Goal: Feedback & Contribution: Submit feedback/report problem

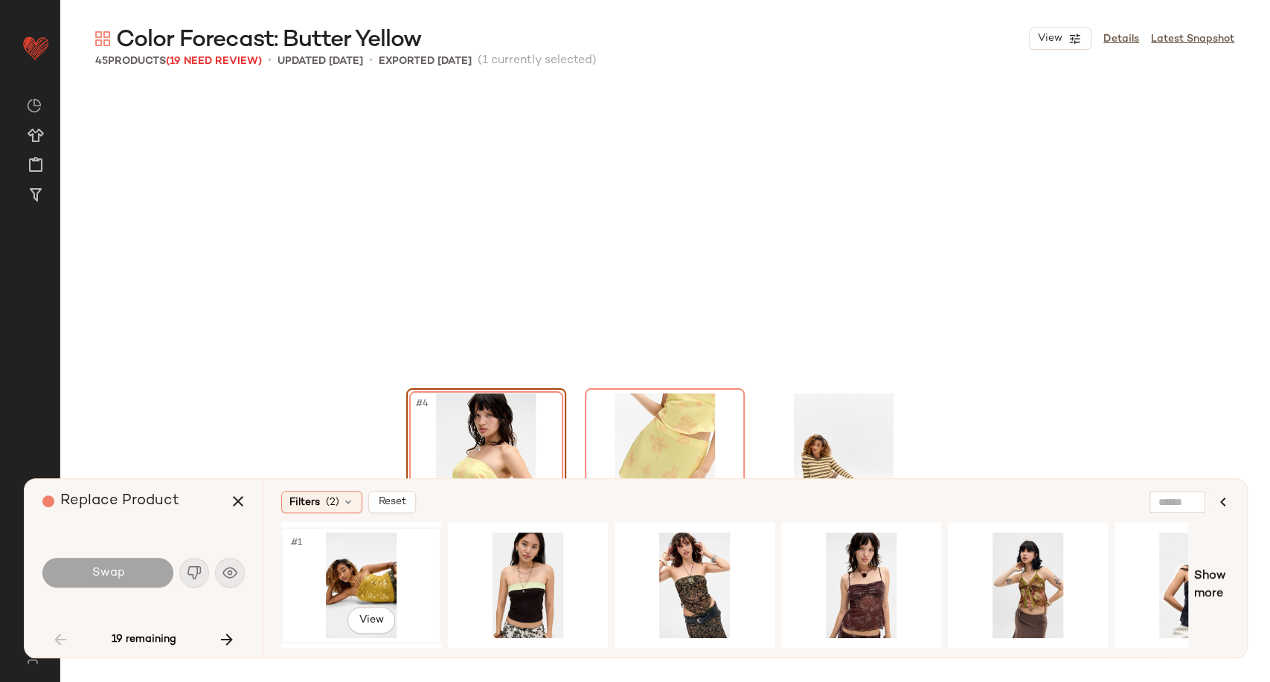
scroll to position [298, 0]
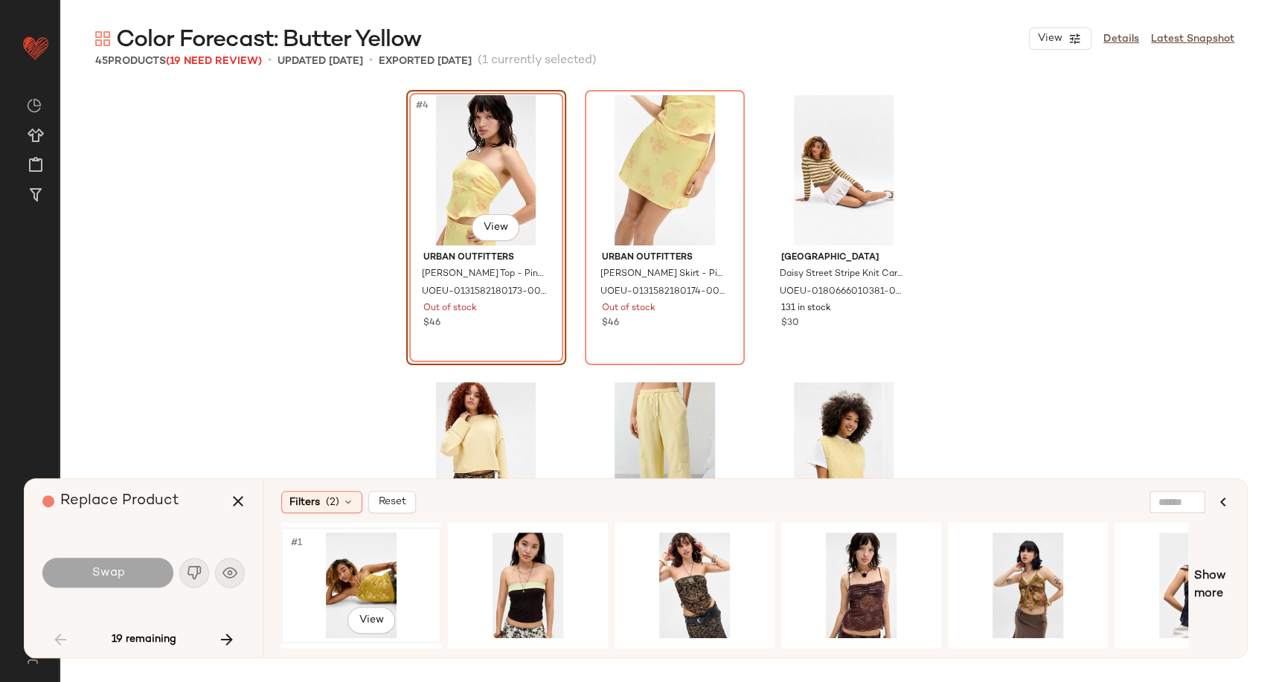
click at [332, 579] on div "#1 View" at bounding box center [361, 586] width 150 height 106
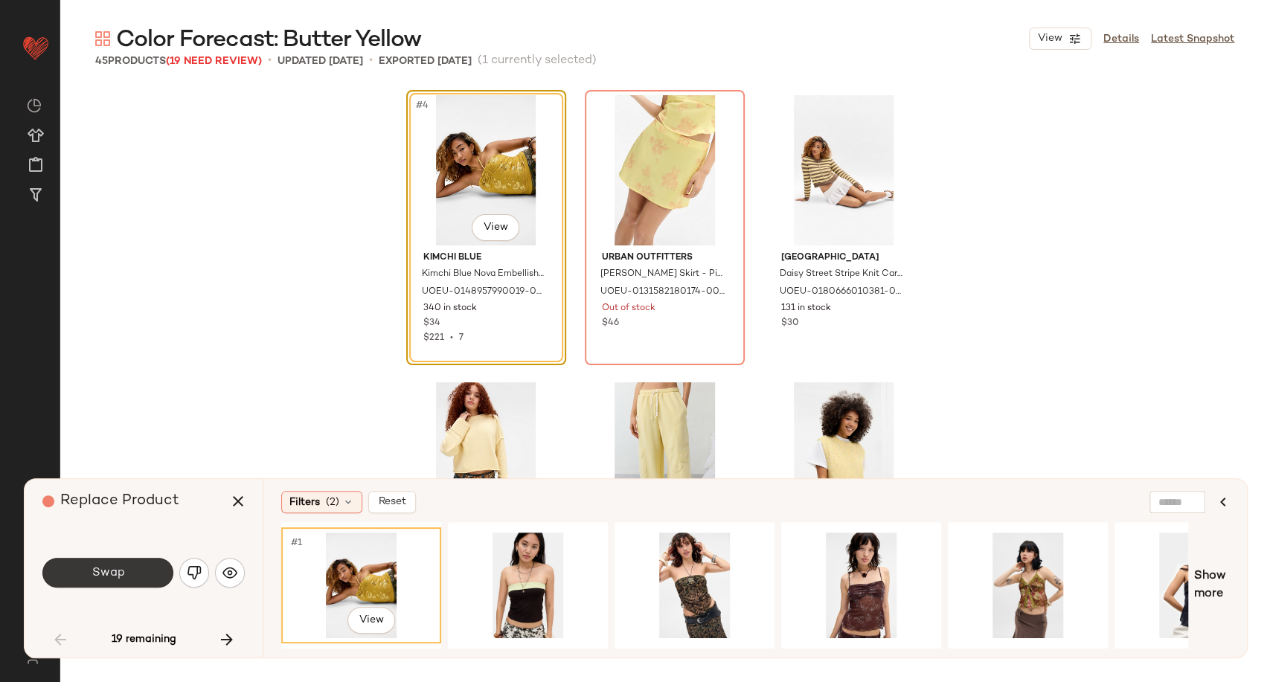
click at [166, 568] on button "Swap" at bounding box center [107, 573] width 131 height 30
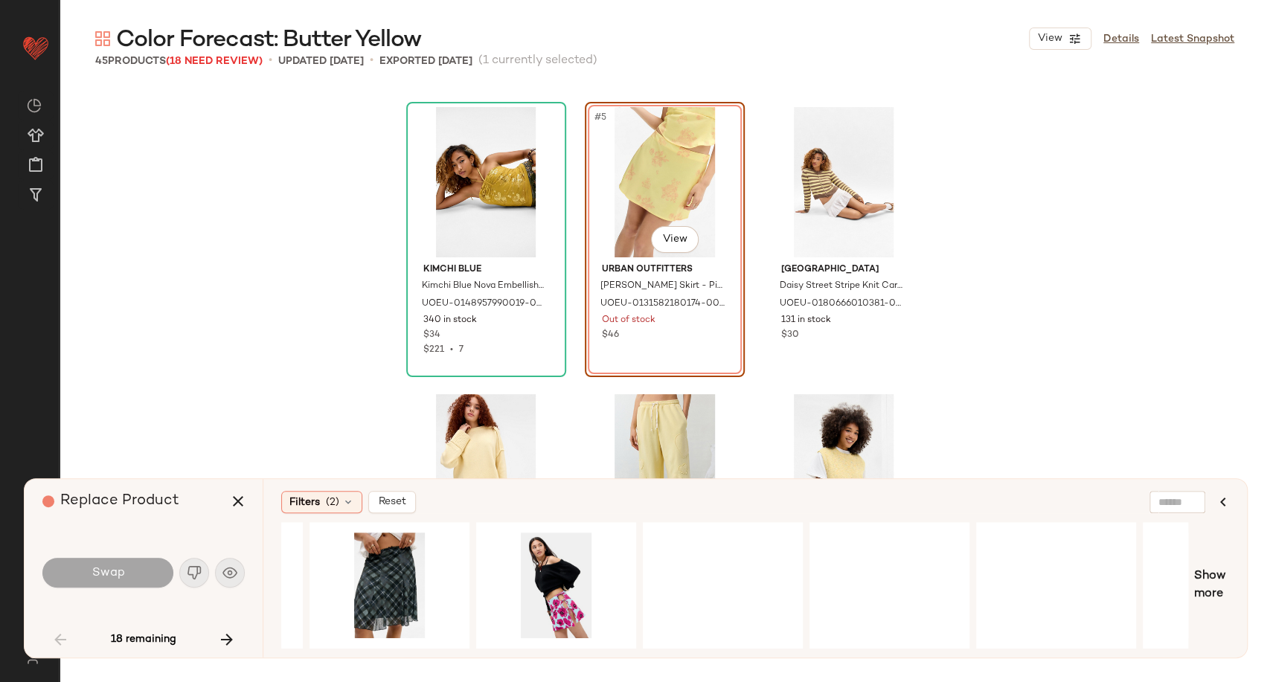
scroll to position [0, 752]
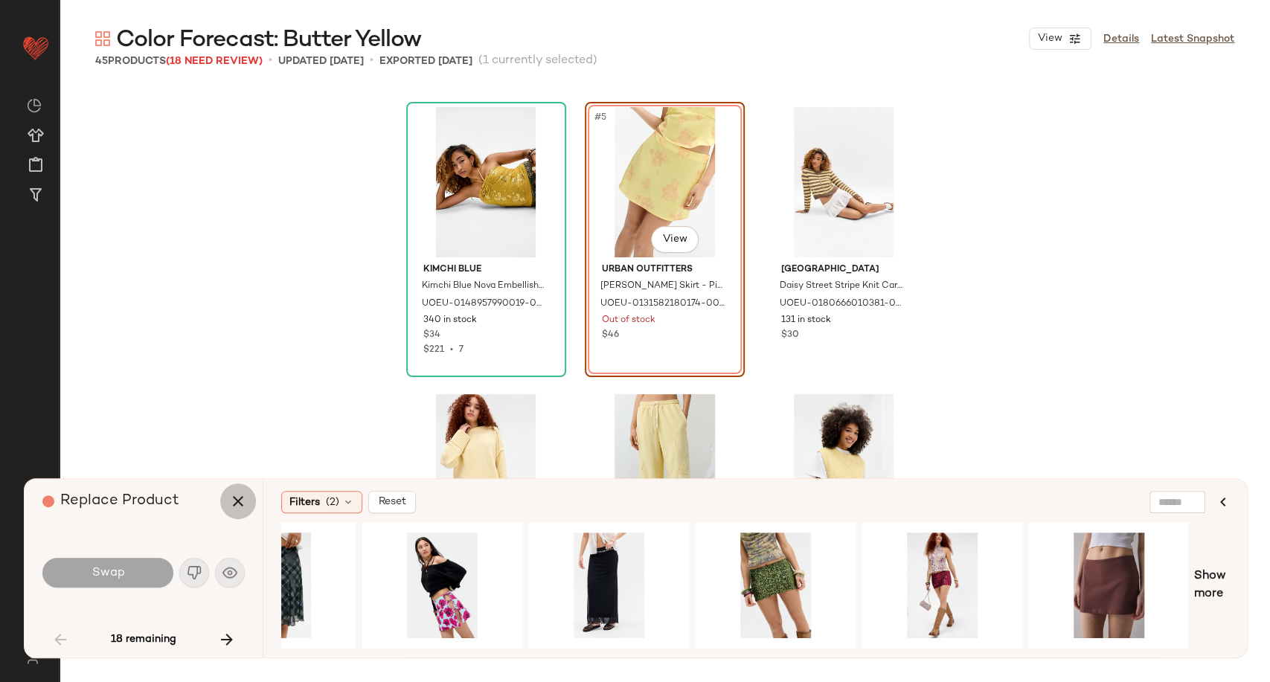
drag, startPoint x: 234, startPoint y: 499, endPoint x: 334, endPoint y: 407, distance: 136.3
click at [235, 498] on icon "button" at bounding box center [238, 501] width 18 height 18
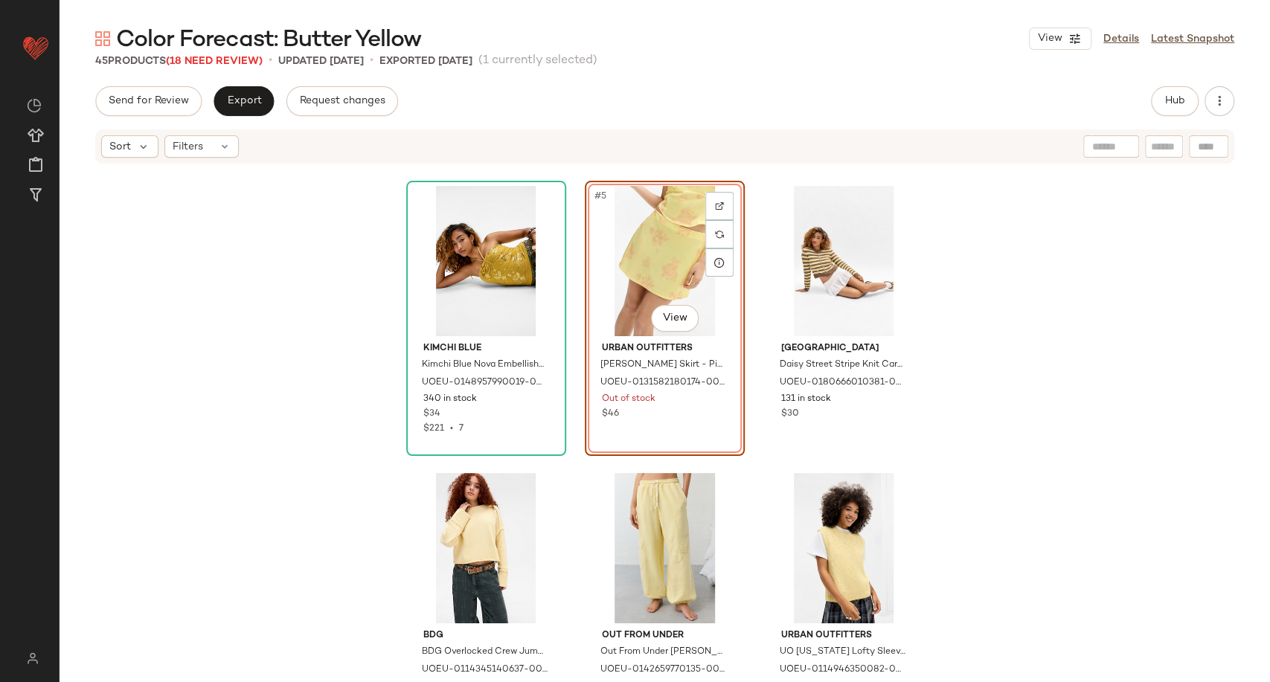
click at [672, 237] on div "#5 View" at bounding box center [665, 261] width 150 height 150
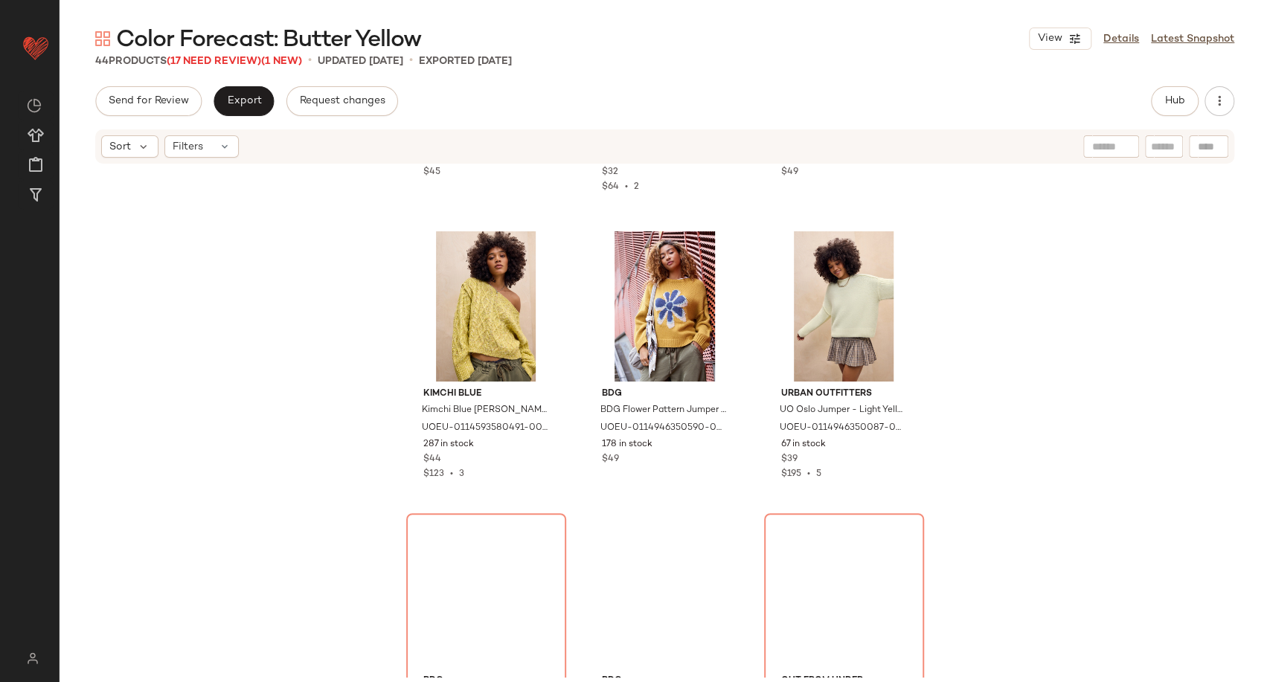
scroll to position [865, 0]
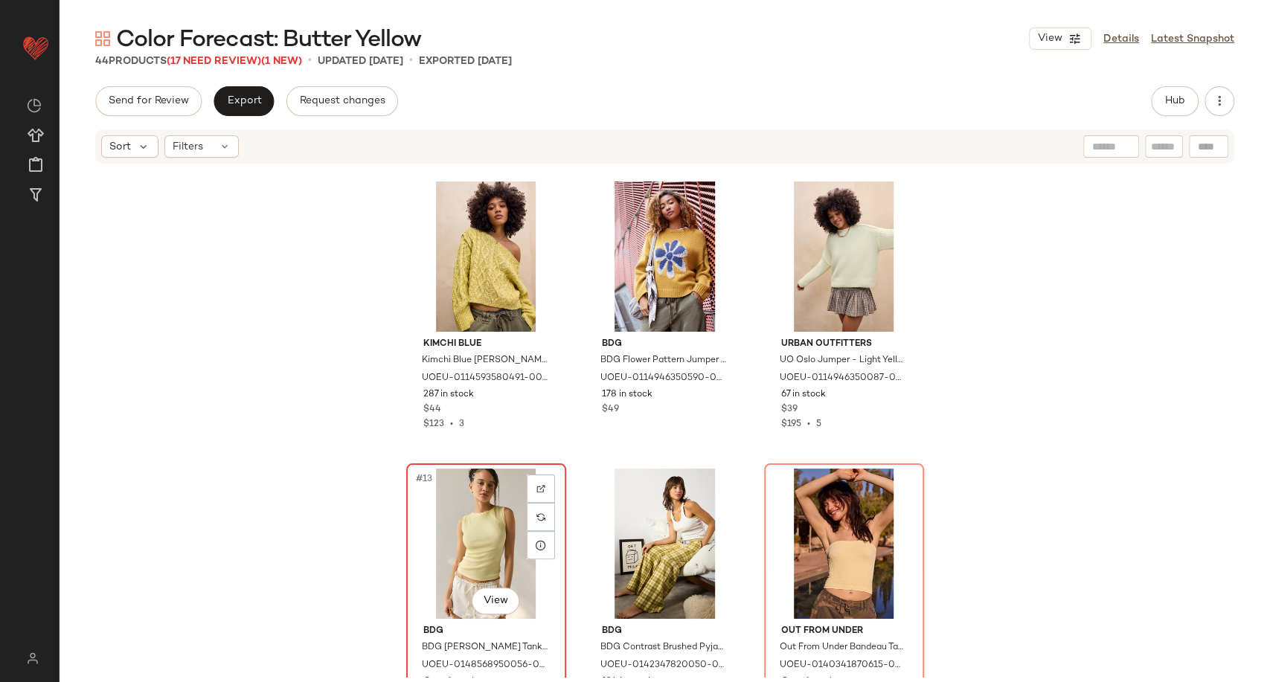
click at [470, 530] on div "#13 View" at bounding box center [486, 544] width 150 height 150
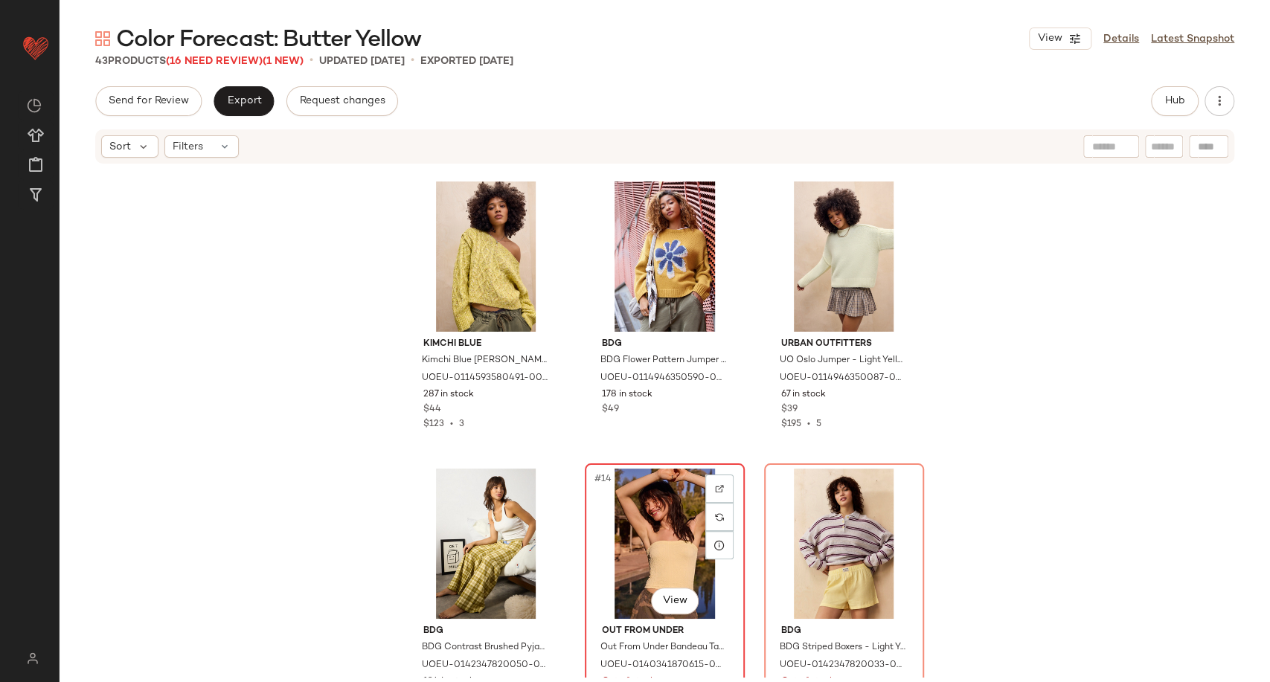
click at [672, 524] on div "#14 View" at bounding box center [665, 544] width 150 height 150
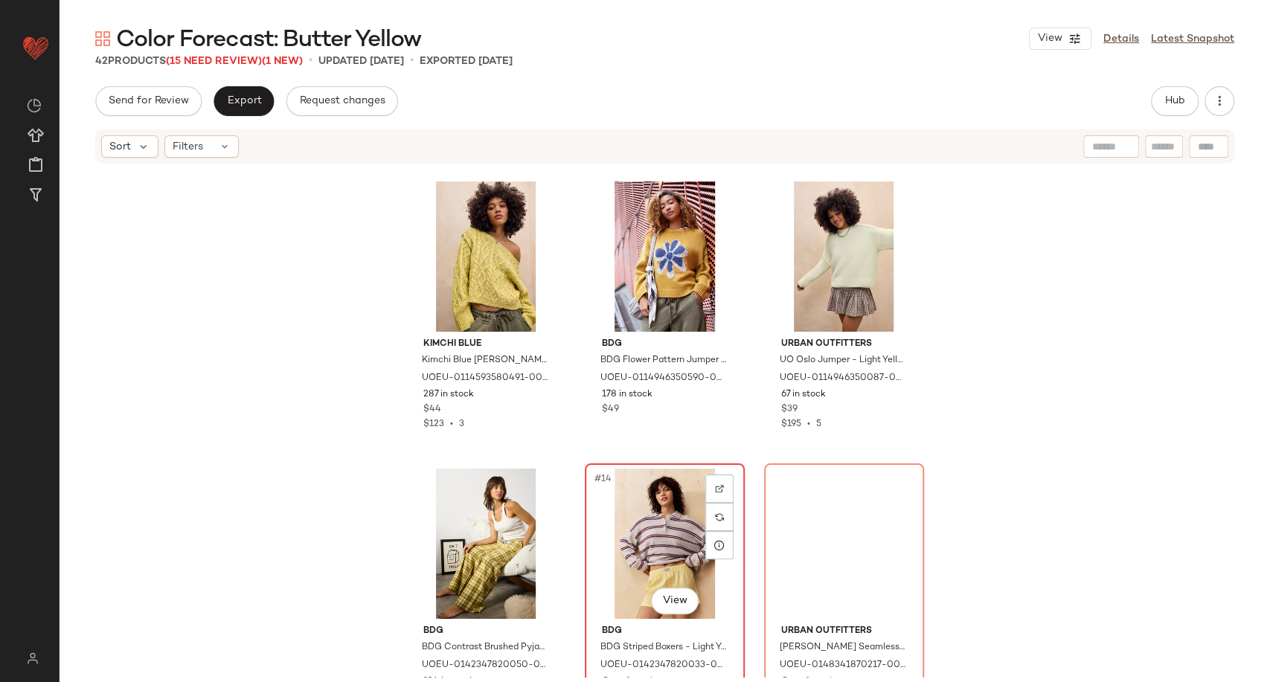
click at [668, 524] on div "#14 View" at bounding box center [665, 544] width 150 height 150
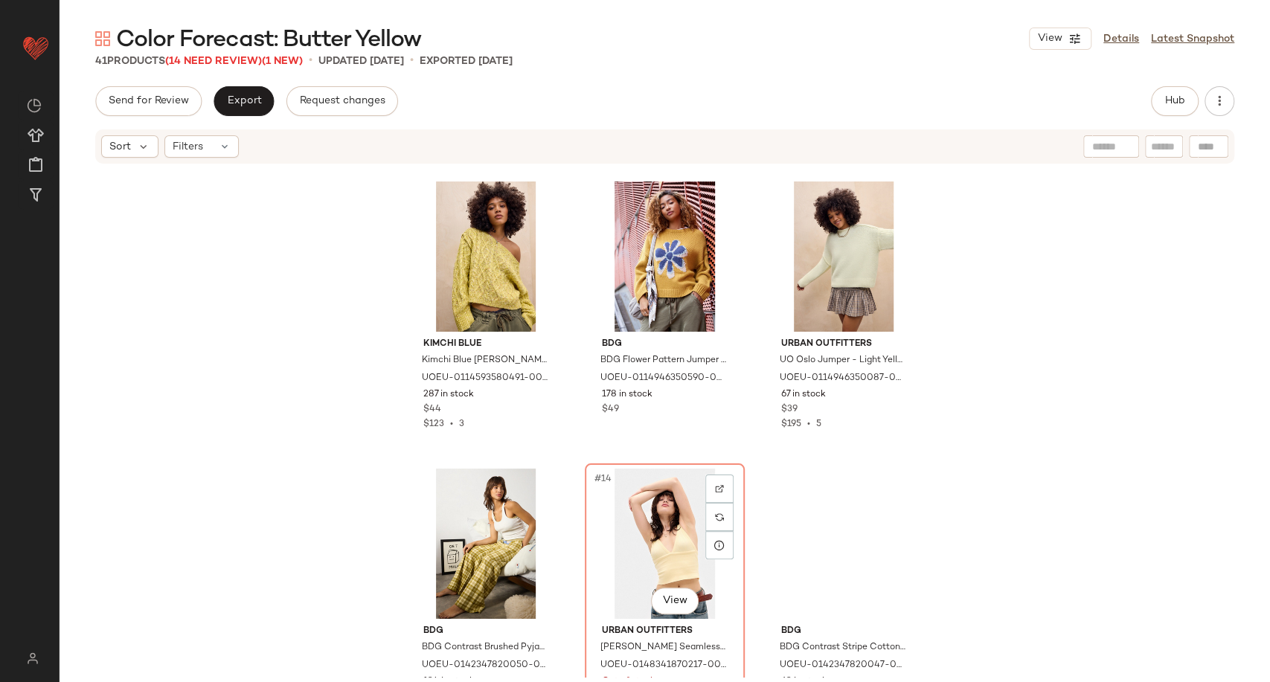
click at [668, 524] on div "#14 View" at bounding box center [665, 544] width 150 height 150
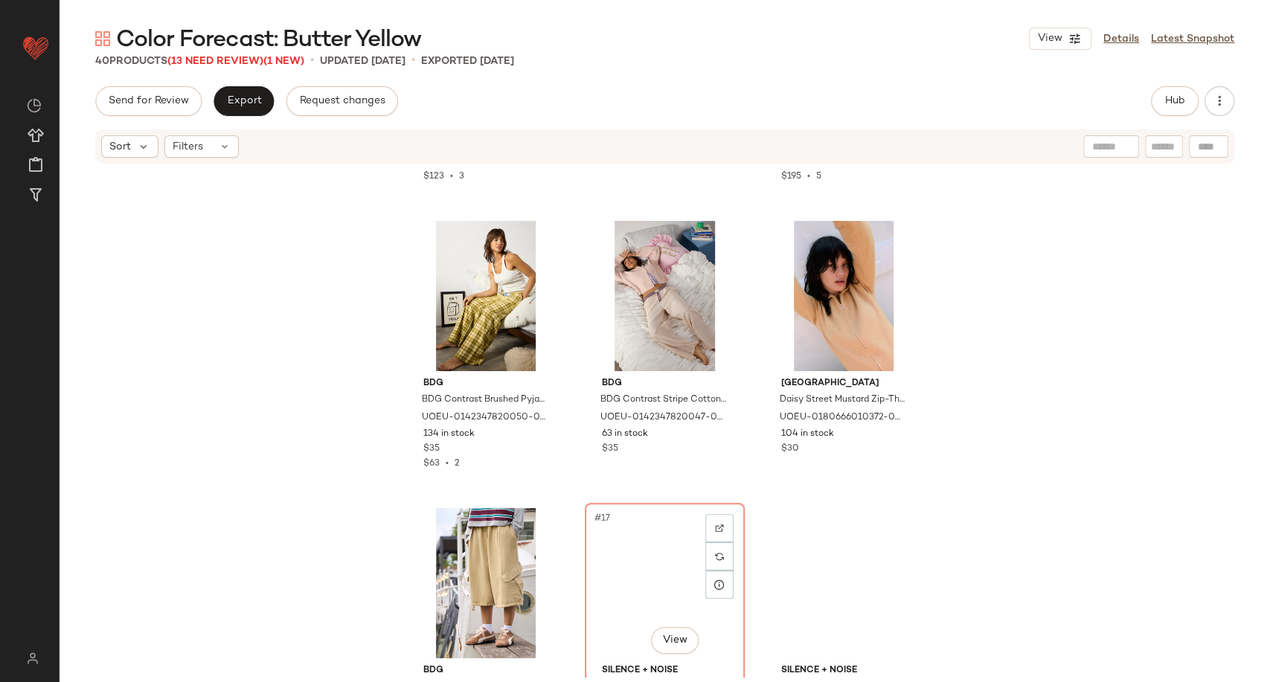
scroll to position [1113, 0]
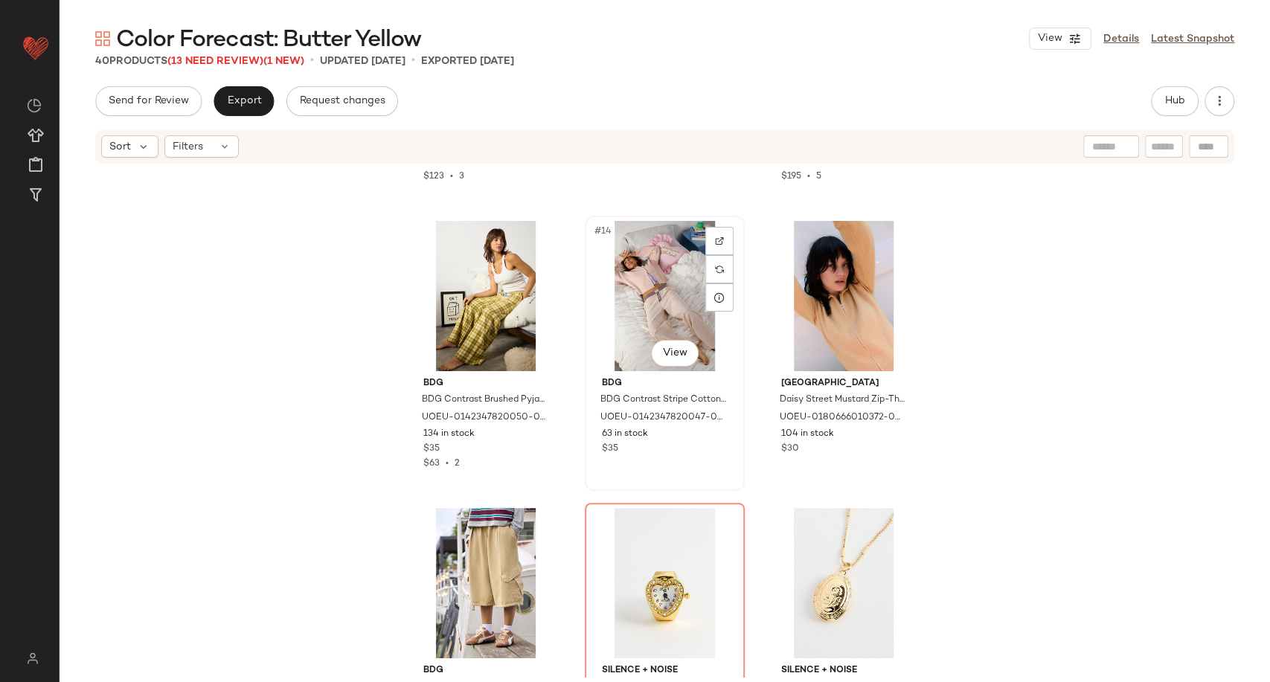
click at [684, 306] on div "#14 View" at bounding box center [665, 296] width 150 height 150
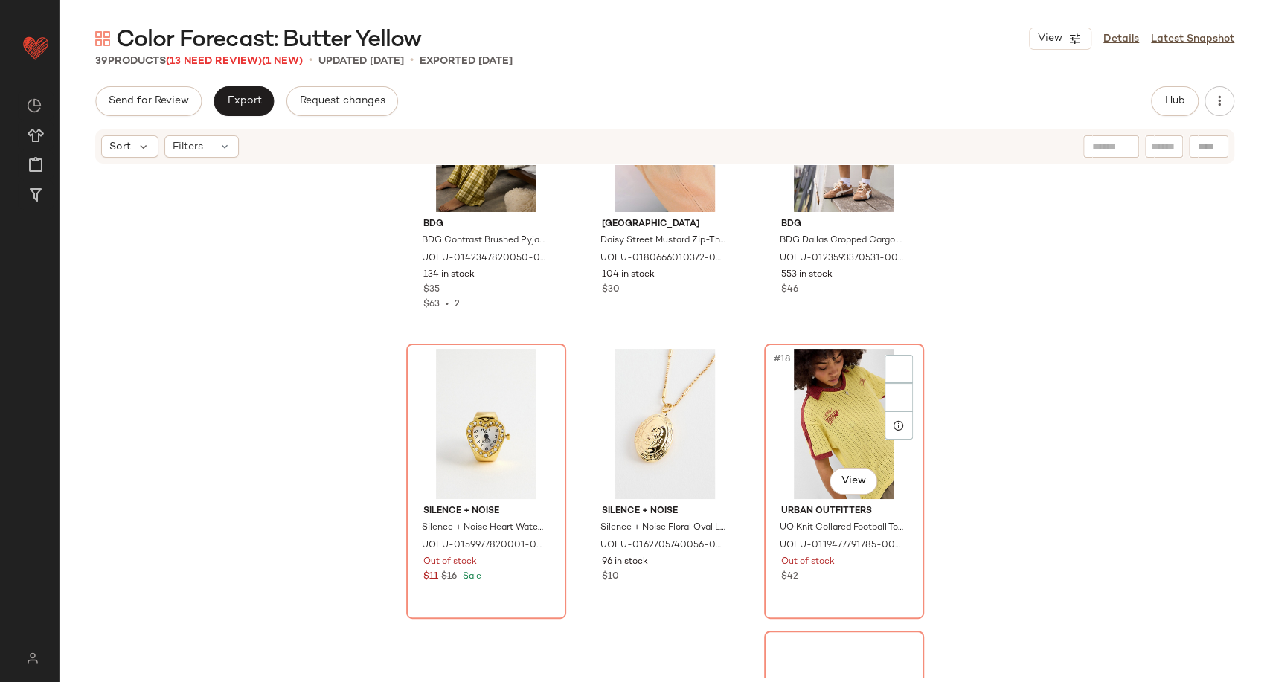
scroll to position [1279, 0]
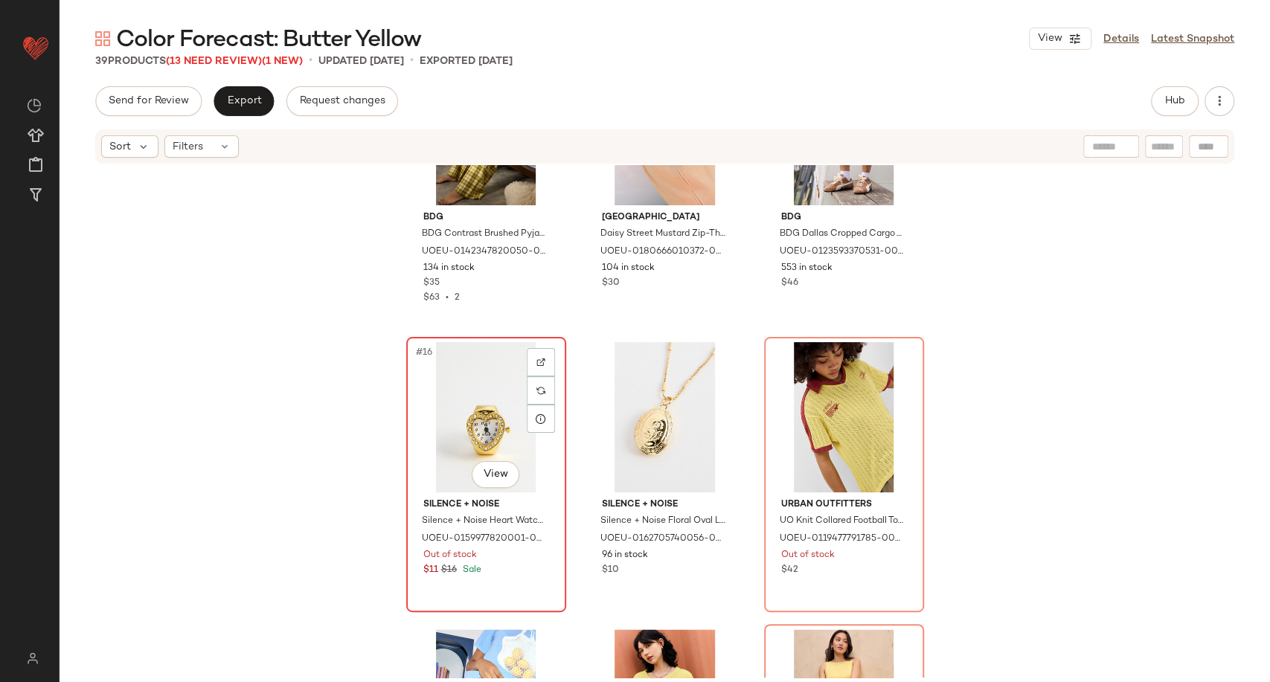
click at [439, 429] on div "#16 View" at bounding box center [486, 417] width 150 height 150
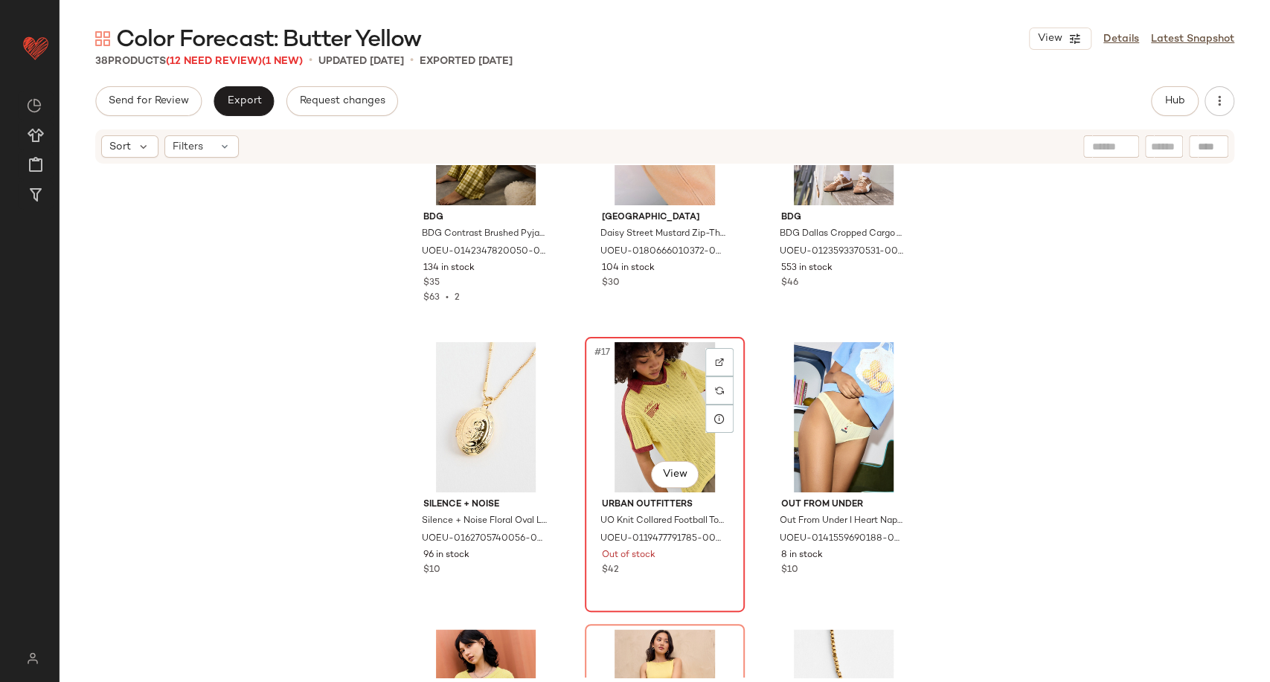
click at [624, 419] on div "#17 View" at bounding box center [665, 417] width 150 height 150
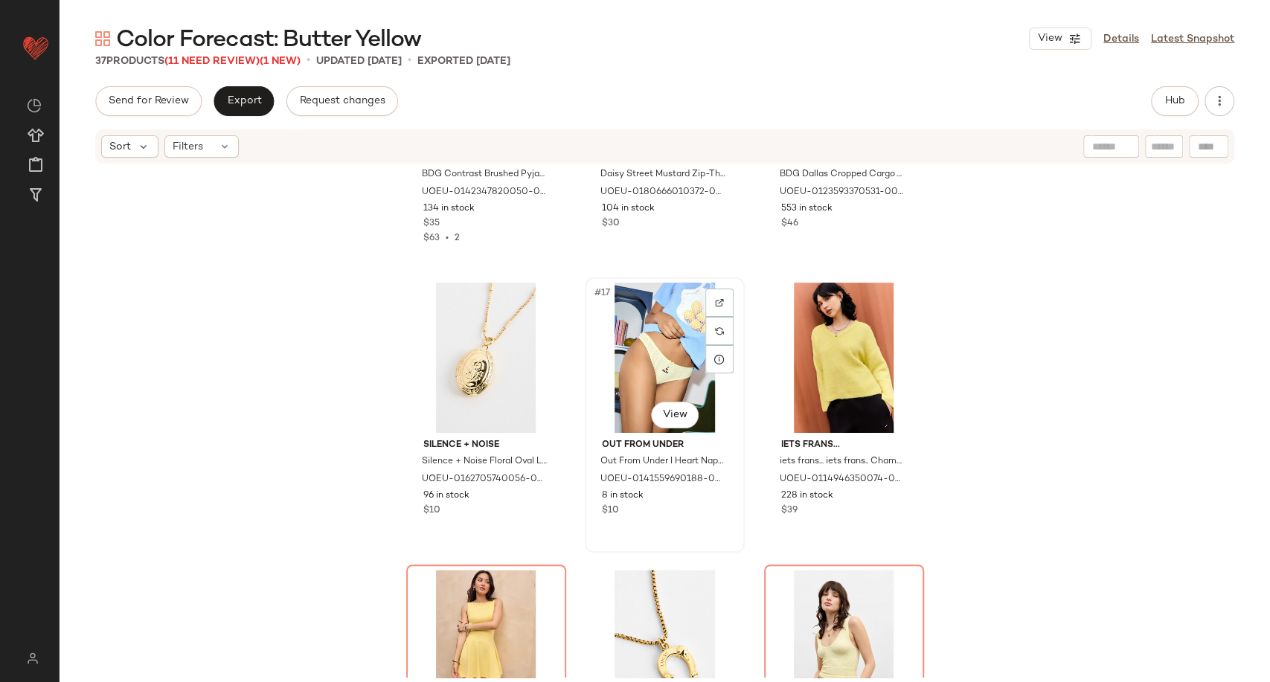
scroll to position [1444, 0]
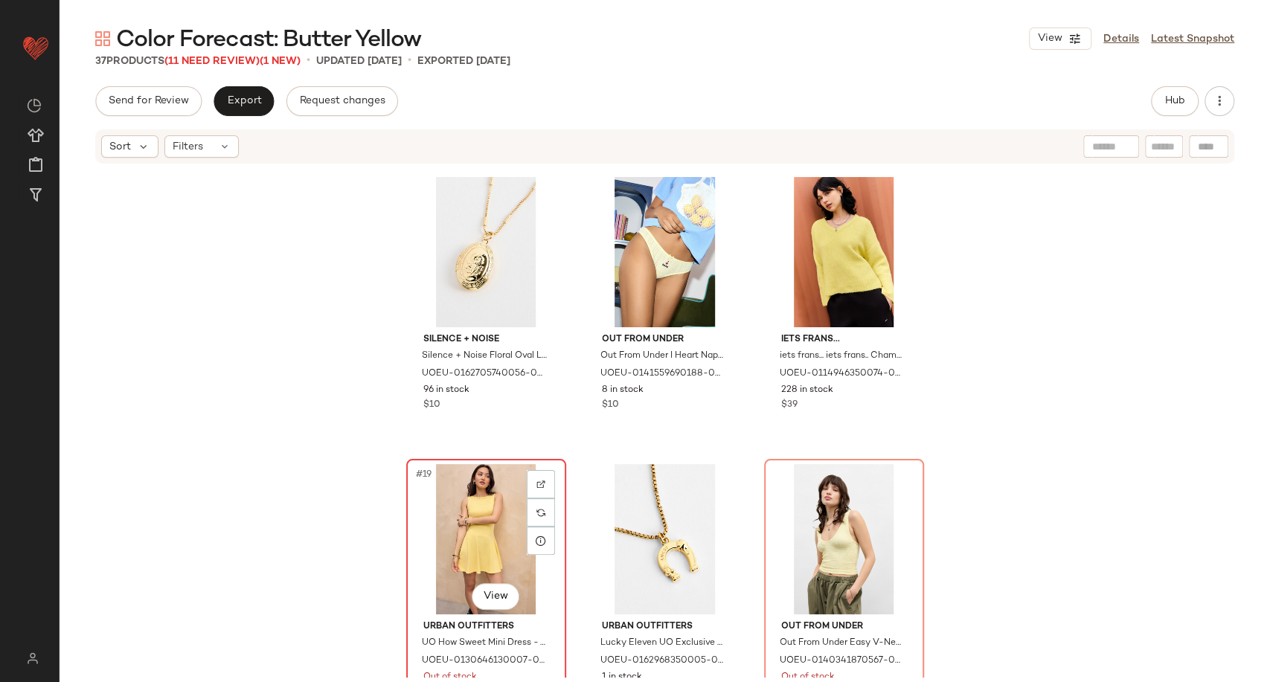
click at [489, 505] on div "#19 View" at bounding box center [486, 539] width 150 height 150
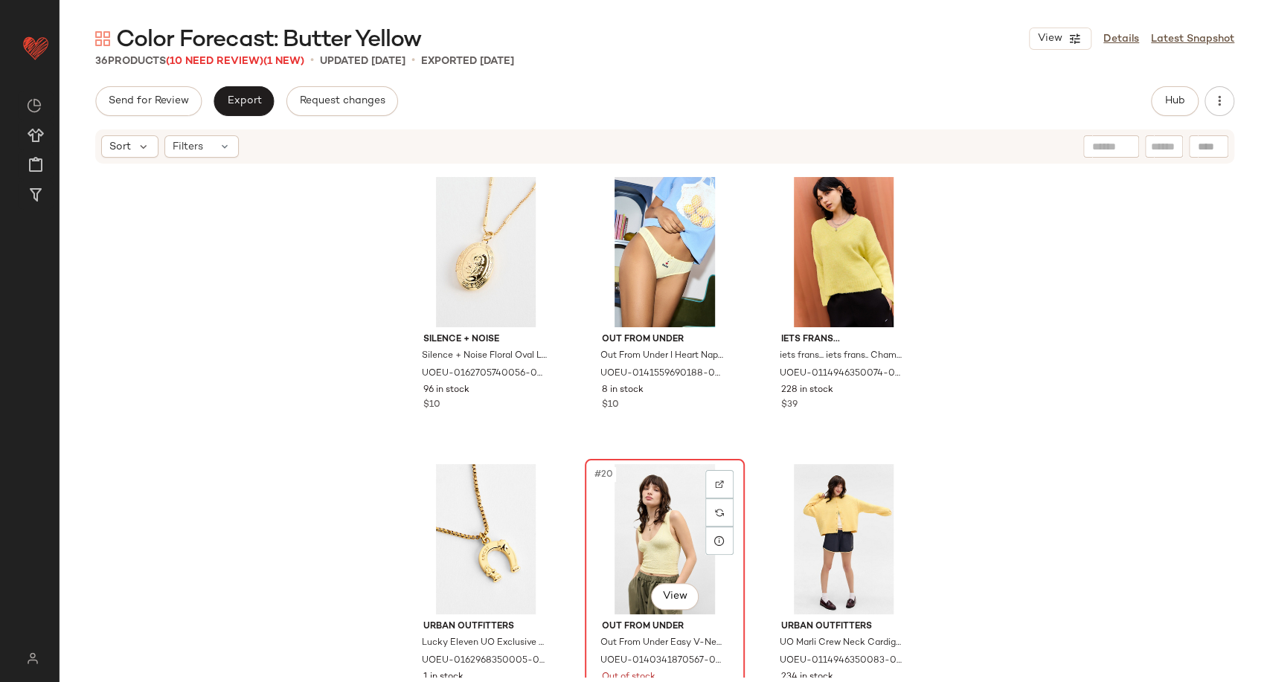
click at [632, 501] on div "#20 View" at bounding box center [665, 539] width 150 height 150
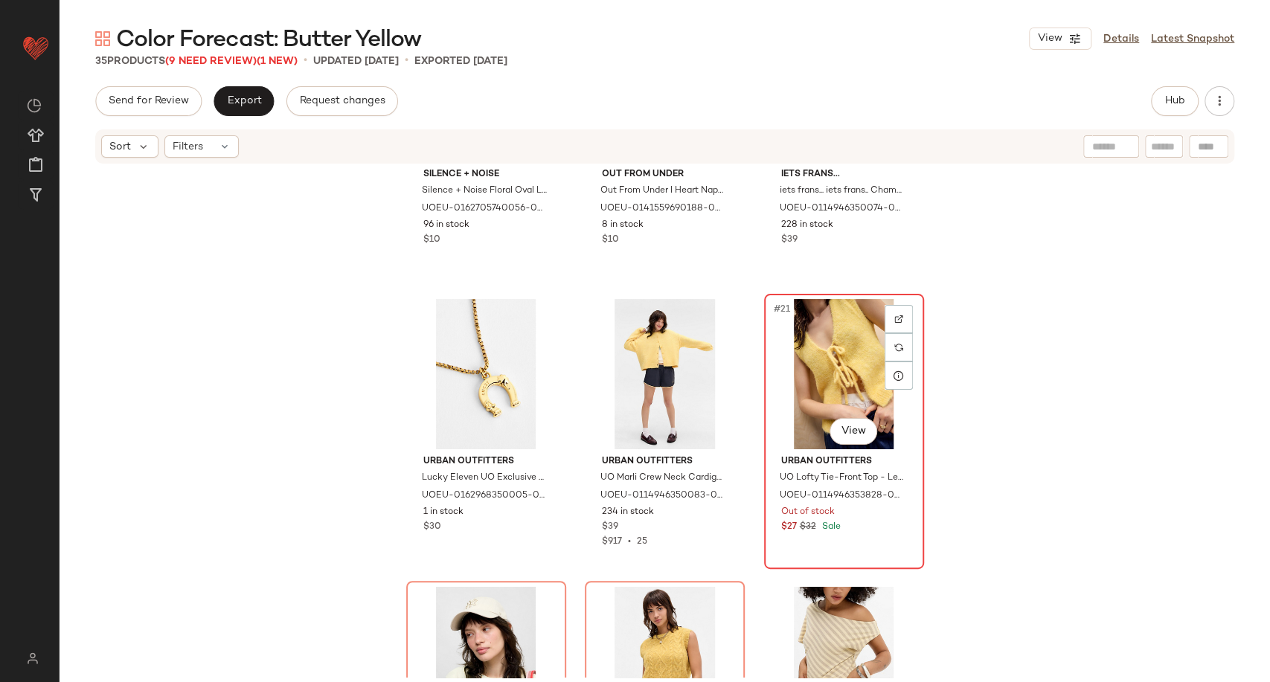
click at [783, 395] on div "#21 View" at bounding box center [844, 374] width 150 height 150
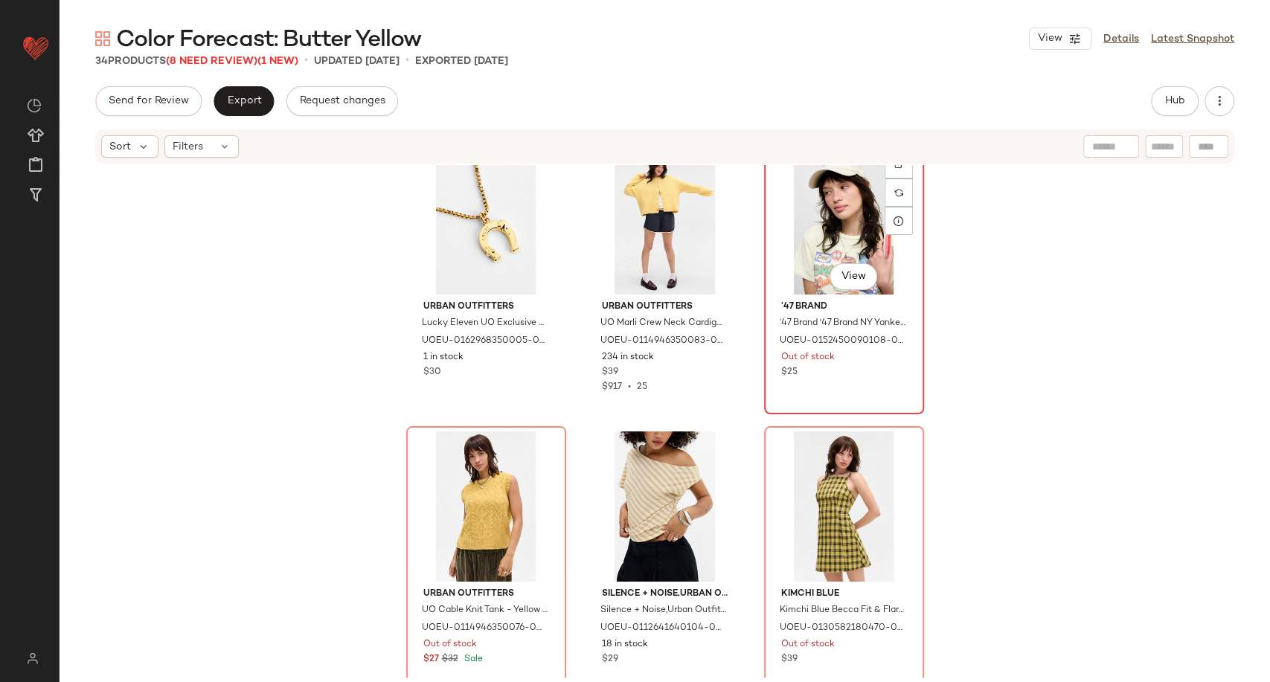
scroll to position [1774, 0]
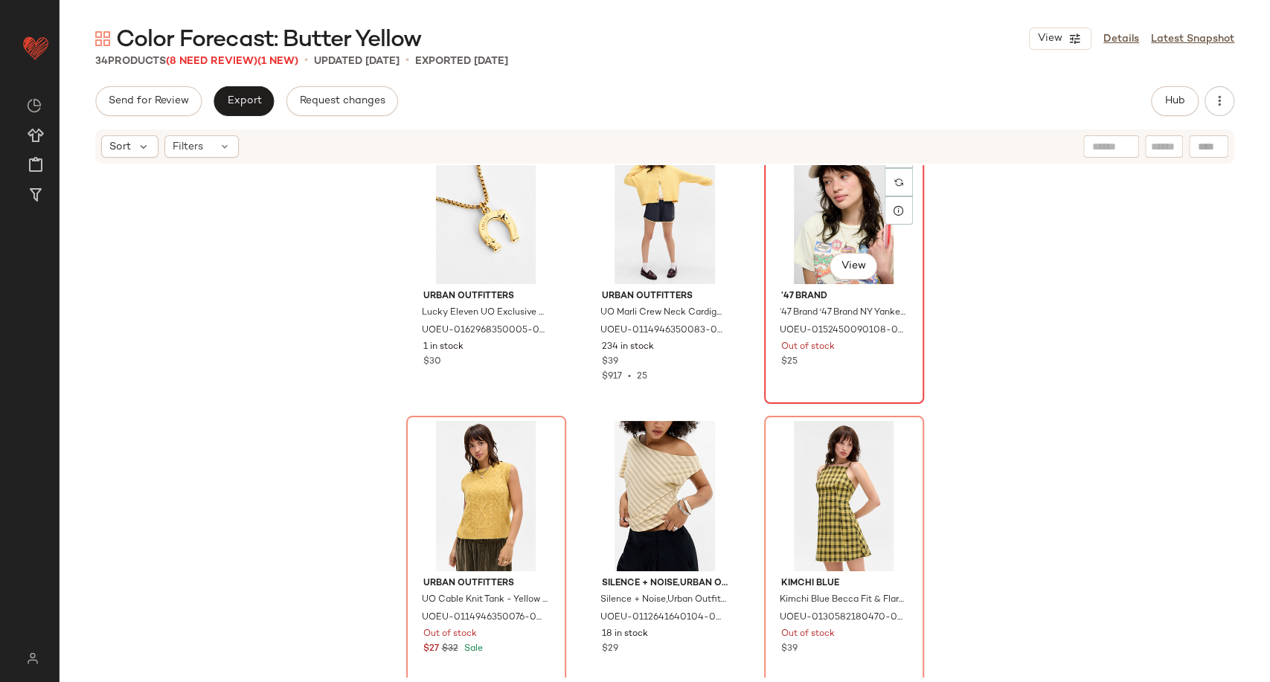
click at [809, 208] on div "#21 View" at bounding box center [844, 209] width 150 height 150
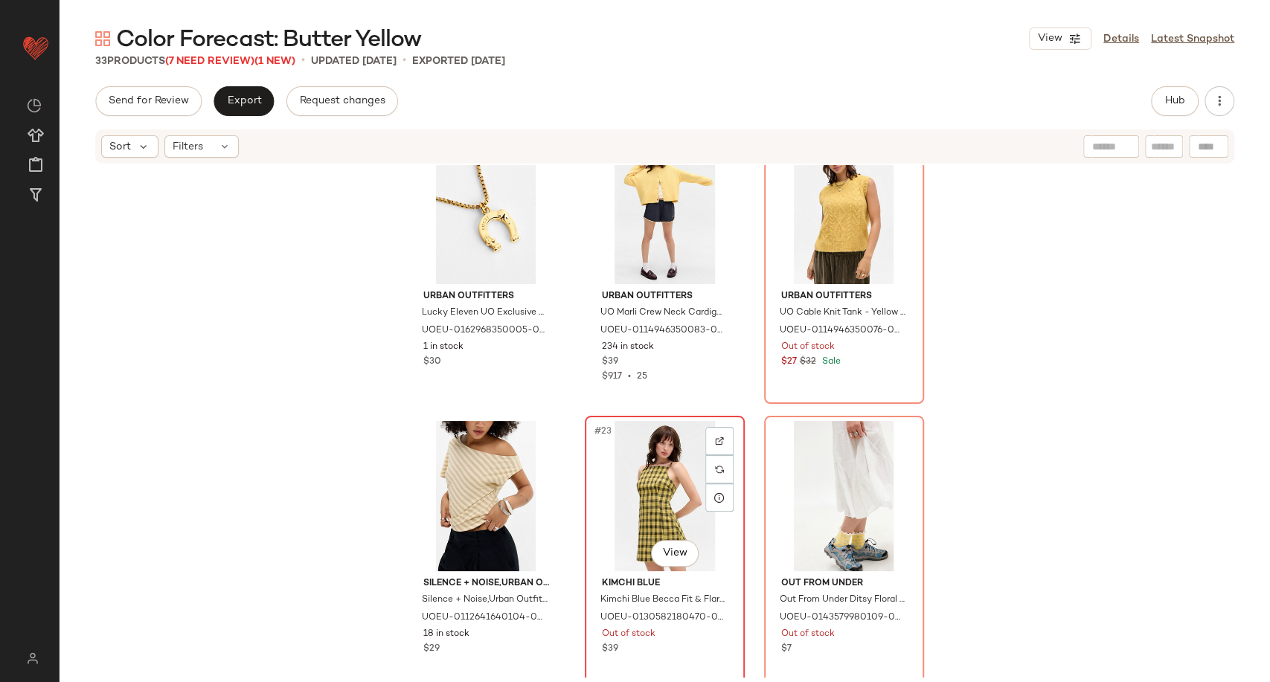
click at [671, 466] on div "#23 View" at bounding box center [665, 496] width 150 height 150
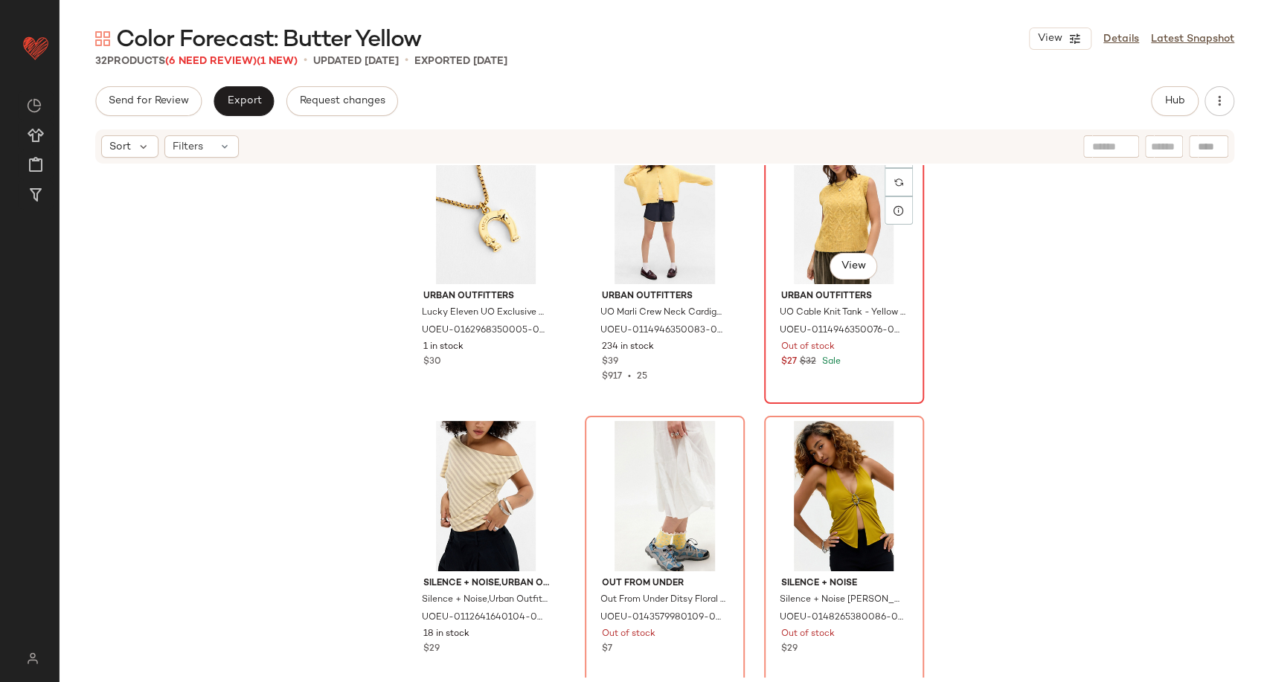
click at [829, 218] on div "#21 View" at bounding box center [844, 209] width 150 height 150
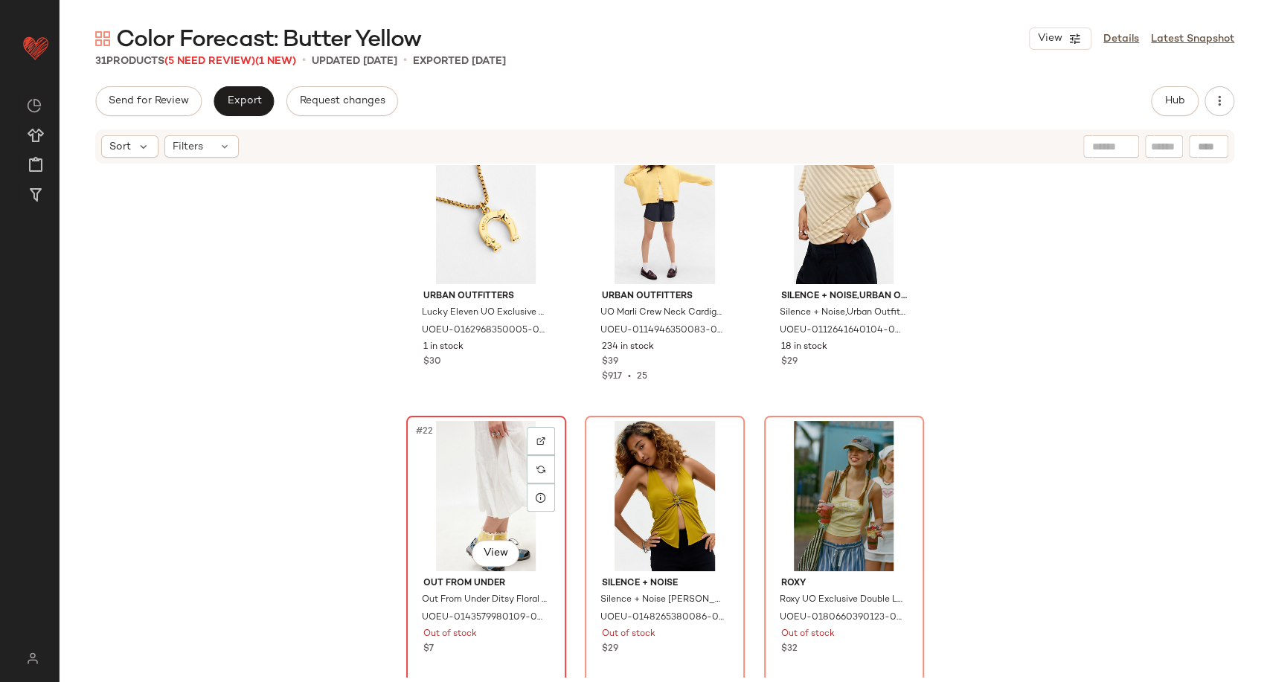
click at [461, 515] on div "#22 View" at bounding box center [486, 496] width 150 height 150
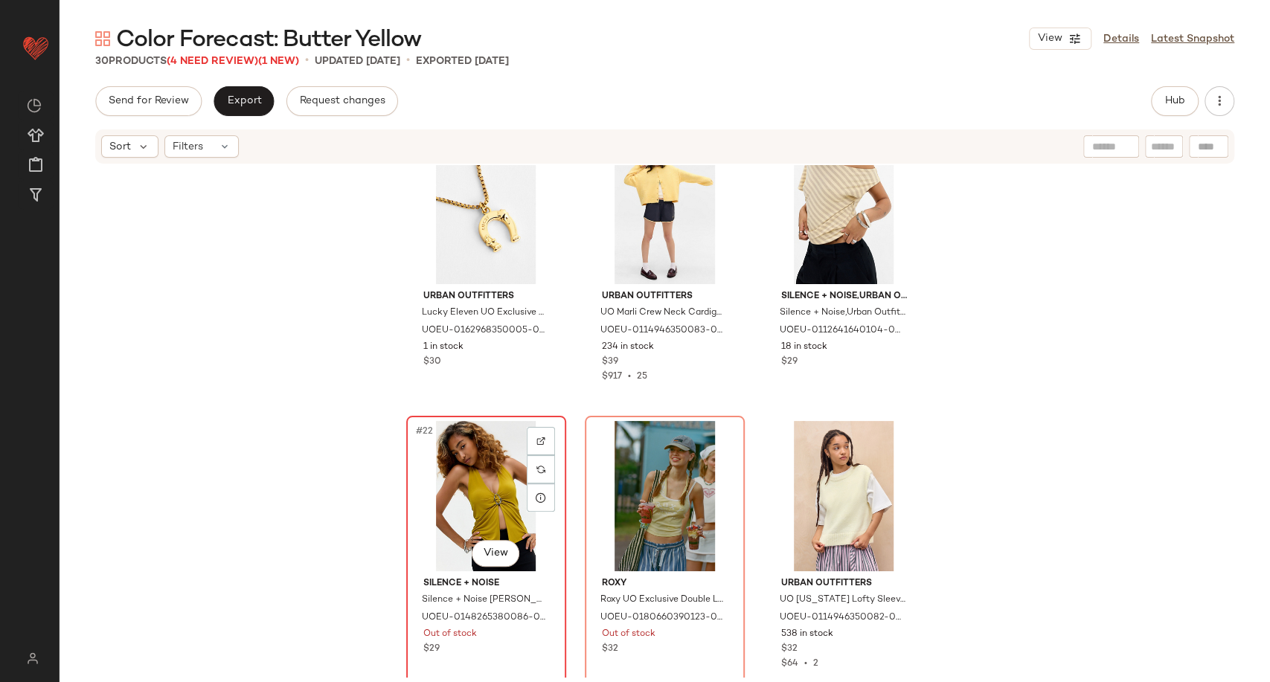
click at [461, 514] on div "#22 View" at bounding box center [486, 496] width 150 height 150
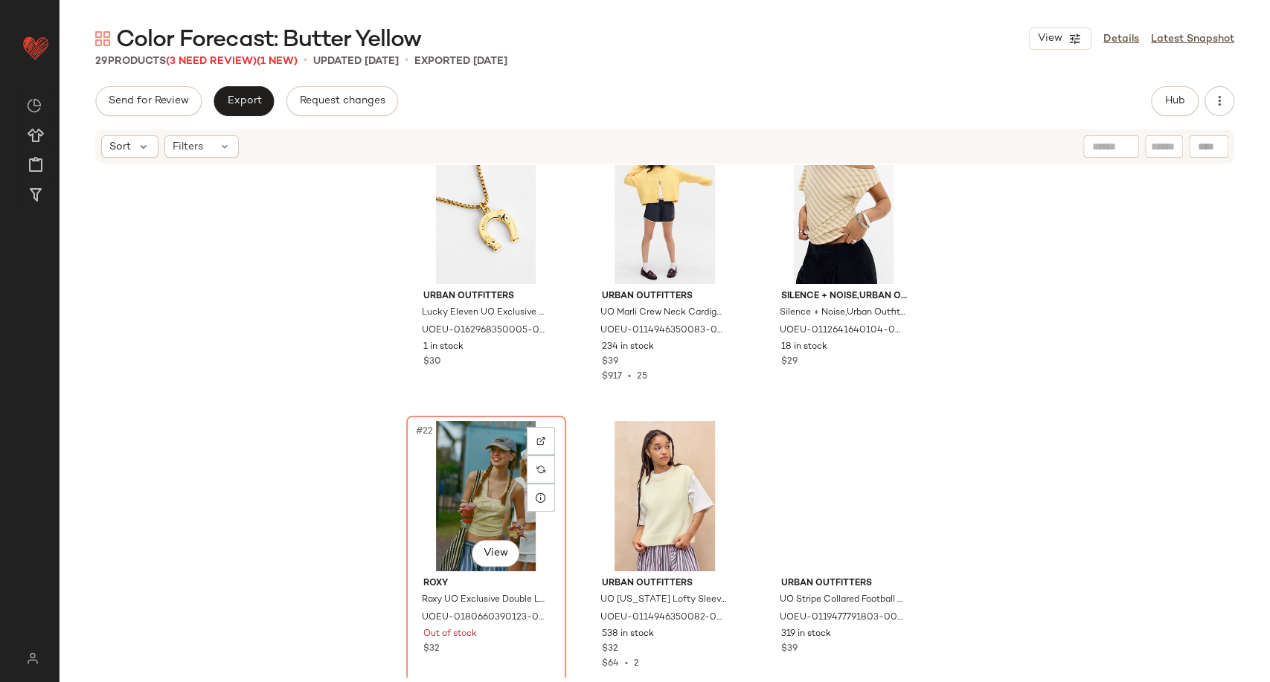
click at [461, 514] on div "#22 View" at bounding box center [486, 496] width 150 height 150
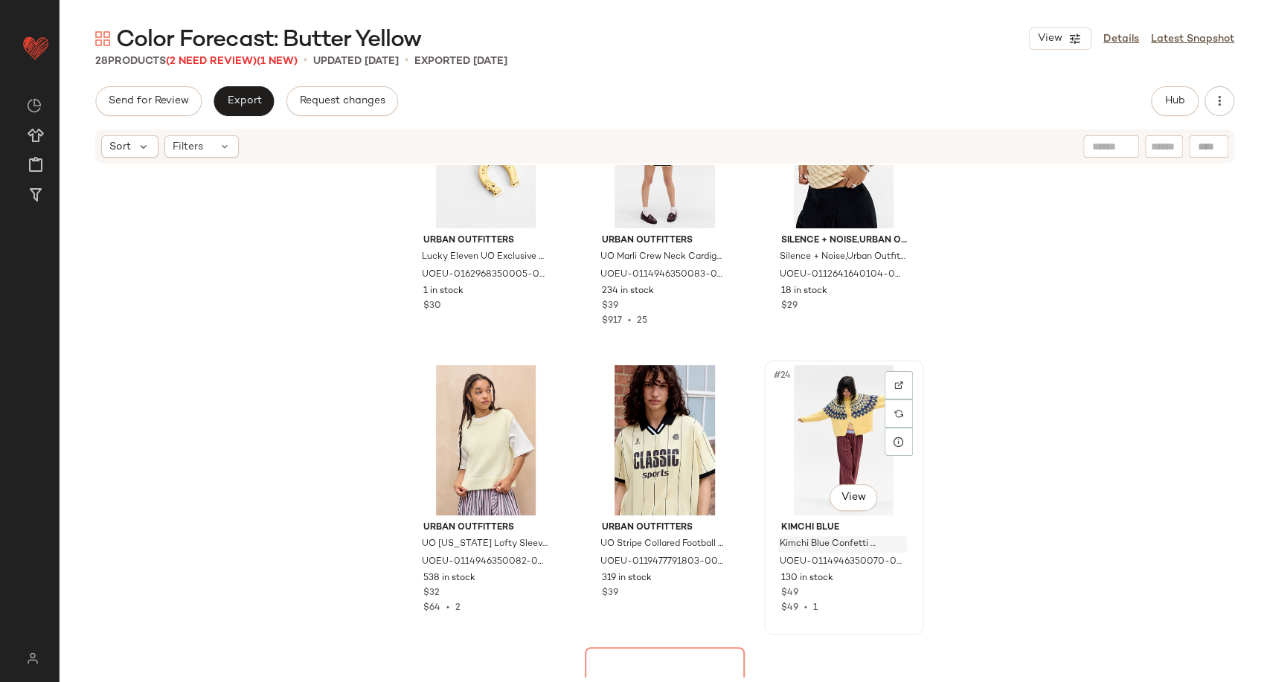
scroll to position [2022, 0]
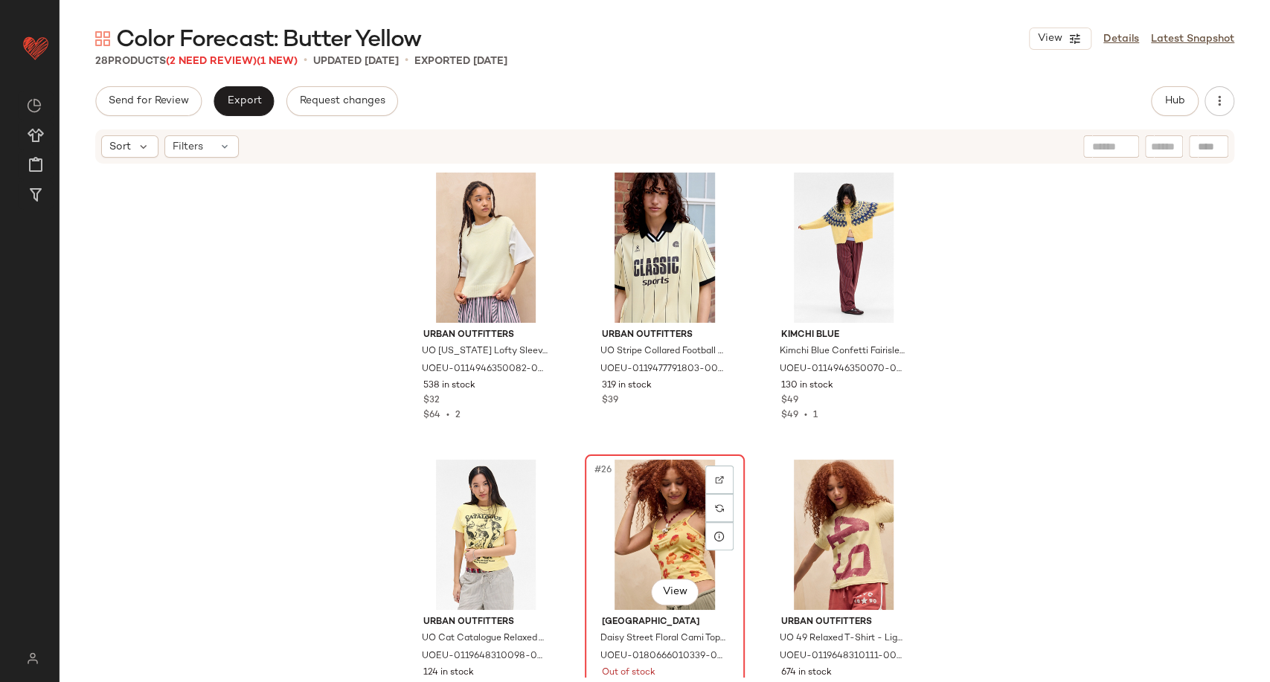
click at [678, 525] on div "#26 View" at bounding box center [665, 535] width 150 height 150
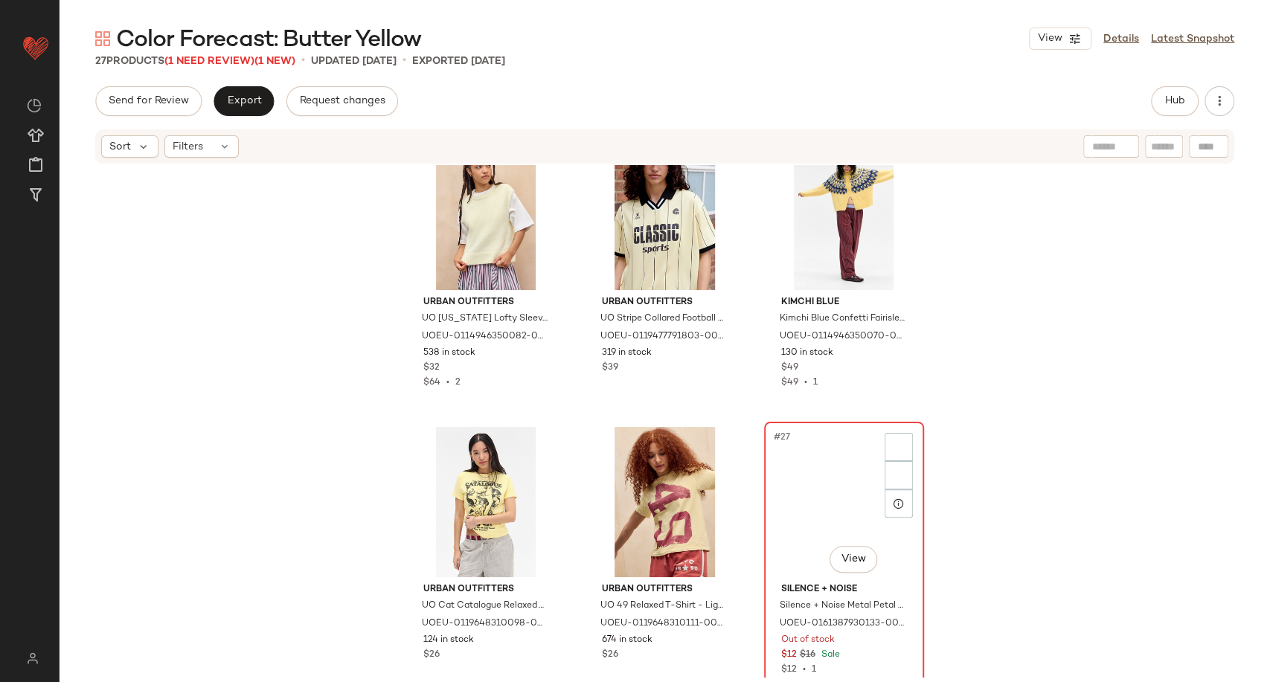
scroll to position [2074, 0]
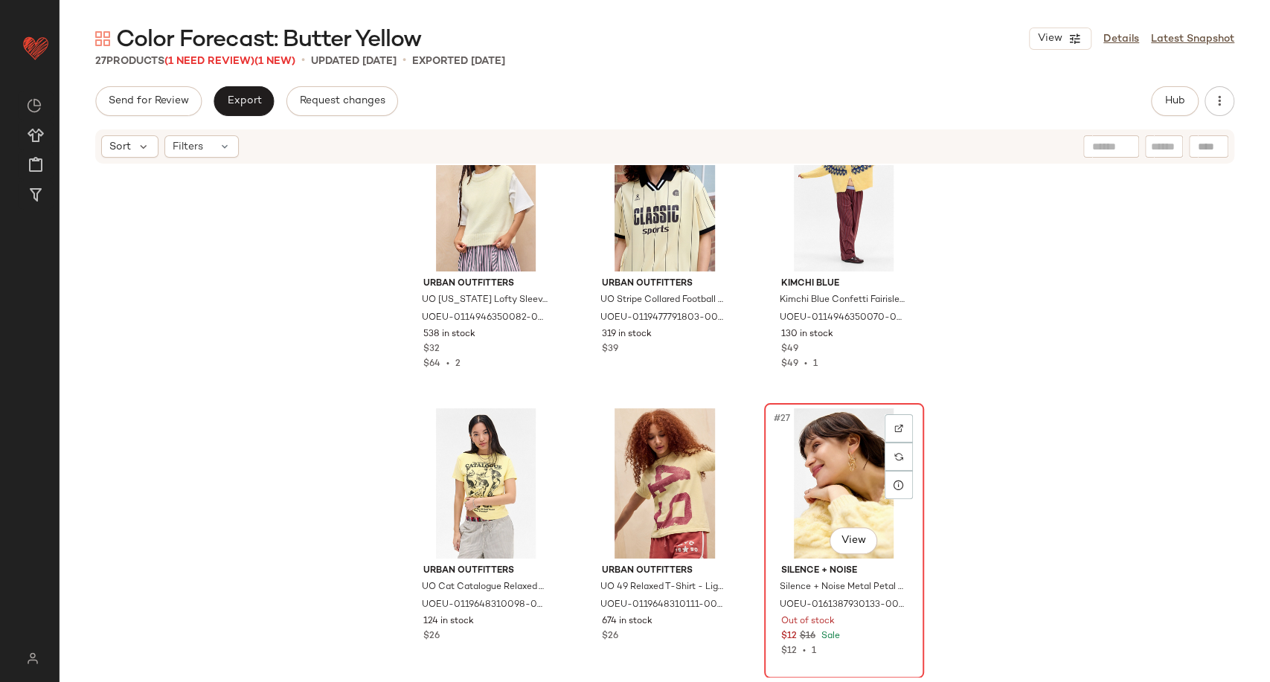
click at [814, 460] on div "#27 View" at bounding box center [844, 483] width 150 height 150
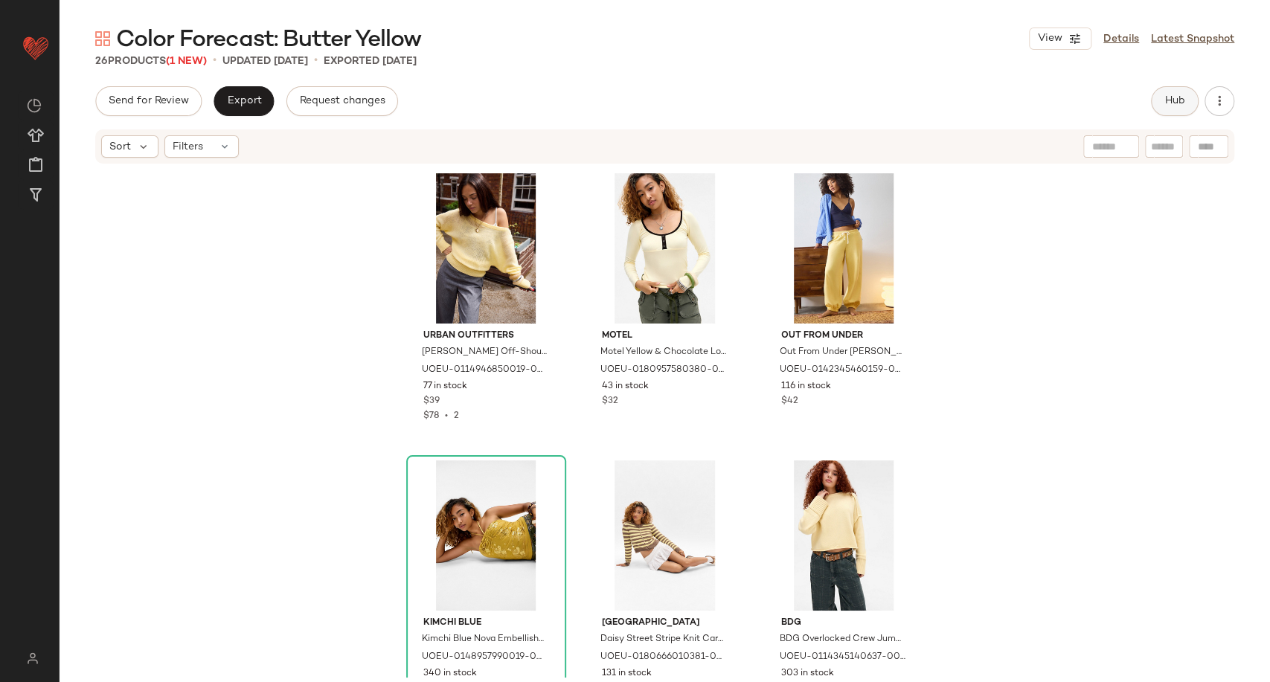
click at [1179, 103] on span "Hub" at bounding box center [1174, 101] width 21 height 12
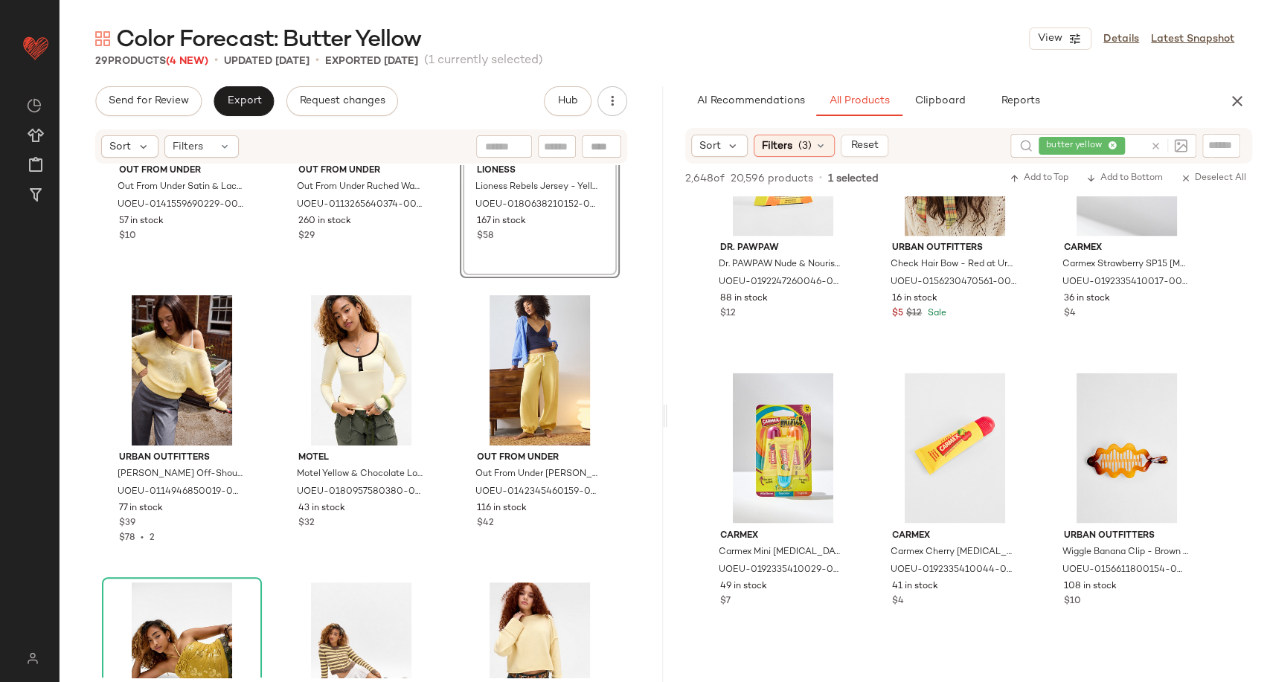
scroll to position [5619, 0]
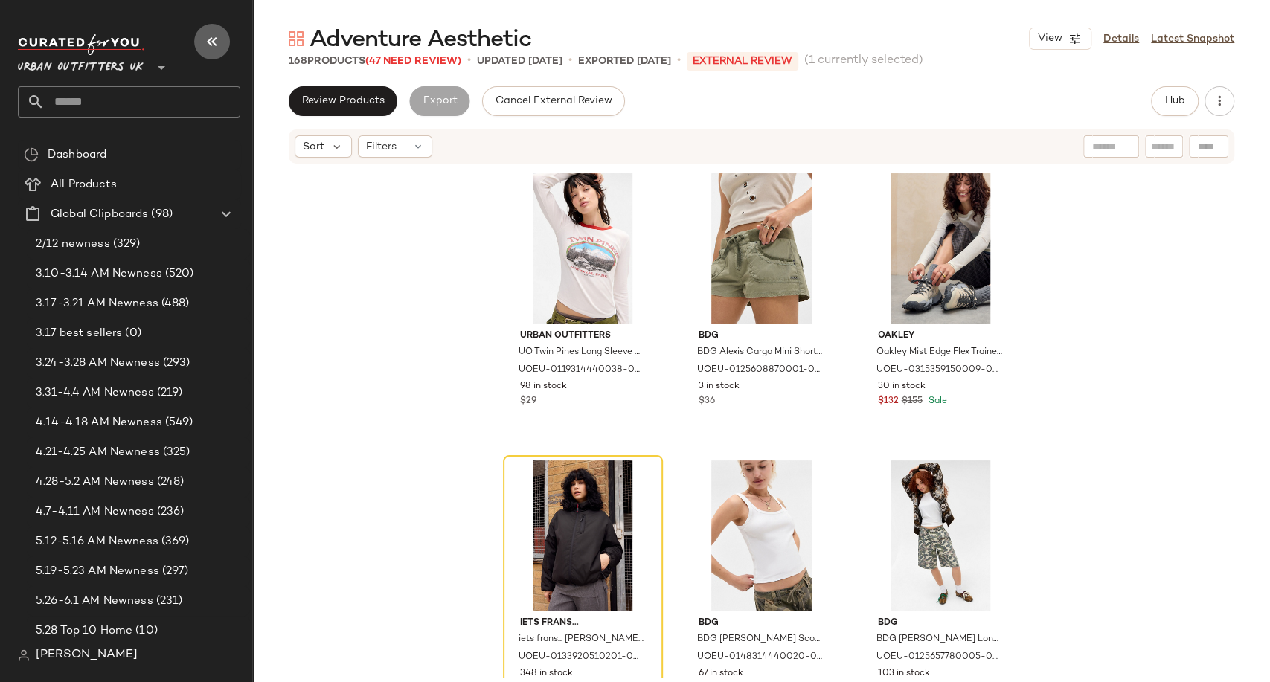
click at [214, 37] on icon "button" at bounding box center [212, 42] width 18 height 18
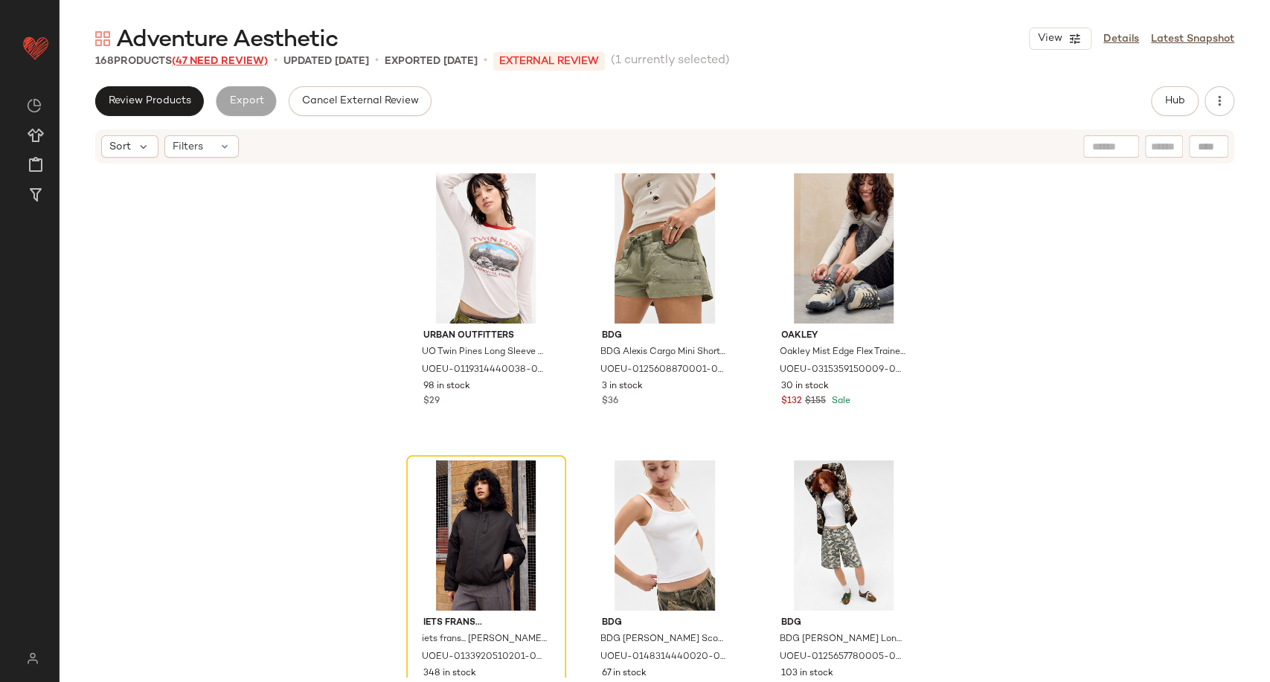
click at [257, 57] on span "(47 Need Review)" at bounding box center [220, 61] width 96 height 11
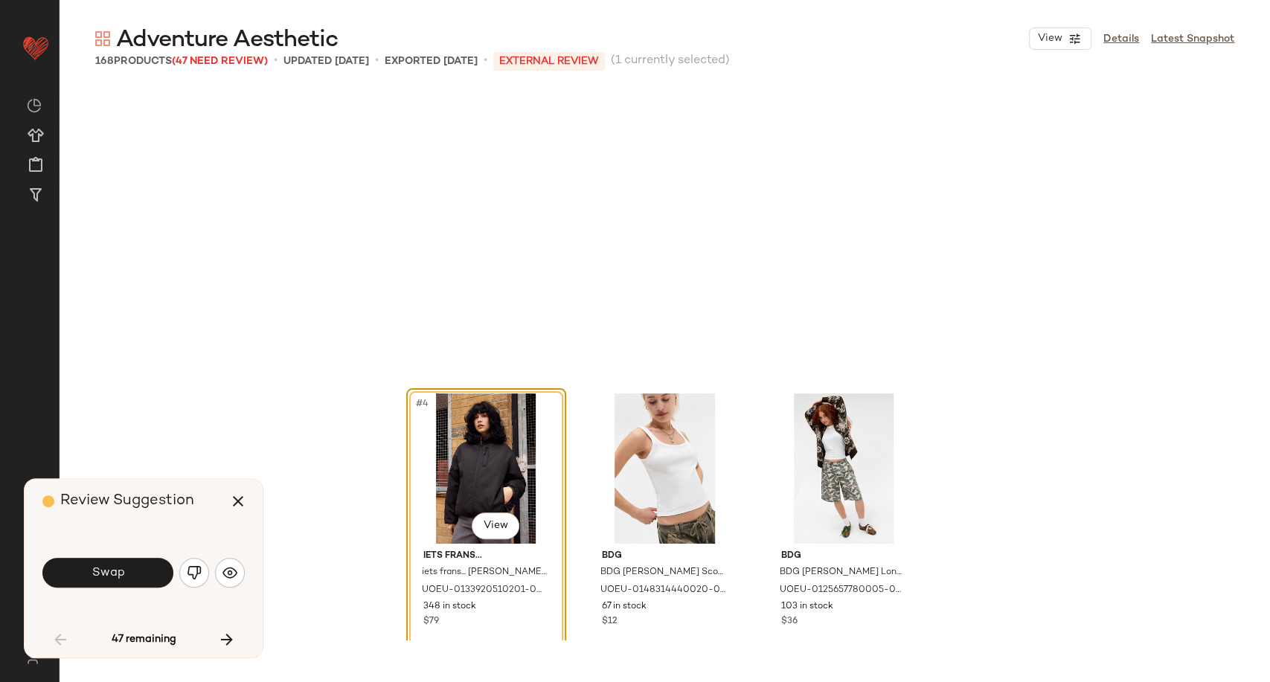
scroll to position [298, 0]
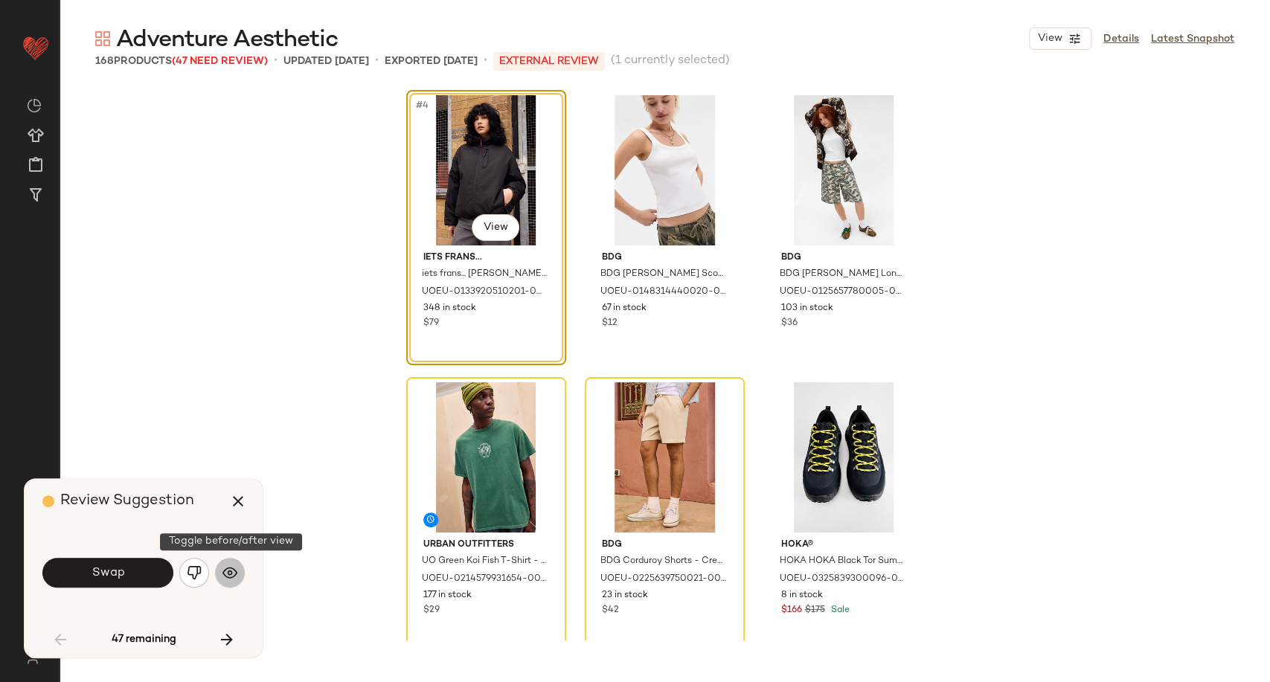
click at [237, 573] on button "button" at bounding box center [230, 573] width 30 height 30
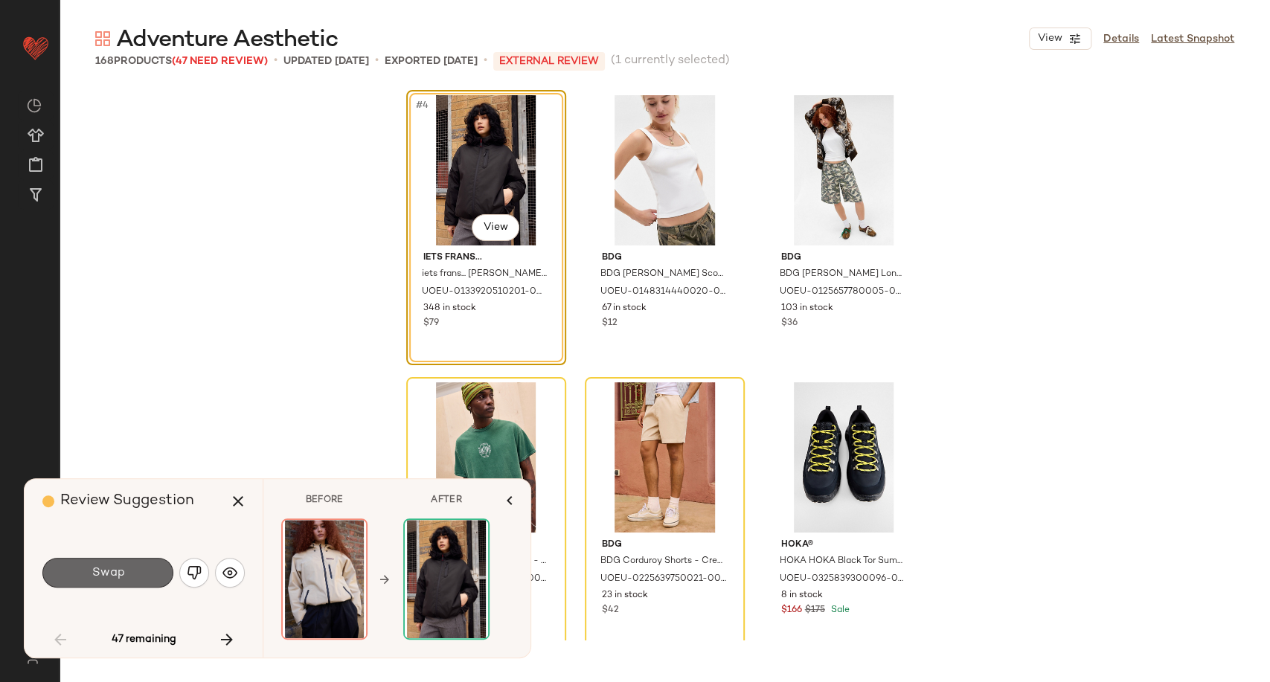
click at [129, 581] on button "Swap" at bounding box center [107, 573] width 131 height 30
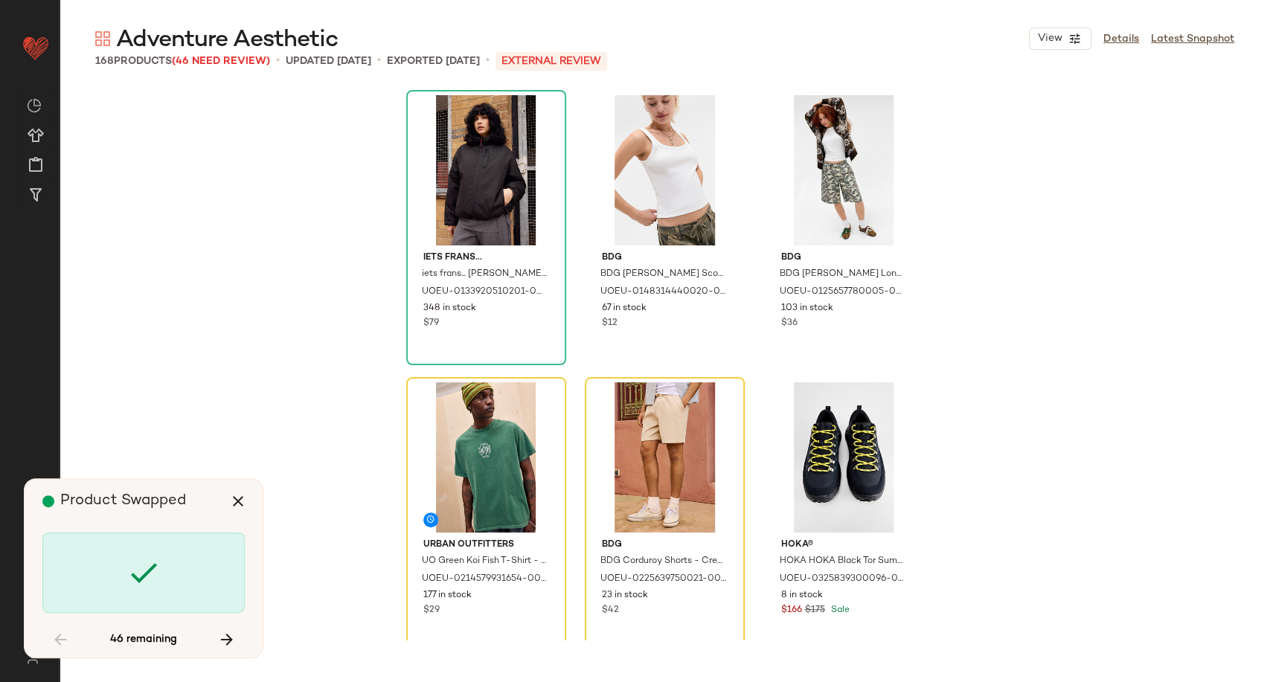
scroll to position [574, 0]
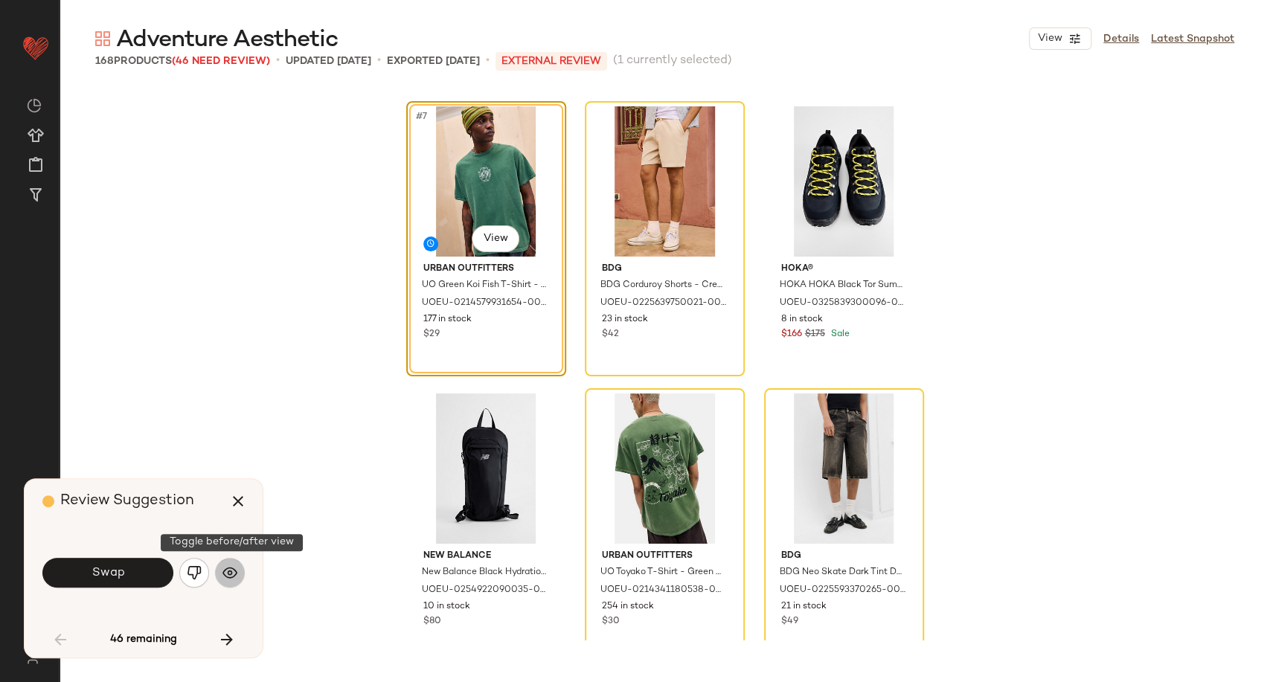
click at [235, 583] on button "button" at bounding box center [230, 573] width 30 height 30
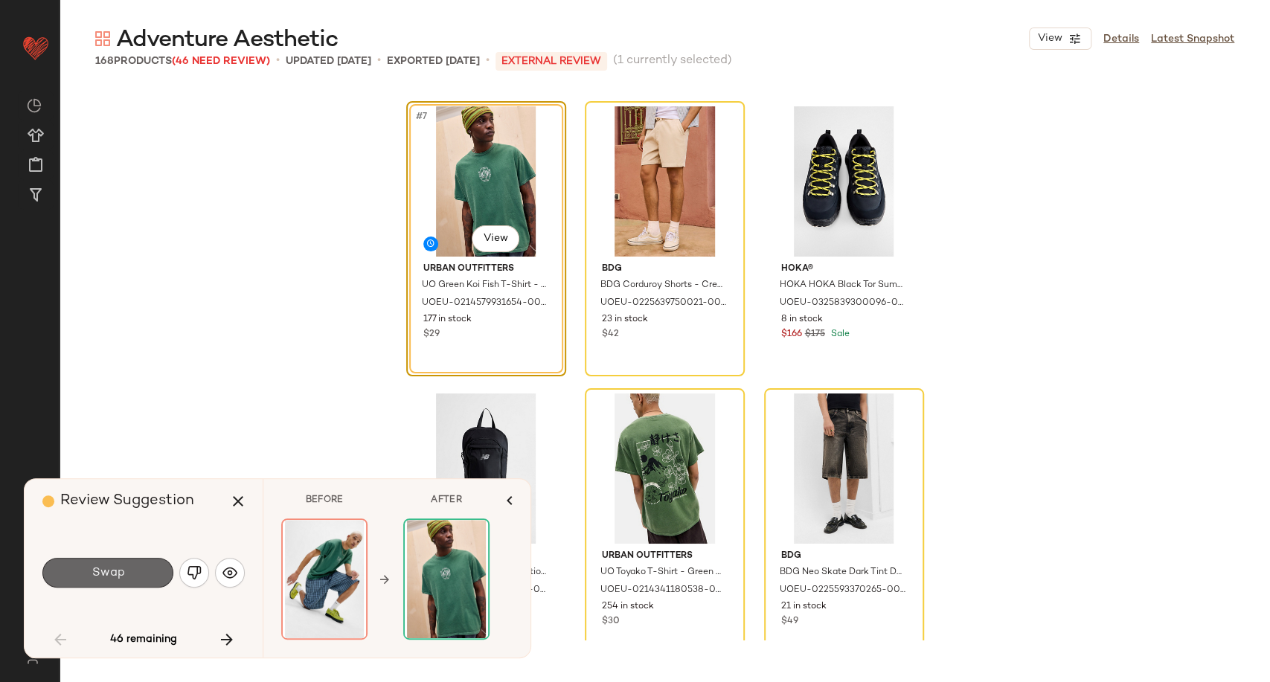
click at [138, 579] on button "Swap" at bounding box center [107, 573] width 131 height 30
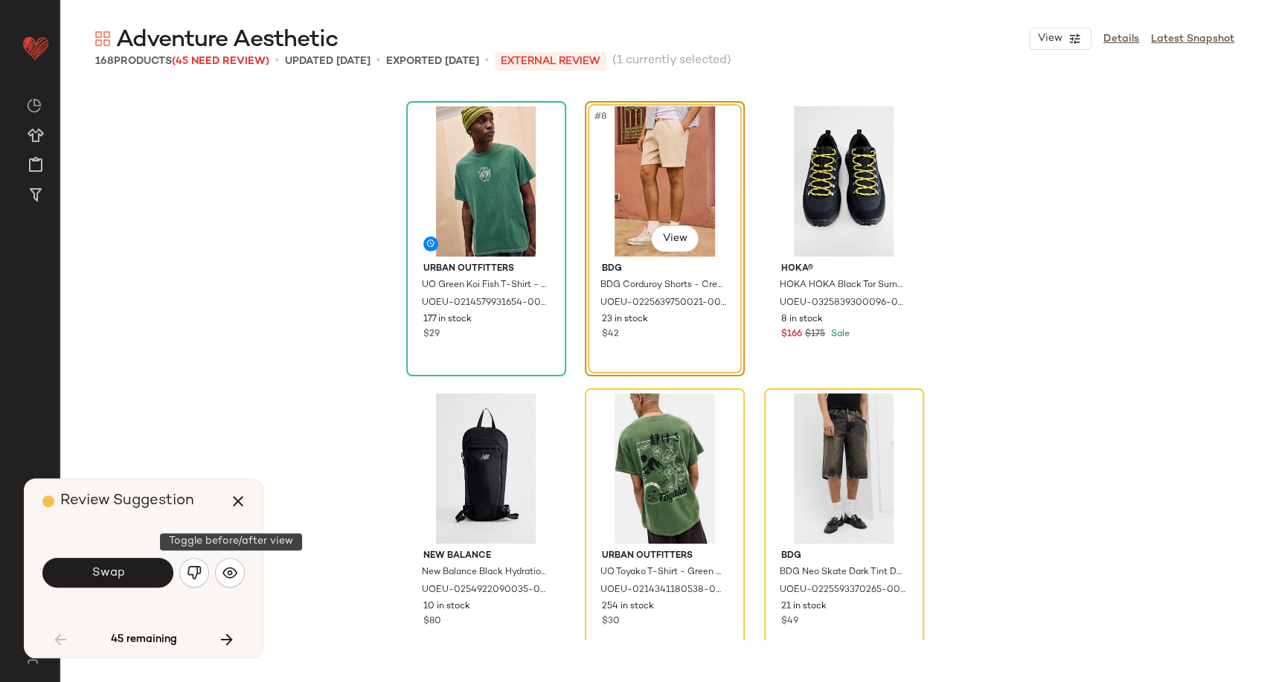
click at [238, 568] on button "button" at bounding box center [230, 573] width 30 height 30
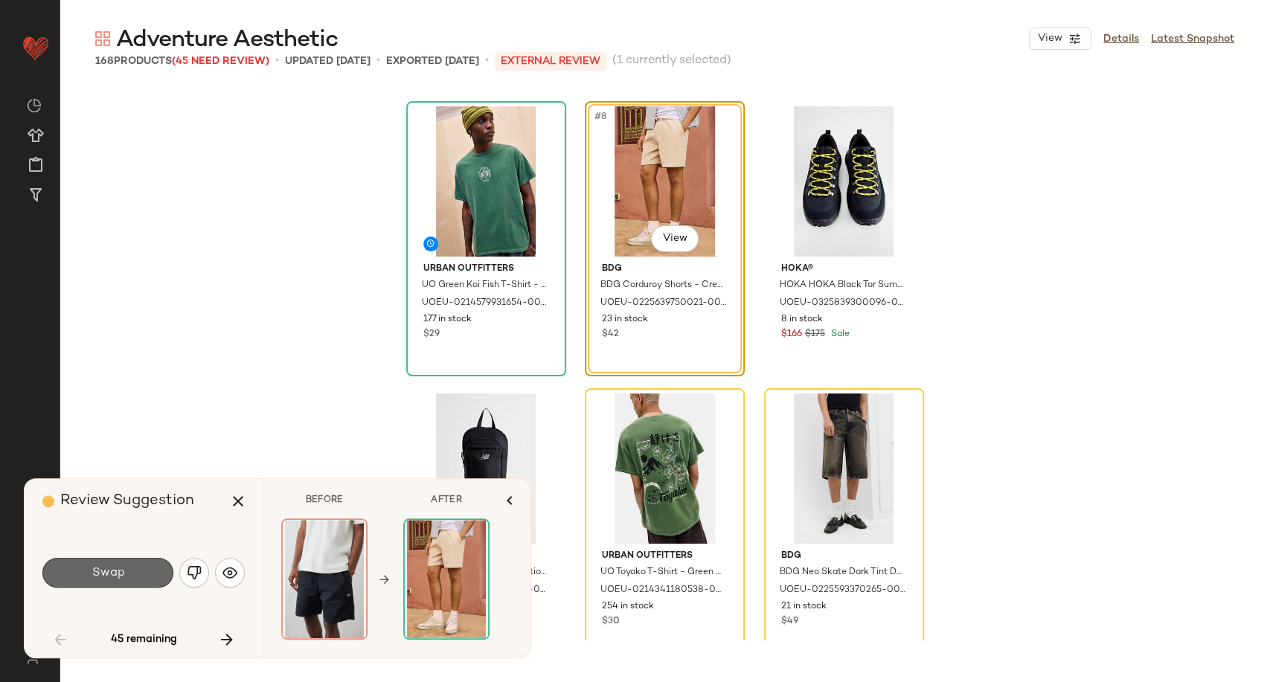
click at [139, 577] on button "Swap" at bounding box center [107, 573] width 131 height 30
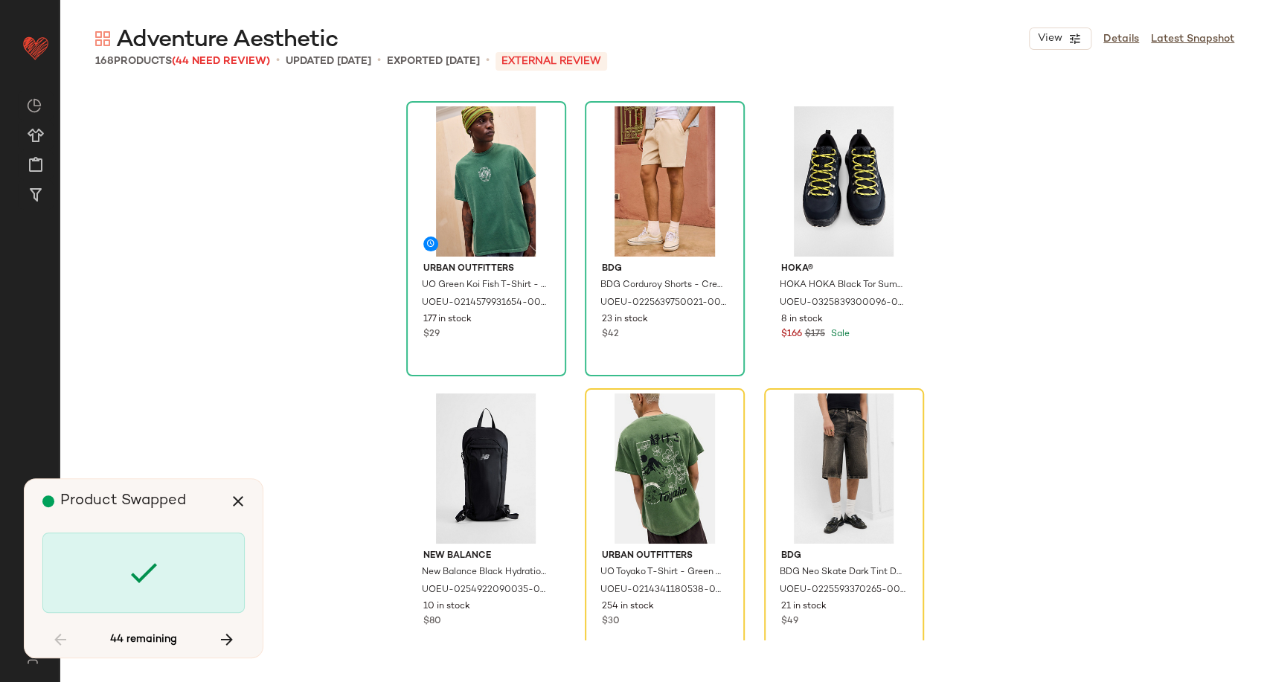
scroll to position [861, 0]
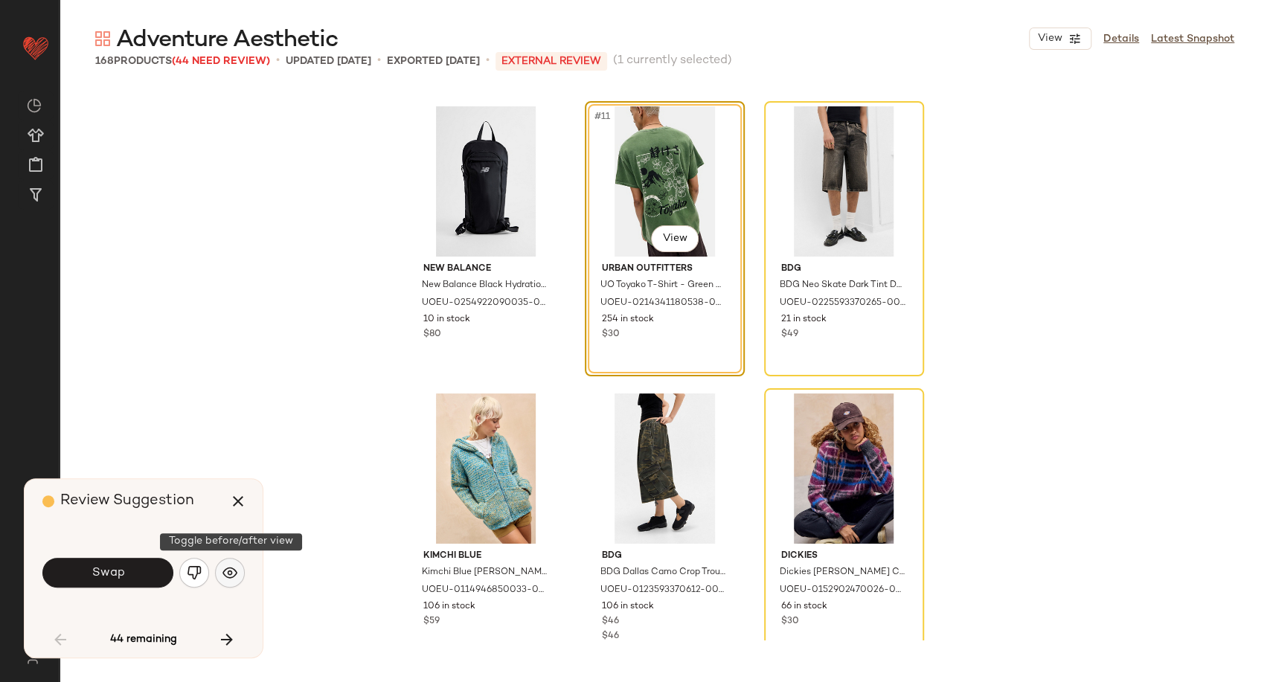
click at [229, 580] on button "button" at bounding box center [230, 573] width 30 height 30
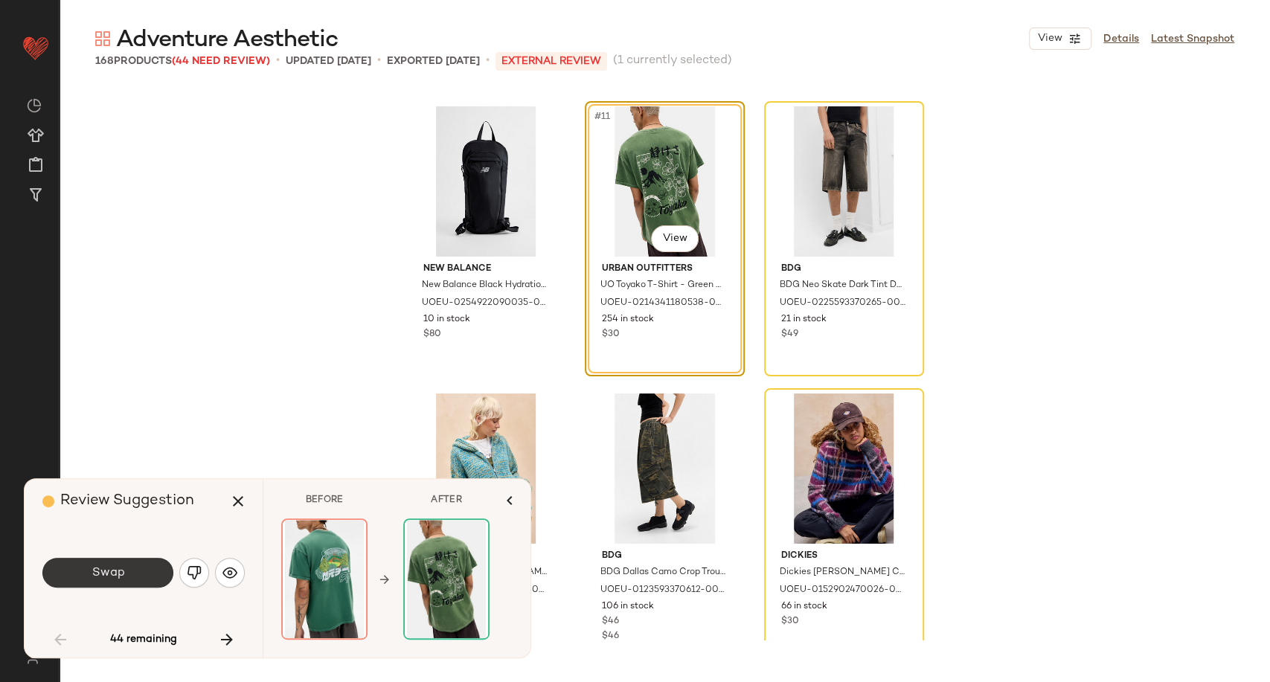
click at [162, 574] on button "Swap" at bounding box center [107, 573] width 131 height 30
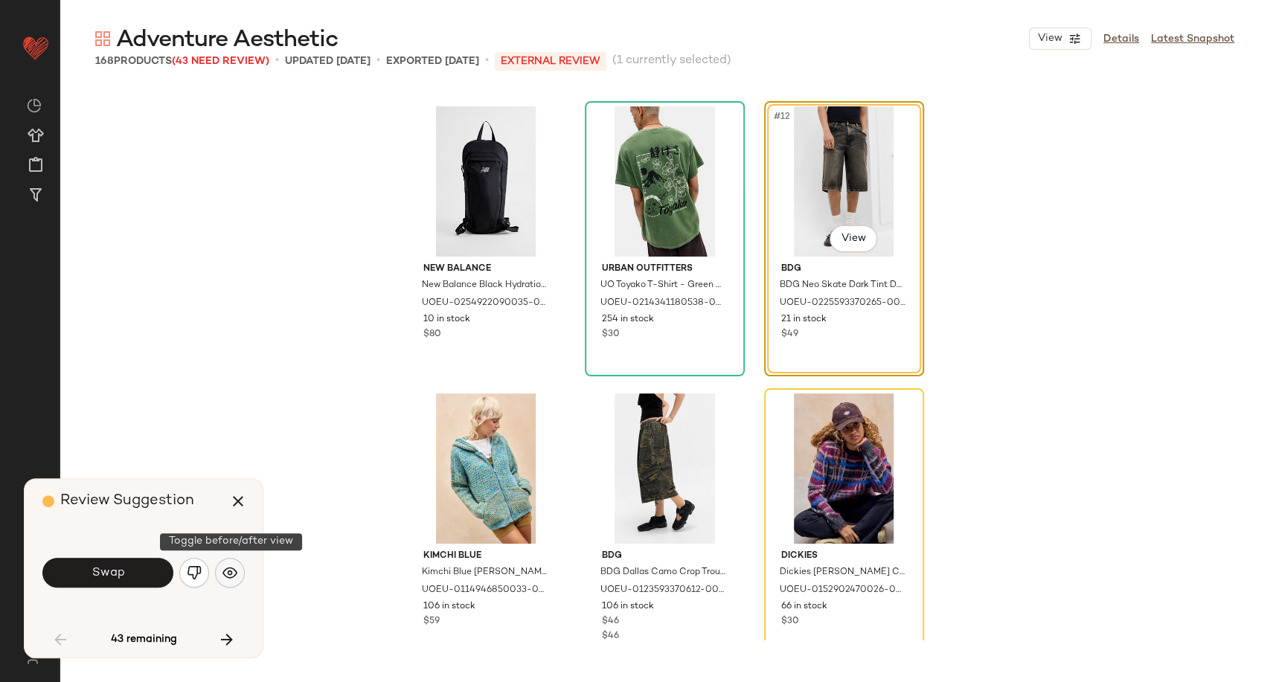
click at [220, 579] on button "button" at bounding box center [230, 573] width 30 height 30
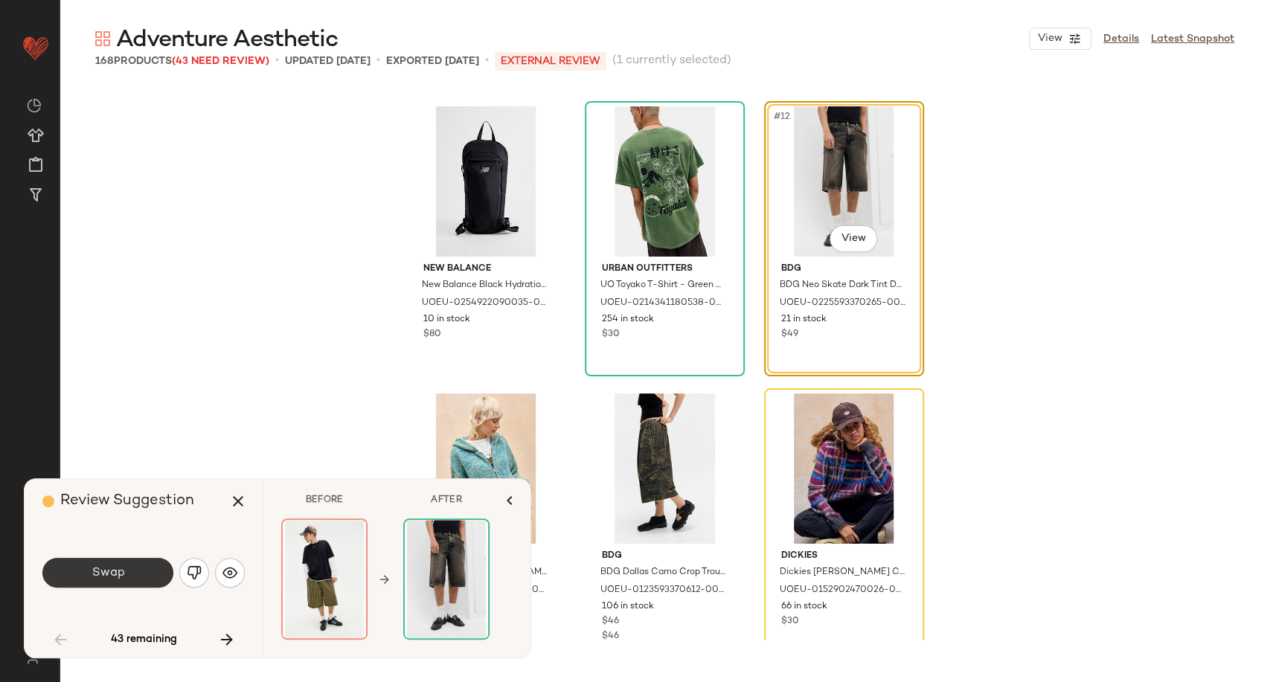
click at [137, 573] on button "Swap" at bounding box center [107, 573] width 131 height 30
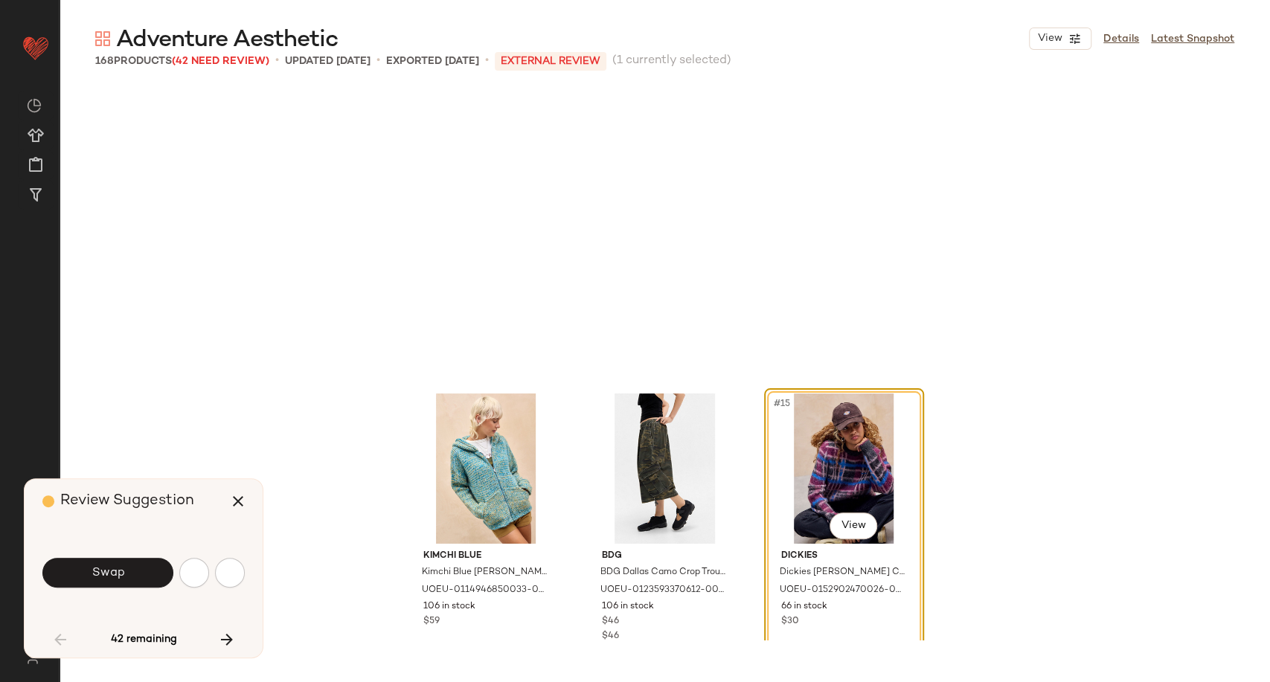
scroll to position [1148, 0]
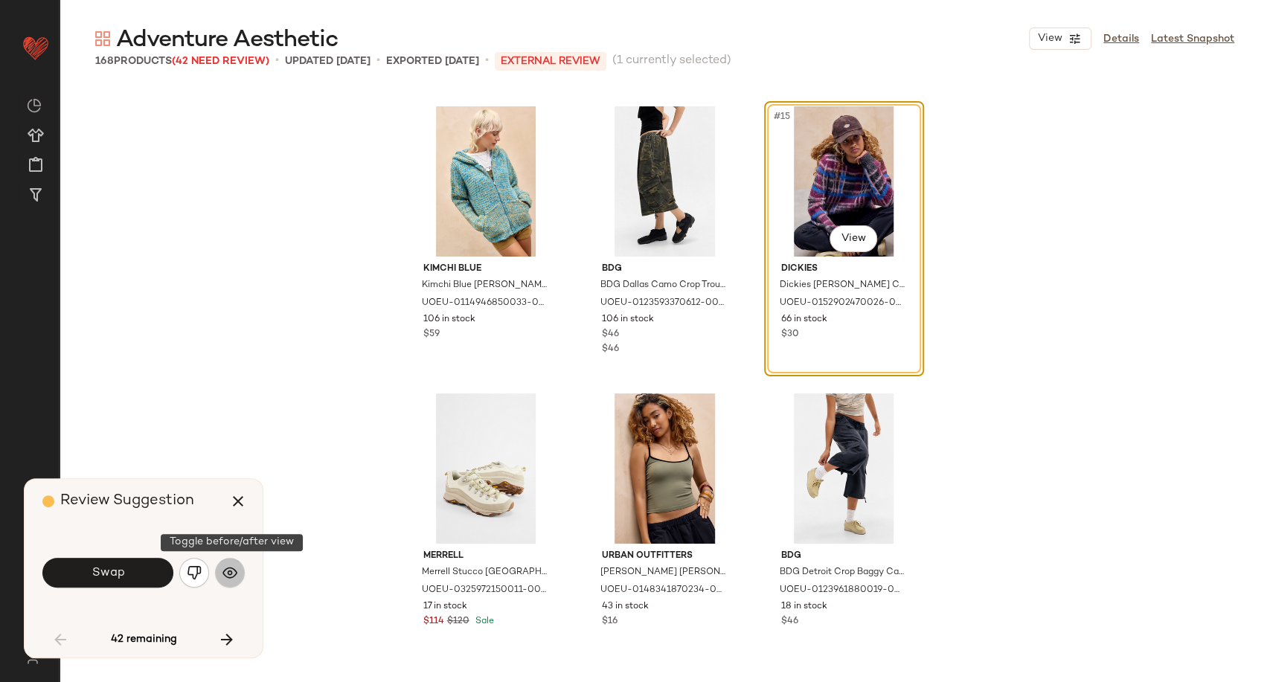
click at [226, 577] on img "button" at bounding box center [229, 572] width 15 height 15
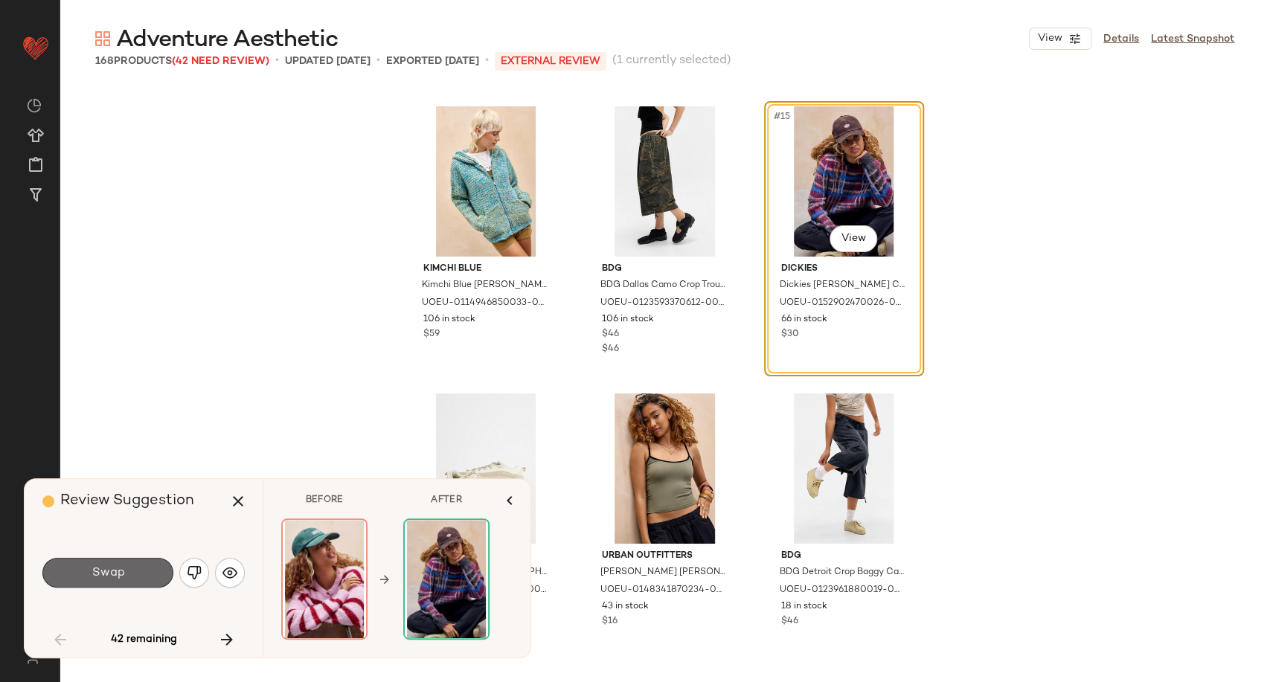
click at [129, 574] on button "Swap" at bounding box center [107, 573] width 131 height 30
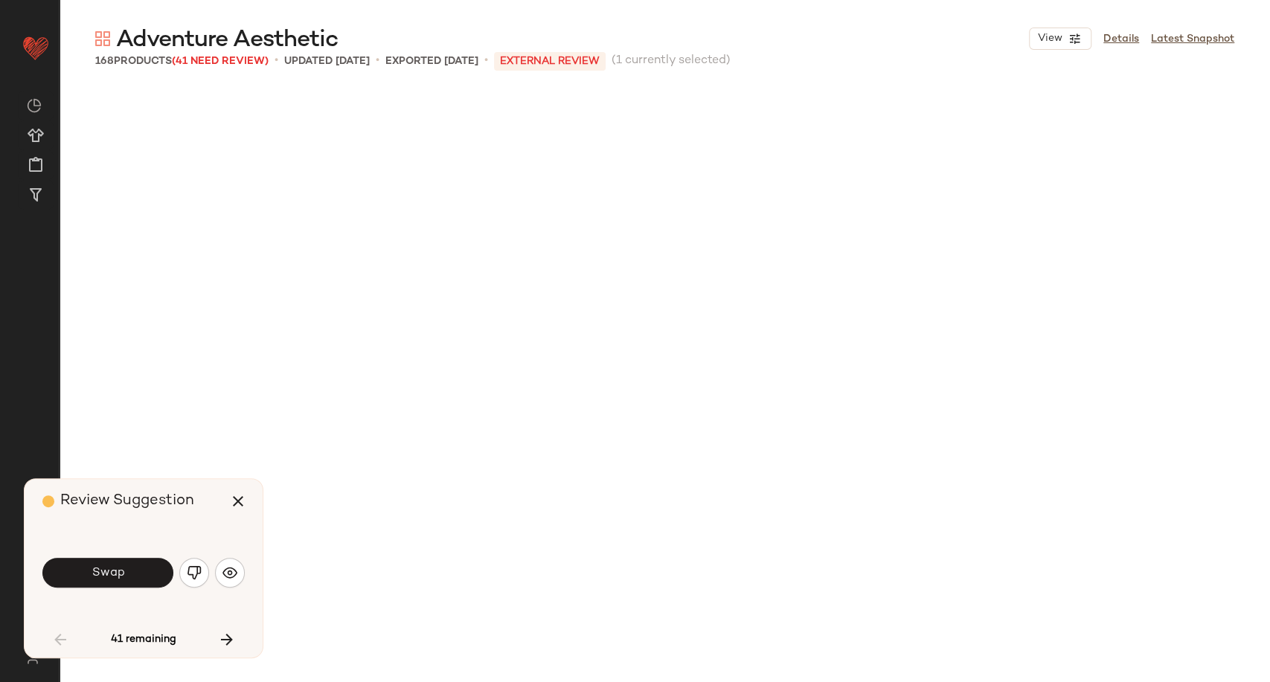
scroll to position [1723, 0]
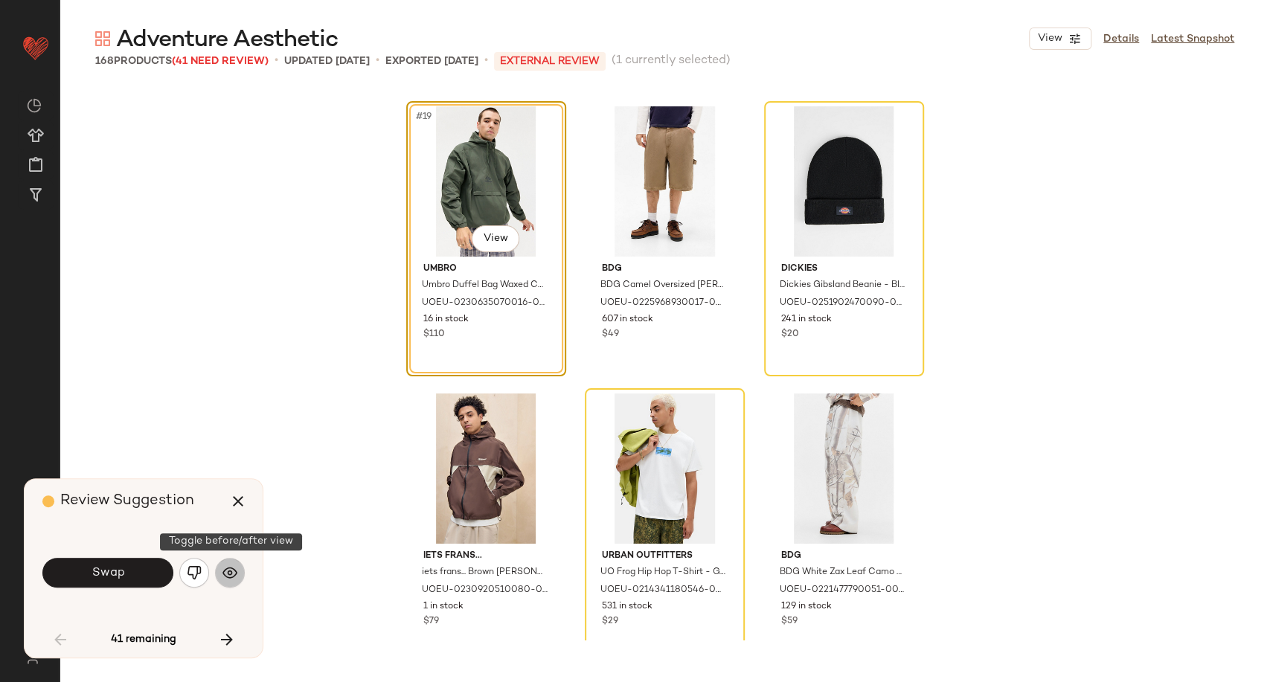
click at [218, 575] on button "button" at bounding box center [230, 573] width 30 height 30
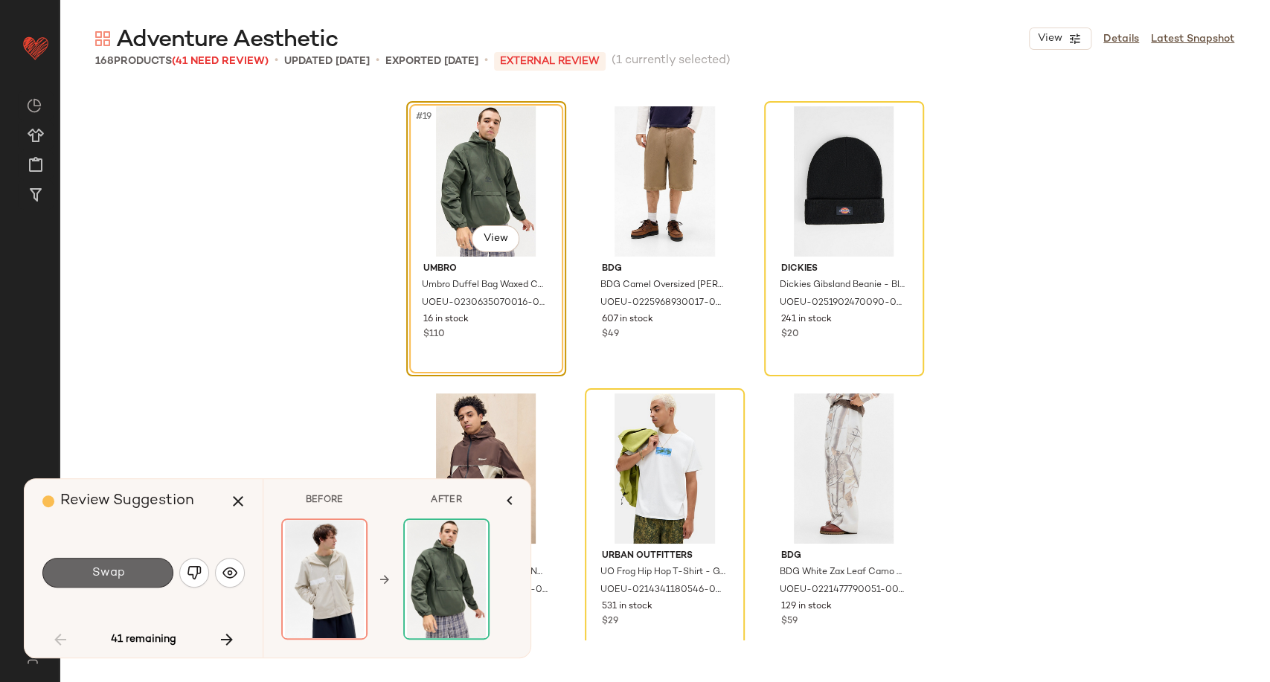
click at [124, 576] on button "Swap" at bounding box center [107, 573] width 131 height 30
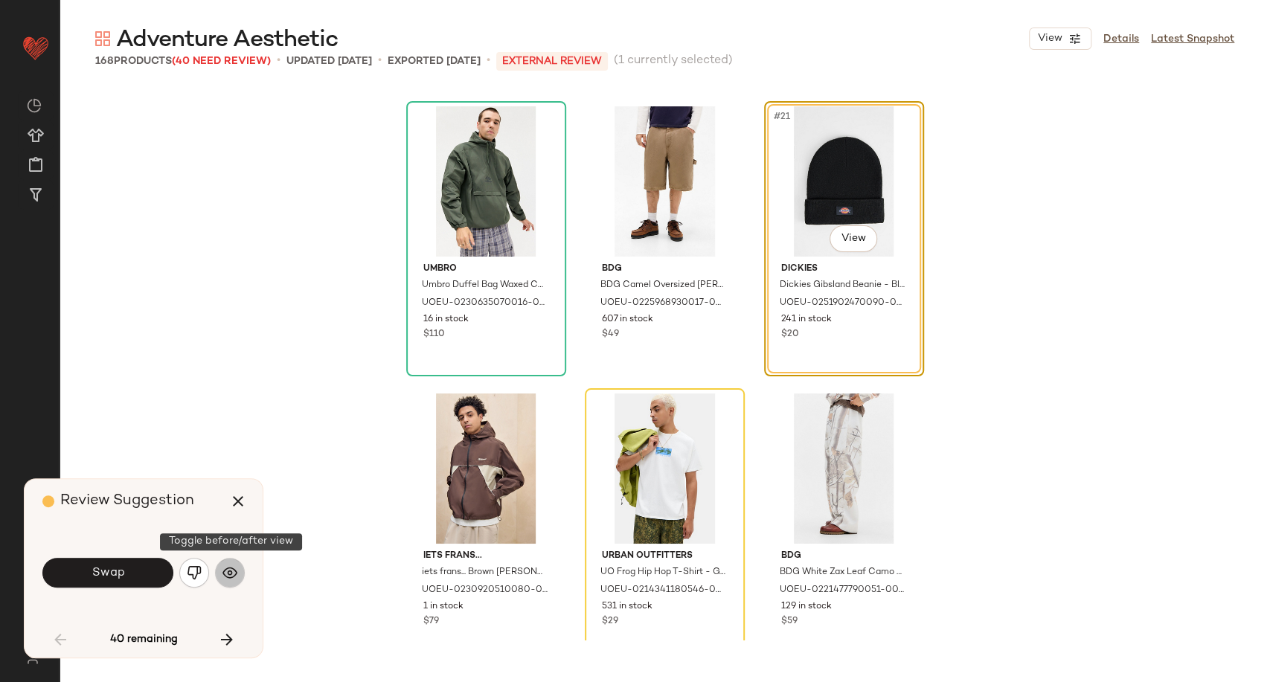
click at [232, 573] on img "button" at bounding box center [229, 572] width 15 height 15
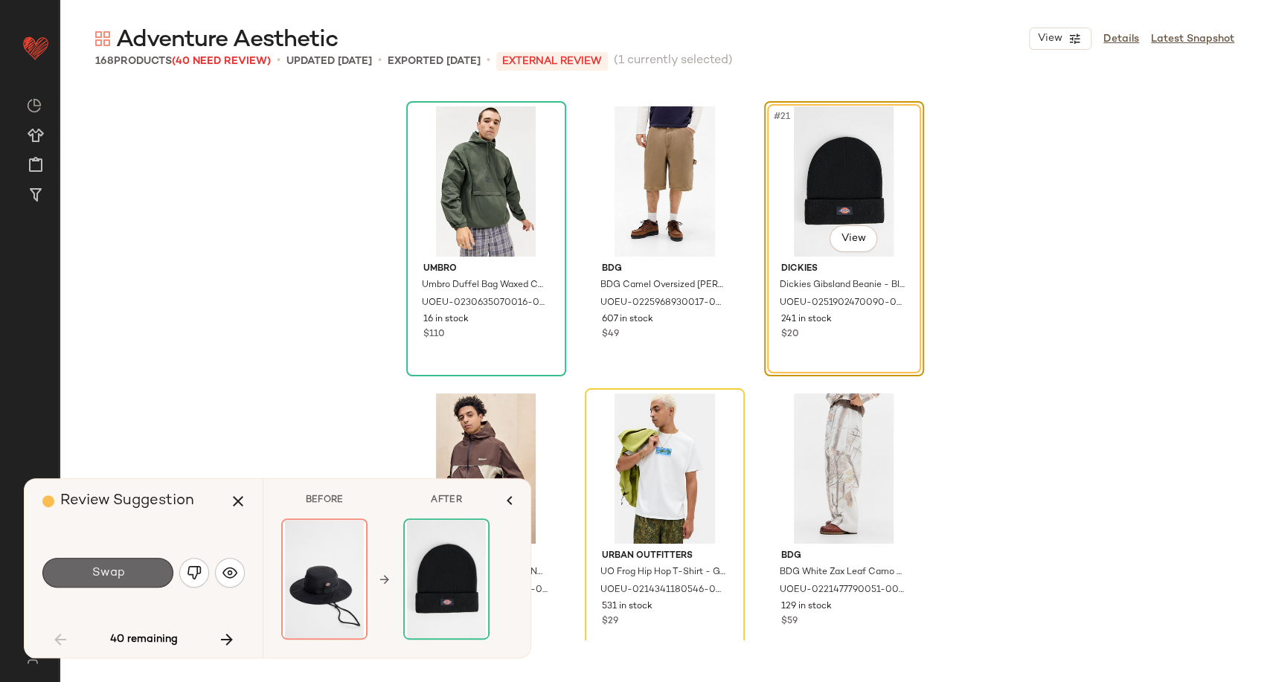
click at [133, 578] on button "Swap" at bounding box center [107, 573] width 131 height 30
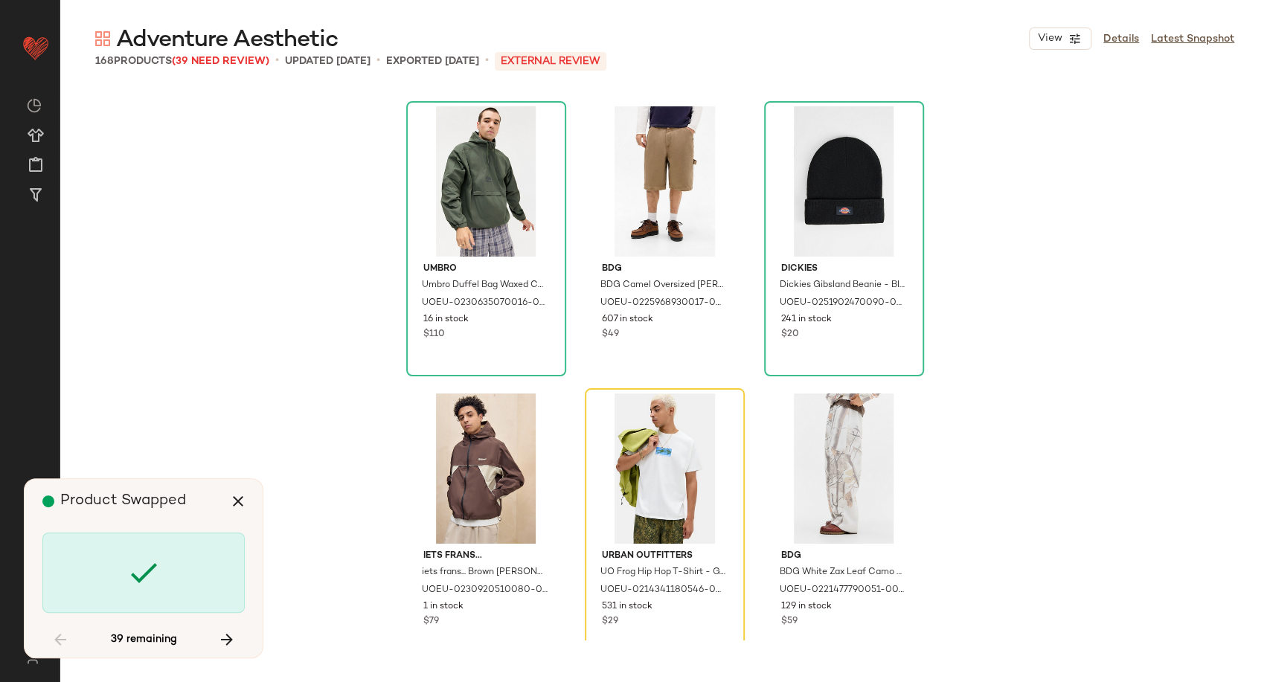
scroll to position [2010, 0]
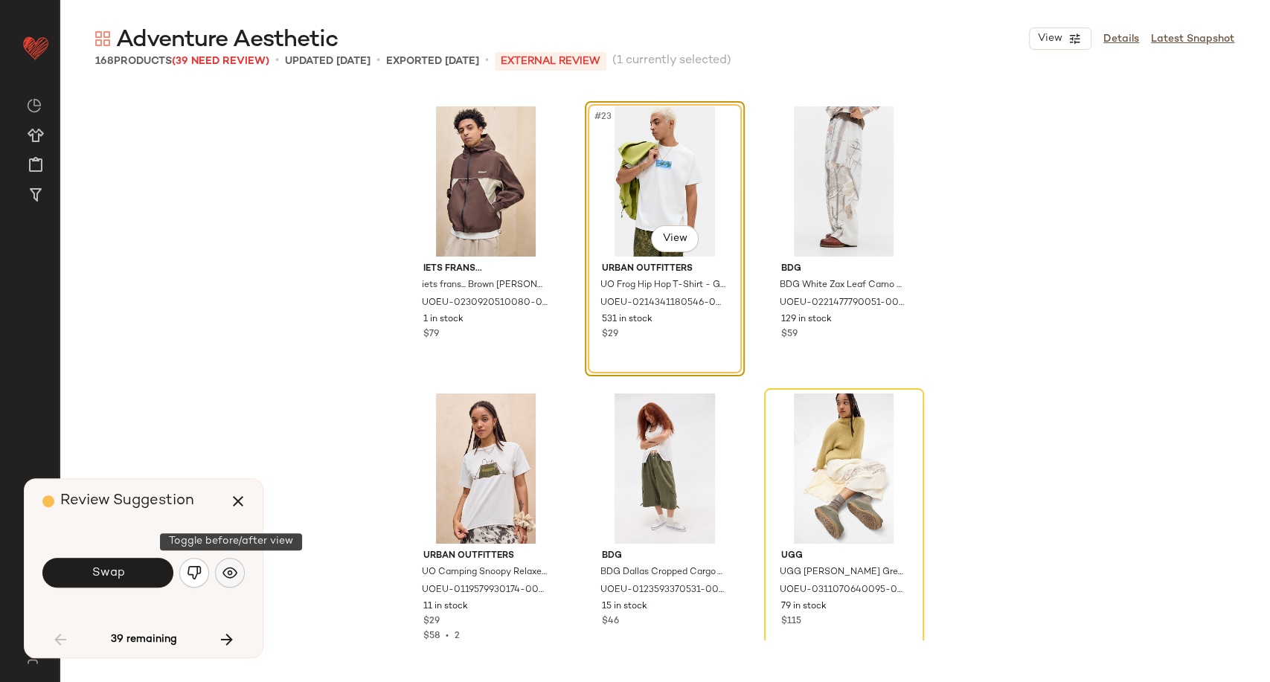
click at [222, 577] on img "button" at bounding box center [229, 572] width 15 height 15
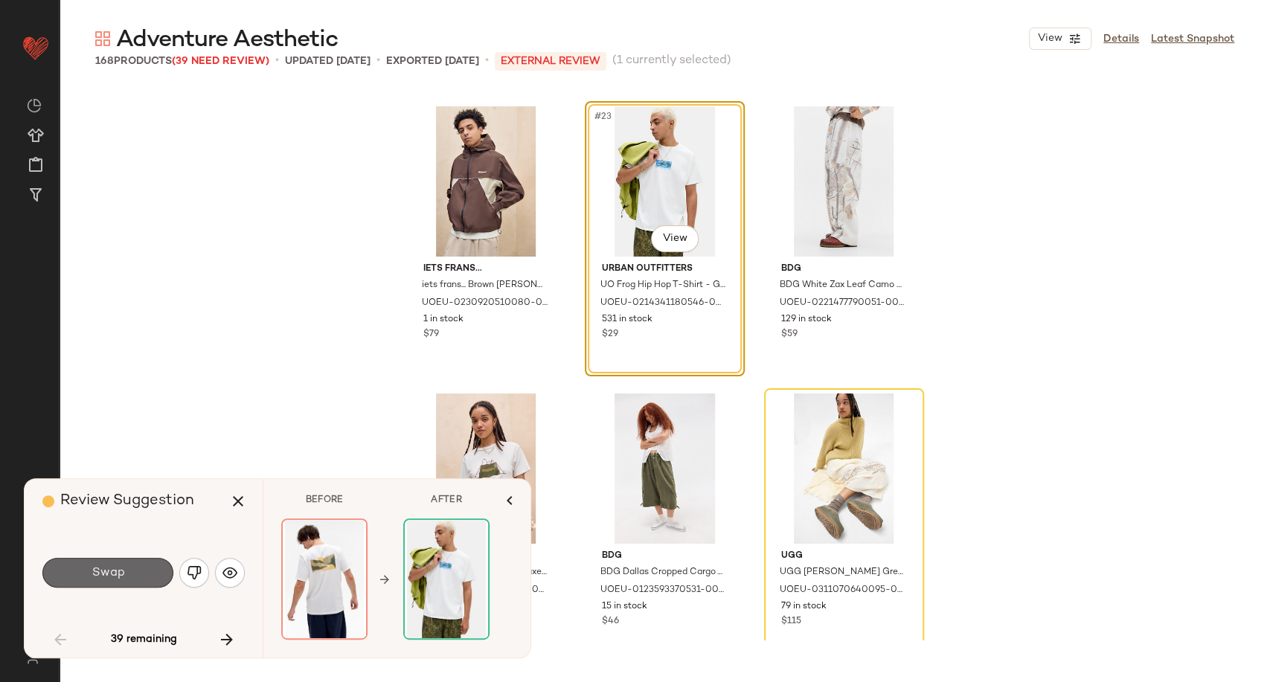
click at [119, 585] on button "Swap" at bounding box center [107, 573] width 131 height 30
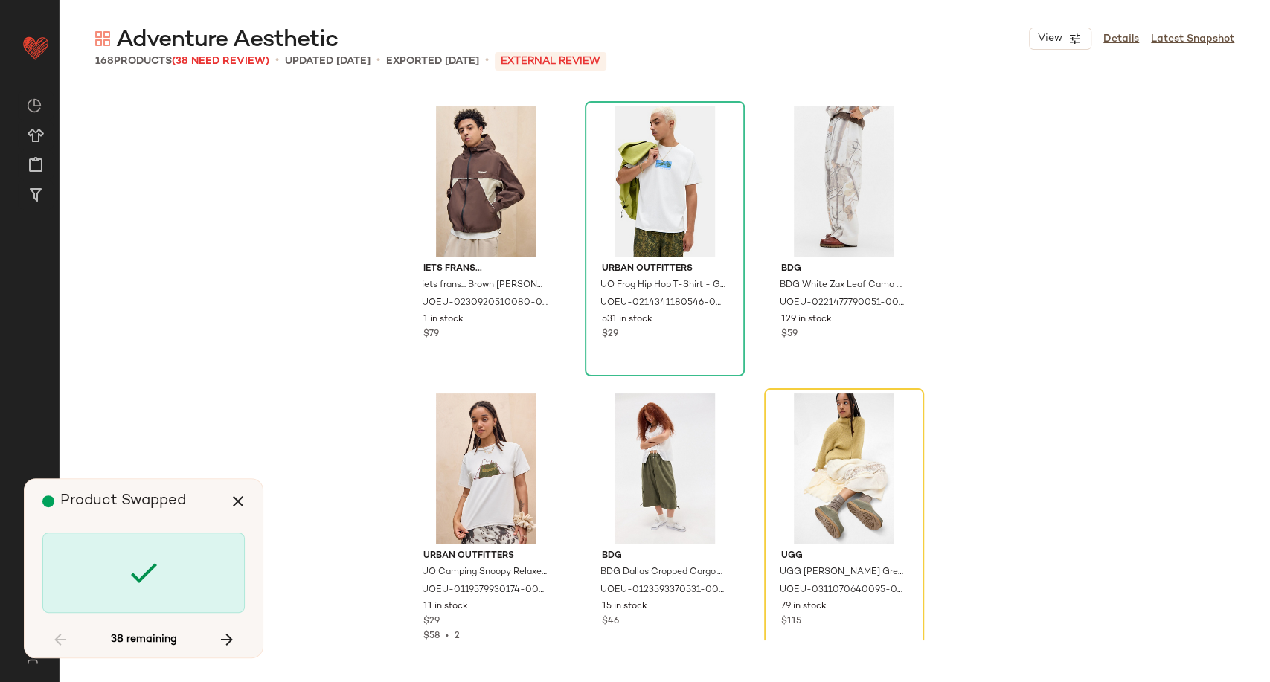
scroll to position [2297, 0]
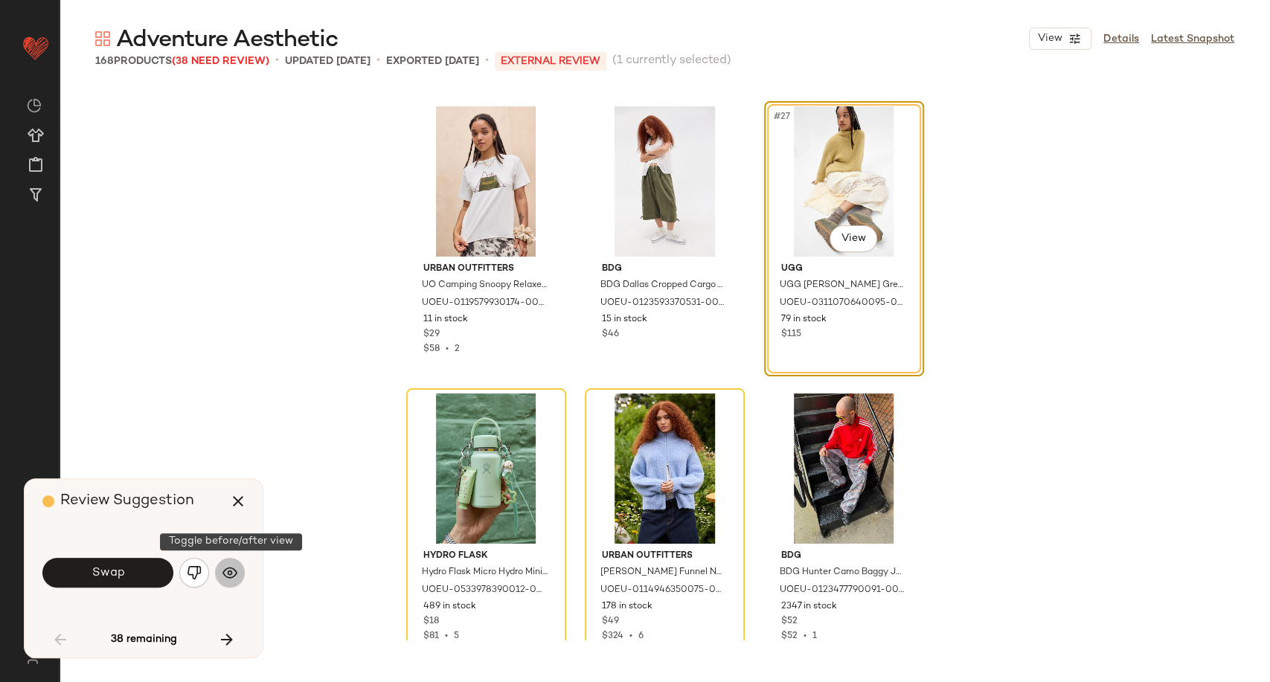
click at [231, 575] on img "button" at bounding box center [229, 572] width 15 height 15
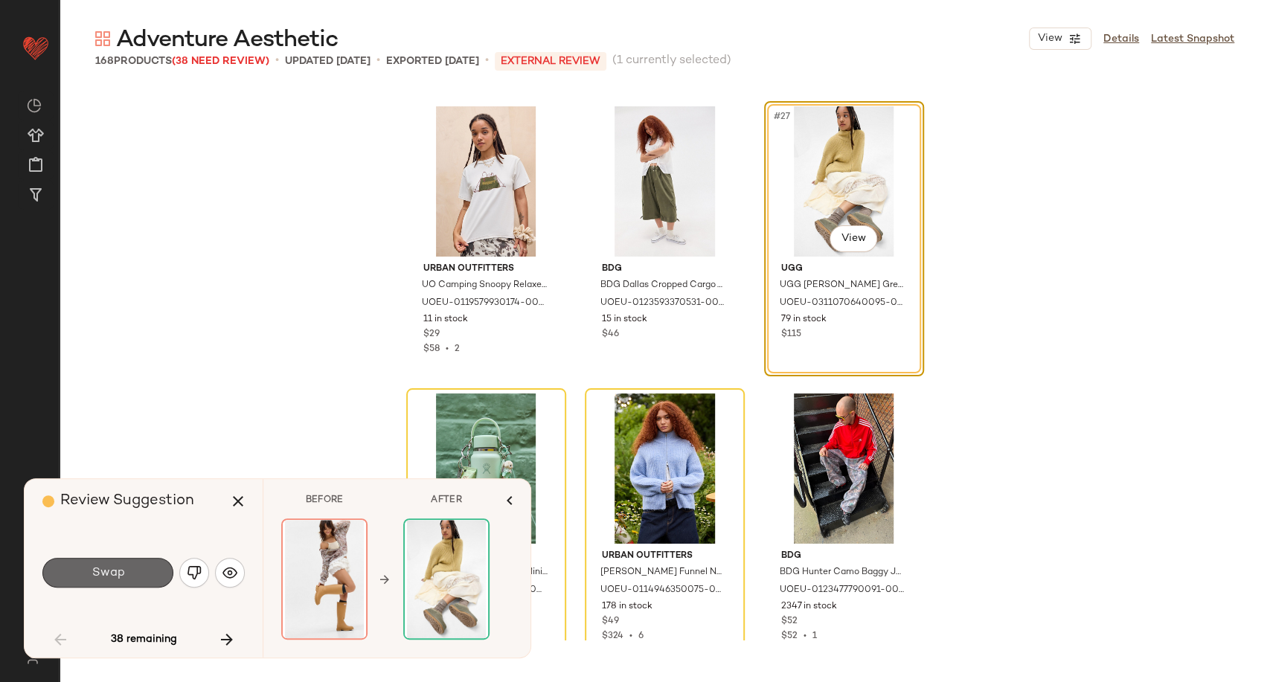
click at [136, 576] on button "Swap" at bounding box center [107, 573] width 131 height 30
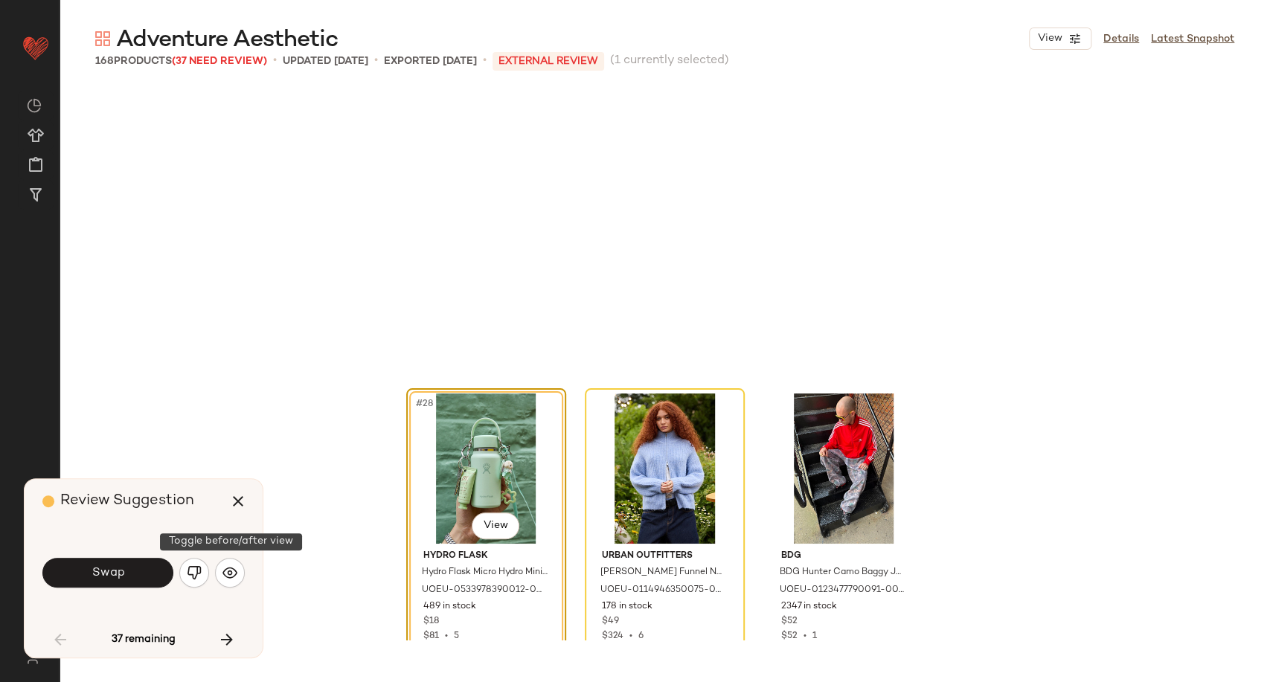
scroll to position [2583, 0]
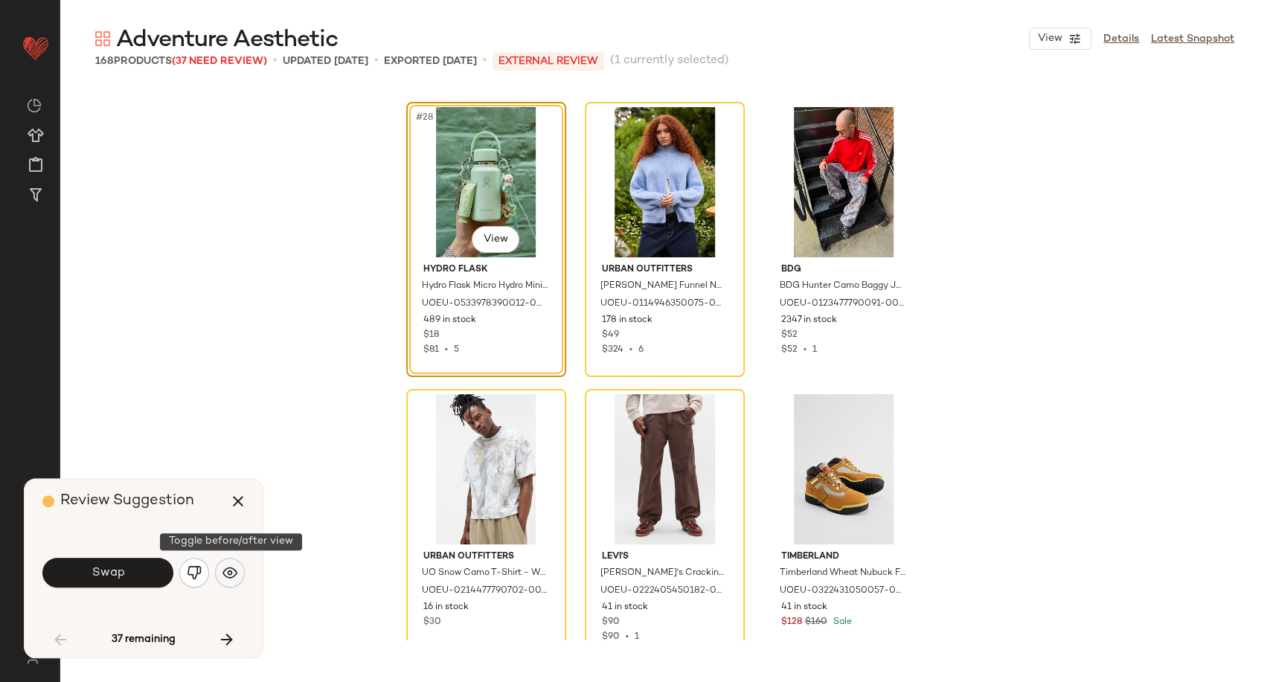
click at [237, 575] on img "button" at bounding box center [229, 572] width 15 height 15
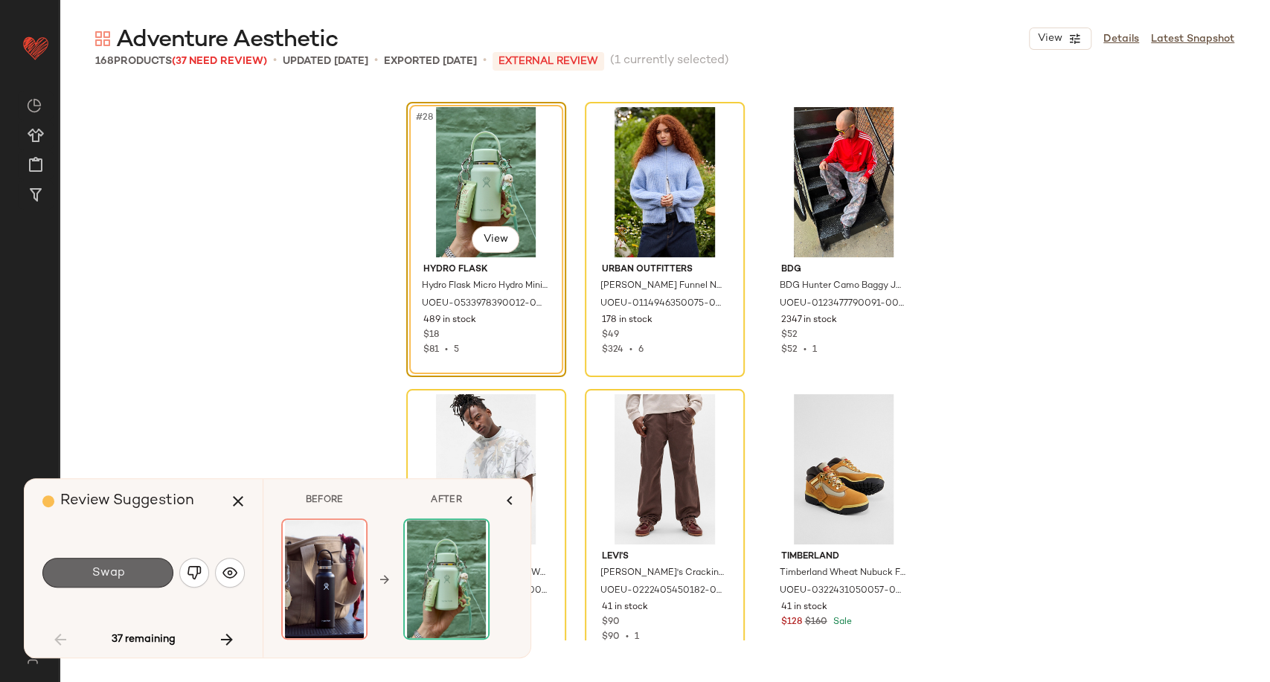
click at [129, 578] on button "Swap" at bounding box center [107, 573] width 131 height 30
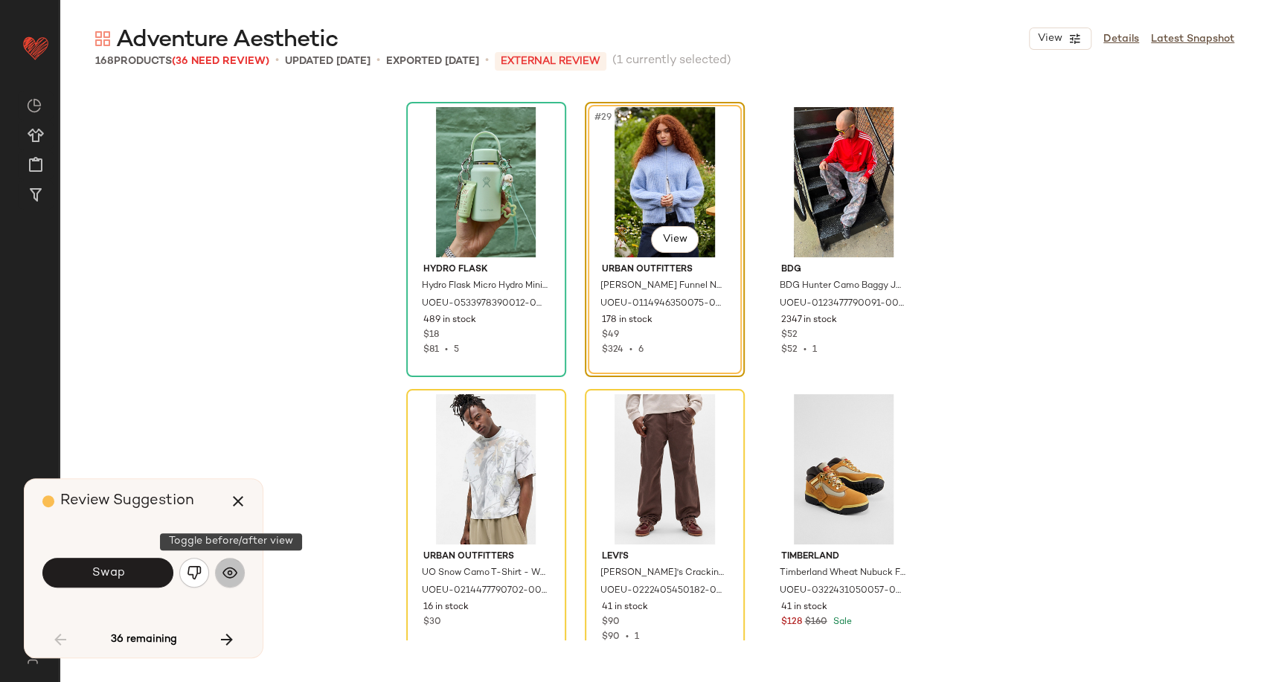
click at [238, 569] on button "button" at bounding box center [230, 573] width 30 height 30
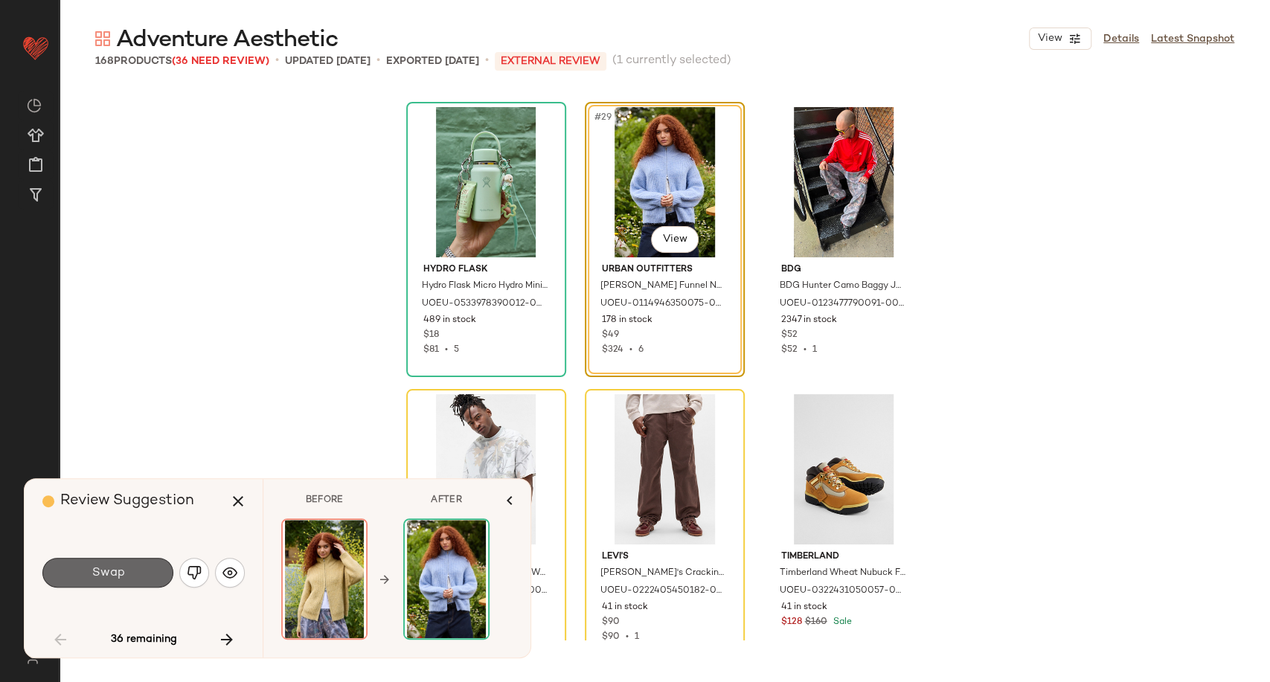
click at [135, 578] on button "Swap" at bounding box center [107, 573] width 131 height 30
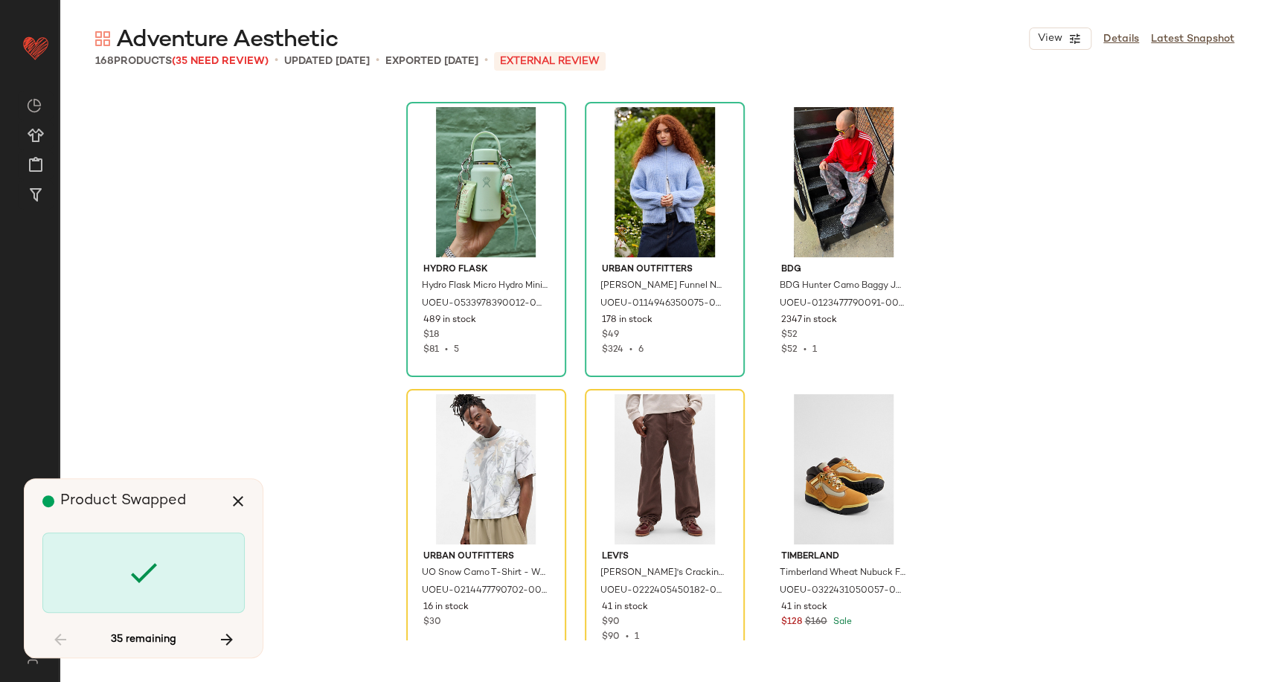
scroll to position [2871, 0]
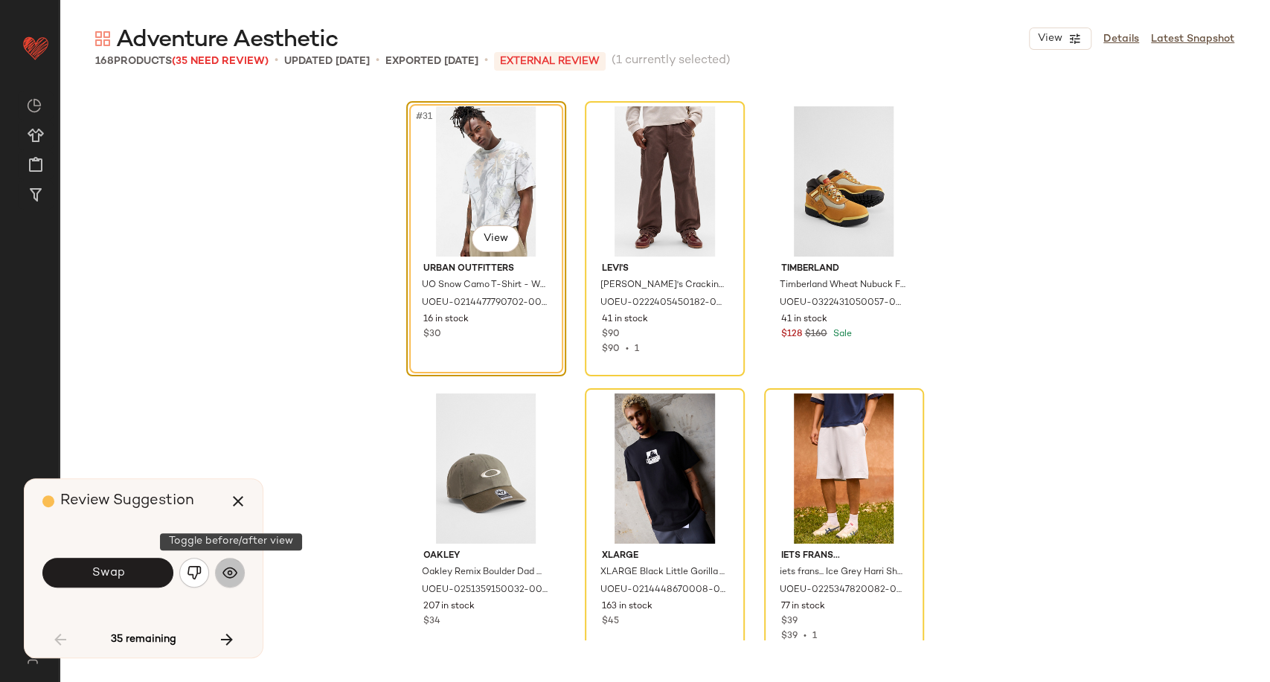
click at [238, 579] on button "button" at bounding box center [230, 573] width 30 height 30
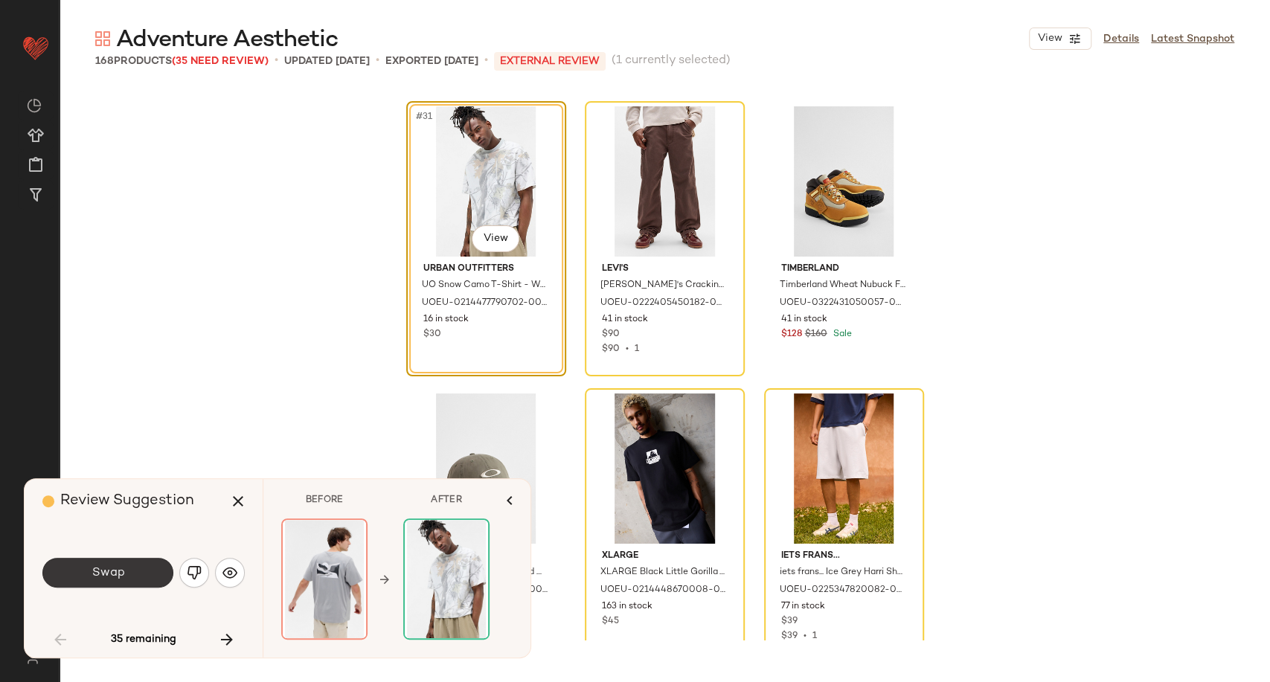
click at [106, 581] on button "Swap" at bounding box center [107, 573] width 131 height 30
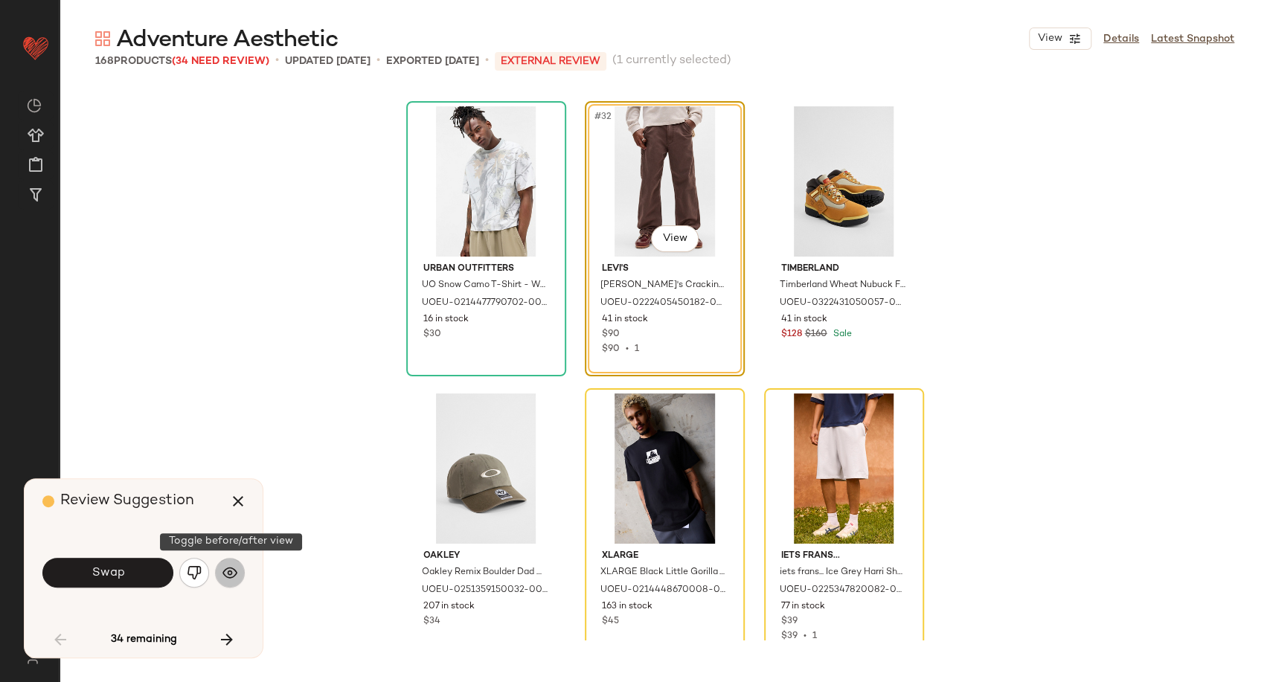
click at [234, 573] on img "button" at bounding box center [229, 572] width 15 height 15
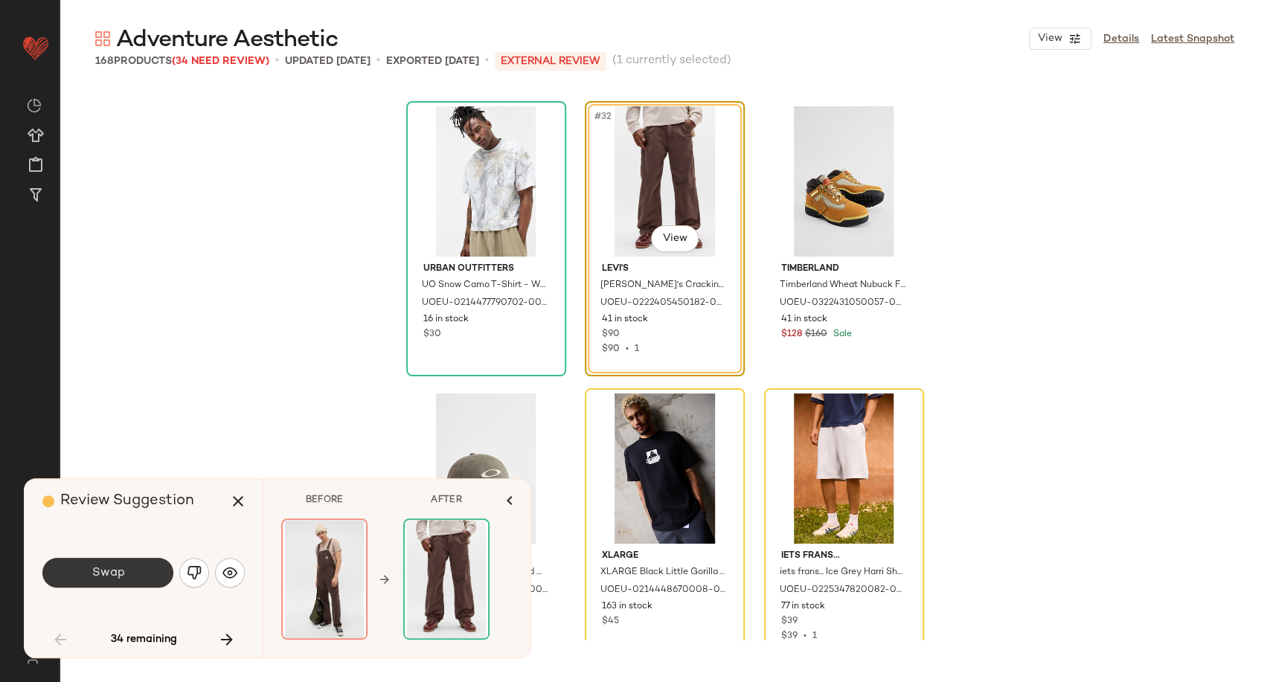
click at [129, 576] on button "Swap" at bounding box center [107, 573] width 131 height 30
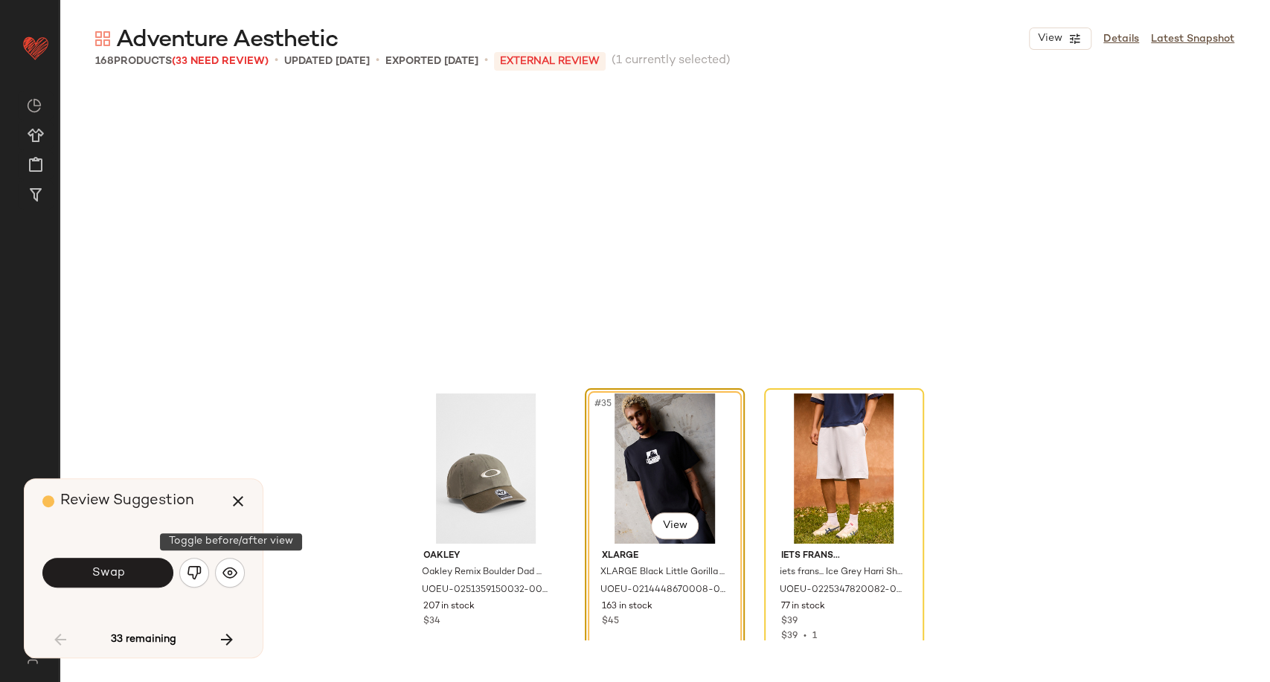
scroll to position [3158, 0]
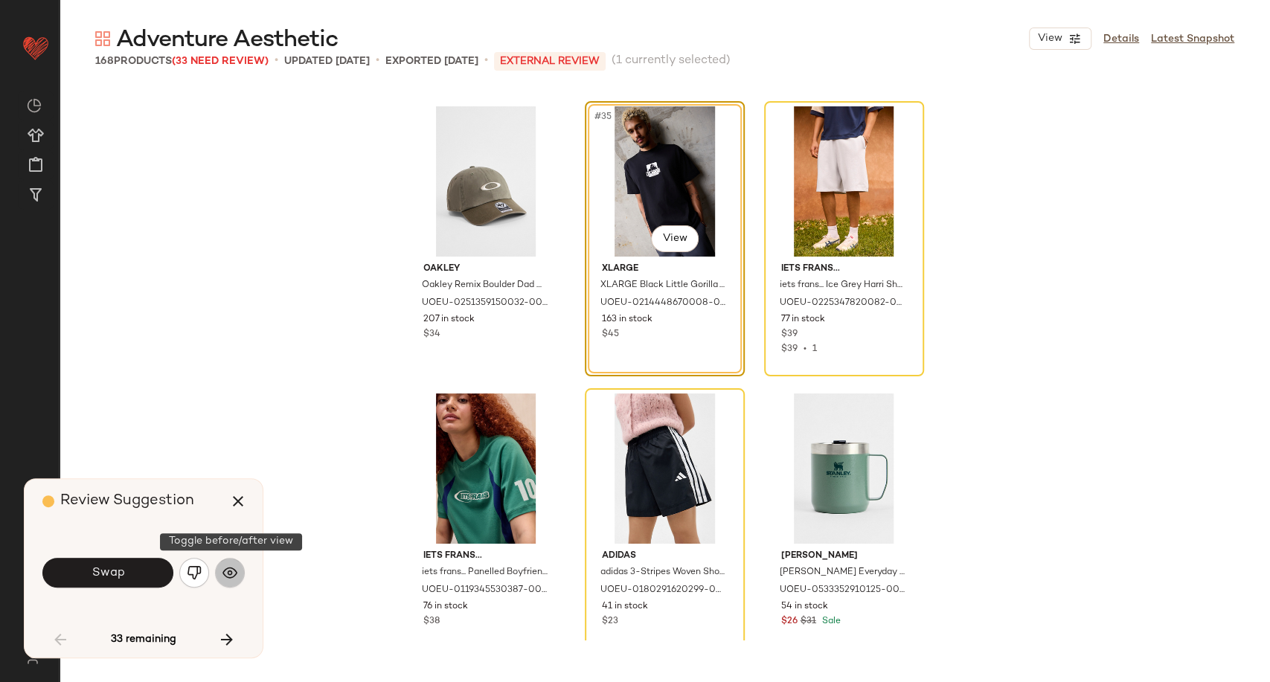
click at [231, 577] on img "button" at bounding box center [229, 572] width 15 height 15
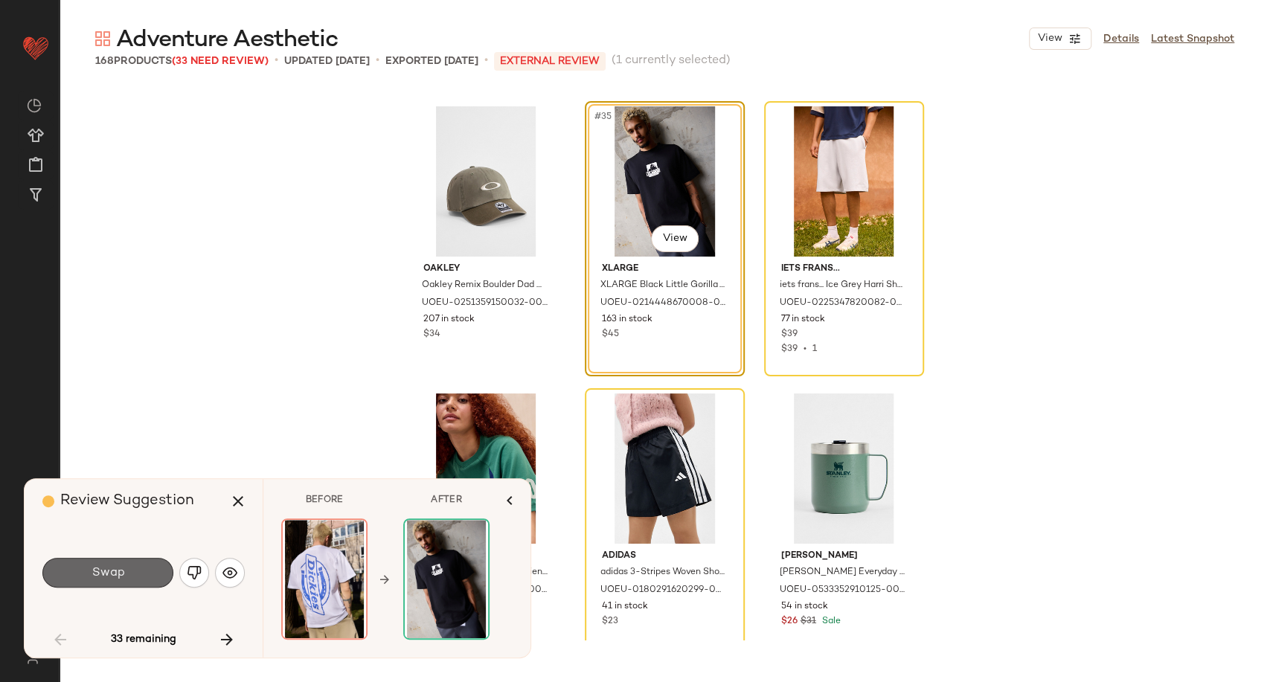
click at [144, 576] on button "Swap" at bounding box center [107, 573] width 131 height 30
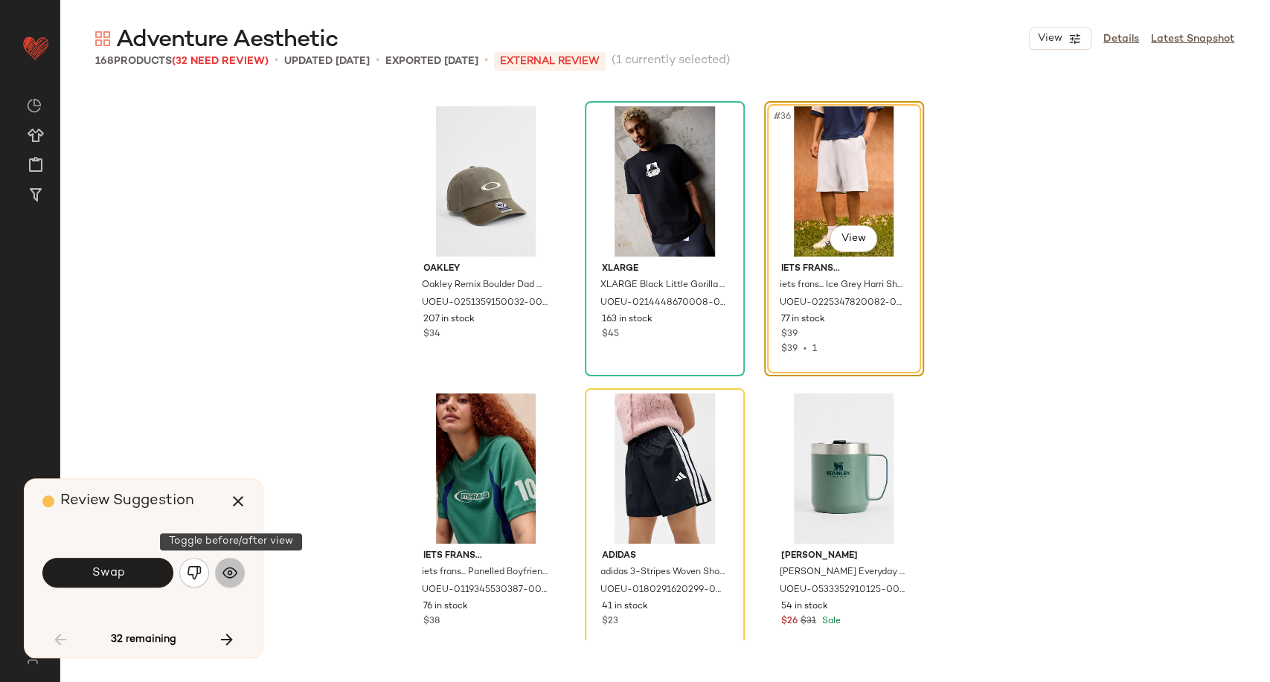
click at [238, 570] on button "button" at bounding box center [230, 573] width 30 height 30
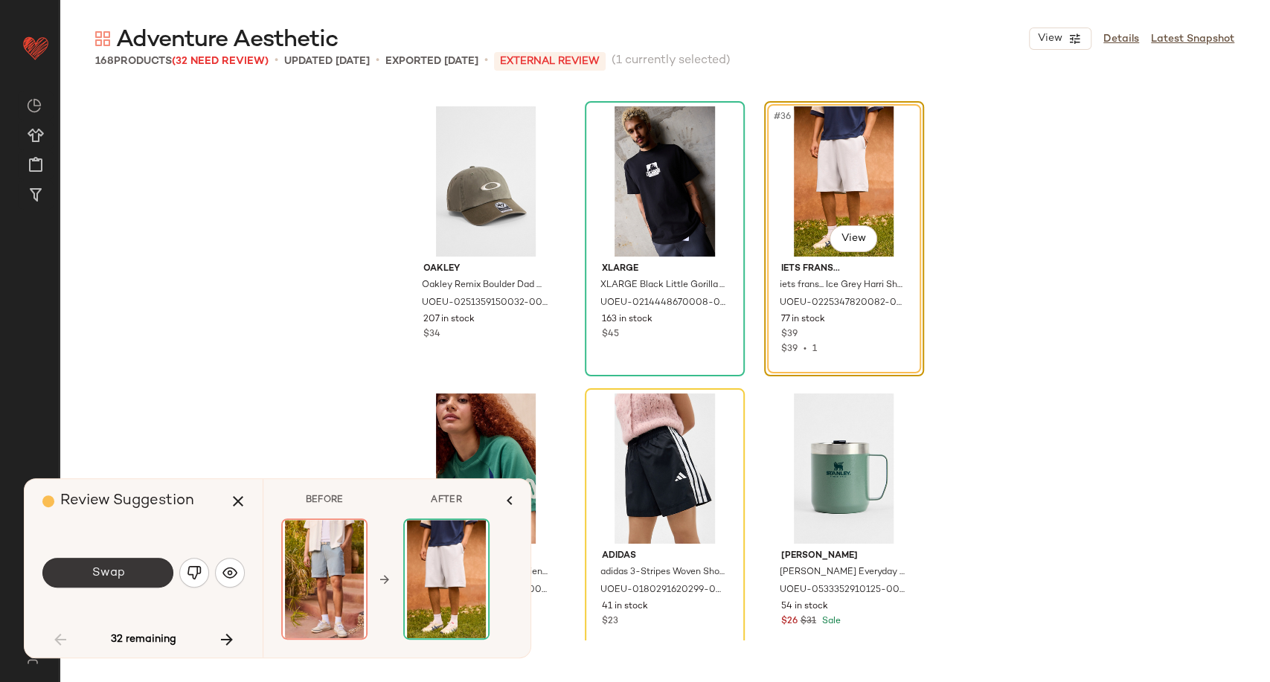
click at [132, 581] on button "Swap" at bounding box center [107, 573] width 131 height 30
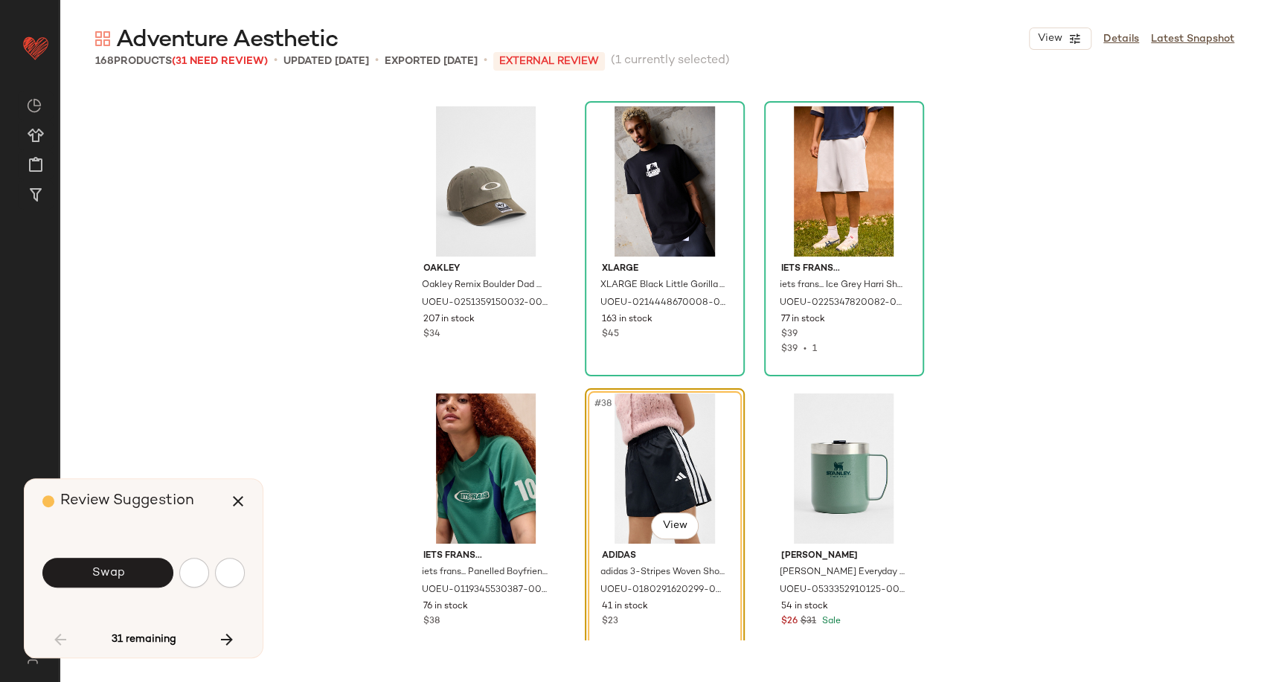
scroll to position [3445, 0]
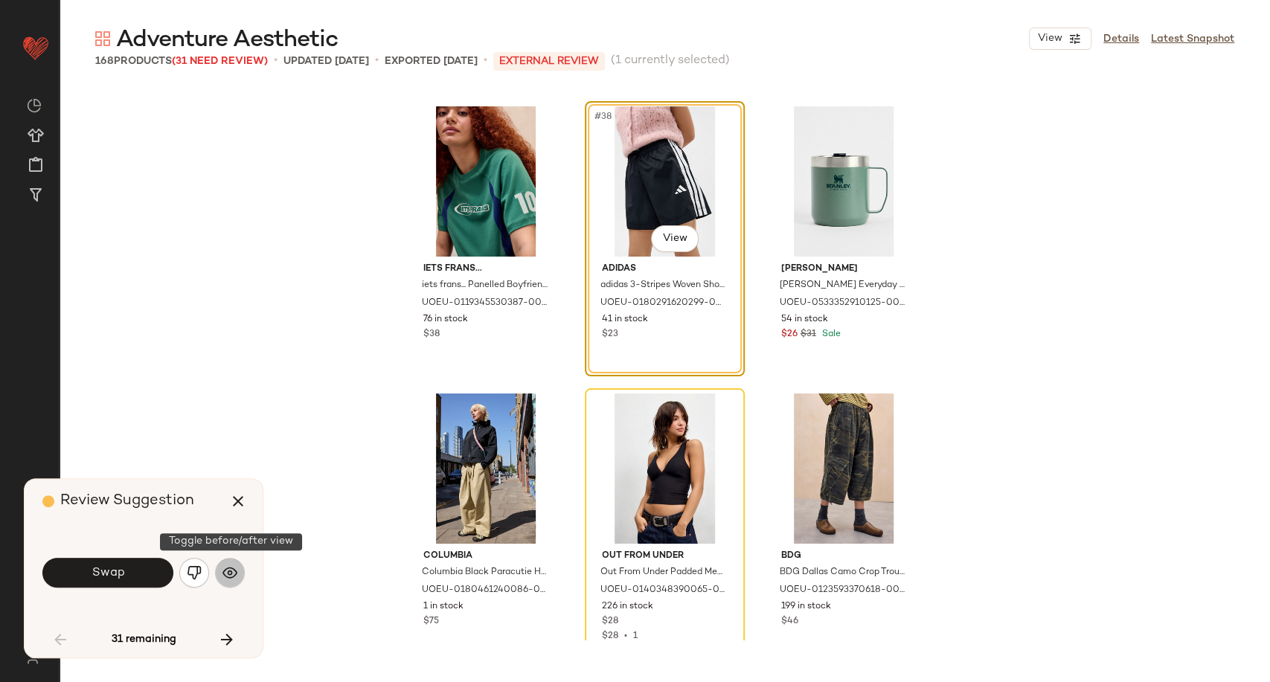
click at [227, 579] on img "button" at bounding box center [229, 572] width 15 height 15
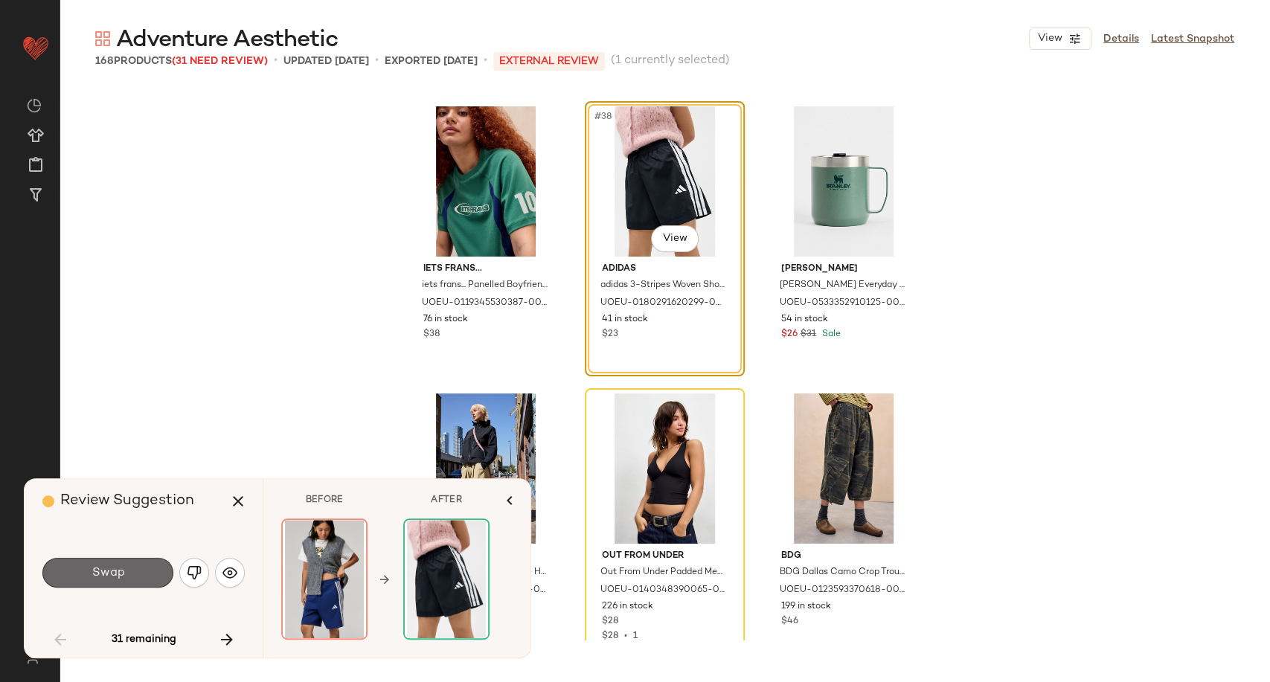
click at [135, 579] on button "Swap" at bounding box center [107, 573] width 131 height 30
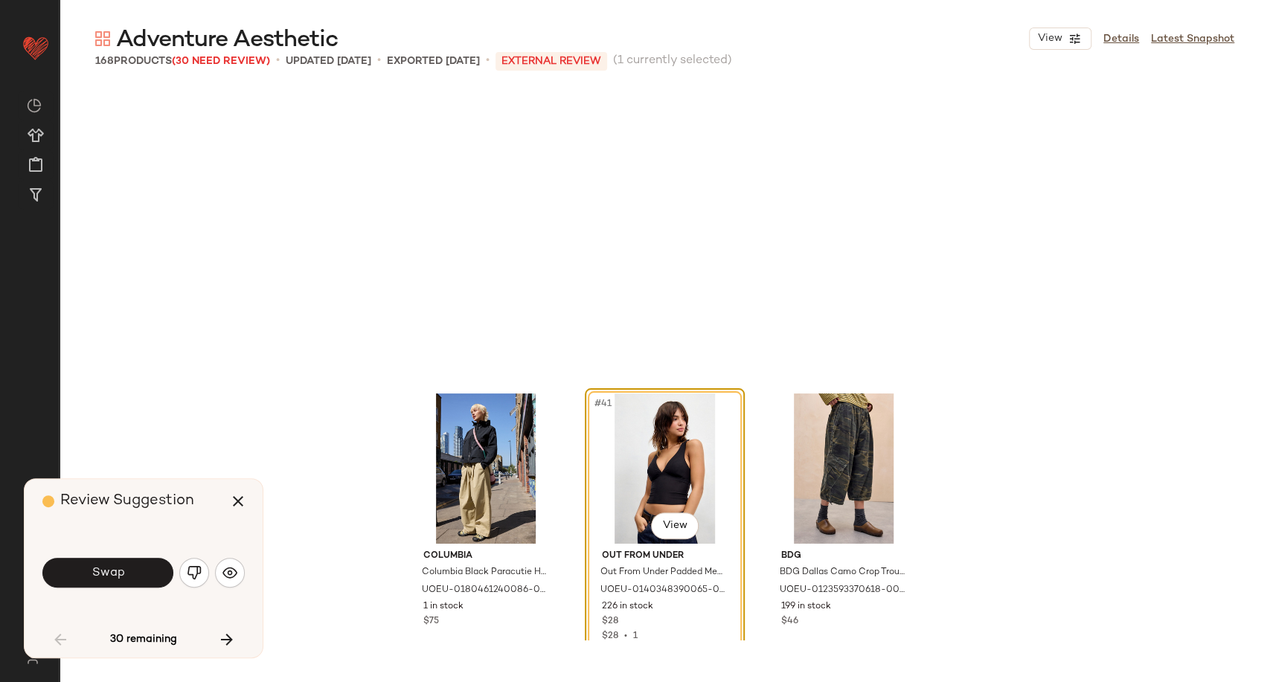
scroll to position [3732, 0]
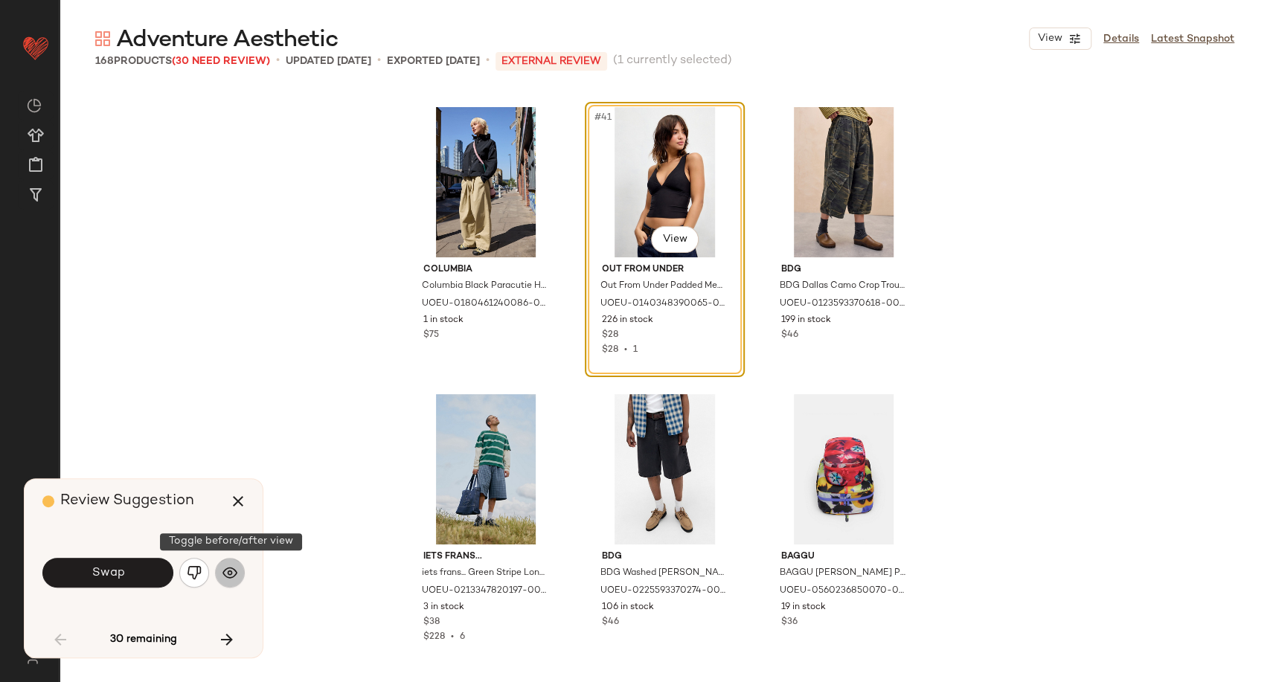
click at [238, 573] on button "button" at bounding box center [230, 573] width 30 height 30
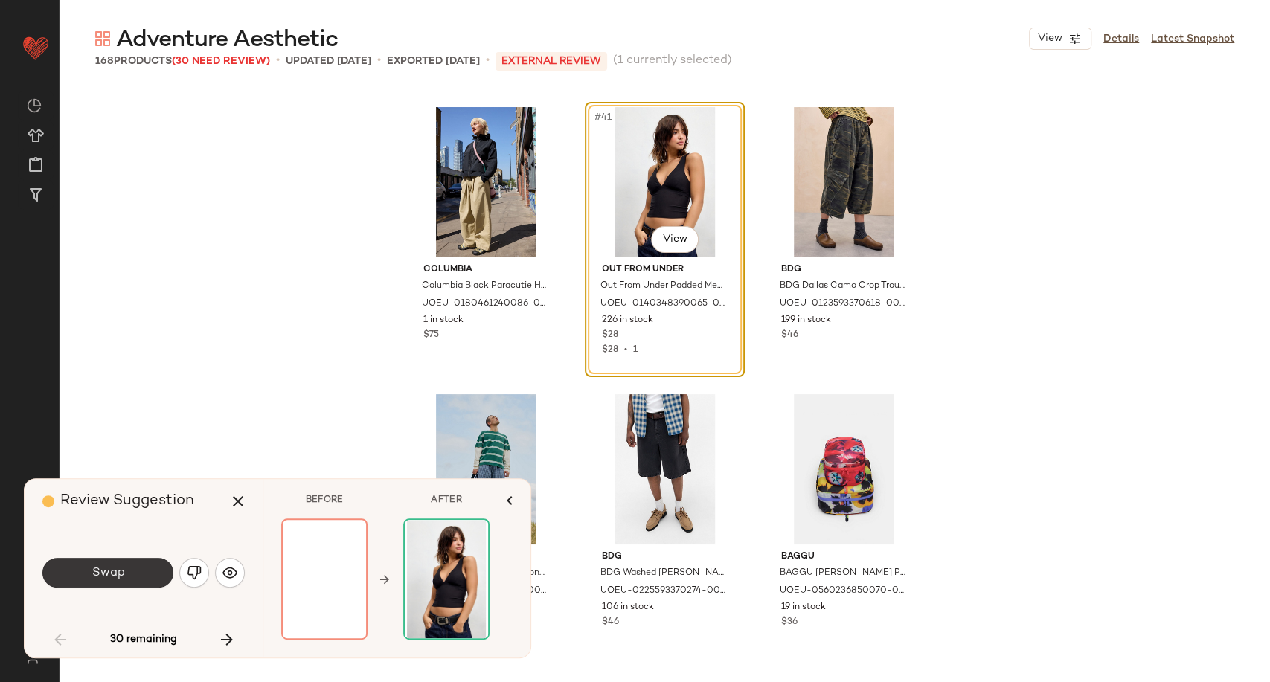
click at [116, 579] on span "Swap" at bounding box center [107, 573] width 33 height 14
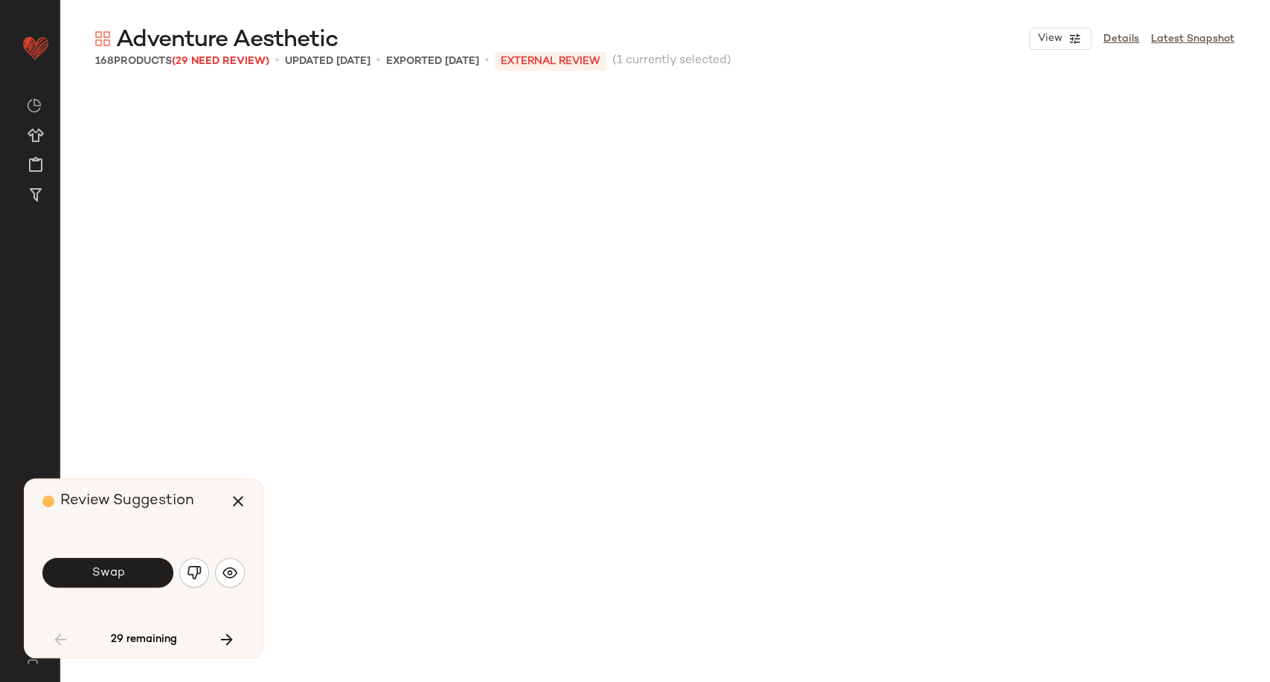
scroll to position [4307, 0]
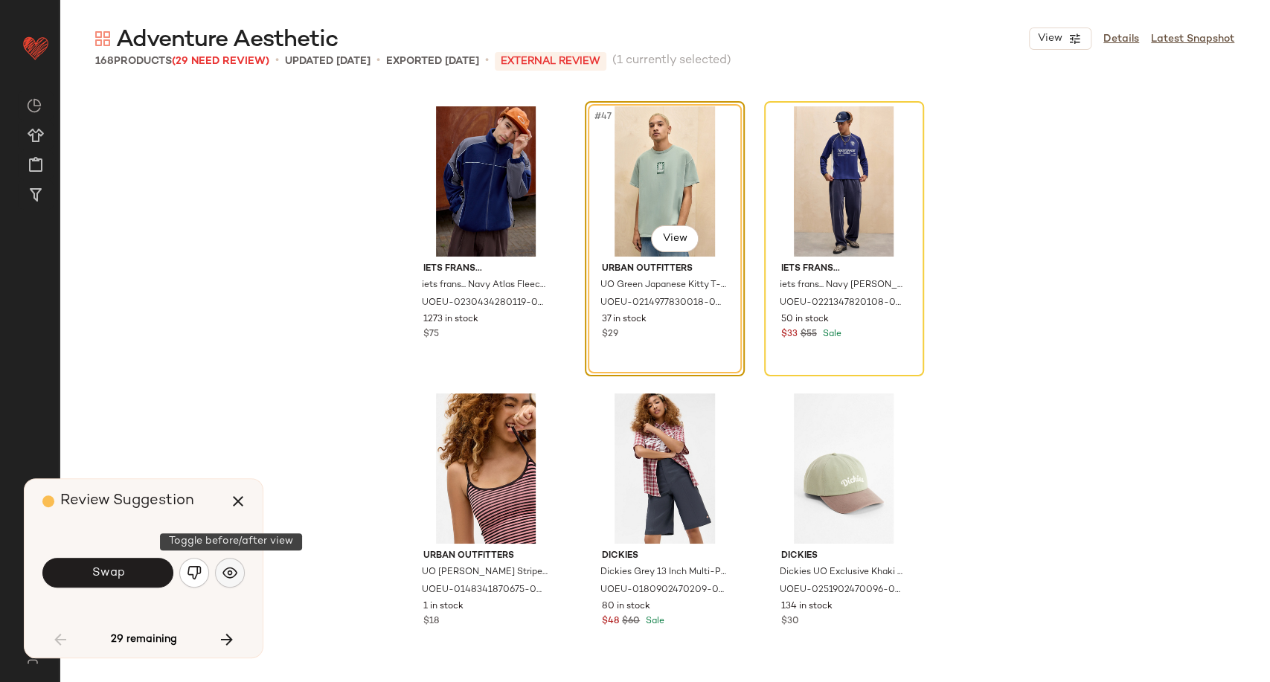
click at [219, 568] on button "button" at bounding box center [230, 573] width 30 height 30
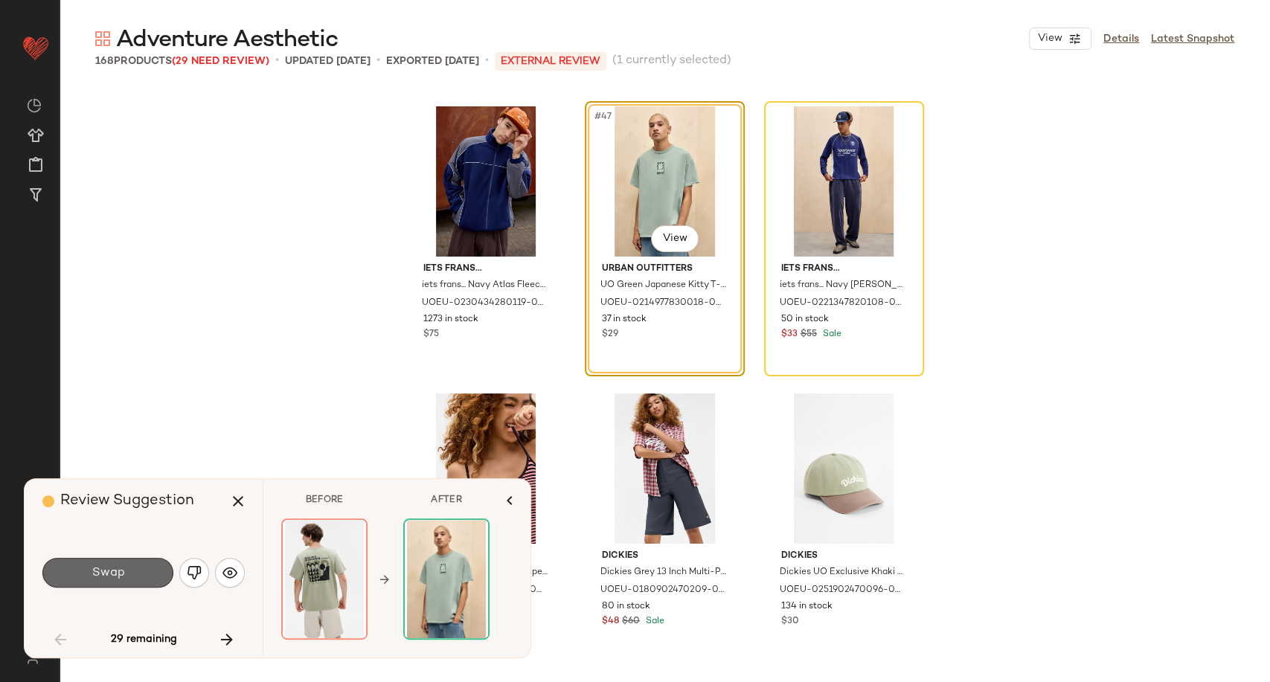
click at [146, 577] on button "Swap" at bounding box center [107, 573] width 131 height 30
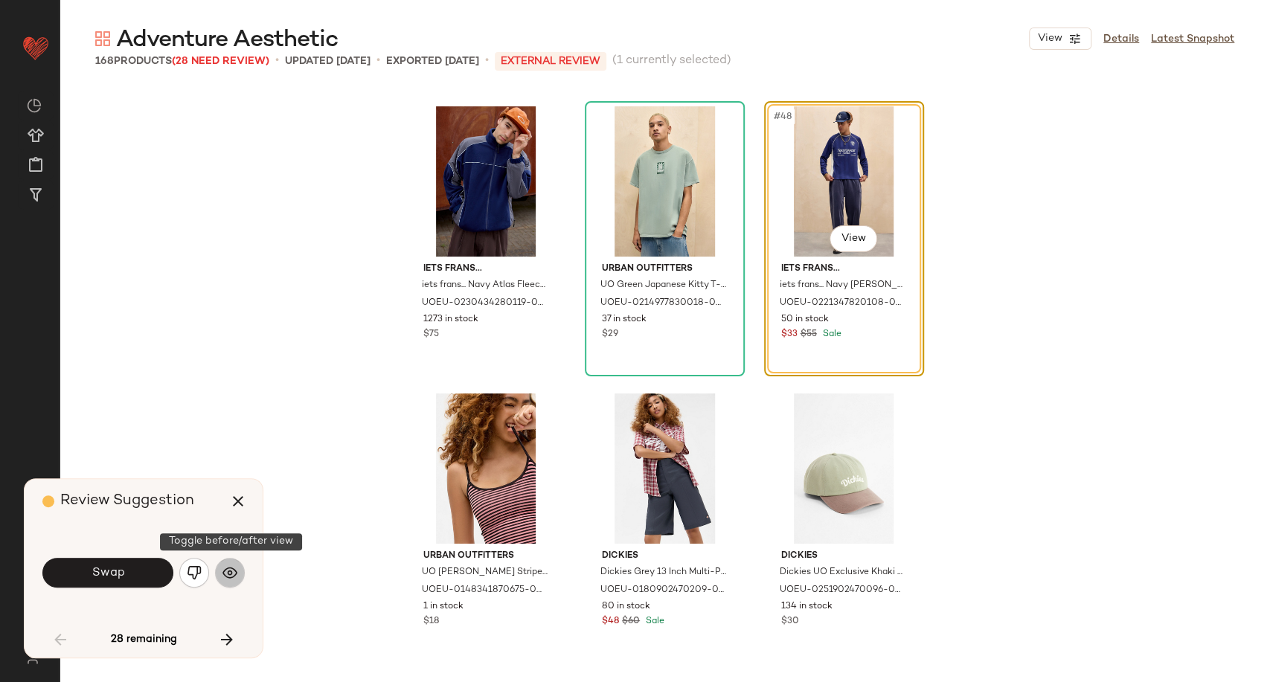
click at [227, 575] on img "button" at bounding box center [229, 572] width 15 height 15
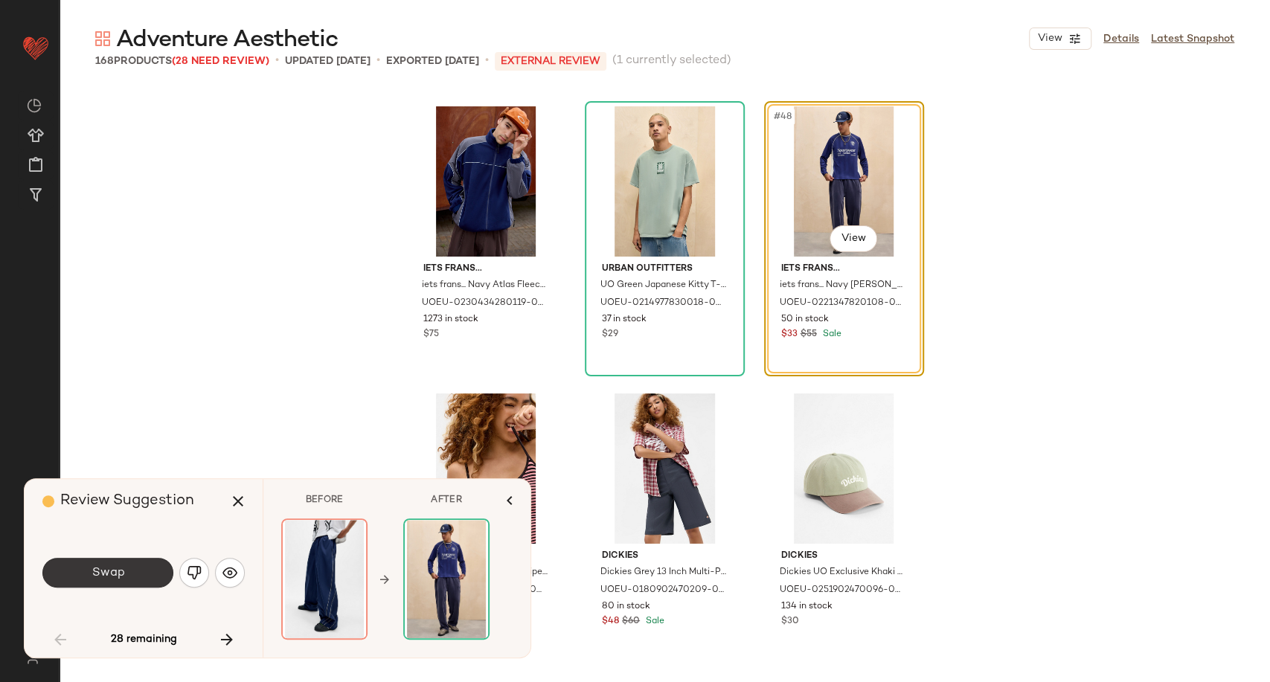
click at [150, 577] on button "Swap" at bounding box center [107, 573] width 131 height 30
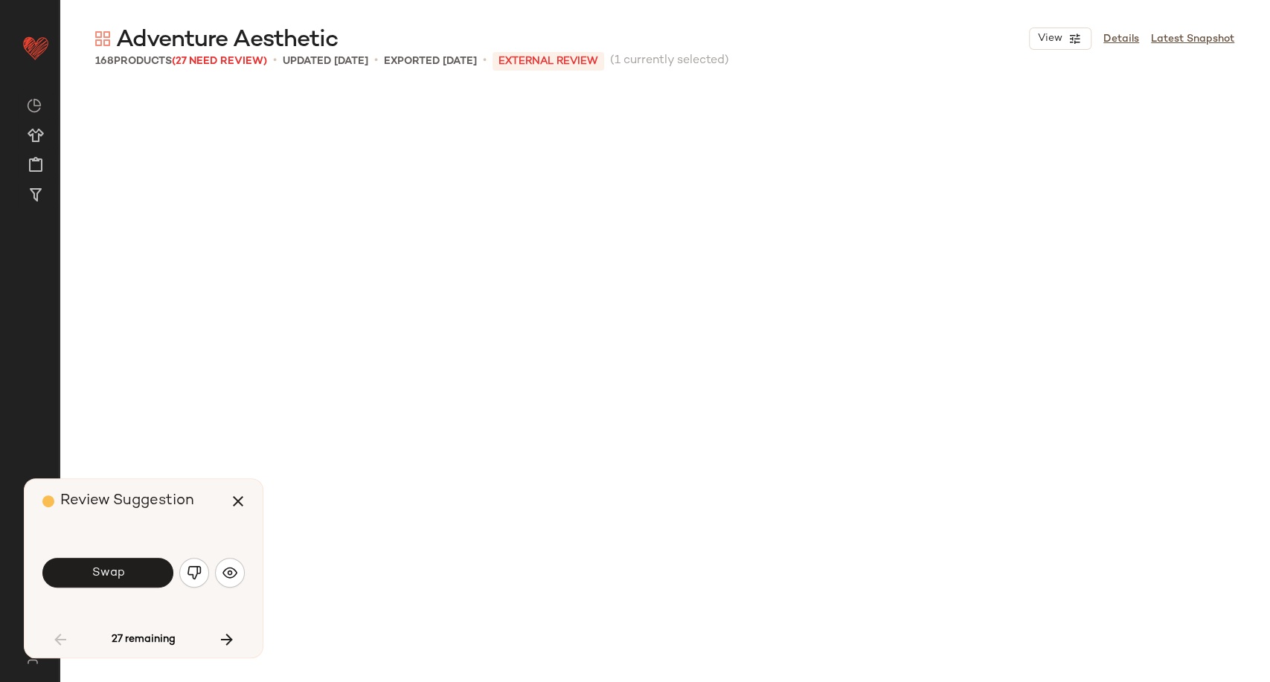
scroll to position [5168, 0]
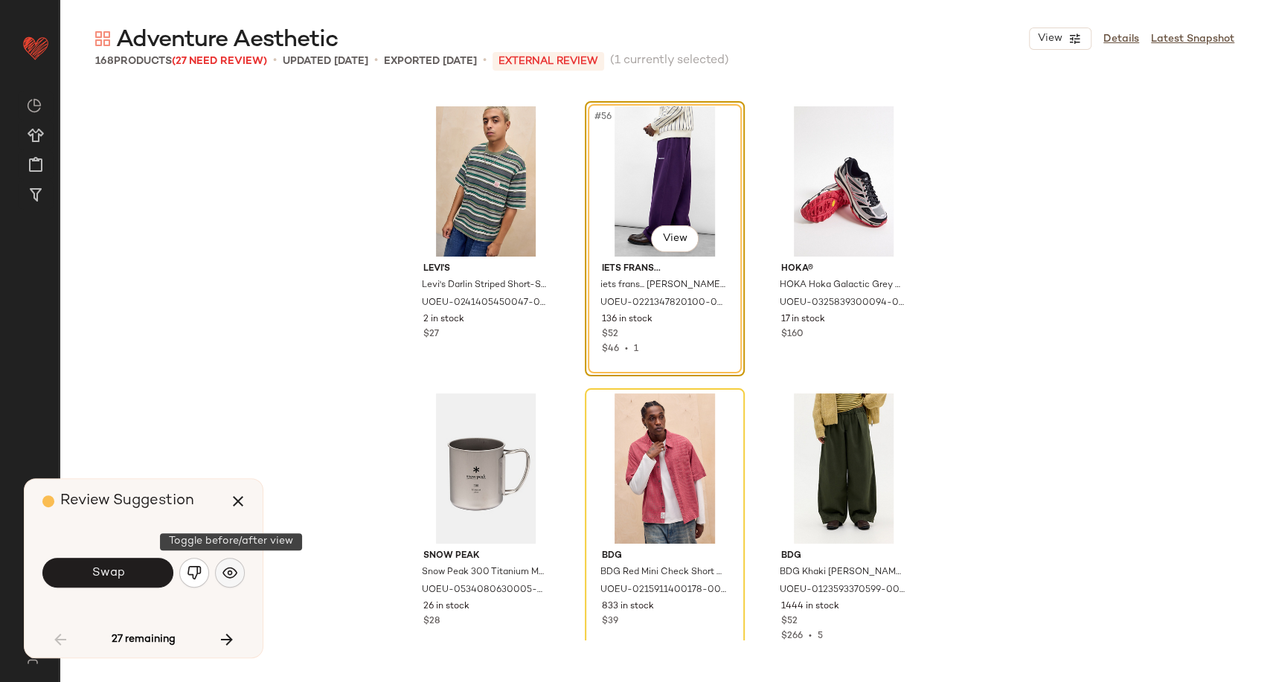
click at [230, 568] on img "button" at bounding box center [229, 572] width 15 height 15
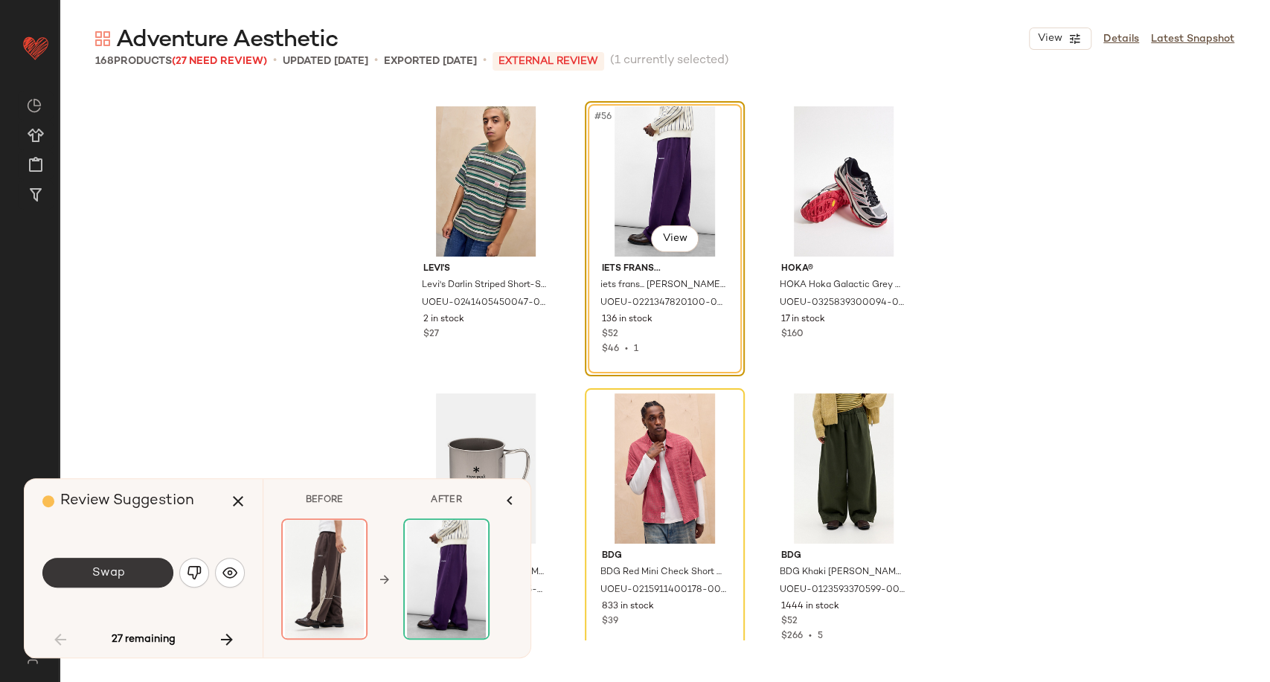
click at [132, 573] on button "Swap" at bounding box center [107, 573] width 131 height 30
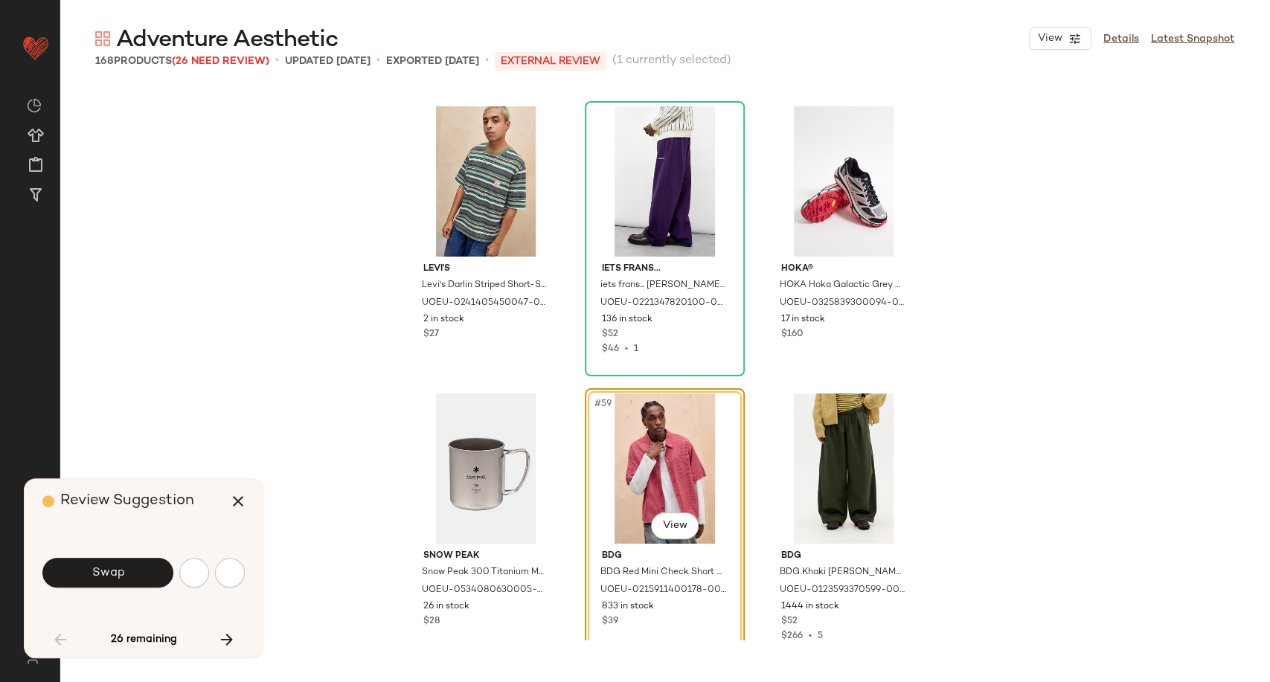
scroll to position [5455, 0]
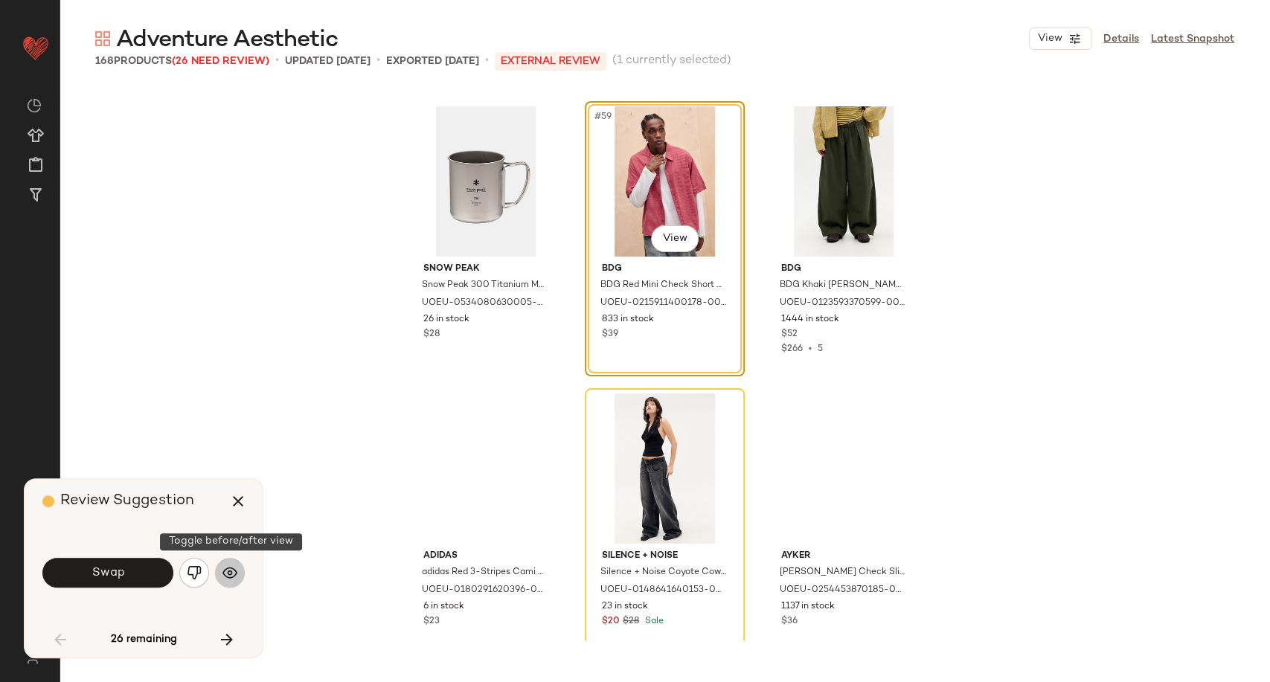
click at [233, 573] on img "button" at bounding box center [229, 572] width 15 height 15
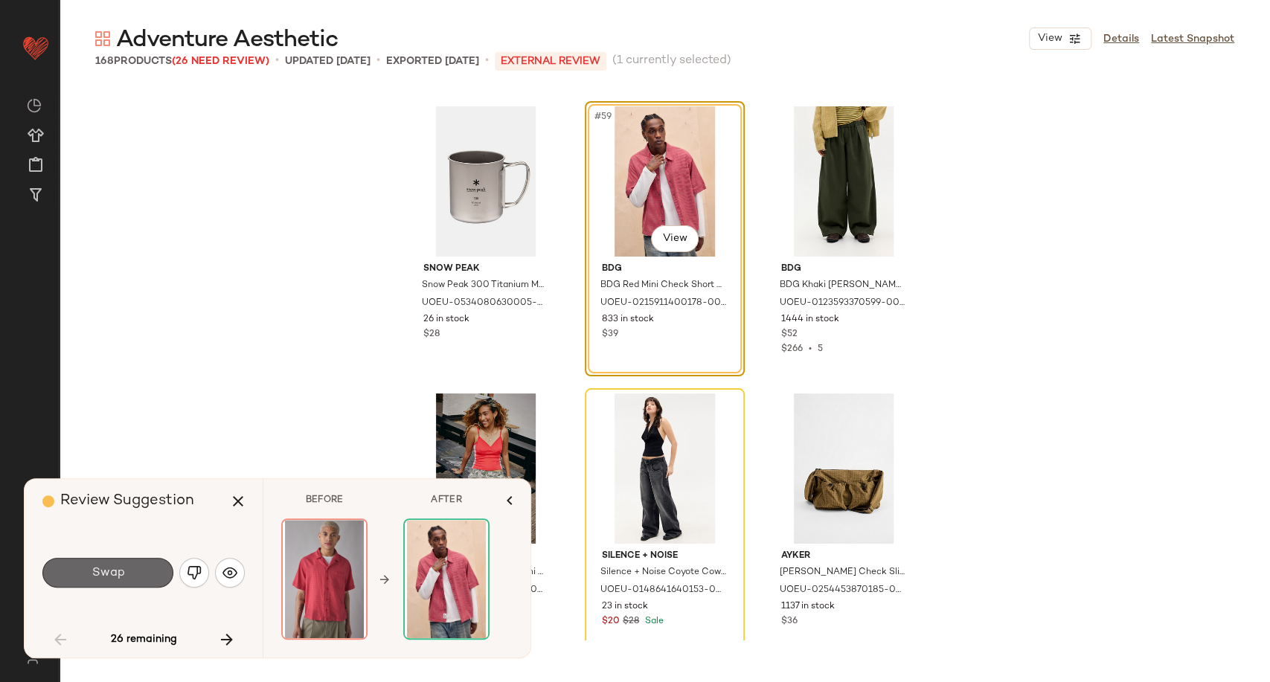
click at [142, 573] on button "Swap" at bounding box center [107, 573] width 131 height 30
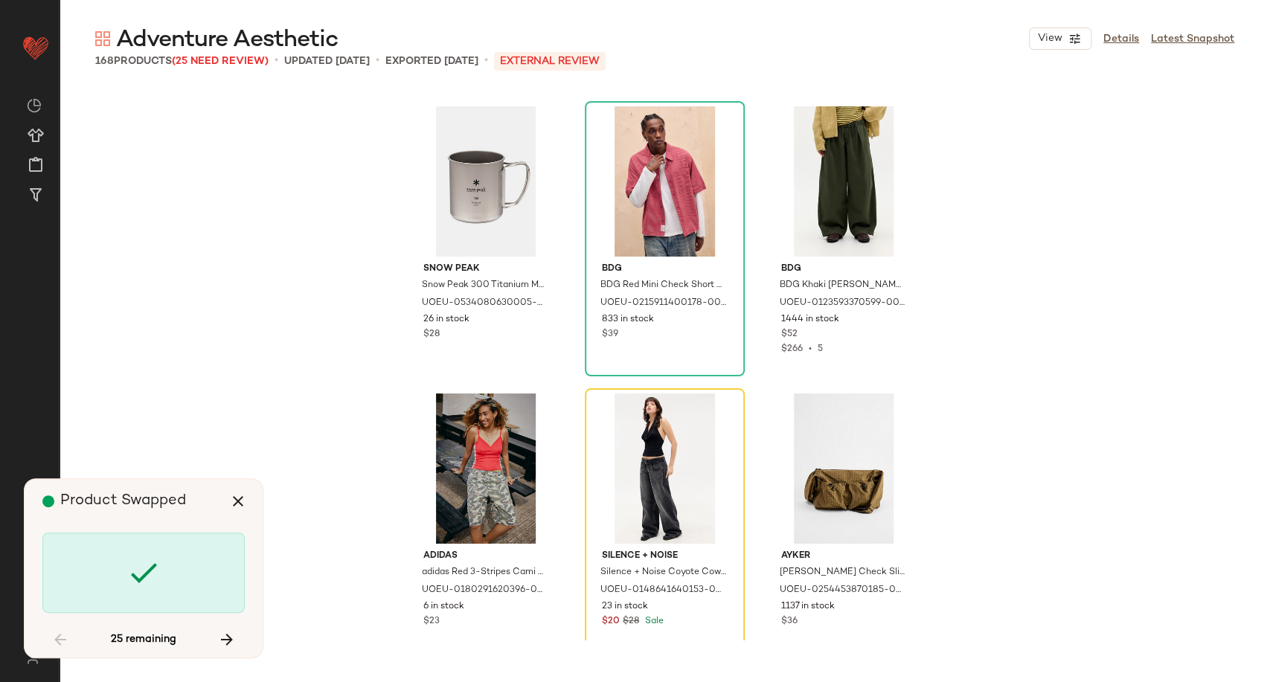
scroll to position [5742, 0]
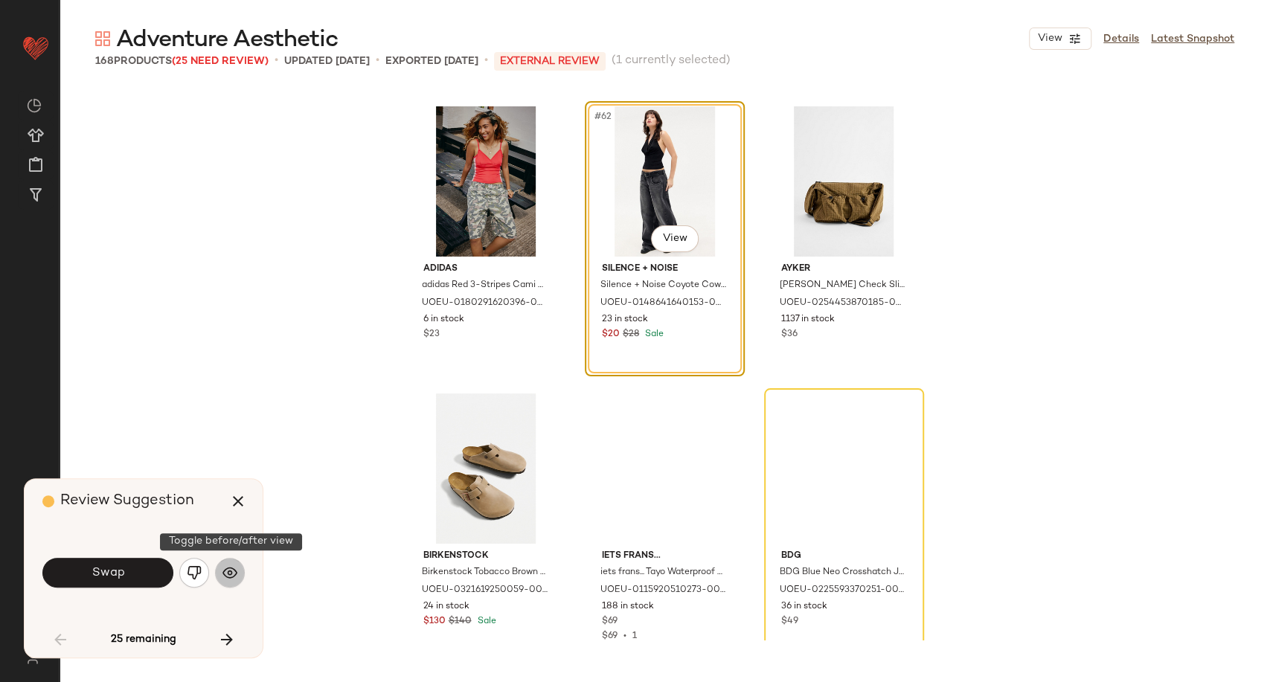
click at [221, 575] on button "button" at bounding box center [230, 573] width 30 height 30
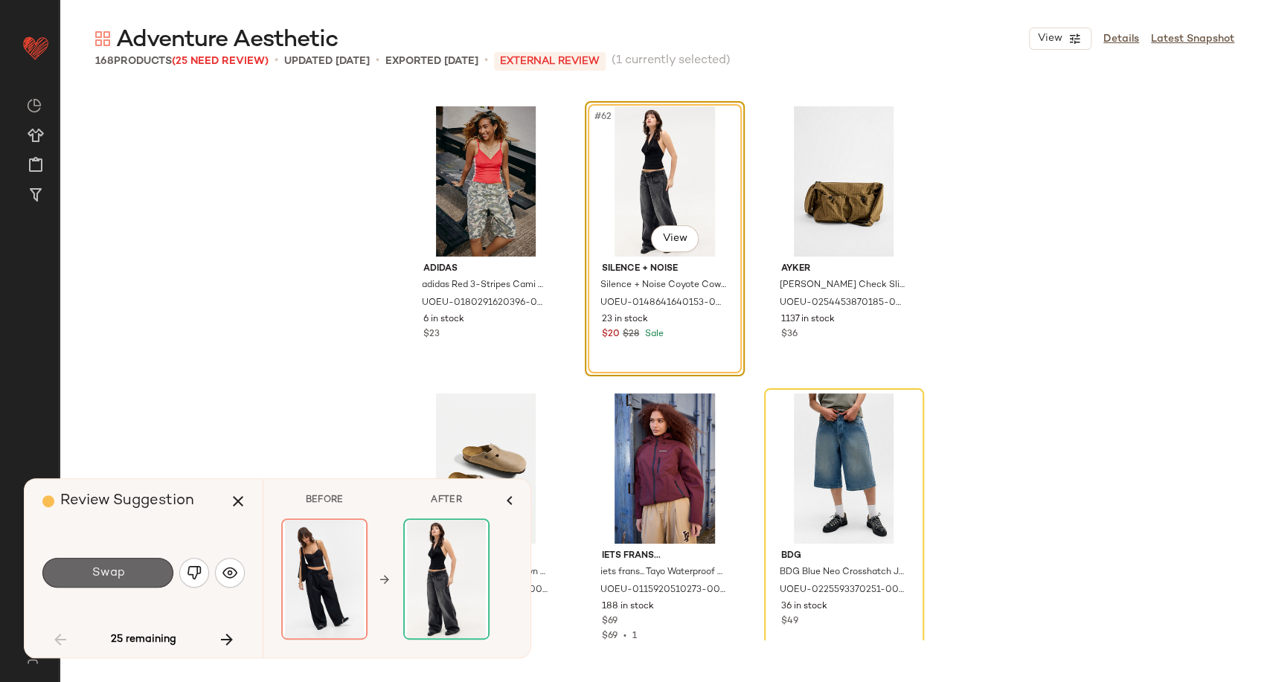
click at [150, 572] on button "Swap" at bounding box center [107, 573] width 131 height 30
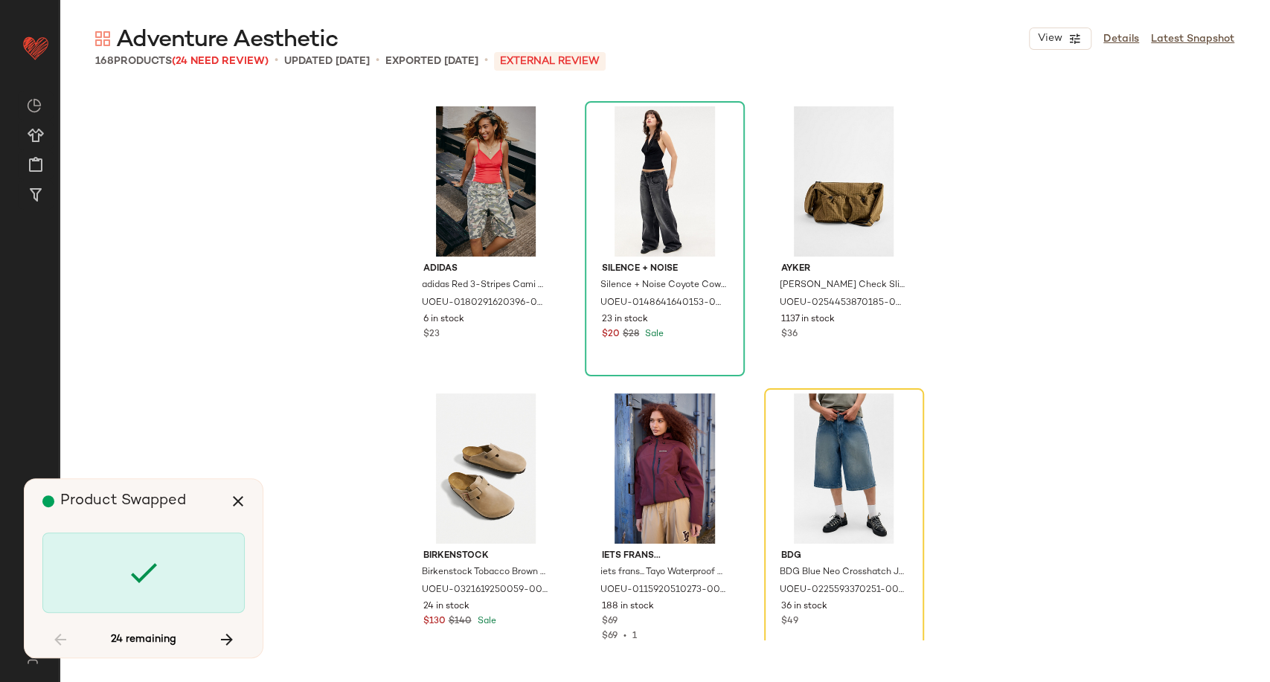
scroll to position [6028, 0]
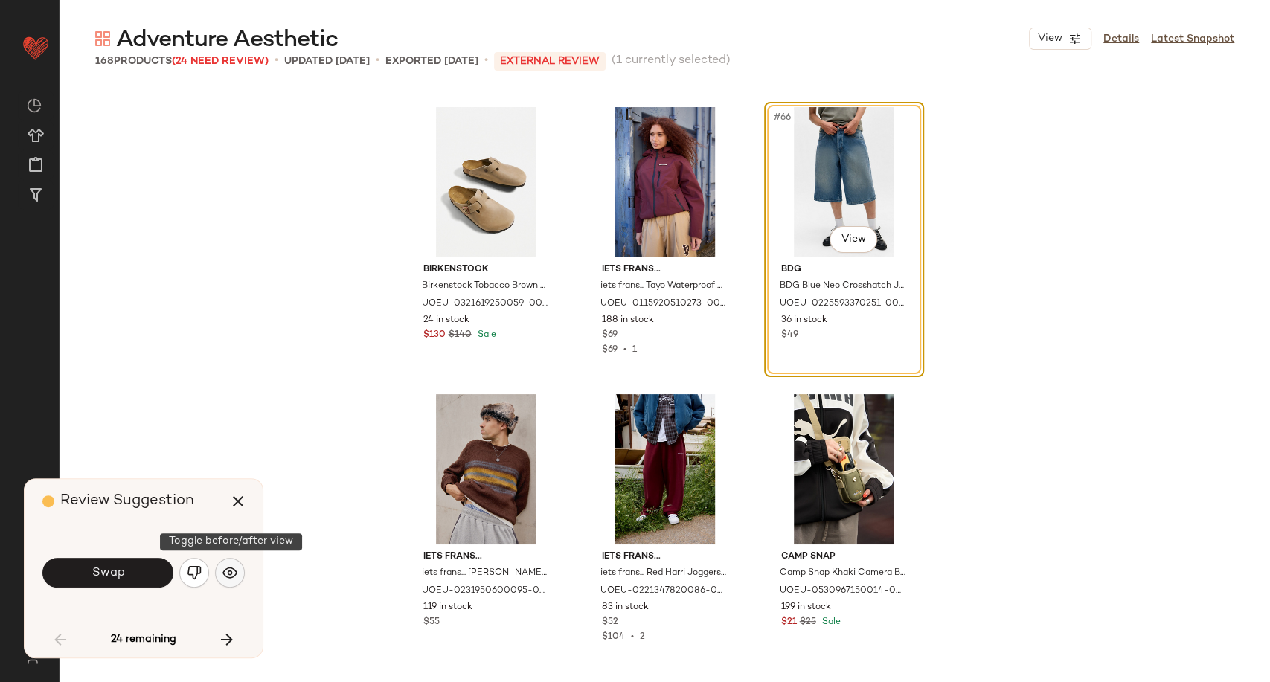
click at [233, 569] on img "button" at bounding box center [229, 572] width 15 height 15
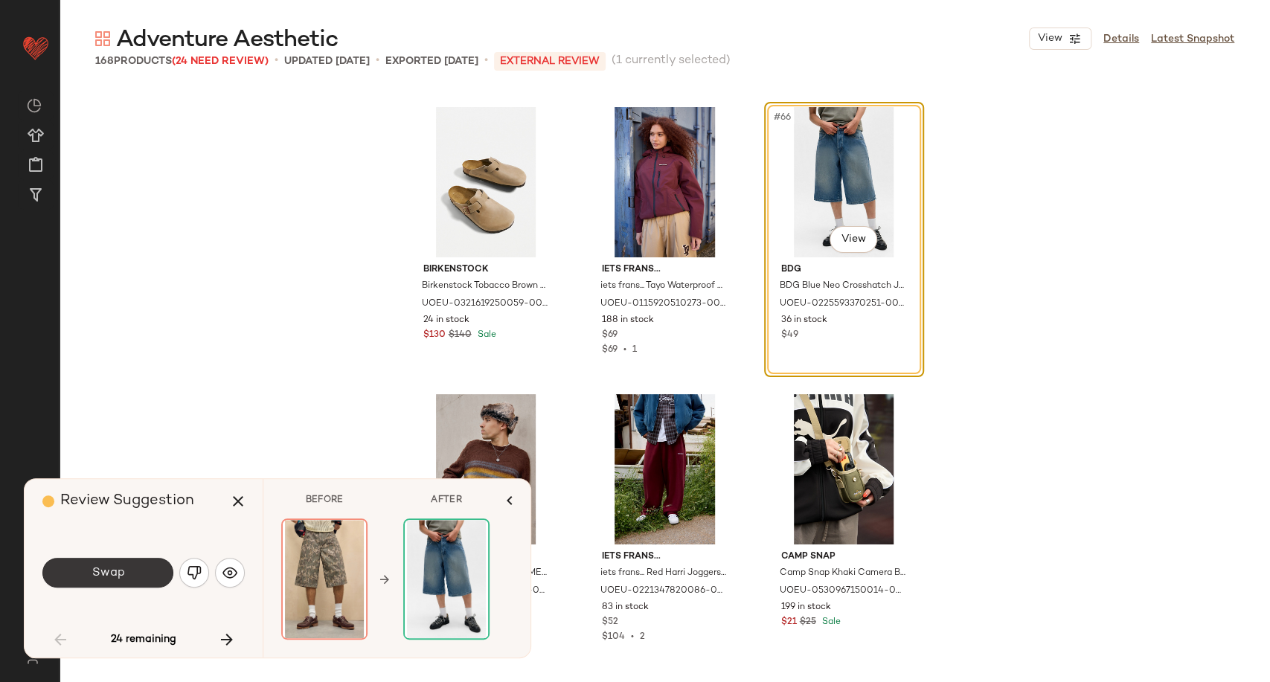
click at [138, 579] on button "Swap" at bounding box center [107, 573] width 131 height 30
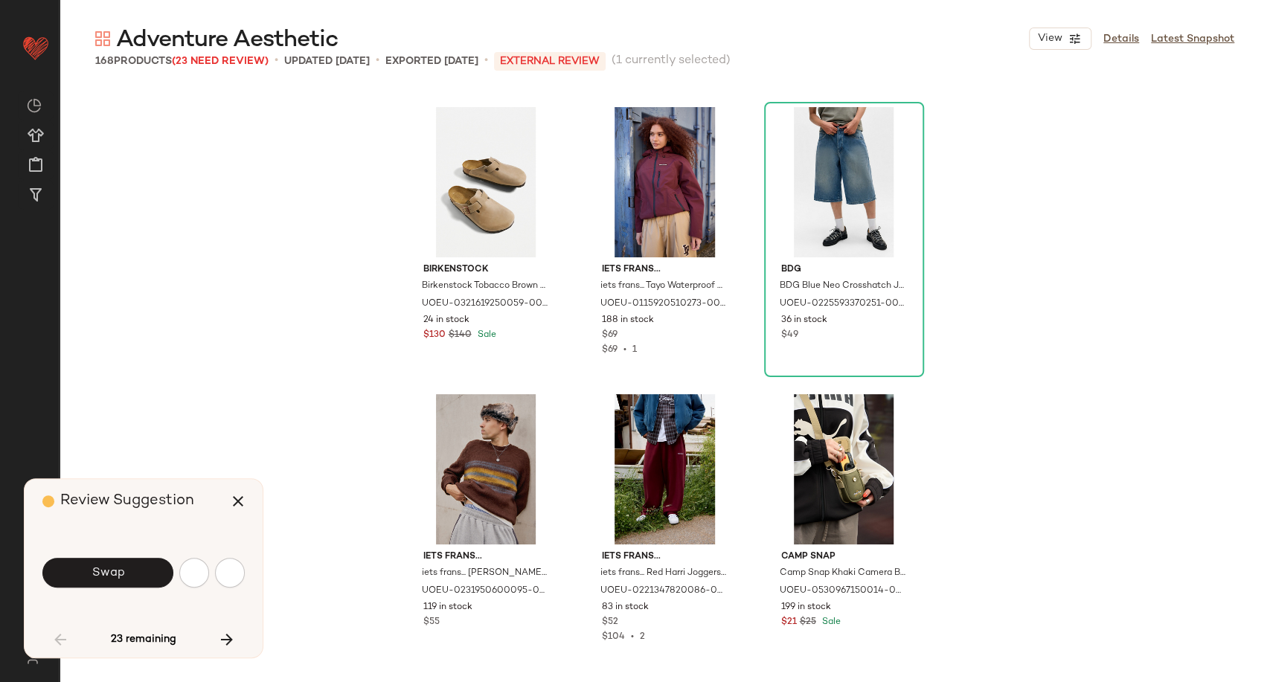
scroll to position [6603, 0]
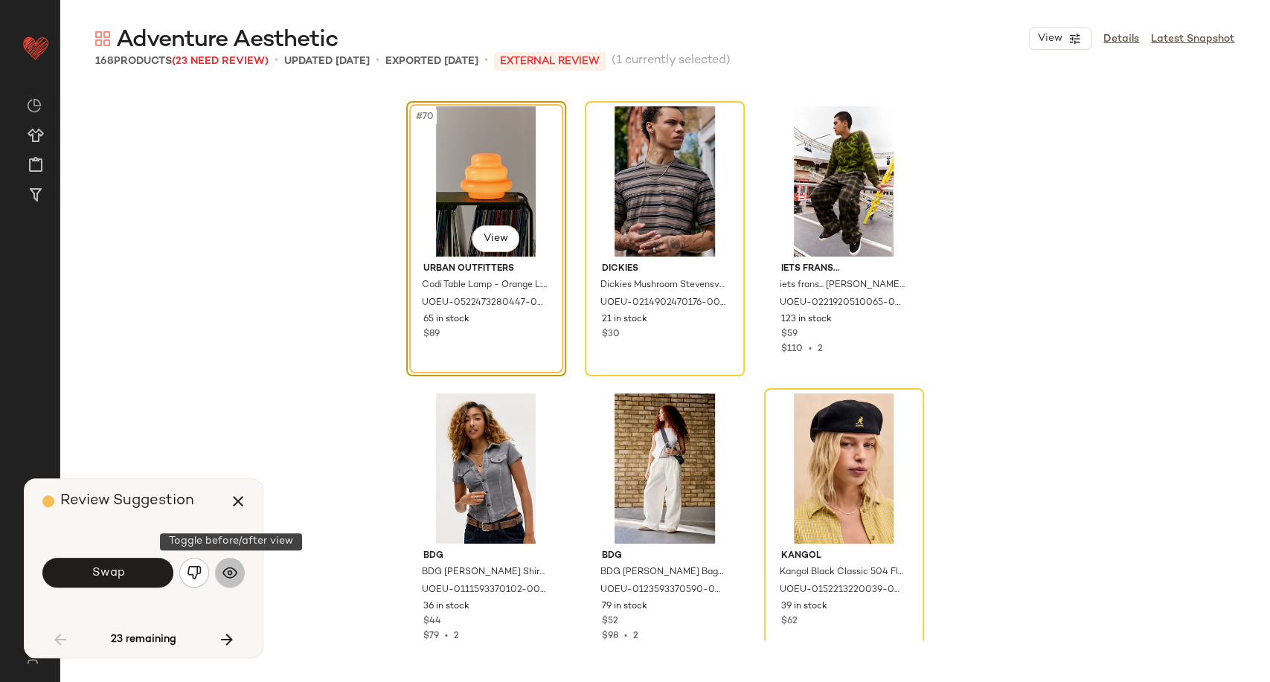
click at [232, 576] on img "button" at bounding box center [229, 572] width 15 height 15
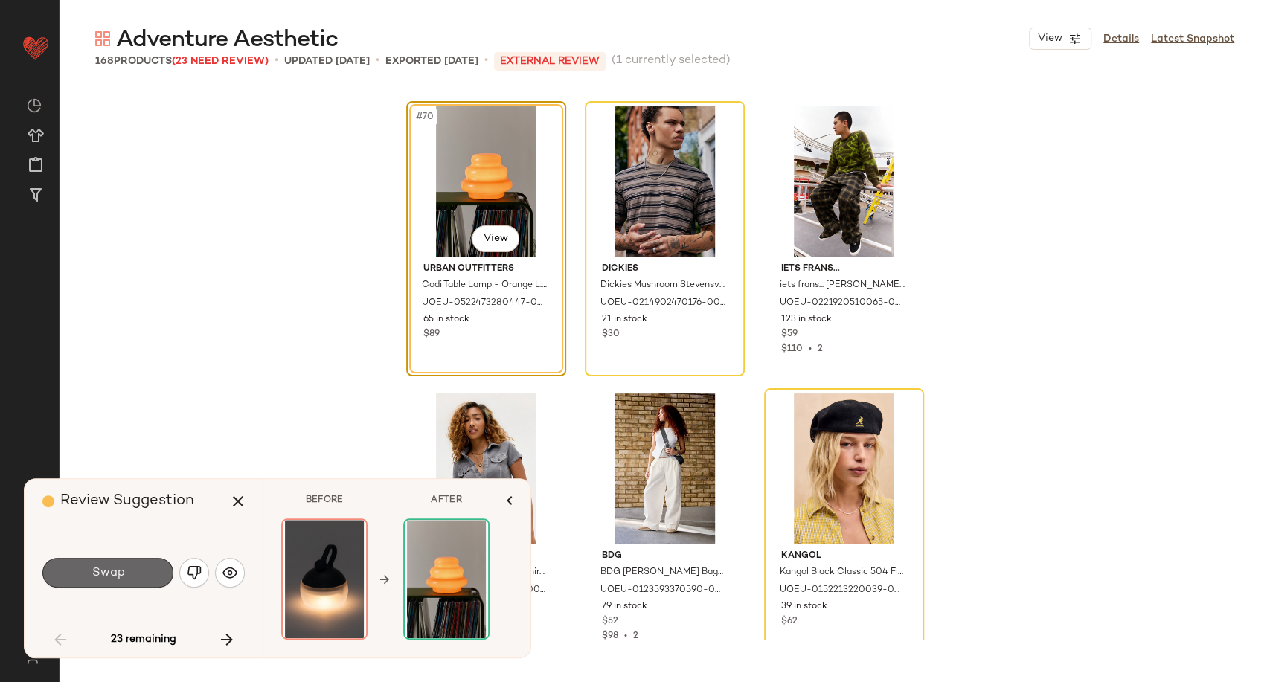
click at [131, 576] on button "Swap" at bounding box center [107, 573] width 131 height 30
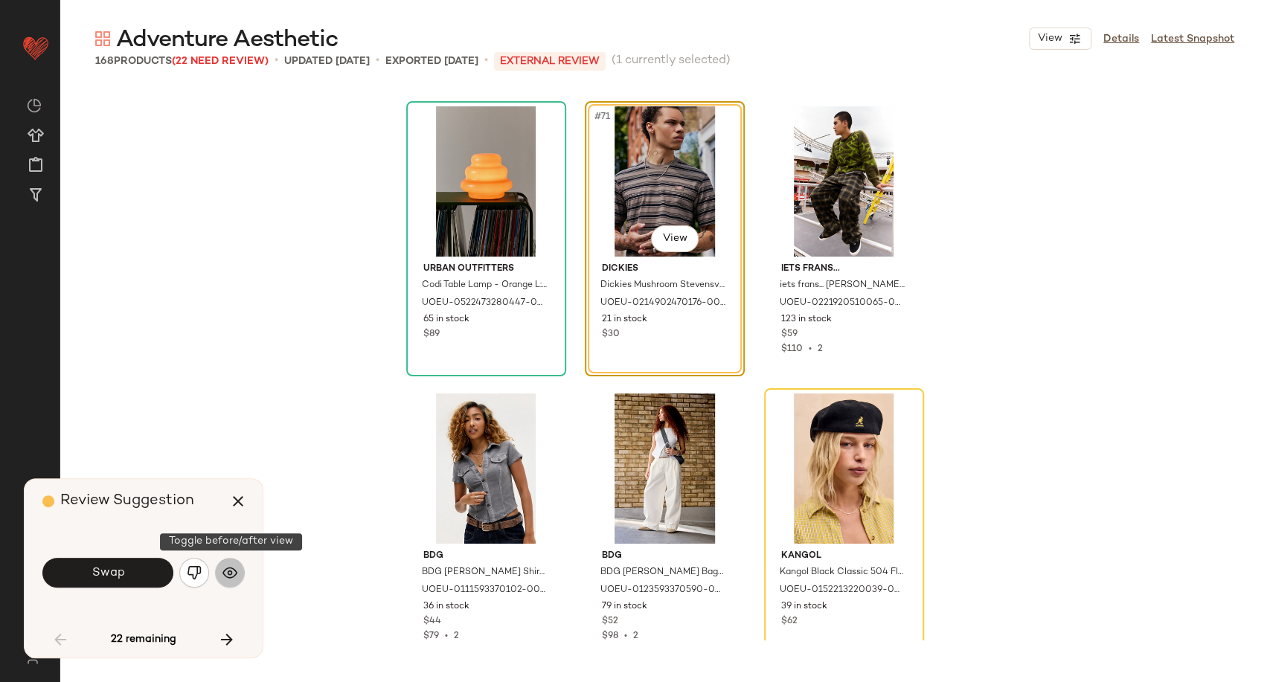
click at [238, 563] on button "button" at bounding box center [230, 573] width 30 height 30
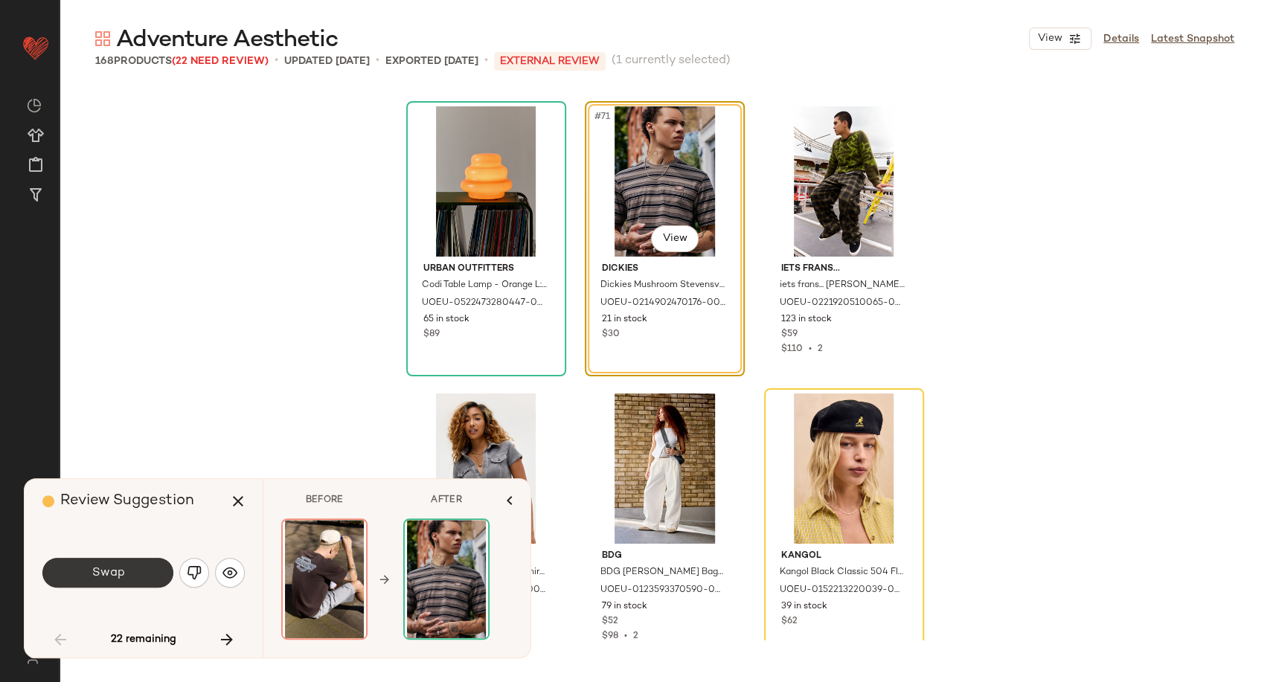
click at [137, 579] on button "Swap" at bounding box center [107, 573] width 131 height 30
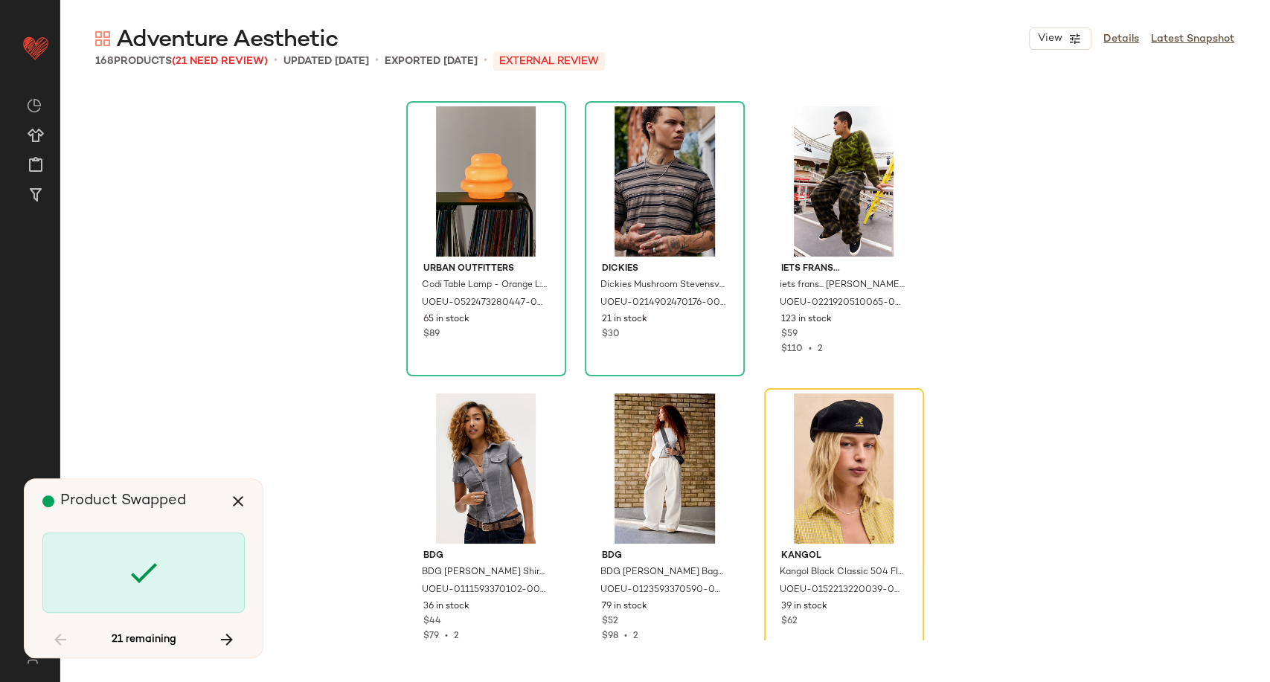
scroll to position [6890, 0]
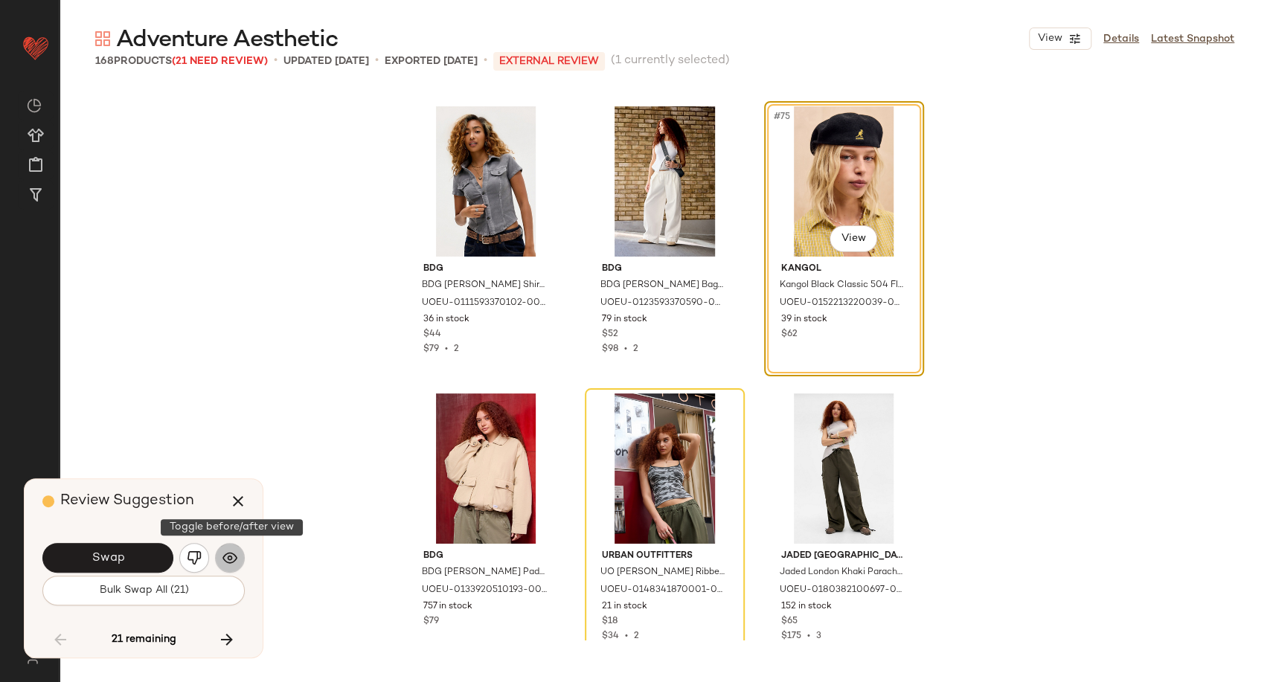
click at [236, 564] on img "button" at bounding box center [229, 557] width 15 height 15
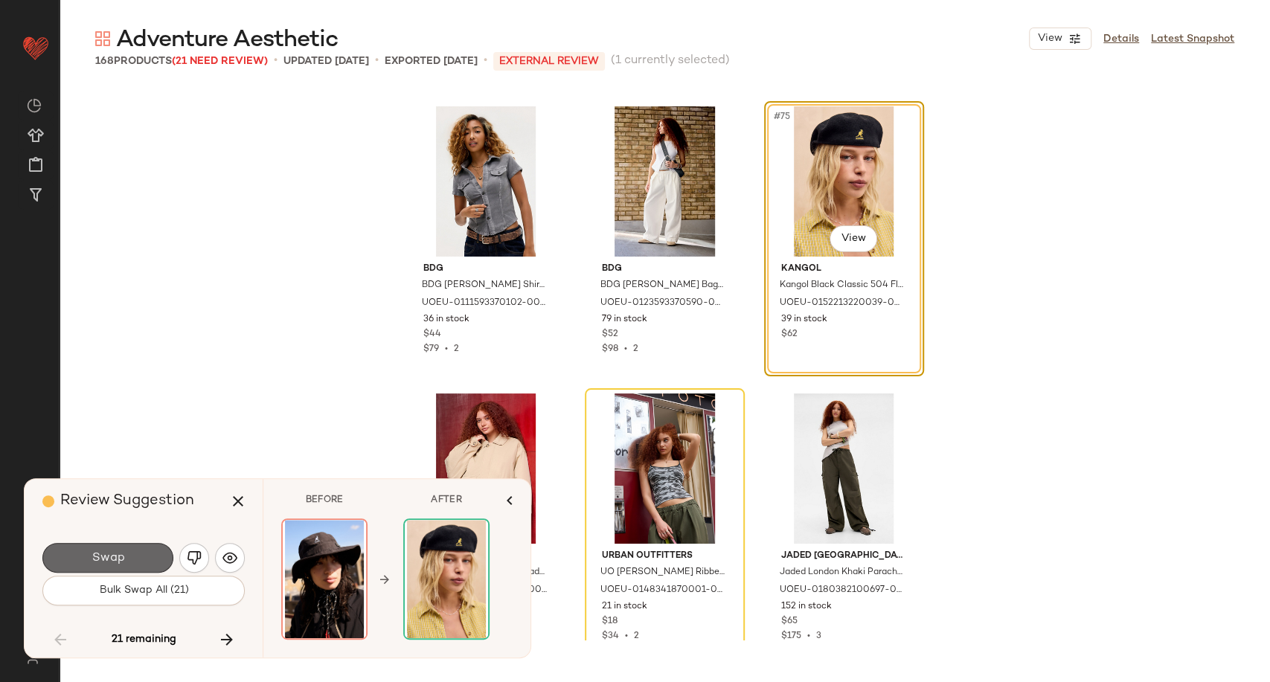
click at [126, 567] on button "Swap" at bounding box center [107, 558] width 131 height 30
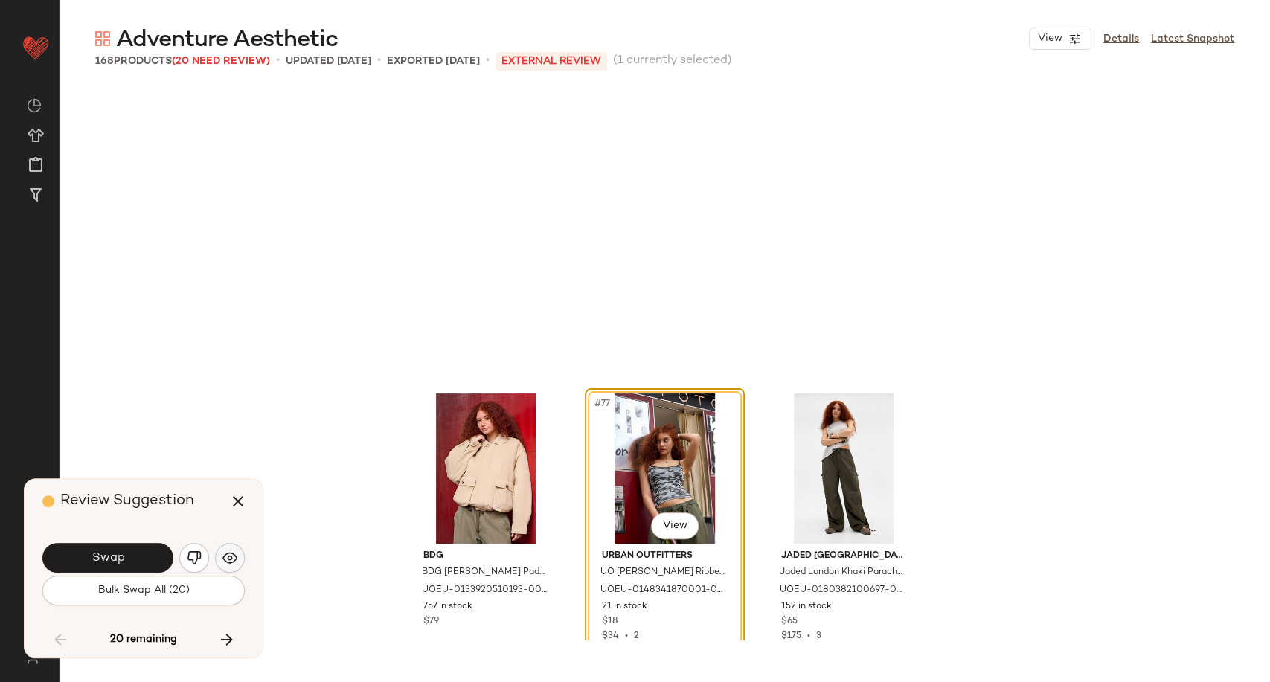
scroll to position [7177, 0]
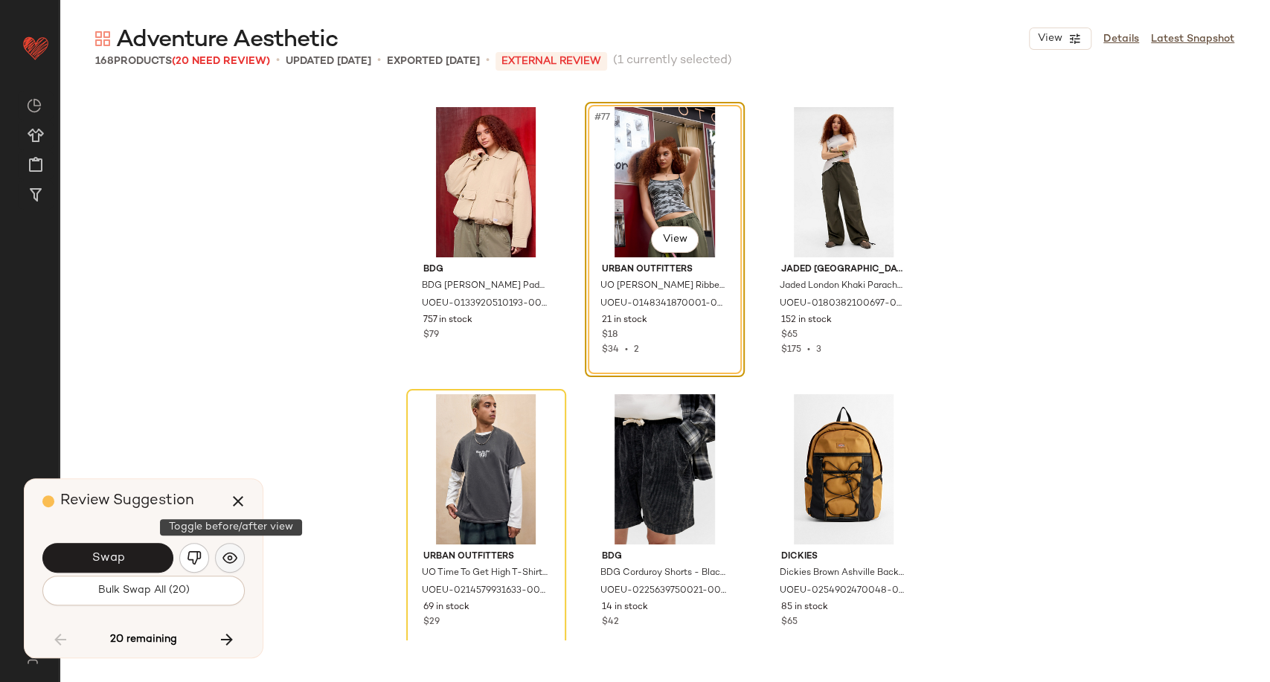
click at [233, 562] on img "button" at bounding box center [229, 557] width 15 height 15
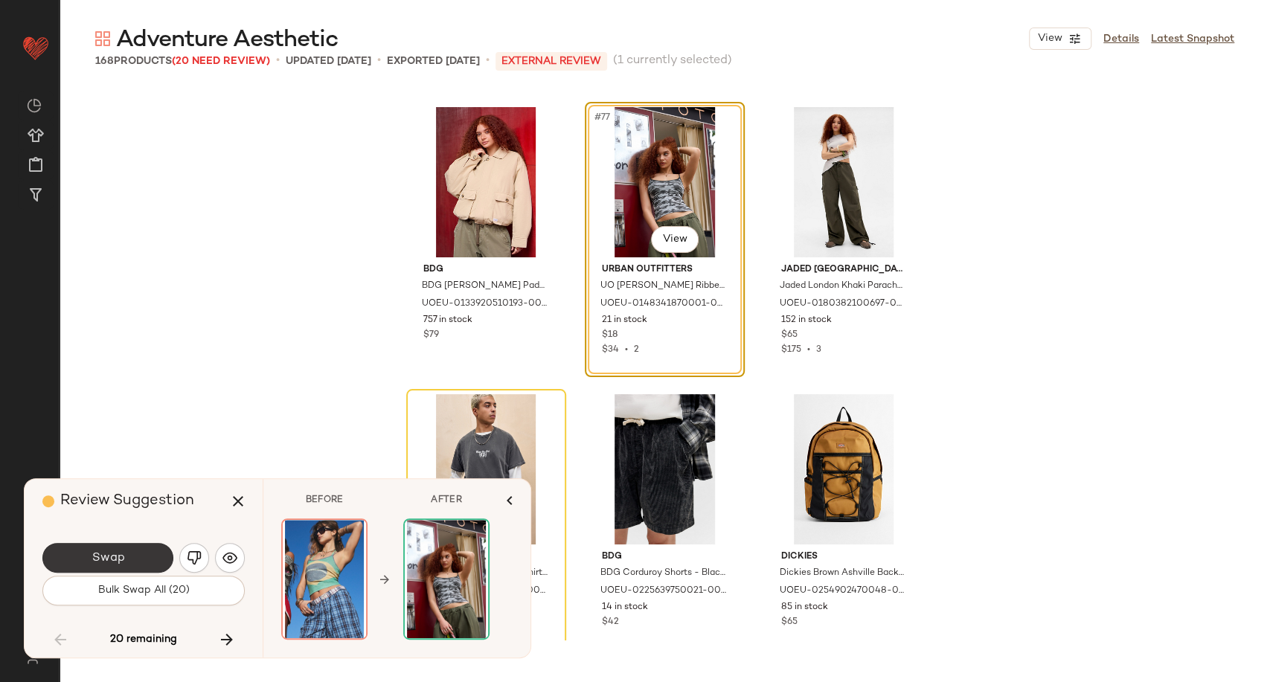
click at [124, 561] on button "Swap" at bounding box center [107, 558] width 131 height 30
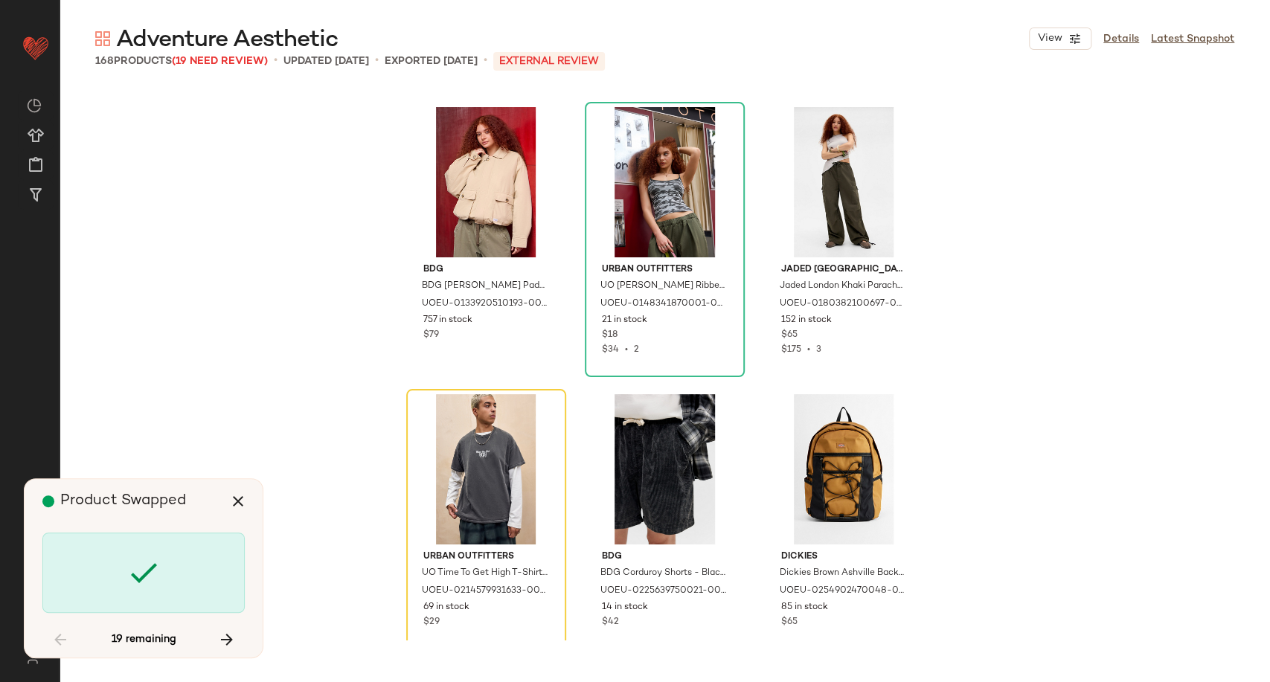
scroll to position [7465, 0]
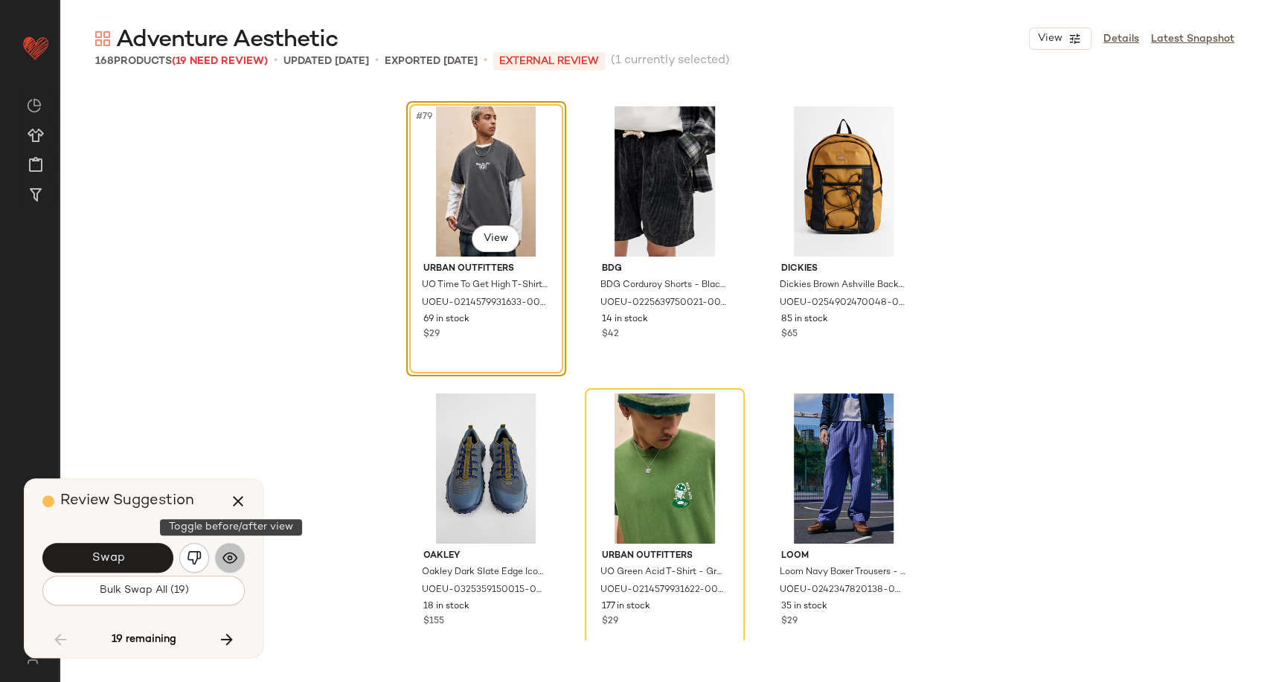
click at [230, 565] on img "button" at bounding box center [229, 557] width 15 height 15
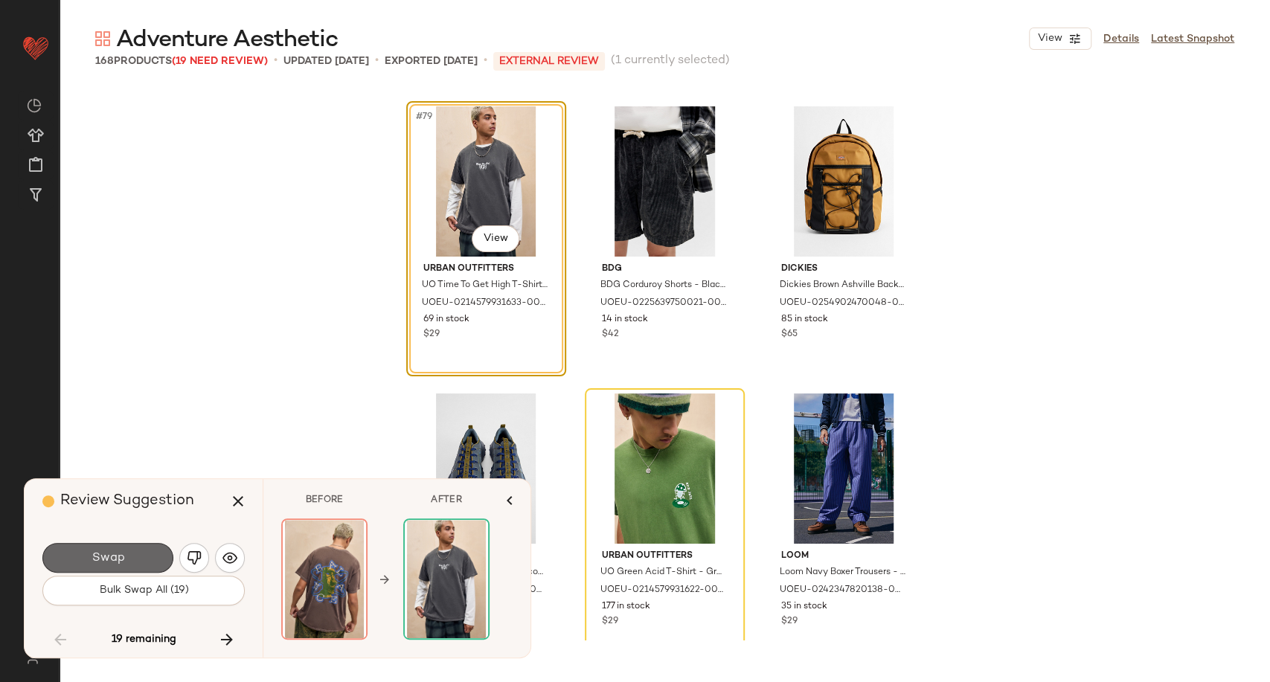
click at [142, 559] on button "Swap" at bounding box center [107, 558] width 131 height 30
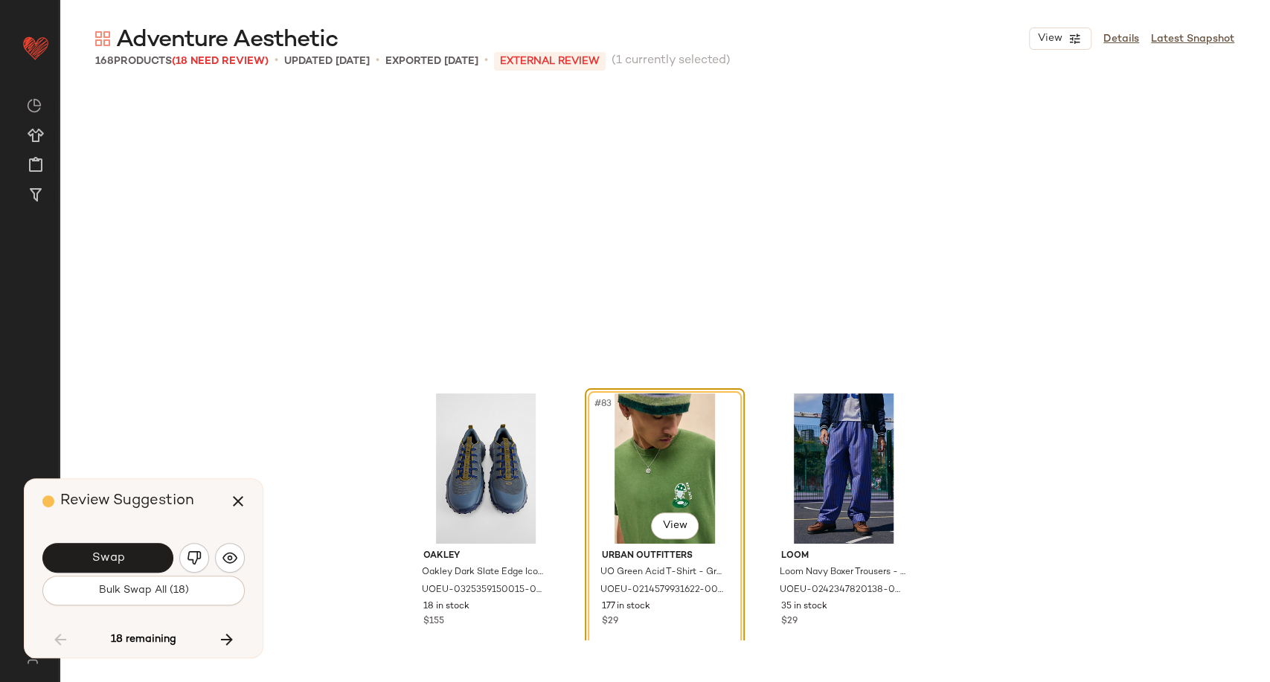
scroll to position [7752, 0]
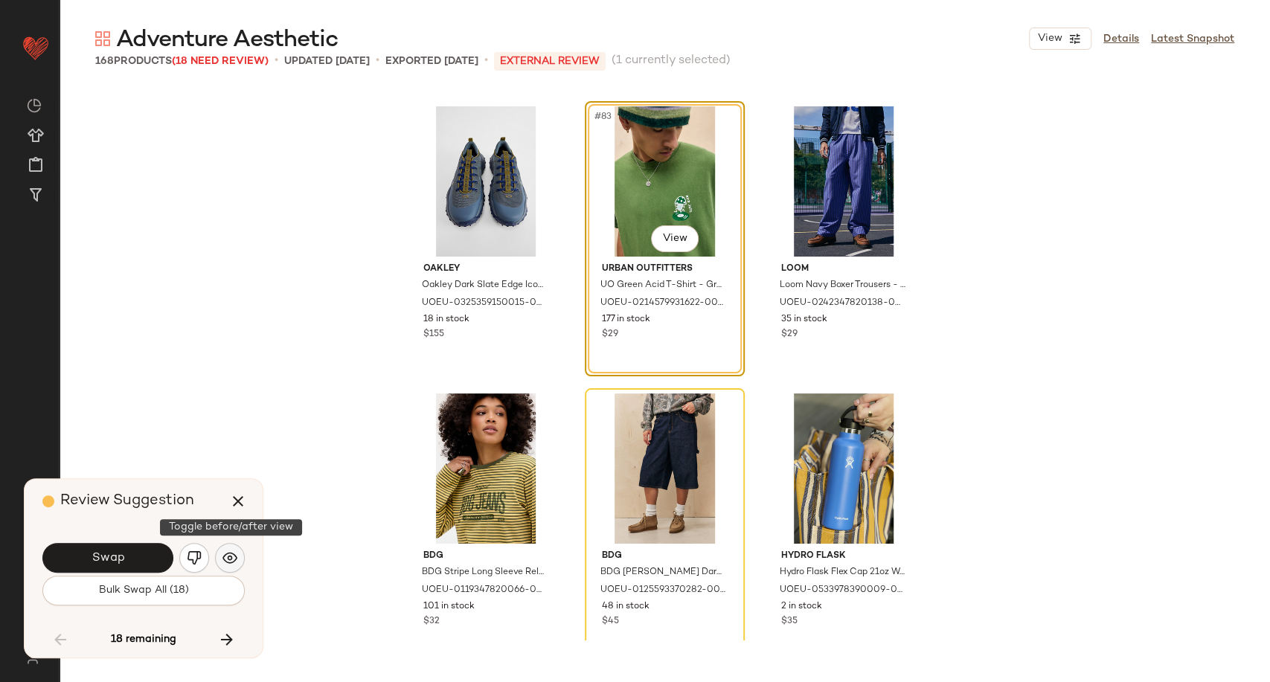
click at [235, 558] on img "button" at bounding box center [229, 557] width 15 height 15
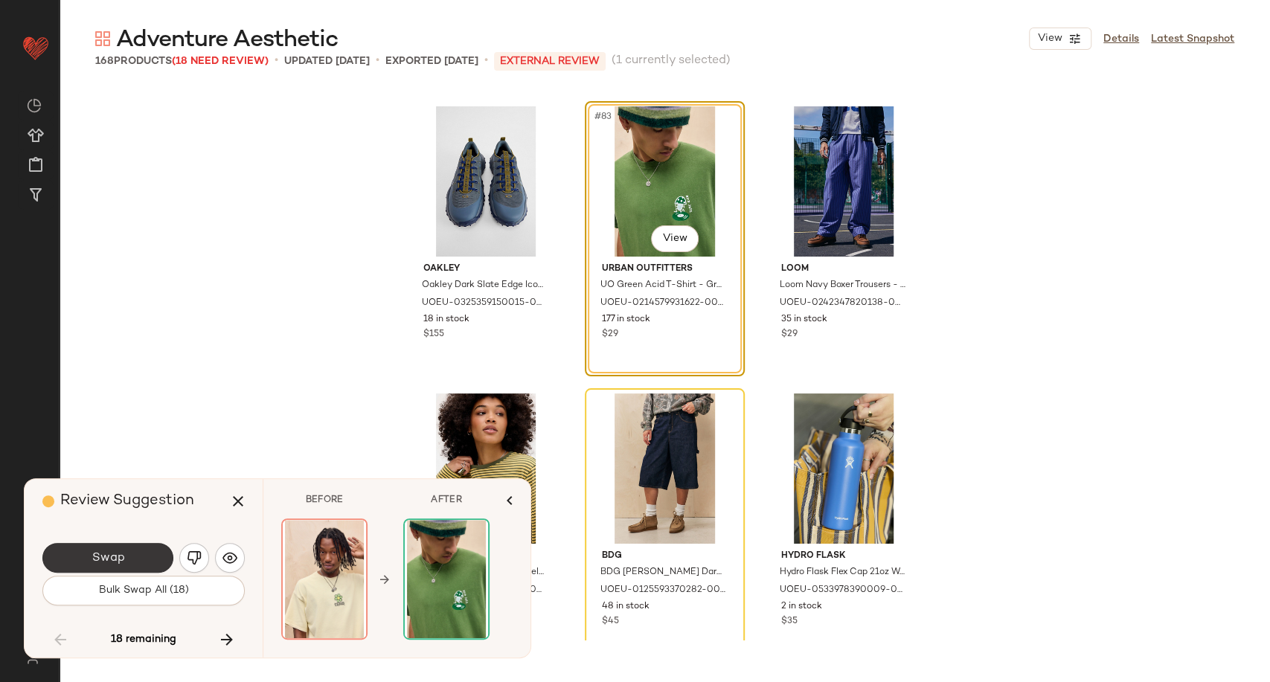
click at [132, 556] on button "Swap" at bounding box center [107, 558] width 131 height 30
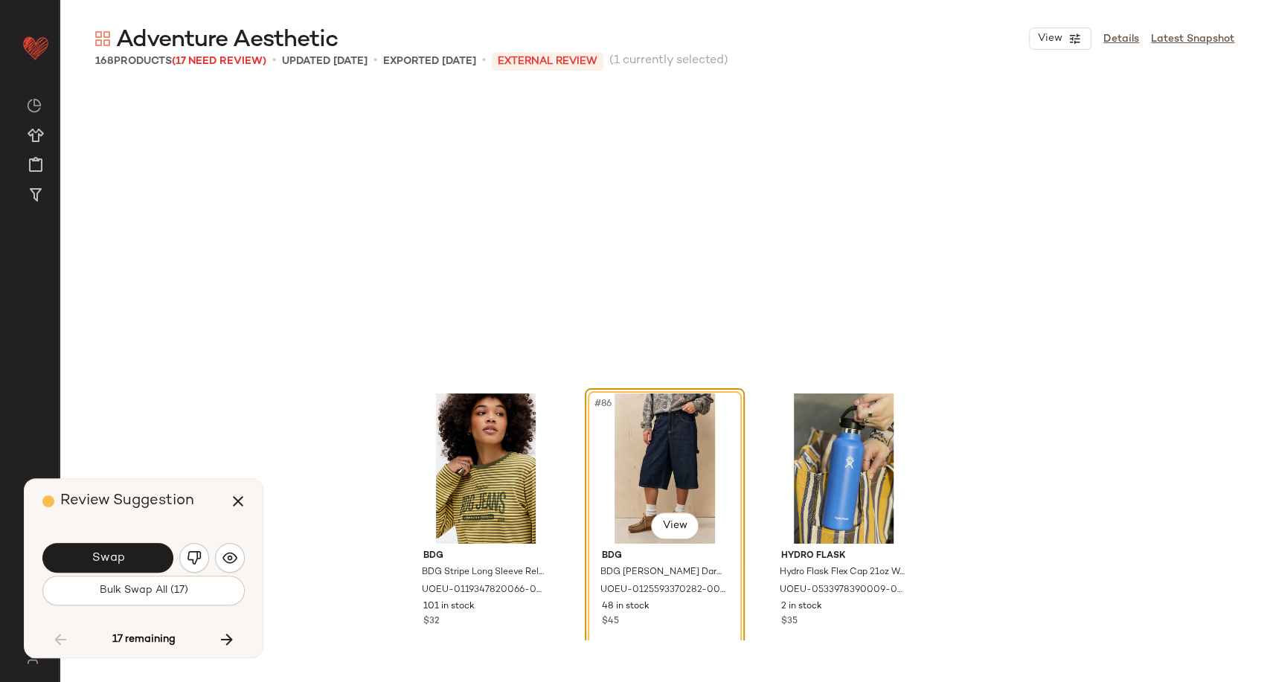
scroll to position [8039, 0]
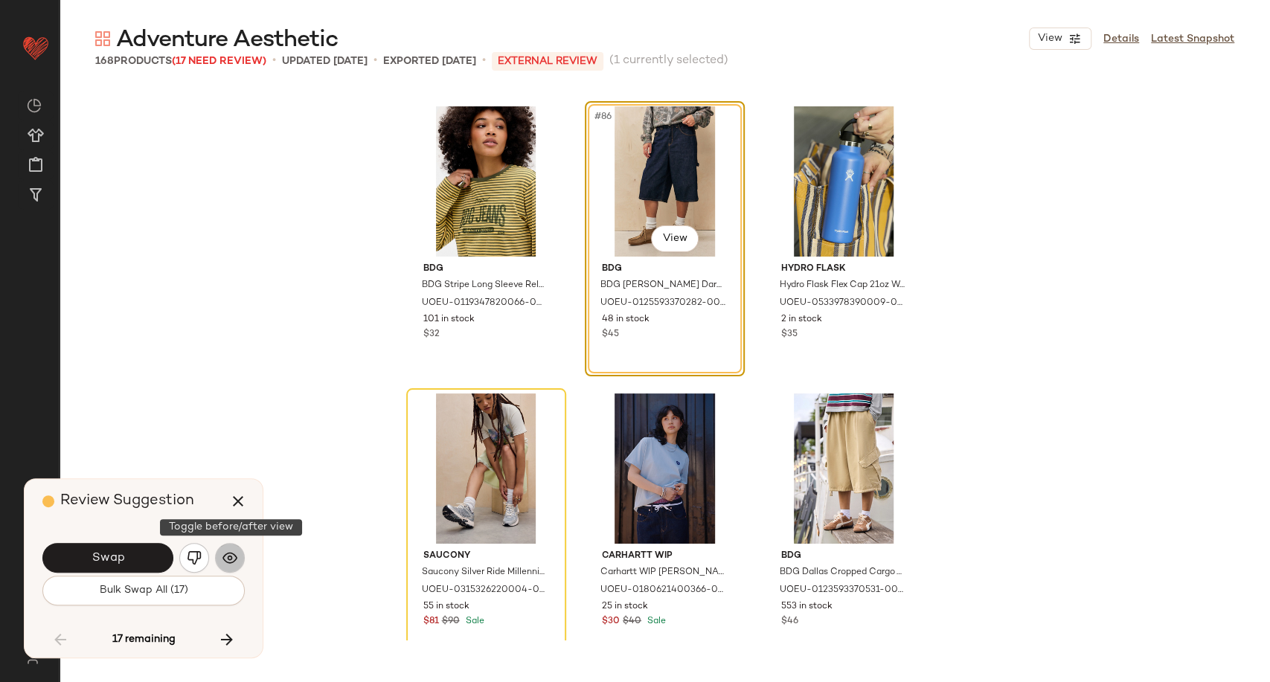
click at [234, 563] on img "button" at bounding box center [229, 557] width 15 height 15
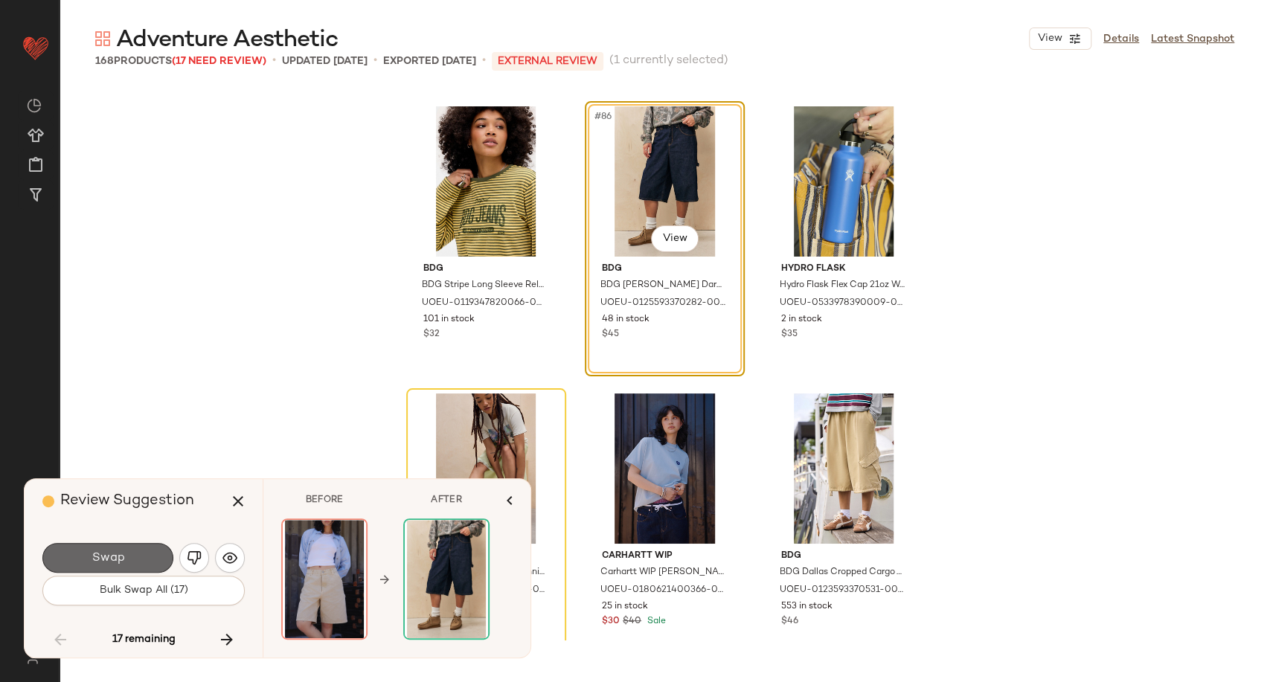
click at [104, 555] on span "Swap" at bounding box center [107, 558] width 33 height 14
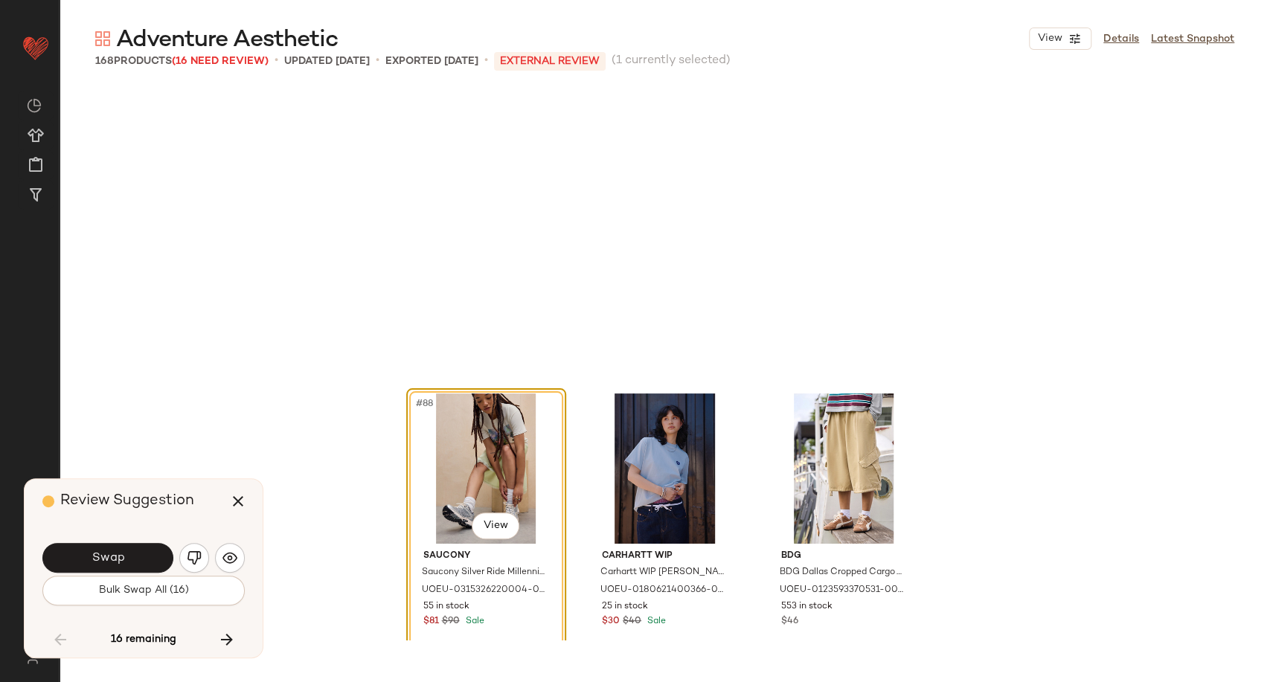
scroll to position [8325, 0]
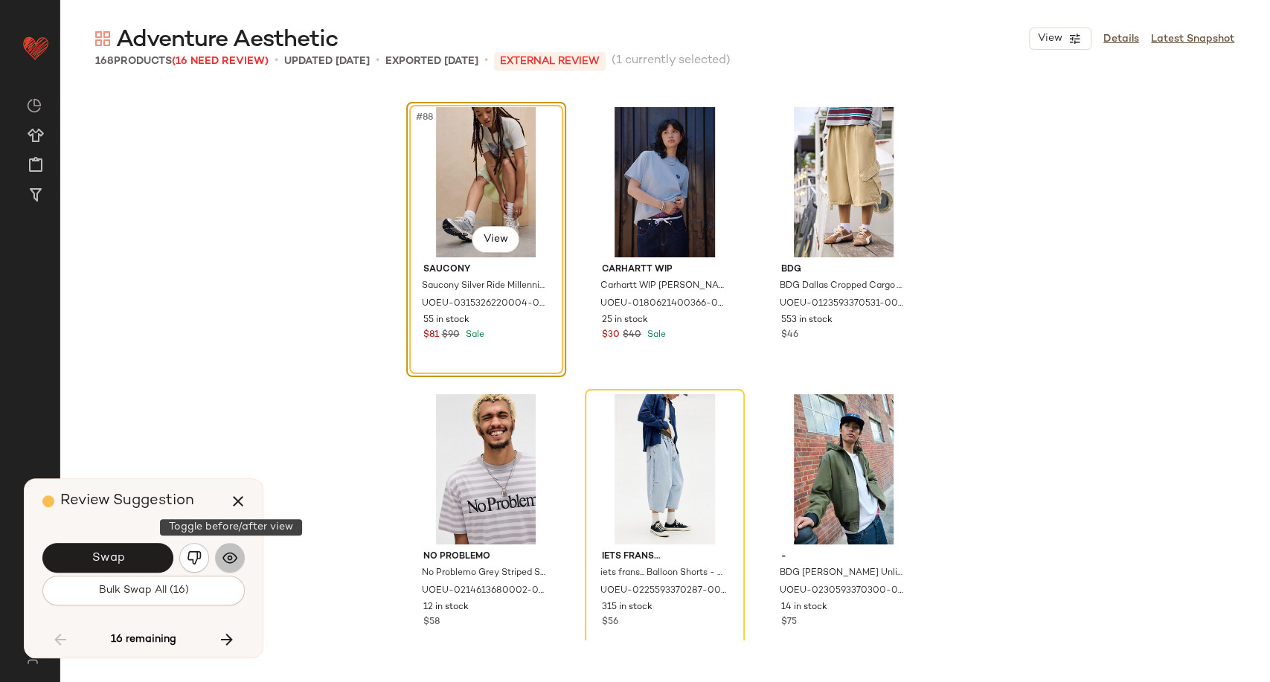
click at [223, 562] on img "button" at bounding box center [229, 557] width 15 height 15
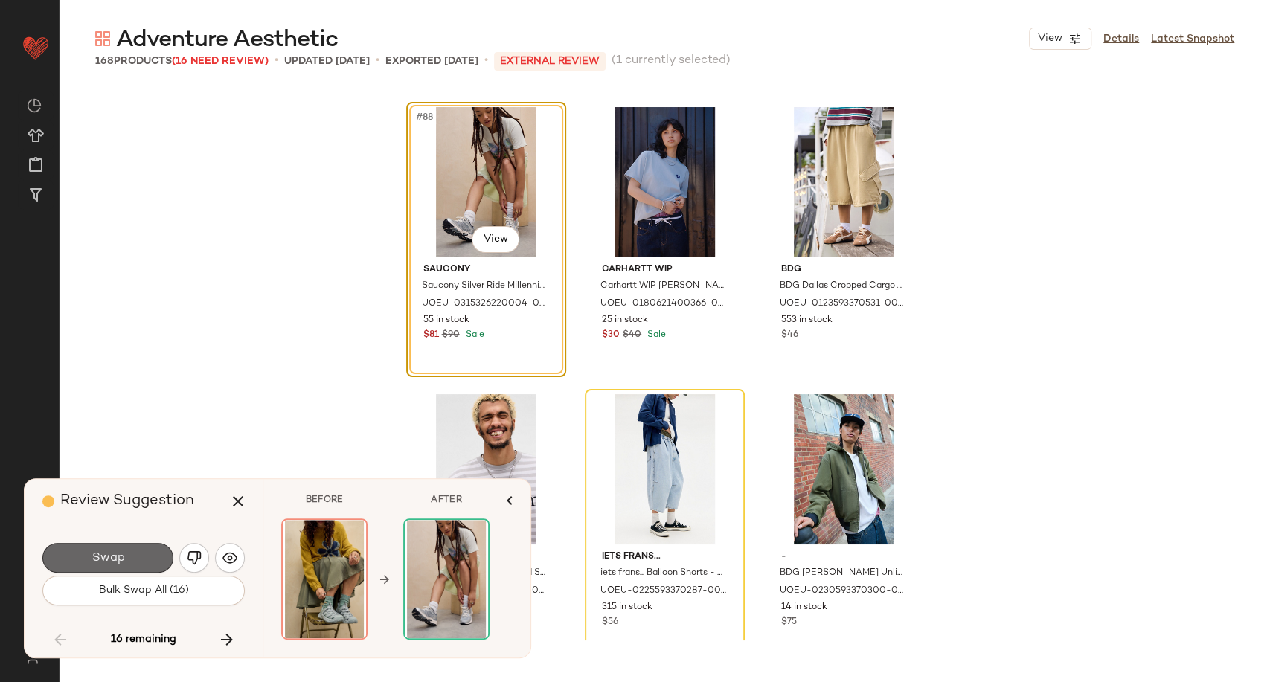
click at [151, 559] on button "Swap" at bounding box center [107, 558] width 131 height 30
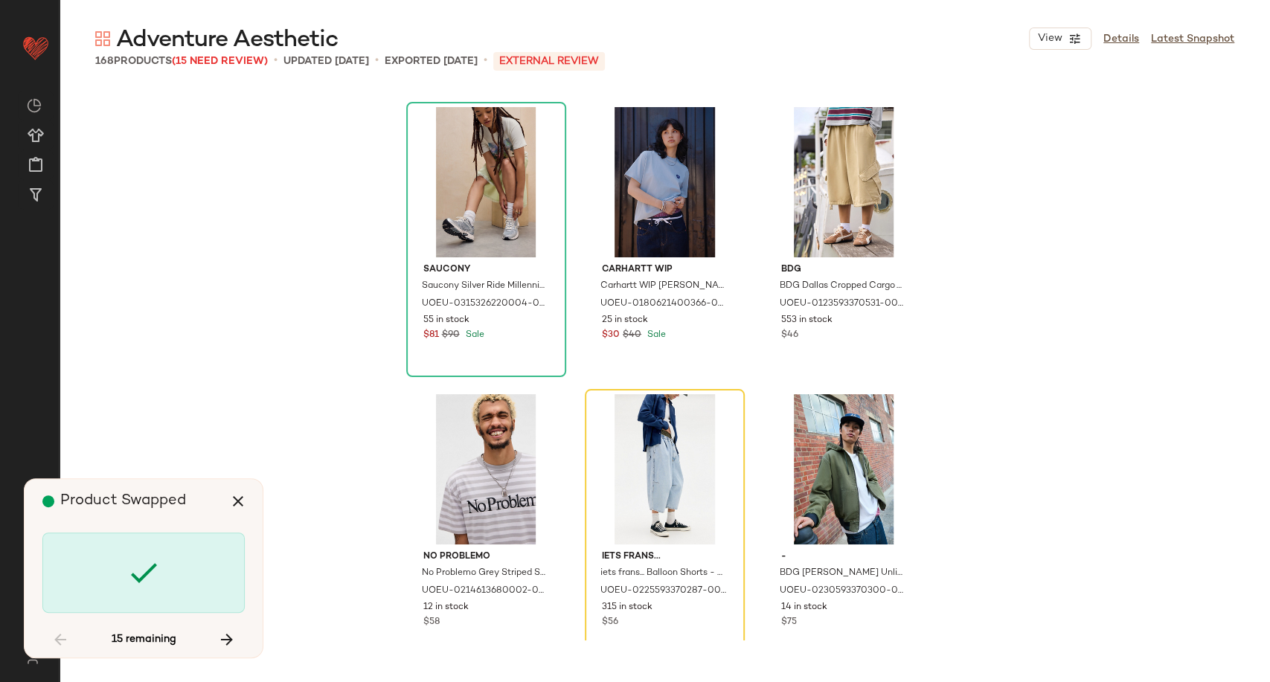
scroll to position [8613, 0]
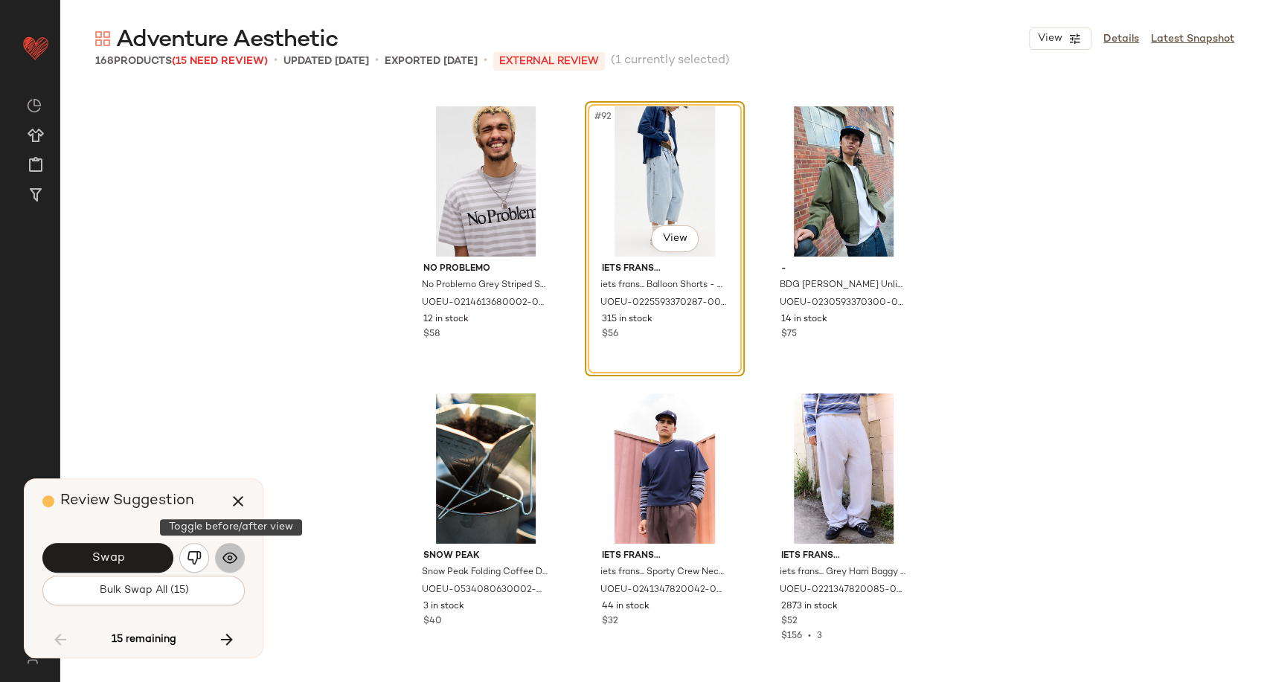
click at [235, 565] on img "button" at bounding box center [229, 557] width 15 height 15
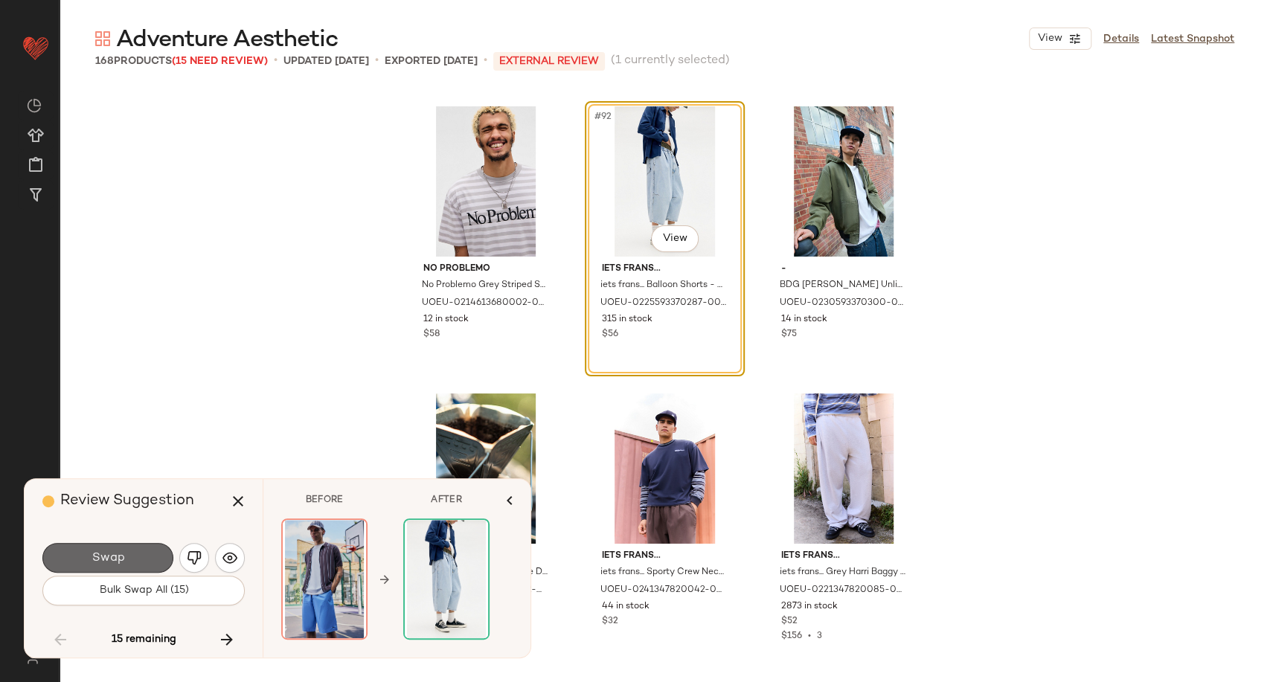
click at [131, 560] on button "Swap" at bounding box center [107, 558] width 131 height 30
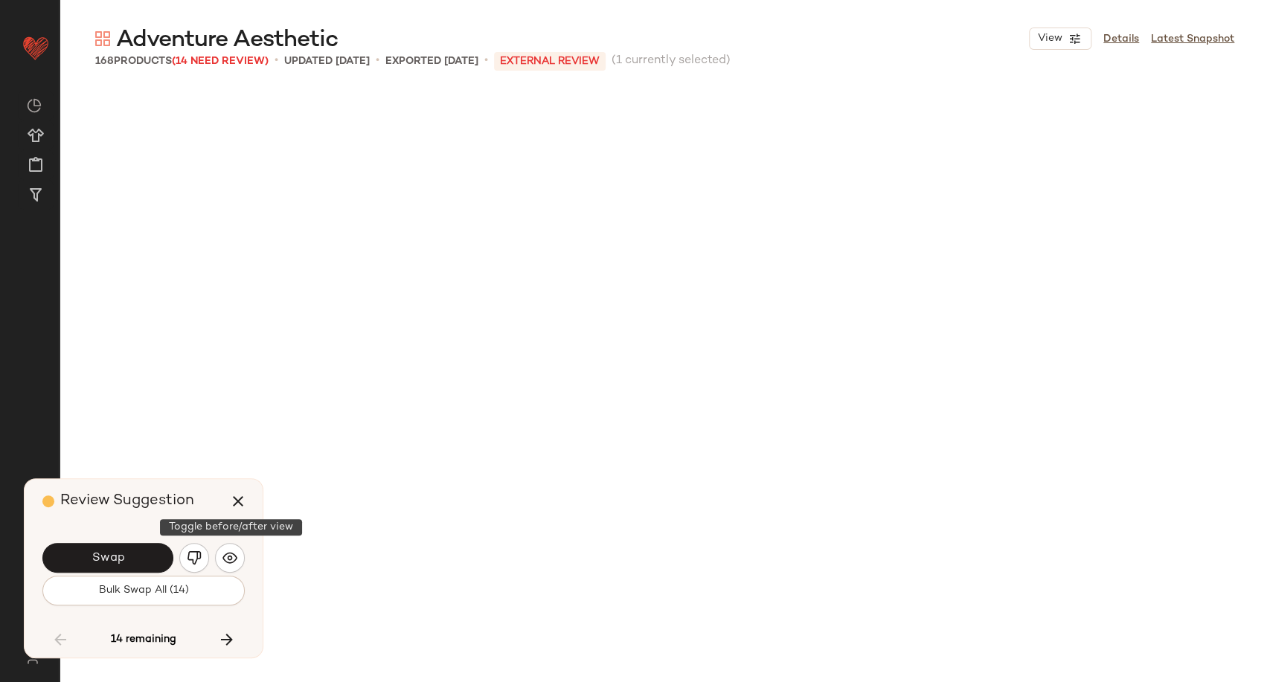
scroll to position [9187, 0]
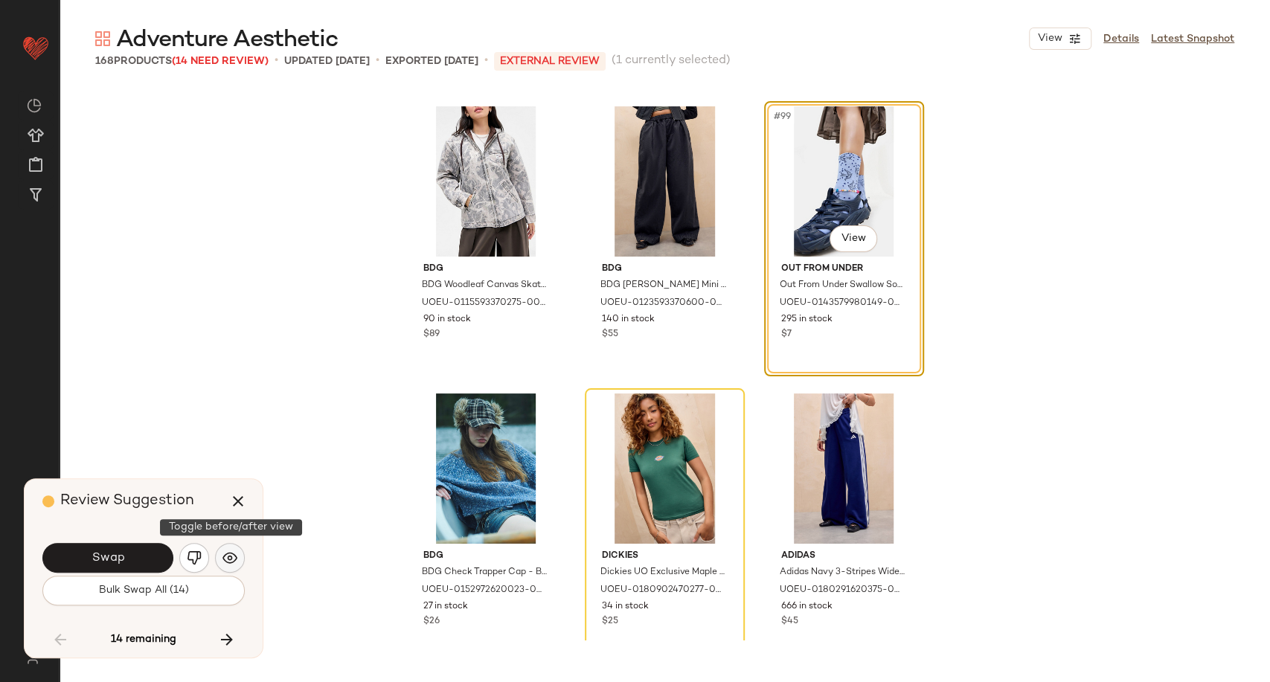
click at [232, 563] on img "button" at bounding box center [229, 557] width 15 height 15
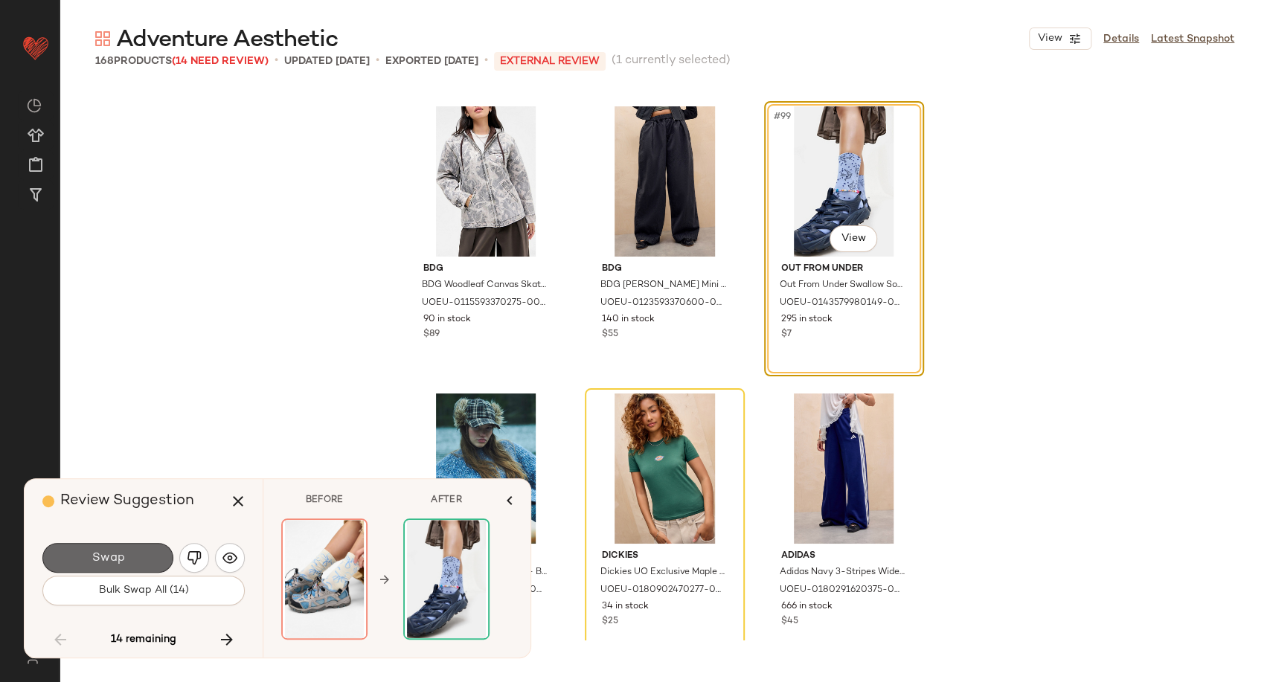
click at [120, 557] on span "Swap" at bounding box center [107, 558] width 33 height 14
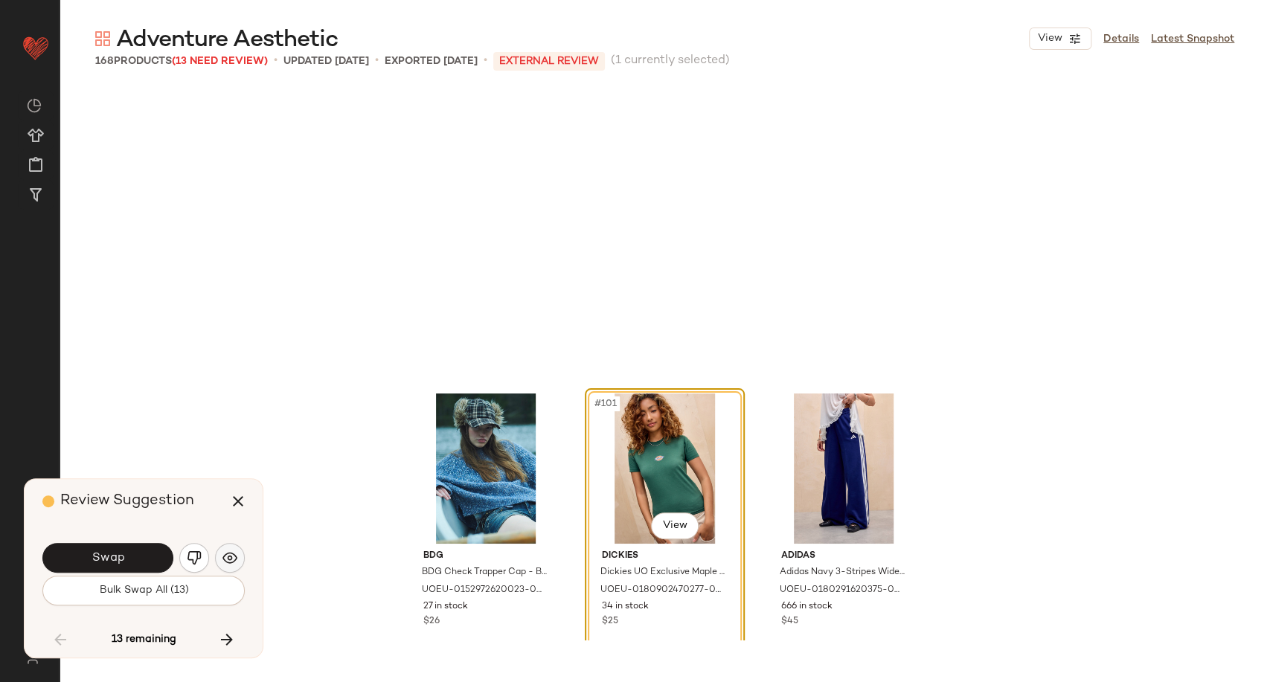
scroll to position [9474, 0]
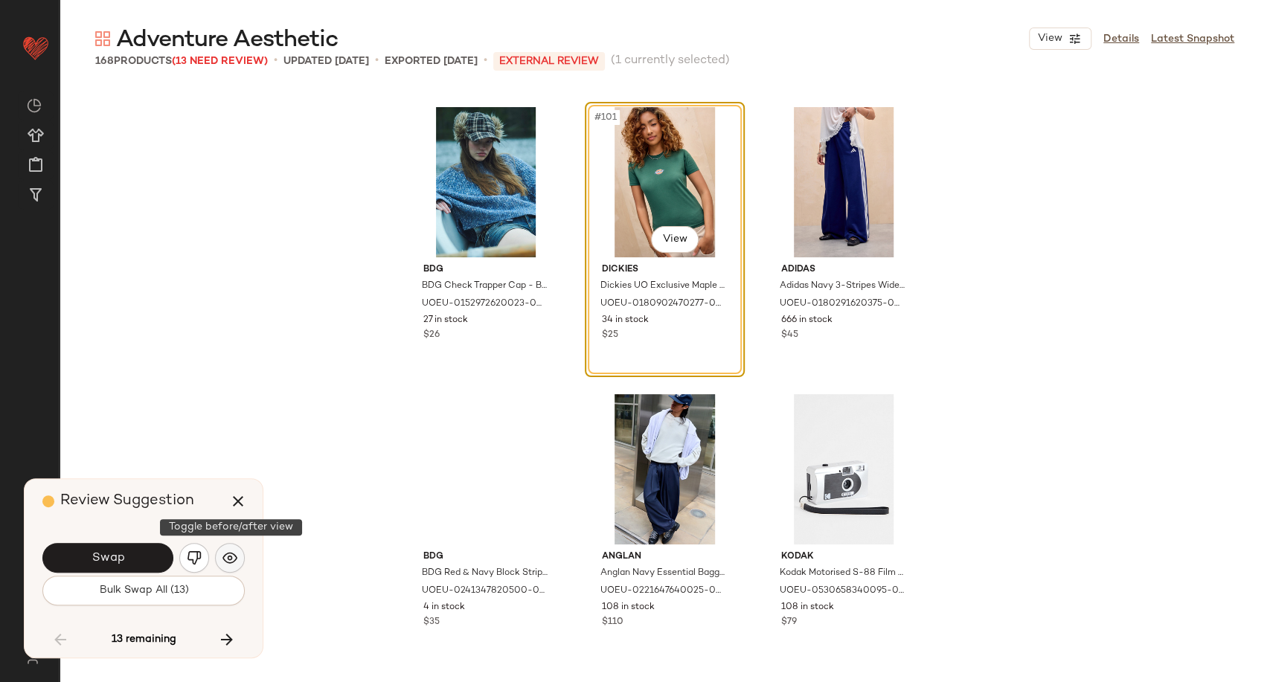
click at [235, 566] on button "button" at bounding box center [230, 558] width 30 height 30
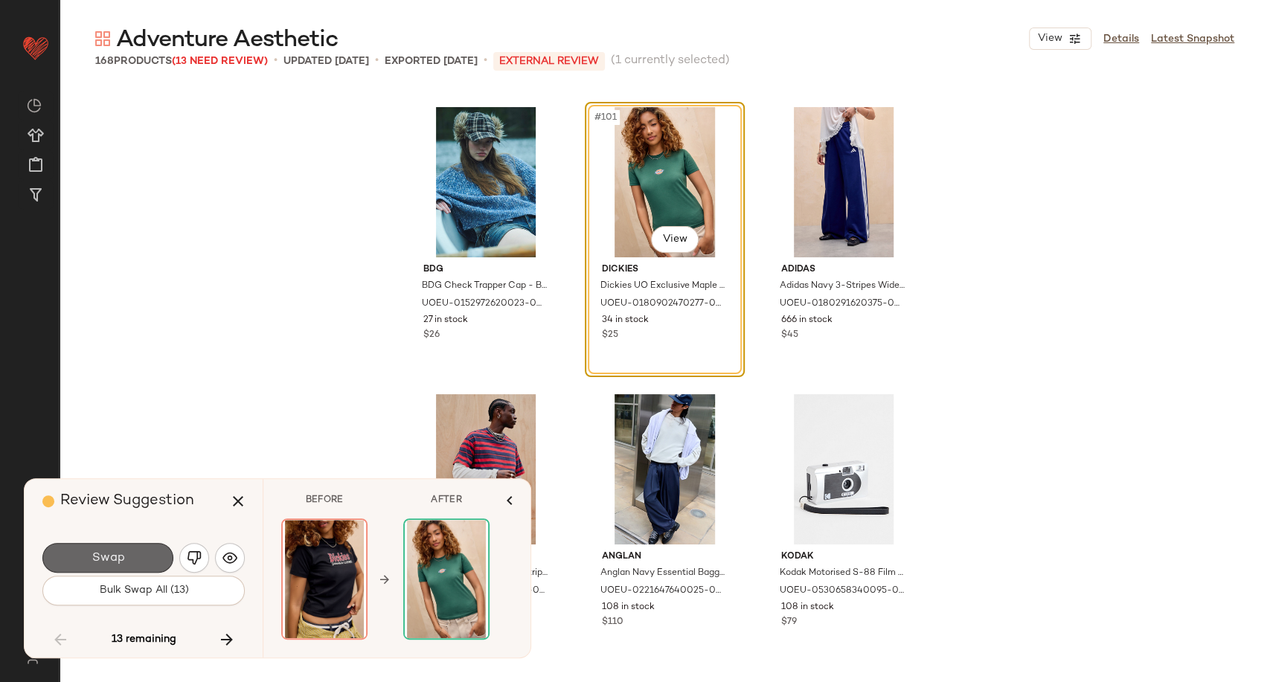
click at [129, 555] on button "Swap" at bounding box center [107, 558] width 131 height 30
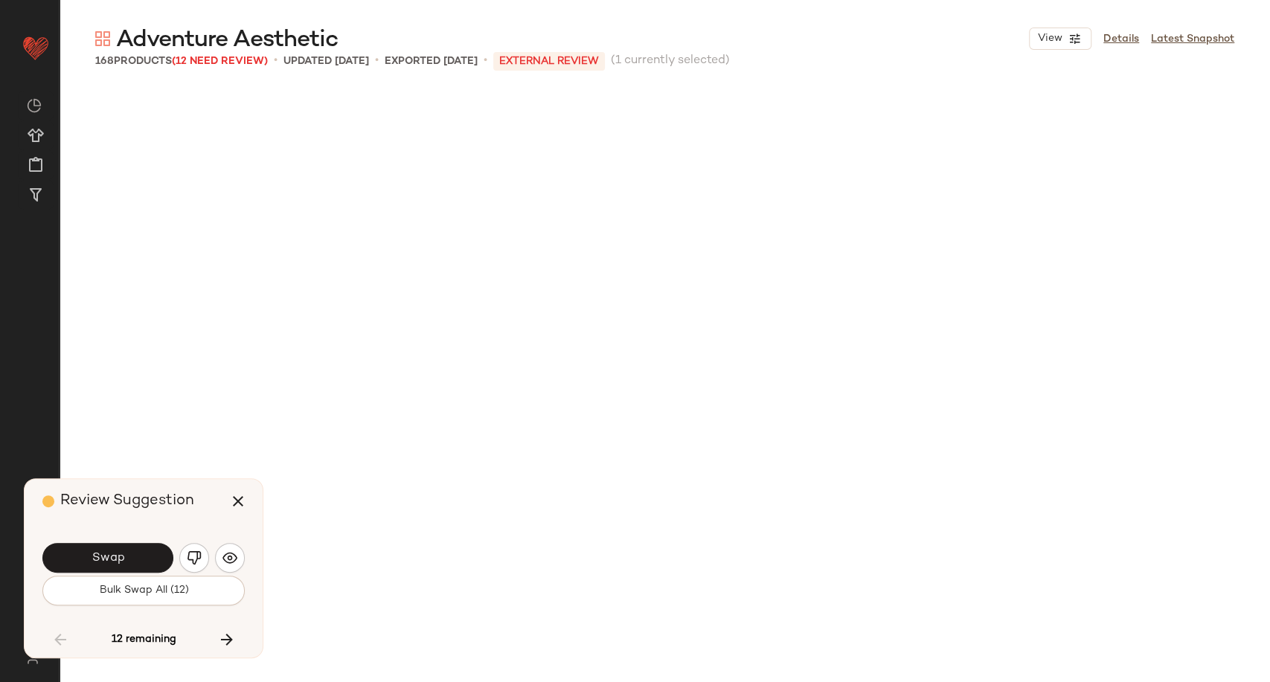
scroll to position [10336, 0]
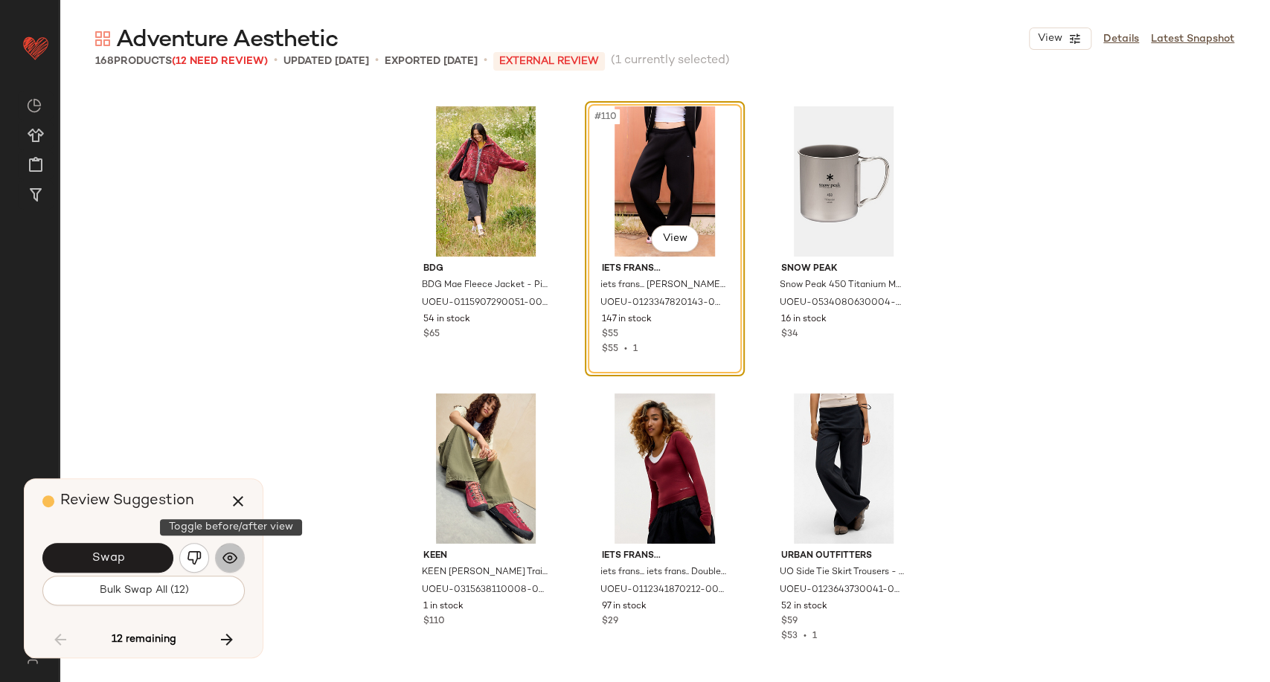
click at [216, 564] on button "button" at bounding box center [230, 558] width 30 height 30
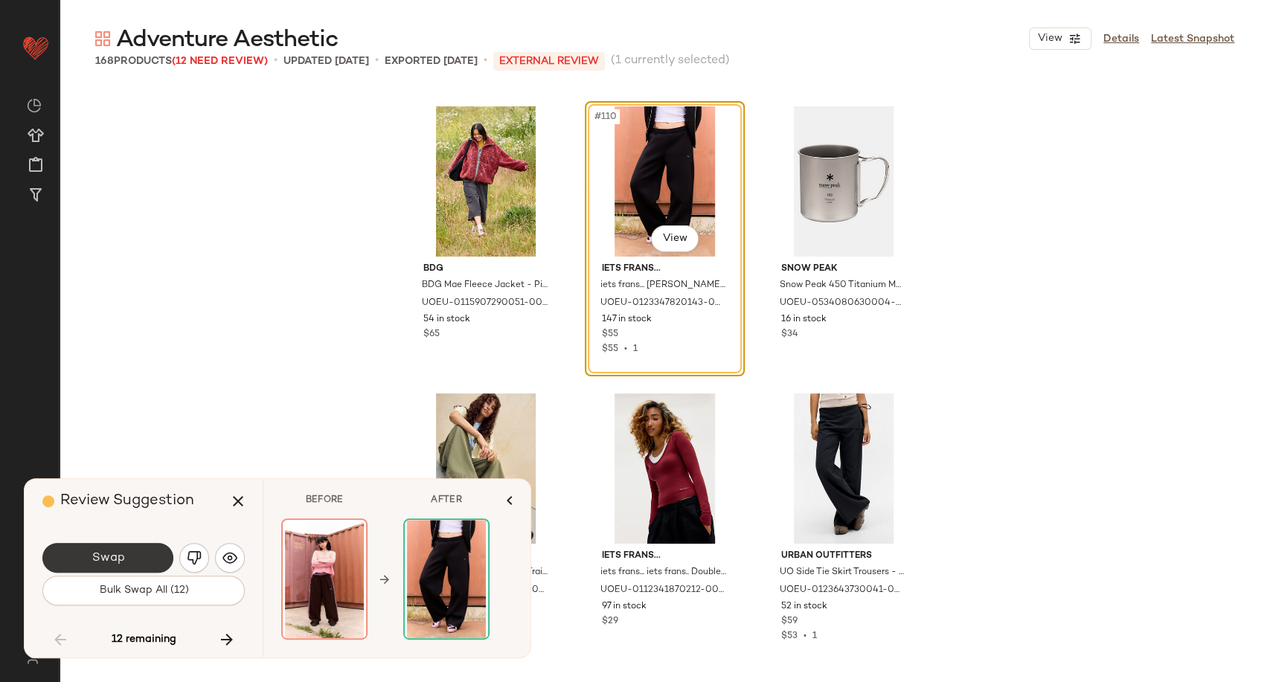
click at [132, 561] on button "Swap" at bounding box center [107, 558] width 131 height 30
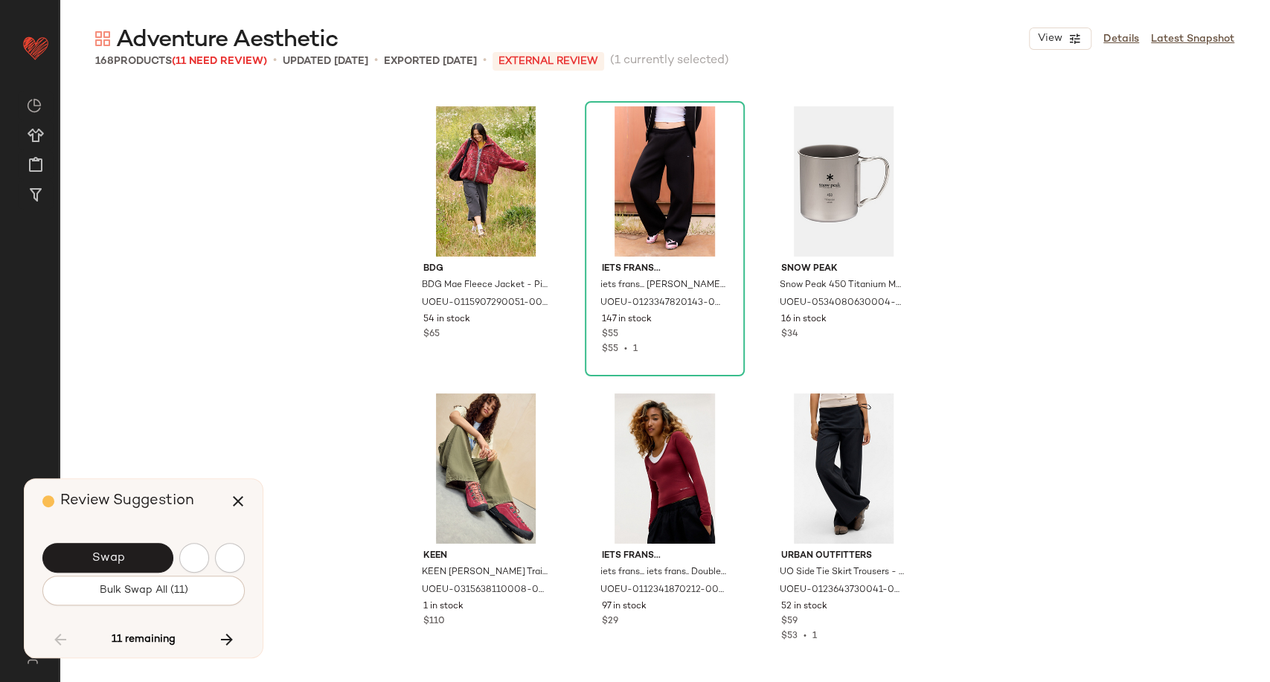
scroll to position [11197, 0]
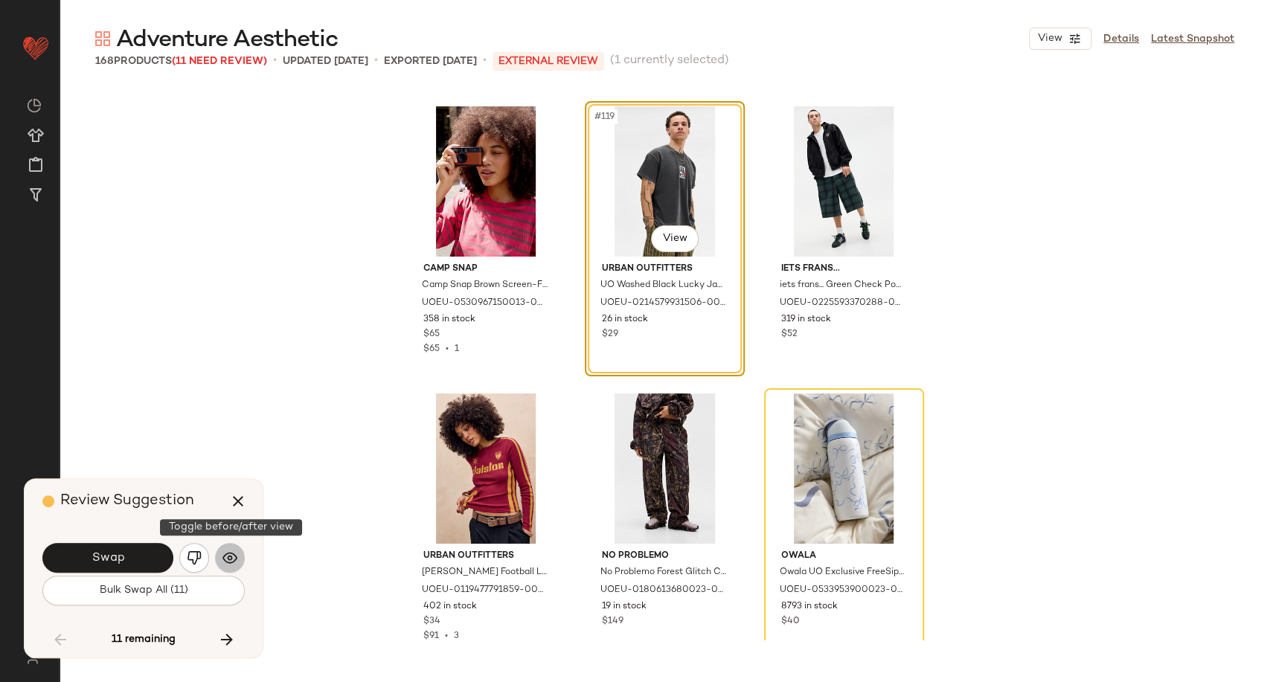
click at [225, 555] on img "button" at bounding box center [229, 557] width 15 height 15
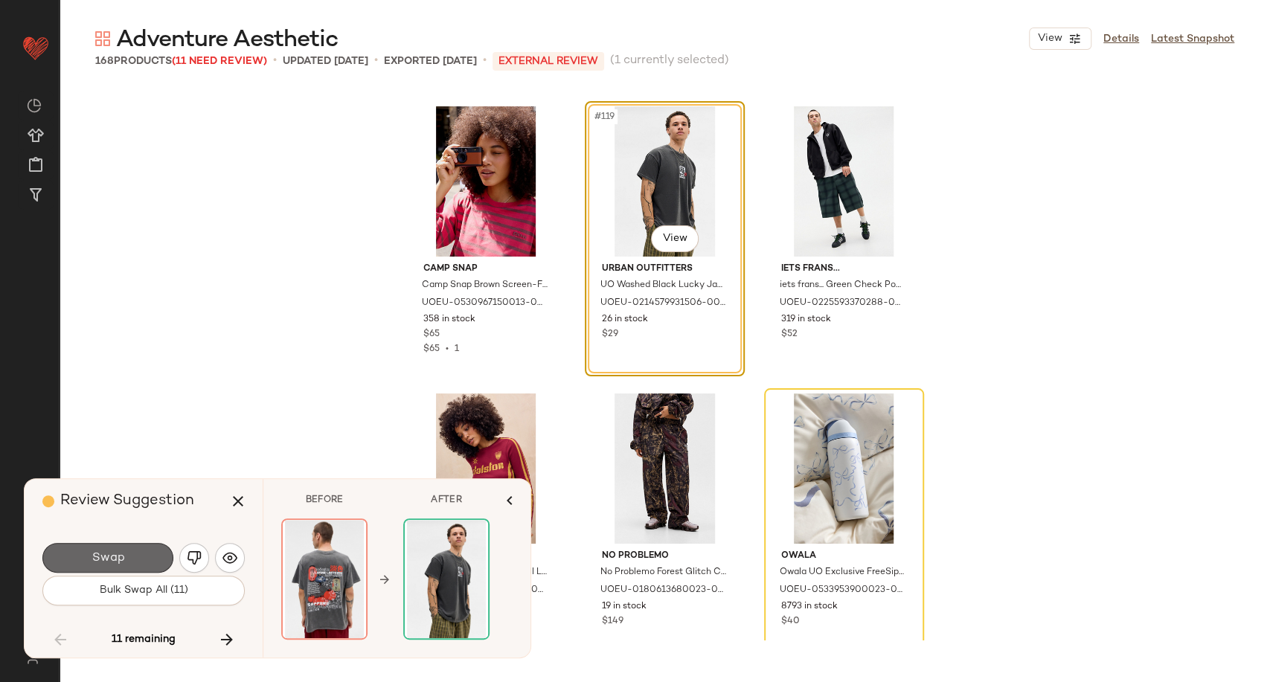
click at [127, 556] on button "Swap" at bounding box center [107, 558] width 131 height 30
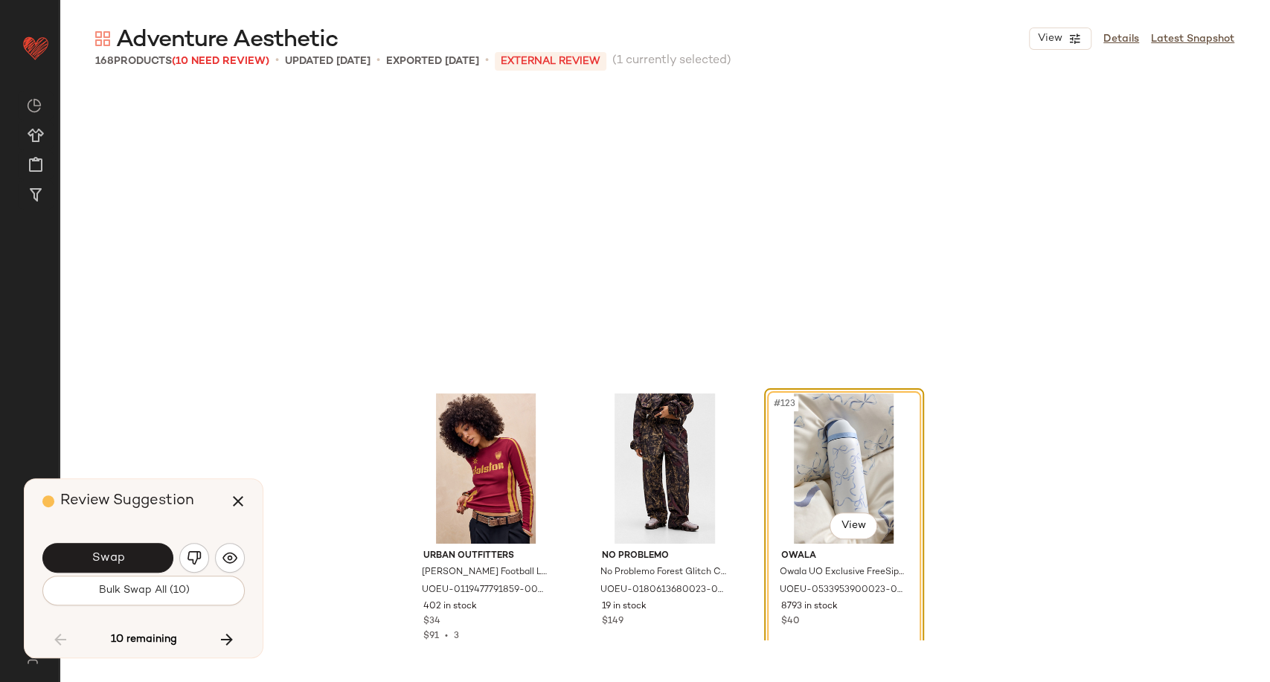
scroll to position [11484, 0]
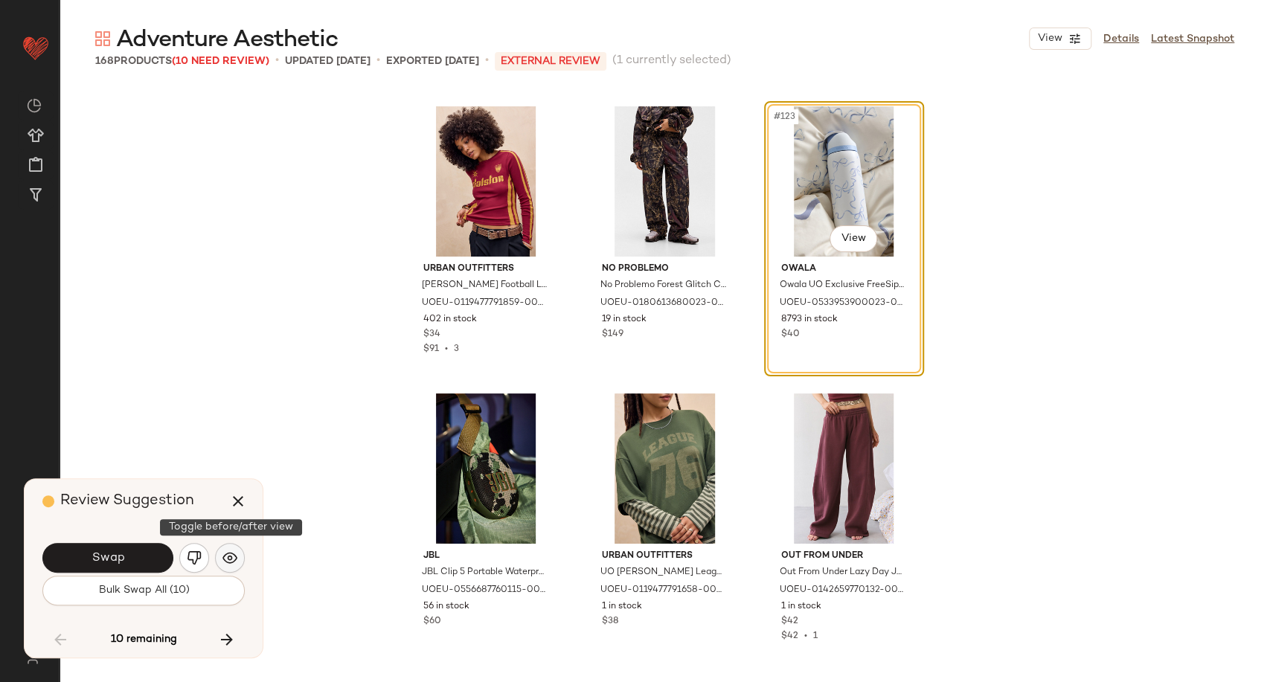
click at [238, 560] on button "button" at bounding box center [230, 558] width 30 height 30
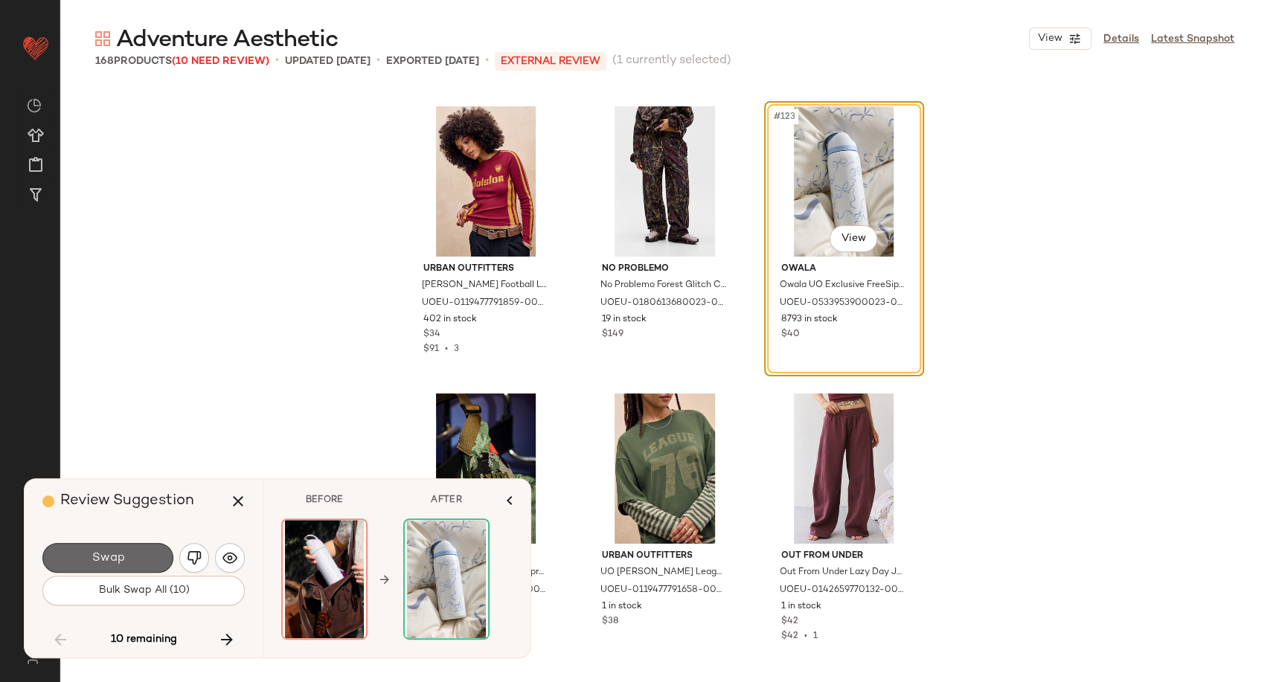
click at [135, 557] on button "Swap" at bounding box center [107, 558] width 131 height 30
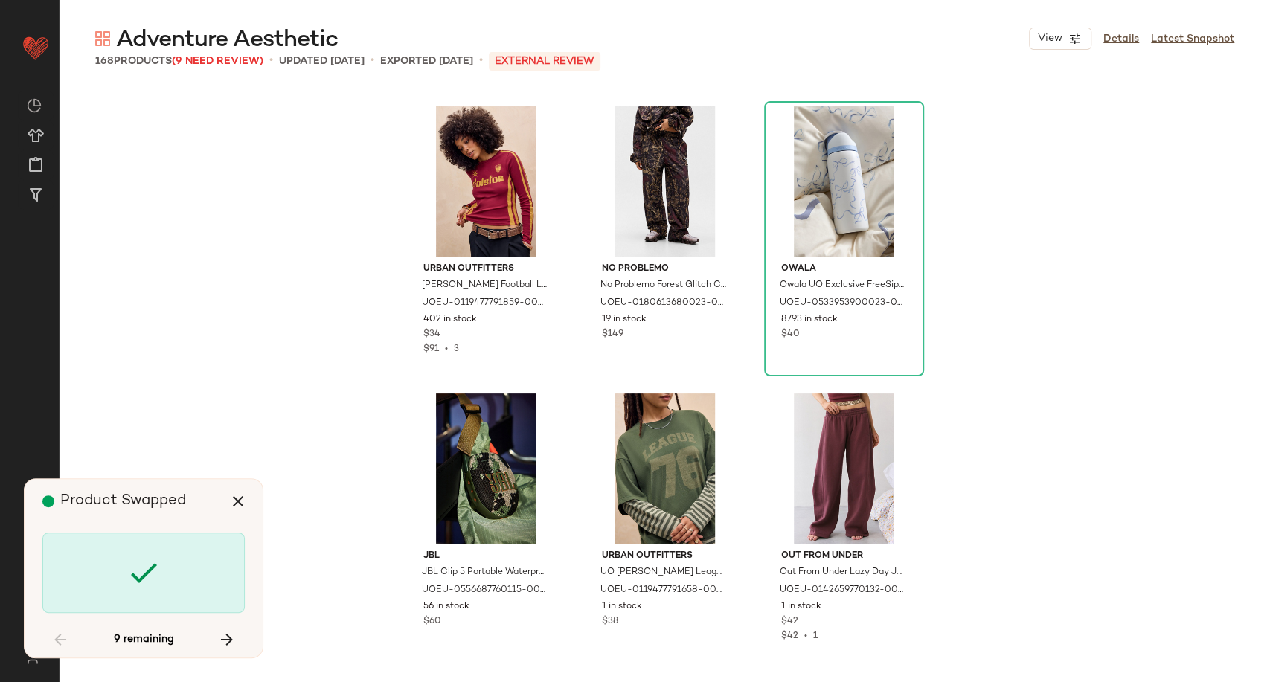
scroll to position [12919, 0]
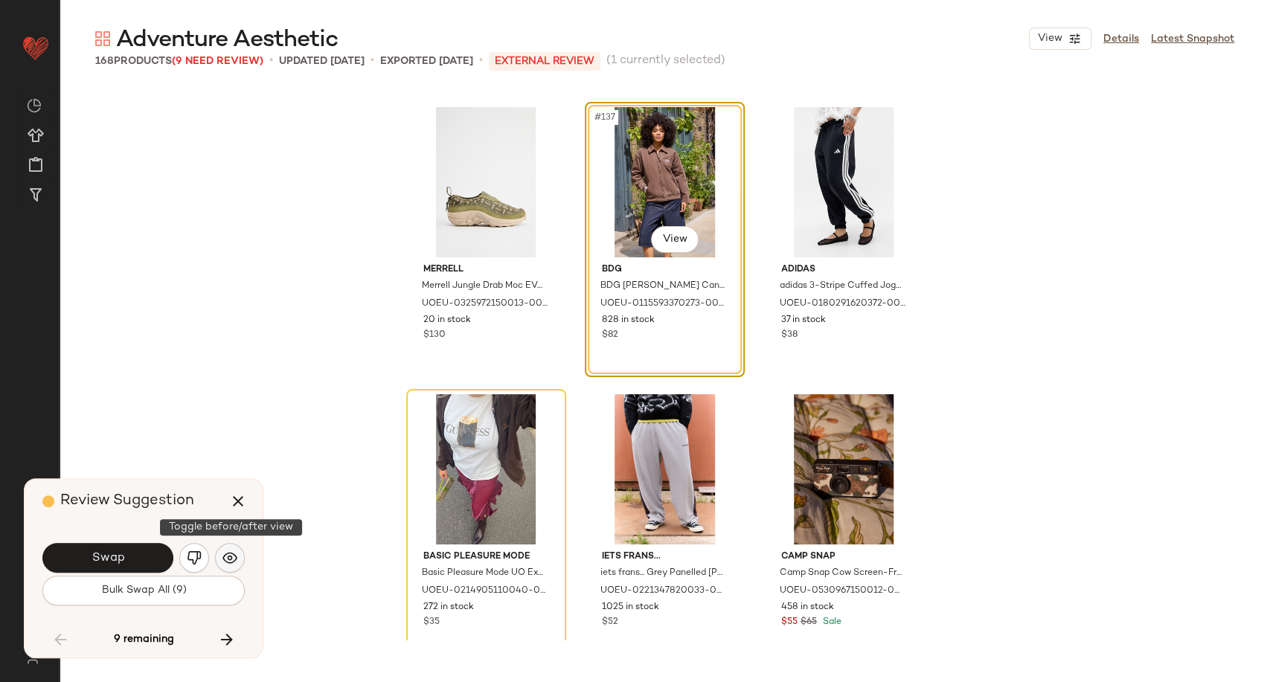
click at [236, 554] on img "button" at bounding box center [229, 557] width 15 height 15
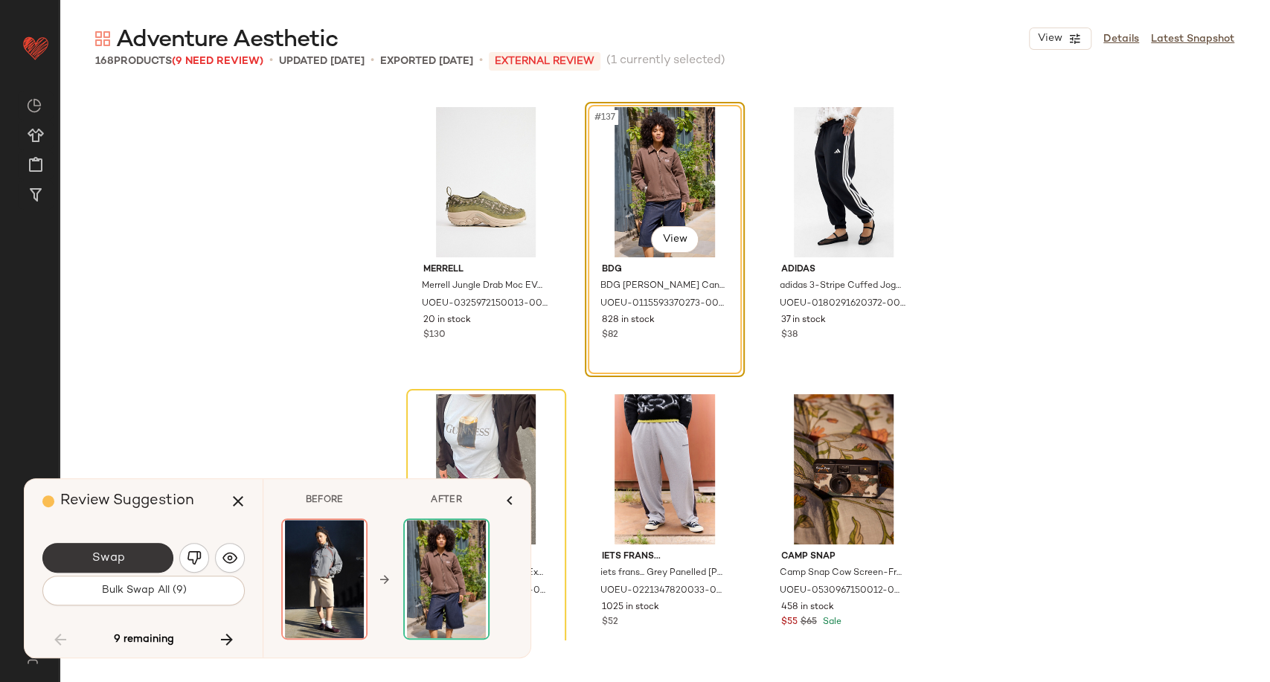
click at [133, 556] on button "Swap" at bounding box center [107, 558] width 131 height 30
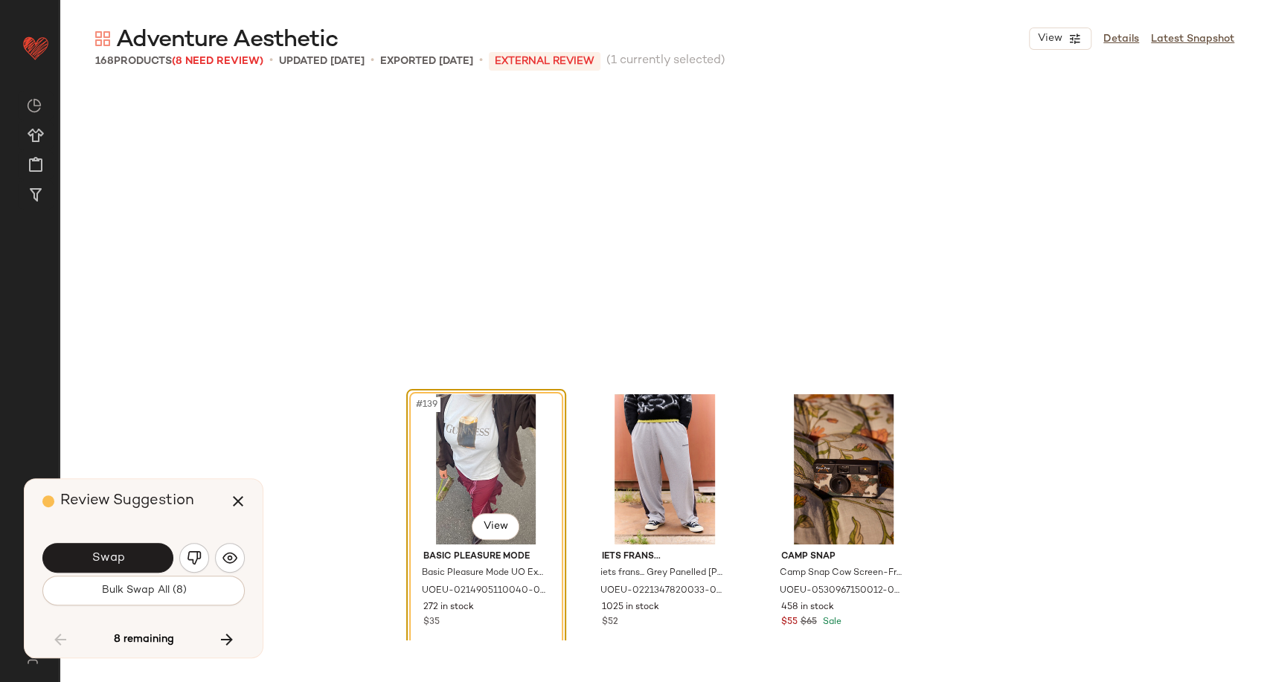
scroll to position [13207, 0]
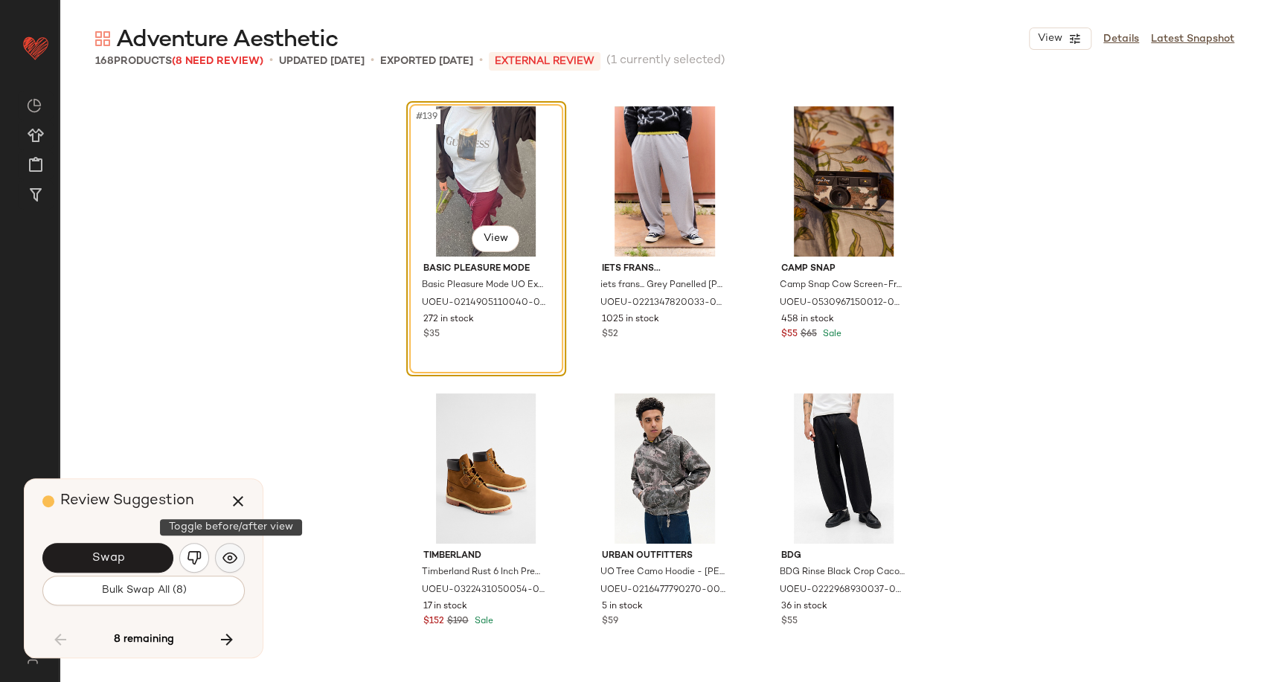
click at [230, 562] on img "button" at bounding box center [229, 557] width 15 height 15
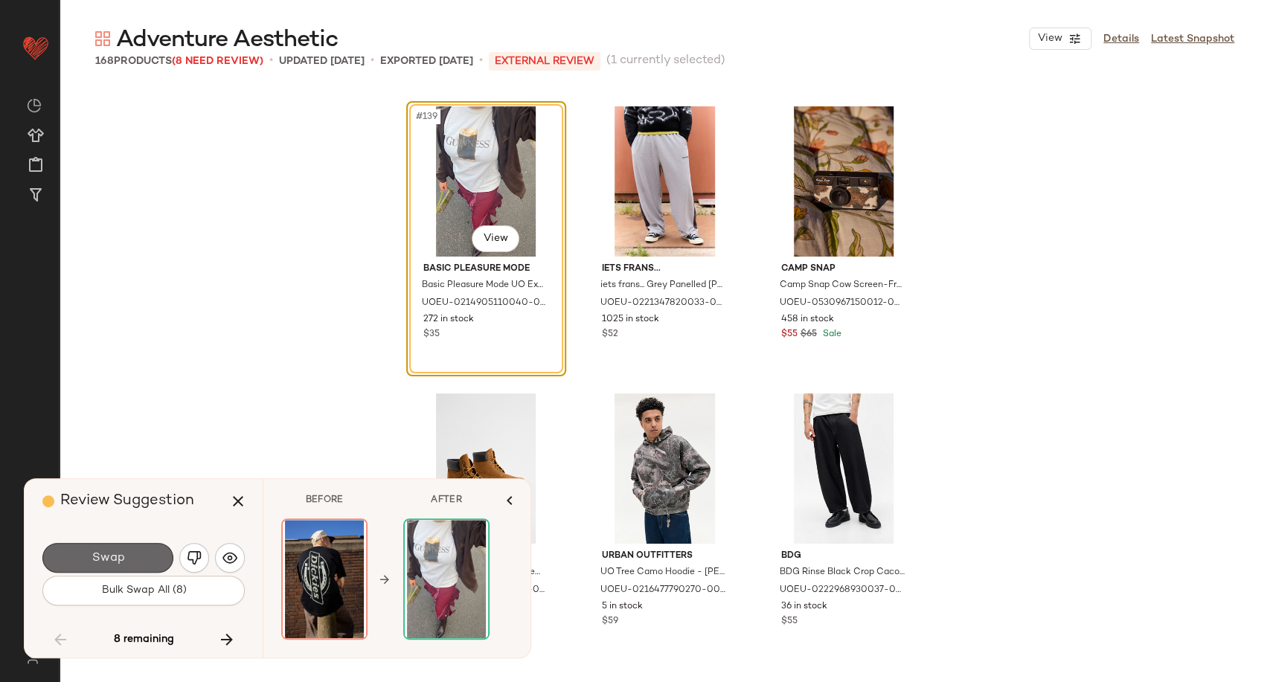
click at [128, 559] on button "Swap" at bounding box center [107, 558] width 131 height 30
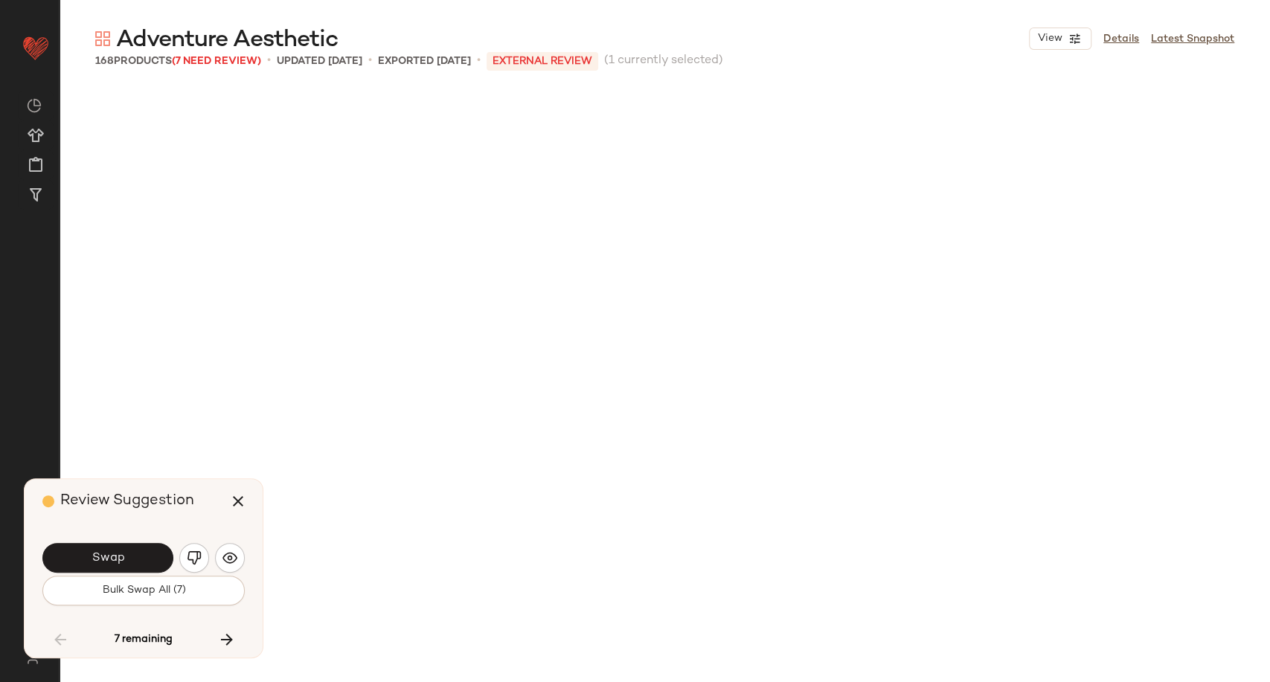
scroll to position [13781, 0]
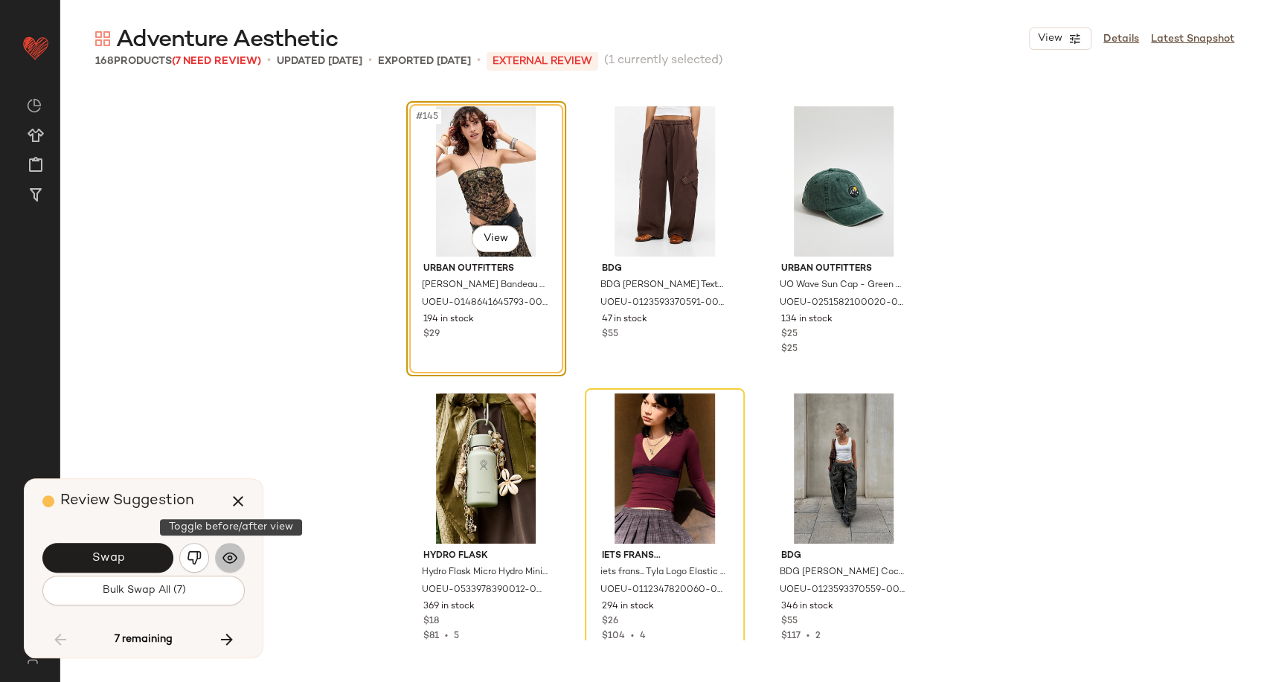
click at [236, 565] on img "button" at bounding box center [229, 557] width 15 height 15
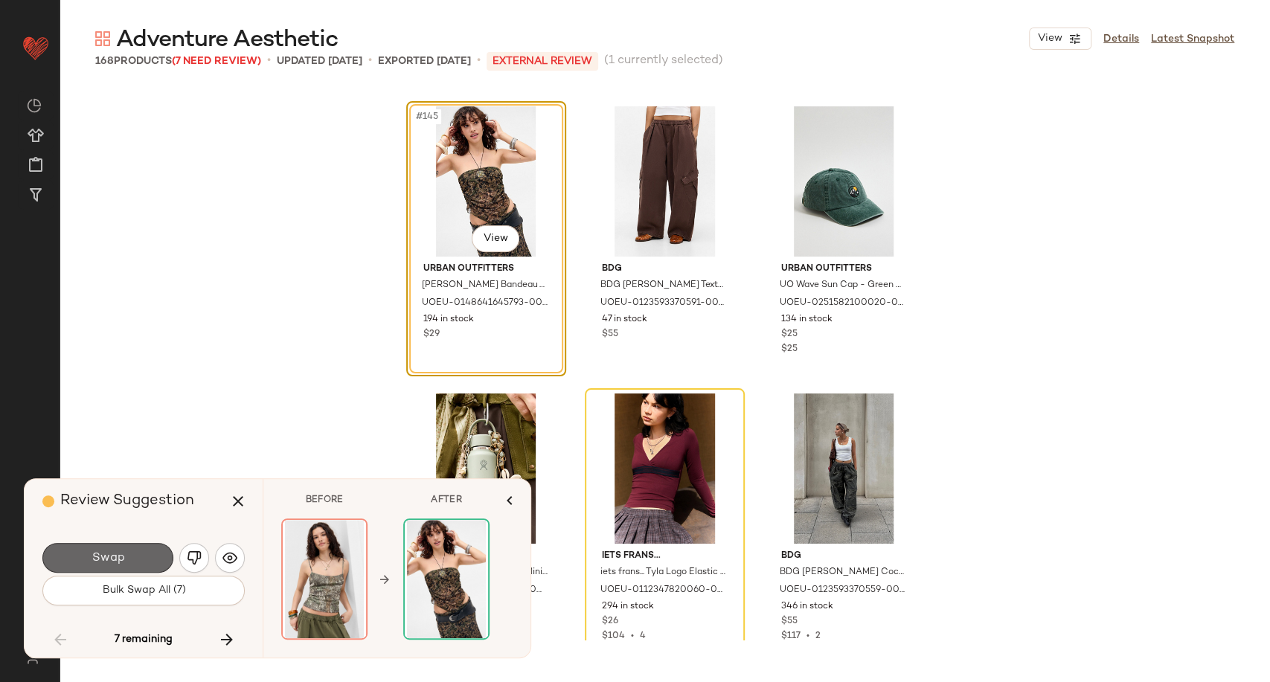
click at [134, 554] on button "Swap" at bounding box center [107, 558] width 131 height 30
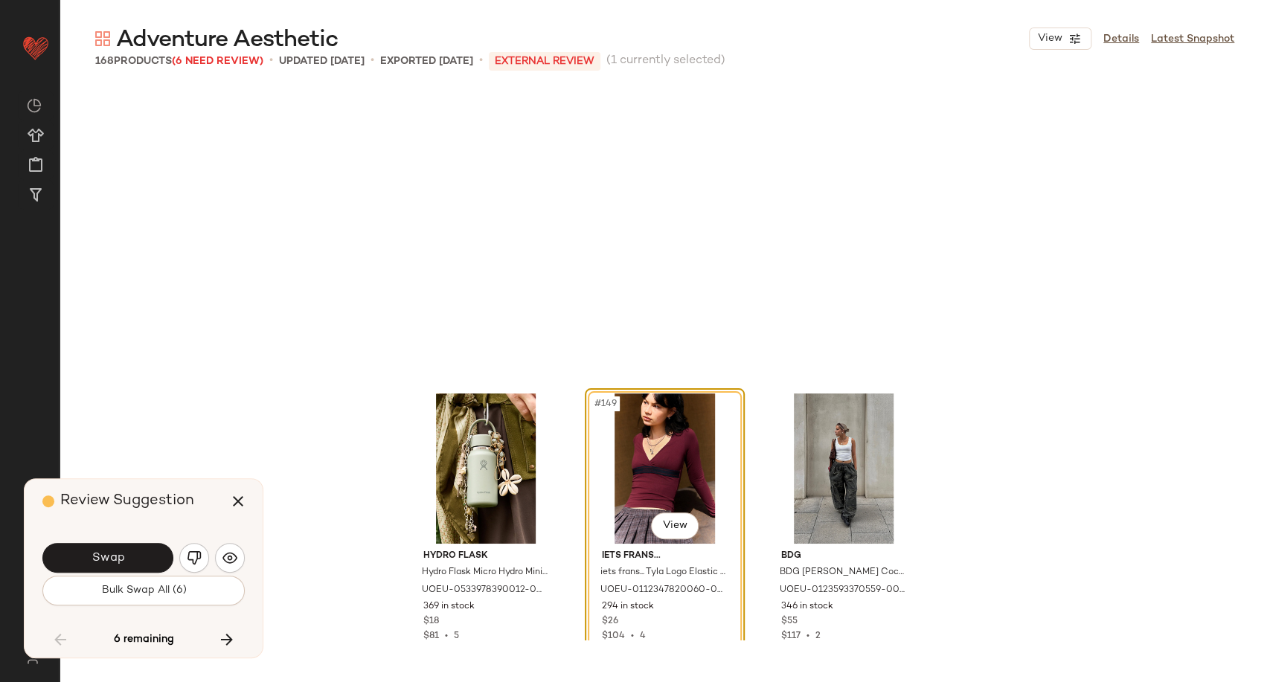
scroll to position [14067, 0]
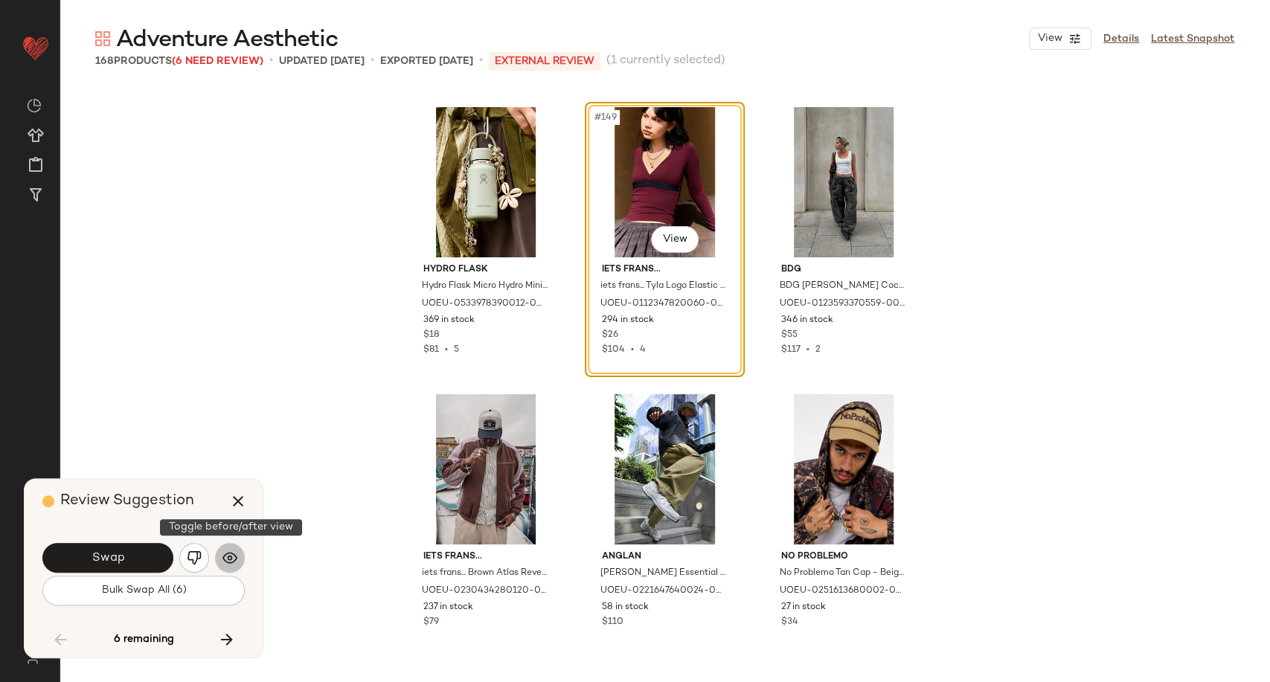
click at [229, 562] on img "button" at bounding box center [229, 557] width 15 height 15
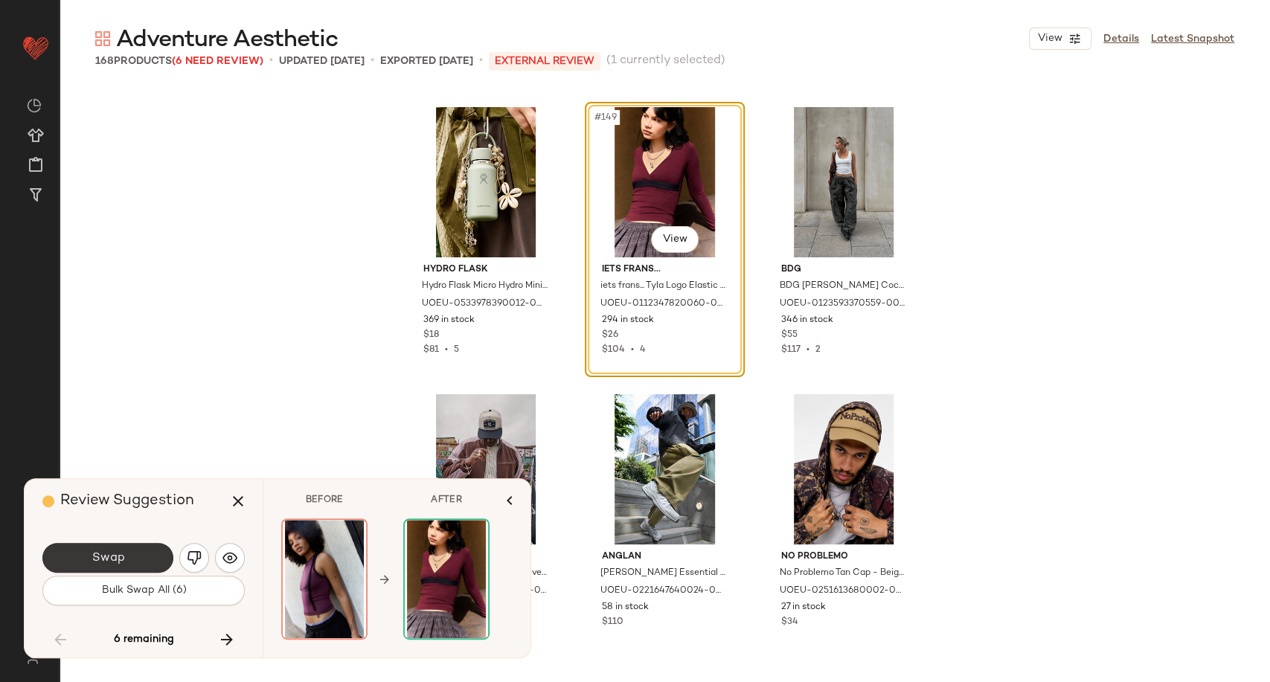
click at [113, 556] on span "Swap" at bounding box center [107, 558] width 33 height 14
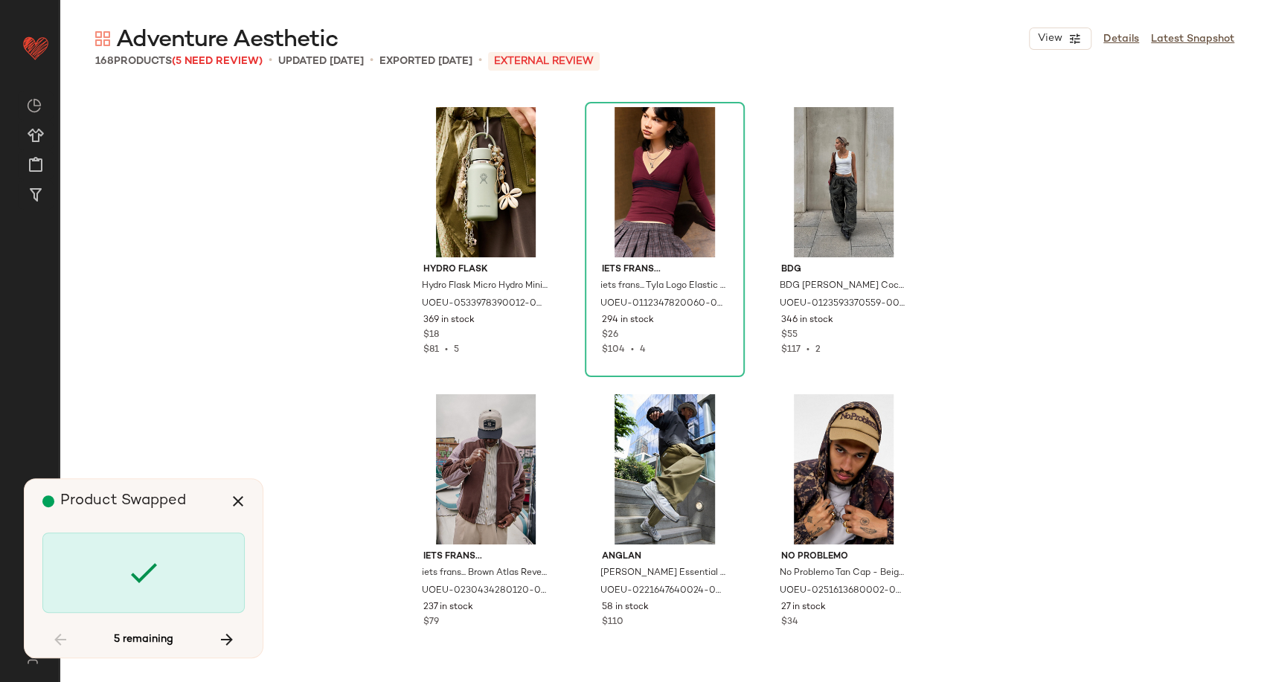
scroll to position [14642, 0]
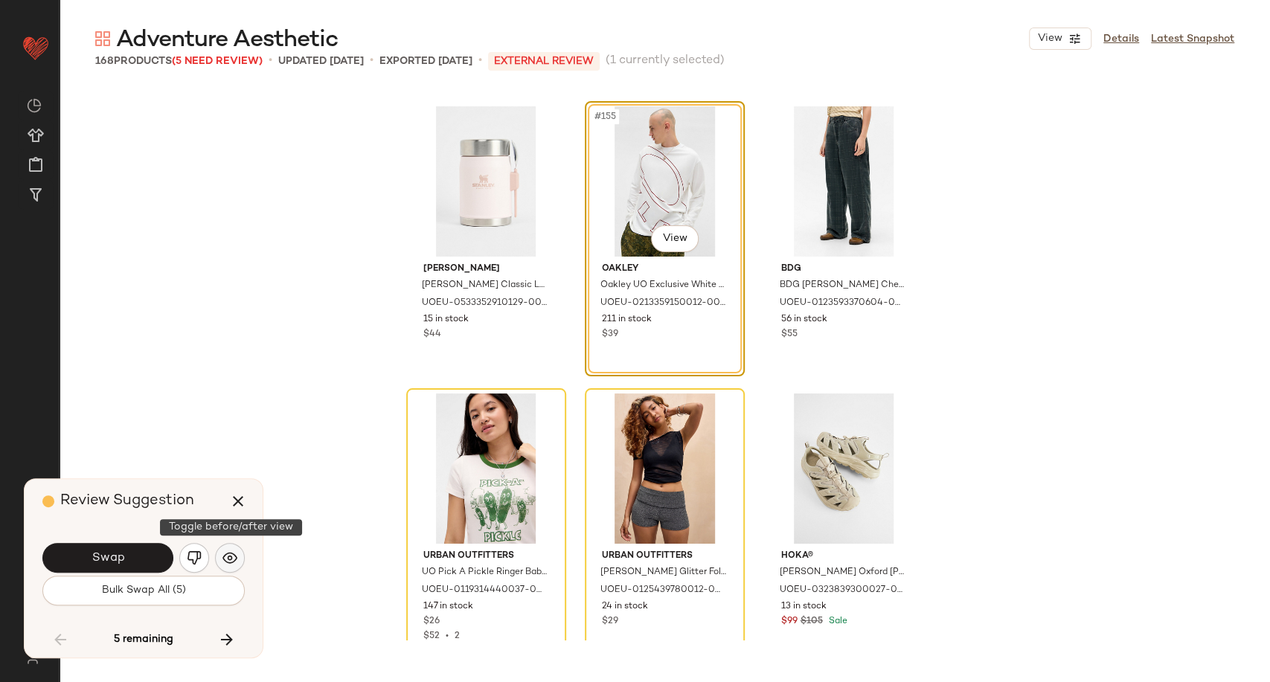
click at [238, 559] on button "button" at bounding box center [230, 558] width 30 height 30
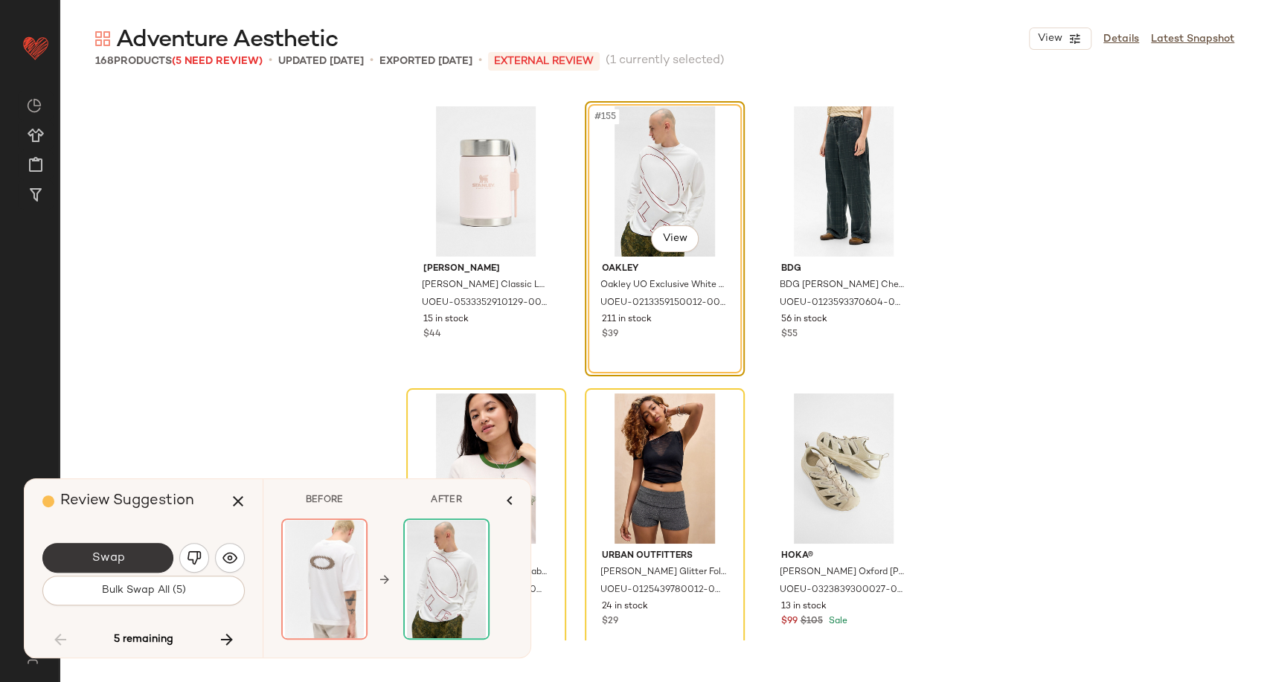
click at [143, 552] on button "Swap" at bounding box center [107, 558] width 131 height 30
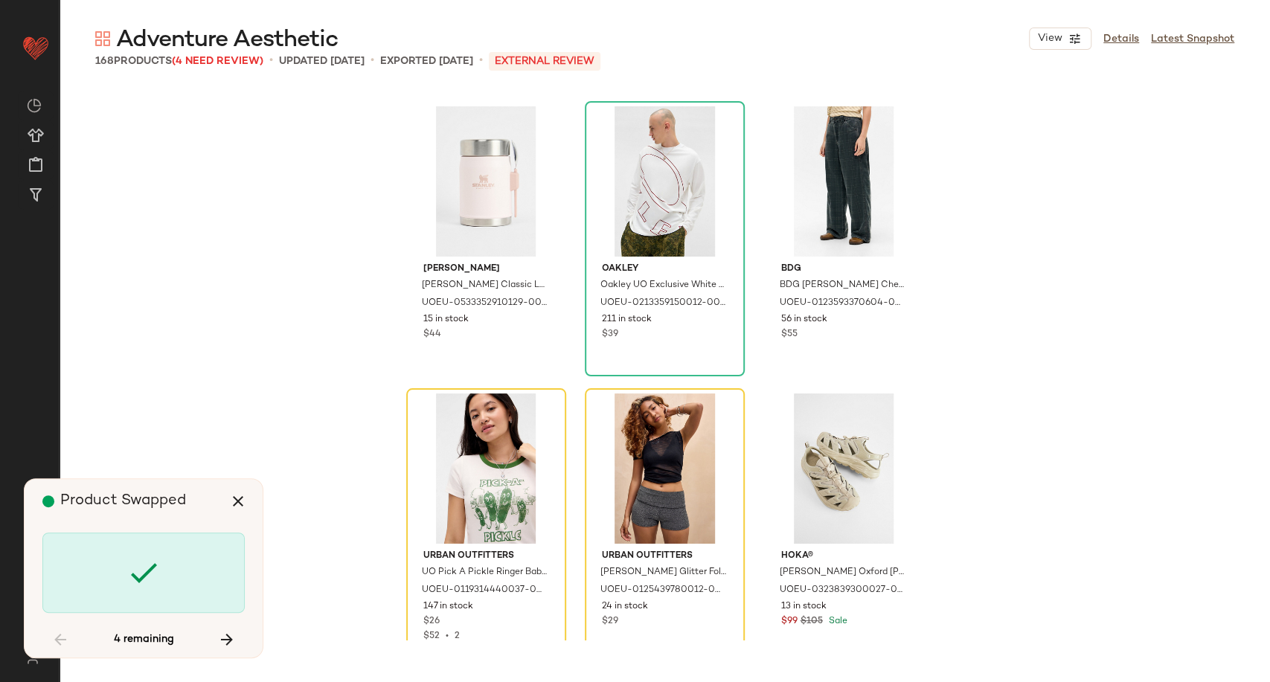
scroll to position [14929, 0]
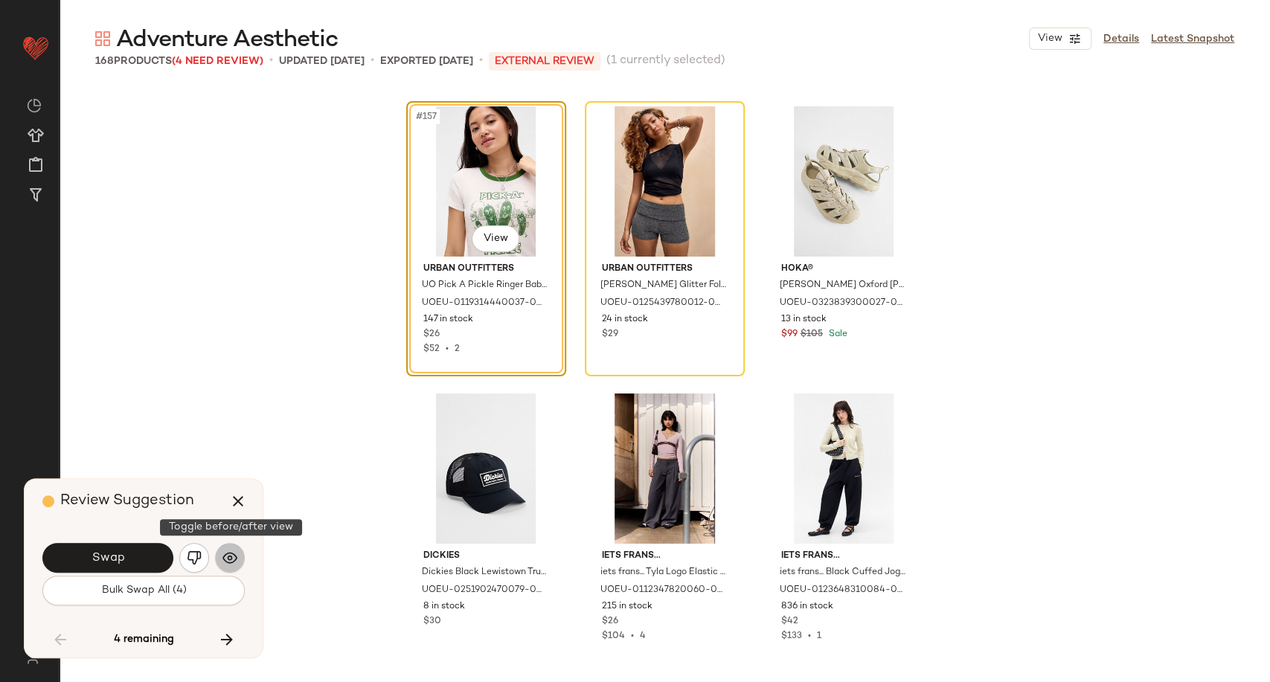
click at [231, 559] on img "button" at bounding box center [229, 557] width 15 height 15
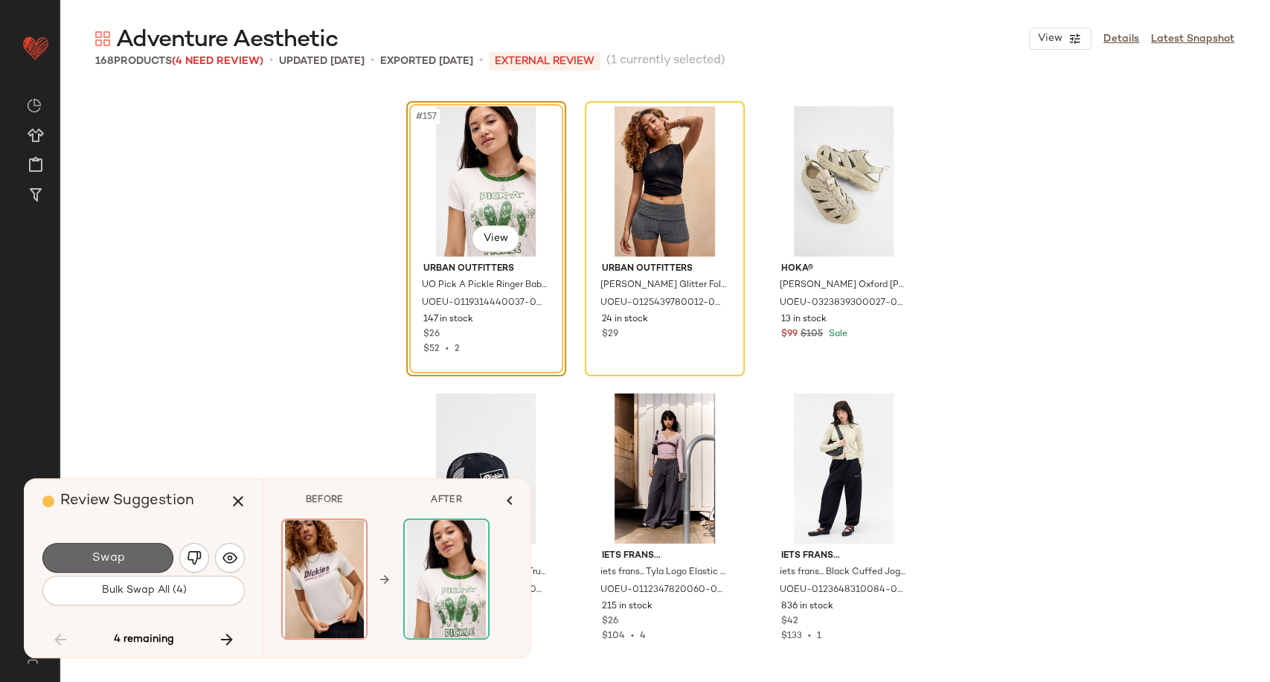
click at [131, 559] on button "Swap" at bounding box center [107, 558] width 131 height 30
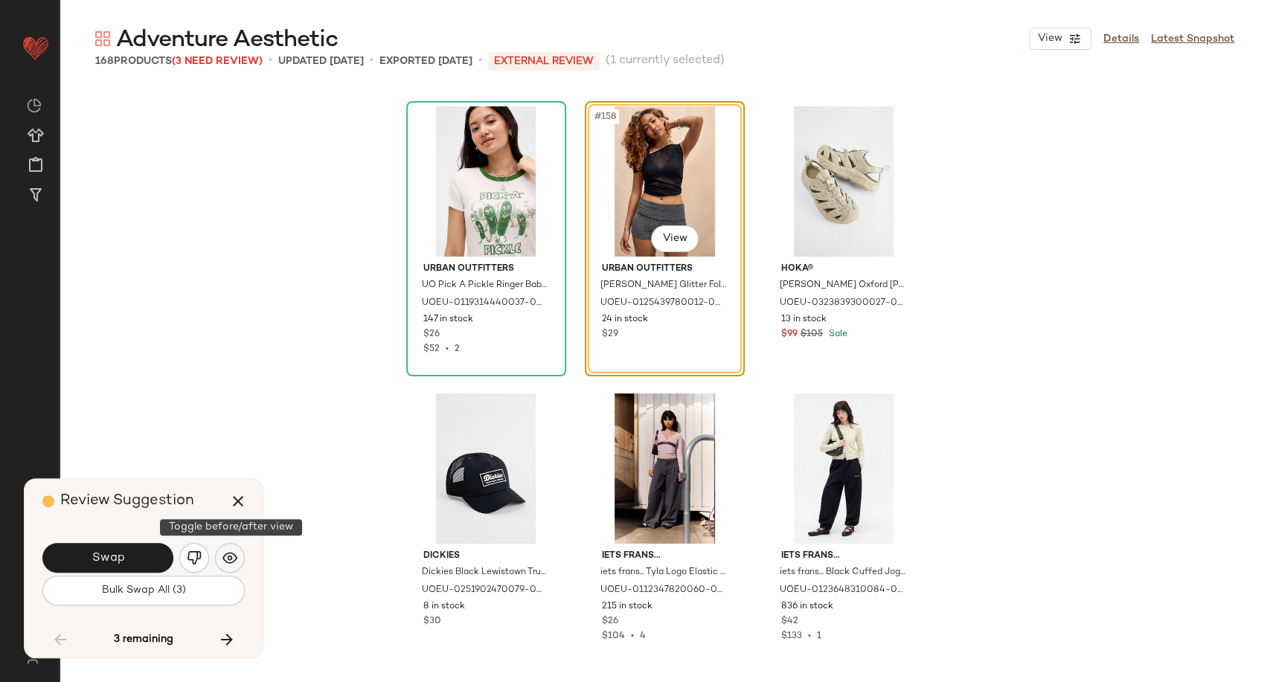
click at [238, 560] on button "button" at bounding box center [230, 558] width 30 height 30
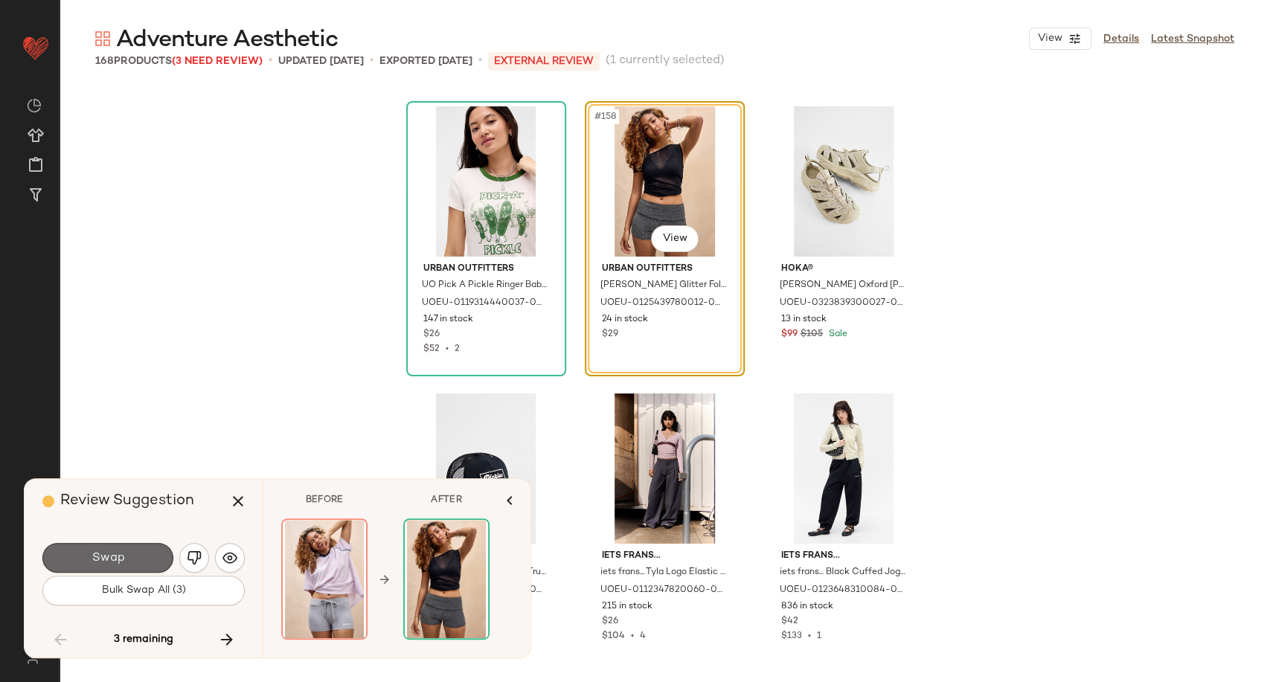
click at [151, 556] on button "Swap" at bounding box center [107, 558] width 131 height 30
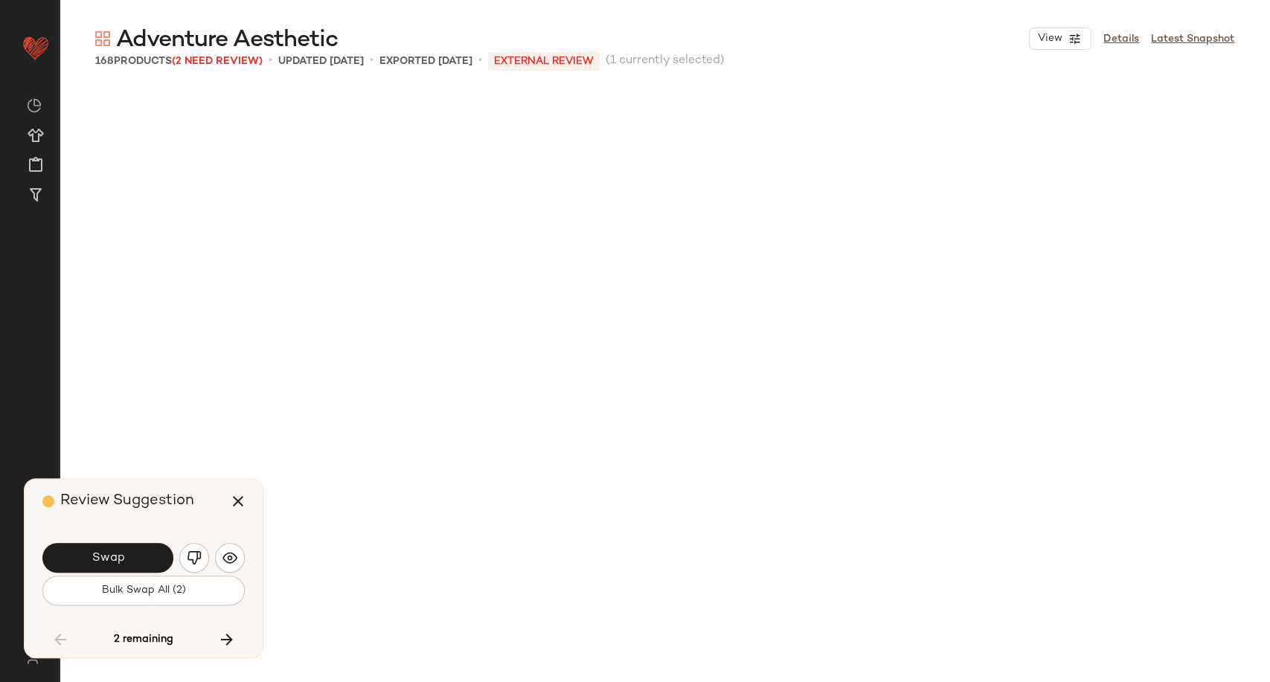
scroll to position [15504, 0]
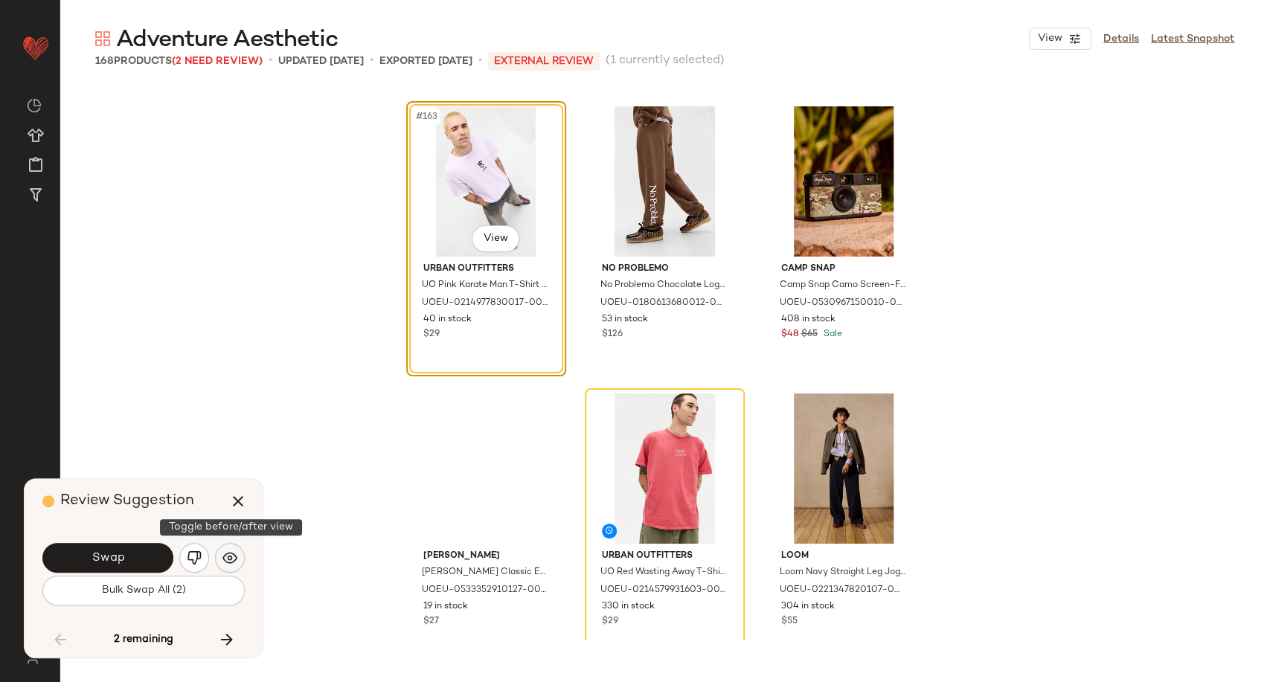
click at [241, 556] on button "button" at bounding box center [230, 558] width 30 height 30
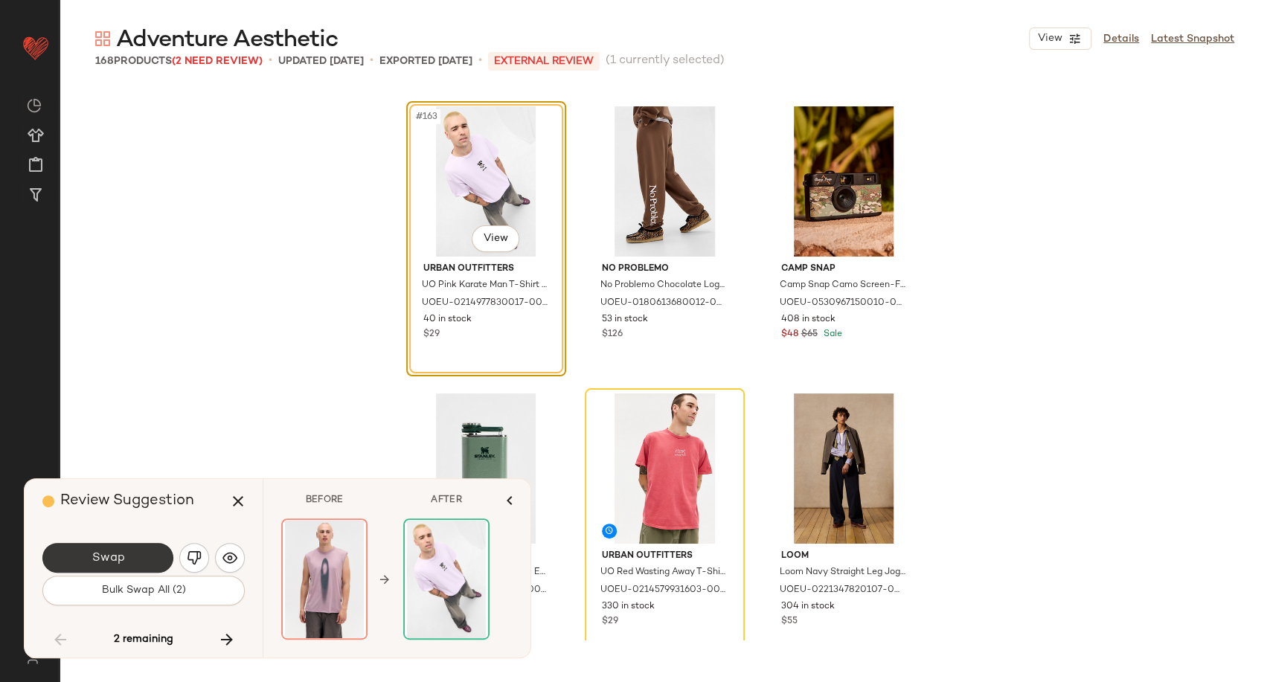
click at [119, 549] on button "Swap" at bounding box center [107, 558] width 131 height 30
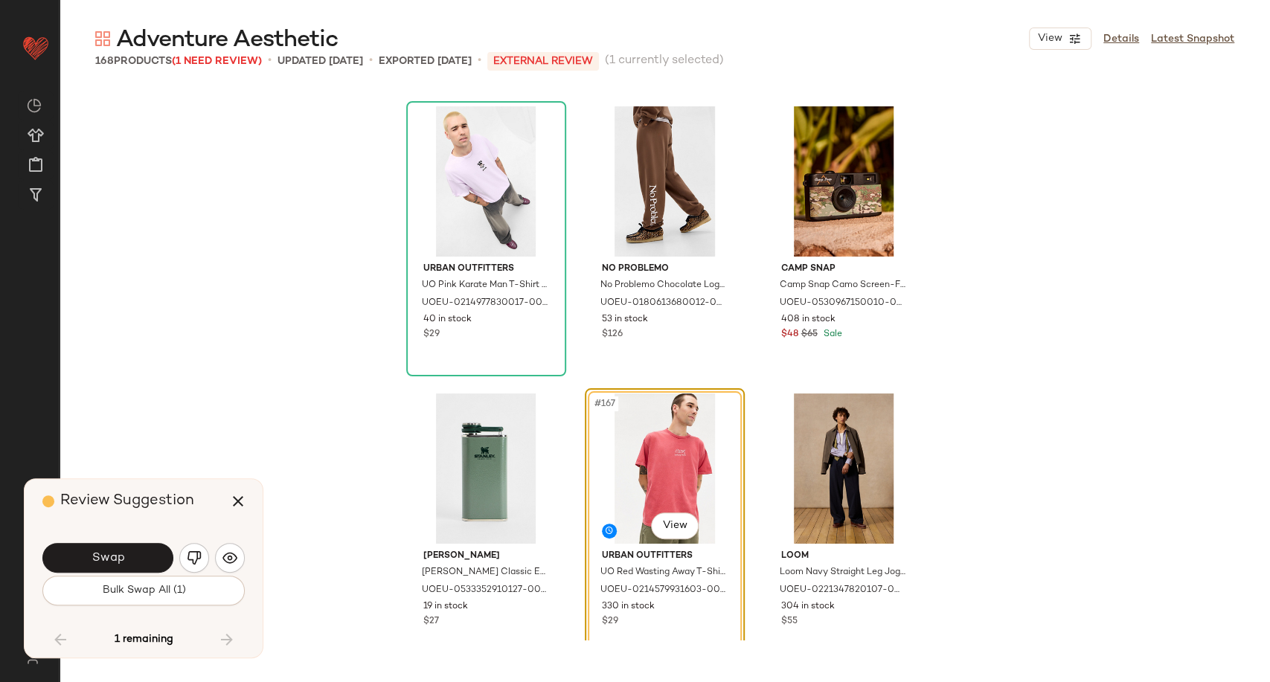
scroll to position [15526, 0]
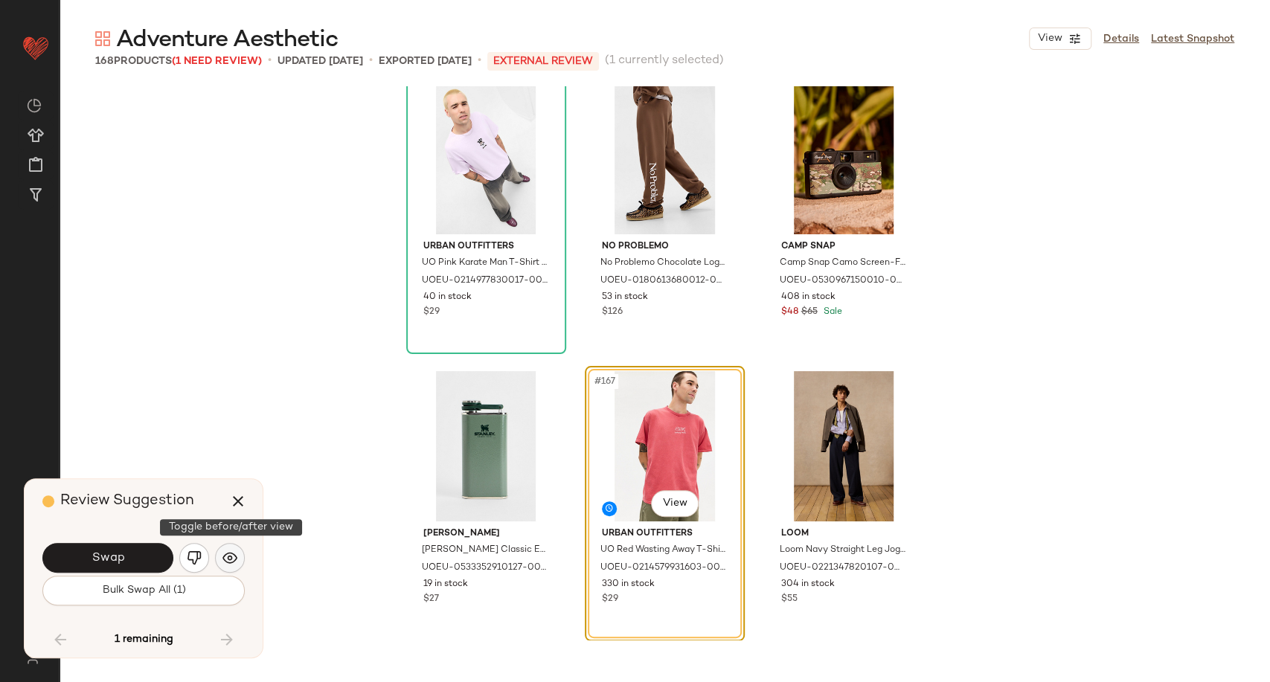
click at [241, 556] on button "button" at bounding box center [230, 558] width 30 height 30
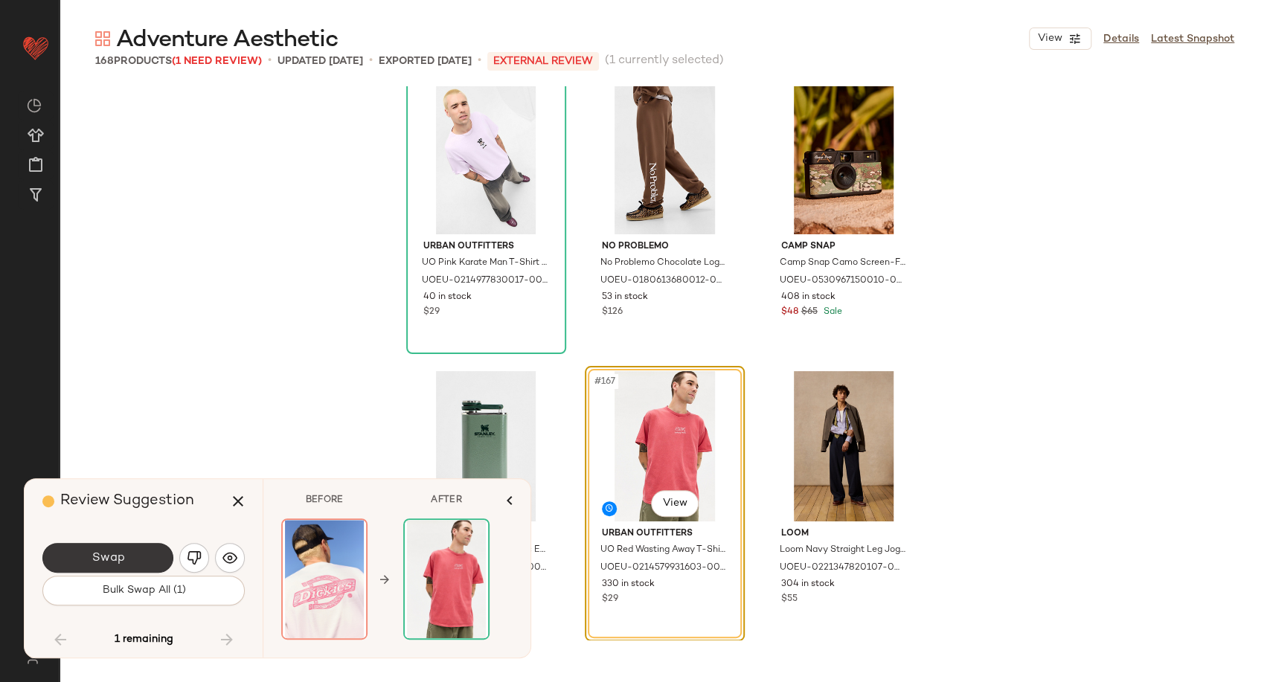
click at [135, 555] on button "Swap" at bounding box center [107, 558] width 131 height 30
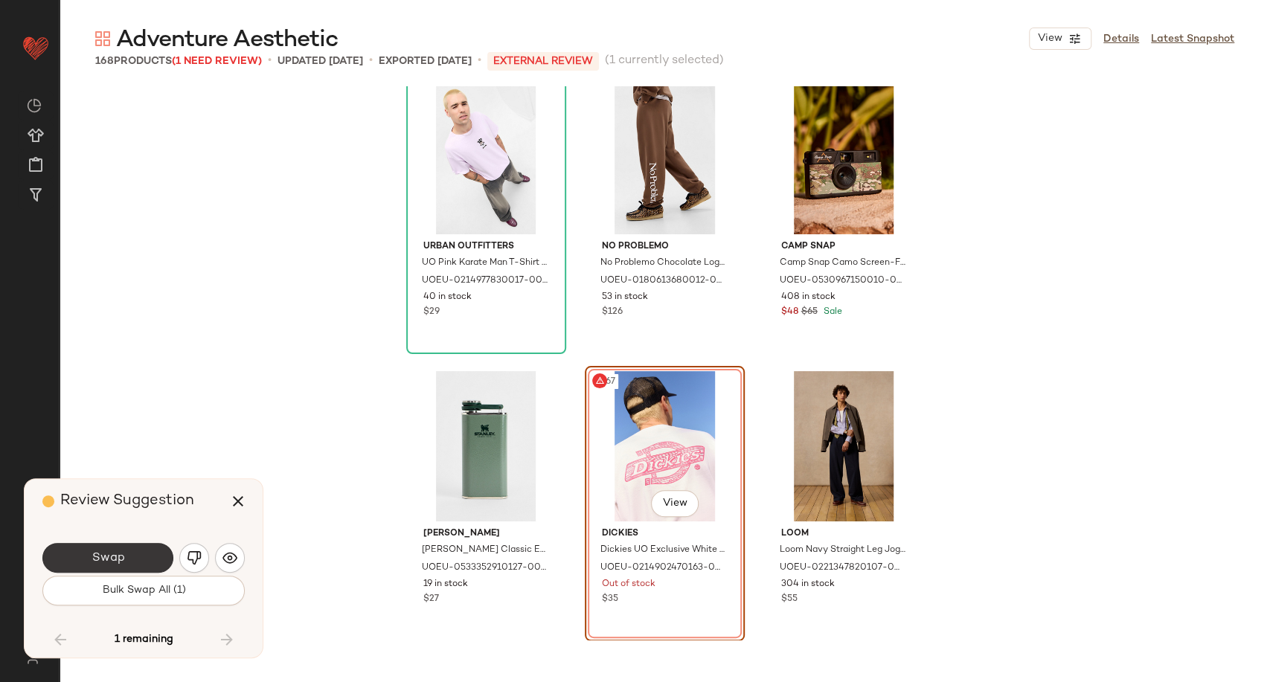
click at [135, 555] on button "Swap" at bounding box center [107, 558] width 131 height 30
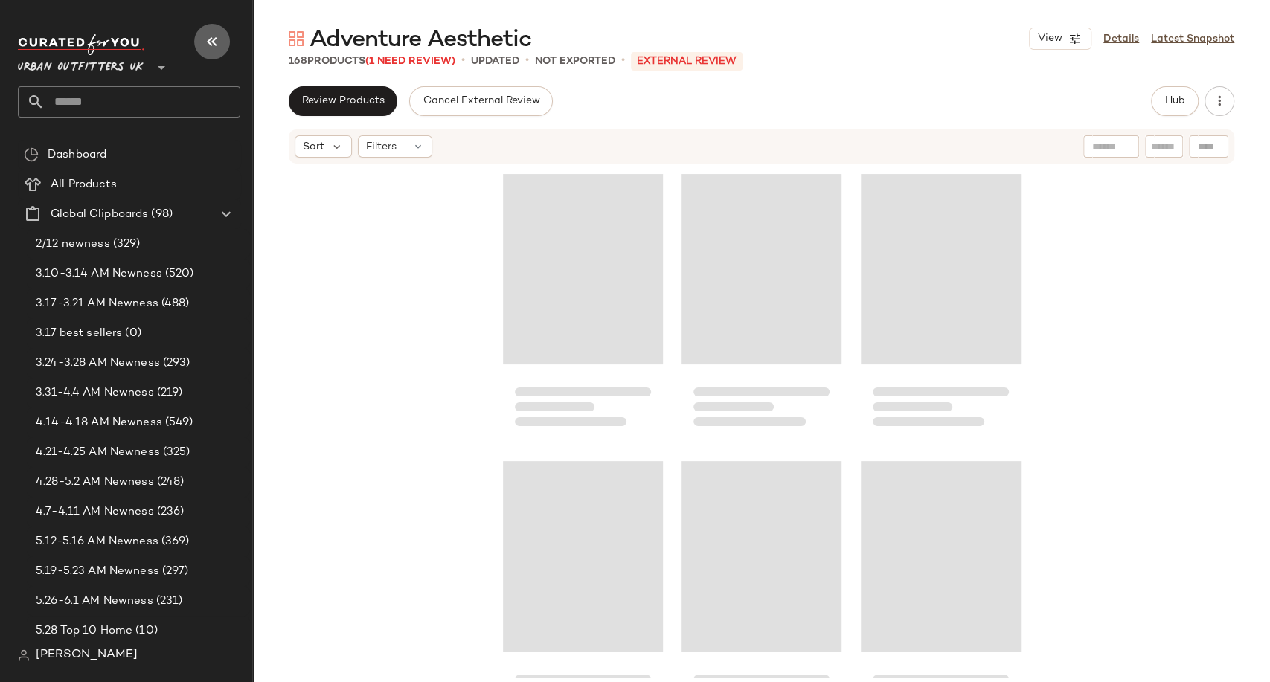
click at [207, 39] on icon "button" at bounding box center [212, 42] width 18 height 18
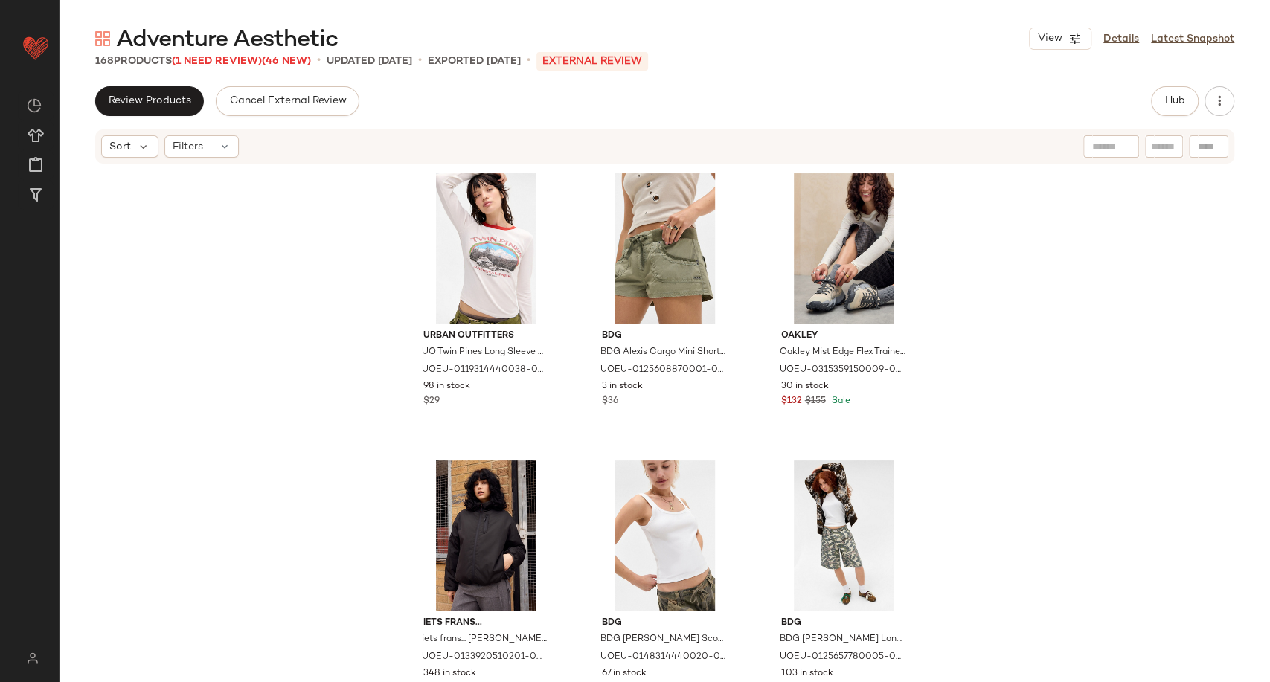
click at [233, 62] on span "(1 Need Review)" at bounding box center [217, 61] width 90 height 11
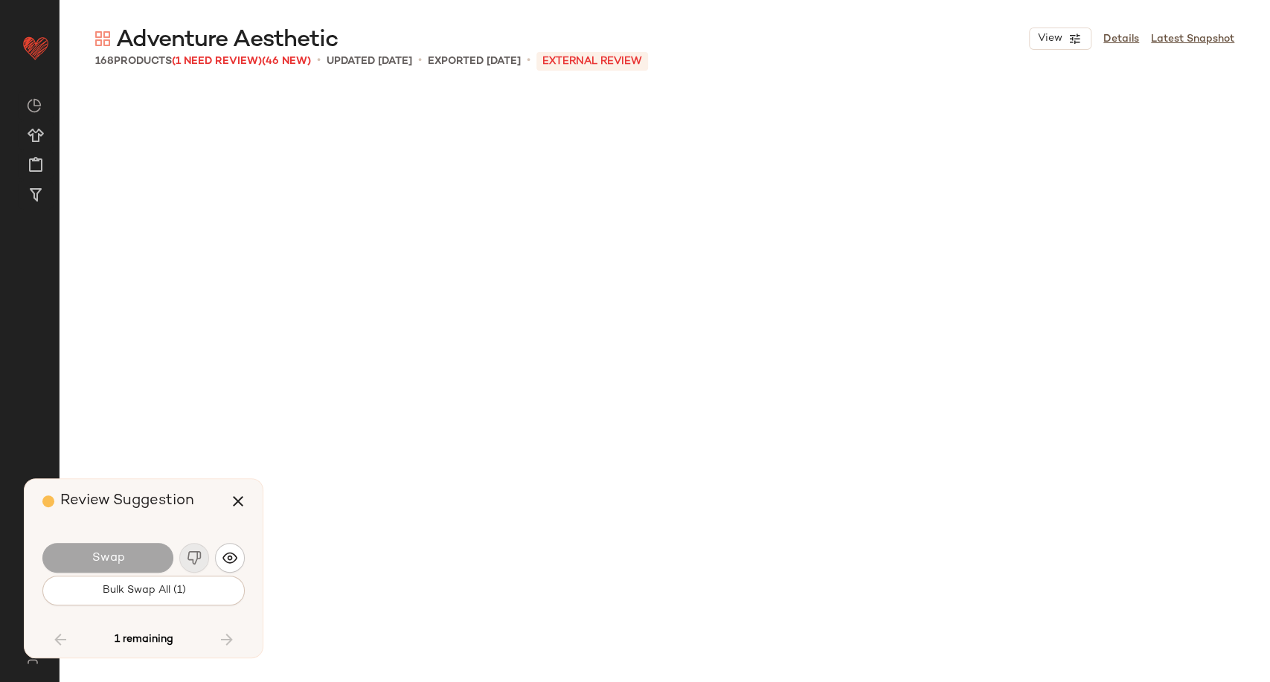
scroll to position [15526, 0]
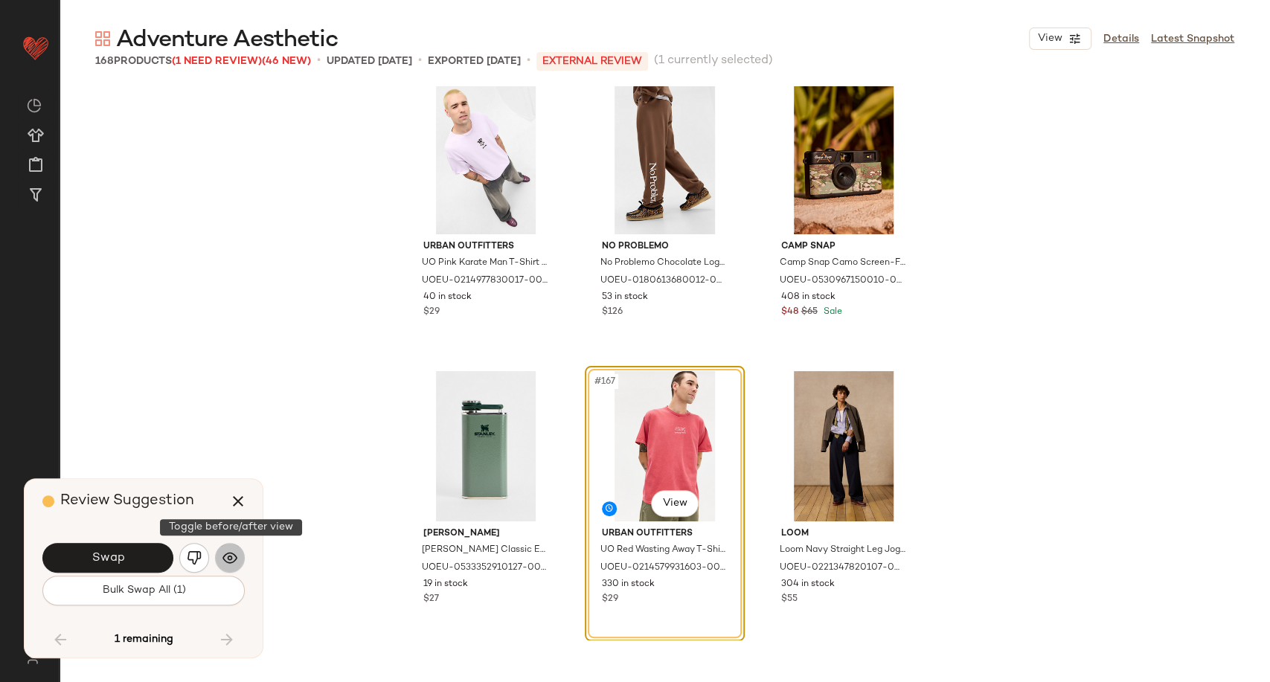
click at [219, 549] on button "button" at bounding box center [230, 558] width 30 height 30
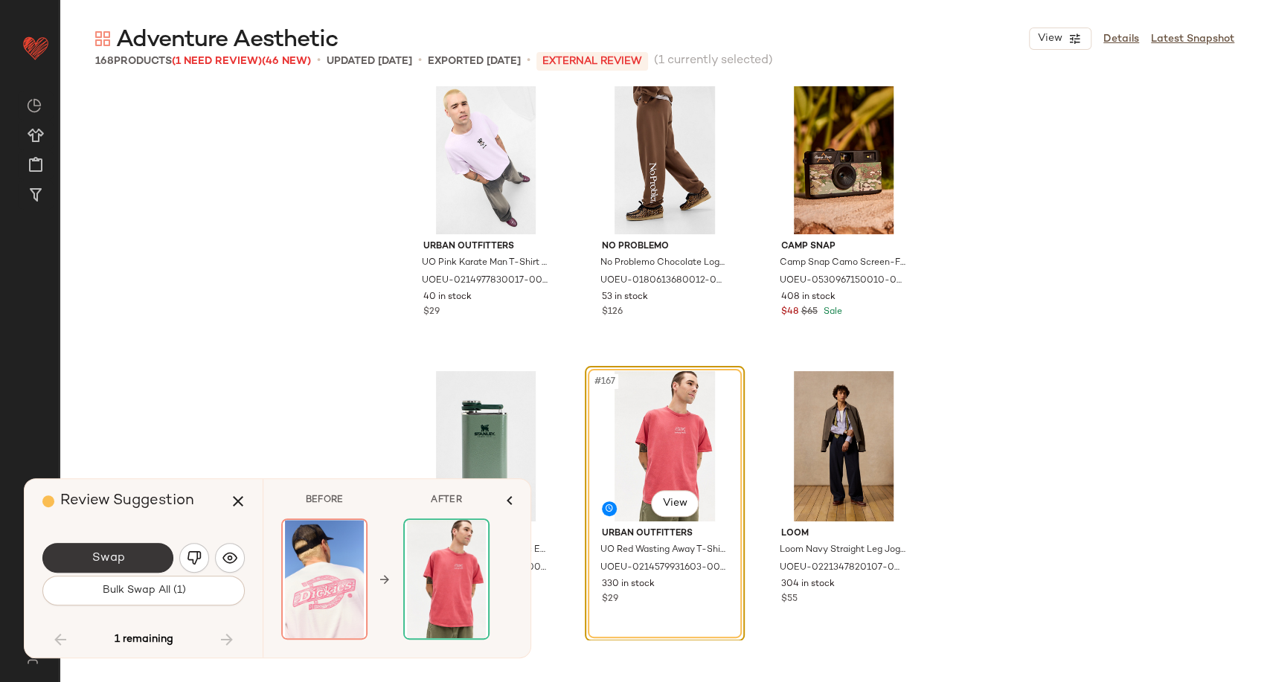
click at [132, 556] on button "Swap" at bounding box center [107, 558] width 131 height 30
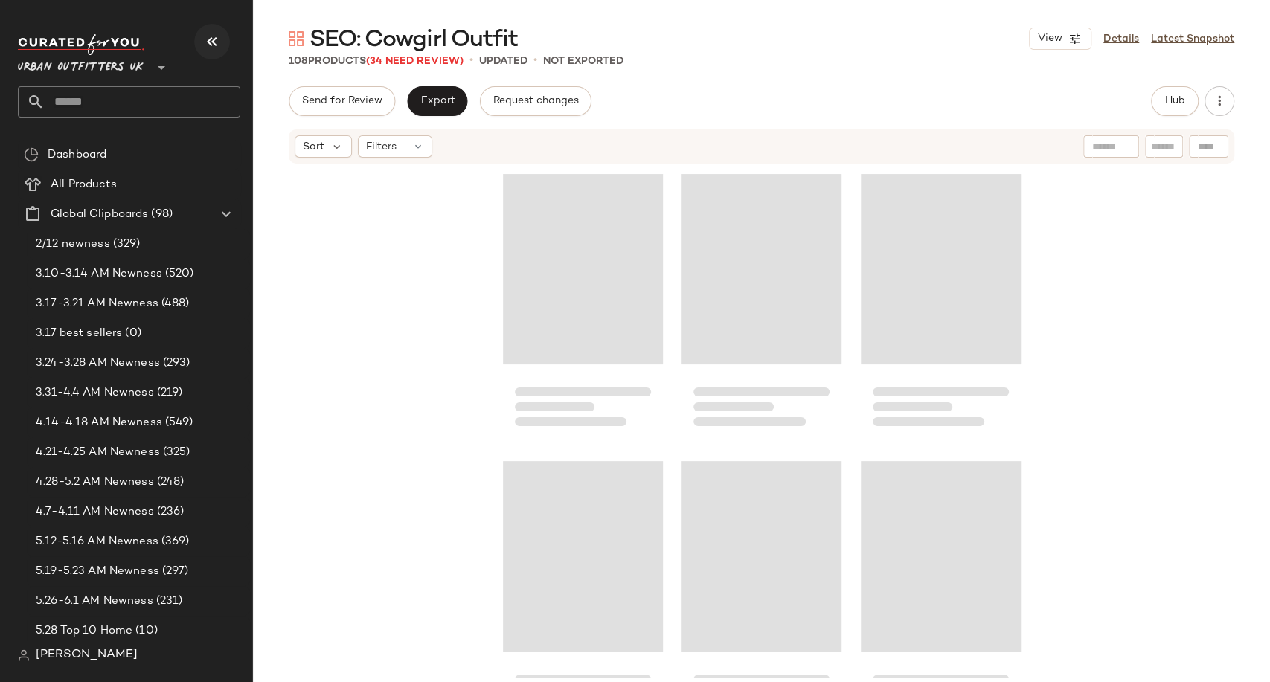
click at [214, 43] on icon "button" at bounding box center [212, 42] width 18 height 18
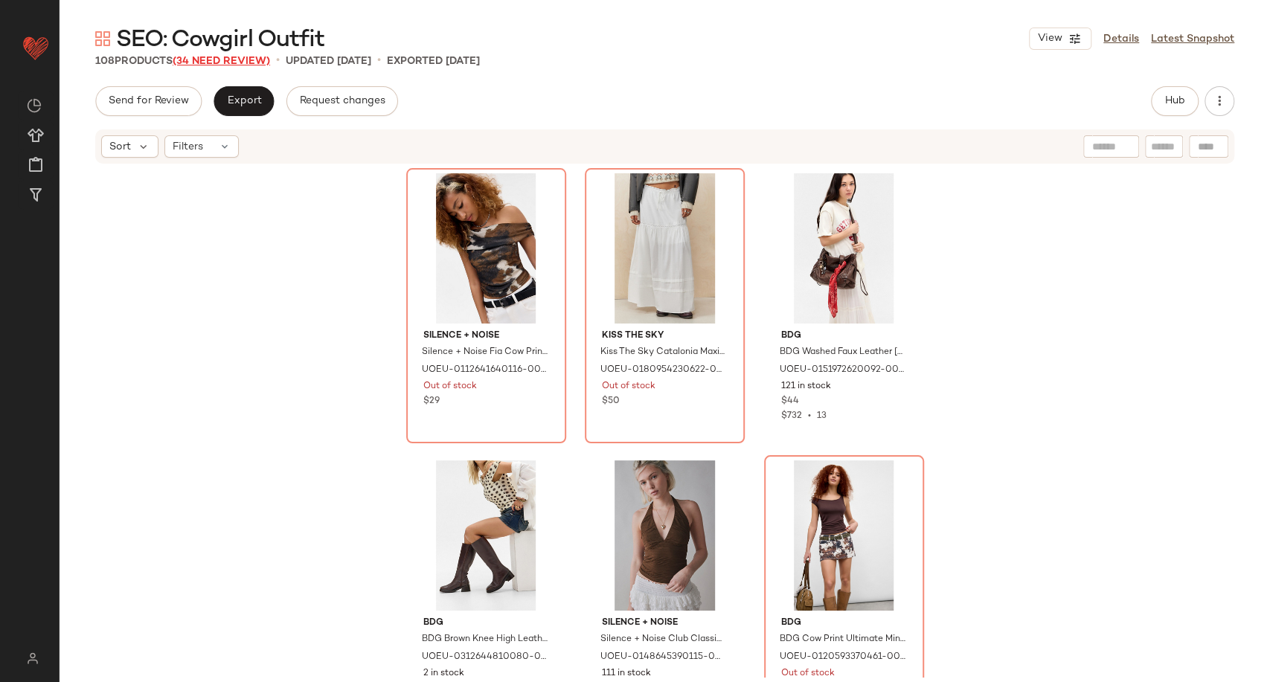
click at [232, 60] on span "(34 Need Review)" at bounding box center [221, 61] width 97 height 11
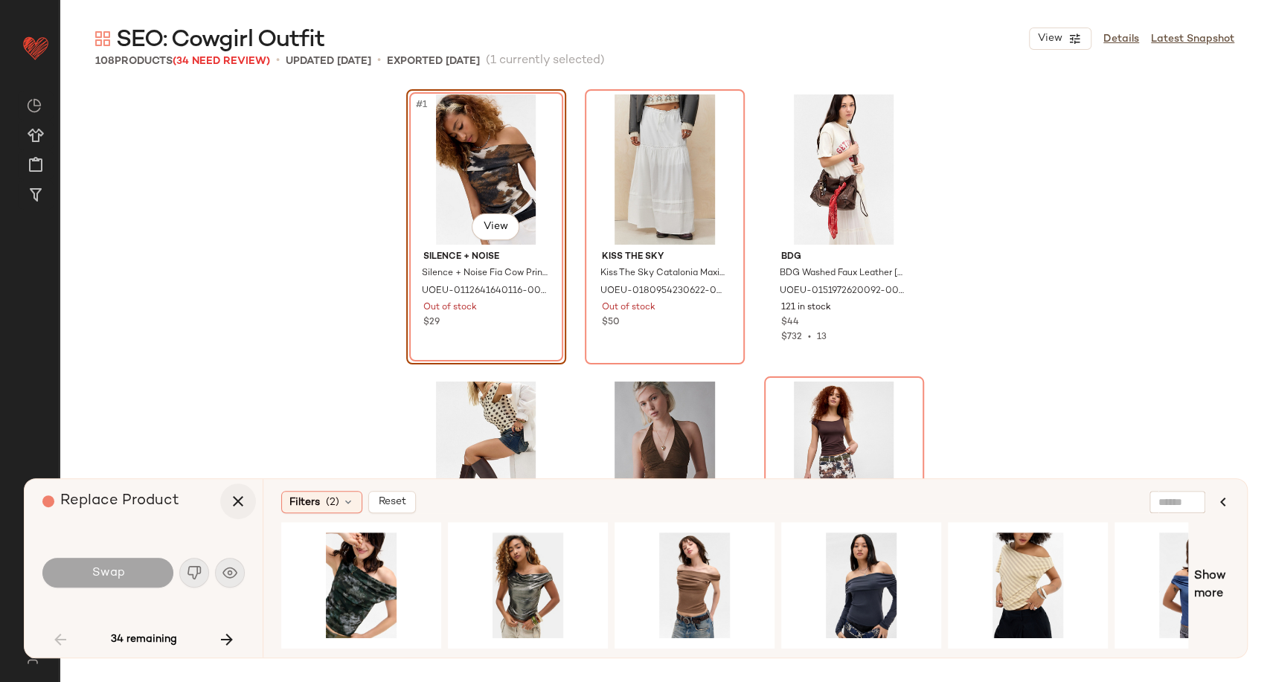
click at [236, 507] on icon "button" at bounding box center [238, 501] width 18 height 18
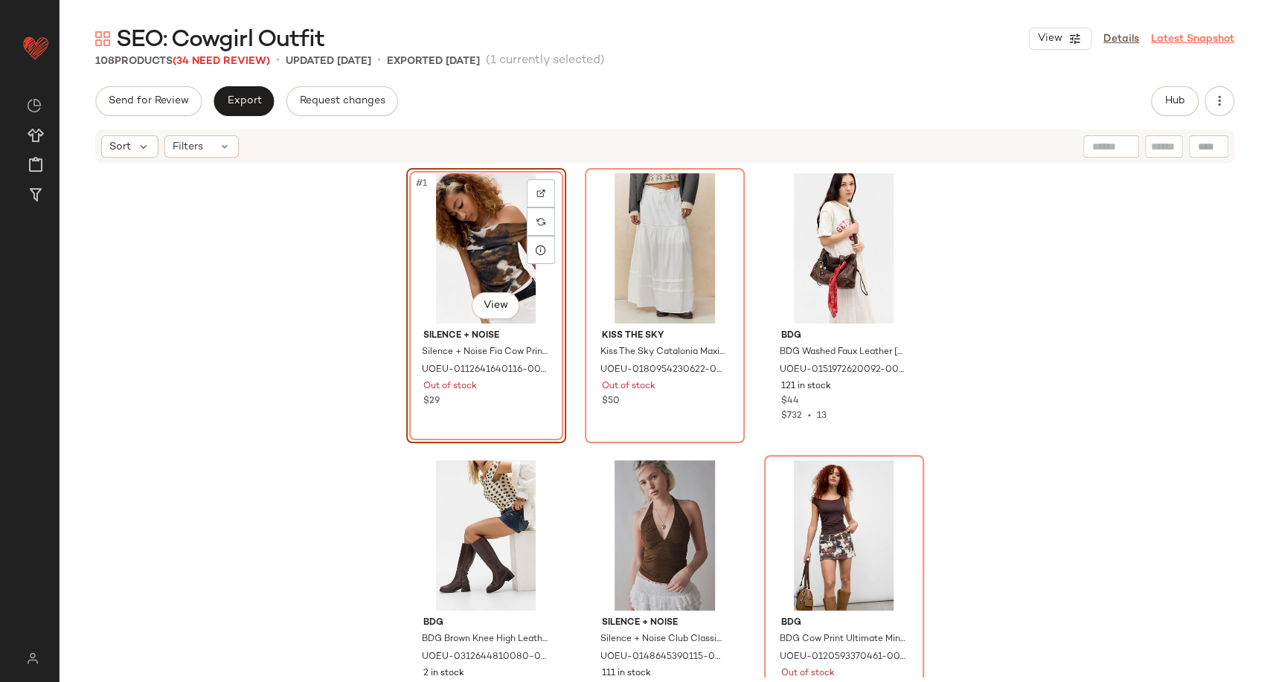
click at [1157, 45] on link "Latest Snapshot" at bounding box center [1192, 39] width 83 height 16
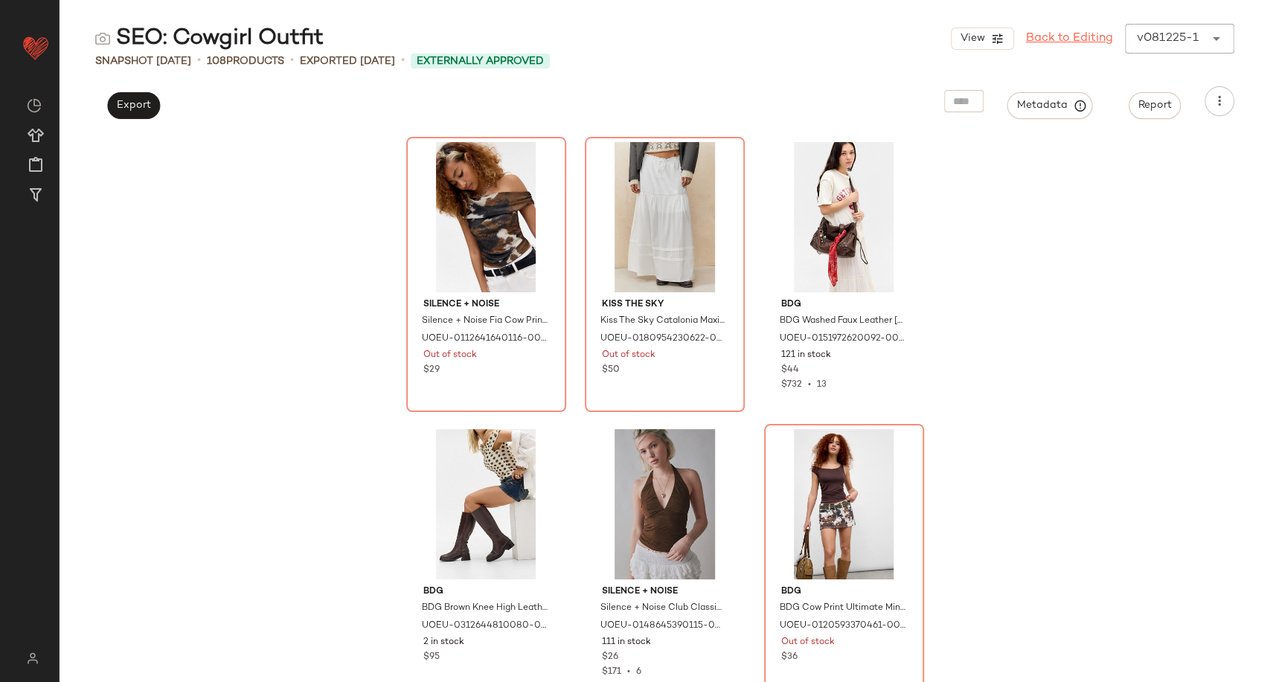
click at [1092, 42] on link "Back to Editing" at bounding box center [1069, 39] width 87 height 18
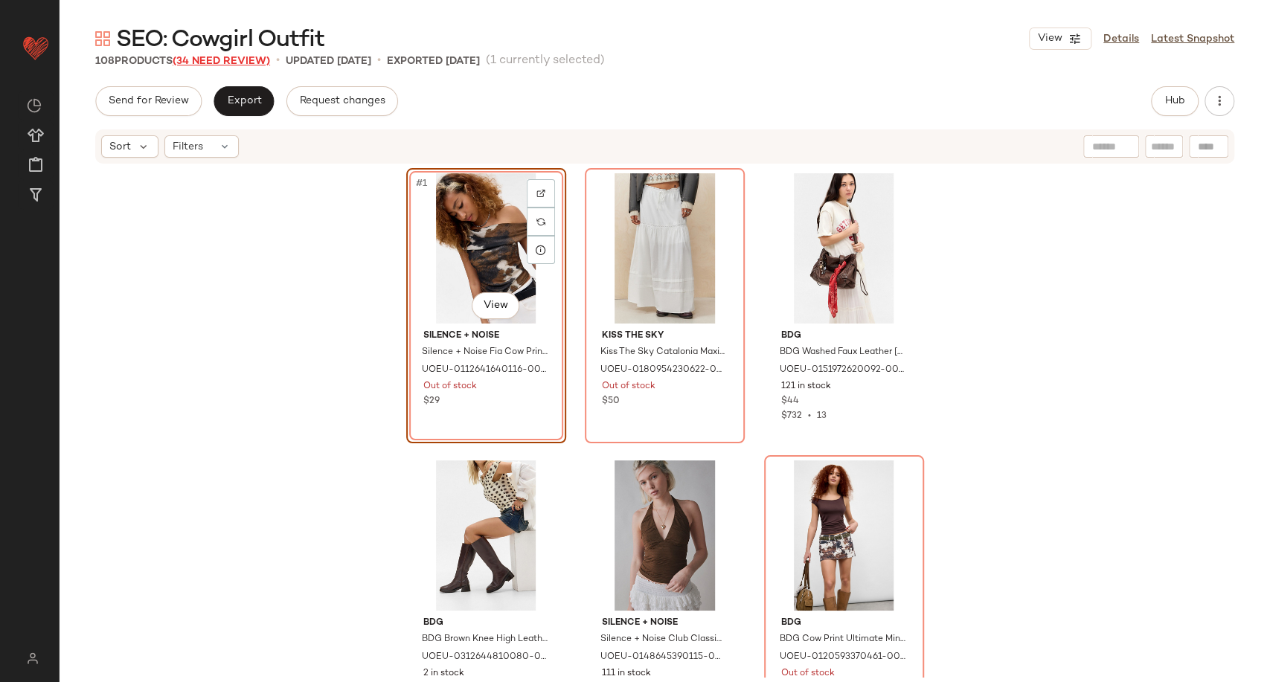
click at [210, 61] on span "(34 Need Review)" at bounding box center [221, 61] width 97 height 11
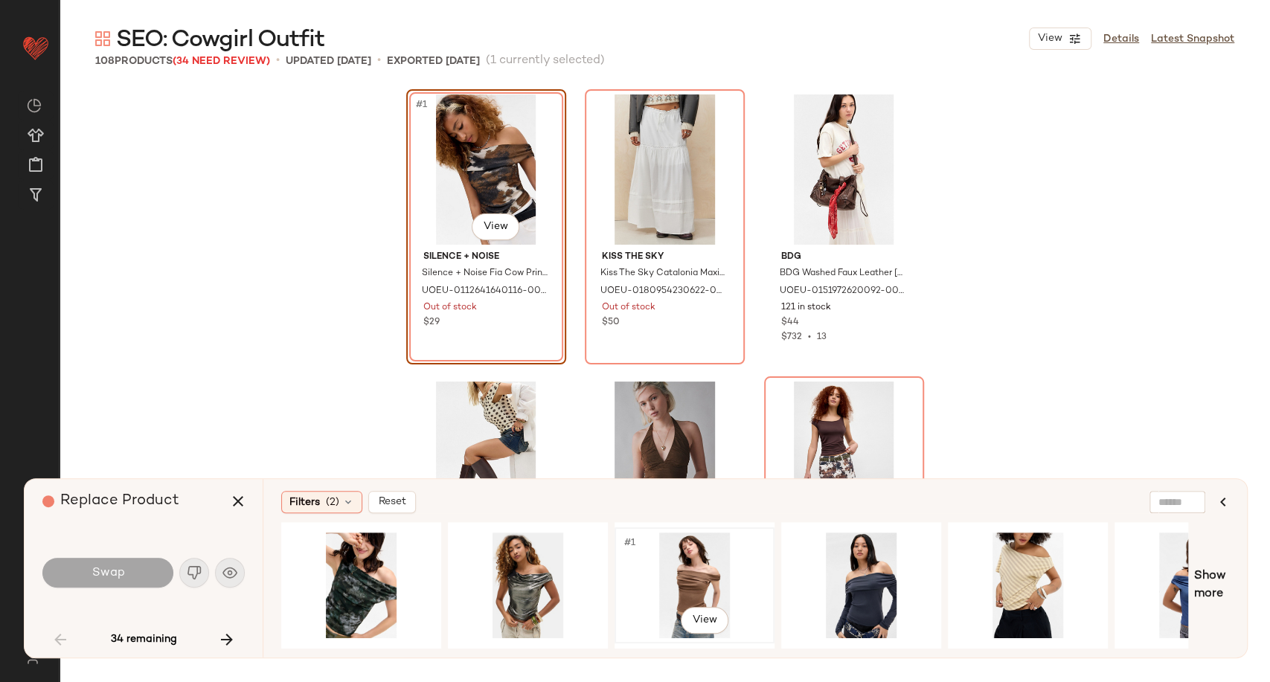
click at [698, 563] on div "#1 View" at bounding box center [695, 586] width 150 height 106
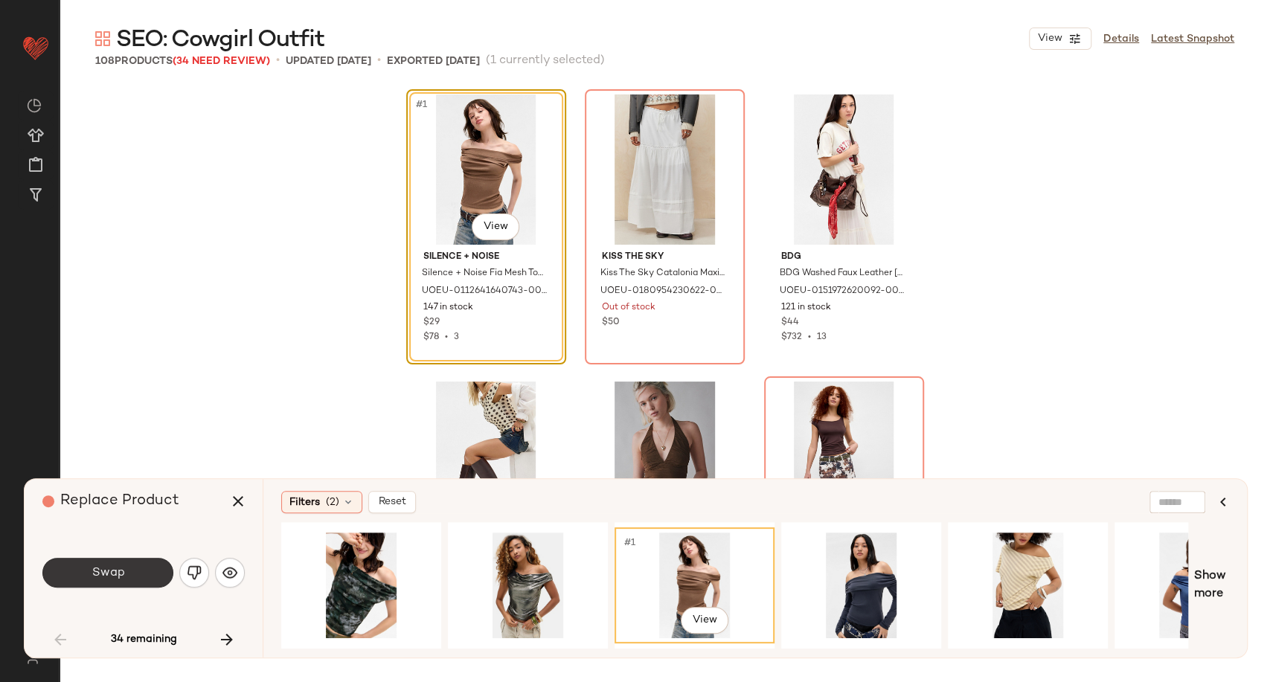
click at [118, 576] on span "Swap" at bounding box center [107, 573] width 33 height 14
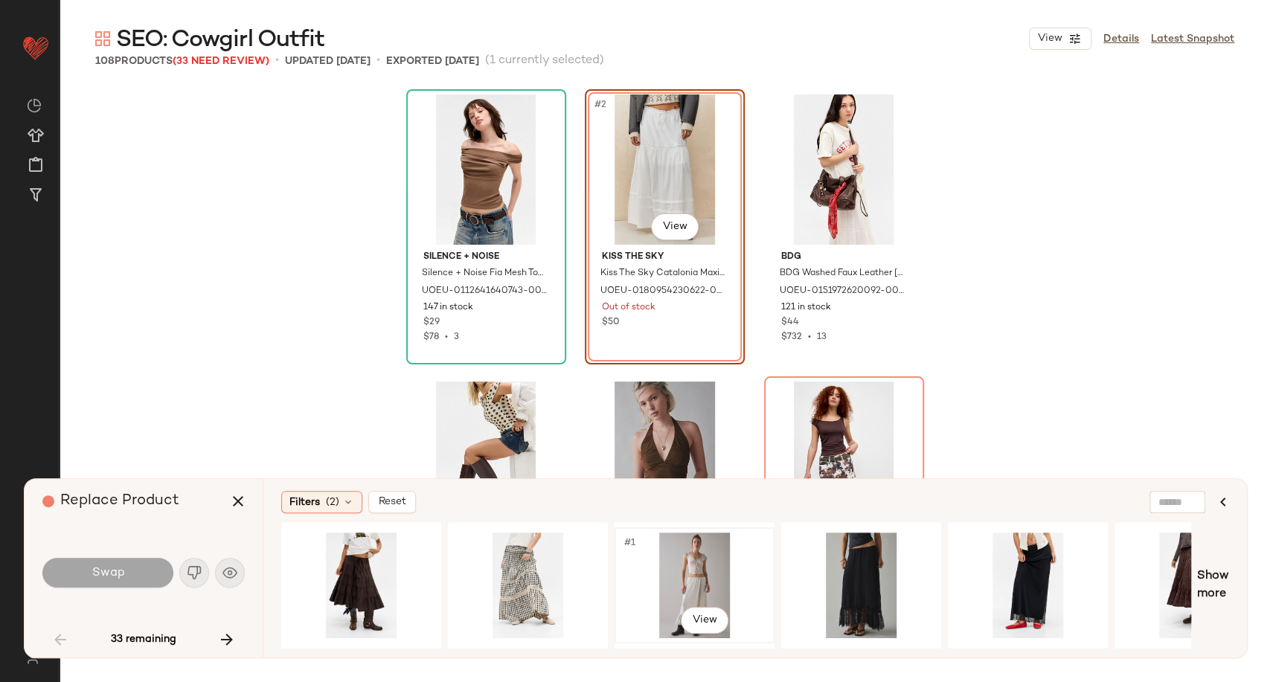
click at [695, 576] on div "#1 View" at bounding box center [695, 586] width 150 height 106
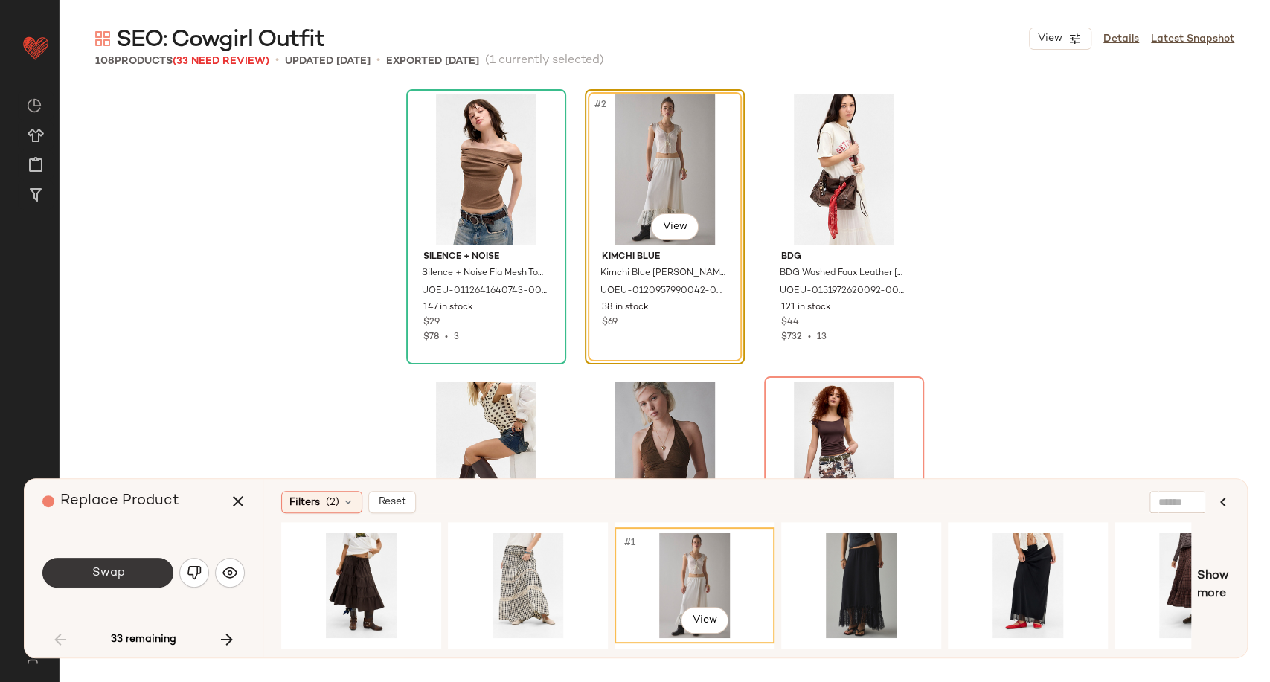
click at [130, 572] on button "Swap" at bounding box center [107, 573] width 131 height 30
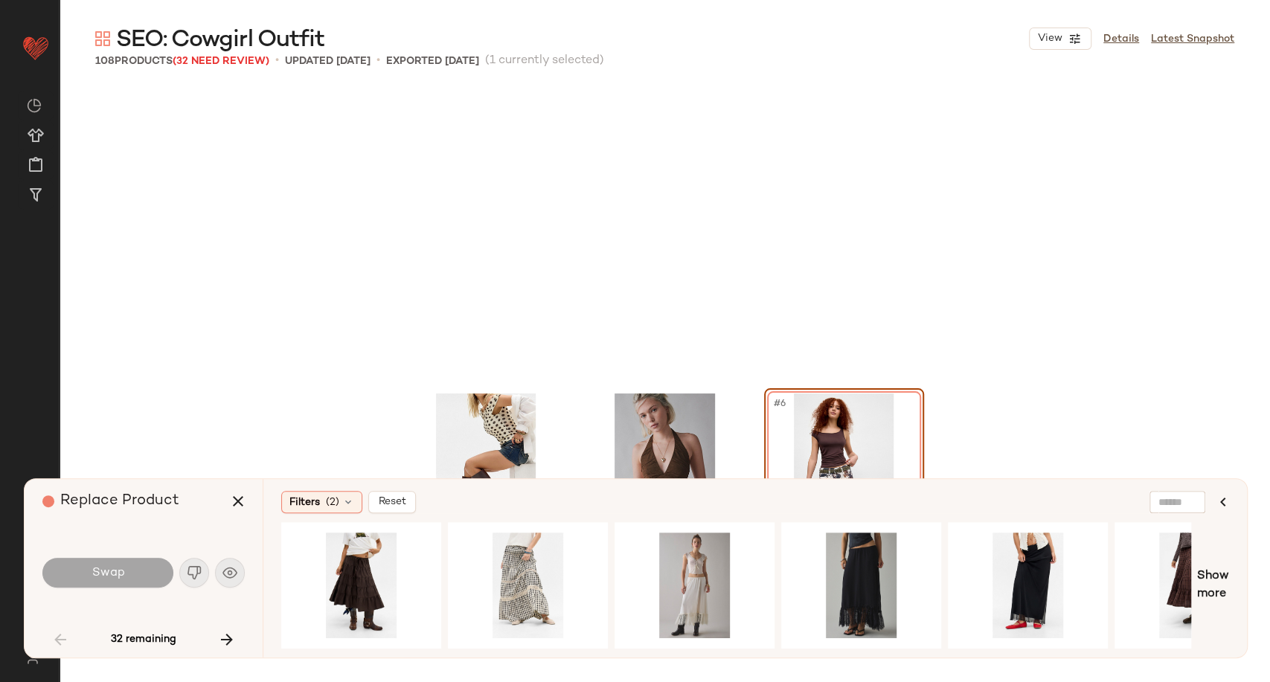
scroll to position [298, 0]
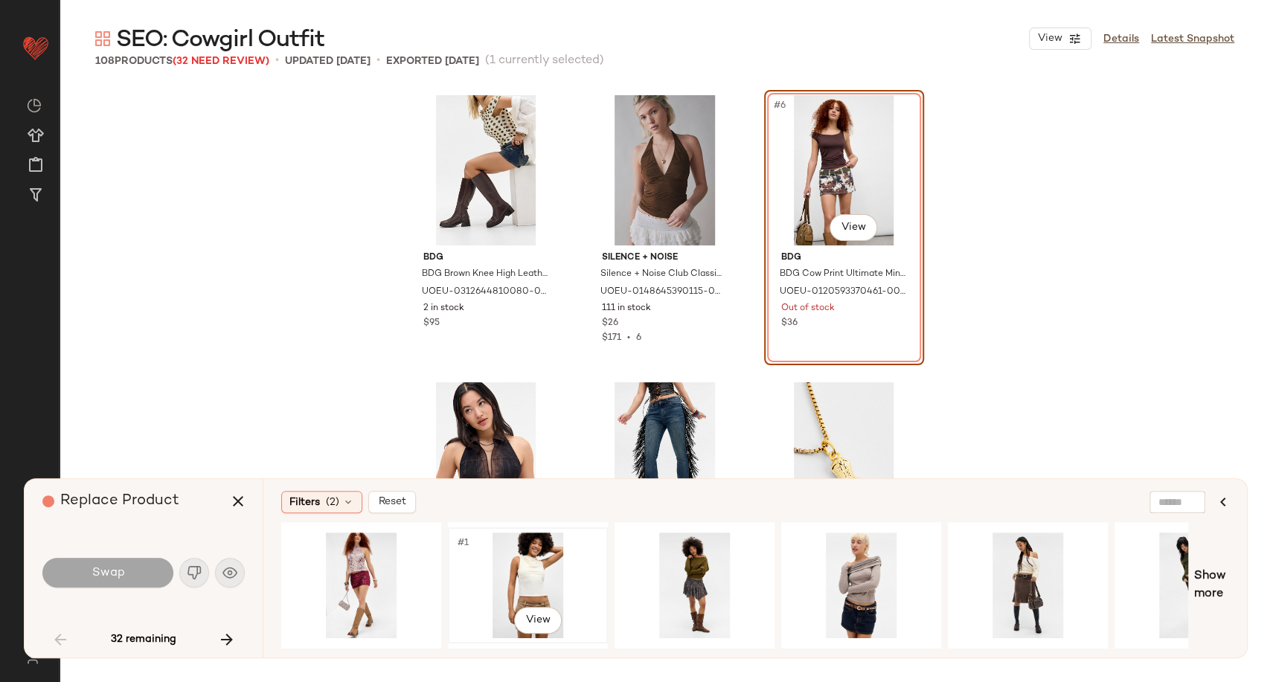
click at [530, 559] on div "#1 View" at bounding box center [528, 586] width 150 height 106
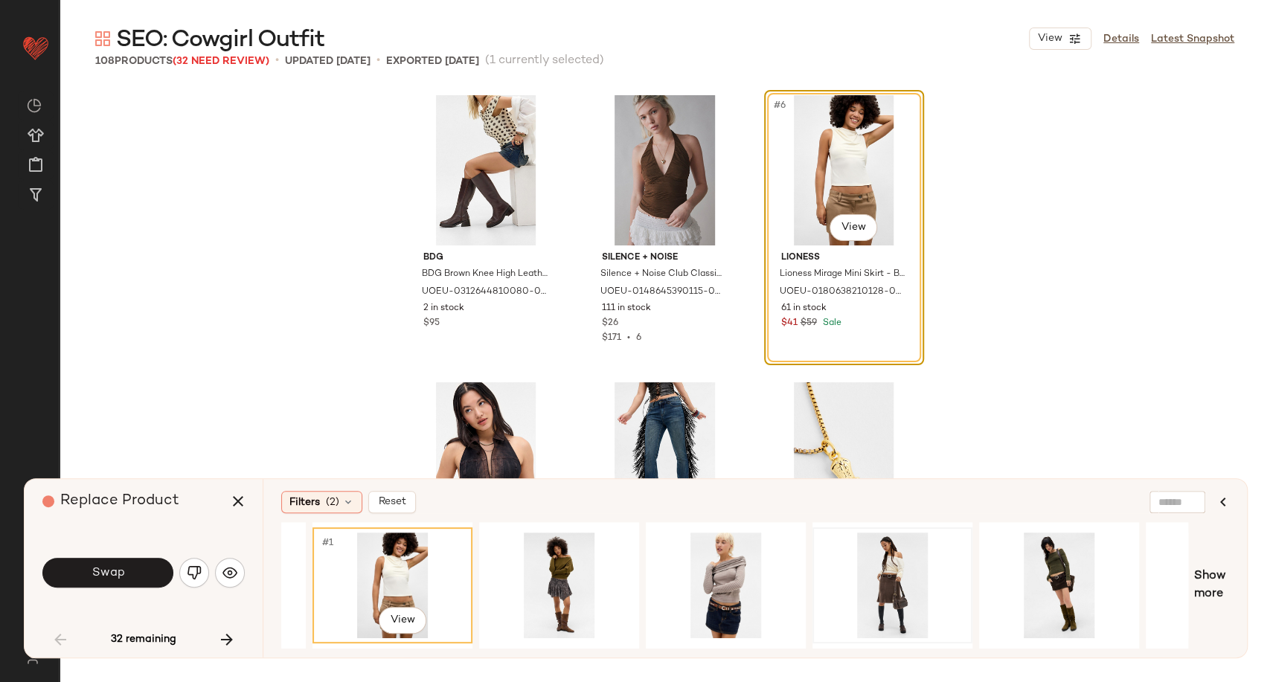
scroll to position [0, 140]
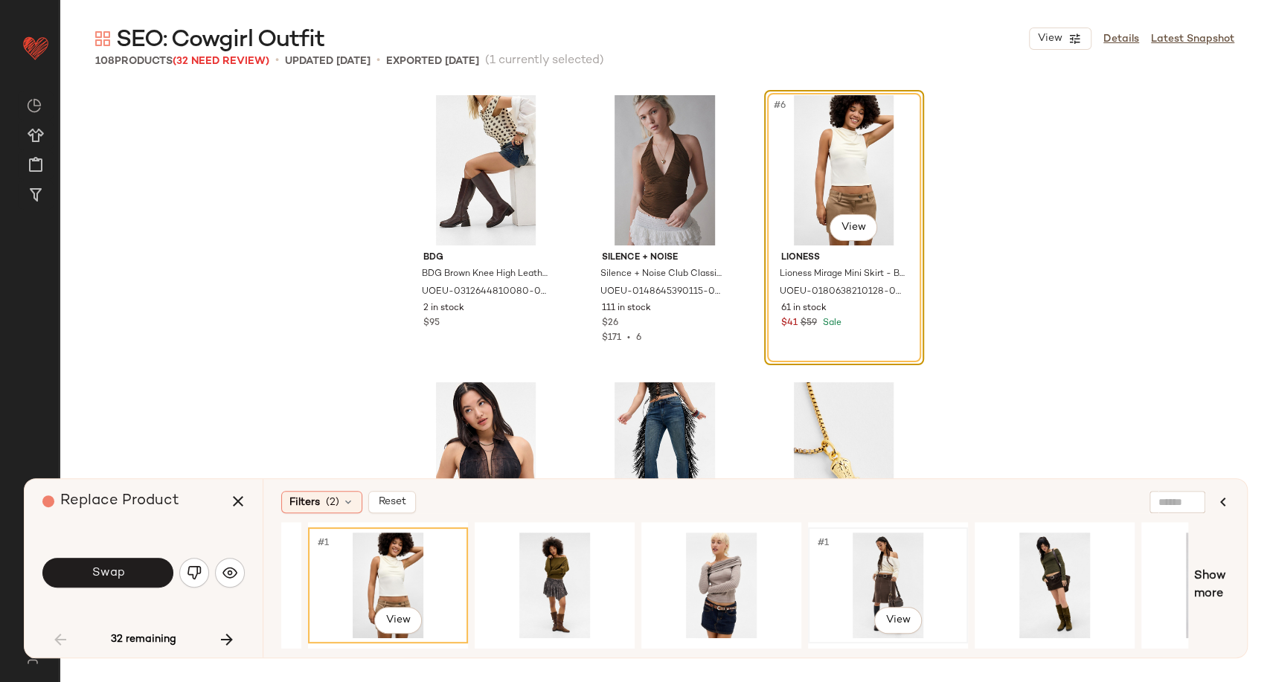
click at [880, 574] on div "#1 View" at bounding box center [888, 586] width 150 height 106
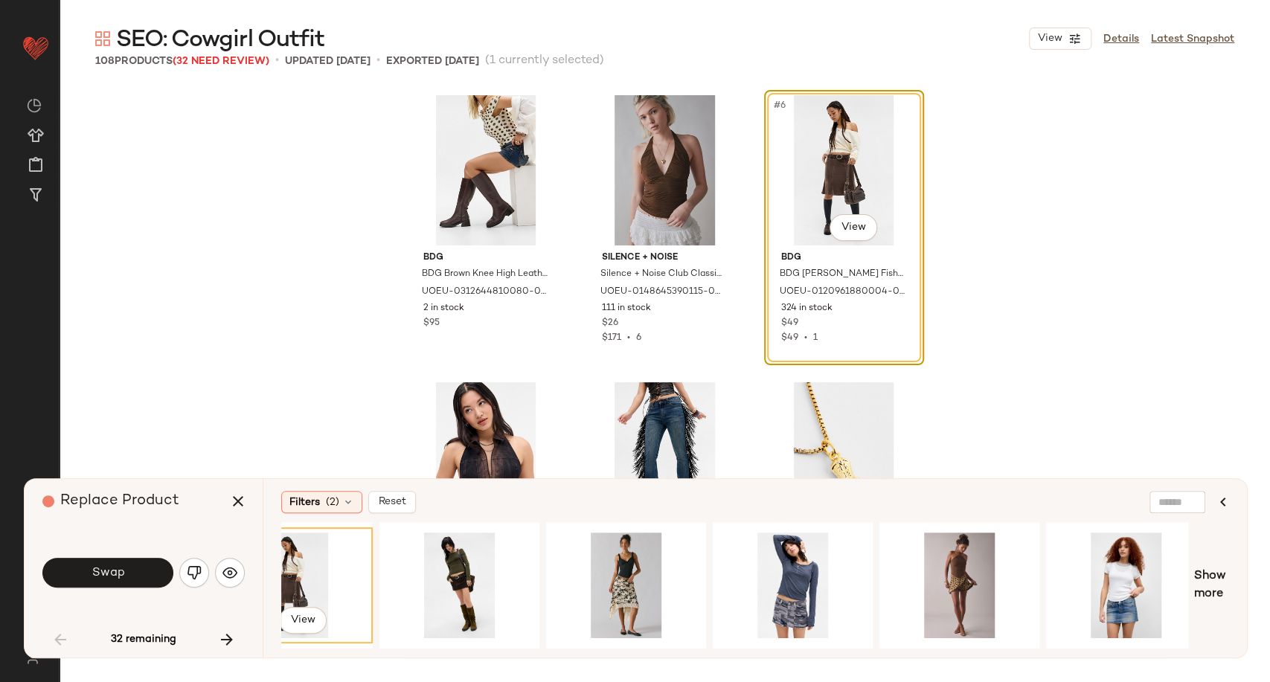
scroll to position [0, 752]
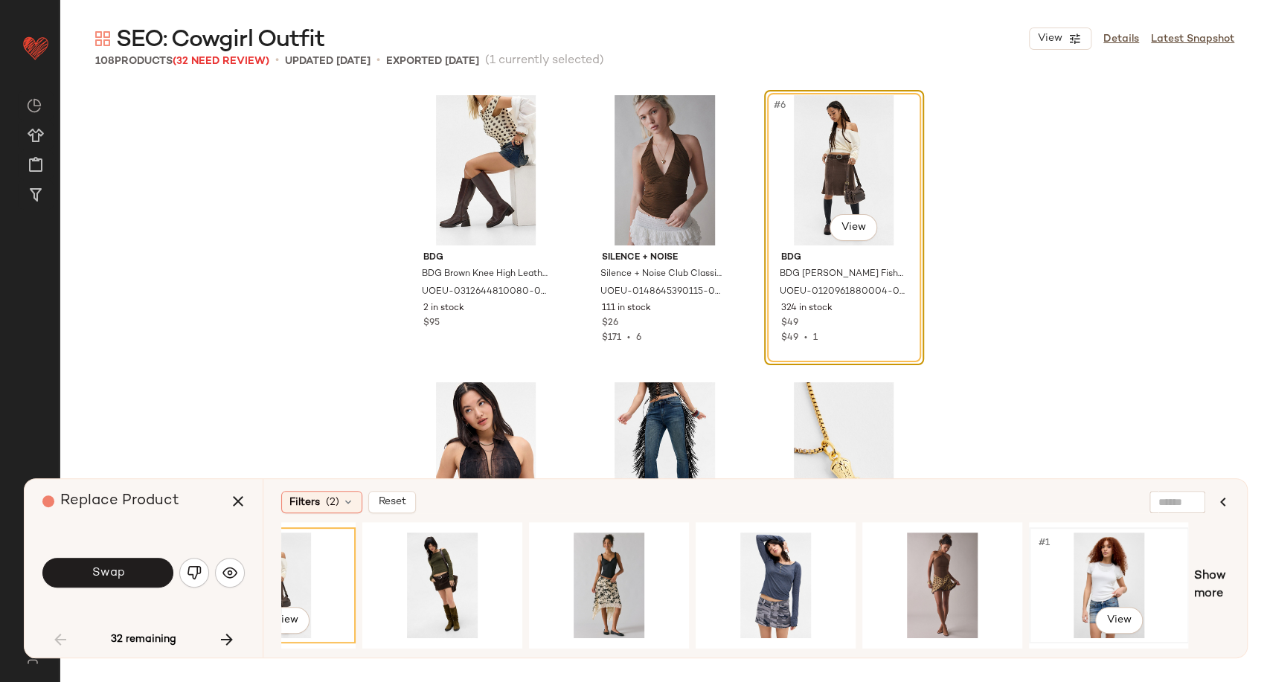
click at [1080, 592] on div "#1 View" at bounding box center [1109, 586] width 150 height 106
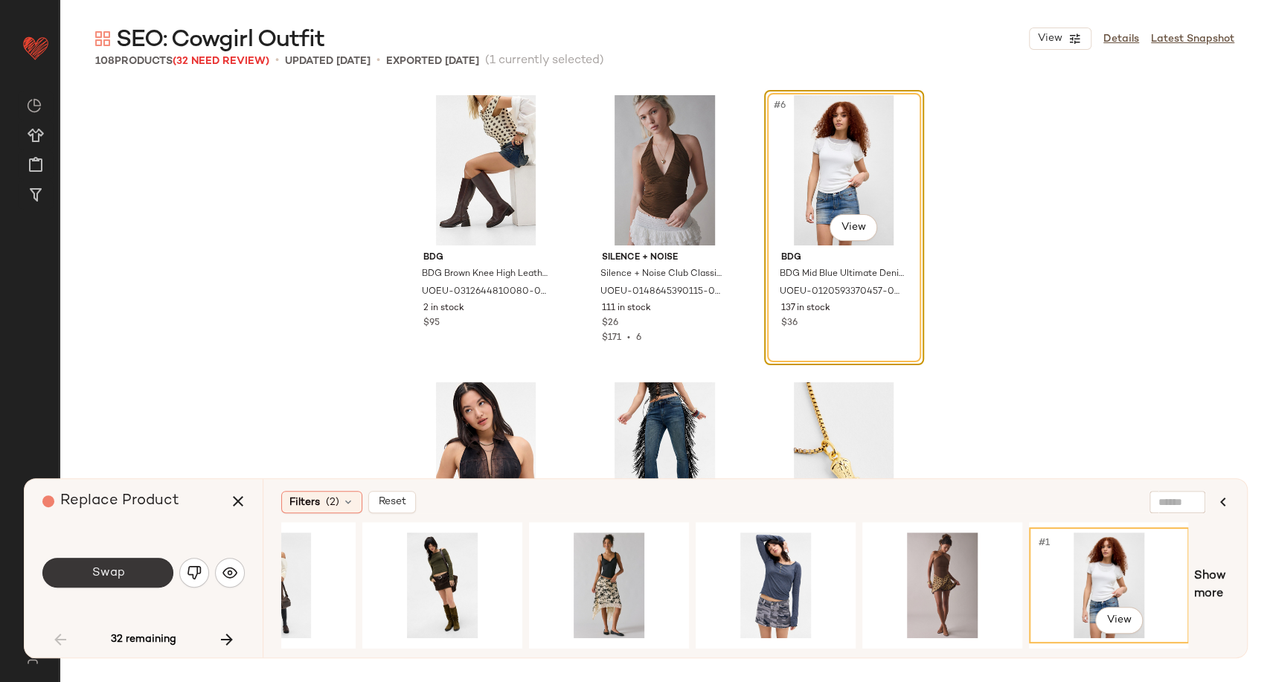
click at [132, 581] on button "Swap" at bounding box center [107, 573] width 131 height 30
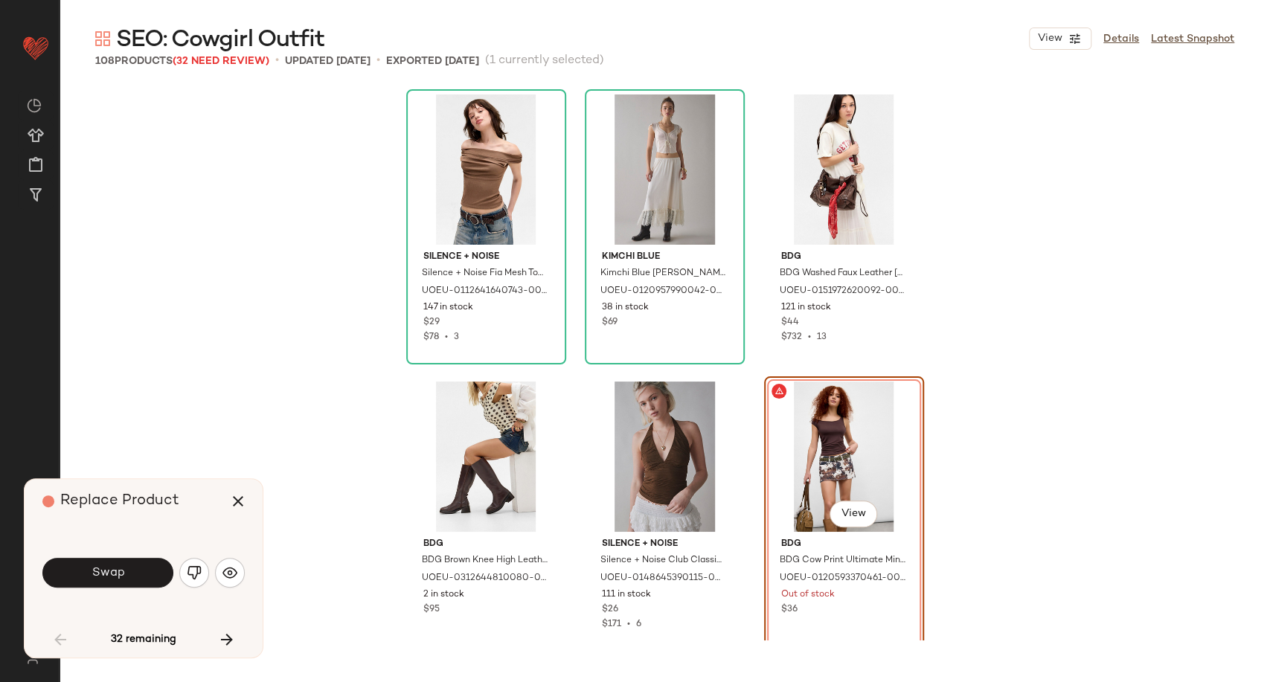
scroll to position [165, 0]
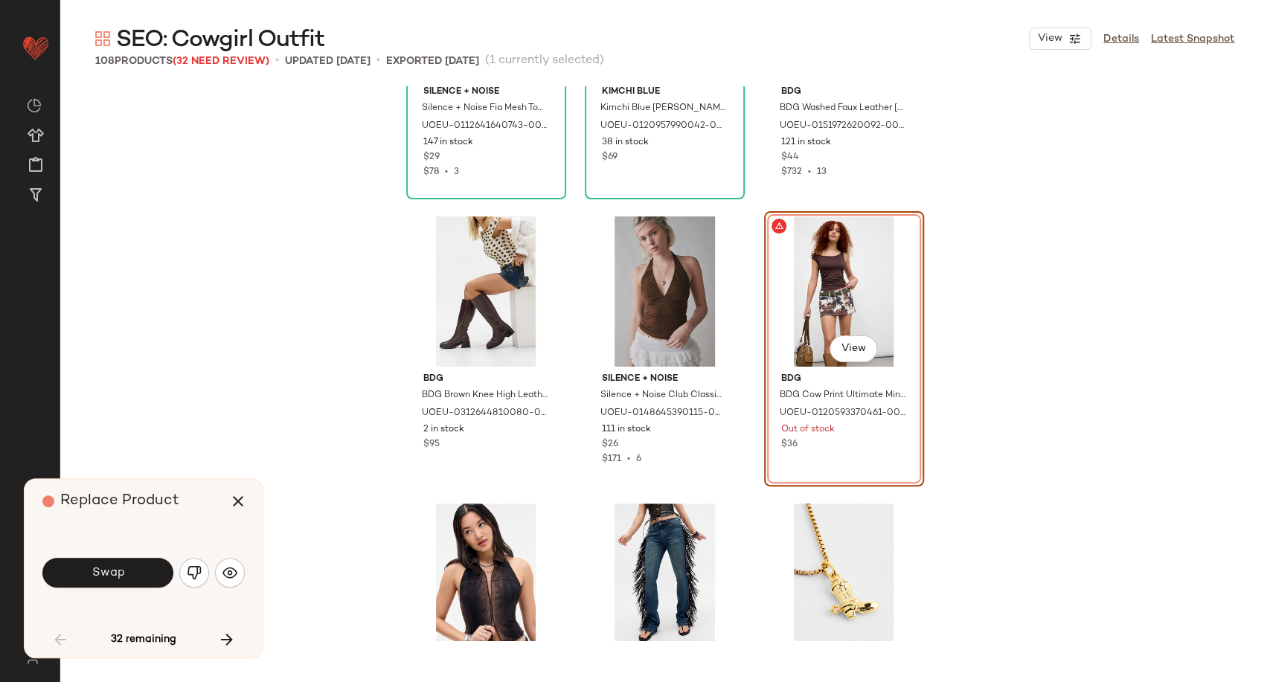
click at [245, 579] on div "Replace Product Swap 32 remaining" at bounding box center [144, 568] width 238 height 179
click at [237, 575] on img "button" at bounding box center [229, 572] width 15 height 15
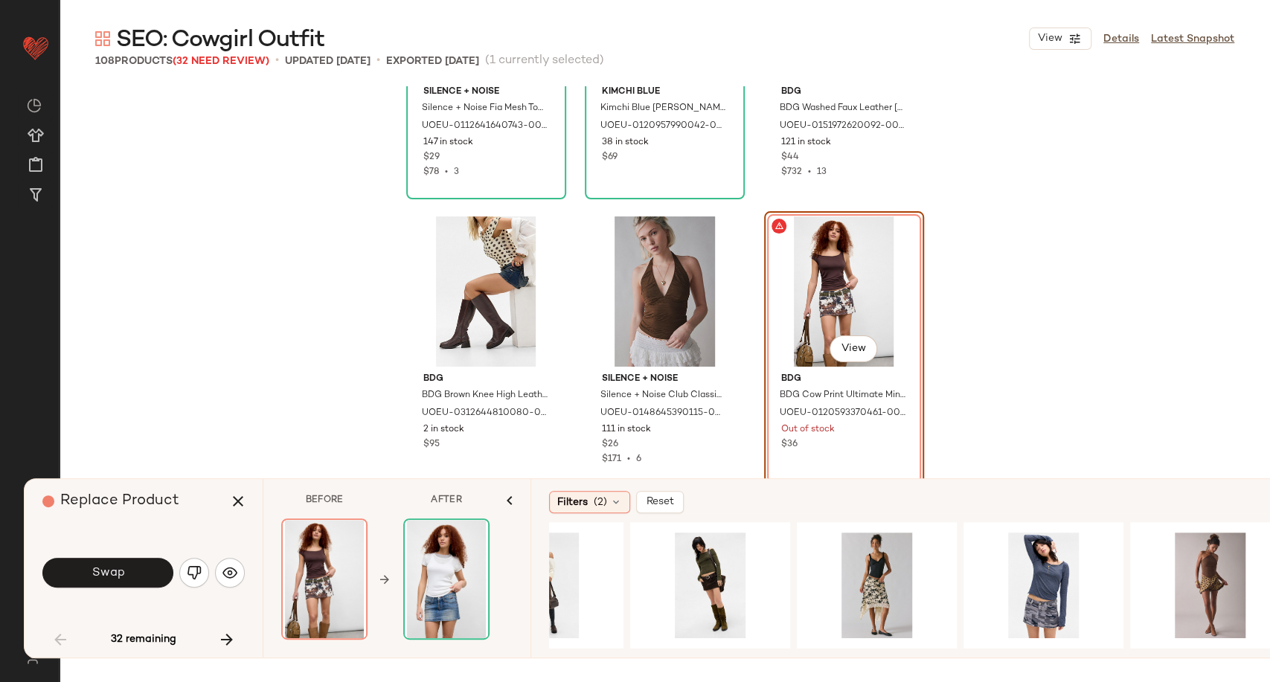
click at [398, 572] on div "View View" at bounding box center [396, 578] width 231 height 121
click at [100, 570] on span "Swap" at bounding box center [107, 573] width 33 height 14
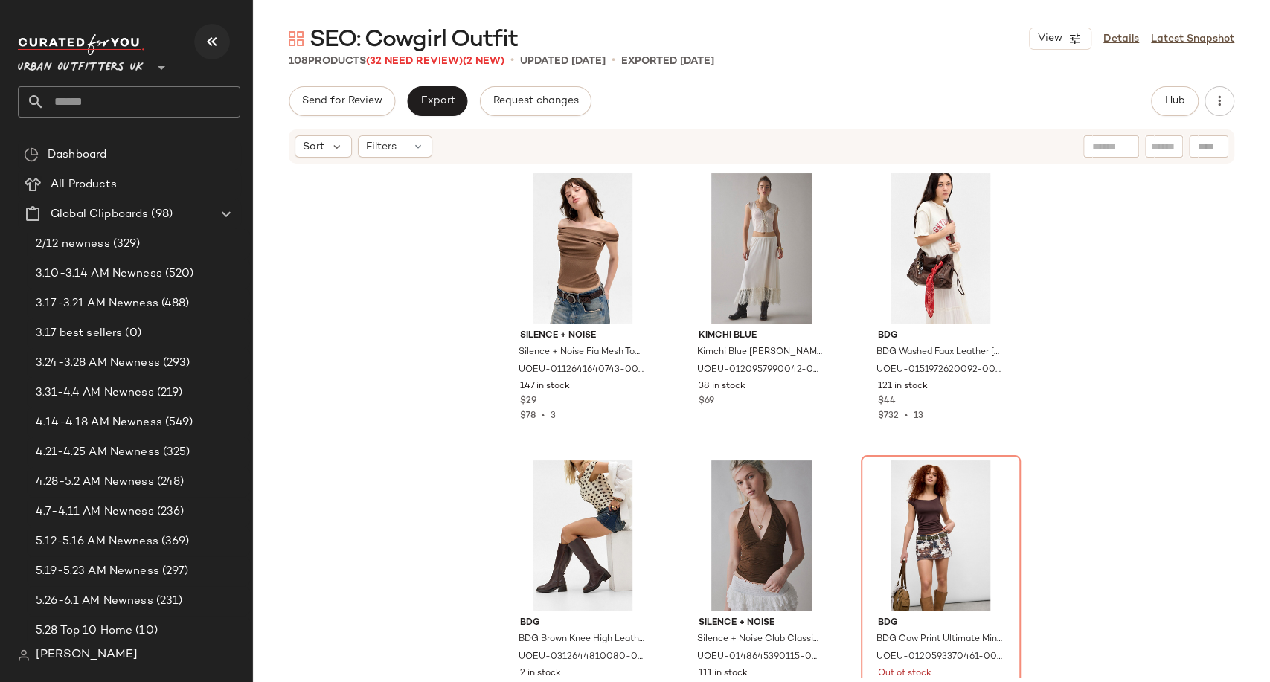
click at [214, 46] on icon "button" at bounding box center [212, 42] width 18 height 18
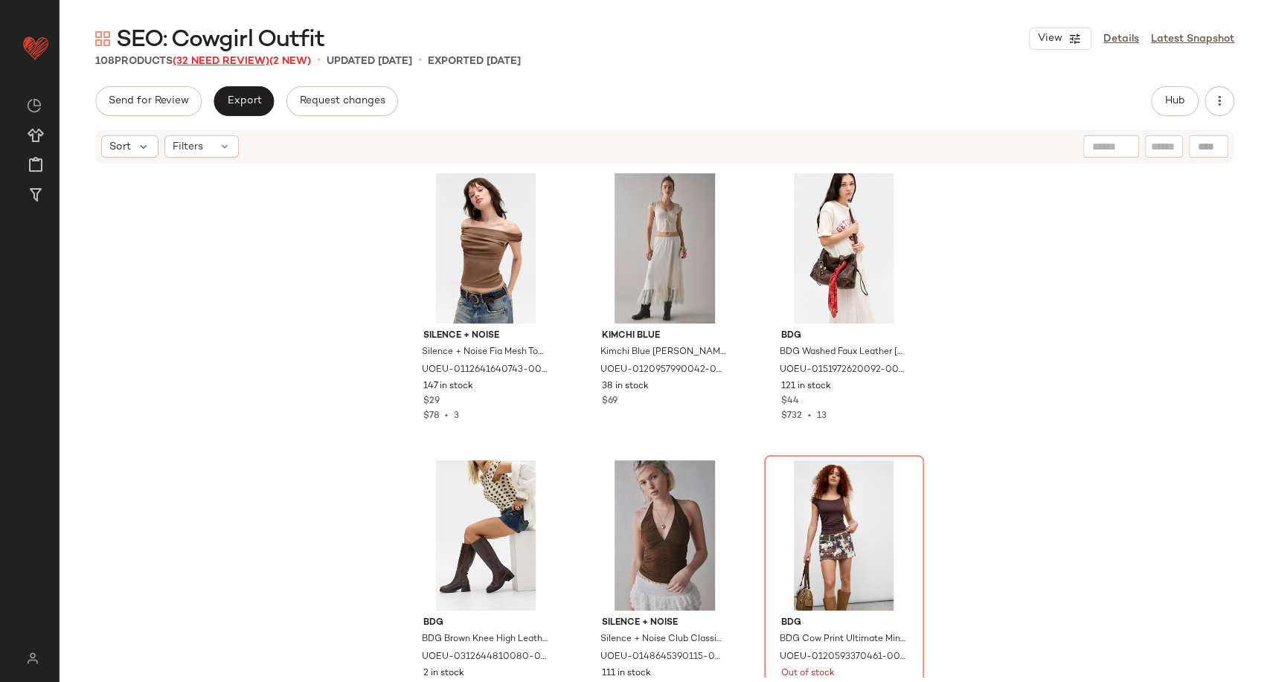
click at [208, 61] on span "(32 Need Review)" at bounding box center [221, 61] width 97 height 11
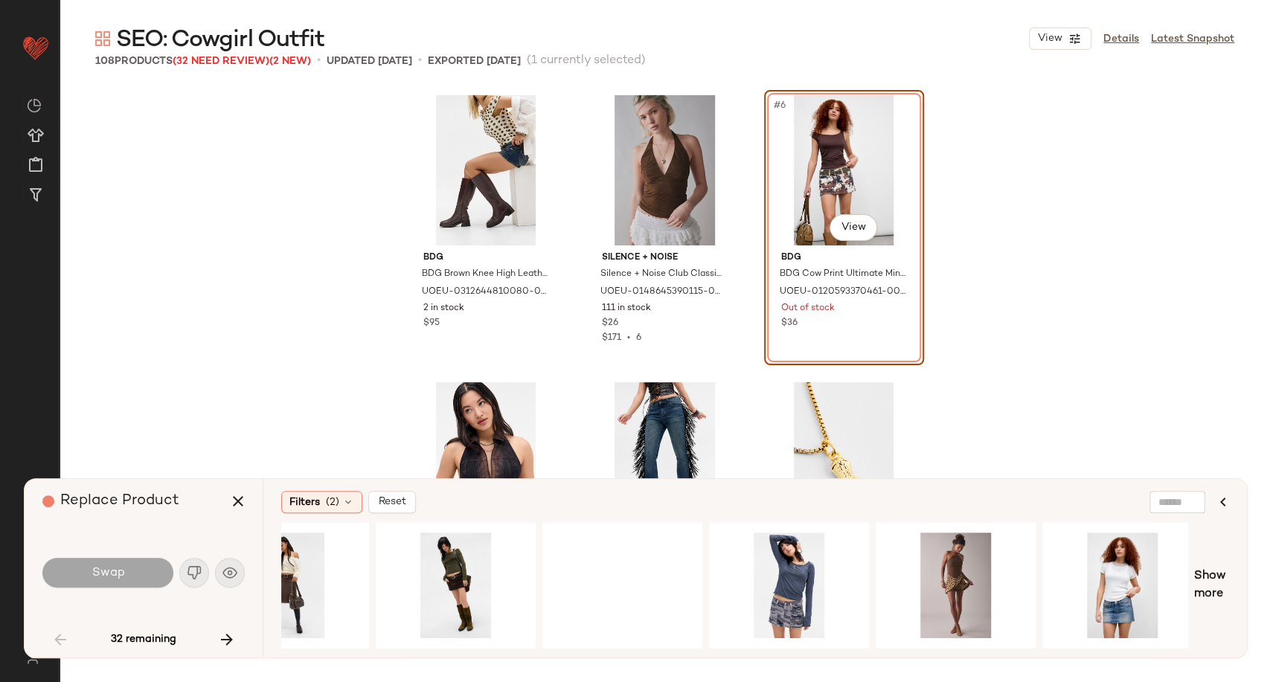
scroll to position [0, 752]
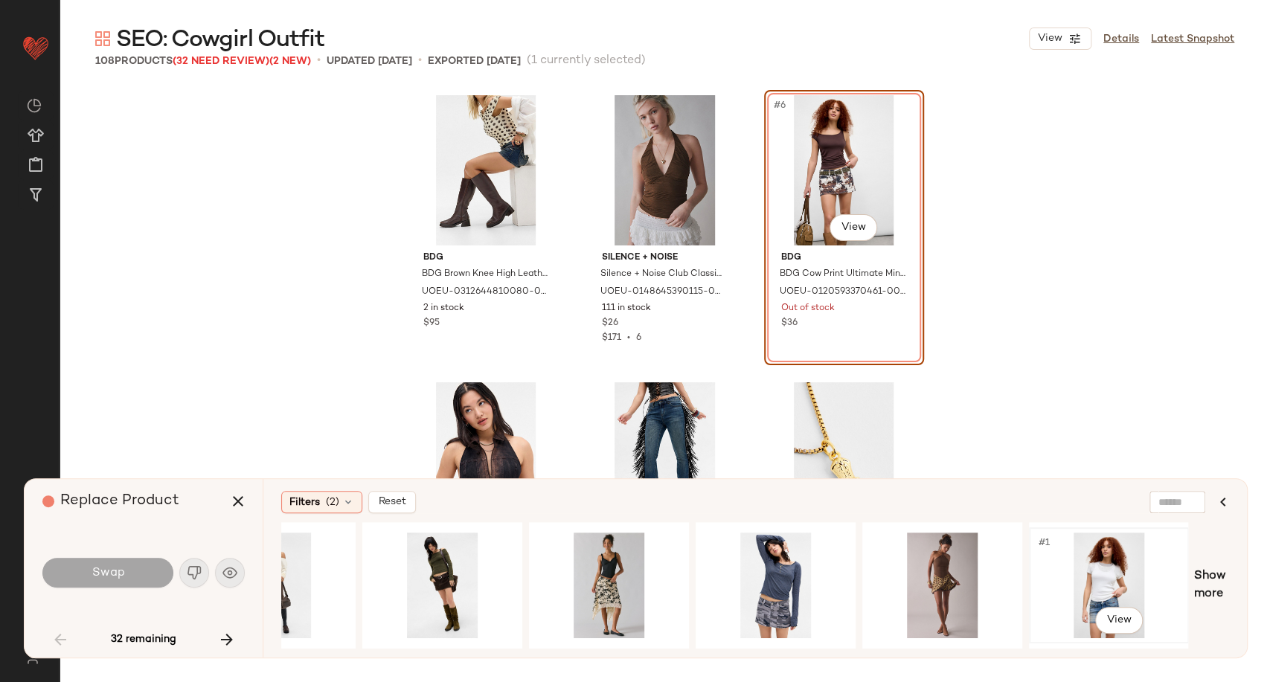
click at [1104, 570] on div "#1 View" at bounding box center [1109, 586] width 150 height 106
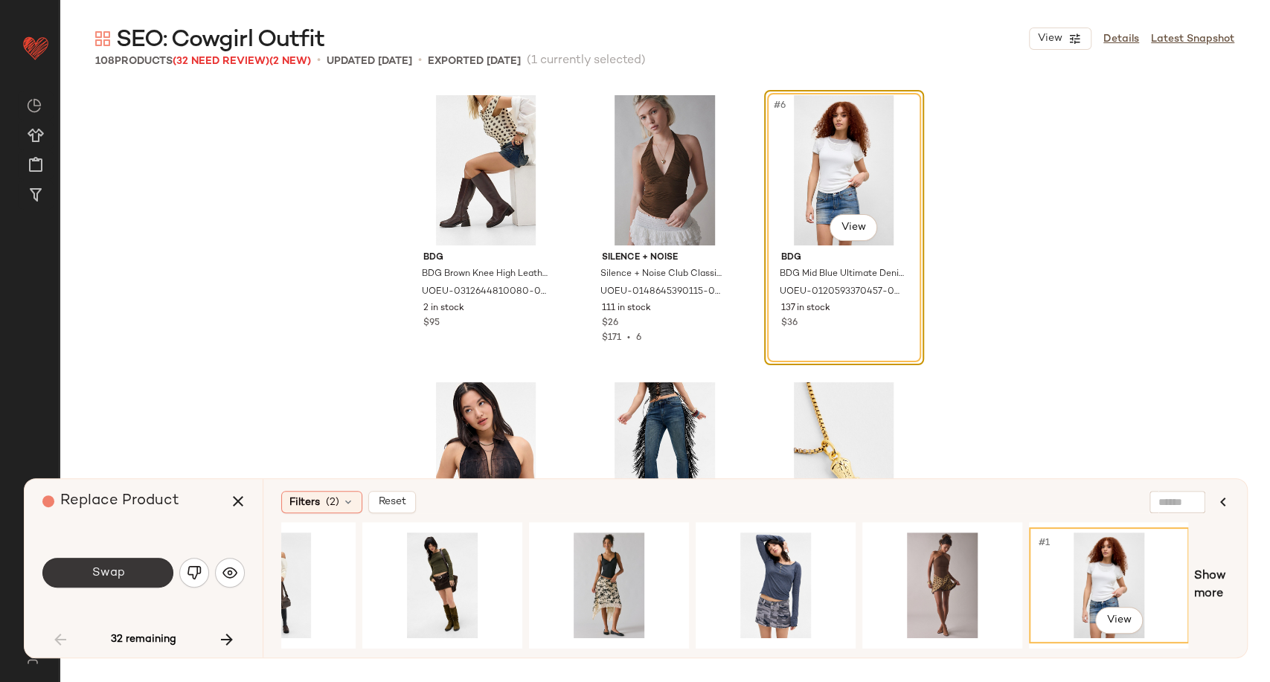
click at [132, 573] on button "Swap" at bounding box center [107, 573] width 131 height 30
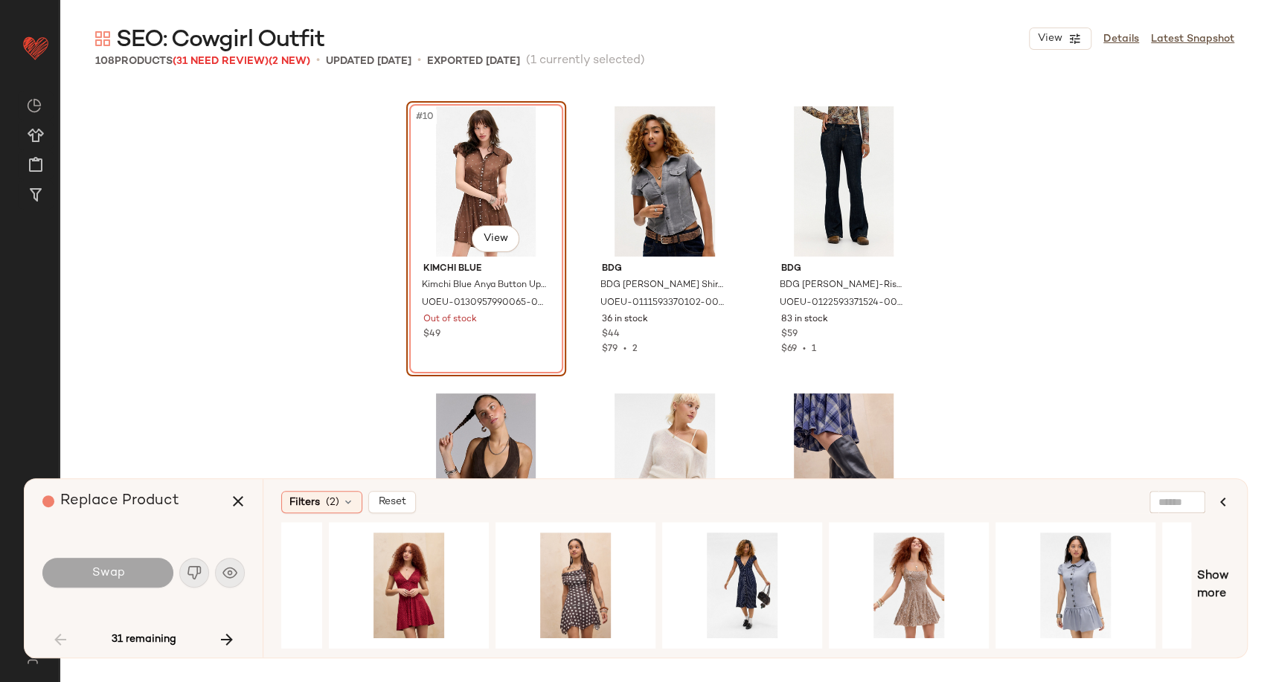
scroll to position [0, 628]
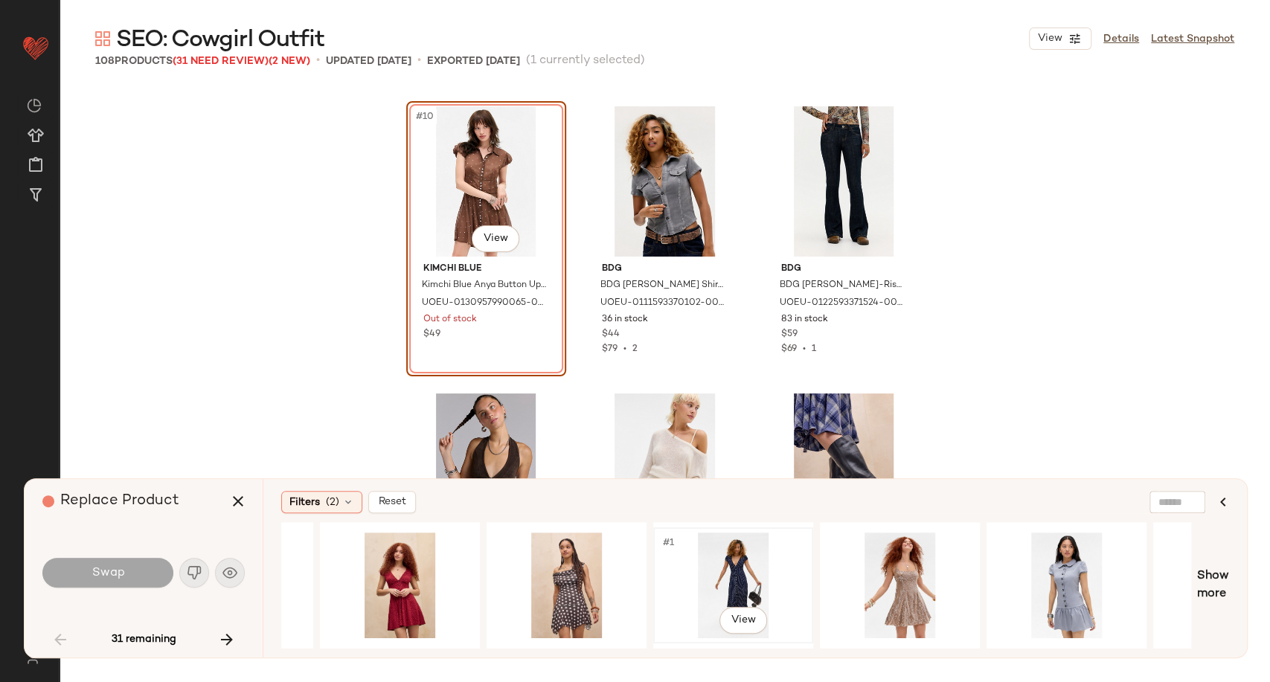
click at [718, 570] on div "#1 View" at bounding box center [733, 586] width 150 height 106
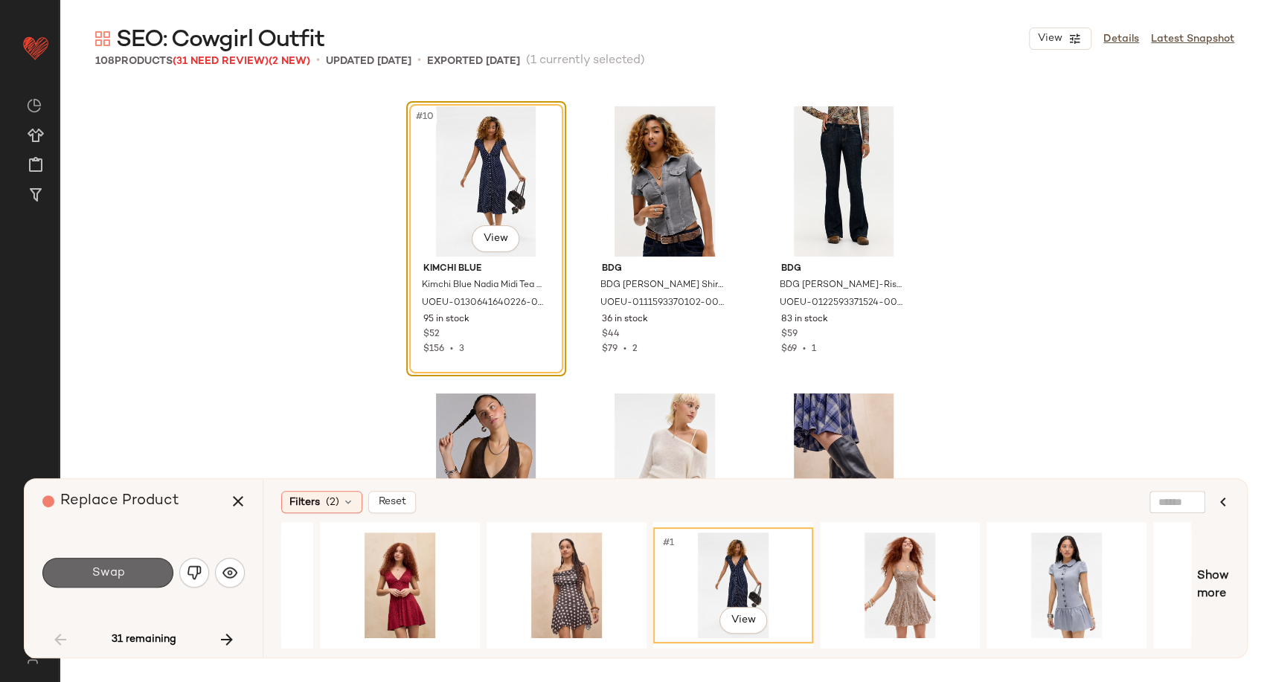
click at [125, 573] on button "Swap" at bounding box center [107, 573] width 131 height 30
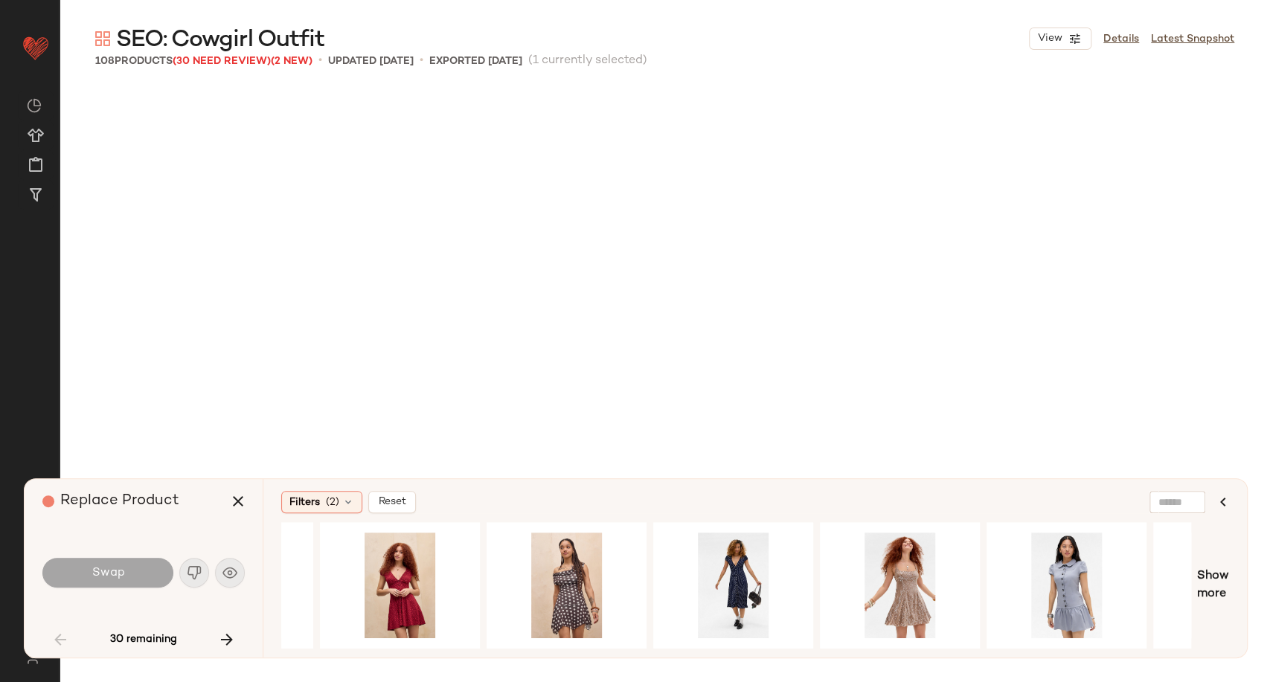
scroll to position [1435, 0]
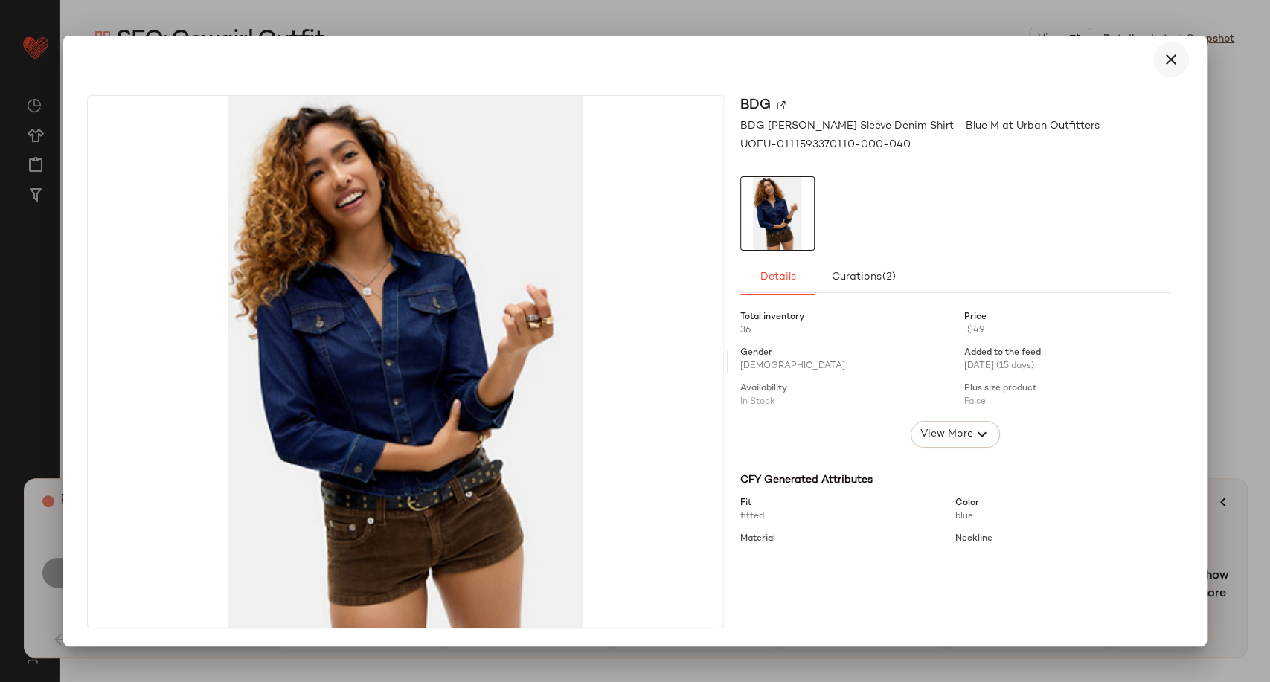
click at [1168, 59] on icon "button" at bounding box center [1171, 60] width 18 height 18
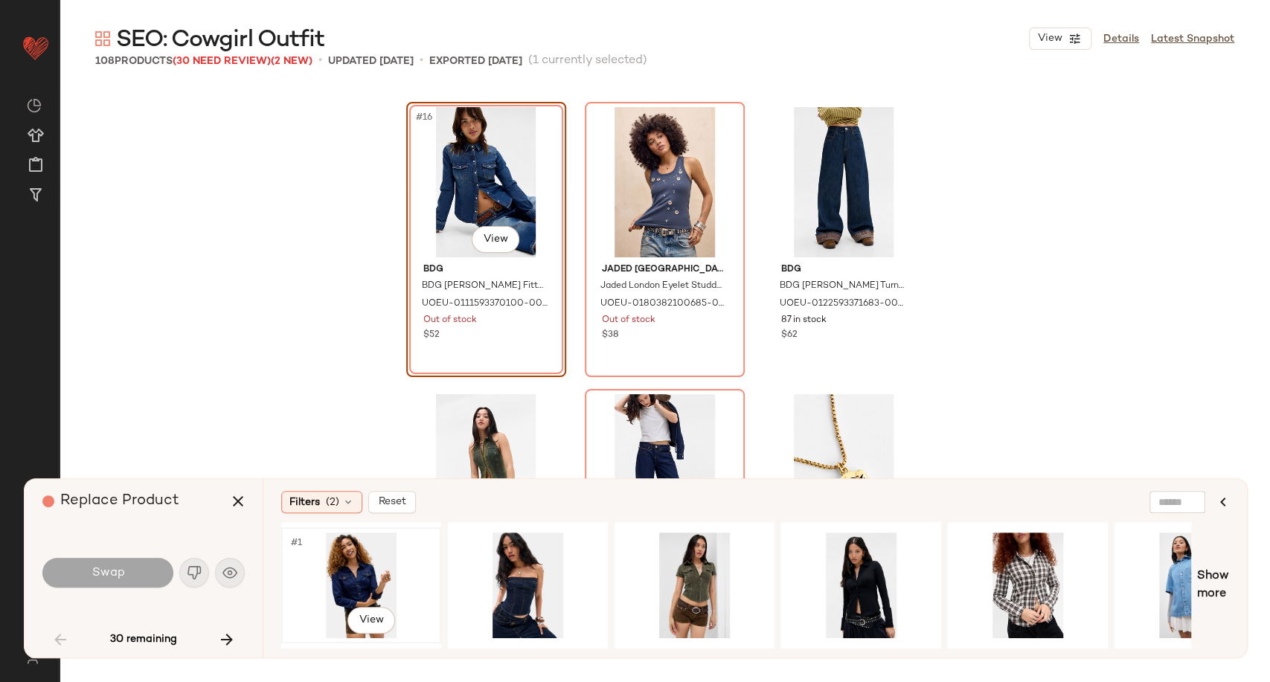
click at [335, 566] on div "#1 View" at bounding box center [361, 586] width 150 height 106
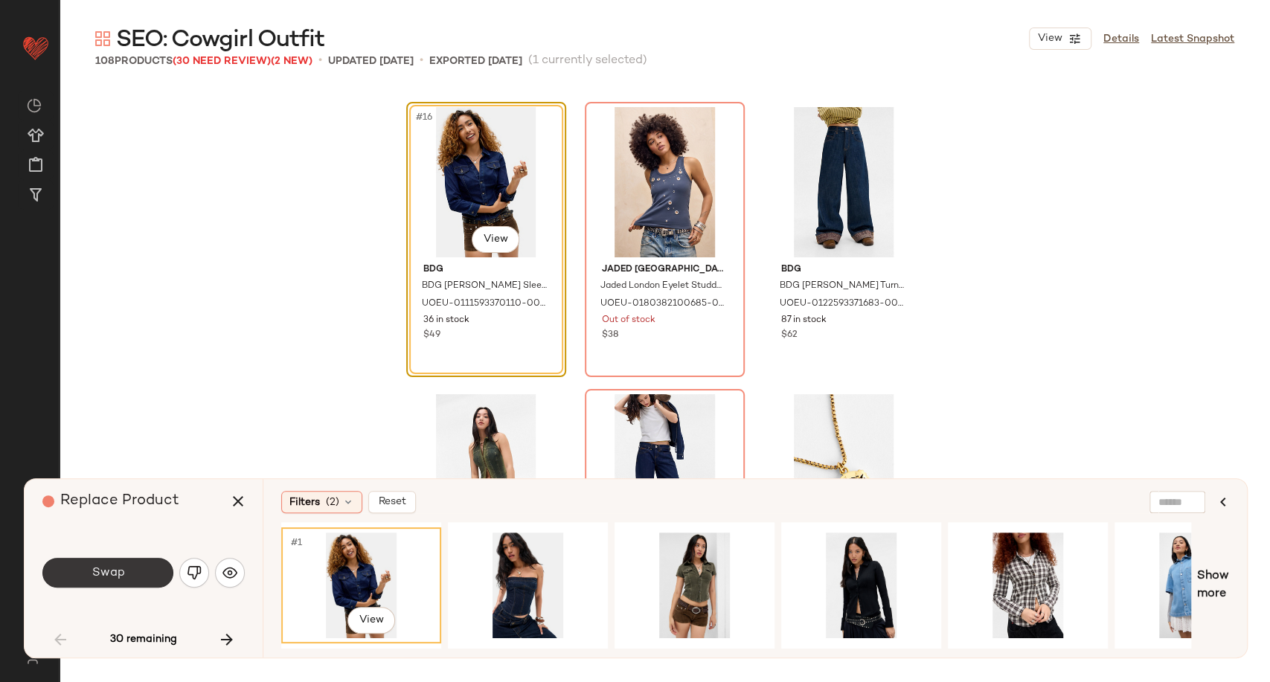
click at [127, 575] on button "Swap" at bounding box center [107, 573] width 131 height 30
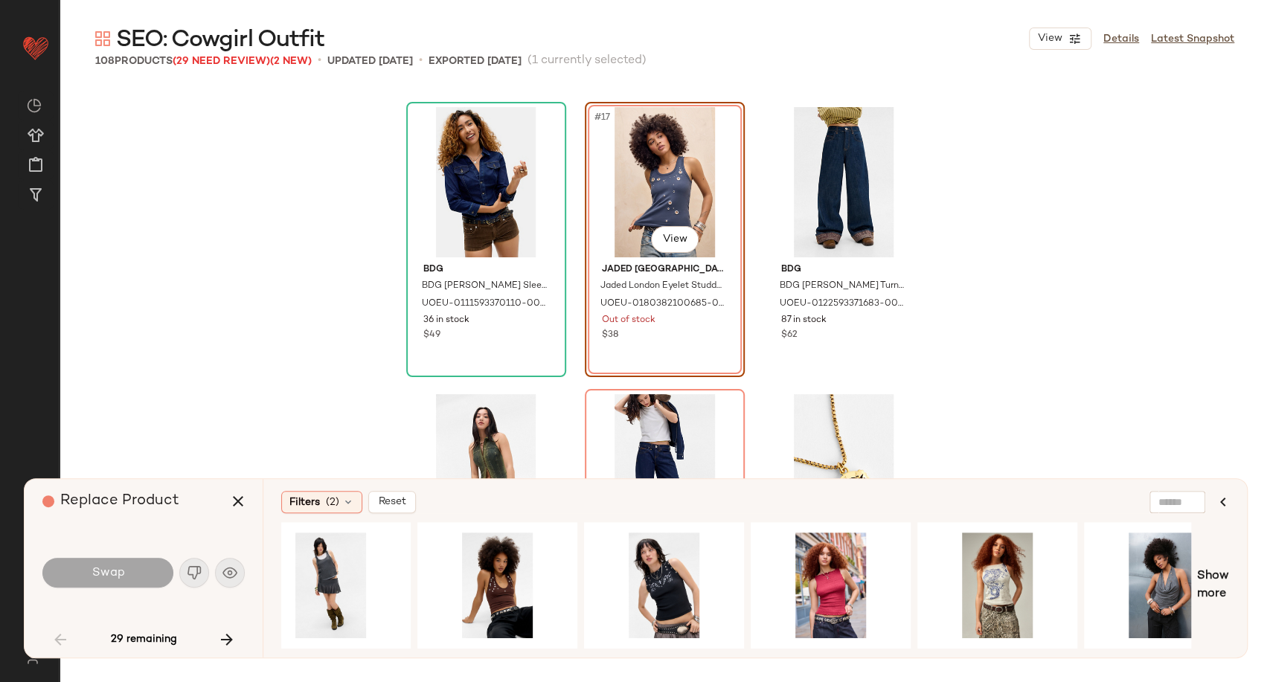
scroll to position [0, 19]
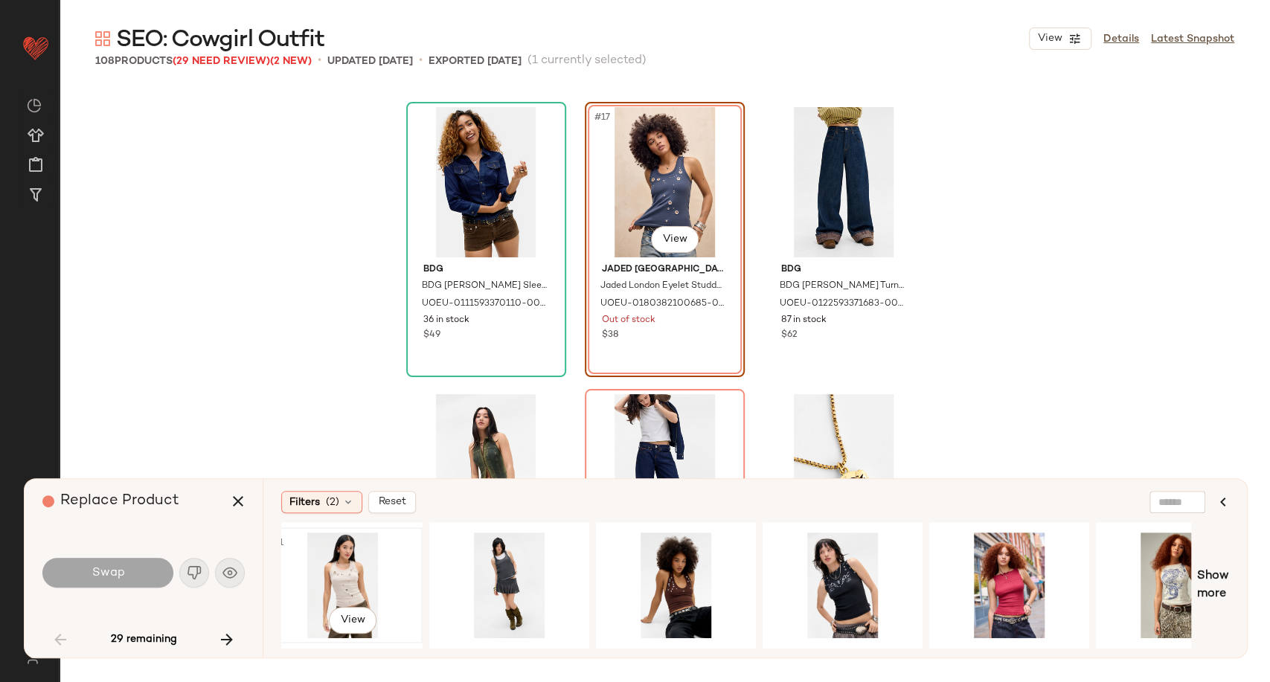
click at [351, 582] on div "#1 View" at bounding box center [343, 586] width 150 height 106
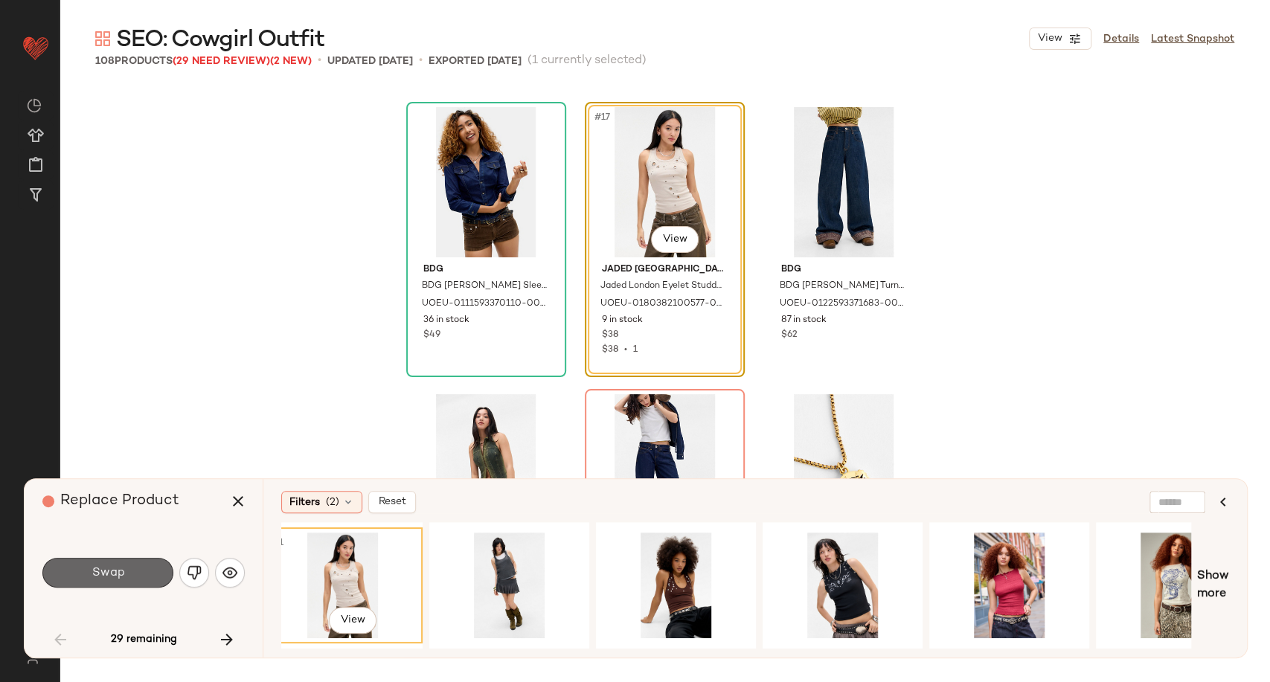
click at [123, 571] on span "Swap" at bounding box center [107, 573] width 33 height 14
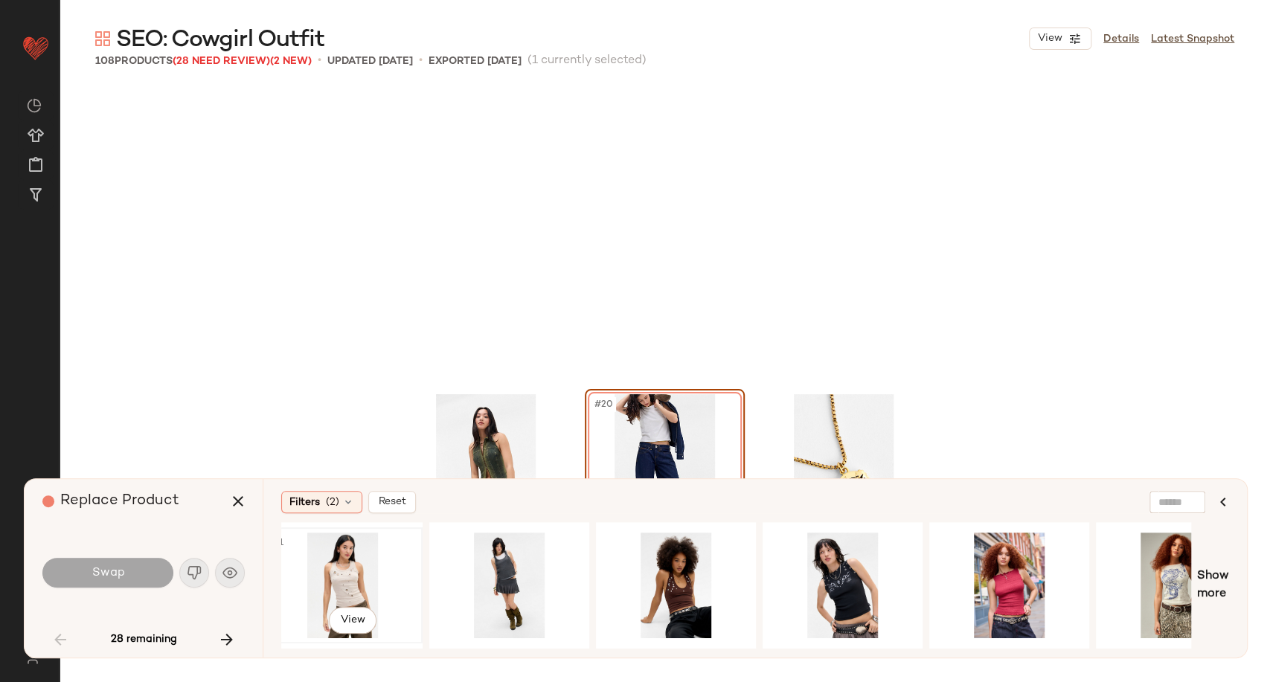
scroll to position [1723, 0]
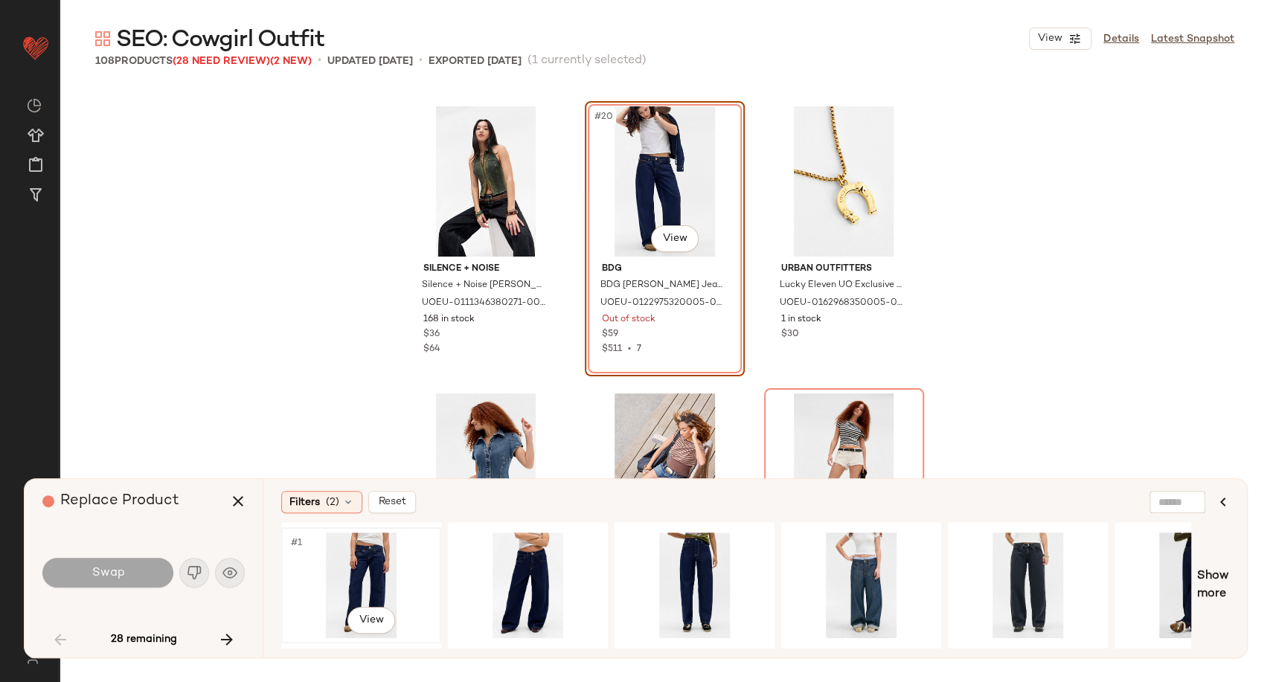
click at [375, 571] on div "#1 View" at bounding box center [361, 586] width 150 height 106
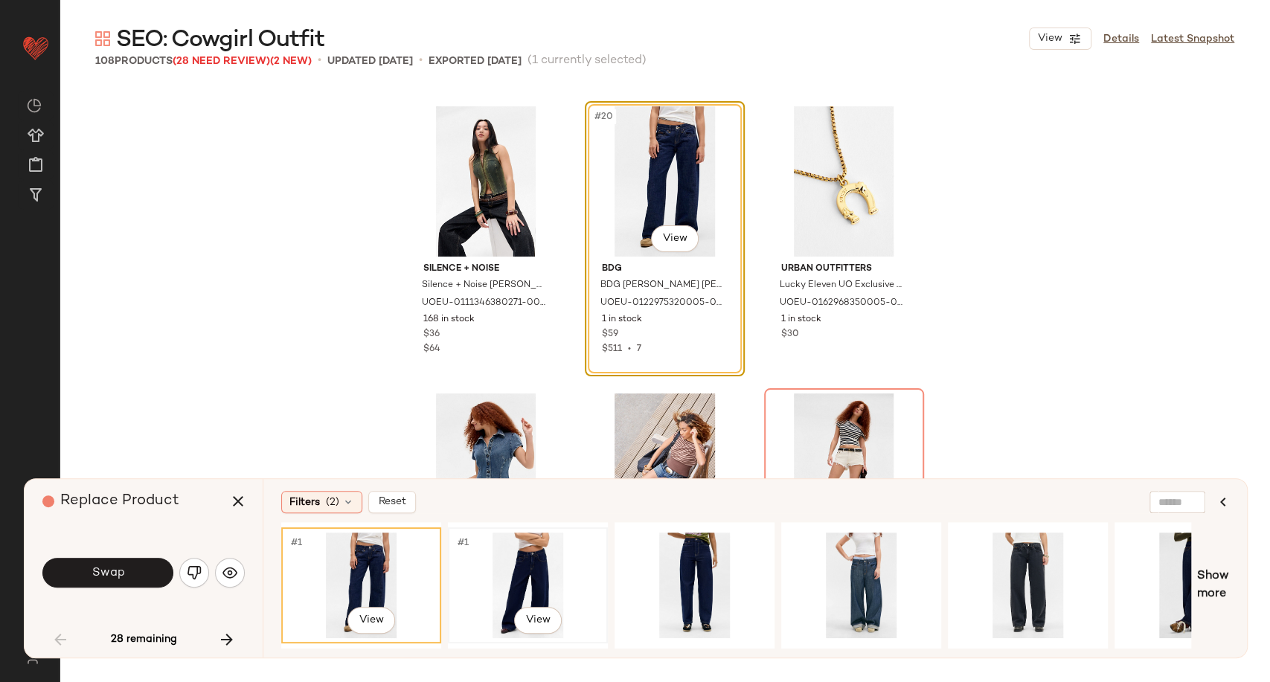
click at [516, 572] on div "#1 View" at bounding box center [528, 586] width 150 height 106
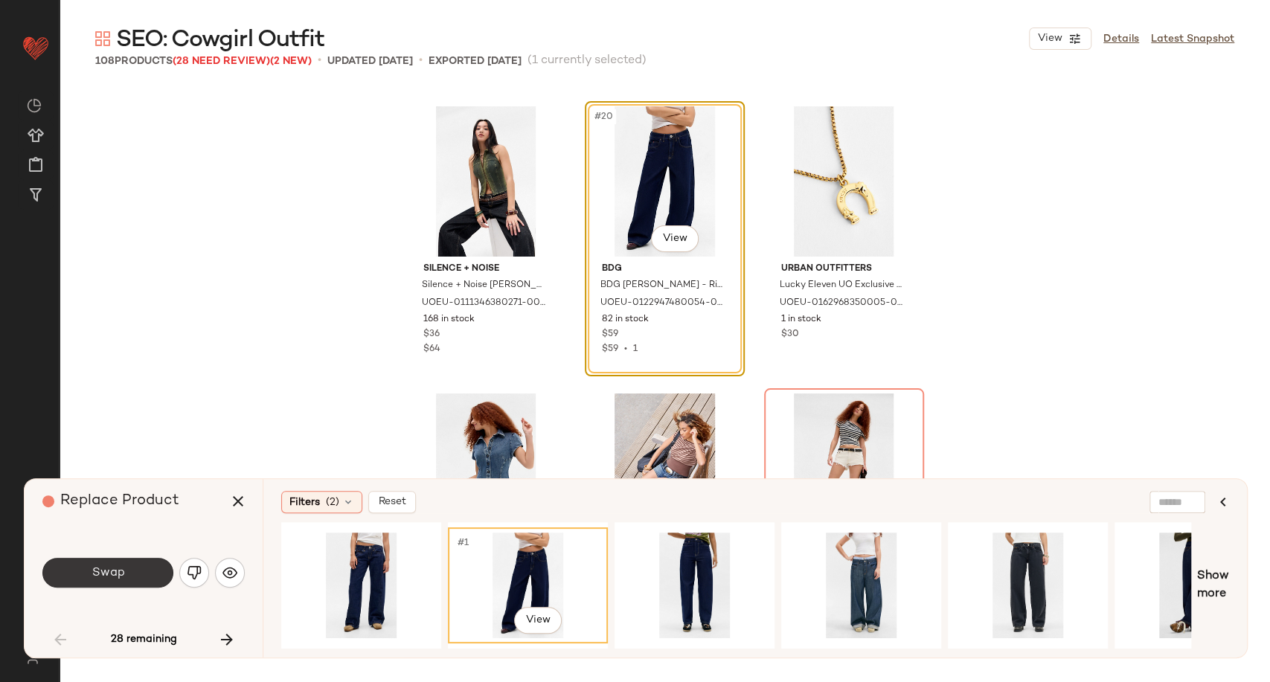
click at [141, 577] on button "Swap" at bounding box center [107, 573] width 131 height 30
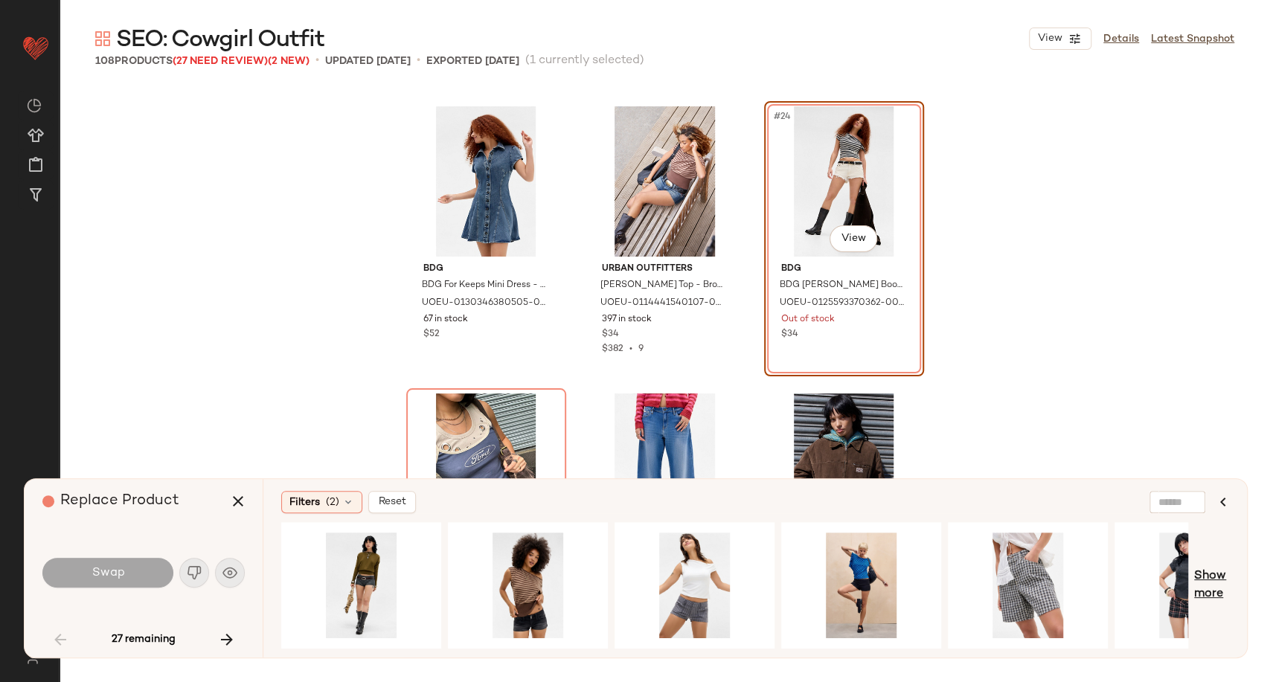
click at [1220, 579] on span "Show more" at bounding box center [1211, 586] width 35 height 36
click at [386, 568] on div "#1 View" at bounding box center [361, 586] width 150 height 106
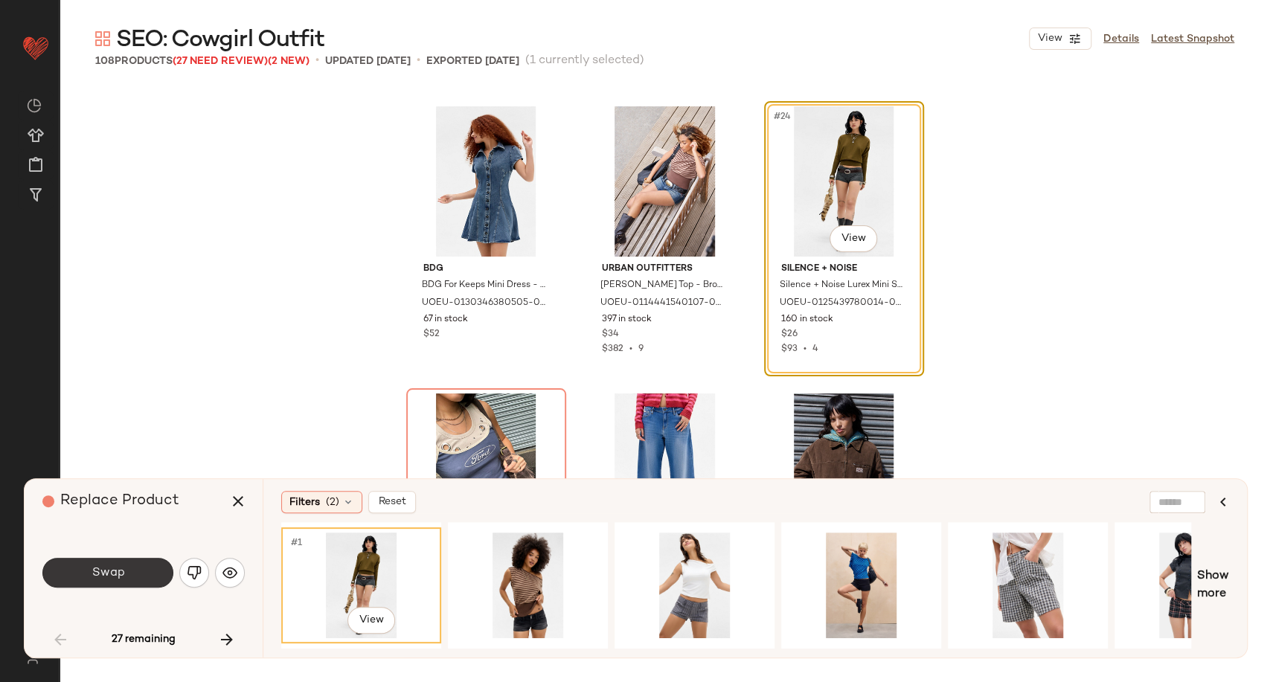
click at [89, 566] on button "Swap" at bounding box center [107, 573] width 131 height 30
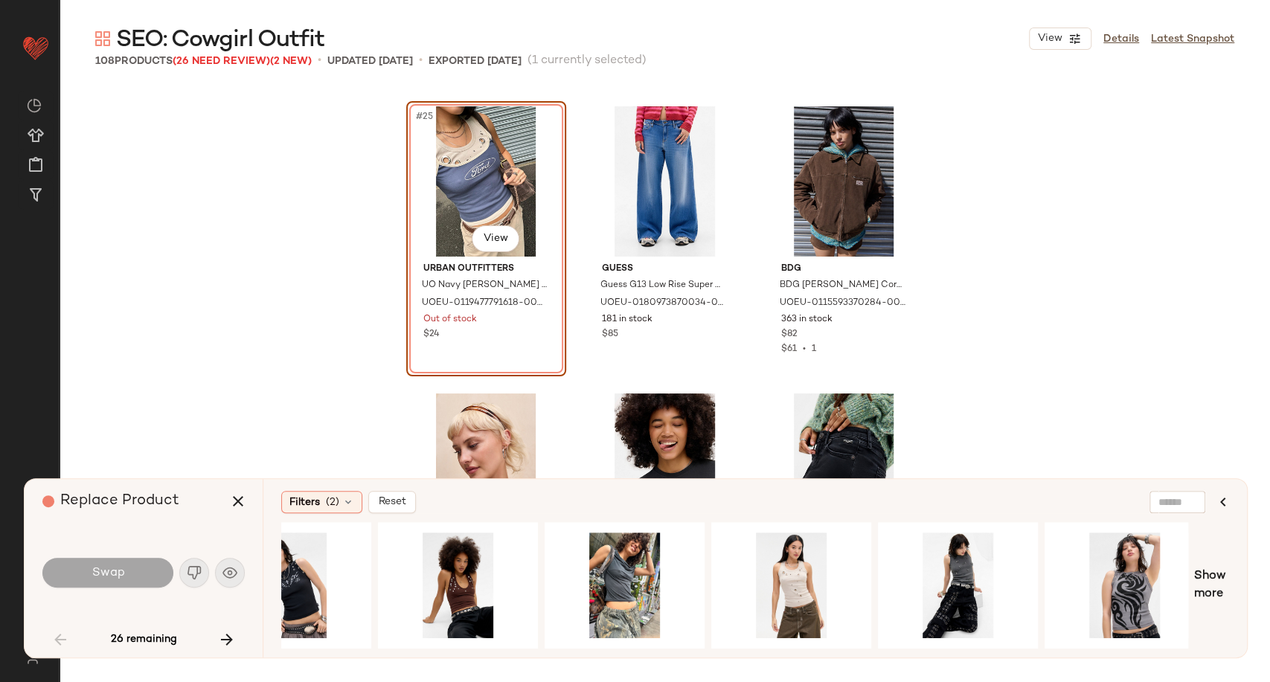
scroll to position [0, 77]
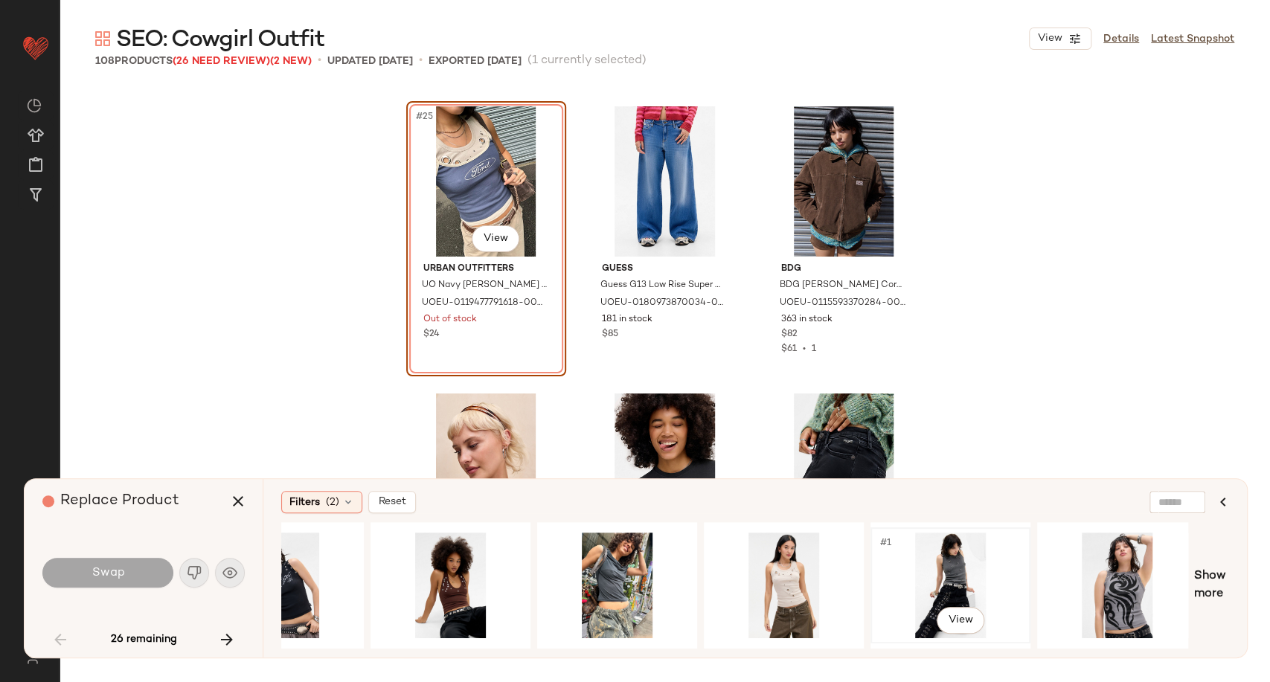
click at [956, 567] on div "#1 View" at bounding box center [950, 586] width 150 height 106
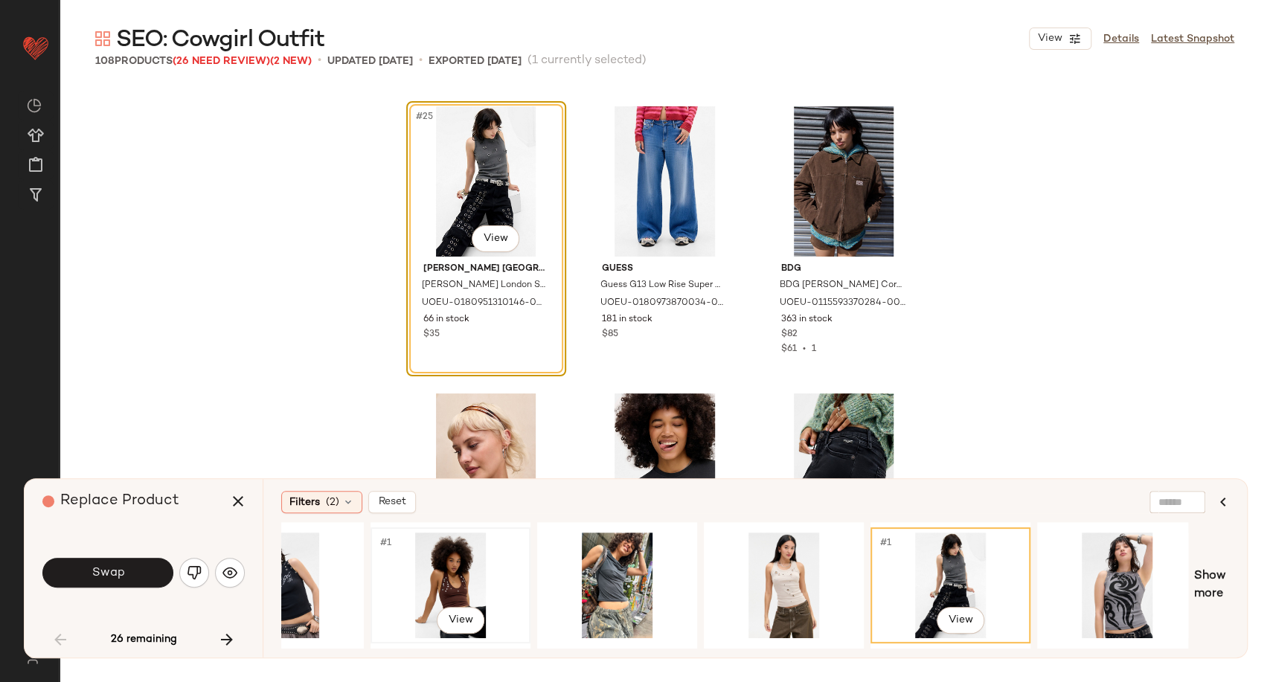
click at [428, 585] on div "#1 View" at bounding box center [451, 586] width 150 height 106
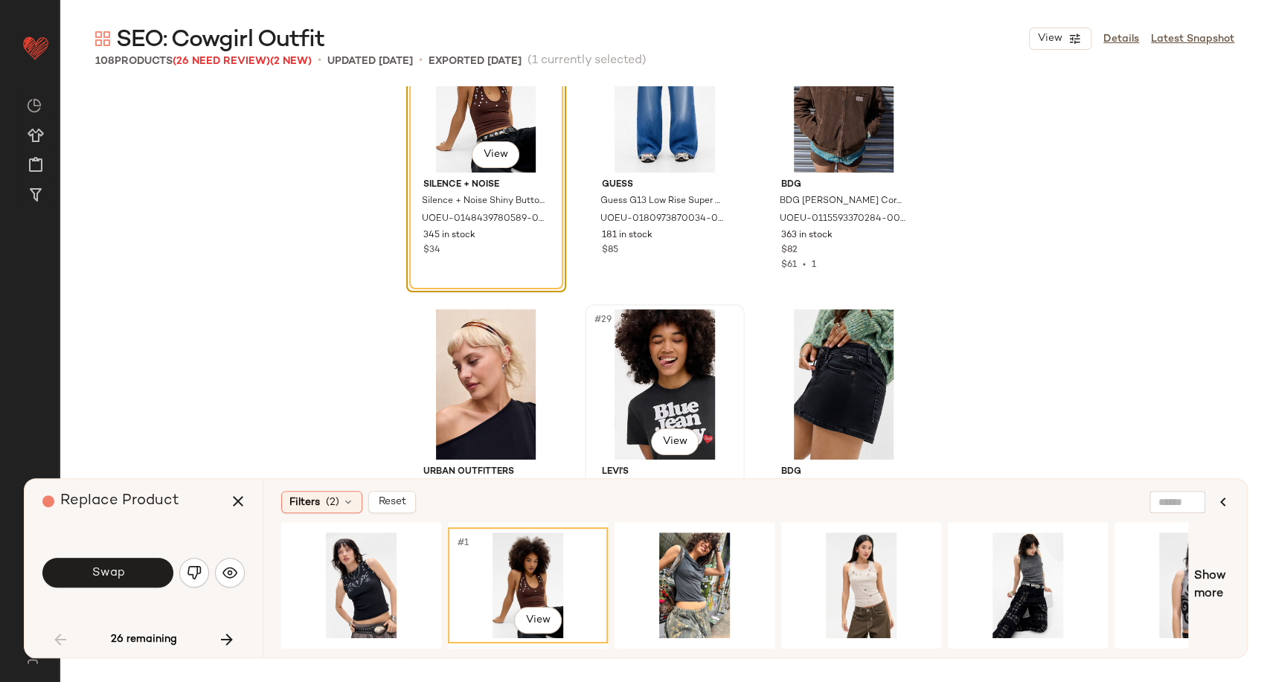
scroll to position [2462, 0]
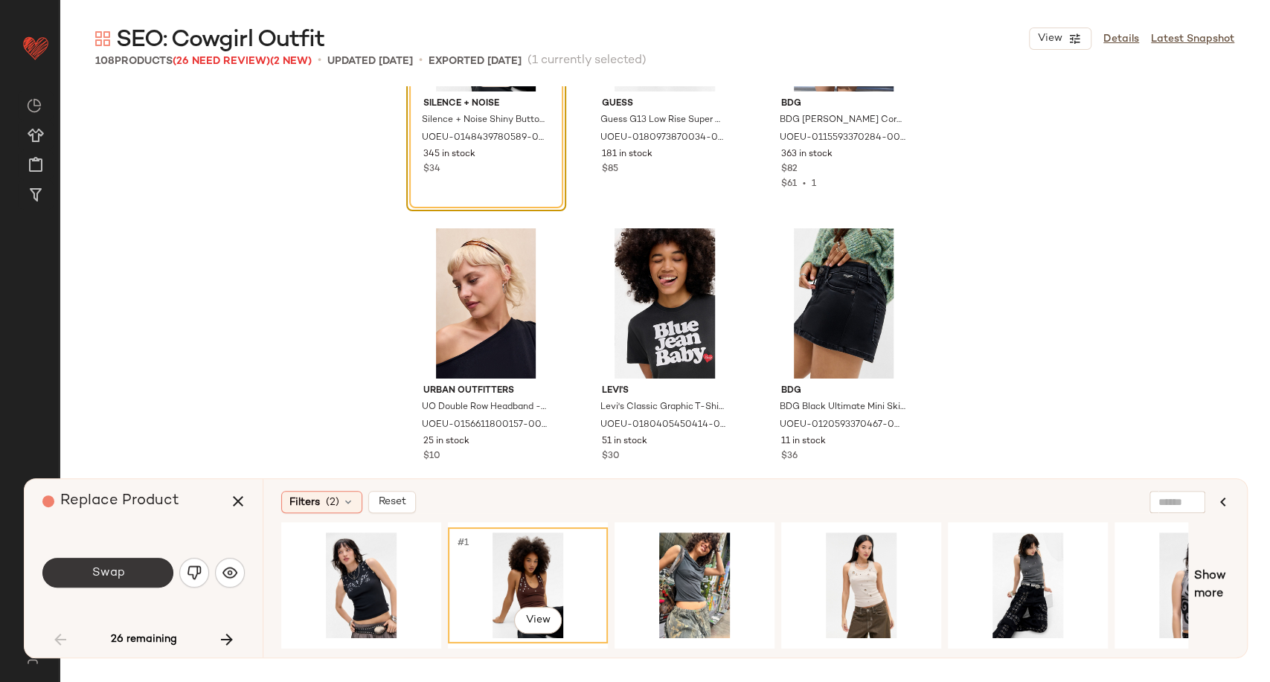
click at [139, 581] on button "Swap" at bounding box center [107, 573] width 131 height 30
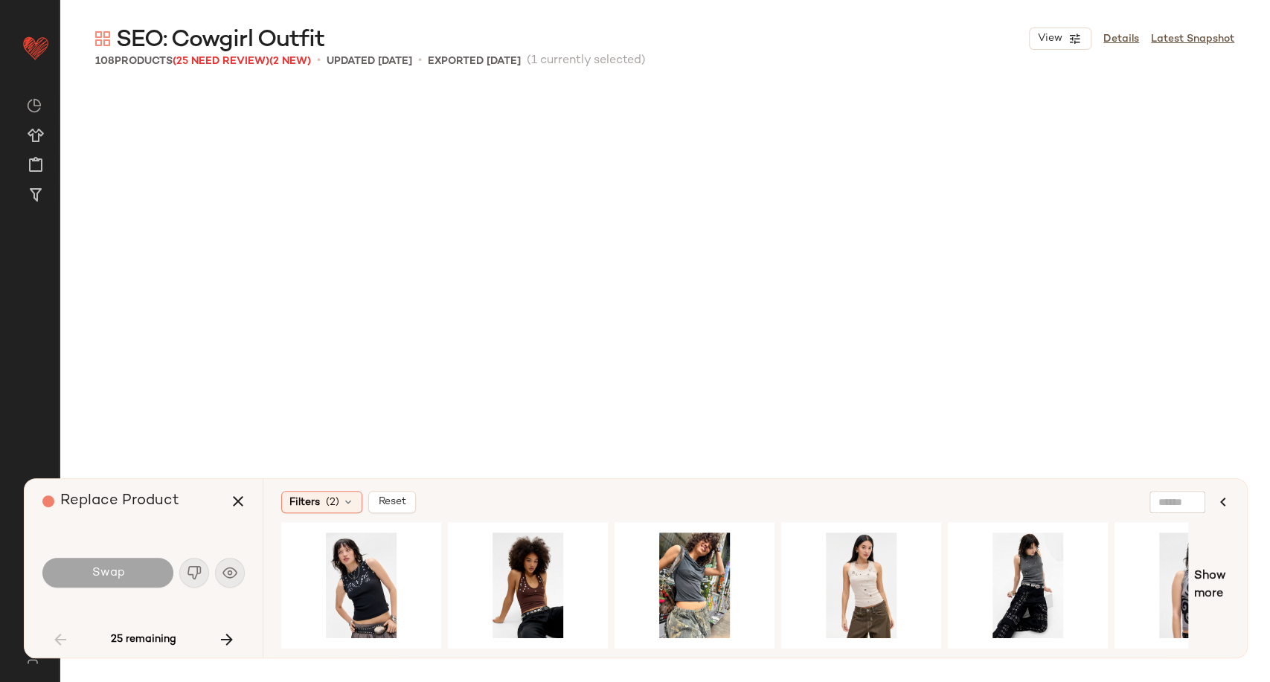
scroll to position [3445, 0]
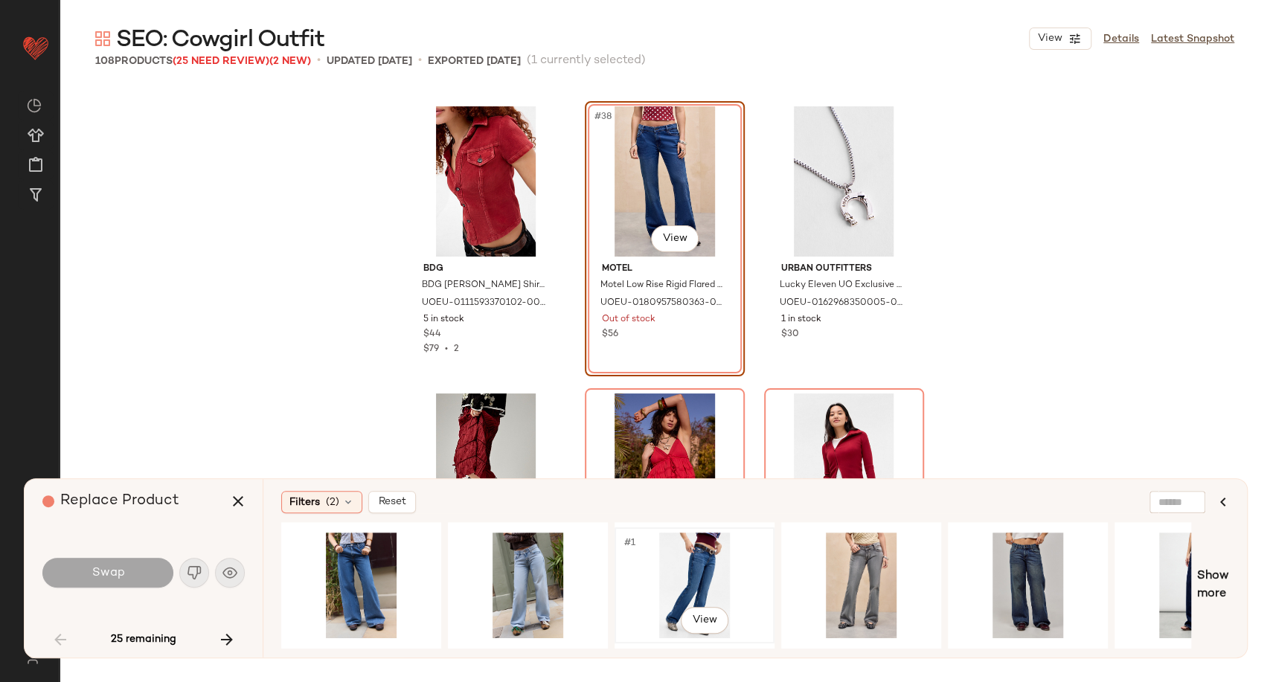
click at [704, 565] on div "#1 View" at bounding box center [695, 586] width 150 height 106
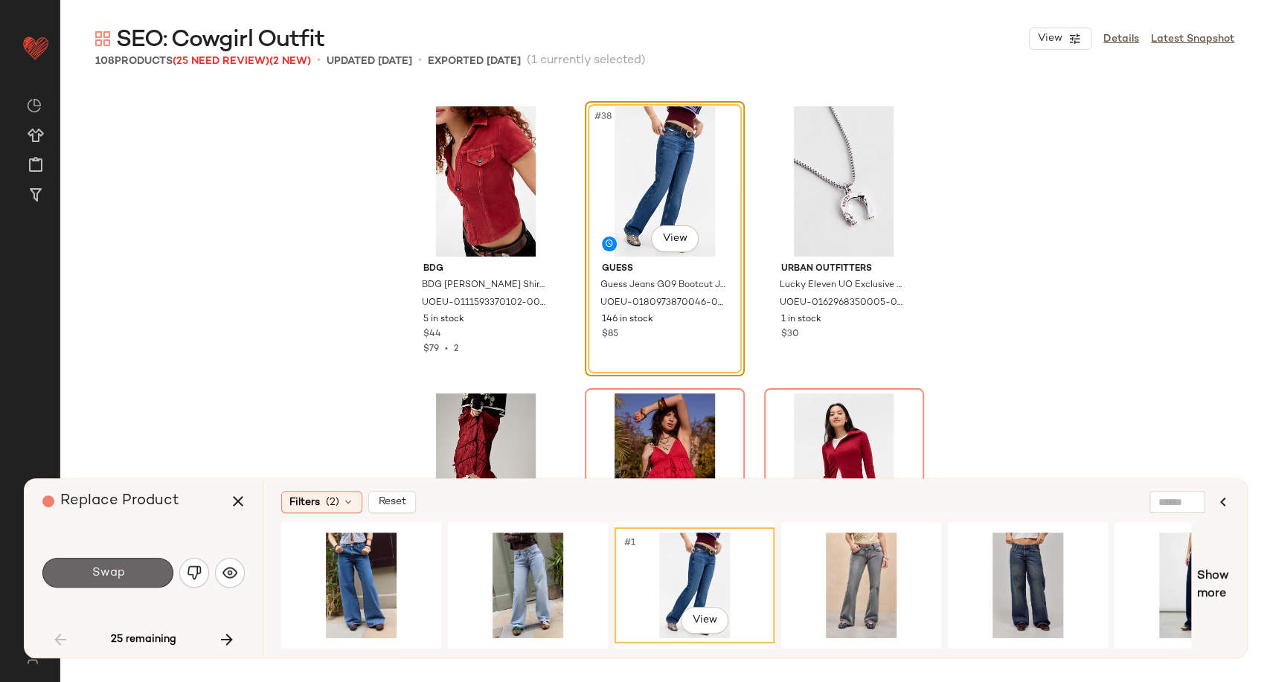
click at [131, 570] on button "Swap" at bounding box center [107, 573] width 131 height 30
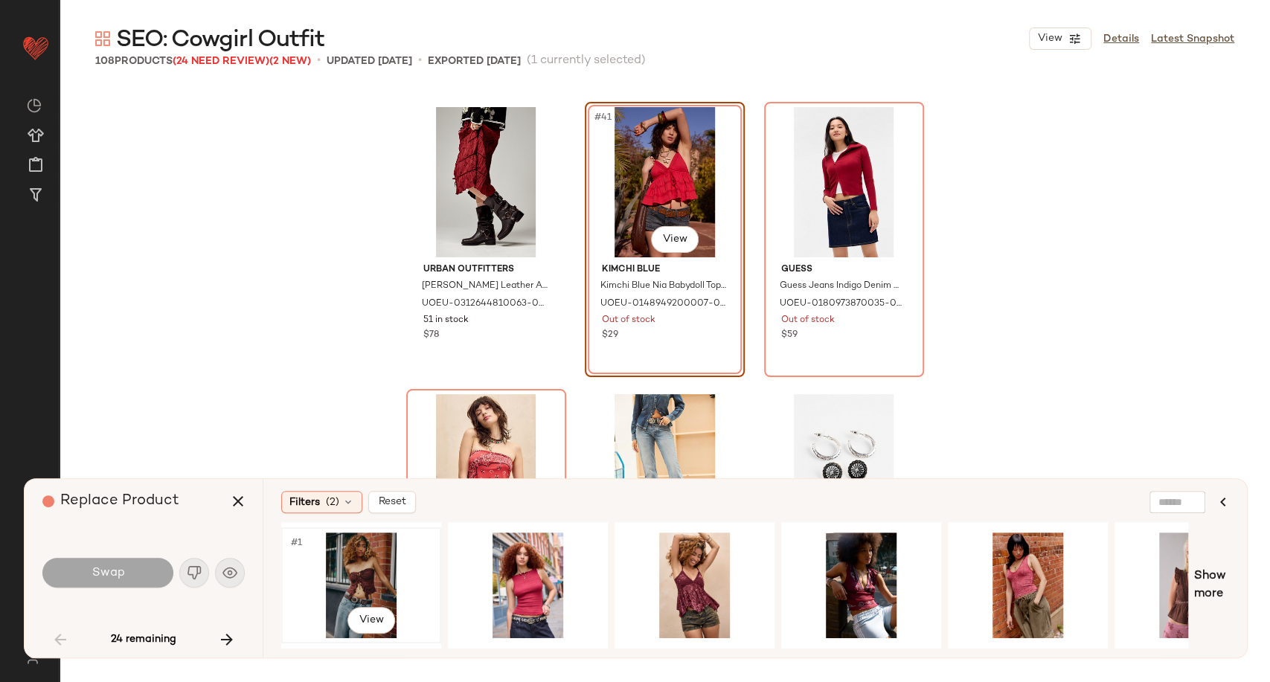
click at [370, 571] on div "#1 View" at bounding box center [361, 586] width 150 height 106
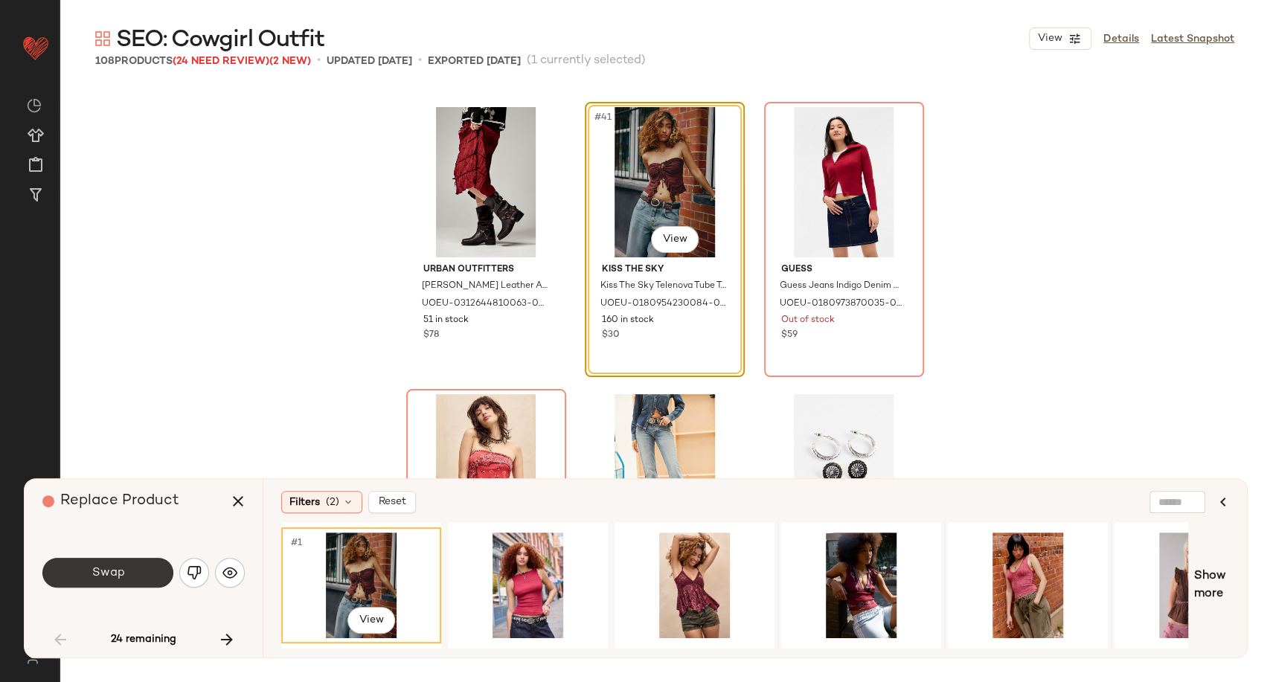
click at [101, 579] on span "Swap" at bounding box center [107, 573] width 33 height 14
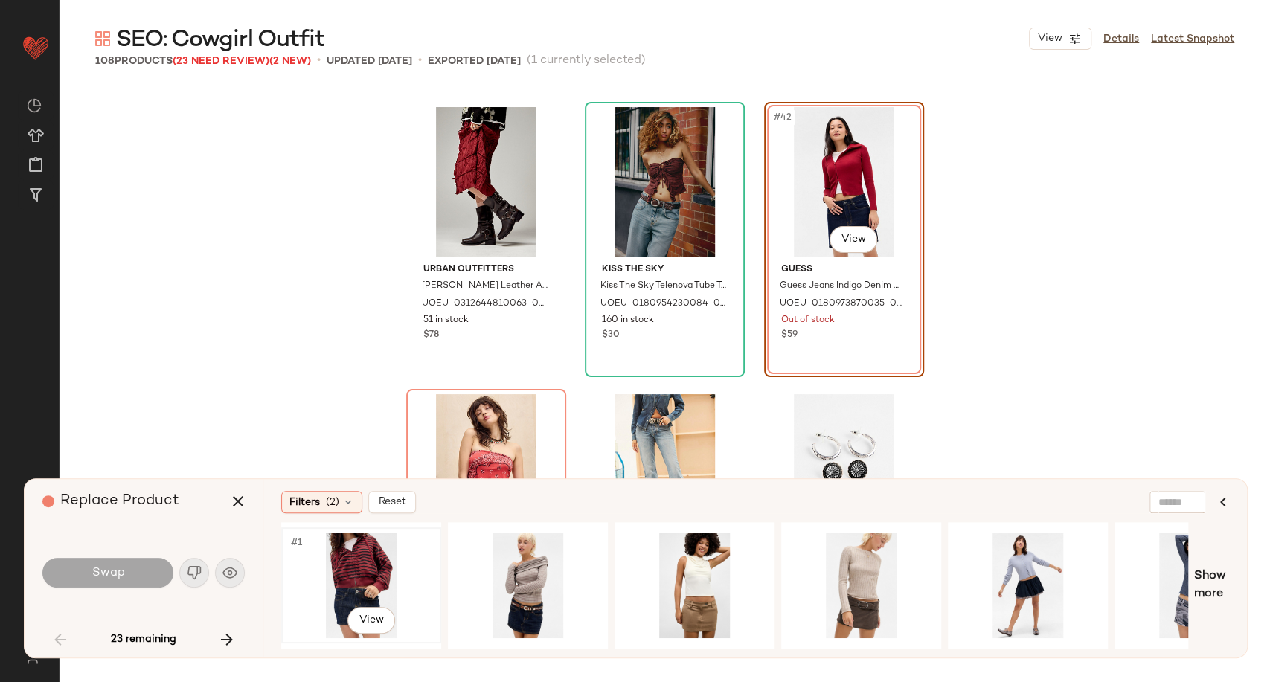
click at [356, 547] on div "#1 View" at bounding box center [361, 586] width 150 height 106
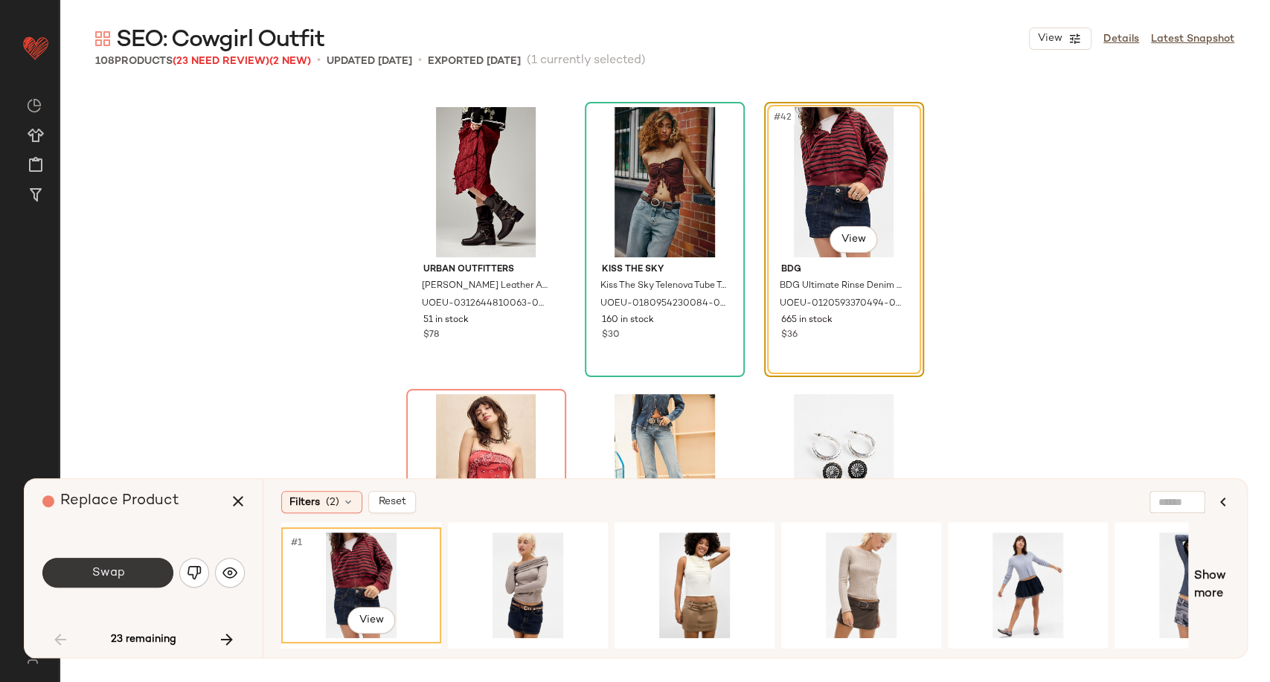
click at [132, 580] on button "Swap" at bounding box center [107, 573] width 131 height 30
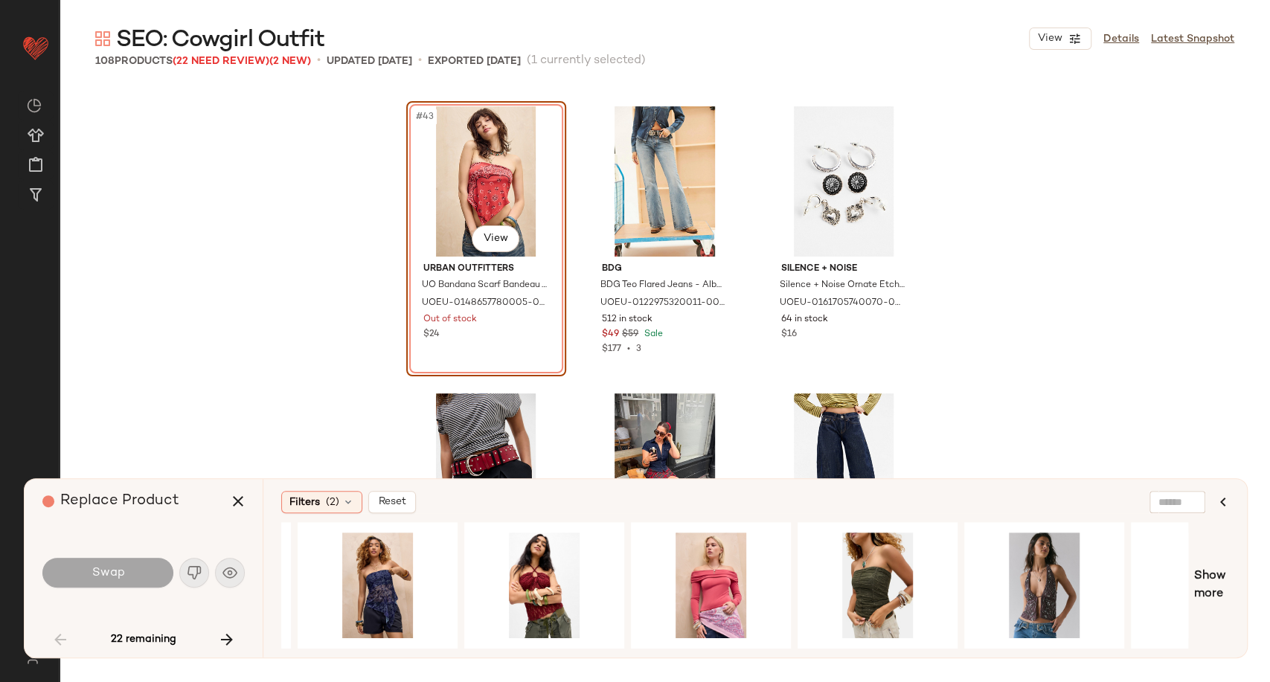
scroll to position [0, 752]
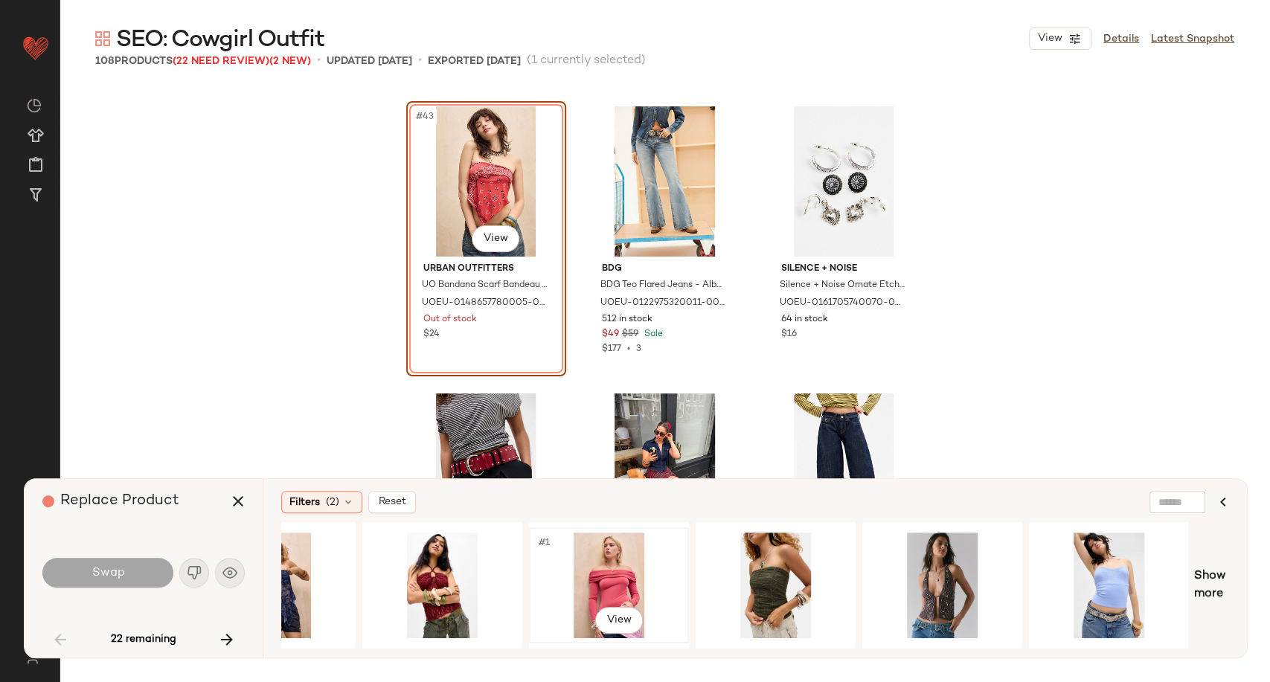
click at [598, 573] on div "#1 View" at bounding box center [609, 586] width 150 height 106
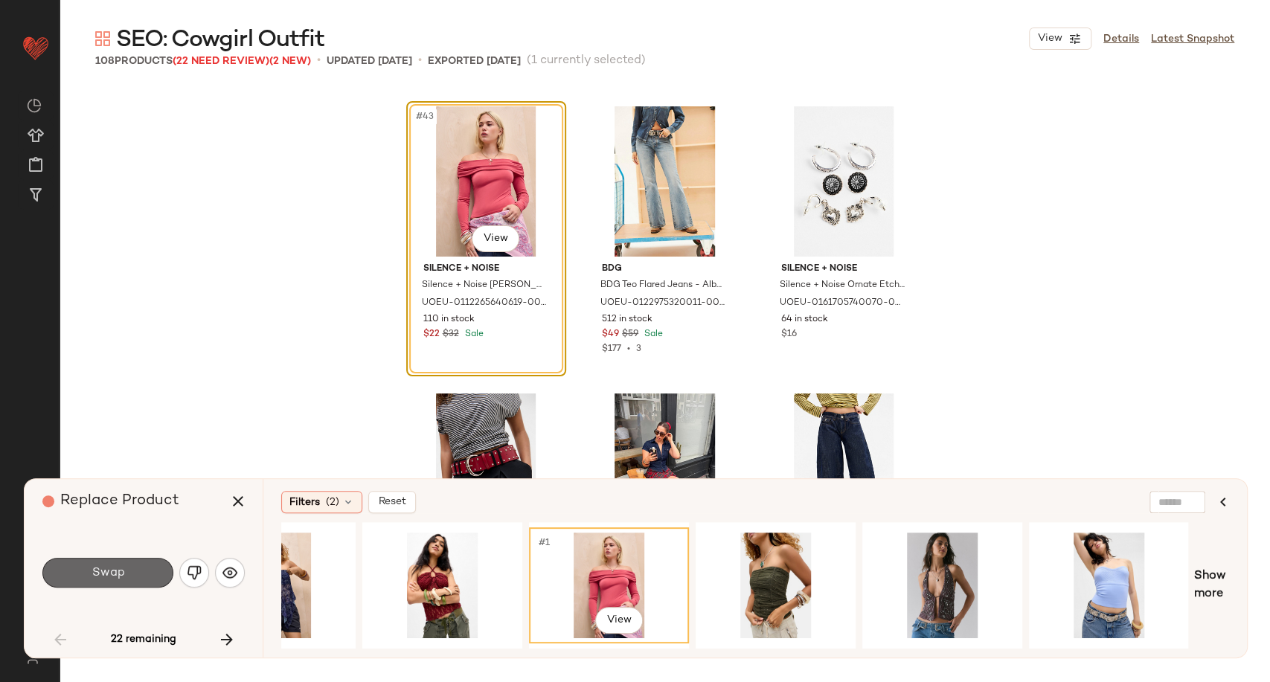
click at [112, 576] on span "Swap" at bounding box center [107, 573] width 33 height 14
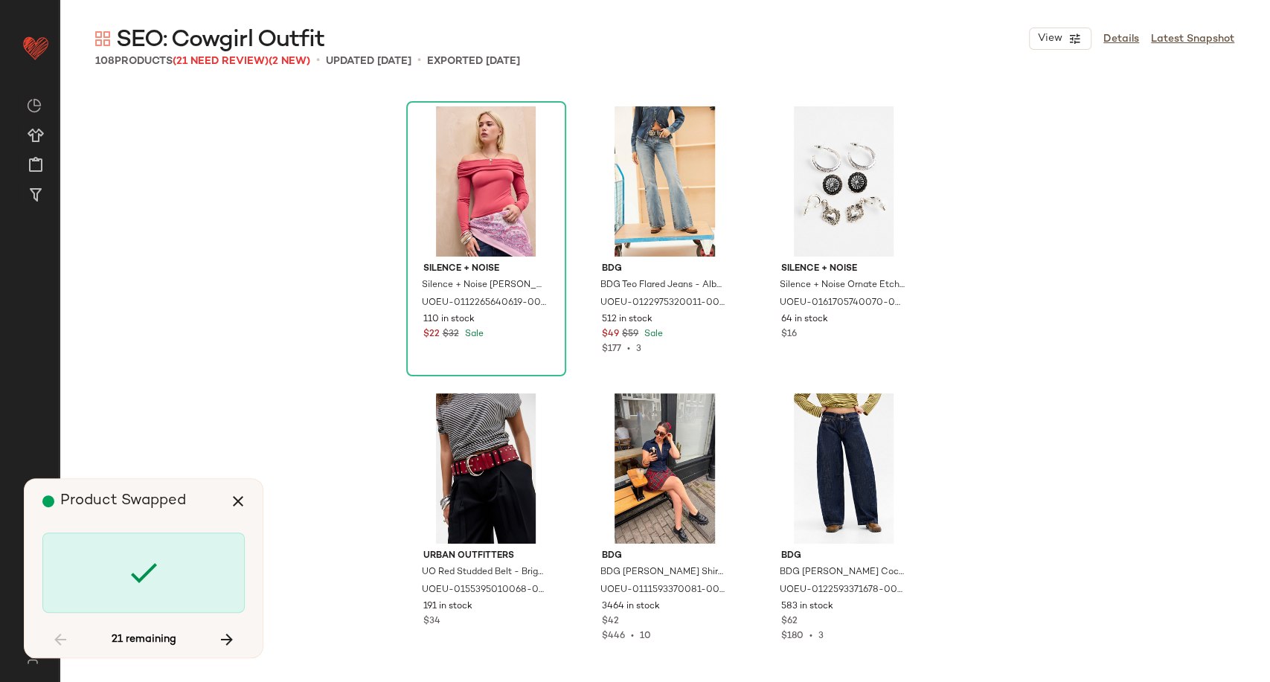
scroll to position [4594, 0]
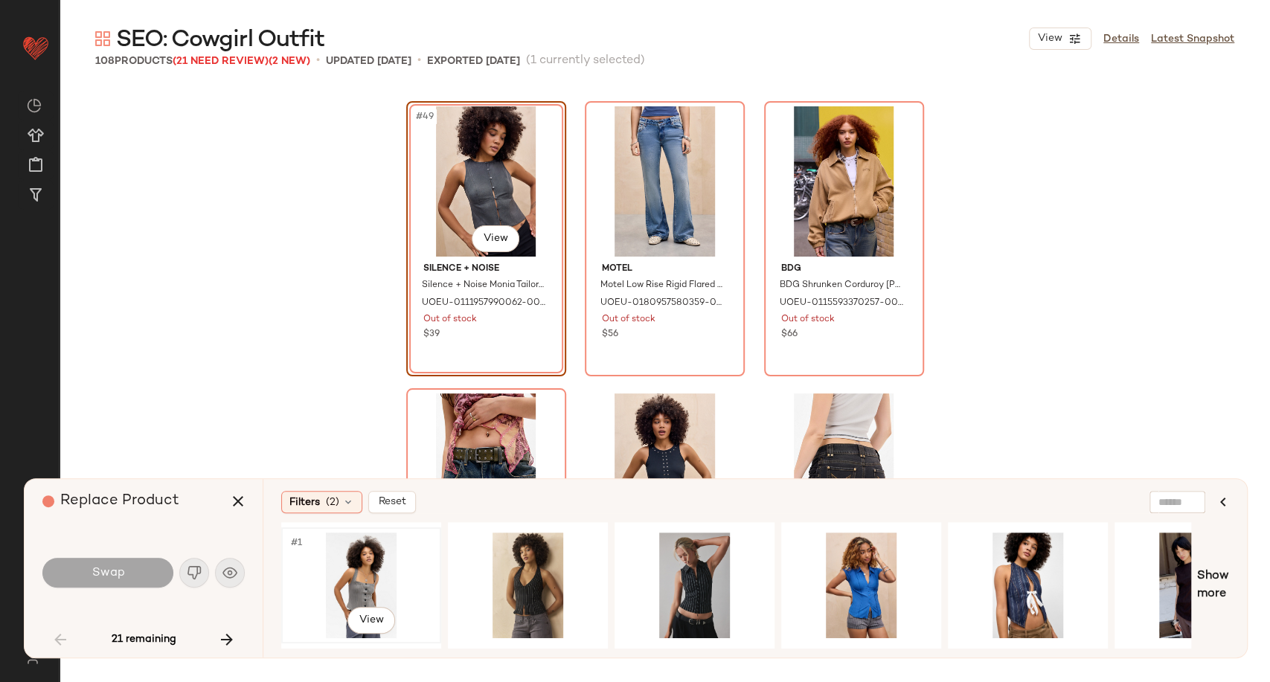
click at [377, 574] on div "#1 View" at bounding box center [361, 586] width 150 height 106
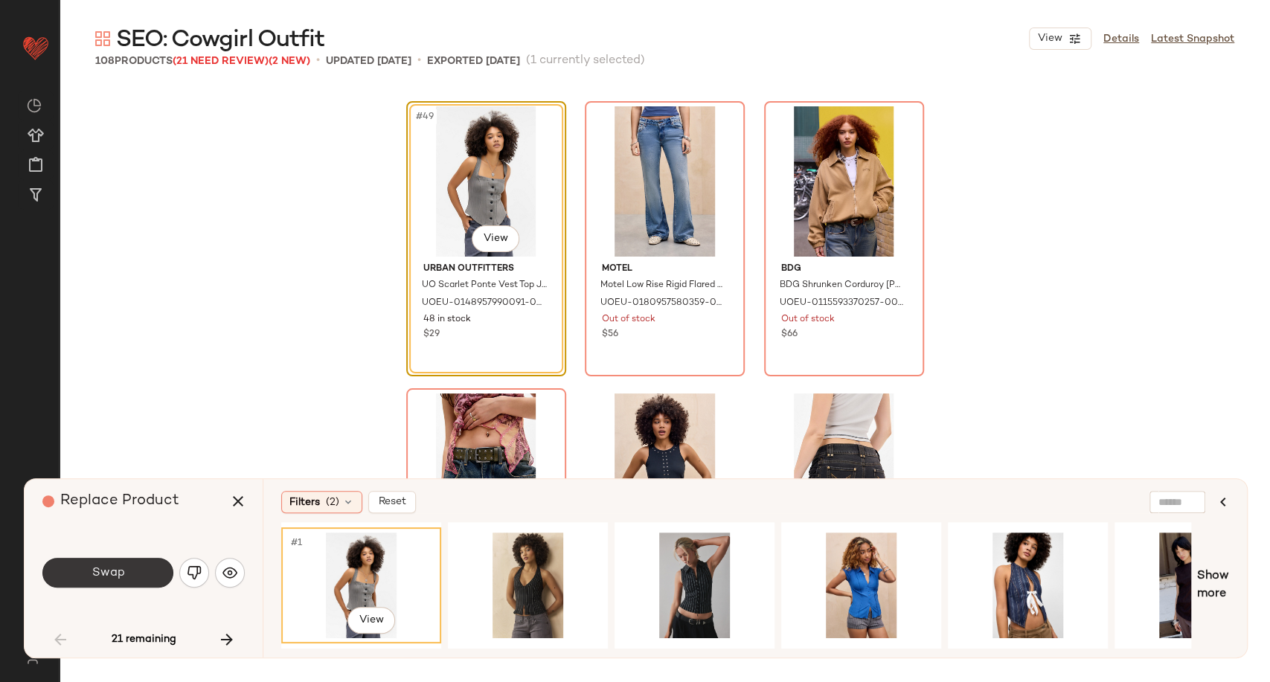
click at [104, 573] on span "Swap" at bounding box center [107, 573] width 33 height 14
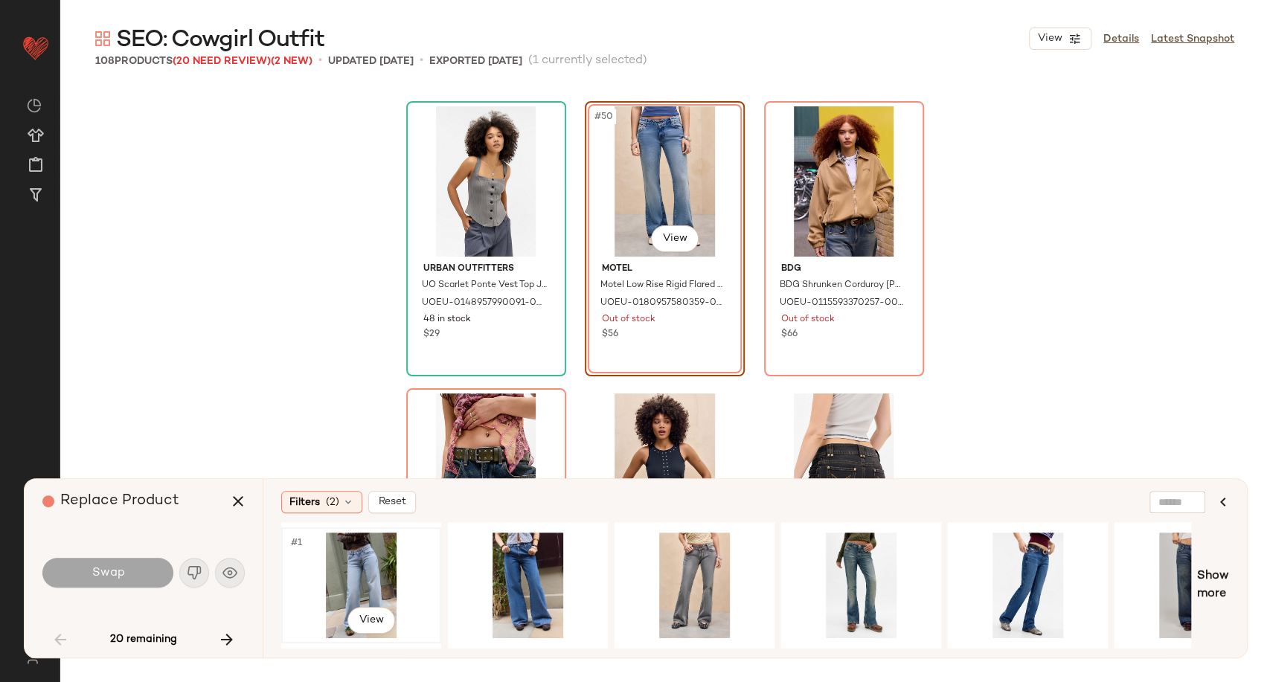
click at [373, 573] on div "#1 View" at bounding box center [361, 586] width 150 height 106
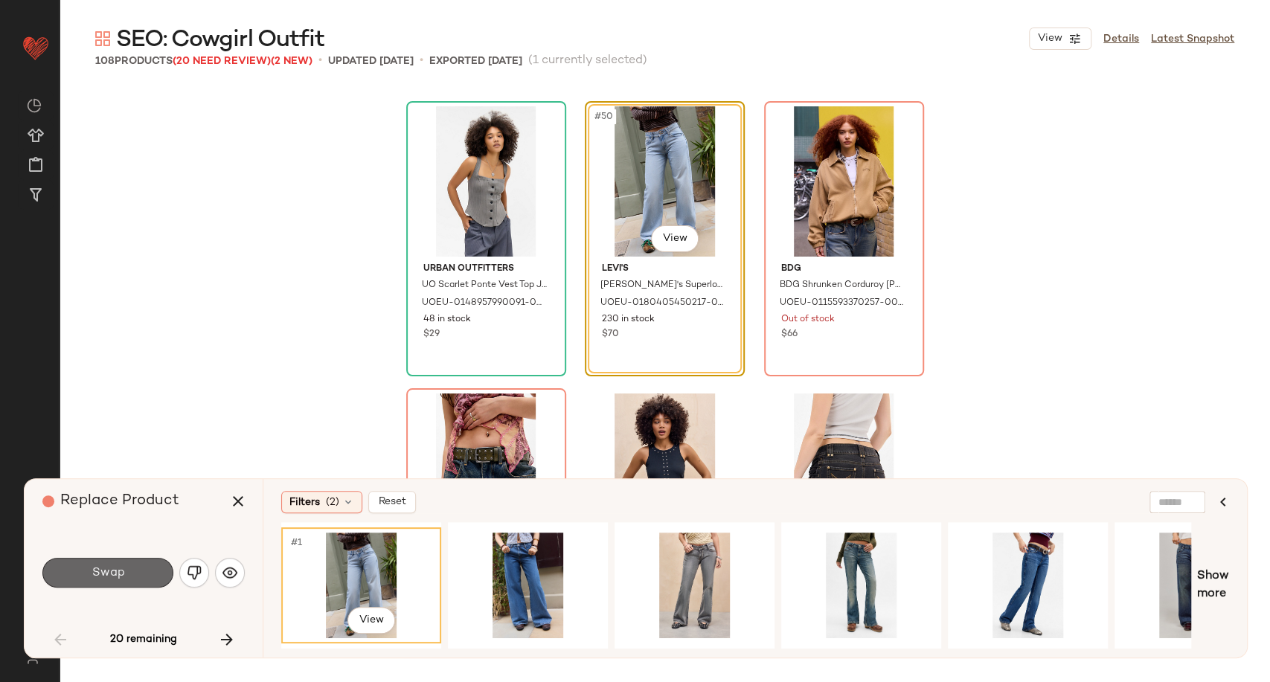
click at [125, 570] on button "Swap" at bounding box center [107, 573] width 131 height 30
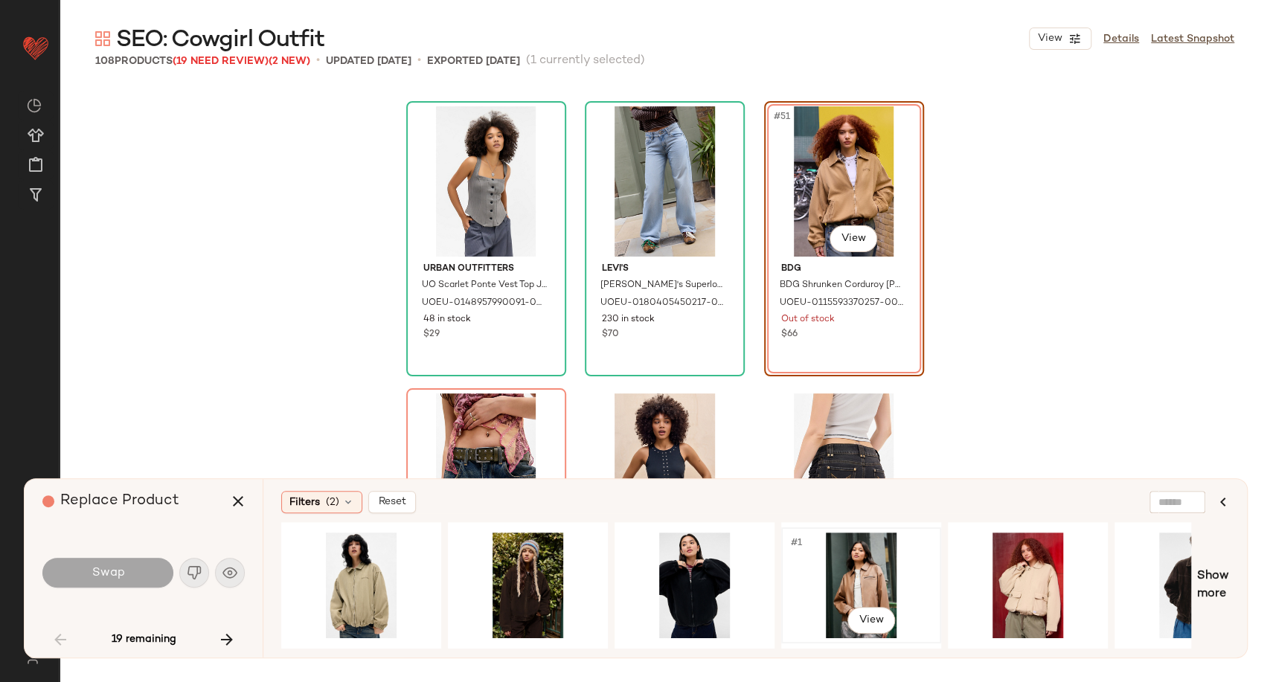
click at [855, 553] on div "#1 View" at bounding box center [861, 586] width 150 height 106
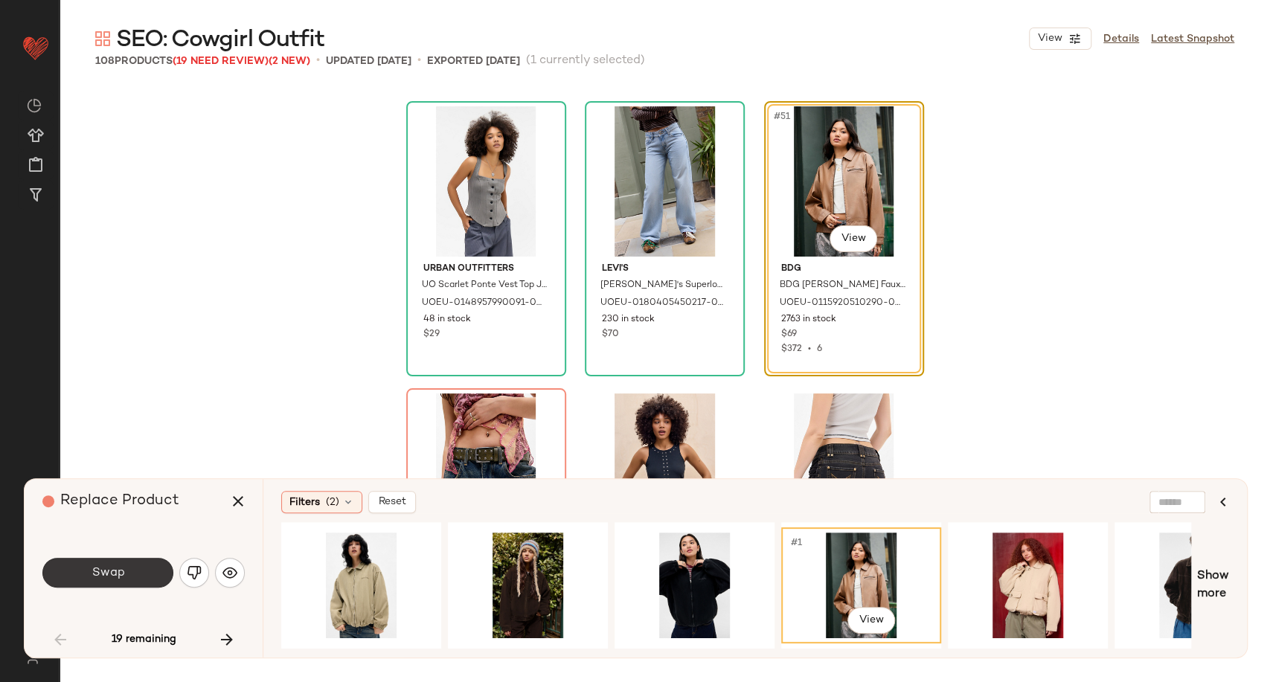
click at [141, 565] on button "Swap" at bounding box center [107, 573] width 131 height 30
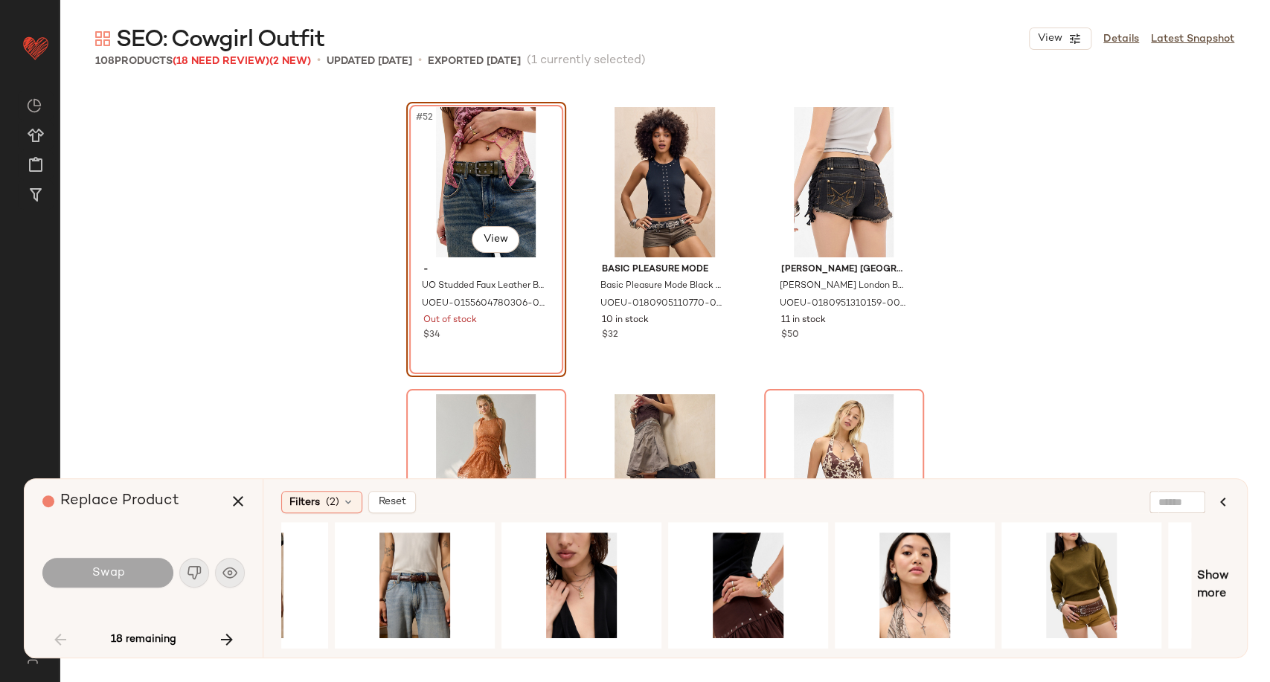
scroll to position [0, 452]
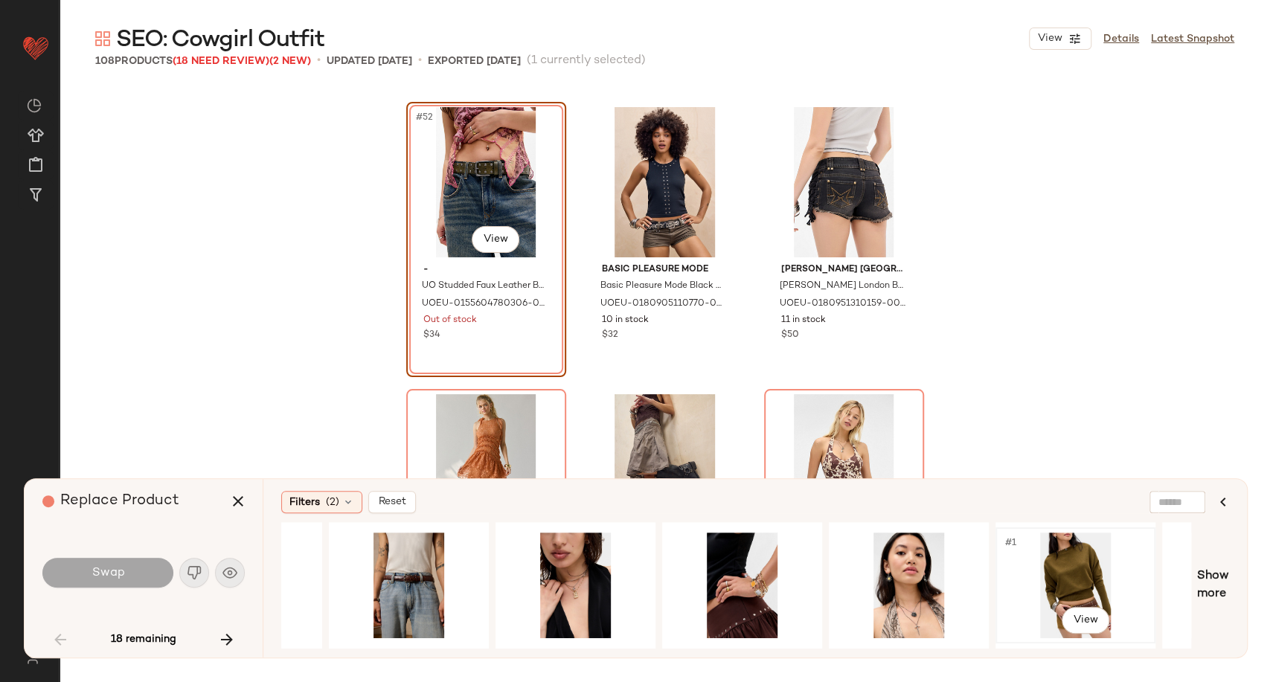
click at [1060, 570] on div "#1 View" at bounding box center [1075, 586] width 150 height 106
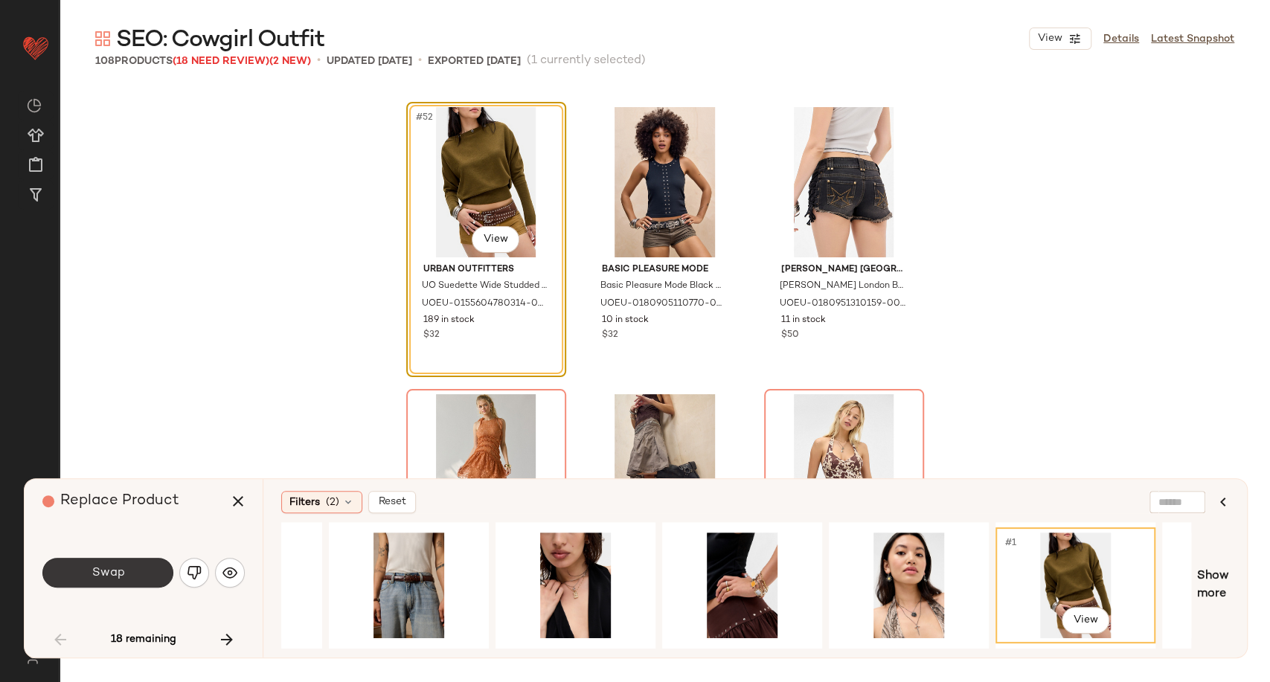
click at [119, 582] on button "Swap" at bounding box center [107, 573] width 131 height 30
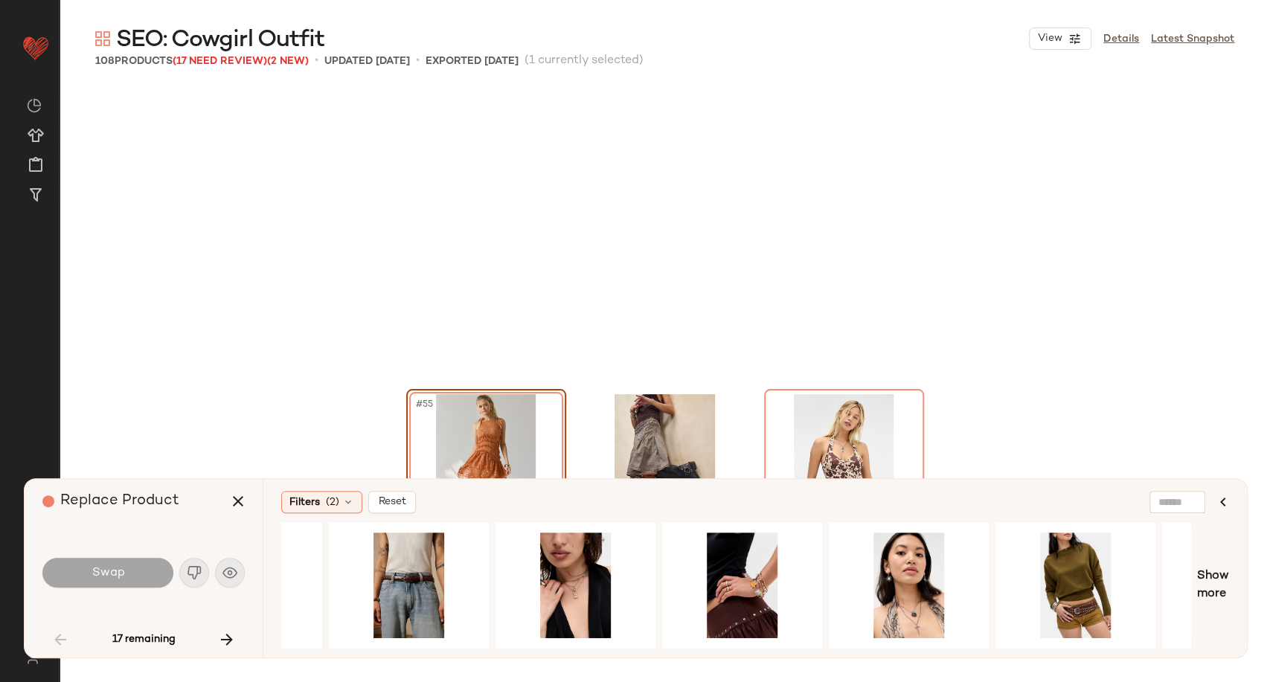
scroll to position [5168, 0]
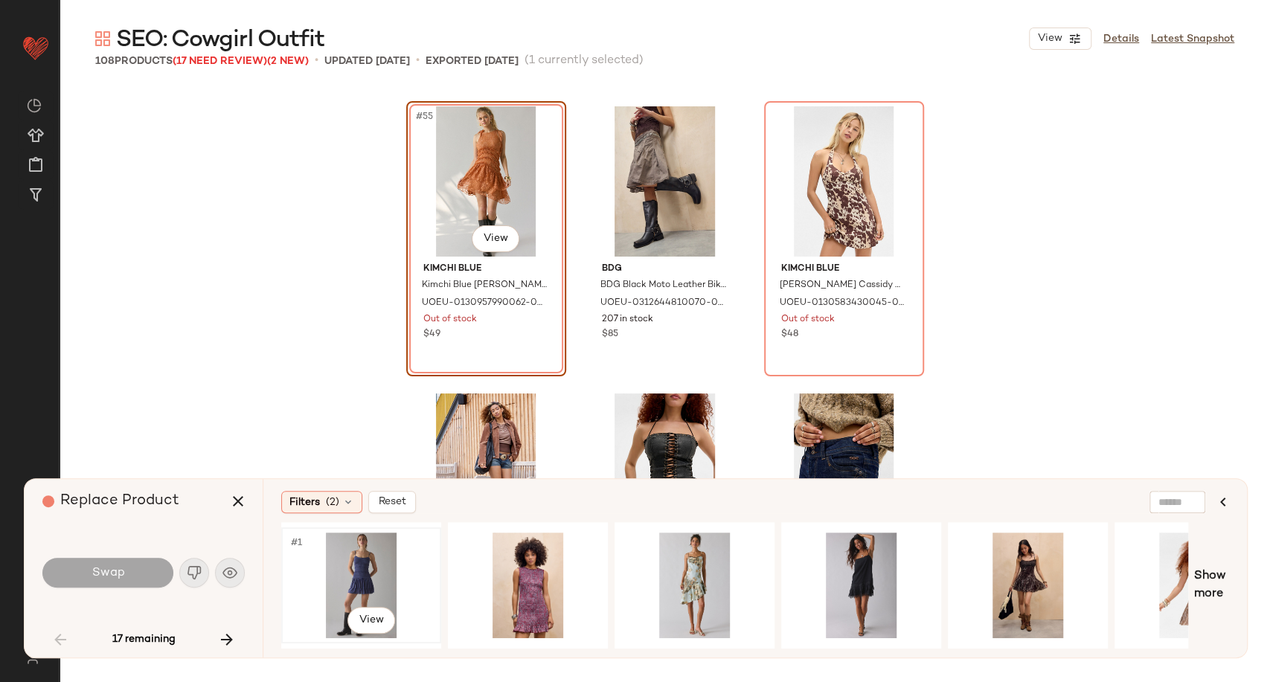
click at [370, 567] on div "#1 View" at bounding box center [361, 586] width 150 height 106
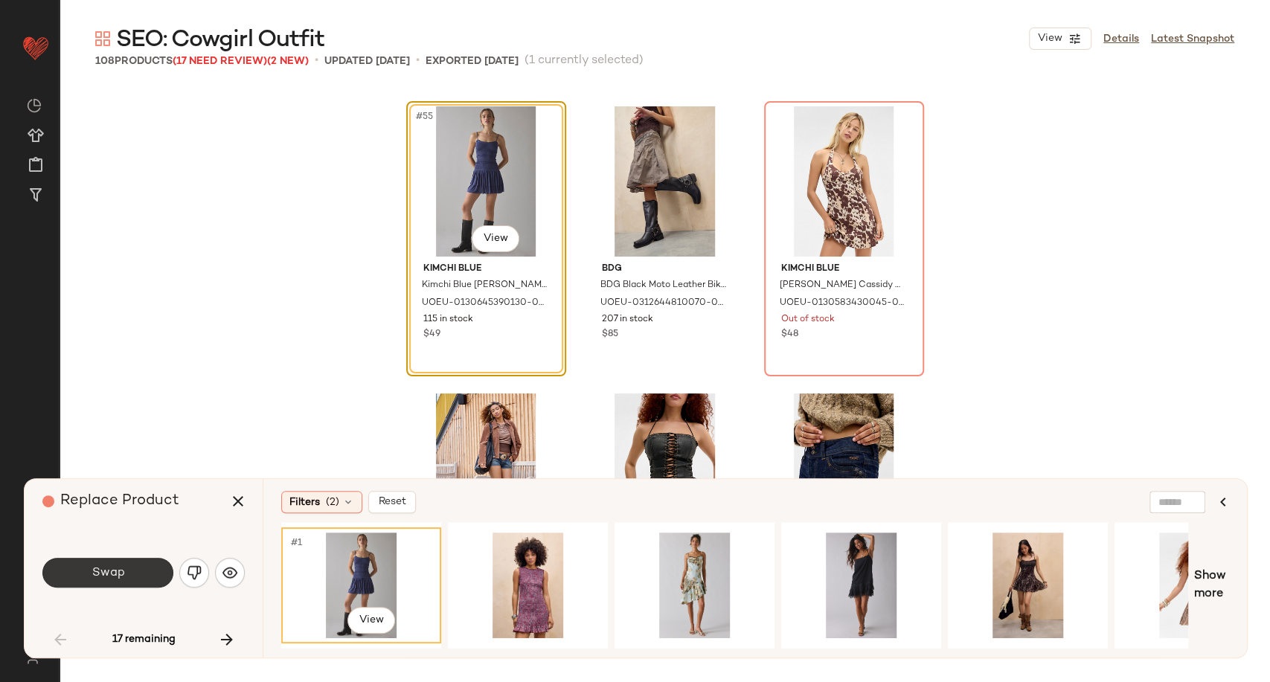
click at [71, 570] on button "Swap" at bounding box center [107, 573] width 131 height 30
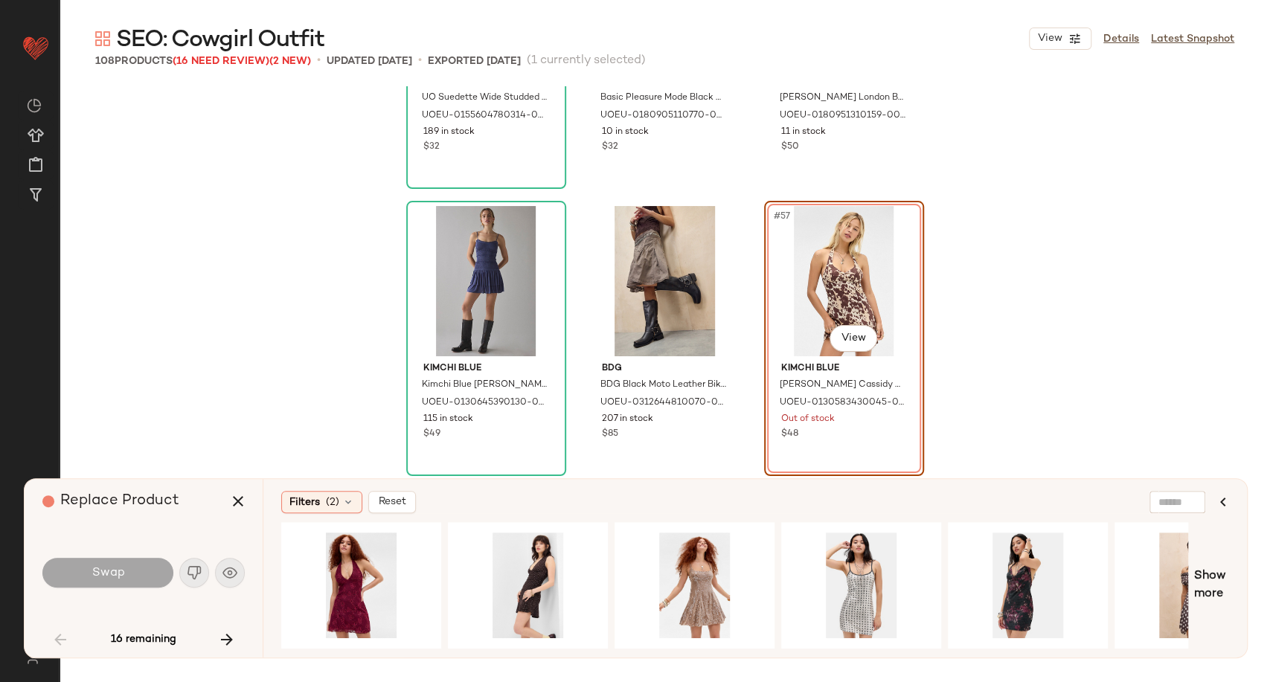
scroll to position [5085, 0]
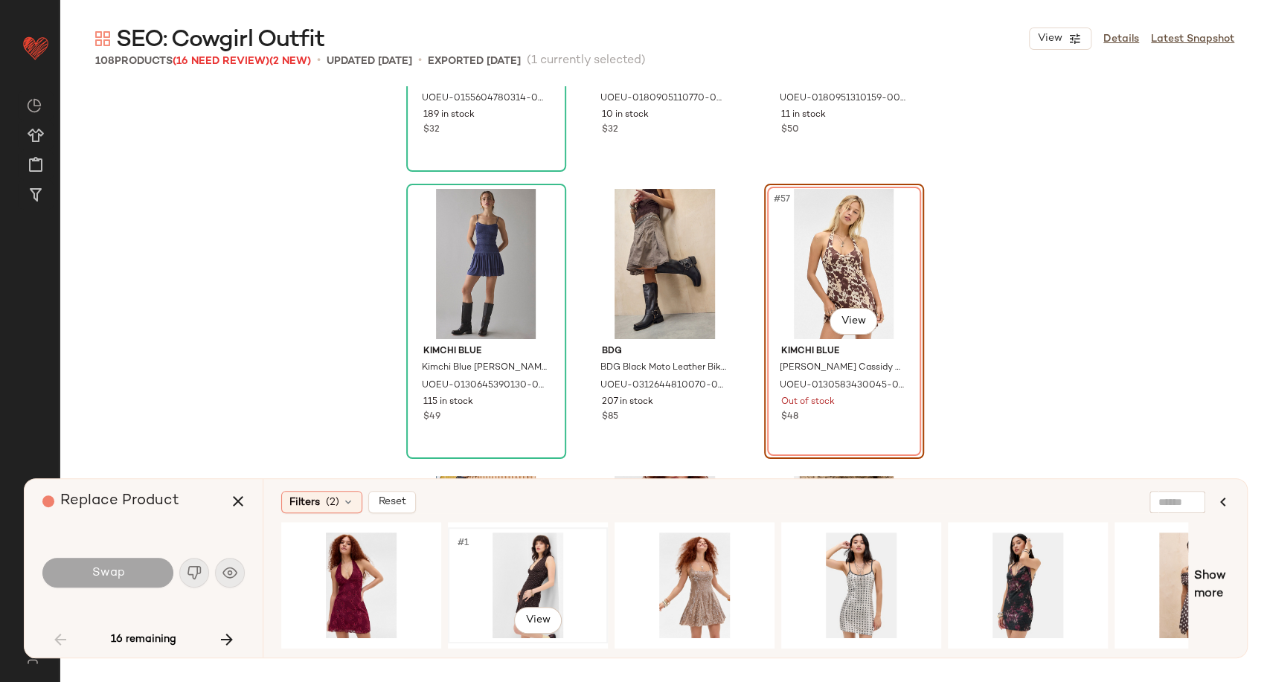
click at [534, 577] on div "#1 View" at bounding box center [528, 586] width 150 height 106
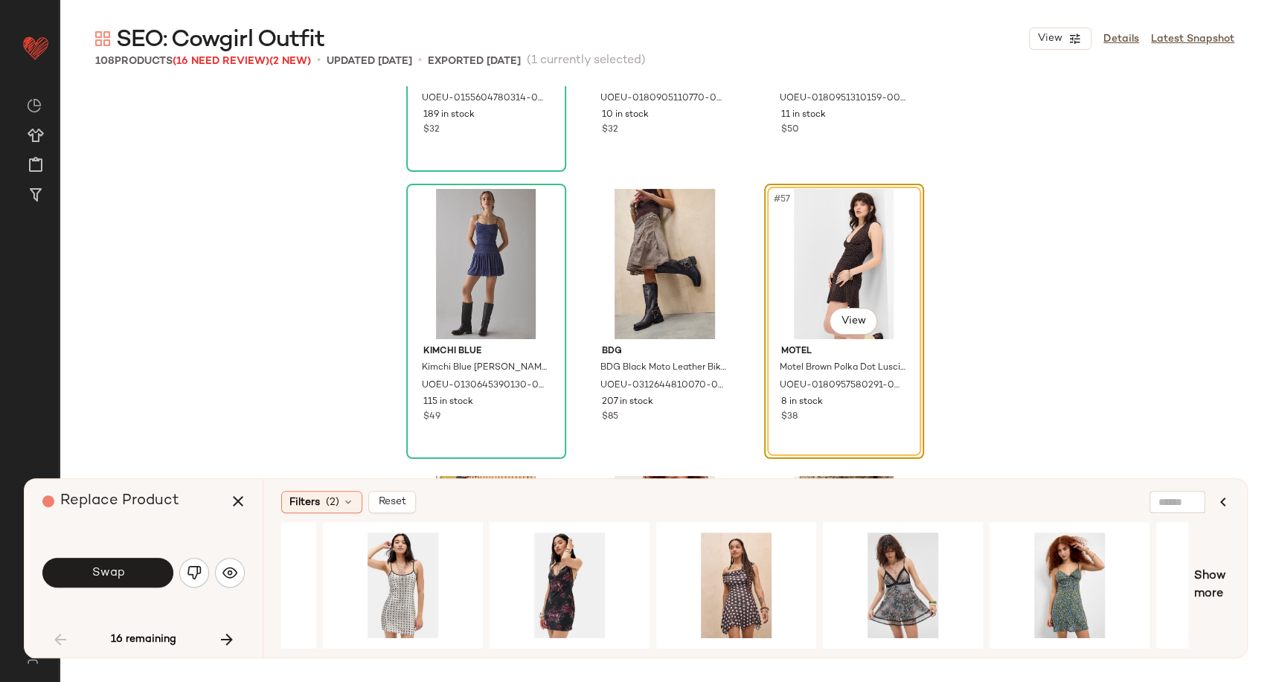
scroll to position [0, 504]
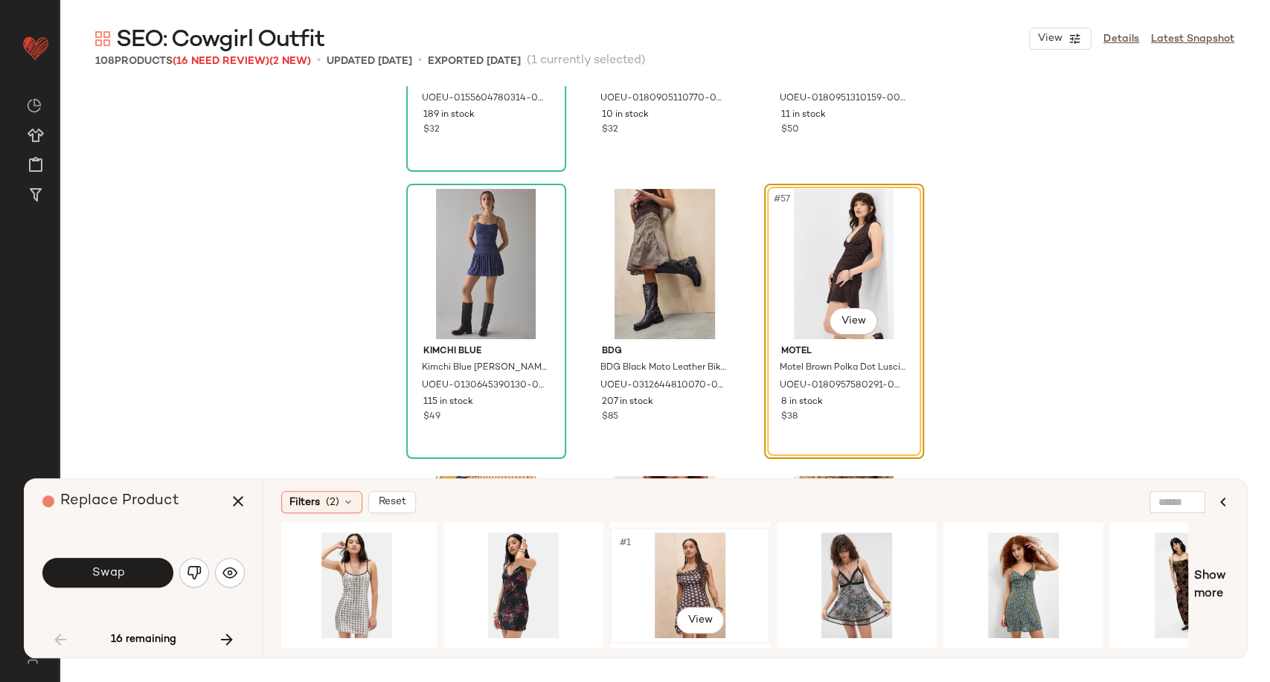
click at [704, 566] on div "#1 View" at bounding box center [690, 586] width 150 height 106
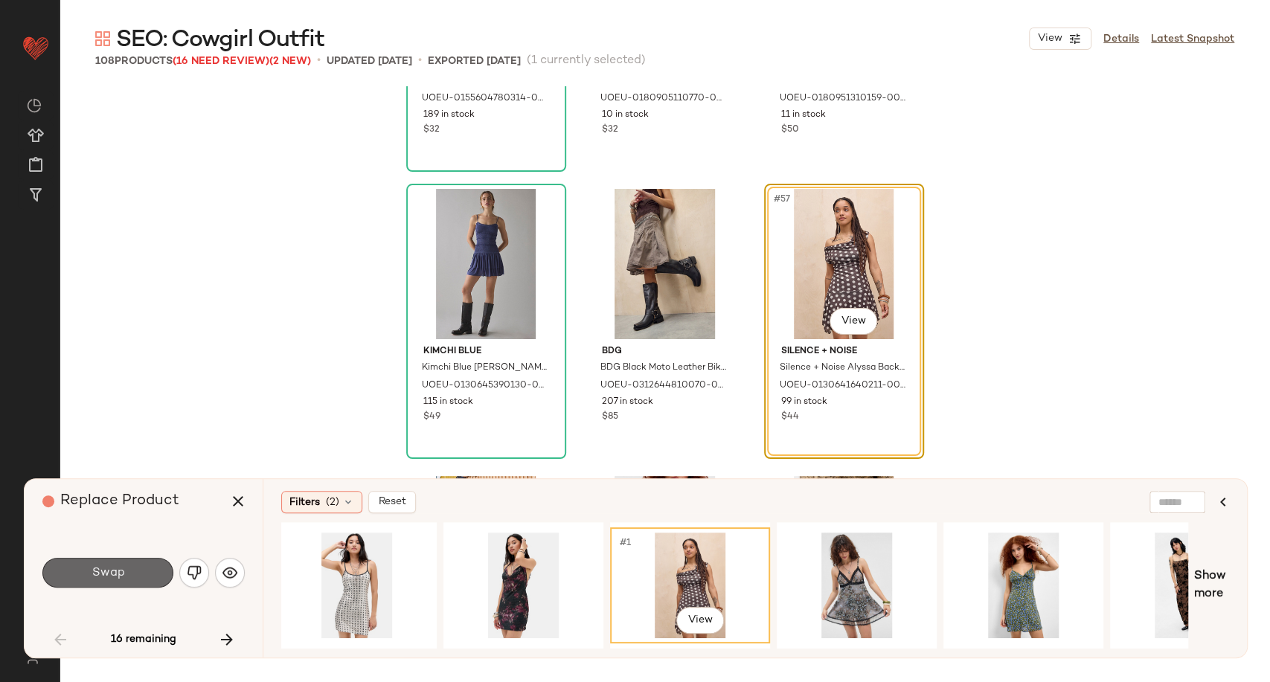
click at [144, 570] on button "Swap" at bounding box center [107, 573] width 131 height 30
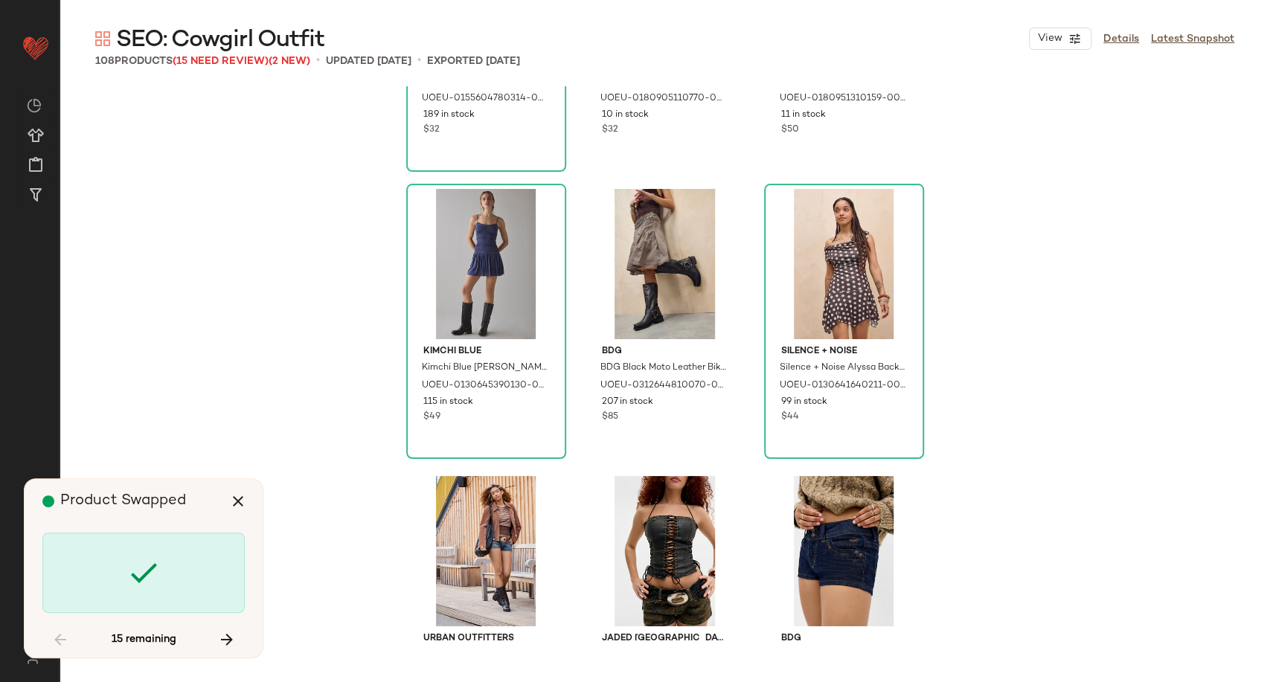
scroll to position [5742, 0]
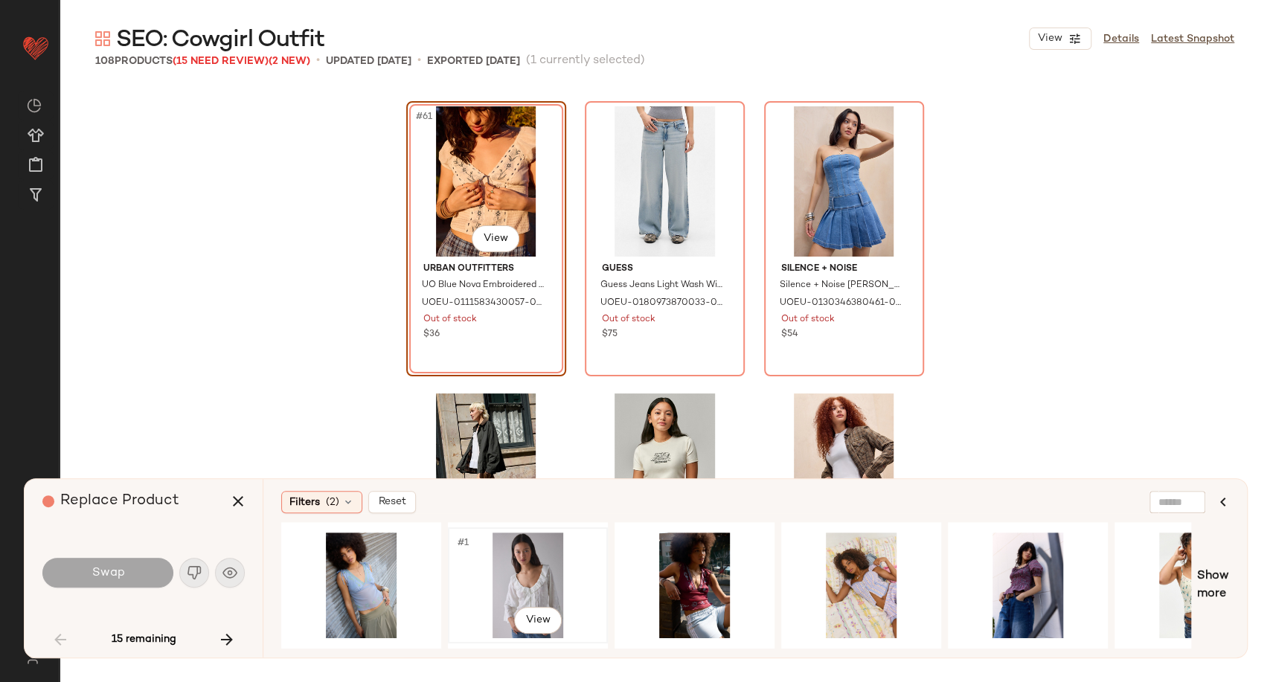
click at [516, 576] on div "#1 View" at bounding box center [528, 586] width 150 height 106
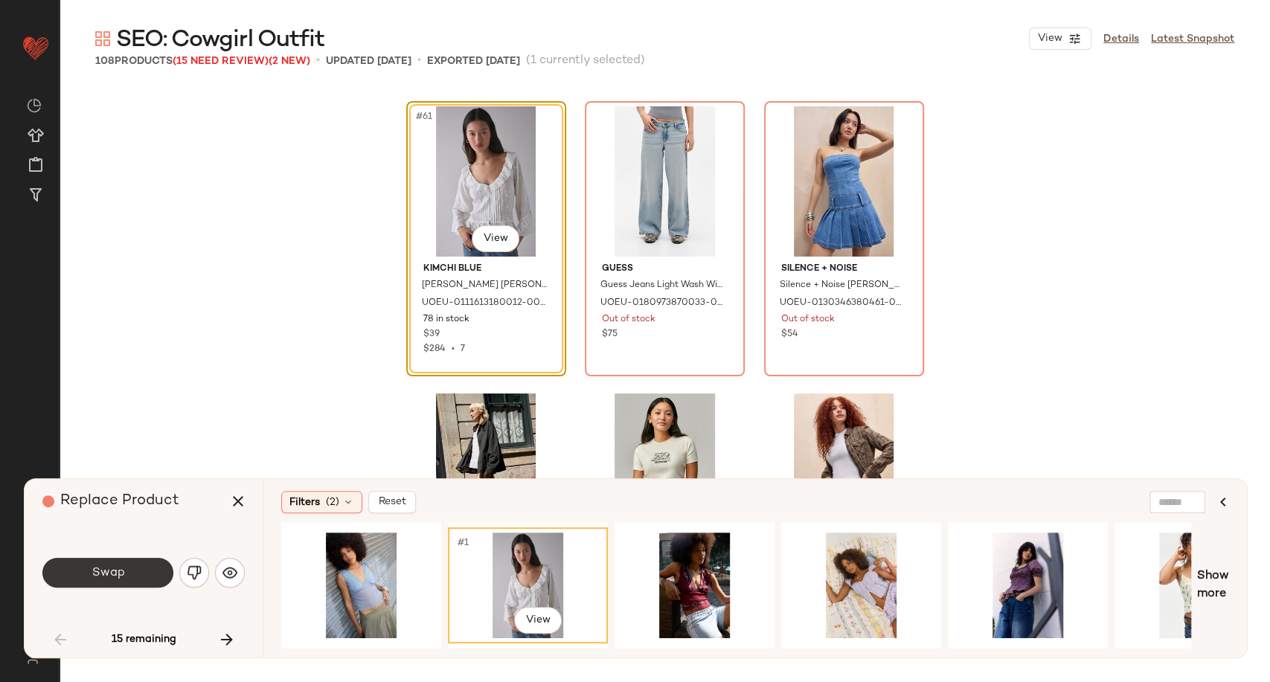
click at [107, 573] on span "Swap" at bounding box center [107, 573] width 33 height 14
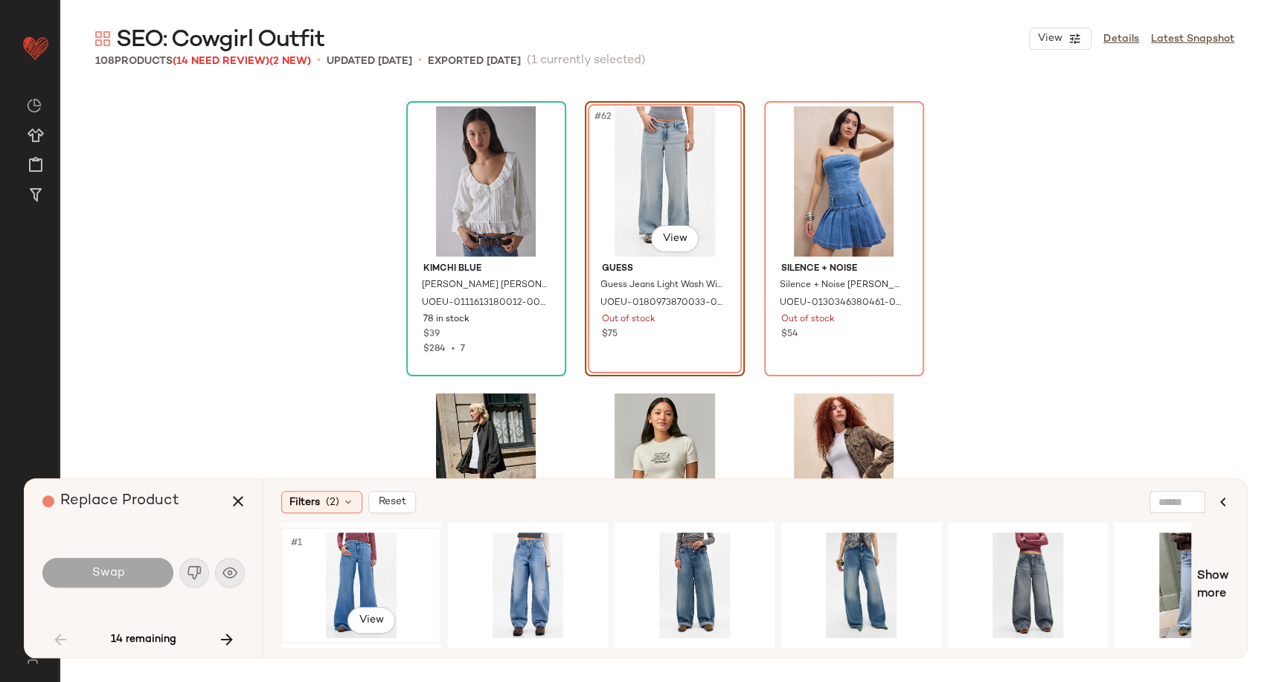
click at [347, 559] on div "#1 View" at bounding box center [361, 586] width 150 height 106
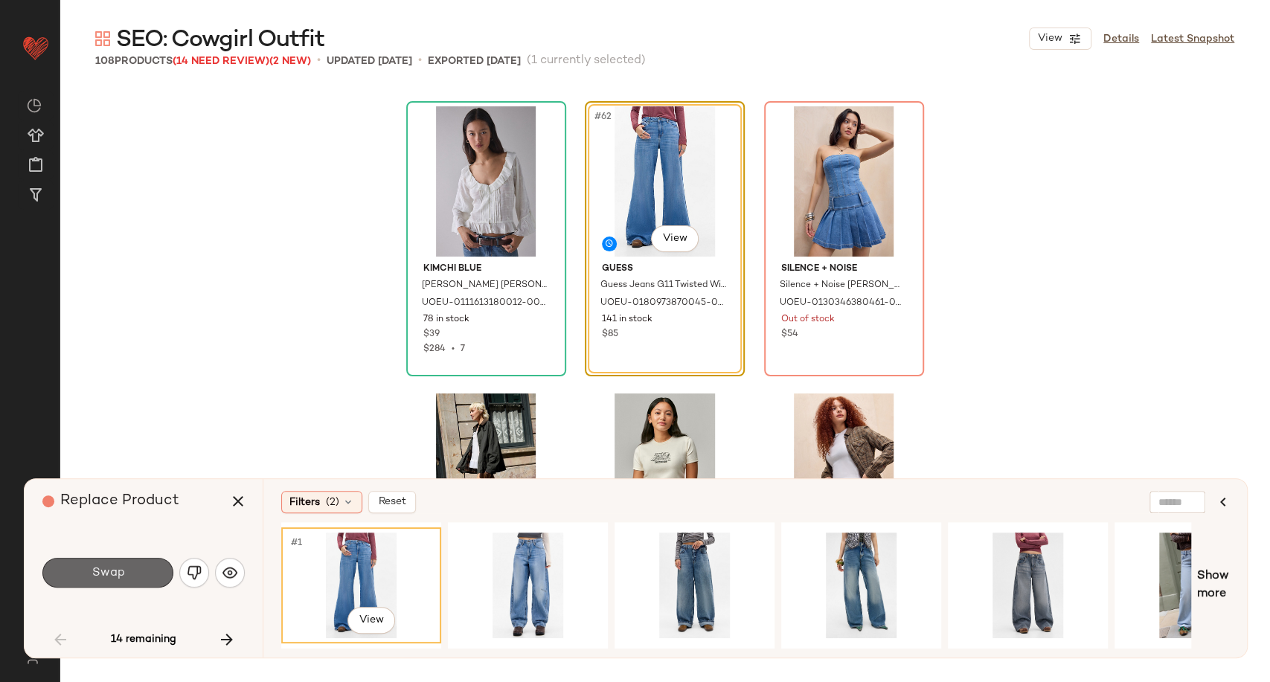
click at [125, 572] on button "Swap" at bounding box center [107, 573] width 131 height 30
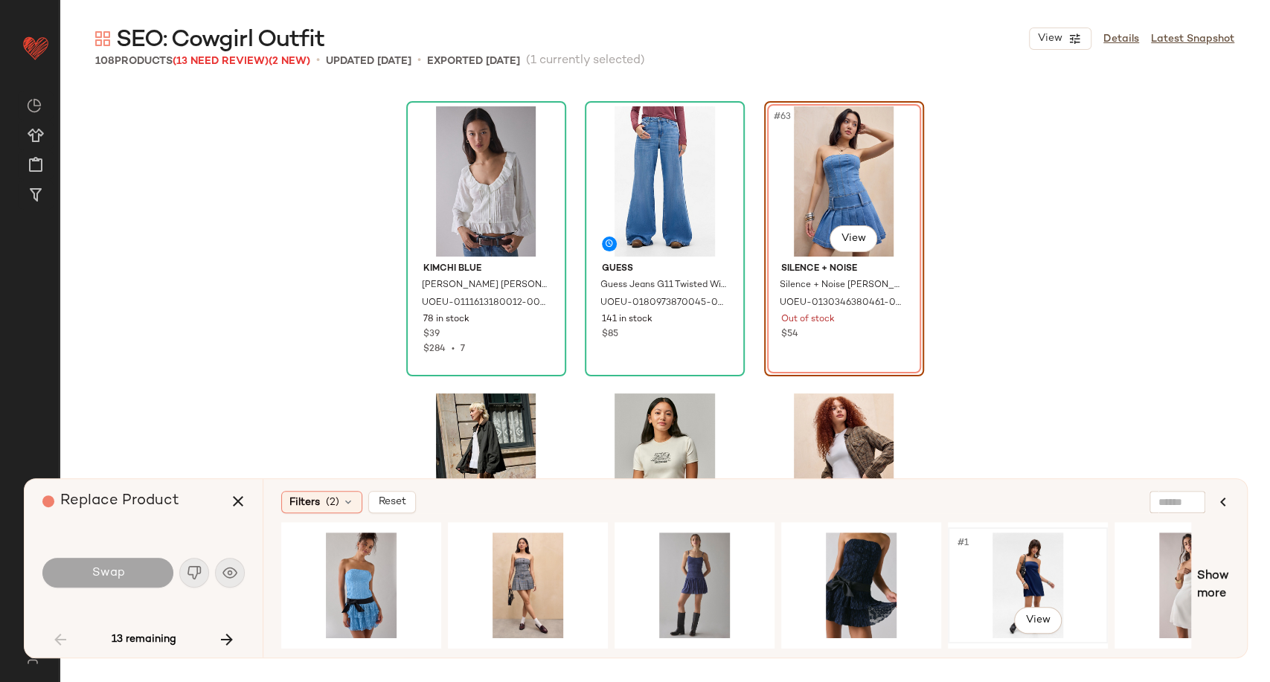
click at [1032, 570] on div "#1 View" at bounding box center [1028, 586] width 150 height 106
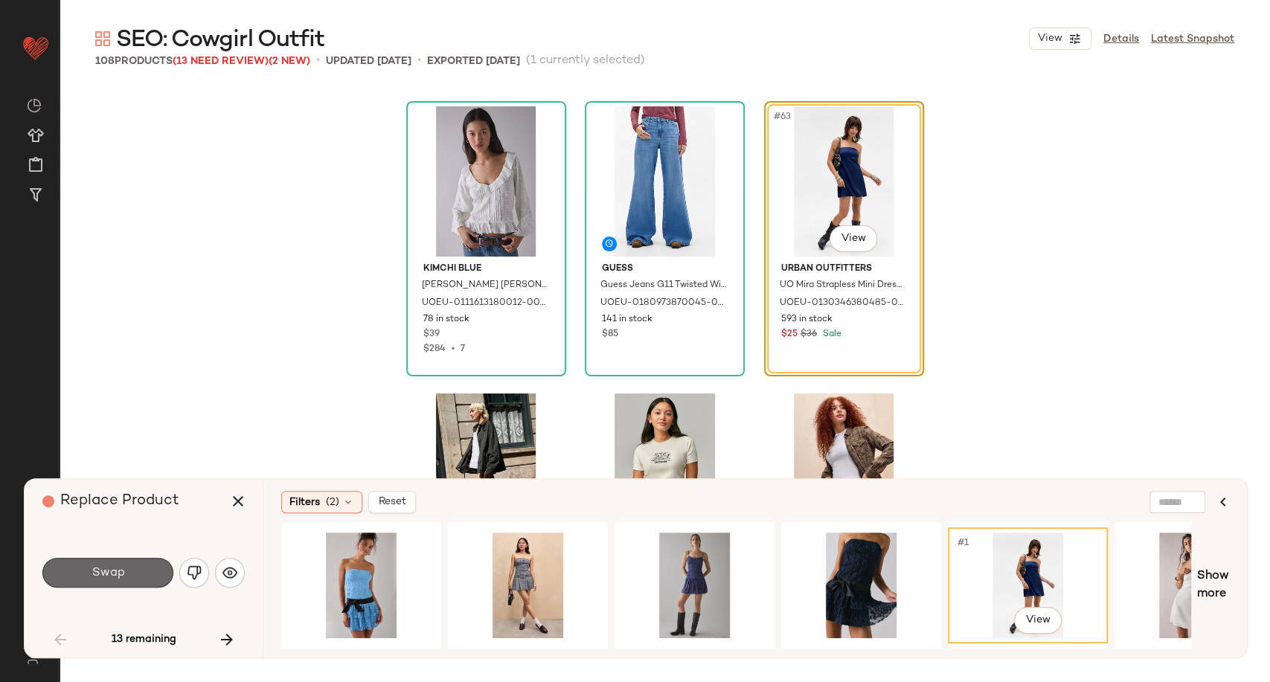
click at [141, 573] on button "Swap" at bounding box center [107, 573] width 131 height 30
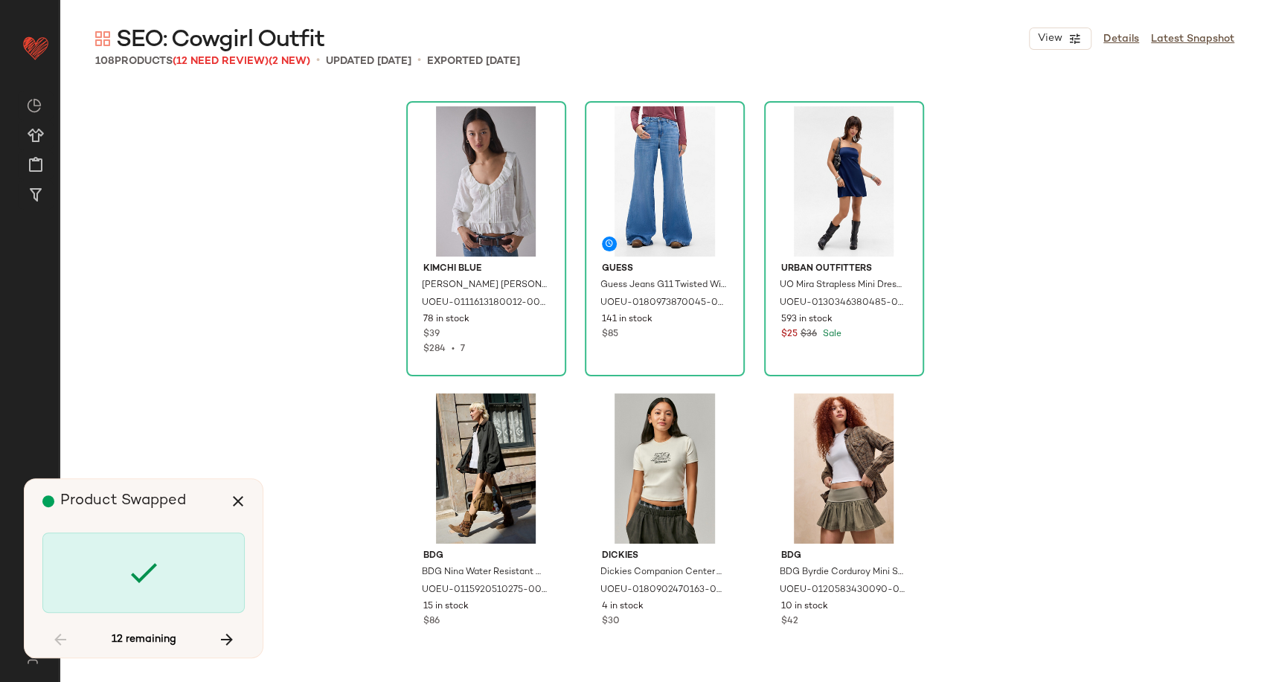
scroll to position [6316, 0]
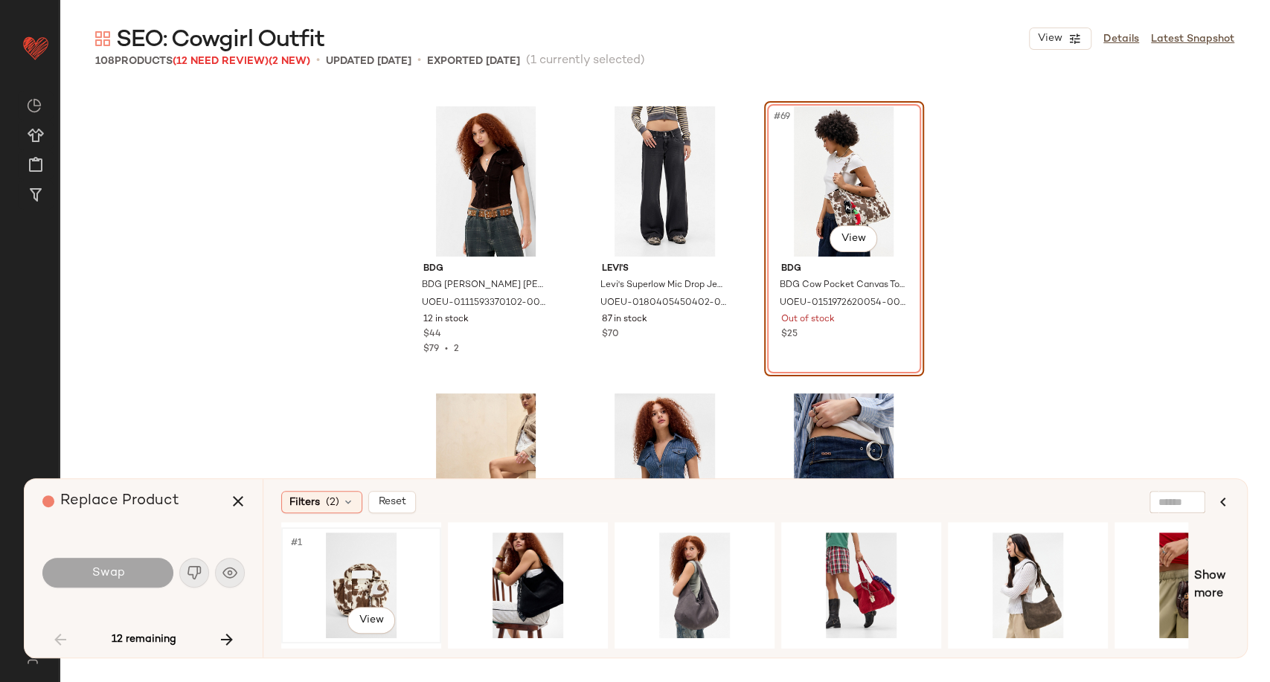
click at [349, 577] on div "#1 View" at bounding box center [361, 586] width 150 height 106
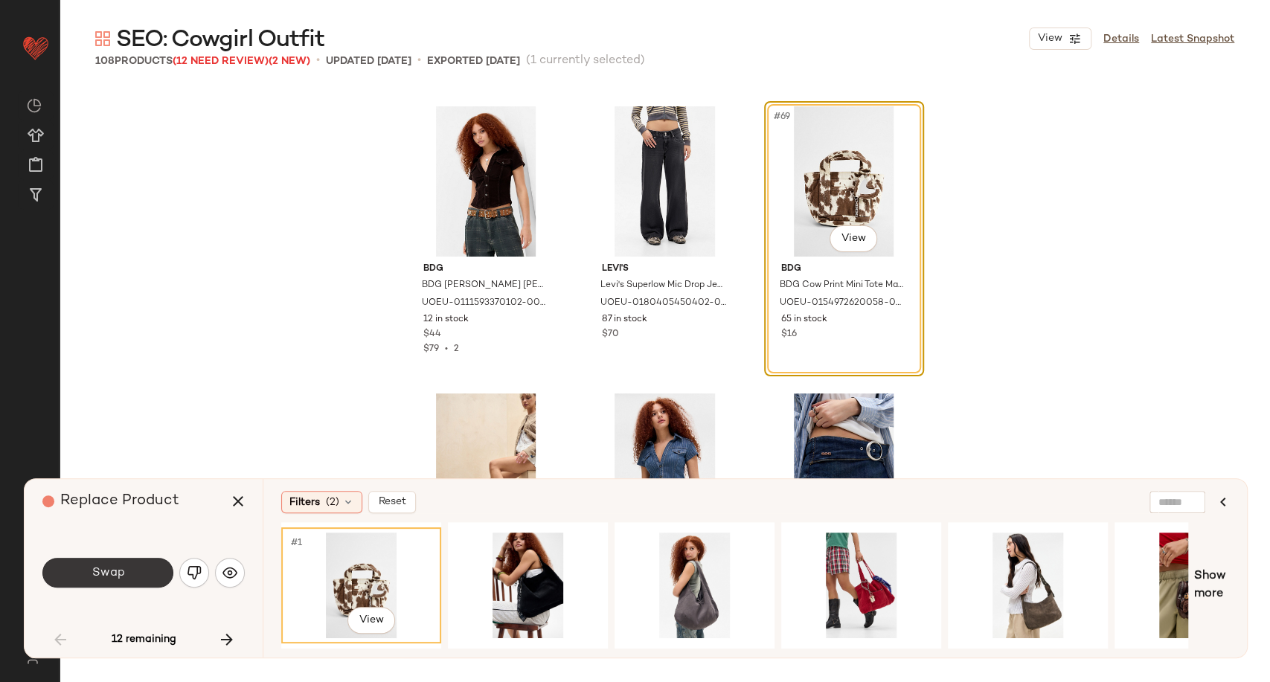
click at [99, 576] on span "Swap" at bounding box center [107, 573] width 33 height 14
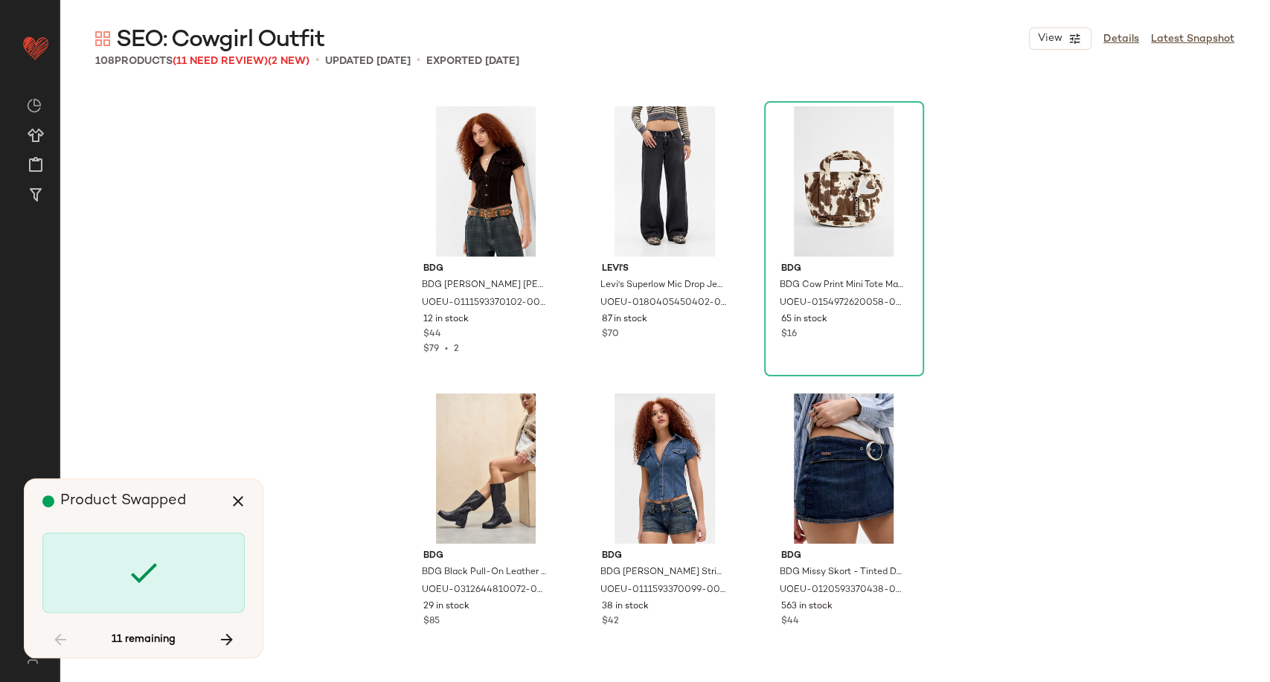
scroll to position [6890, 0]
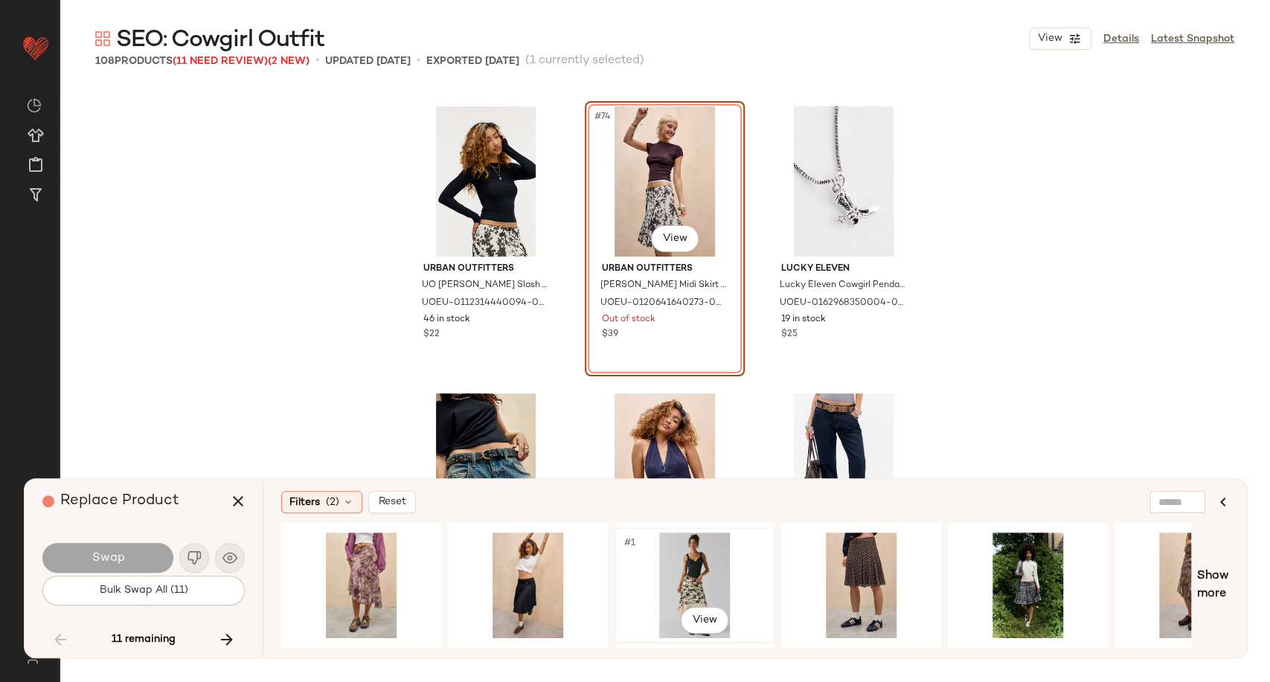
click at [696, 562] on div "#1 View" at bounding box center [695, 586] width 150 height 106
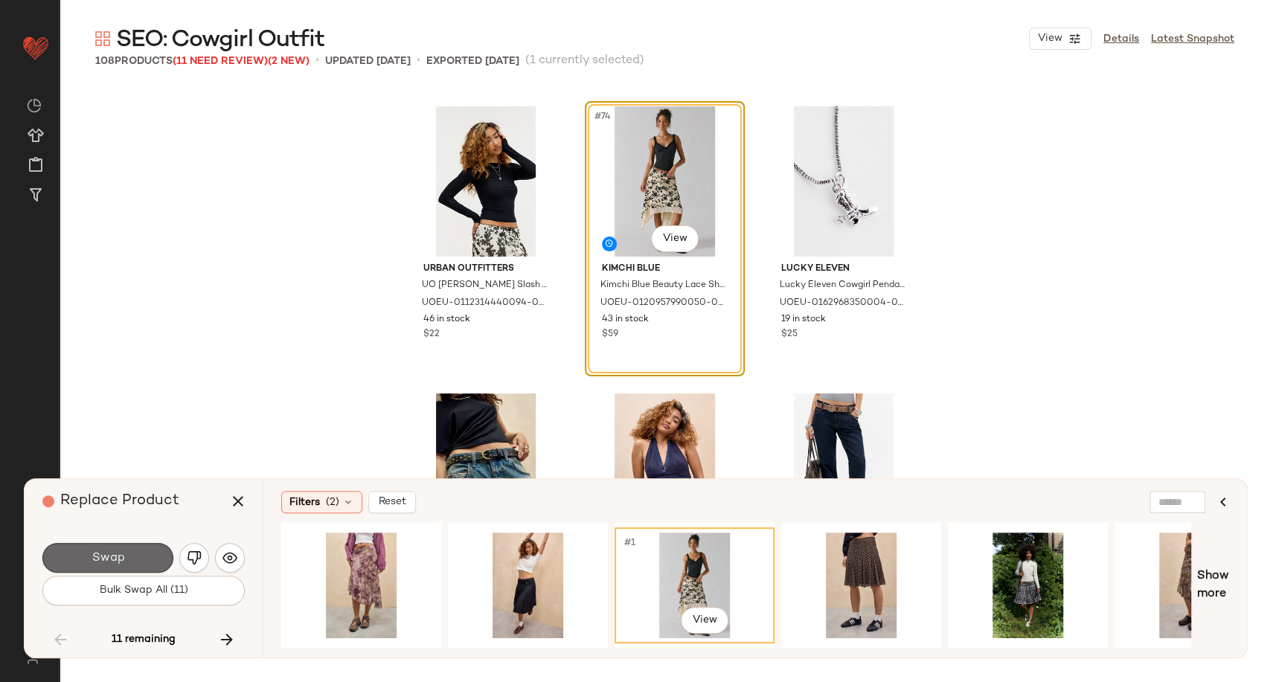
click at [119, 564] on span "Swap" at bounding box center [107, 558] width 33 height 14
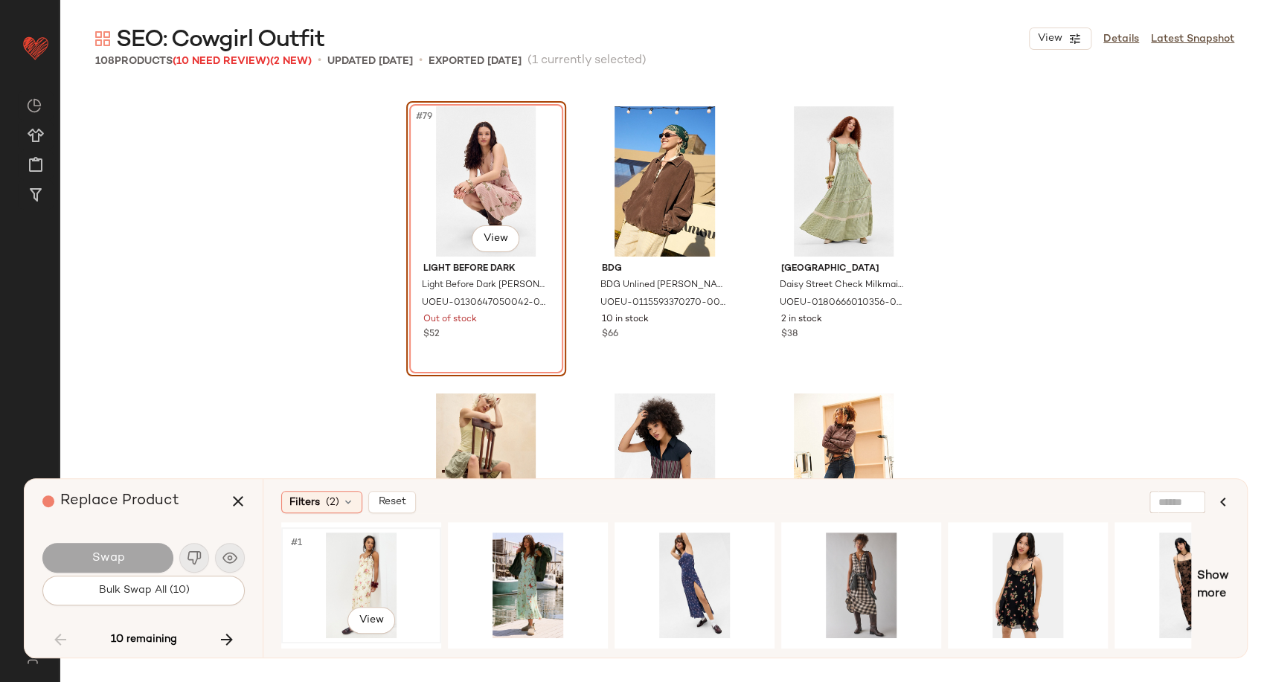
click at [349, 558] on div "#1 View" at bounding box center [361, 586] width 150 height 106
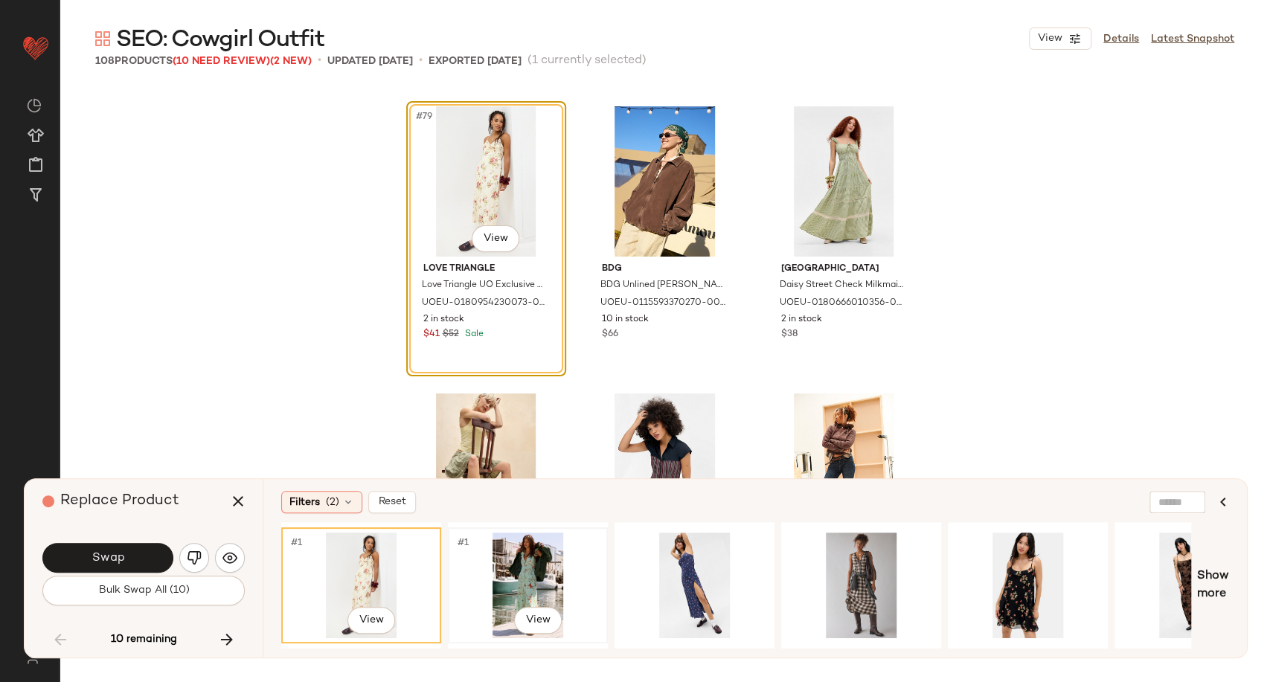
click at [527, 569] on div "#1 View" at bounding box center [528, 586] width 150 height 106
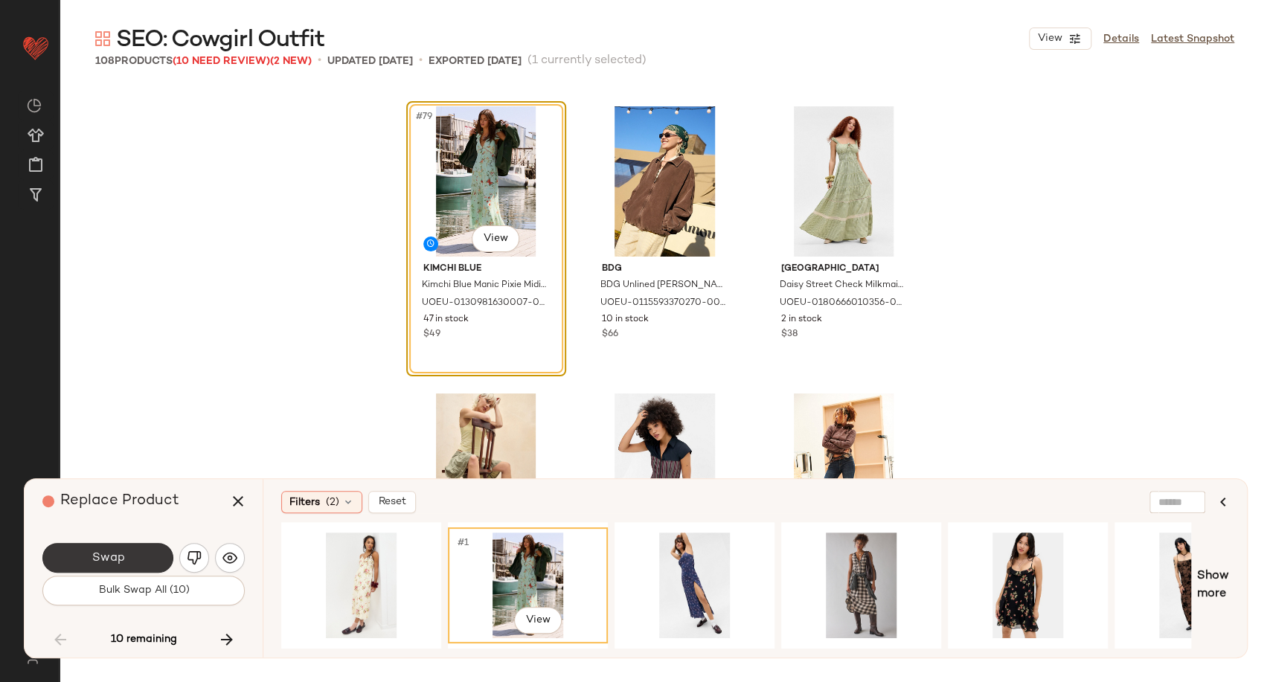
click at [117, 567] on button "Swap" at bounding box center [107, 558] width 131 height 30
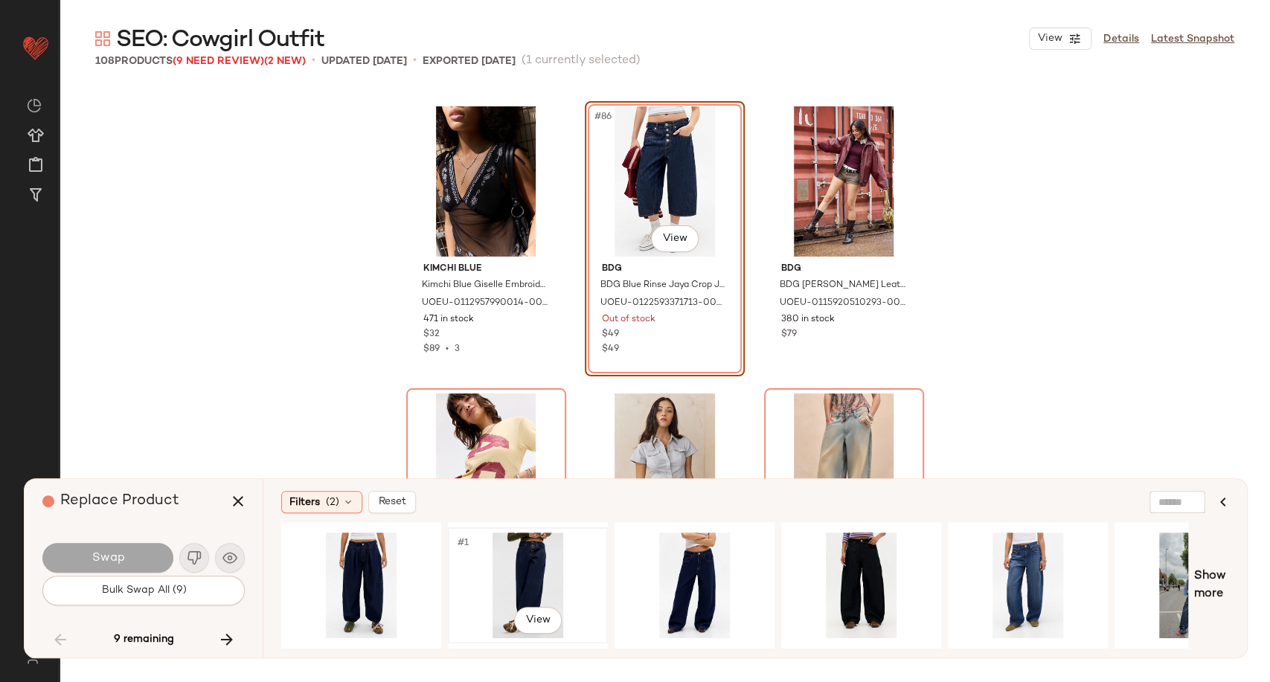
click at [538, 578] on div "#1 View" at bounding box center [528, 586] width 150 height 106
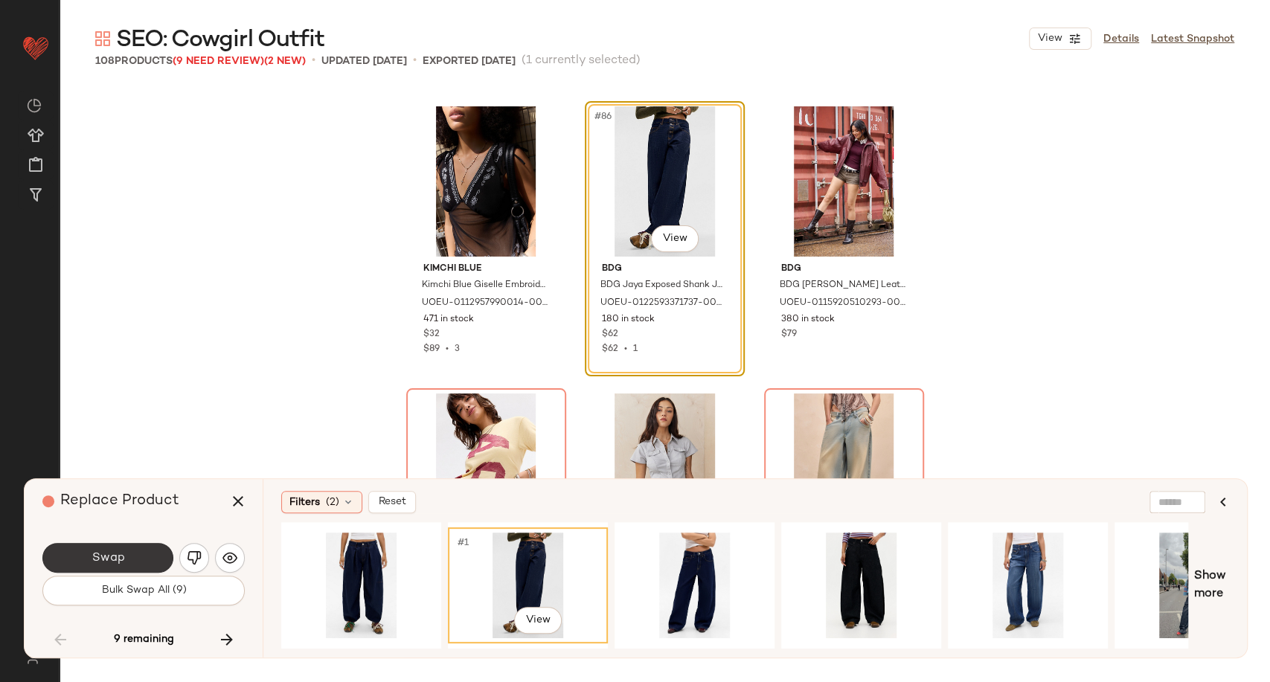
click at [152, 565] on button "Swap" at bounding box center [107, 558] width 131 height 30
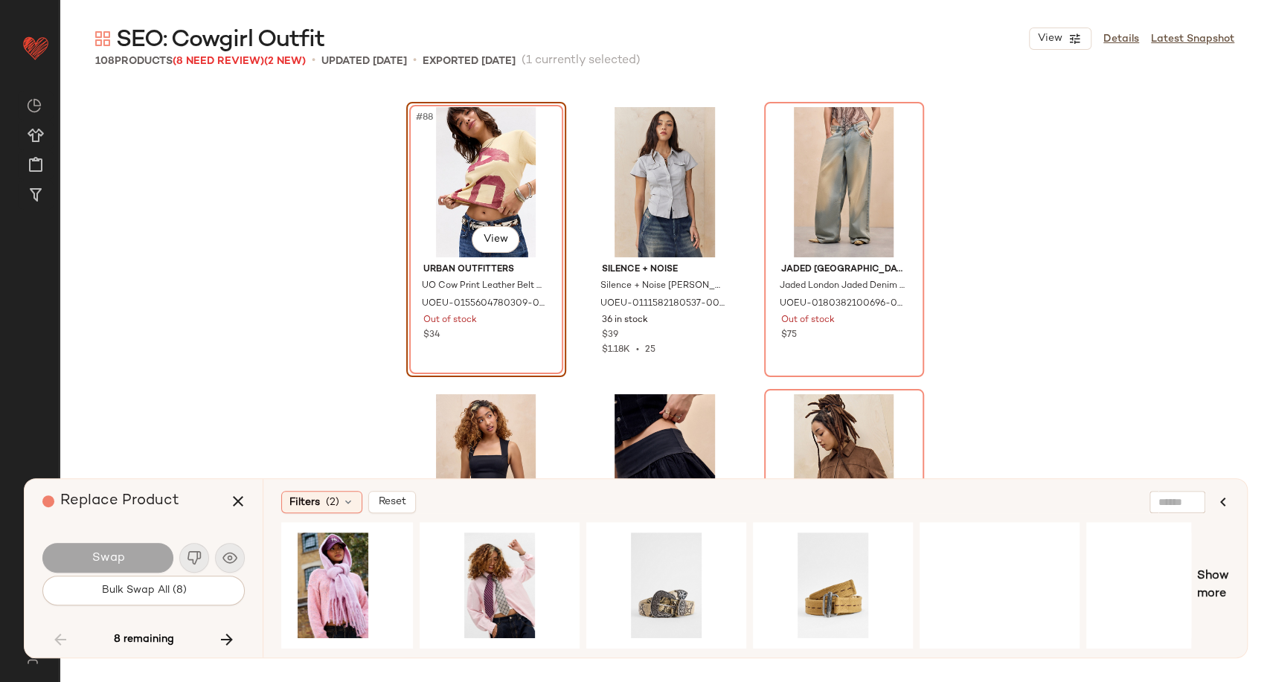
scroll to position [0, 1862]
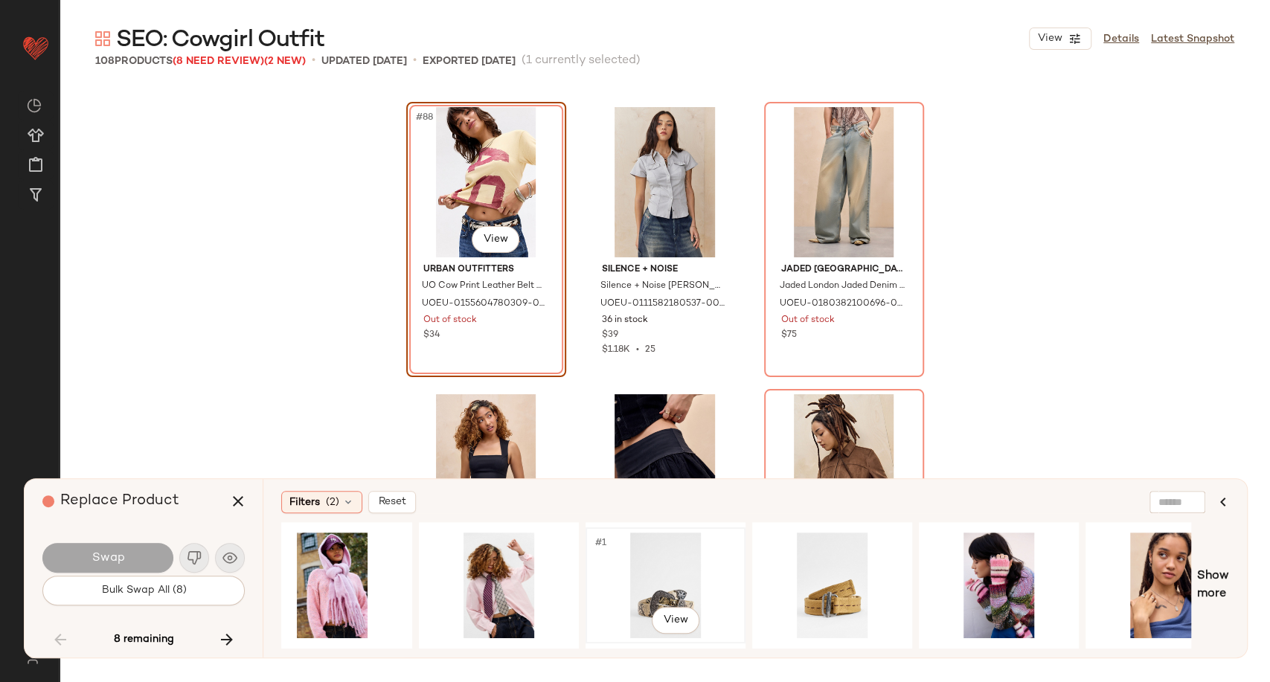
click at [672, 582] on div "#1 View" at bounding box center [666, 586] width 150 height 106
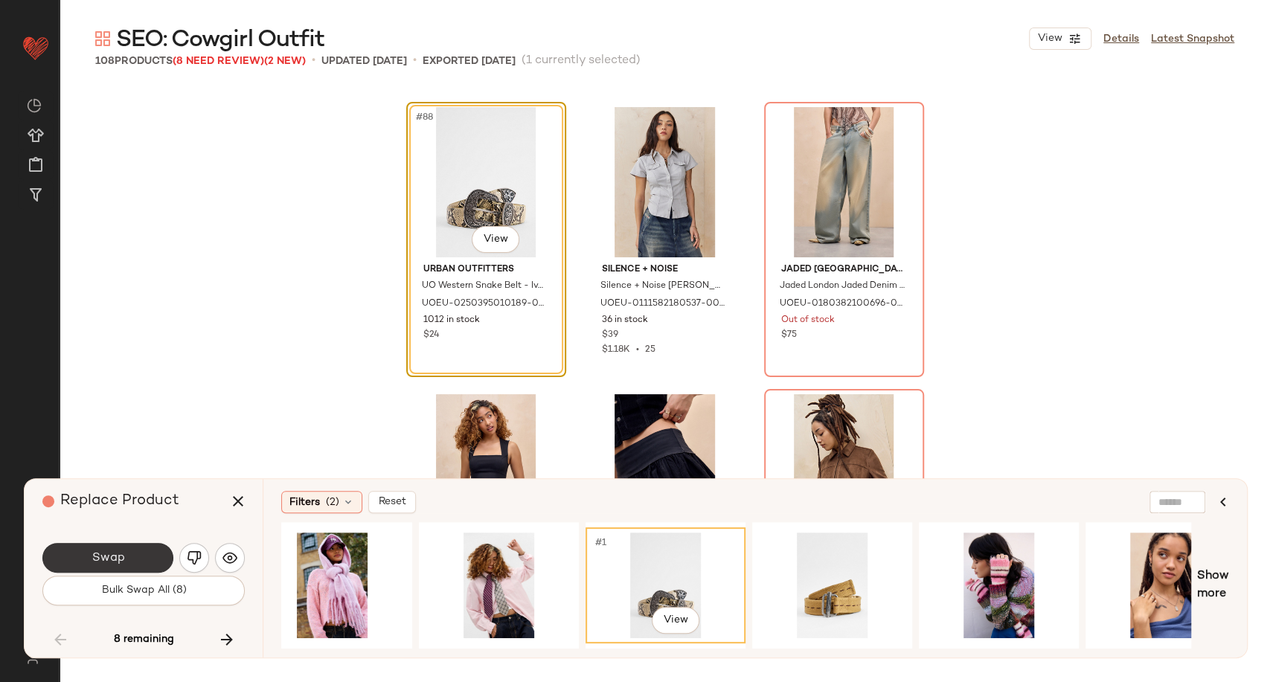
click at [126, 561] on button "Swap" at bounding box center [107, 558] width 131 height 30
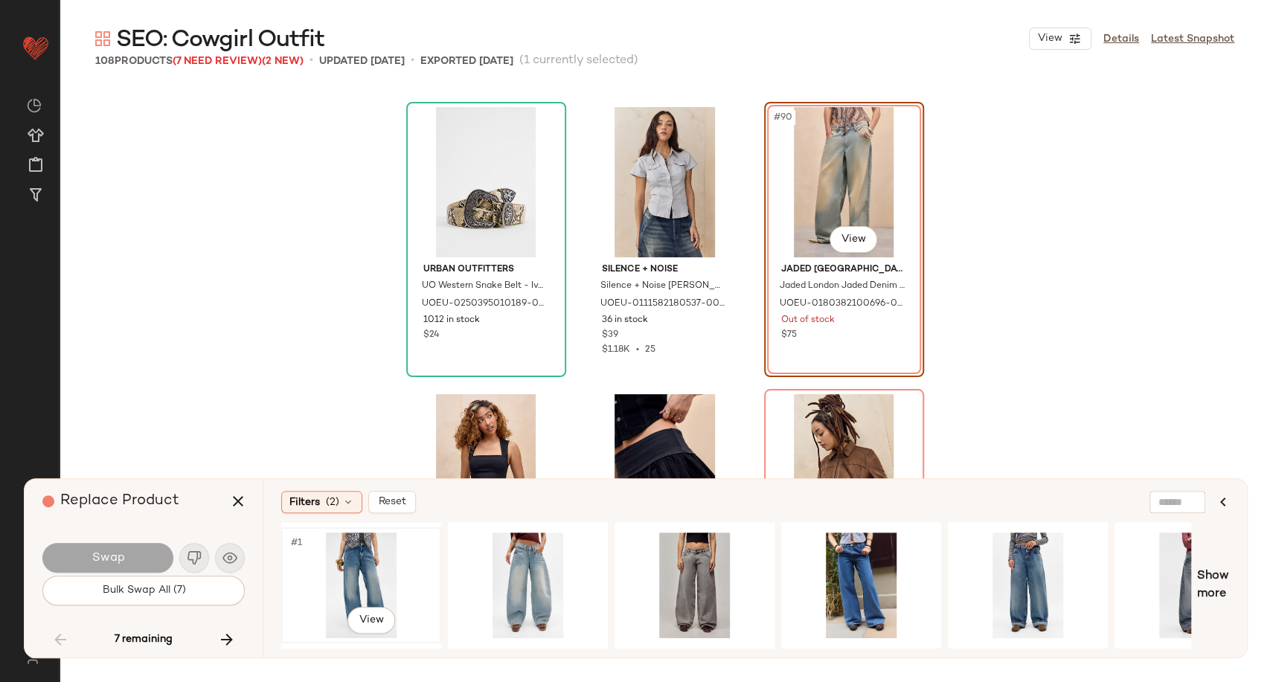
click at [369, 572] on div "#1 View" at bounding box center [361, 586] width 150 height 106
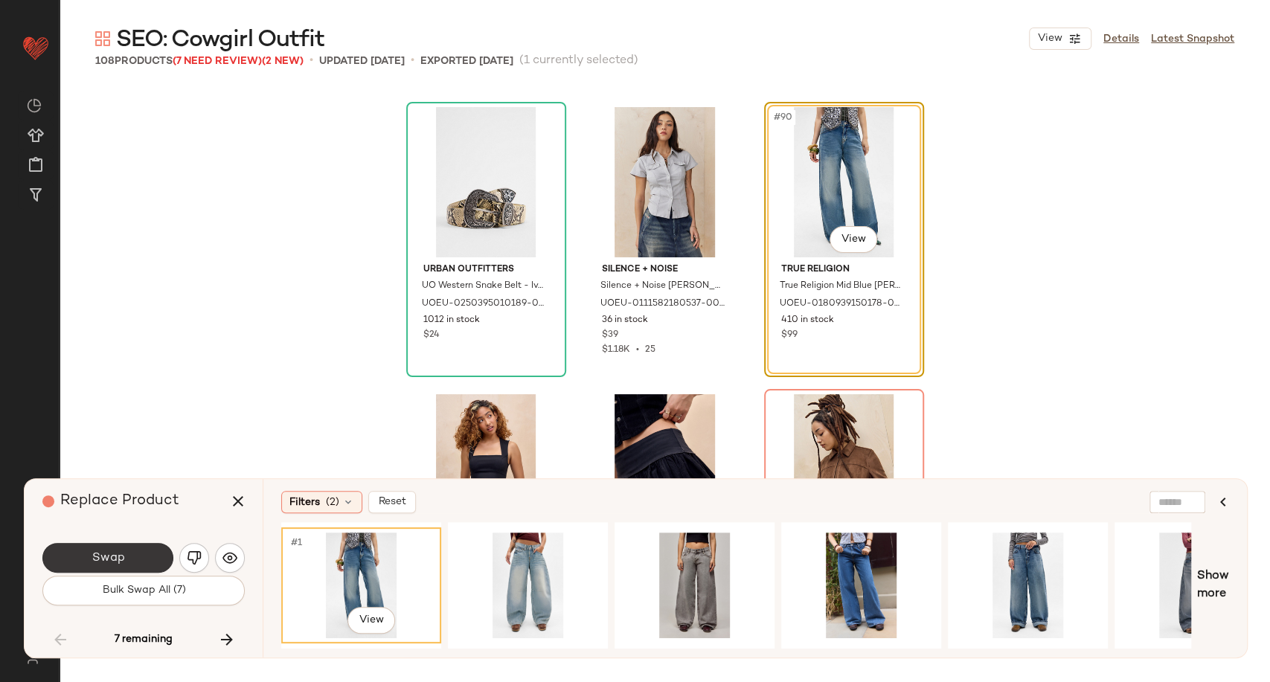
click at [147, 568] on button "Swap" at bounding box center [107, 558] width 131 height 30
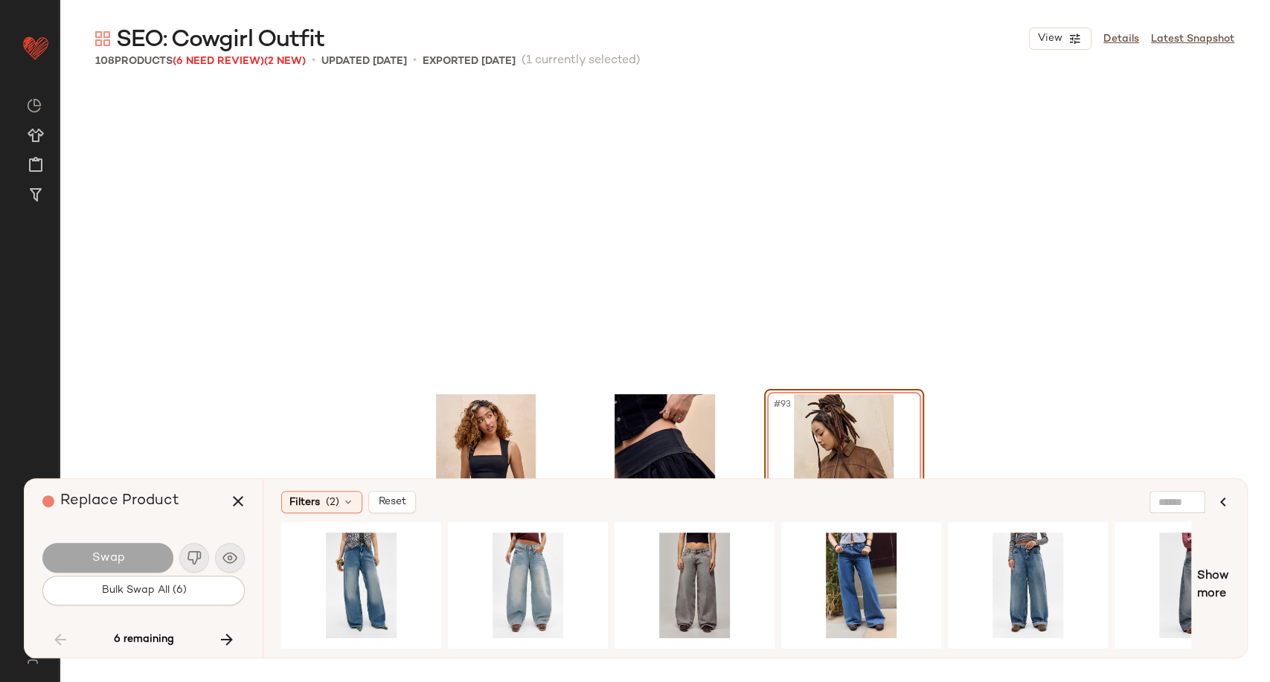
scroll to position [8613, 0]
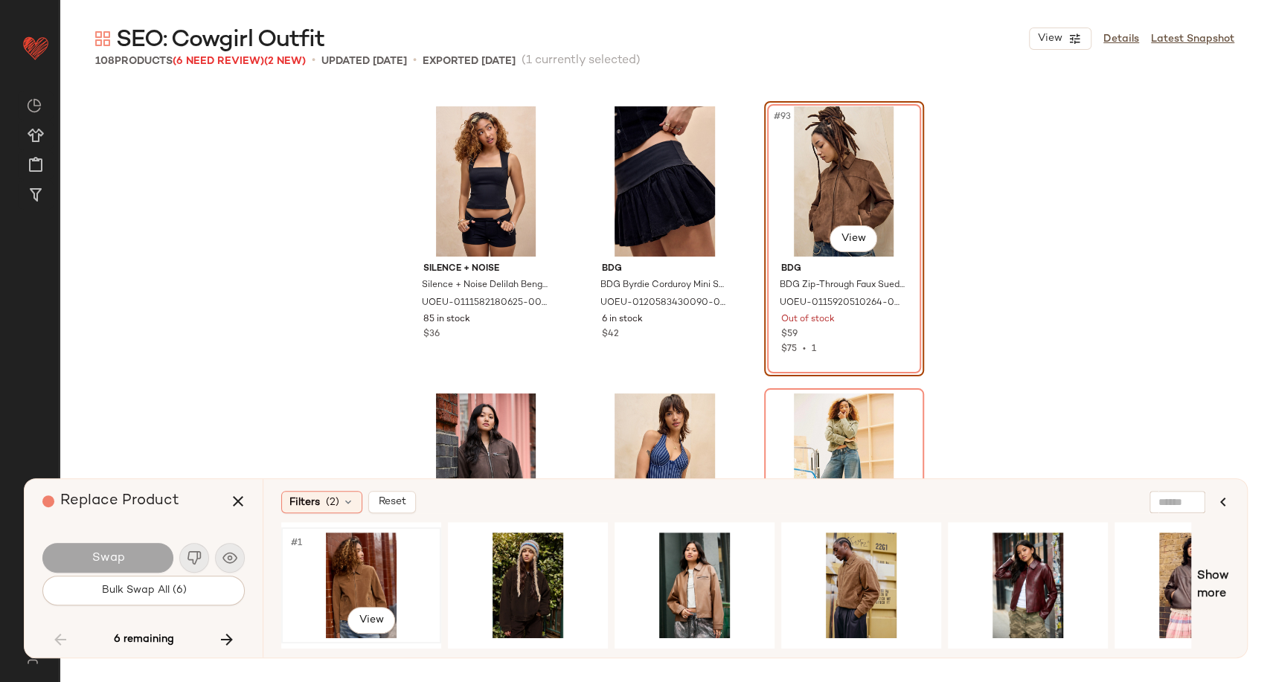
click at [351, 580] on div "#1 View" at bounding box center [361, 586] width 150 height 106
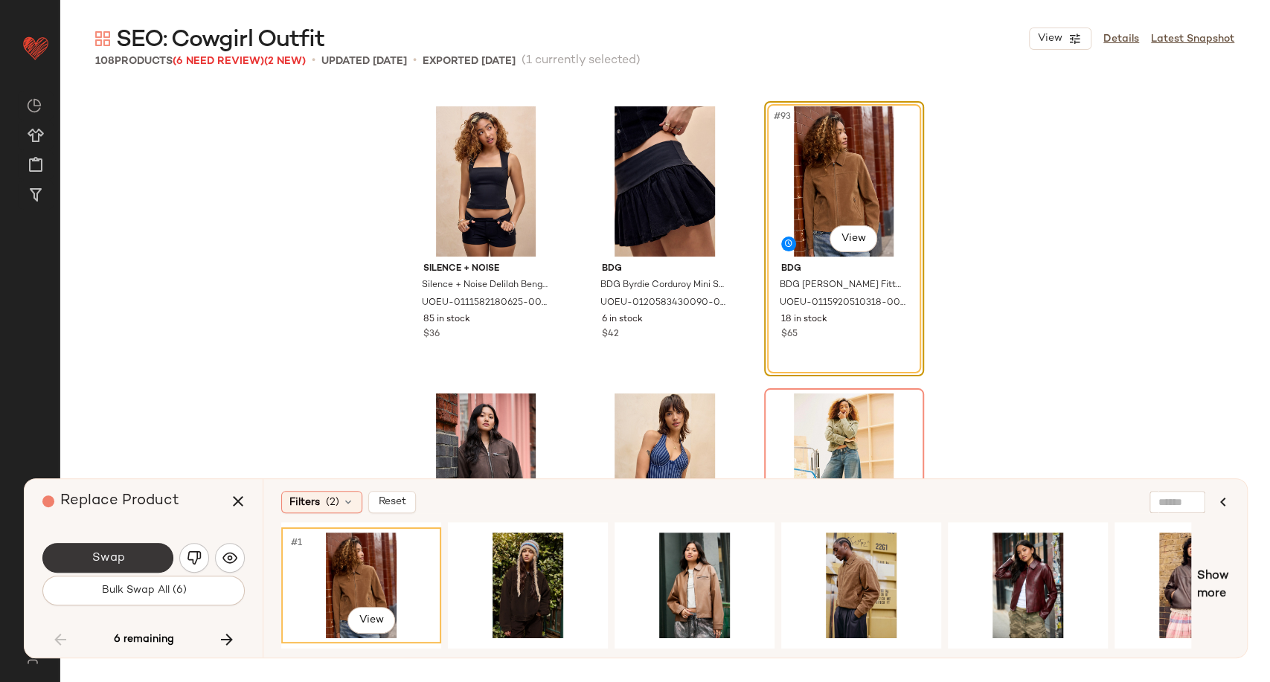
click at [119, 549] on button "Swap" at bounding box center [107, 558] width 131 height 30
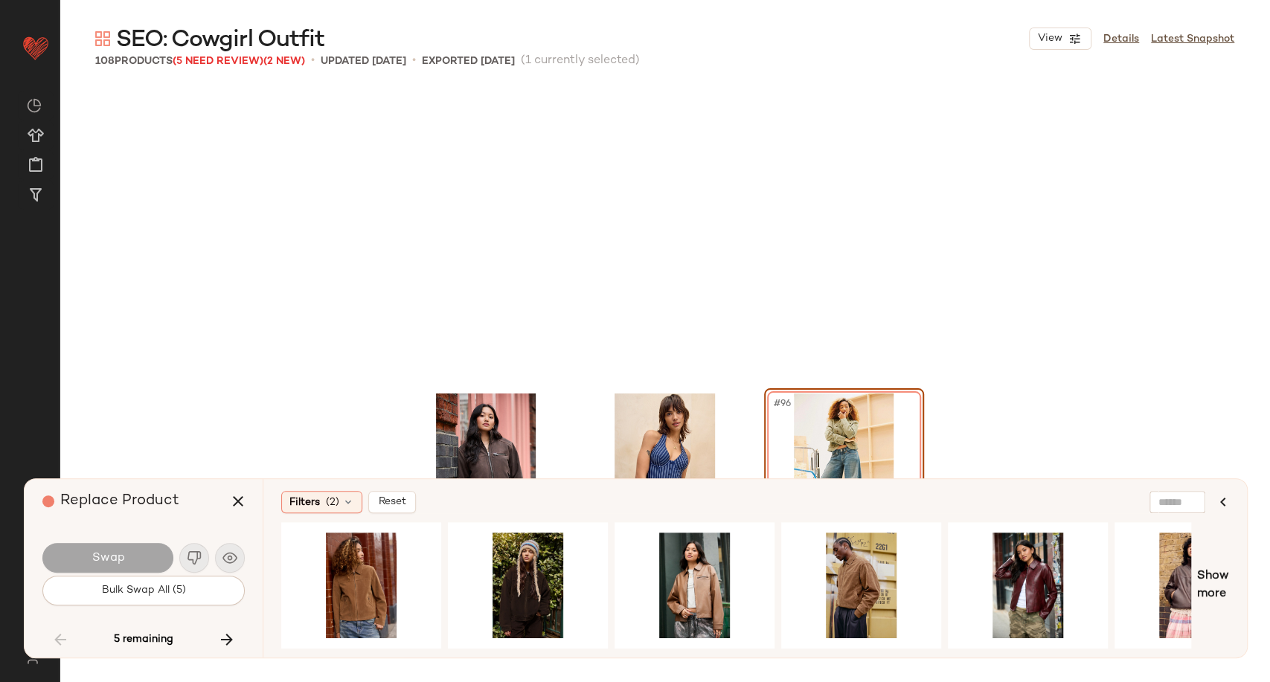
scroll to position [8900, 0]
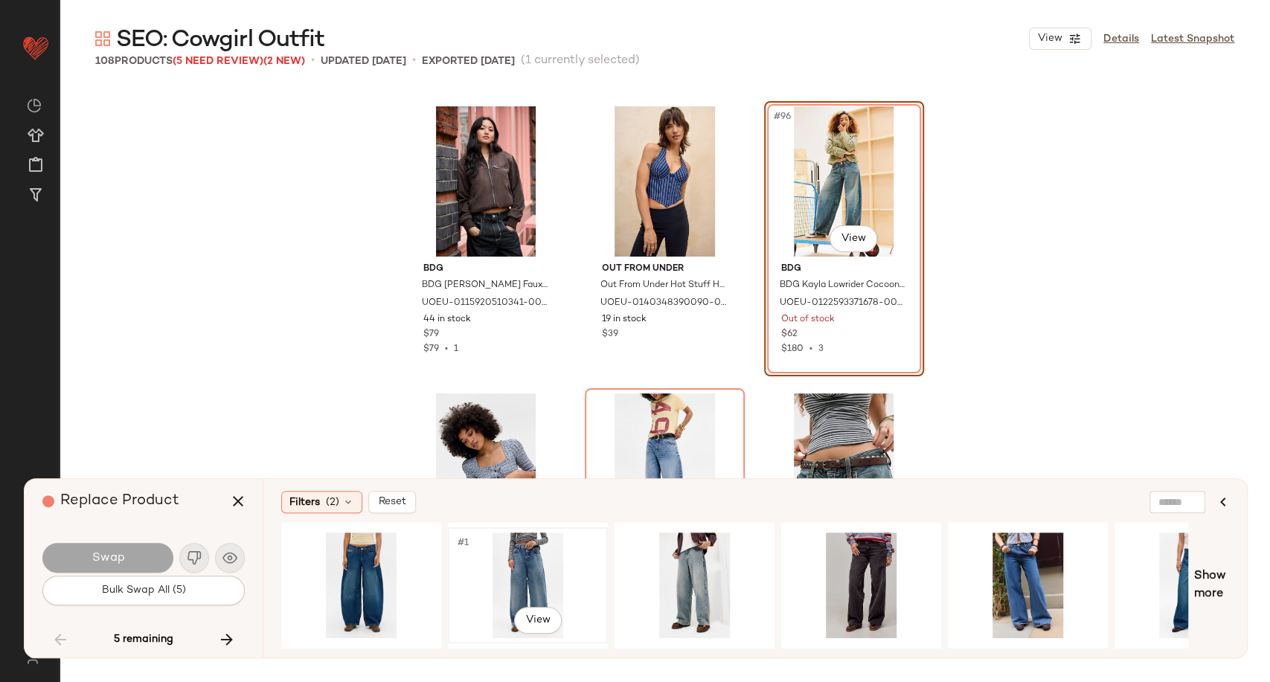
click at [545, 556] on div "#1 View" at bounding box center [528, 586] width 150 height 106
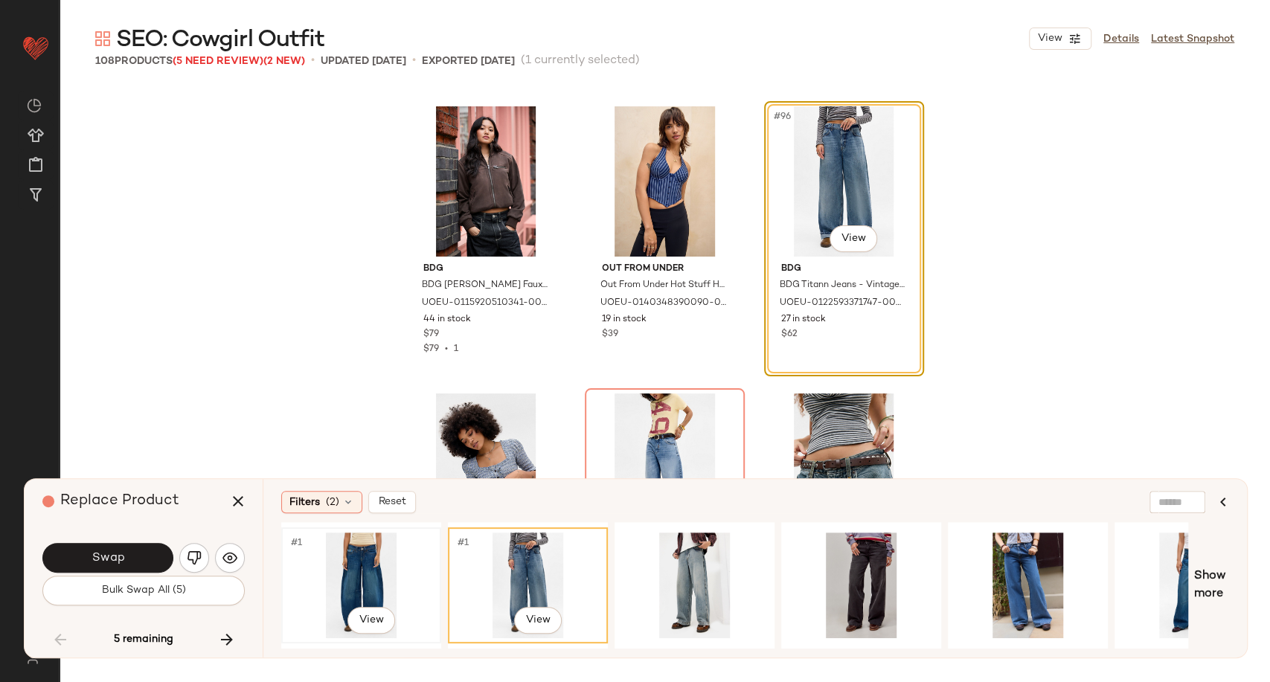
click at [402, 553] on div "#1 View" at bounding box center [361, 586] width 150 height 106
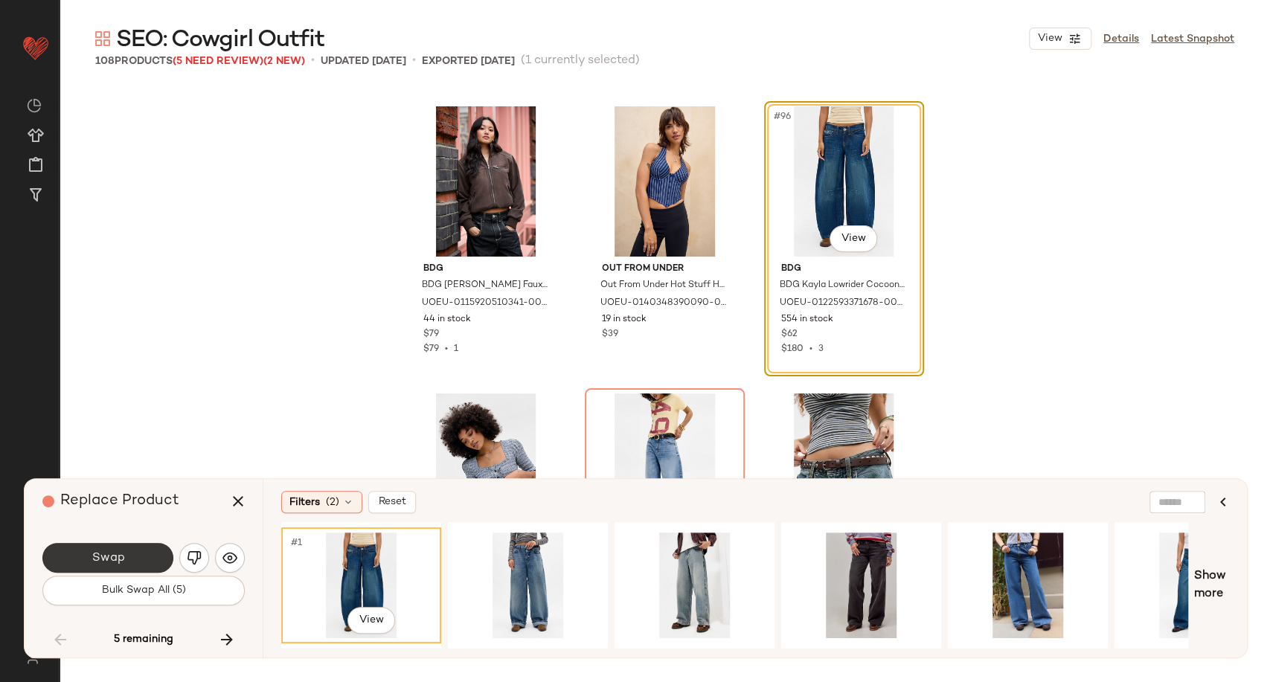
click at [123, 556] on span "Swap" at bounding box center [107, 558] width 33 height 14
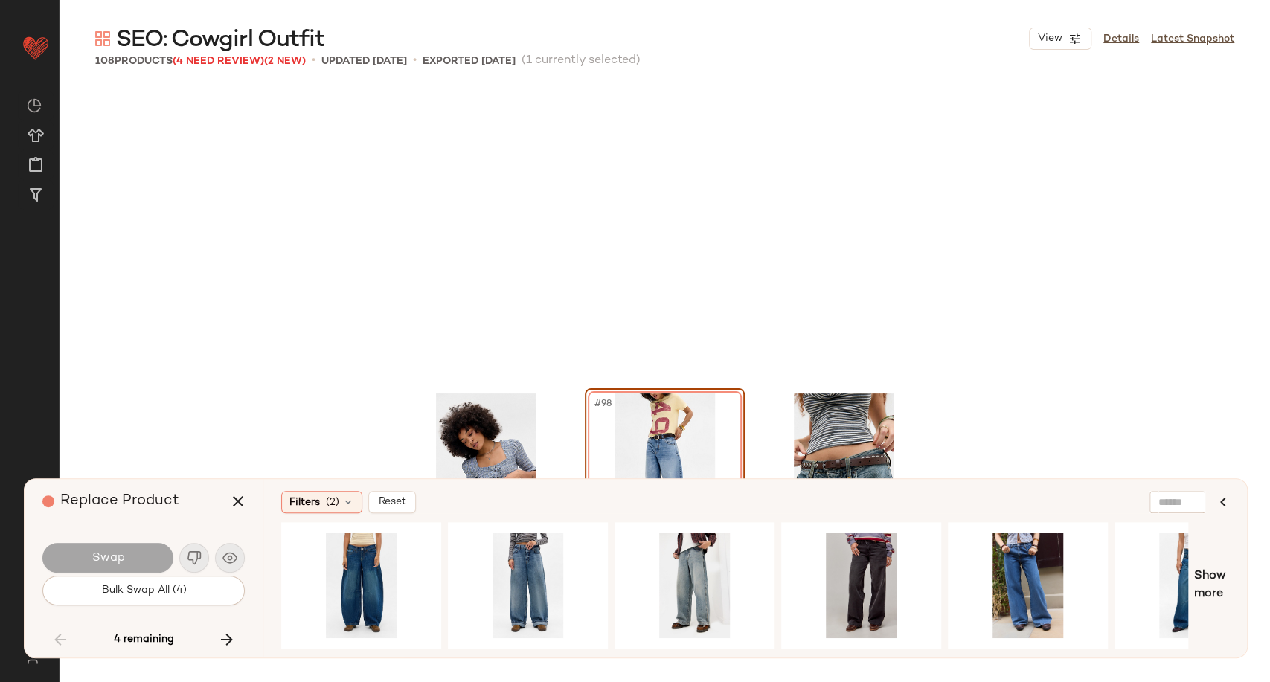
scroll to position [9187, 0]
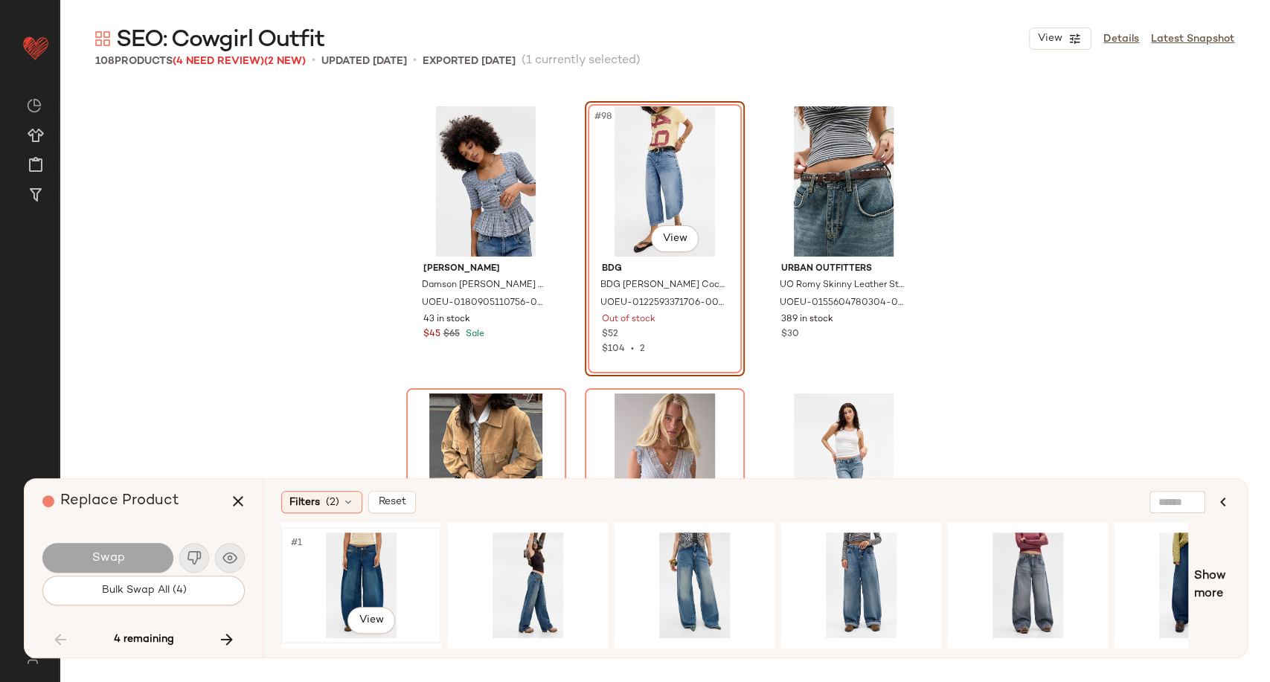
click at [350, 579] on div "#1 View" at bounding box center [361, 586] width 150 height 106
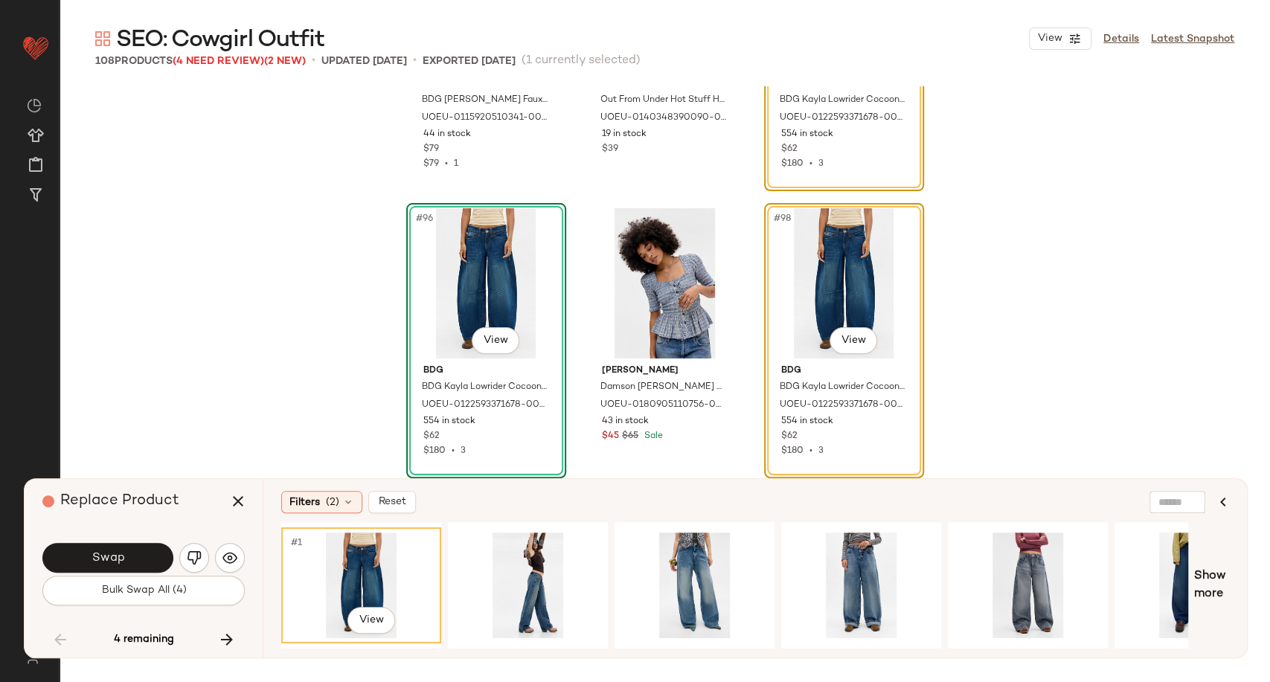
scroll to position [9104, 0]
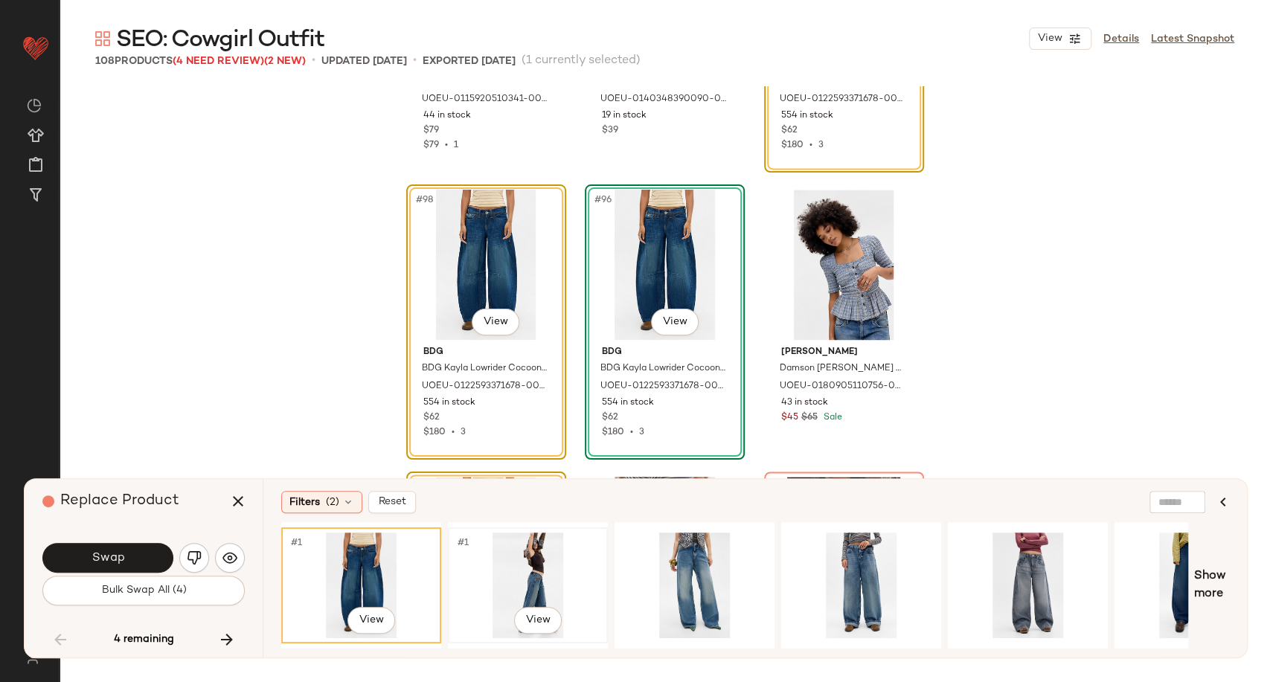
click at [533, 576] on div "#1 View" at bounding box center [528, 586] width 150 height 106
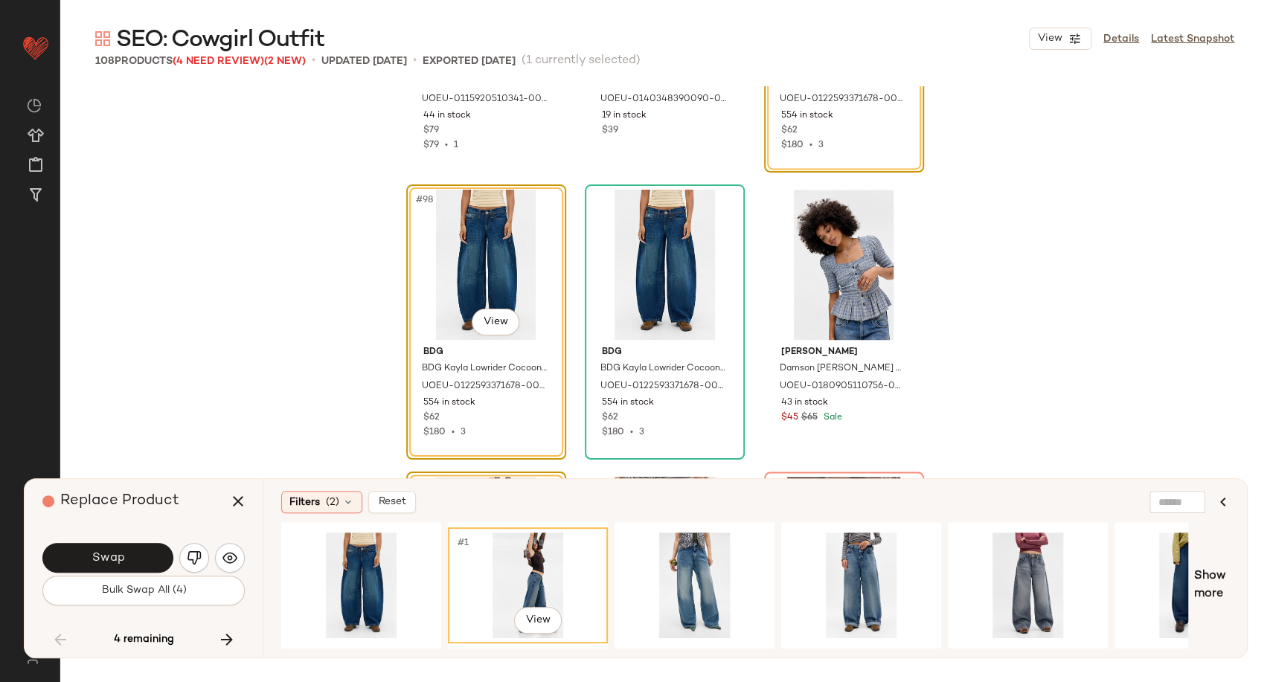
click at [529, 573] on div "#1 View" at bounding box center [528, 586] width 150 height 106
click at [141, 568] on button "Swap" at bounding box center [107, 558] width 131 height 30
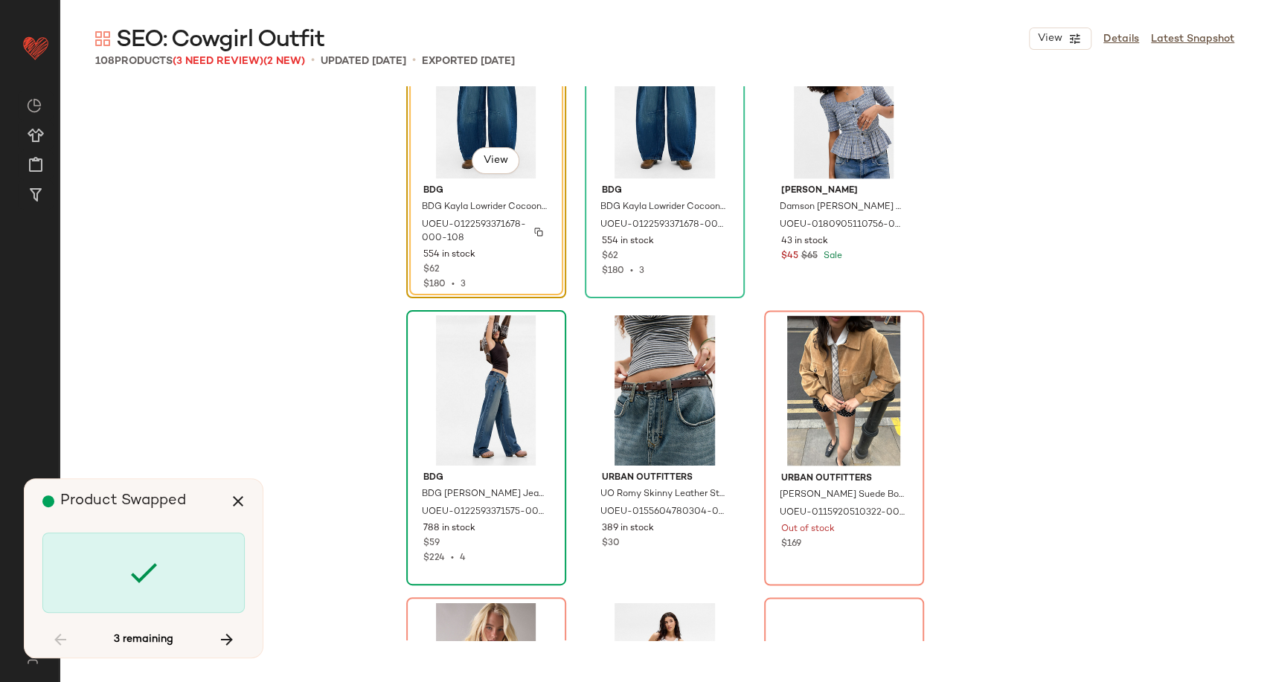
scroll to position [9270, 0]
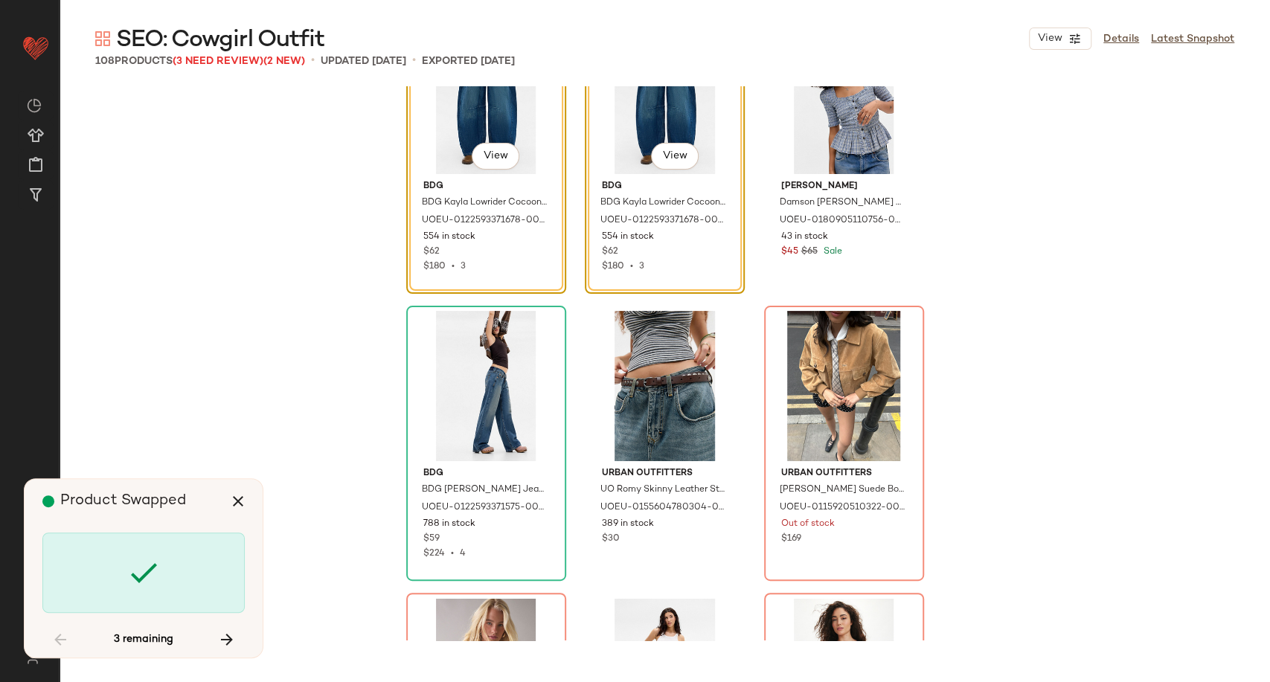
scroll to position [9761, 0]
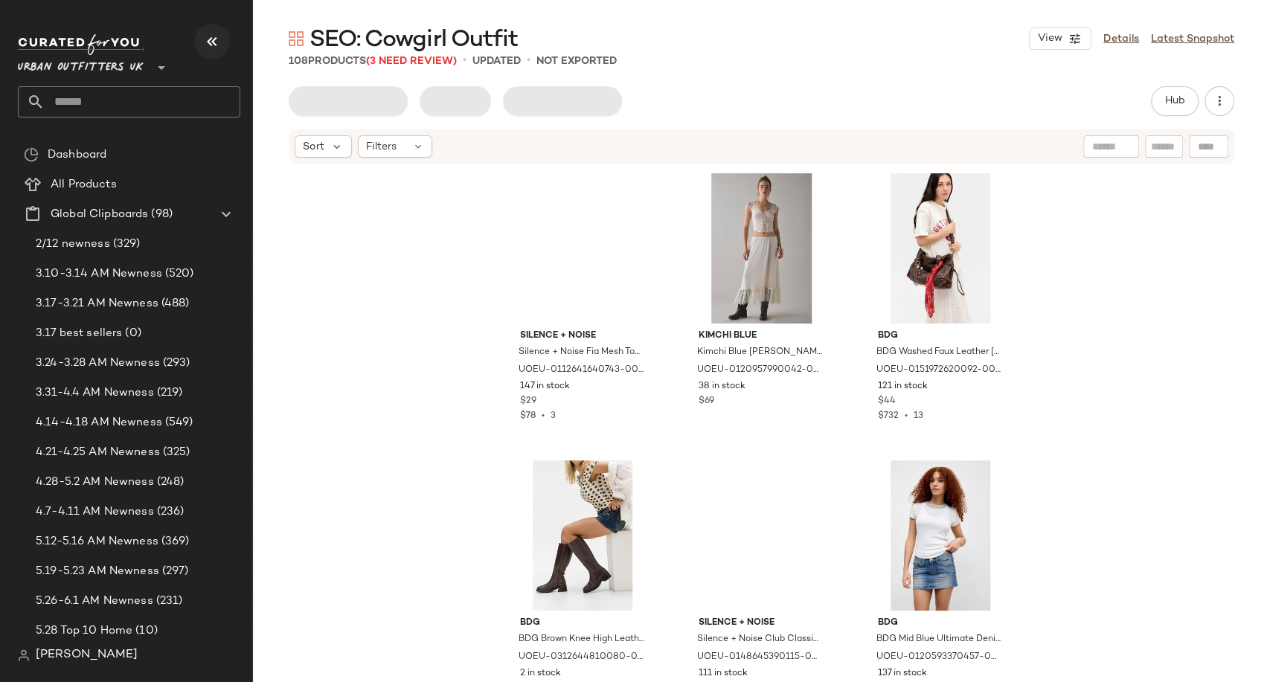
click at [210, 25] on button "button" at bounding box center [212, 42] width 36 height 36
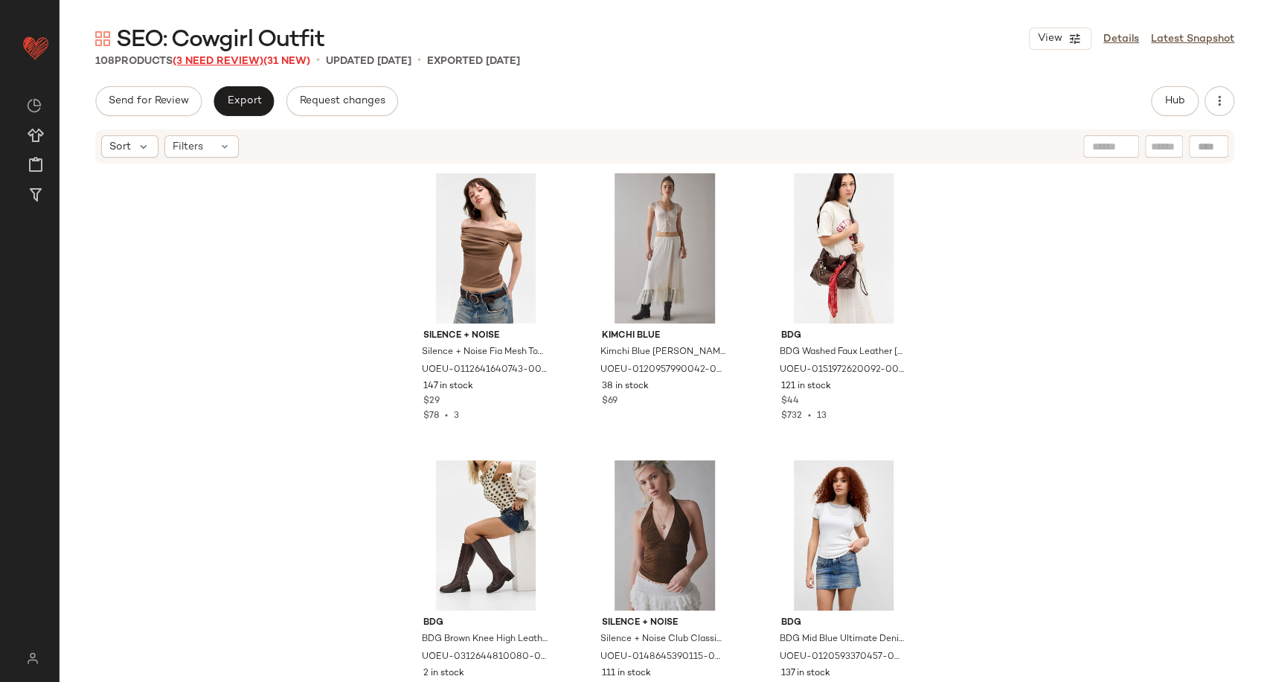
click at [225, 59] on span "(3 Need Review)" at bounding box center [218, 61] width 91 height 11
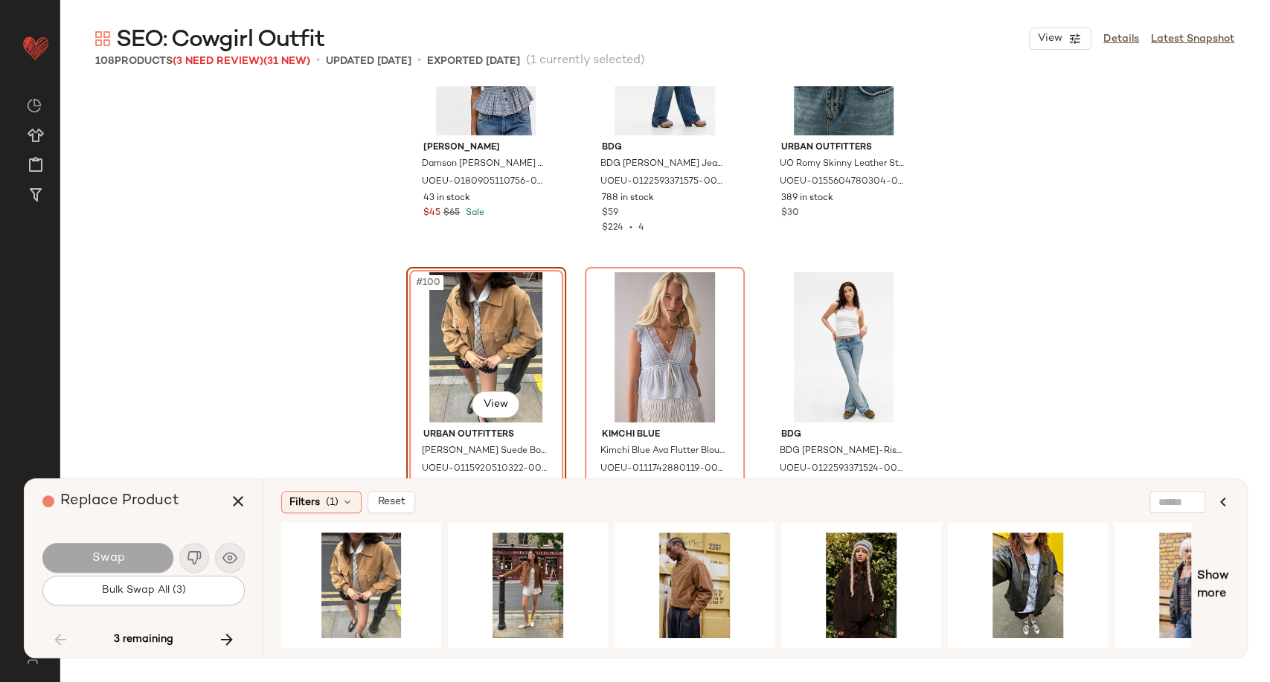
scroll to position [9474, 0]
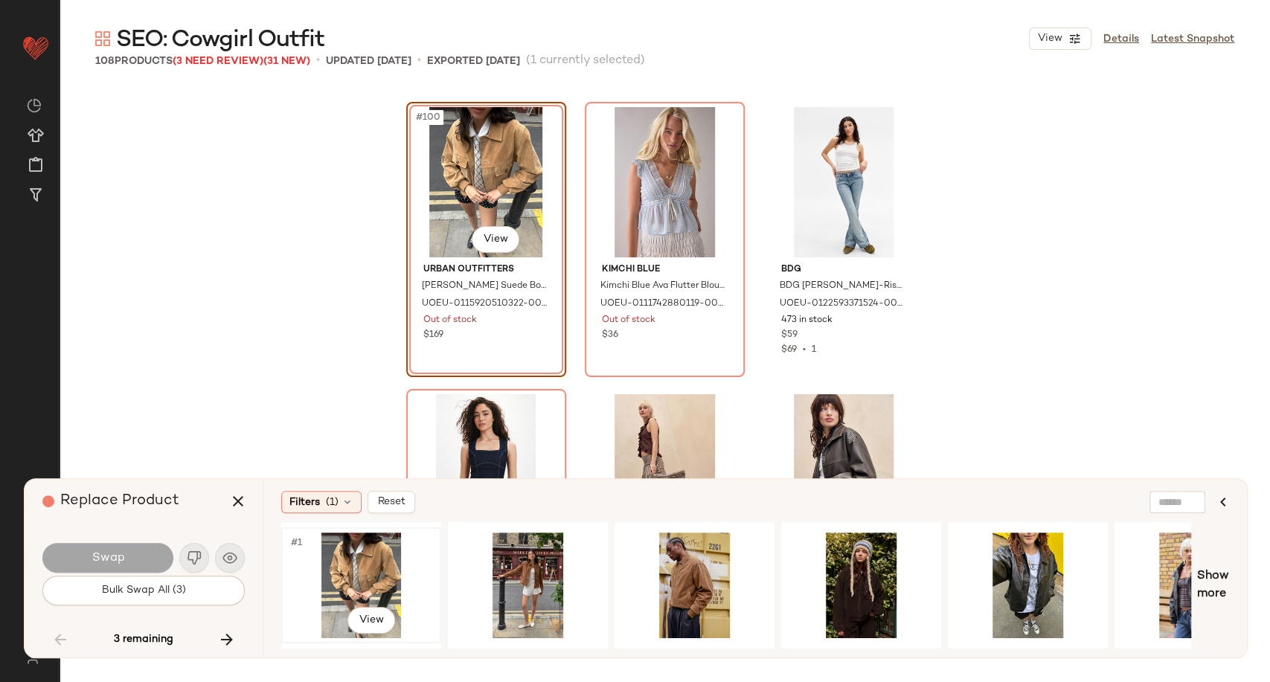
click at [350, 582] on div "#1 View" at bounding box center [361, 586] width 150 height 106
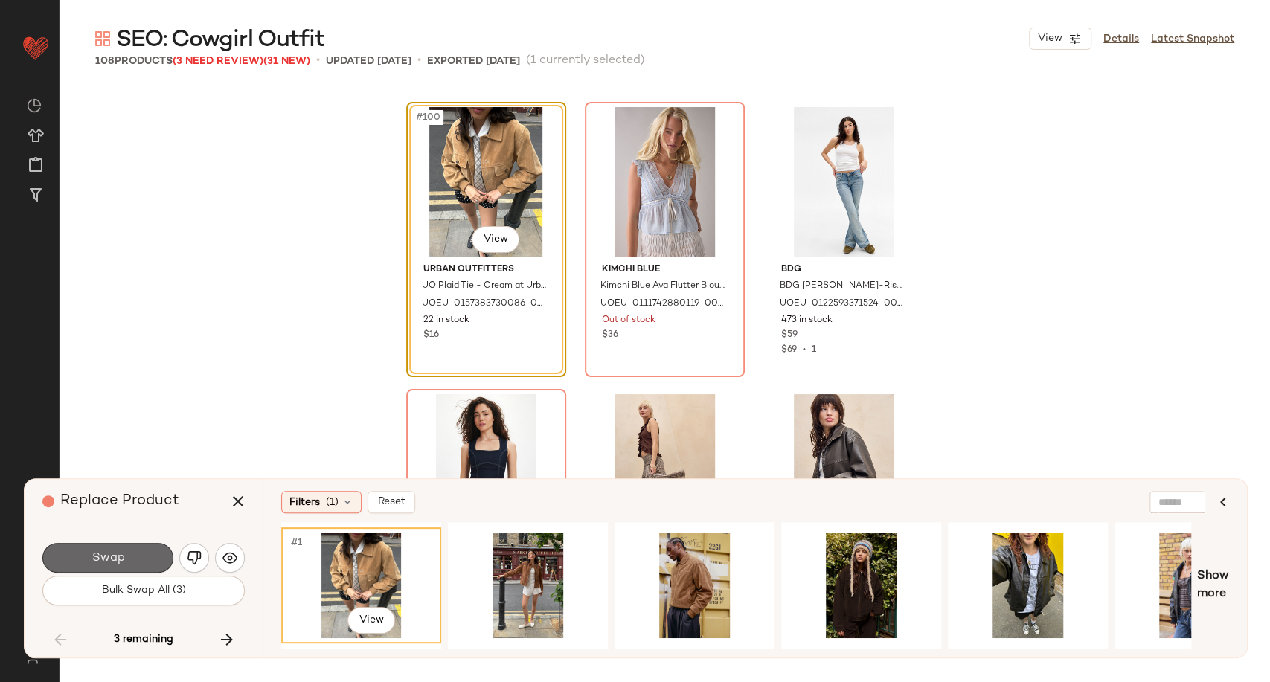
click at [137, 558] on button "Swap" at bounding box center [107, 558] width 131 height 30
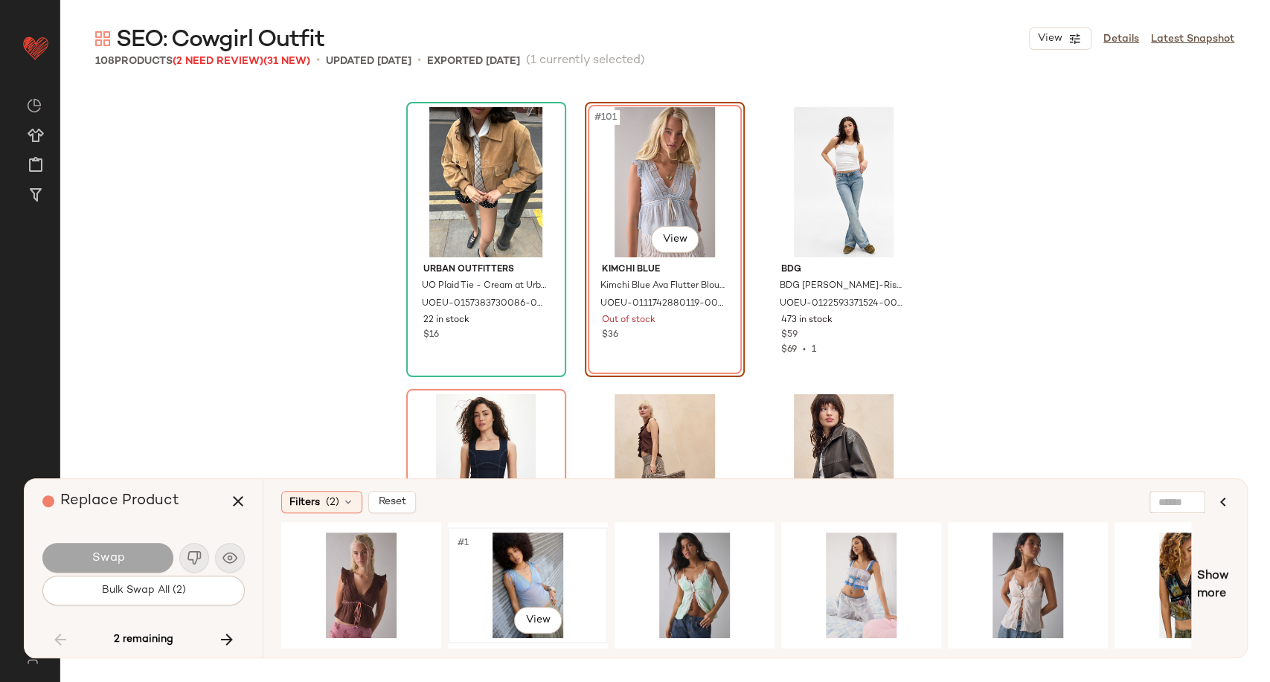
click at [541, 570] on div "#1 View" at bounding box center [528, 586] width 150 height 106
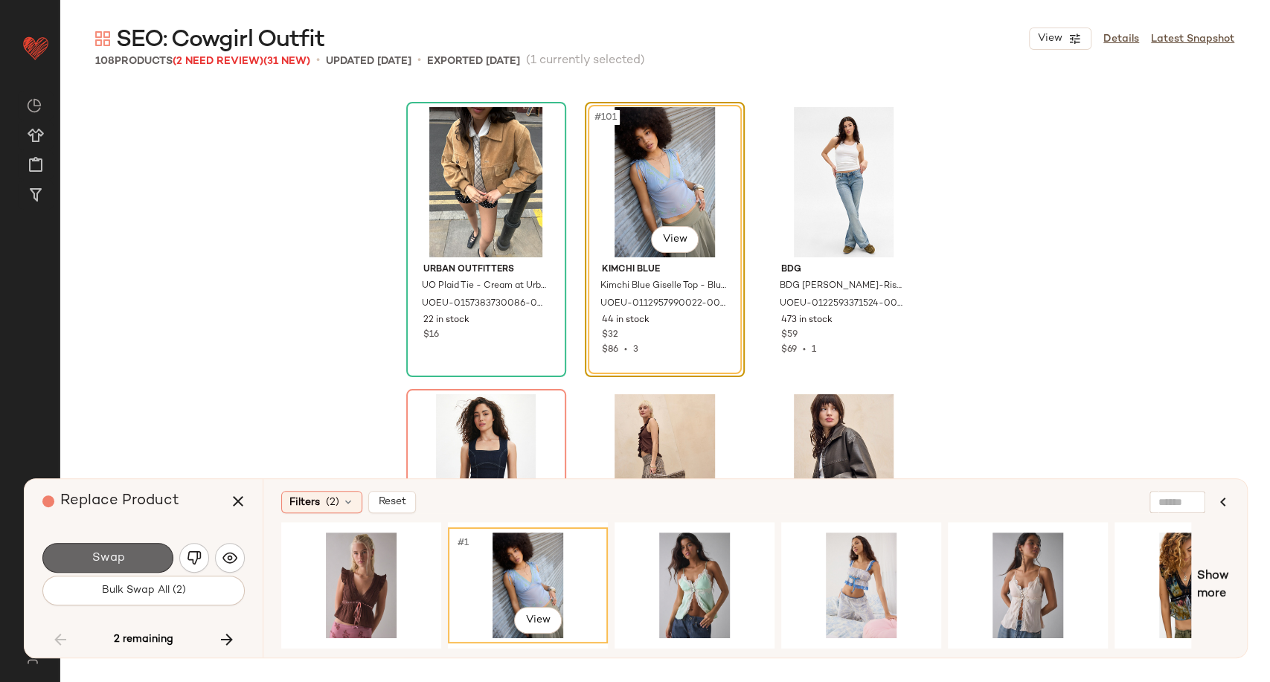
click at [135, 557] on button "Swap" at bounding box center [107, 558] width 131 height 30
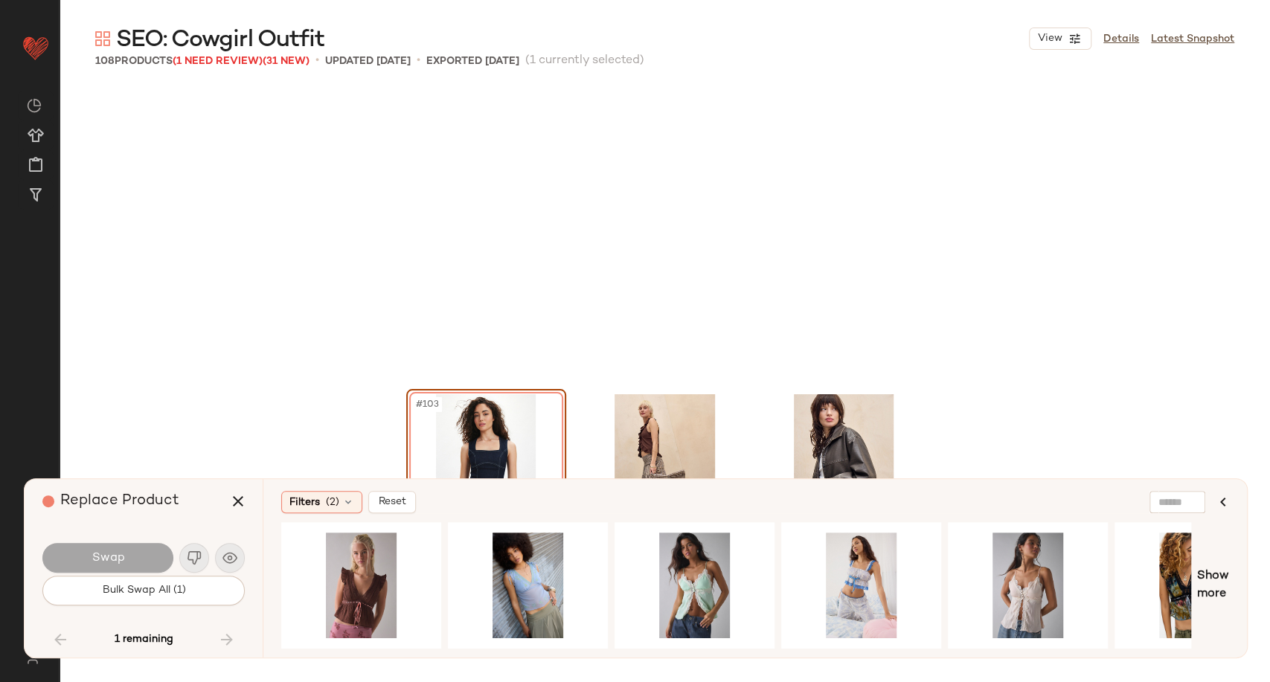
scroll to position [9761, 0]
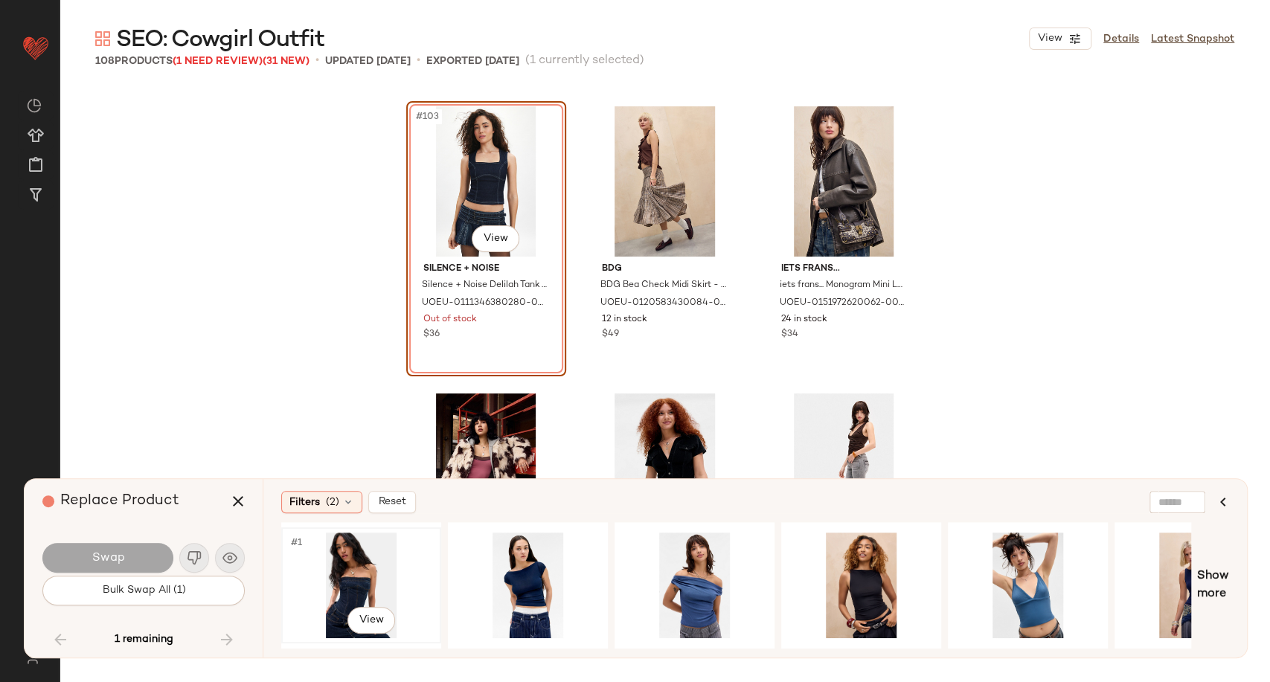
click at [347, 569] on div "#1 View" at bounding box center [361, 586] width 150 height 106
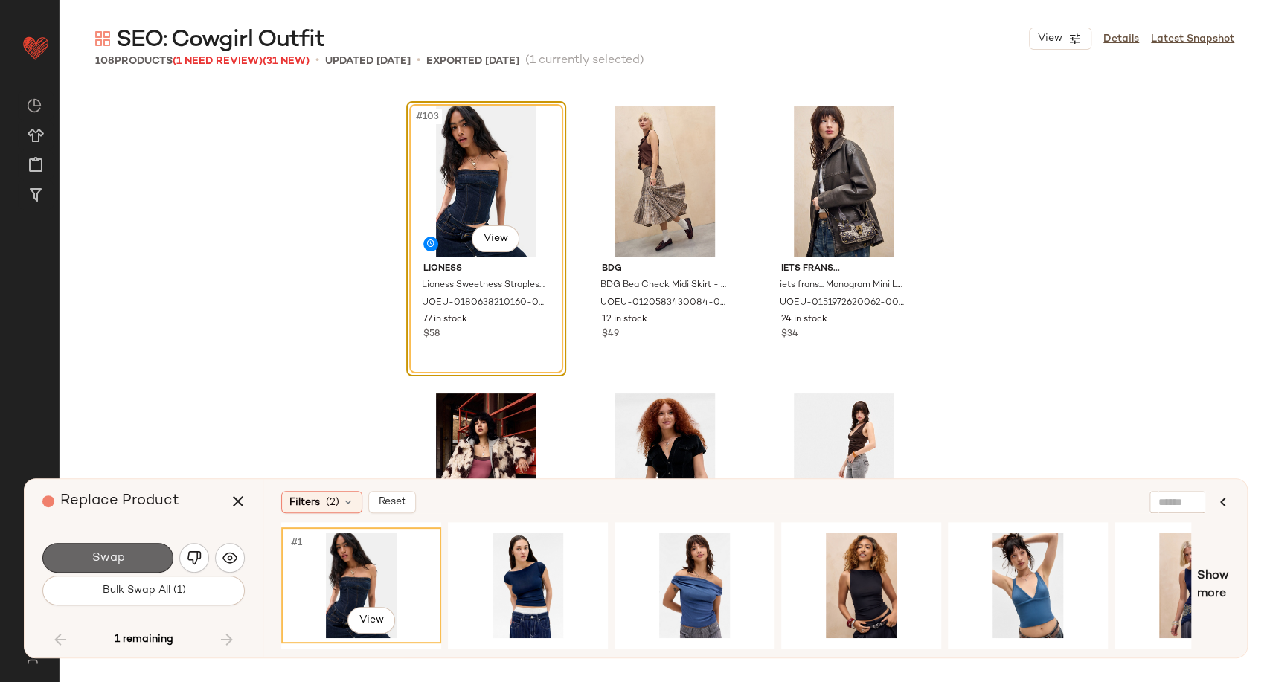
click at [96, 558] on span "Swap" at bounding box center [107, 558] width 33 height 14
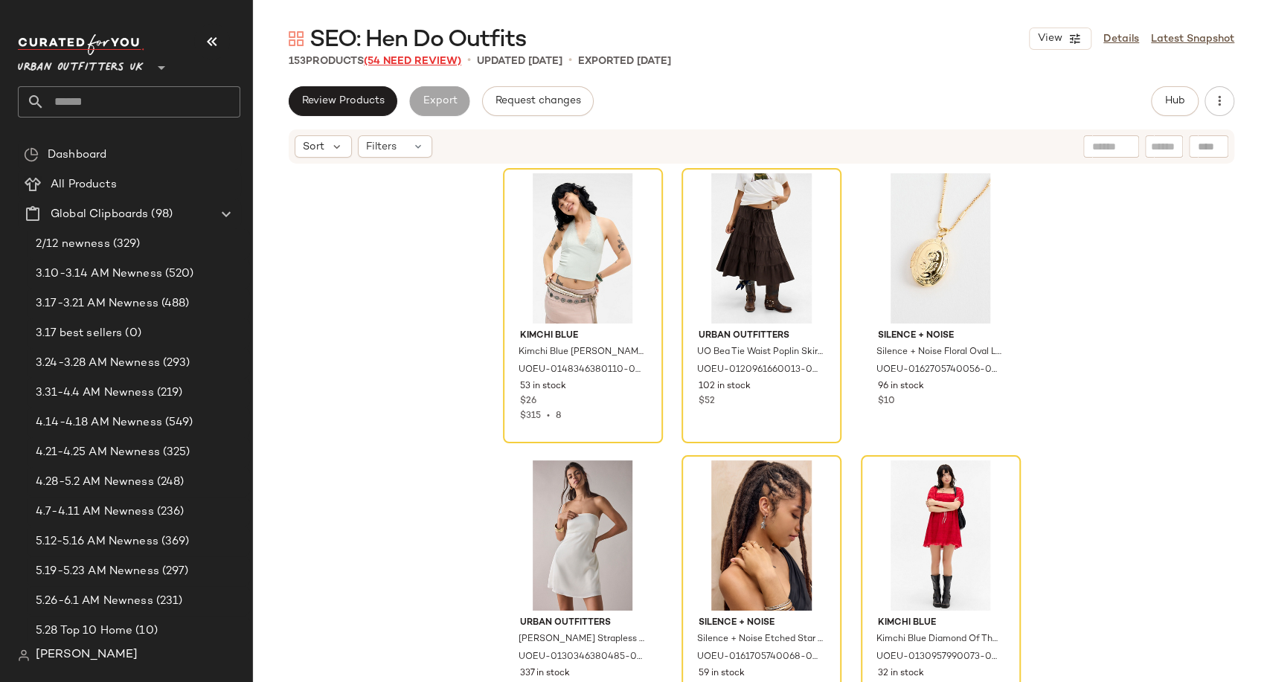
click at [399, 56] on span "(54 Need Review)" at bounding box center [412, 61] width 97 height 11
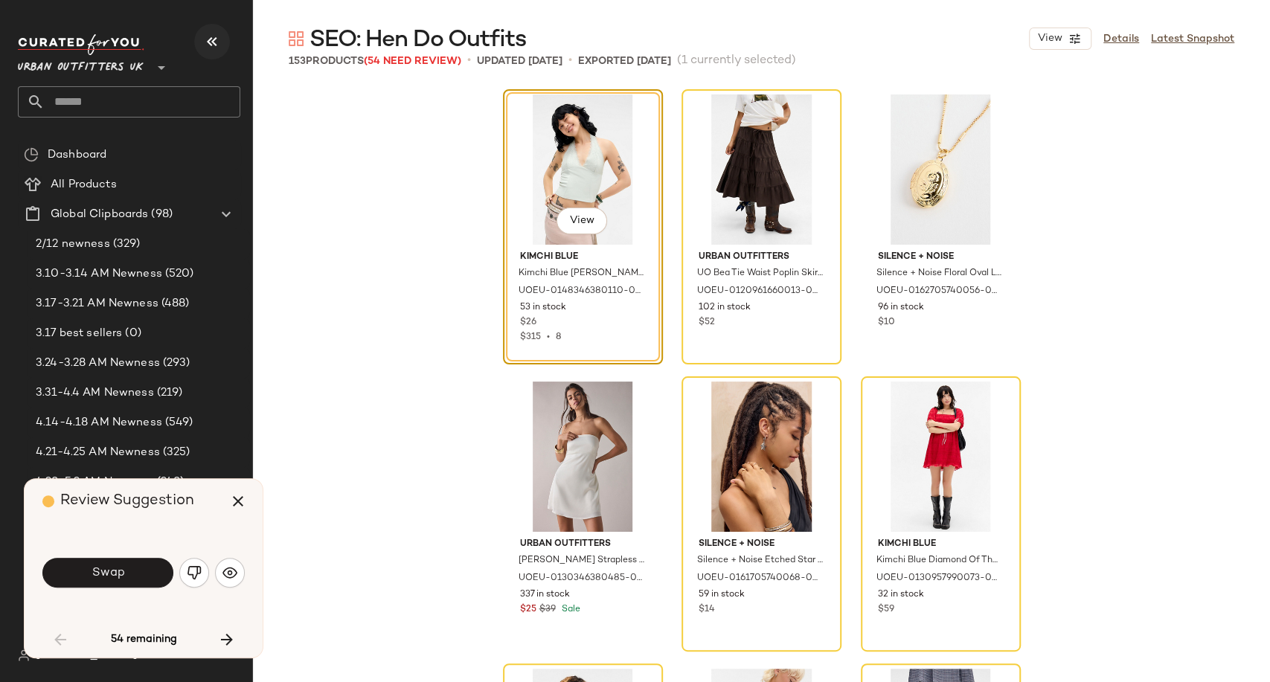
click at [204, 49] on icon "button" at bounding box center [212, 42] width 18 height 18
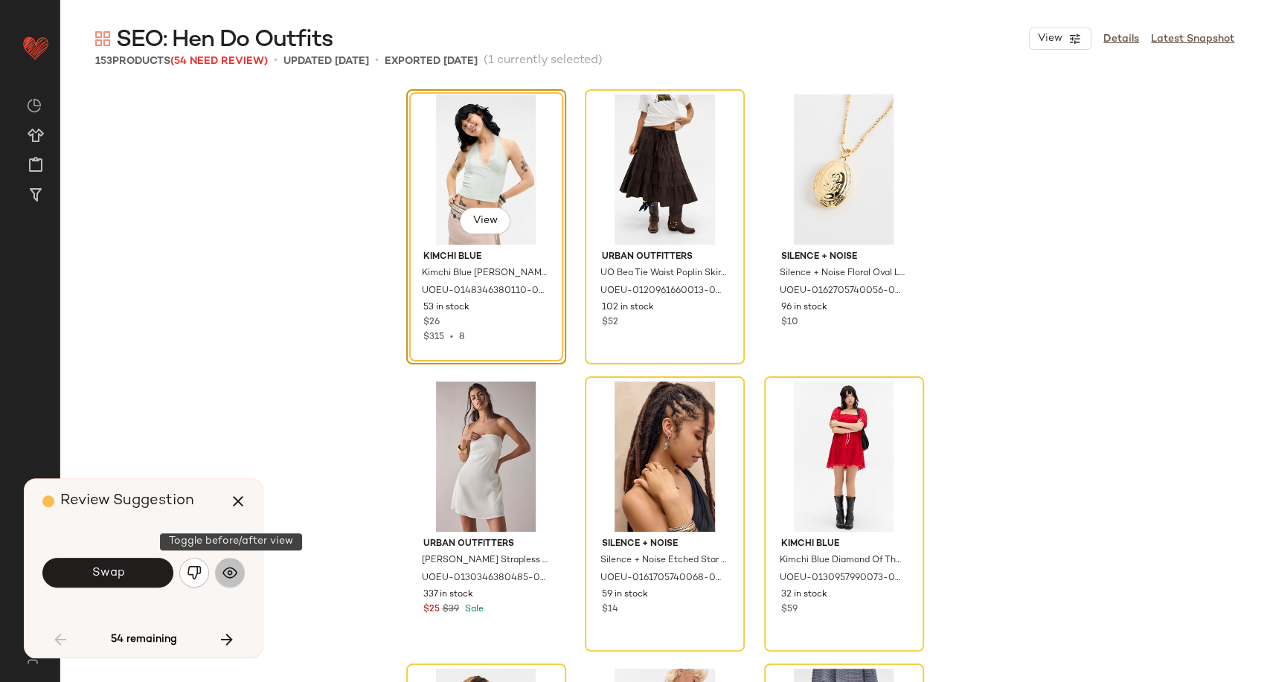
click at [220, 568] on button "button" at bounding box center [230, 573] width 30 height 30
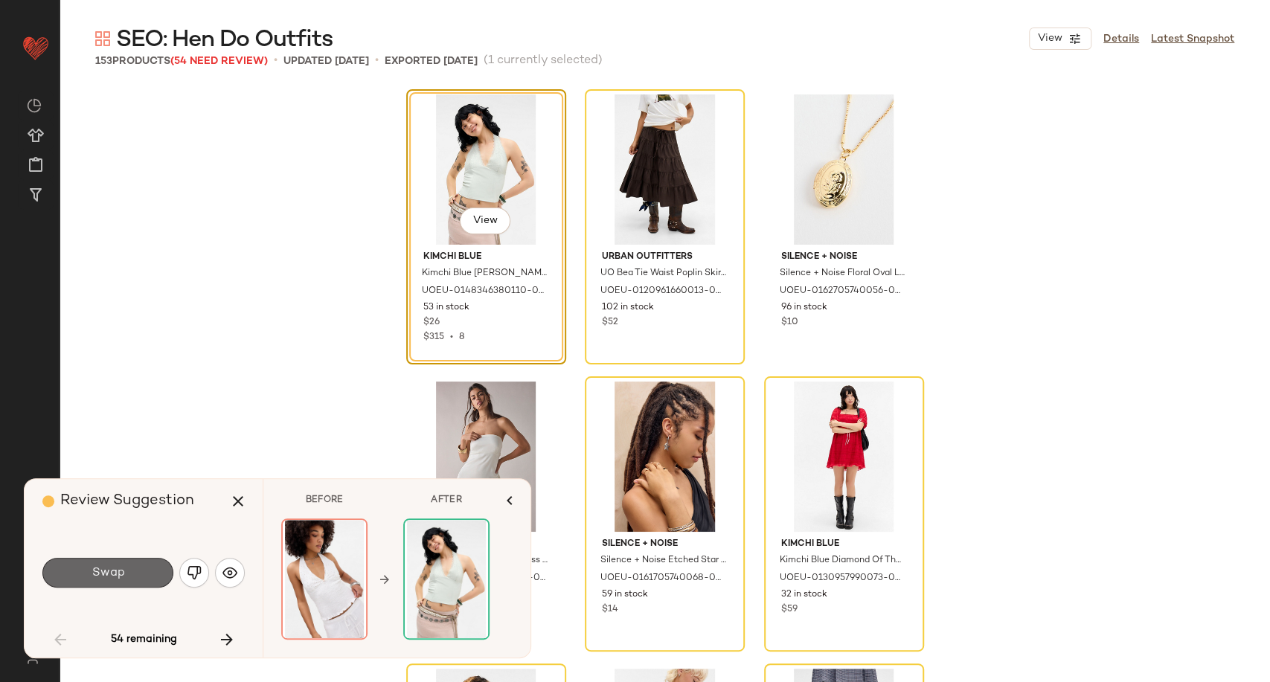
click at [133, 582] on button "Swap" at bounding box center [107, 573] width 131 height 30
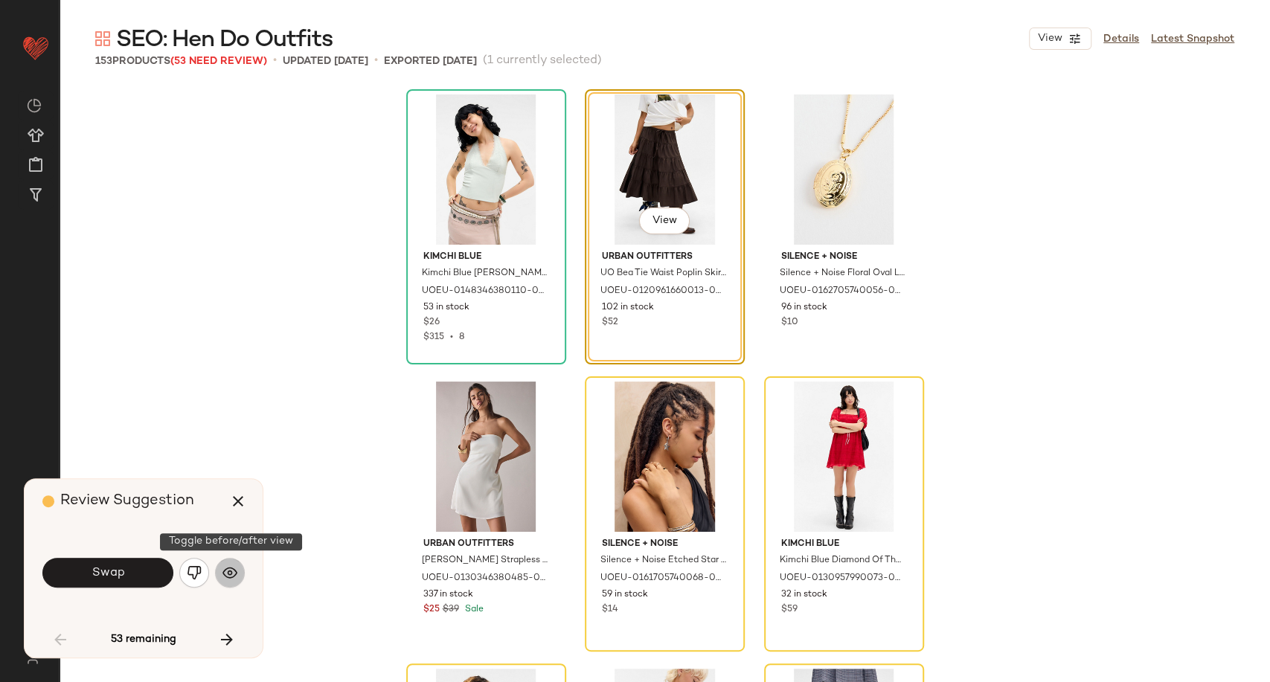
click at [227, 570] on img "button" at bounding box center [229, 572] width 15 height 15
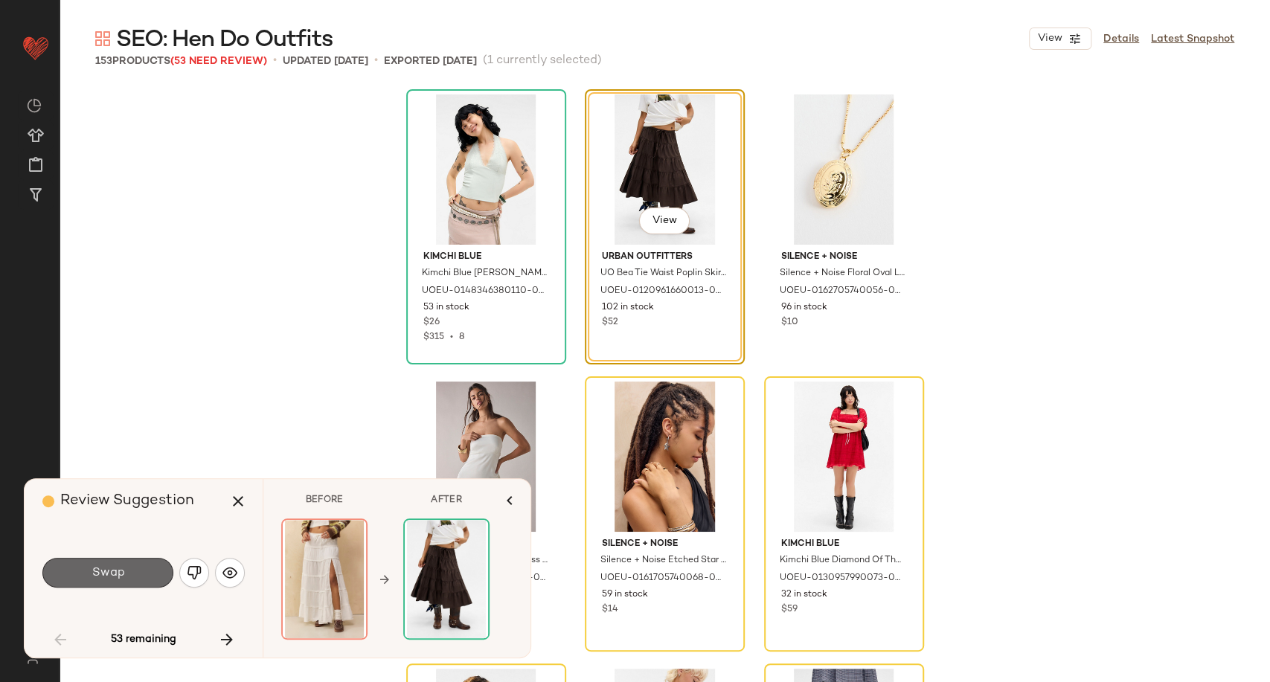
click at [150, 568] on button "Swap" at bounding box center [107, 573] width 131 height 30
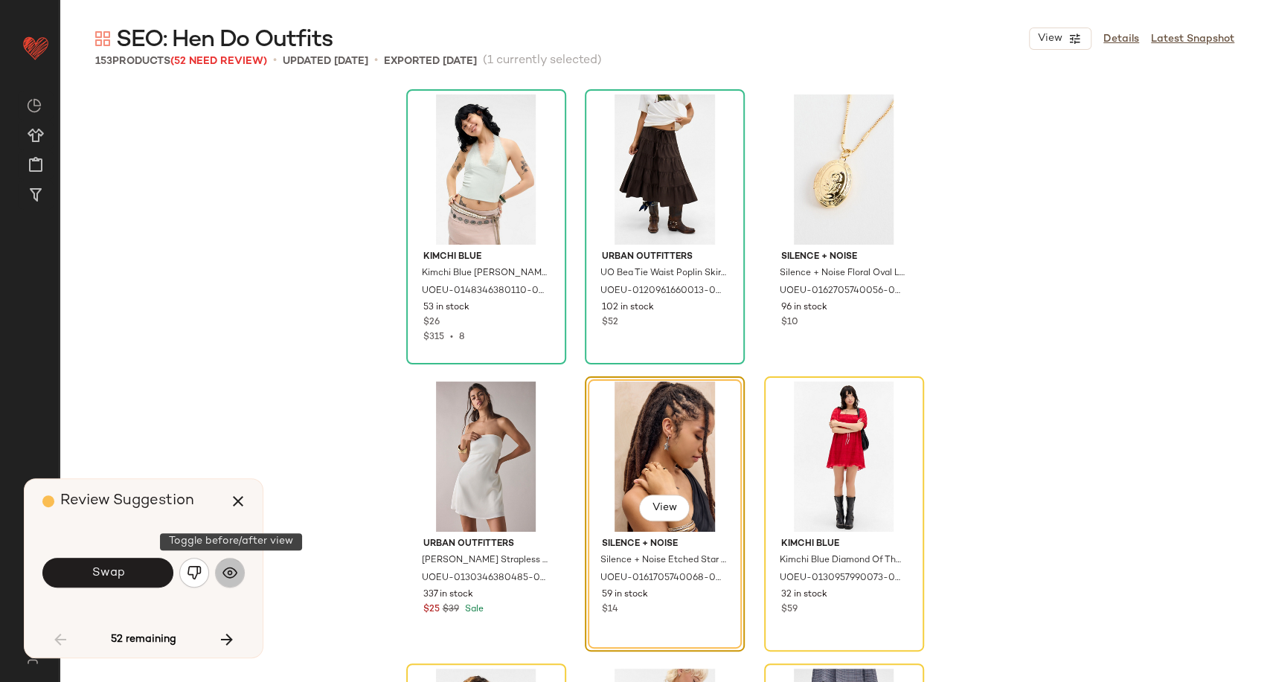
click at [219, 569] on button "button" at bounding box center [230, 573] width 30 height 30
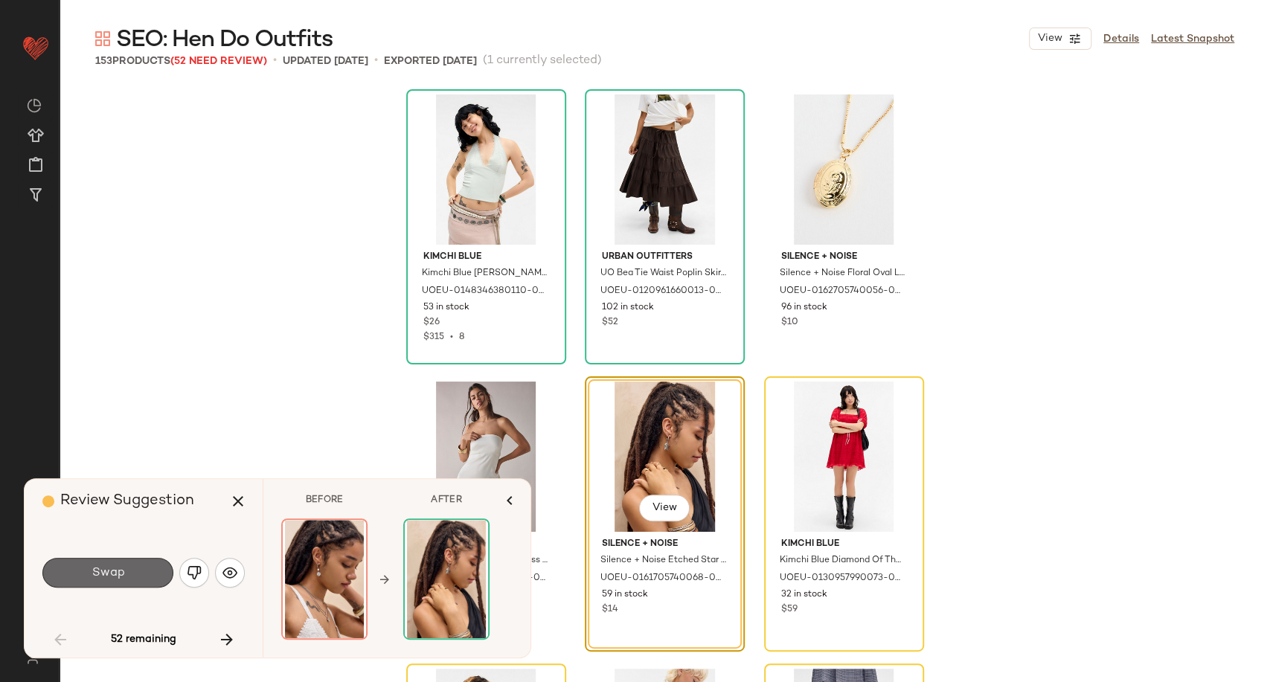
click at [132, 570] on button "Swap" at bounding box center [107, 573] width 131 height 30
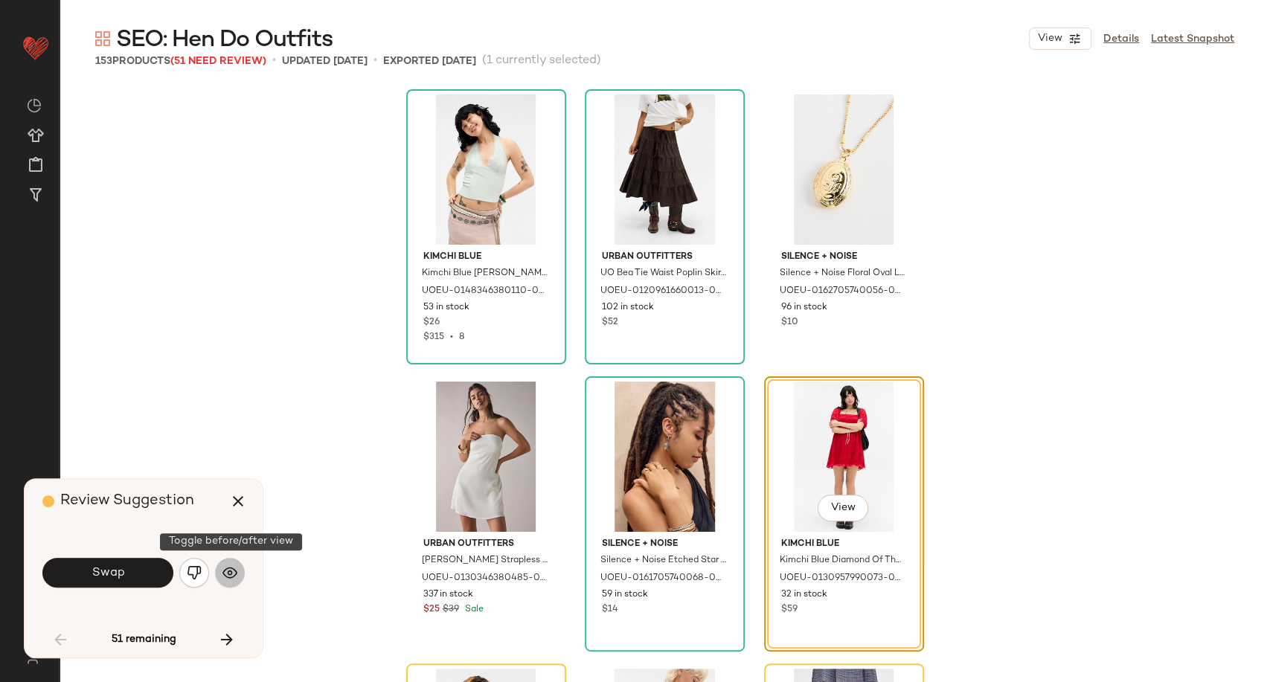
click at [232, 573] on img "button" at bounding box center [229, 572] width 15 height 15
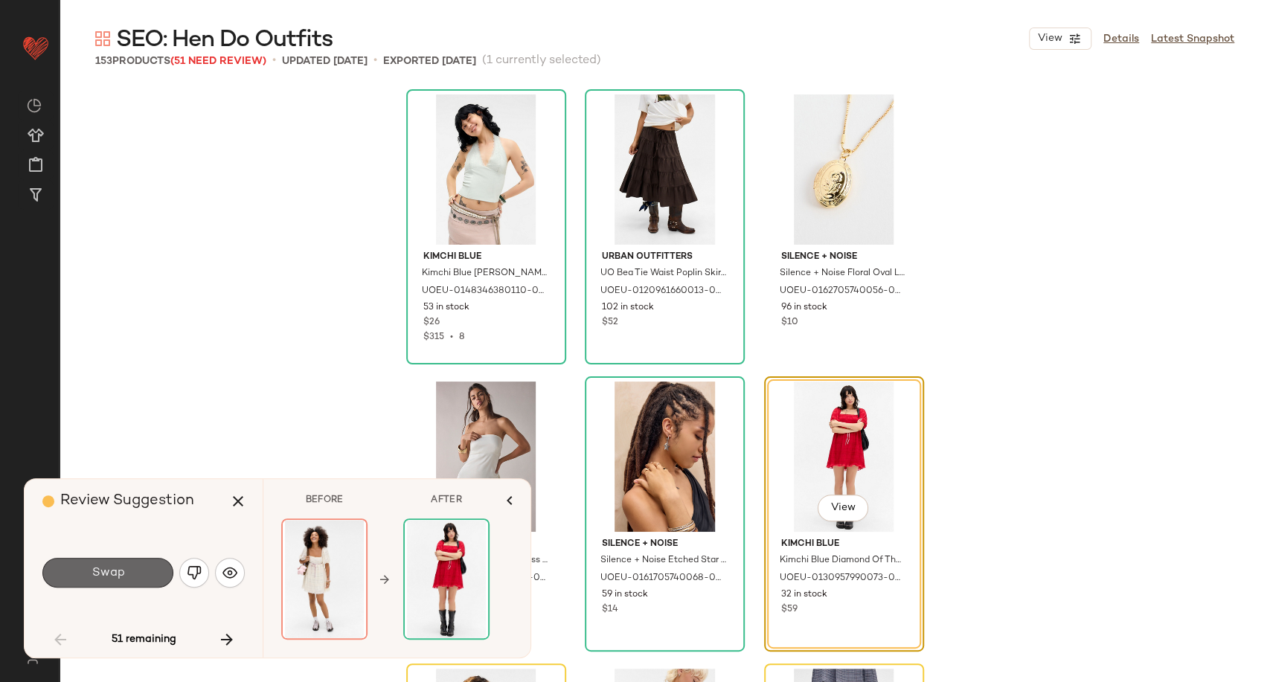
click at [121, 574] on span "Swap" at bounding box center [107, 573] width 33 height 14
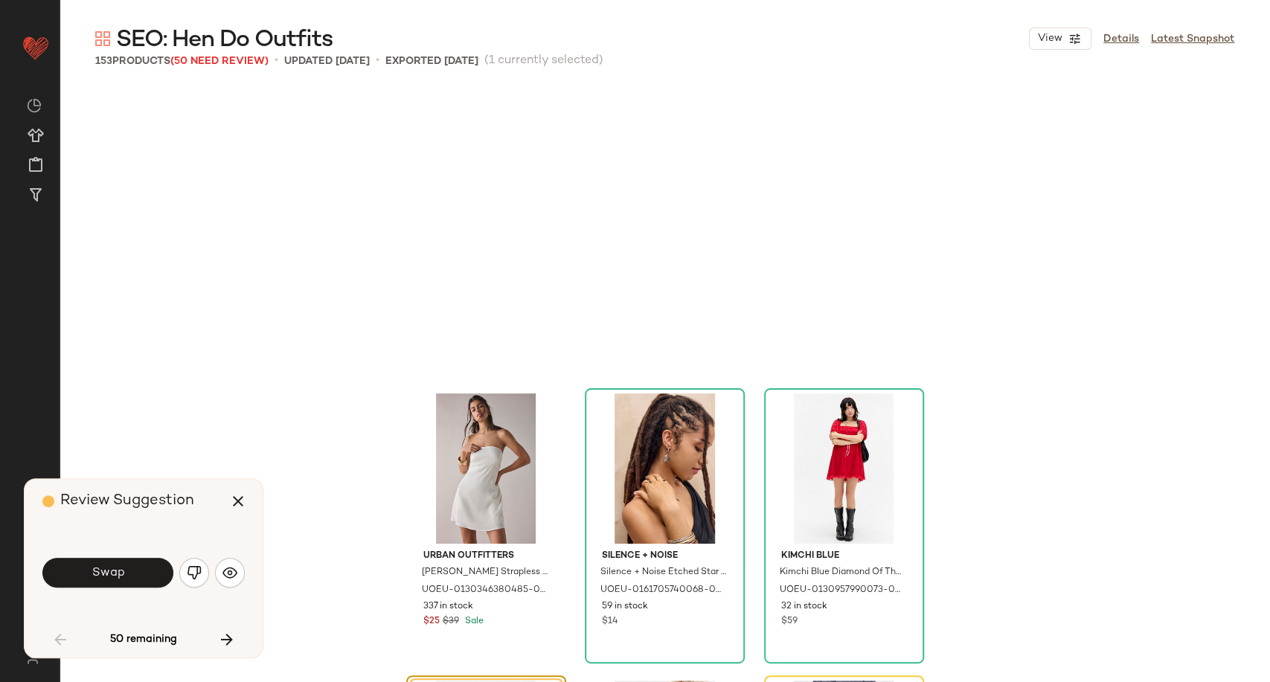
scroll to position [298, 0]
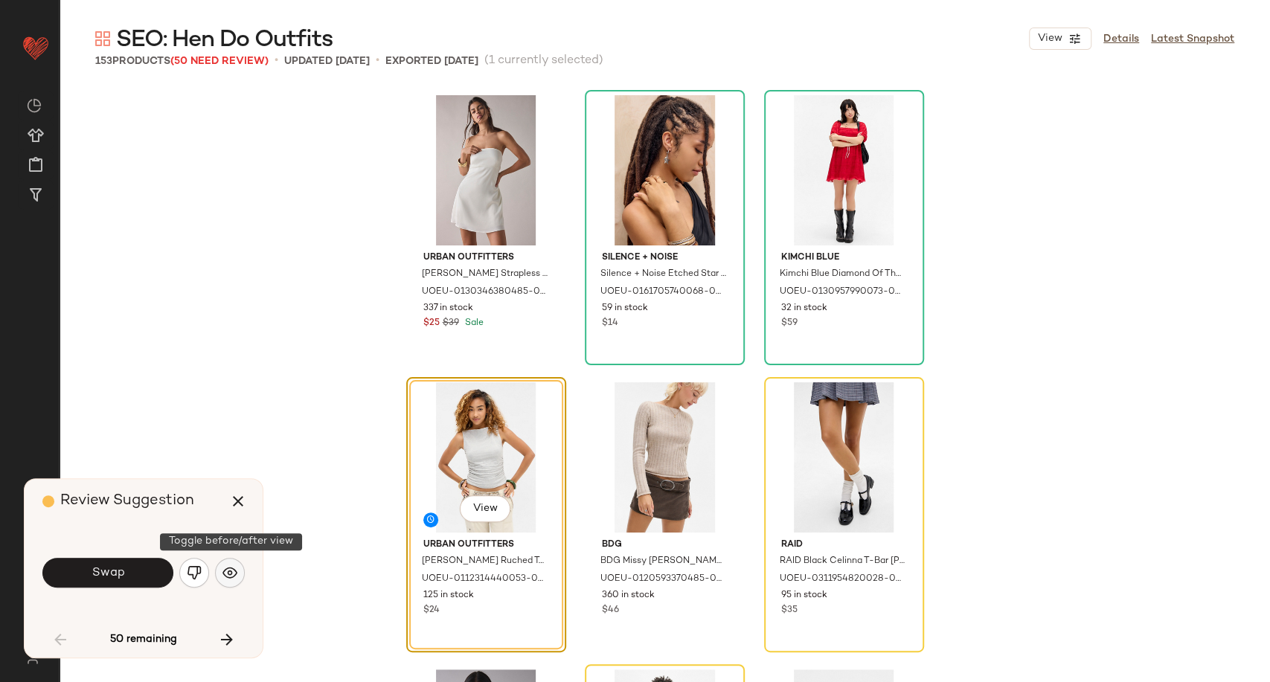
click at [234, 567] on img "button" at bounding box center [229, 572] width 15 height 15
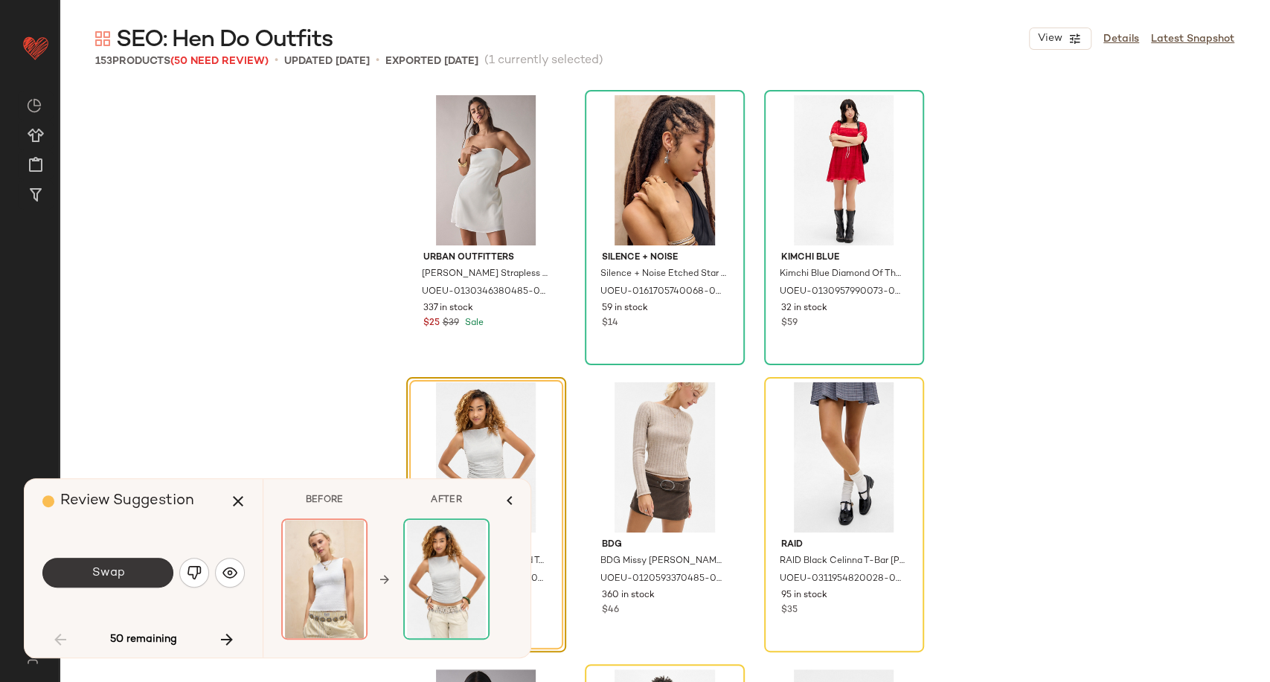
click at [141, 576] on button "Swap" at bounding box center [107, 573] width 131 height 30
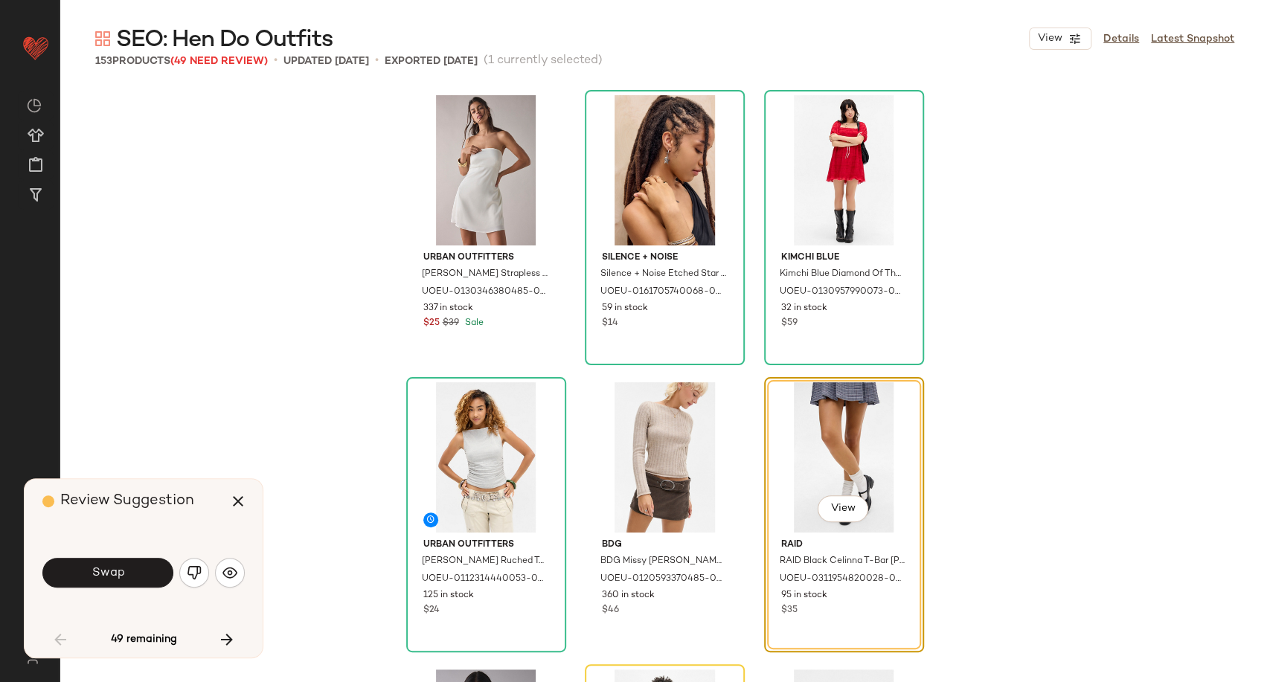
scroll to position [286, 0]
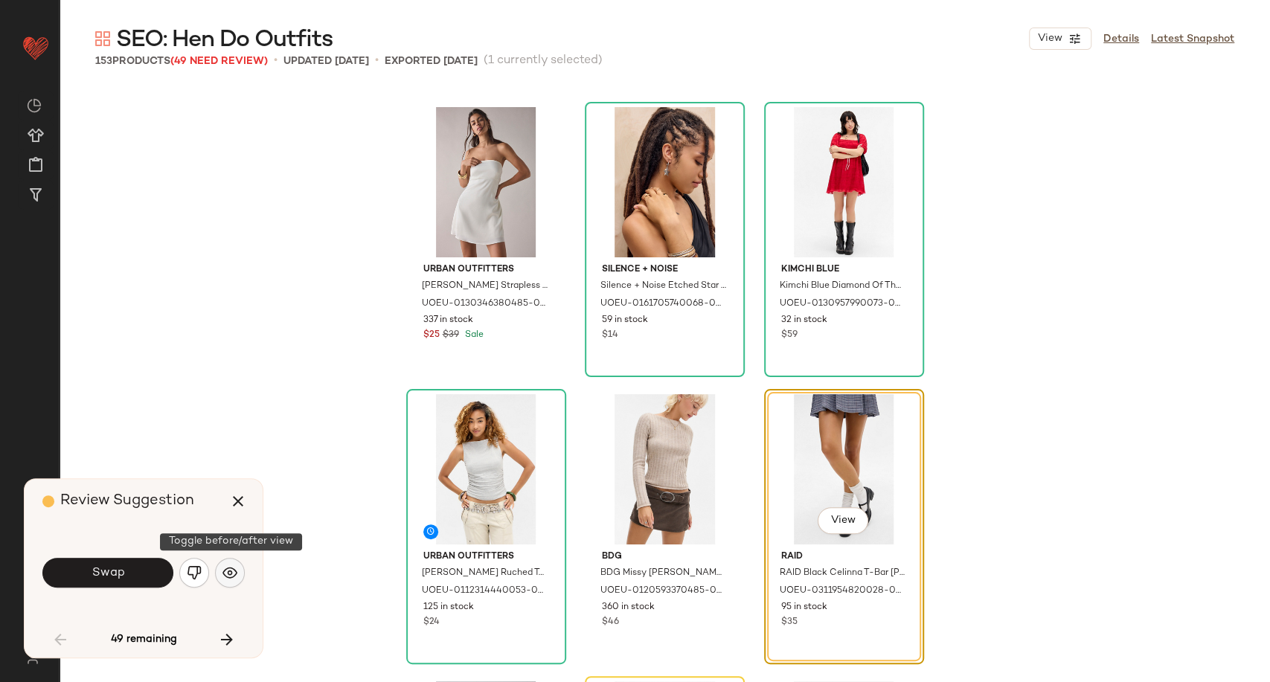
click at [233, 574] on img "button" at bounding box center [229, 572] width 15 height 15
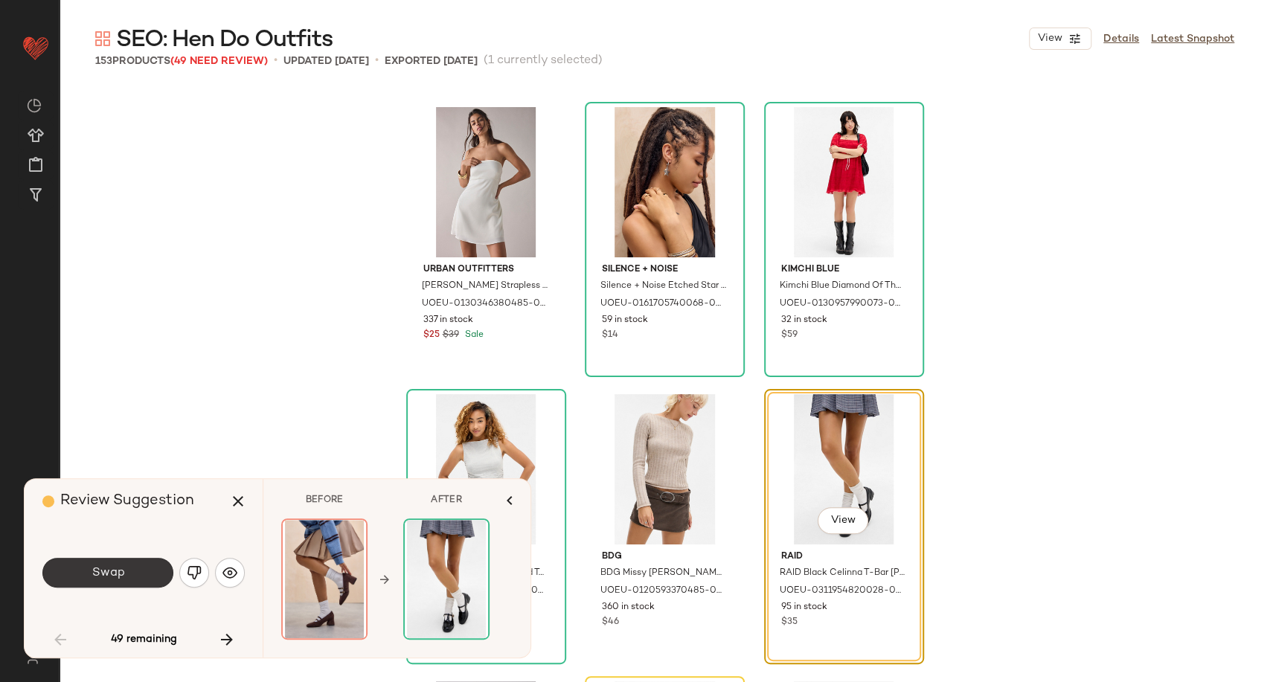
click at [114, 571] on span "Swap" at bounding box center [107, 573] width 33 height 14
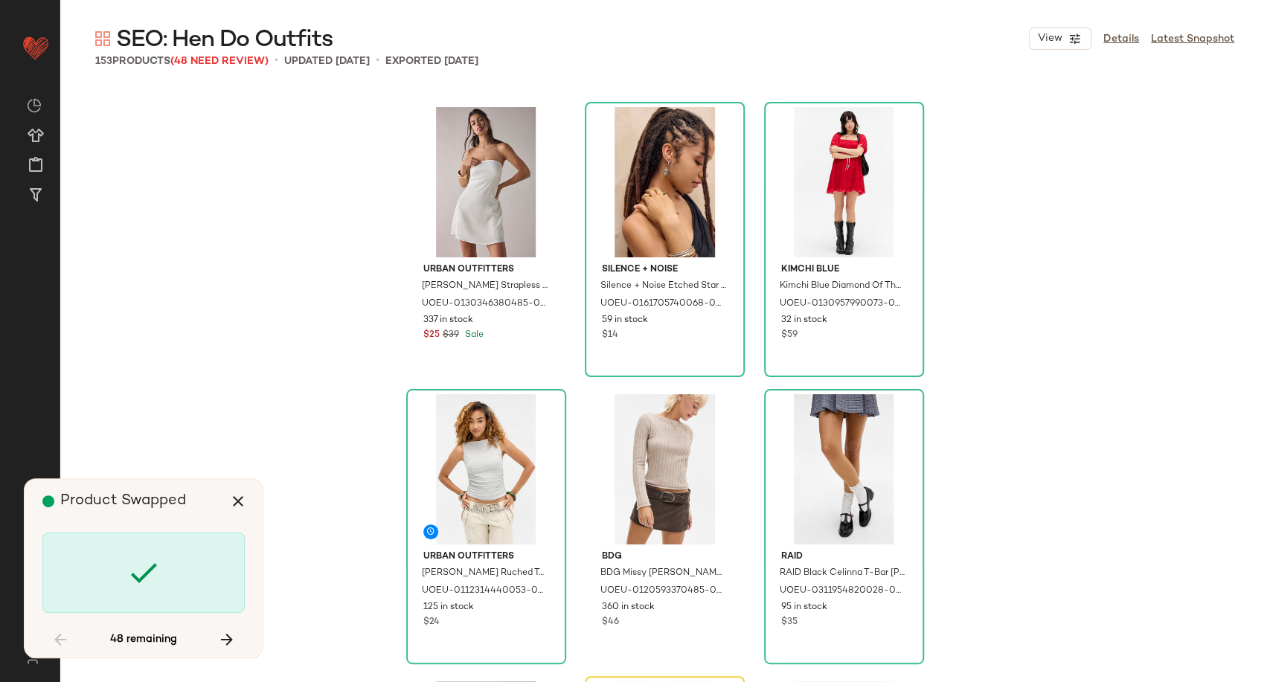
scroll to position [574, 0]
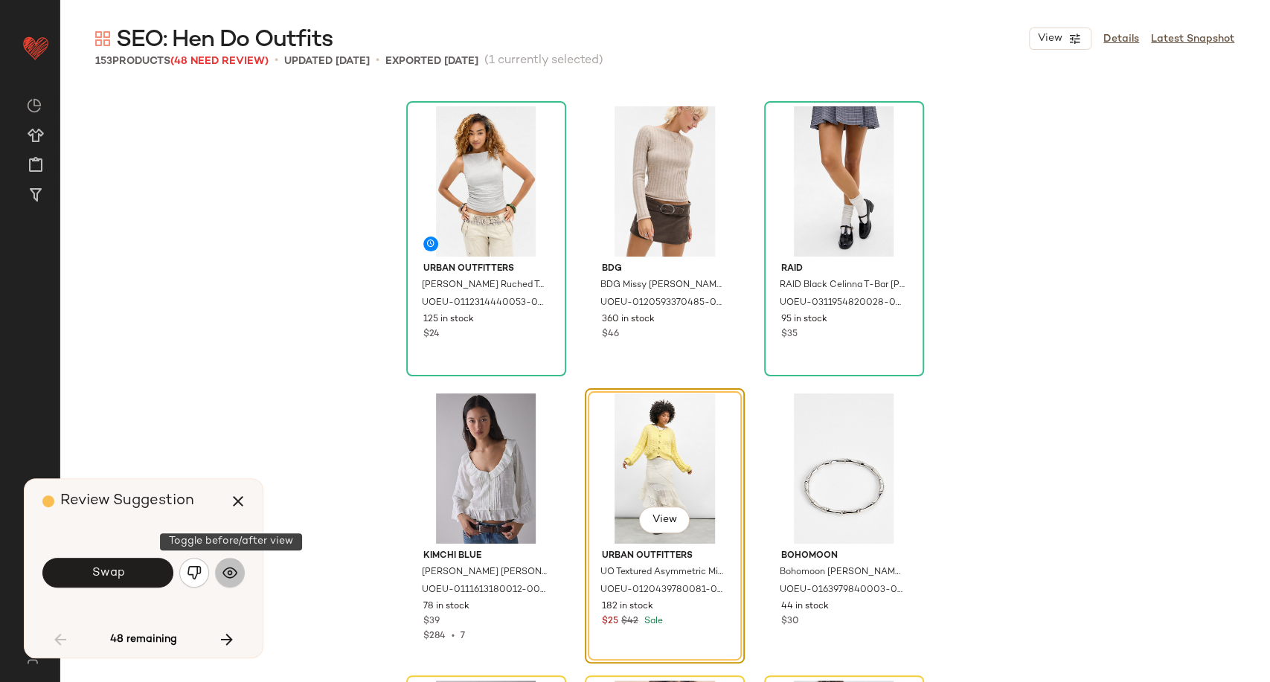
click at [234, 576] on img "button" at bounding box center [229, 572] width 15 height 15
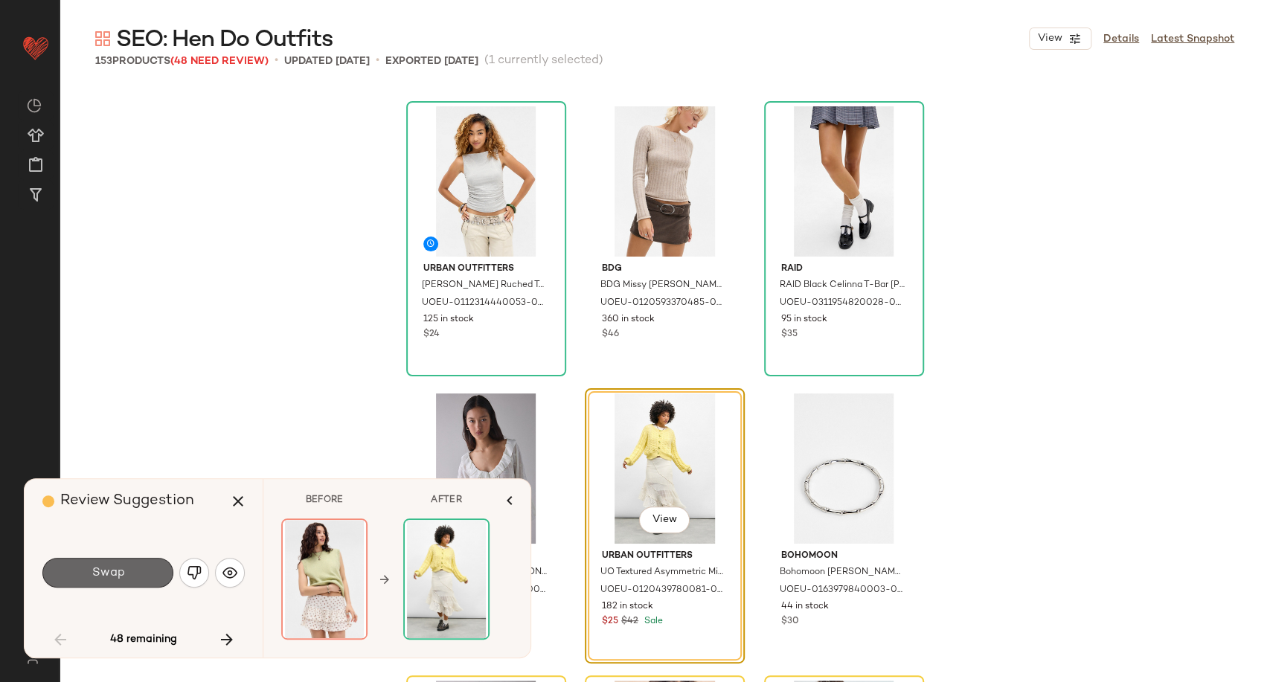
click at [143, 575] on button "Swap" at bounding box center [107, 573] width 131 height 30
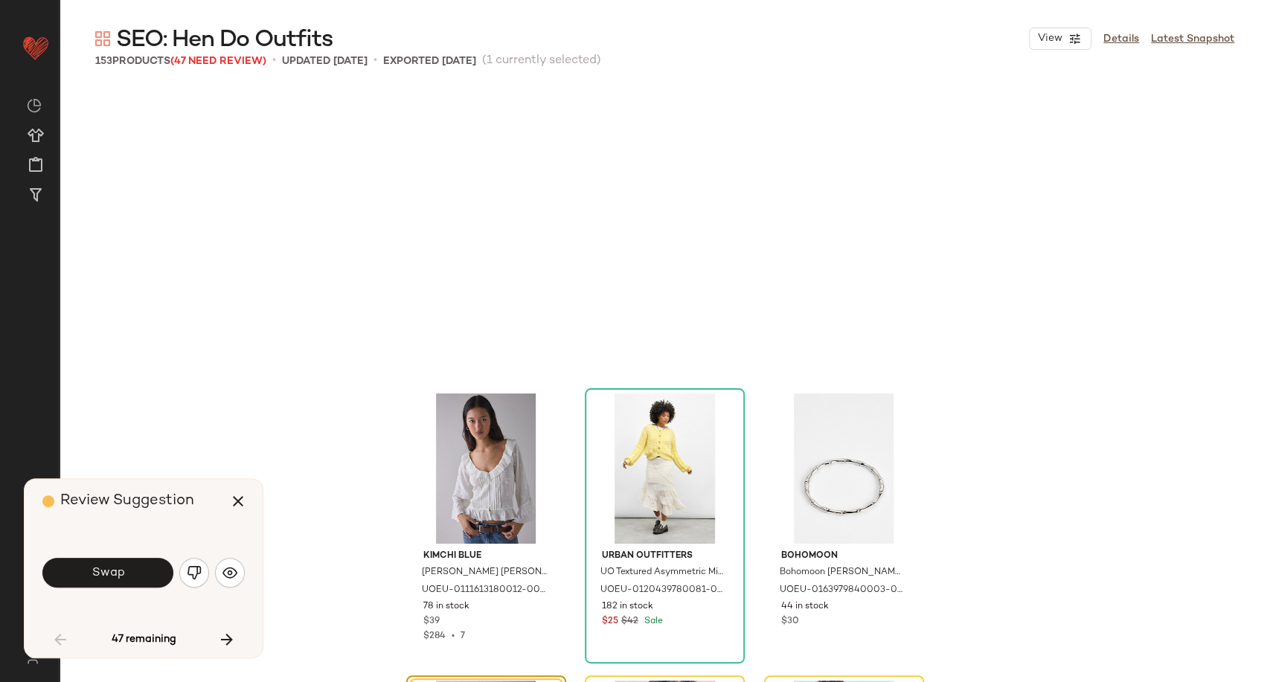
scroll to position [861, 0]
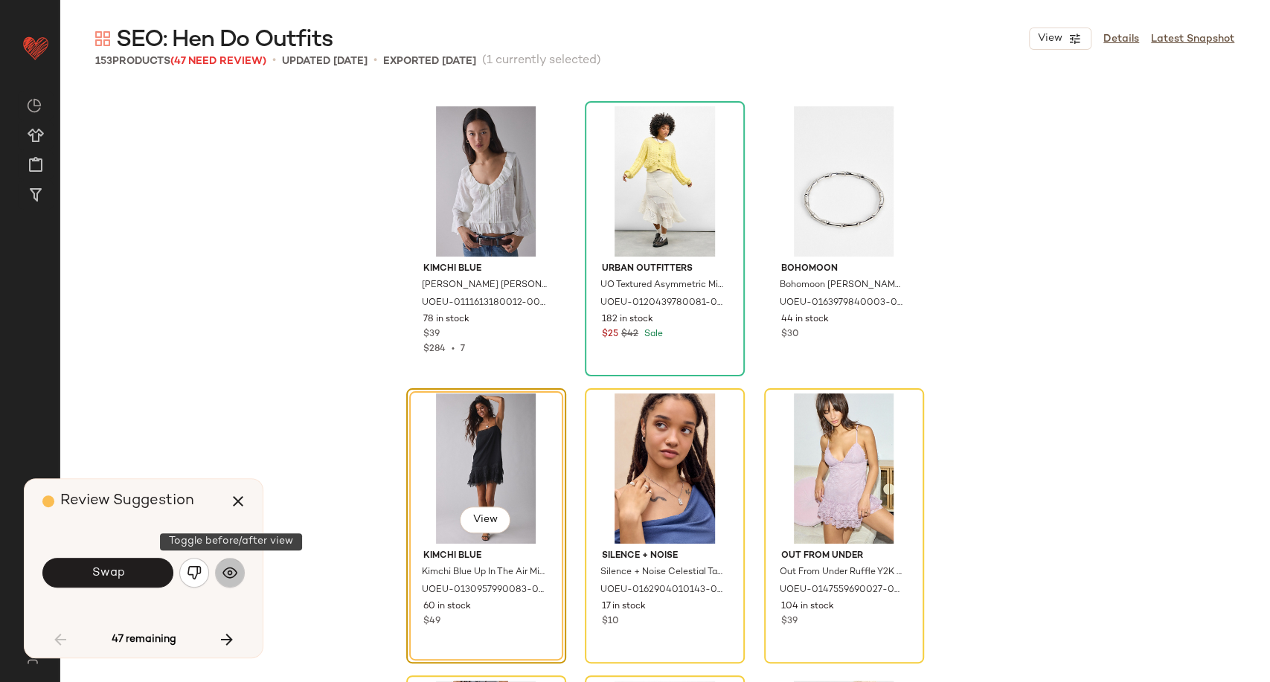
click at [237, 580] on button "button" at bounding box center [230, 573] width 30 height 30
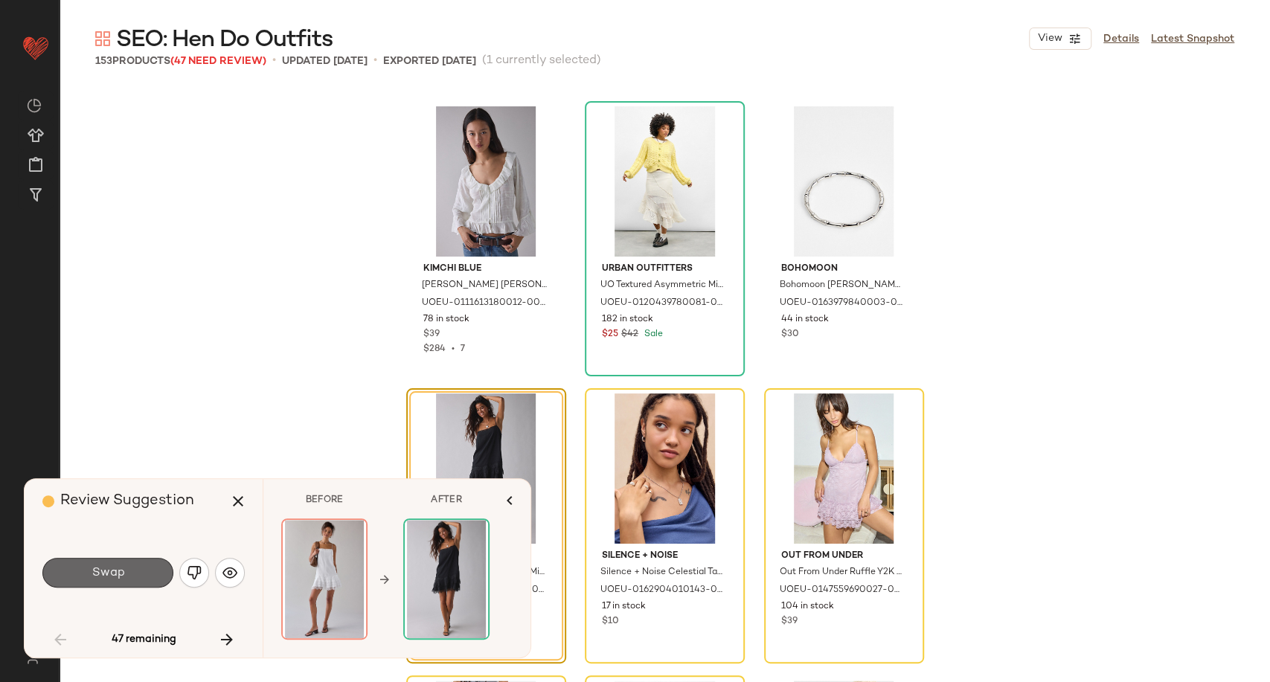
click at [112, 575] on span "Swap" at bounding box center [107, 573] width 33 height 14
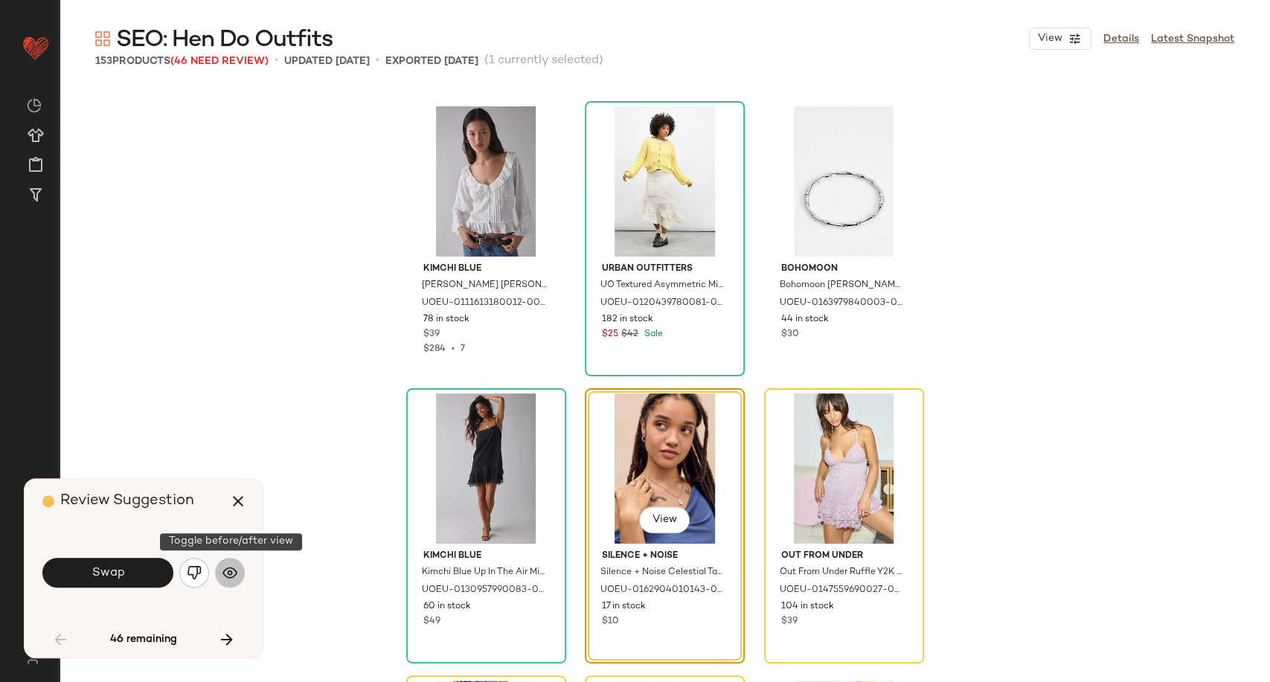
click at [236, 565] on button "button" at bounding box center [230, 573] width 30 height 30
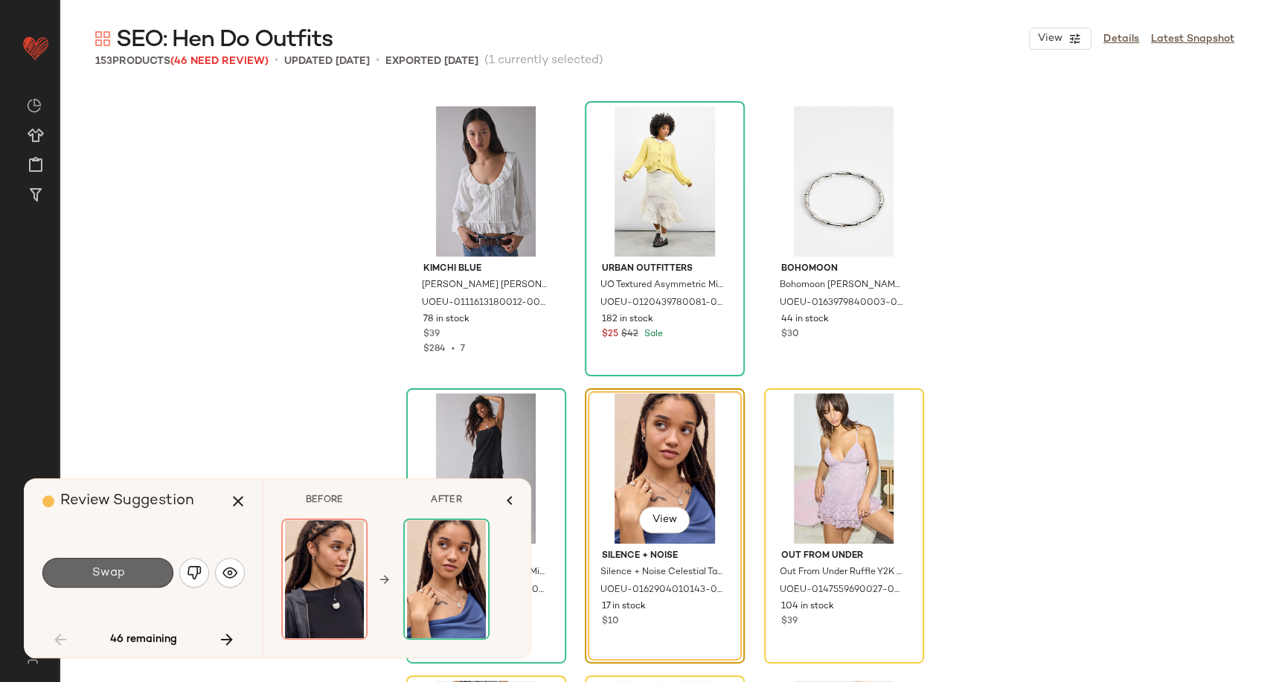
click at [115, 580] on button "Swap" at bounding box center [107, 573] width 131 height 30
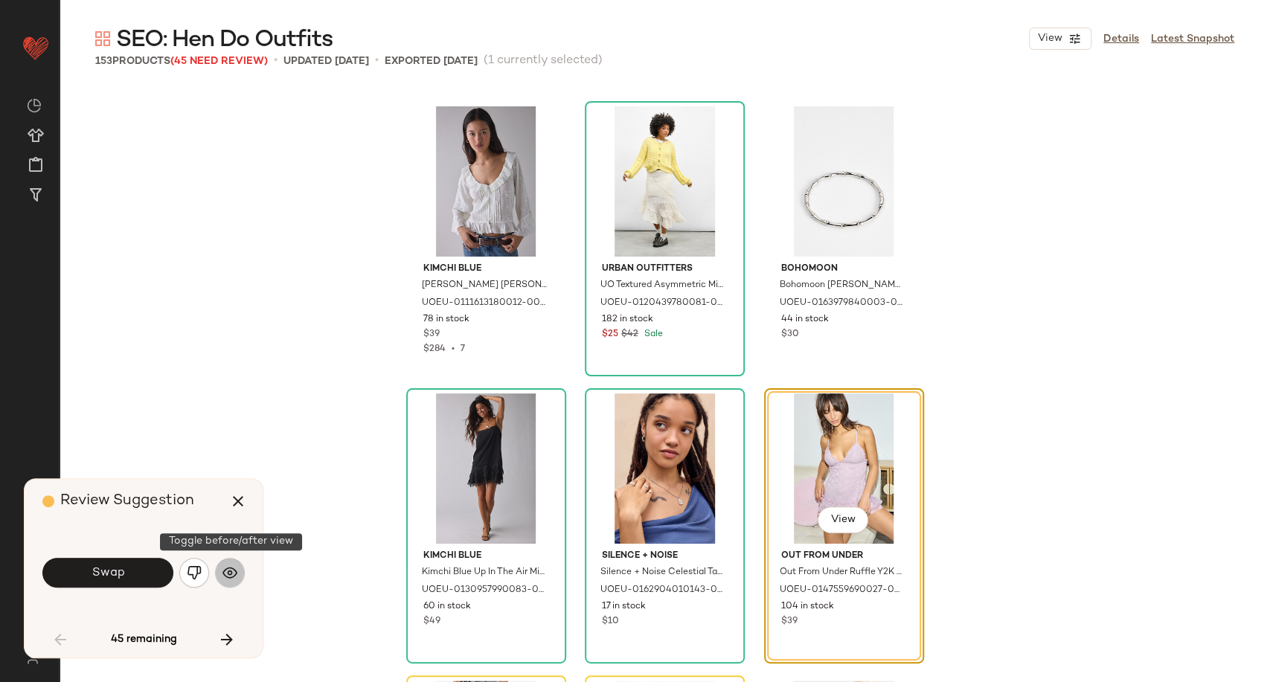
click at [221, 573] on button "button" at bounding box center [230, 573] width 30 height 30
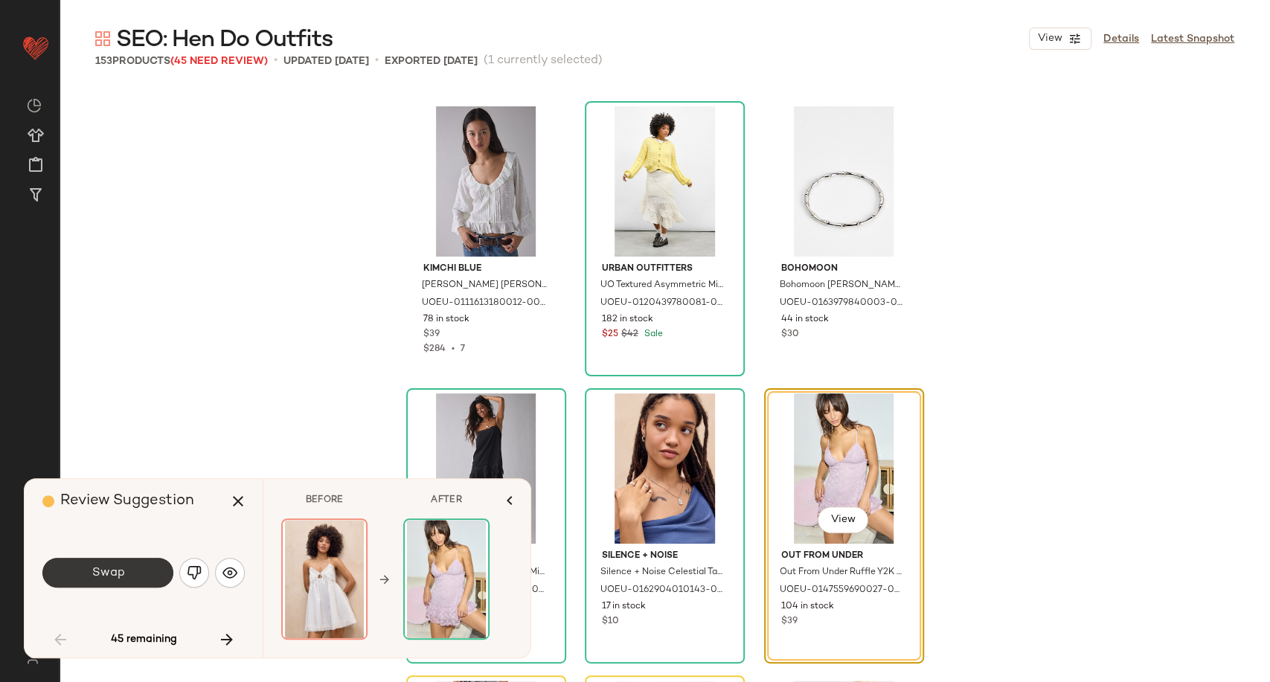
click at [129, 576] on button "Swap" at bounding box center [107, 573] width 131 height 30
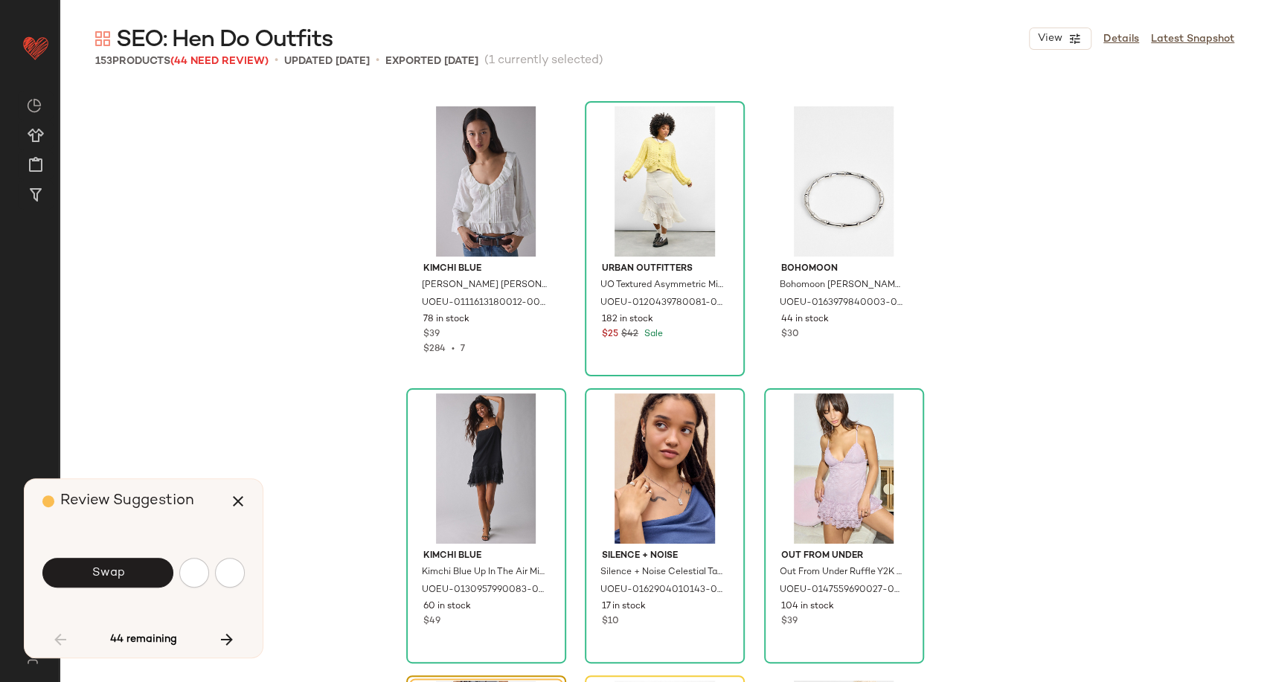
scroll to position [1148, 0]
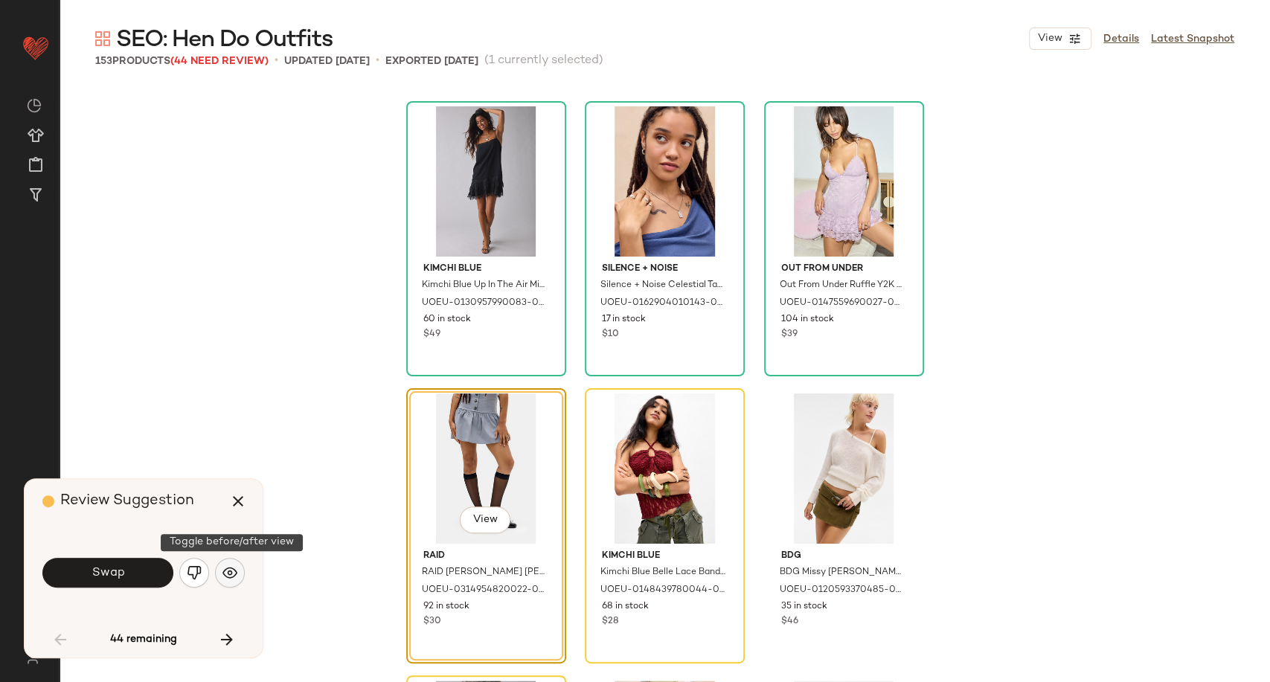
click at [224, 579] on img "button" at bounding box center [229, 572] width 15 height 15
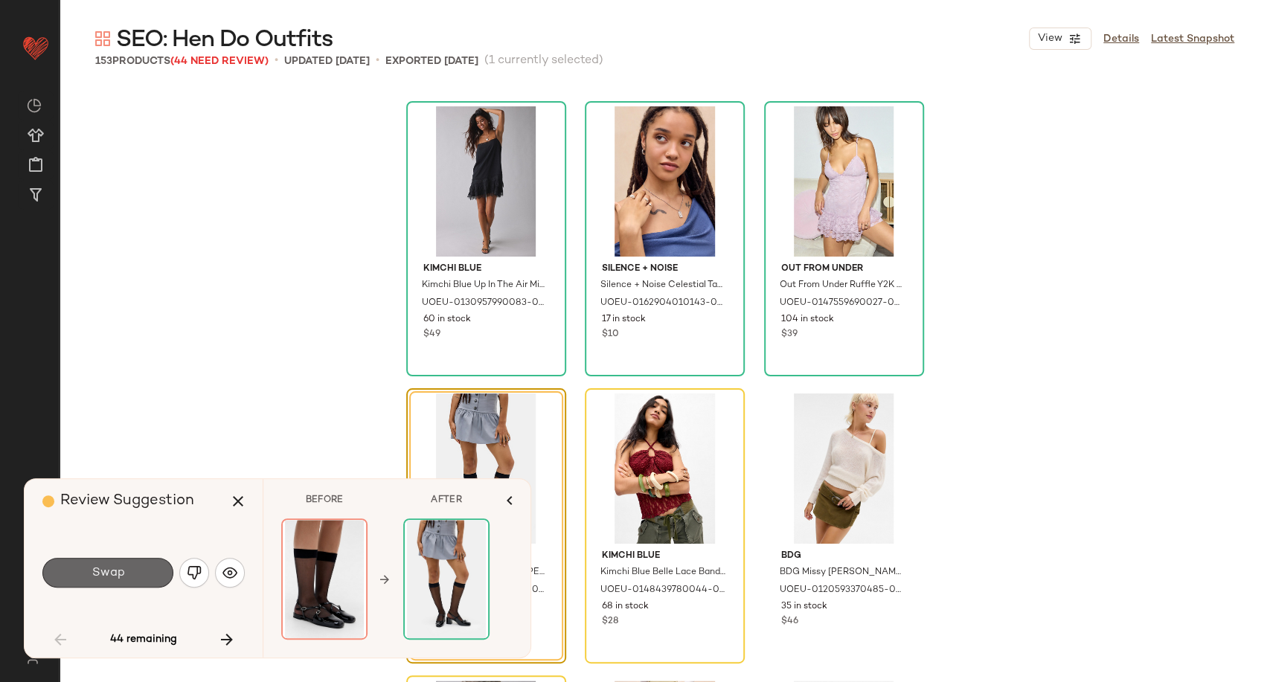
click at [128, 567] on button "Swap" at bounding box center [107, 573] width 131 height 30
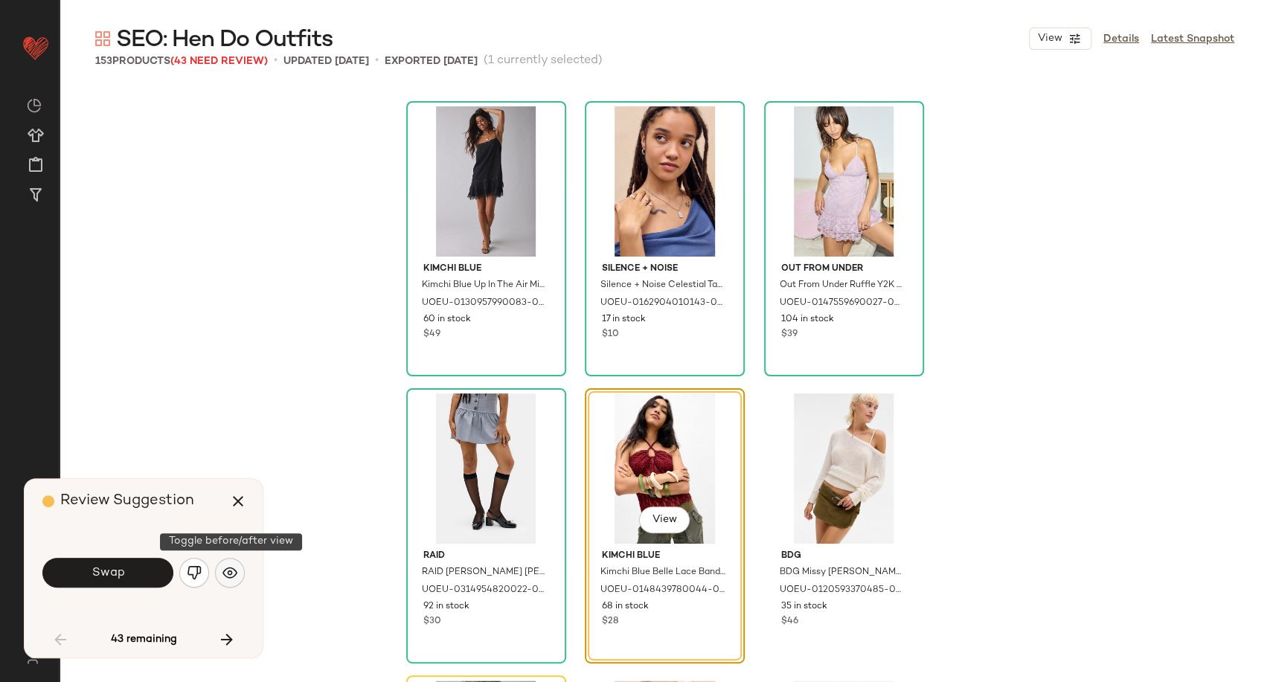
click at [234, 571] on img "button" at bounding box center [229, 572] width 15 height 15
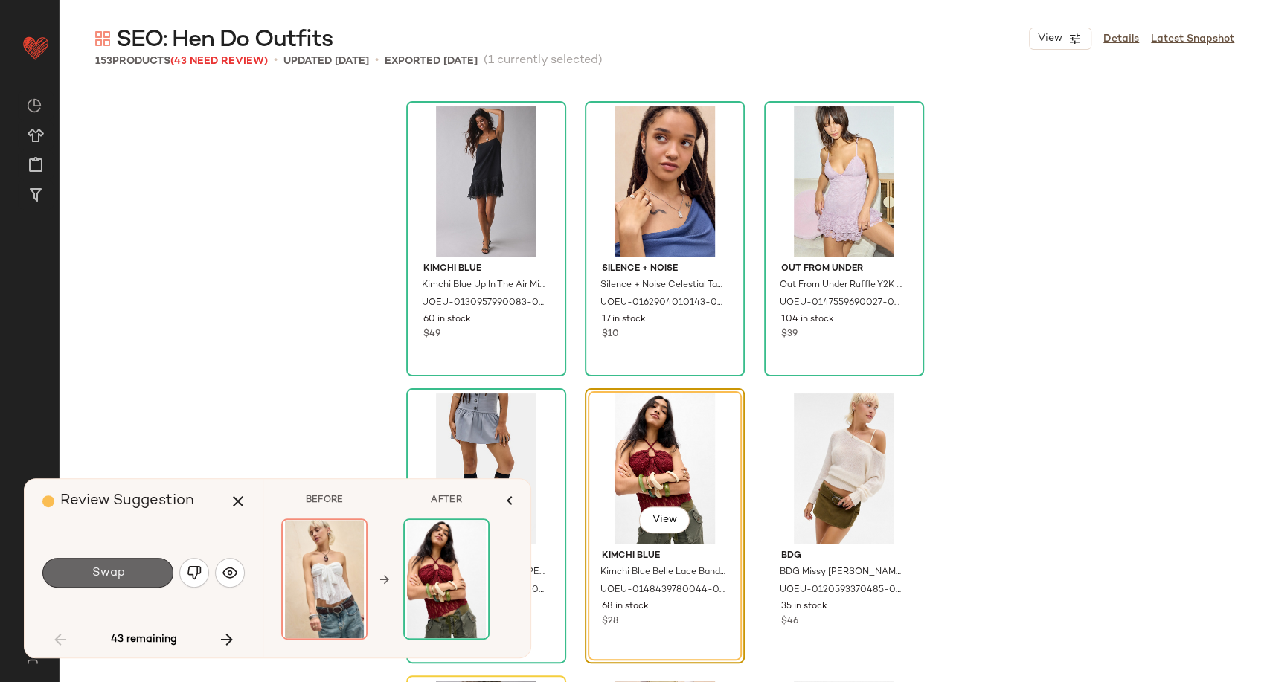
click at [157, 579] on button "Swap" at bounding box center [107, 573] width 131 height 30
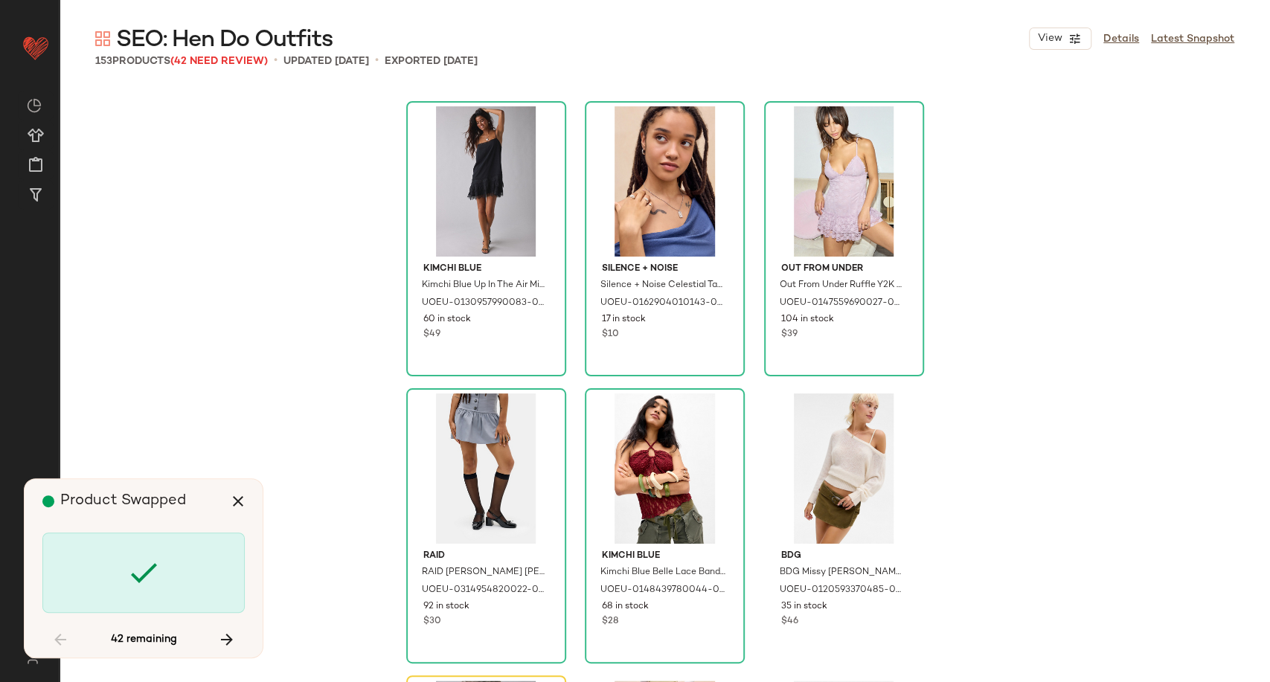
scroll to position [1435, 0]
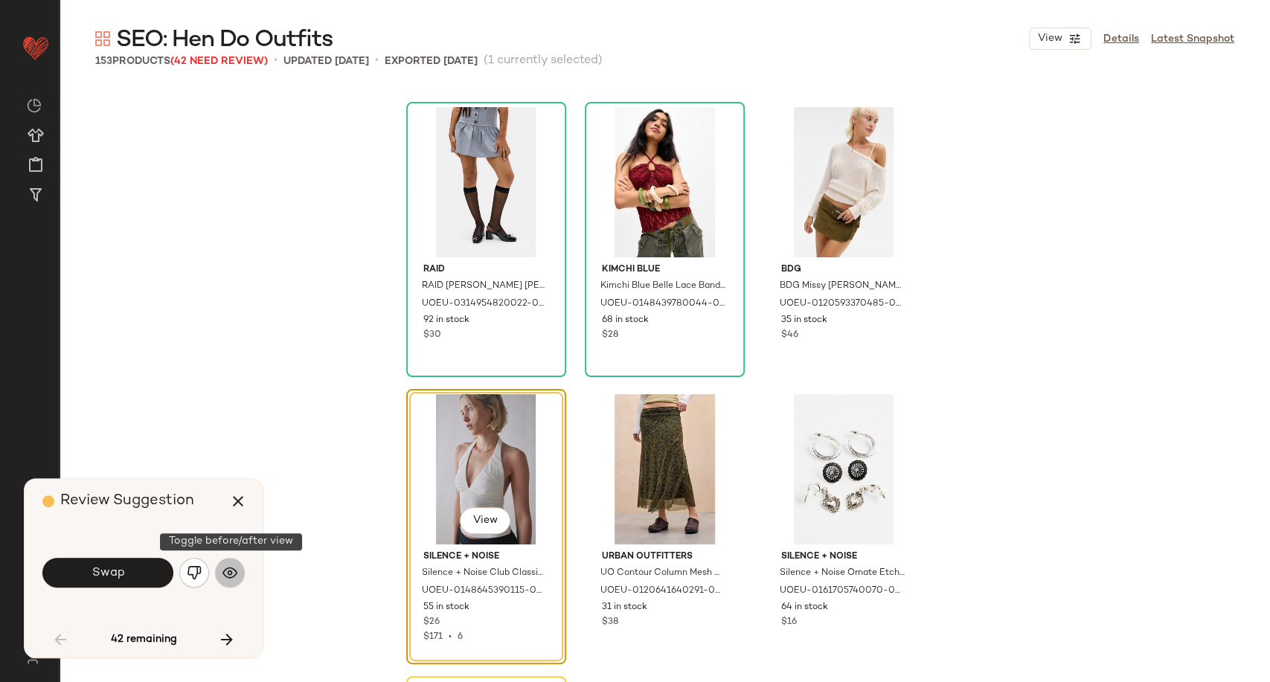
click at [222, 576] on img "button" at bounding box center [229, 572] width 15 height 15
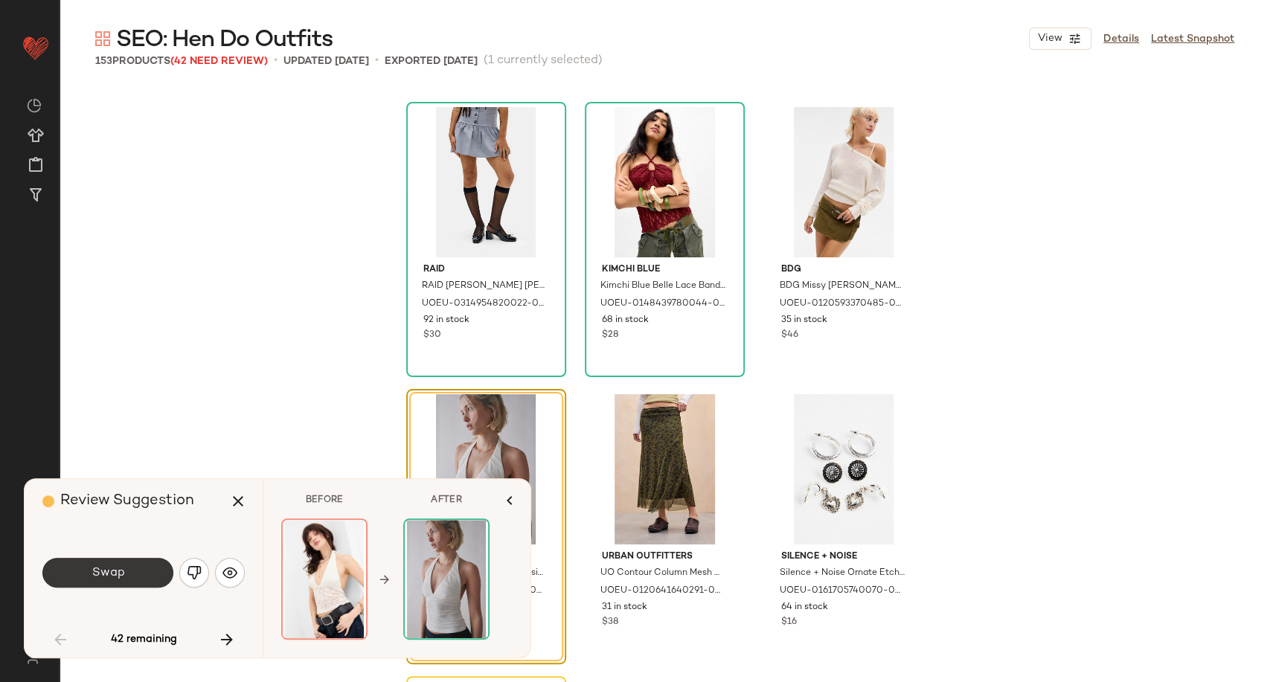
click at [130, 576] on button "Swap" at bounding box center [107, 573] width 131 height 30
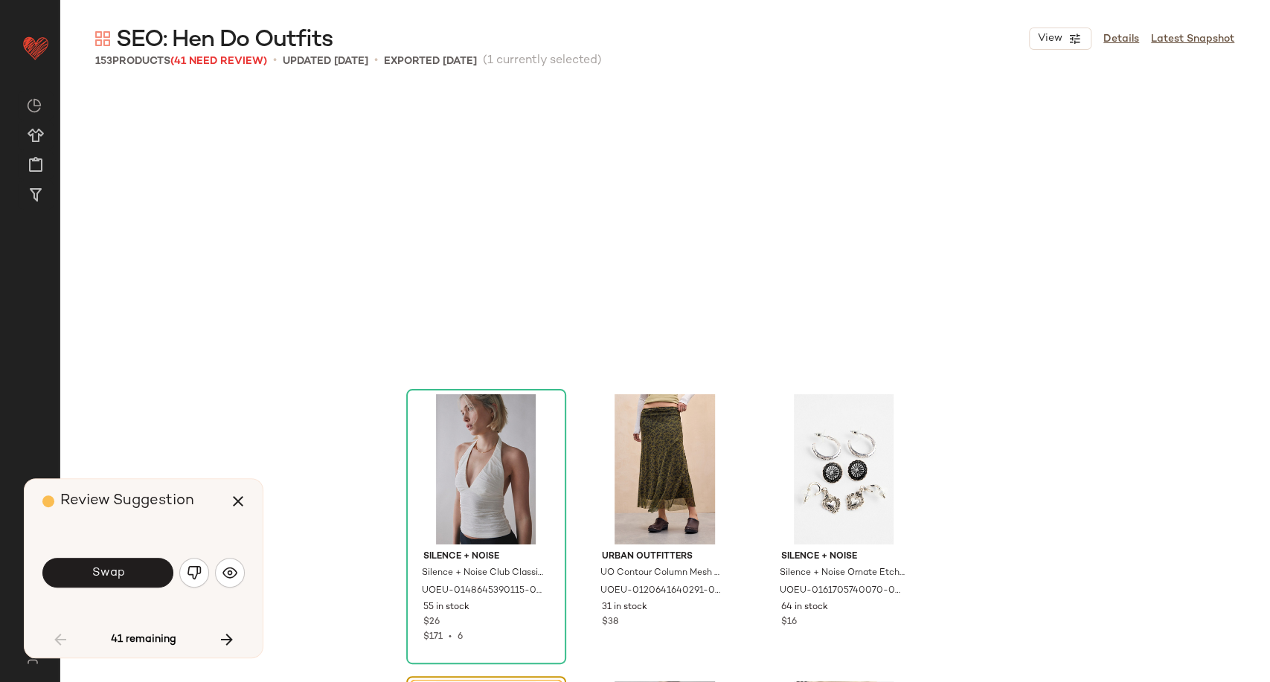
scroll to position [1723, 0]
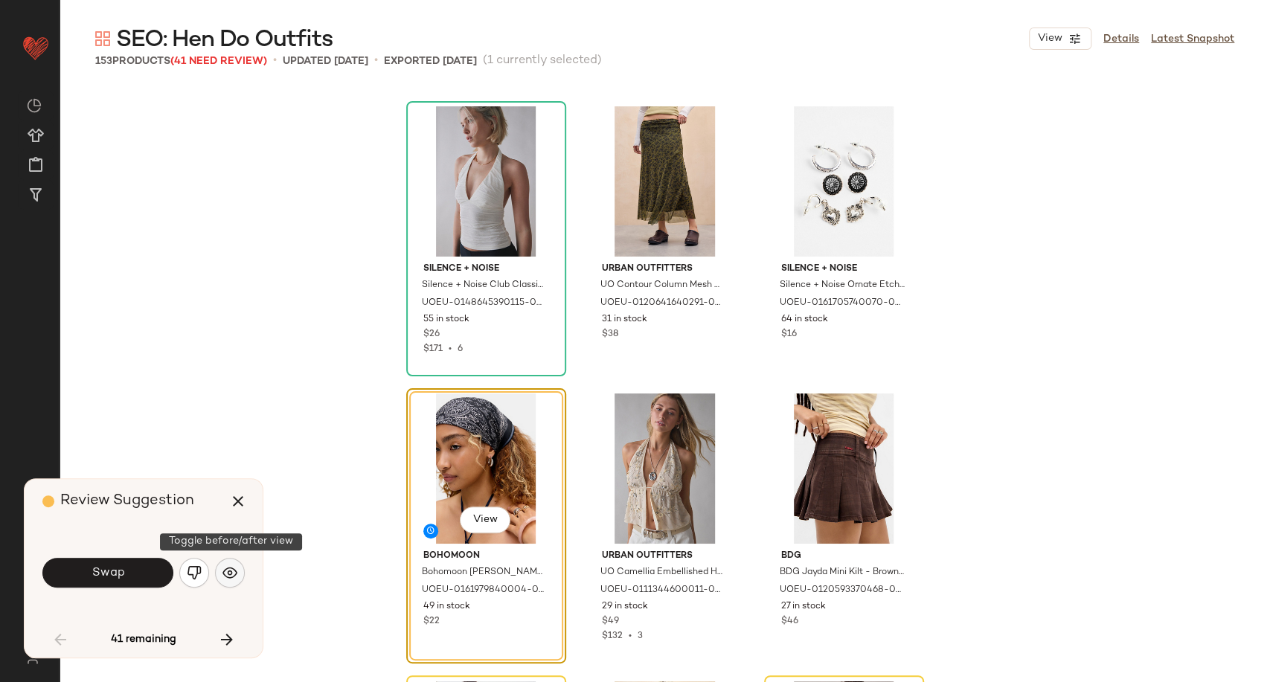
click at [222, 576] on img "button" at bounding box center [229, 572] width 15 height 15
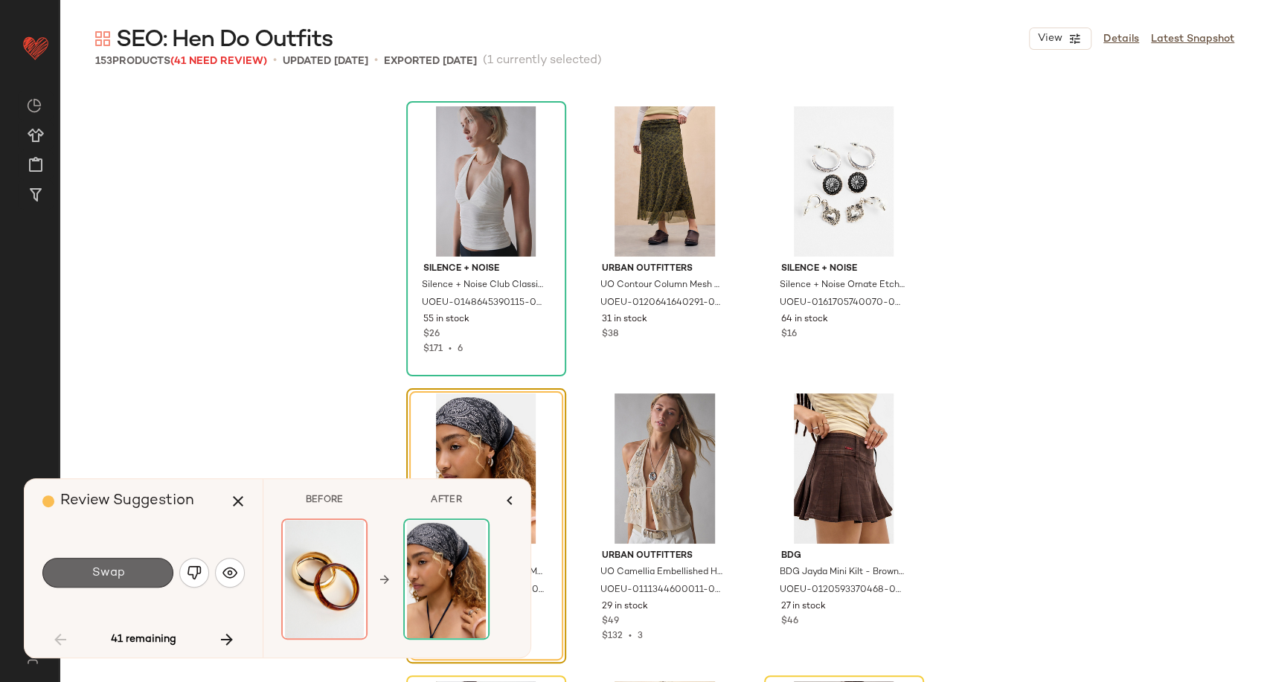
click at [137, 577] on button "Swap" at bounding box center [107, 573] width 131 height 30
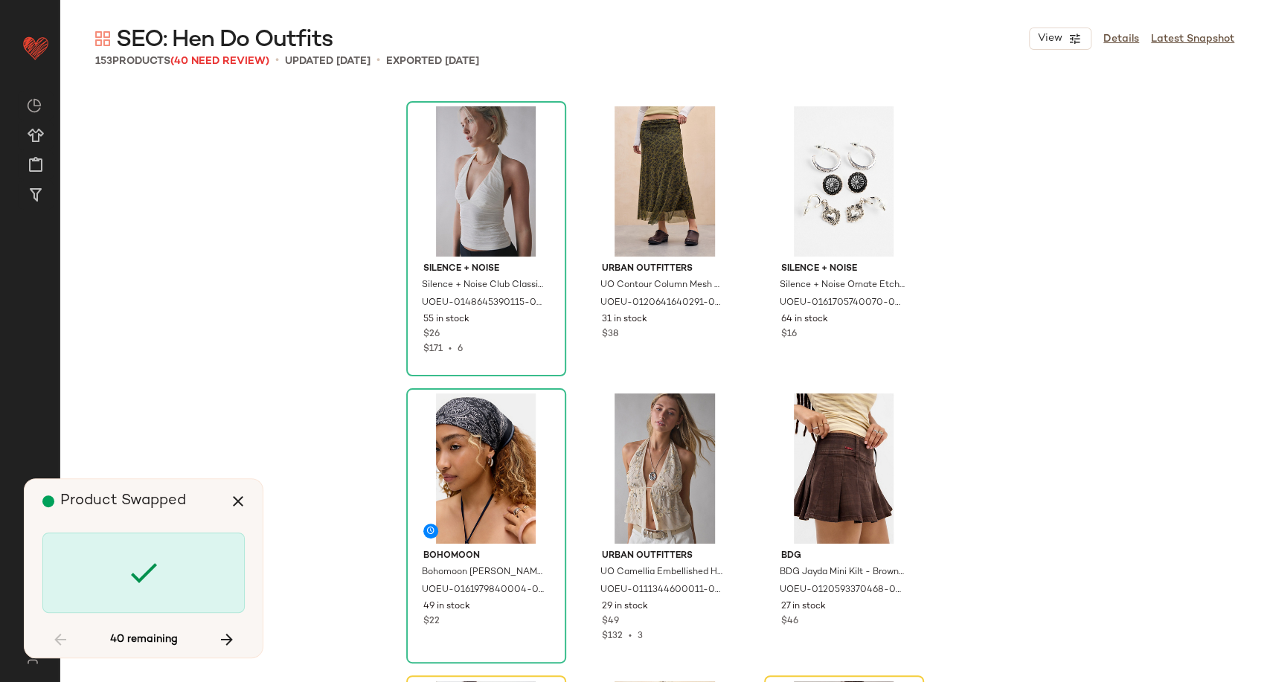
scroll to position [2010, 0]
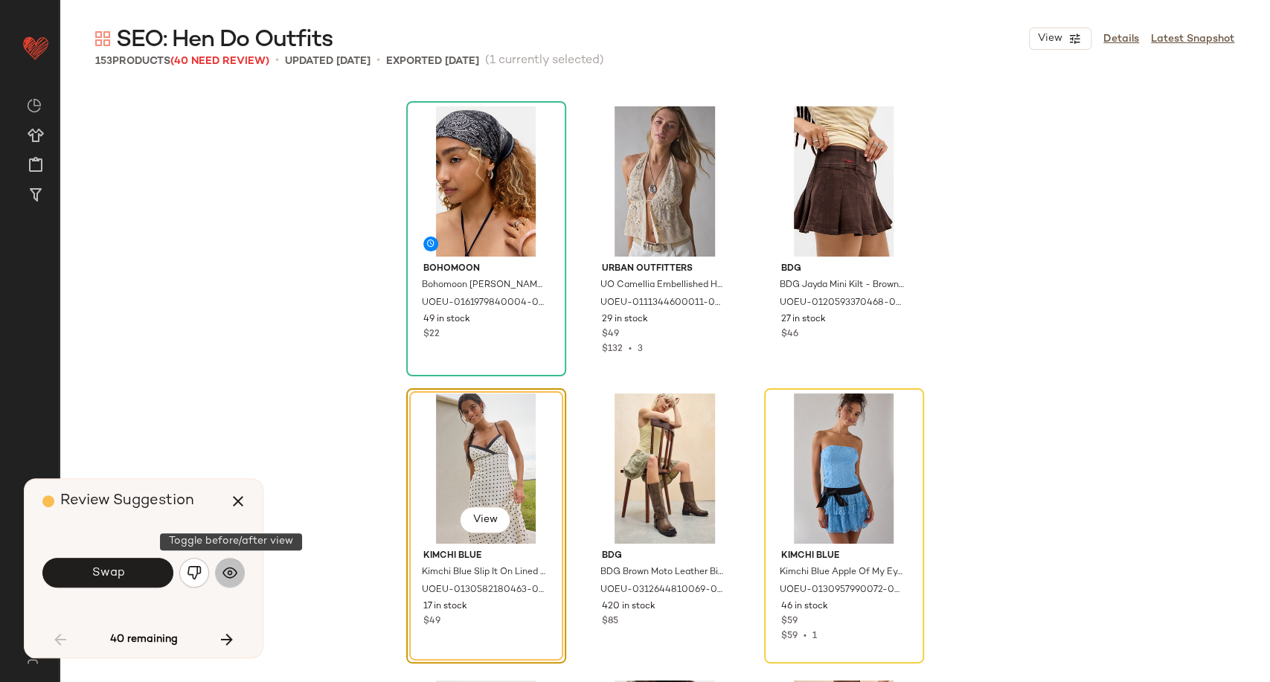
click at [238, 570] on button "button" at bounding box center [230, 573] width 30 height 30
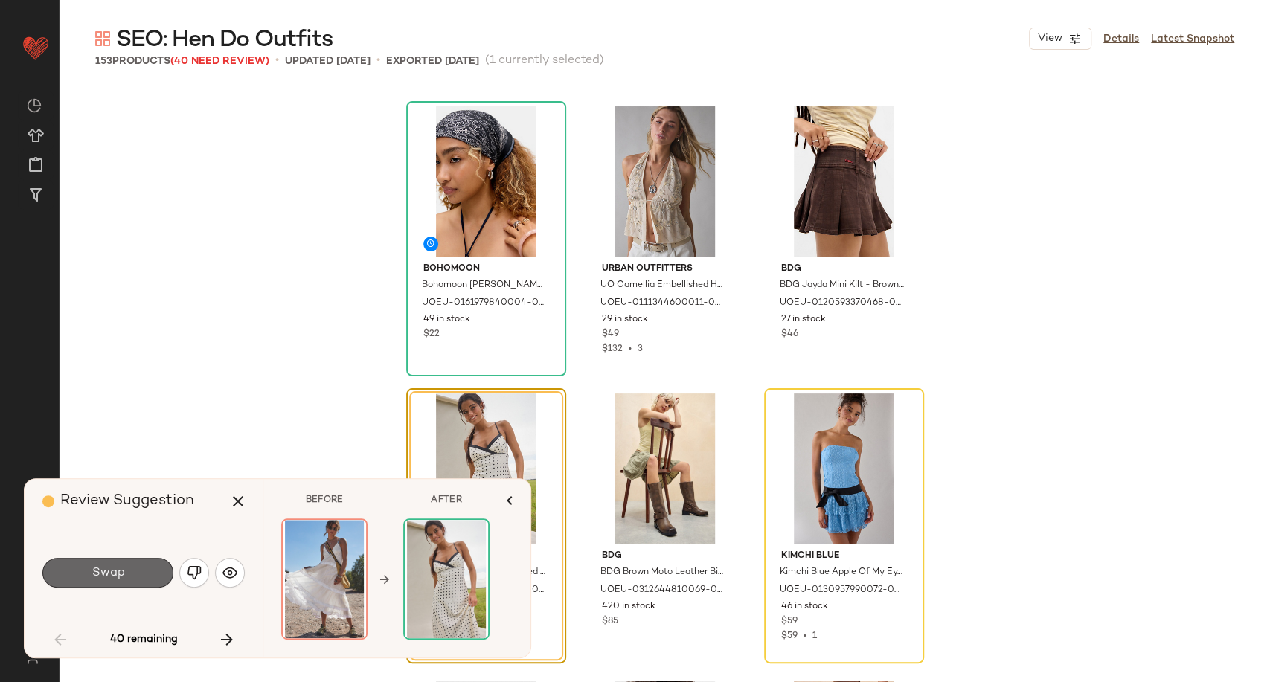
click at [120, 576] on span "Swap" at bounding box center [107, 573] width 33 height 14
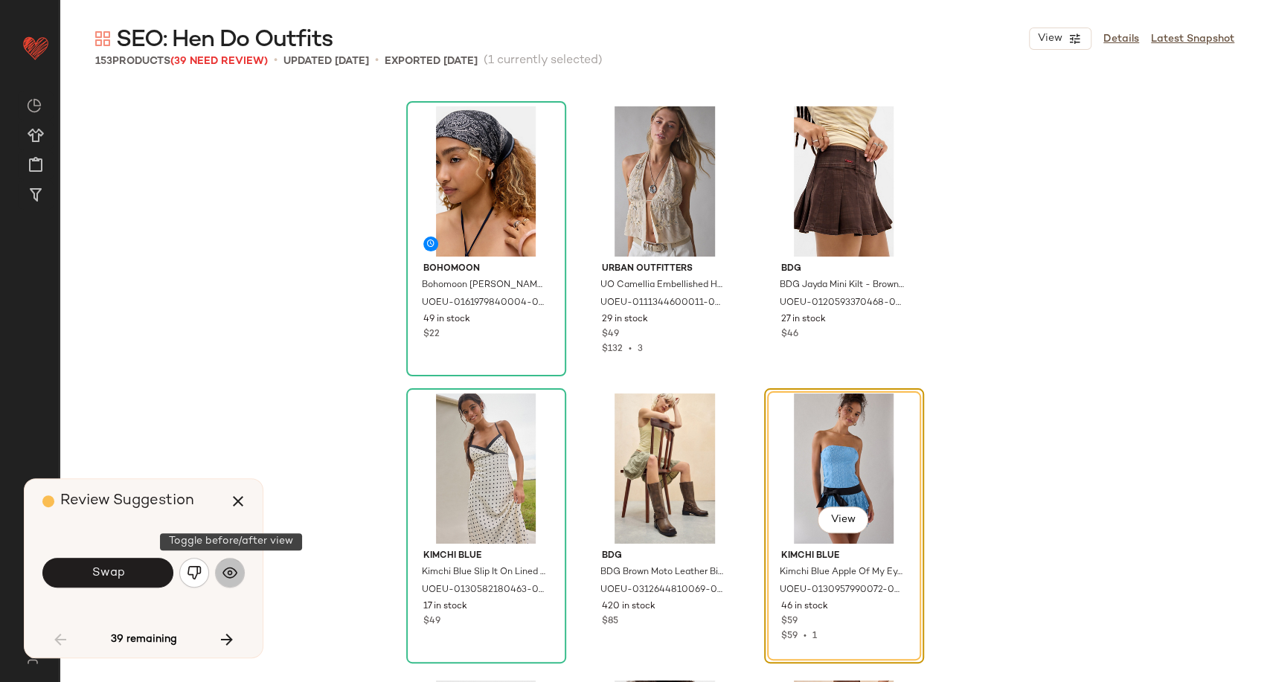
click at [235, 573] on img "button" at bounding box center [229, 572] width 15 height 15
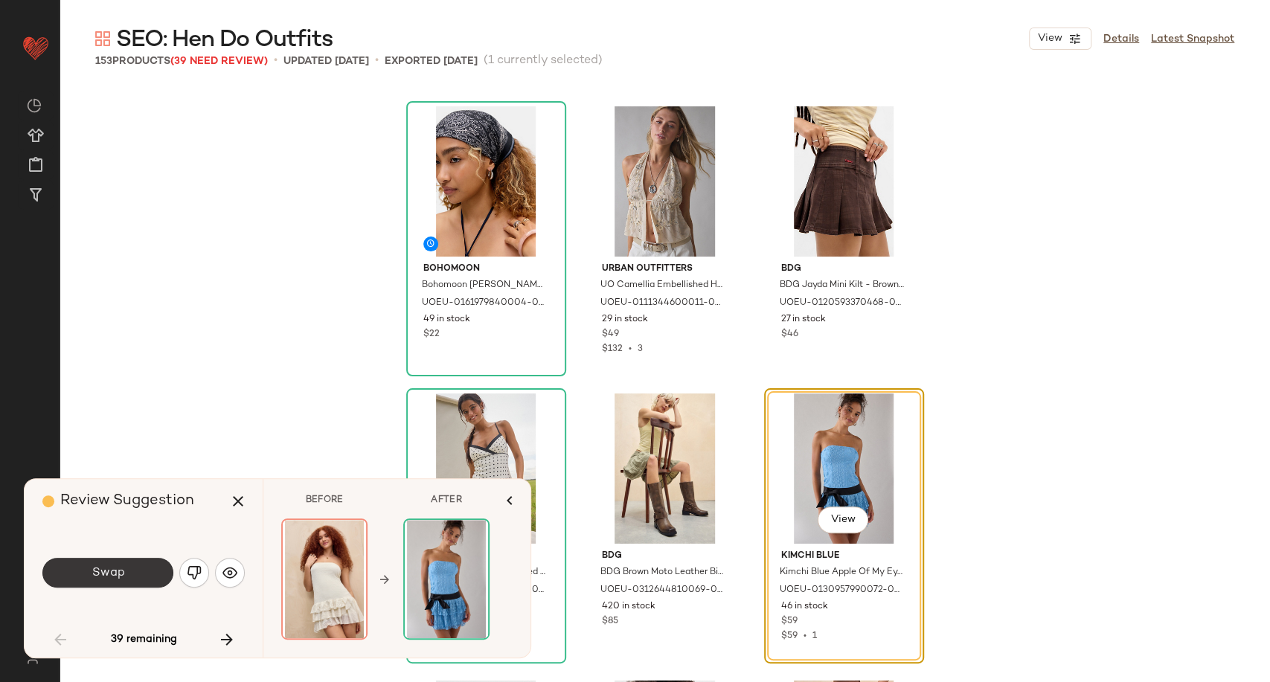
click at [131, 582] on button "Swap" at bounding box center [107, 573] width 131 height 30
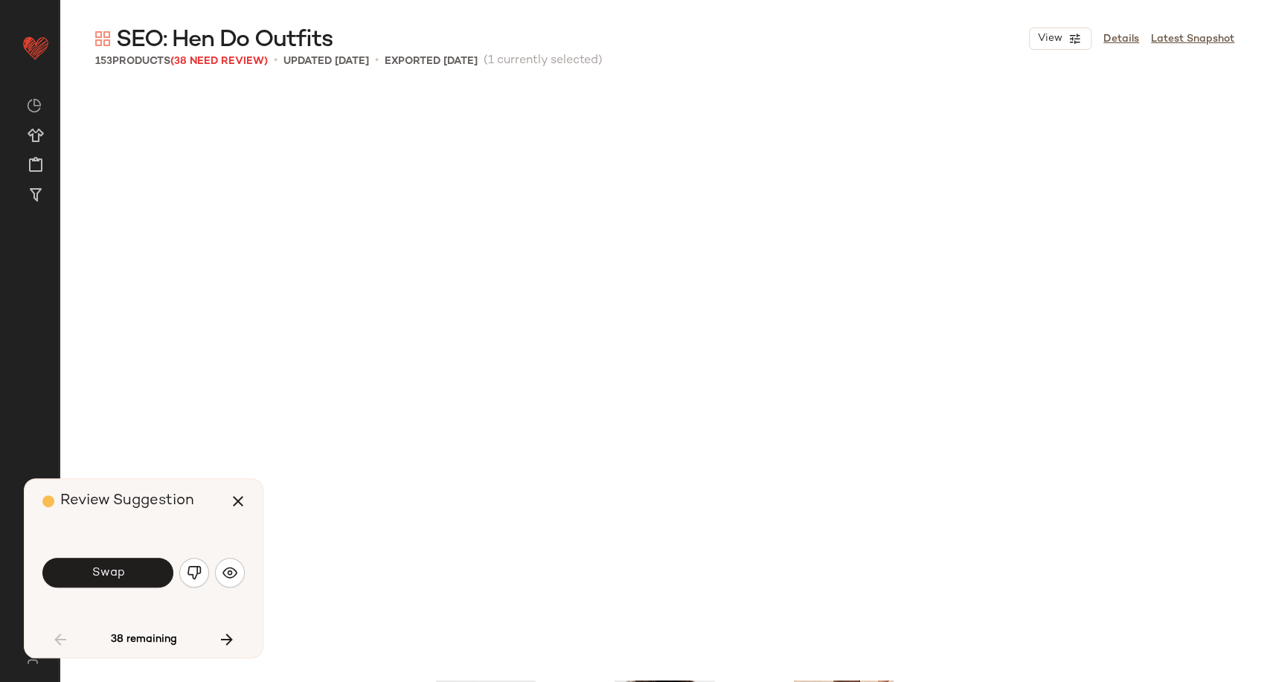
scroll to position [2583, 0]
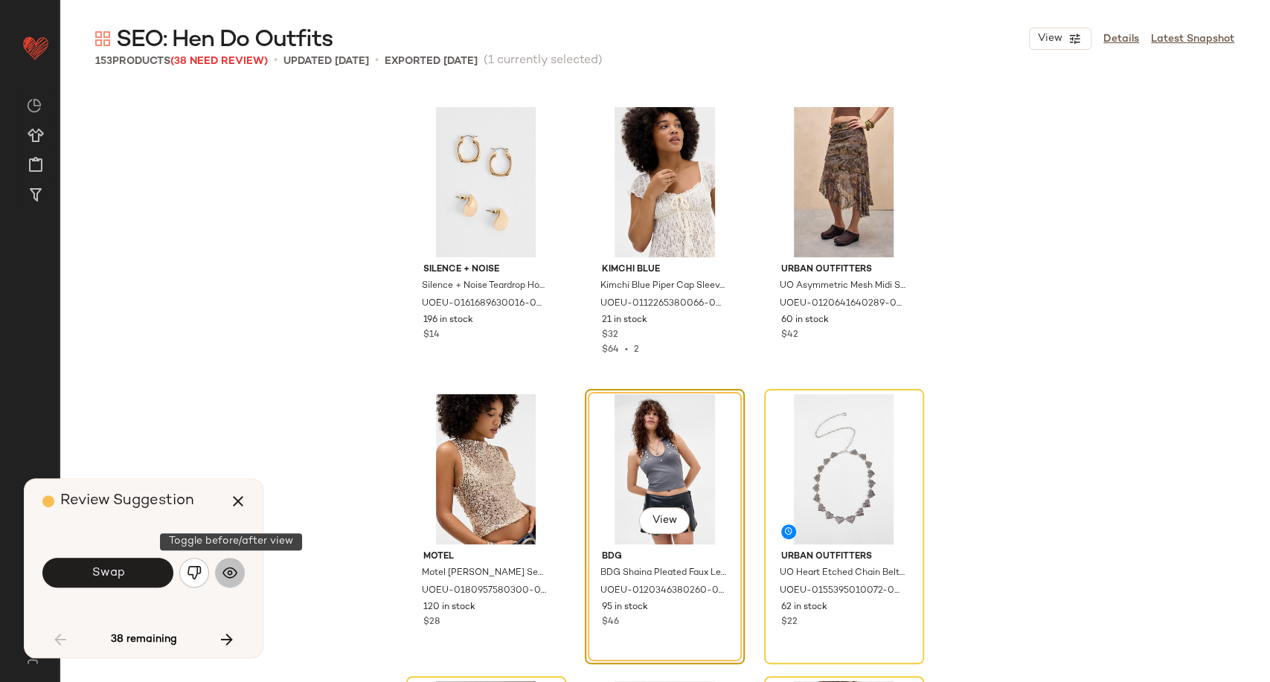
click at [232, 575] on img "button" at bounding box center [229, 572] width 15 height 15
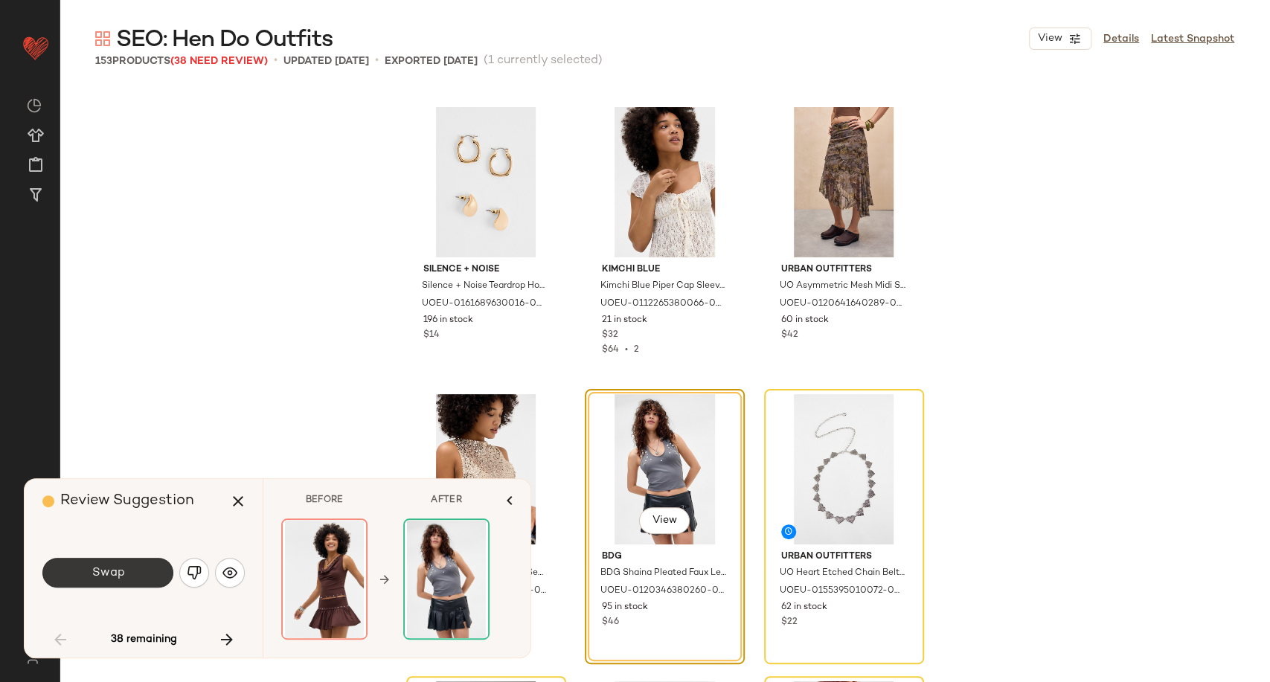
click at [123, 579] on span "Swap" at bounding box center [107, 573] width 33 height 14
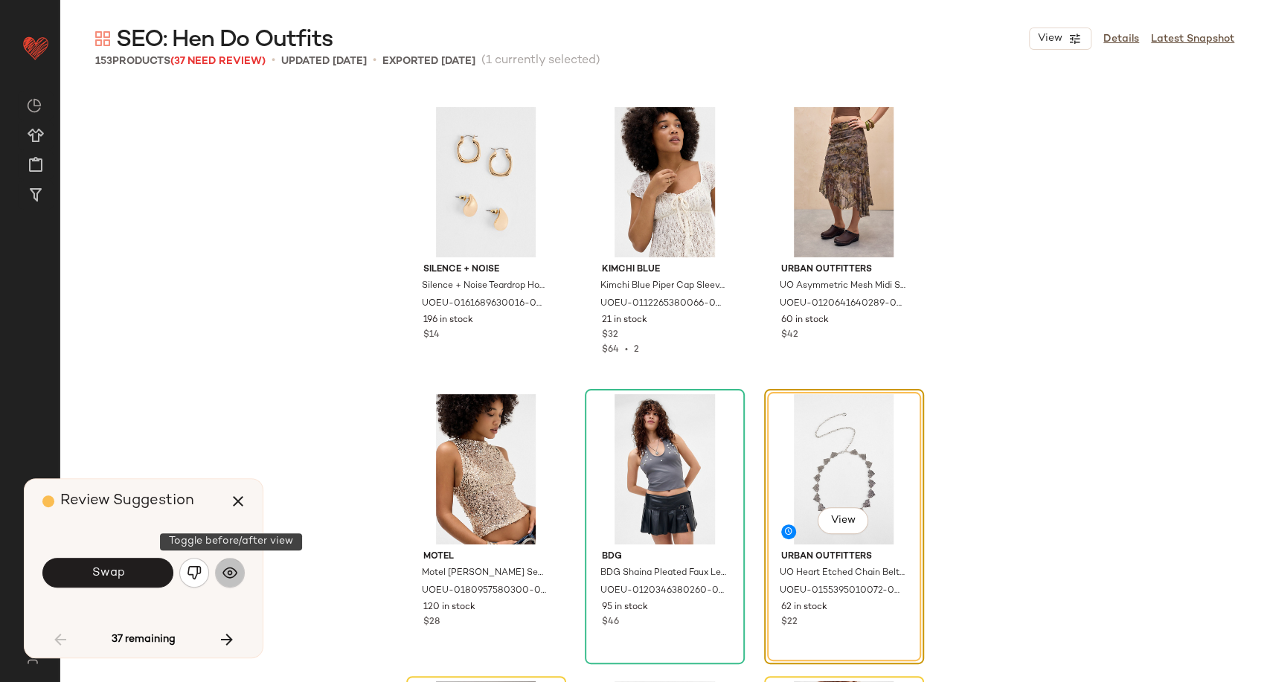
click at [232, 575] on img "button" at bounding box center [229, 572] width 15 height 15
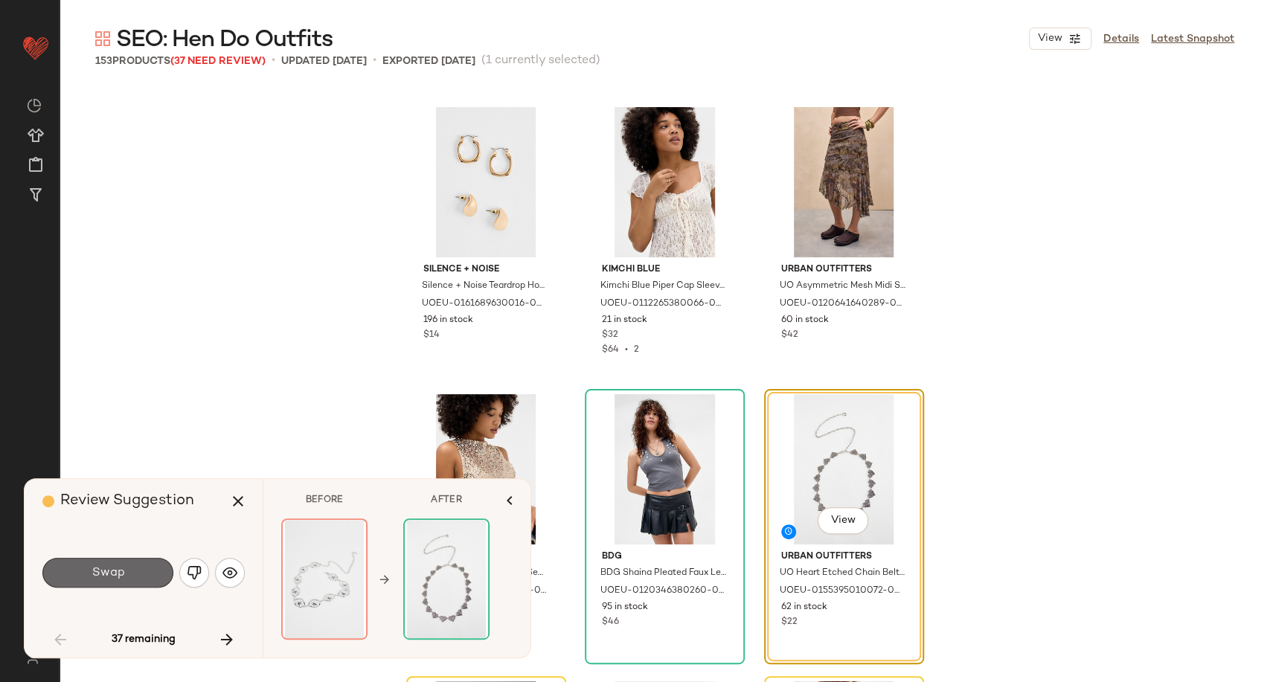
click at [120, 576] on span "Swap" at bounding box center [107, 573] width 33 height 14
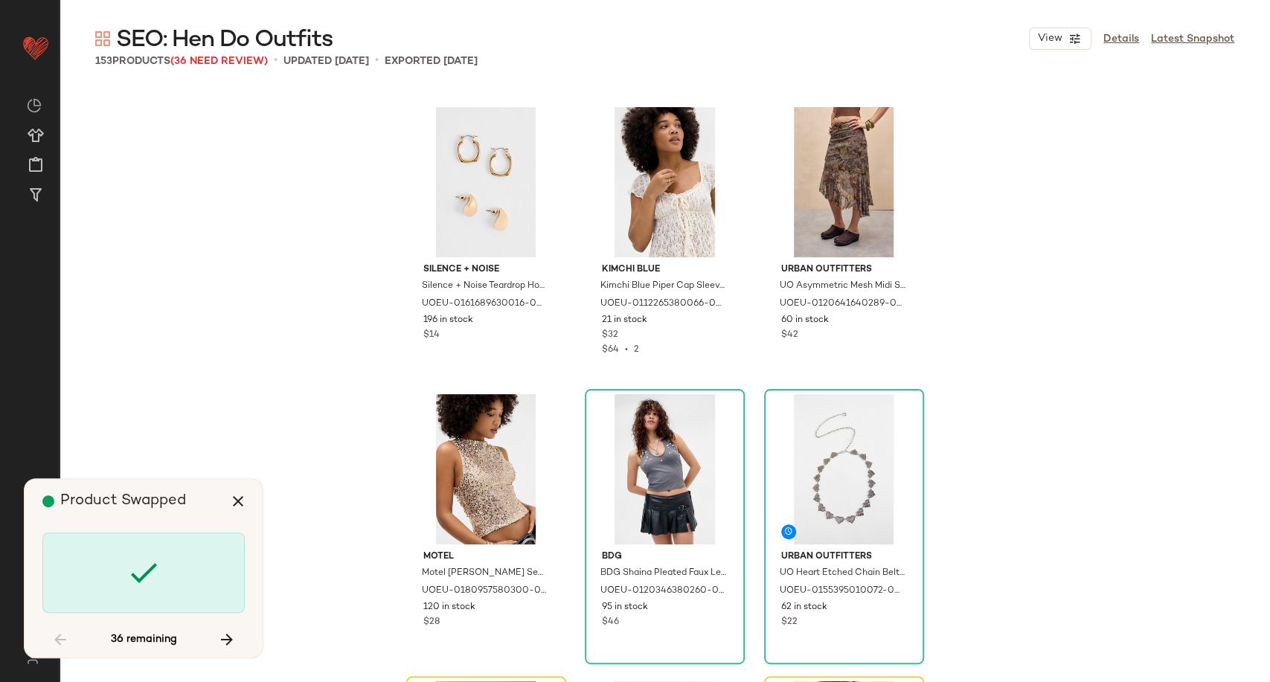
scroll to position [2871, 0]
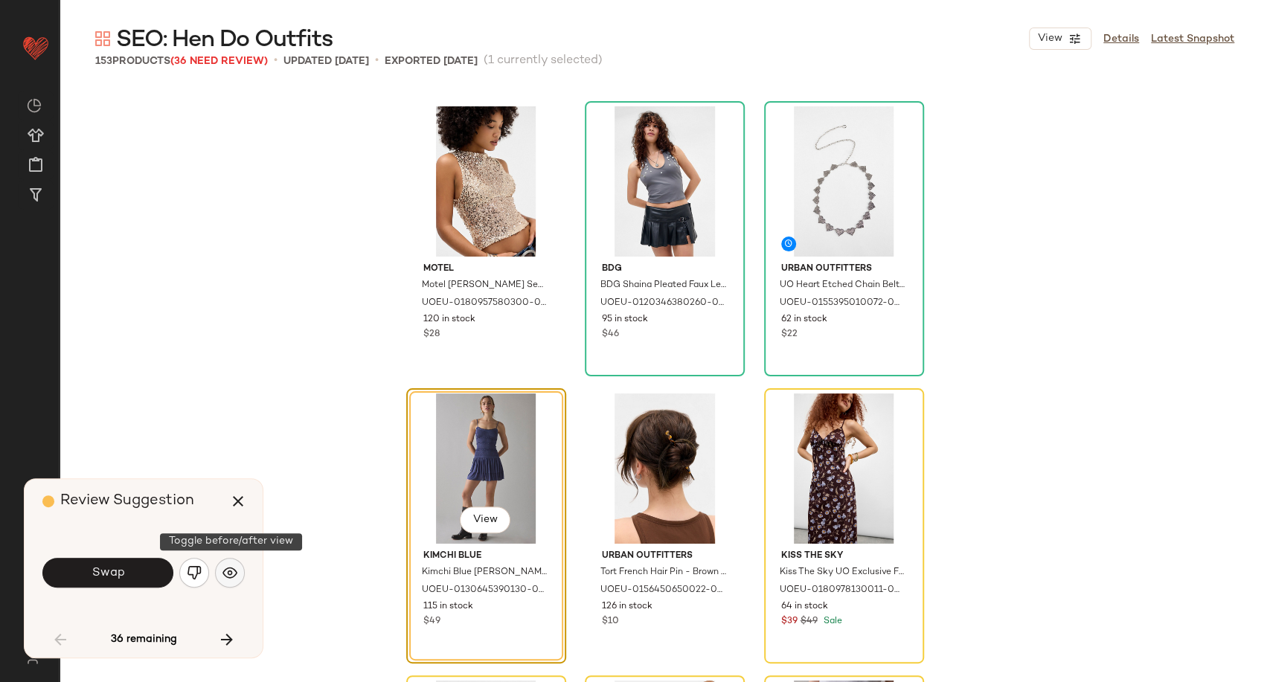
click at [232, 570] on img "button" at bounding box center [229, 572] width 15 height 15
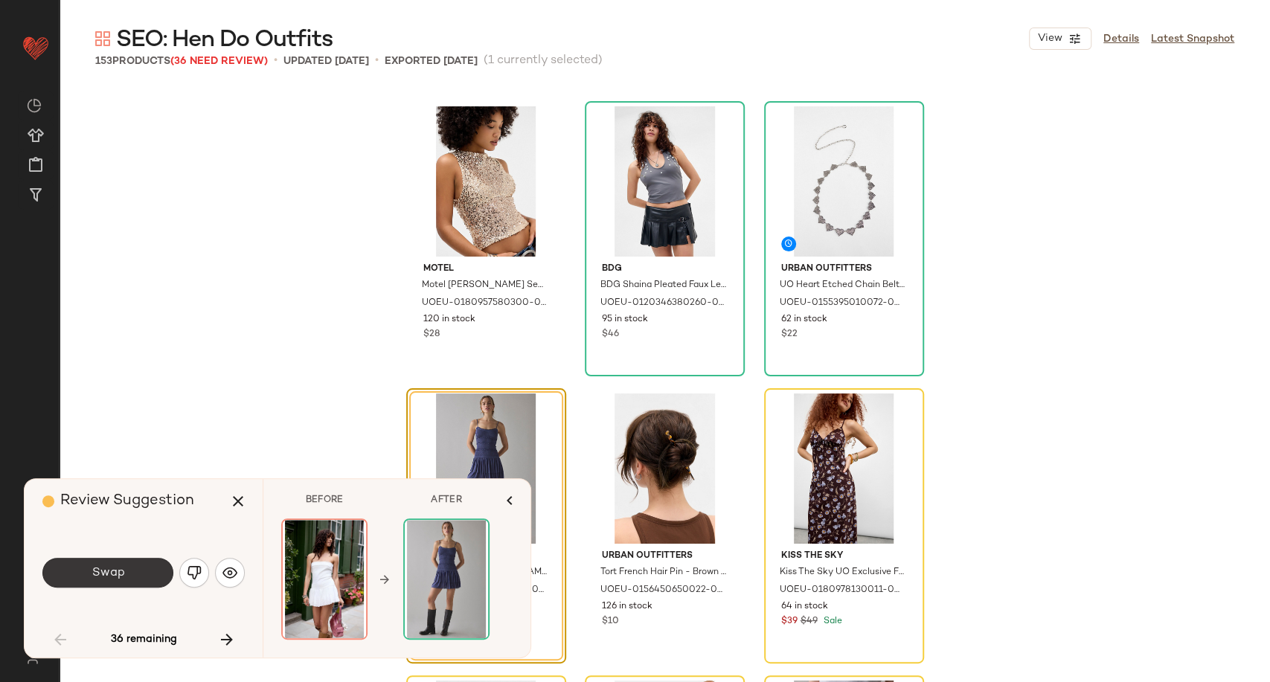
click at [118, 581] on button "Swap" at bounding box center [107, 573] width 131 height 30
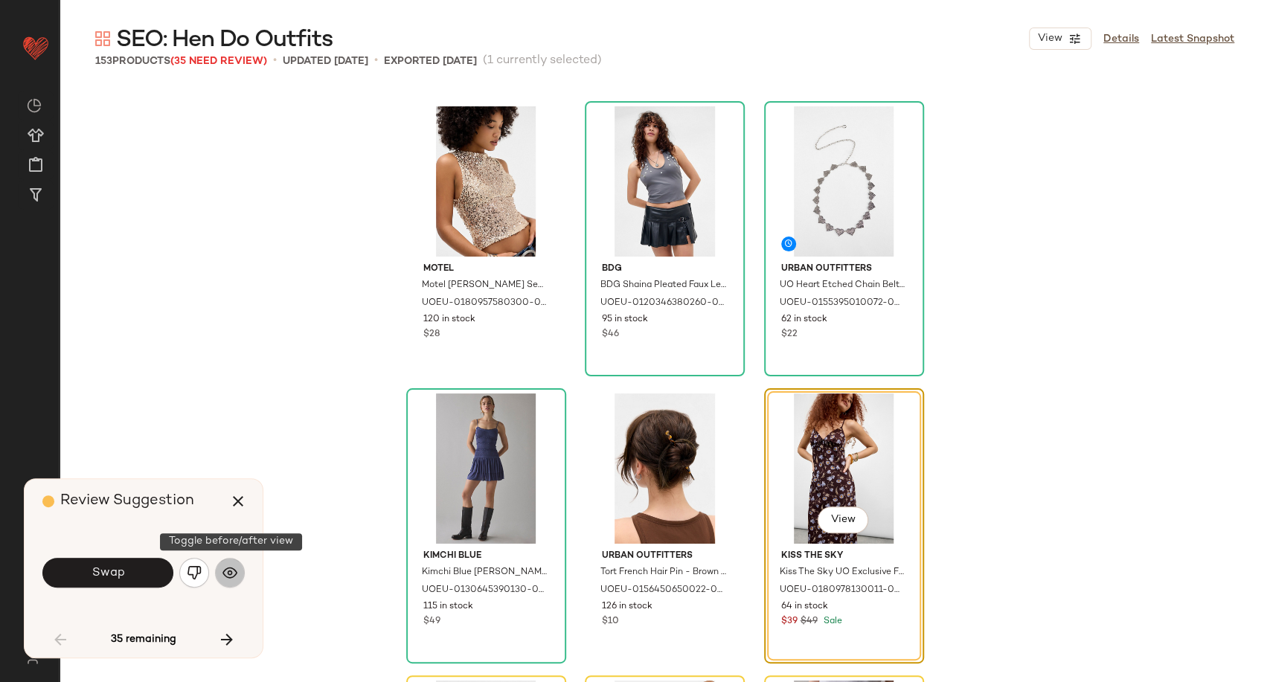
click at [241, 569] on button "button" at bounding box center [230, 573] width 30 height 30
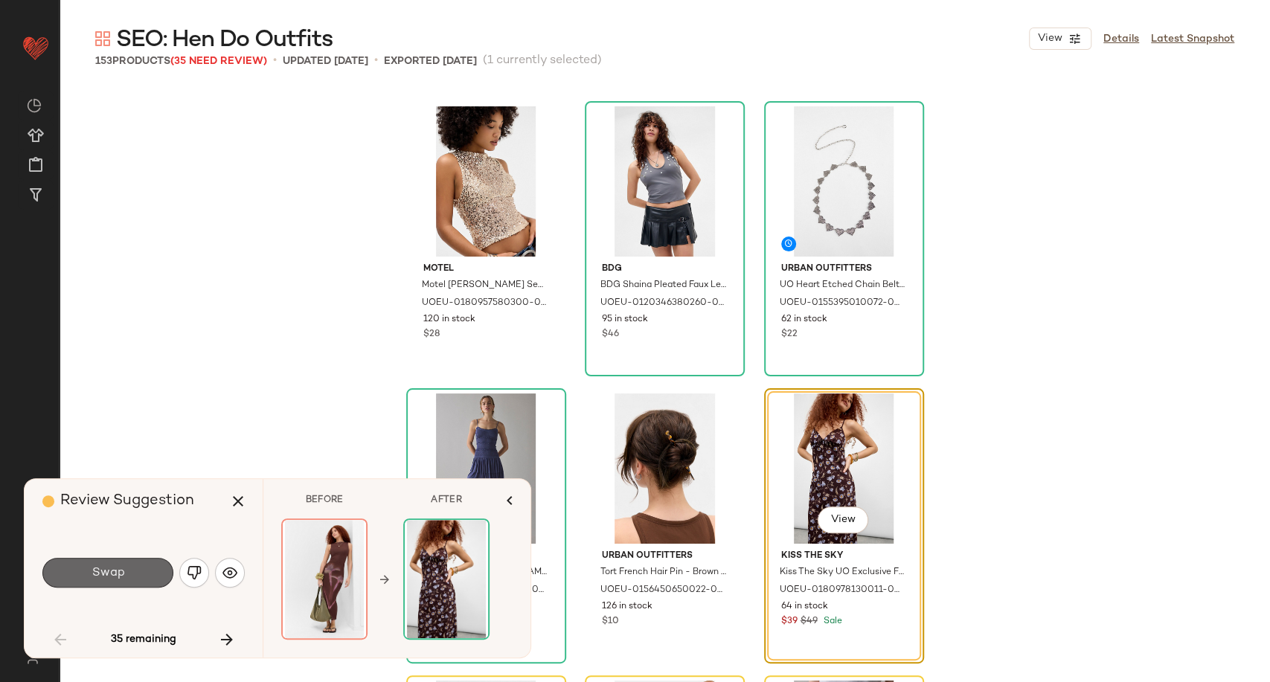
click at [126, 579] on button "Swap" at bounding box center [107, 573] width 131 height 30
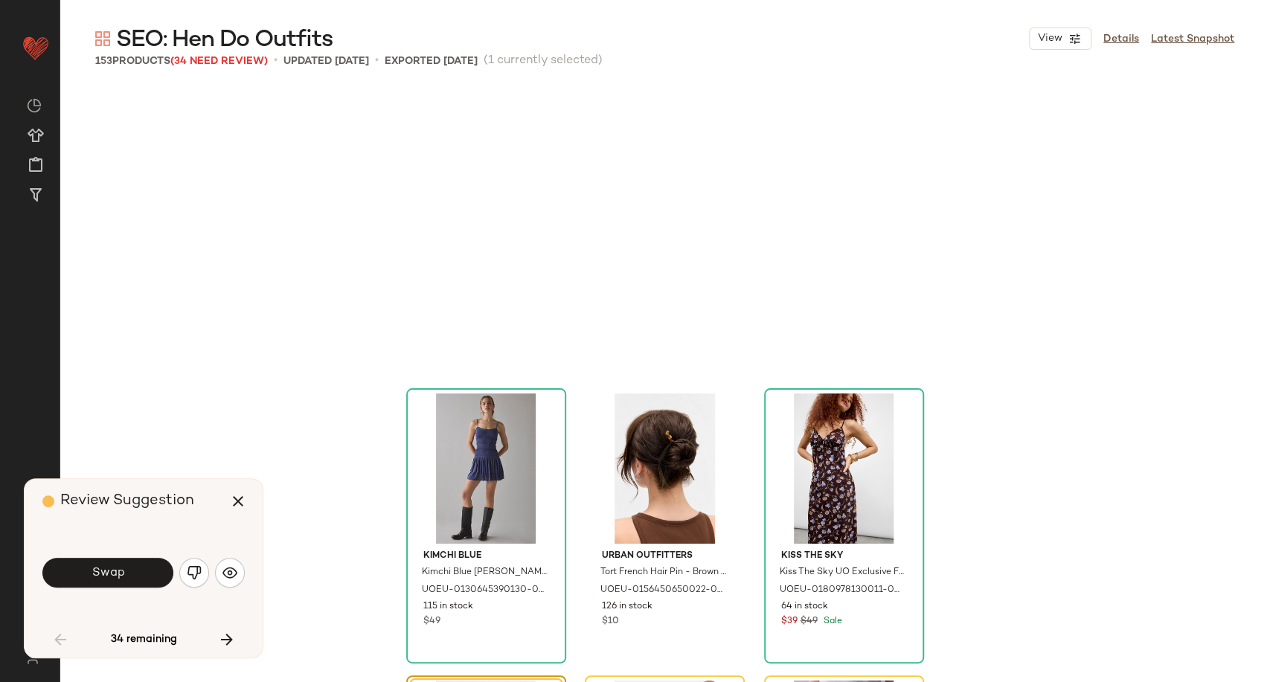
scroll to position [3158, 0]
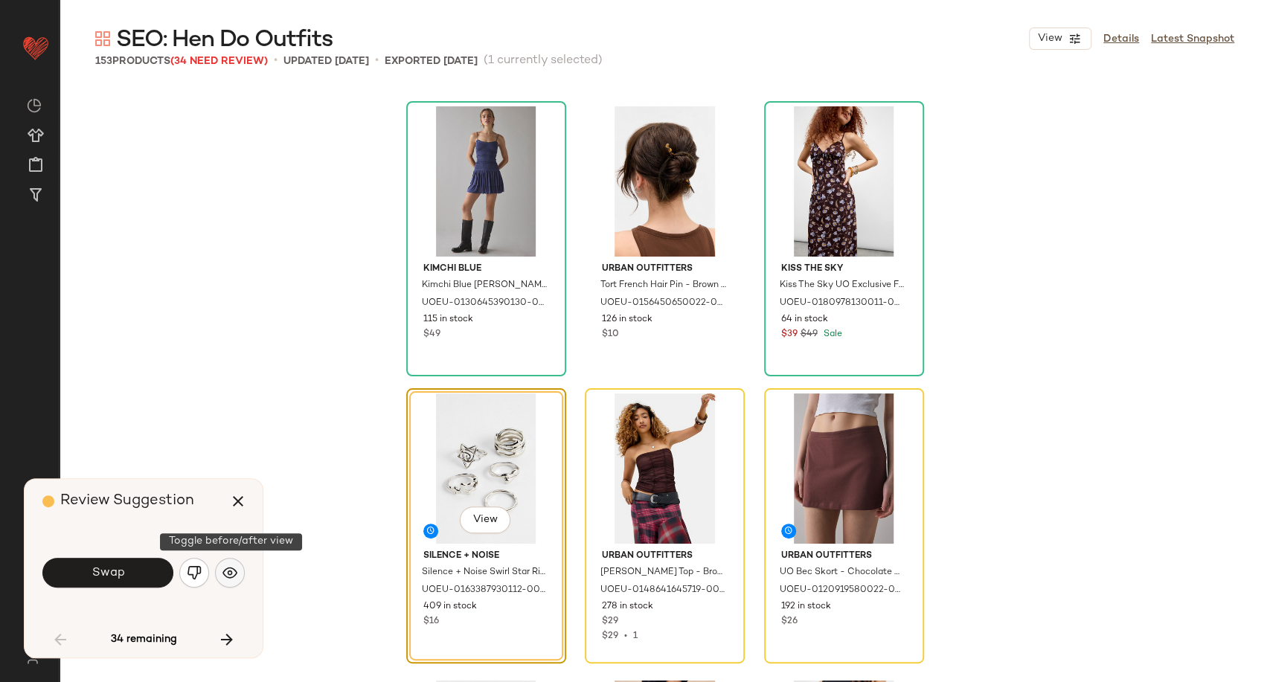
click at [236, 562] on button "button" at bounding box center [230, 573] width 30 height 30
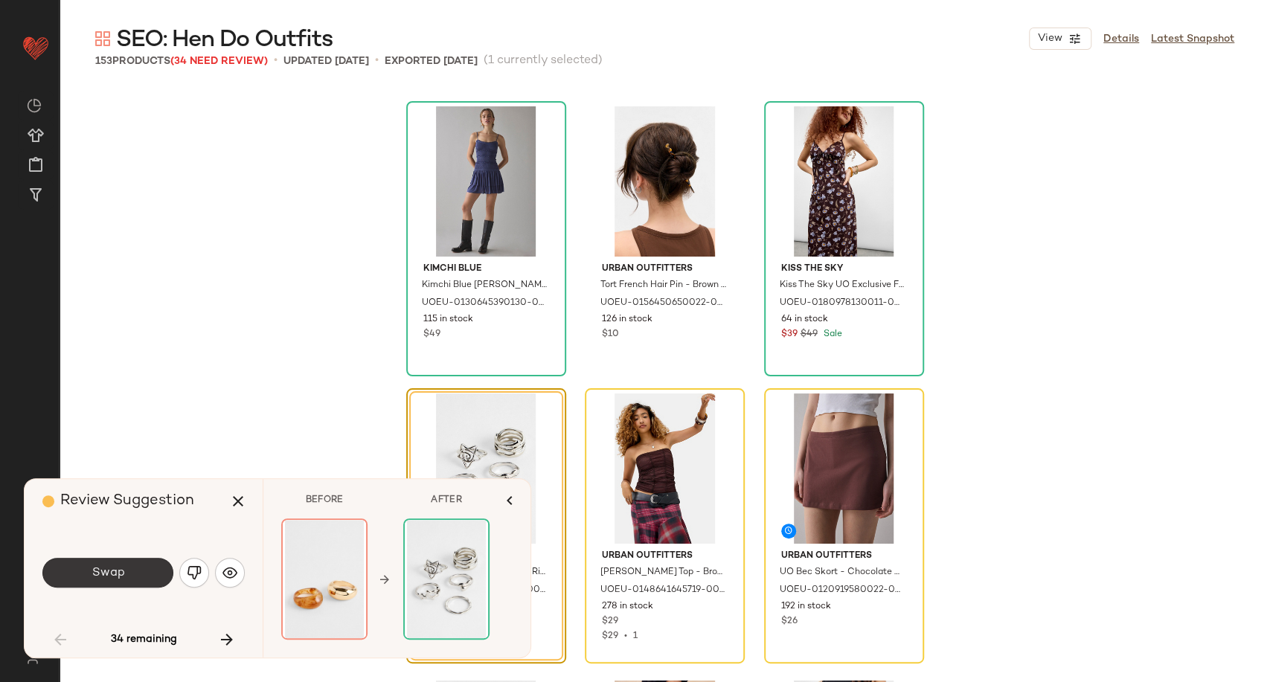
click at [134, 574] on button "Swap" at bounding box center [107, 573] width 131 height 30
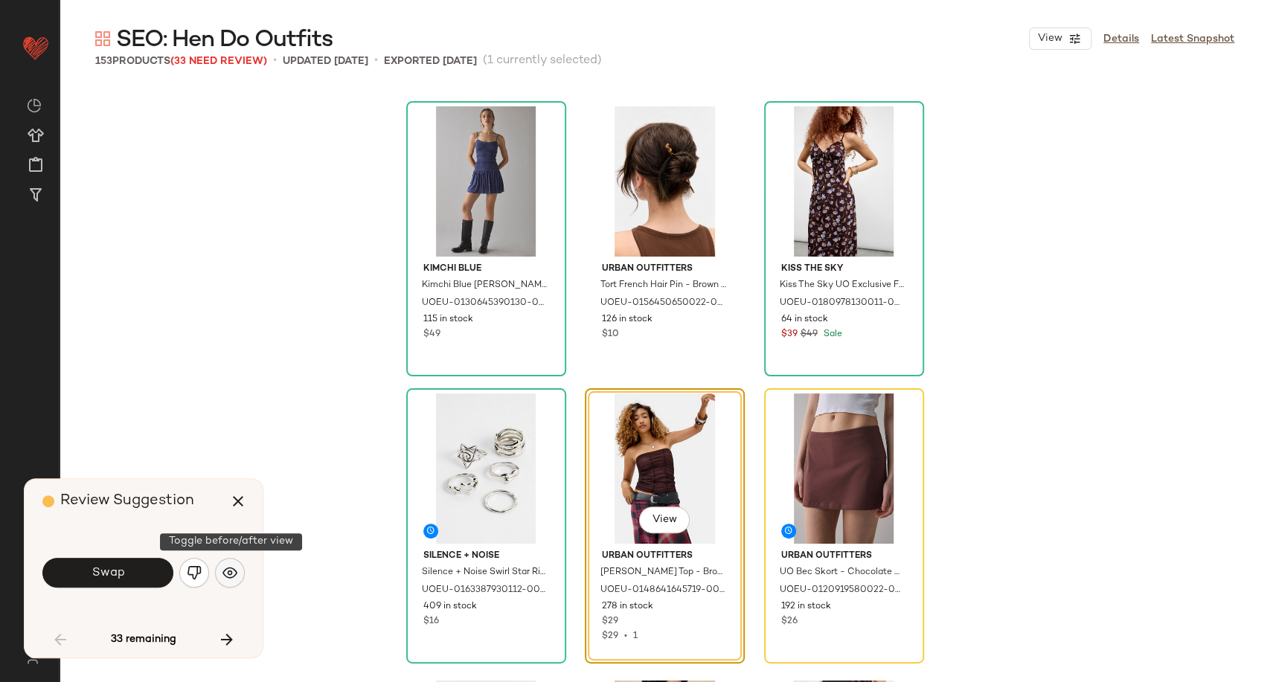
click at [216, 570] on button "button" at bounding box center [230, 573] width 30 height 30
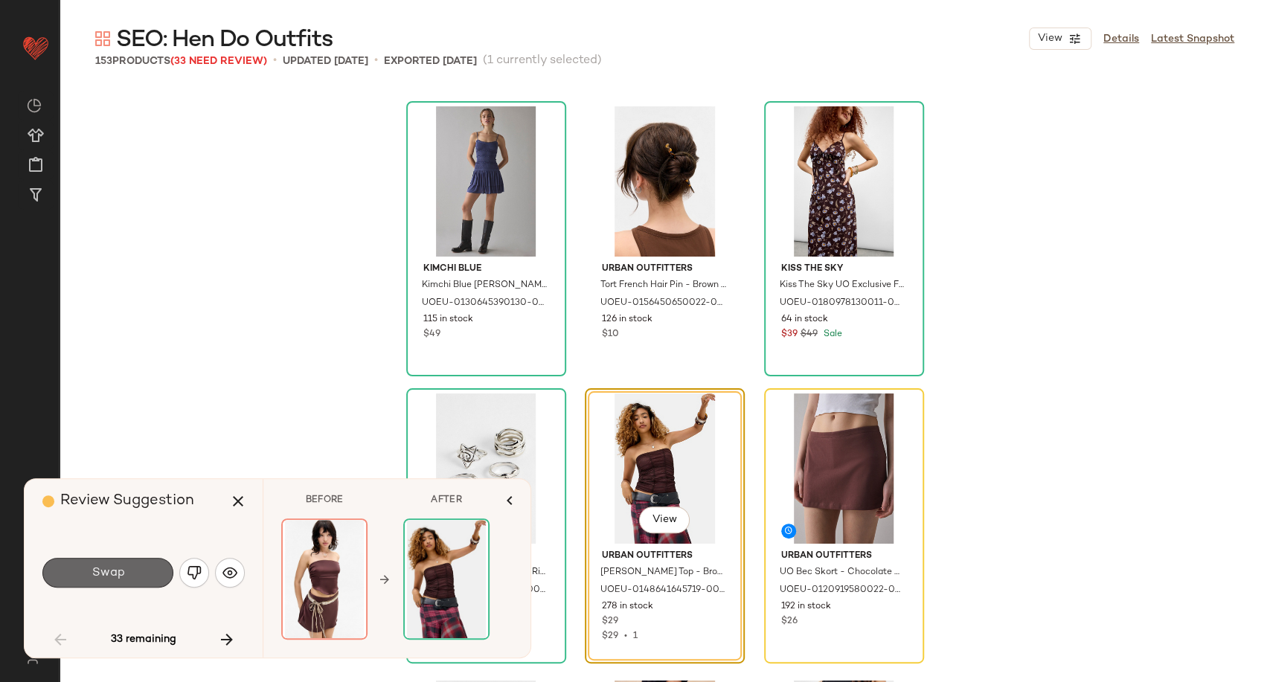
click at [139, 579] on button "Swap" at bounding box center [107, 573] width 131 height 30
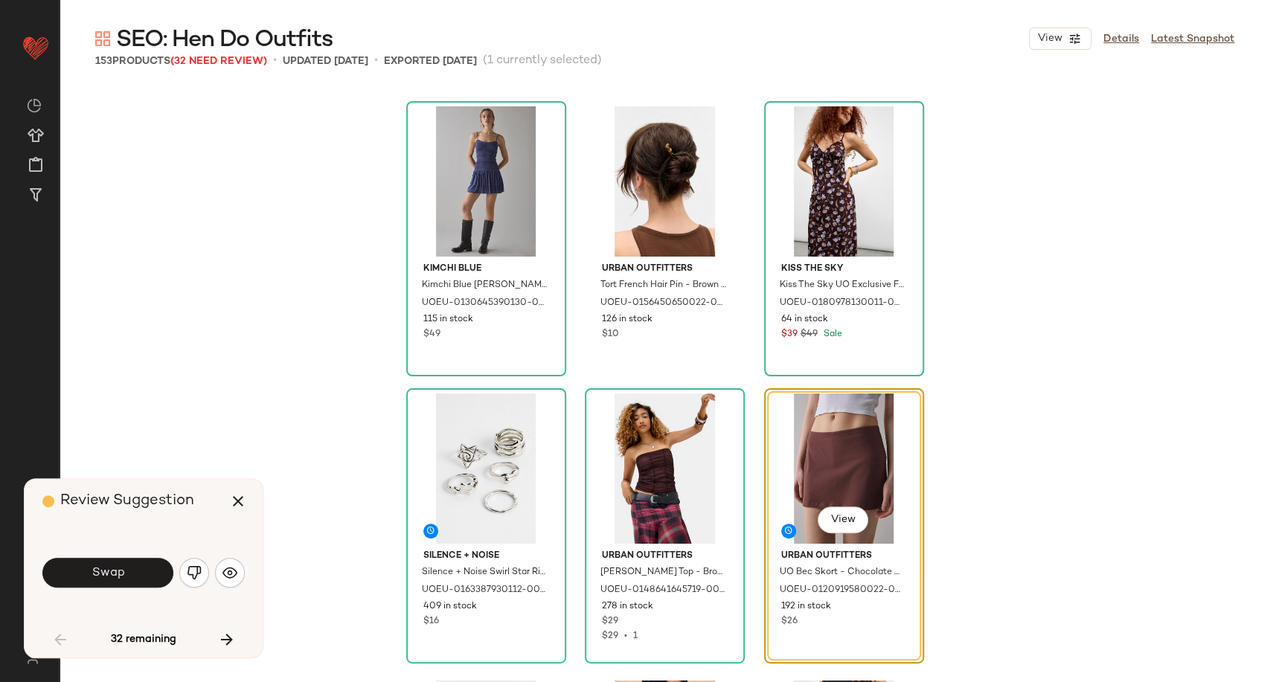
click at [213, 569] on div "Swap" at bounding box center [143, 573] width 202 height 36
click at [234, 573] on img "button" at bounding box center [229, 572] width 15 height 15
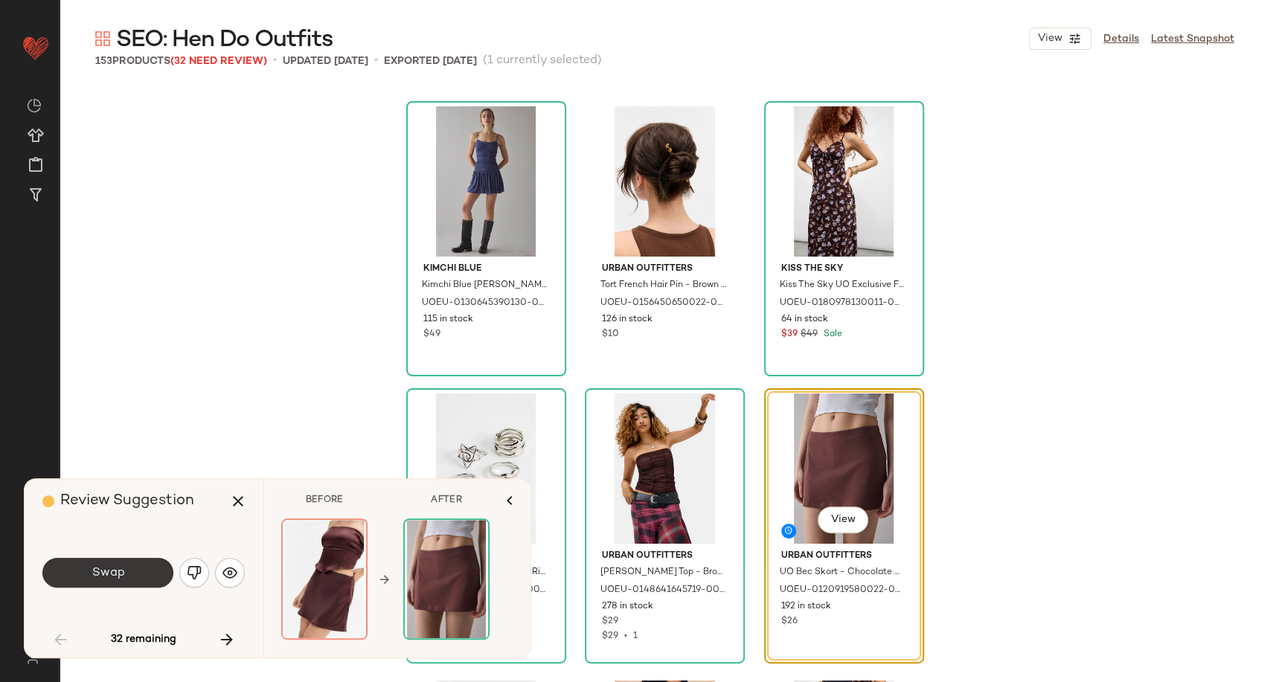
click at [113, 569] on span "Swap" at bounding box center [107, 573] width 33 height 14
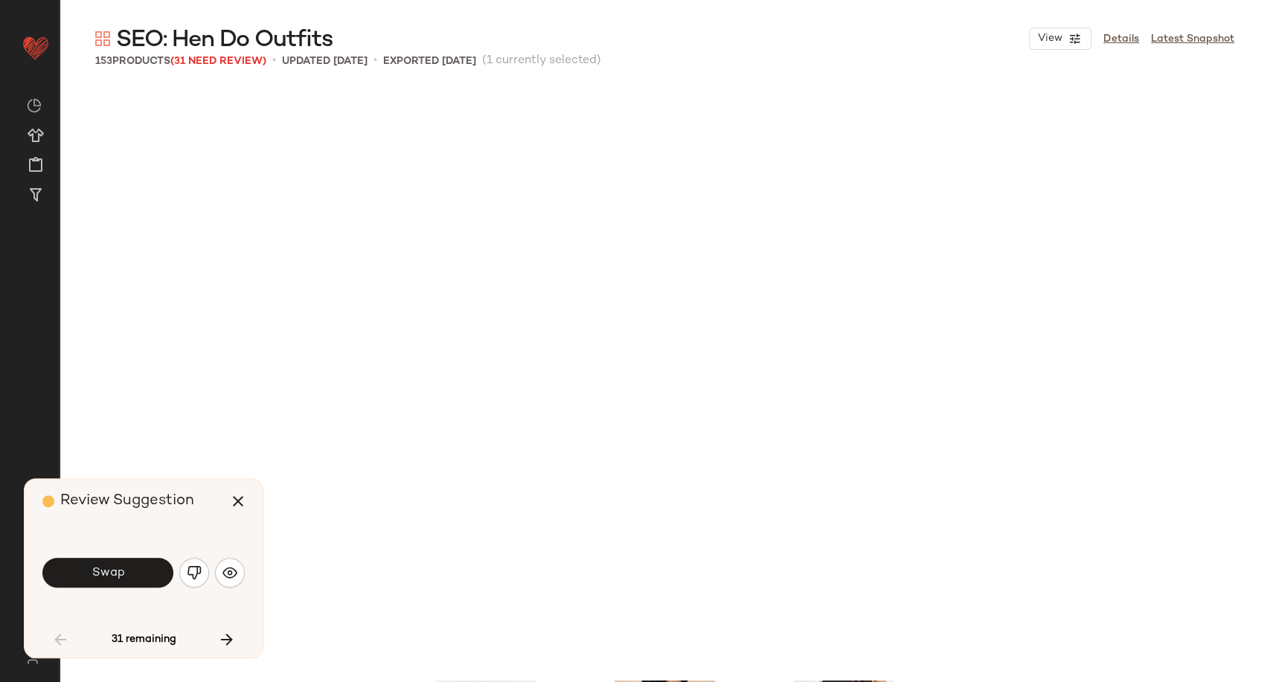
scroll to position [3732, 0]
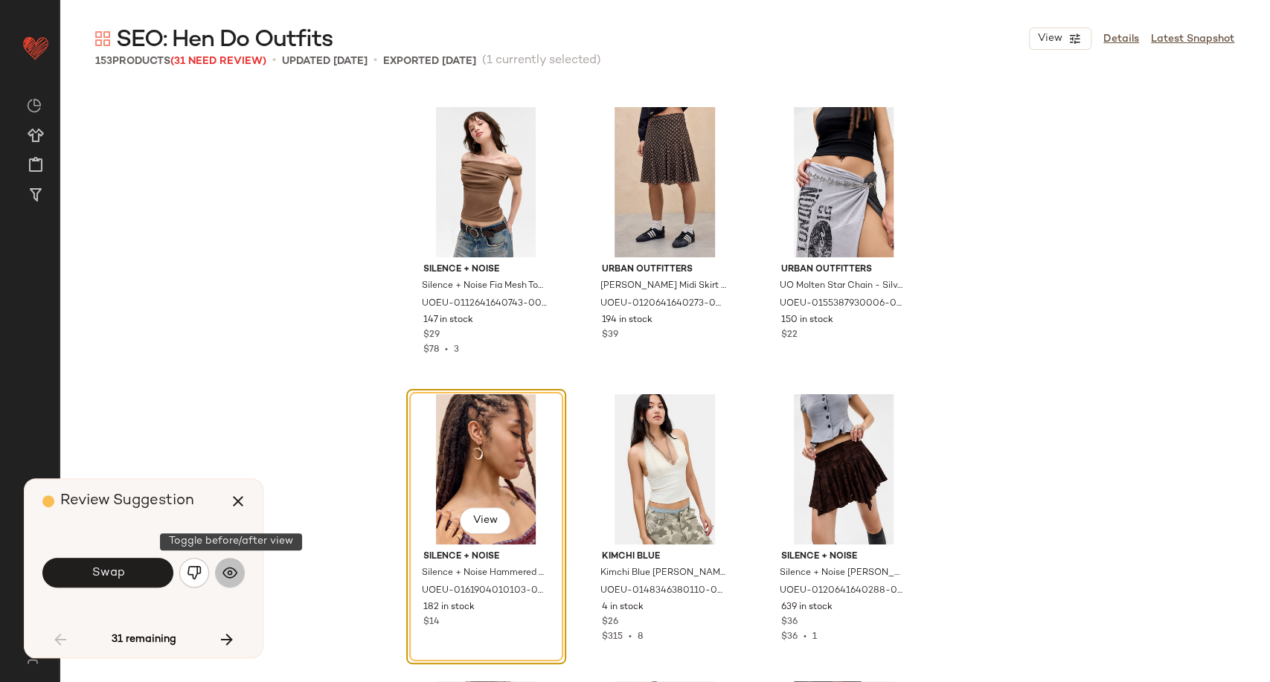
click at [220, 578] on button "button" at bounding box center [230, 573] width 30 height 30
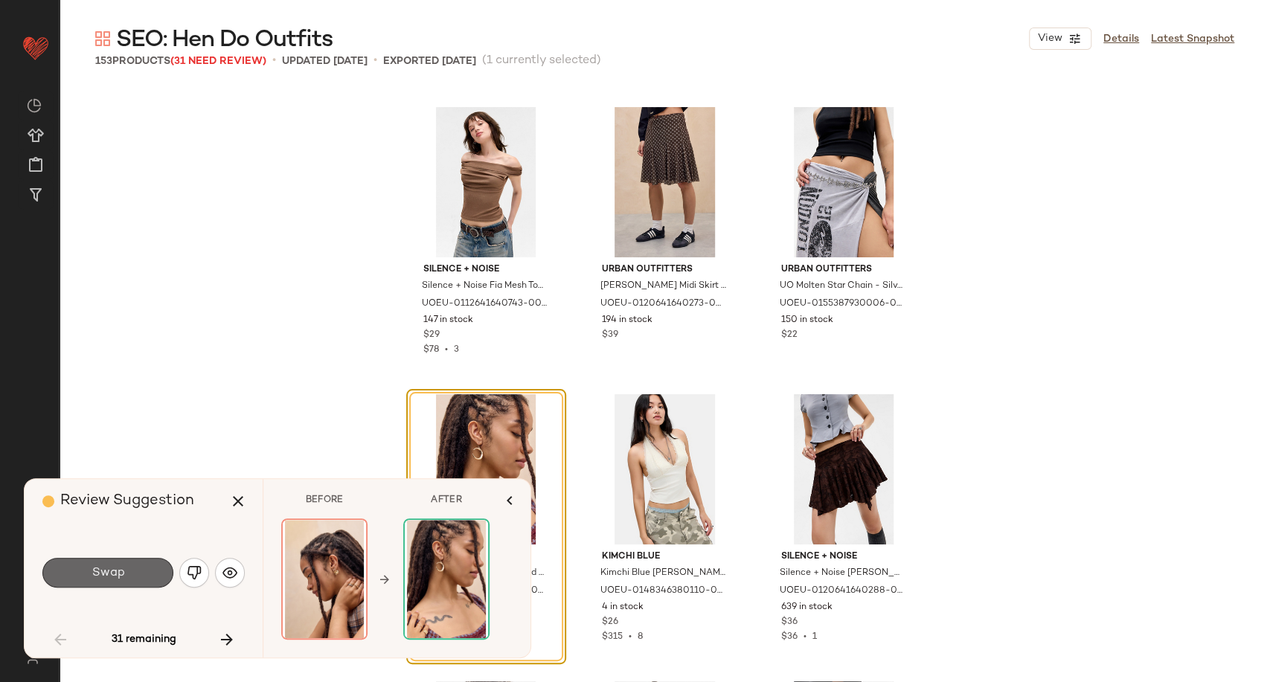
click at [131, 573] on button "Swap" at bounding box center [107, 573] width 131 height 30
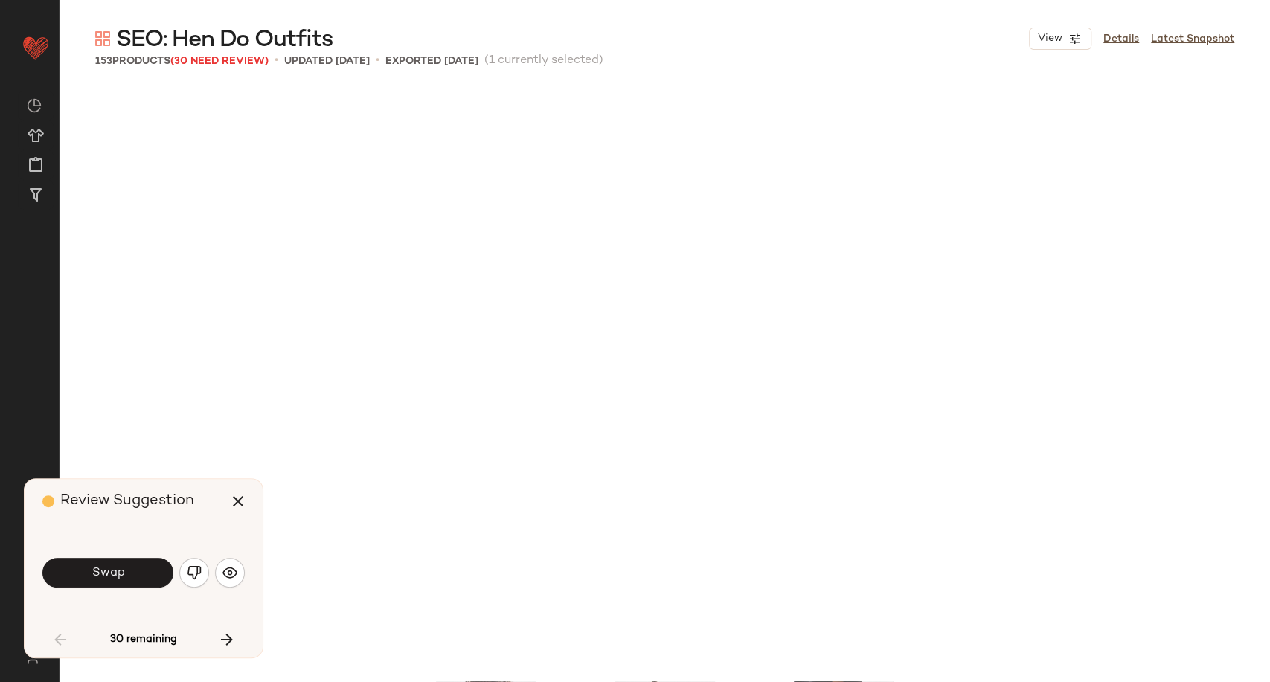
scroll to position [4307, 0]
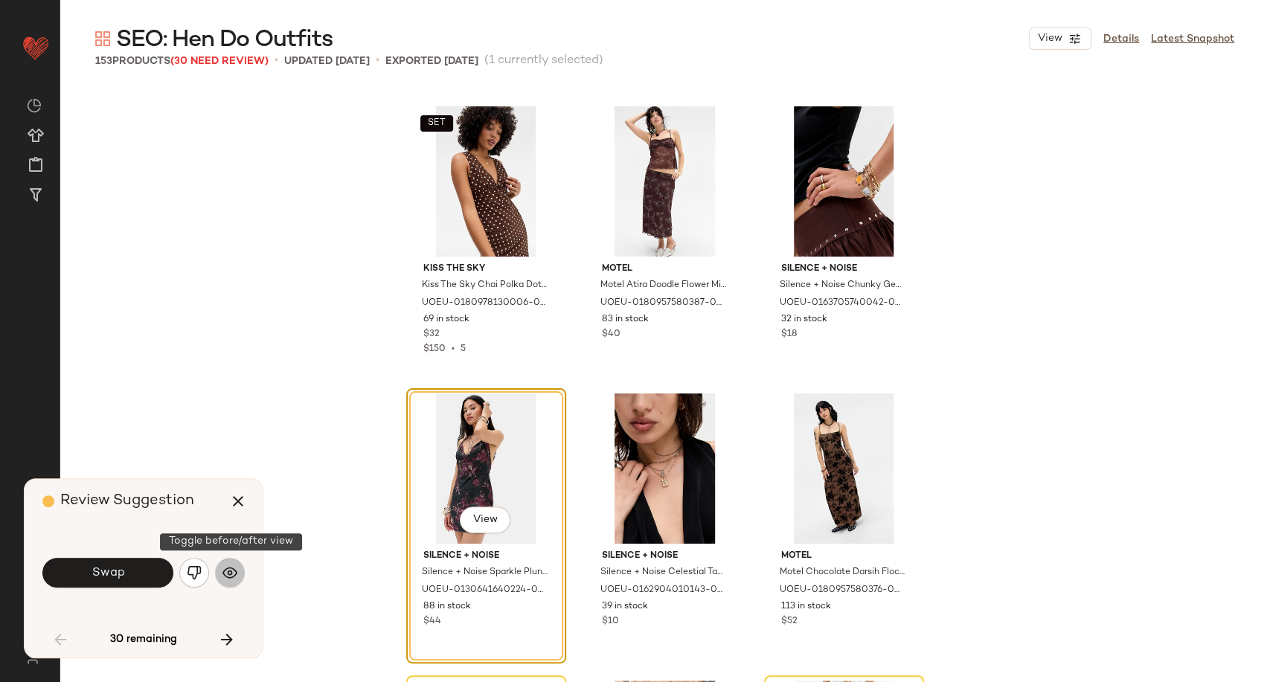
click at [231, 575] on img "button" at bounding box center [229, 572] width 15 height 15
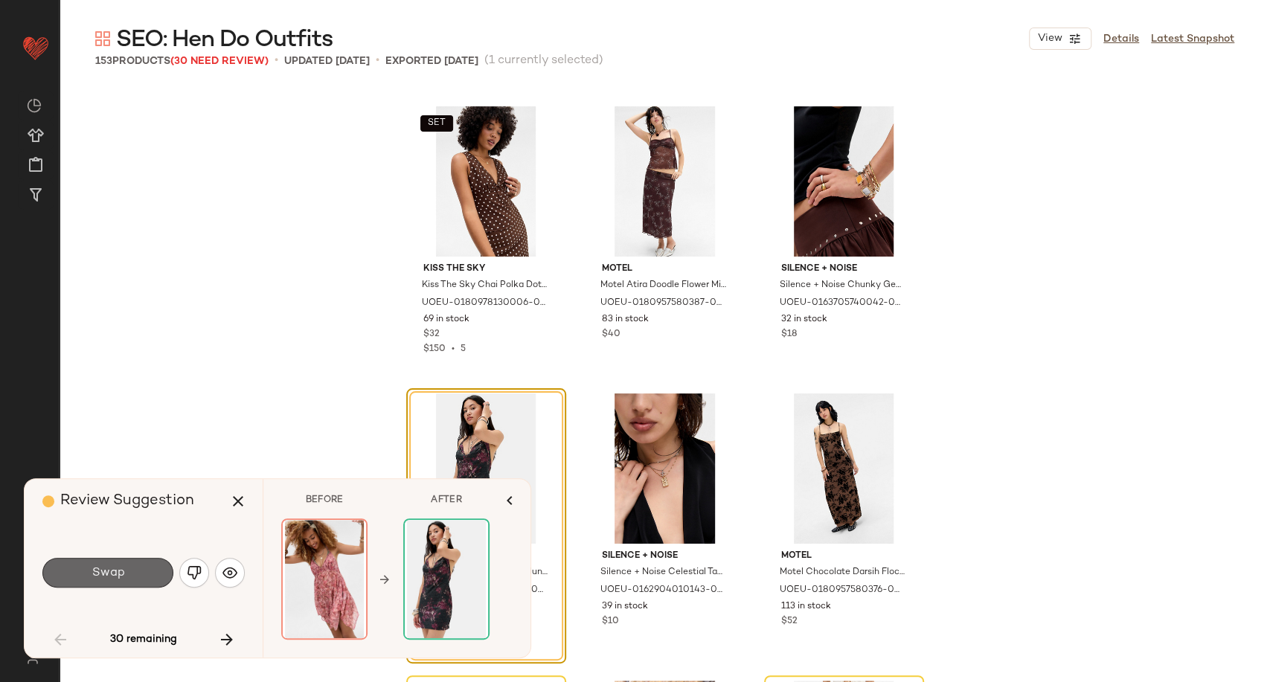
click at [140, 575] on button "Swap" at bounding box center [107, 573] width 131 height 30
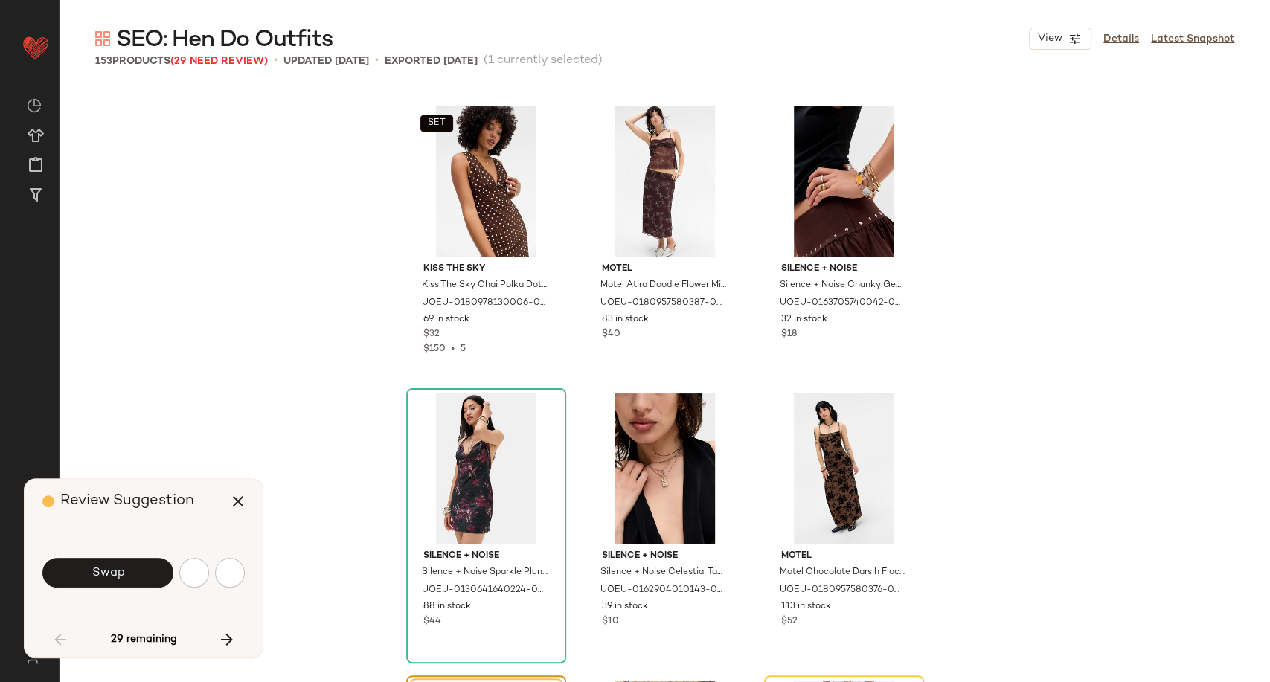
scroll to position [4594, 0]
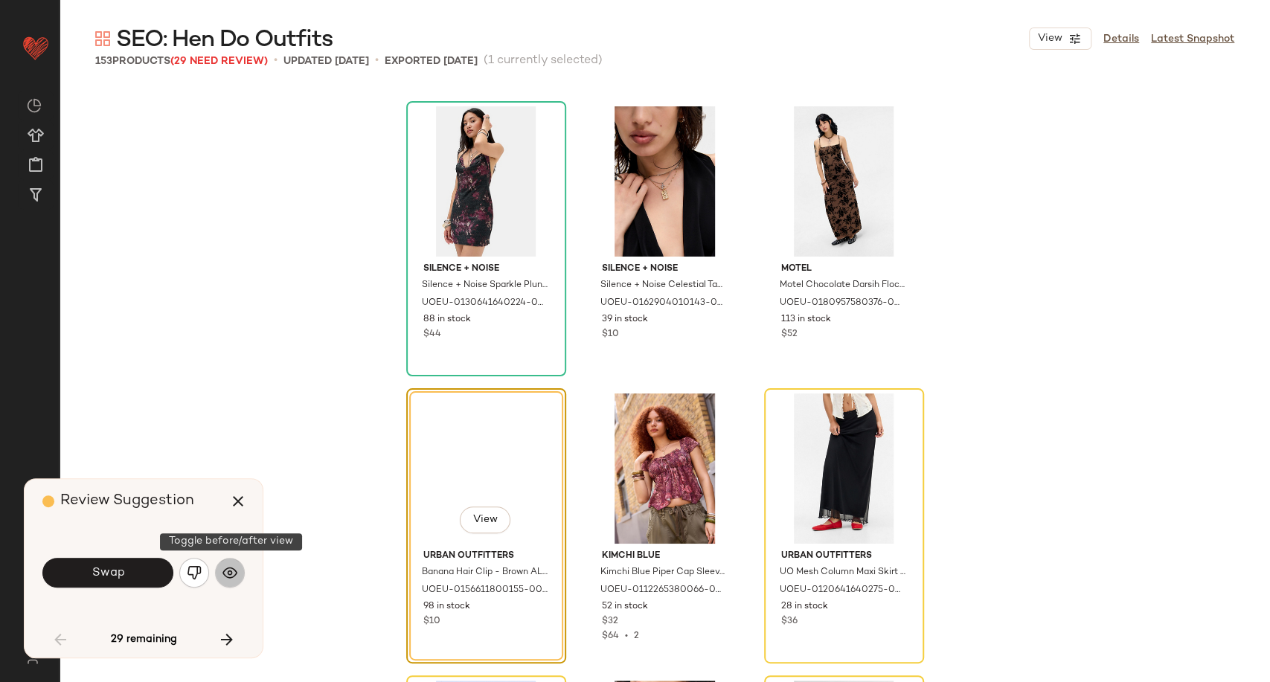
click at [237, 568] on button "button" at bounding box center [230, 573] width 30 height 30
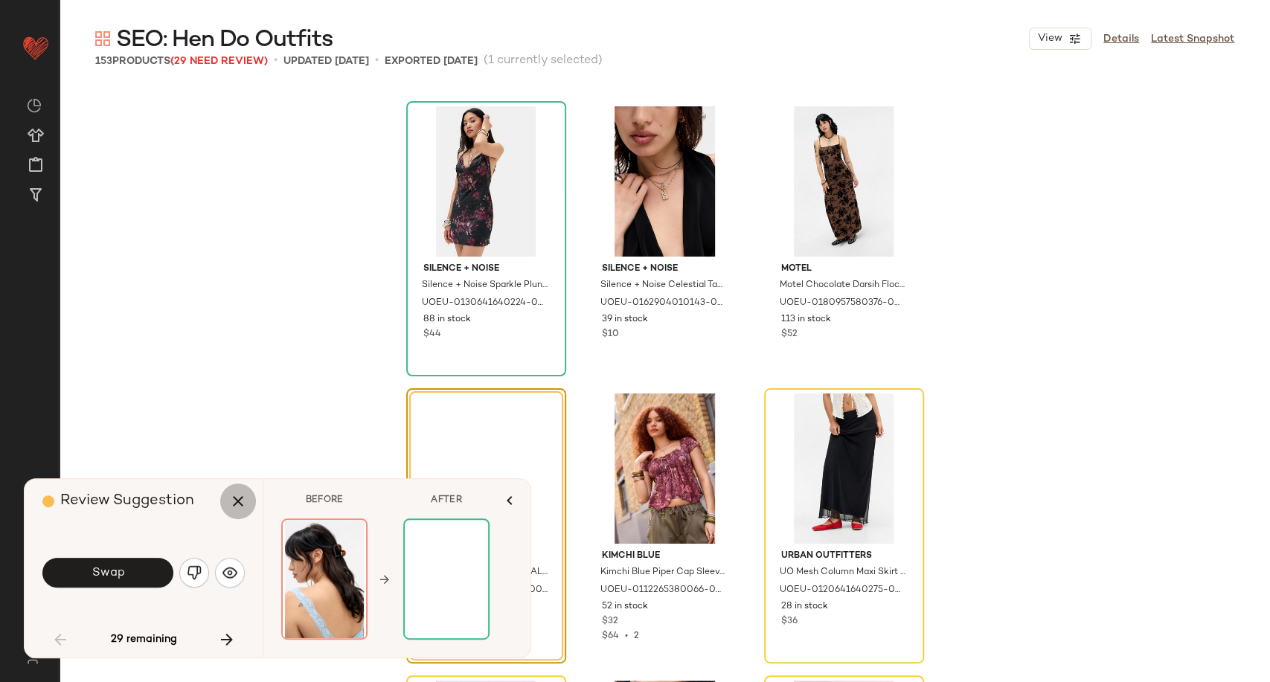
click at [236, 509] on icon "button" at bounding box center [238, 501] width 18 height 18
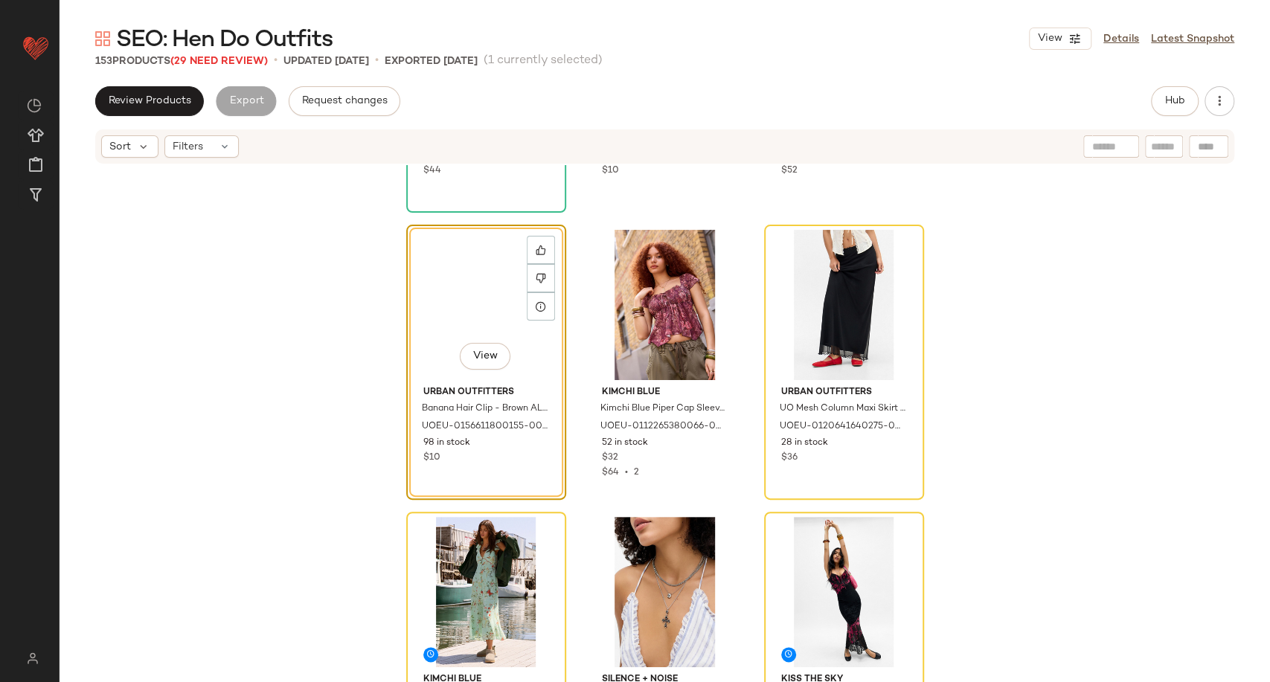
scroll to position [4841, 0]
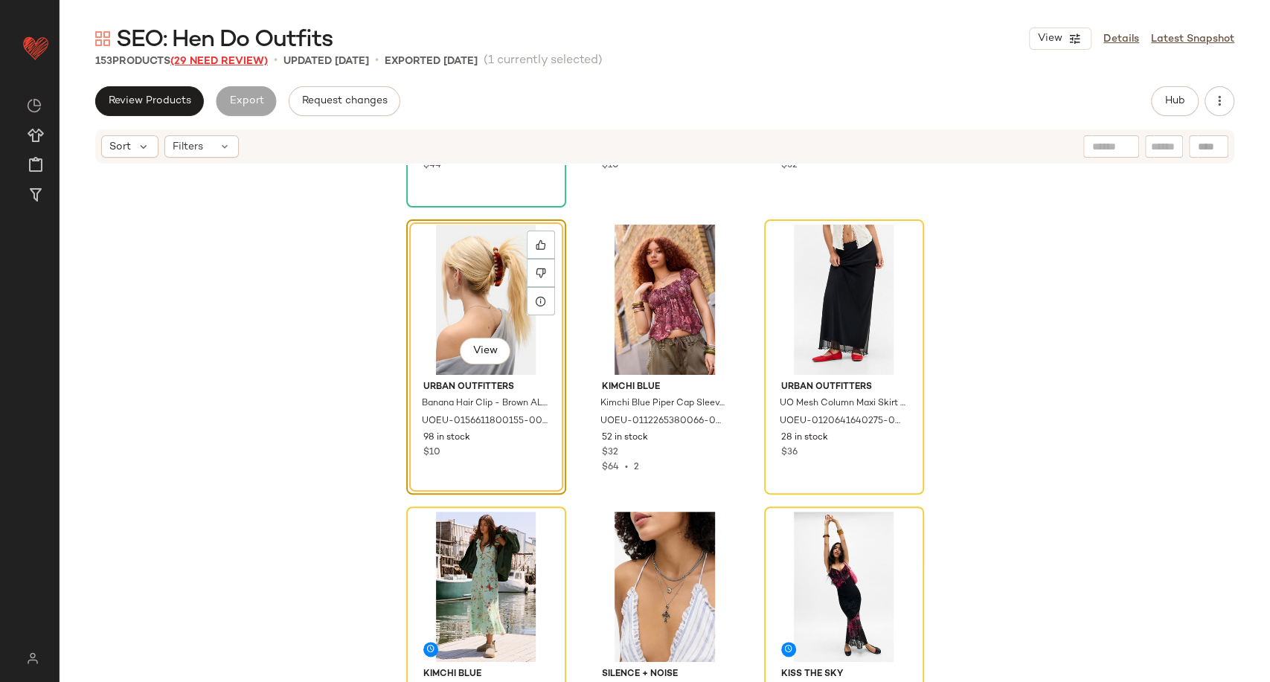
click at [254, 57] on span "(29 Need Review)" at bounding box center [218, 61] width 97 height 11
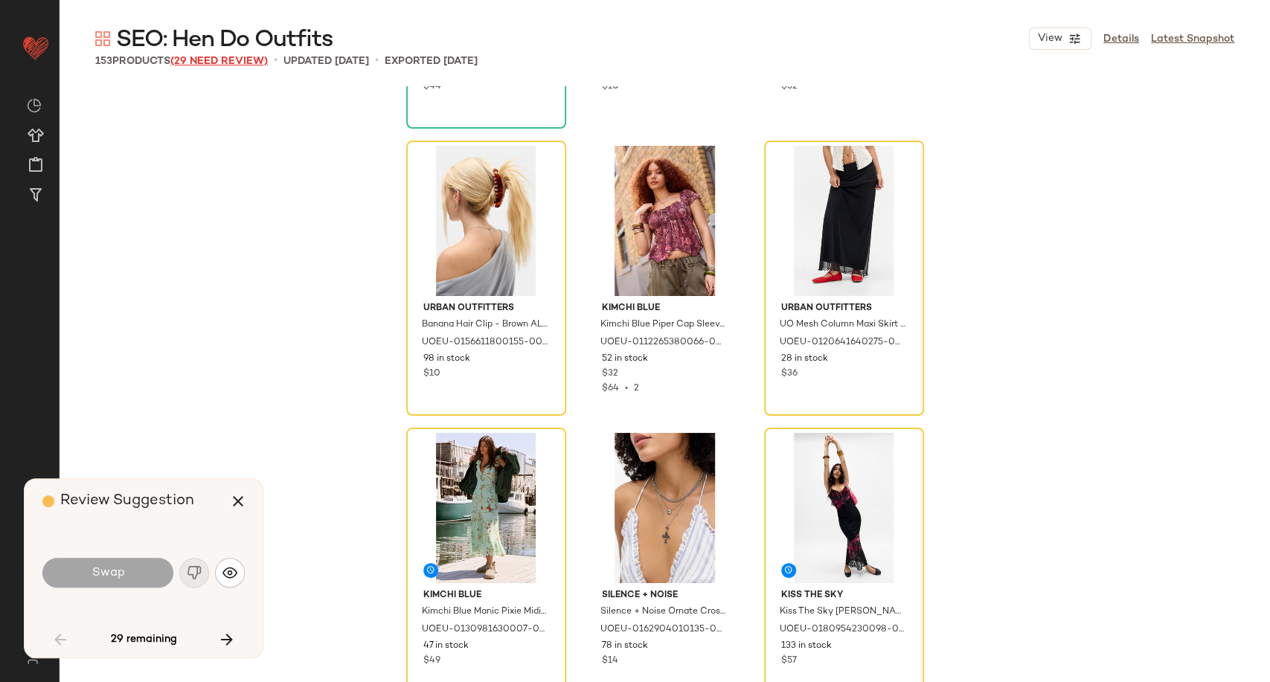
scroll to position [4594, 0]
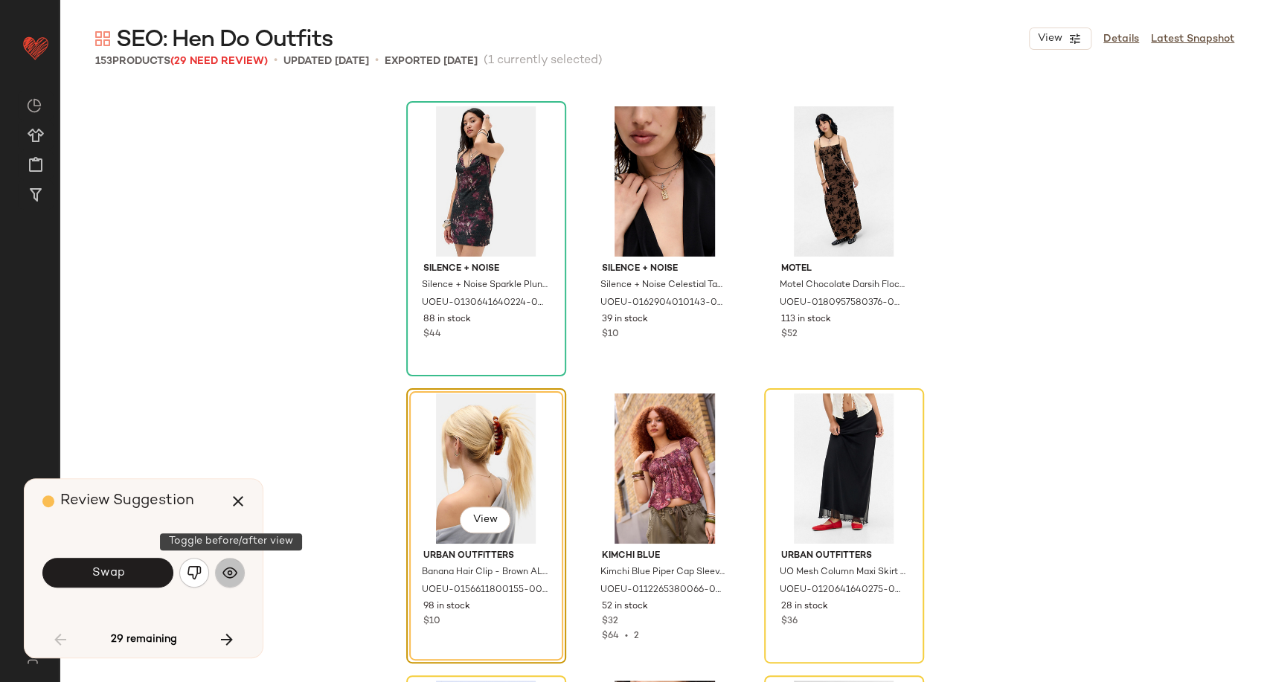
click at [222, 580] on button "button" at bounding box center [230, 573] width 30 height 30
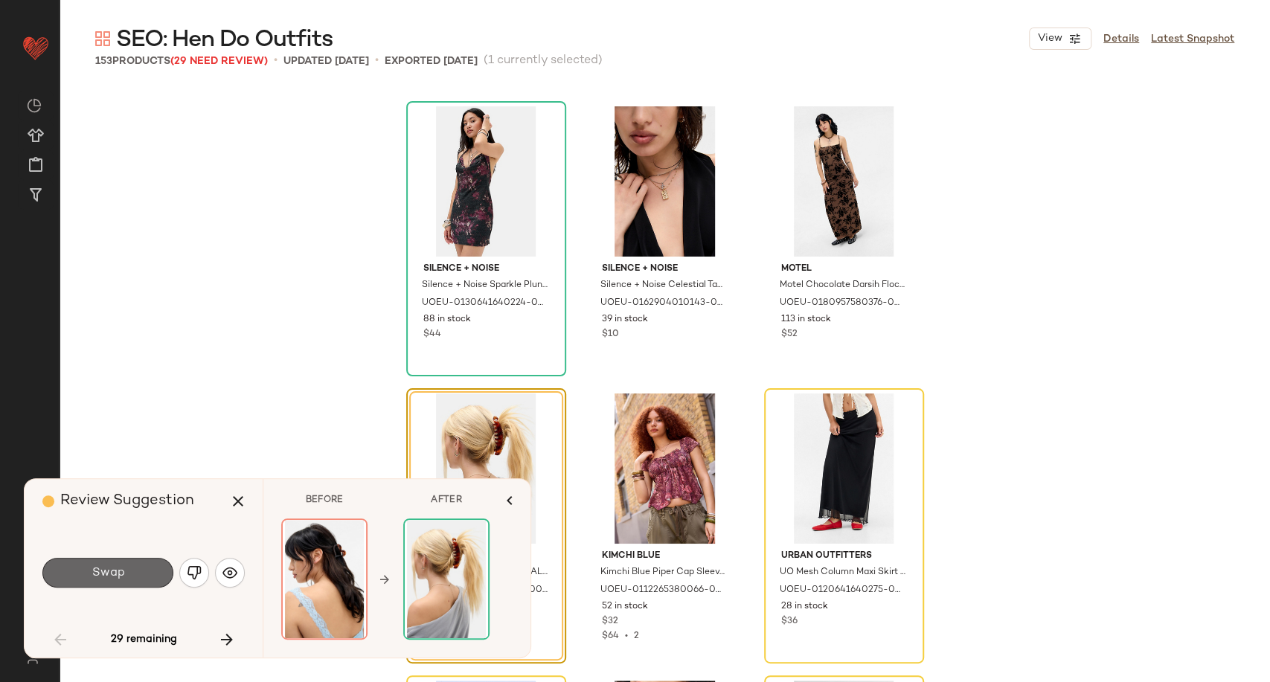
click at [118, 580] on button "Swap" at bounding box center [107, 573] width 131 height 30
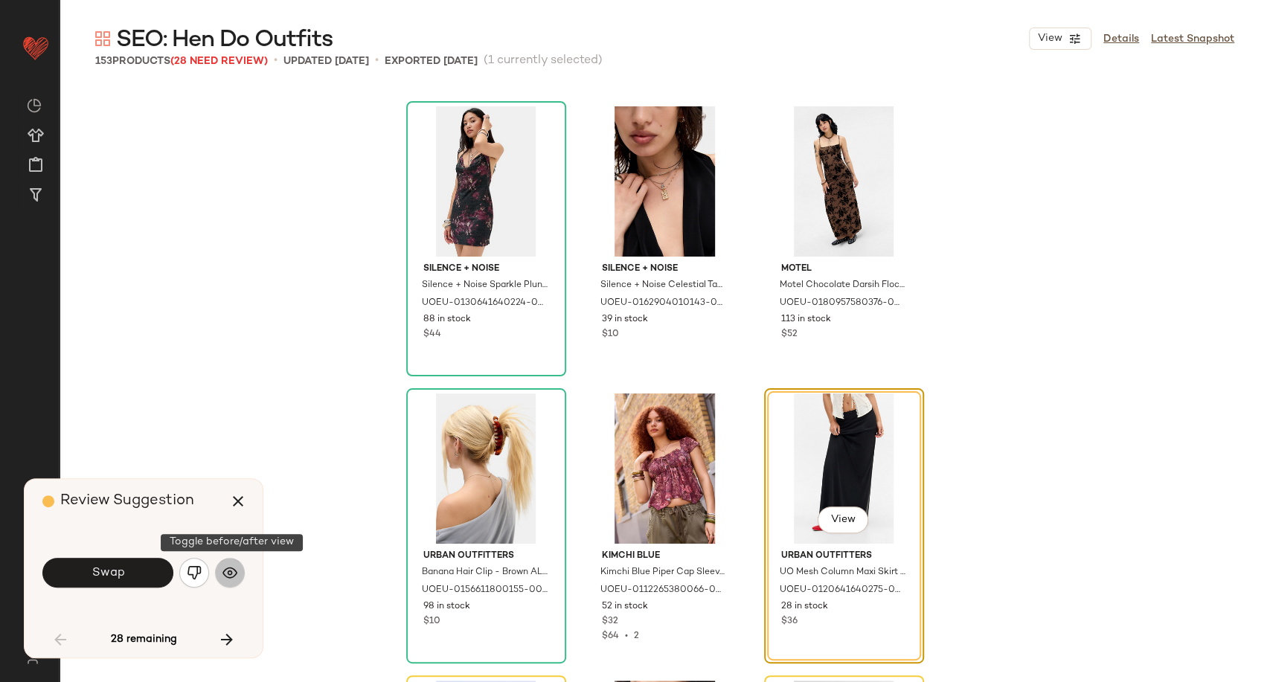
click at [235, 566] on img "button" at bounding box center [229, 572] width 15 height 15
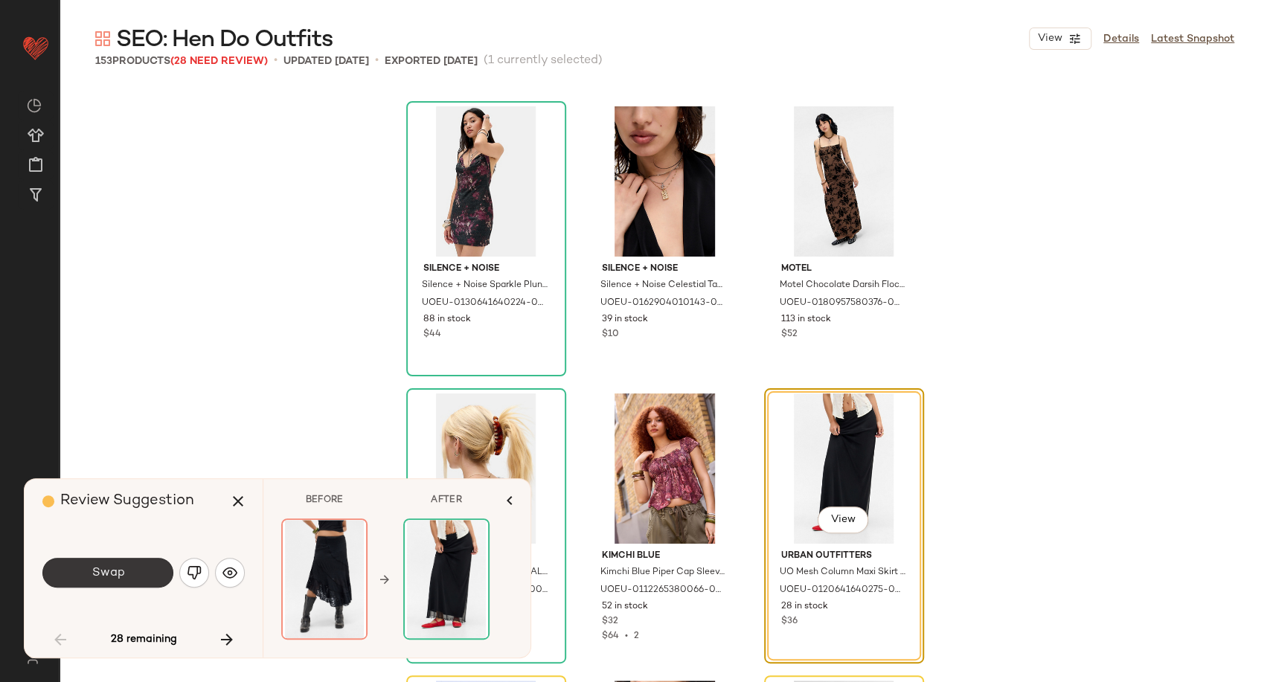
click at [93, 579] on span "Swap" at bounding box center [107, 573] width 33 height 14
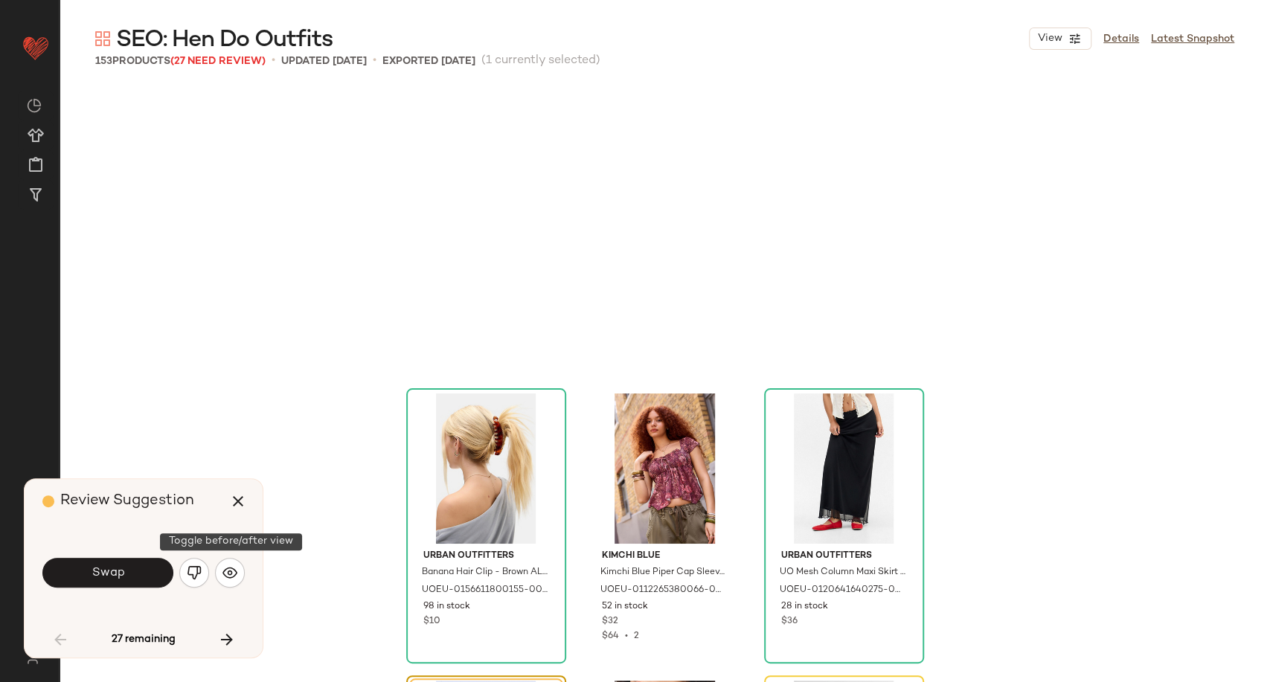
scroll to position [4880, 0]
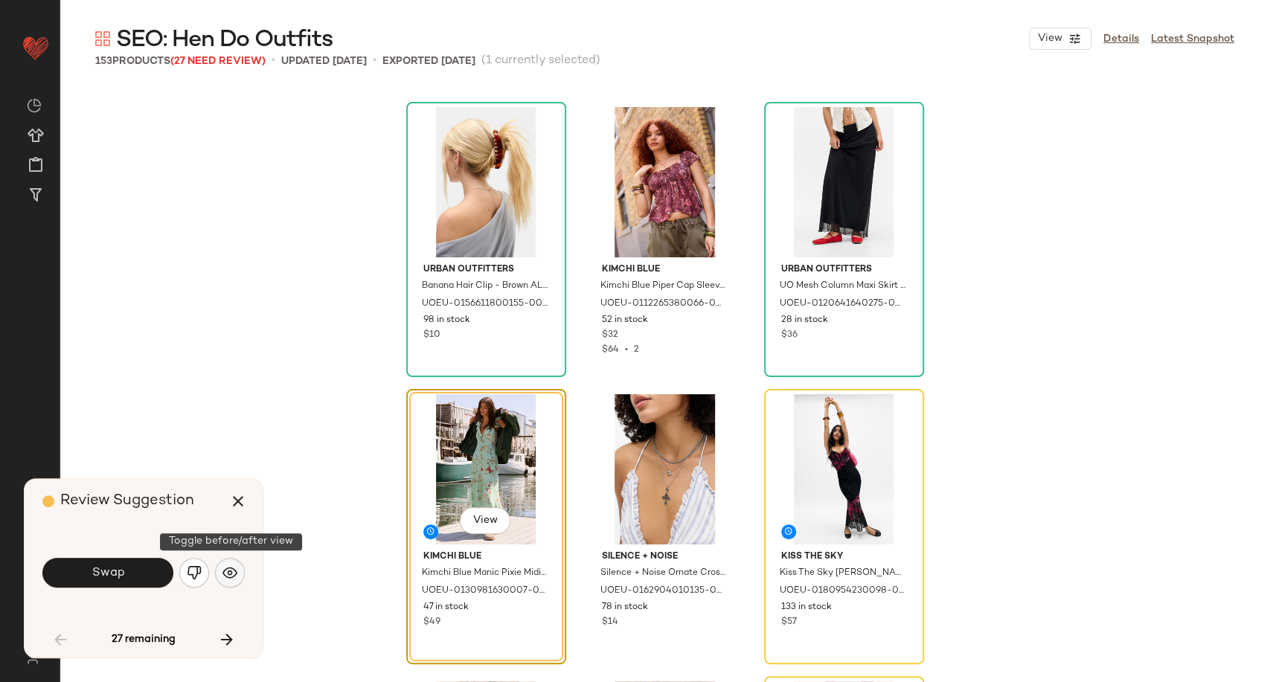
click at [222, 566] on img "button" at bounding box center [229, 572] width 15 height 15
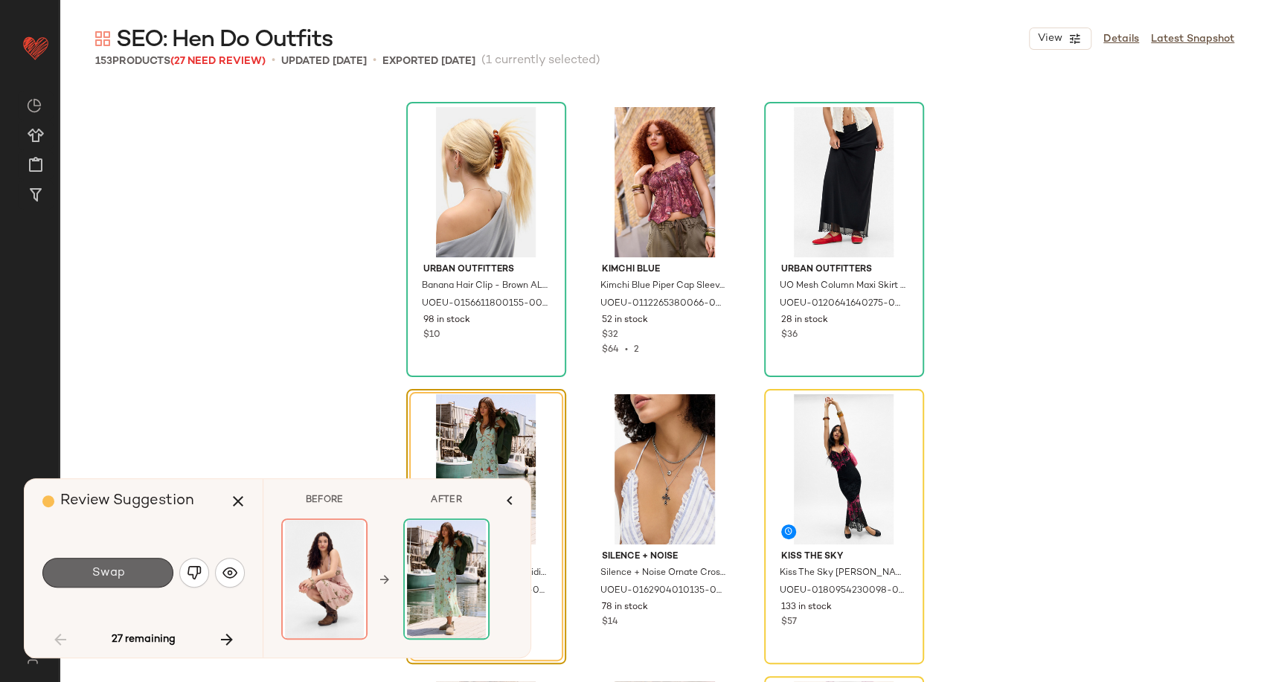
click at [106, 573] on span "Swap" at bounding box center [107, 573] width 33 height 14
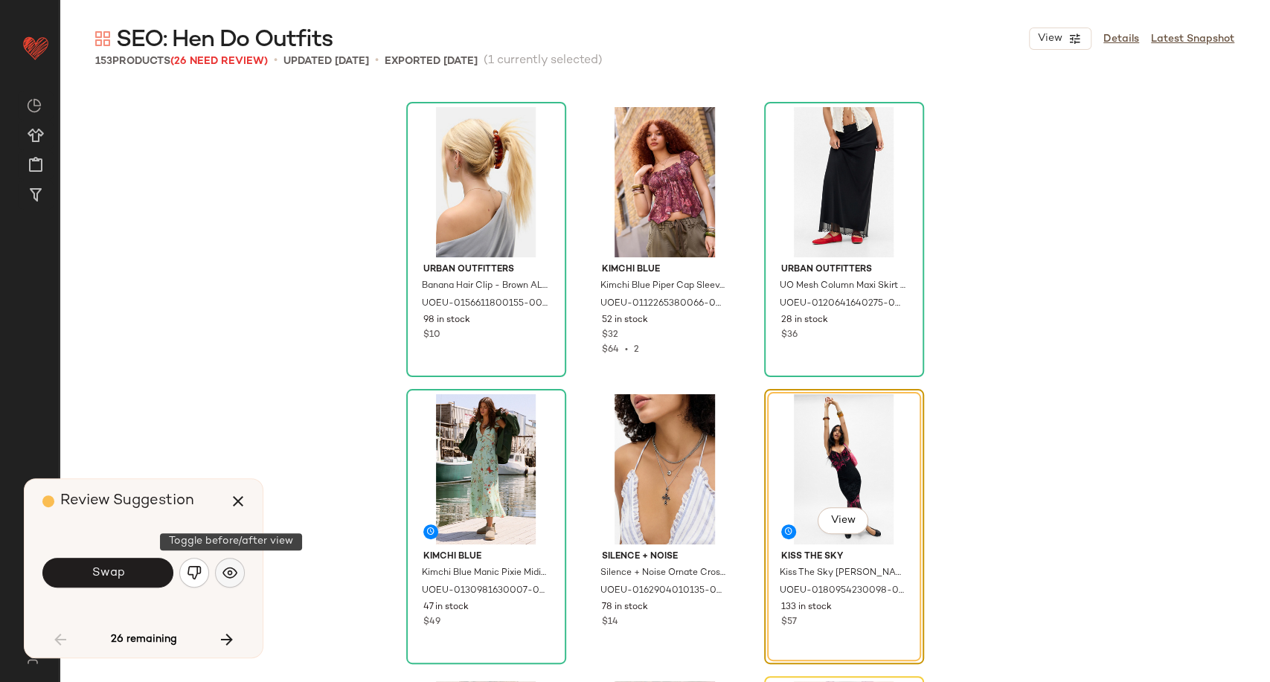
click at [227, 568] on img "button" at bounding box center [229, 572] width 15 height 15
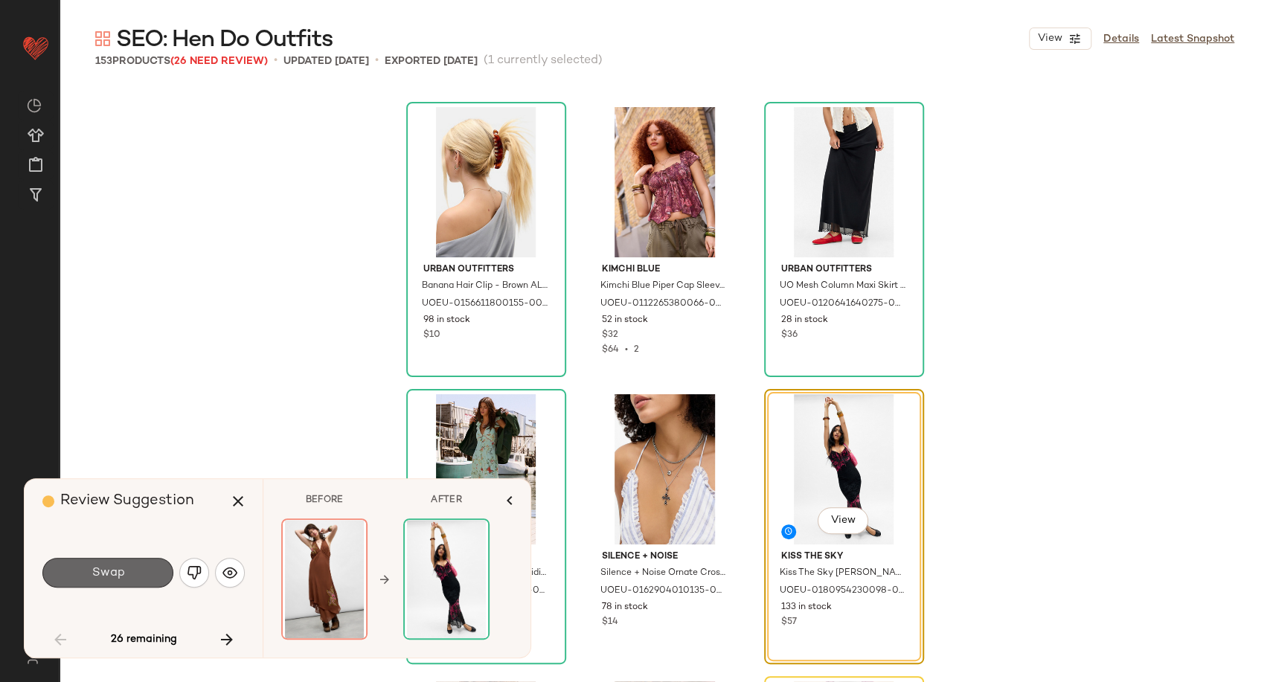
click at [139, 568] on button "Swap" at bounding box center [107, 573] width 131 height 30
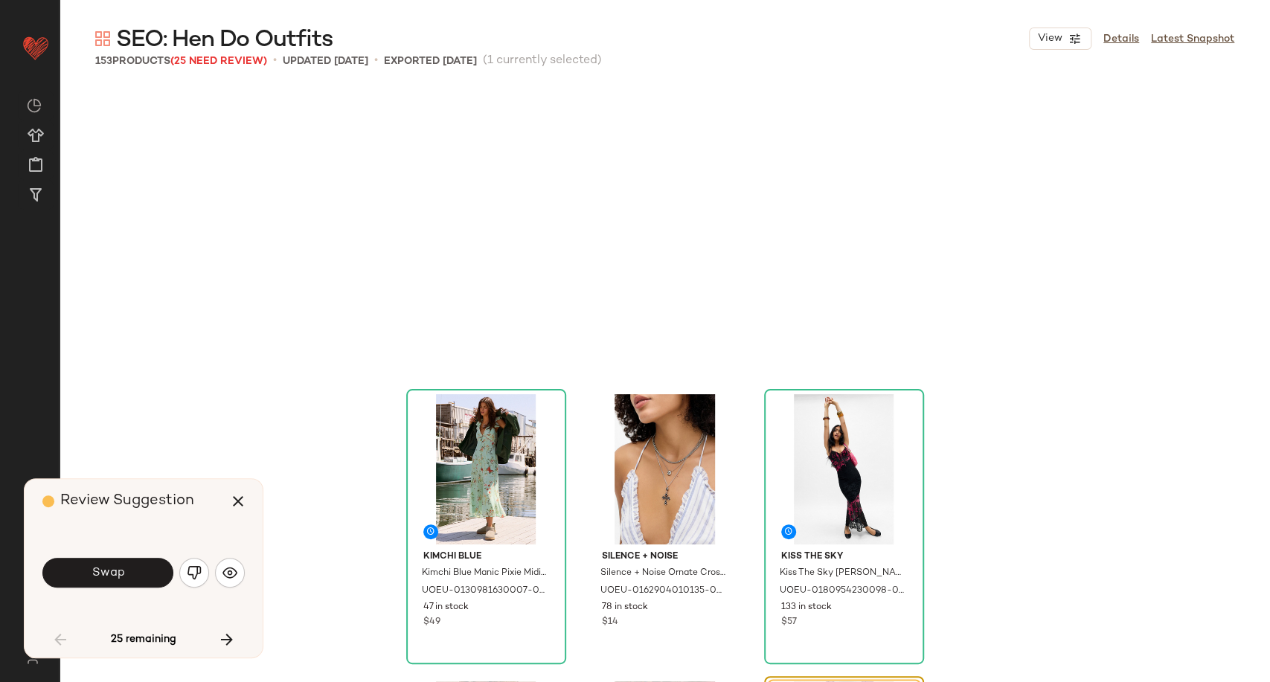
scroll to position [5168, 0]
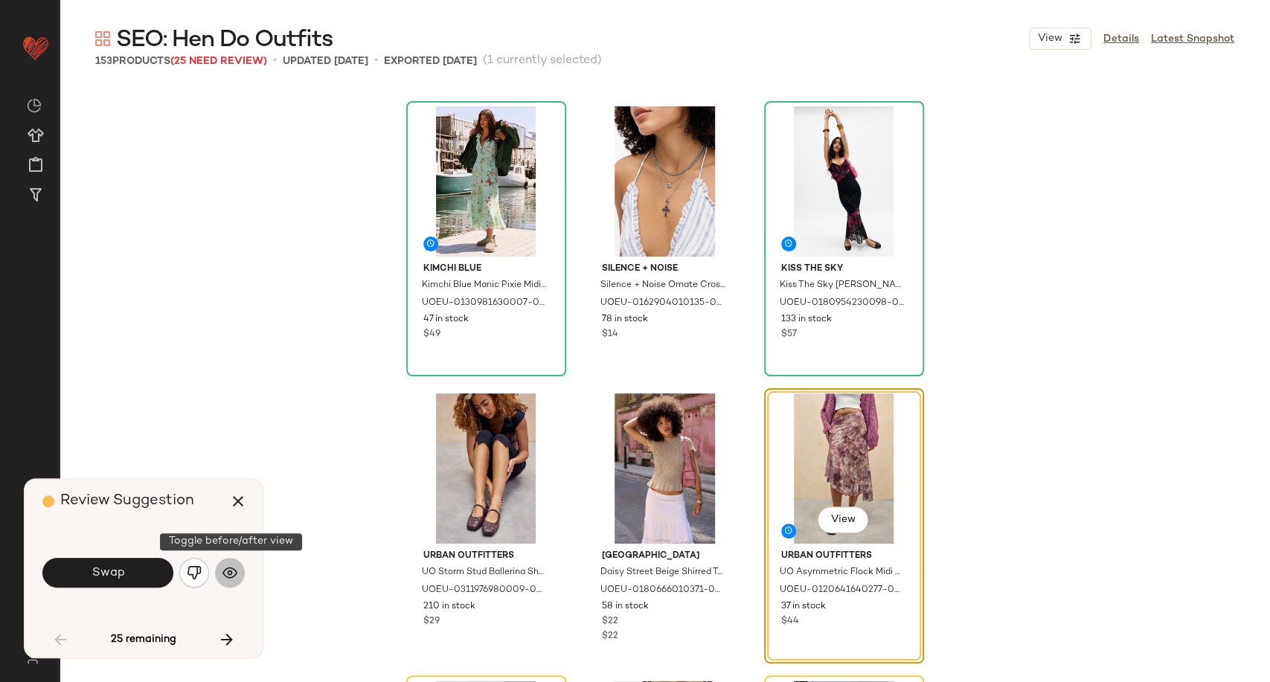
click at [230, 570] on img "button" at bounding box center [229, 572] width 15 height 15
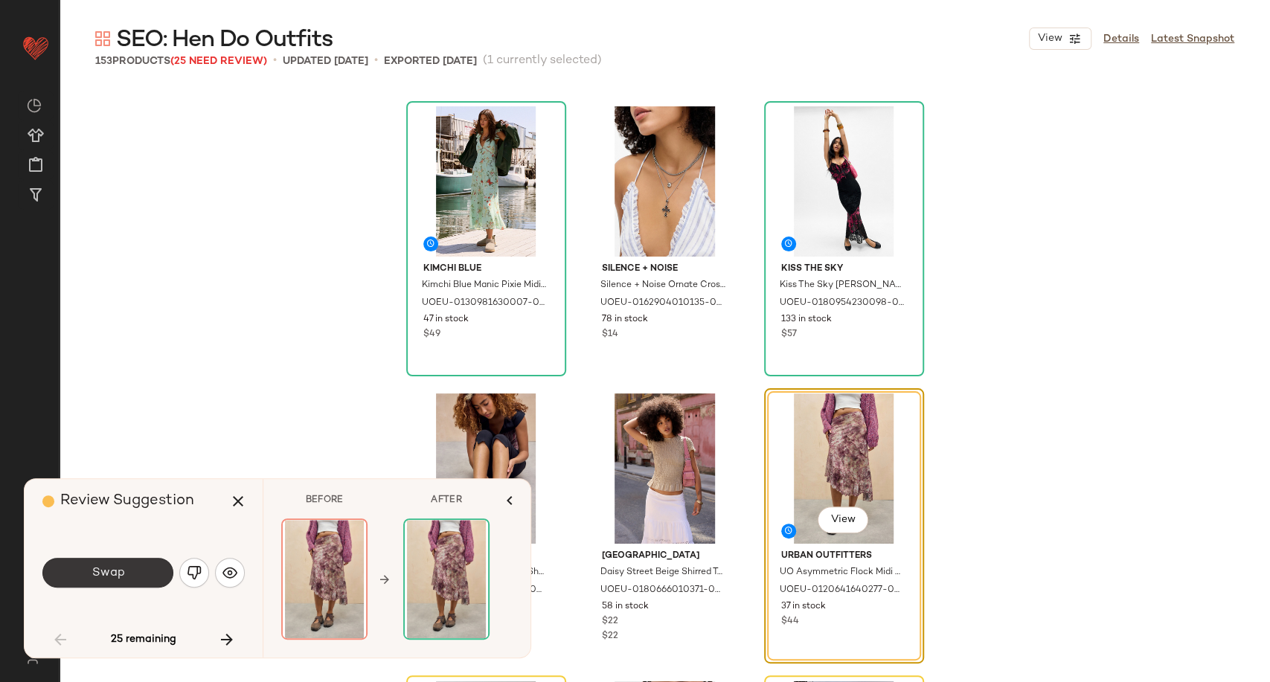
click at [161, 574] on button "Swap" at bounding box center [107, 573] width 131 height 30
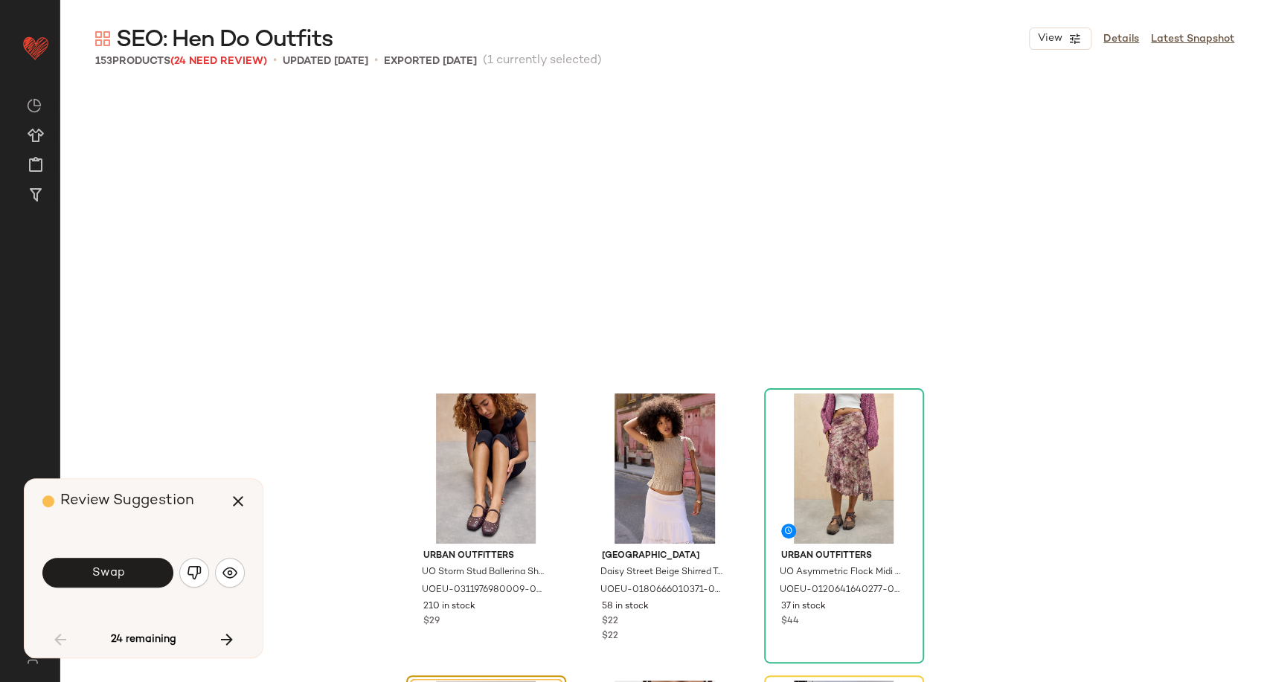
scroll to position [5455, 0]
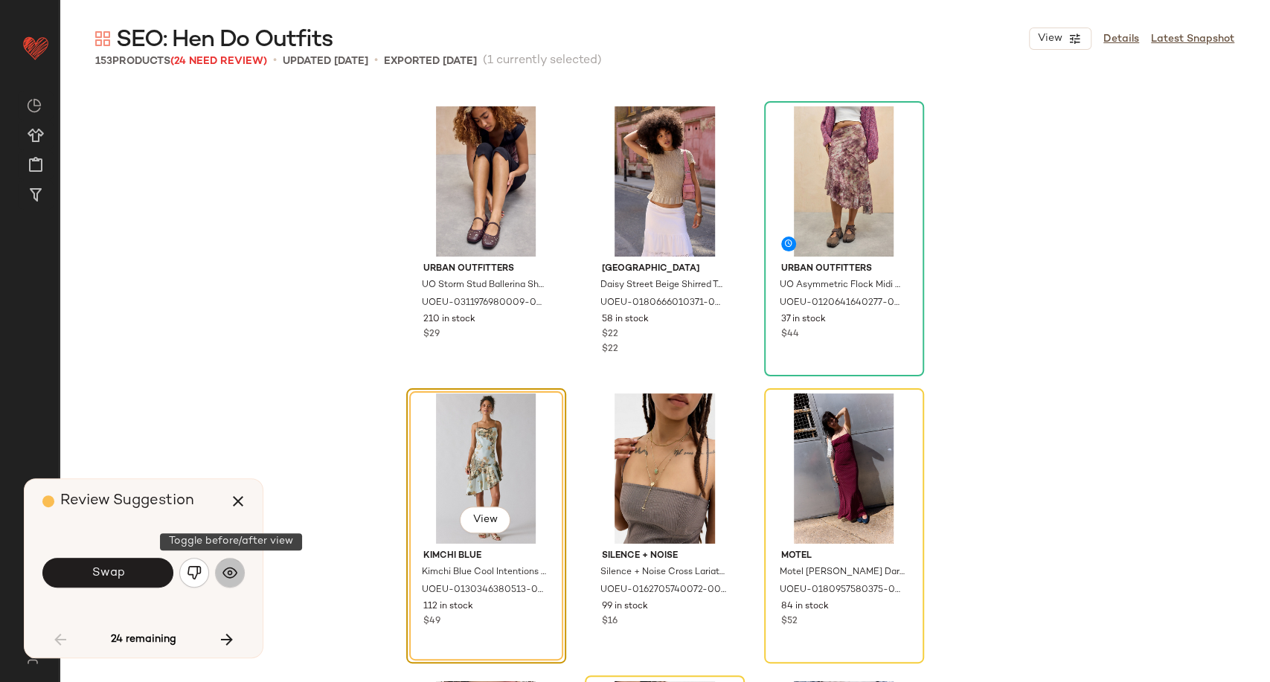
click at [232, 570] on img "button" at bounding box center [229, 572] width 15 height 15
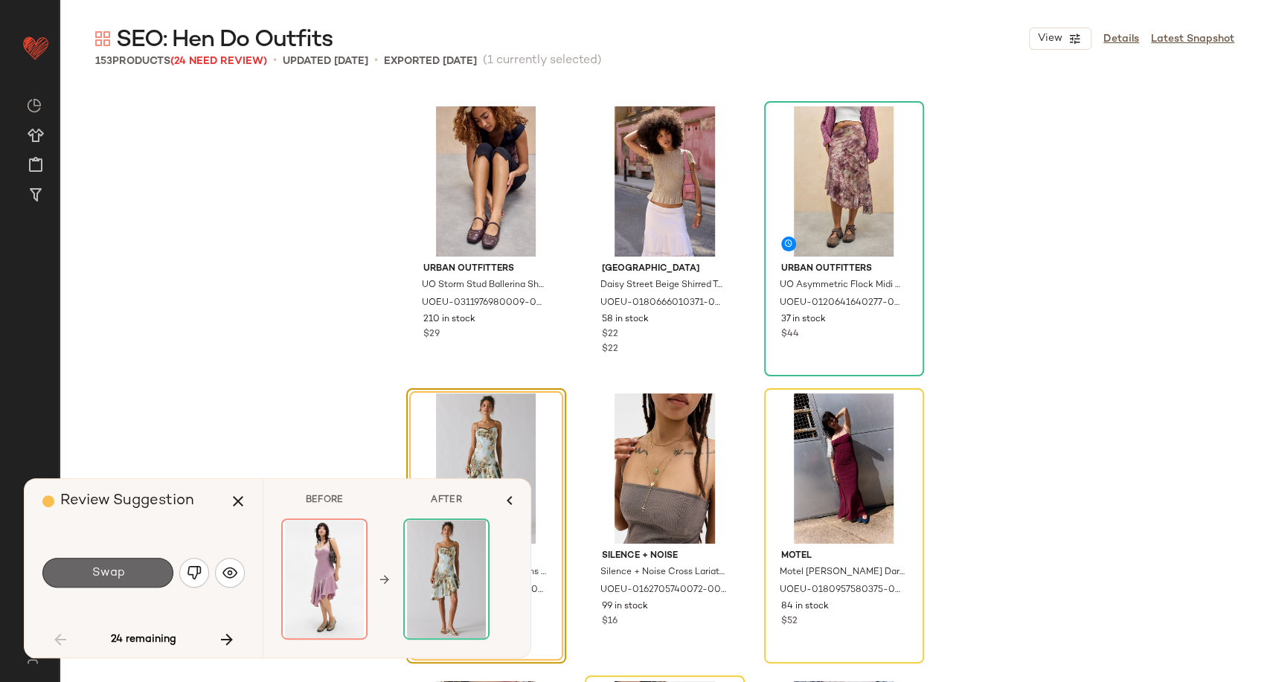
click at [145, 573] on button "Swap" at bounding box center [107, 573] width 131 height 30
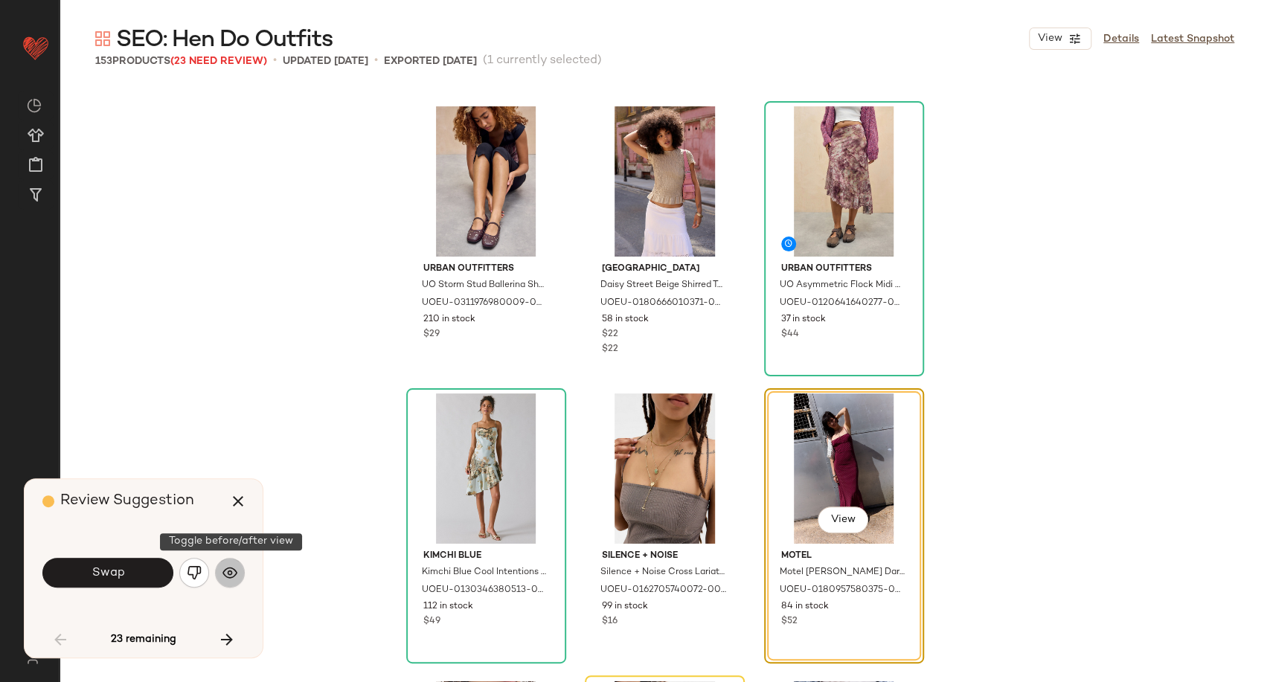
click at [226, 577] on img "button" at bounding box center [229, 572] width 15 height 15
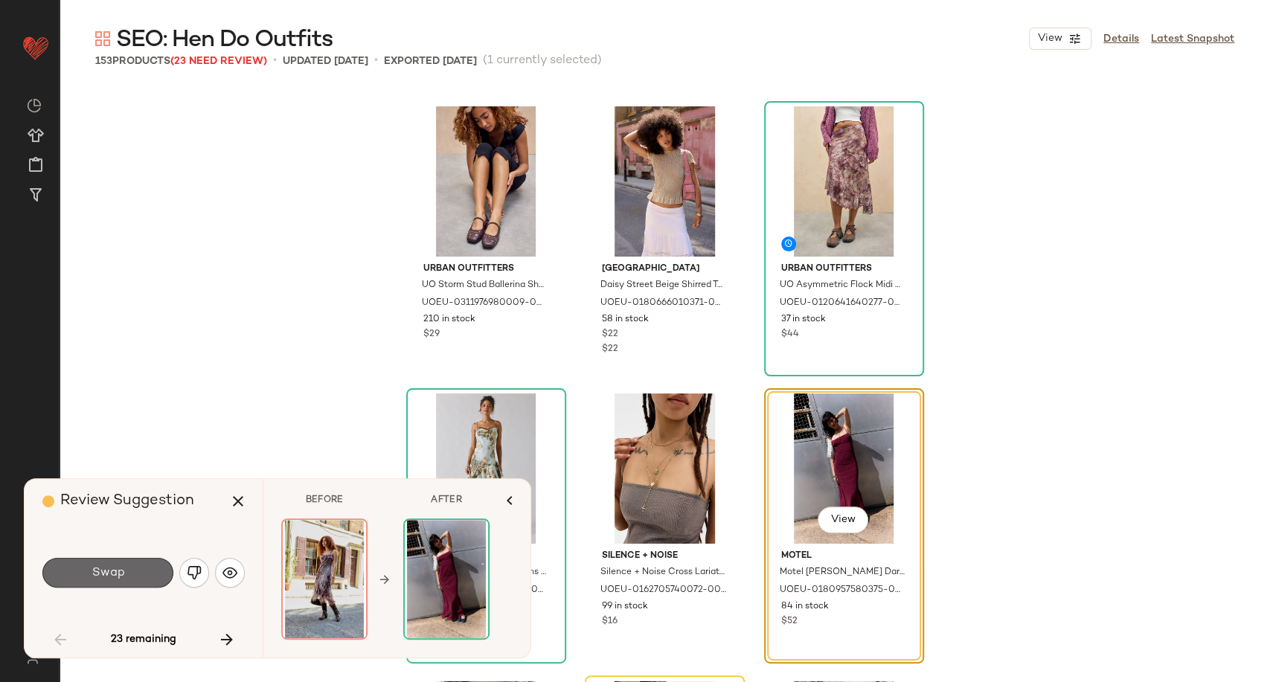
click at [130, 576] on button "Swap" at bounding box center [107, 573] width 131 height 30
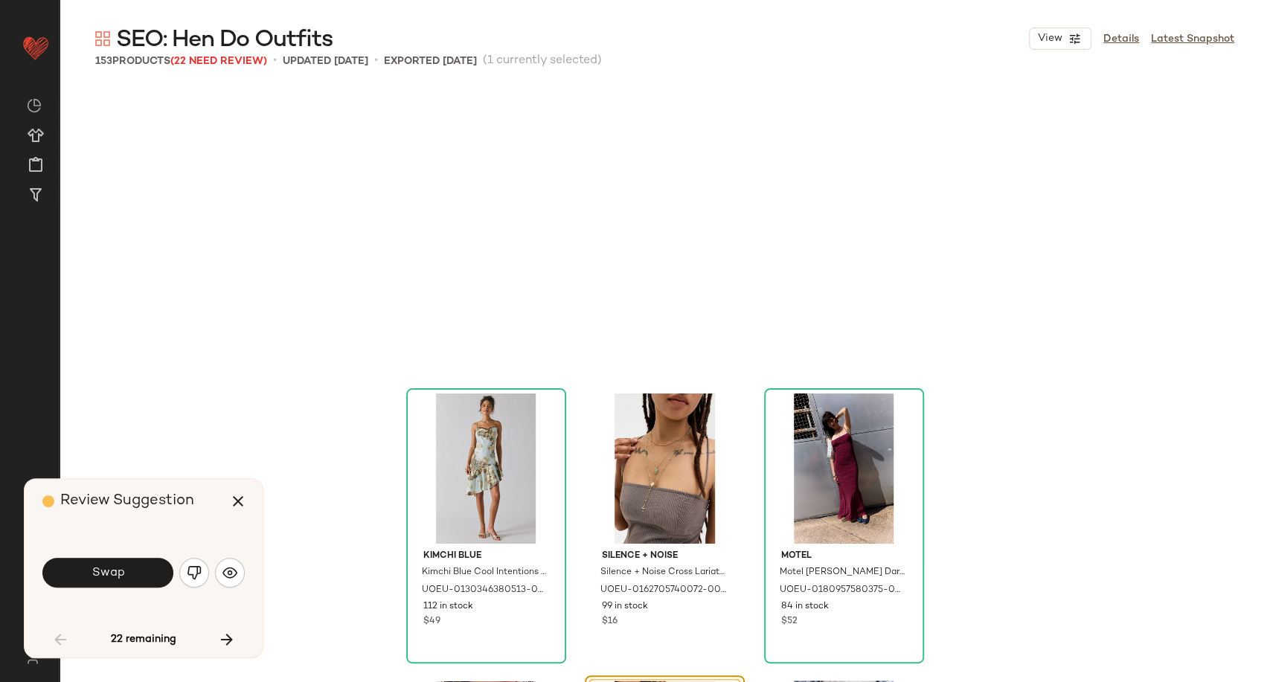
scroll to position [5742, 0]
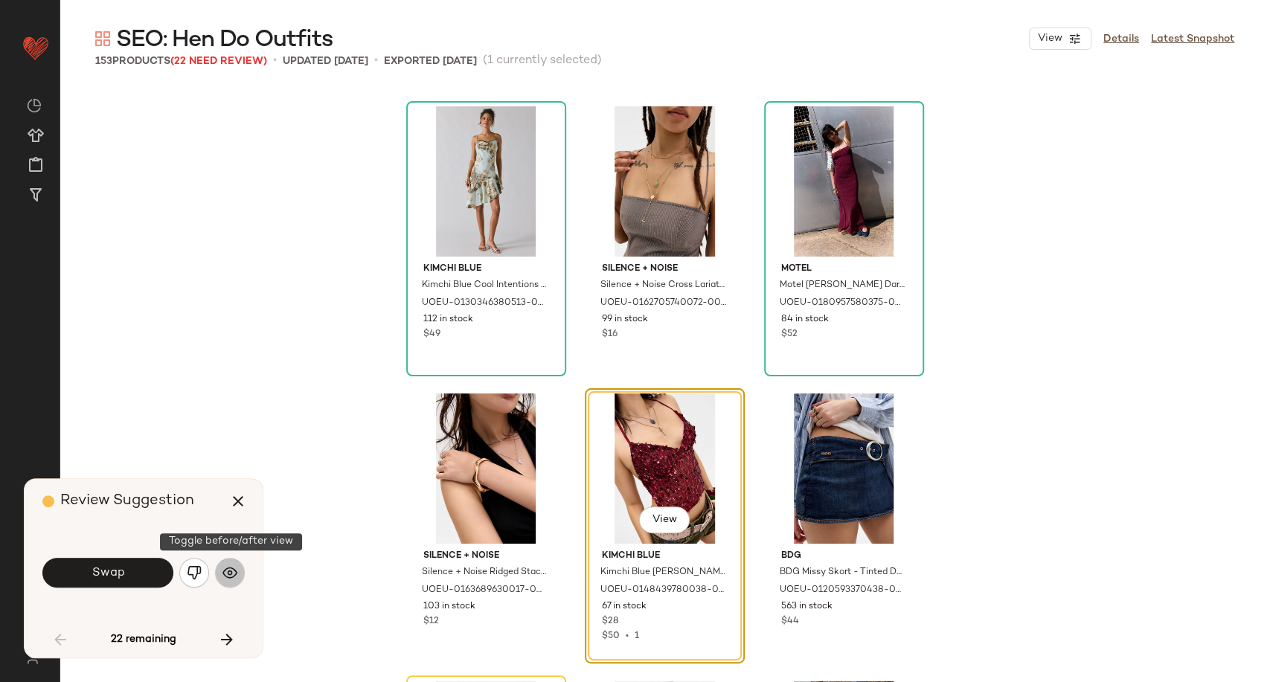
click at [225, 569] on img "button" at bounding box center [229, 572] width 15 height 15
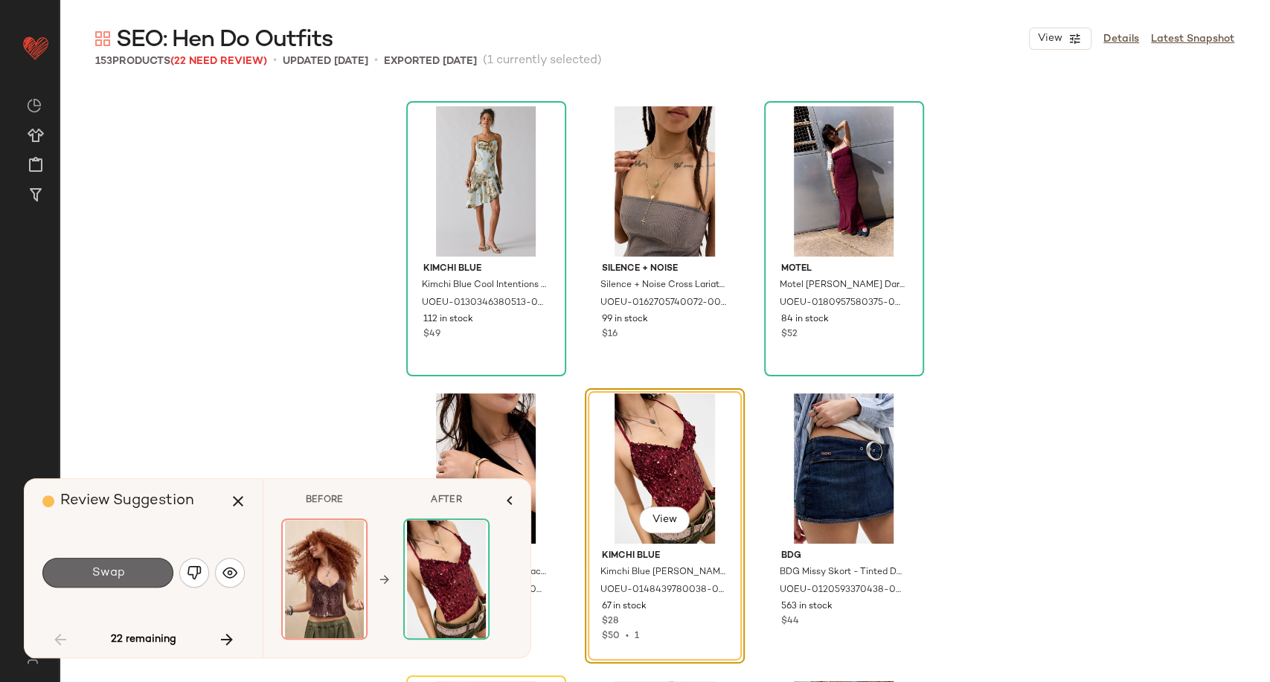
click at [148, 566] on button "Swap" at bounding box center [107, 573] width 131 height 30
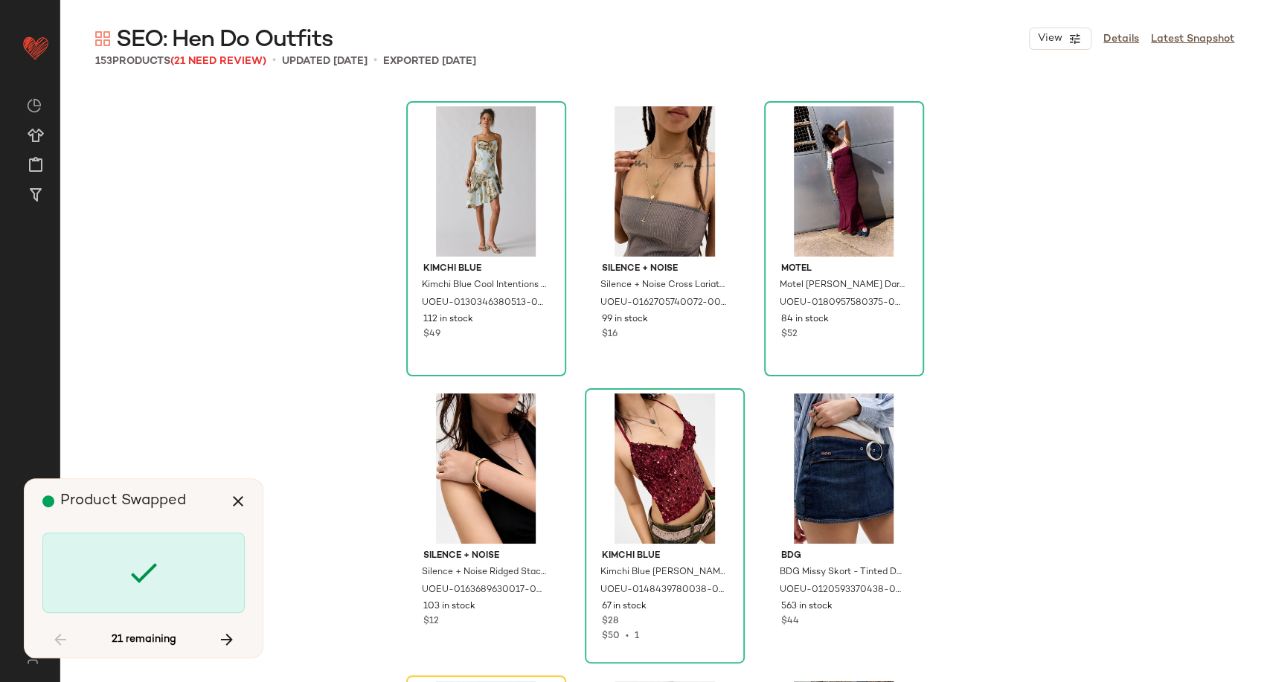
scroll to position [6028, 0]
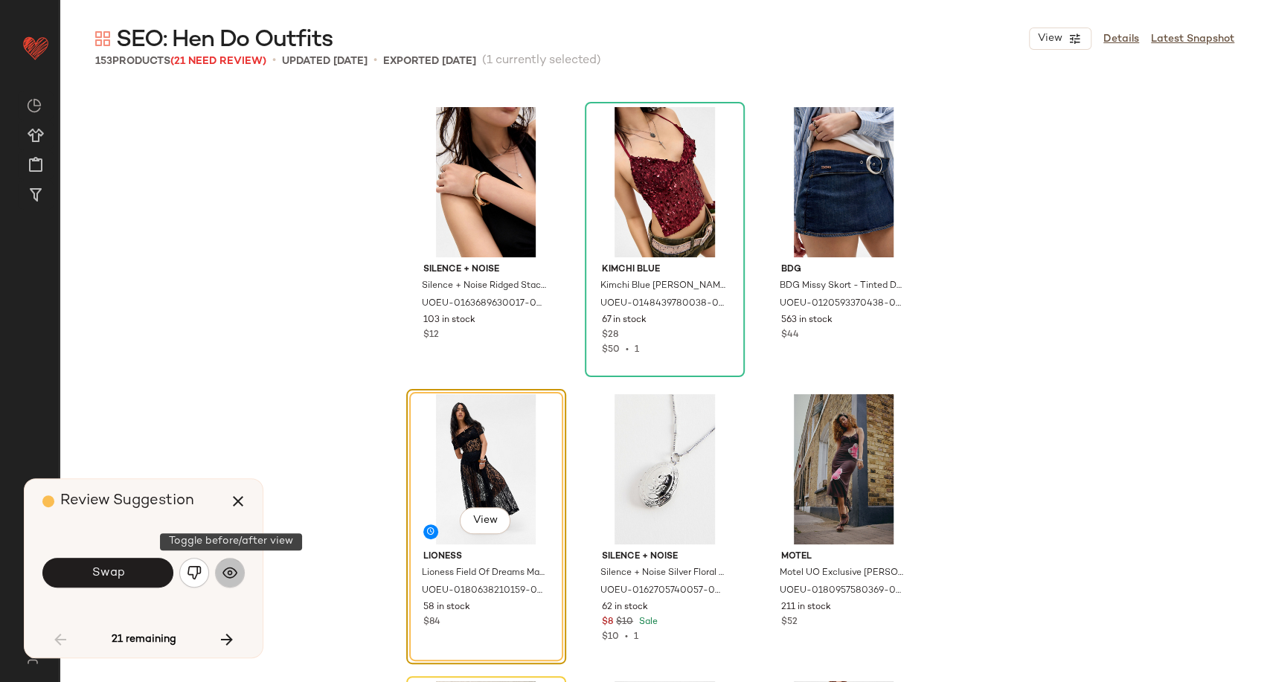
click at [231, 572] on img "button" at bounding box center [229, 572] width 15 height 15
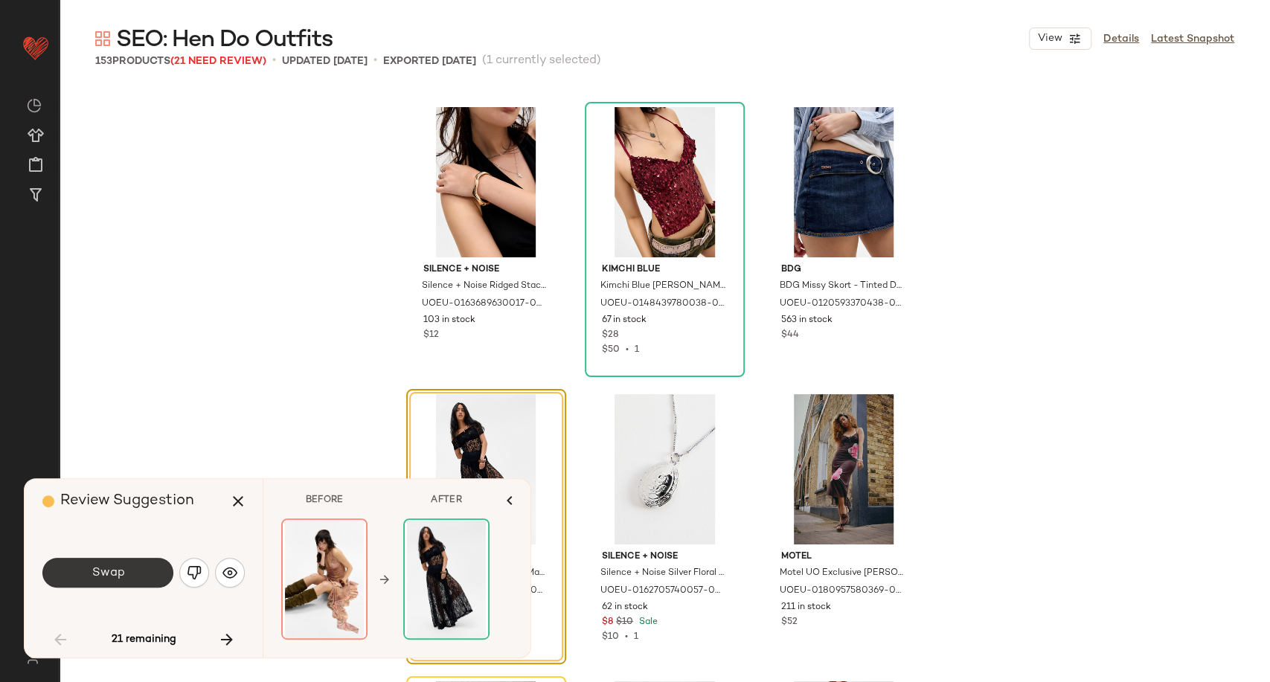
click at [133, 585] on button "Swap" at bounding box center [107, 573] width 131 height 30
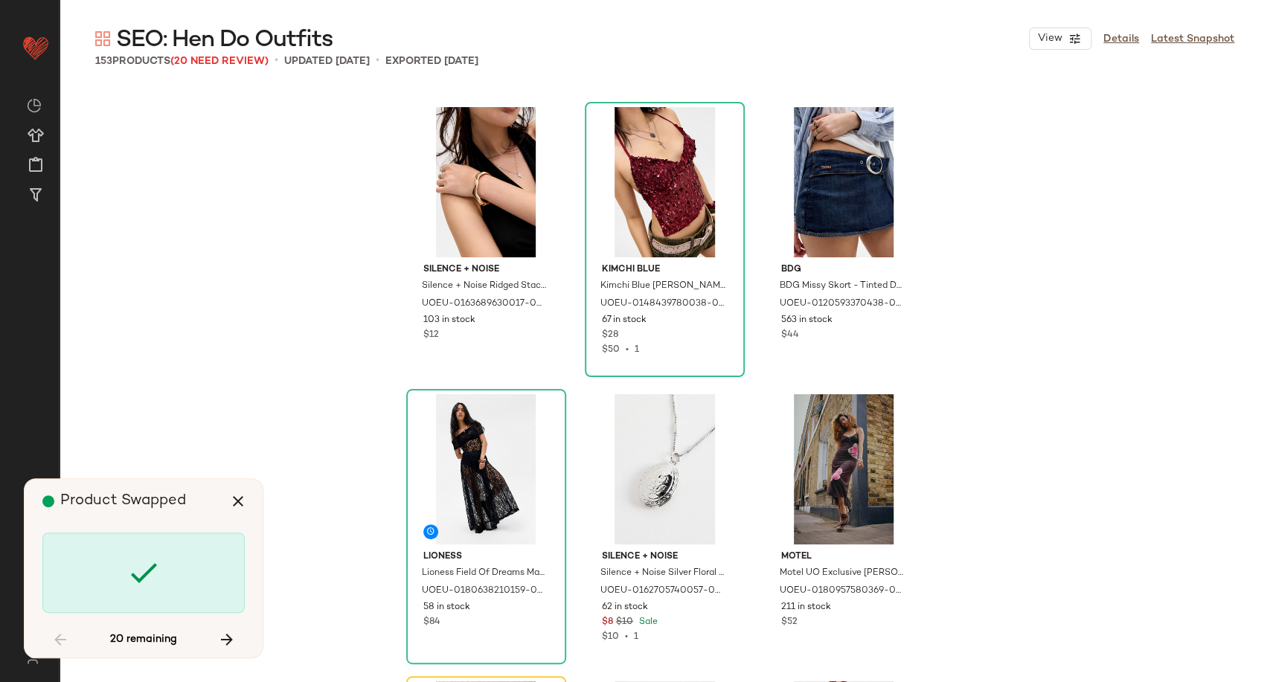
scroll to position [6316, 0]
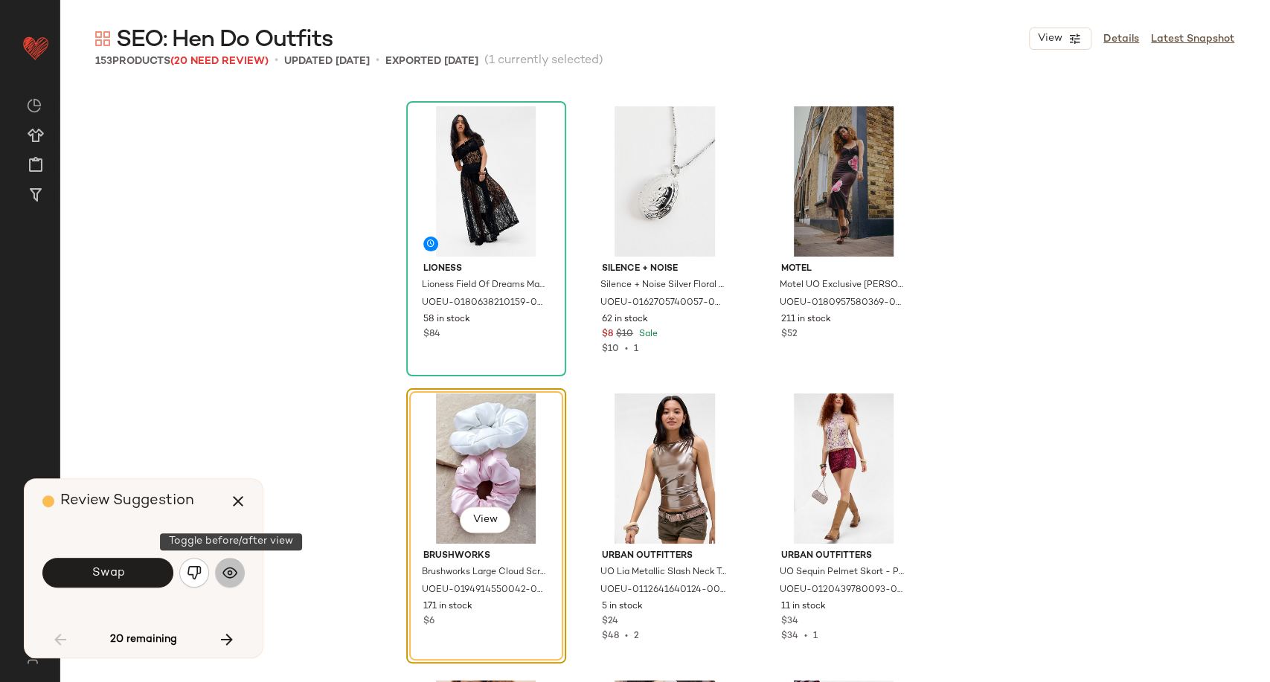
click at [236, 568] on img "button" at bounding box center [229, 572] width 15 height 15
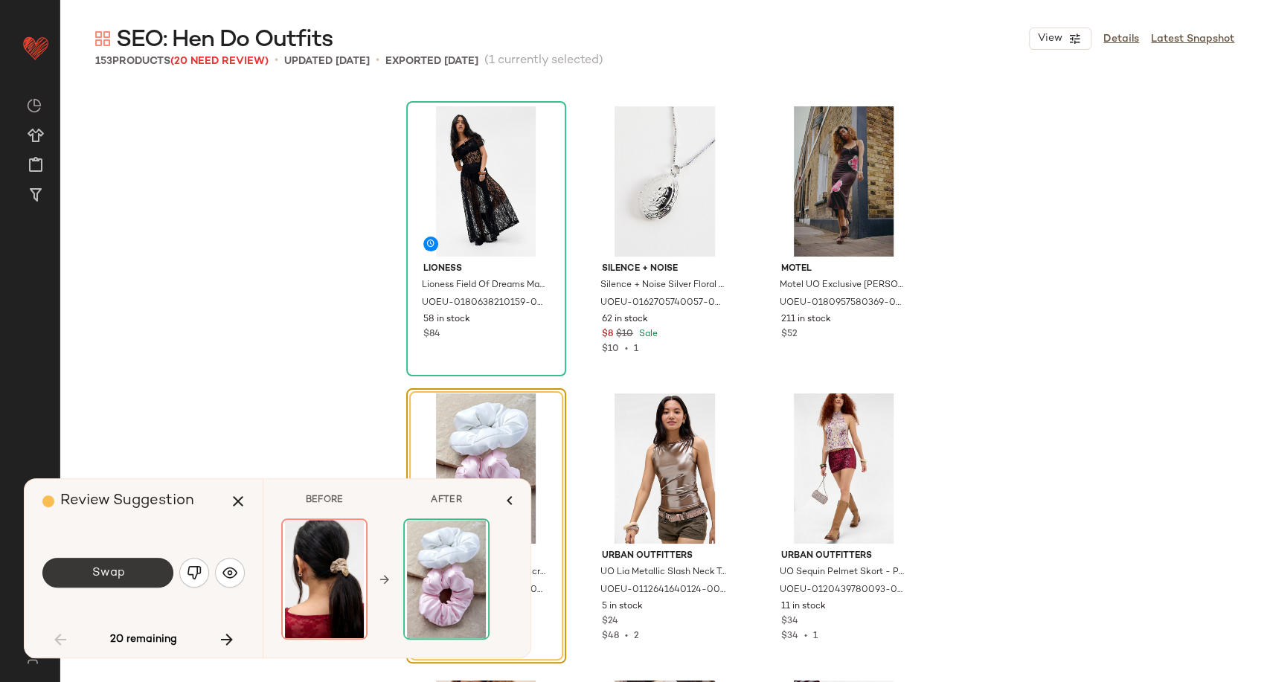
click at [143, 576] on button "Swap" at bounding box center [107, 573] width 131 height 30
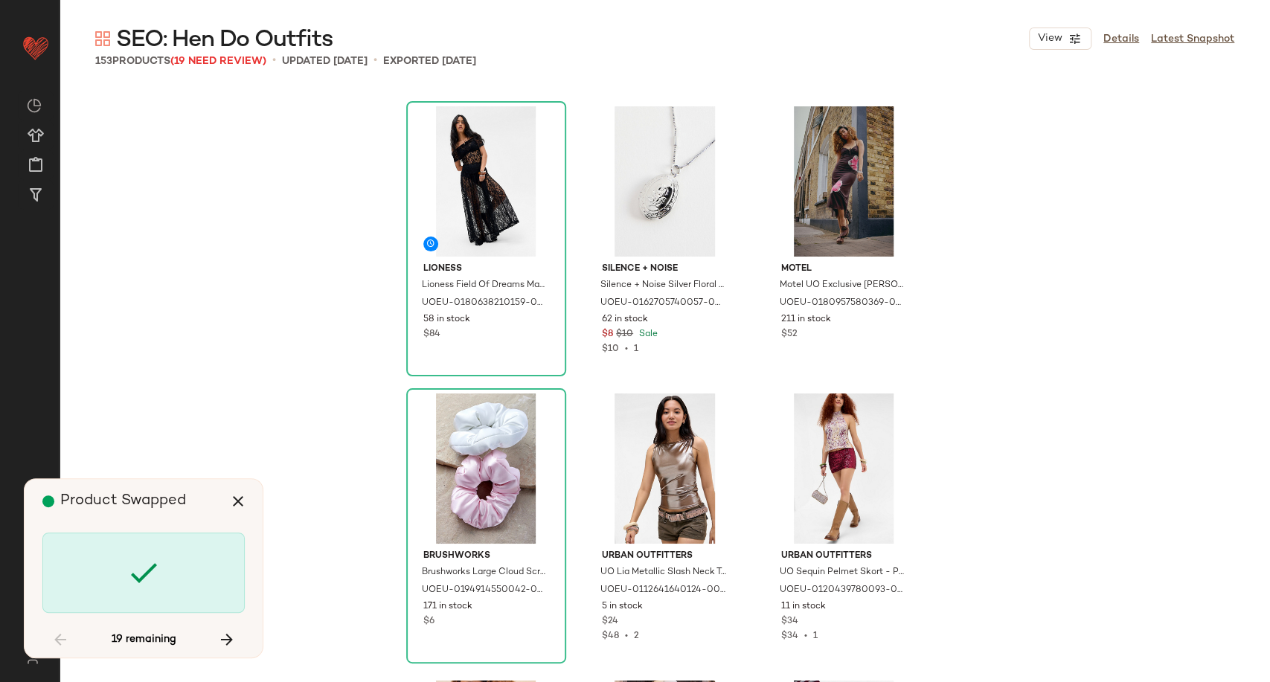
scroll to position [6890, 0]
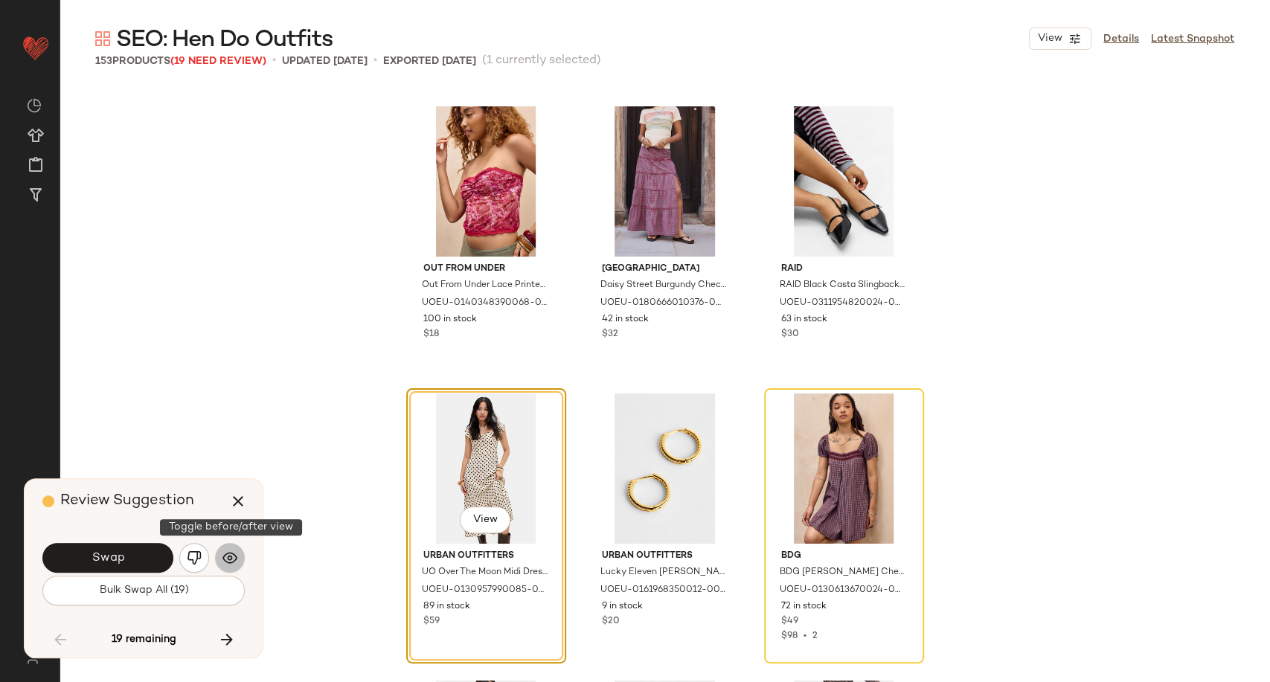
click at [231, 561] on img "button" at bounding box center [229, 557] width 15 height 15
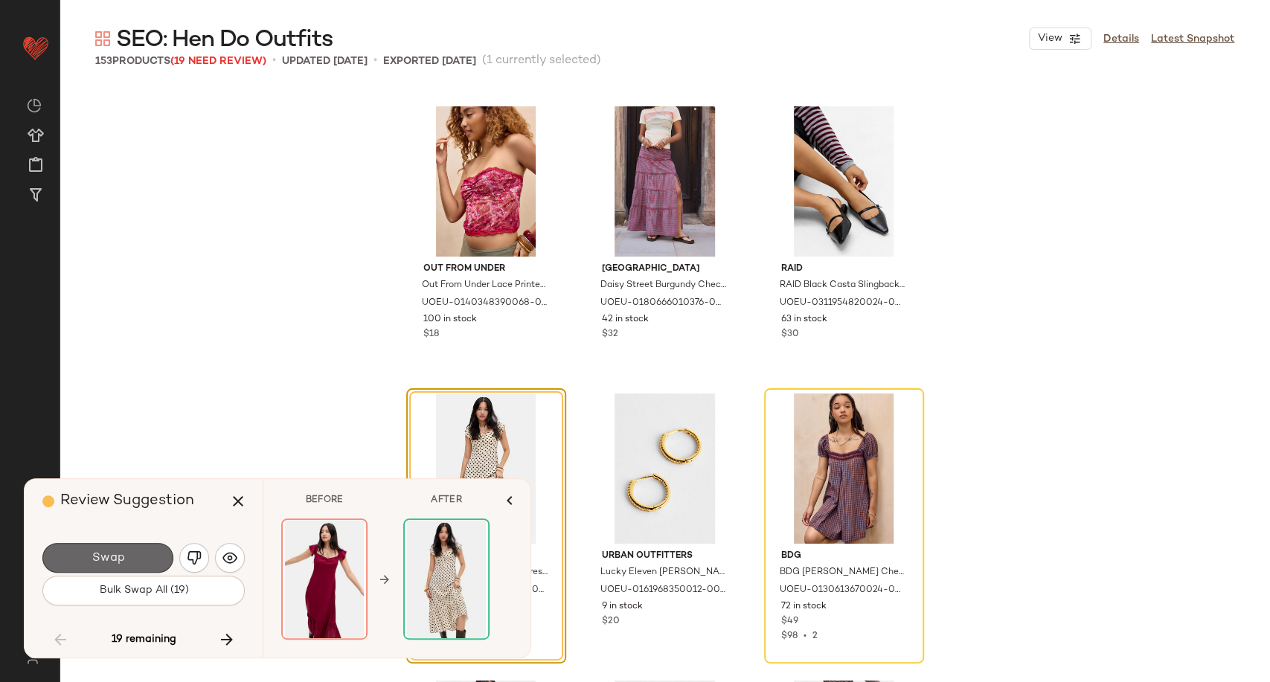
click at [143, 559] on button "Swap" at bounding box center [107, 558] width 131 height 30
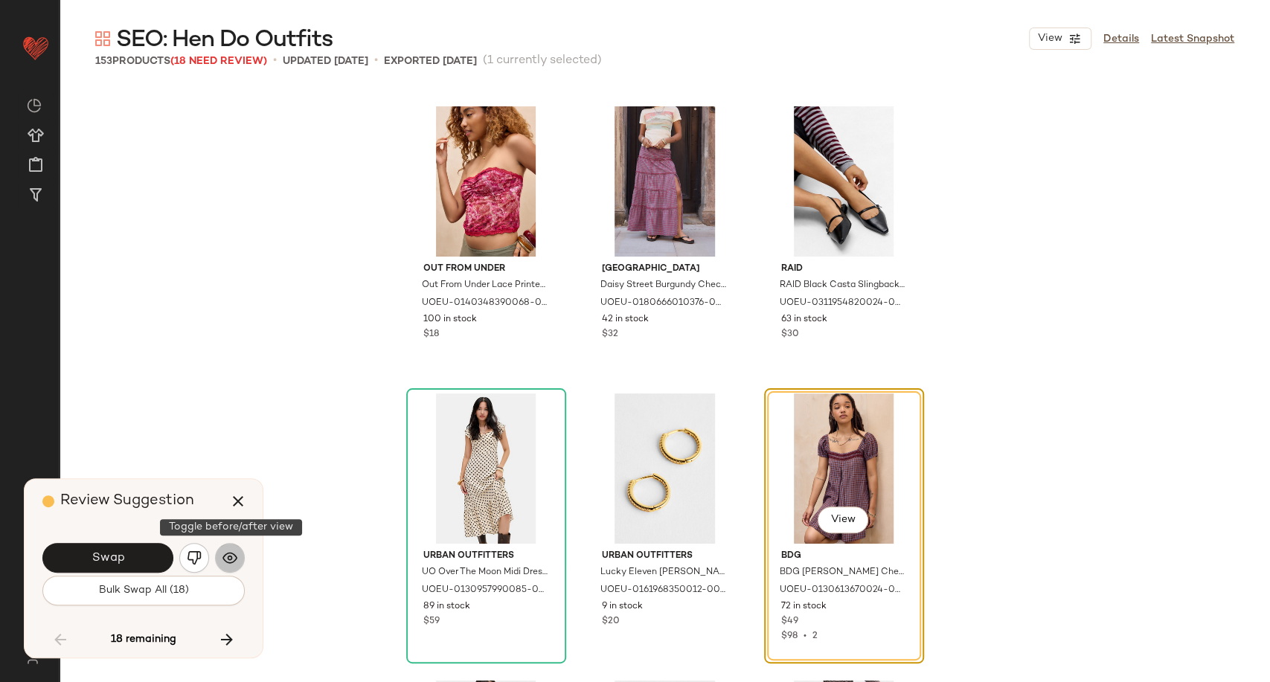
click at [223, 559] on img "button" at bounding box center [229, 557] width 15 height 15
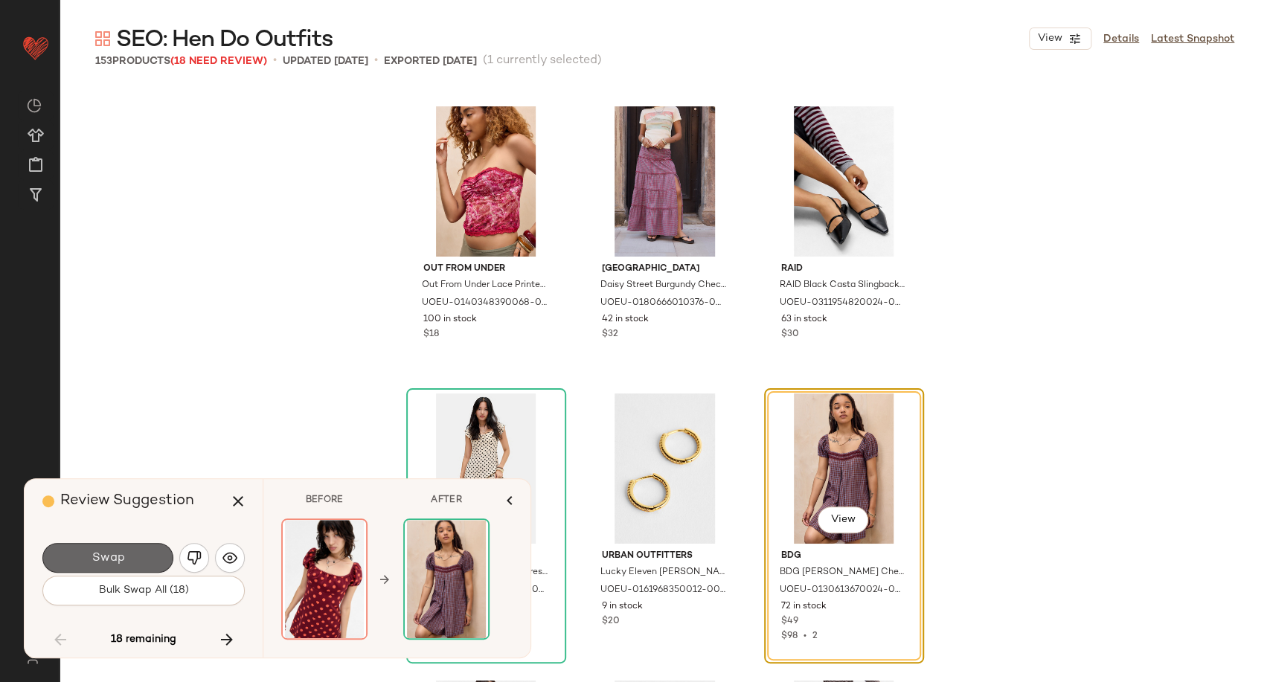
click at [136, 559] on button "Swap" at bounding box center [107, 558] width 131 height 30
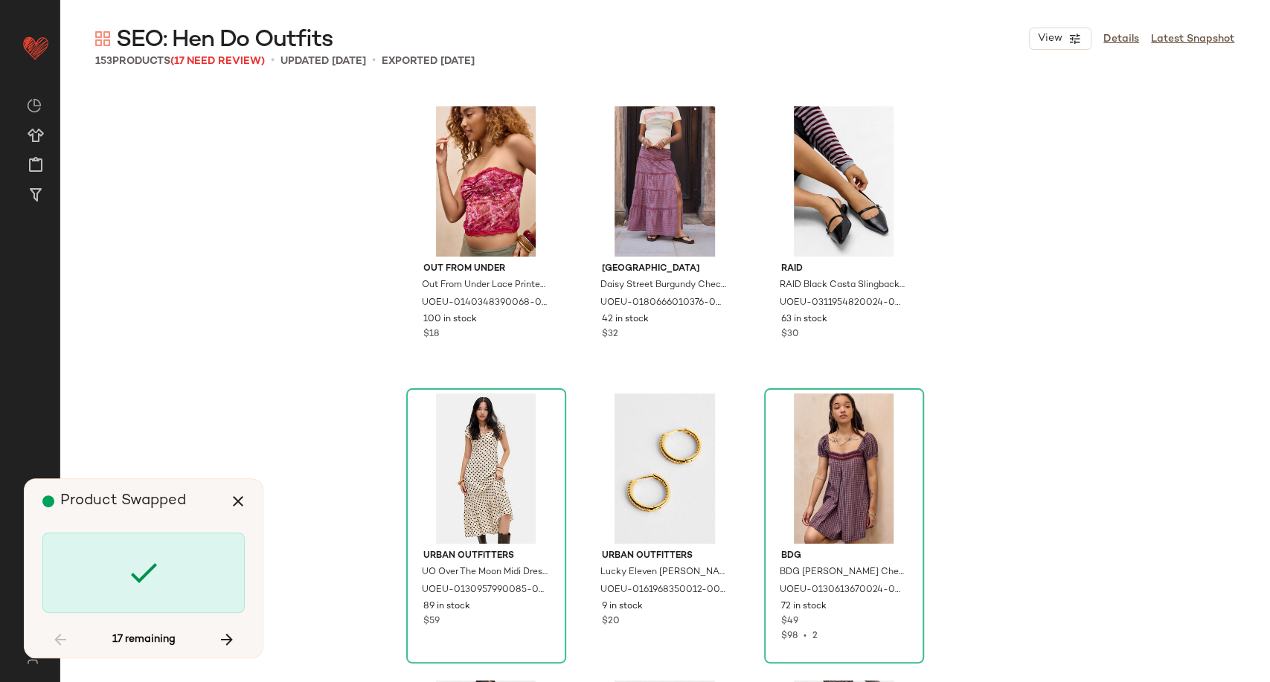
scroll to position [7465, 0]
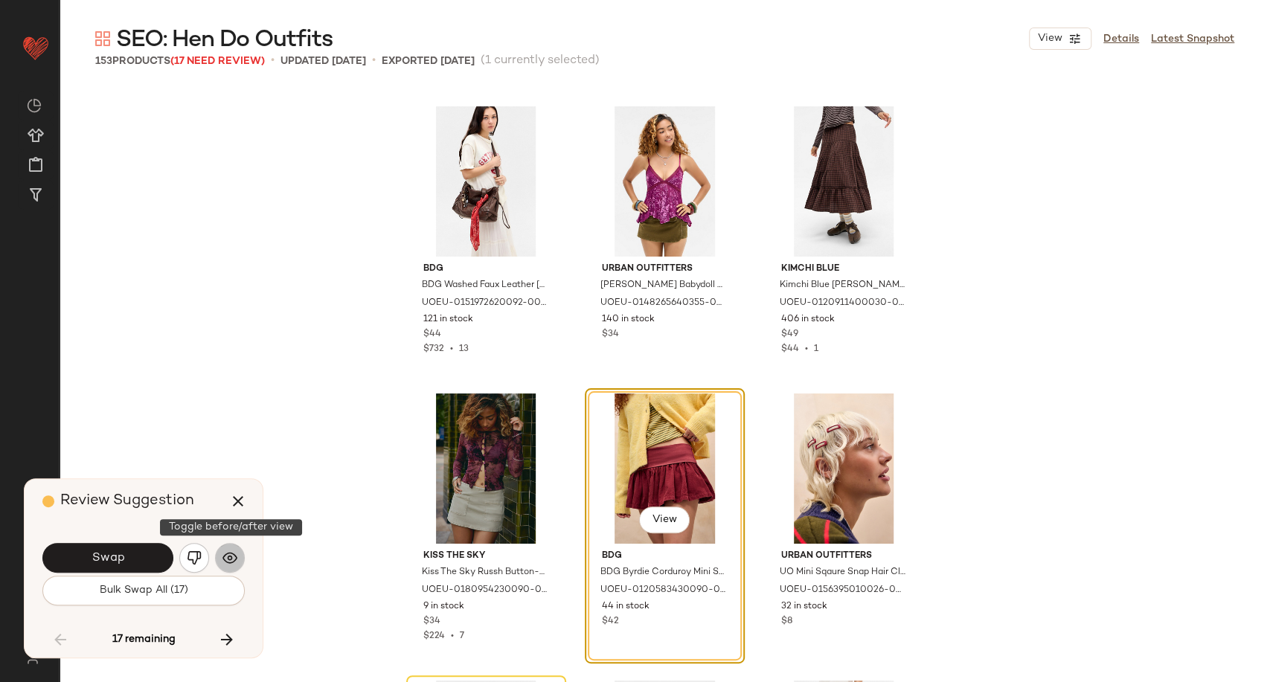
click at [233, 559] on img "button" at bounding box center [229, 557] width 15 height 15
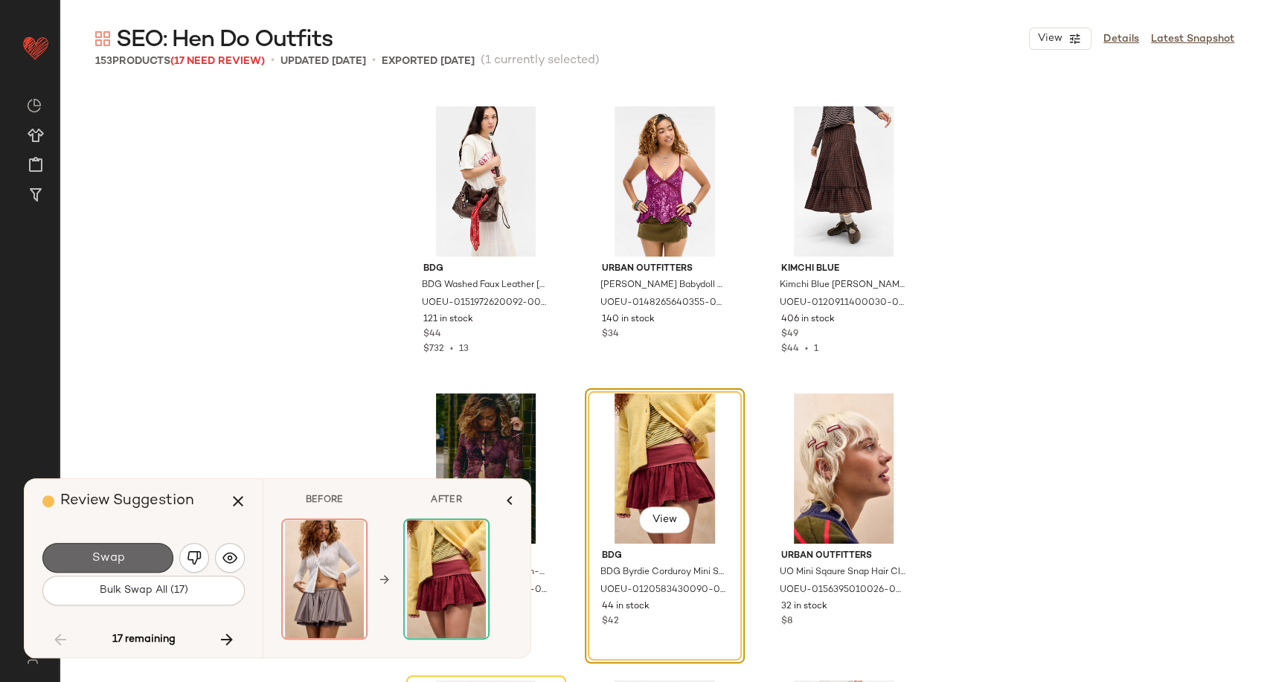
click at [145, 559] on button "Swap" at bounding box center [107, 558] width 131 height 30
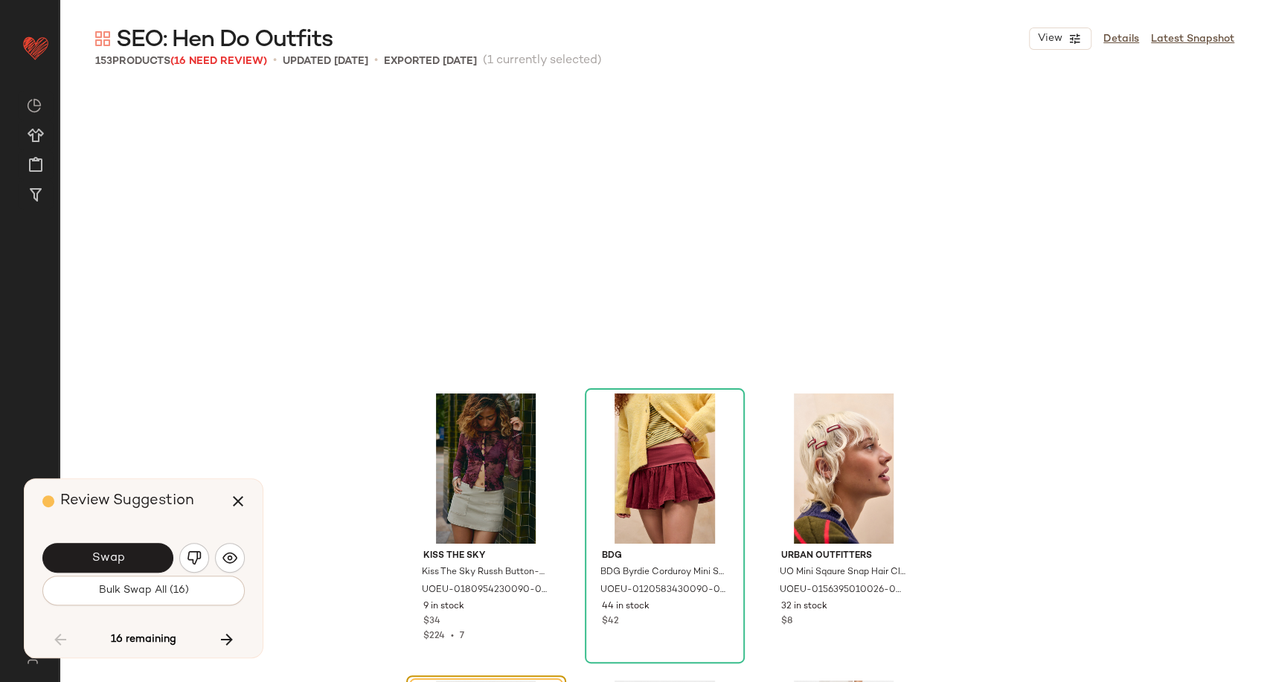
scroll to position [7752, 0]
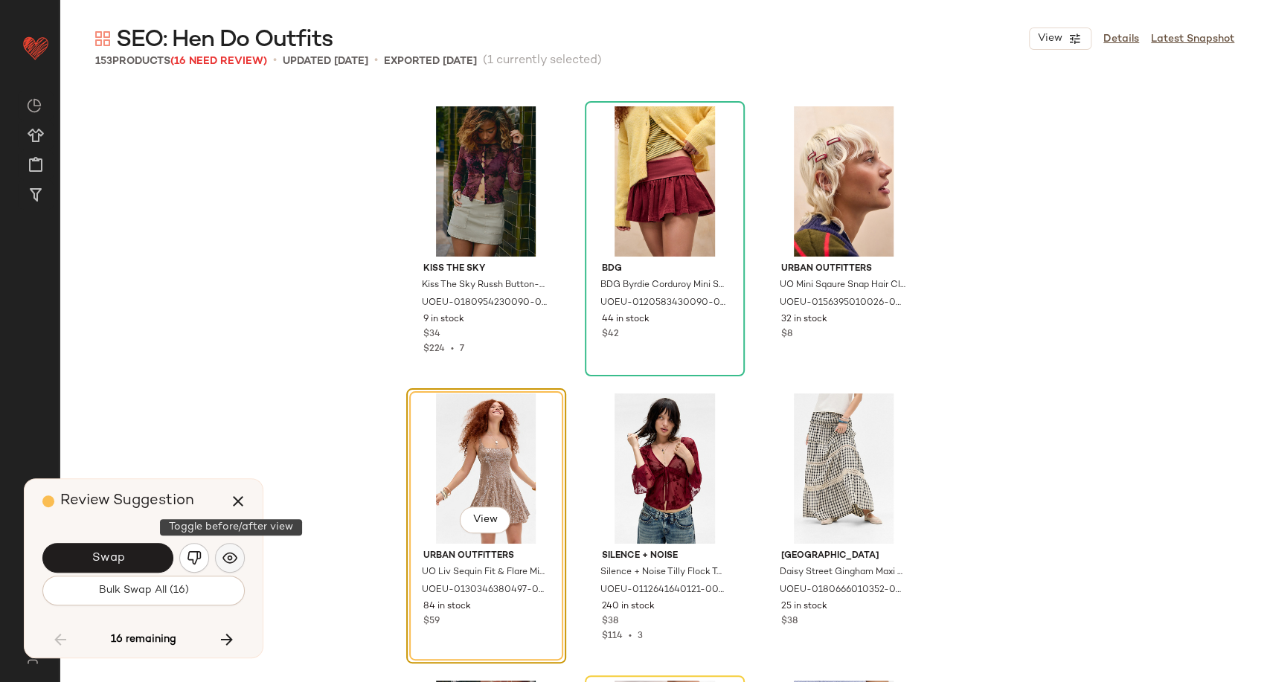
click at [242, 555] on button "button" at bounding box center [230, 558] width 30 height 30
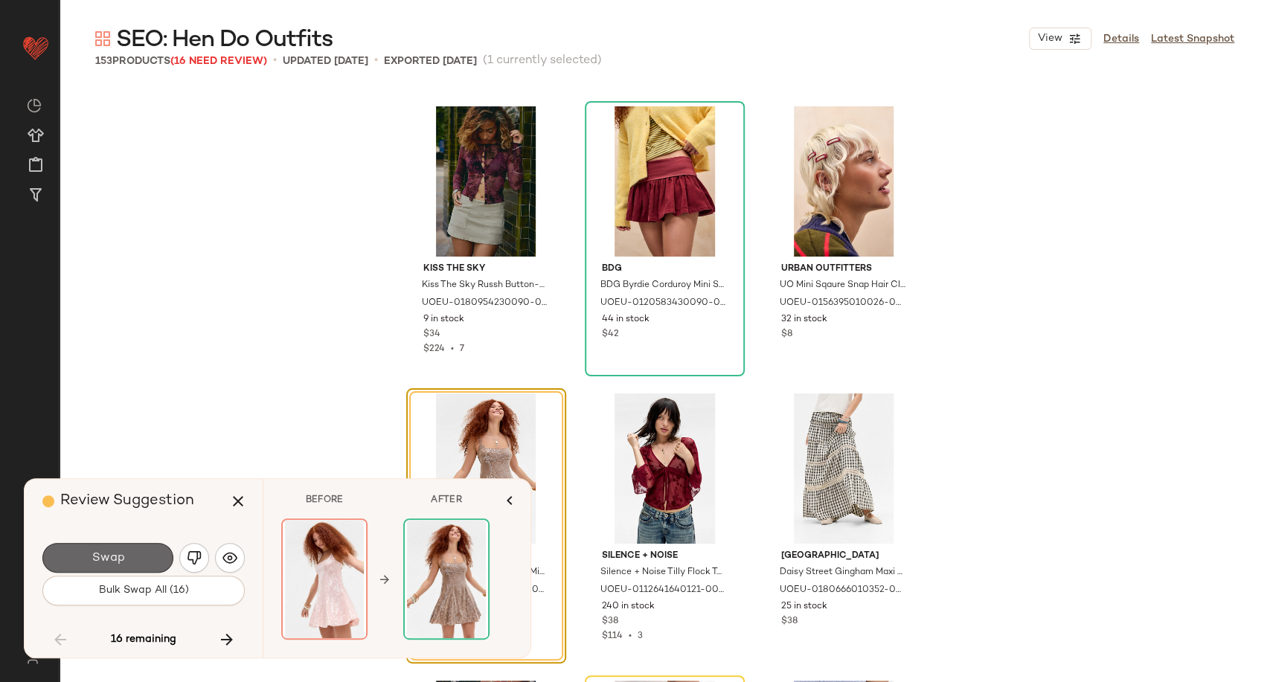
click at [120, 559] on span "Swap" at bounding box center [107, 558] width 33 height 14
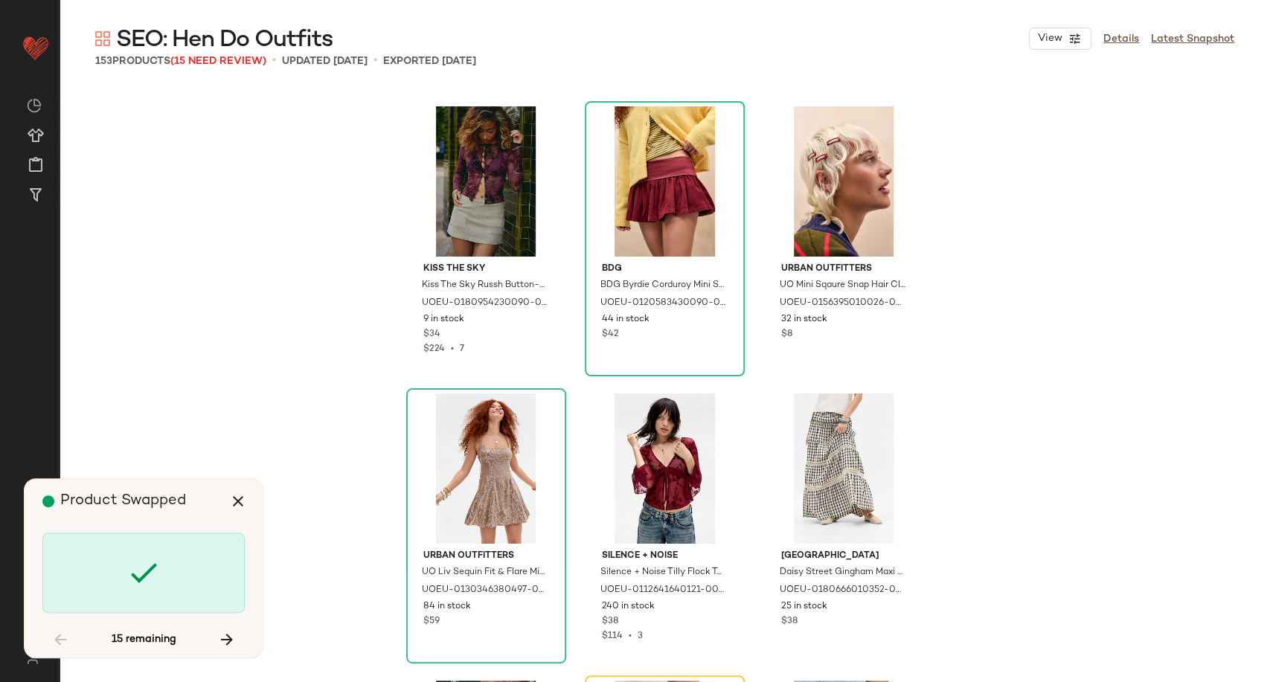
scroll to position [8039, 0]
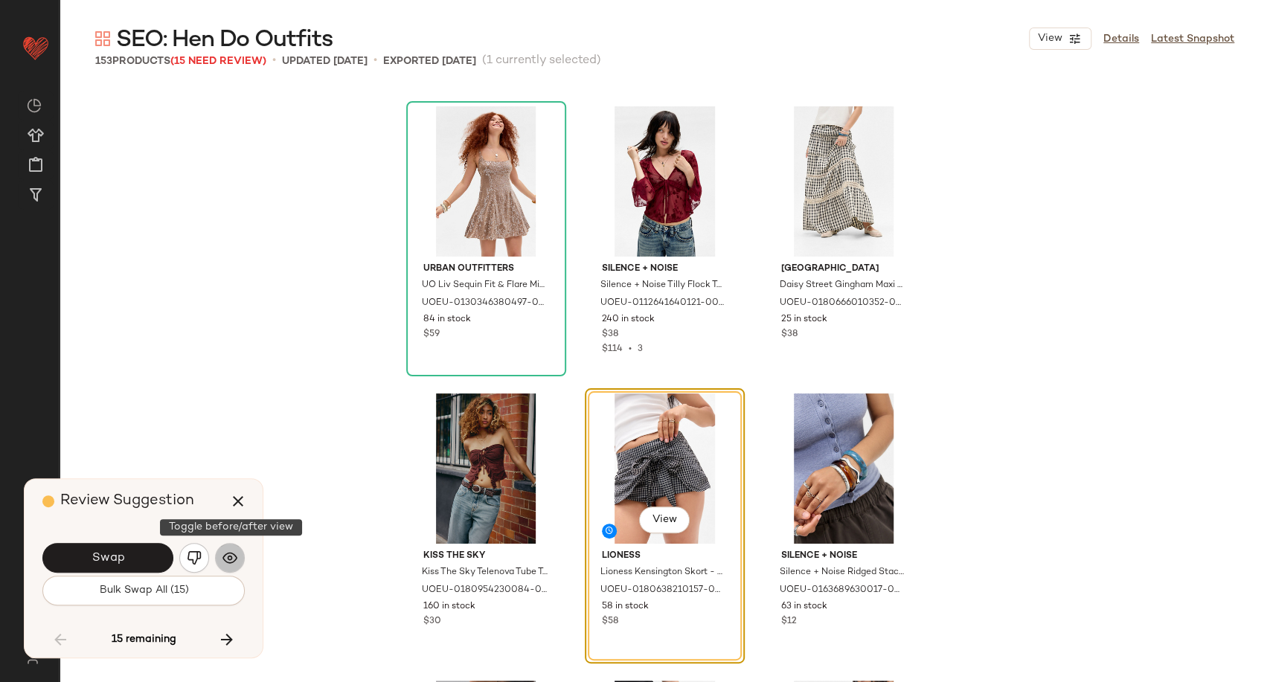
click at [231, 550] on img "button" at bounding box center [229, 557] width 15 height 15
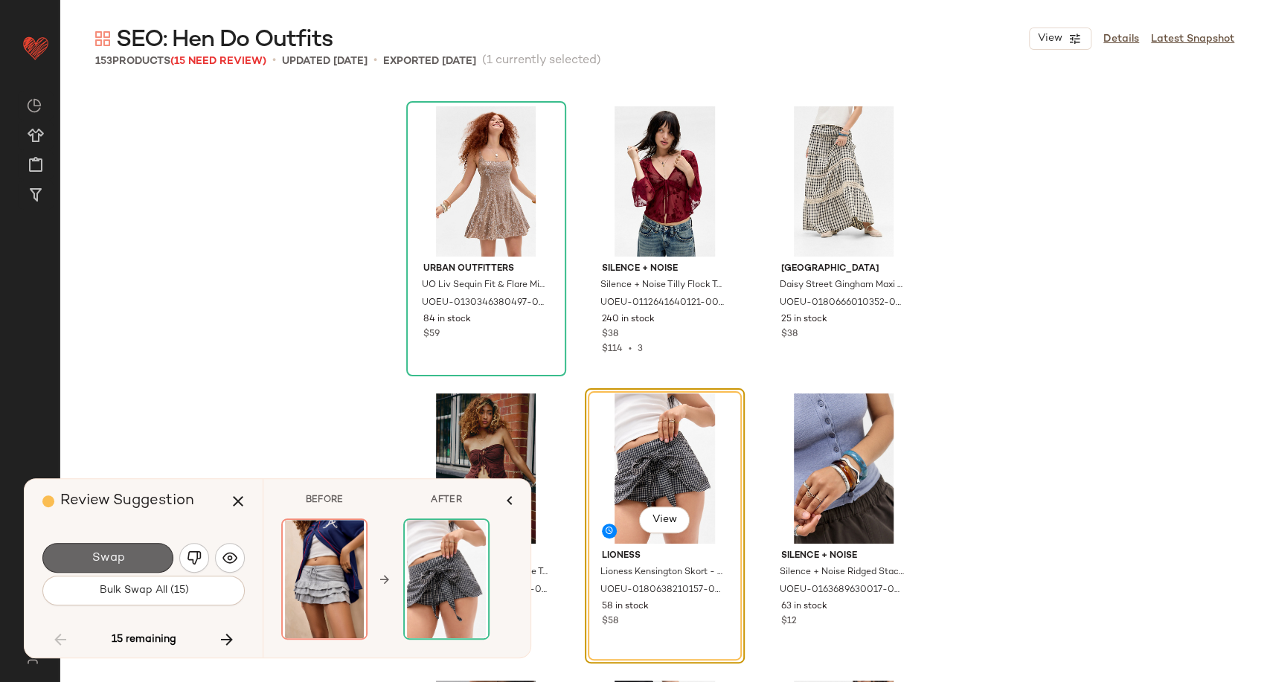
click at [131, 553] on button "Swap" at bounding box center [107, 558] width 131 height 30
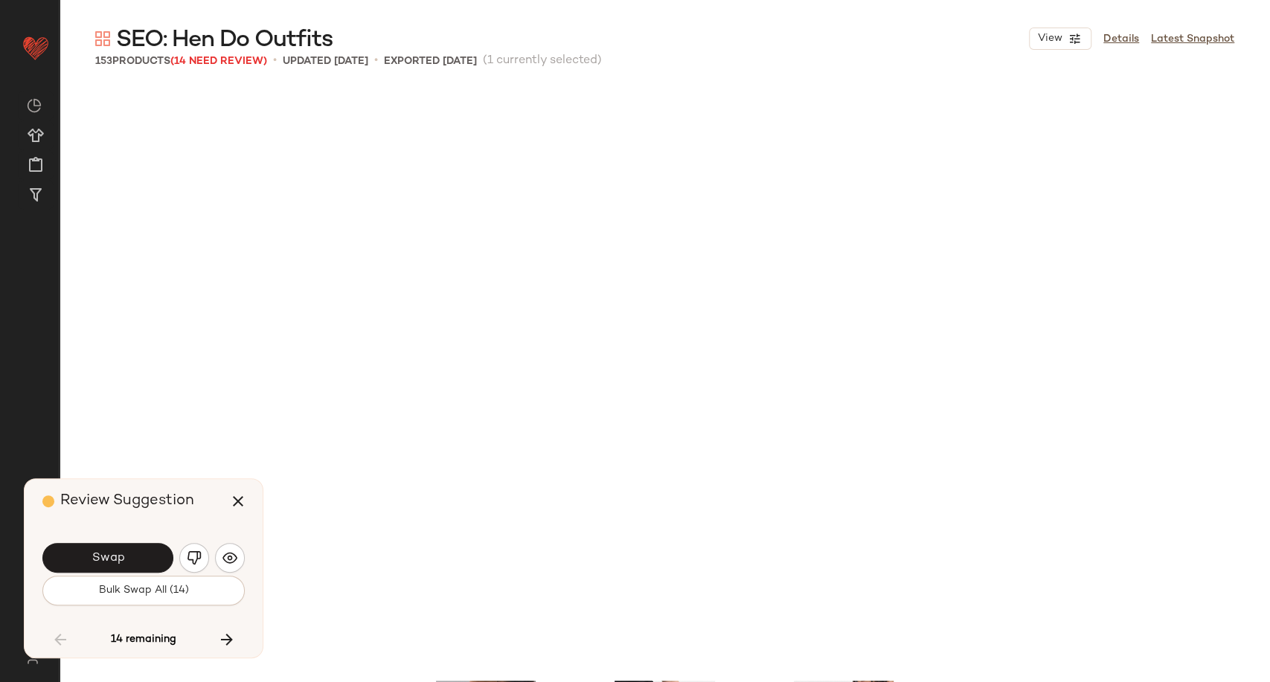
scroll to position [8613, 0]
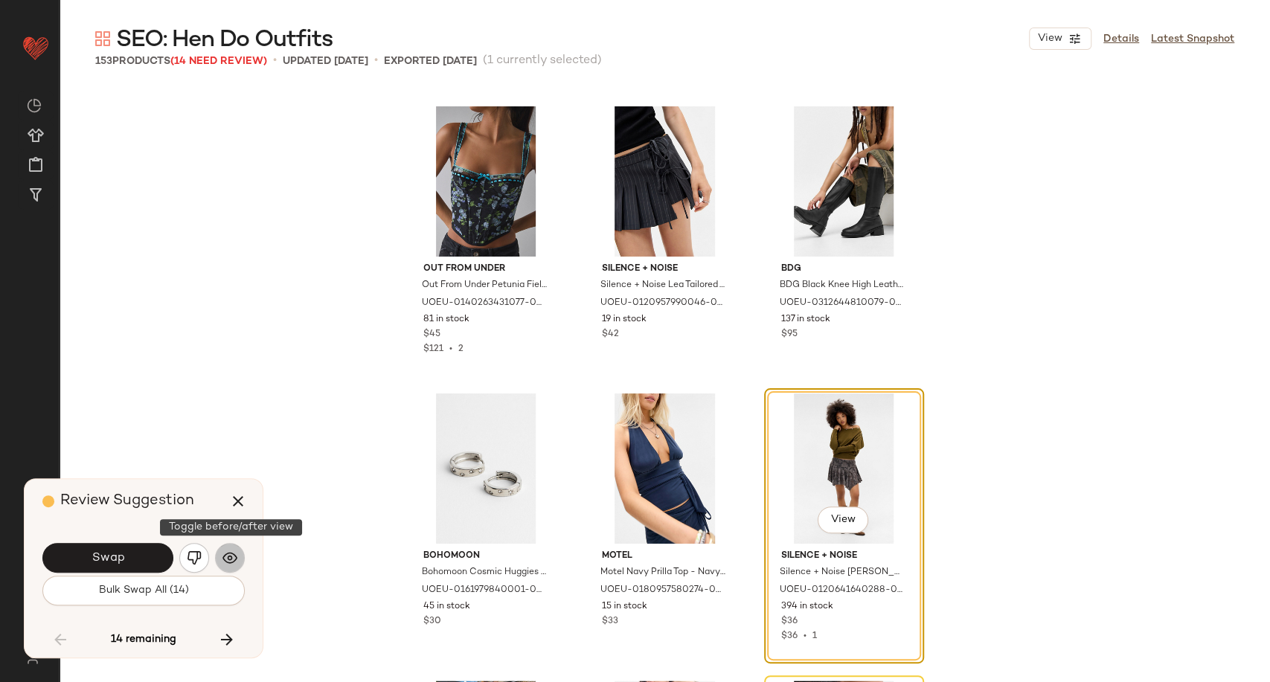
click at [232, 554] on img "button" at bounding box center [229, 557] width 15 height 15
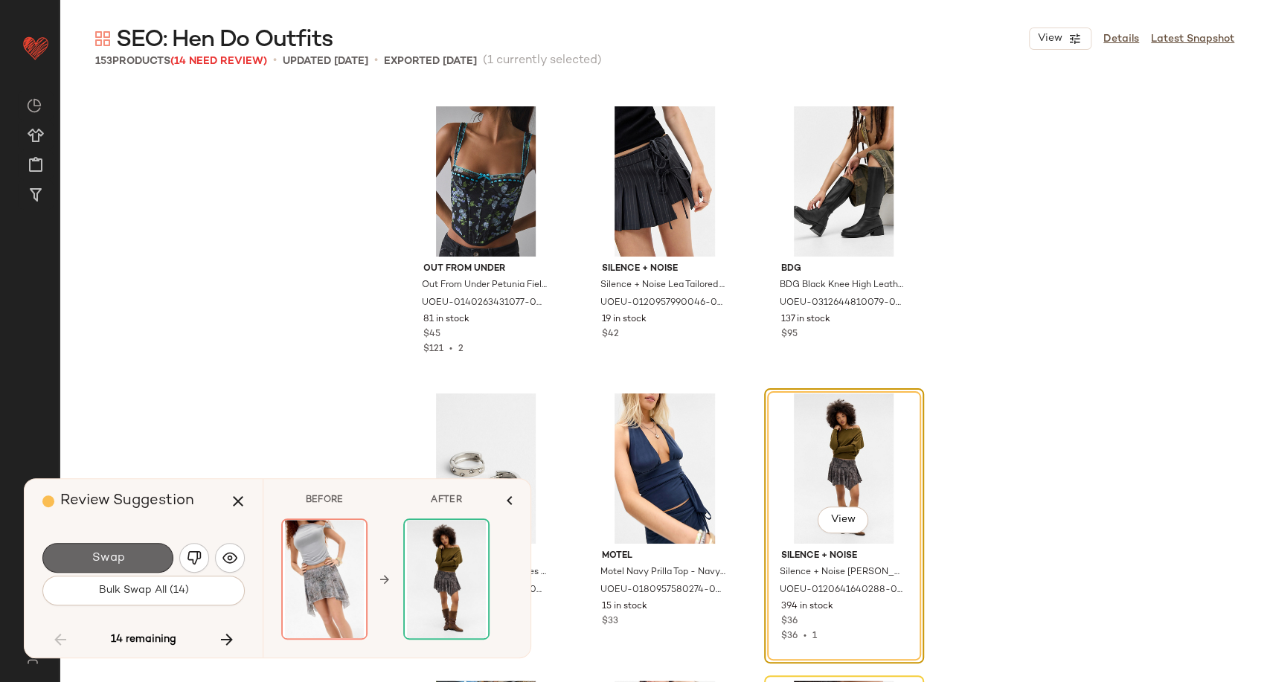
click at [157, 560] on button "Swap" at bounding box center [107, 558] width 131 height 30
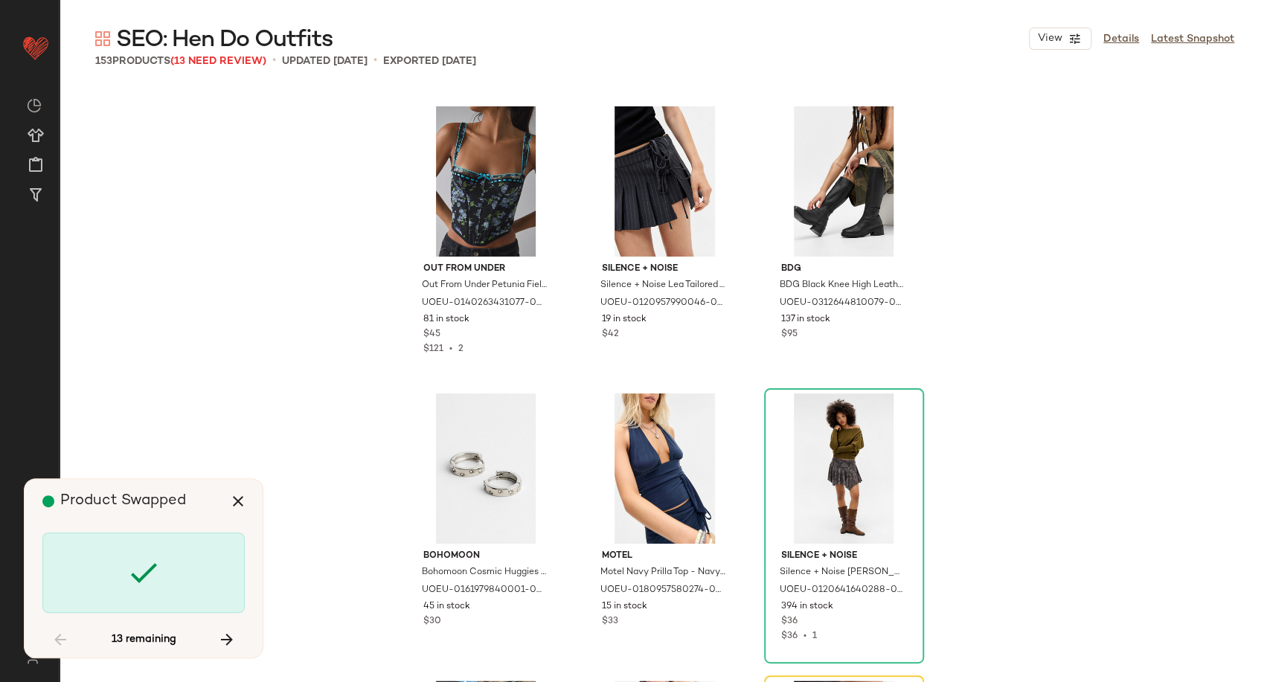
scroll to position [8900, 0]
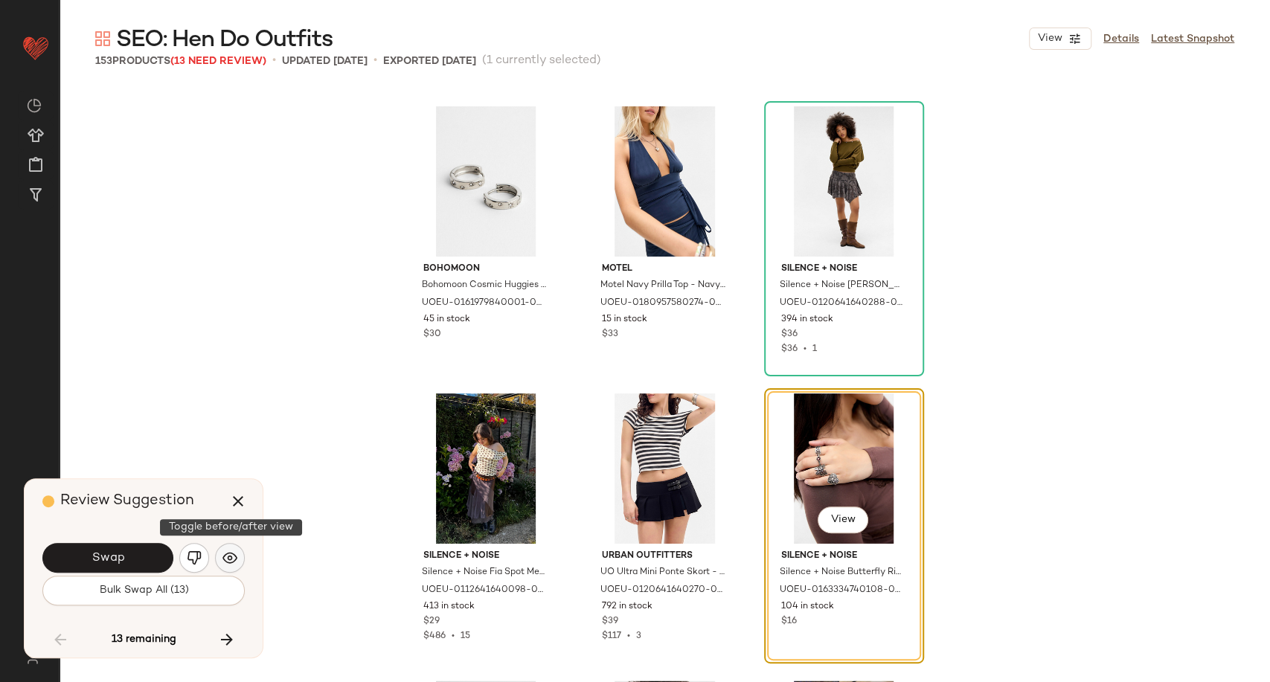
click at [233, 562] on img "button" at bounding box center [229, 557] width 15 height 15
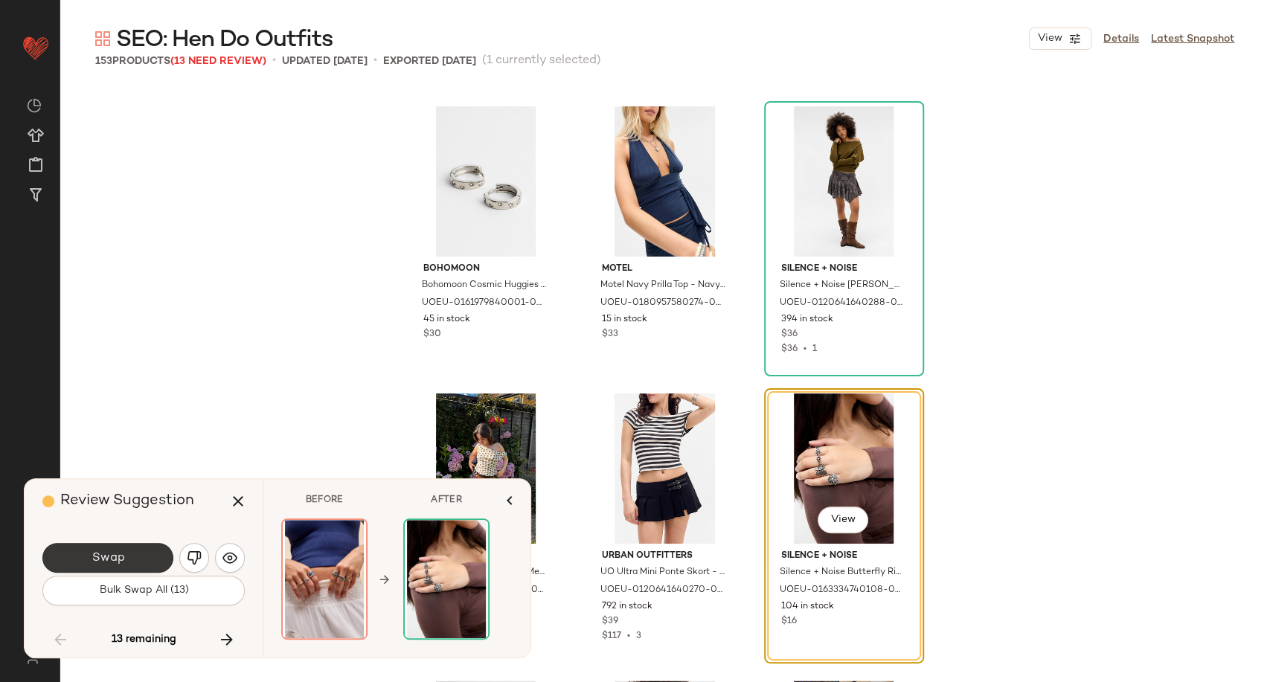
click at [161, 562] on button "Swap" at bounding box center [107, 558] width 131 height 30
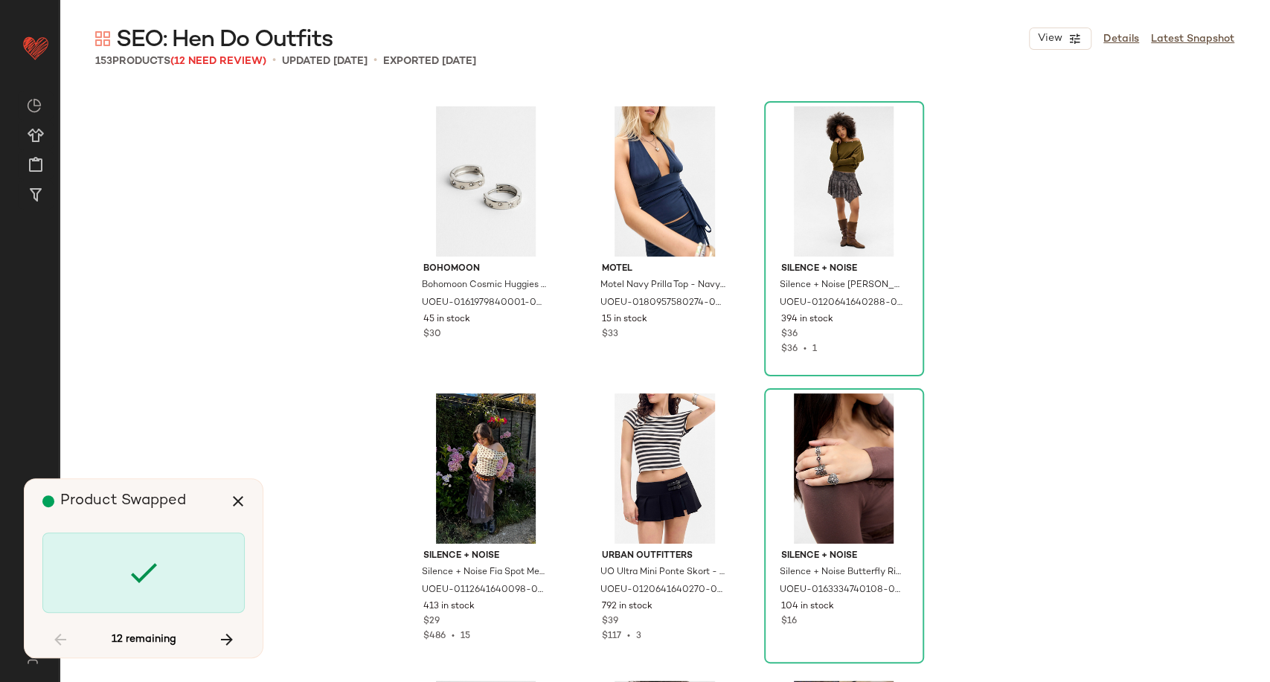
scroll to position [9474, 0]
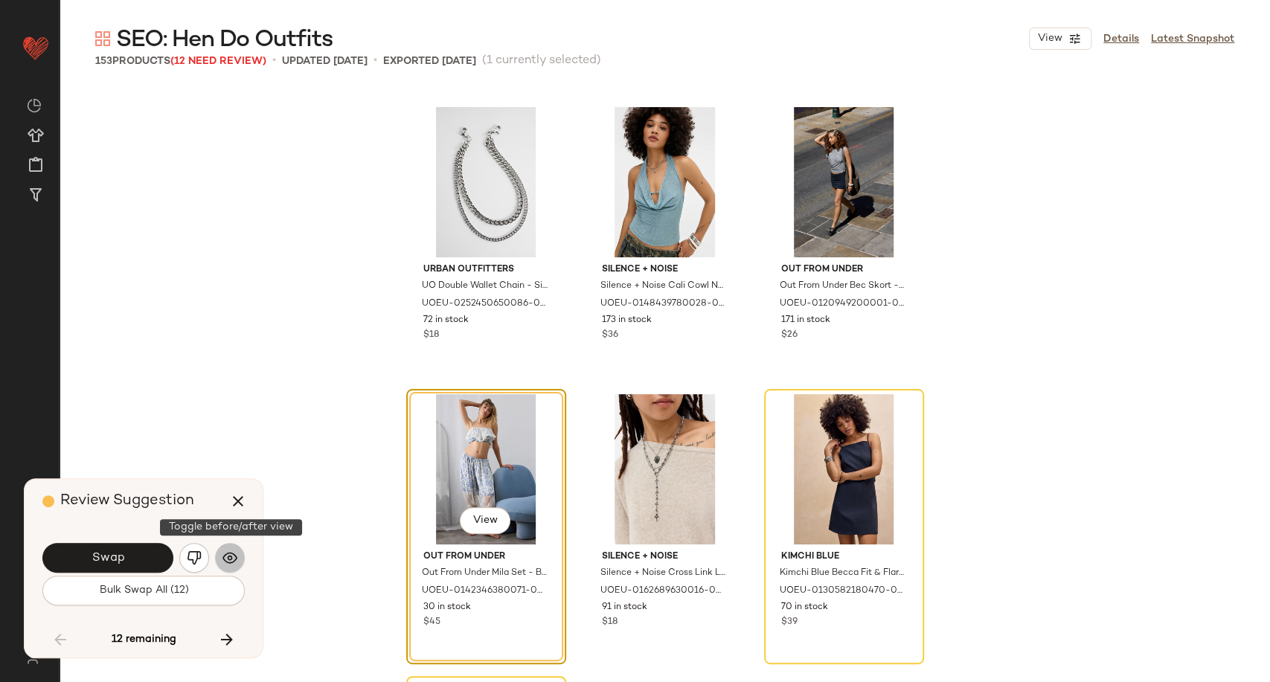
click at [224, 560] on img "button" at bounding box center [229, 557] width 15 height 15
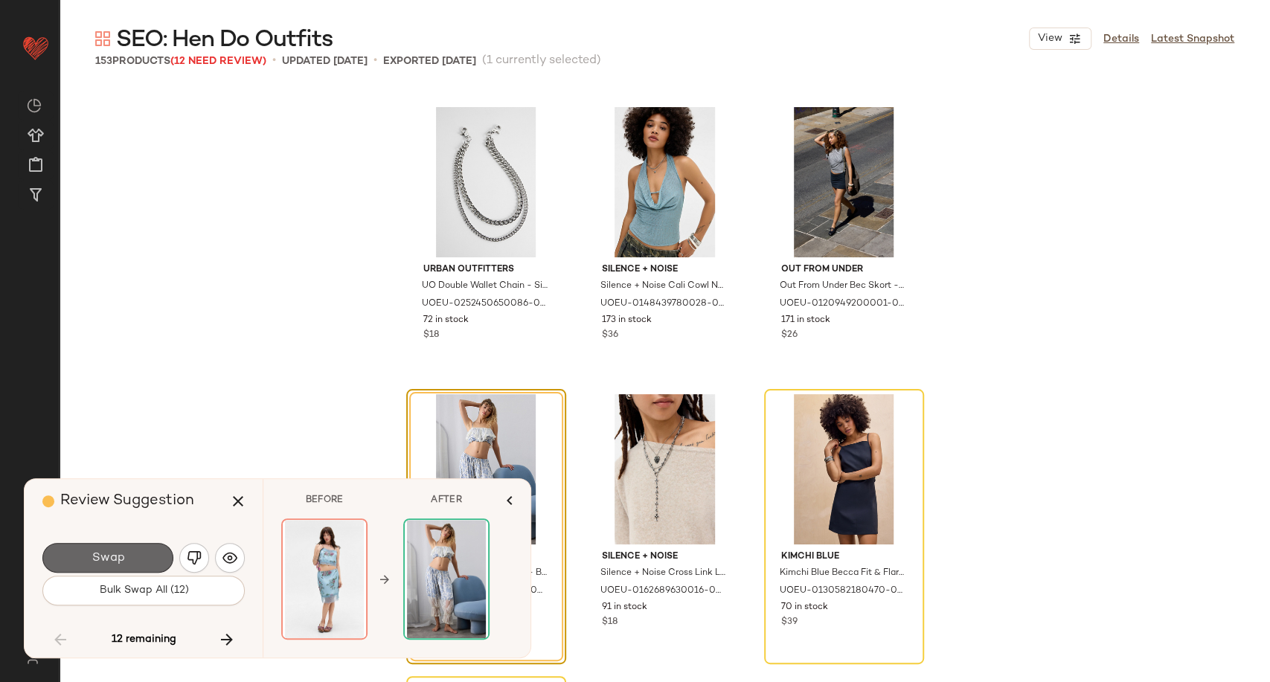
click at [147, 559] on button "Swap" at bounding box center [107, 558] width 131 height 30
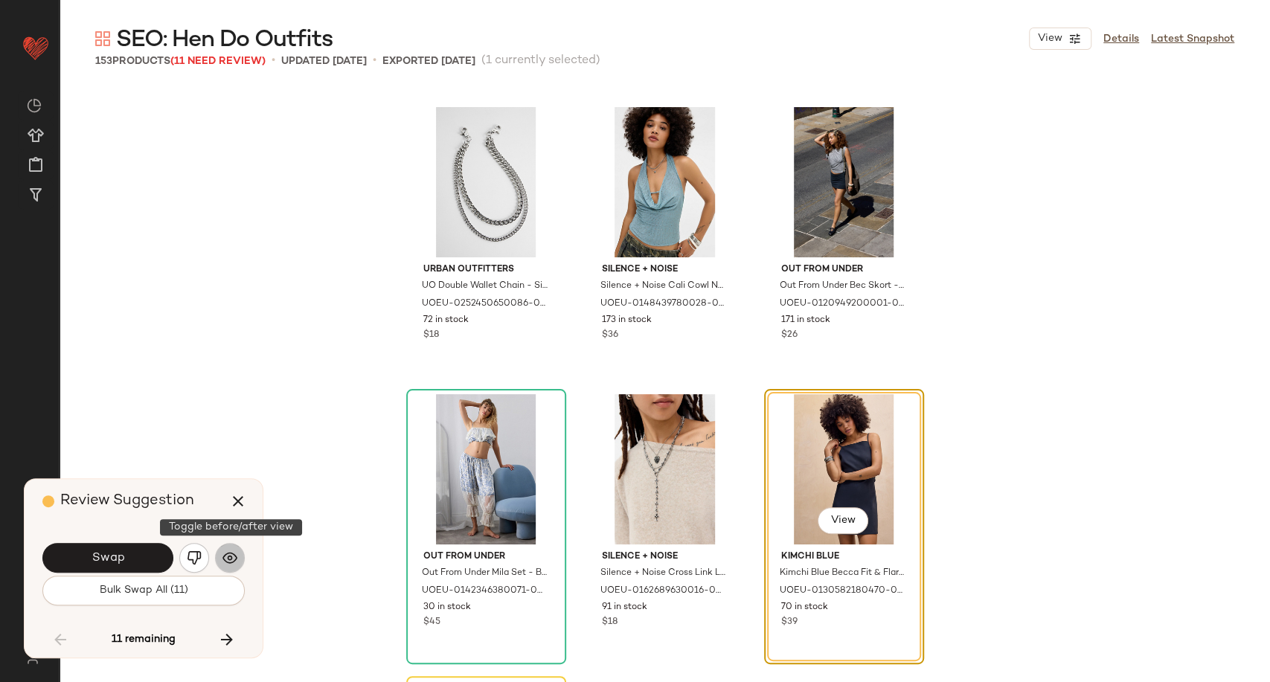
click at [236, 565] on img "button" at bounding box center [229, 557] width 15 height 15
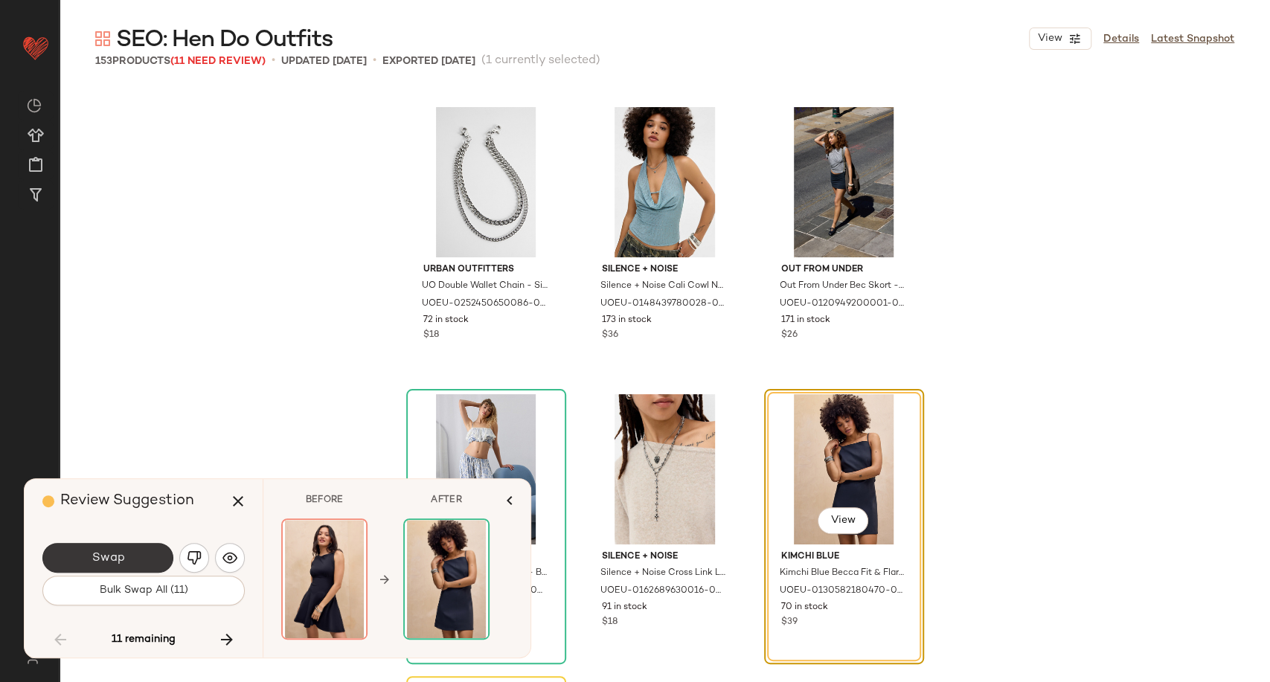
click at [132, 555] on button "Swap" at bounding box center [107, 558] width 131 height 30
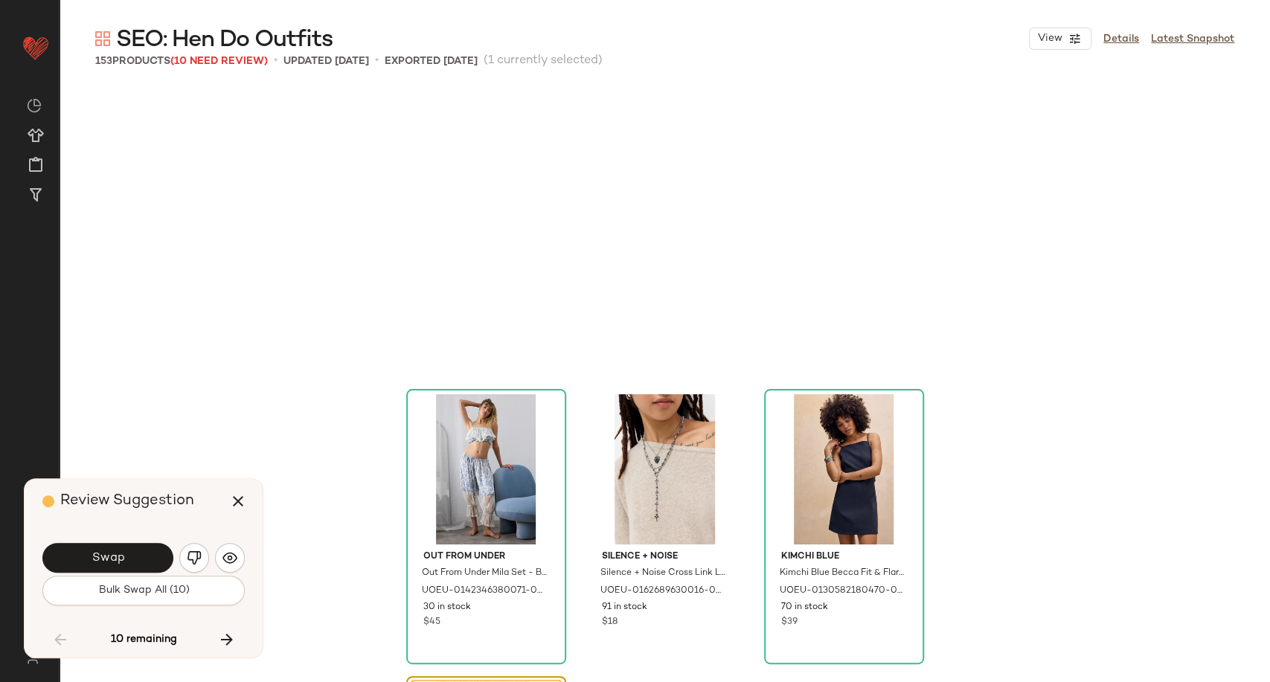
scroll to position [9761, 0]
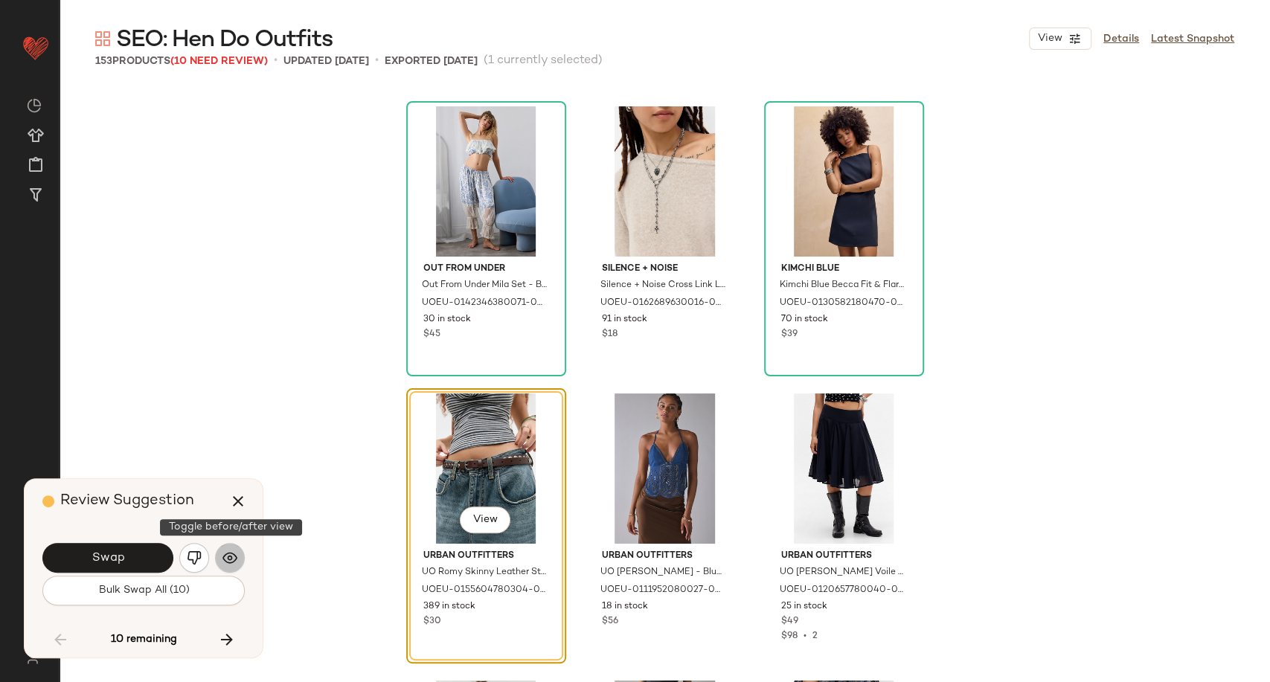
click at [226, 560] on img "button" at bounding box center [229, 557] width 15 height 15
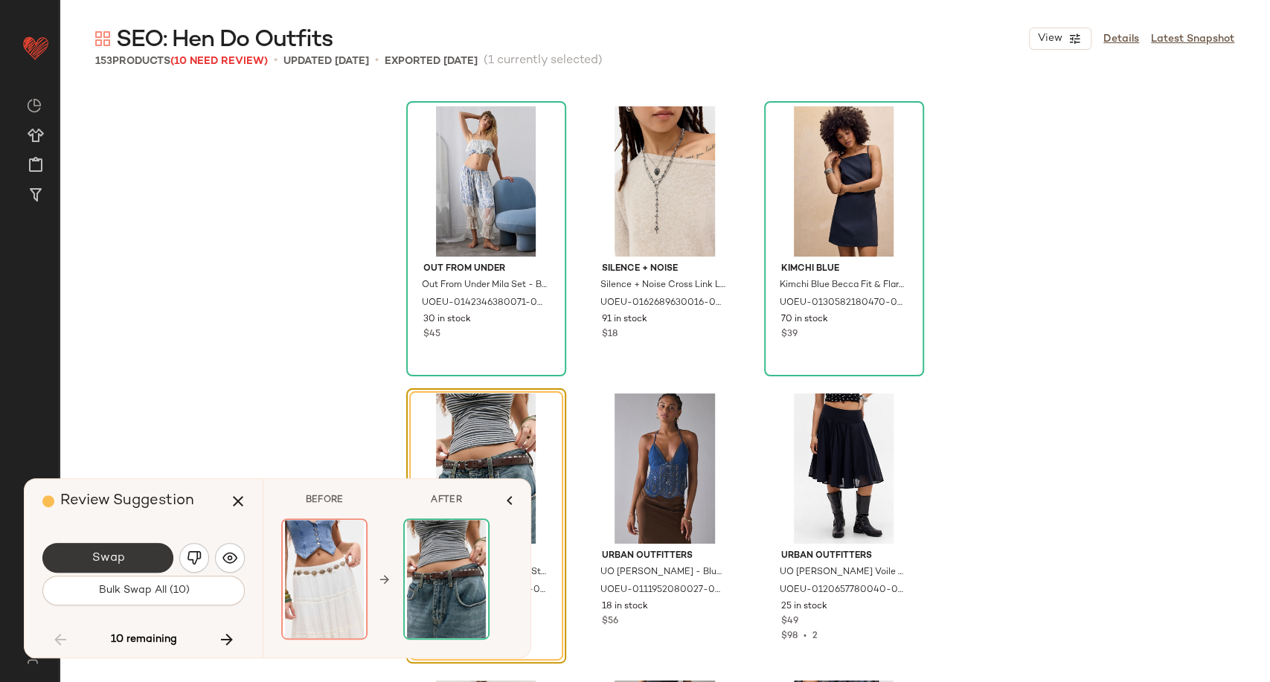
click at [152, 565] on button "Swap" at bounding box center [107, 558] width 131 height 30
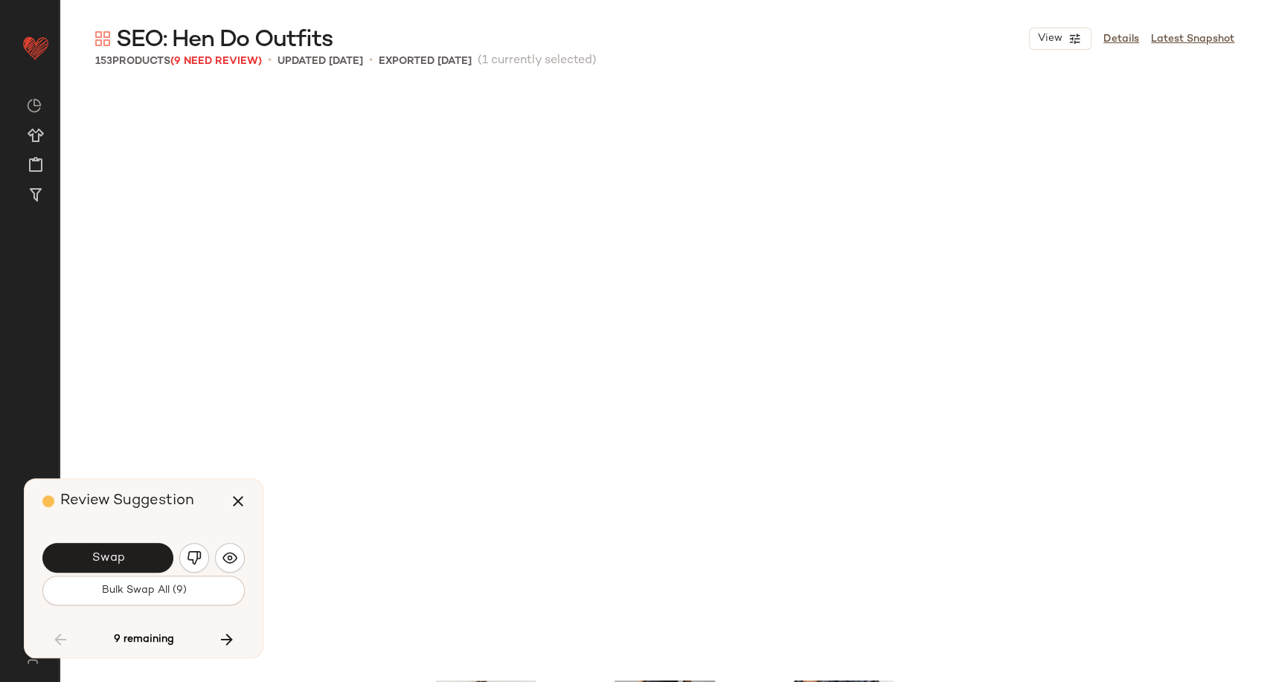
scroll to position [10336, 0]
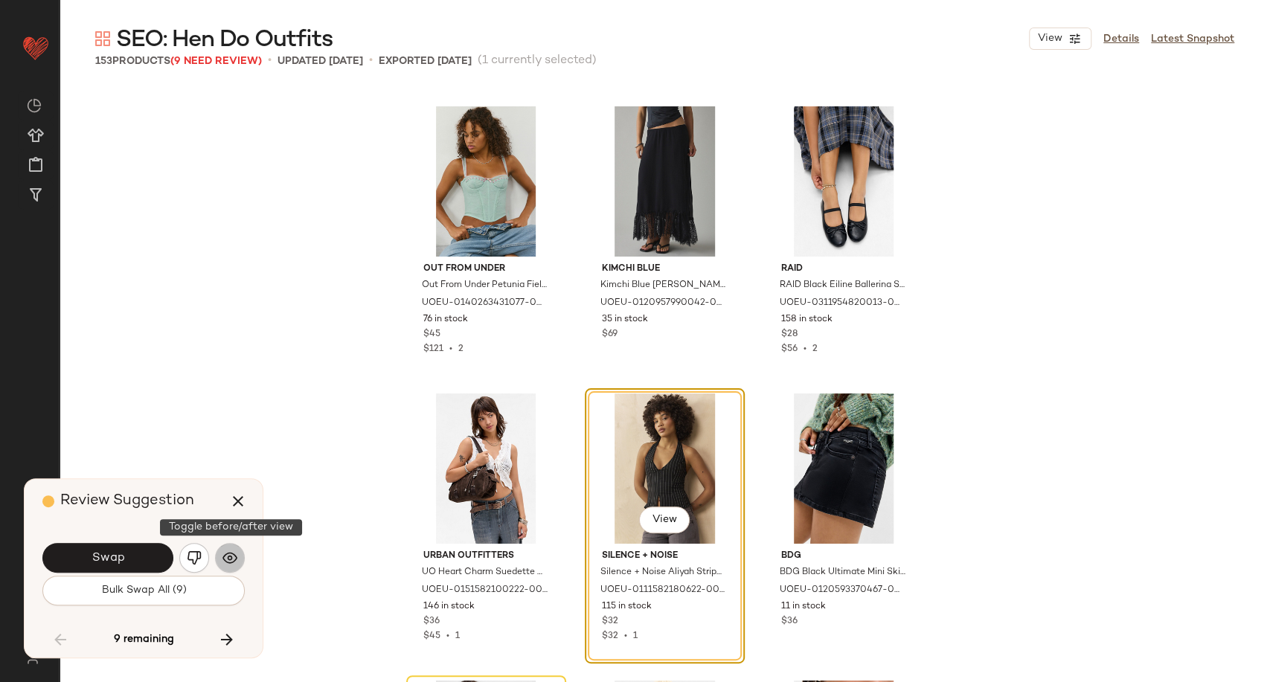
click at [226, 561] on img "button" at bounding box center [229, 557] width 15 height 15
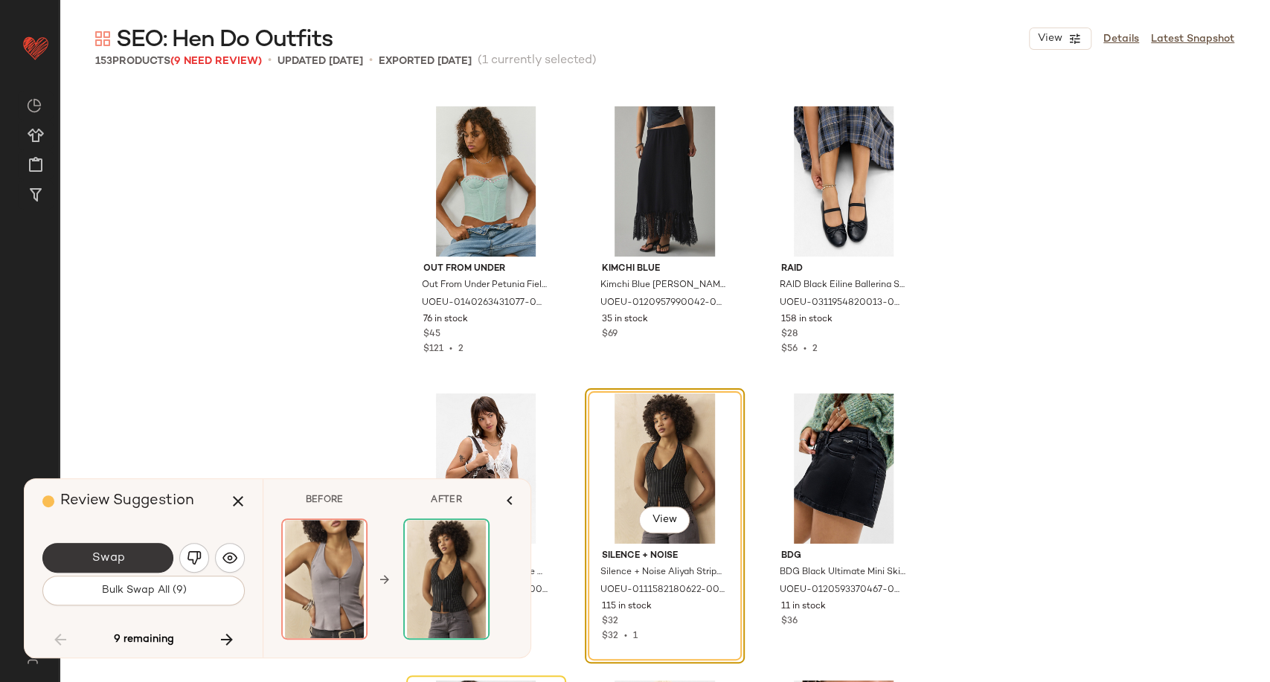
click at [158, 557] on button "Swap" at bounding box center [107, 558] width 131 height 30
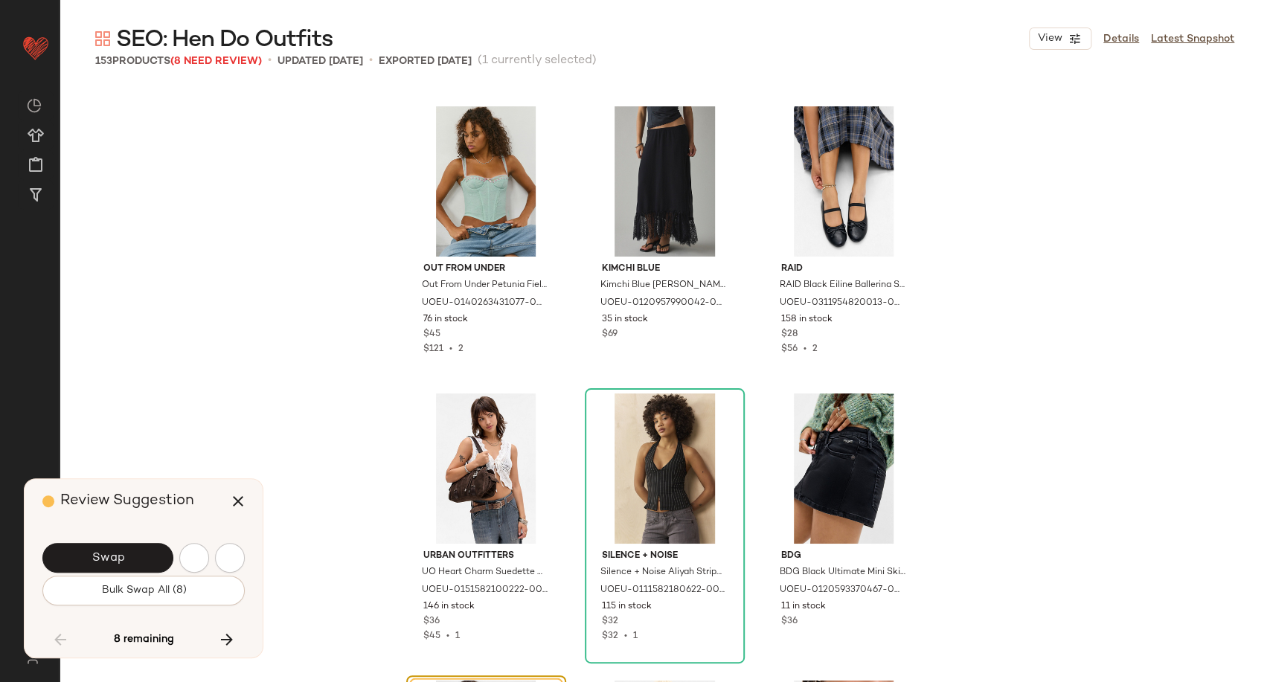
scroll to position [10622, 0]
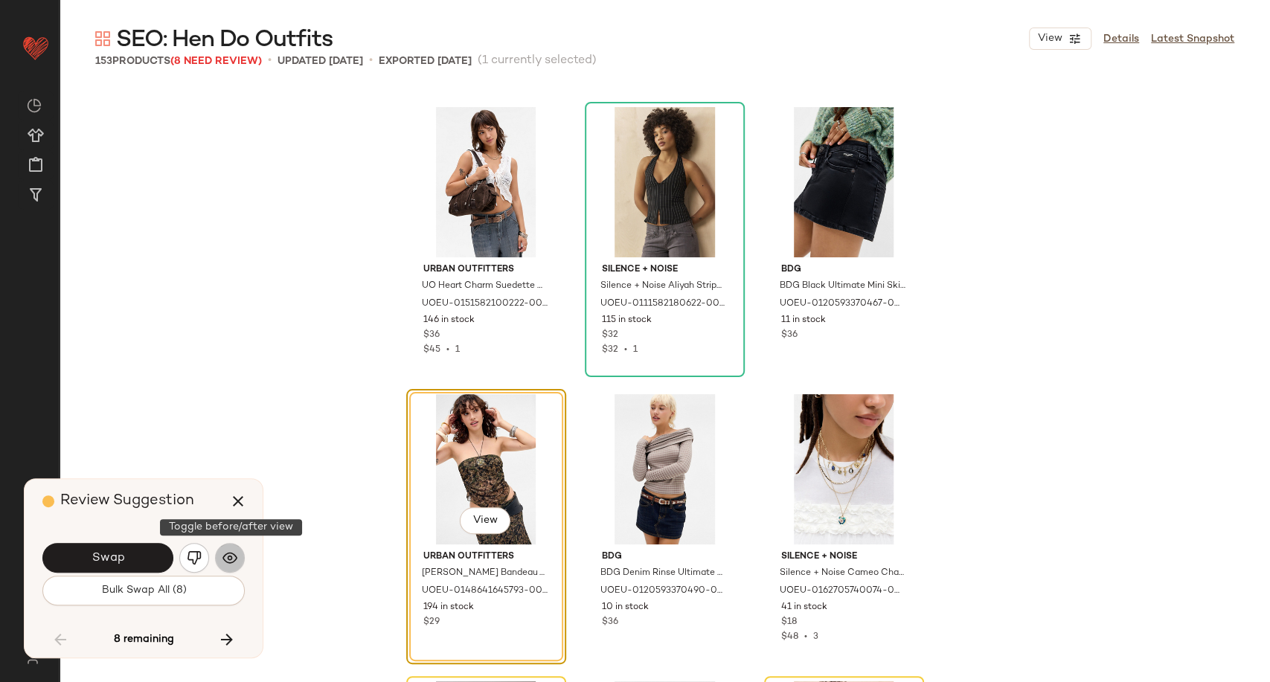
click at [235, 557] on img "button" at bounding box center [229, 557] width 15 height 15
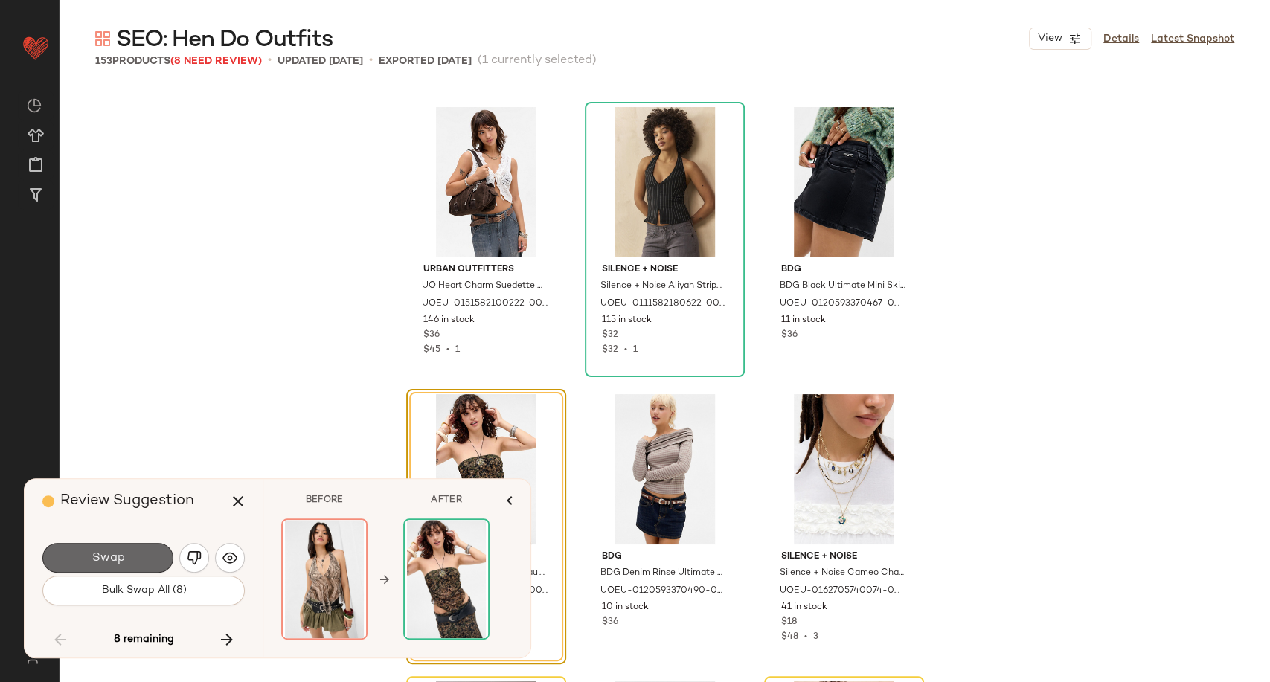
click at [117, 566] on button "Swap" at bounding box center [107, 558] width 131 height 30
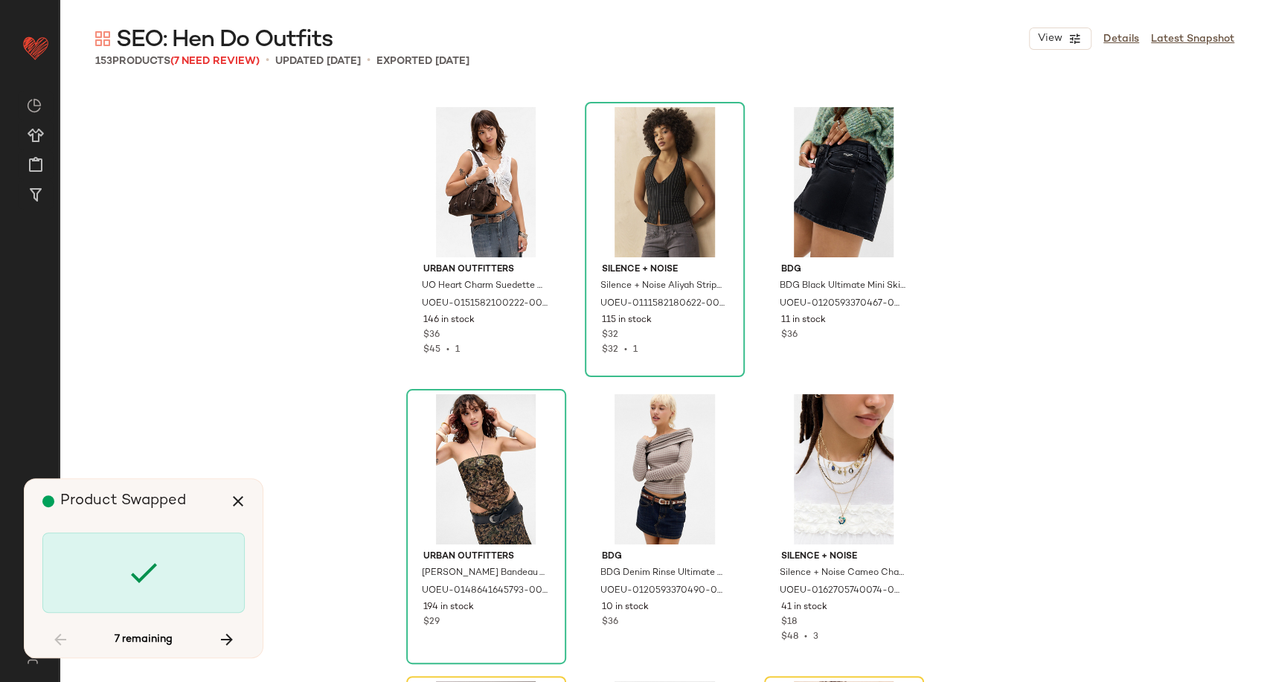
scroll to position [10910, 0]
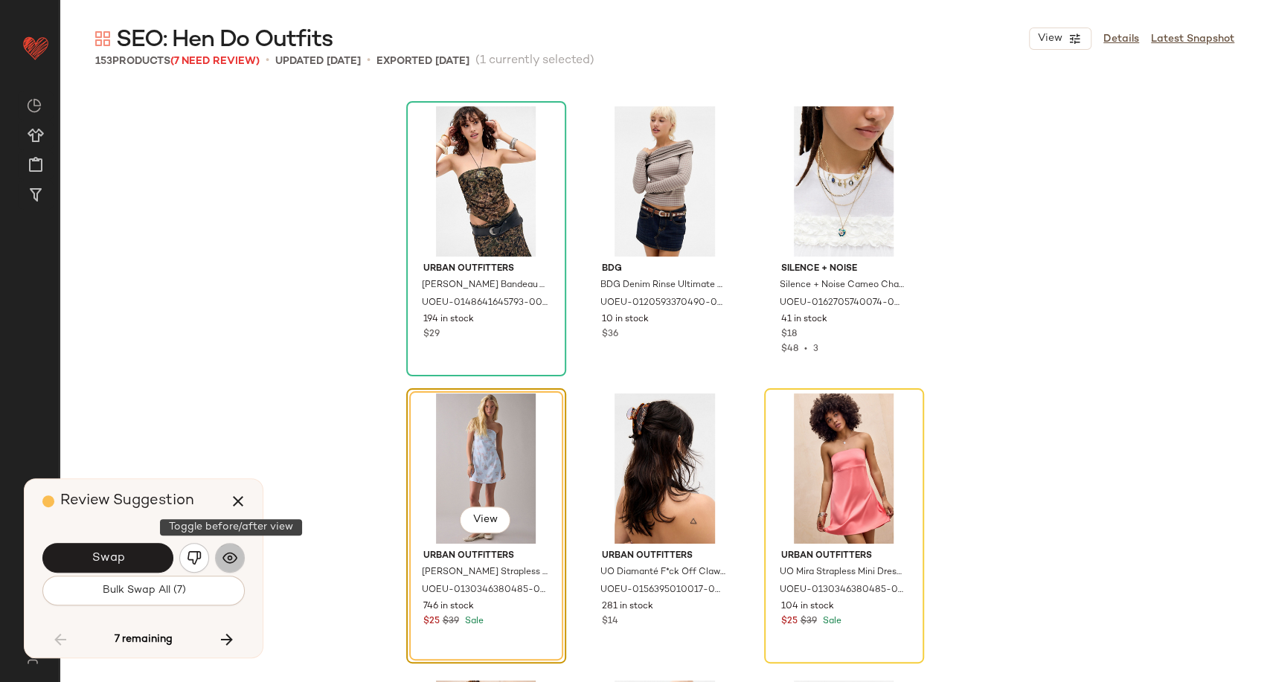
click at [228, 554] on img "button" at bounding box center [229, 557] width 15 height 15
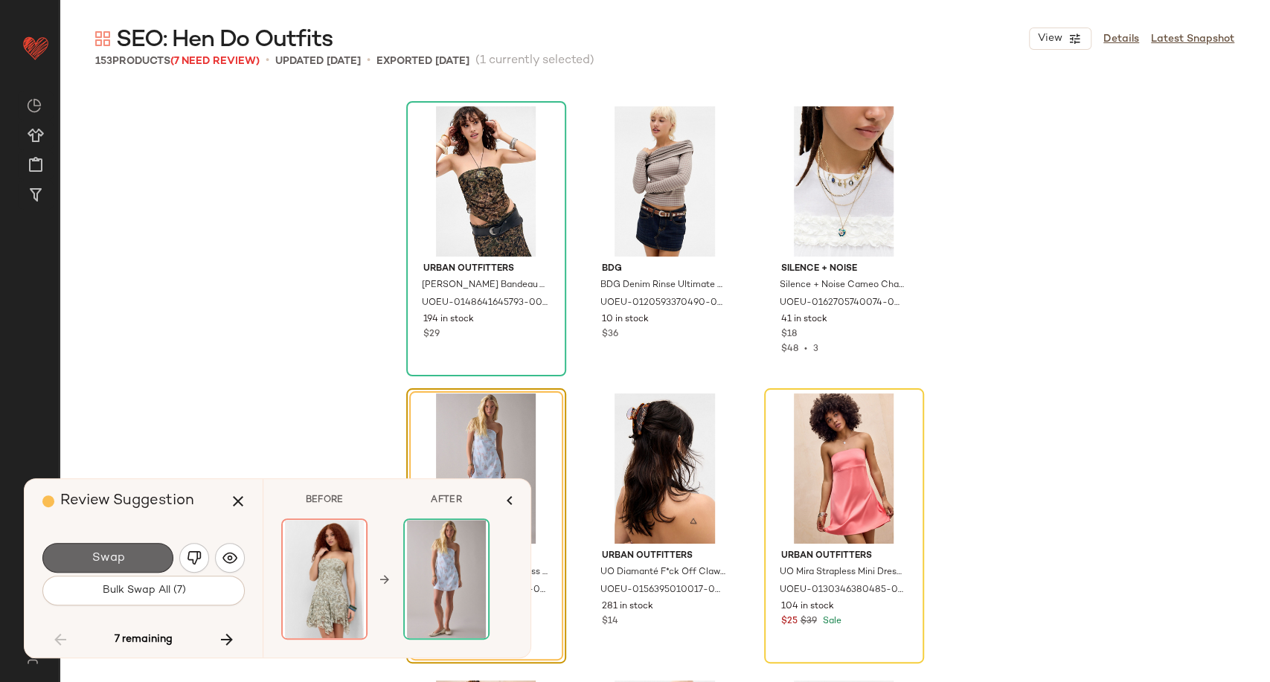
click at [112, 566] on button "Swap" at bounding box center [107, 558] width 131 height 30
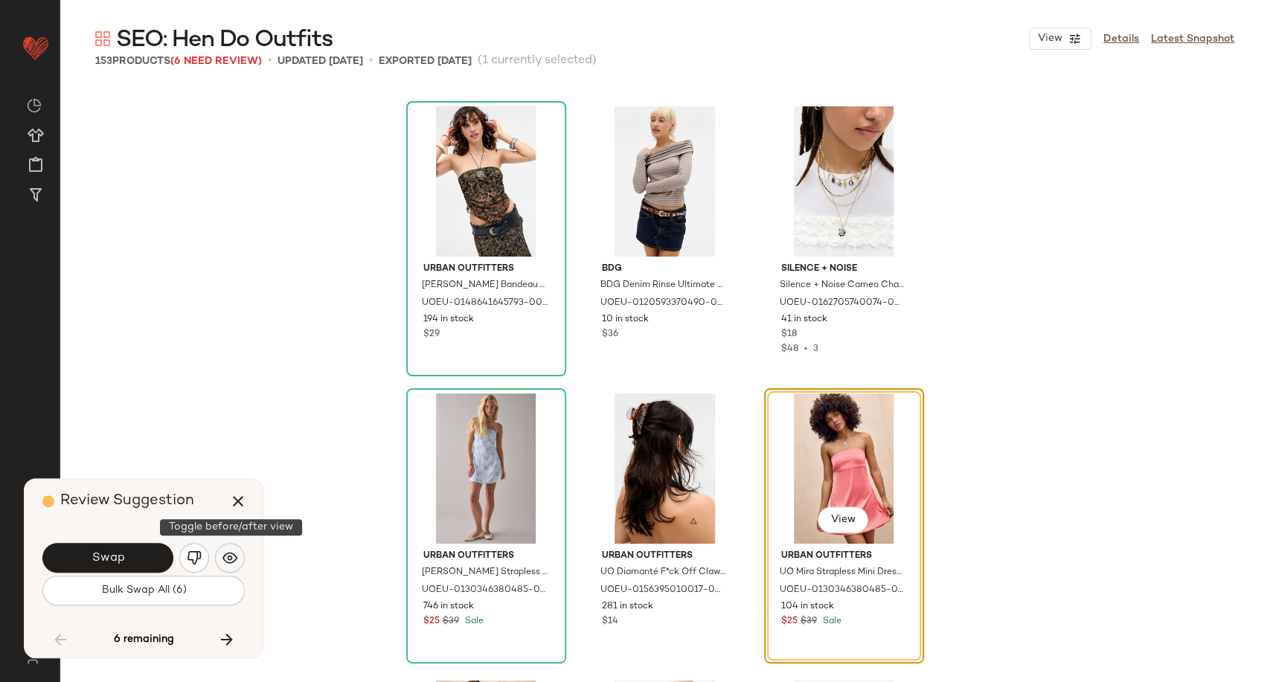
click at [240, 560] on button "button" at bounding box center [230, 558] width 30 height 30
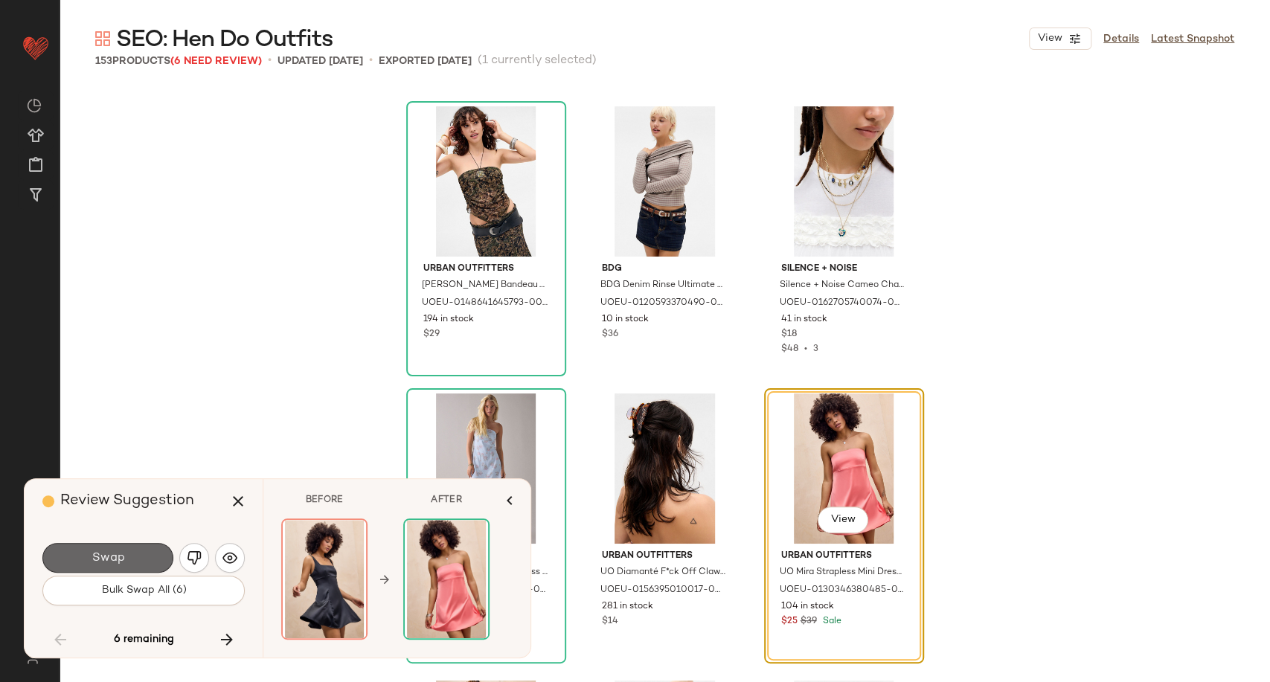
click at [145, 558] on button "Swap" at bounding box center [107, 558] width 131 height 30
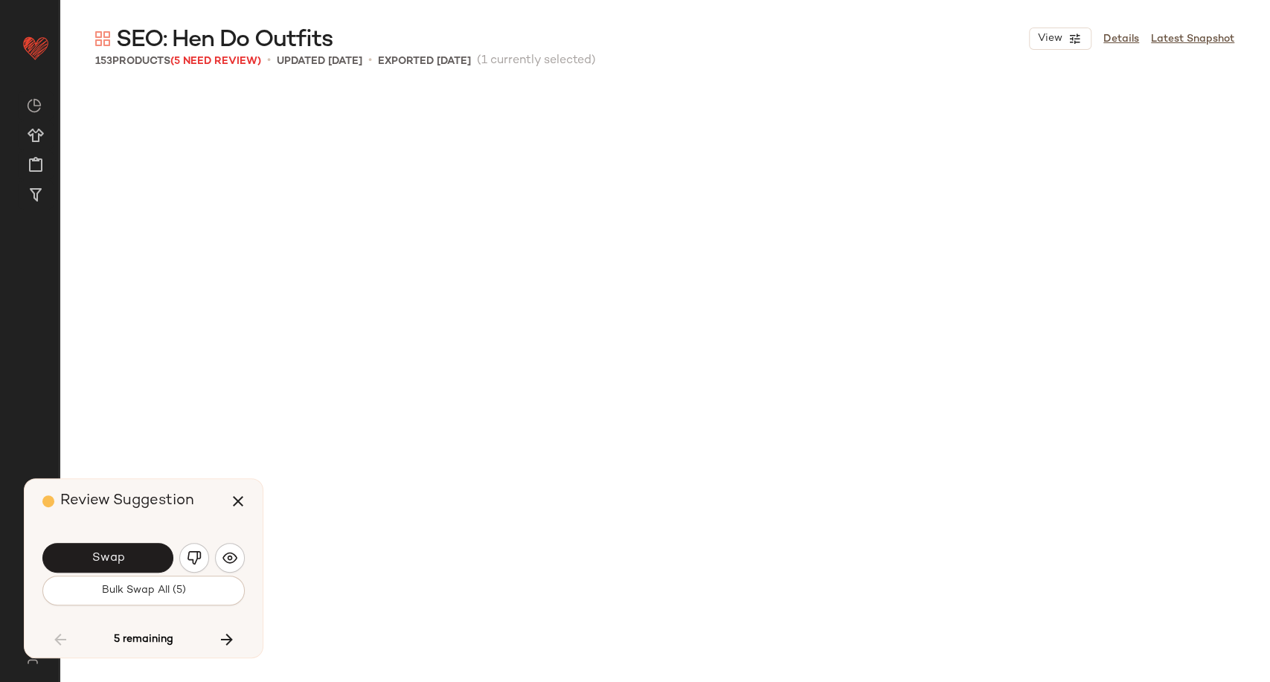
scroll to position [11770, 0]
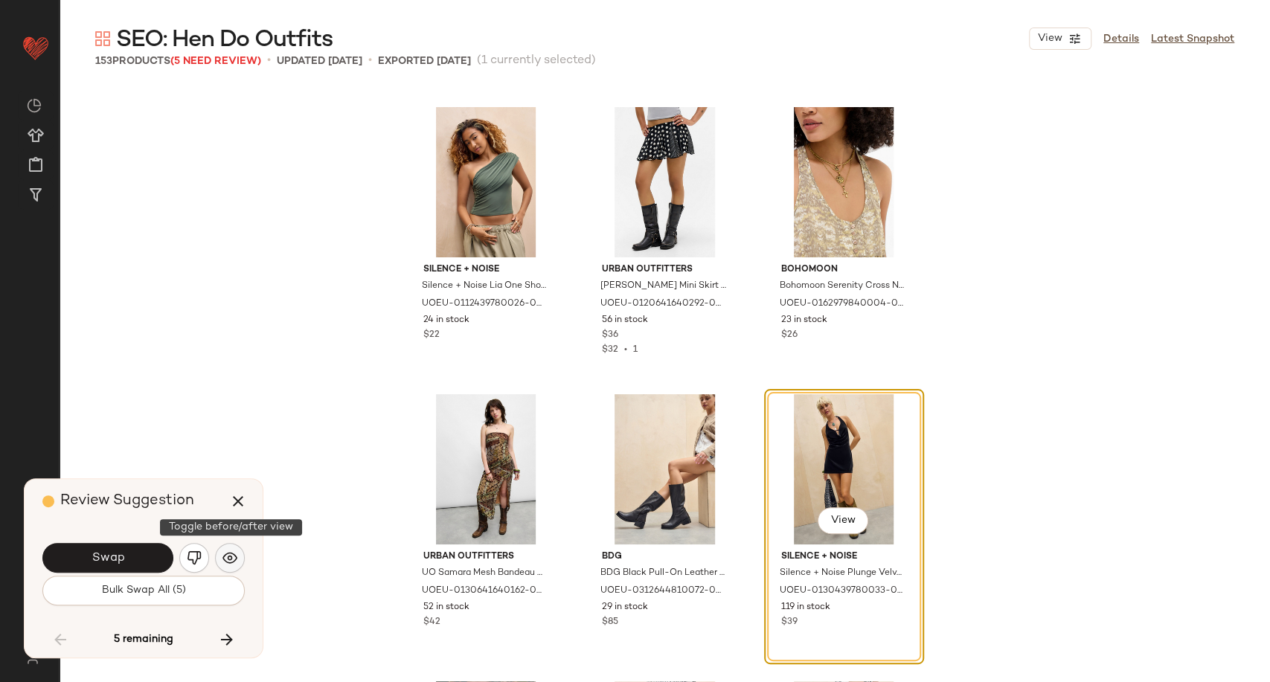
click at [234, 555] on img "button" at bounding box center [229, 557] width 15 height 15
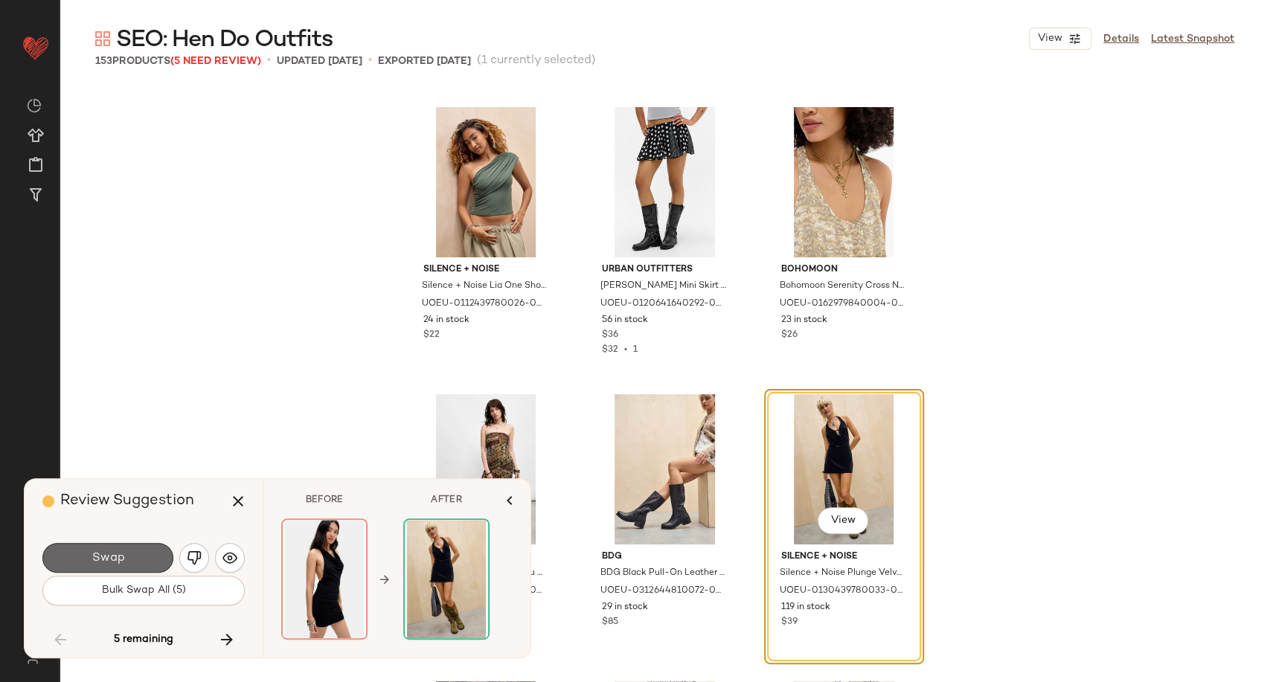
click at [125, 562] on button "Swap" at bounding box center [107, 558] width 131 height 30
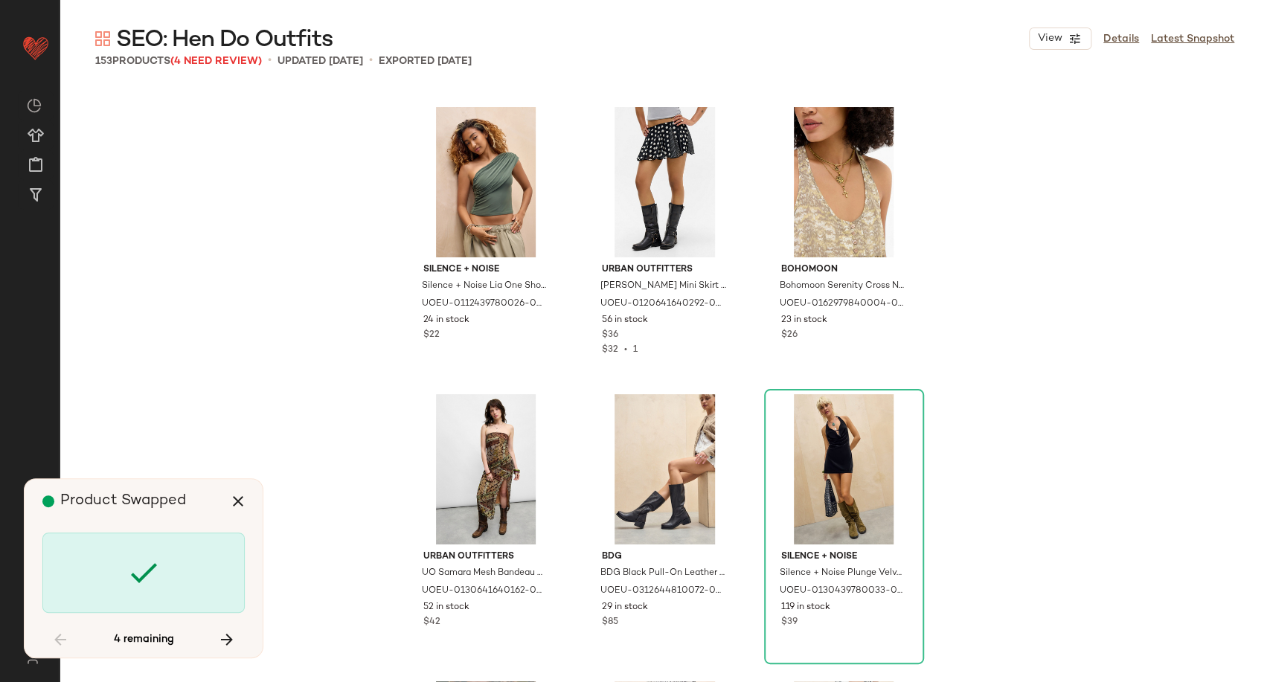
scroll to position [12632, 0]
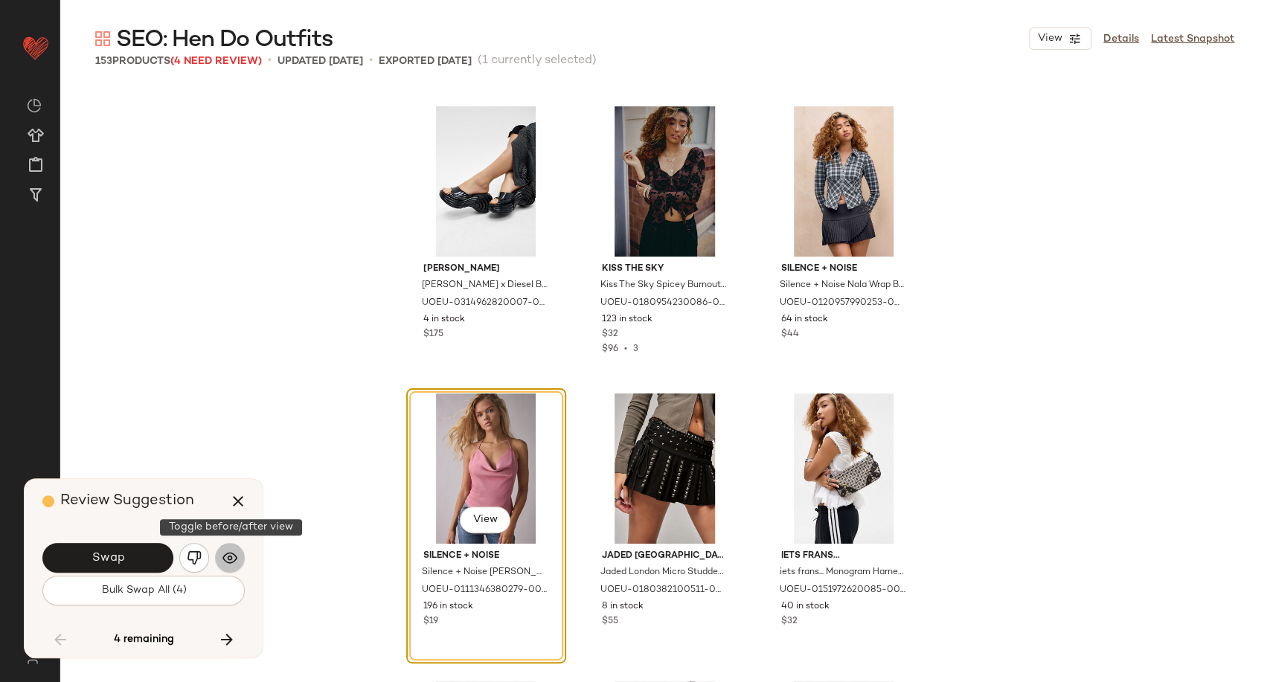
click at [239, 554] on button "button" at bounding box center [230, 558] width 30 height 30
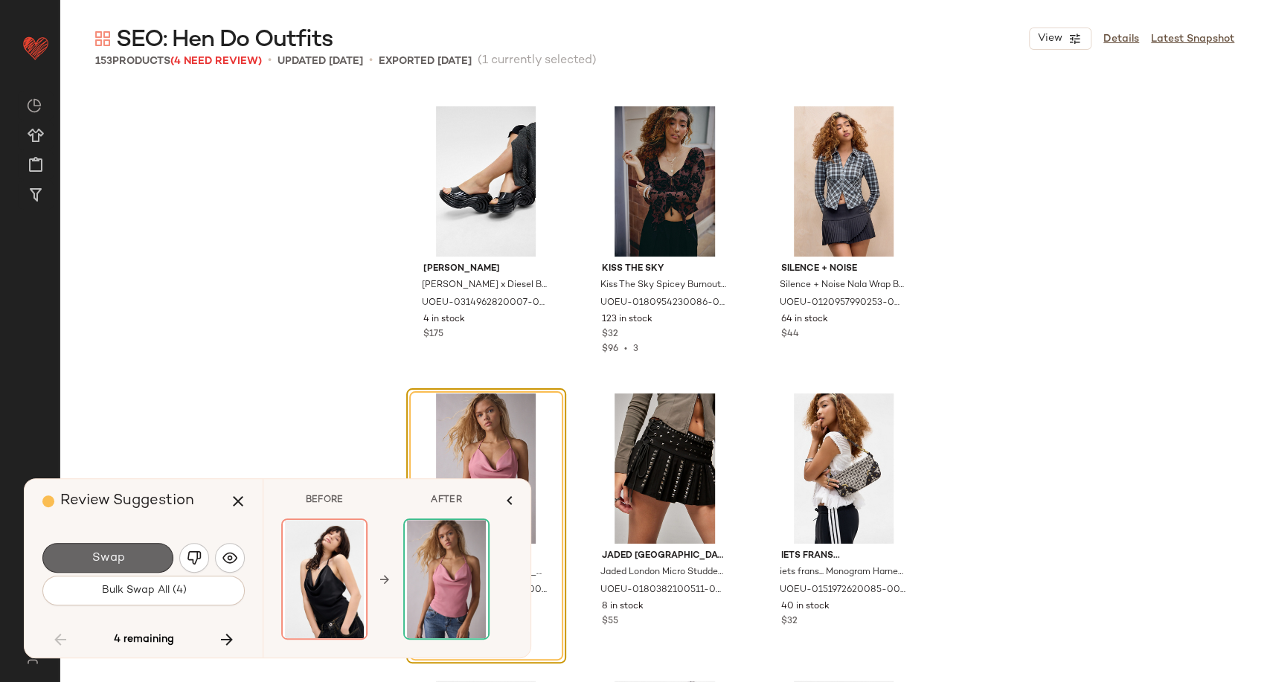
click at [151, 554] on button "Swap" at bounding box center [107, 558] width 131 height 30
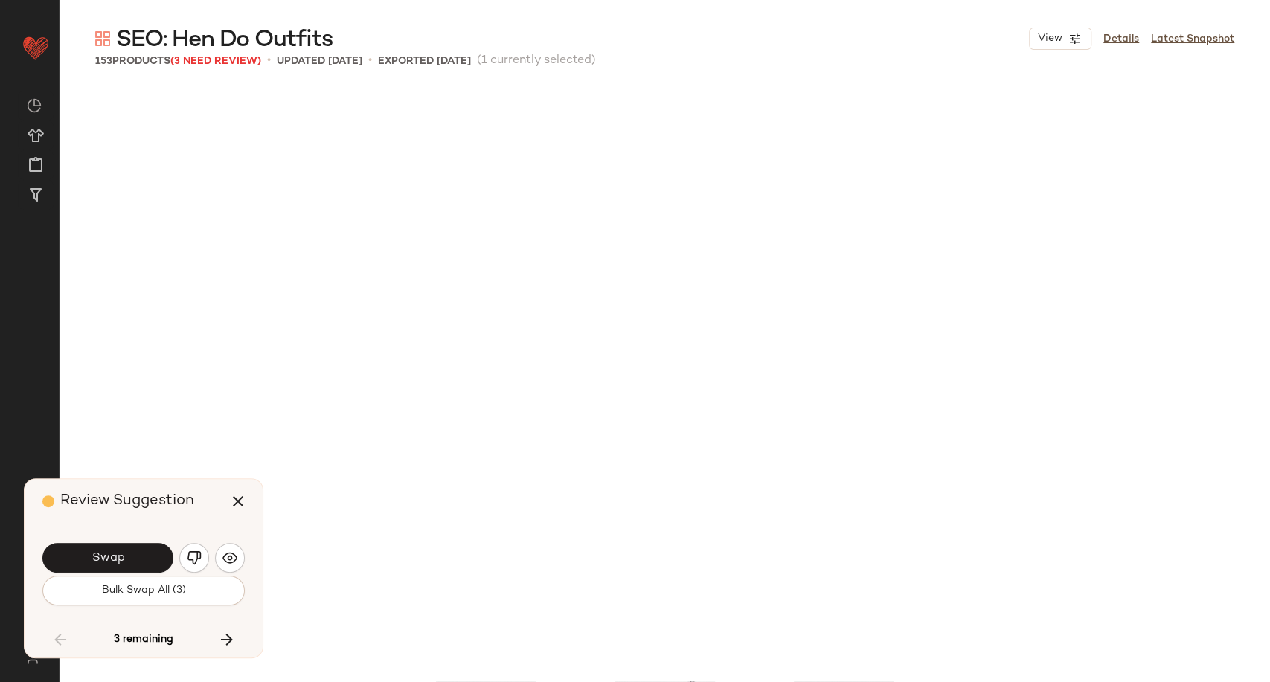
scroll to position [13207, 0]
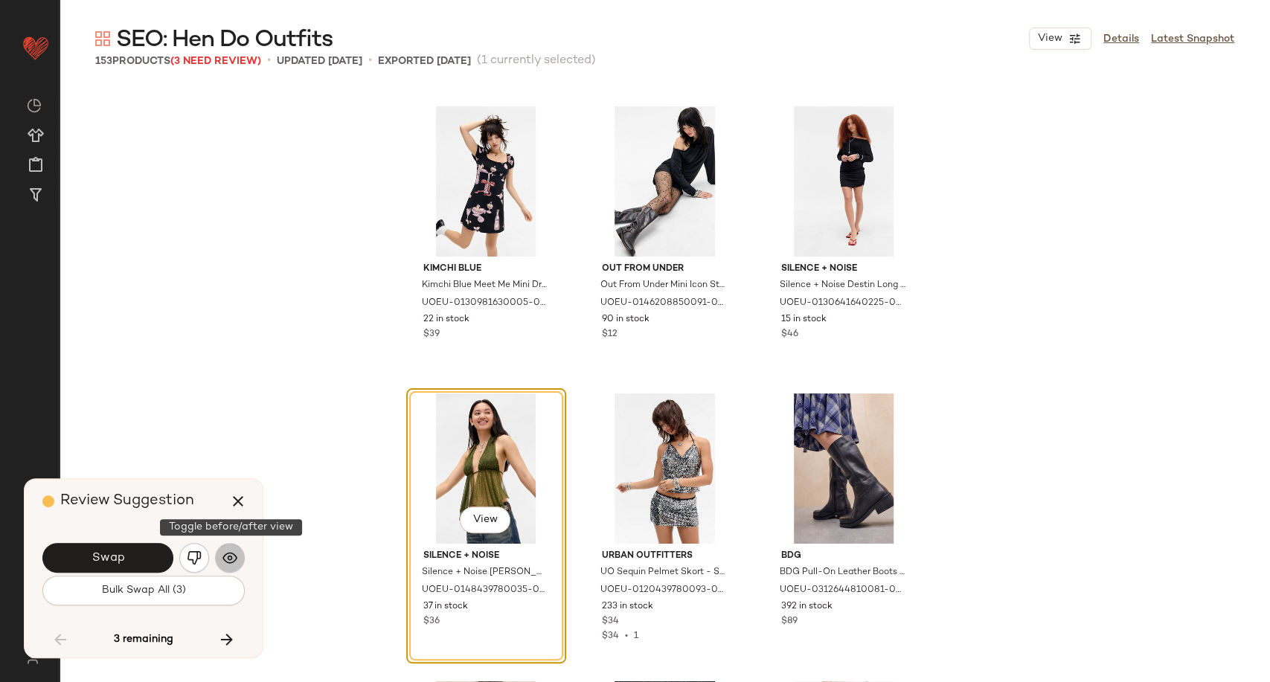
click at [238, 554] on button "button" at bounding box center [230, 558] width 30 height 30
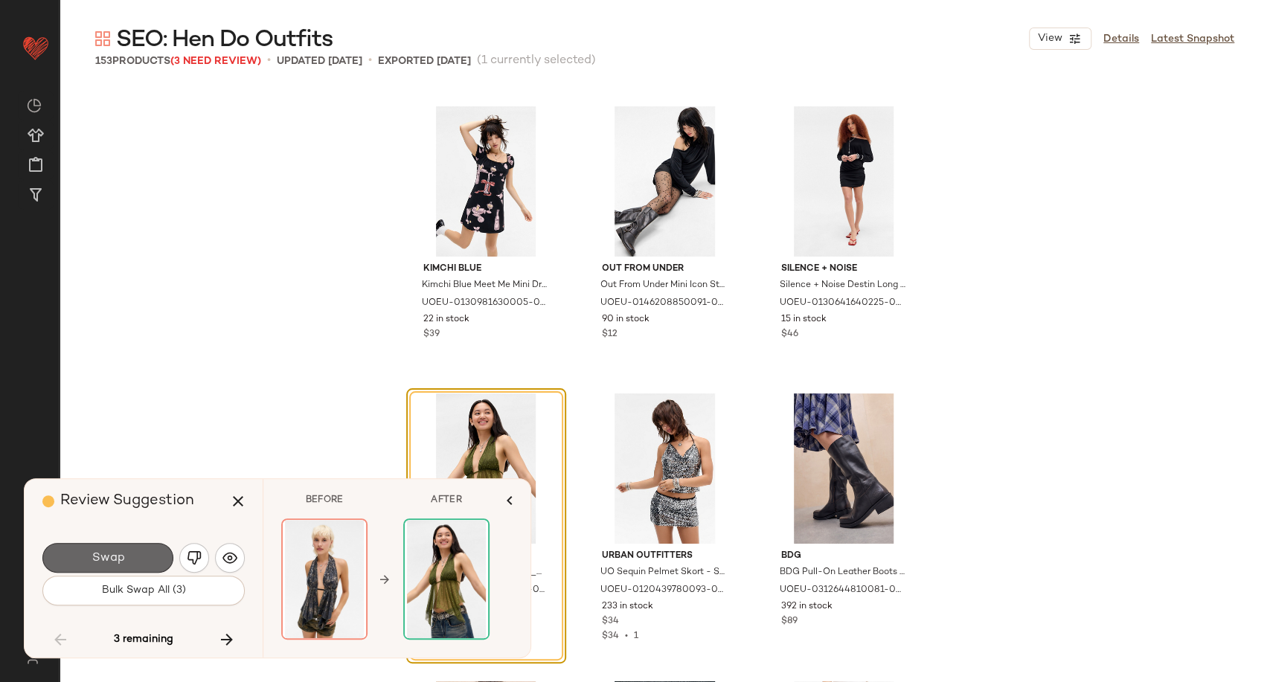
click at [134, 559] on button "Swap" at bounding box center [107, 558] width 131 height 30
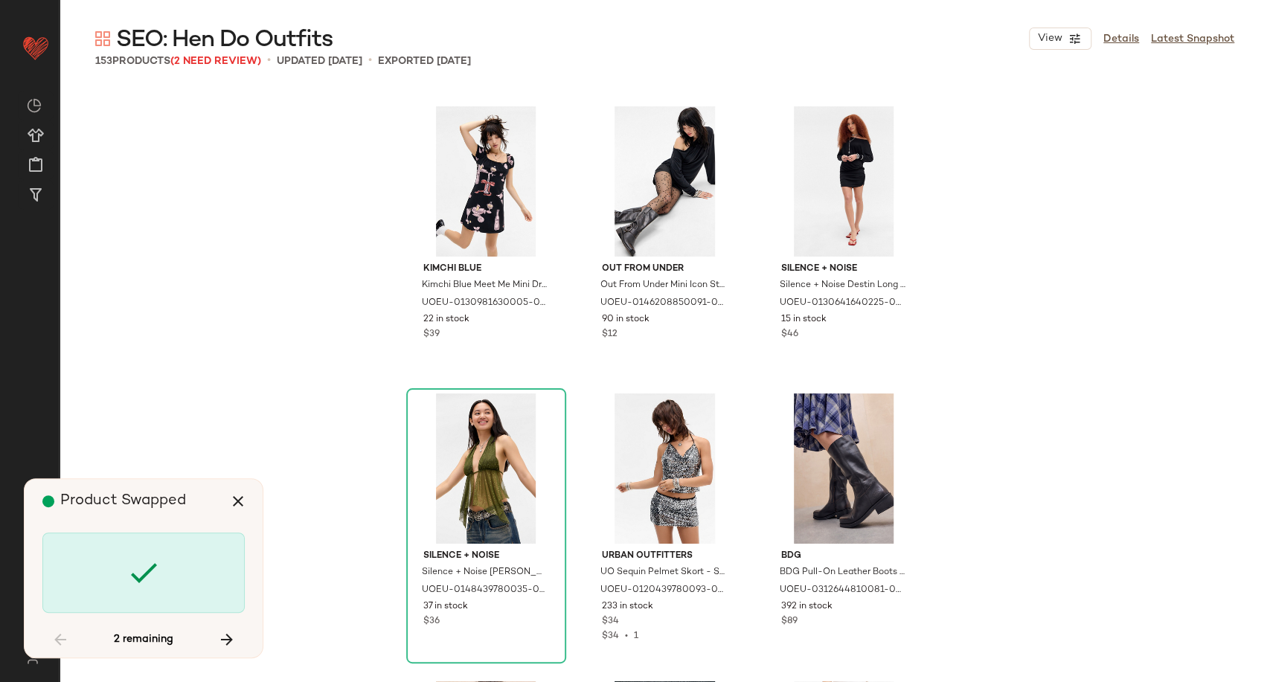
scroll to position [13986, 0]
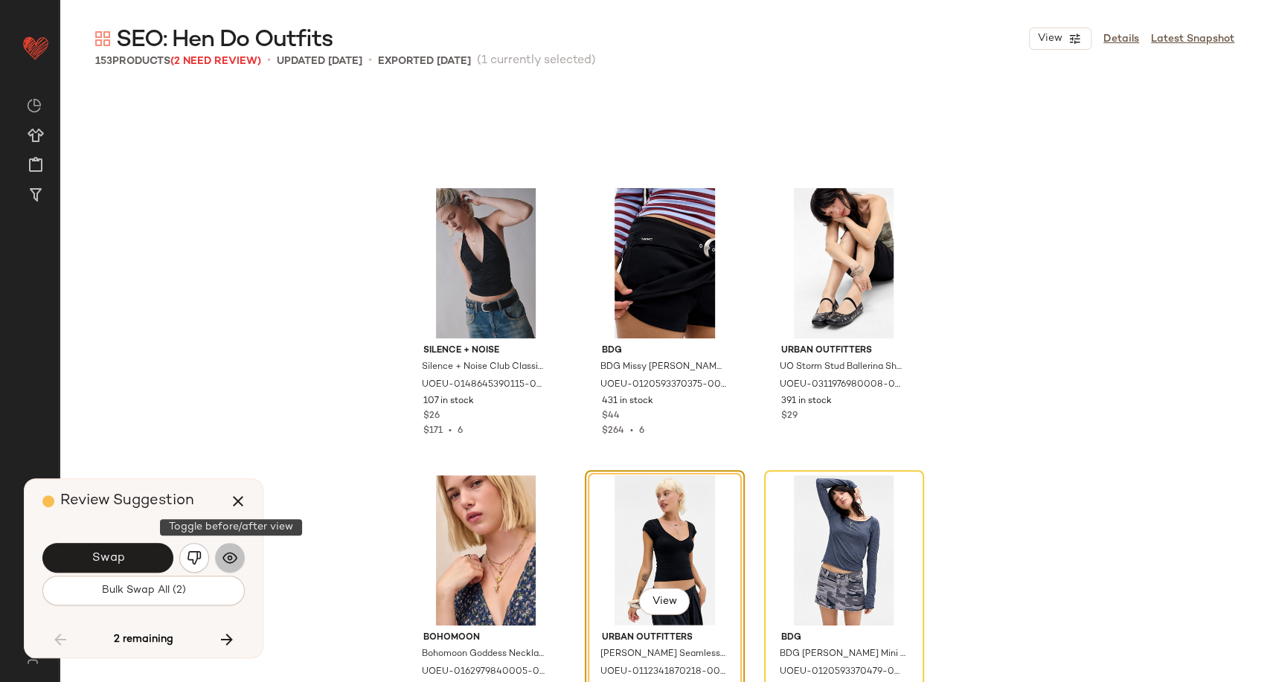
click at [237, 557] on img "button" at bounding box center [229, 557] width 15 height 15
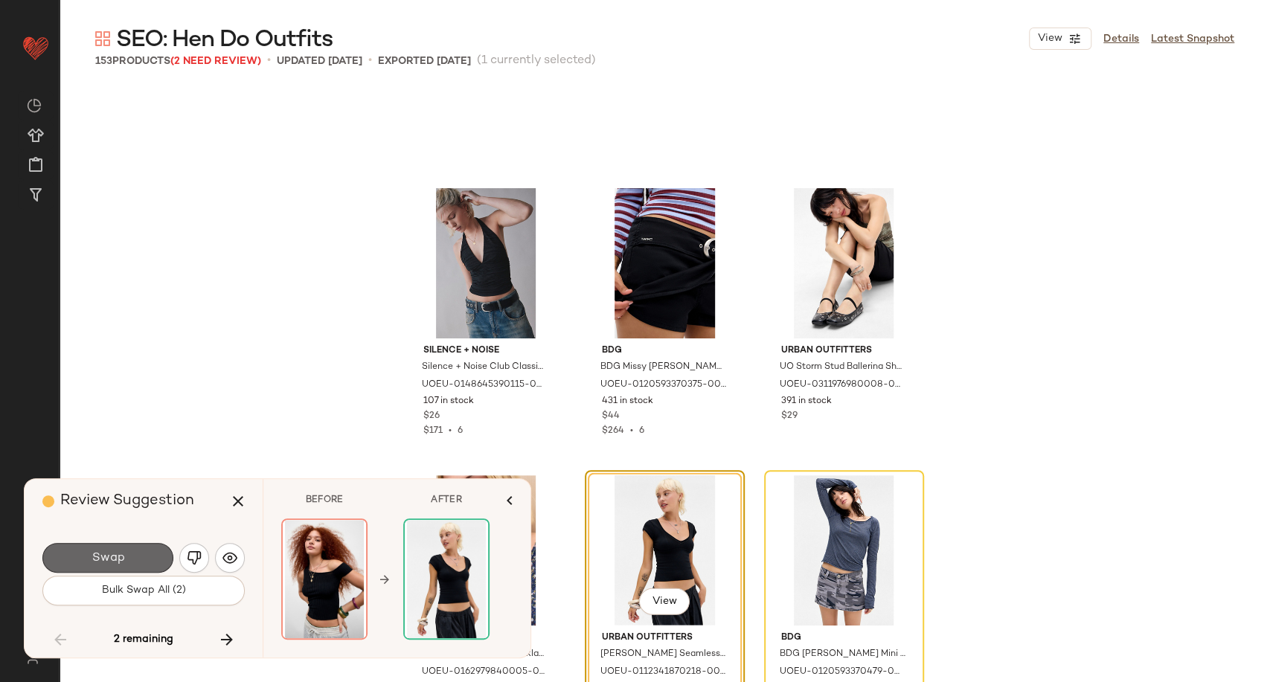
click at [156, 561] on button "Swap" at bounding box center [107, 558] width 131 height 30
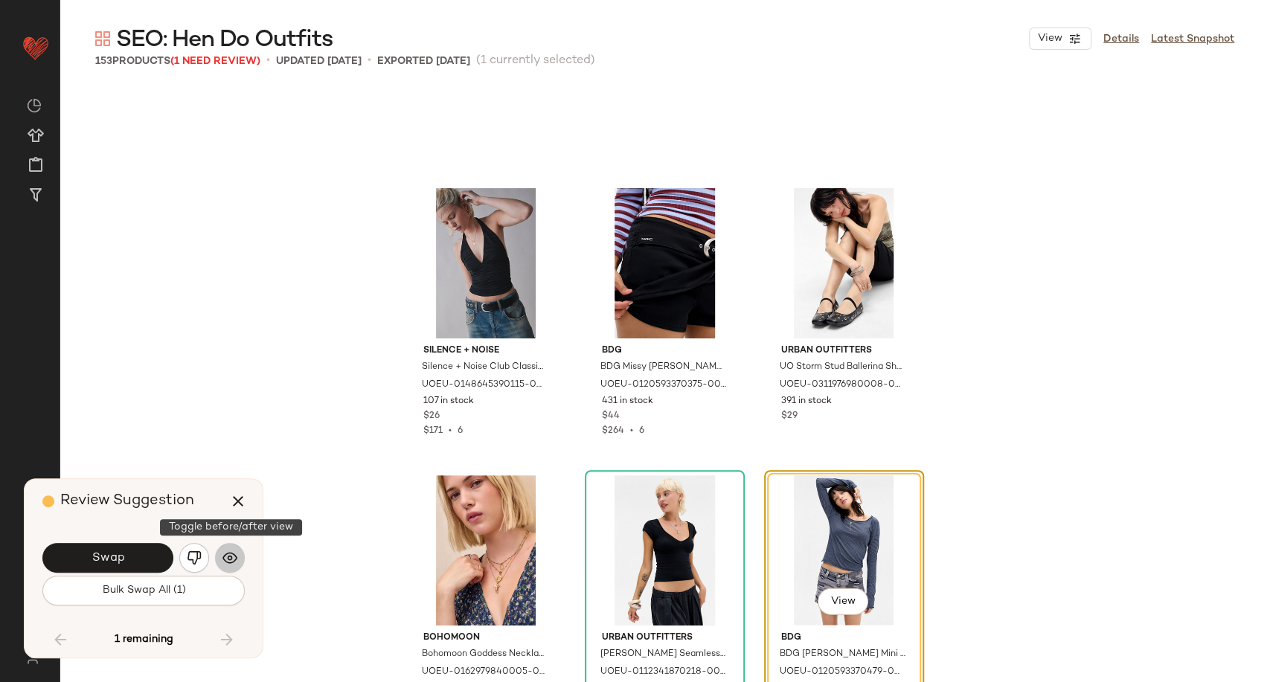
click at [232, 562] on img "button" at bounding box center [229, 557] width 15 height 15
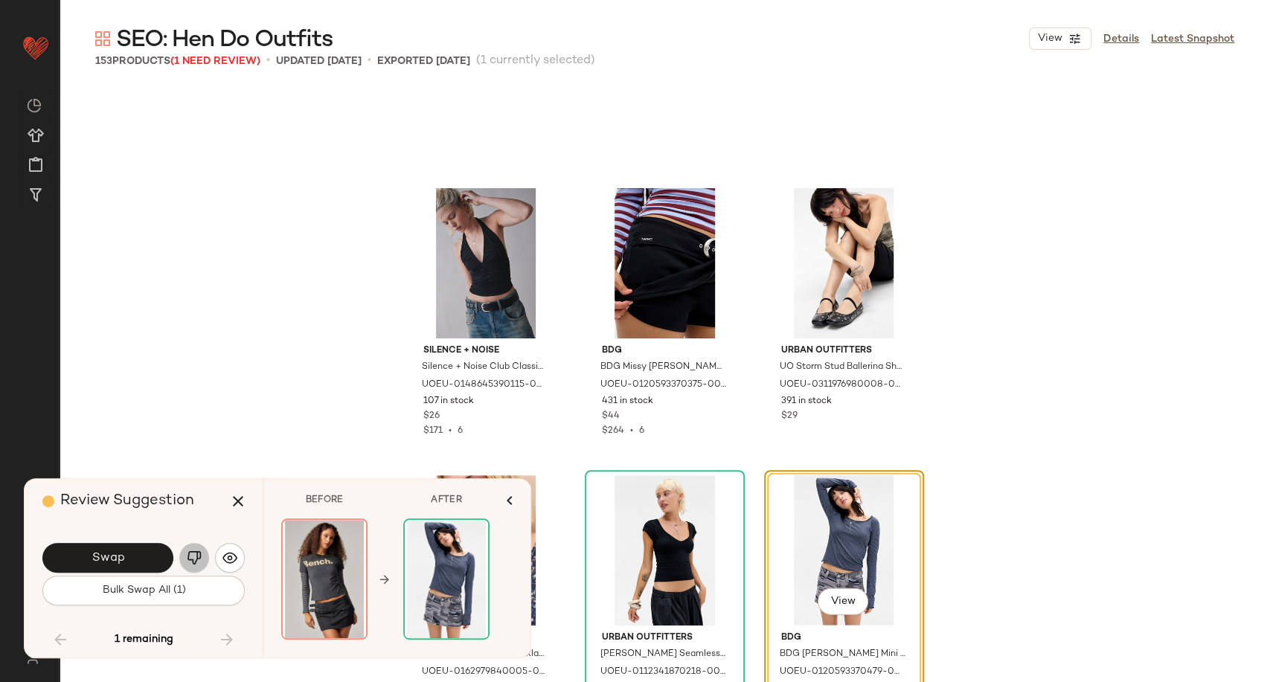
click at [198, 559] on img "button" at bounding box center [194, 557] width 15 height 15
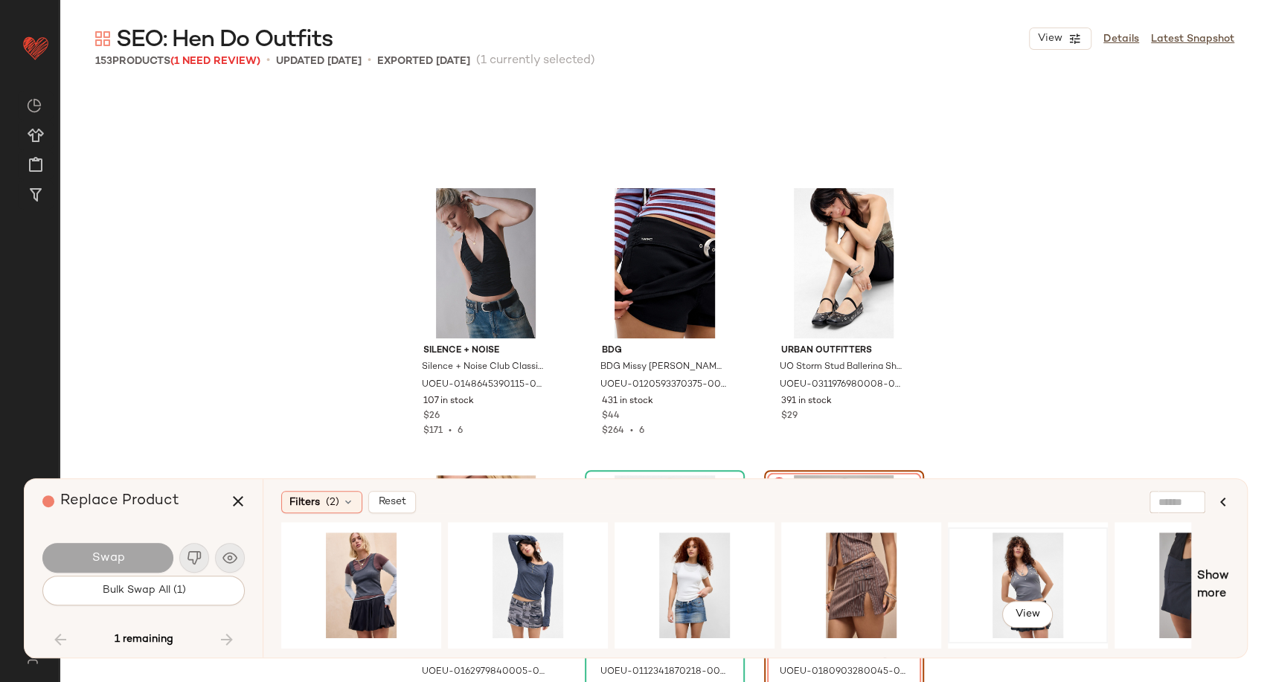
click at [1002, 578] on div "View" at bounding box center [1028, 586] width 150 height 106
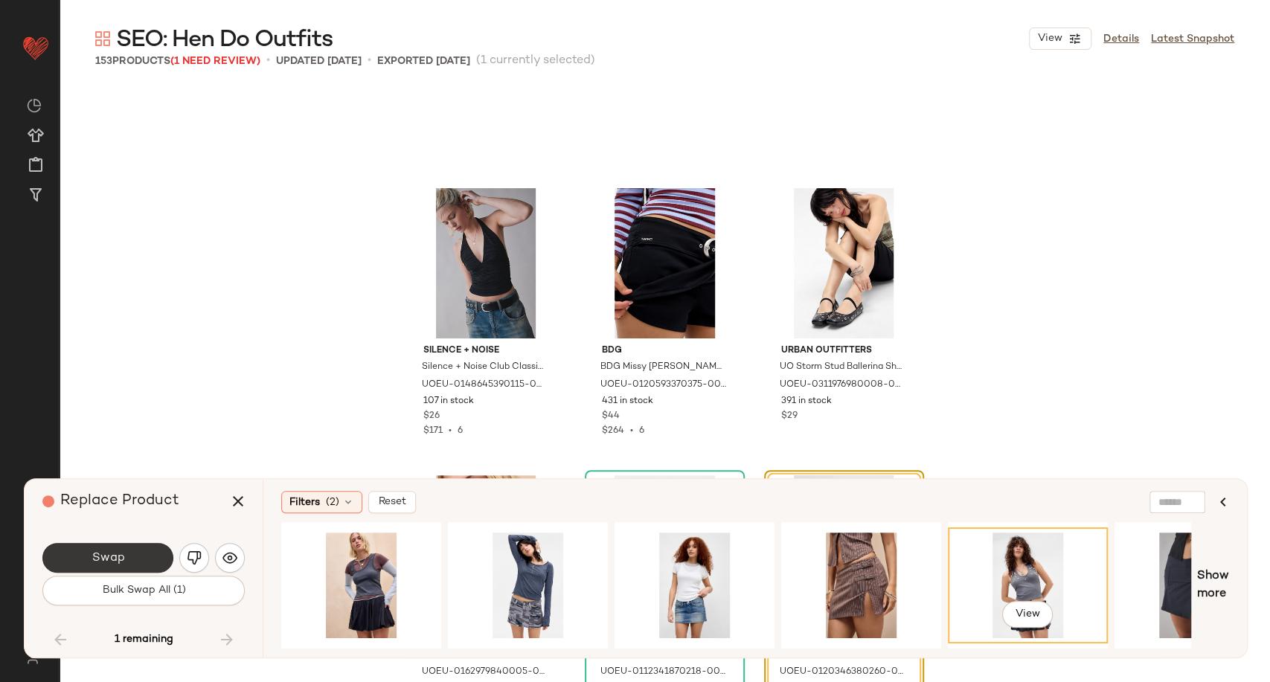
click at [164, 561] on button "Swap" at bounding box center [107, 558] width 131 height 30
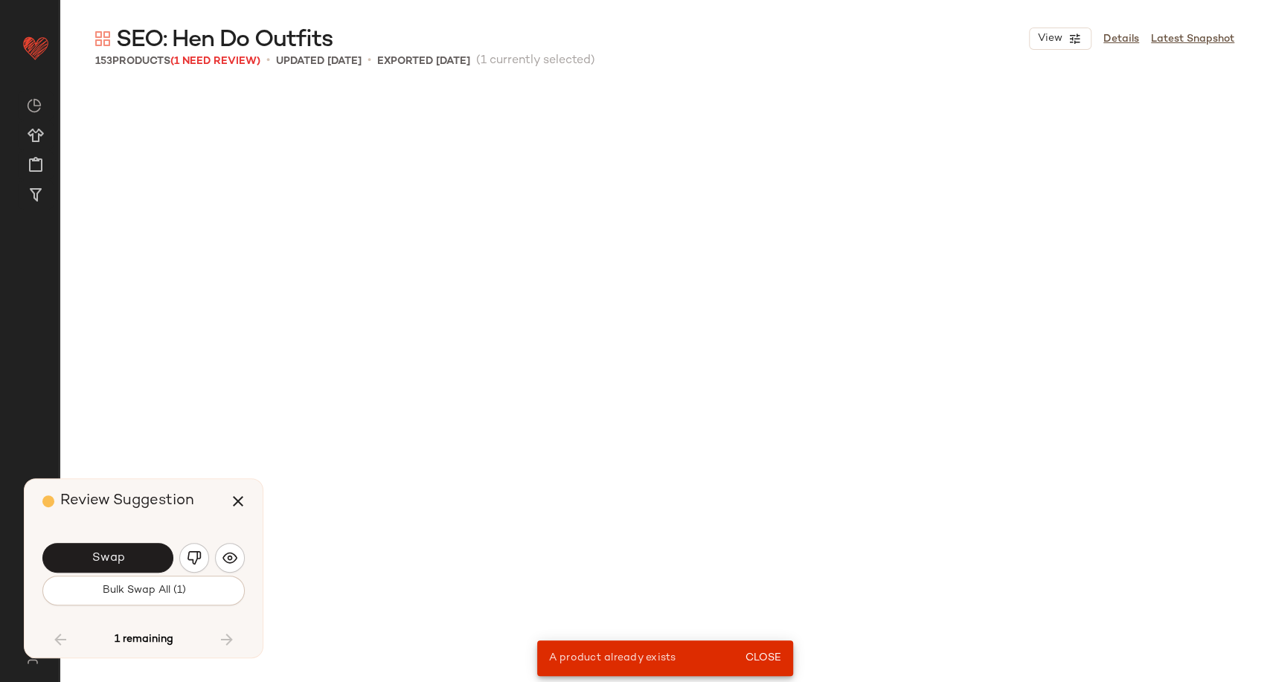
scroll to position [2583, 0]
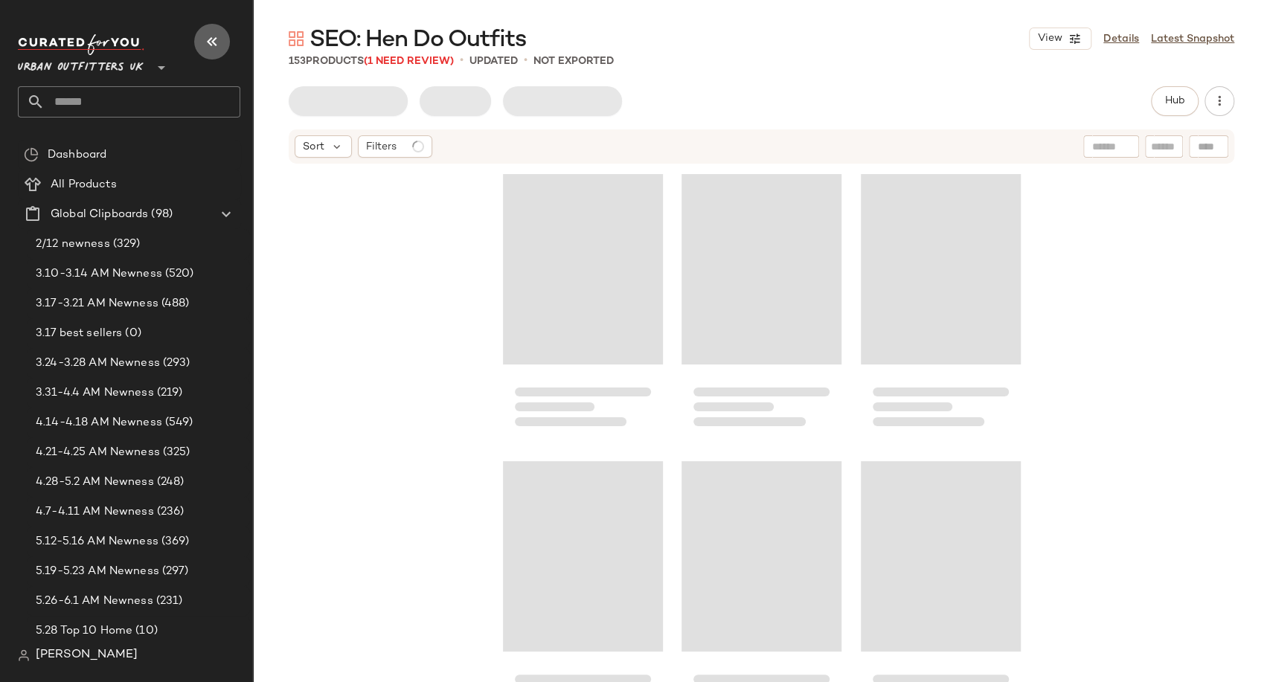
click at [212, 38] on icon "button" at bounding box center [212, 42] width 18 height 18
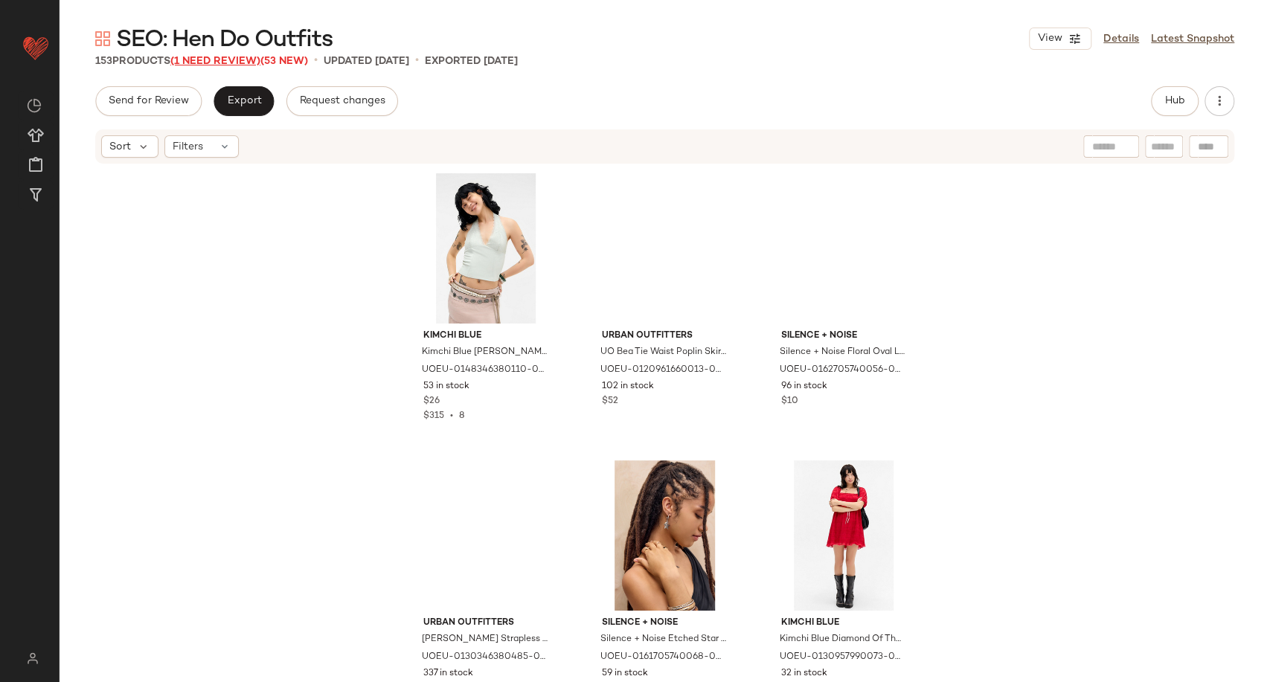
click at [234, 60] on span "(1 Need Review)" at bounding box center [215, 61] width 90 height 11
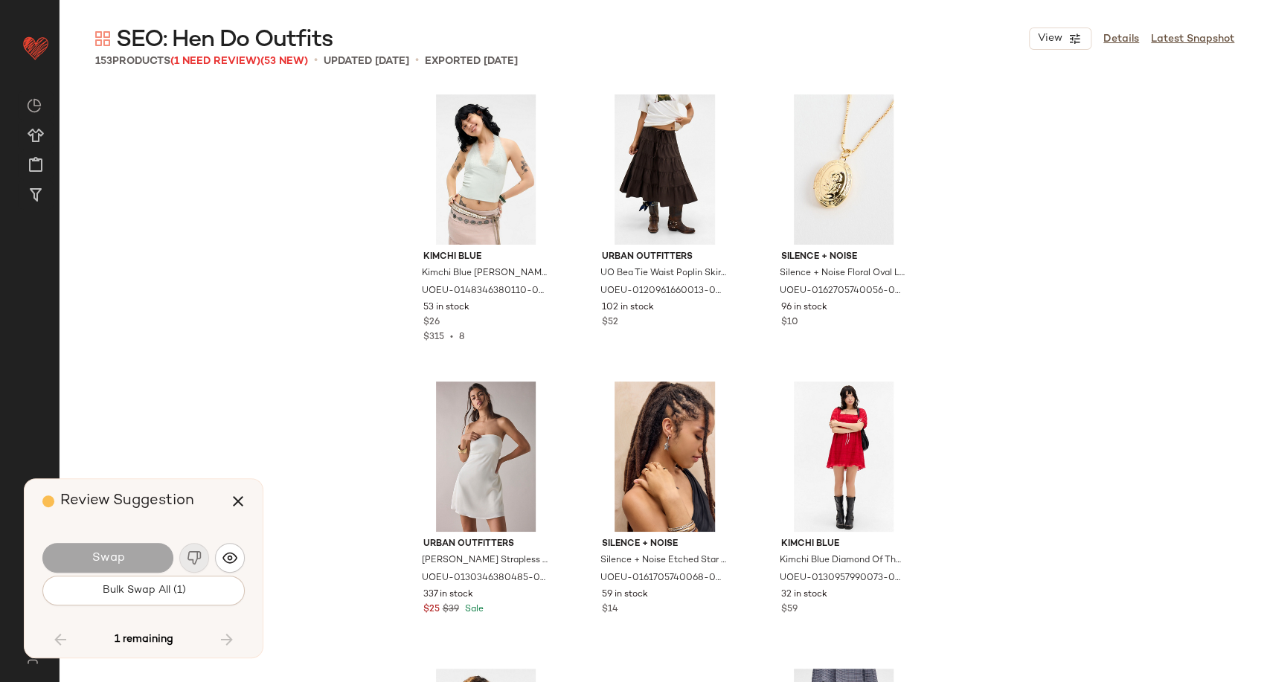
scroll to position [13986, 0]
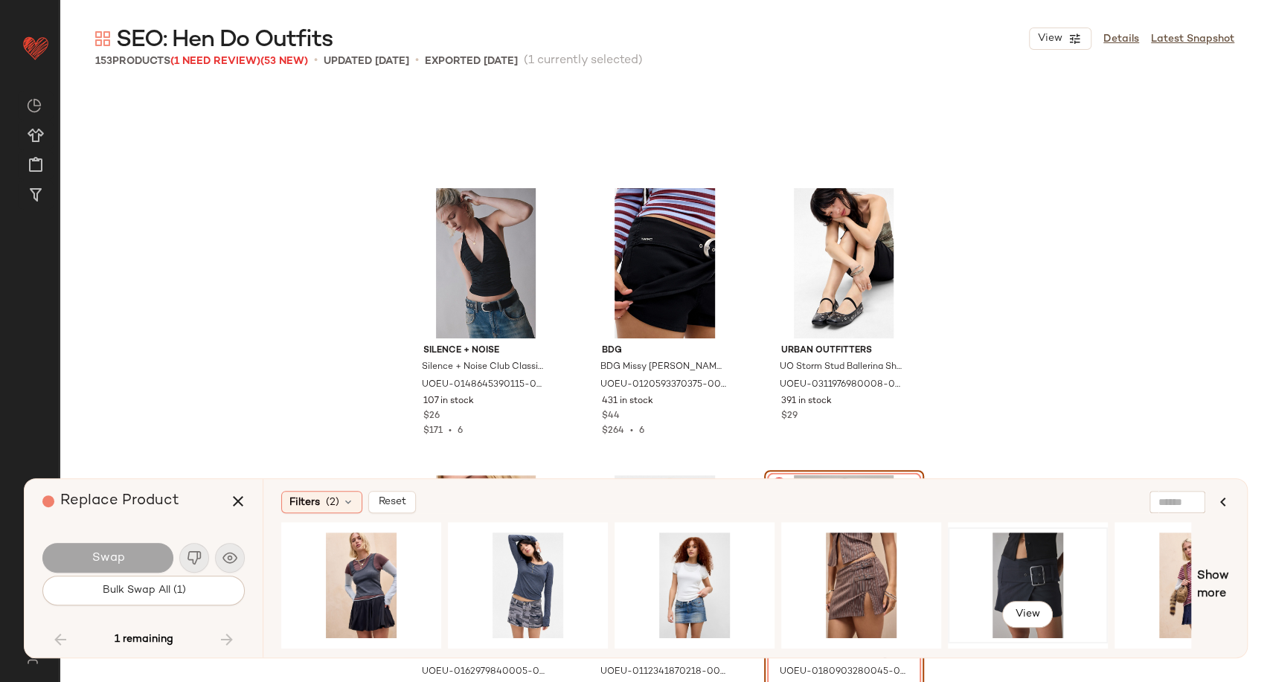
click at [1000, 562] on div "View" at bounding box center [1028, 586] width 150 height 106
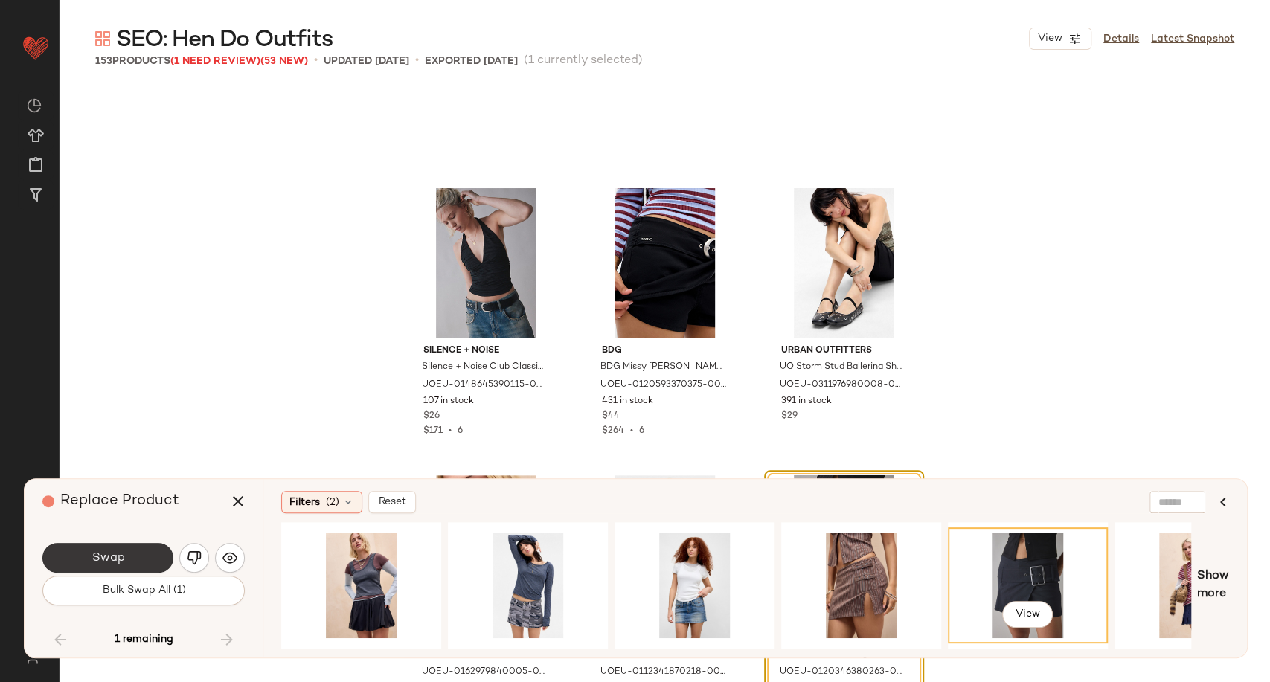
click at [78, 558] on button "Swap" at bounding box center [107, 558] width 131 height 30
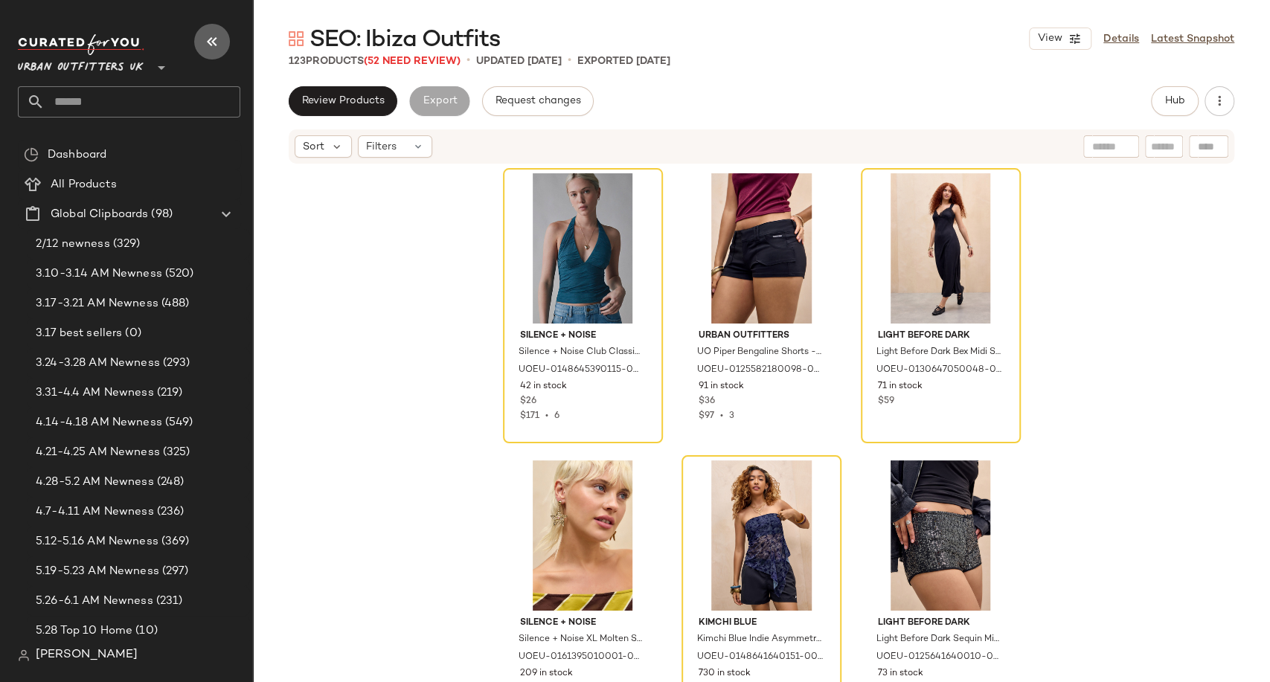
click at [215, 43] on icon "button" at bounding box center [212, 42] width 18 height 18
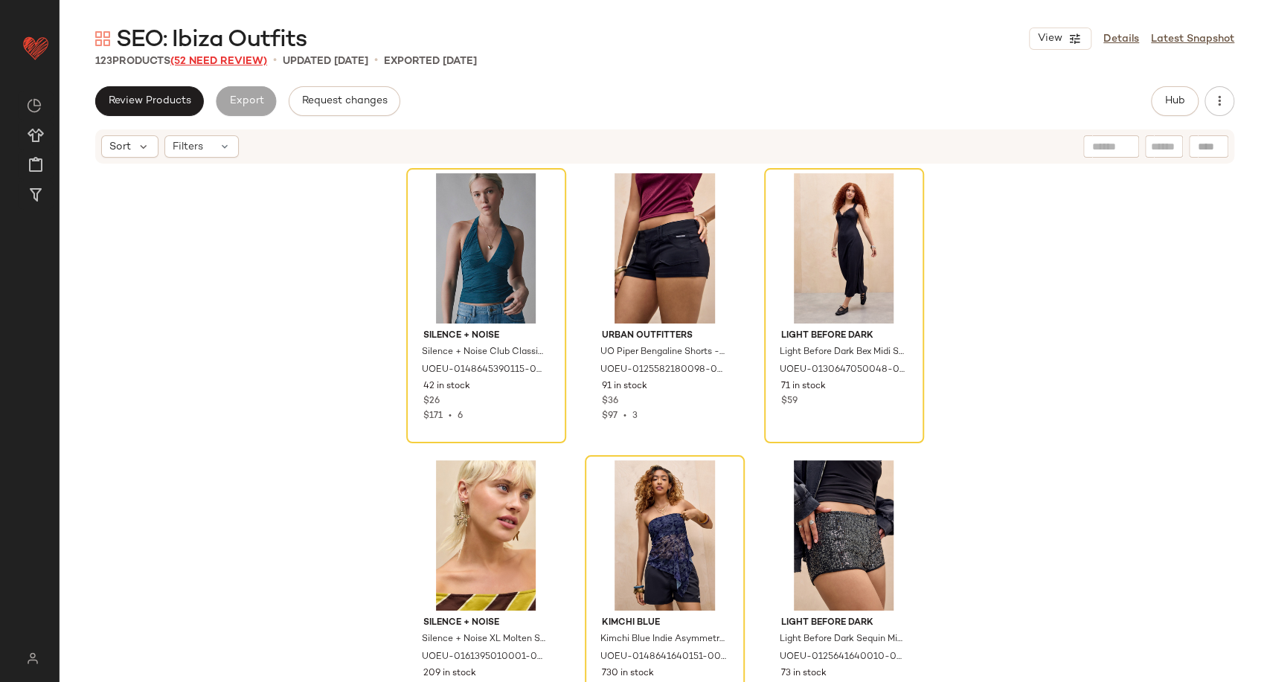
click at [239, 63] on span "(52 Need Review)" at bounding box center [218, 61] width 97 height 11
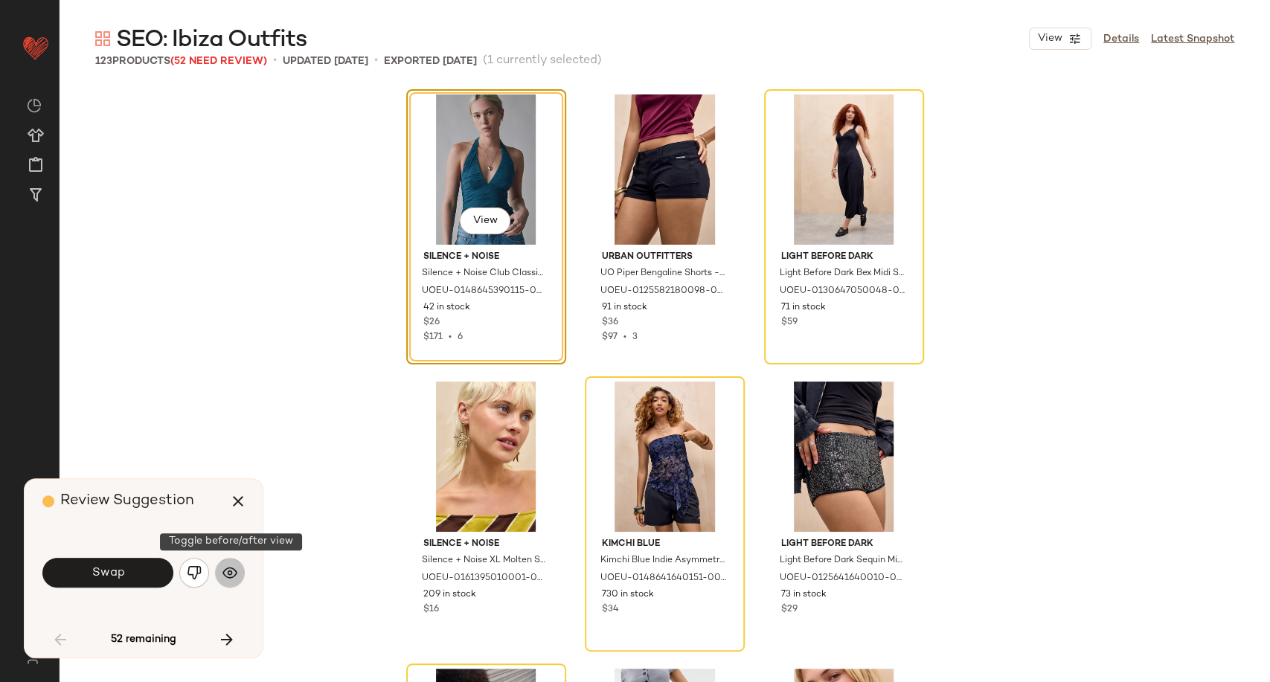
click at [234, 570] on img "button" at bounding box center [229, 572] width 15 height 15
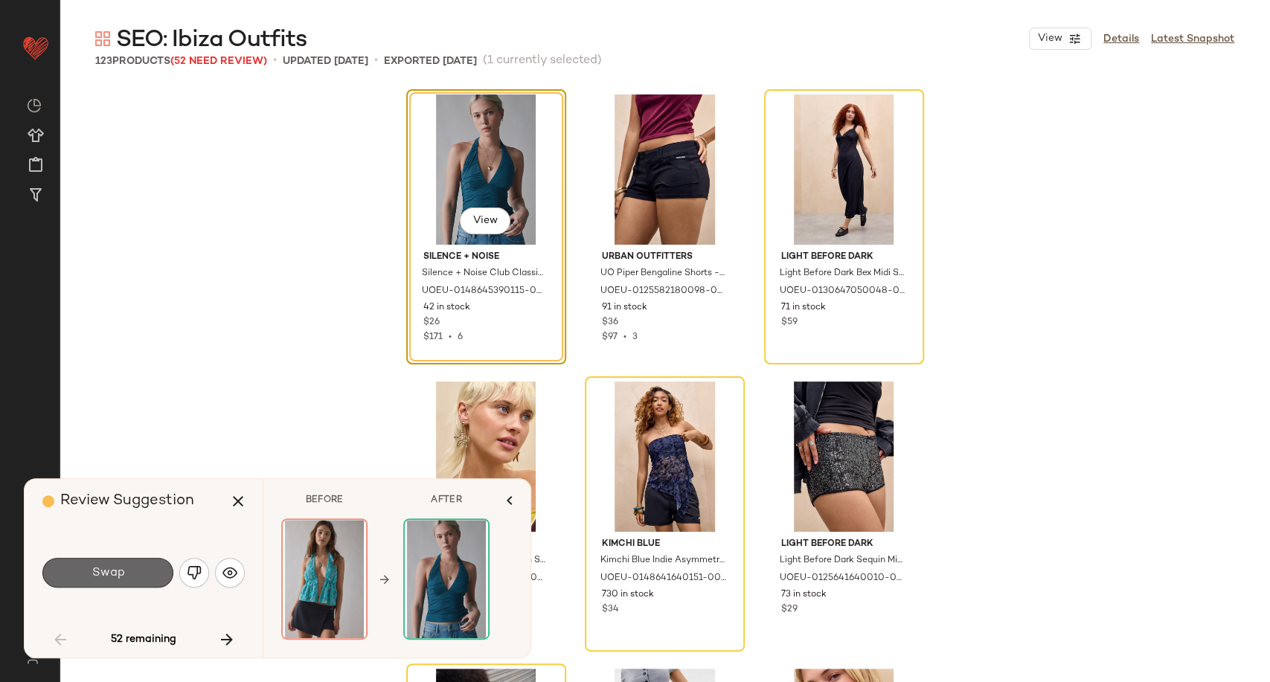
click at [121, 573] on span "Swap" at bounding box center [107, 573] width 33 height 14
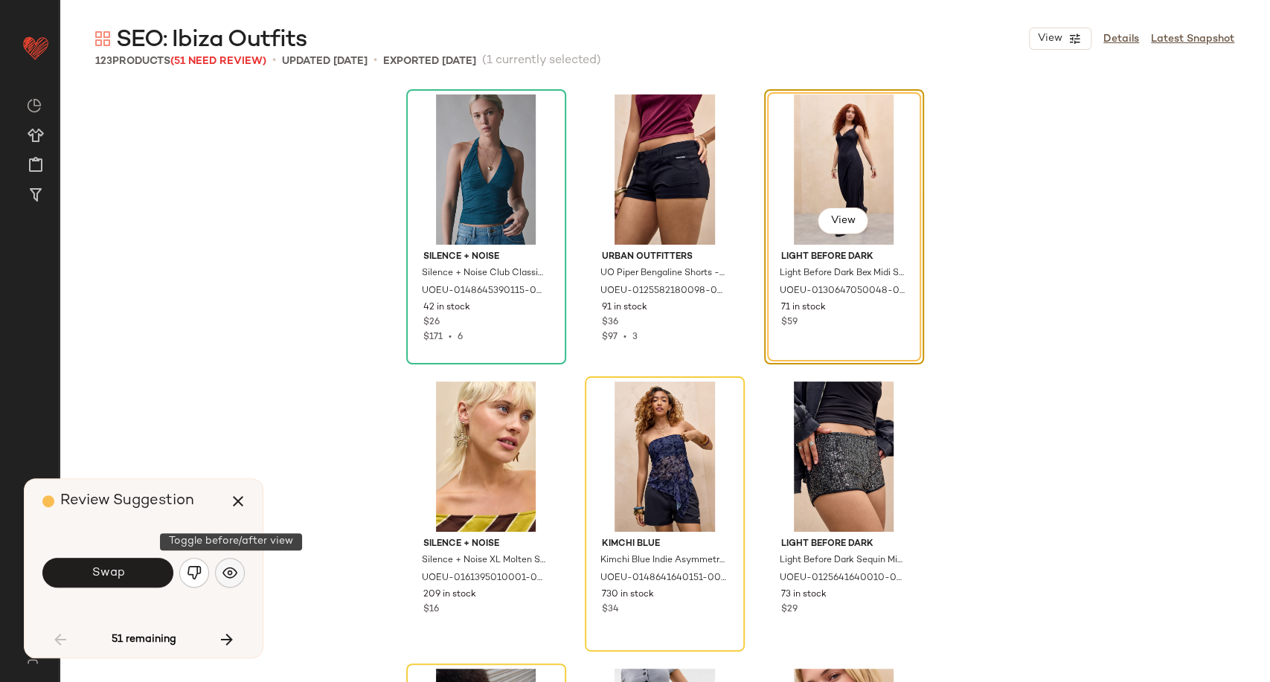
click at [232, 565] on img "button" at bounding box center [229, 572] width 15 height 15
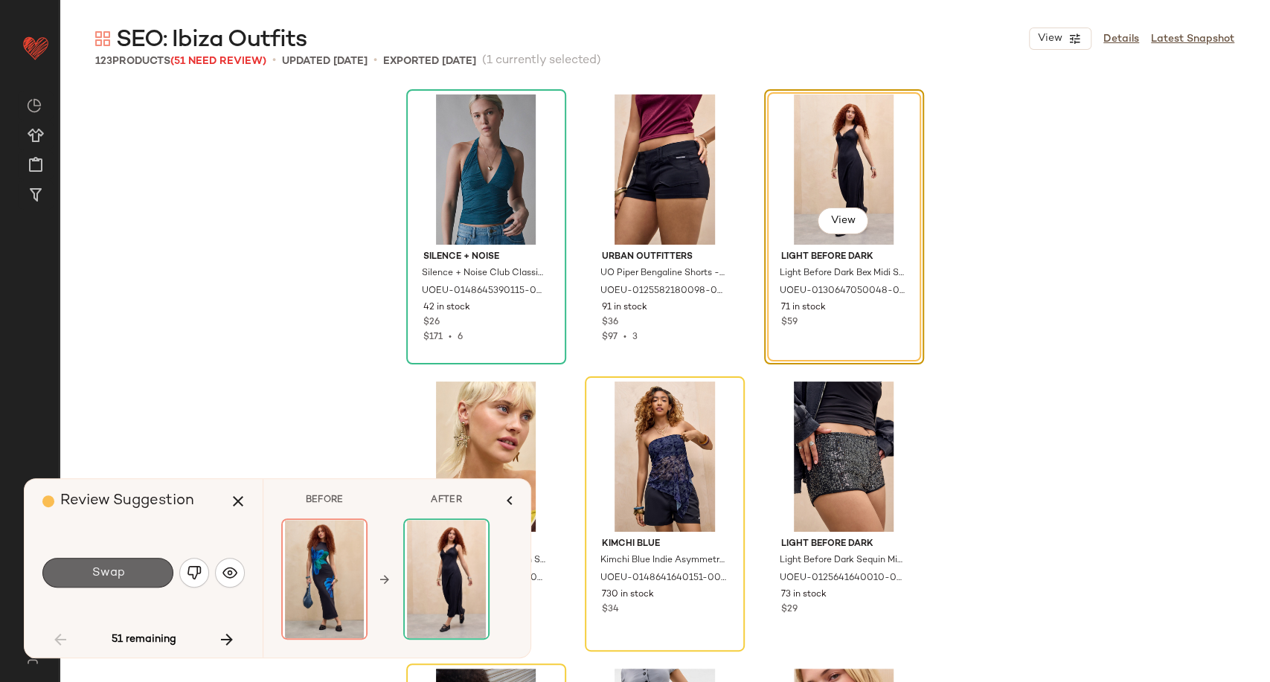
click at [97, 567] on span "Swap" at bounding box center [107, 573] width 33 height 14
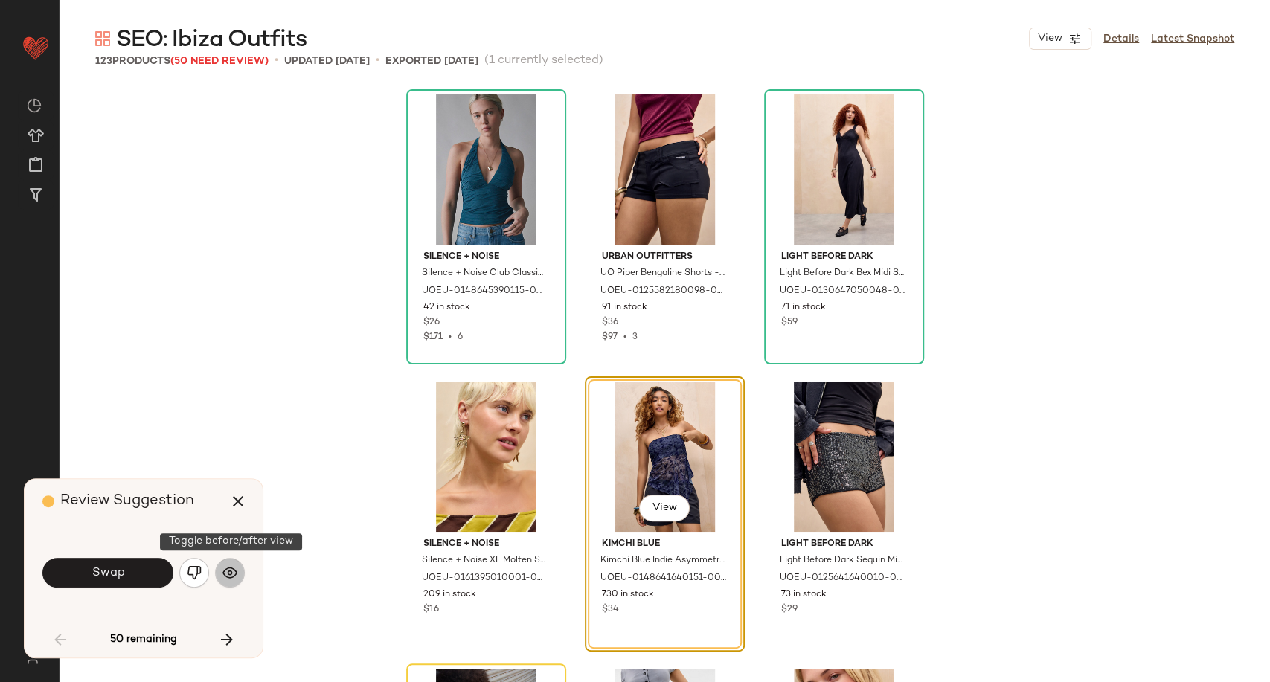
click at [241, 575] on button "button" at bounding box center [230, 573] width 30 height 30
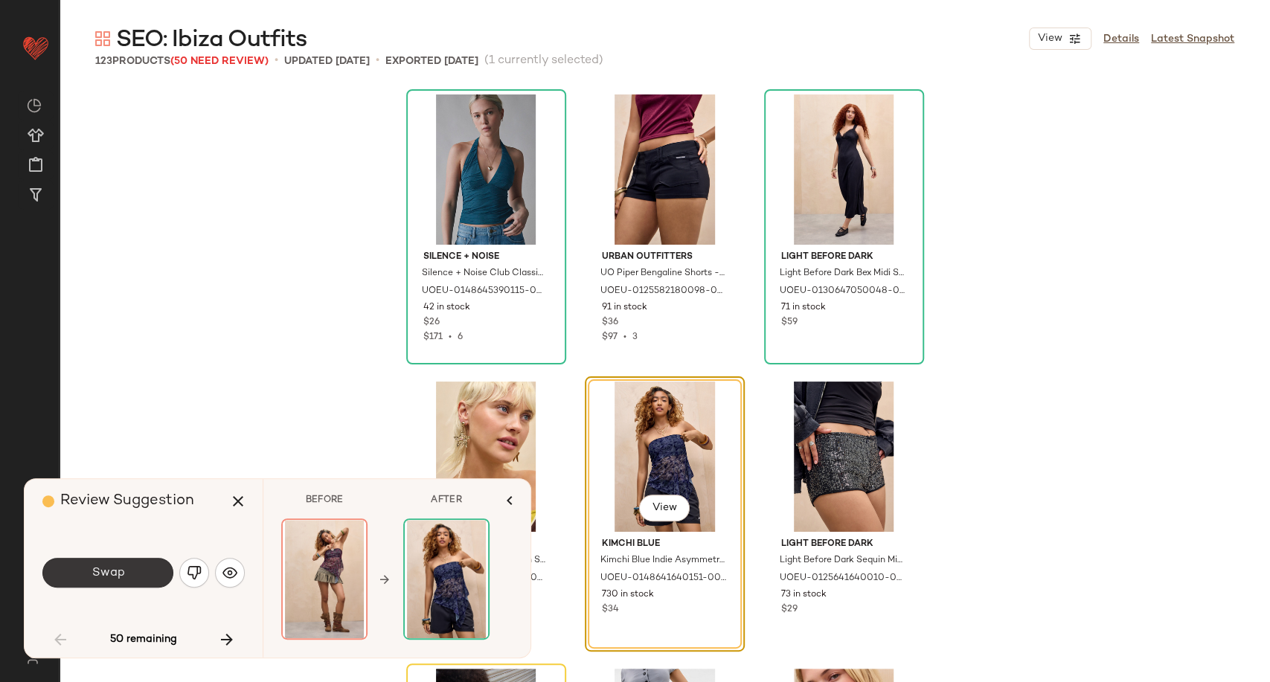
click at [115, 573] on span "Swap" at bounding box center [107, 573] width 33 height 14
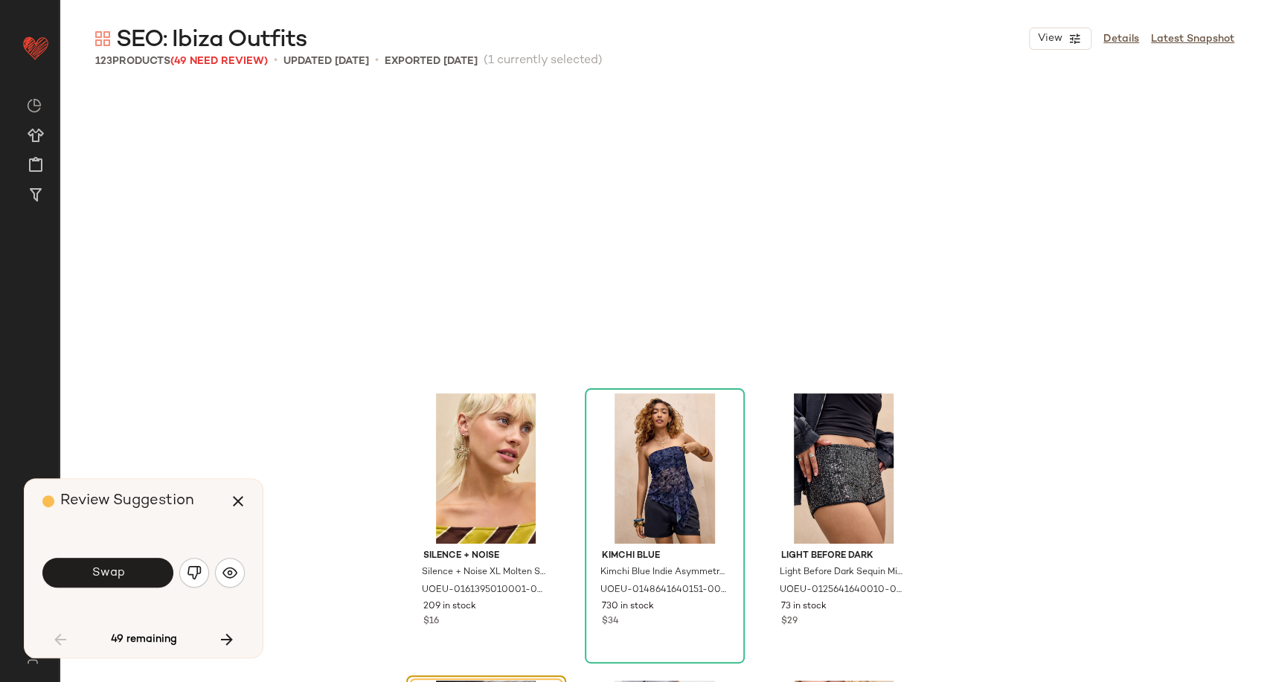
scroll to position [298, 0]
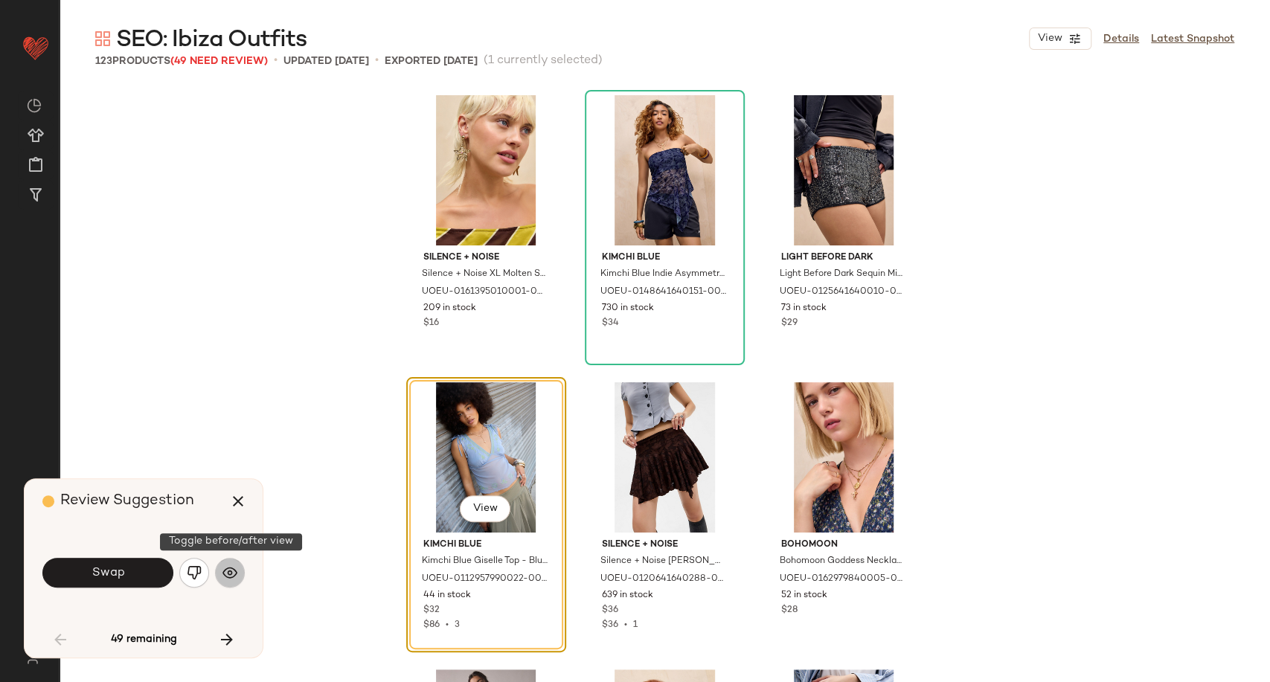
click at [224, 575] on img "button" at bounding box center [229, 572] width 15 height 15
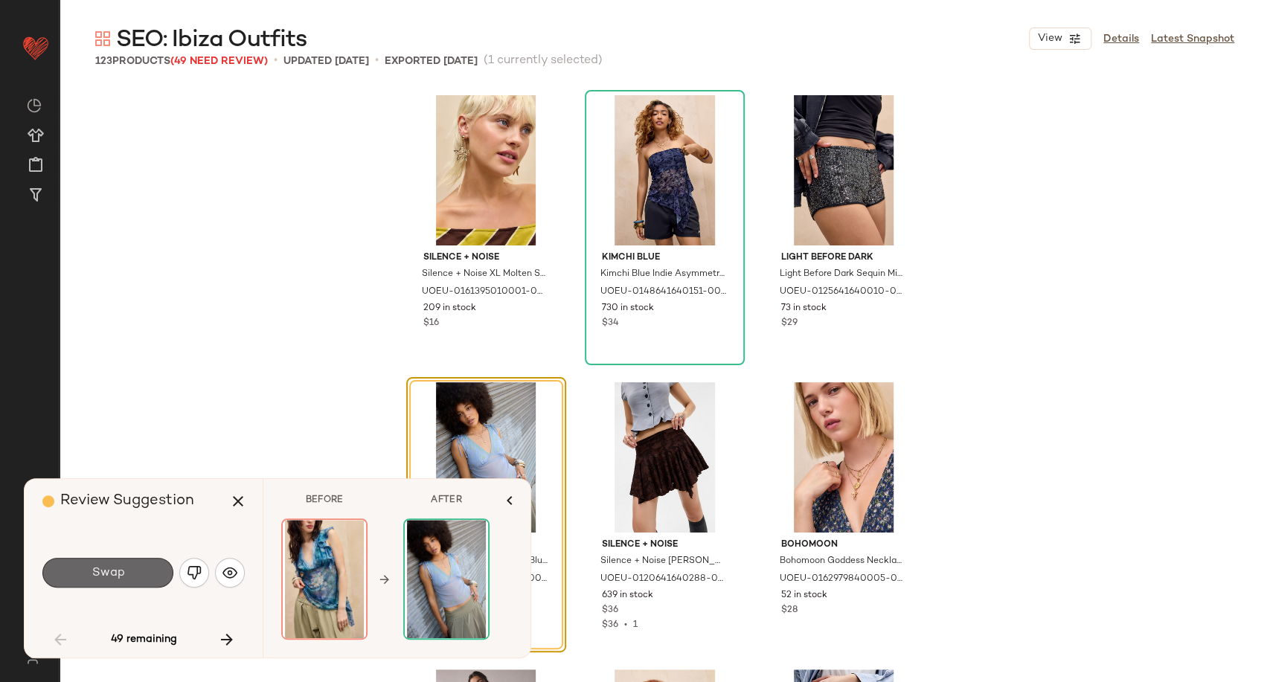
click at [112, 579] on button "Swap" at bounding box center [107, 573] width 131 height 30
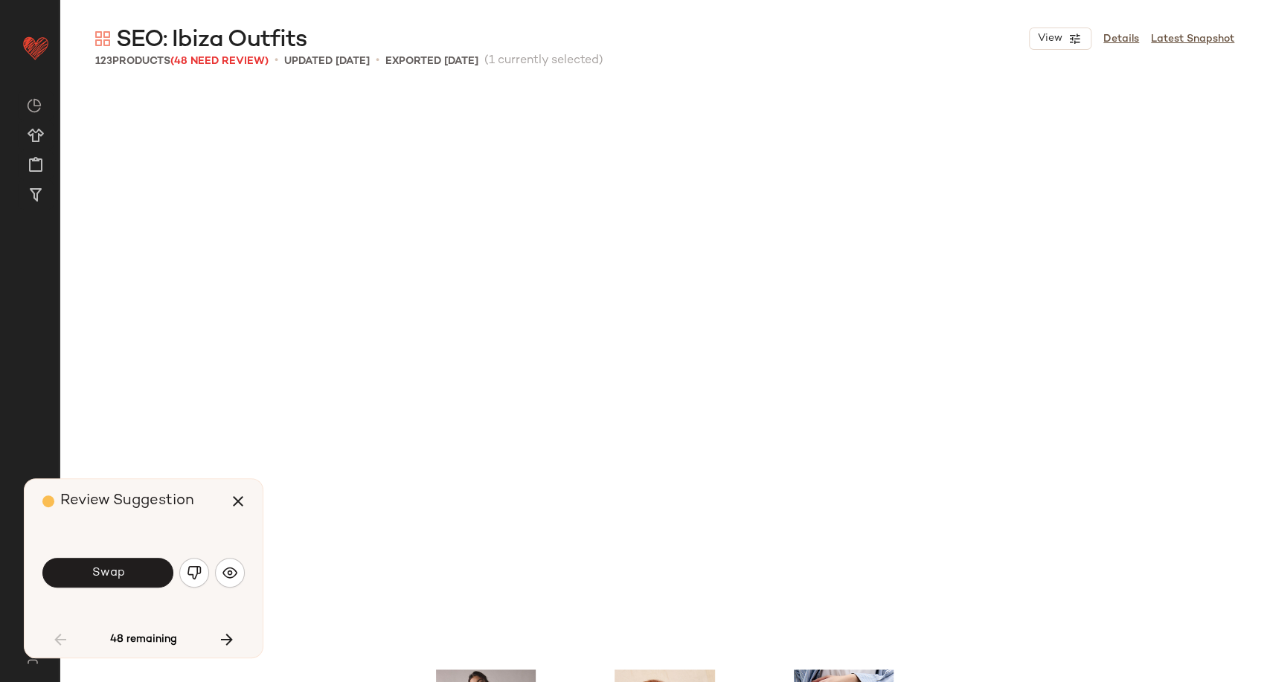
scroll to position [861, 0]
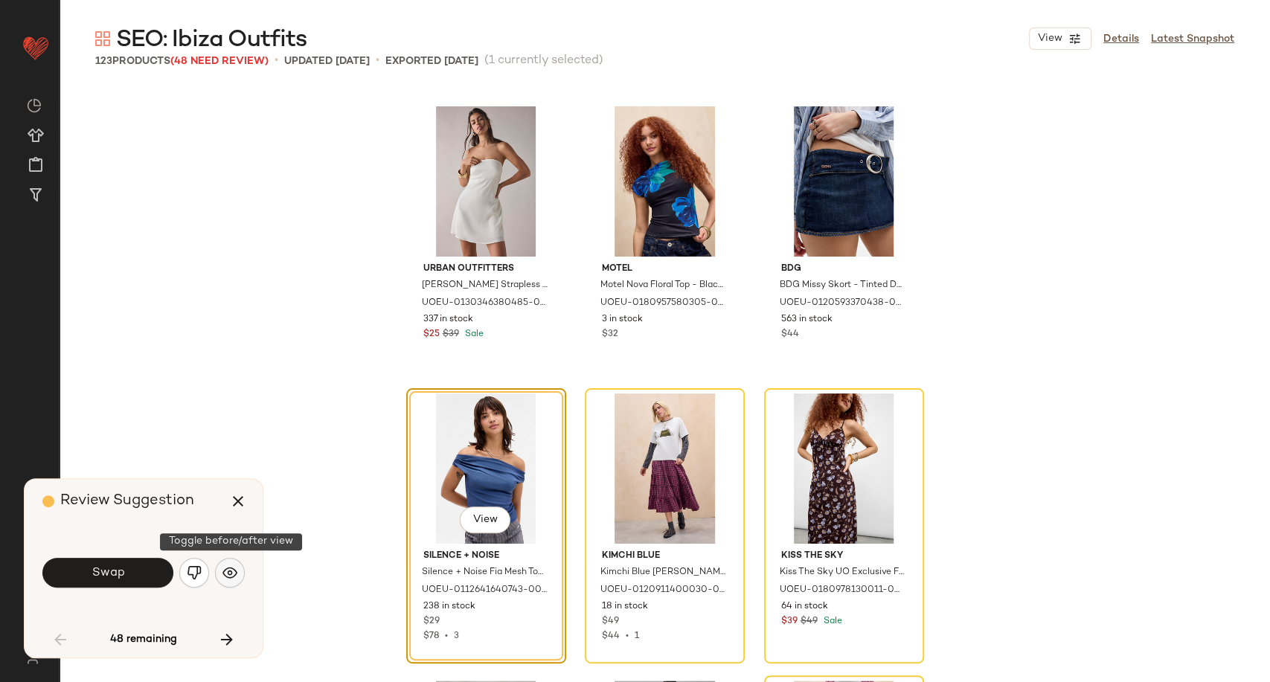
click at [238, 577] on button "button" at bounding box center [230, 573] width 30 height 30
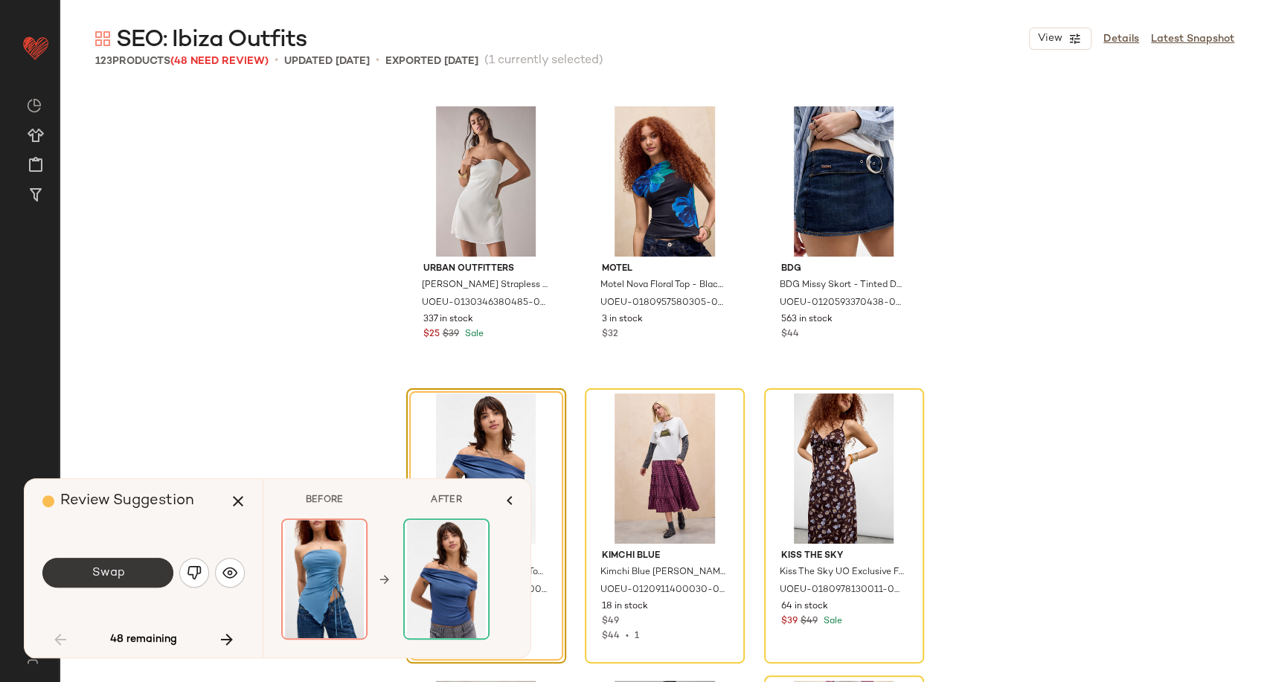
click at [135, 576] on button "Swap" at bounding box center [107, 573] width 131 height 30
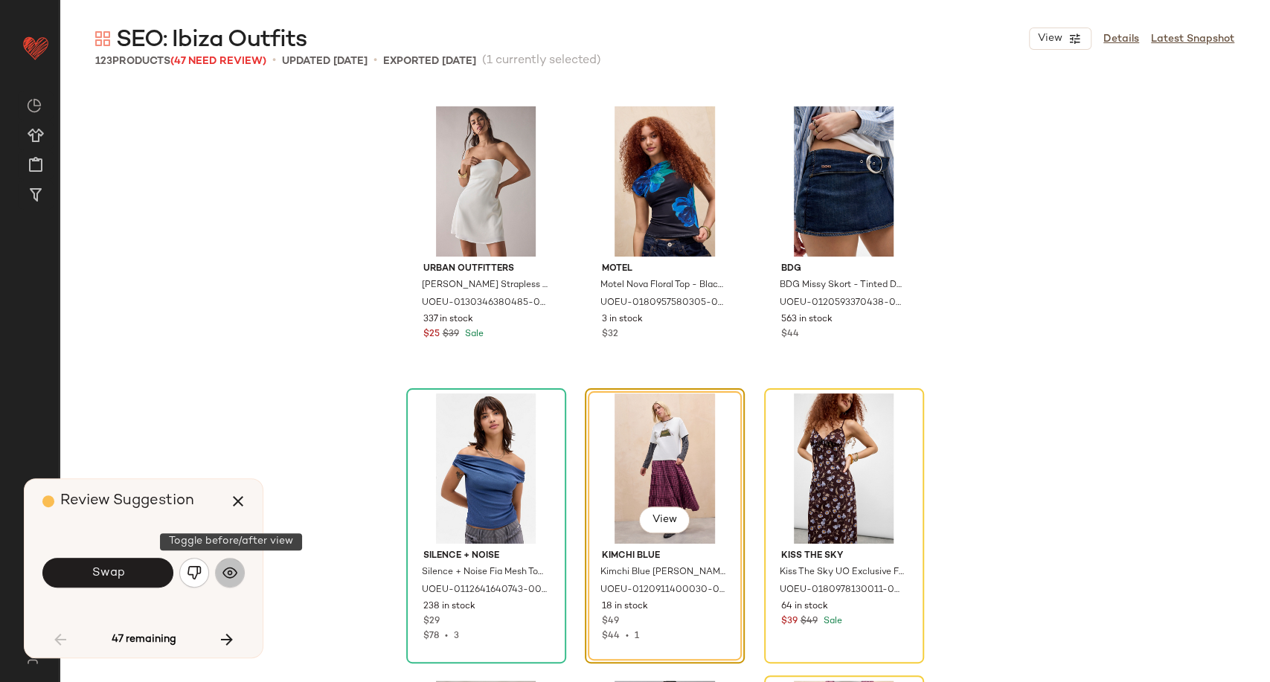
click at [236, 573] on img "button" at bounding box center [229, 572] width 15 height 15
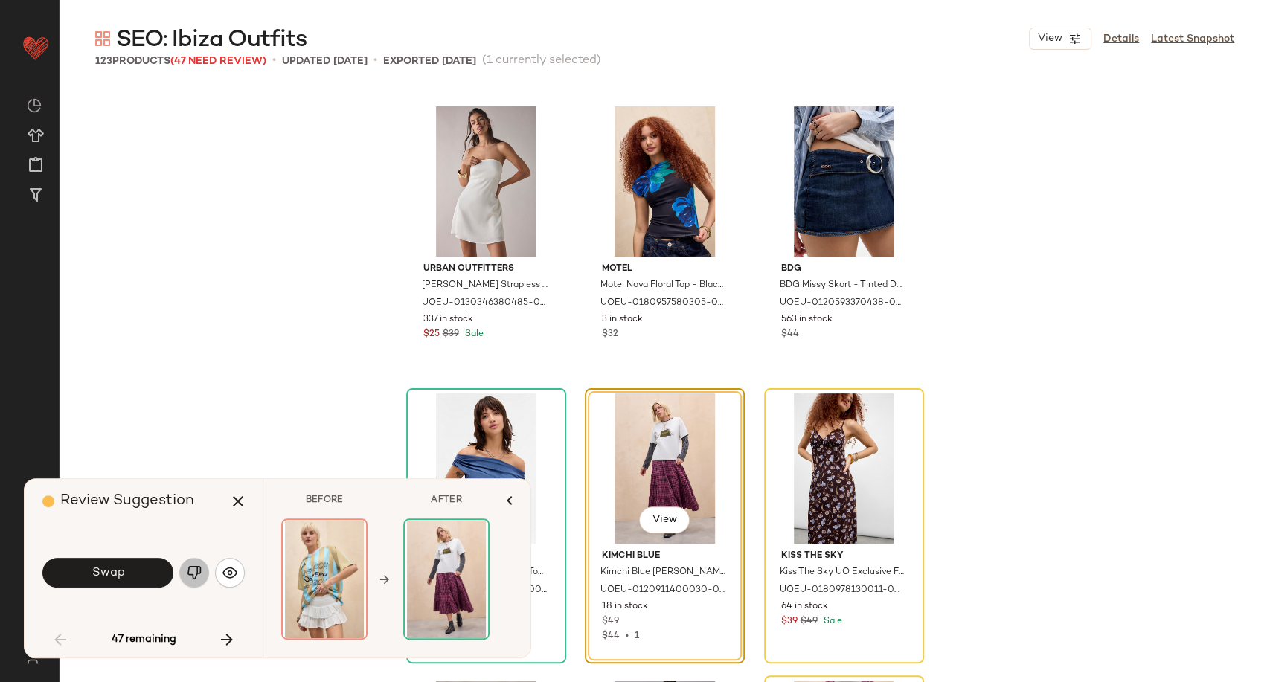
click at [187, 579] on img "button" at bounding box center [194, 572] width 15 height 15
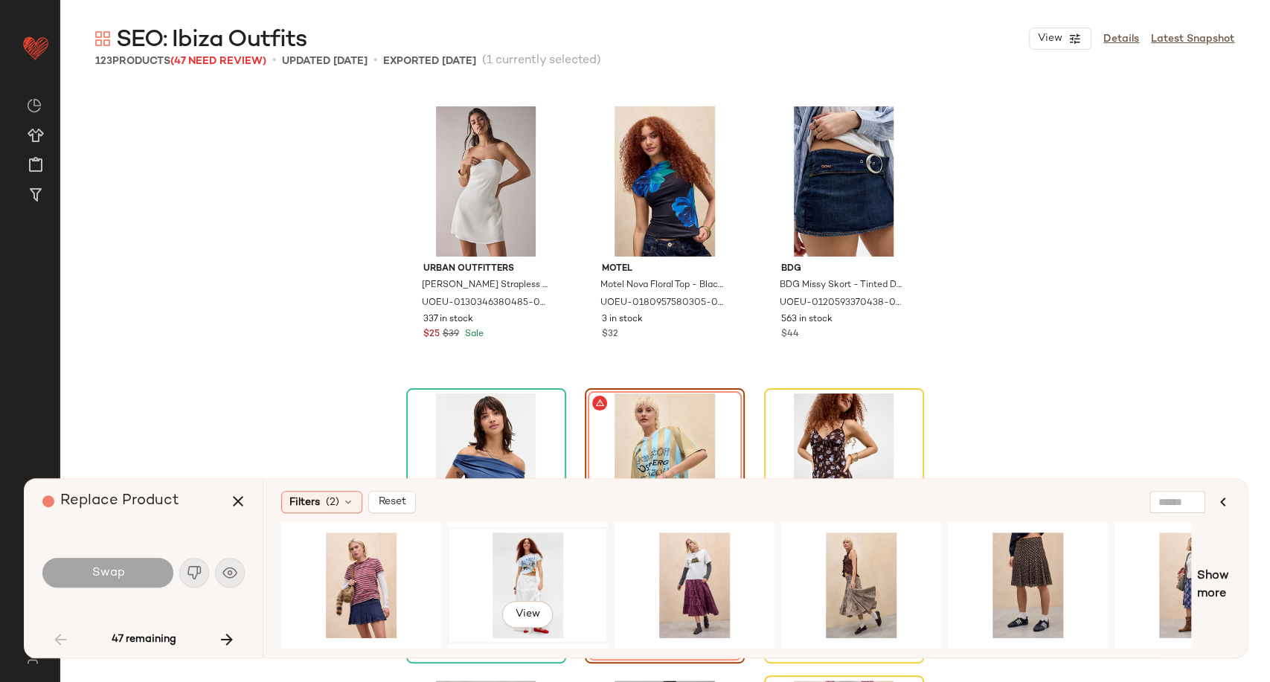
click at [544, 558] on div "View" at bounding box center [528, 586] width 150 height 106
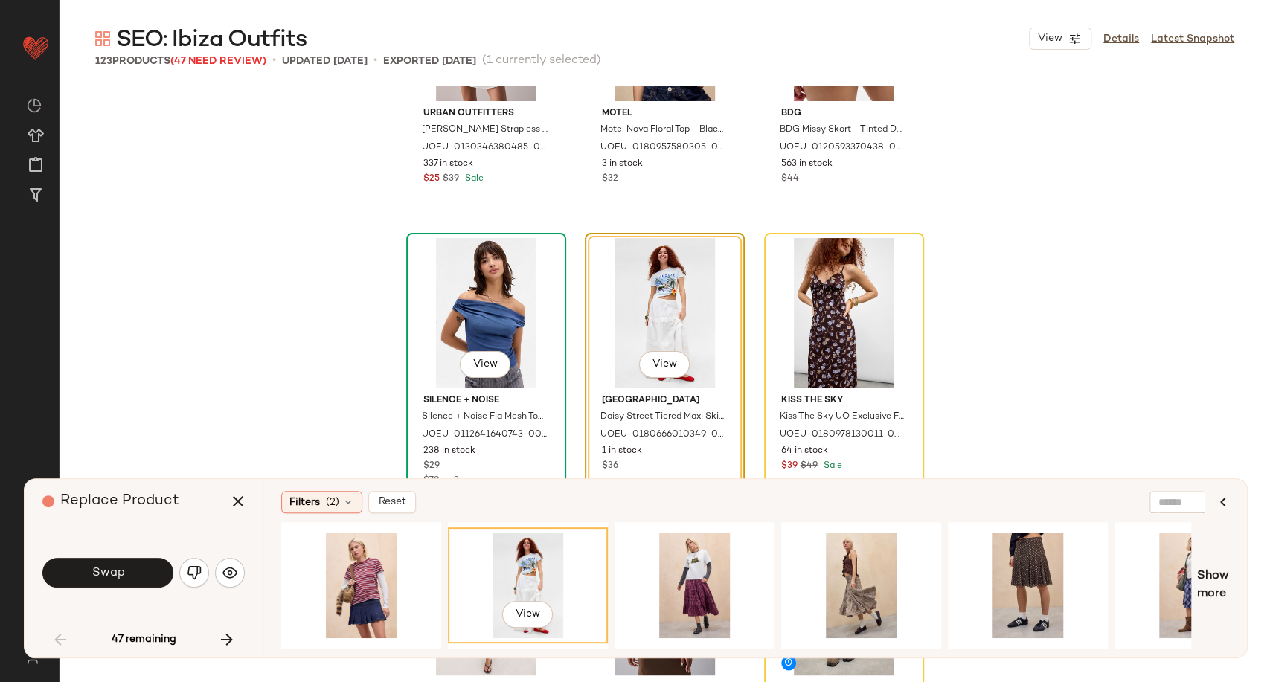
scroll to position [1026, 0]
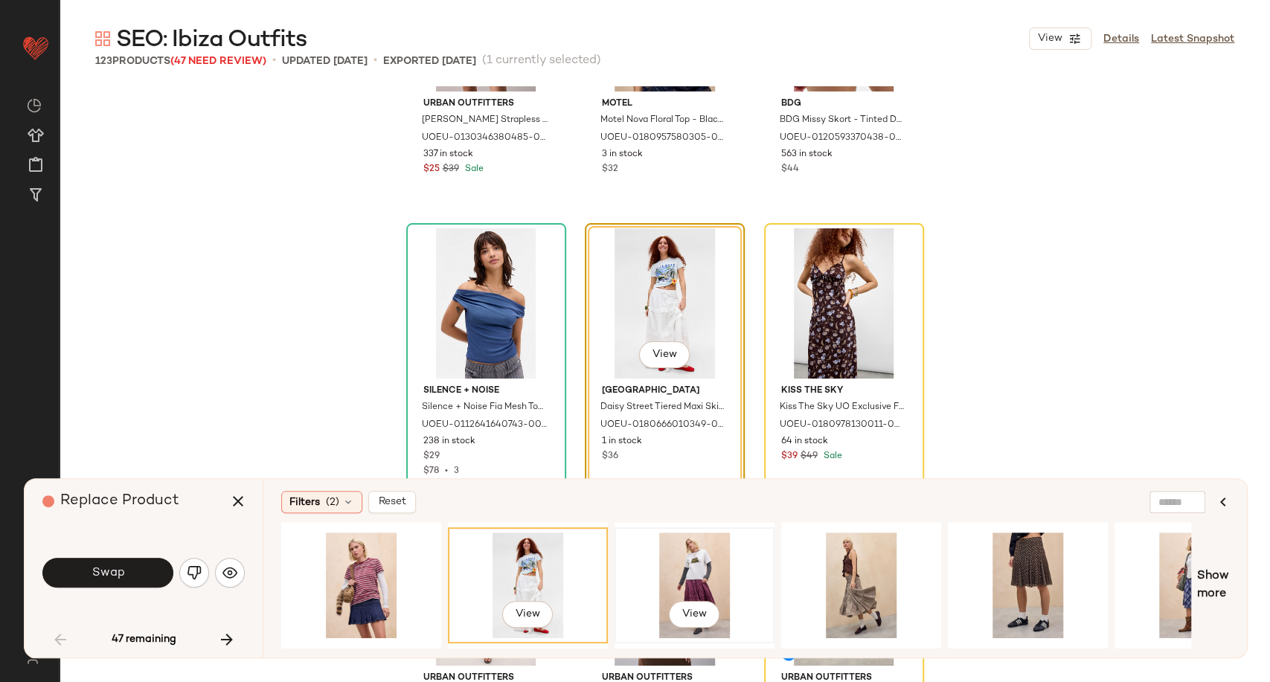
click at [706, 554] on div "View" at bounding box center [695, 586] width 150 height 106
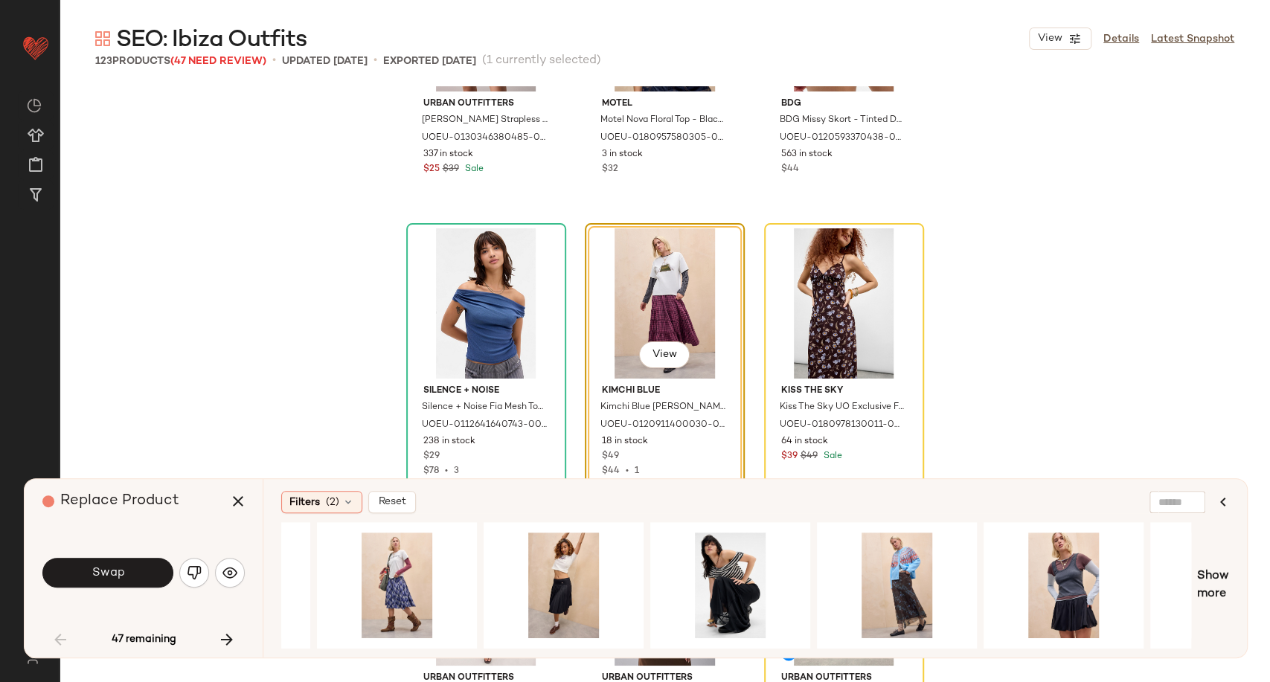
scroll to position [0, 1595]
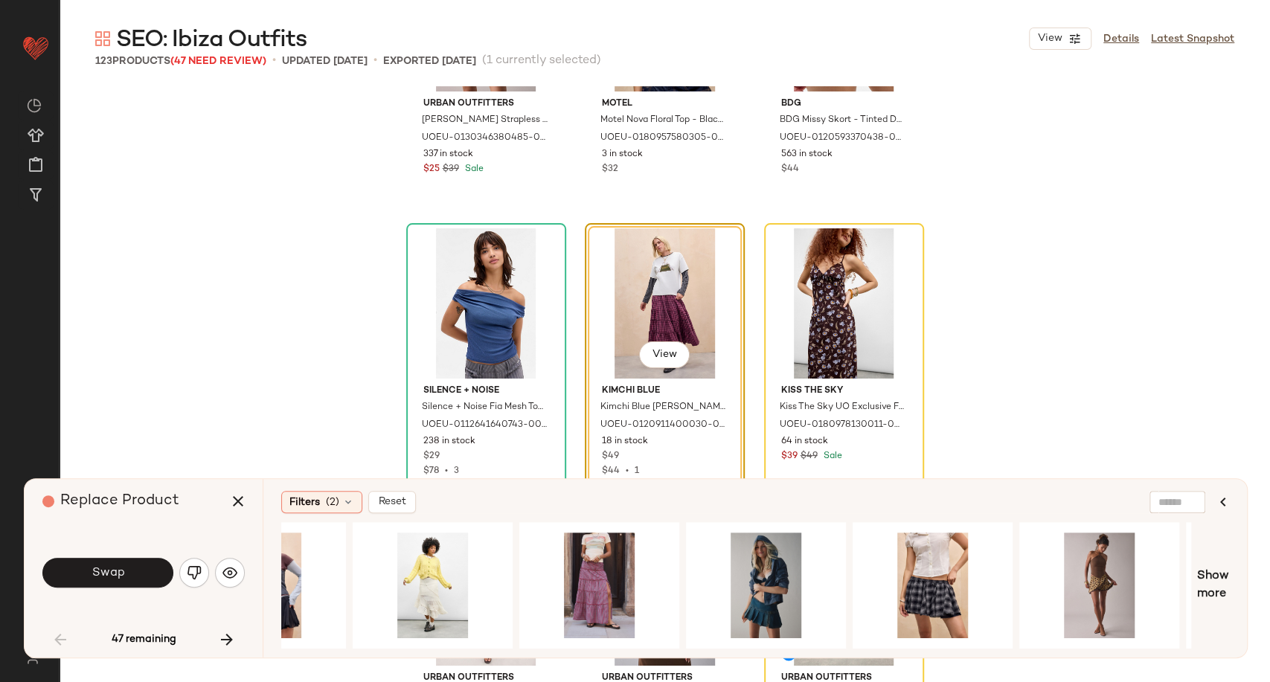
drag, startPoint x: 1033, startPoint y: 649, endPoint x: 1061, endPoint y: 649, distance: 28.3
click at [1061, 649] on div "View" at bounding box center [736, 585] width 910 height 126
click at [1078, 577] on div "View" at bounding box center [1099, 586] width 150 height 106
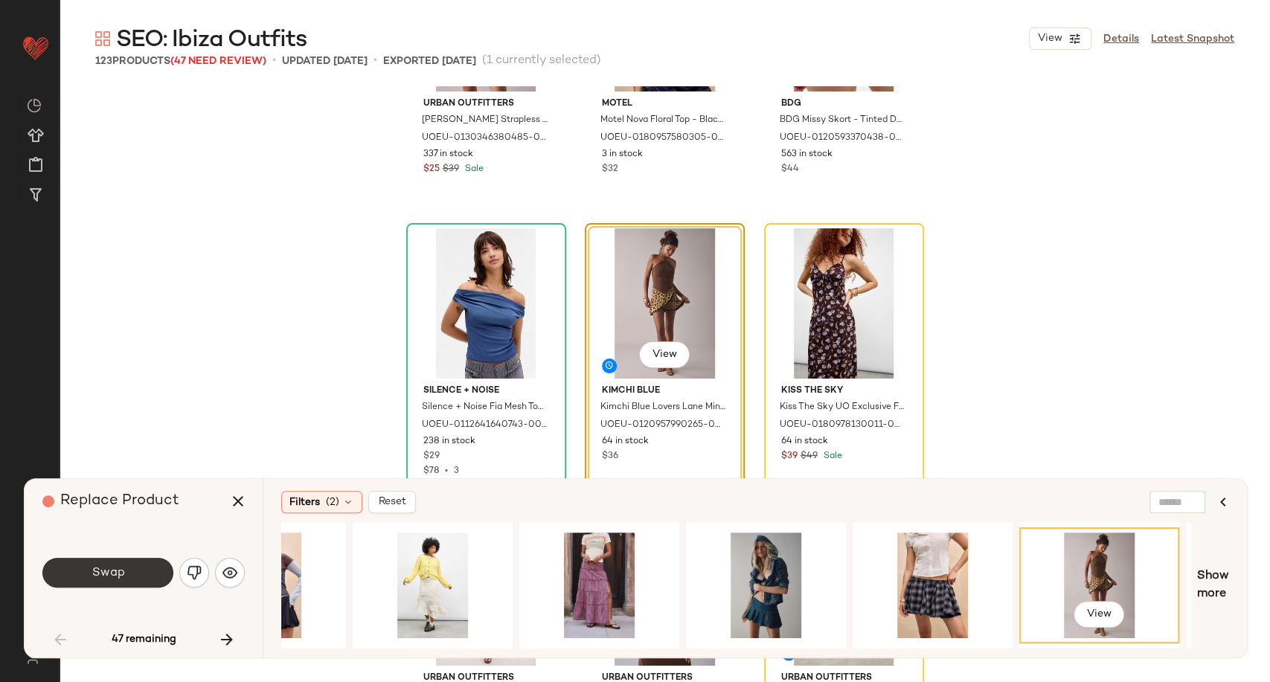
click at [149, 579] on button "Swap" at bounding box center [107, 573] width 131 height 30
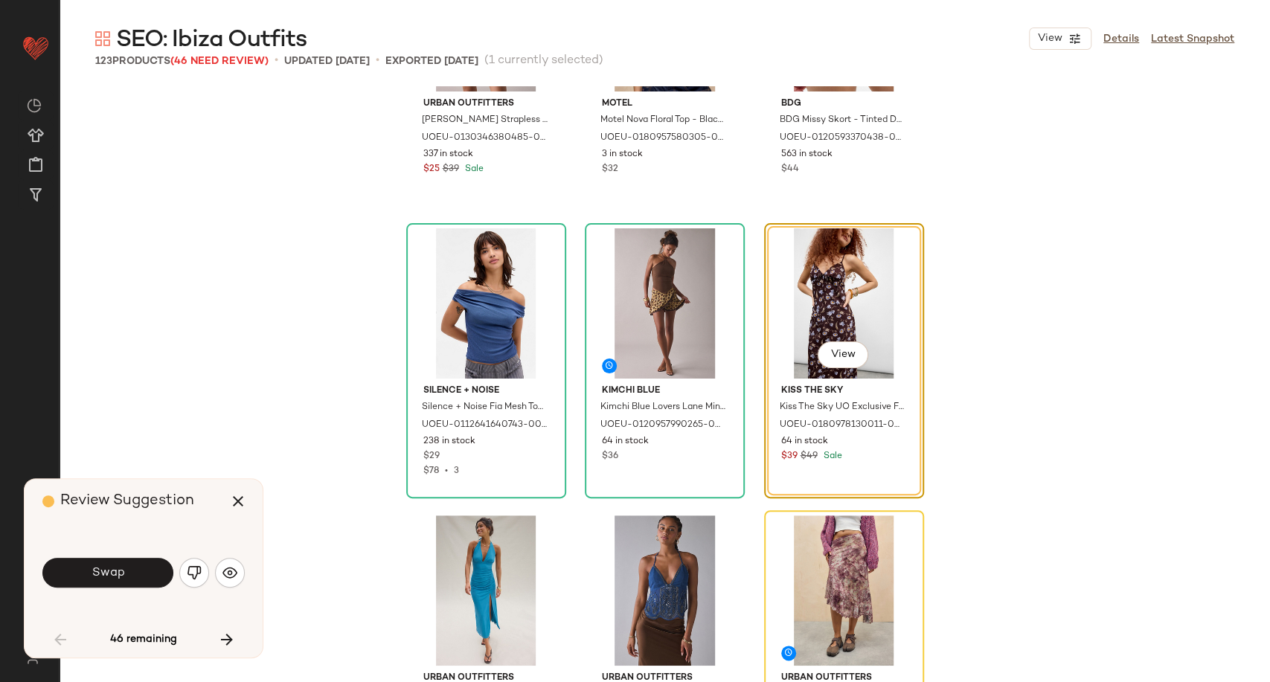
scroll to position [861, 0]
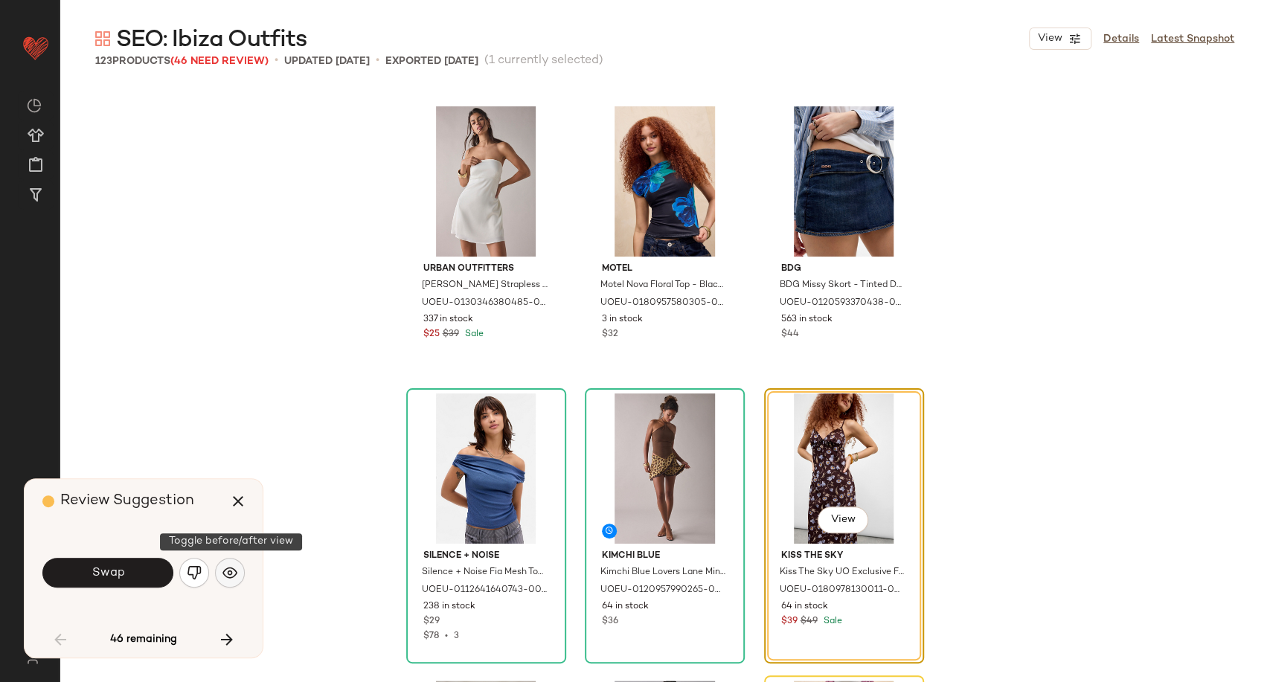
click at [231, 579] on img "button" at bounding box center [229, 572] width 15 height 15
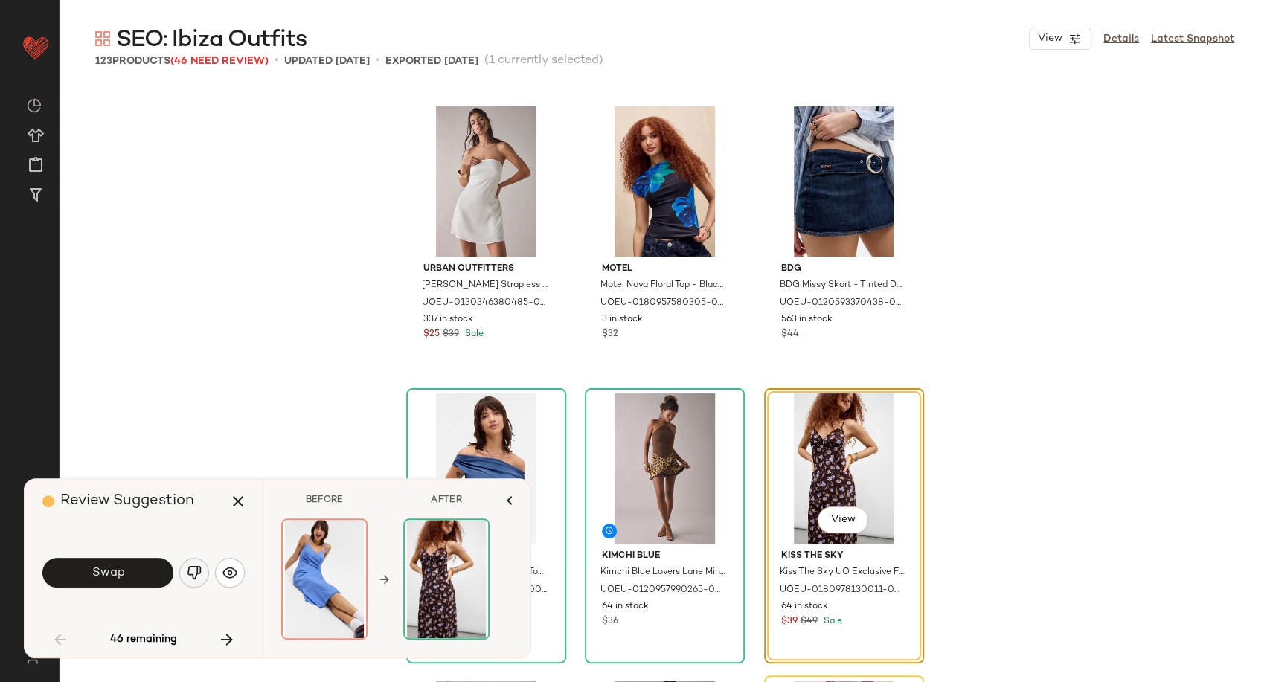
click at [203, 573] on button "button" at bounding box center [194, 573] width 30 height 30
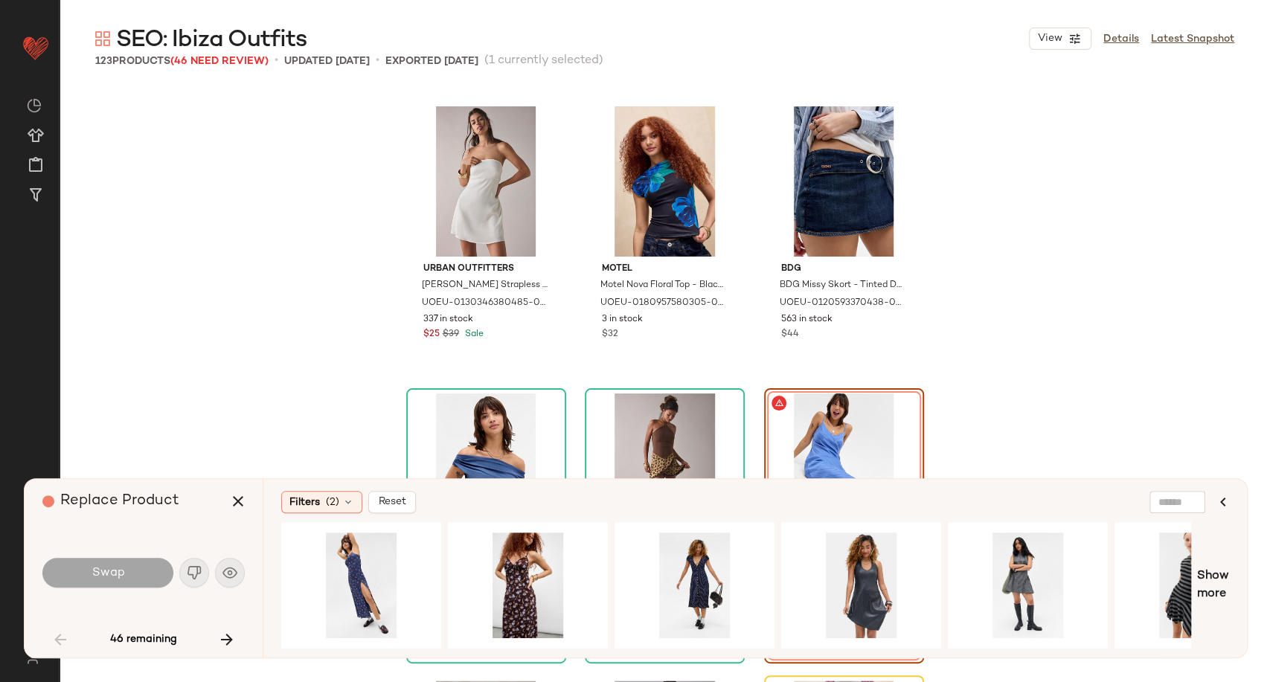
scroll to position [0, 797]
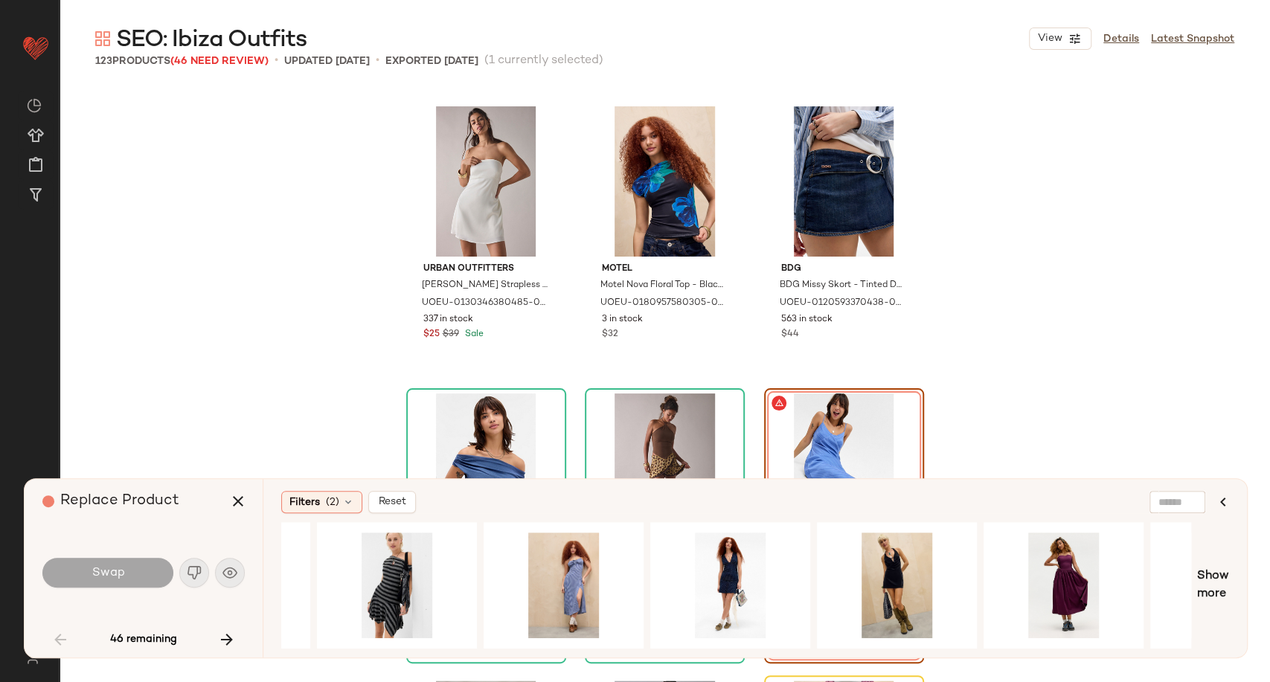
click at [939, 650] on div "Filters (2) Reset Show more" at bounding box center [755, 568] width 984 height 179
click at [1118, 649] on div "Filters (2) Reset Show more" at bounding box center [755, 568] width 984 height 179
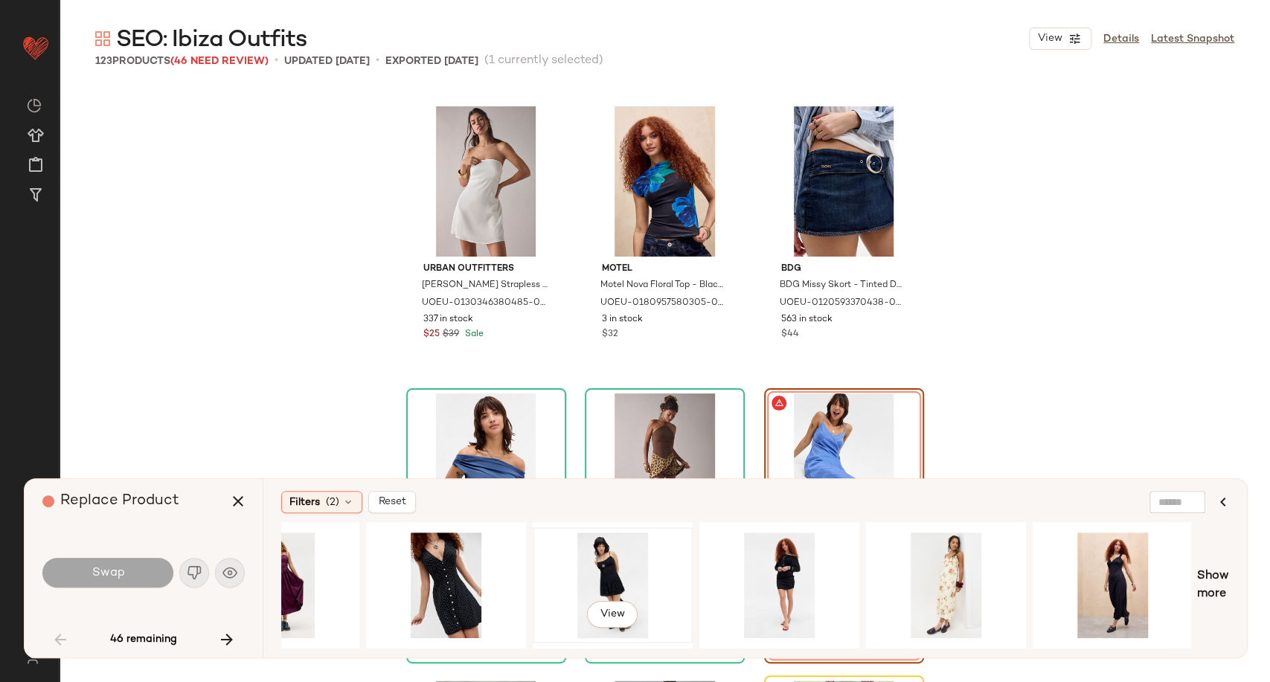
click at [605, 568] on div "View" at bounding box center [613, 586] width 150 height 106
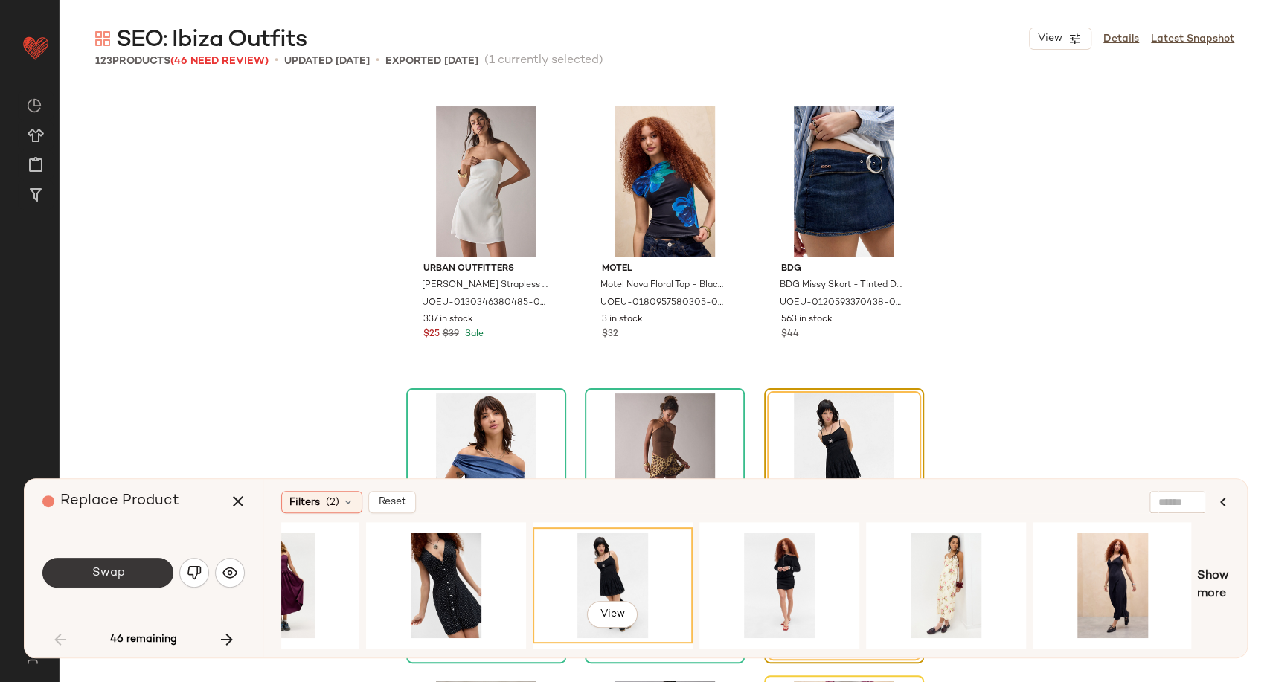
click at [150, 581] on button "Swap" at bounding box center [107, 573] width 131 height 30
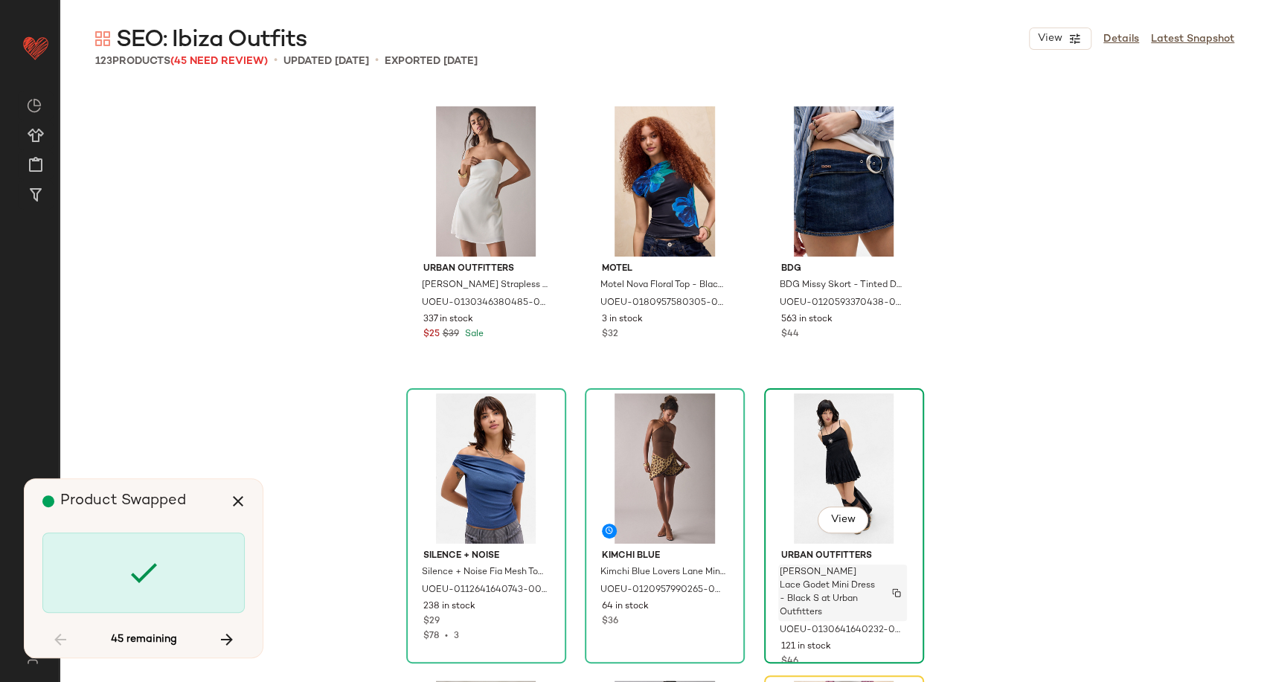
scroll to position [1148, 0]
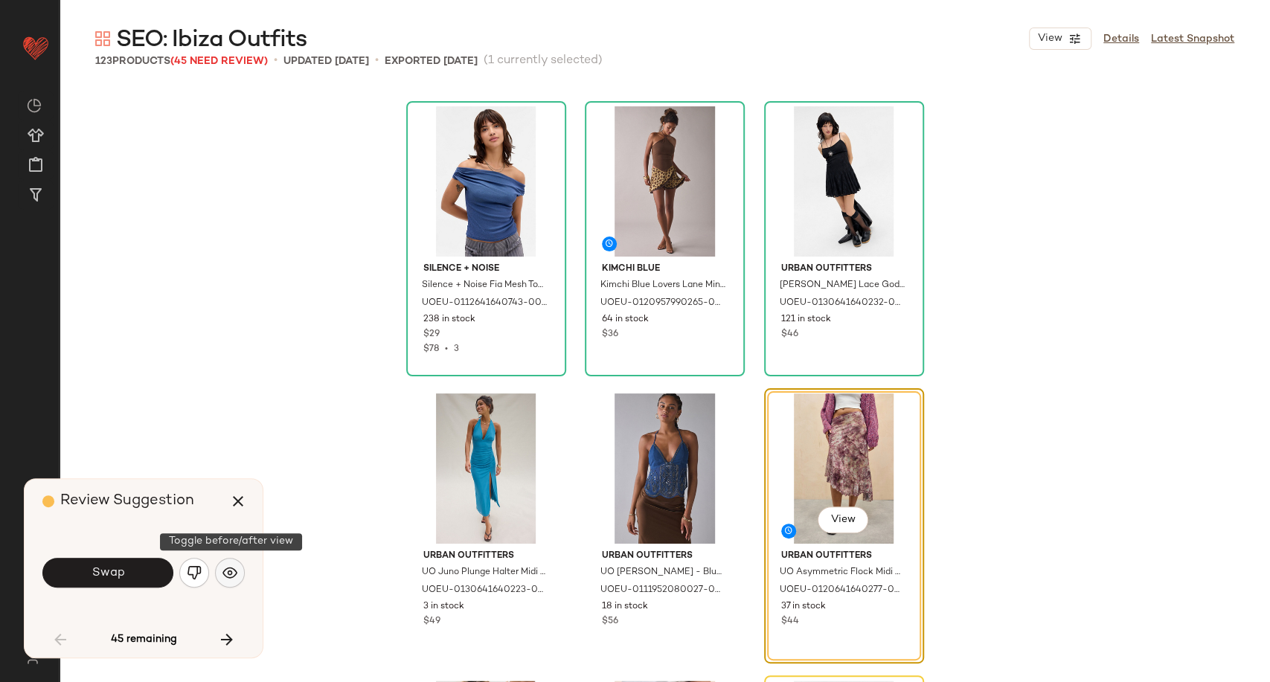
click at [230, 571] on img "button" at bounding box center [229, 572] width 15 height 15
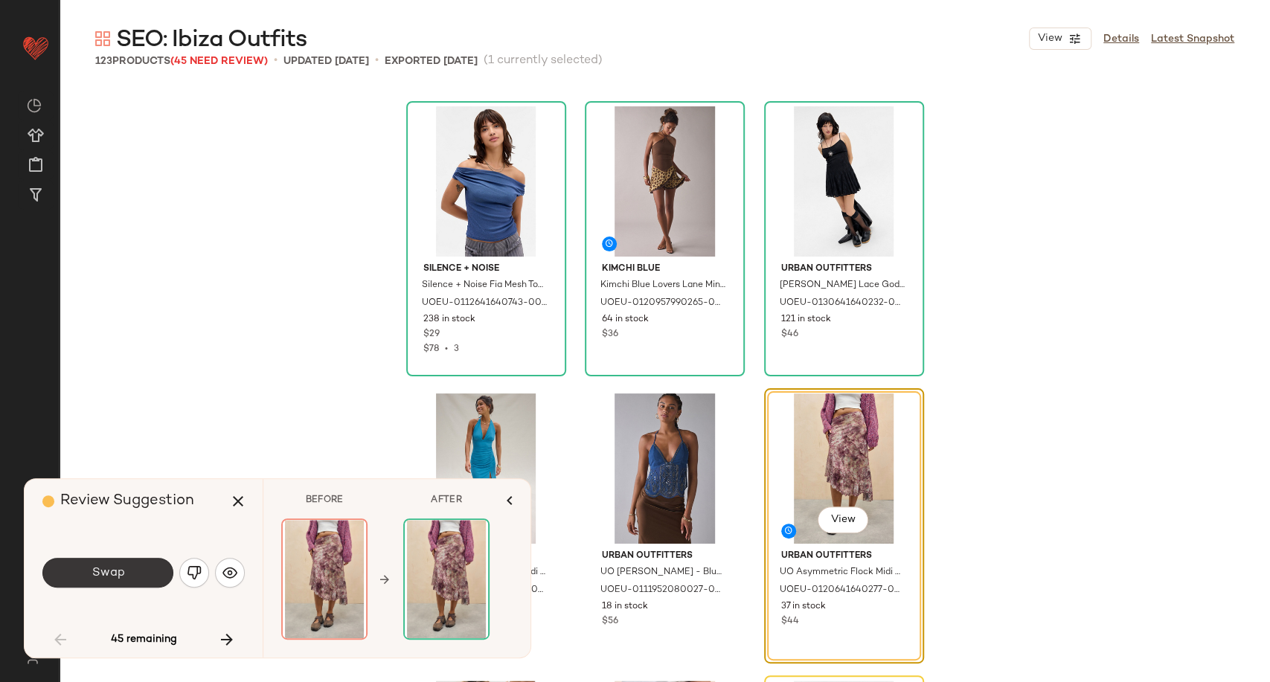
click at [120, 573] on span "Swap" at bounding box center [107, 573] width 33 height 14
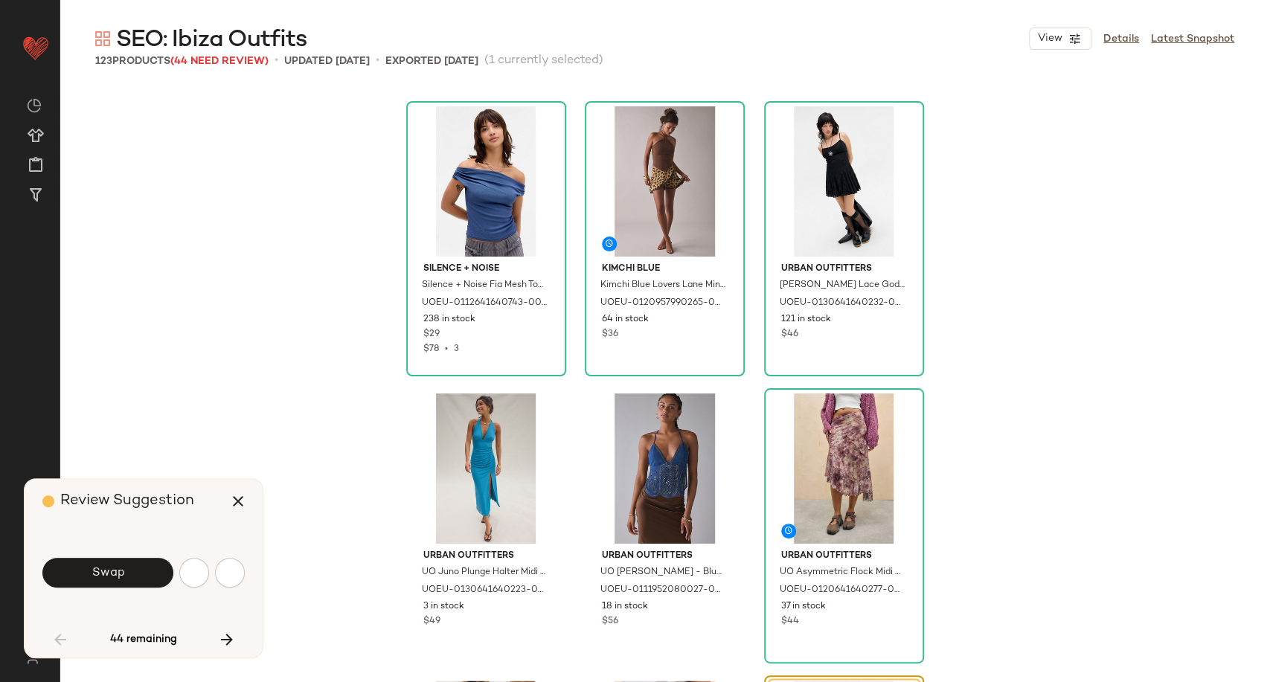
scroll to position [1435, 0]
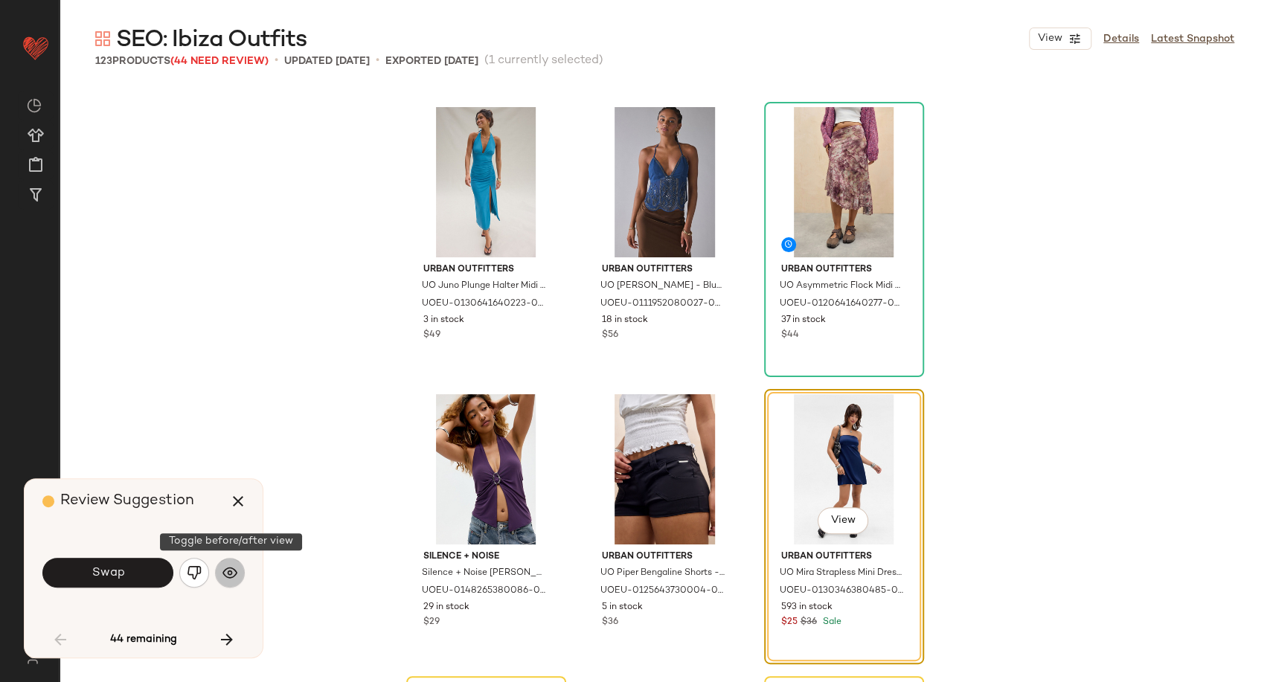
click at [229, 573] on img "button" at bounding box center [229, 572] width 15 height 15
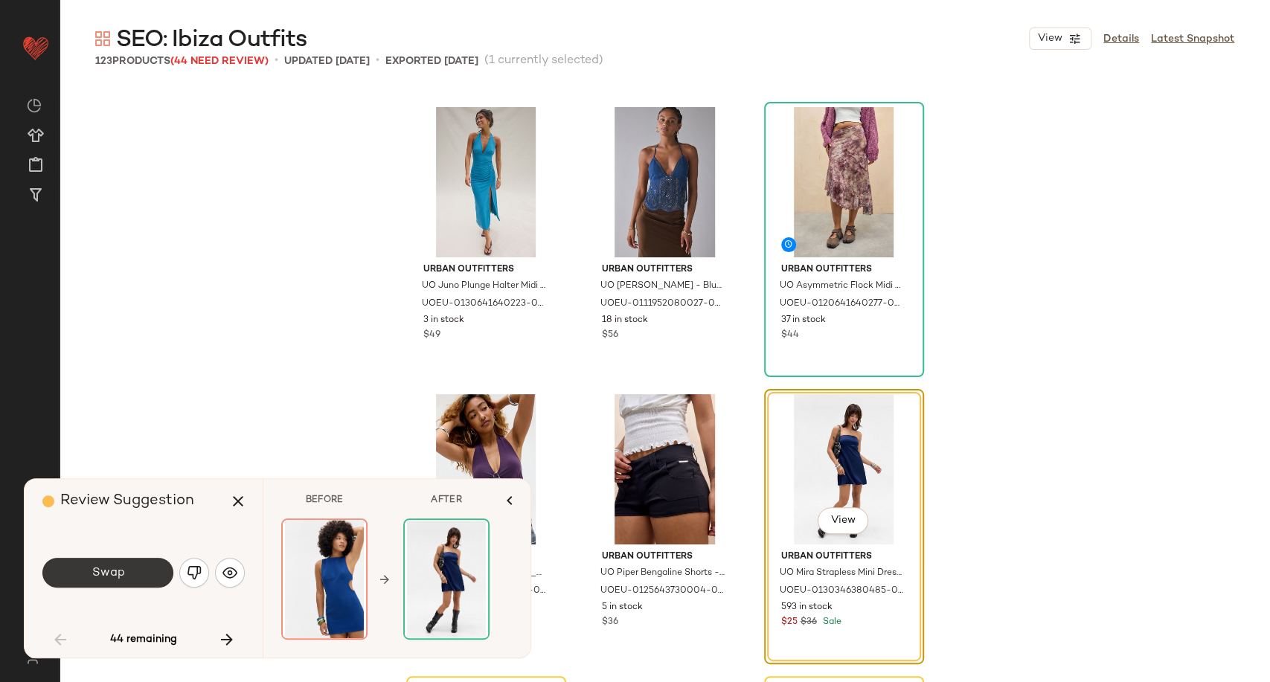
click at [138, 570] on button "Swap" at bounding box center [107, 573] width 131 height 30
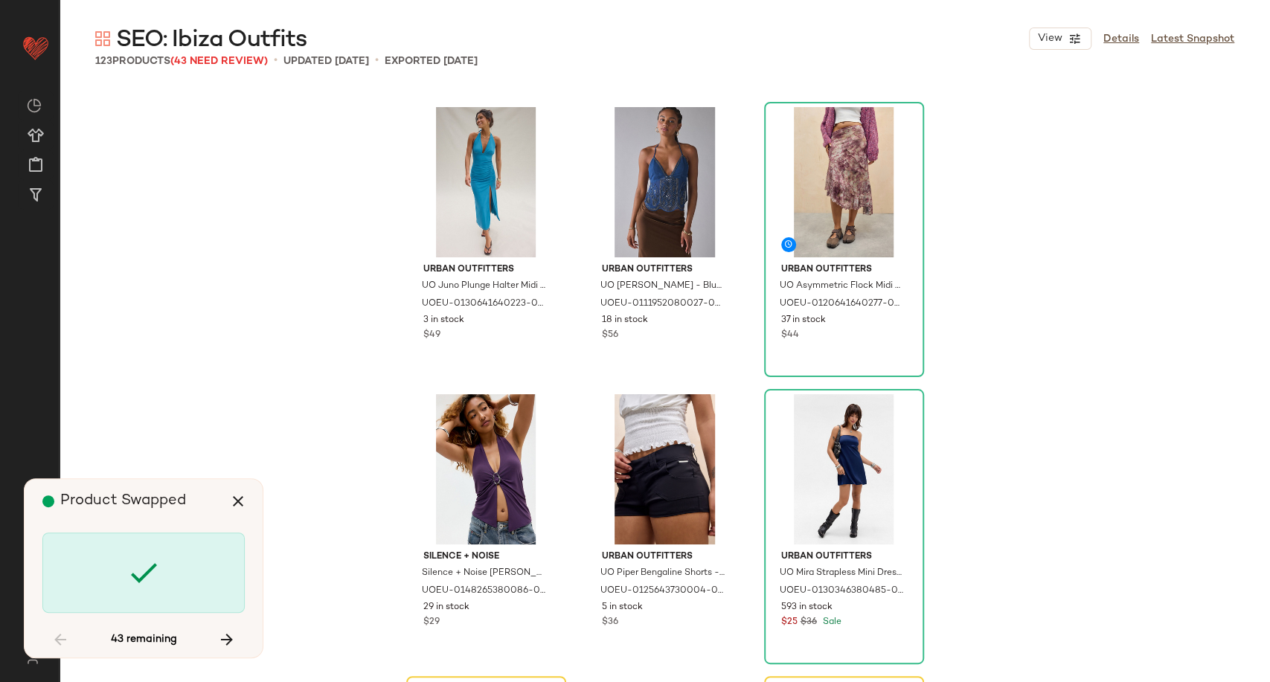
scroll to position [1723, 0]
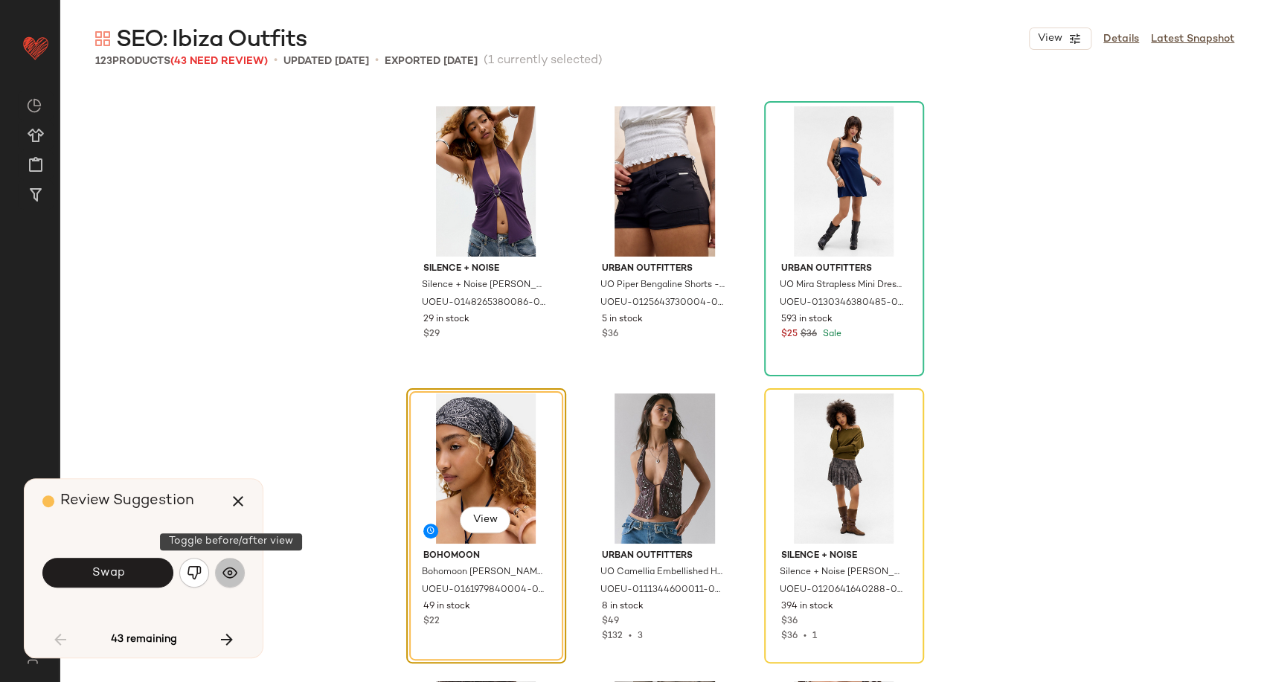
click at [231, 575] on img "button" at bounding box center [229, 572] width 15 height 15
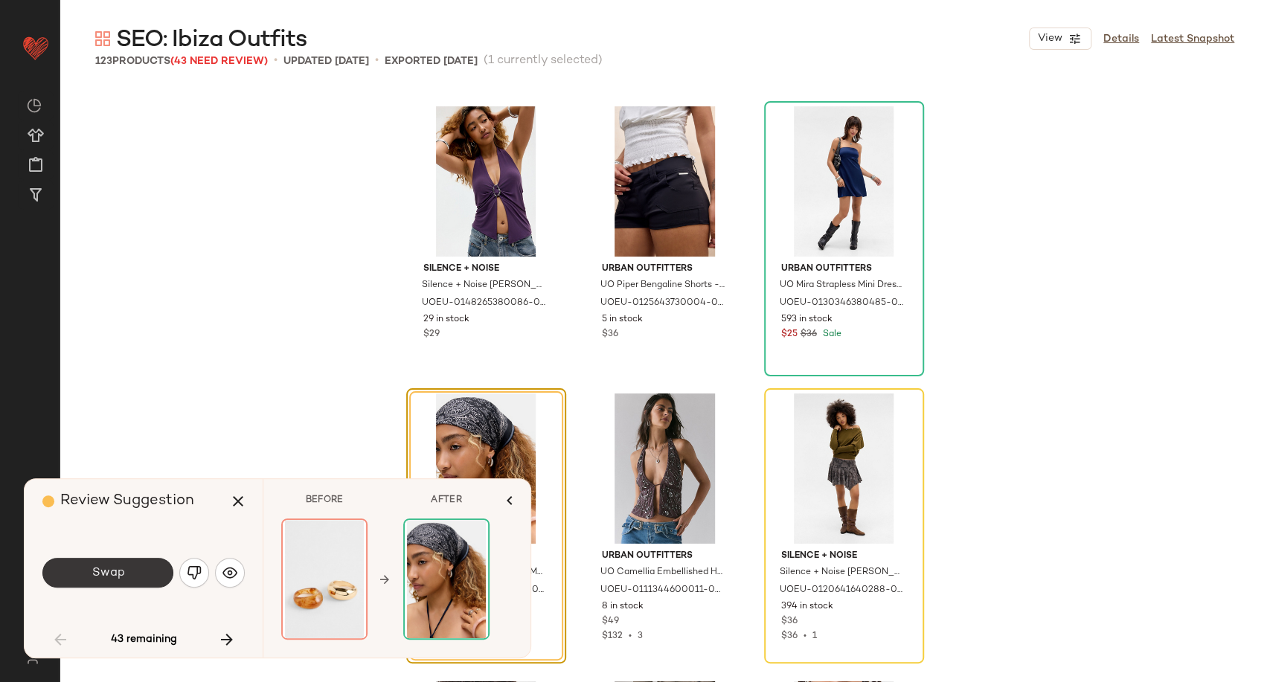
click at [161, 573] on button "Swap" at bounding box center [107, 573] width 131 height 30
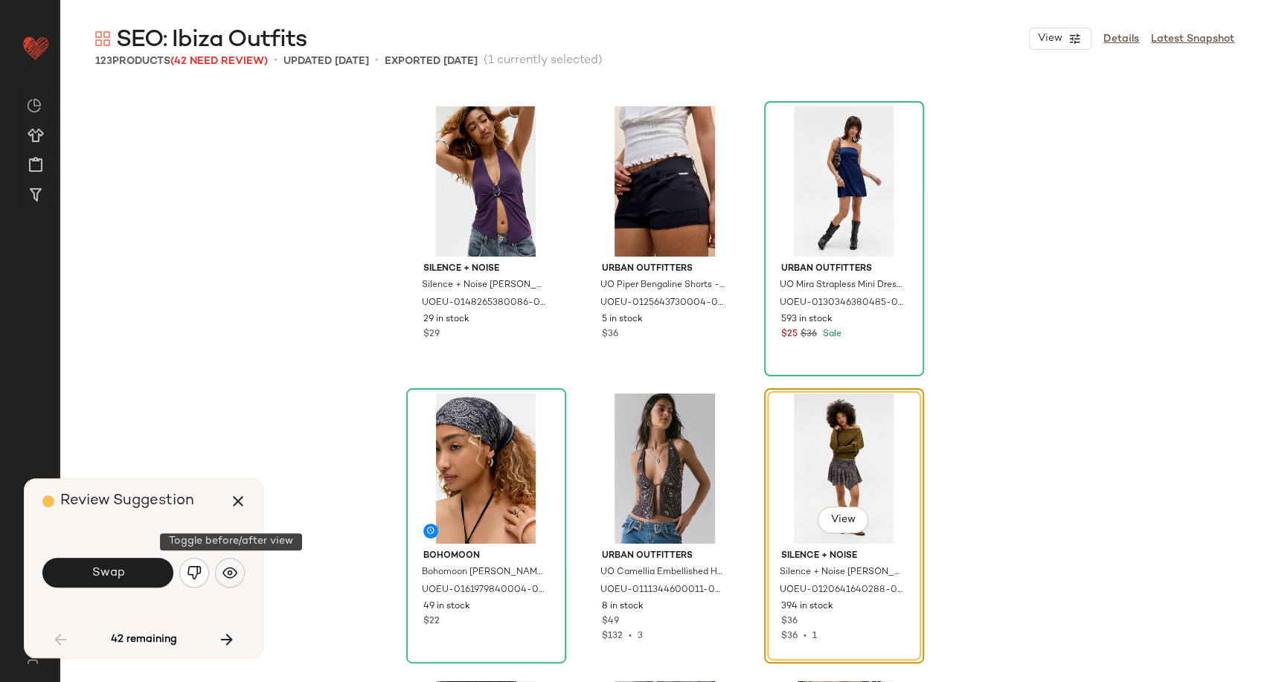
click at [231, 571] on img "button" at bounding box center [229, 572] width 15 height 15
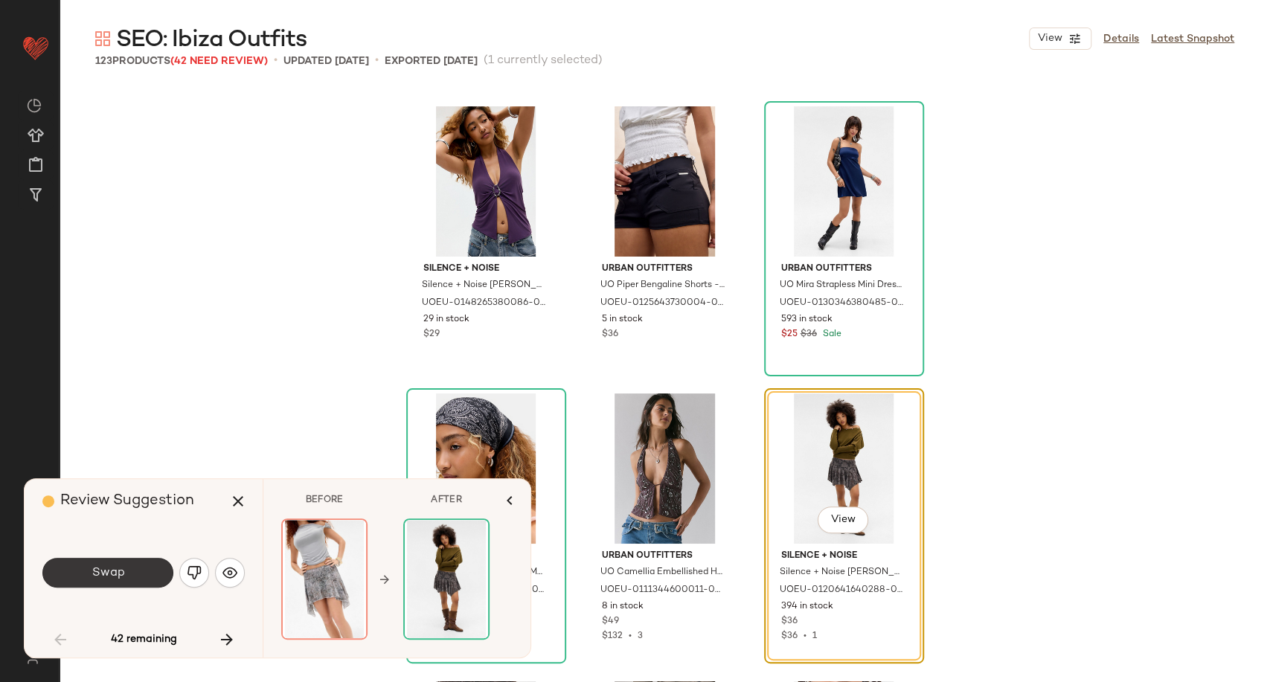
click at [123, 579] on span "Swap" at bounding box center [107, 573] width 33 height 14
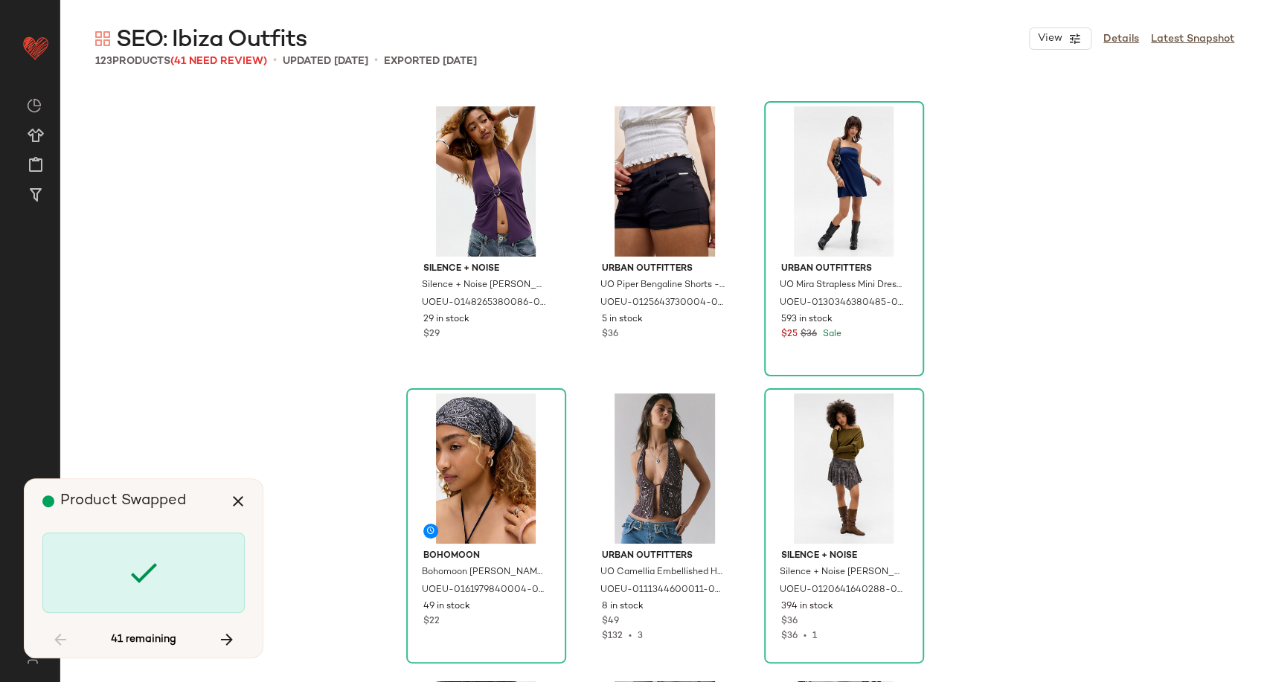
scroll to position [2583, 0]
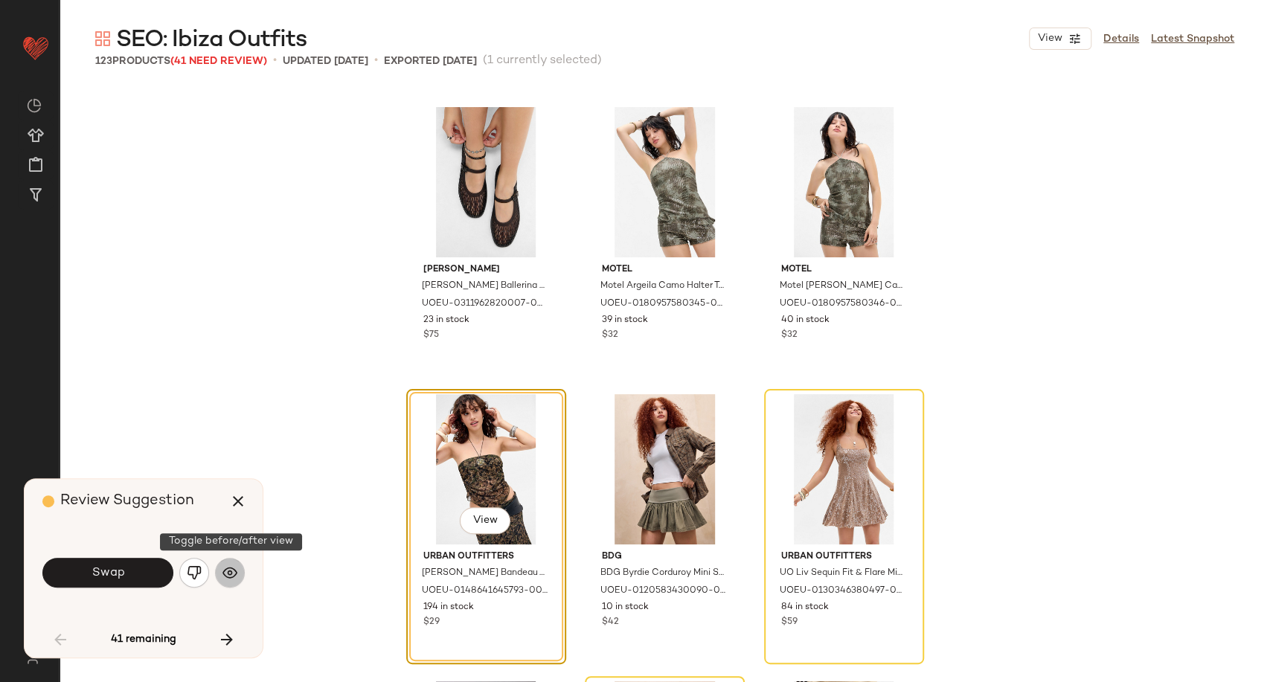
click at [228, 579] on img "button" at bounding box center [229, 572] width 15 height 15
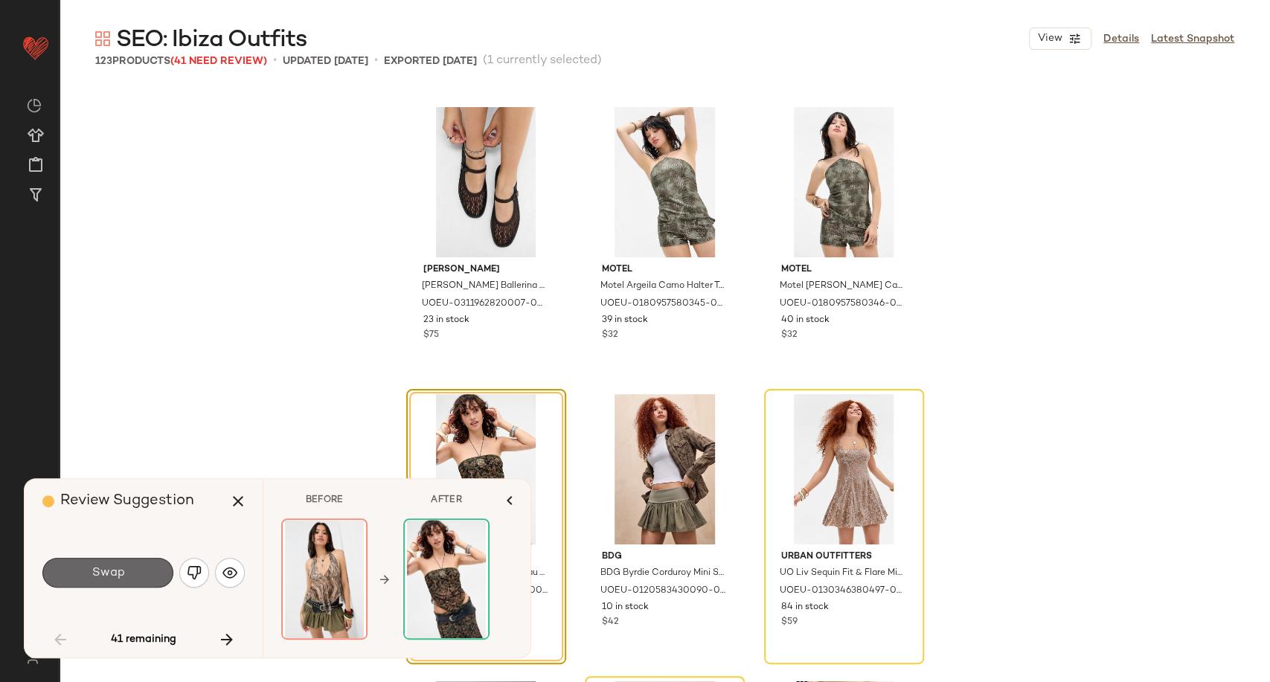
click at [148, 576] on button "Swap" at bounding box center [107, 573] width 131 height 30
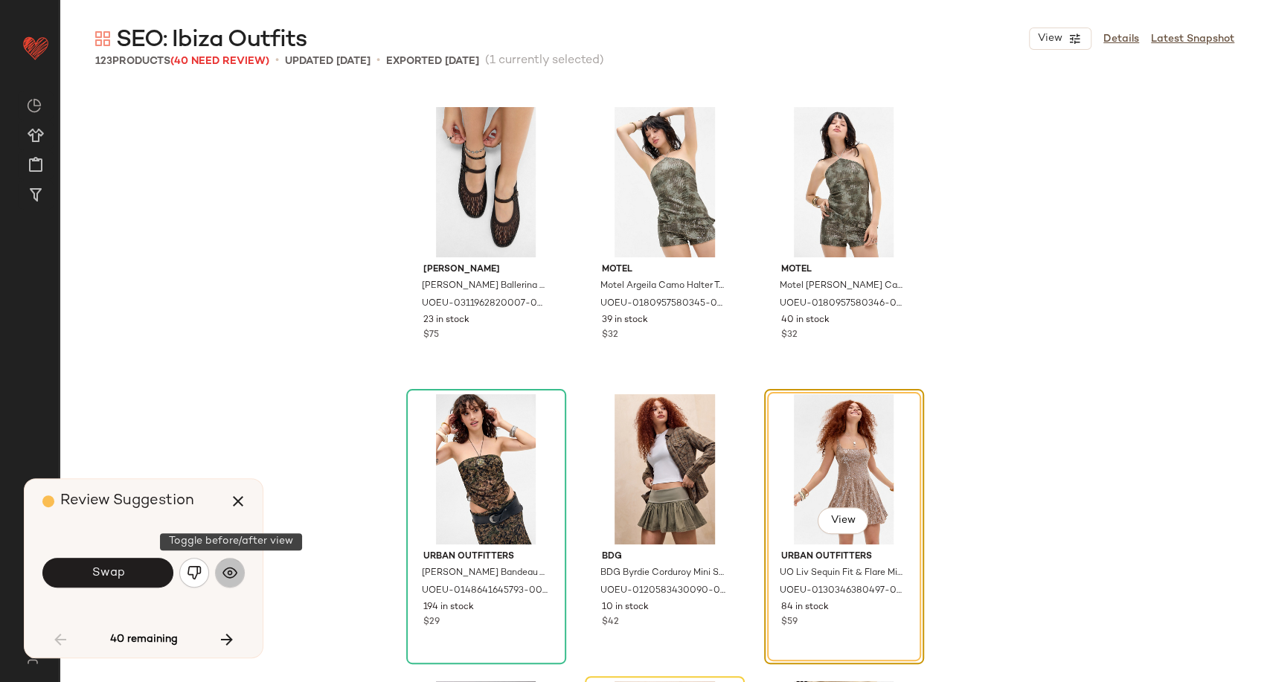
click at [232, 575] on img "button" at bounding box center [229, 572] width 15 height 15
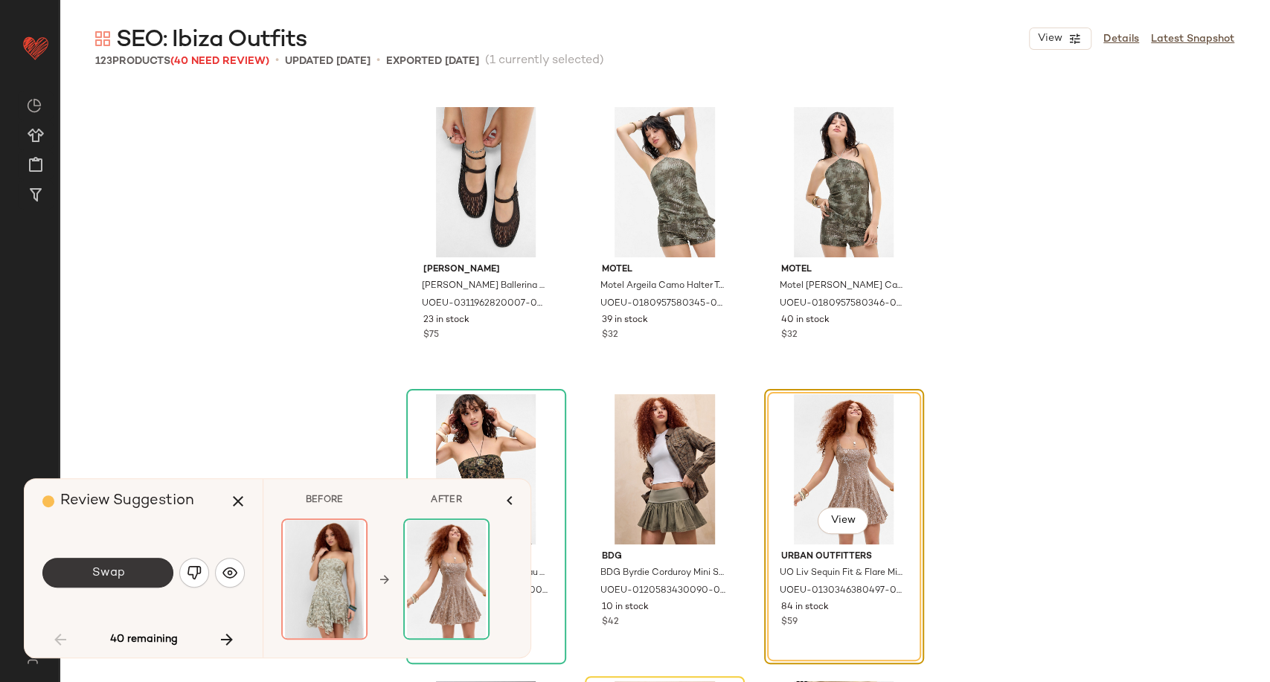
click at [124, 584] on button "Swap" at bounding box center [107, 573] width 131 height 30
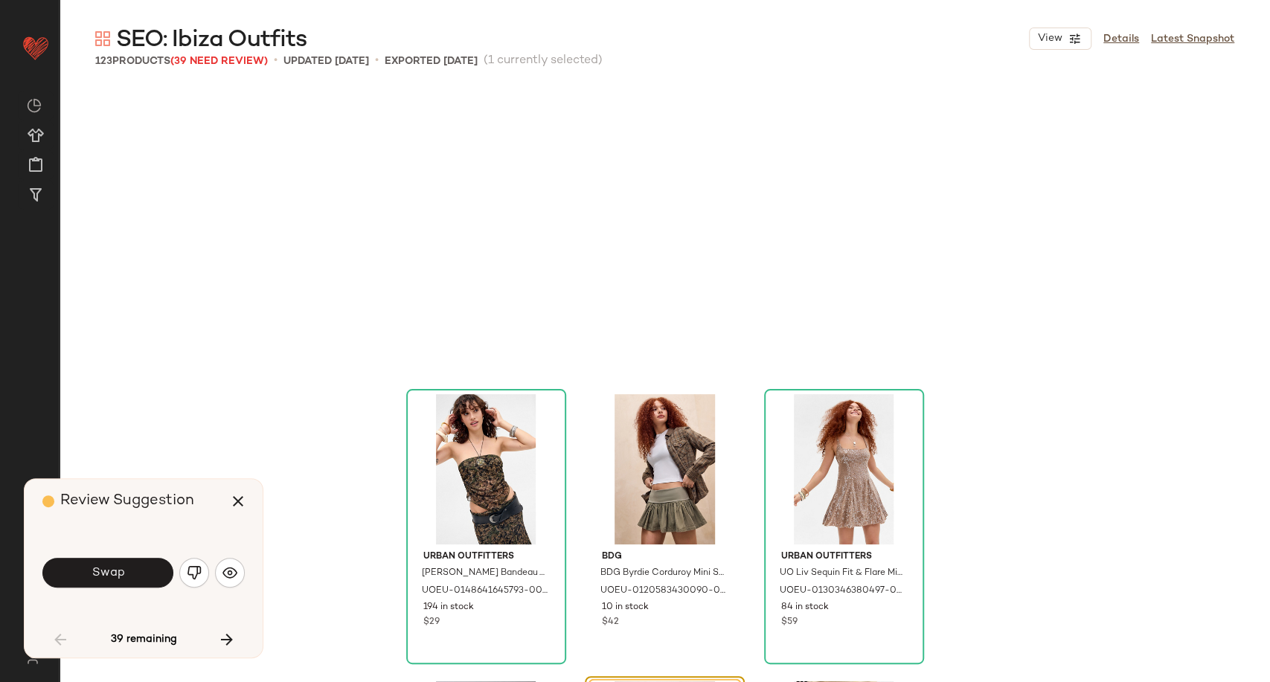
scroll to position [2871, 0]
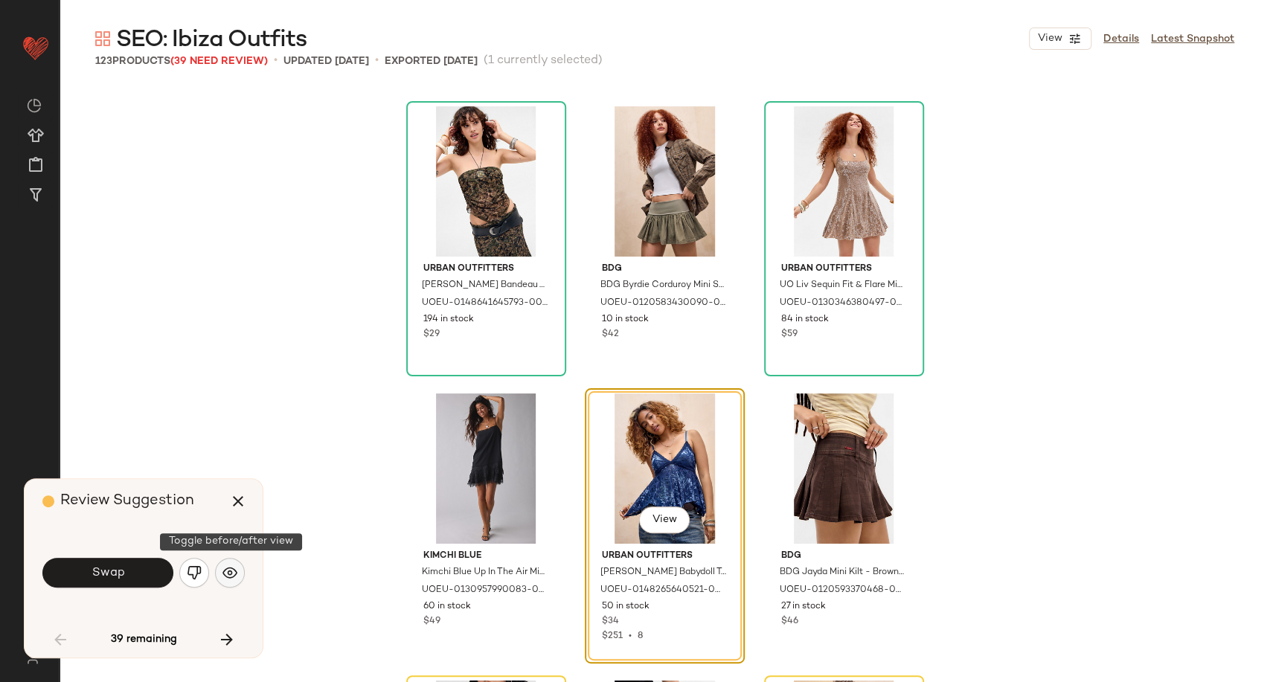
click at [222, 579] on img "button" at bounding box center [229, 572] width 15 height 15
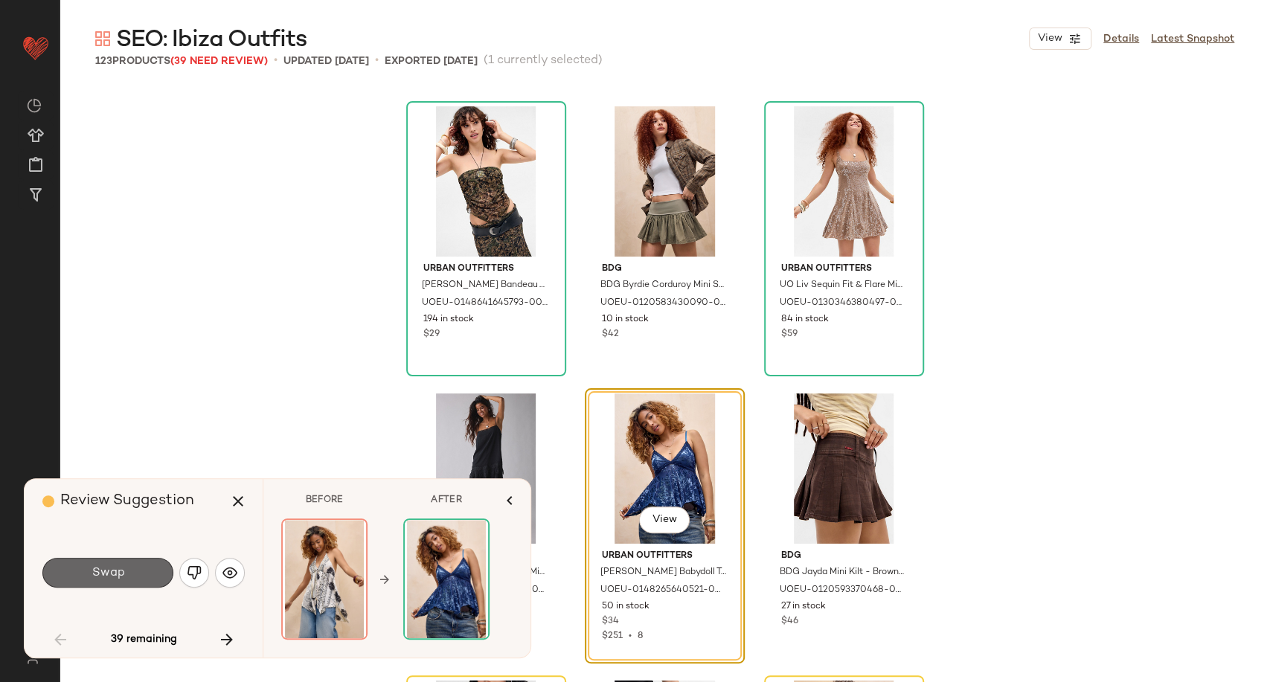
click at [152, 569] on button "Swap" at bounding box center [107, 573] width 131 height 30
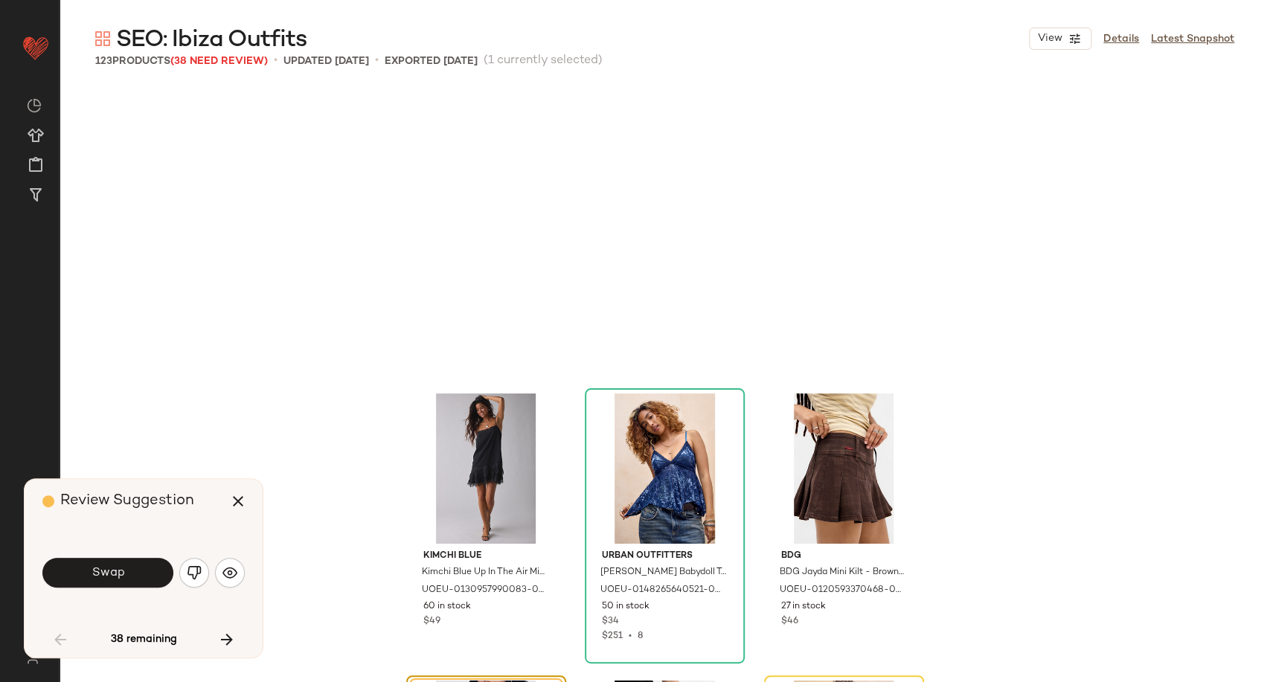
scroll to position [3158, 0]
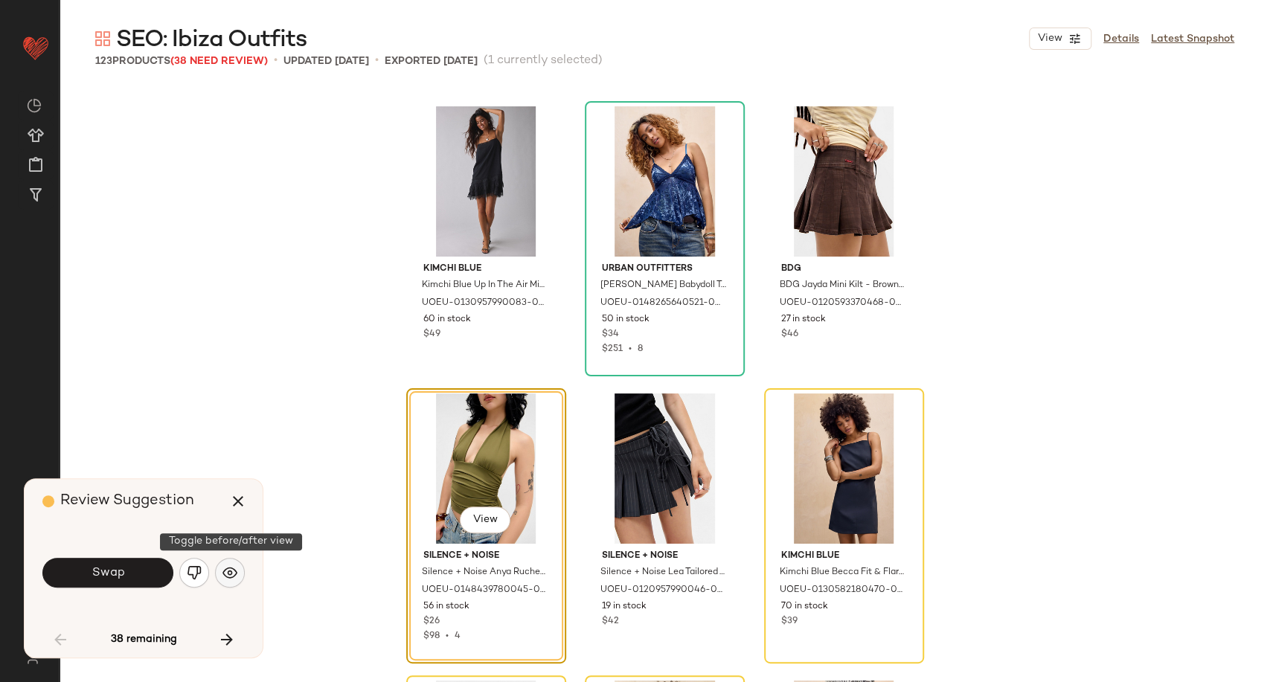
click at [226, 574] on img "button" at bounding box center [229, 572] width 15 height 15
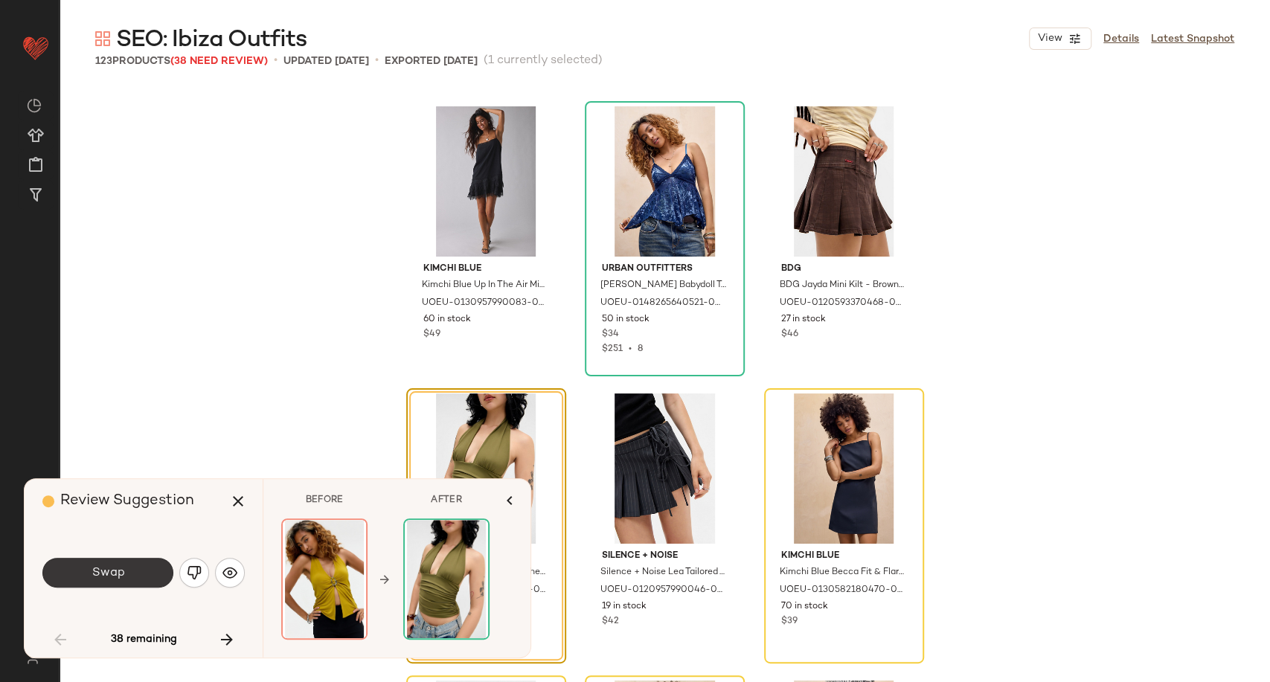
click at [110, 572] on span "Swap" at bounding box center [107, 573] width 33 height 14
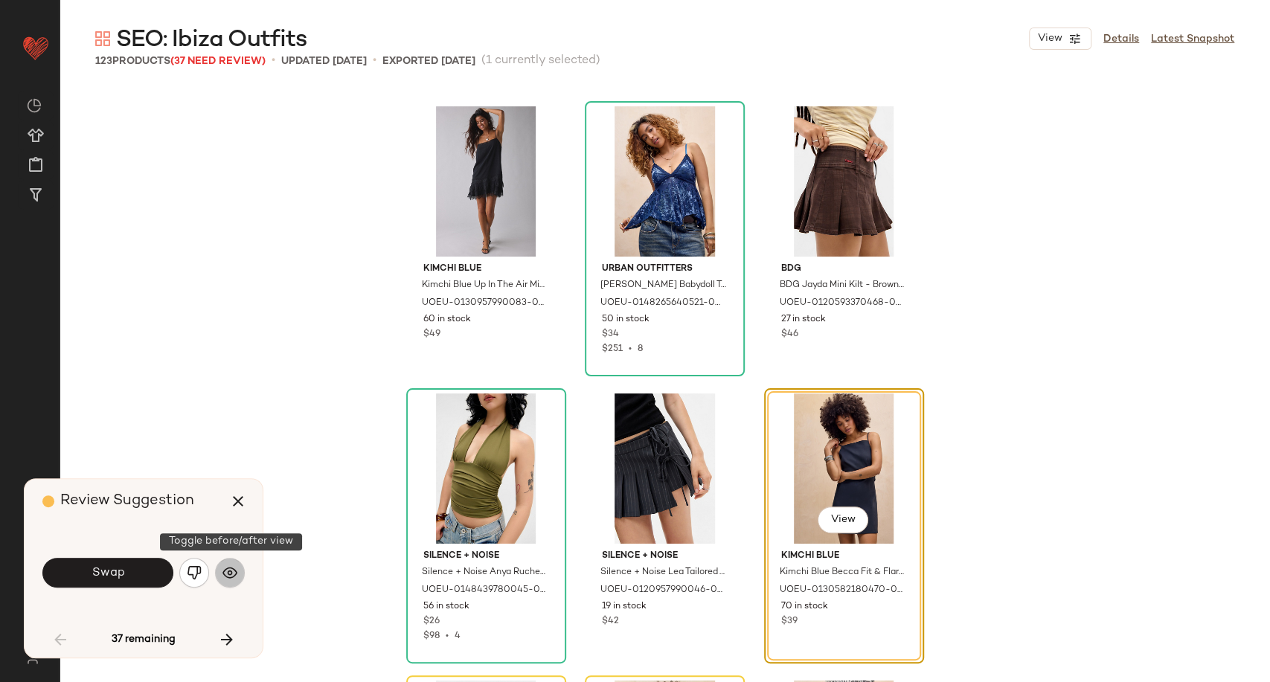
click at [239, 571] on button "button" at bounding box center [230, 573] width 30 height 30
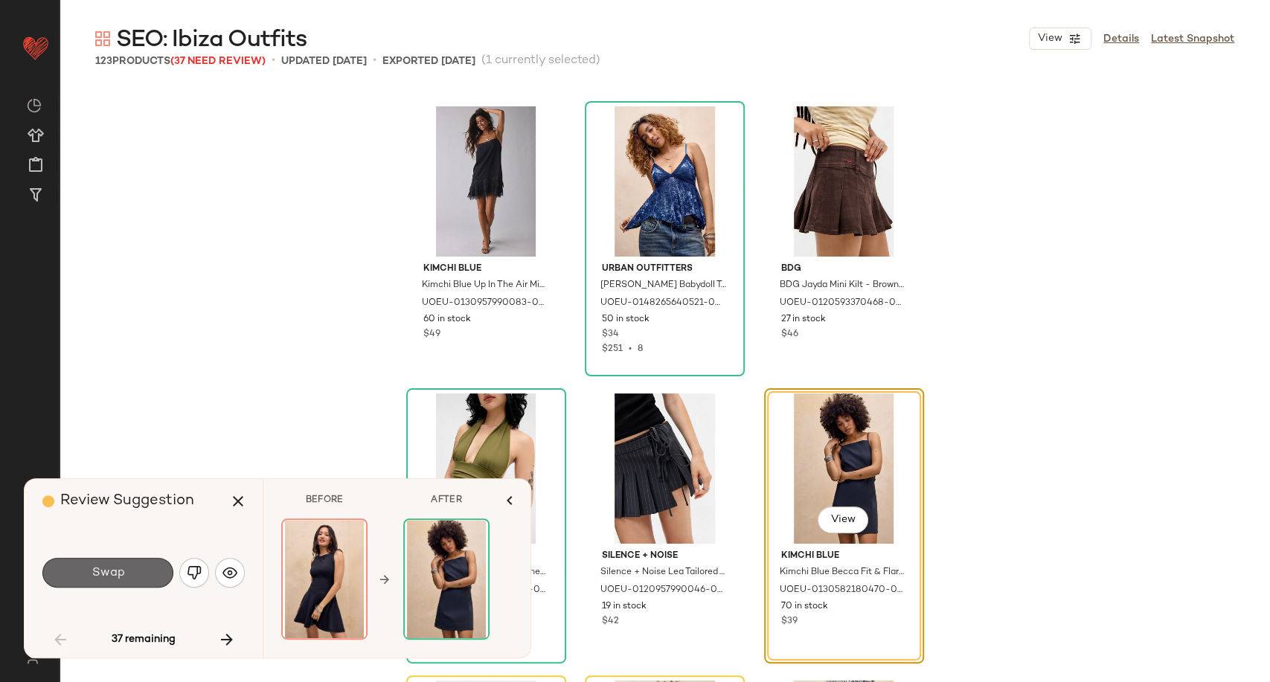
click at [115, 580] on button "Swap" at bounding box center [107, 573] width 131 height 30
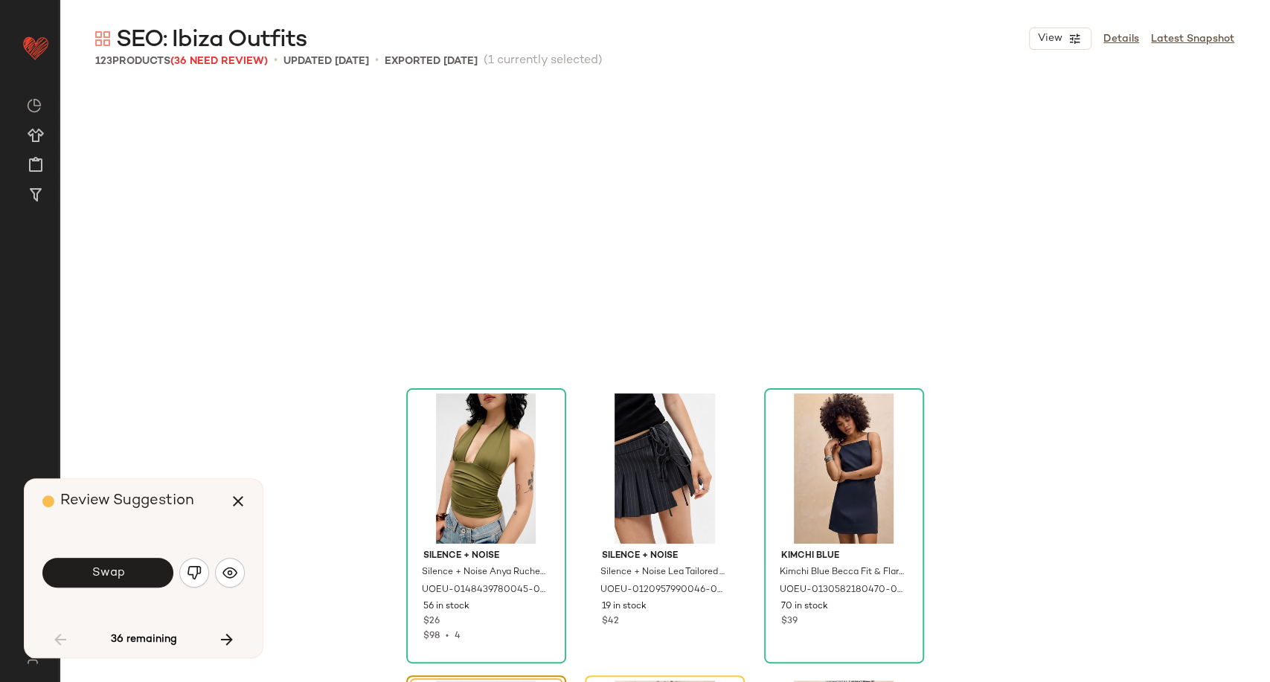
scroll to position [3445, 0]
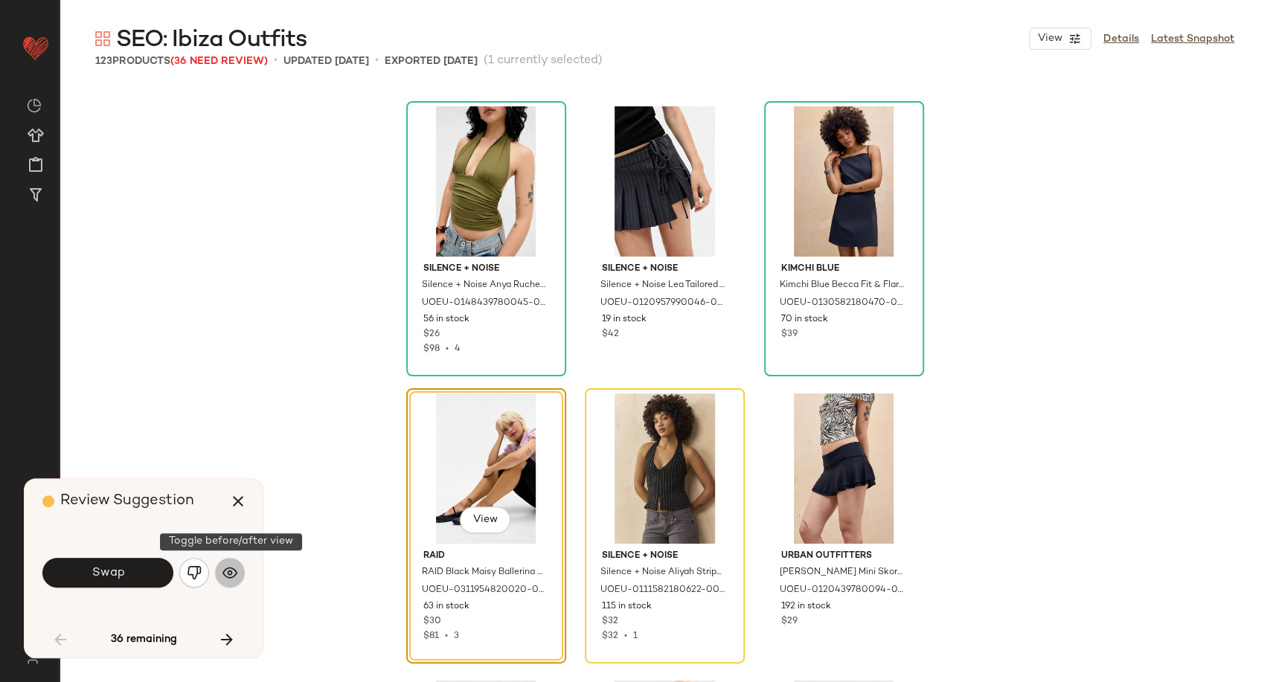
click at [232, 571] on img "button" at bounding box center [229, 572] width 15 height 15
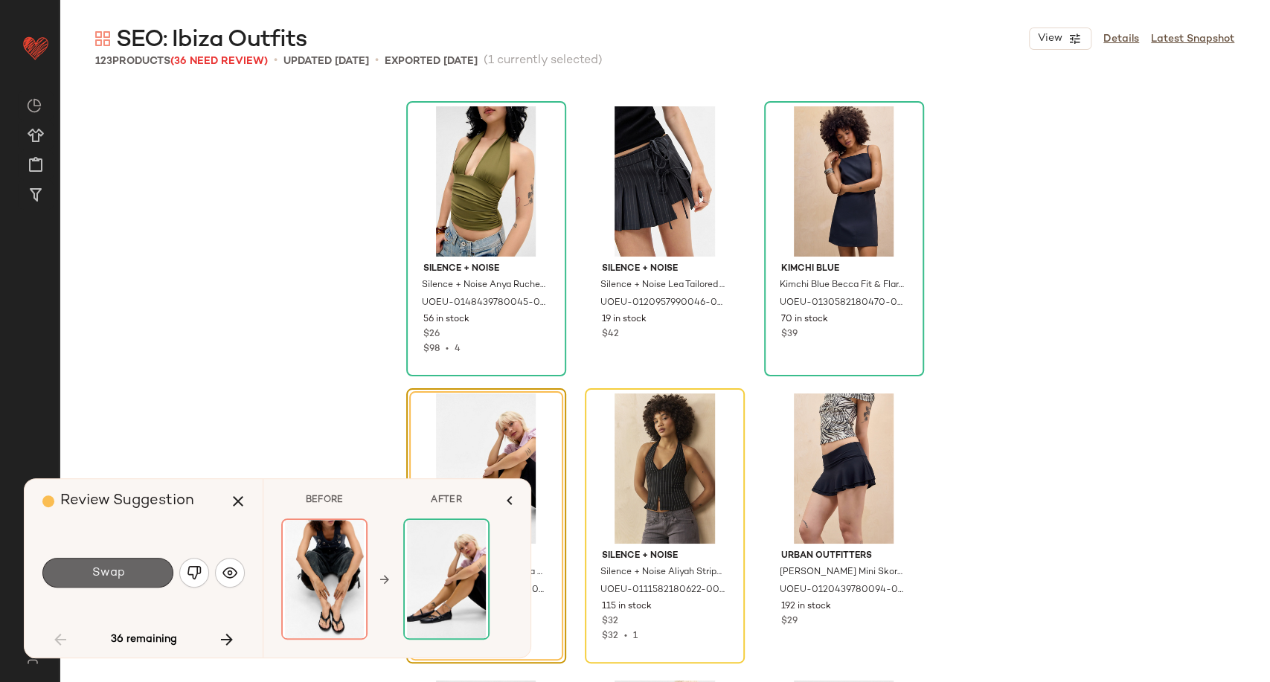
click at [105, 578] on span "Swap" at bounding box center [107, 573] width 33 height 14
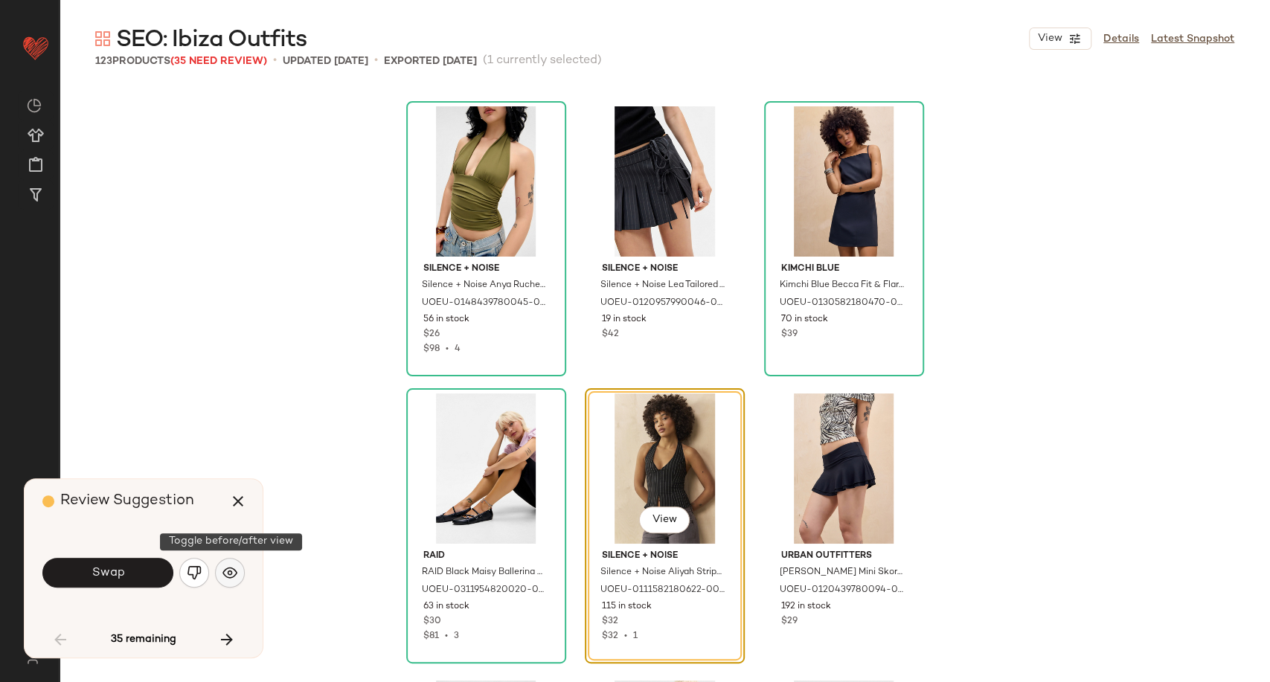
click at [238, 569] on button "button" at bounding box center [230, 573] width 30 height 30
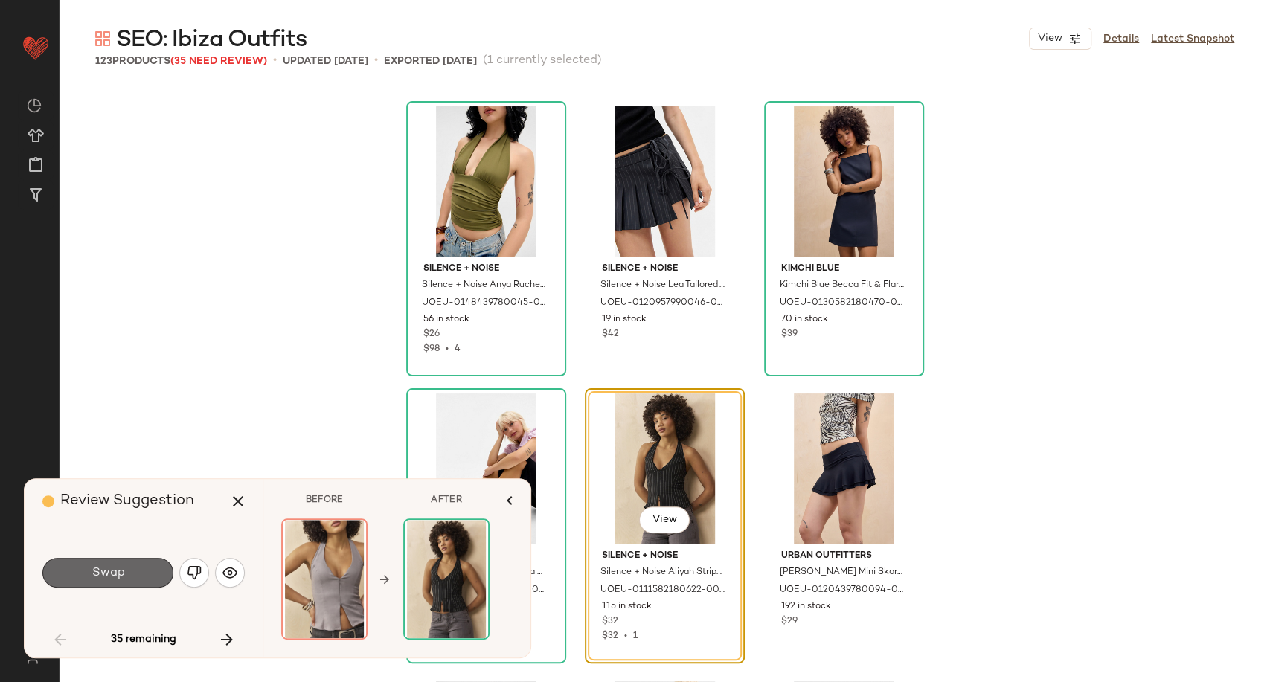
click at [117, 578] on span "Swap" at bounding box center [107, 573] width 33 height 14
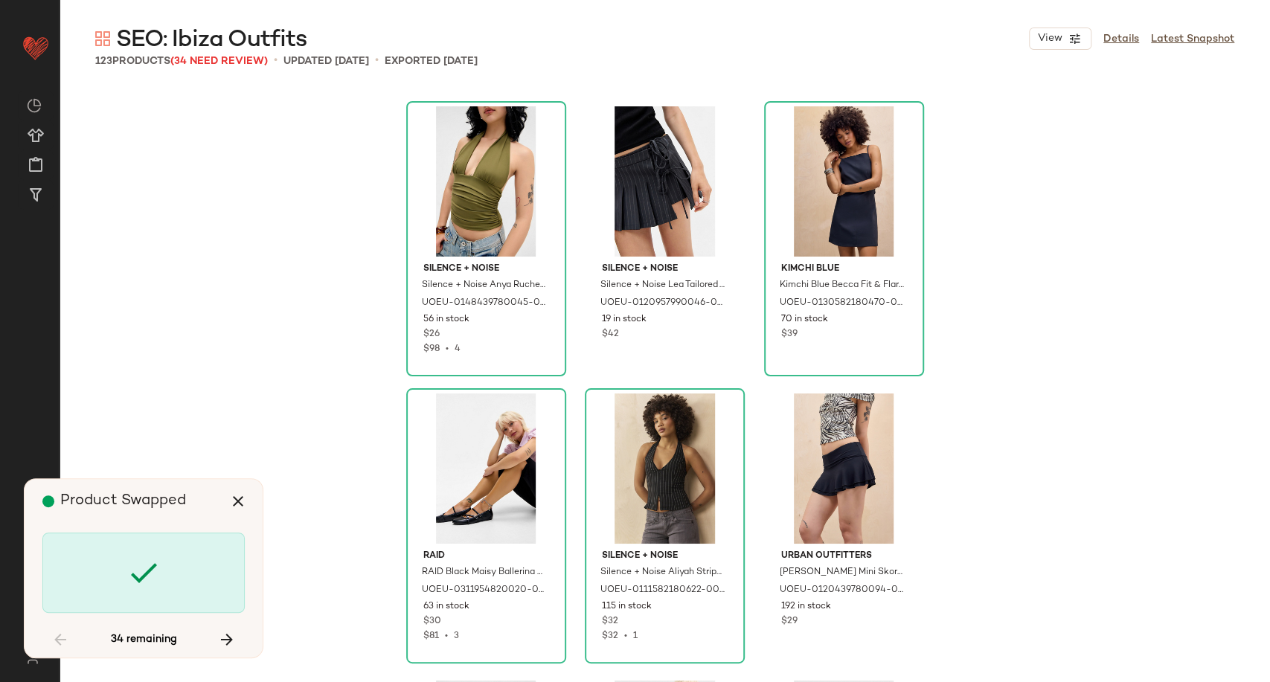
scroll to position [4307, 0]
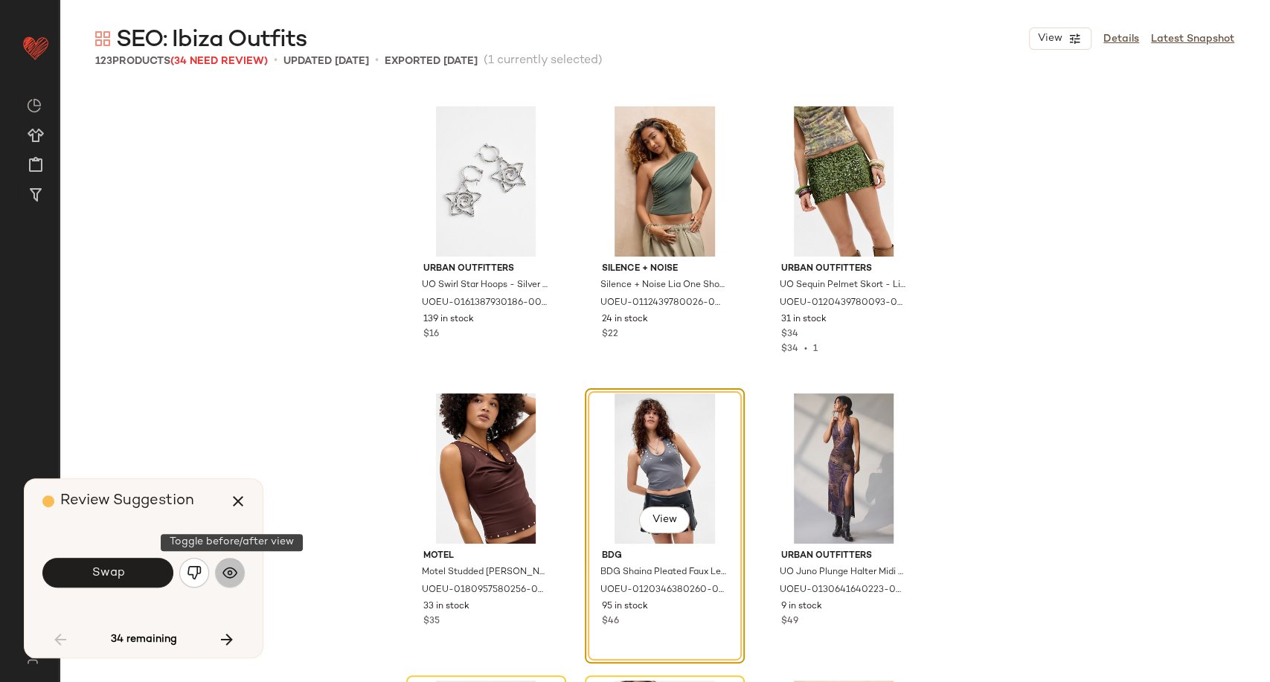
click at [219, 576] on button "button" at bounding box center [230, 573] width 30 height 30
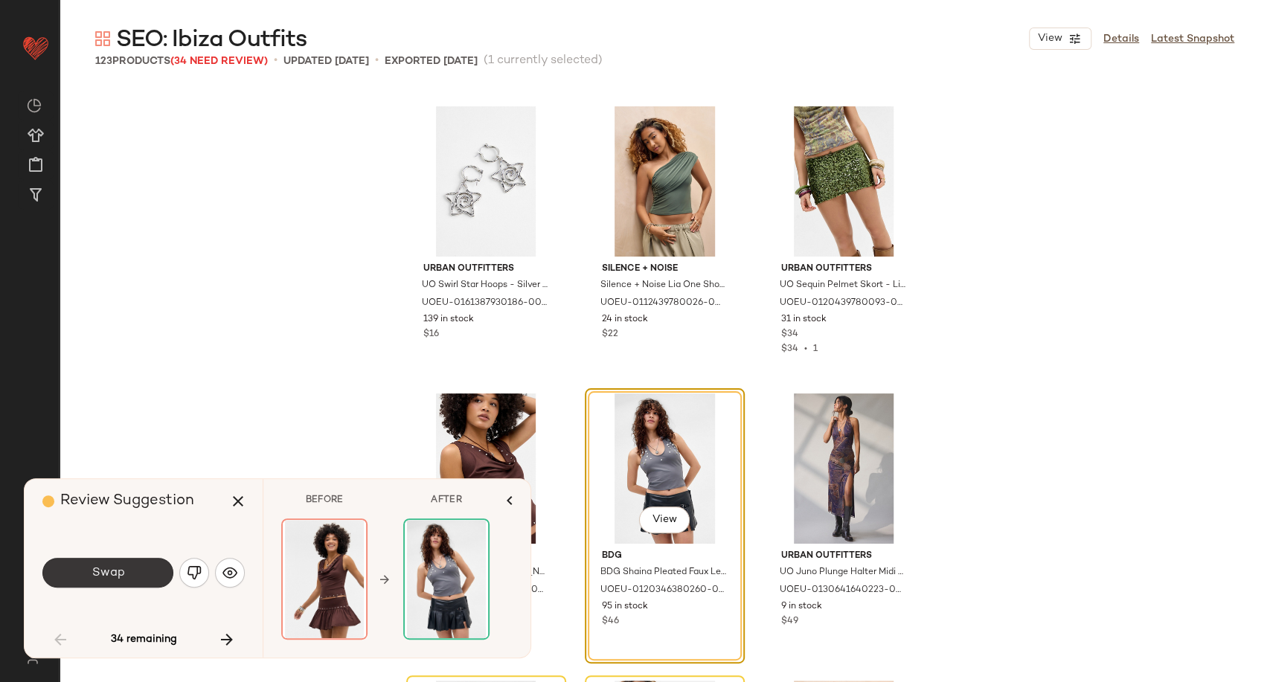
click at [135, 572] on button "Swap" at bounding box center [107, 573] width 131 height 30
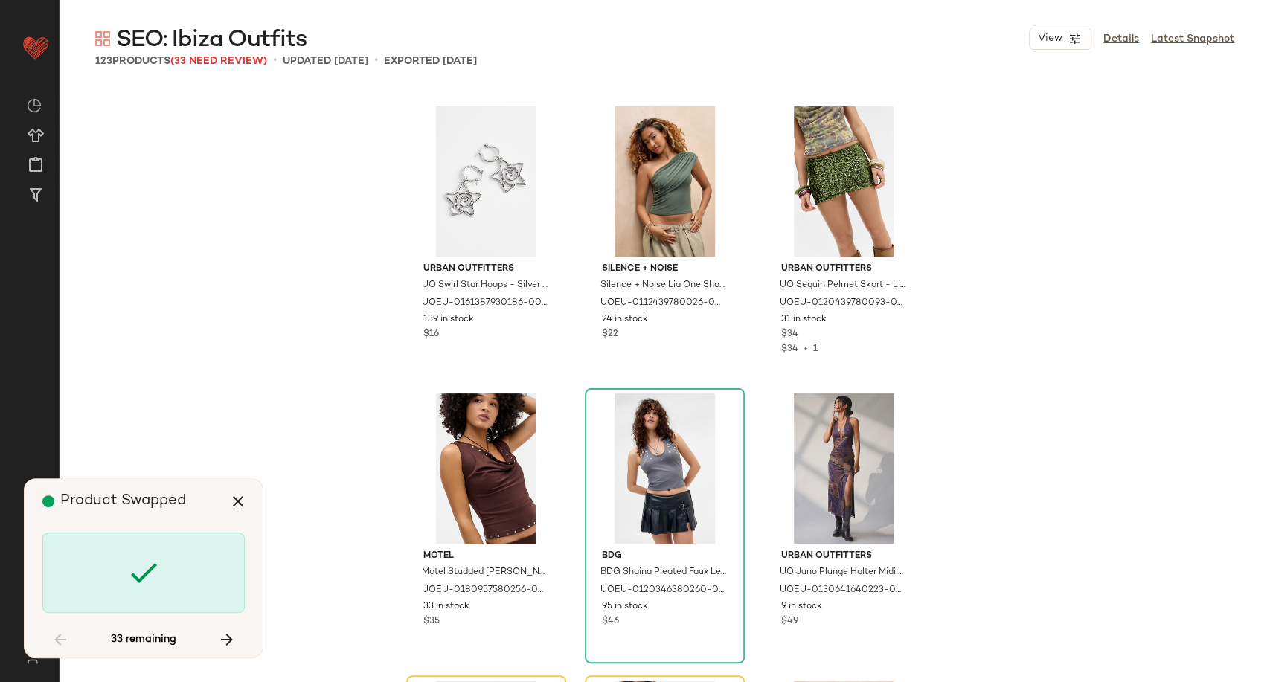
scroll to position [4594, 0]
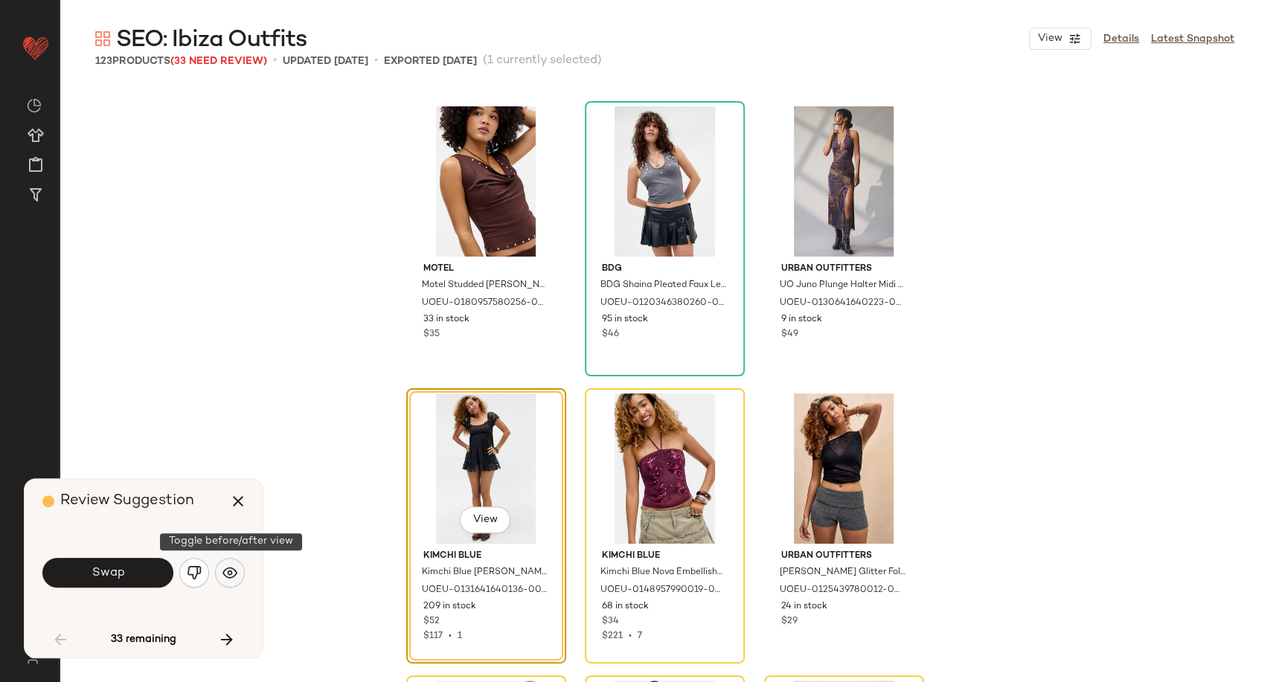
click at [234, 570] on img "button" at bounding box center [229, 572] width 15 height 15
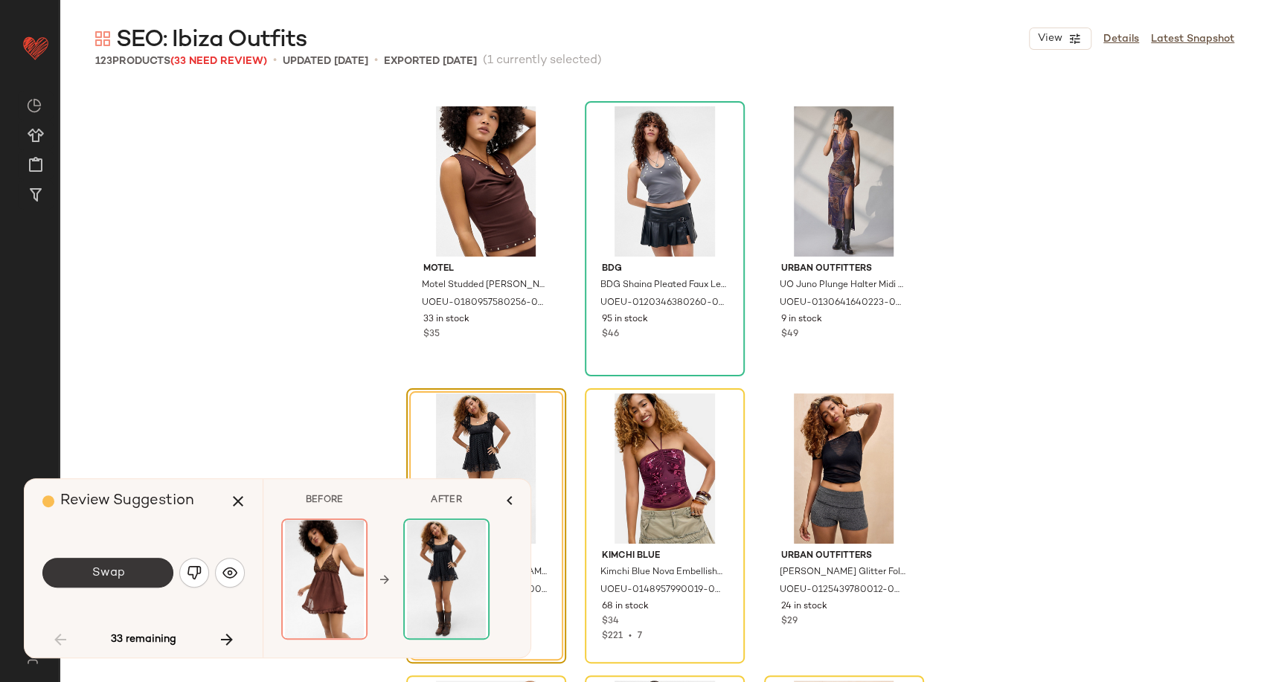
click at [154, 567] on button "Swap" at bounding box center [107, 573] width 131 height 30
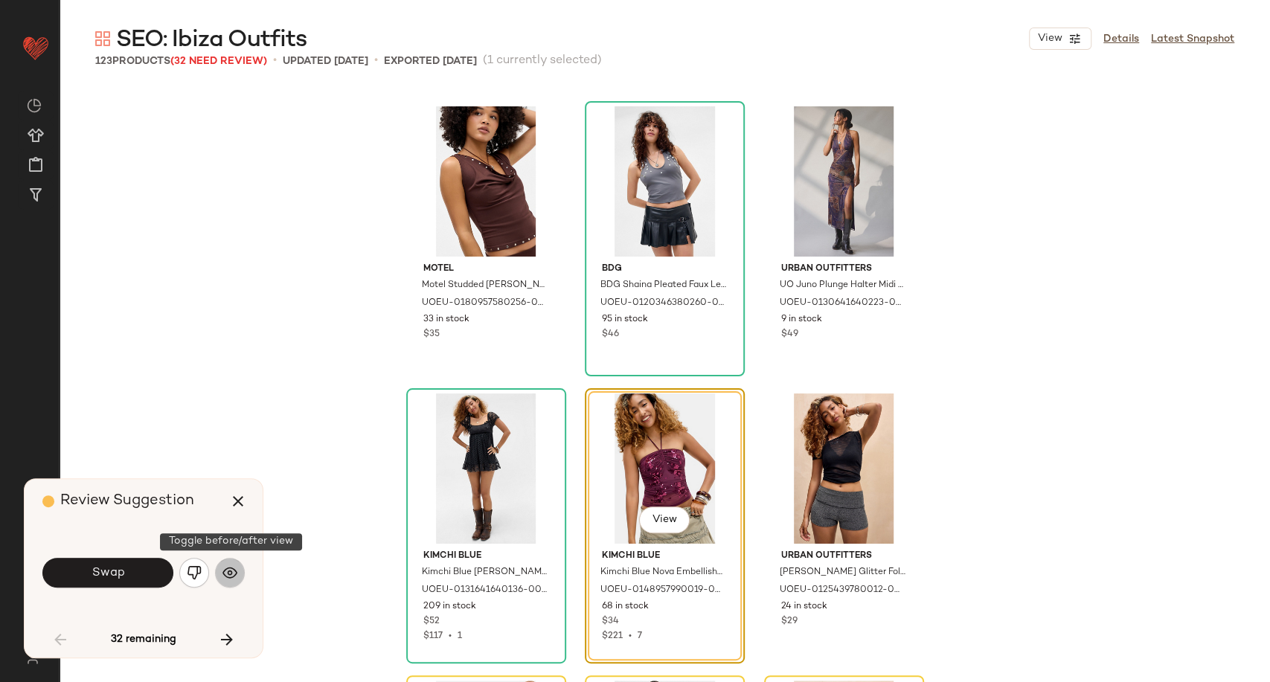
click at [239, 579] on button "button" at bounding box center [230, 573] width 30 height 30
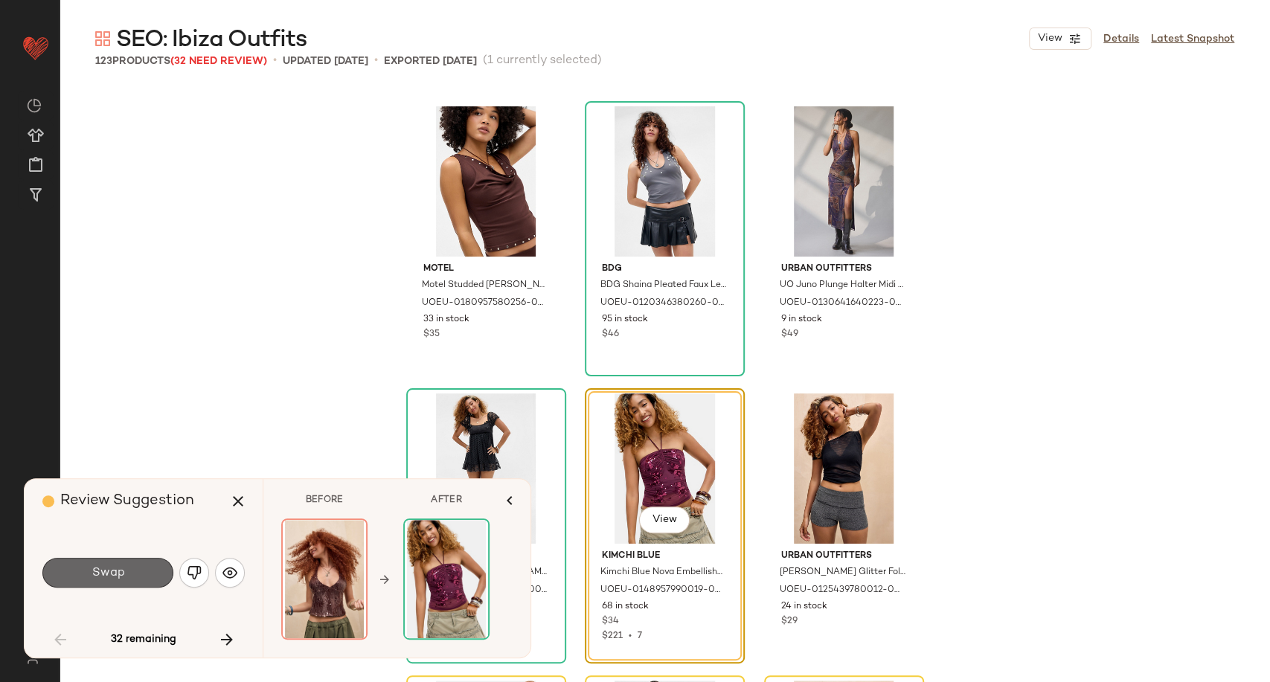
click at [97, 576] on span "Swap" at bounding box center [107, 573] width 33 height 14
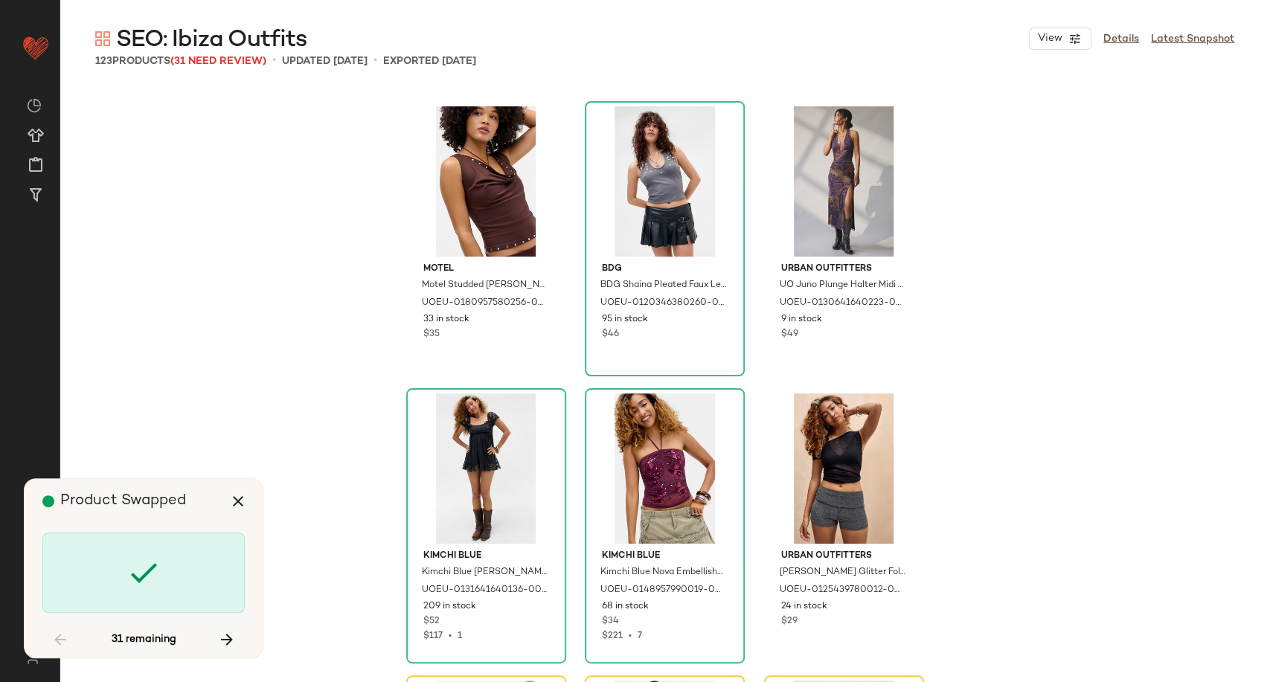
scroll to position [4880, 0]
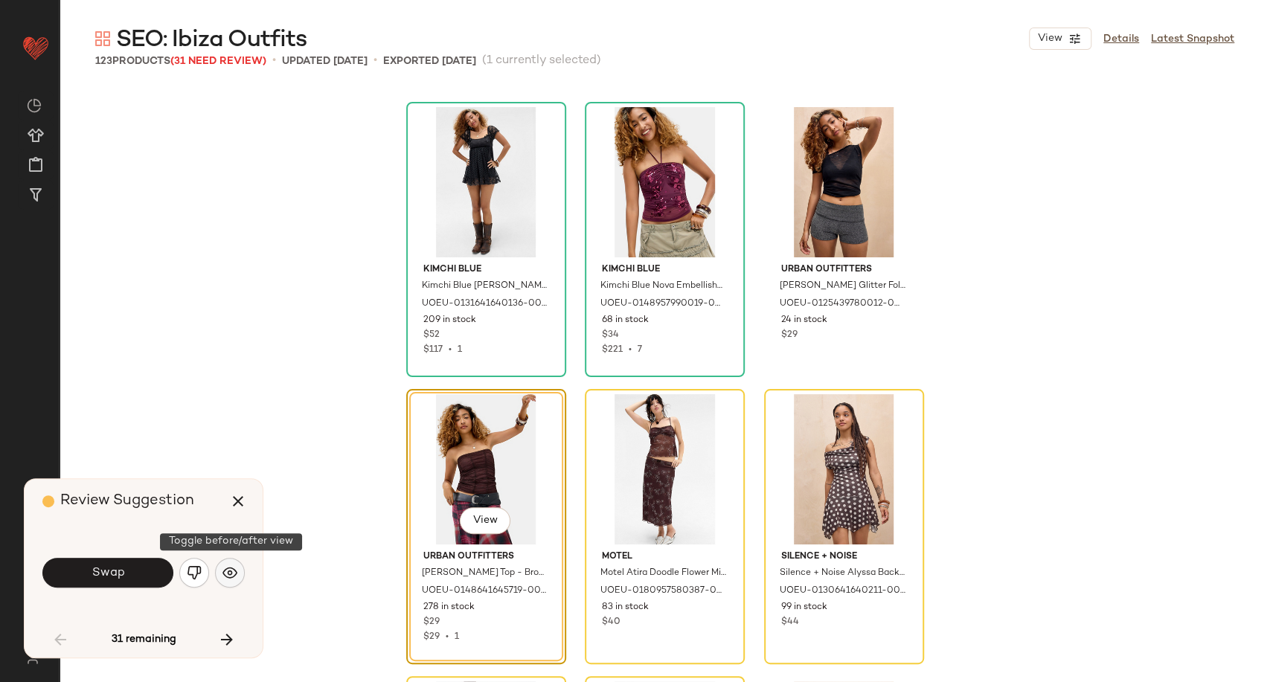
click at [235, 570] on img "button" at bounding box center [229, 572] width 15 height 15
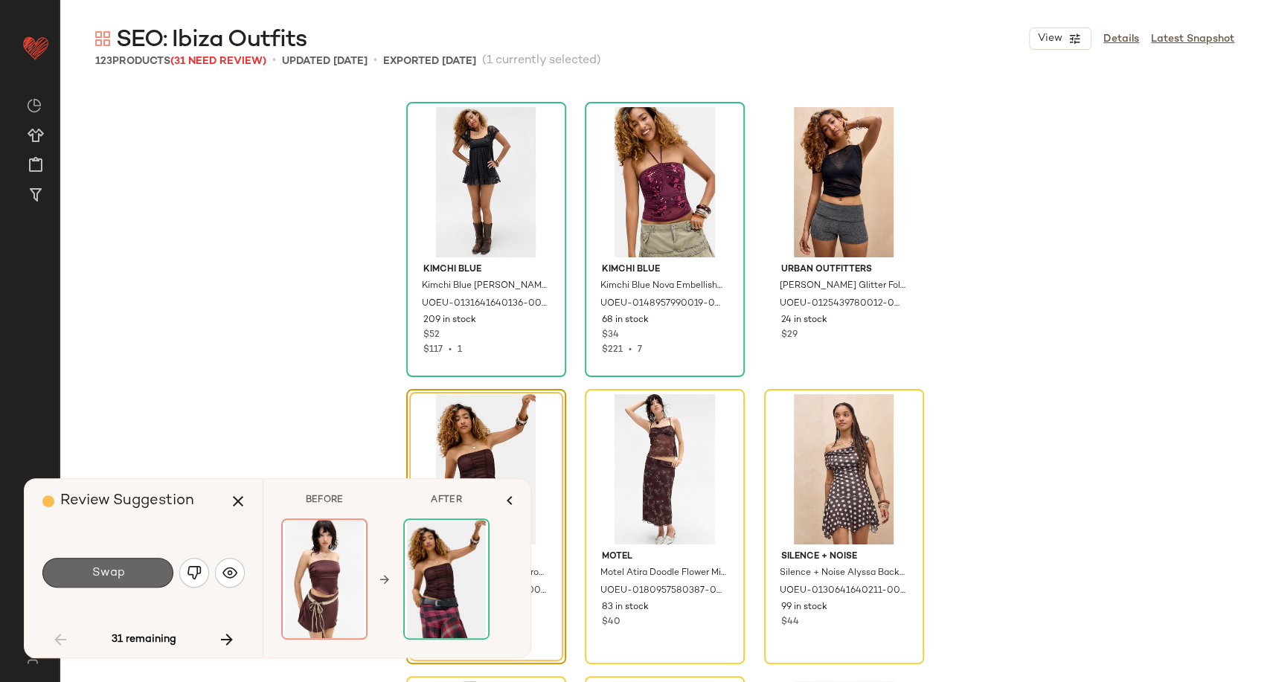
click at [141, 579] on button "Swap" at bounding box center [107, 573] width 131 height 30
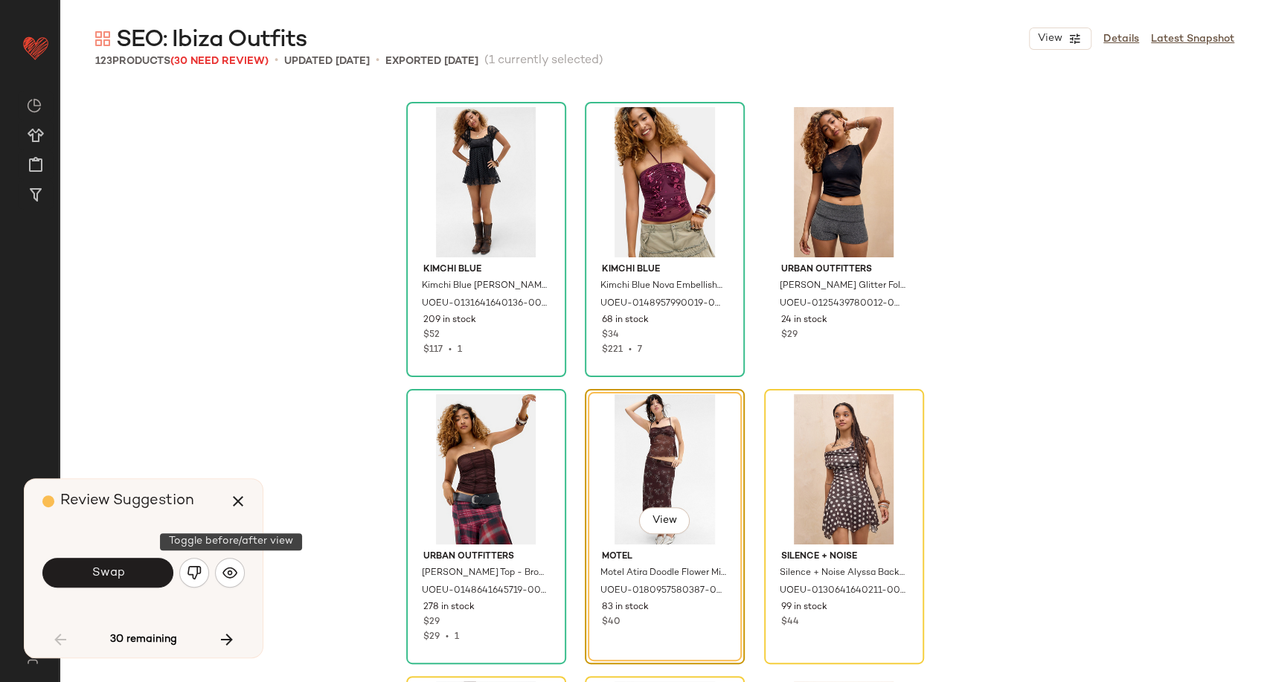
click at [234, 572] on img "button" at bounding box center [229, 572] width 15 height 15
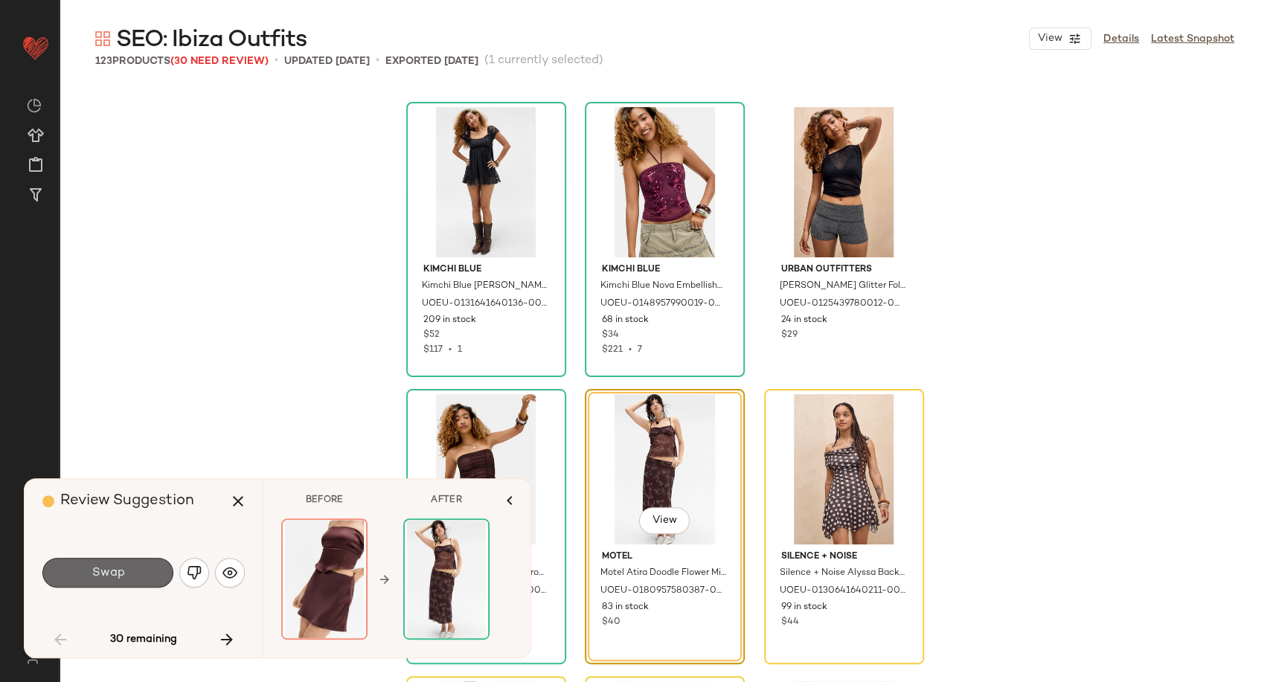
click at [129, 573] on button "Swap" at bounding box center [107, 573] width 131 height 30
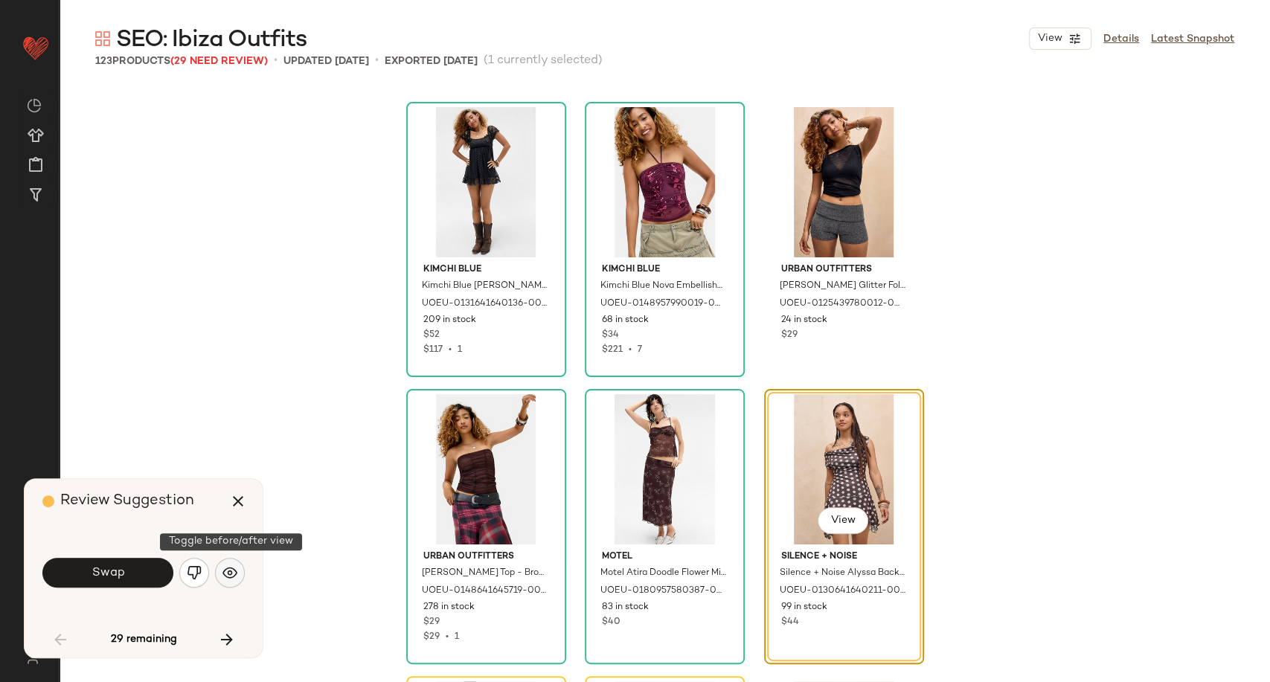
click at [235, 573] on img "button" at bounding box center [229, 572] width 15 height 15
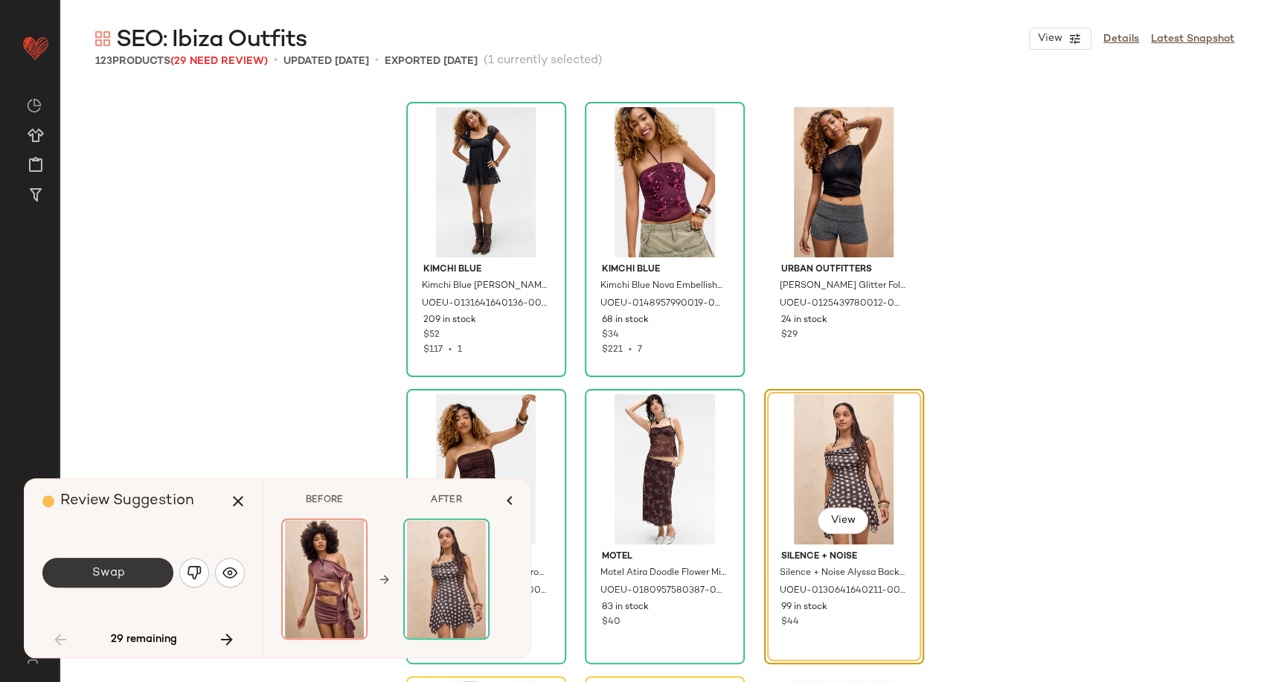
click at [138, 579] on button "Swap" at bounding box center [107, 573] width 131 height 30
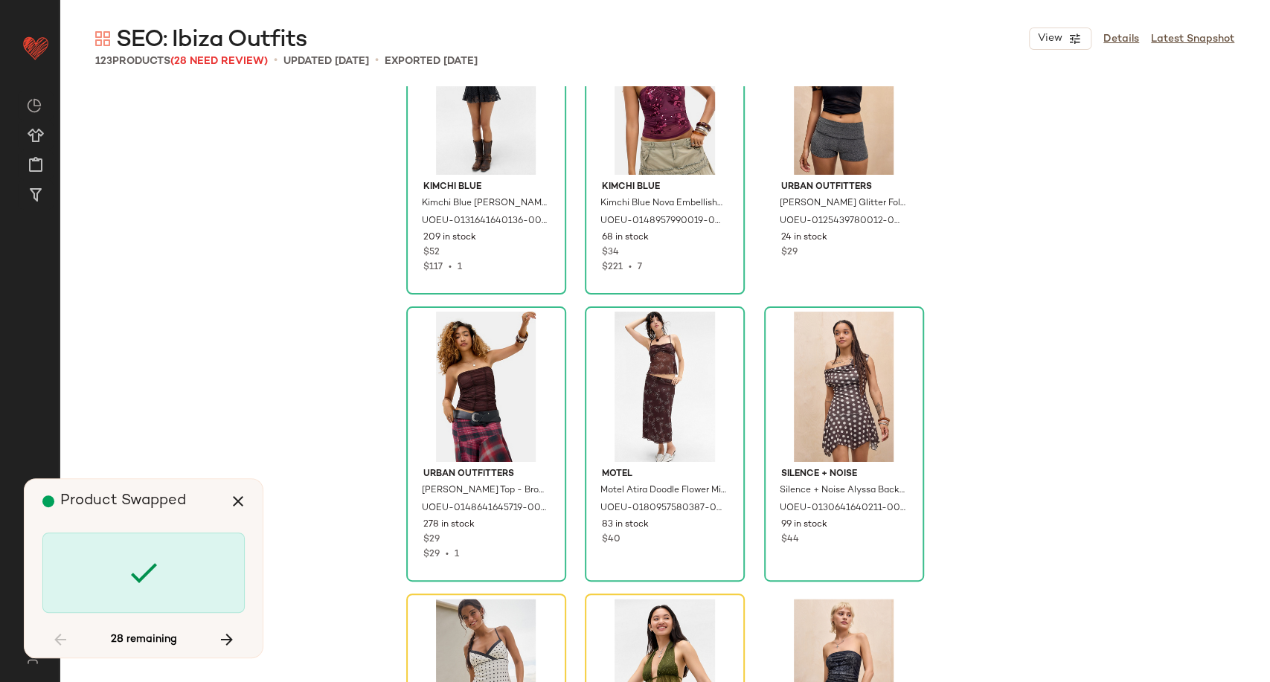
scroll to position [5168, 0]
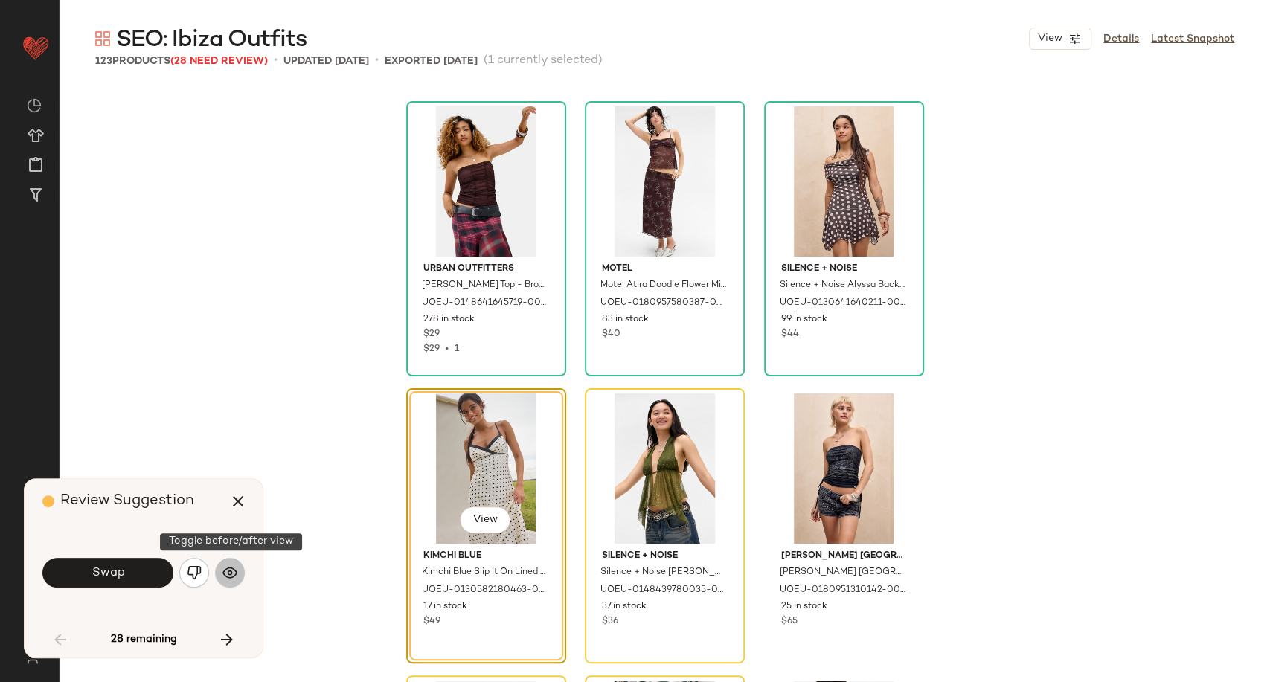
click at [234, 575] on img "button" at bounding box center [229, 572] width 15 height 15
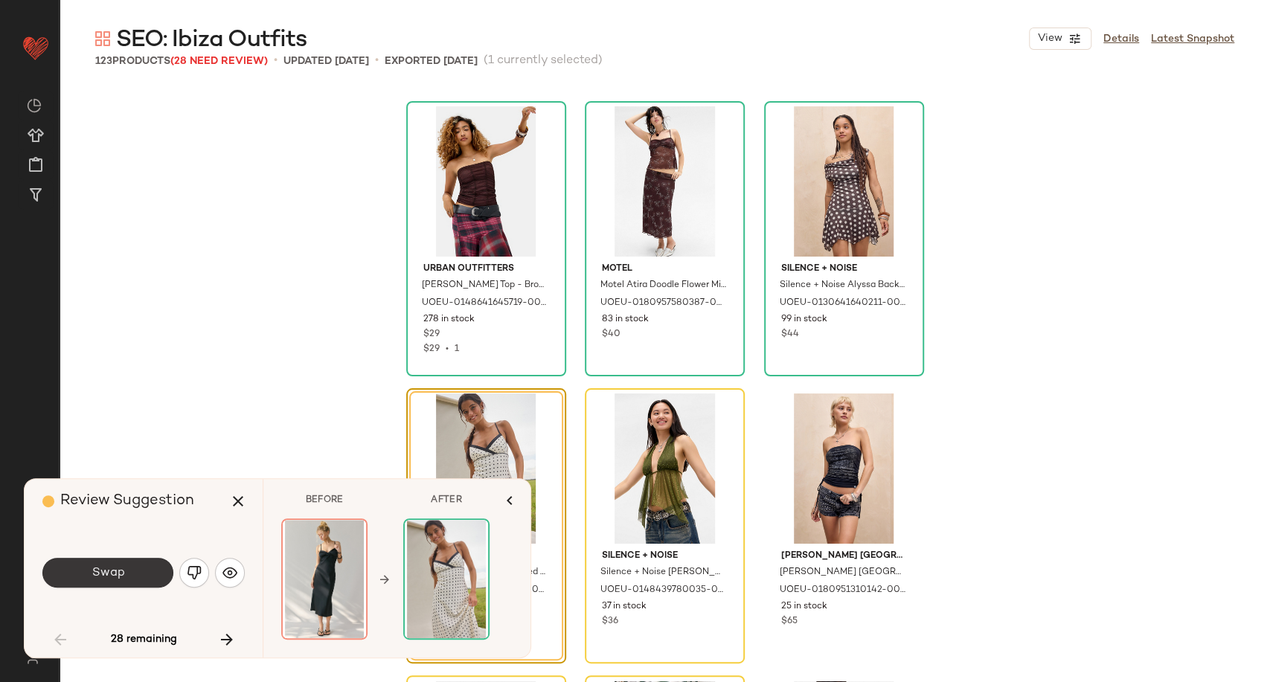
click at [129, 571] on button "Swap" at bounding box center [107, 573] width 131 height 30
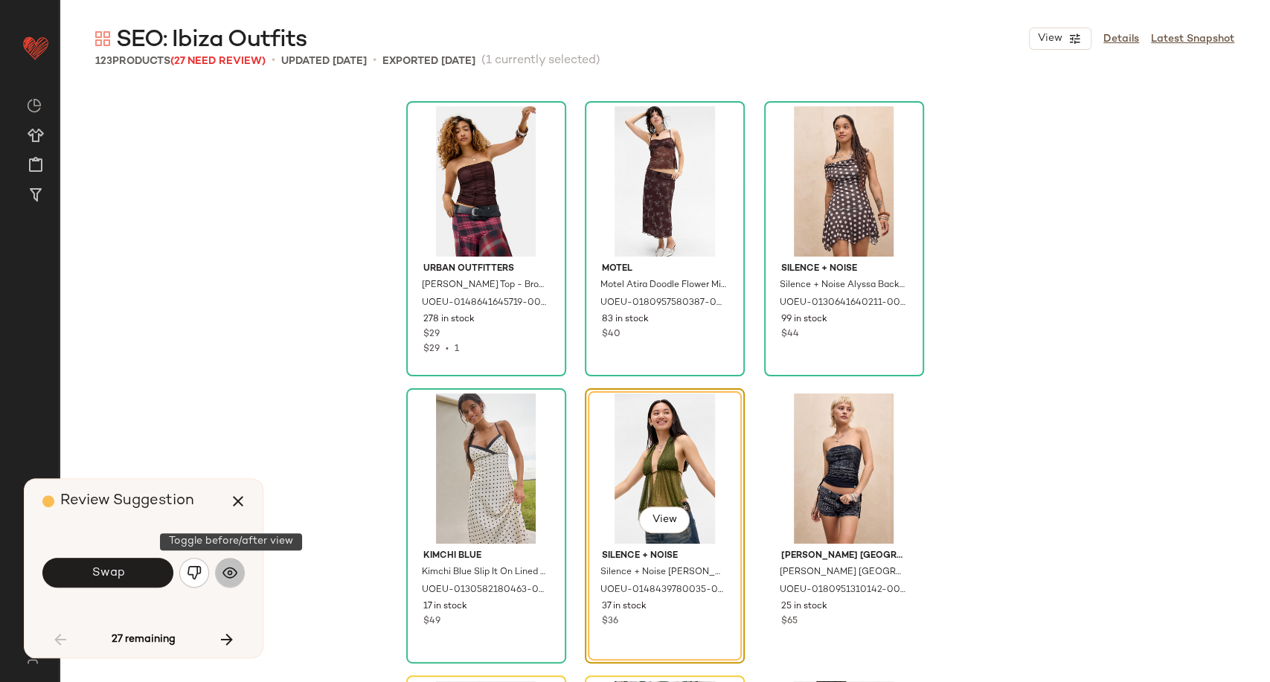
click at [226, 575] on img "button" at bounding box center [229, 572] width 15 height 15
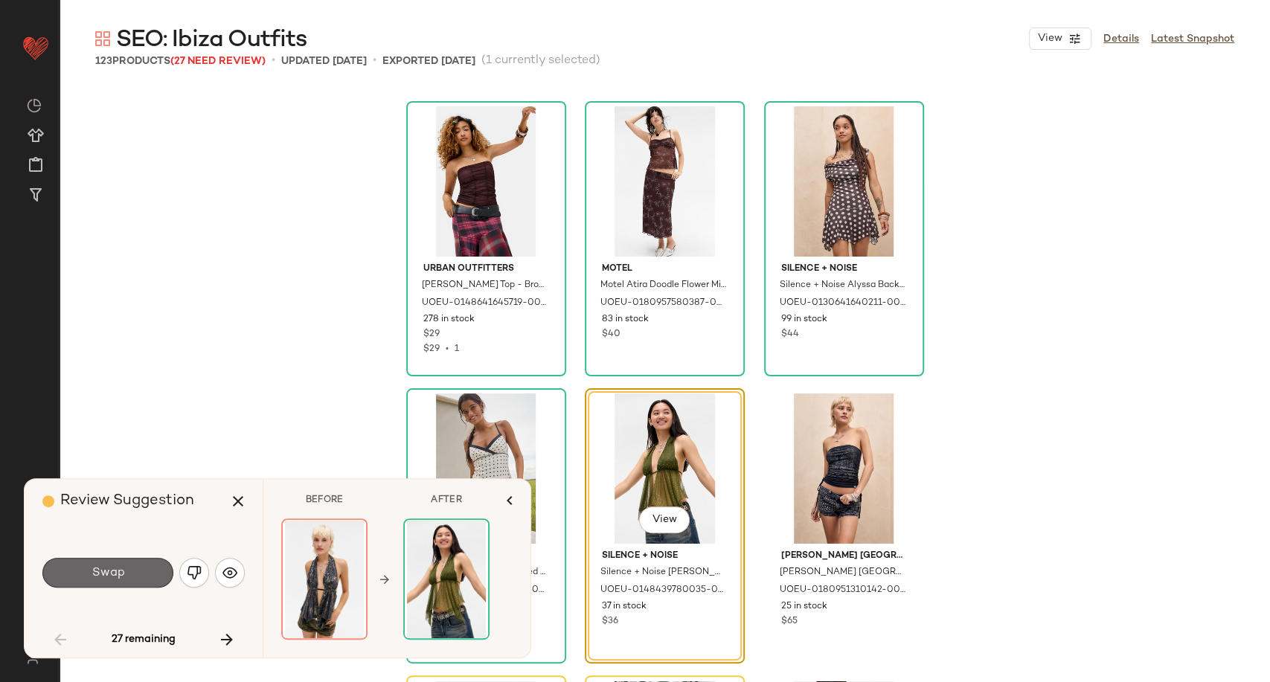
click at [131, 576] on button "Swap" at bounding box center [107, 573] width 131 height 30
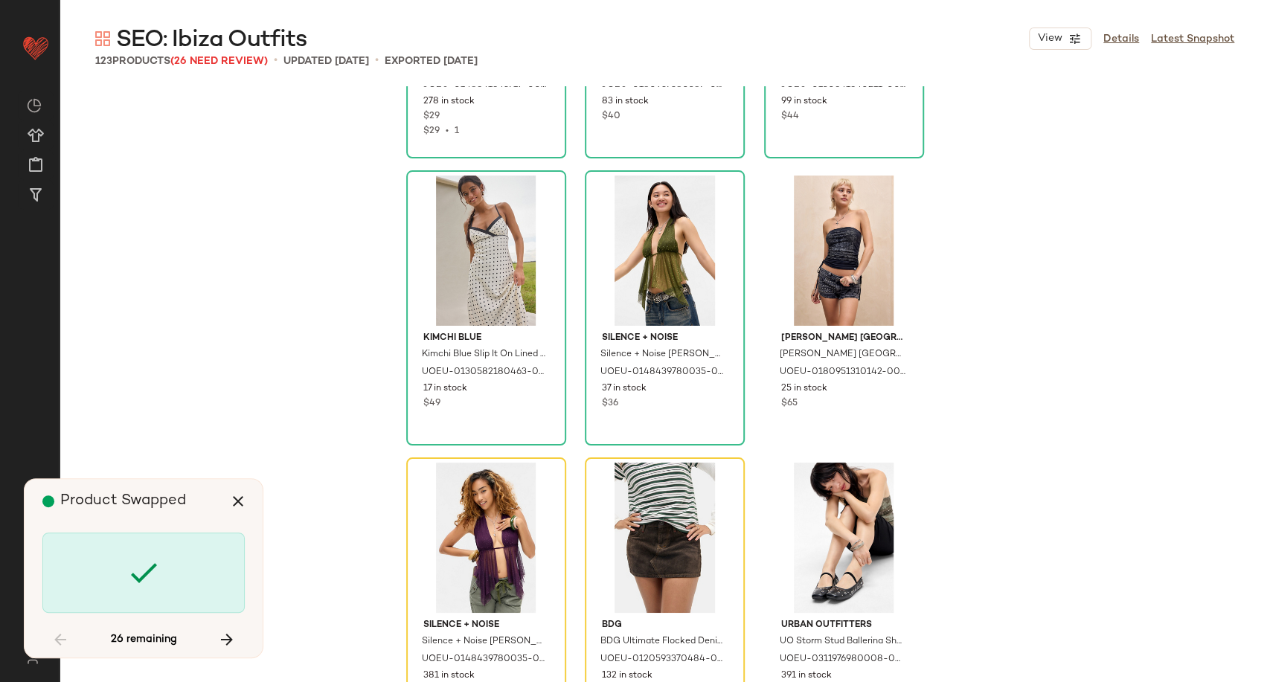
scroll to position [5416, 0]
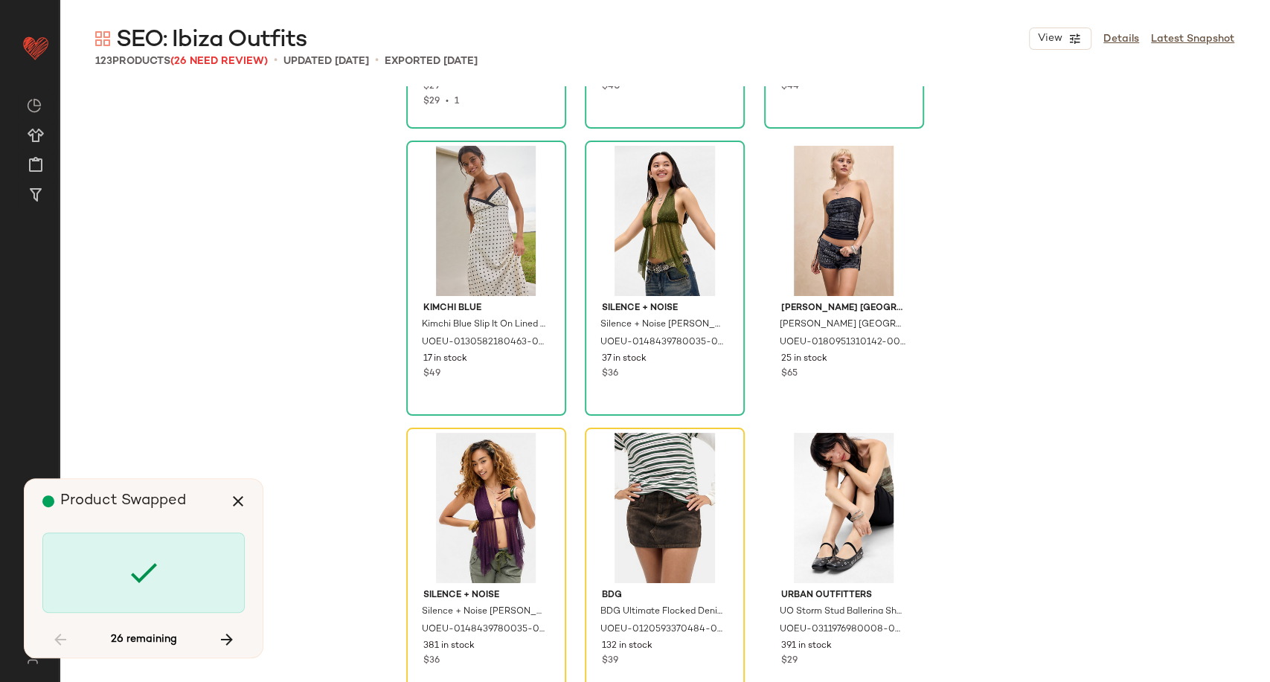
scroll to position [5455, 0]
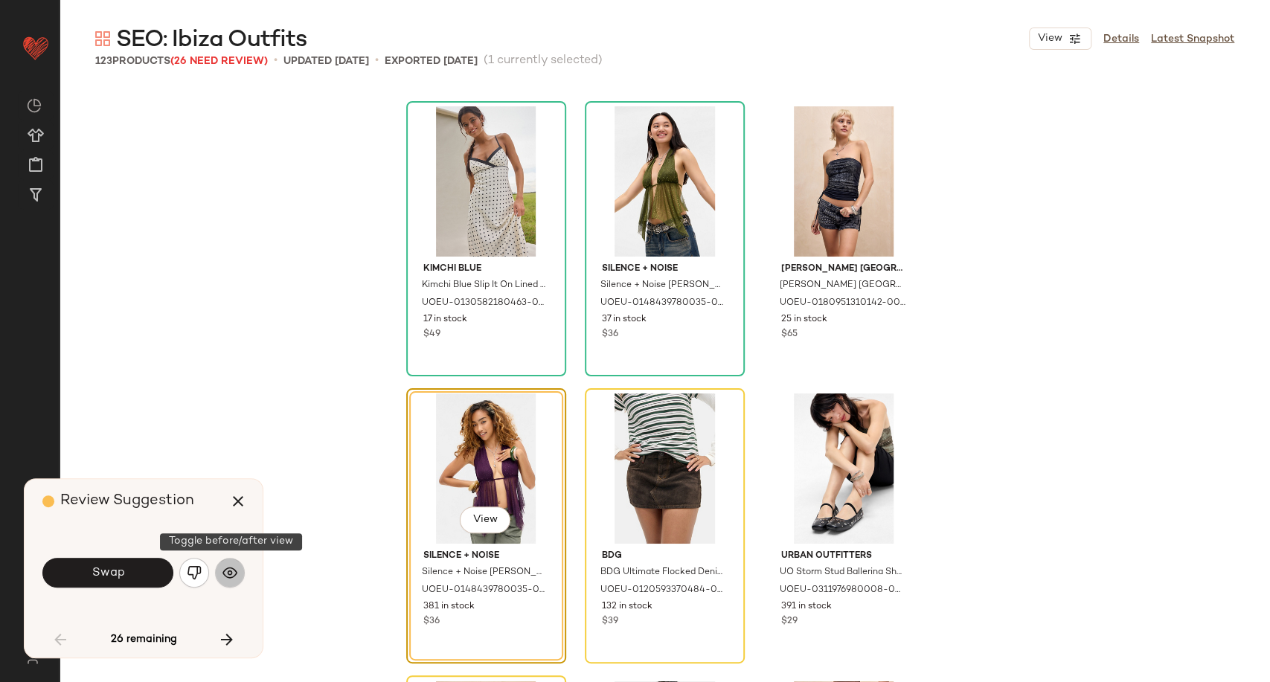
click at [228, 569] on img "button" at bounding box center [229, 572] width 15 height 15
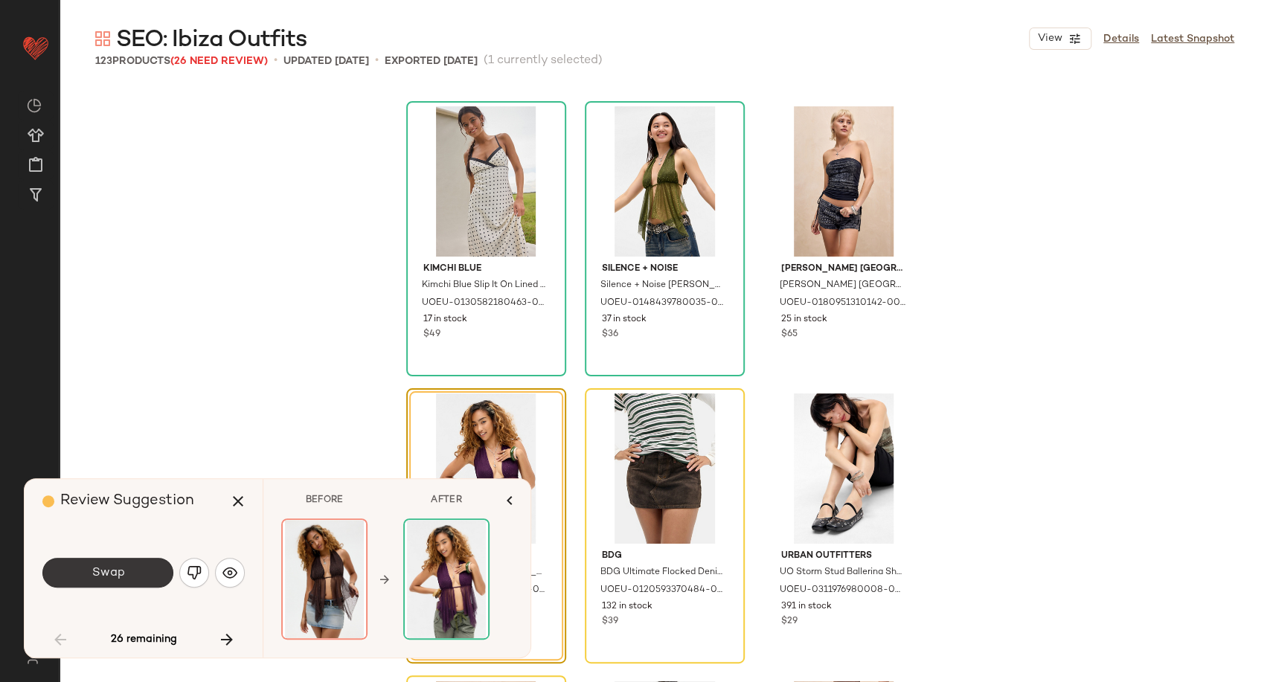
click at [133, 575] on button "Swap" at bounding box center [107, 573] width 131 height 30
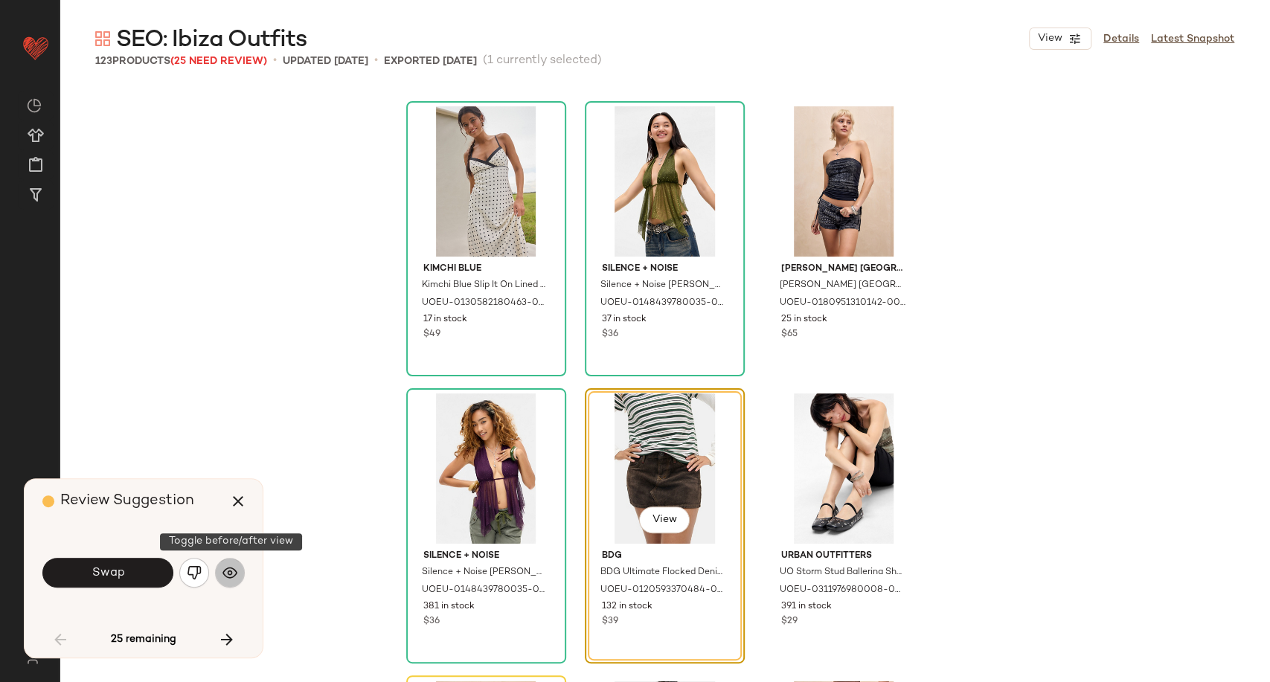
click at [227, 573] on img "button" at bounding box center [229, 572] width 15 height 15
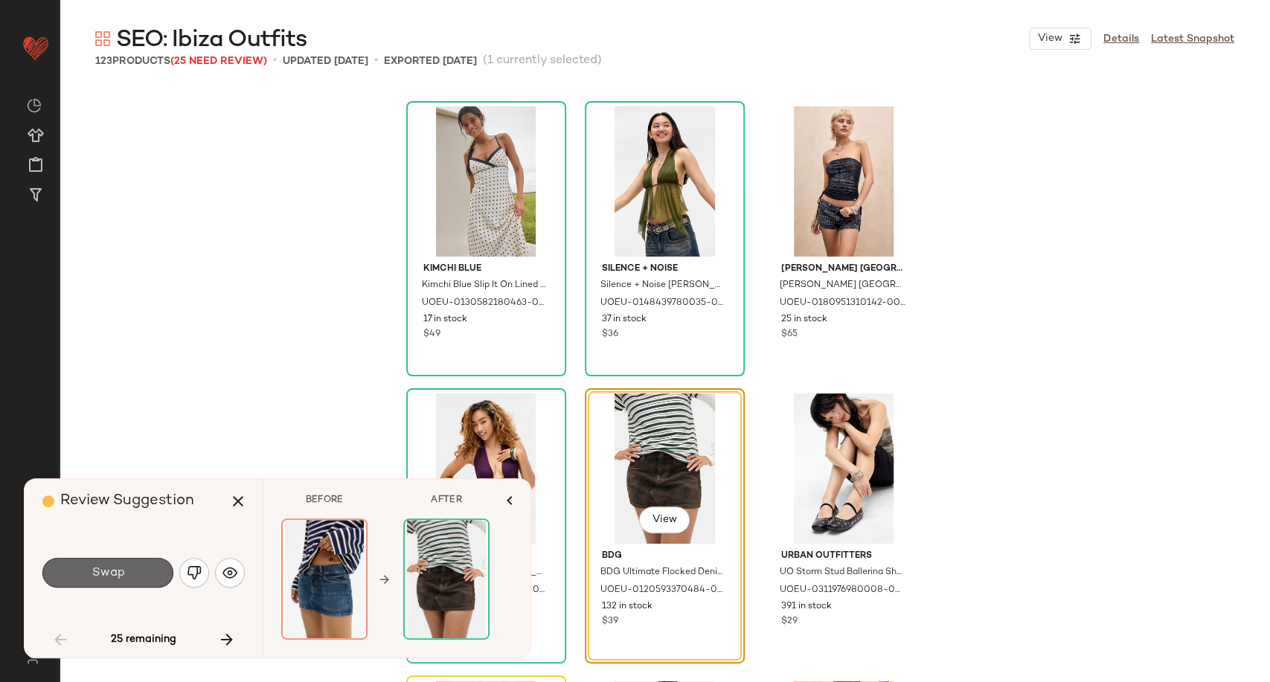
click at [144, 574] on button "Swap" at bounding box center [107, 573] width 131 height 30
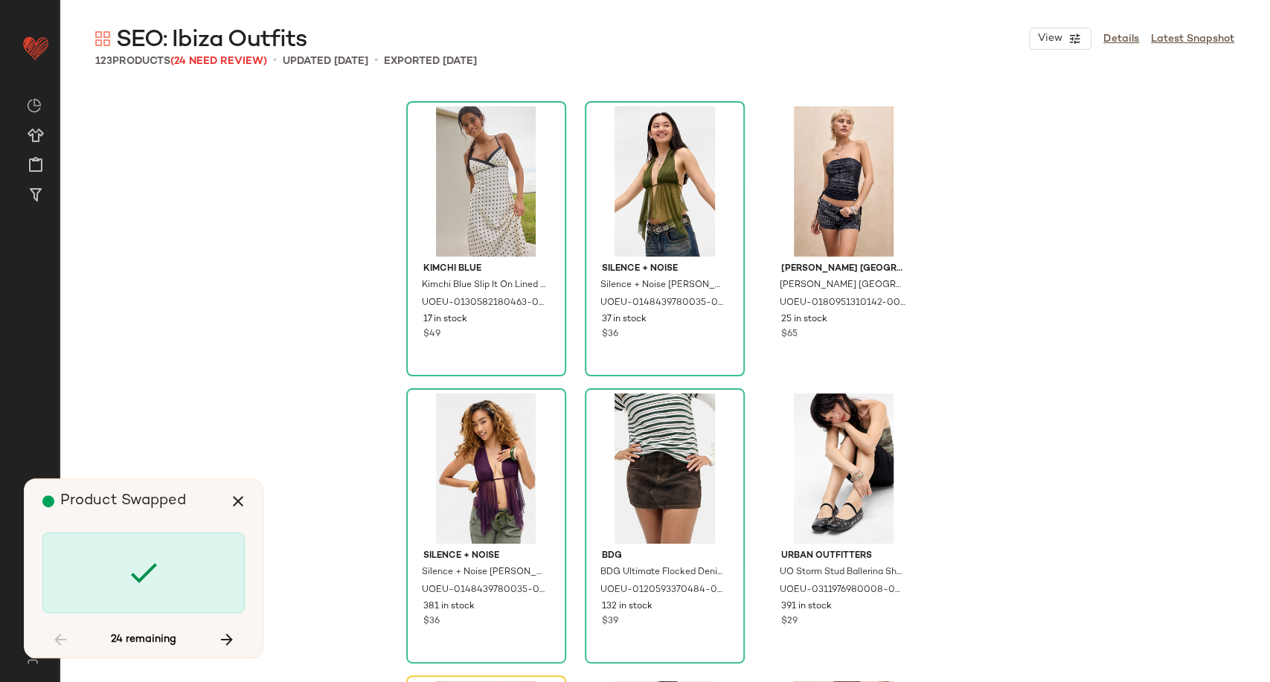
scroll to position [5742, 0]
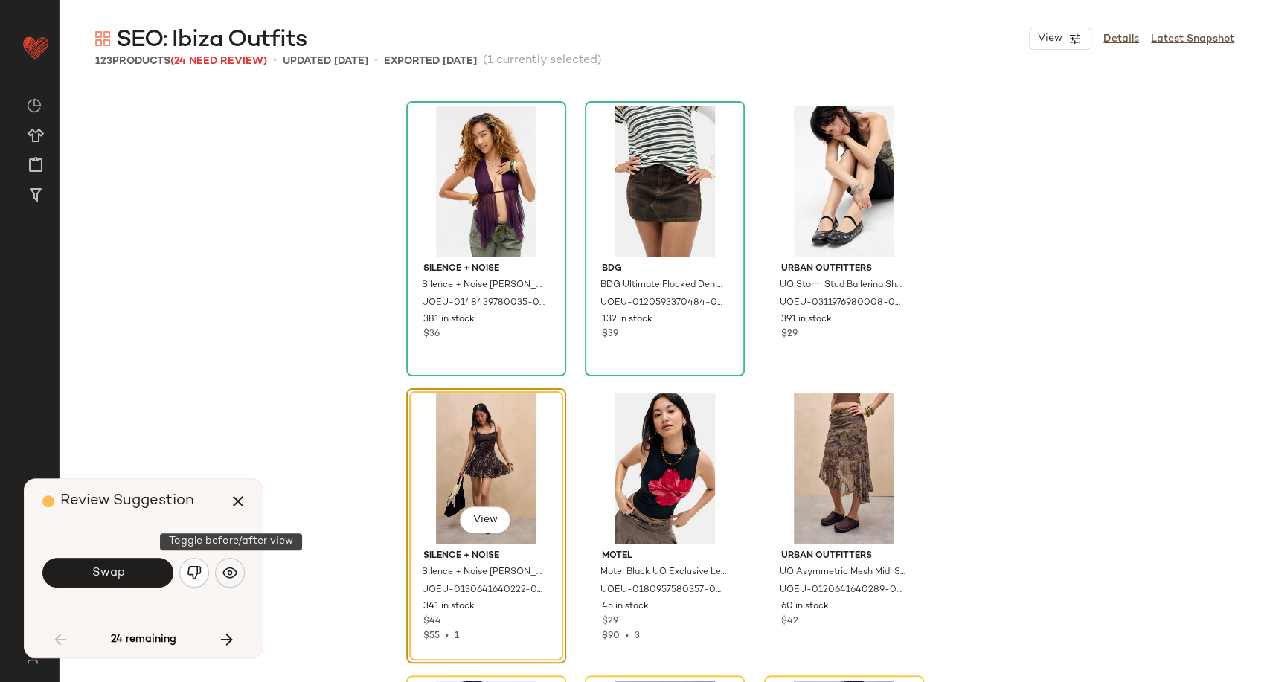
click at [224, 573] on img "button" at bounding box center [229, 572] width 15 height 15
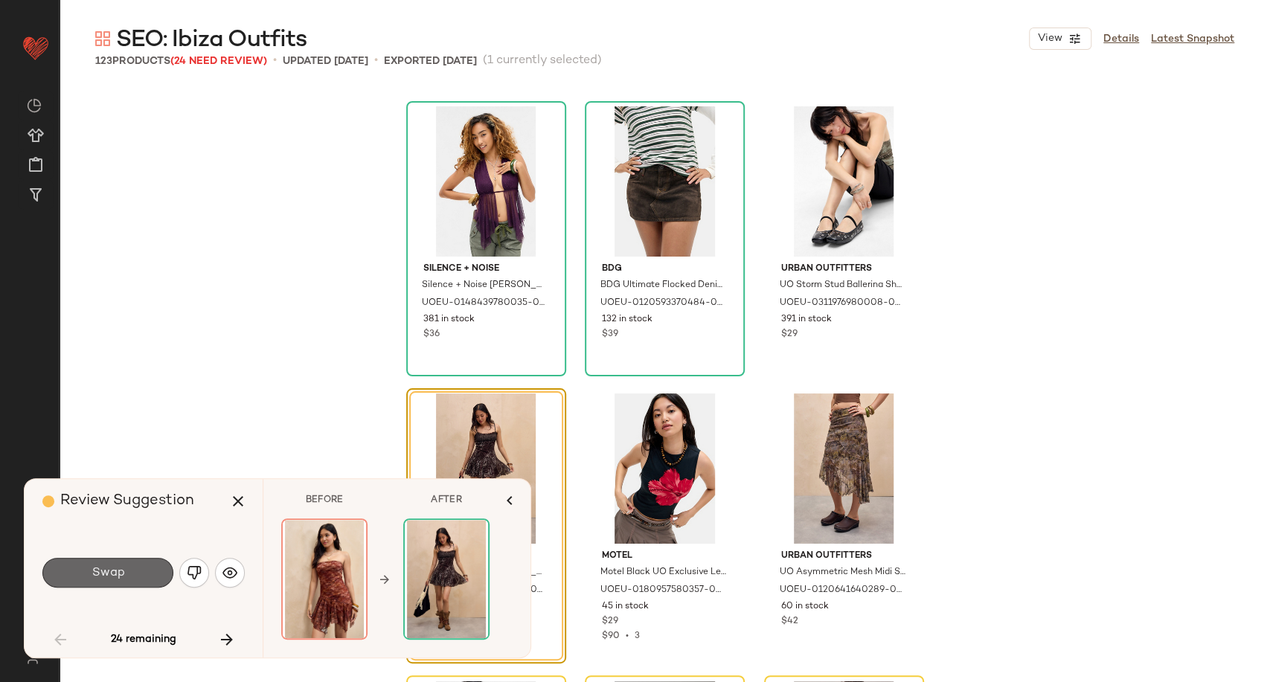
click at [116, 576] on span "Swap" at bounding box center [107, 573] width 33 height 14
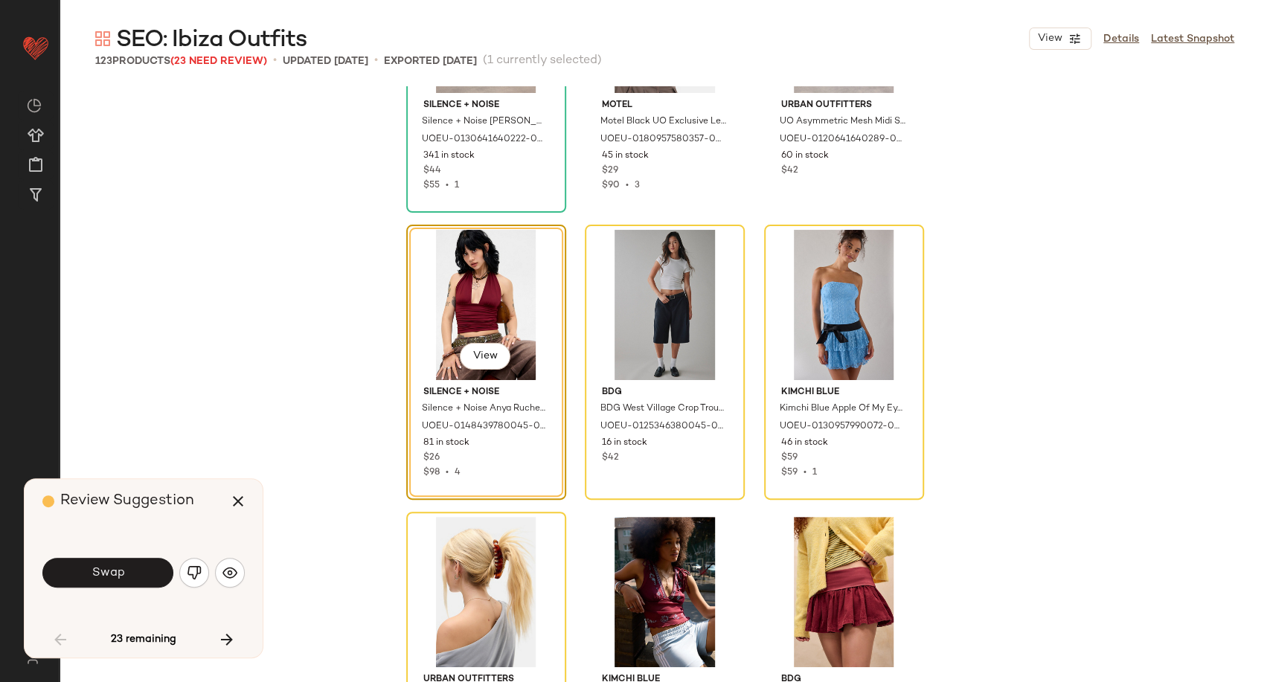
scroll to position [6194, 0]
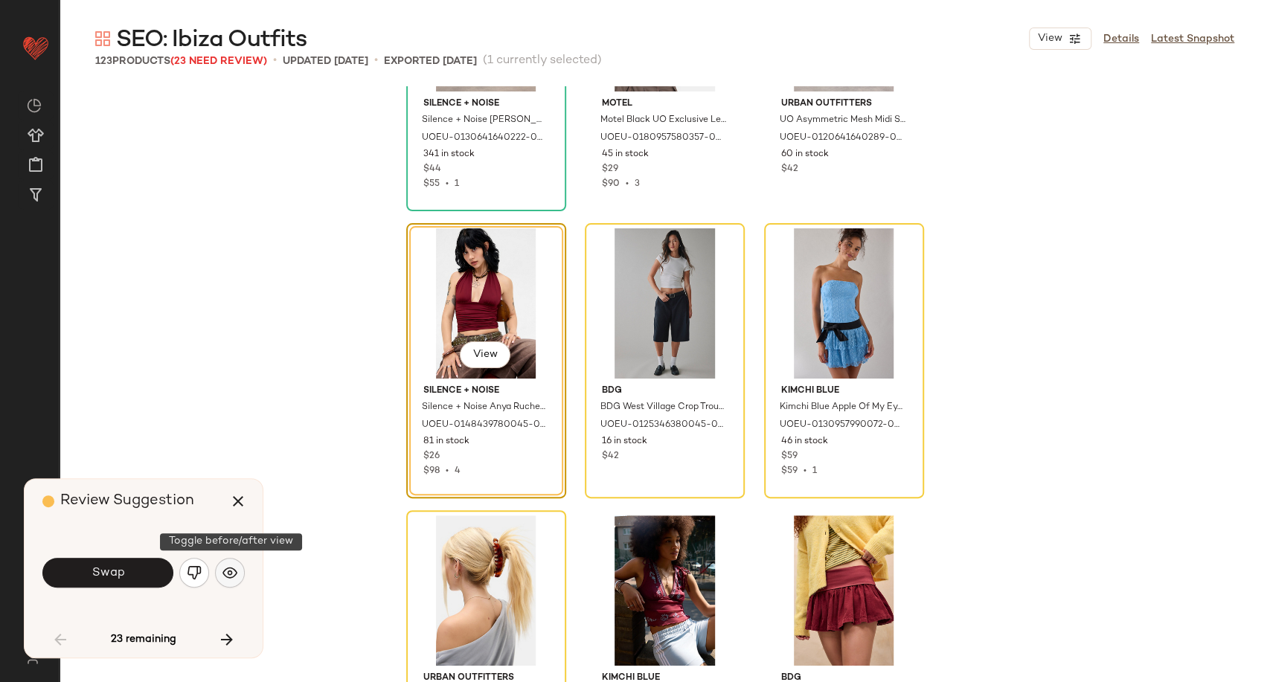
click at [234, 577] on img "button" at bounding box center [229, 572] width 15 height 15
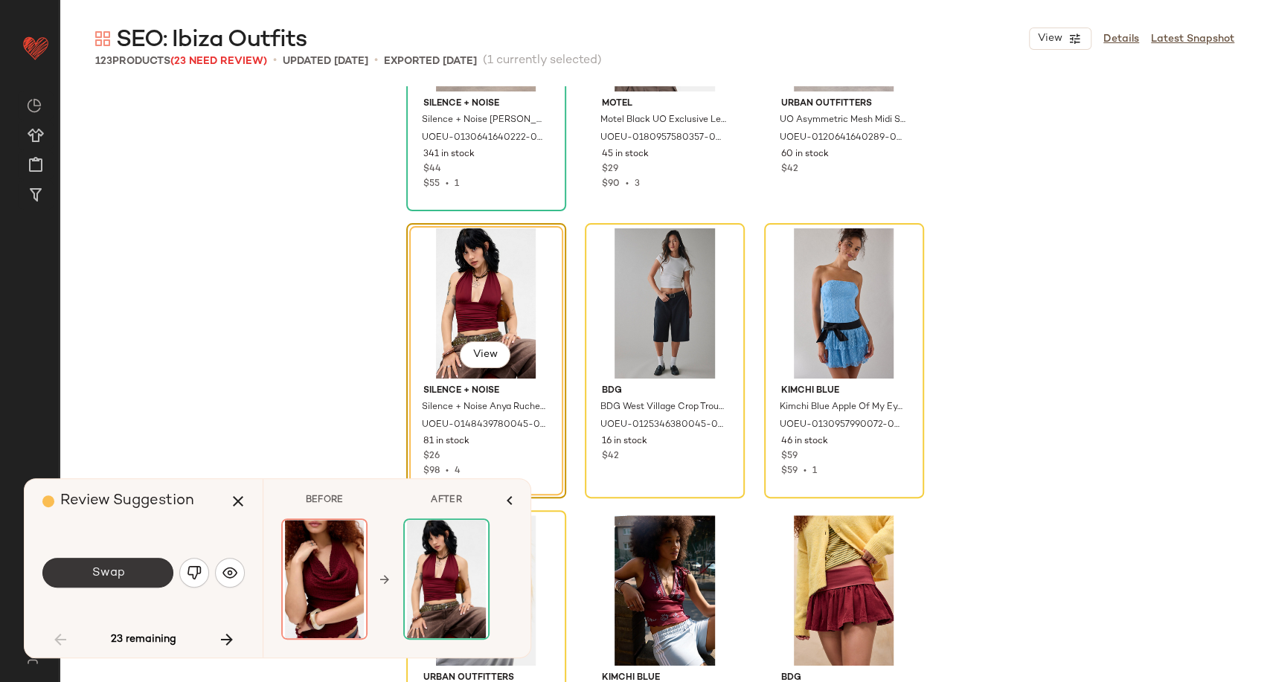
click at [101, 572] on span "Swap" at bounding box center [107, 573] width 33 height 14
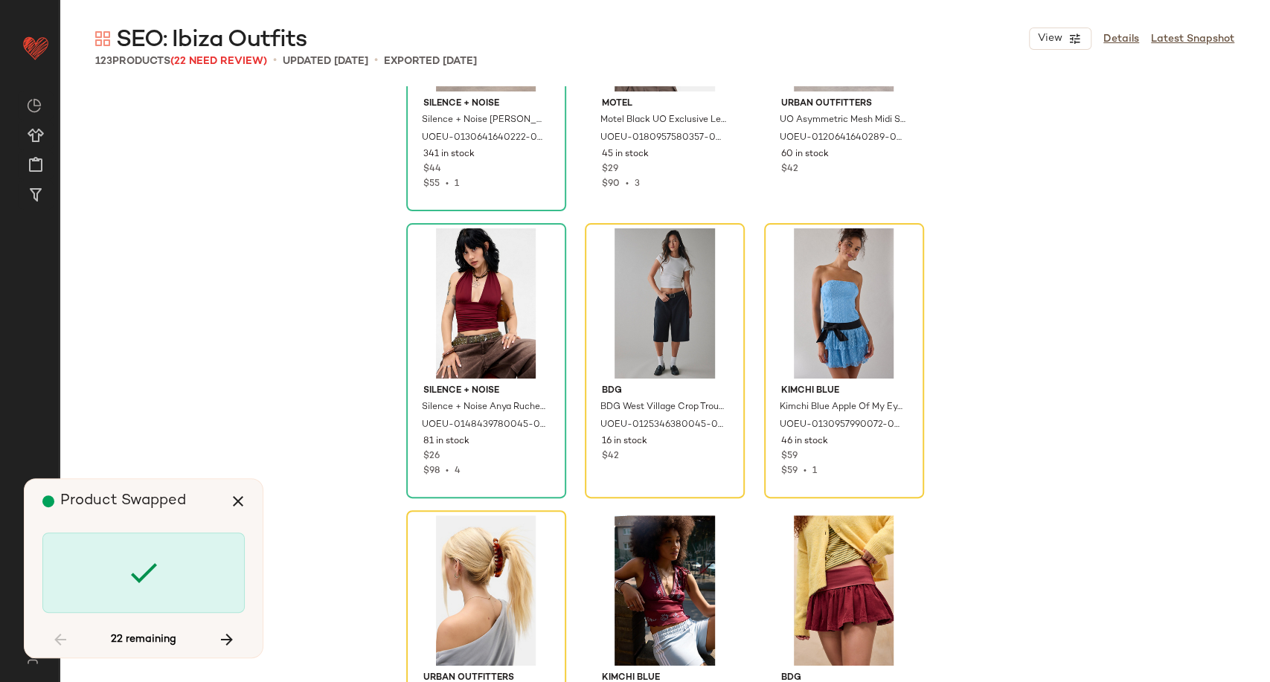
scroll to position [6028, 0]
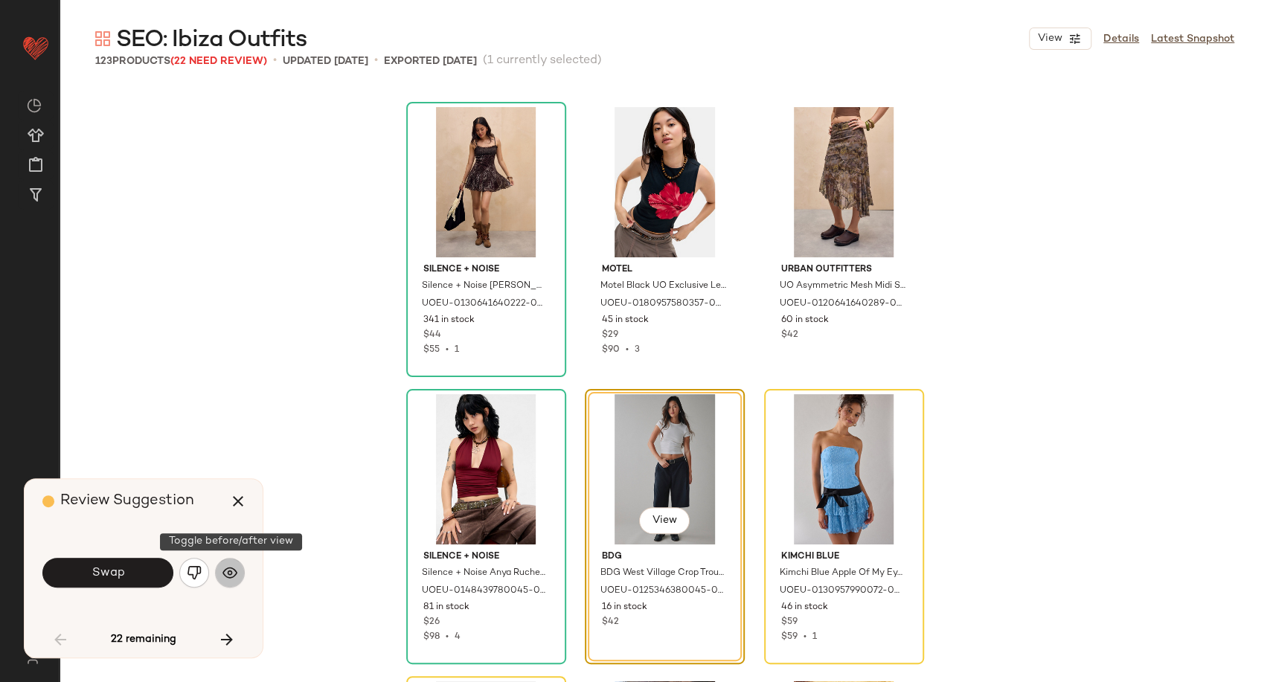
click at [237, 568] on img "button" at bounding box center [229, 572] width 15 height 15
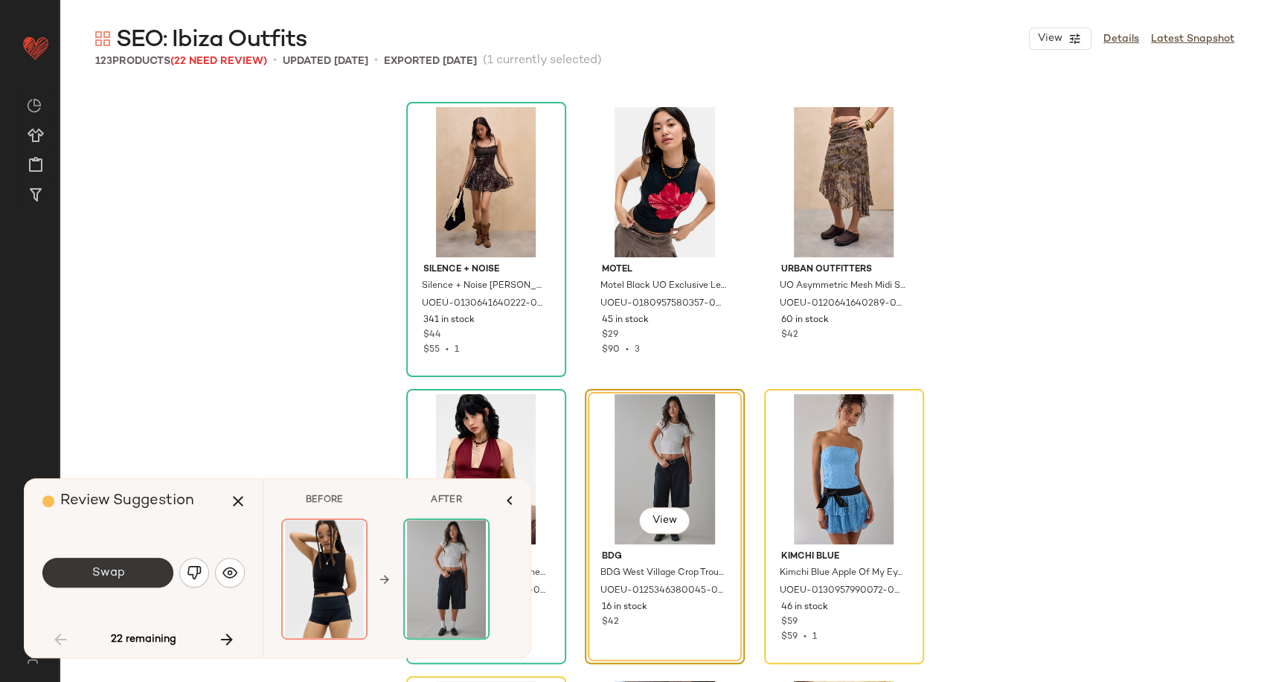
click at [131, 584] on button "Swap" at bounding box center [107, 573] width 131 height 30
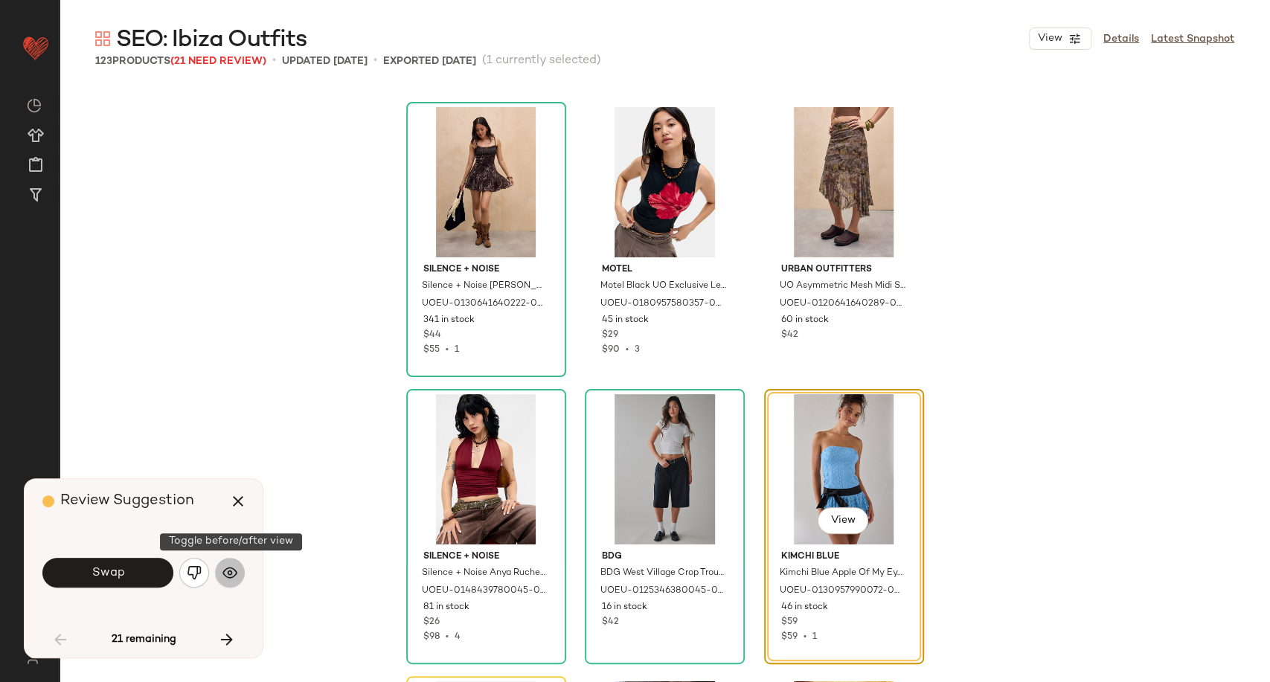
click at [229, 573] on img "button" at bounding box center [229, 572] width 15 height 15
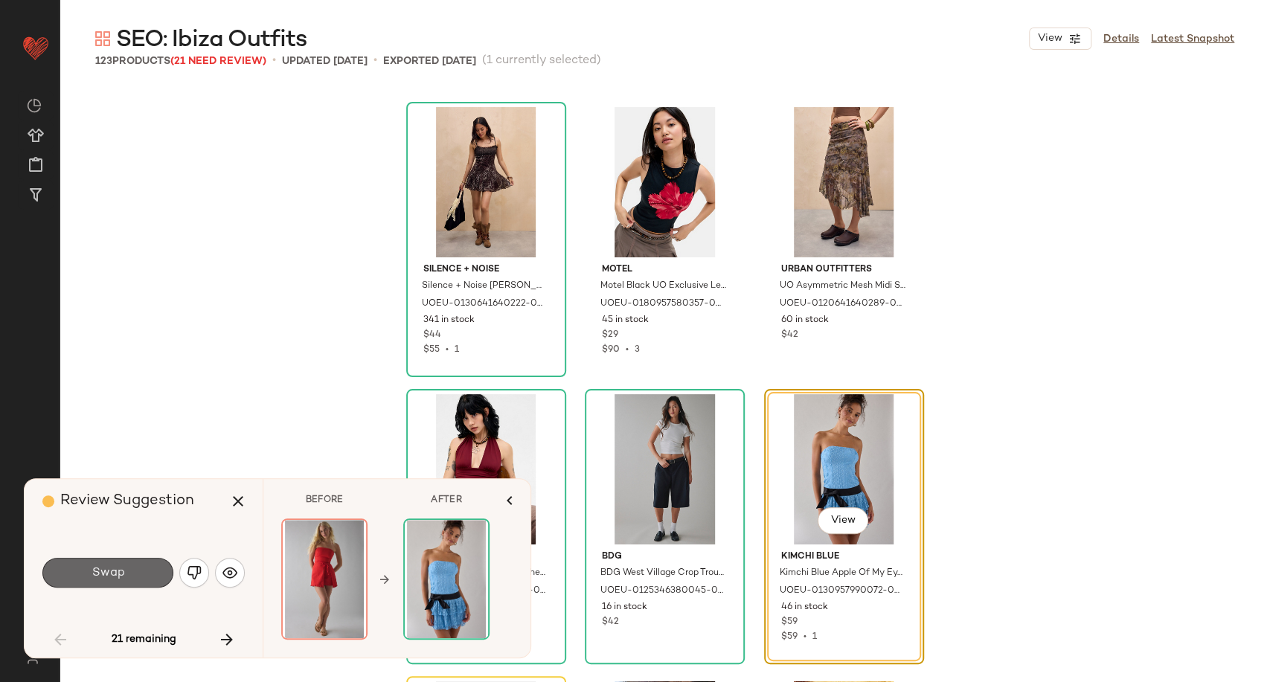
click at [119, 575] on span "Swap" at bounding box center [107, 573] width 33 height 14
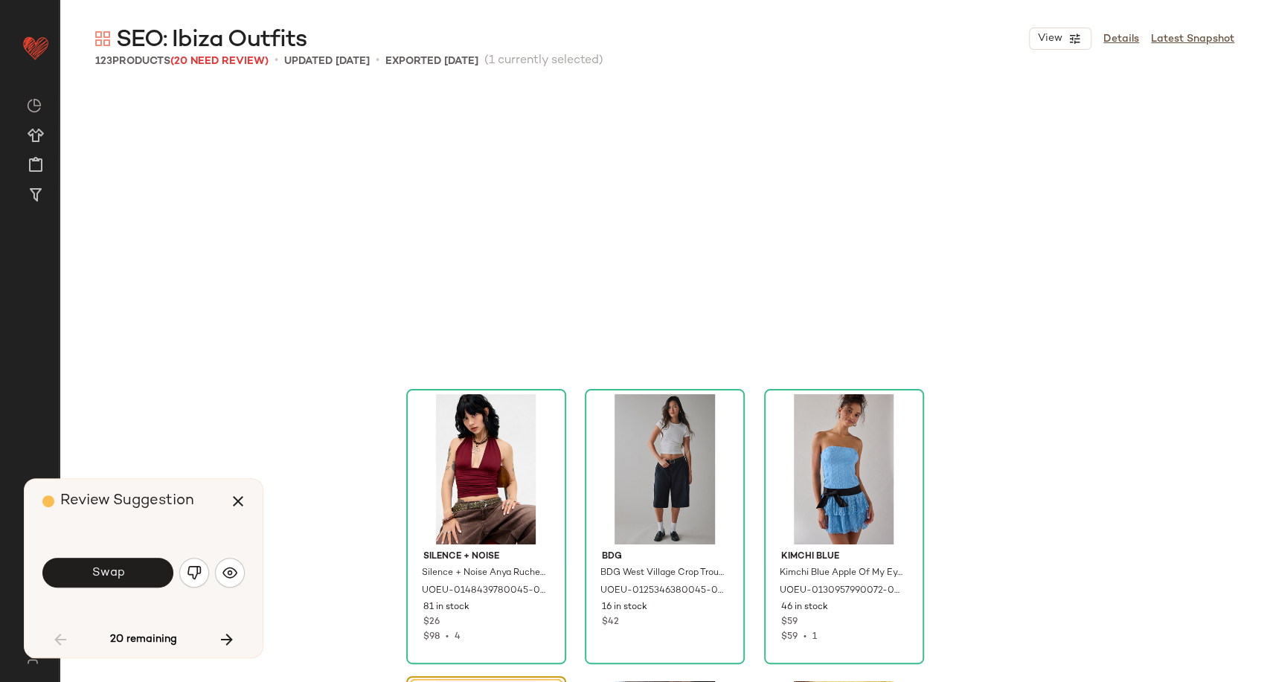
scroll to position [6316, 0]
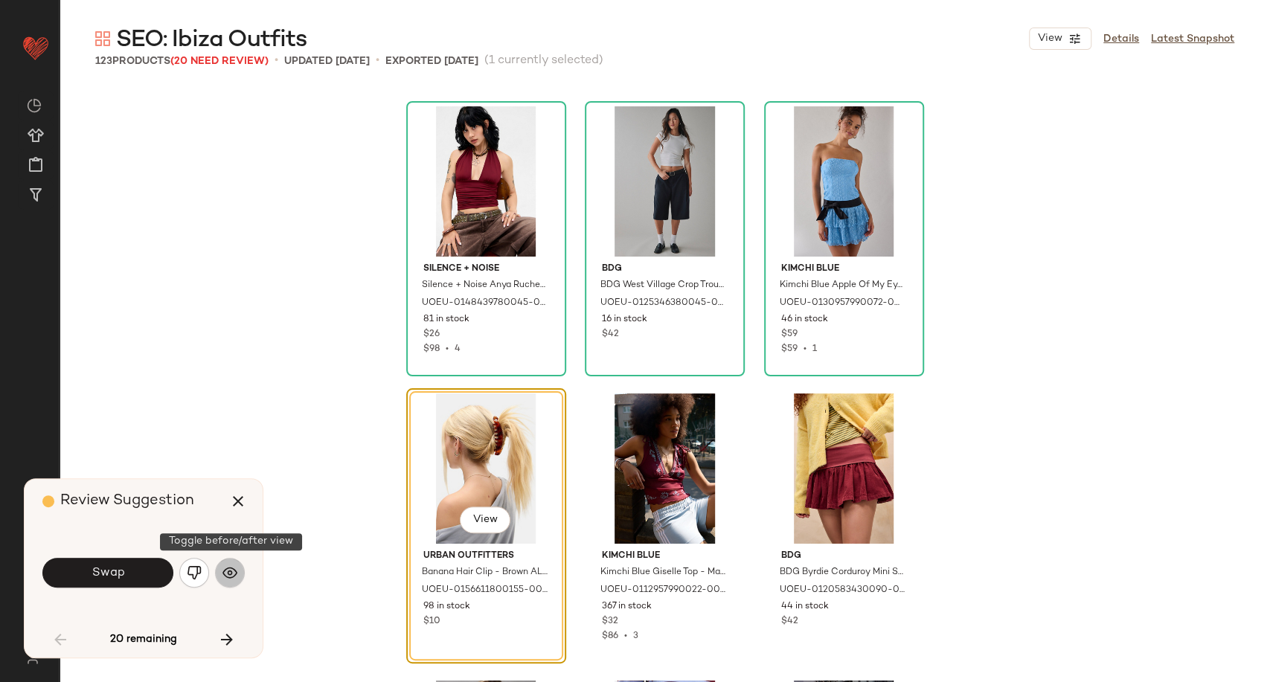
click at [234, 576] on img "button" at bounding box center [229, 572] width 15 height 15
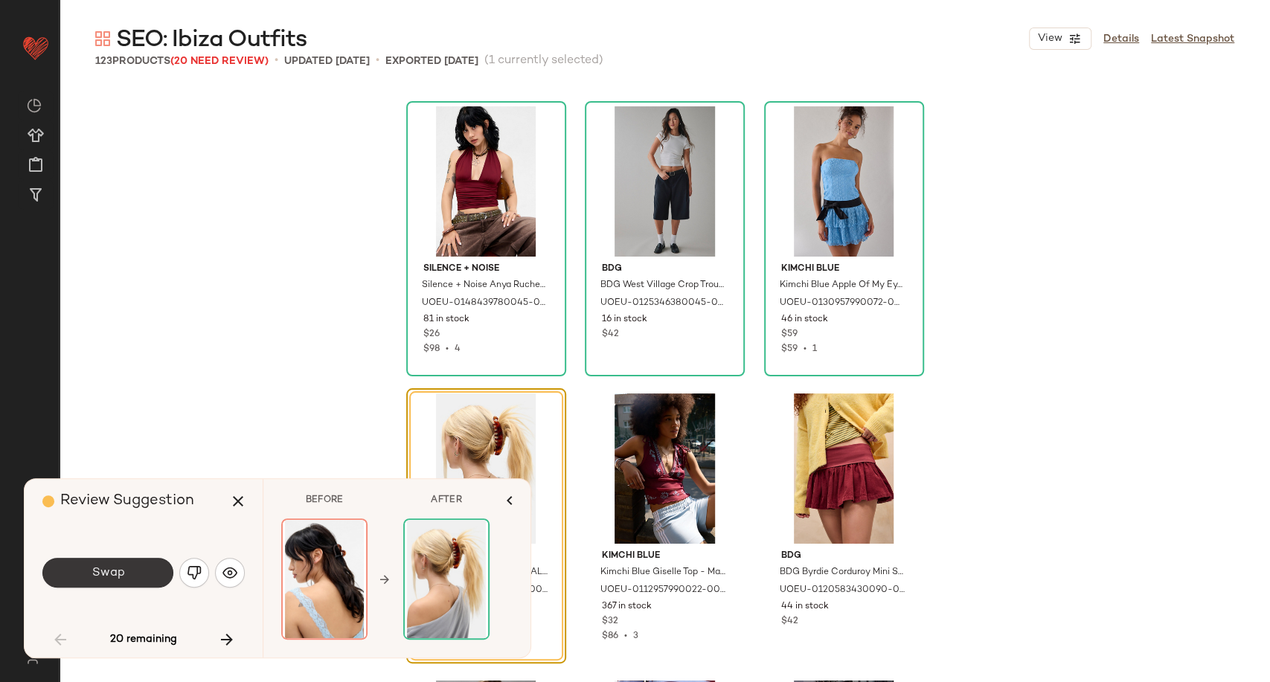
click at [132, 570] on button "Swap" at bounding box center [107, 573] width 131 height 30
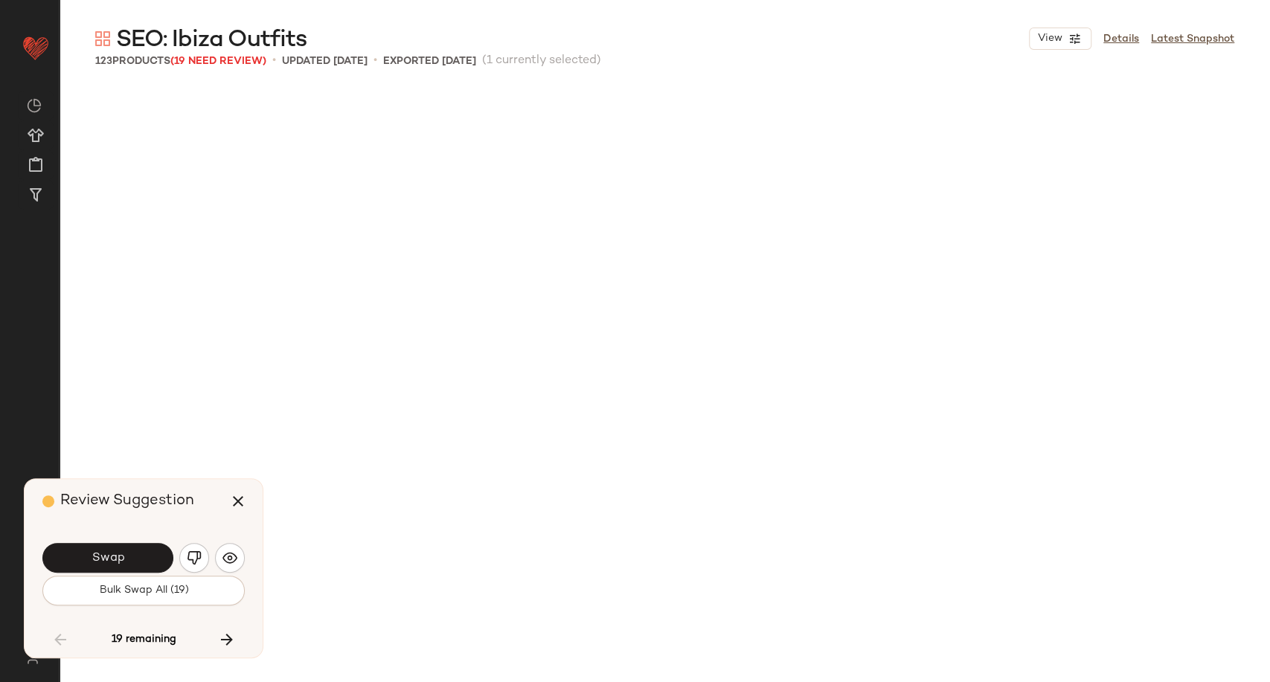
scroll to position [7177, 0]
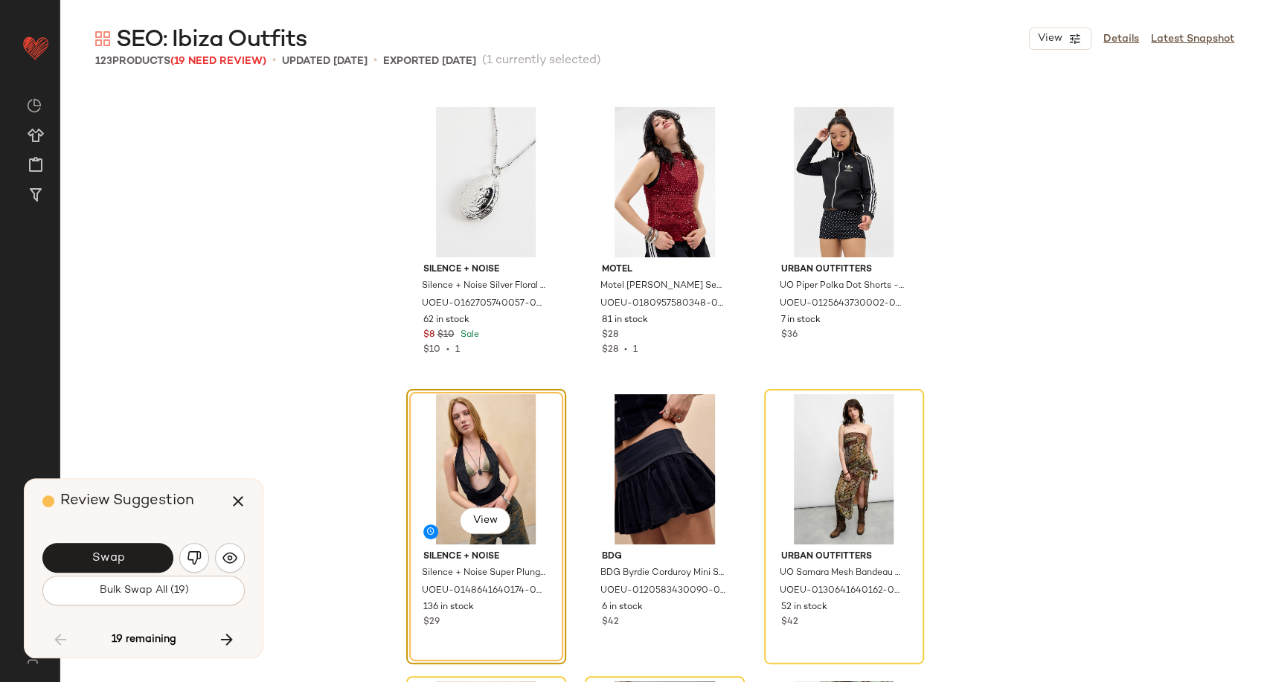
click at [243, 566] on div "Swap" at bounding box center [143, 558] width 202 height 36
click at [238, 563] on button "button" at bounding box center [230, 558] width 30 height 30
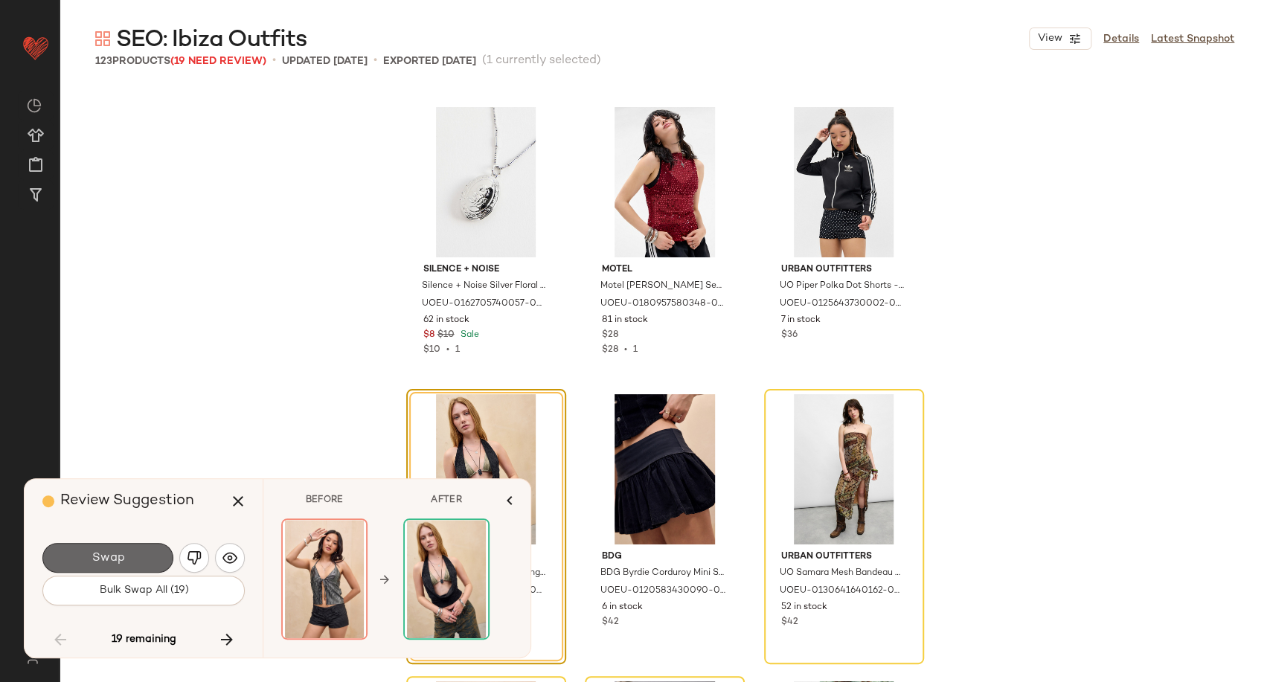
click at [118, 565] on span "Swap" at bounding box center [107, 558] width 33 height 14
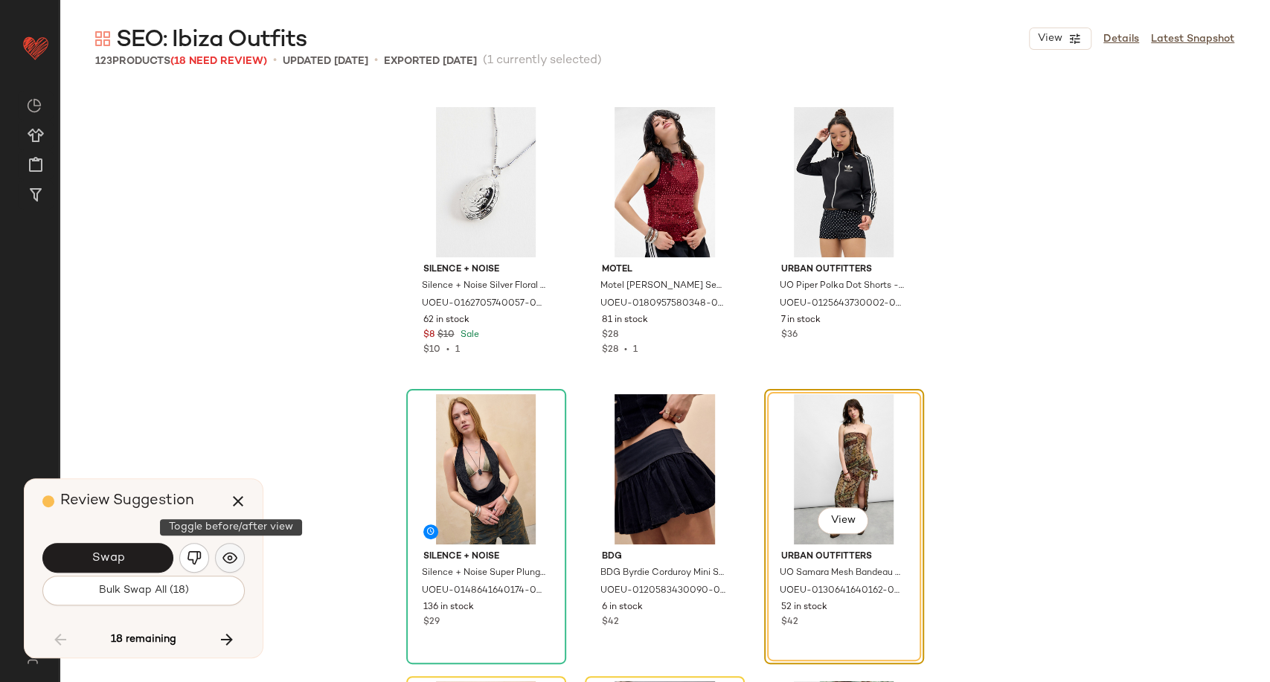
click at [239, 555] on button "button" at bounding box center [230, 558] width 30 height 30
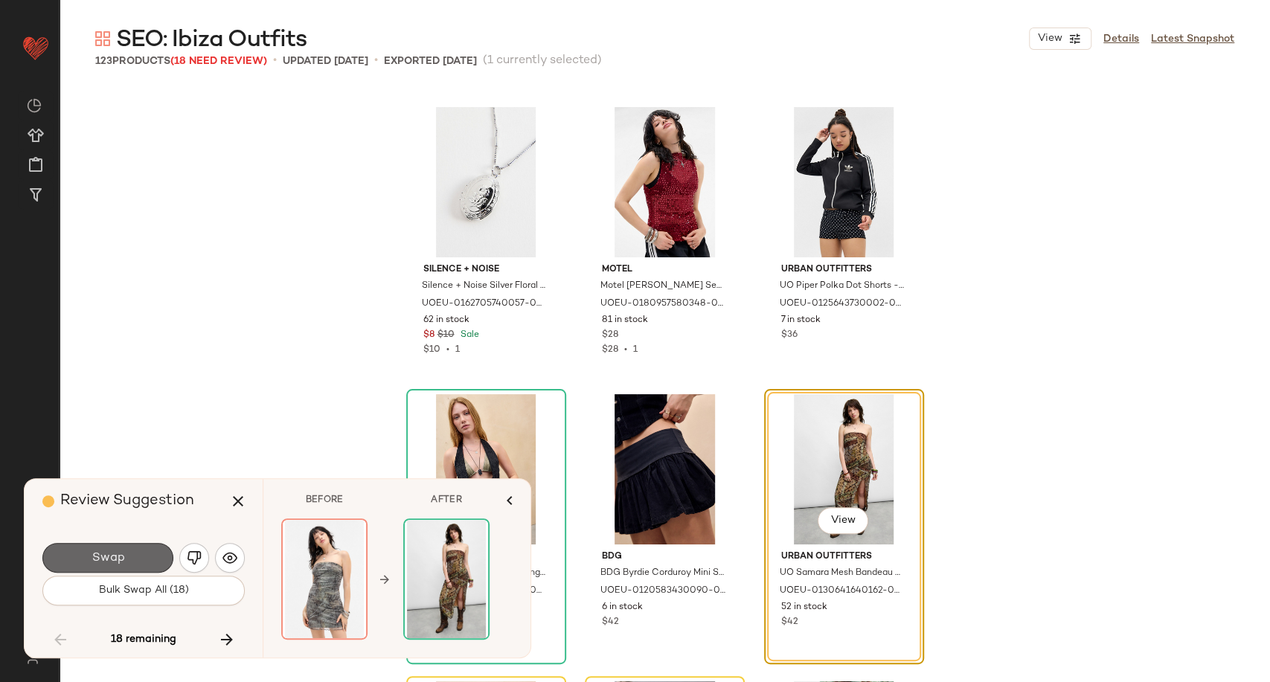
click at [123, 556] on span "Swap" at bounding box center [107, 558] width 33 height 14
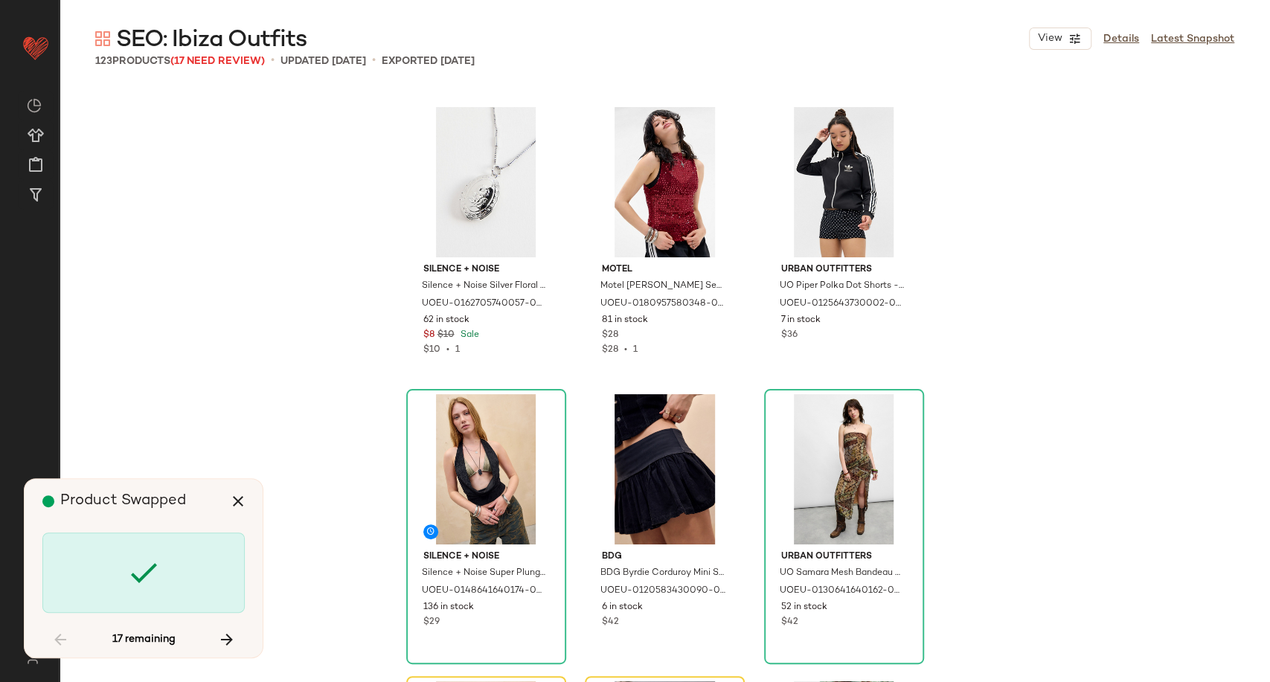
scroll to position [7465, 0]
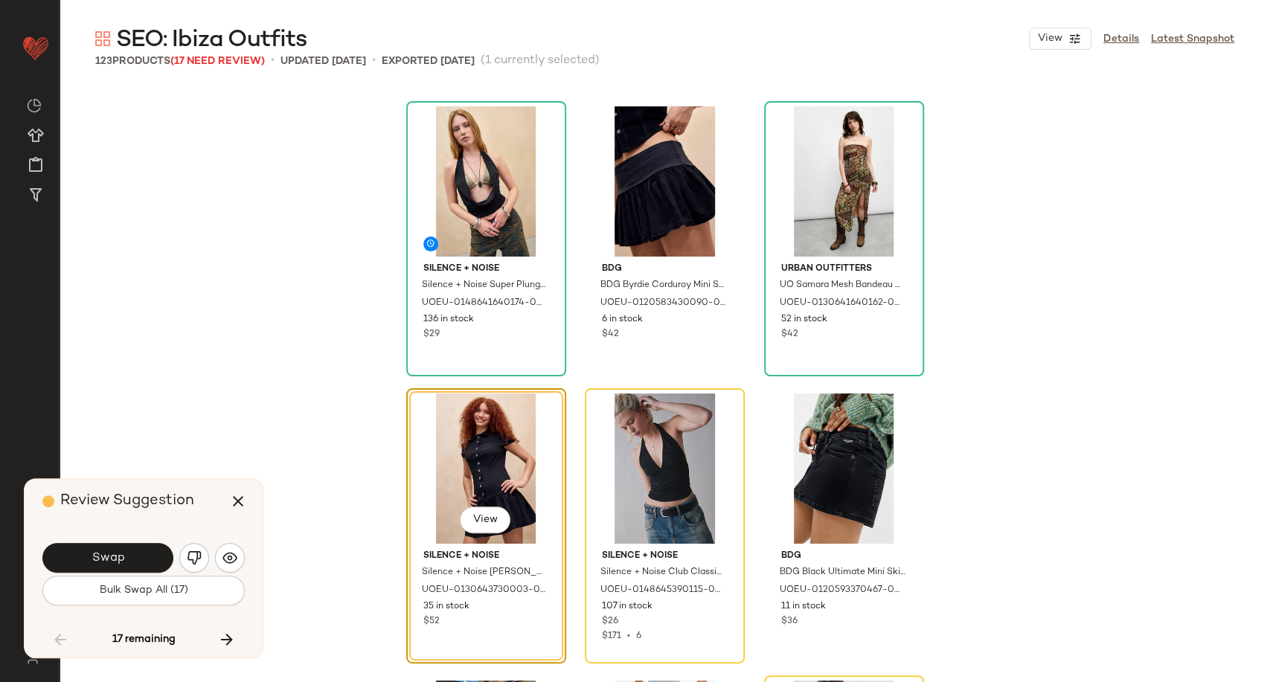
click at [245, 558] on div "Review Suggestion Swap Bulk Swap All (17) 17 remaining" at bounding box center [144, 568] width 238 height 179
drag, startPoint x: 239, startPoint y: 558, endPoint x: 173, endPoint y: 564, distance: 67.2
click at [239, 558] on button "button" at bounding box center [230, 558] width 30 height 30
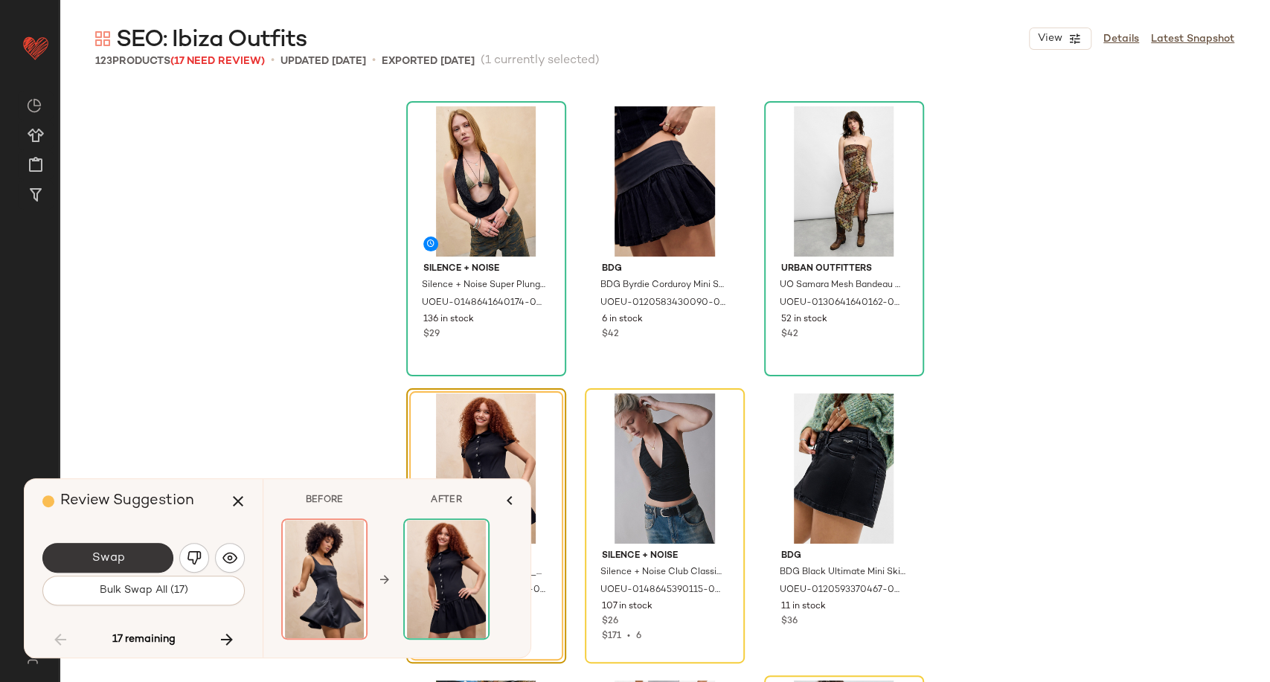
click at [125, 562] on button "Swap" at bounding box center [107, 558] width 131 height 30
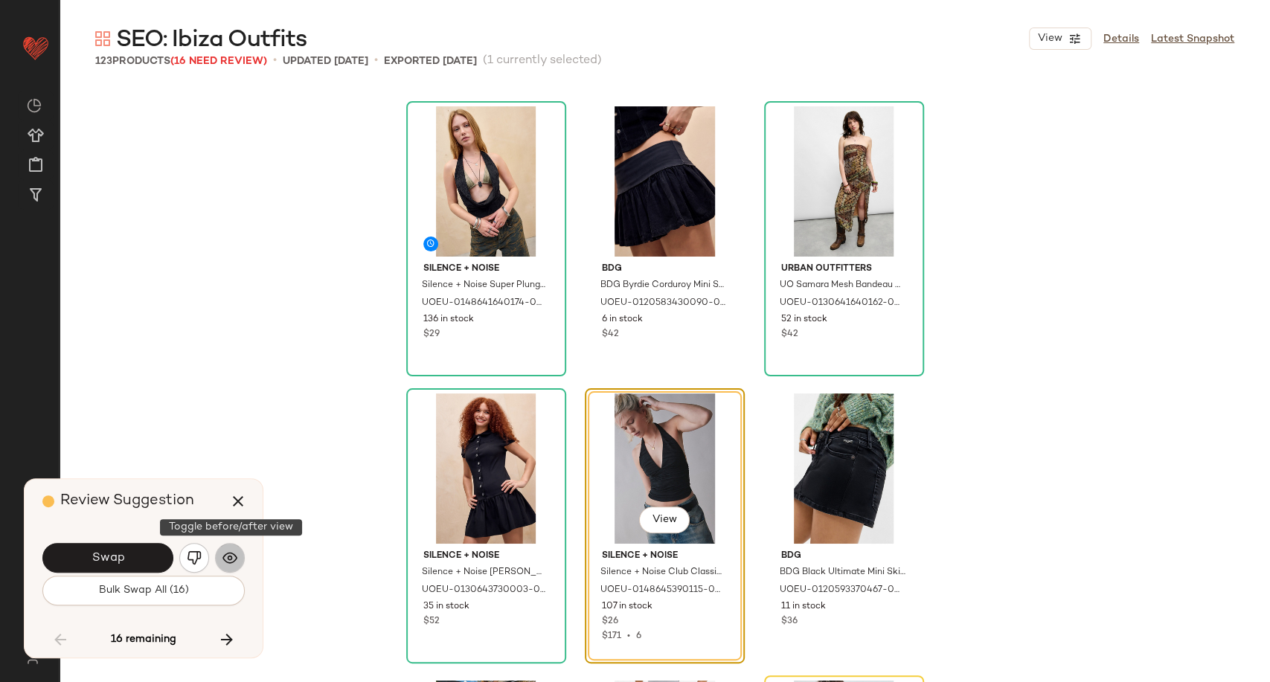
click at [231, 569] on button "button" at bounding box center [230, 558] width 30 height 30
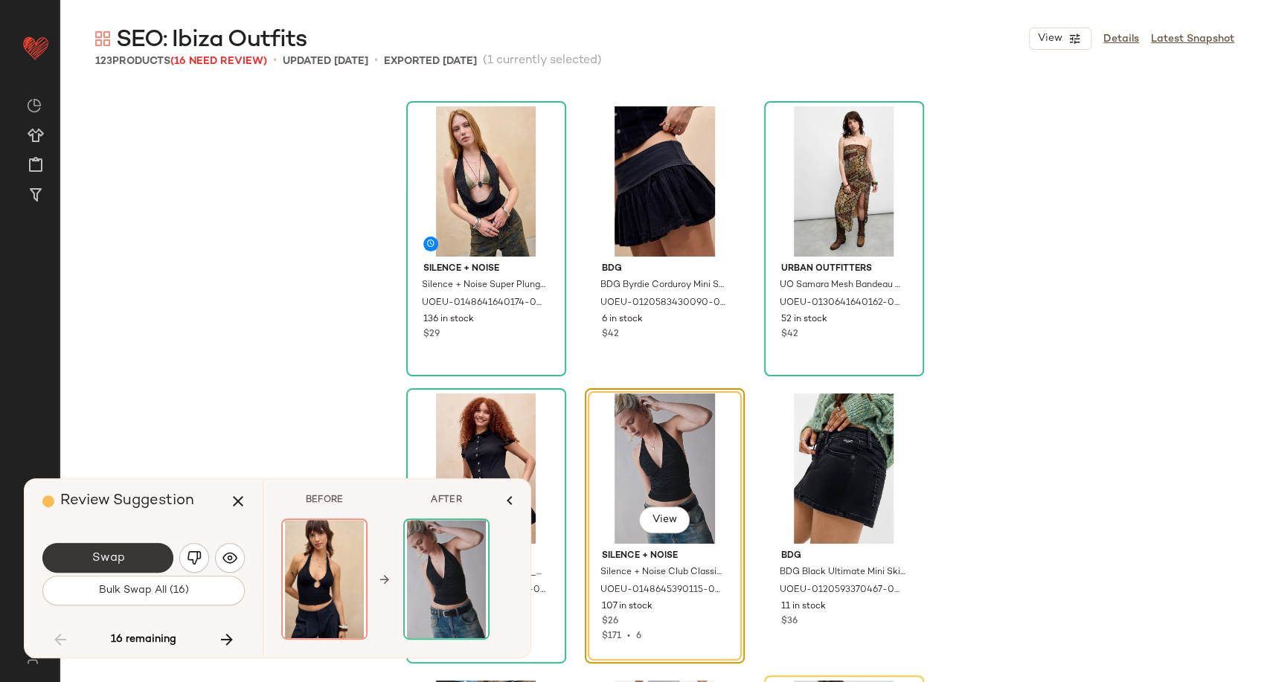
click at [141, 563] on button "Swap" at bounding box center [107, 558] width 131 height 30
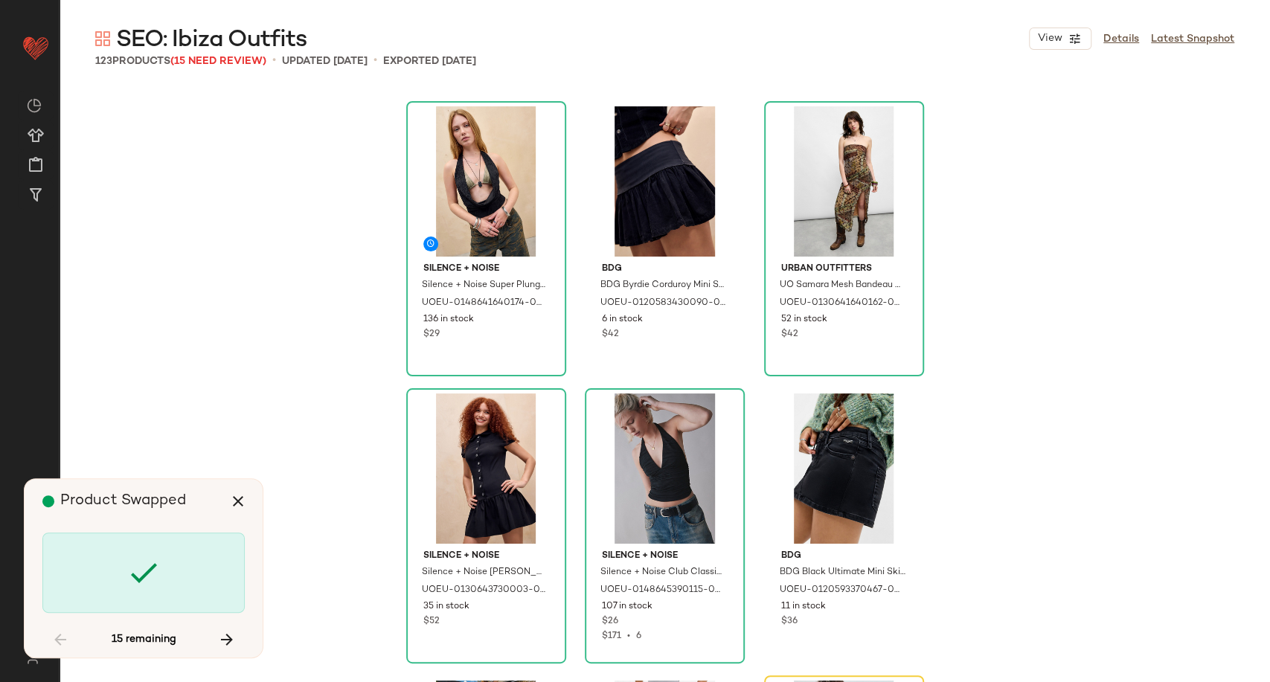
scroll to position [7752, 0]
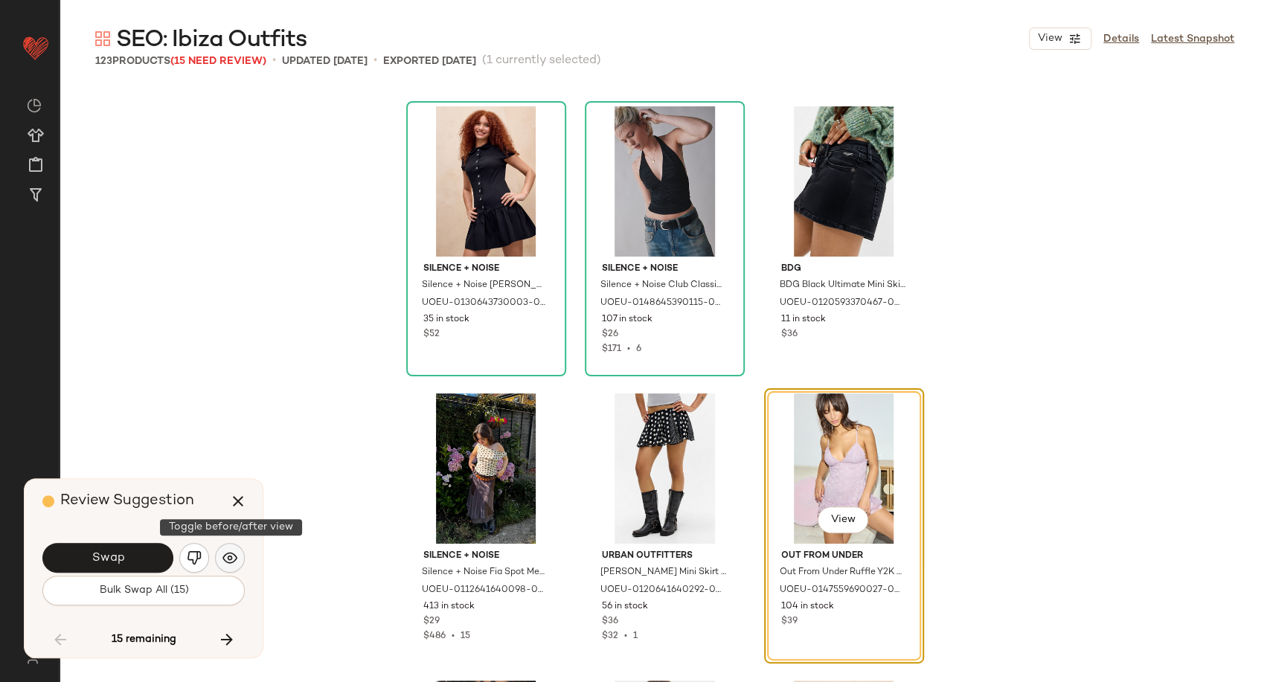
click at [234, 555] on img "button" at bounding box center [229, 557] width 15 height 15
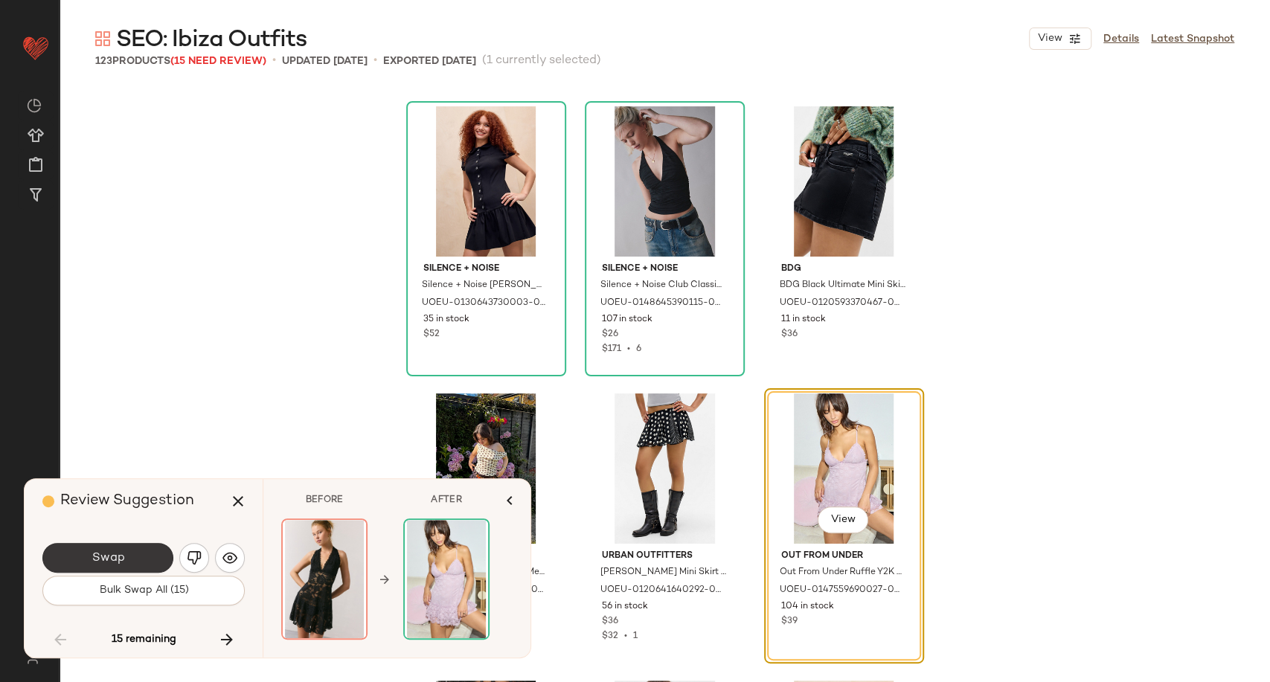
click at [147, 559] on button "Swap" at bounding box center [107, 558] width 131 height 30
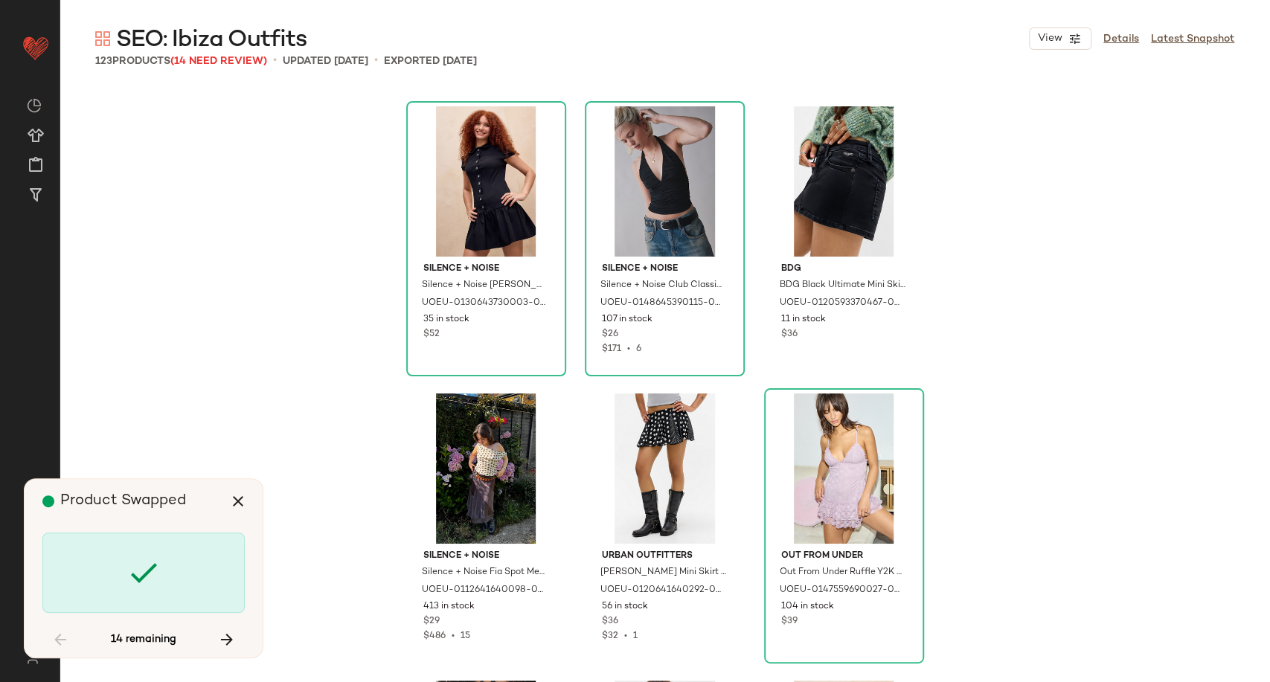
scroll to position [8325, 0]
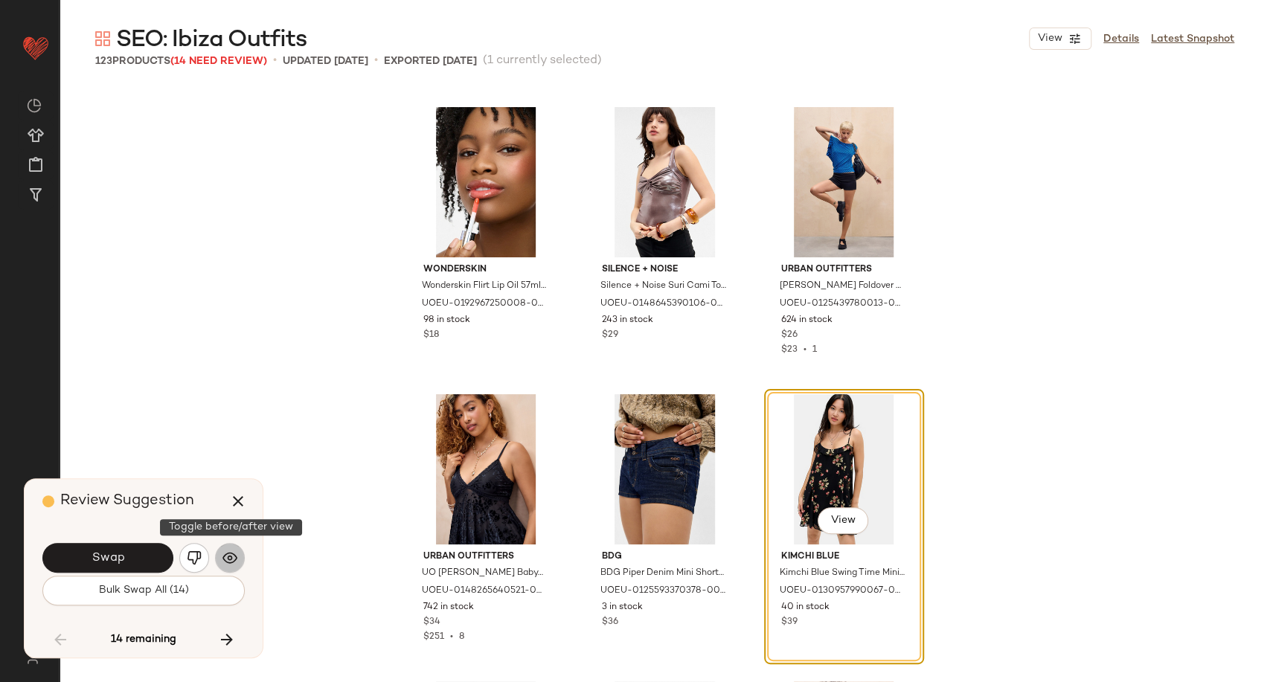
click at [232, 554] on img "button" at bounding box center [229, 557] width 15 height 15
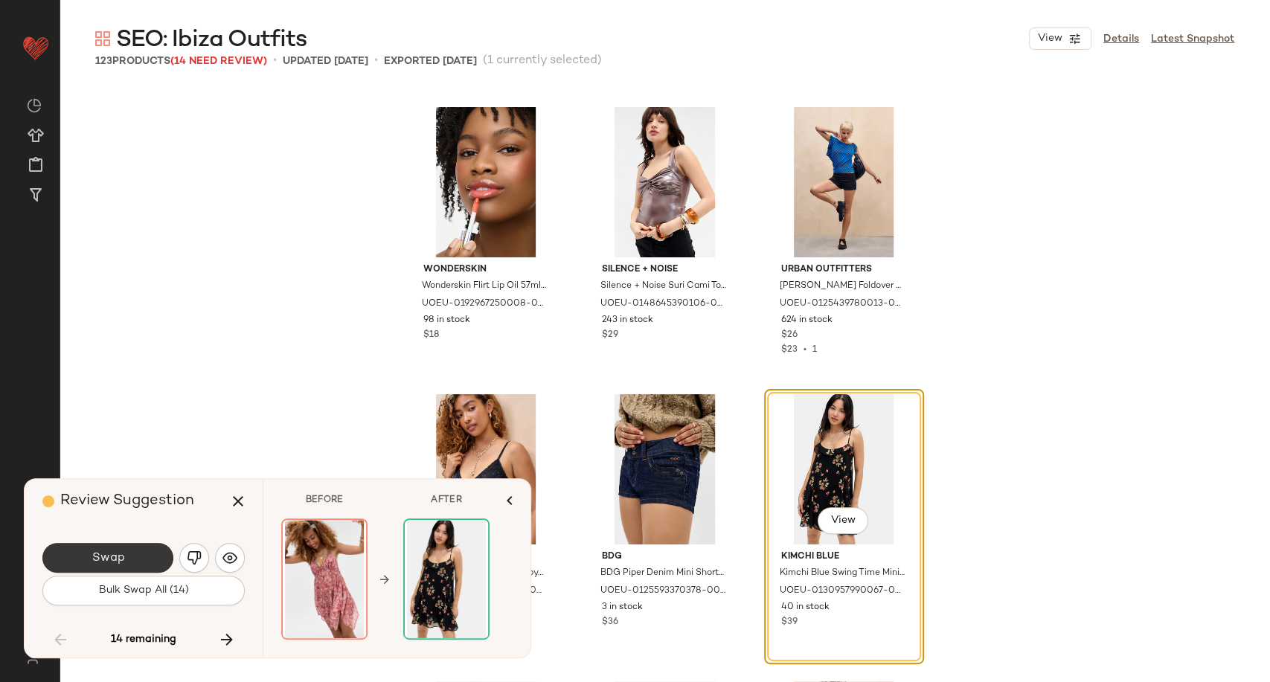
click at [115, 571] on button "Swap" at bounding box center [107, 558] width 131 height 30
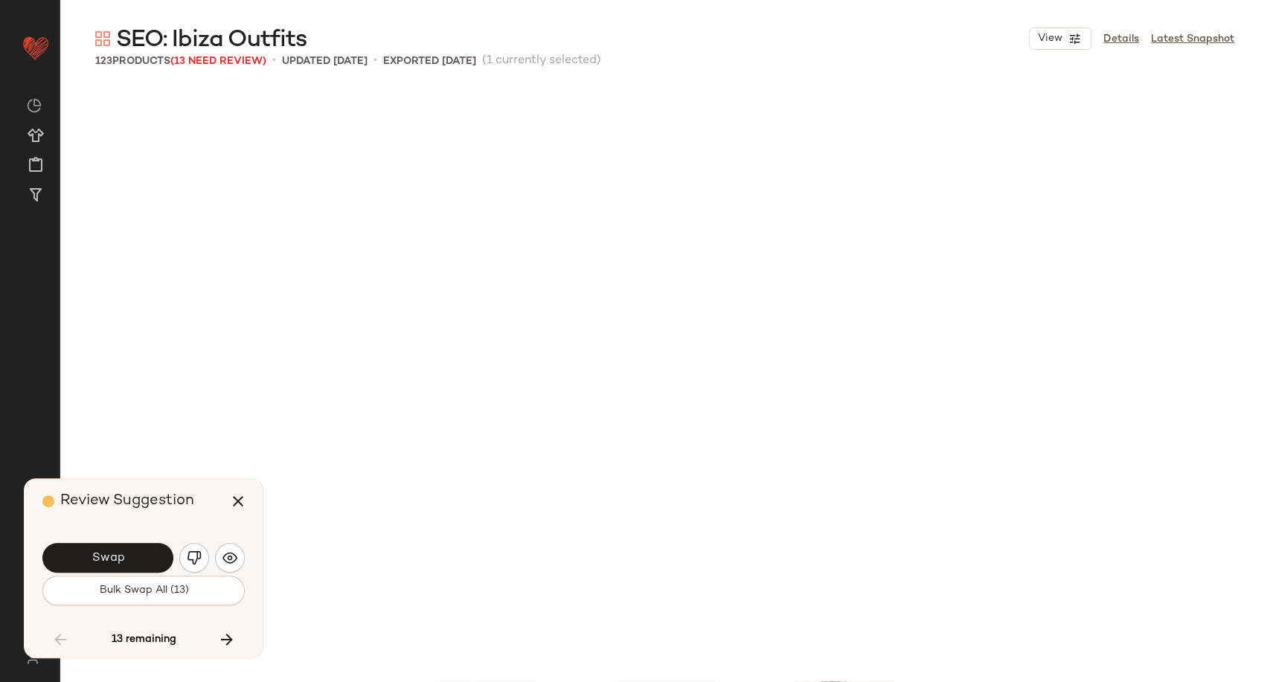
scroll to position [8900, 0]
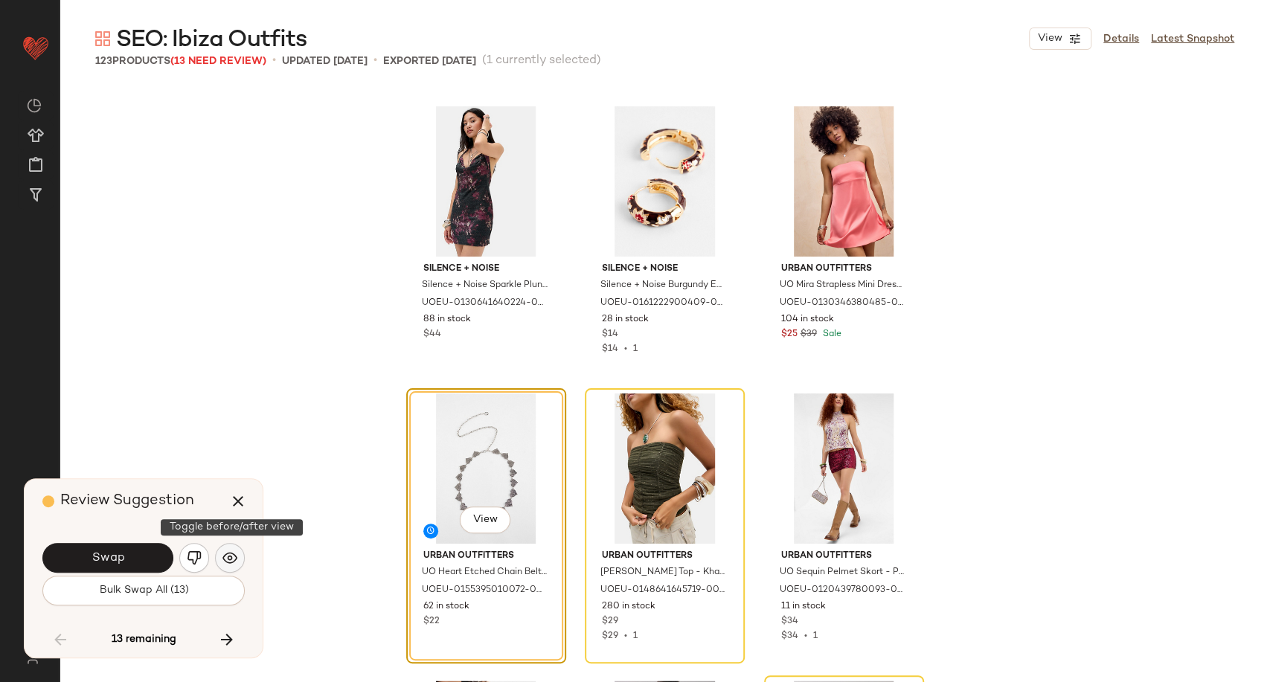
click at [243, 559] on button "button" at bounding box center [230, 558] width 30 height 30
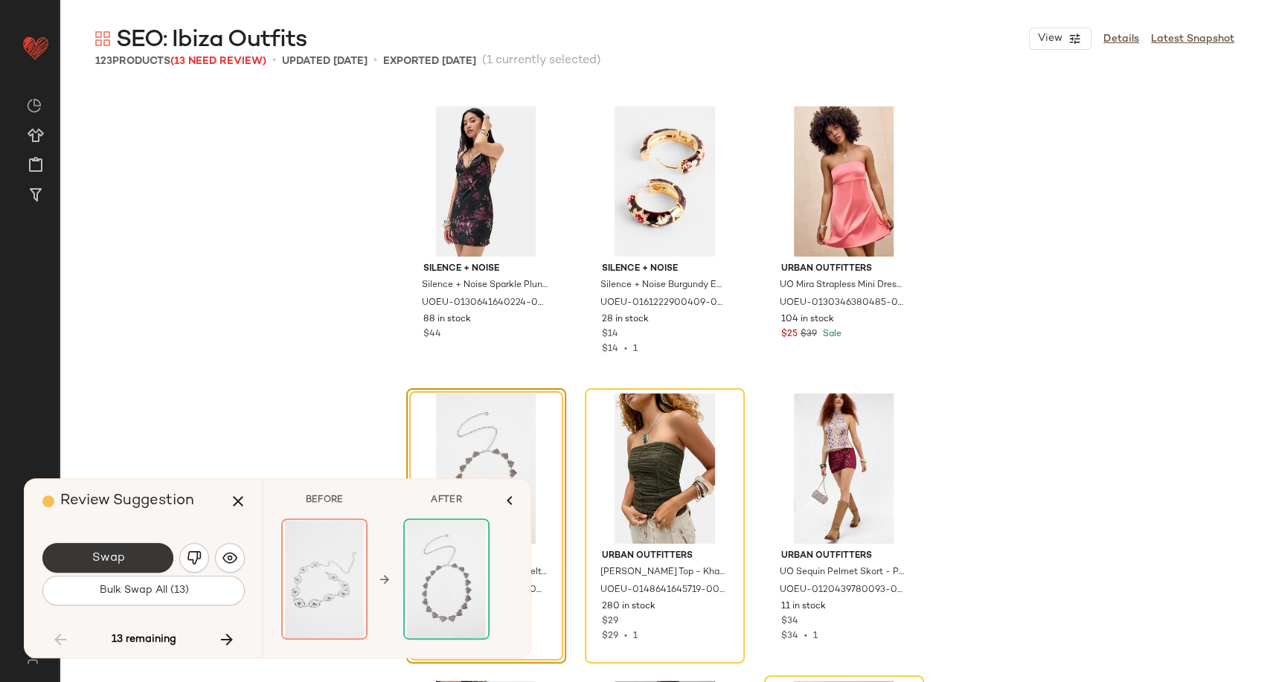
click at [129, 562] on button "Swap" at bounding box center [107, 558] width 131 height 30
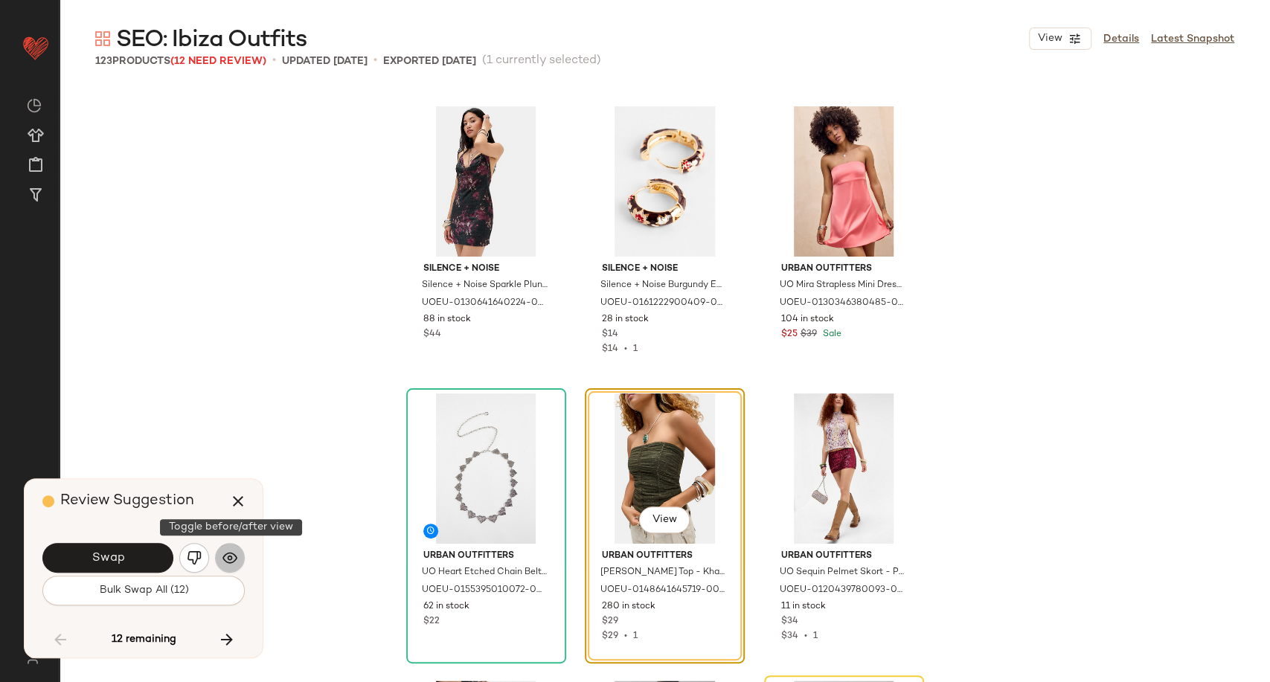
click at [222, 563] on img "button" at bounding box center [229, 557] width 15 height 15
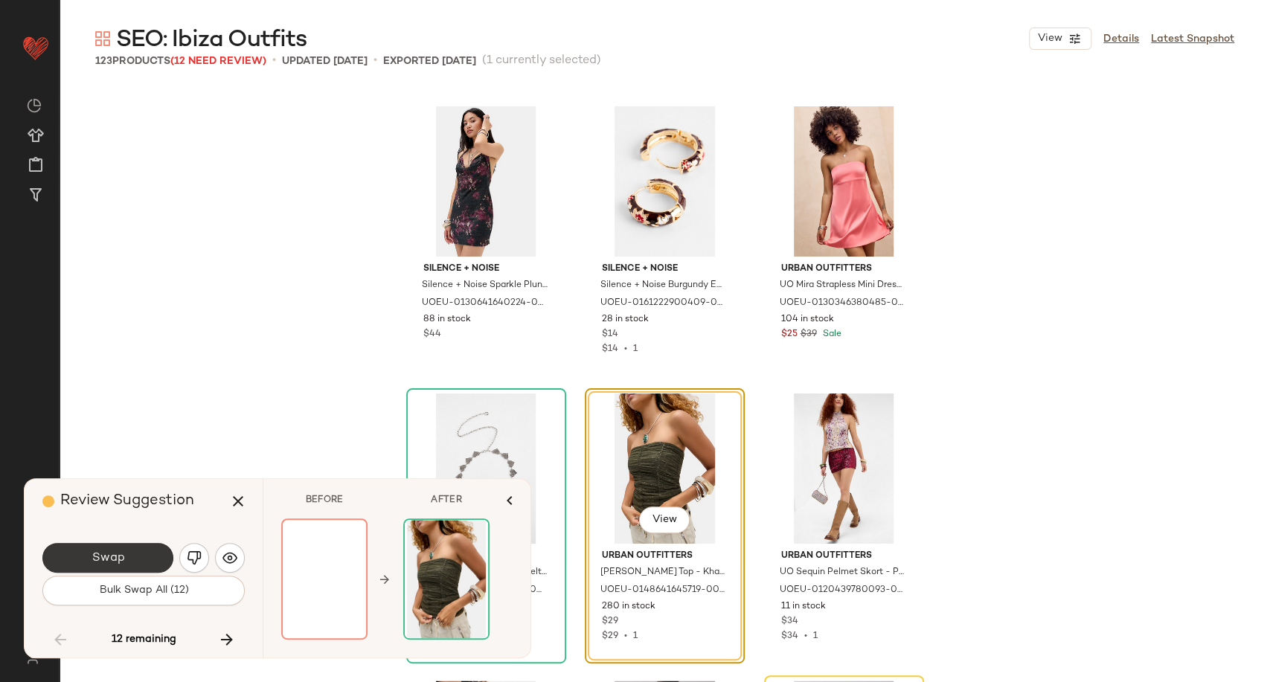
click at [149, 561] on button "Swap" at bounding box center [107, 558] width 131 height 30
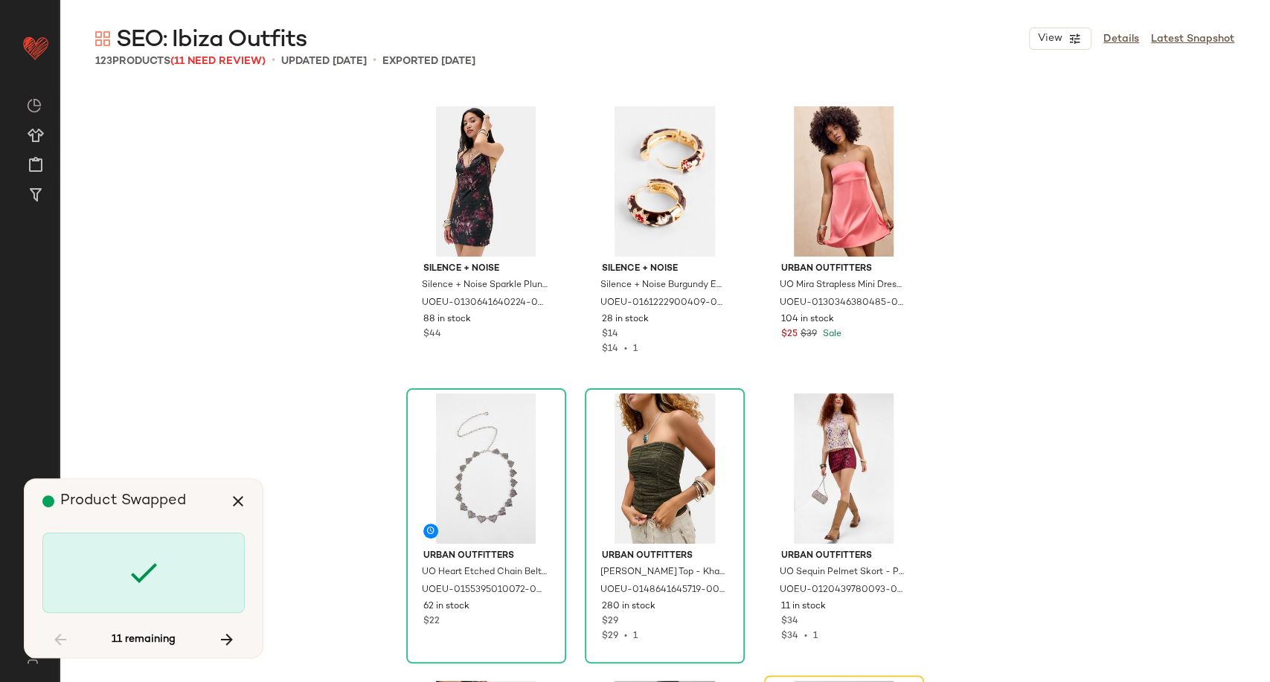
scroll to position [9187, 0]
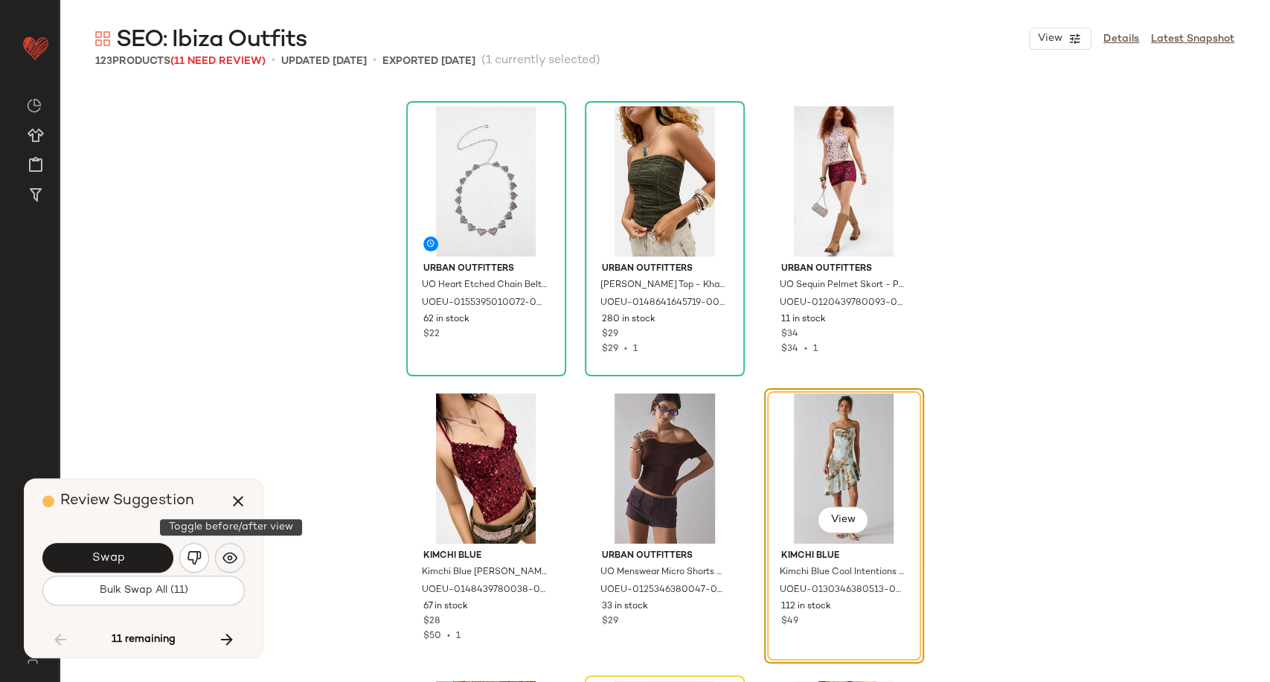
click at [238, 555] on button "button" at bounding box center [230, 558] width 30 height 30
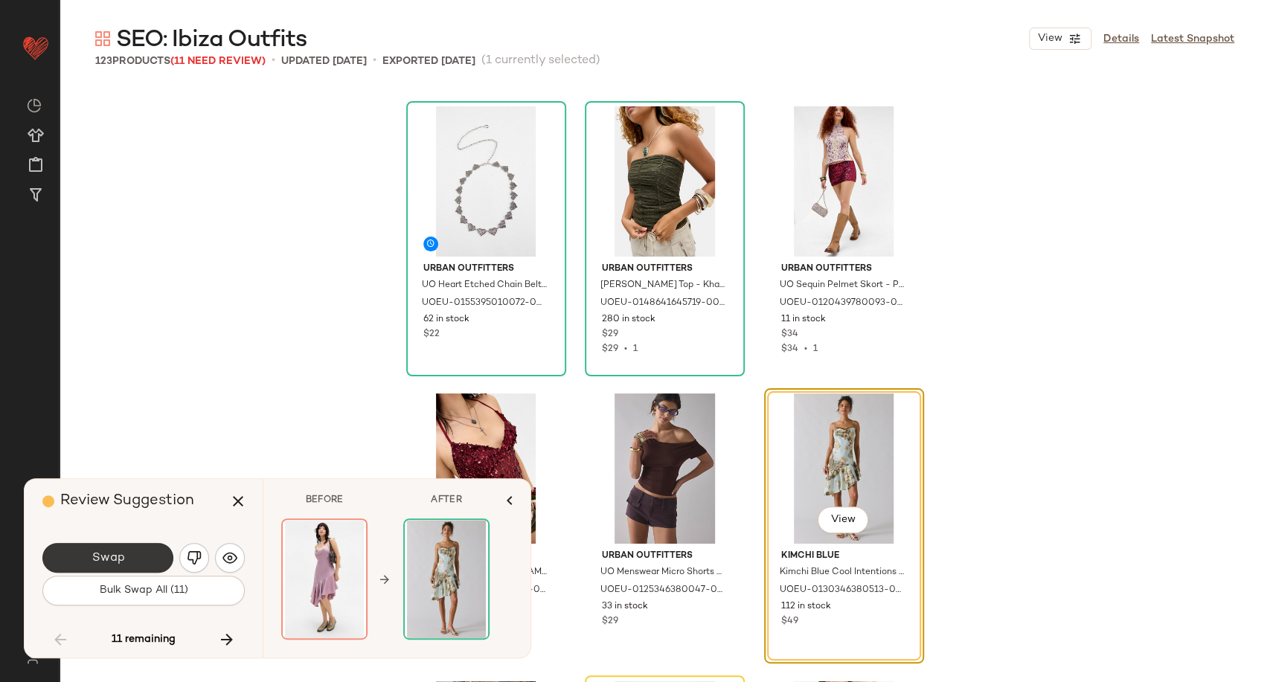
click at [123, 566] on button "Swap" at bounding box center [107, 558] width 131 height 30
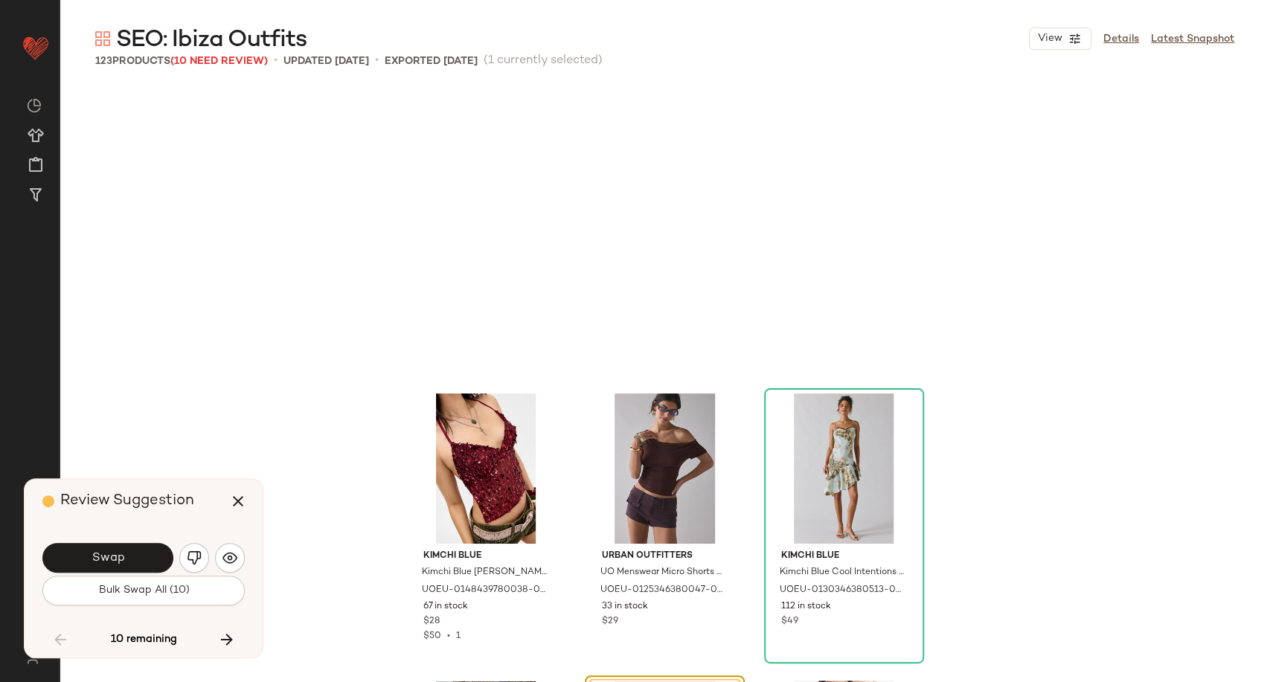
scroll to position [9474, 0]
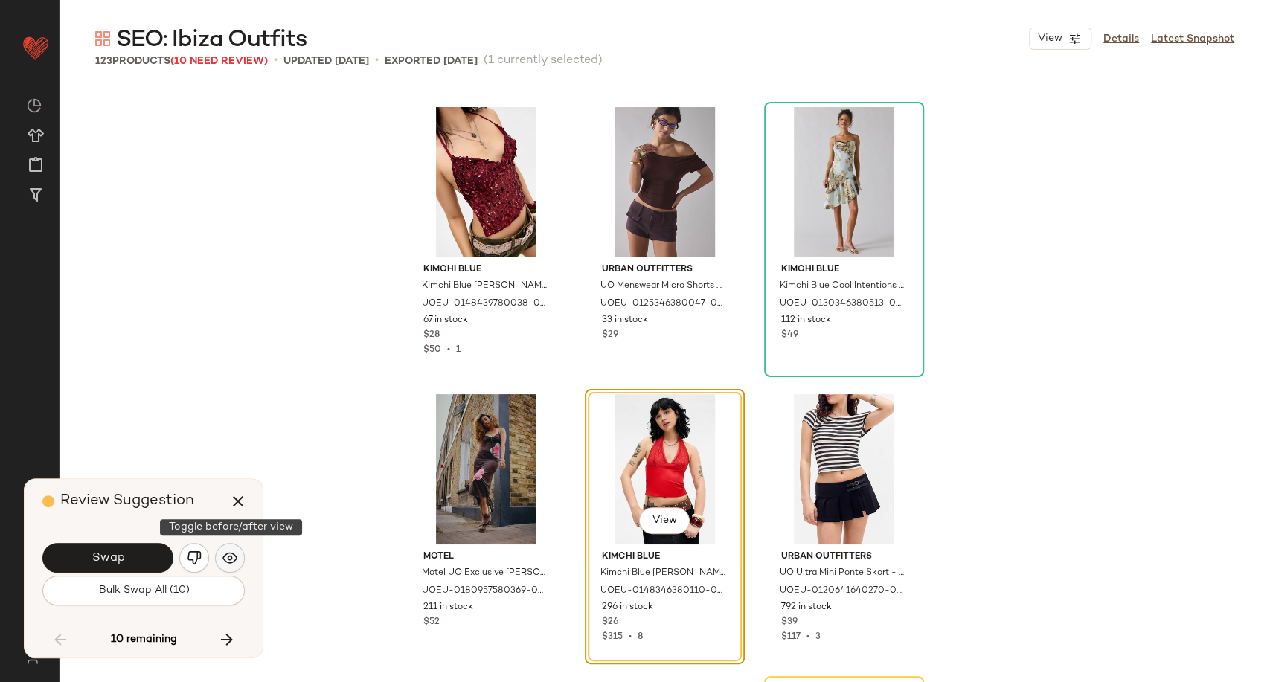
click at [242, 557] on button "button" at bounding box center [230, 558] width 30 height 30
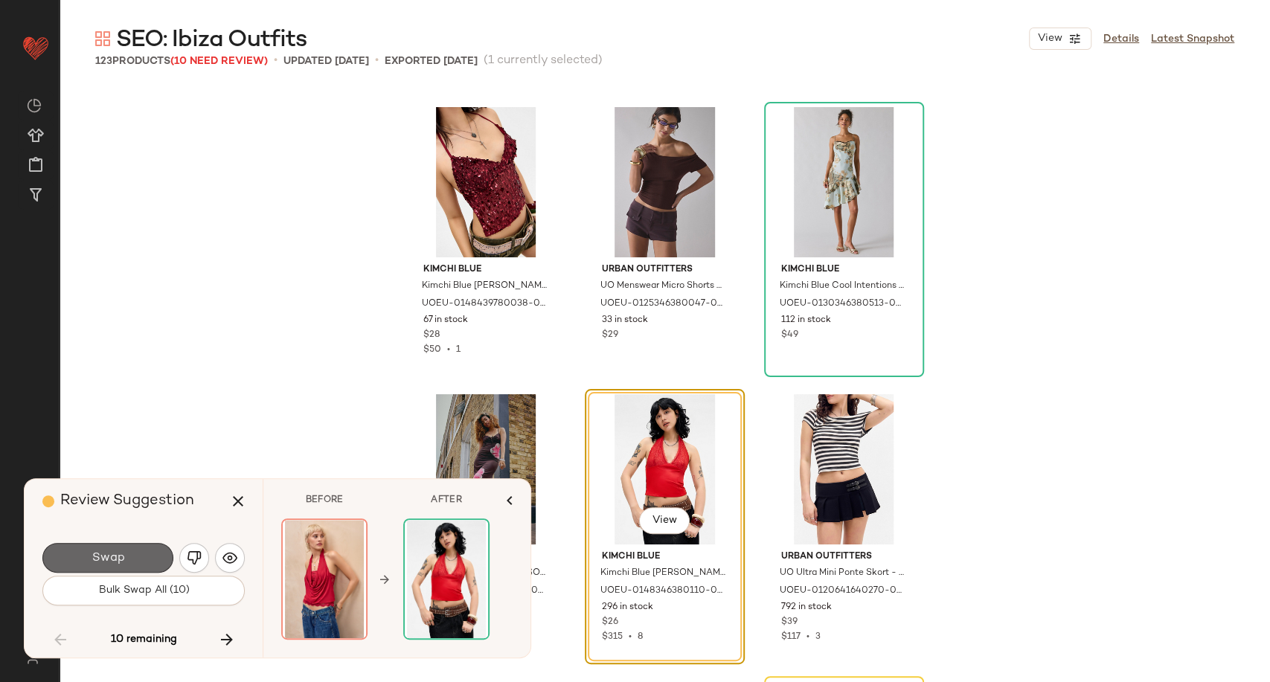
click at [157, 562] on button "Swap" at bounding box center [107, 558] width 131 height 30
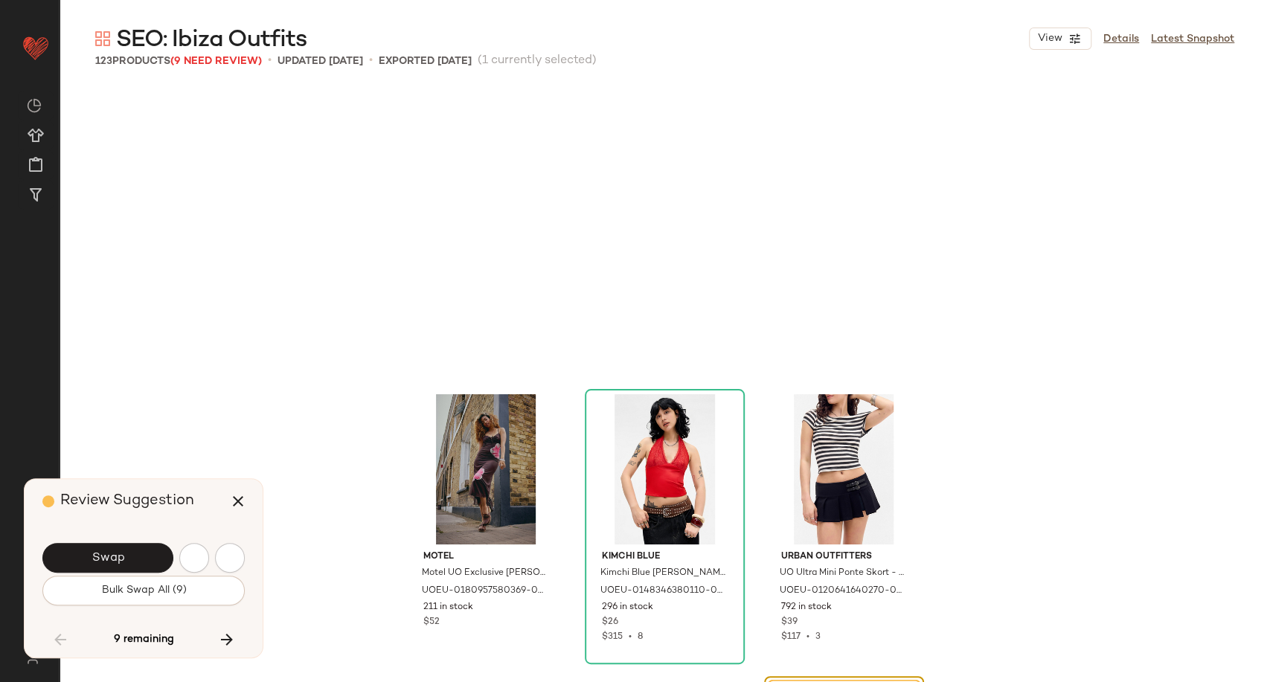
scroll to position [9761, 0]
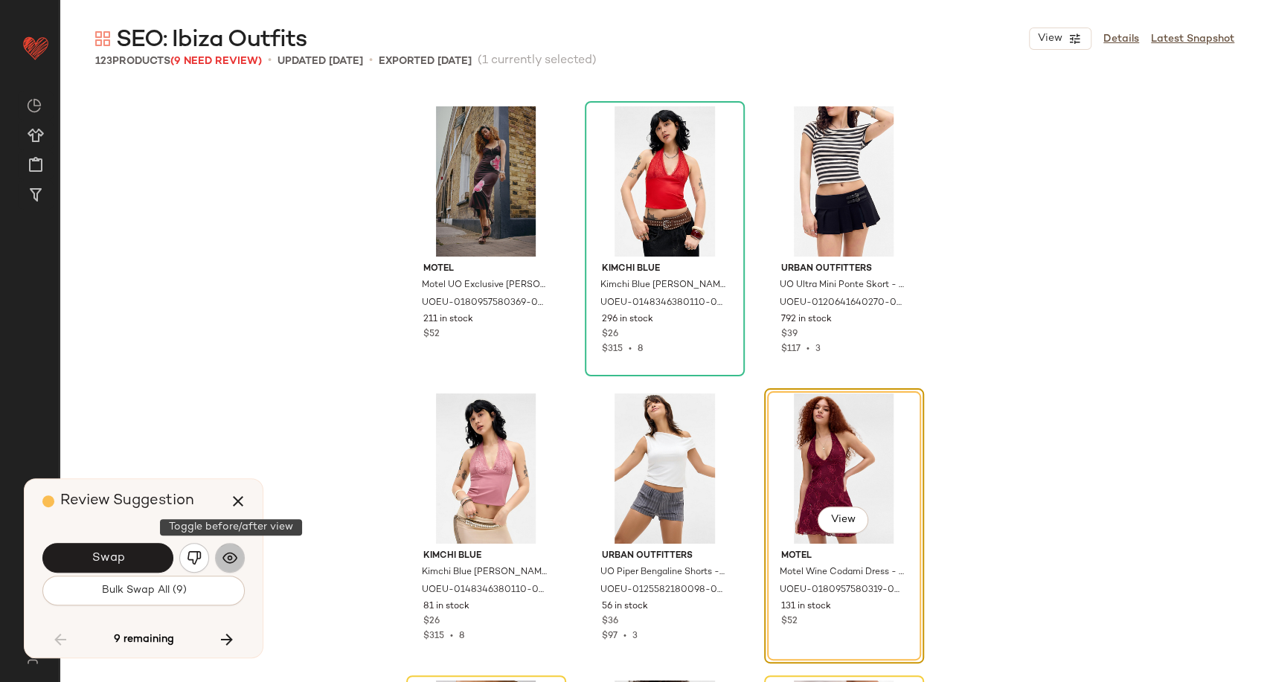
click at [218, 548] on button "button" at bounding box center [230, 558] width 30 height 30
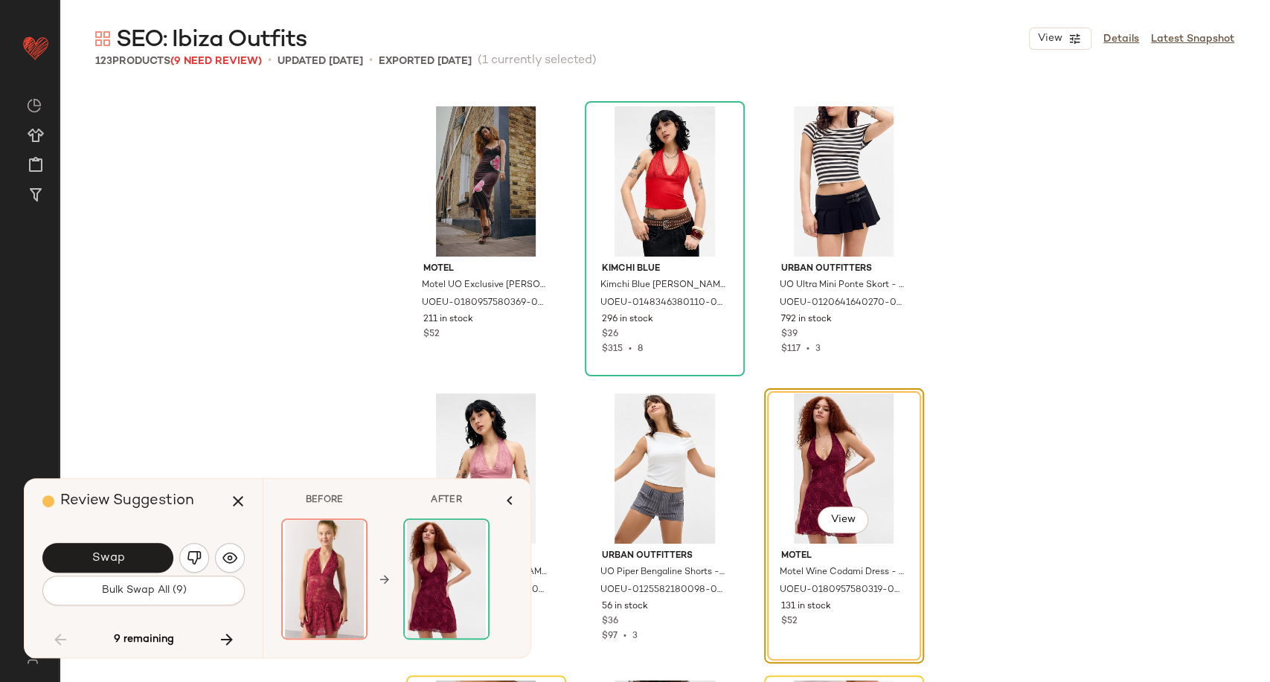
click at [155, 555] on button "Swap" at bounding box center [107, 558] width 131 height 30
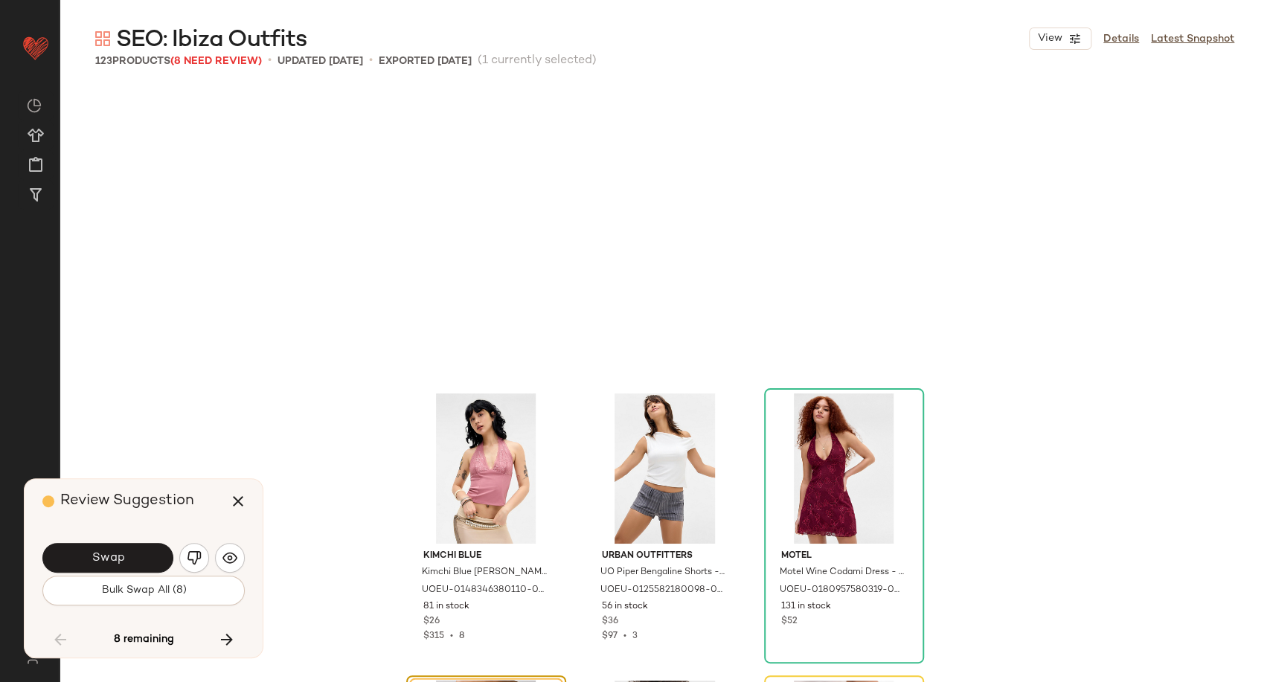
scroll to position [10049, 0]
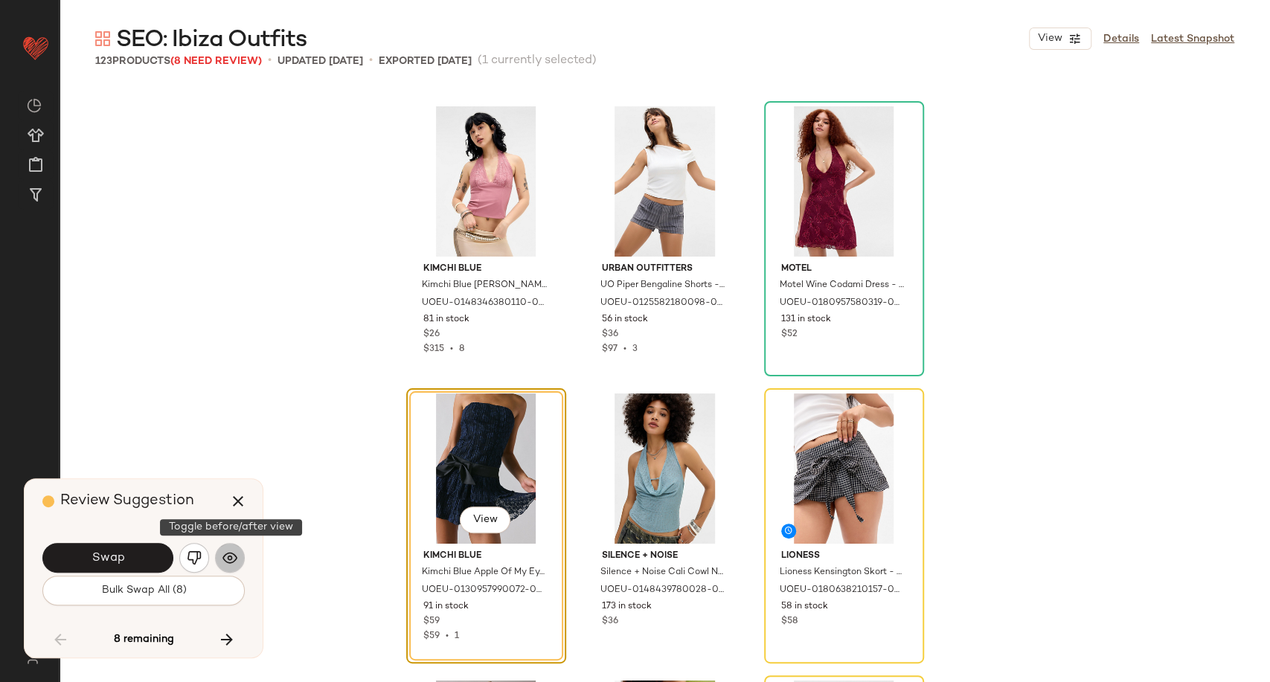
click at [228, 559] on img "button" at bounding box center [229, 557] width 15 height 15
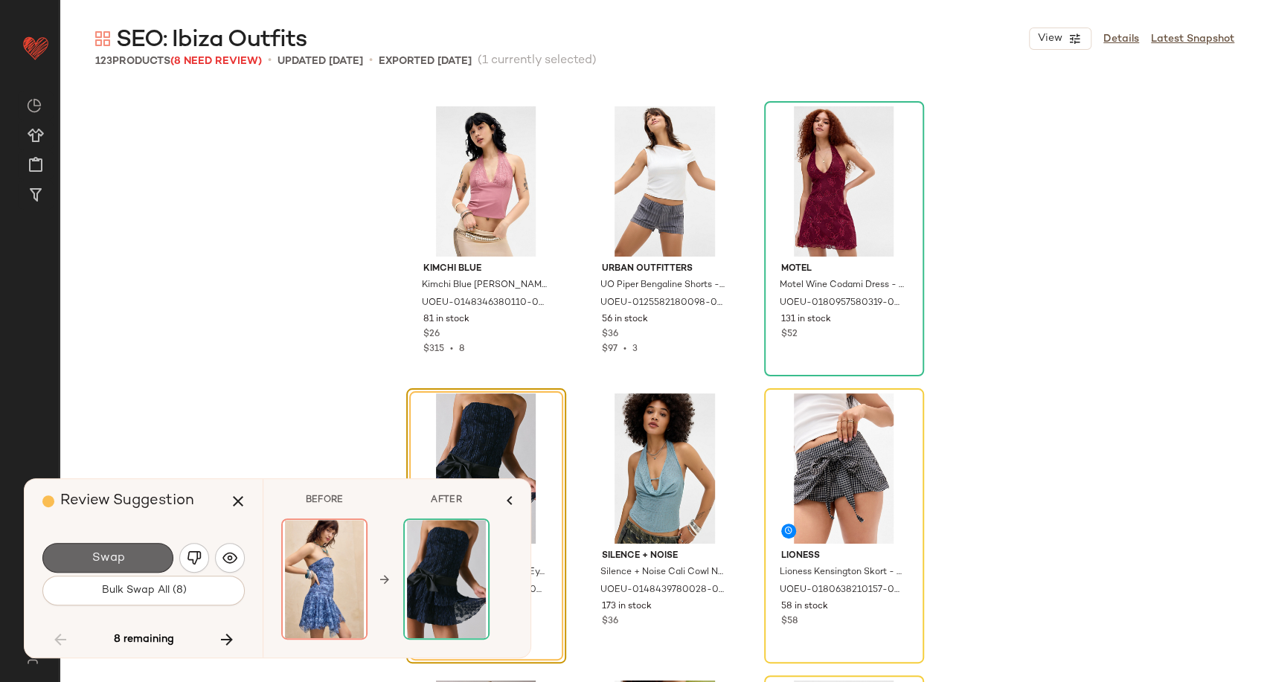
click at [153, 565] on button "Swap" at bounding box center [107, 558] width 131 height 30
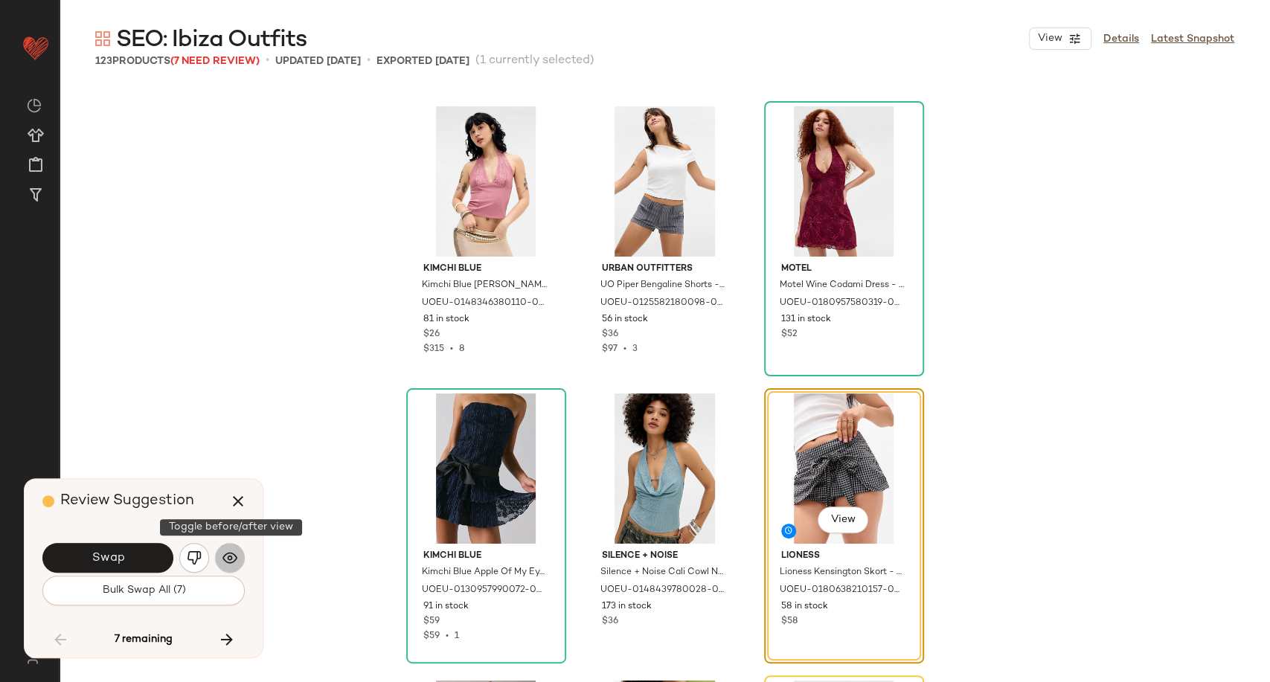
click at [237, 559] on button "button" at bounding box center [230, 558] width 30 height 30
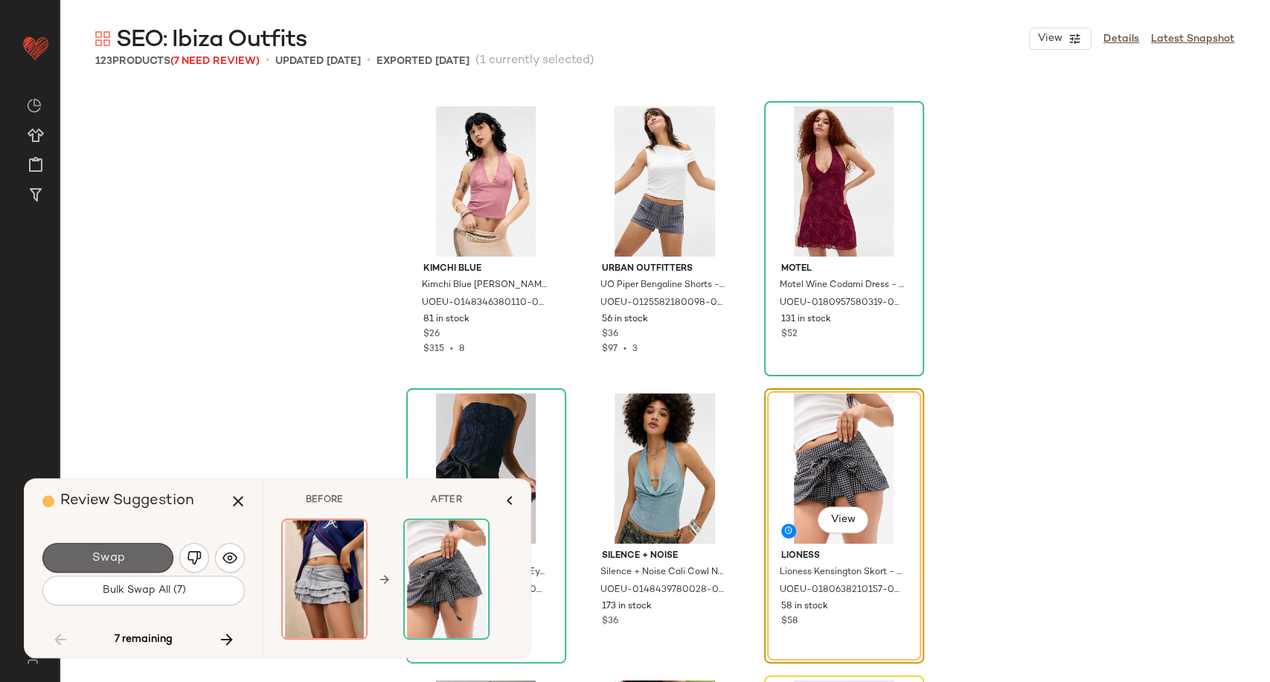
click at [141, 558] on button "Swap" at bounding box center [107, 558] width 131 height 30
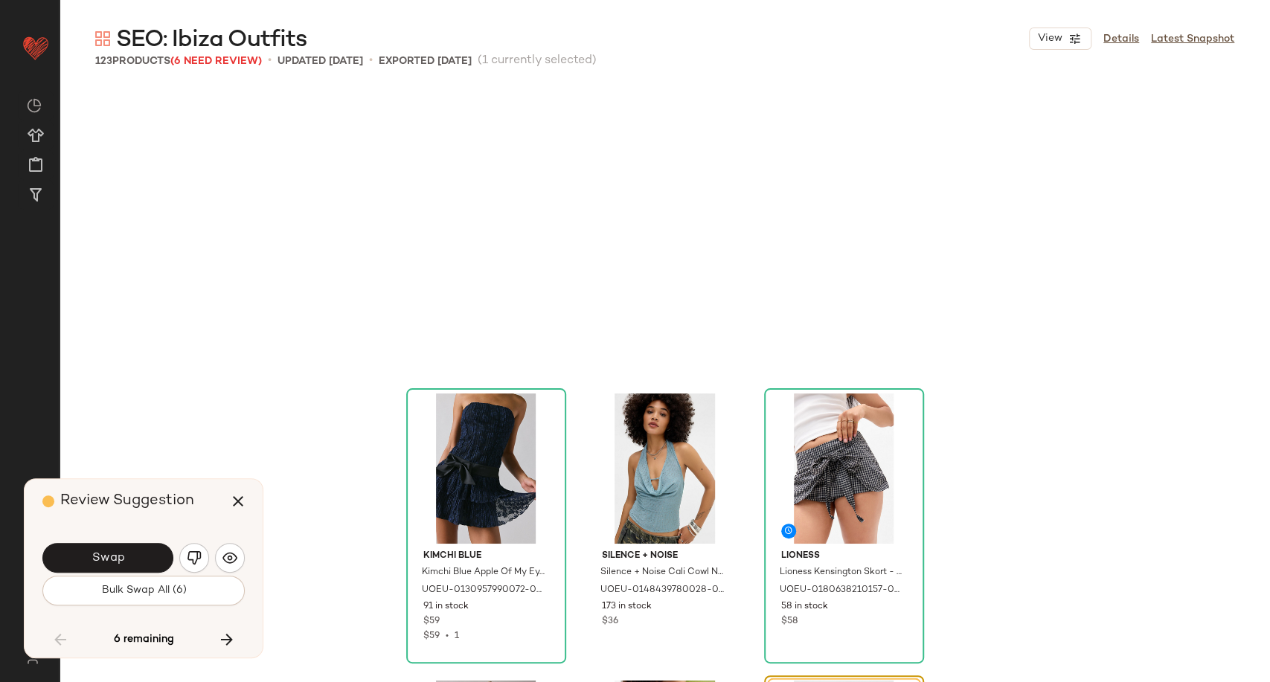
scroll to position [10336, 0]
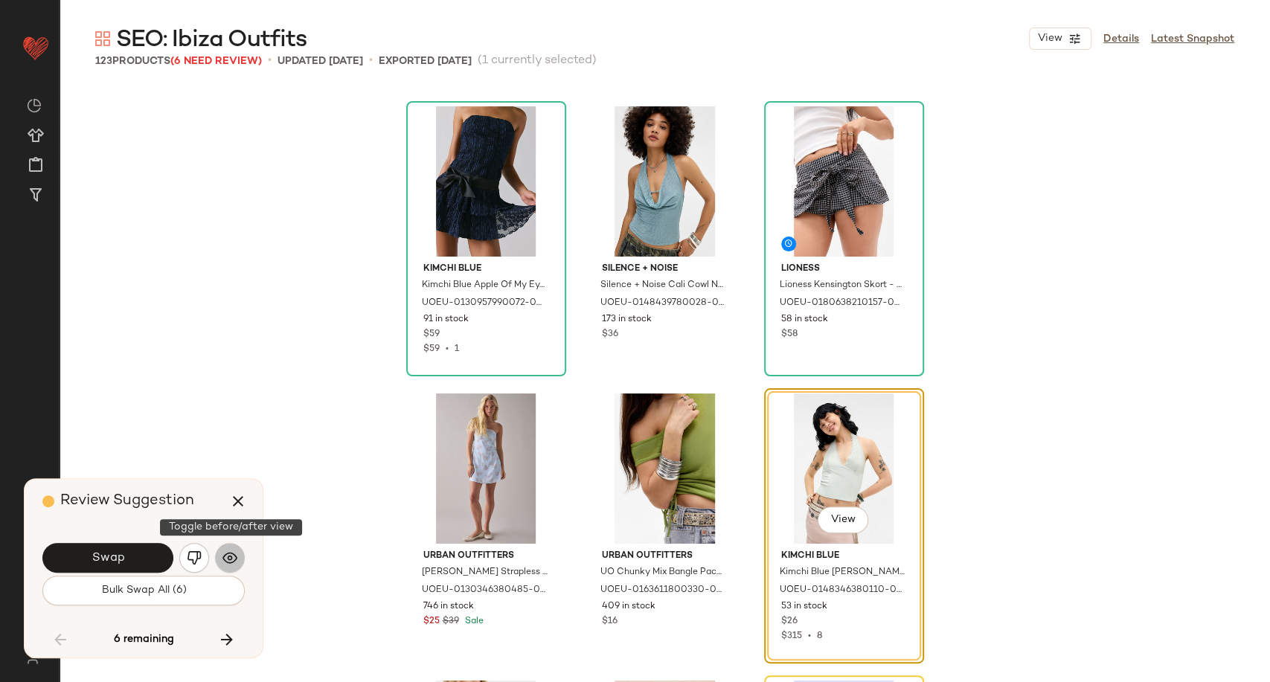
click at [239, 550] on button "button" at bounding box center [230, 558] width 30 height 30
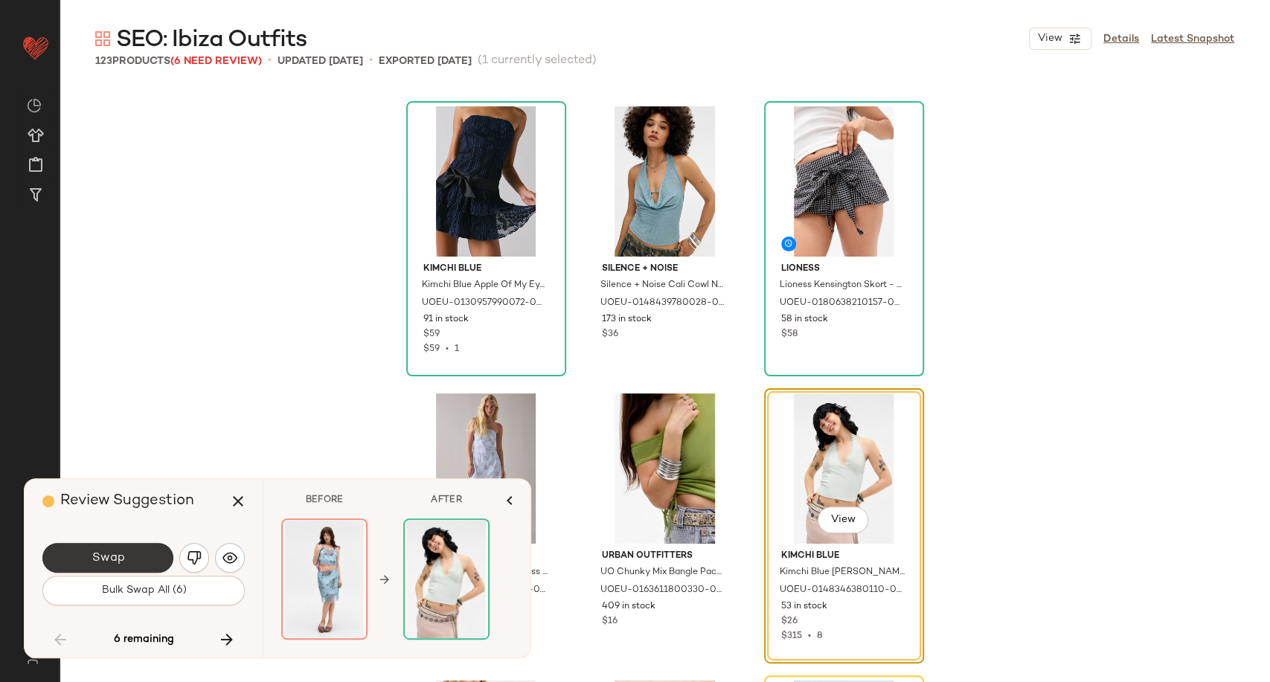
click at [158, 561] on button "Swap" at bounding box center [107, 558] width 131 height 30
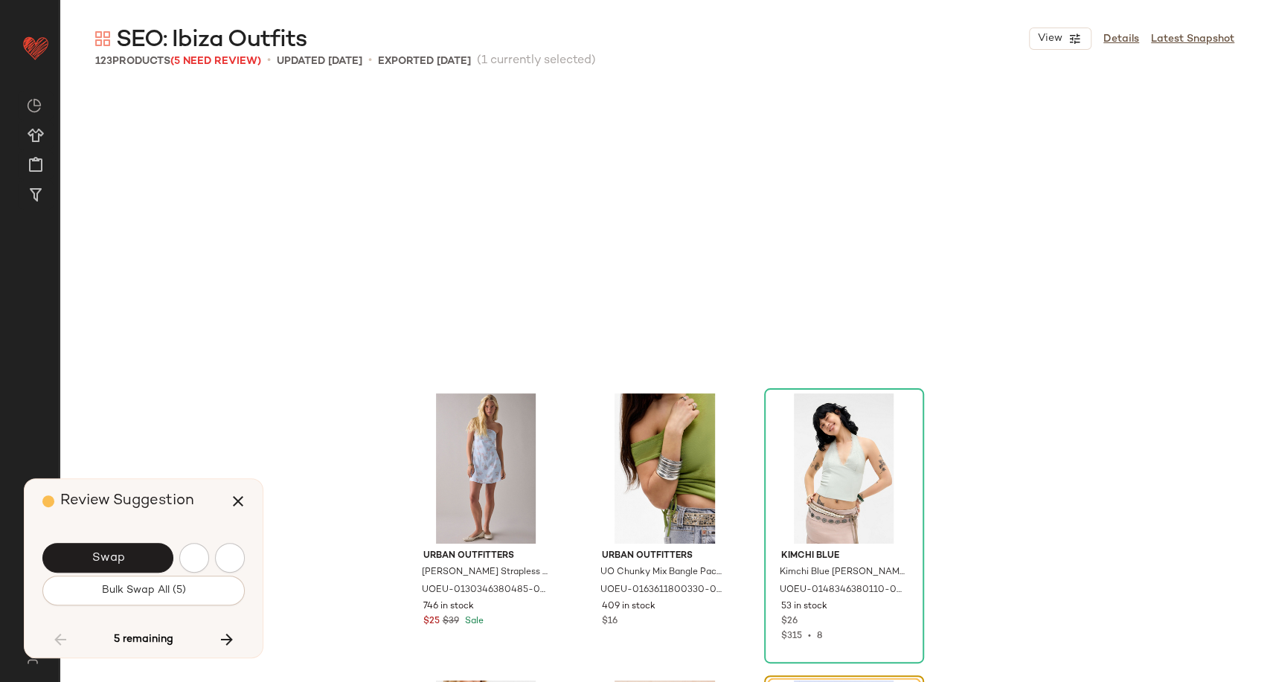
scroll to position [10622, 0]
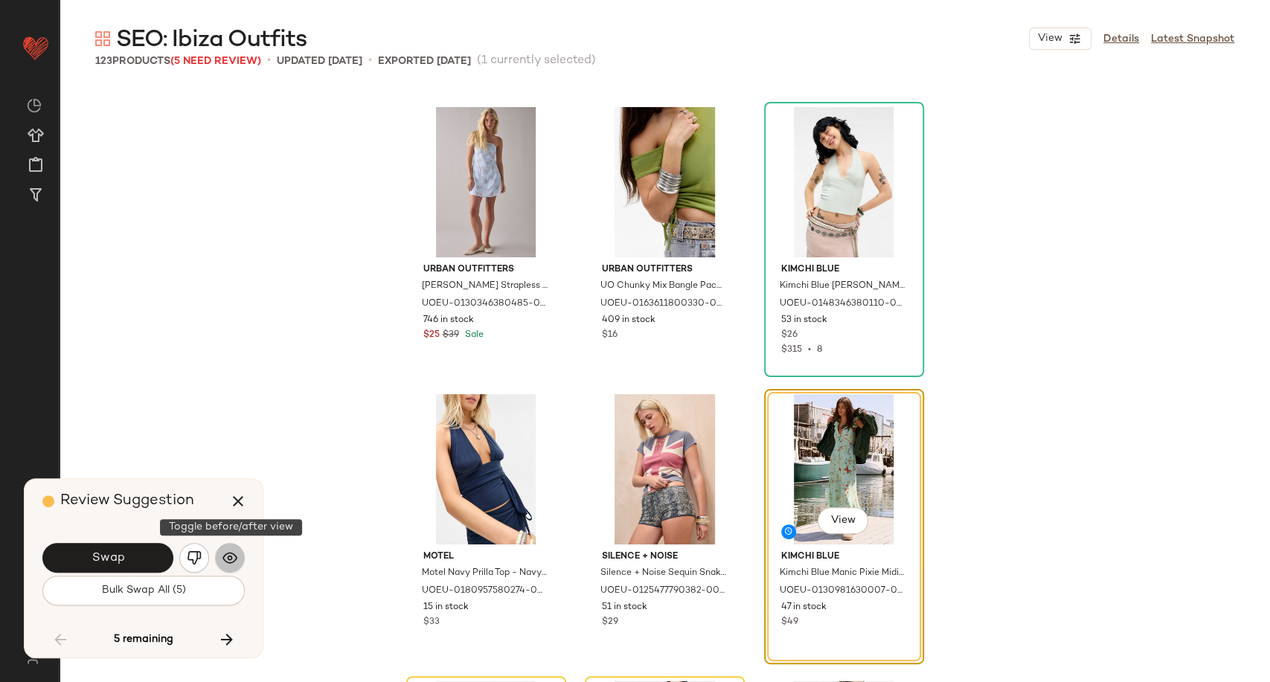
click at [234, 562] on img "button" at bounding box center [229, 557] width 15 height 15
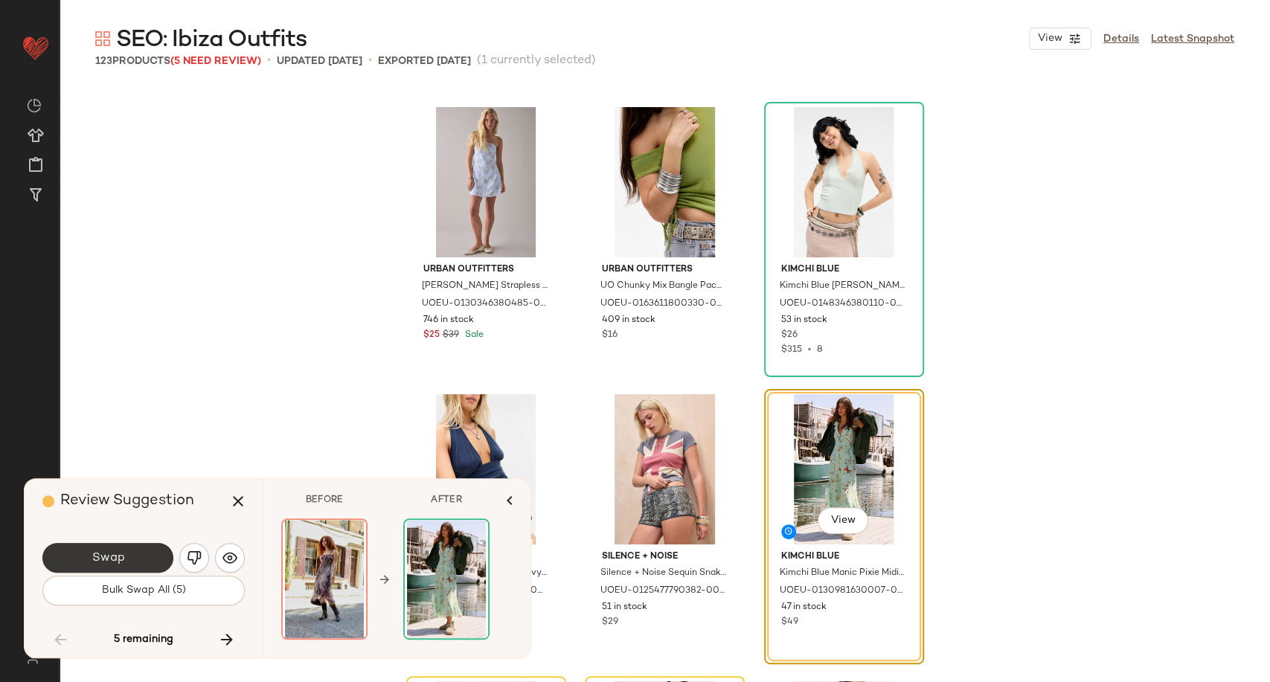
click at [149, 559] on button "Swap" at bounding box center [107, 558] width 131 height 30
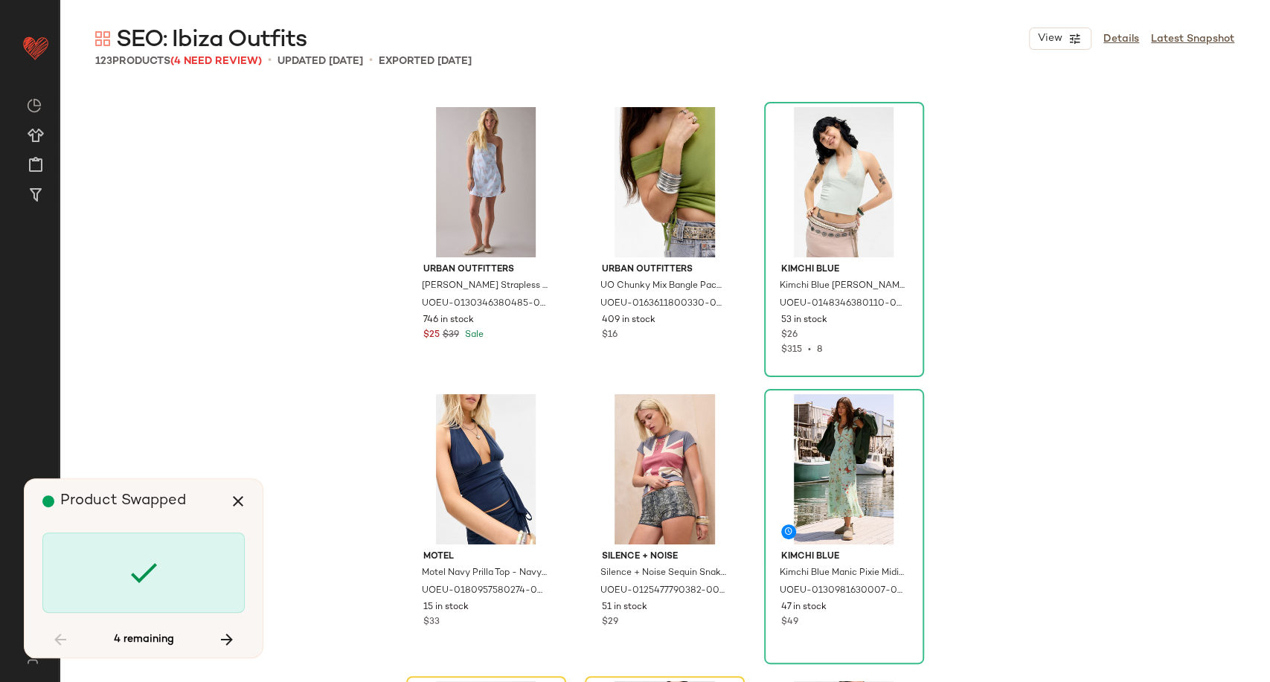
scroll to position [10910, 0]
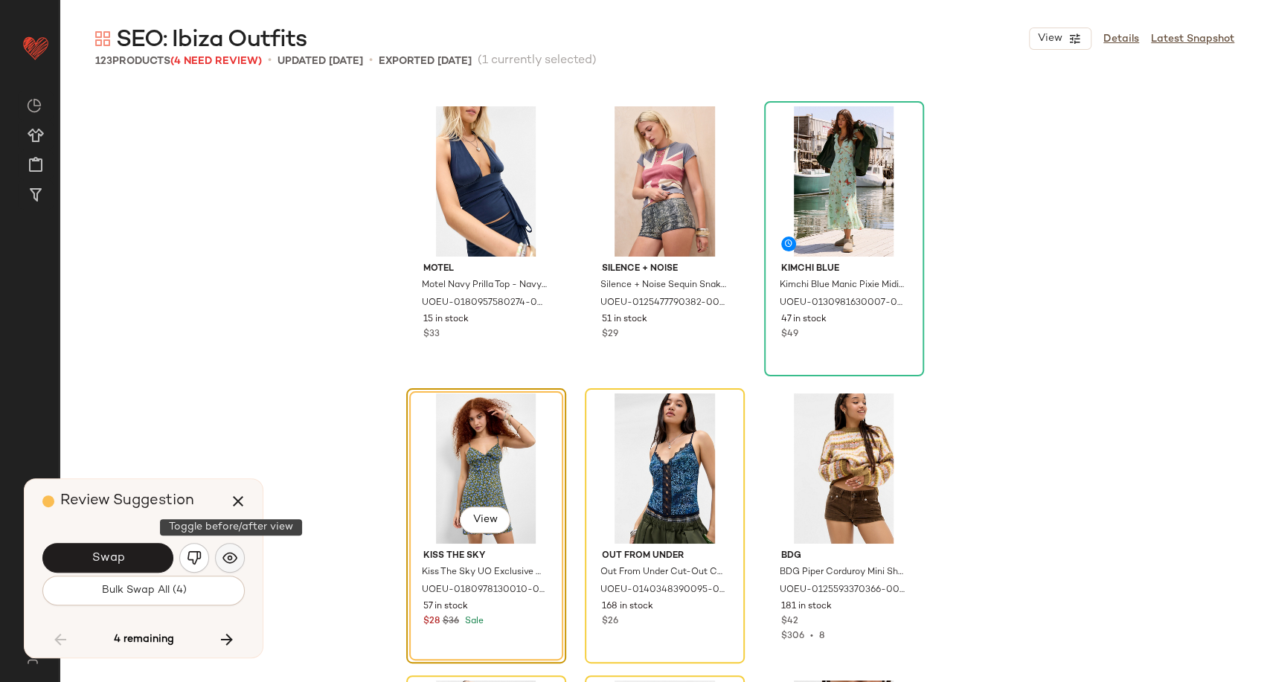
click at [234, 556] on img "button" at bounding box center [229, 557] width 15 height 15
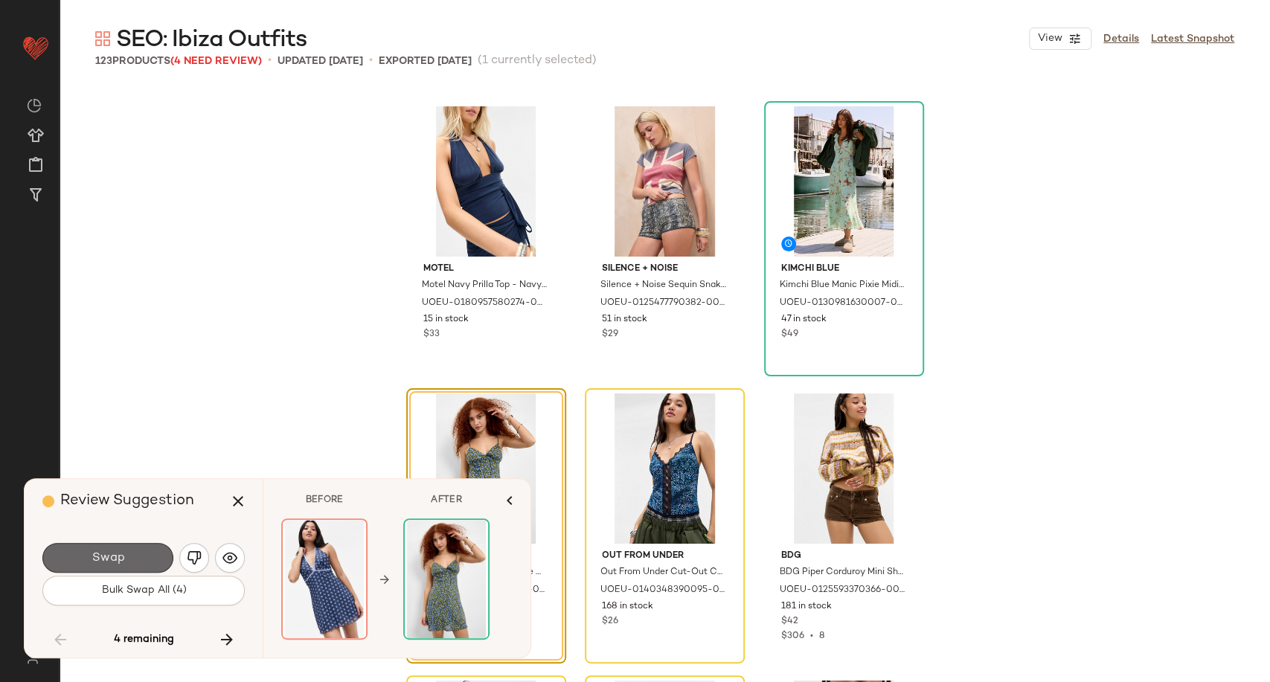
click at [129, 565] on button "Swap" at bounding box center [107, 558] width 131 height 30
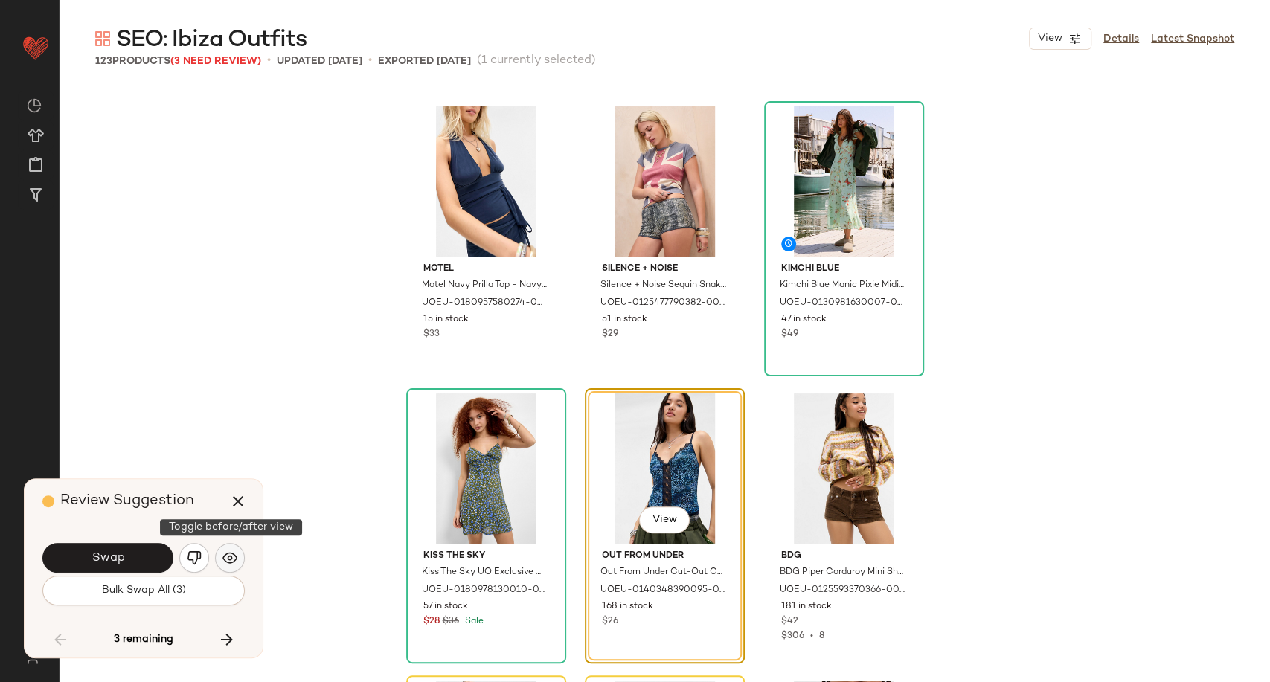
click at [233, 564] on img "button" at bounding box center [229, 557] width 15 height 15
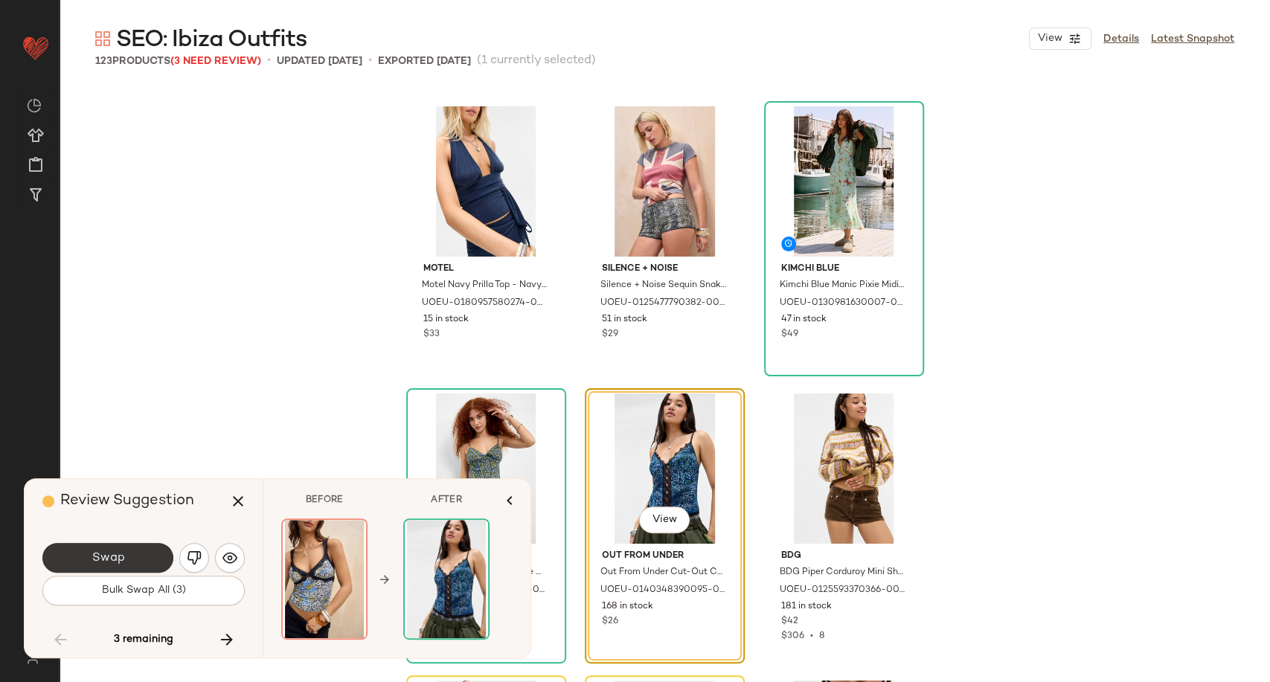
click at [142, 564] on button "Swap" at bounding box center [107, 558] width 131 height 30
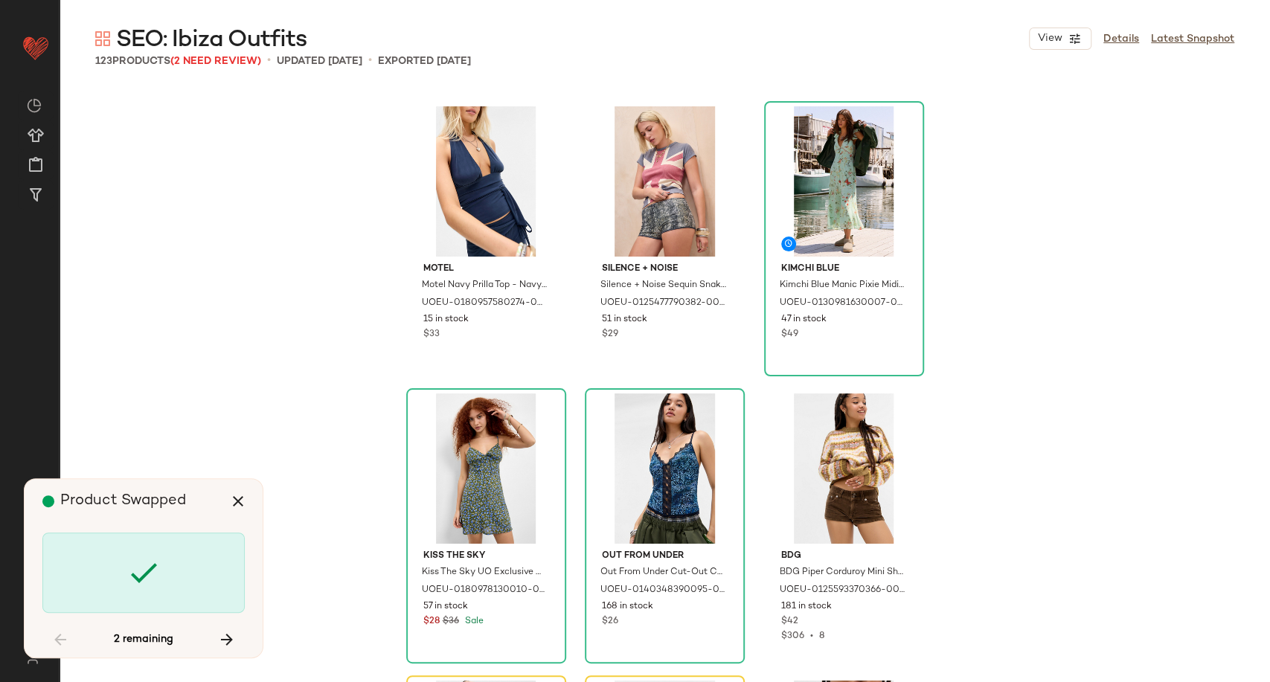
scroll to position [11115, 0]
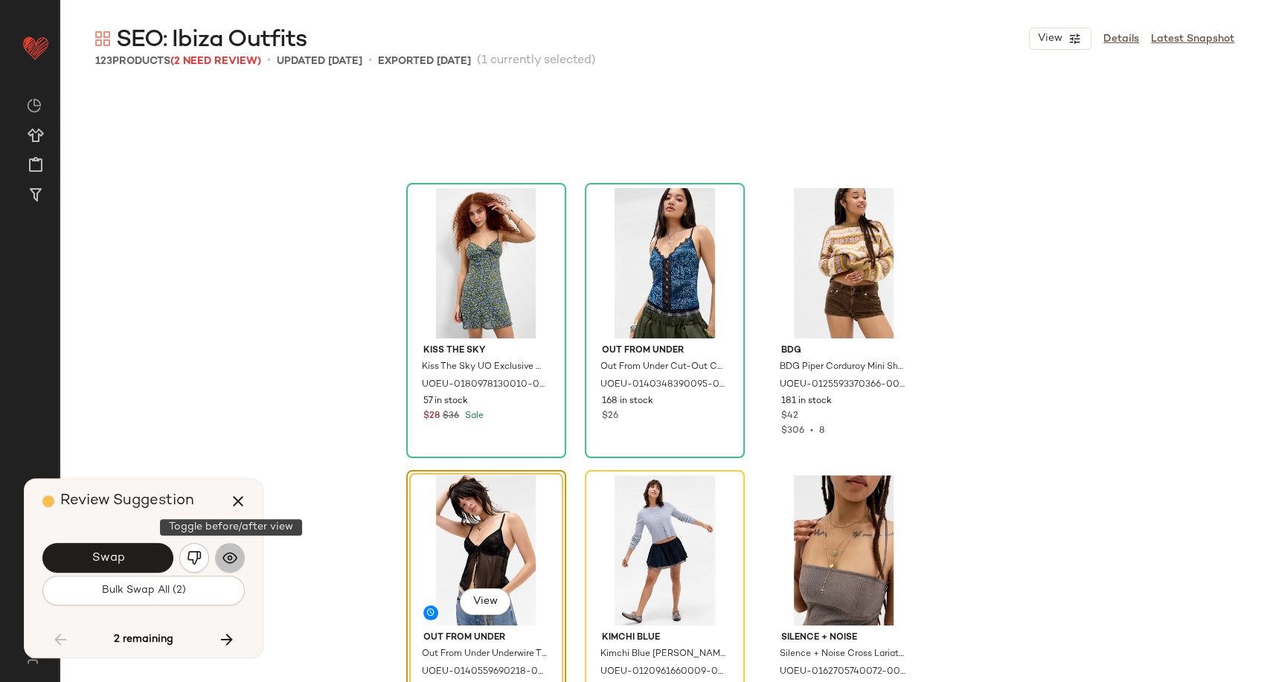
click at [218, 556] on button "button" at bounding box center [230, 558] width 30 height 30
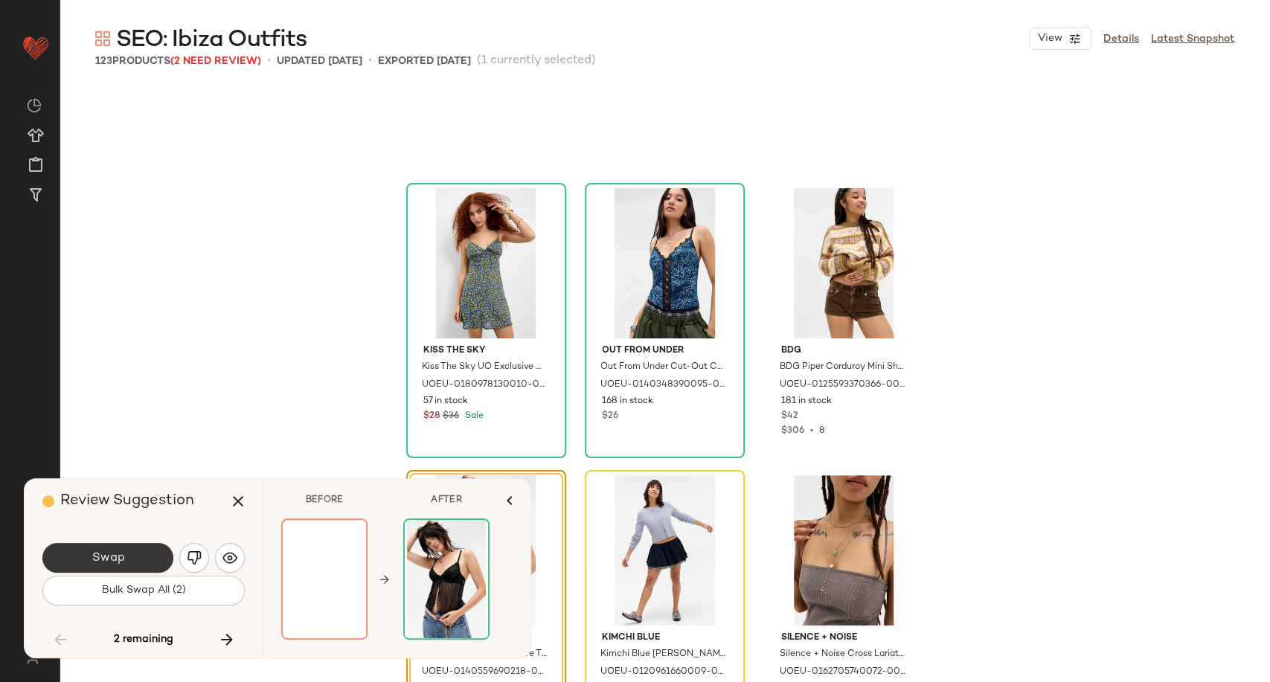
click at [112, 561] on span "Swap" at bounding box center [107, 558] width 33 height 14
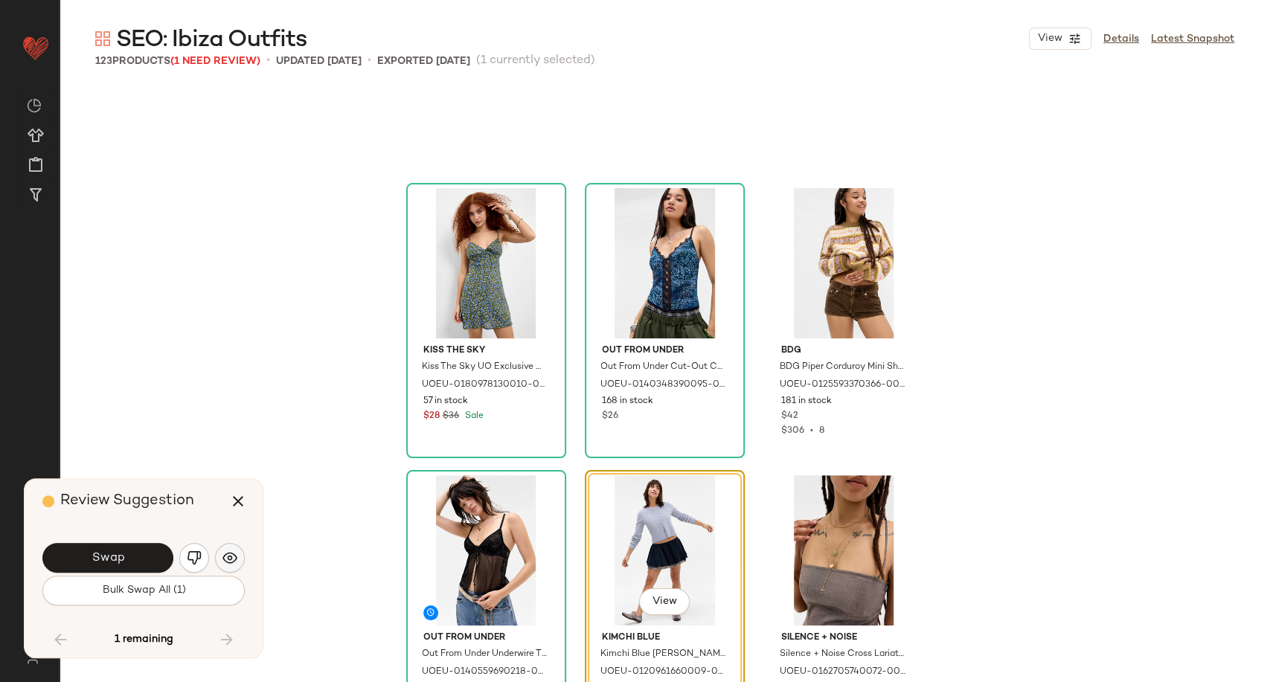
scroll to position [11115, 0]
click at [231, 561] on img "button" at bounding box center [229, 557] width 15 height 15
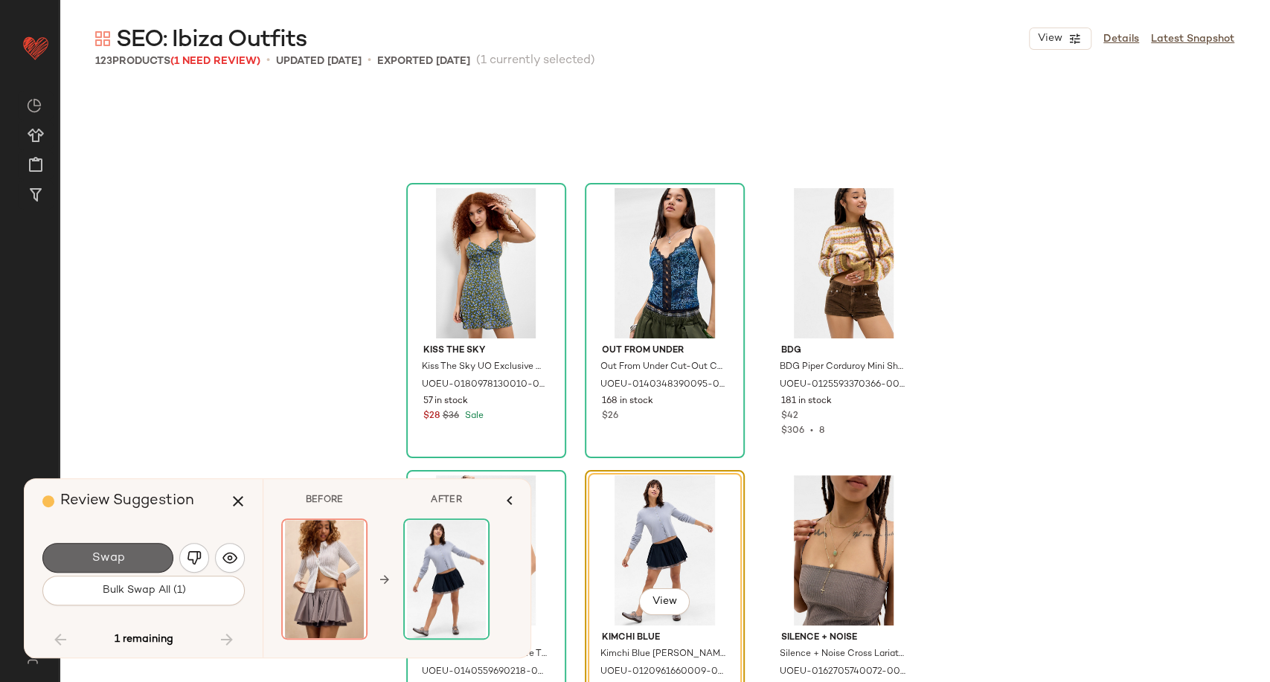
click at [138, 554] on button "Swap" at bounding box center [107, 558] width 131 height 30
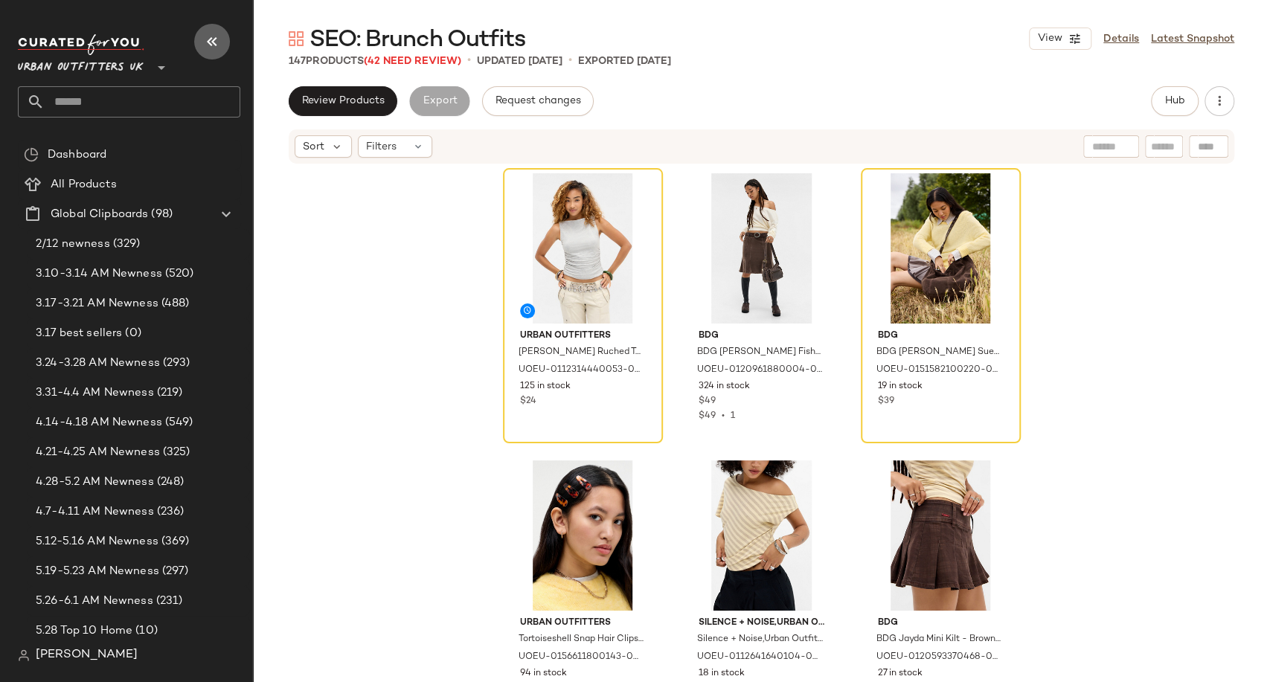
click at [205, 43] on icon "button" at bounding box center [212, 42] width 18 height 18
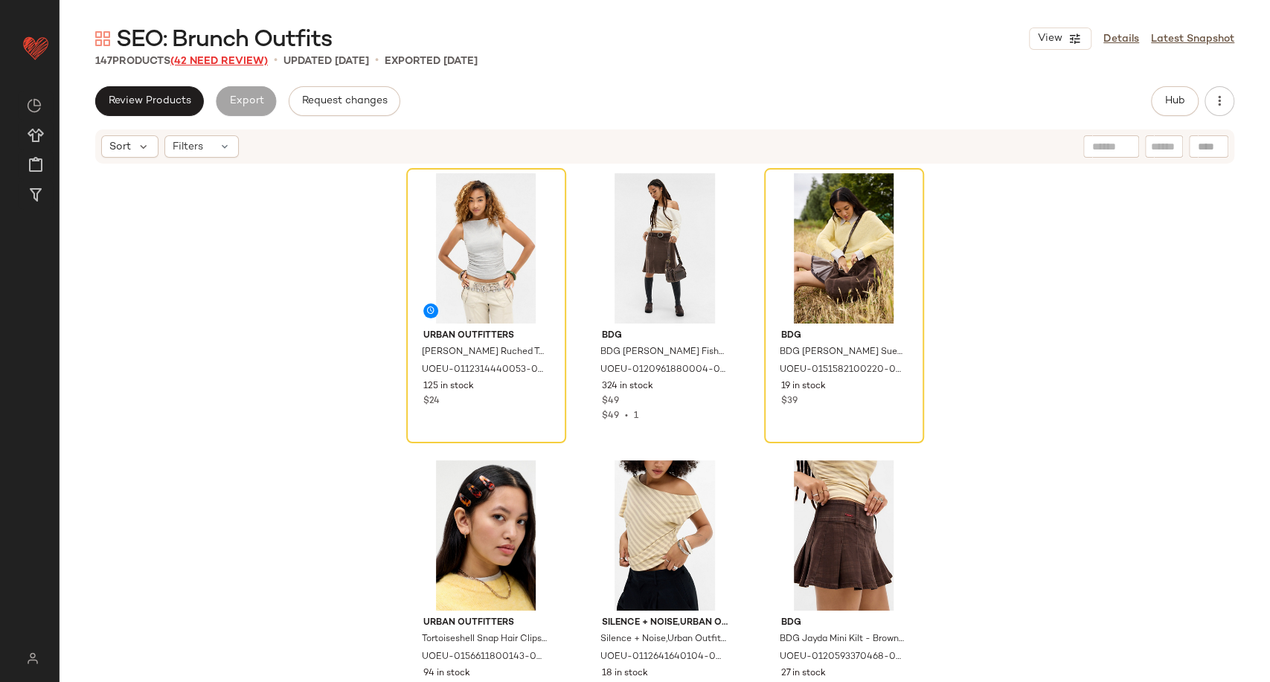
click at [225, 59] on span "(42 Need Review)" at bounding box center [218, 61] width 97 height 11
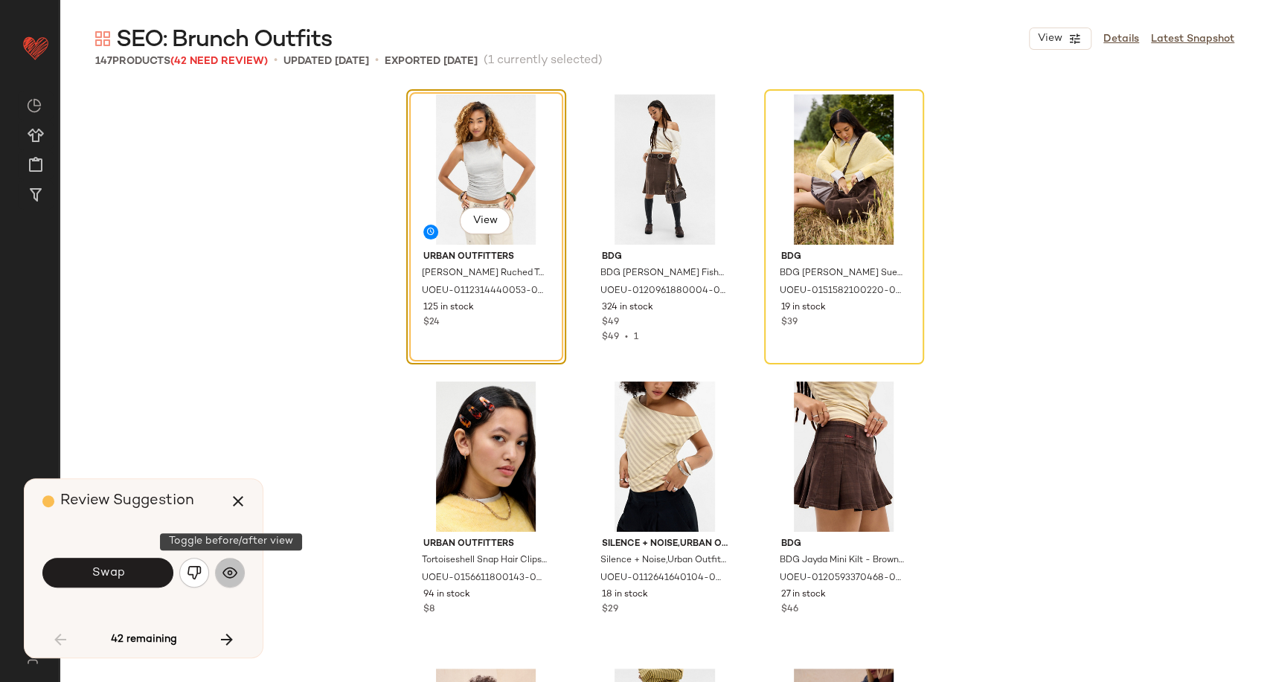
click at [219, 578] on button "button" at bounding box center [230, 573] width 30 height 30
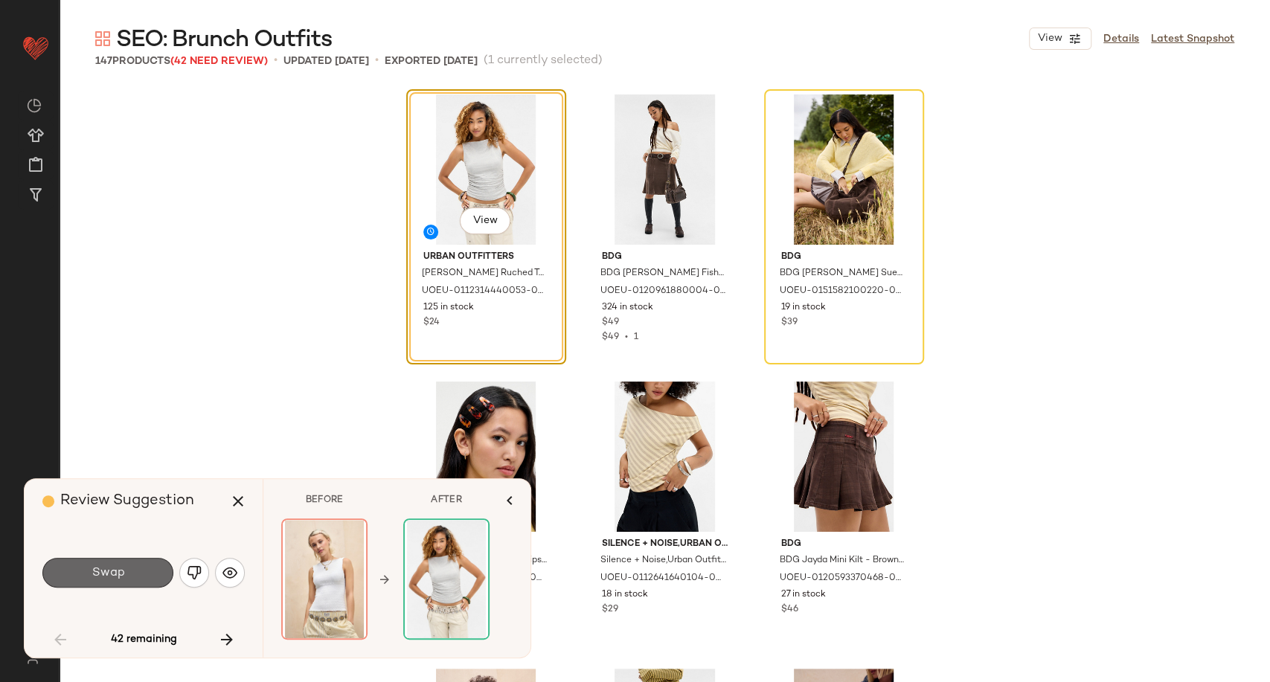
click at [113, 563] on button "Swap" at bounding box center [107, 573] width 131 height 30
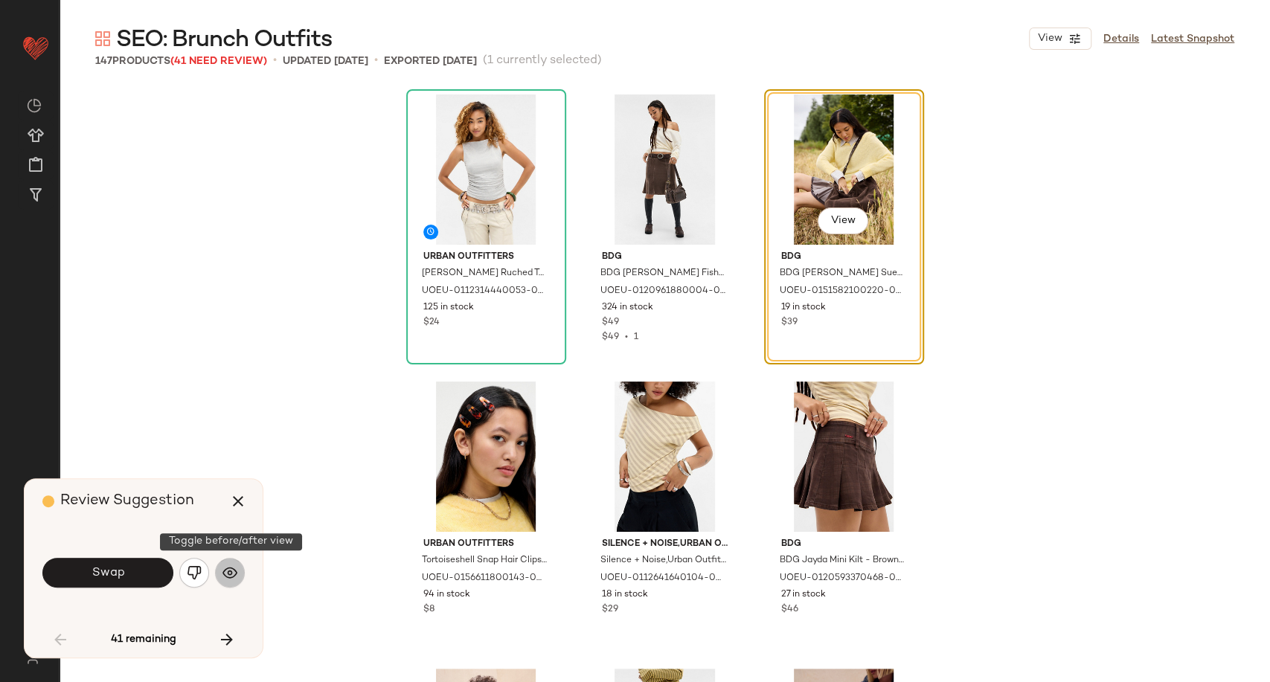
click at [234, 576] on img "button" at bounding box center [229, 572] width 15 height 15
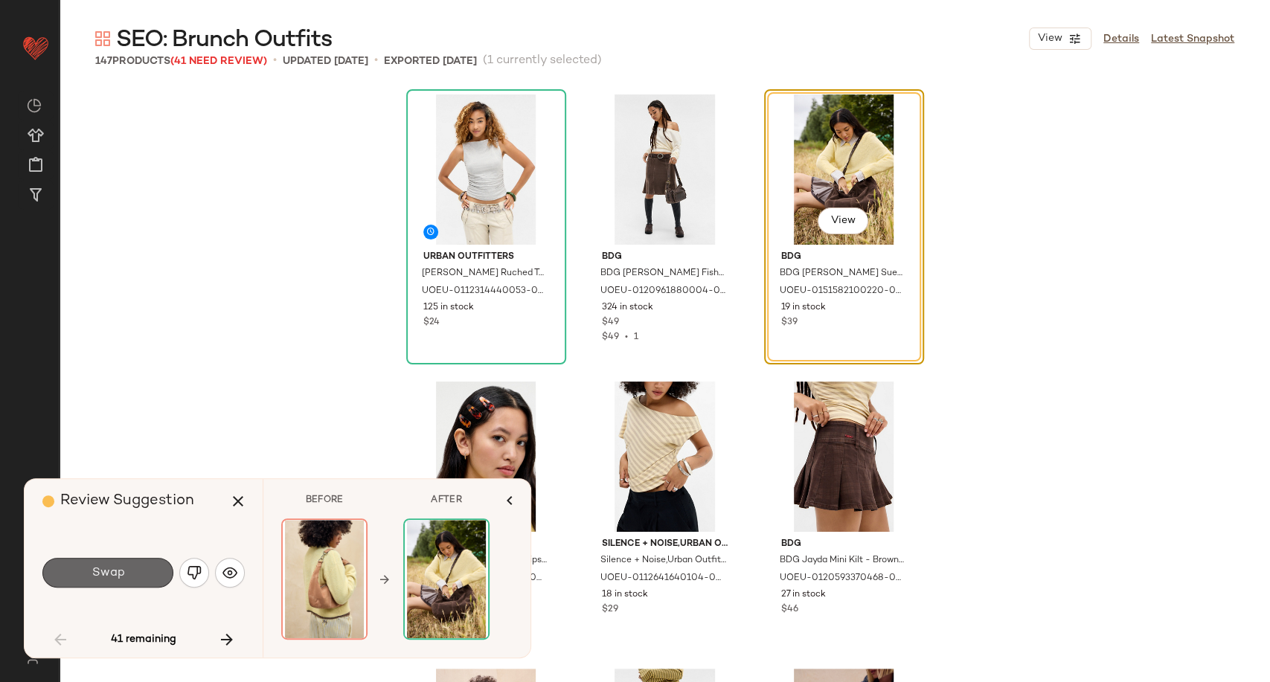
click at [107, 576] on span "Swap" at bounding box center [107, 573] width 33 height 14
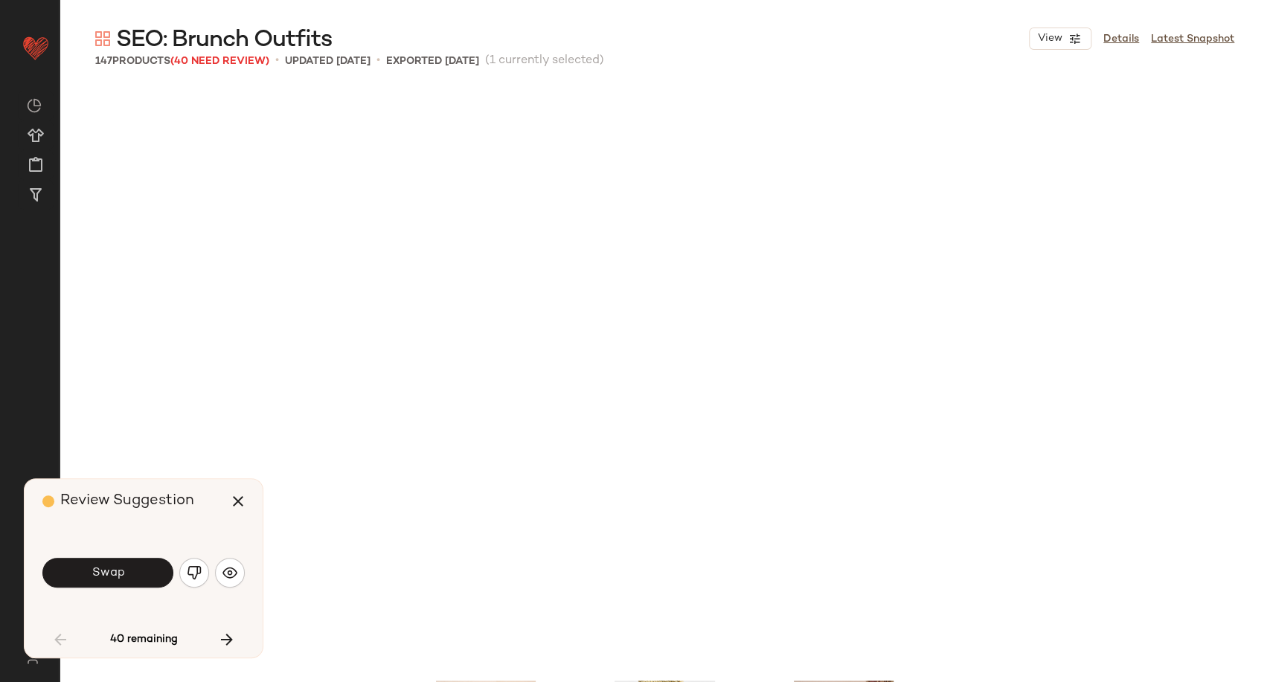
scroll to position [586, 0]
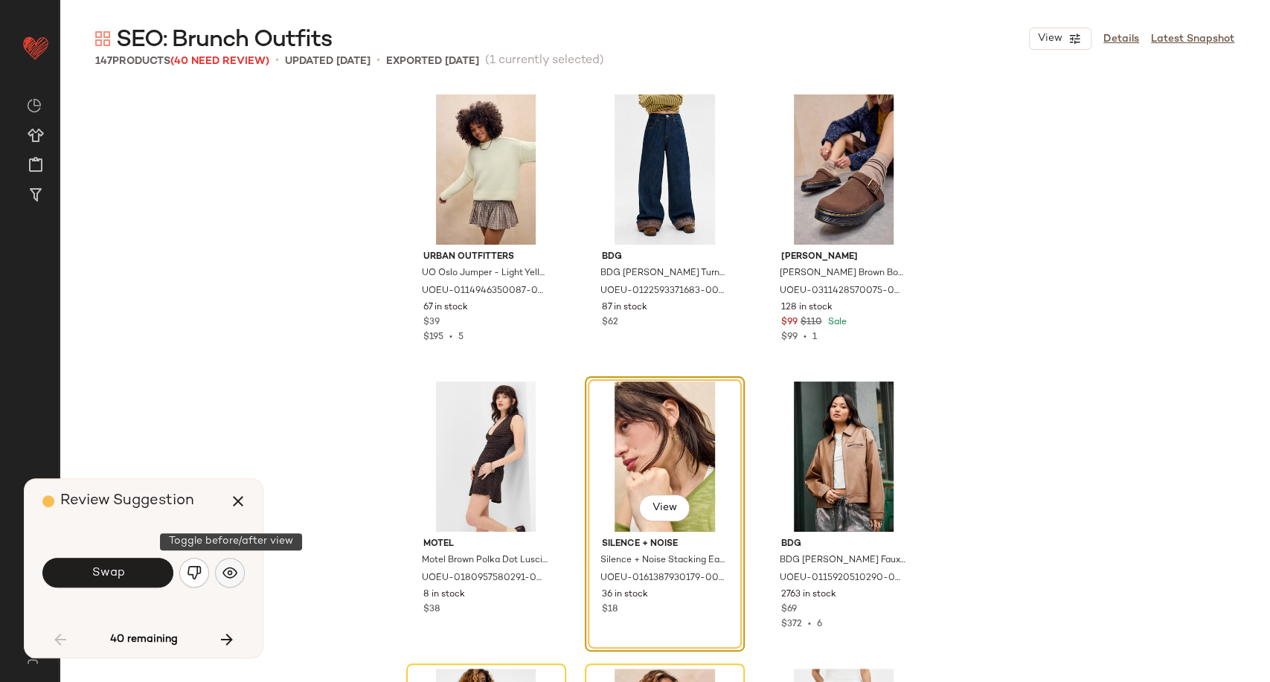
click at [221, 576] on button "button" at bounding box center [230, 573] width 30 height 30
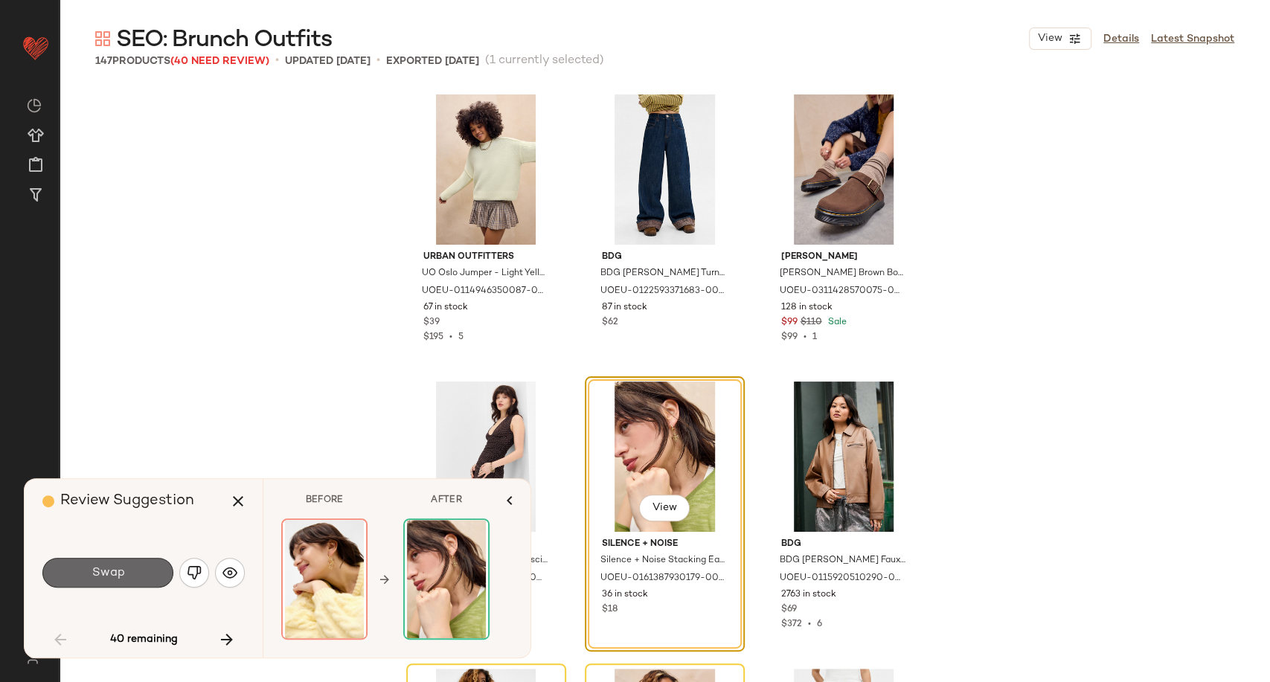
click at [119, 566] on span "Swap" at bounding box center [107, 573] width 33 height 14
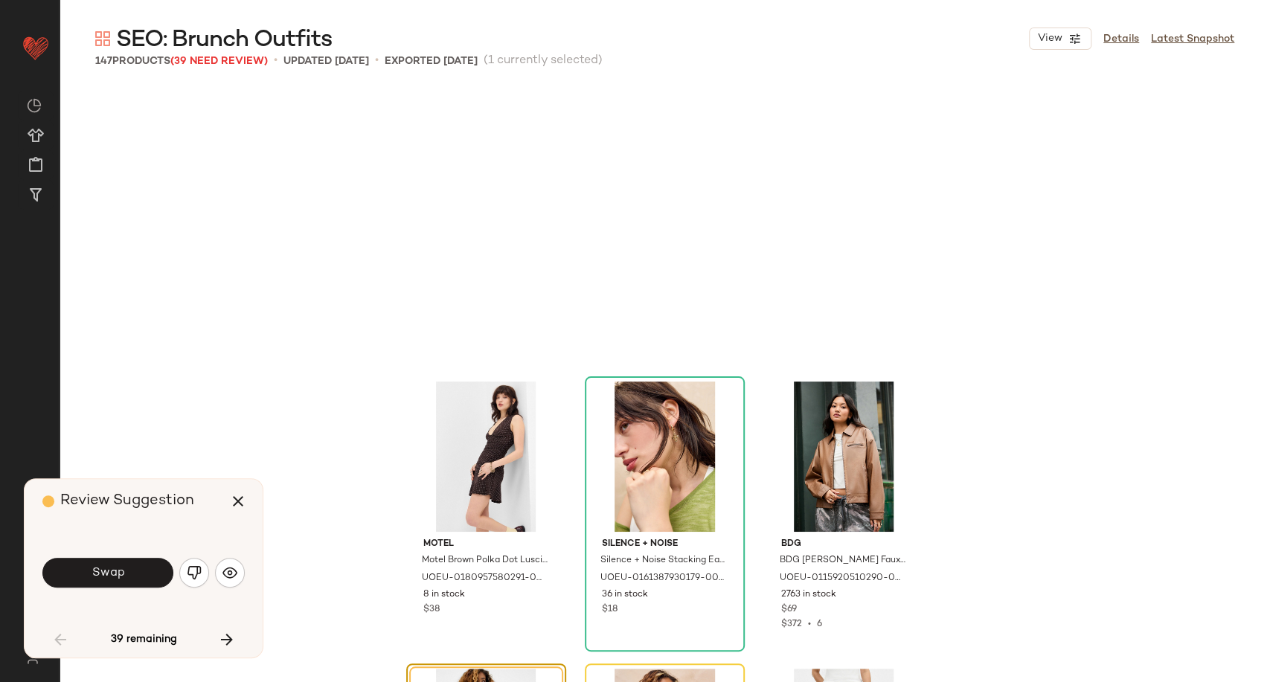
scroll to position [861, 0]
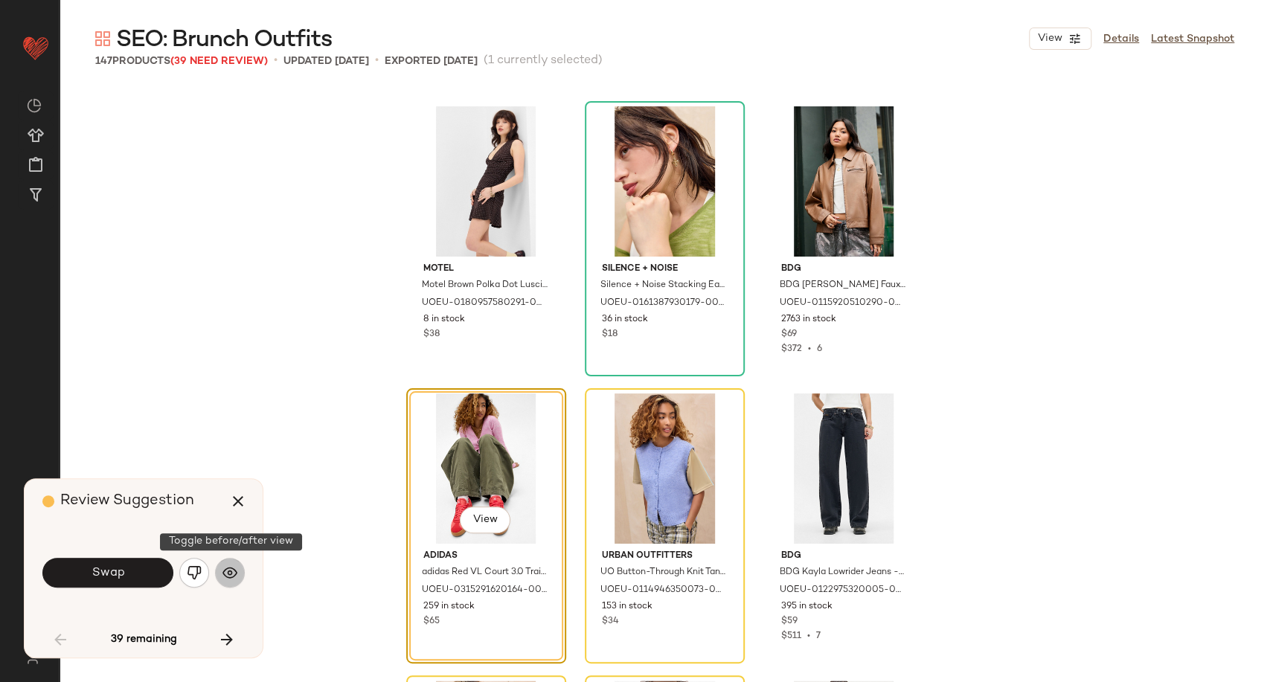
click at [232, 576] on img "button" at bounding box center [229, 572] width 15 height 15
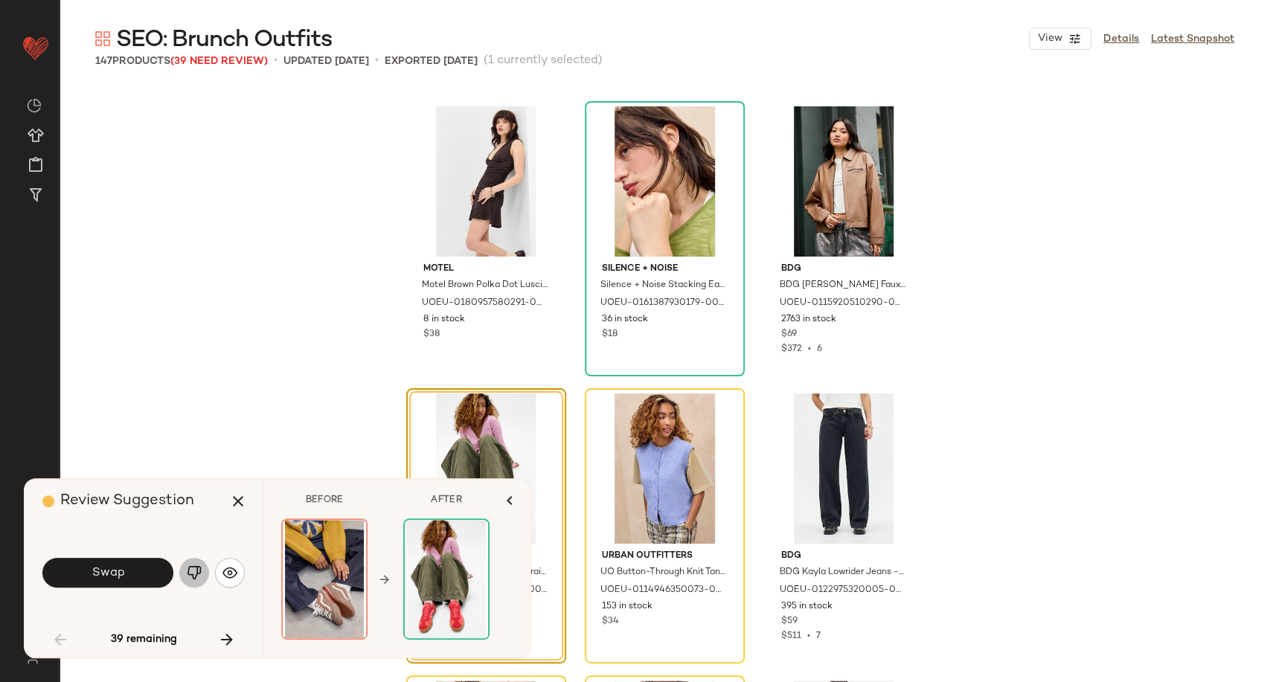
click at [193, 568] on img "button" at bounding box center [194, 572] width 15 height 15
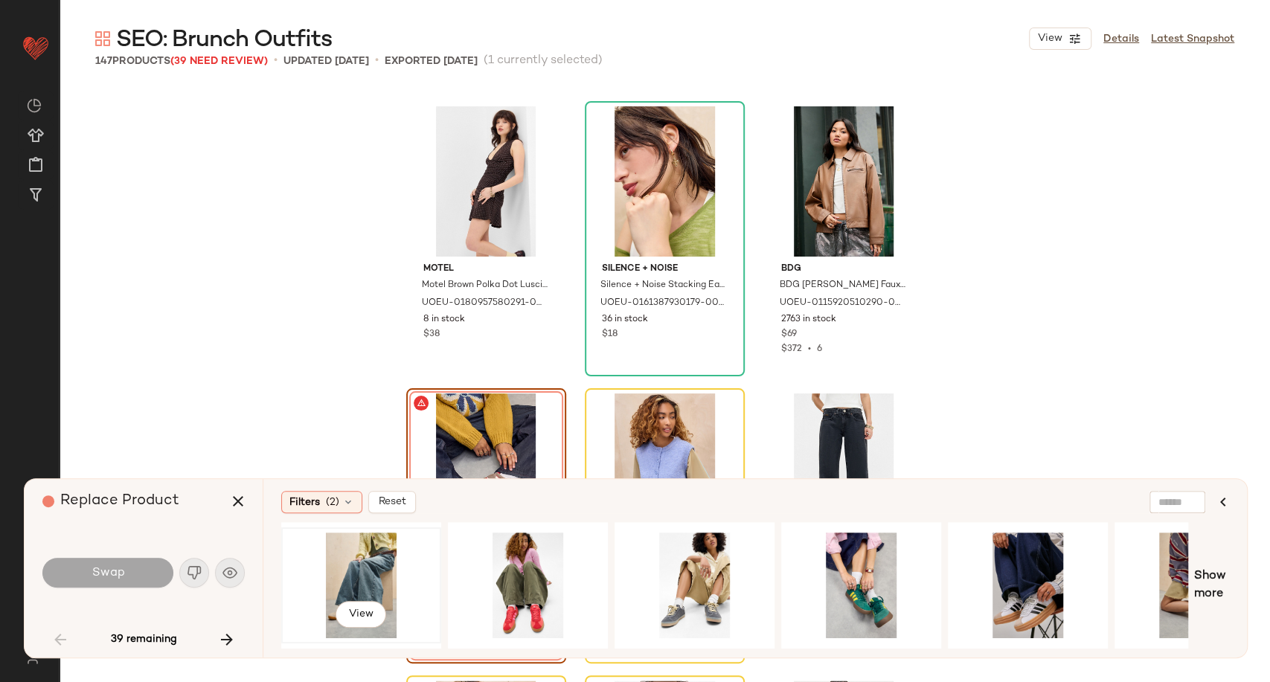
click at [350, 572] on div "View" at bounding box center [361, 586] width 150 height 106
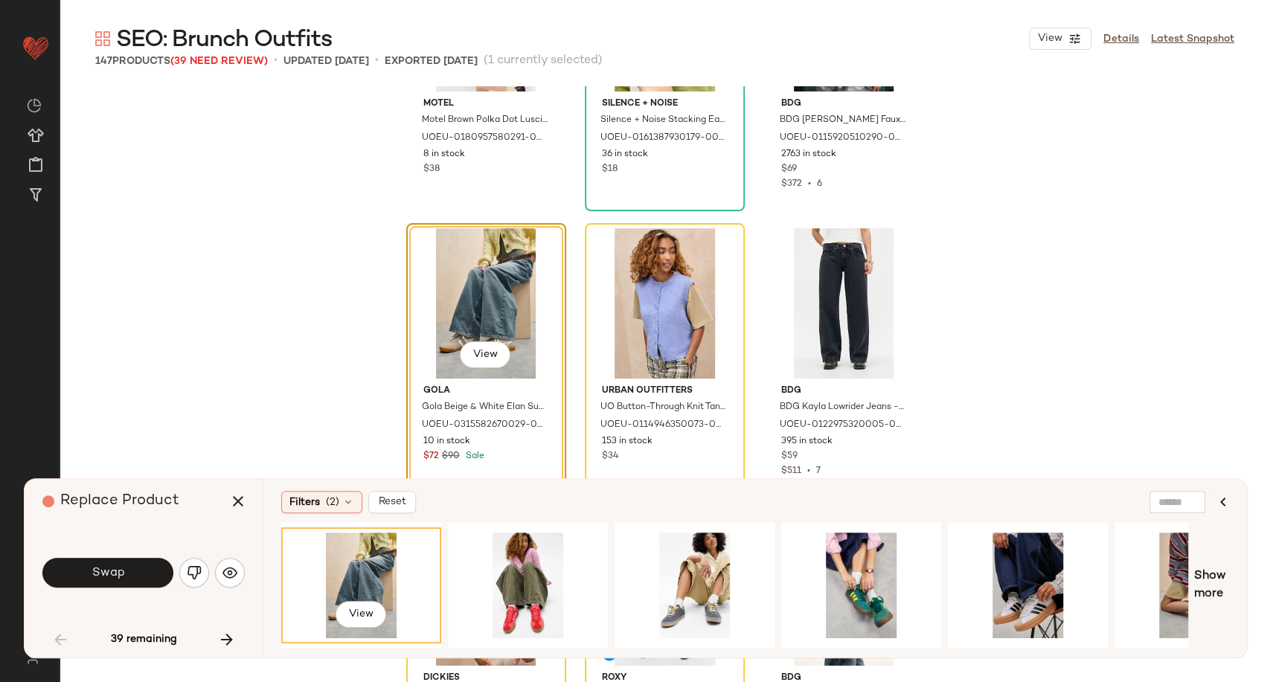
scroll to position [0, 752]
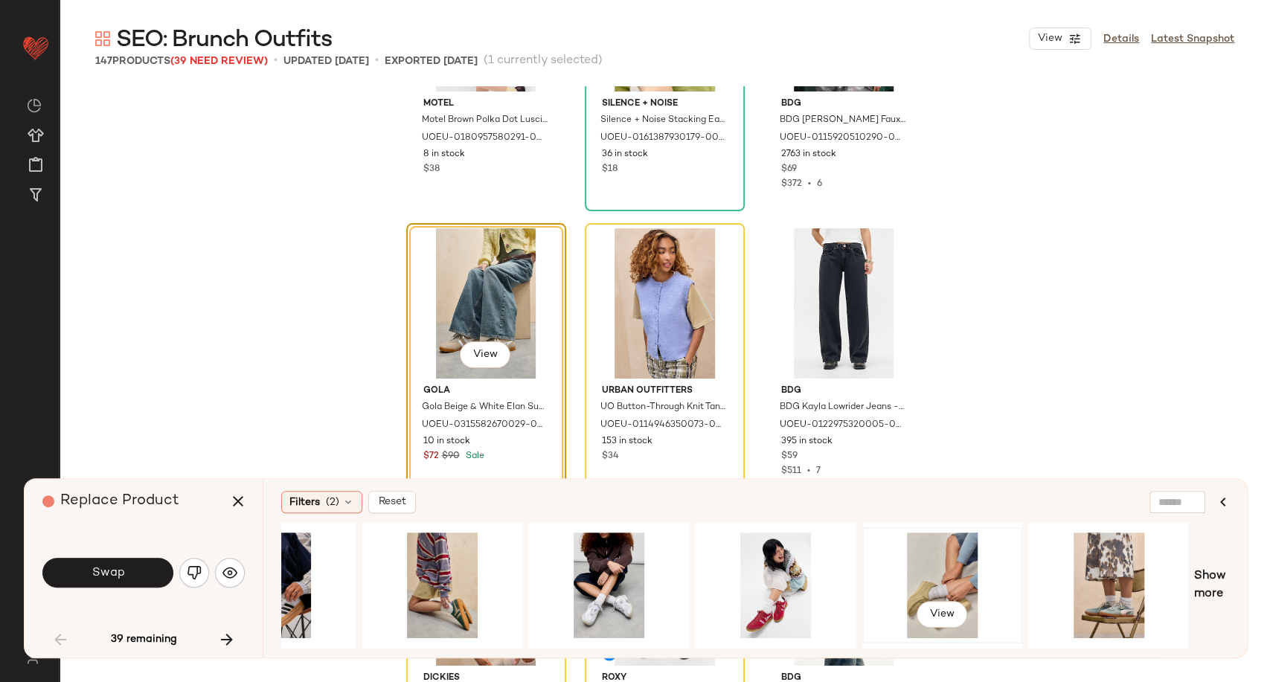
click at [933, 565] on div "View" at bounding box center [942, 586] width 150 height 106
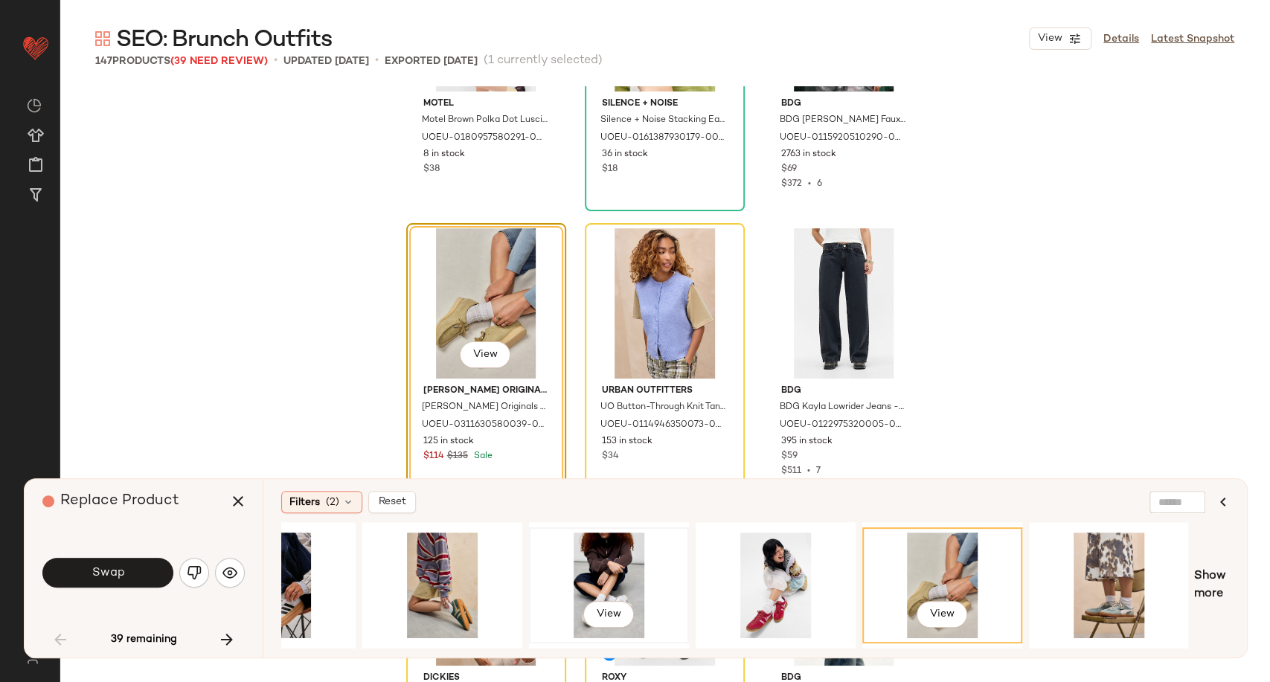
click at [605, 582] on div "View" at bounding box center [609, 586] width 150 height 106
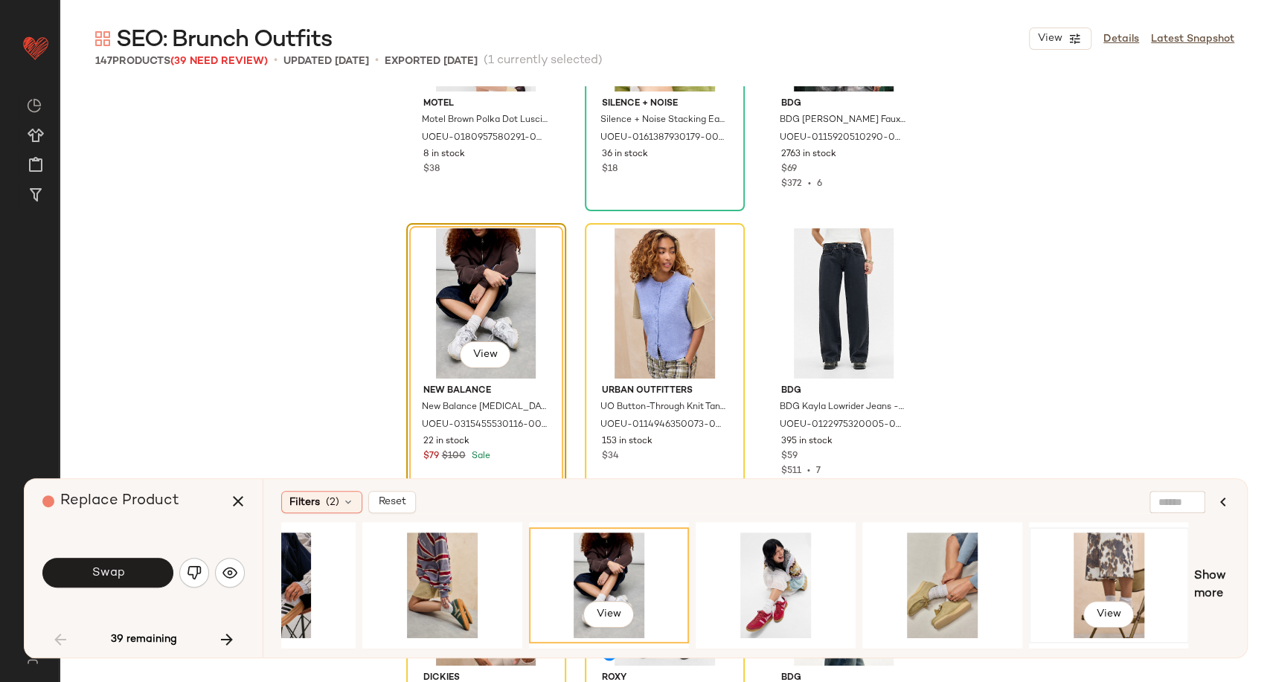
click at [1129, 573] on div "View" at bounding box center [1109, 586] width 150 height 106
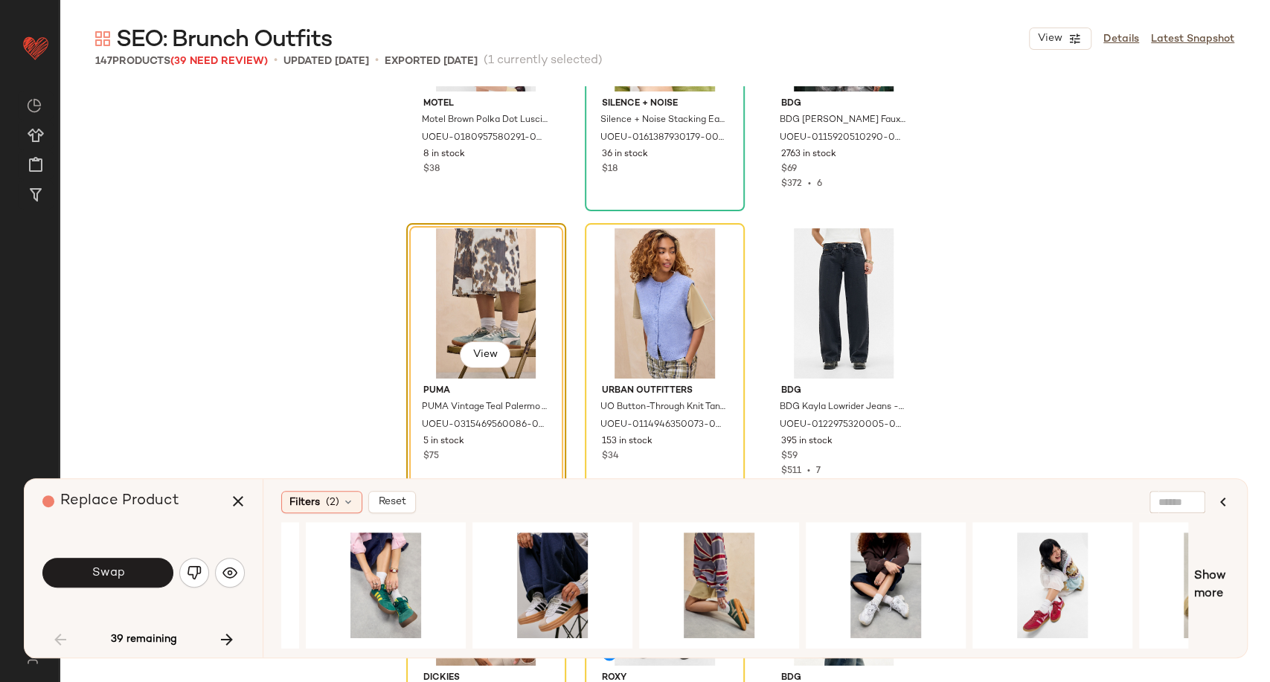
scroll to position [0, 463]
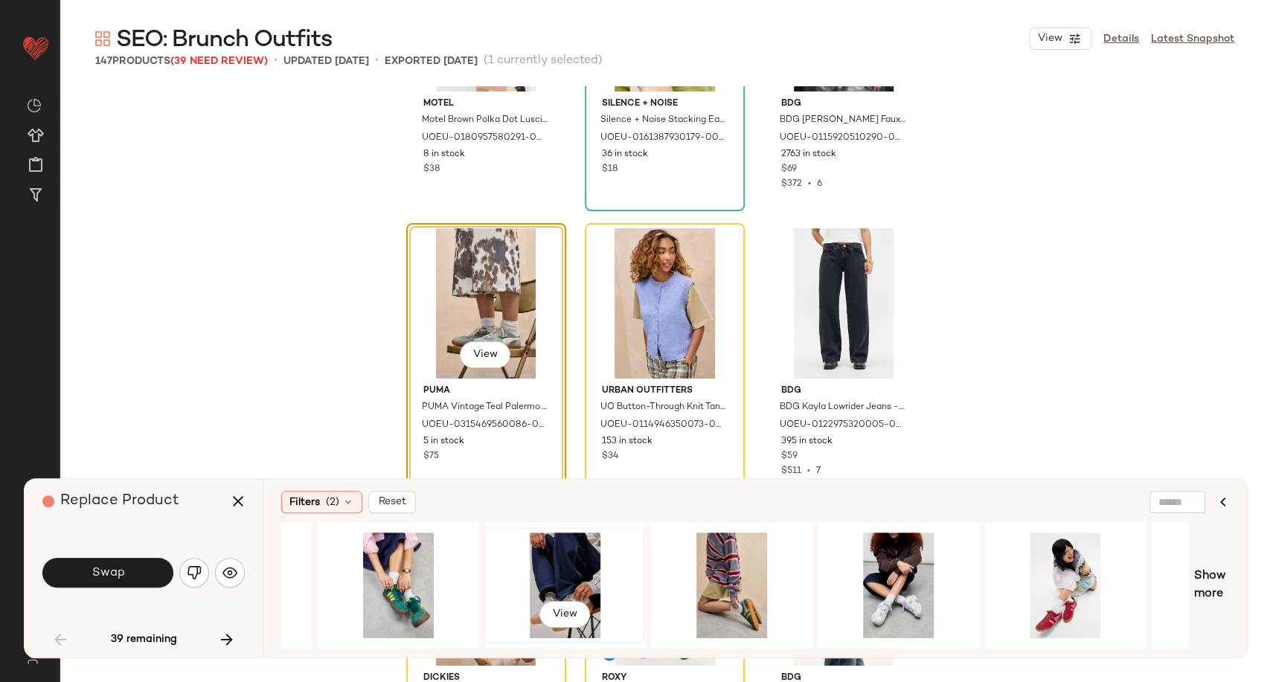
click at [563, 547] on div "View" at bounding box center [565, 586] width 150 height 106
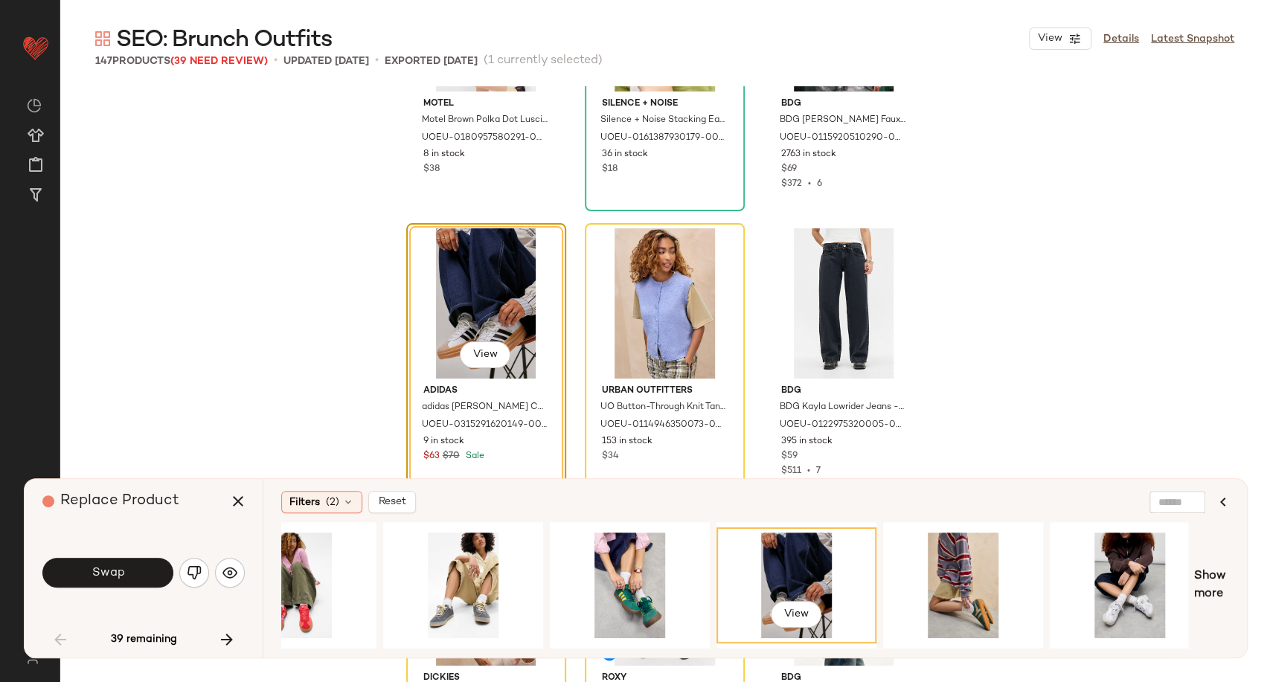
scroll to position [0, 227]
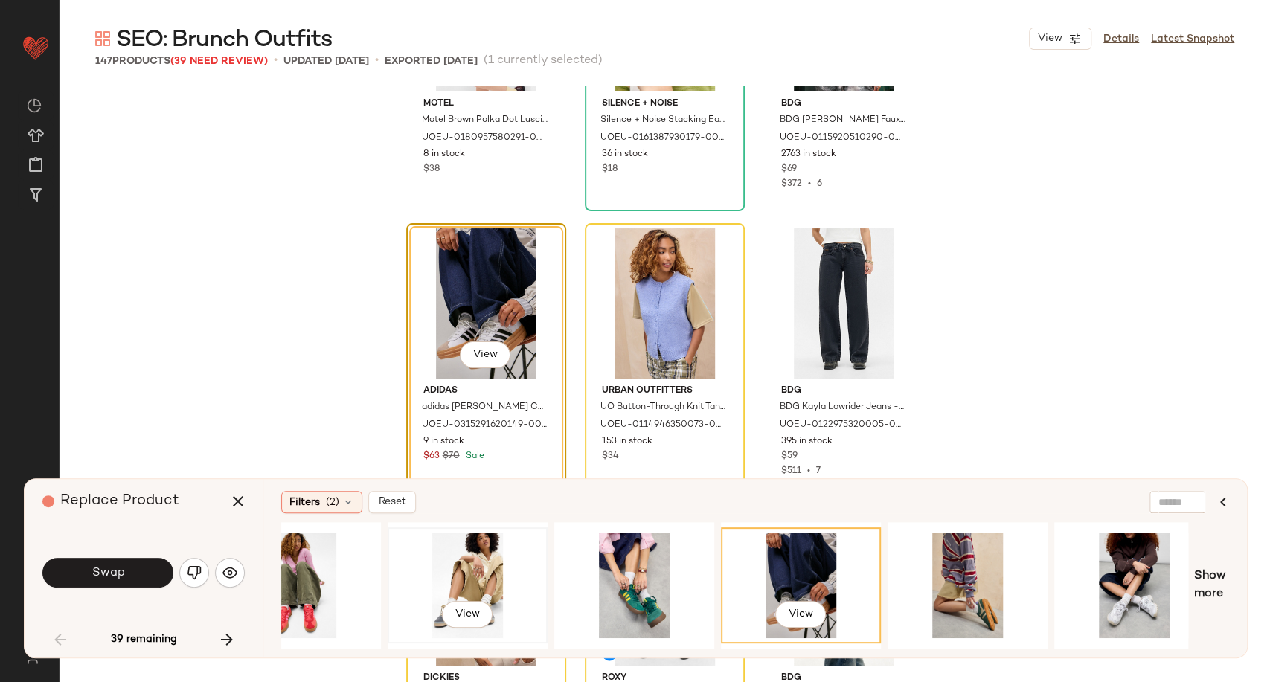
click at [460, 576] on div "View" at bounding box center [468, 586] width 150 height 106
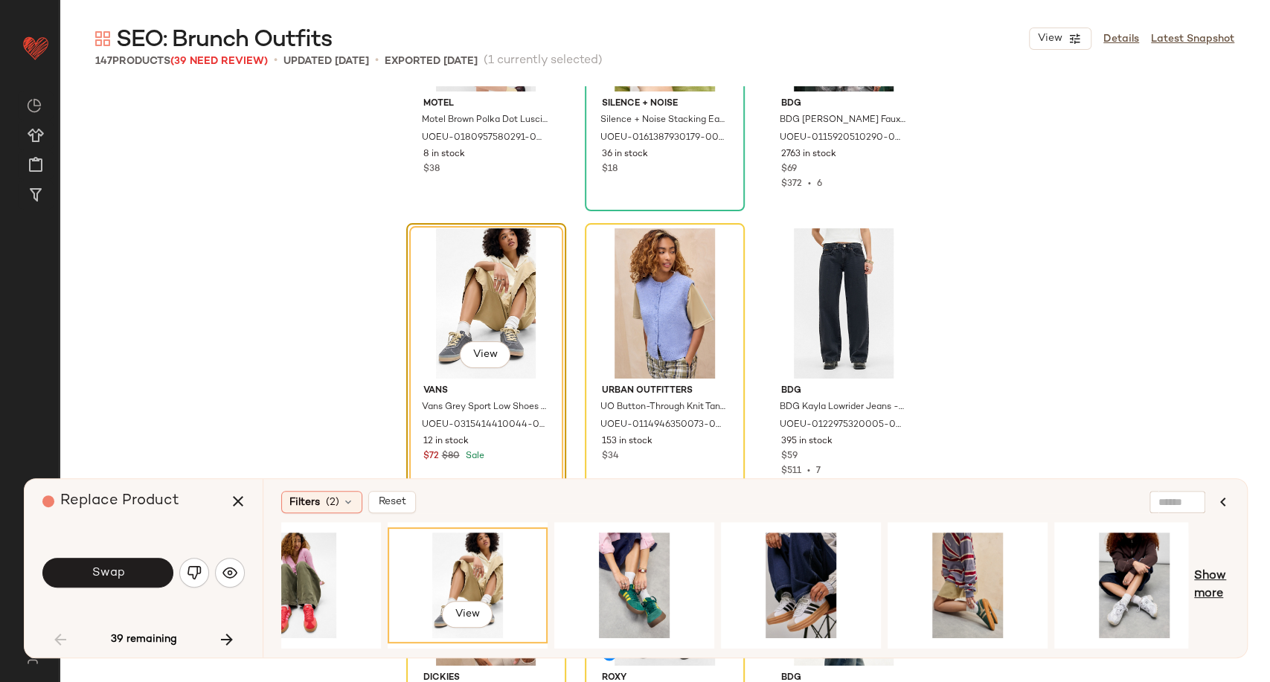
click at [1202, 594] on span "Show more" at bounding box center [1211, 586] width 35 height 36
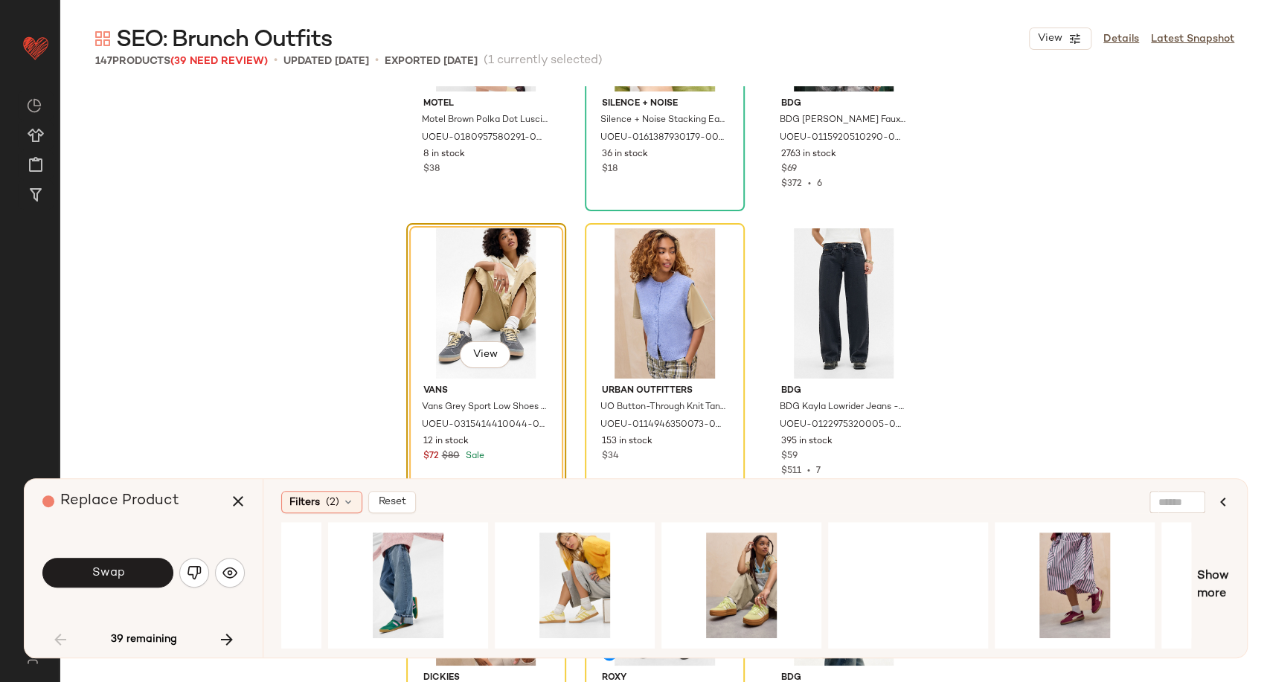
scroll to position [0, 1798]
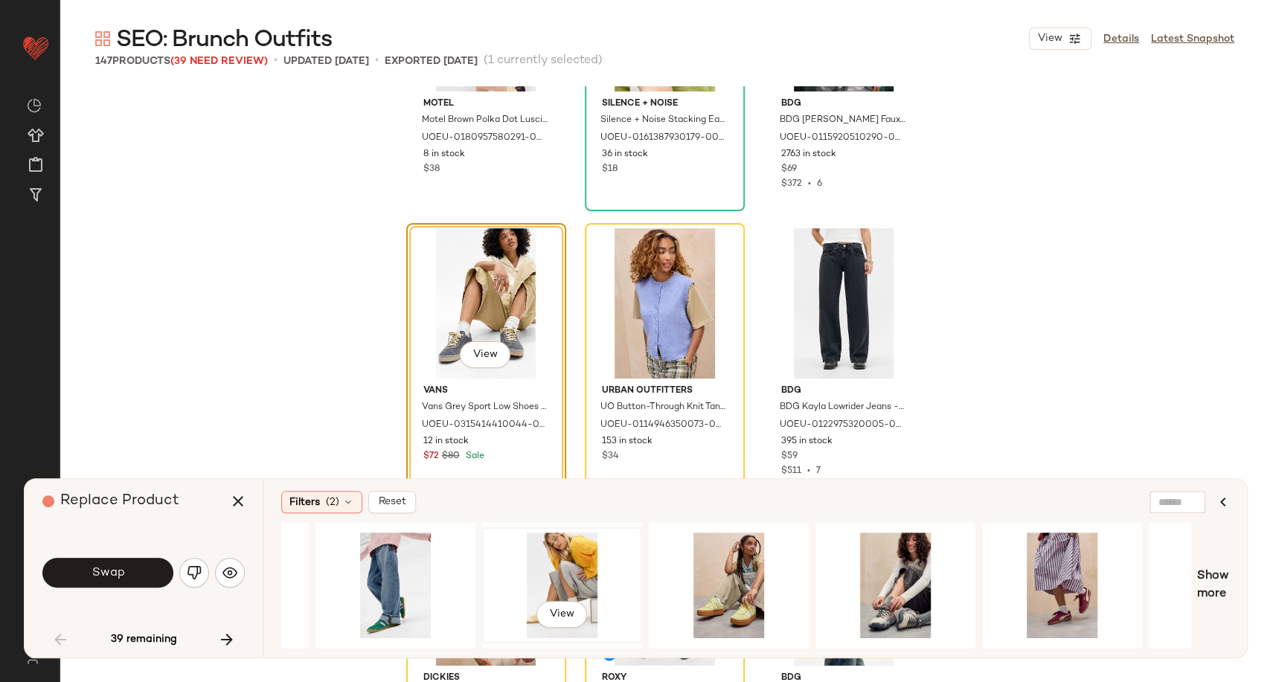
click at [545, 568] on div "View" at bounding box center [562, 586] width 150 height 106
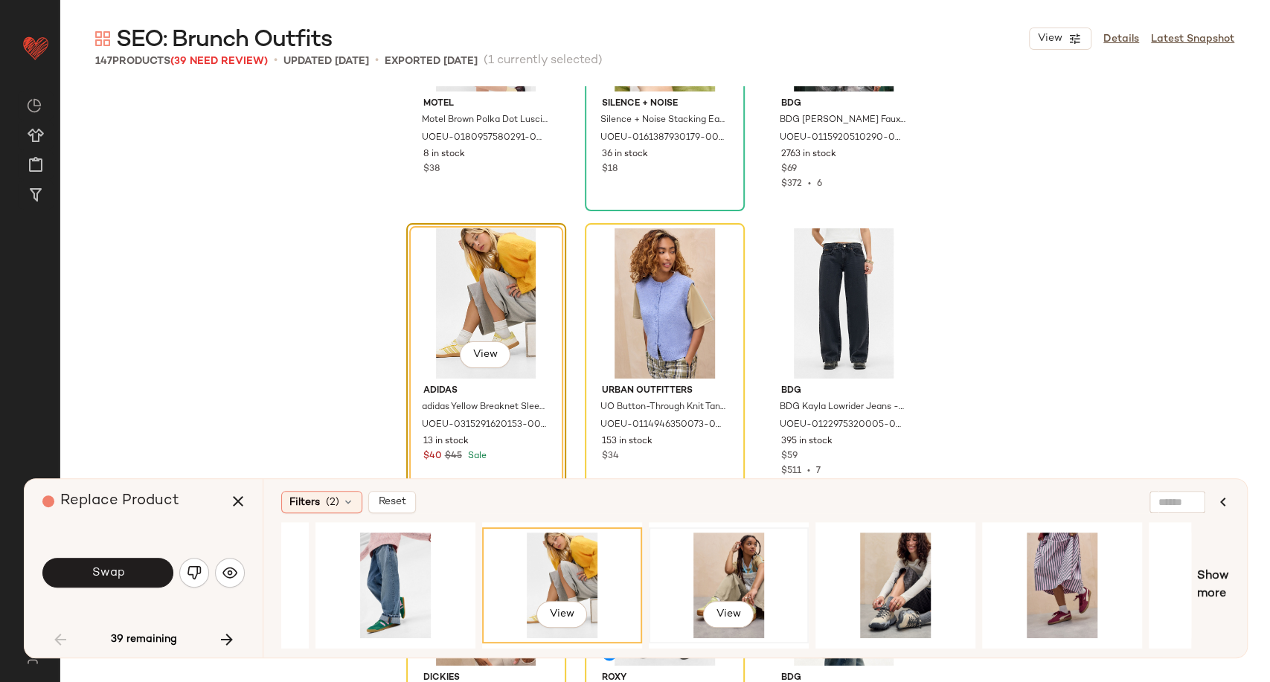
click at [721, 579] on div "View" at bounding box center [729, 586] width 150 height 106
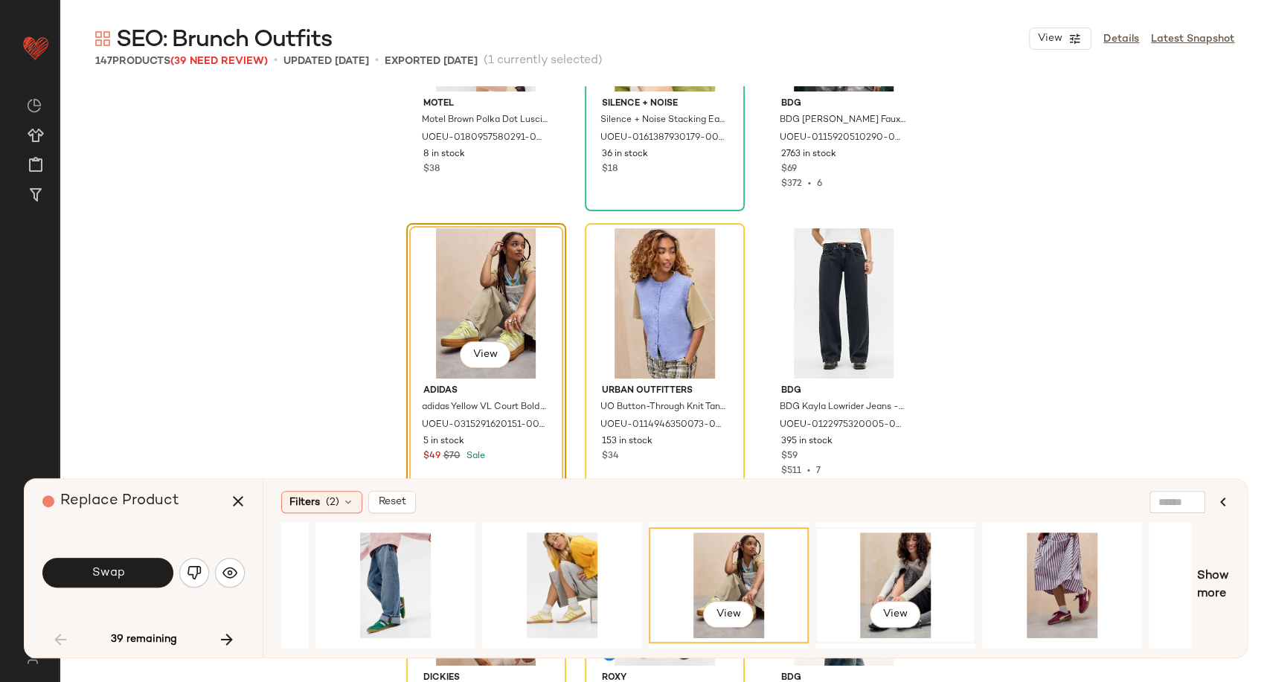
click at [919, 586] on div "View" at bounding box center [895, 586] width 150 height 106
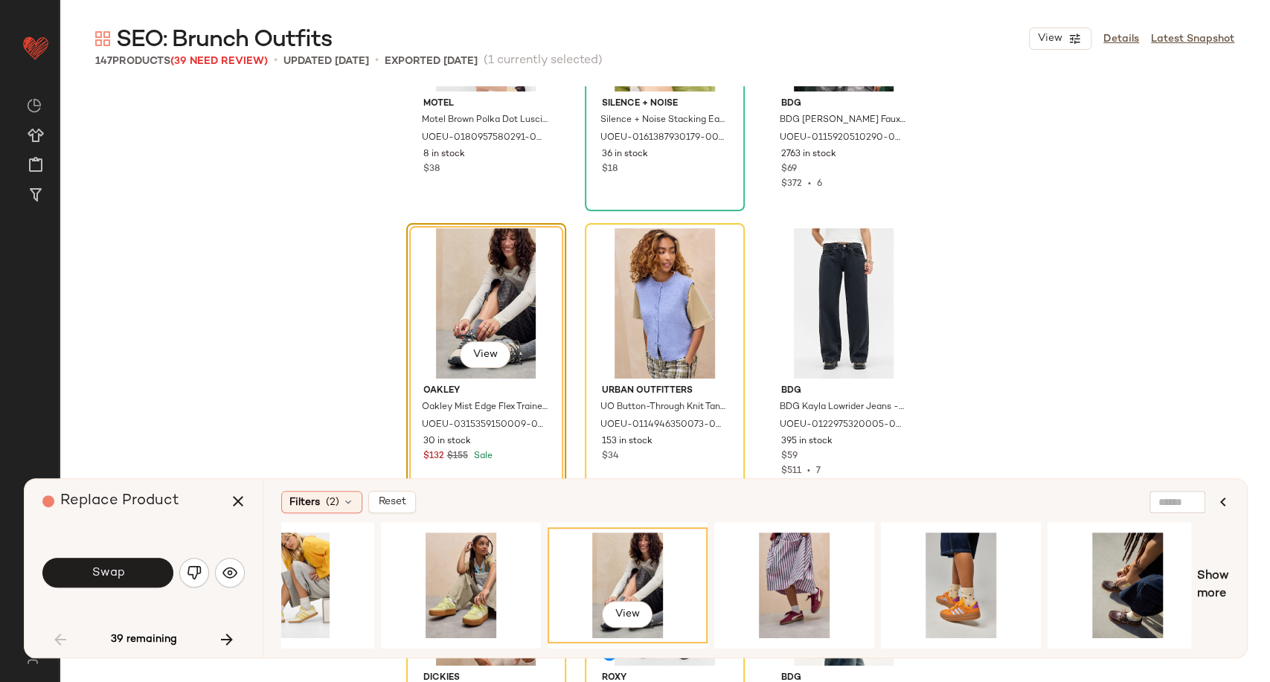
scroll to position [0, 2130]
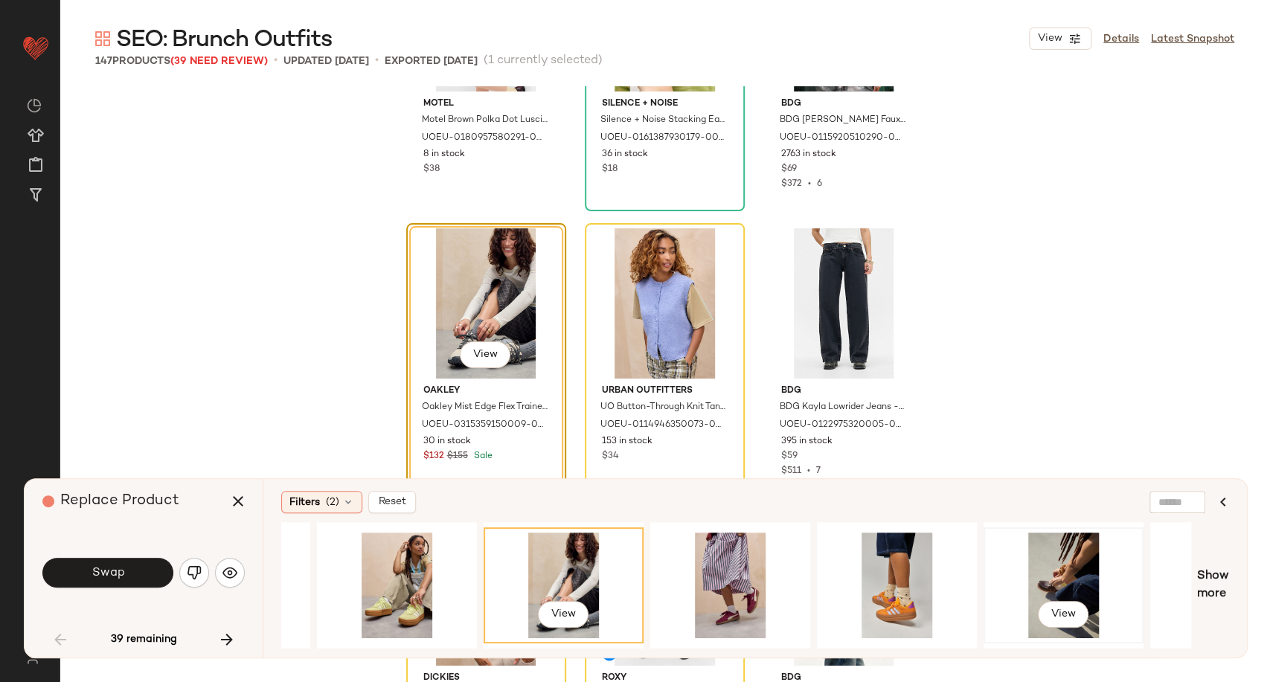
click at [1046, 576] on div "View" at bounding box center [1063, 586] width 150 height 106
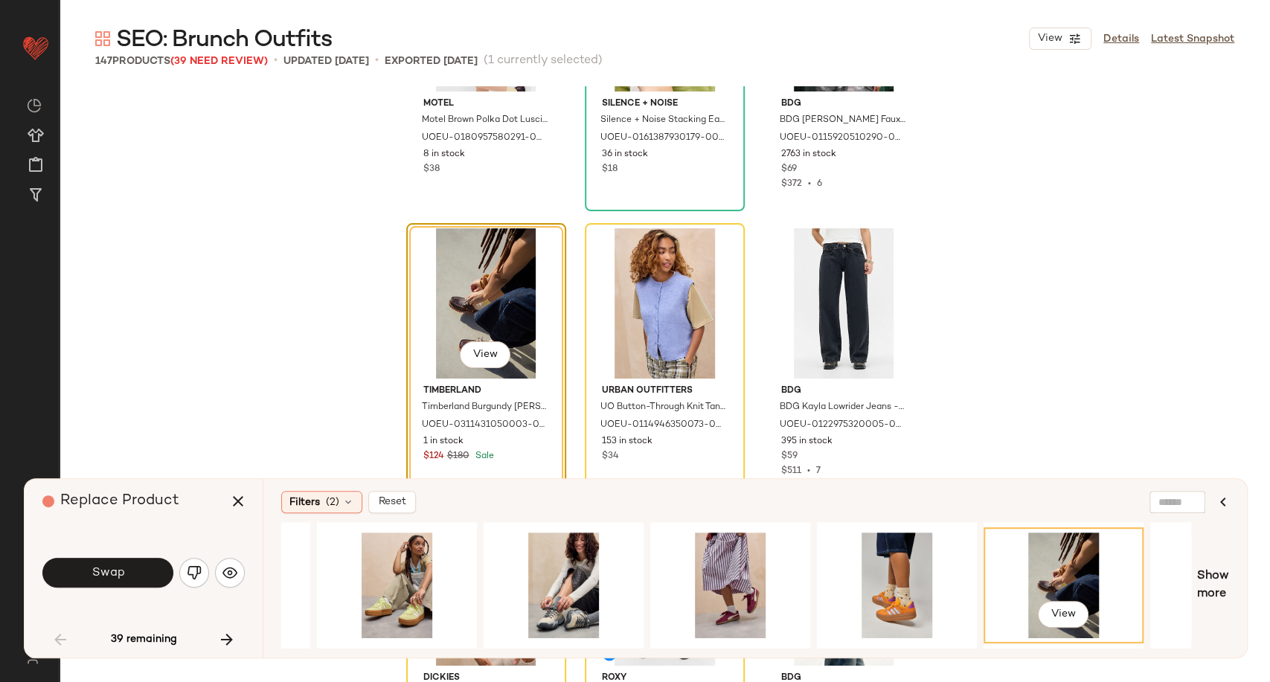
click at [1035, 640] on div "View" at bounding box center [1063, 585] width 160 height 126
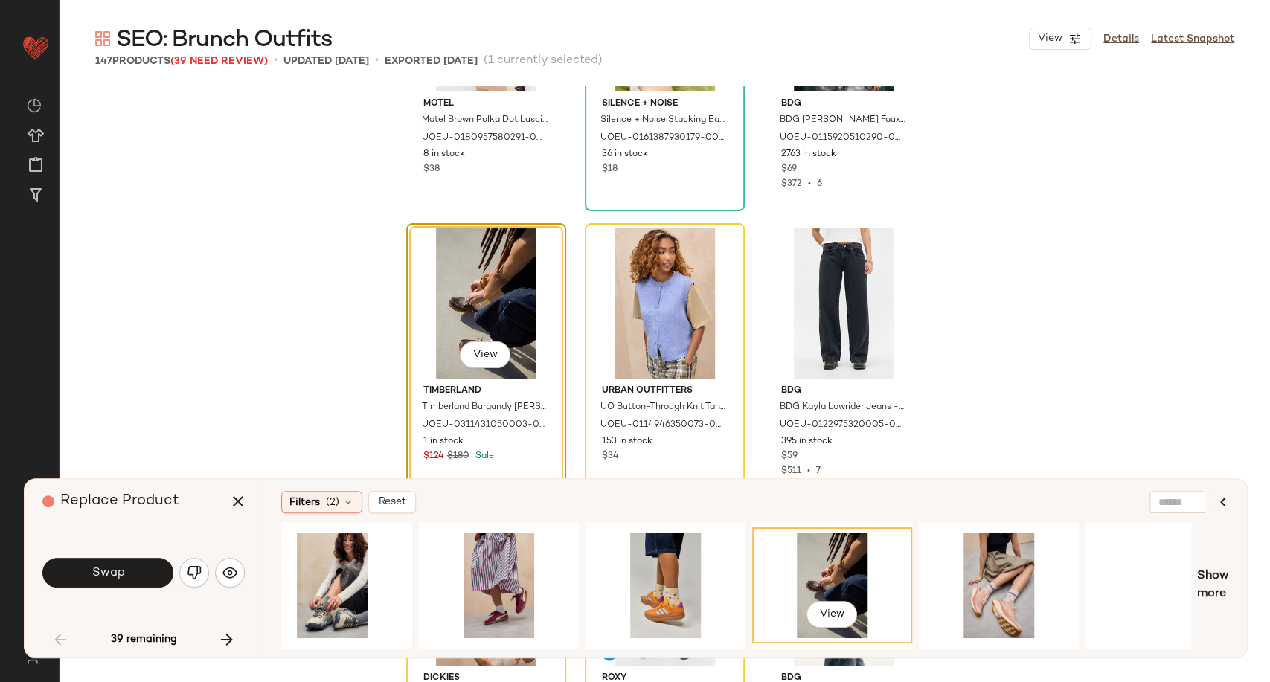
scroll to position [0, 2414]
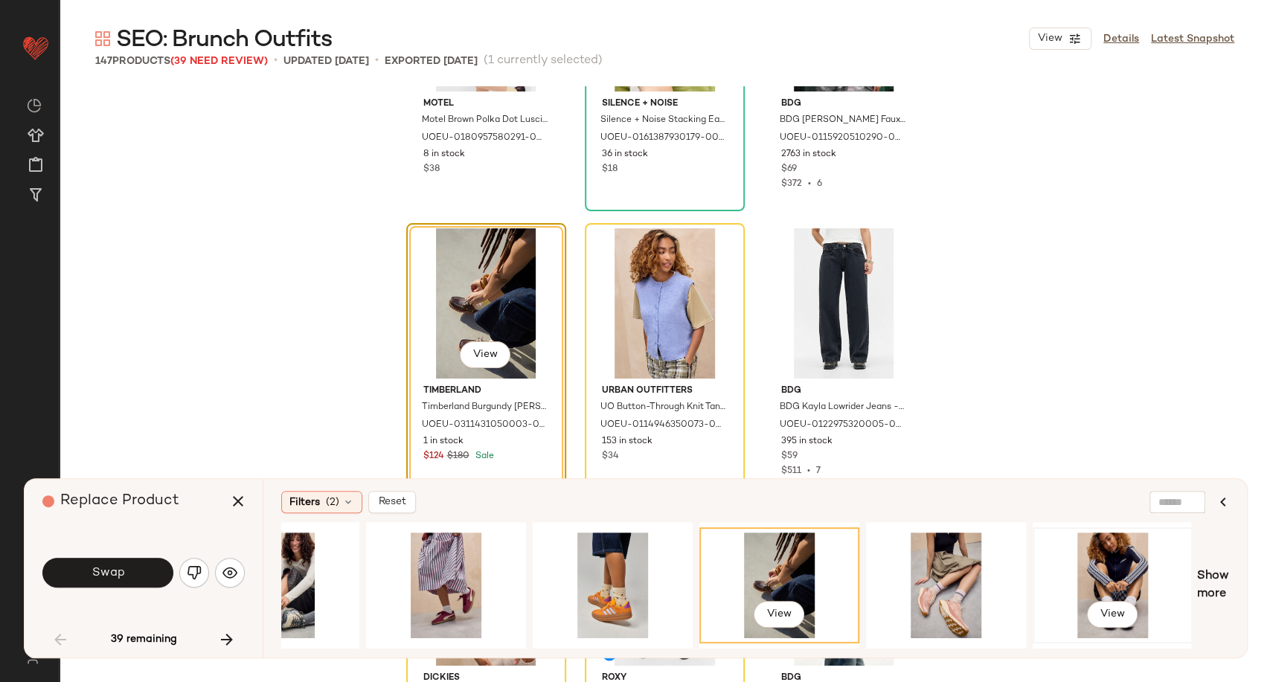
click at [1105, 572] on div "View" at bounding box center [1113, 586] width 150 height 106
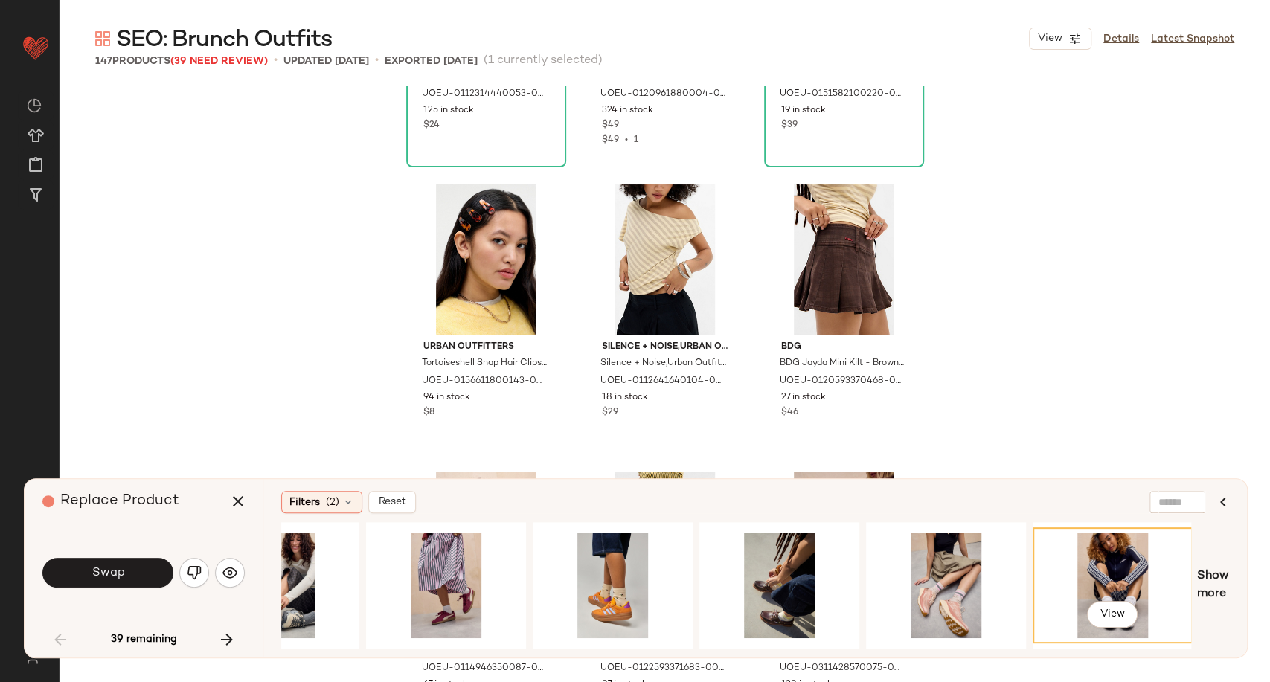
scroll to position [188, 0]
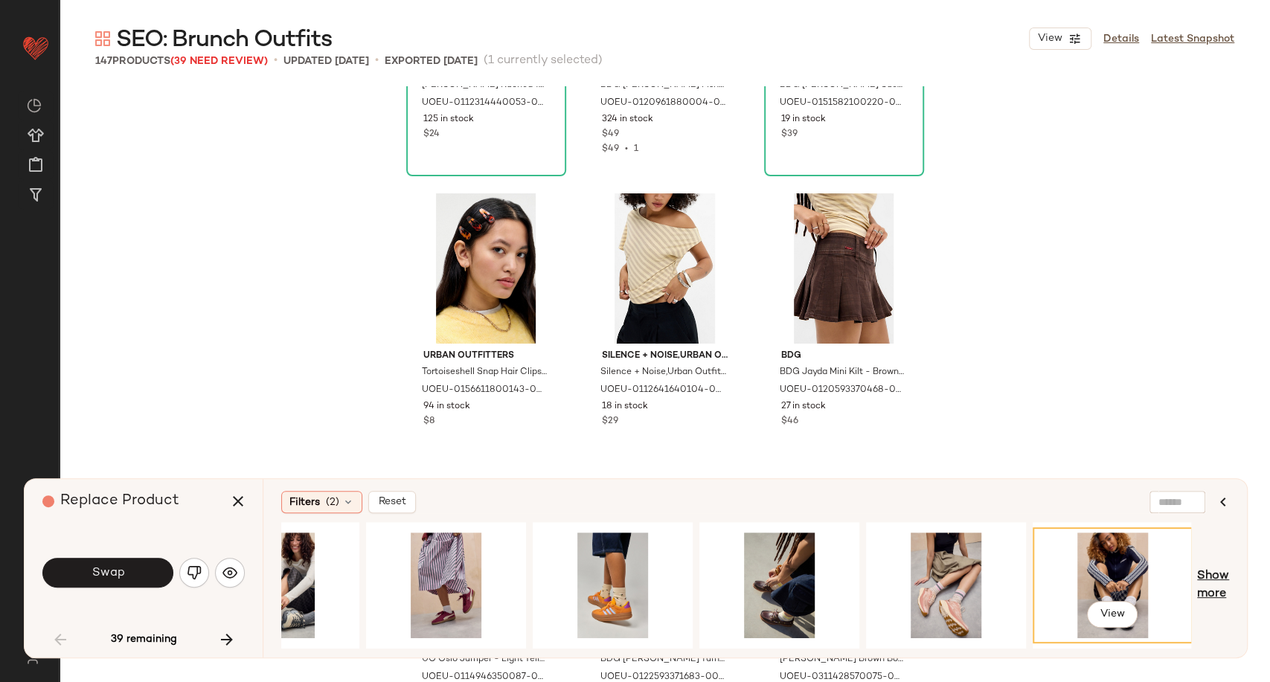
click at [1211, 583] on span "Show more" at bounding box center [1213, 586] width 32 height 36
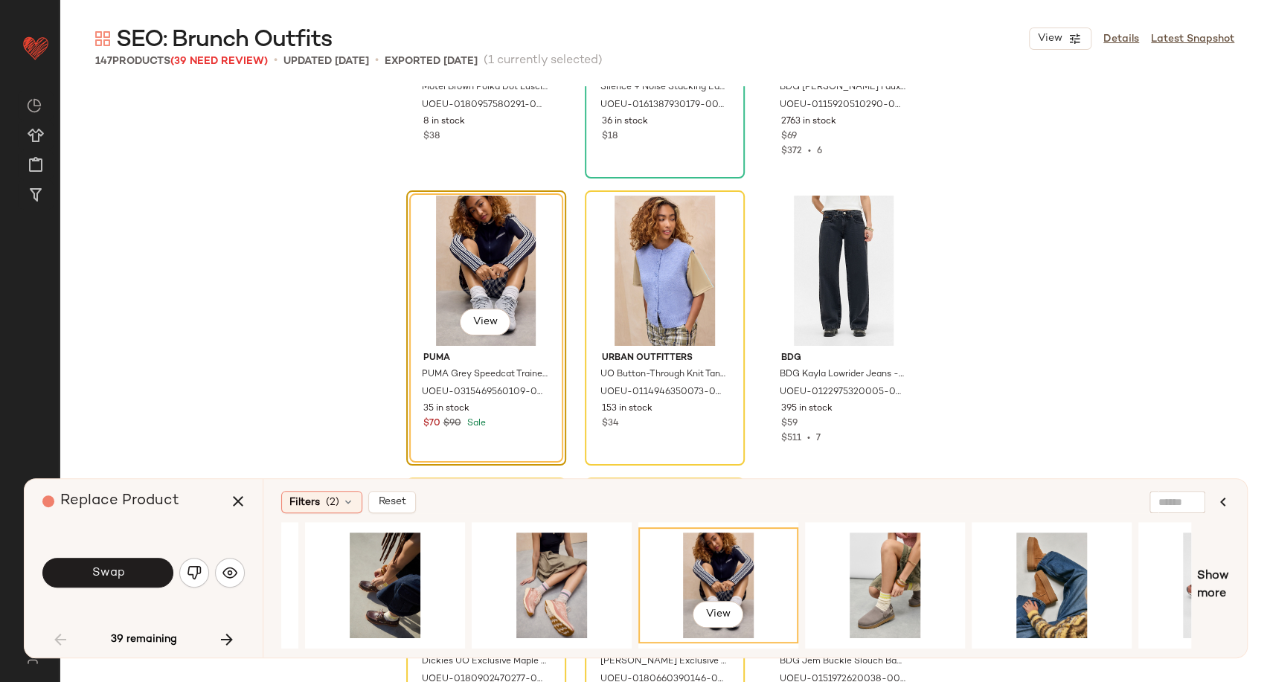
scroll to position [1086, 0]
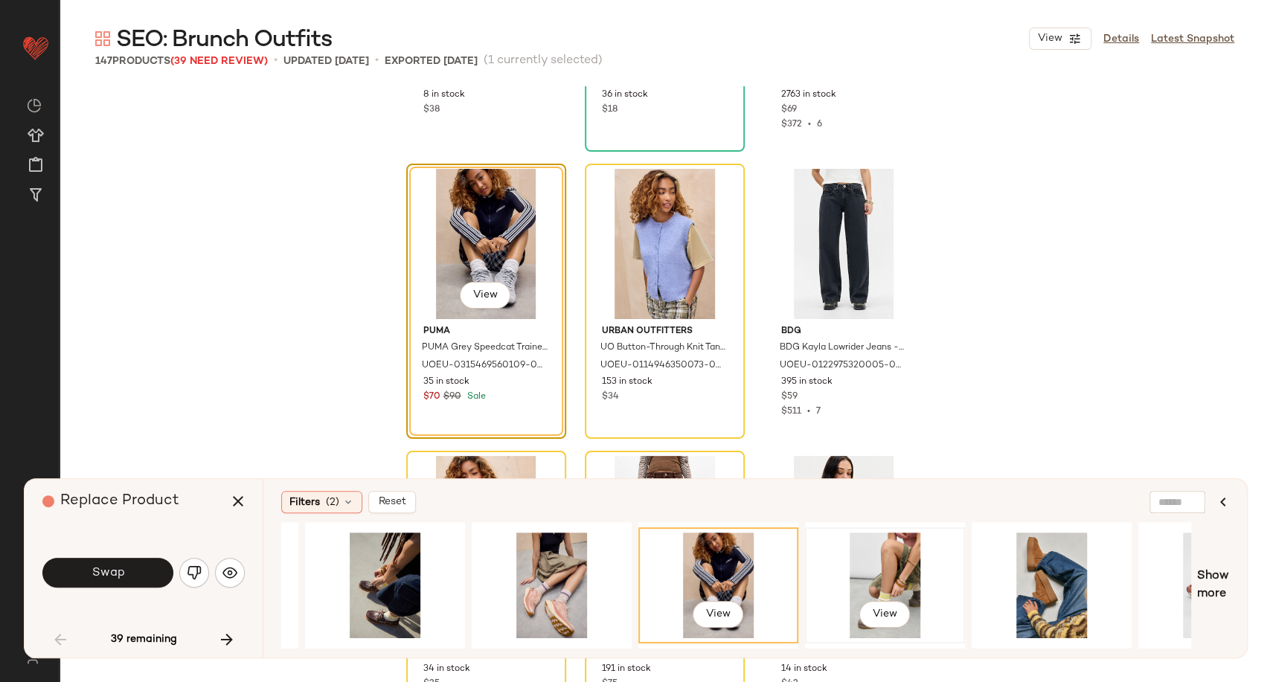
click at [882, 577] on div "View" at bounding box center [885, 586] width 150 height 106
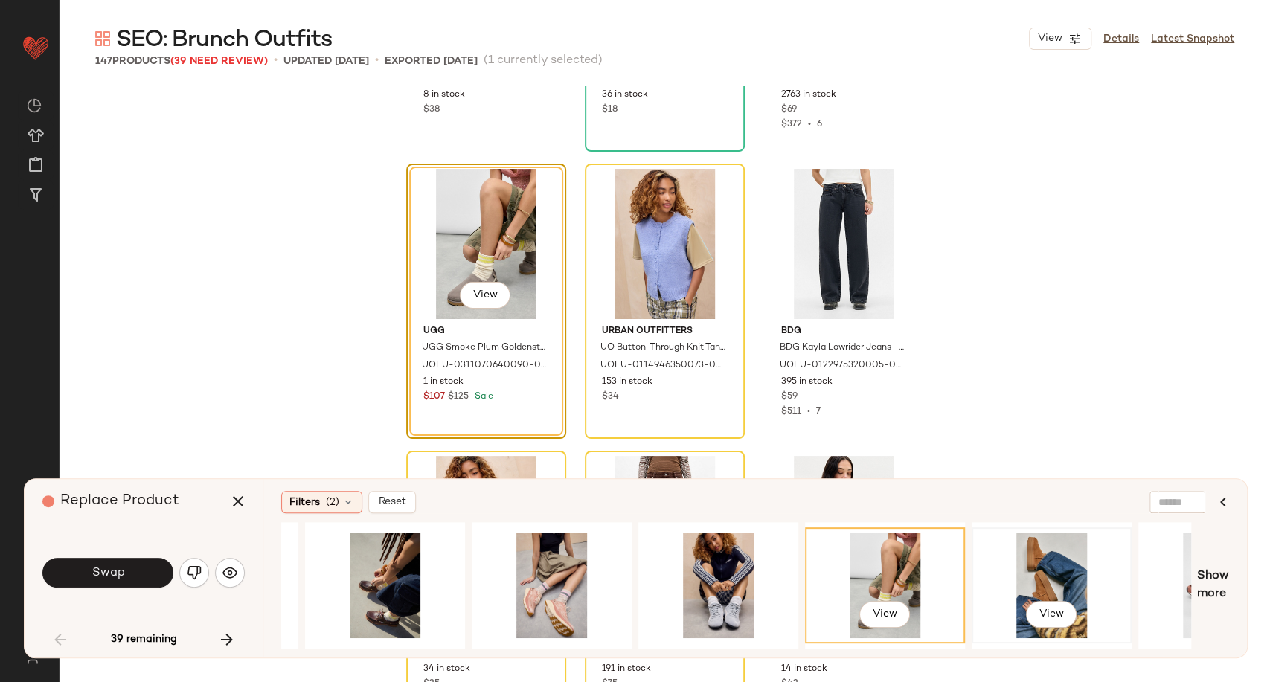
click at [1050, 579] on div "View" at bounding box center [1052, 586] width 150 height 106
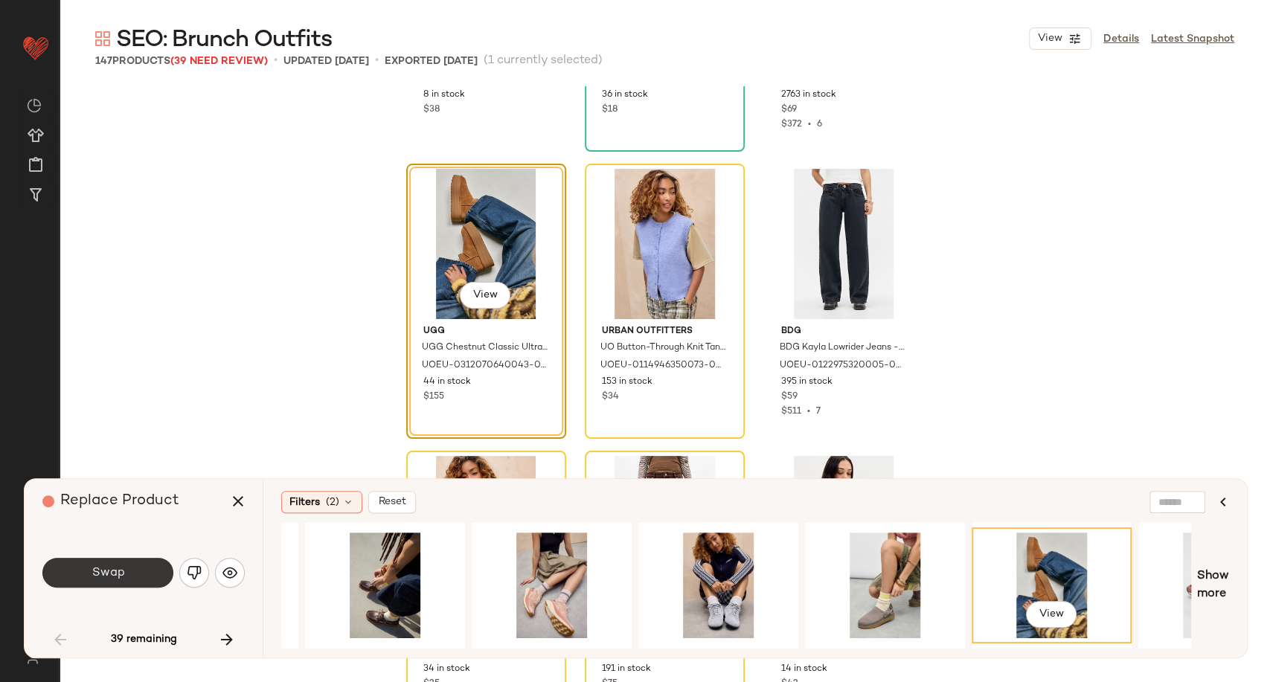
click at [109, 580] on button "Swap" at bounding box center [107, 573] width 131 height 30
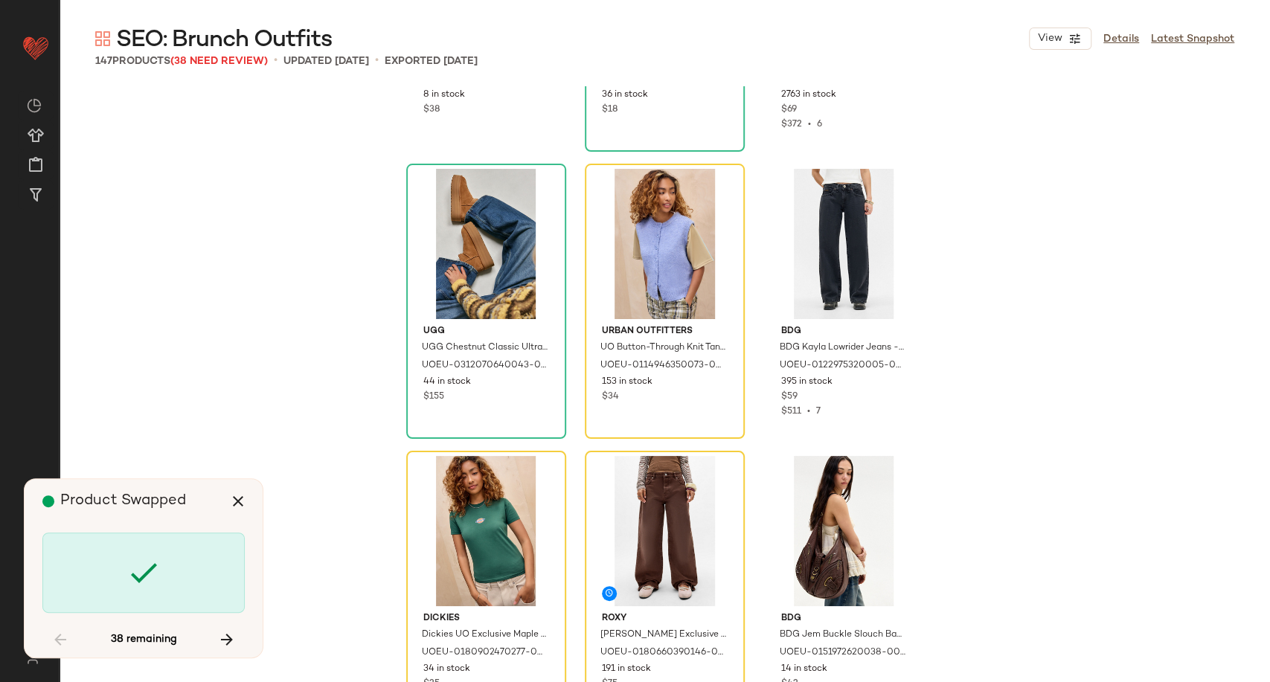
scroll to position [861, 0]
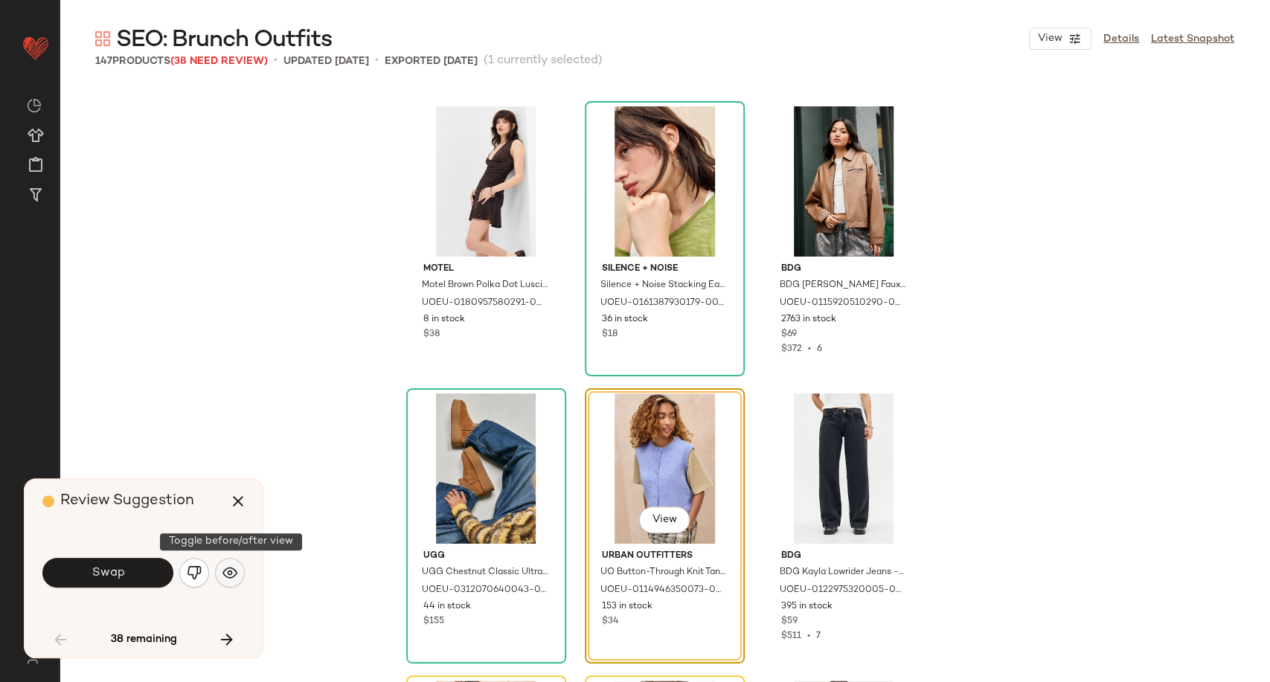
click at [231, 579] on img "button" at bounding box center [229, 572] width 15 height 15
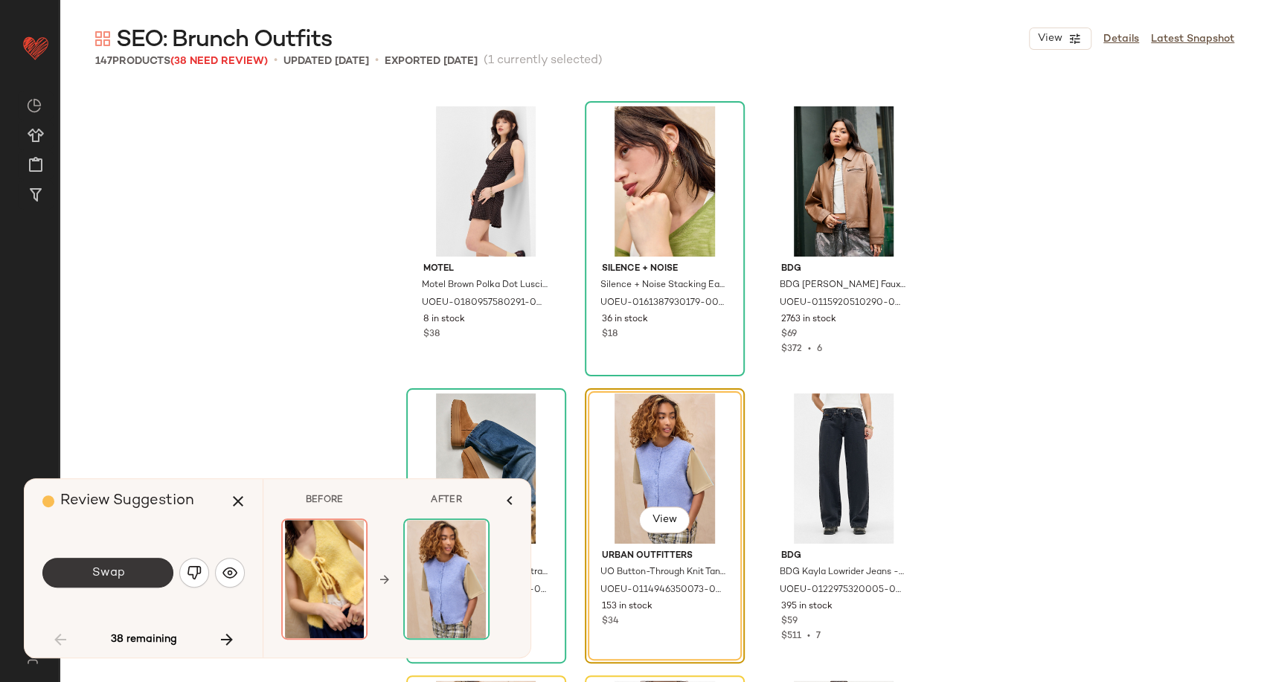
click at [138, 573] on button "Swap" at bounding box center [107, 573] width 131 height 30
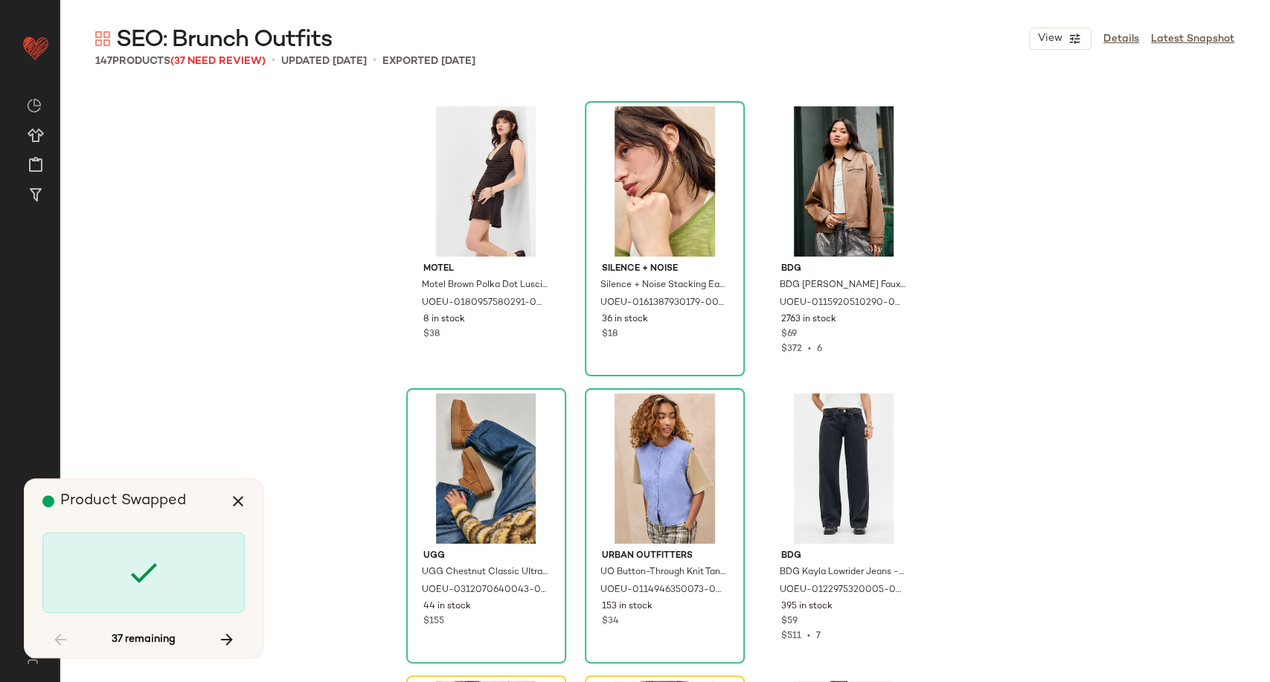
scroll to position [1148, 0]
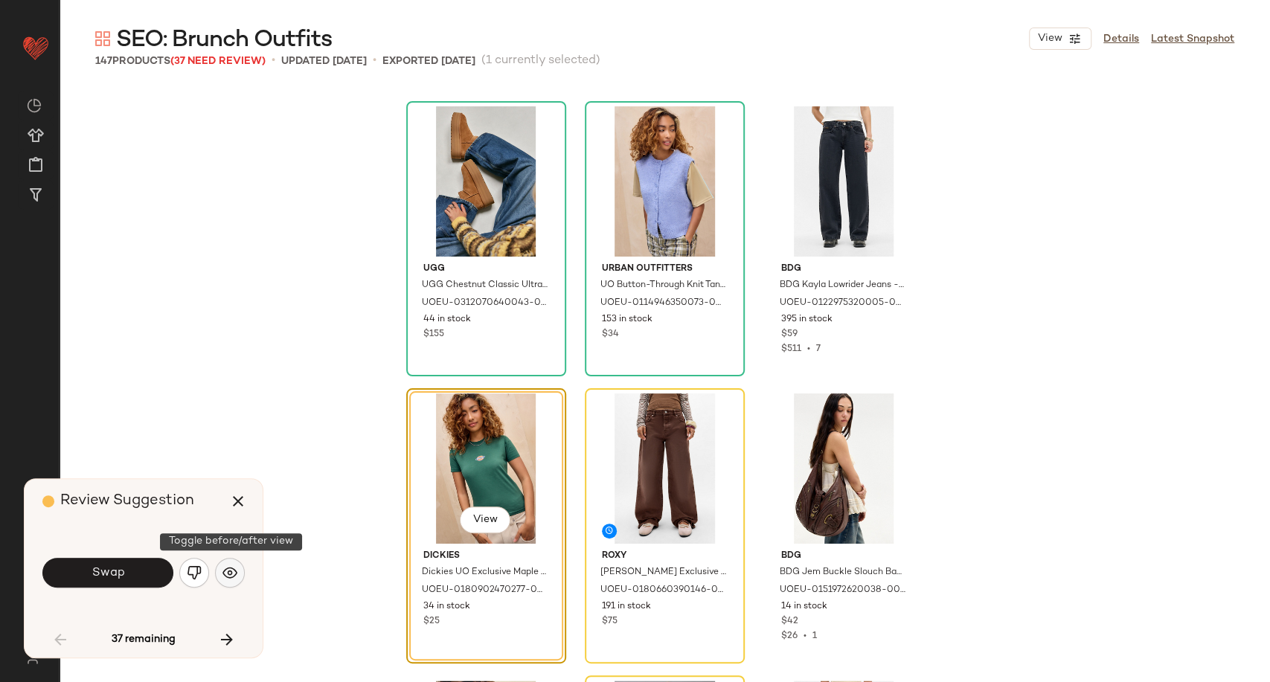
click at [232, 579] on img "button" at bounding box center [229, 572] width 15 height 15
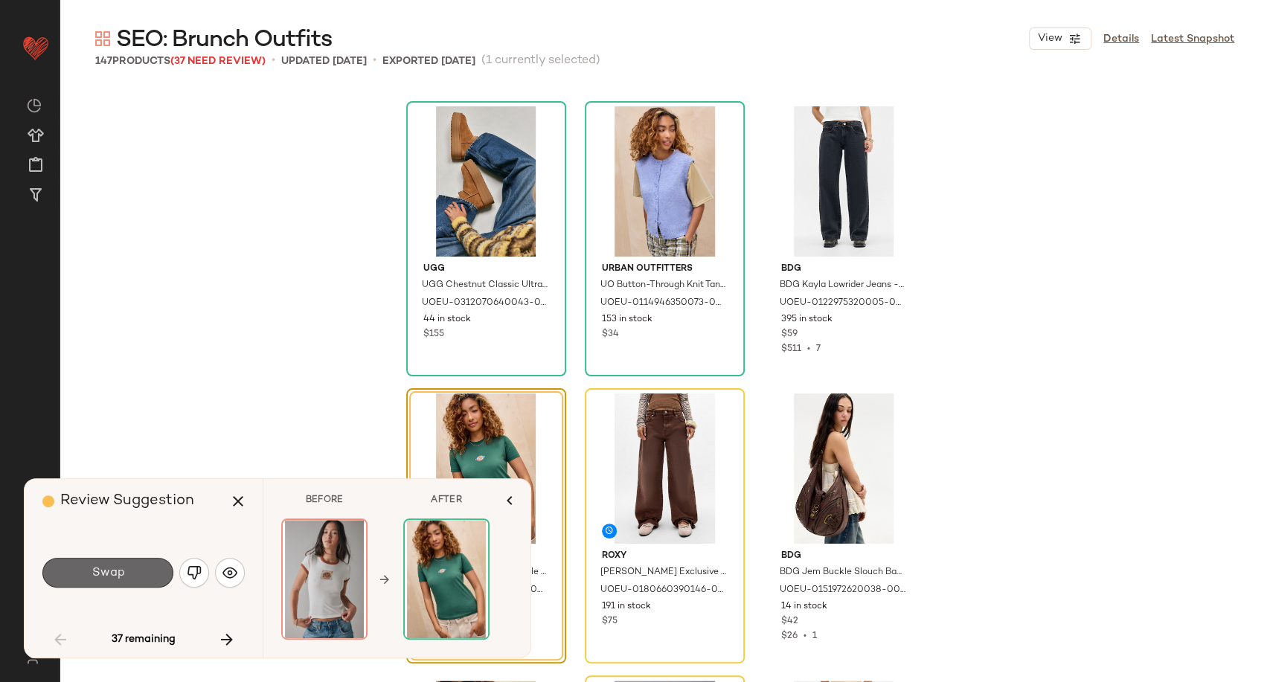
click at [147, 565] on button "Swap" at bounding box center [107, 573] width 131 height 30
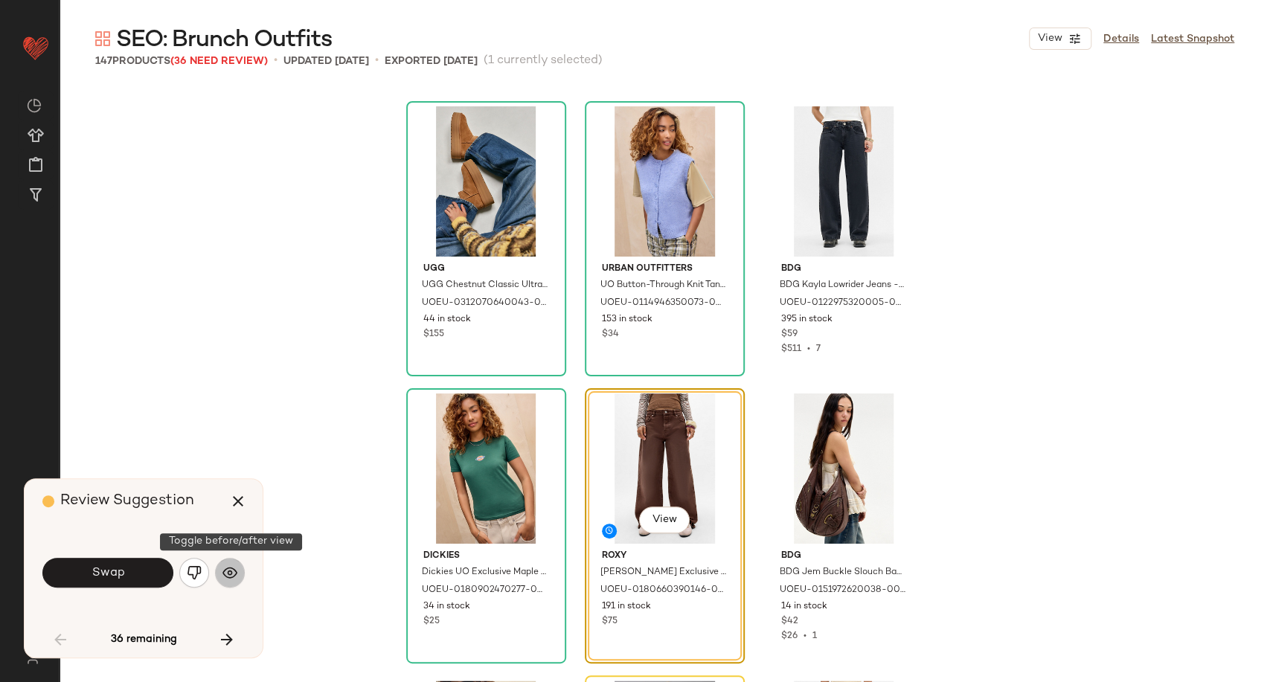
click at [231, 574] on img "button" at bounding box center [229, 572] width 15 height 15
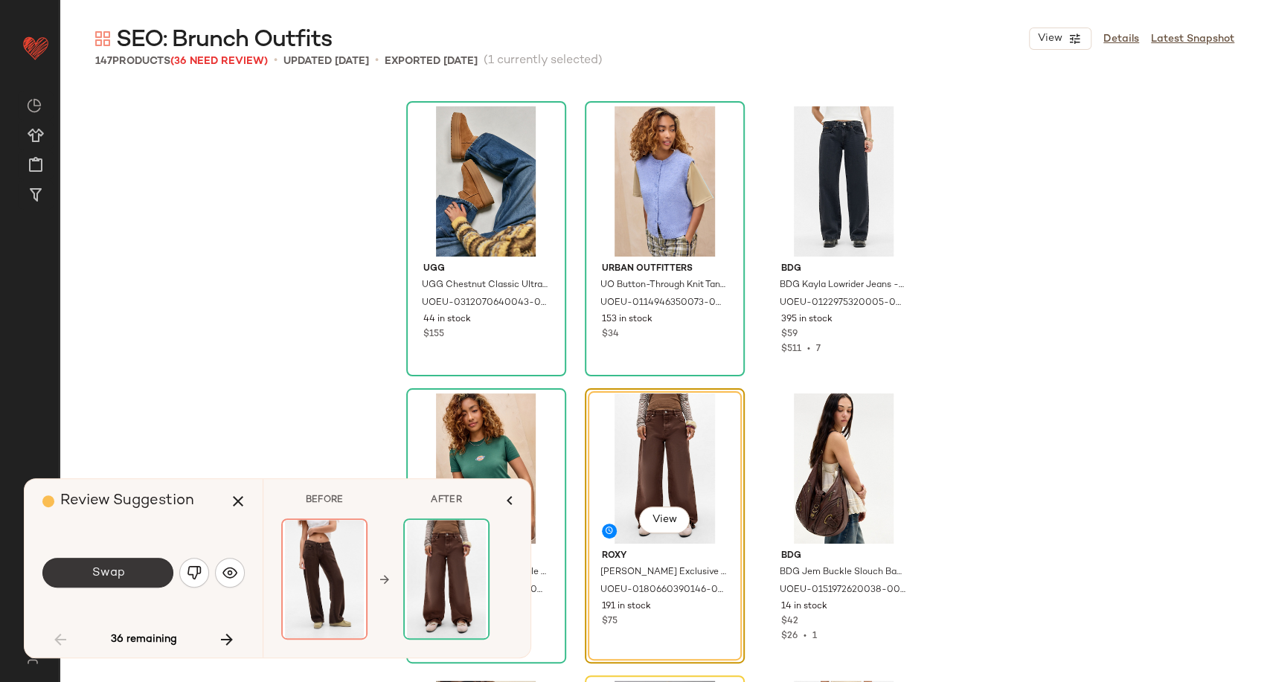
click at [144, 576] on button "Swap" at bounding box center [107, 573] width 131 height 30
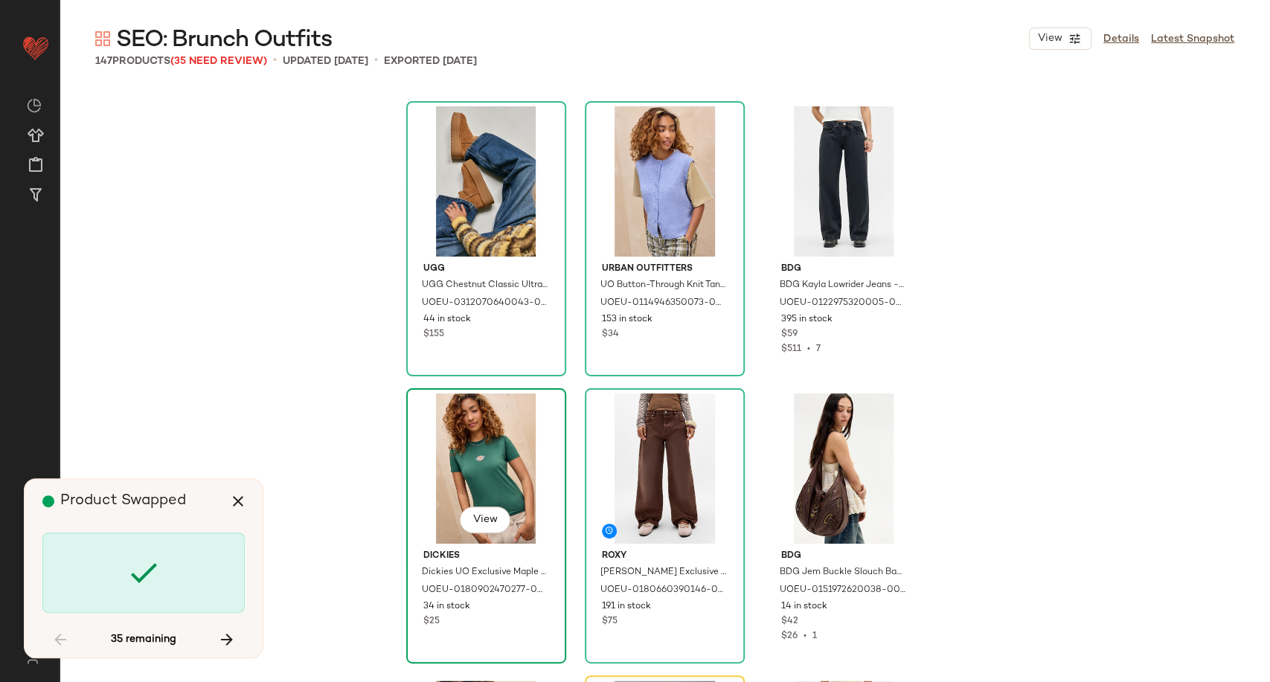
scroll to position [1435, 0]
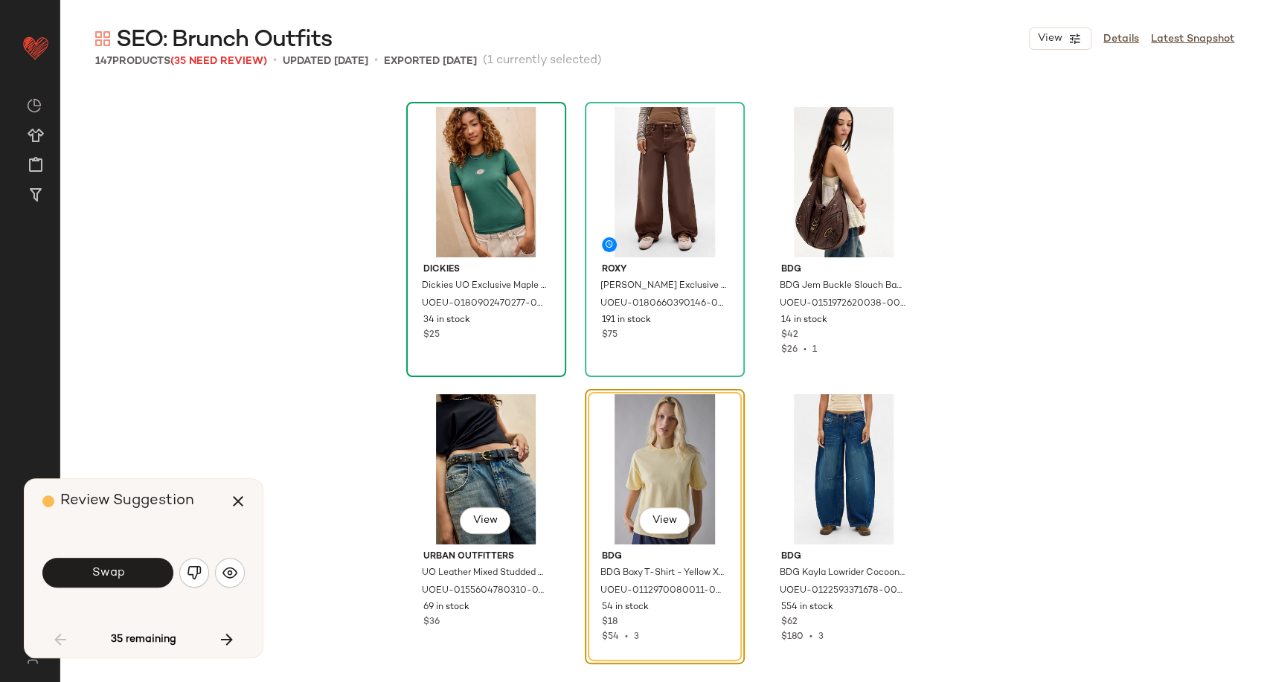
click at [486, 473] on div "View" at bounding box center [486, 469] width 150 height 150
click at [465, 172] on div "View" at bounding box center [486, 182] width 150 height 150
click at [466, 189] on div "View" at bounding box center [486, 182] width 150 height 150
click at [224, 579] on img "button" at bounding box center [229, 572] width 15 height 15
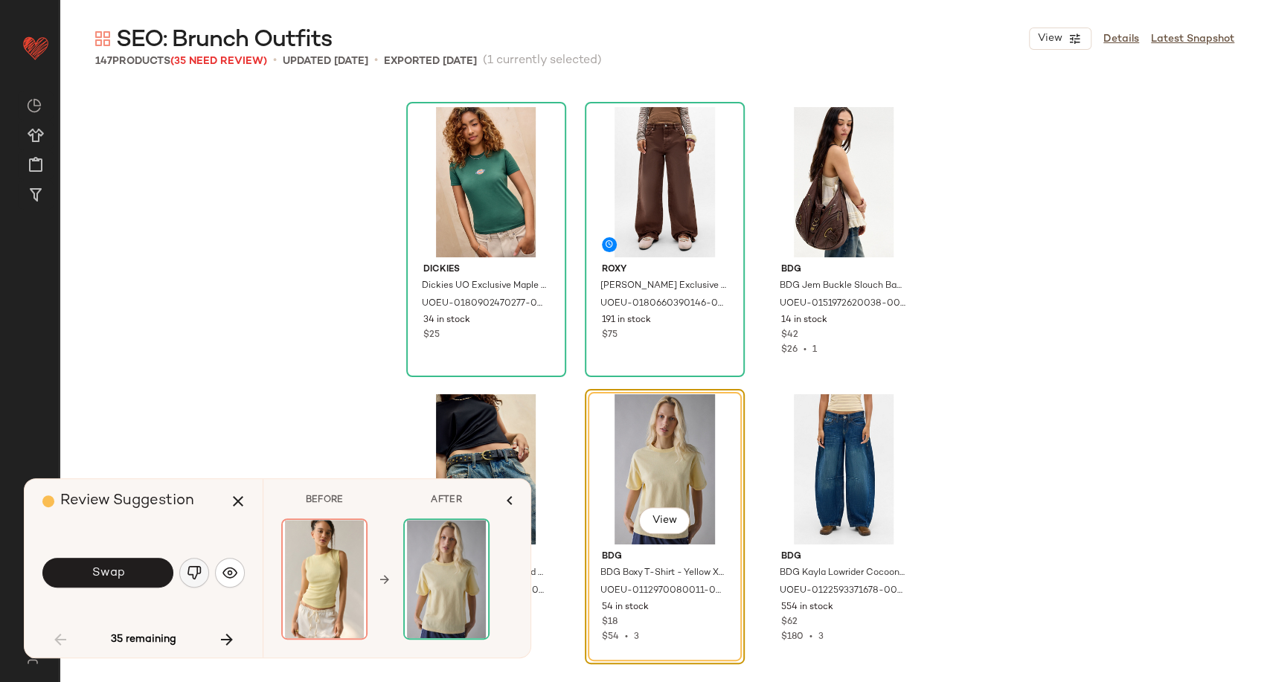
click at [197, 576] on img "button" at bounding box center [194, 572] width 15 height 15
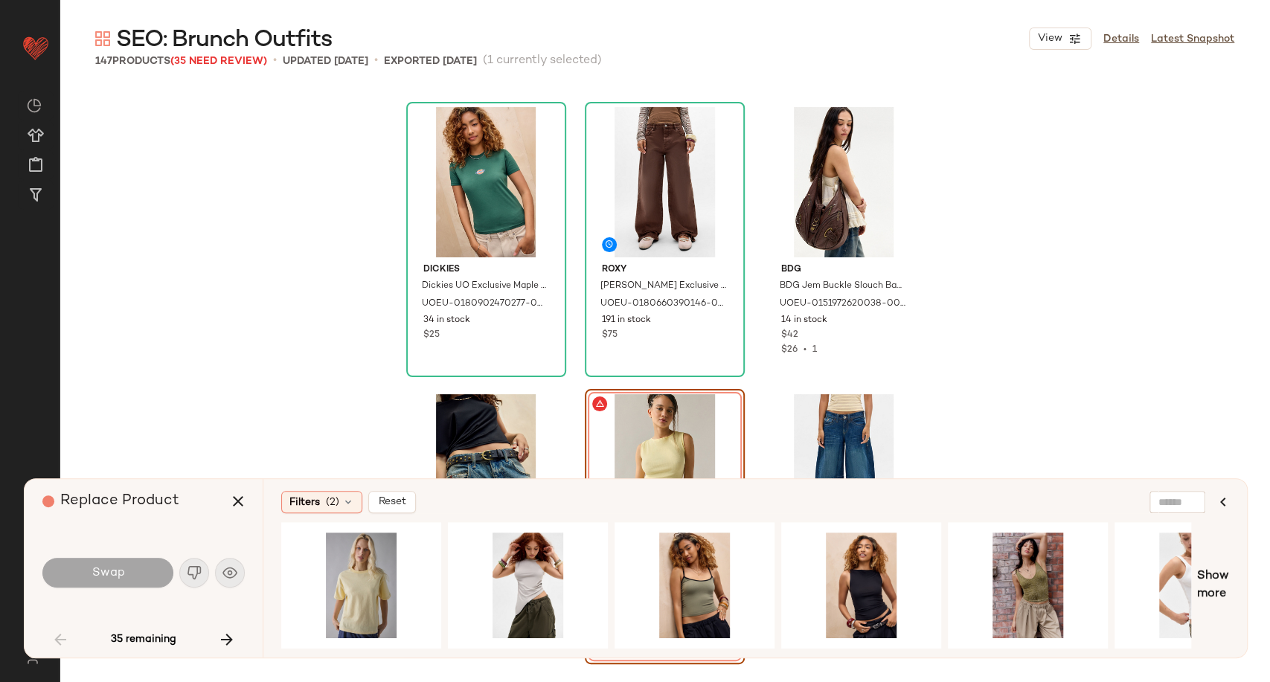
click at [490, 651] on div "Filters (2) Reset Show more" at bounding box center [755, 568] width 984 height 179
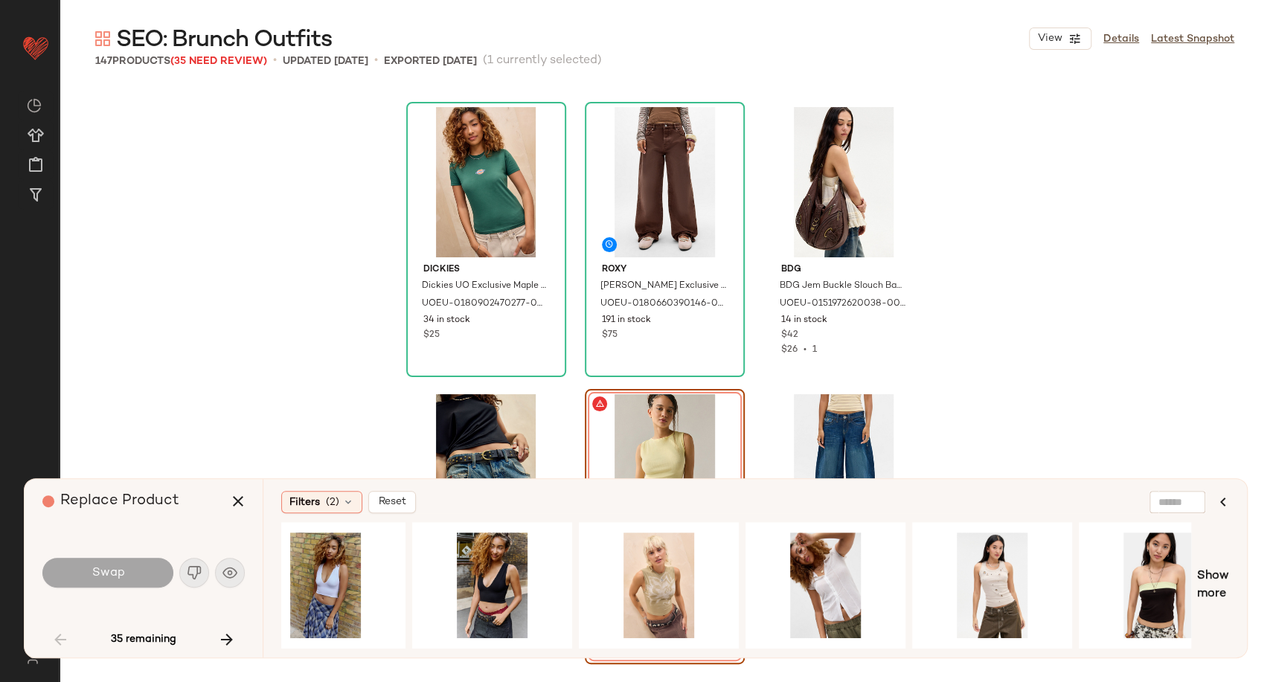
scroll to position [0, 2248]
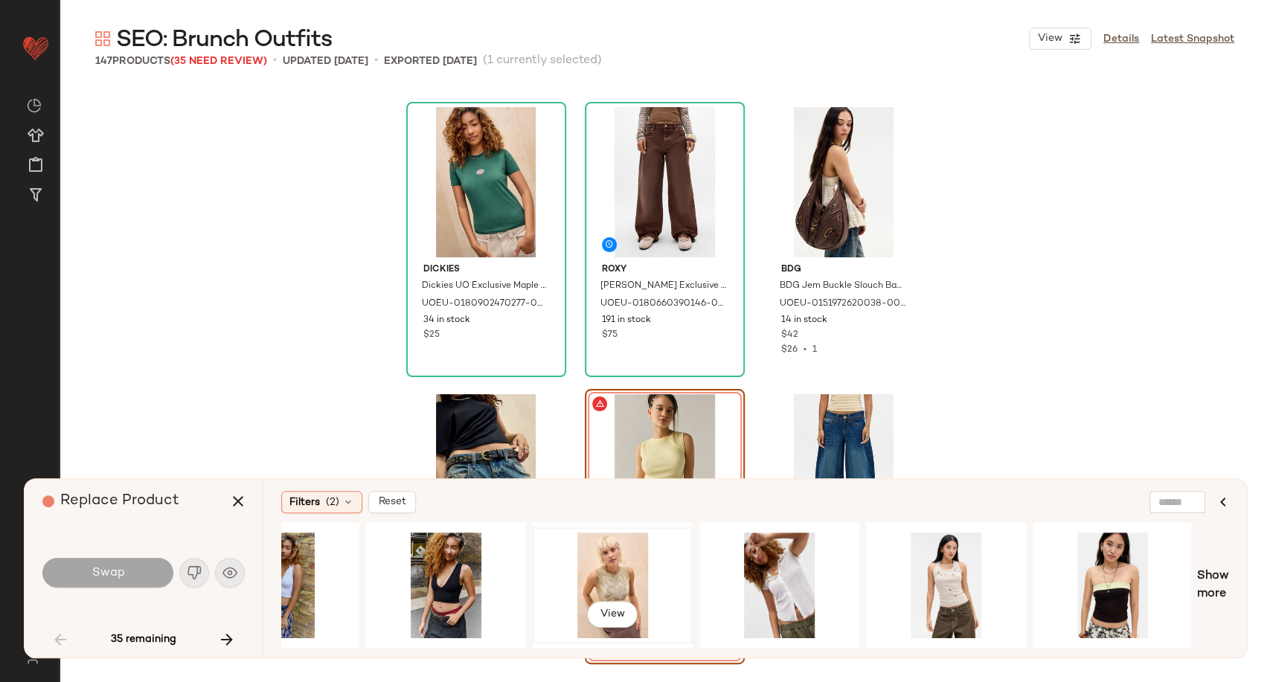
drag, startPoint x: 626, startPoint y: 567, endPoint x: 552, endPoint y: 577, distance: 75.1
click at [626, 567] on div "View" at bounding box center [613, 586] width 150 height 106
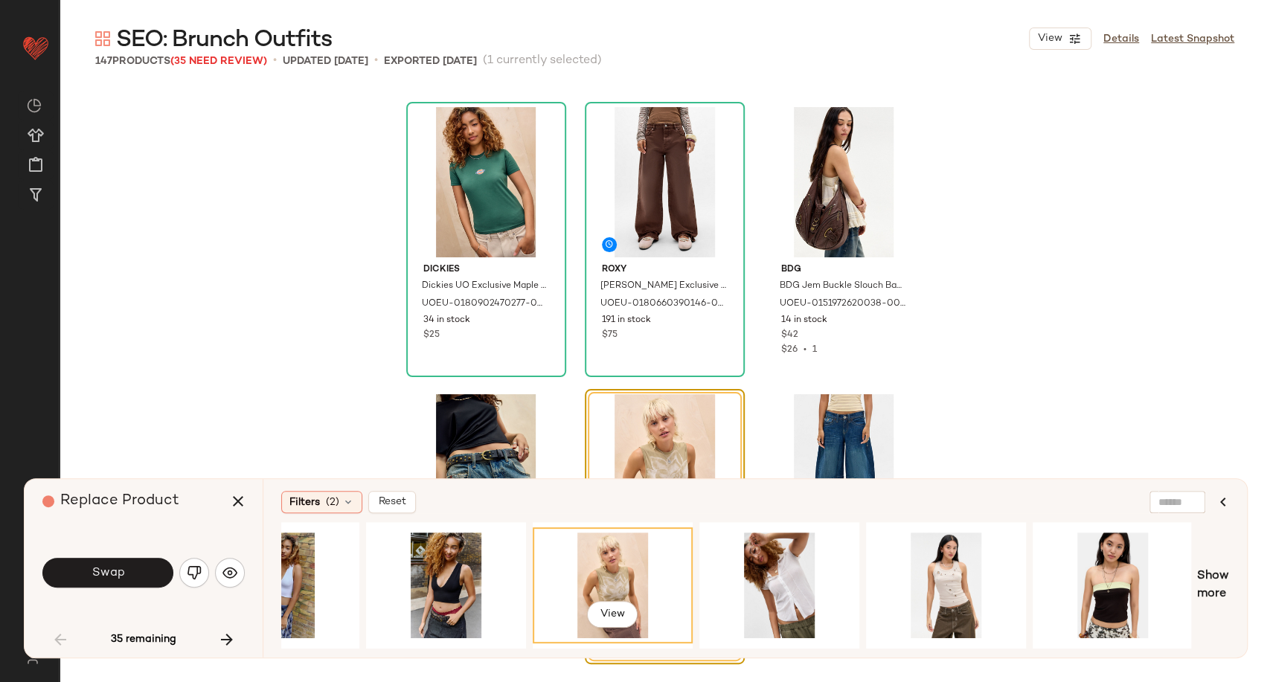
click at [127, 567] on button "Swap" at bounding box center [107, 573] width 131 height 30
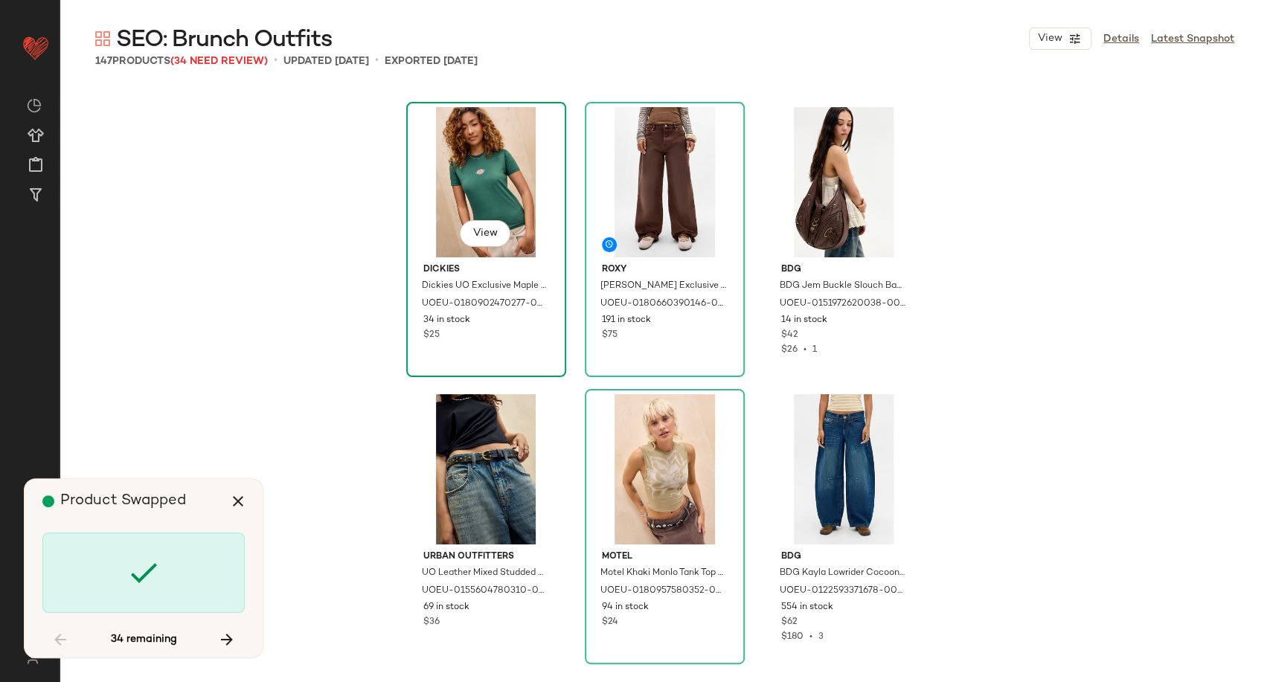
click at [448, 196] on div "View" at bounding box center [486, 182] width 150 height 150
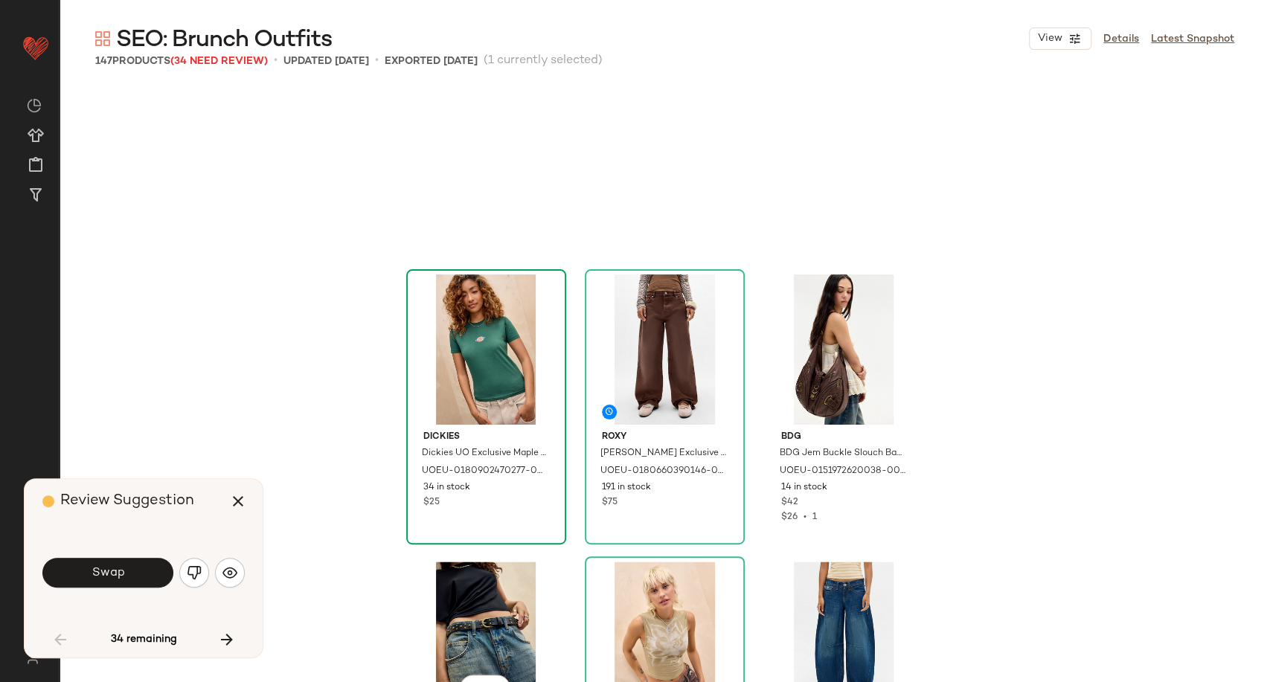
scroll to position [1266, 0]
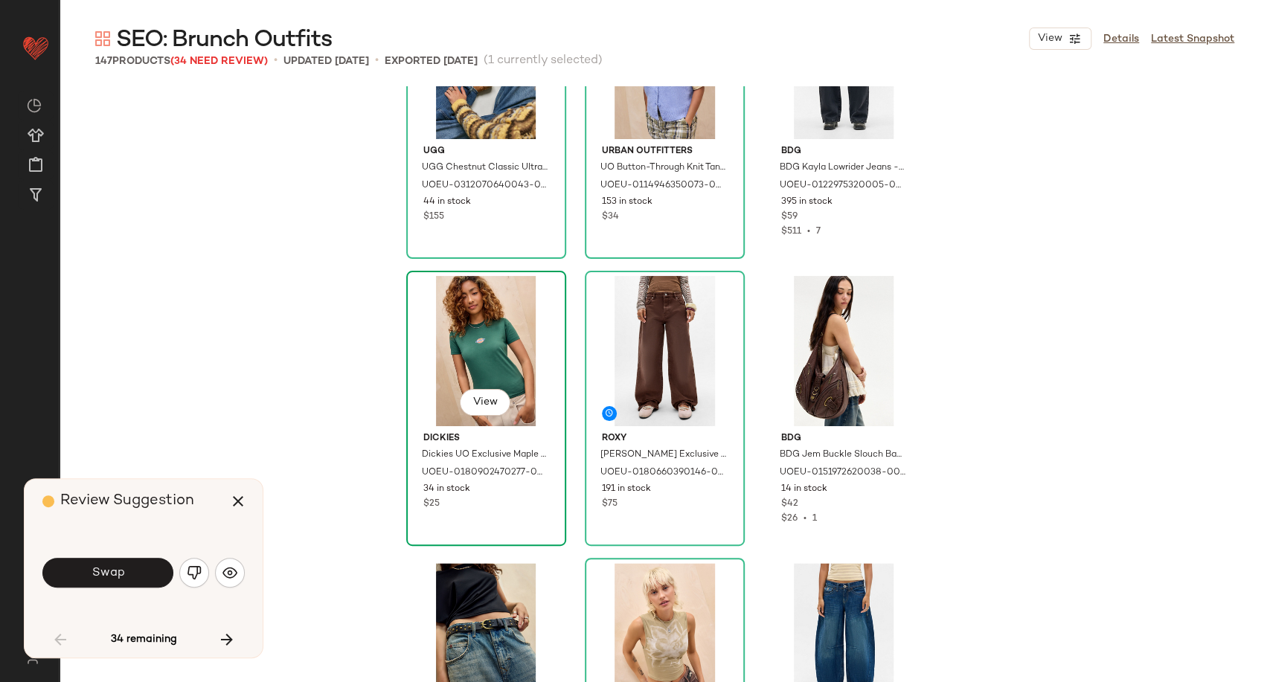
click at [477, 283] on div "View" at bounding box center [486, 351] width 150 height 150
click at [1160, 41] on link "Latest Snapshot" at bounding box center [1192, 39] width 83 height 16
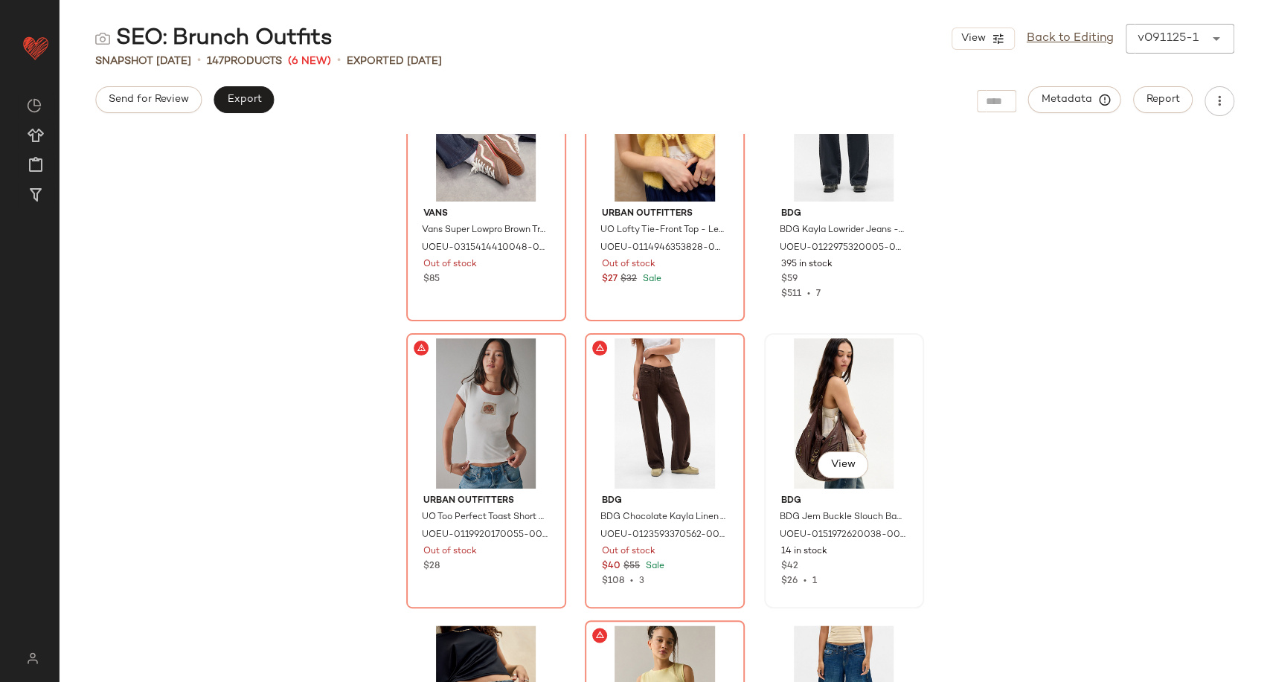
scroll to position [1416, 0]
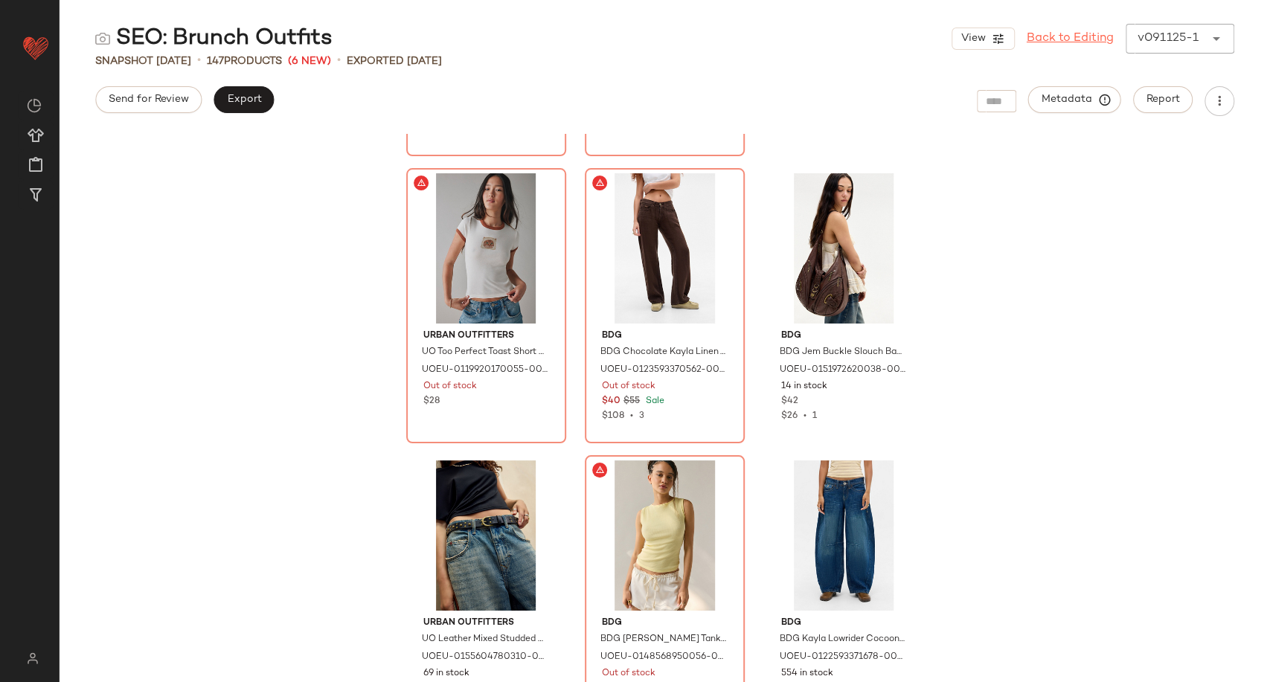
click at [1071, 34] on link "Back to Editing" at bounding box center [1069, 39] width 87 height 18
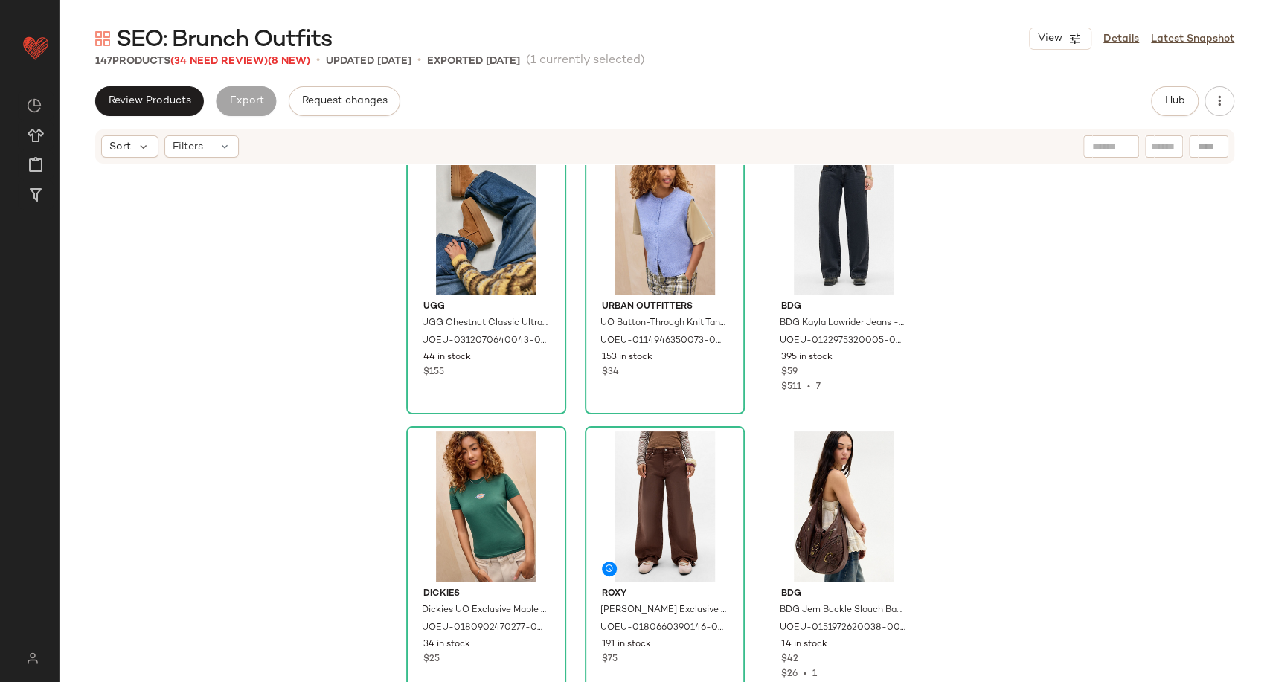
scroll to position [1416, 0]
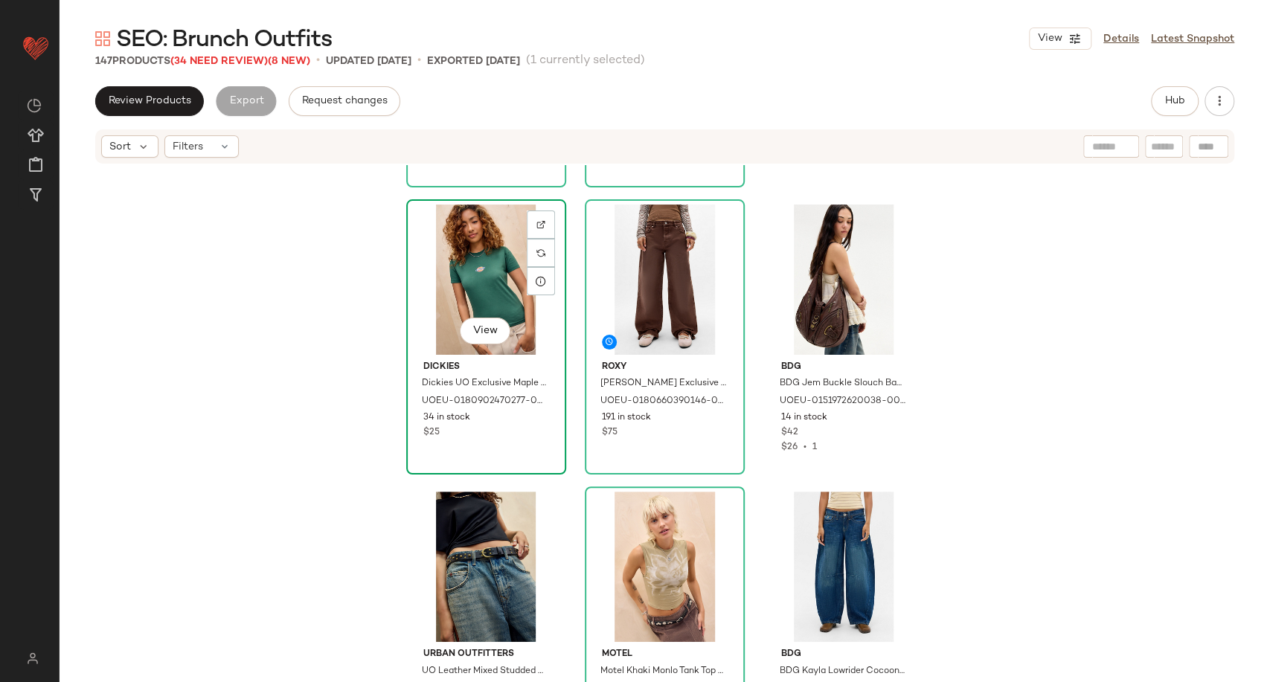
drag, startPoint x: 463, startPoint y: 263, endPoint x: 478, endPoint y: 253, distance: 18.4
click at [463, 263] on div "View" at bounding box center [486, 280] width 150 height 150
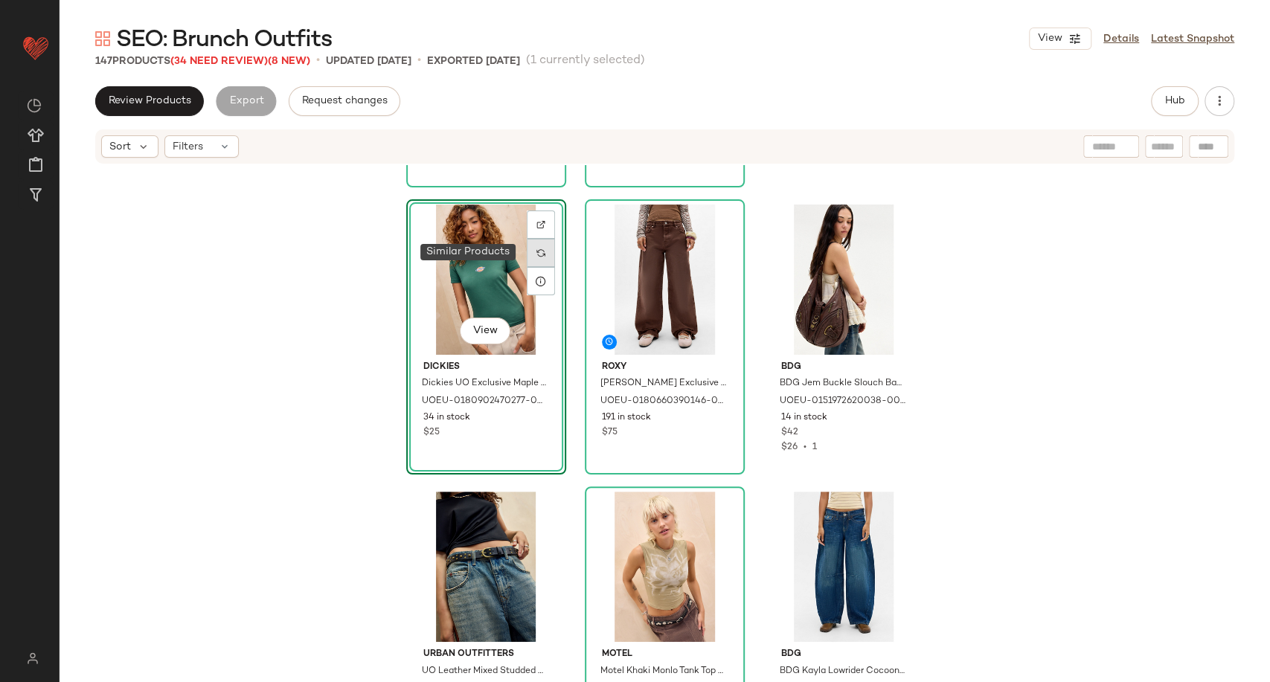
click at [540, 248] on img at bounding box center [540, 252] width 9 height 9
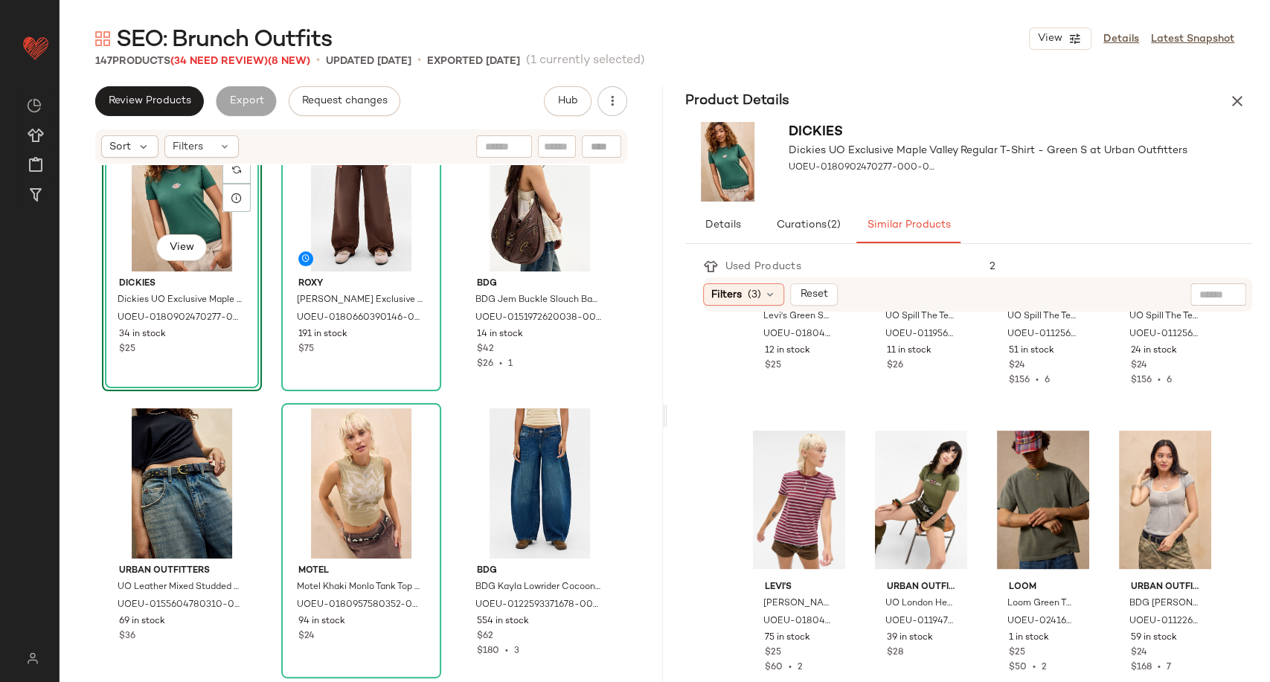
scroll to position [578, 0]
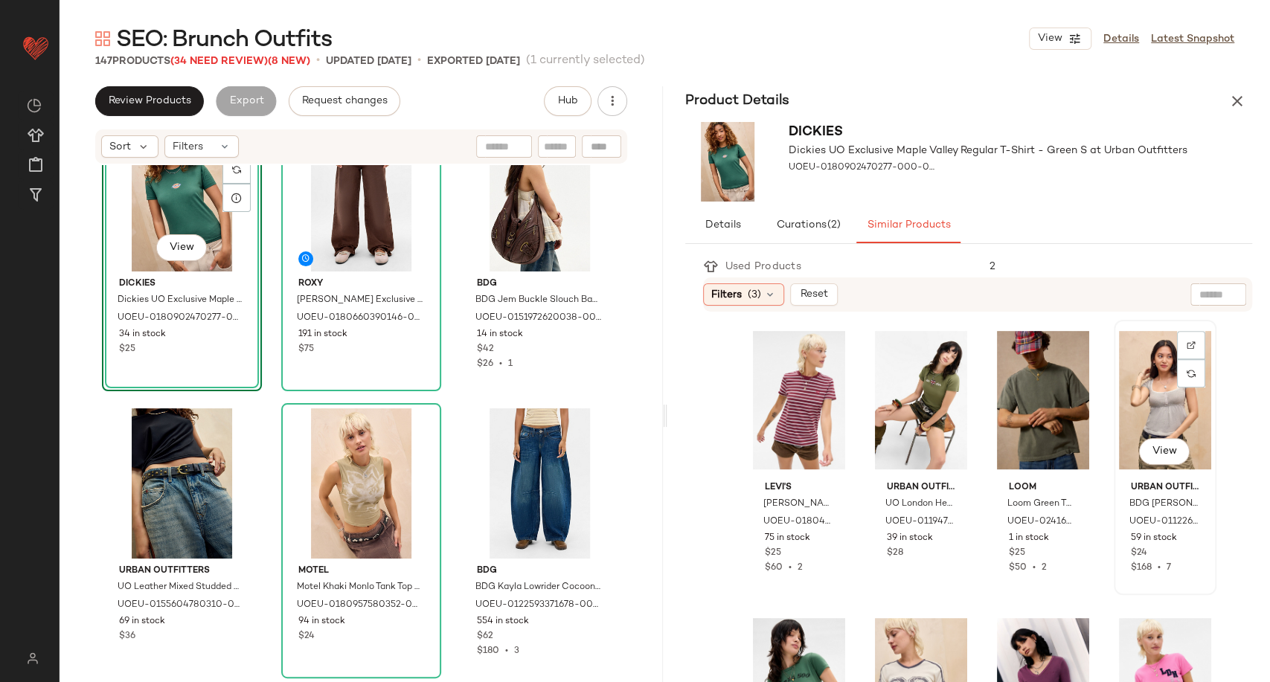
click at [1122, 406] on div "View" at bounding box center [1165, 400] width 92 height 150
click at [1137, 412] on div "View" at bounding box center [1165, 400] width 92 height 150
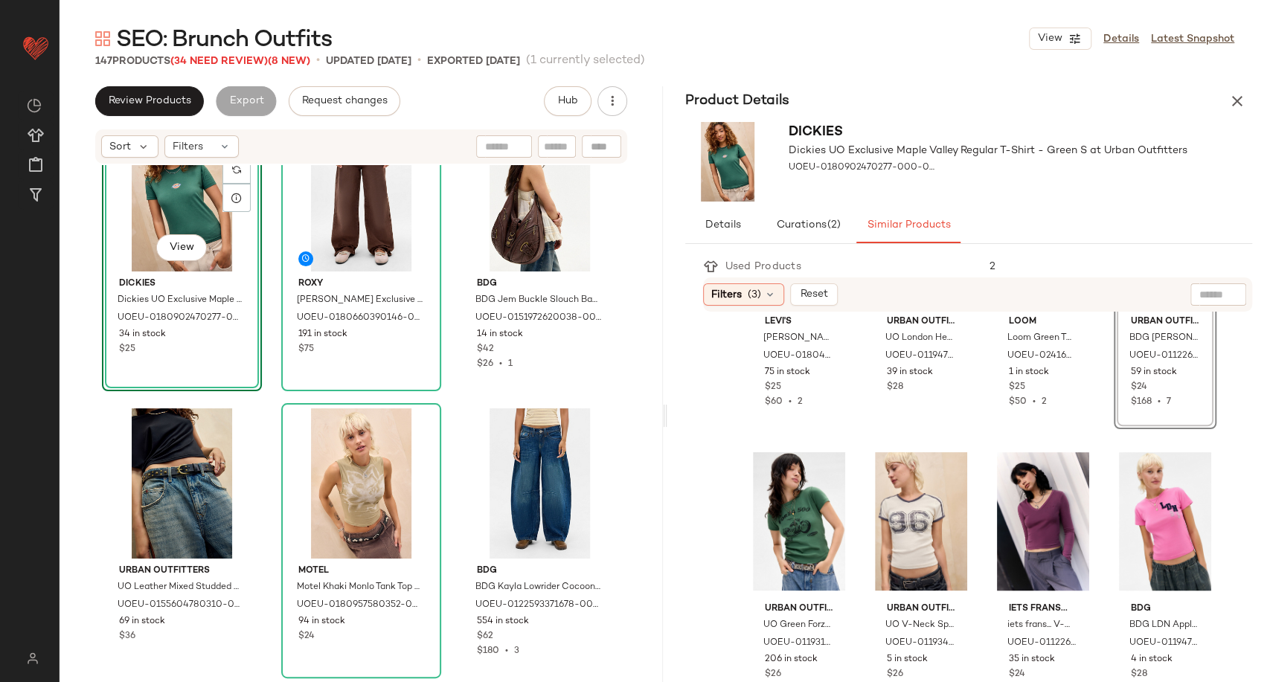
scroll to position [495, 0]
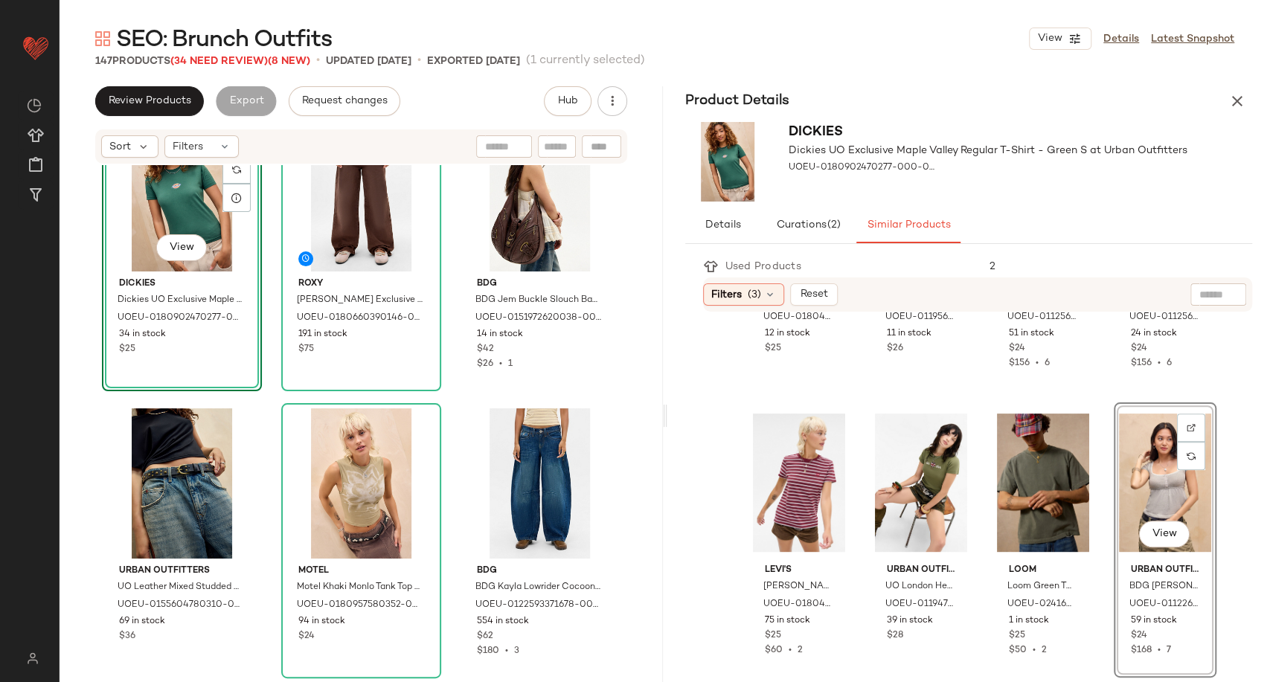
click at [1157, 486] on div "View" at bounding box center [1165, 483] width 92 height 150
click at [173, 205] on div "View" at bounding box center [182, 196] width 150 height 150
click at [1158, 490] on div "View" at bounding box center [1165, 483] width 92 height 150
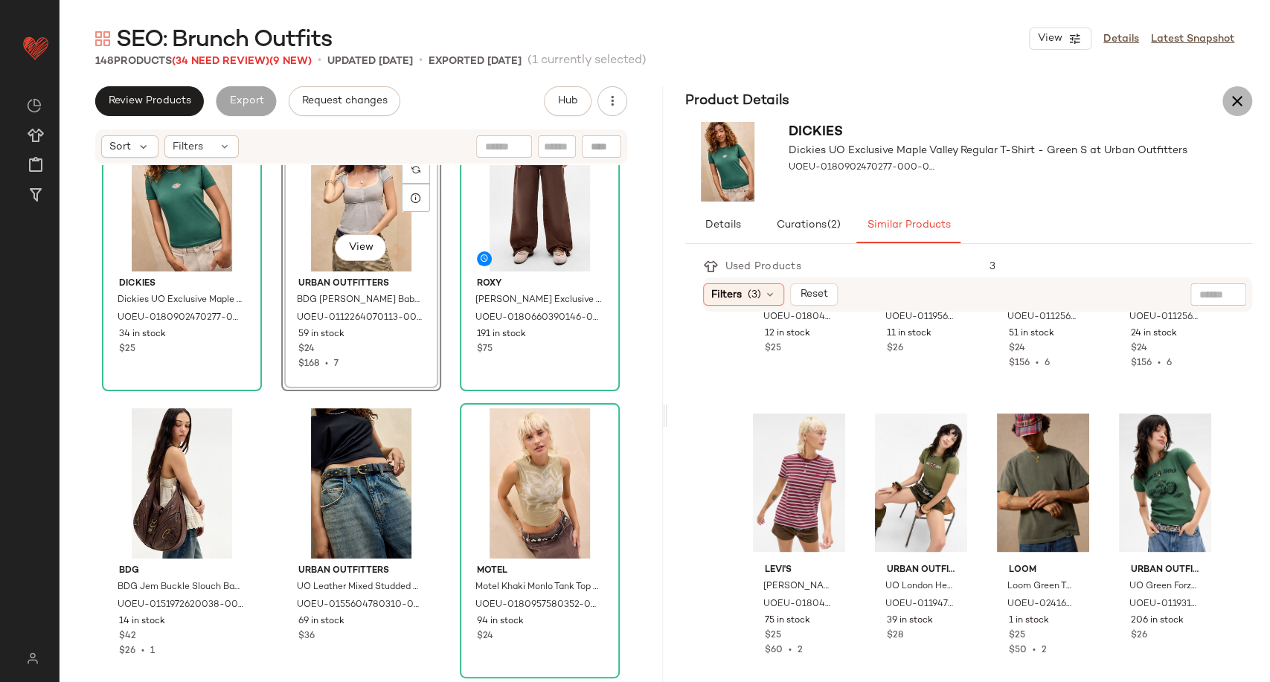
click at [1232, 109] on icon "button" at bounding box center [1237, 101] width 18 height 18
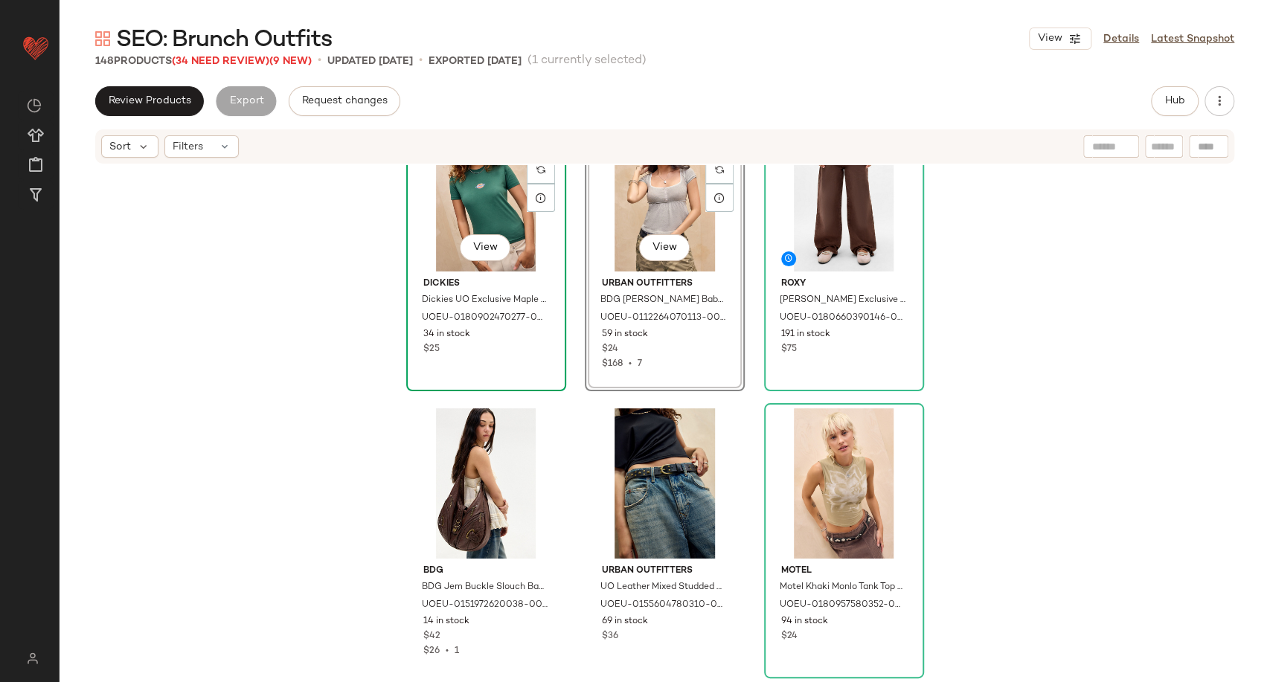
click at [452, 210] on div "View" at bounding box center [486, 196] width 150 height 150
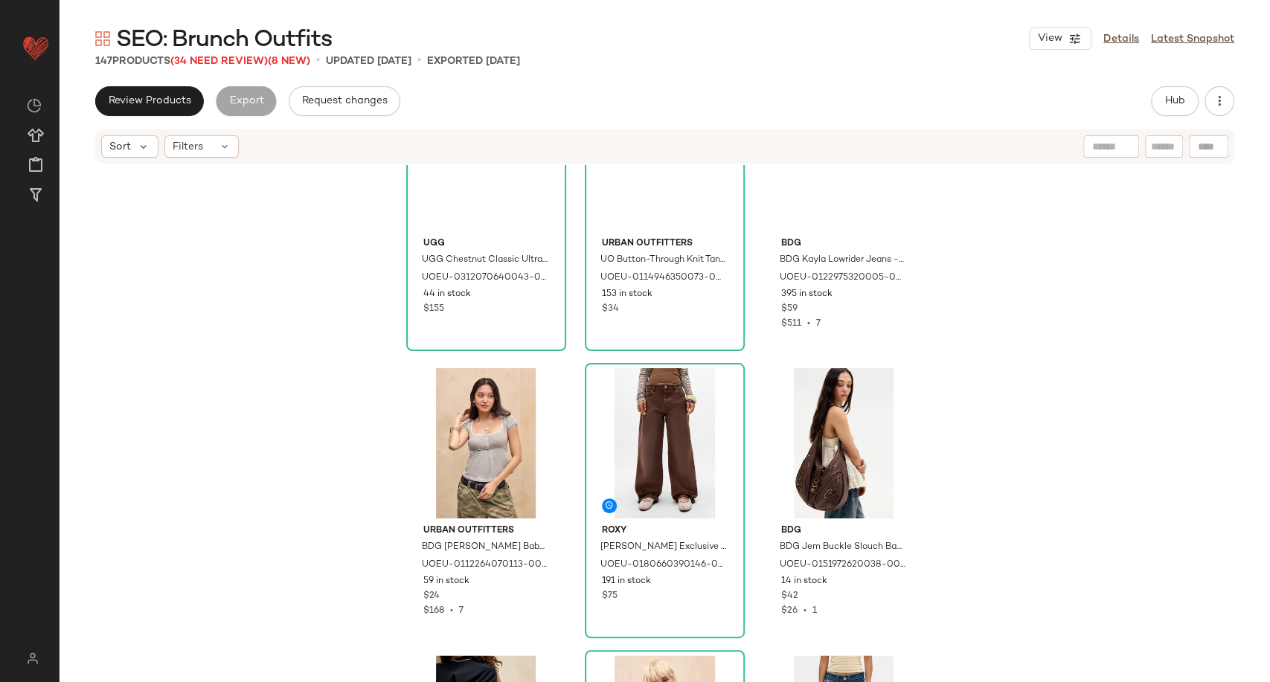
scroll to position [1251, 0]
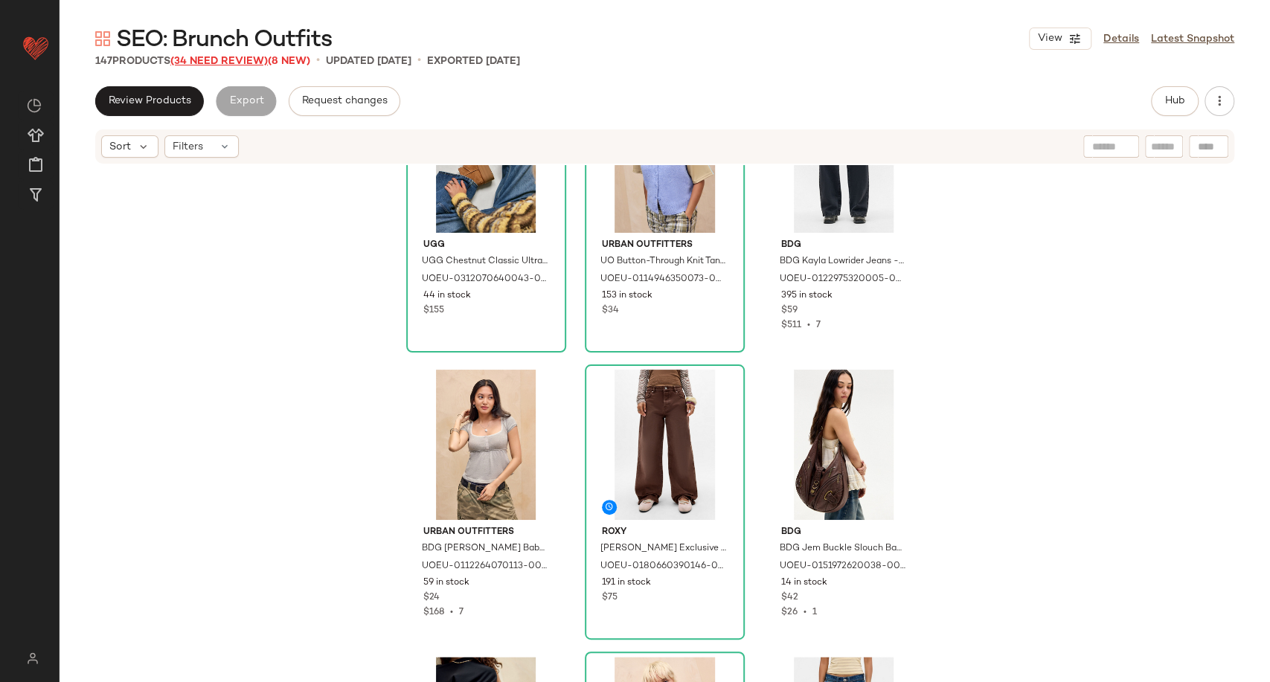
click at [224, 61] on span "(34 Need Review)" at bounding box center [218, 61] width 97 height 11
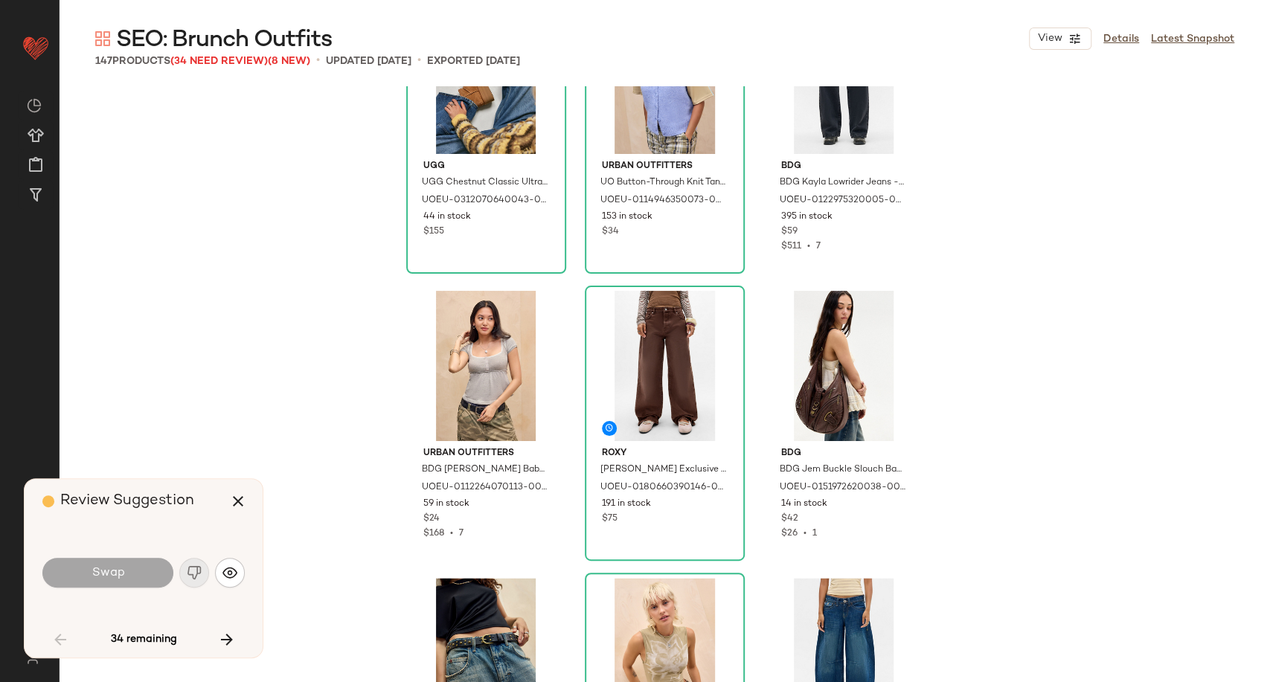
scroll to position [2010, 0]
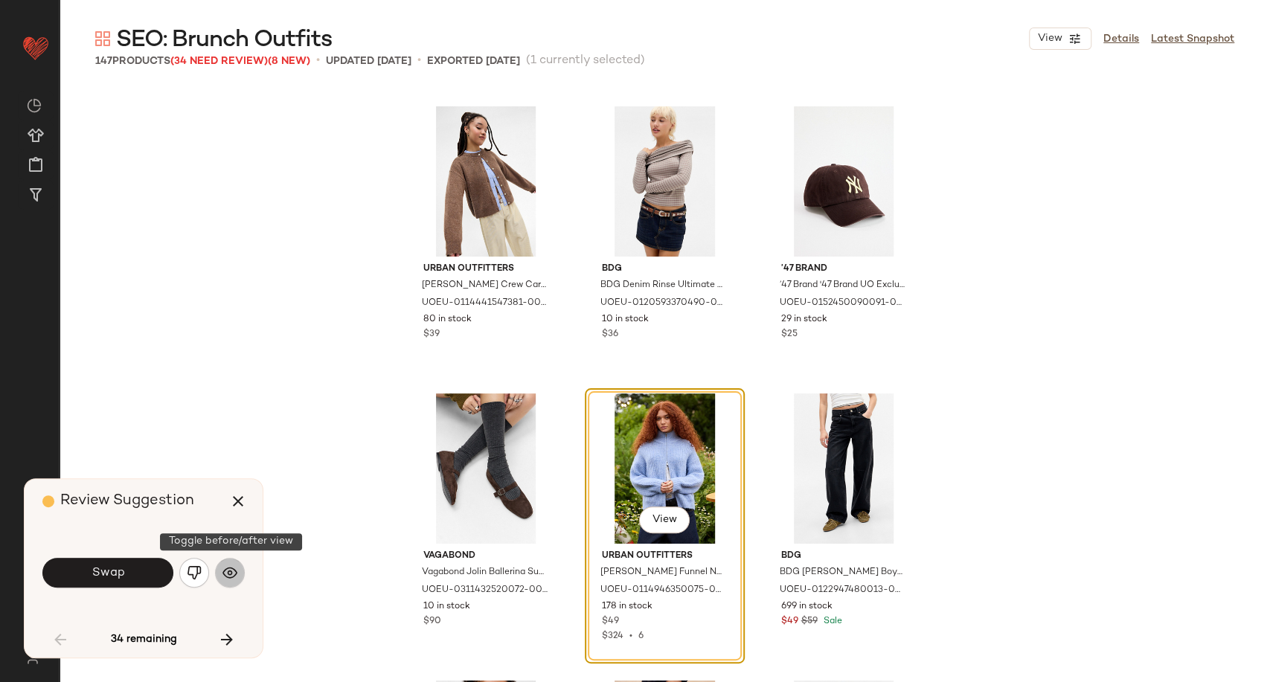
click at [223, 573] on img "button" at bounding box center [229, 572] width 15 height 15
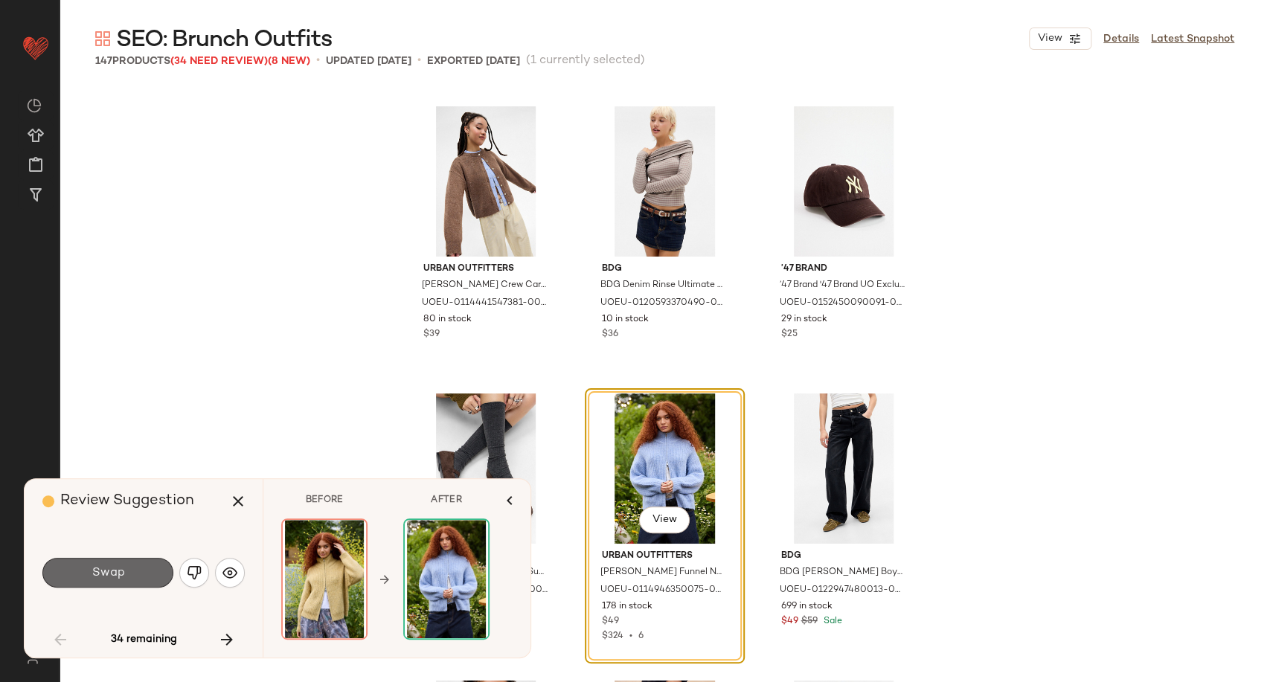
click at [146, 570] on button "Swap" at bounding box center [107, 573] width 131 height 30
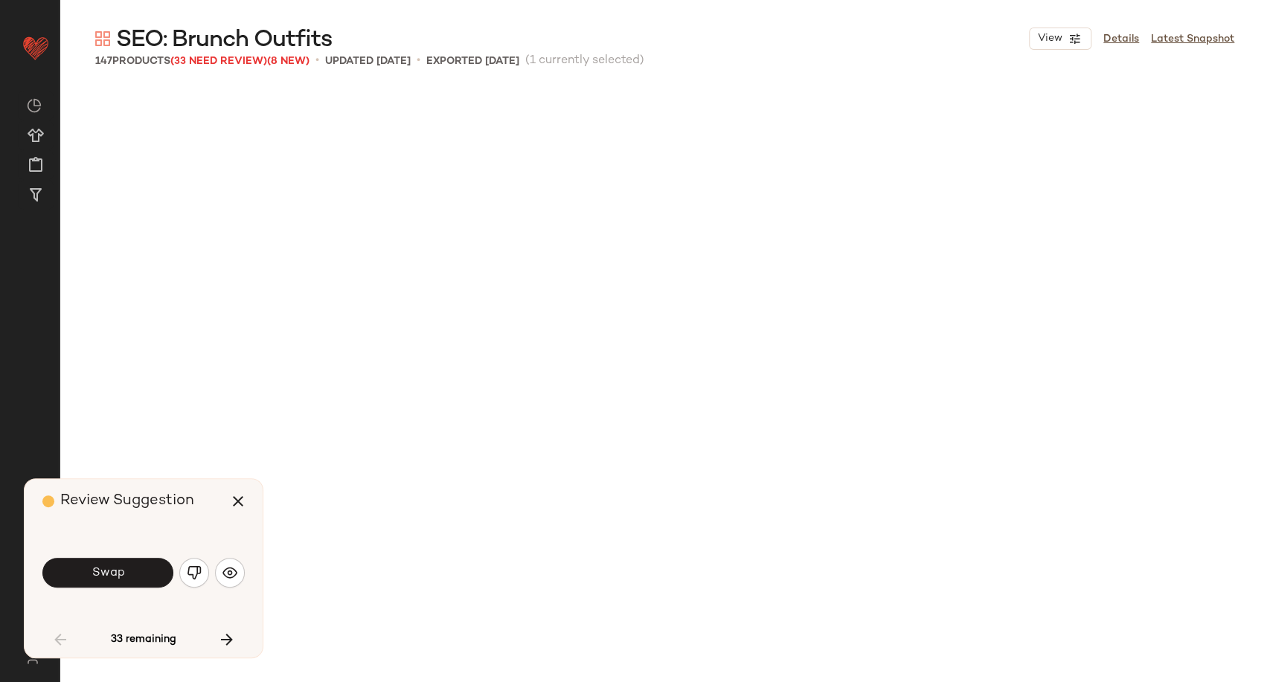
scroll to position [2871, 0]
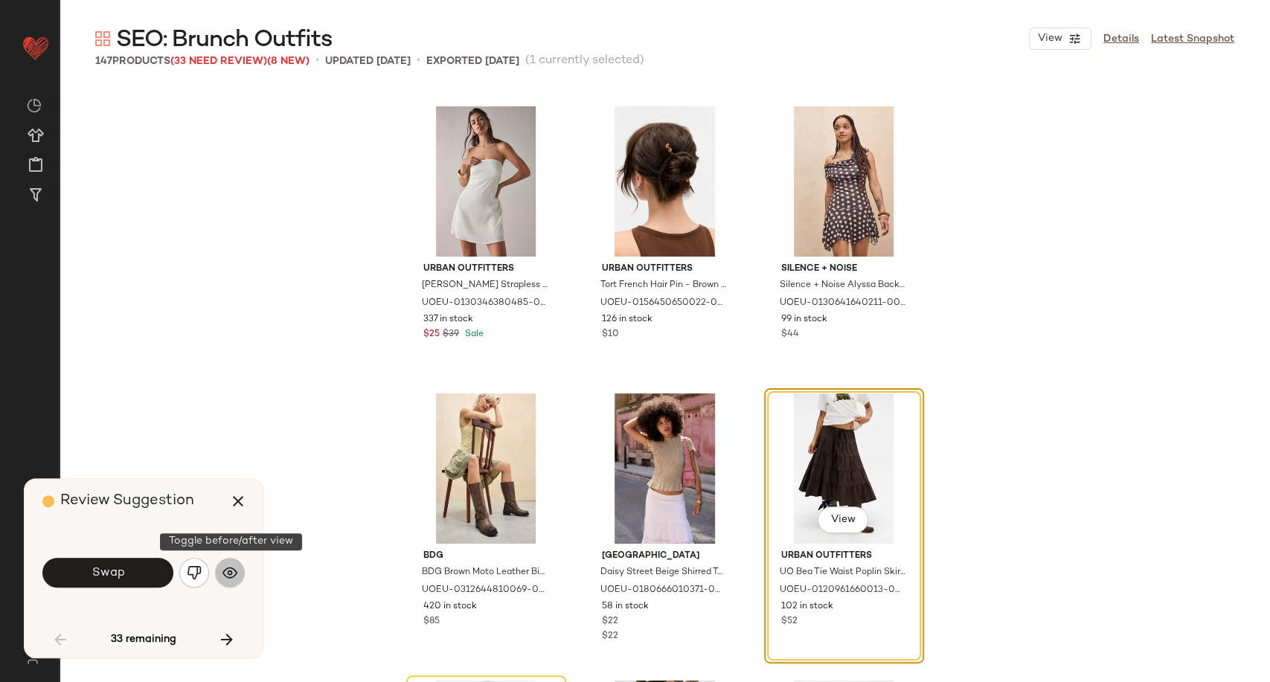
click at [235, 579] on img "button" at bounding box center [229, 572] width 15 height 15
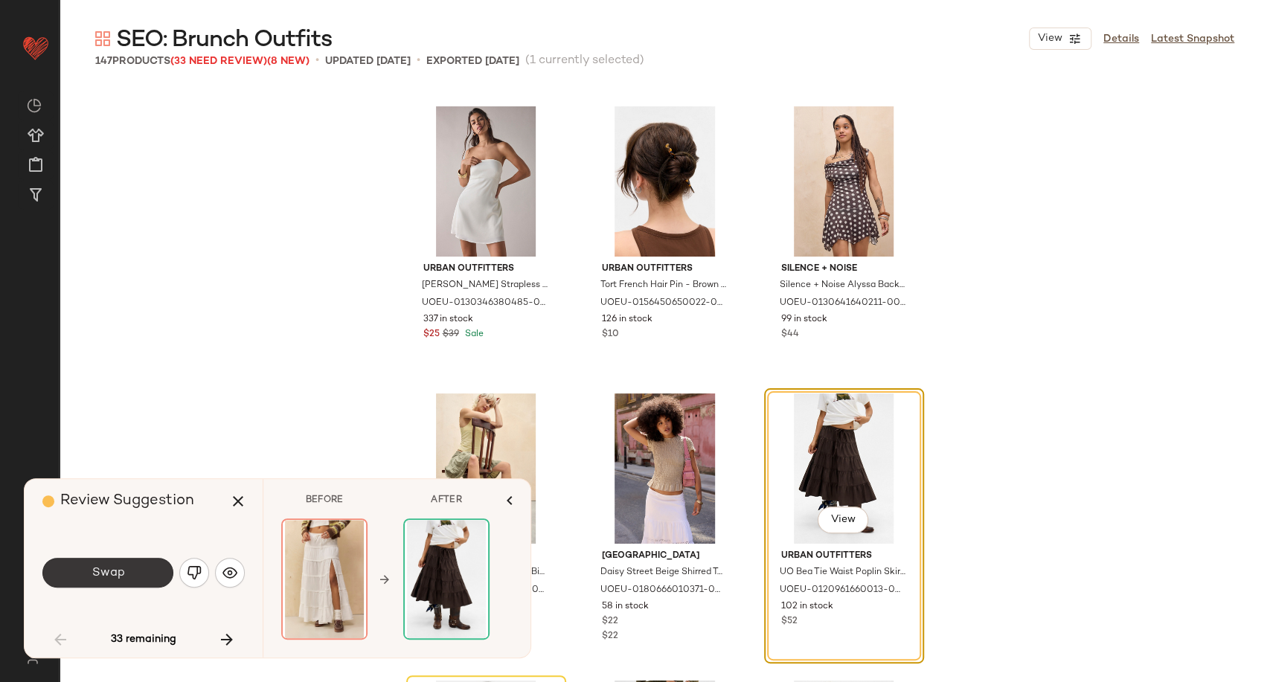
click at [134, 581] on button "Swap" at bounding box center [107, 573] width 131 height 30
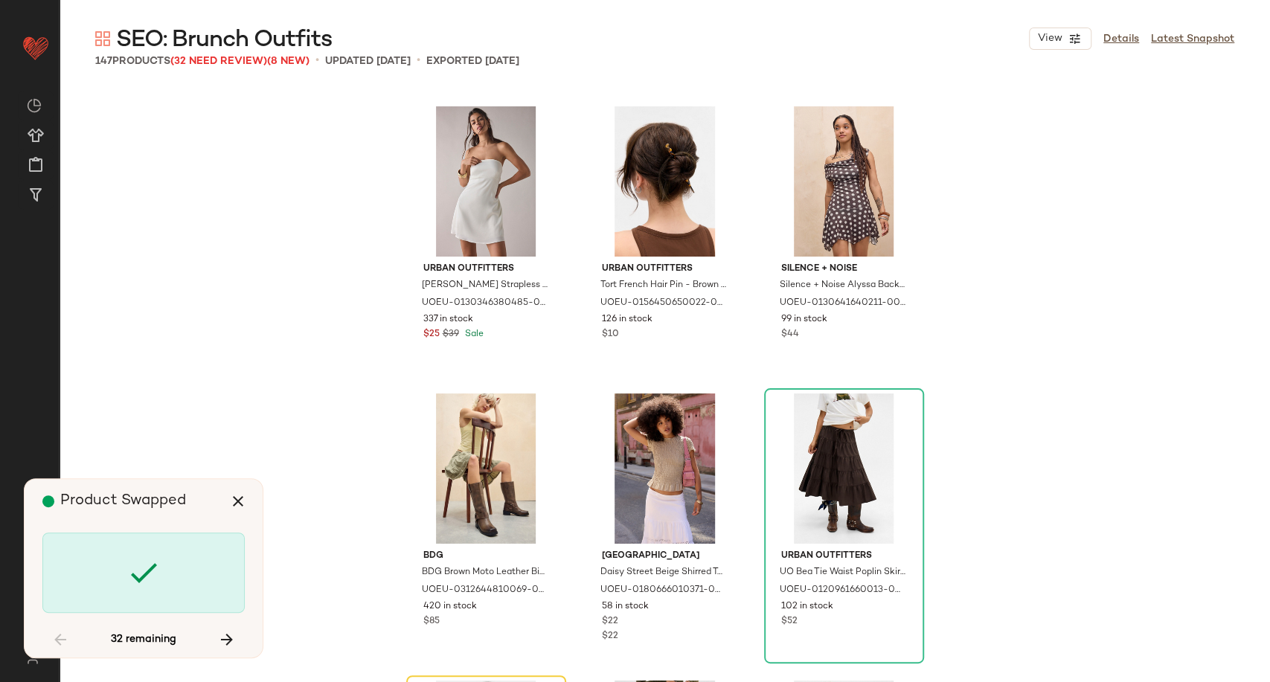
scroll to position [3158, 0]
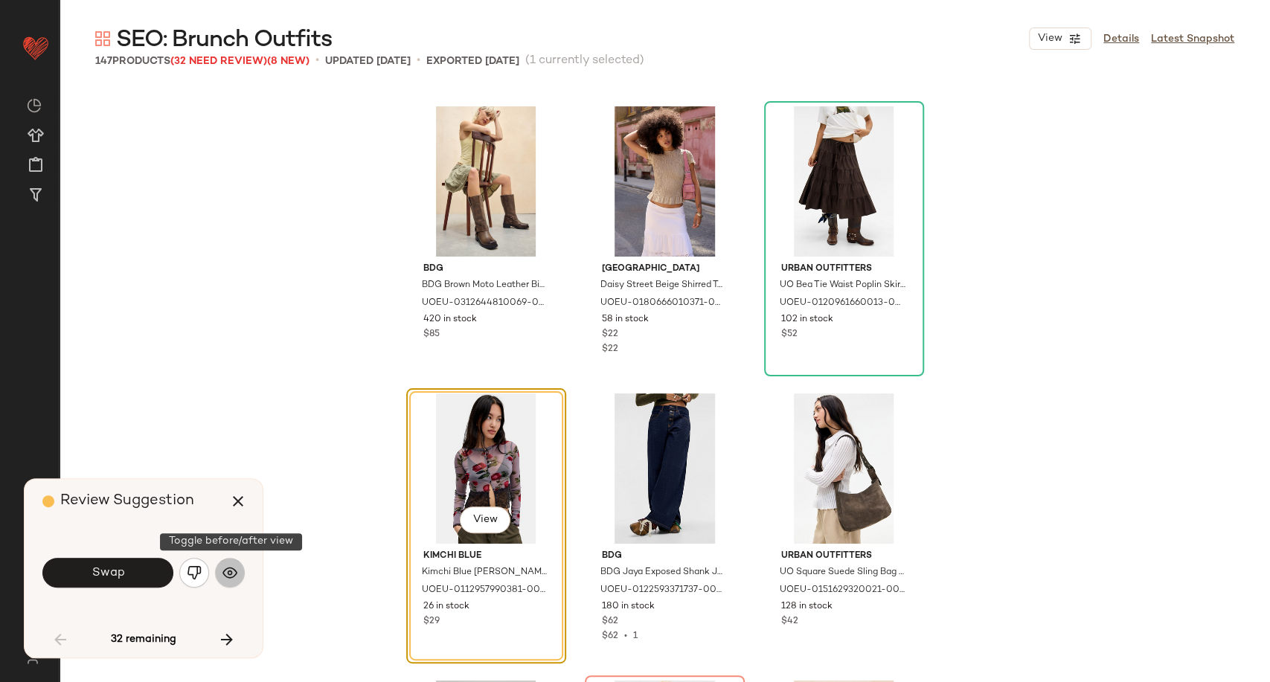
click at [242, 573] on button "button" at bounding box center [230, 573] width 30 height 30
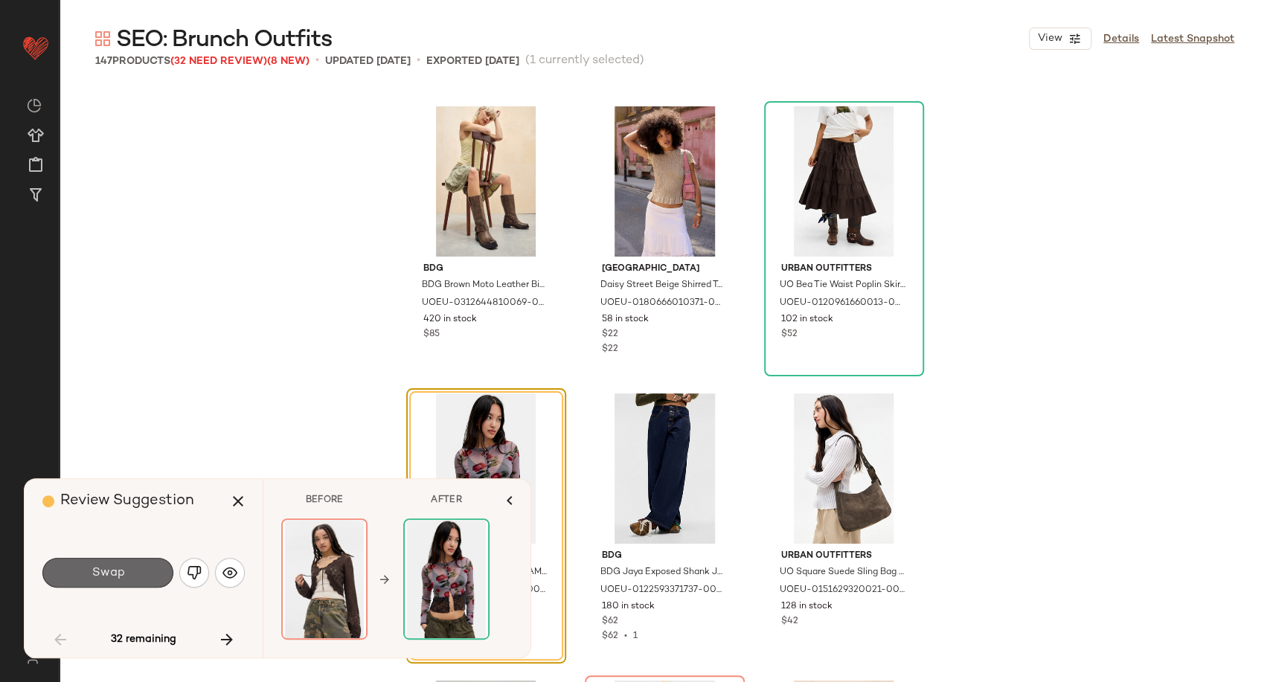
click at [138, 569] on button "Swap" at bounding box center [107, 573] width 131 height 30
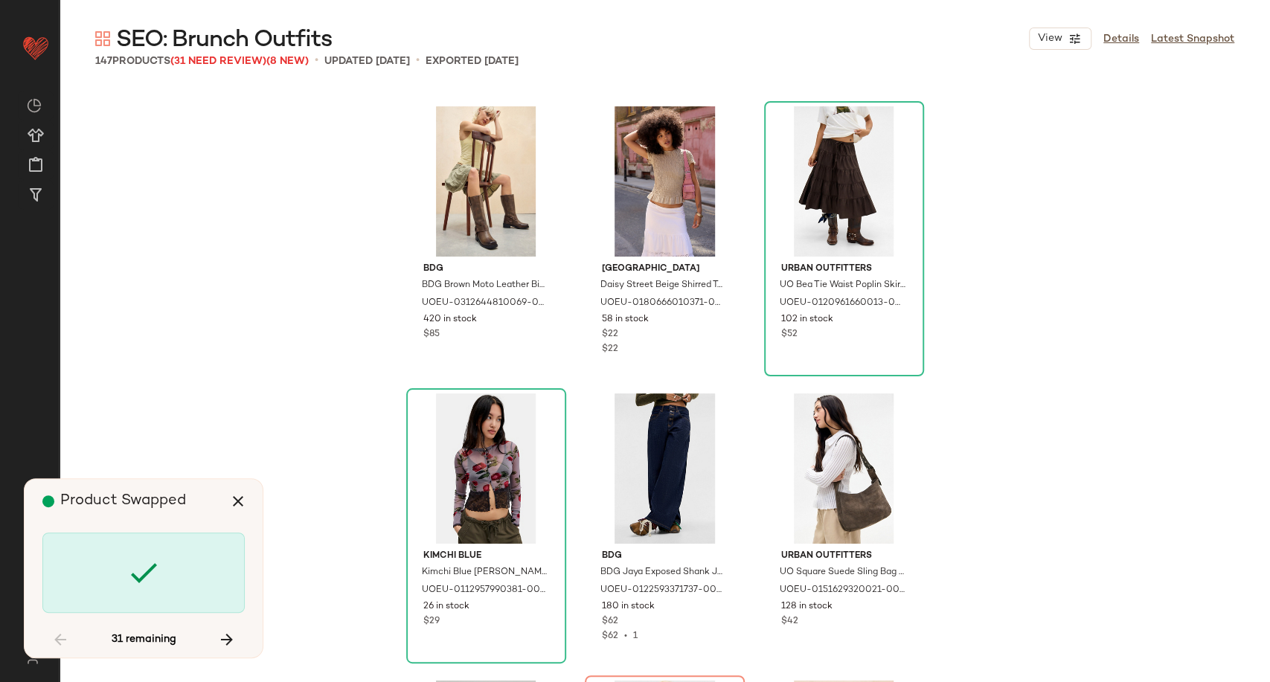
scroll to position [3445, 0]
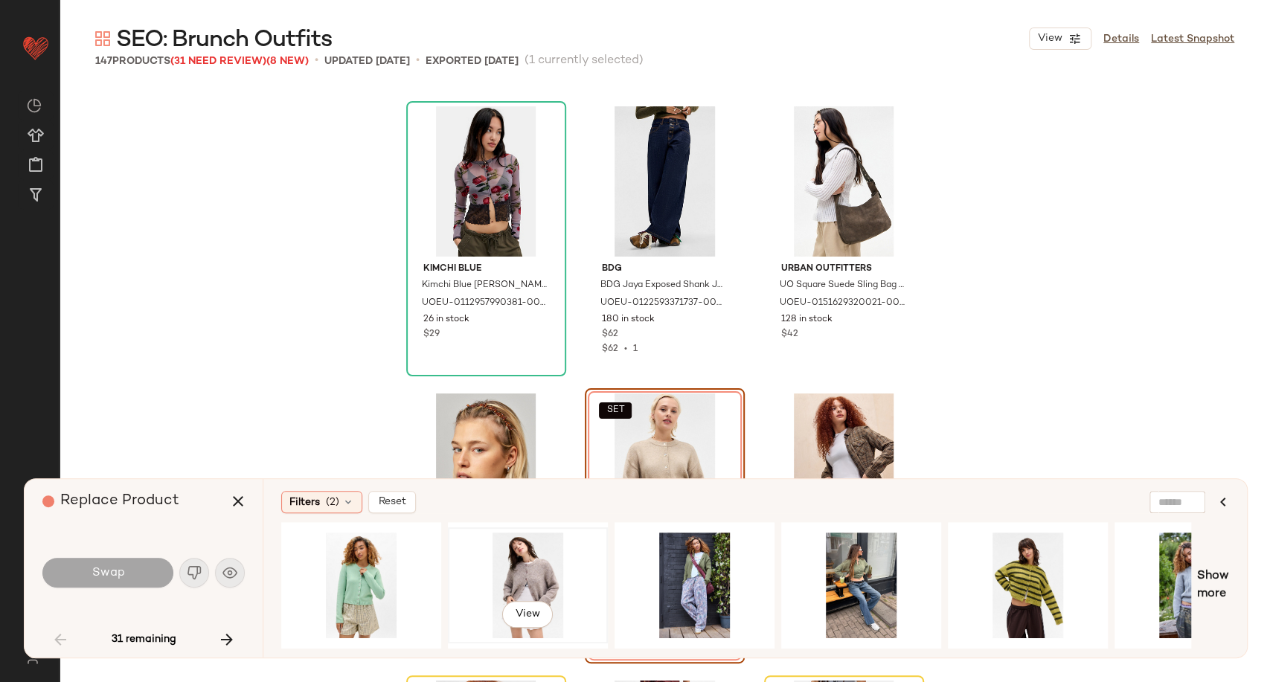
click at [539, 567] on div "View" at bounding box center [528, 586] width 150 height 106
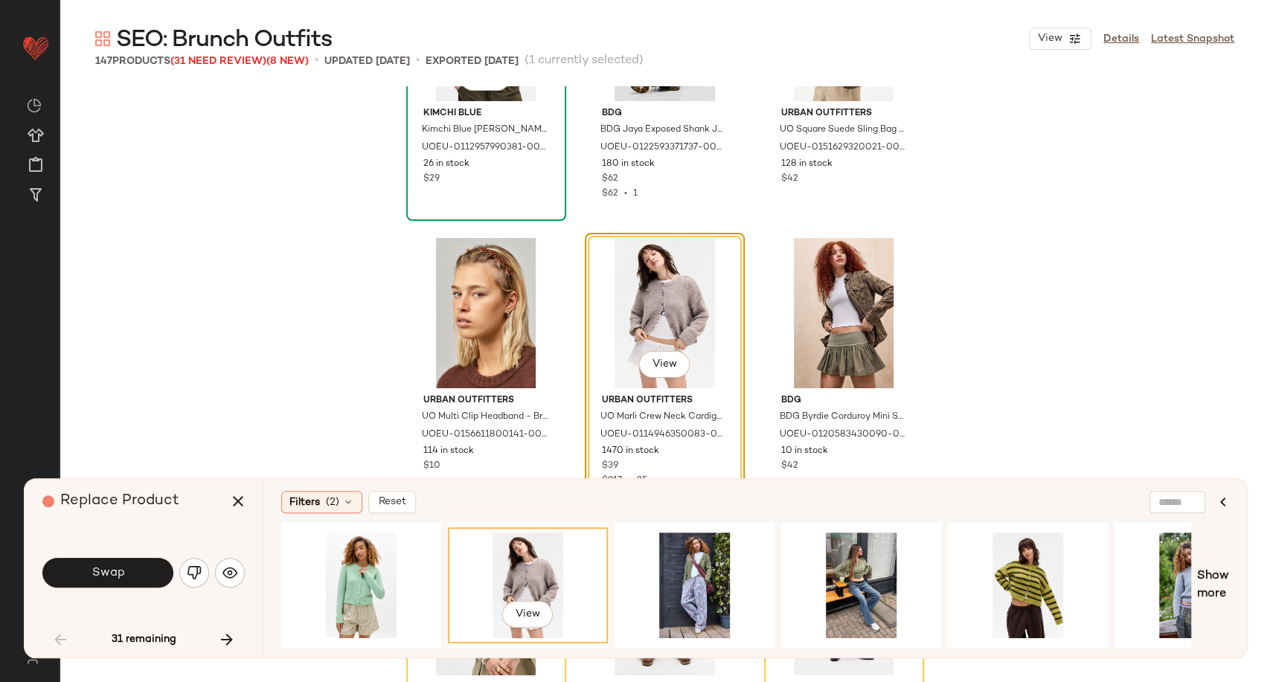
scroll to position [3610, 0]
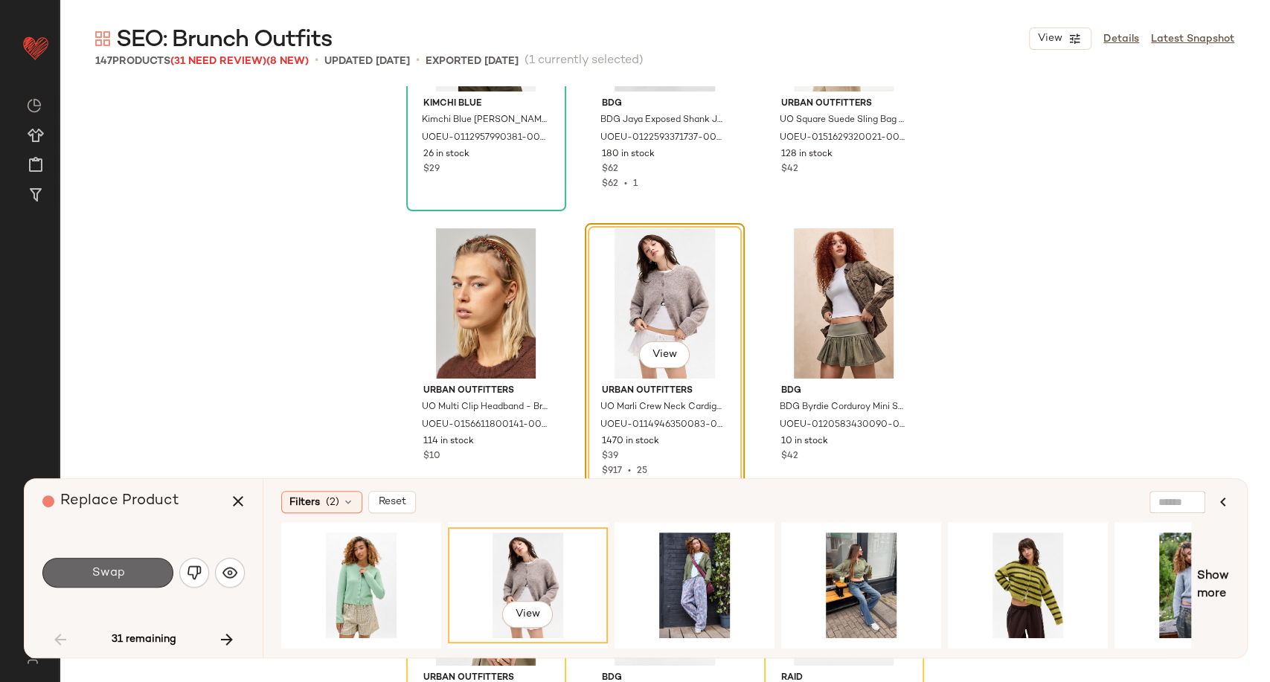
click at [148, 576] on button "Swap" at bounding box center [107, 573] width 131 height 30
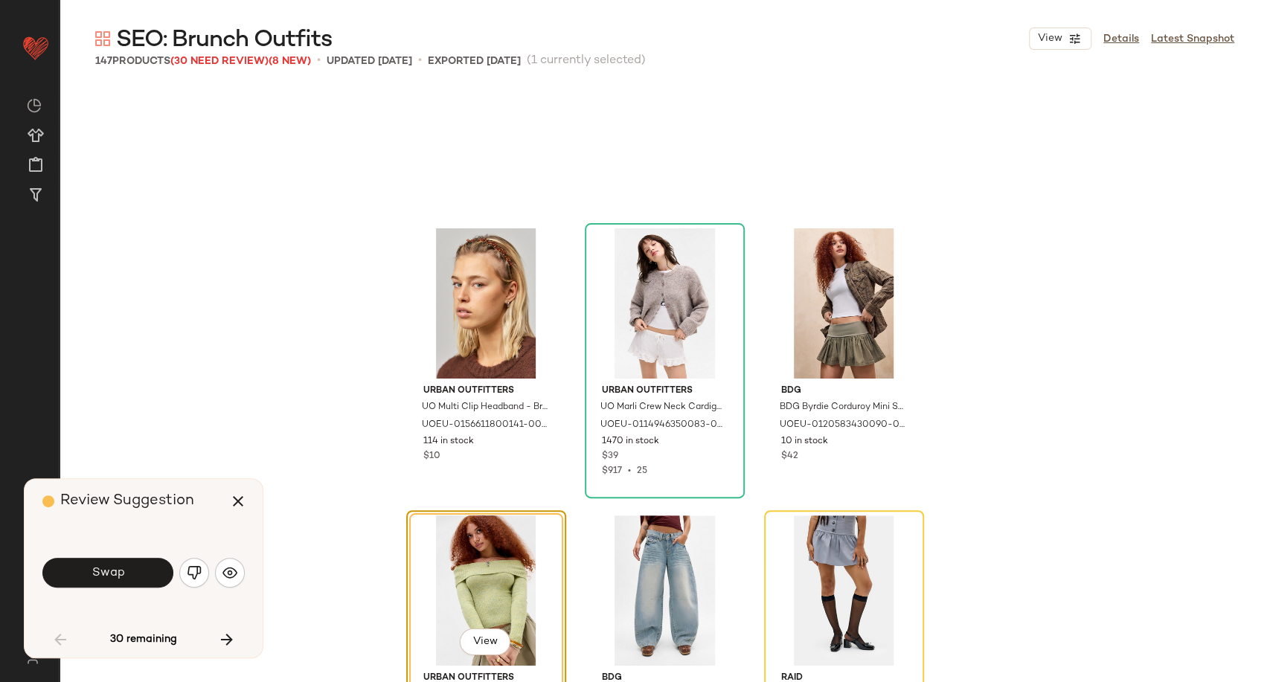
scroll to position [3732, 0]
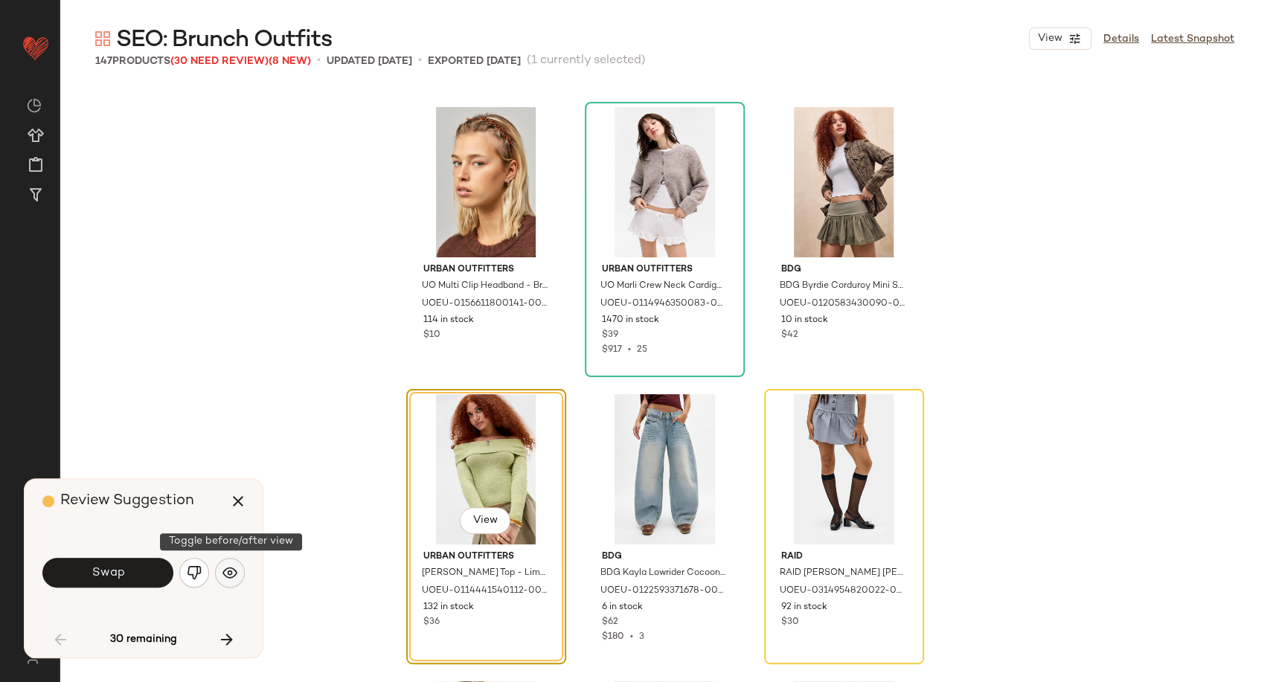
click at [232, 586] on button "button" at bounding box center [230, 573] width 30 height 30
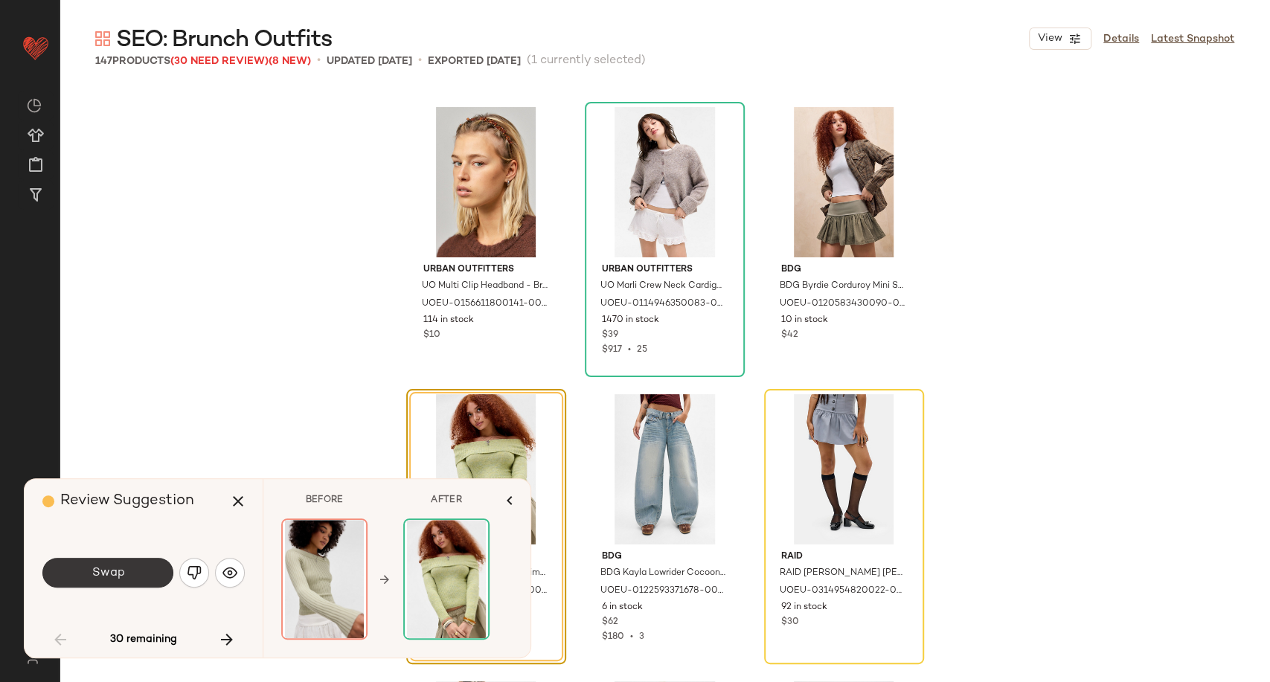
click at [142, 582] on button "Swap" at bounding box center [107, 573] width 131 height 30
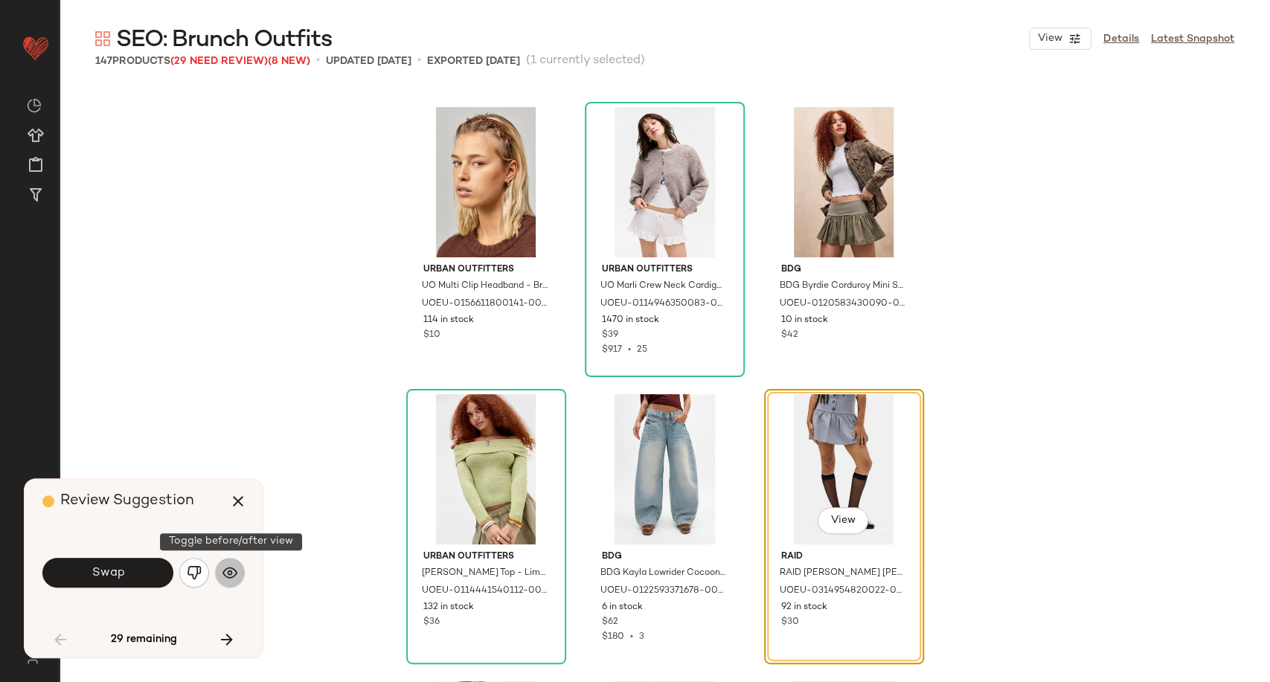
click at [222, 574] on img "button" at bounding box center [229, 572] width 15 height 15
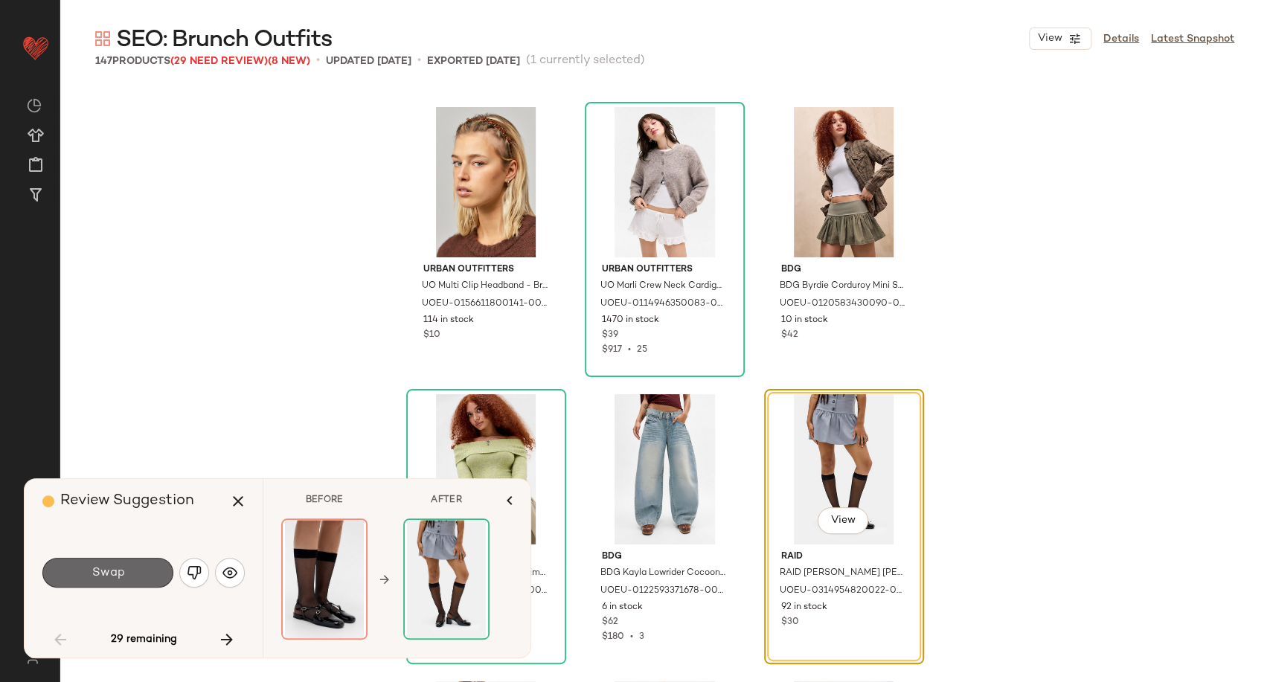
click at [143, 577] on button "Swap" at bounding box center [107, 573] width 131 height 30
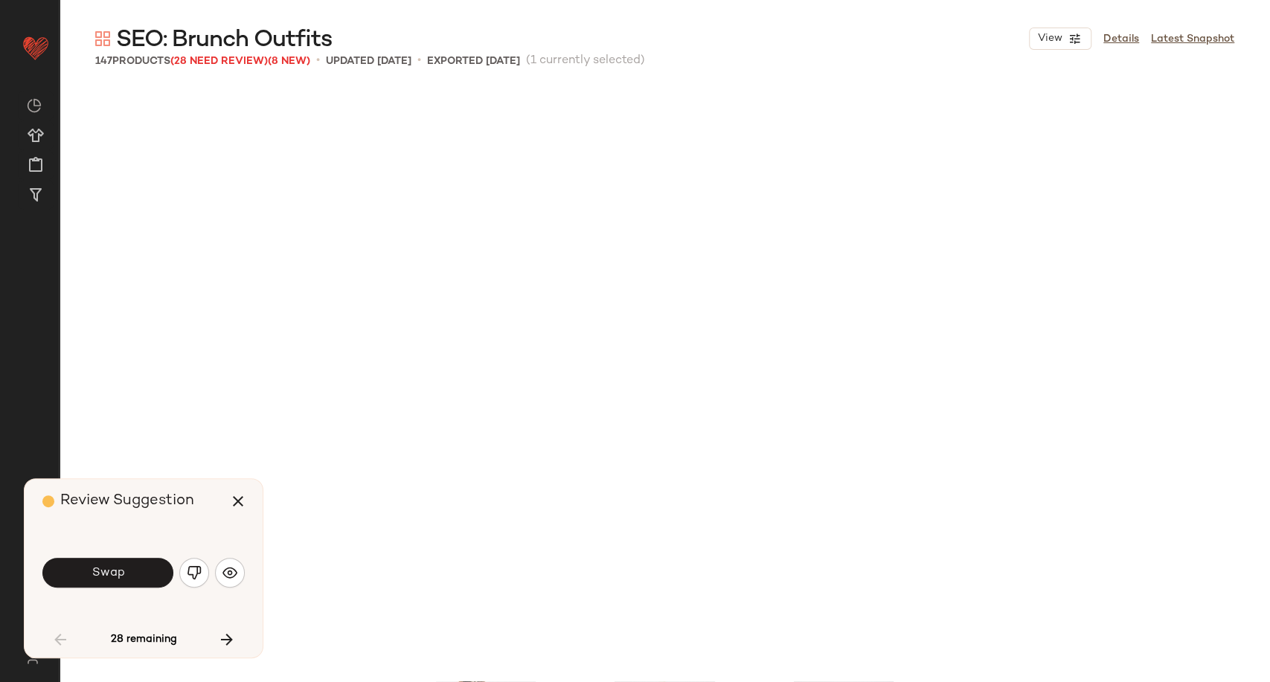
scroll to position [4307, 0]
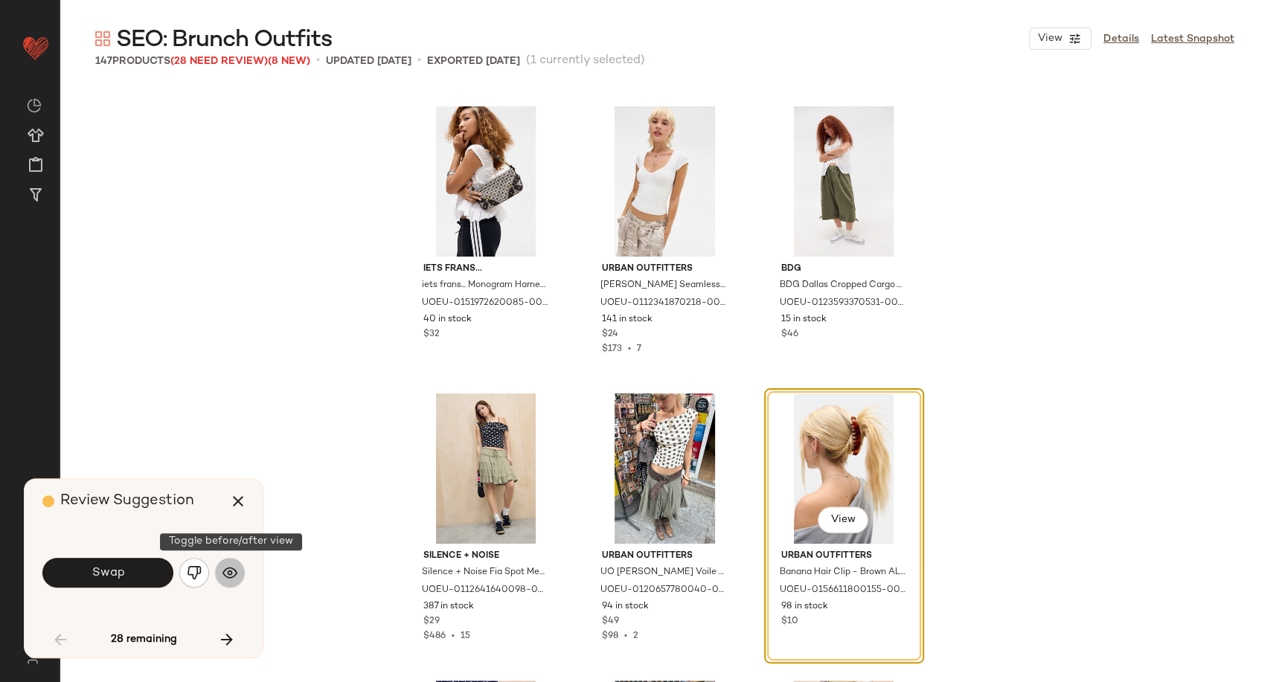
click at [225, 563] on button "button" at bounding box center [230, 573] width 30 height 30
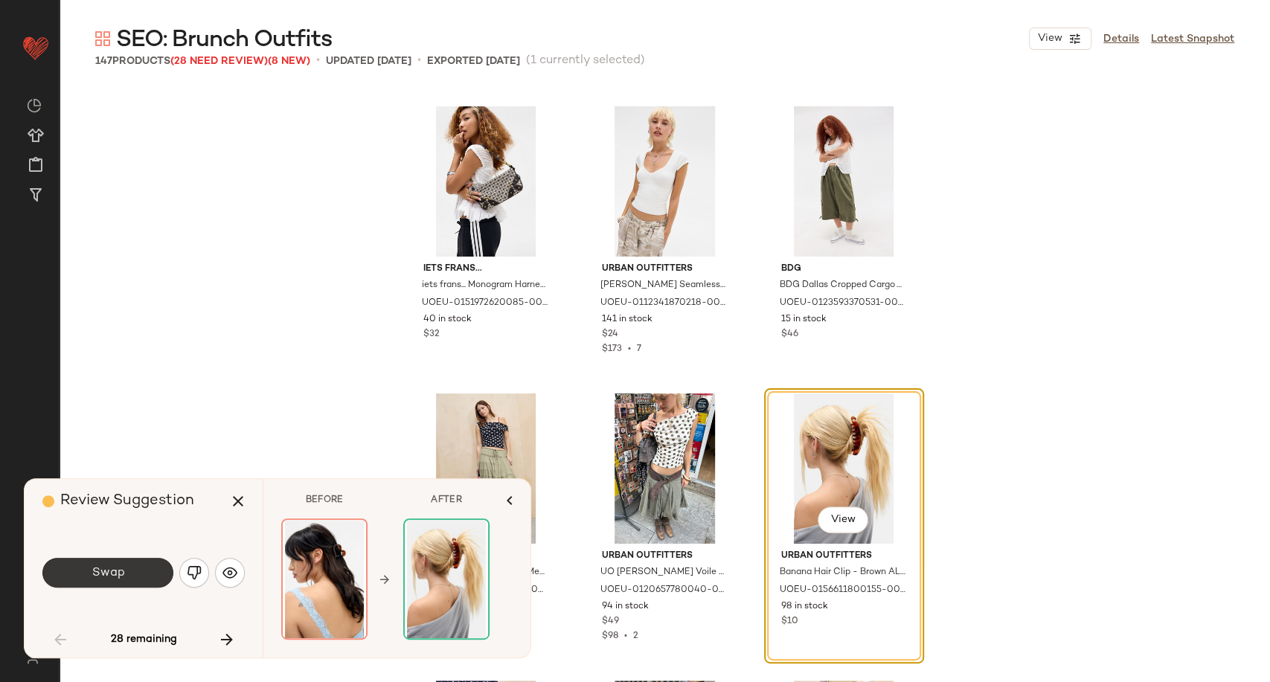
click at [107, 583] on button "Swap" at bounding box center [107, 573] width 131 height 30
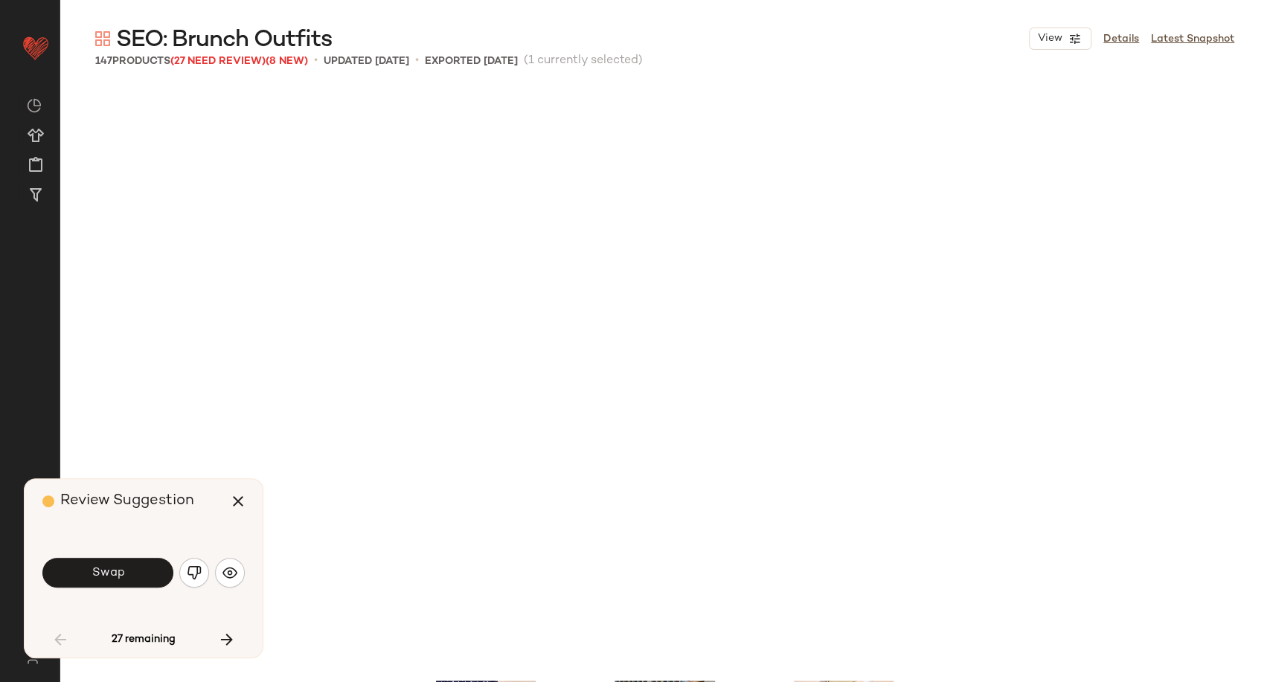
scroll to position [4880, 0]
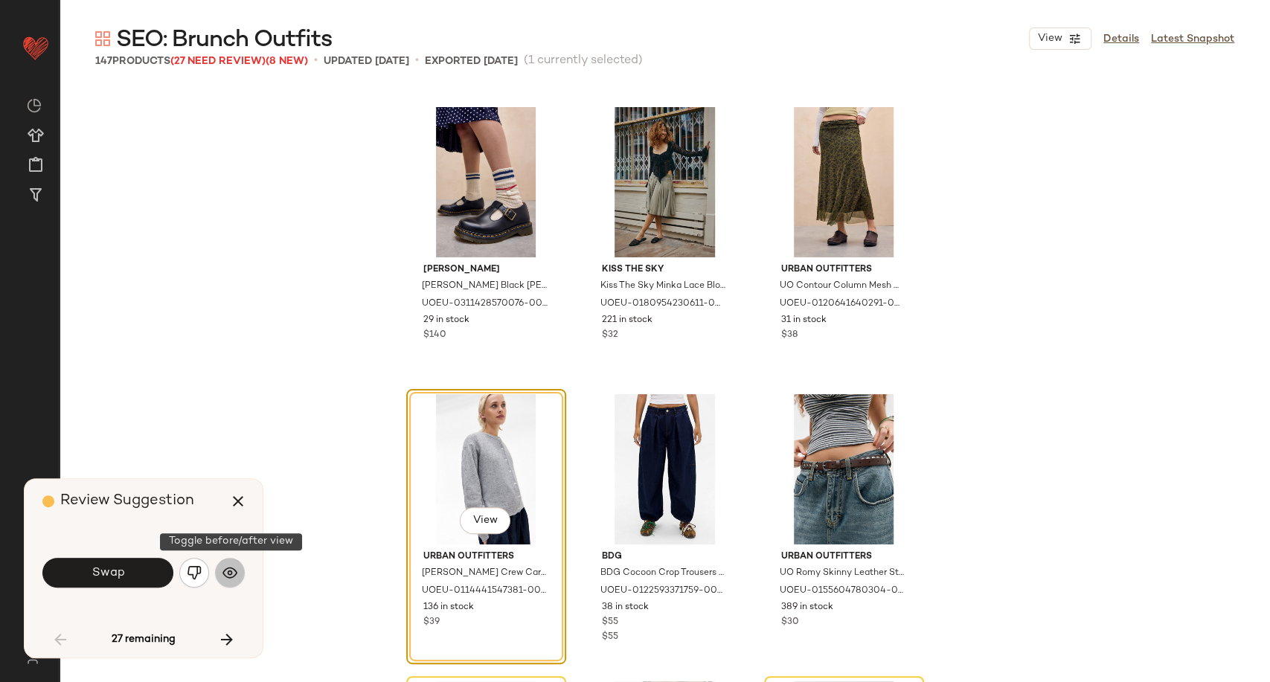
click at [225, 582] on button "button" at bounding box center [230, 573] width 30 height 30
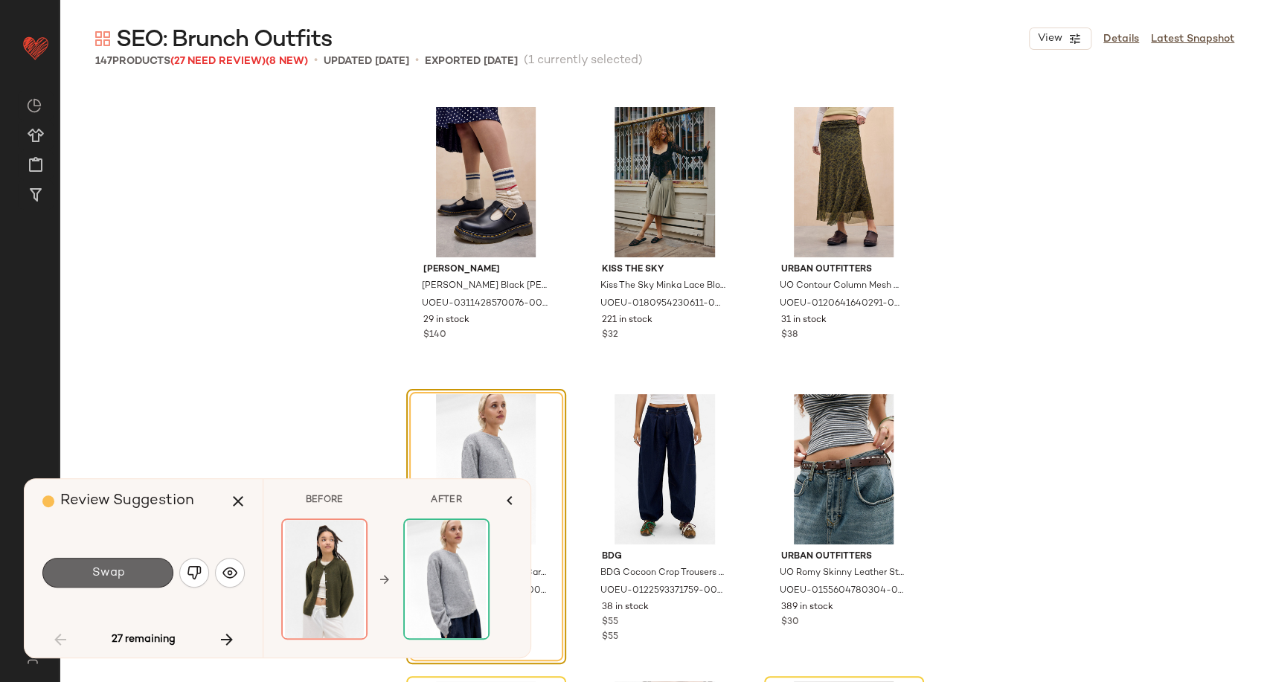
click at [115, 575] on span "Swap" at bounding box center [107, 573] width 33 height 14
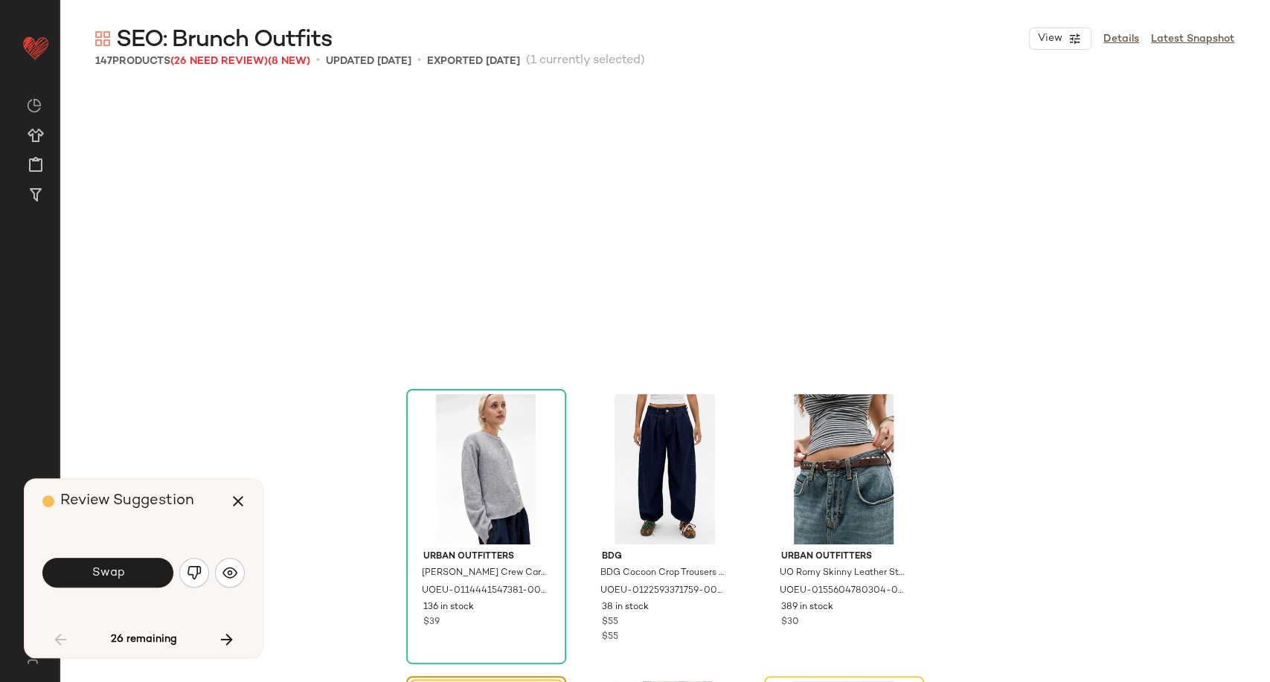
scroll to position [5168, 0]
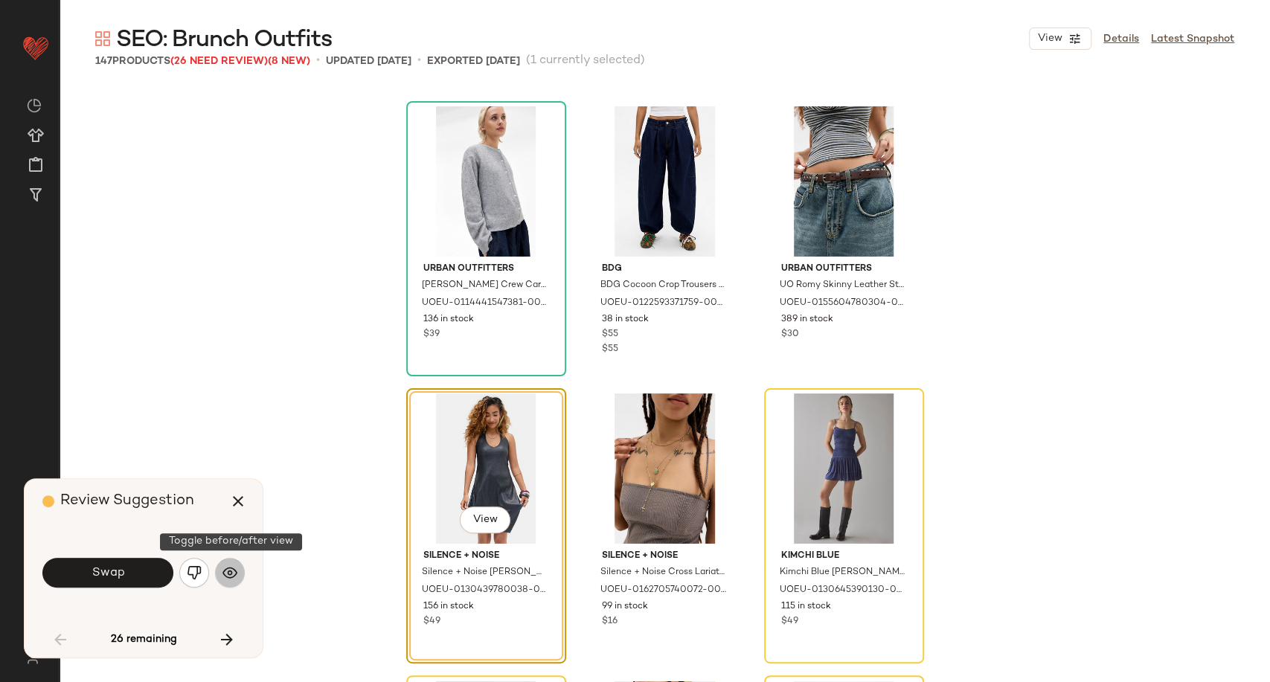
click at [219, 574] on button "button" at bounding box center [230, 573] width 30 height 30
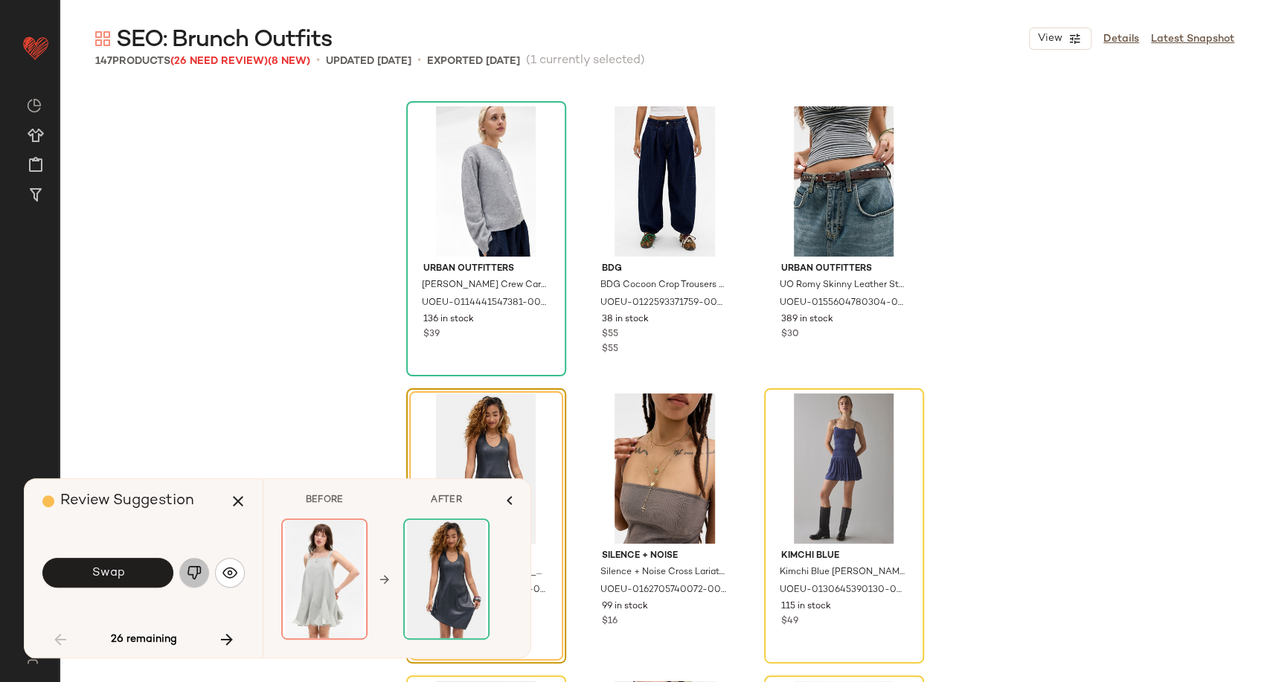
click at [200, 576] on img "button" at bounding box center [194, 572] width 15 height 15
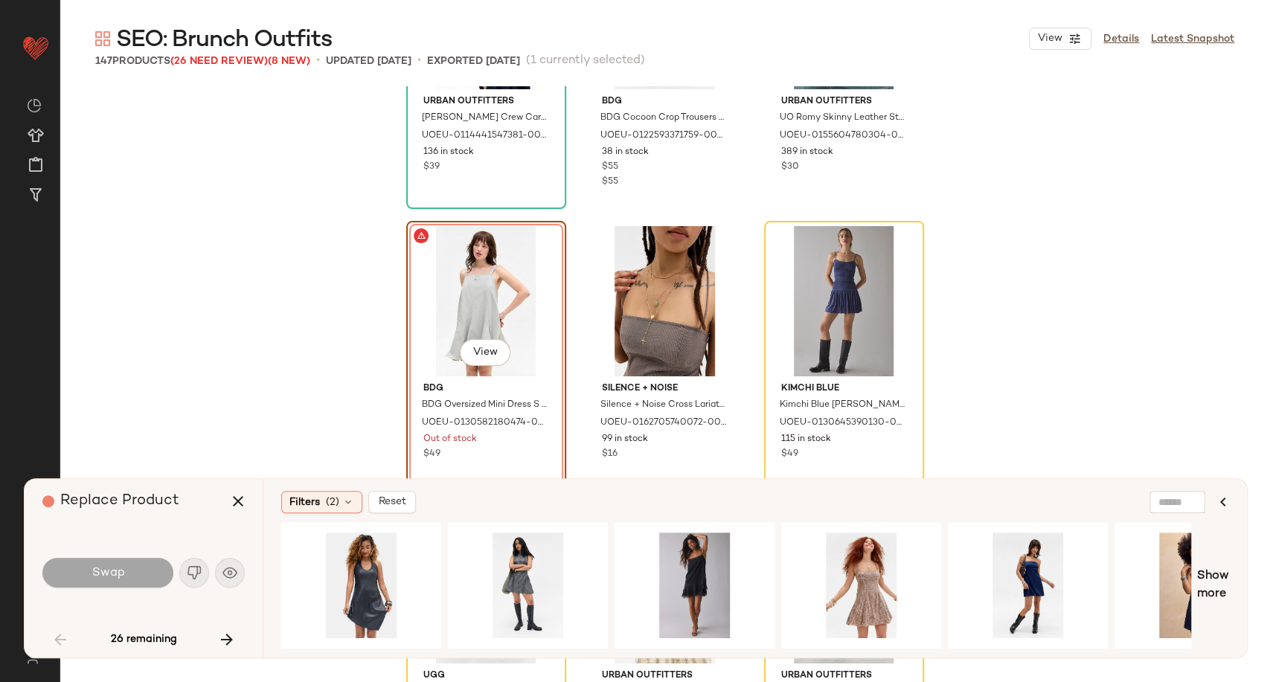
scroll to position [5416, 0]
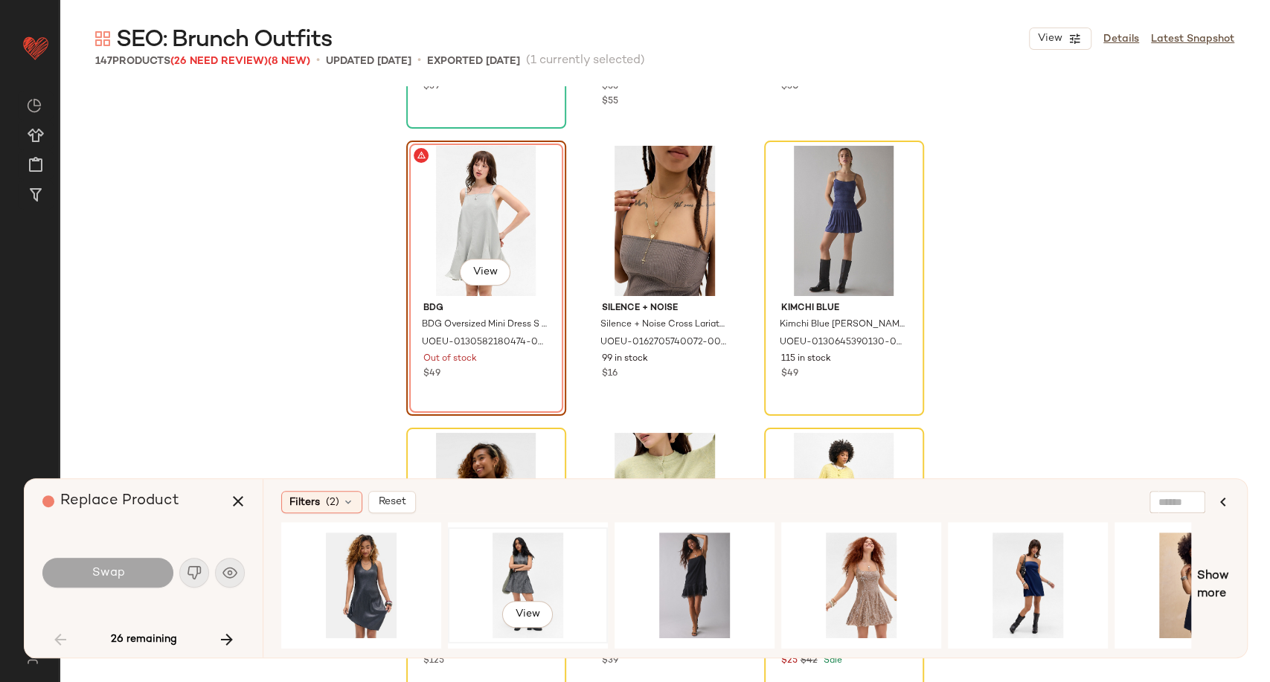
click at [522, 567] on div "View" at bounding box center [528, 586] width 150 height 106
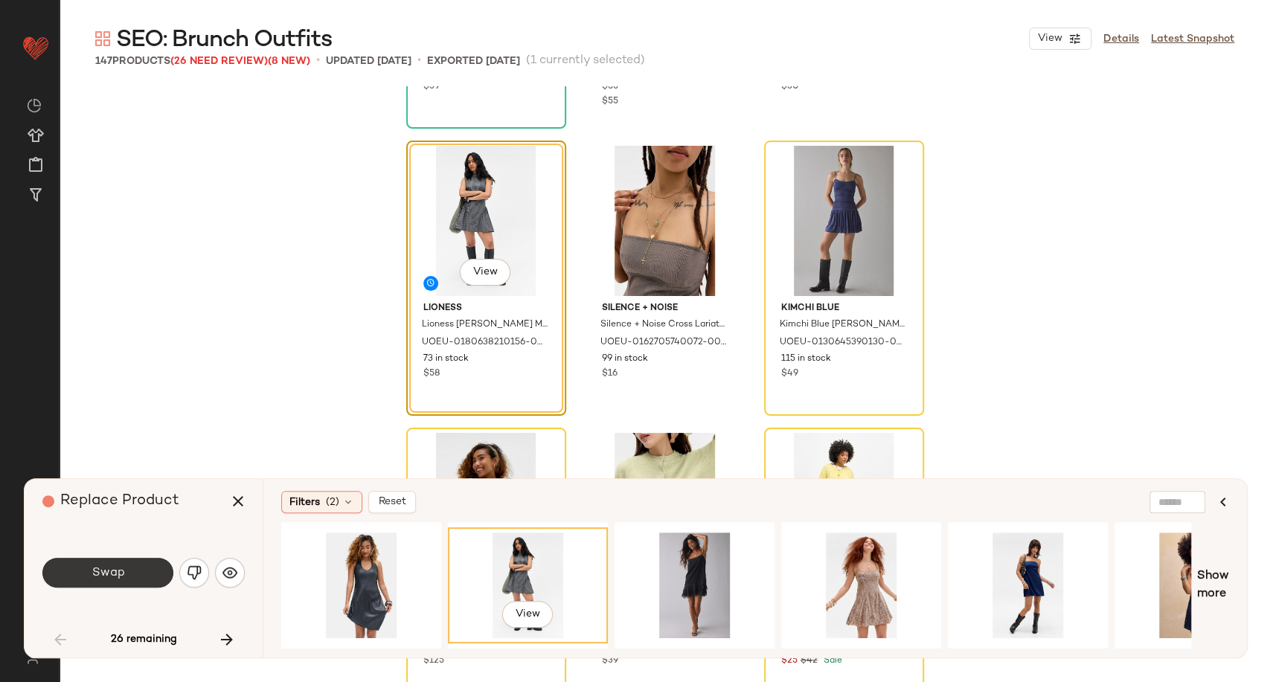
click at [141, 581] on button "Swap" at bounding box center [107, 573] width 131 height 30
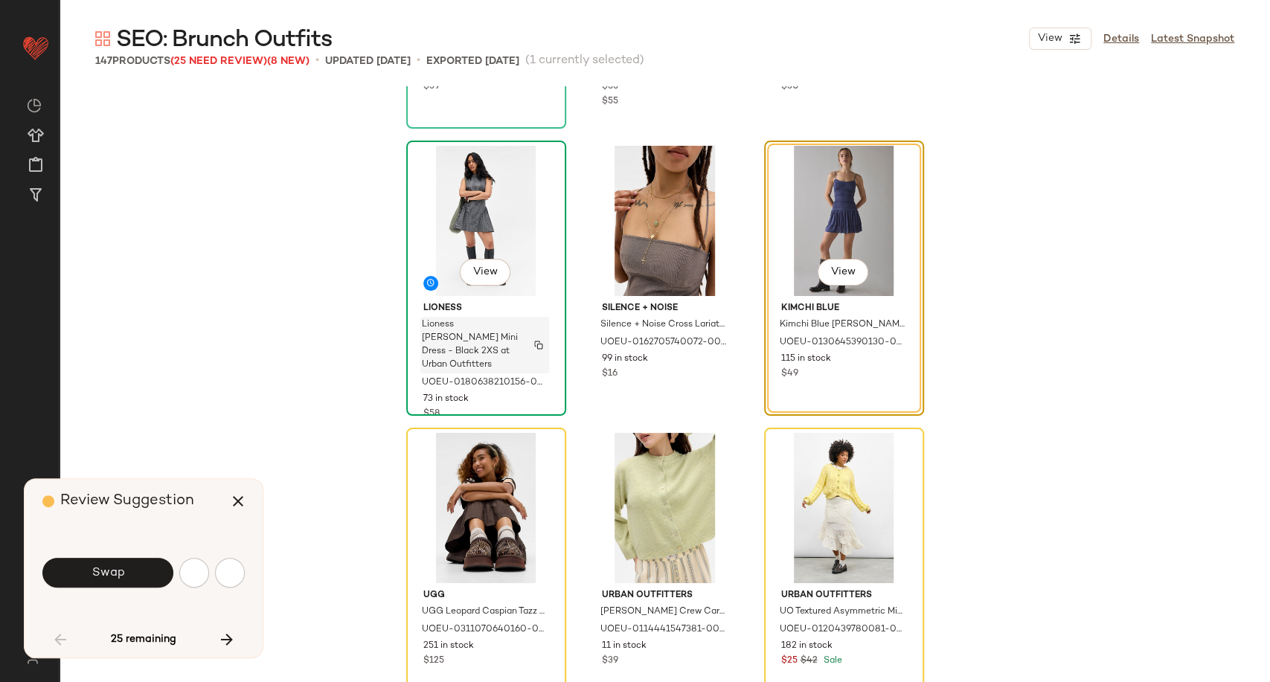
scroll to position [5168, 0]
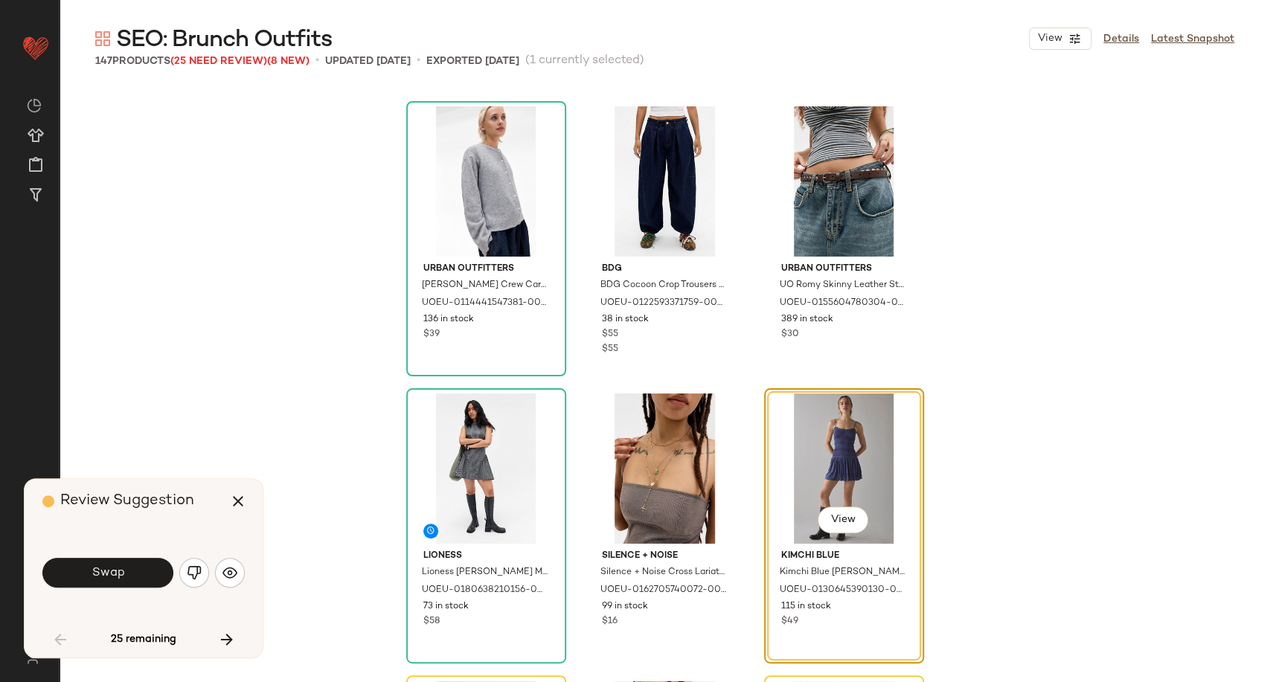
click at [214, 585] on div "Swap" at bounding box center [143, 573] width 202 height 36
click at [249, 560] on div "Review Suggestion Swap 25 remaining" at bounding box center [144, 568] width 238 height 179
click at [227, 574] on img "button" at bounding box center [229, 572] width 15 height 15
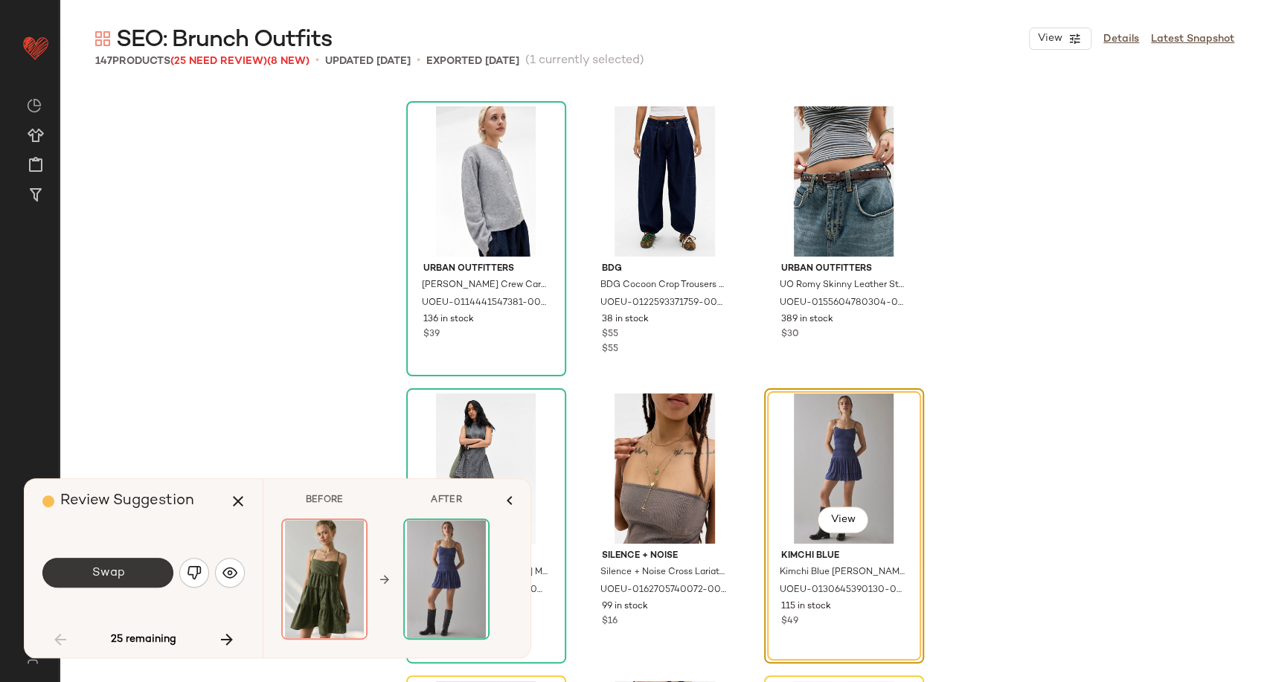
click at [130, 579] on button "Swap" at bounding box center [107, 573] width 131 height 30
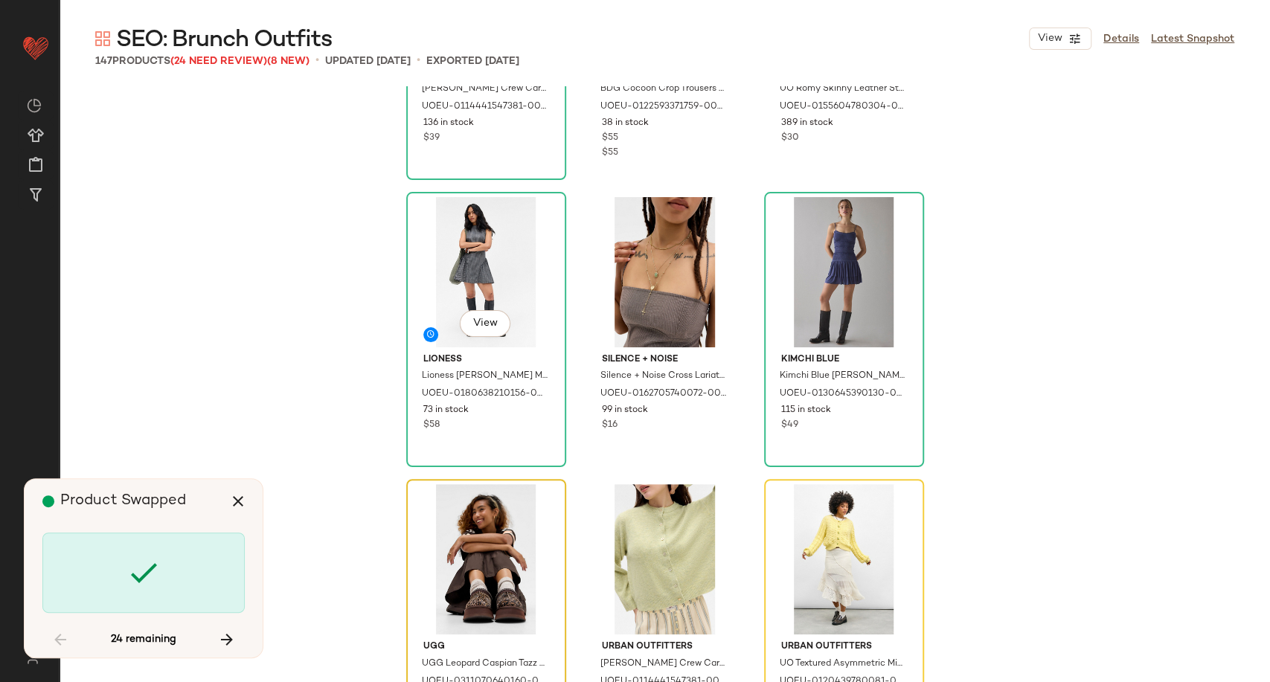
scroll to position [5416, 0]
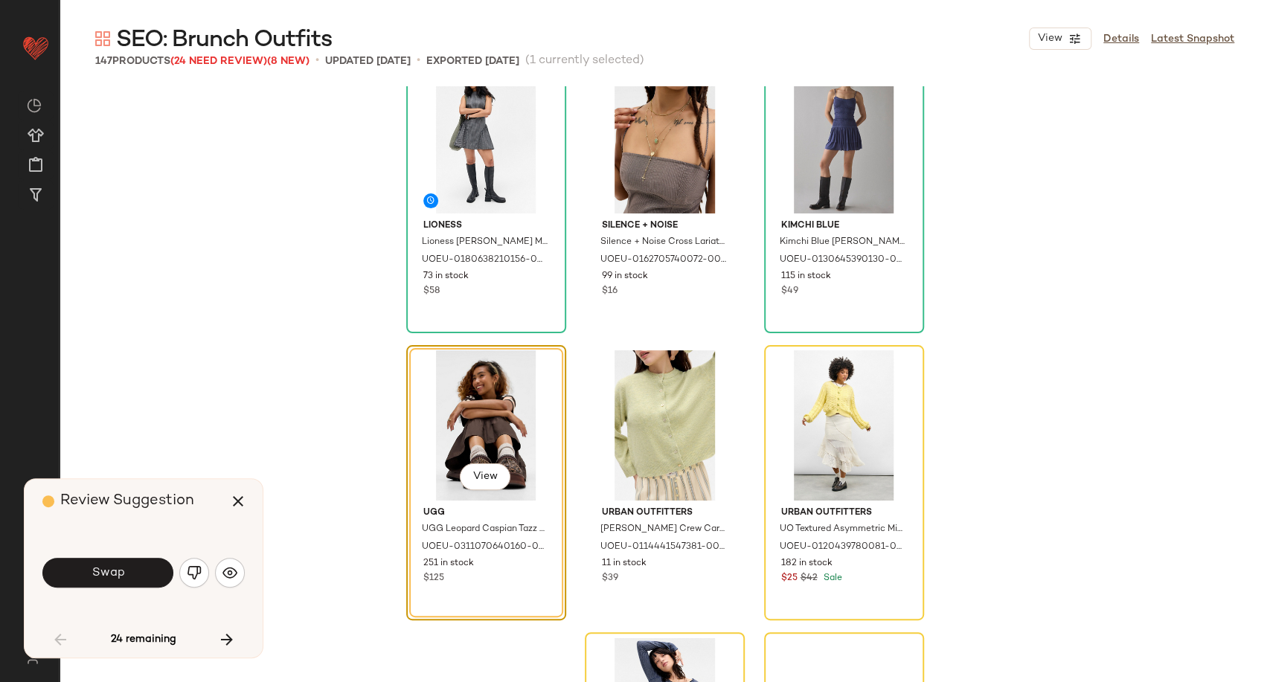
scroll to position [5455, 0]
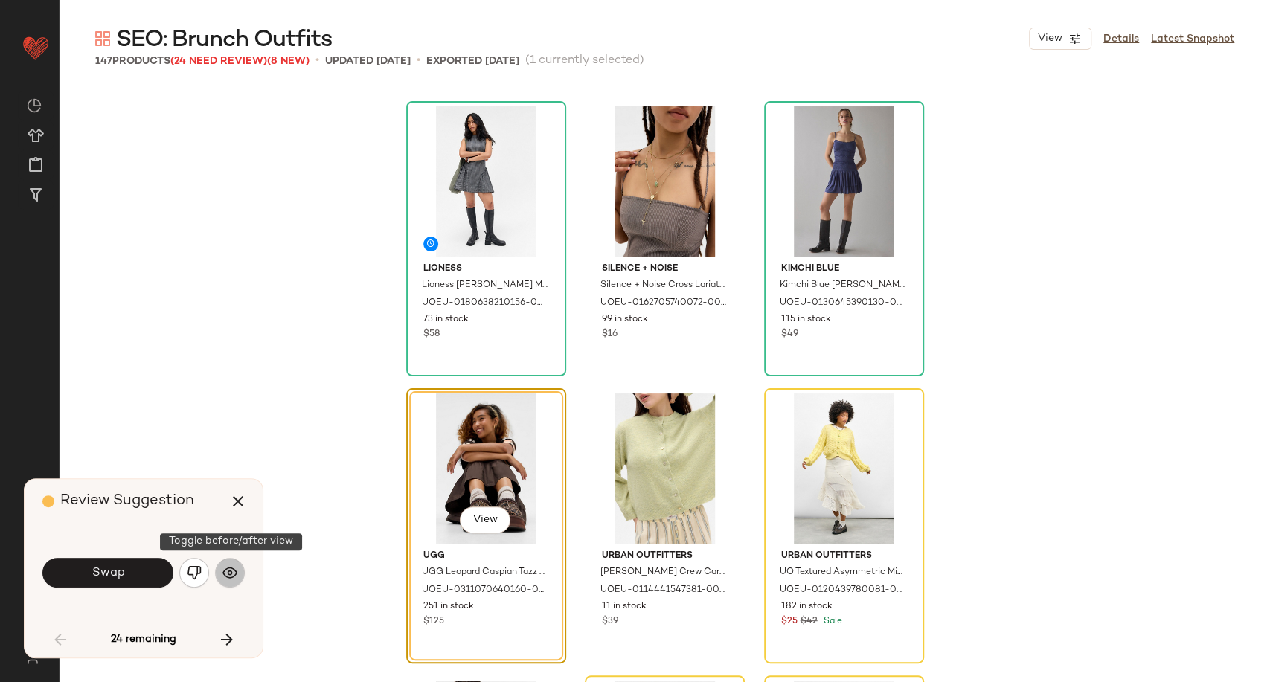
click at [232, 582] on button "button" at bounding box center [230, 573] width 30 height 30
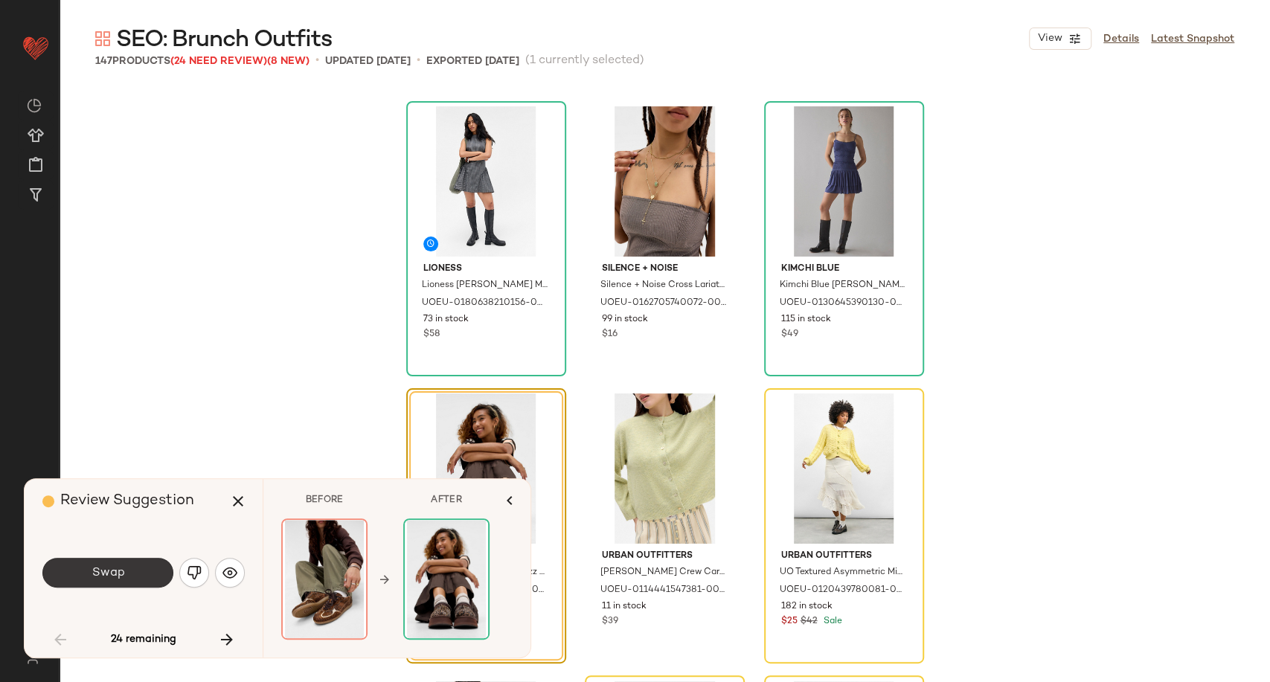
click at [104, 576] on span "Swap" at bounding box center [107, 573] width 33 height 14
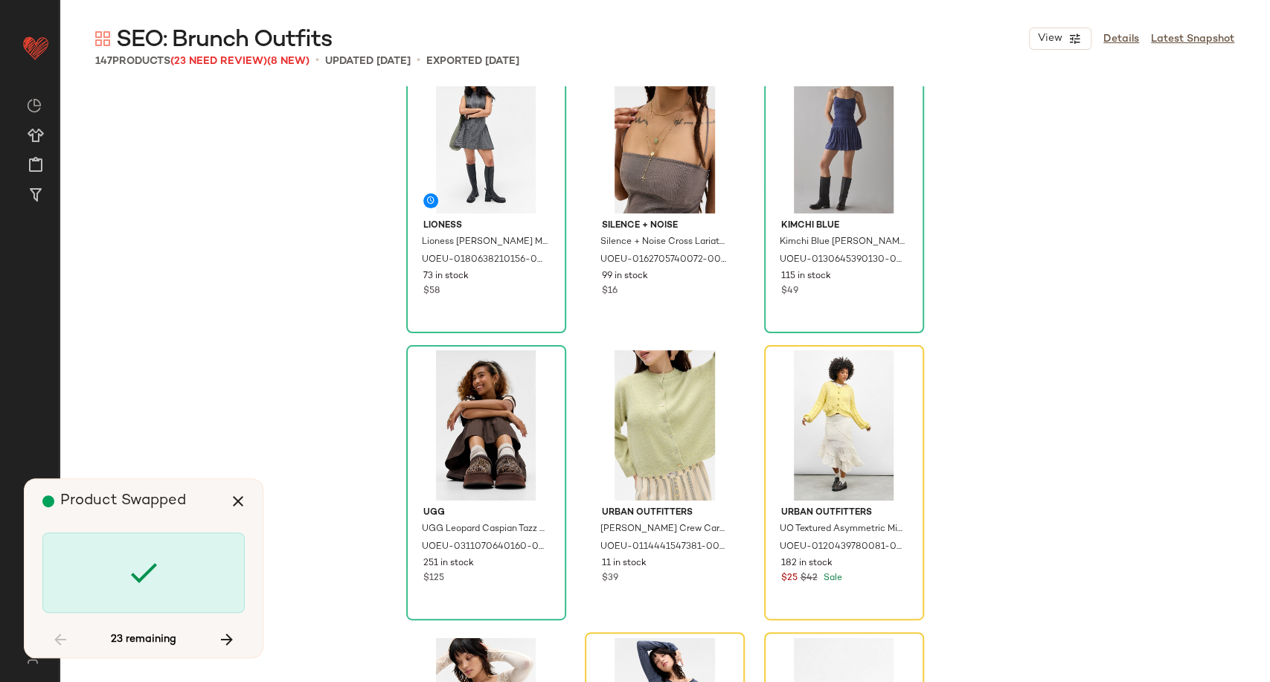
scroll to position [5538, 0]
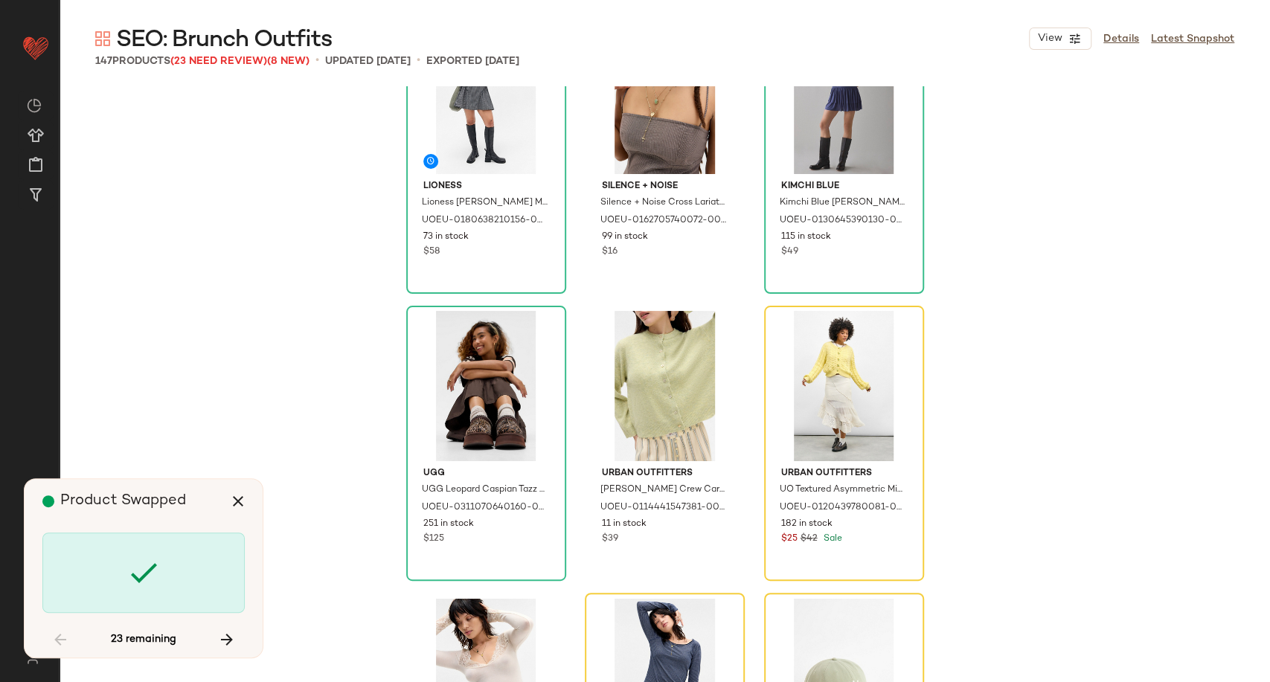
scroll to position [5455, 0]
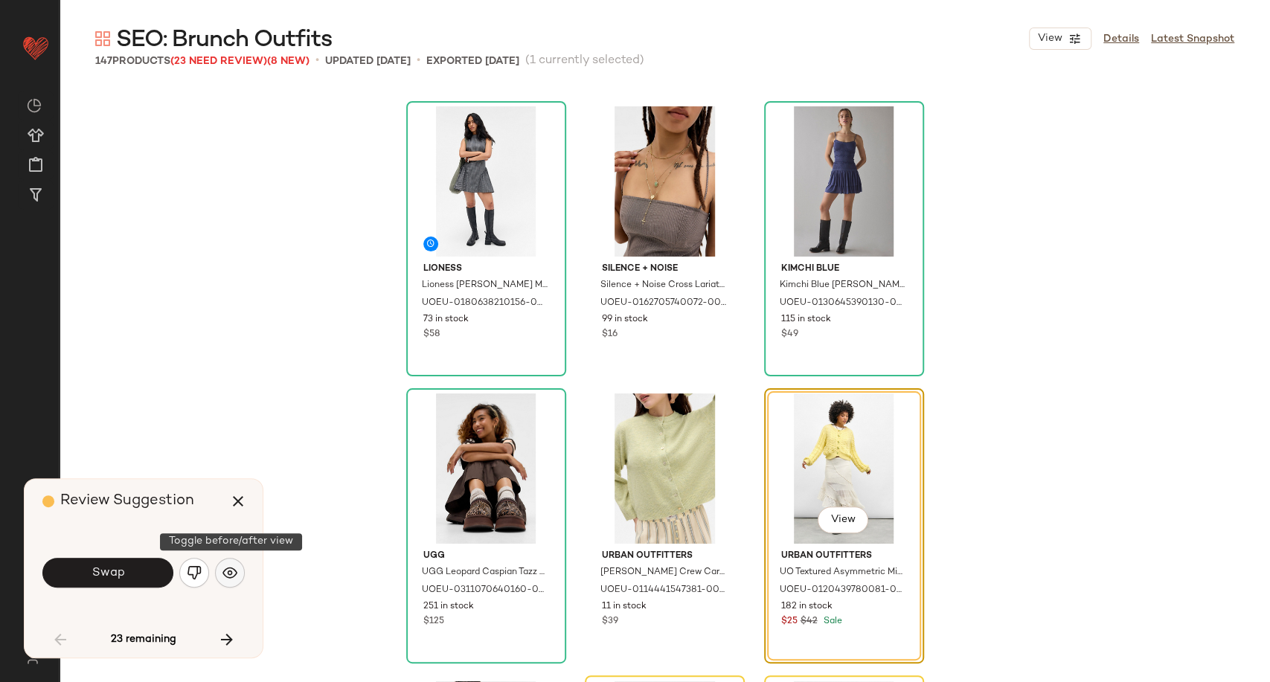
click at [234, 576] on img "button" at bounding box center [229, 572] width 15 height 15
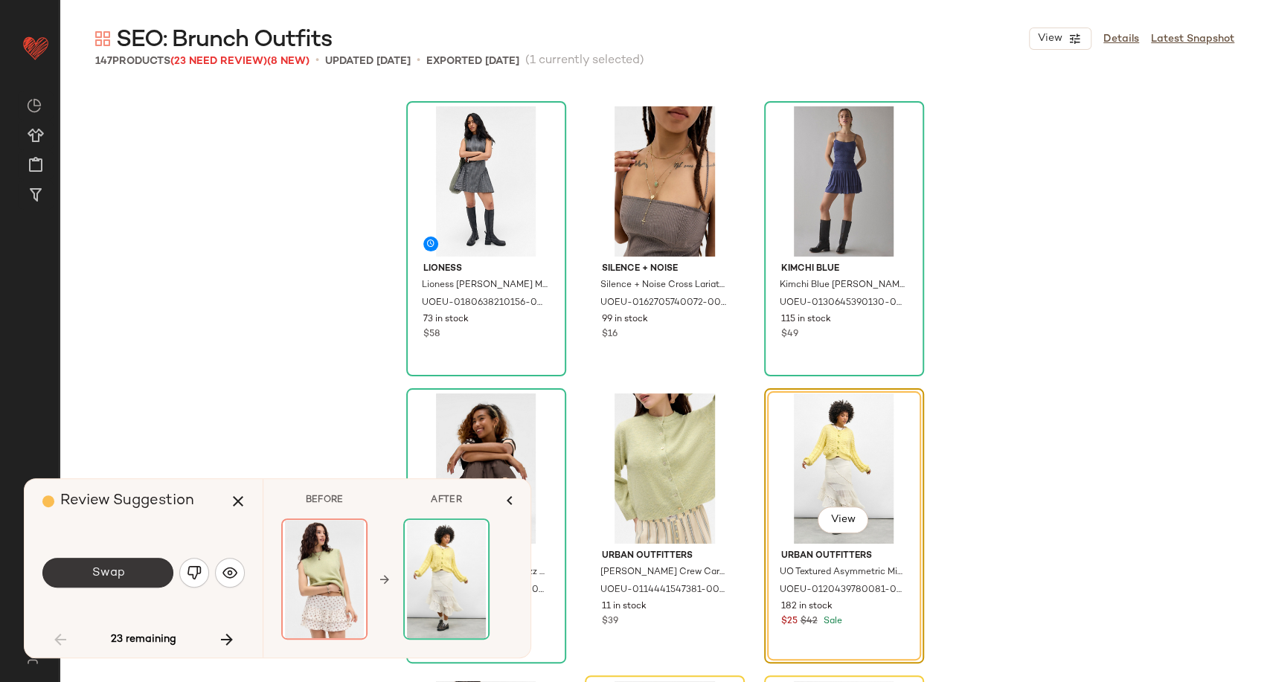
click at [138, 574] on button "Swap" at bounding box center [107, 573] width 131 height 30
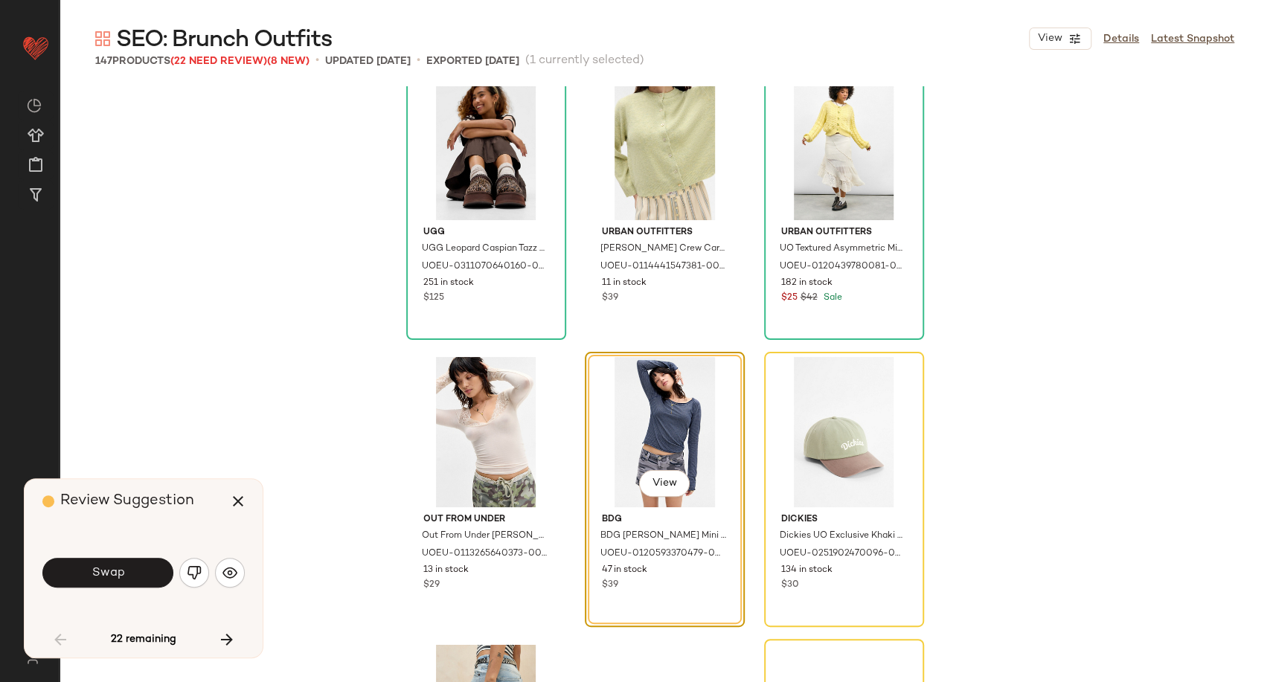
scroll to position [5742, 0]
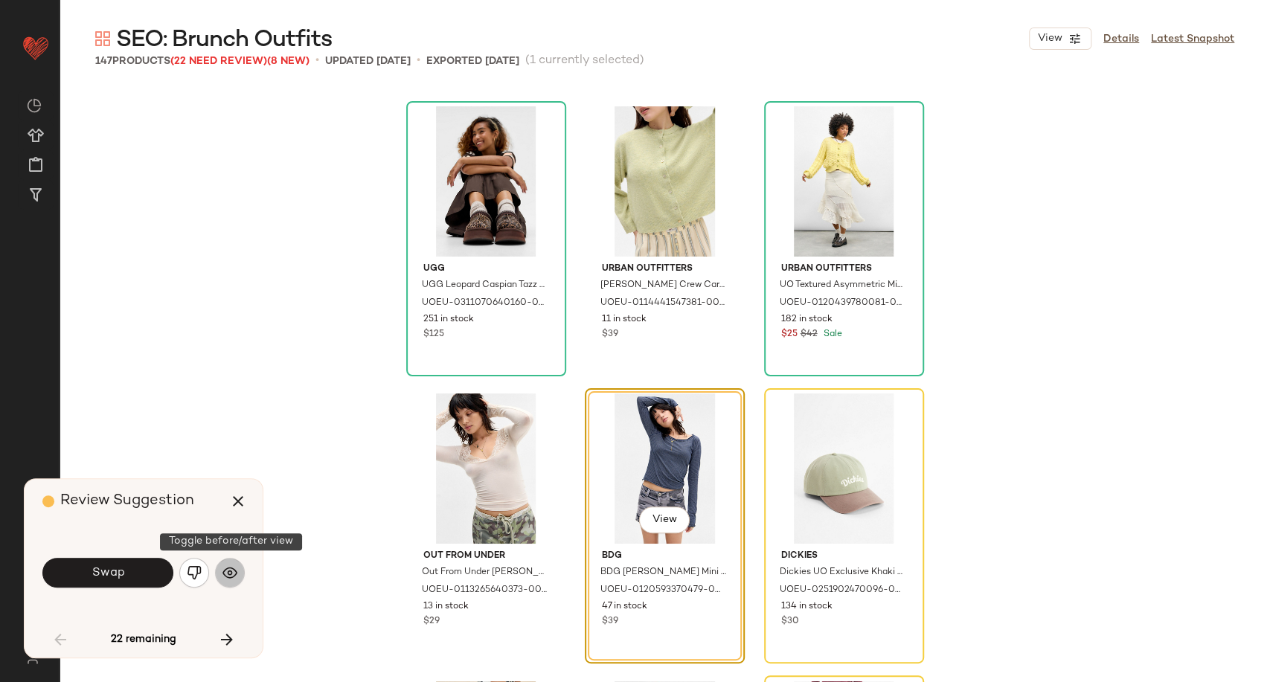
click at [224, 575] on img "button" at bounding box center [229, 572] width 15 height 15
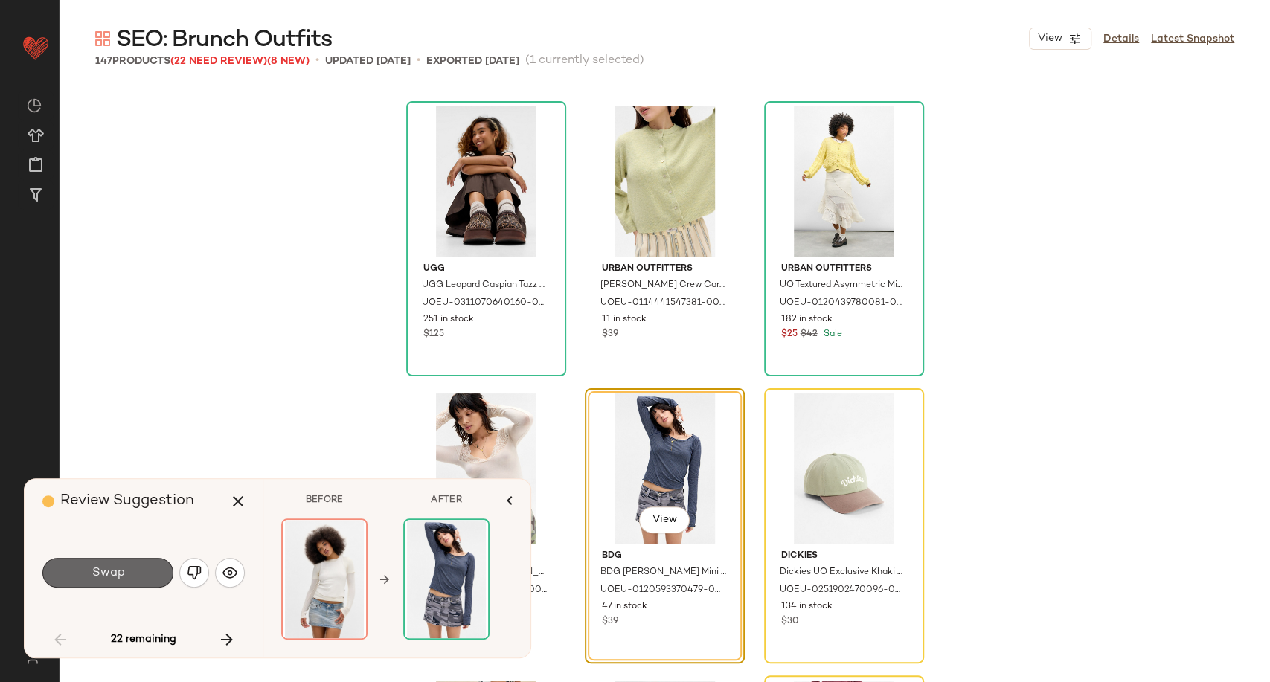
click at [114, 574] on span "Swap" at bounding box center [107, 573] width 33 height 14
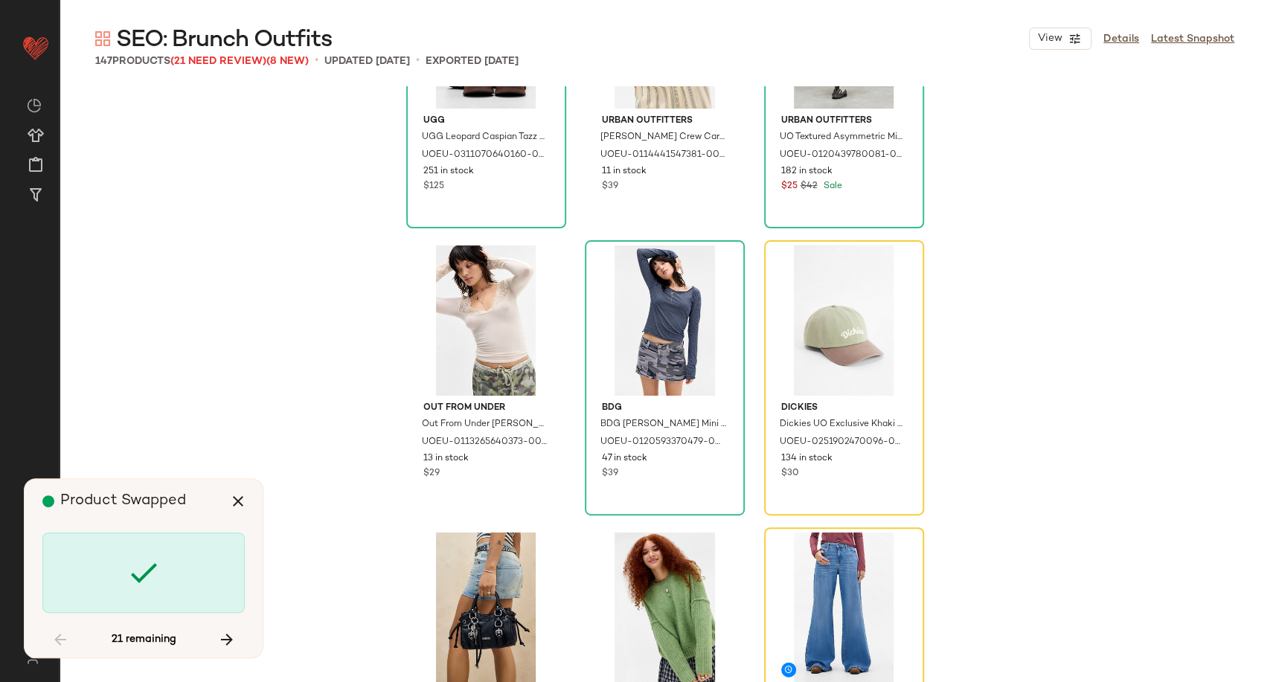
scroll to position [5907, 0]
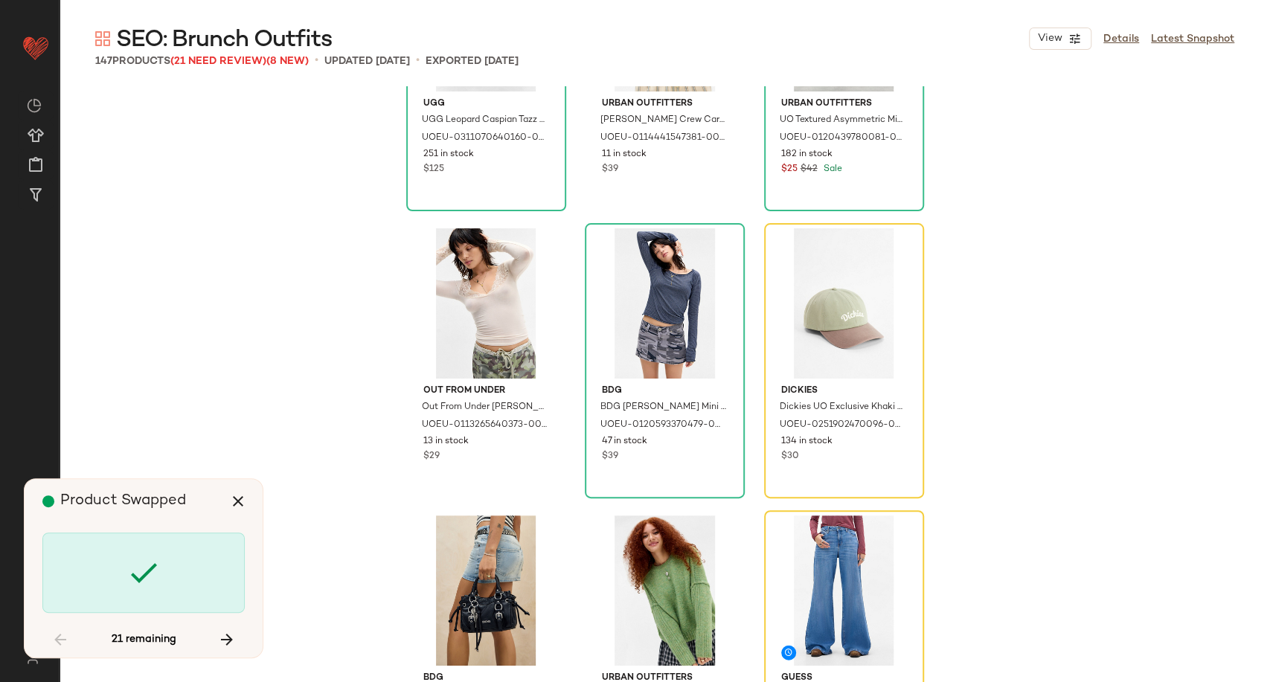
scroll to position [5742, 0]
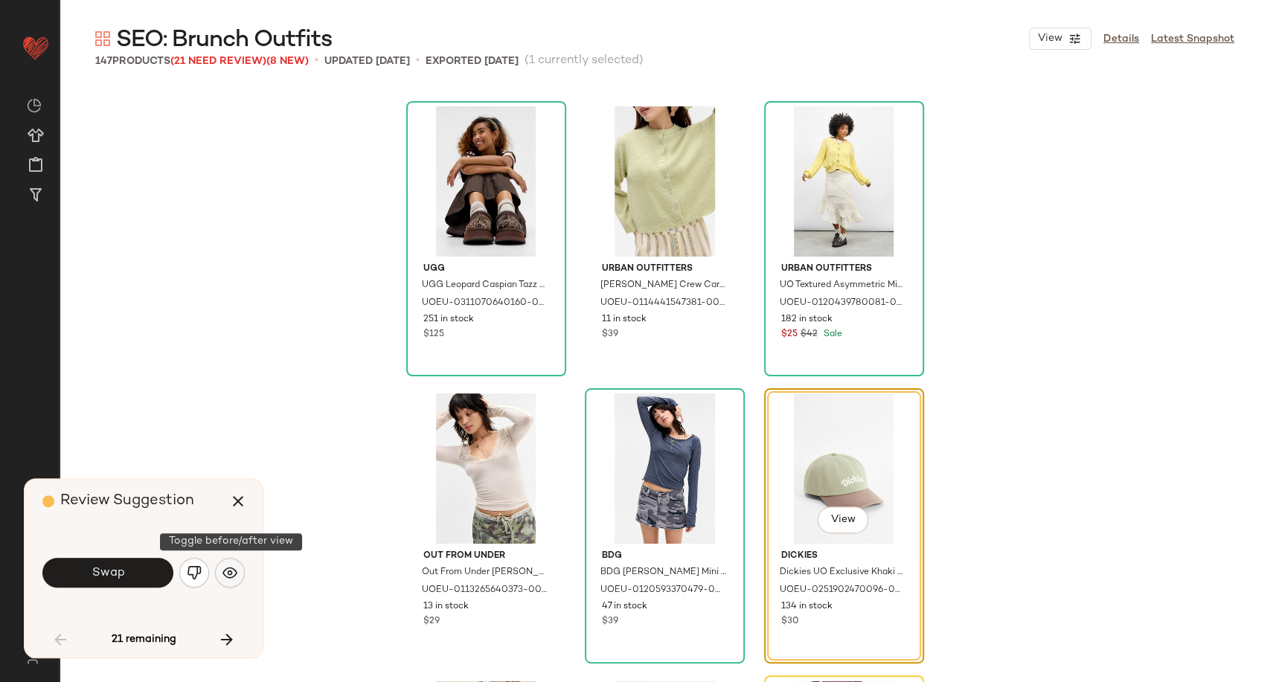
click at [230, 574] on img "button" at bounding box center [229, 572] width 15 height 15
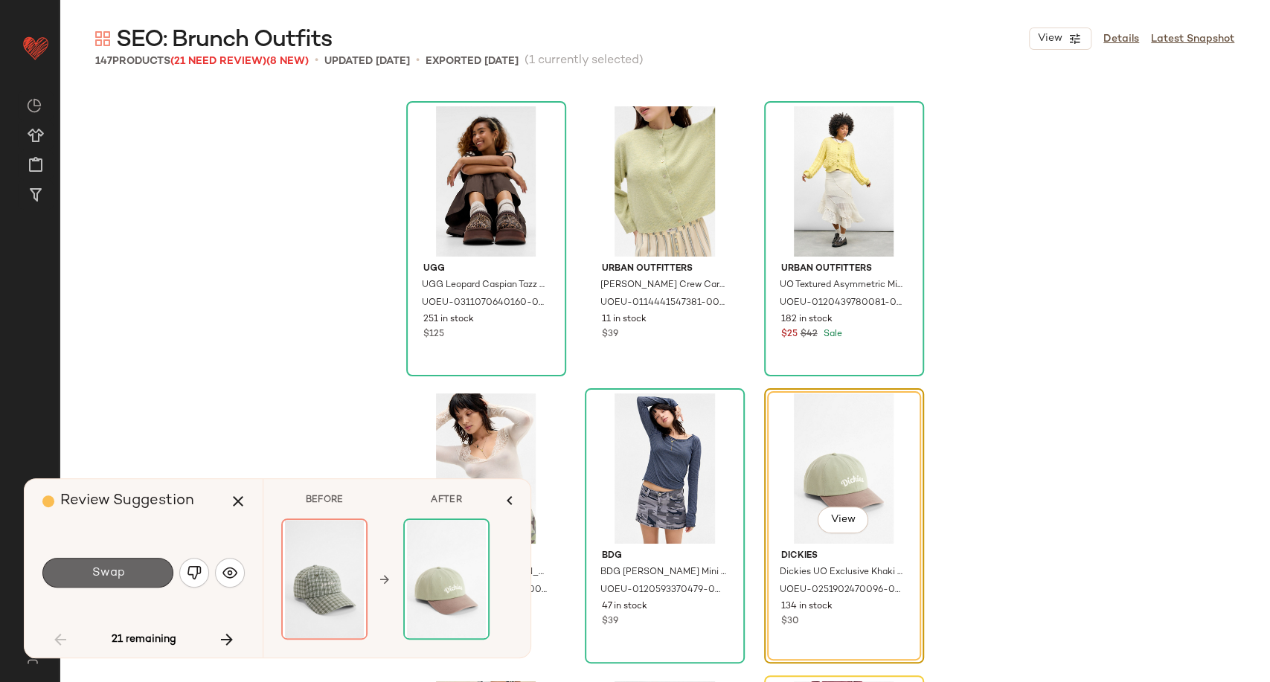
click at [126, 581] on button "Swap" at bounding box center [107, 573] width 131 height 30
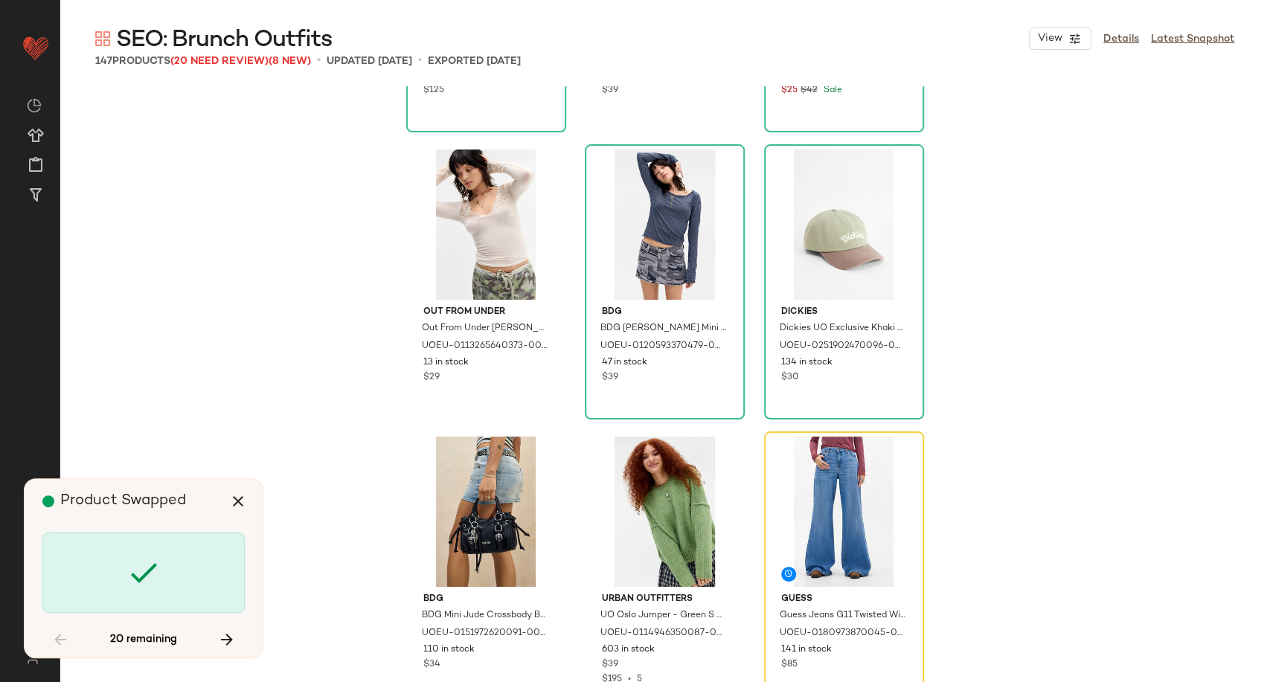
scroll to position [5990, 0]
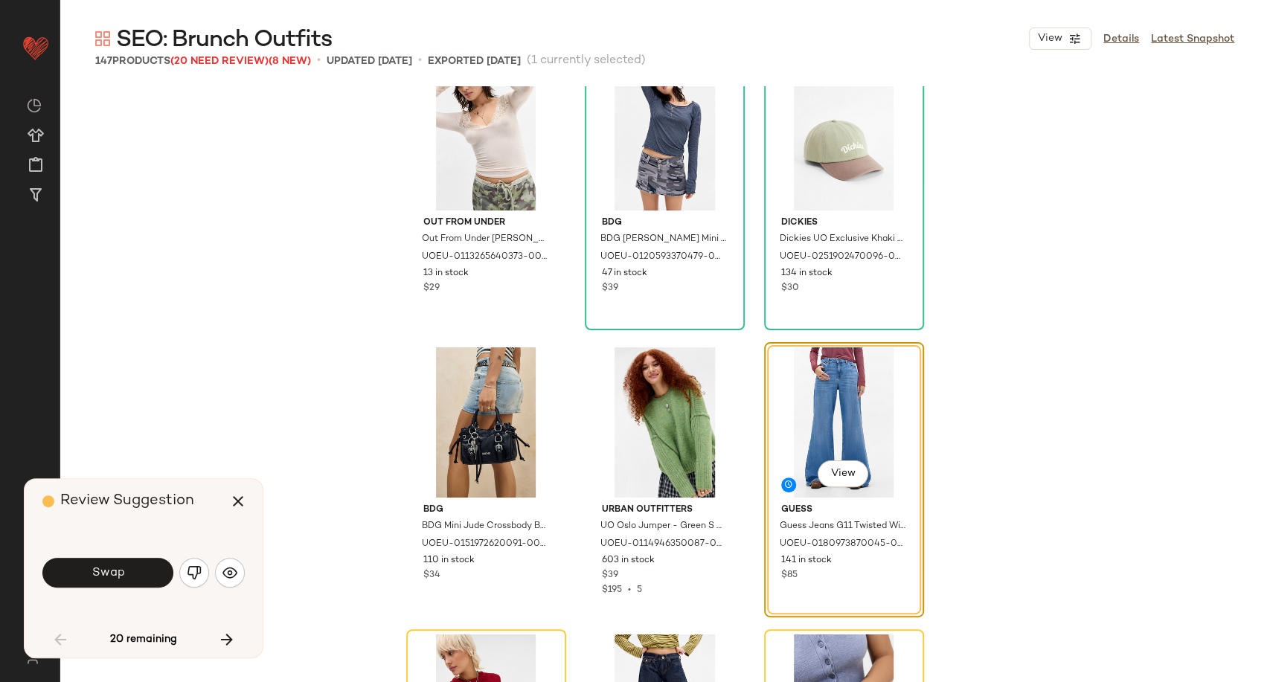
scroll to position [6111, 0]
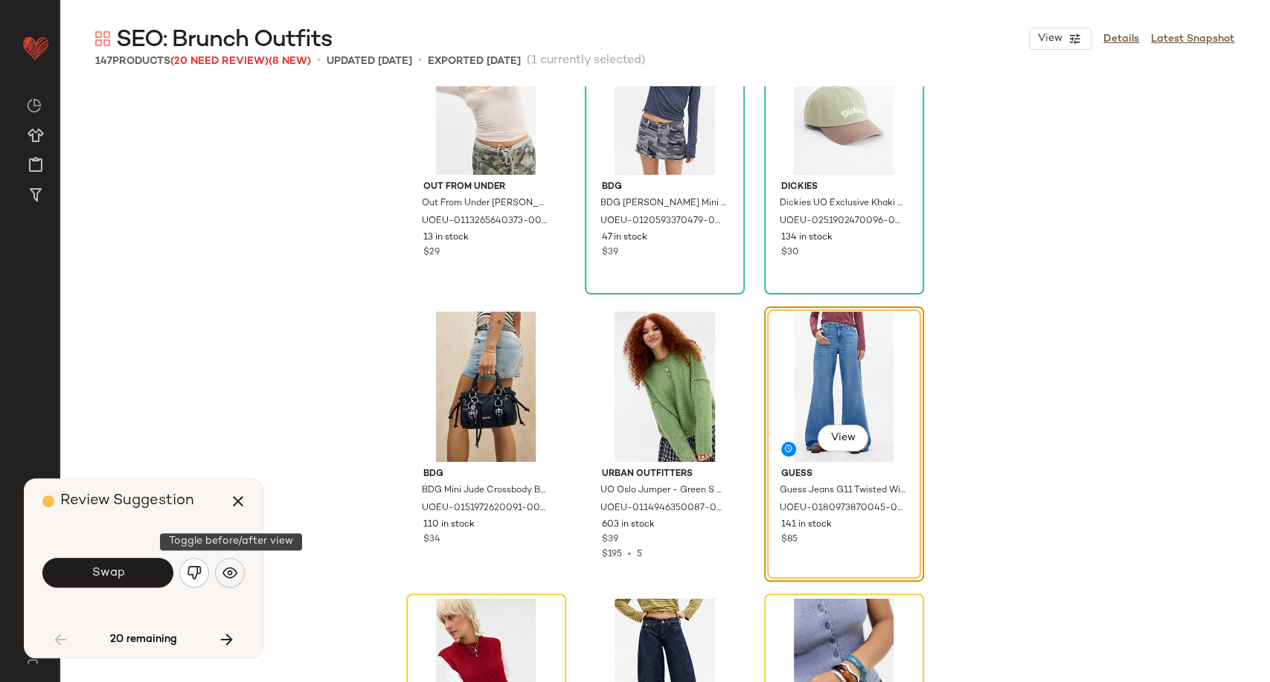
click at [224, 562] on button "button" at bounding box center [230, 573] width 30 height 30
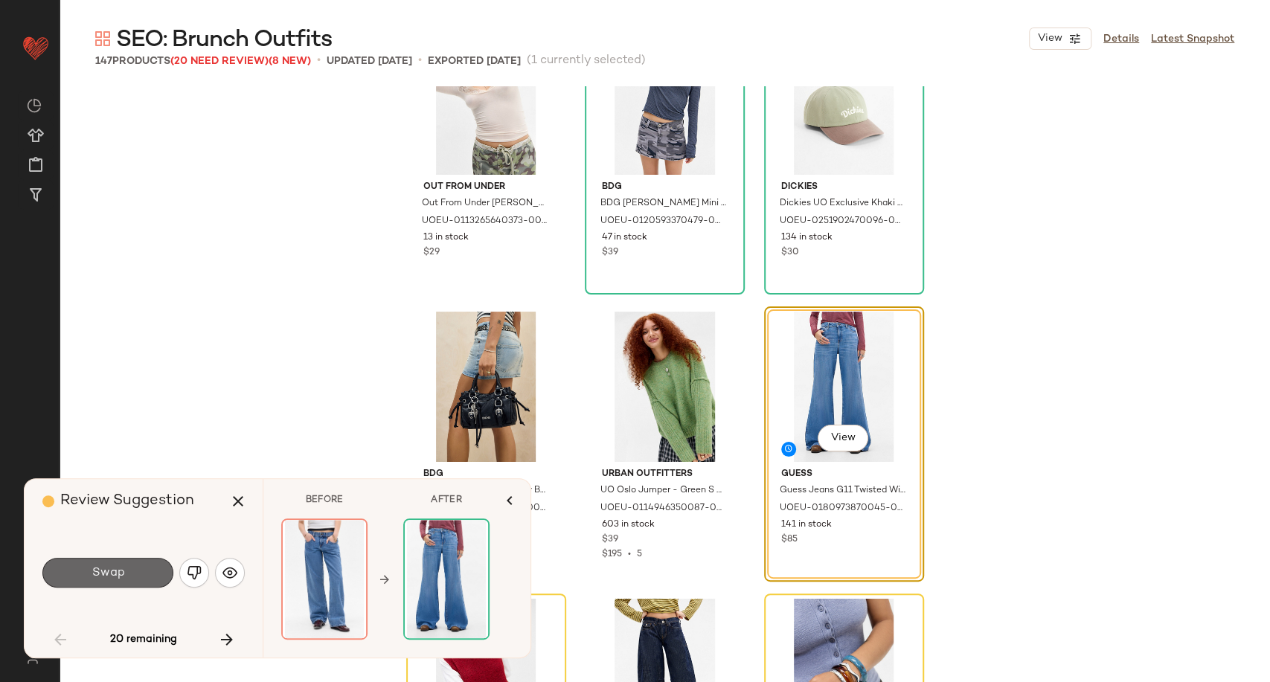
click at [170, 576] on button "Swap" at bounding box center [107, 573] width 131 height 30
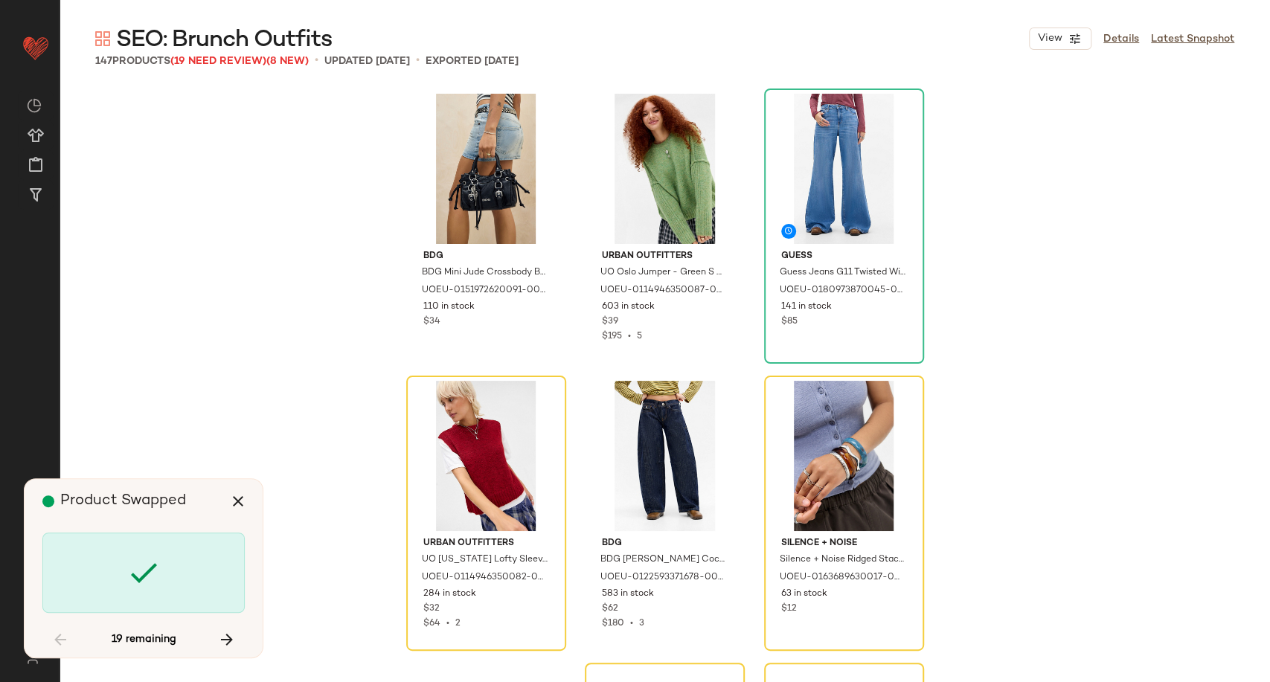
scroll to position [6359, 0]
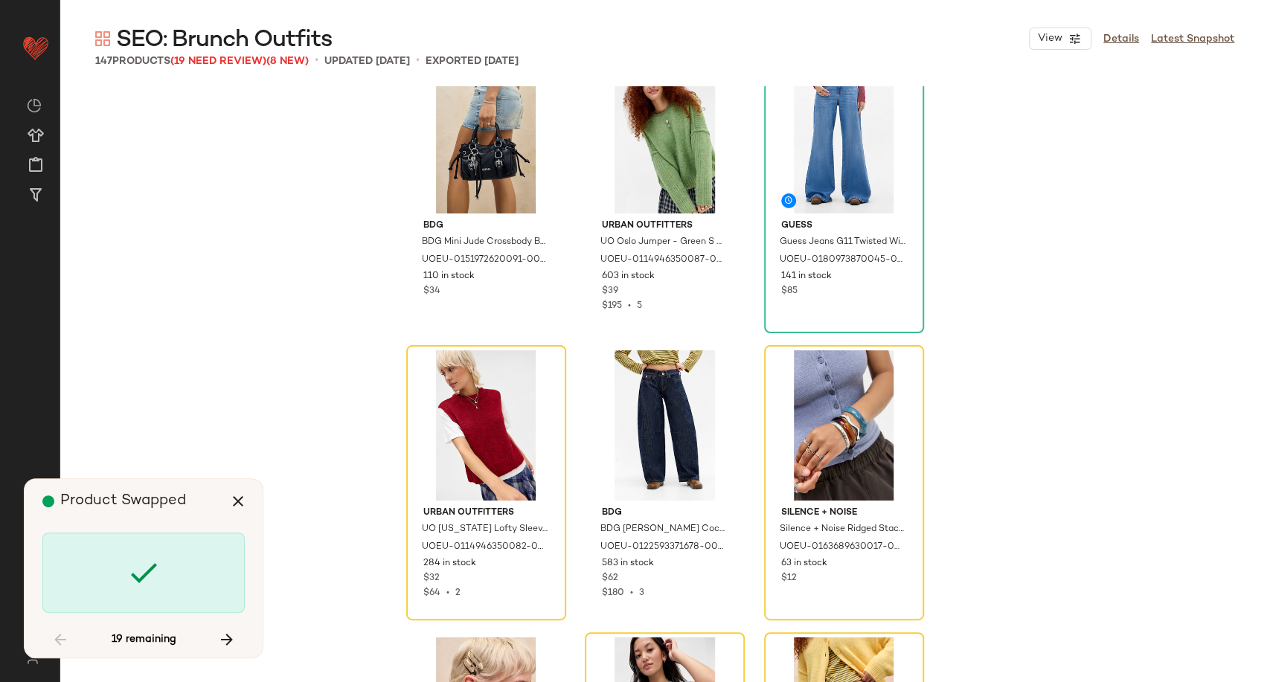
scroll to position [6316, 0]
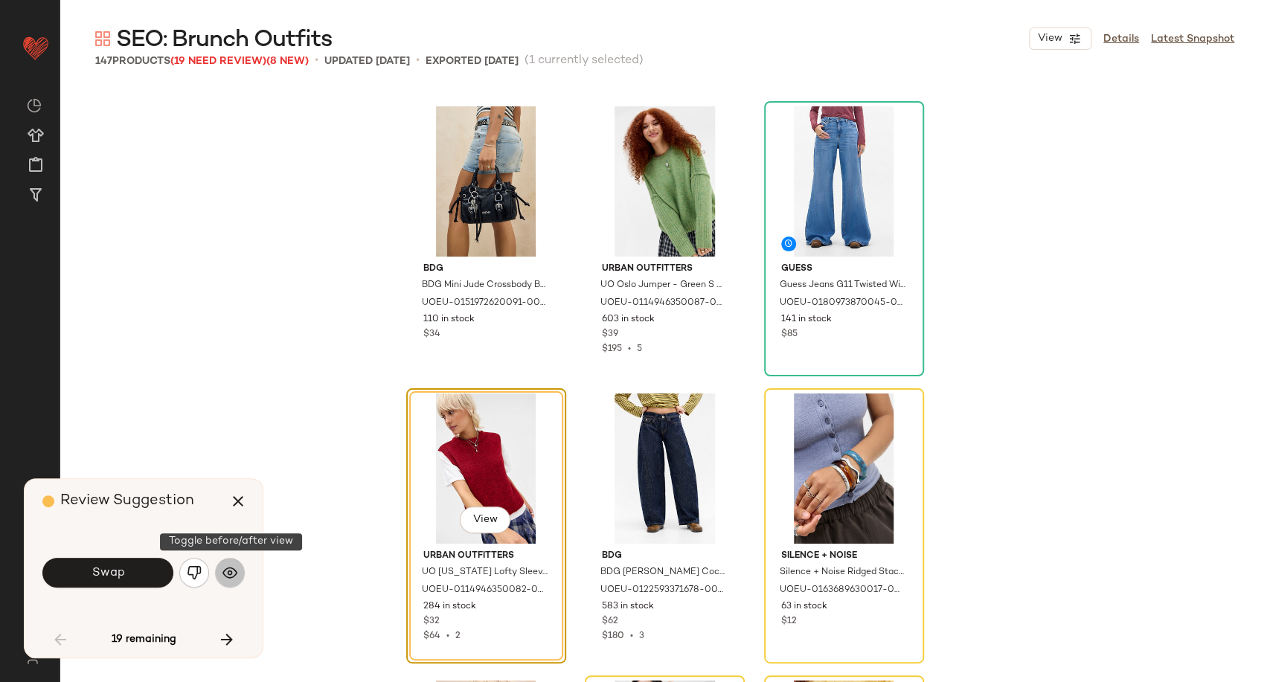
click at [240, 579] on button "button" at bounding box center [230, 573] width 30 height 30
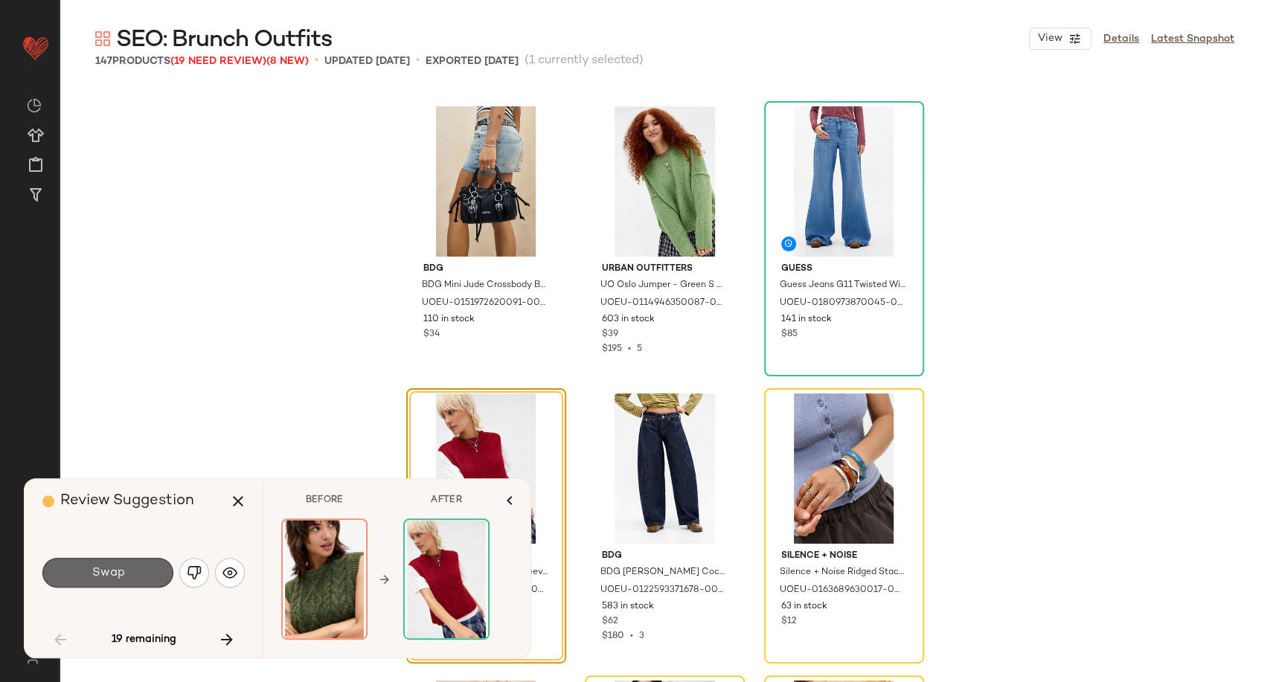
click at [167, 577] on button "Swap" at bounding box center [107, 573] width 131 height 30
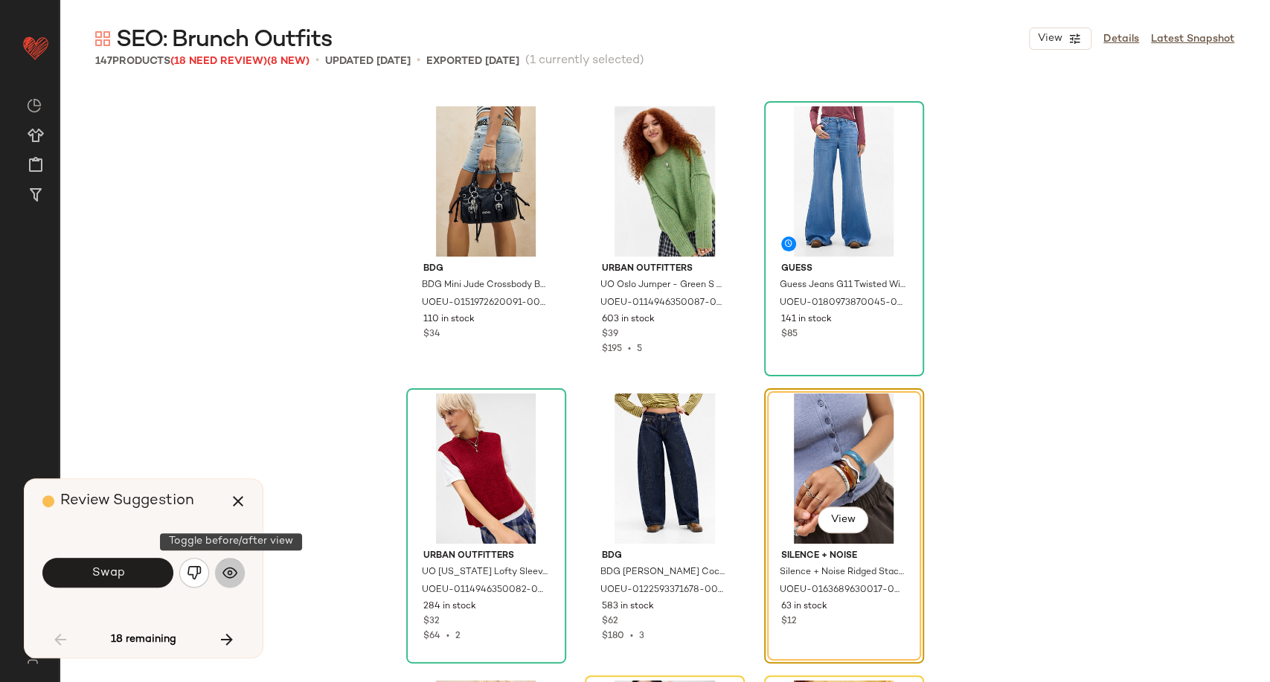
click at [242, 576] on button "button" at bounding box center [230, 573] width 30 height 30
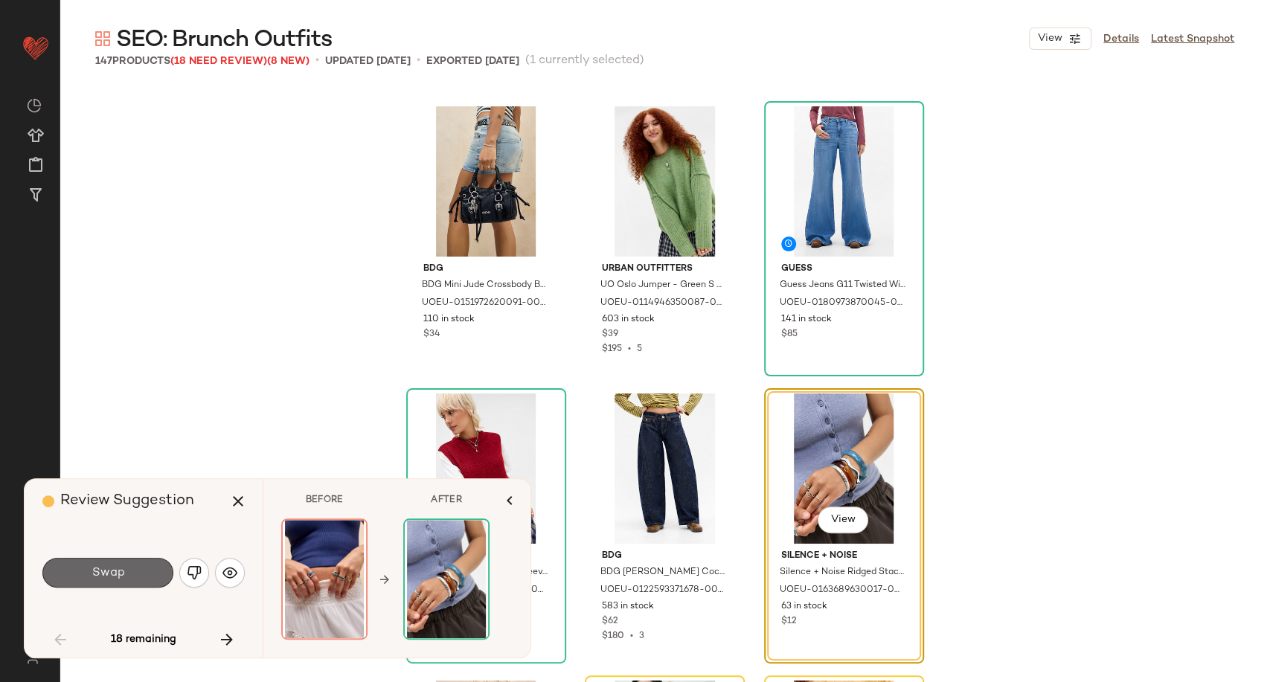
click at [135, 576] on button "Swap" at bounding box center [107, 573] width 131 height 30
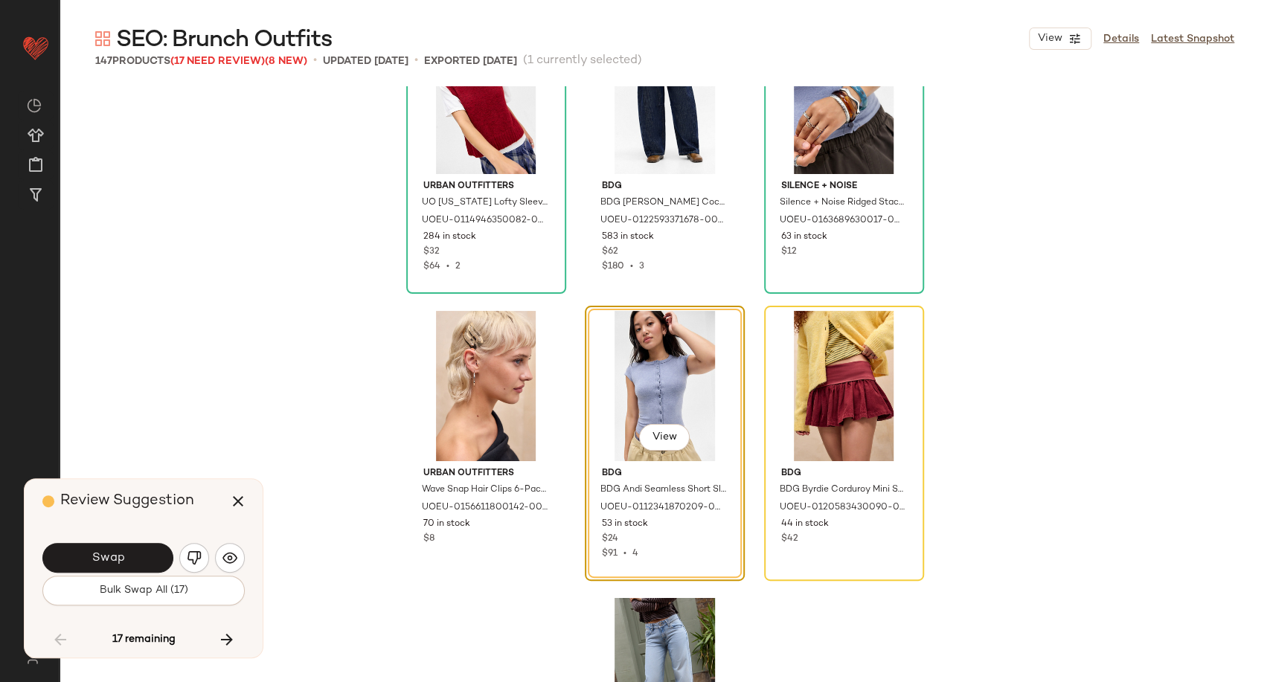
scroll to position [6768, 0]
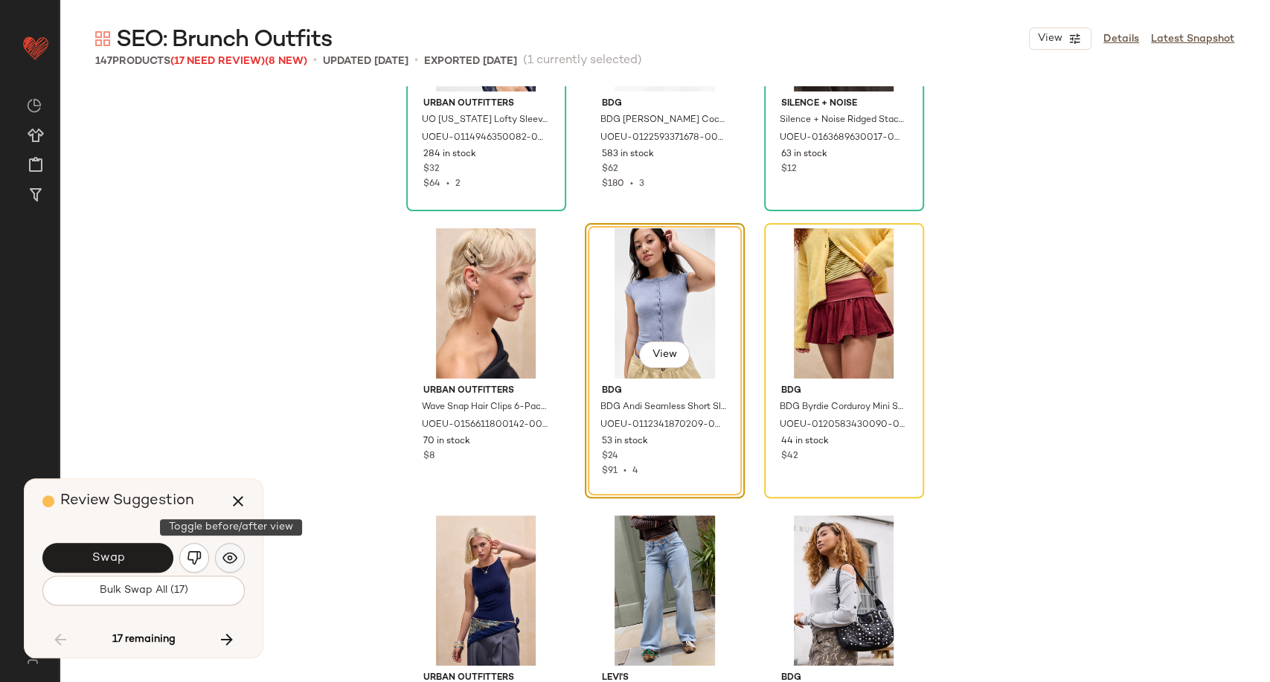
click at [223, 561] on img "button" at bounding box center [229, 557] width 15 height 15
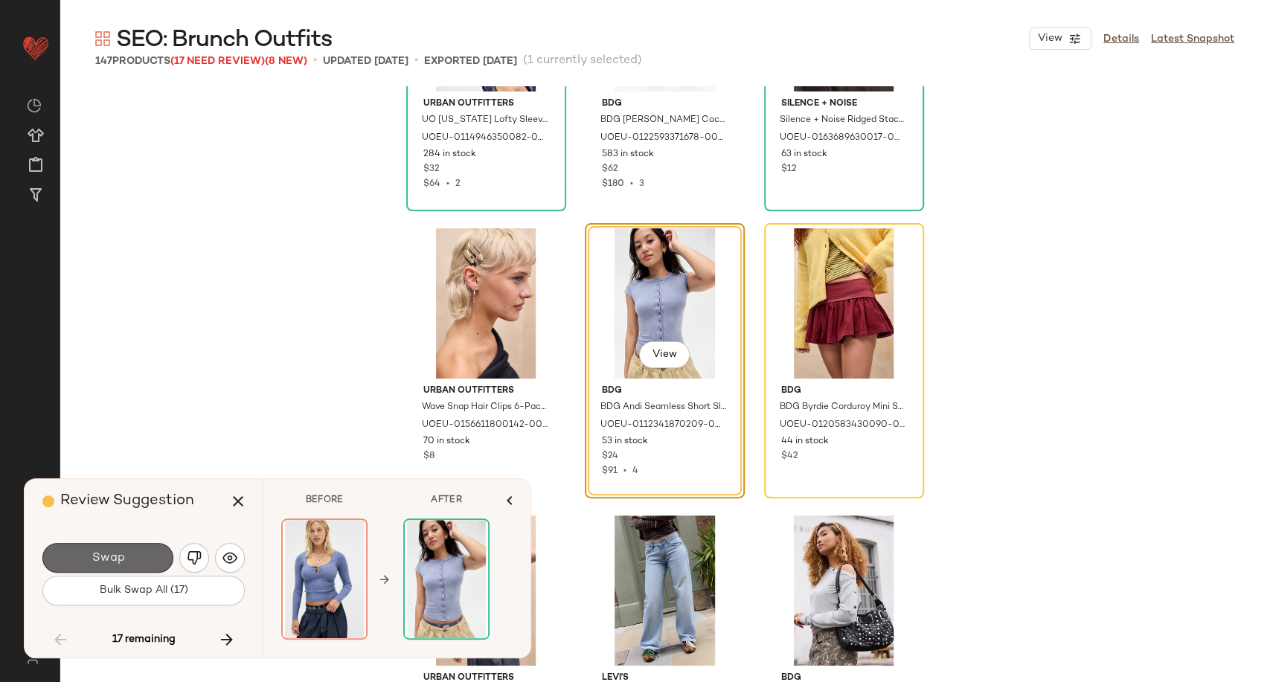
click at [112, 563] on span "Swap" at bounding box center [107, 558] width 33 height 14
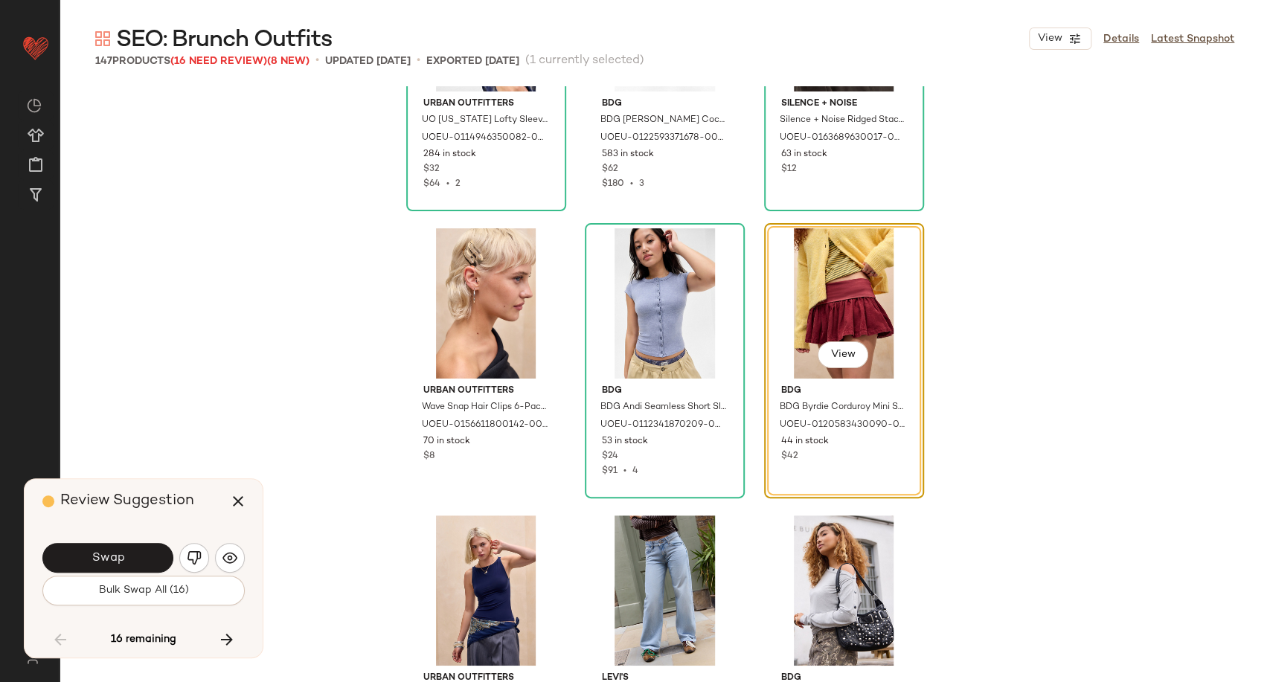
scroll to position [6603, 0]
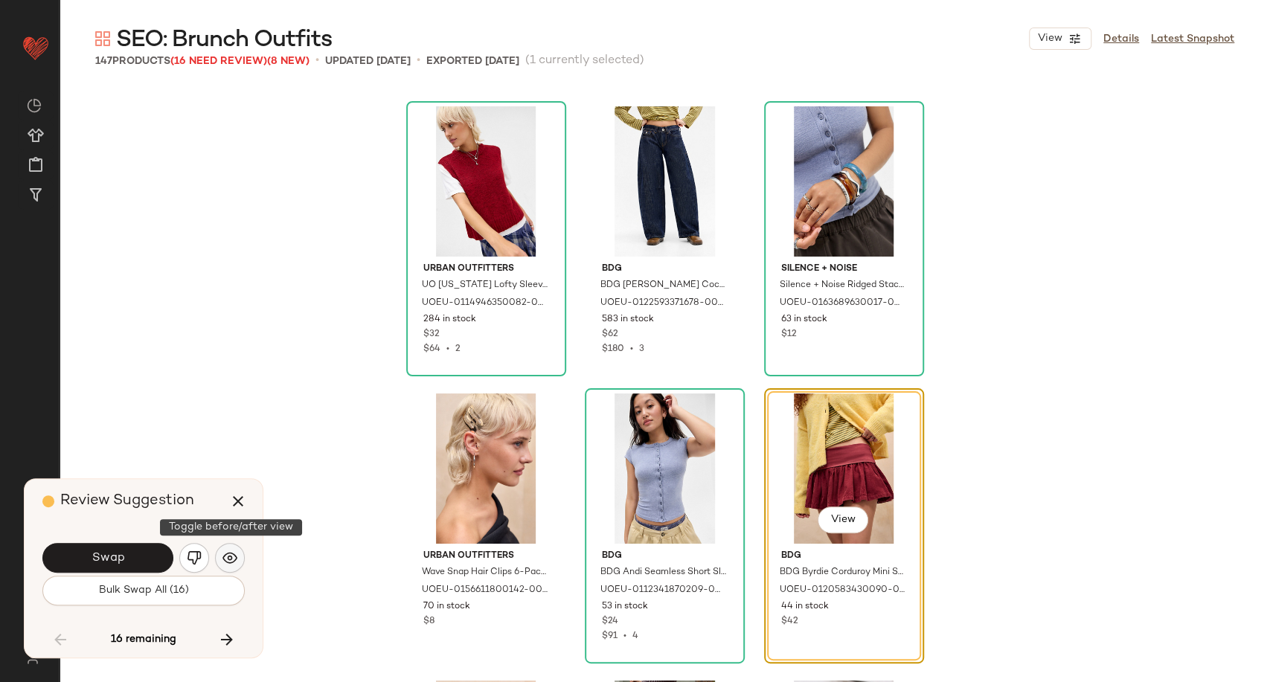
click at [235, 559] on img "button" at bounding box center [229, 557] width 15 height 15
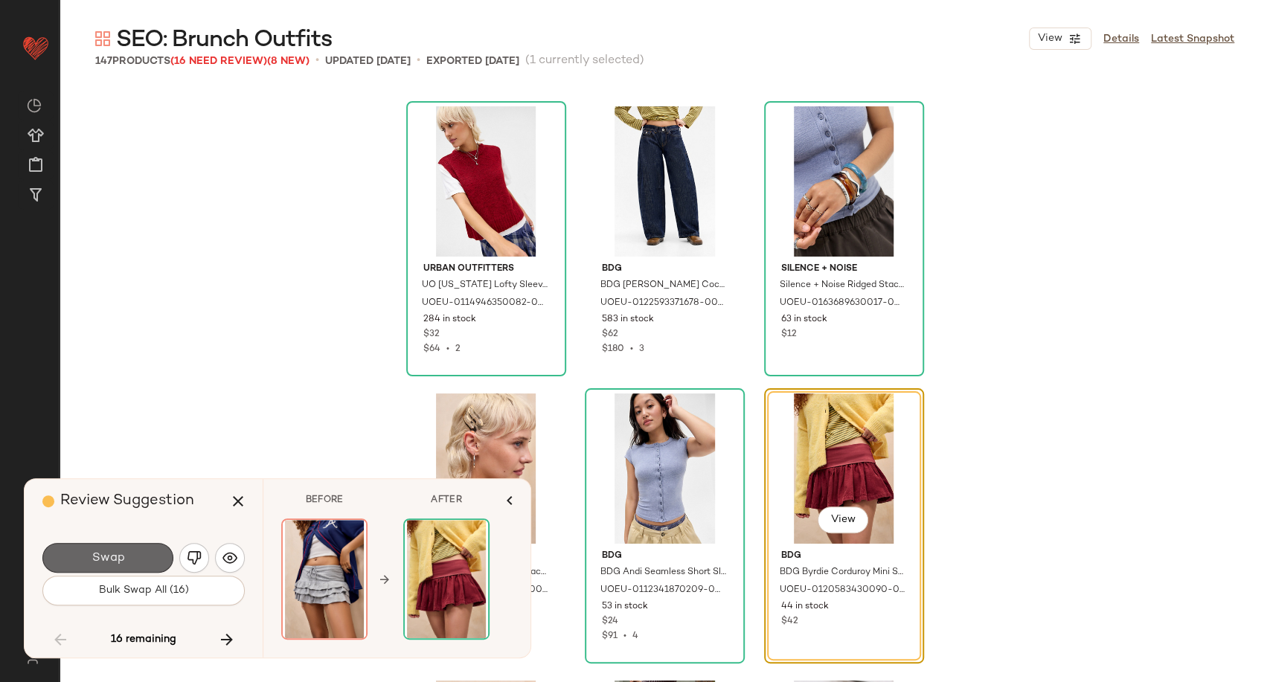
click at [144, 562] on button "Swap" at bounding box center [107, 558] width 131 height 30
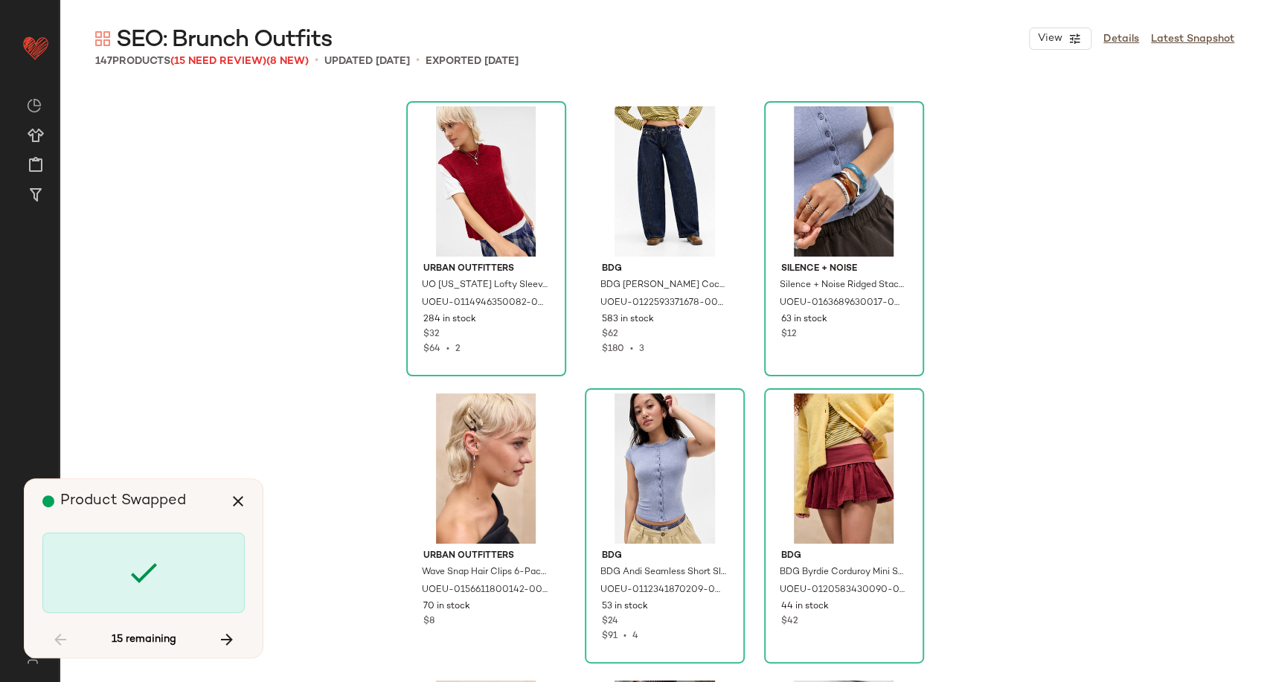
scroll to position [7465, 0]
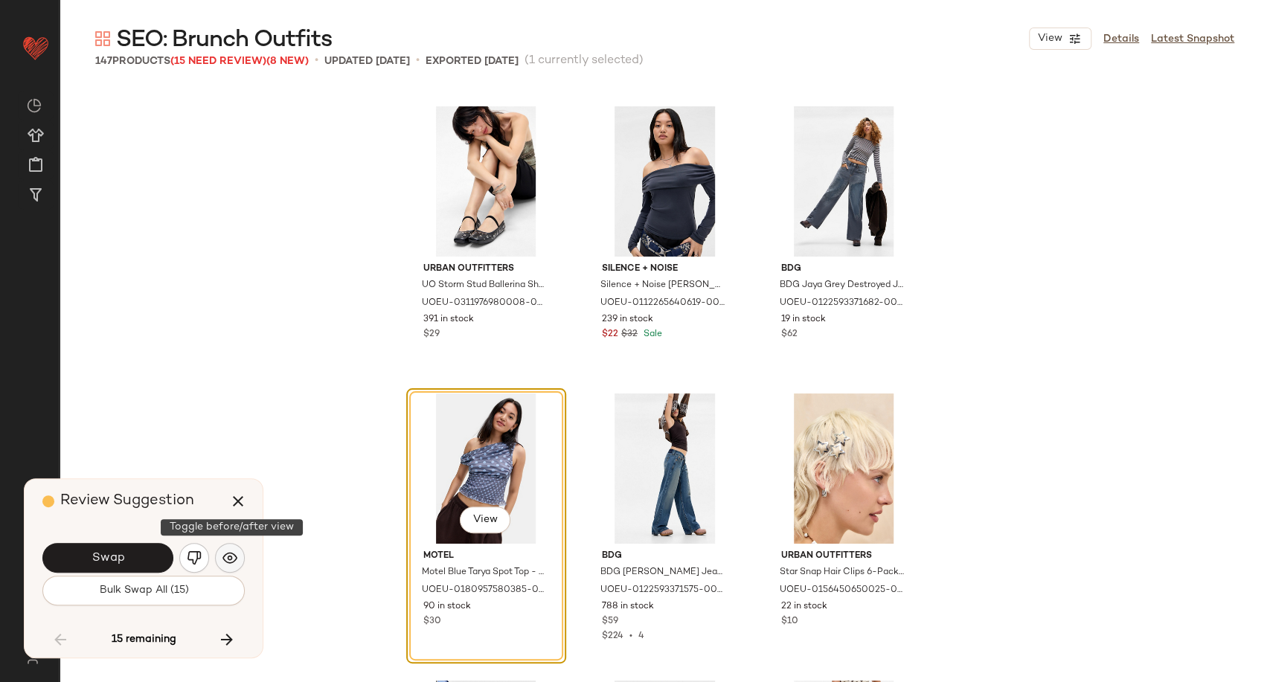
click at [236, 554] on img "button" at bounding box center [229, 557] width 15 height 15
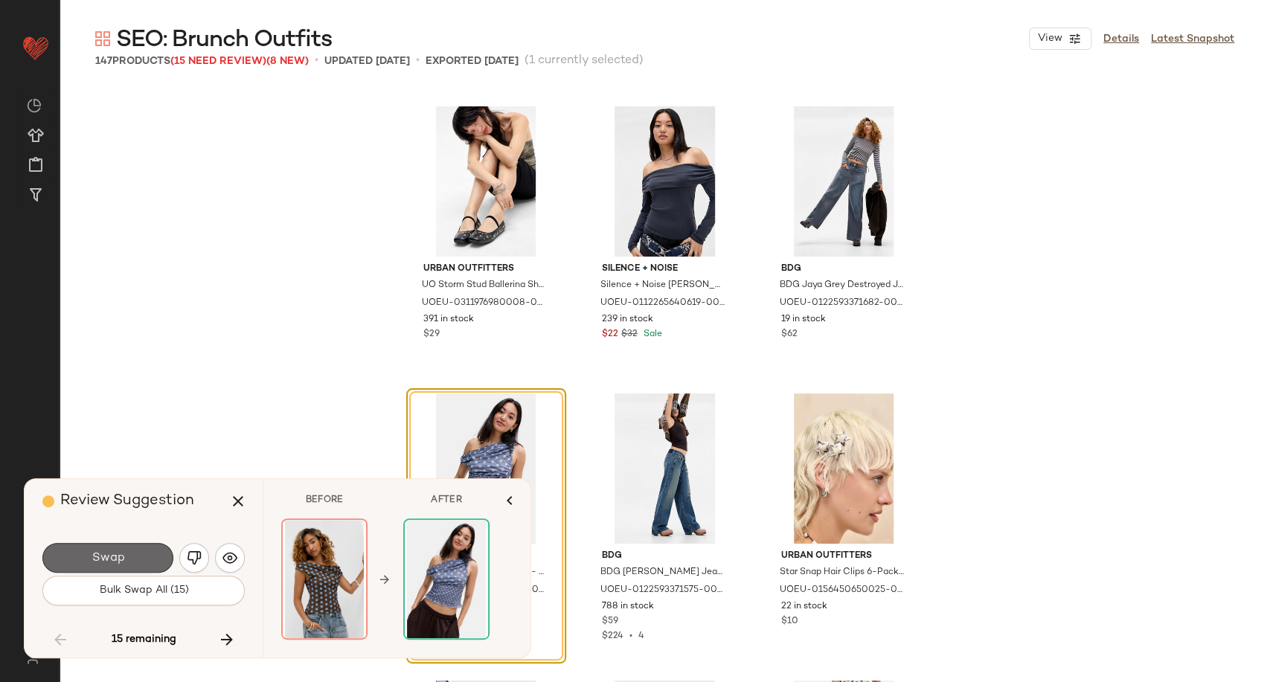
click at [147, 557] on button "Swap" at bounding box center [107, 558] width 131 height 30
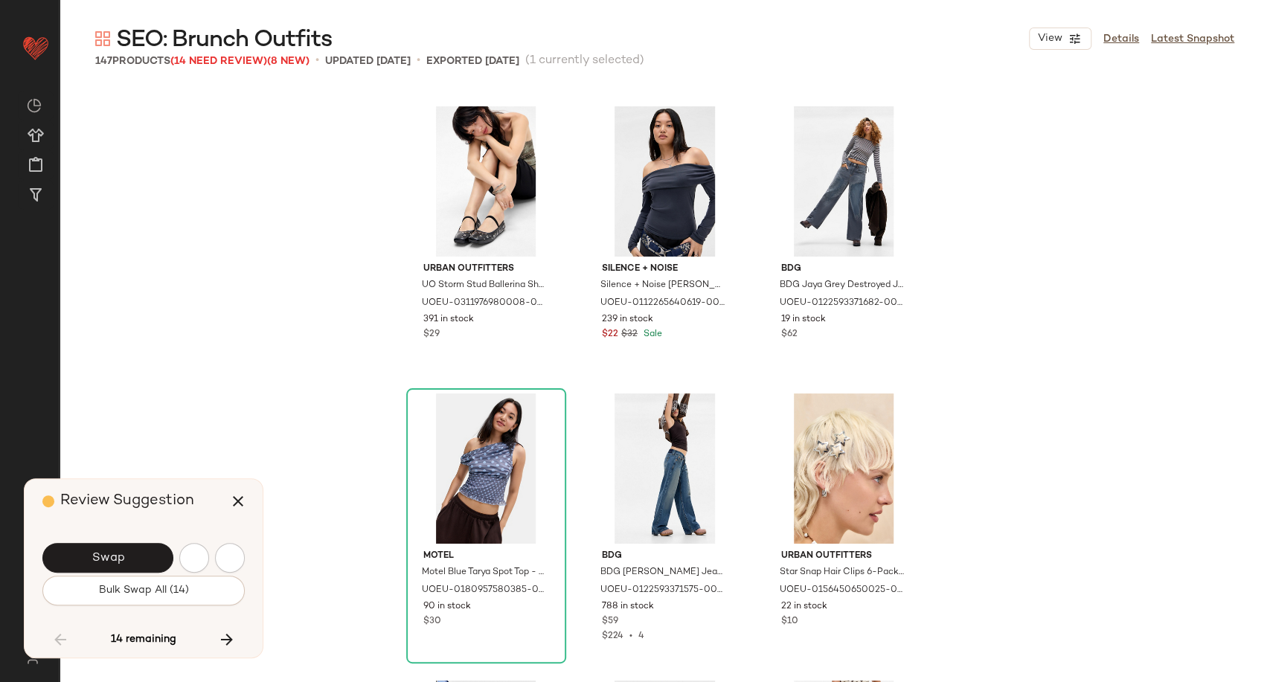
scroll to position [8325, 0]
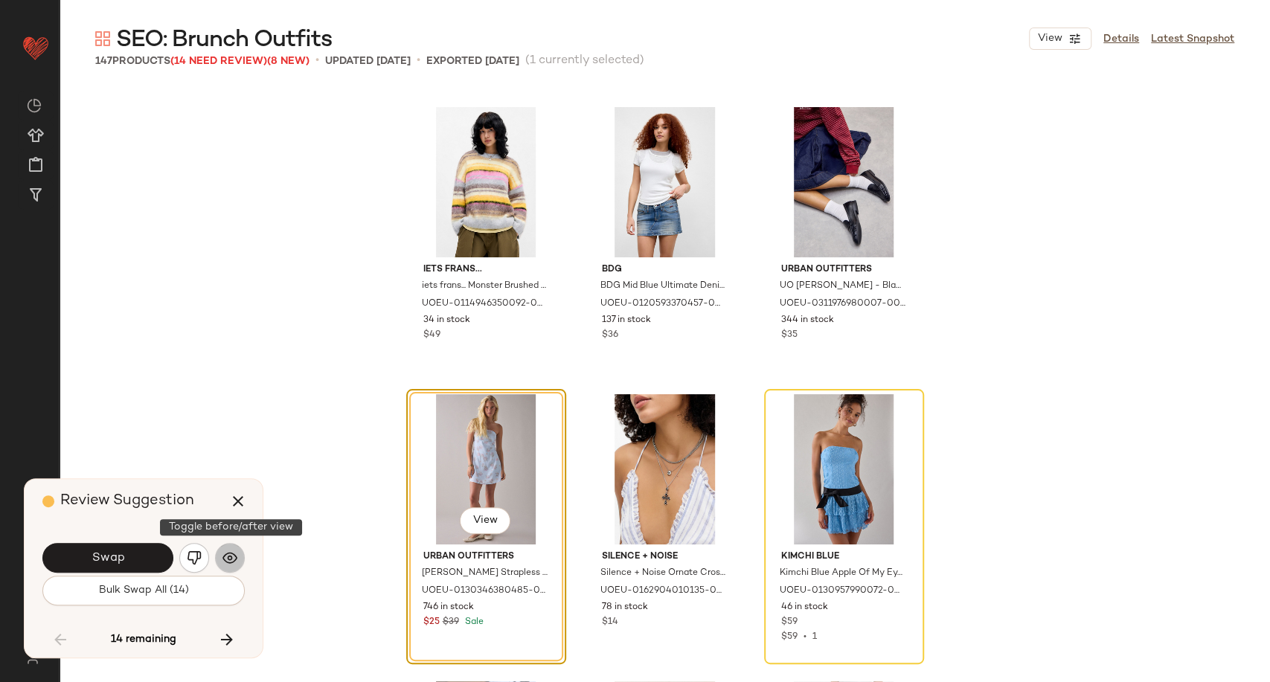
click at [231, 558] on img "button" at bounding box center [229, 557] width 15 height 15
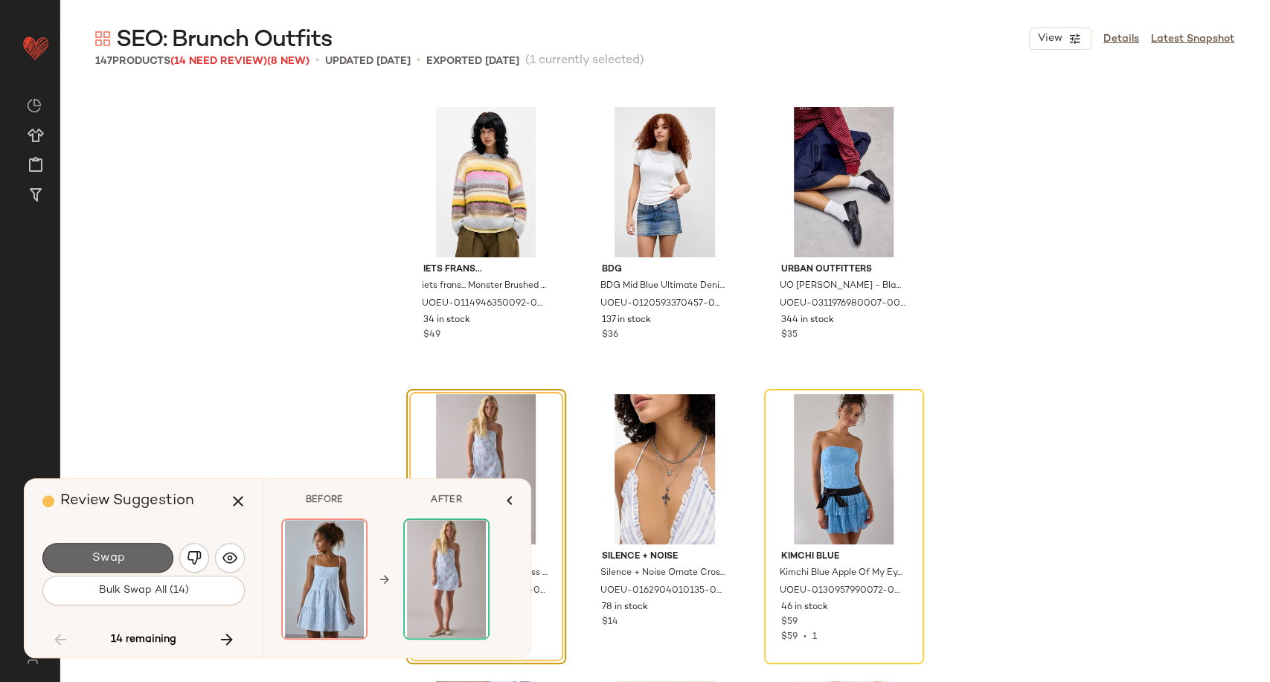
click at [106, 567] on button "Swap" at bounding box center [107, 558] width 131 height 30
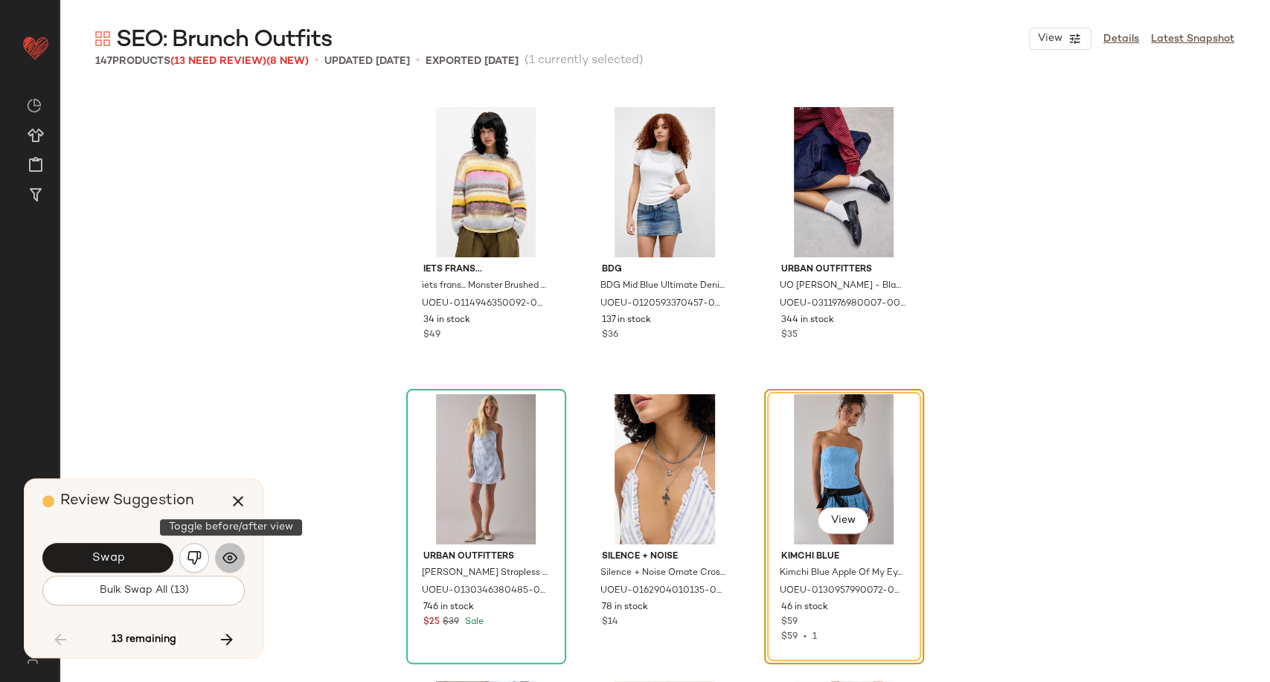
click at [229, 558] on img "button" at bounding box center [229, 557] width 15 height 15
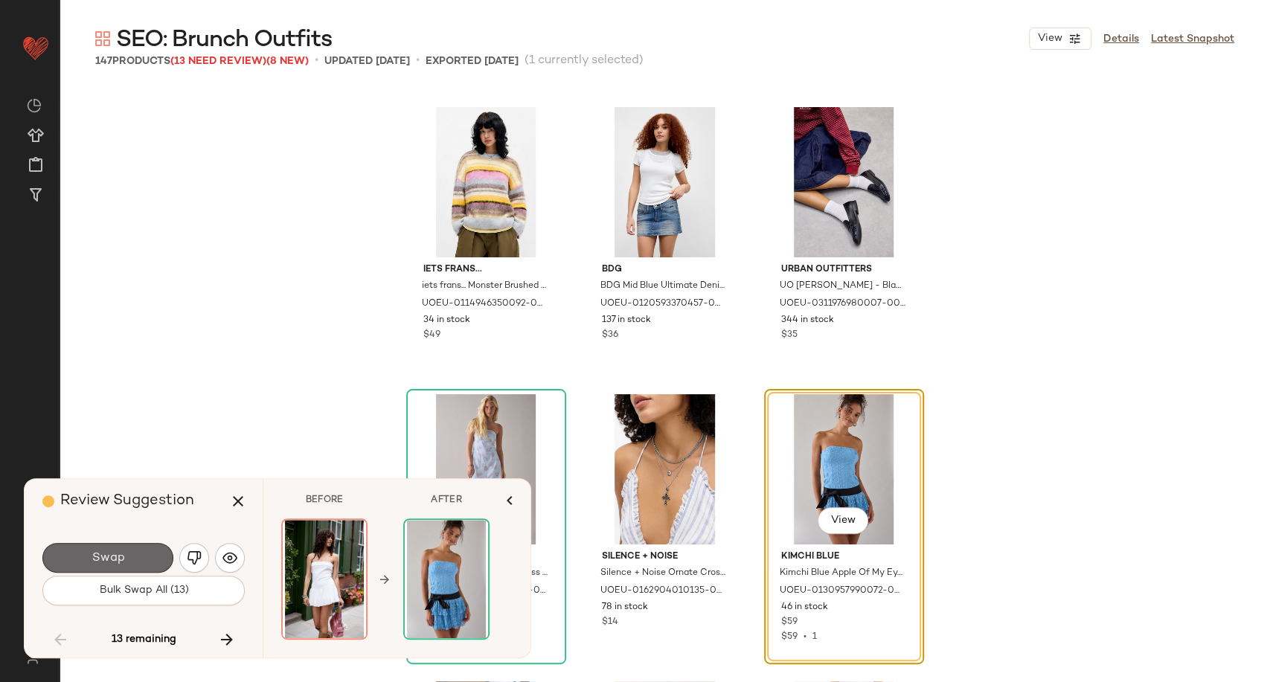
click at [107, 567] on button "Swap" at bounding box center [107, 558] width 131 height 30
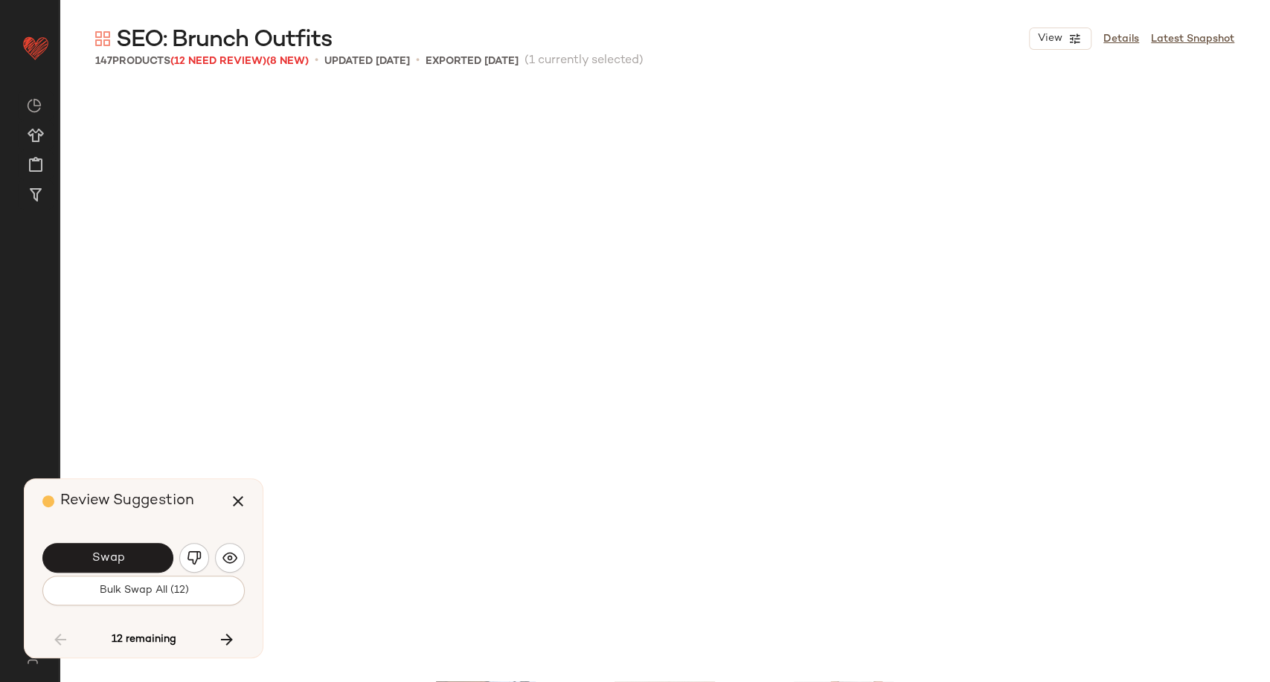
scroll to position [8900, 0]
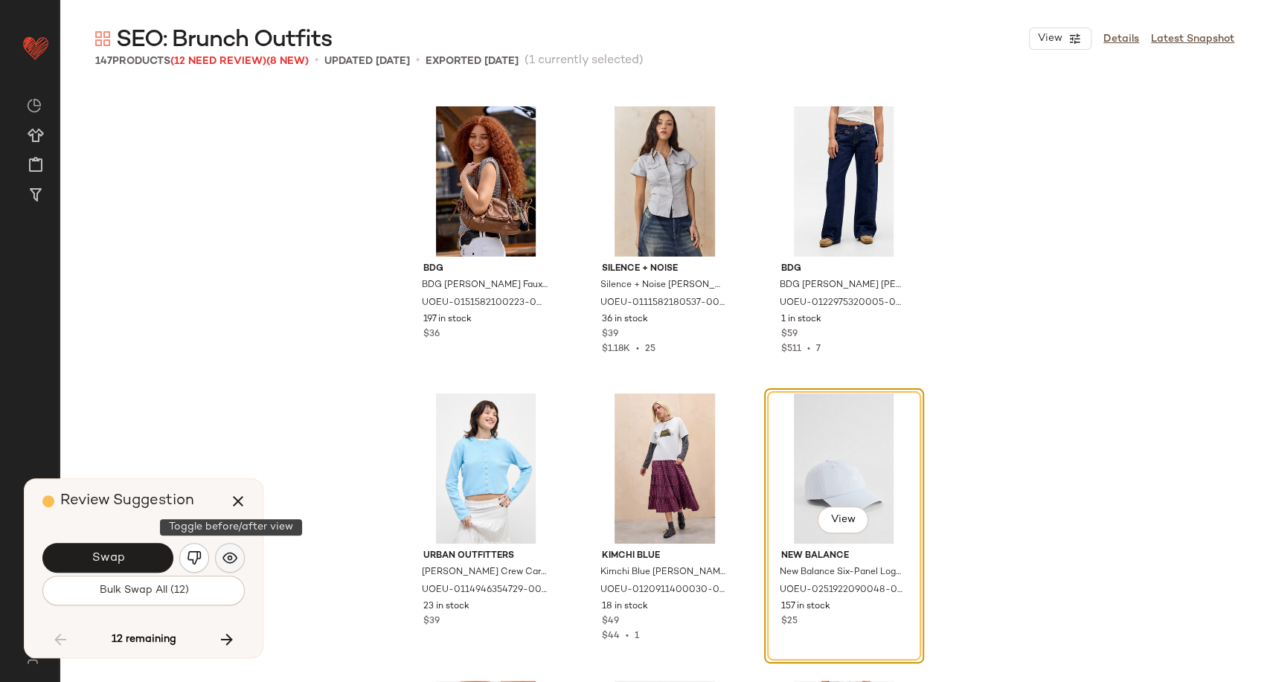
click at [234, 553] on img "button" at bounding box center [229, 557] width 15 height 15
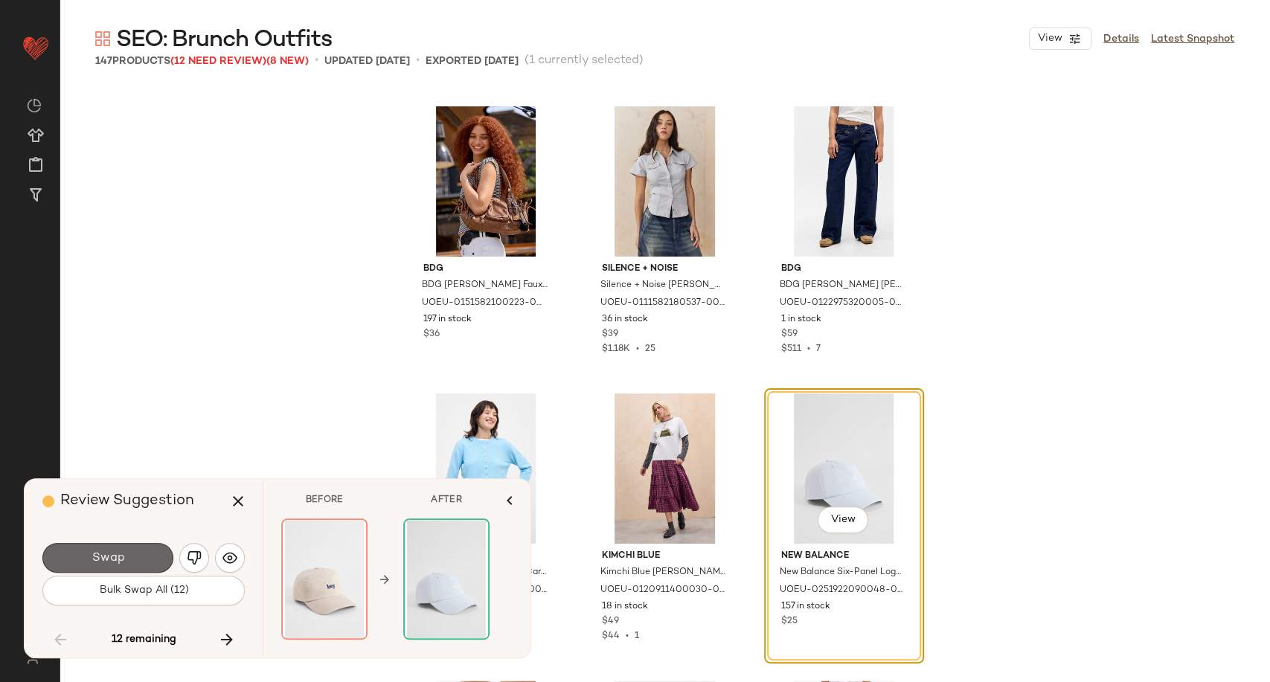
click at [147, 554] on button "Swap" at bounding box center [107, 558] width 131 height 30
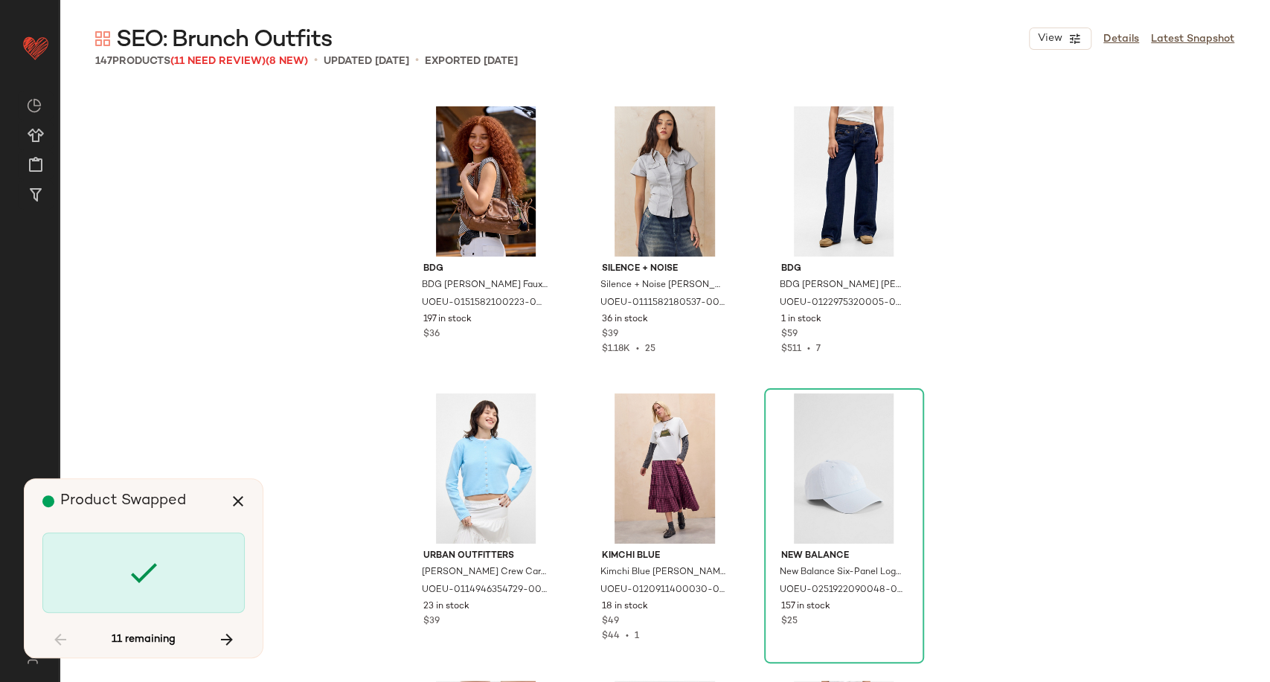
scroll to position [9474, 0]
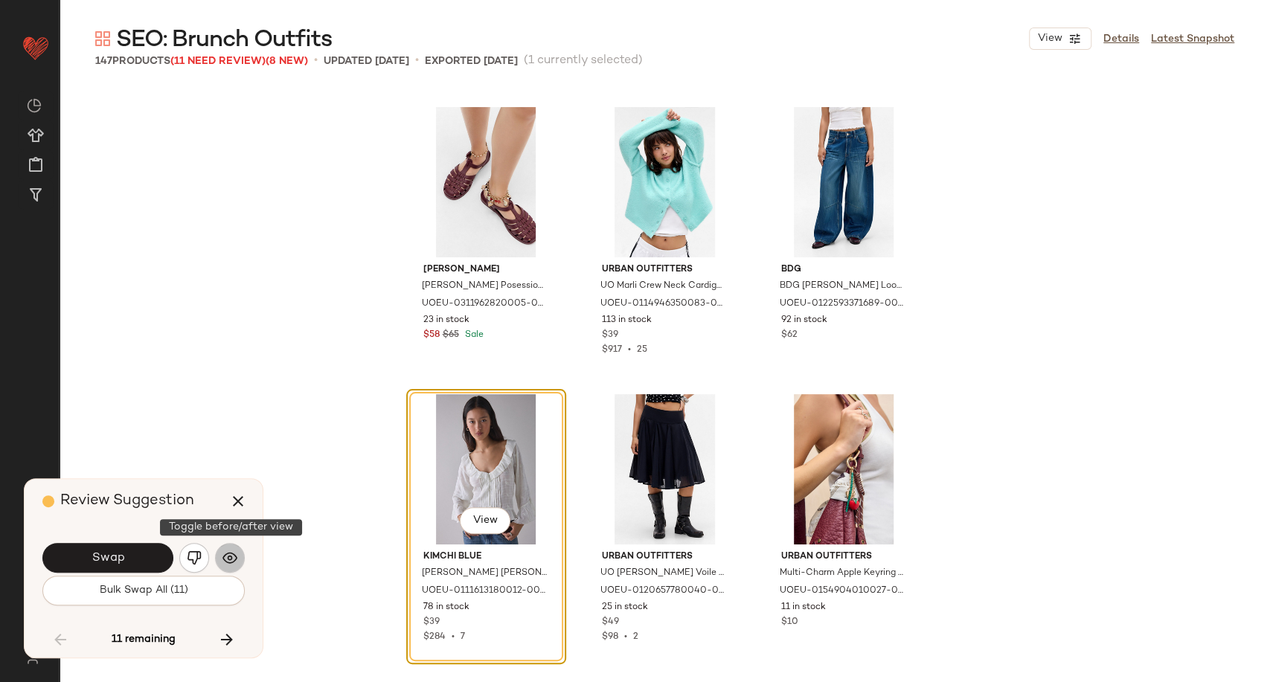
click at [232, 558] on img "button" at bounding box center [229, 557] width 15 height 15
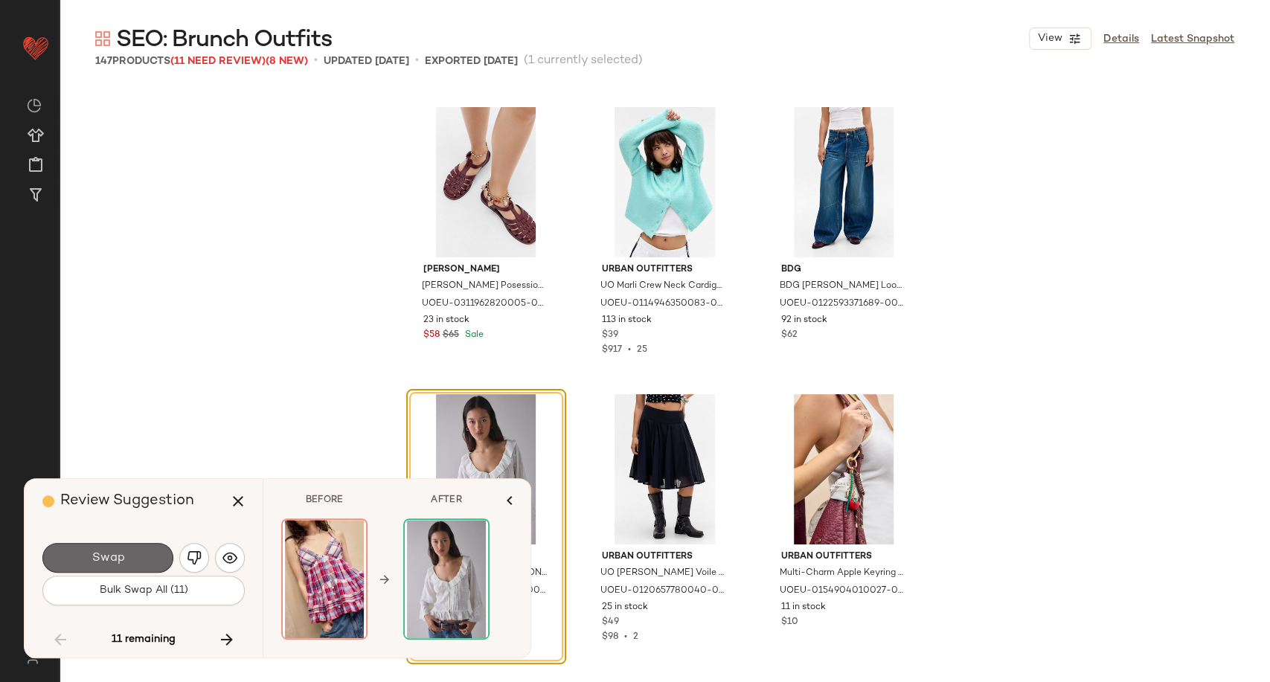
click at [148, 555] on button "Swap" at bounding box center [107, 558] width 131 height 30
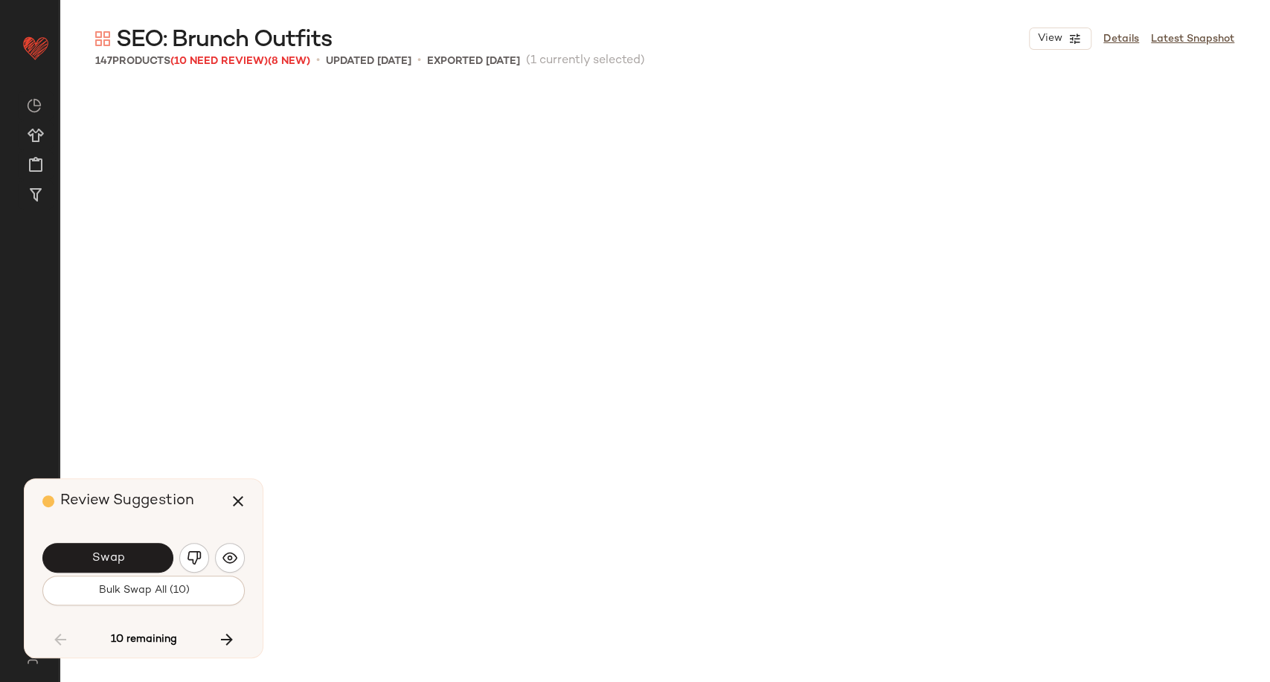
scroll to position [10049, 0]
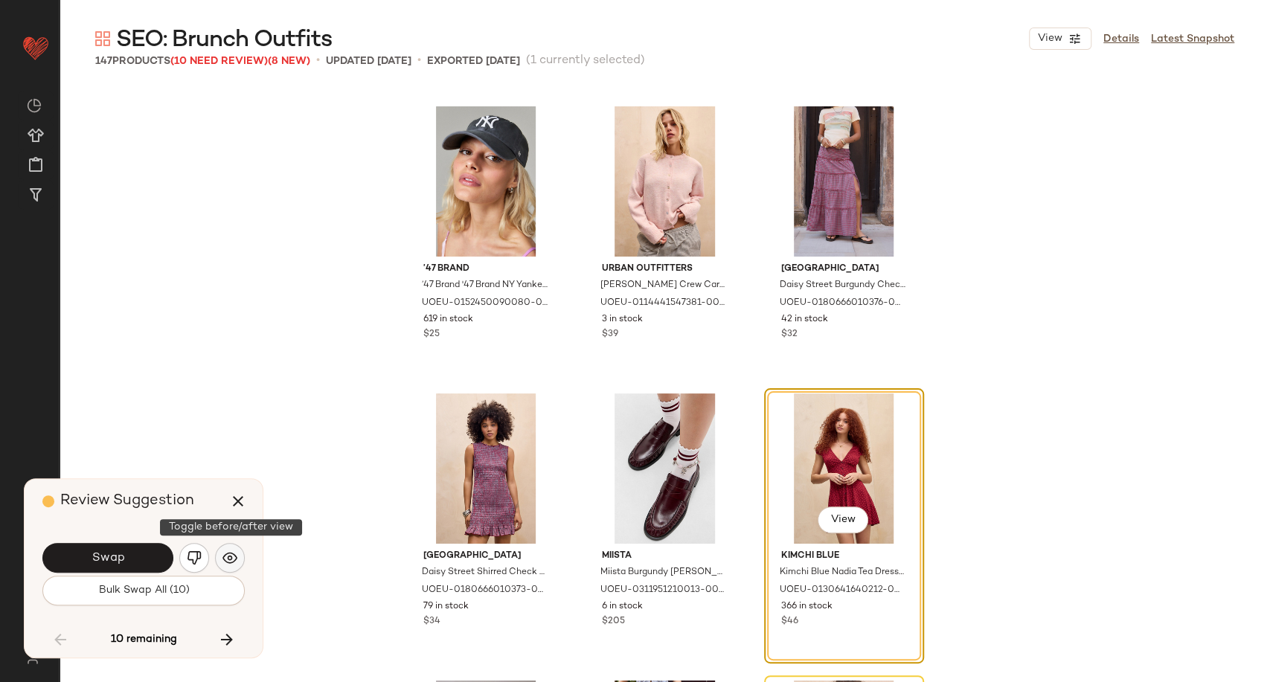
click at [238, 560] on button "button" at bounding box center [230, 558] width 30 height 30
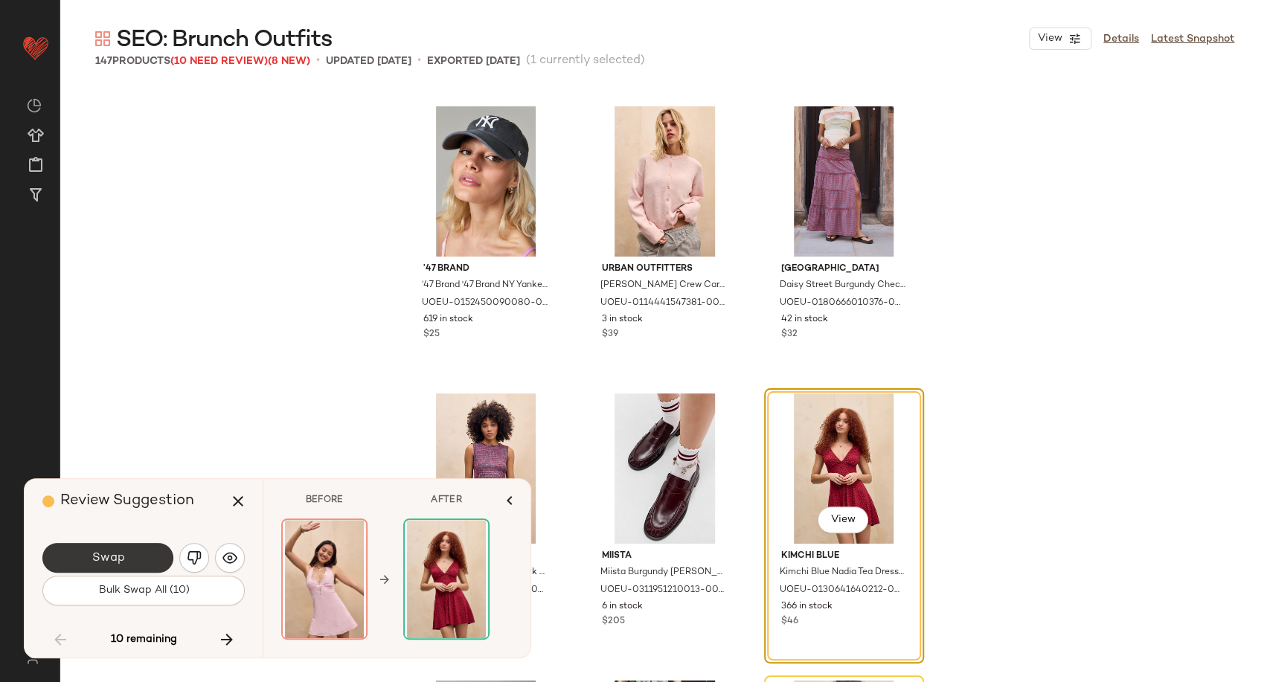
click at [150, 555] on button "Swap" at bounding box center [107, 558] width 131 height 30
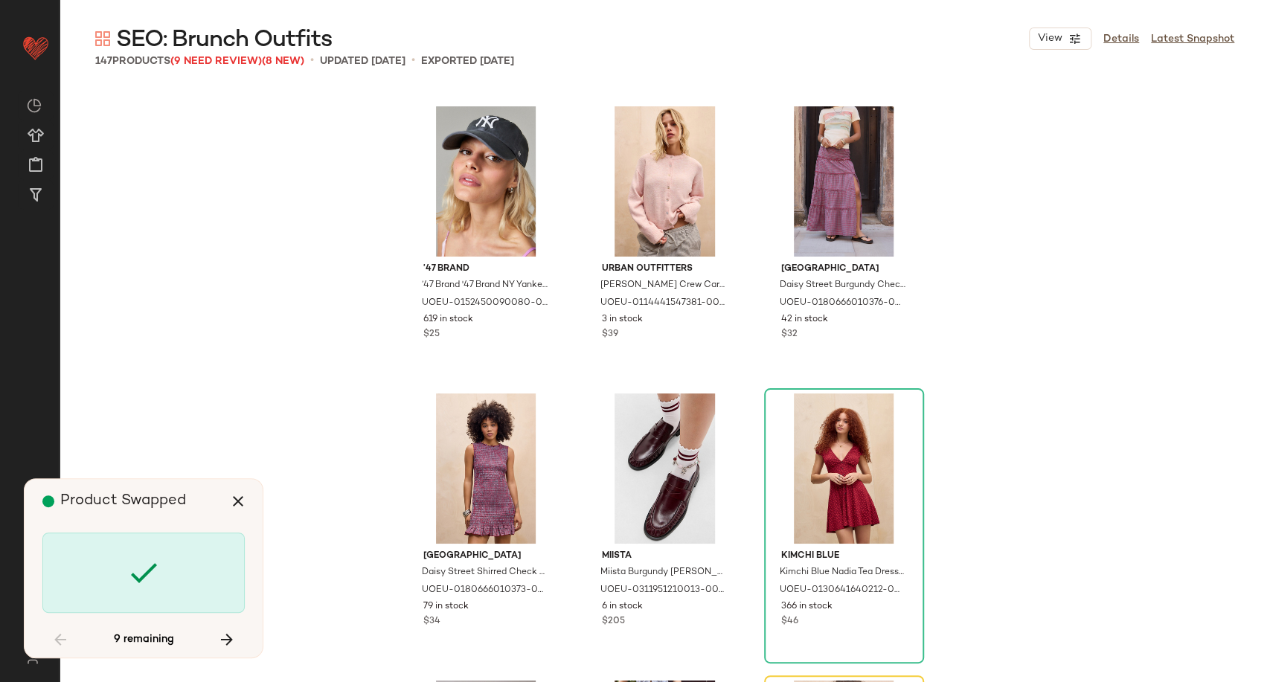
scroll to position [10336, 0]
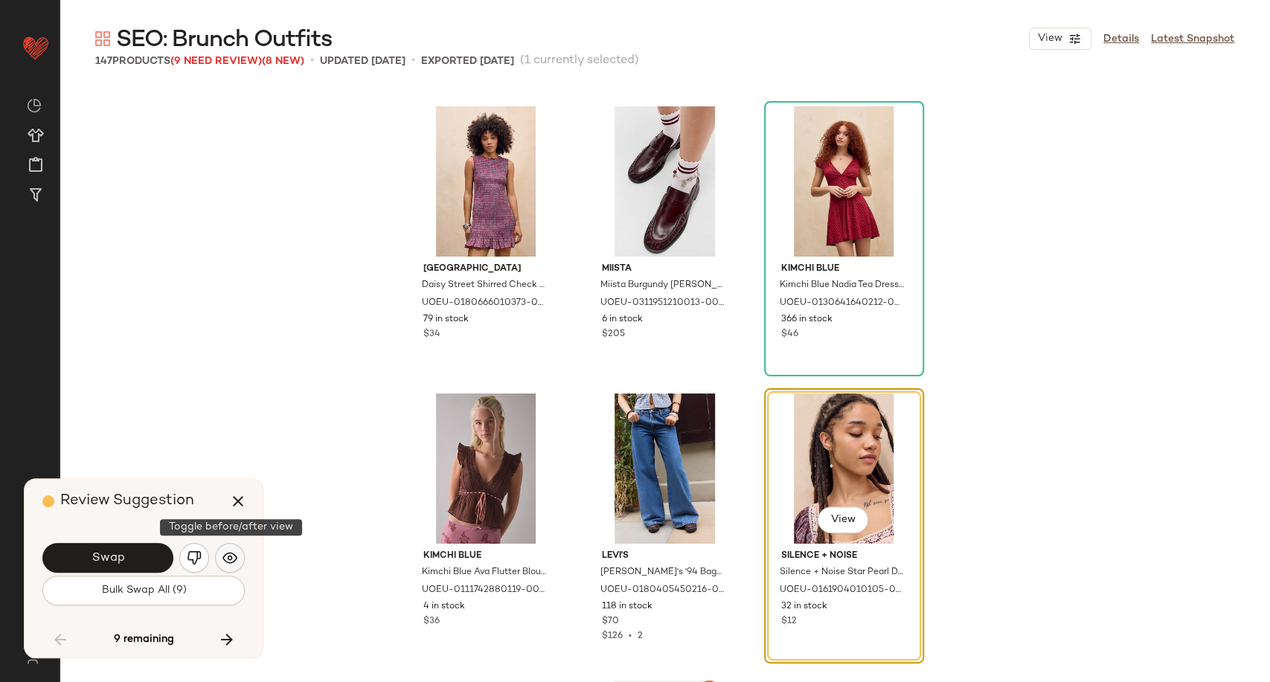
click at [237, 555] on img "button" at bounding box center [229, 557] width 15 height 15
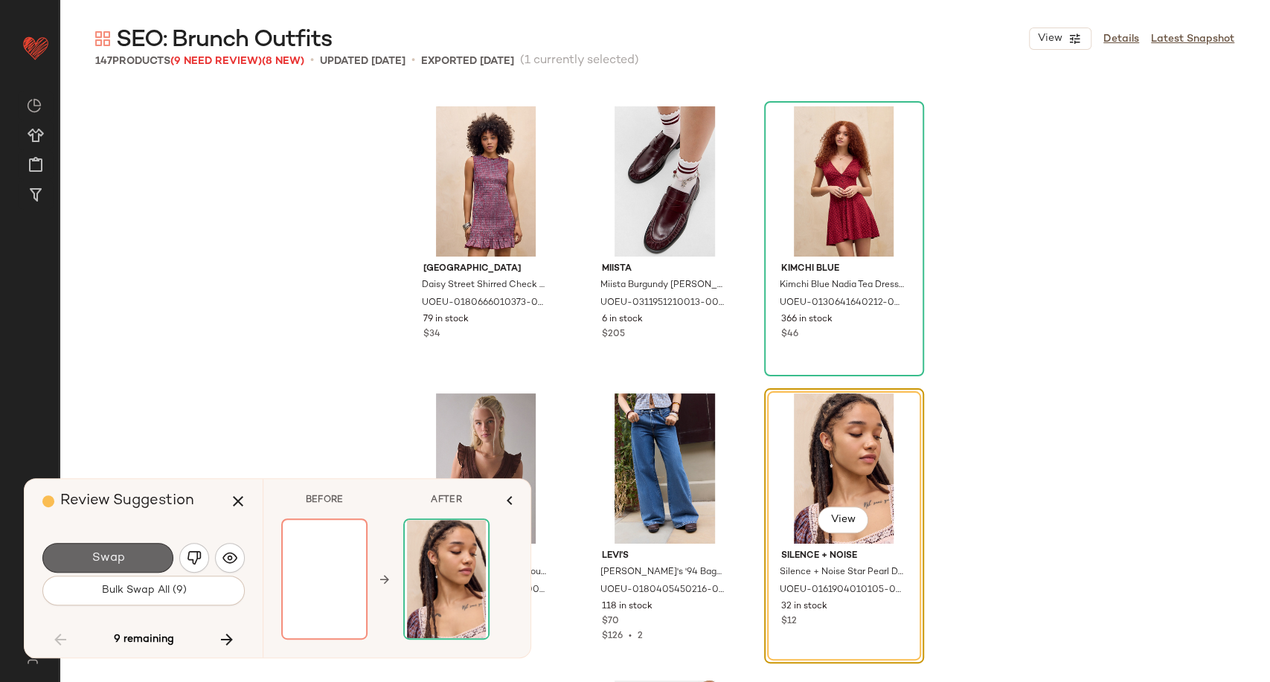
click at [129, 557] on button "Swap" at bounding box center [107, 558] width 131 height 30
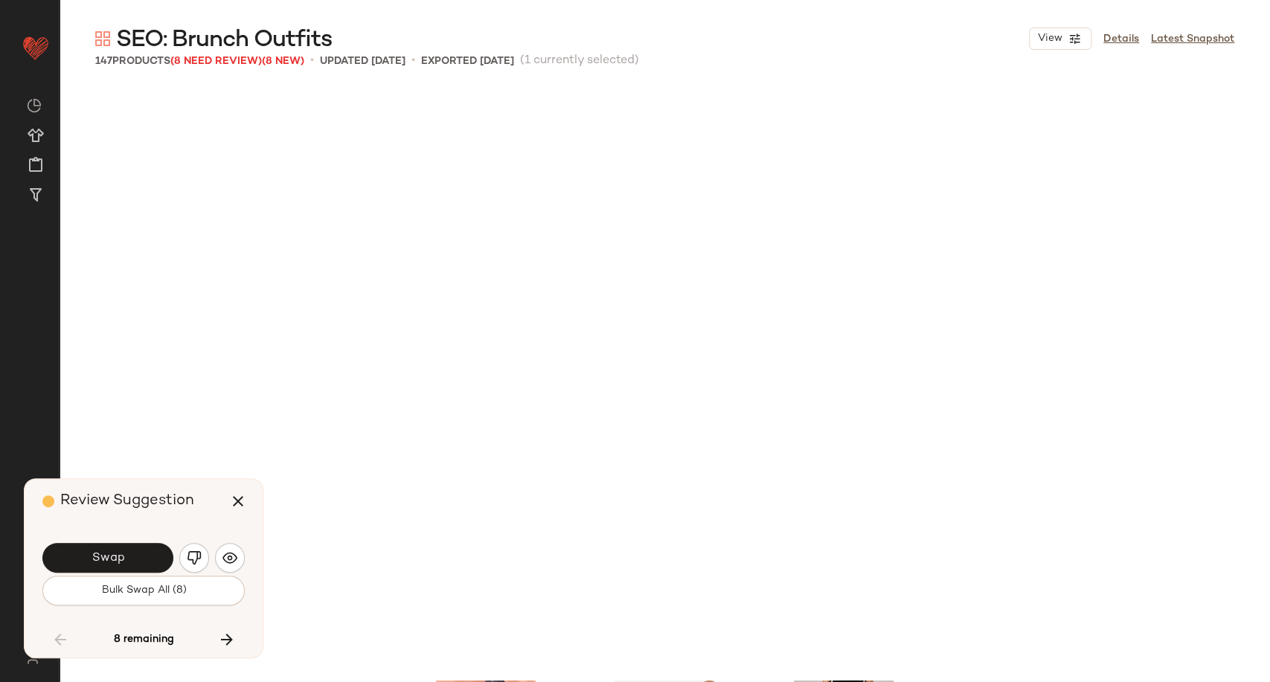
scroll to position [10910, 0]
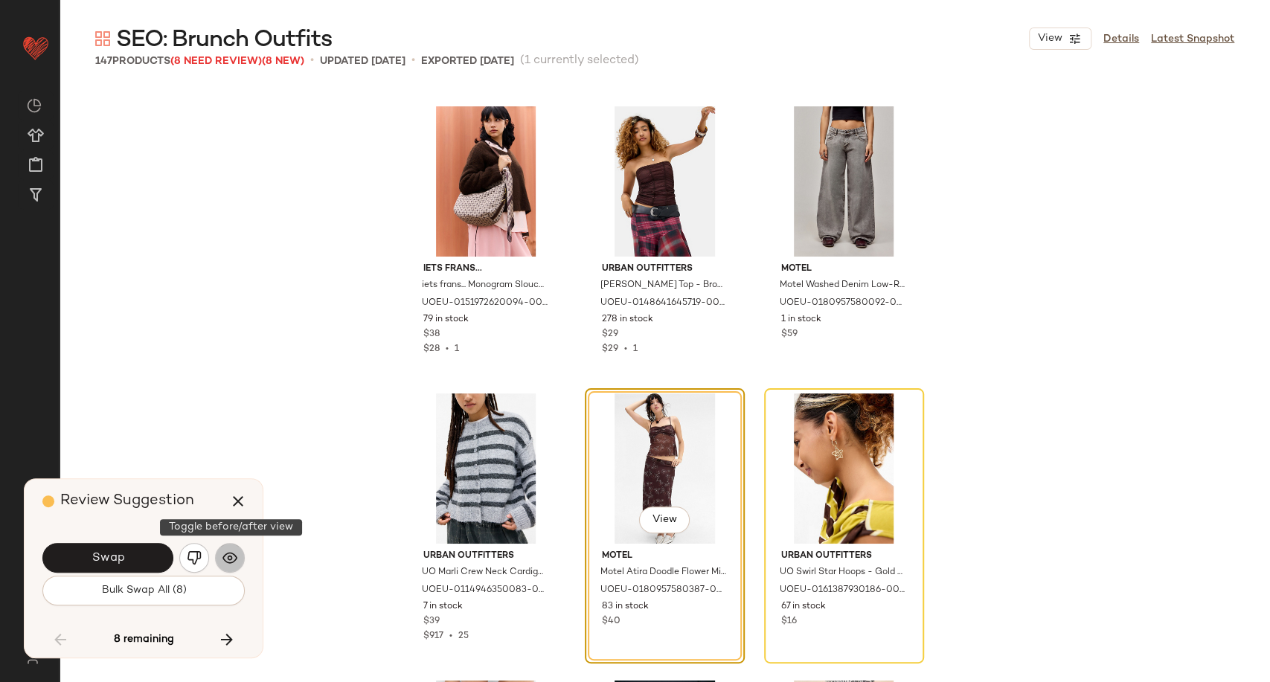
click at [228, 557] on img "button" at bounding box center [229, 557] width 15 height 15
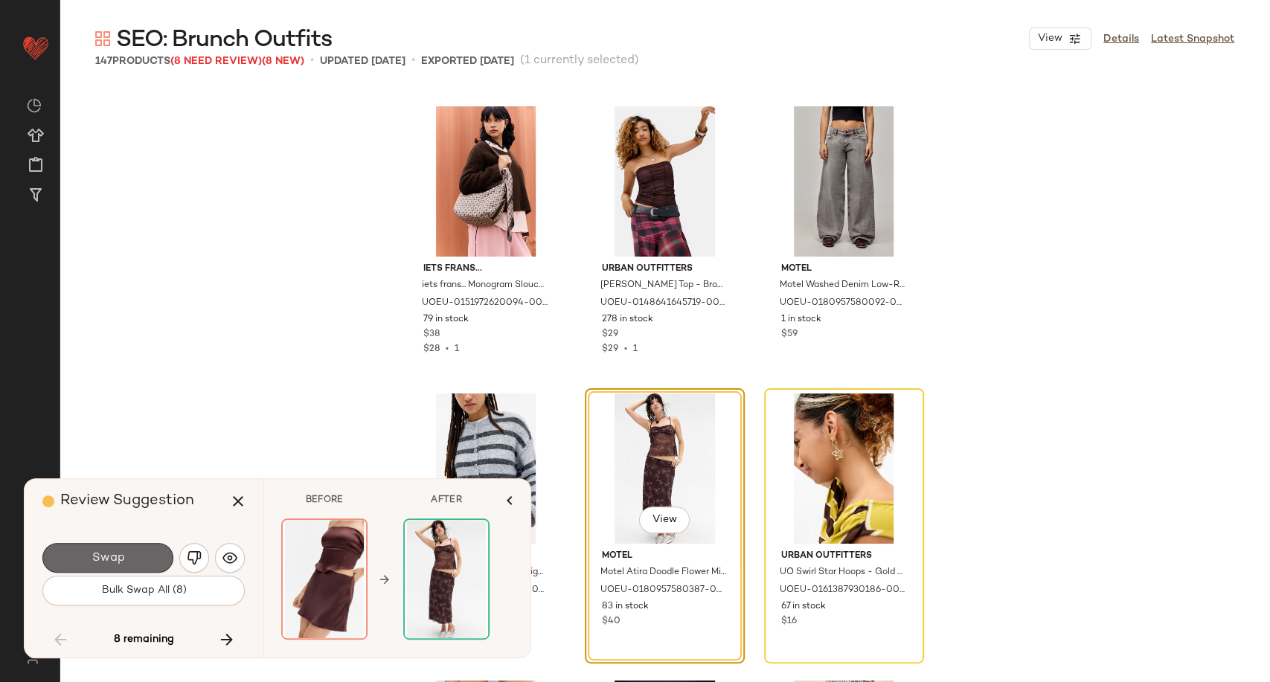
click at [147, 568] on button "Swap" at bounding box center [107, 558] width 131 height 30
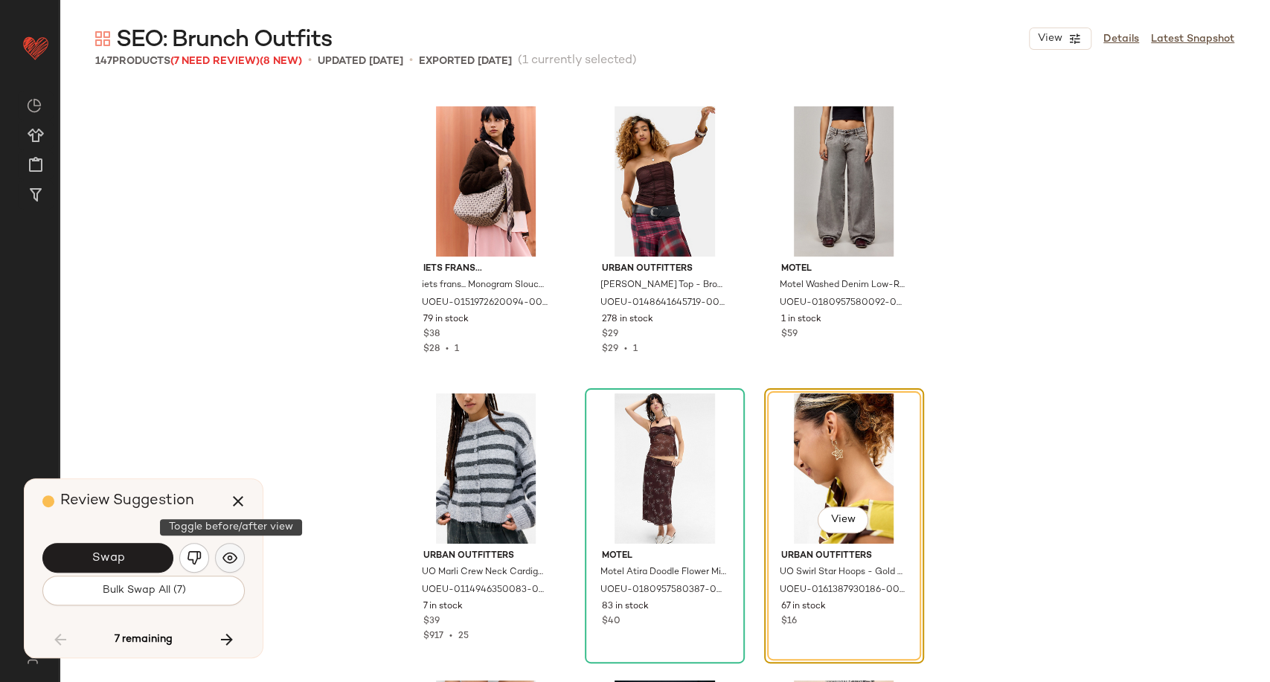
click at [225, 558] on img "button" at bounding box center [229, 557] width 15 height 15
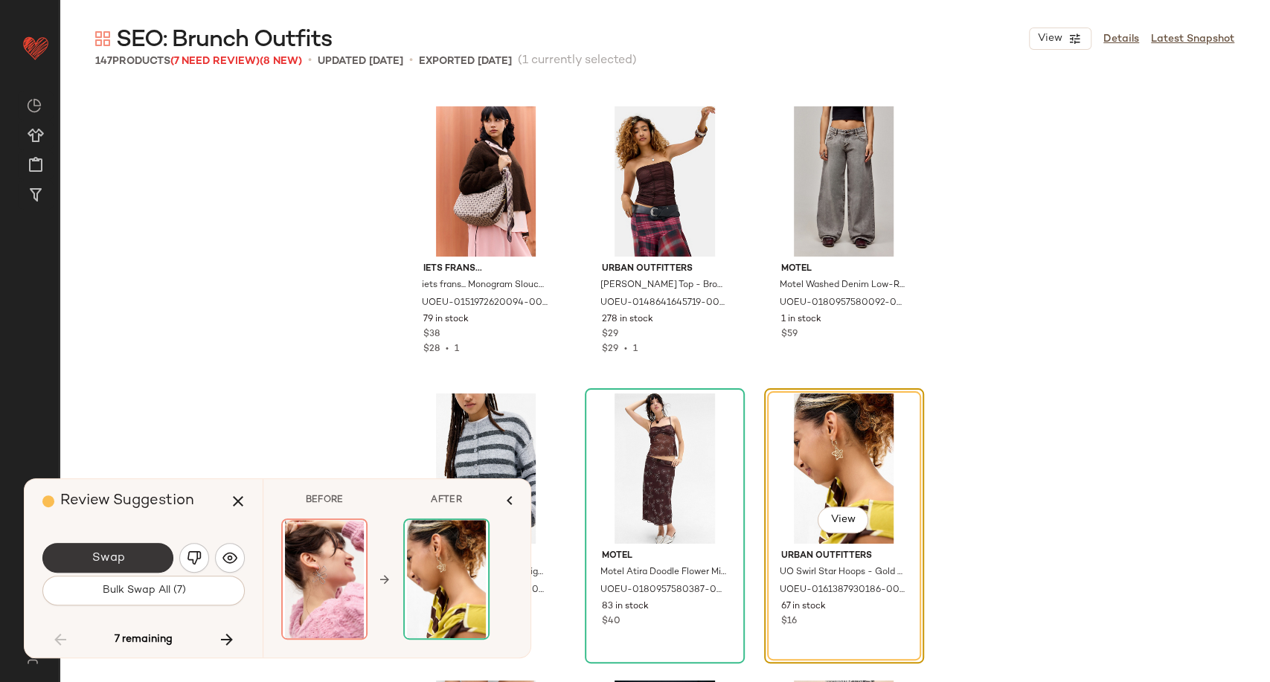
click at [147, 553] on button "Swap" at bounding box center [107, 558] width 131 height 30
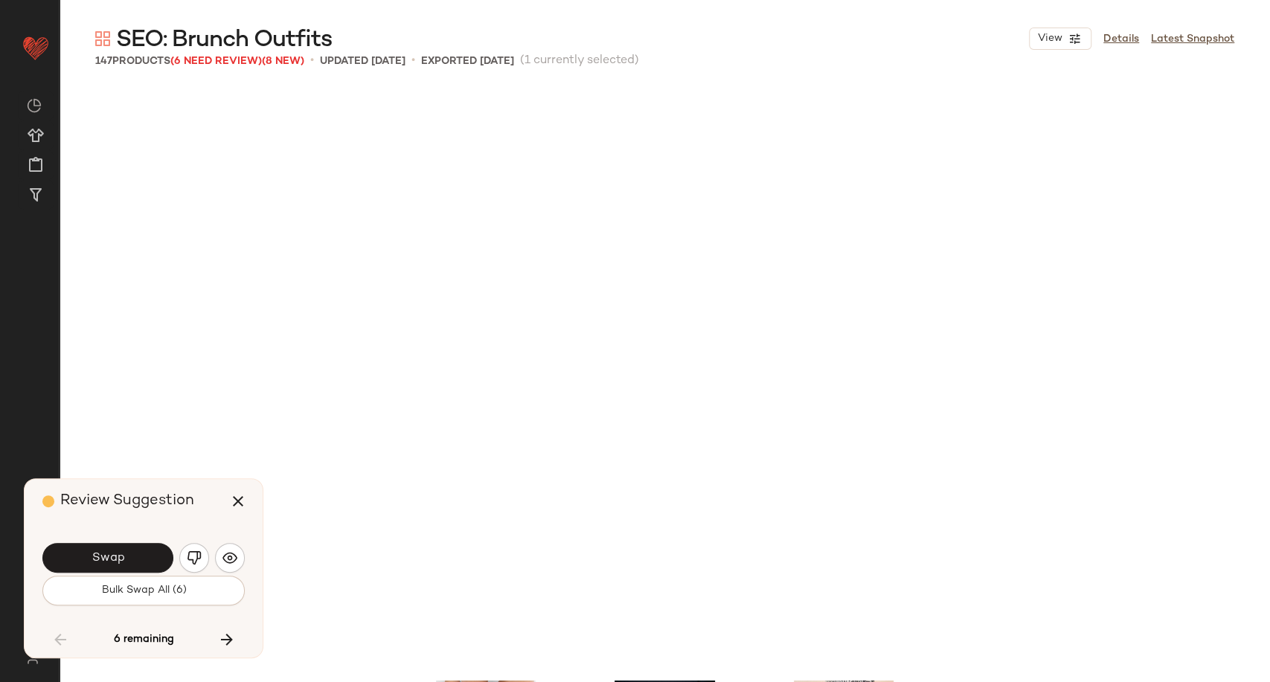
scroll to position [11484, 0]
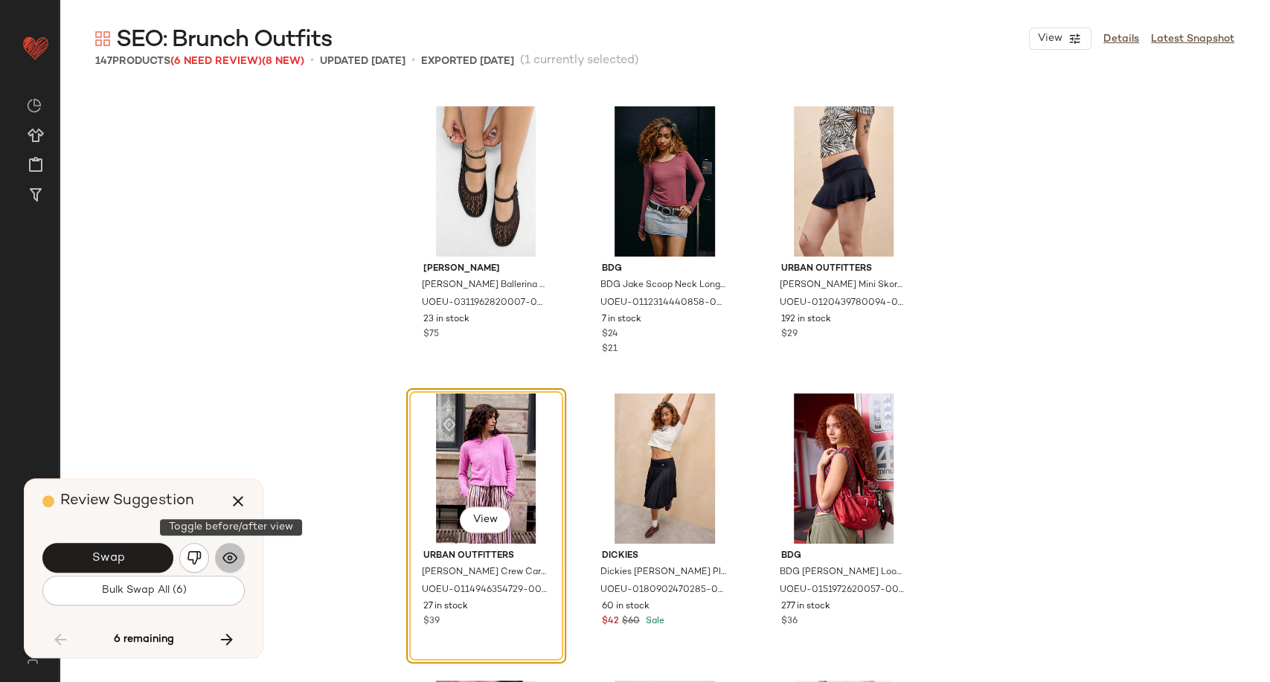
click at [234, 556] on img "button" at bounding box center [229, 557] width 15 height 15
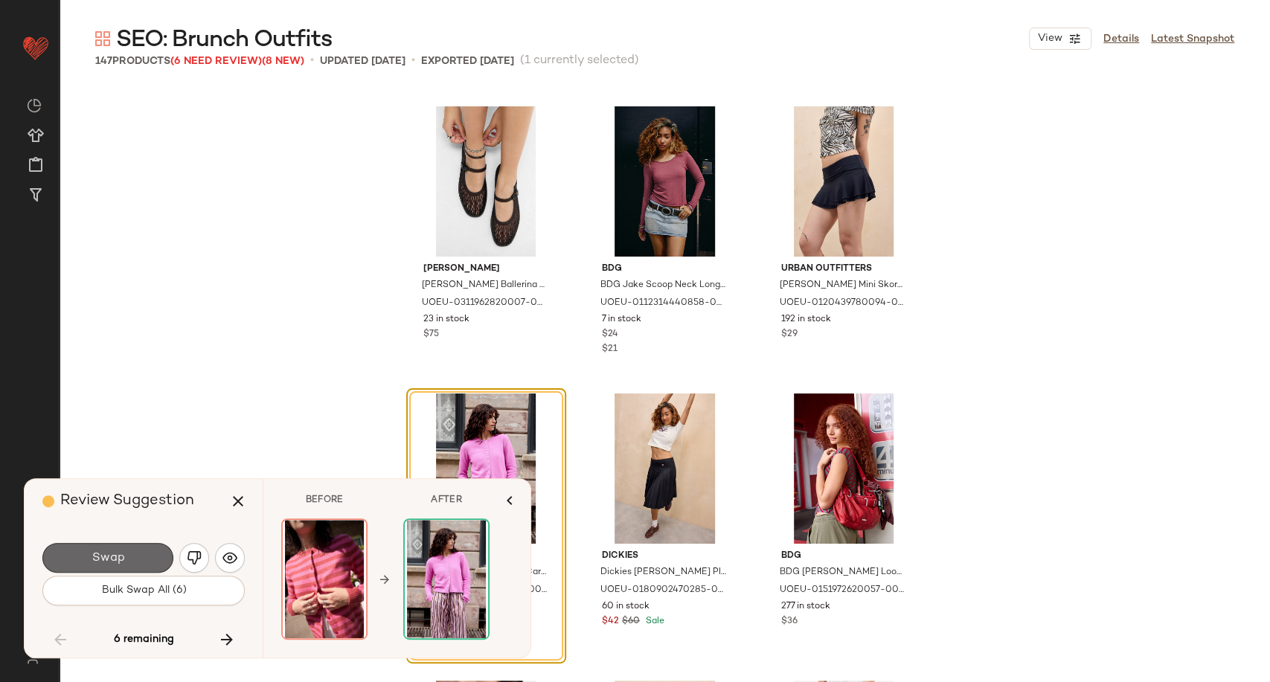
click at [141, 556] on button "Swap" at bounding box center [107, 558] width 131 height 30
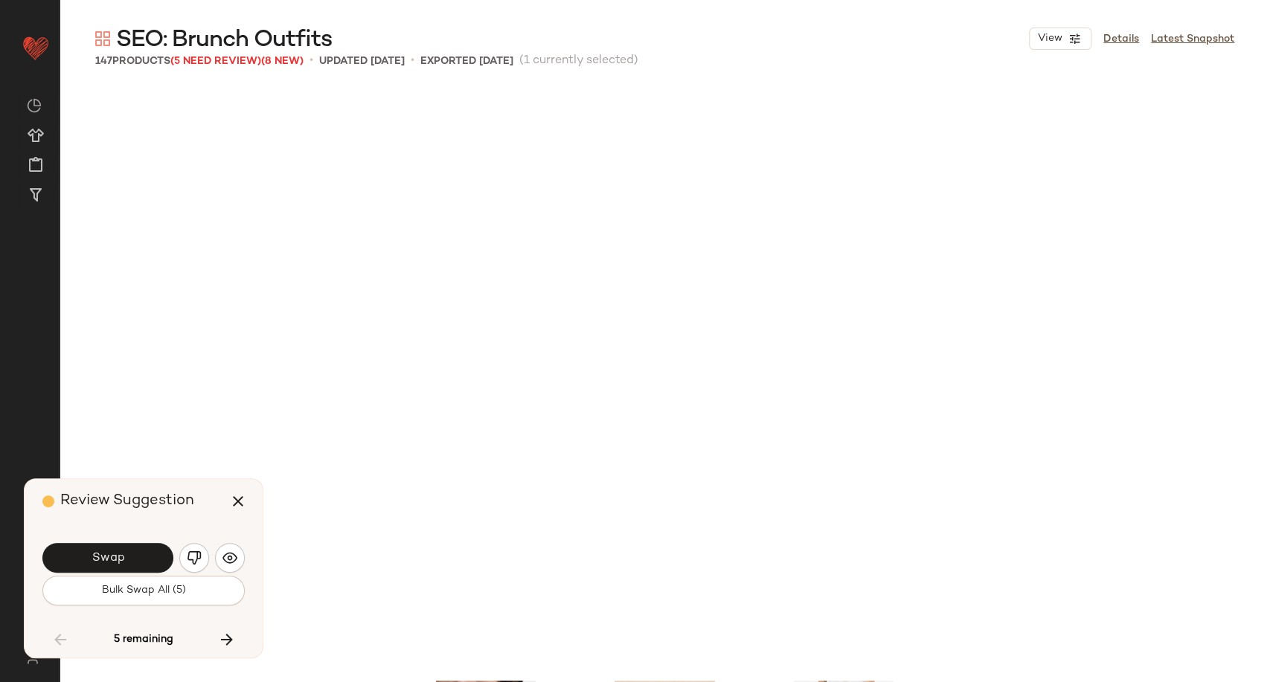
scroll to position [12058, 0]
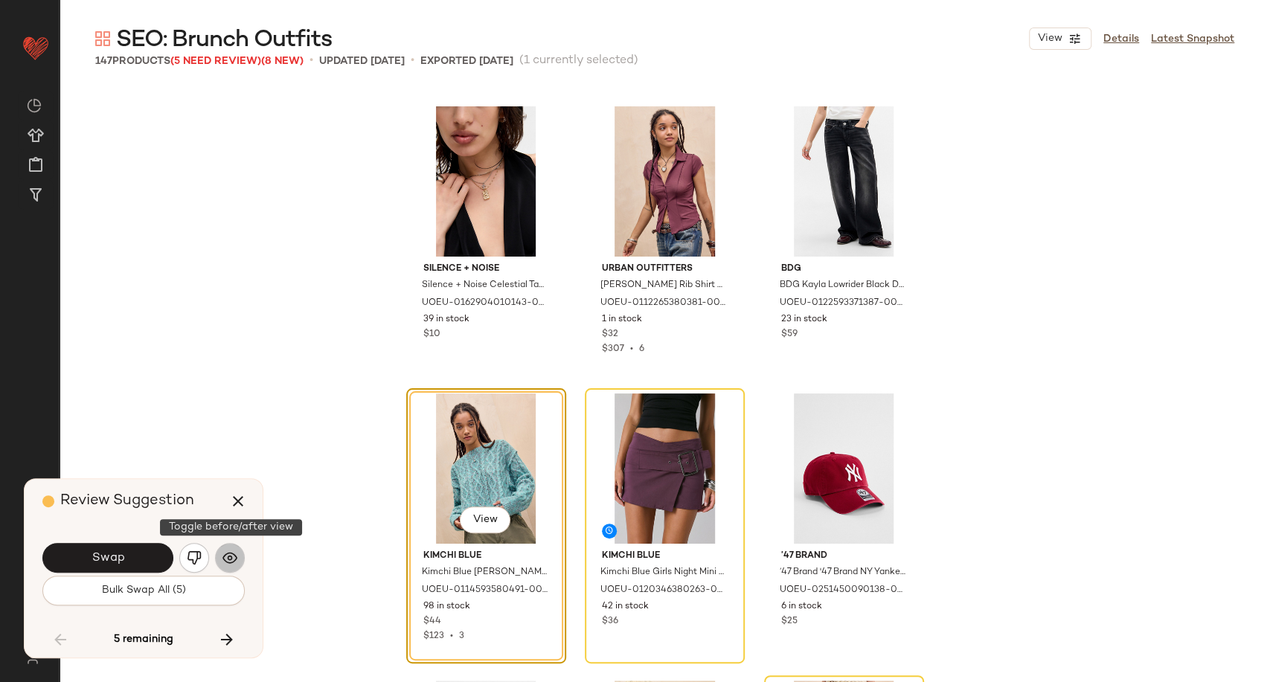
click at [236, 553] on img "button" at bounding box center [229, 557] width 15 height 15
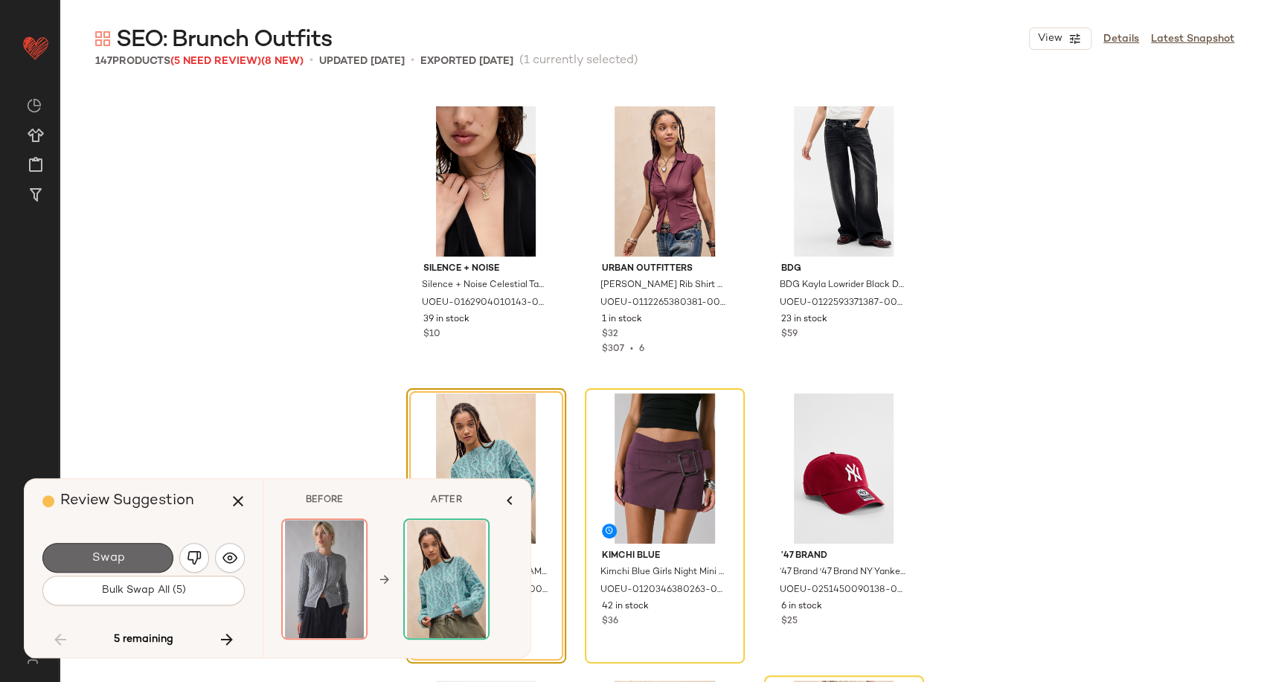
click at [135, 556] on button "Swap" at bounding box center [107, 558] width 131 height 30
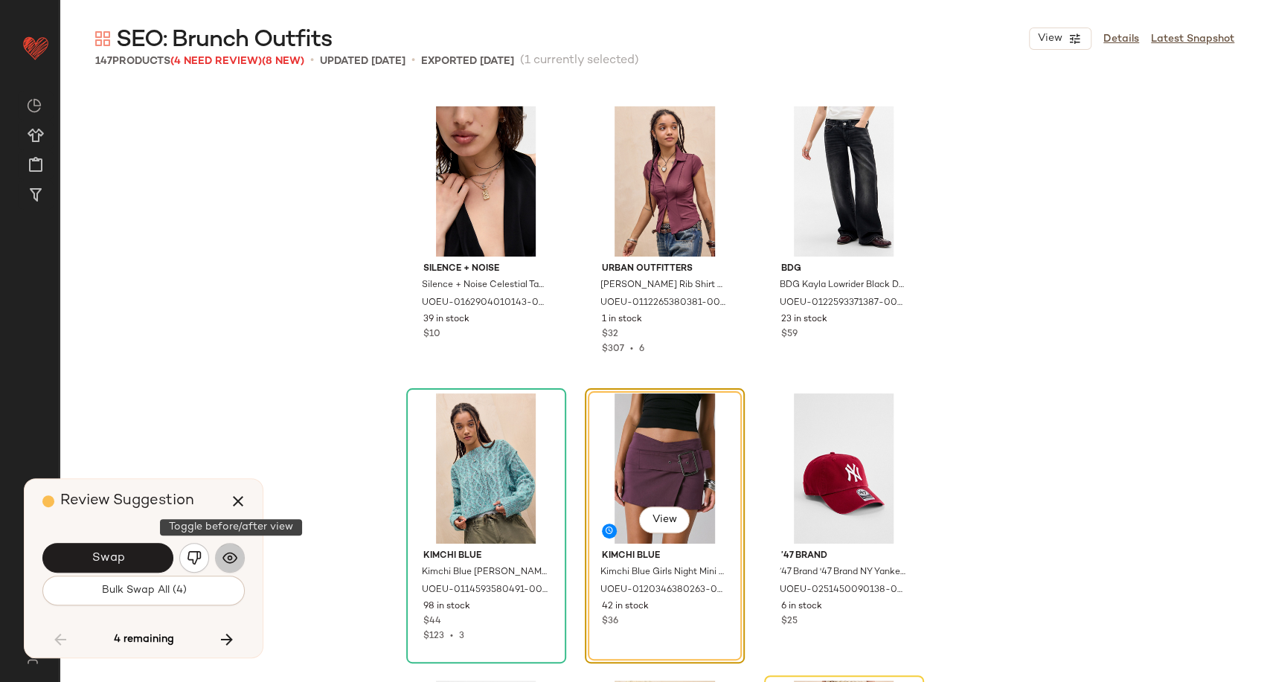
click at [235, 560] on img "button" at bounding box center [229, 557] width 15 height 15
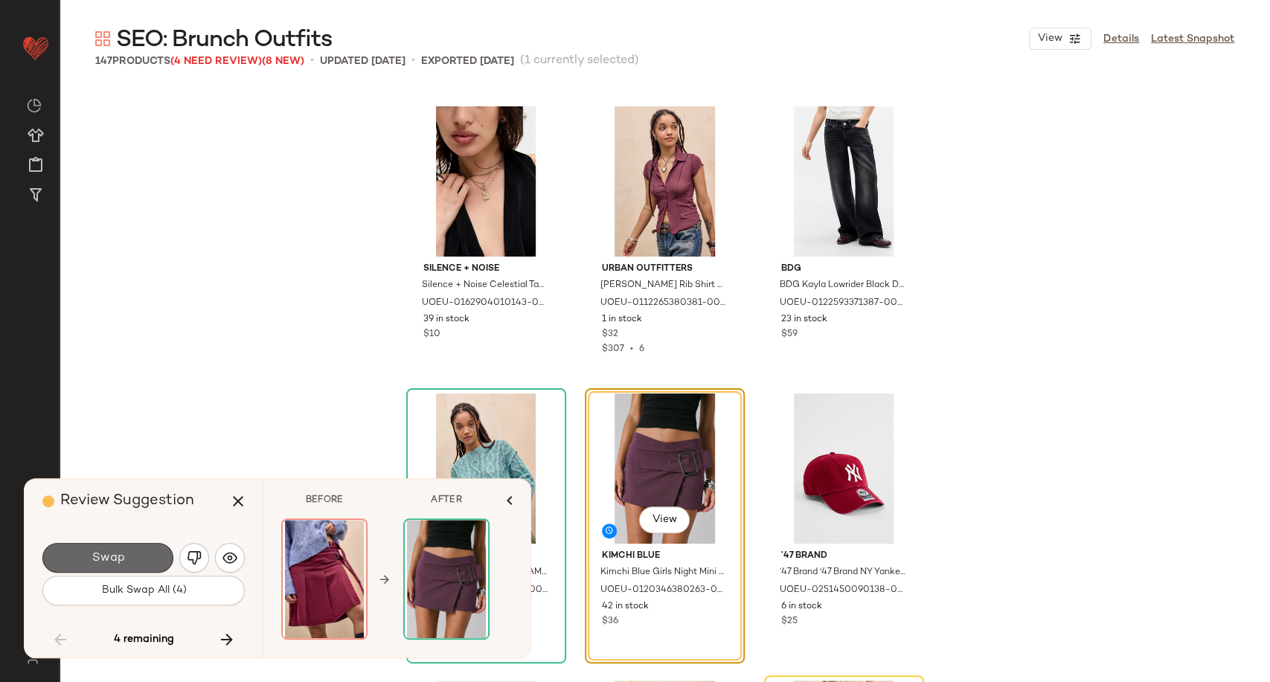
click at [123, 554] on span "Swap" at bounding box center [107, 558] width 33 height 14
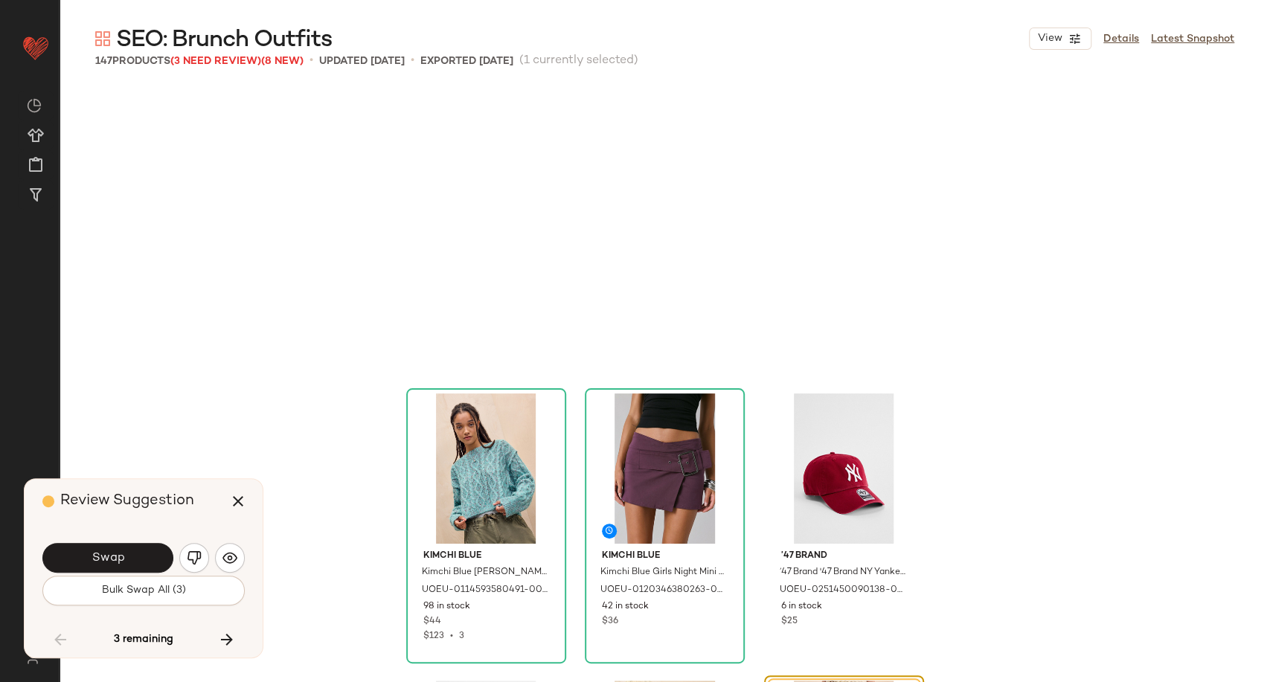
scroll to position [12345, 0]
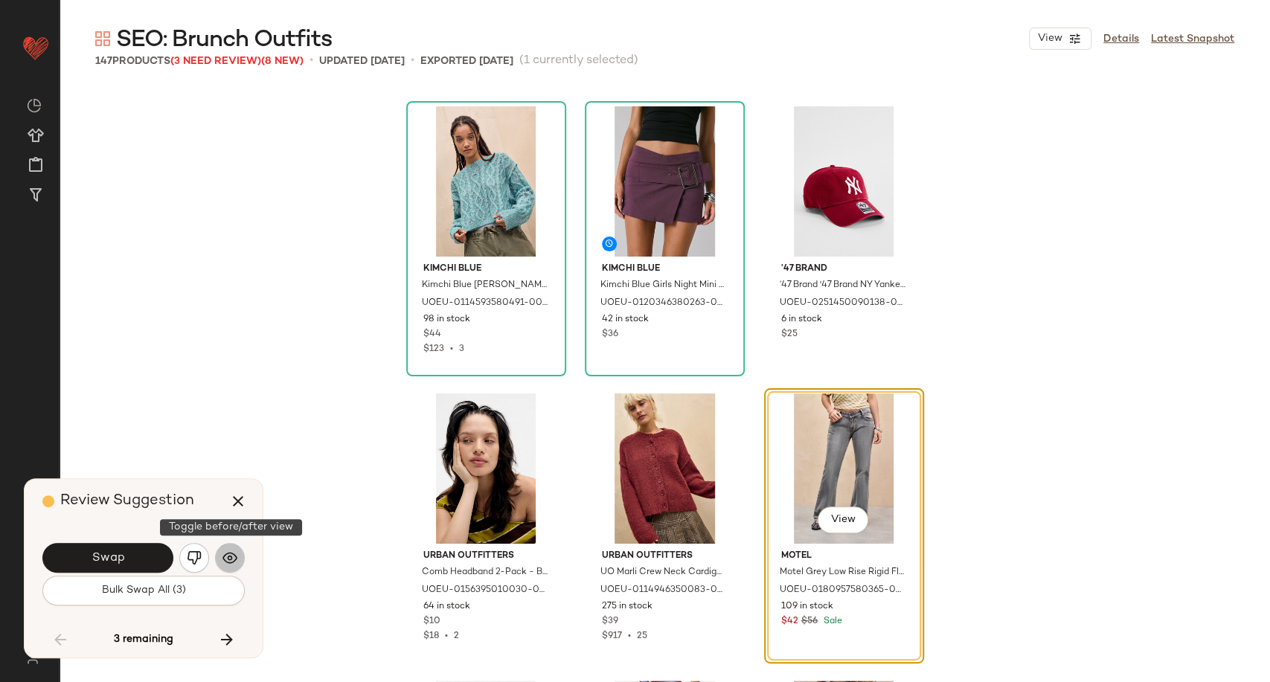
click at [234, 558] on img "button" at bounding box center [229, 557] width 15 height 15
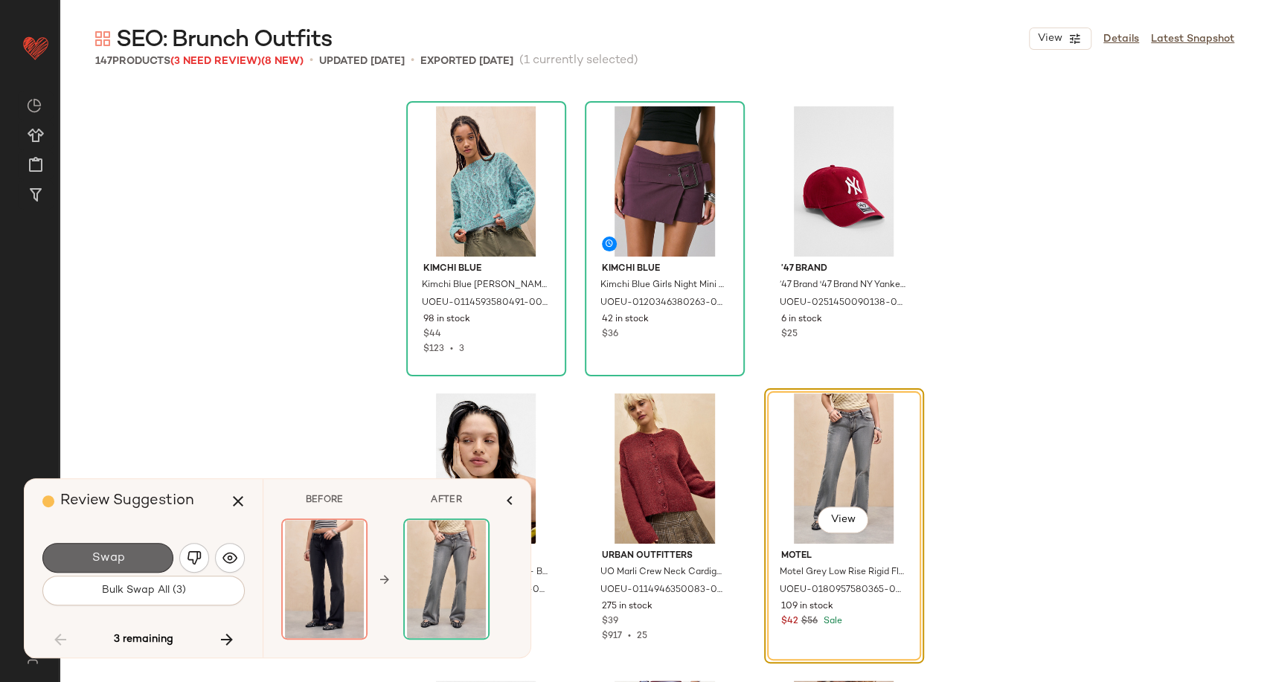
click at [125, 557] on button "Swap" at bounding box center [107, 558] width 131 height 30
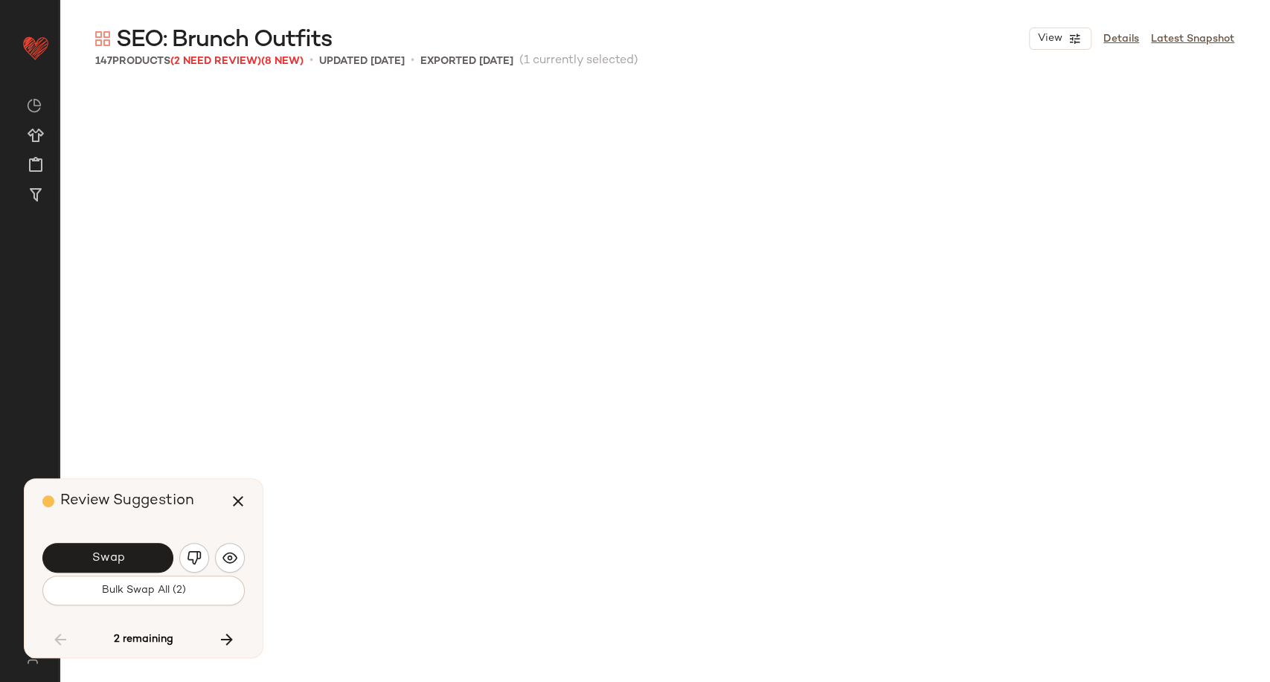
scroll to position [13207, 0]
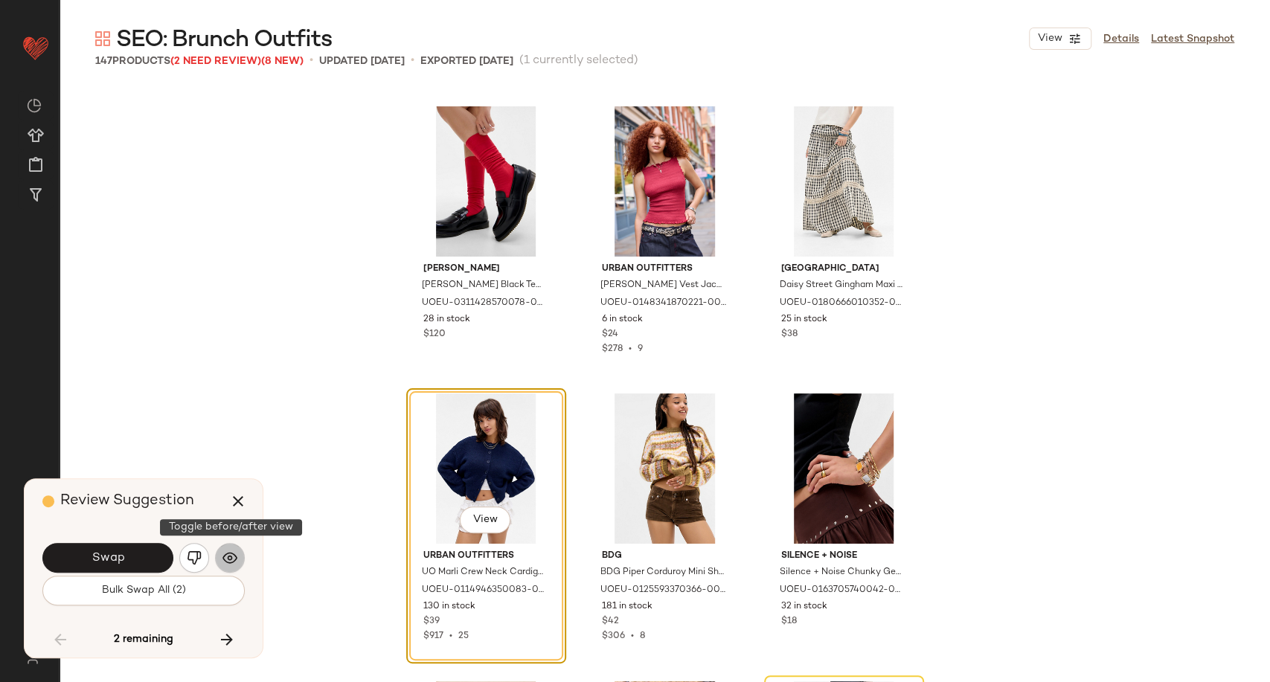
click at [233, 555] on img "button" at bounding box center [229, 557] width 15 height 15
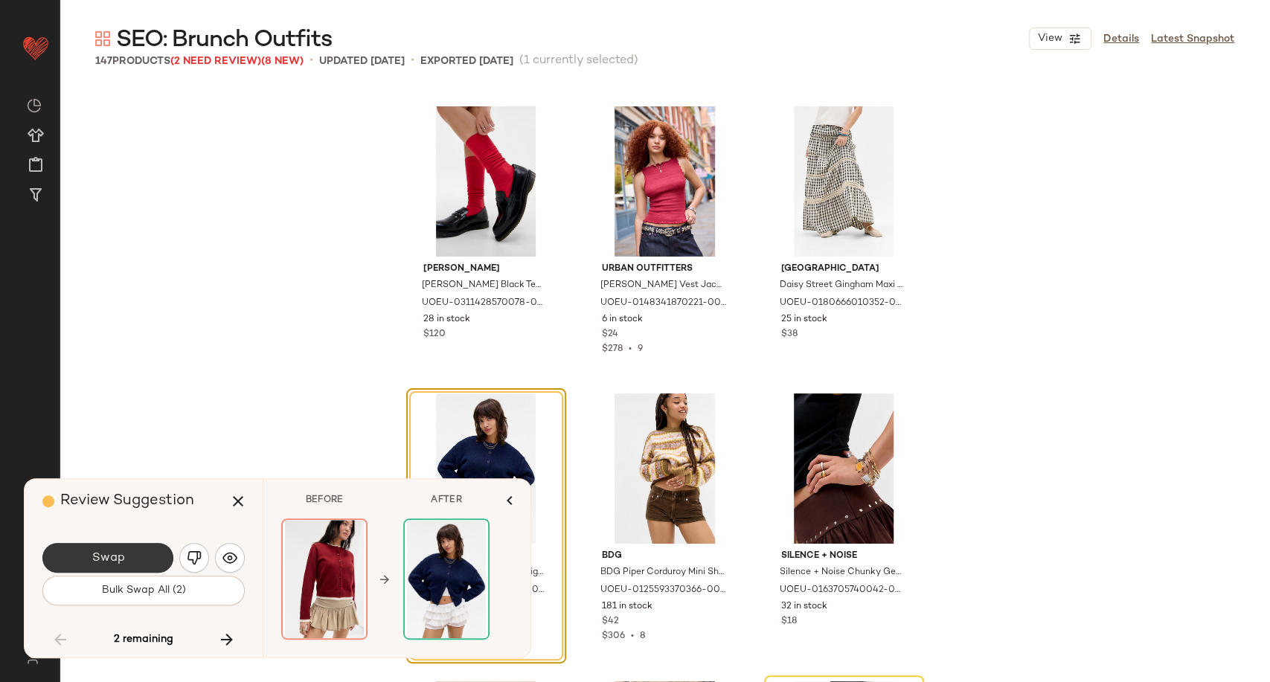
click at [137, 553] on button "Swap" at bounding box center [107, 558] width 131 height 30
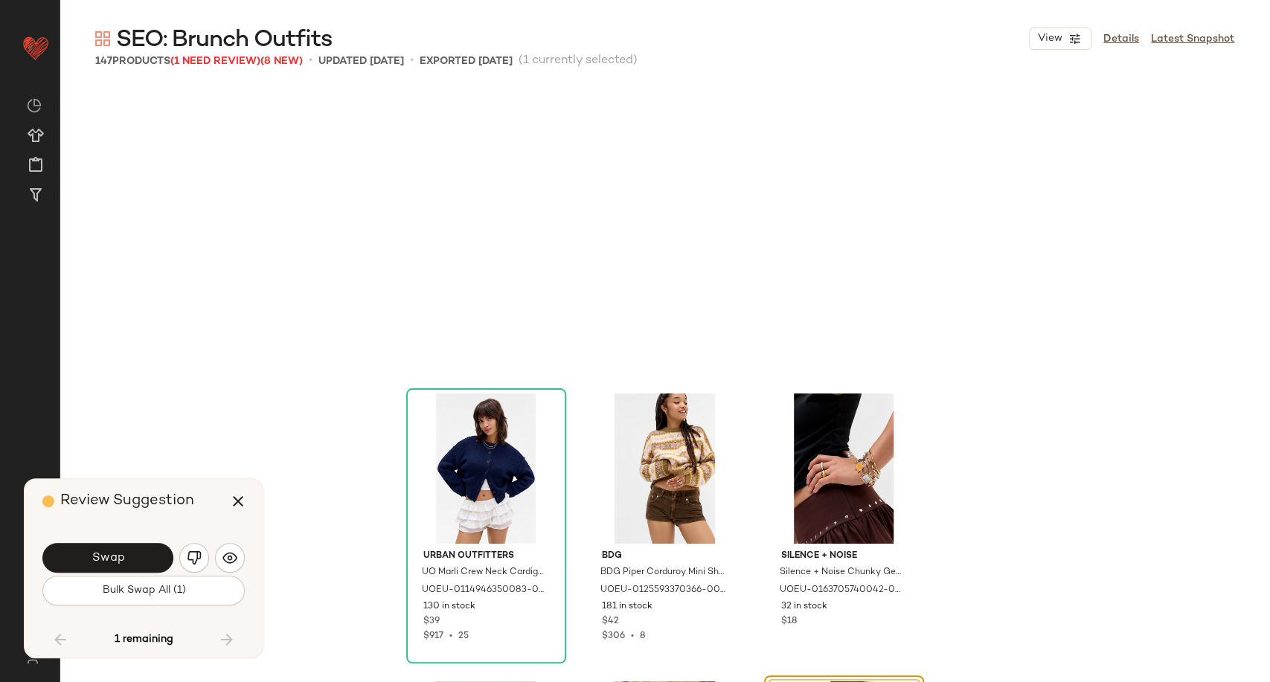
scroll to position [13412, 0]
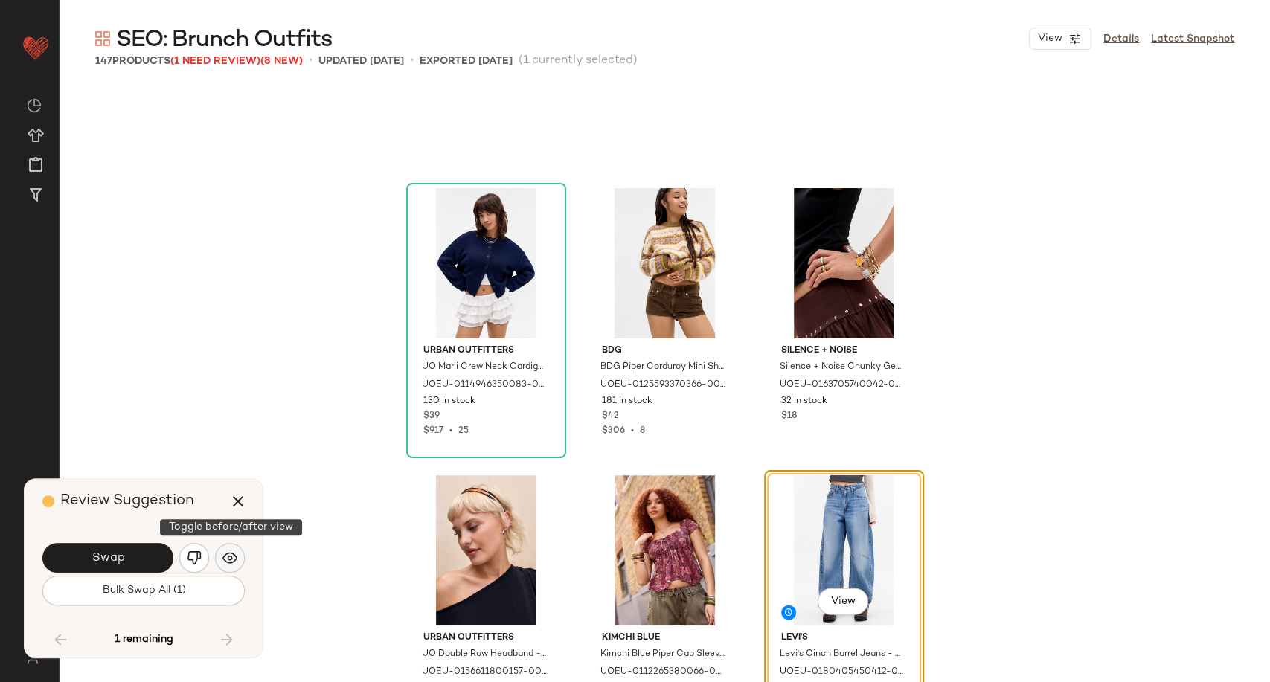
click at [226, 560] on img "button" at bounding box center [229, 557] width 15 height 15
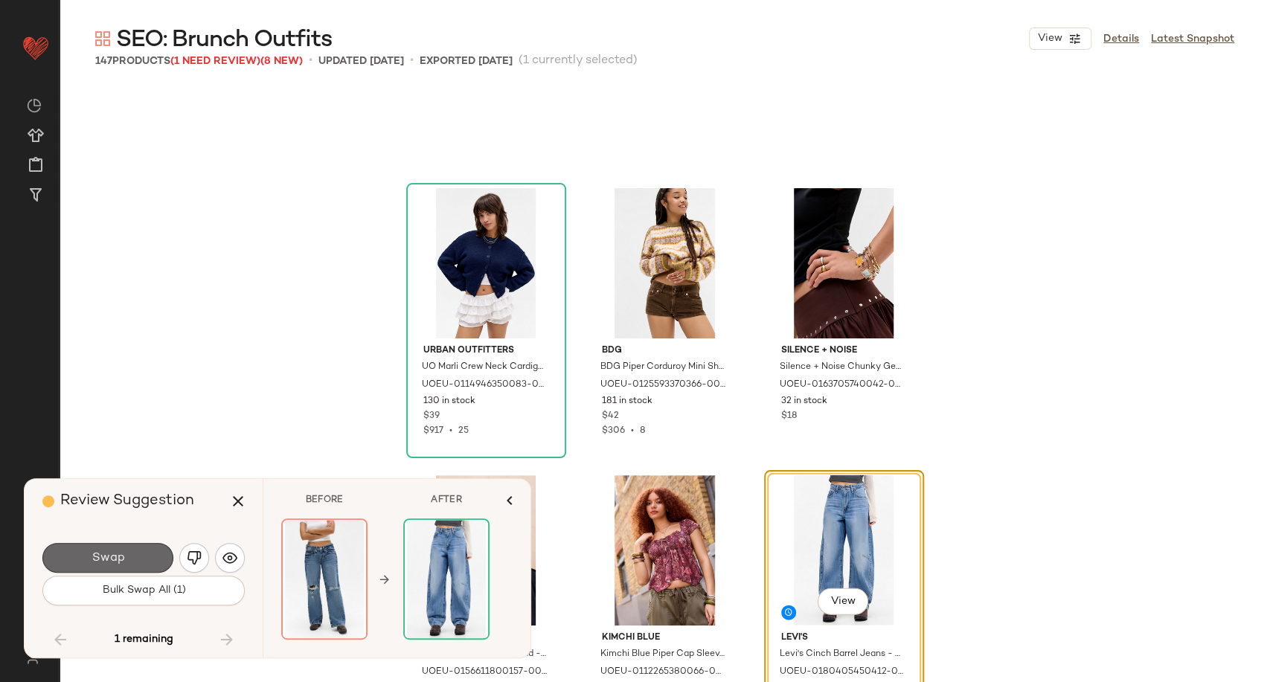
click at [140, 554] on button "Swap" at bounding box center [107, 558] width 131 height 30
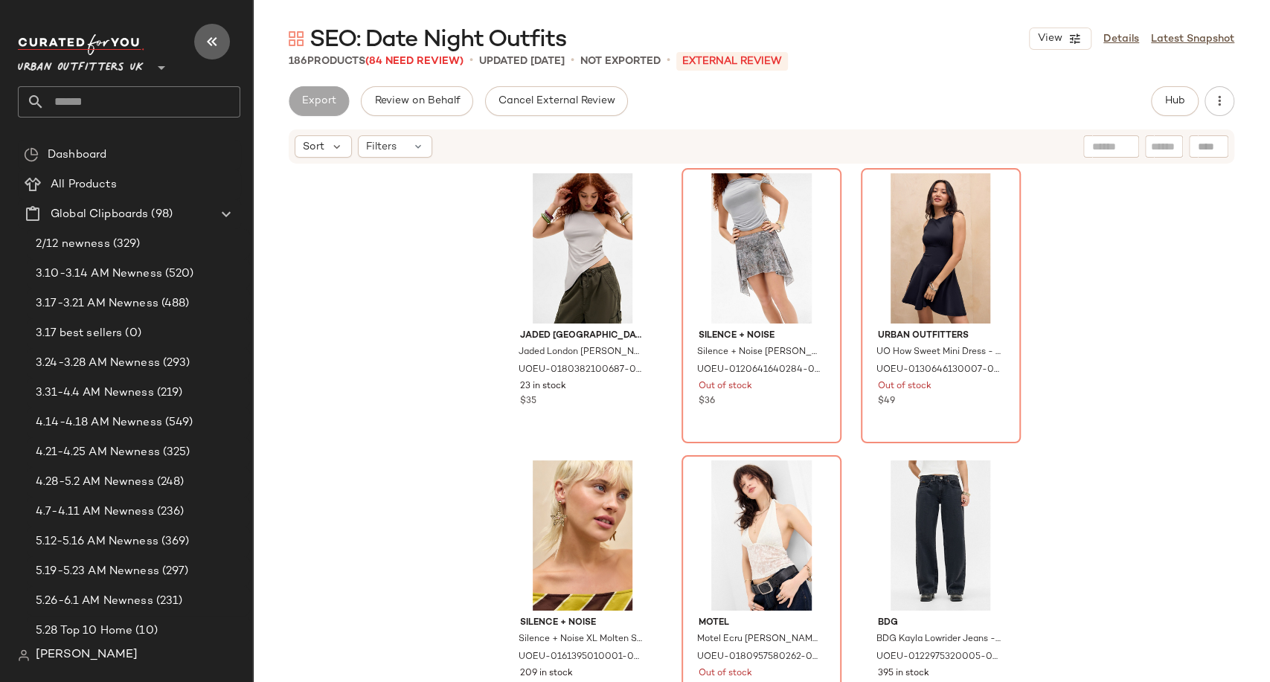
click at [215, 42] on icon "button" at bounding box center [212, 42] width 18 height 18
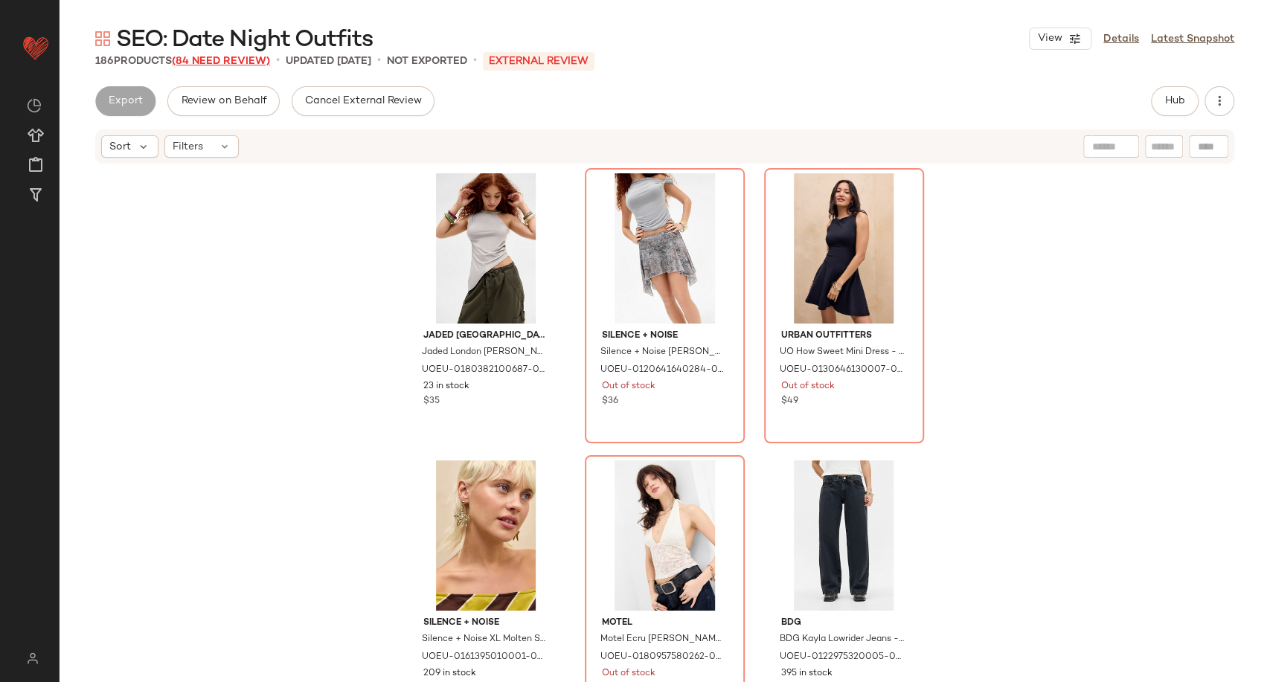
click at [225, 65] on span "(84 Need Review)" at bounding box center [221, 61] width 98 height 11
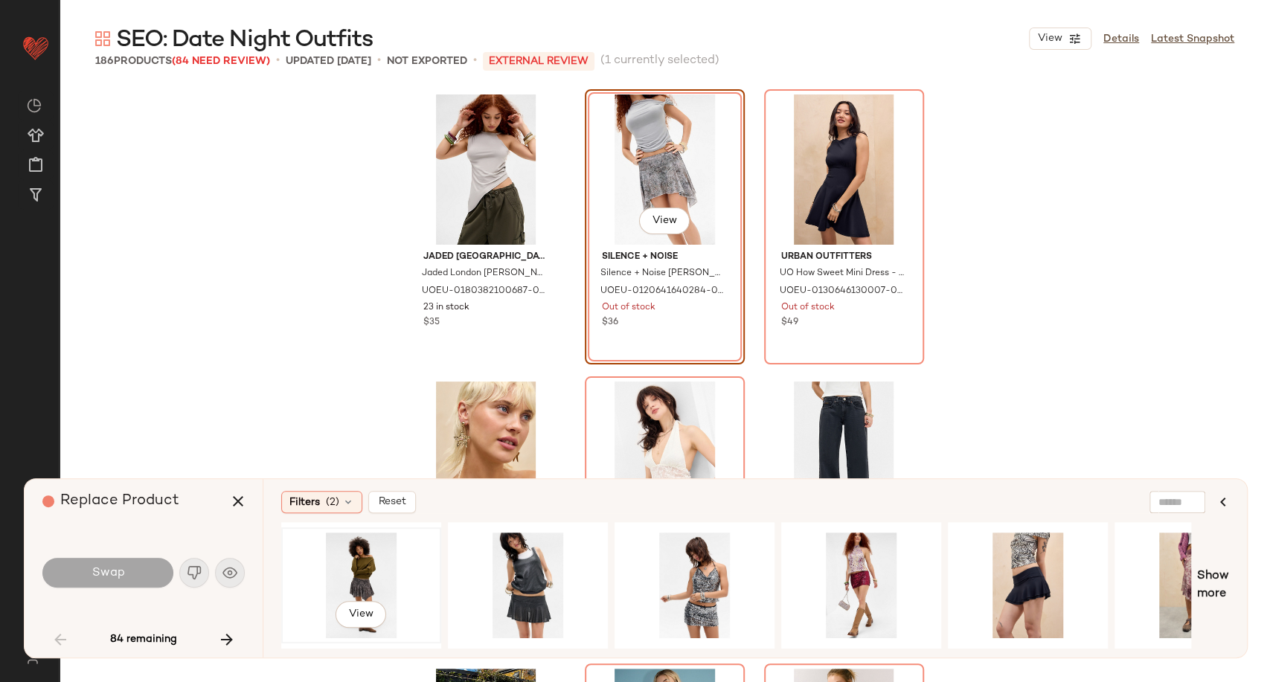
click at [357, 561] on div "View" at bounding box center [361, 586] width 150 height 106
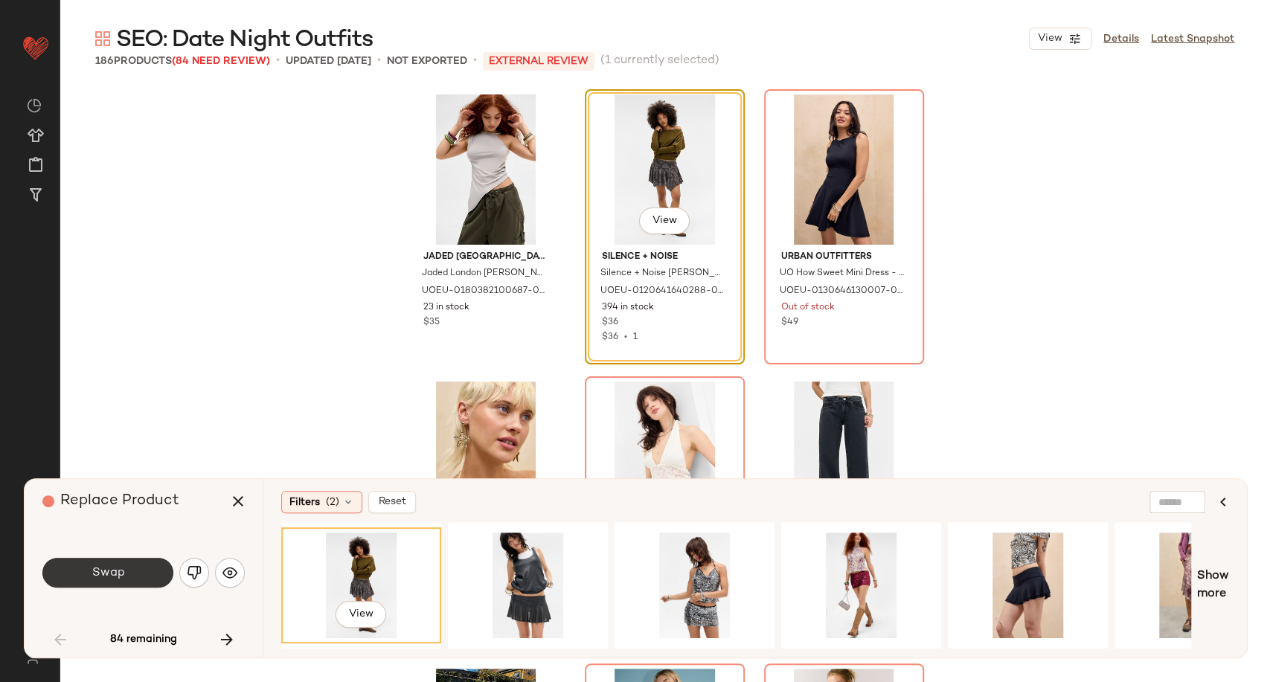
click at [123, 582] on button "Swap" at bounding box center [107, 573] width 131 height 30
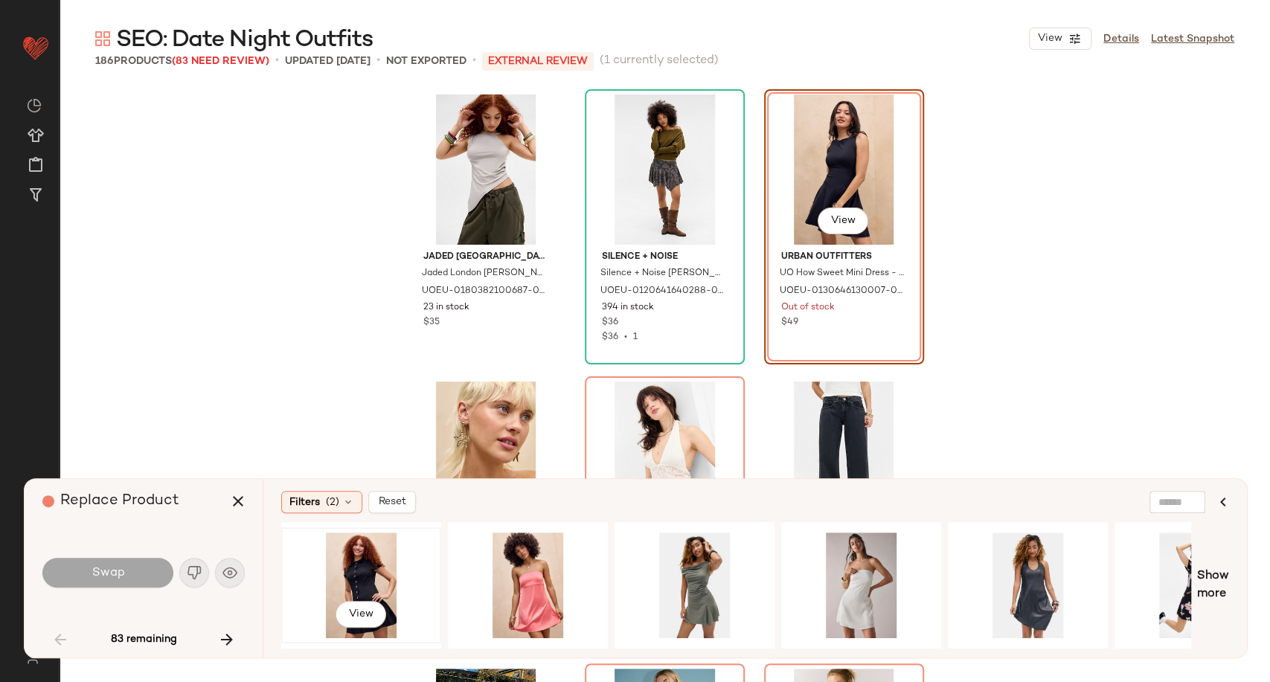
click at [361, 567] on div "View" at bounding box center [361, 586] width 150 height 106
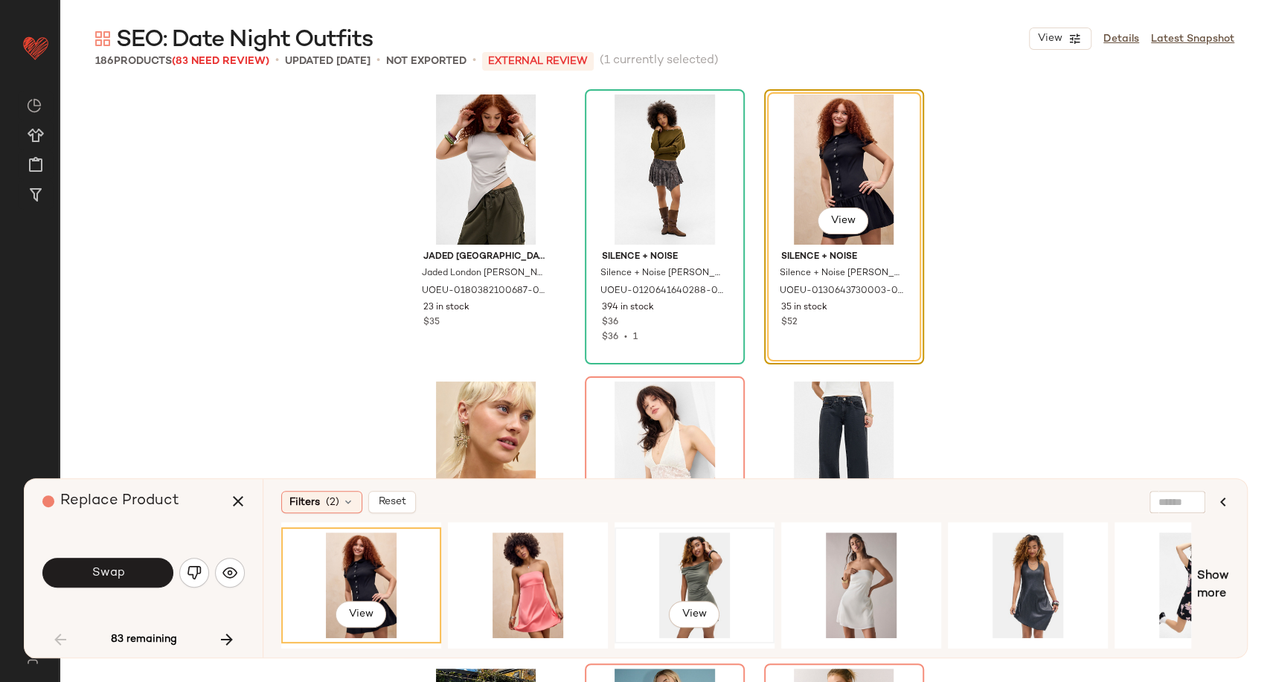
click at [691, 586] on div "View" at bounding box center [695, 586] width 150 height 106
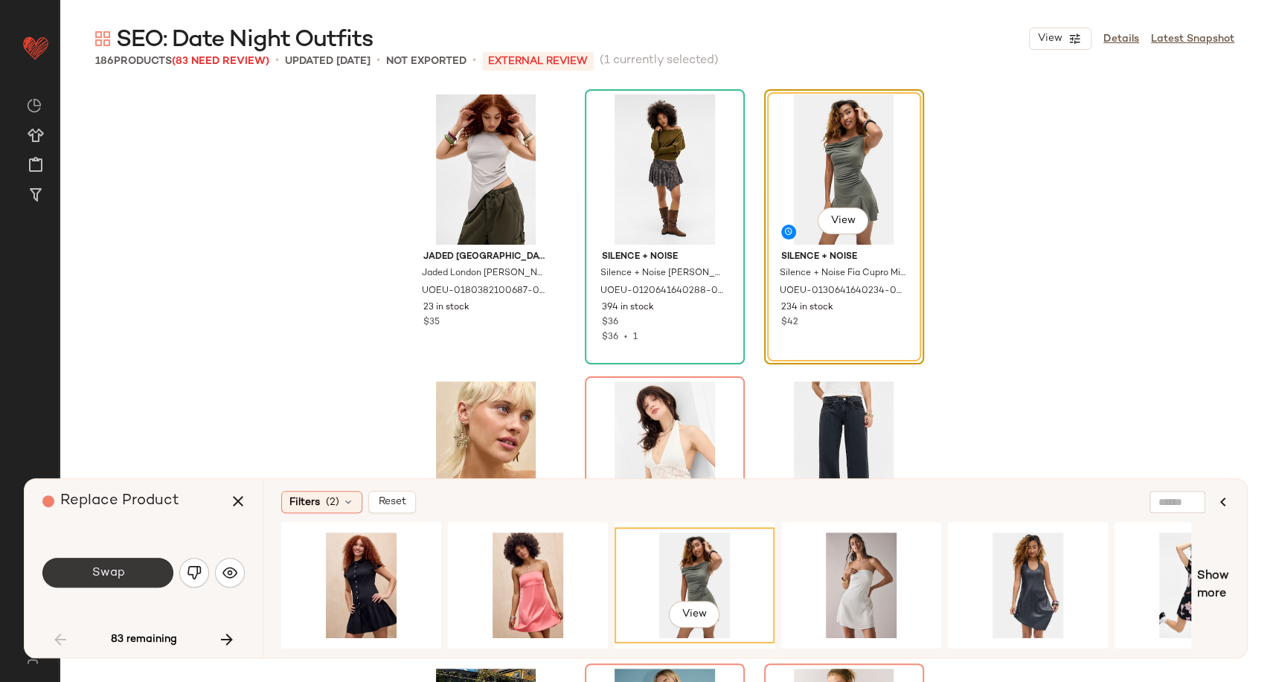
click at [141, 571] on button "Swap" at bounding box center [107, 573] width 131 height 30
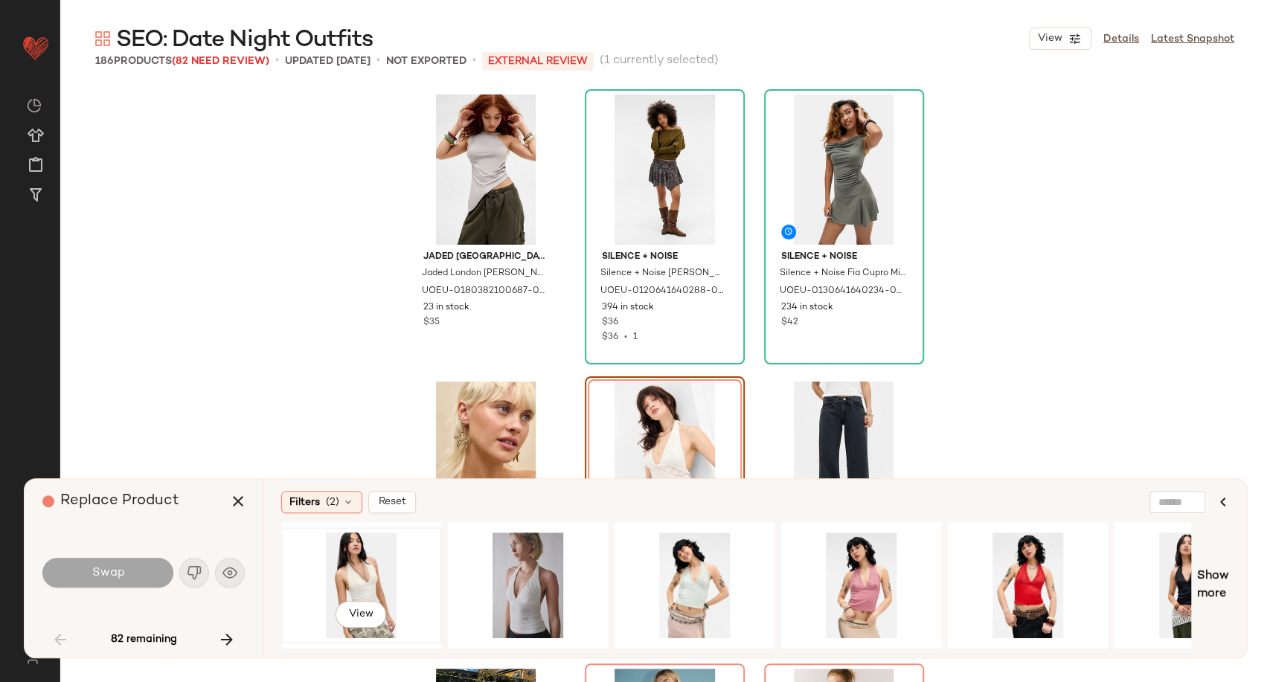
click at [365, 565] on div "View" at bounding box center [361, 586] width 150 height 106
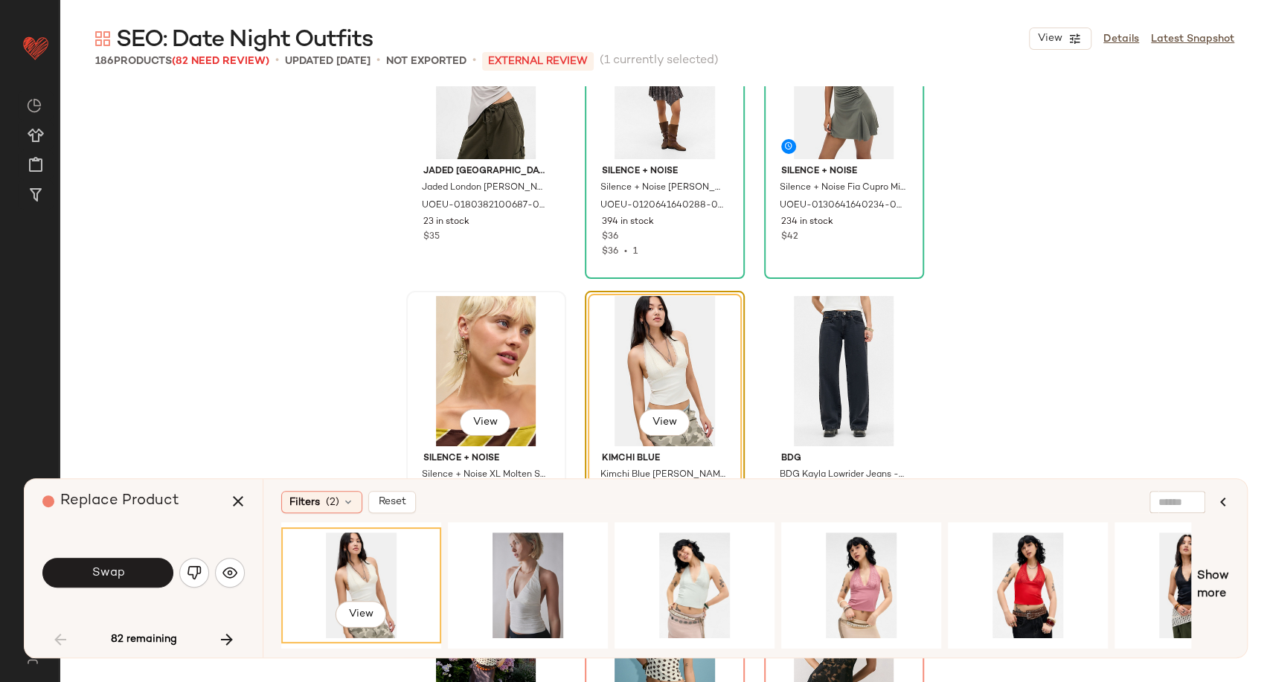
scroll to position [248, 0]
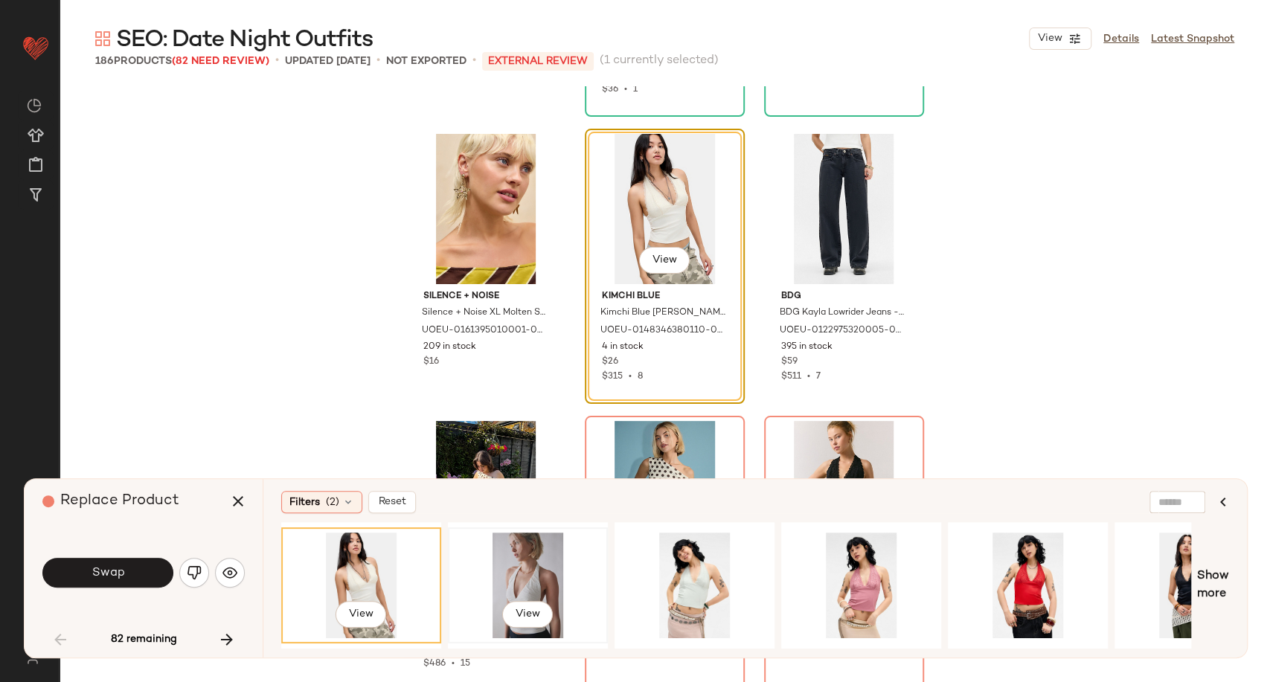
click at [512, 576] on div "View" at bounding box center [528, 586] width 150 height 106
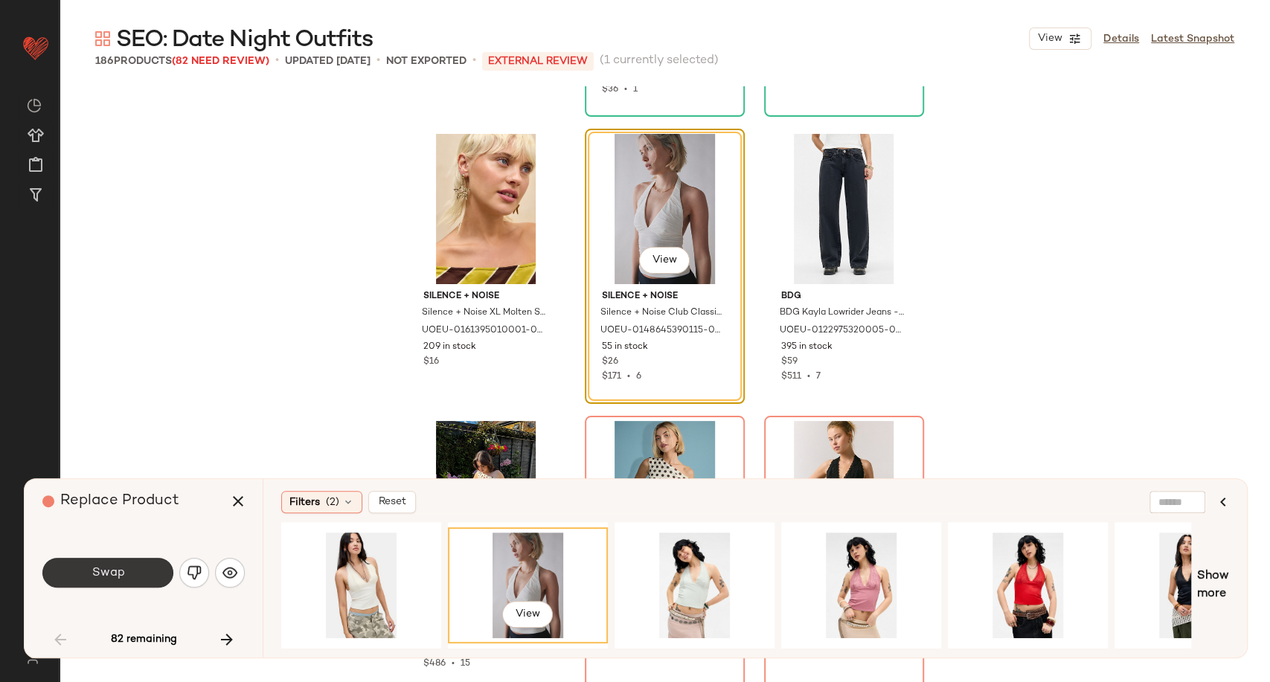
click at [91, 574] on span "Swap" at bounding box center [107, 573] width 33 height 14
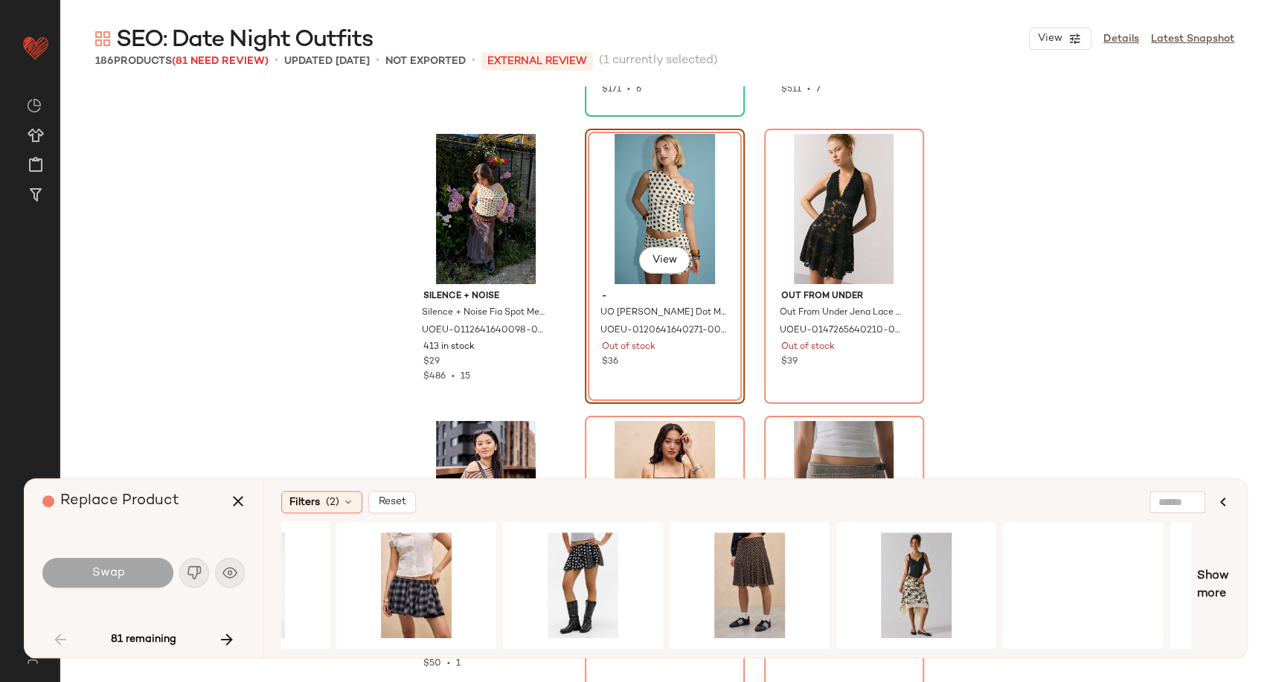
scroll to position [0, 945]
click at [568, 549] on div "View" at bounding box center [582, 586] width 150 height 106
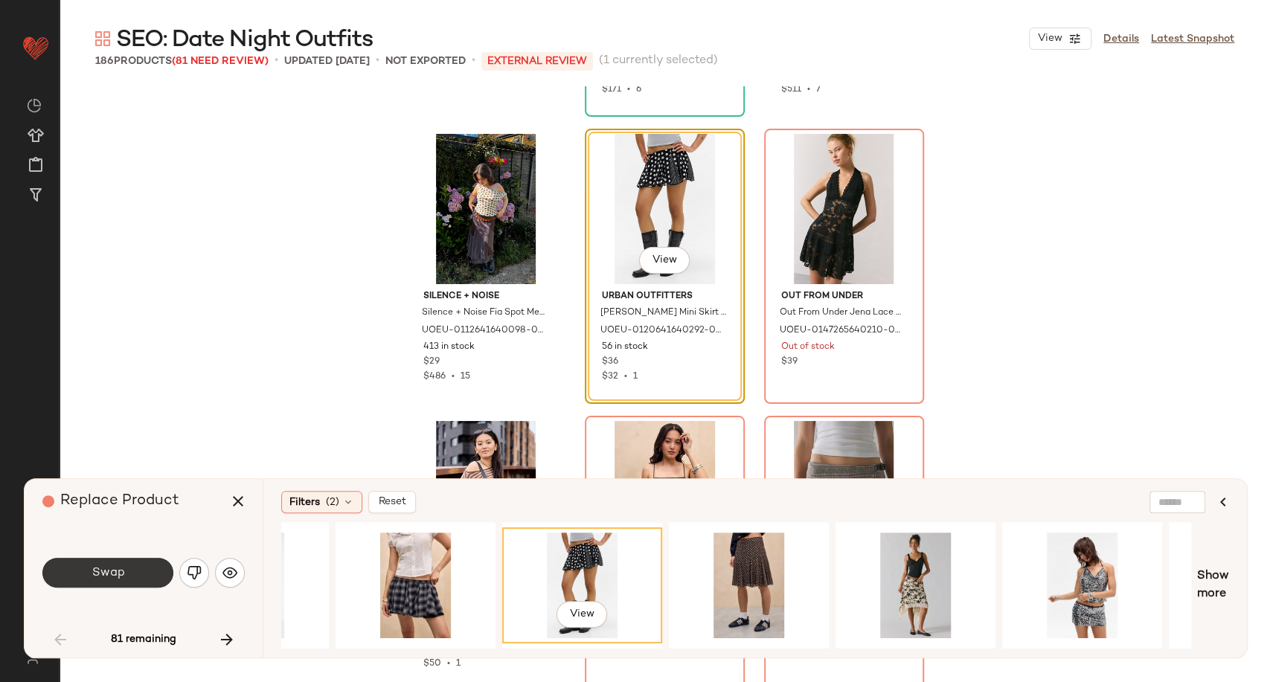
click at [136, 576] on button "Swap" at bounding box center [107, 573] width 131 height 30
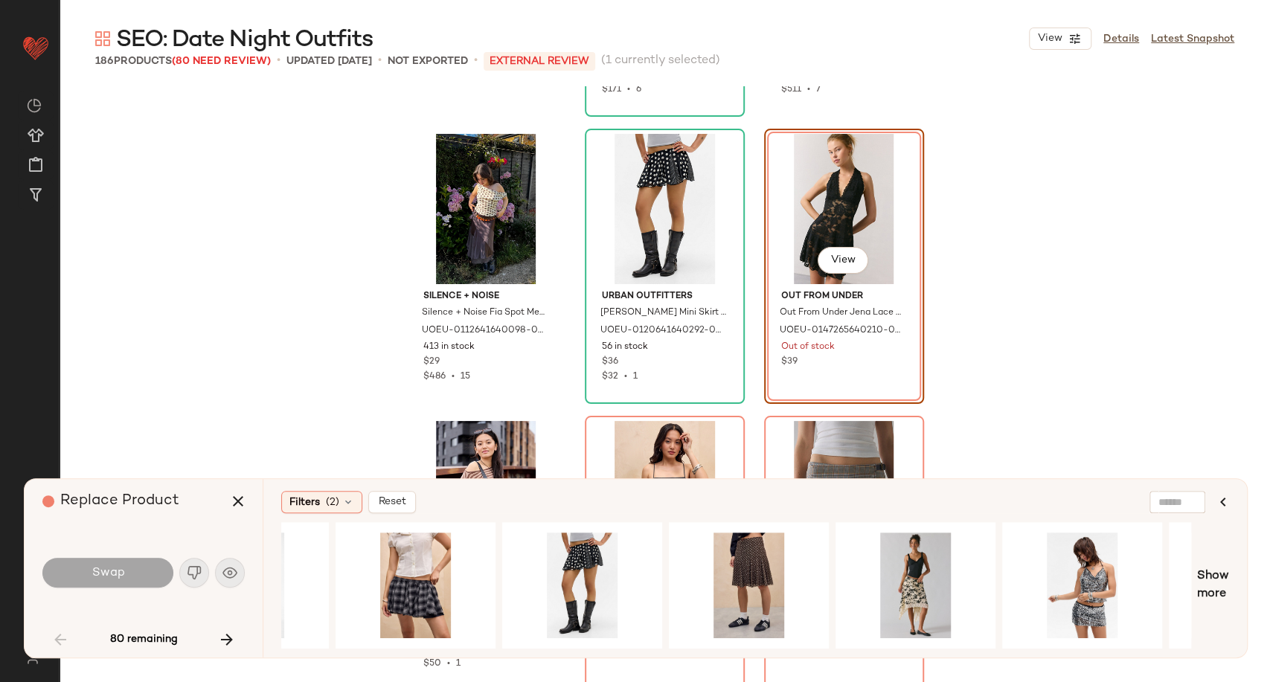
scroll to position [286, 0]
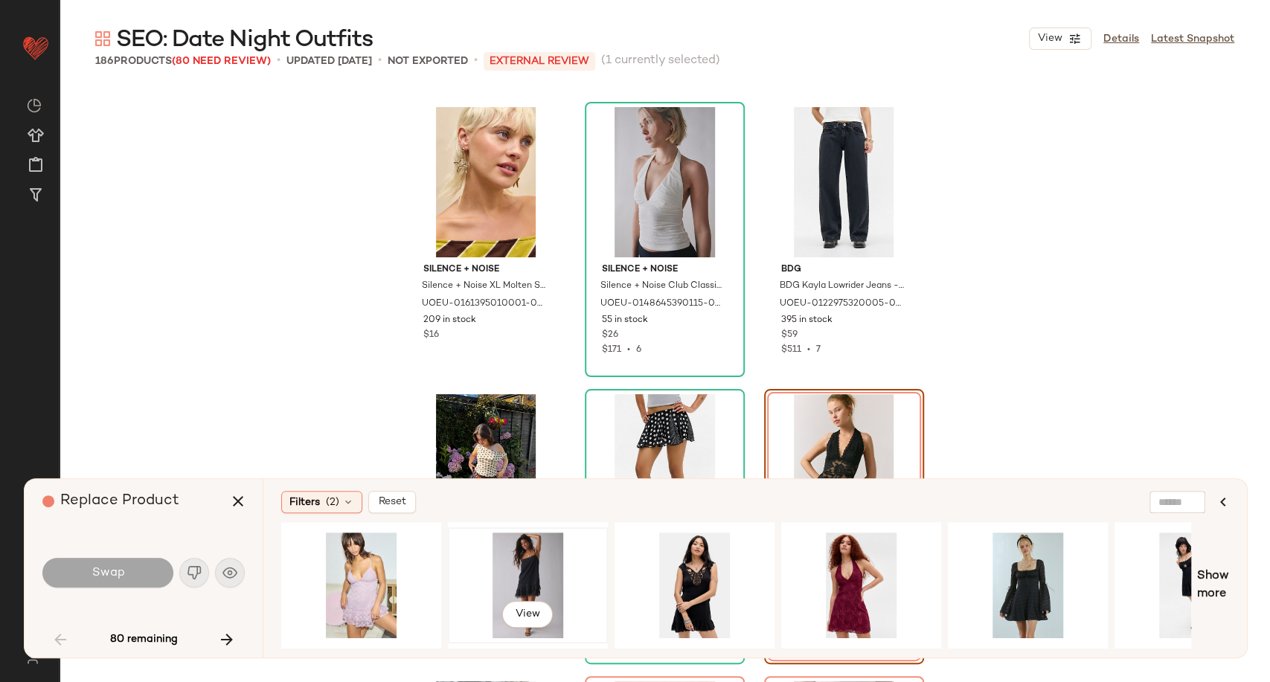
click at [518, 558] on div "View" at bounding box center [528, 586] width 150 height 106
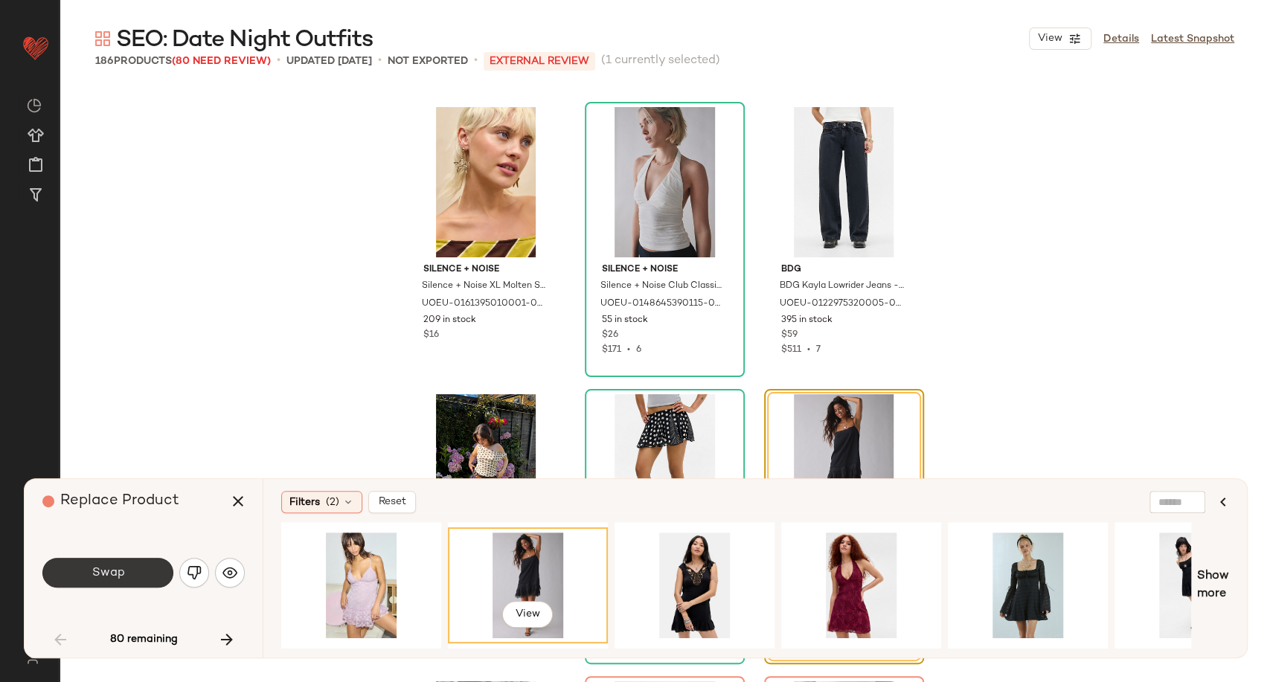
click at [139, 579] on button "Swap" at bounding box center [107, 573] width 131 height 30
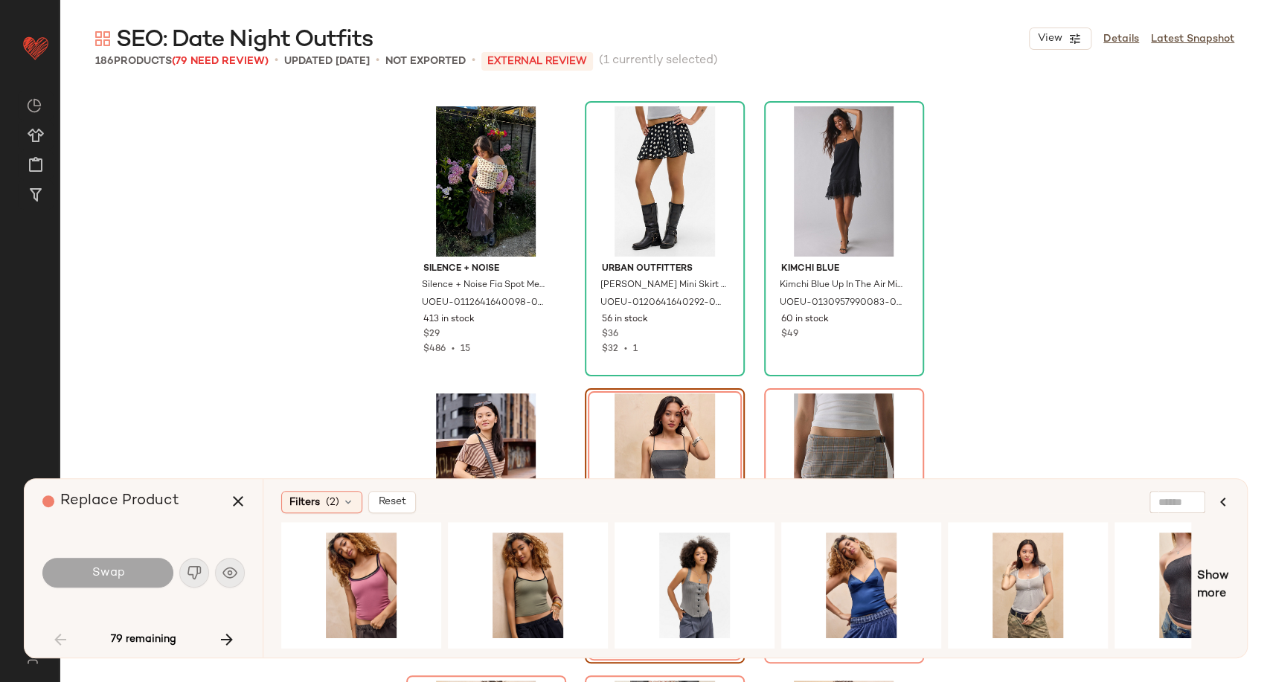
scroll to position [739, 0]
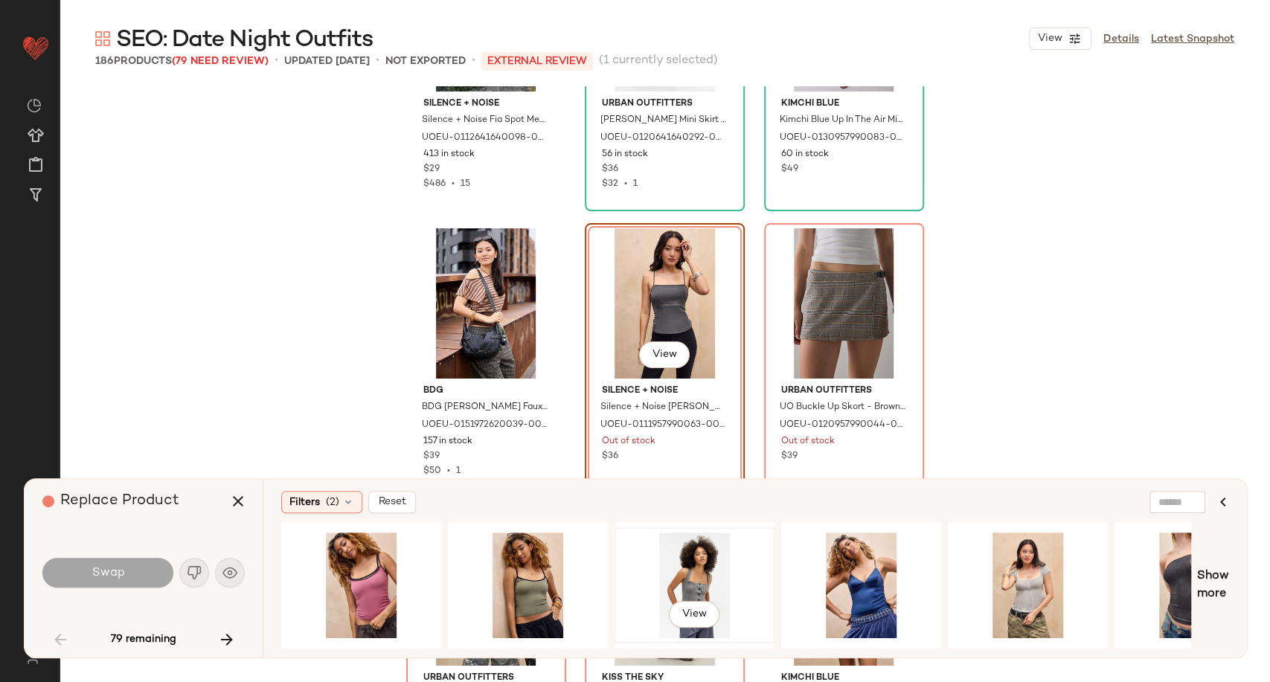
click at [688, 582] on div "View" at bounding box center [695, 586] width 150 height 106
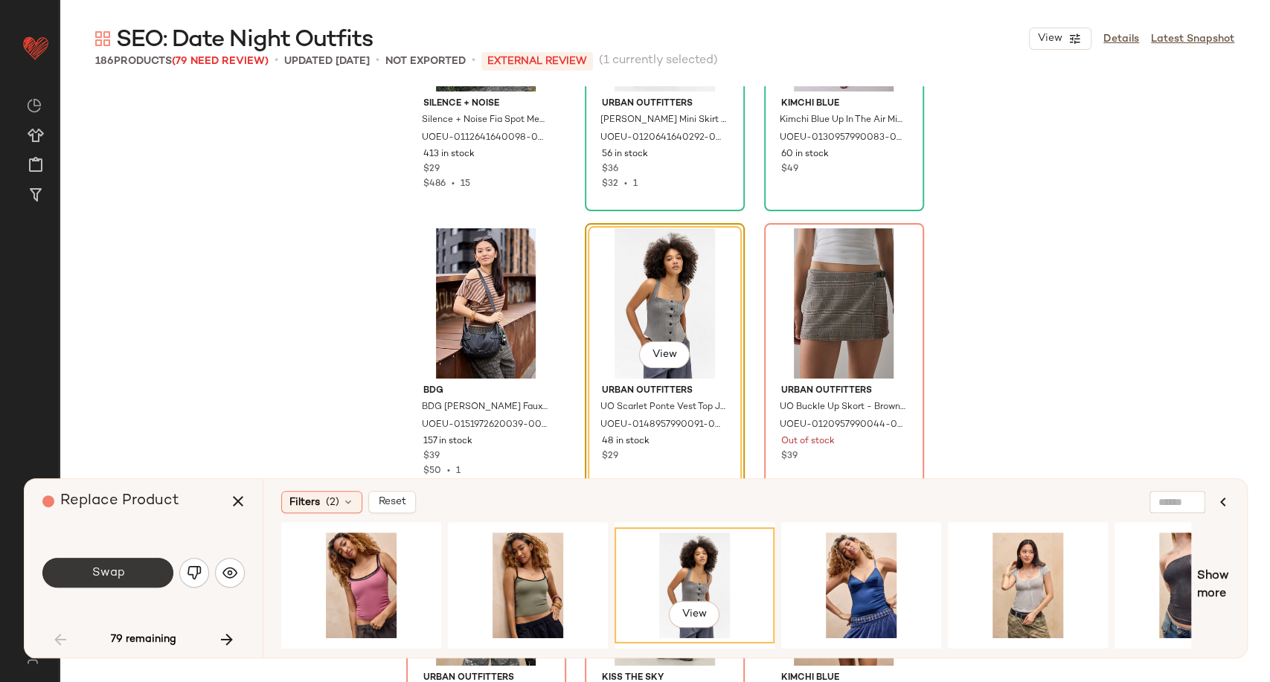
click at [63, 575] on button "Swap" at bounding box center [107, 573] width 131 height 30
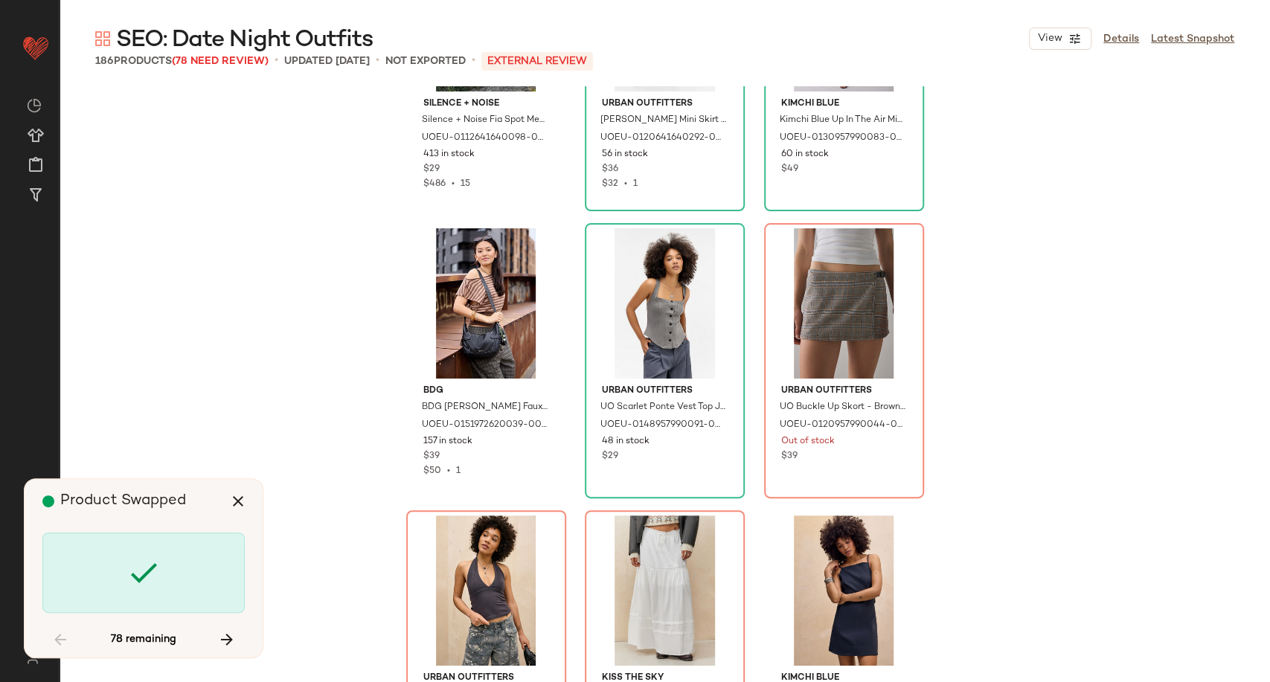
scroll to position [574, 0]
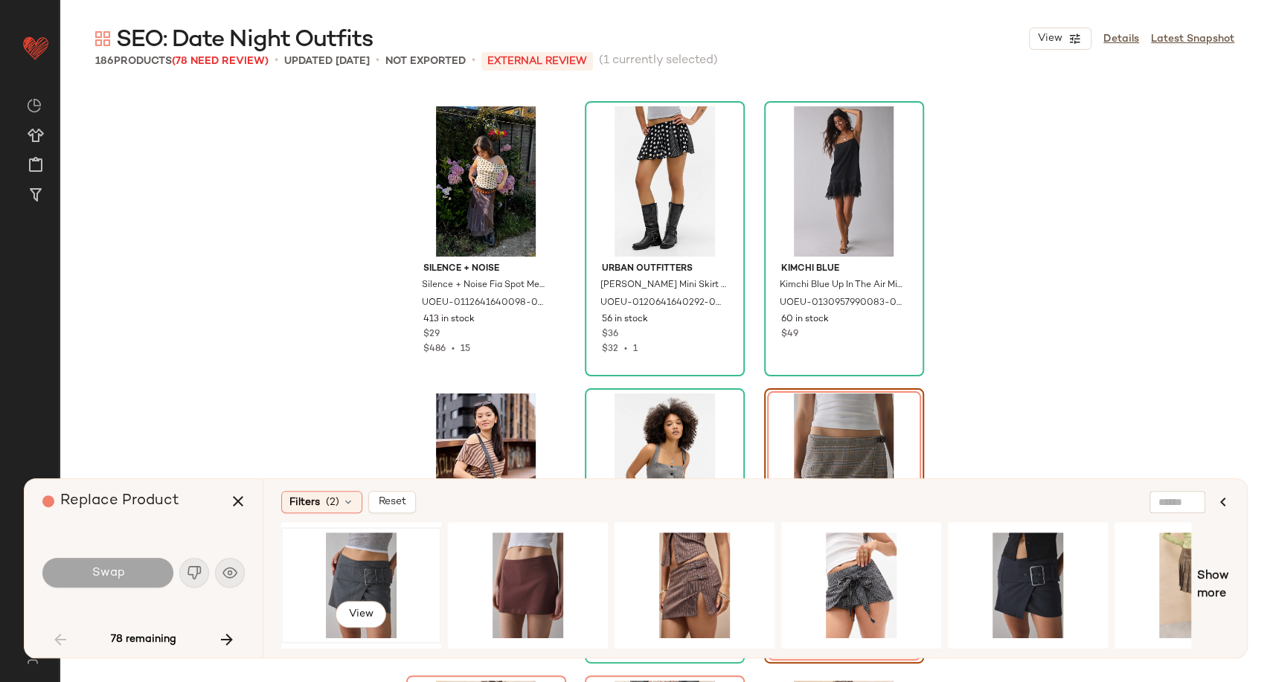
click at [369, 571] on div "View" at bounding box center [361, 586] width 150 height 106
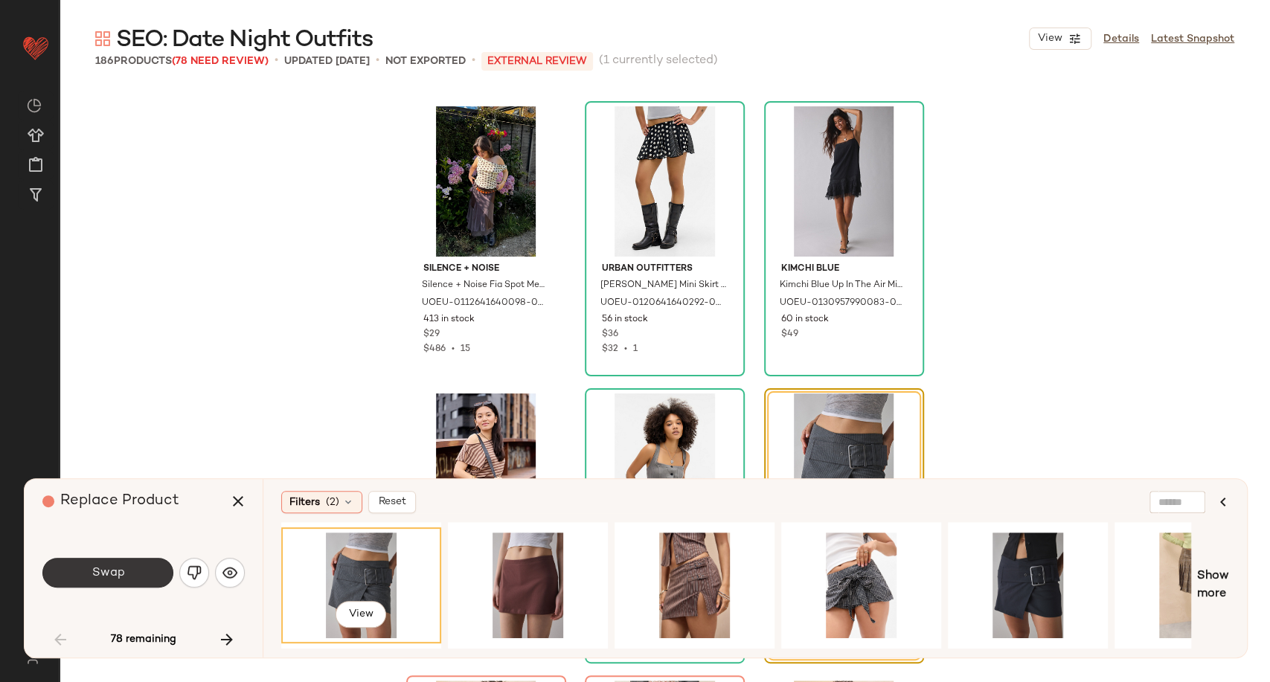
click at [125, 576] on button "Swap" at bounding box center [107, 573] width 131 height 30
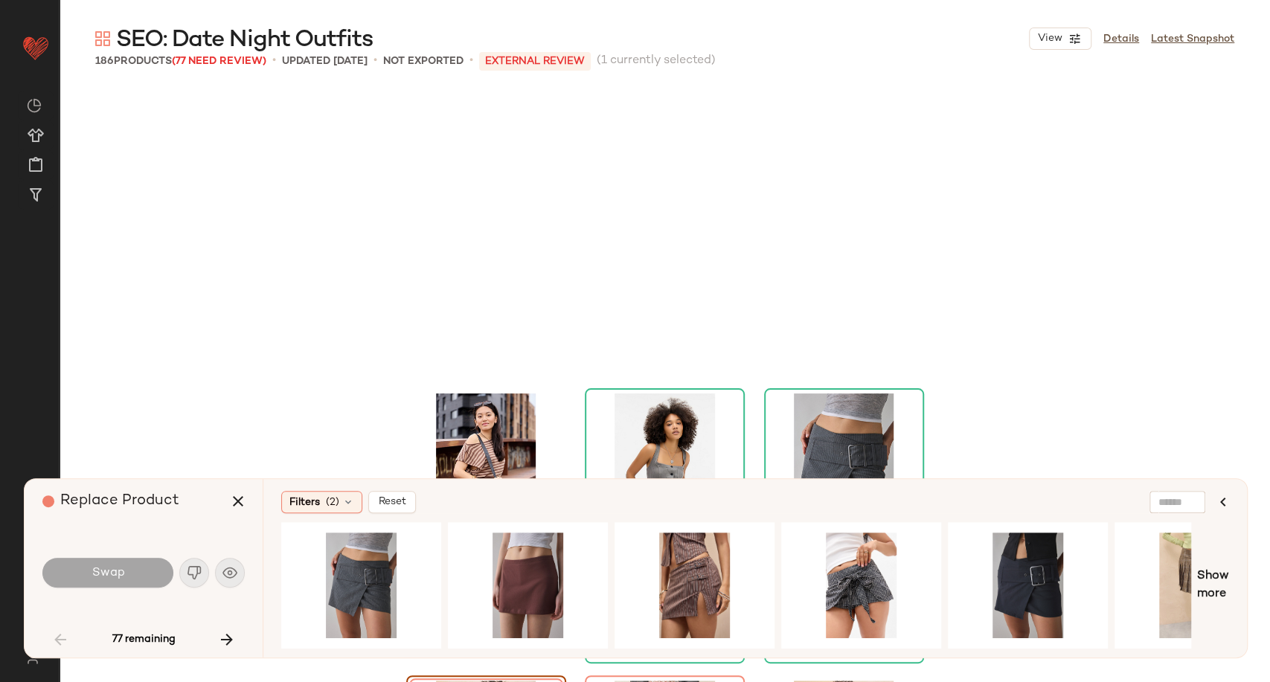
scroll to position [861, 0]
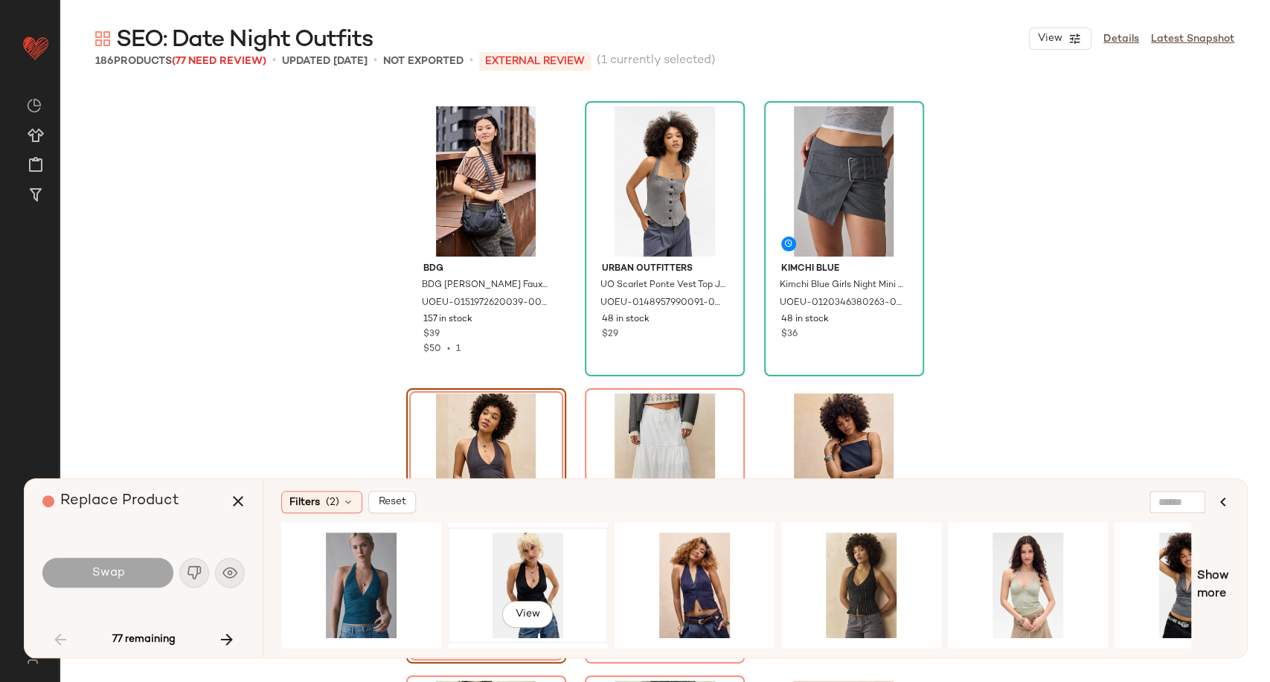
click at [527, 563] on div "View" at bounding box center [528, 586] width 150 height 106
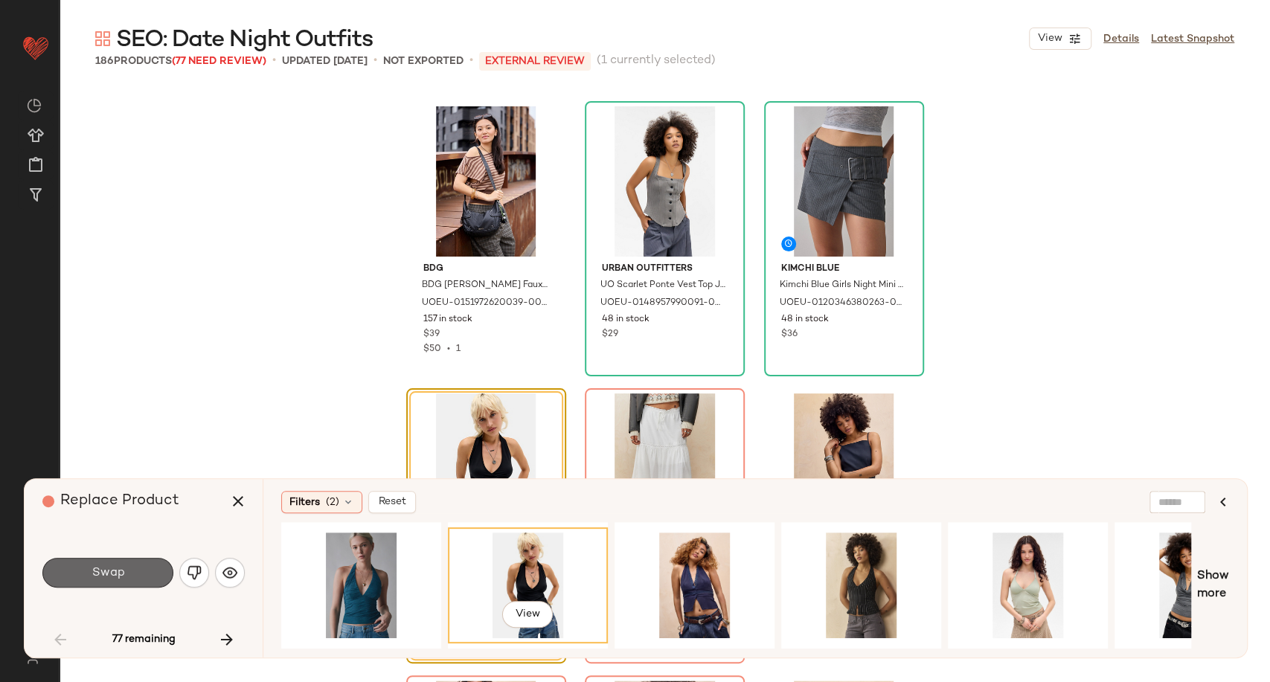
click at [147, 573] on button "Swap" at bounding box center [107, 573] width 131 height 30
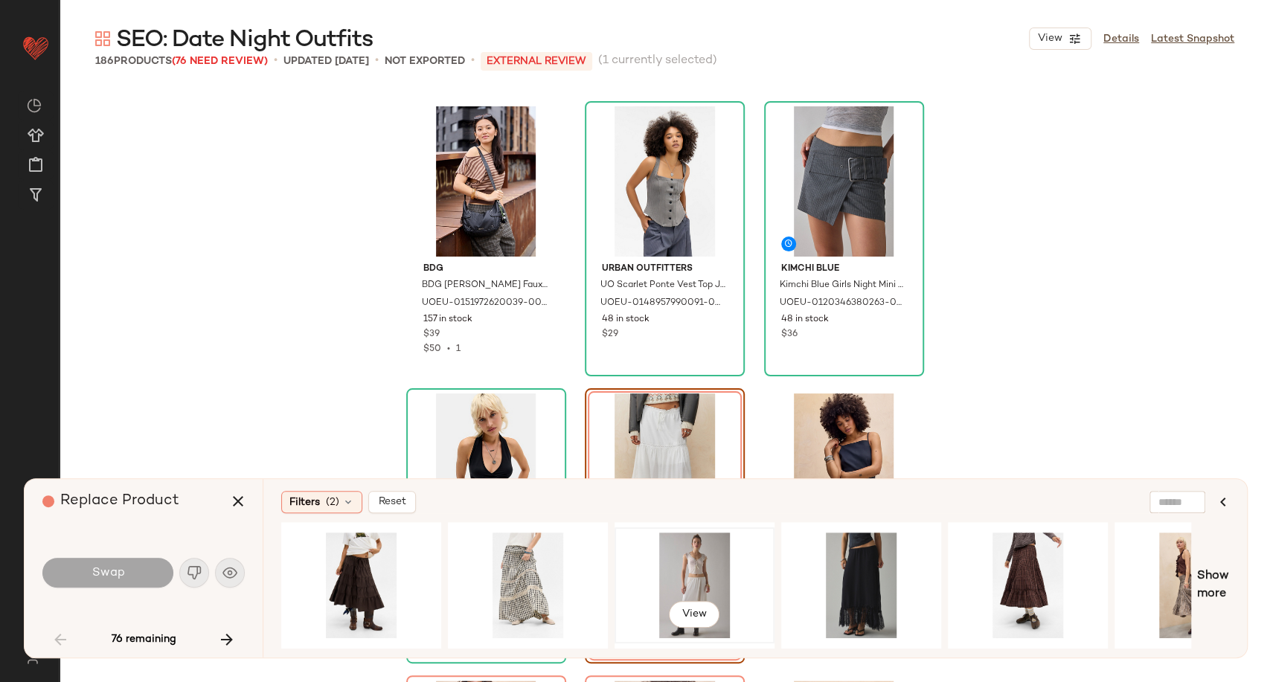
click at [684, 554] on div "View" at bounding box center [695, 586] width 150 height 106
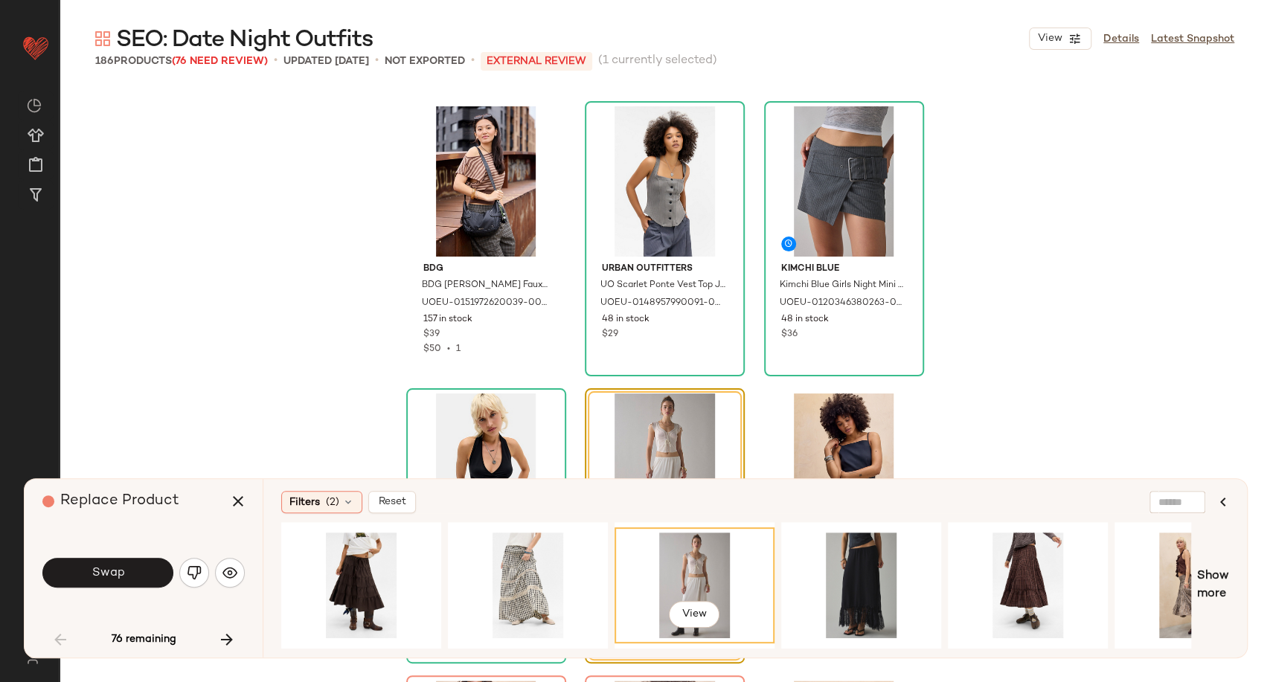
click at [131, 568] on button "Swap" at bounding box center [107, 573] width 131 height 30
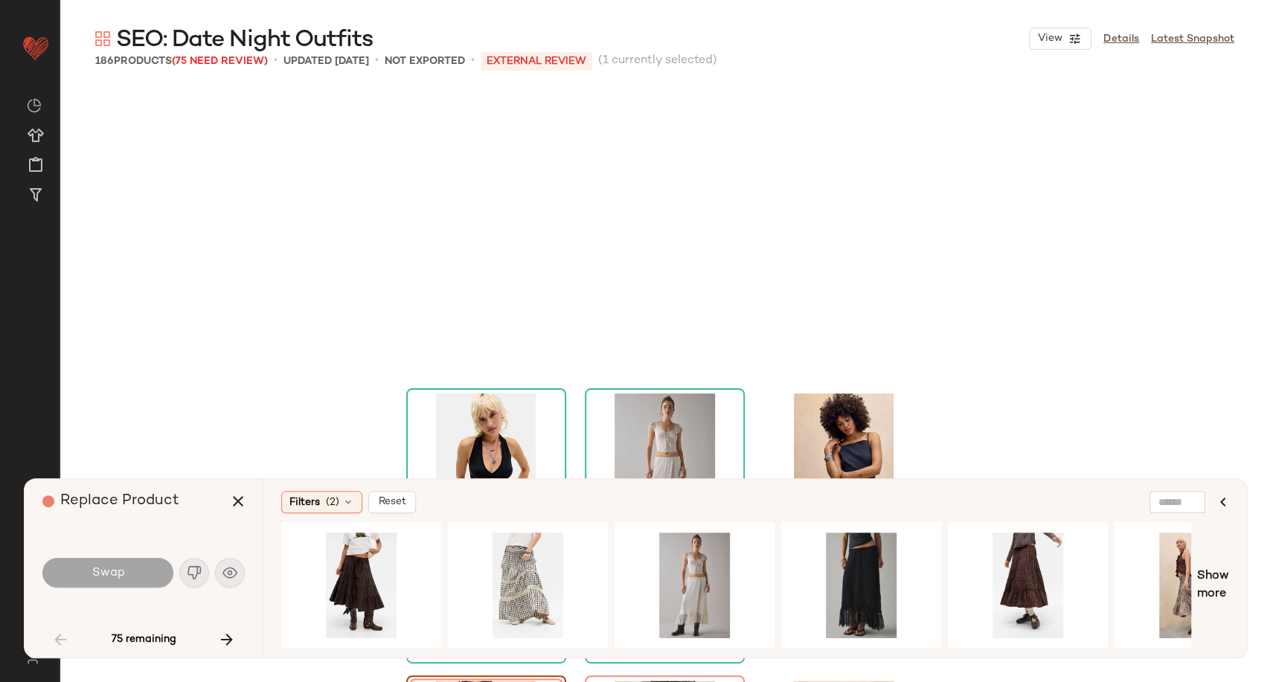
scroll to position [1148, 0]
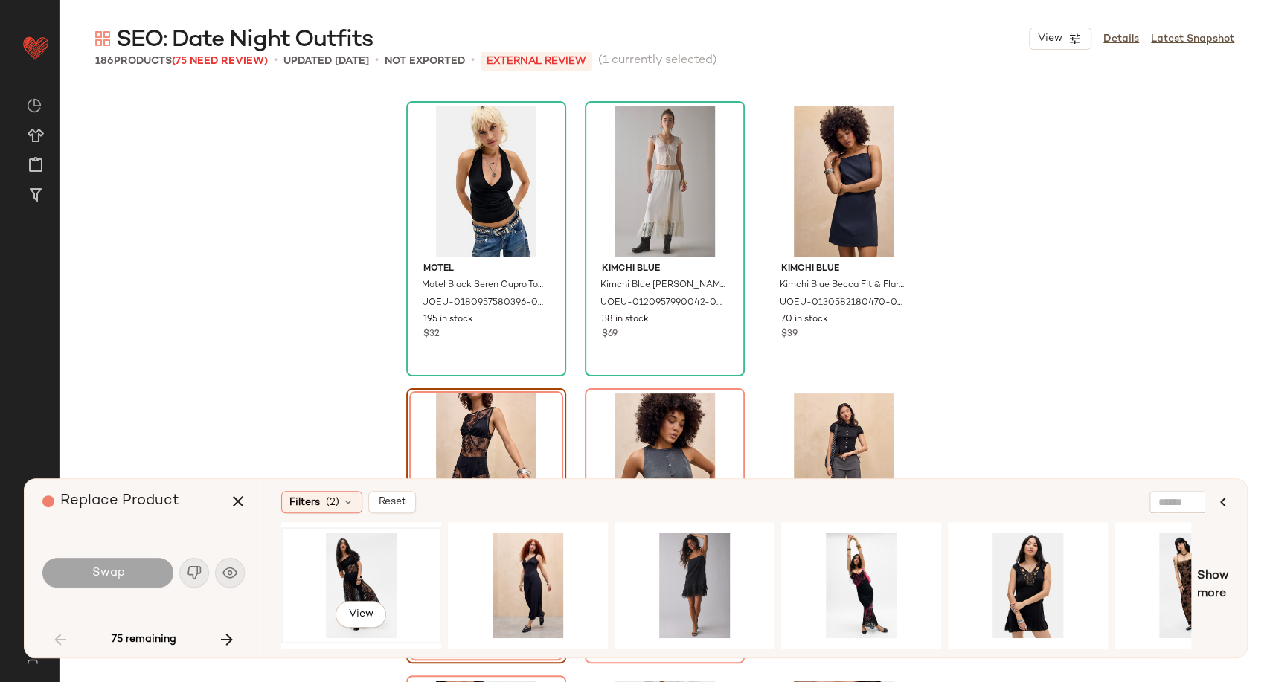
click at [361, 561] on div "View" at bounding box center [361, 586] width 150 height 106
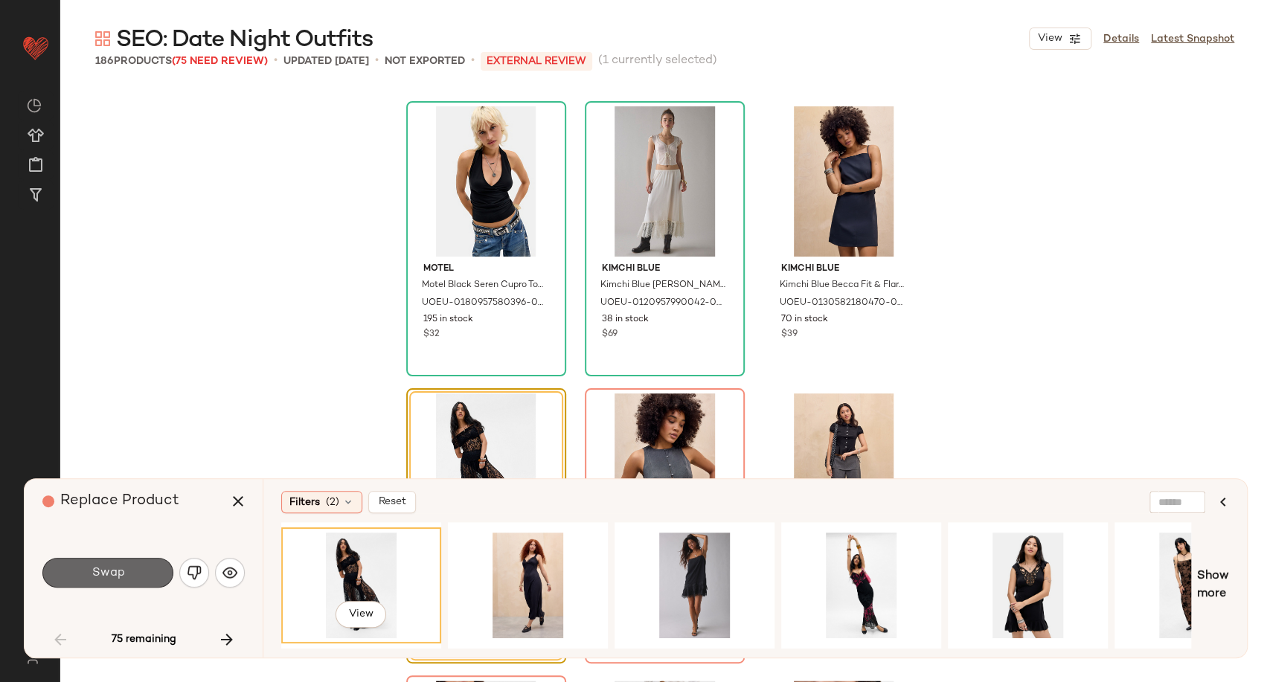
click at [141, 565] on button "Swap" at bounding box center [107, 573] width 131 height 30
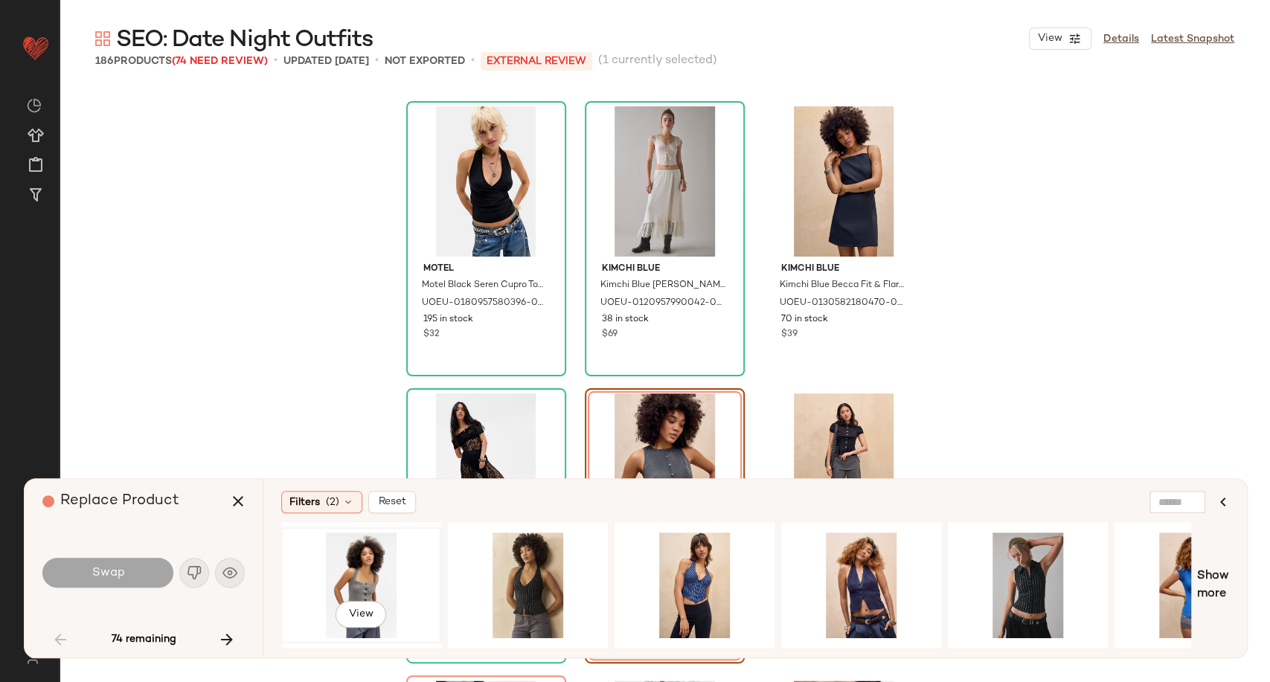
click at [381, 572] on div "View" at bounding box center [361, 586] width 150 height 106
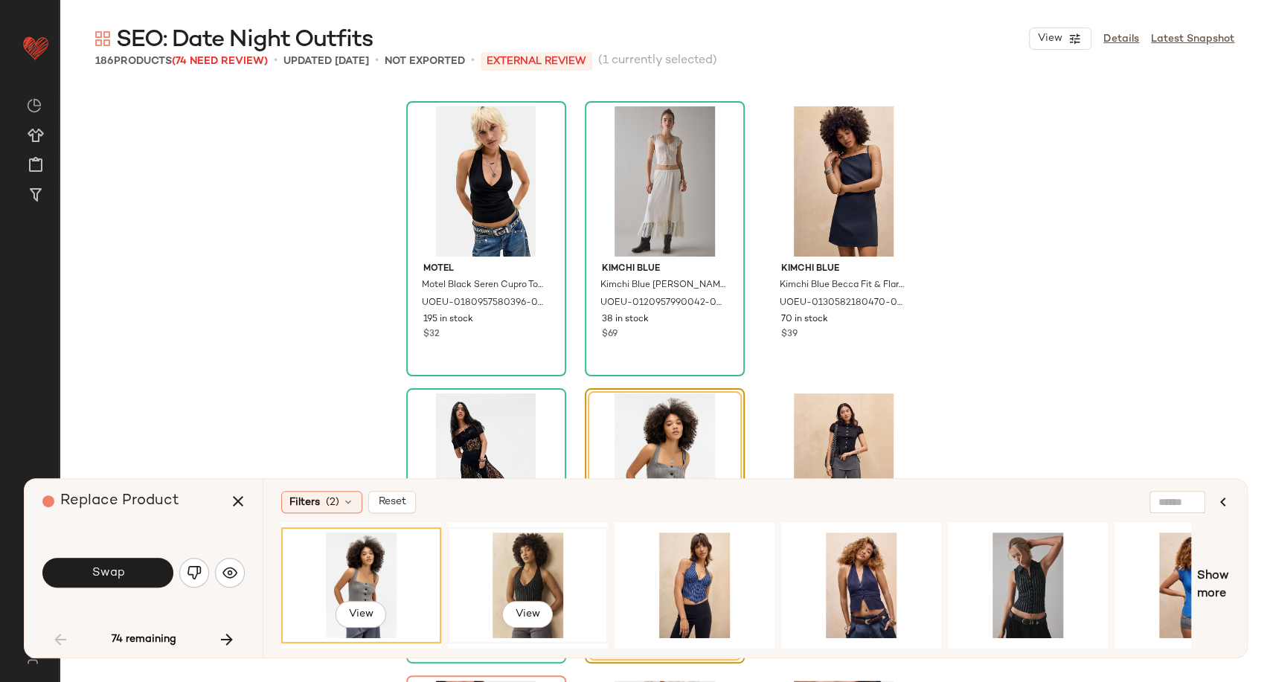
click at [510, 567] on div "View" at bounding box center [528, 586] width 150 height 106
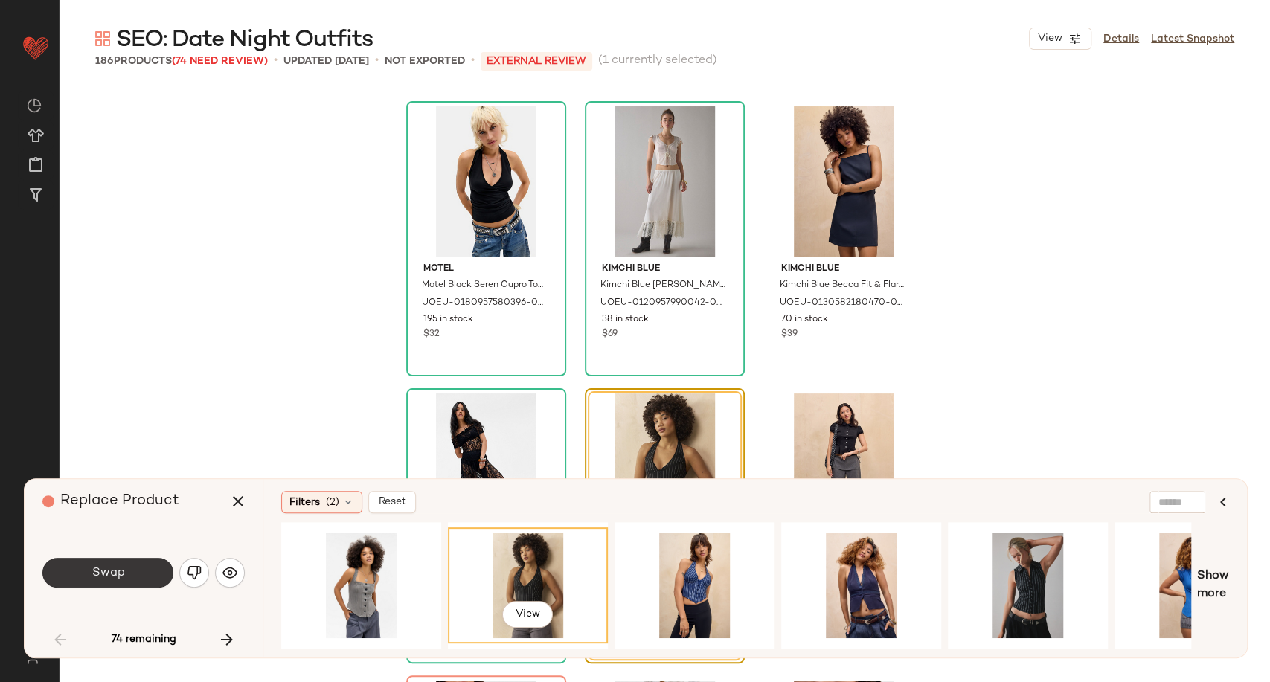
click at [168, 566] on button "Swap" at bounding box center [107, 573] width 131 height 30
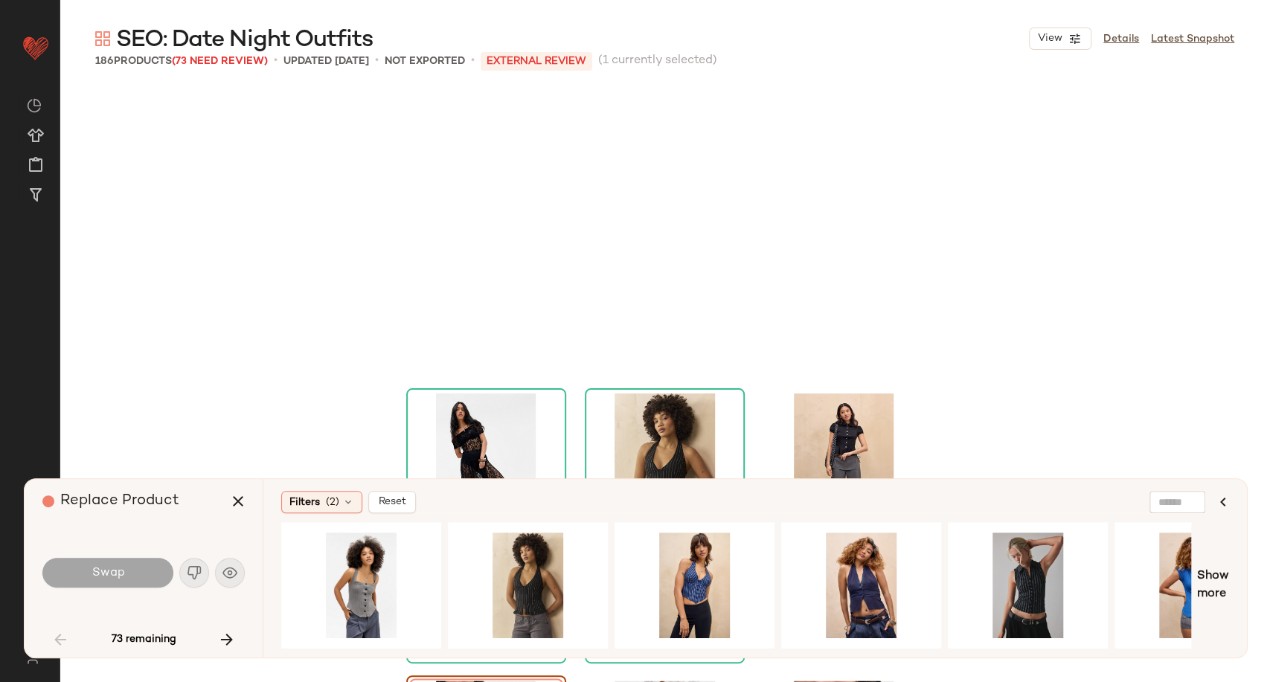
scroll to position [1435, 0]
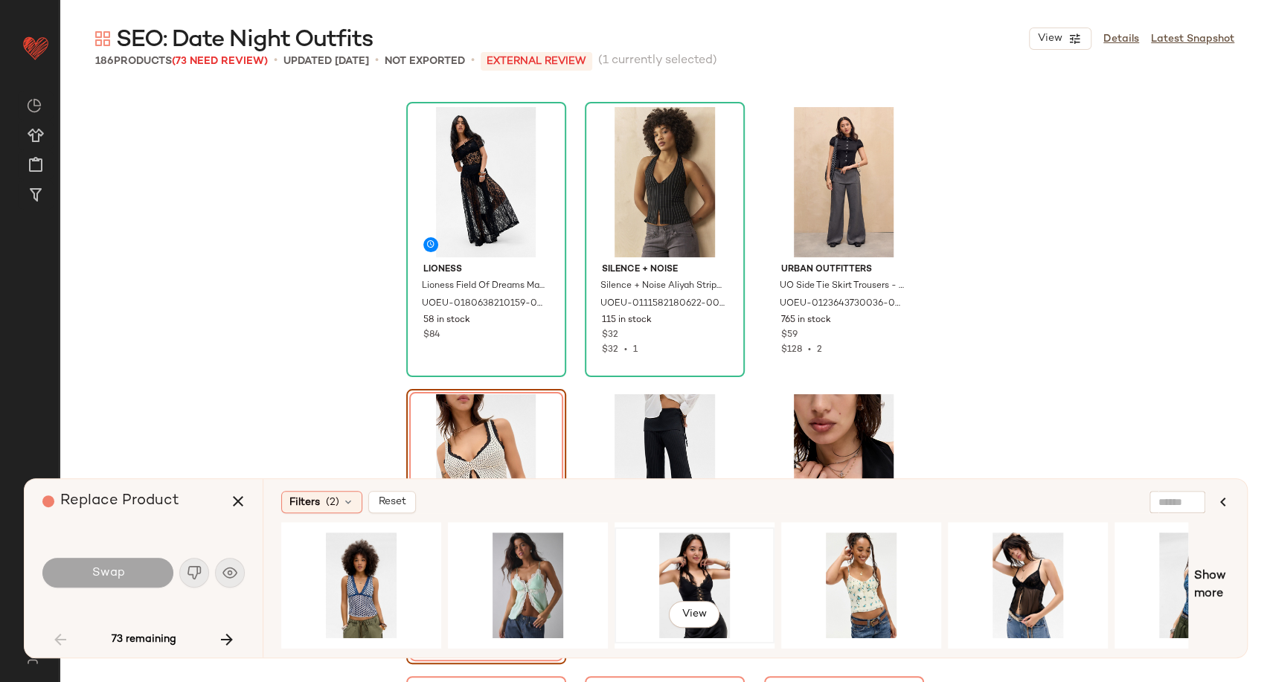
click at [684, 577] on div "View" at bounding box center [695, 586] width 150 height 106
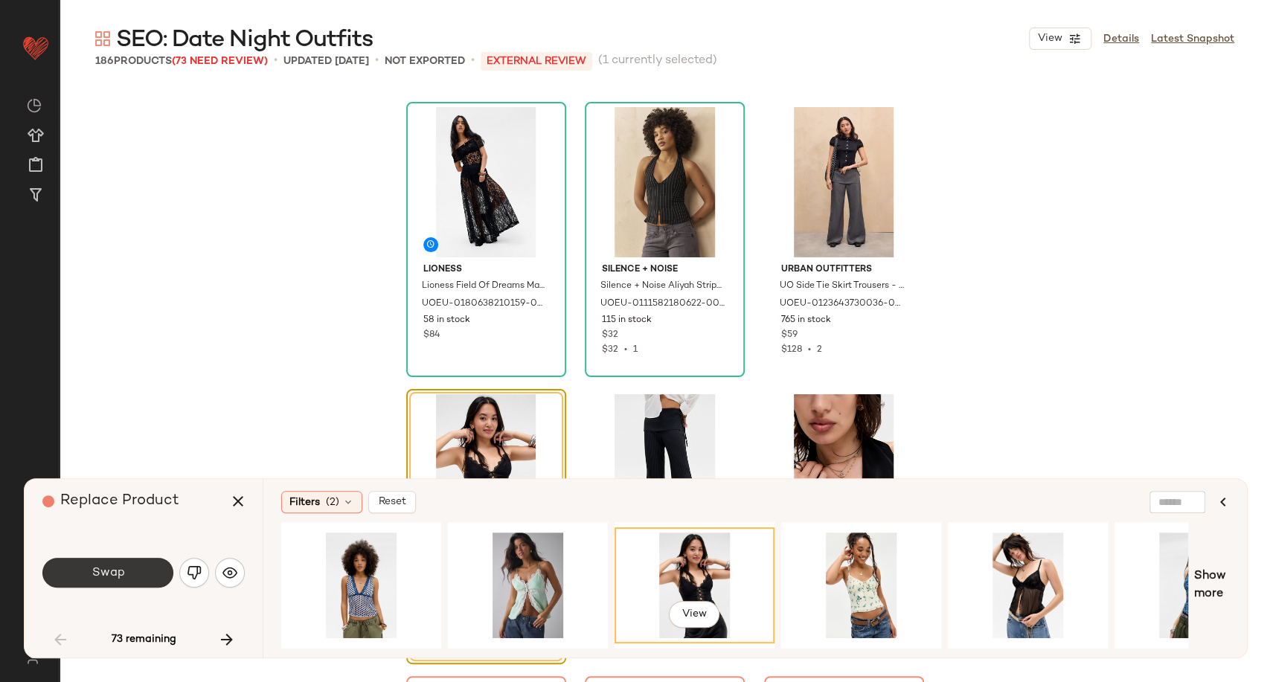
click at [155, 569] on button "Swap" at bounding box center [107, 573] width 131 height 30
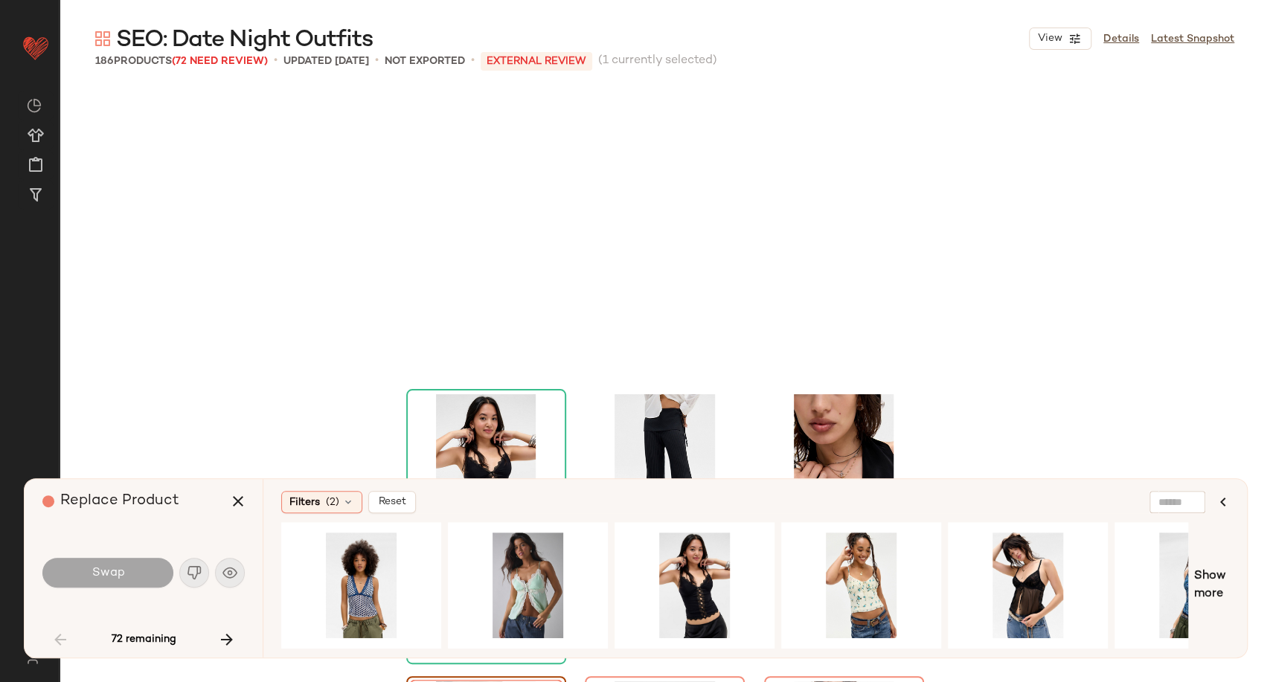
scroll to position [1723, 0]
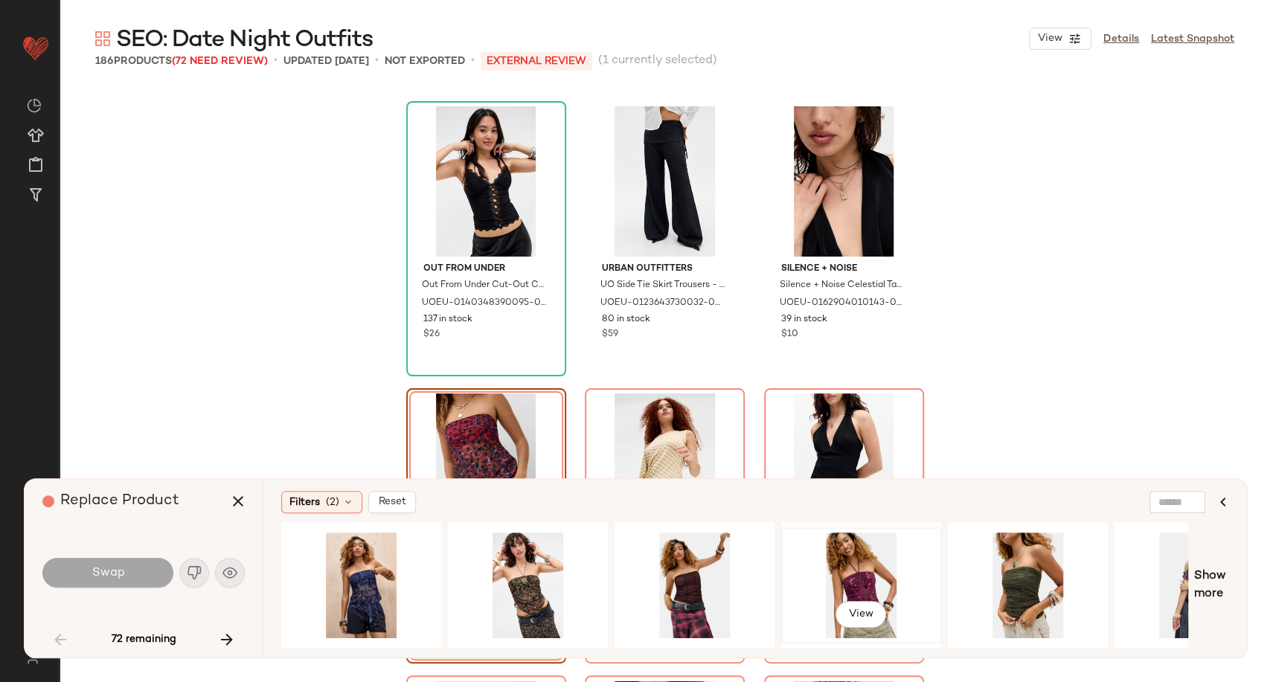
click at [845, 571] on div "View" at bounding box center [861, 586] width 150 height 106
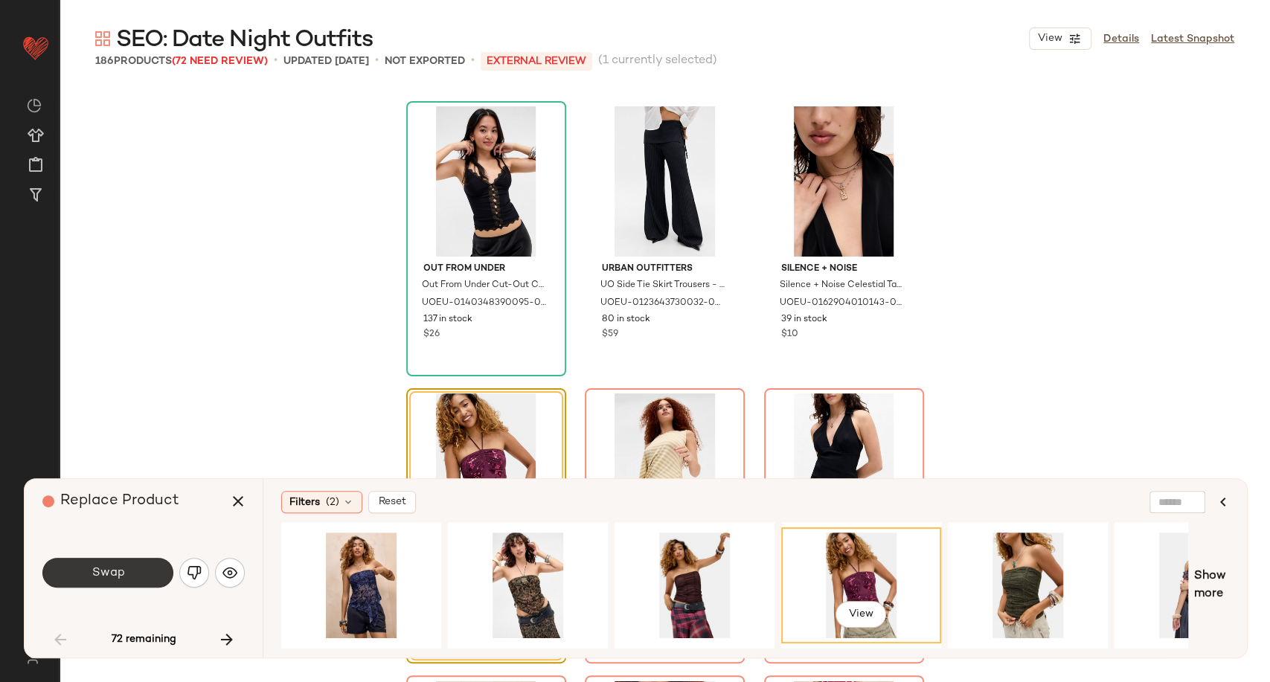
click at [123, 579] on span "Swap" at bounding box center [107, 573] width 33 height 14
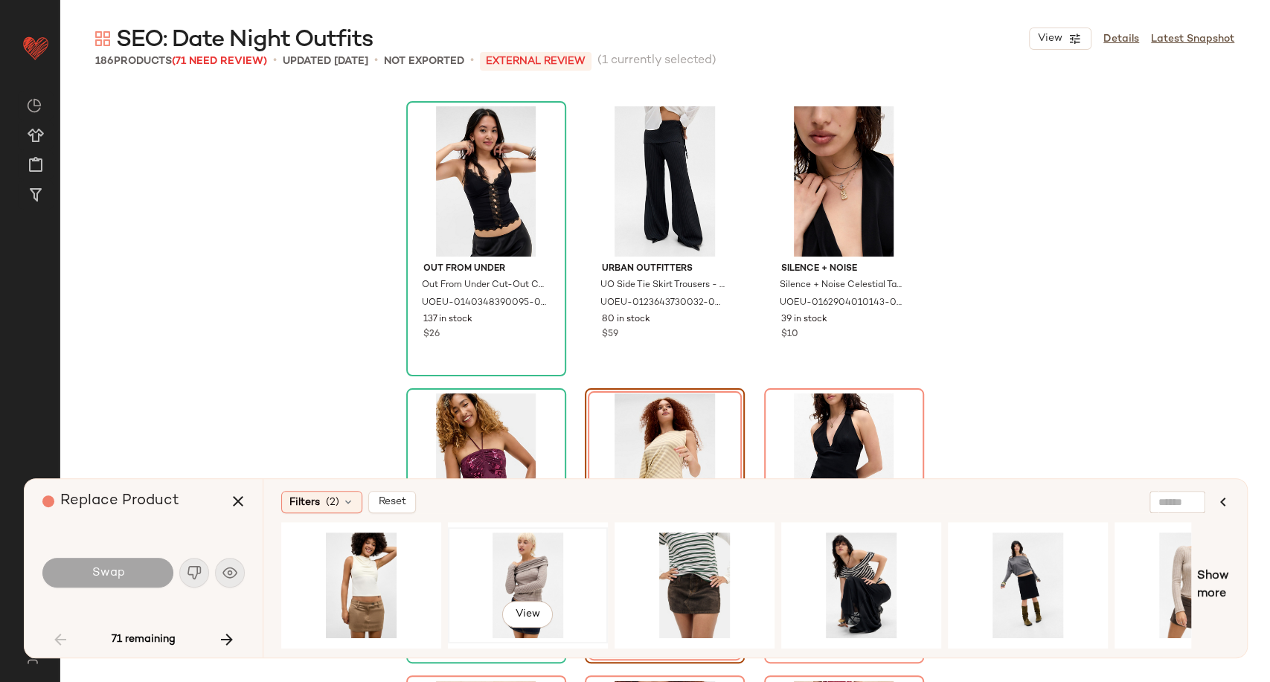
click at [525, 583] on div "View" at bounding box center [528, 586] width 150 height 106
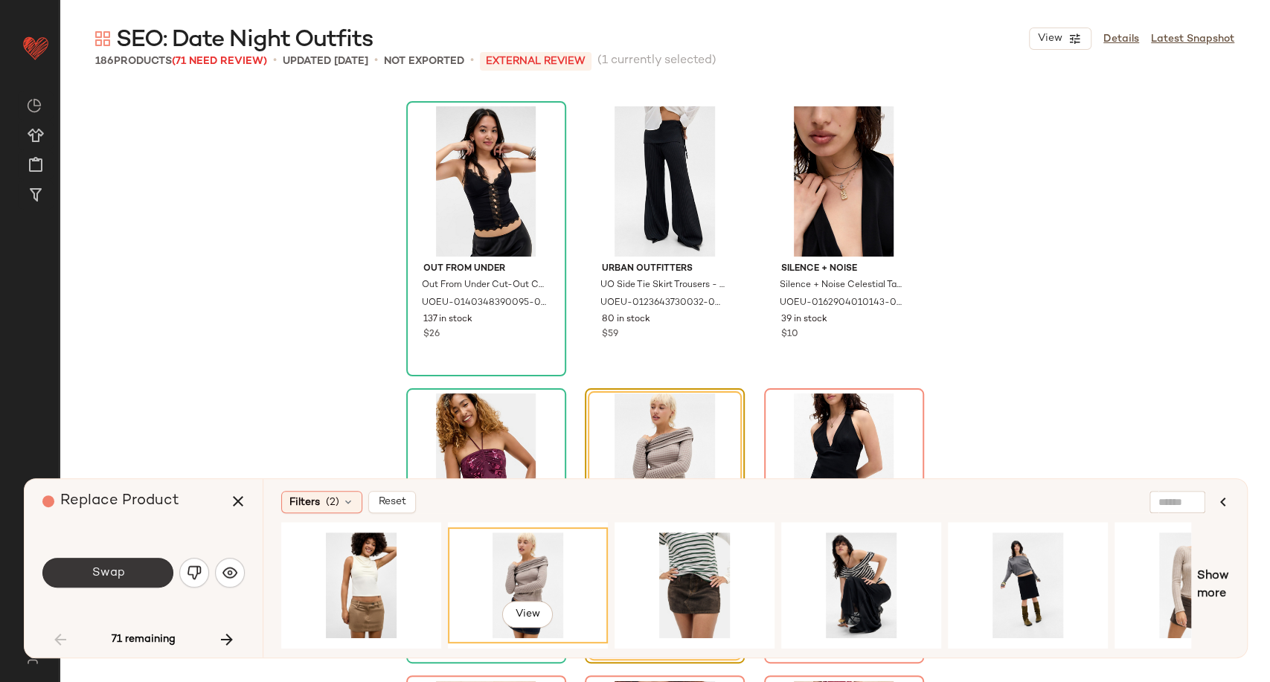
click at [120, 585] on button "Swap" at bounding box center [107, 573] width 131 height 30
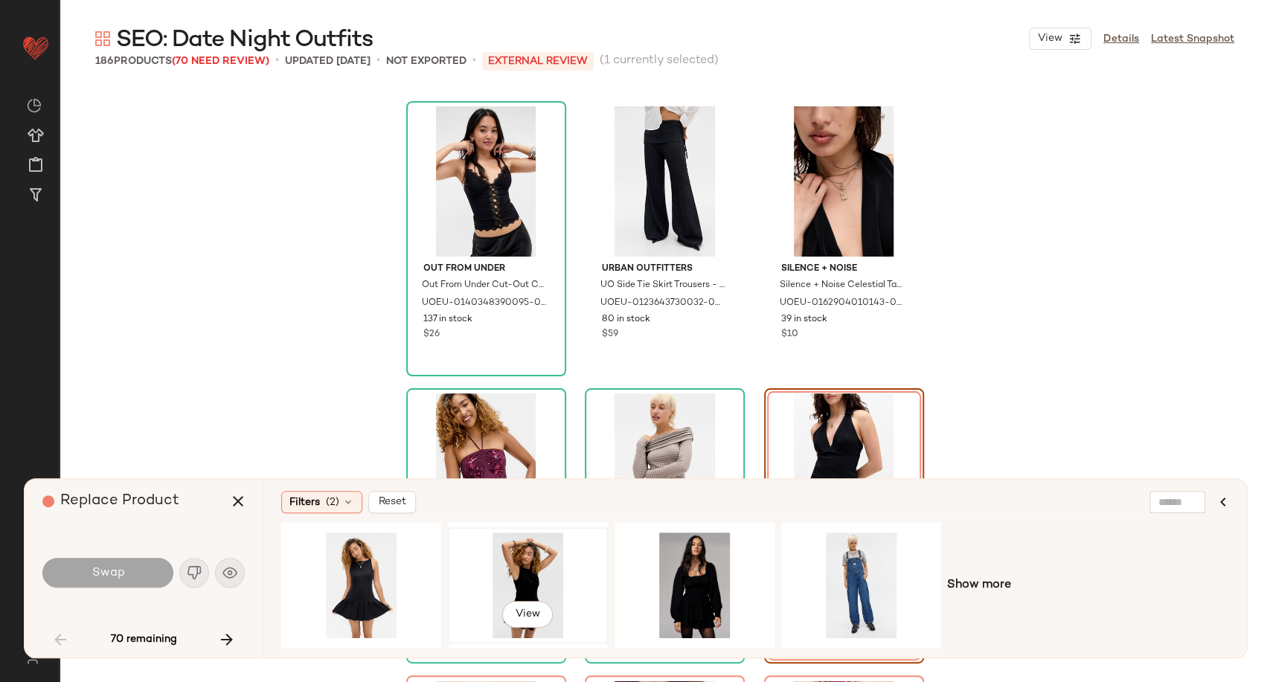
click at [509, 585] on div "View" at bounding box center [528, 586] width 150 height 106
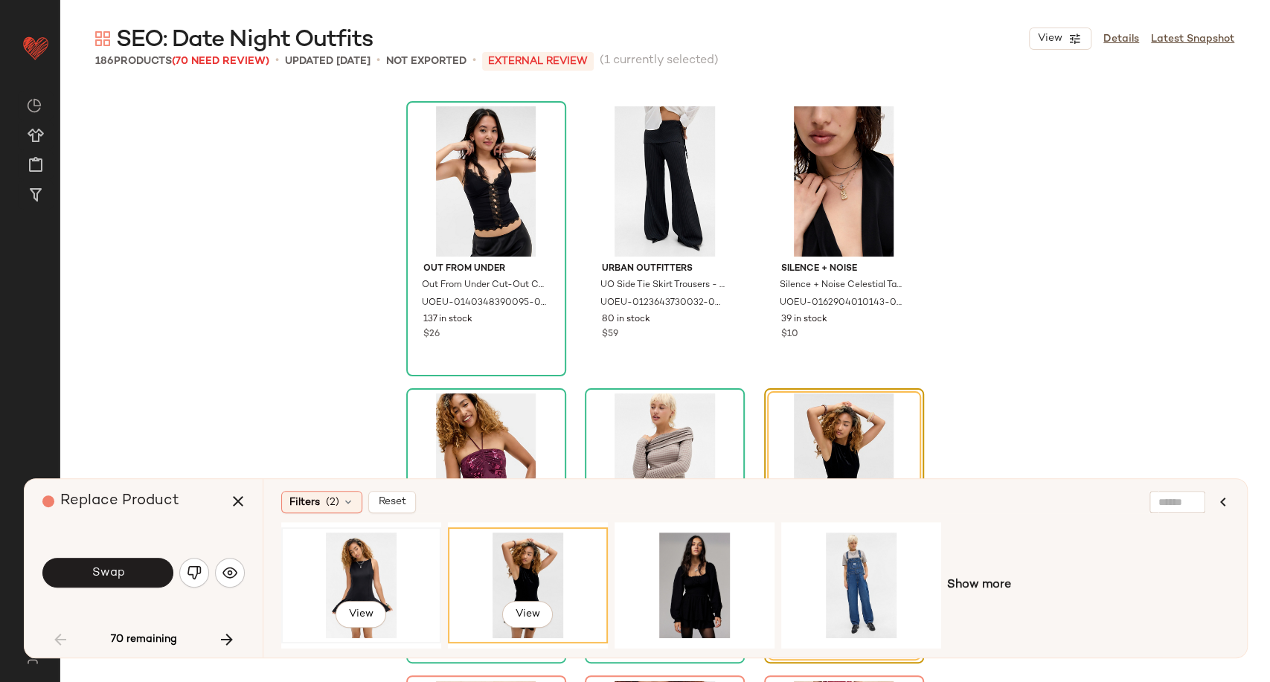
click at [364, 576] on div "View" at bounding box center [361, 586] width 150 height 106
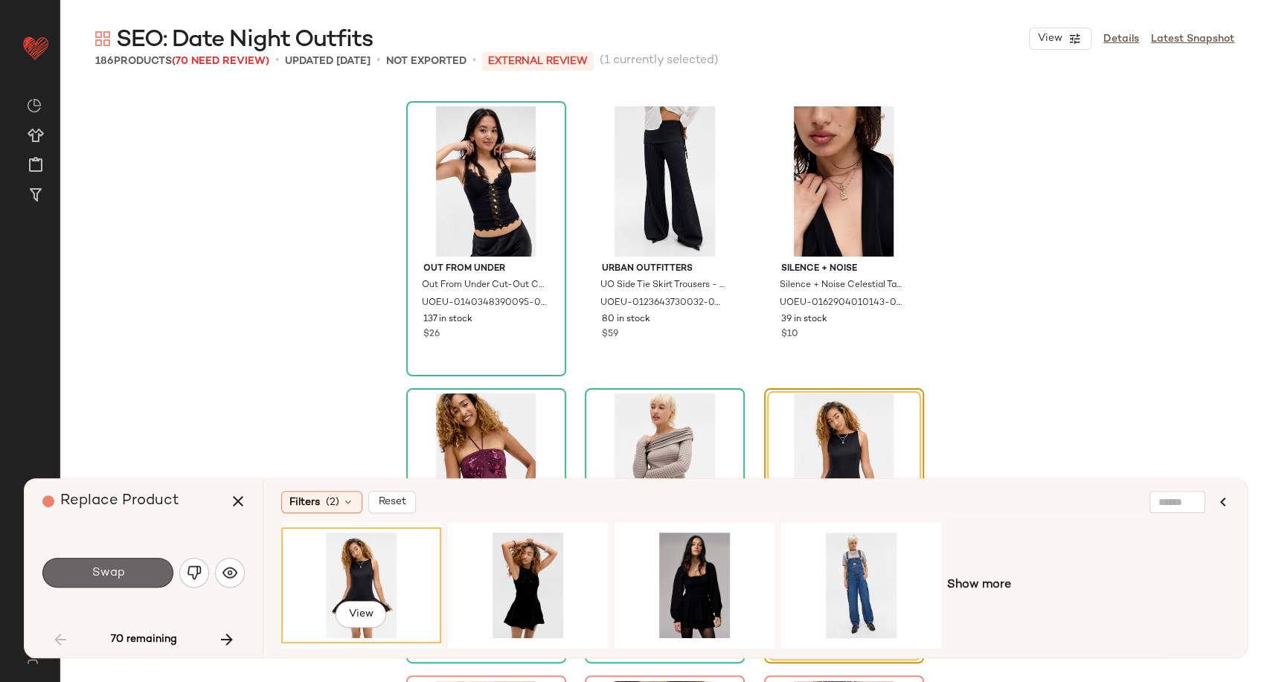
click at [60, 579] on button "Swap" at bounding box center [107, 573] width 131 height 30
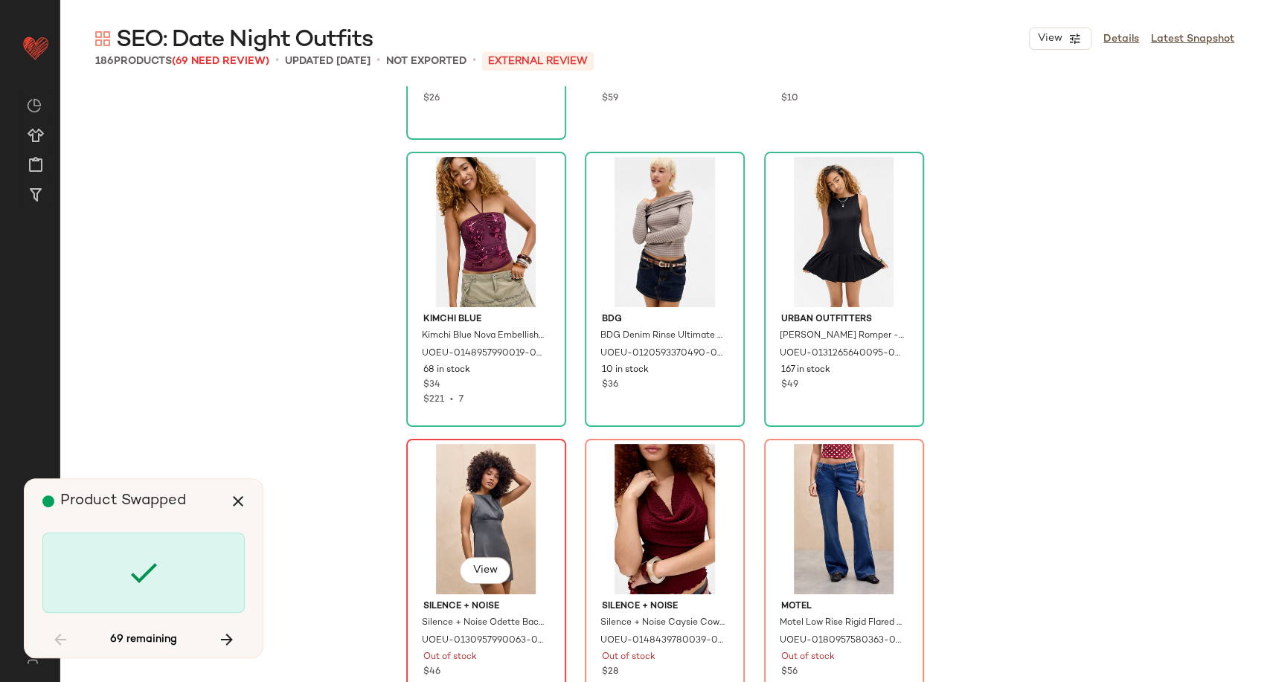
scroll to position [1970, 0]
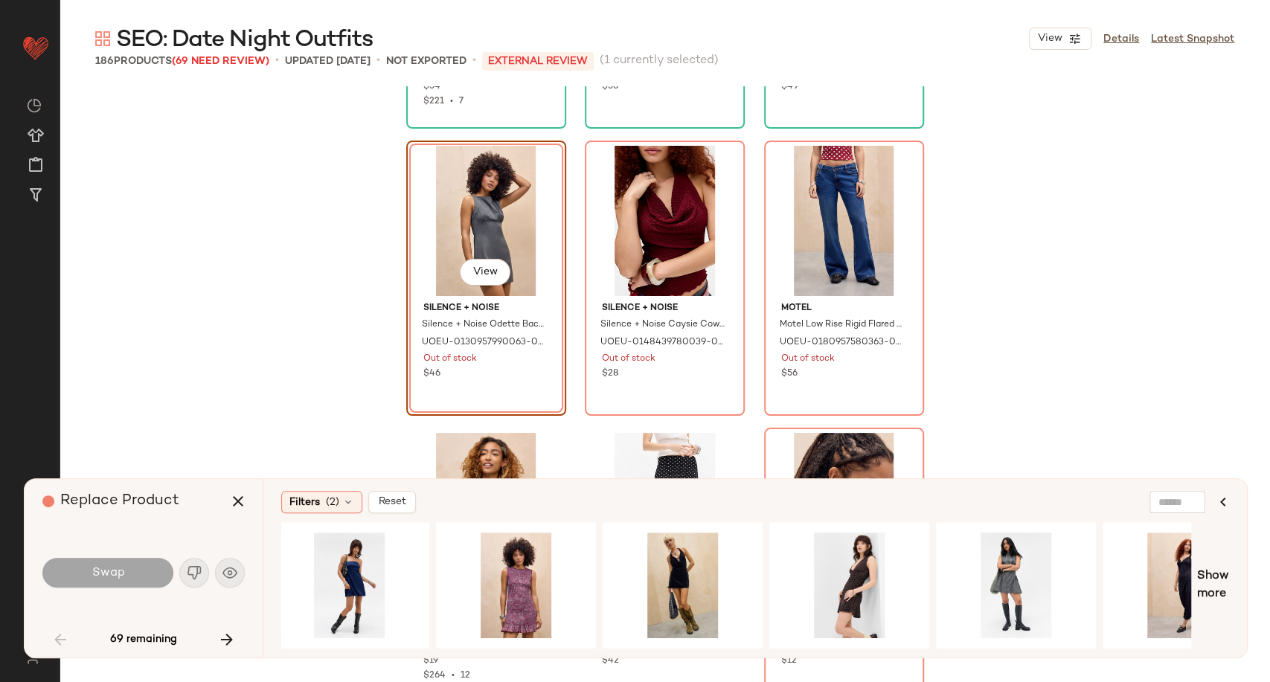
scroll to position [0, 701]
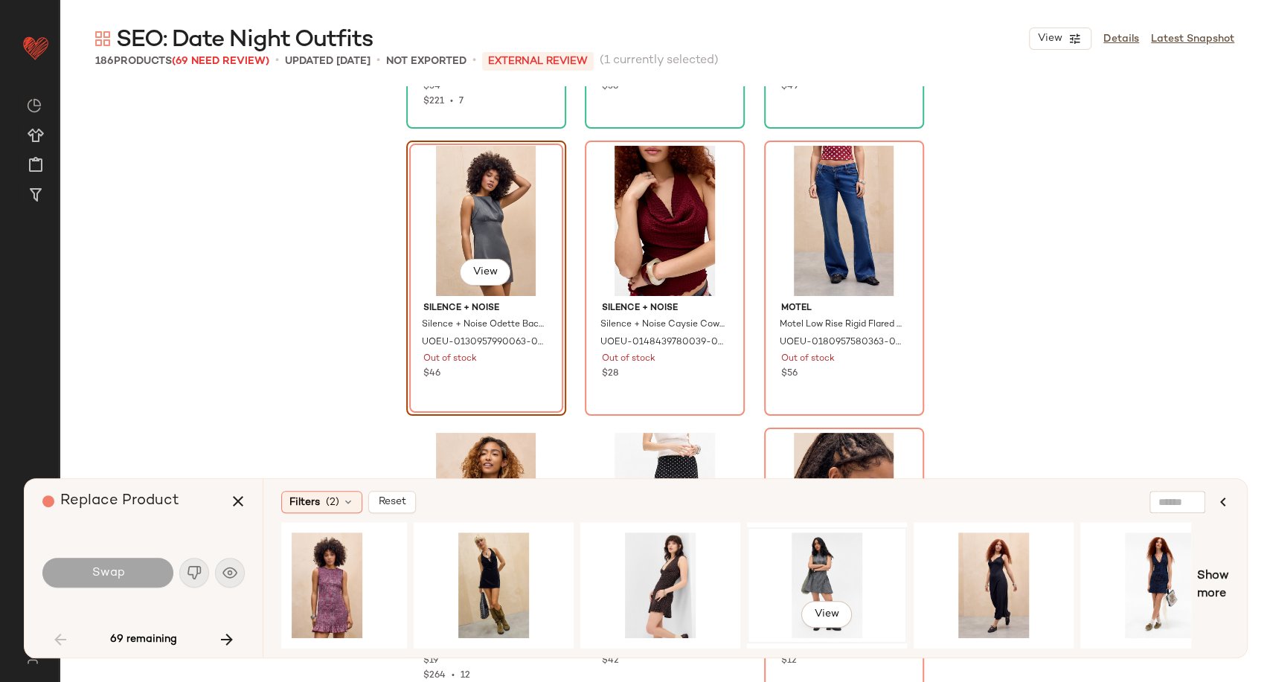
click at [809, 565] on div "View" at bounding box center [827, 586] width 150 height 106
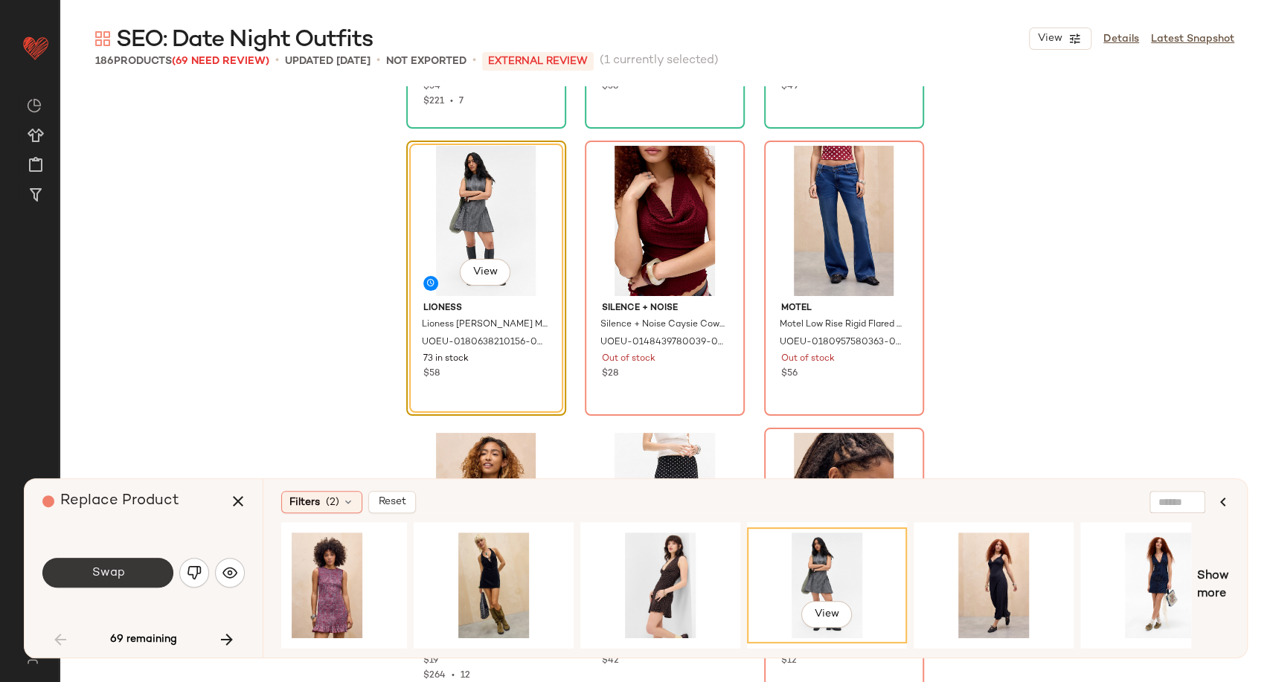
click at [153, 573] on button "Swap" at bounding box center [107, 573] width 131 height 30
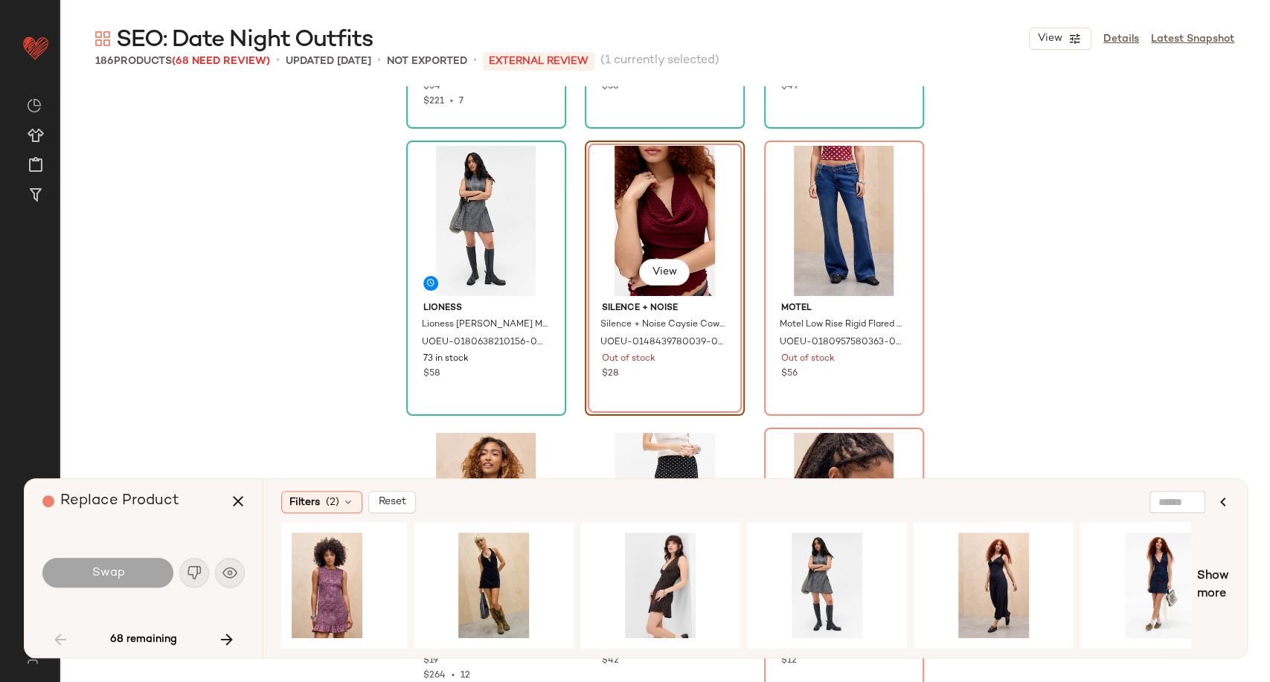
scroll to position [2010, 0]
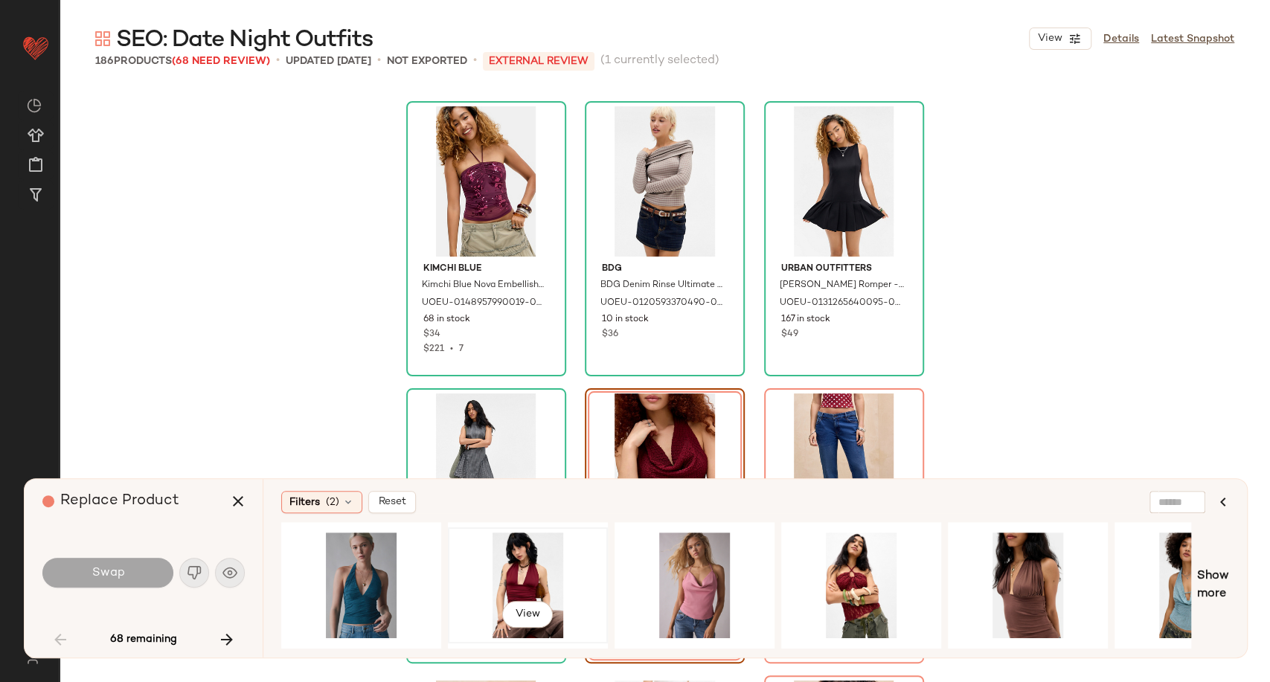
click at [526, 579] on div "View" at bounding box center [528, 586] width 150 height 106
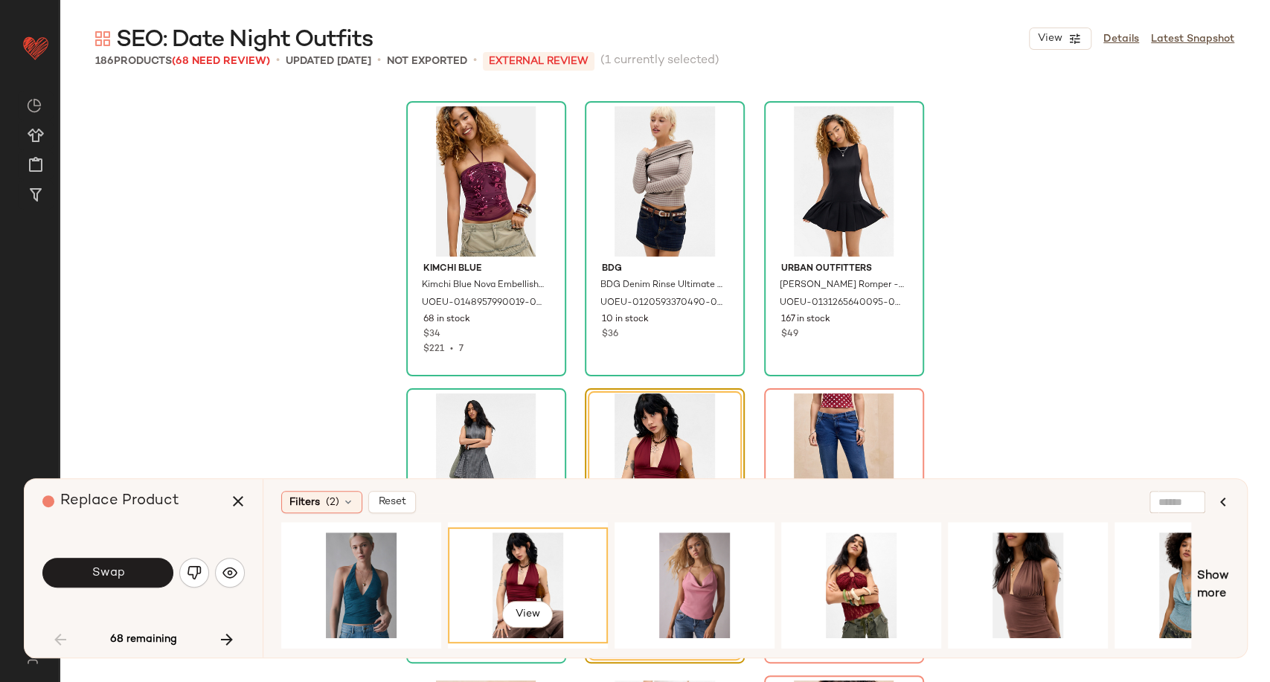
click at [127, 589] on div "Swap" at bounding box center [143, 573] width 202 height 36
click at [125, 579] on button "Swap" at bounding box center [107, 573] width 131 height 30
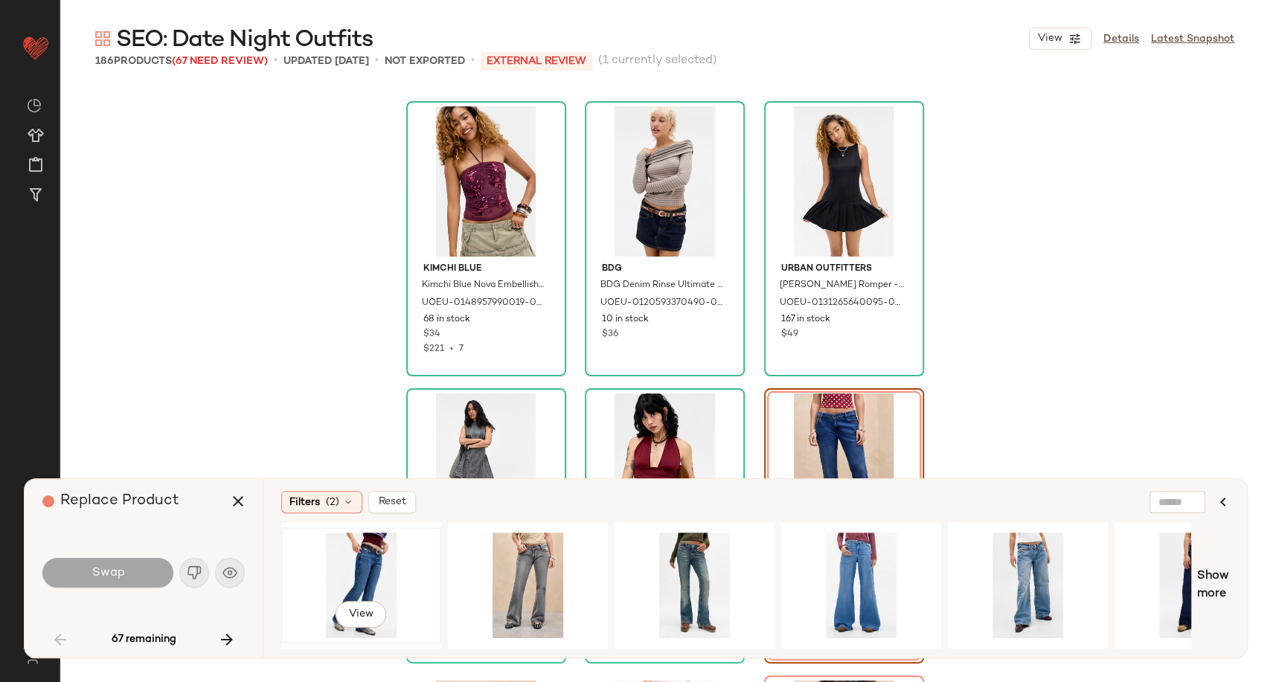
click at [378, 571] on div "View" at bounding box center [361, 586] width 150 height 106
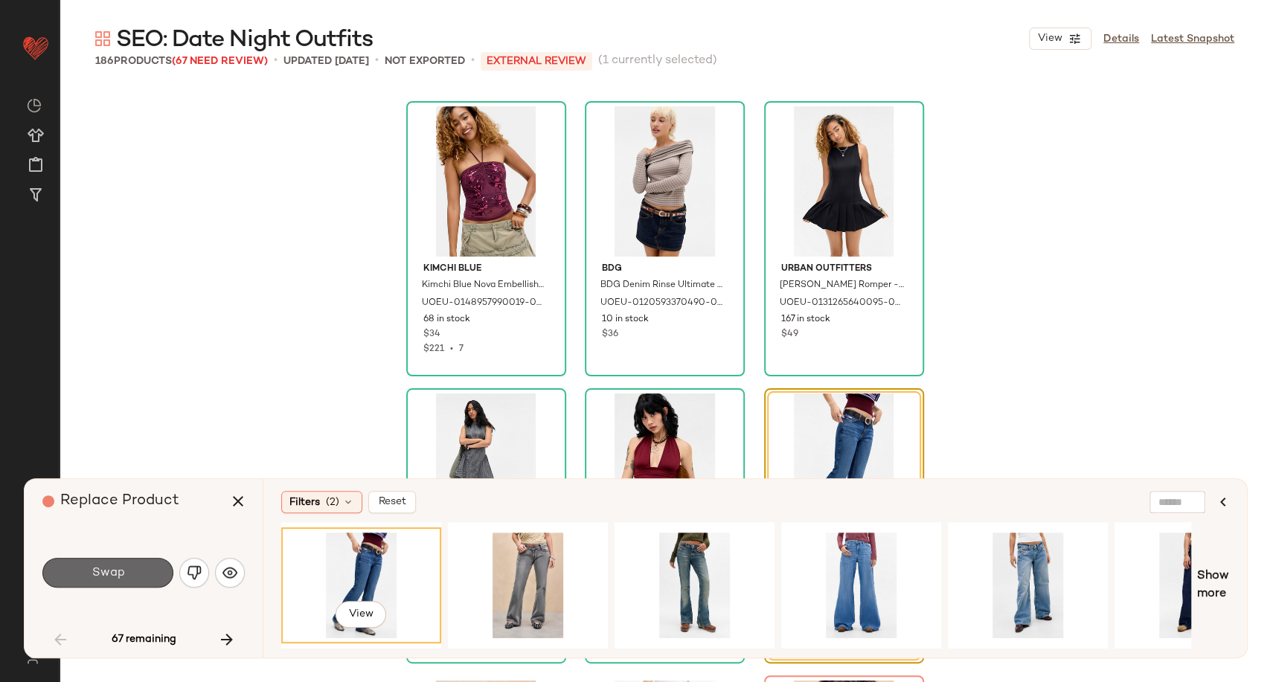
click at [120, 579] on span "Swap" at bounding box center [107, 573] width 33 height 14
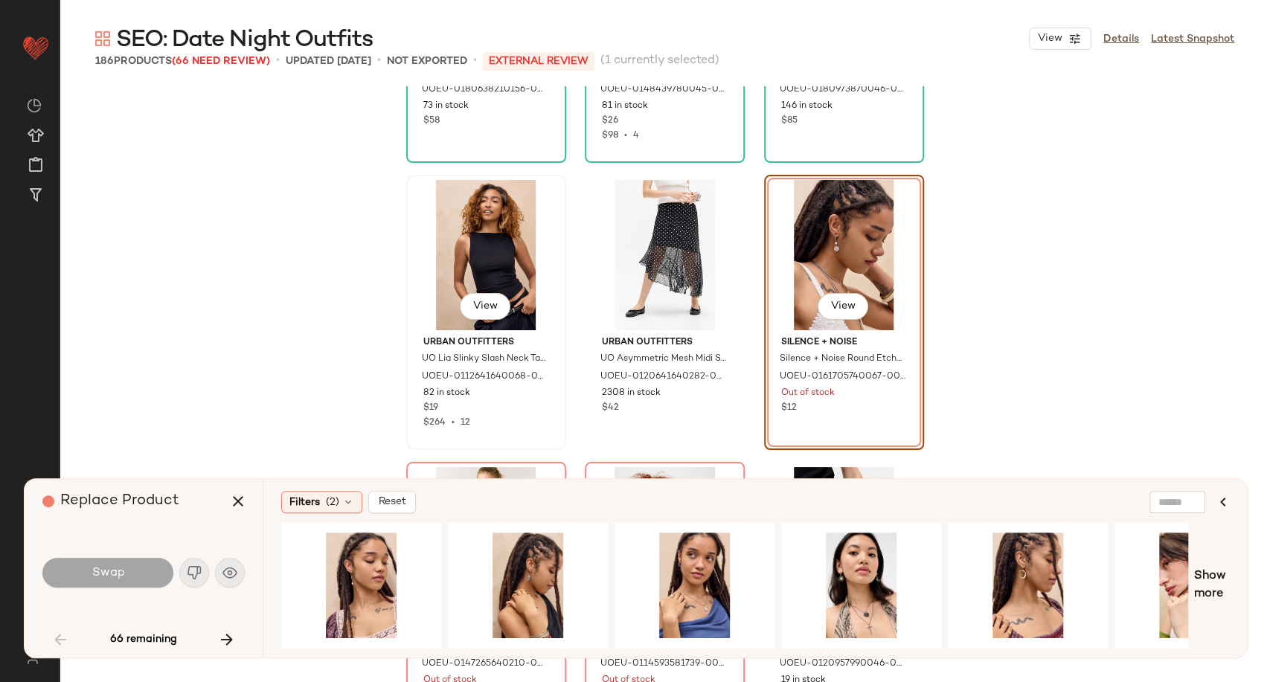
scroll to position [2544, 0]
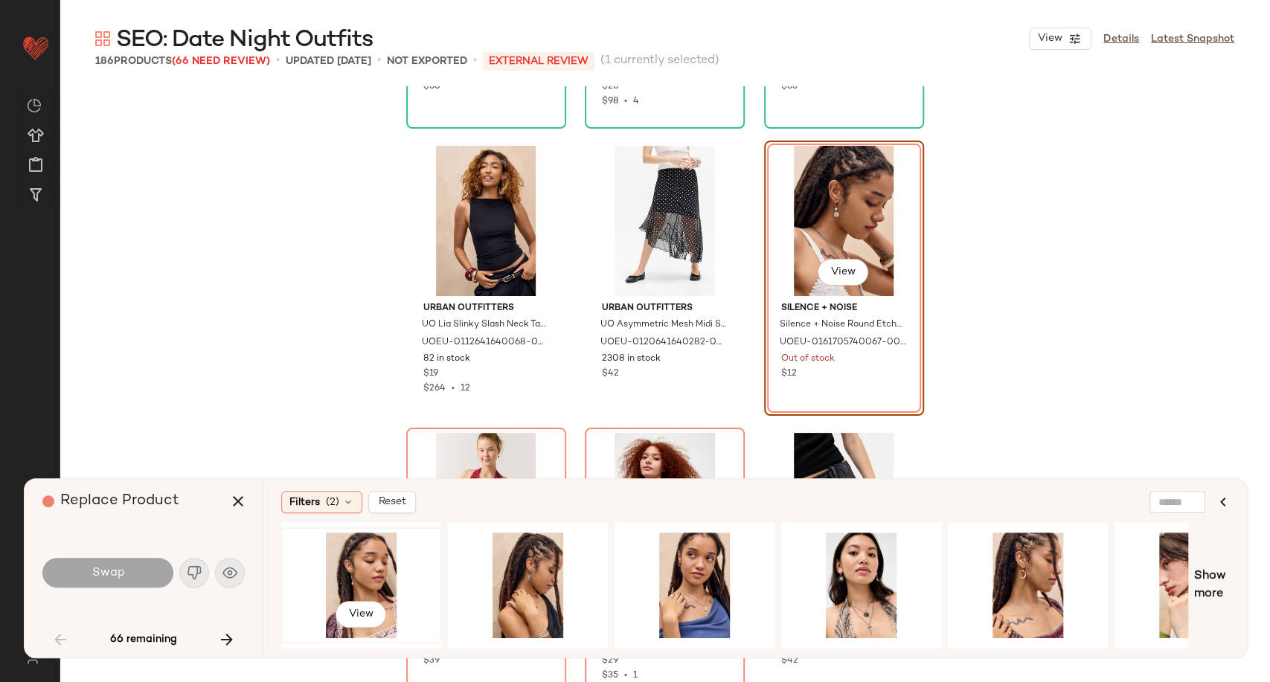
click at [355, 578] on div "View" at bounding box center [361, 586] width 150 height 106
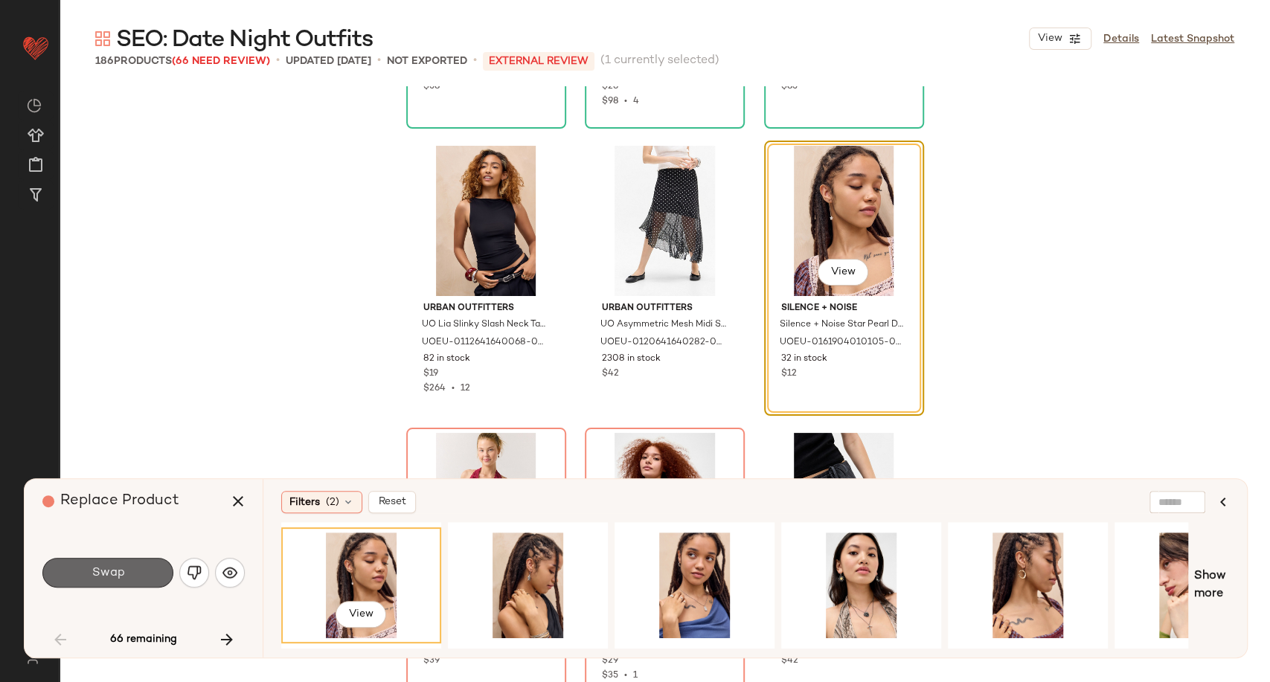
click at [120, 573] on span "Swap" at bounding box center [107, 573] width 33 height 14
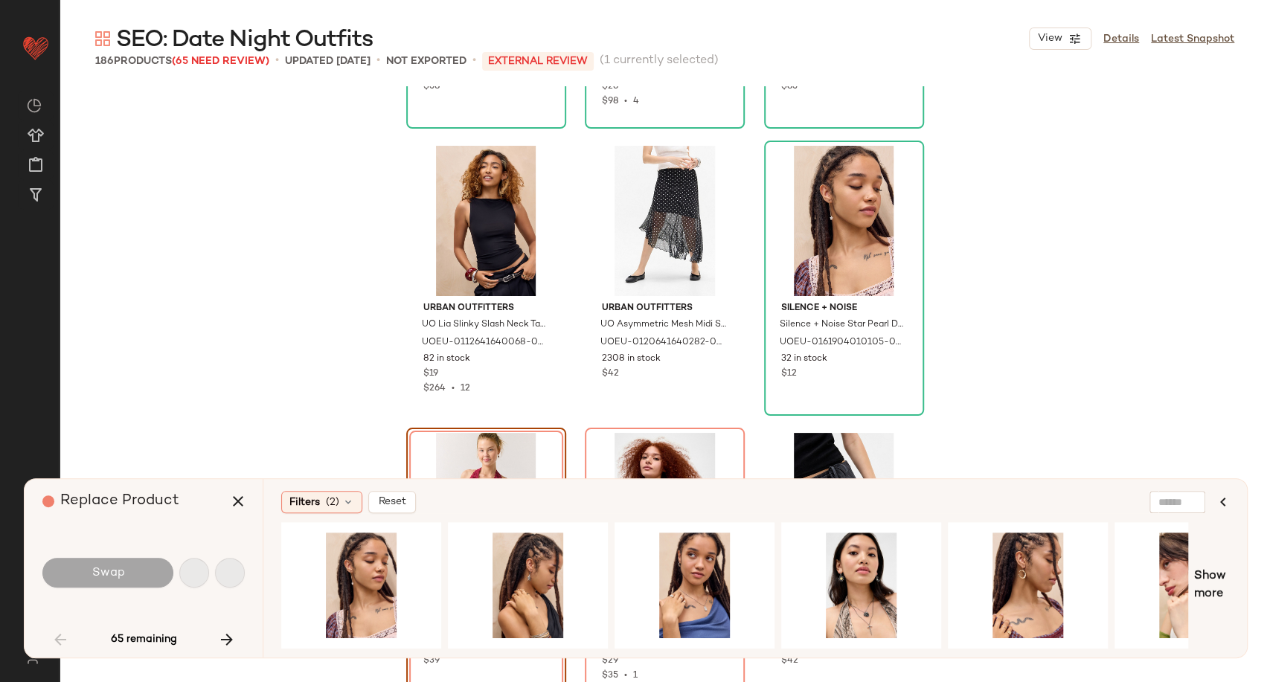
scroll to position [2583, 0]
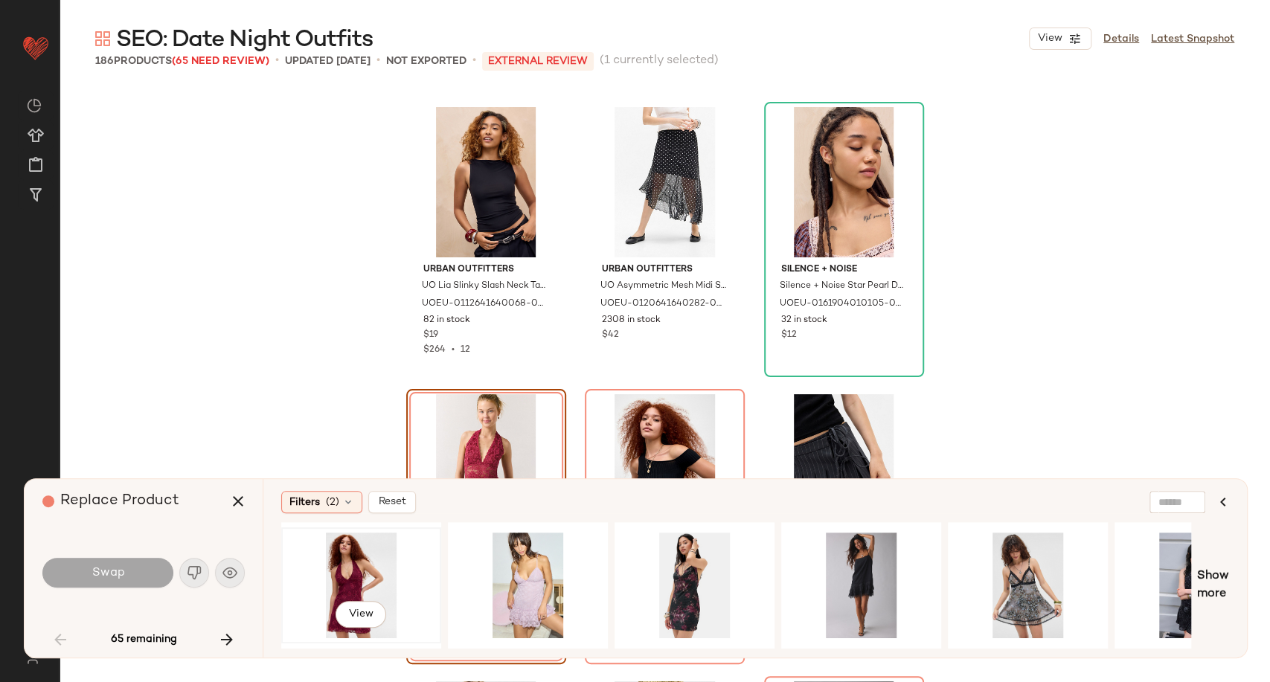
click at [338, 566] on div "View" at bounding box center [361, 586] width 150 height 106
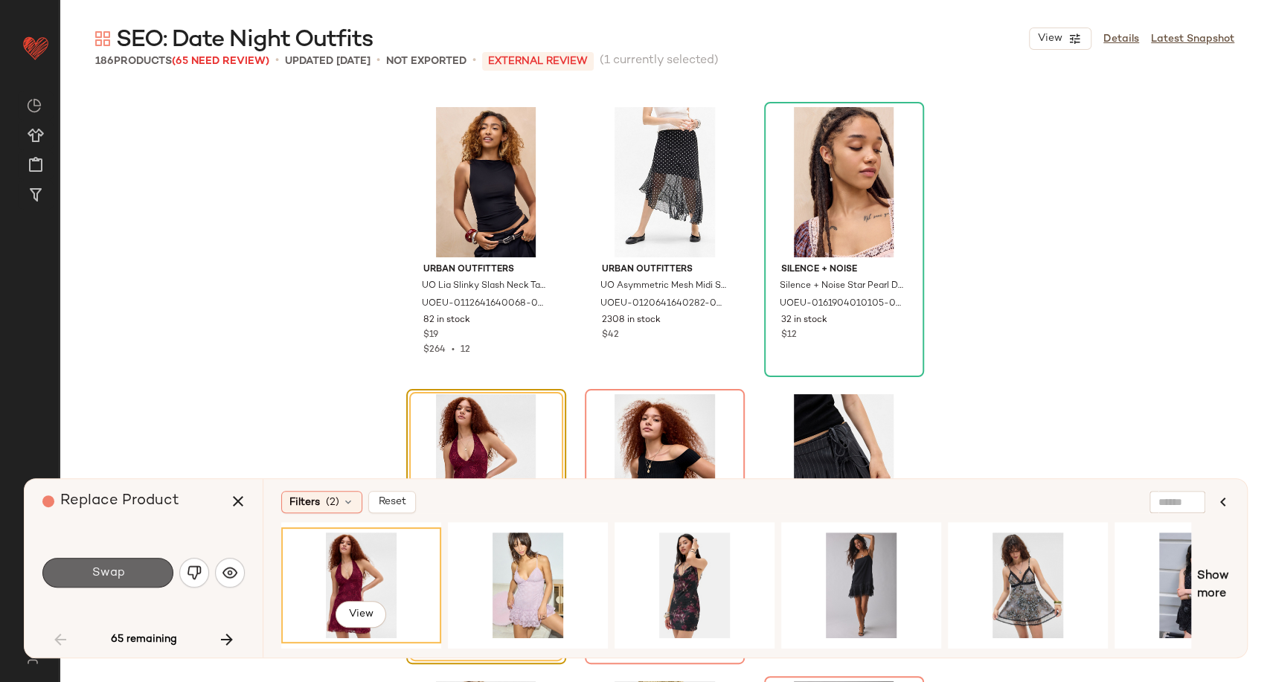
click at [151, 572] on button "Swap" at bounding box center [107, 573] width 131 height 30
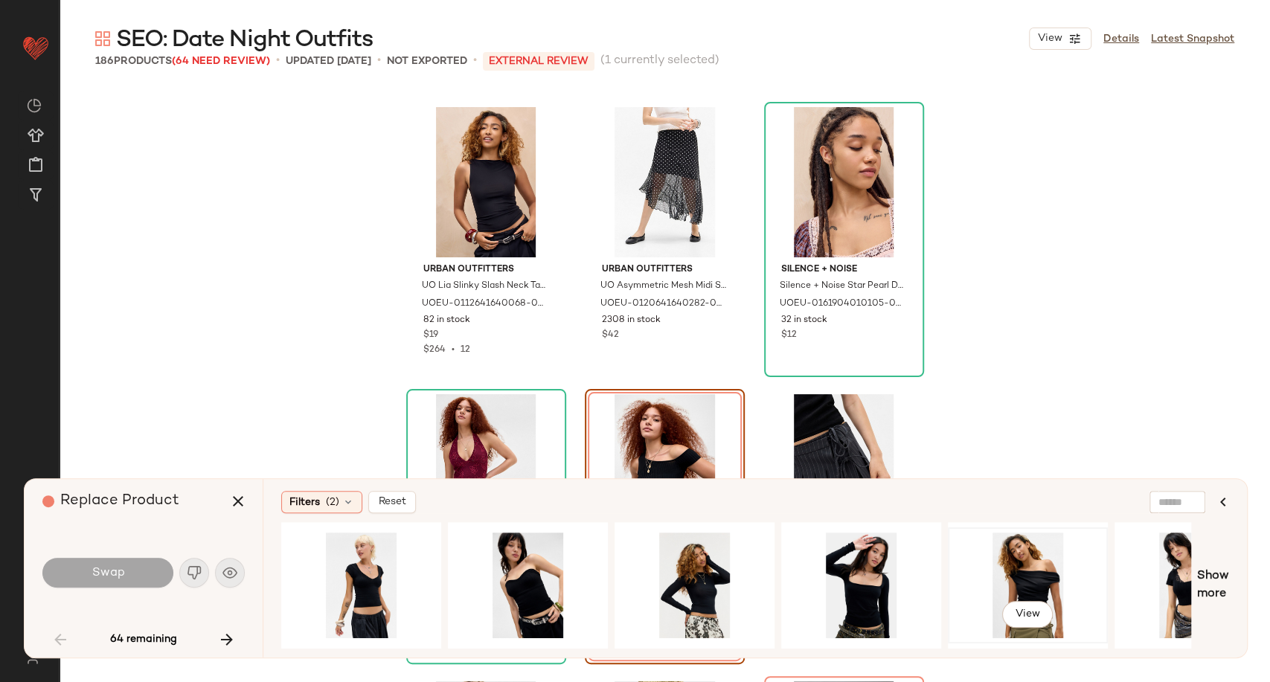
click at [995, 568] on div "View" at bounding box center [1028, 586] width 150 height 106
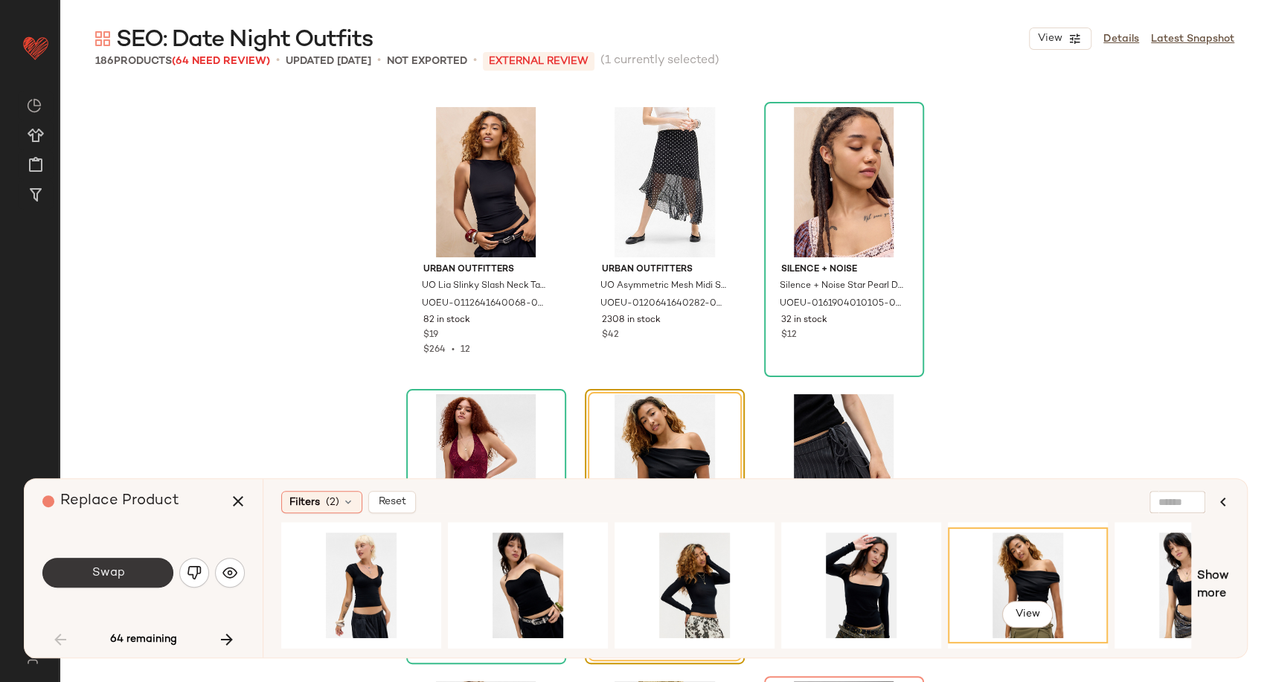
click at [89, 579] on button "Swap" at bounding box center [107, 573] width 131 height 30
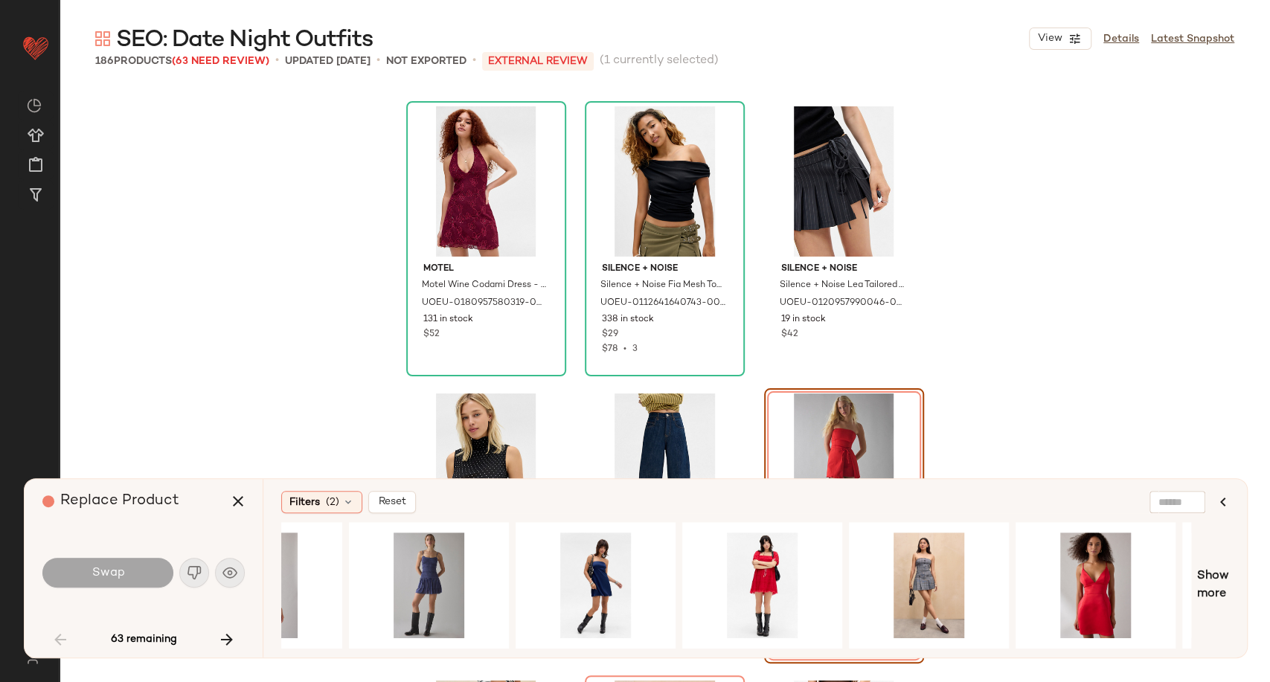
scroll to position [0, 631]
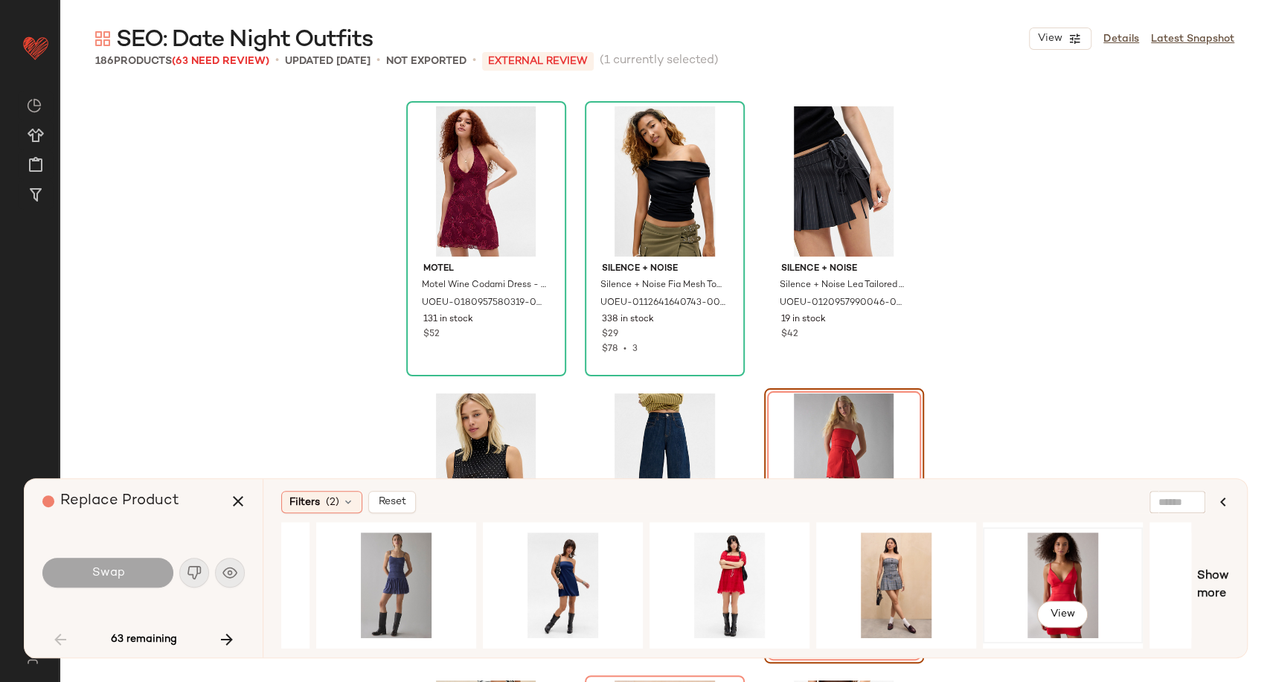
click at [1033, 579] on div "View" at bounding box center [1063, 586] width 150 height 106
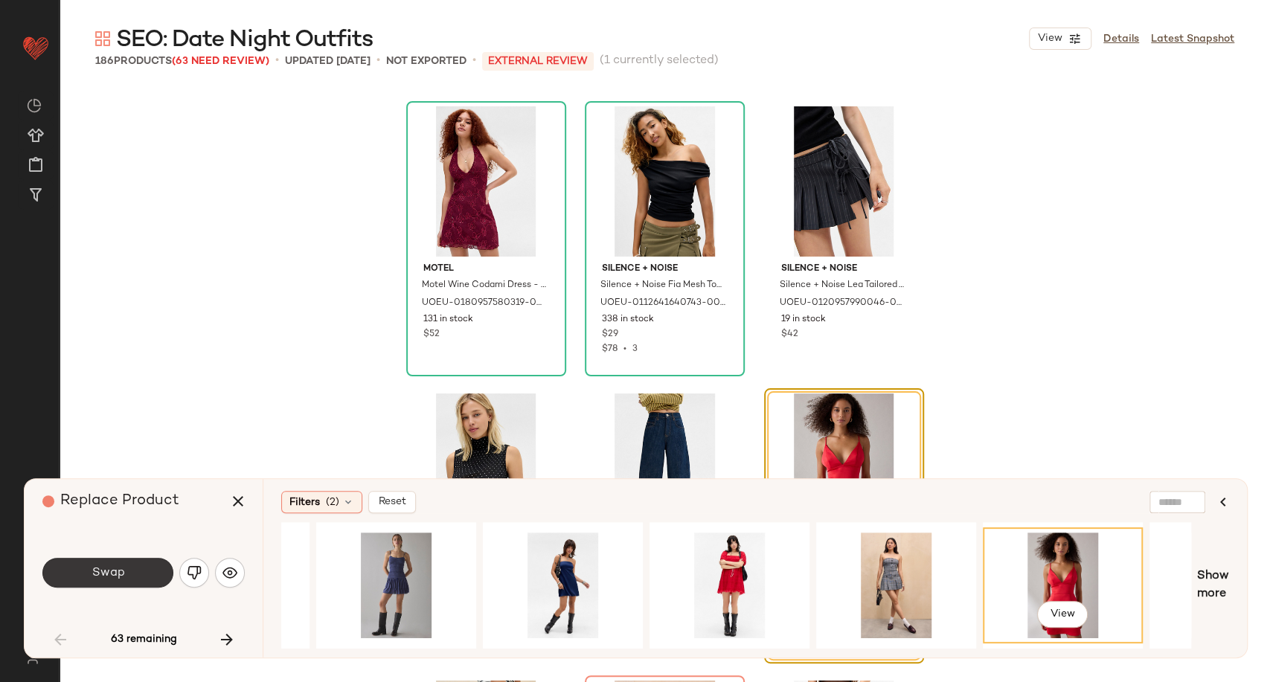
click at [106, 574] on span "Swap" at bounding box center [107, 573] width 33 height 14
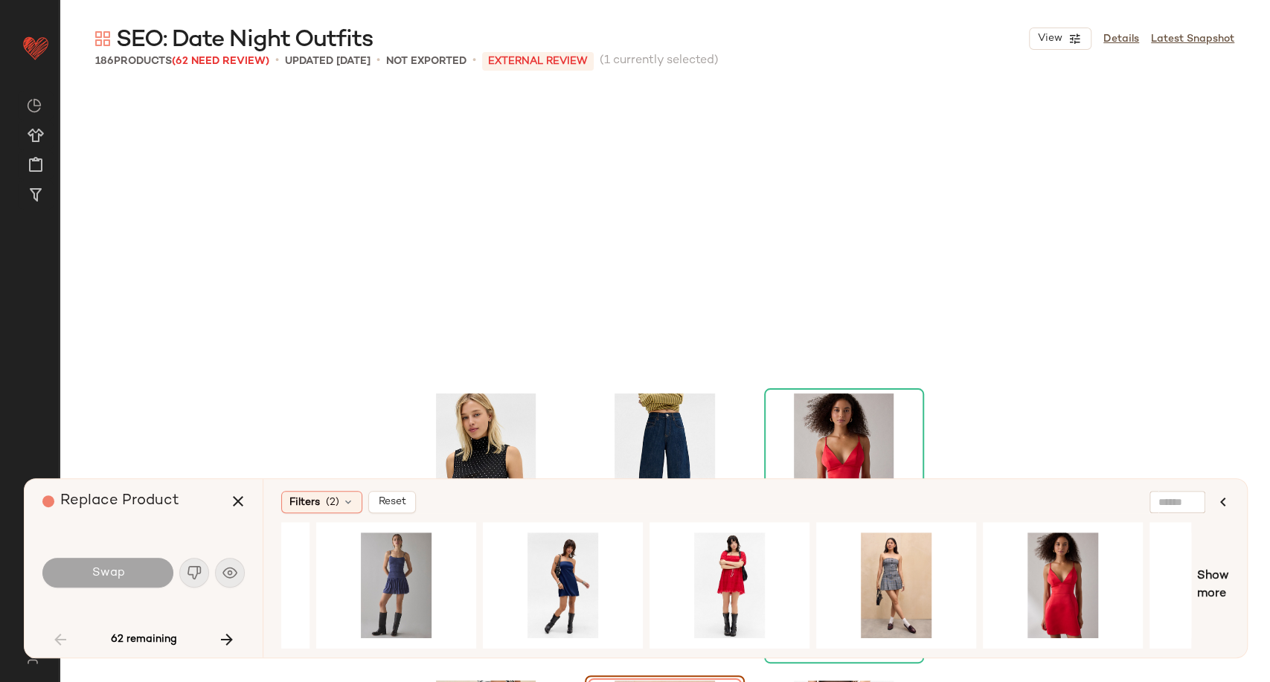
scroll to position [3158, 0]
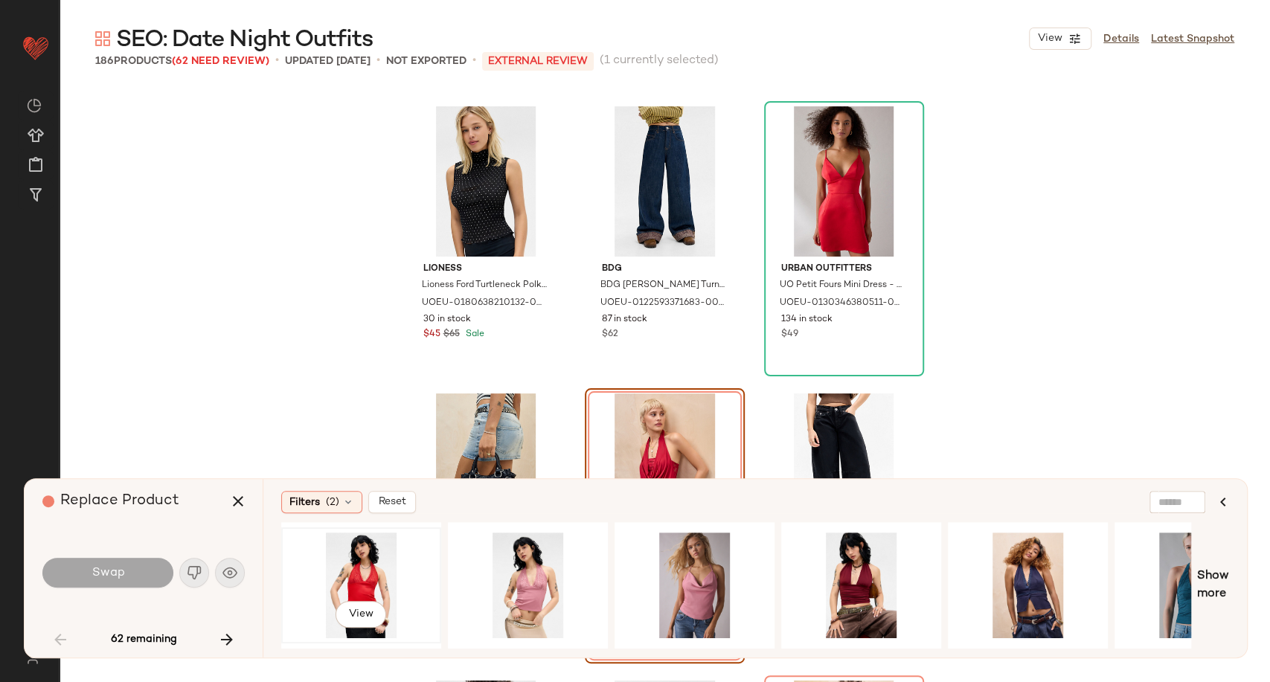
click at [366, 553] on div "View" at bounding box center [361, 586] width 150 height 106
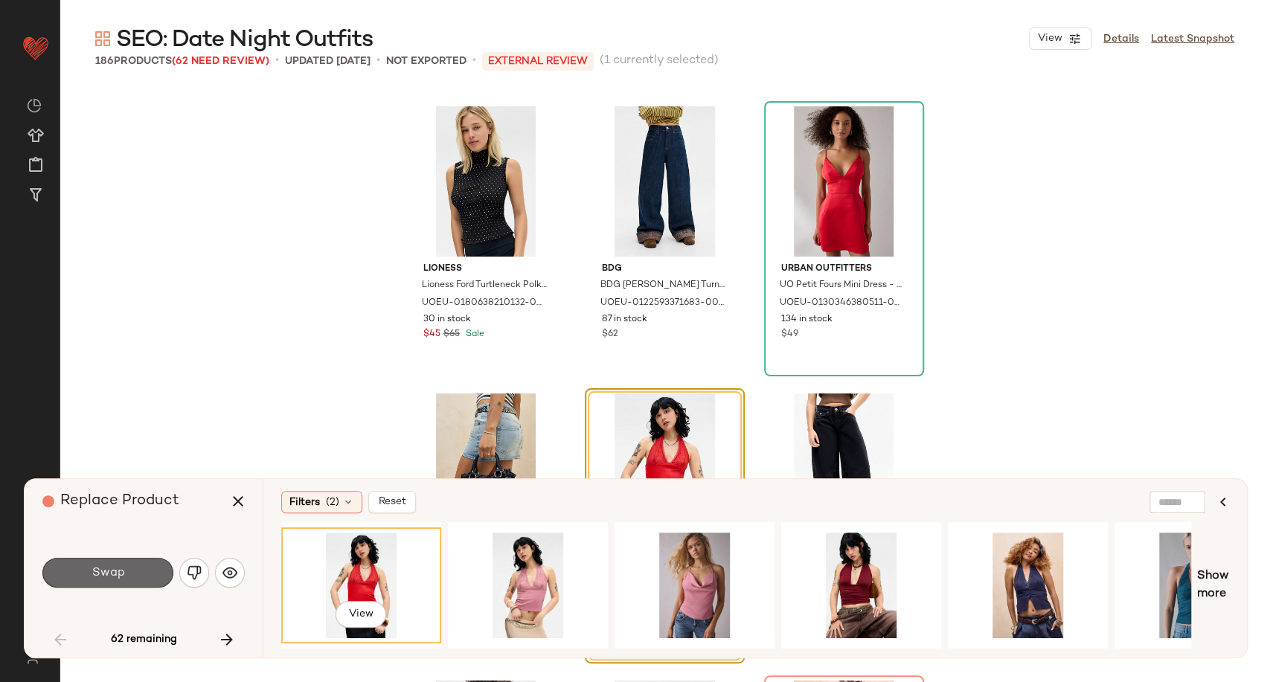
click at [129, 573] on button "Swap" at bounding box center [107, 573] width 131 height 30
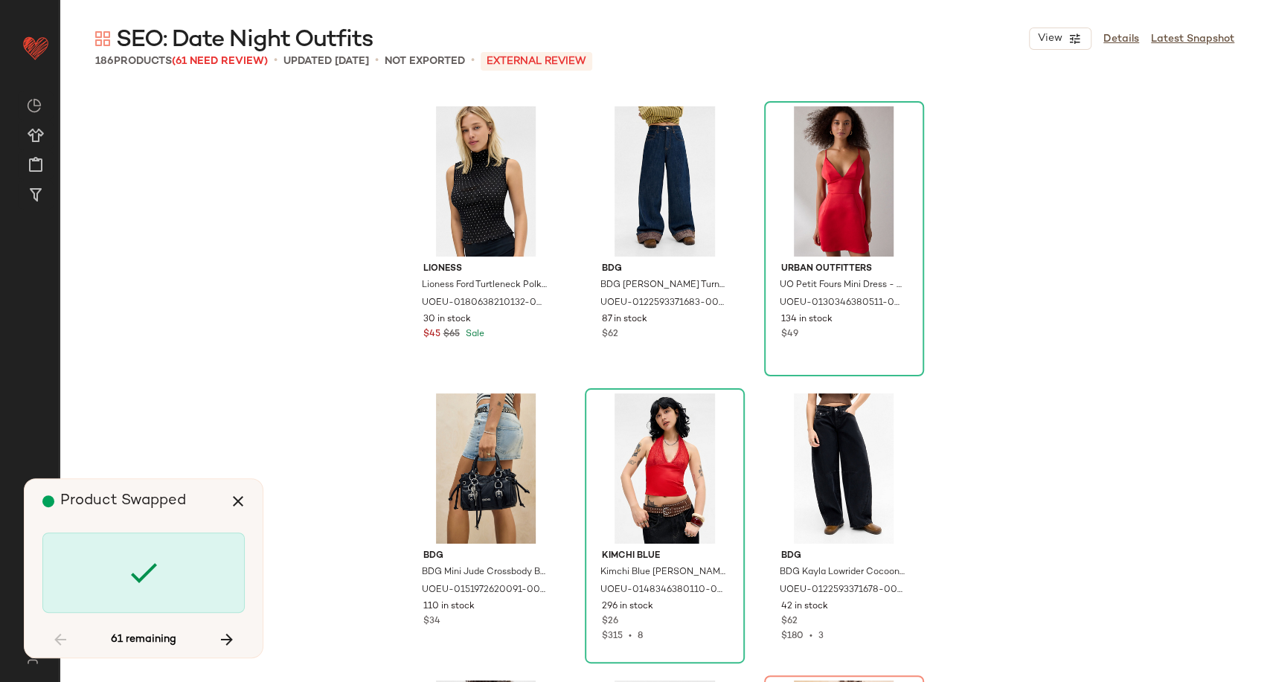
scroll to position [3445, 0]
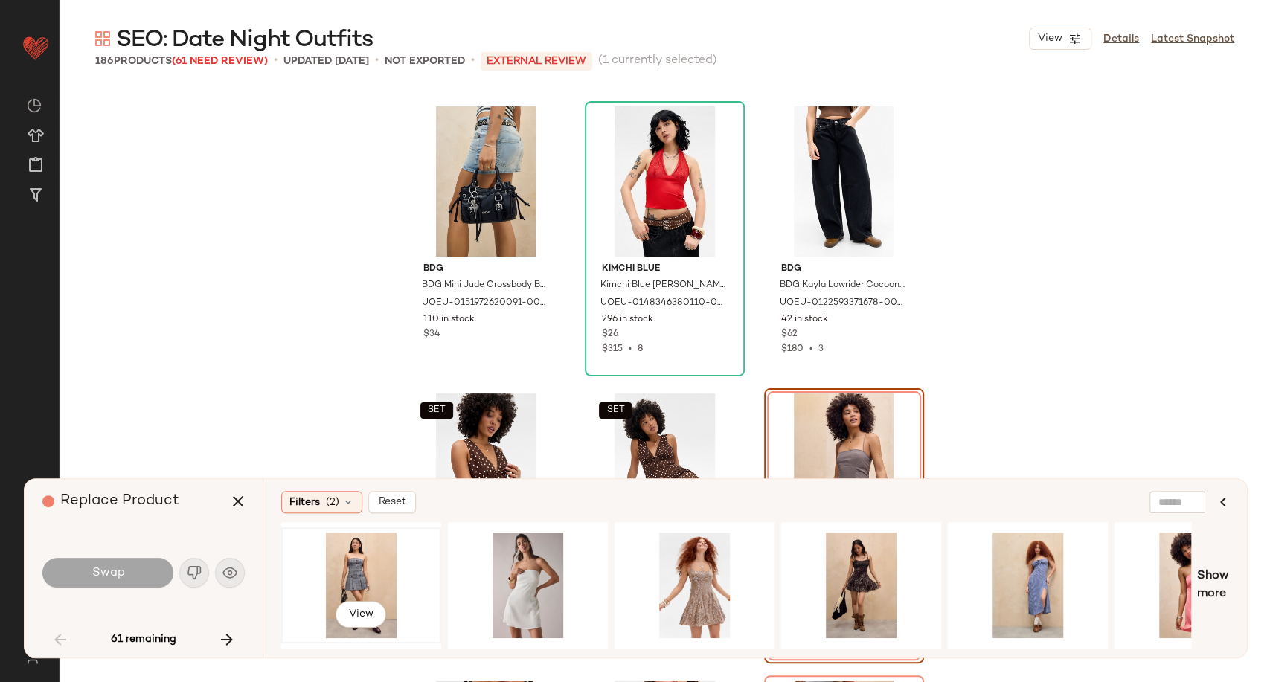
click at [369, 562] on div "View" at bounding box center [361, 586] width 150 height 106
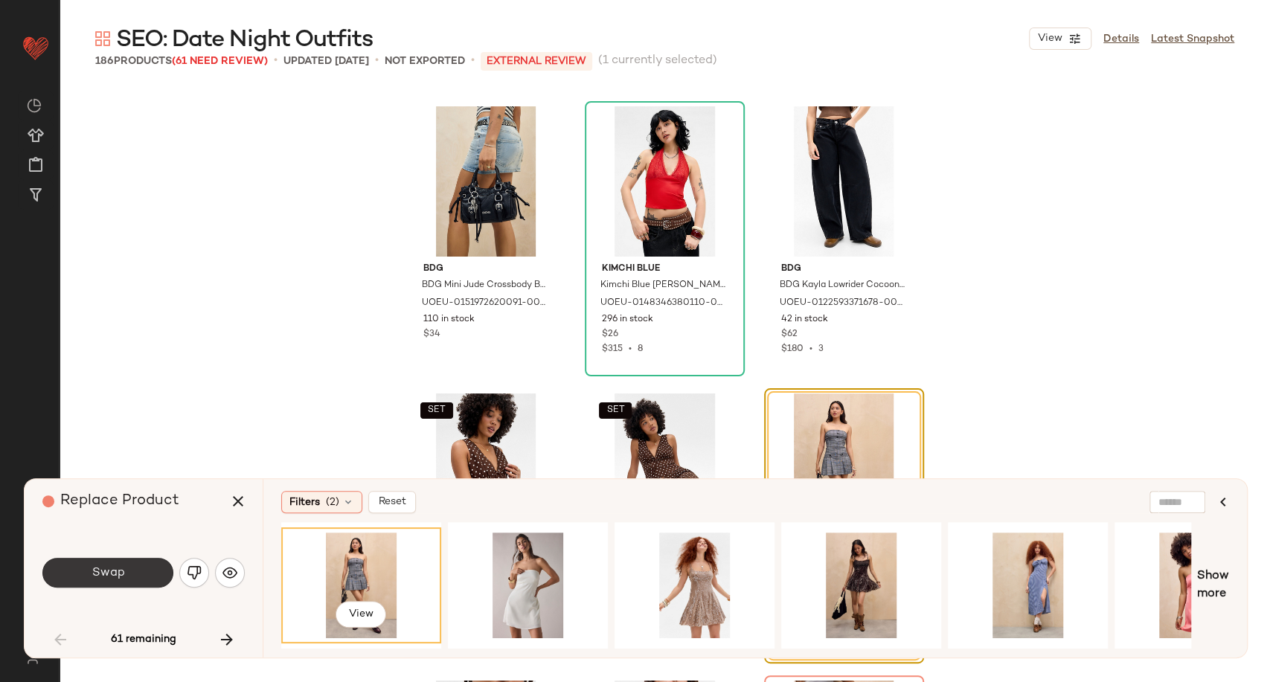
click at [91, 567] on span "Swap" at bounding box center [107, 573] width 33 height 14
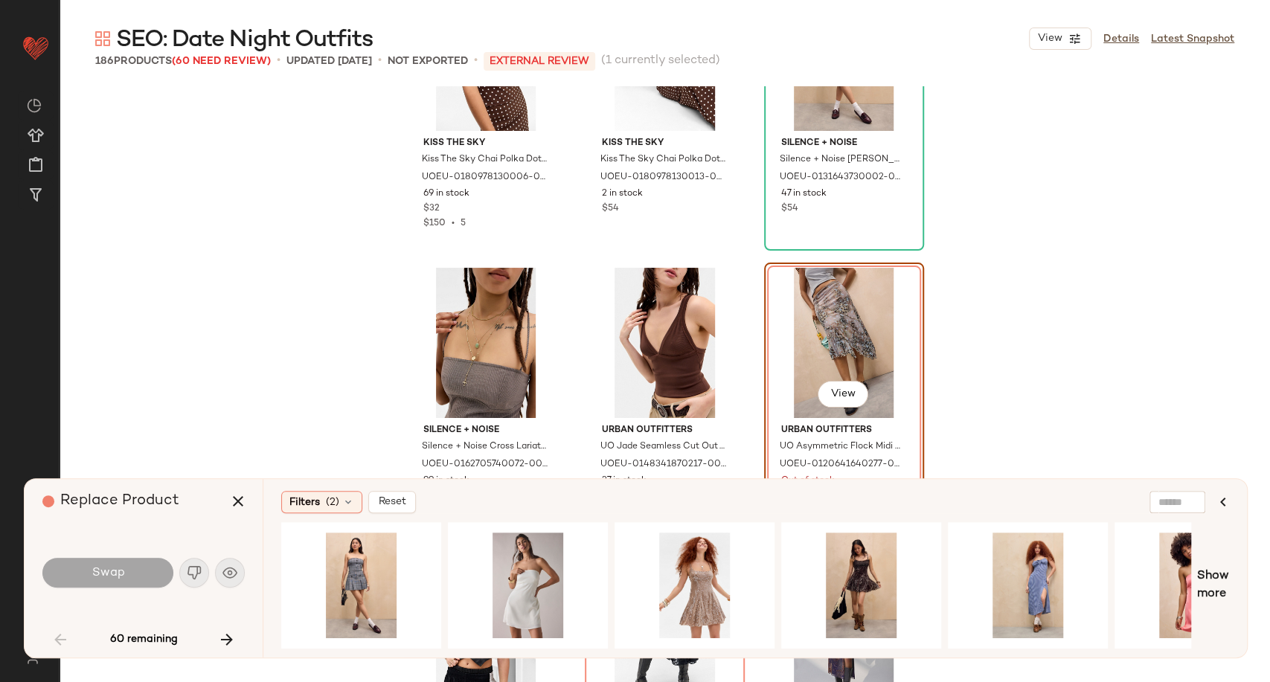
scroll to position [3732, 0]
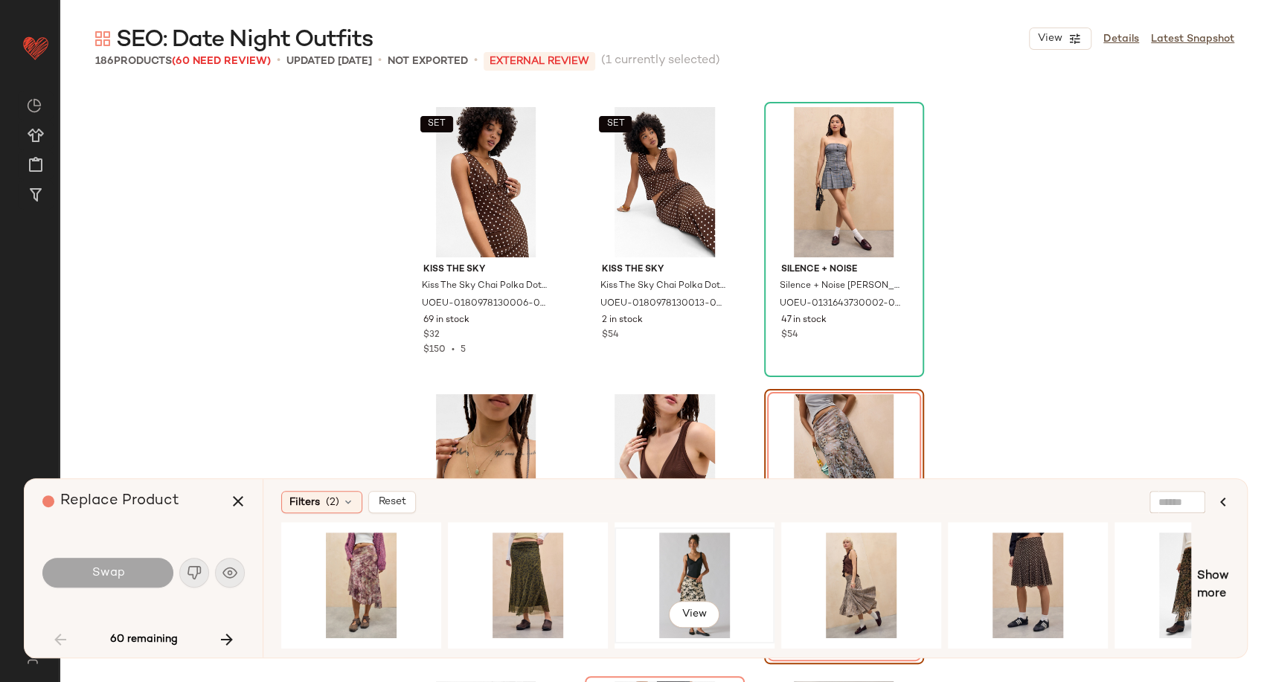
drag, startPoint x: 698, startPoint y: 573, endPoint x: 553, endPoint y: 575, distance: 144.3
click at [696, 573] on div "View" at bounding box center [695, 586] width 150 height 106
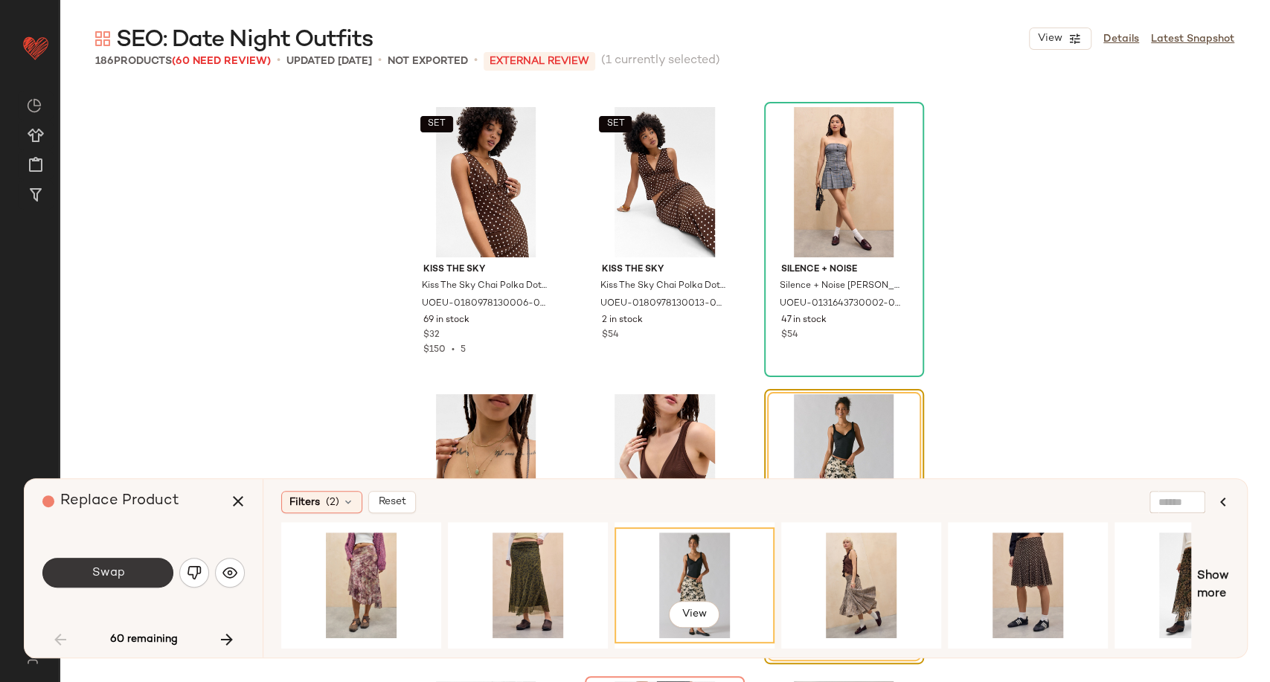
click at [146, 568] on button "Swap" at bounding box center [107, 573] width 131 height 30
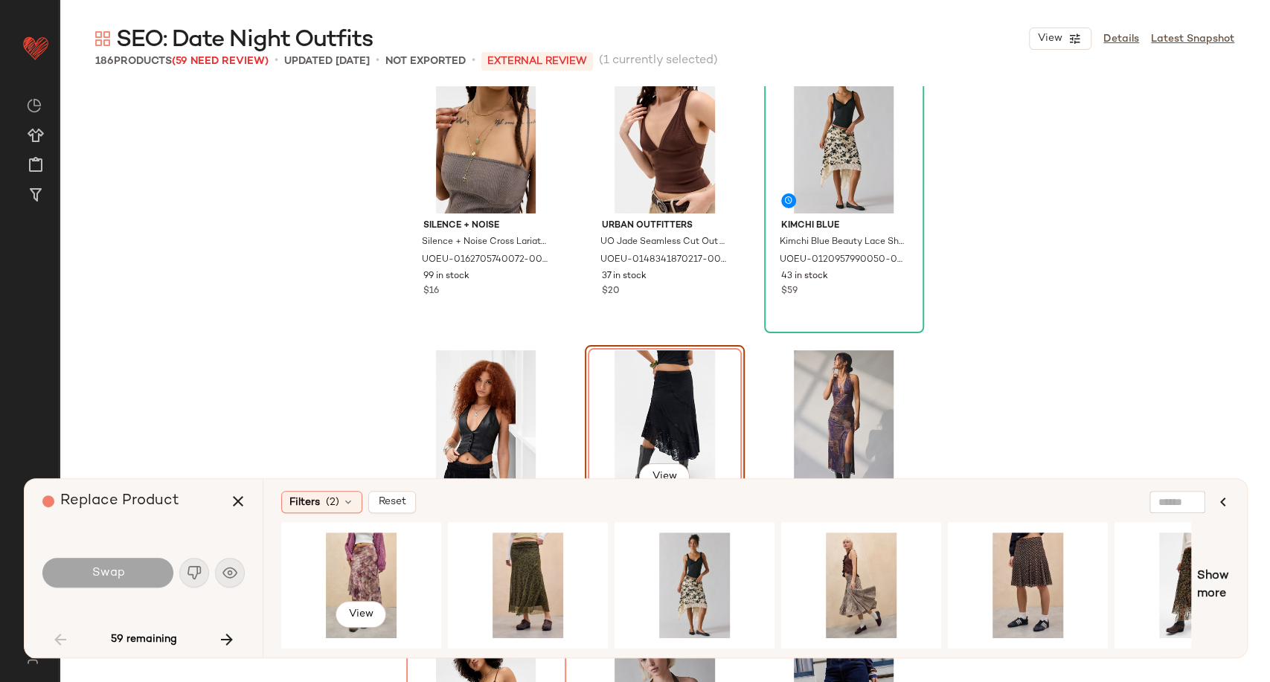
scroll to position [4019, 0]
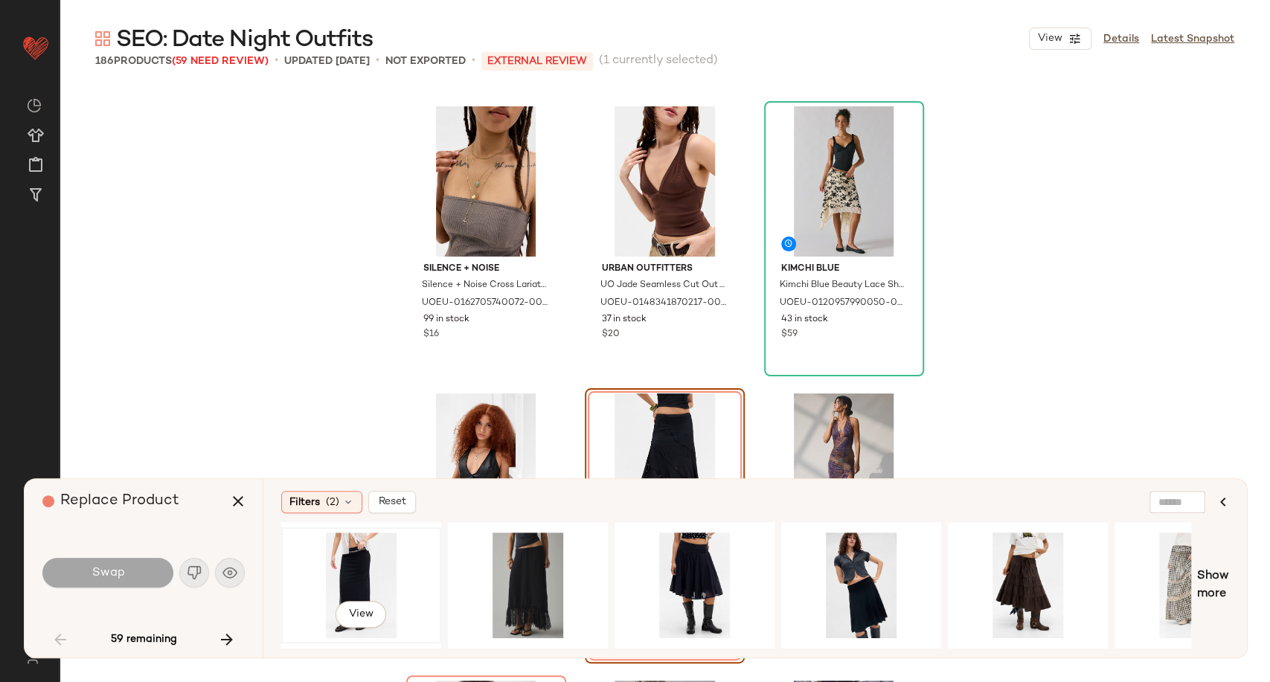
click at [361, 575] on div "View" at bounding box center [361, 586] width 150 height 106
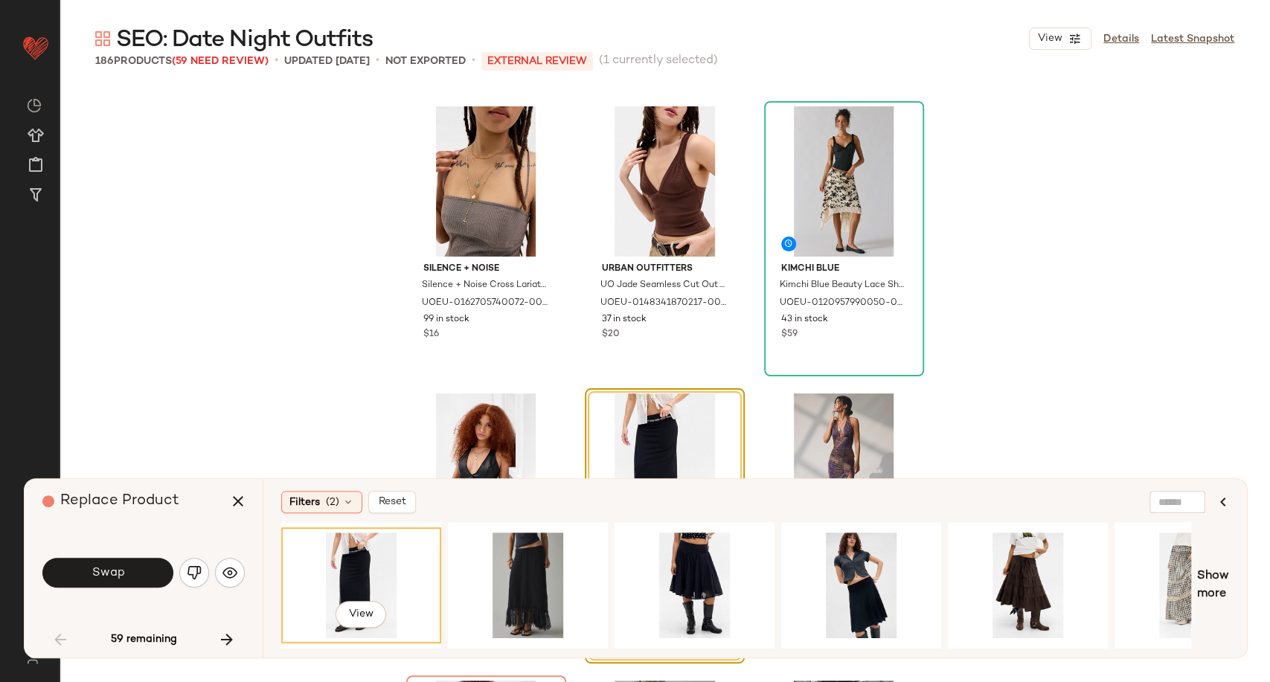
scroll to position [4267, 0]
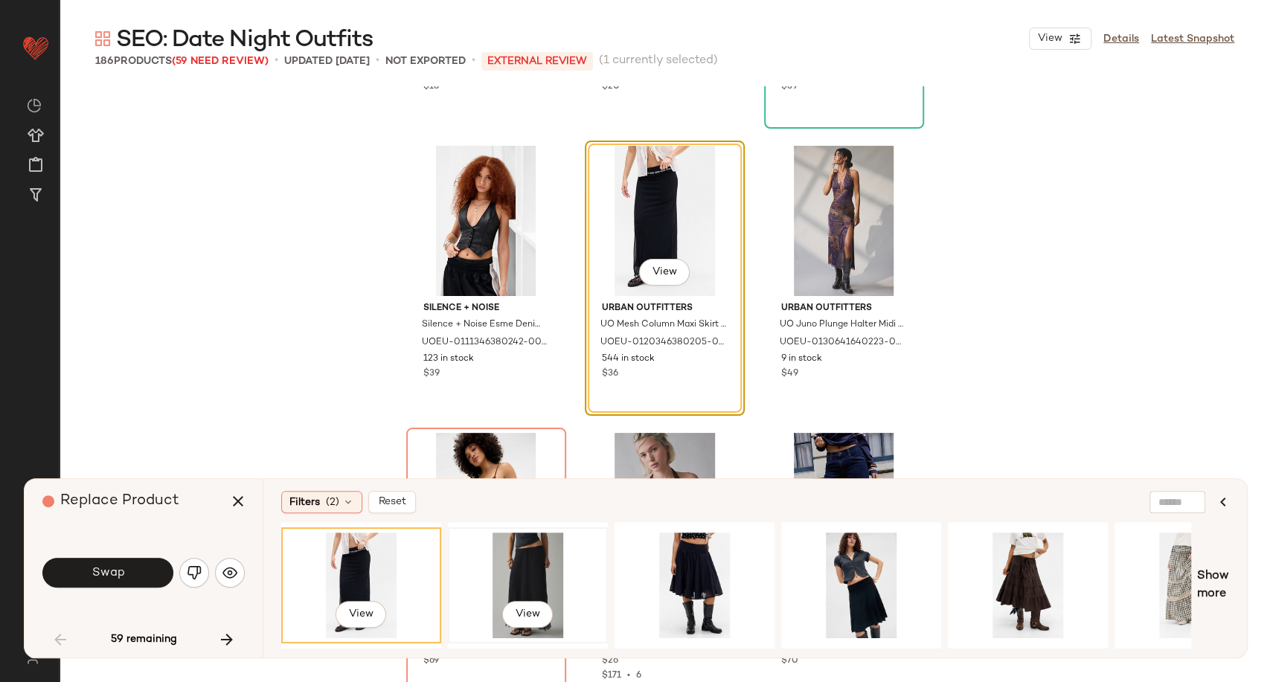
click at [530, 566] on div "View" at bounding box center [528, 586] width 150 height 106
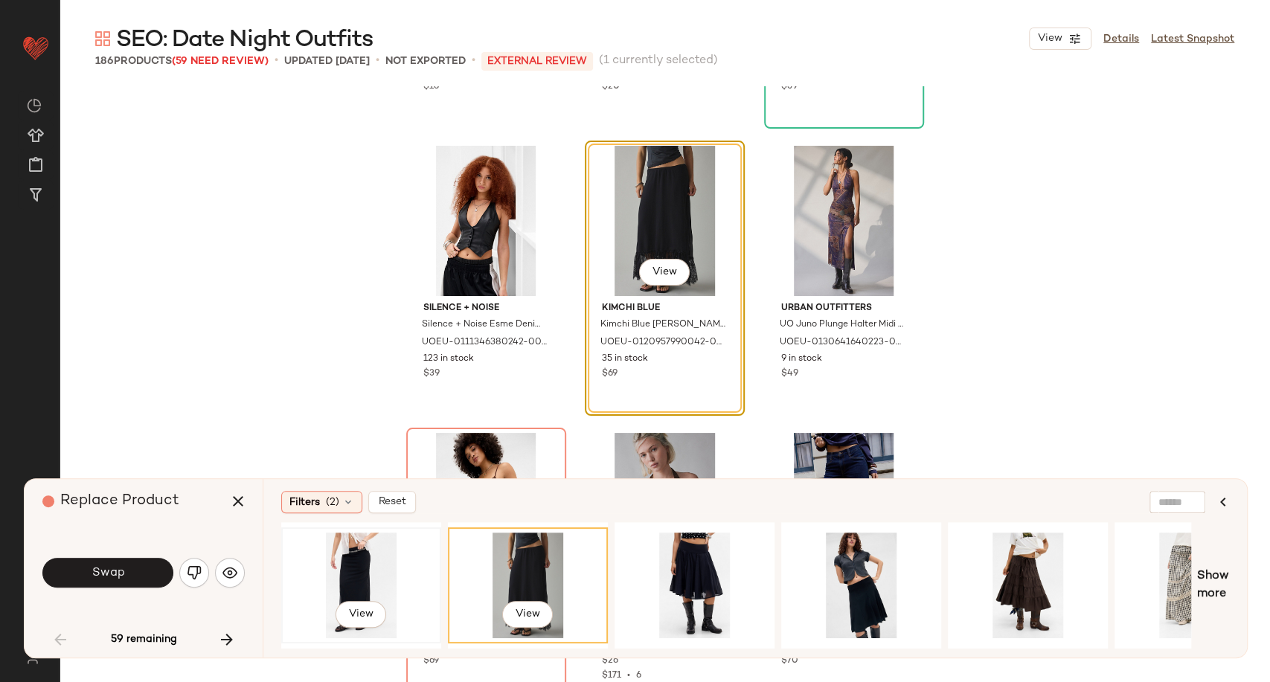
click at [324, 577] on div "View" at bounding box center [361, 586] width 150 height 106
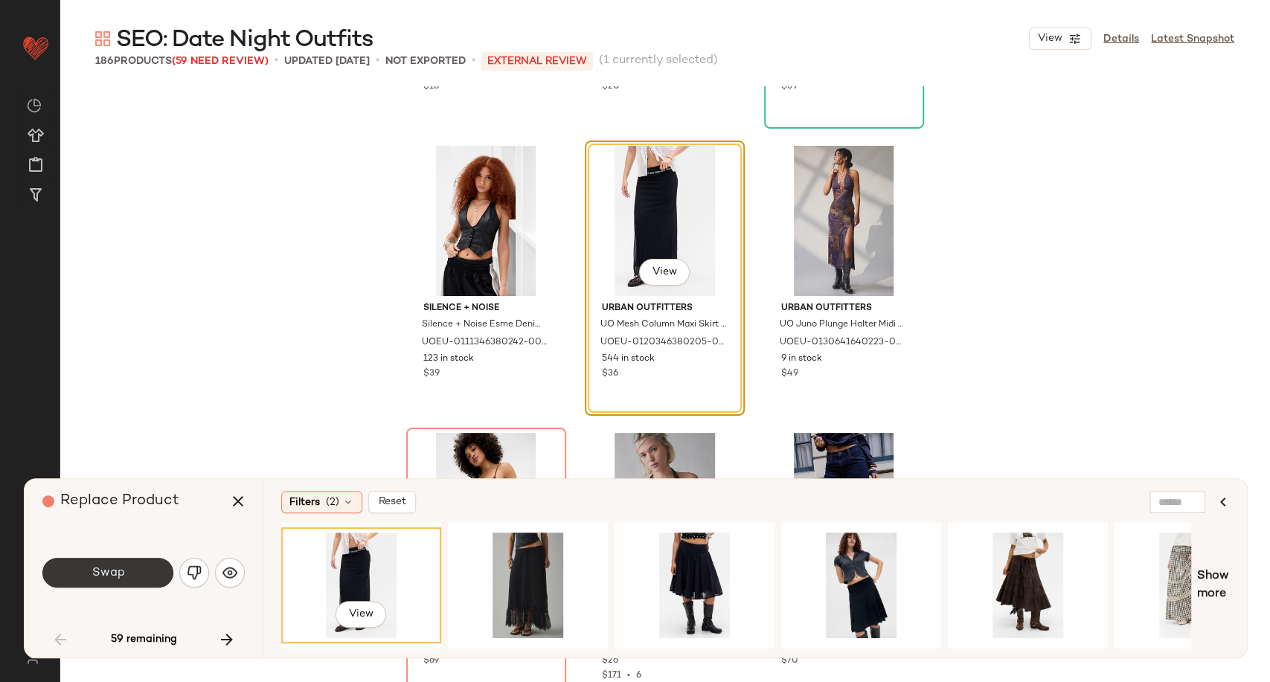
click at [119, 571] on span "Swap" at bounding box center [107, 573] width 33 height 14
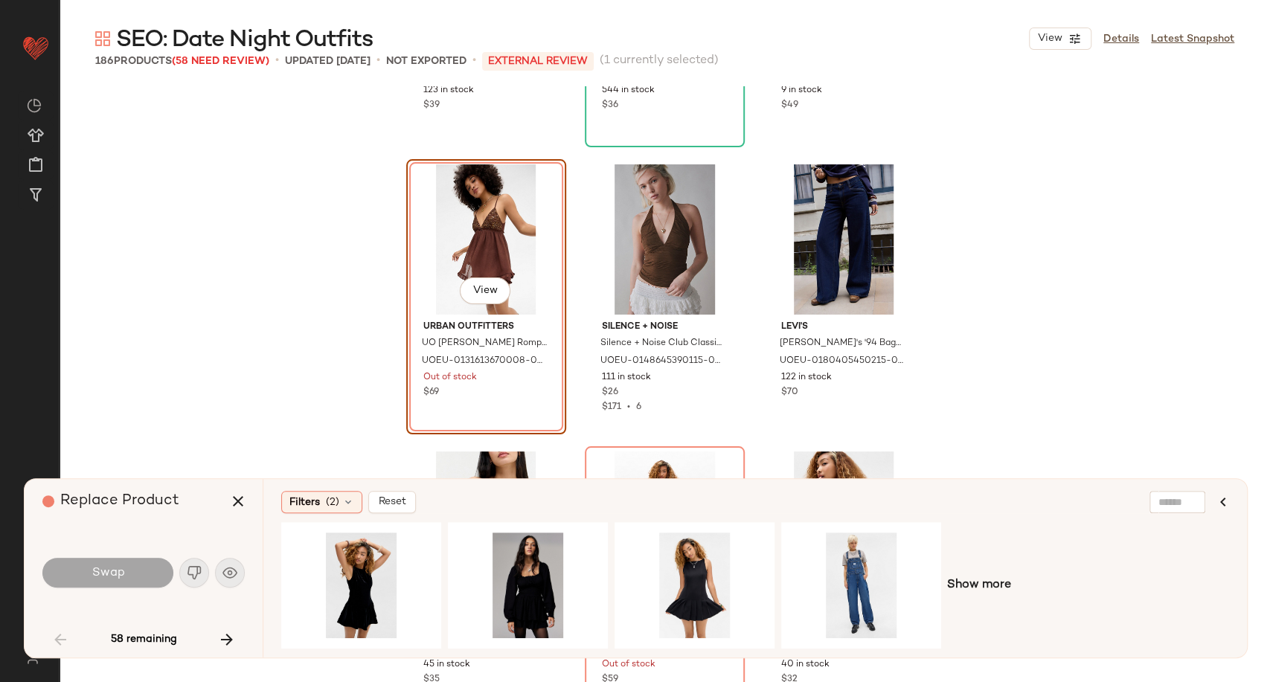
scroll to position [4554, 0]
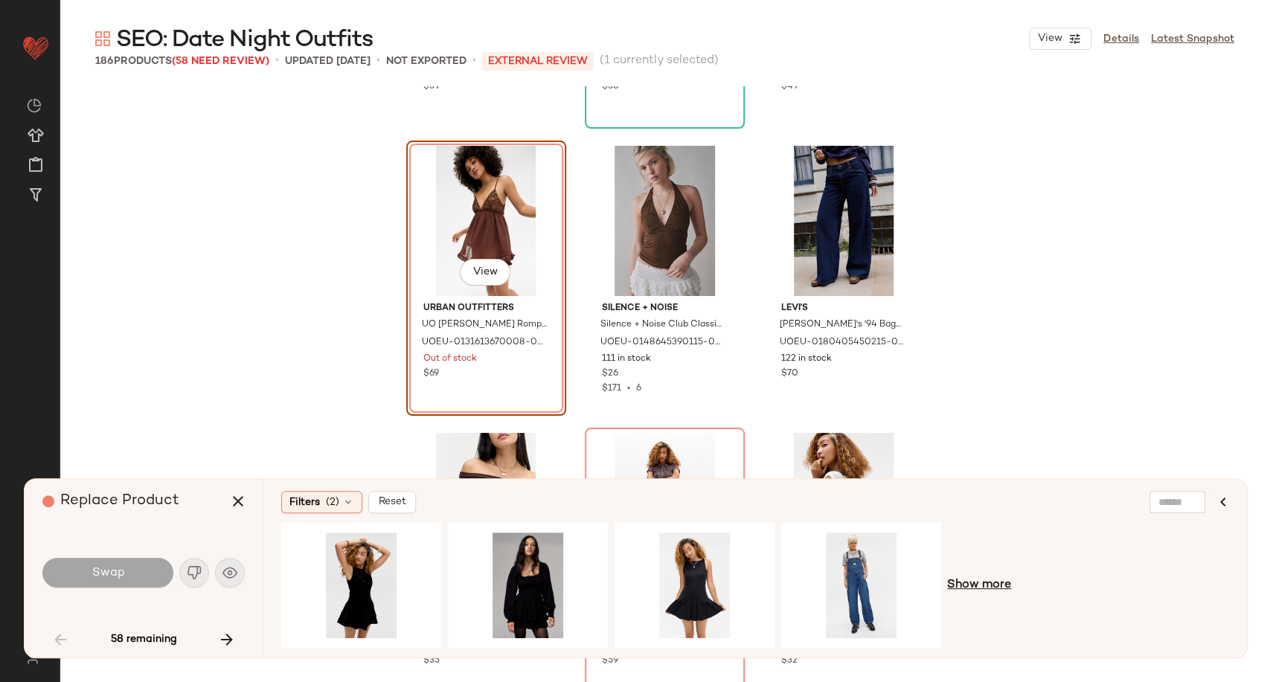
click at [995, 585] on span "Show more" at bounding box center [979, 585] width 64 height 18
click at [354, 585] on div "View" at bounding box center [361, 586] width 150 height 106
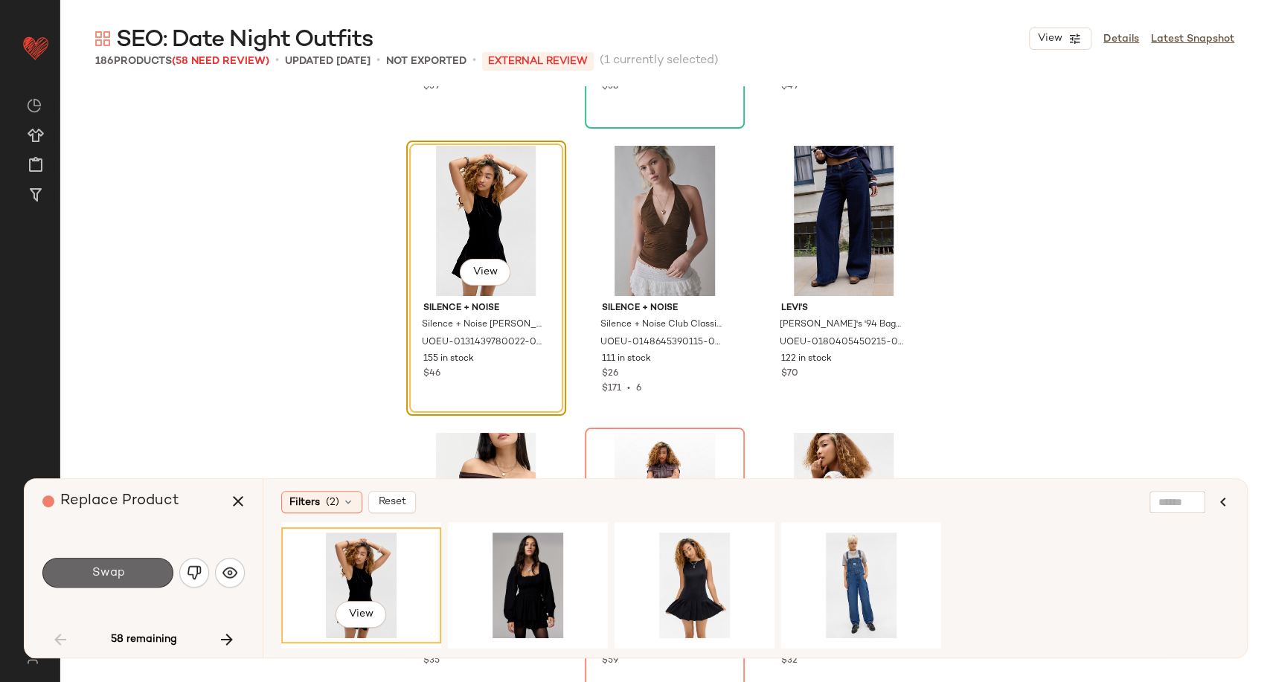
click at [125, 571] on button "Swap" at bounding box center [107, 573] width 131 height 30
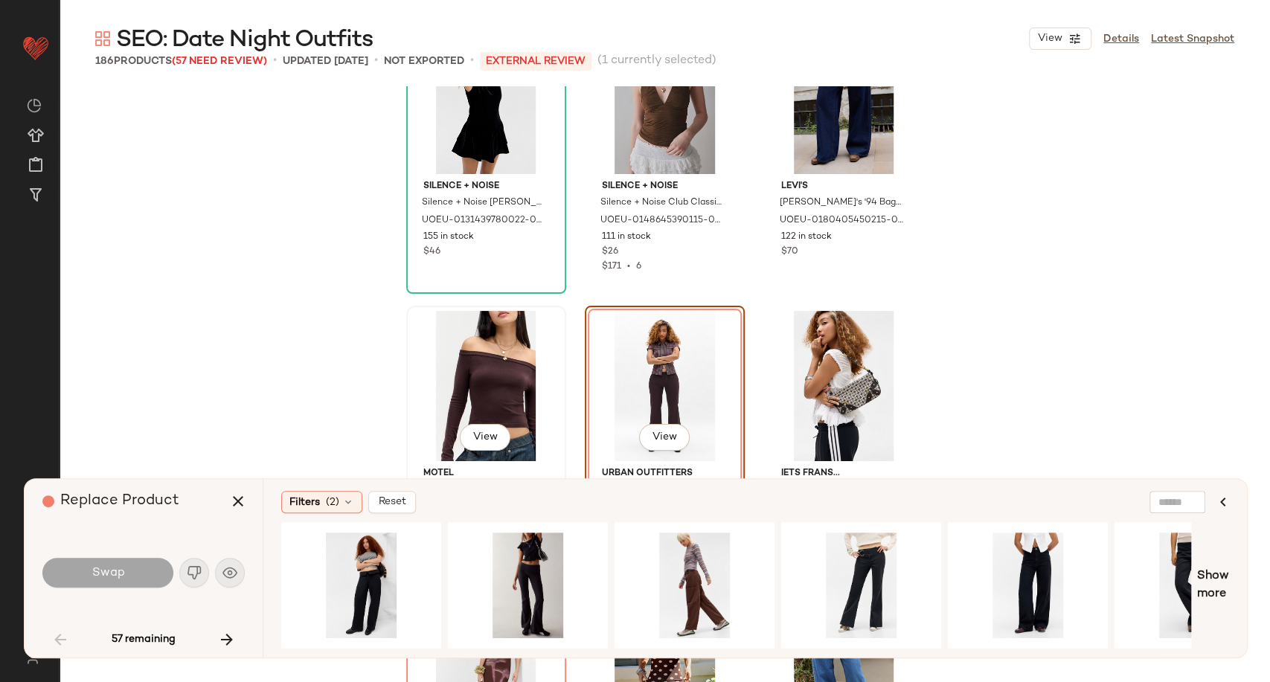
scroll to position [4759, 0]
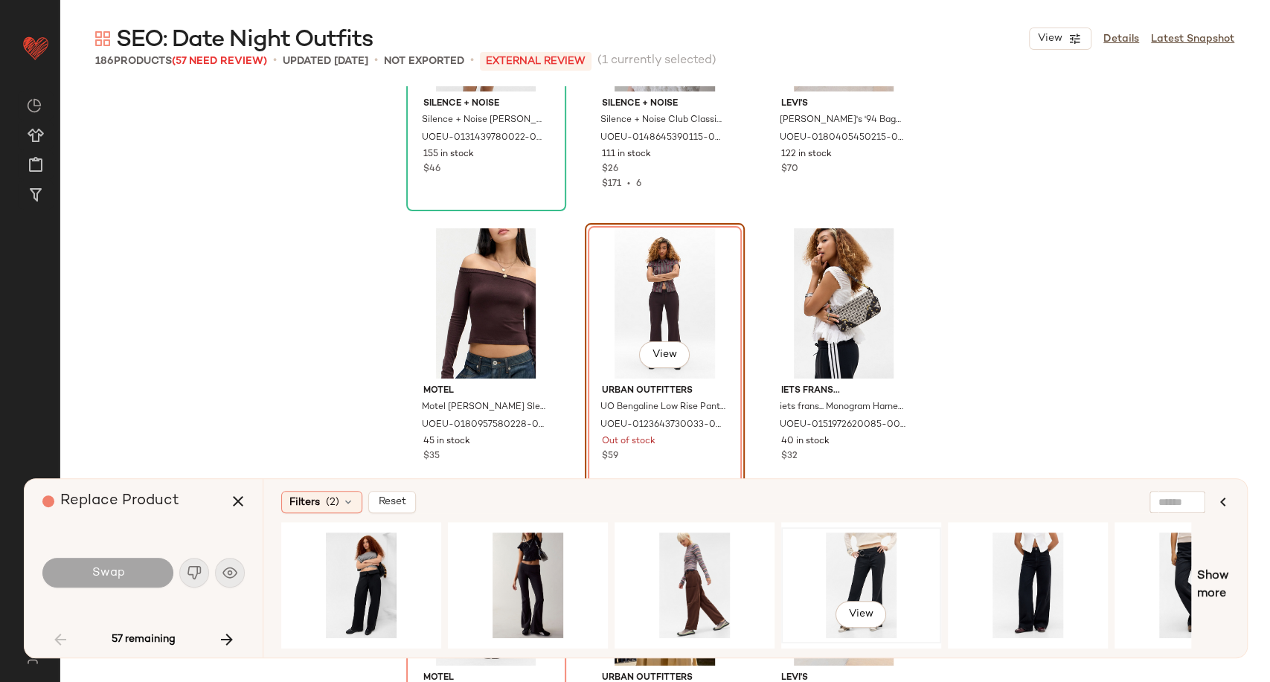
click at [865, 562] on div "View" at bounding box center [861, 586] width 150 height 106
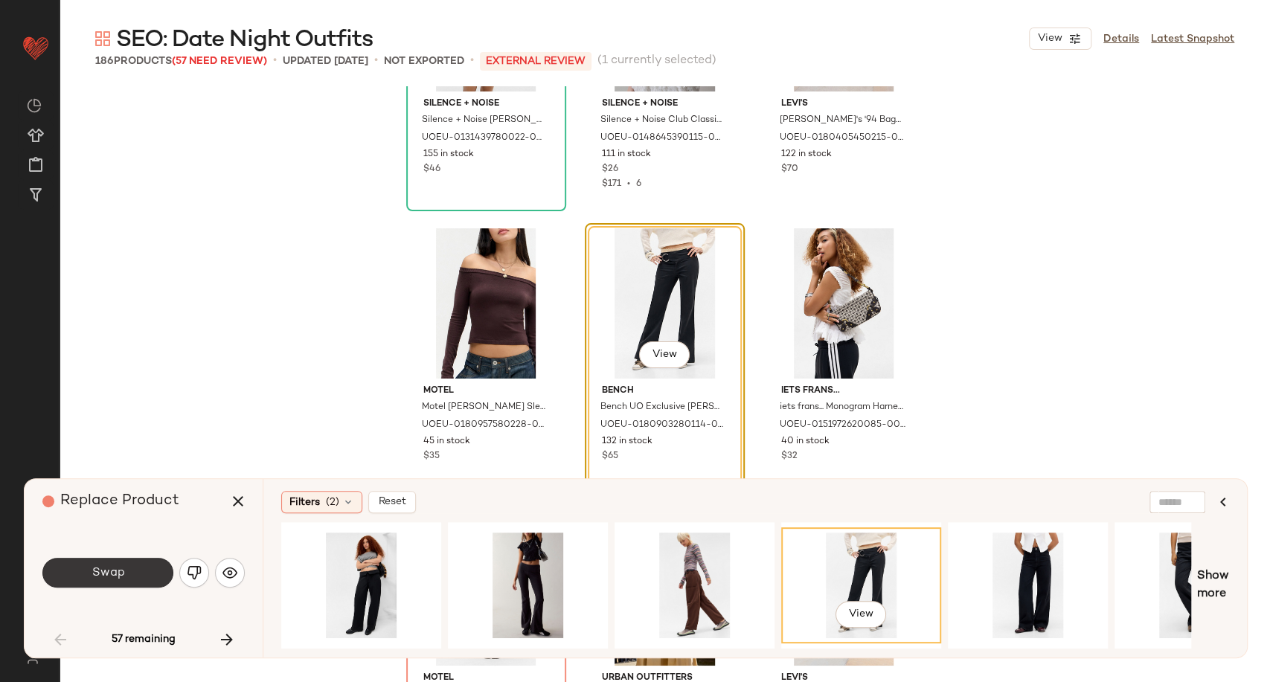
click at [134, 570] on button "Swap" at bounding box center [107, 573] width 131 height 30
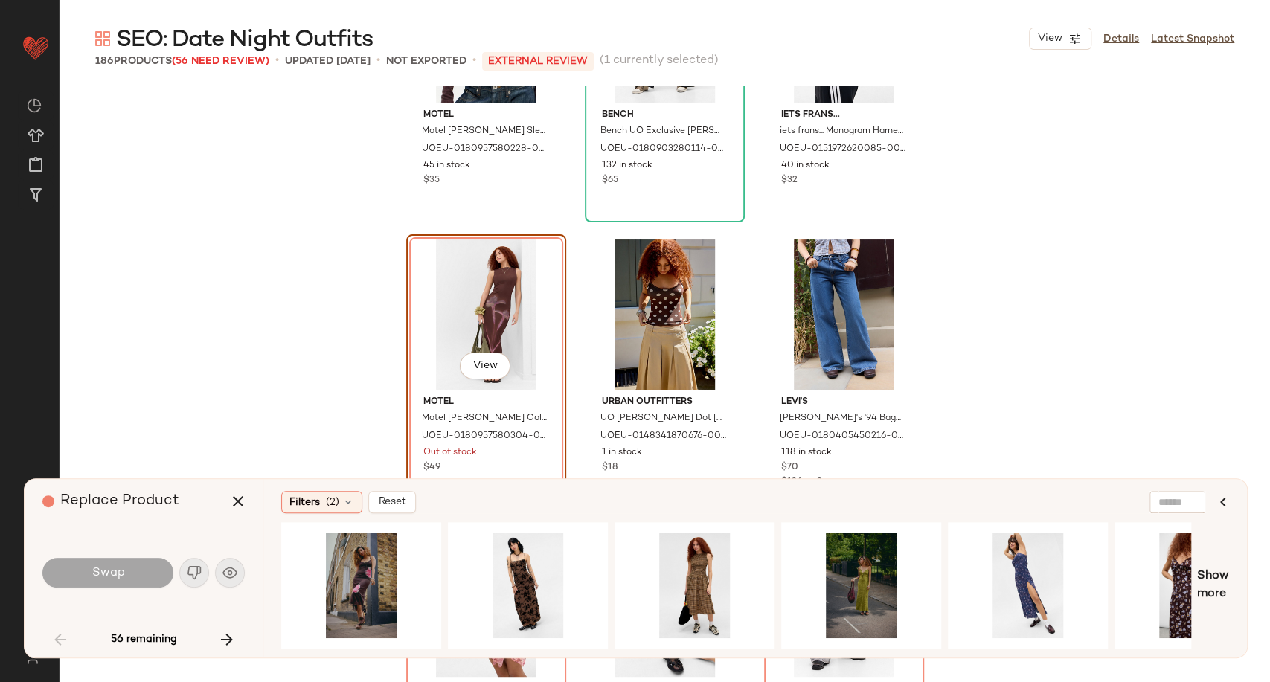
scroll to position [5046, 0]
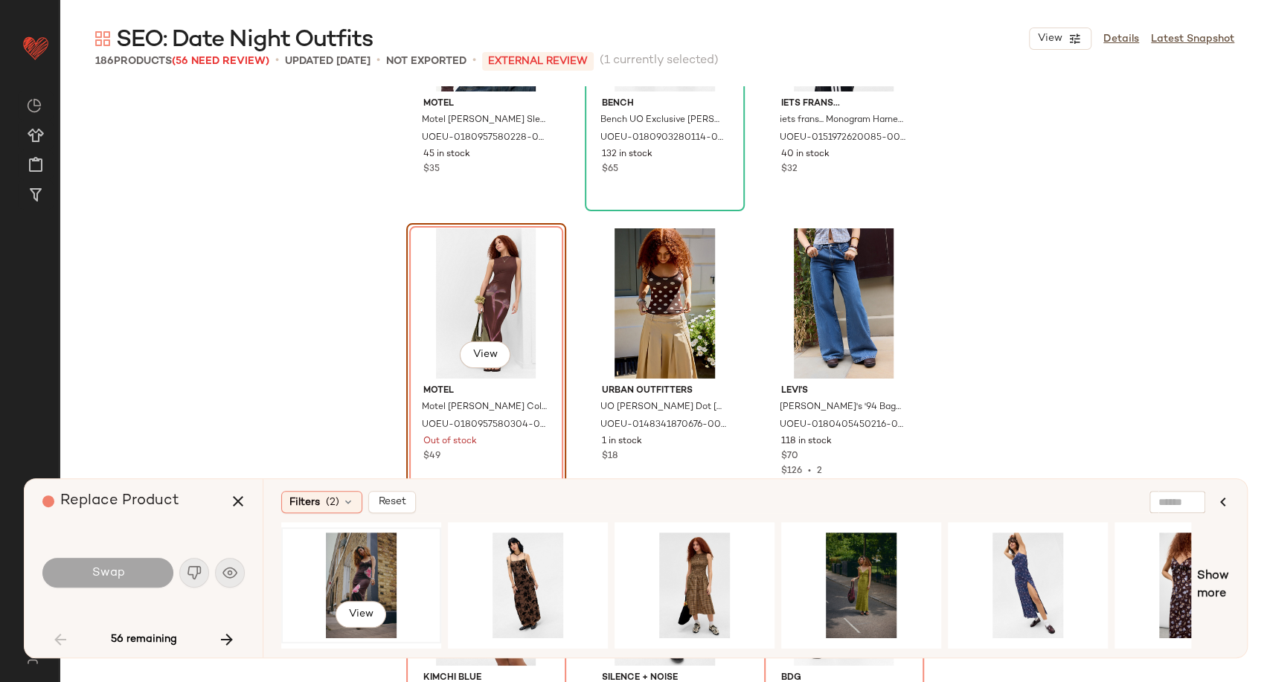
click at [374, 571] on div "View" at bounding box center [361, 586] width 150 height 106
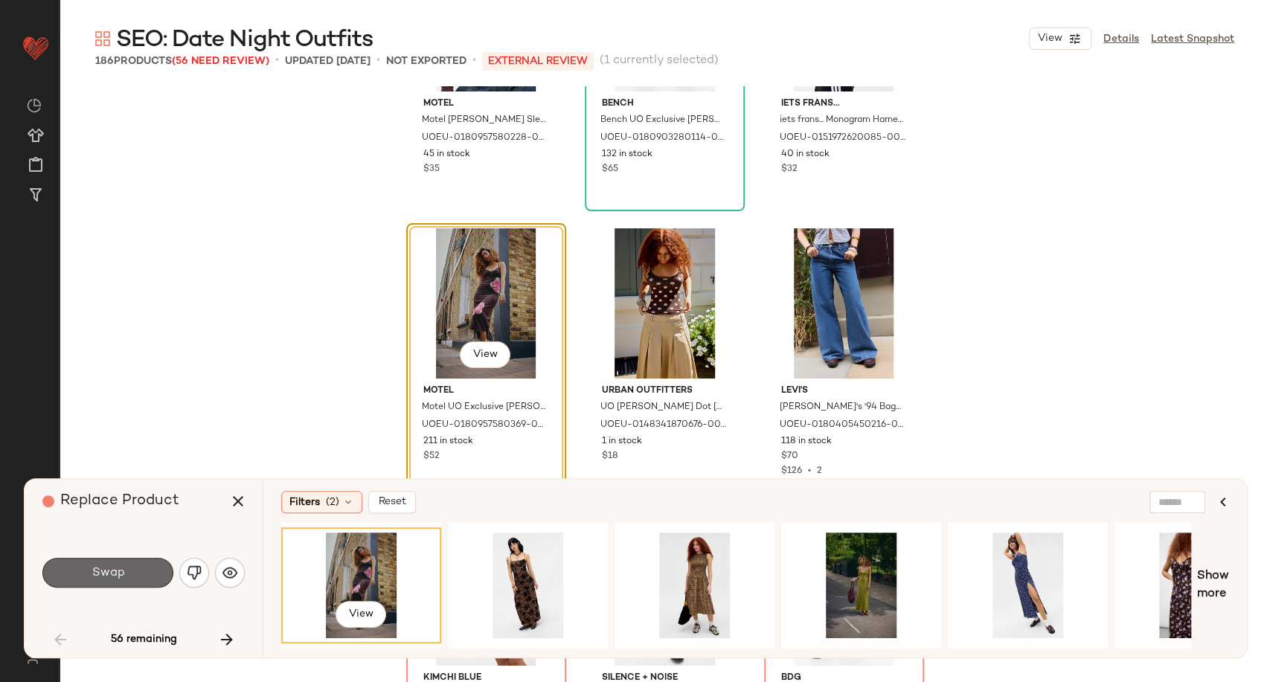
click at [128, 567] on button "Swap" at bounding box center [107, 573] width 131 height 30
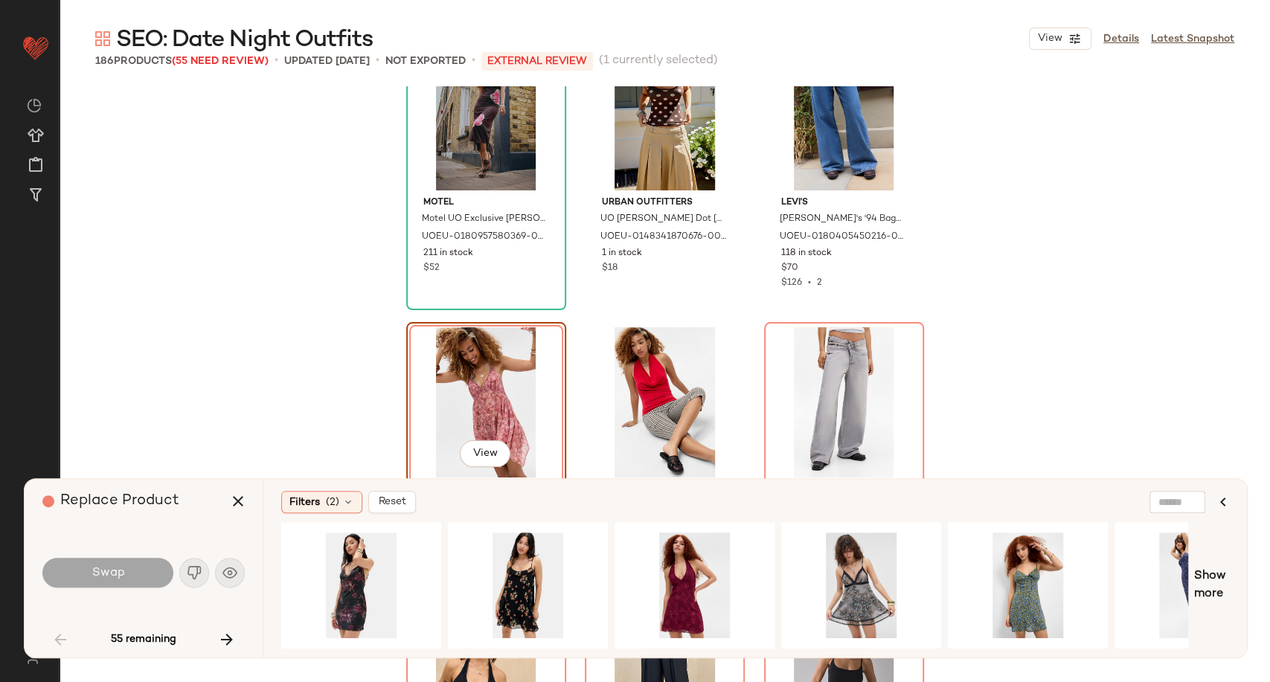
scroll to position [5333, 0]
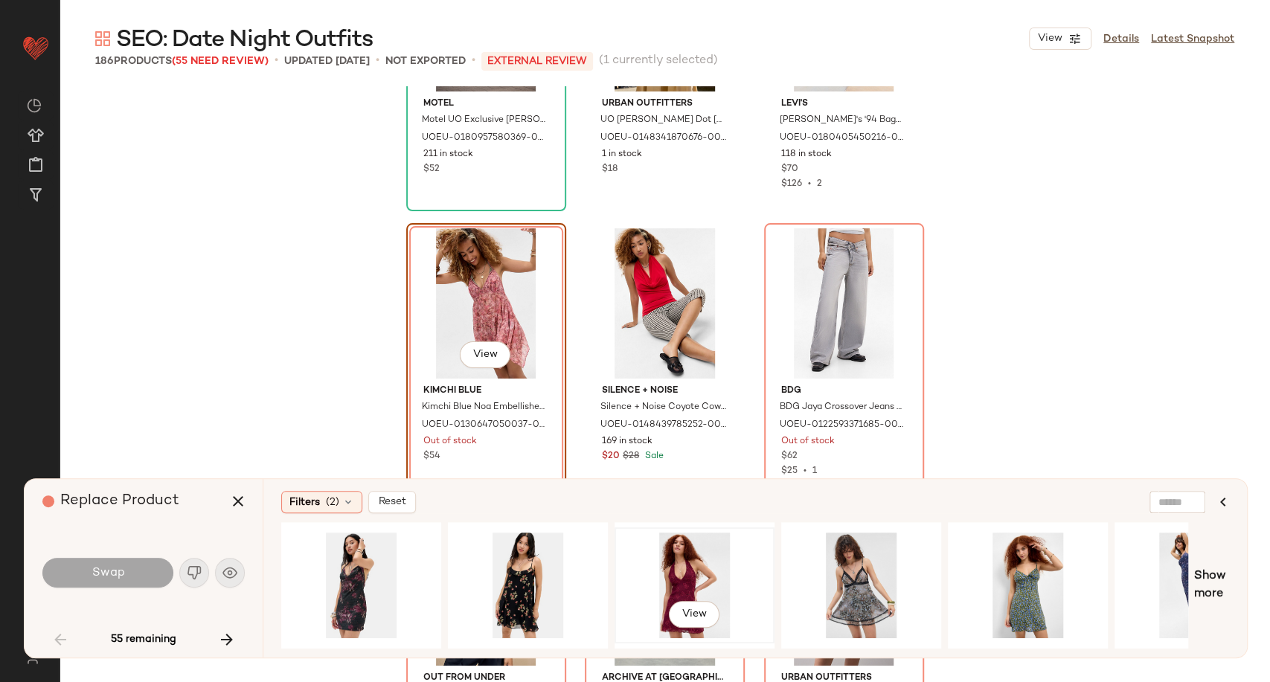
click at [687, 568] on div "View" at bounding box center [695, 586] width 150 height 106
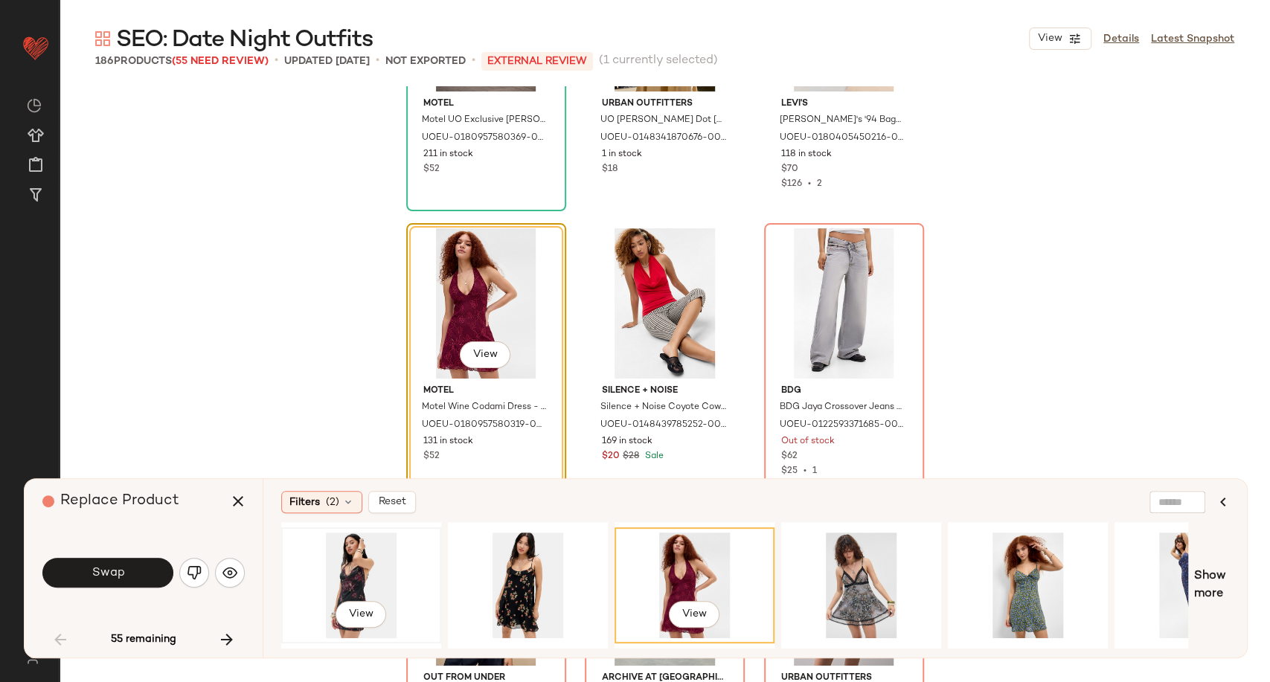
click at [389, 575] on div "View" at bounding box center [361, 586] width 150 height 106
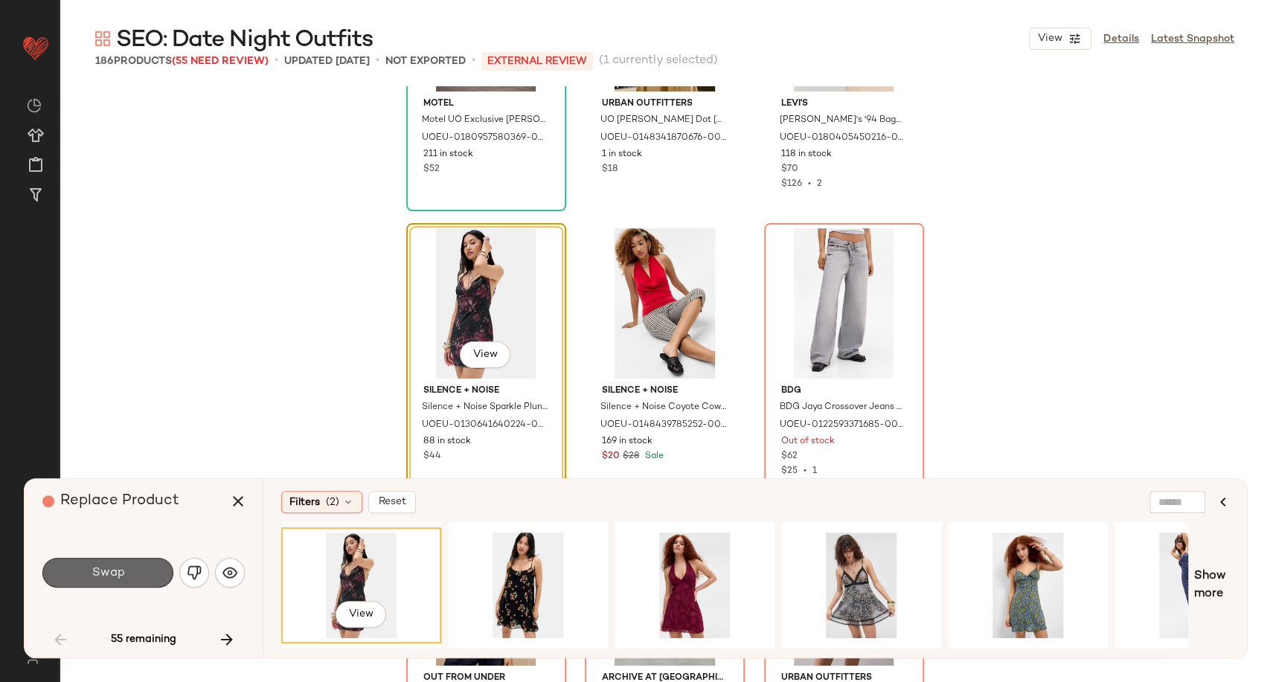
click at [126, 580] on button "Swap" at bounding box center [107, 573] width 131 height 30
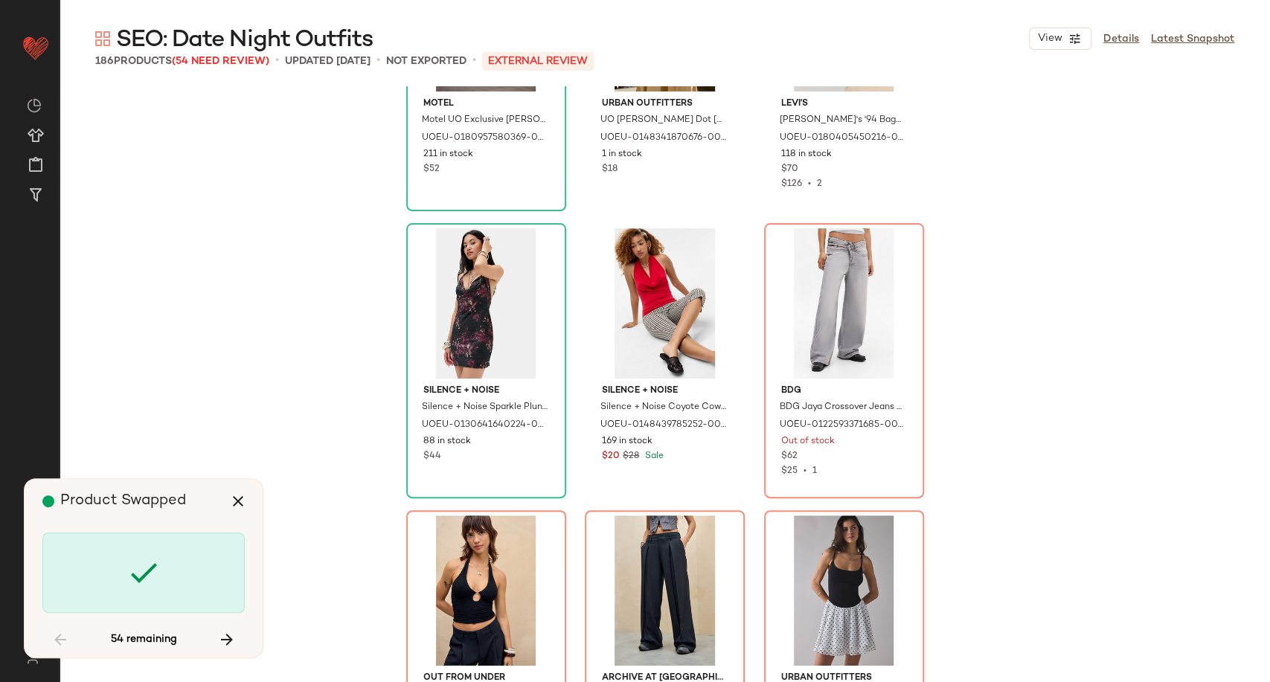
scroll to position [5168, 0]
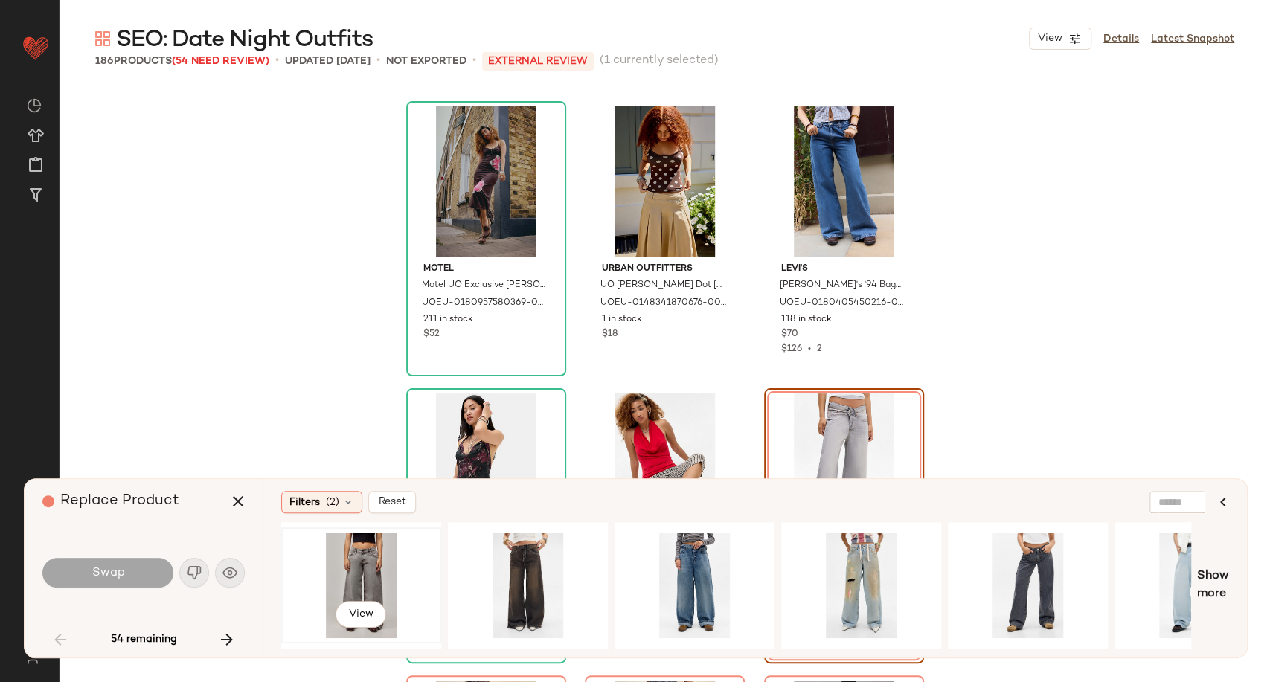
click at [381, 568] on div "View" at bounding box center [361, 586] width 150 height 106
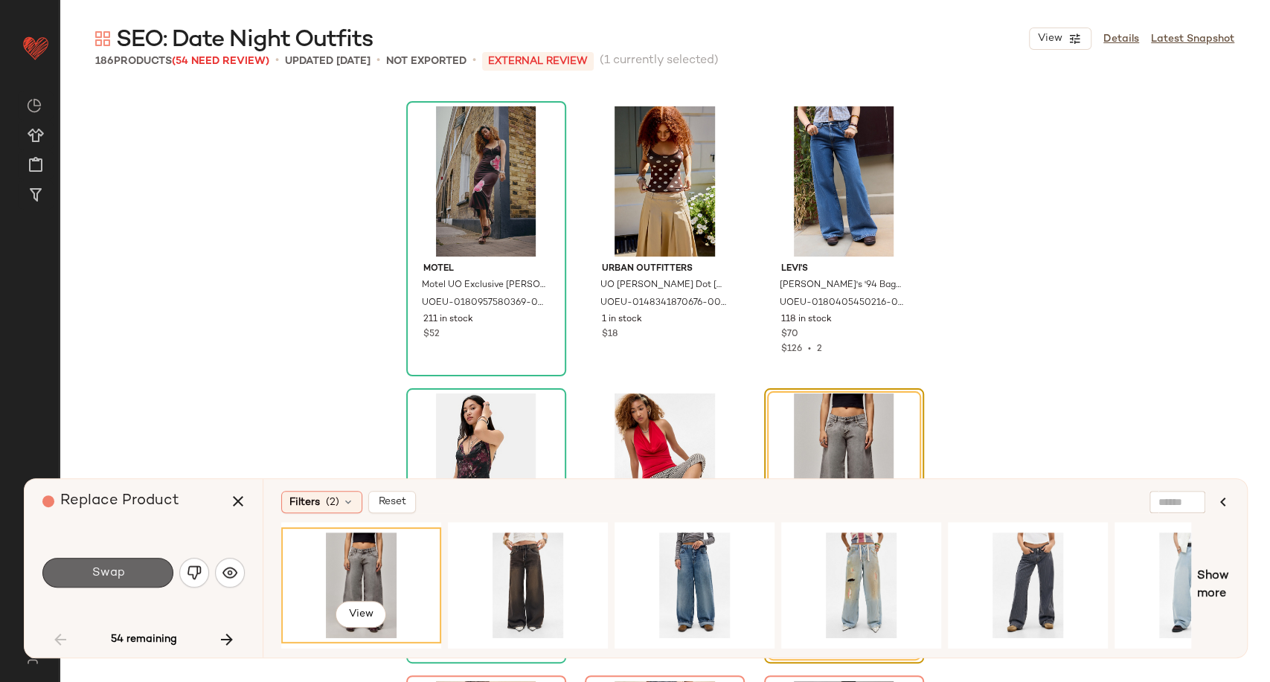
click at [152, 578] on button "Swap" at bounding box center [107, 573] width 131 height 30
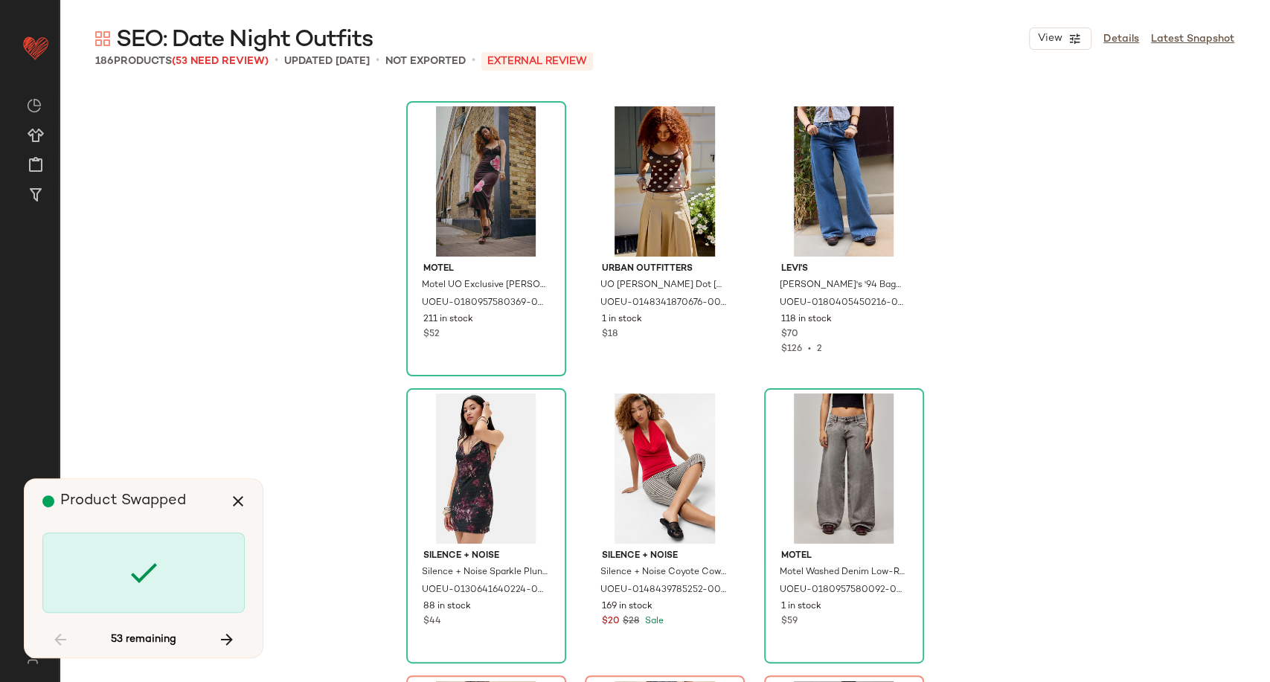
scroll to position [5455, 0]
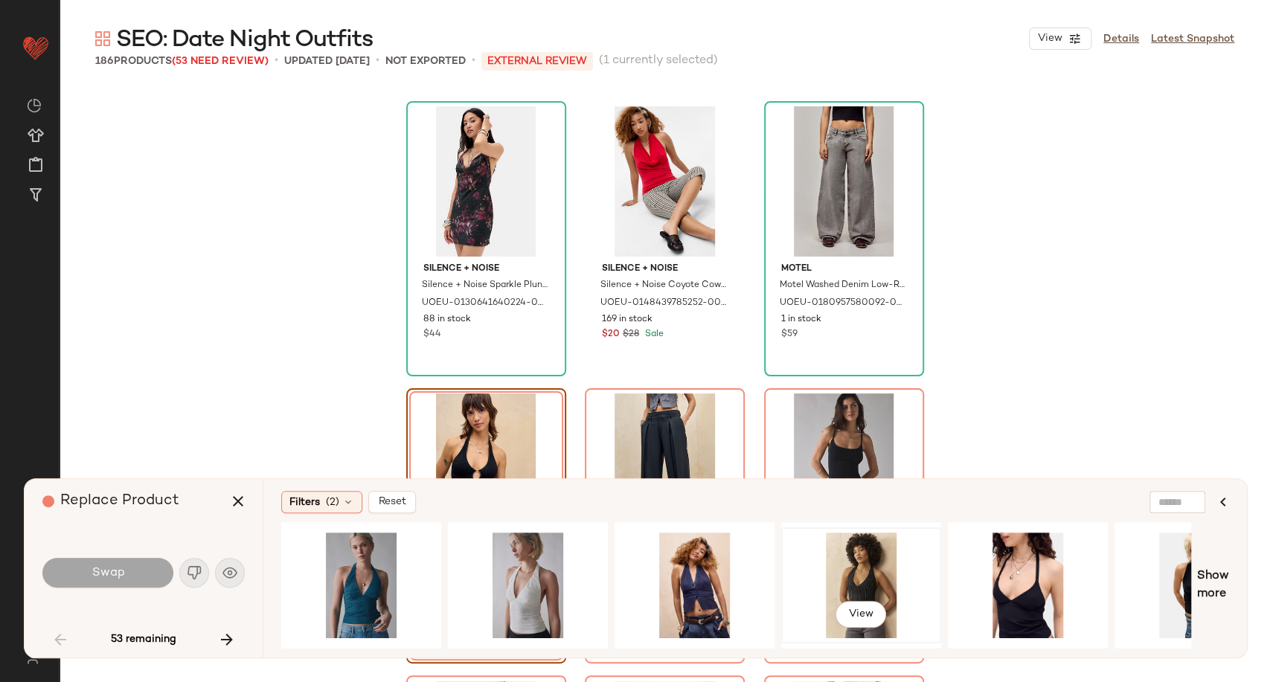
click at [854, 585] on div "View" at bounding box center [861, 586] width 150 height 106
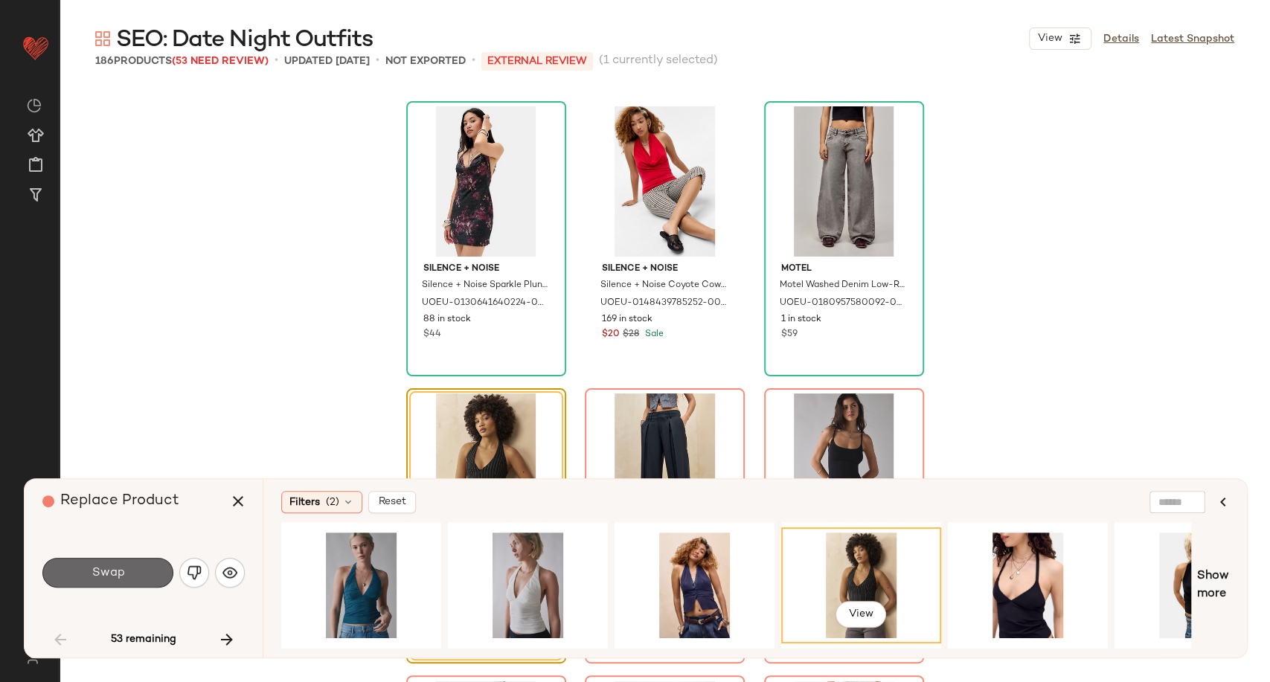
click at [115, 579] on span "Swap" at bounding box center [107, 573] width 33 height 14
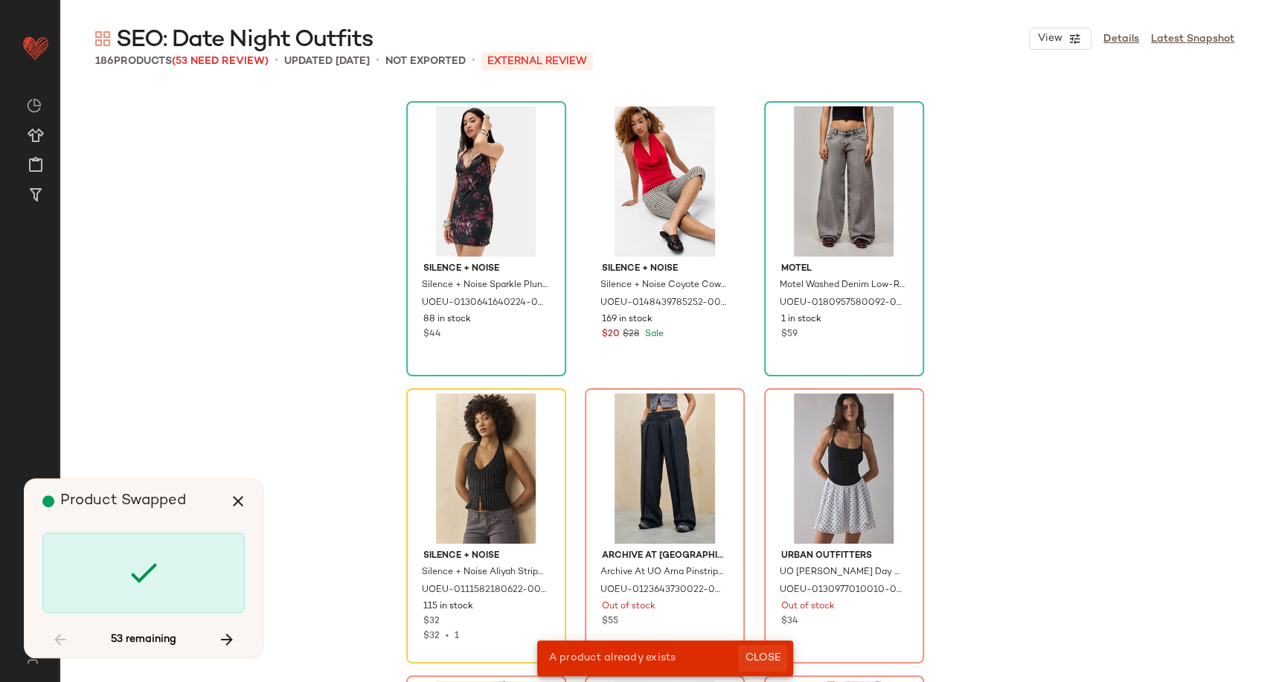
click at [777, 656] on span "Close" at bounding box center [762, 658] width 36 height 12
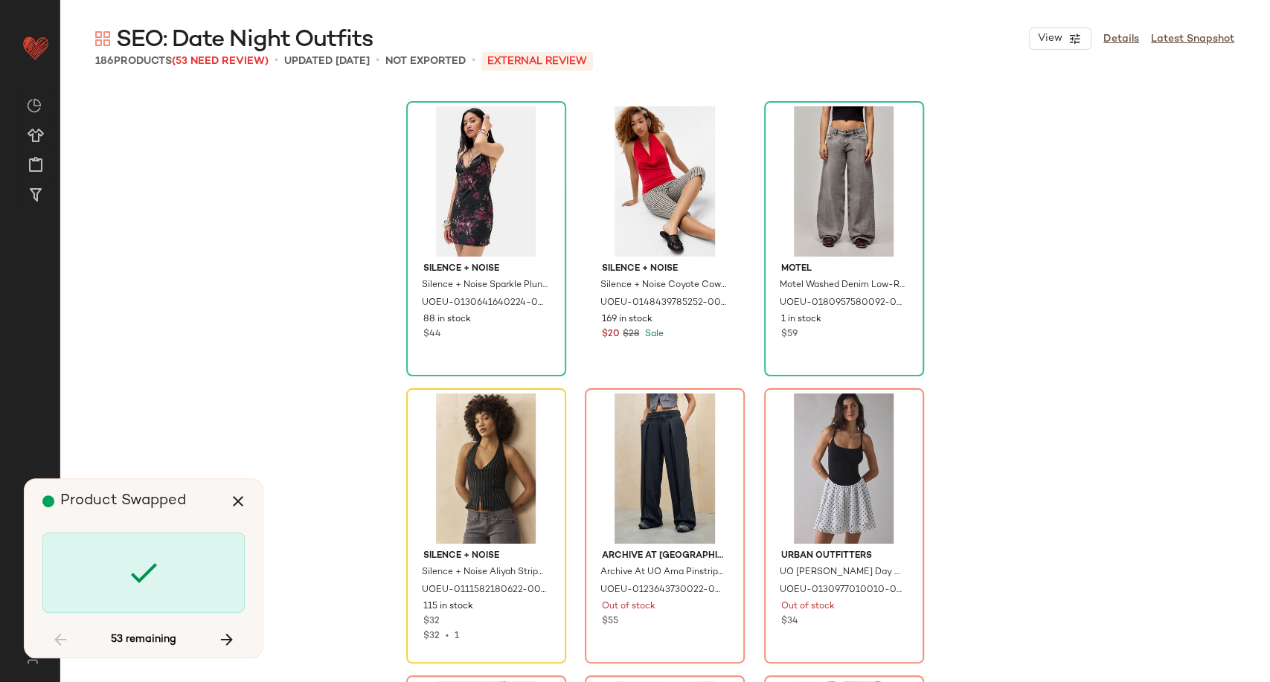
scroll to position [1148, 0]
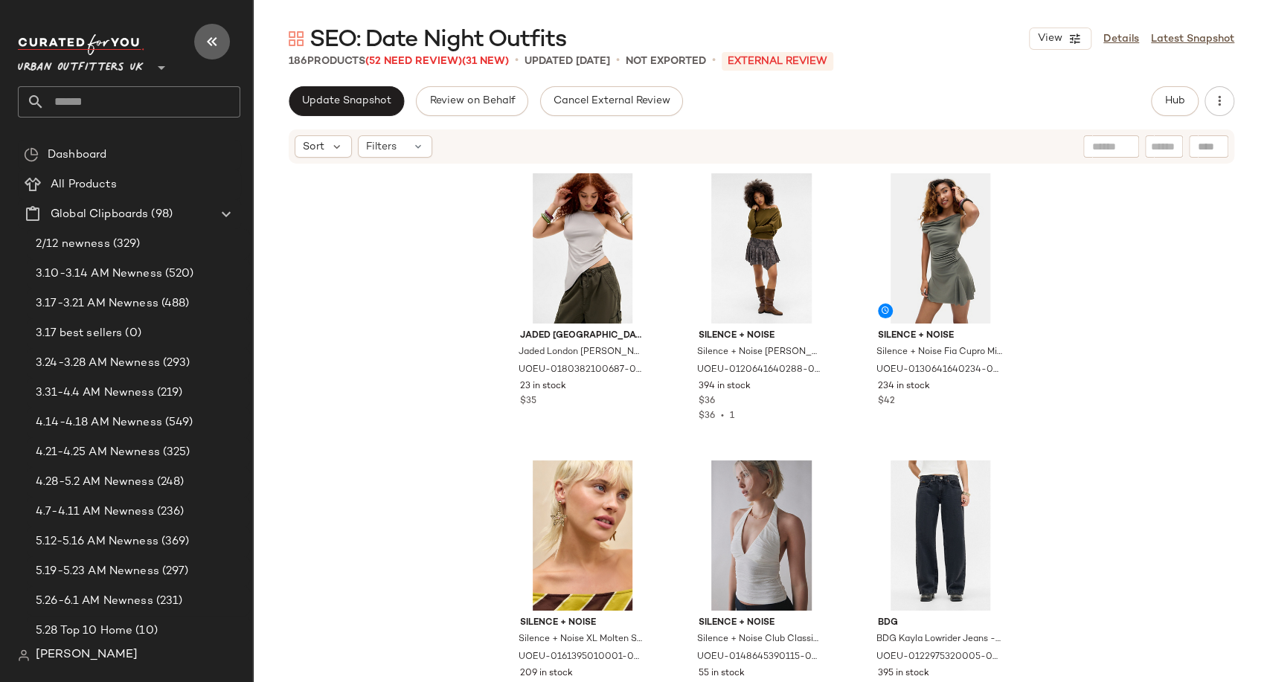
click at [205, 42] on icon "button" at bounding box center [212, 42] width 18 height 18
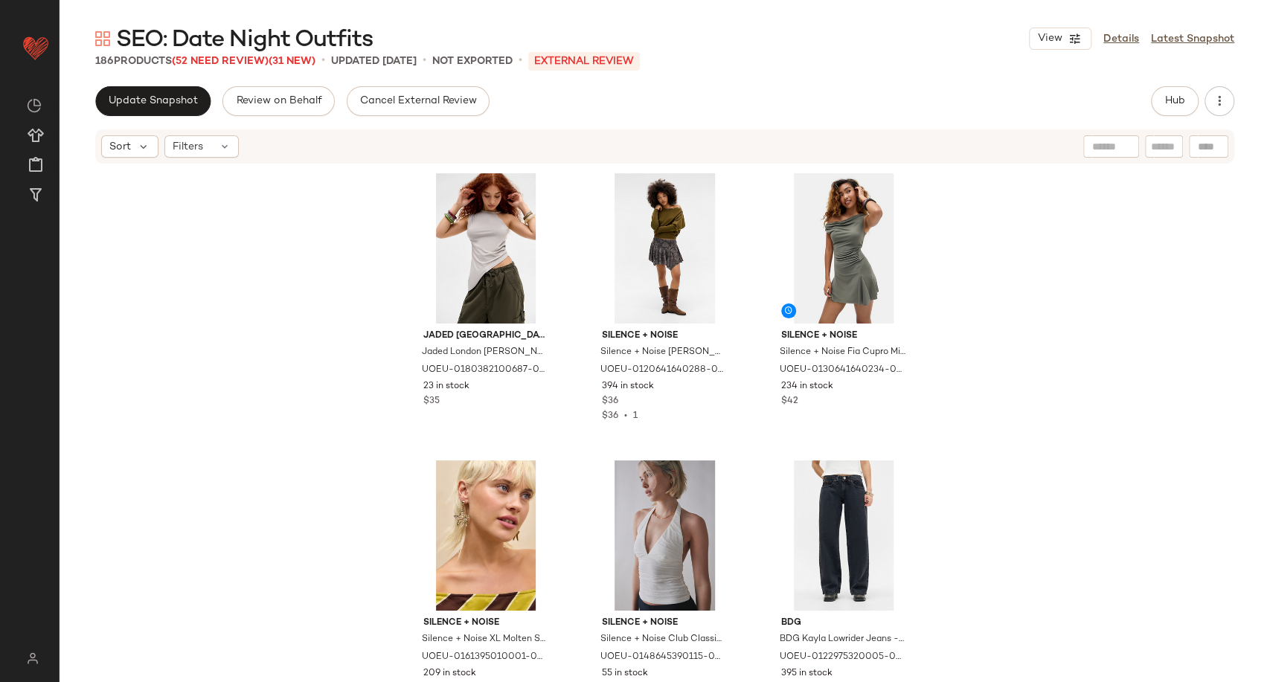
click at [208, 55] on span "SEO: Date Night Outfits" at bounding box center [244, 40] width 257 height 30
click at [208, 60] on span "(52 Need Review)" at bounding box center [220, 61] width 97 height 11
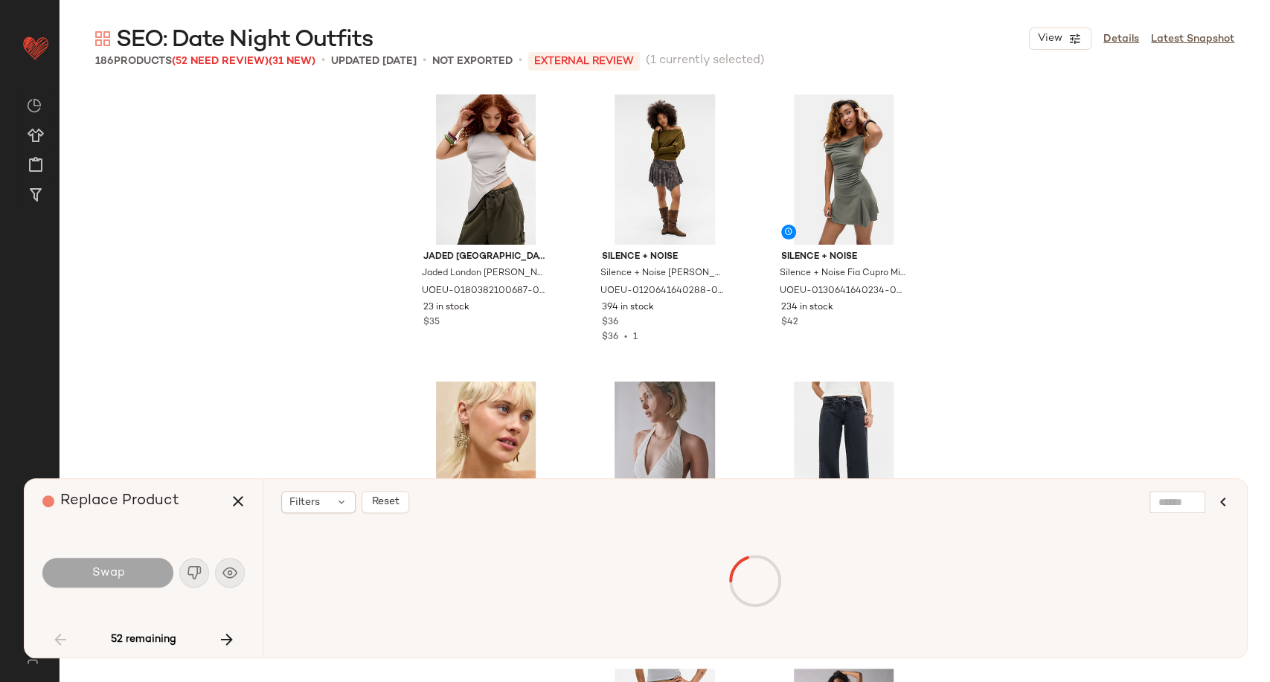
scroll to position [5455, 0]
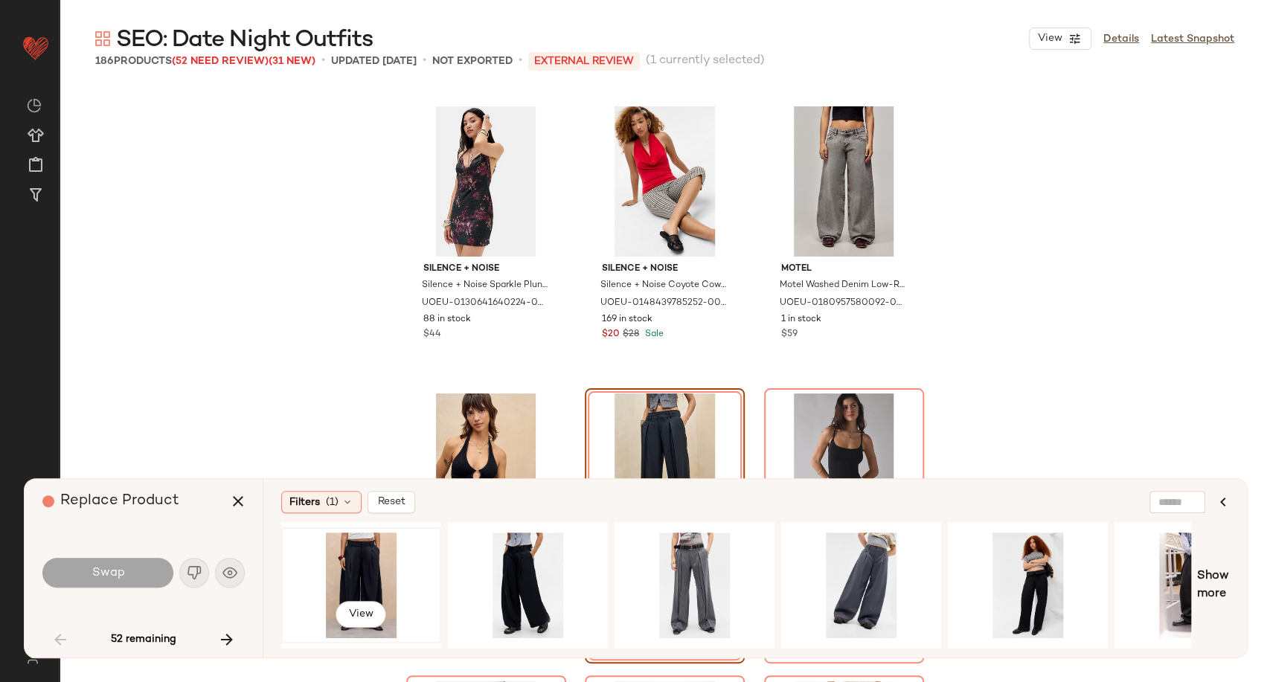
click at [378, 565] on div "View" at bounding box center [361, 586] width 150 height 106
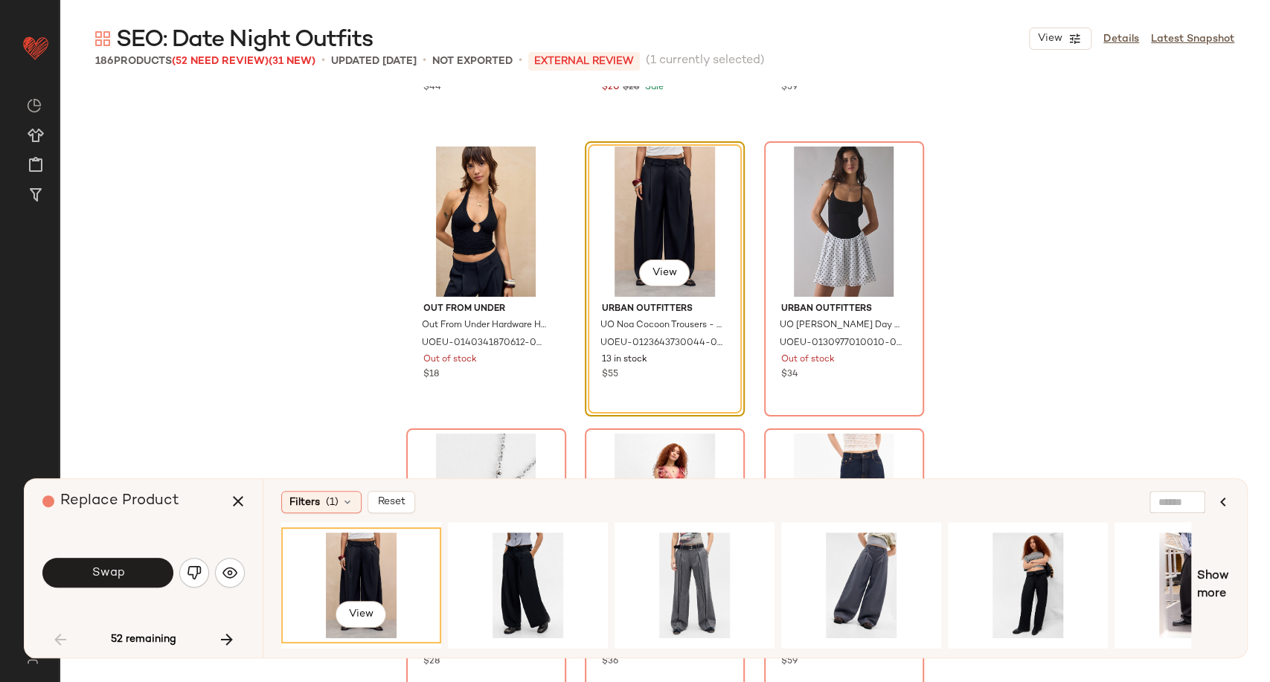
scroll to position [5703, 0]
click at [96, 576] on span "Swap" at bounding box center [107, 573] width 33 height 14
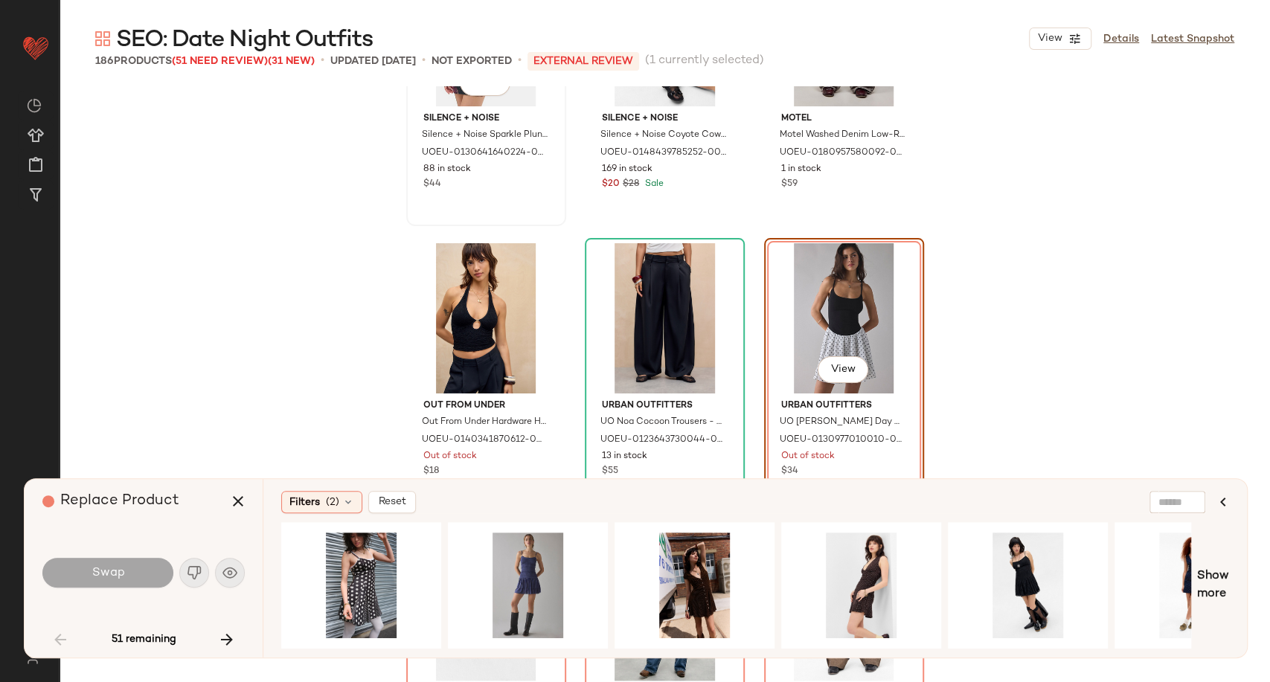
scroll to position [5703, 0]
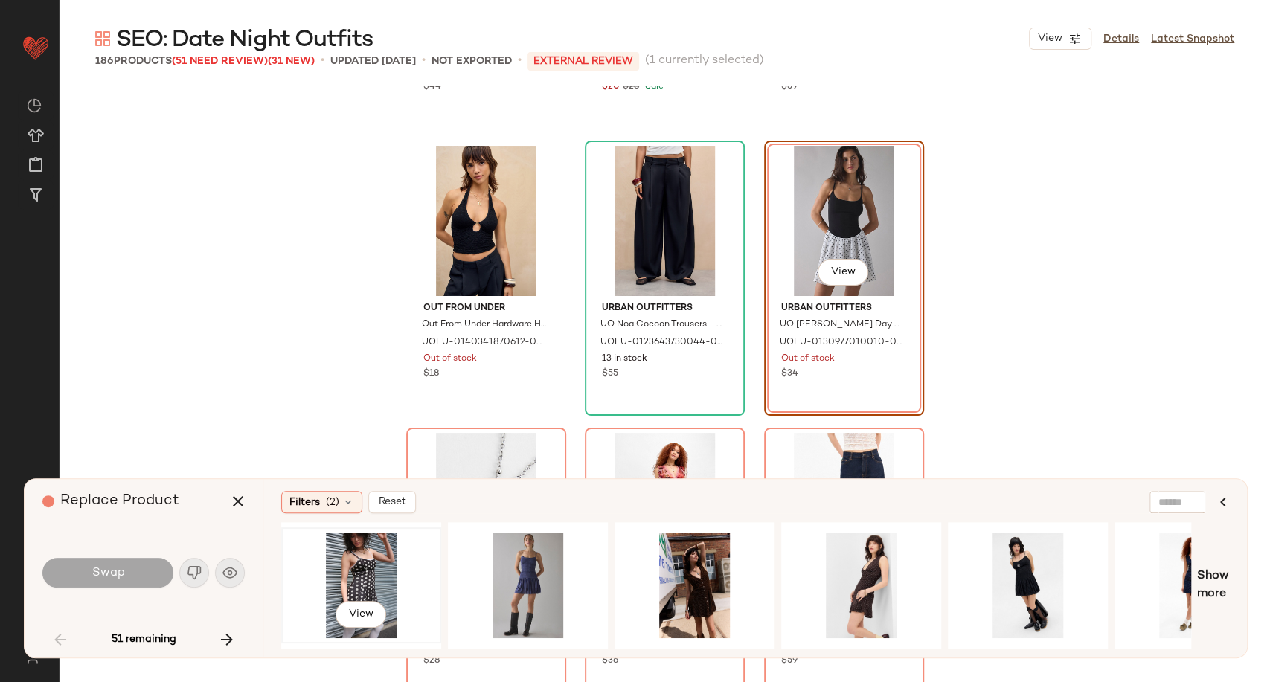
click at [339, 579] on div "View" at bounding box center [361, 586] width 150 height 106
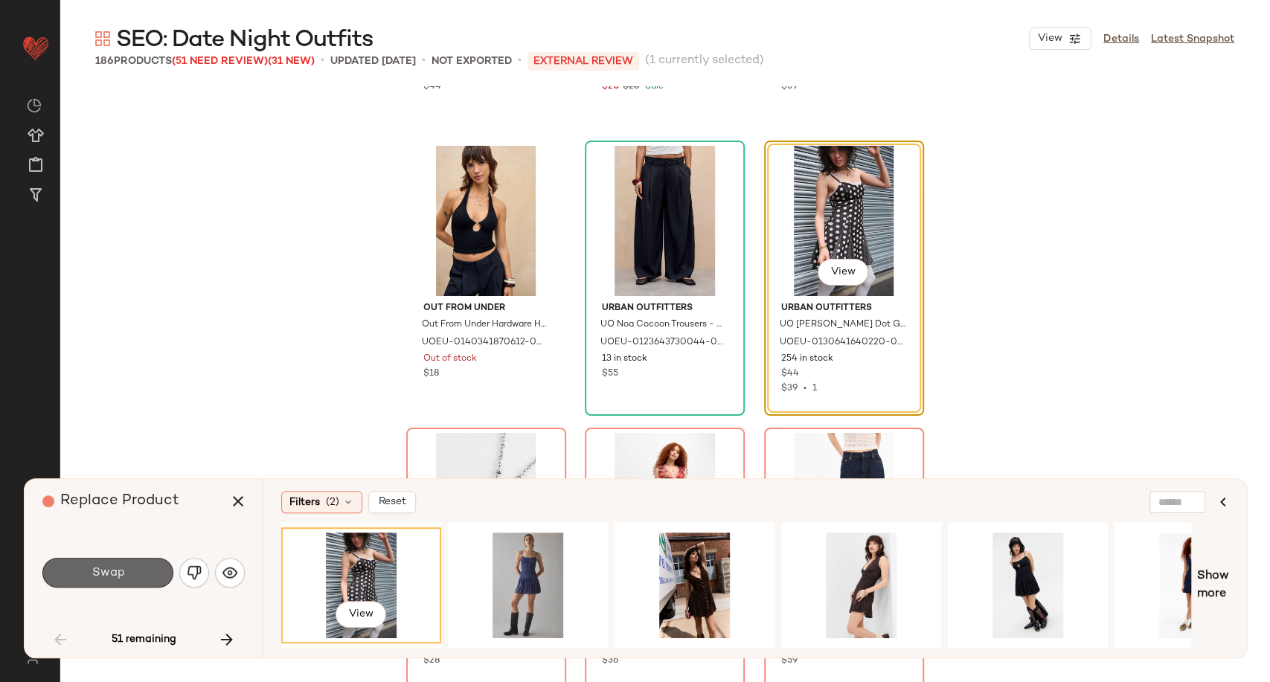
click at [150, 570] on button "Swap" at bounding box center [107, 573] width 131 height 30
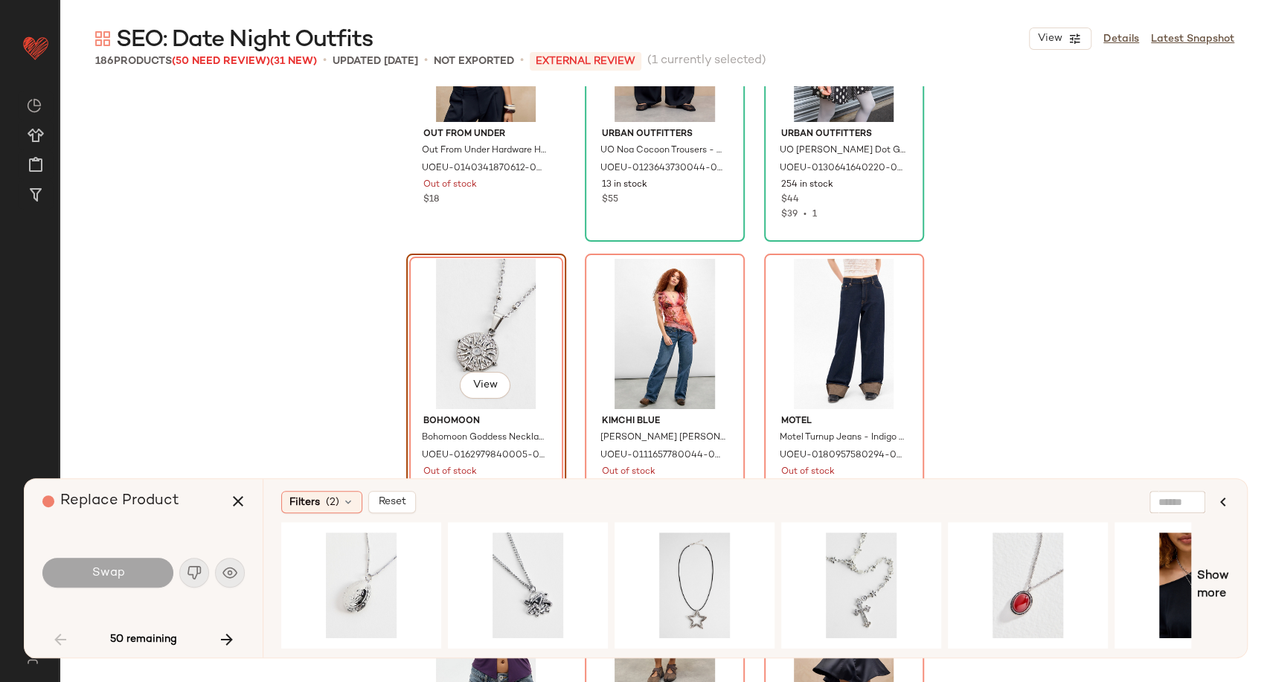
scroll to position [5907, 0]
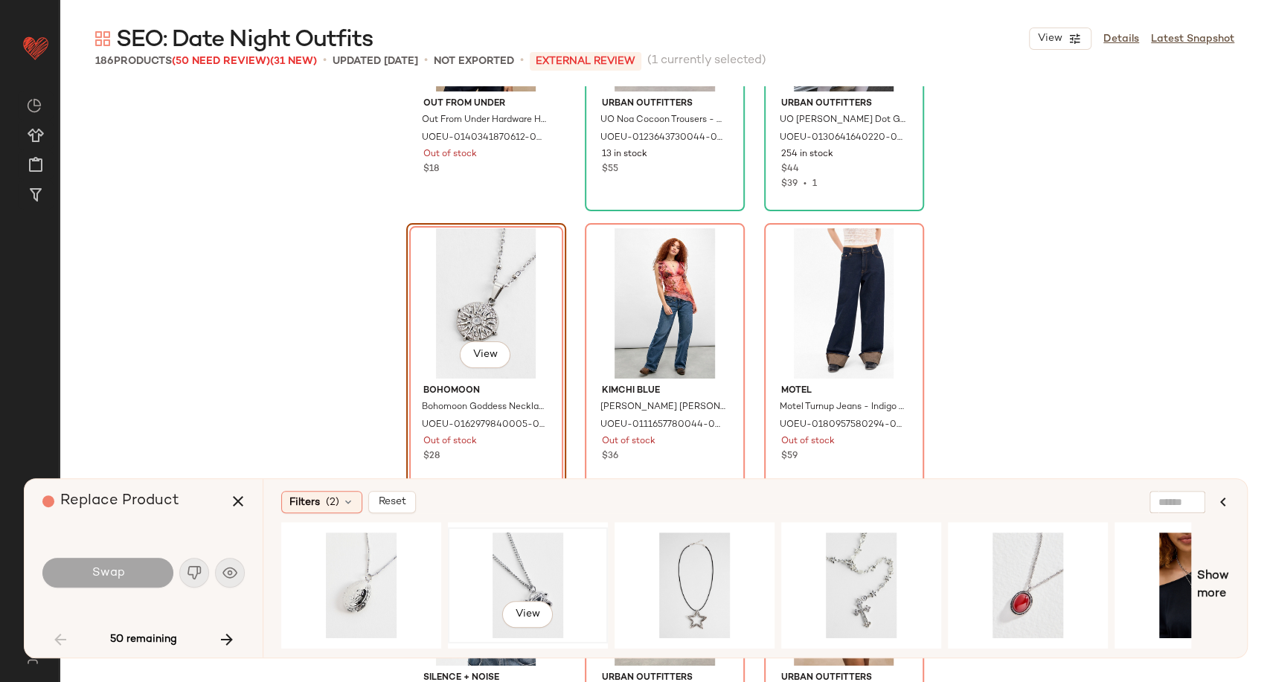
click at [534, 555] on div "View" at bounding box center [528, 586] width 150 height 106
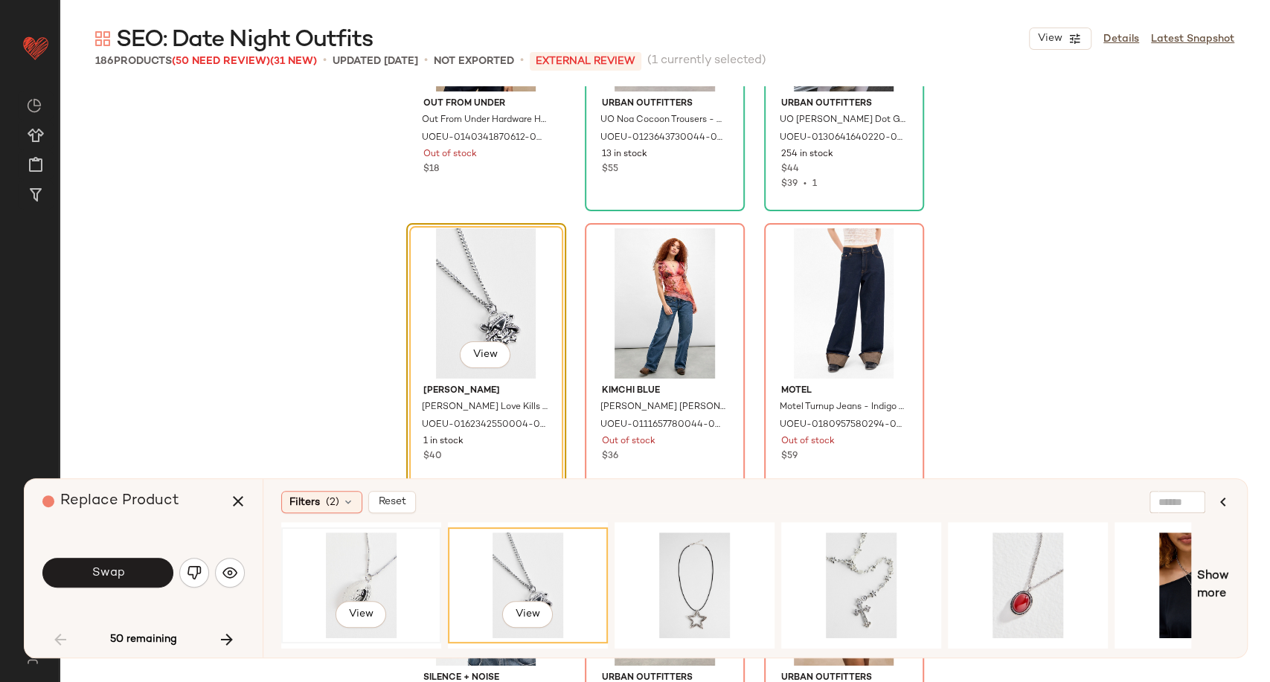
click at [361, 559] on div "View" at bounding box center [361, 586] width 150 height 106
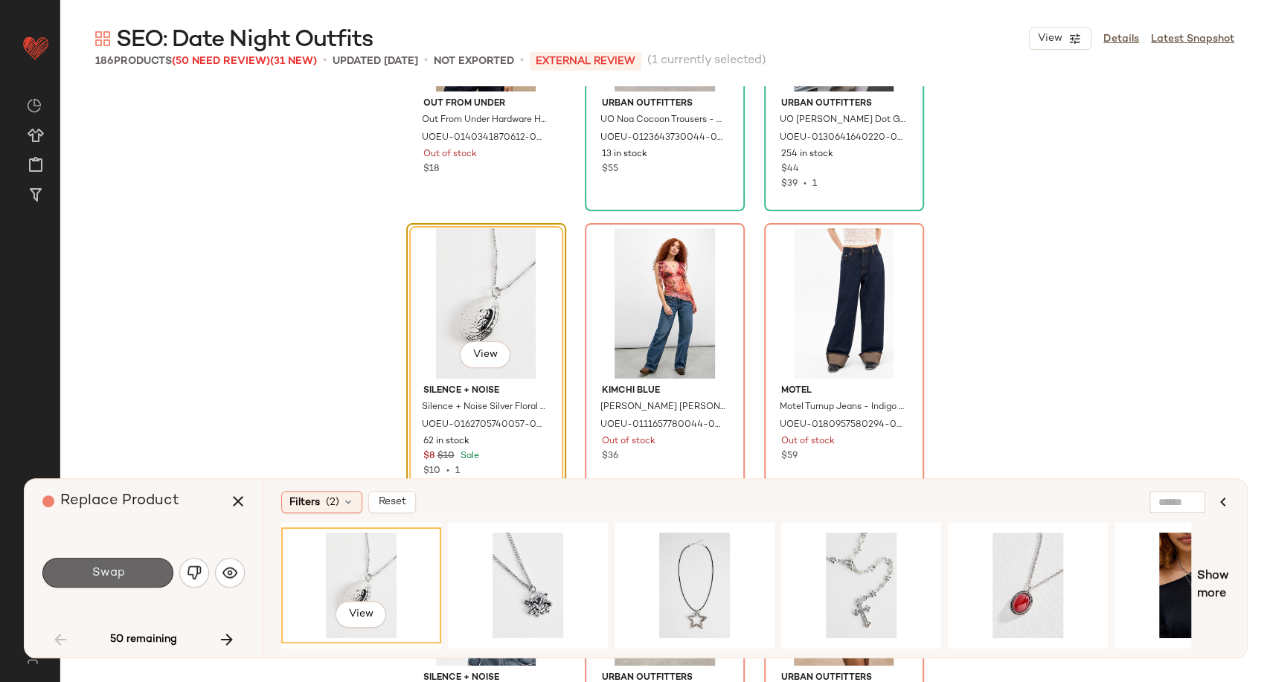
click at [137, 570] on button "Swap" at bounding box center [107, 573] width 131 height 30
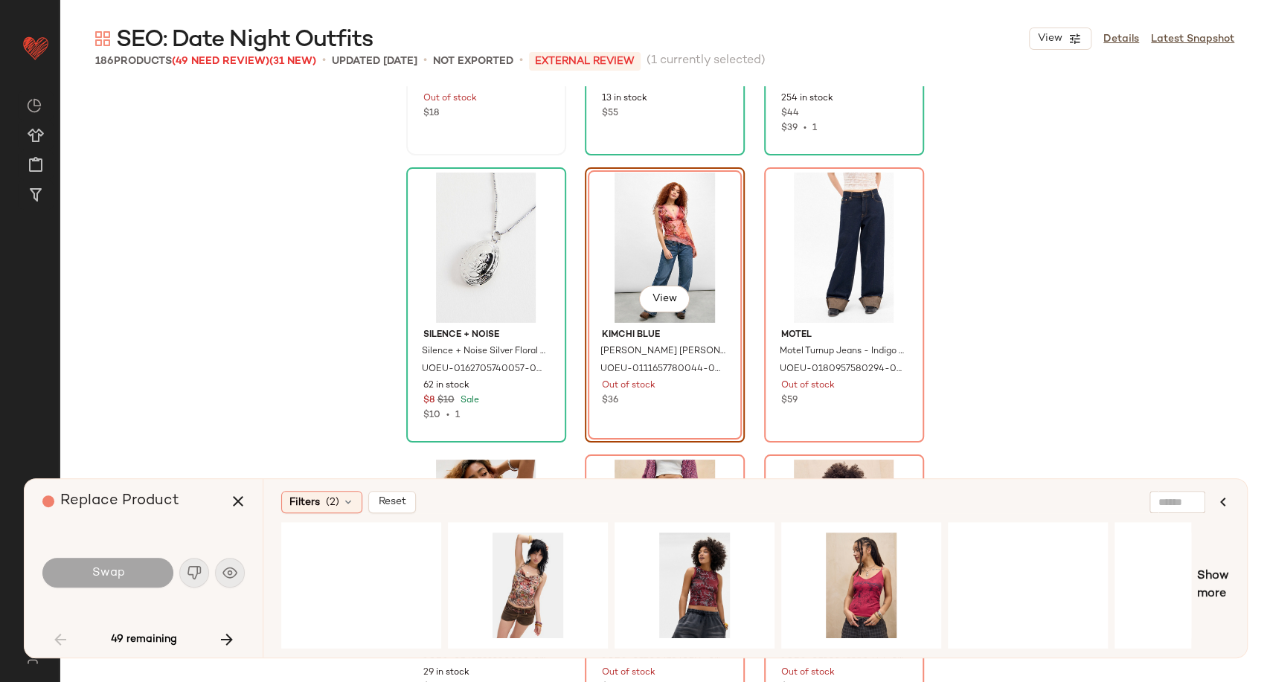
scroll to position [5990, 0]
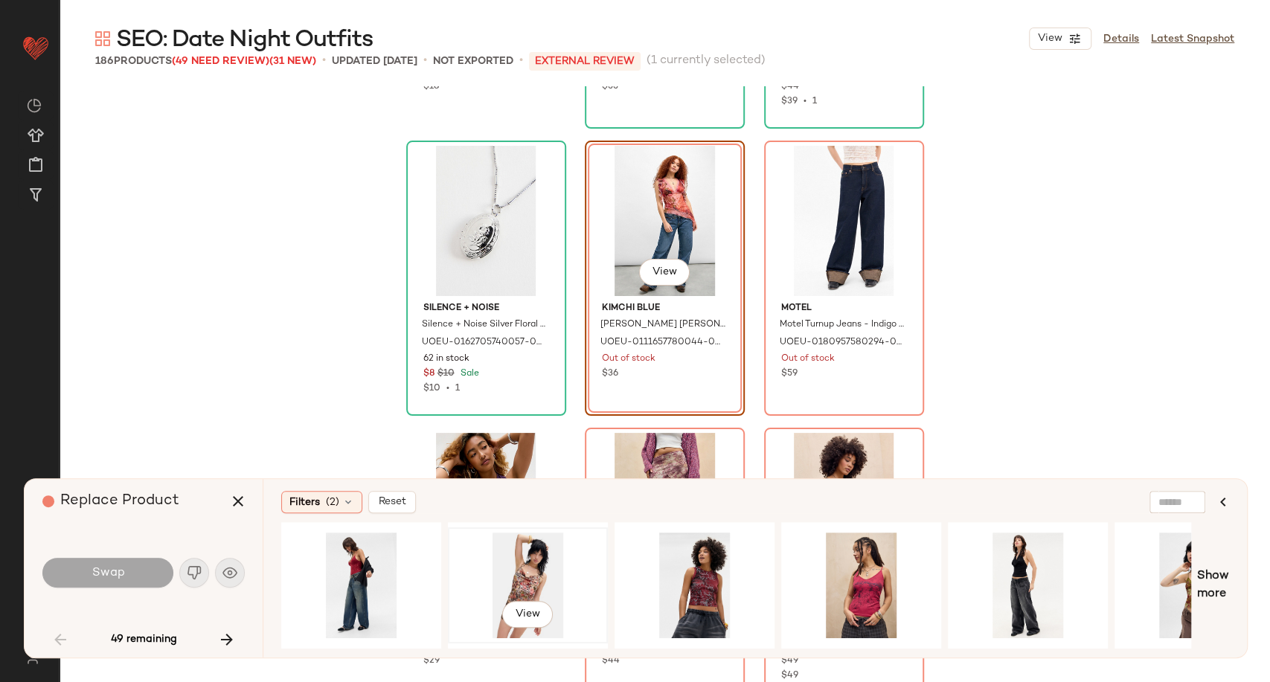
click at [531, 567] on div "View" at bounding box center [528, 586] width 150 height 106
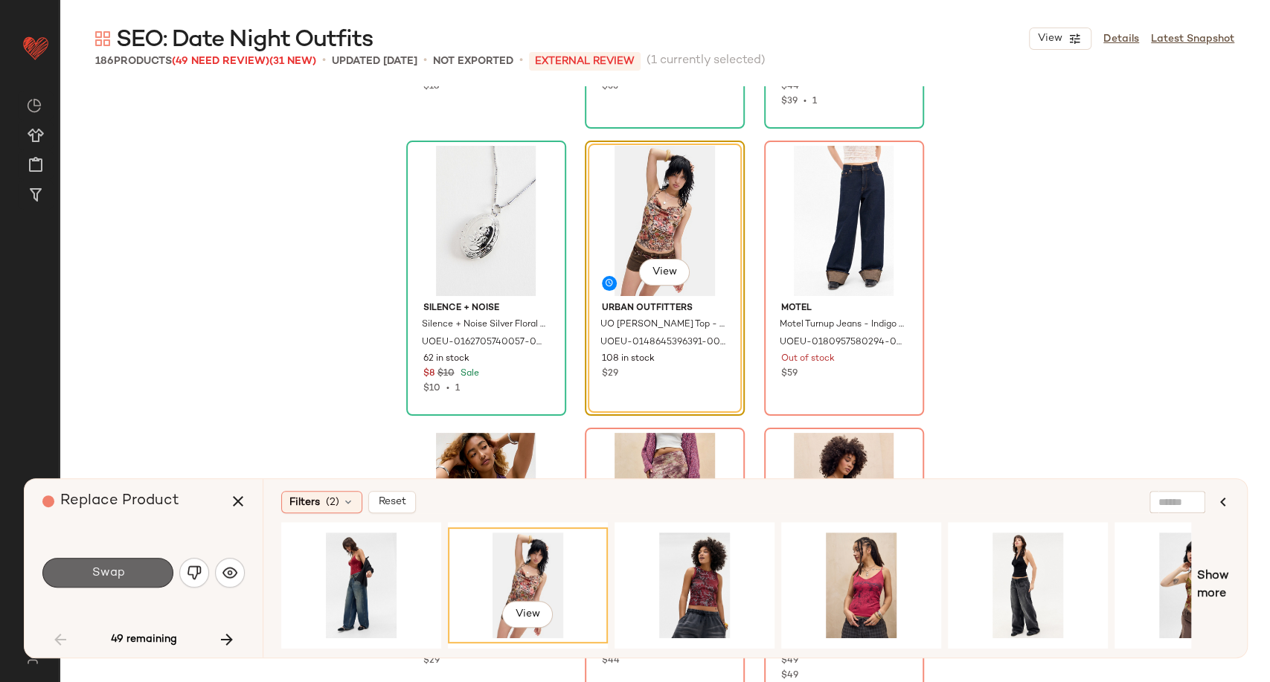
click at [131, 573] on button "Swap" at bounding box center [107, 573] width 131 height 30
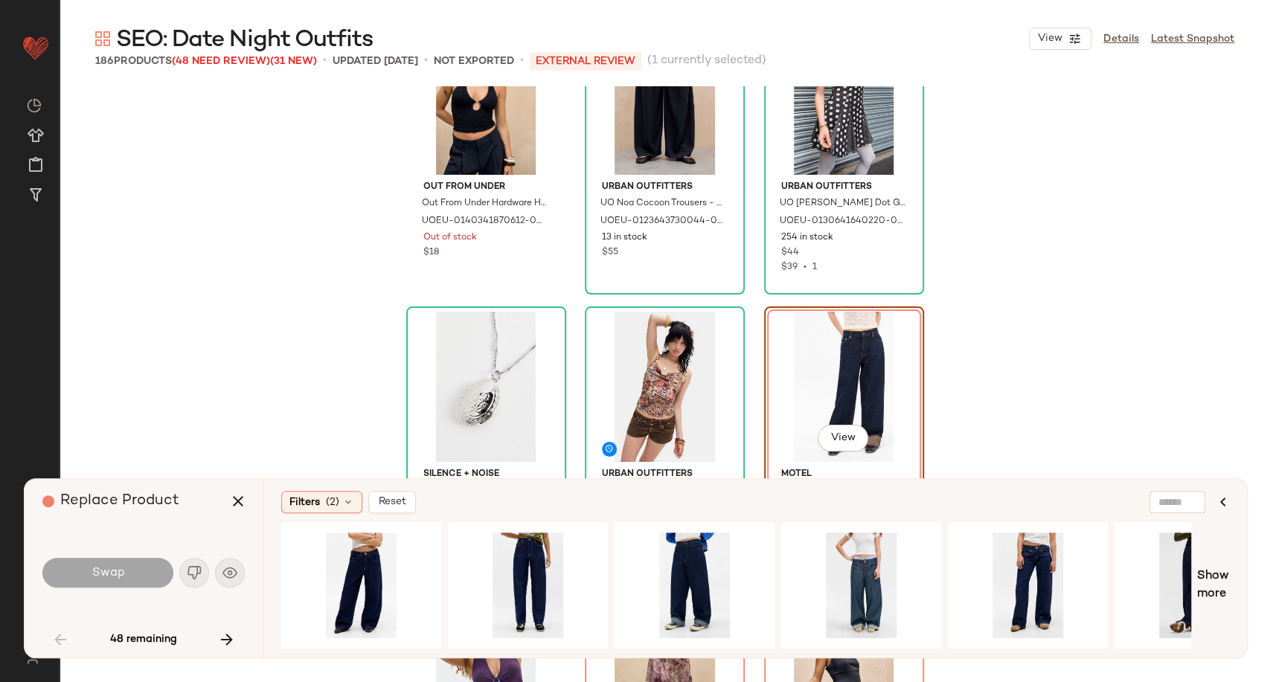
scroll to position [5990, 0]
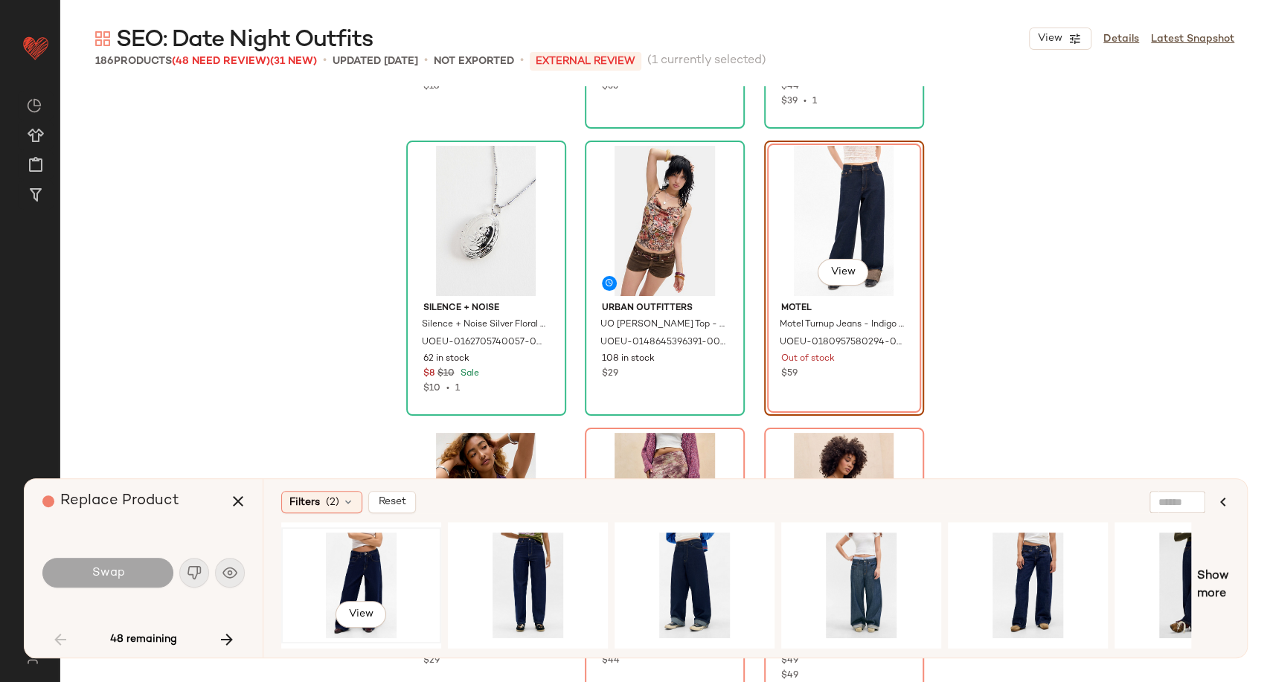
click at [367, 548] on div "View" at bounding box center [361, 586] width 150 height 106
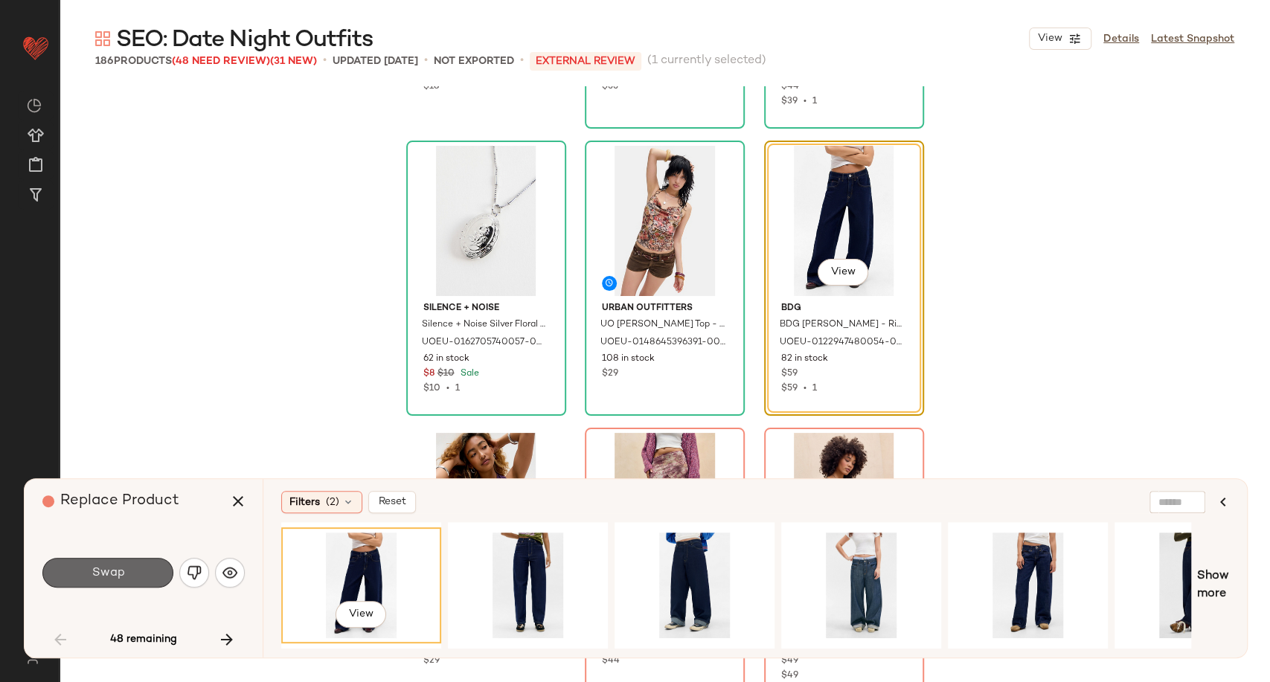
click at [135, 563] on button "Swap" at bounding box center [107, 573] width 131 height 30
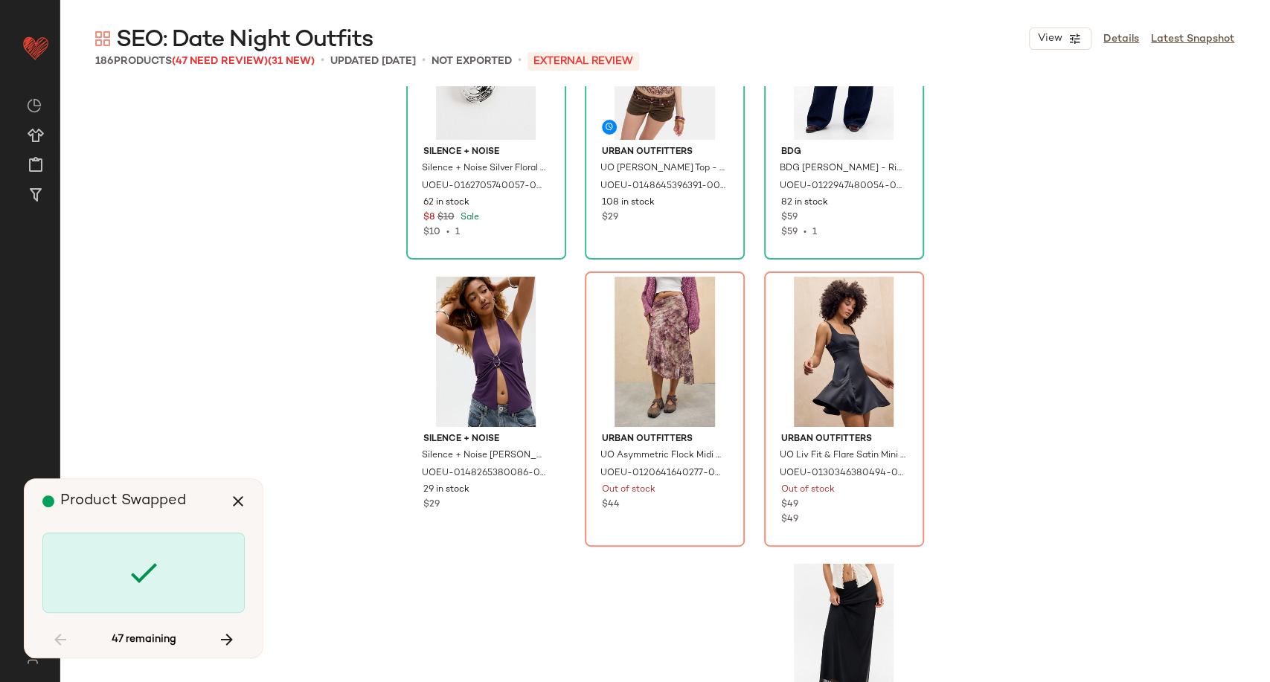
scroll to position [6155, 0]
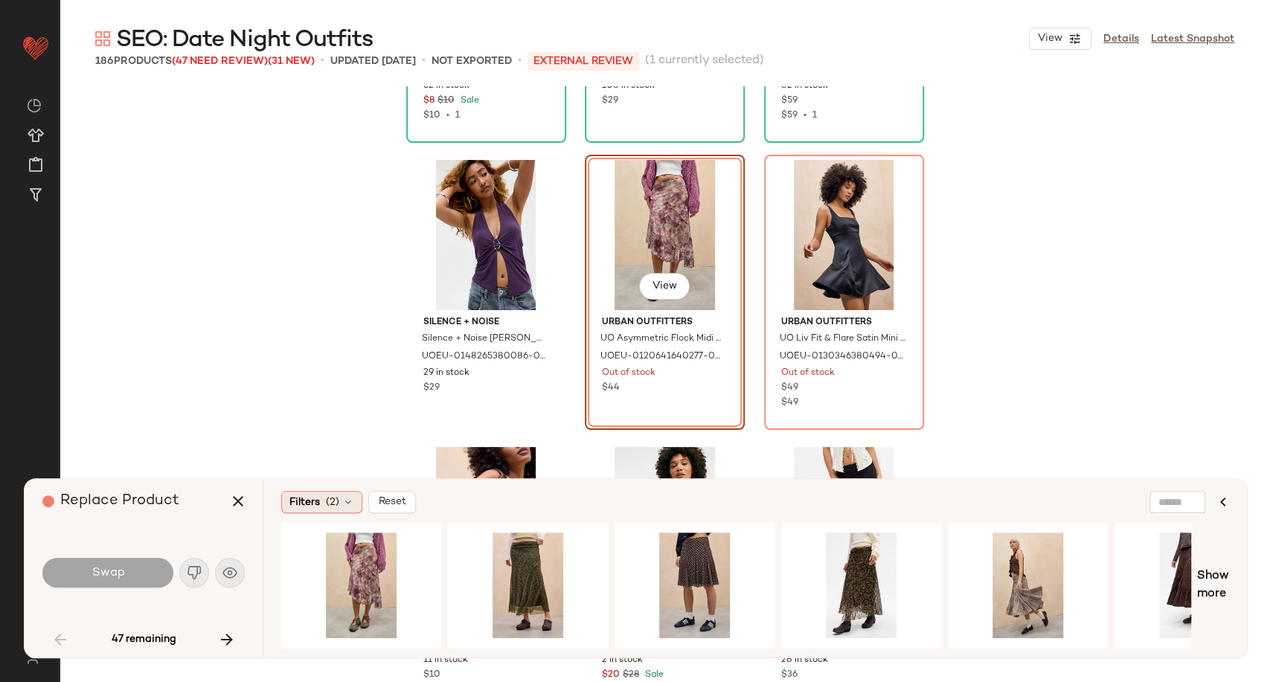
scroll to position [6277, 0]
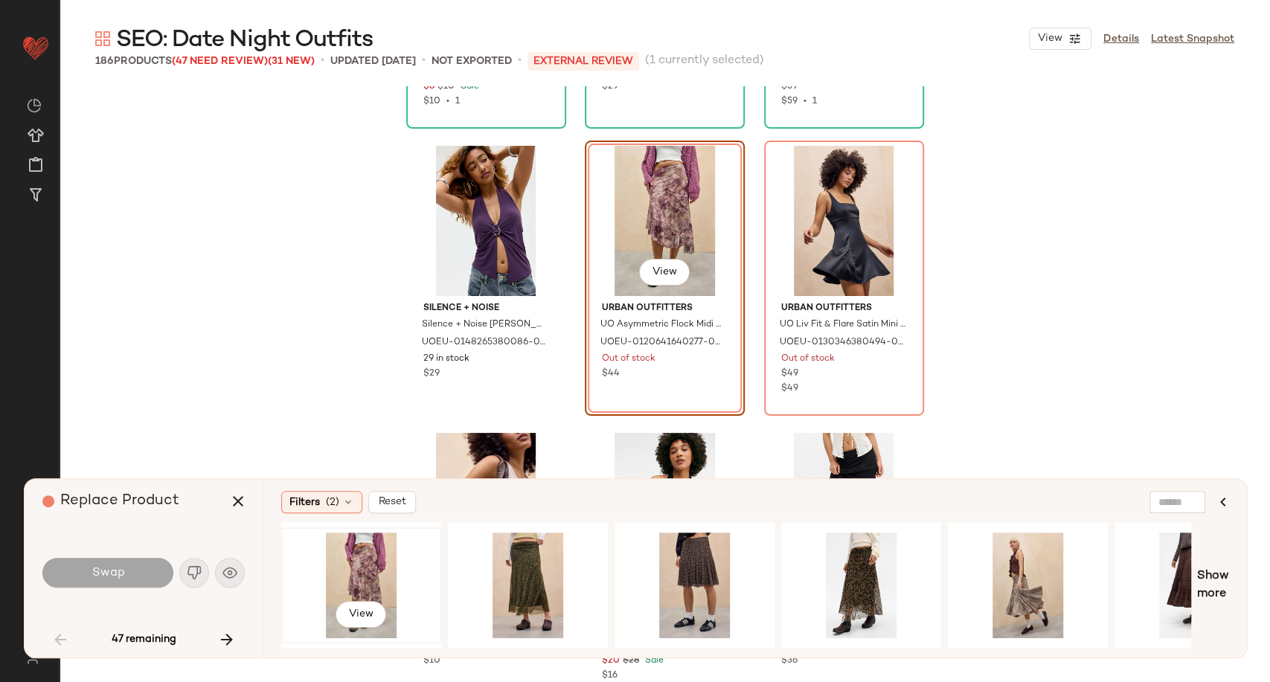
click at [350, 559] on div "View" at bounding box center [361, 586] width 150 height 106
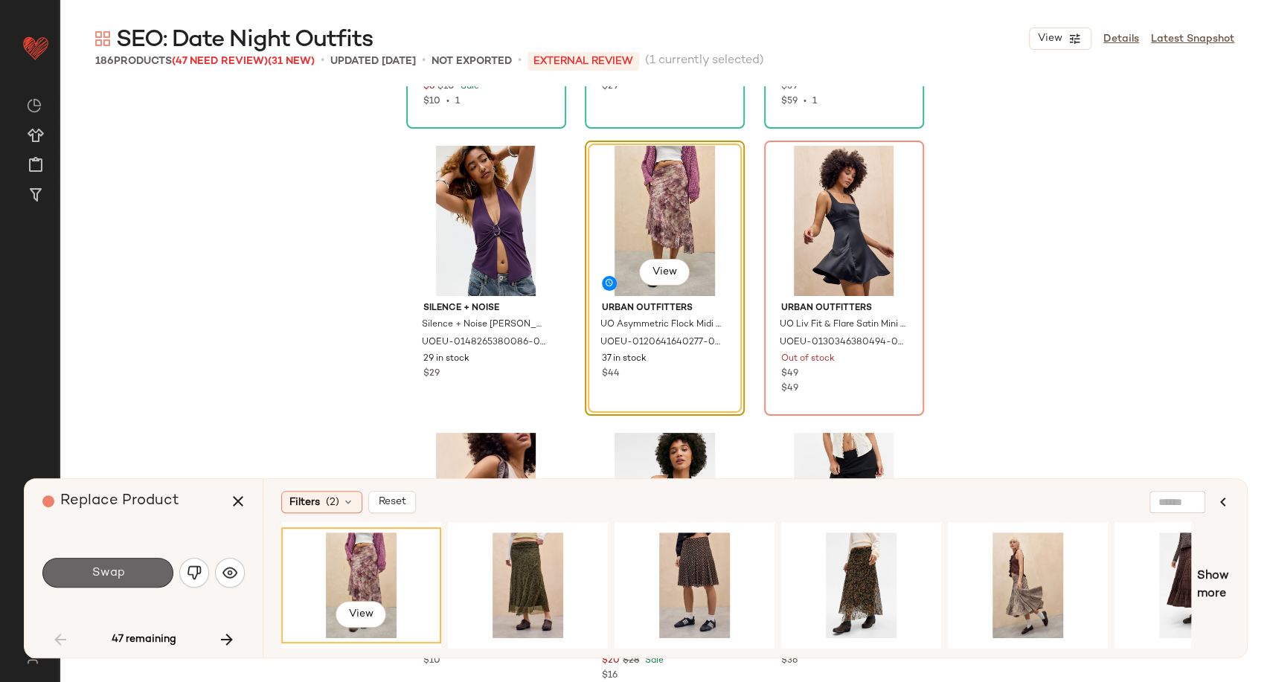
click at [149, 575] on button "Swap" at bounding box center [107, 573] width 131 height 30
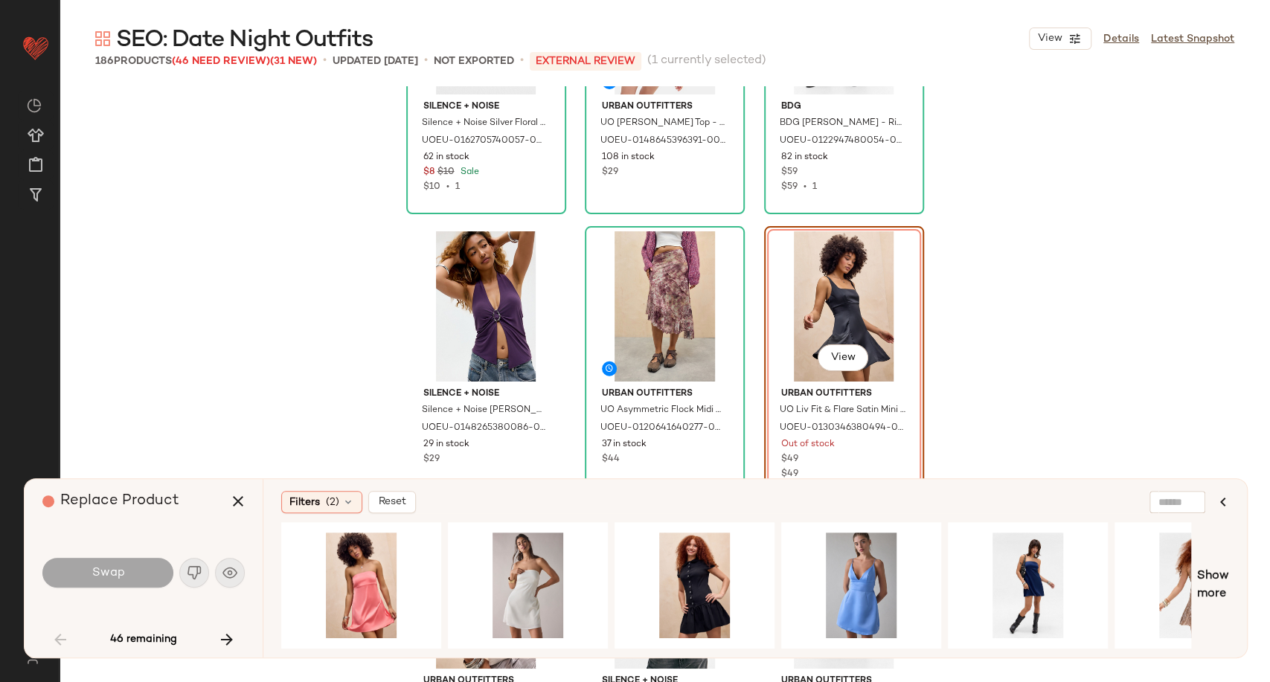
scroll to position [6194, 0]
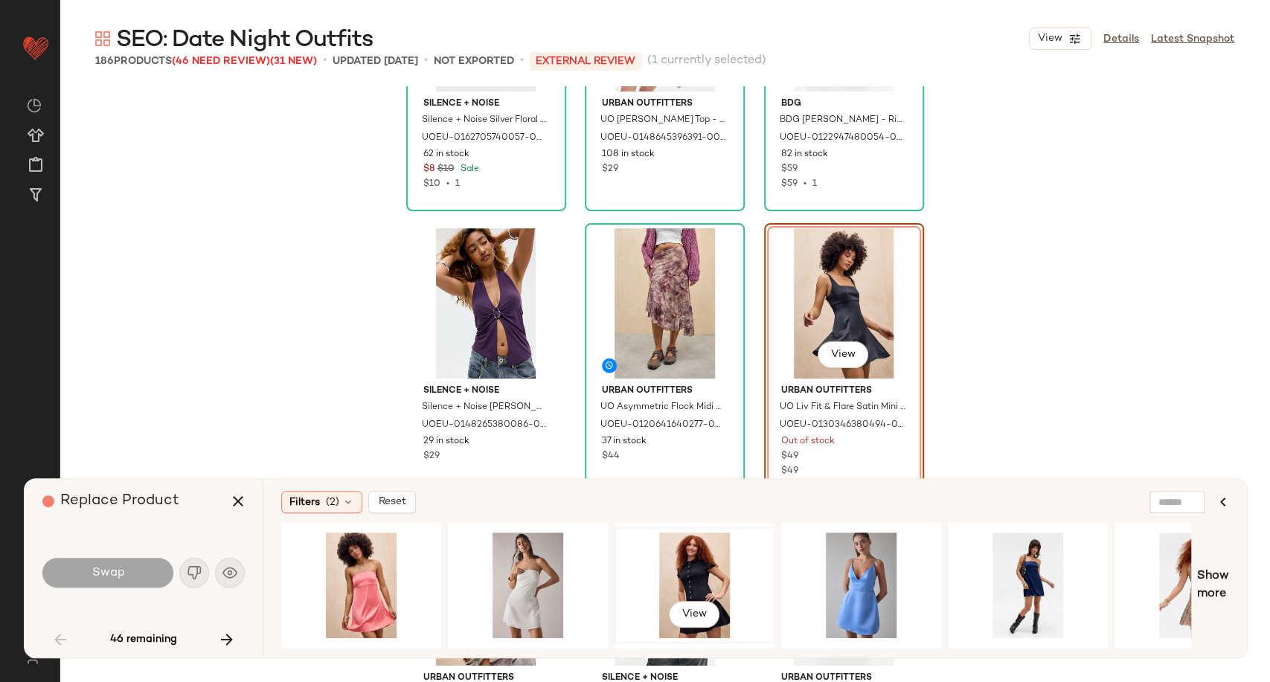
click at [677, 570] on div "View" at bounding box center [695, 586] width 150 height 106
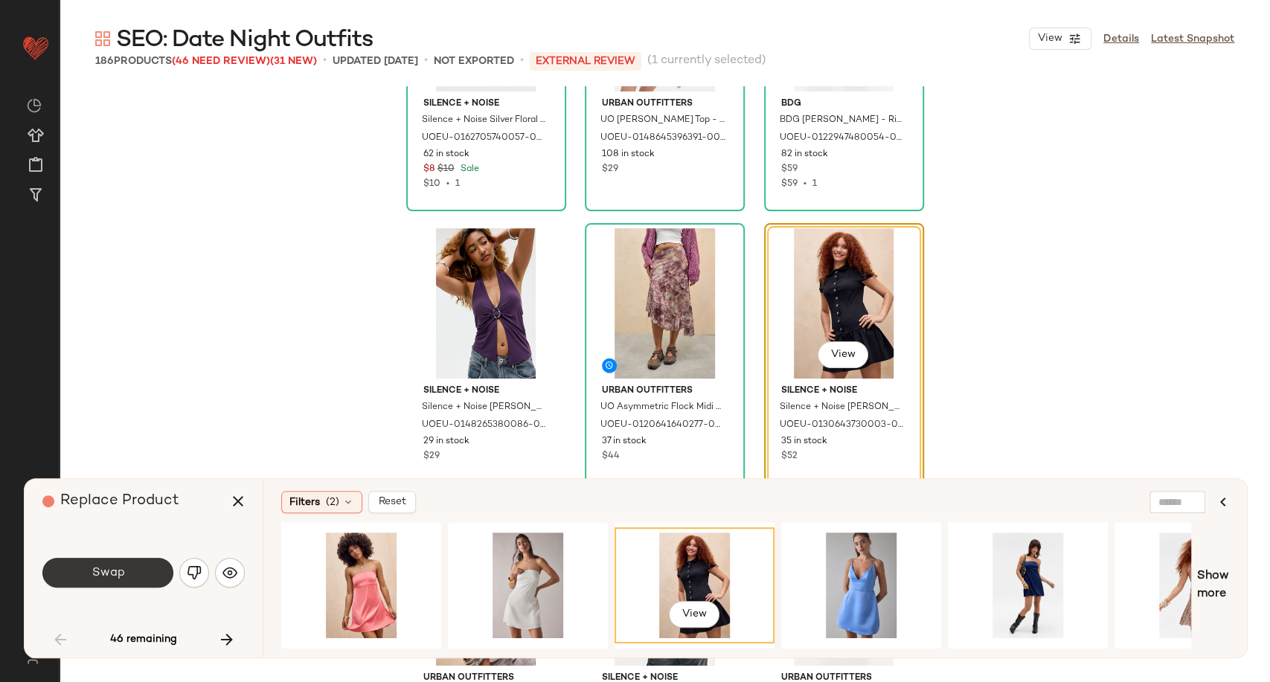
click at [112, 568] on span "Swap" at bounding box center [107, 573] width 33 height 14
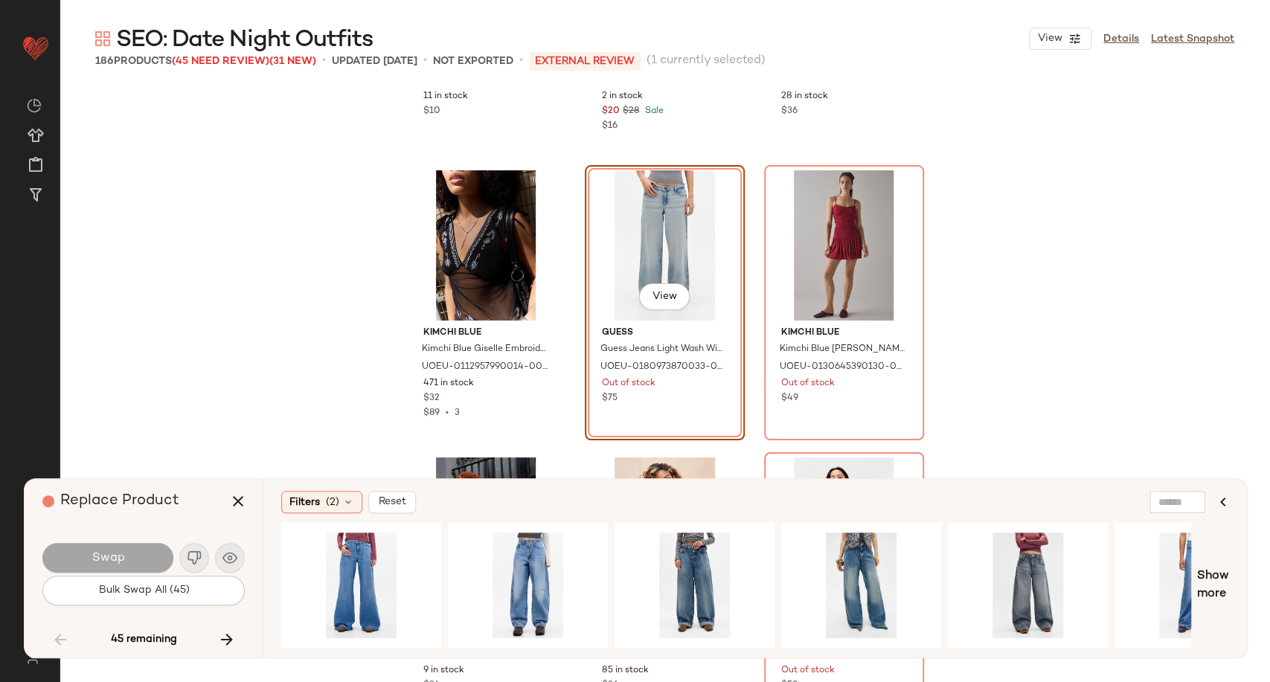
scroll to position [6851, 0]
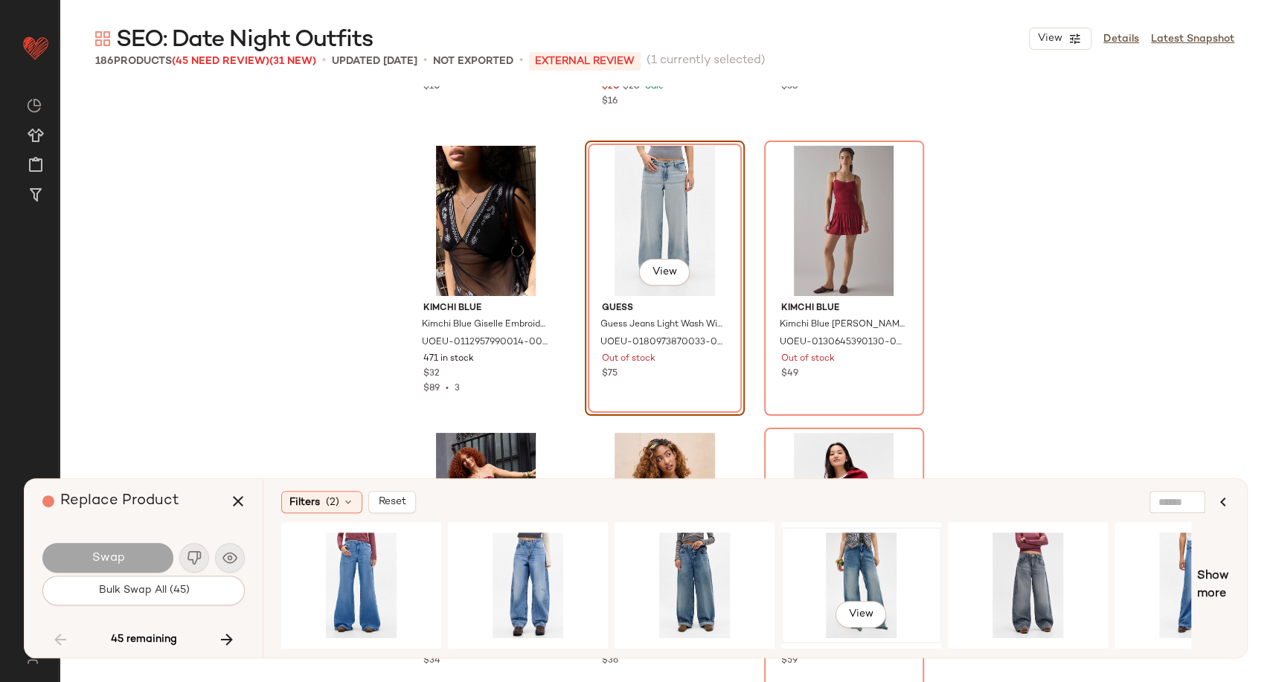
click at [832, 585] on div "View" at bounding box center [861, 586] width 150 height 106
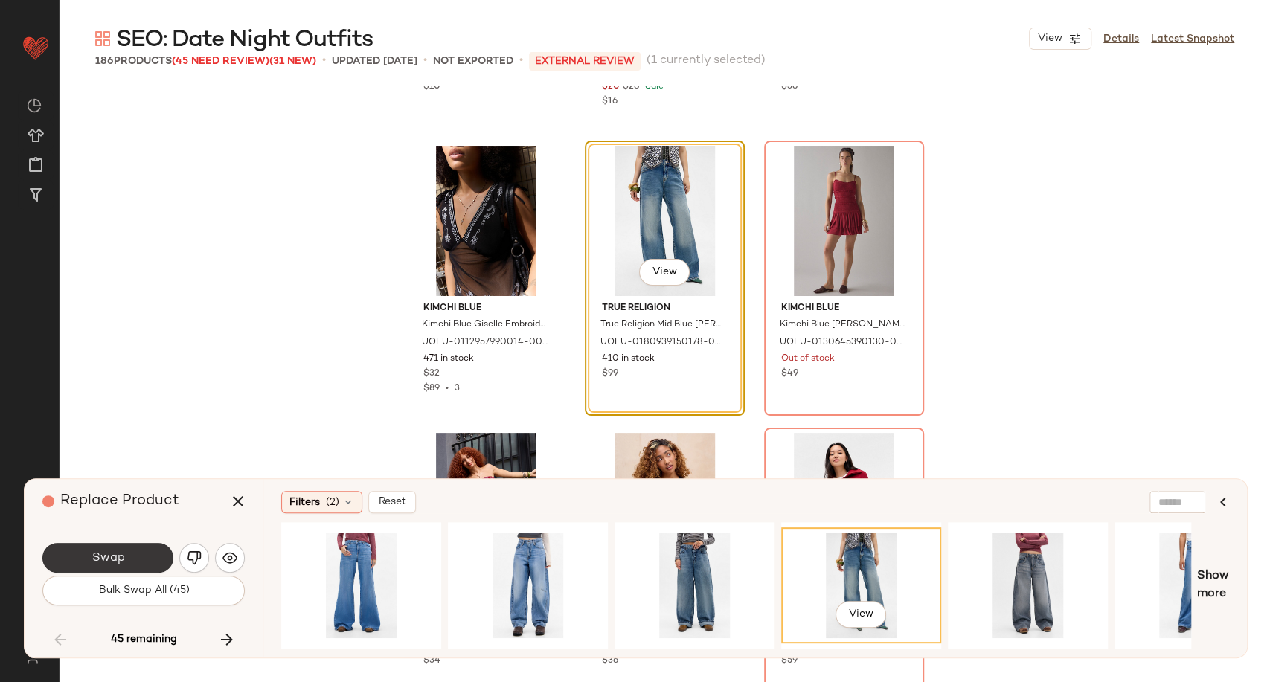
click at [137, 558] on button "Swap" at bounding box center [107, 558] width 131 height 30
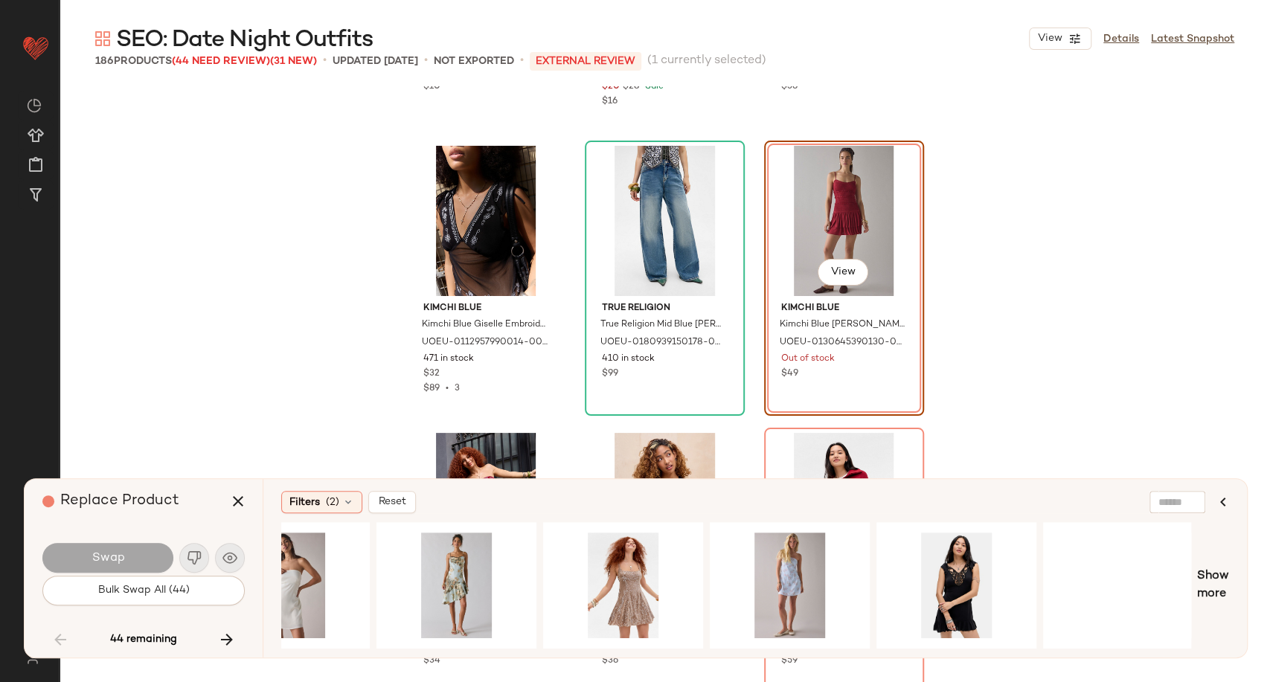
scroll to position [0, 1415]
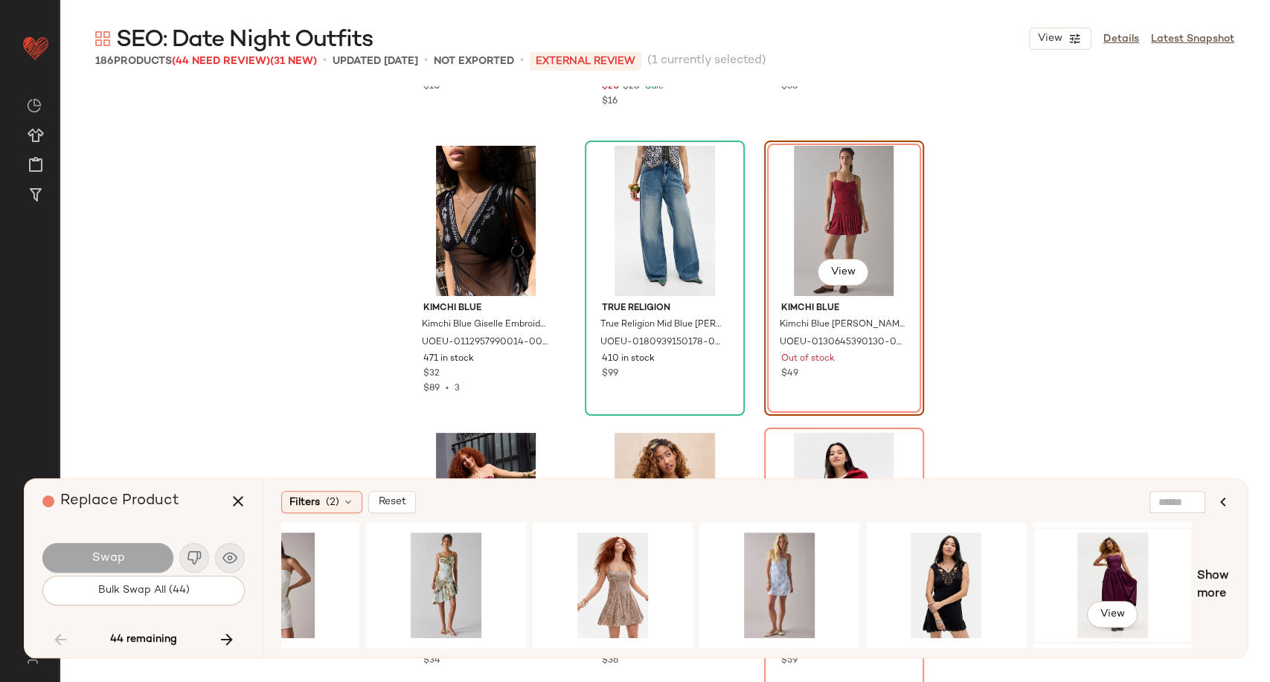
click at [1119, 550] on div "View" at bounding box center [1113, 586] width 150 height 106
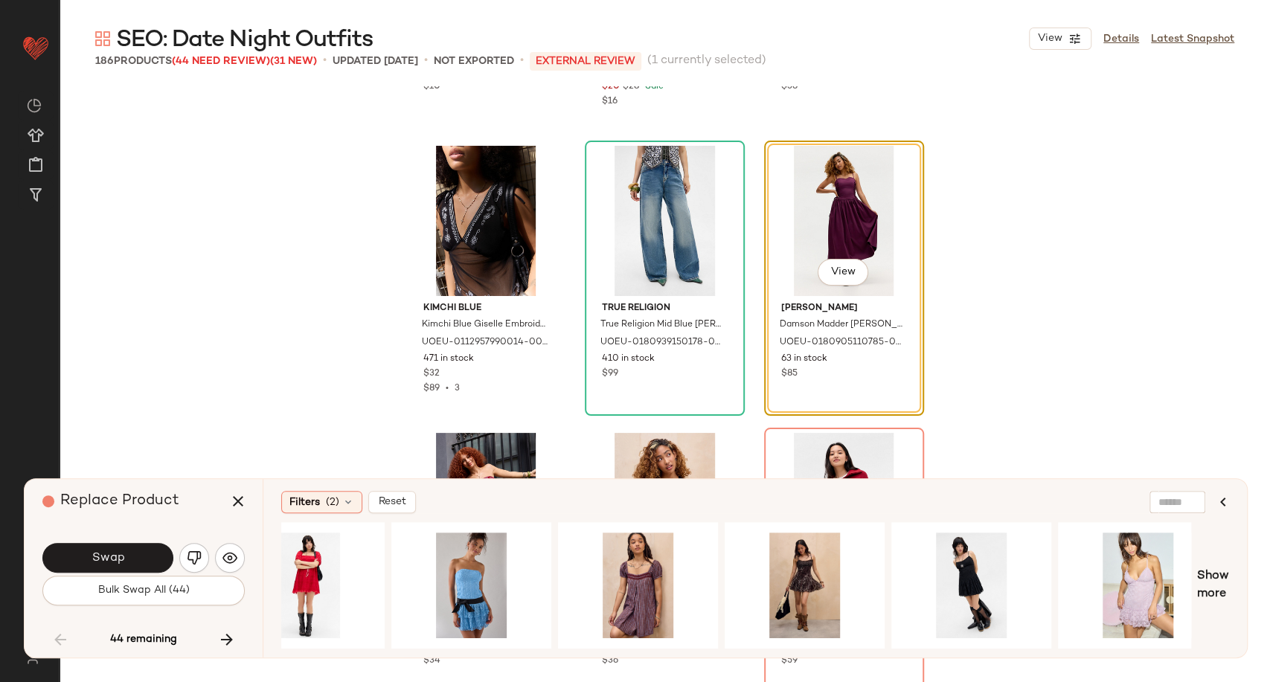
scroll to position [0, 386]
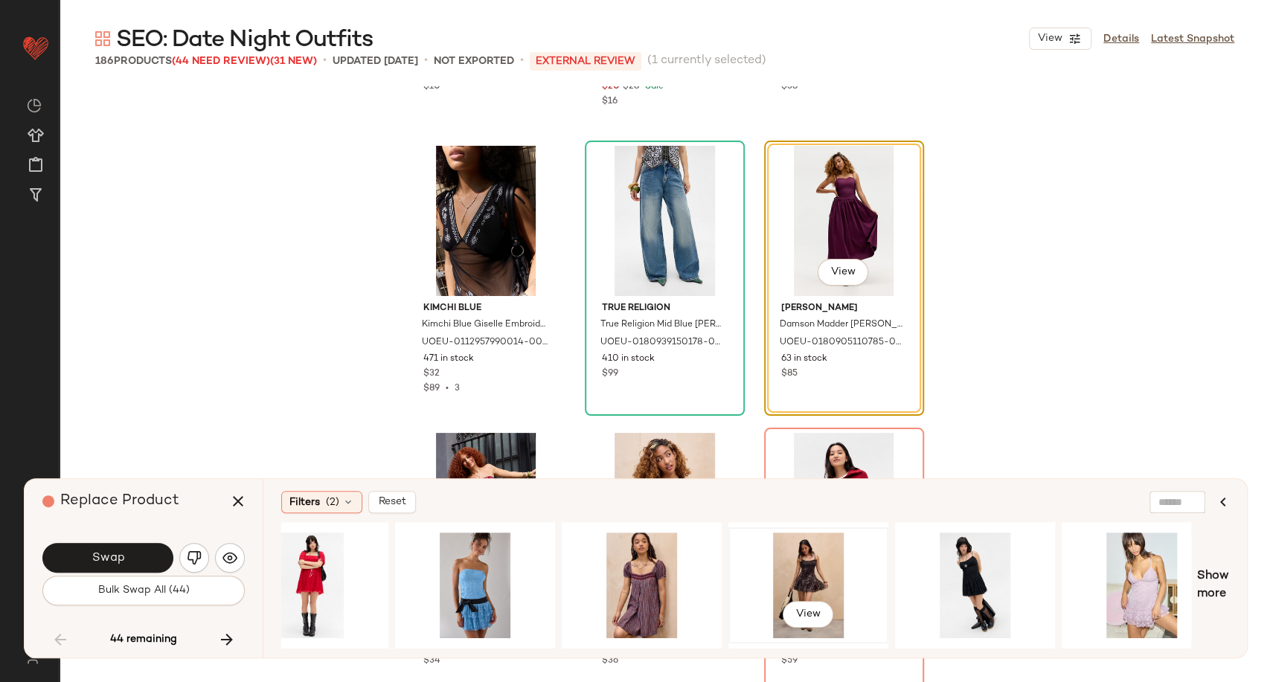
click at [815, 580] on div "View" at bounding box center [808, 586] width 150 height 106
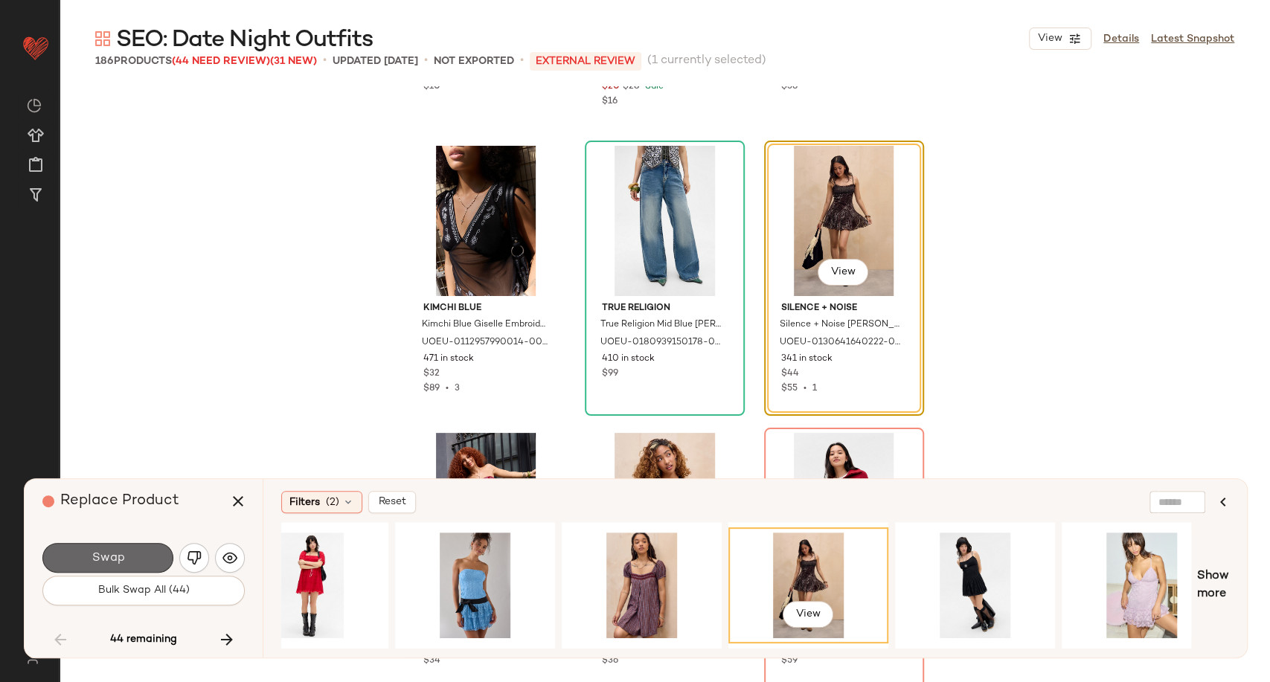
click at [127, 561] on button "Swap" at bounding box center [107, 558] width 131 height 30
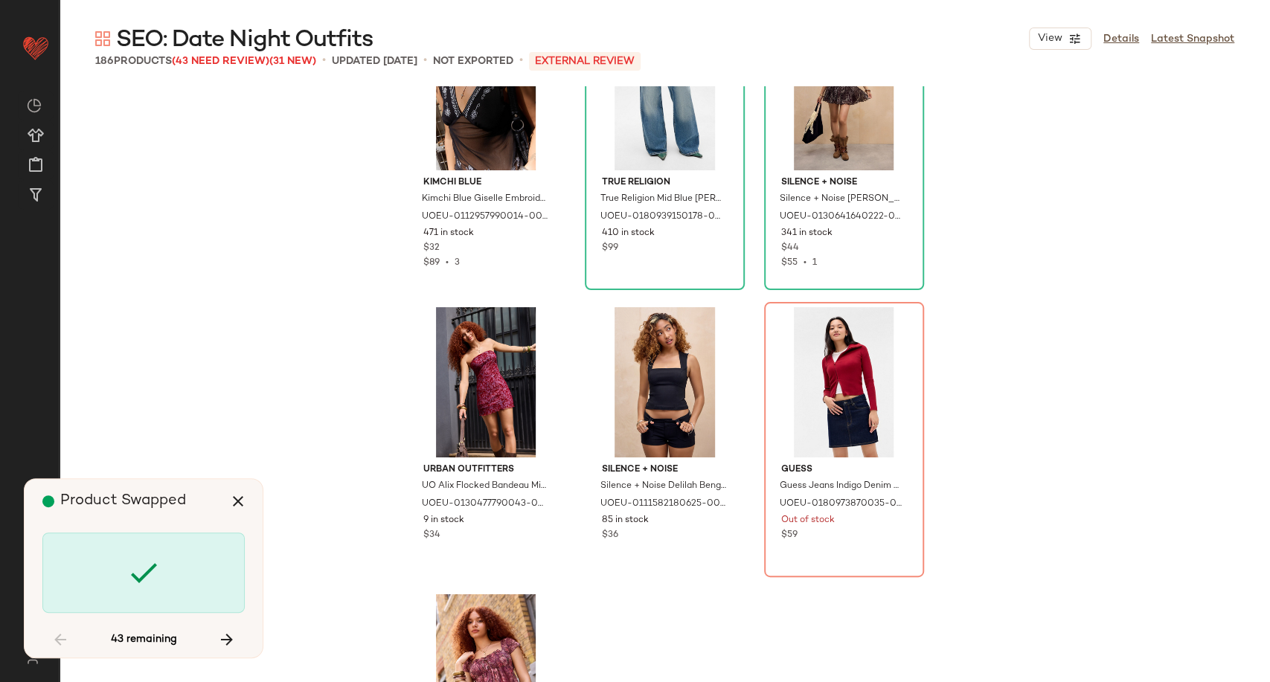
scroll to position [7016, 0]
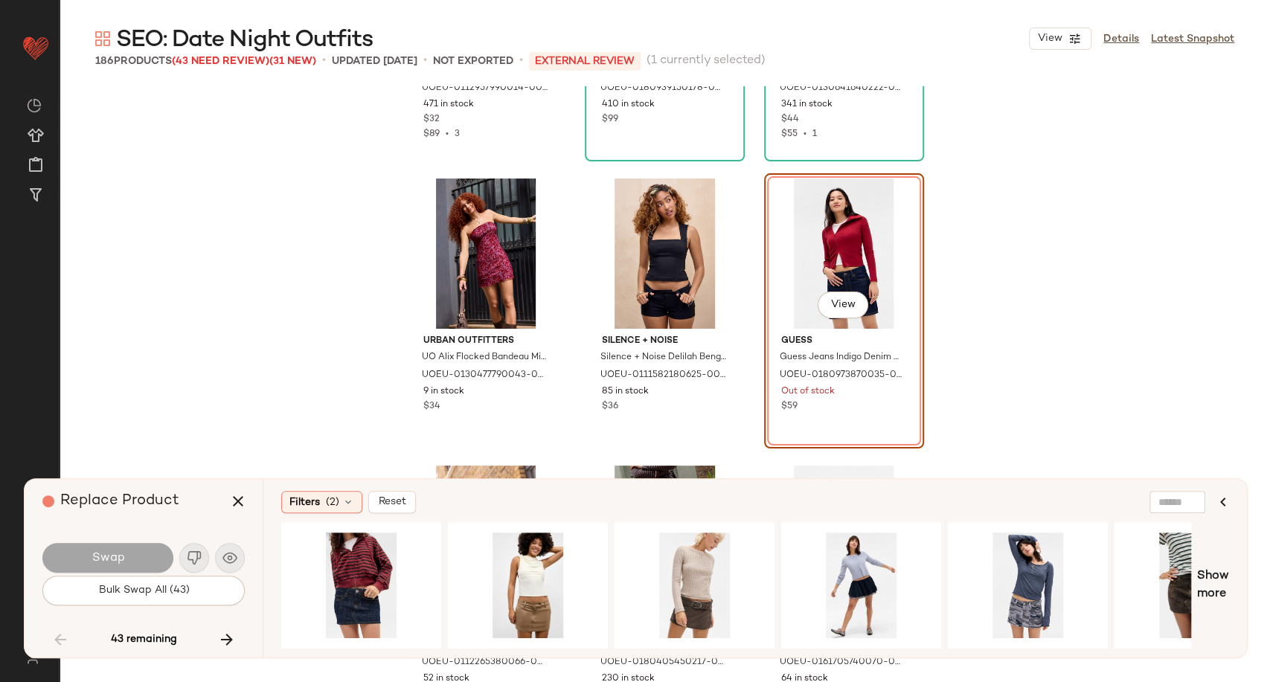
scroll to position [7138, 0]
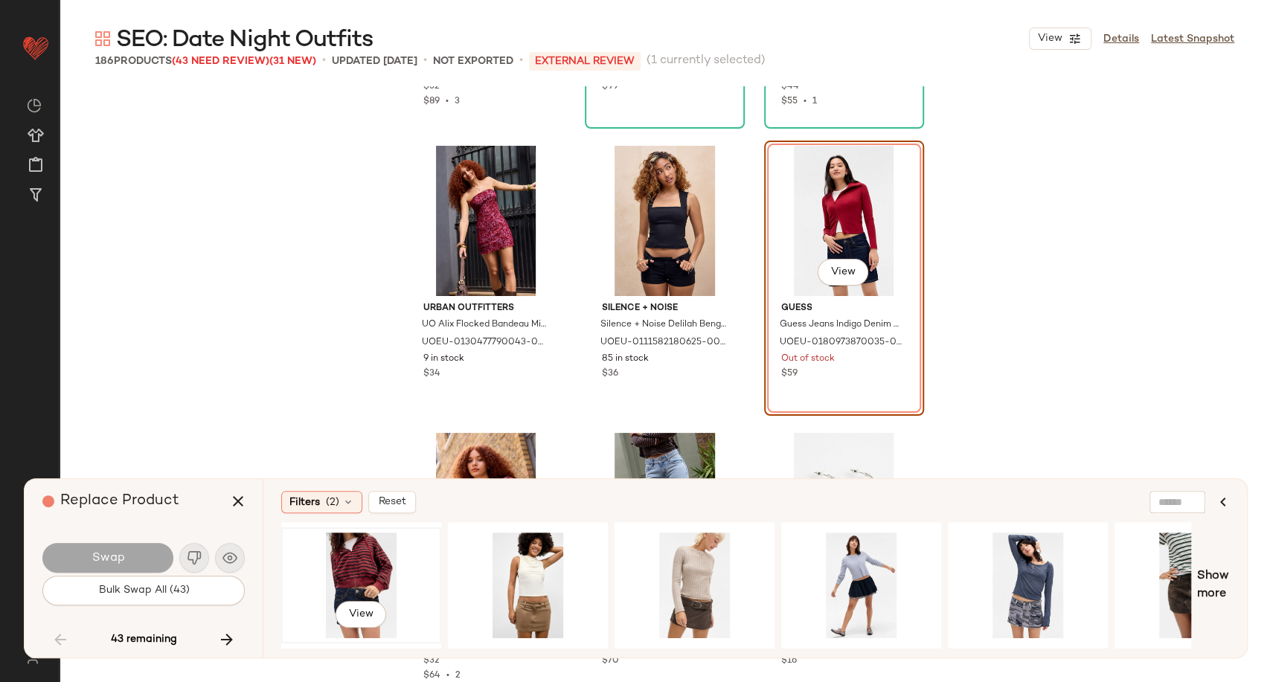
click at [361, 565] on div "View" at bounding box center [361, 586] width 150 height 106
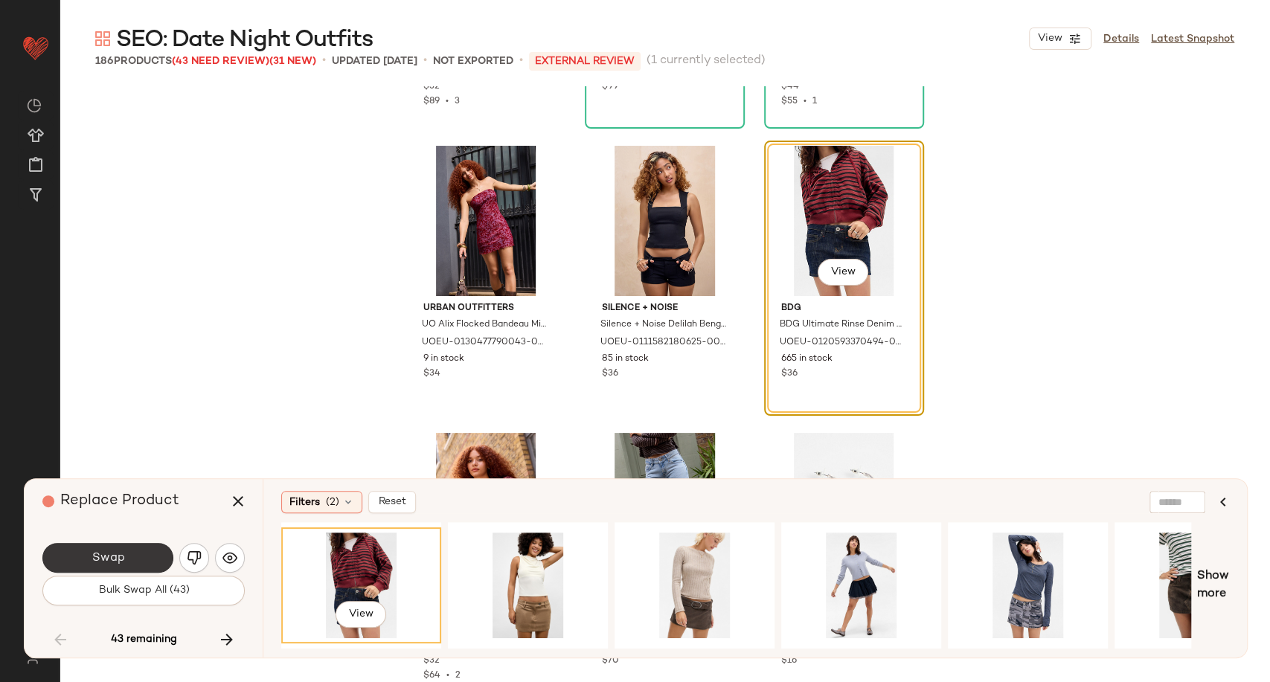
click at [129, 565] on button "Swap" at bounding box center [107, 558] width 131 height 30
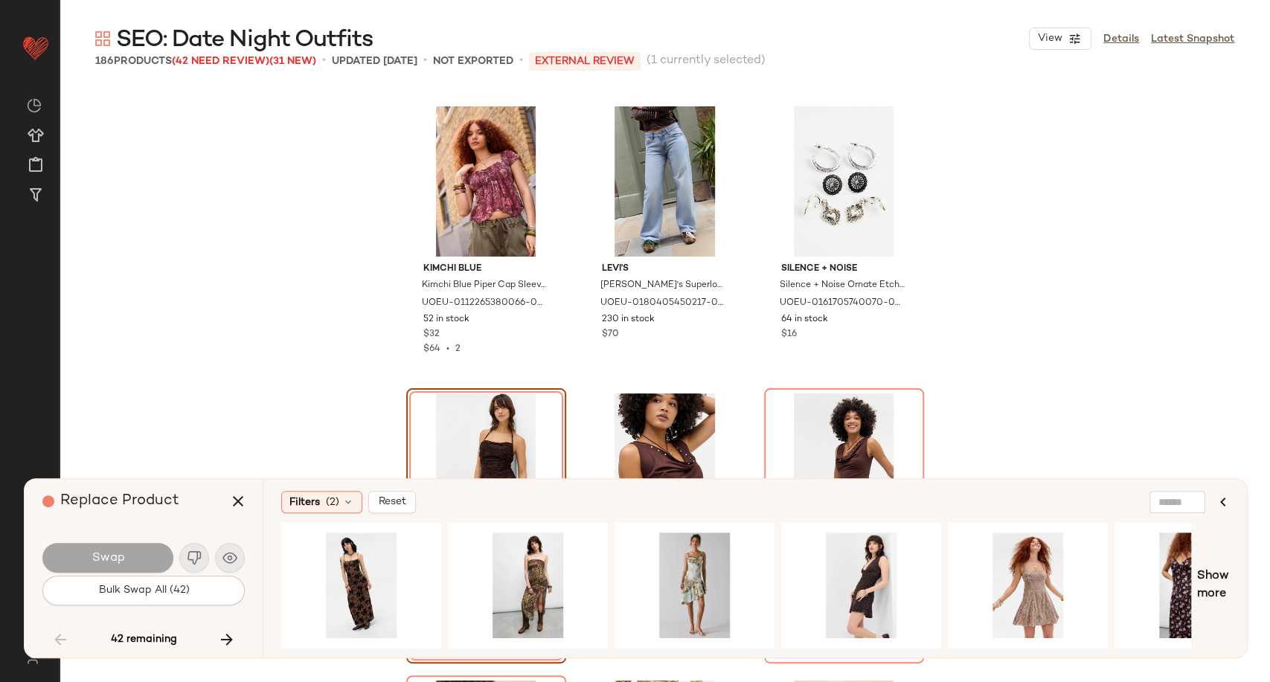
scroll to position [7712, 0]
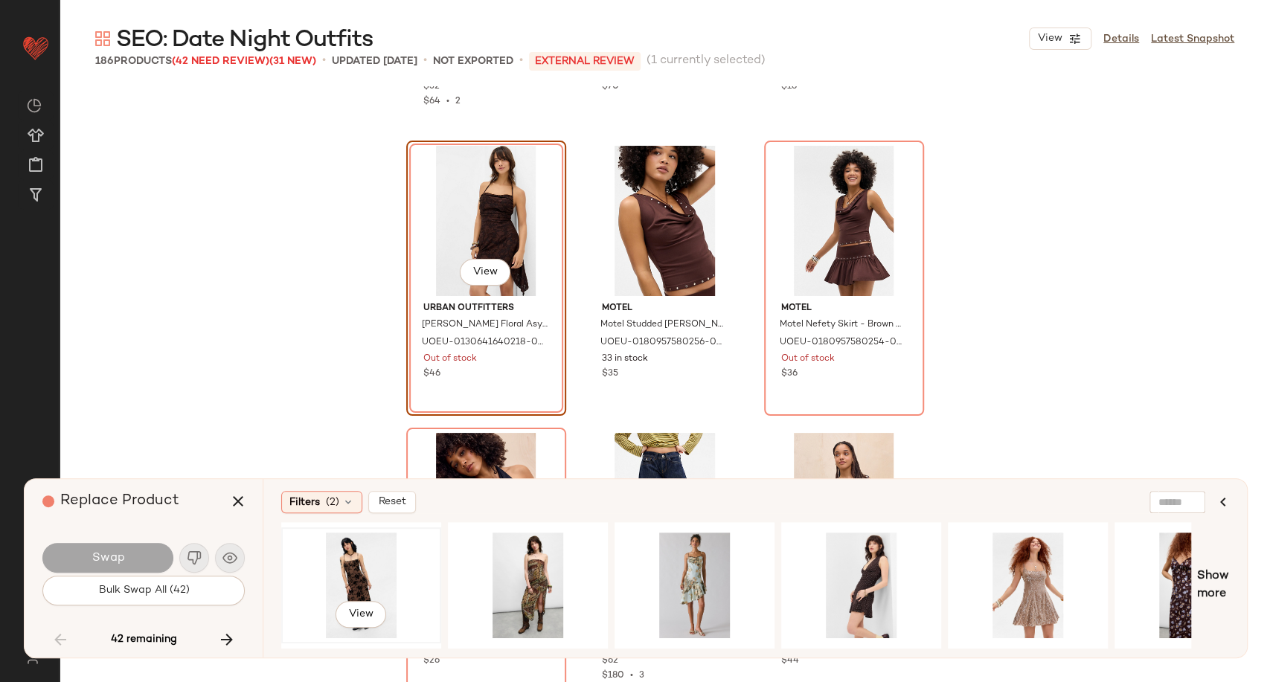
click at [349, 575] on div "View" at bounding box center [361, 586] width 150 height 106
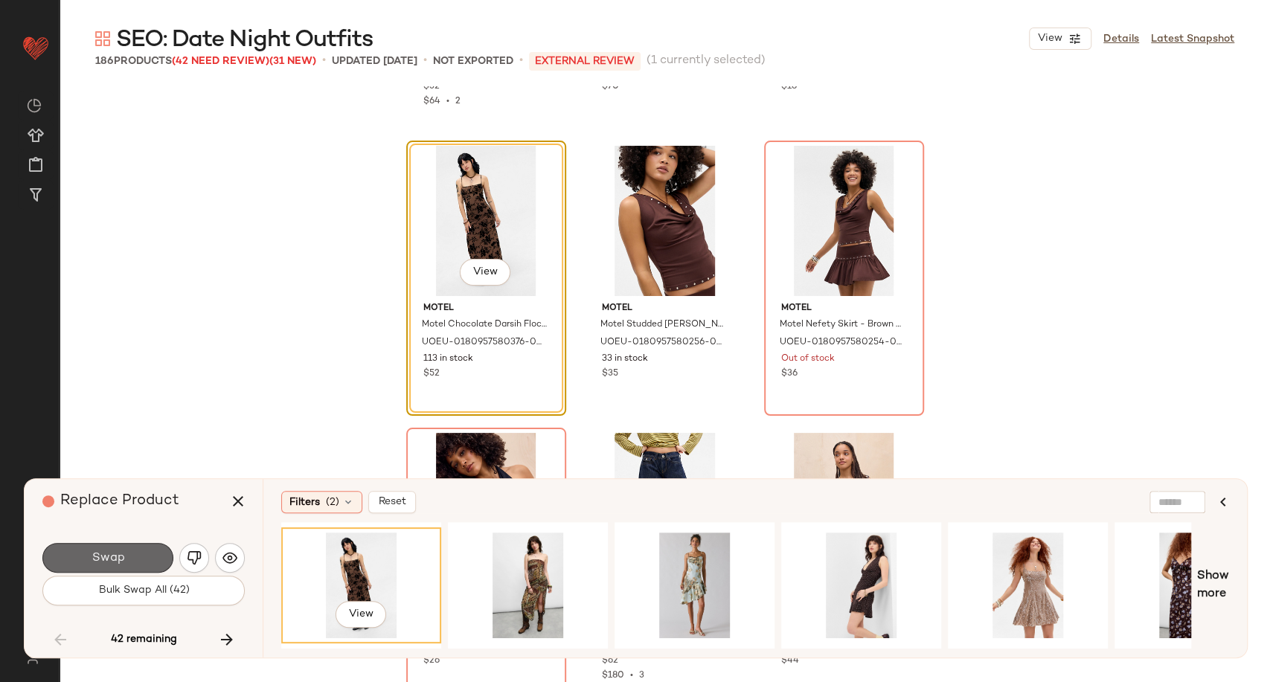
click at [125, 562] on button "Swap" at bounding box center [107, 558] width 131 height 30
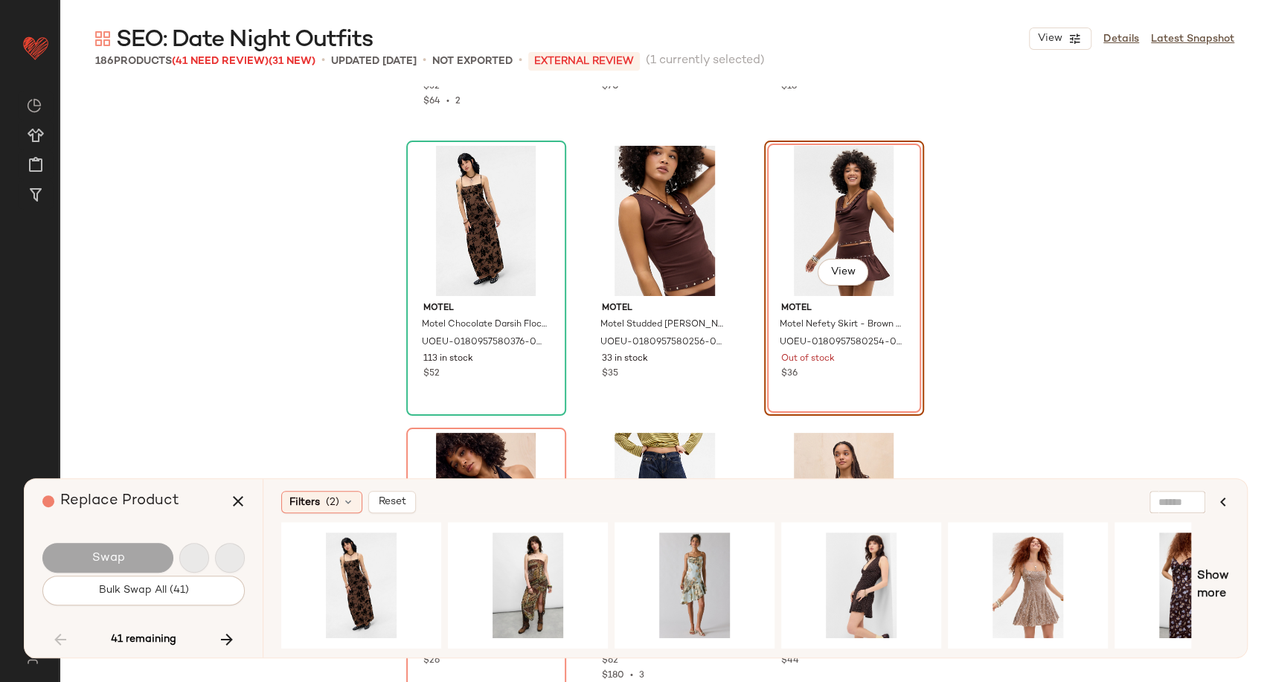
scroll to position [7465, 0]
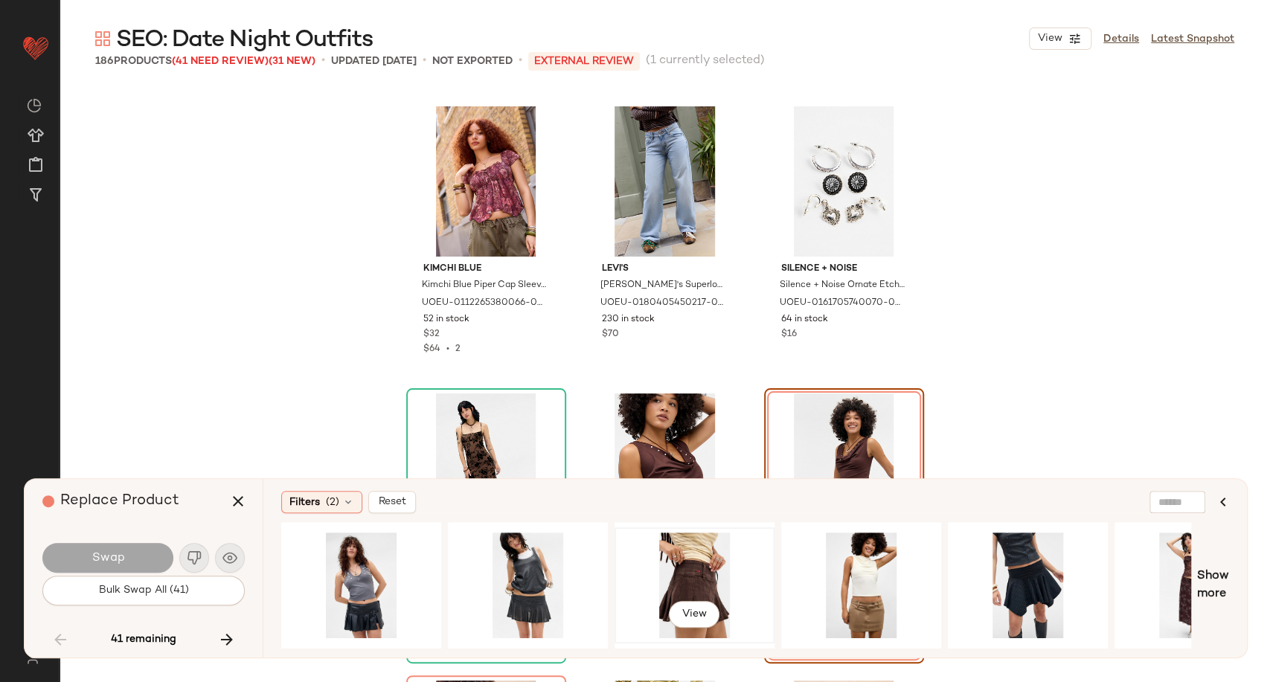
click at [689, 574] on div "View" at bounding box center [695, 586] width 150 height 106
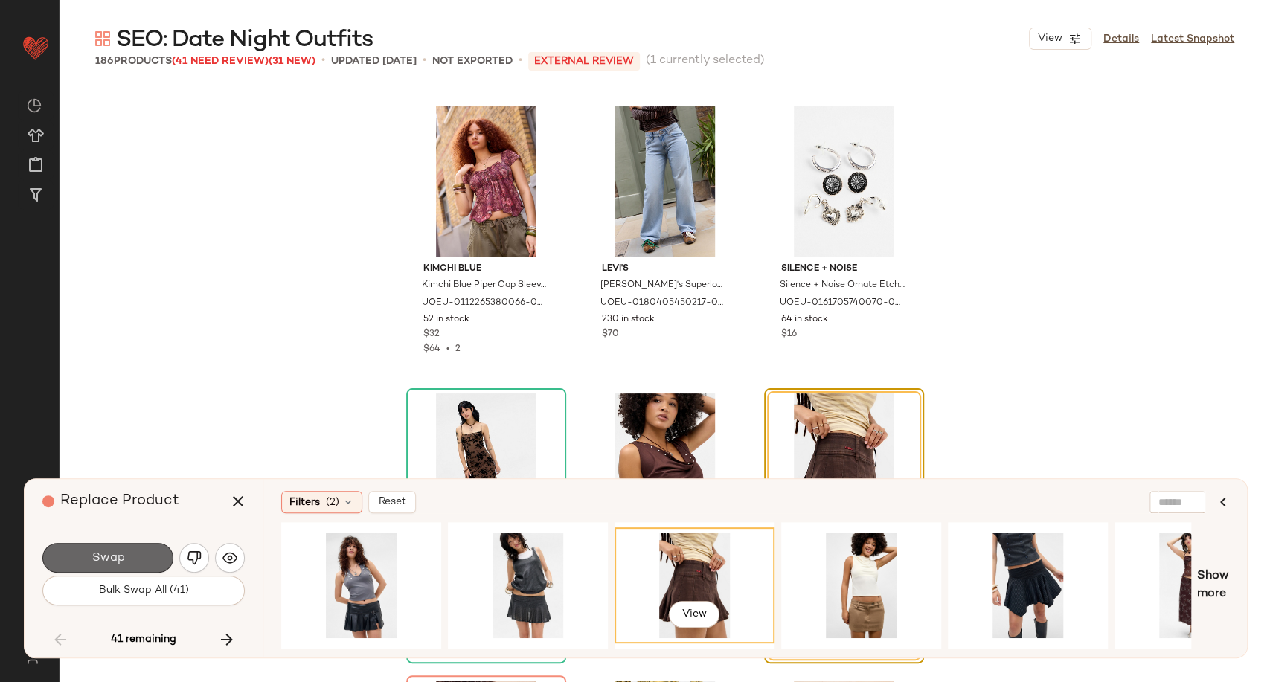
click at [108, 565] on span "Swap" at bounding box center [107, 558] width 33 height 14
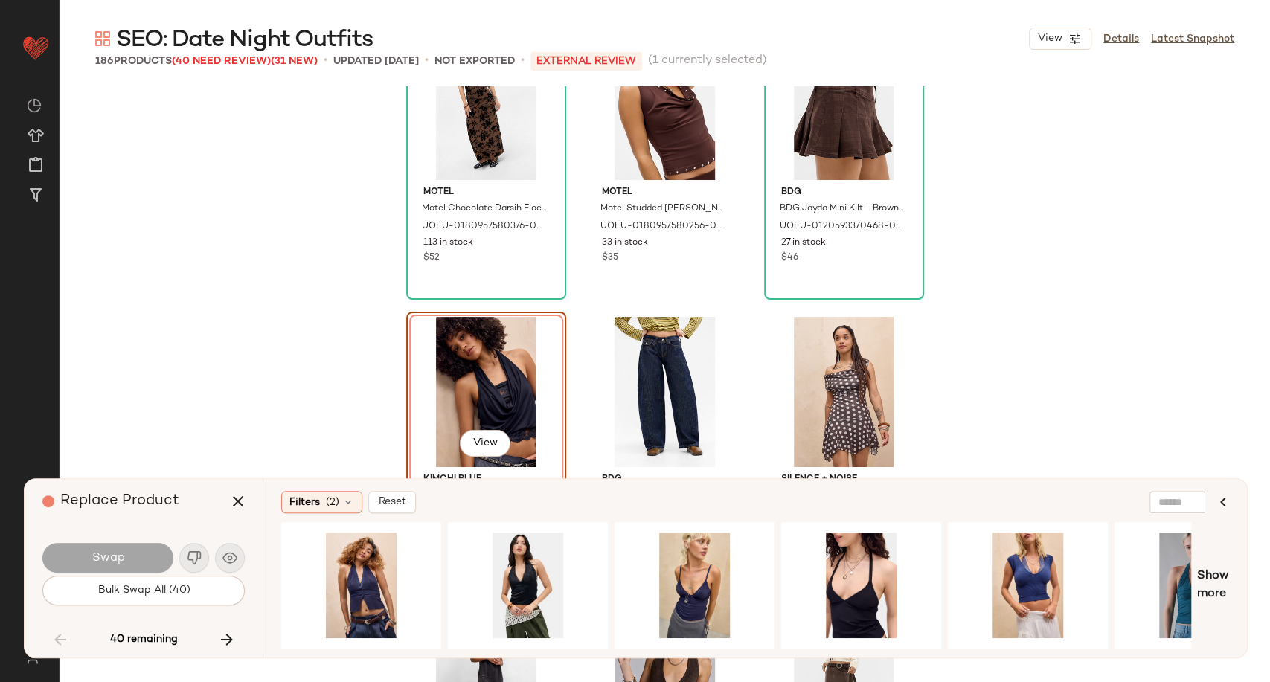
scroll to position [7917, 0]
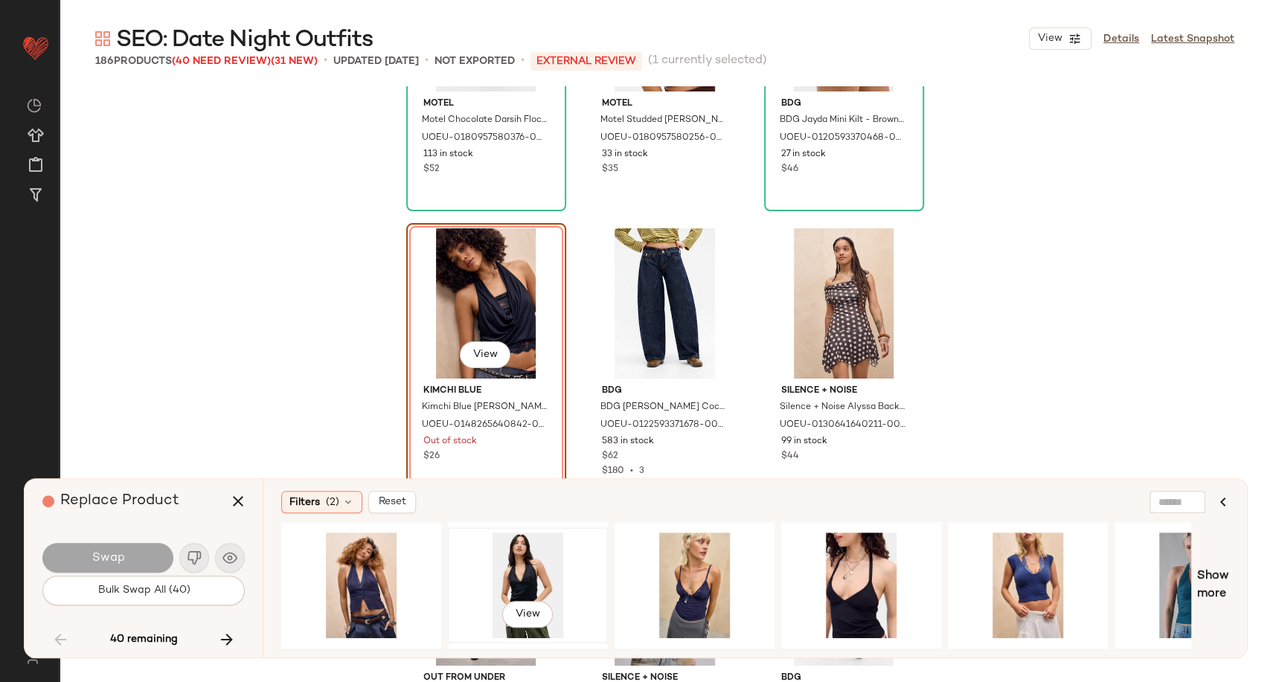
click at [509, 578] on div "View" at bounding box center [528, 586] width 150 height 106
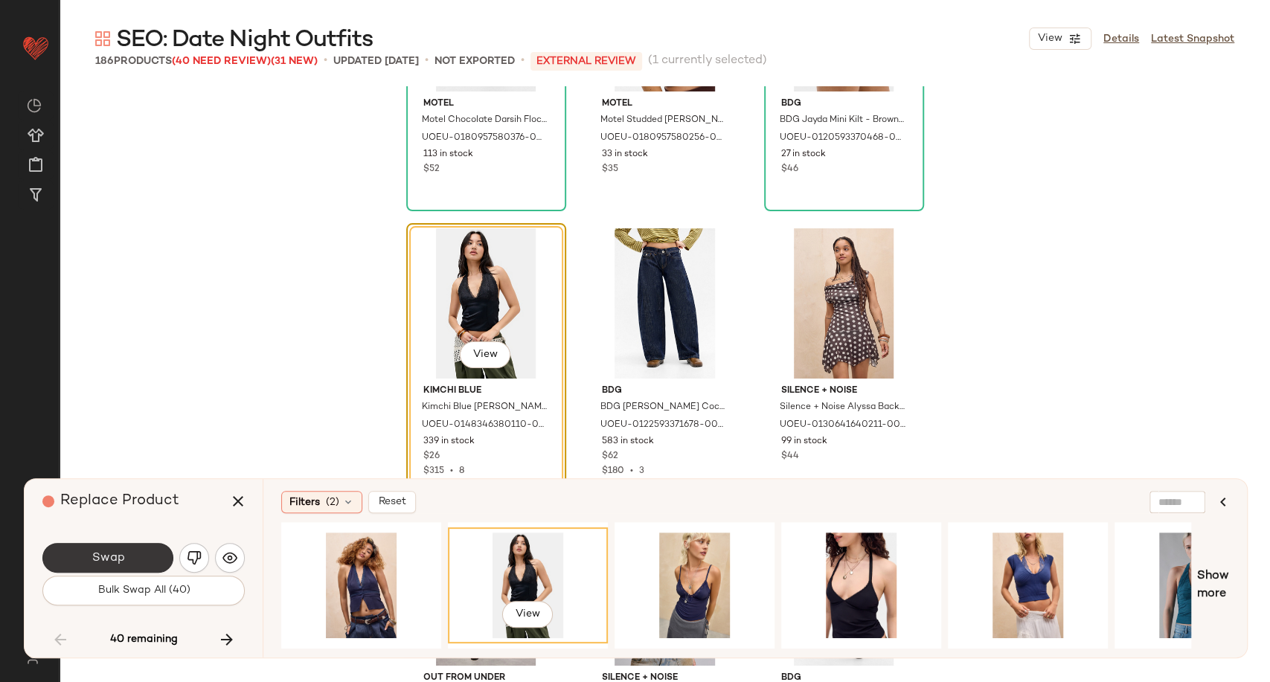
click at [109, 547] on button "Swap" at bounding box center [107, 558] width 131 height 30
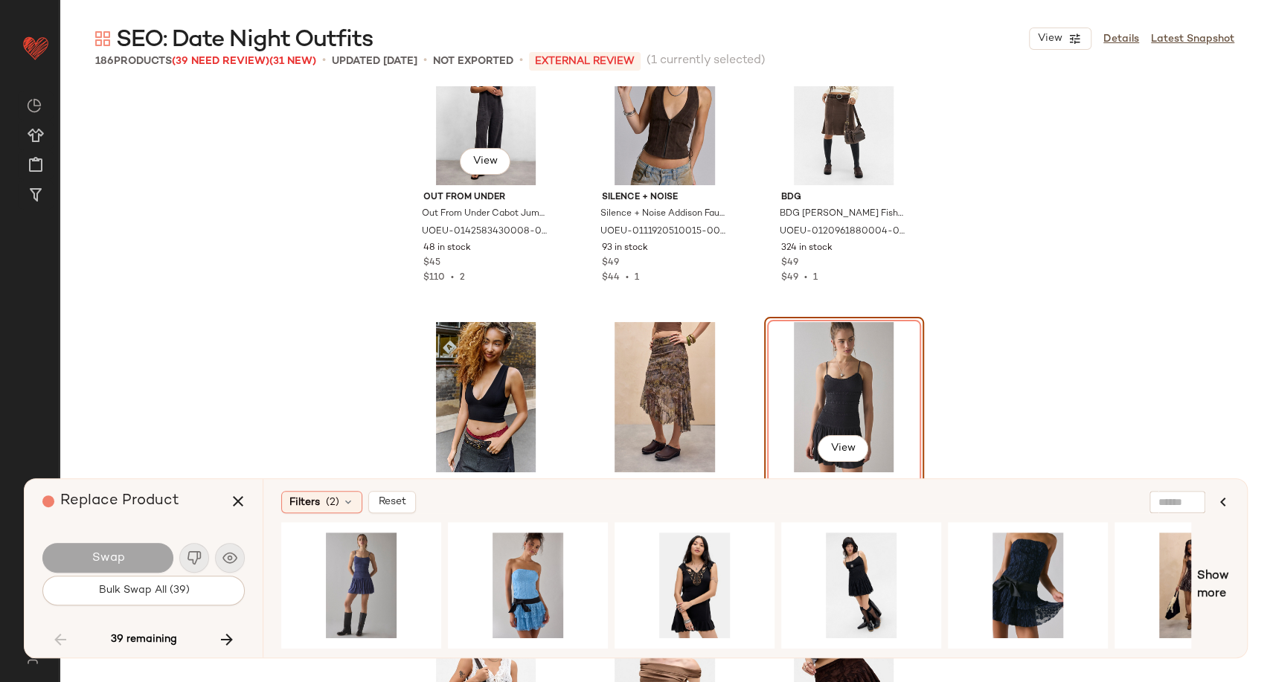
scroll to position [8562, 0]
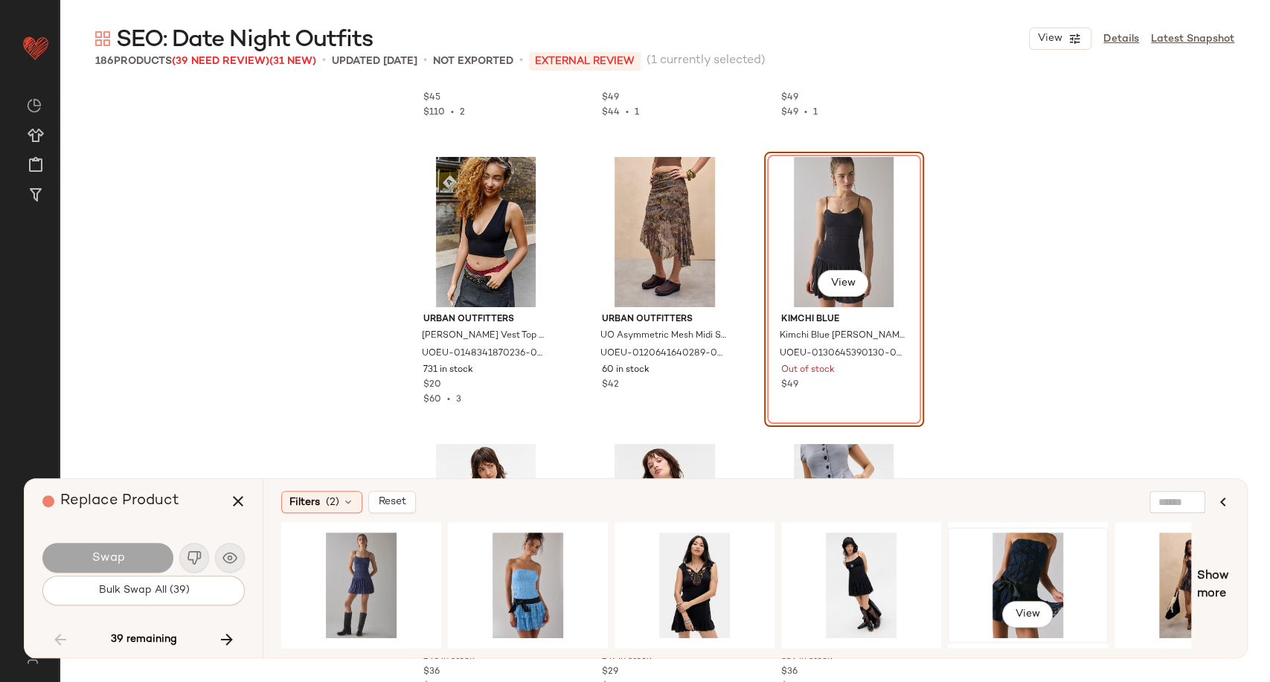
click at [1018, 573] on div "View" at bounding box center [1028, 586] width 150 height 106
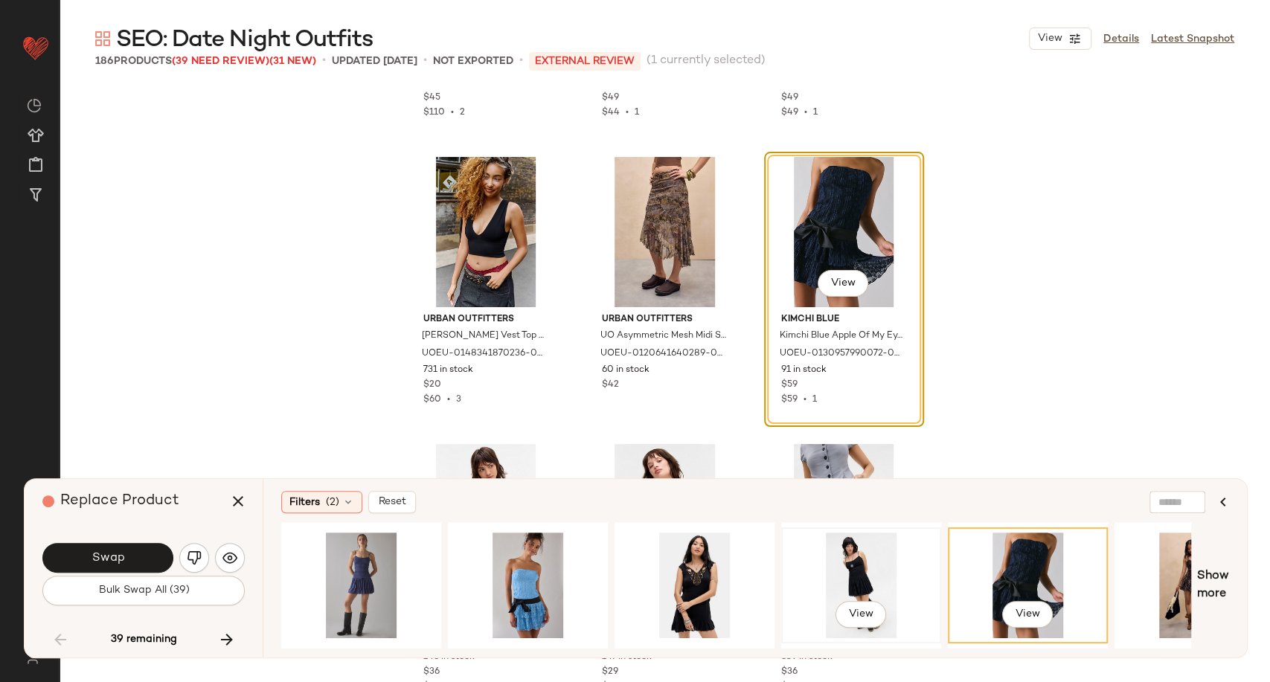
click at [896, 573] on div "View" at bounding box center [861, 586] width 150 height 106
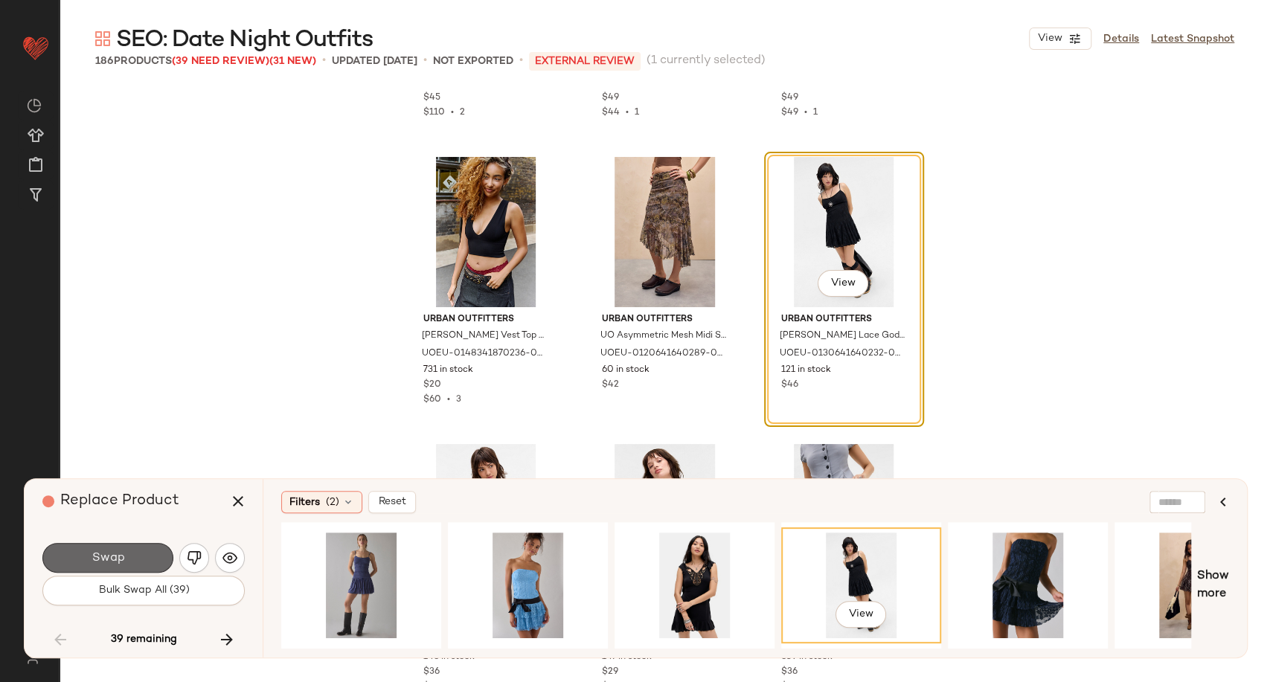
click at [112, 557] on span "Swap" at bounding box center [107, 558] width 33 height 14
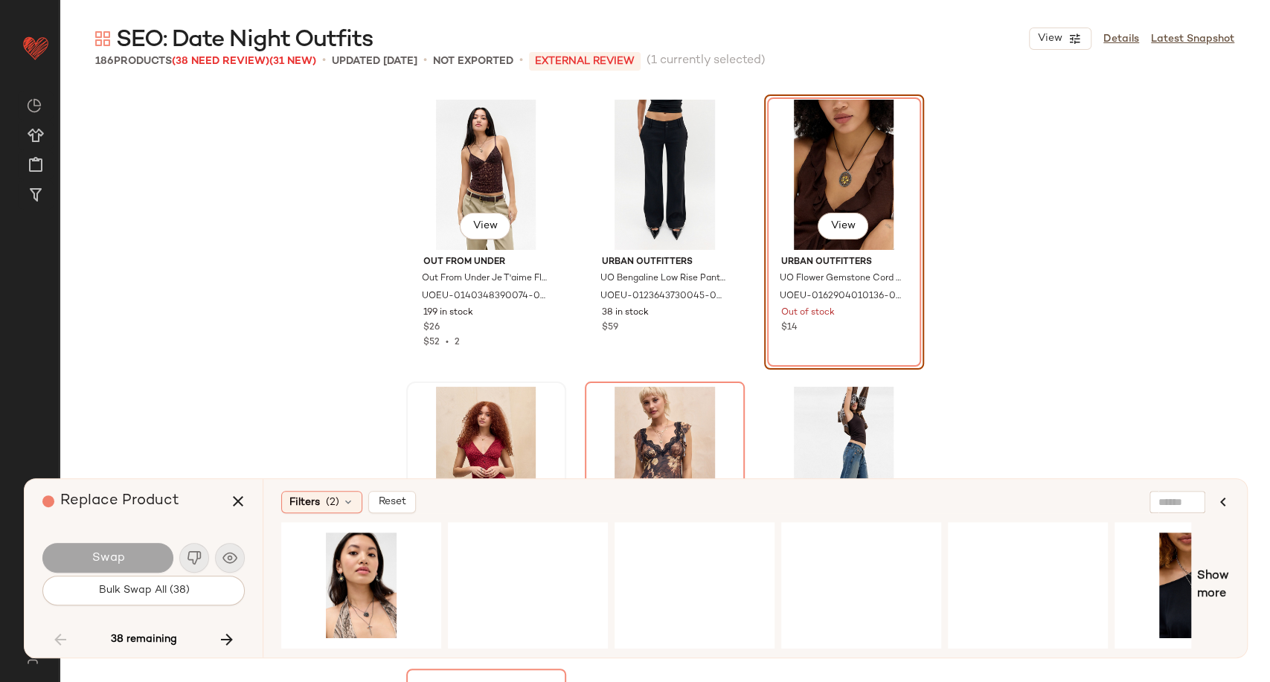
scroll to position [9230, 0]
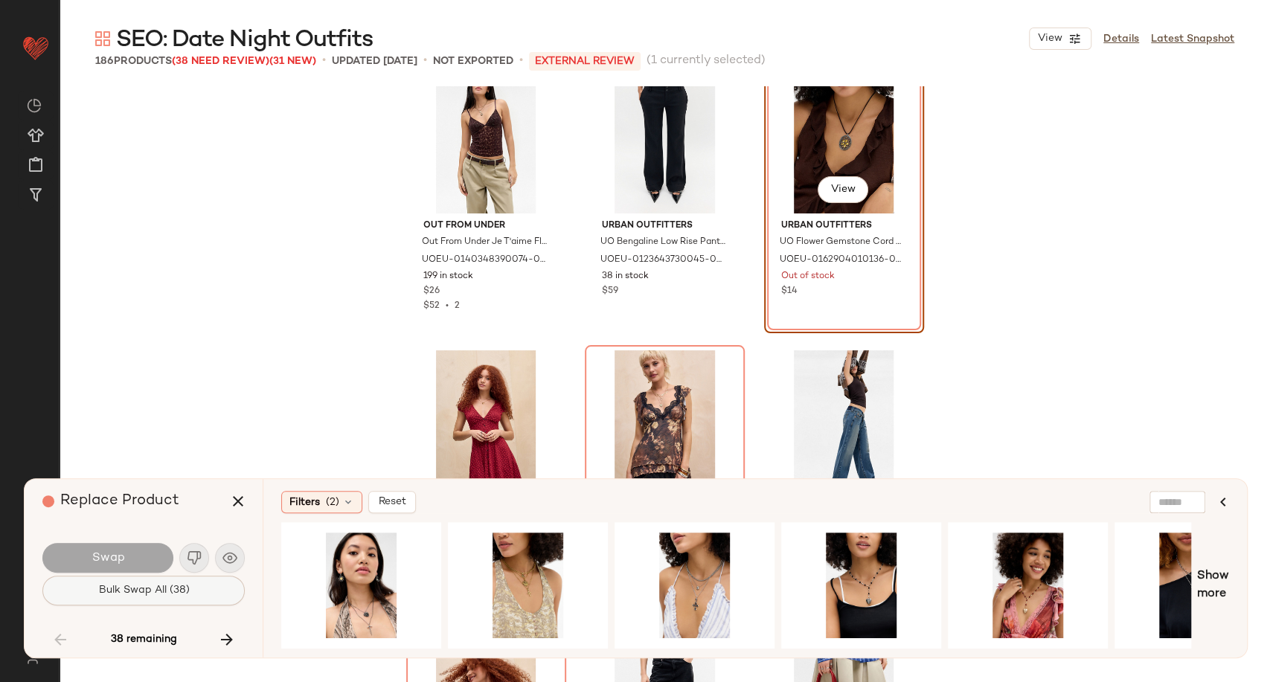
click at [186, 594] on span "Bulk Swap All (38)" at bounding box center [142, 591] width 91 height 12
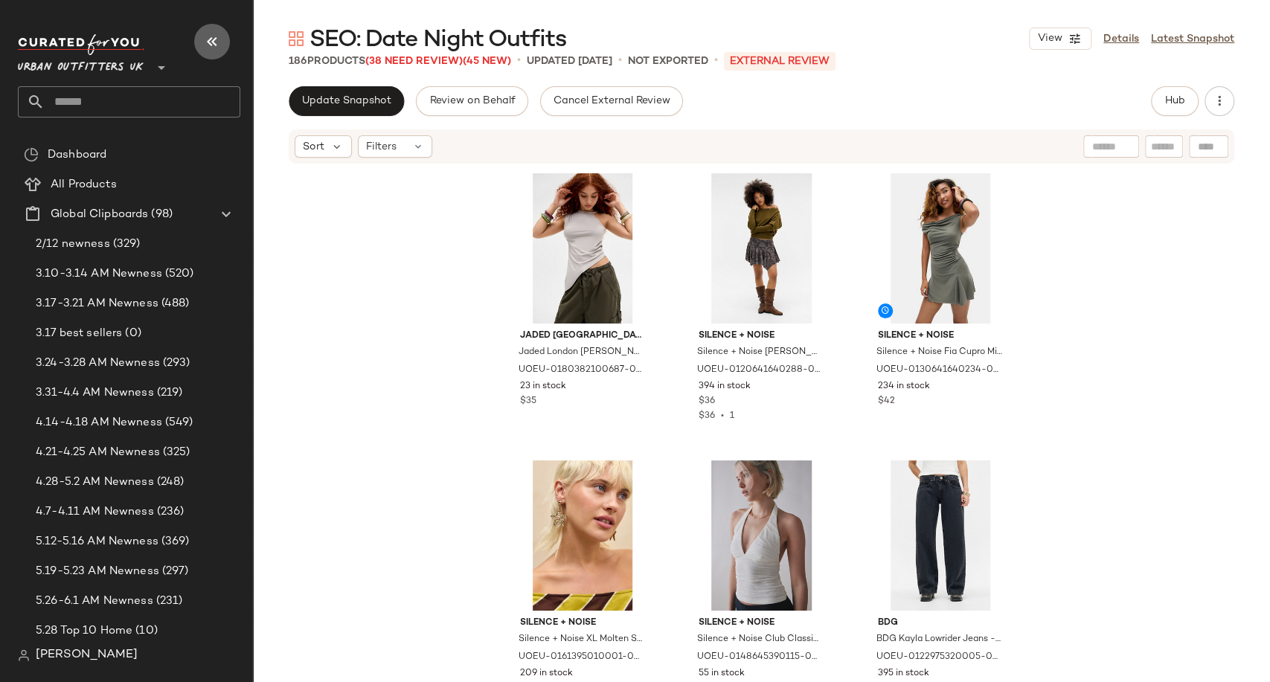
click at [202, 38] on button "button" at bounding box center [212, 42] width 36 height 36
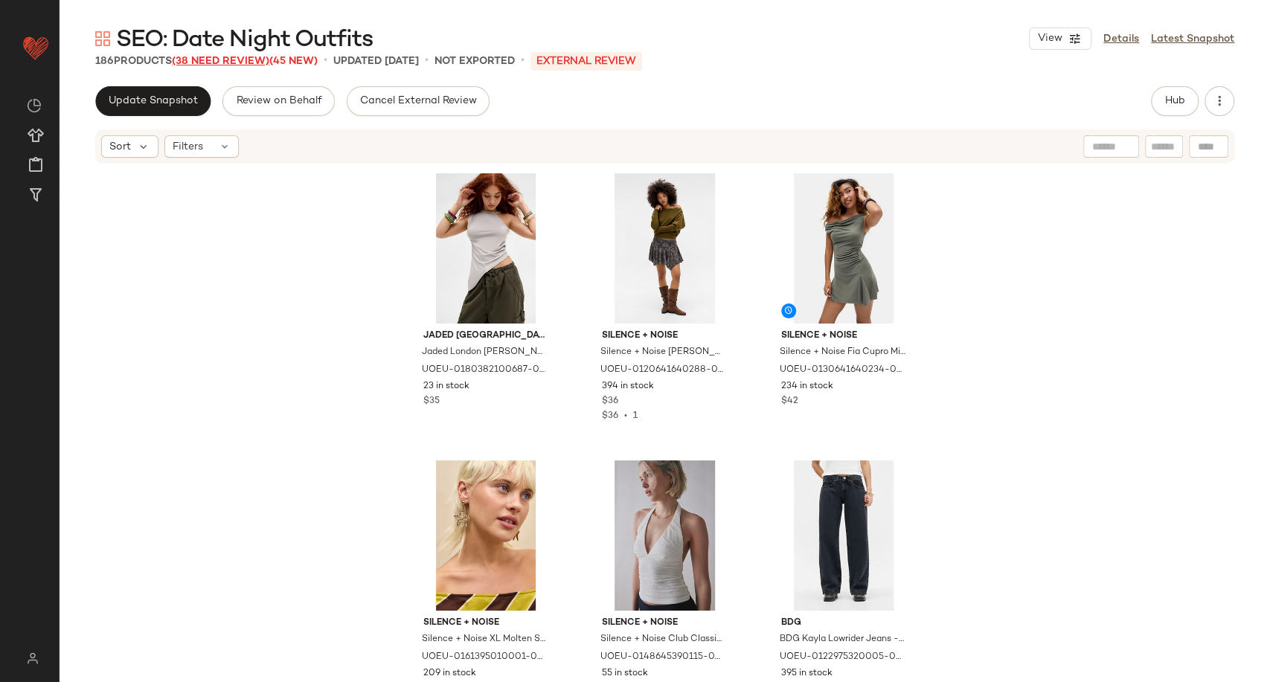
click at [224, 60] on span "(38 Need Review)" at bounding box center [220, 61] width 97 height 11
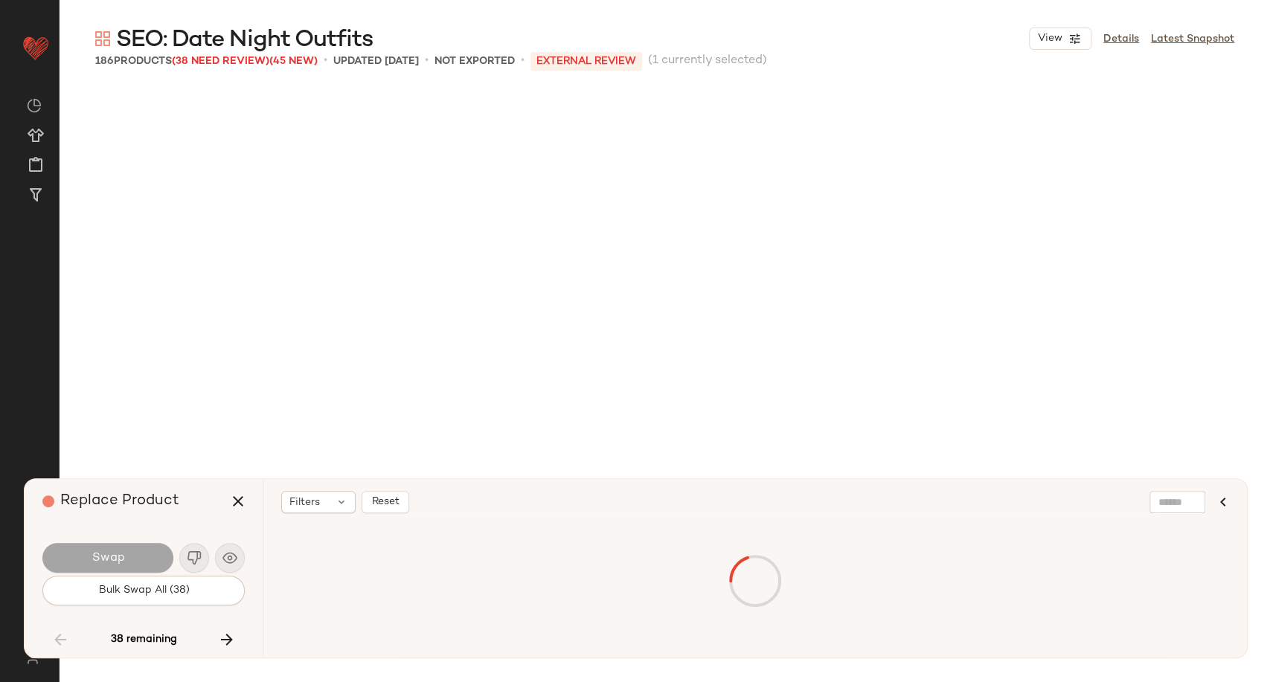
scroll to position [8900, 0]
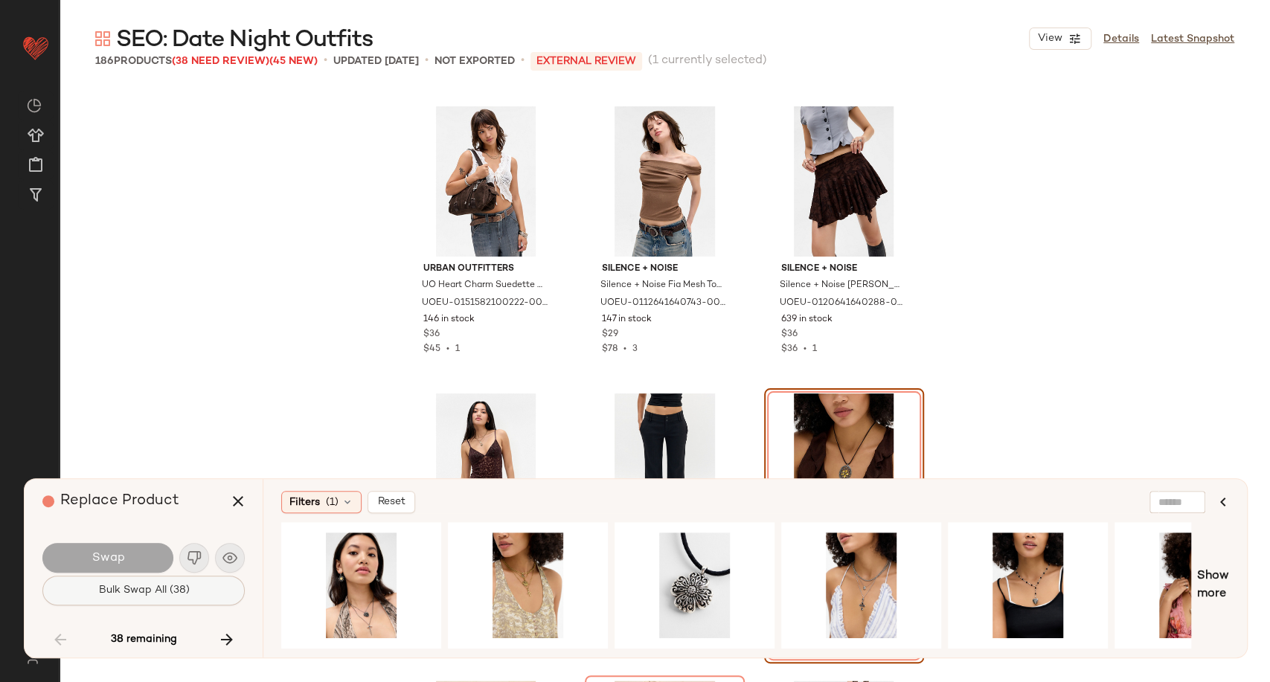
click at [179, 593] on span "Bulk Swap All (38)" at bounding box center [142, 591] width 91 height 12
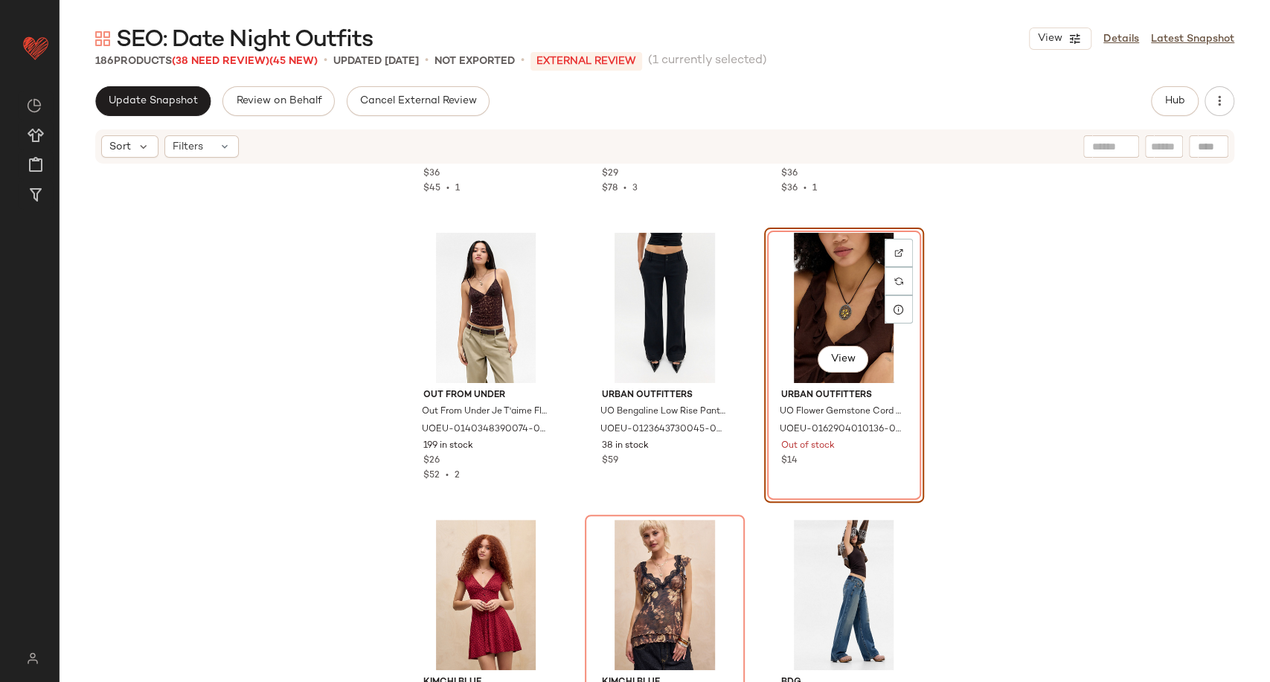
scroll to position [9148, 0]
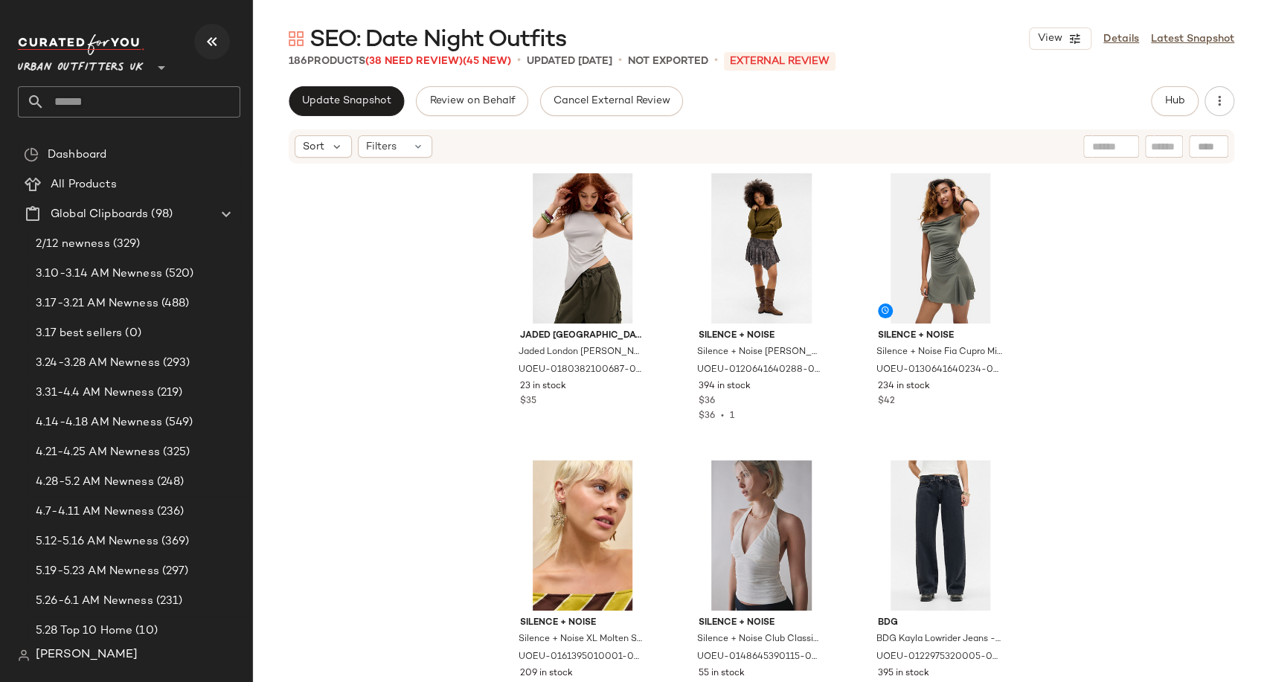
click at [209, 41] on icon "button" at bounding box center [212, 42] width 18 height 18
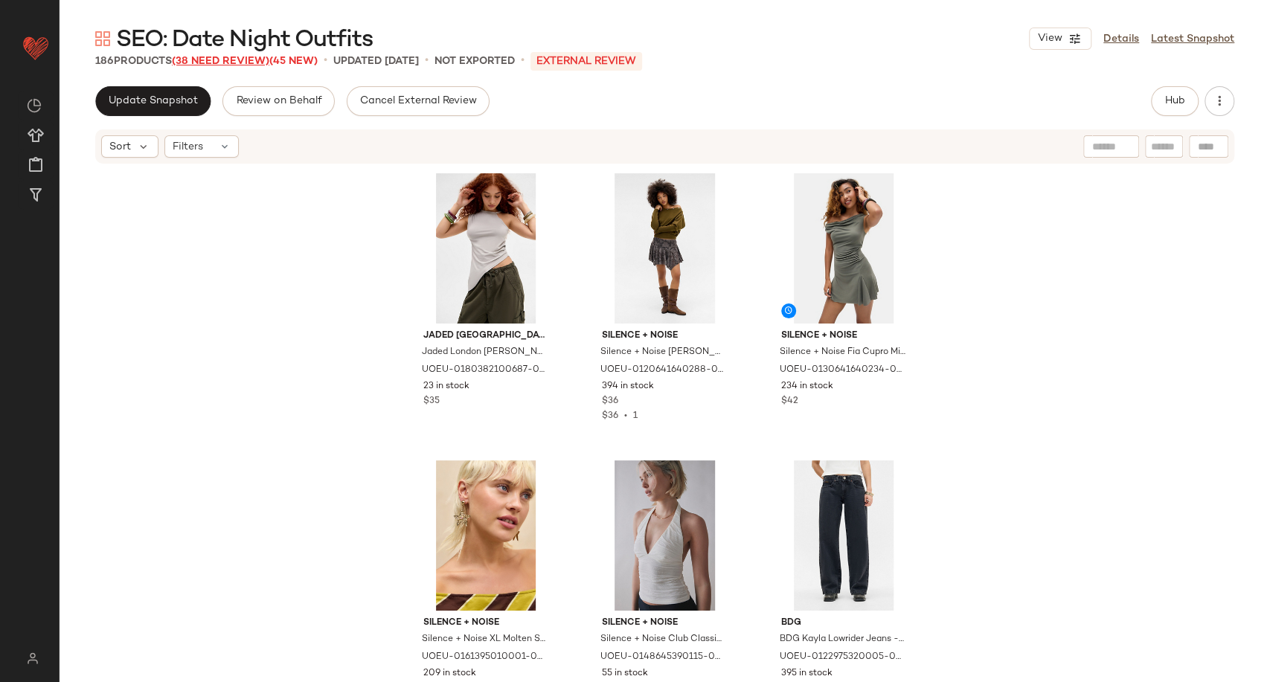
click at [219, 58] on span "(38 Need Review)" at bounding box center [220, 61] width 97 height 11
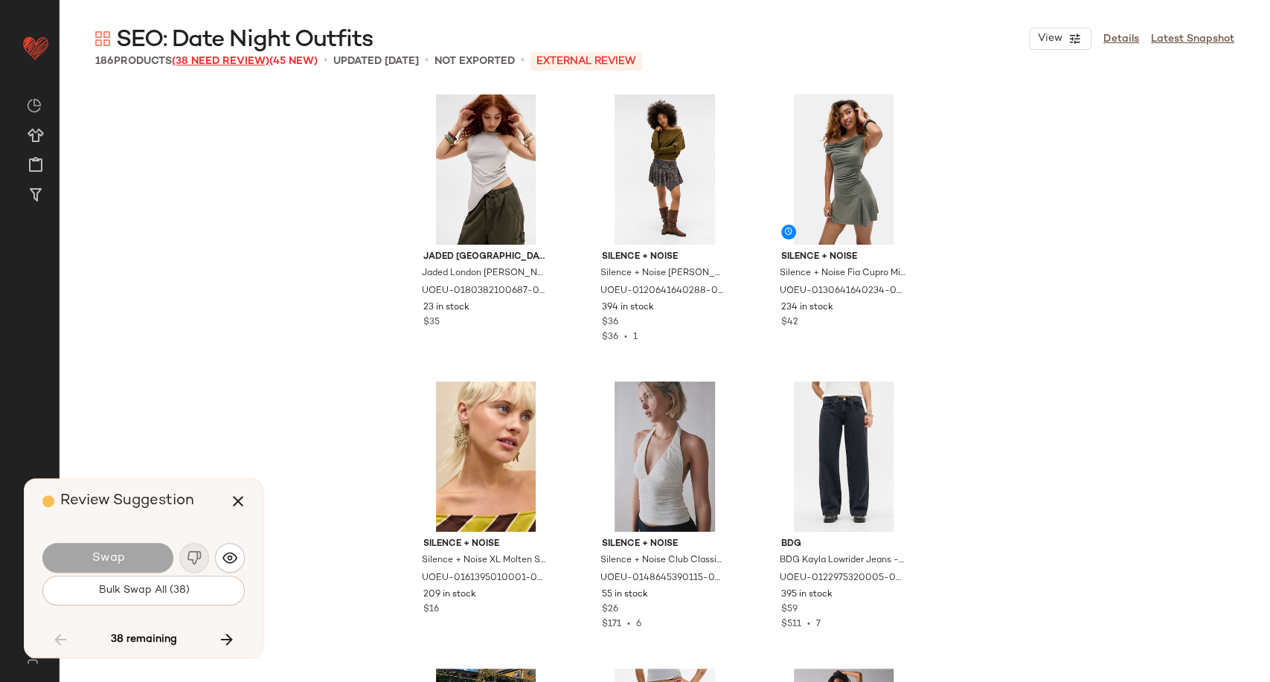
scroll to position [8900, 0]
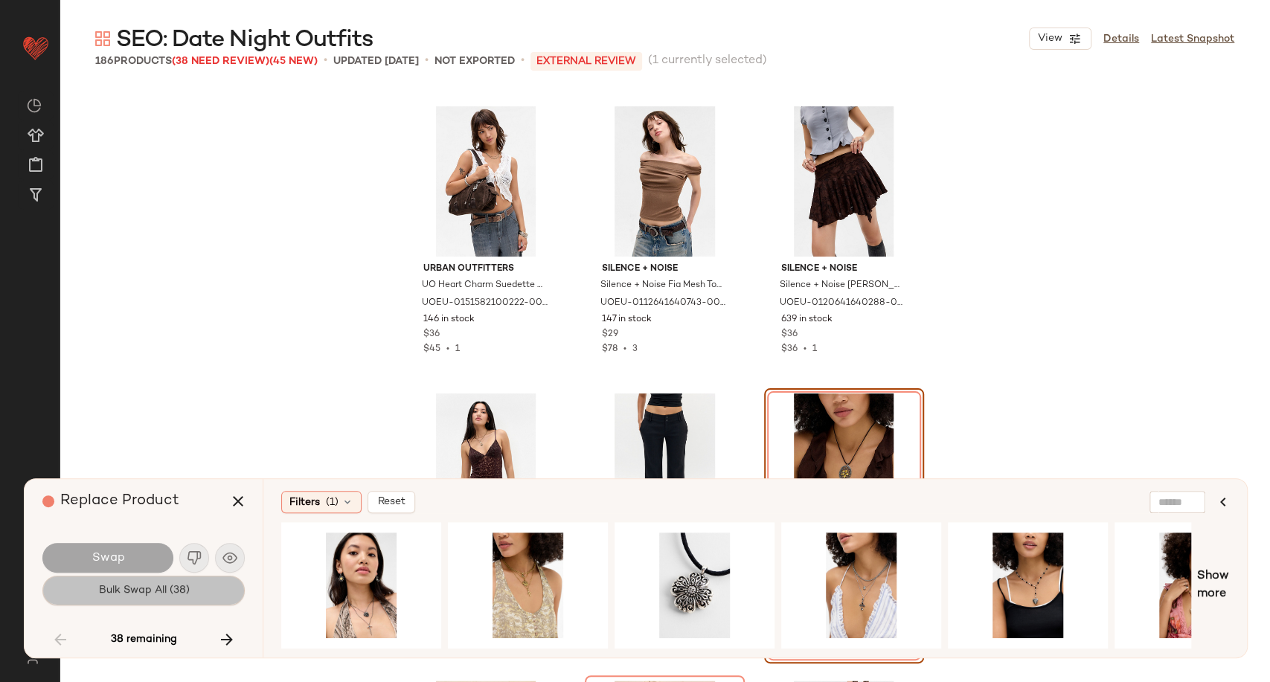
click at [180, 593] on span "Bulk Swap All (38)" at bounding box center [142, 591] width 91 height 12
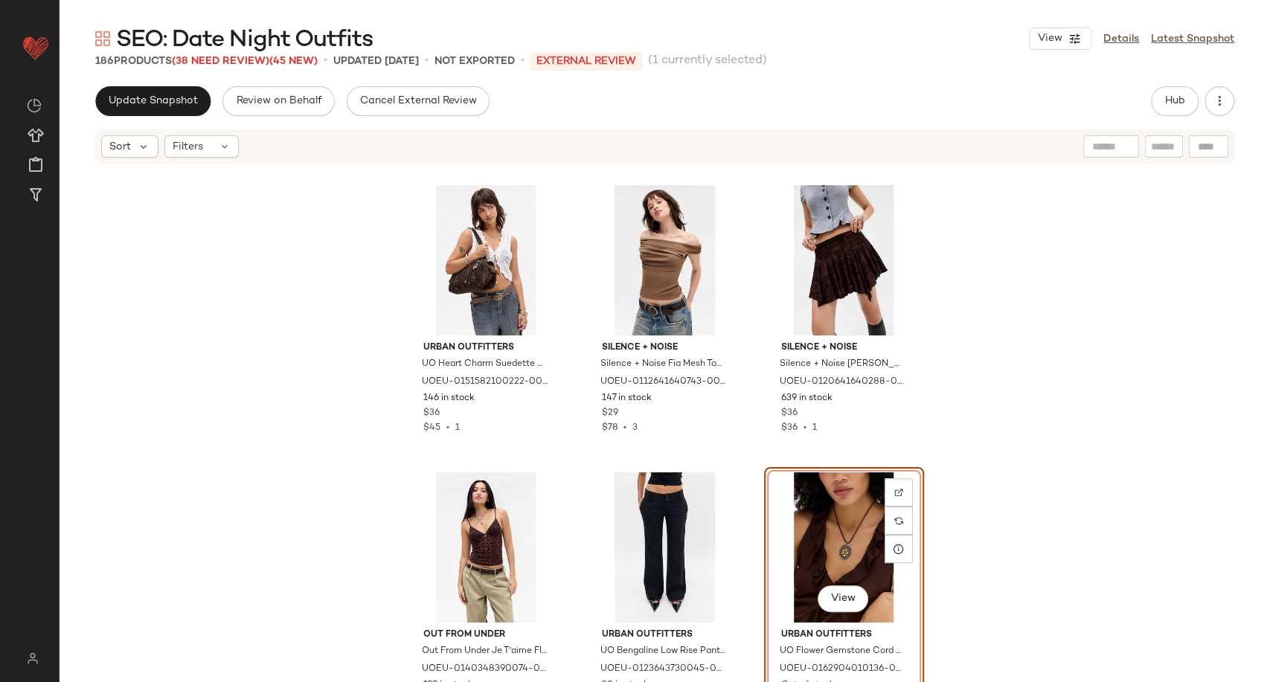
click at [1113, 51] on div "SEO: Date Night Outfits View Details Latest Snapshot" at bounding box center [665, 39] width 1210 height 30
click at [1113, 45] on link "Details" at bounding box center [1121, 39] width 36 height 16
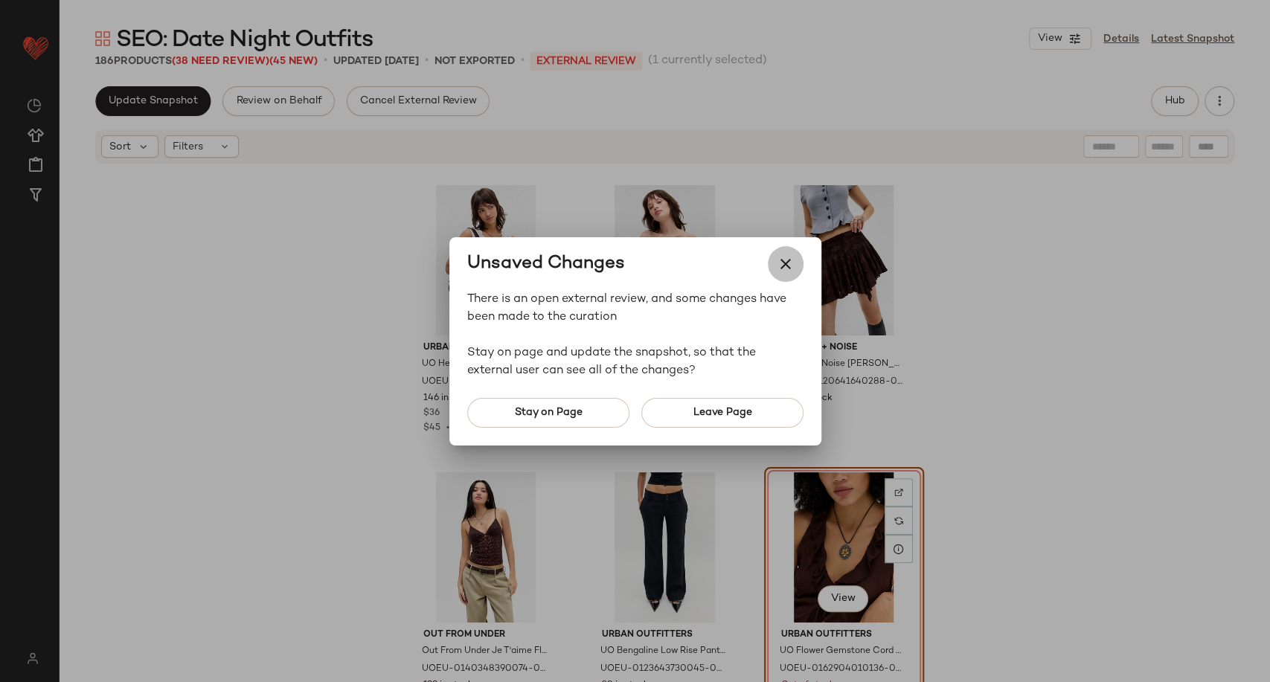
click at [788, 265] on icon "button" at bounding box center [786, 264] width 18 height 18
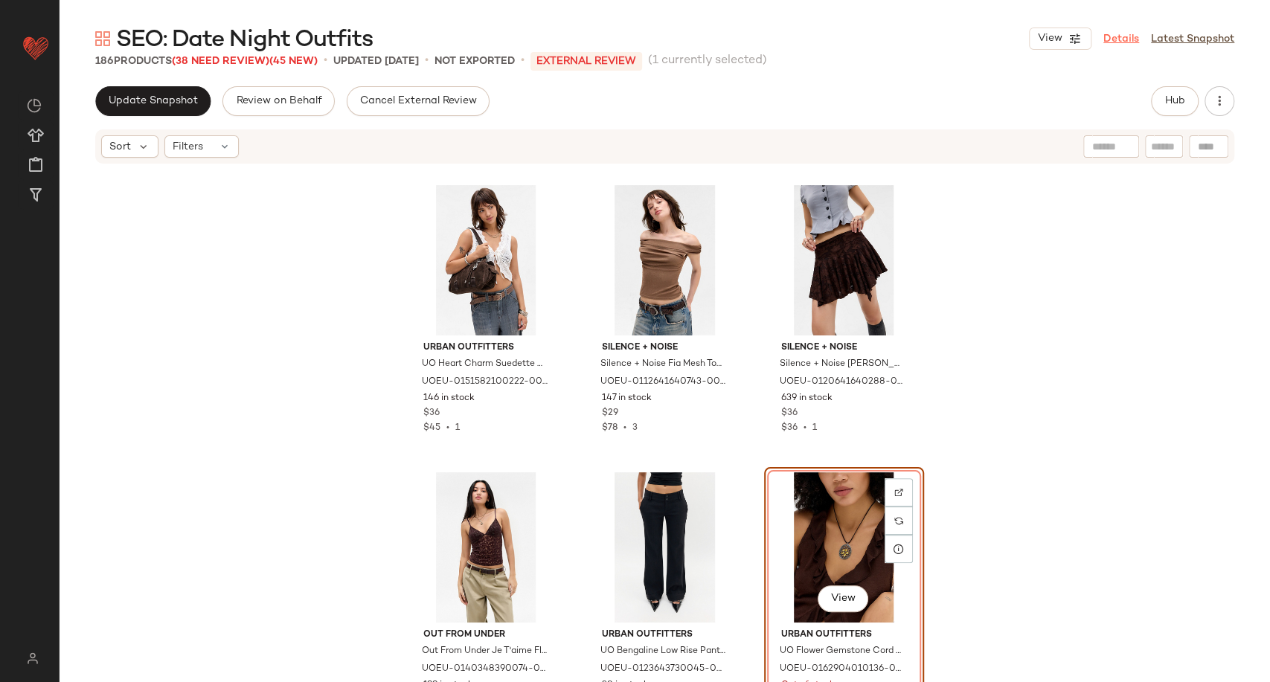
click at [1116, 42] on link "Details" at bounding box center [1121, 39] width 36 height 16
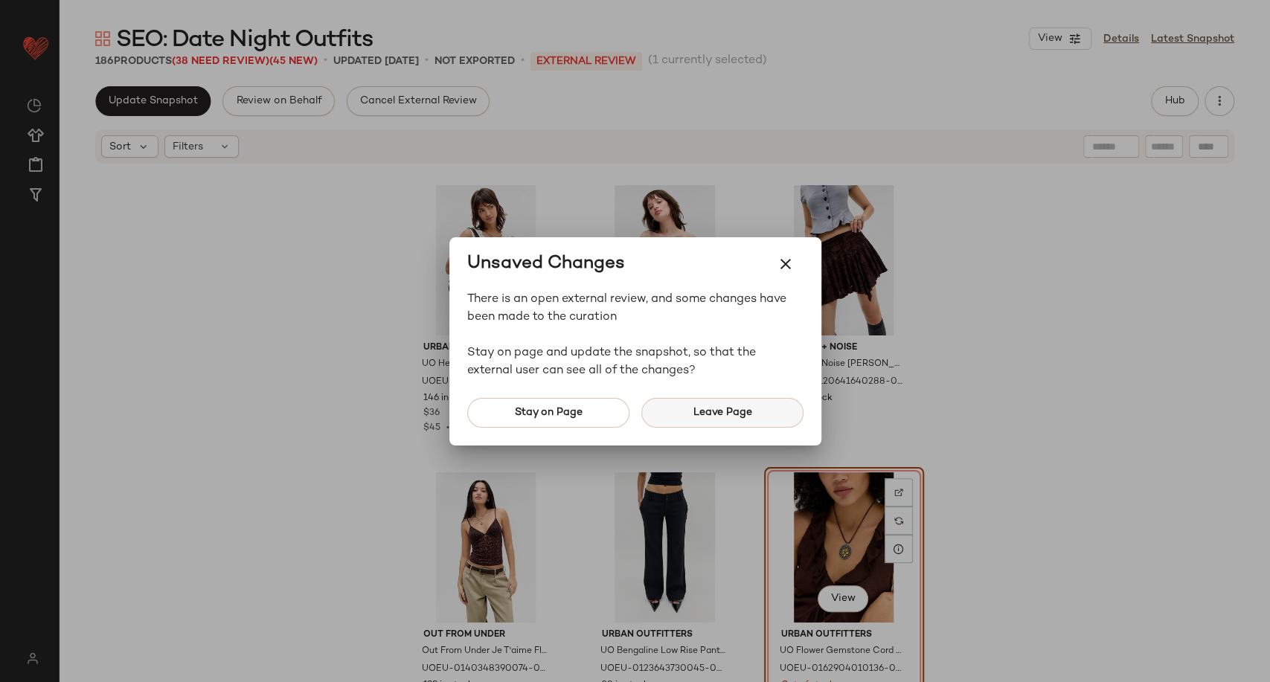
click at [699, 422] on button "Leave Page" at bounding box center [722, 413] width 162 height 30
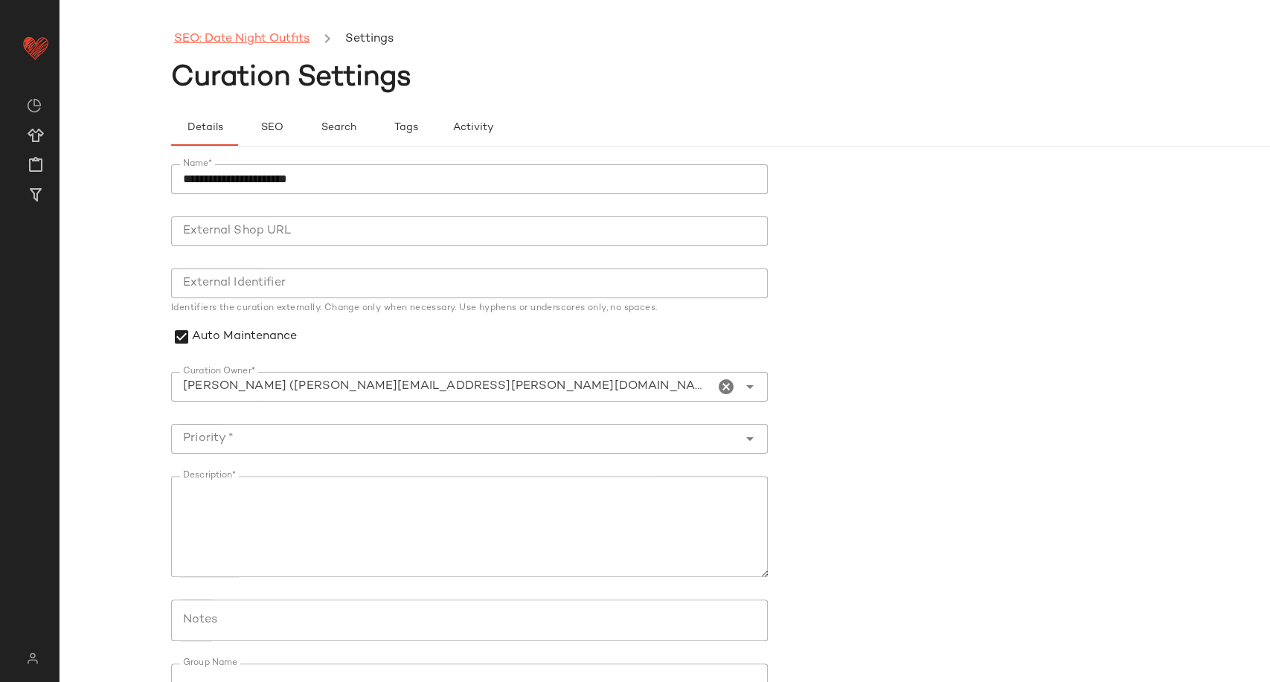
click at [291, 37] on link "SEO: Date Night Outfits" at bounding box center [241, 39] width 135 height 19
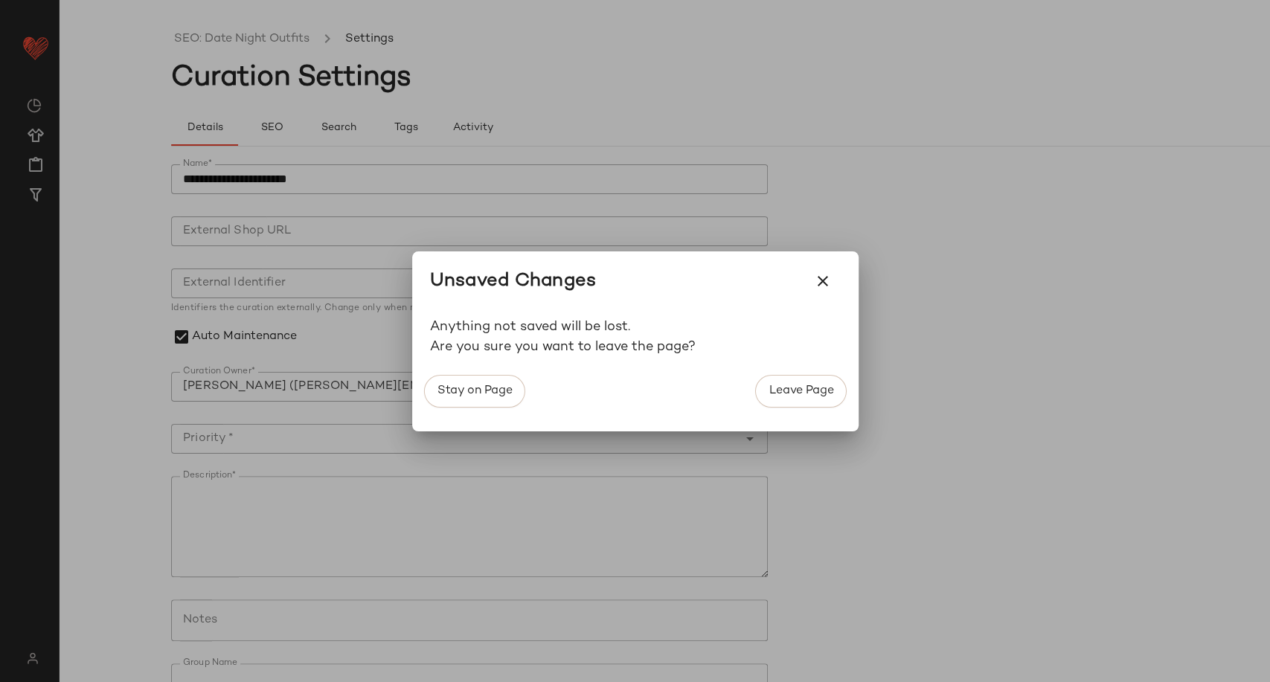
click at [660, 347] on p "Are you sure you want to leave the page?" at bounding box center [635, 347] width 411 height 20
click at [821, 284] on icon "button" at bounding box center [823, 281] width 18 height 18
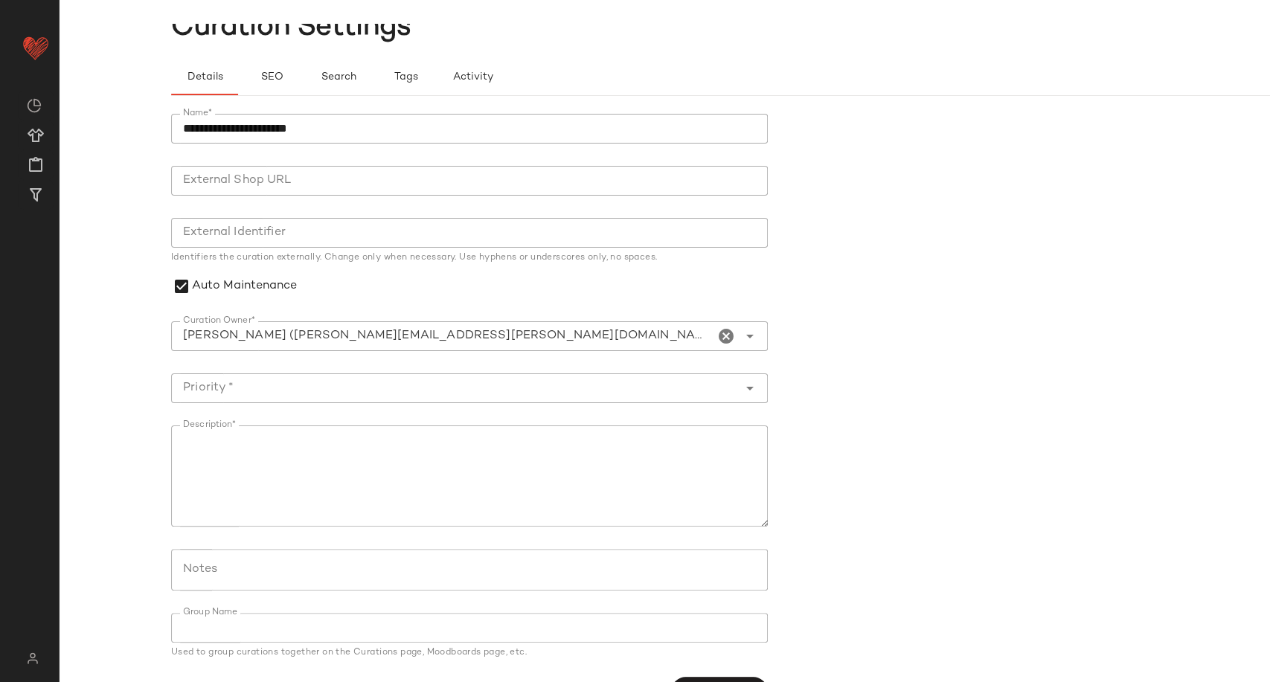
scroll to position [91, 0]
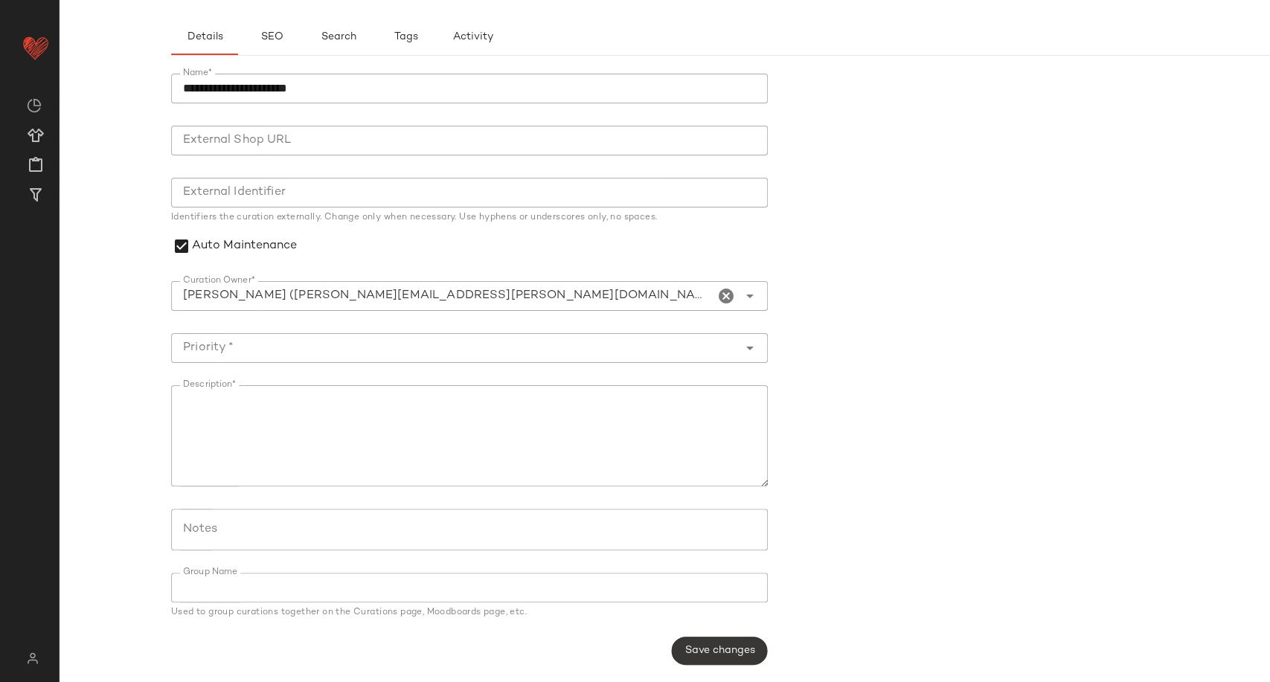
click at [715, 658] on button "Save changes" at bounding box center [719, 651] width 96 height 28
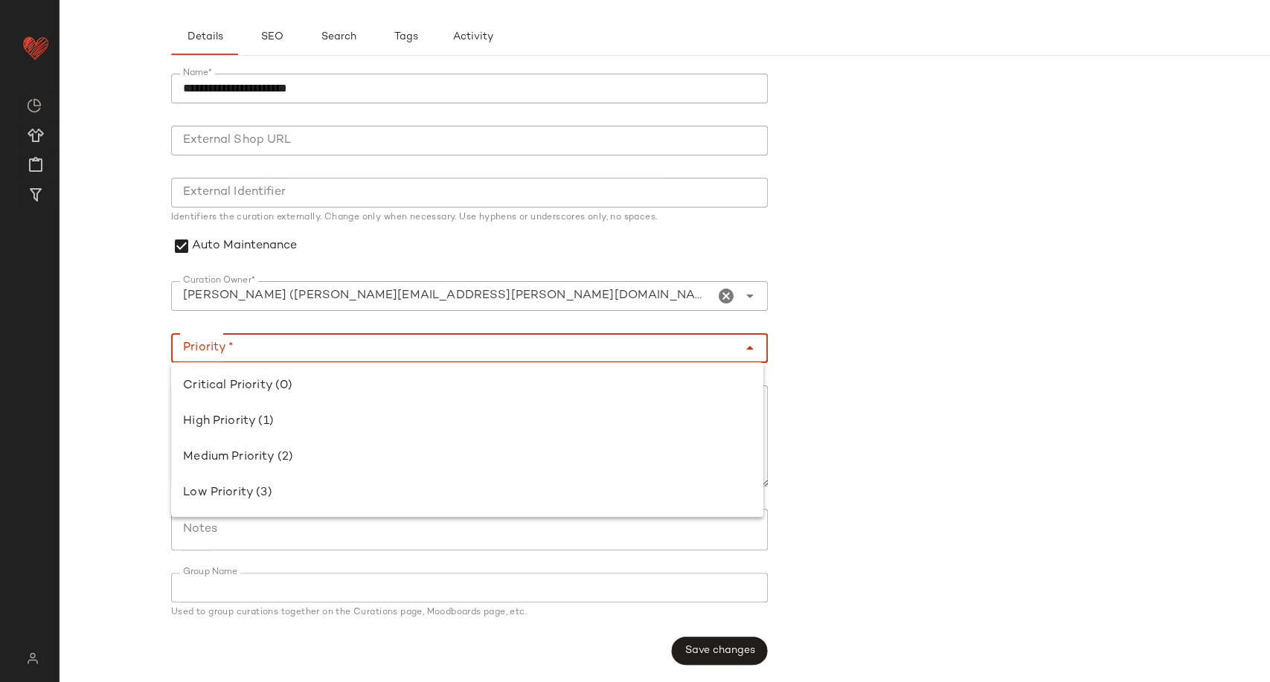
click at [206, 361] on body "**********" at bounding box center [635, 341] width 1270 height 682
click at [277, 385] on div "Critical Priority (0)" at bounding box center [467, 386] width 568 height 18
type input "**********"
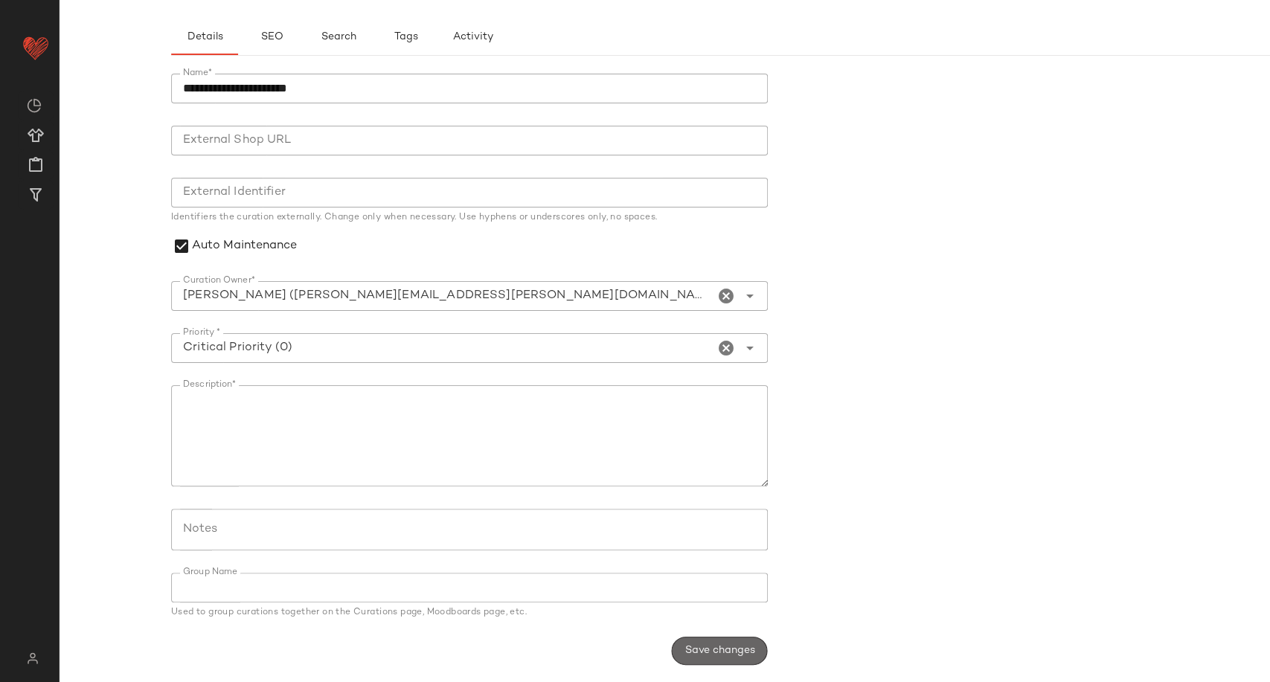
click at [708, 657] on button "Save changes" at bounding box center [719, 651] width 96 height 28
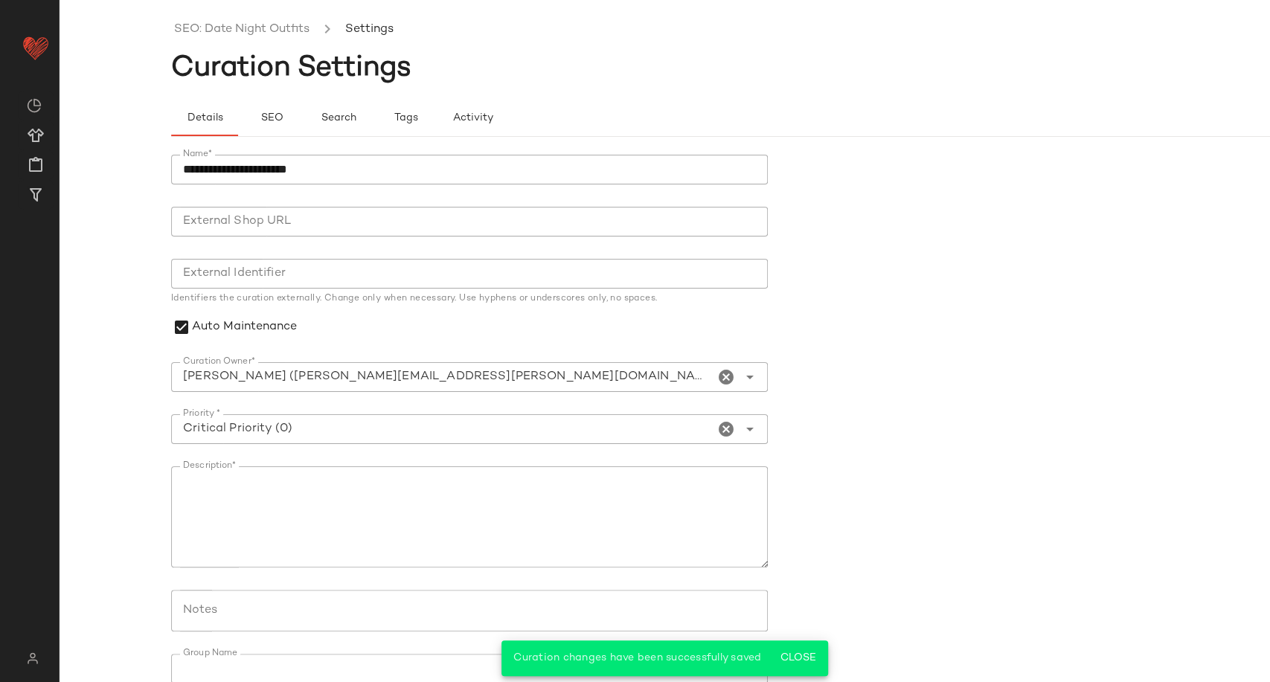
scroll to position [0, 0]
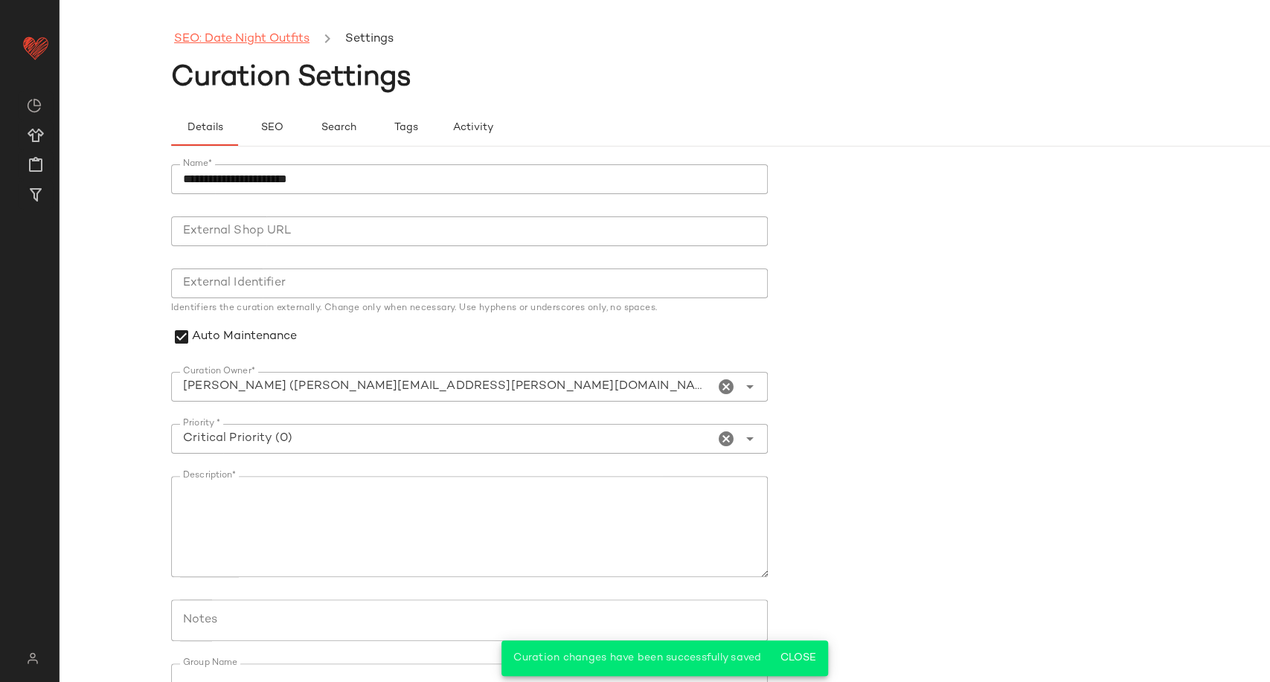
click at [210, 33] on link "SEO: Date Night Outfits" at bounding box center [241, 39] width 135 height 19
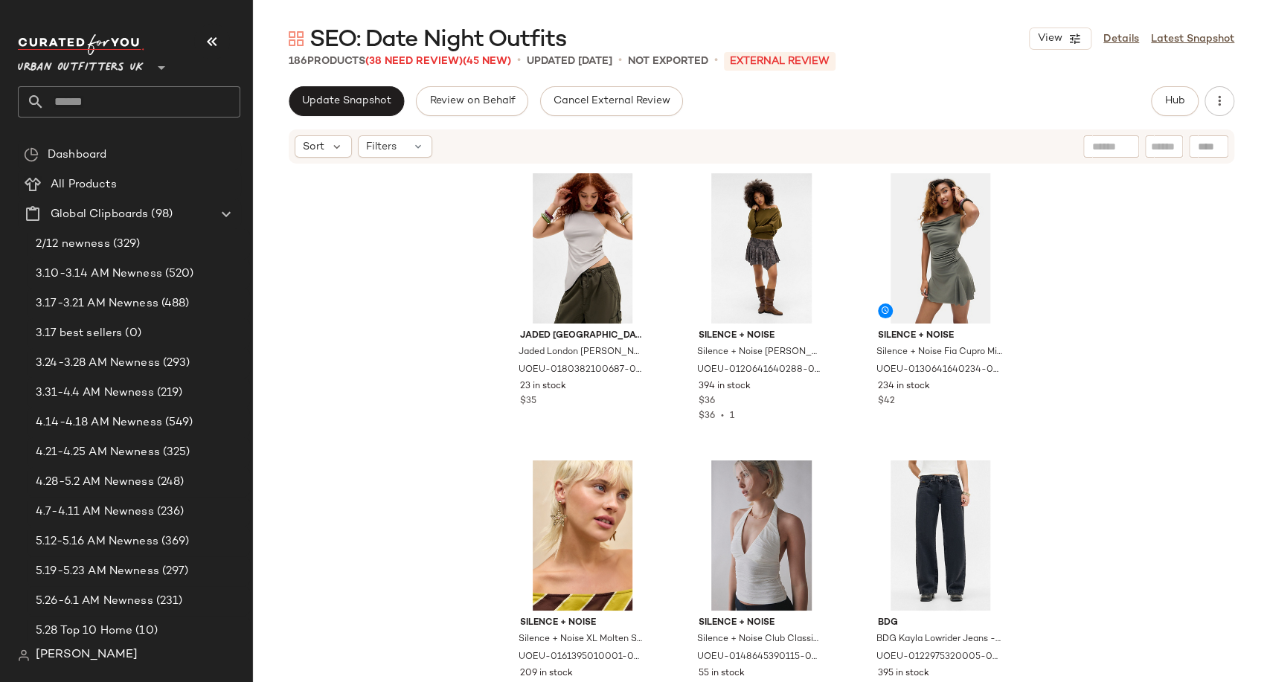
click at [391, 54] on span "SEO: Date Night Outfits" at bounding box center [437, 40] width 257 height 30
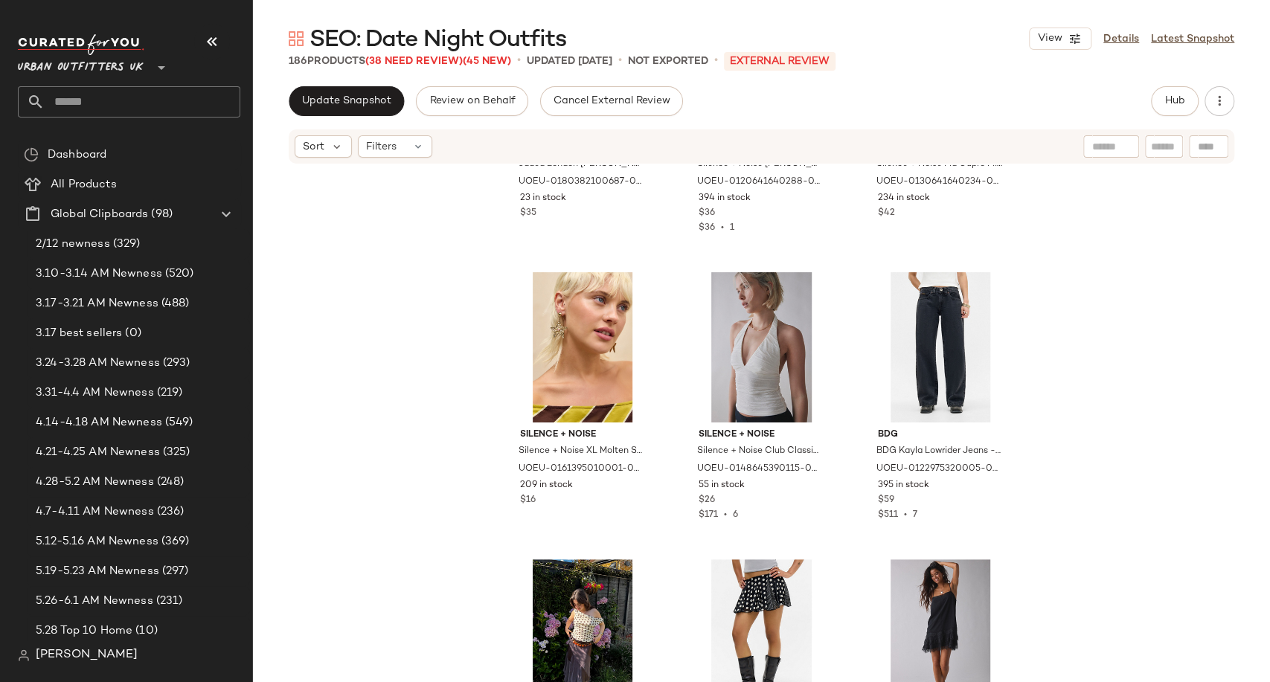
scroll to position [425, 0]
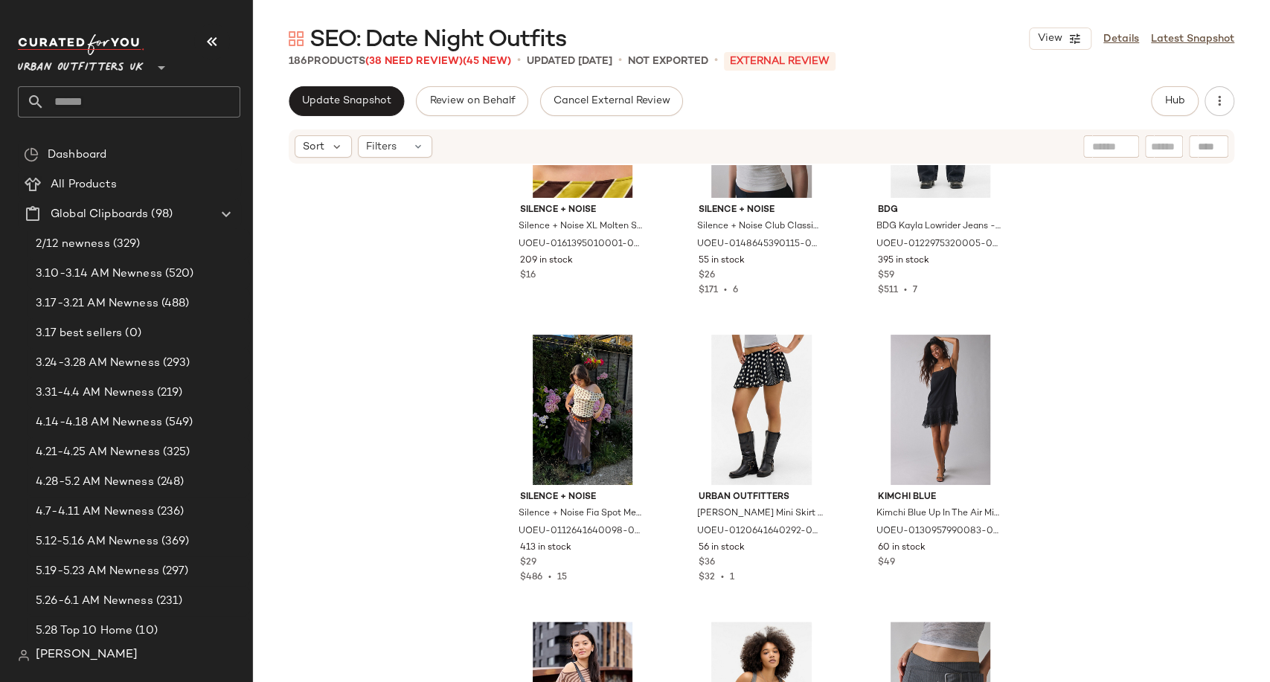
click at [411, 54] on span "SEO: Date Night Outfits" at bounding box center [437, 40] width 257 height 30
click at [411, 61] on span "(38 Need Review)" at bounding box center [413, 61] width 97 height 11
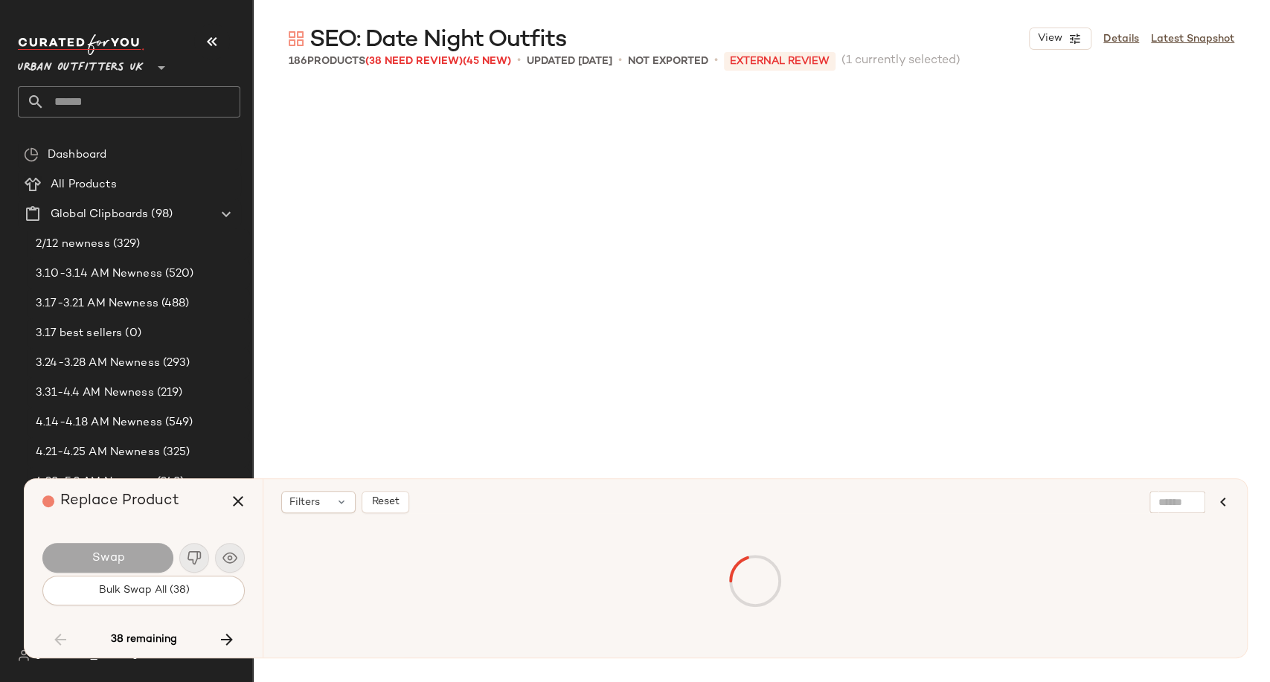
scroll to position [8900, 0]
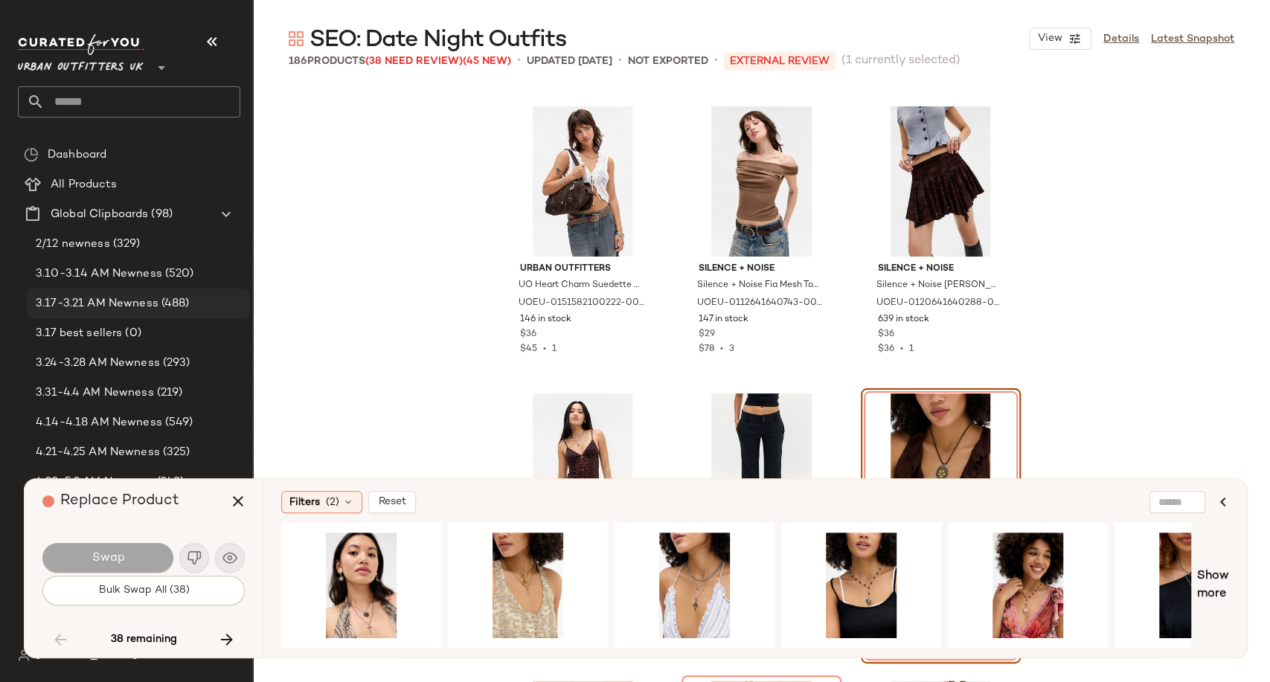
click at [113, 309] on span "3.17-3.21 AM Newness" at bounding box center [97, 303] width 123 height 17
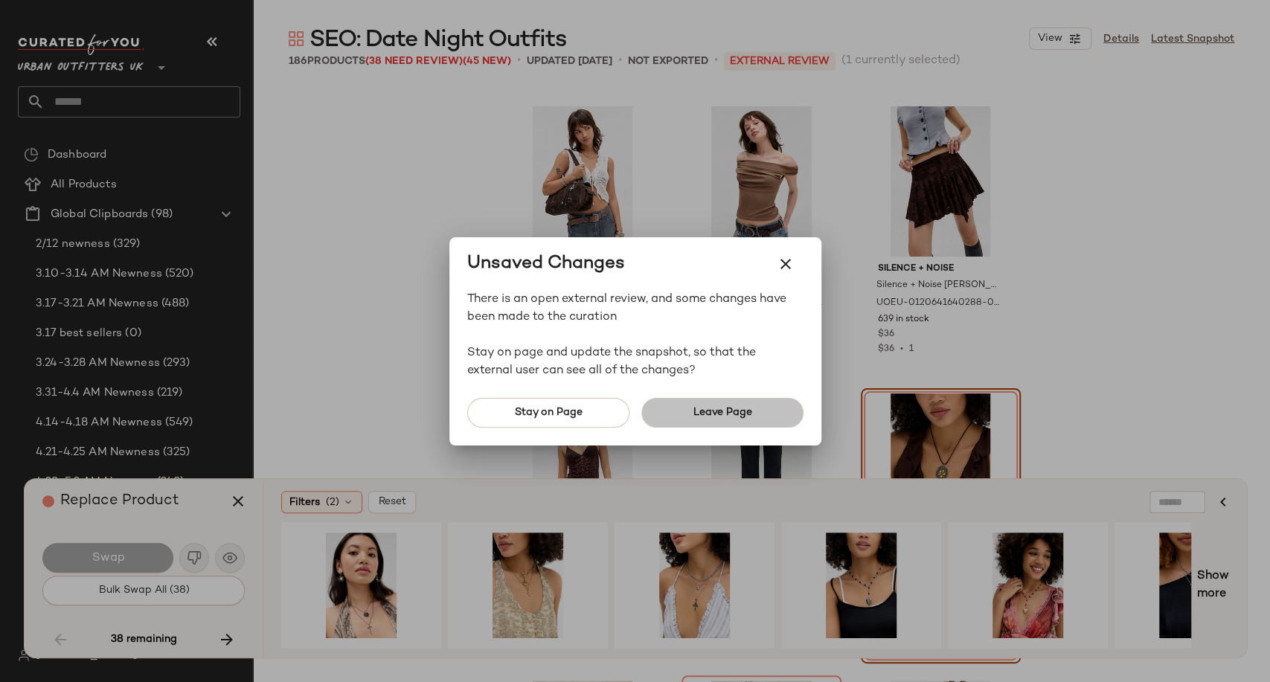
click at [714, 424] on button "Leave Page" at bounding box center [722, 413] width 162 height 30
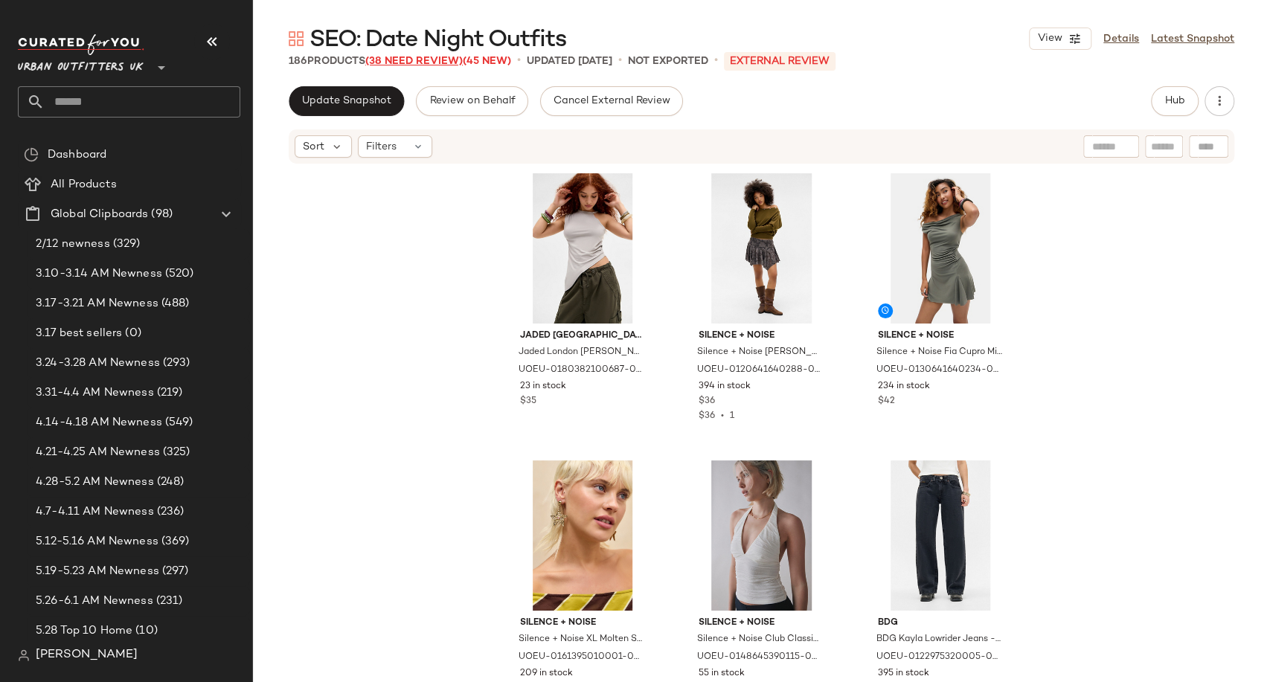
click at [440, 58] on span "(38 Need Review)" at bounding box center [413, 61] width 97 height 11
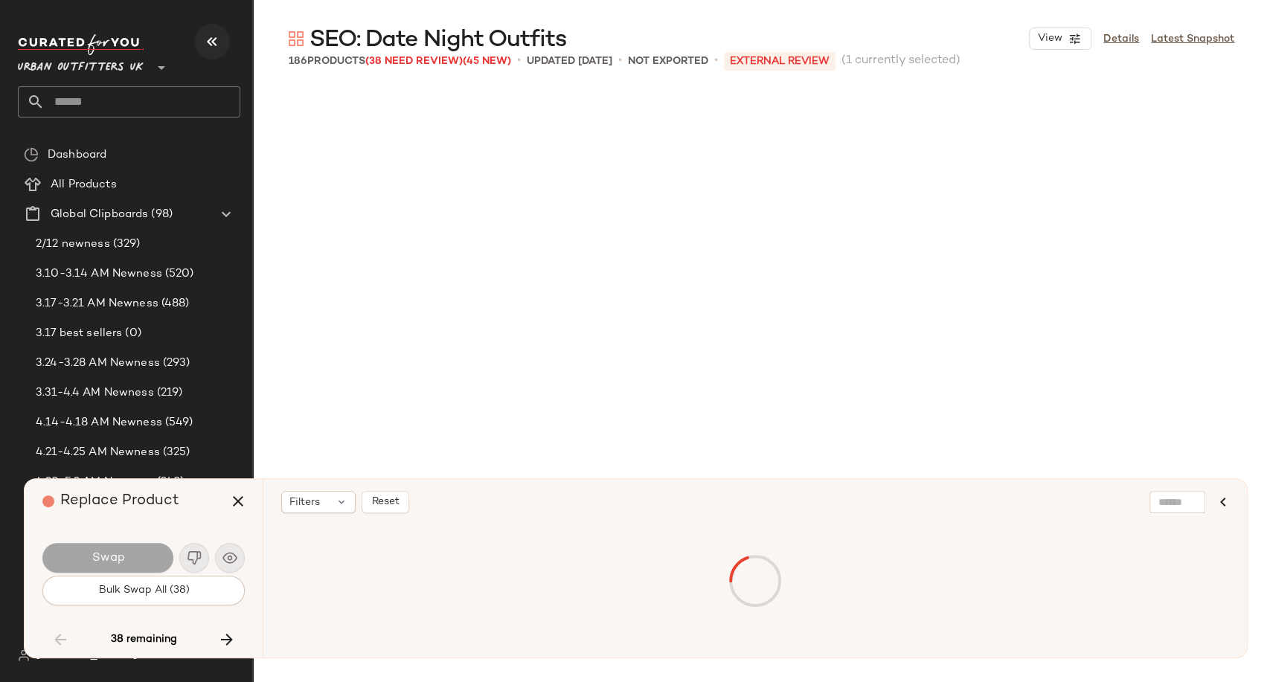
scroll to position [8900, 0]
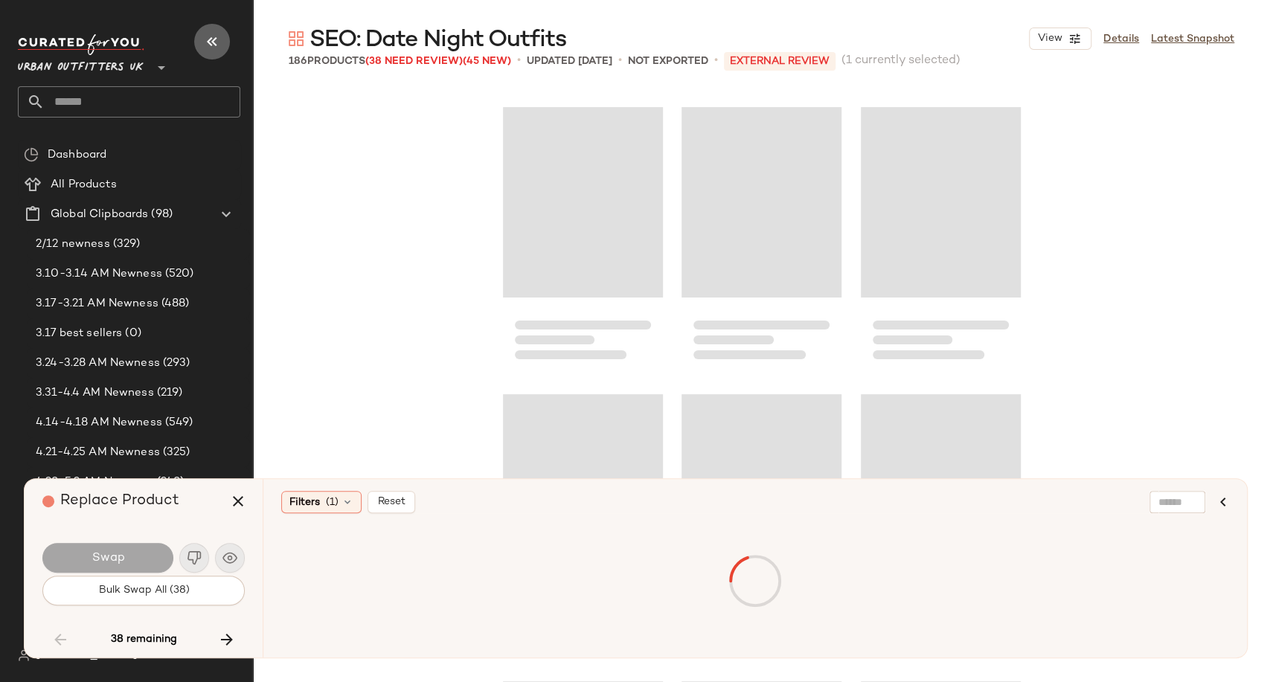
click at [210, 39] on icon "button" at bounding box center [212, 42] width 18 height 18
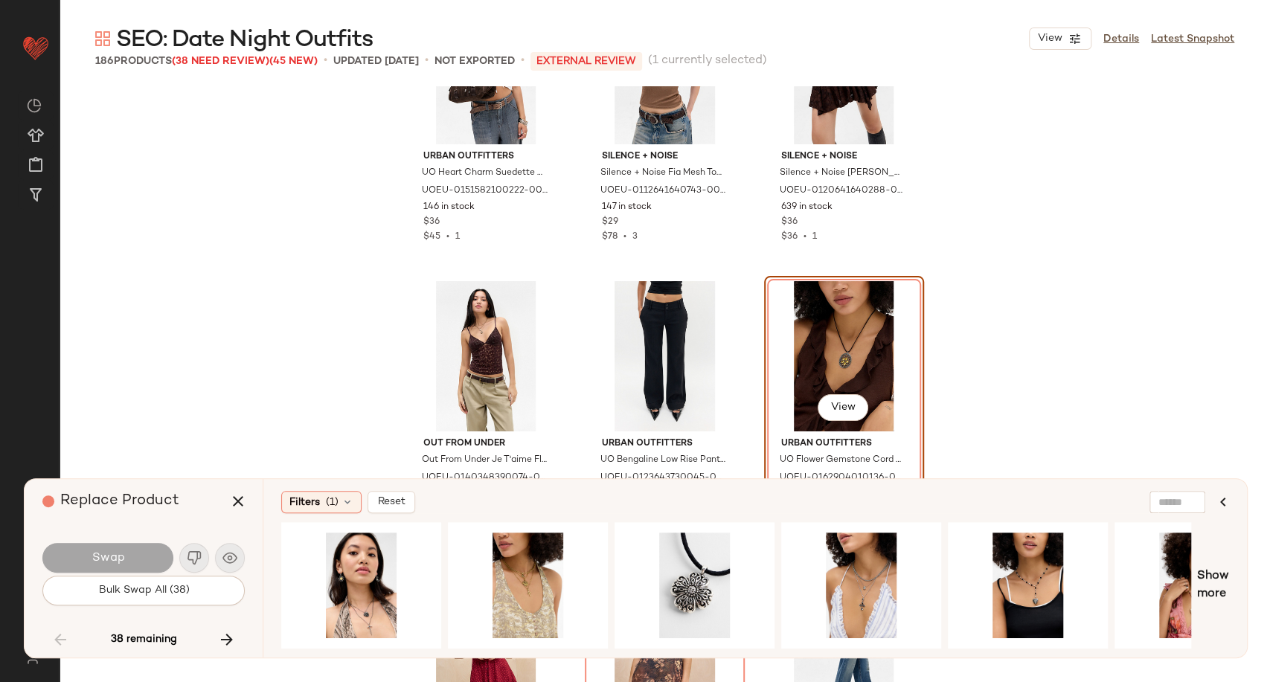
scroll to position [9065, 0]
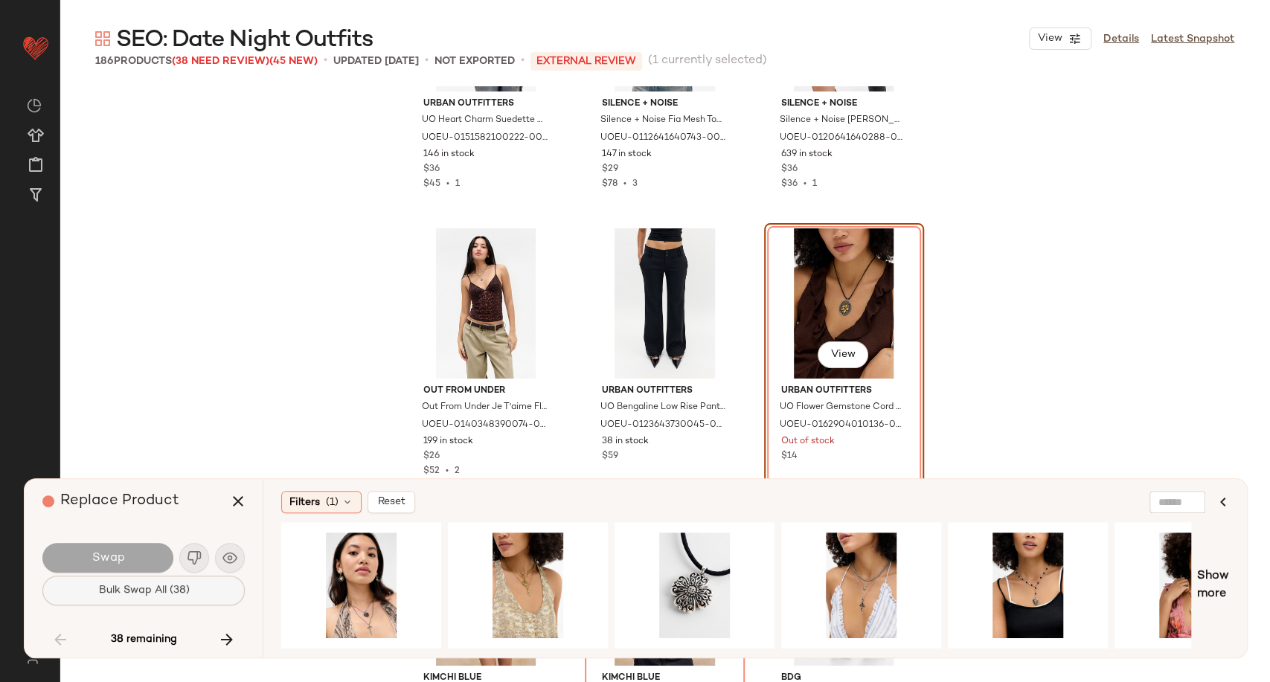
click at [196, 585] on button "Bulk Swap All (38)" at bounding box center [143, 591] width 202 height 30
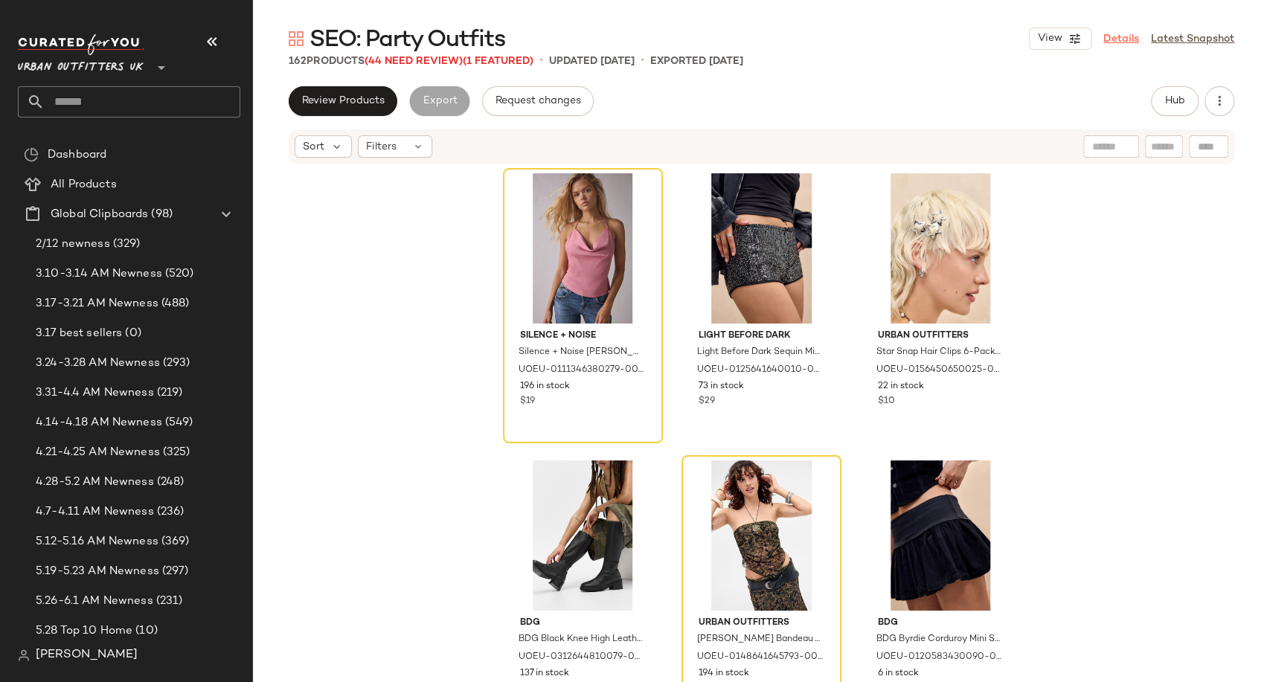
click at [1130, 38] on link "Details" at bounding box center [1121, 39] width 36 height 16
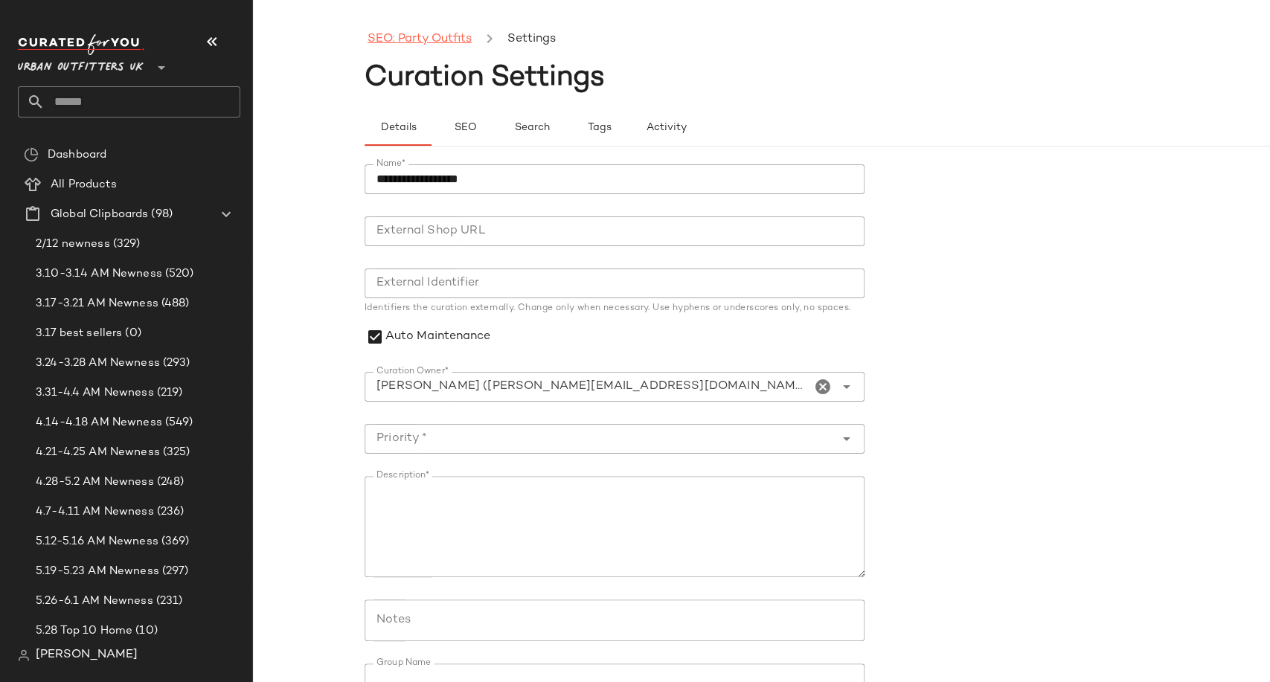
click at [442, 34] on link "SEO: Party Outfits" at bounding box center [419, 39] width 104 height 19
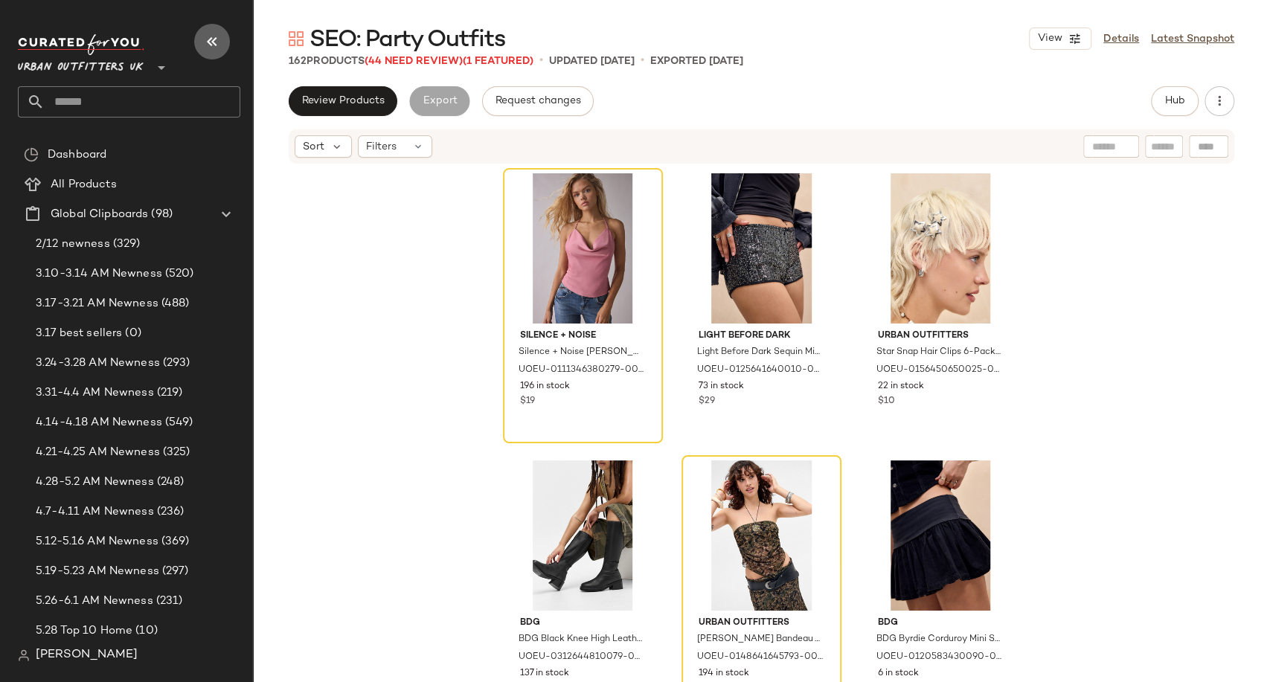
click at [209, 45] on icon "button" at bounding box center [212, 42] width 18 height 18
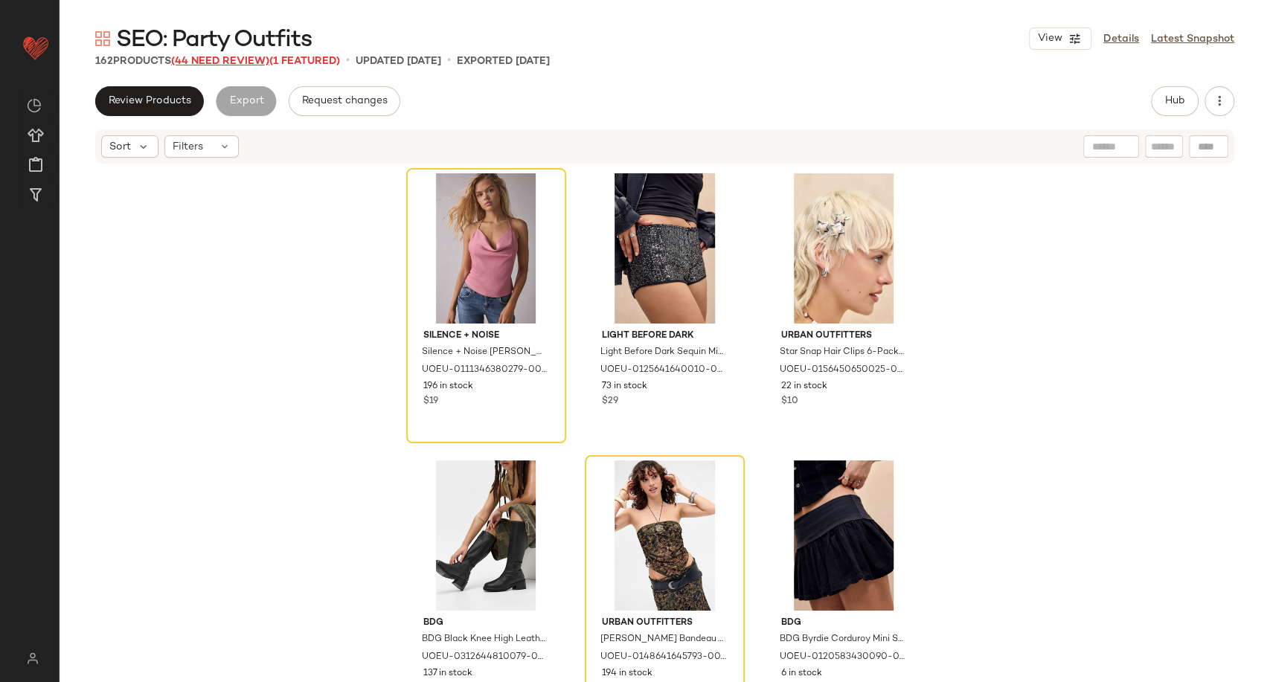
click at [250, 58] on span "(44 Need Review)" at bounding box center [220, 61] width 98 height 11
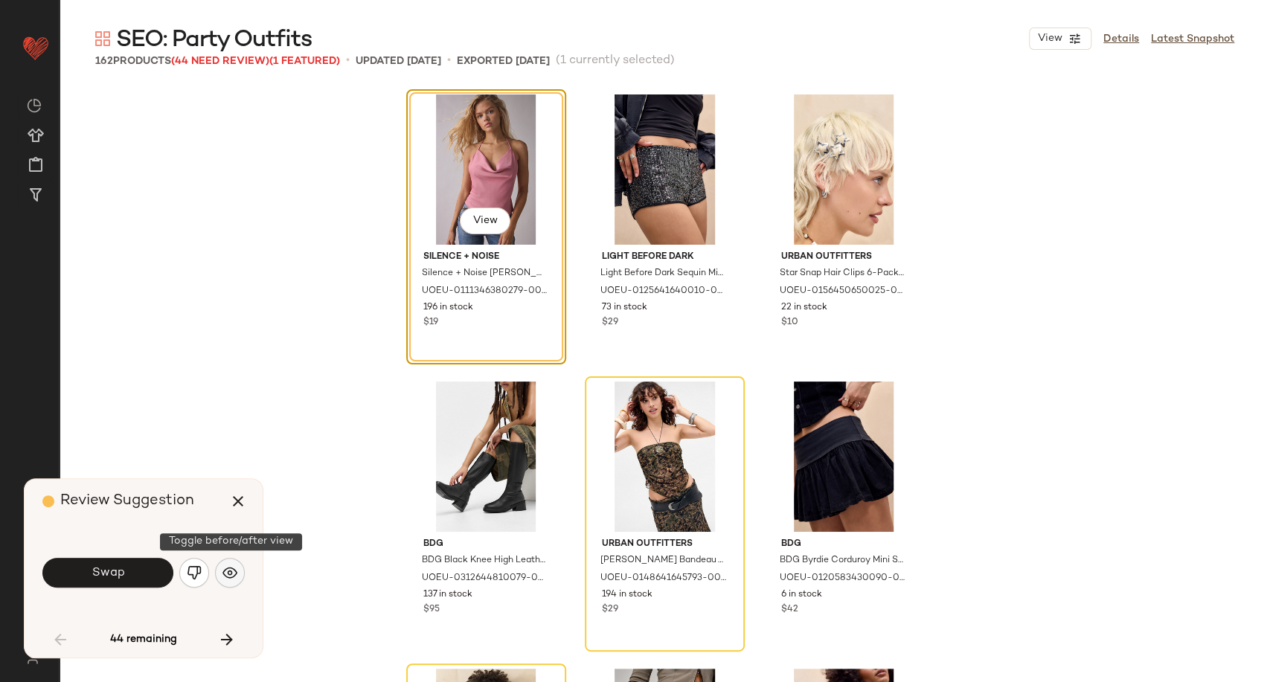
click at [238, 561] on button "button" at bounding box center [230, 573] width 30 height 30
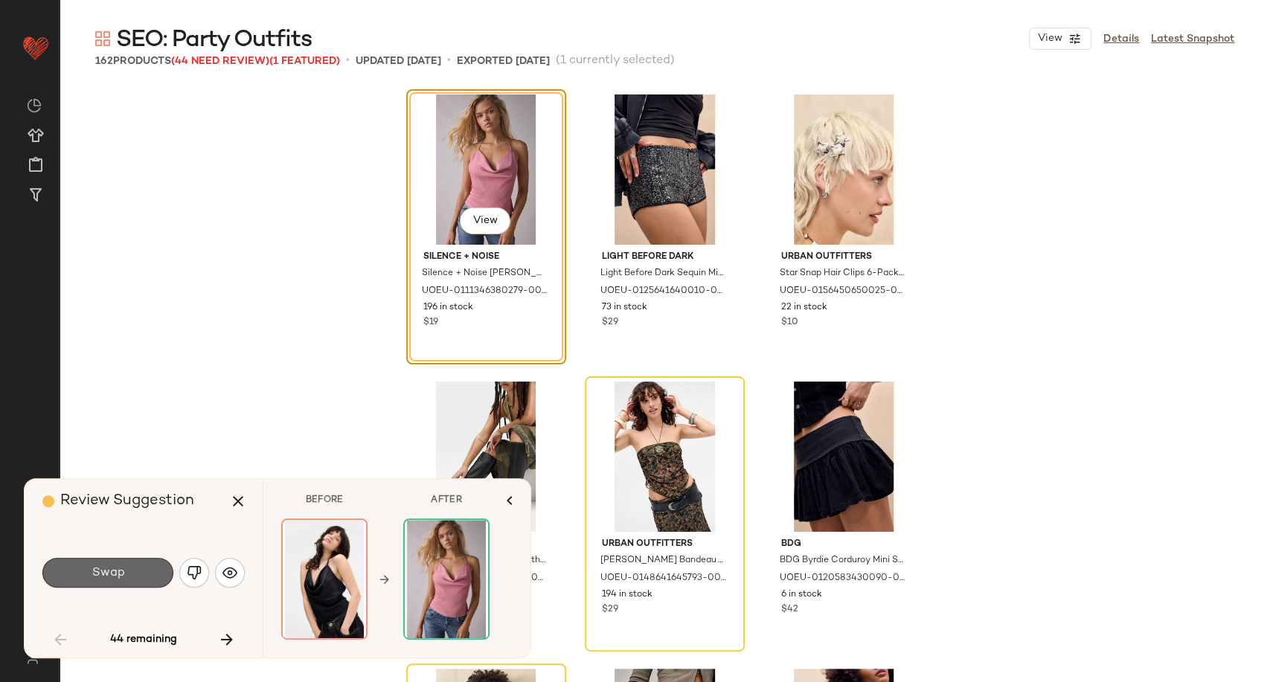
click at [109, 571] on span "Swap" at bounding box center [107, 573] width 33 height 14
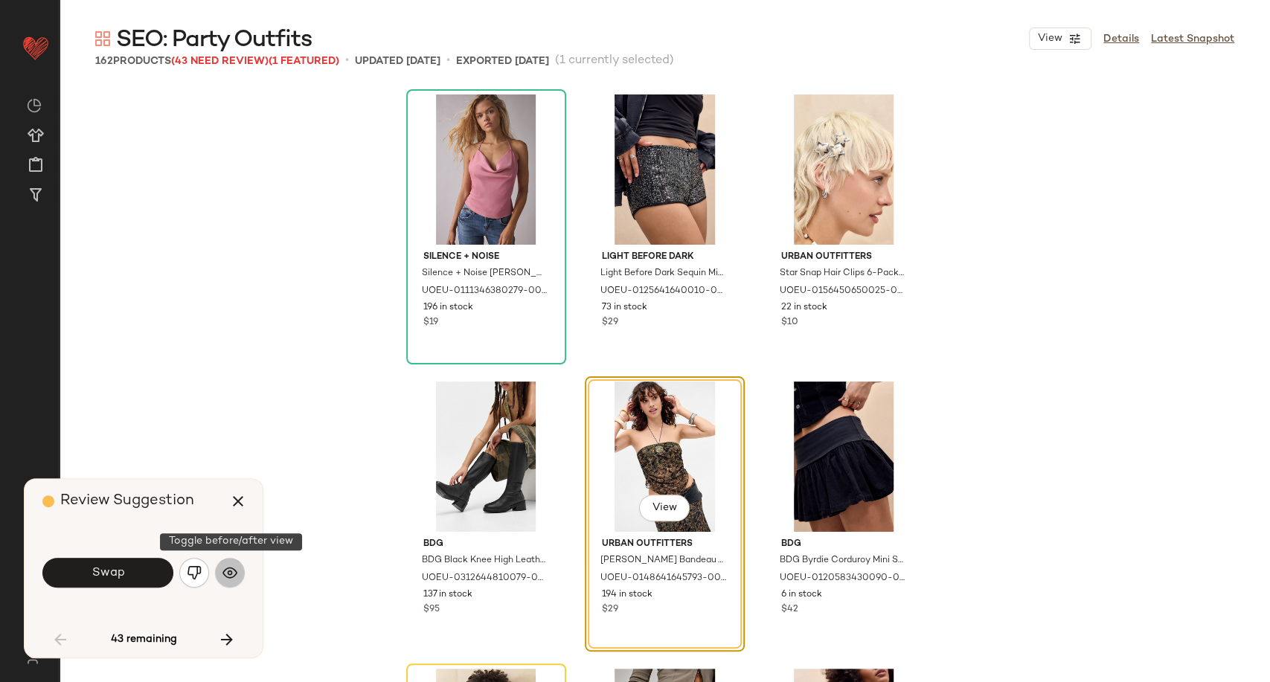
click at [233, 569] on img "button" at bounding box center [229, 572] width 15 height 15
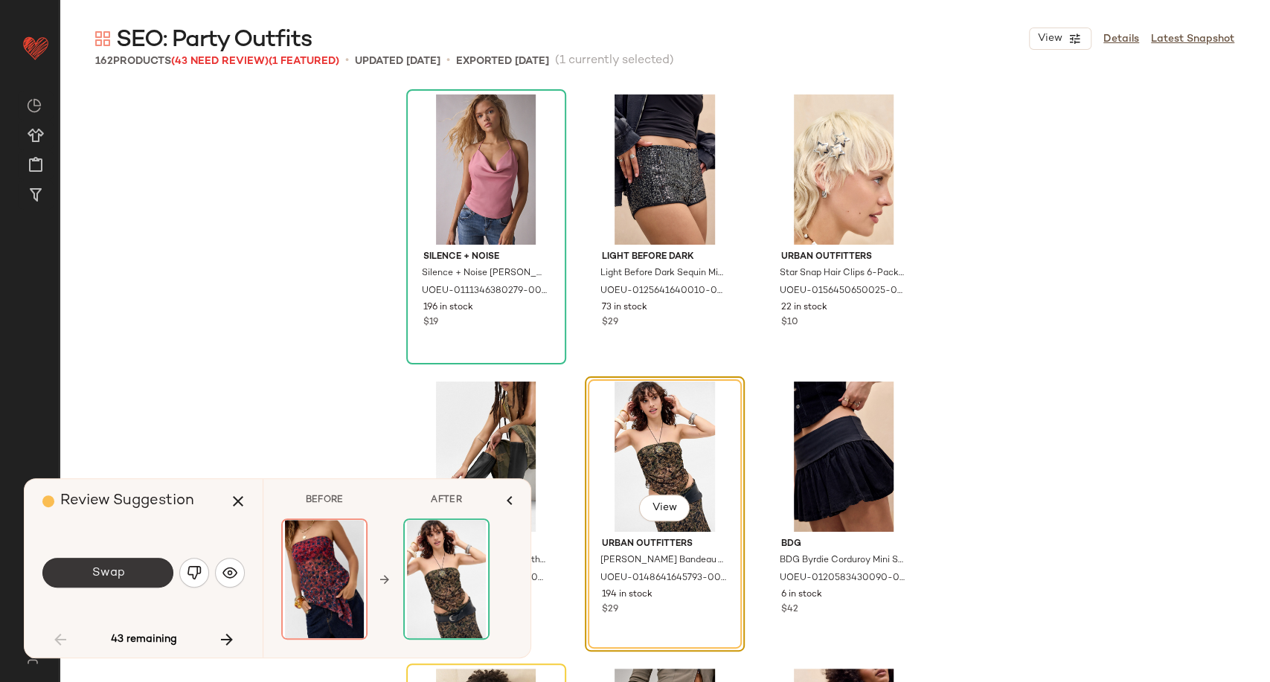
click at [107, 574] on span "Swap" at bounding box center [107, 573] width 33 height 14
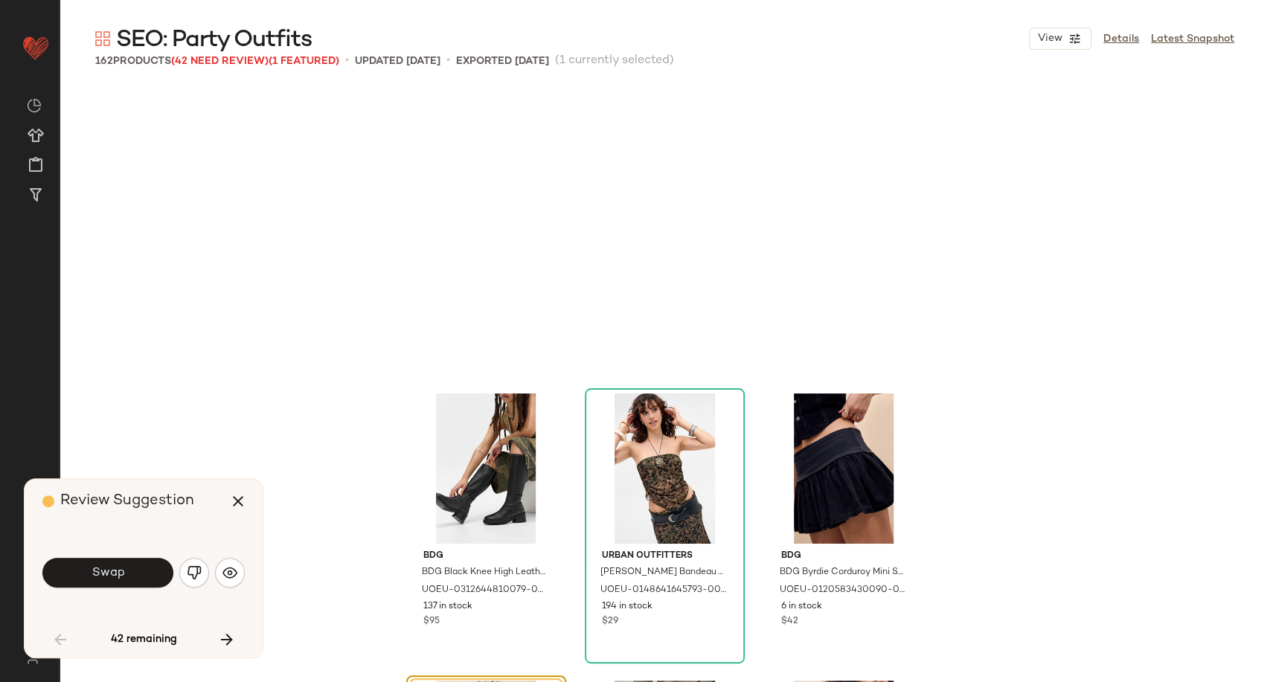
scroll to position [298, 0]
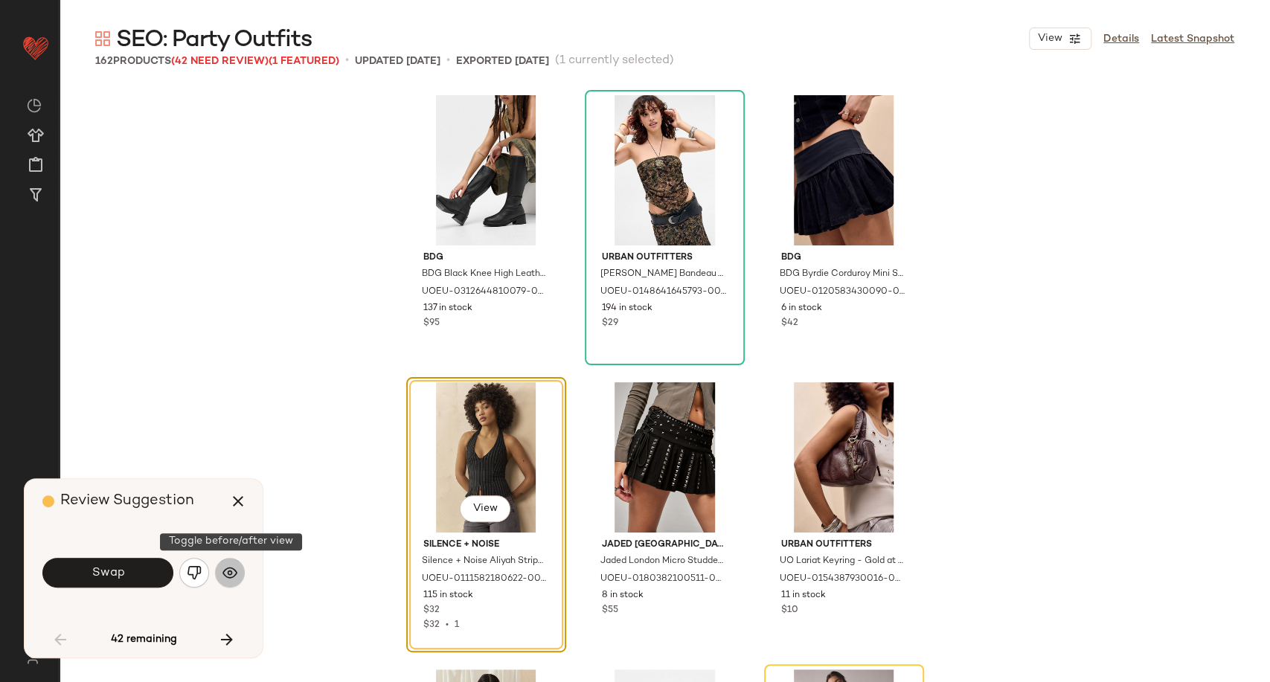
click at [237, 574] on img "button" at bounding box center [229, 572] width 15 height 15
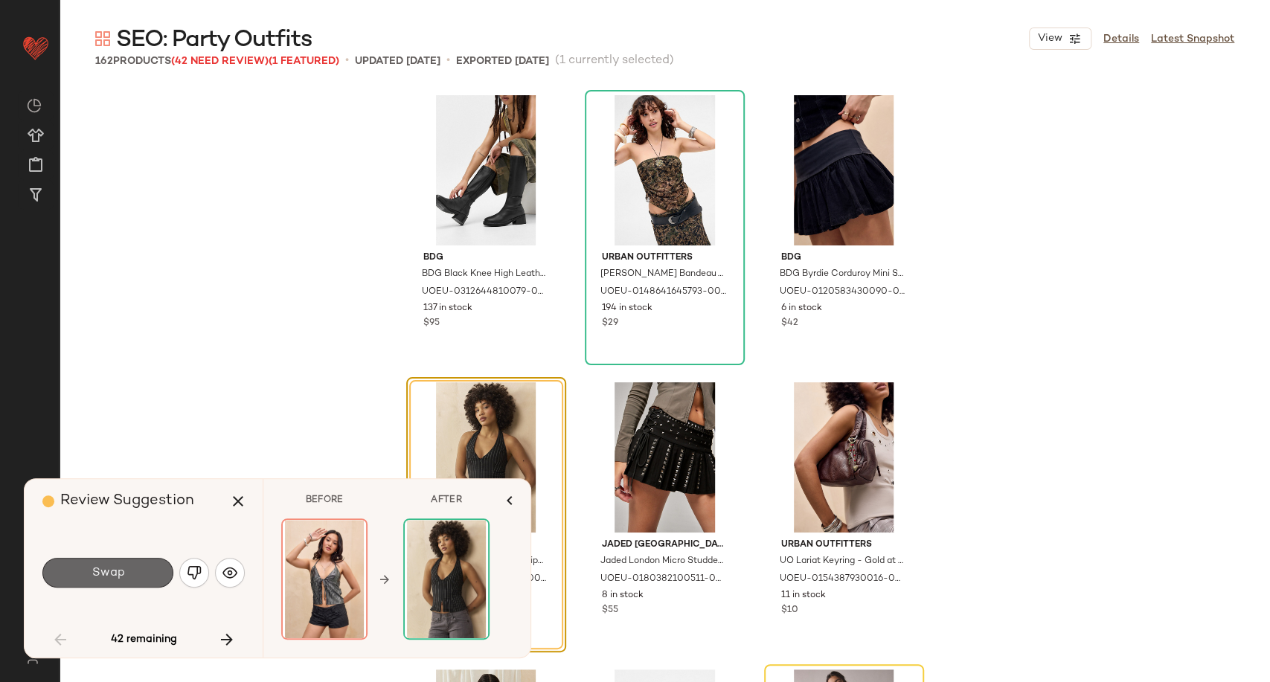
click at [116, 574] on span "Swap" at bounding box center [107, 573] width 33 height 14
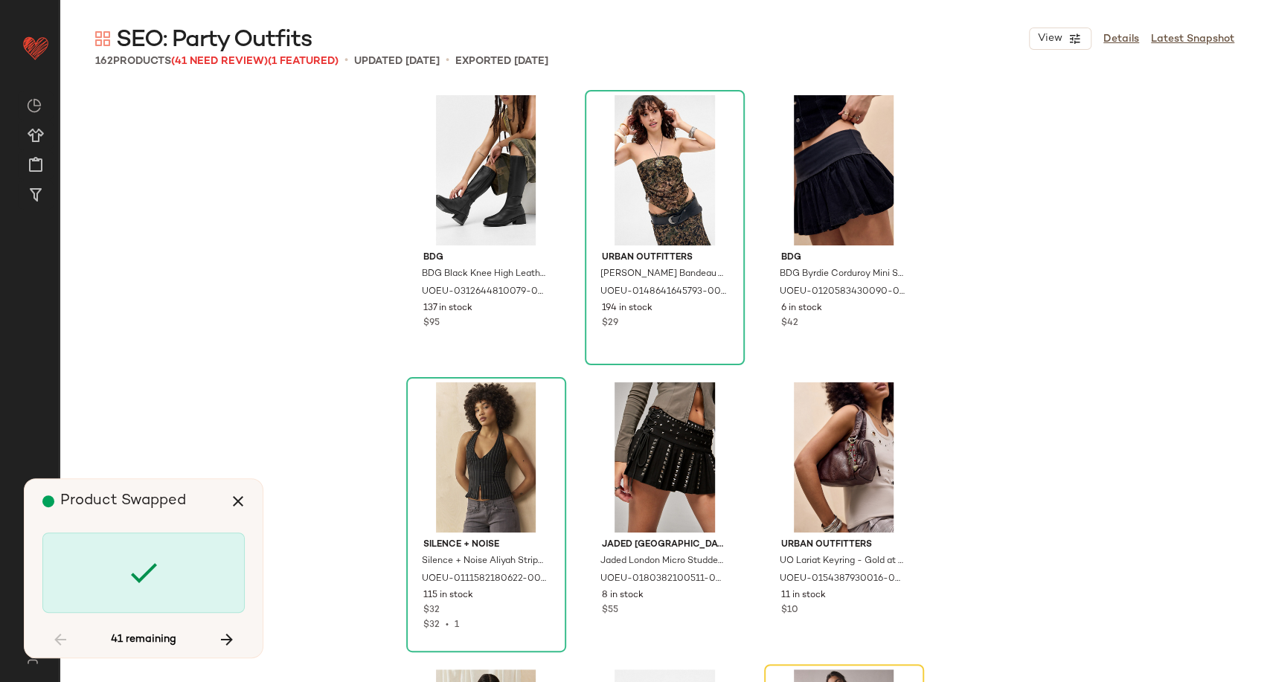
scroll to position [574, 0]
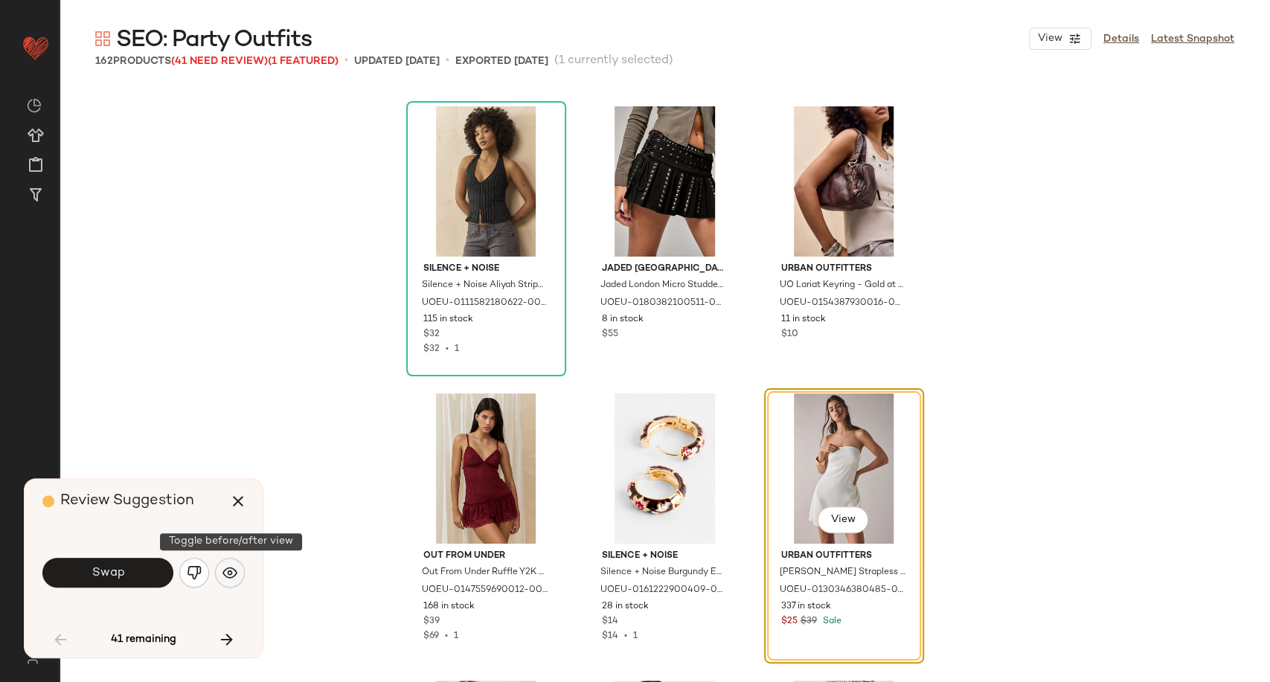
click at [240, 570] on button "button" at bounding box center [230, 573] width 30 height 30
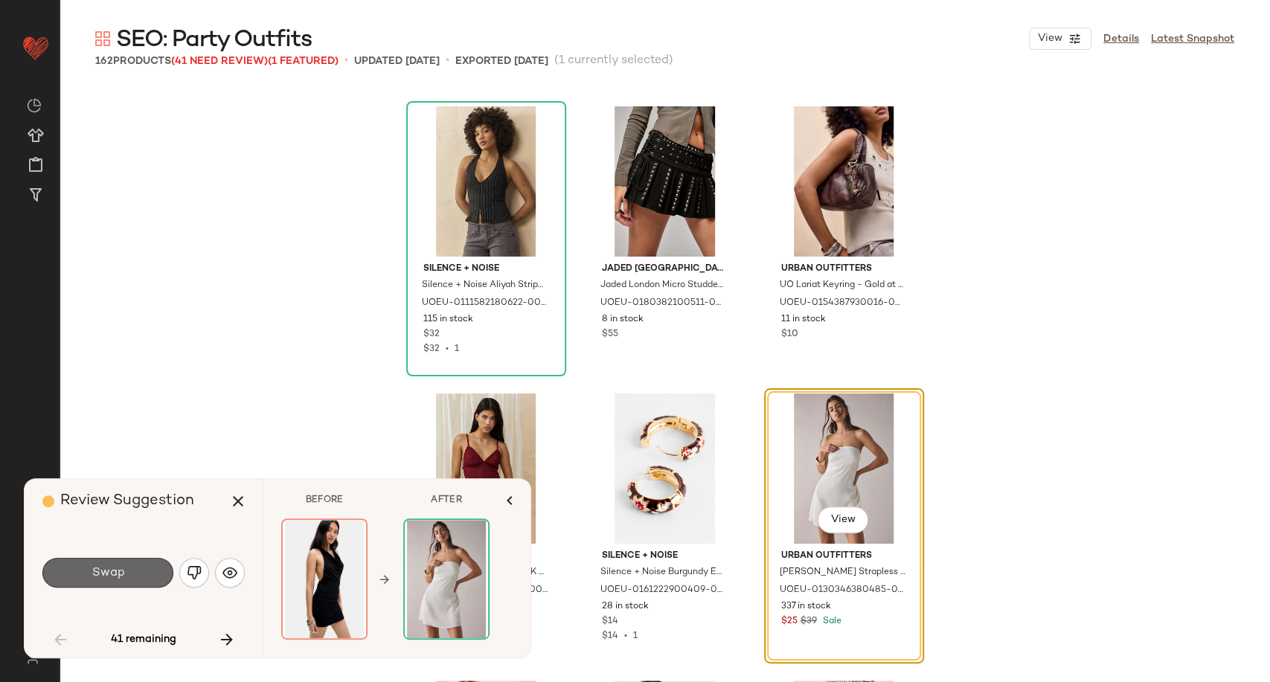
click at [103, 577] on span "Swap" at bounding box center [107, 573] width 33 height 14
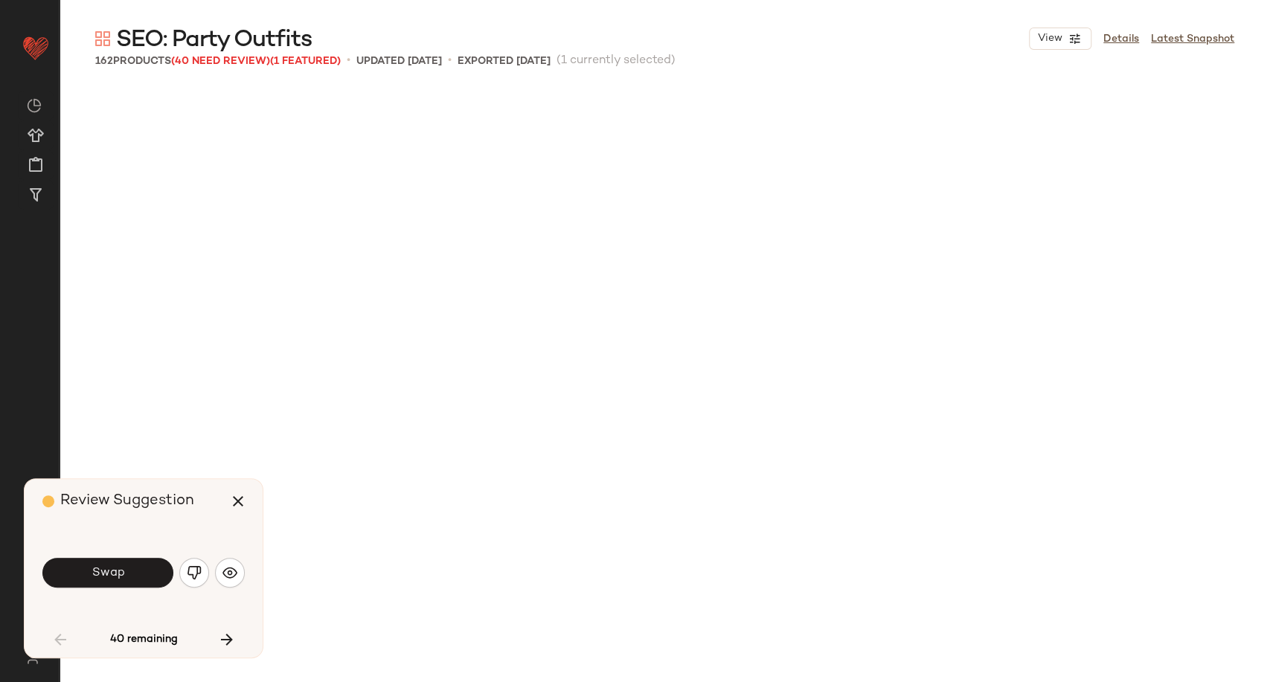
scroll to position [1435, 0]
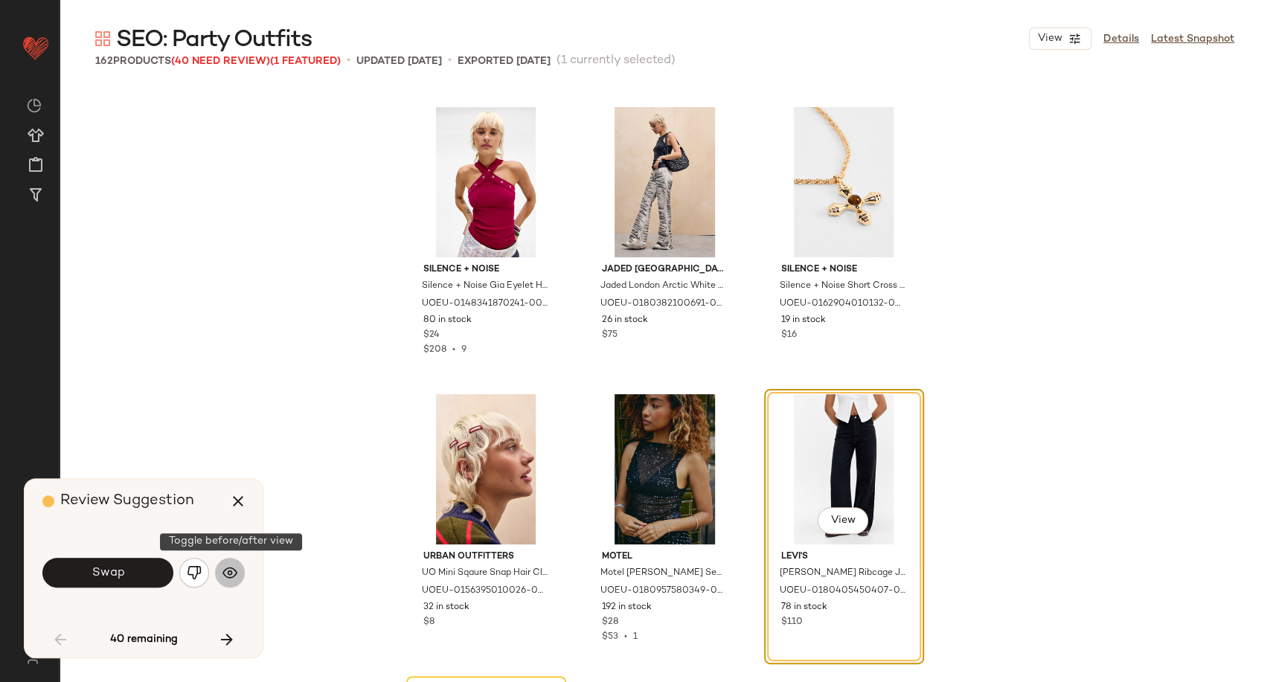
click at [238, 571] on button "button" at bounding box center [230, 573] width 30 height 30
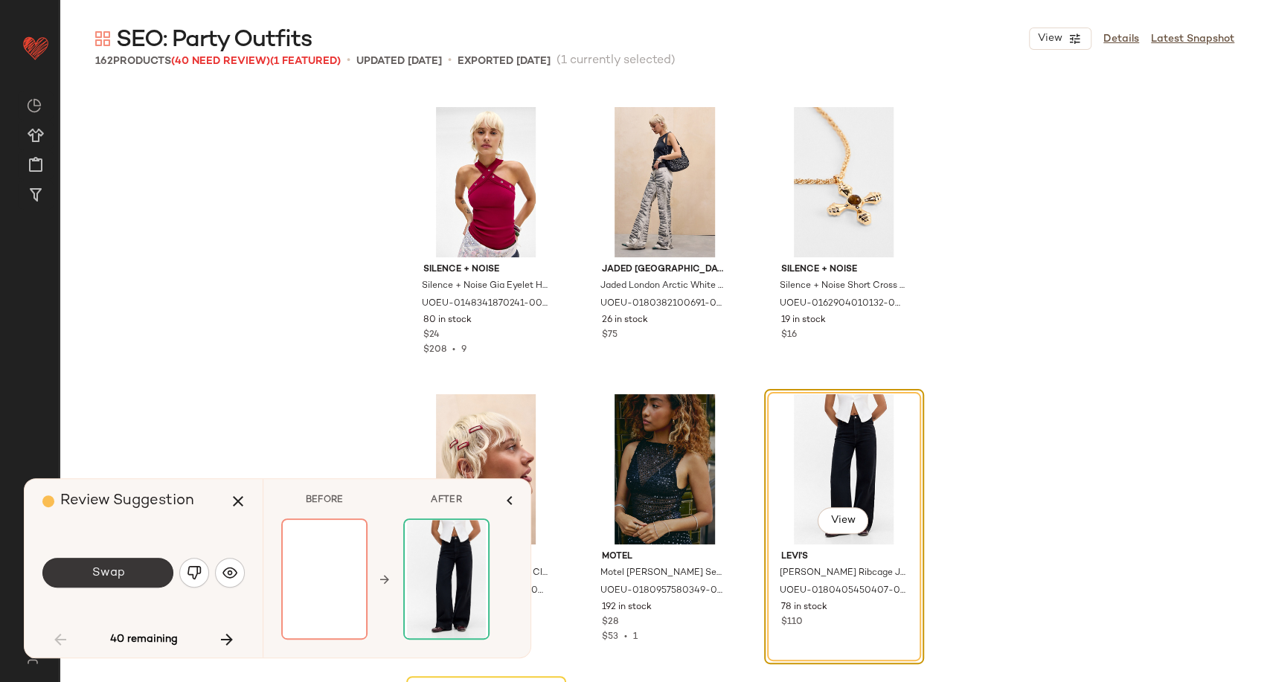
click at [85, 573] on button "Swap" at bounding box center [107, 573] width 131 height 30
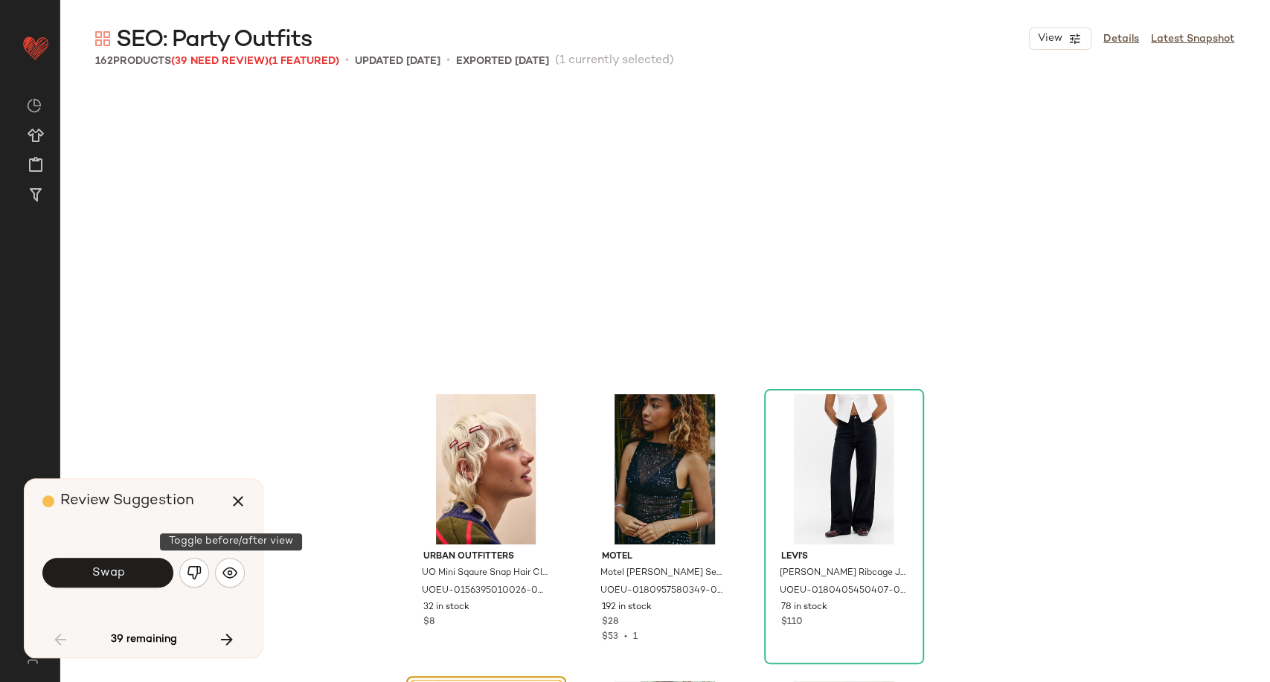
scroll to position [1723, 0]
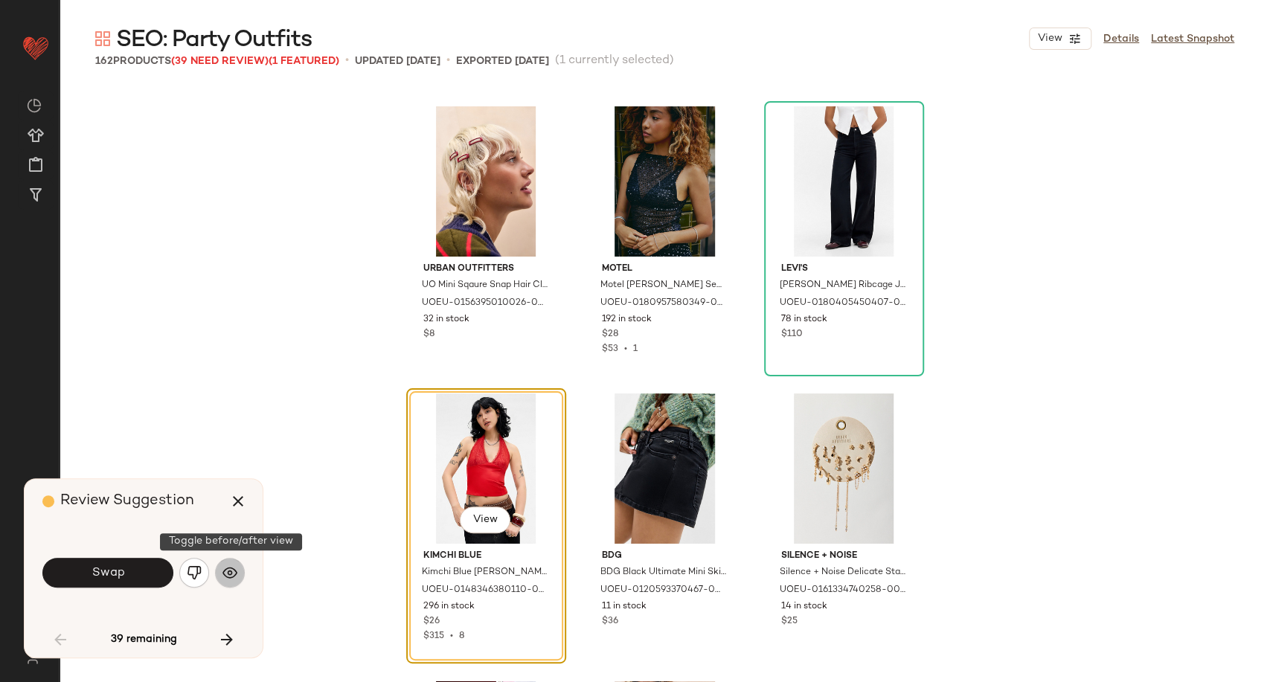
click at [242, 570] on button "button" at bounding box center [230, 573] width 30 height 30
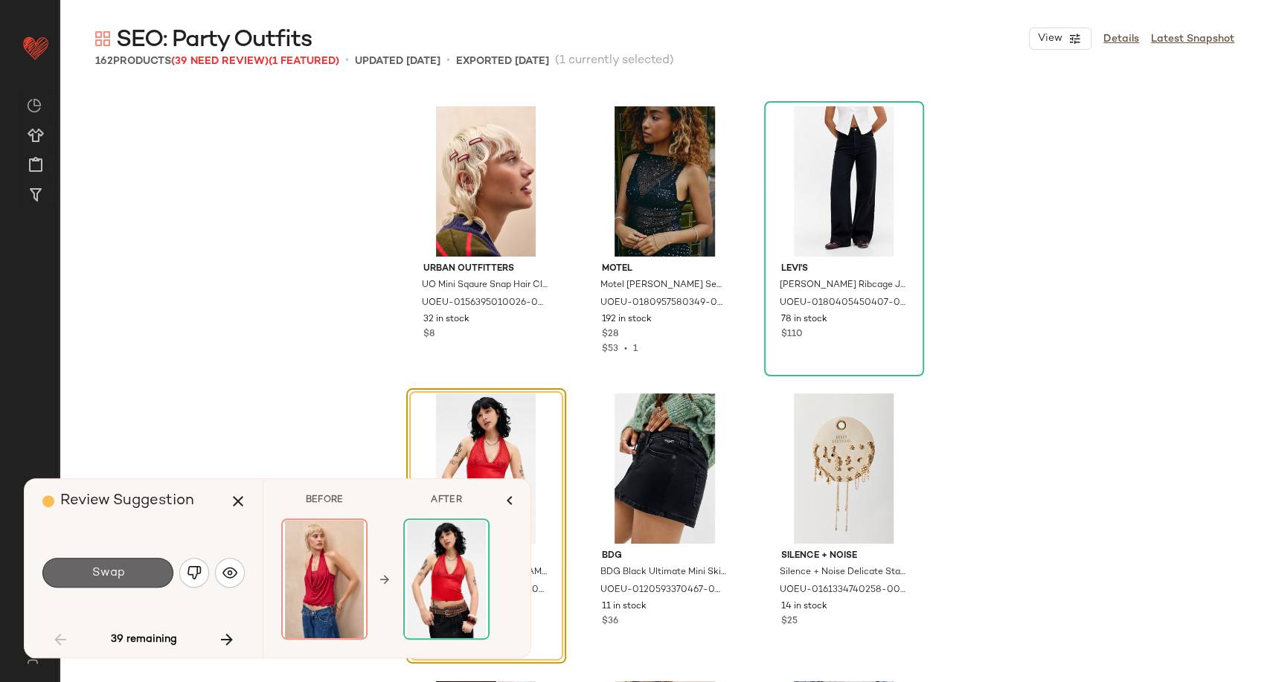
click at [113, 570] on span "Swap" at bounding box center [107, 573] width 33 height 14
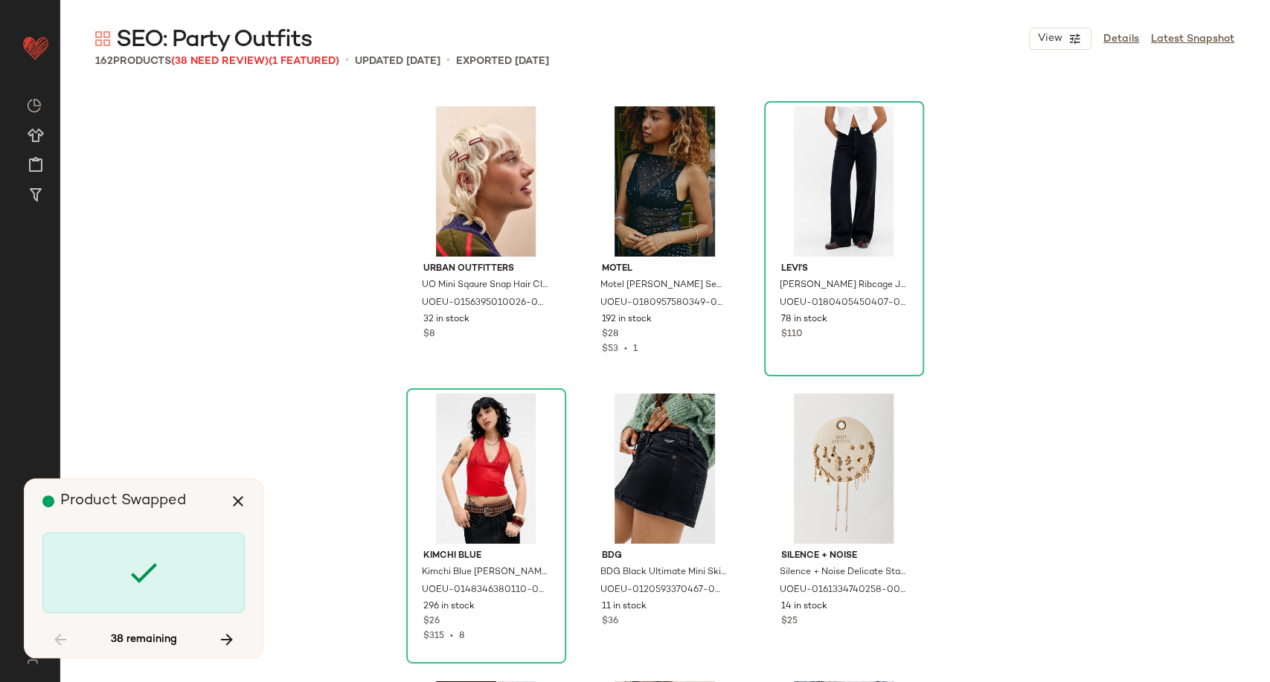
scroll to position [2297, 0]
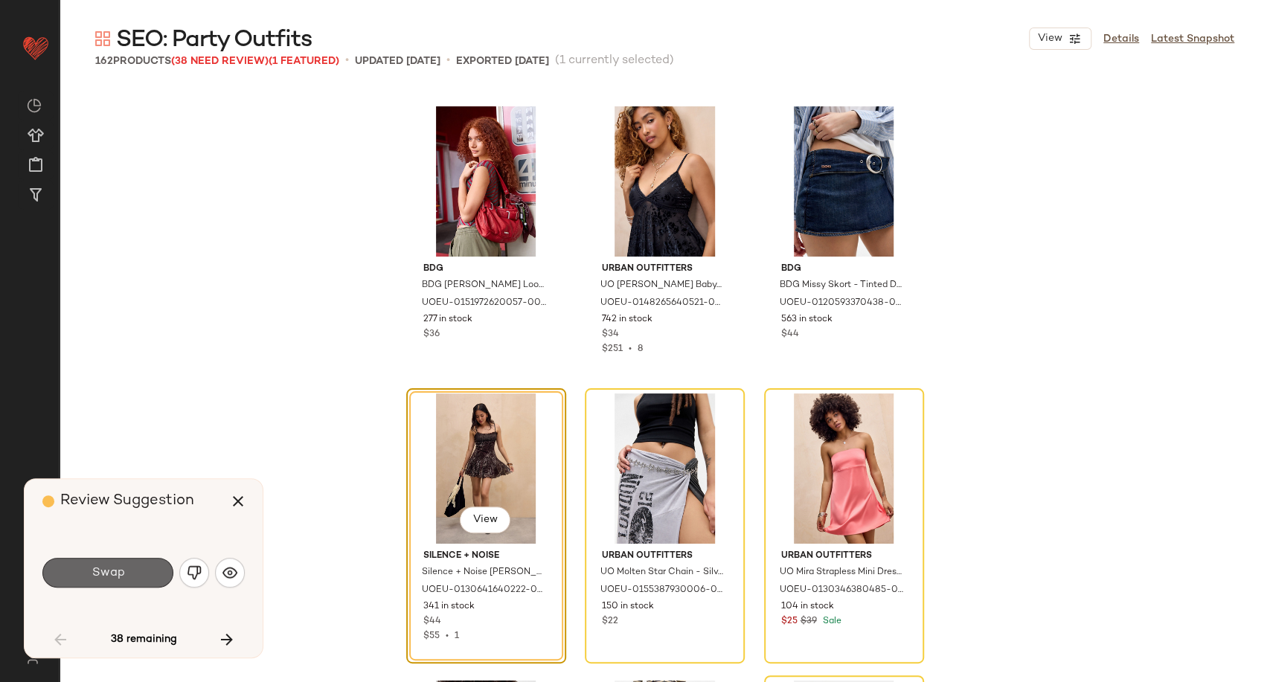
click at [113, 570] on span "Swap" at bounding box center [107, 573] width 33 height 14
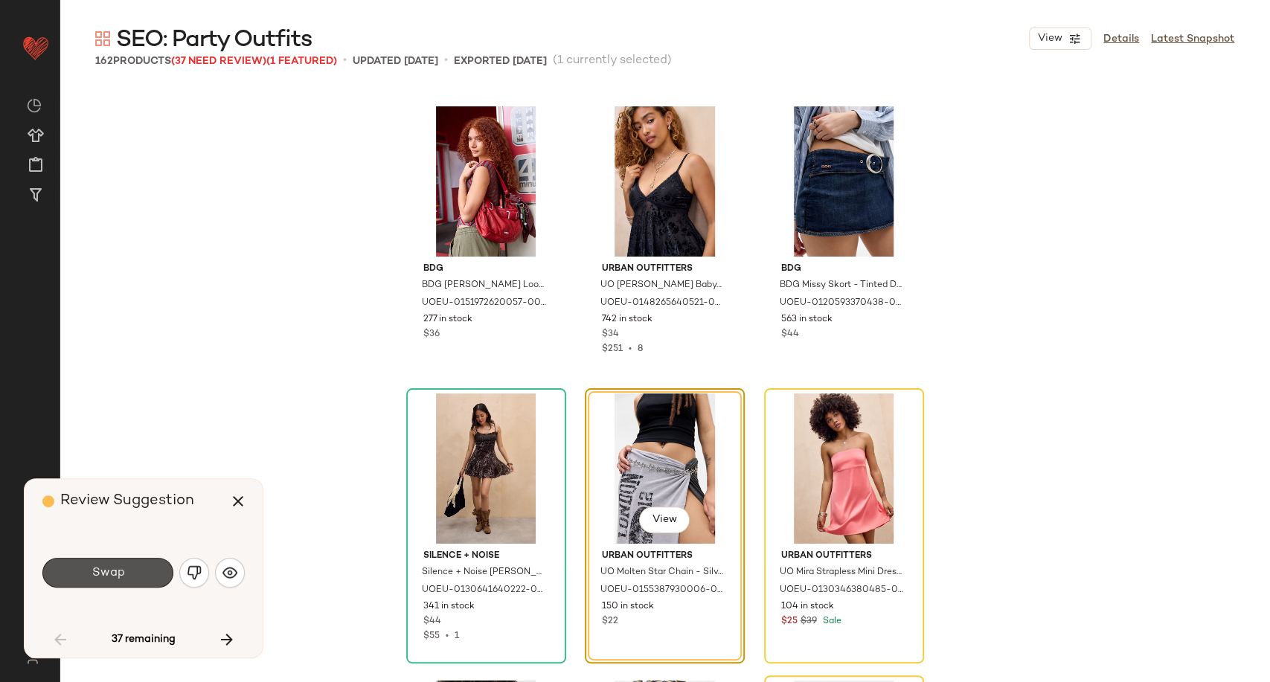
click at [113, 570] on span "Swap" at bounding box center [107, 573] width 33 height 14
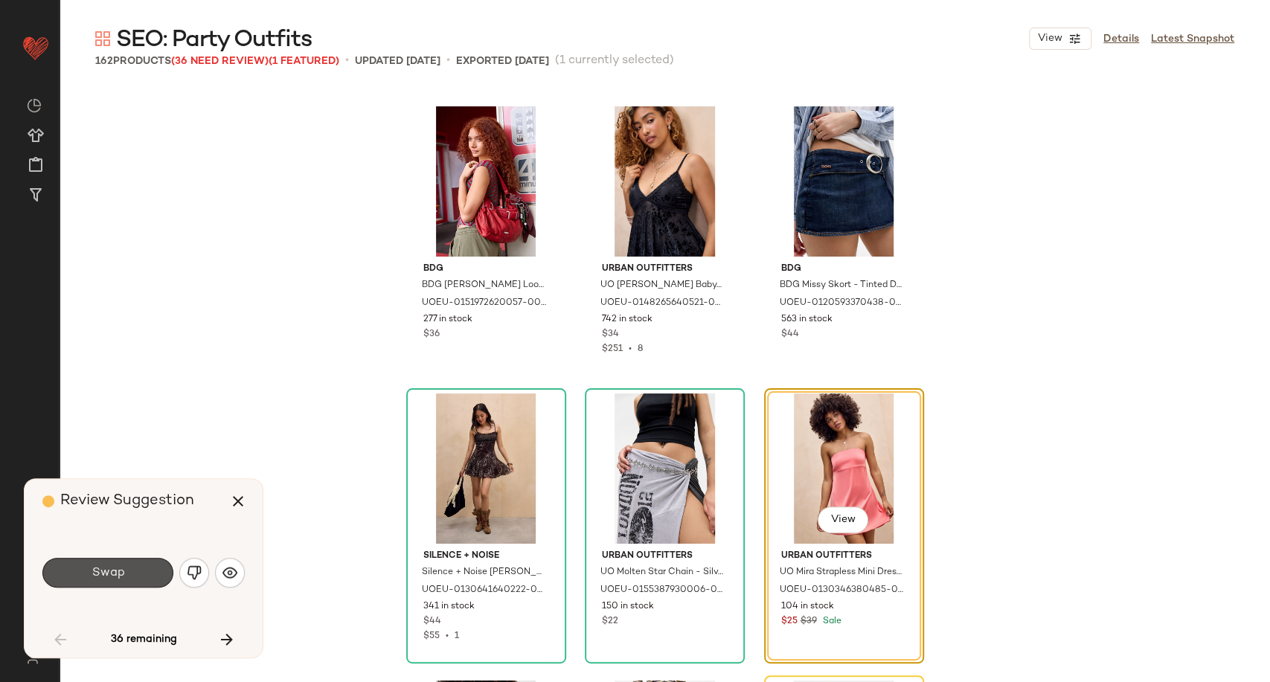
click at [113, 570] on span "Swap" at bounding box center [107, 573] width 33 height 14
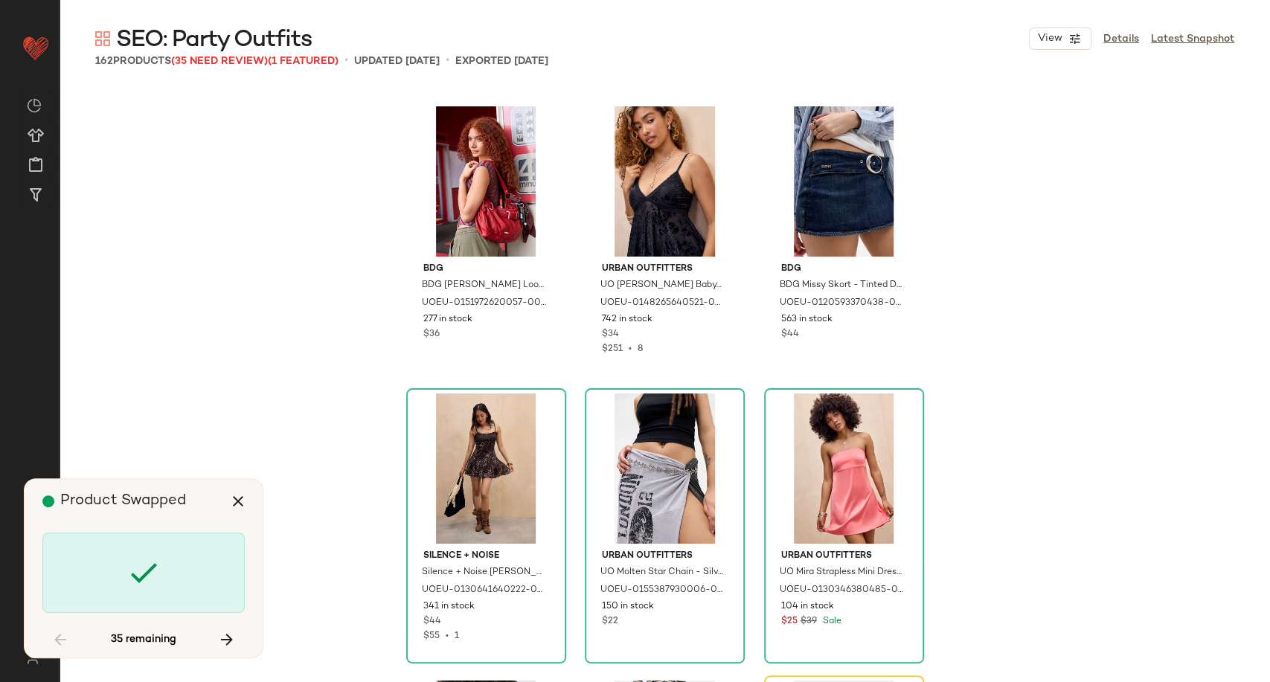
scroll to position [2583, 0]
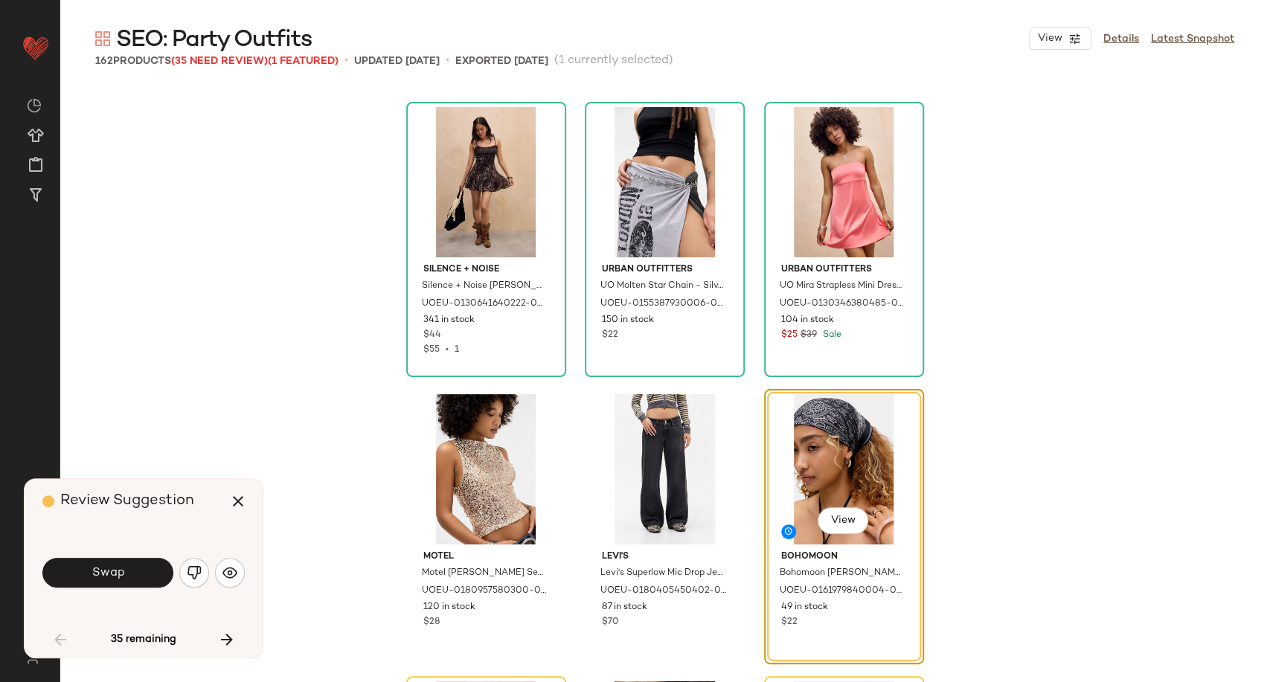
click at [113, 570] on span "Swap" at bounding box center [107, 573] width 33 height 14
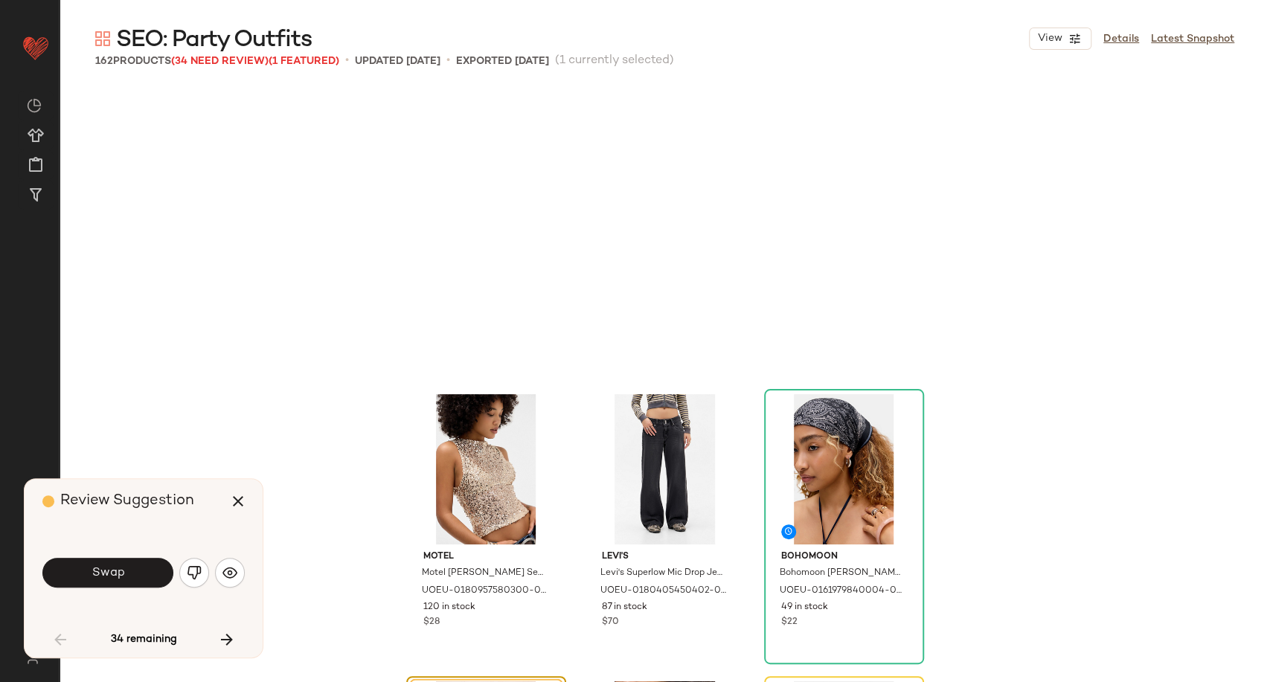
scroll to position [2871, 0]
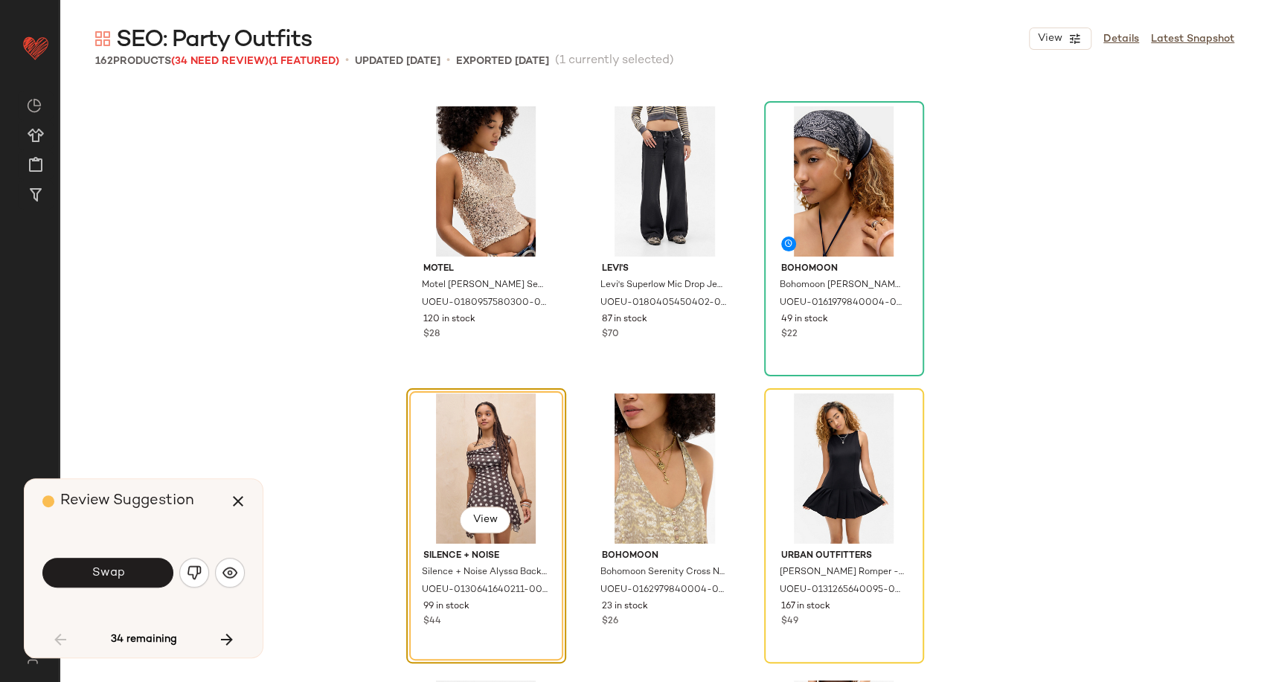
click at [113, 570] on span "Swap" at bounding box center [107, 573] width 33 height 14
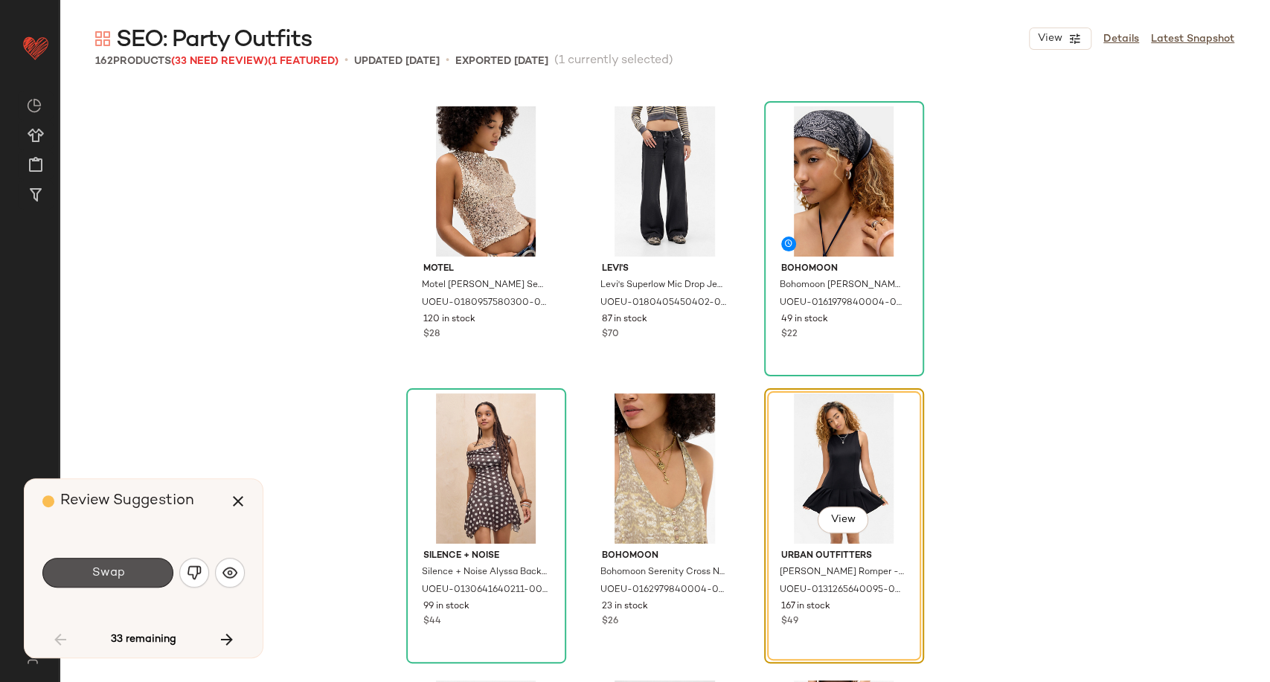
click at [113, 570] on span "Swap" at bounding box center [107, 573] width 33 height 14
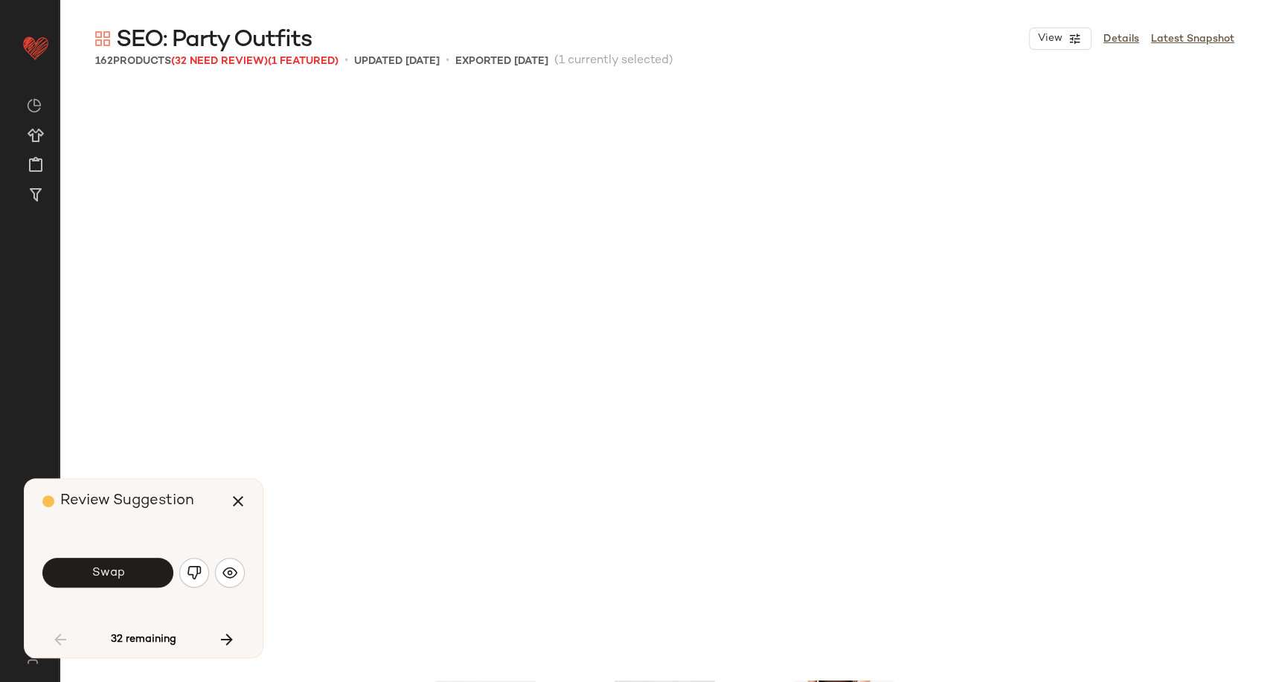
scroll to position [3445, 0]
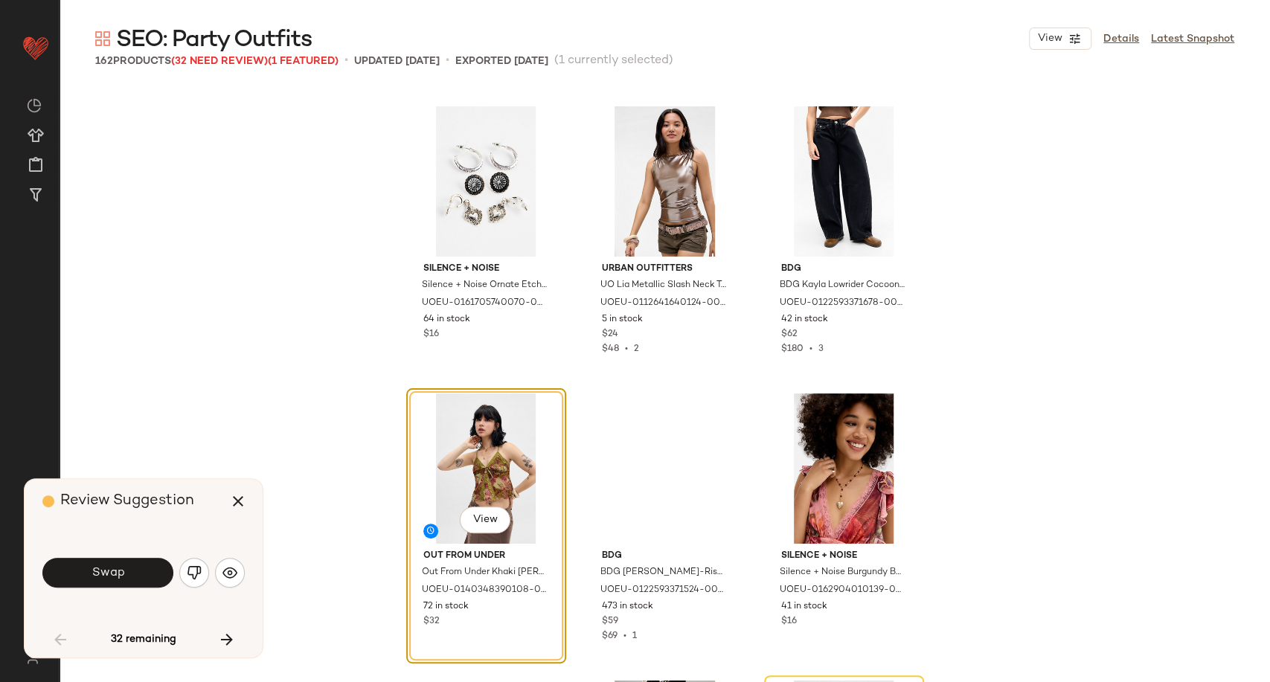
click at [113, 570] on span "Swap" at bounding box center [107, 573] width 33 height 14
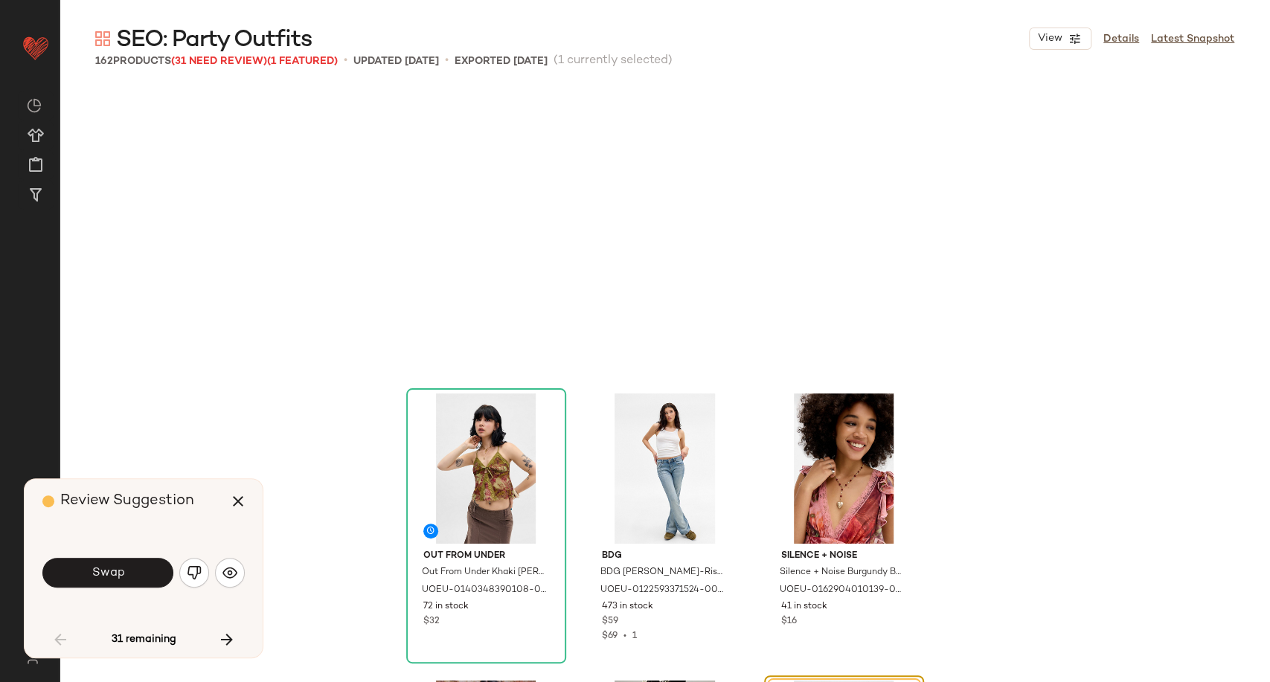
scroll to position [3732, 0]
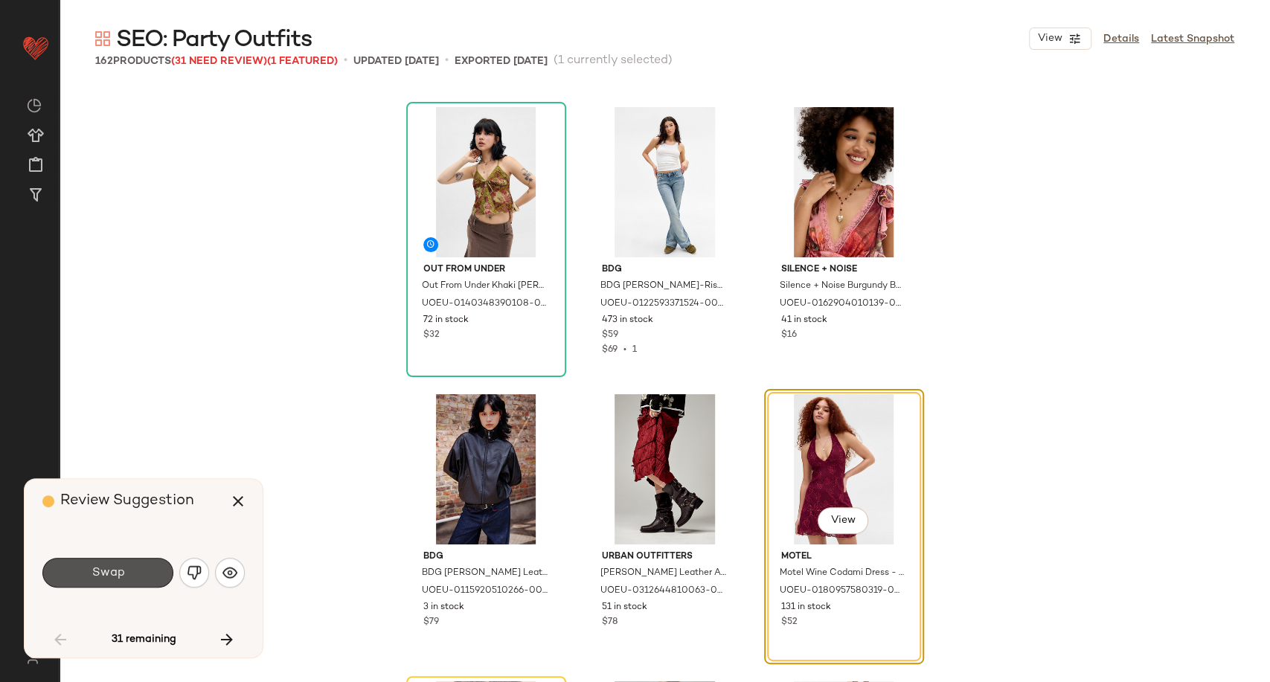
click at [113, 570] on span "Swap" at bounding box center [107, 573] width 33 height 14
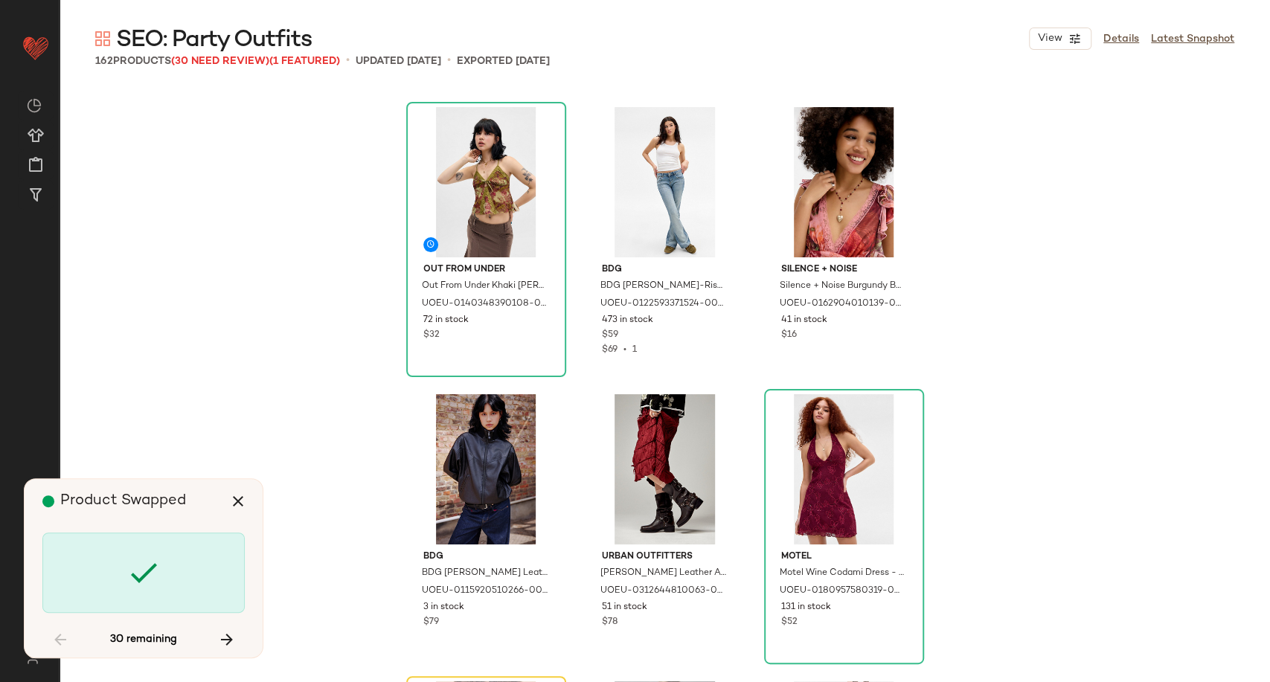
scroll to position [4019, 0]
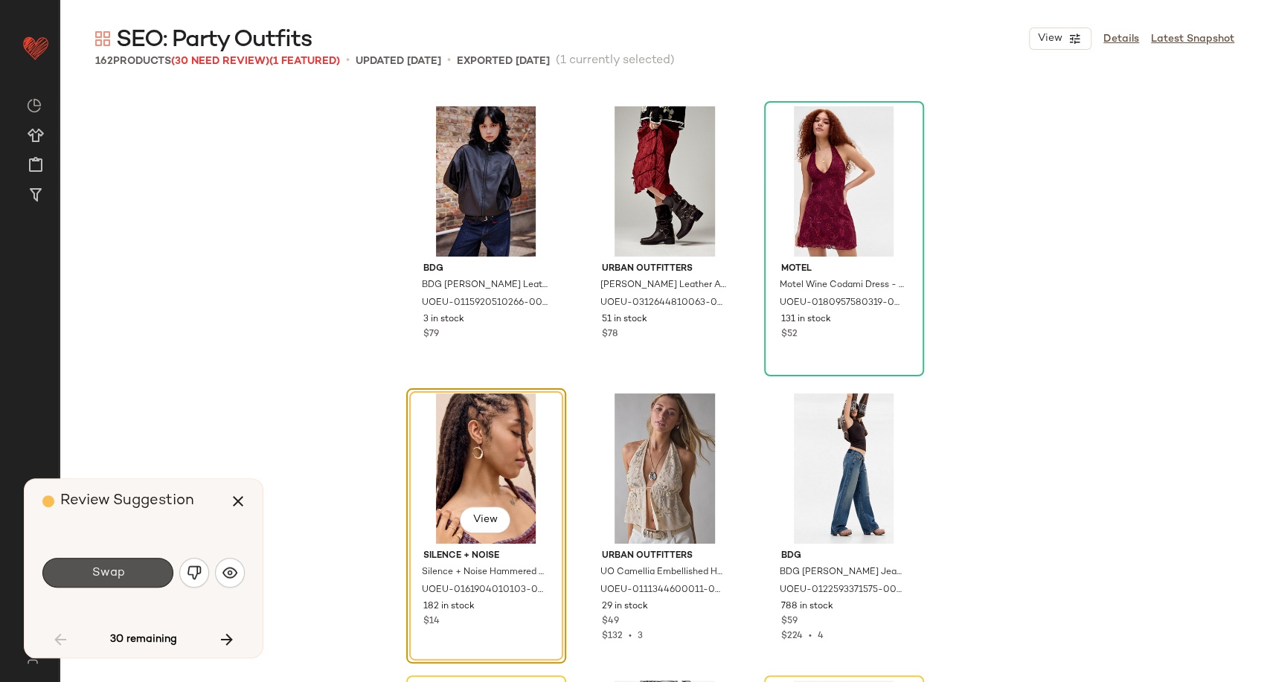
click at [113, 570] on span "Swap" at bounding box center [107, 573] width 33 height 14
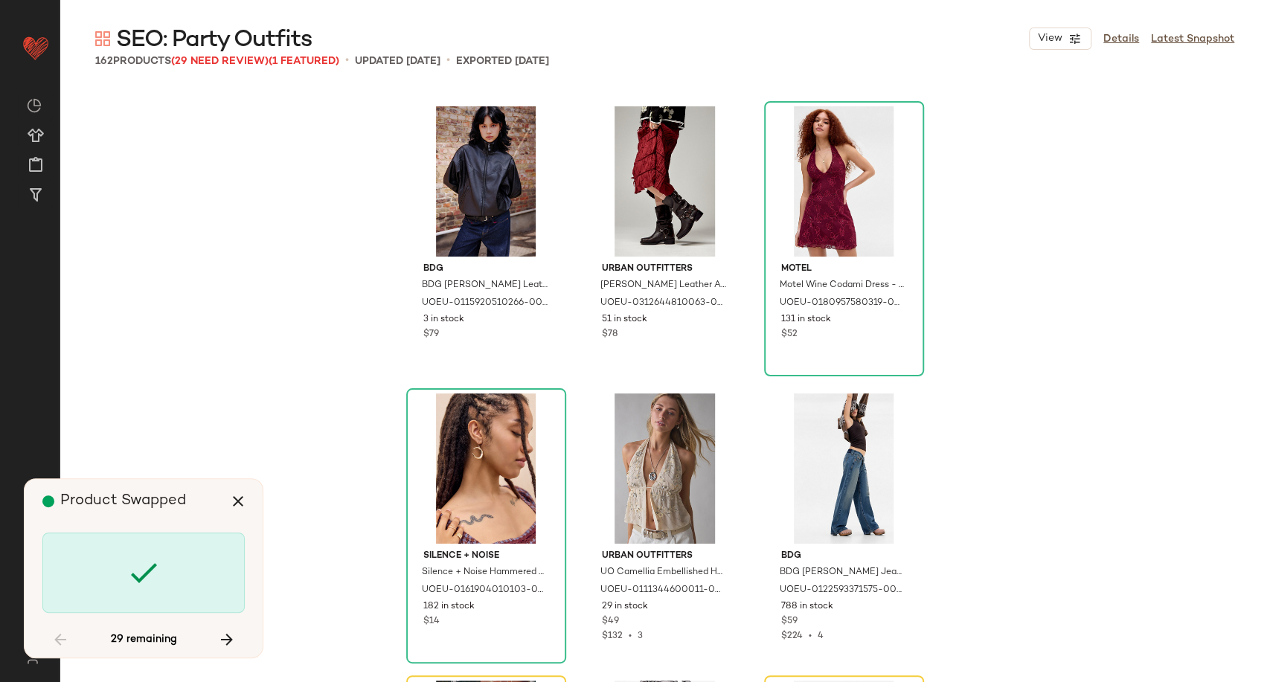
scroll to position [4307, 0]
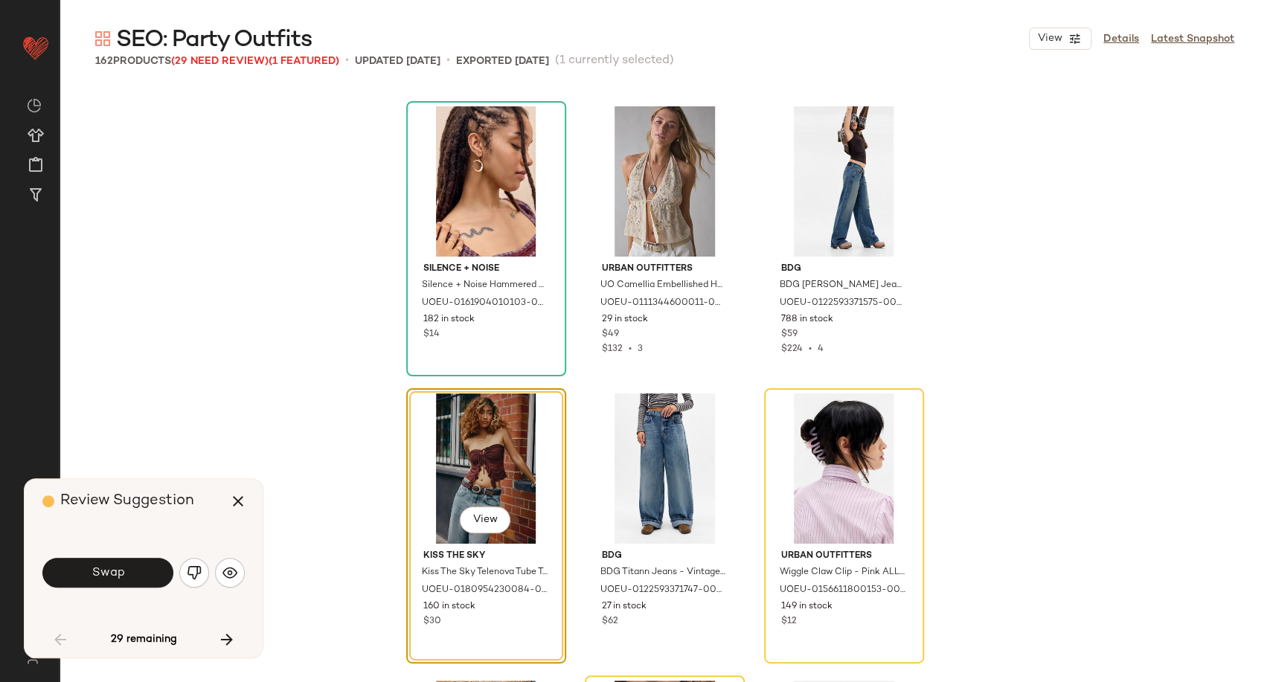
click at [113, 570] on span "Swap" at bounding box center [107, 573] width 33 height 14
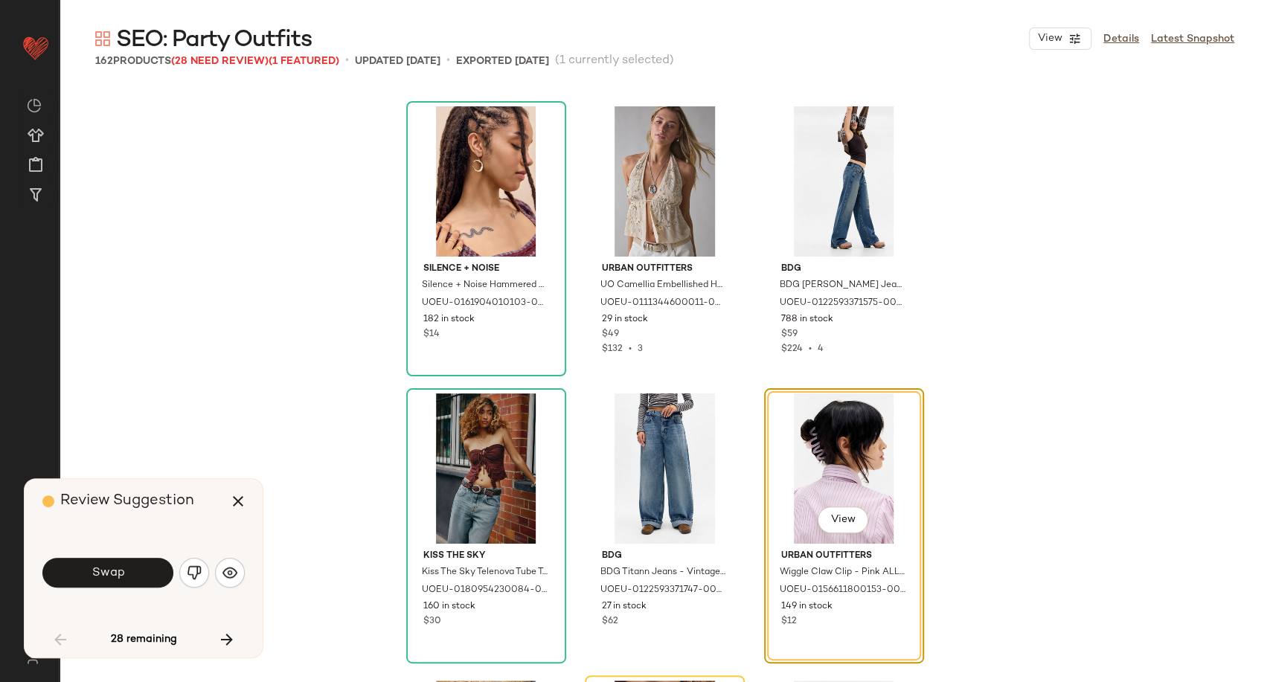
click at [113, 570] on span "Swap" at bounding box center [107, 573] width 33 height 14
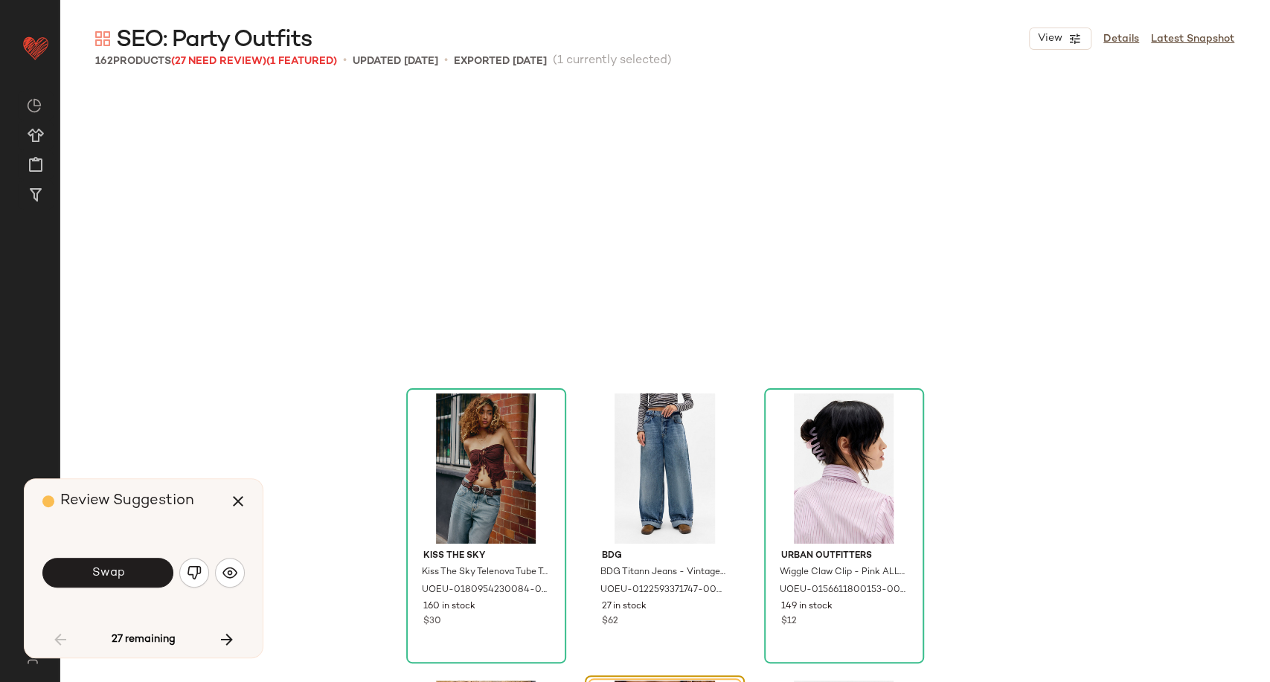
scroll to position [4594, 0]
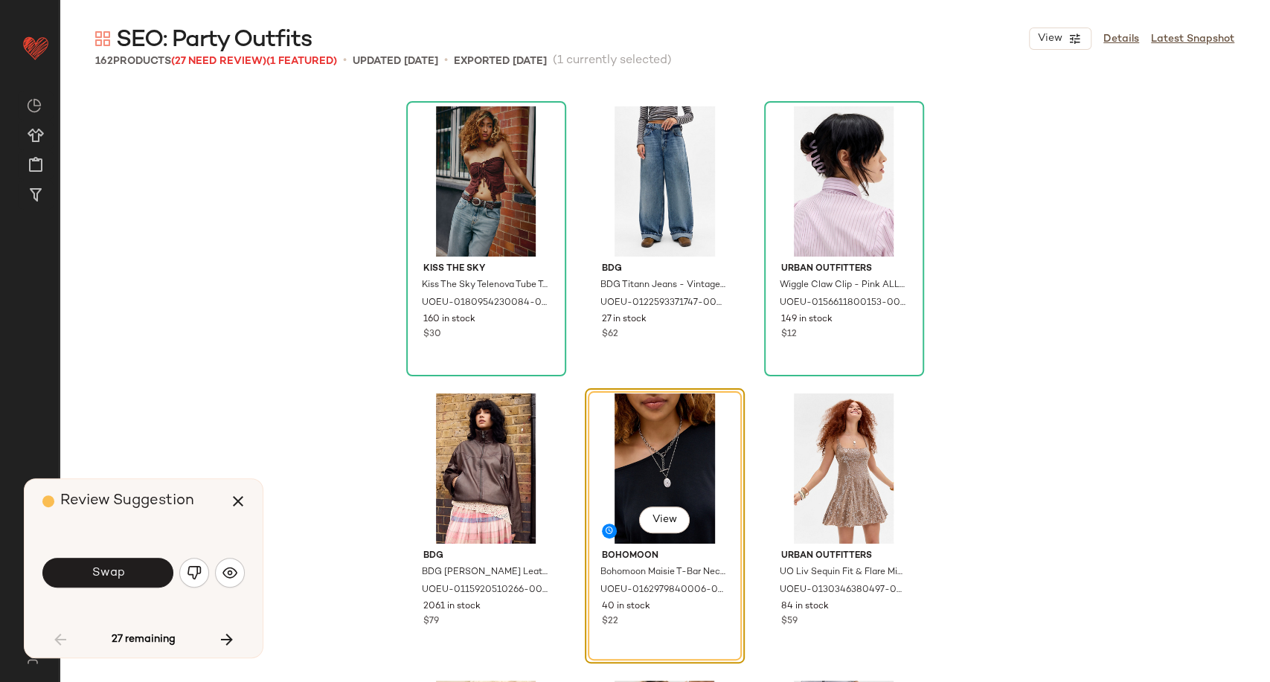
click at [113, 570] on span "Swap" at bounding box center [107, 573] width 33 height 14
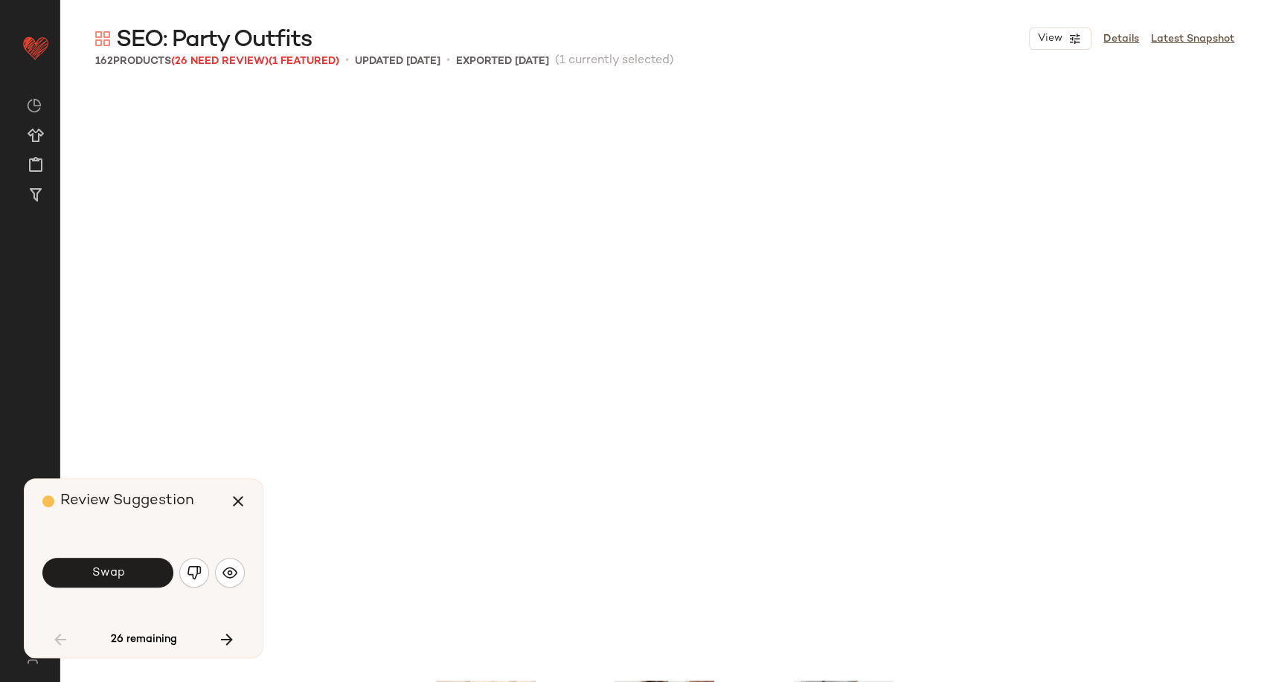
scroll to position [5168, 0]
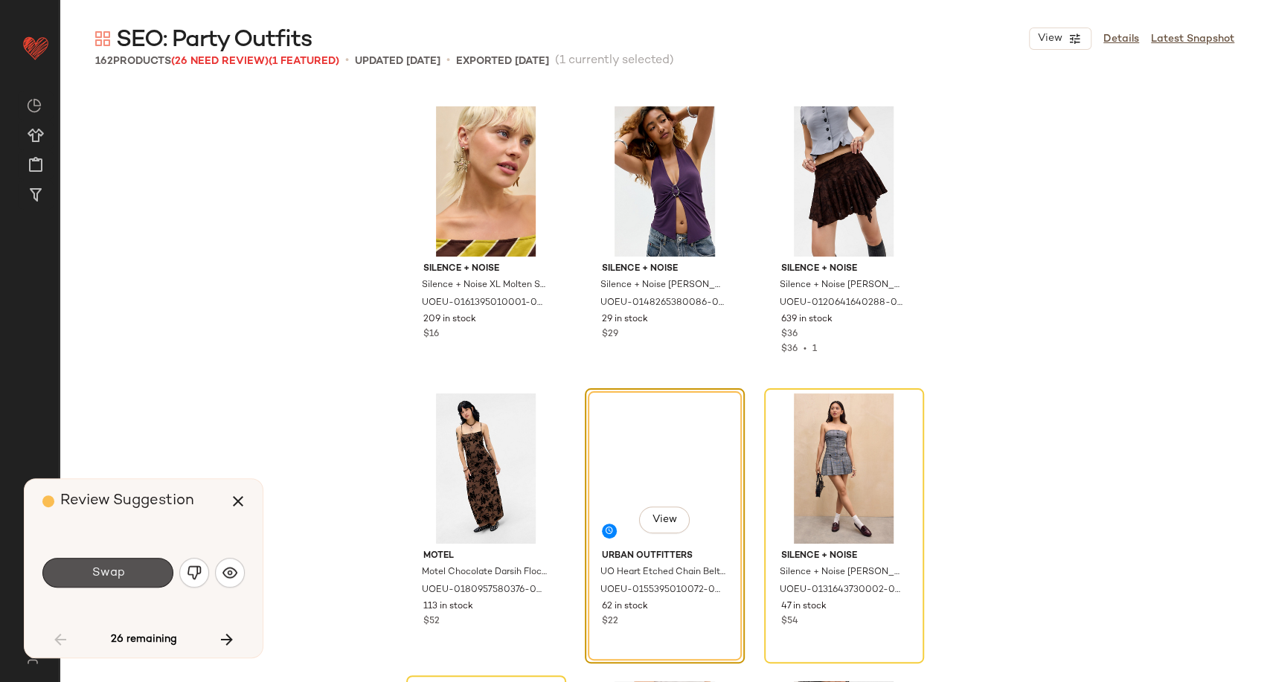
click at [113, 570] on span "Swap" at bounding box center [107, 573] width 33 height 14
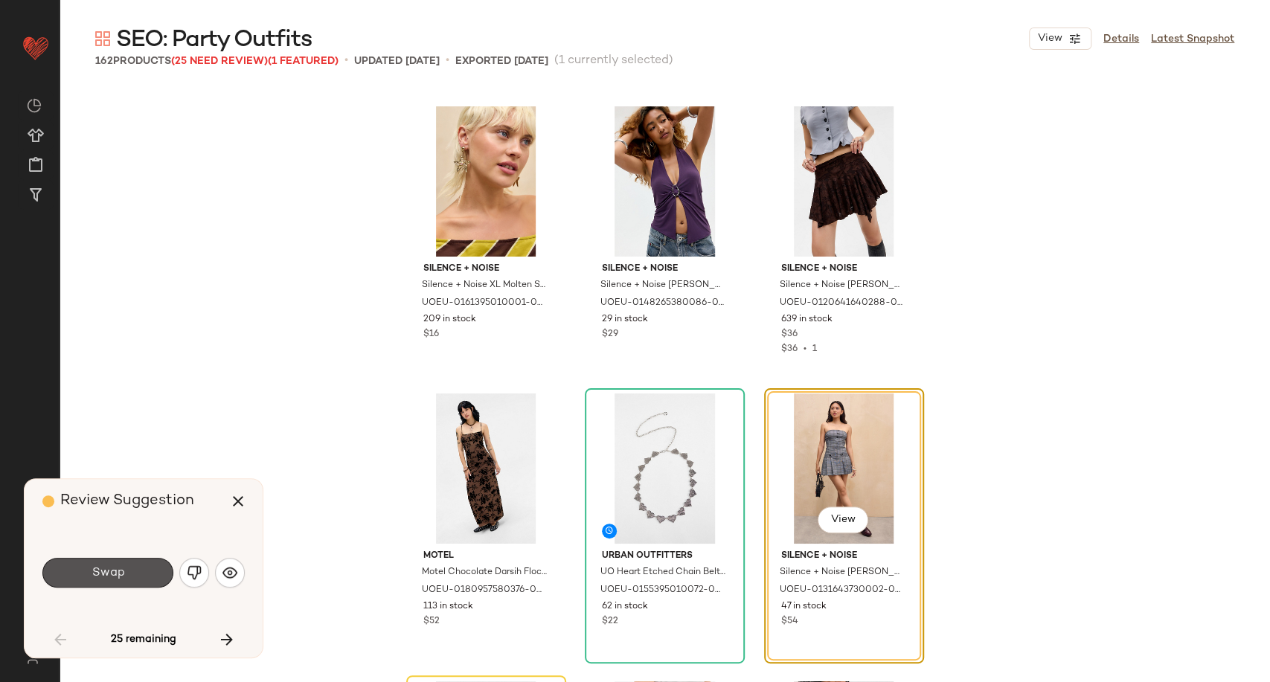
click at [113, 570] on span "Swap" at bounding box center [107, 573] width 33 height 14
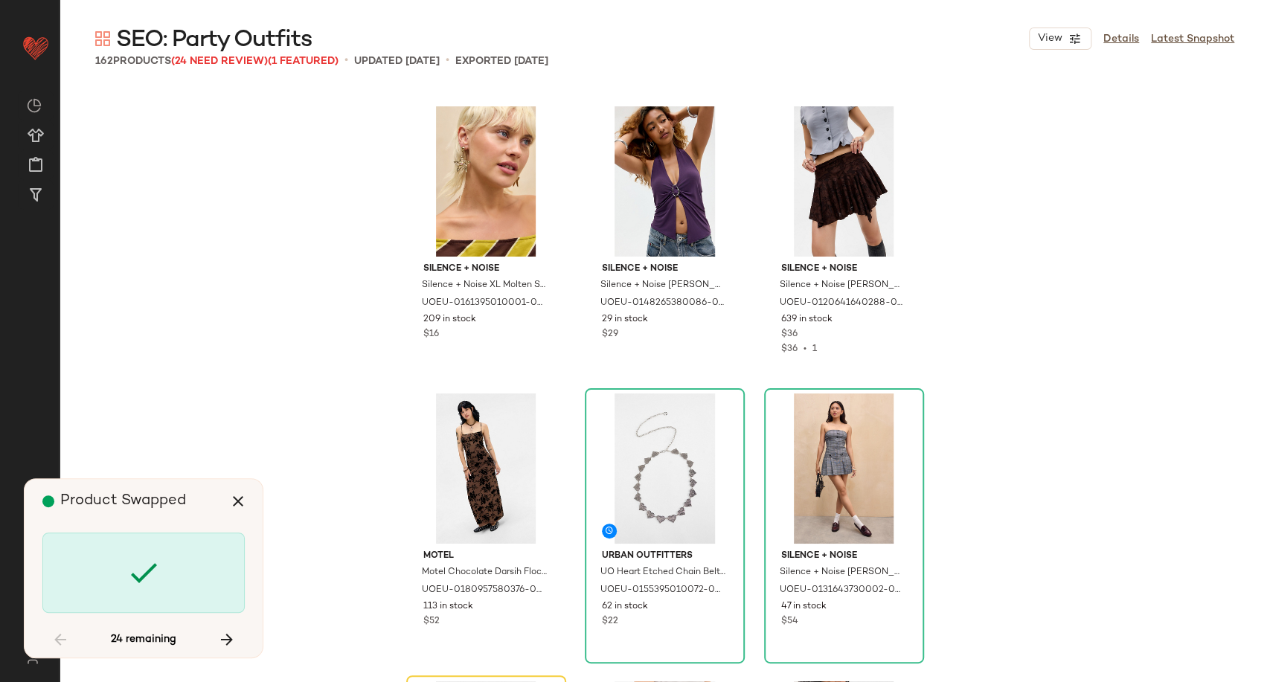
scroll to position [5455, 0]
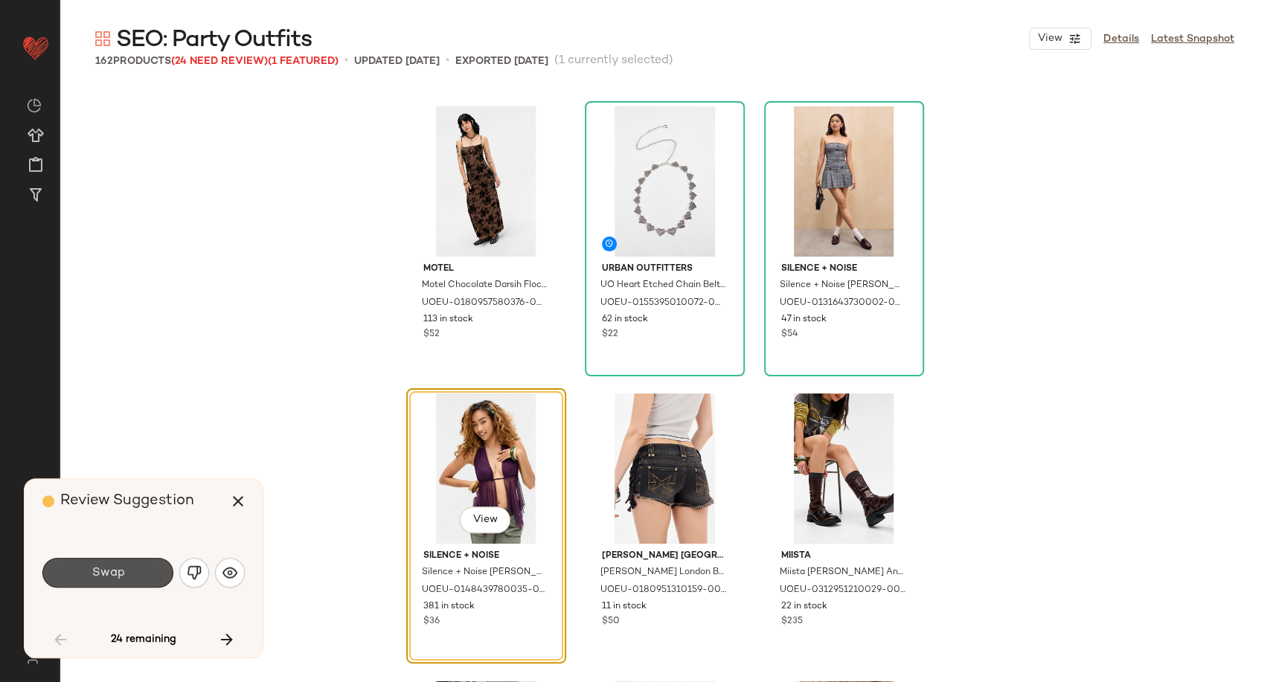
click at [113, 570] on span "Swap" at bounding box center [107, 573] width 33 height 14
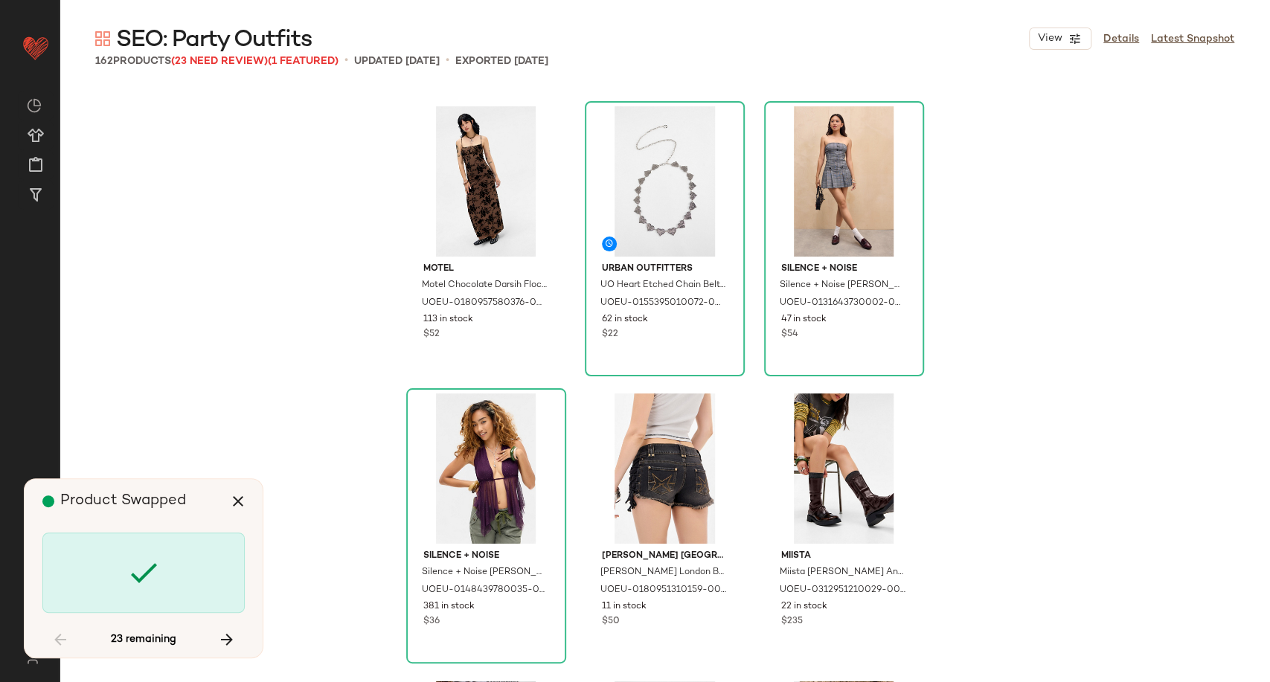
scroll to position [6028, 0]
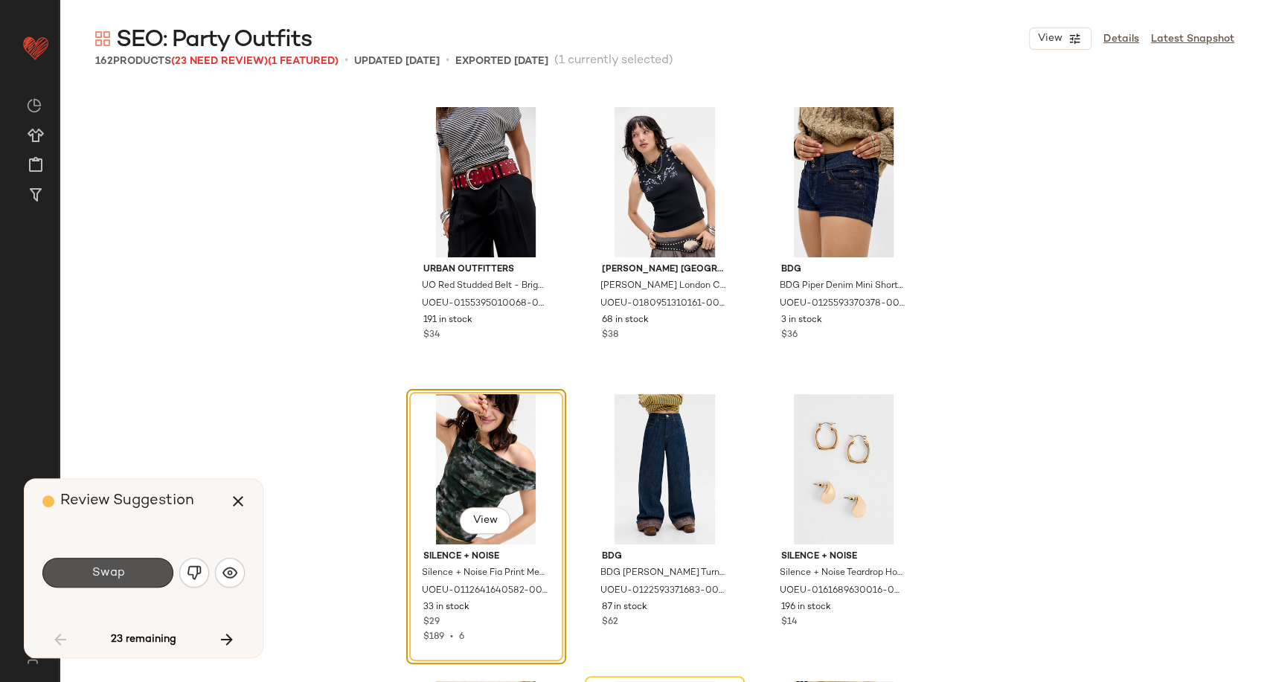
click at [113, 570] on span "Swap" at bounding box center [107, 573] width 33 height 14
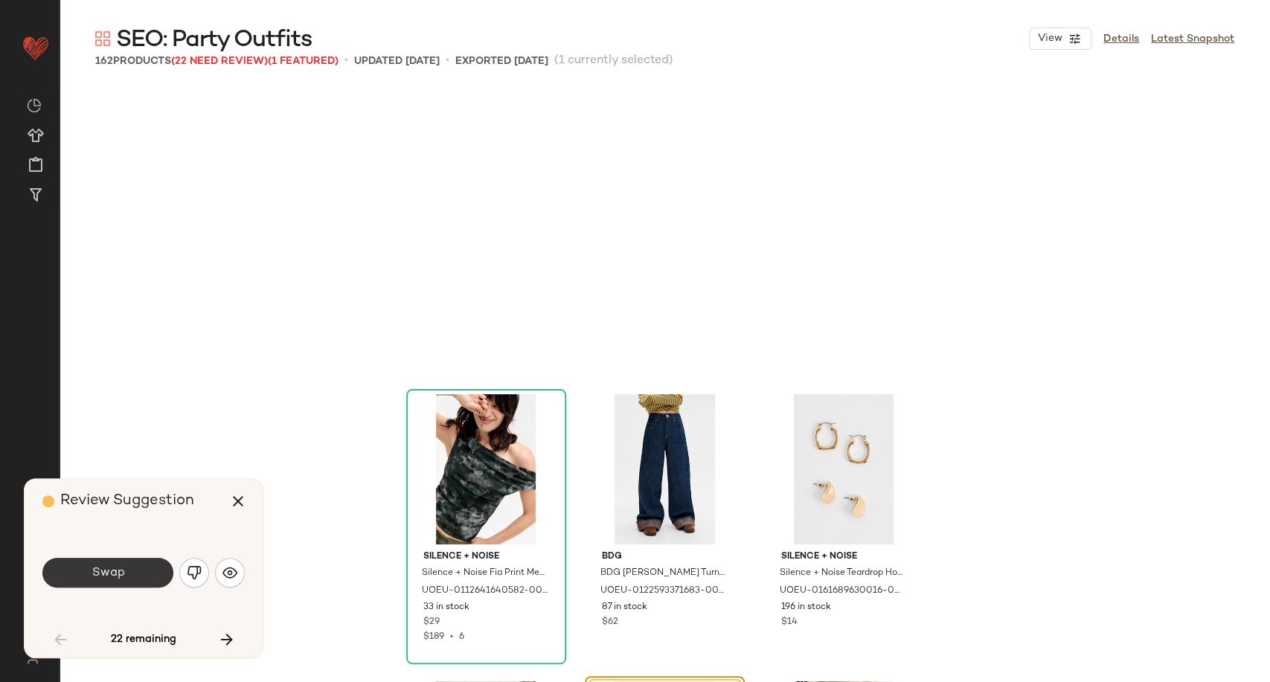
scroll to position [6316, 0]
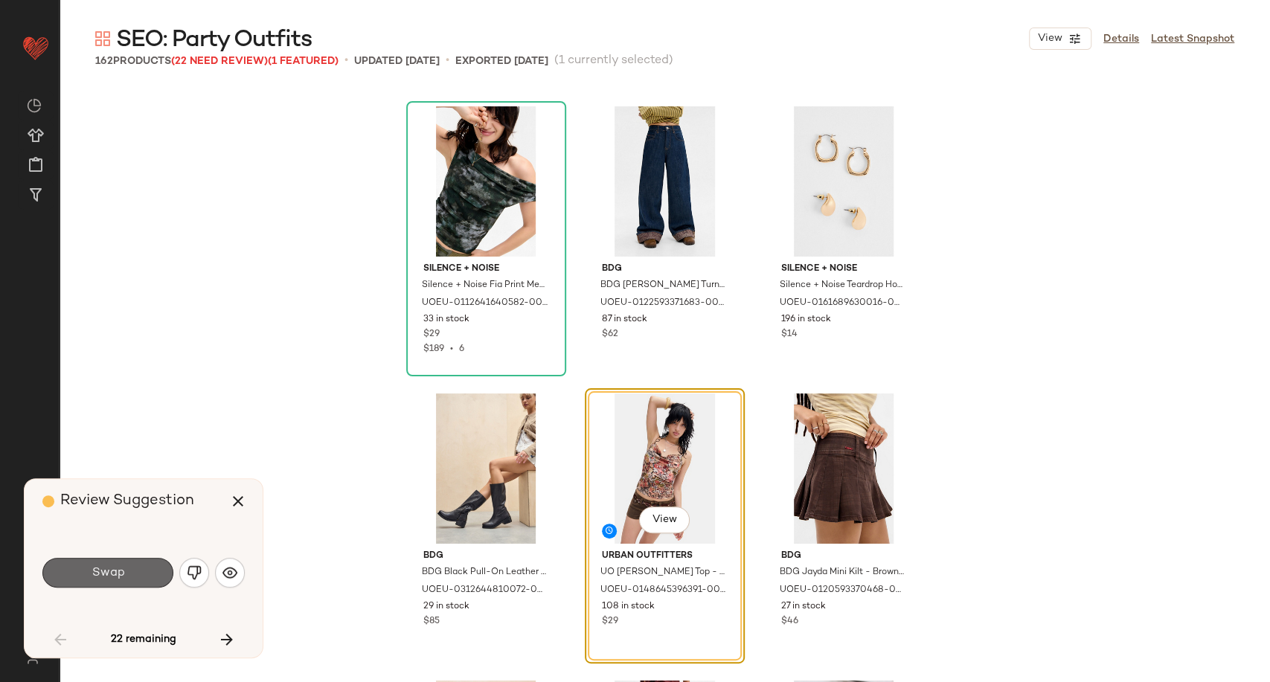
click at [129, 571] on button "Swap" at bounding box center [107, 573] width 131 height 30
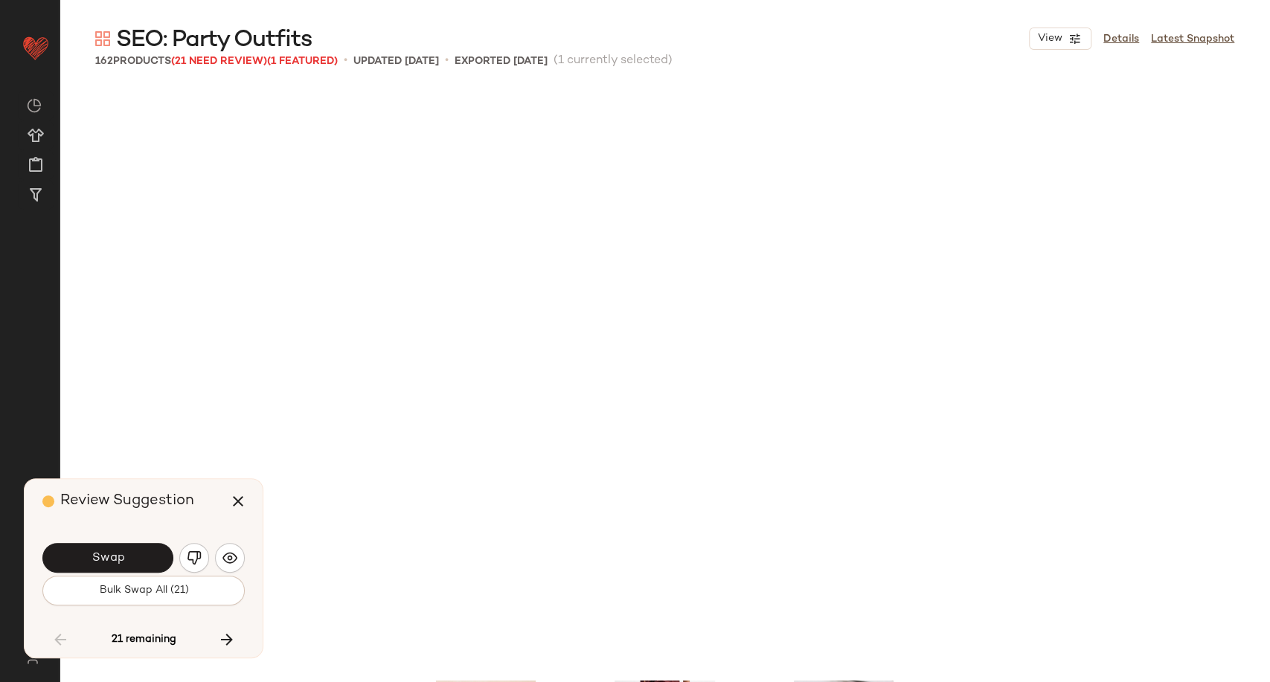
scroll to position [6890, 0]
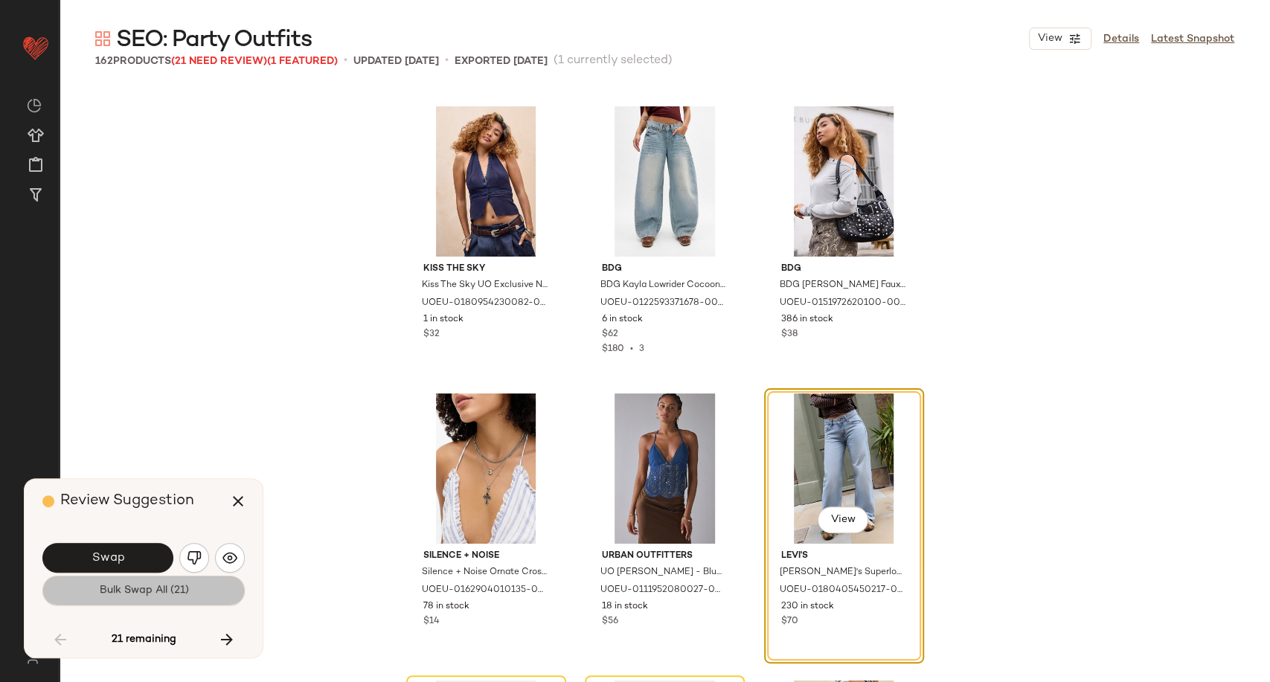
click at [122, 588] on span "Bulk Swap All (21)" at bounding box center [143, 591] width 90 height 12
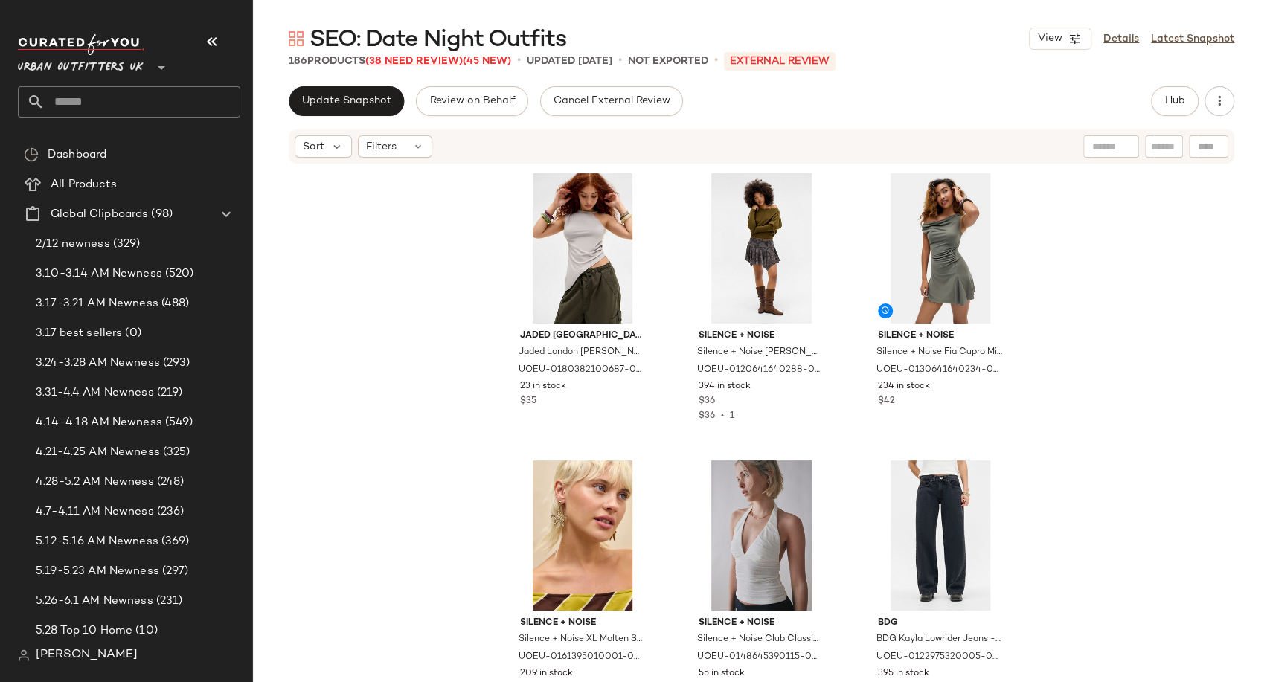
click at [425, 57] on span "(38 Need Review)" at bounding box center [413, 61] width 97 height 11
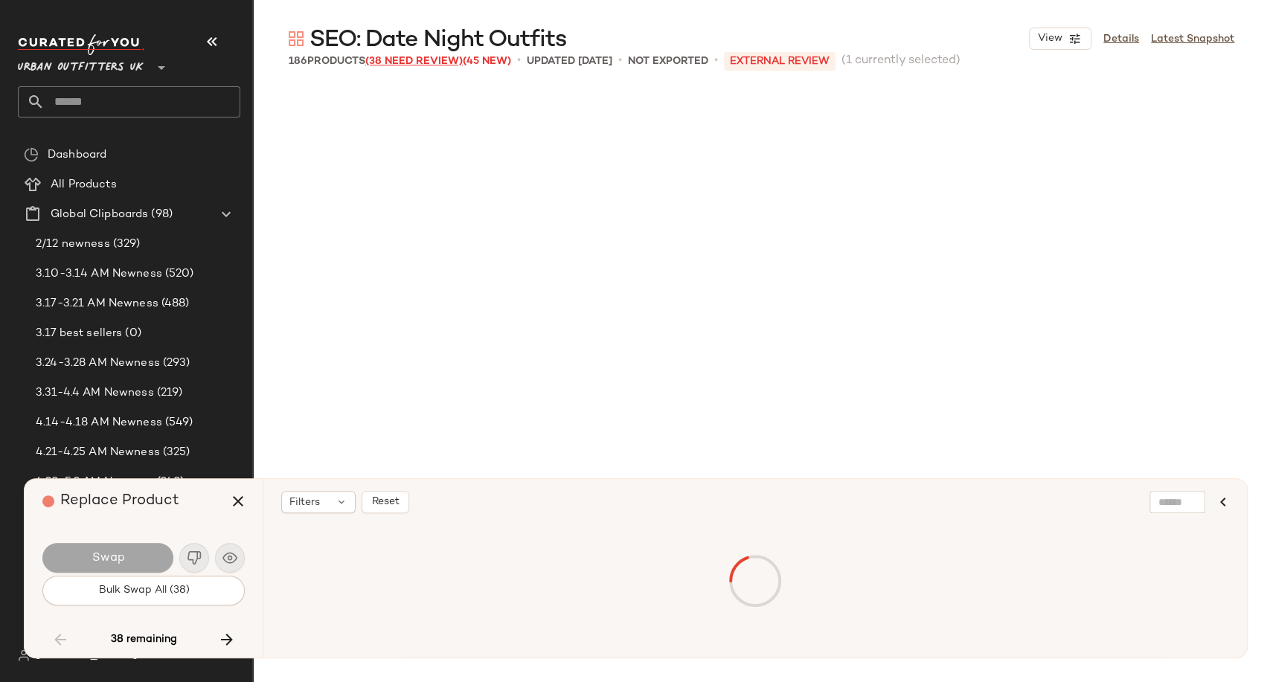
scroll to position [8900, 0]
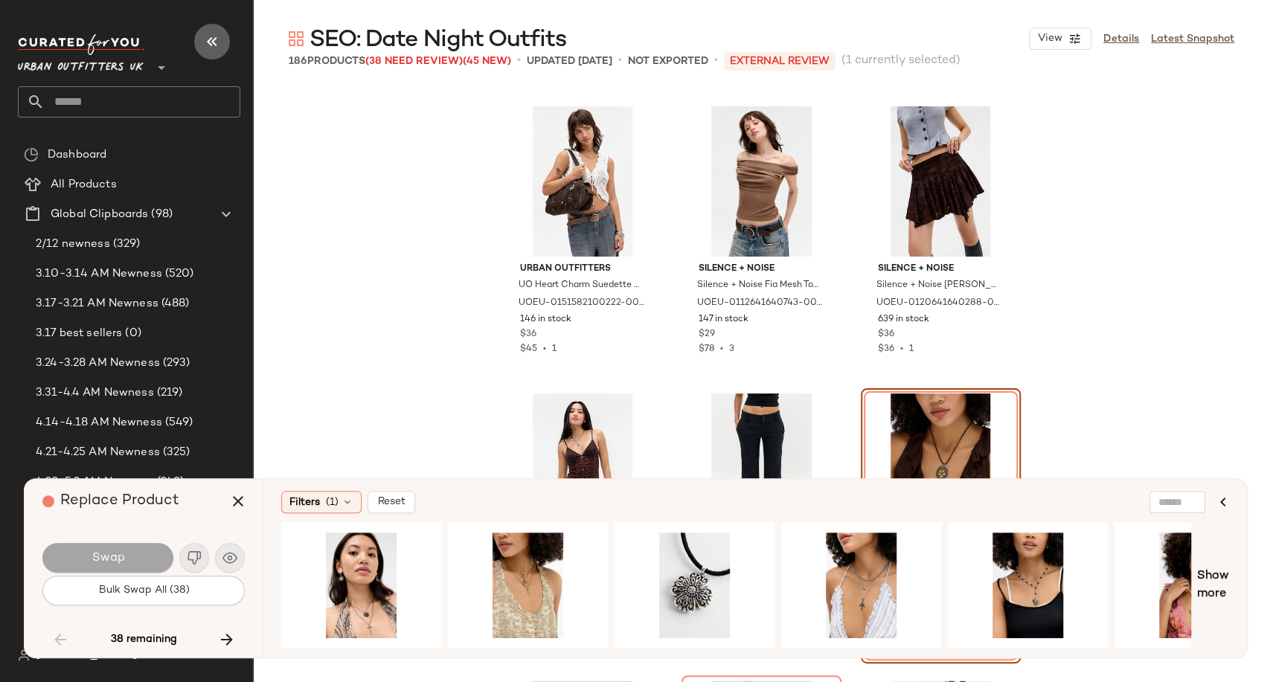
click at [207, 42] on icon "button" at bounding box center [212, 42] width 18 height 18
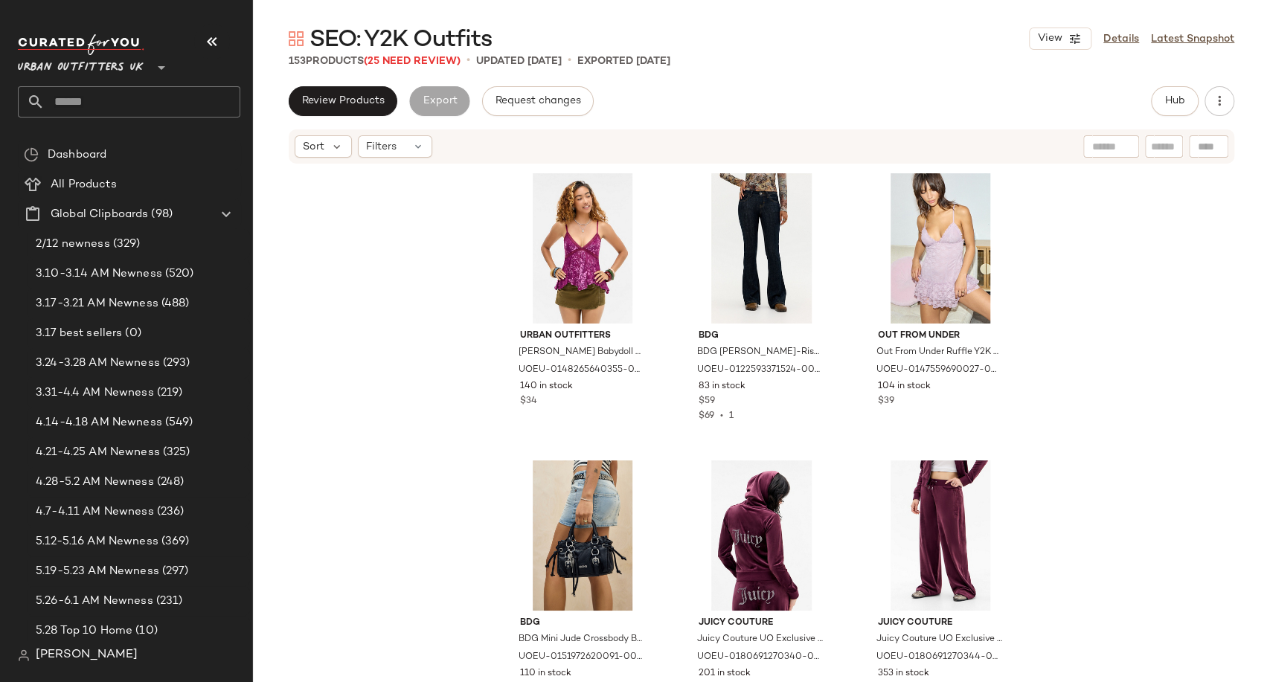
click at [1108, 30] on div "View Details Latest Snapshot" at bounding box center [1131, 39] width 205 height 22
click at [1119, 36] on link "Details" at bounding box center [1121, 39] width 36 height 16
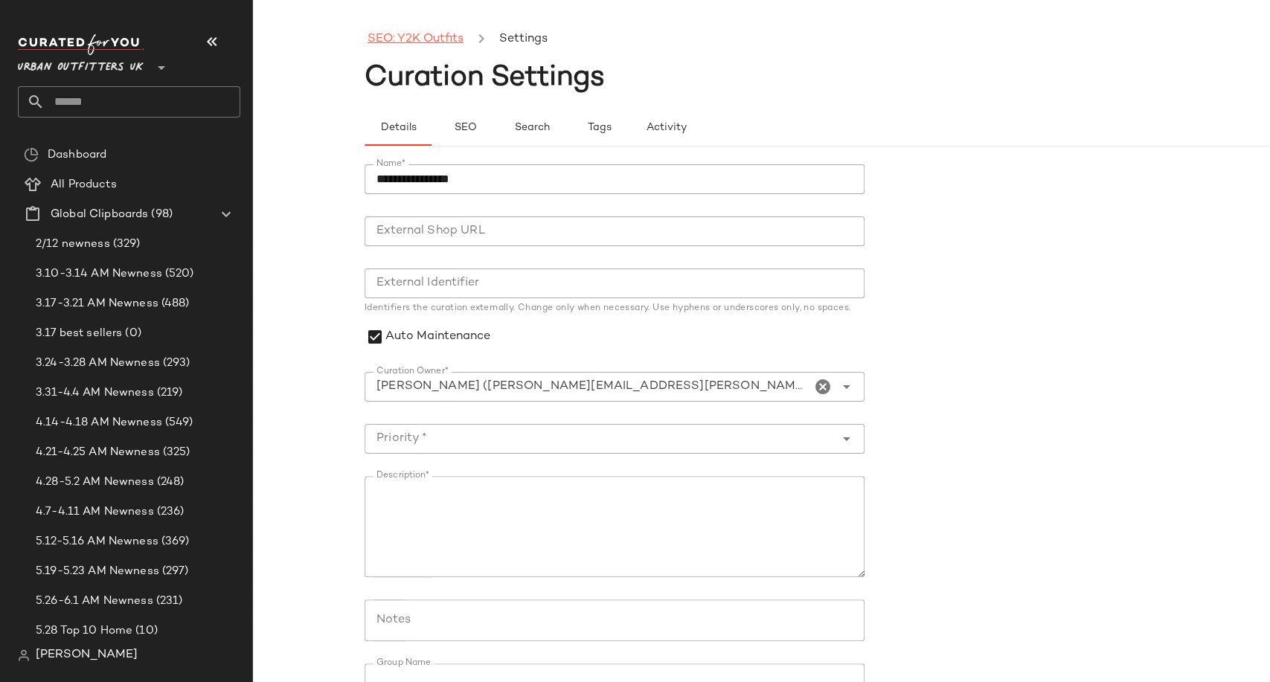
click at [433, 37] on link "SEO: Y2K Outfits" at bounding box center [415, 39] width 96 height 19
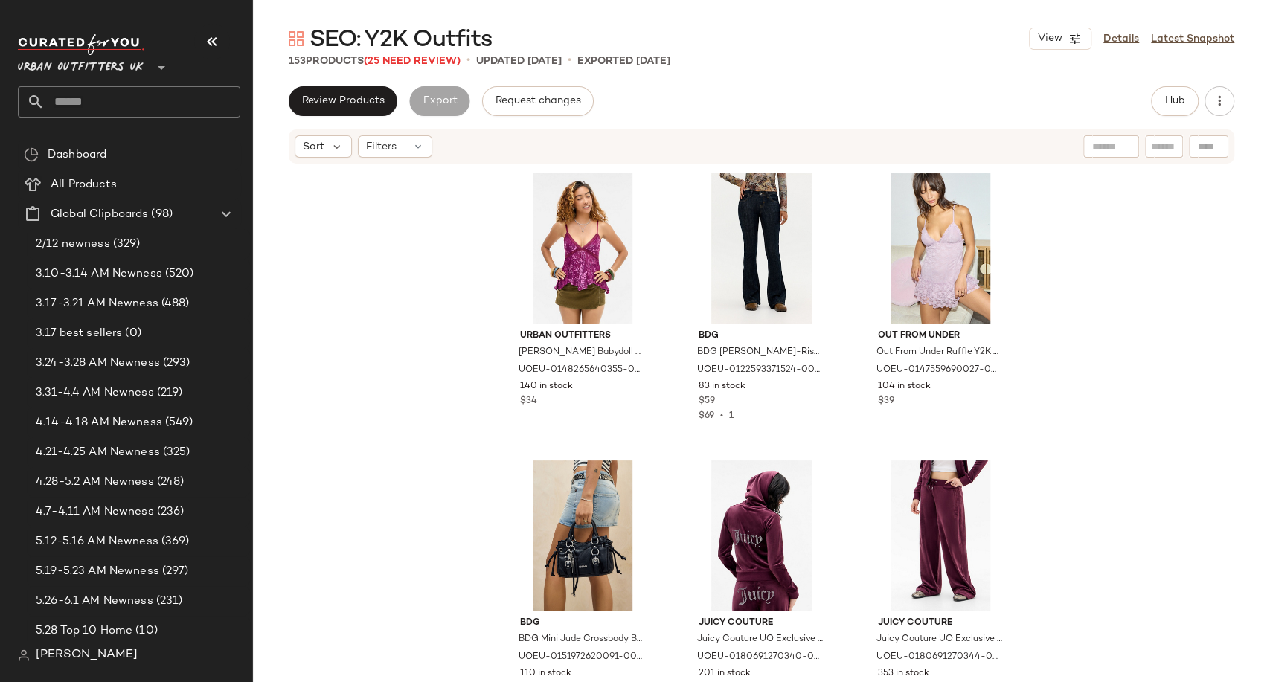
click at [422, 62] on span "(25 Need Review)" at bounding box center [412, 61] width 97 height 11
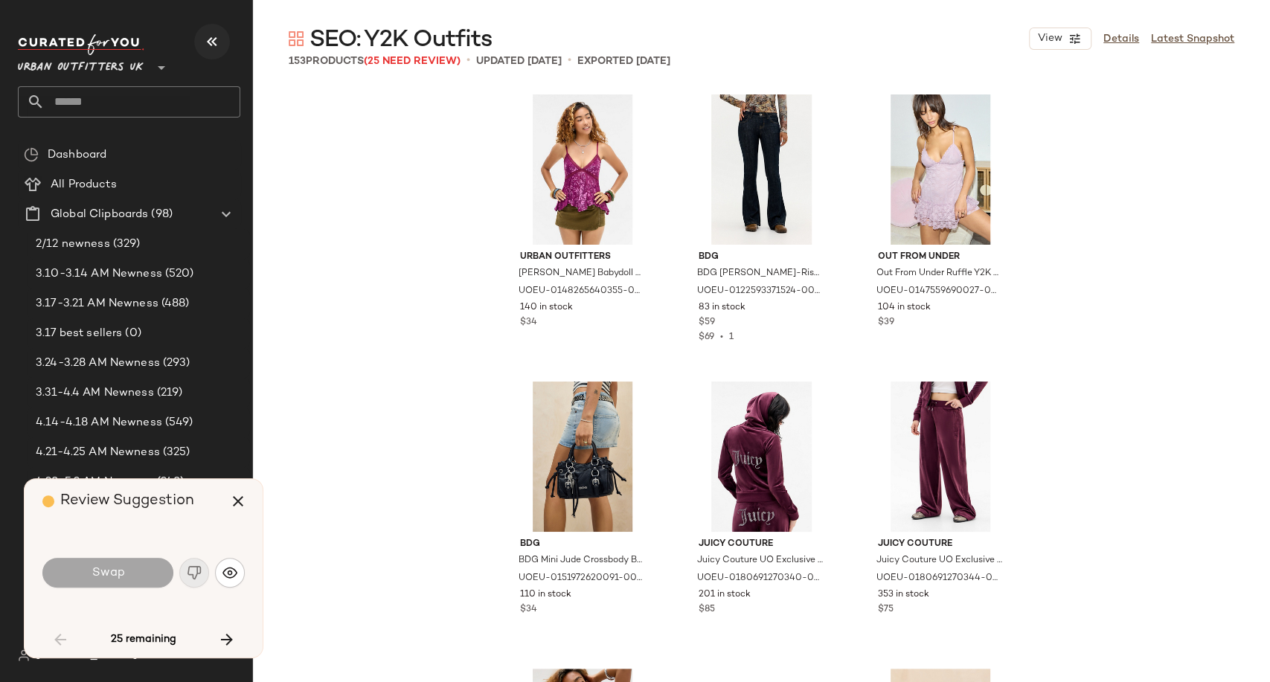
scroll to position [1723, 0]
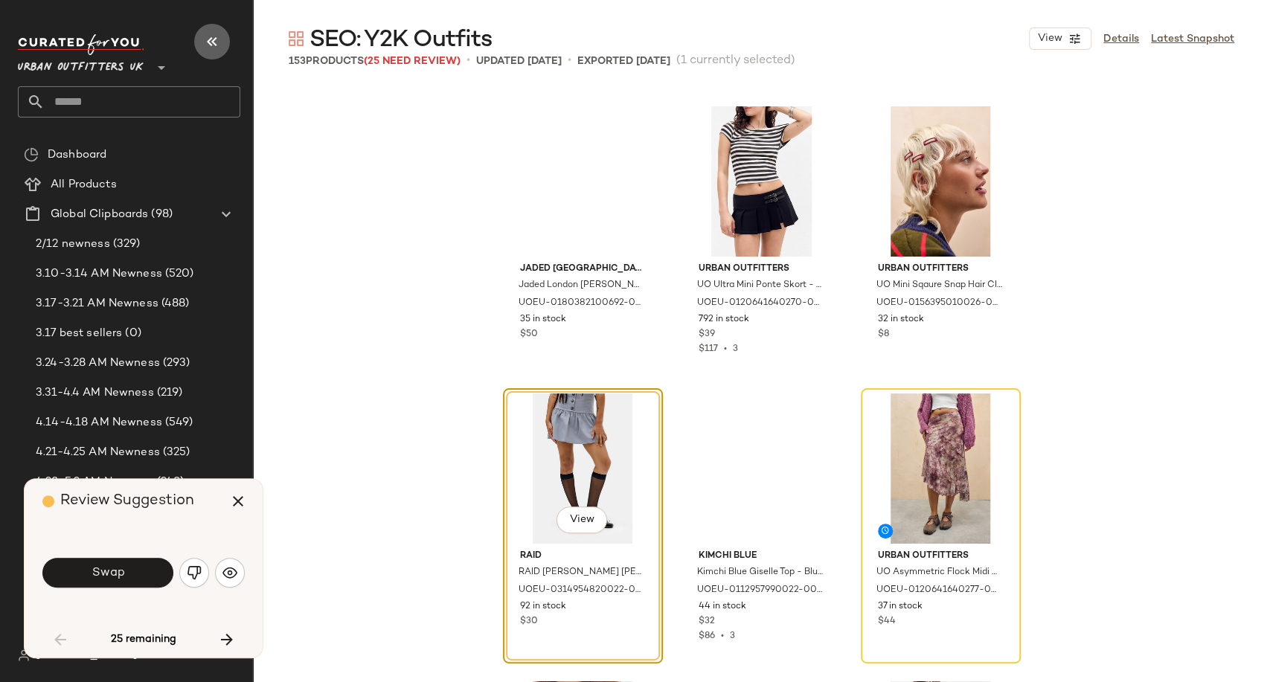
click at [199, 43] on button "button" at bounding box center [212, 42] width 36 height 36
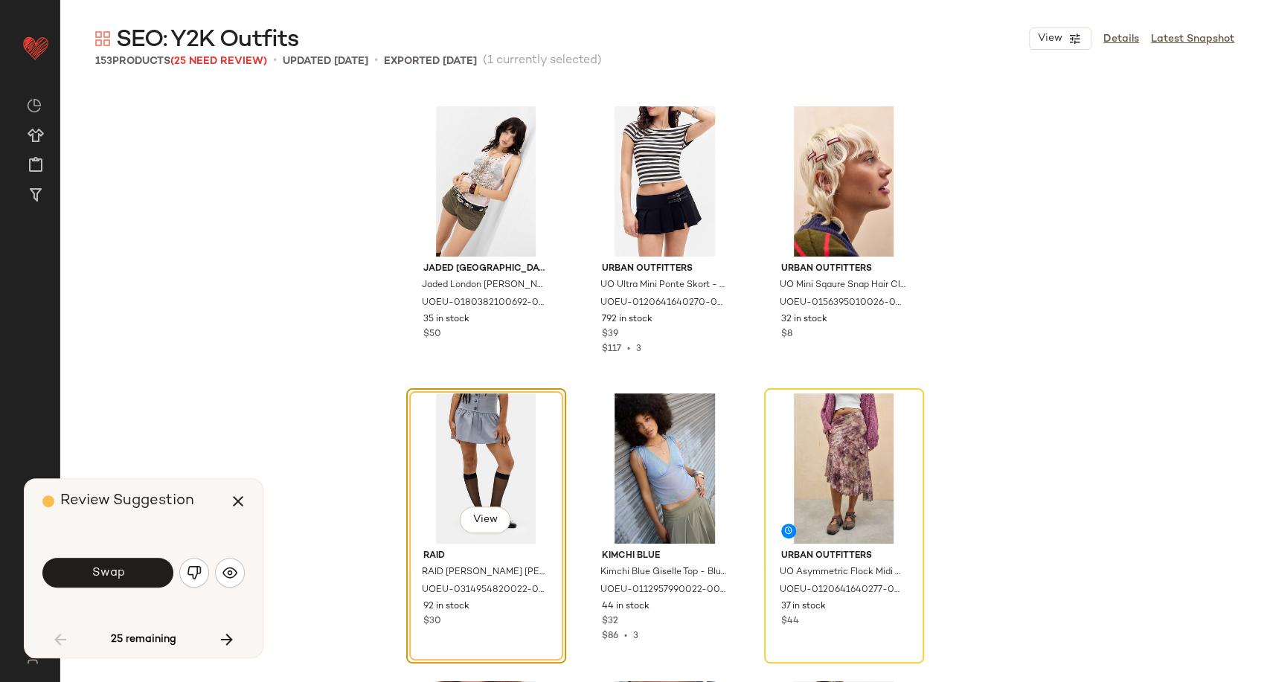
click at [133, 571] on button "Swap" at bounding box center [107, 573] width 131 height 30
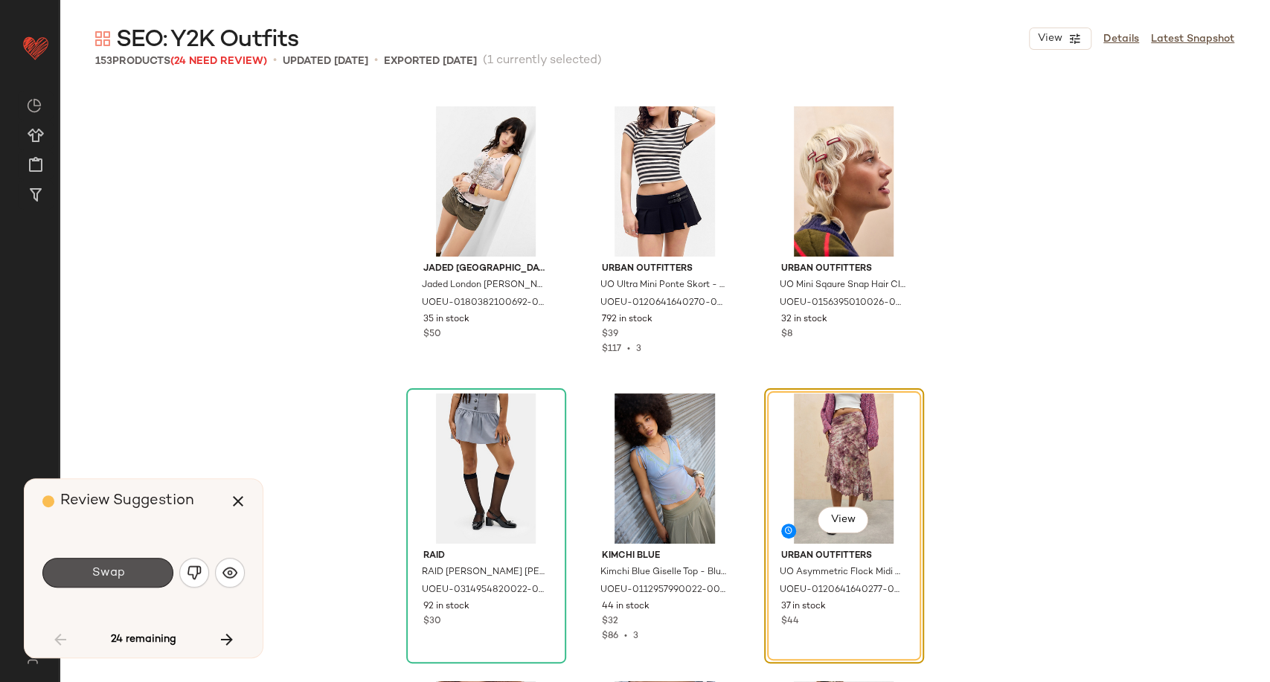
click at [133, 571] on button "Swap" at bounding box center [107, 573] width 131 height 30
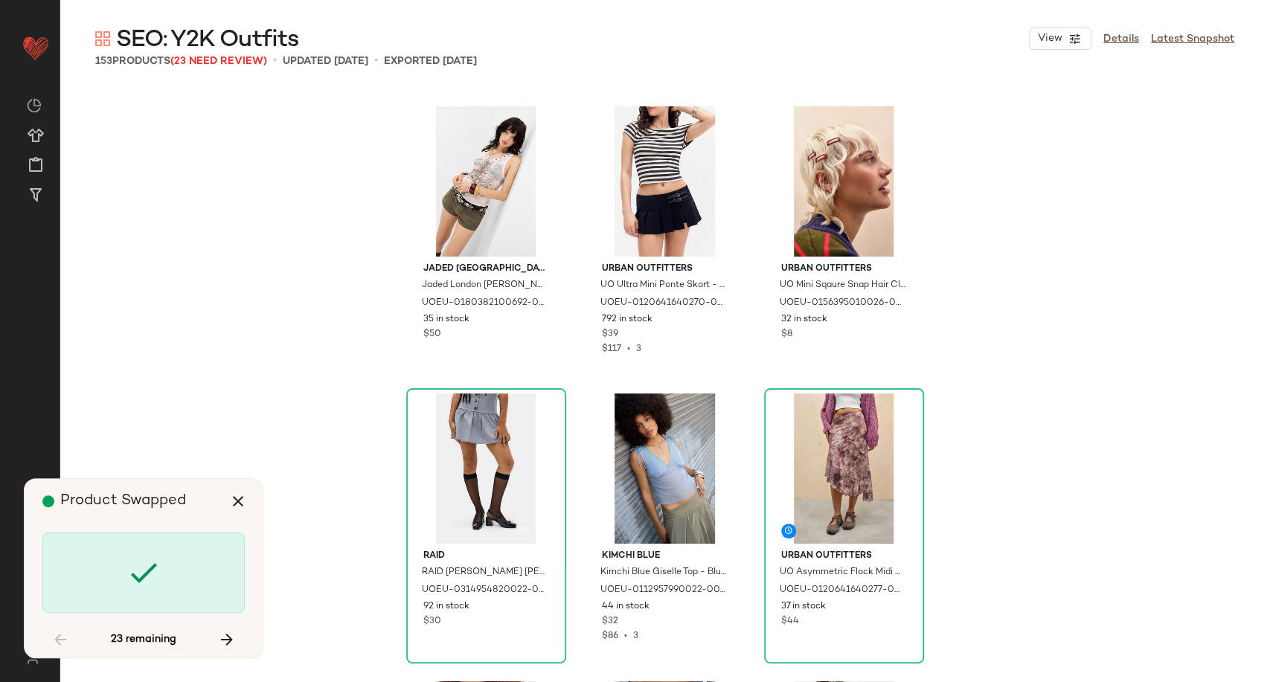
scroll to position [2297, 0]
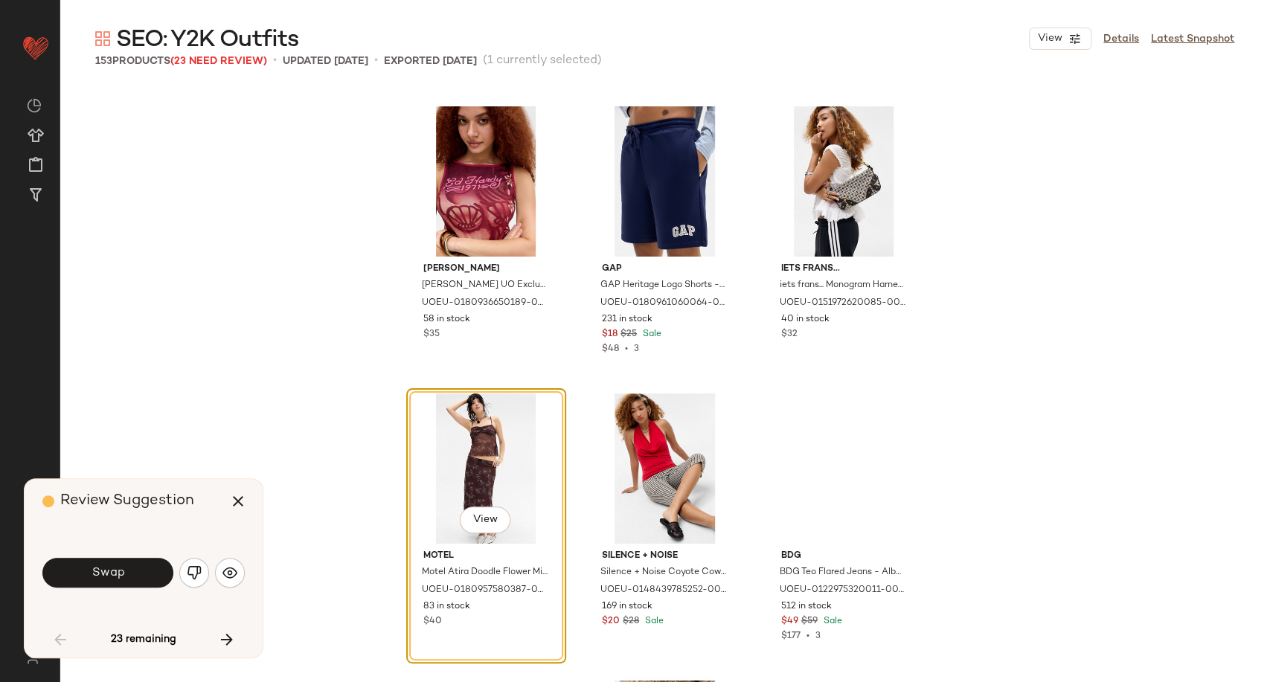
click at [133, 571] on button "Swap" at bounding box center [107, 573] width 131 height 30
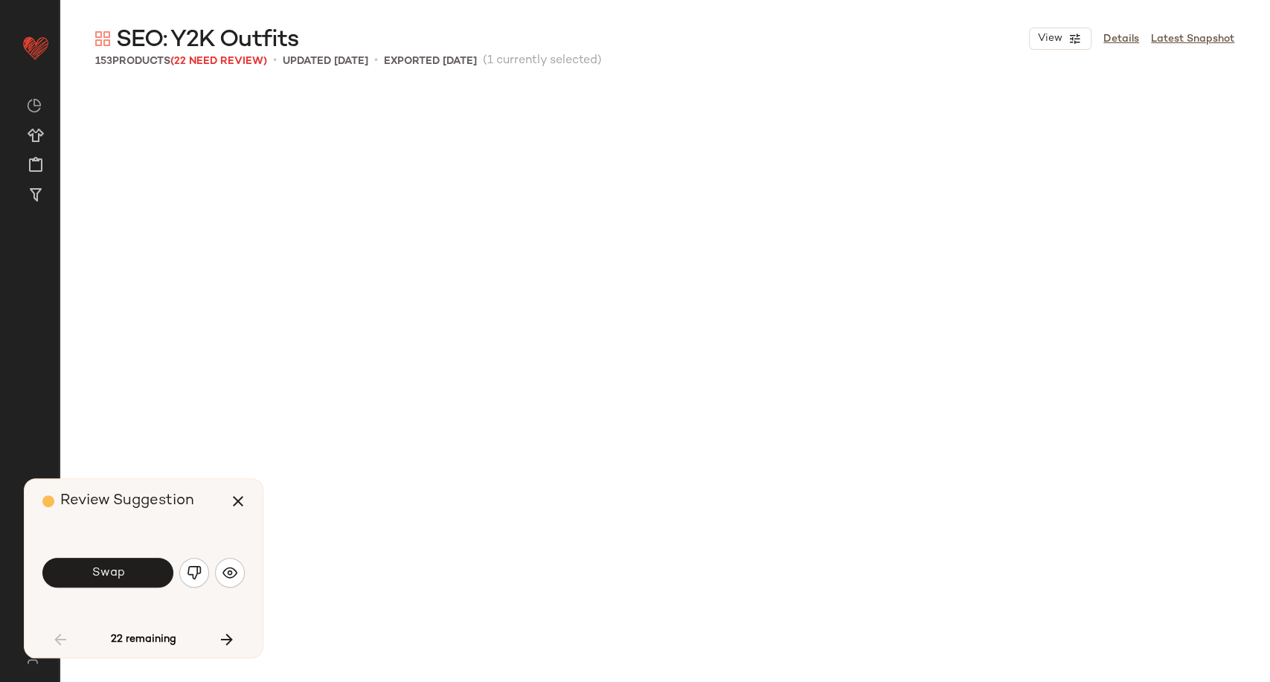
scroll to position [3158, 0]
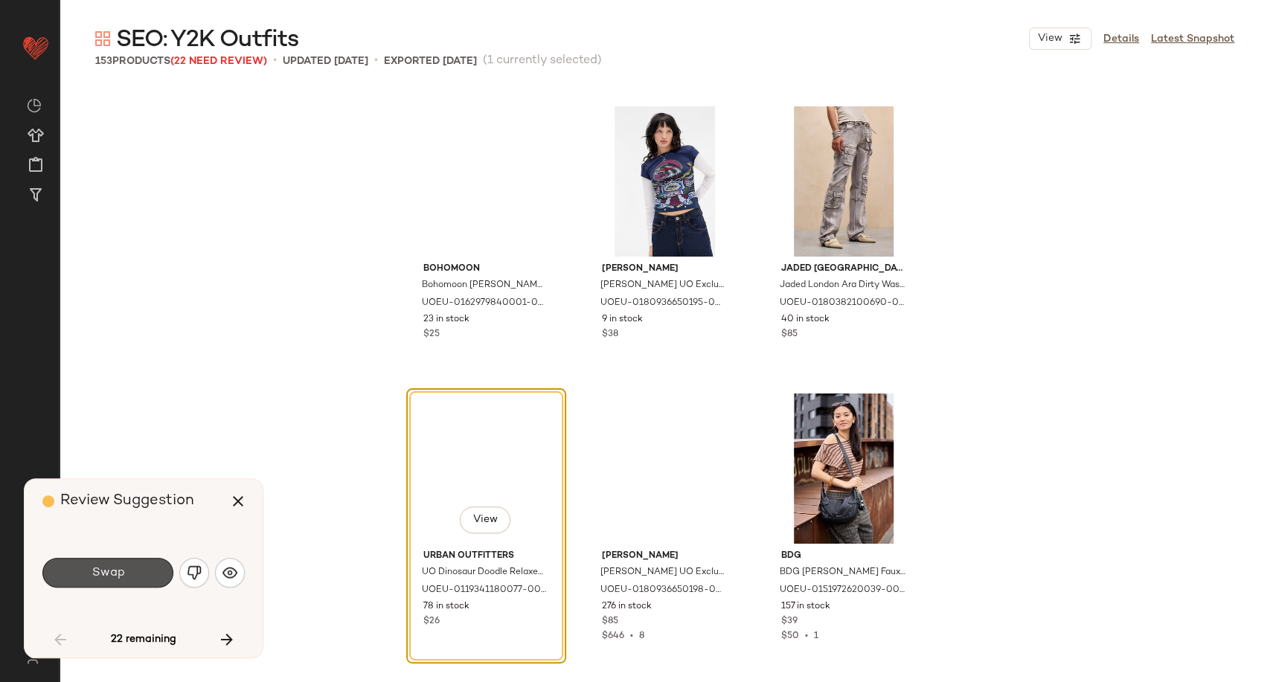
click at [133, 571] on button "Swap" at bounding box center [107, 573] width 131 height 30
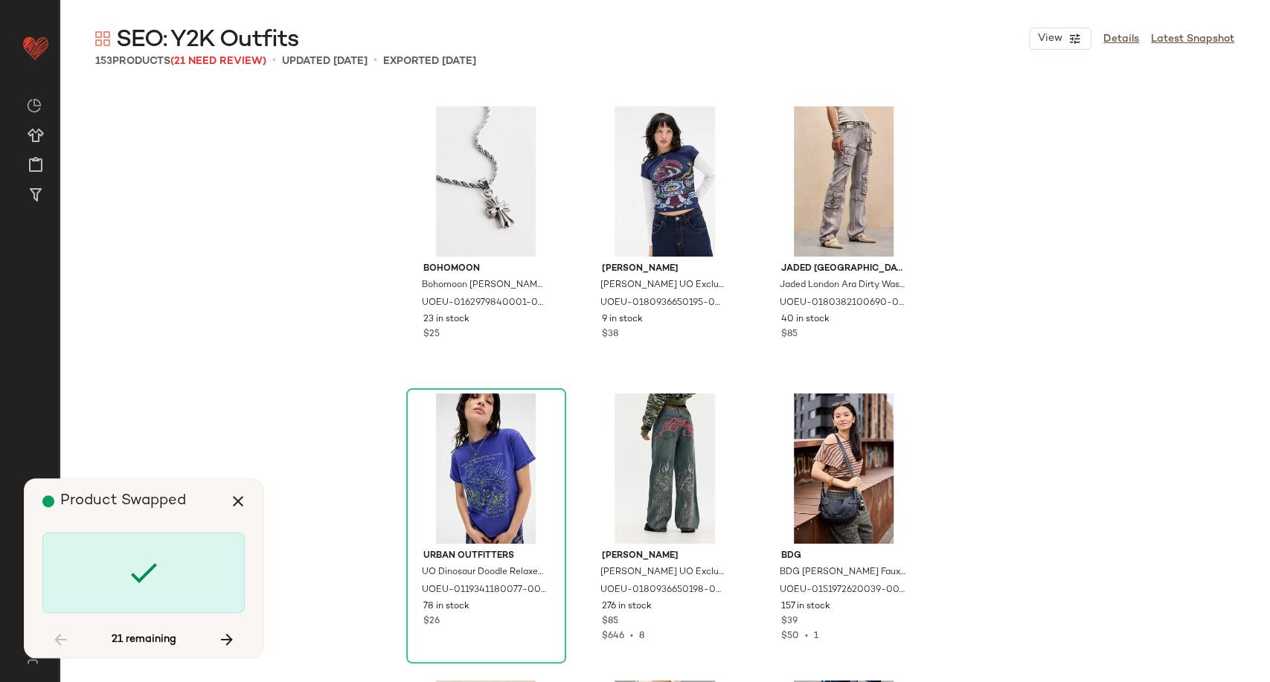
scroll to position [3732, 0]
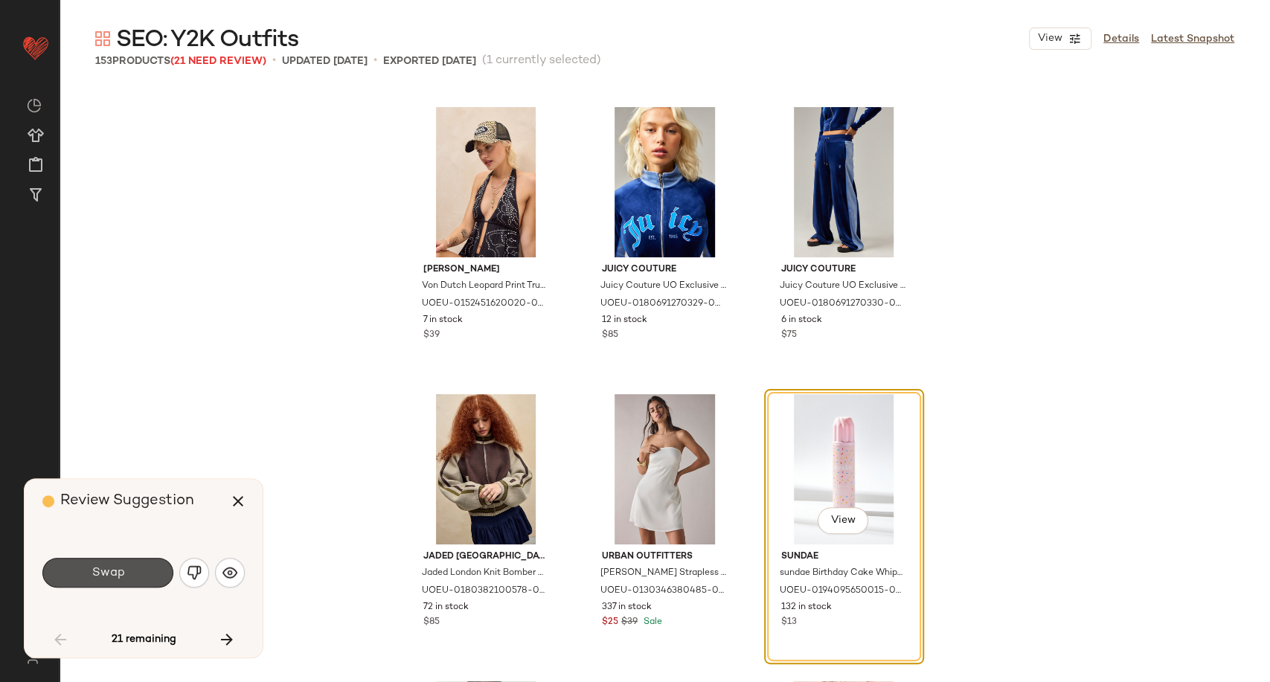
click at [133, 571] on button "Swap" at bounding box center [107, 573] width 131 height 30
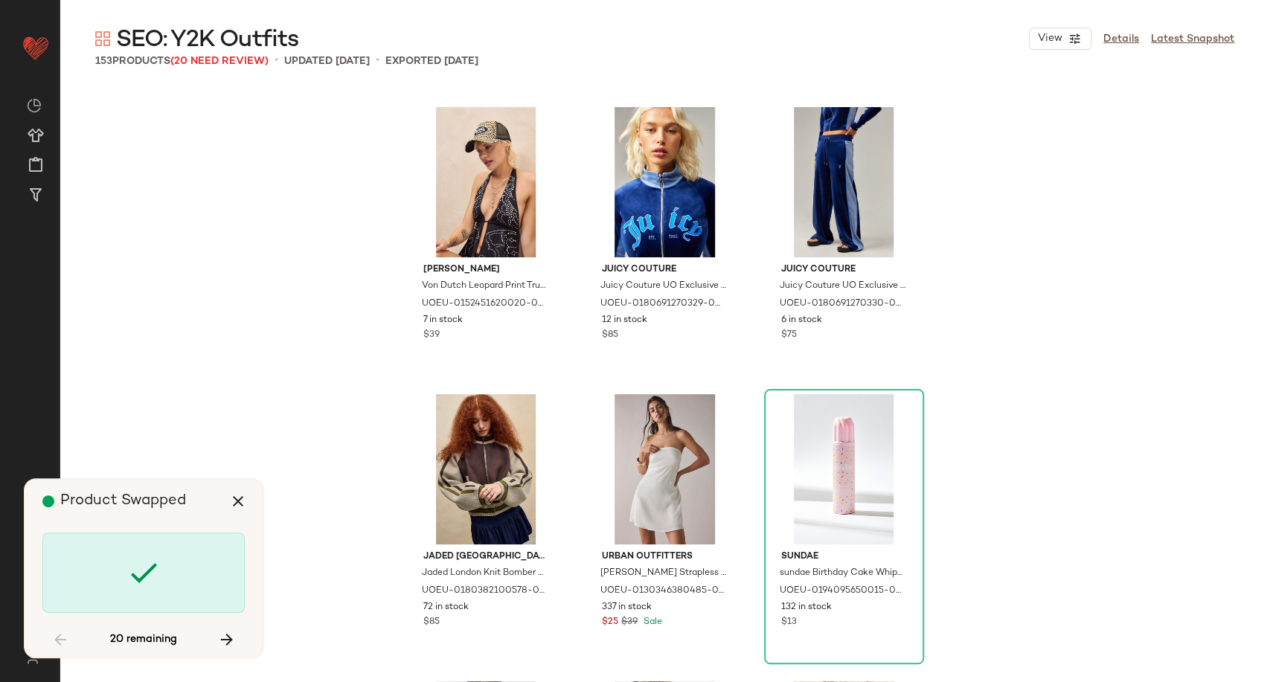
scroll to position [4307, 0]
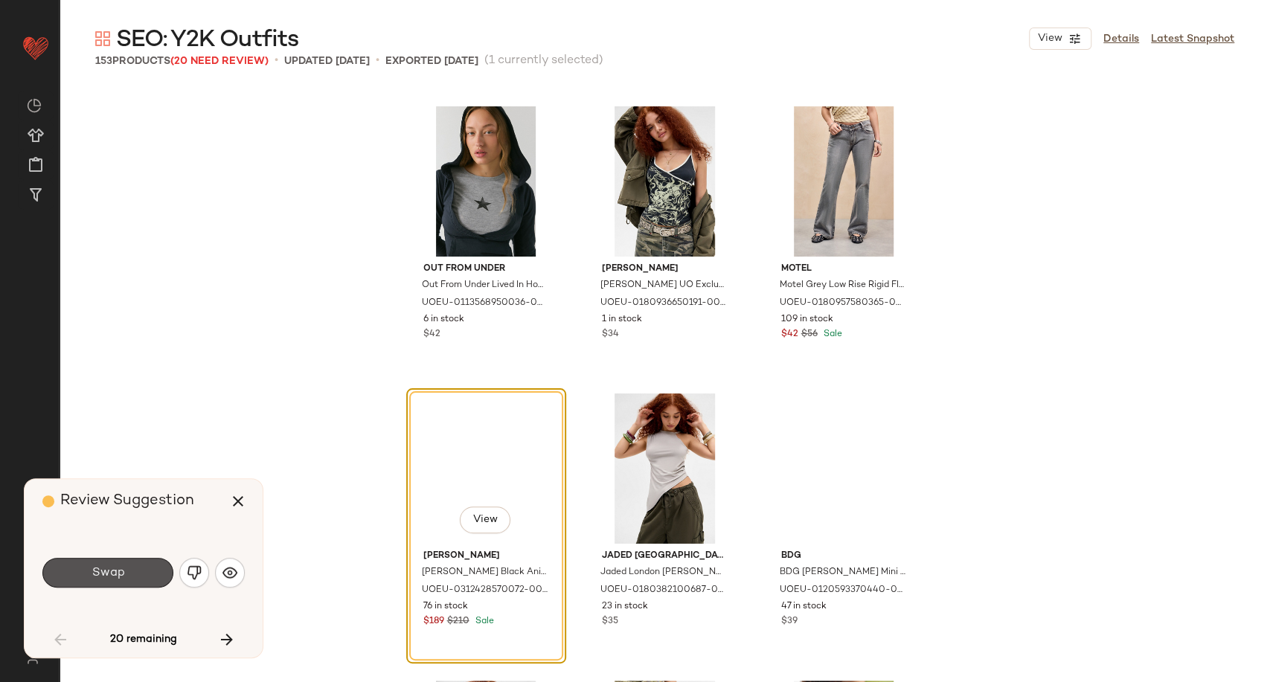
click at [133, 571] on button "Swap" at bounding box center [107, 573] width 131 height 30
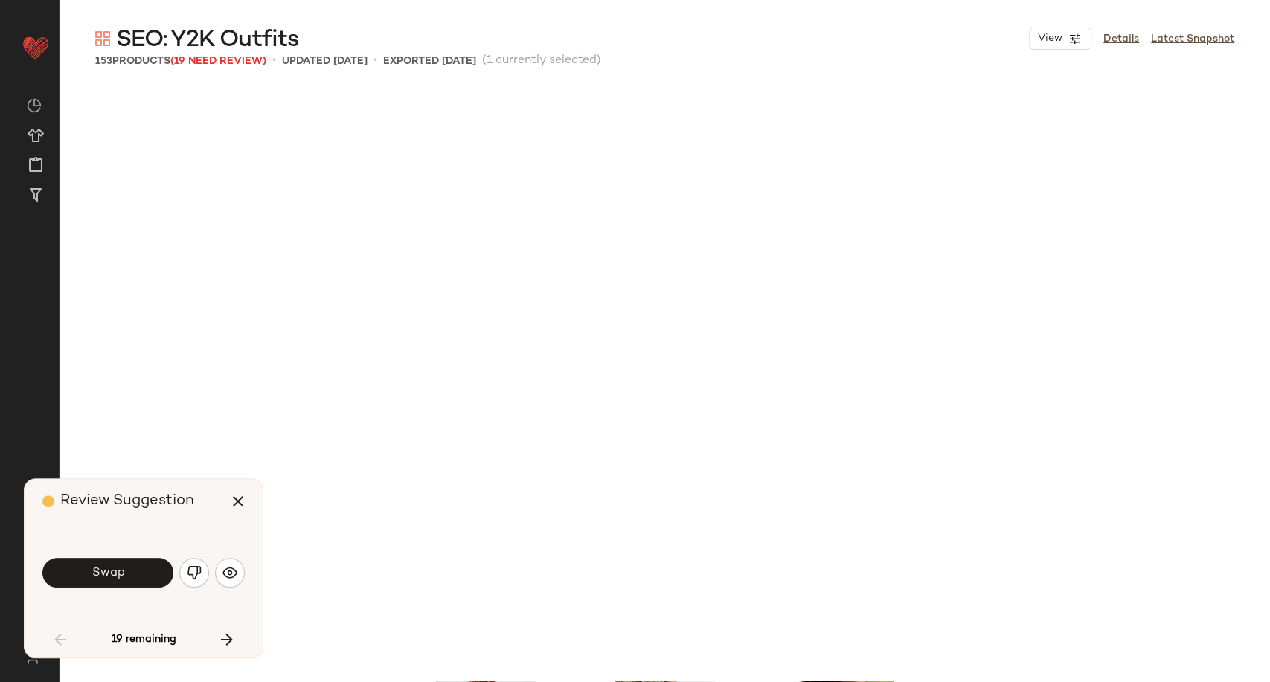
scroll to position [4880, 0]
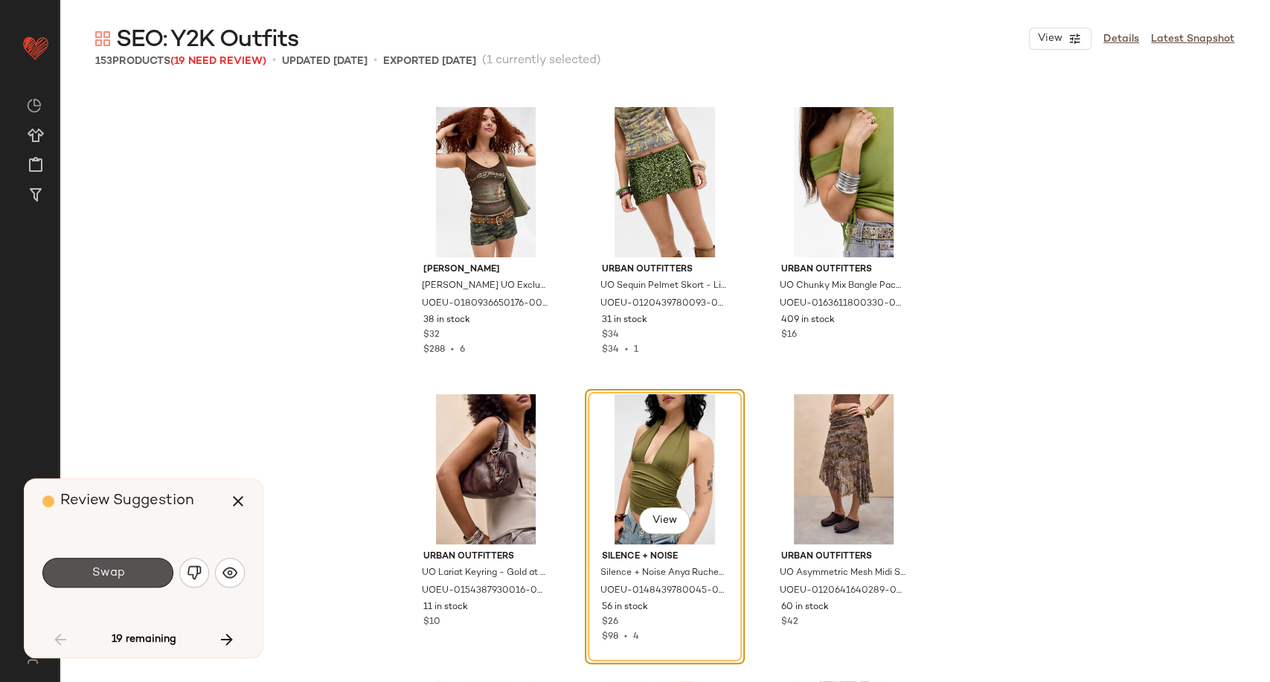
click at [133, 571] on button "Swap" at bounding box center [107, 573] width 131 height 30
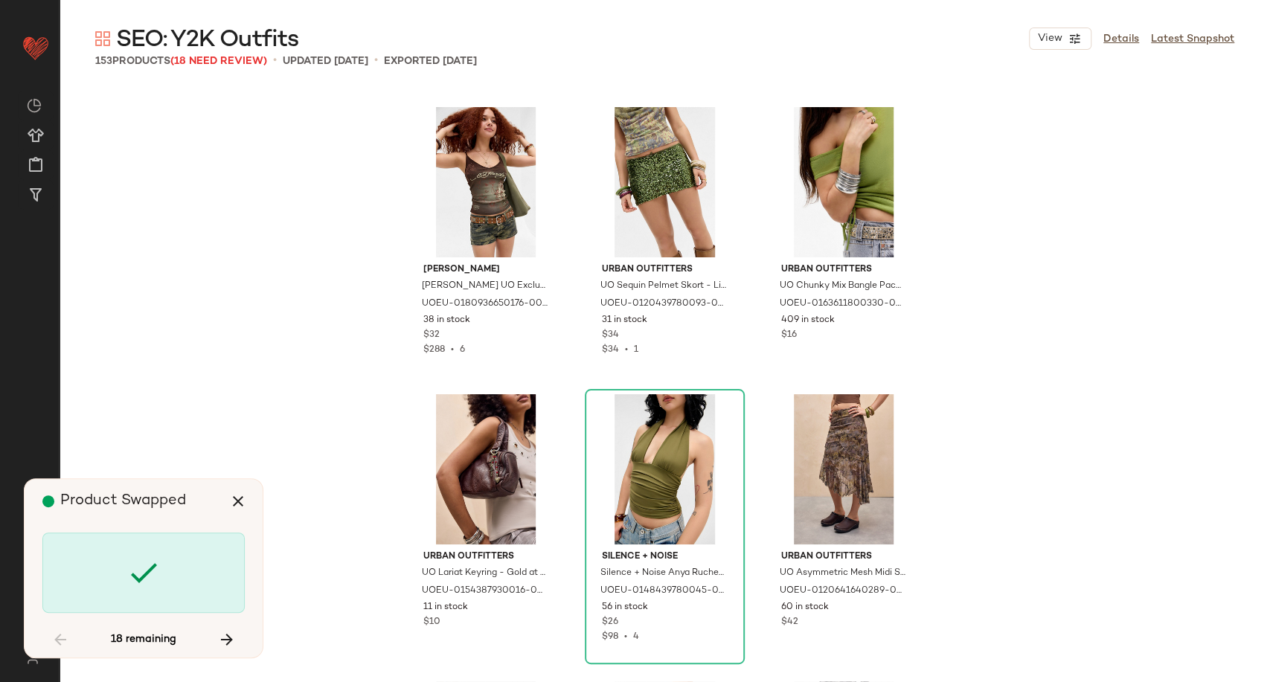
scroll to position [5455, 0]
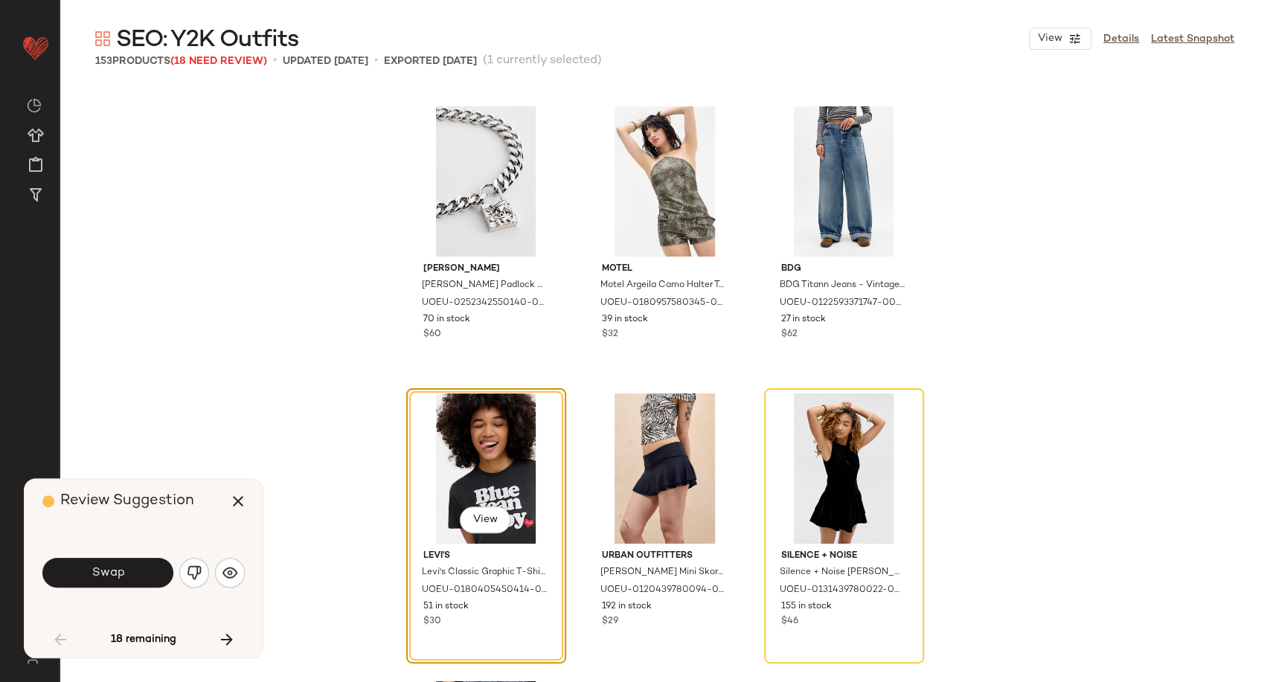
click at [133, 571] on button "Swap" at bounding box center [107, 573] width 131 height 30
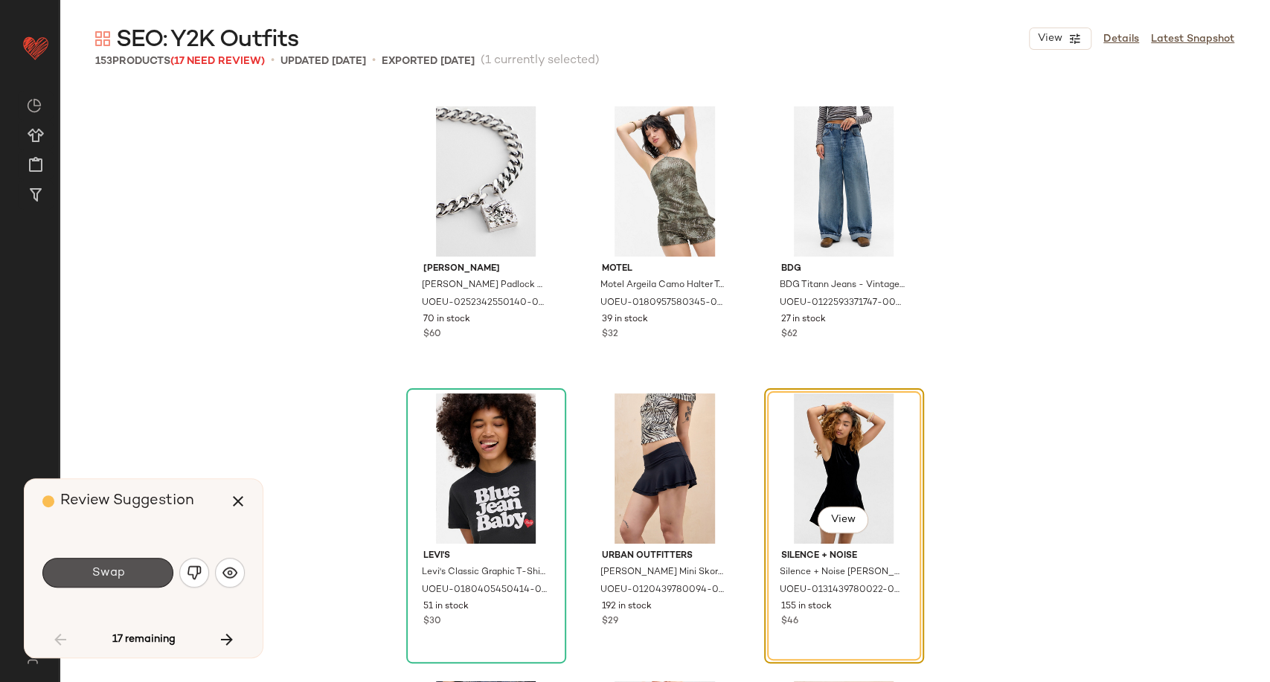
click at [133, 571] on button "Swap" at bounding box center [107, 573] width 131 height 30
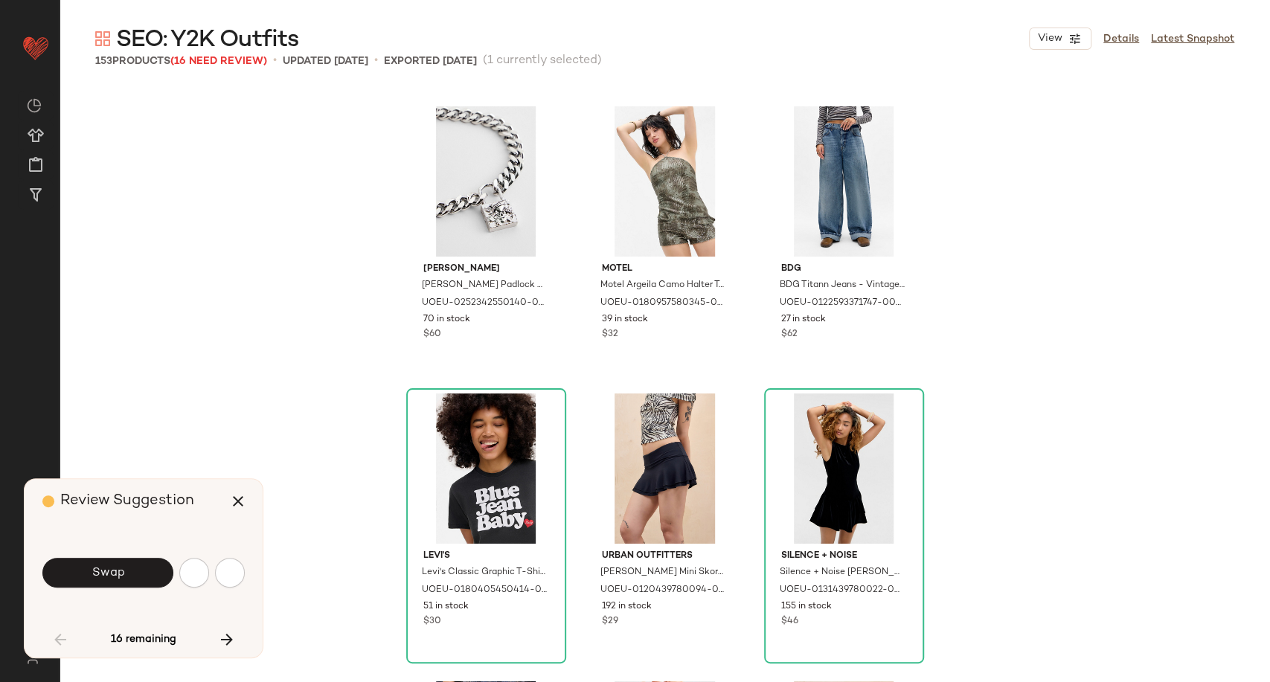
scroll to position [6316, 0]
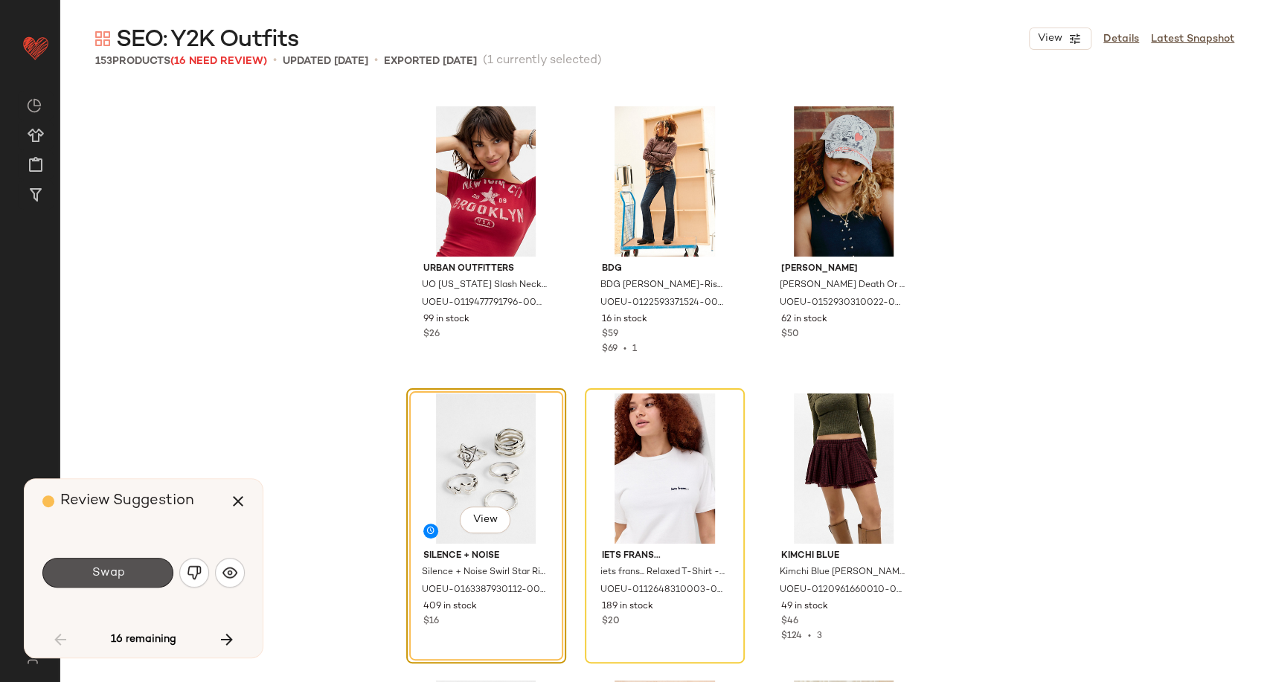
click at [133, 571] on button "Swap" at bounding box center [107, 573] width 131 height 30
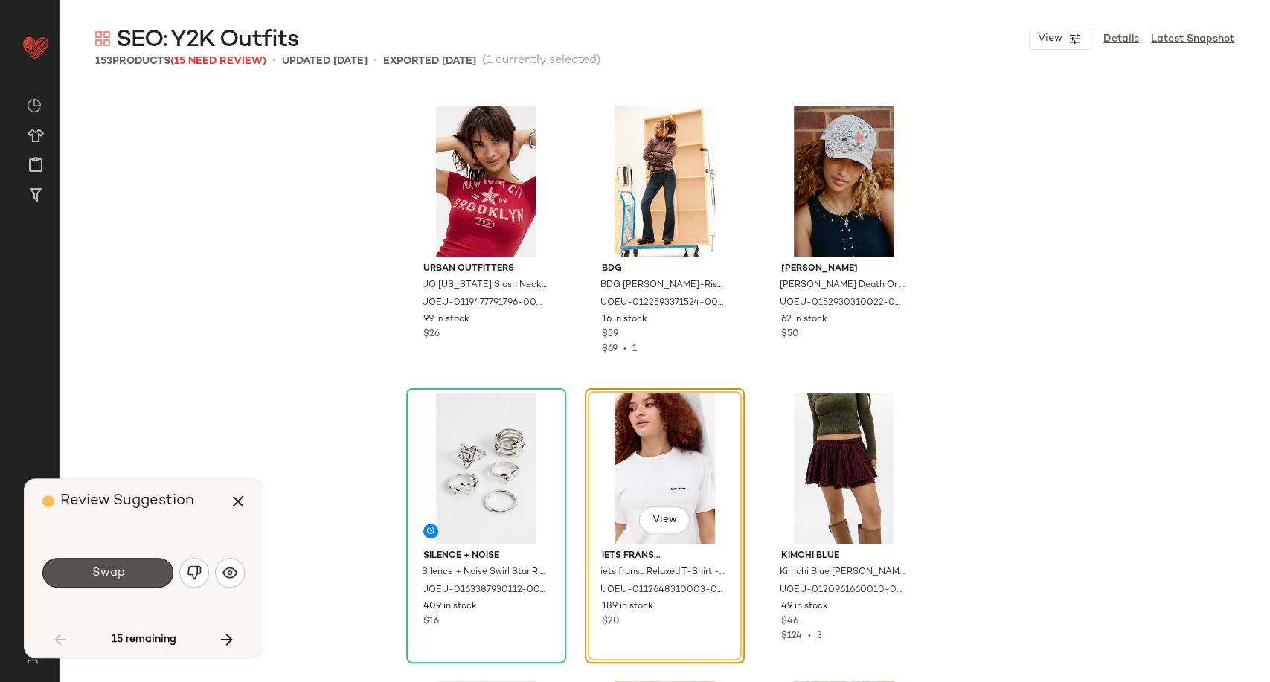
click at [133, 571] on button "Swap" at bounding box center [107, 573] width 131 height 30
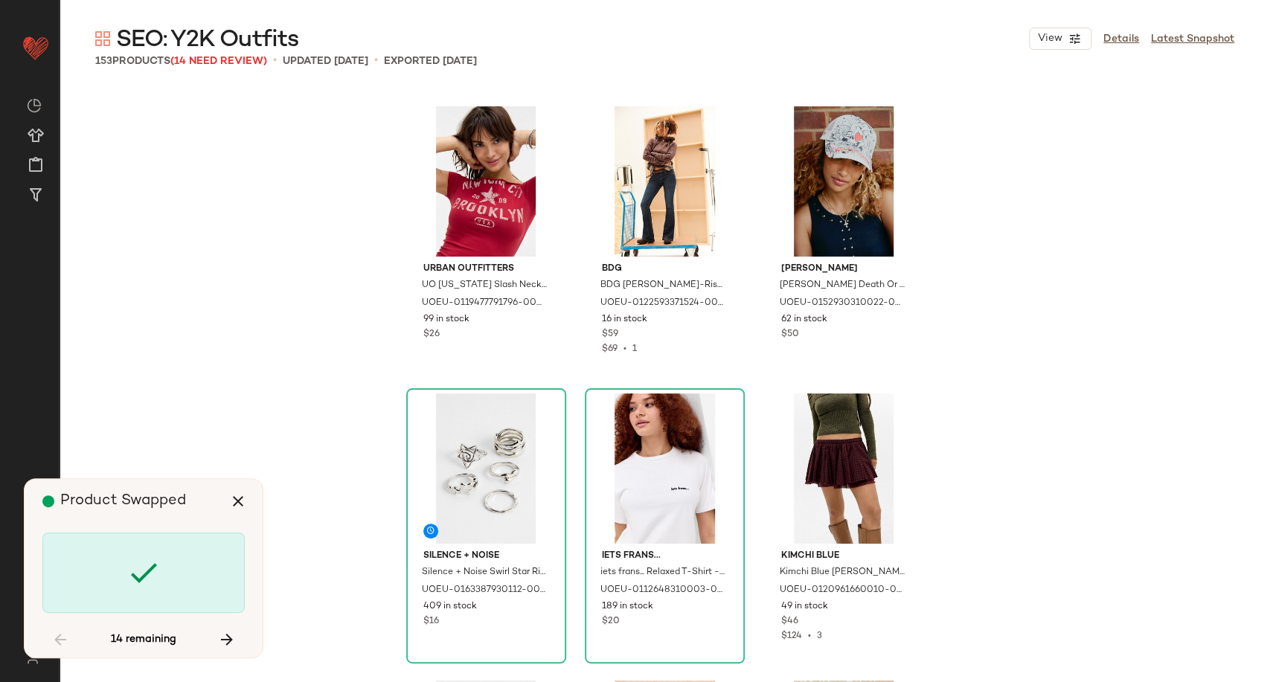
scroll to position [7177, 0]
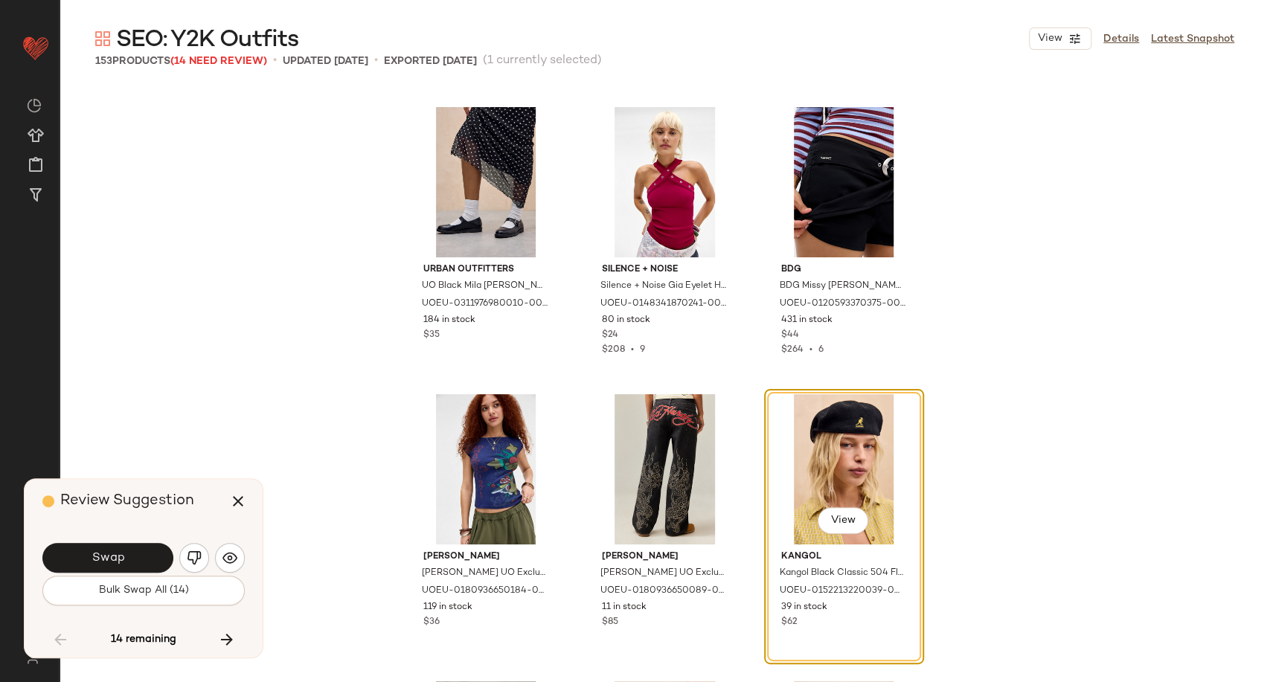
click at [133, 571] on button "Swap" at bounding box center [107, 558] width 131 height 30
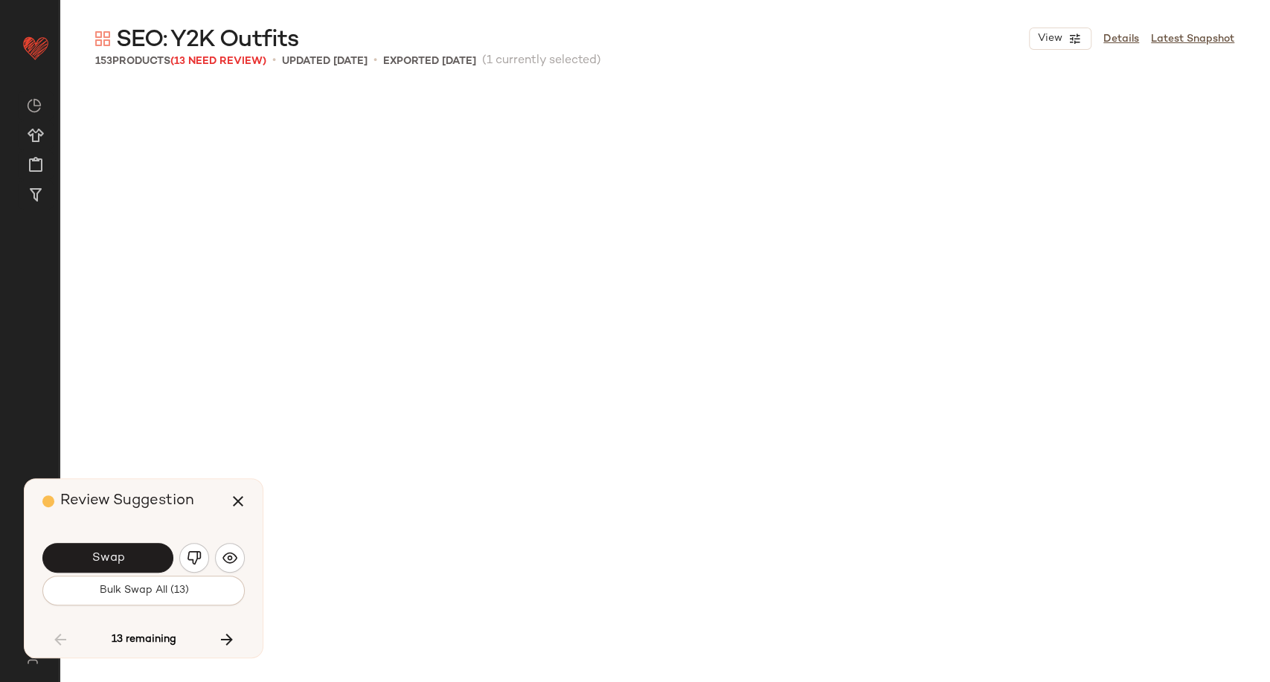
scroll to position [8039, 0]
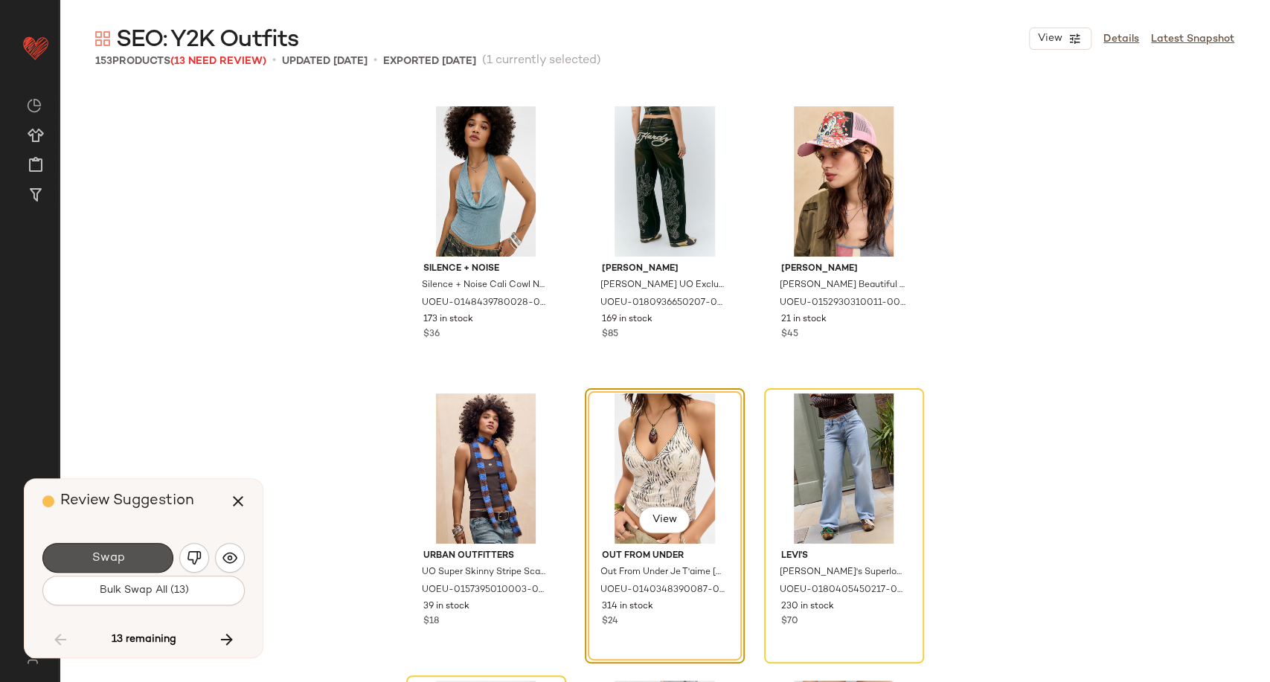
click at [133, 571] on button "Swap" at bounding box center [107, 558] width 131 height 30
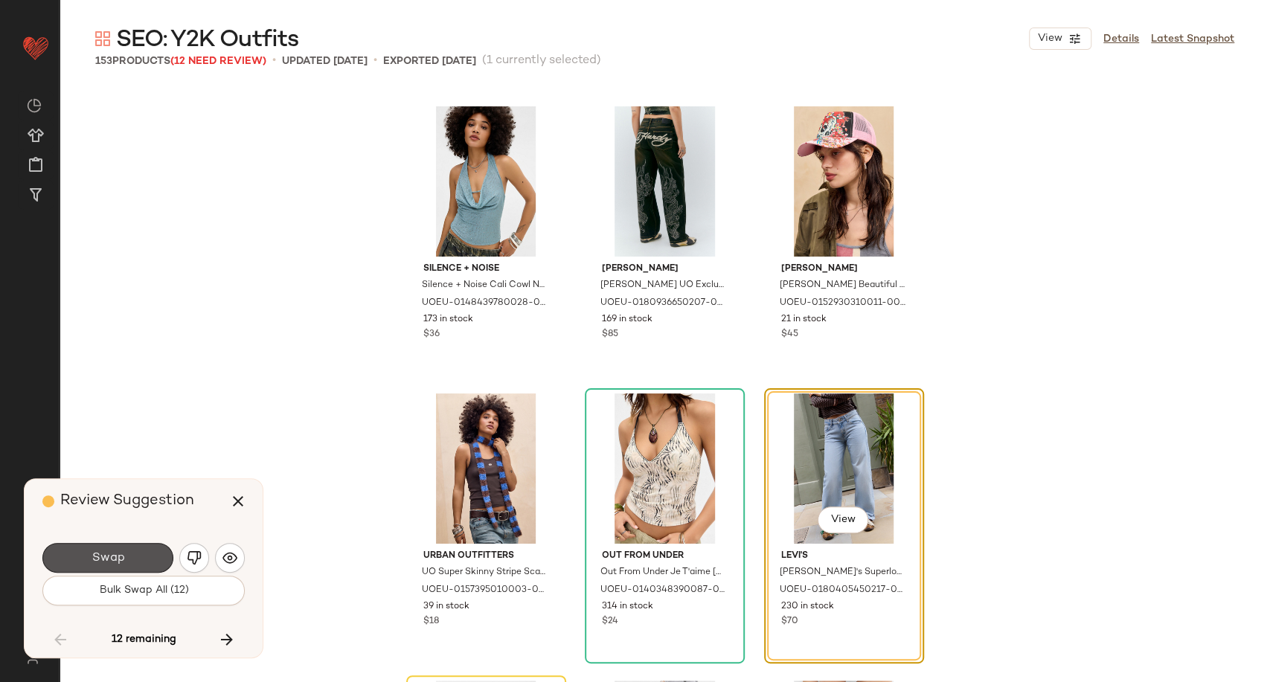
click at [133, 571] on button "Swap" at bounding box center [107, 558] width 131 height 30
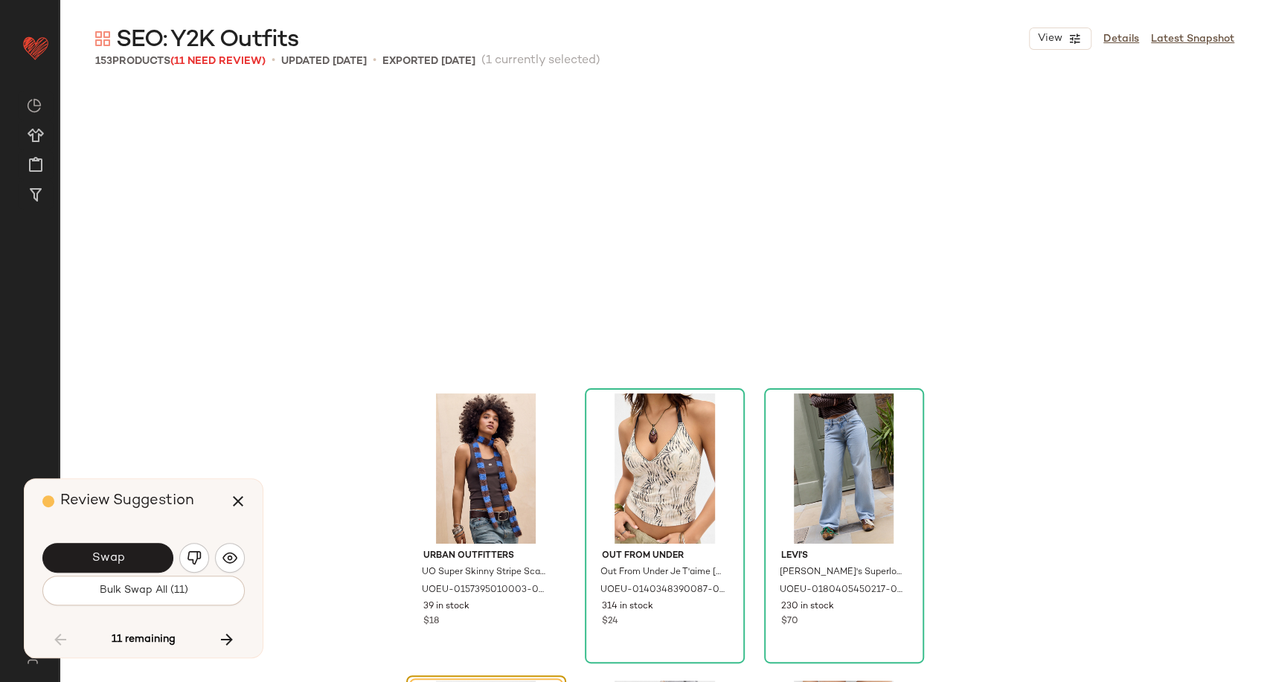
scroll to position [8325, 0]
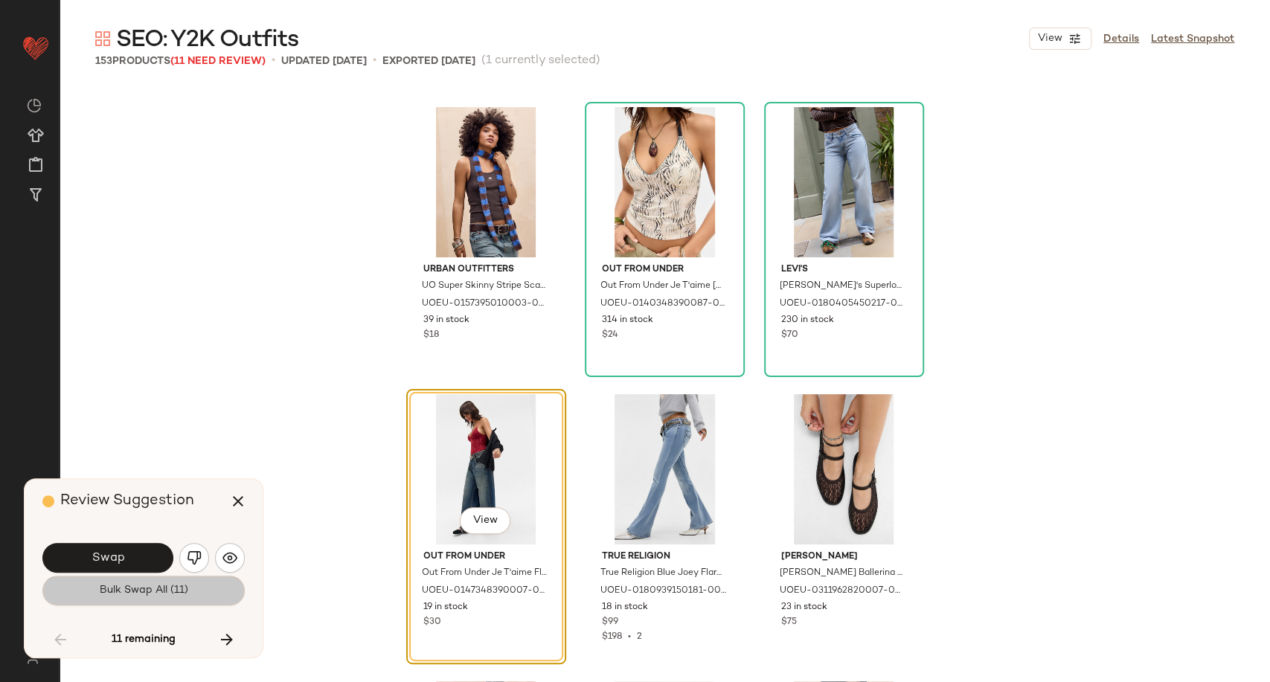
click at [147, 588] on span "Bulk Swap All (11)" at bounding box center [143, 591] width 89 height 12
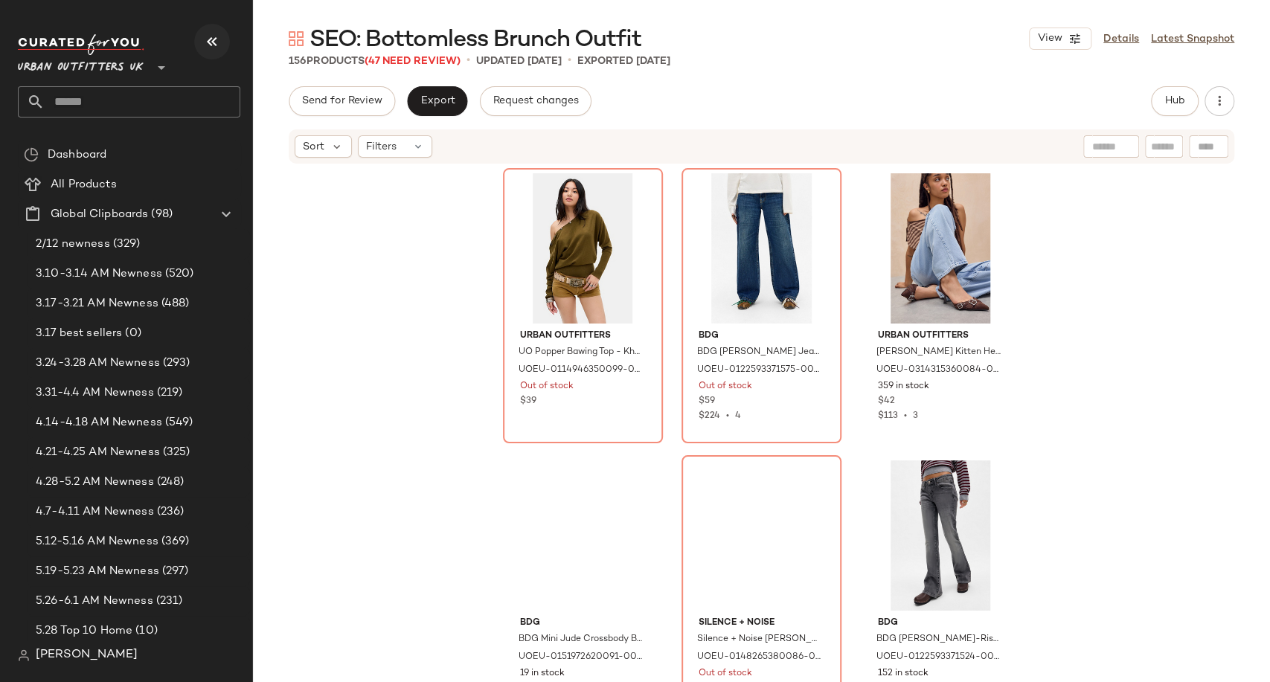
click at [207, 38] on icon "button" at bounding box center [212, 42] width 18 height 18
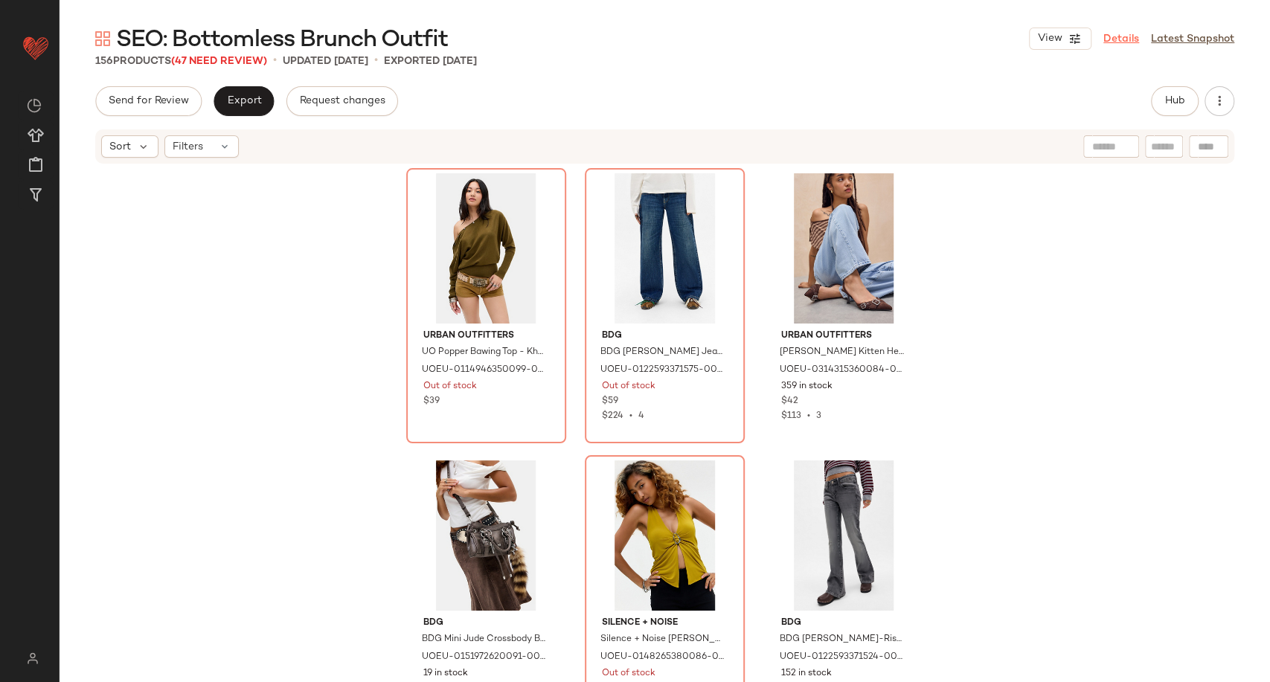
click at [1117, 35] on link "Details" at bounding box center [1121, 39] width 36 height 16
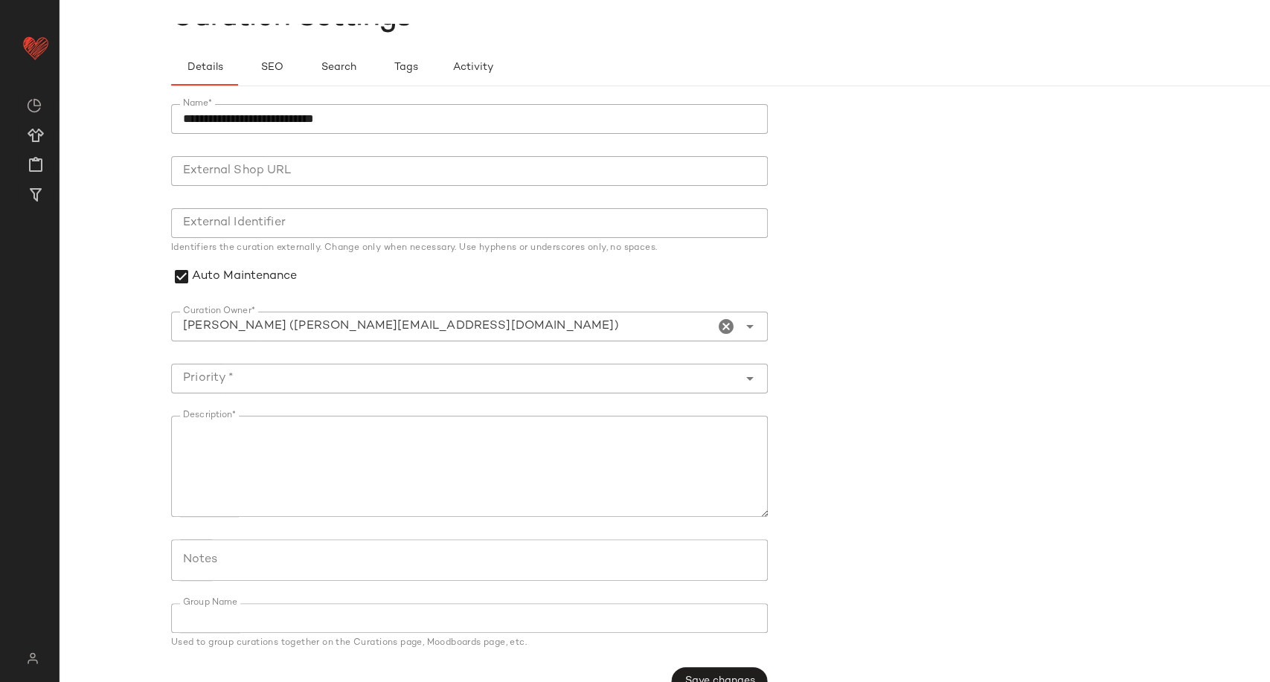
scroll to position [91, 0]
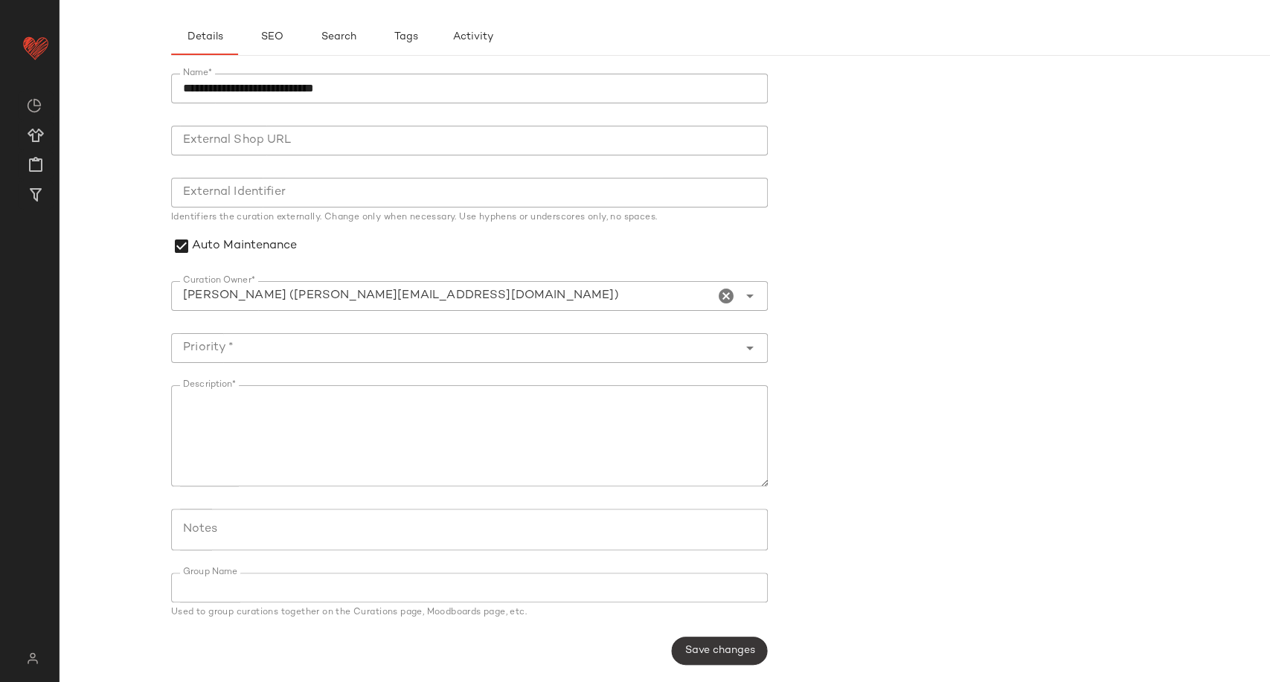
click at [741, 652] on span "Save changes" at bounding box center [719, 651] width 71 height 12
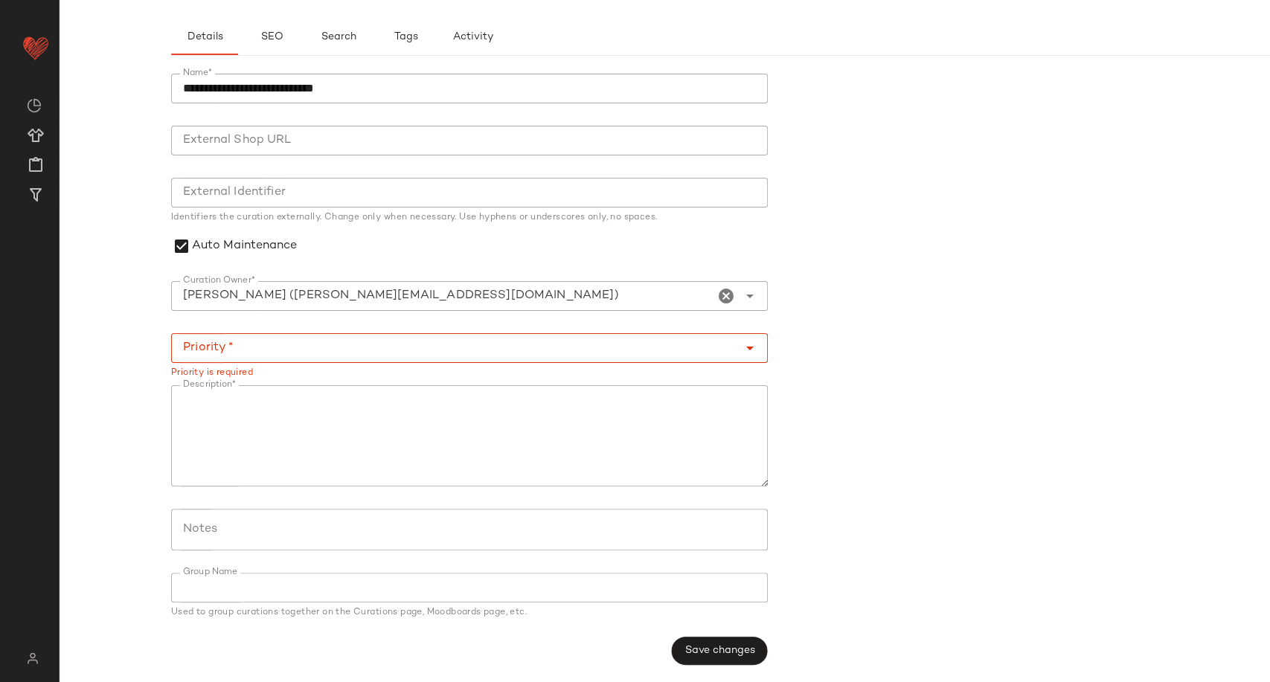
drag, startPoint x: 234, startPoint y: 341, endPoint x: 263, endPoint y: 354, distance: 31.9
click at [234, 341] on input "Priority *" at bounding box center [454, 348] width 567 height 18
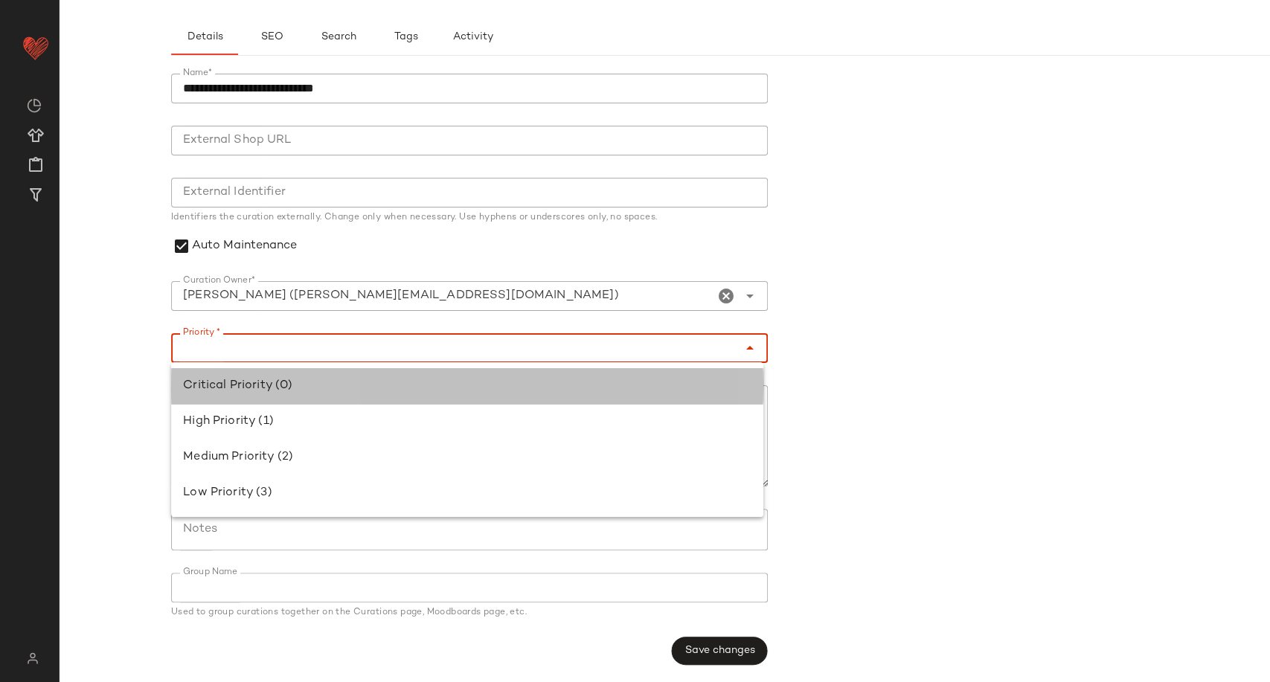
click at [313, 387] on div "Critical Priority (0)" at bounding box center [467, 386] width 568 height 18
type input "**********"
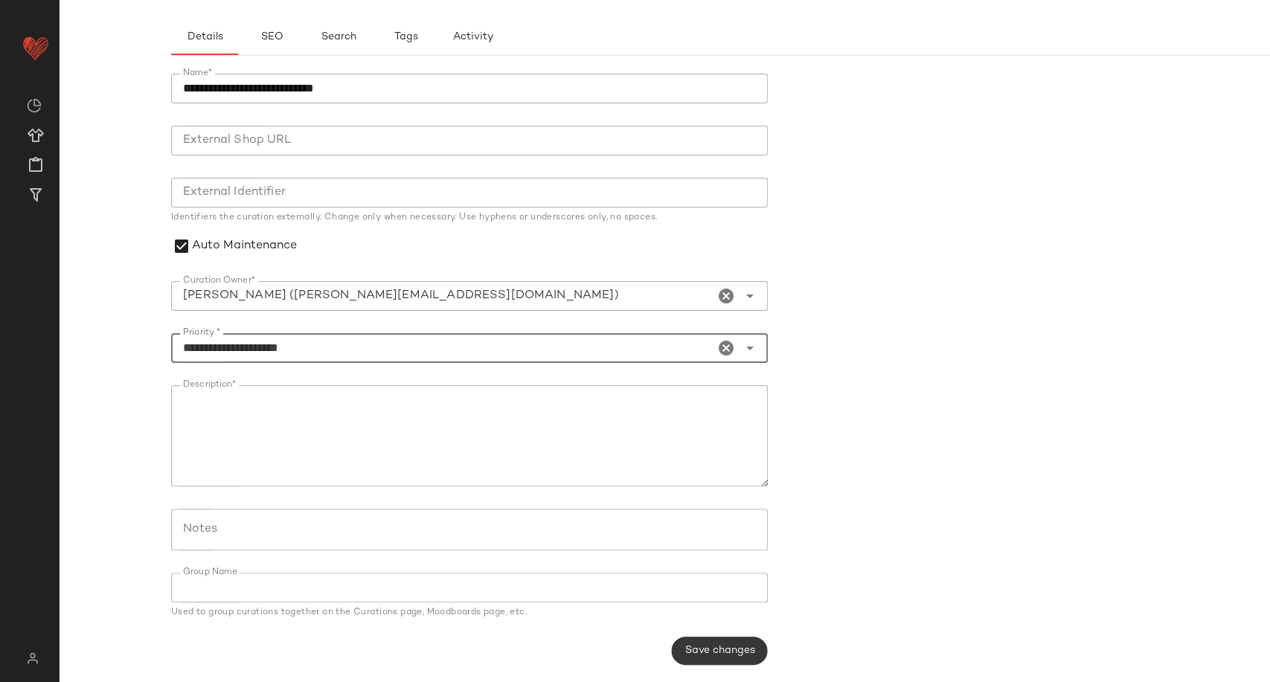
click at [718, 646] on span "Save changes" at bounding box center [719, 651] width 71 height 12
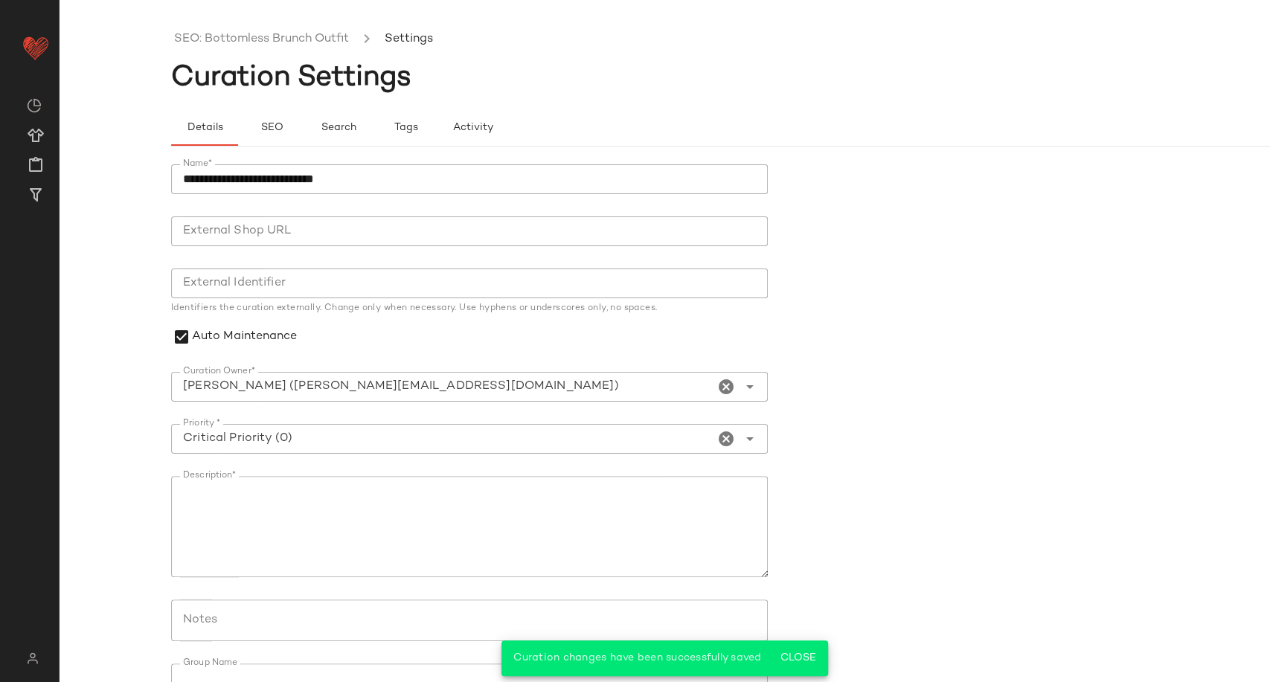
scroll to position [0, 0]
click at [209, 33] on link "SEO: Bottomless Brunch Outfit" at bounding box center [261, 39] width 175 height 19
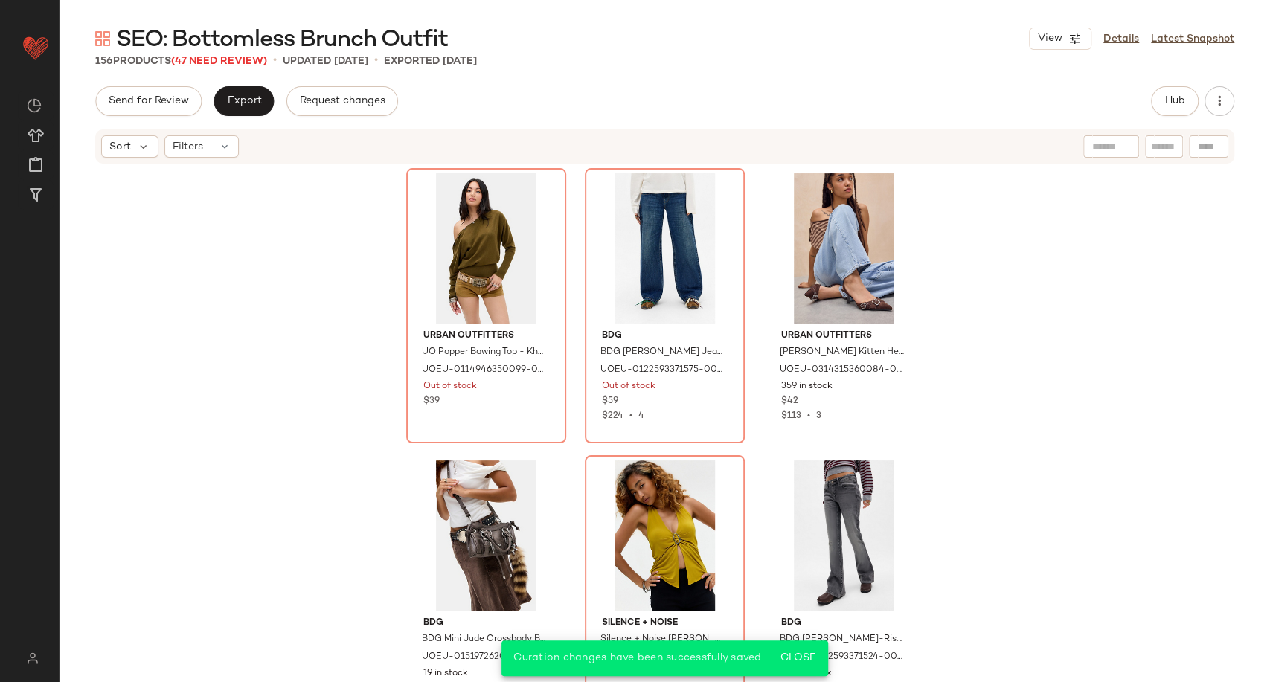
click at [196, 57] on span "(47 Need Review)" at bounding box center [219, 61] width 96 height 11
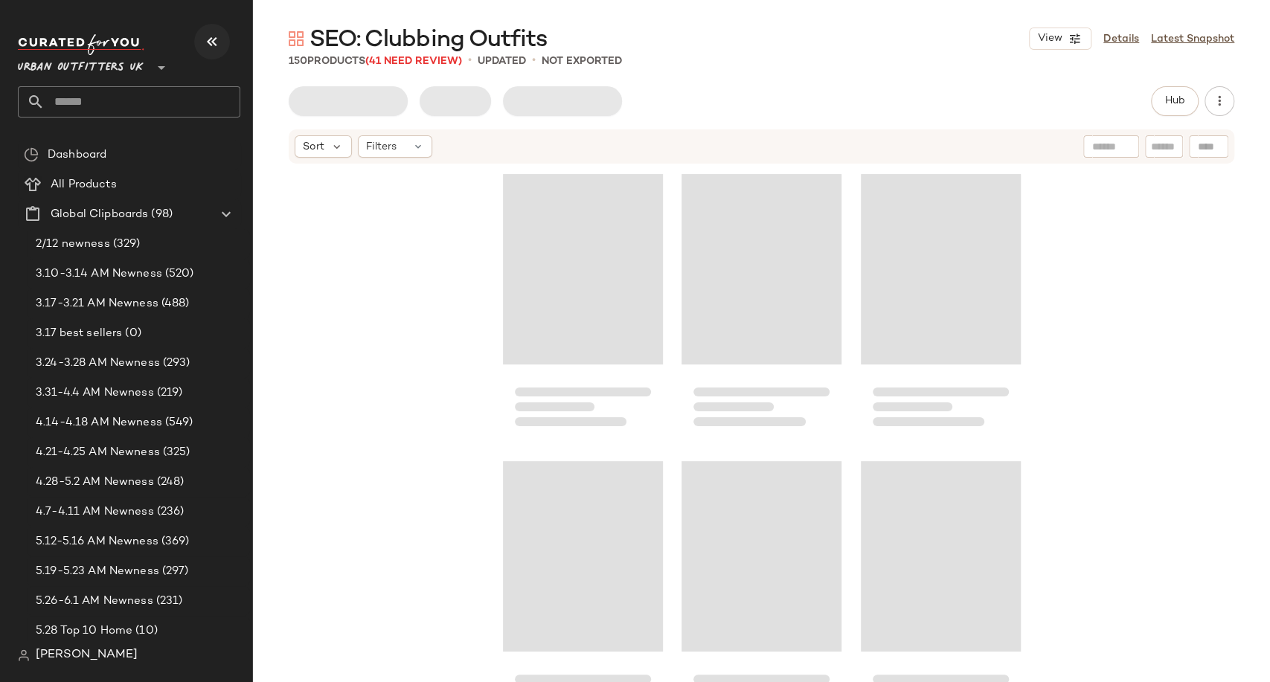
click at [205, 43] on icon "button" at bounding box center [212, 42] width 18 height 18
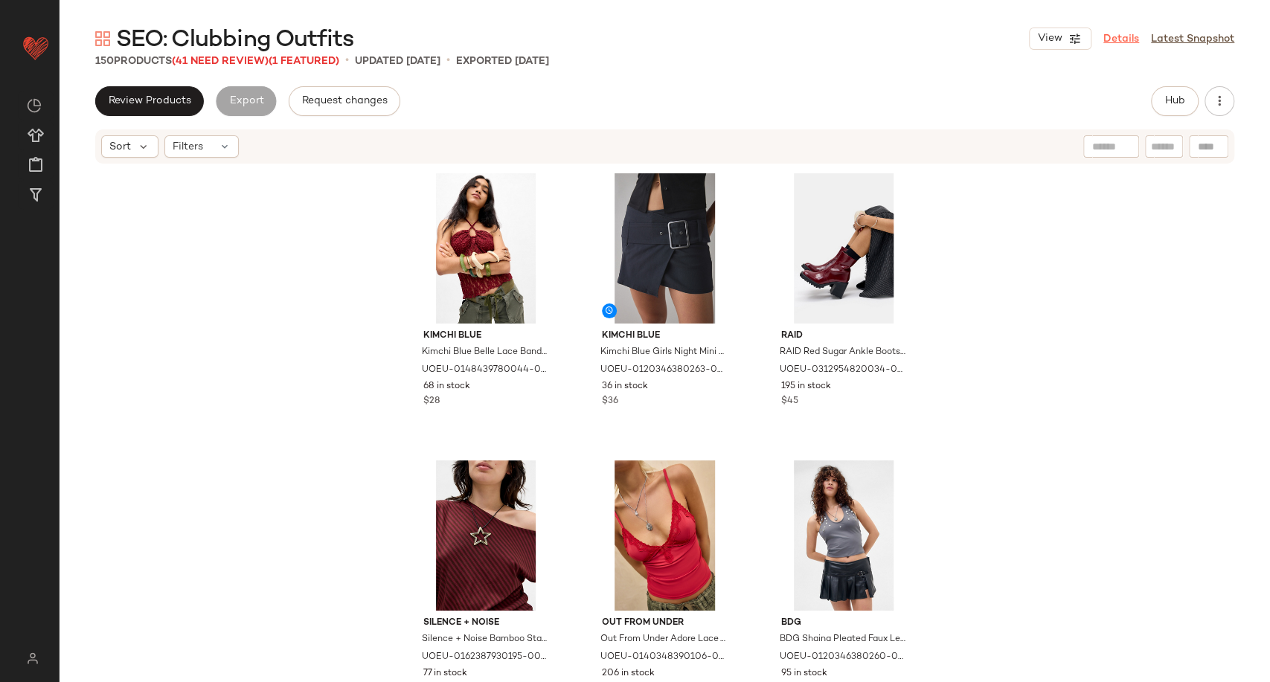
click at [1132, 35] on link "Details" at bounding box center [1121, 39] width 36 height 16
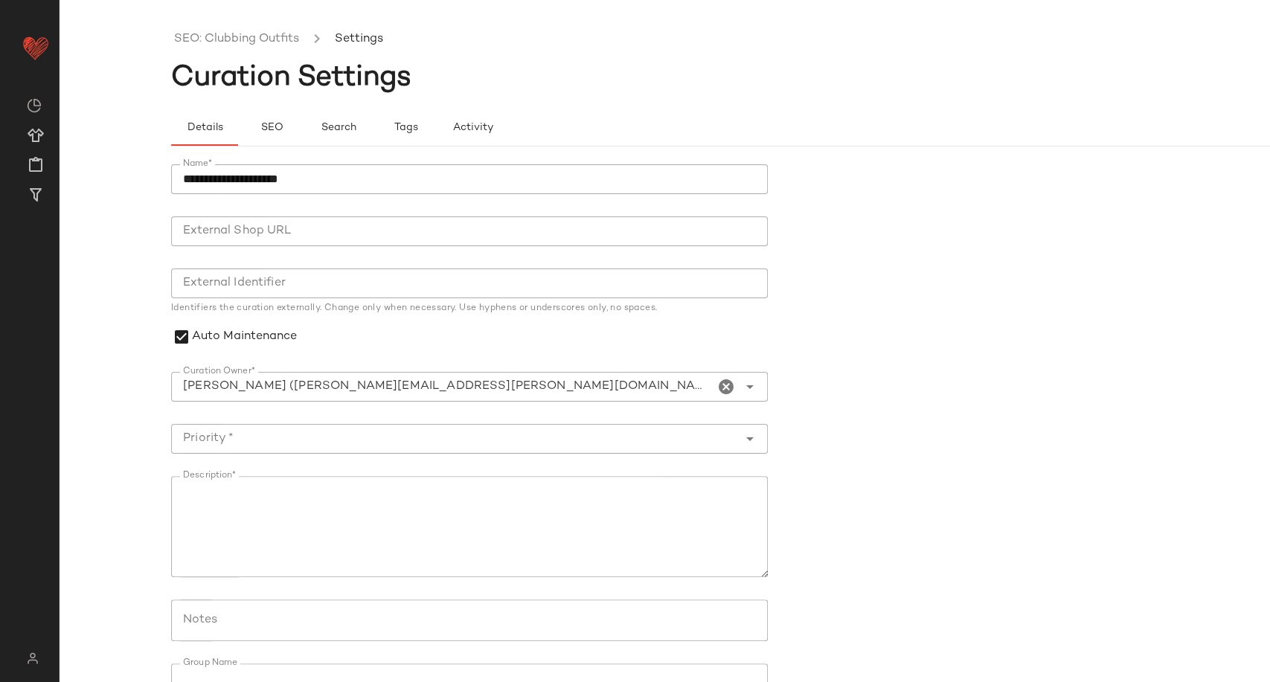
click at [228, 49] on ul "SEO: Clubbing Outfits Settings" at bounding box center [776, 39] width 1210 height 34
click at [228, 43] on link "SEO: Clubbing Outfits" at bounding box center [236, 39] width 125 height 19
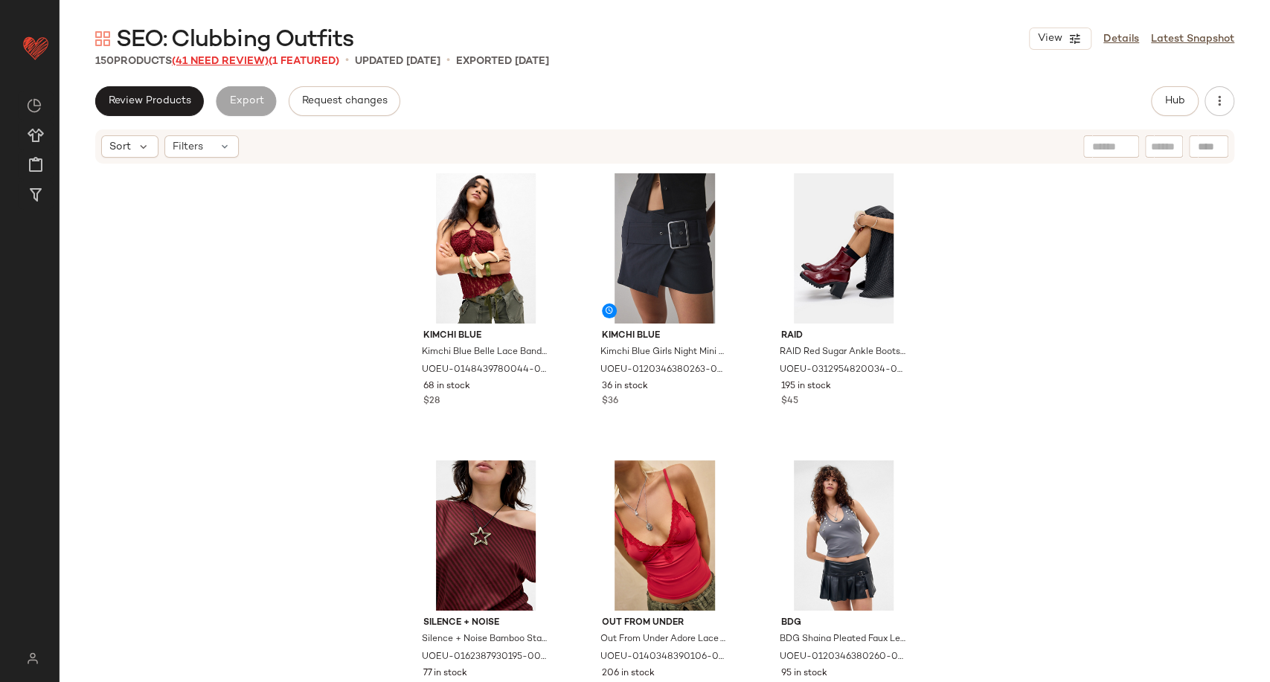
click at [234, 56] on span "(41 Need Review)" at bounding box center [220, 61] width 97 height 11
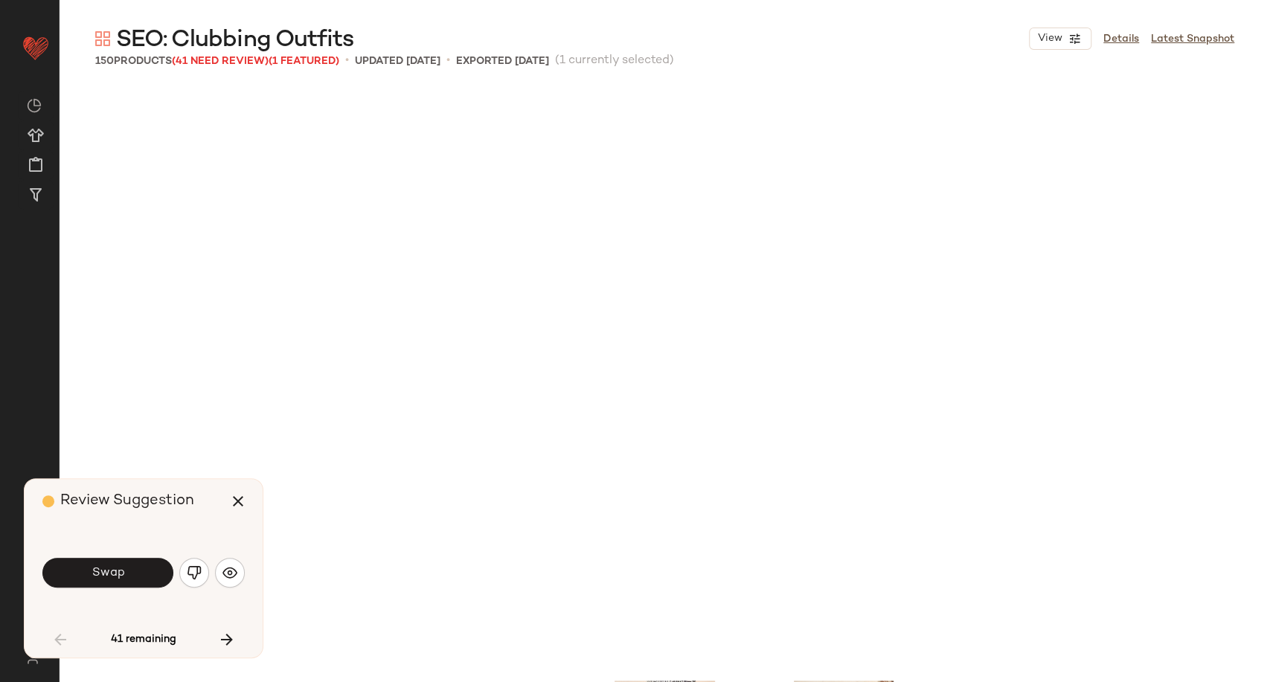
scroll to position [586, 0]
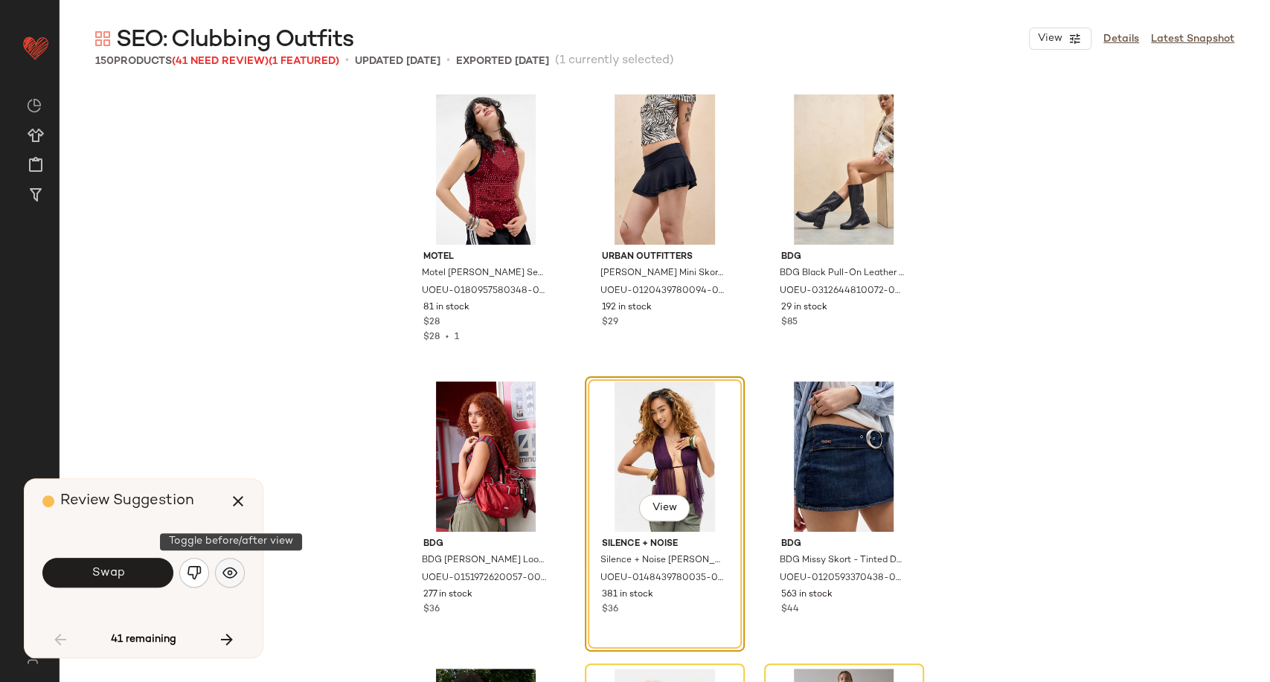
click at [239, 573] on button "button" at bounding box center [230, 573] width 30 height 30
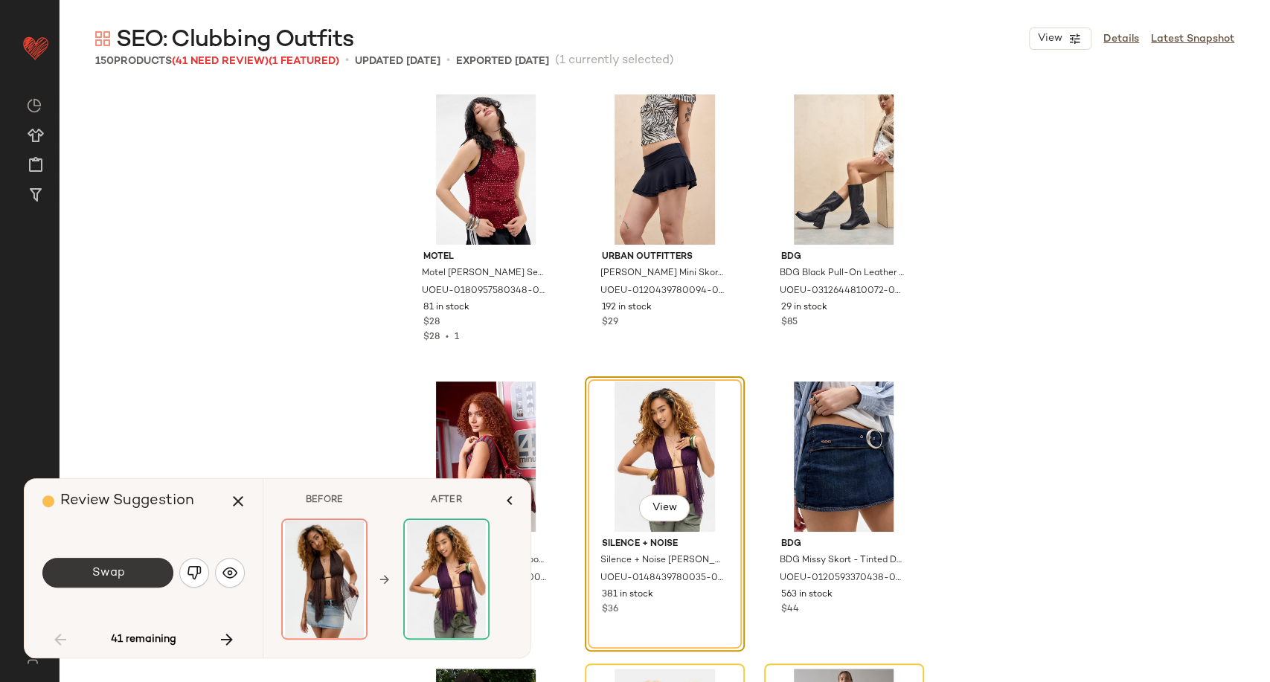
click at [108, 575] on span "Swap" at bounding box center [107, 573] width 33 height 14
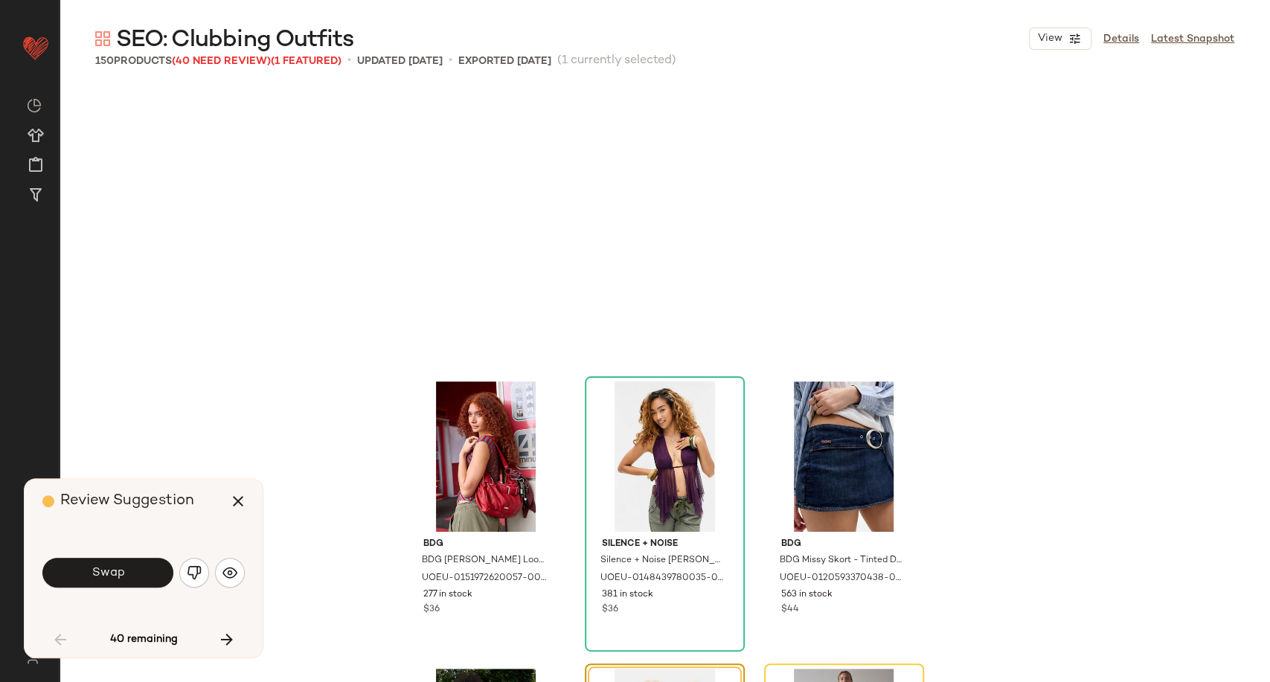
scroll to position [861, 0]
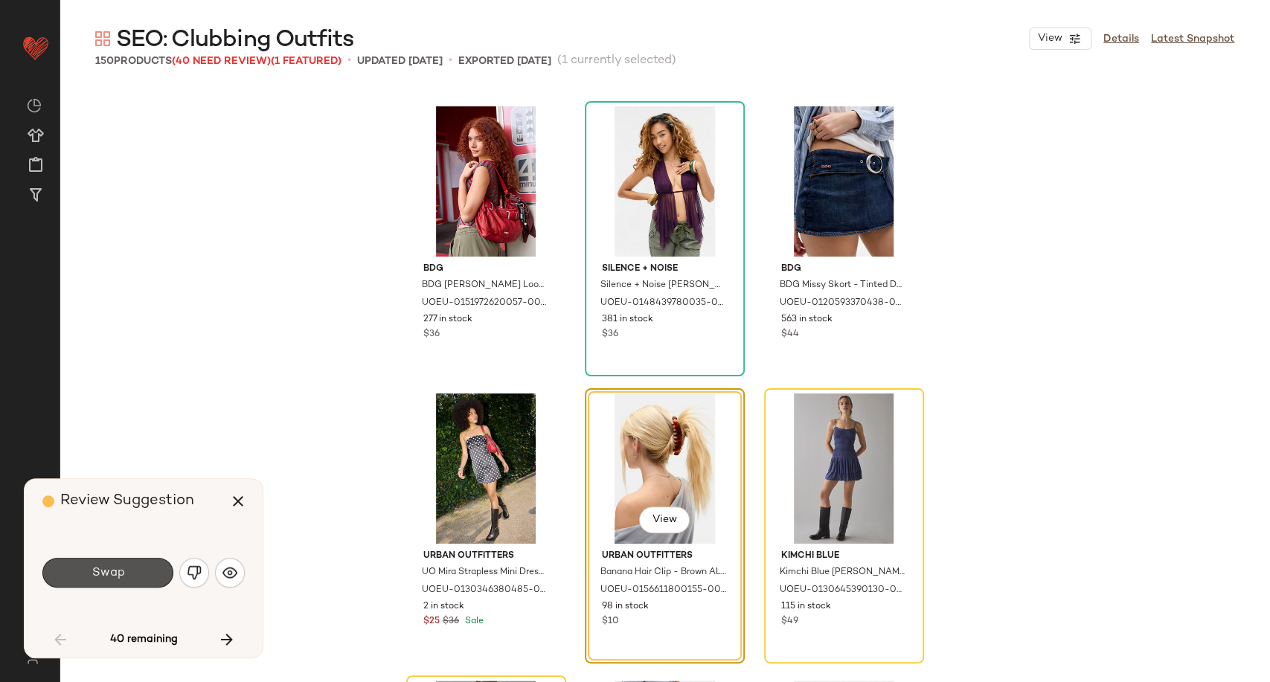
click at [108, 575] on span "Swap" at bounding box center [107, 573] width 33 height 14
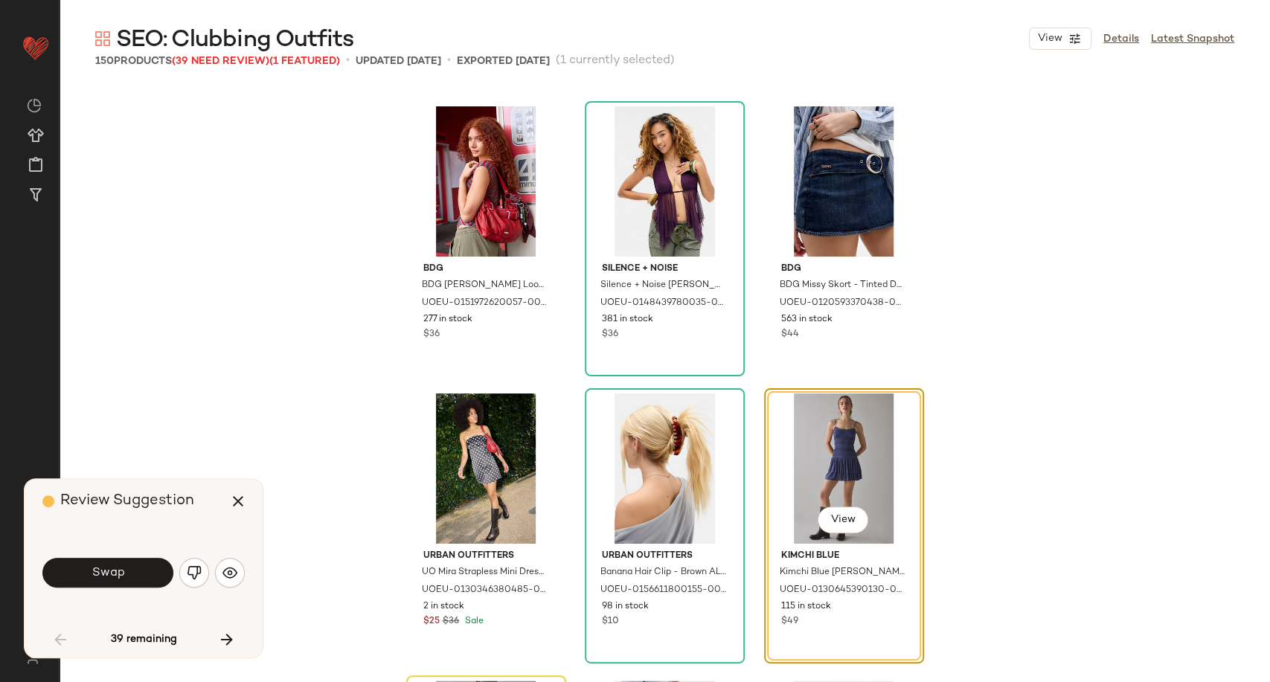
click at [108, 575] on span "Swap" at bounding box center [107, 573] width 33 height 14
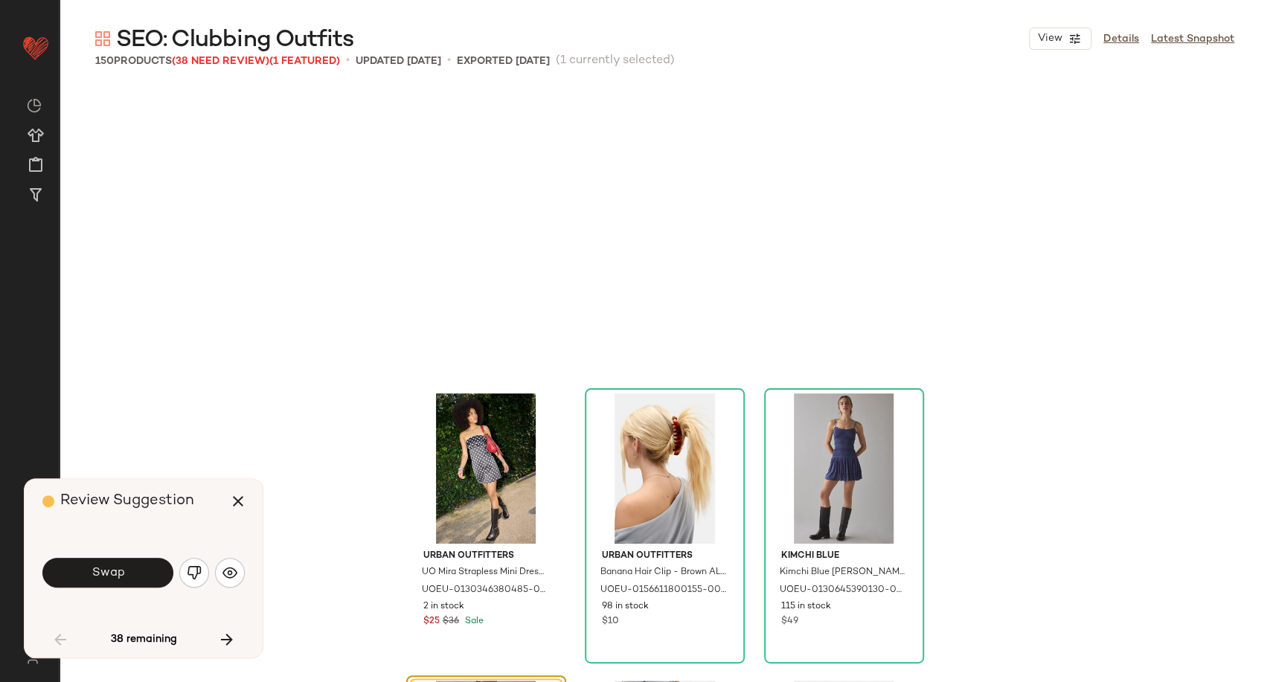
scroll to position [1148, 0]
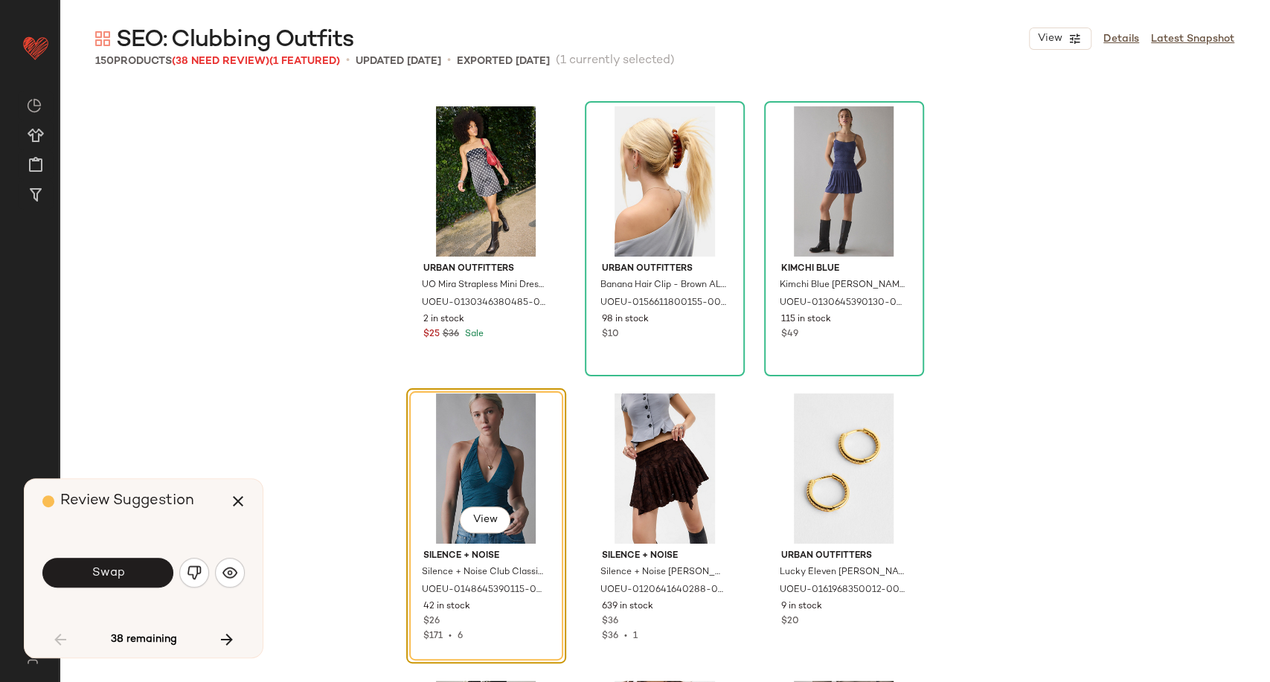
click at [108, 575] on span "Swap" at bounding box center [107, 573] width 33 height 14
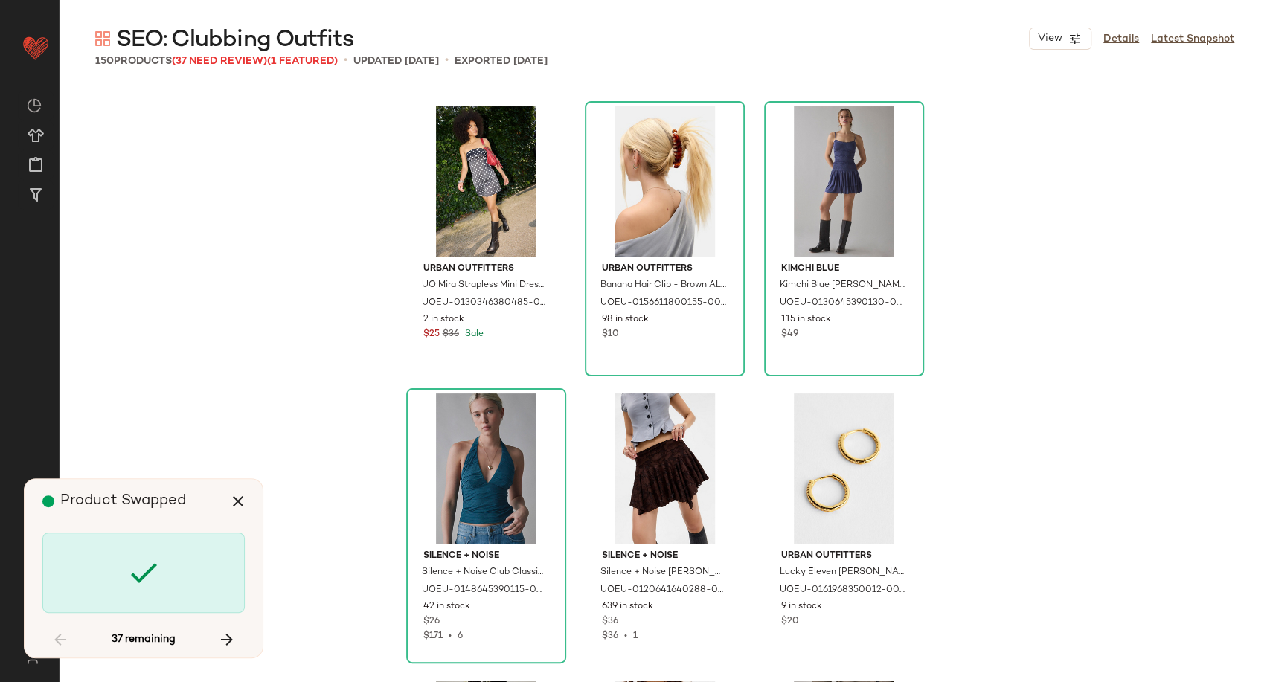
scroll to position [1723, 0]
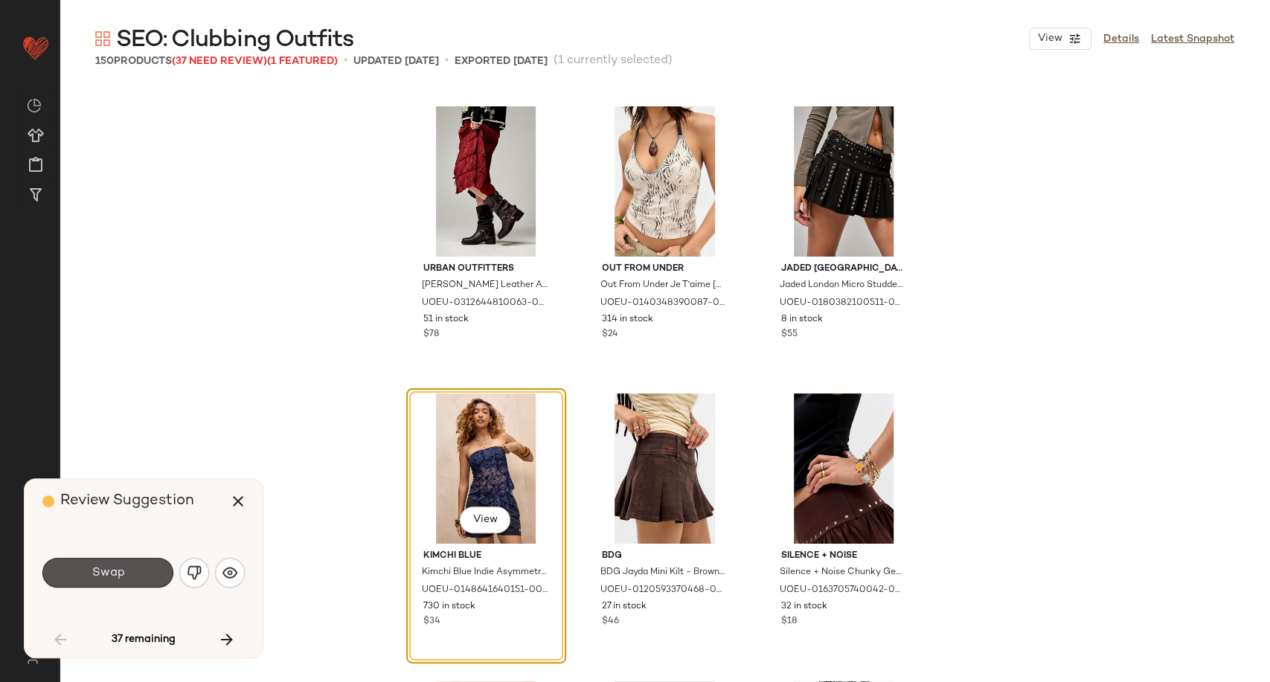
click at [108, 575] on span "Swap" at bounding box center [107, 573] width 33 height 14
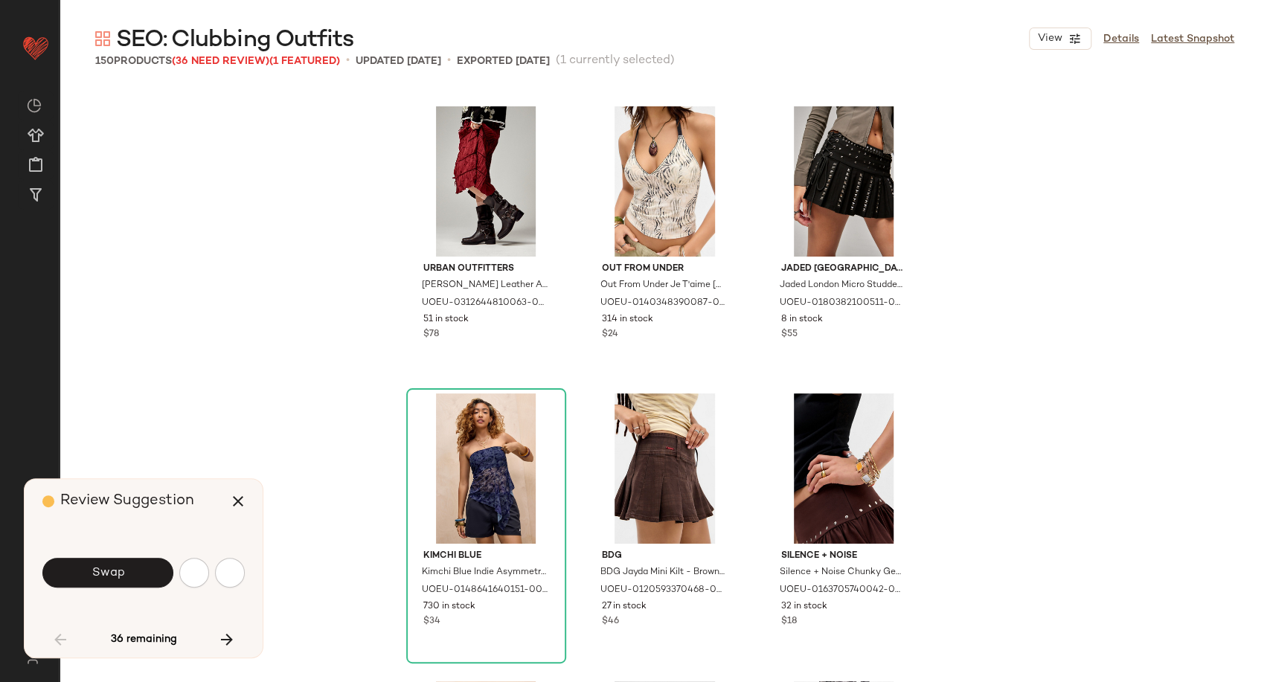
scroll to position [2297, 0]
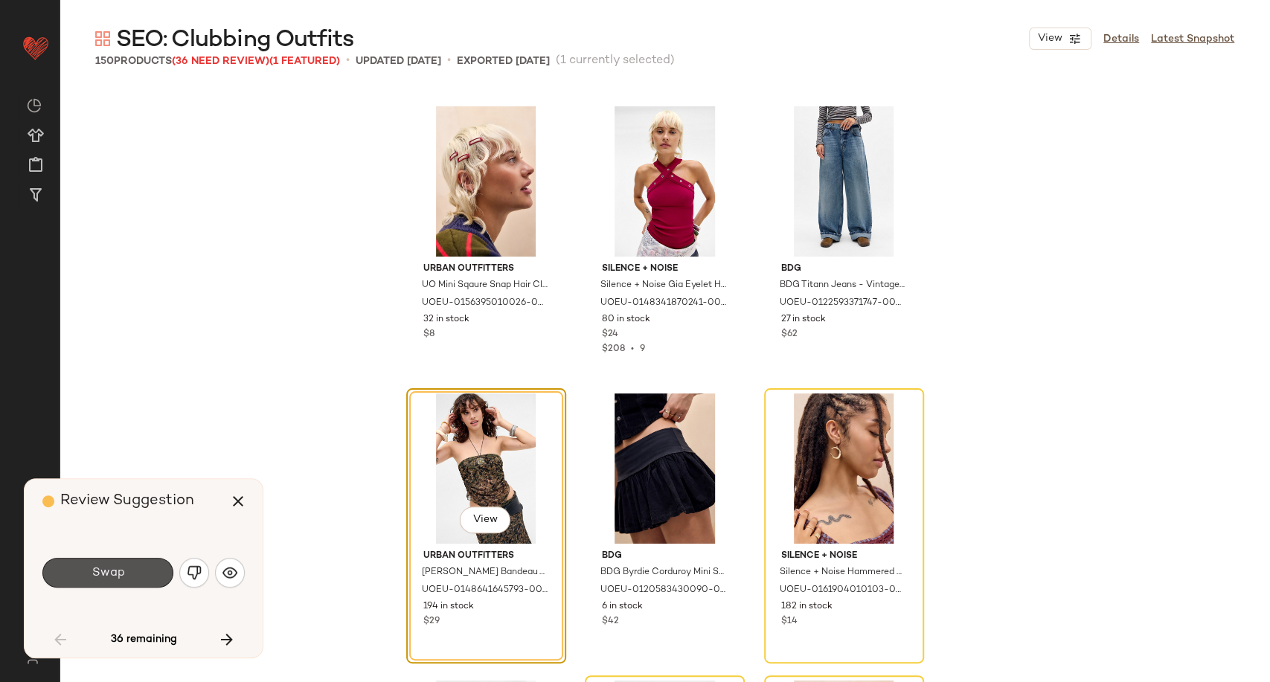
click at [108, 575] on span "Swap" at bounding box center [107, 573] width 33 height 14
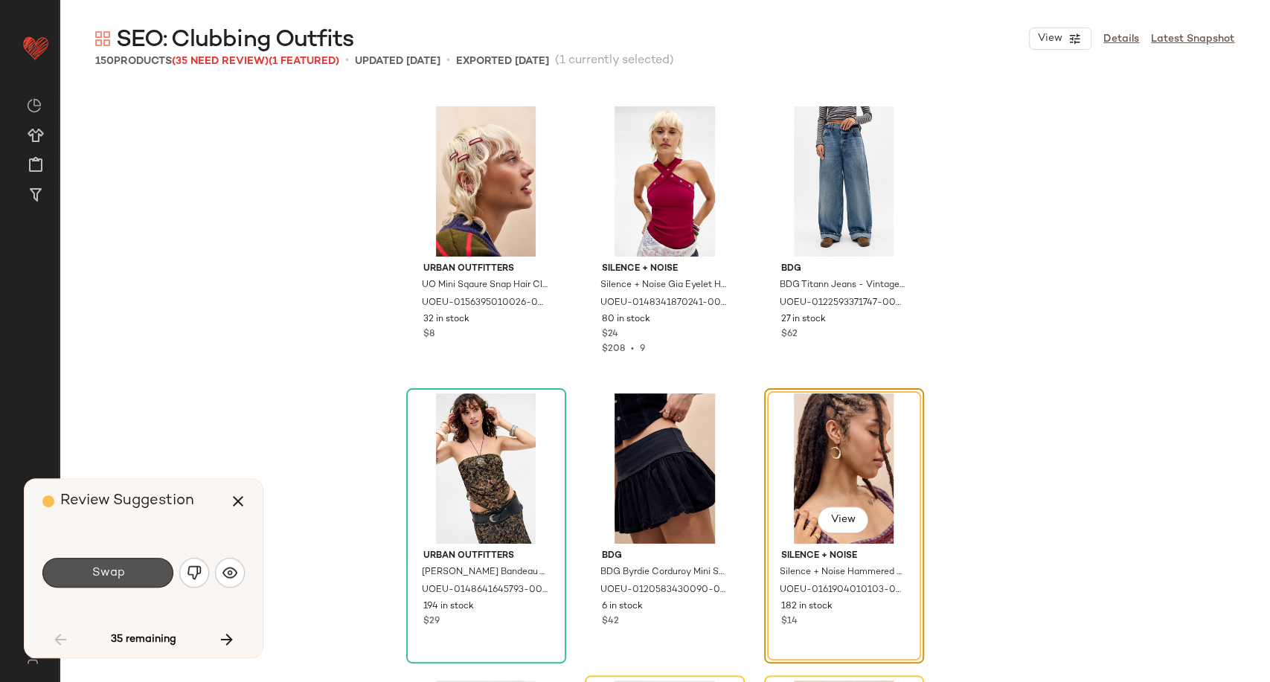
click at [108, 575] on span "Swap" at bounding box center [107, 573] width 33 height 14
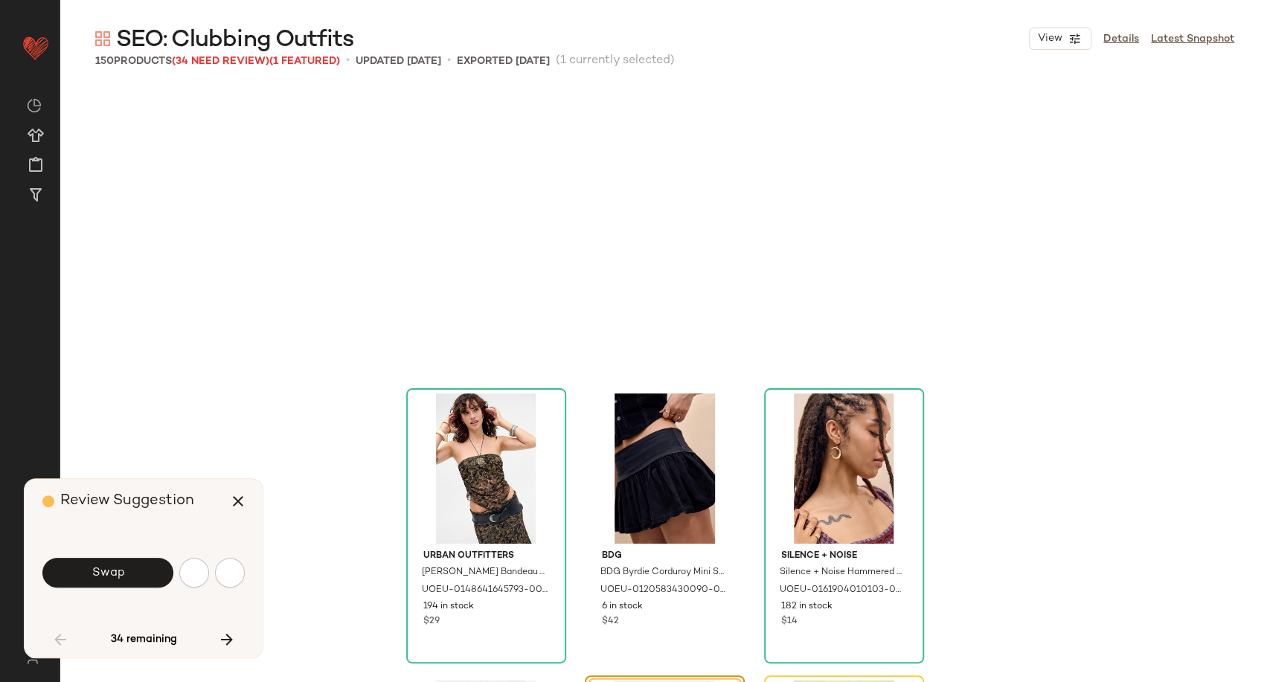
scroll to position [2583, 0]
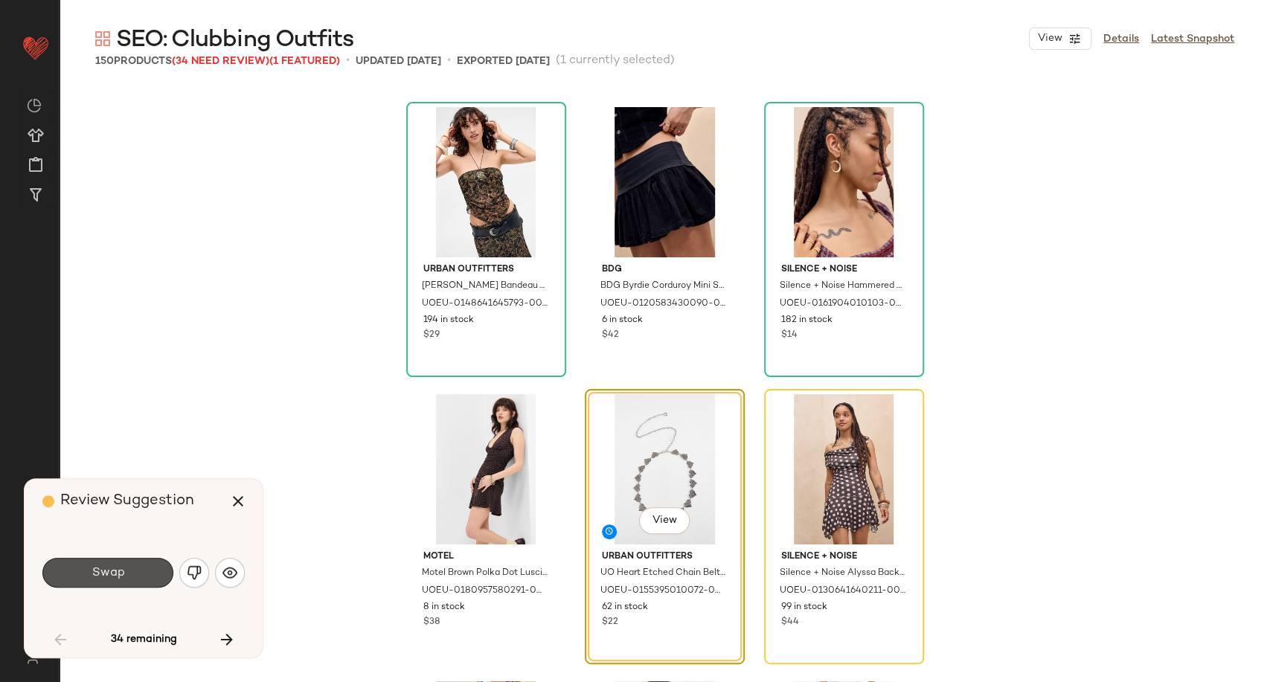
click at [108, 575] on span "Swap" at bounding box center [107, 573] width 33 height 14
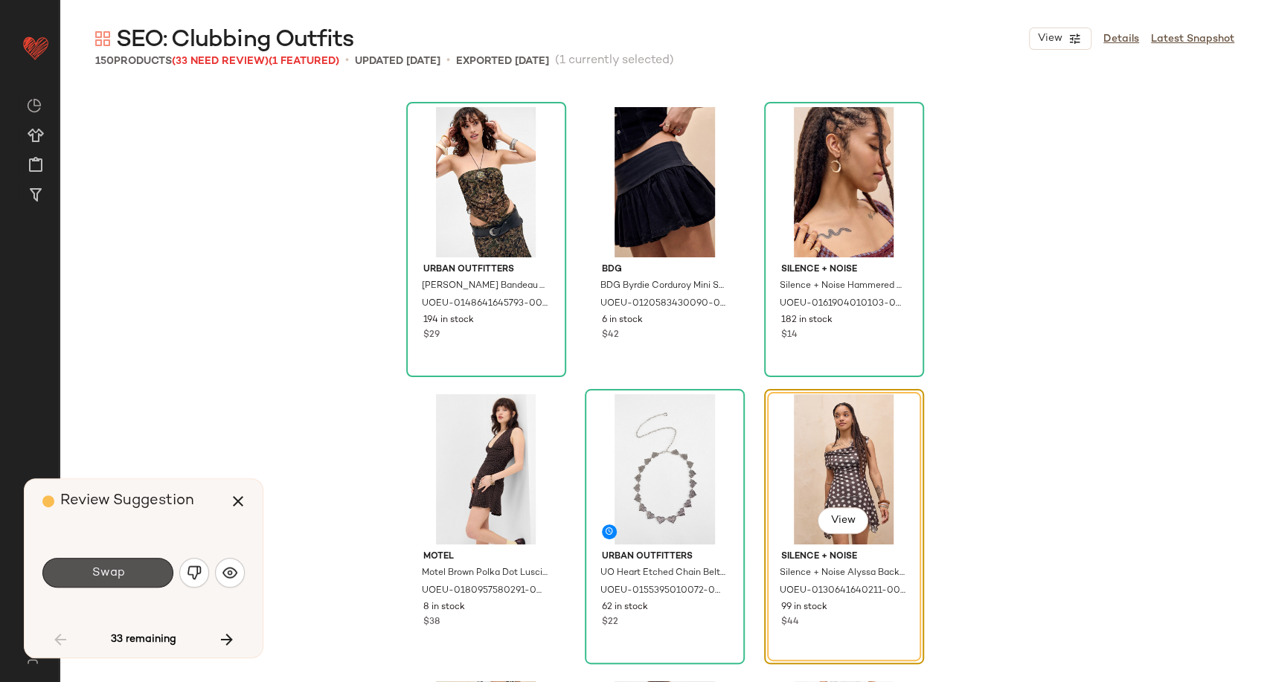
click at [108, 575] on span "Swap" at bounding box center [107, 573] width 33 height 14
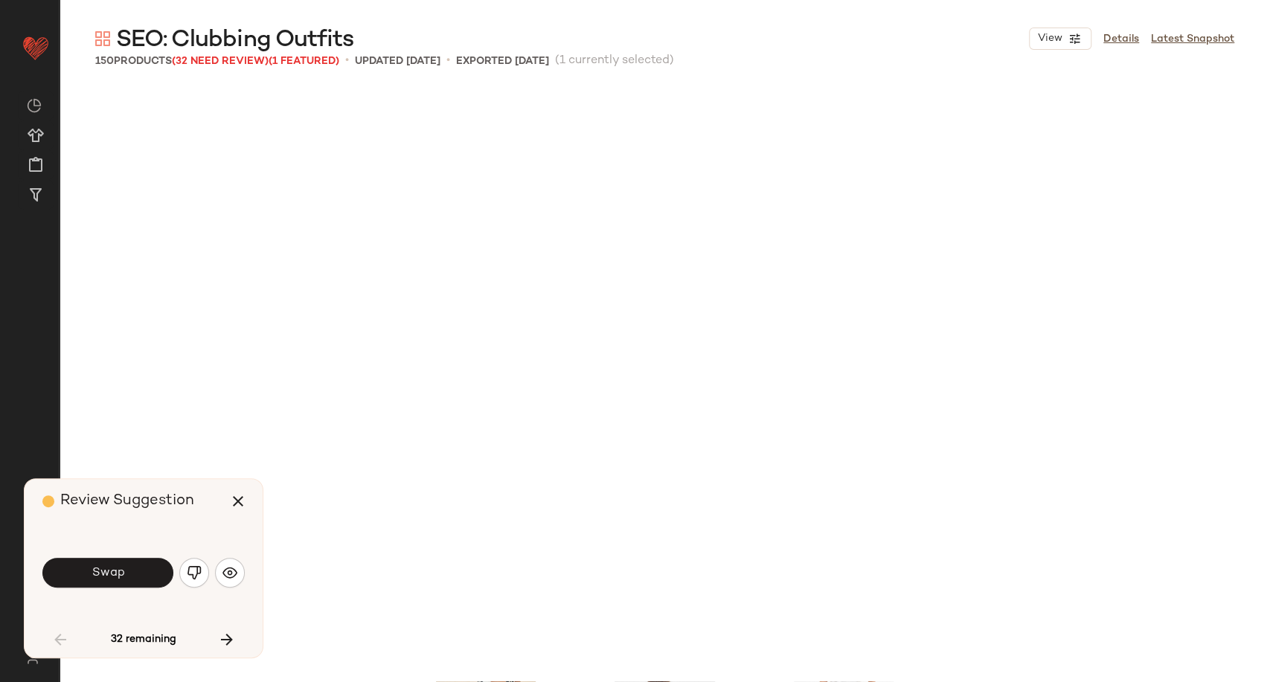
scroll to position [3158, 0]
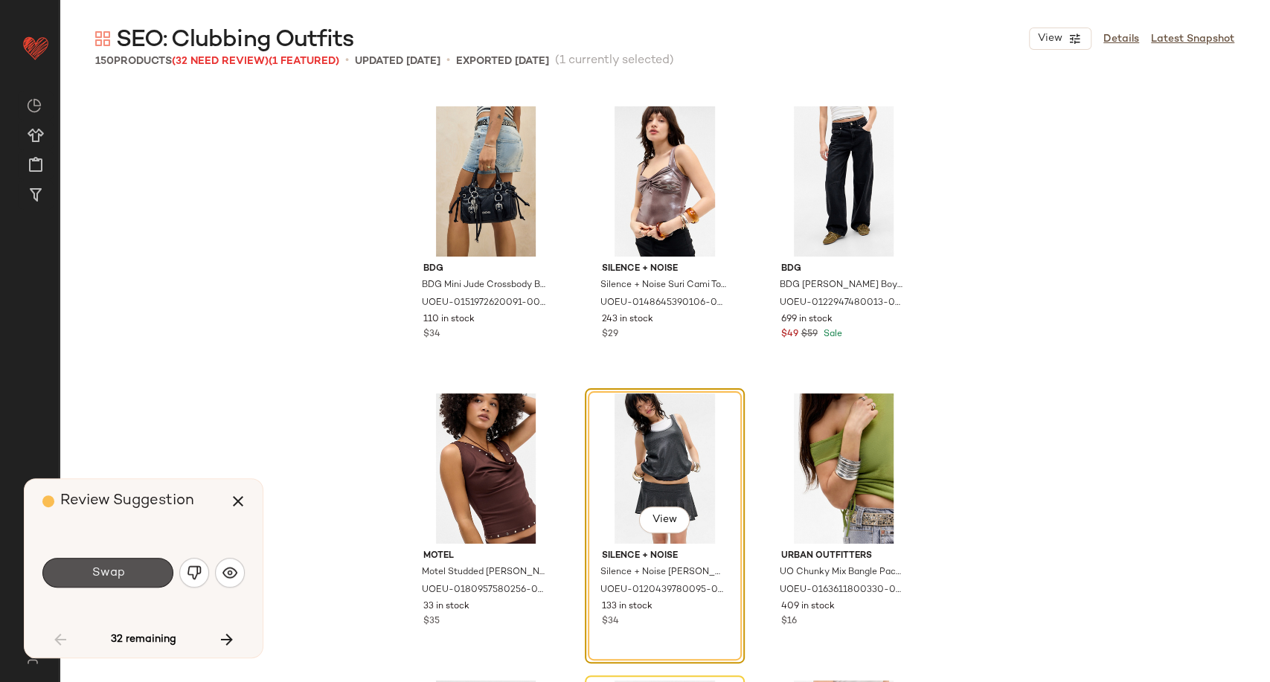
click at [108, 575] on span "Swap" at bounding box center [107, 573] width 33 height 14
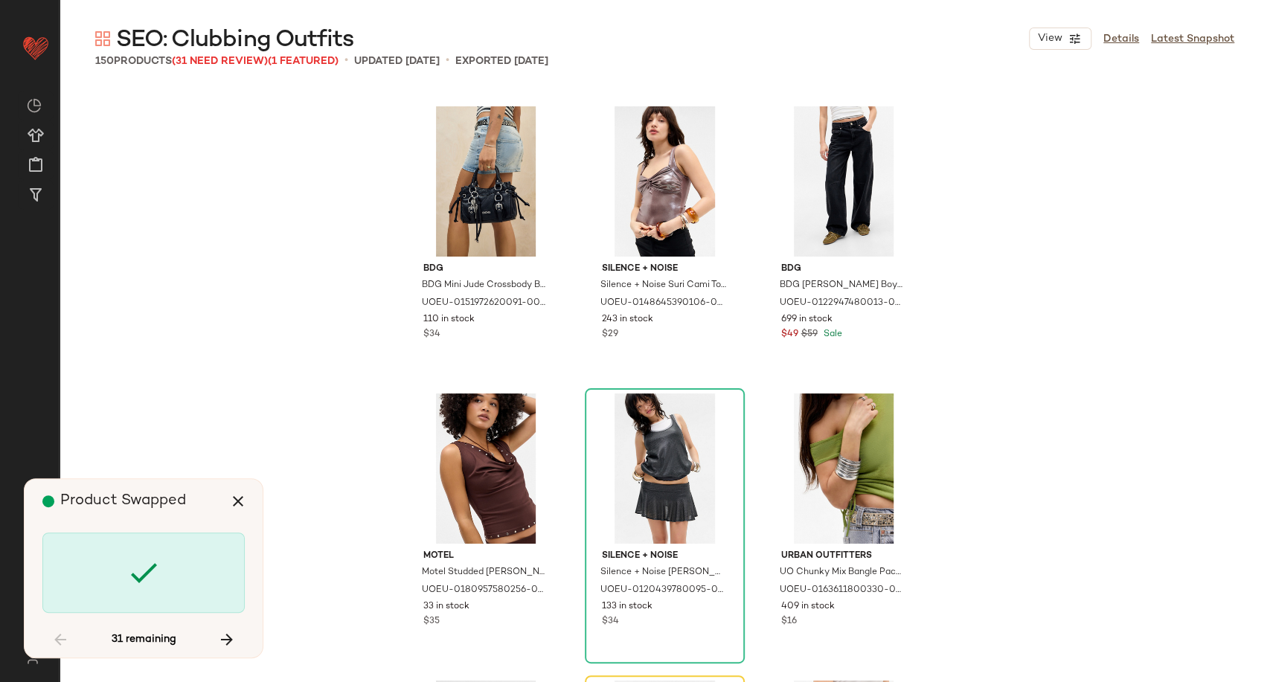
scroll to position [3445, 0]
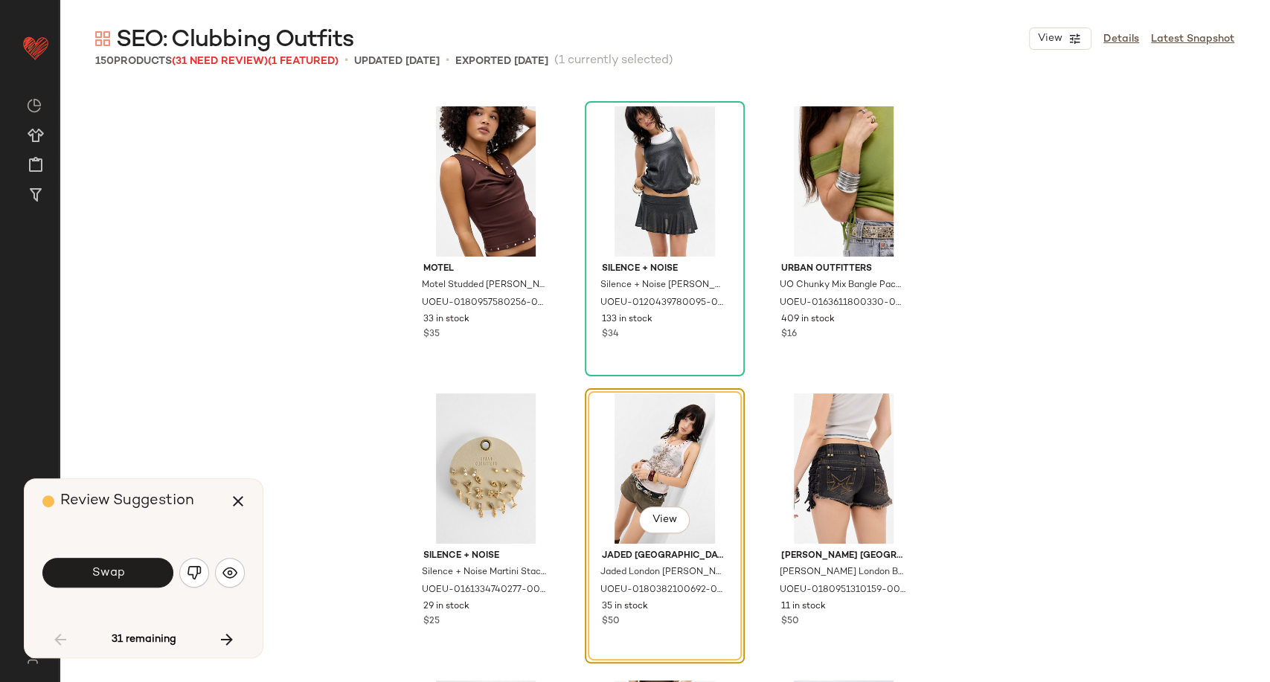
click at [108, 575] on span "Swap" at bounding box center [107, 573] width 33 height 14
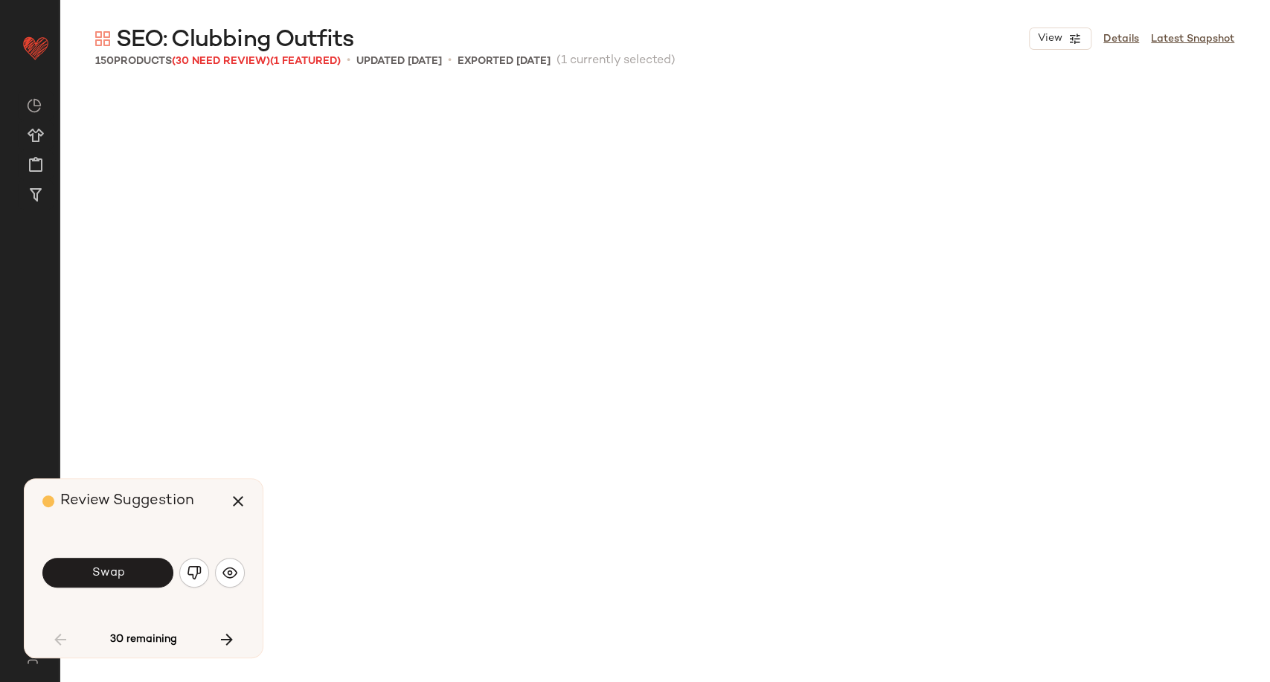
scroll to position [4307, 0]
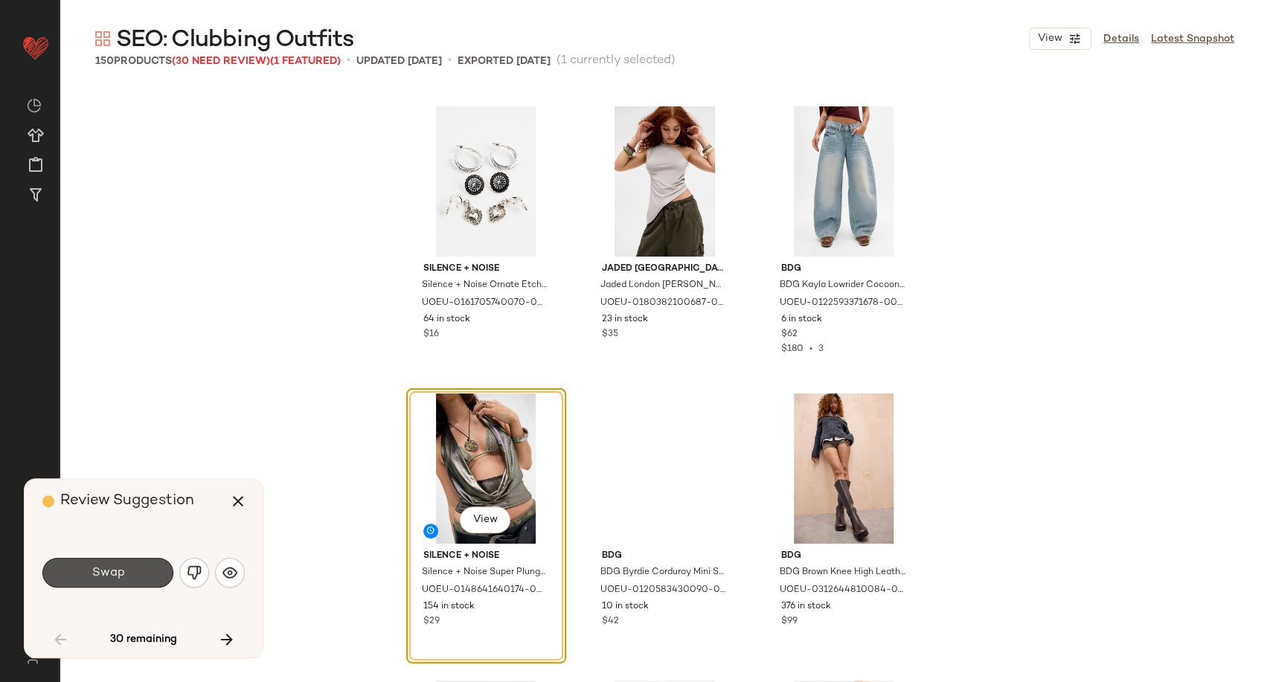
click at [108, 575] on span "Swap" at bounding box center [107, 573] width 33 height 14
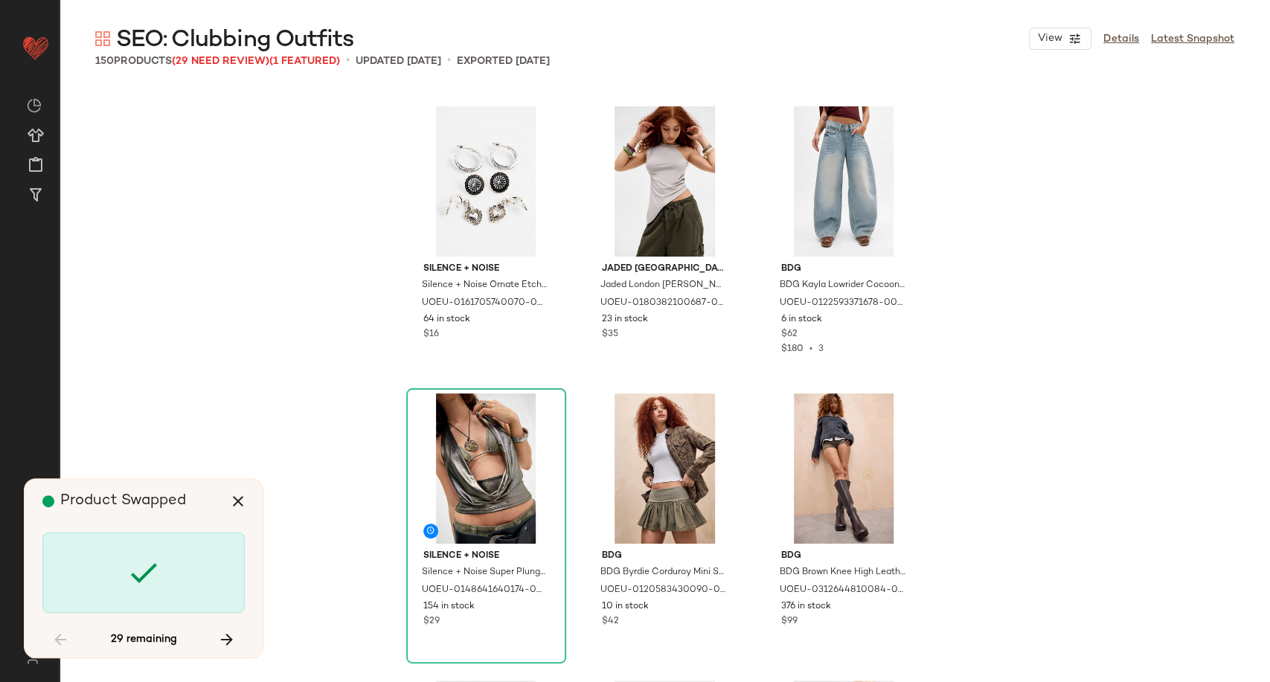
scroll to position [5168, 0]
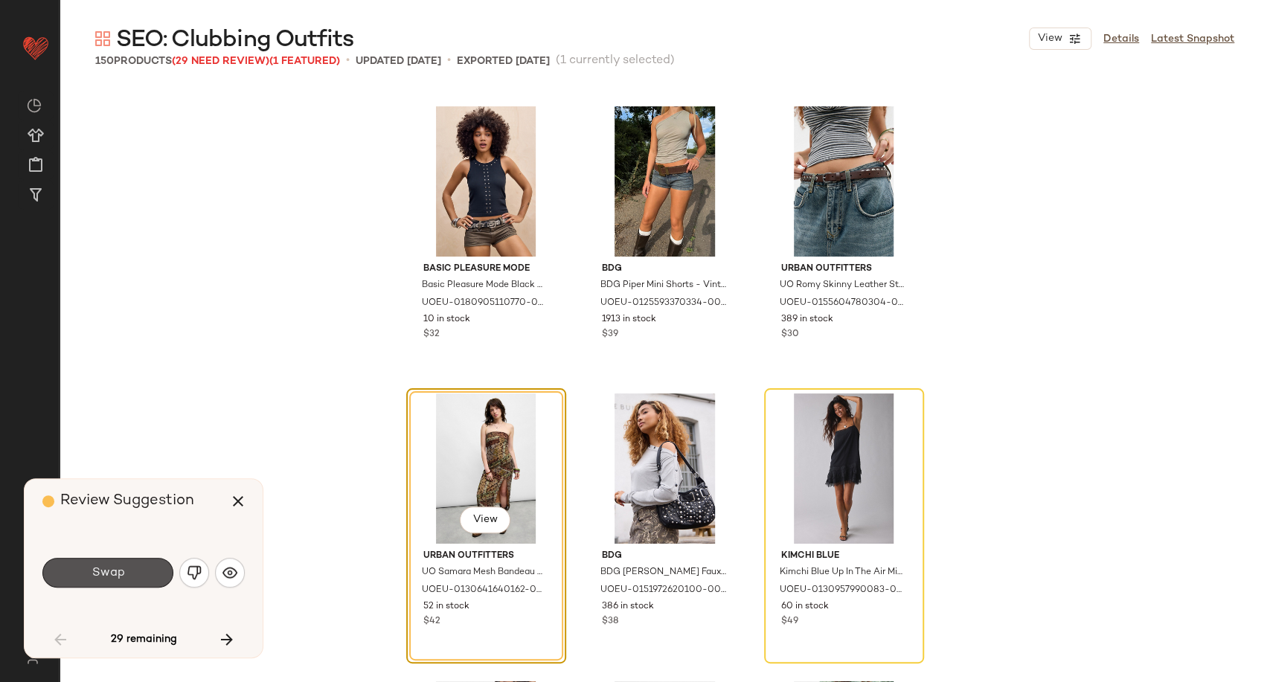
click at [108, 575] on span "Swap" at bounding box center [107, 573] width 33 height 14
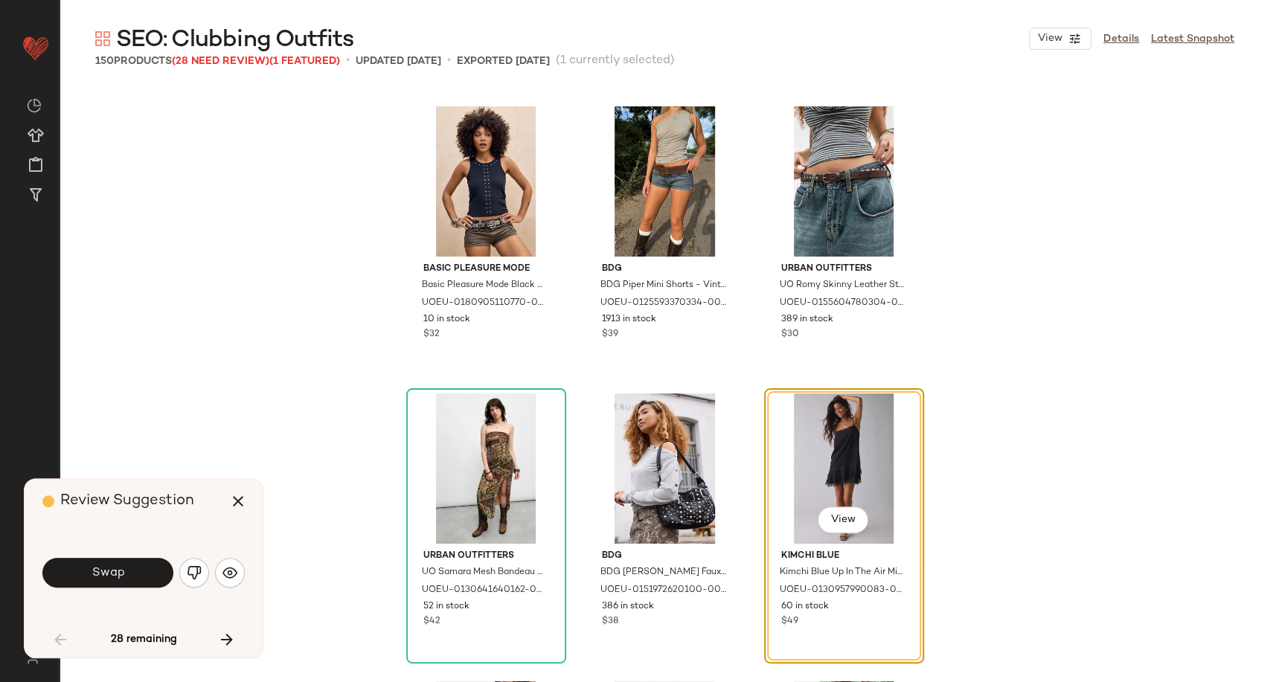
click at [108, 575] on span "Swap" at bounding box center [107, 573] width 33 height 14
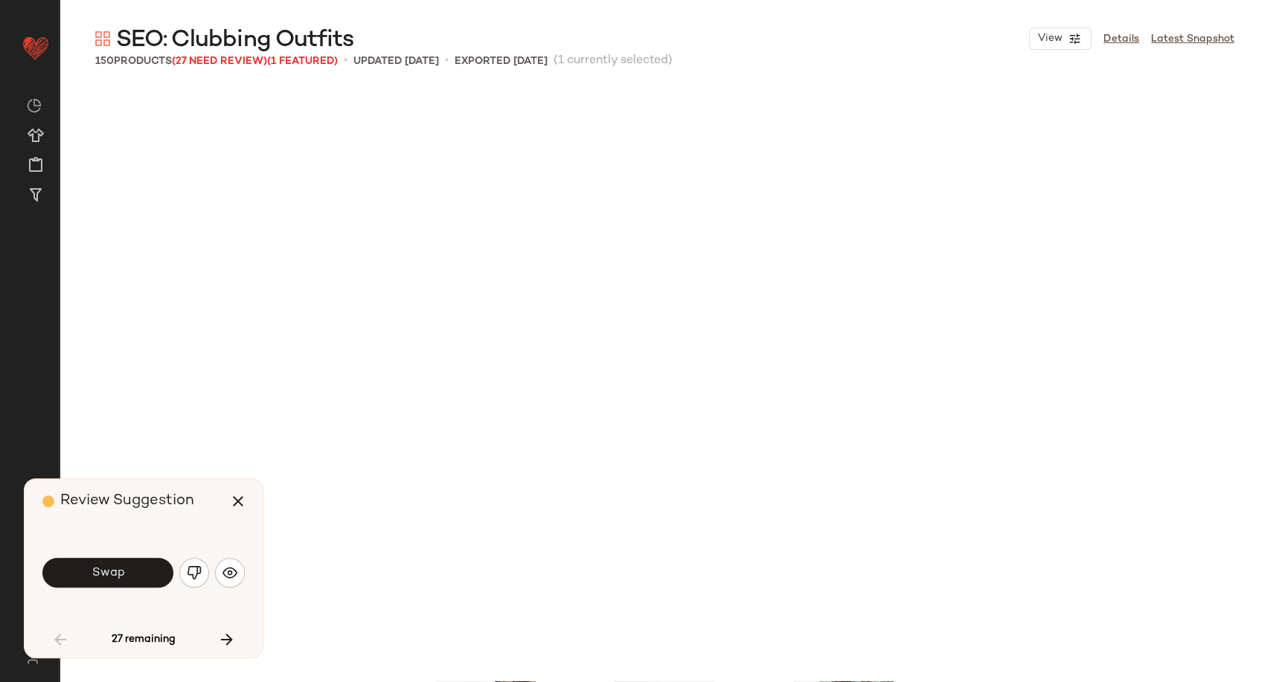
scroll to position [5742, 0]
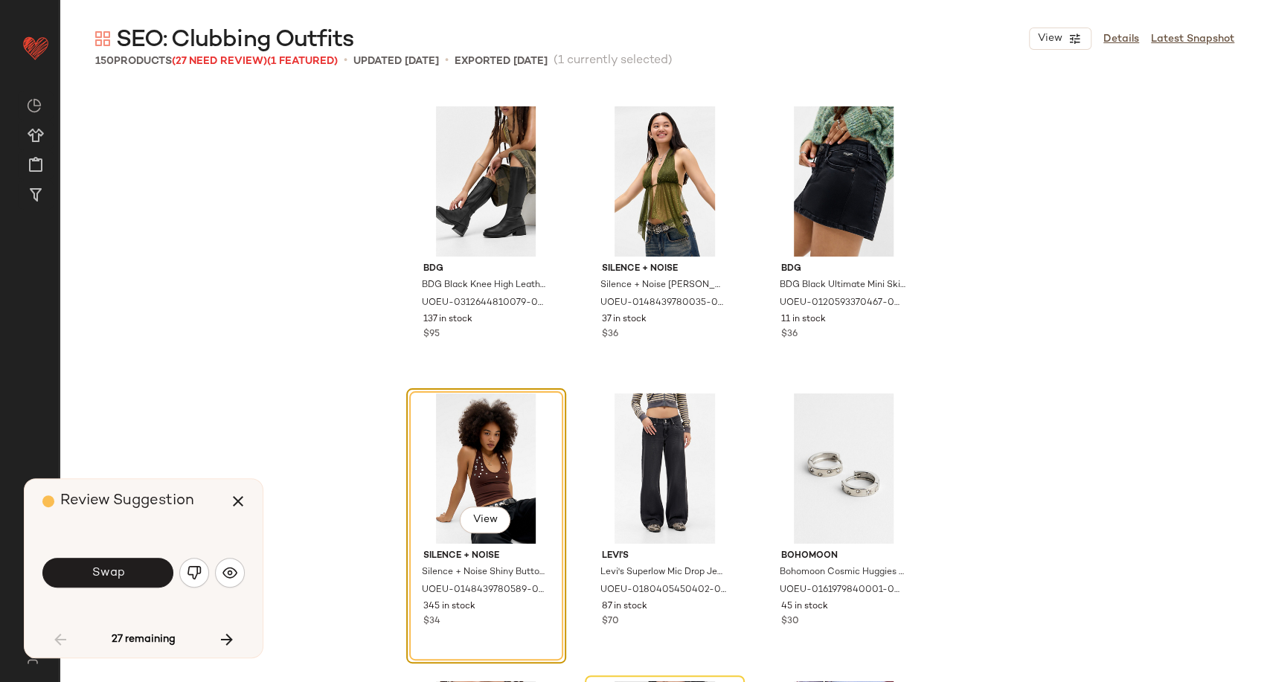
click at [108, 575] on span "Swap" at bounding box center [107, 573] width 33 height 14
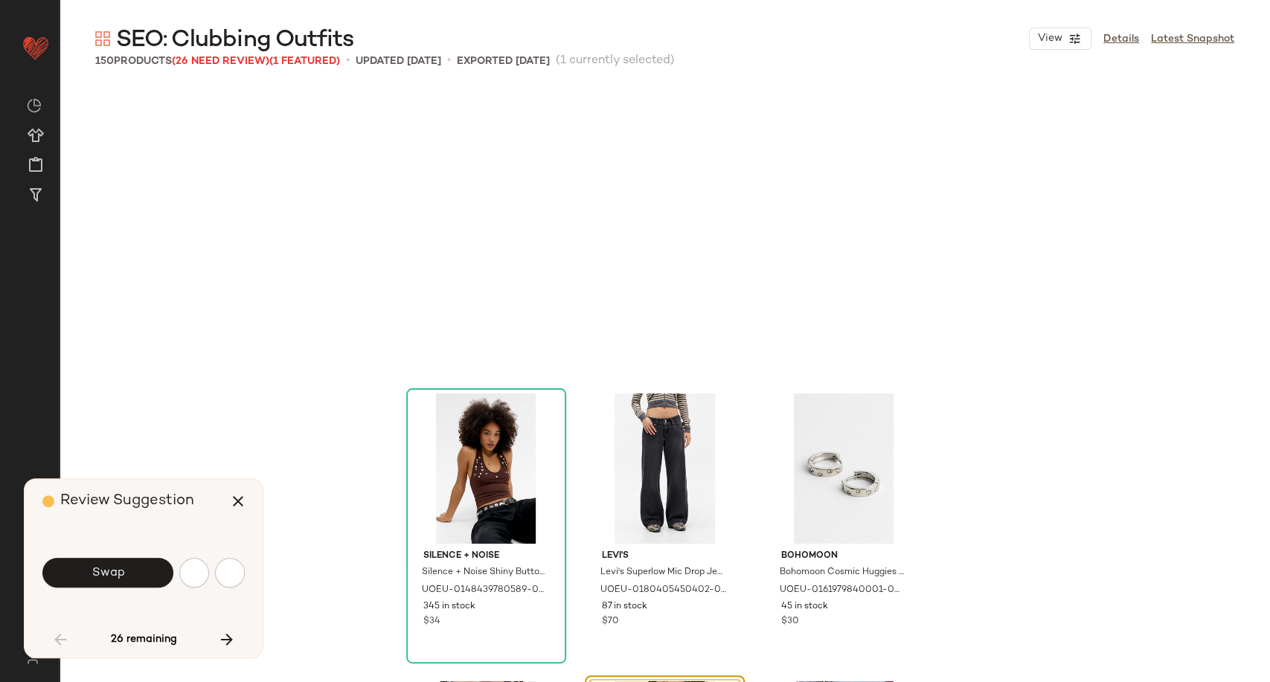
scroll to position [6028, 0]
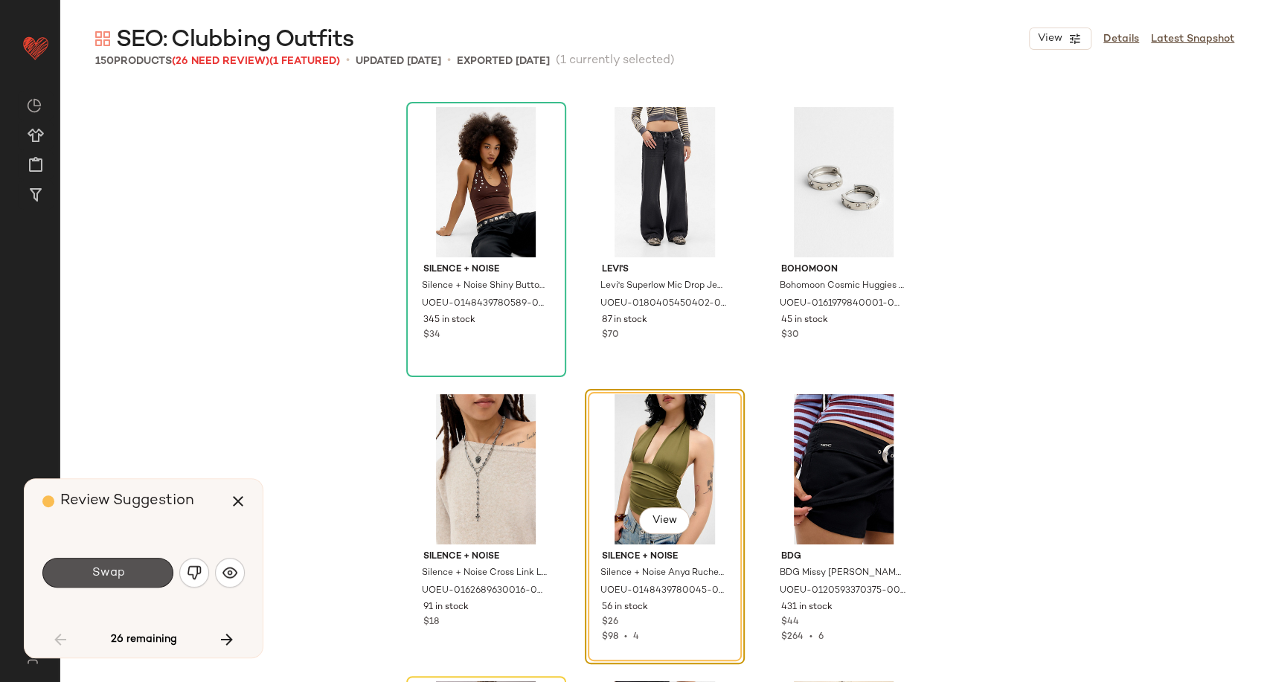
click at [108, 575] on span "Swap" at bounding box center [107, 573] width 33 height 14
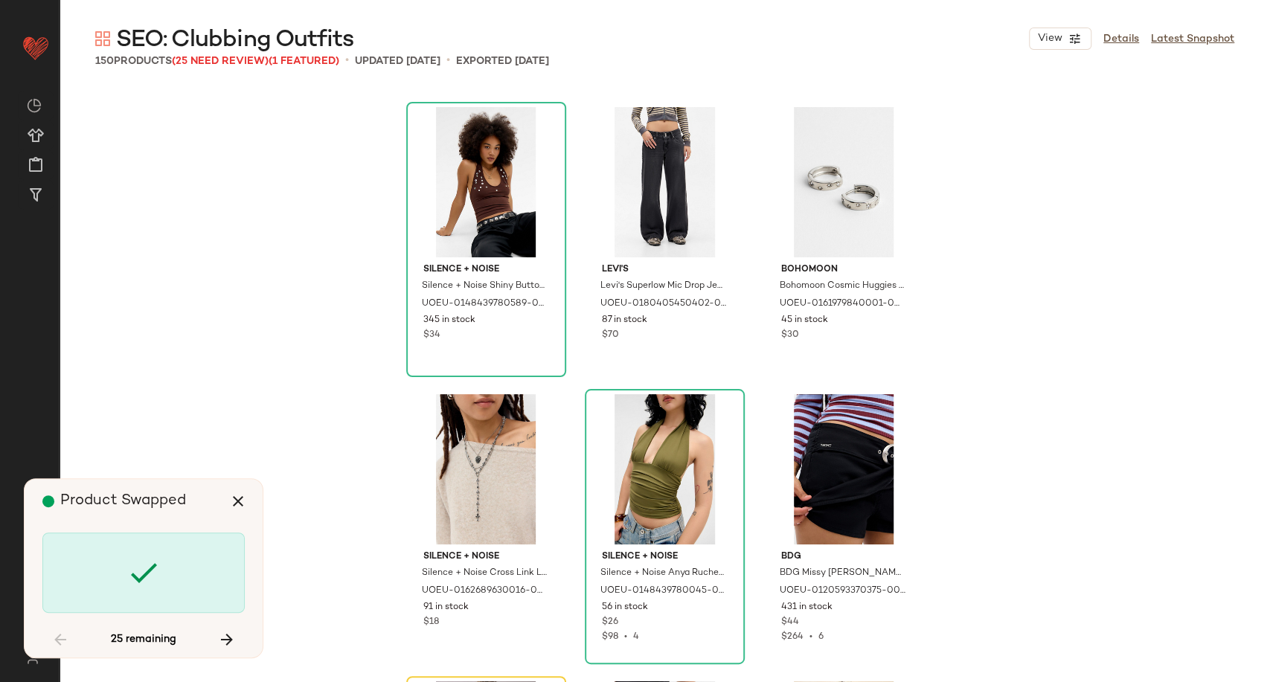
scroll to position [6316, 0]
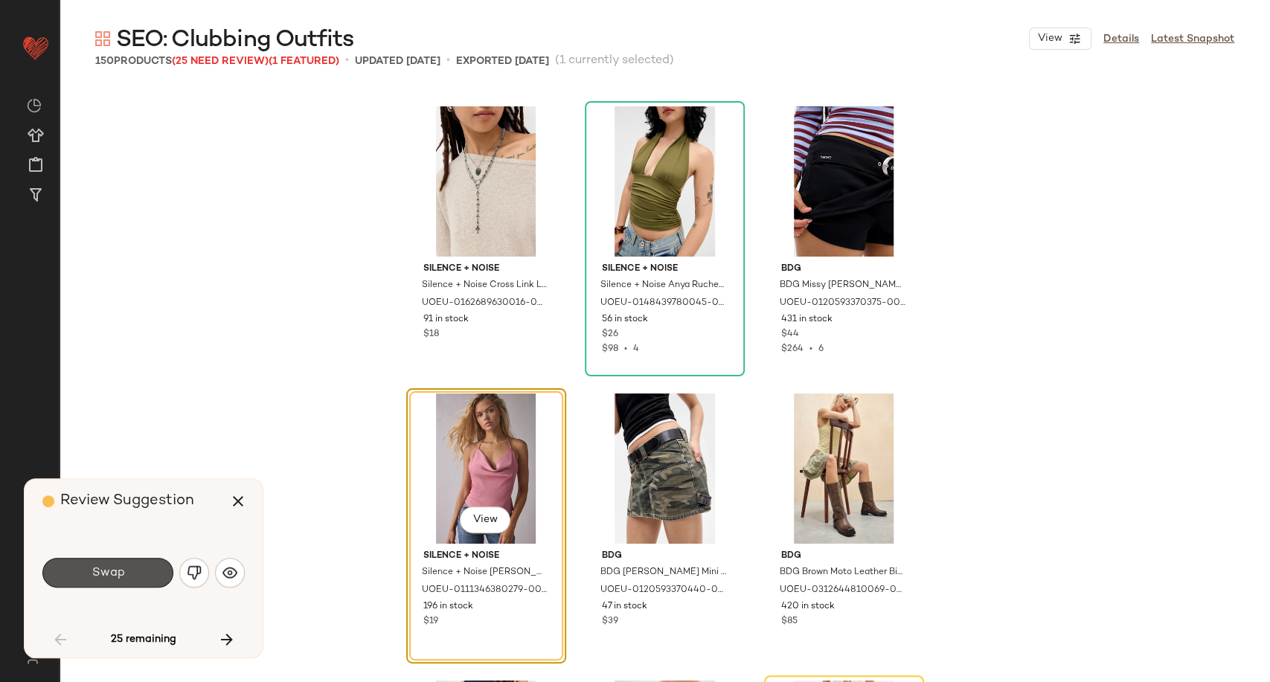
click at [108, 575] on span "Swap" at bounding box center [107, 573] width 33 height 14
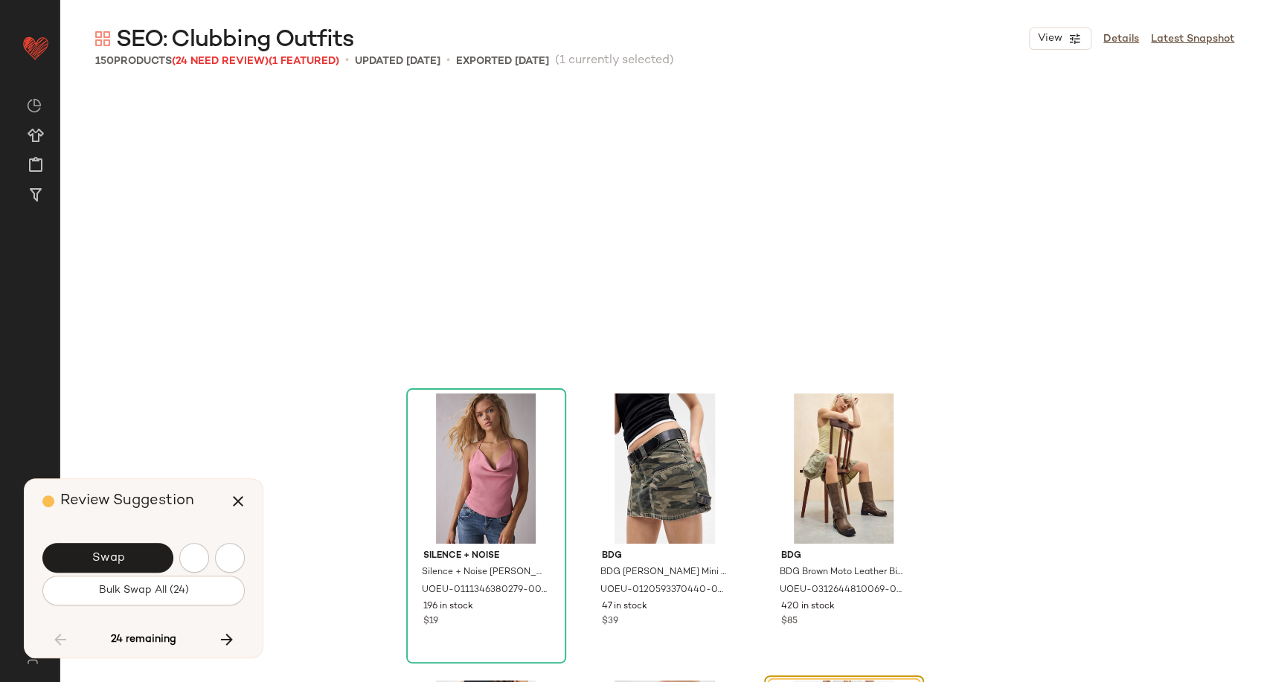
scroll to position [6603, 0]
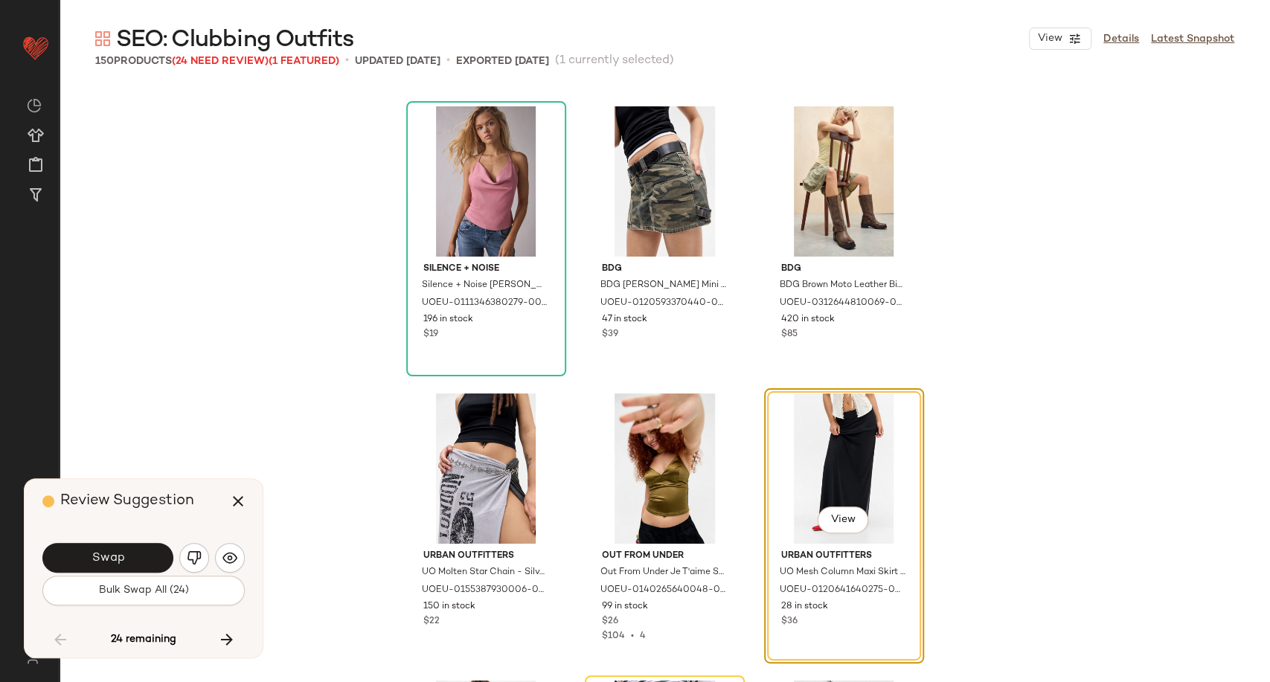
click at [108, 575] on div "Swap" at bounding box center [143, 558] width 202 height 36
click at [133, 591] on span "Bulk Swap All (24)" at bounding box center [143, 591] width 91 height 12
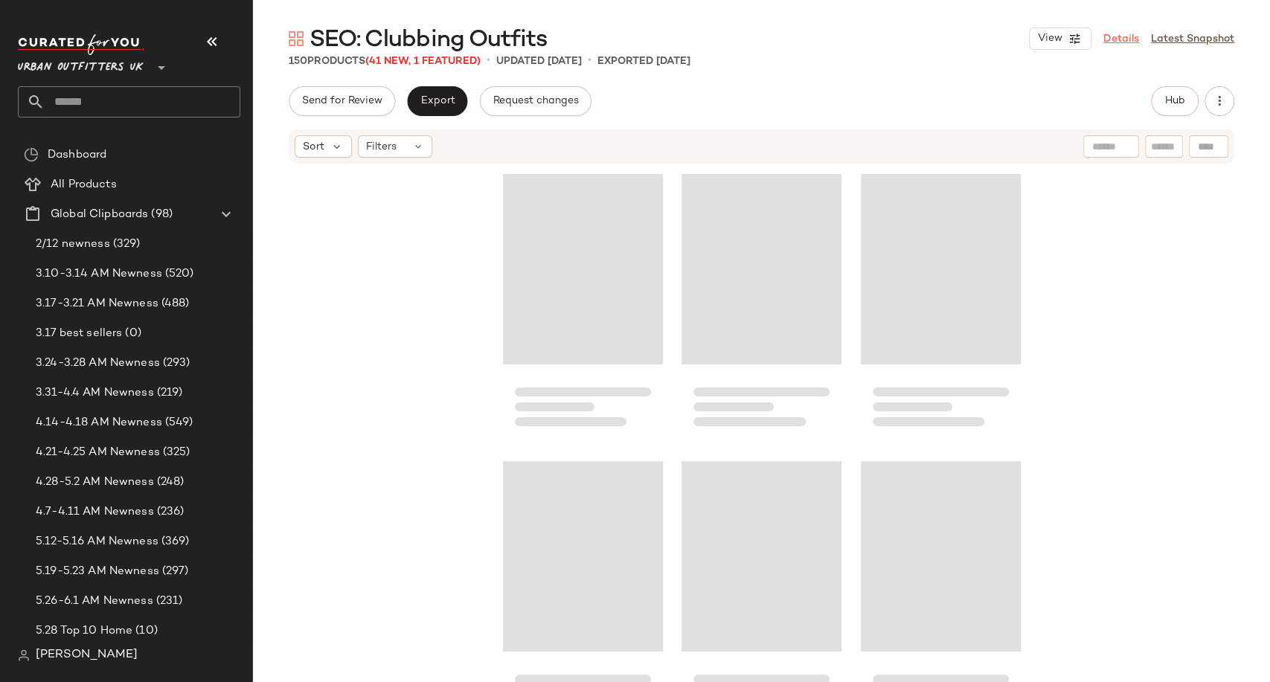
click at [1114, 39] on link "Details" at bounding box center [1121, 39] width 36 height 16
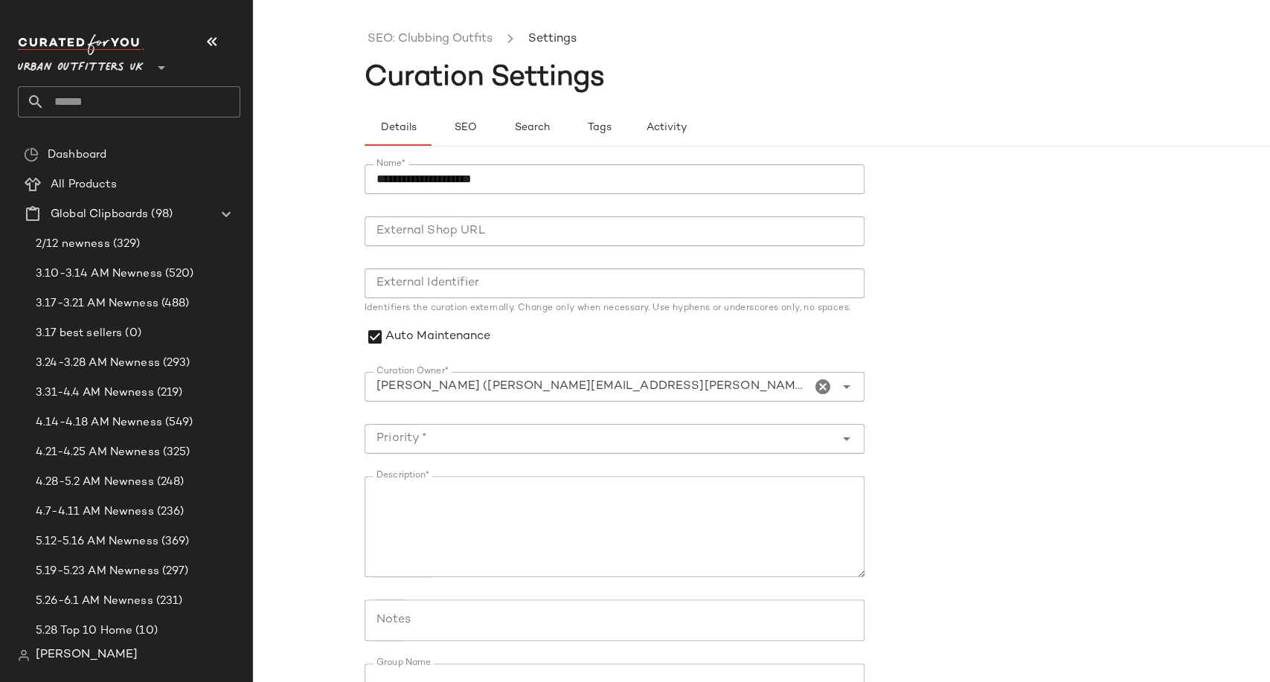
click at [412, 49] on ul "SEO: Clubbing Outfits Settings" at bounding box center [872, 39] width 1017 height 34
click at [412, 42] on link "SEO: Clubbing Outfits" at bounding box center [429, 39] width 125 height 19
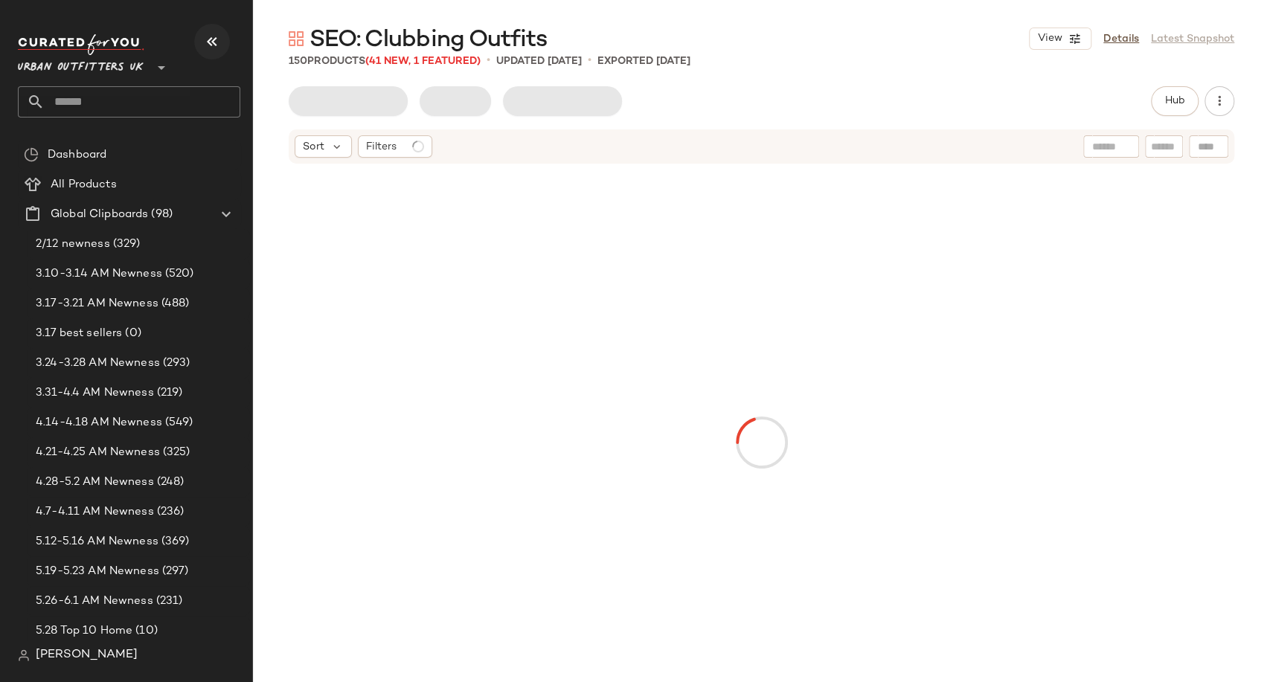
click at [208, 40] on icon "button" at bounding box center [212, 42] width 18 height 18
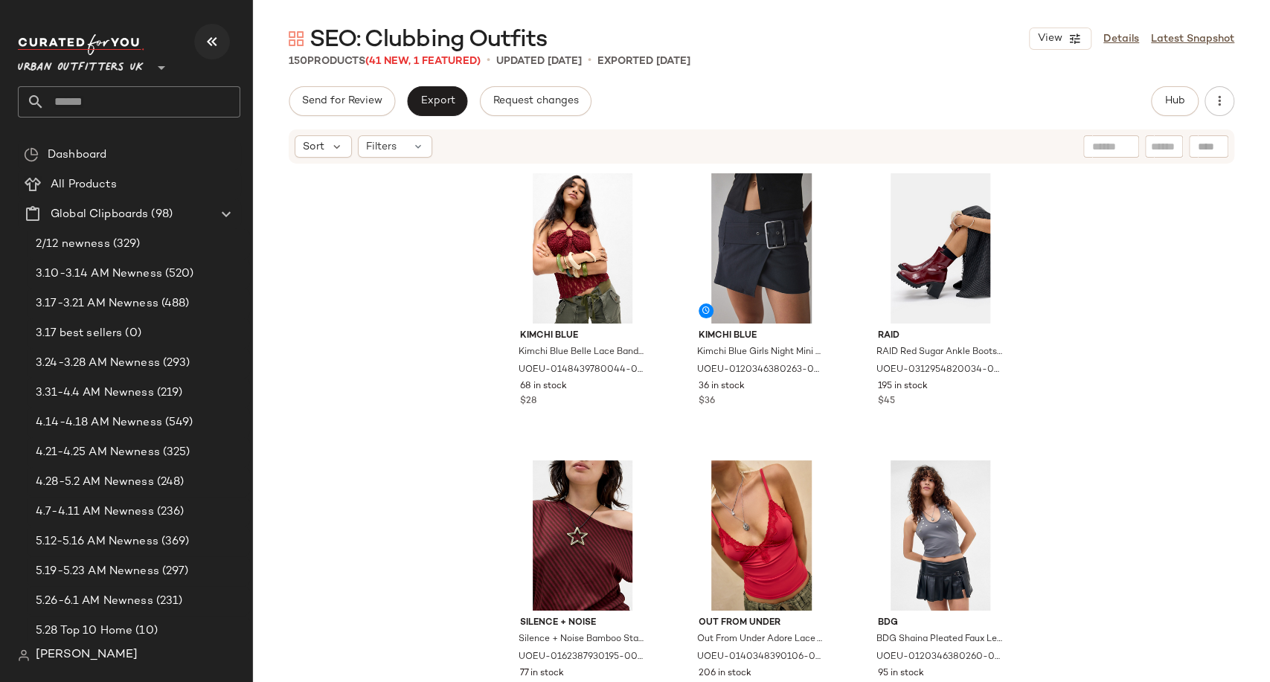
click at [214, 49] on icon "button" at bounding box center [212, 42] width 18 height 18
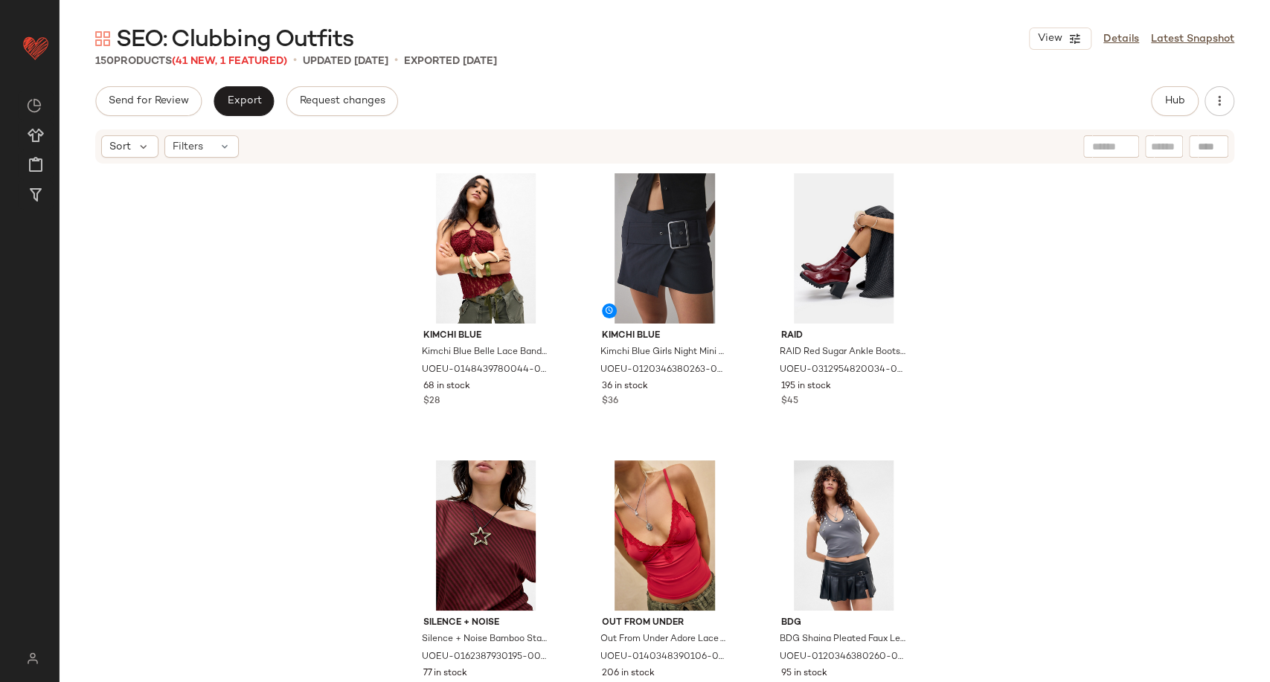
click at [214, 60] on span "(41 New, 1 Featured)" at bounding box center [229, 61] width 115 height 11
click at [1136, 43] on link "Details" at bounding box center [1121, 39] width 36 height 16
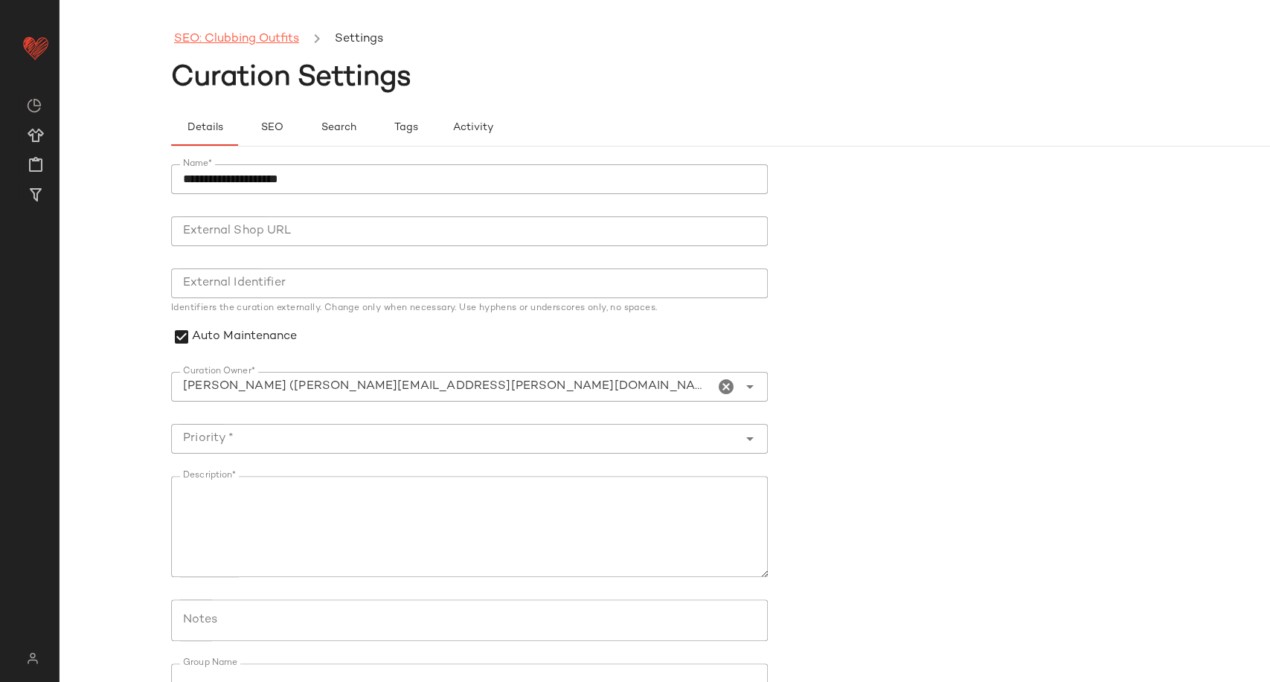
click at [260, 38] on link "SEO: Clubbing Outfits" at bounding box center [236, 39] width 125 height 19
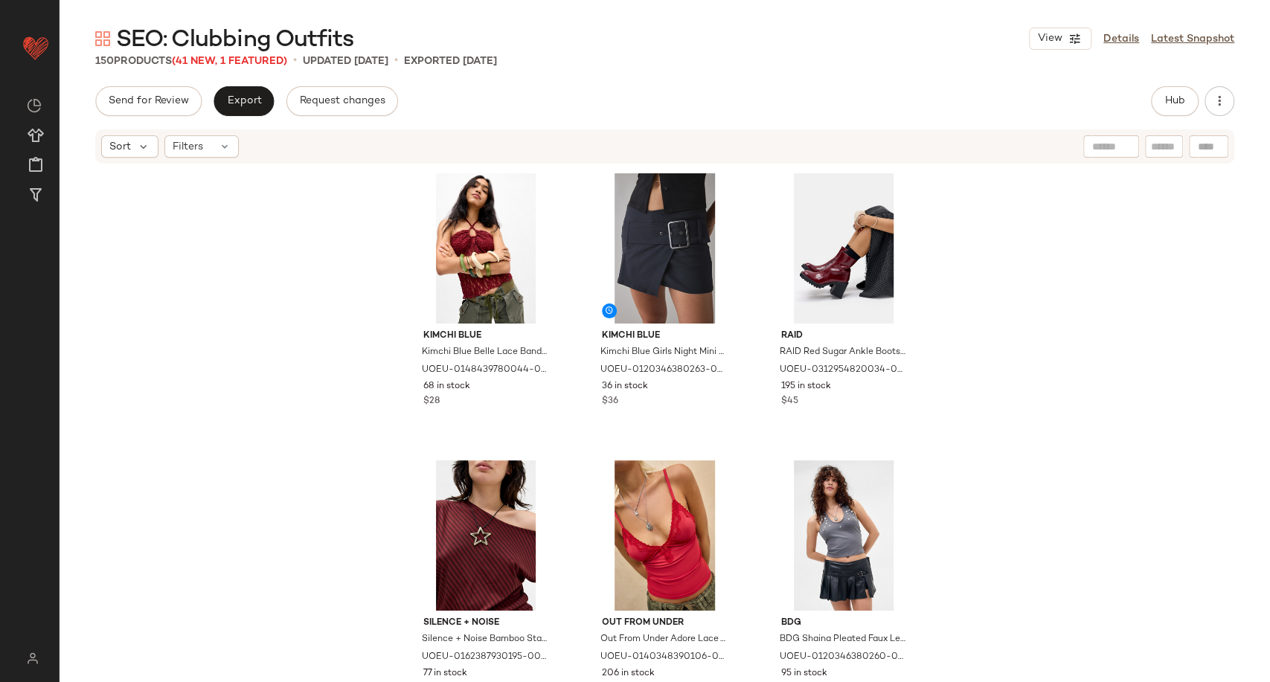
click at [212, 61] on span "(41 New, 1 Featured)" at bounding box center [229, 61] width 115 height 11
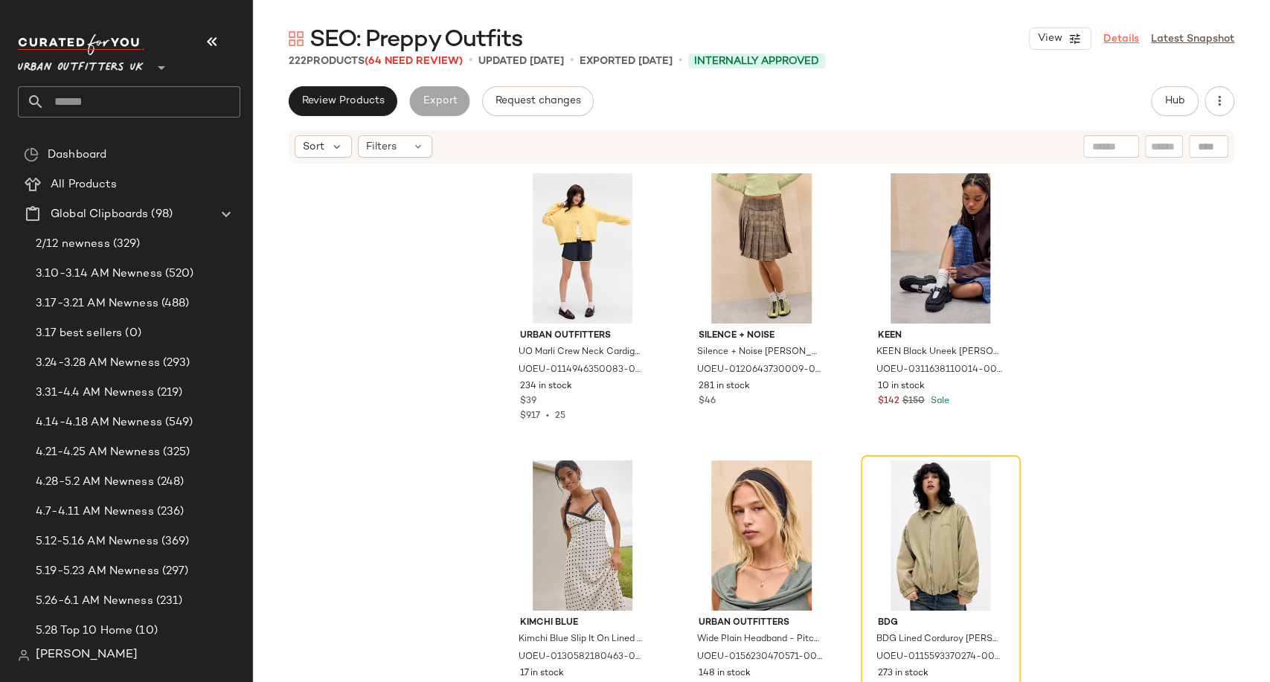
click at [1113, 42] on link "Details" at bounding box center [1121, 39] width 36 height 16
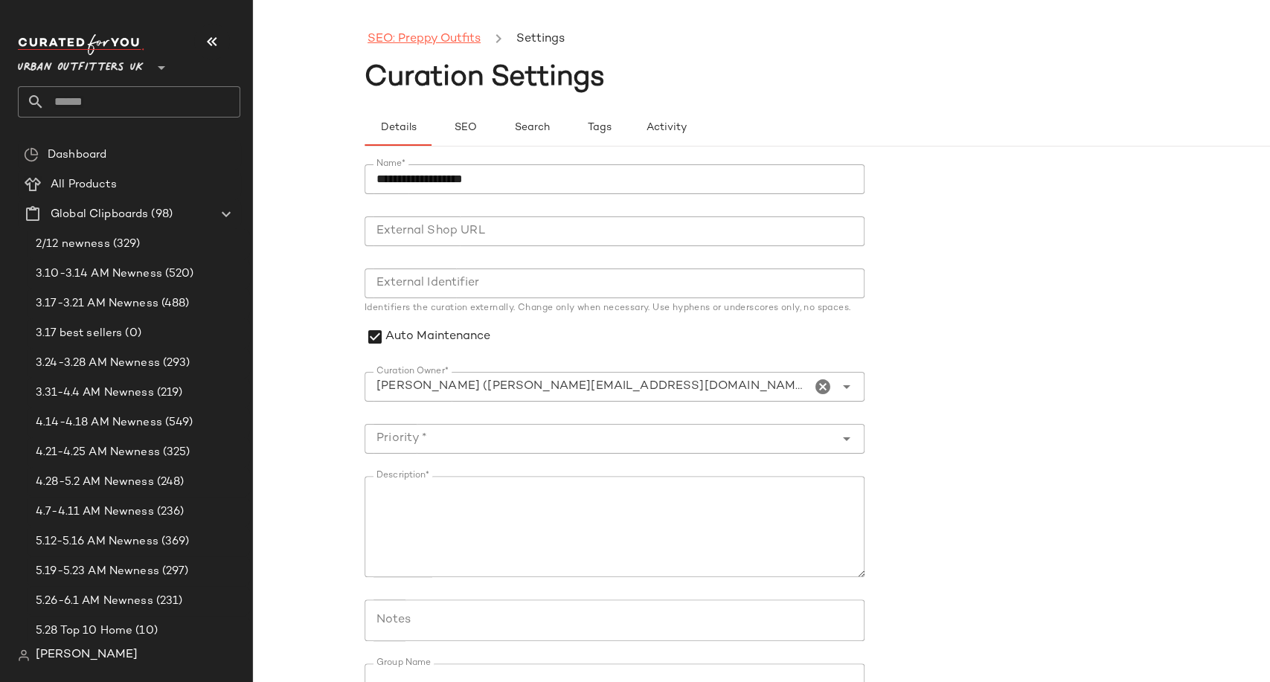
click at [414, 33] on link "SEO: Preppy Outfits" at bounding box center [423, 39] width 113 height 19
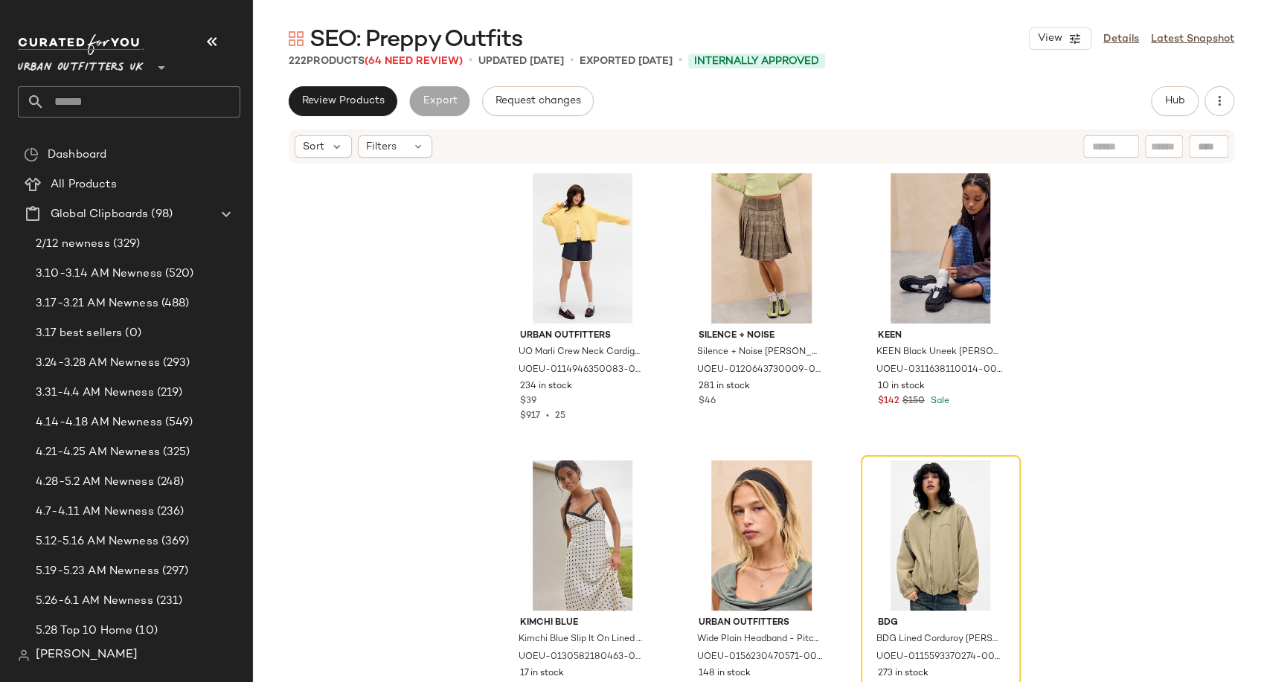
click at [396, 52] on span "SEO: Preppy Outfits" at bounding box center [415, 40] width 213 height 30
click at [402, 59] on span "(64 Need Review)" at bounding box center [413, 61] width 98 height 11
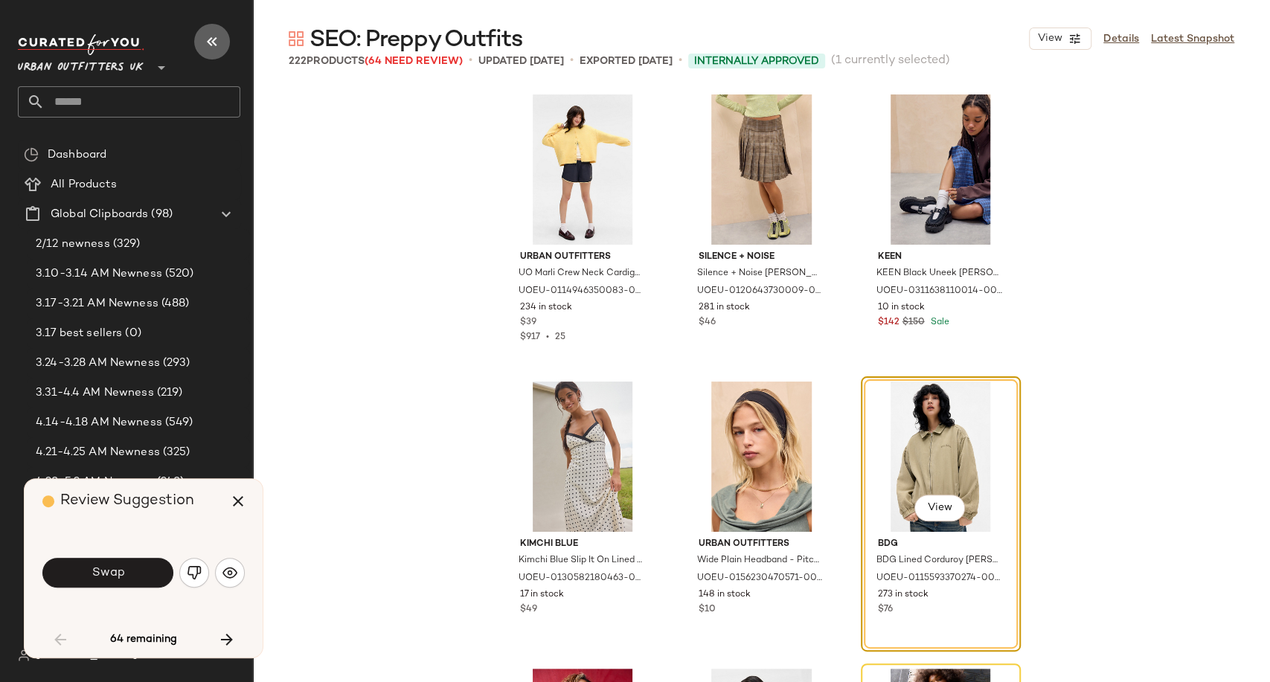
click at [218, 44] on icon "button" at bounding box center [212, 42] width 18 height 18
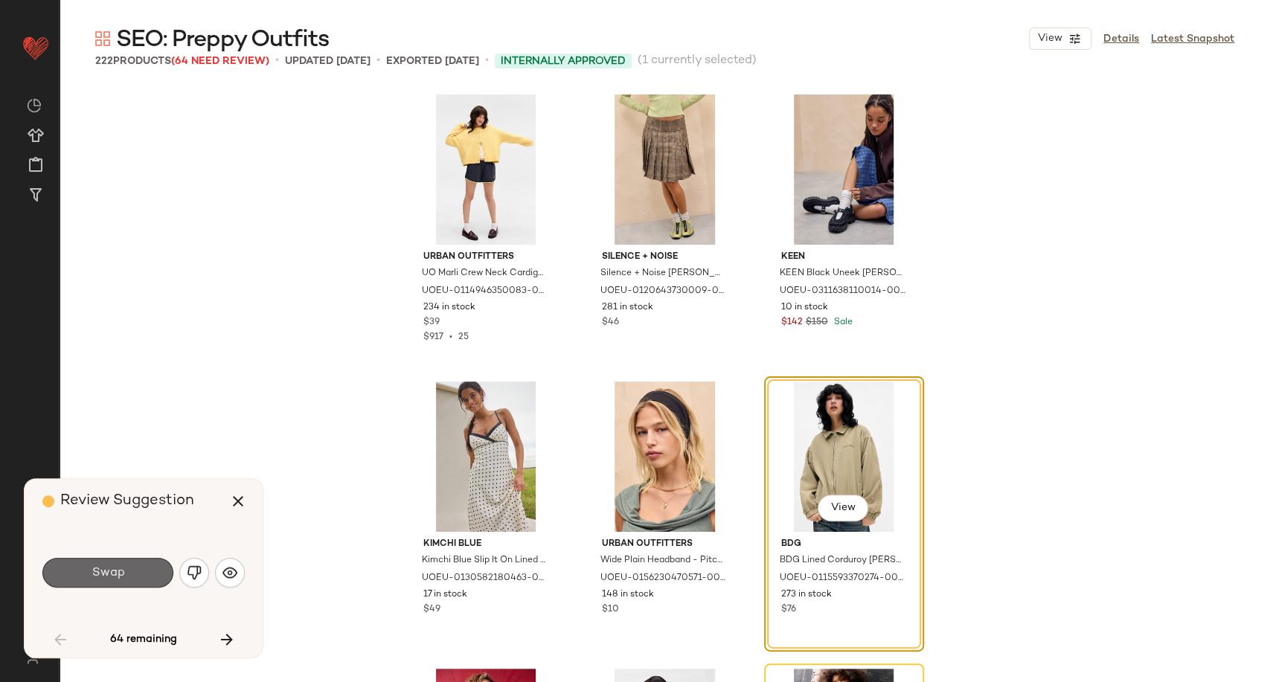
click at [137, 569] on button "Swap" at bounding box center [107, 573] width 131 height 30
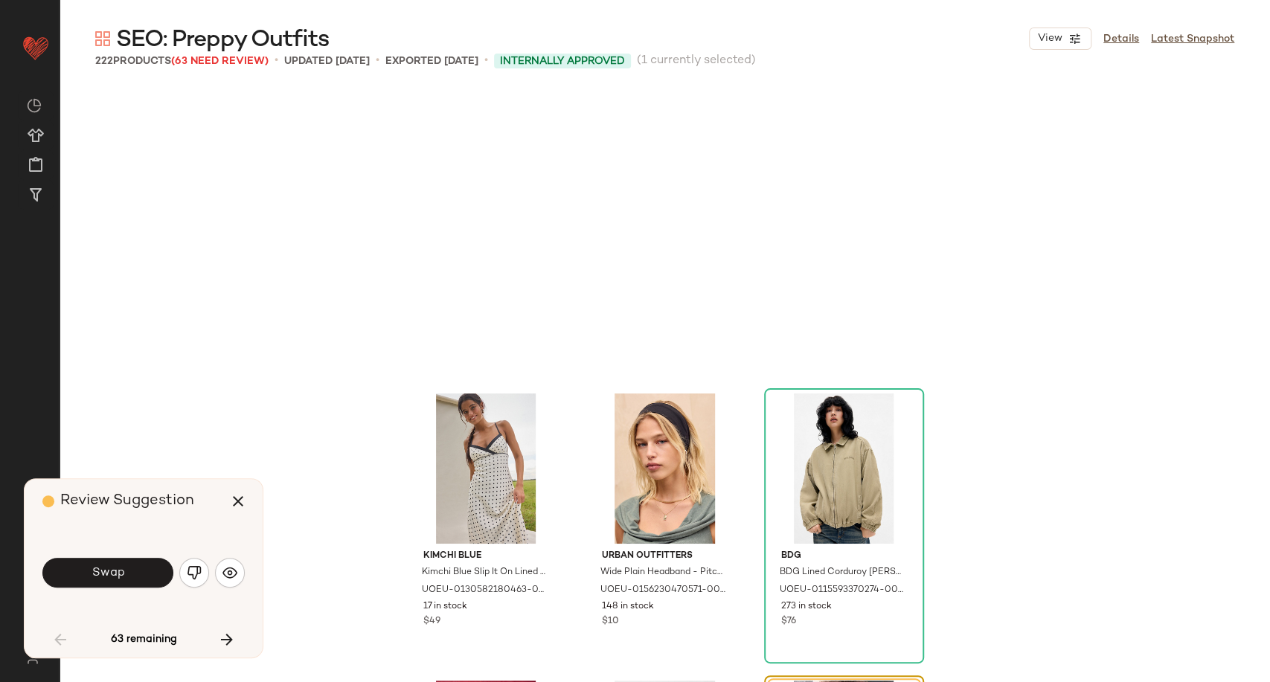
scroll to position [298, 0]
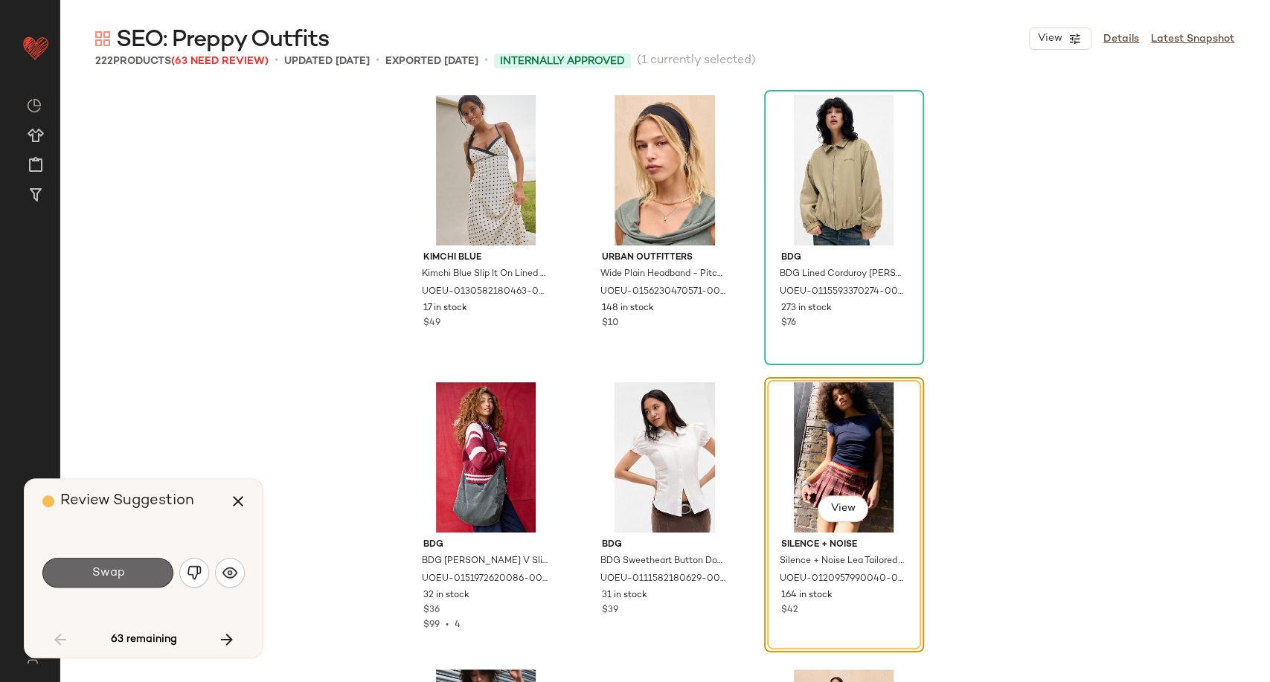
click at [136, 569] on button "Swap" at bounding box center [107, 573] width 131 height 30
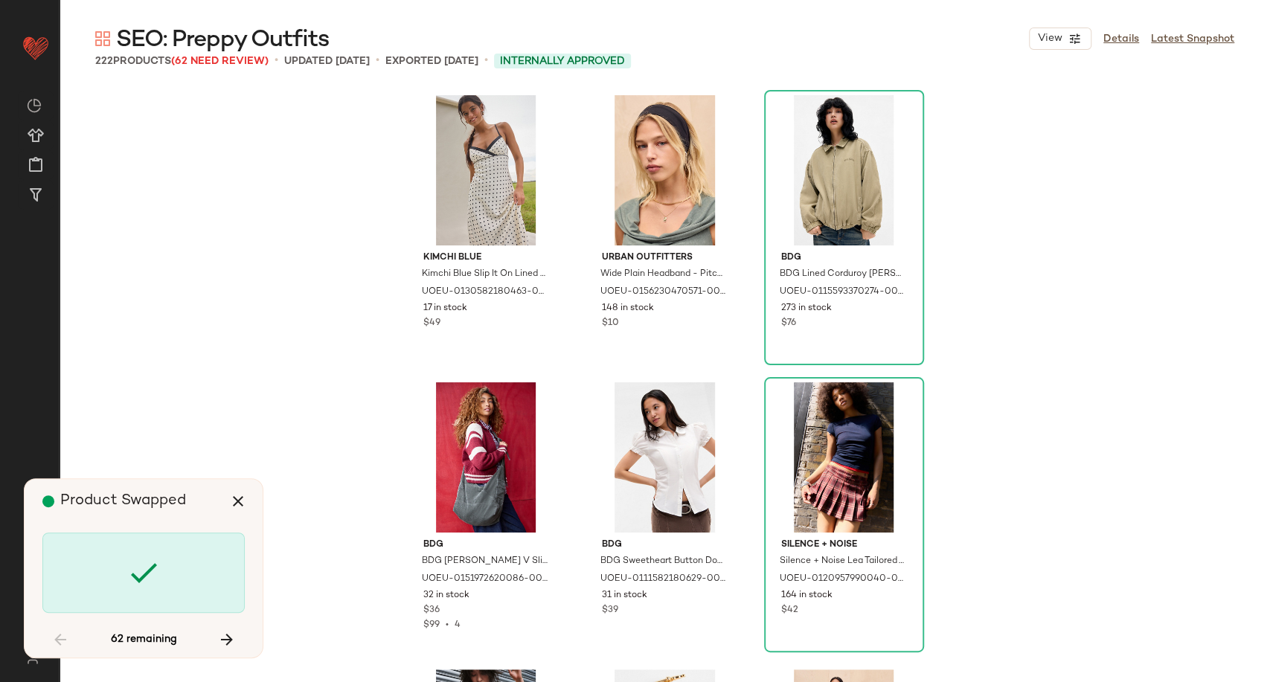
scroll to position [861, 0]
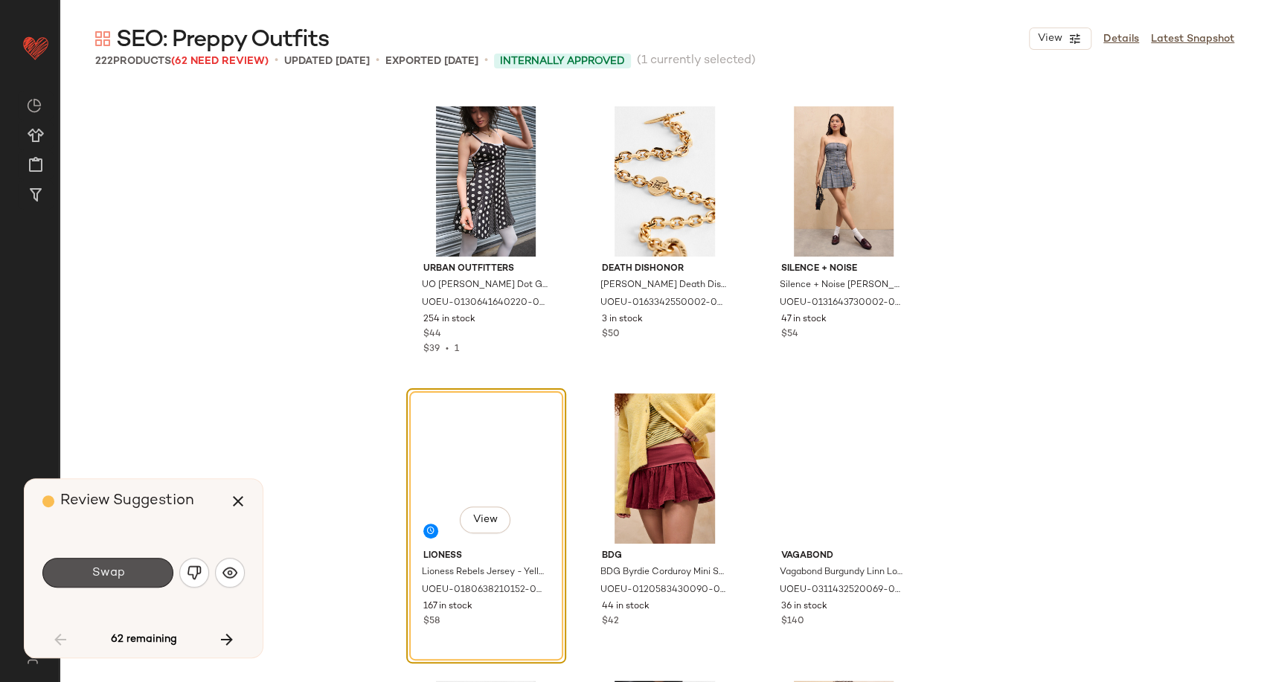
click at [131, 575] on button "Swap" at bounding box center [107, 573] width 131 height 30
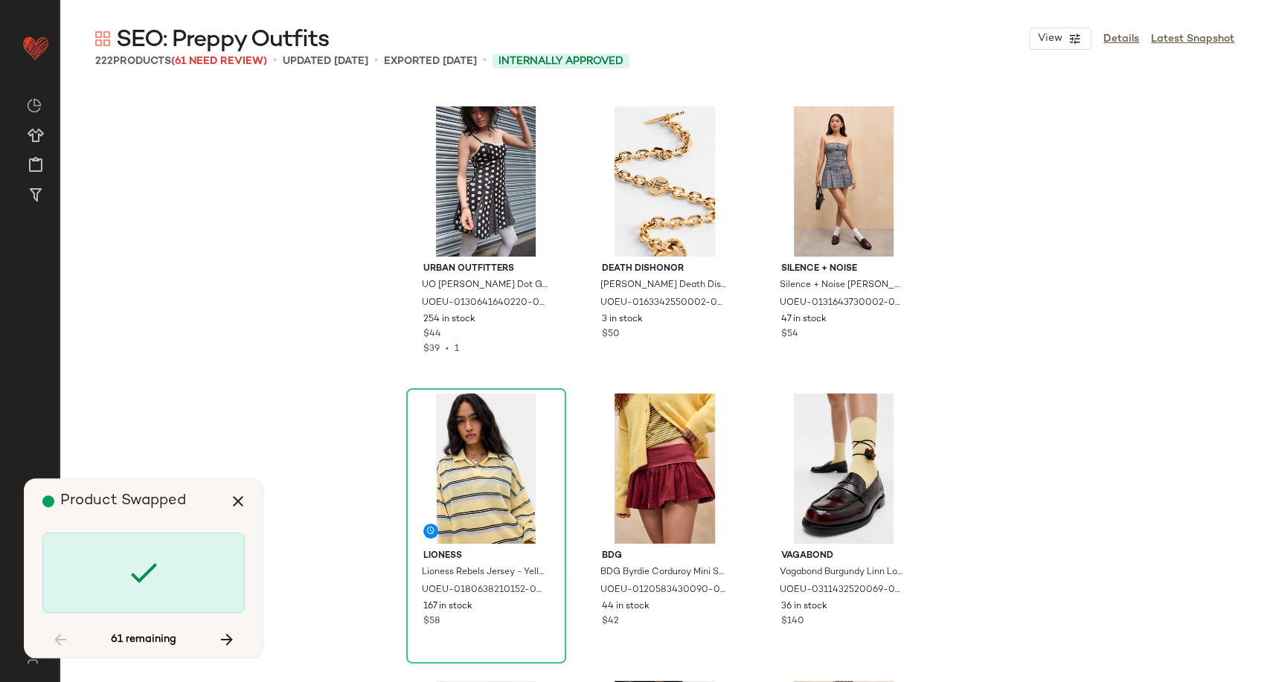
scroll to position [1435, 0]
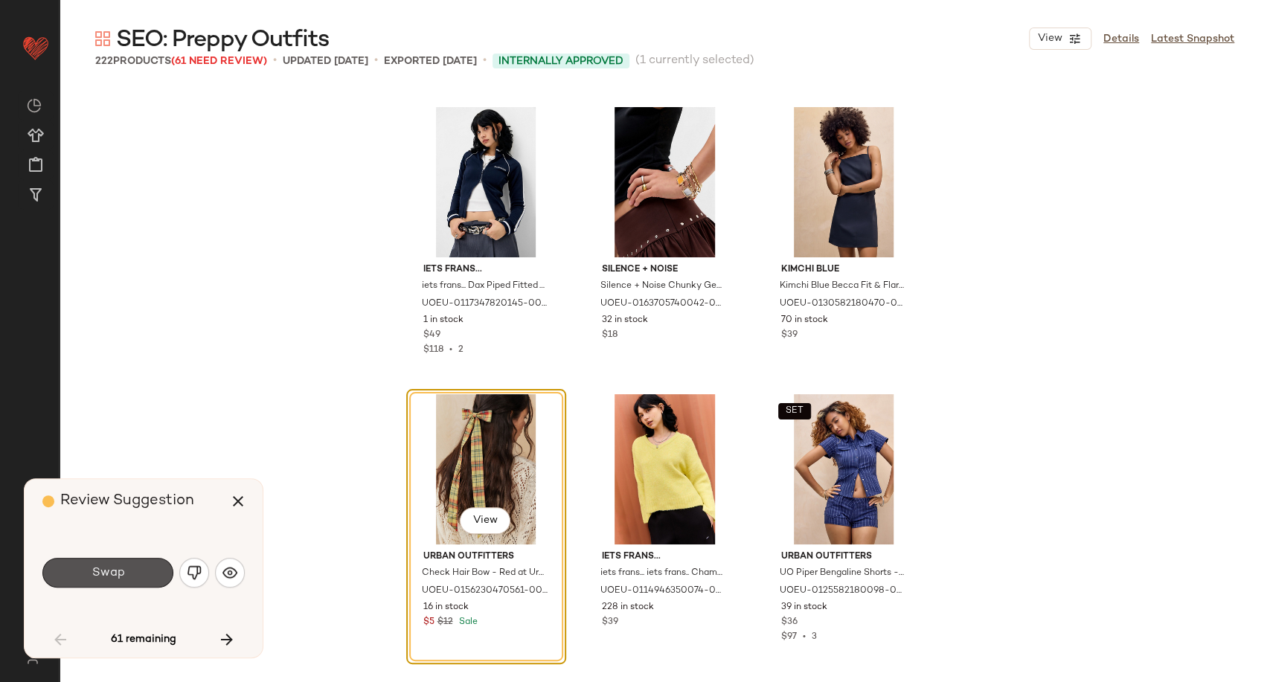
click at [131, 575] on button "Swap" at bounding box center [107, 573] width 131 height 30
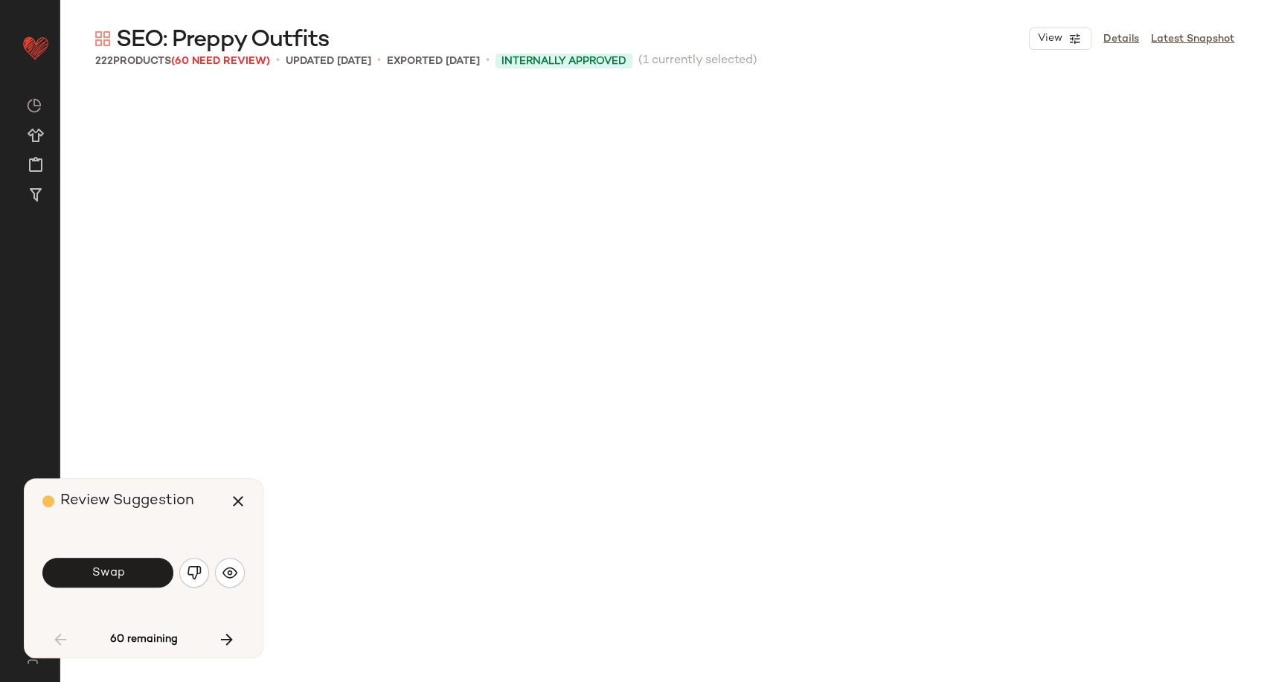
scroll to position [2010, 0]
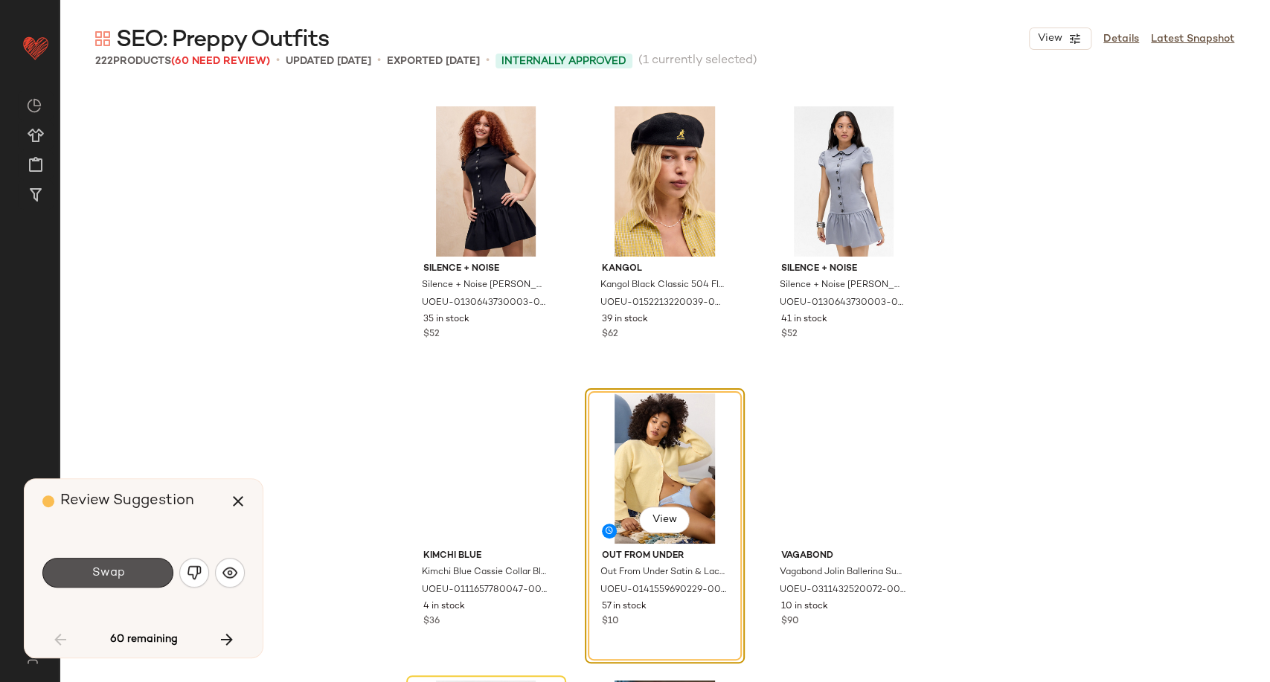
click at [131, 575] on button "Swap" at bounding box center [107, 573] width 131 height 30
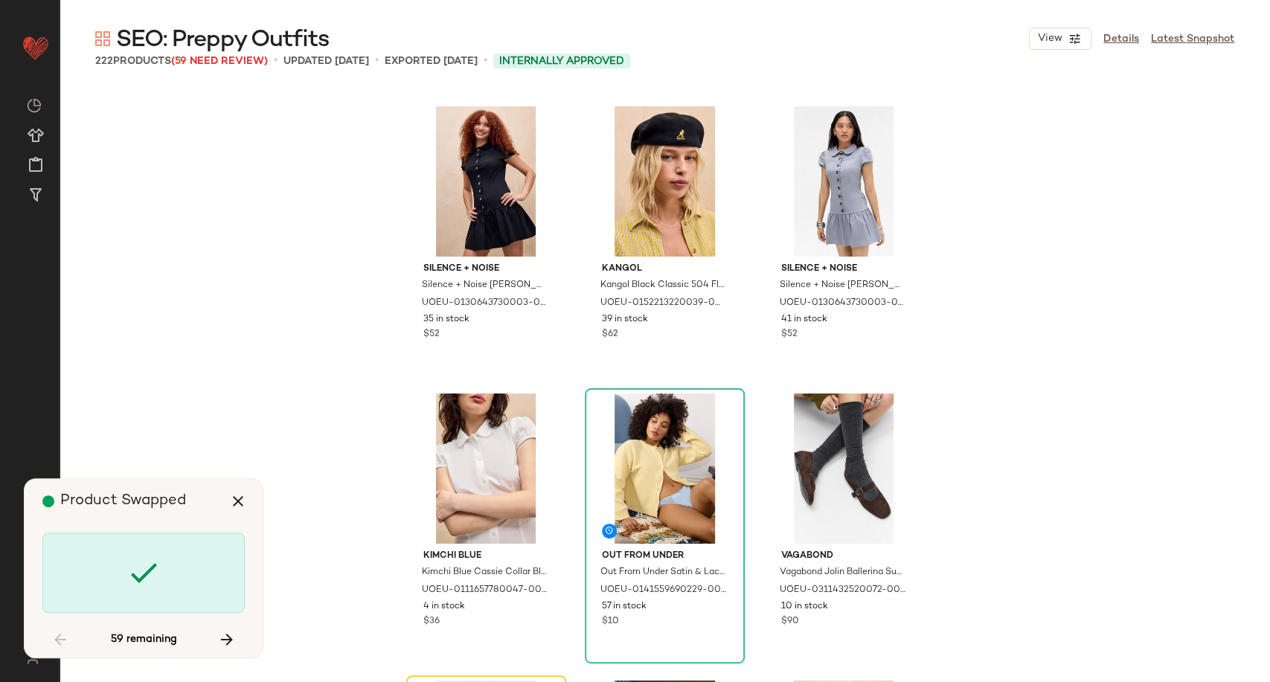
scroll to position [2297, 0]
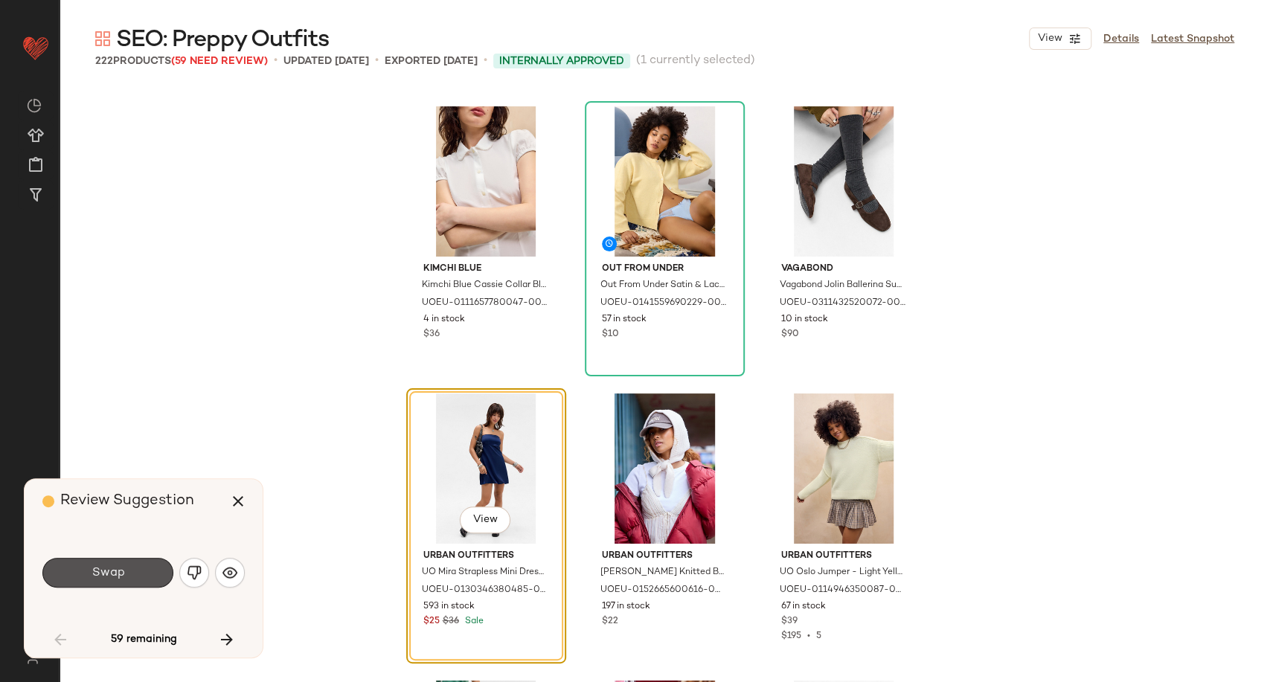
click at [131, 575] on button "Swap" at bounding box center [107, 573] width 131 height 30
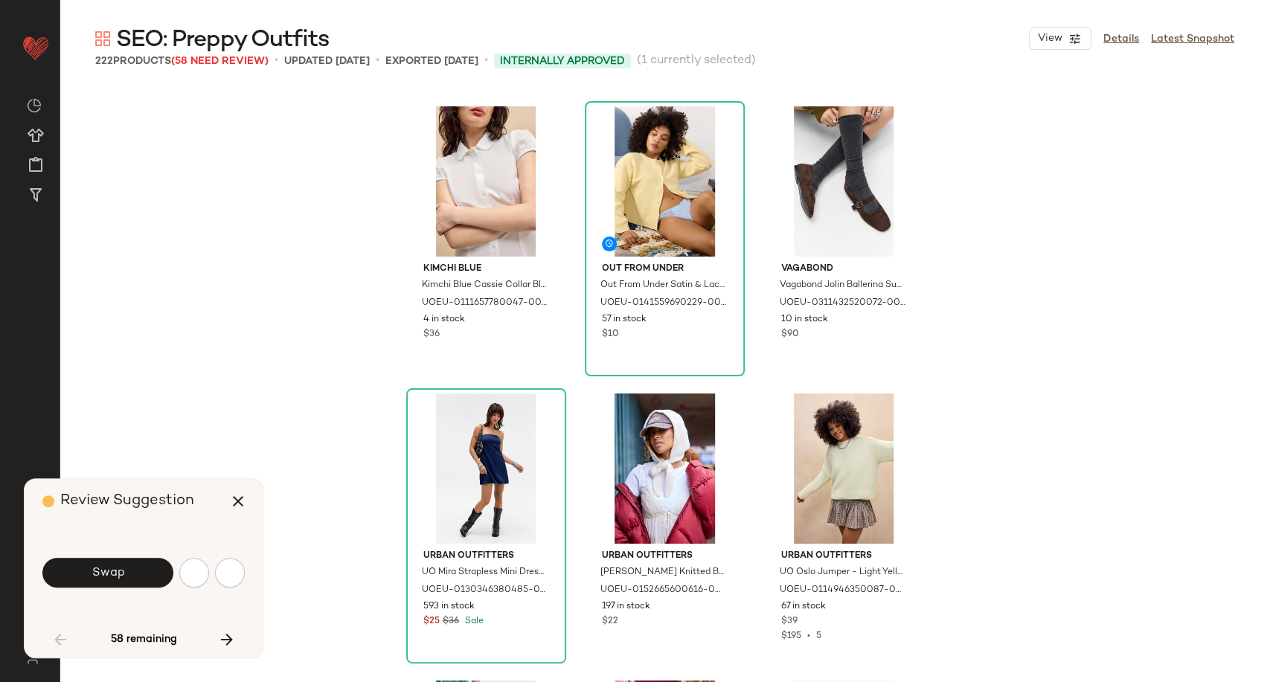
scroll to position [2871, 0]
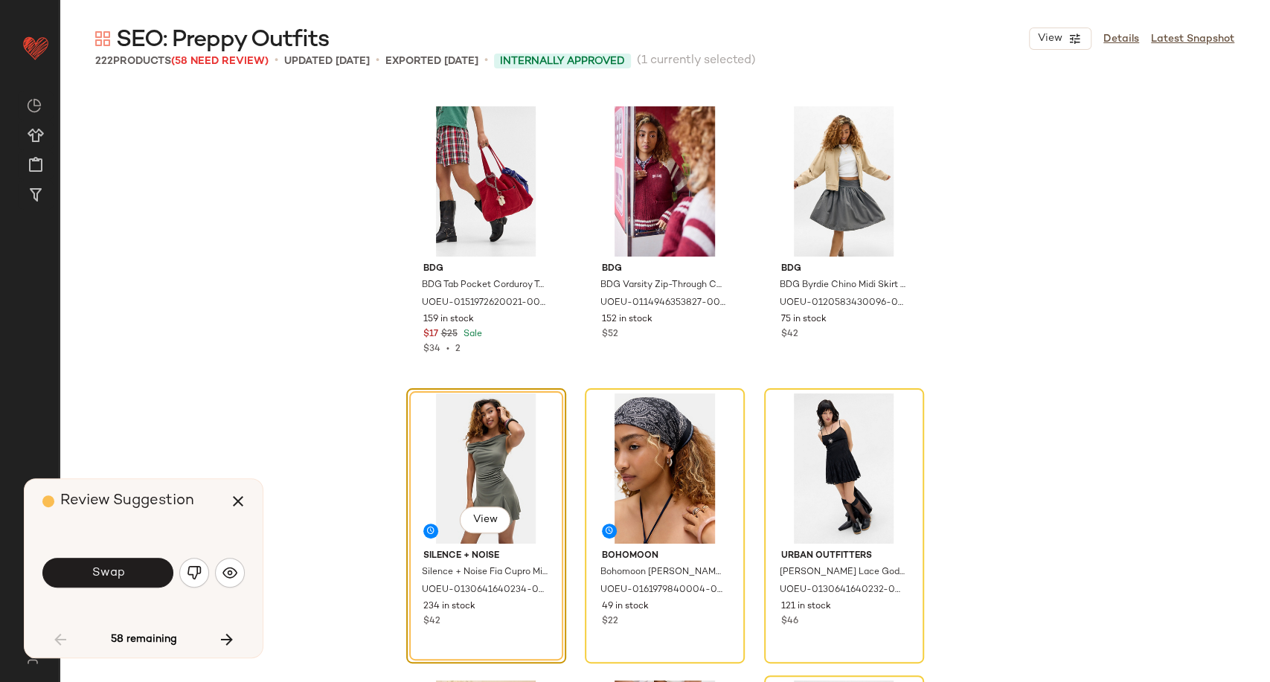
click at [131, 575] on button "Swap" at bounding box center [107, 573] width 131 height 30
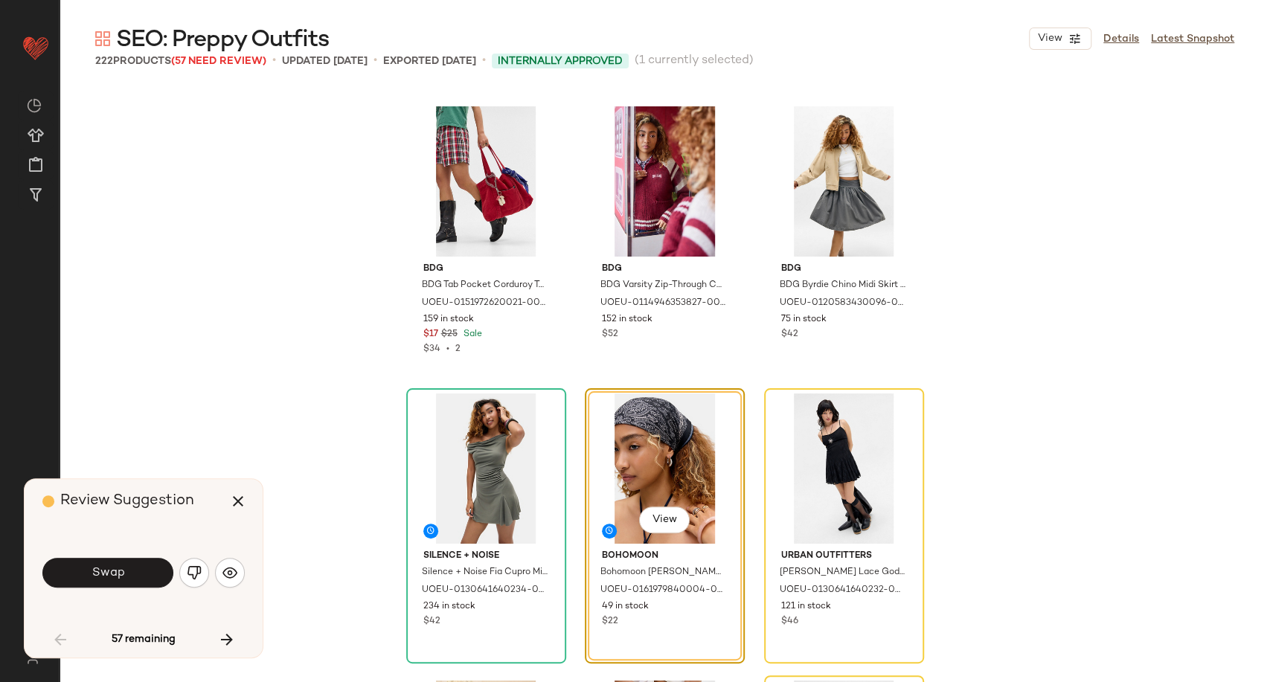
click at [131, 575] on button "Swap" at bounding box center [107, 573] width 131 height 30
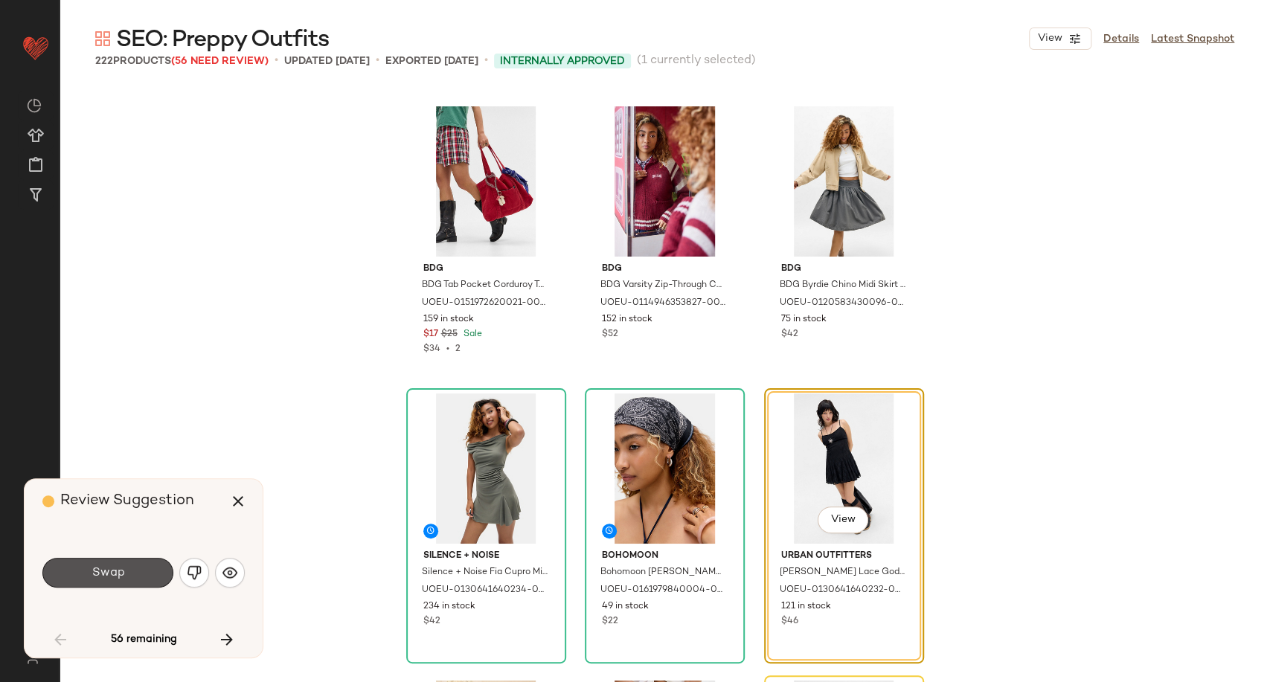
click at [131, 575] on button "Swap" at bounding box center [107, 573] width 131 height 30
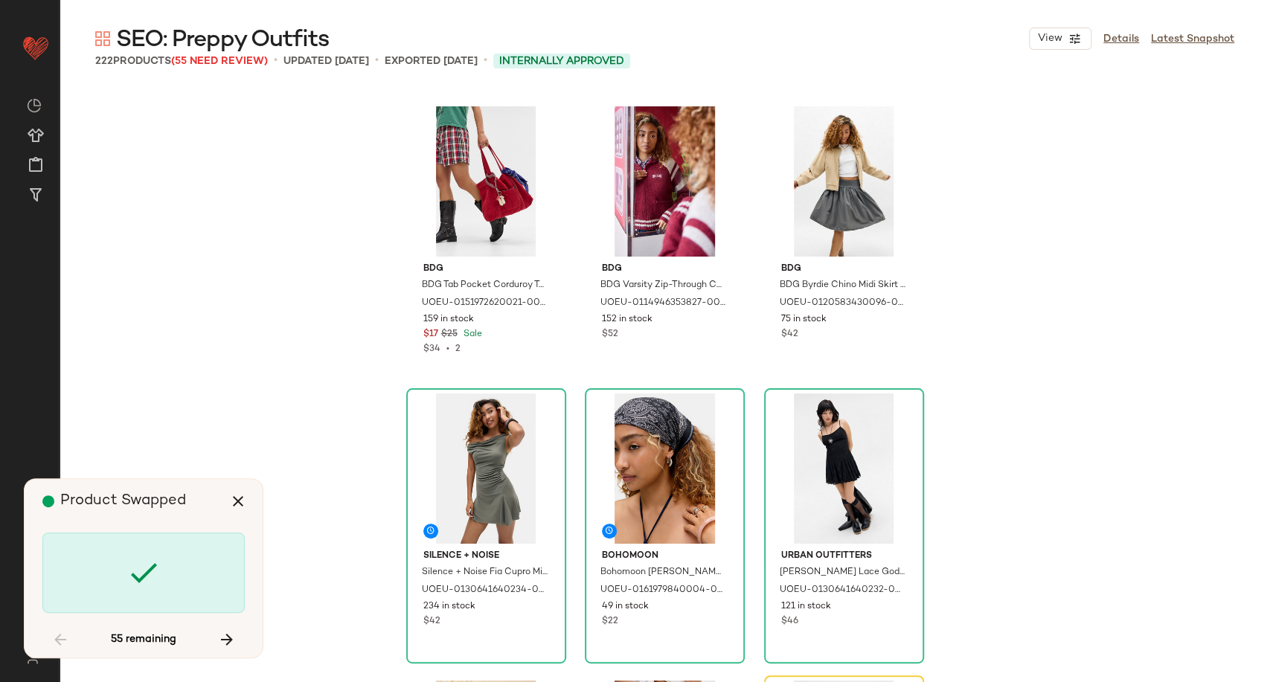
scroll to position [3158, 0]
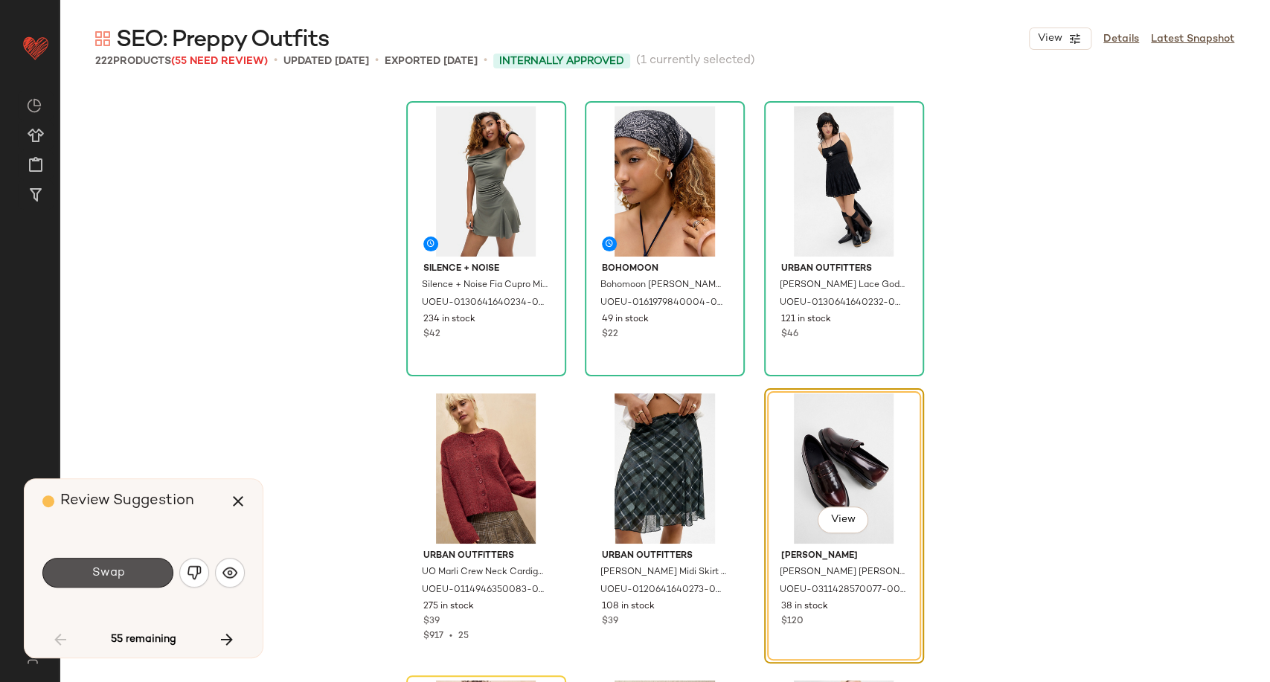
click at [131, 575] on button "Swap" at bounding box center [107, 573] width 131 height 30
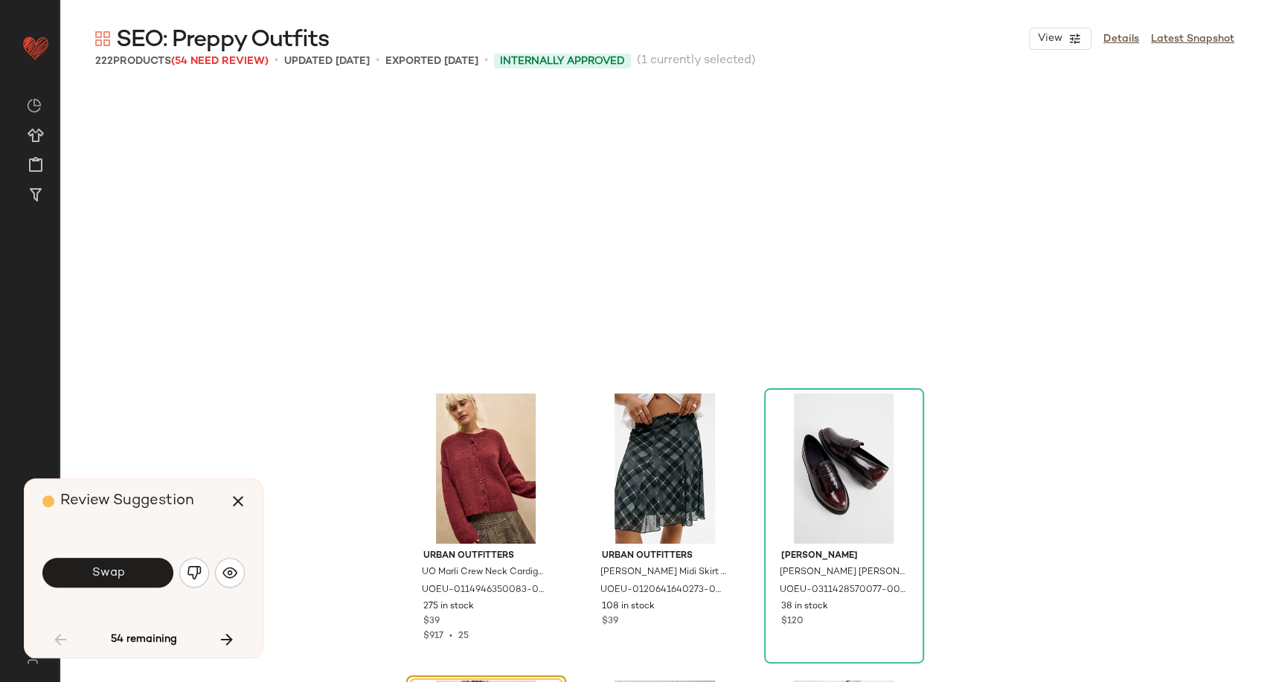
scroll to position [3445, 0]
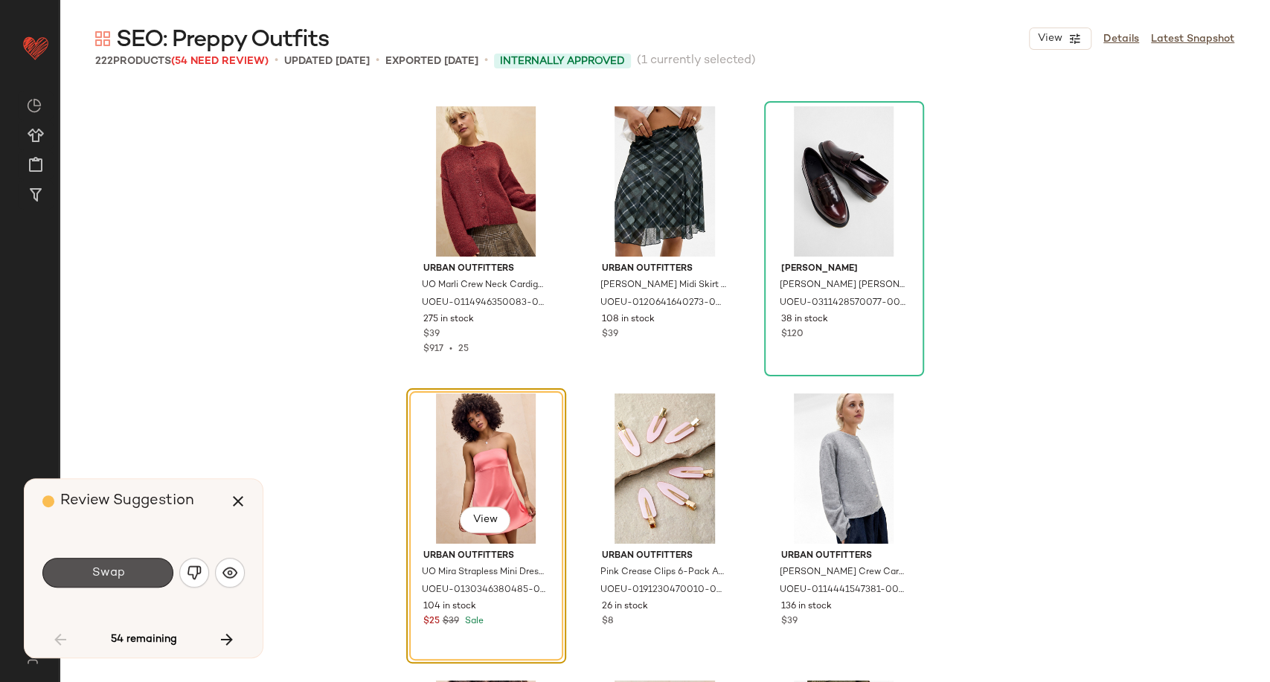
click at [131, 575] on button "Swap" at bounding box center [107, 573] width 131 height 30
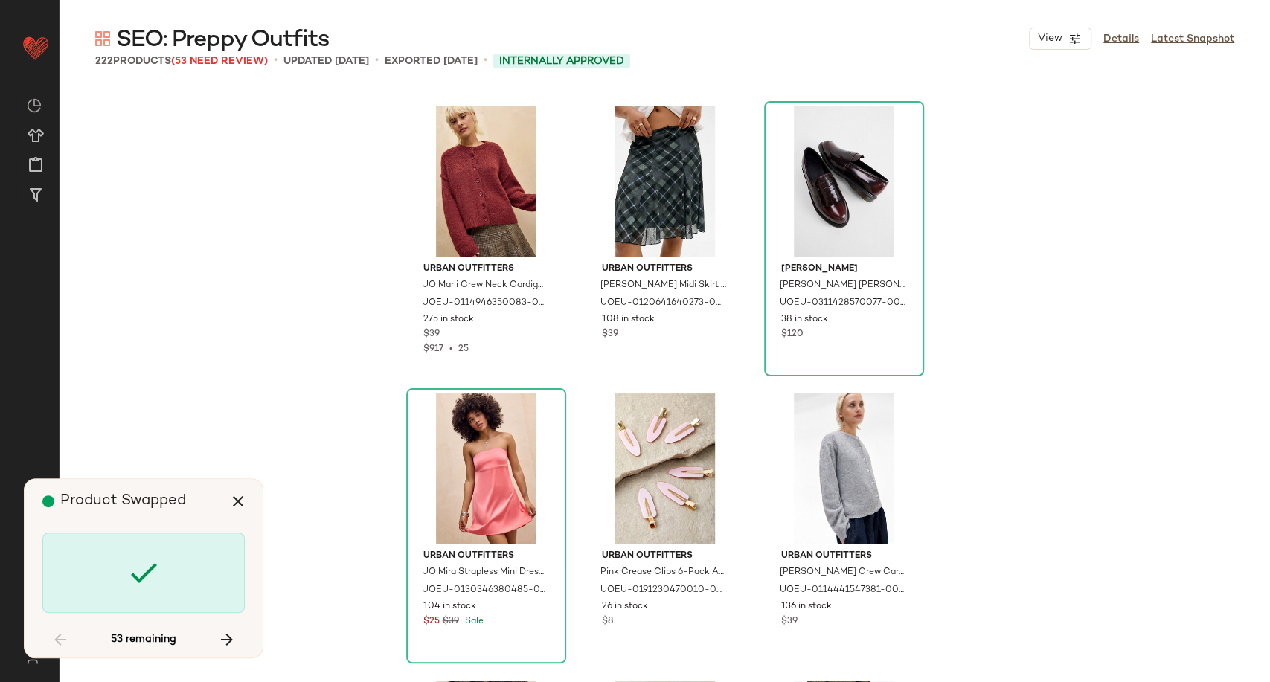
scroll to position [4307, 0]
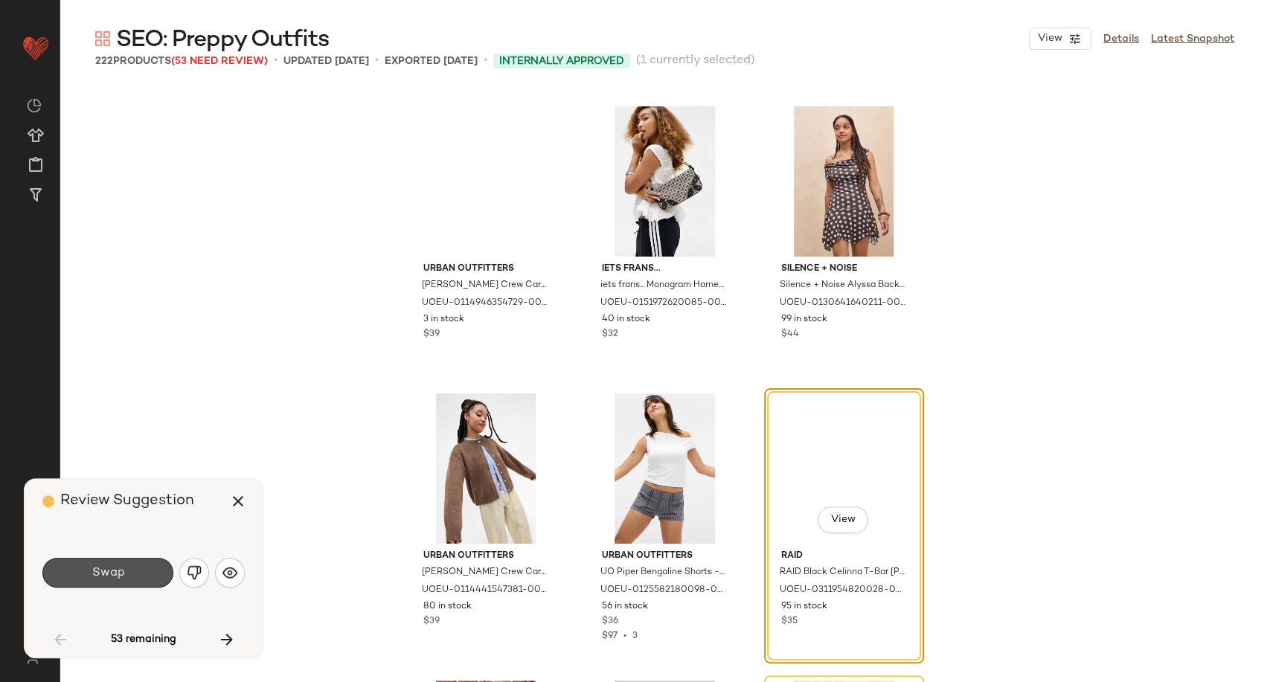
click at [131, 575] on button "Swap" at bounding box center [107, 573] width 131 height 30
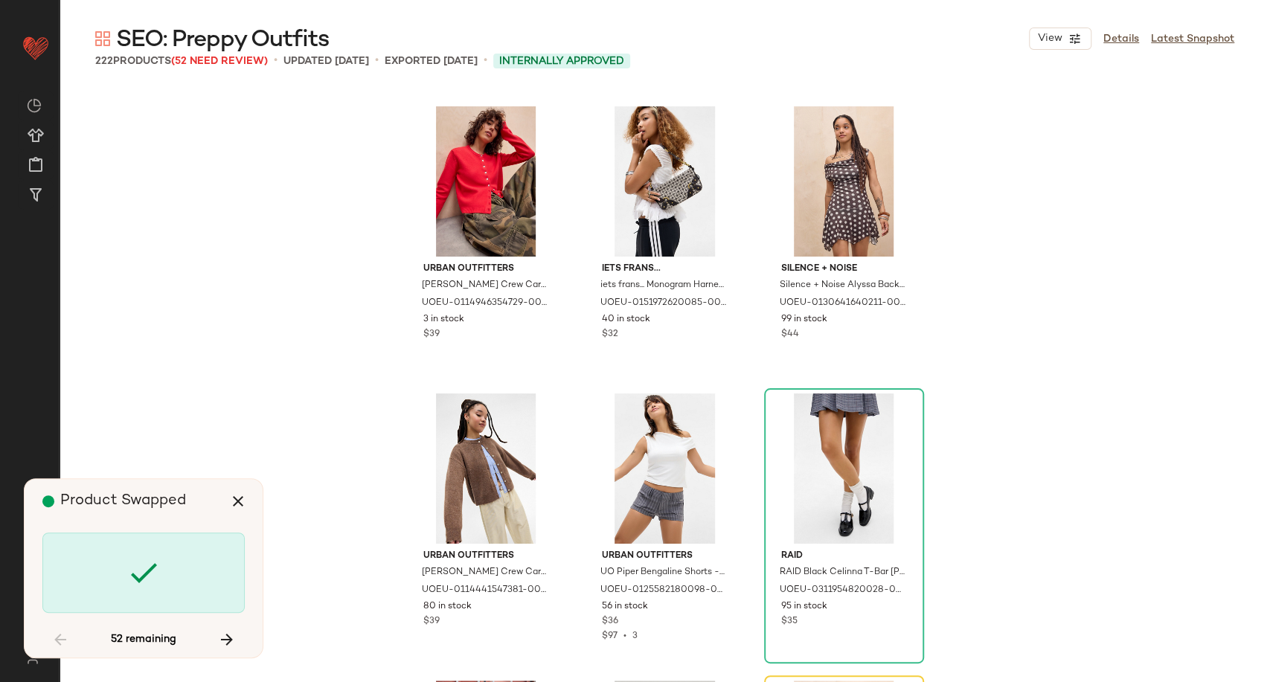
scroll to position [4594, 0]
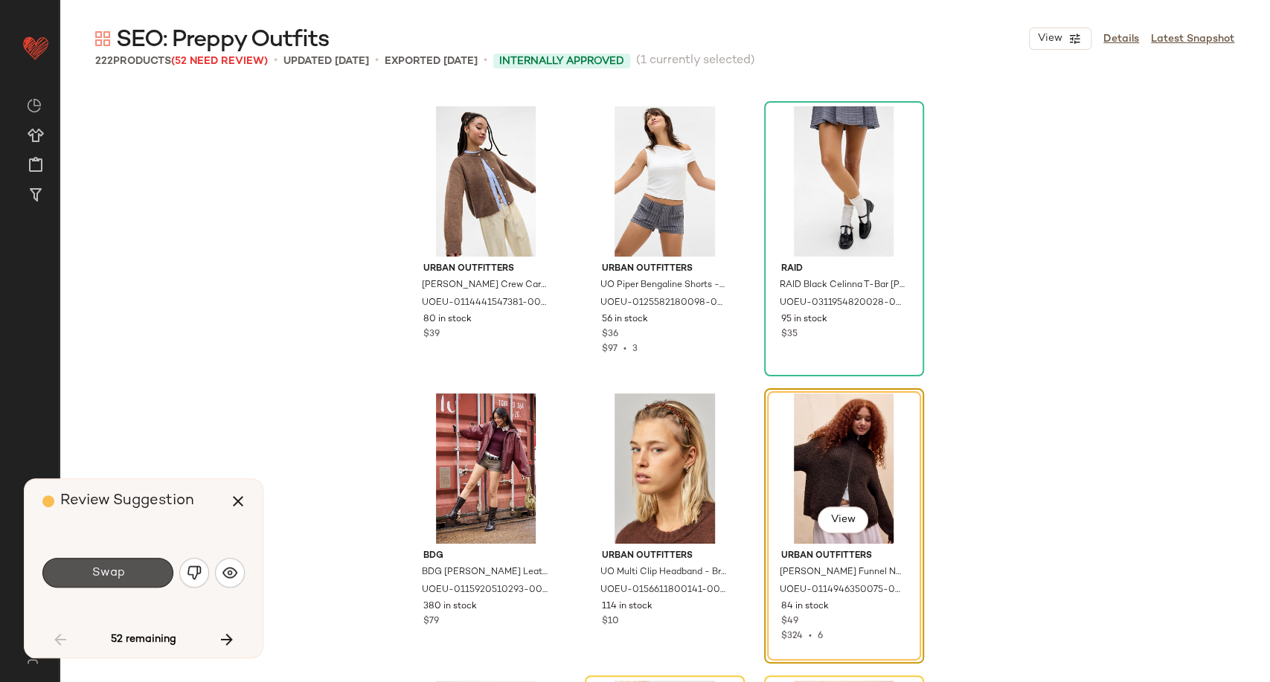
click at [131, 575] on button "Swap" at bounding box center [107, 573] width 131 height 30
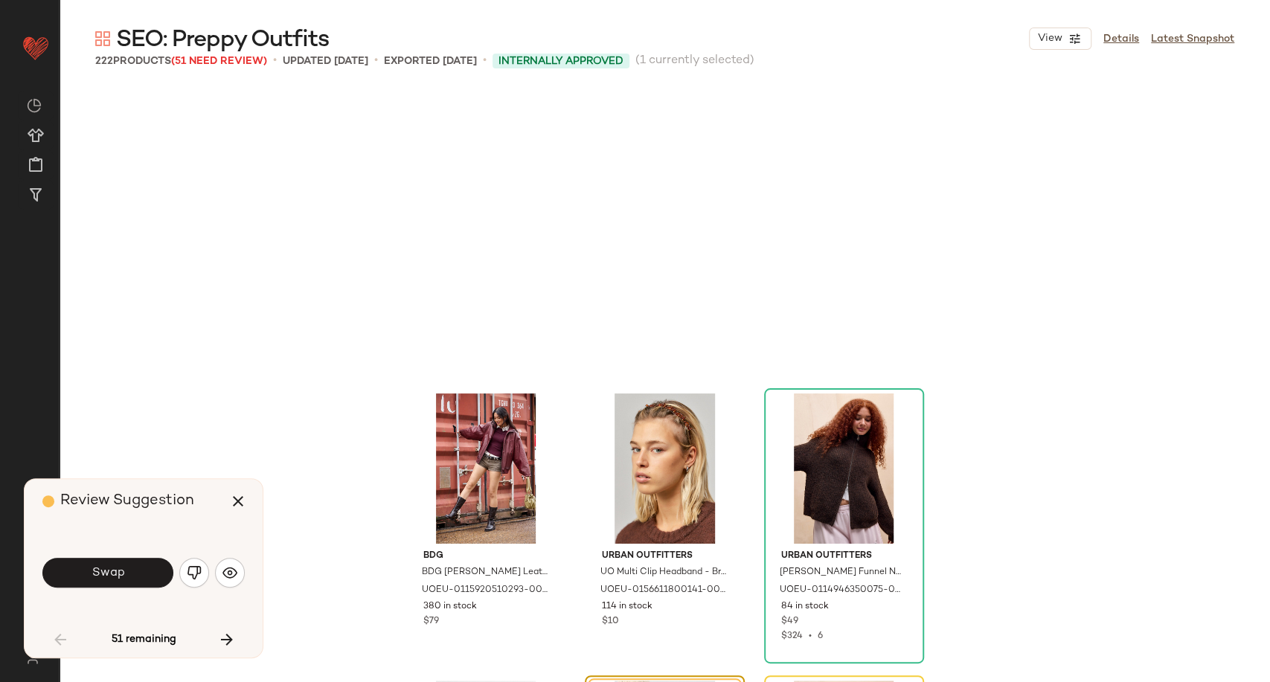
scroll to position [4880, 0]
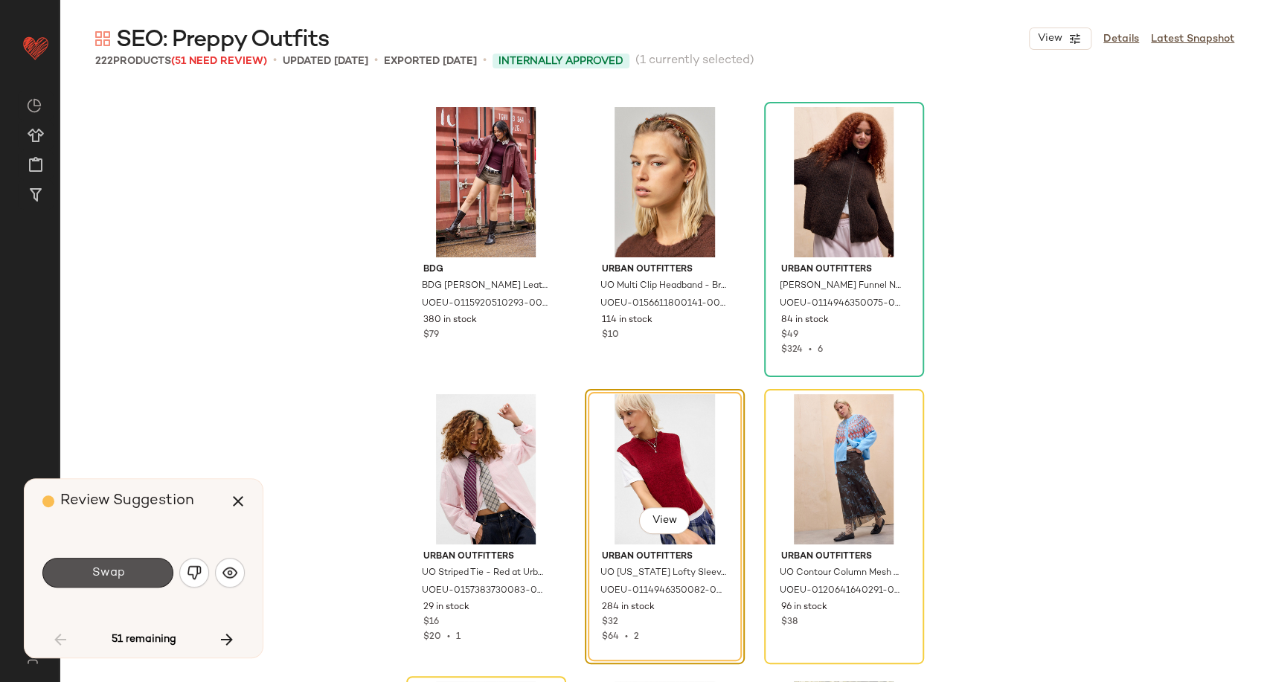
click at [131, 575] on button "Swap" at bounding box center [107, 573] width 131 height 30
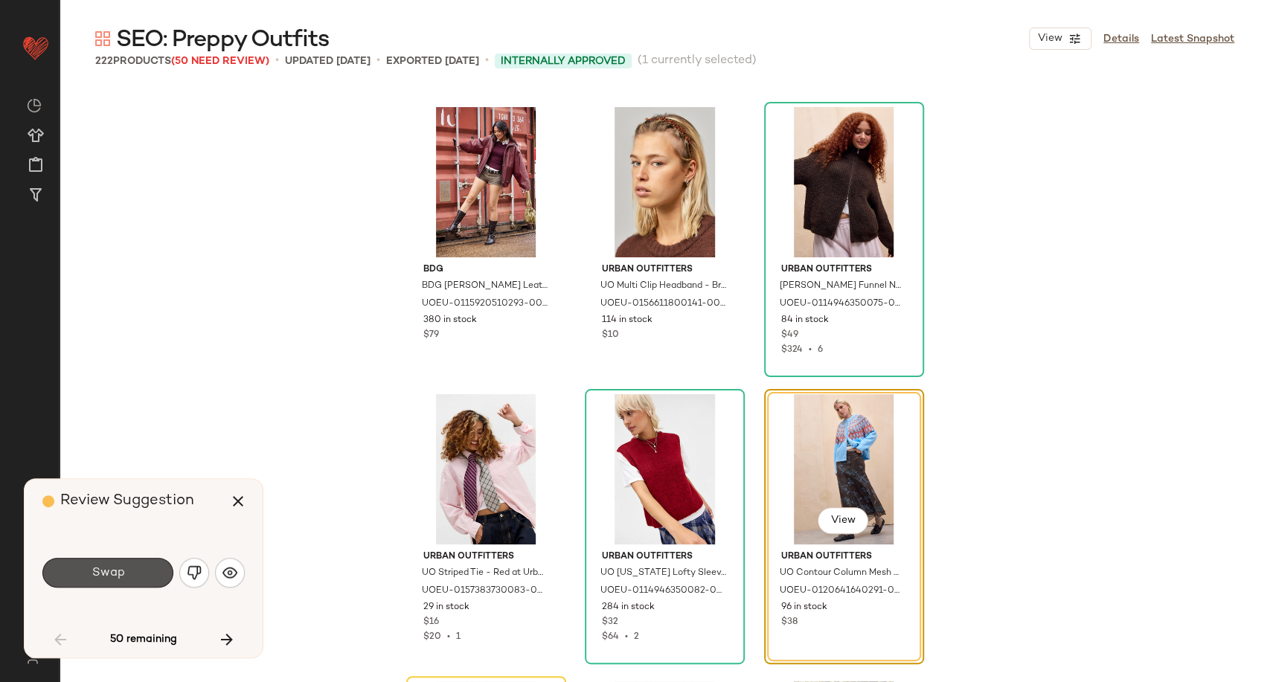
click at [131, 575] on button "Swap" at bounding box center [107, 573] width 131 height 30
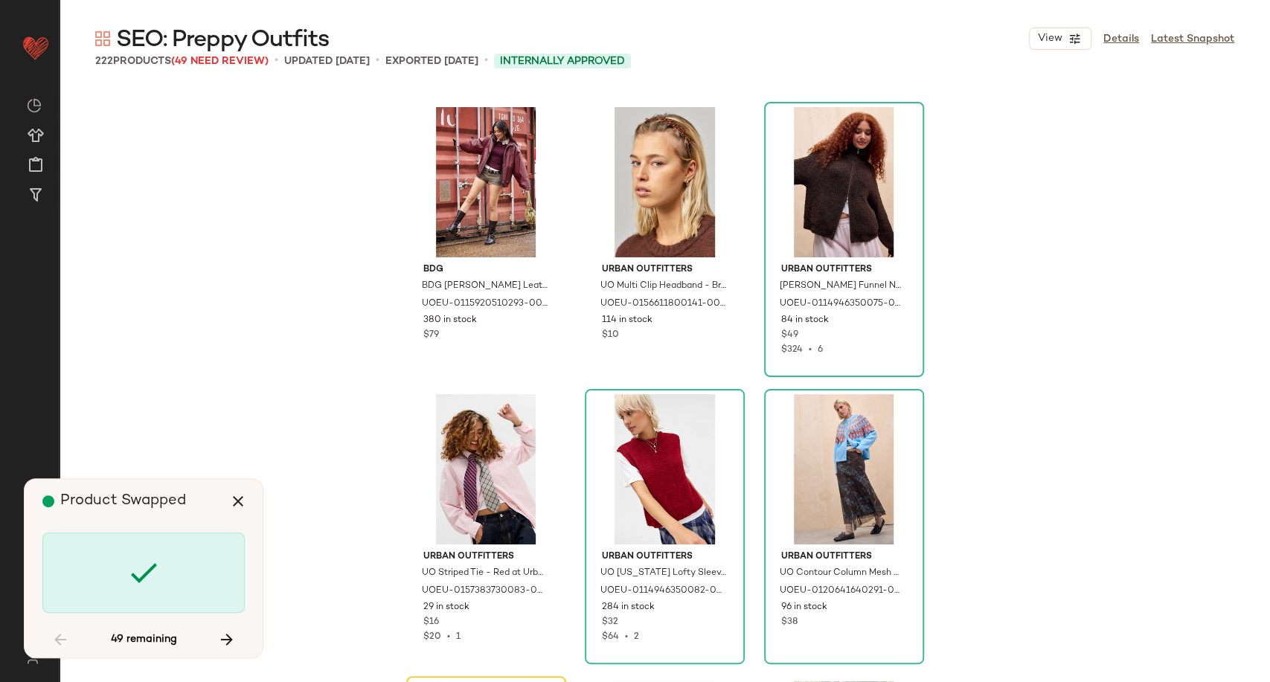
scroll to position [5168, 0]
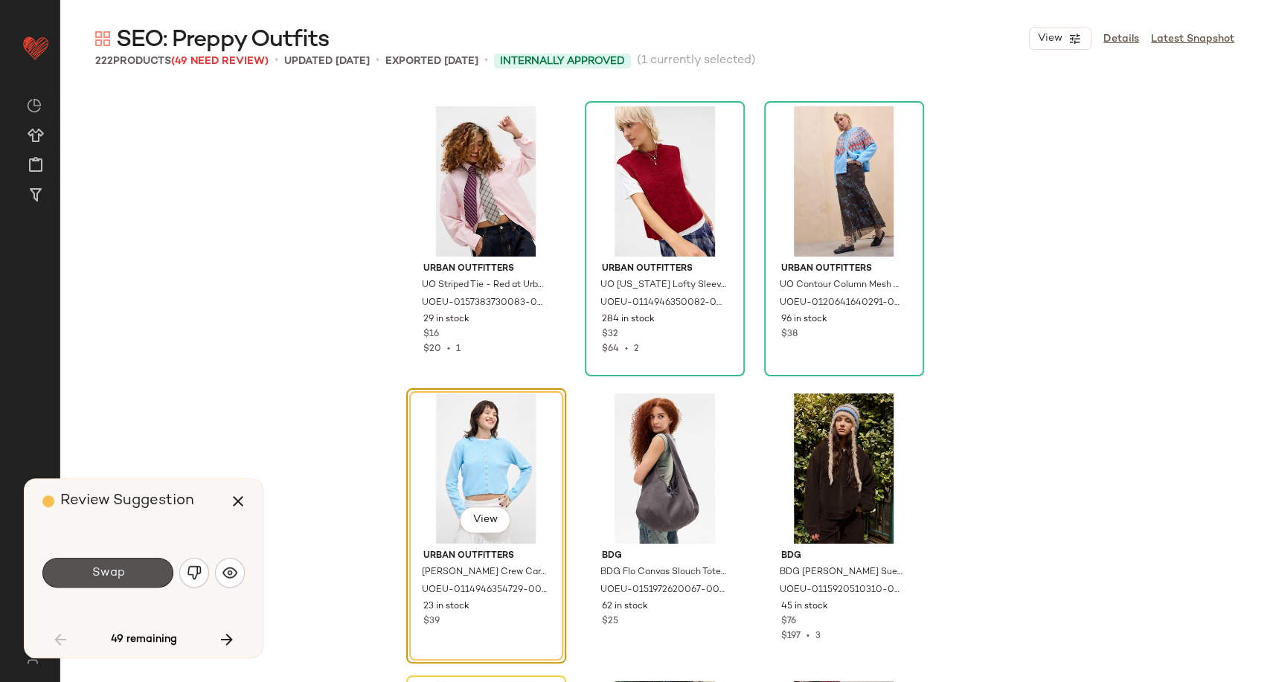
click at [131, 575] on button "Swap" at bounding box center [107, 573] width 131 height 30
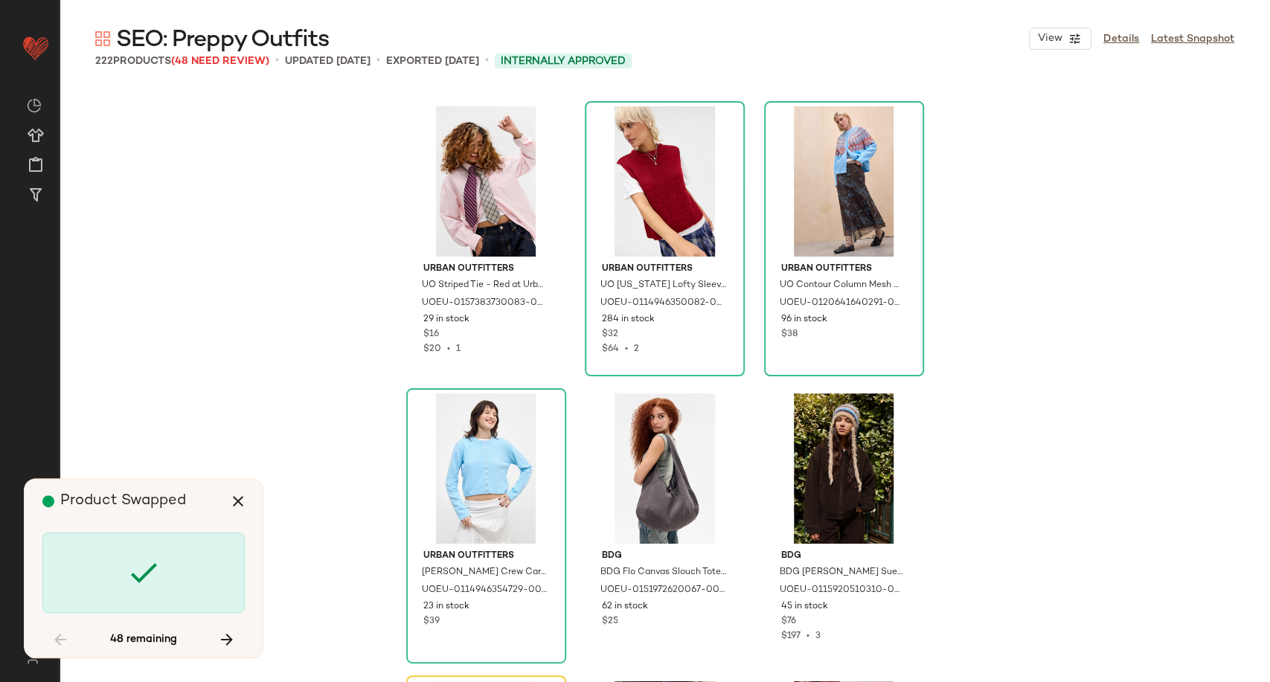
scroll to position [5455, 0]
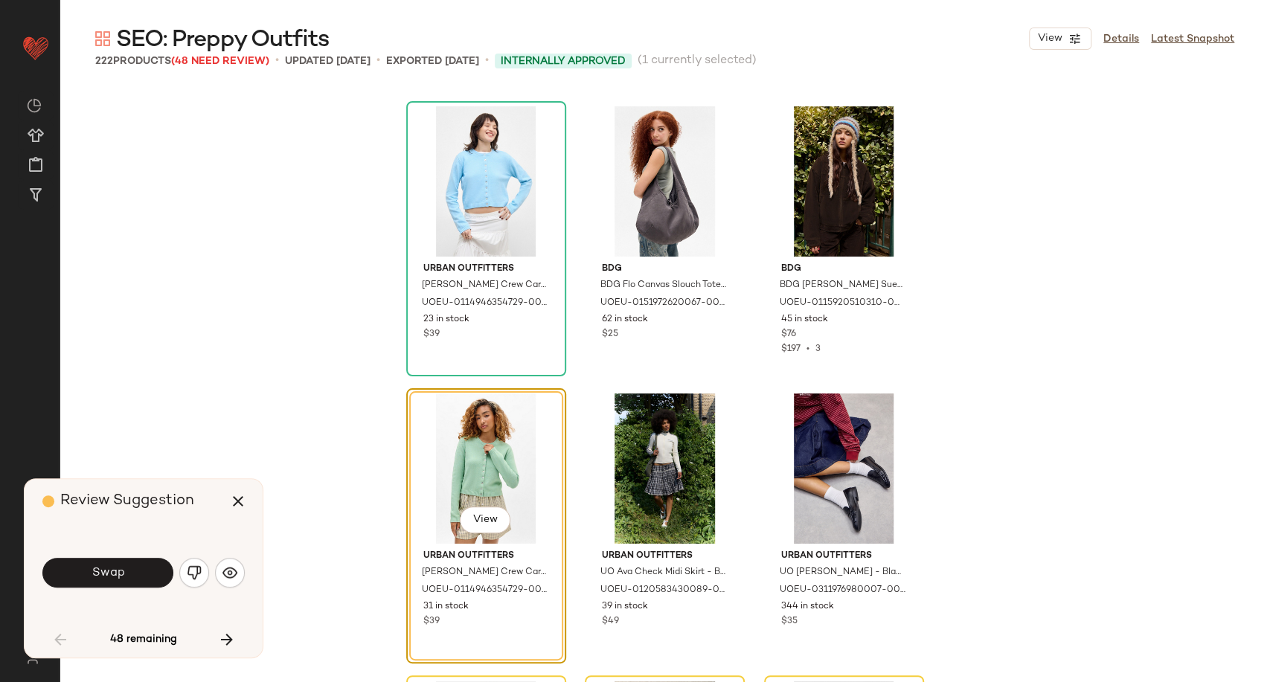
click at [131, 575] on button "Swap" at bounding box center [107, 573] width 131 height 30
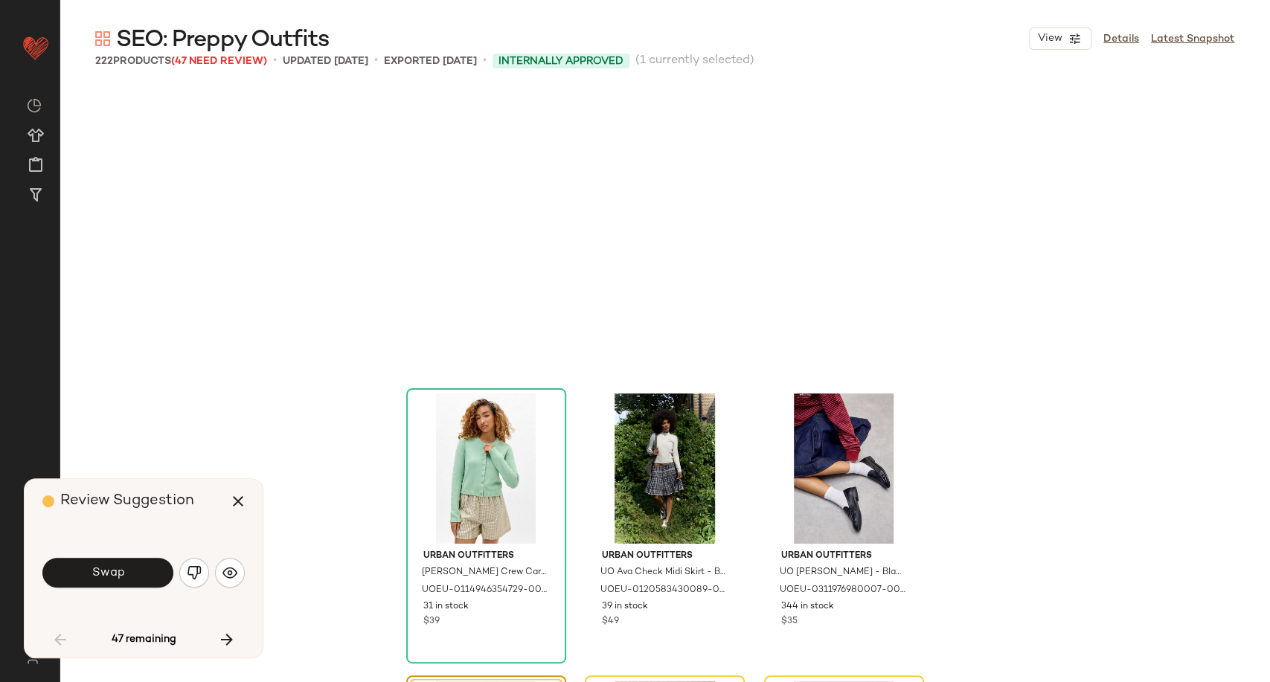
scroll to position [5742, 0]
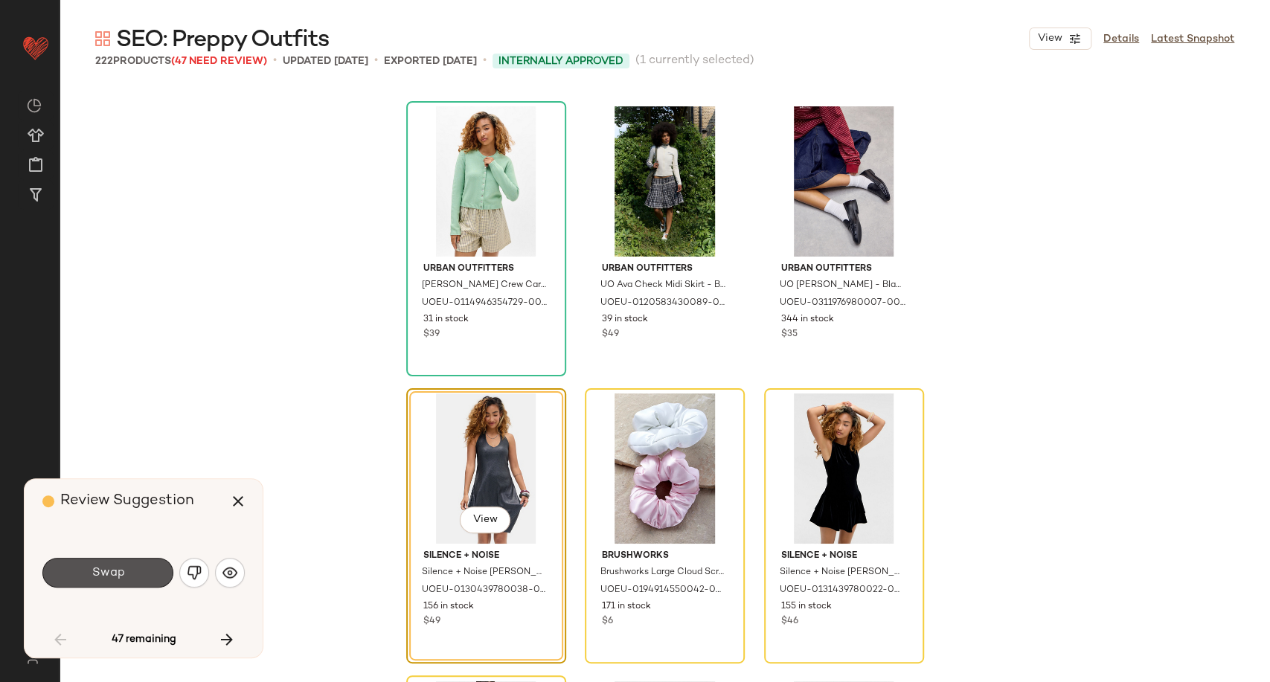
click at [131, 575] on button "Swap" at bounding box center [107, 573] width 131 height 30
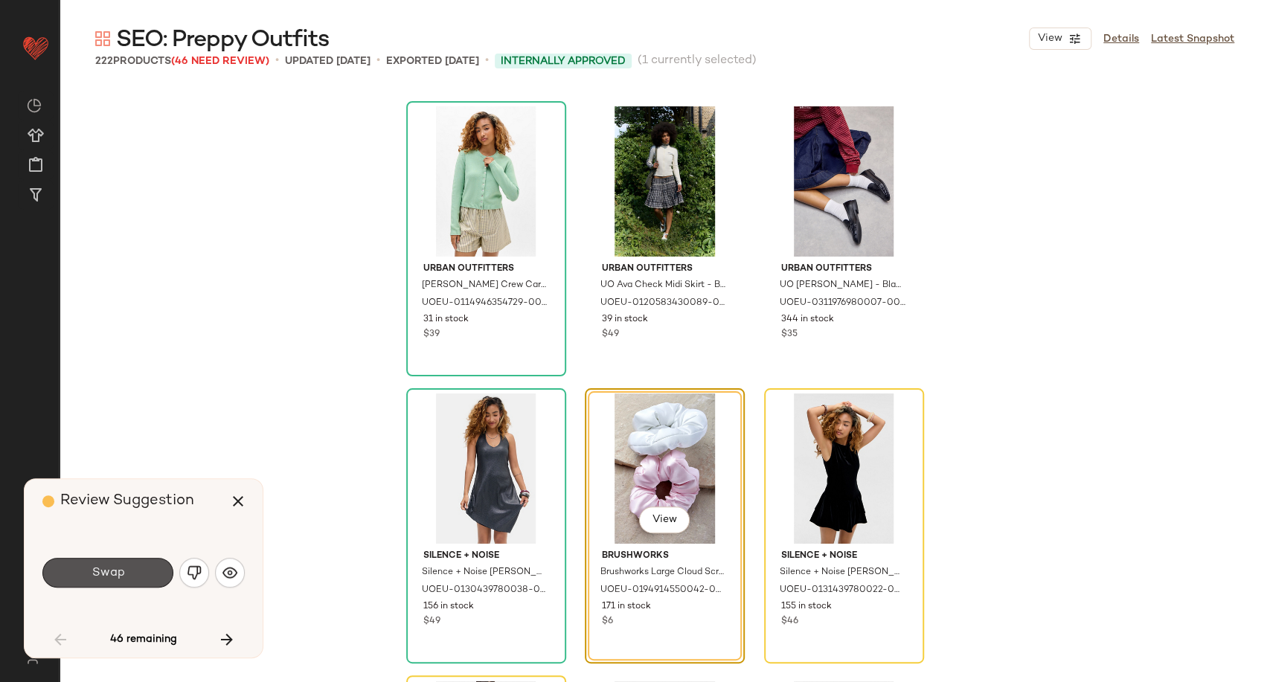
click at [131, 575] on button "Swap" at bounding box center [107, 573] width 131 height 30
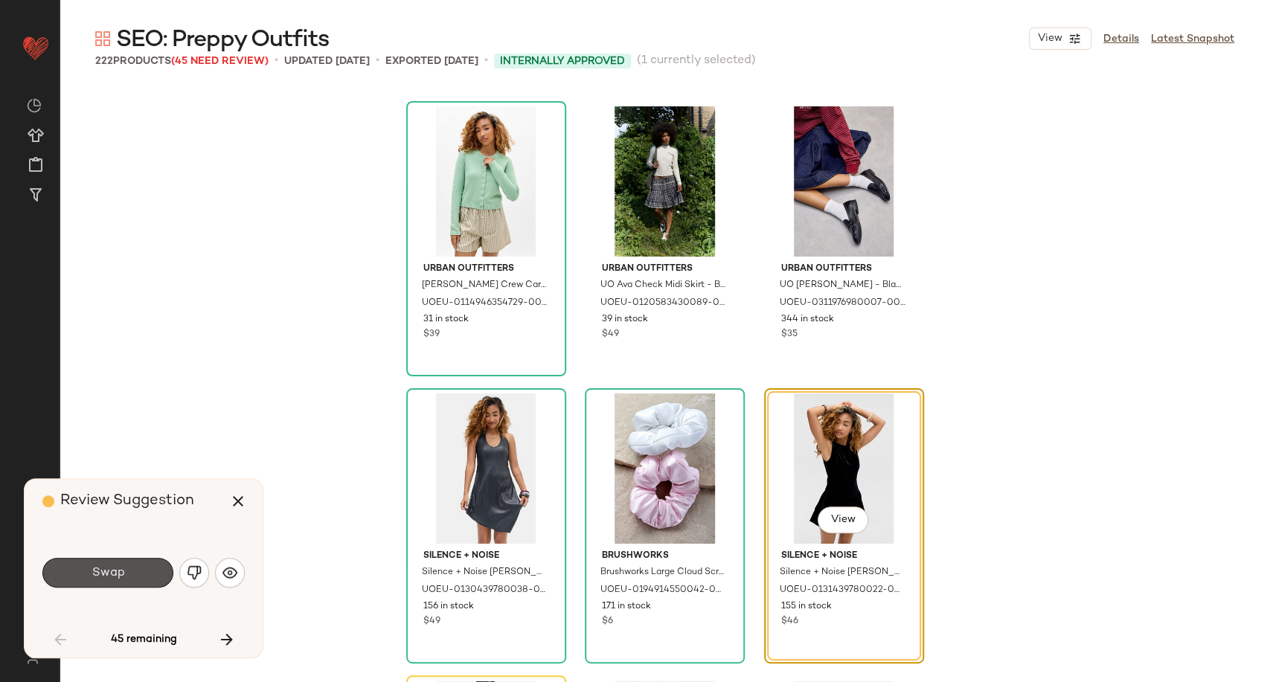
click at [131, 575] on button "Swap" at bounding box center [107, 573] width 131 height 30
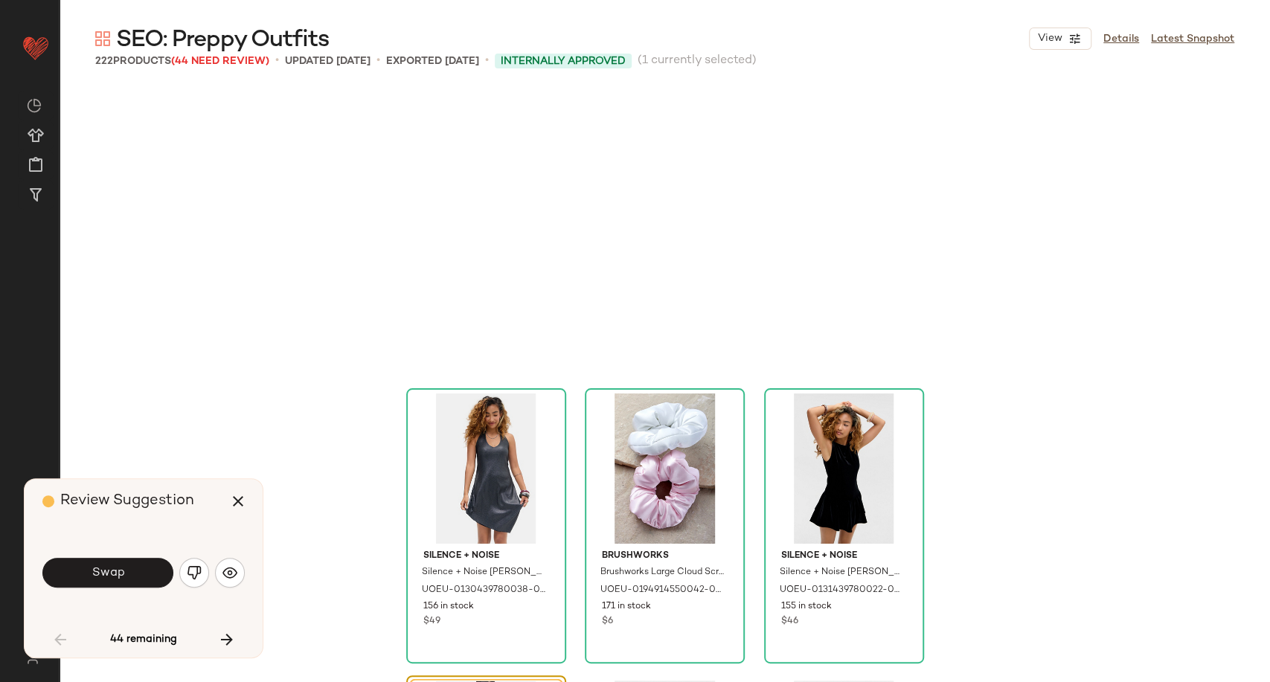
scroll to position [6028, 0]
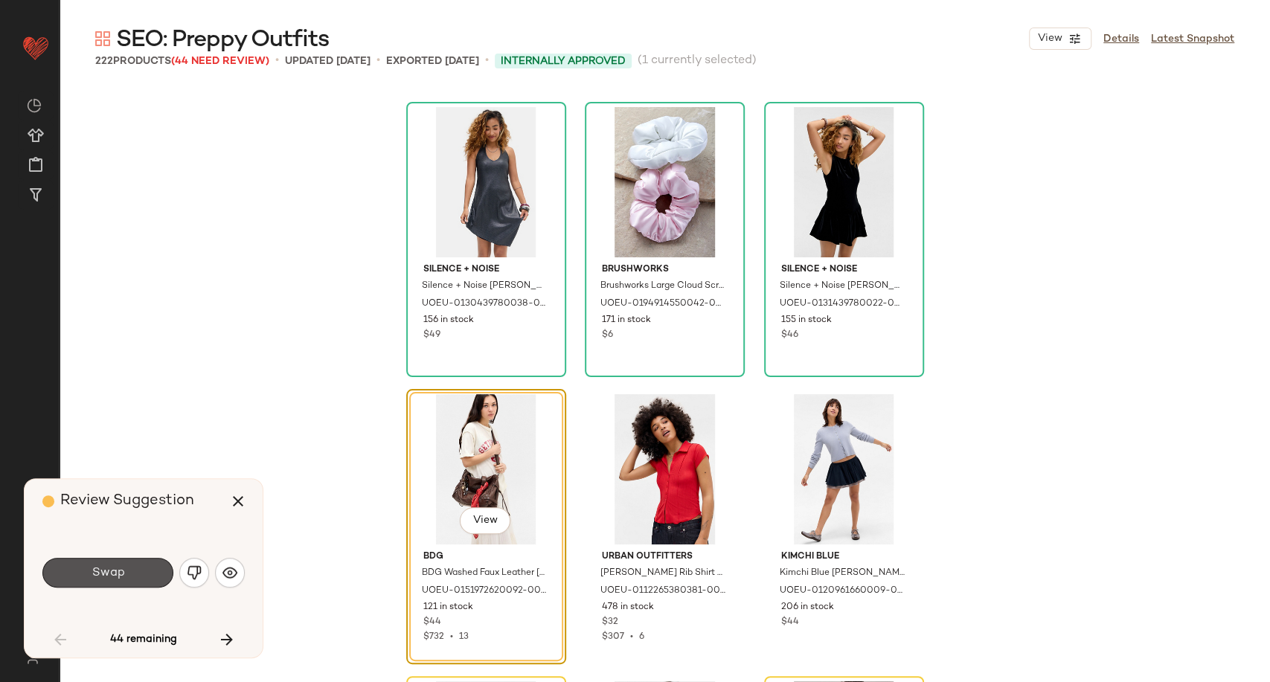
click at [131, 575] on button "Swap" at bounding box center [107, 573] width 131 height 30
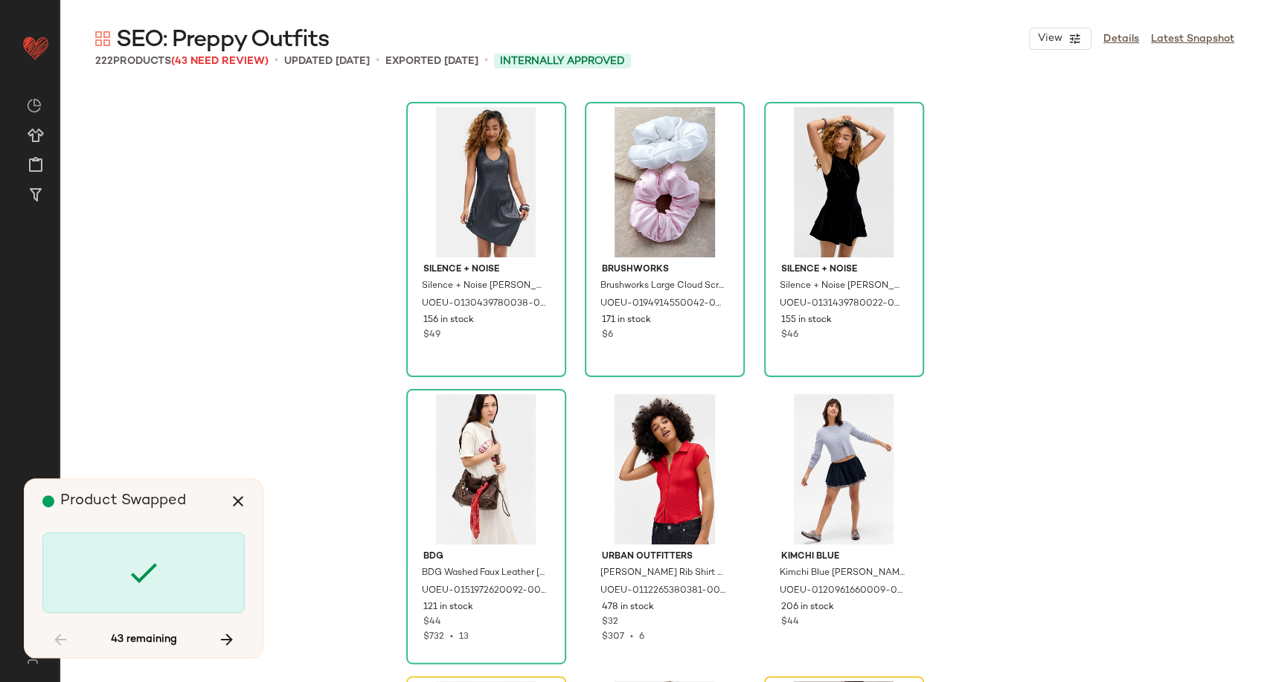
scroll to position [6316, 0]
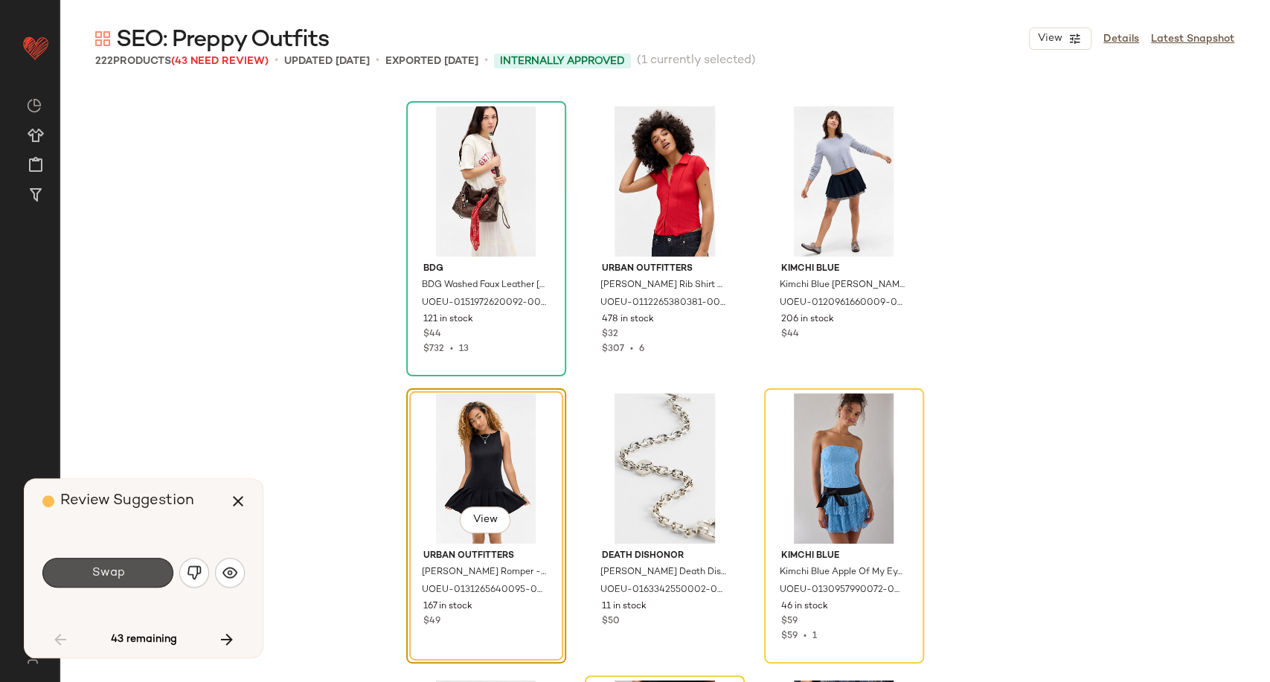
click at [131, 575] on button "Swap" at bounding box center [107, 573] width 131 height 30
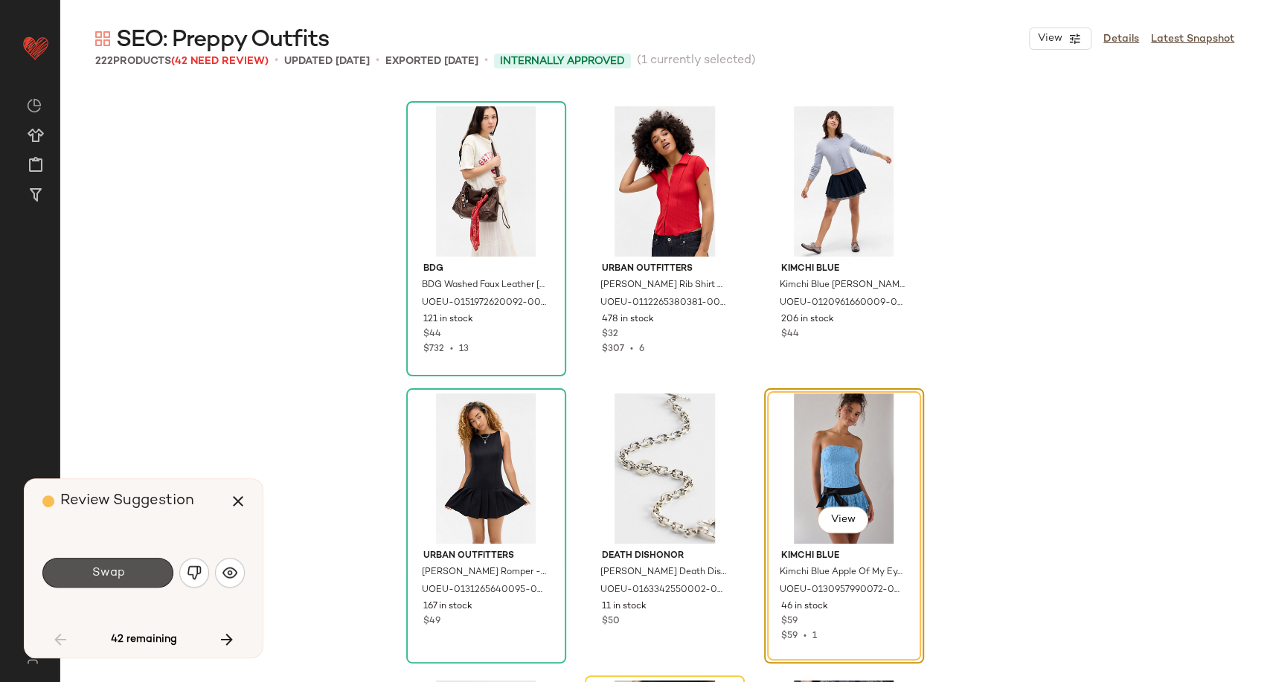
click at [131, 575] on button "Swap" at bounding box center [107, 573] width 131 height 30
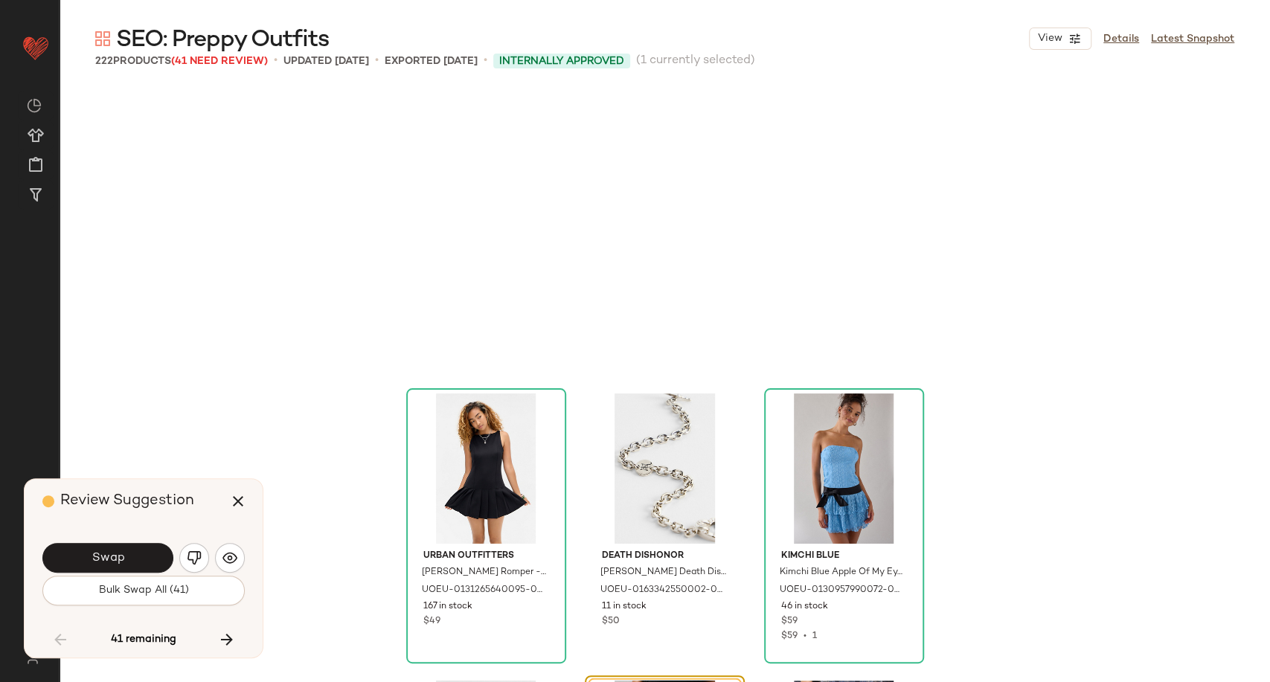
scroll to position [6603, 0]
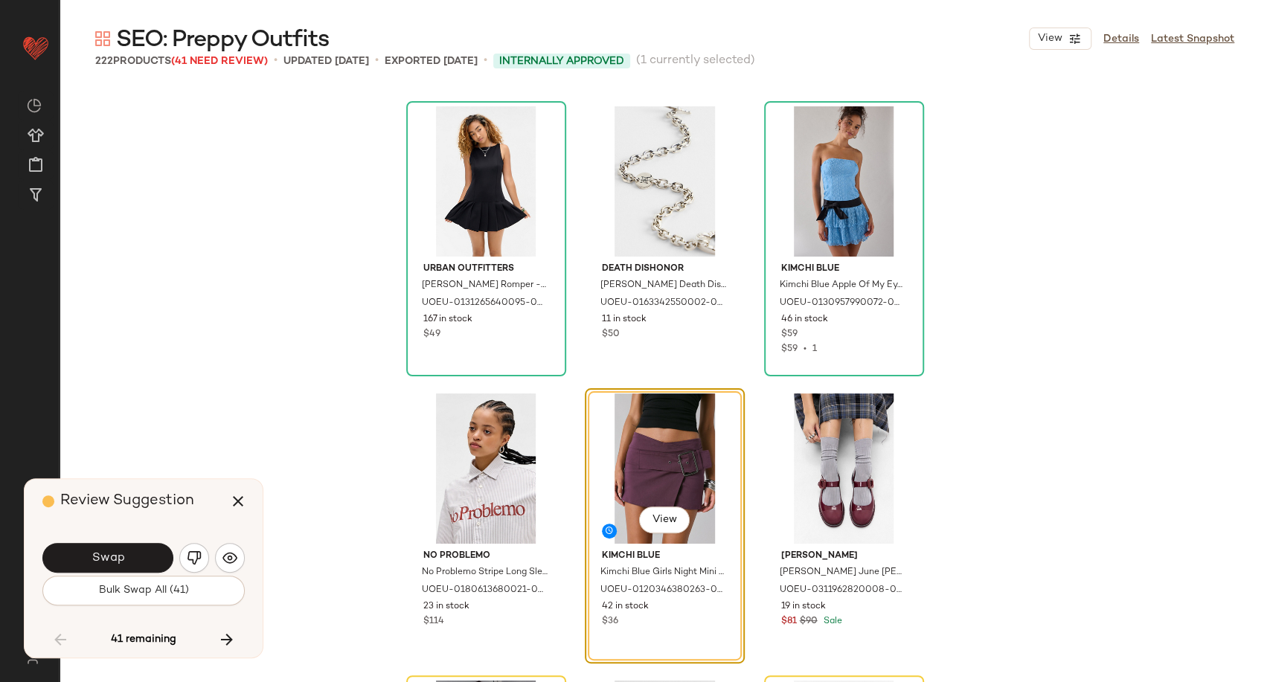
click at [131, 575] on div "Swap" at bounding box center [143, 558] width 202 height 36
click at [135, 585] on span "Bulk Swap All (41)" at bounding box center [143, 591] width 91 height 12
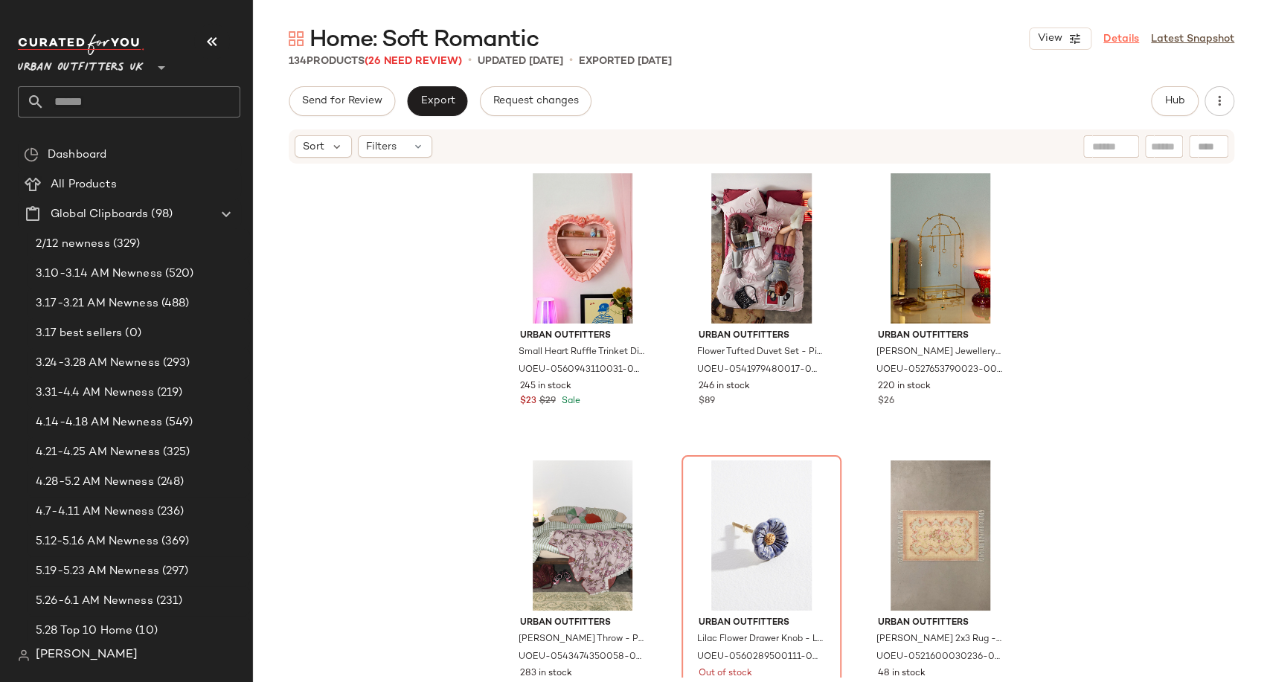
click at [1123, 31] on link "Details" at bounding box center [1121, 39] width 36 height 16
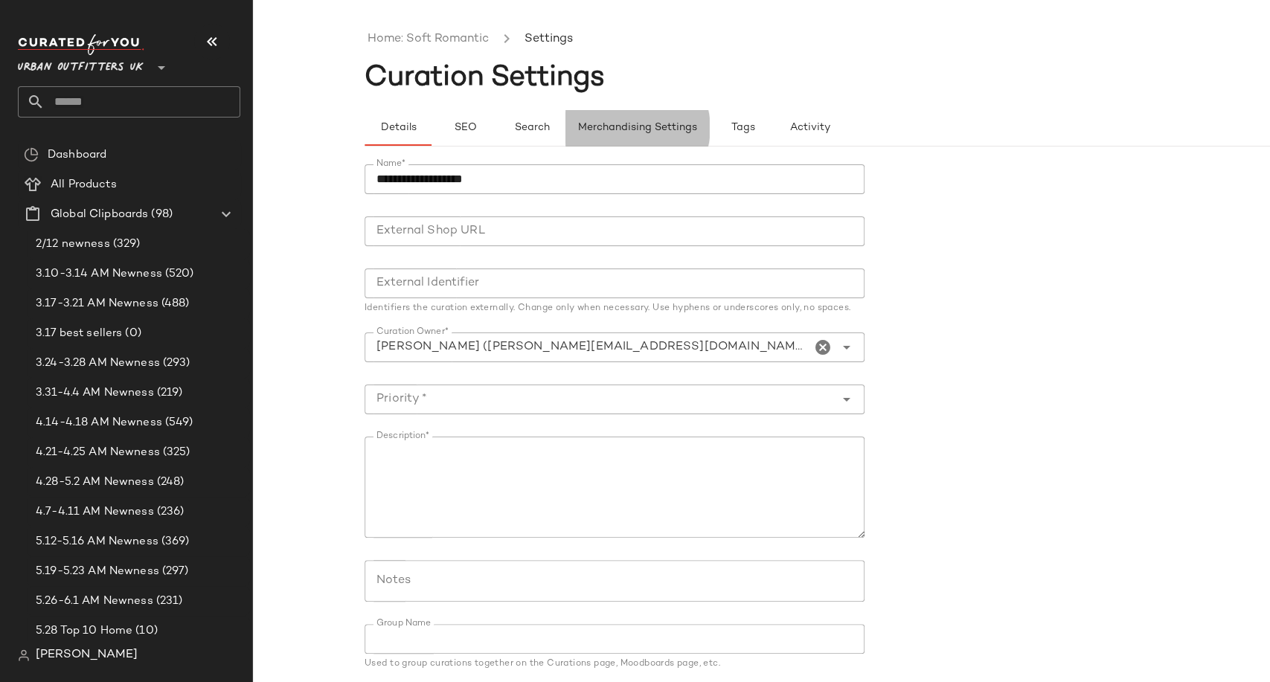
click at [630, 129] on span "Merchandising Settings" at bounding box center [637, 128] width 120 height 12
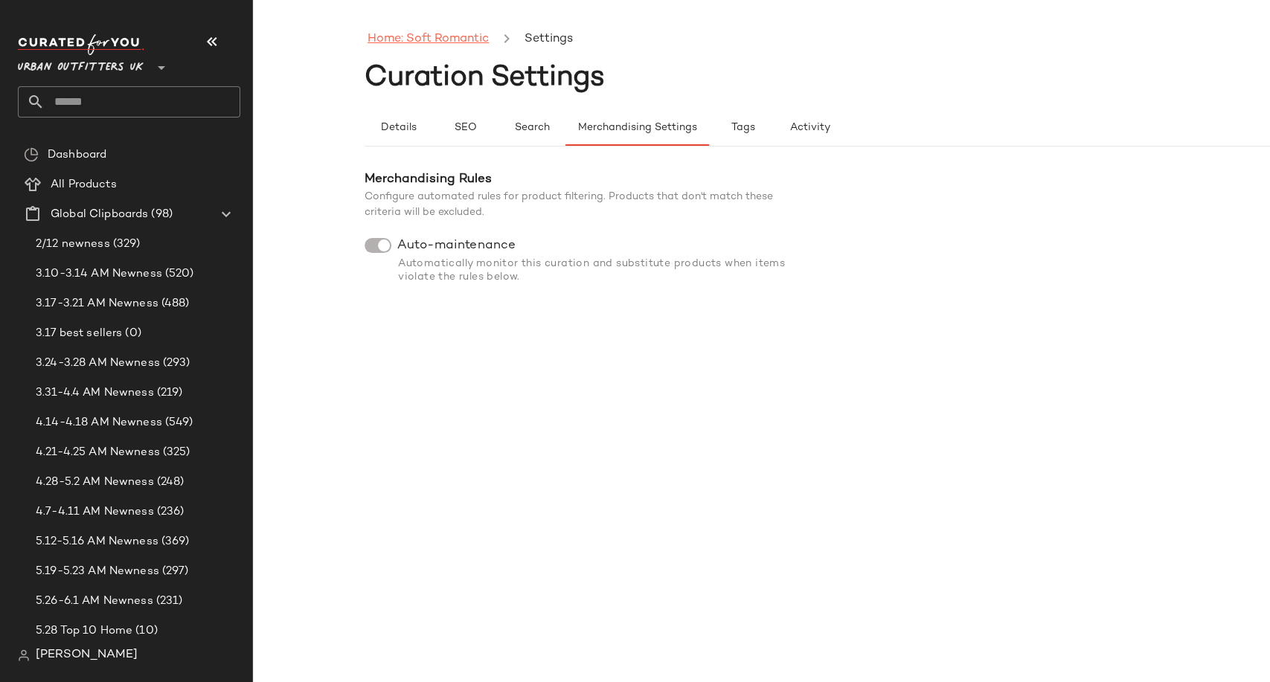
click at [434, 38] on link "Home: Soft Romantic" at bounding box center [427, 39] width 121 height 19
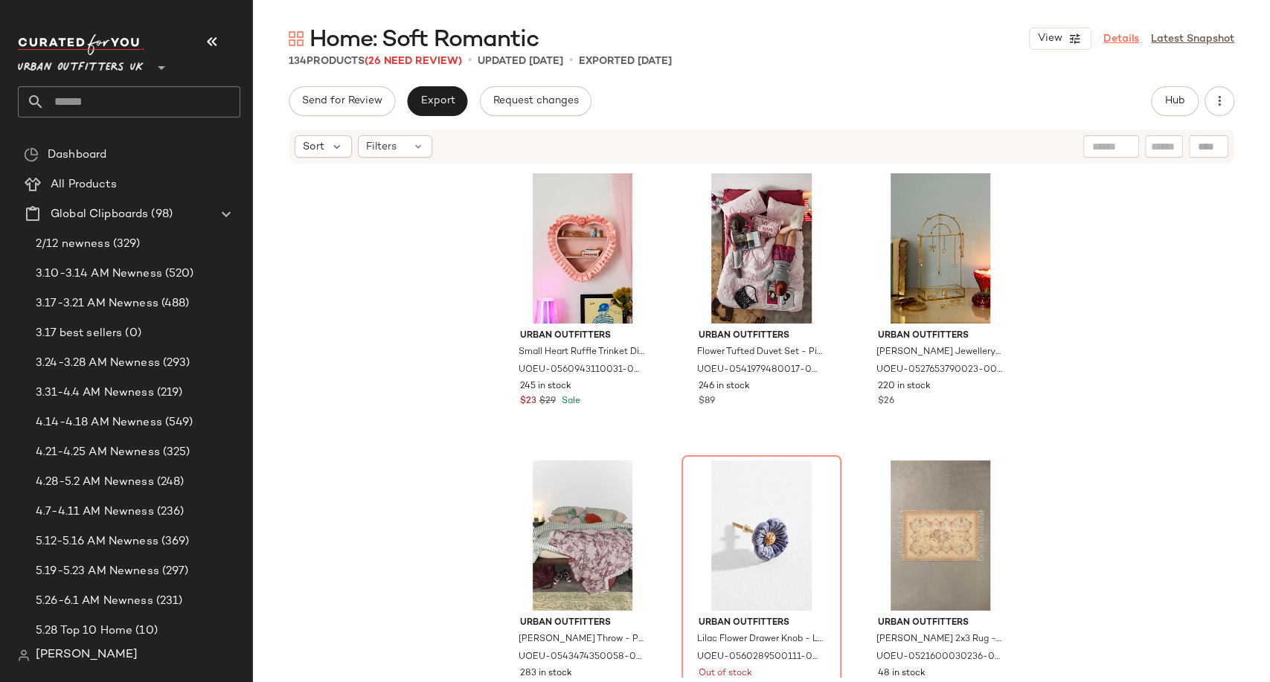
click at [1108, 43] on link "Details" at bounding box center [1121, 39] width 36 height 16
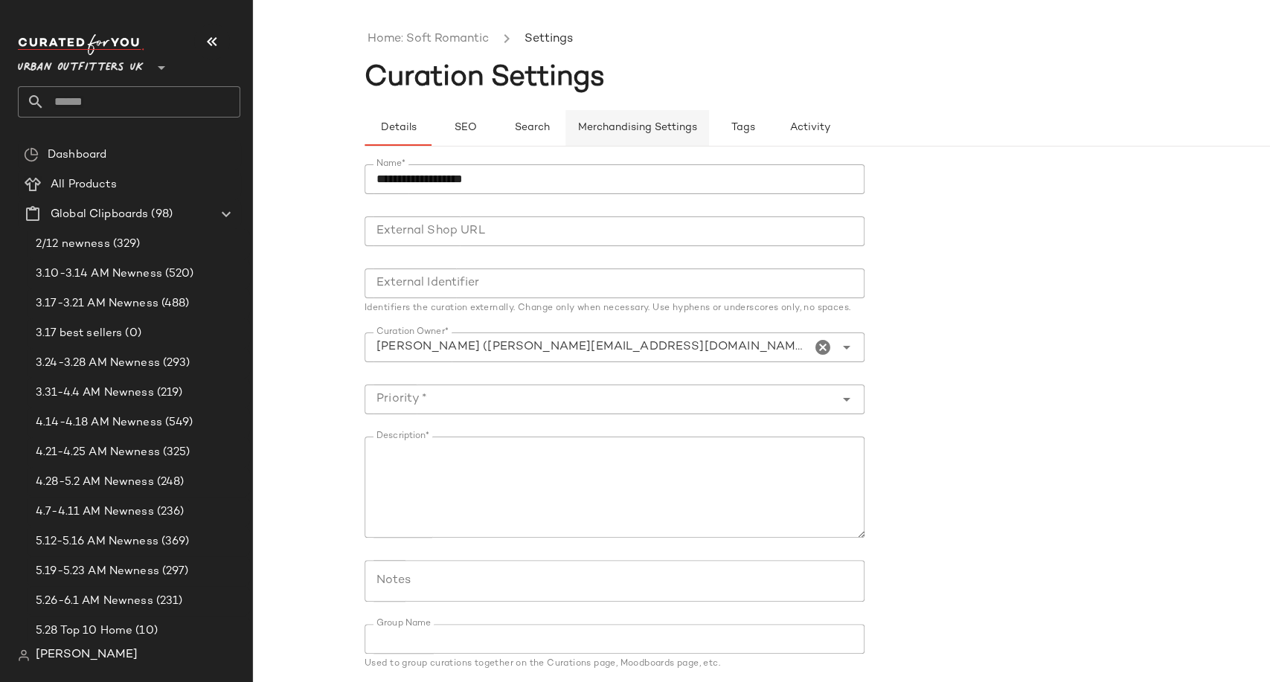
click at [637, 132] on span "Merchandising Settings" at bounding box center [637, 128] width 120 height 12
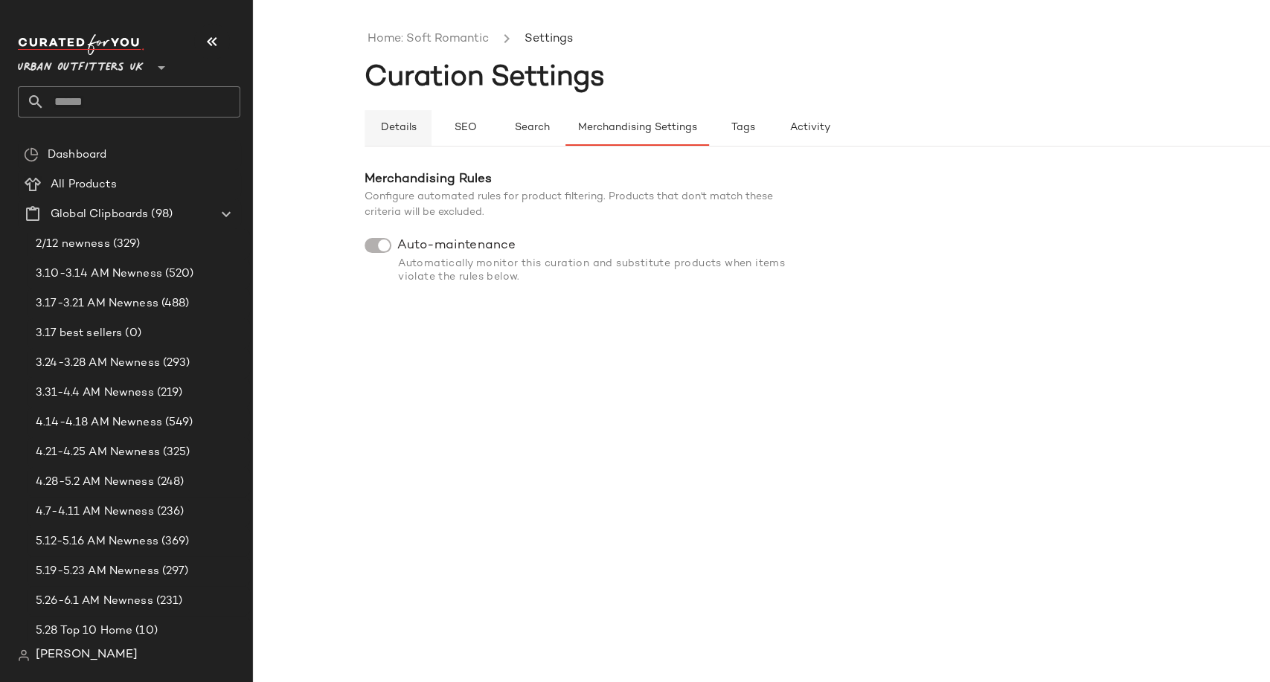
click at [408, 115] on button "Details" at bounding box center [397, 128] width 67 height 36
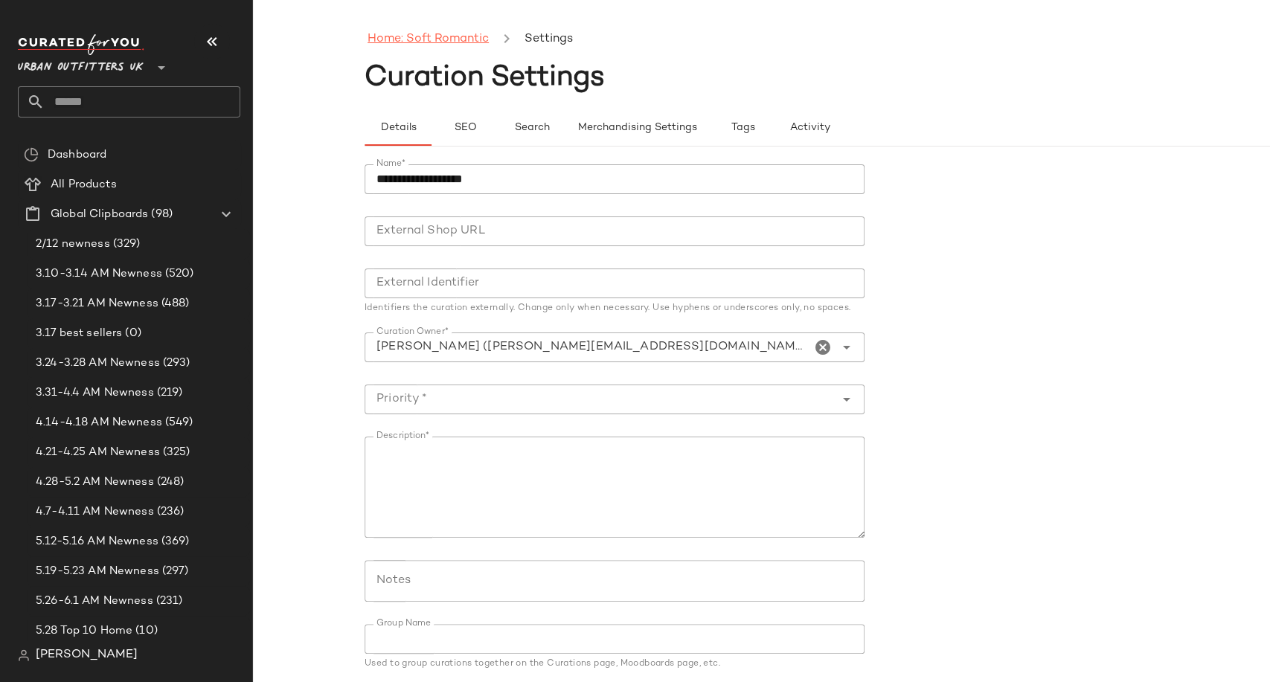
click at [447, 43] on link "Home: Soft Romantic" at bounding box center [427, 39] width 121 height 19
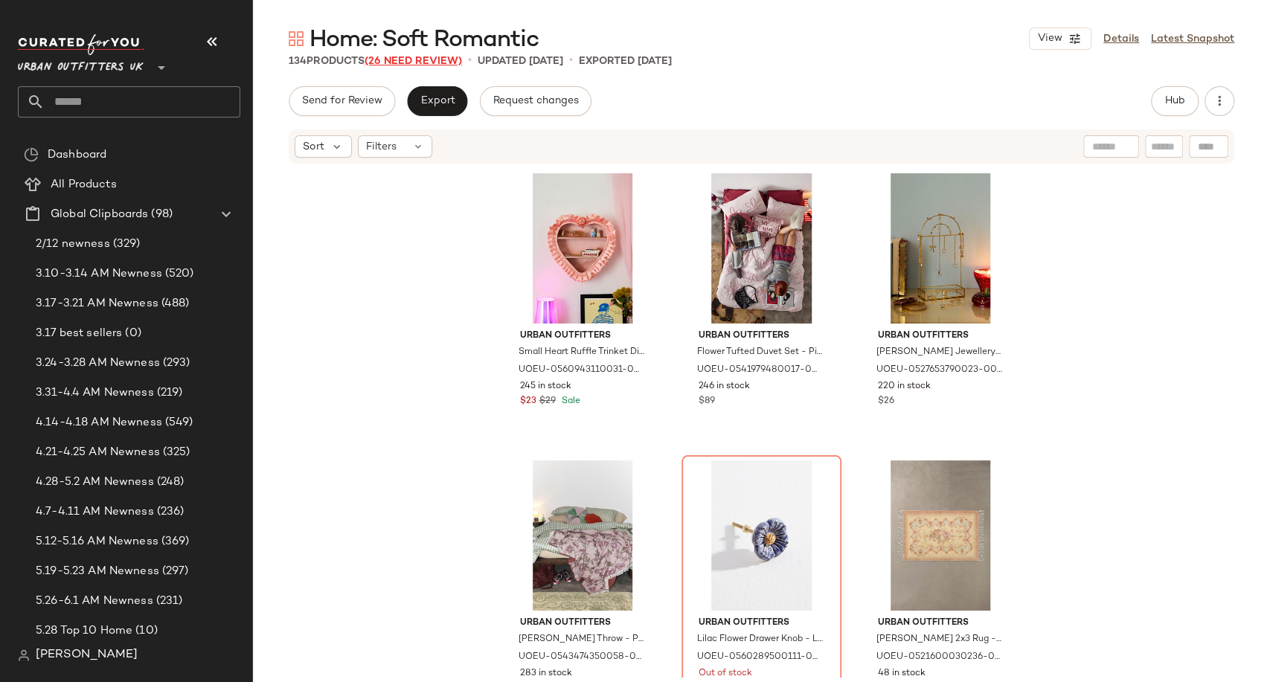
click at [400, 60] on span "(26 Need Review)" at bounding box center [412, 61] width 97 height 11
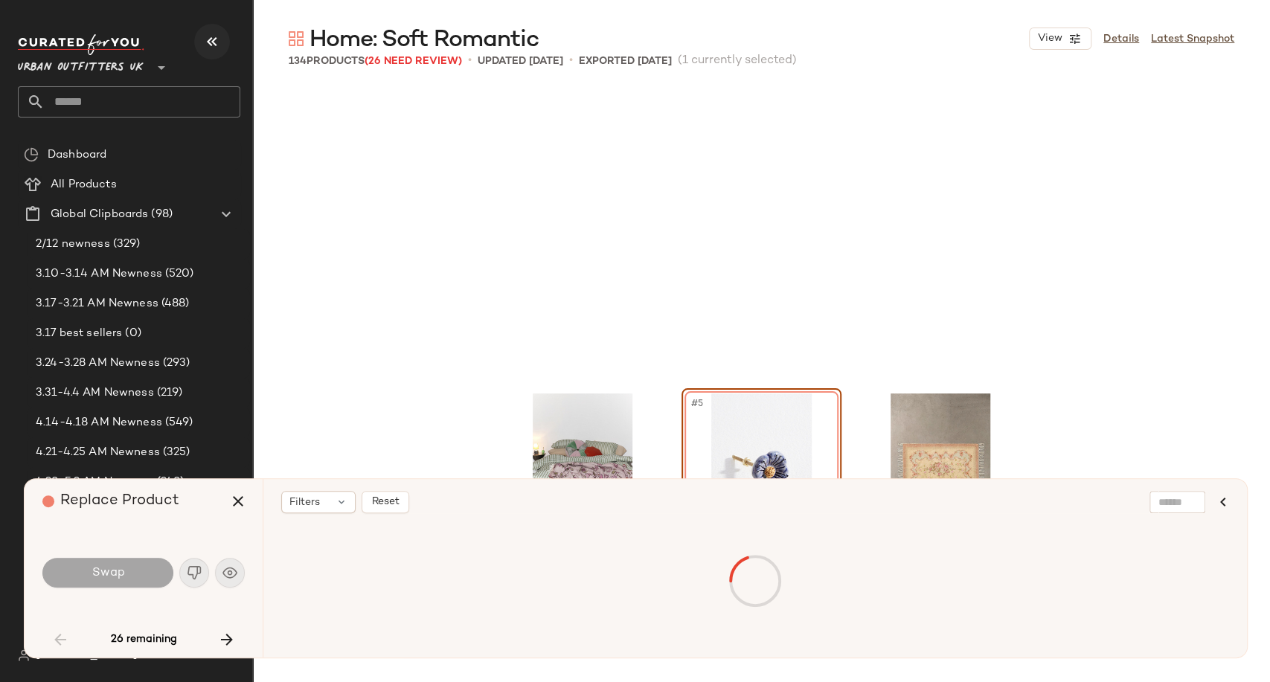
scroll to position [298, 0]
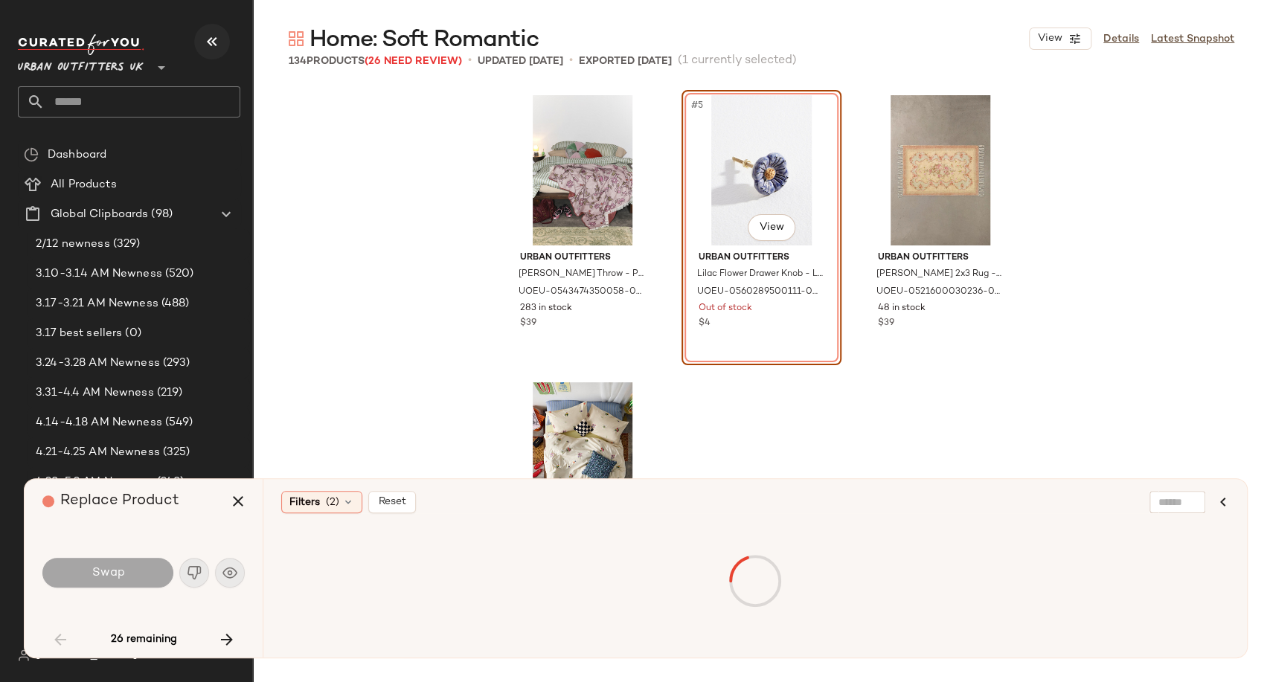
click at [218, 45] on icon "button" at bounding box center [212, 42] width 18 height 18
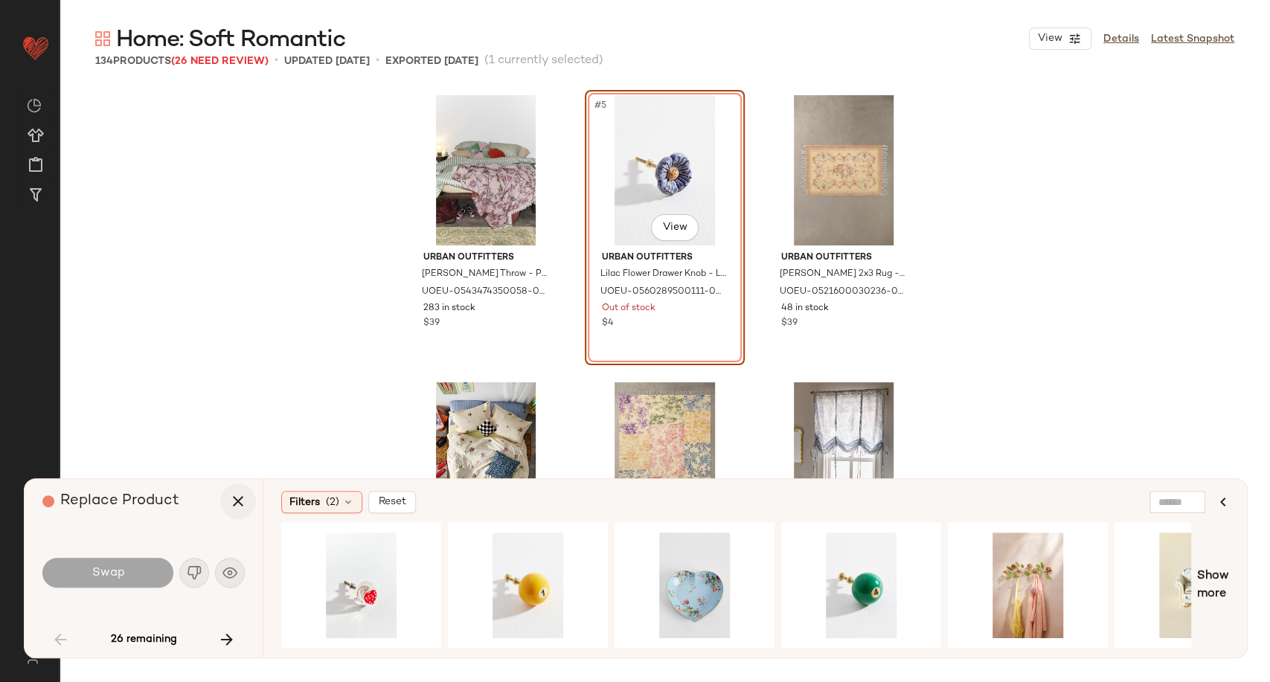
click at [237, 499] on icon "button" at bounding box center [238, 501] width 18 height 18
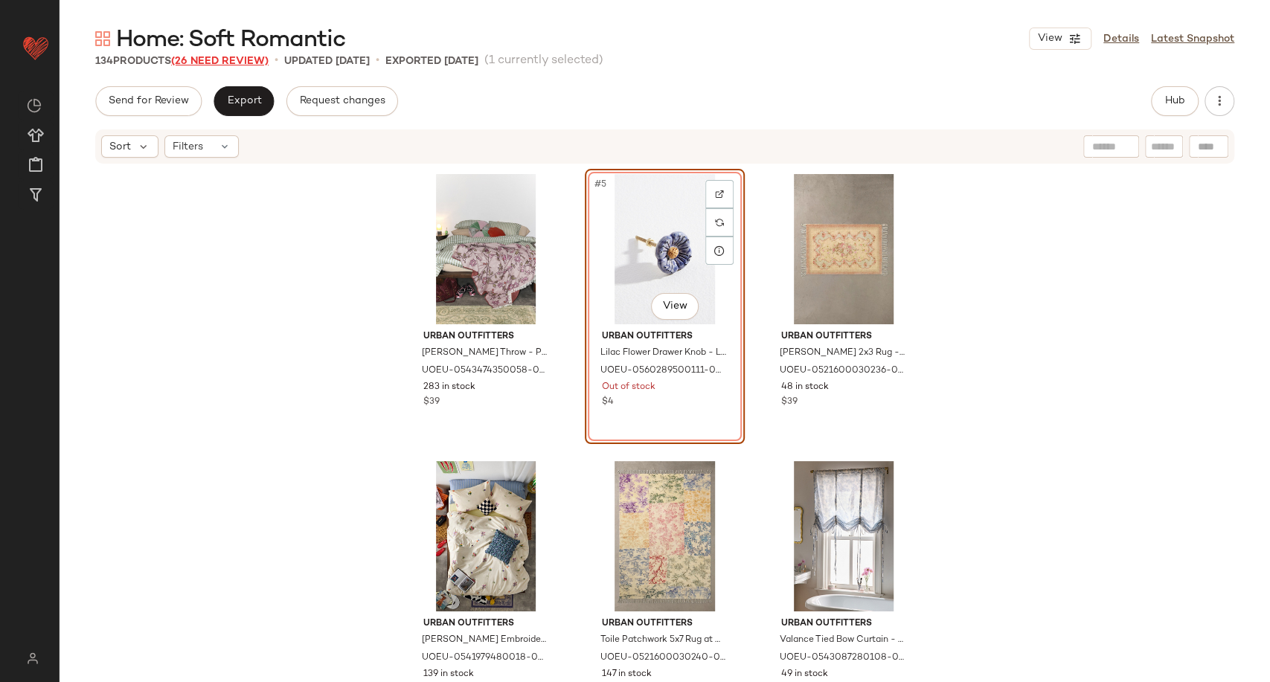
click at [213, 57] on span "(26 Need Review)" at bounding box center [219, 61] width 97 height 11
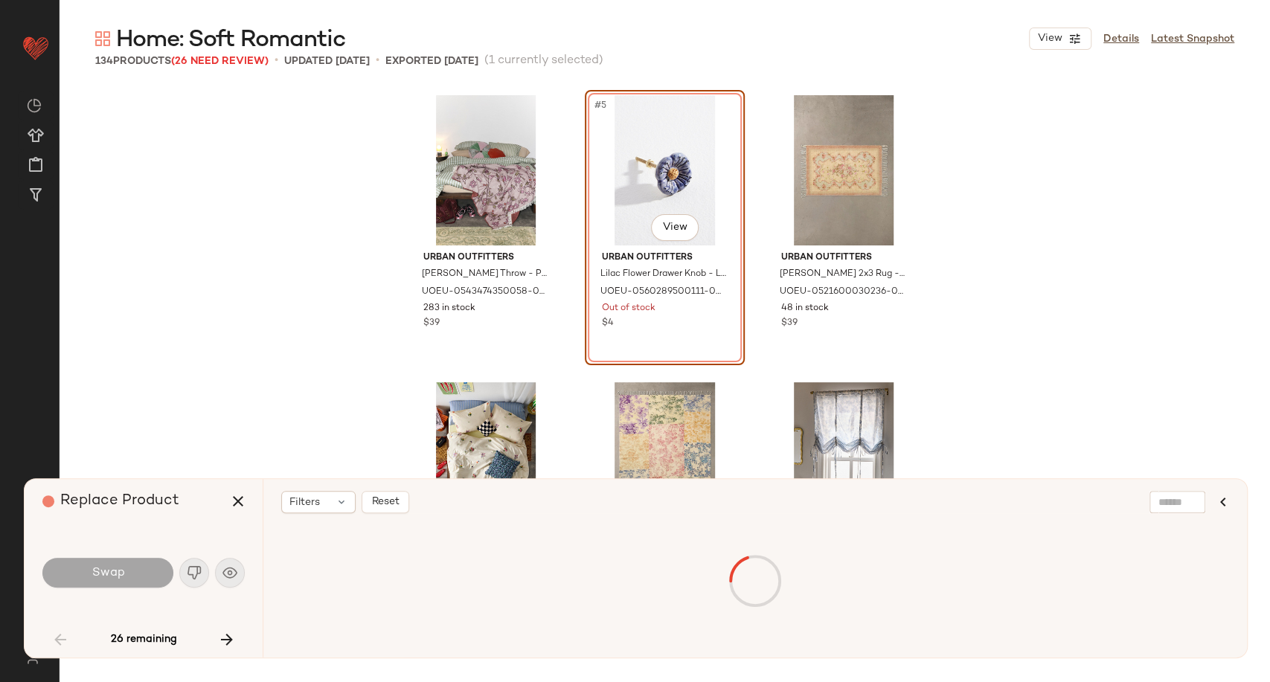
scroll to position [286, 0]
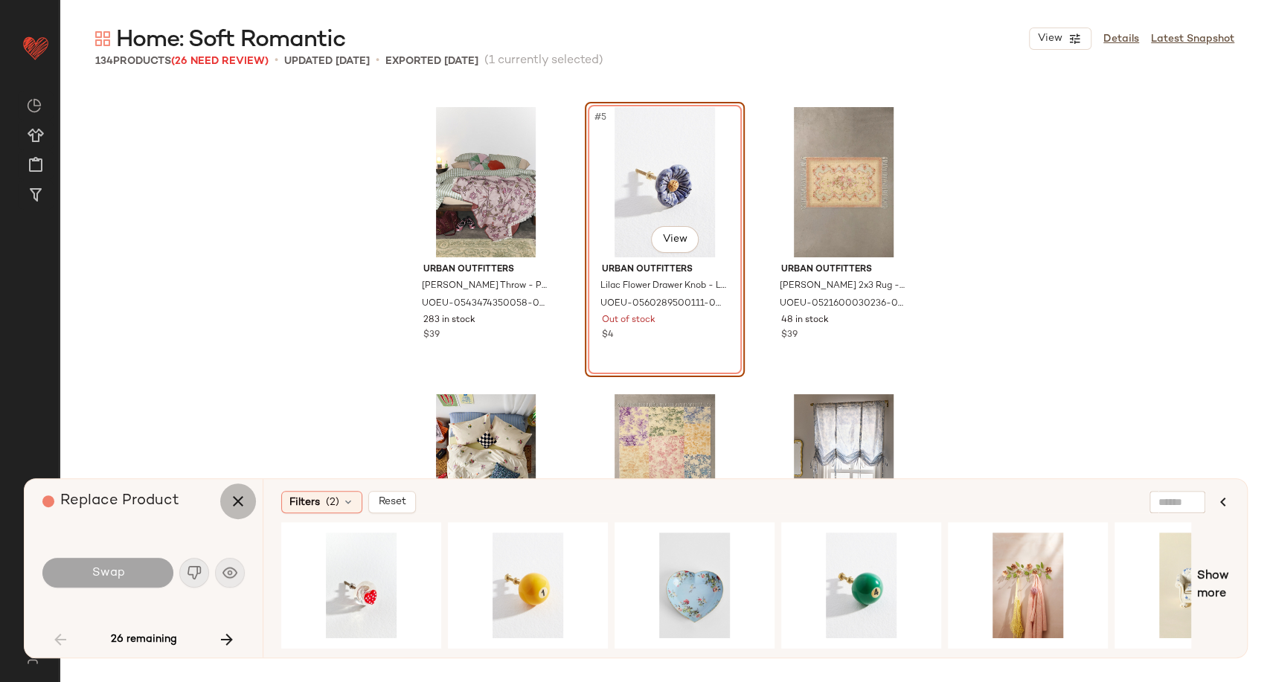
click at [239, 504] on icon "button" at bounding box center [238, 501] width 18 height 18
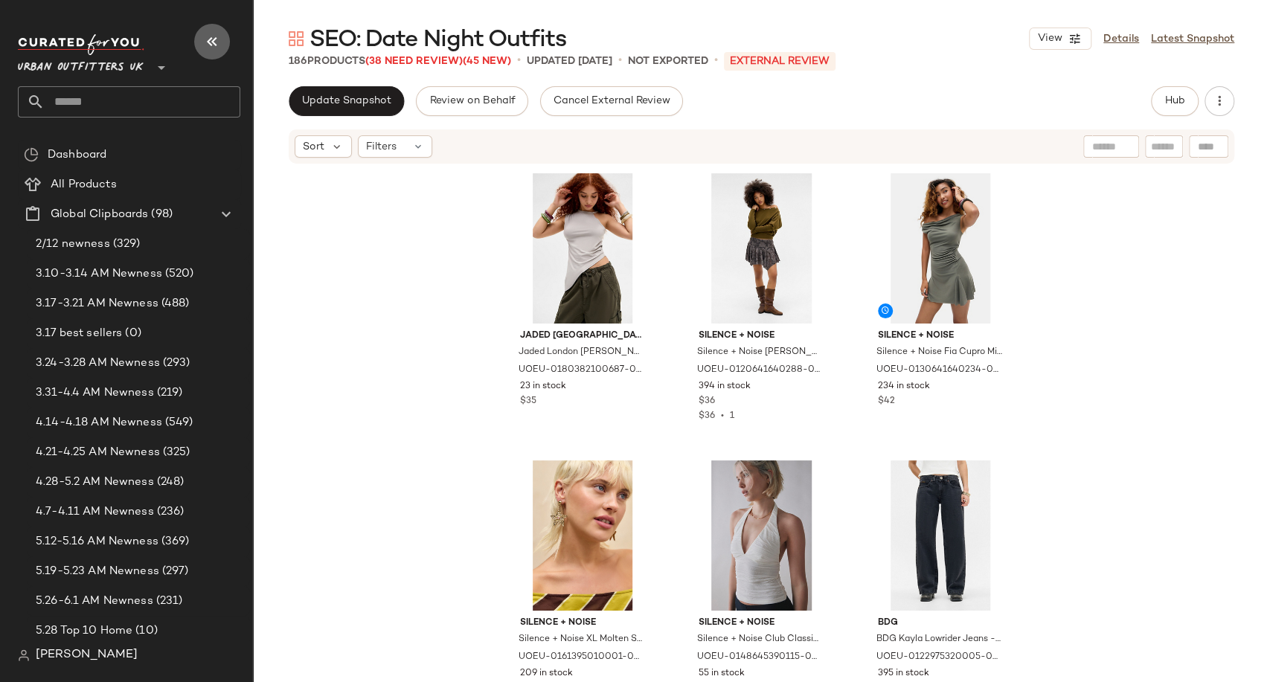
click at [208, 34] on icon "button" at bounding box center [212, 42] width 18 height 18
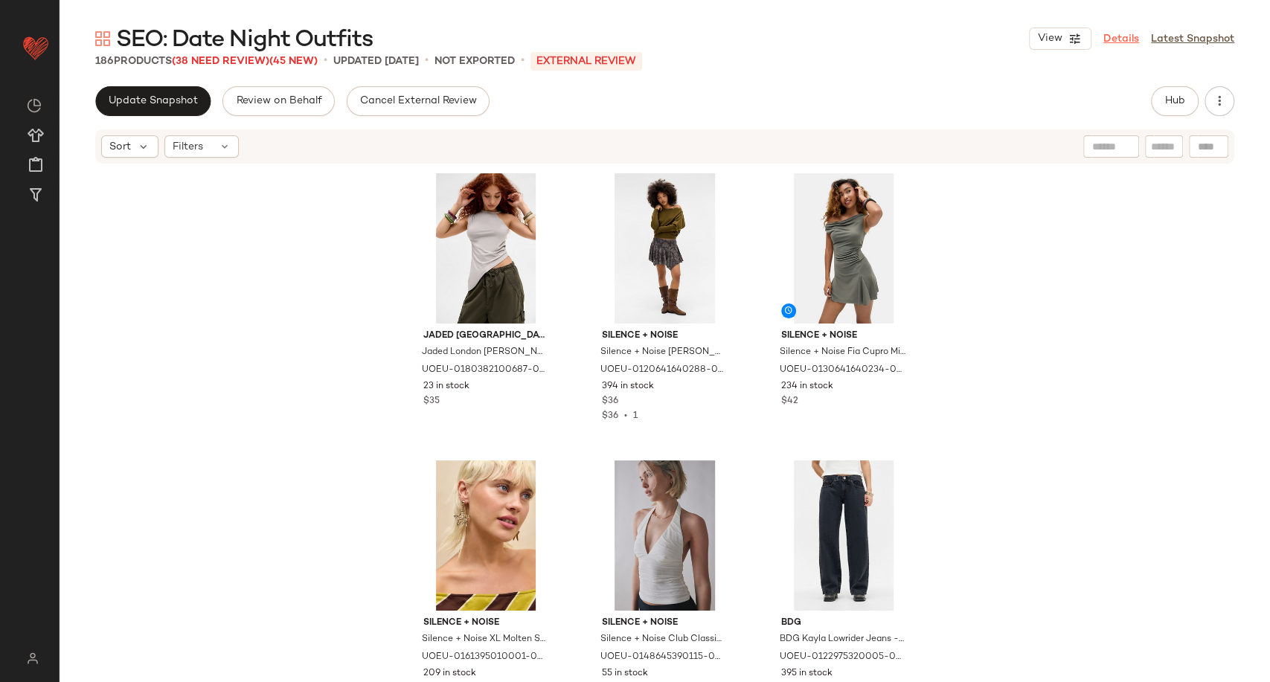
click at [1116, 34] on link "Details" at bounding box center [1121, 39] width 36 height 16
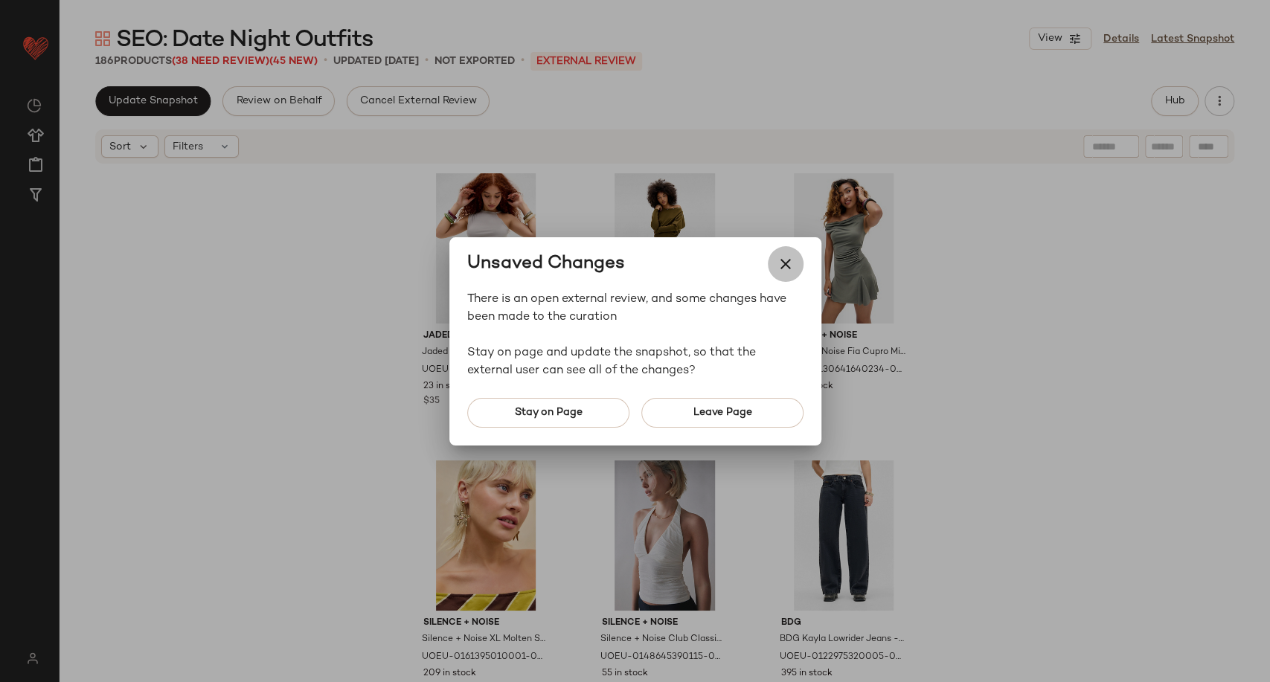
click at [784, 257] on icon "button" at bounding box center [786, 264] width 18 height 18
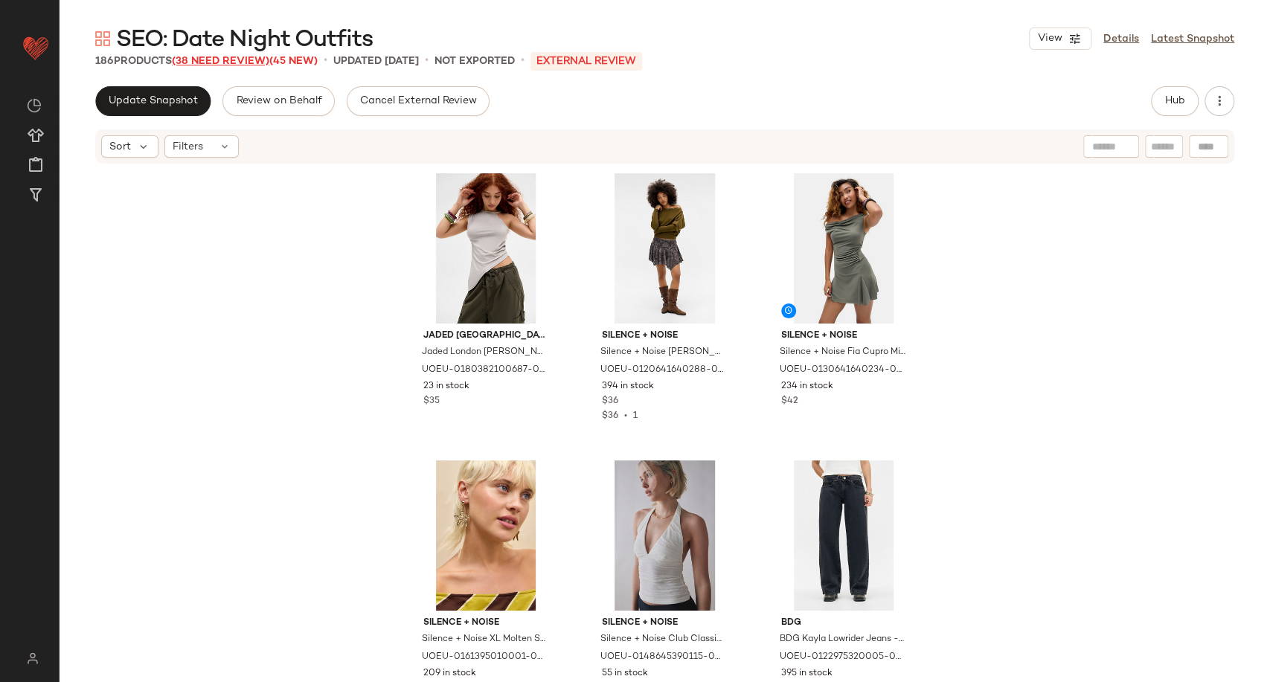
click at [205, 60] on span "(38 Need Review)" at bounding box center [220, 61] width 97 height 11
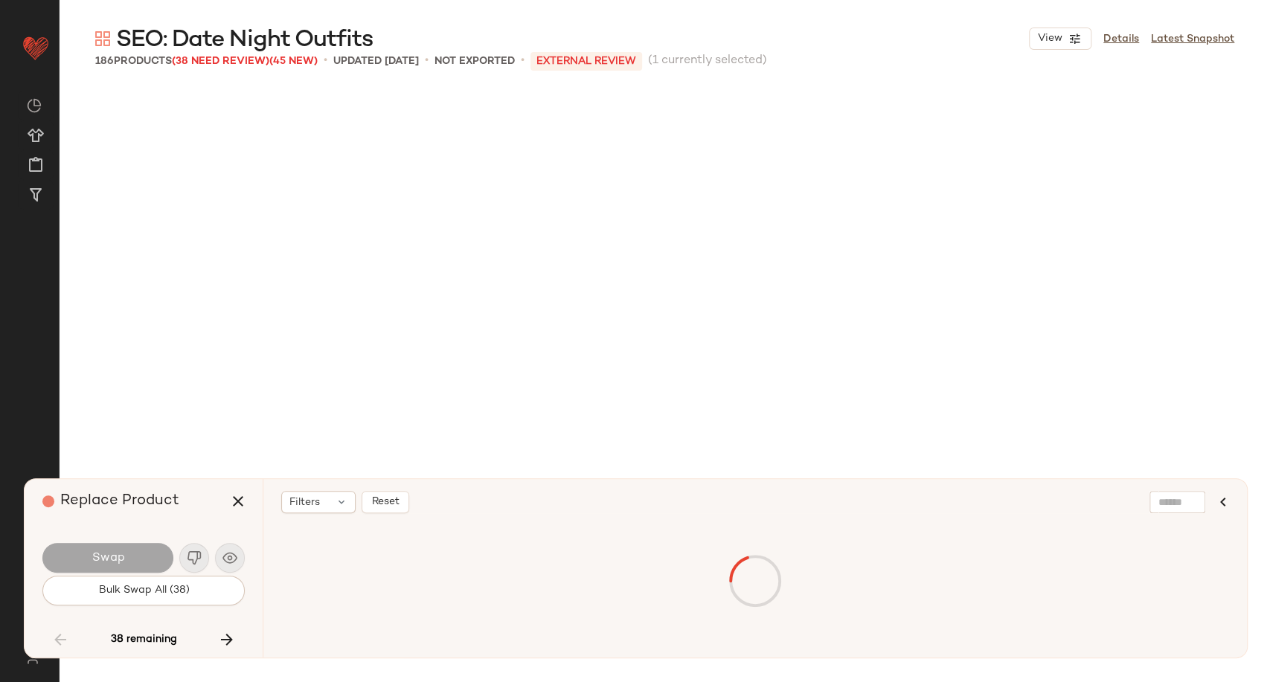
scroll to position [8900, 0]
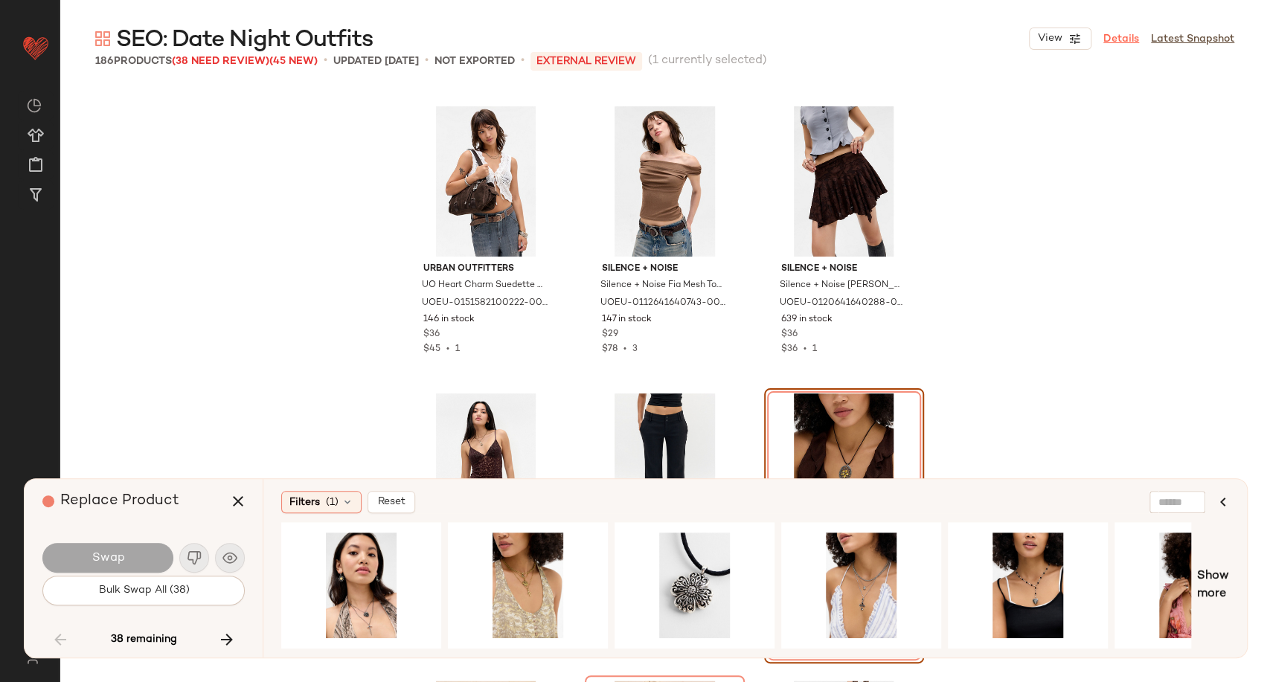
click at [1118, 38] on link "Details" at bounding box center [1121, 39] width 36 height 16
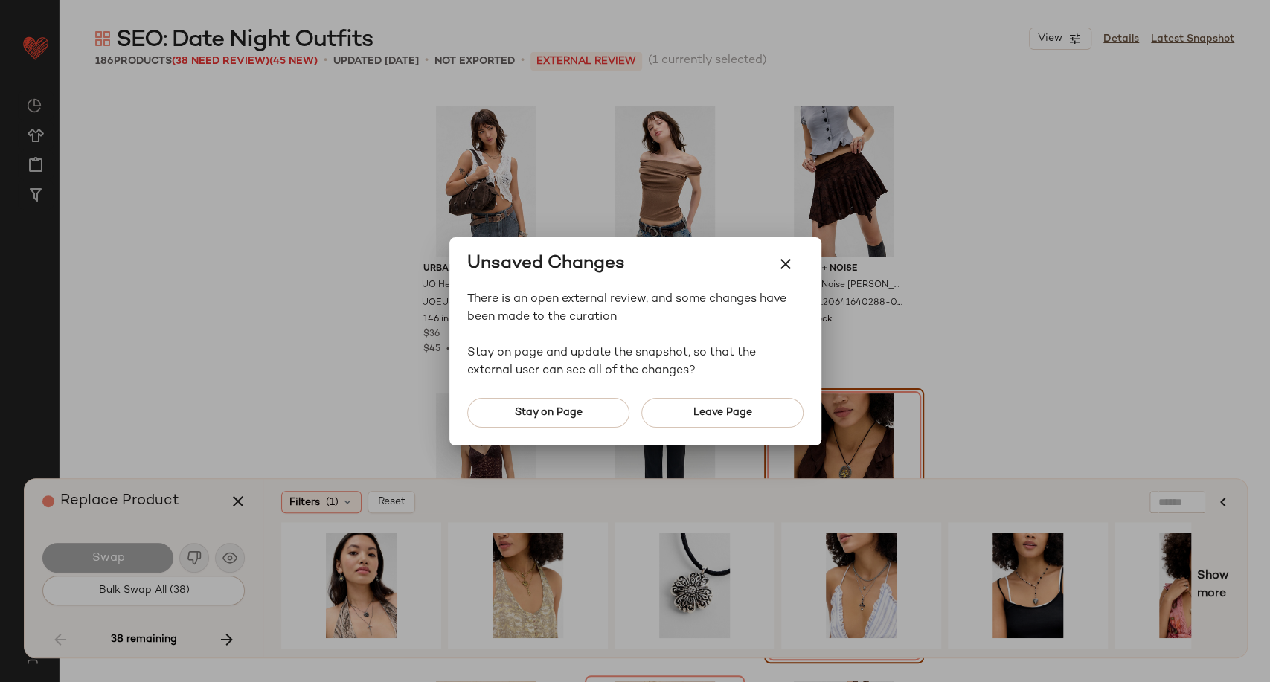
click at [132, 87] on div at bounding box center [635, 341] width 1270 height 682
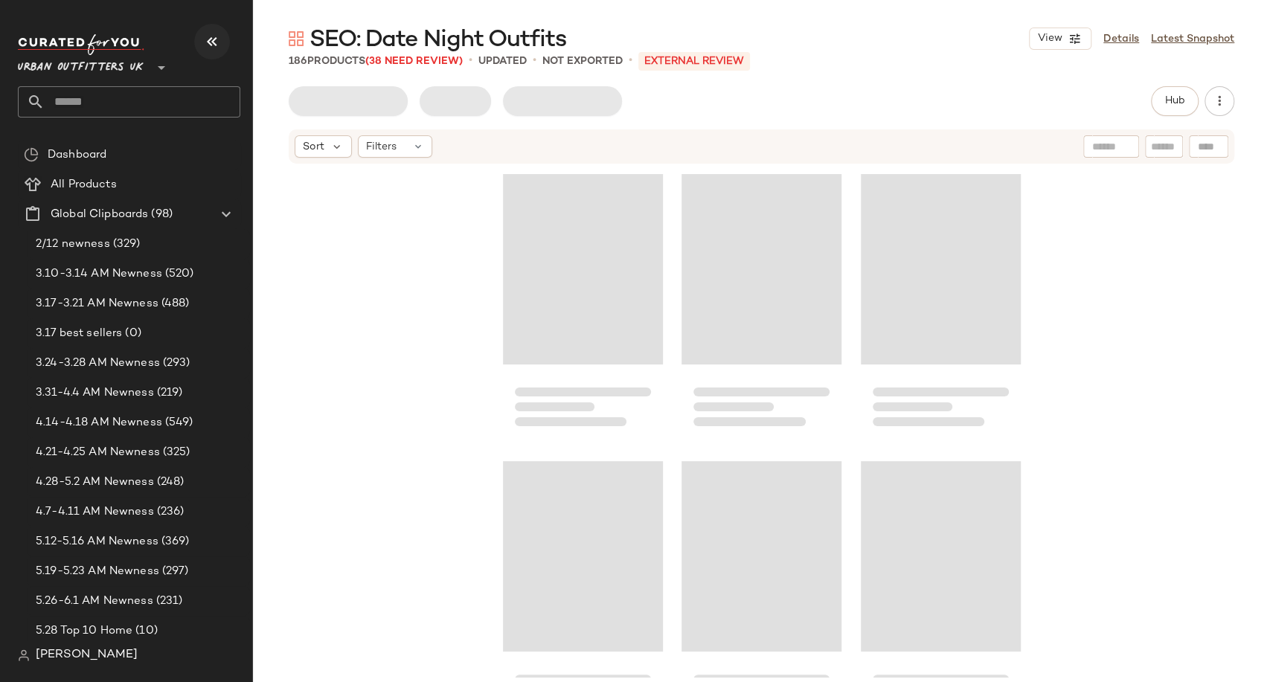
click at [215, 41] on icon "button" at bounding box center [212, 42] width 18 height 18
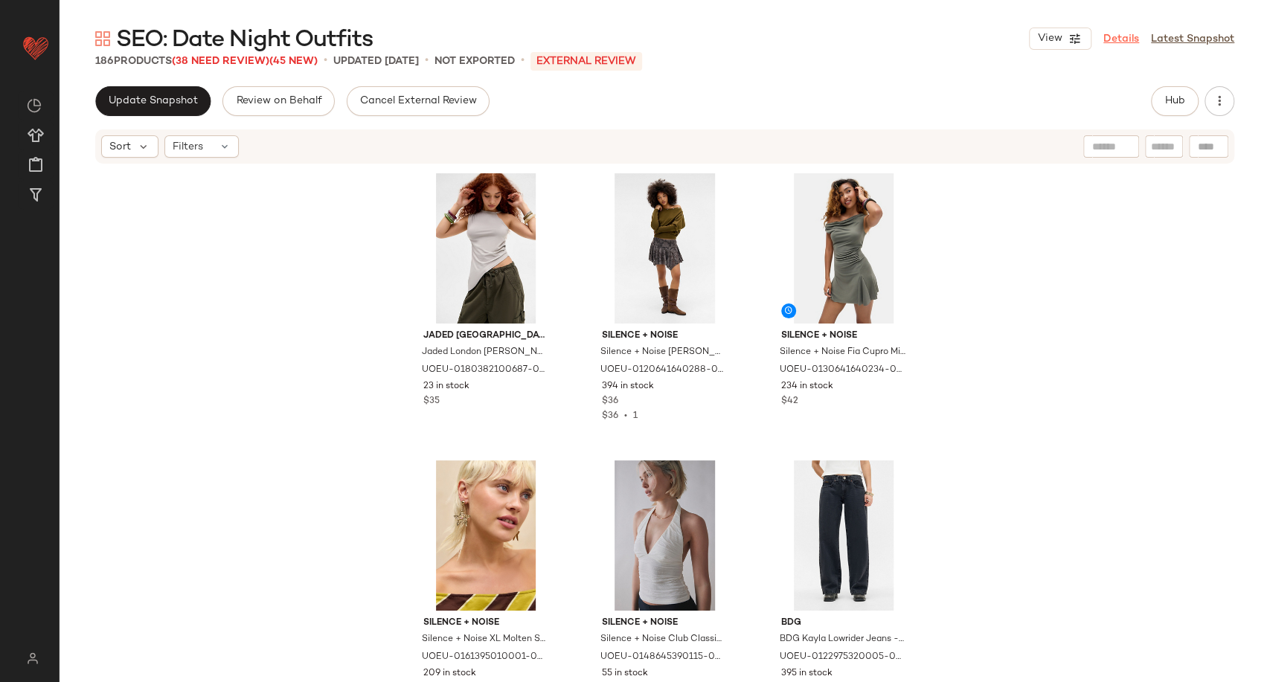
click at [1125, 36] on link "Details" at bounding box center [1121, 39] width 36 height 16
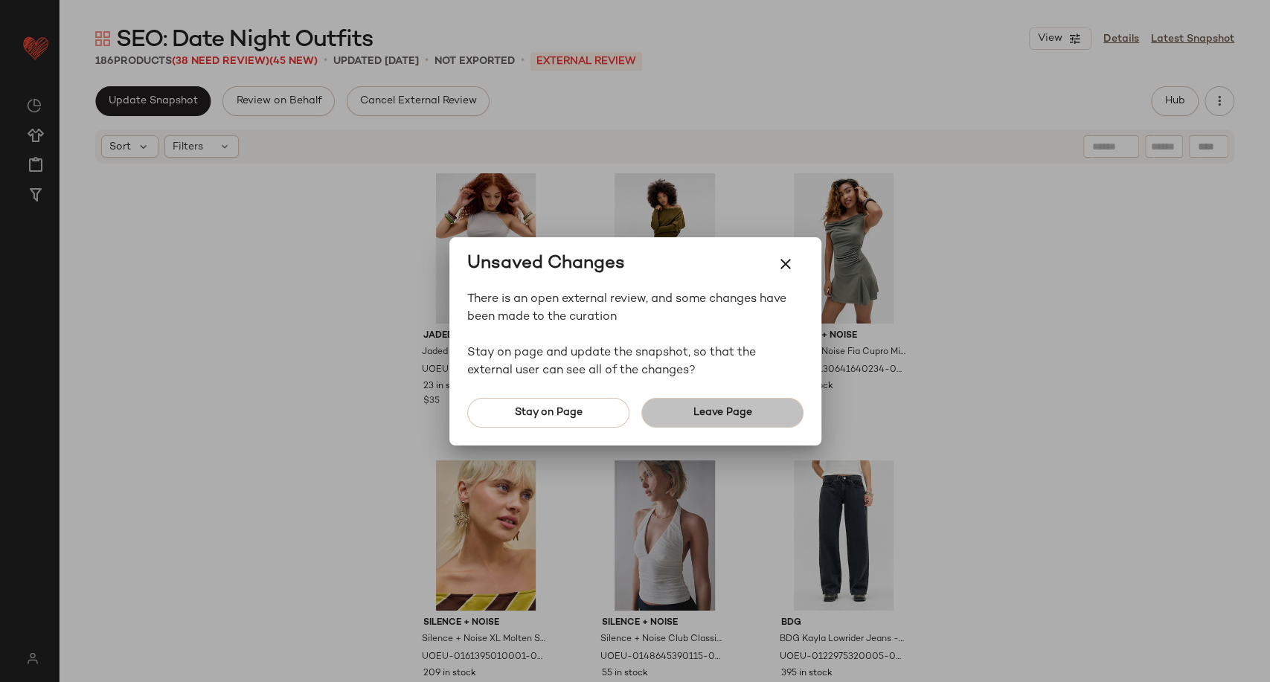
click at [713, 422] on button "Leave Page" at bounding box center [722, 413] width 162 height 30
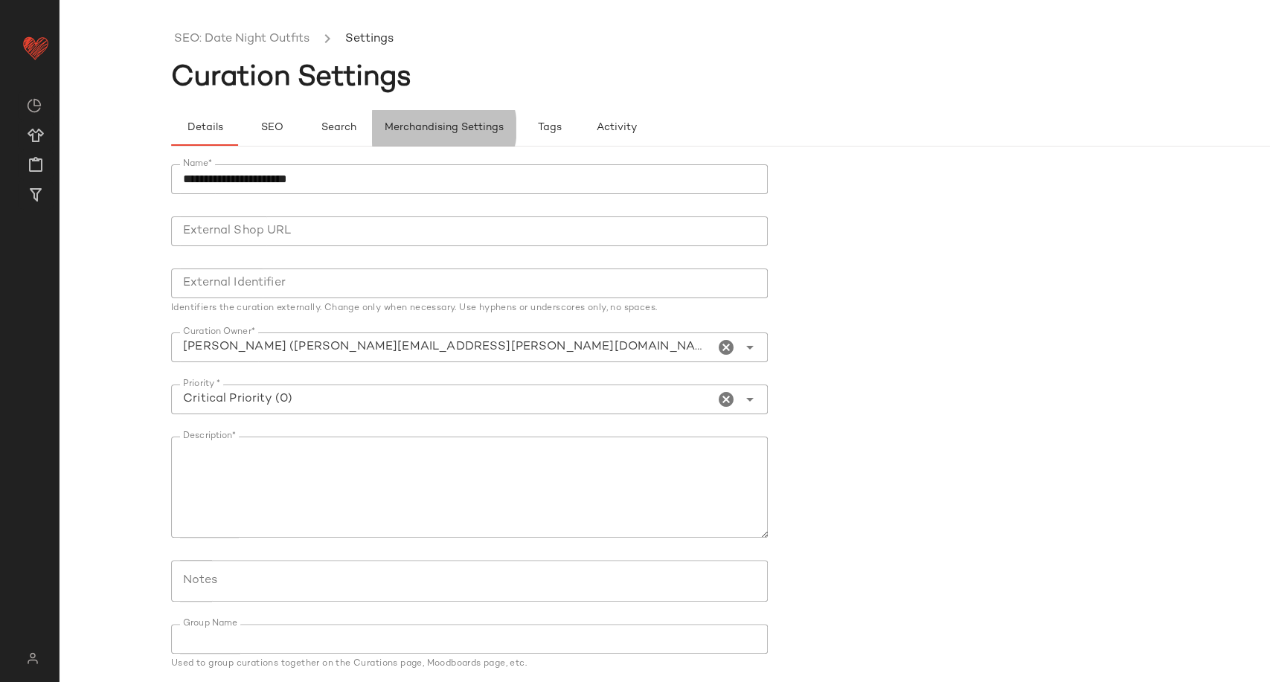
click at [426, 125] on span "Merchandising Settings" at bounding box center [444, 128] width 120 height 12
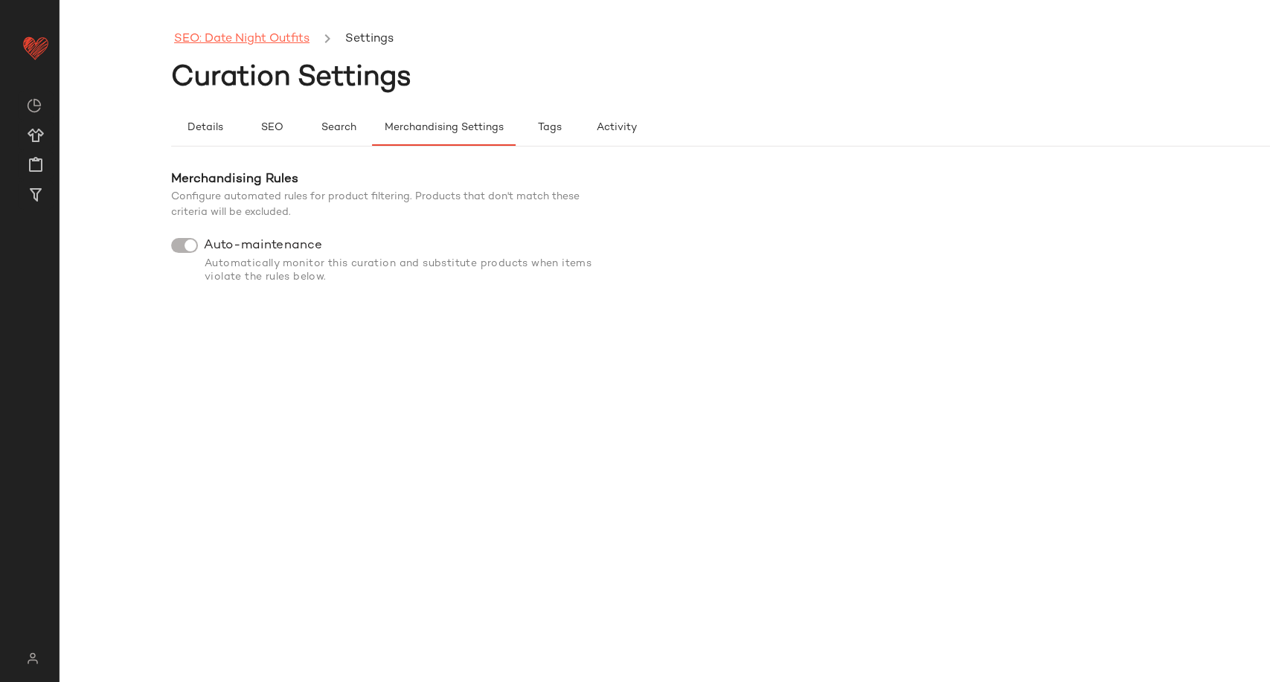
click at [214, 45] on link "SEO: Date Night Outfits" at bounding box center [241, 39] width 135 height 19
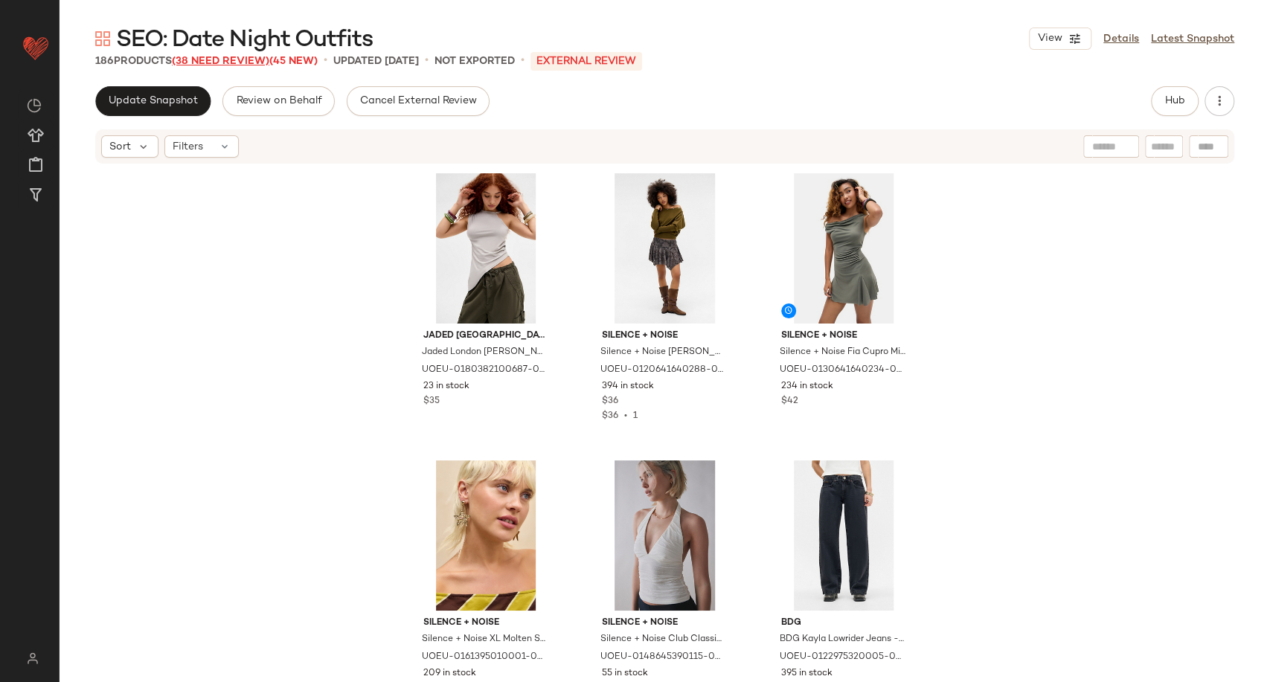
click at [259, 60] on span "(38 Need Review)" at bounding box center [220, 61] width 97 height 11
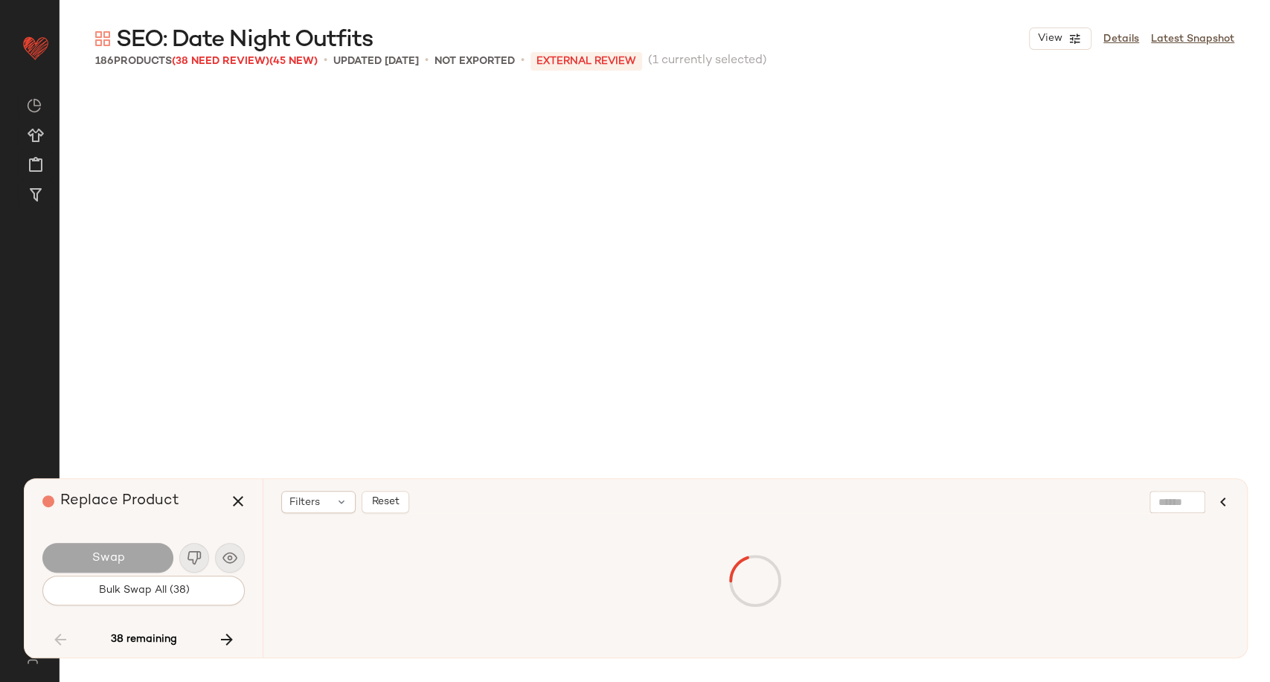
scroll to position [9187, 0]
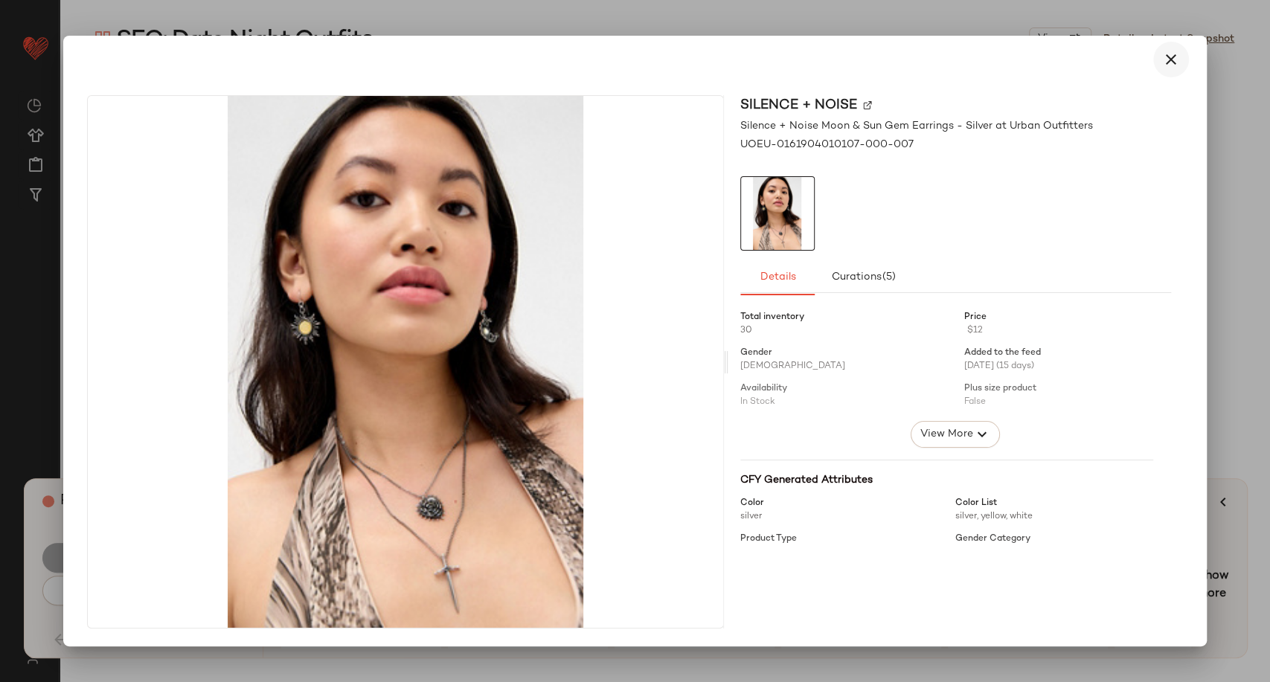
click at [1171, 56] on icon "button" at bounding box center [1171, 60] width 18 height 18
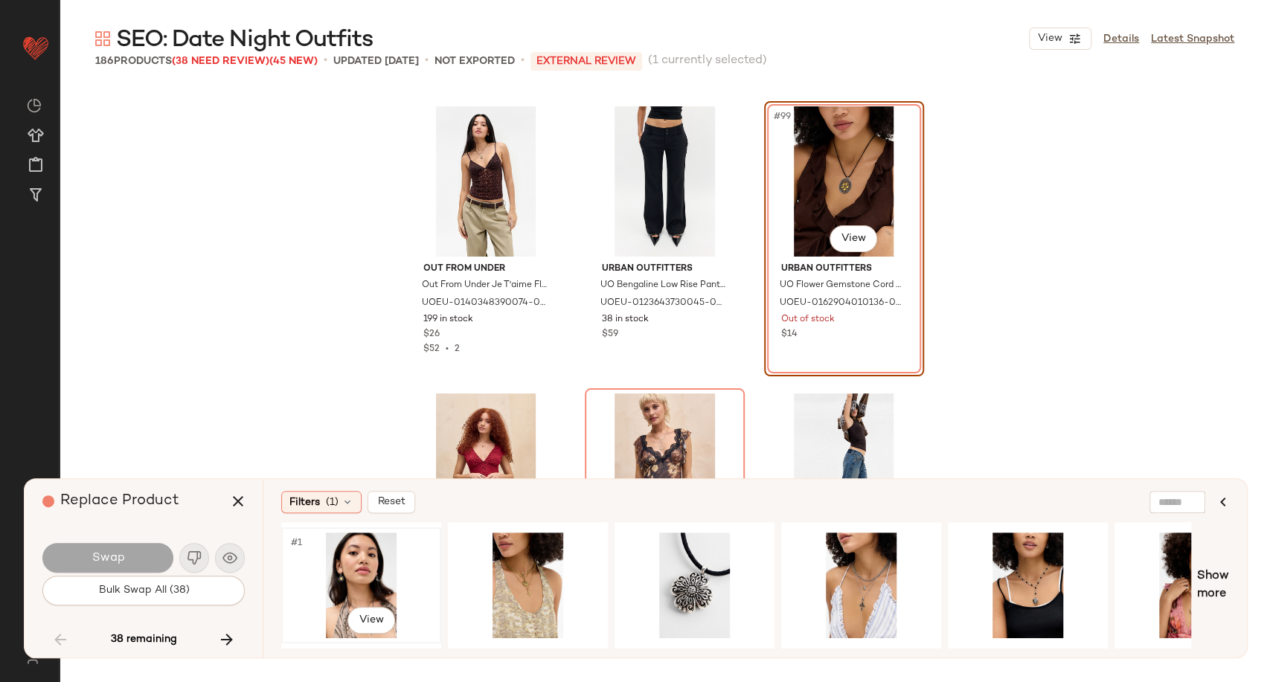
click at [353, 559] on div "#1 View" at bounding box center [361, 586] width 150 height 106
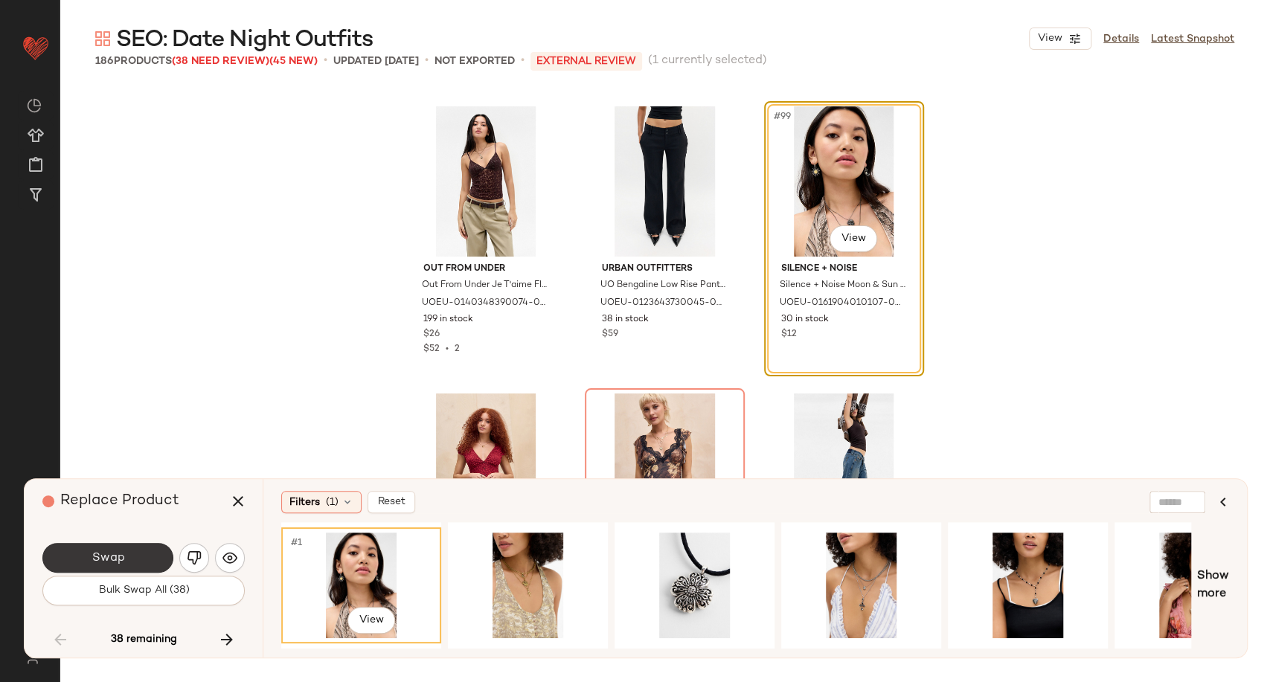
click at [149, 553] on button "Swap" at bounding box center [107, 558] width 131 height 30
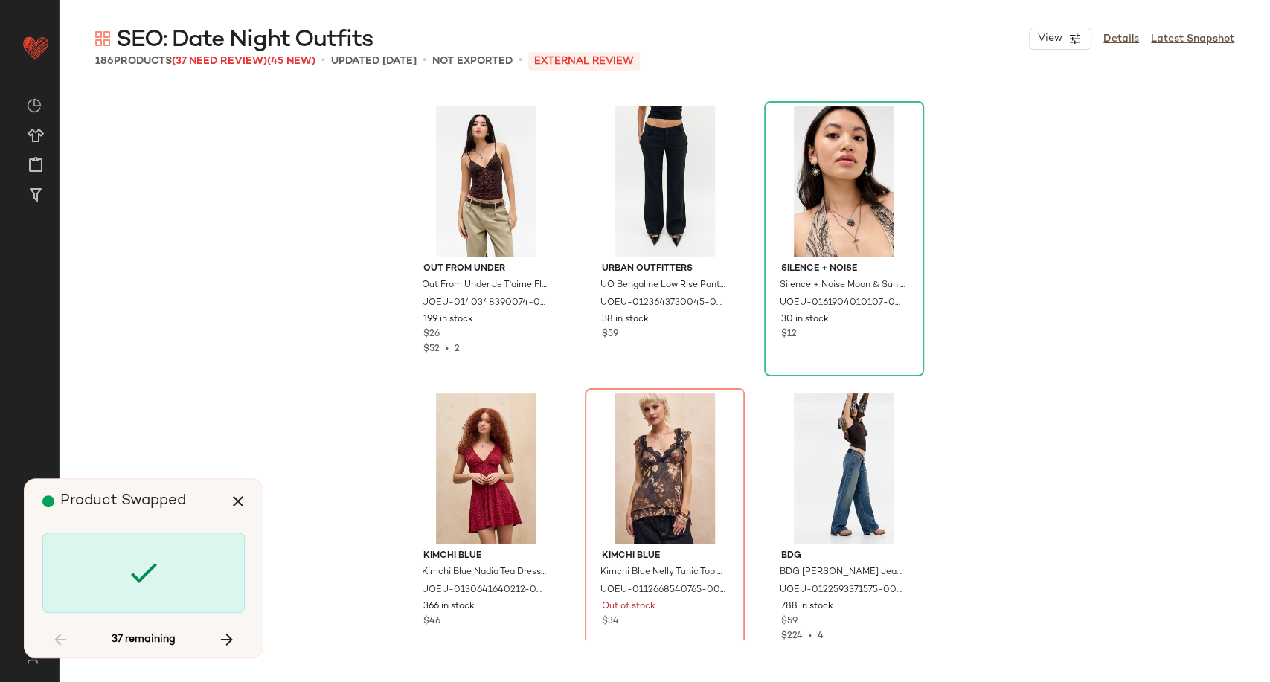
scroll to position [9474, 0]
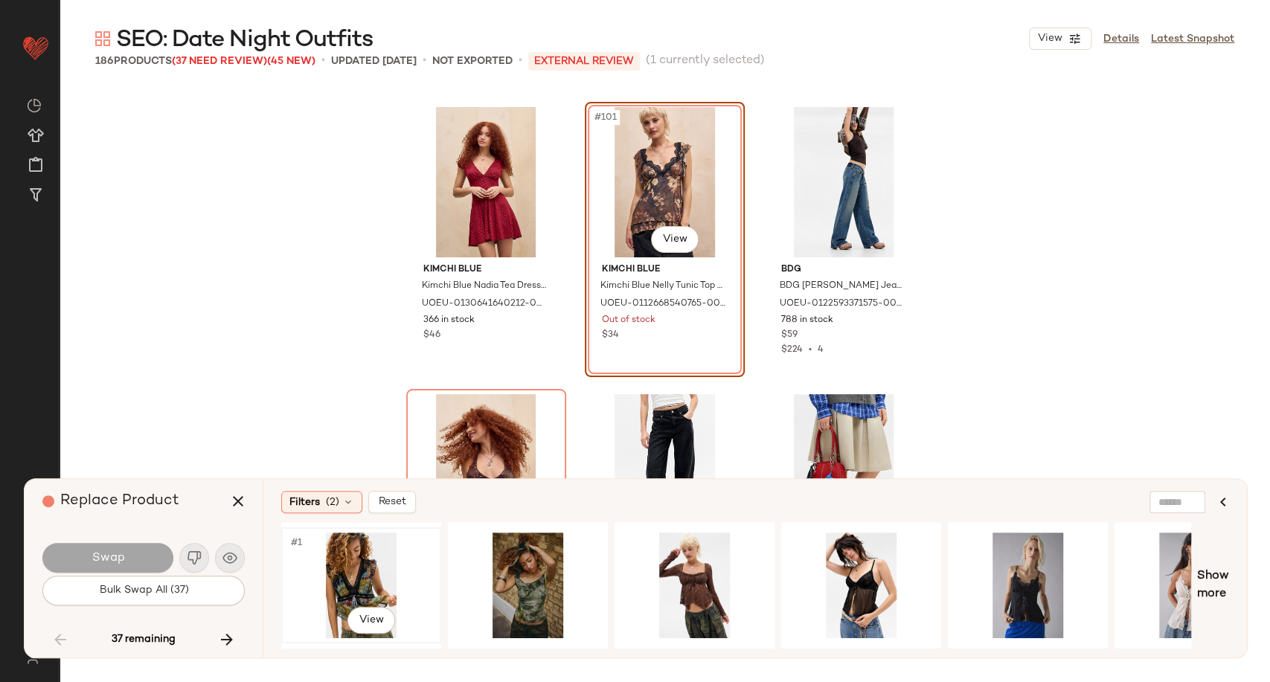
click at [346, 568] on div "#1 View" at bounding box center [361, 586] width 150 height 106
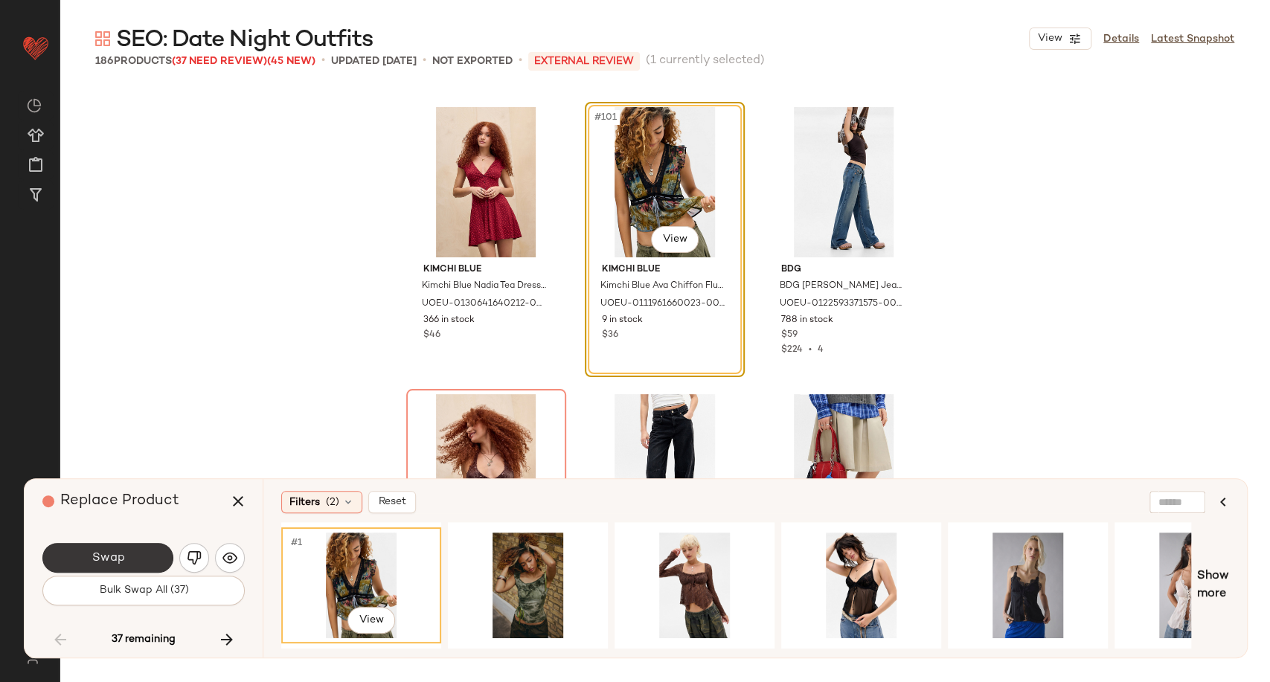
click at [83, 556] on button "Swap" at bounding box center [107, 558] width 131 height 30
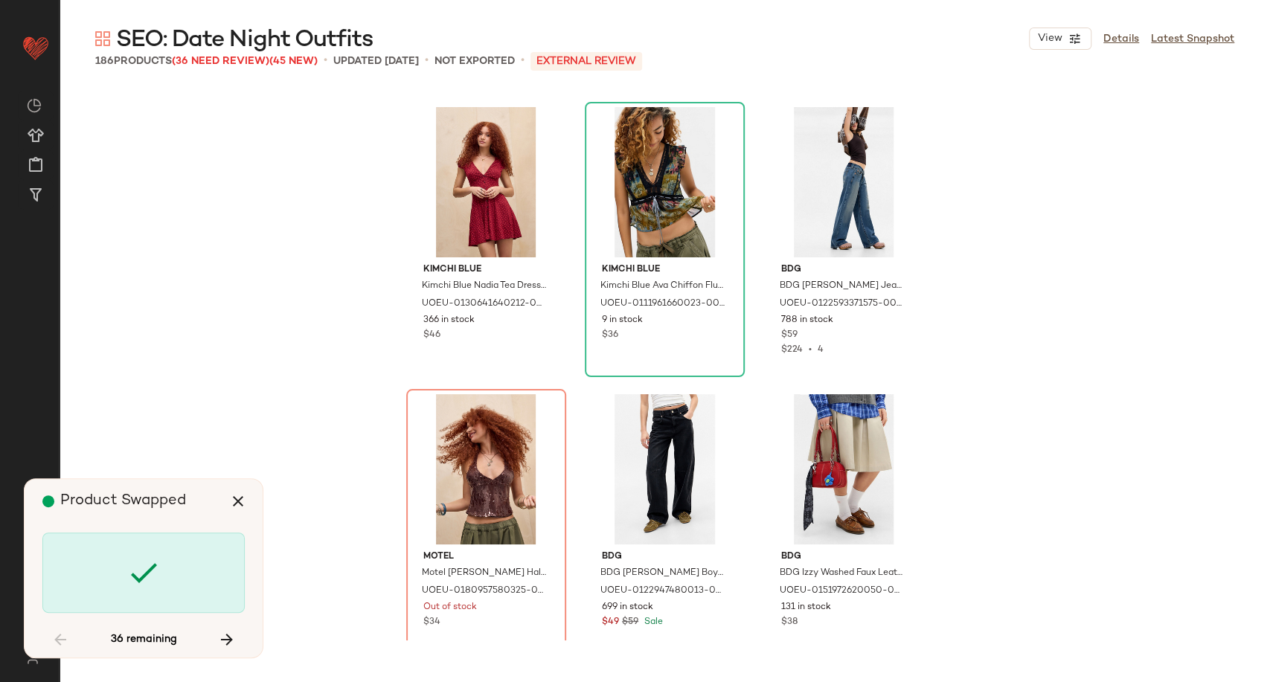
scroll to position [9761, 0]
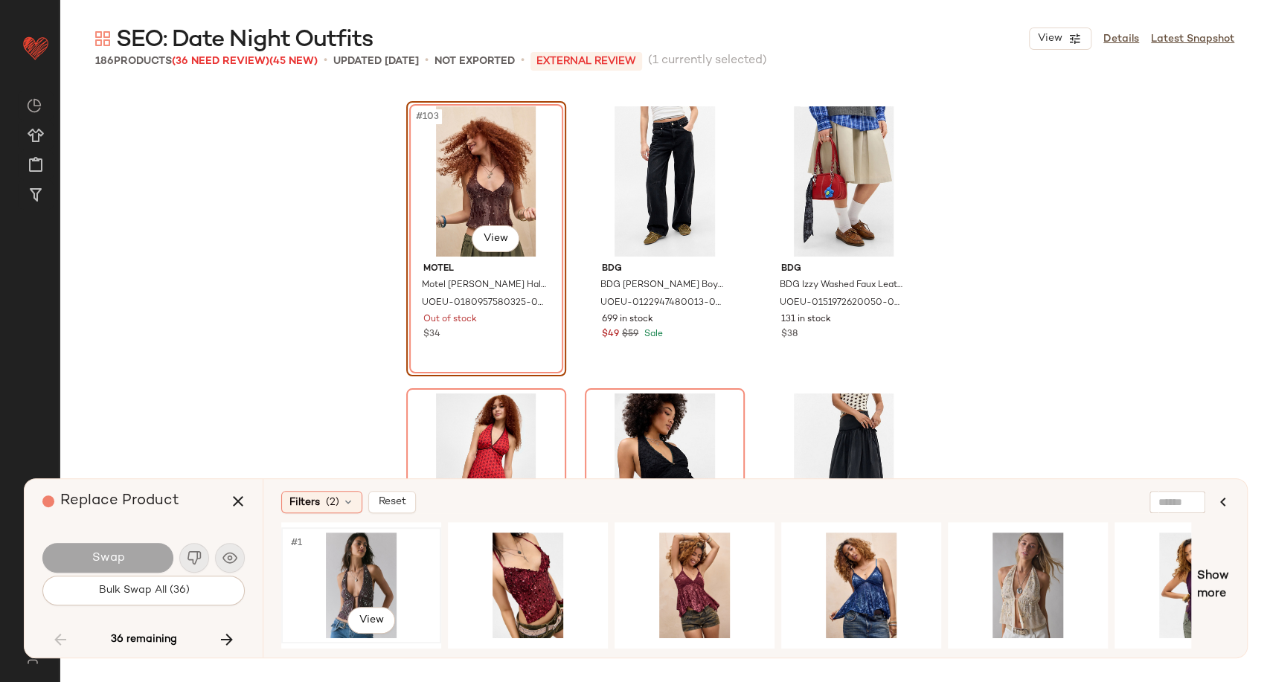
click at [352, 576] on div "#1 View" at bounding box center [361, 586] width 150 height 106
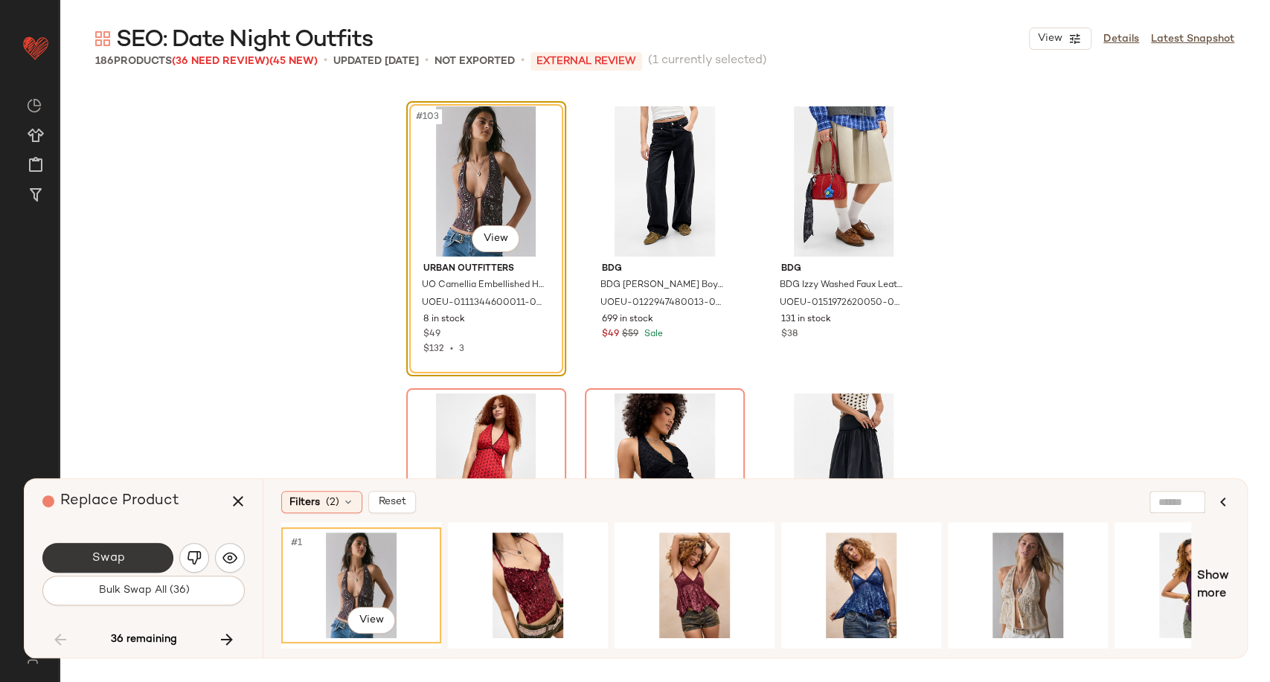
click at [135, 555] on button "Swap" at bounding box center [107, 558] width 131 height 30
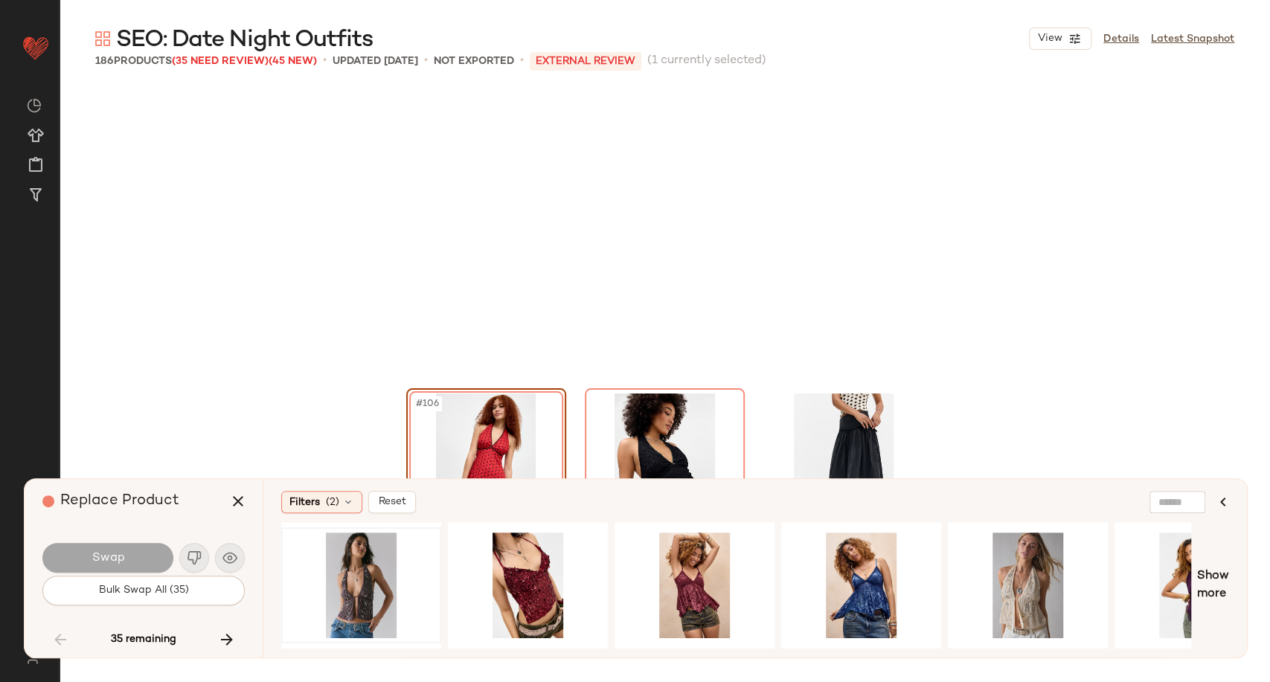
scroll to position [10049, 0]
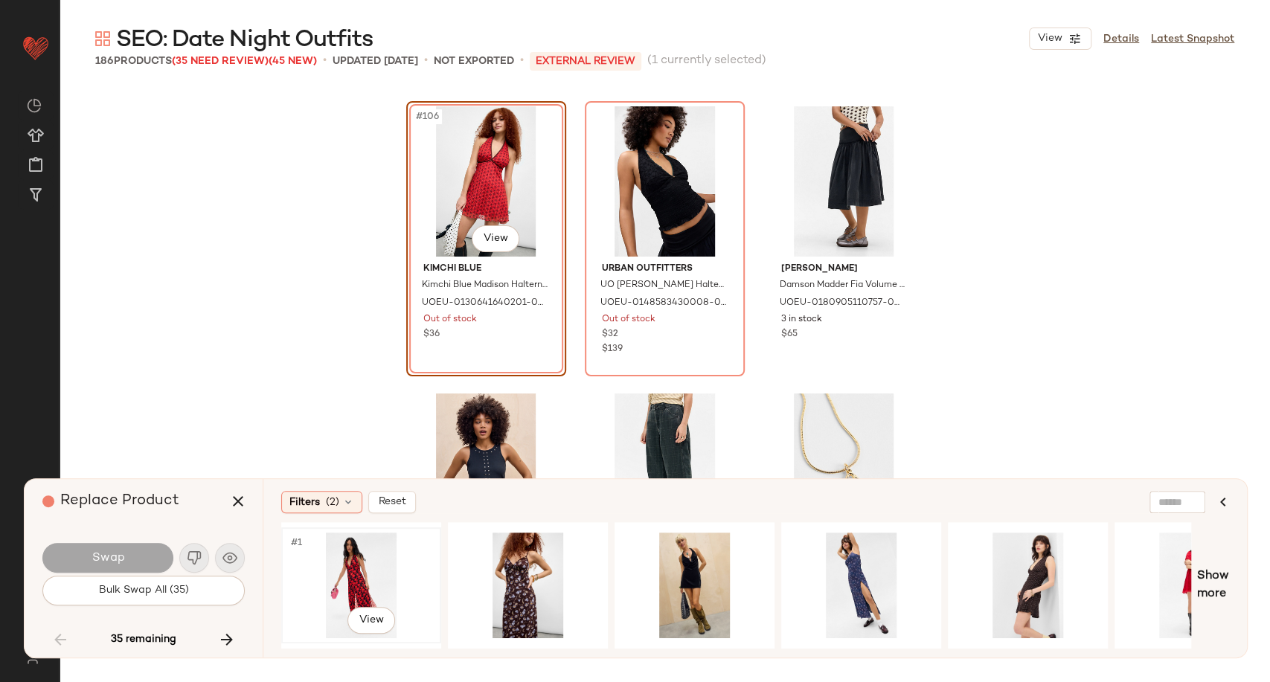
click at [365, 570] on div "#1 View" at bounding box center [361, 586] width 150 height 106
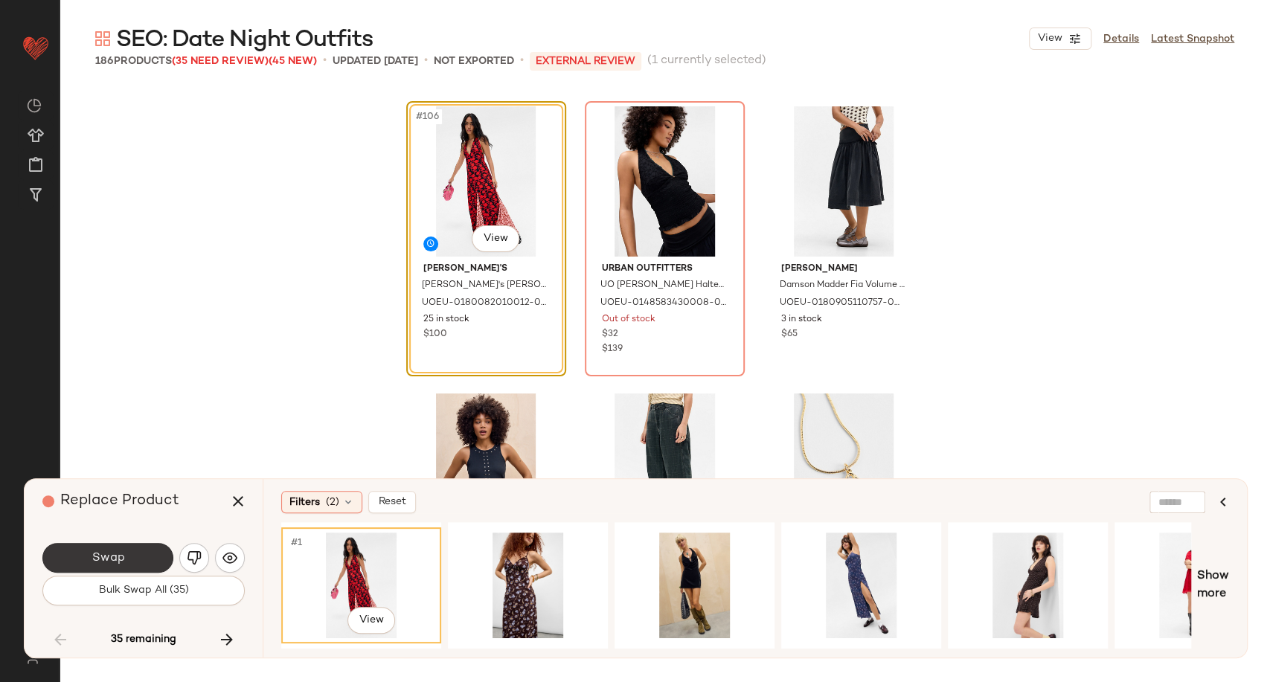
click at [124, 562] on button "Swap" at bounding box center [107, 558] width 131 height 30
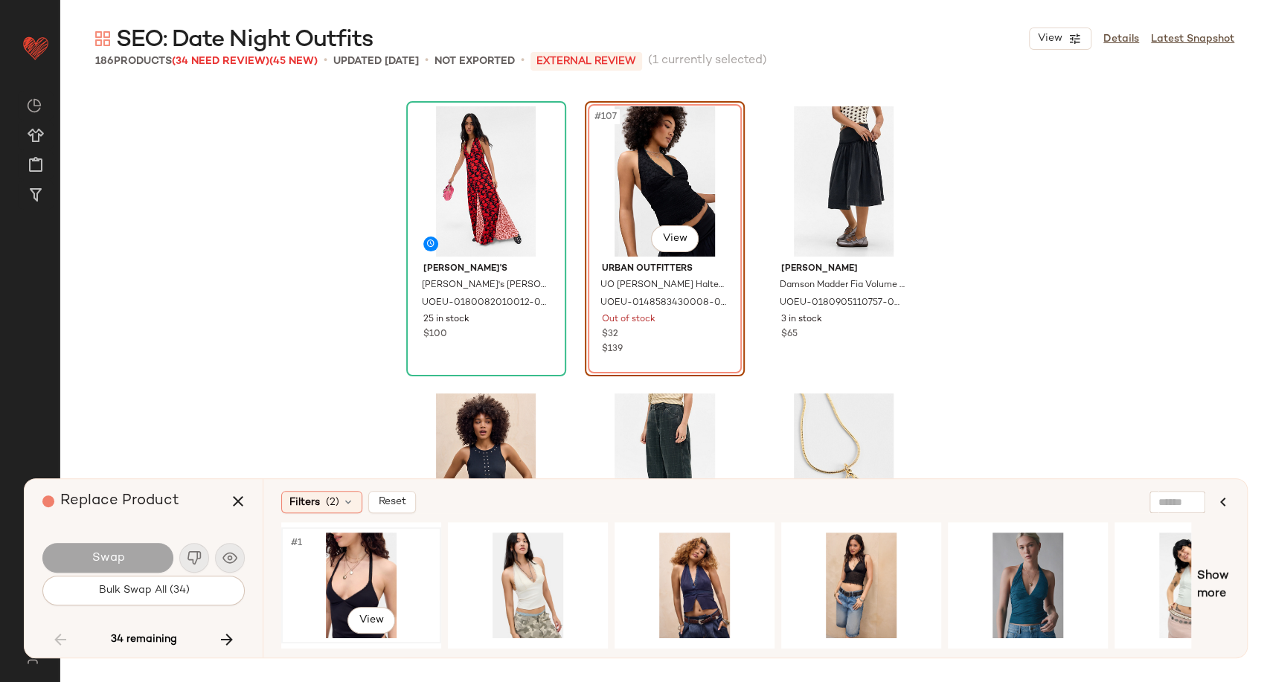
click at [333, 573] on div "#1 View" at bounding box center [361, 586] width 150 height 106
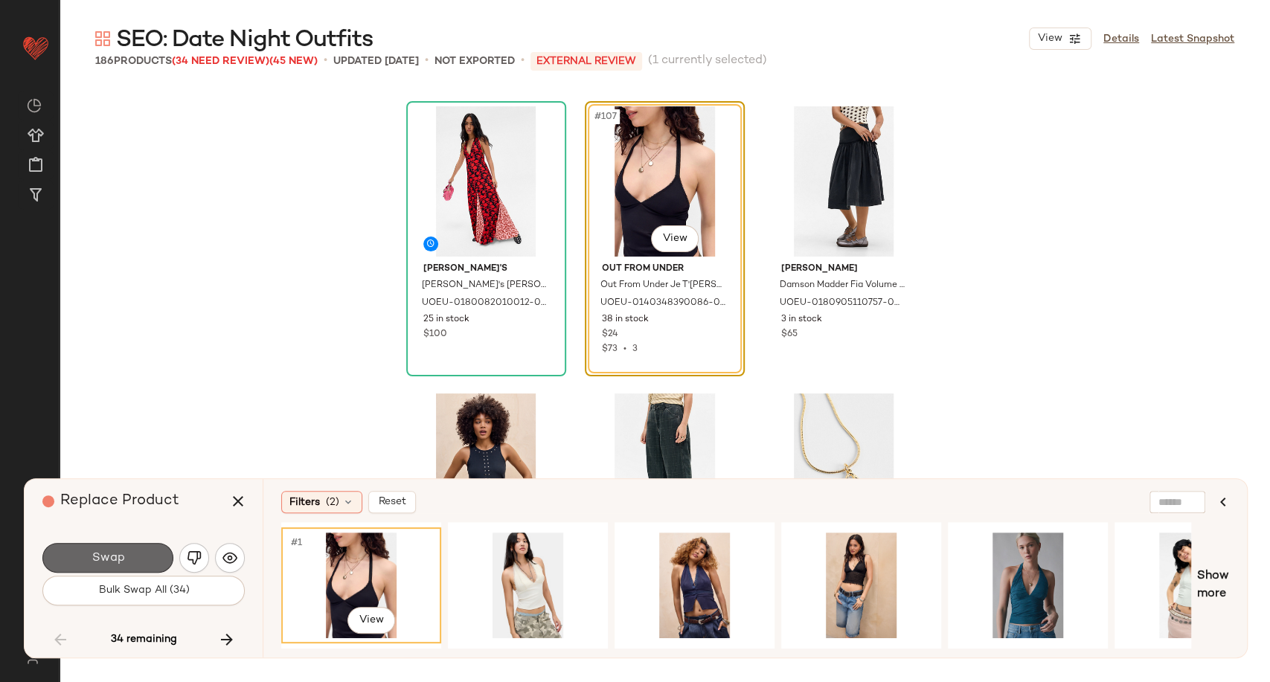
click at [125, 565] on button "Swap" at bounding box center [107, 558] width 131 height 30
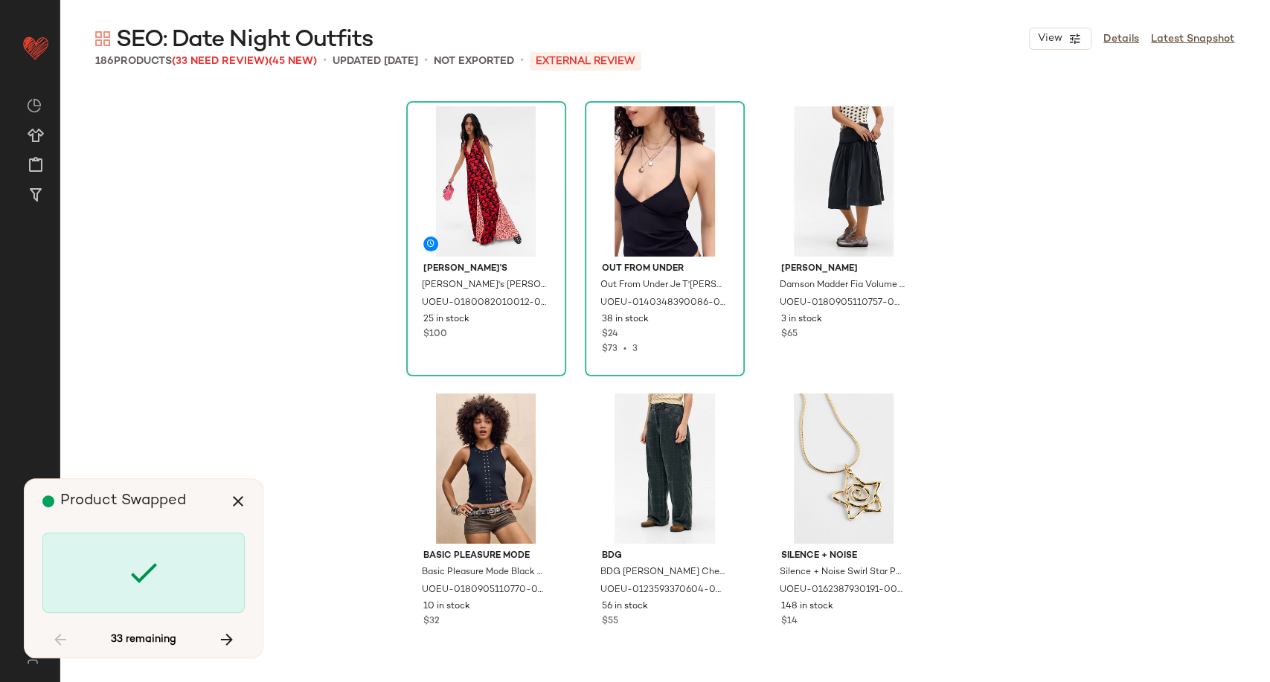
scroll to position [10622, 0]
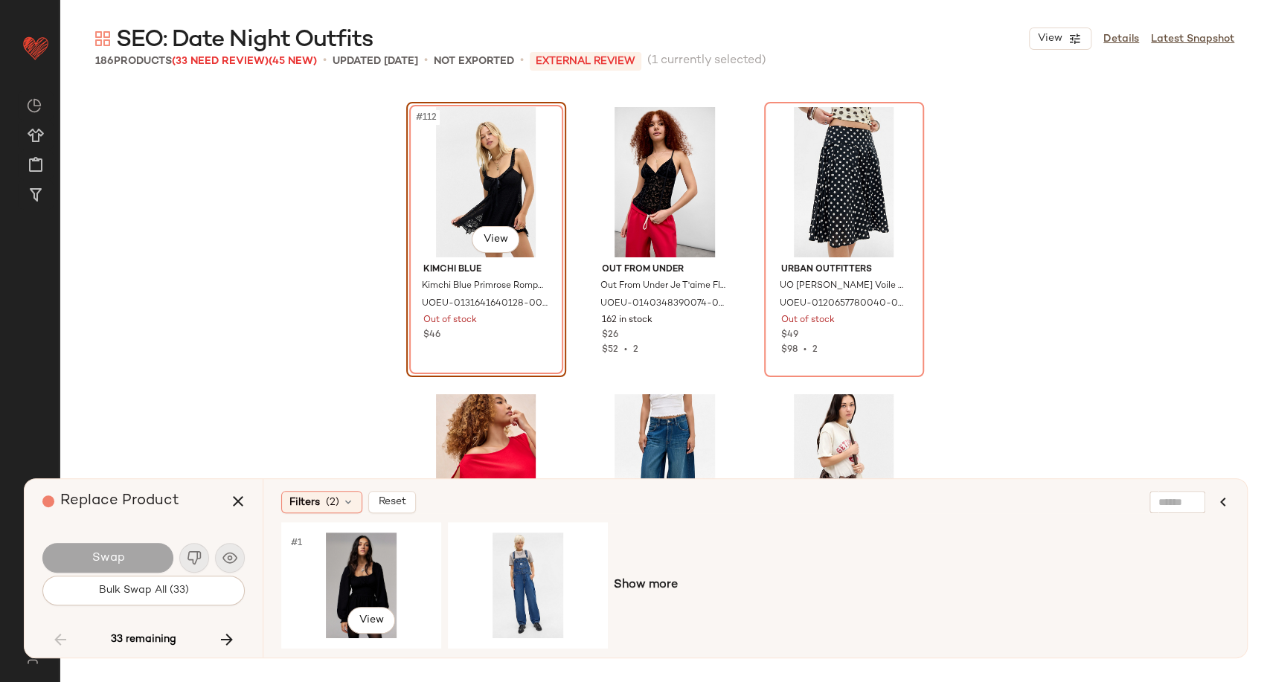
click at [349, 564] on div "#1 View" at bounding box center [361, 586] width 150 height 106
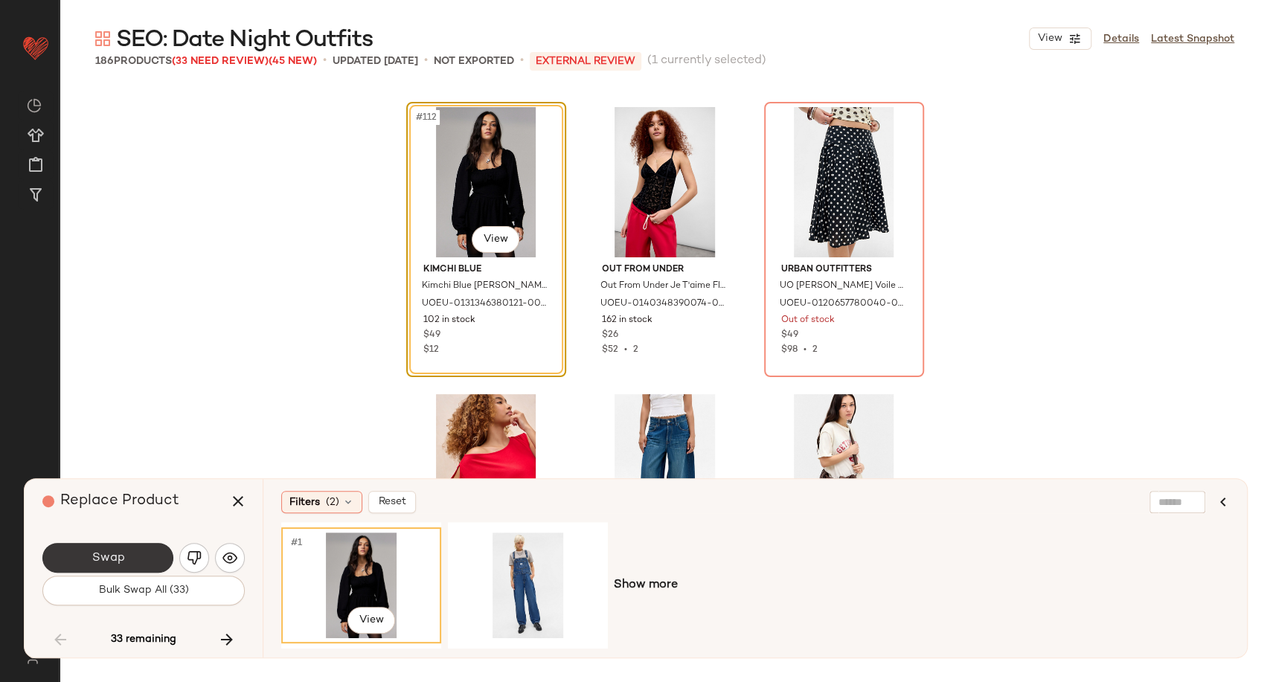
click at [127, 552] on button "Swap" at bounding box center [107, 558] width 131 height 30
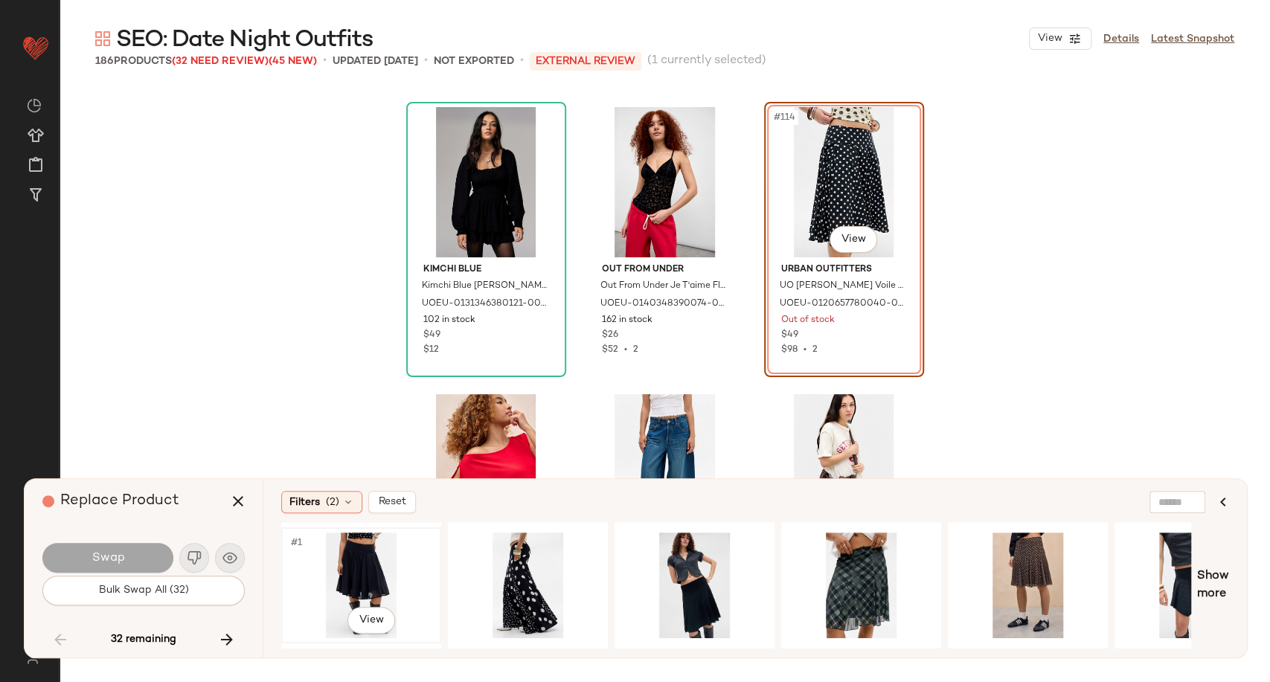
click at [312, 577] on div "#1 View" at bounding box center [361, 586] width 150 height 106
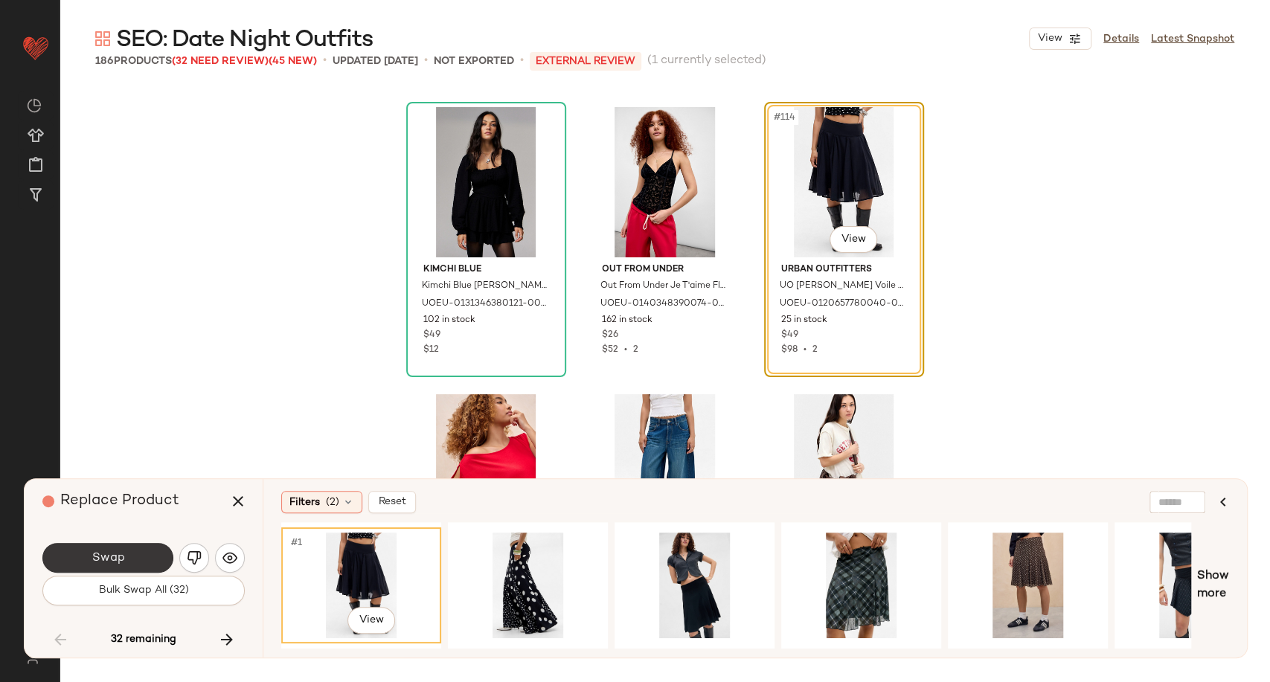
click at [141, 553] on button "Swap" at bounding box center [107, 558] width 131 height 30
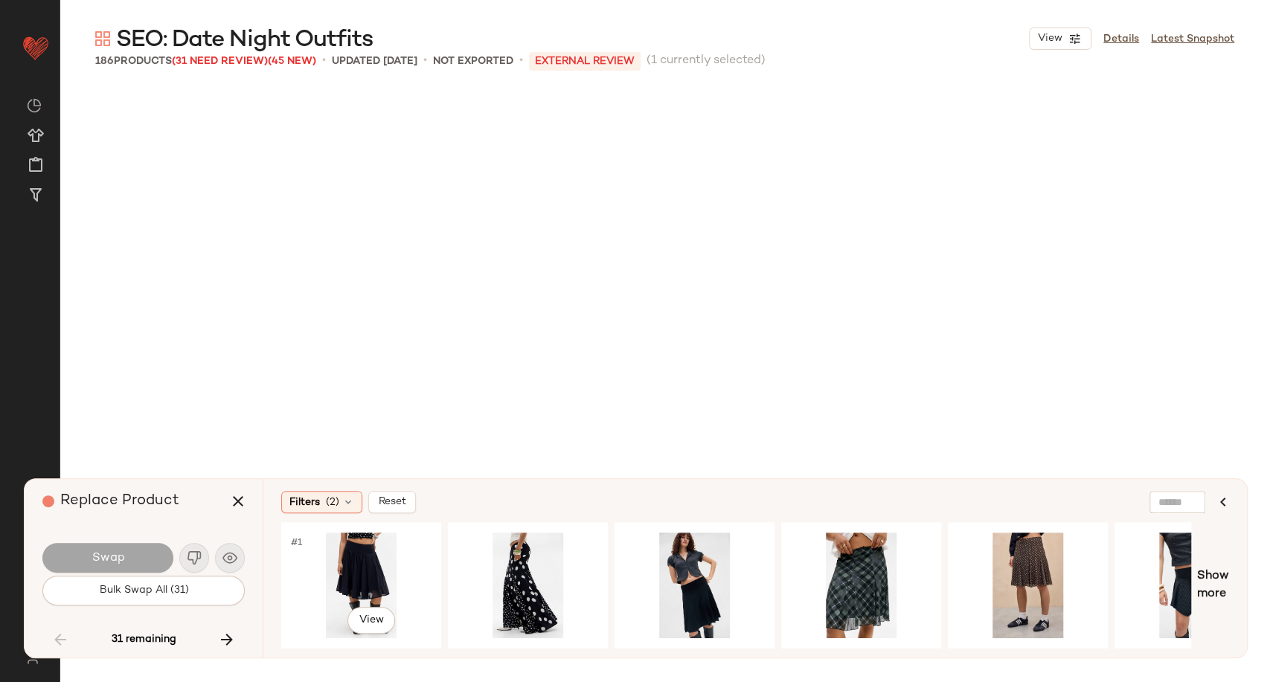
scroll to position [11197, 0]
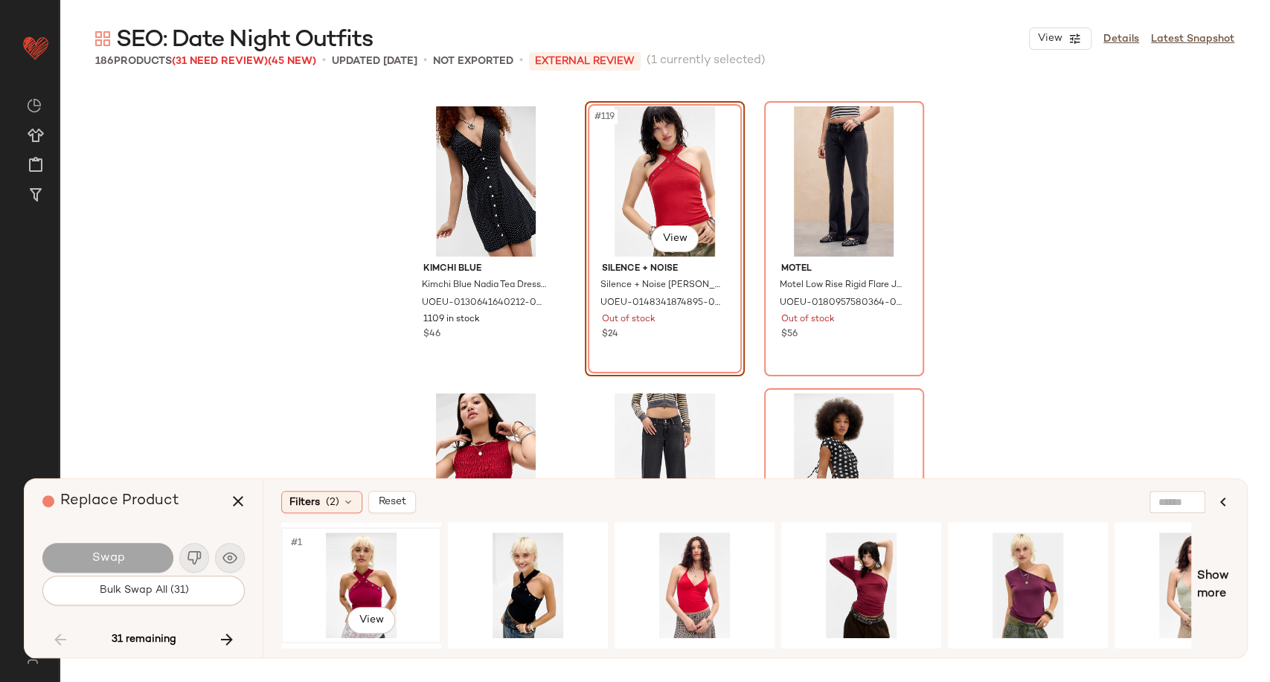
click at [355, 579] on div "#1 View" at bounding box center [361, 586] width 150 height 106
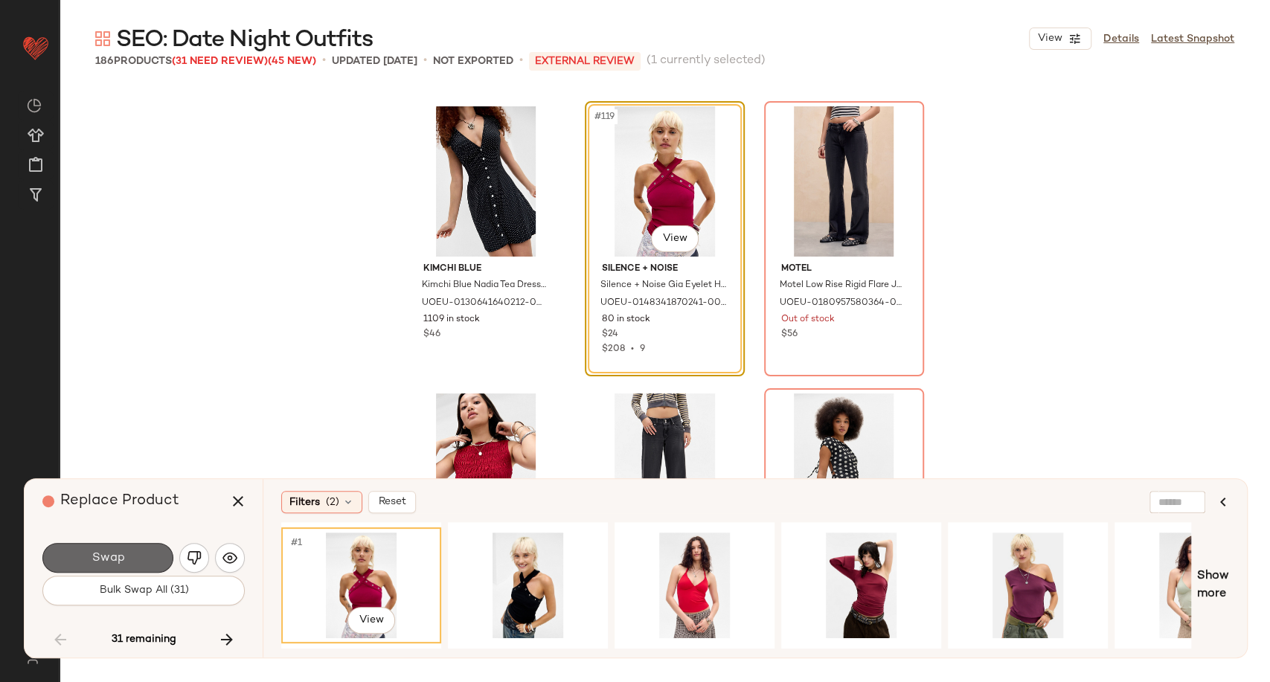
click at [118, 559] on span "Swap" at bounding box center [107, 558] width 33 height 14
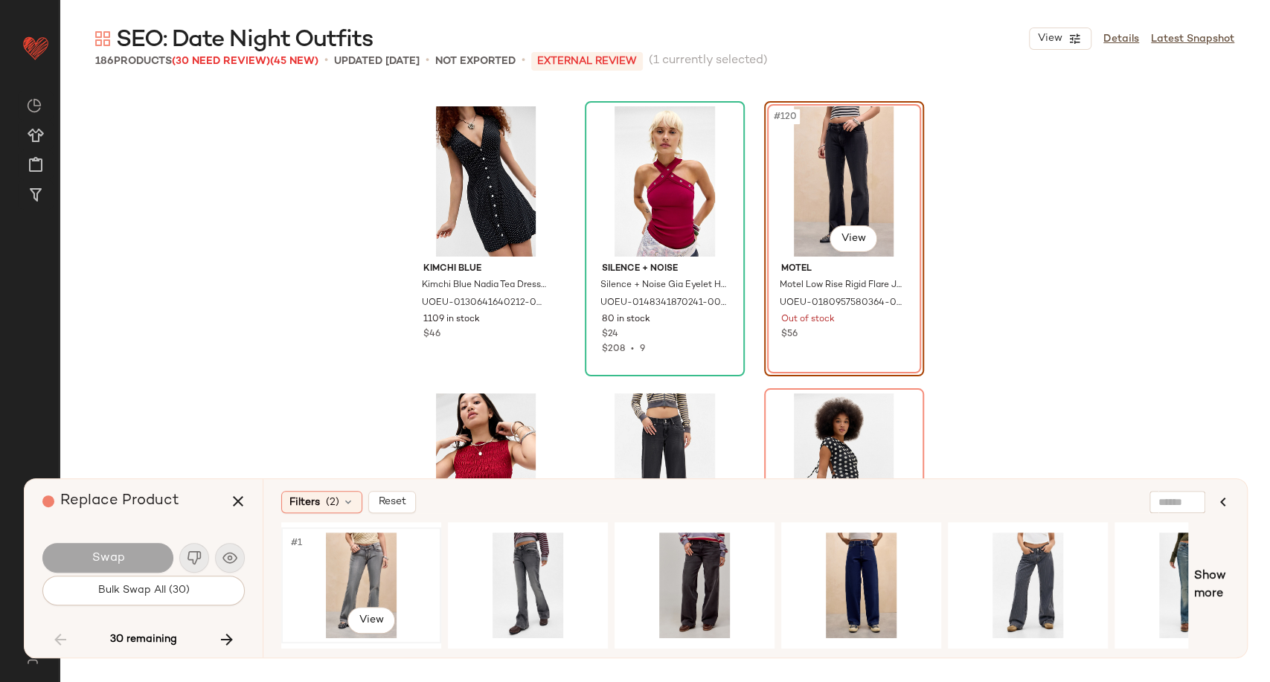
click at [323, 573] on div "#1 View" at bounding box center [361, 586] width 150 height 106
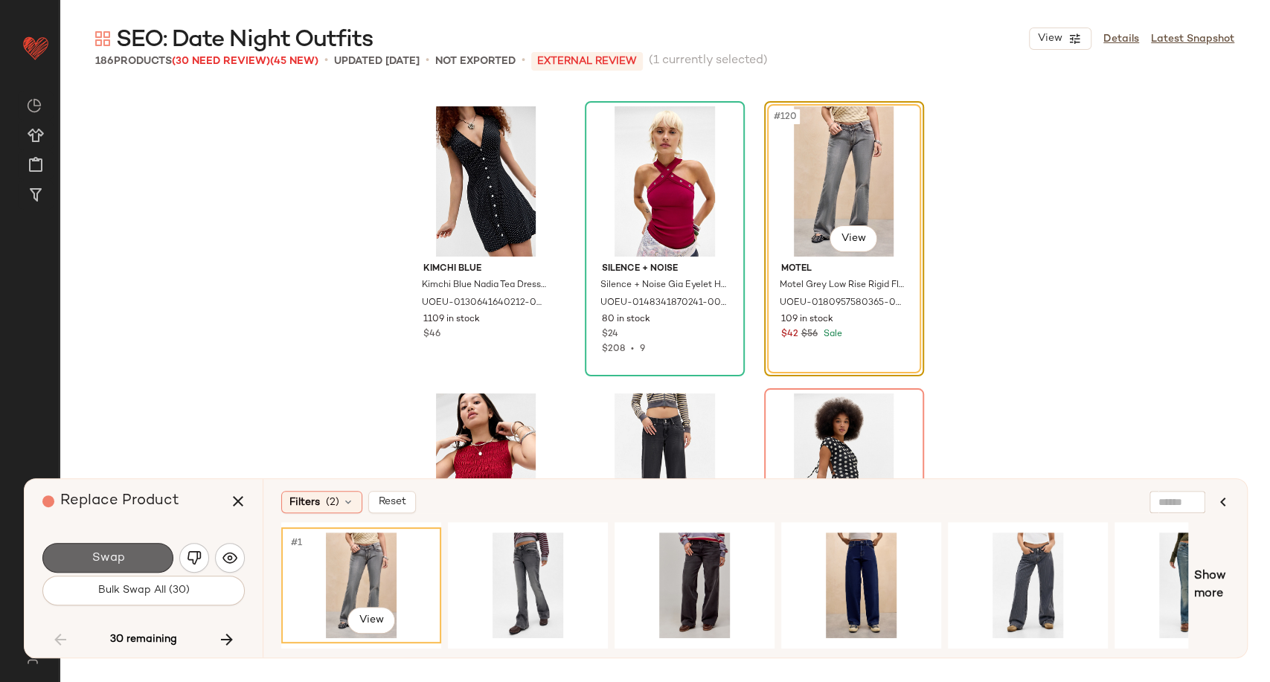
click at [132, 557] on button "Swap" at bounding box center [107, 558] width 131 height 30
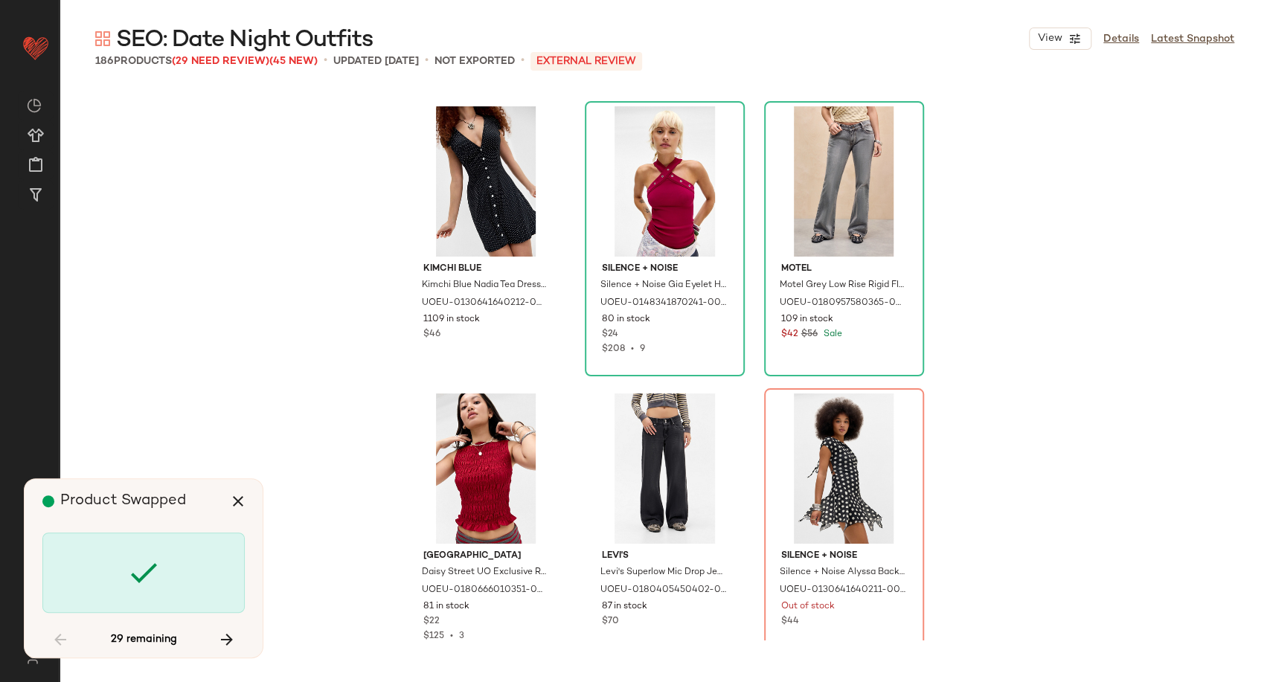
scroll to position [11484, 0]
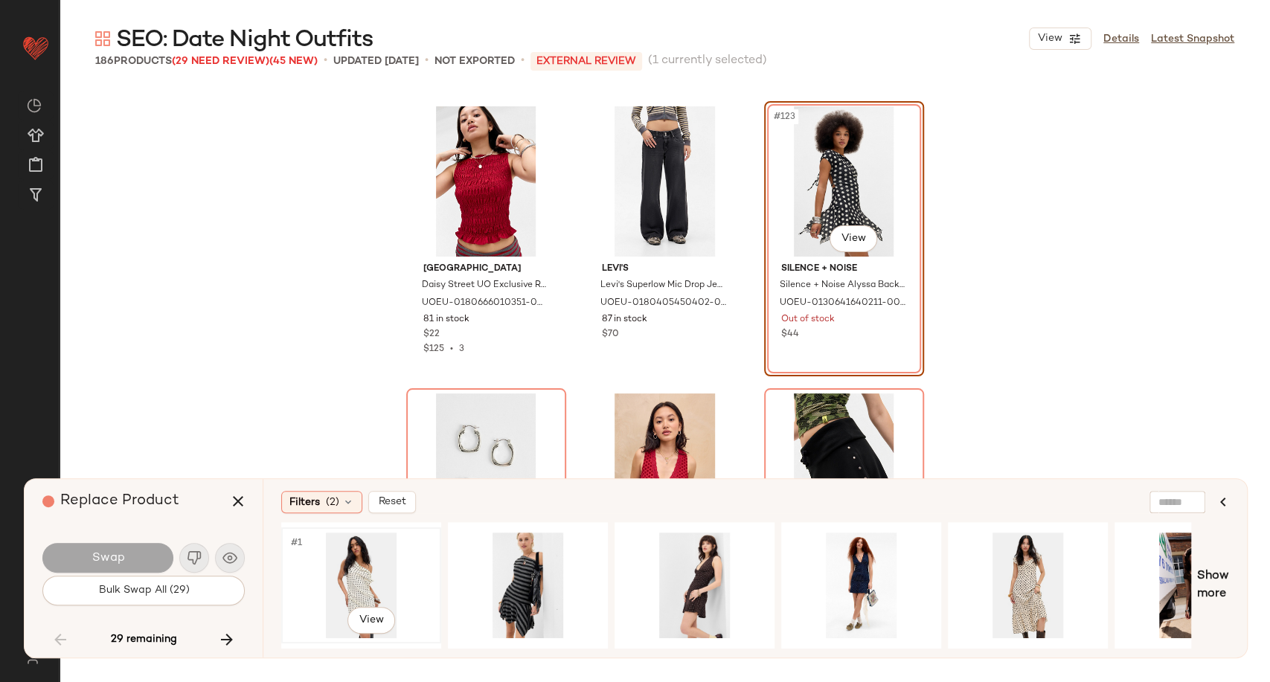
click at [369, 573] on div "#1 View" at bounding box center [361, 586] width 150 height 106
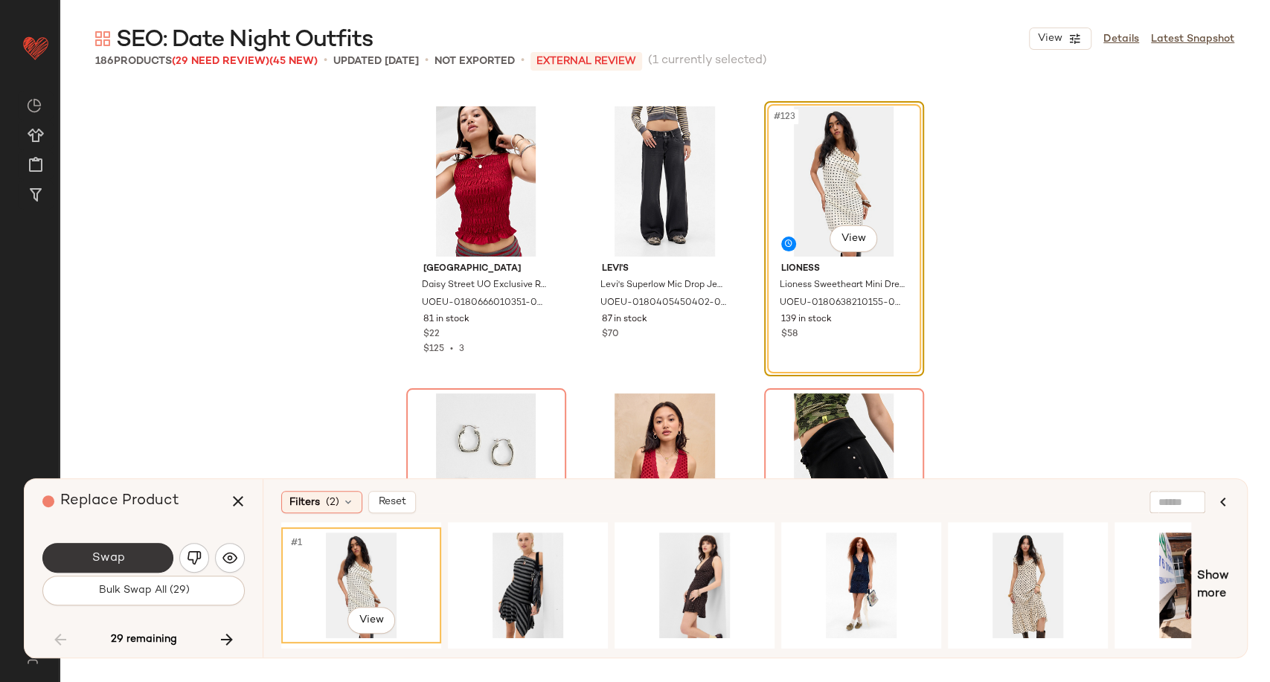
click at [131, 565] on button "Swap" at bounding box center [107, 558] width 131 height 30
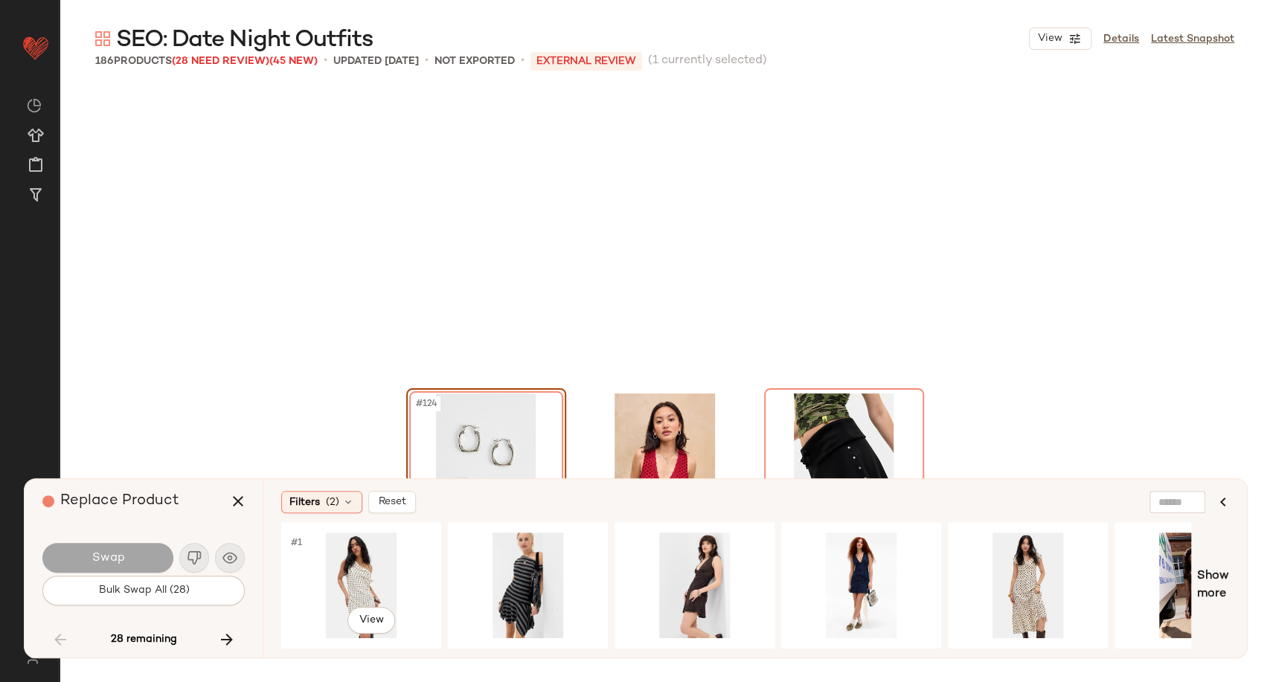
scroll to position [11770, 0]
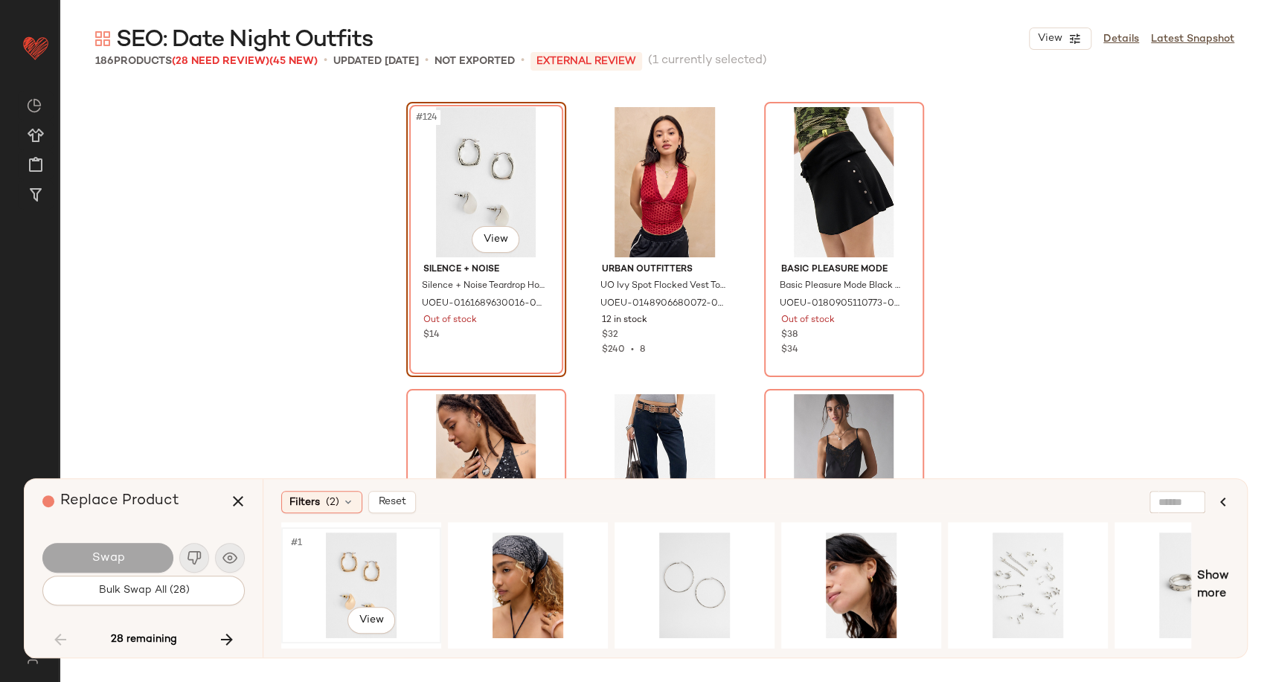
click at [342, 567] on div "#1 View" at bounding box center [361, 586] width 150 height 106
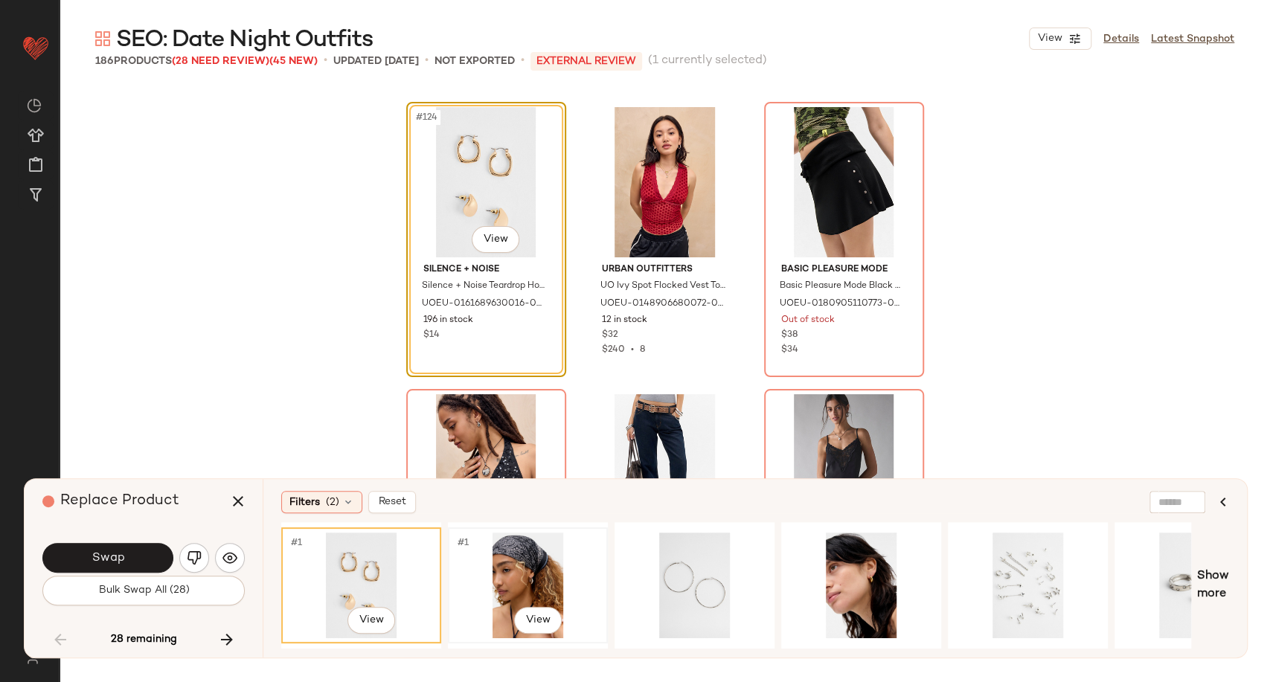
click at [527, 576] on div "#1 View" at bounding box center [528, 586] width 150 height 106
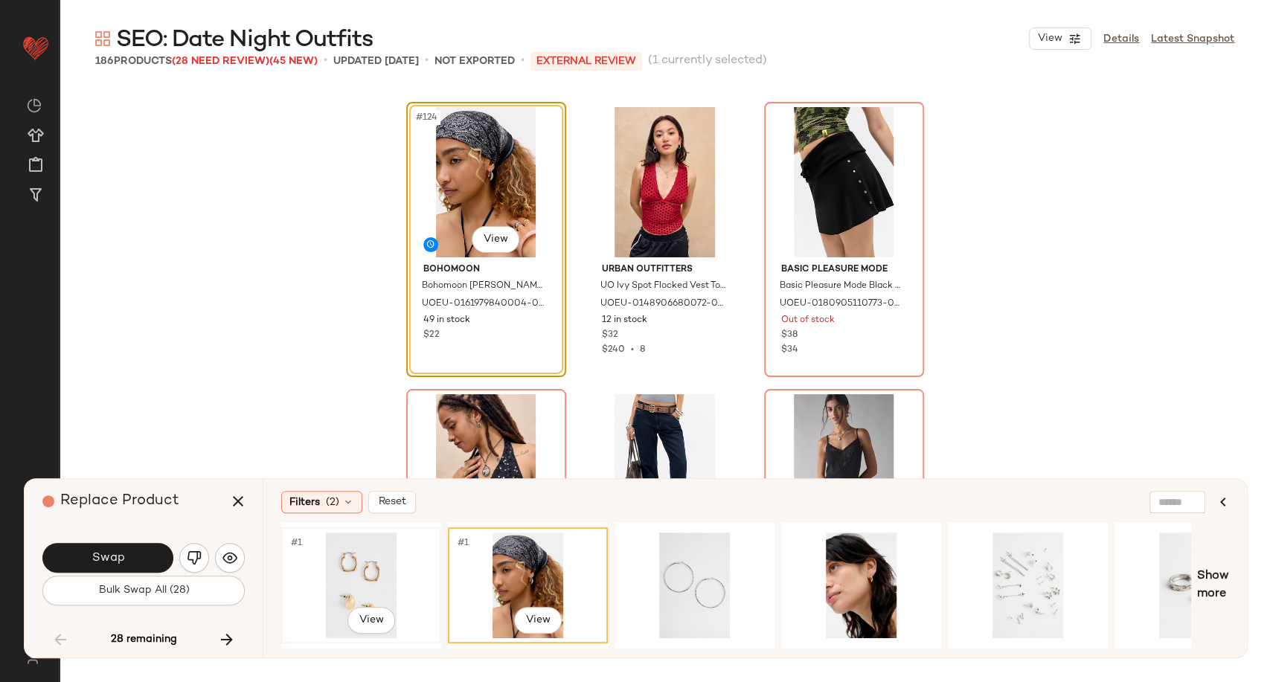
click at [376, 573] on div "#1 View" at bounding box center [361, 586] width 150 height 106
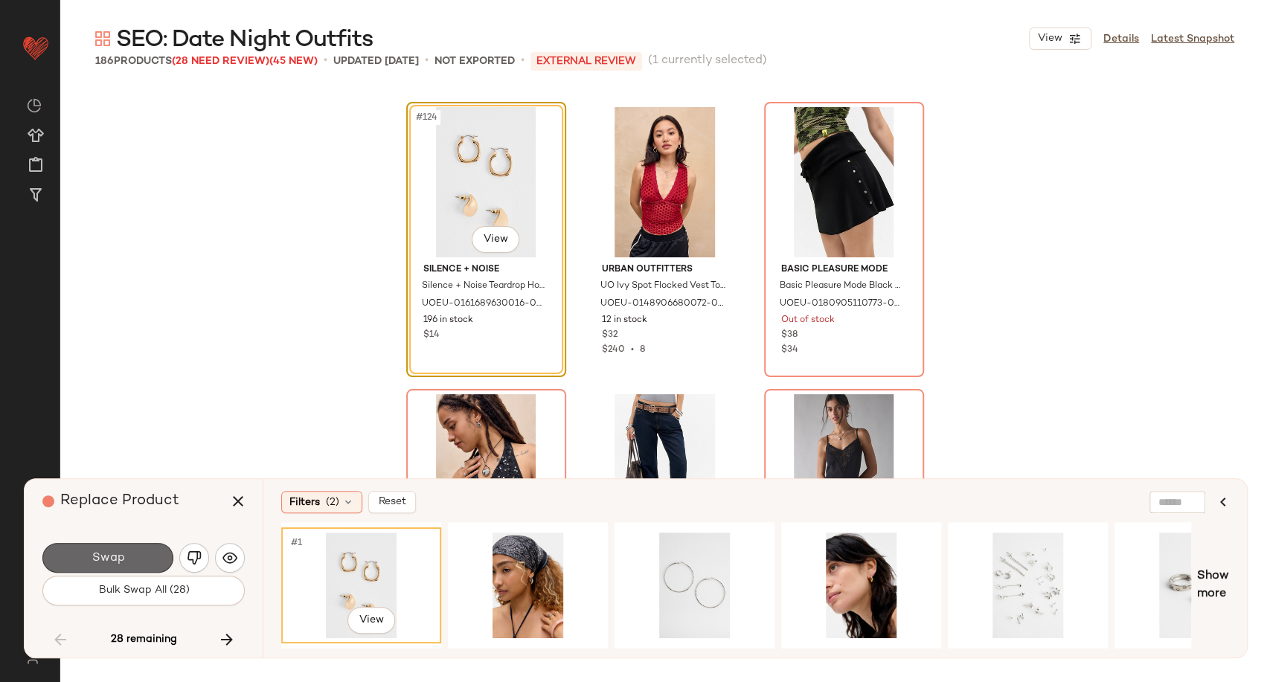
click at [89, 550] on button "Swap" at bounding box center [107, 558] width 131 height 30
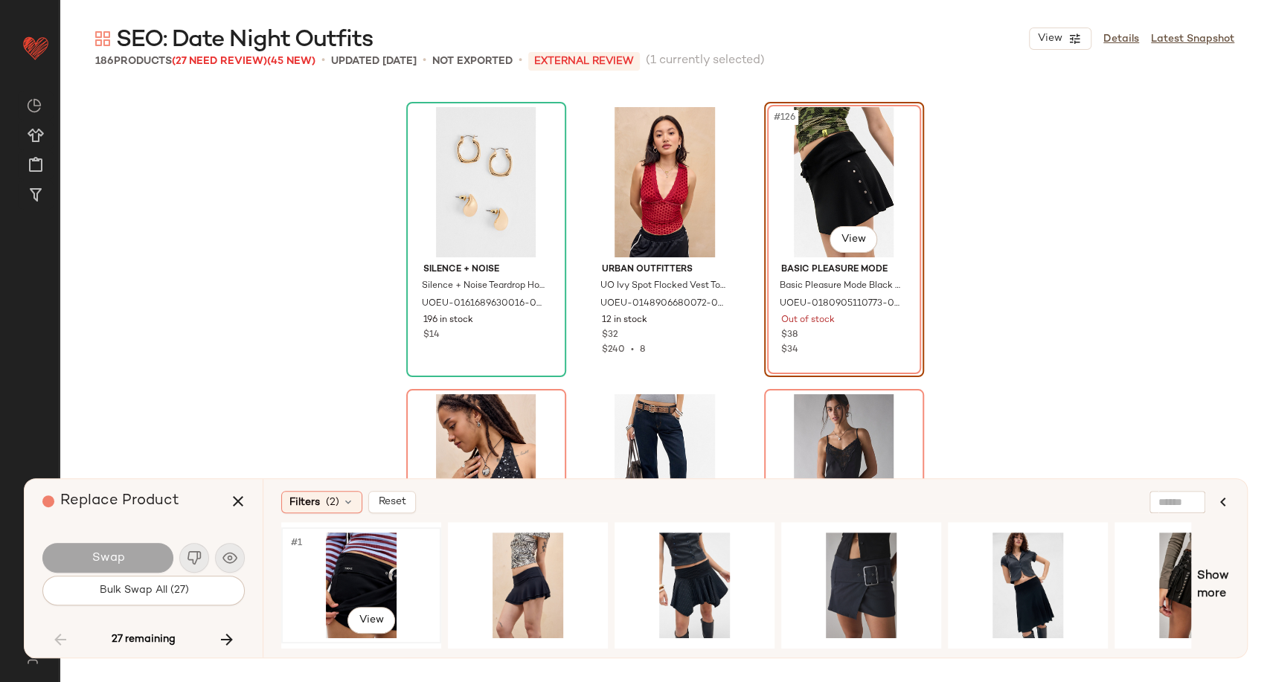
click at [363, 551] on div "#1 View" at bounding box center [361, 586] width 150 height 106
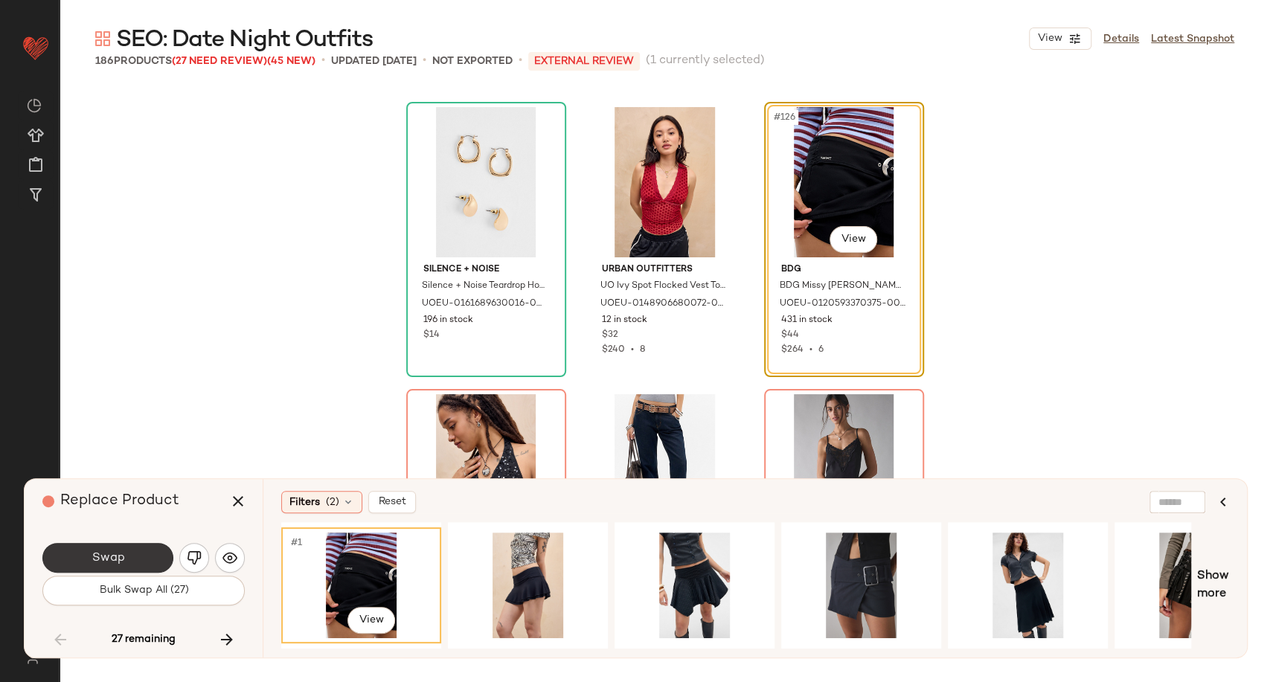
click at [124, 558] on button "Swap" at bounding box center [107, 558] width 131 height 30
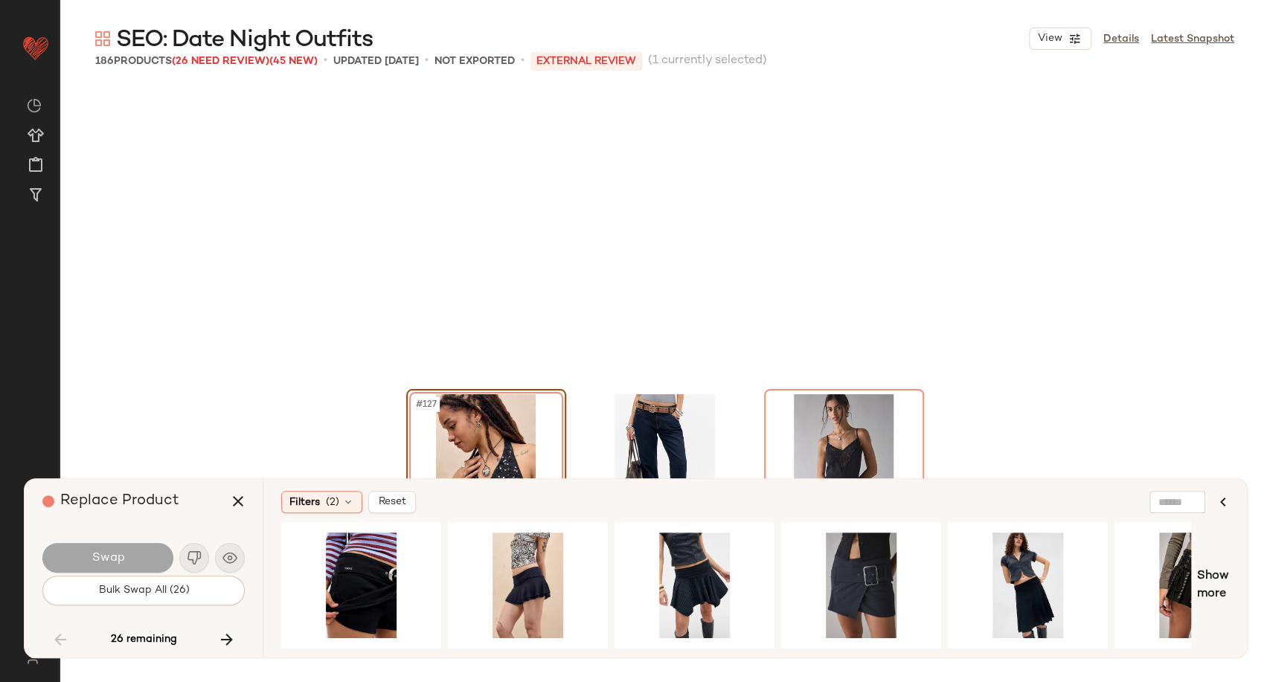
scroll to position [12058, 0]
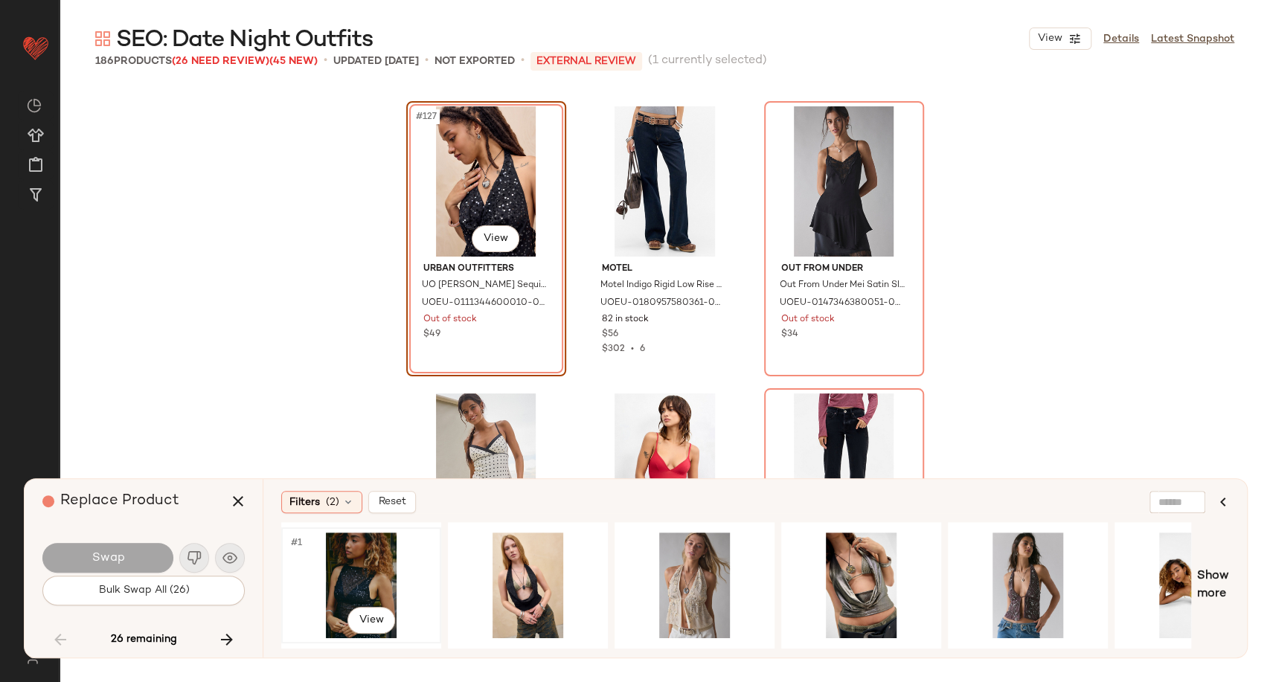
click at [351, 567] on div "#1 View" at bounding box center [361, 586] width 150 height 106
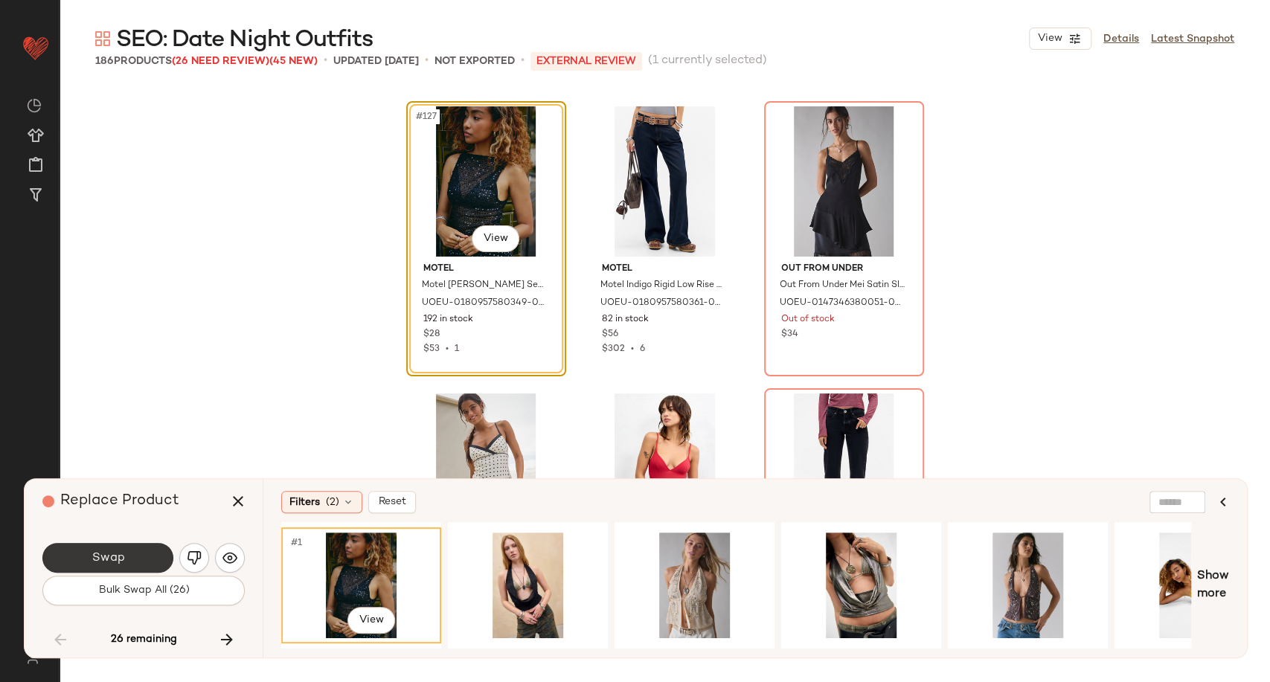
click at [99, 547] on button "Swap" at bounding box center [107, 558] width 131 height 30
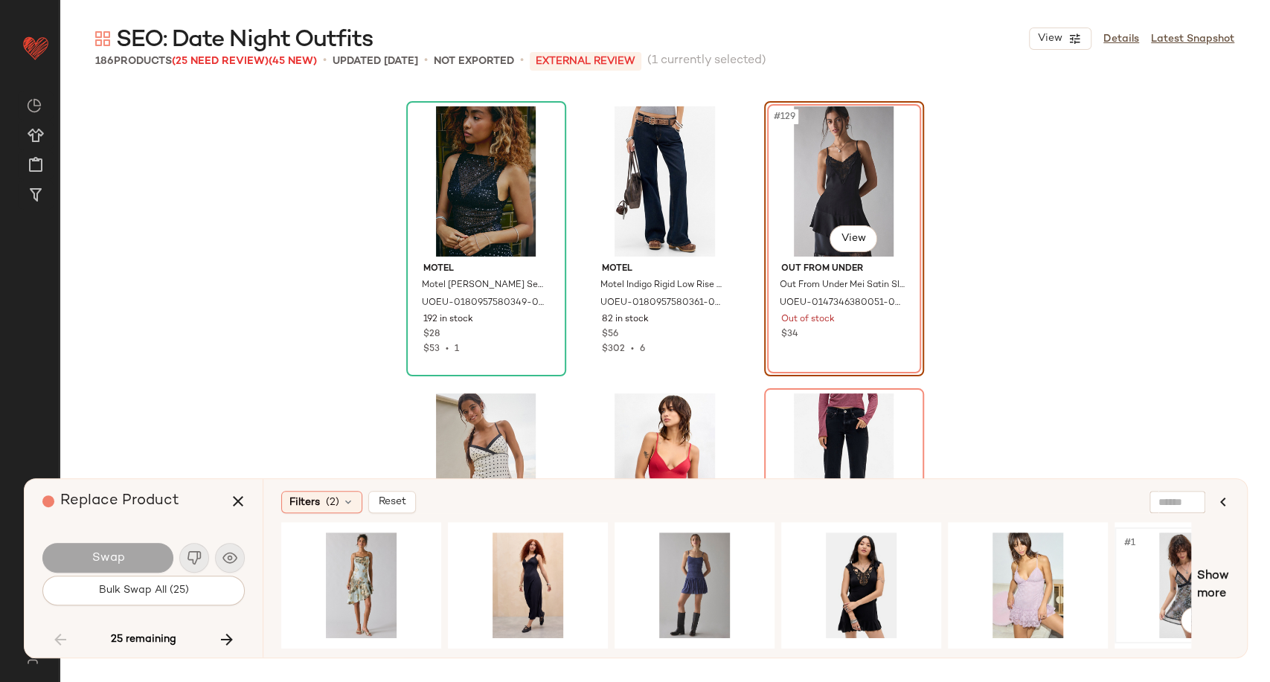
click at [1168, 576] on div "#1 View" at bounding box center [1194, 586] width 150 height 106
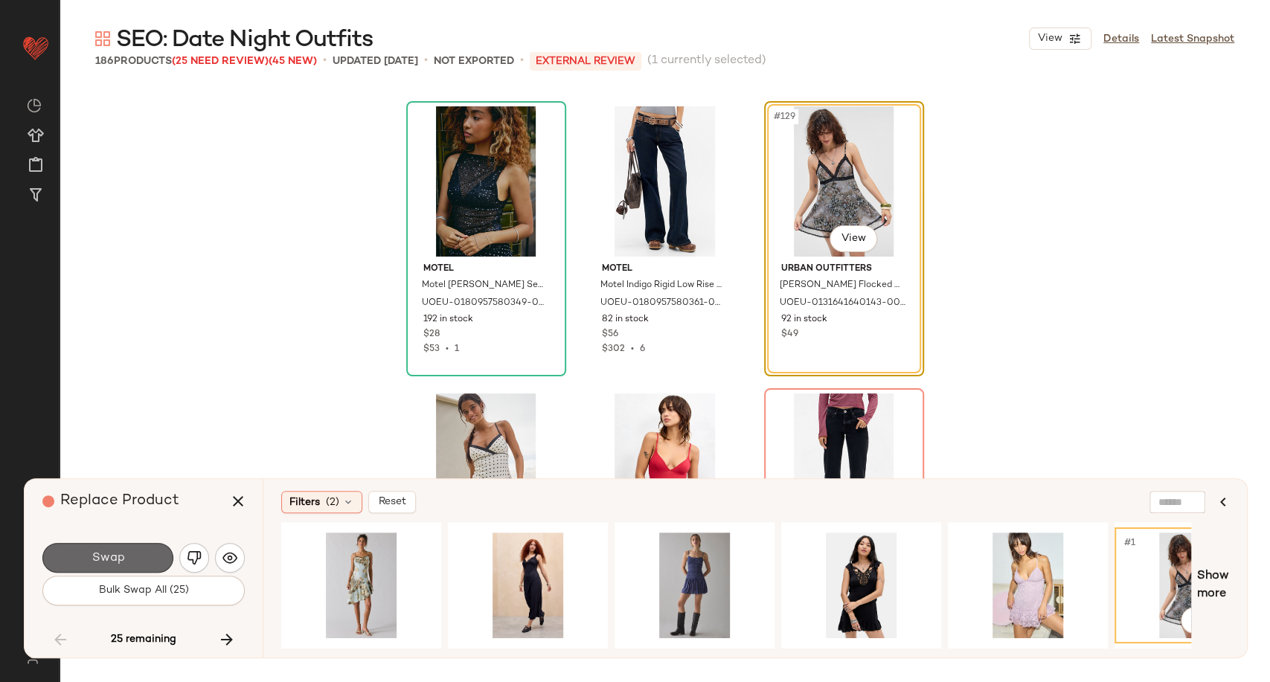
click at [116, 561] on span "Swap" at bounding box center [107, 558] width 33 height 14
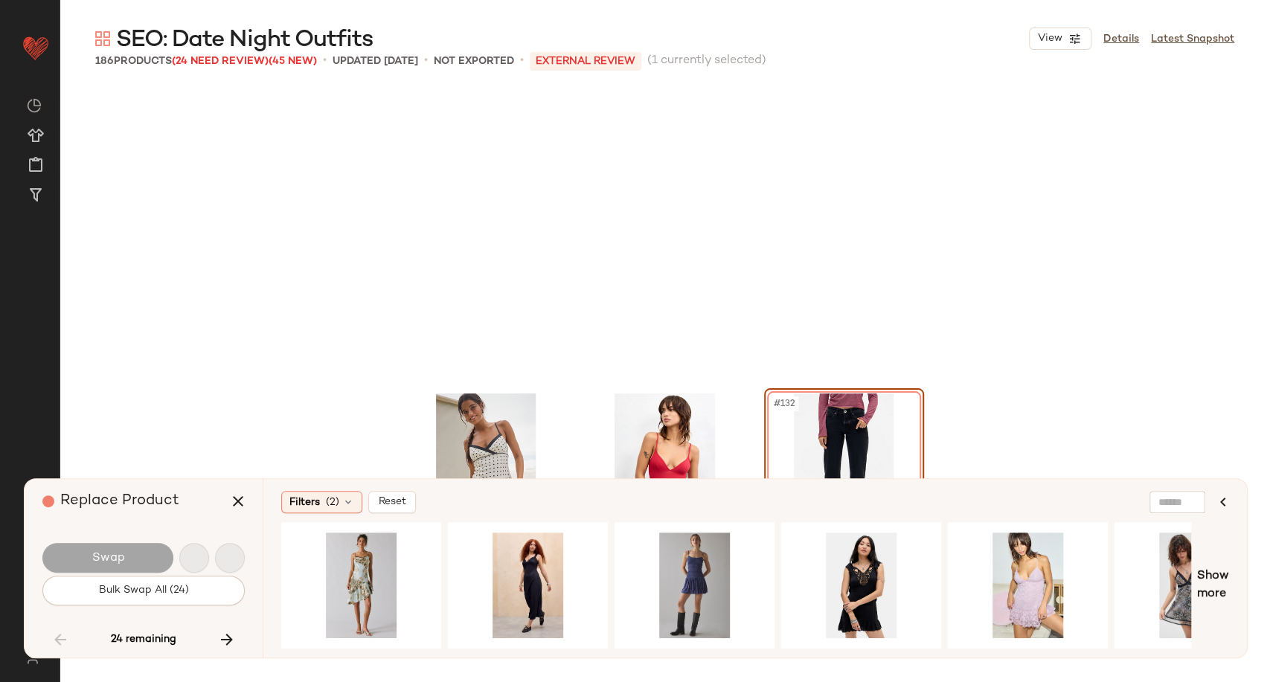
scroll to position [12345, 0]
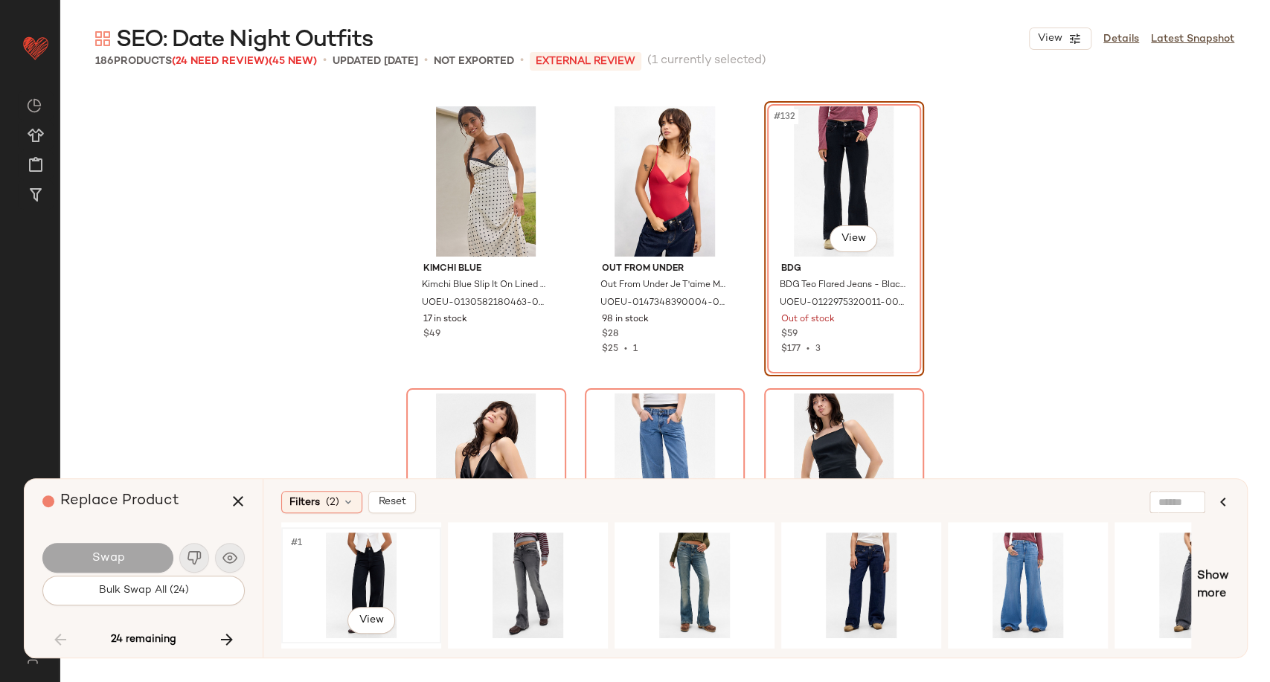
click at [361, 579] on div "#1 View" at bounding box center [361, 586] width 150 height 106
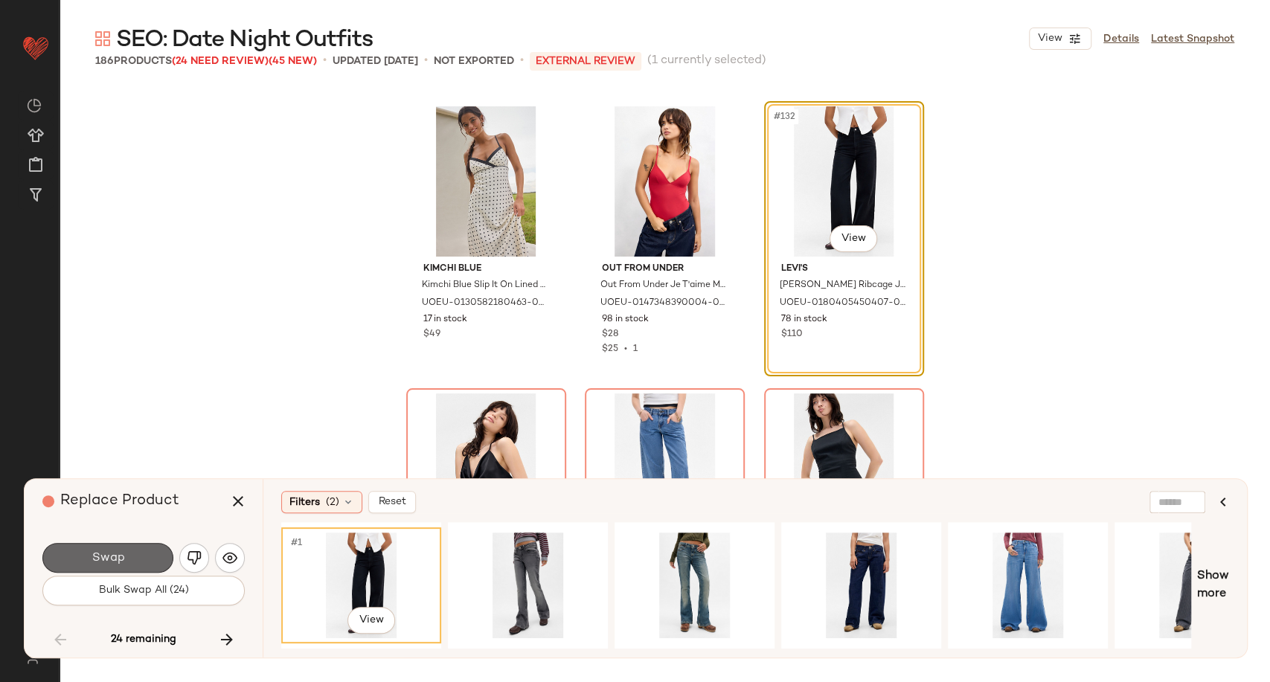
click at [141, 563] on button "Swap" at bounding box center [107, 558] width 131 height 30
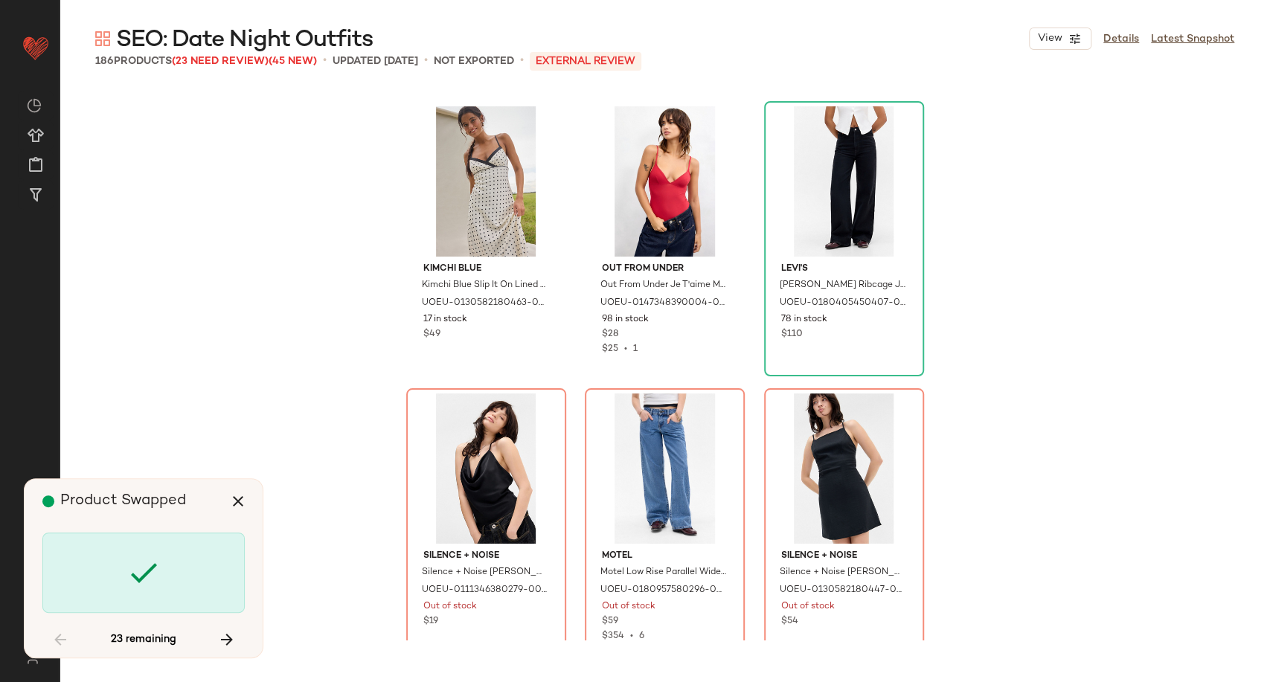
scroll to position [12632, 0]
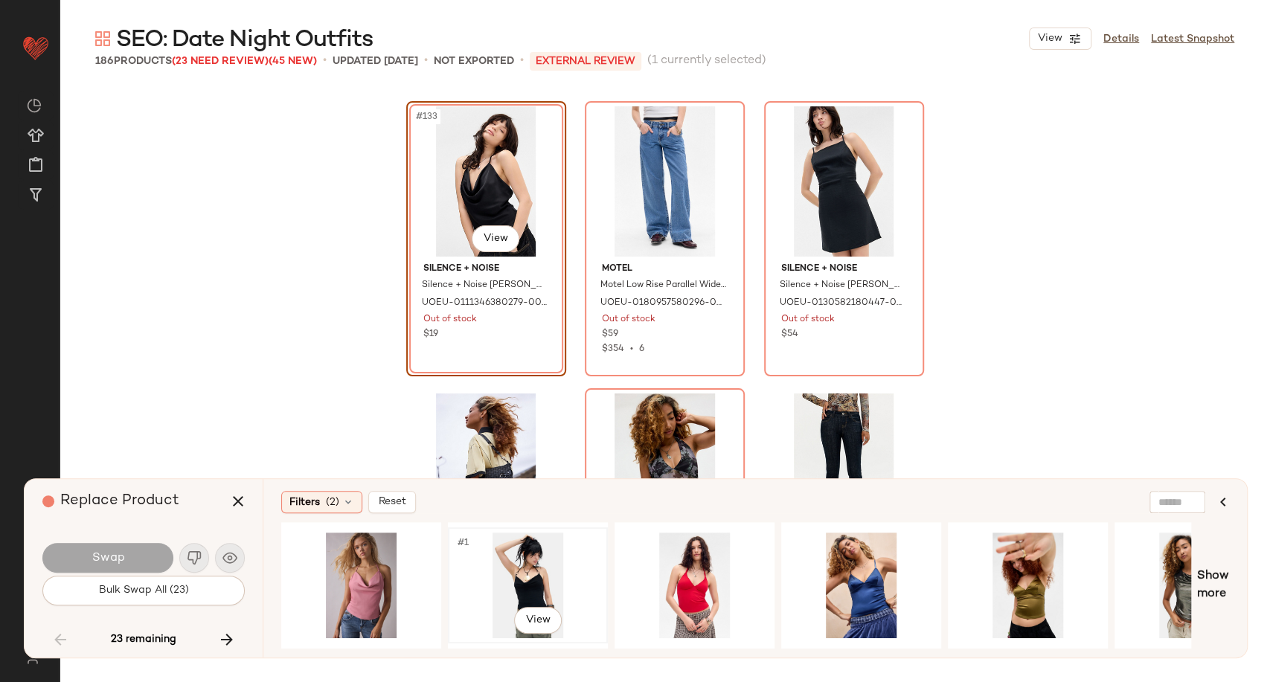
click at [522, 585] on div "#1 View" at bounding box center [528, 586] width 150 height 106
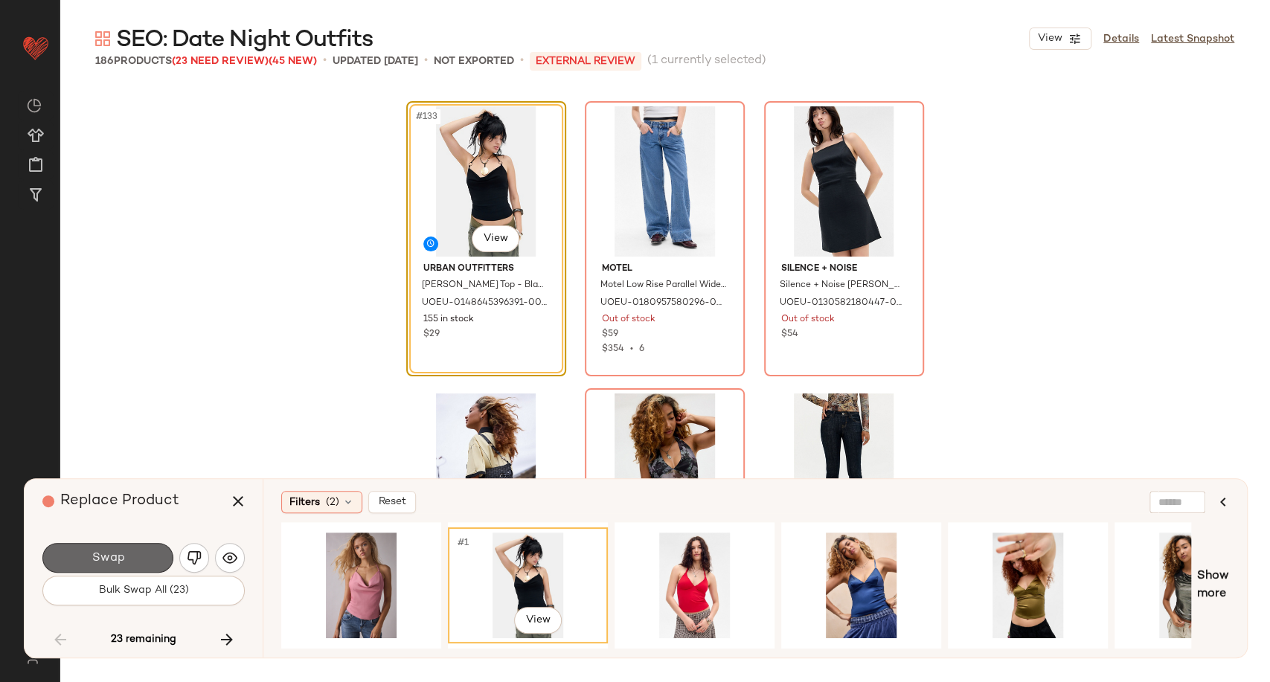
click at [139, 556] on button "Swap" at bounding box center [107, 558] width 131 height 30
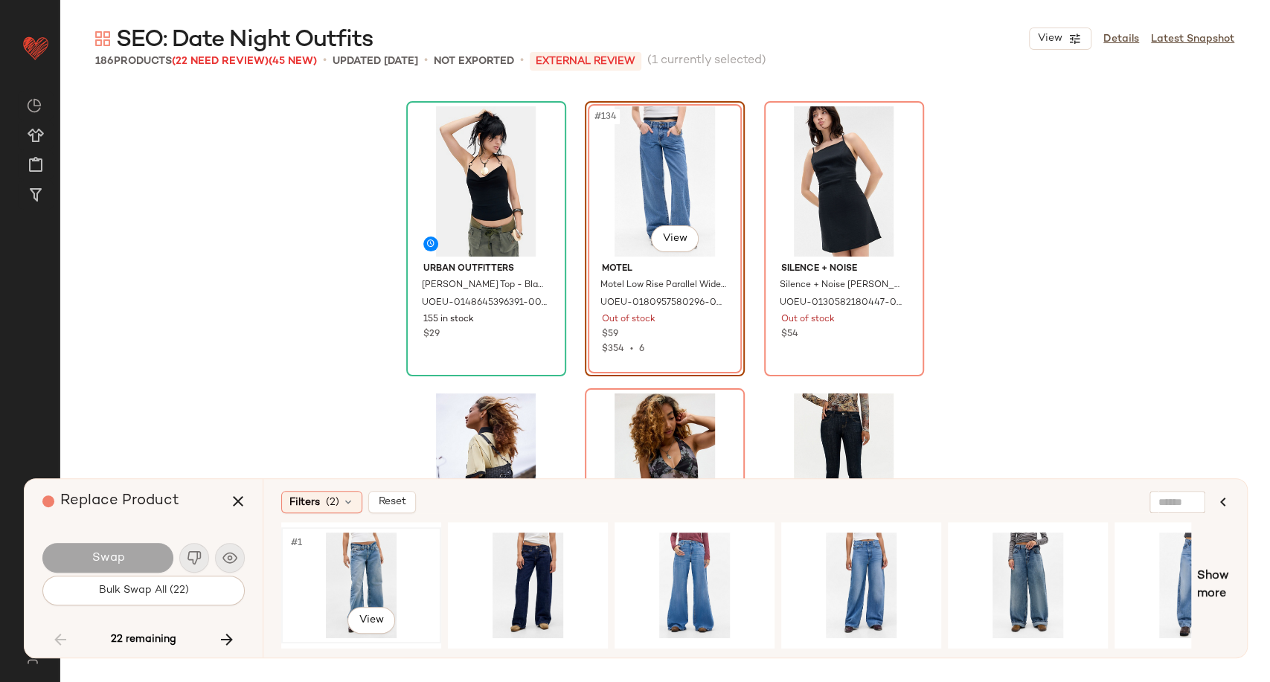
click at [358, 570] on div "#1 View" at bounding box center [361, 586] width 150 height 106
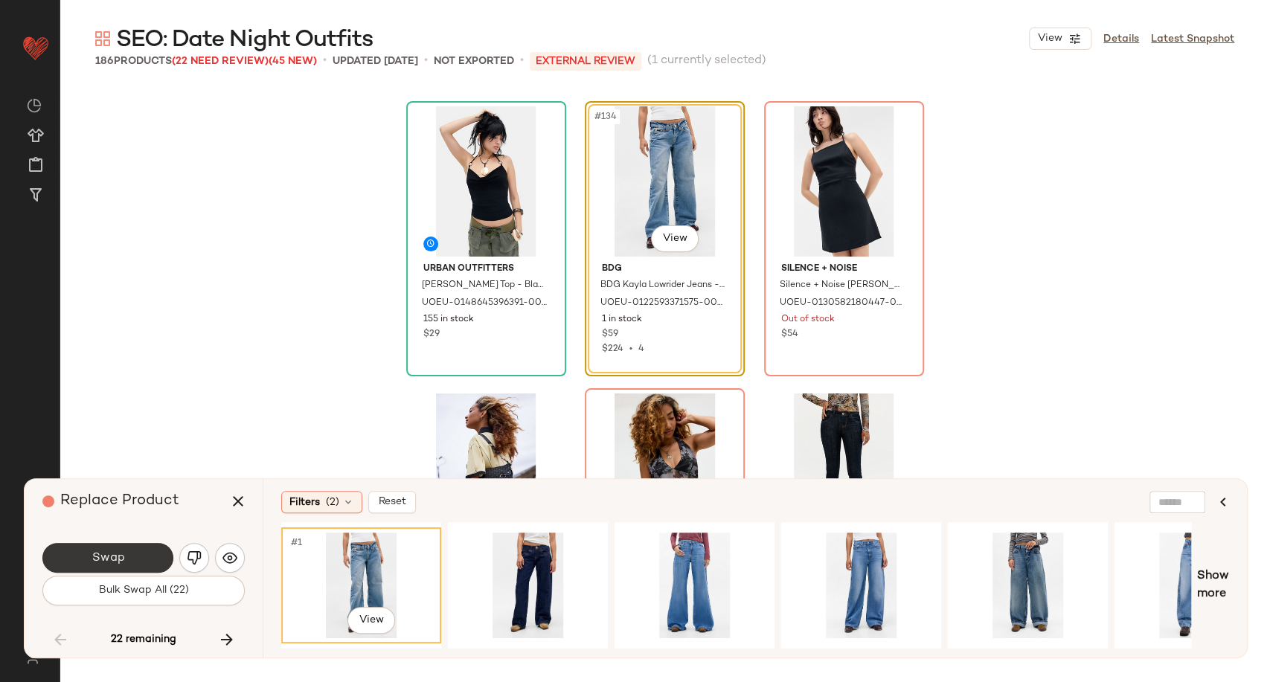
click at [135, 556] on button "Swap" at bounding box center [107, 558] width 131 height 30
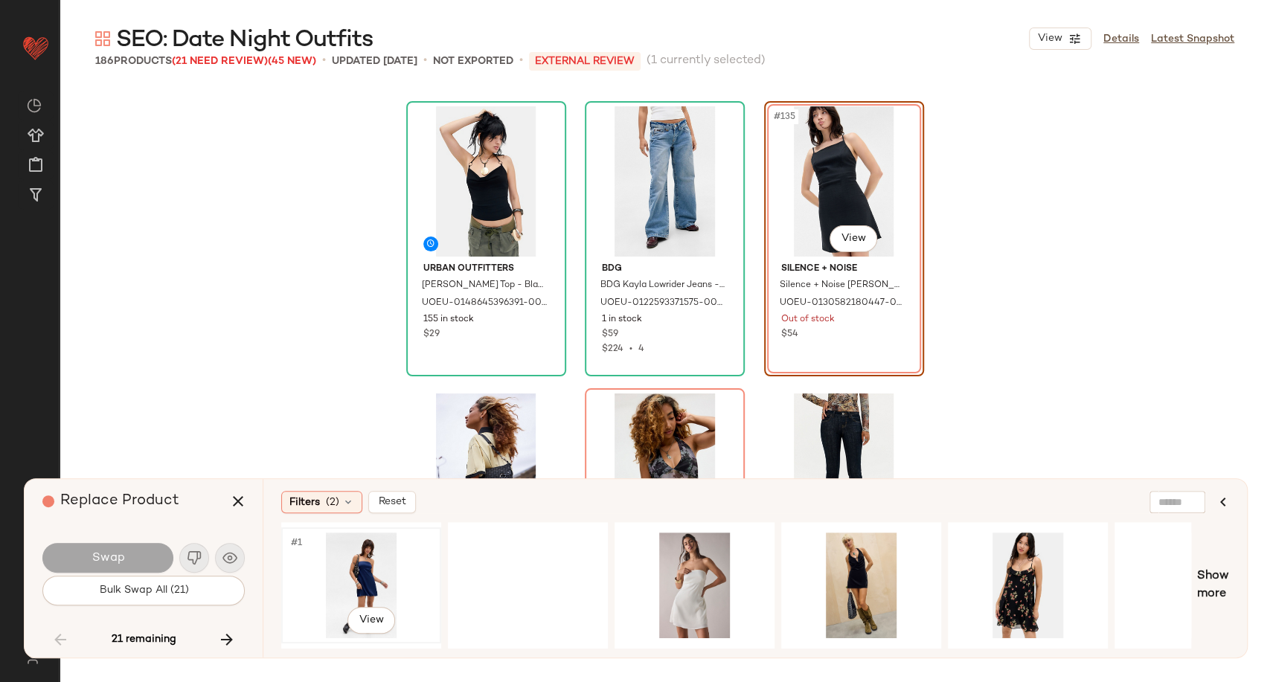
click at [344, 561] on div "#1 View" at bounding box center [361, 586] width 150 height 106
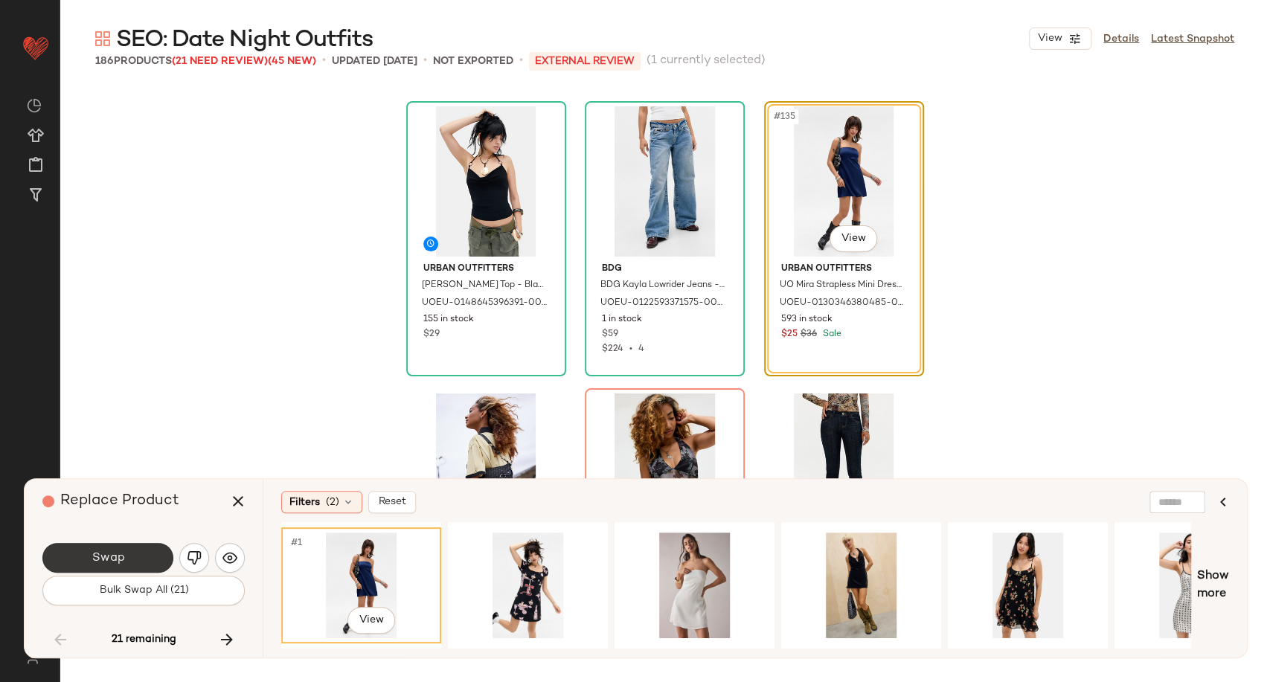
click at [136, 556] on button "Swap" at bounding box center [107, 558] width 131 height 30
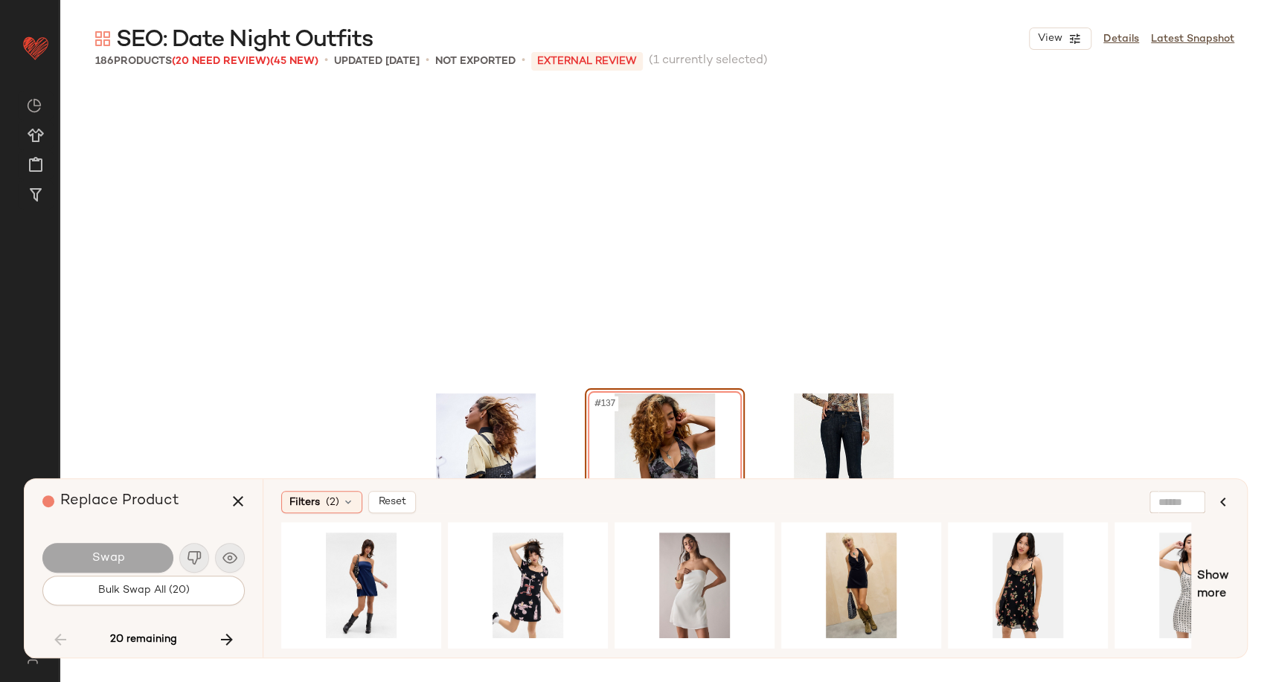
scroll to position [12919, 0]
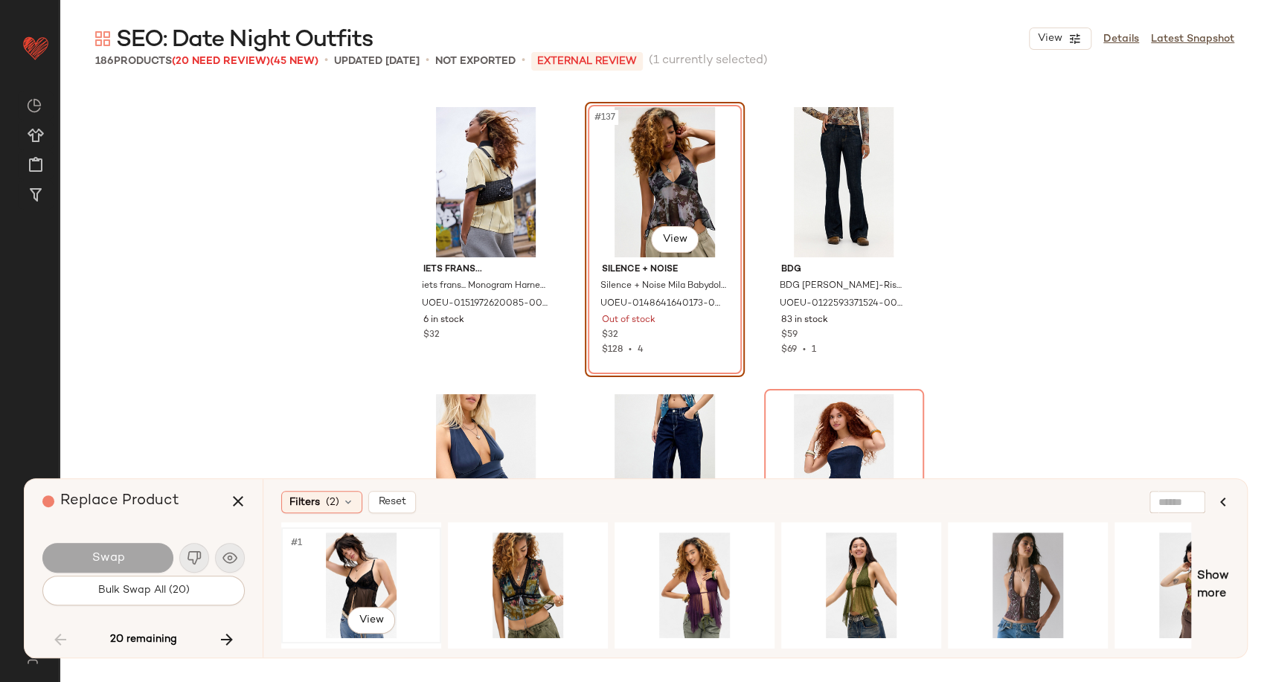
click at [337, 568] on div "#1 View" at bounding box center [361, 586] width 150 height 106
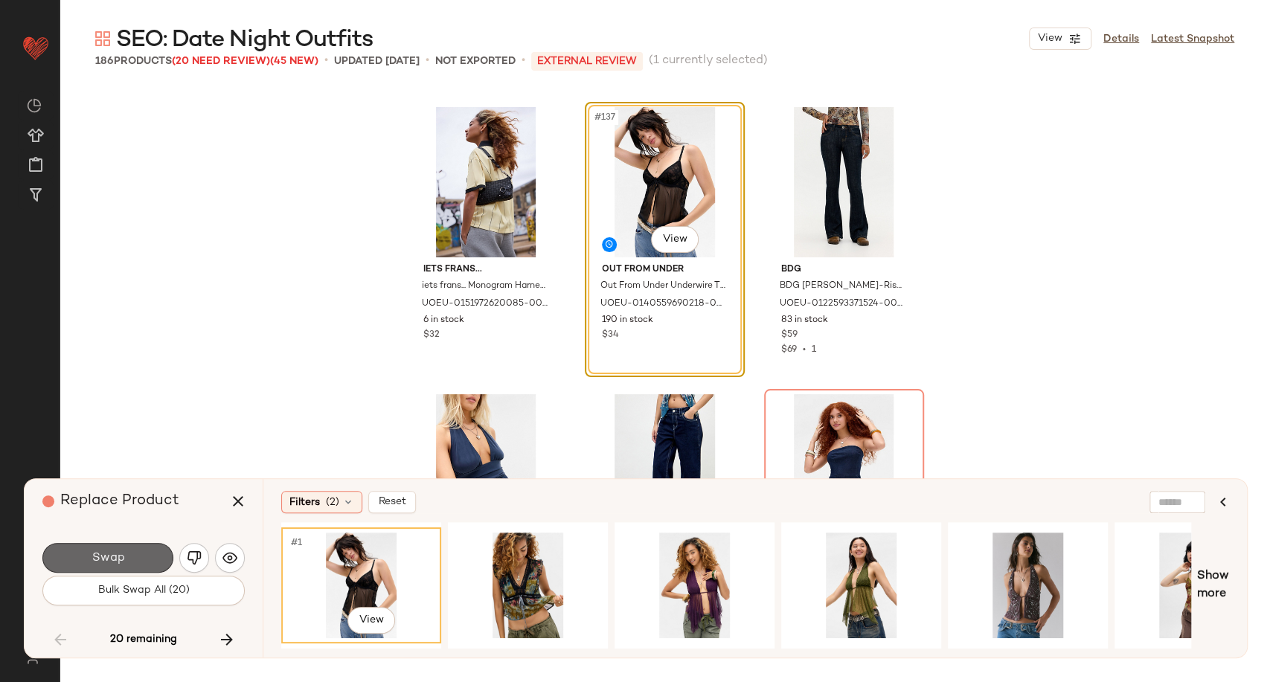
click at [134, 566] on button "Swap" at bounding box center [107, 558] width 131 height 30
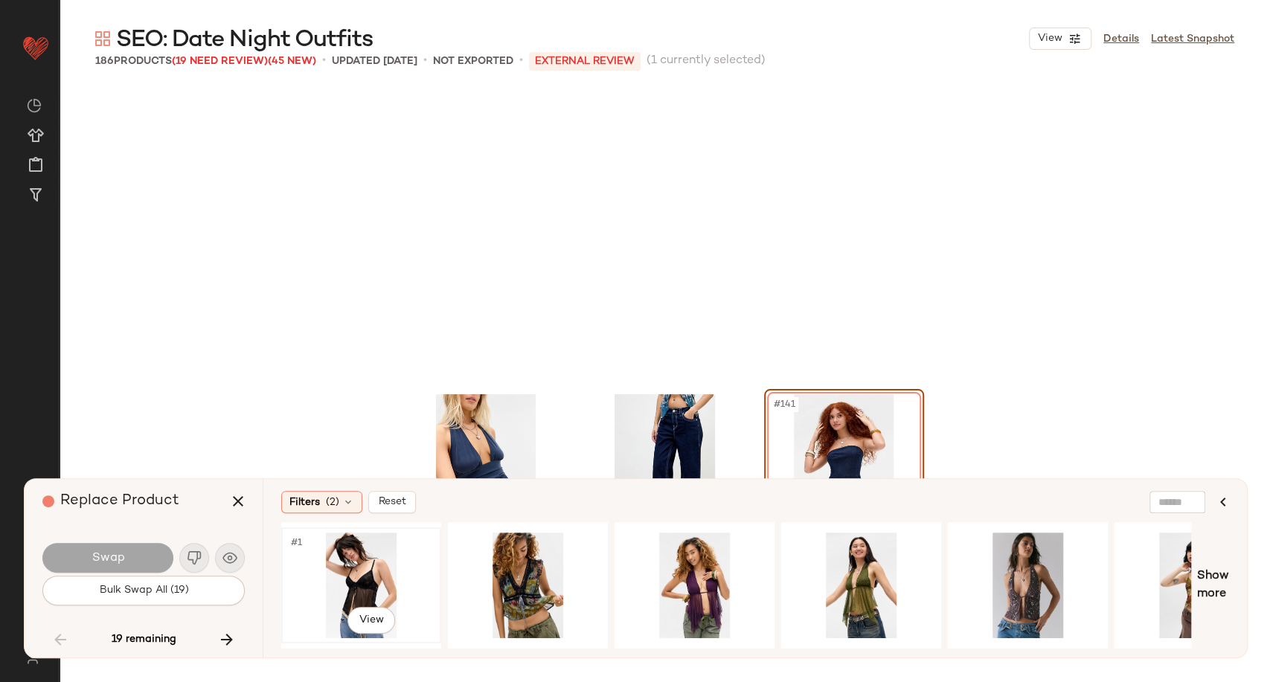
scroll to position [13207, 0]
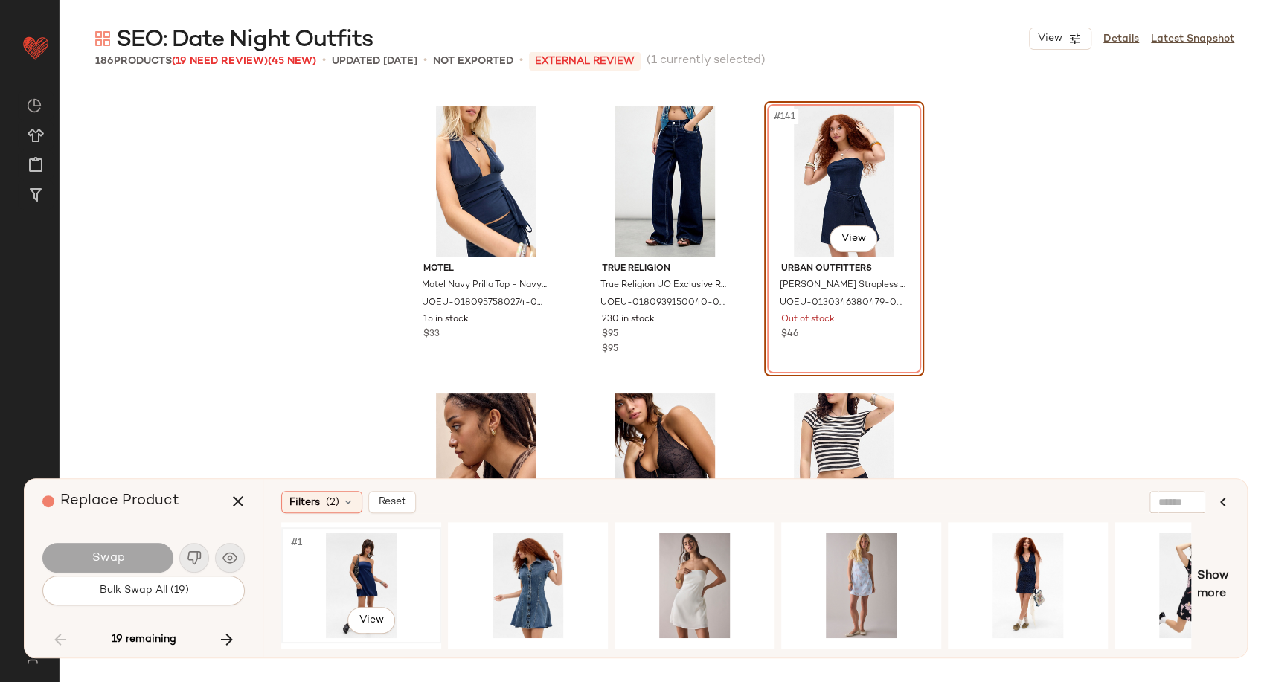
drag, startPoint x: 330, startPoint y: 582, endPoint x: 343, endPoint y: 574, distance: 15.1
click at [350, 579] on div "#1 View" at bounding box center [361, 586] width 150 height 106
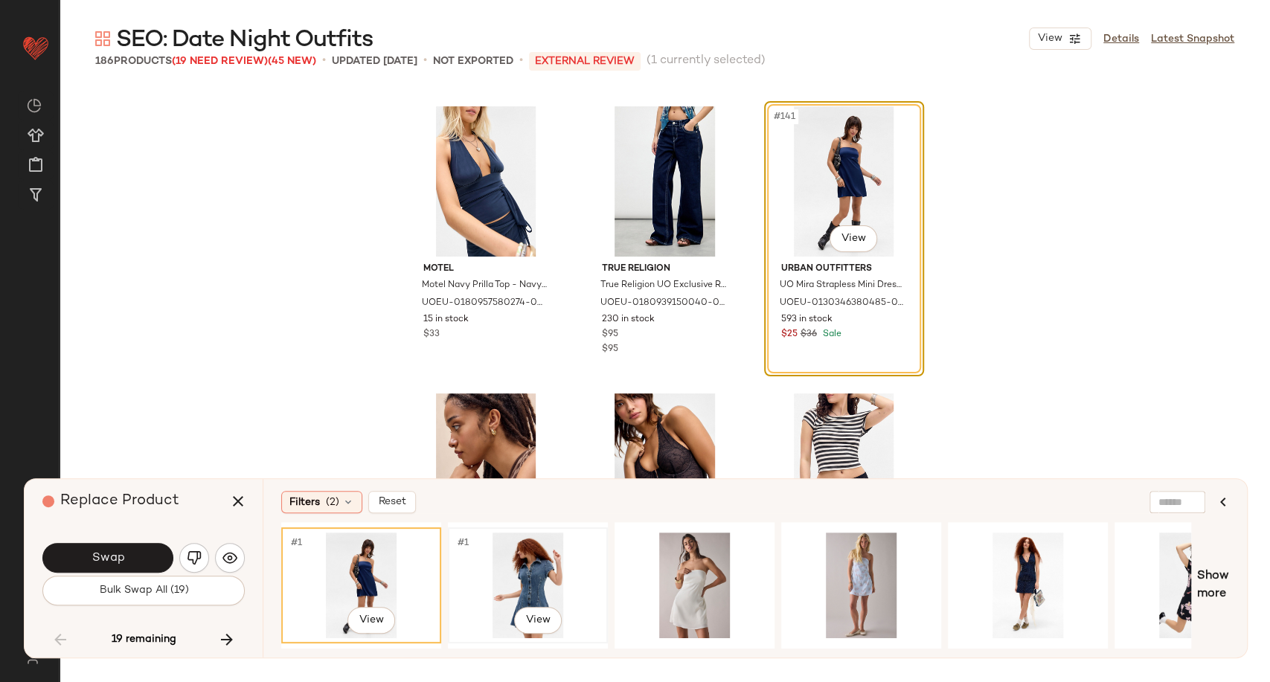
click at [501, 576] on div "#1 View" at bounding box center [528, 586] width 150 height 106
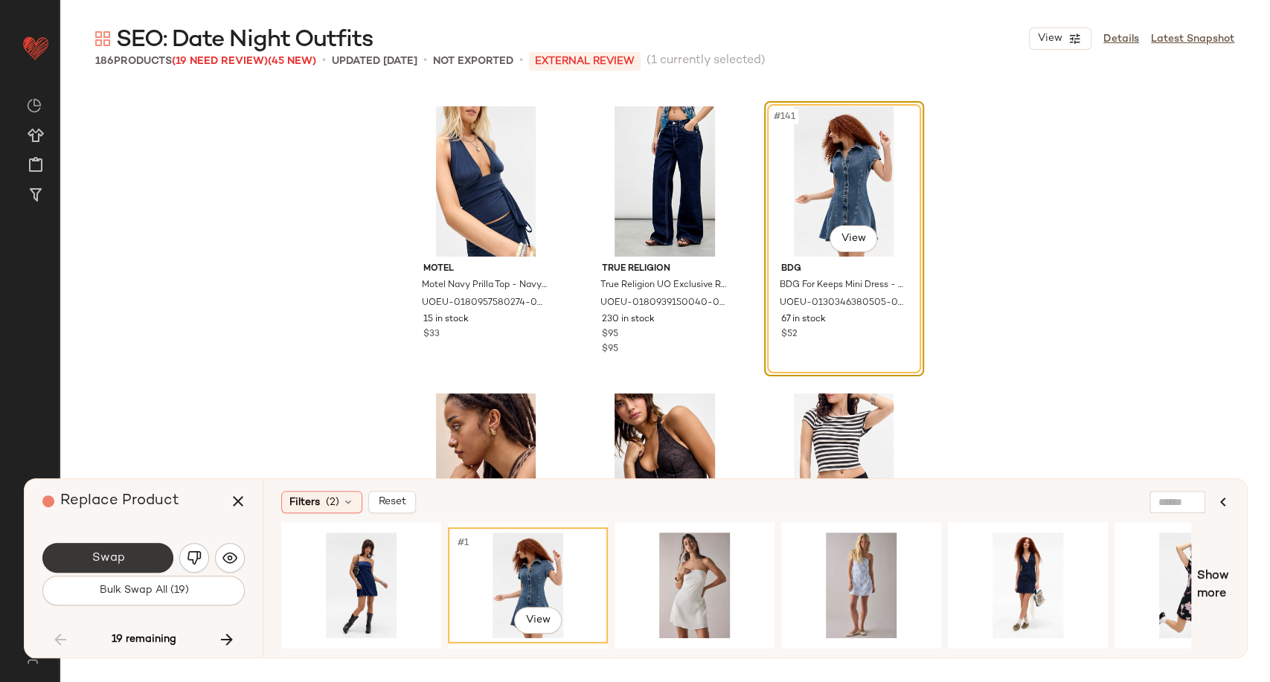
click at [142, 550] on button "Swap" at bounding box center [107, 558] width 131 height 30
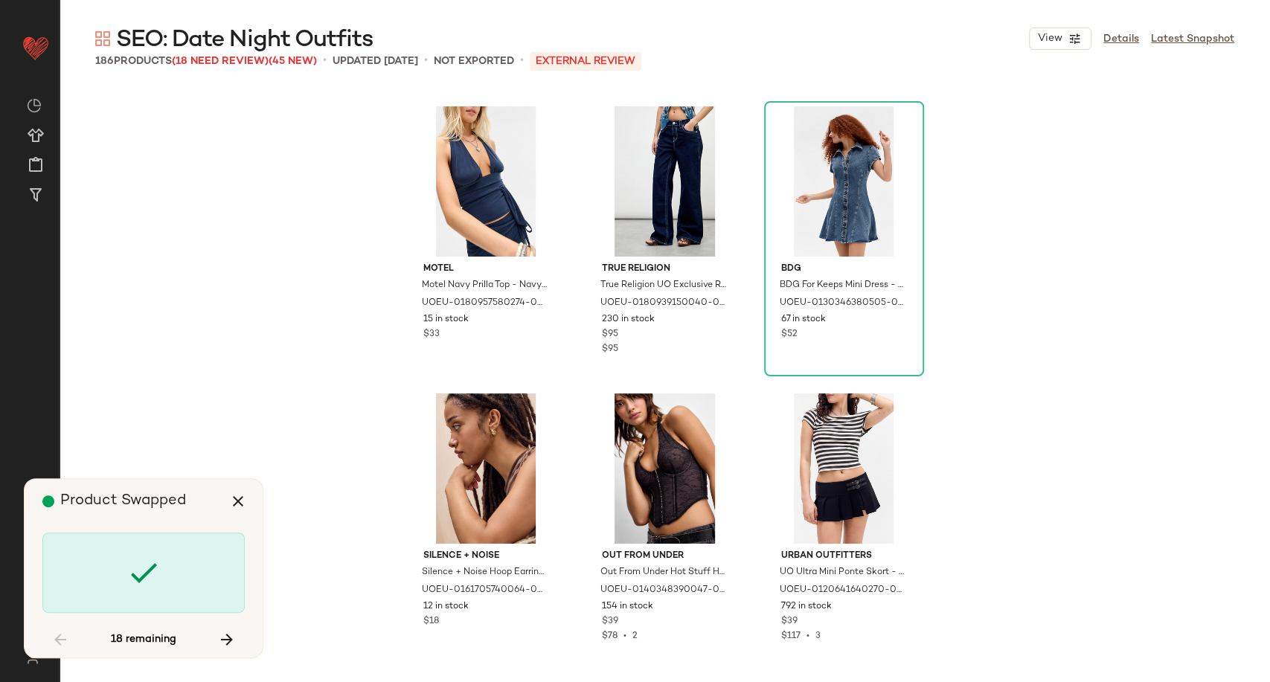
scroll to position [13781, 0]
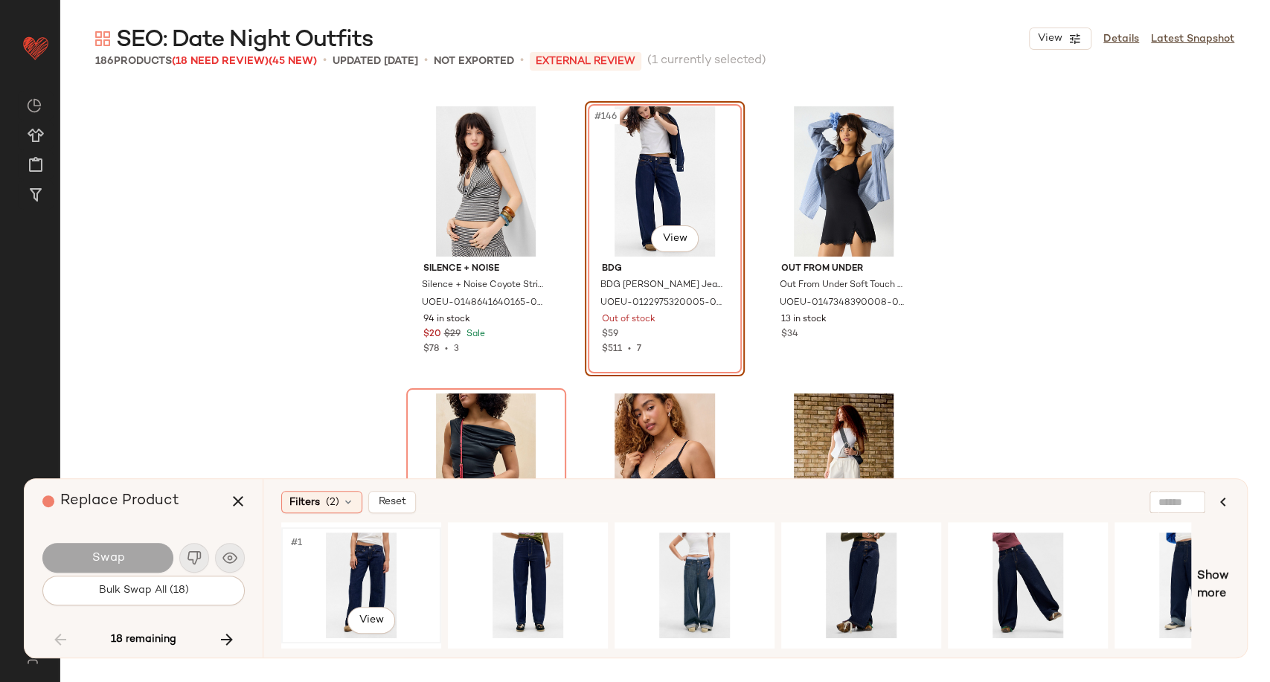
click at [369, 573] on div "#1 View" at bounding box center [361, 586] width 150 height 106
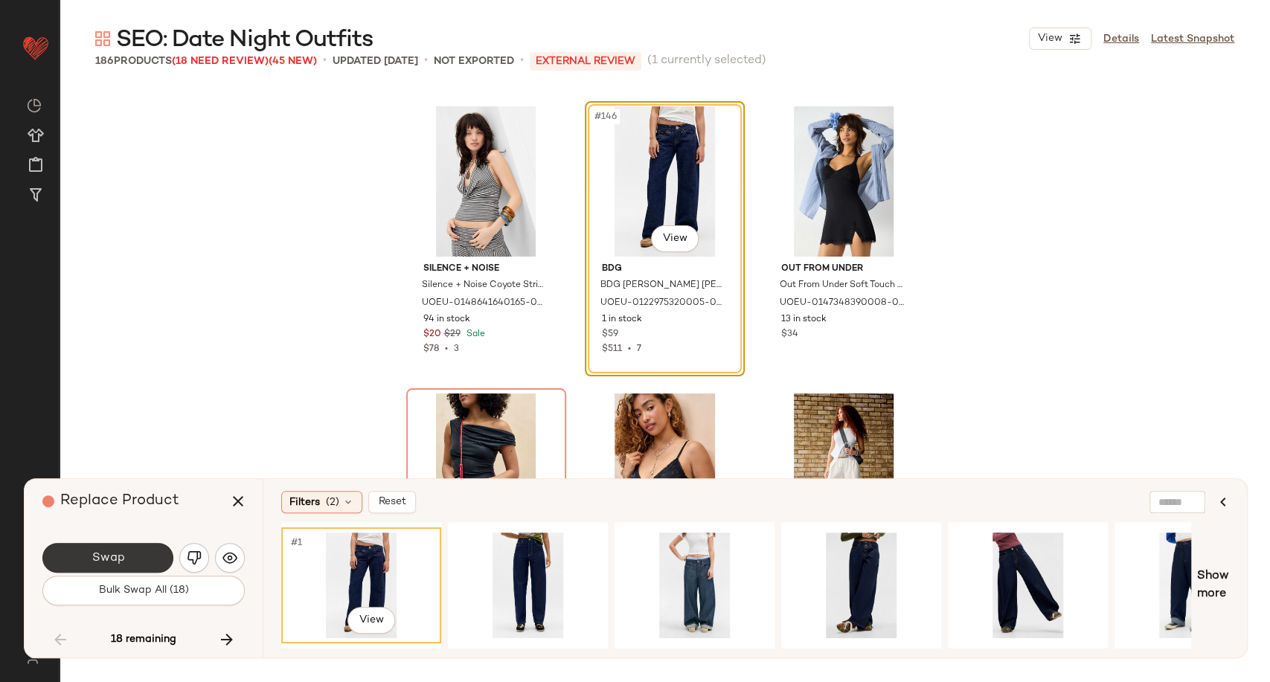
click at [161, 559] on button "Swap" at bounding box center [107, 558] width 131 height 30
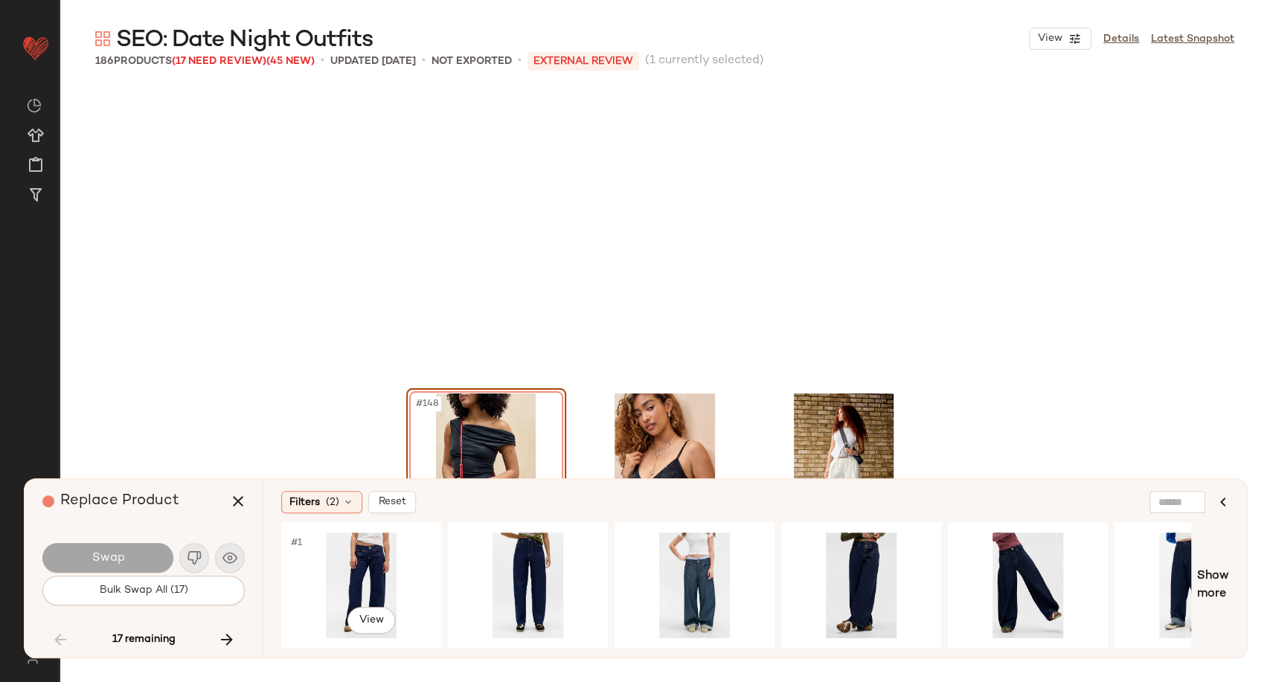
scroll to position [14067, 0]
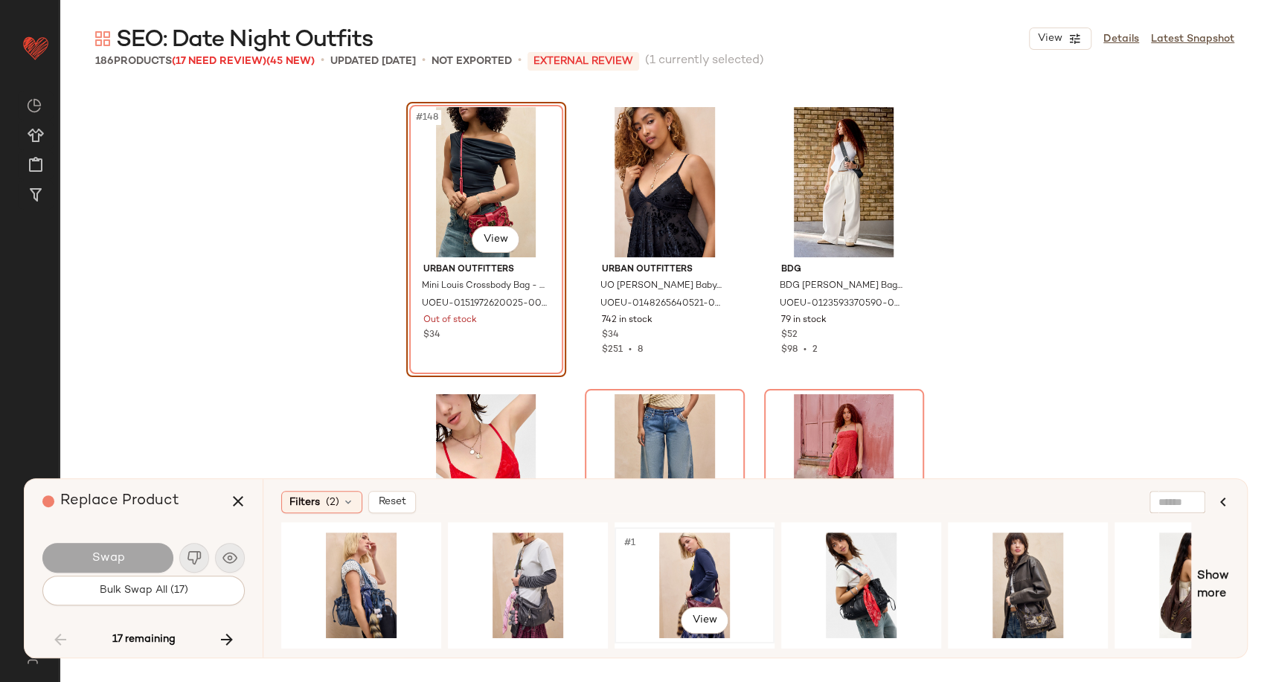
click at [724, 585] on div "#1 View" at bounding box center [695, 586] width 150 height 106
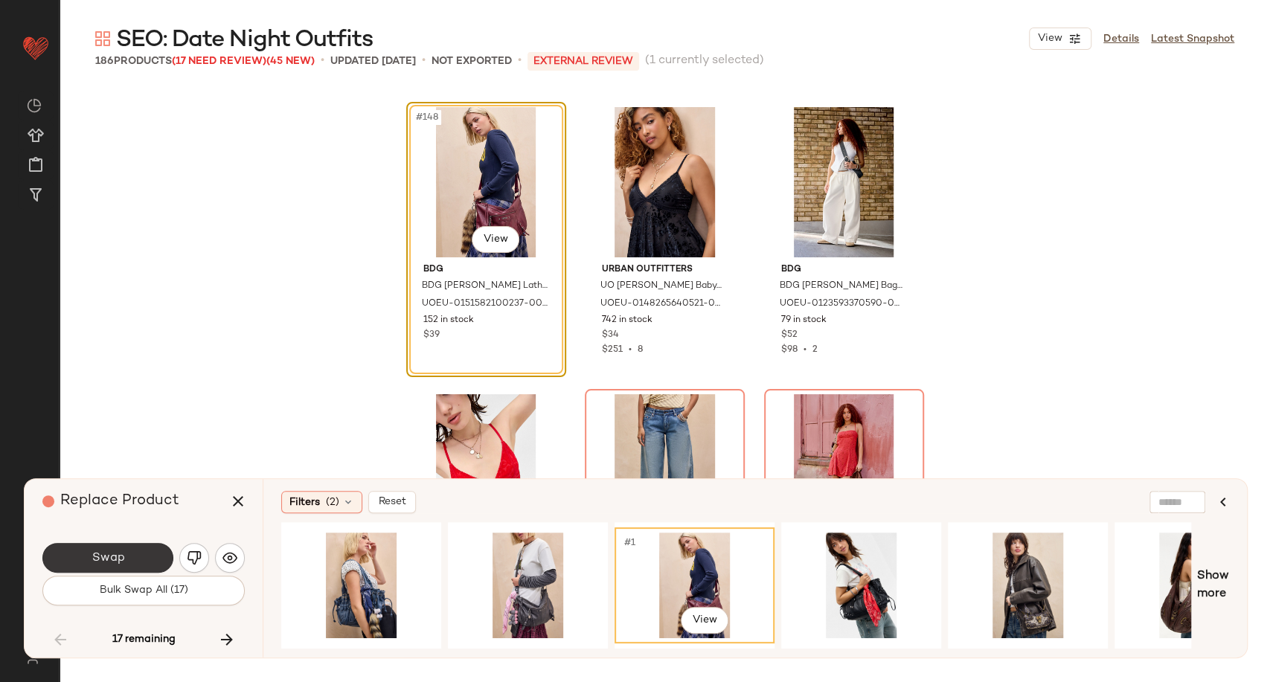
click at [138, 549] on button "Swap" at bounding box center [107, 558] width 131 height 30
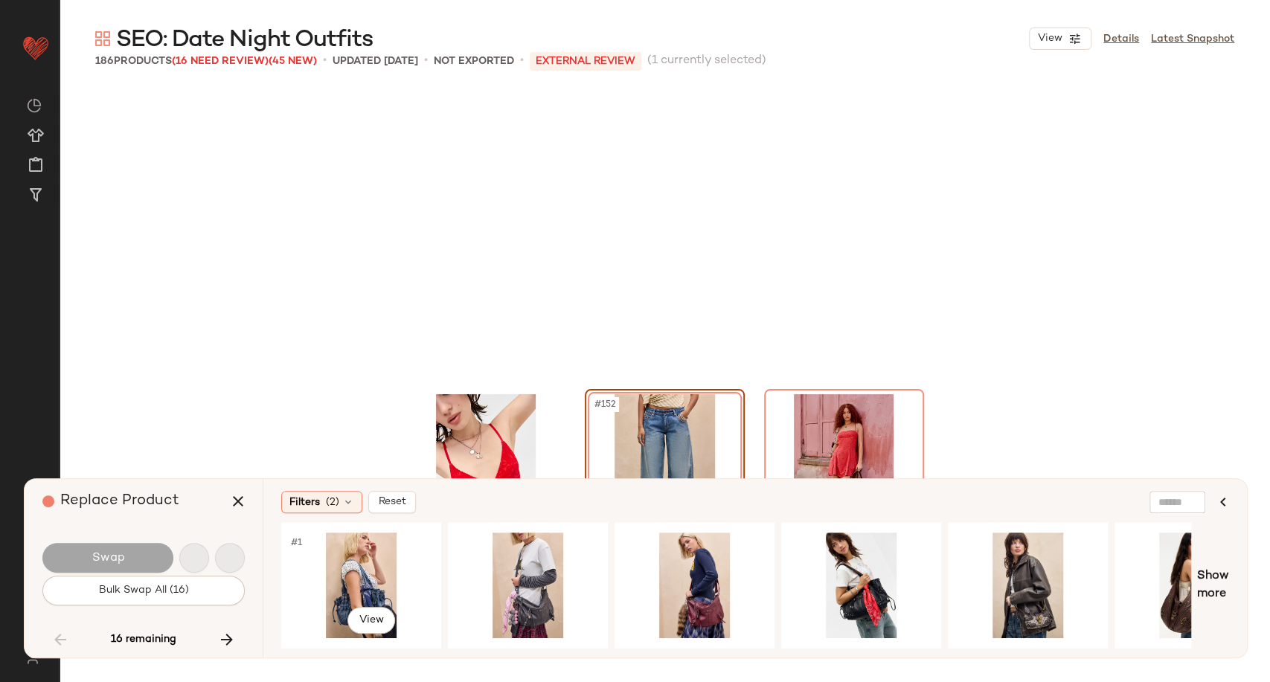
scroll to position [14355, 0]
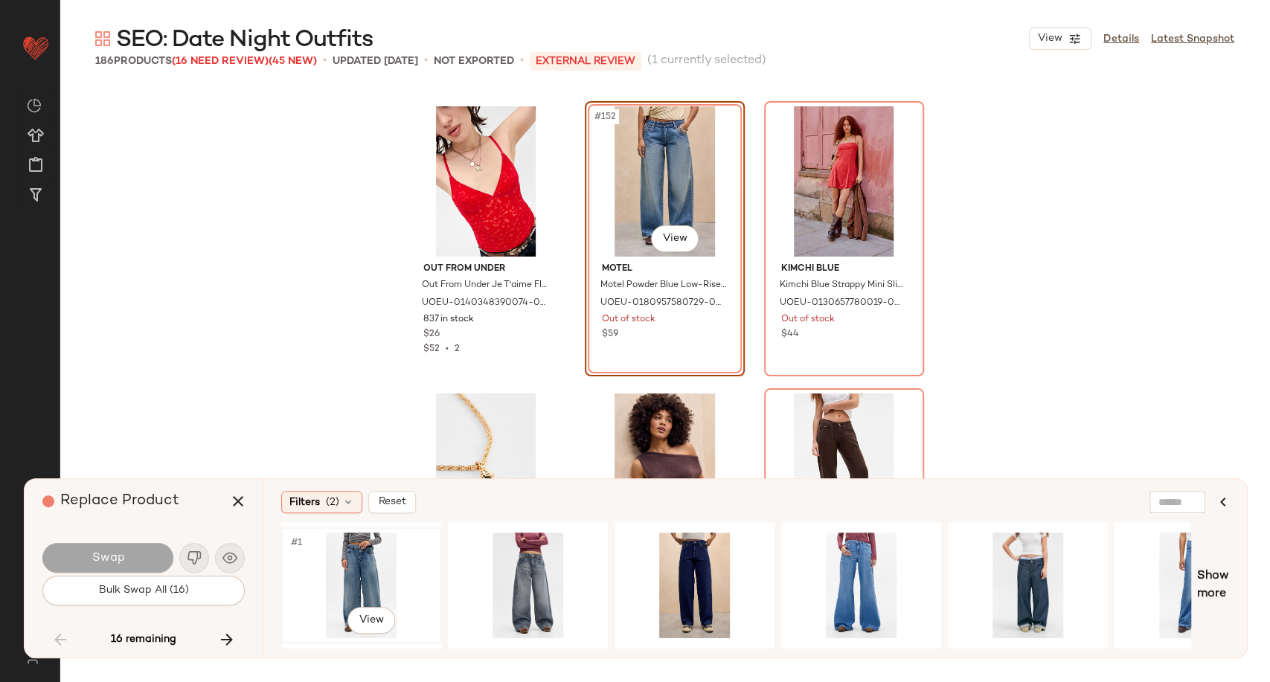
drag, startPoint x: 322, startPoint y: 561, endPoint x: 309, endPoint y: 561, distance: 12.6
click at [322, 561] on div "#1 View" at bounding box center [361, 586] width 150 height 106
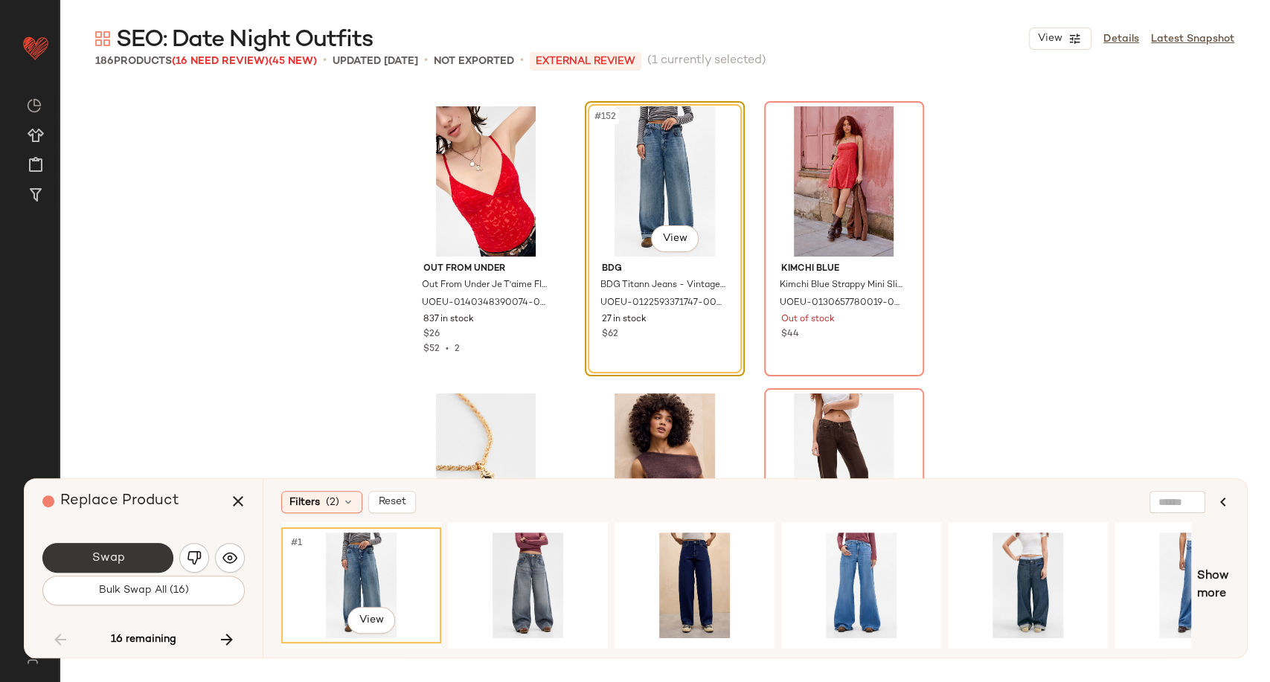
click at [135, 565] on button "Swap" at bounding box center [107, 558] width 131 height 30
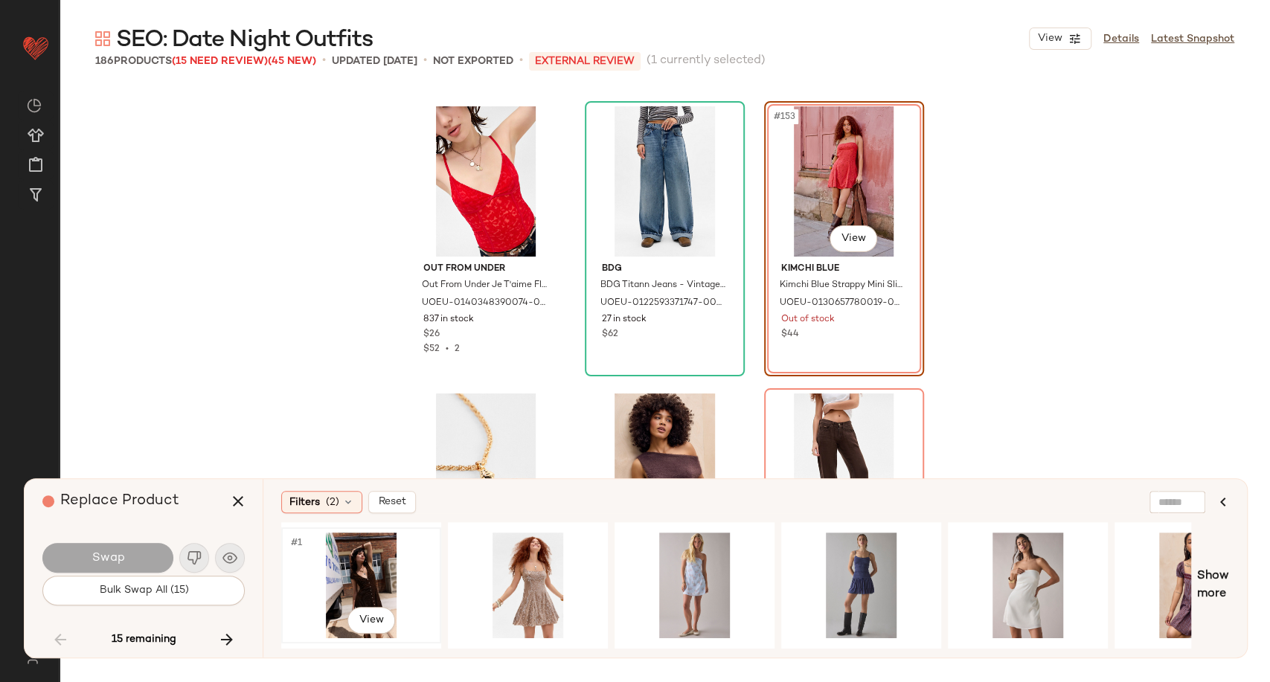
click at [367, 563] on div "#1 View" at bounding box center [361, 586] width 150 height 106
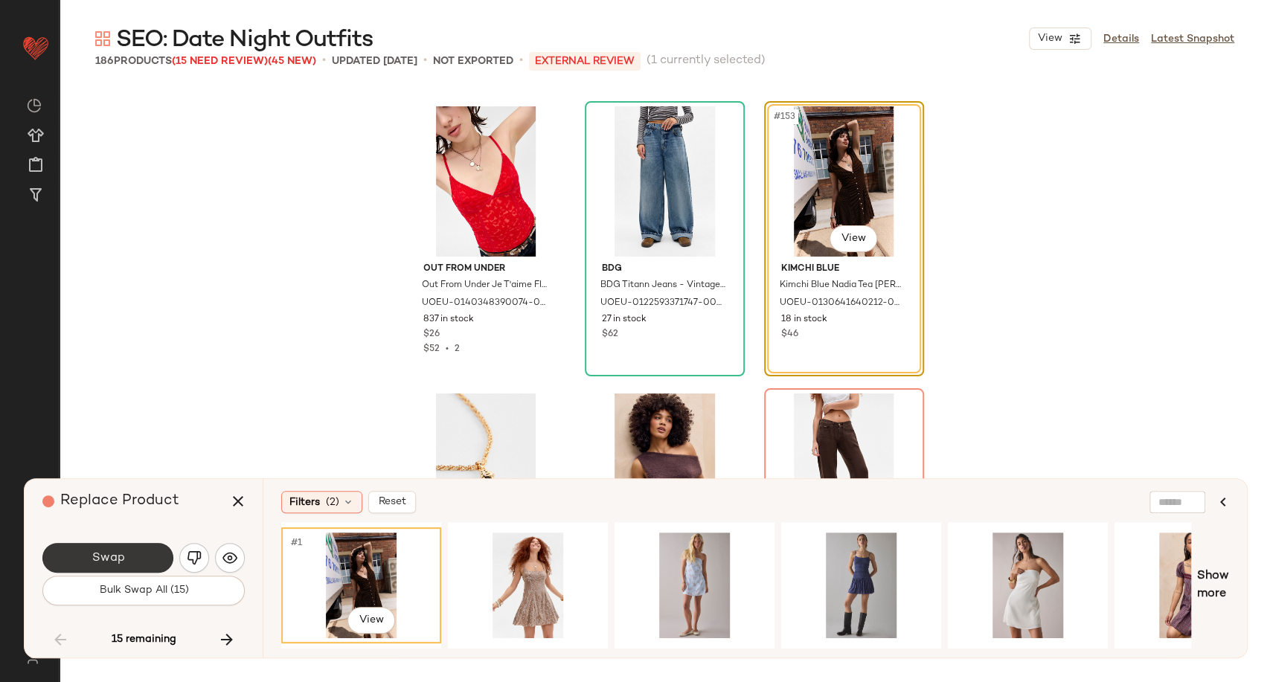
click at [138, 561] on button "Swap" at bounding box center [107, 558] width 131 height 30
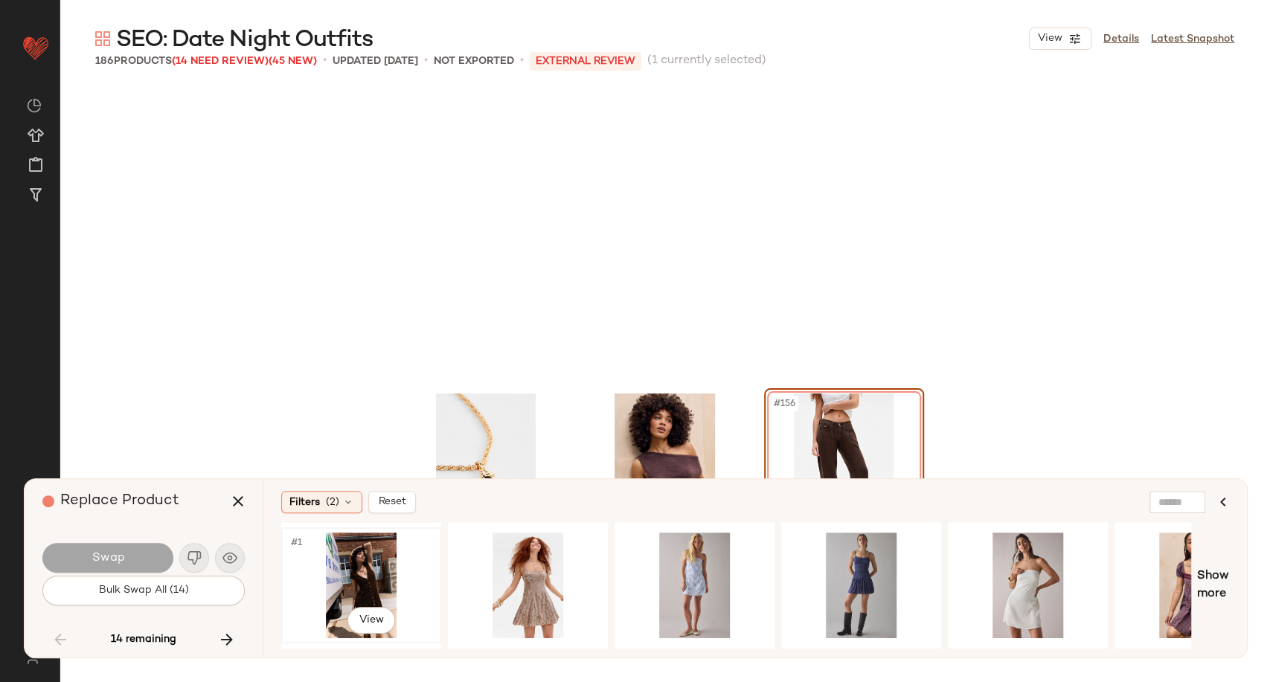
scroll to position [14642, 0]
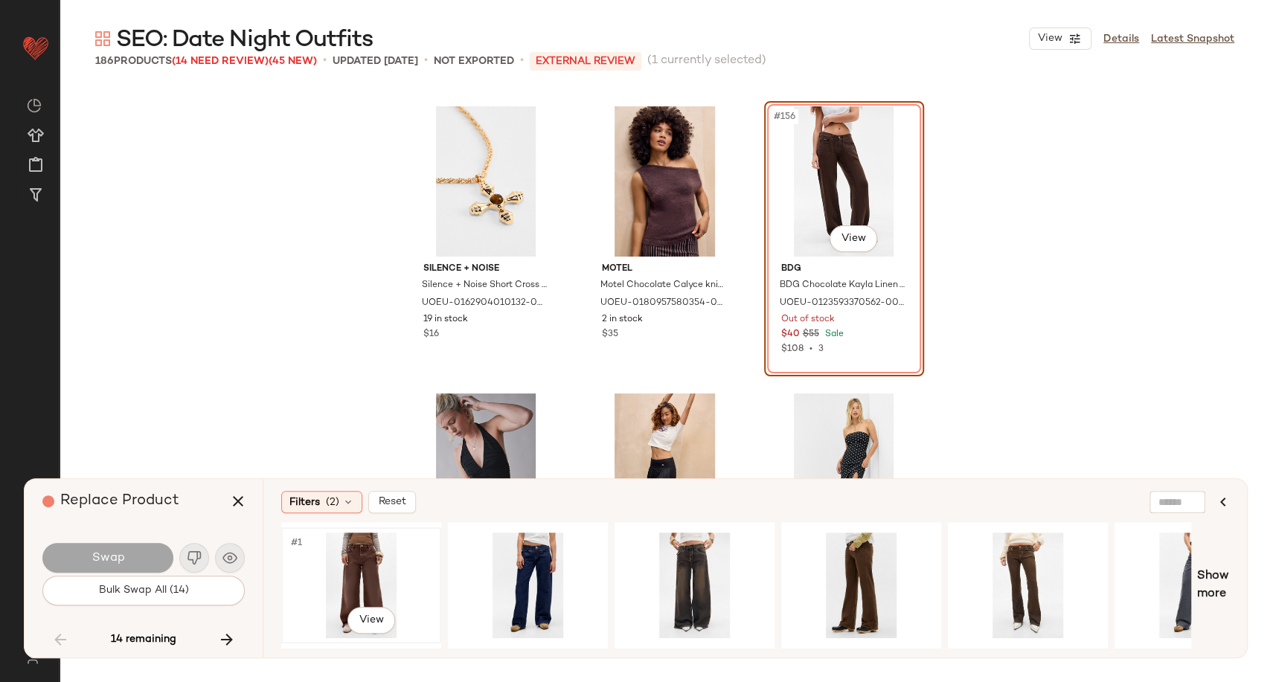
click at [347, 572] on div "#1 View" at bounding box center [361, 586] width 150 height 106
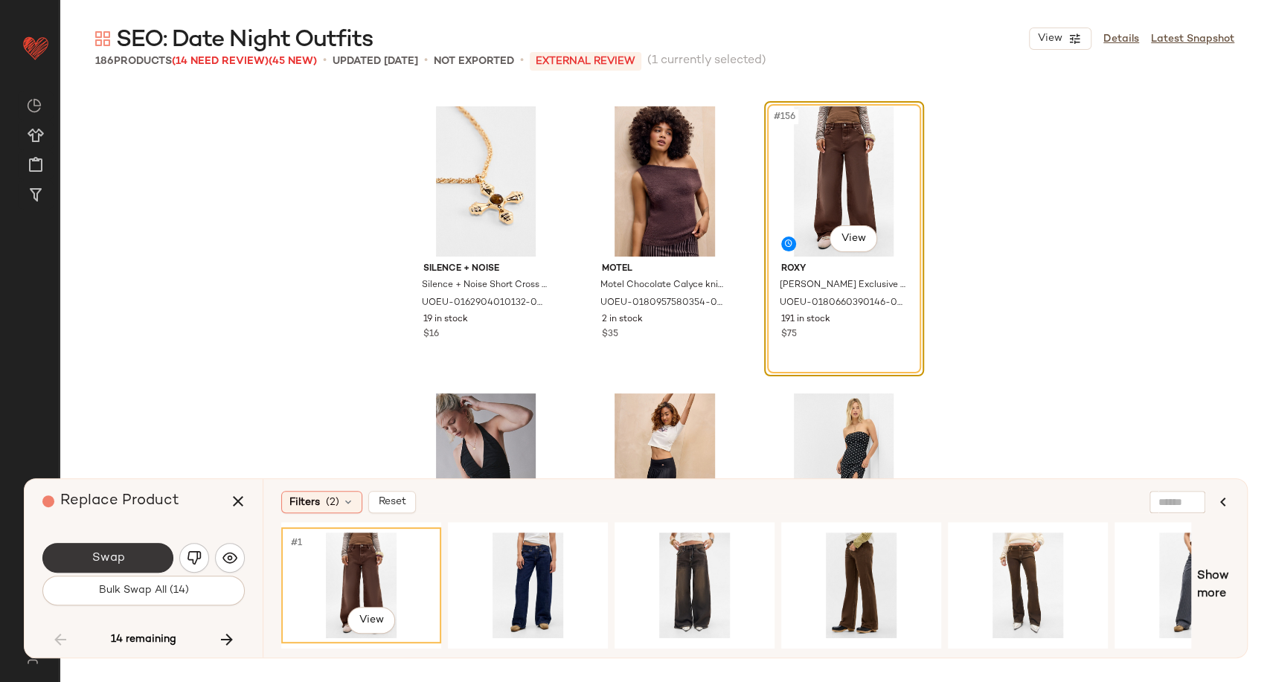
click at [139, 563] on button "Swap" at bounding box center [107, 558] width 131 height 30
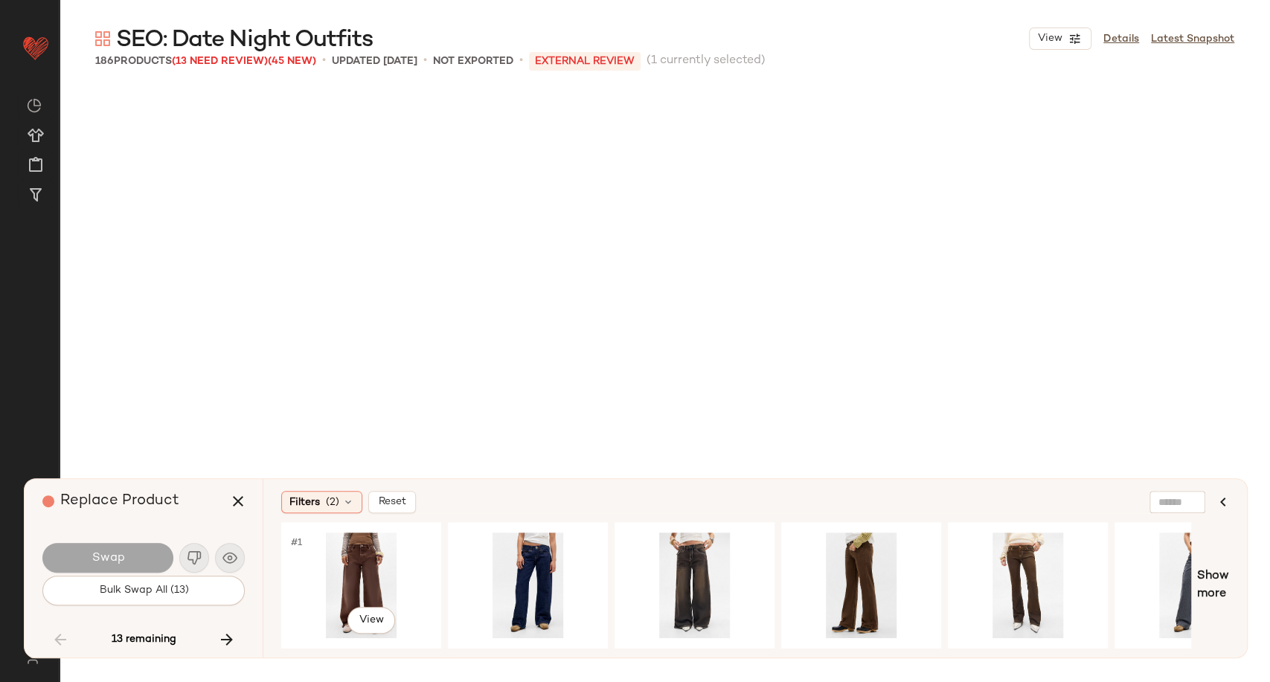
scroll to position [15216, 0]
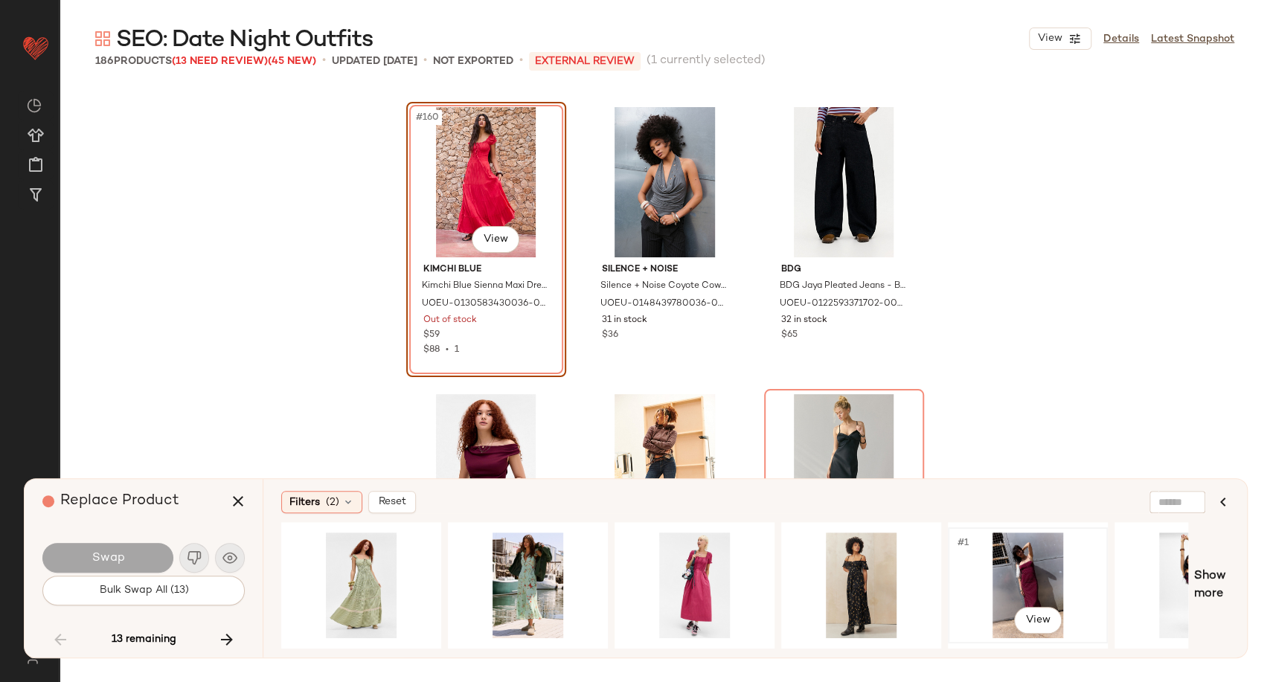
click at [1011, 572] on div "#1 View" at bounding box center [1028, 586] width 150 height 106
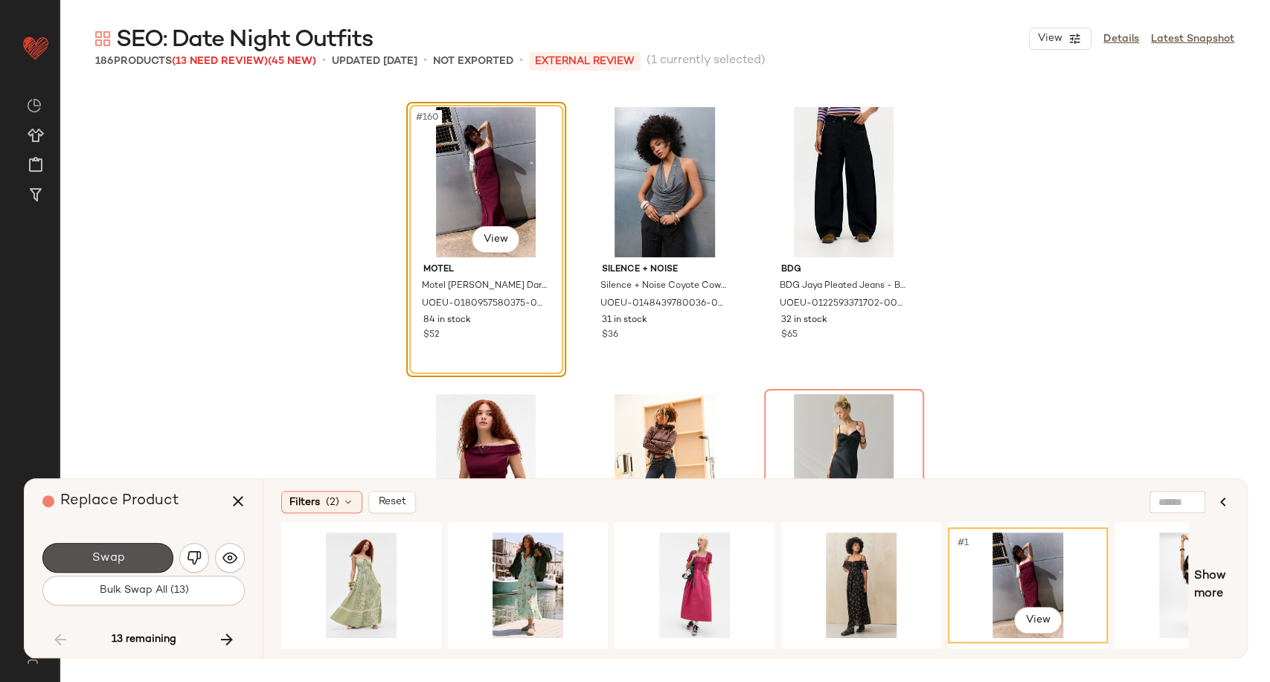
click at [141, 562] on button "Swap" at bounding box center [107, 558] width 131 height 30
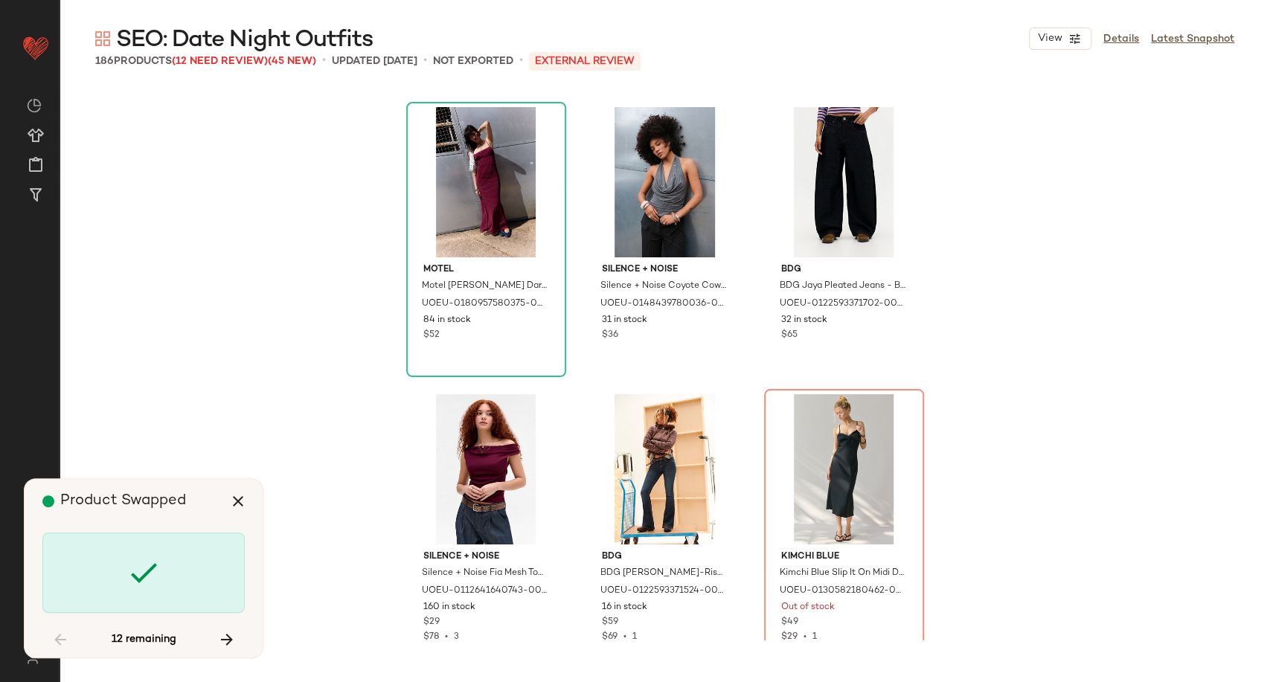
scroll to position [15504, 0]
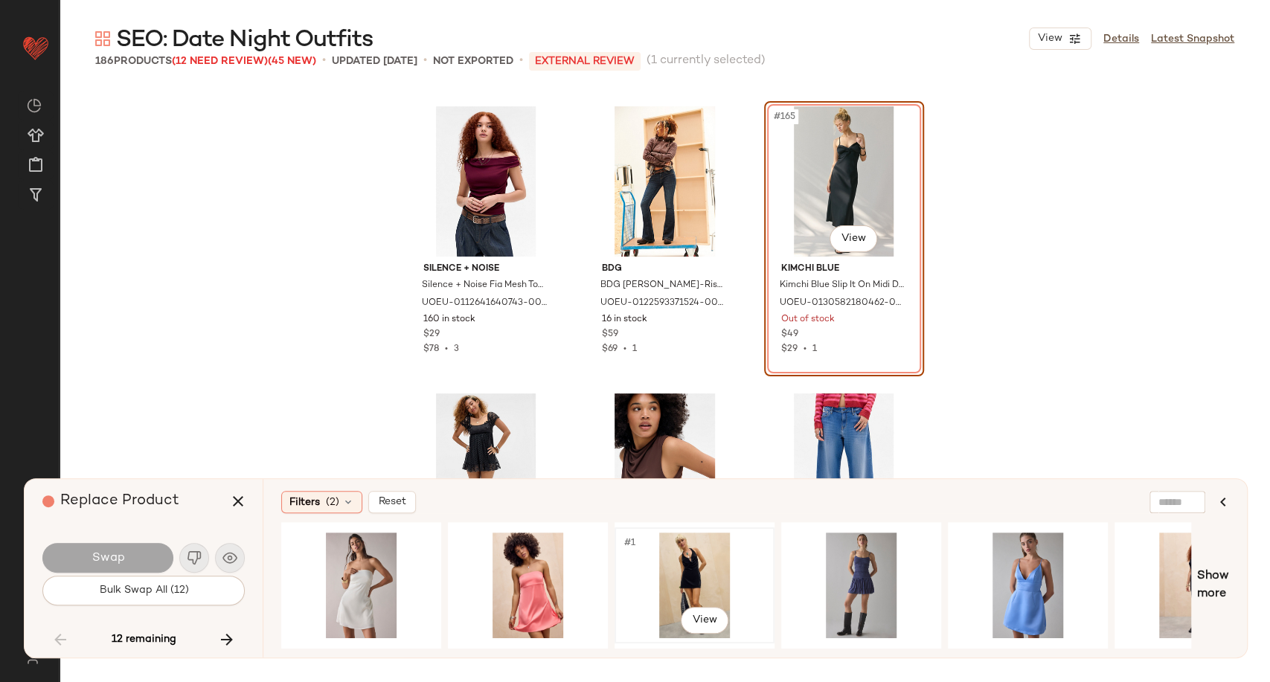
click at [673, 562] on div "#1 View" at bounding box center [695, 586] width 150 height 106
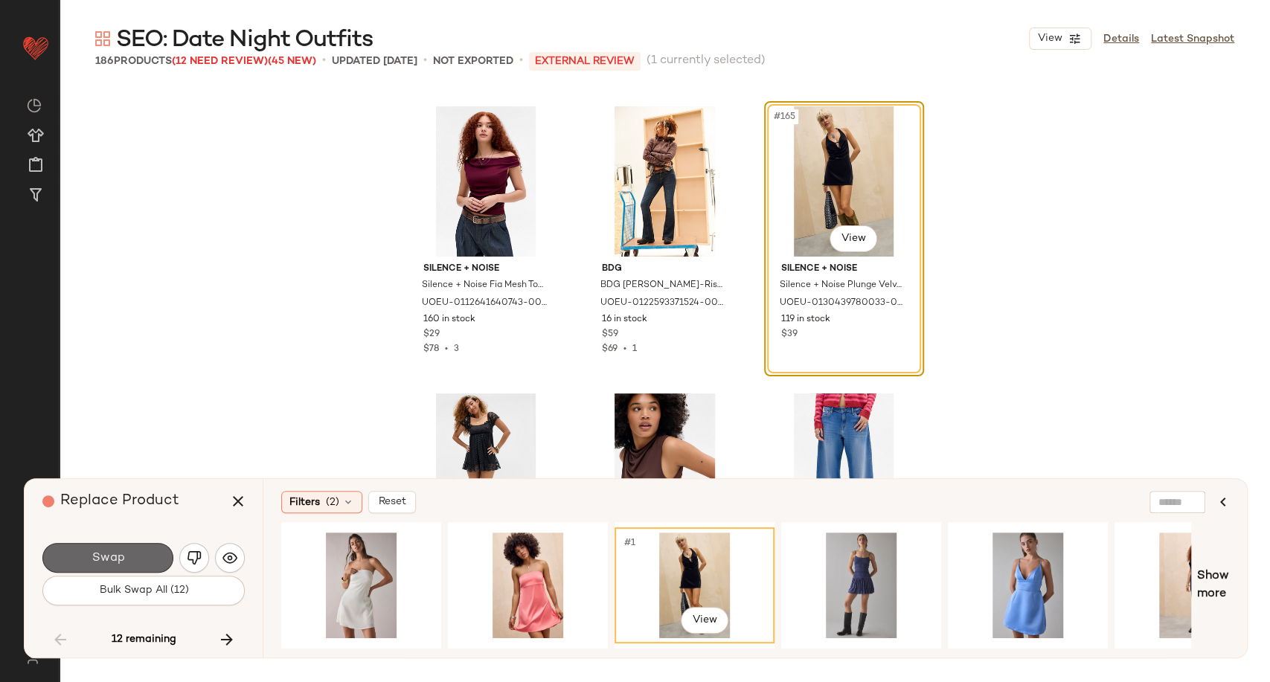
click at [145, 550] on button "Swap" at bounding box center [107, 558] width 131 height 30
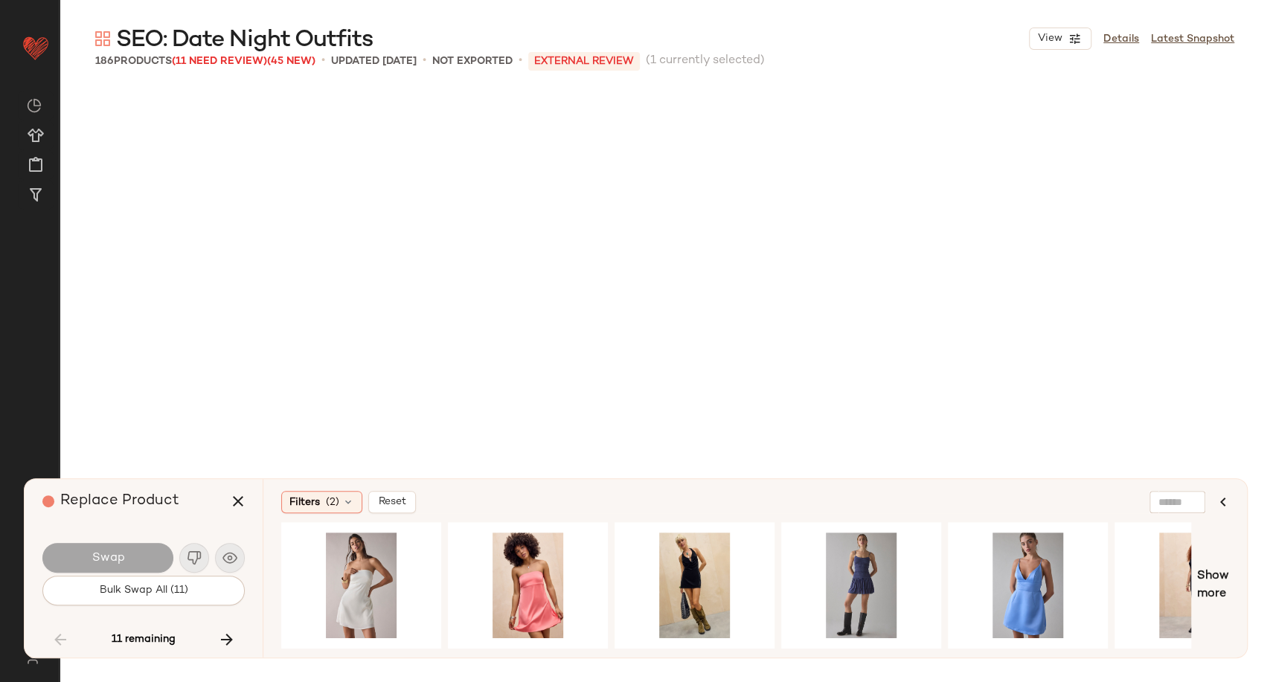
scroll to position [16078, 0]
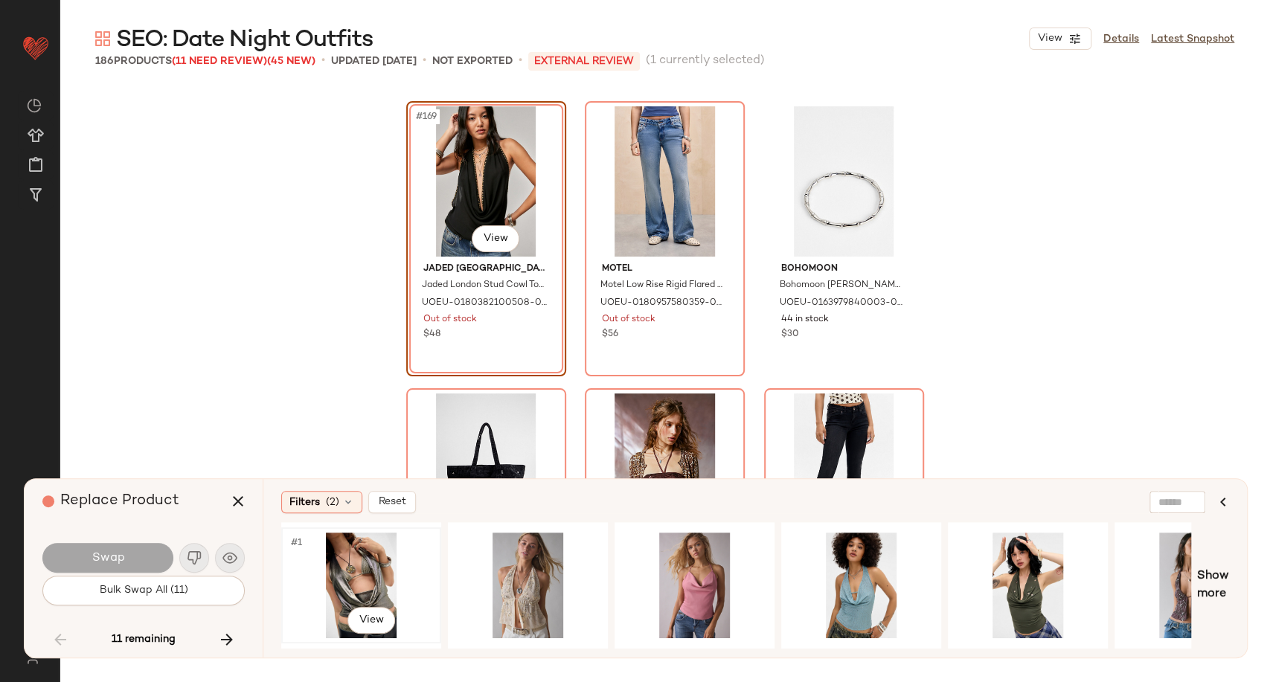
click at [372, 575] on div "#1 View" at bounding box center [361, 586] width 150 height 106
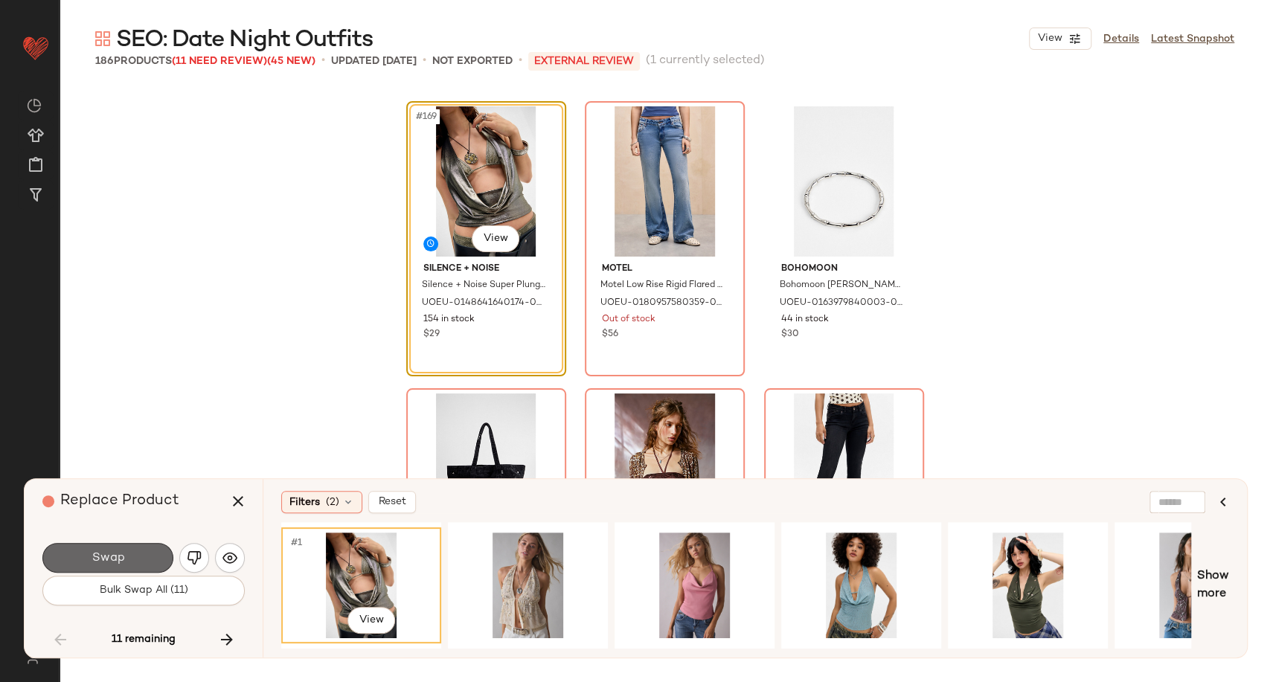
click at [99, 567] on button "Swap" at bounding box center [107, 558] width 131 height 30
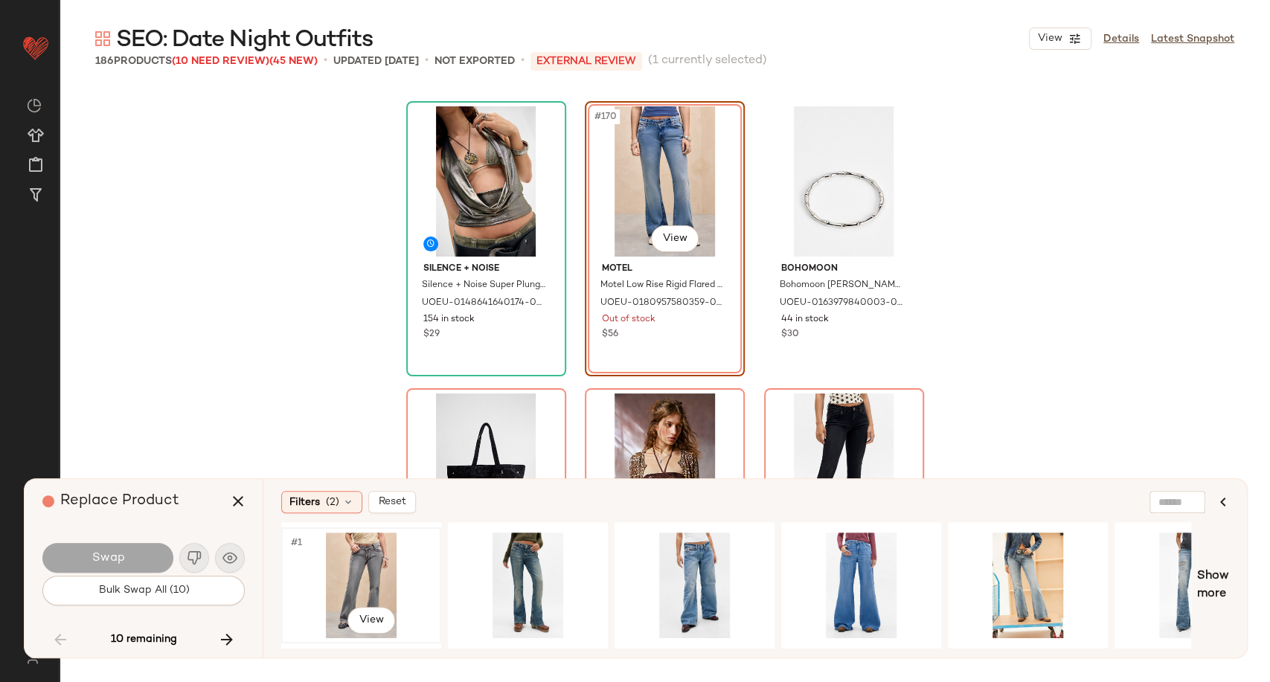
click at [355, 565] on div "#1 View" at bounding box center [361, 586] width 150 height 106
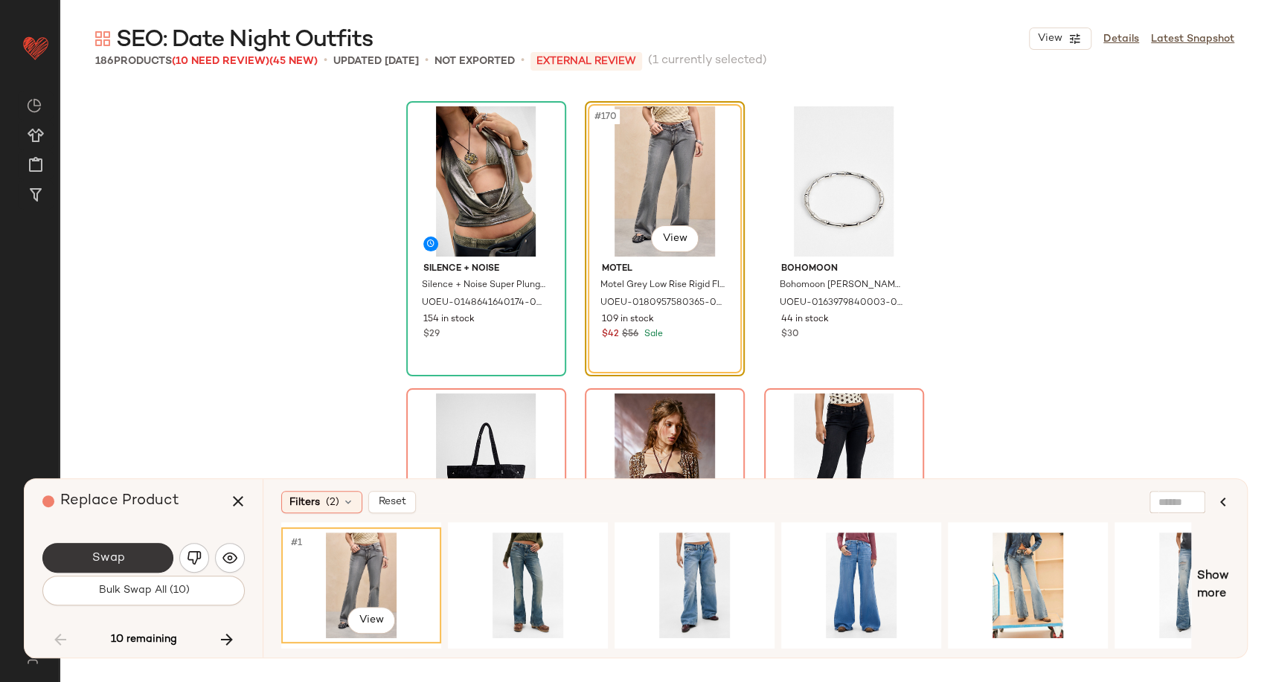
click at [141, 565] on button "Swap" at bounding box center [107, 558] width 131 height 30
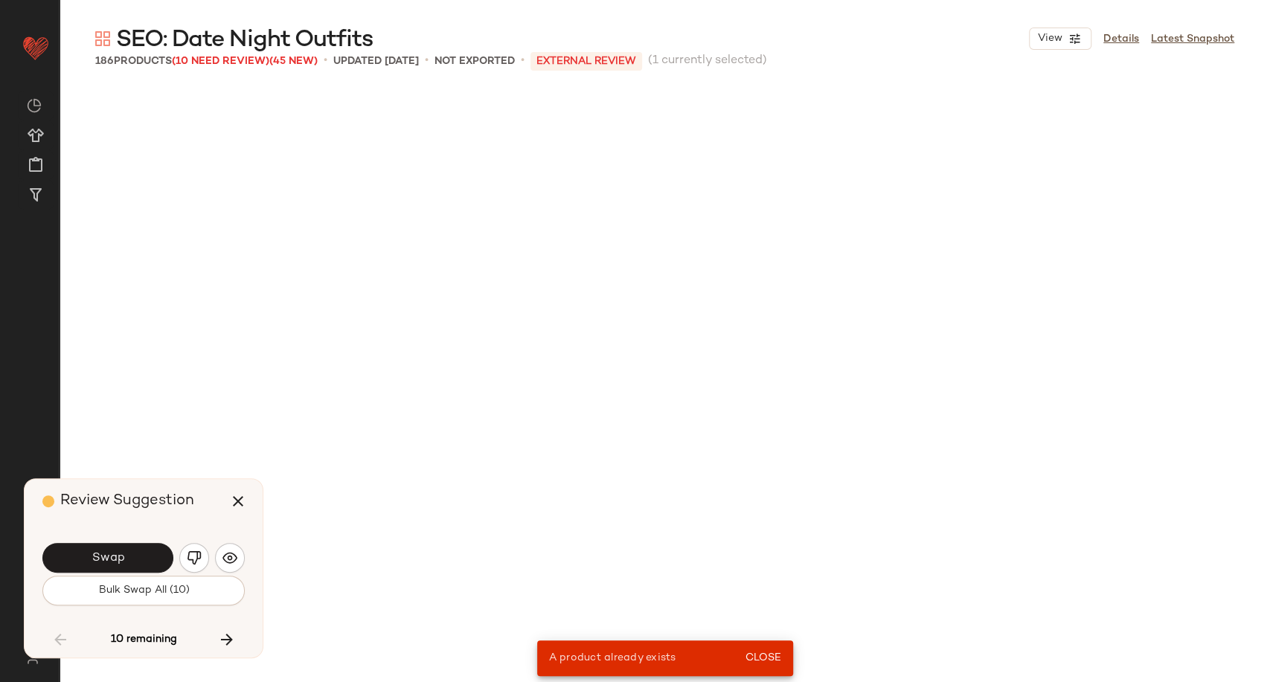
scroll to position [11197, 0]
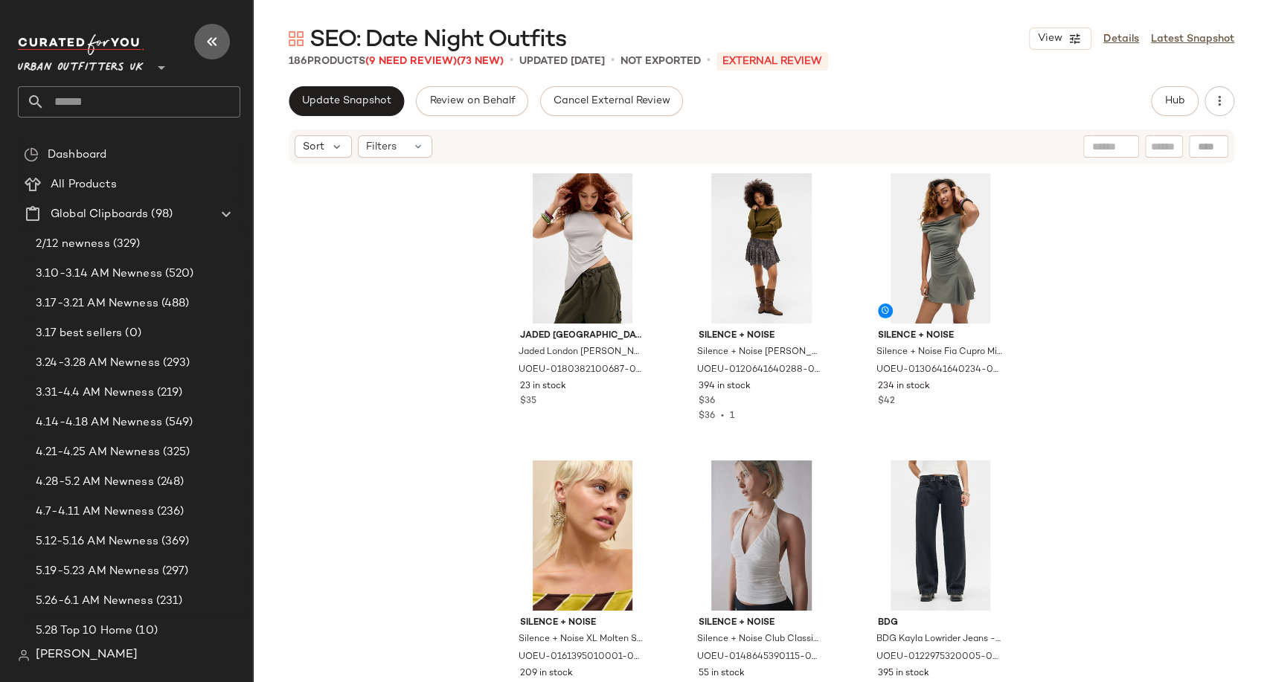
click at [207, 38] on icon "button" at bounding box center [212, 42] width 18 height 18
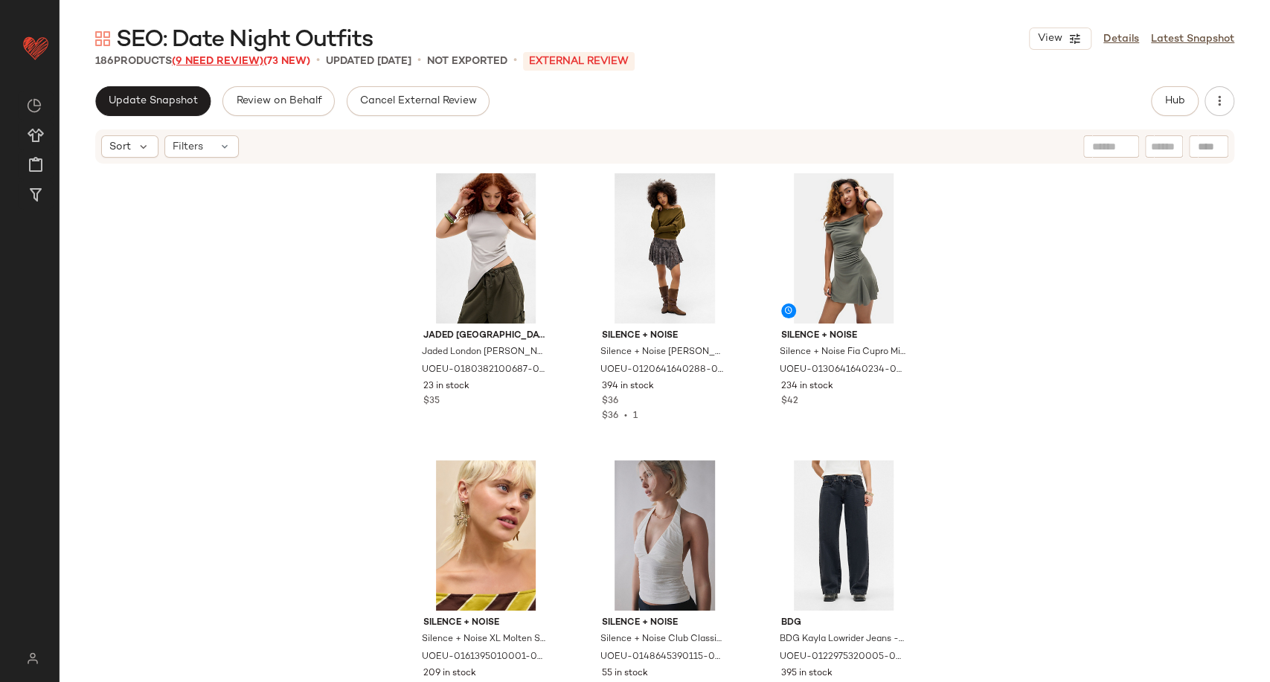
click at [243, 56] on span "(9 Need Review)" at bounding box center [217, 61] width 91 height 11
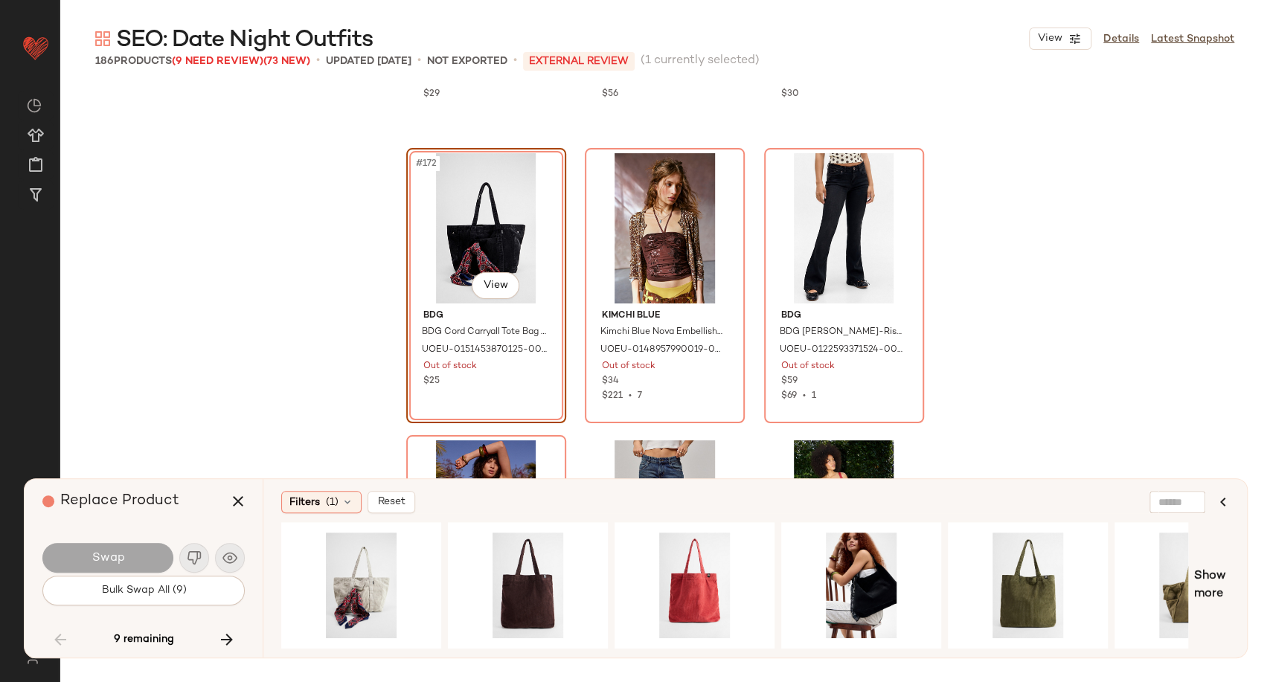
scroll to position [16364, 0]
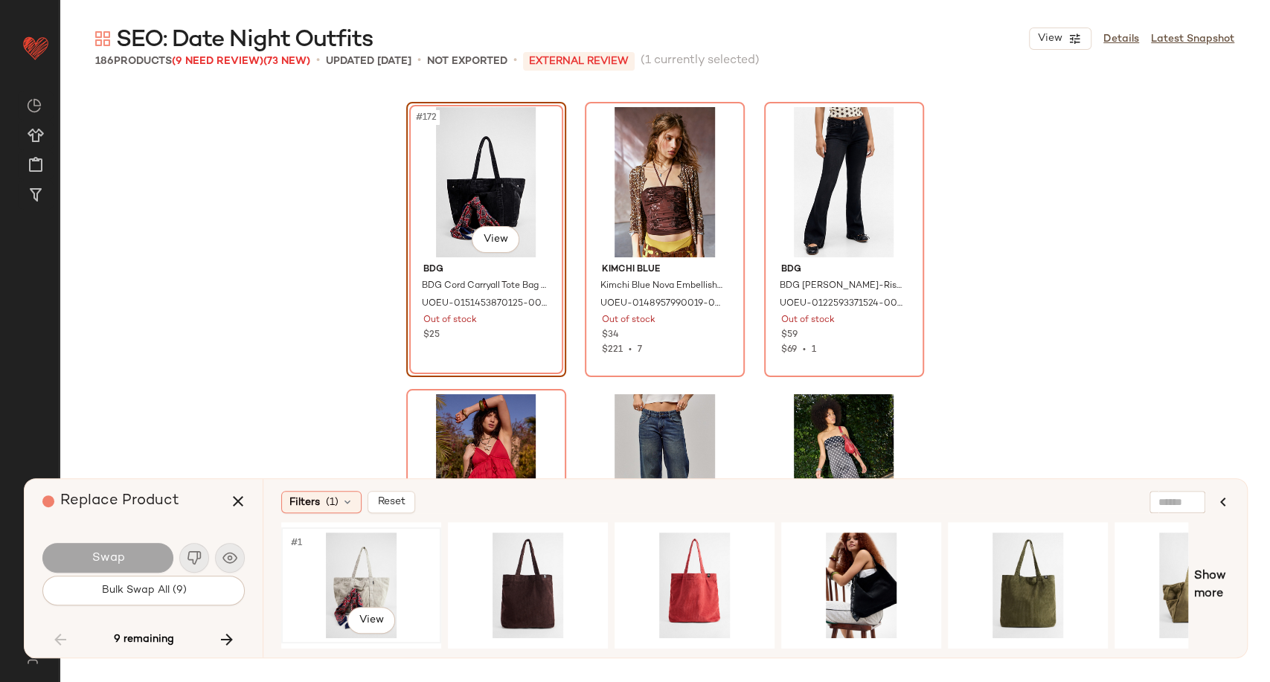
click at [385, 568] on div "#1 View" at bounding box center [361, 586] width 150 height 106
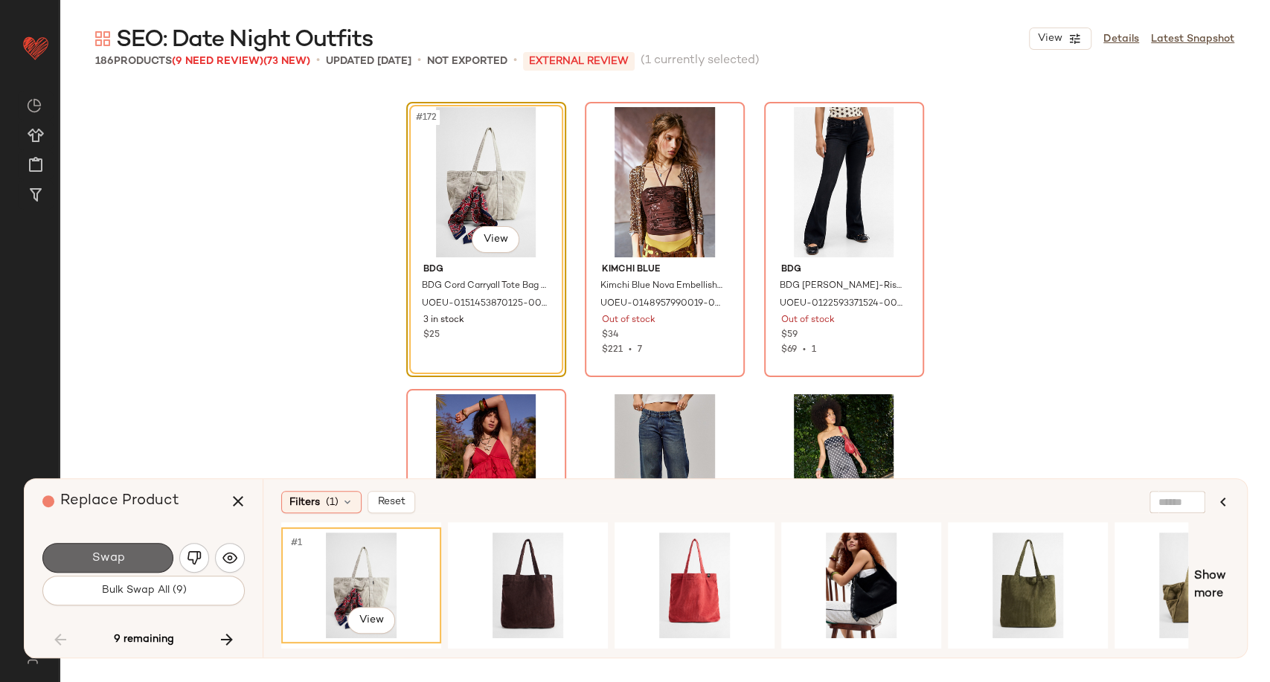
click at [125, 561] on button "Swap" at bounding box center [107, 558] width 131 height 30
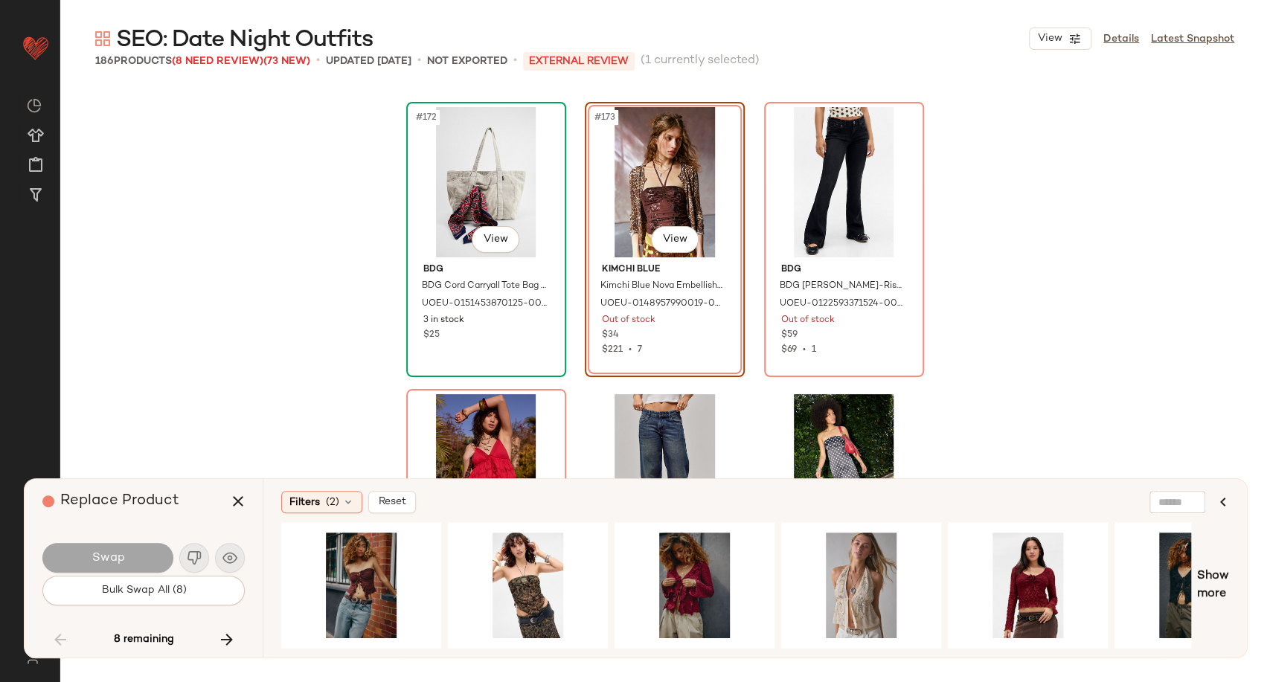
click at [480, 189] on div "#172 View" at bounding box center [486, 182] width 150 height 150
click at [333, 557] on div "#1 View" at bounding box center [361, 586] width 150 height 106
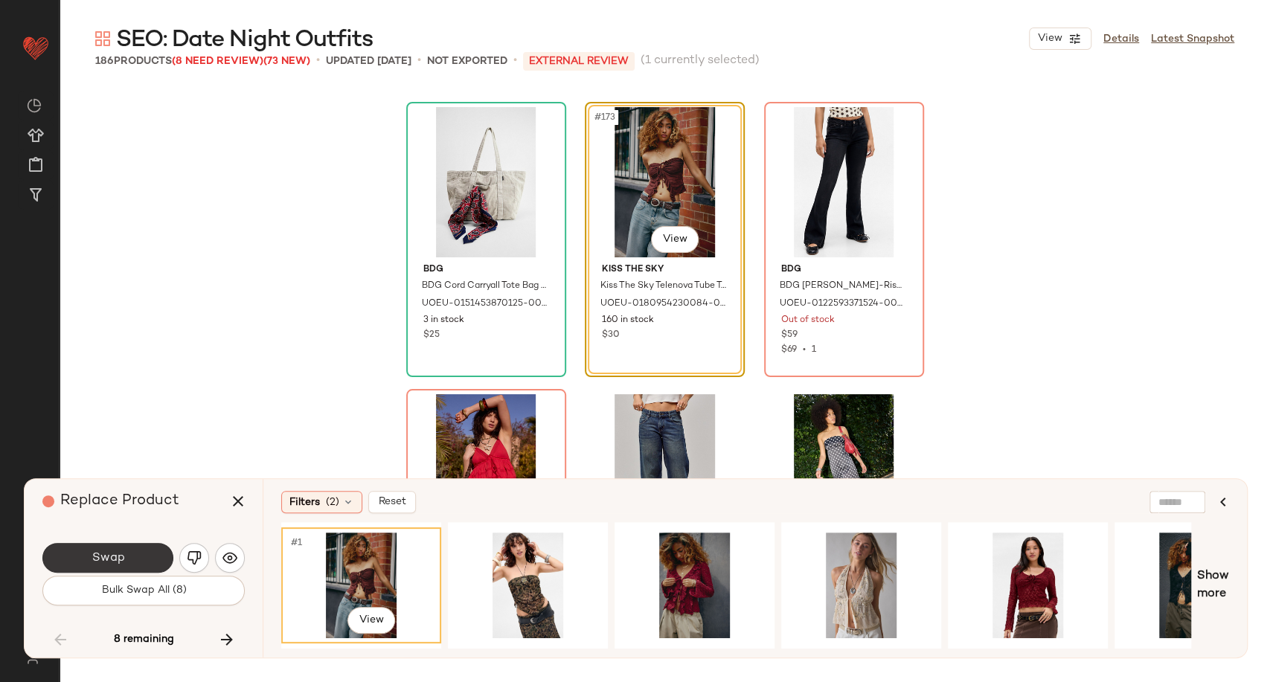
click at [112, 563] on span "Swap" at bounding box center [107, 558] width 33 height 14
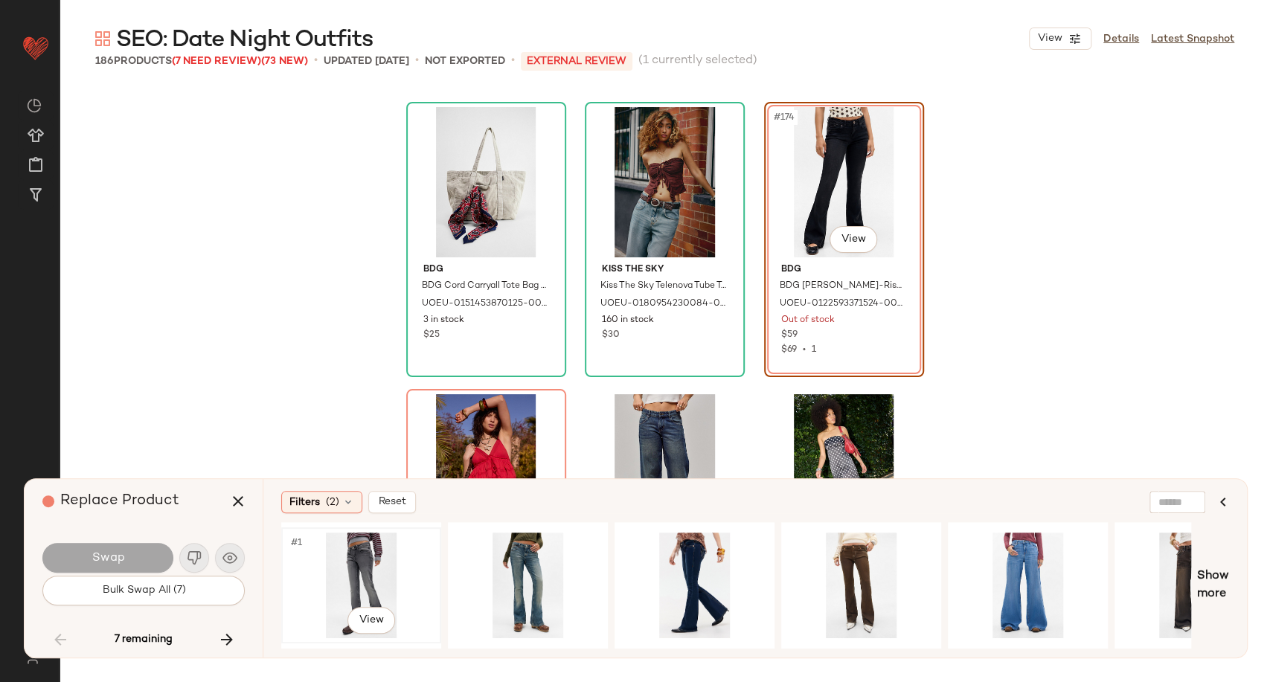
click at [388, 573] on div "#1 View" at bounding box center [361, 586] width 150 height 106
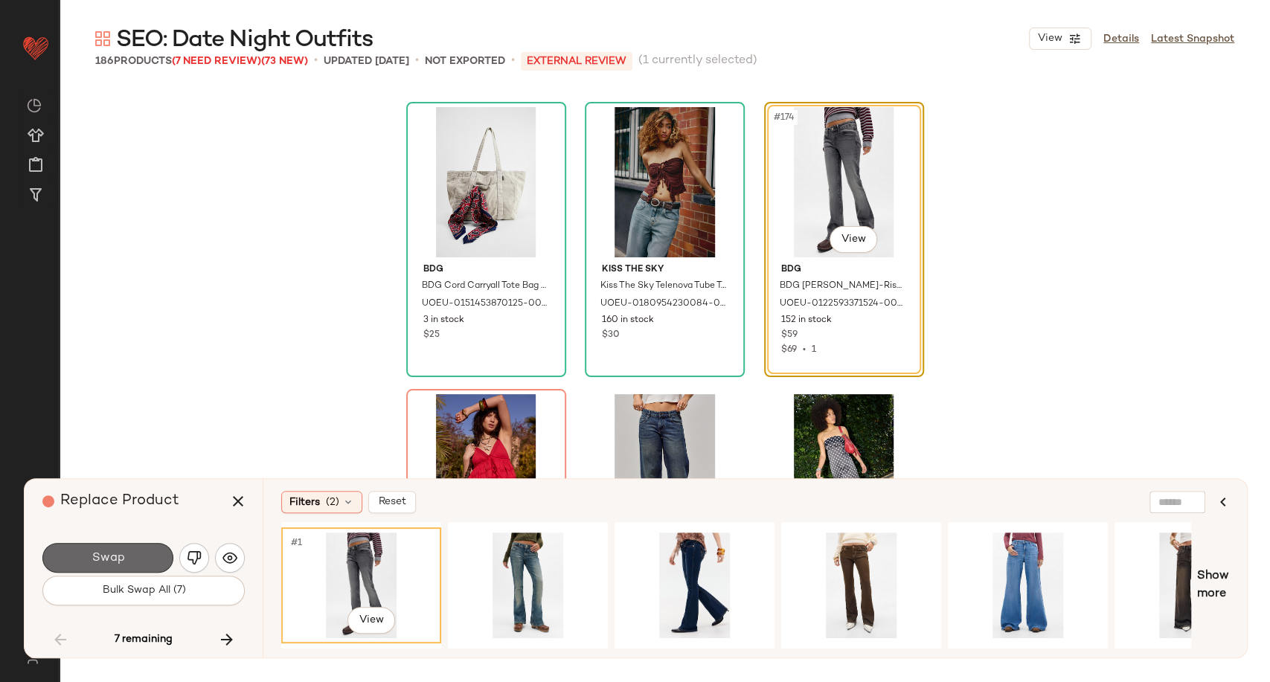
click at [122, 562] on span "Swap" at bounding box center [107, 558] width 33 height 14
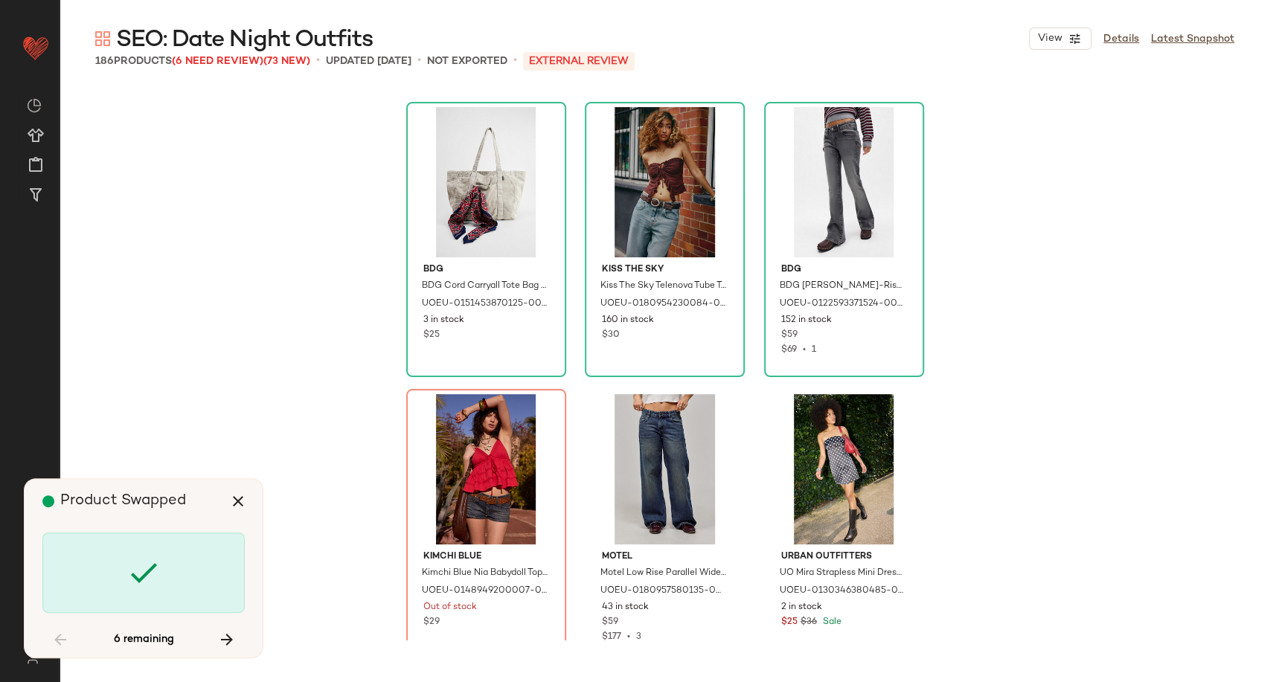
scroll to position [16652, 0]
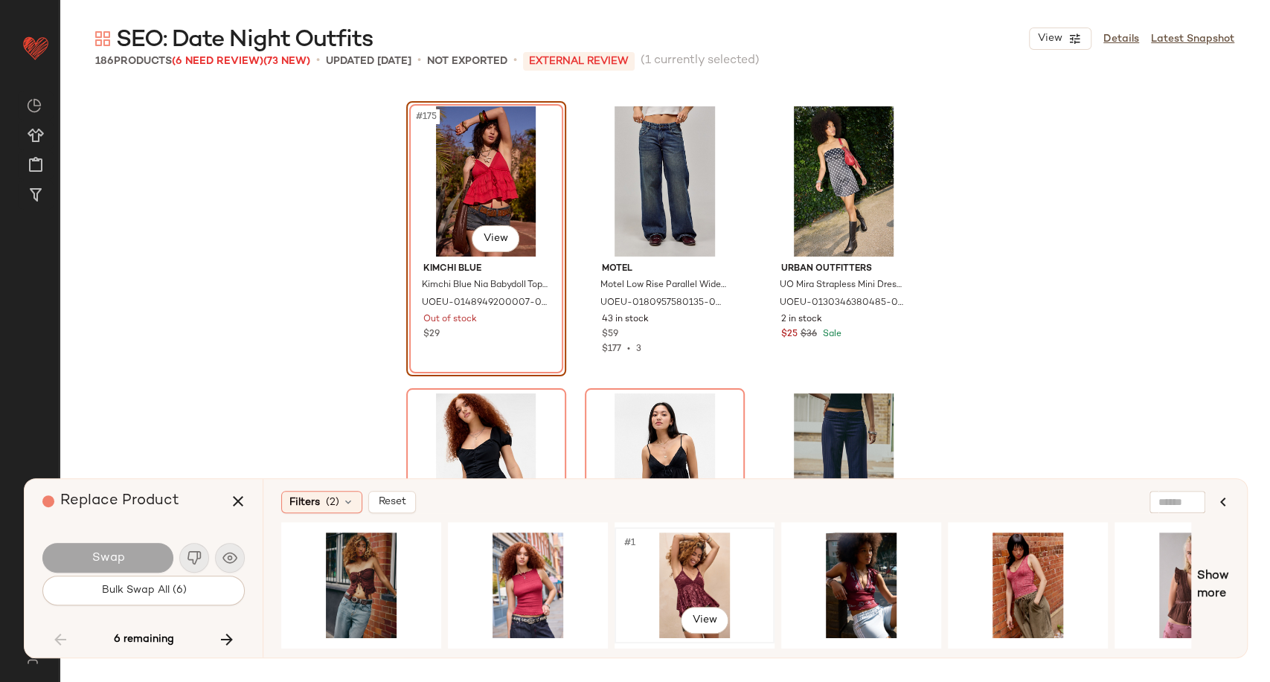
click at [701, 576] on div "#1 View" at bounding box center [695, 586] width 150 height 106
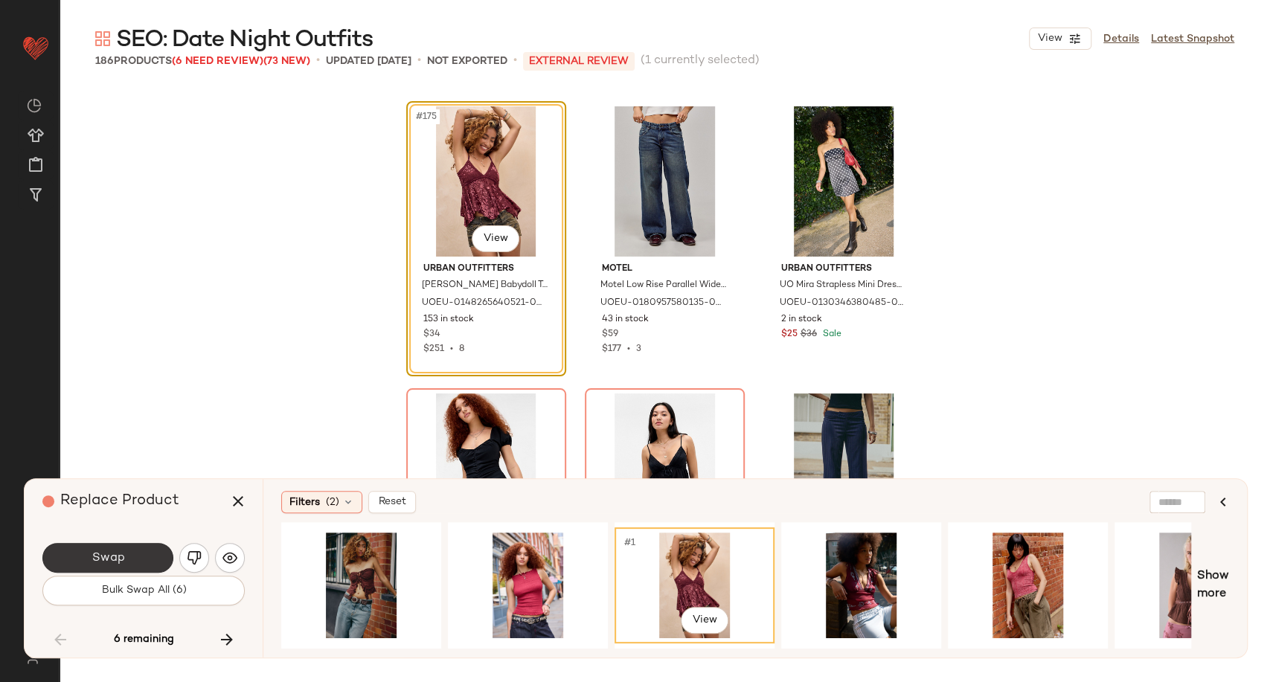
click at [129, 558] on button "Swap" at bounding box center [107, 558] width 131 height 30
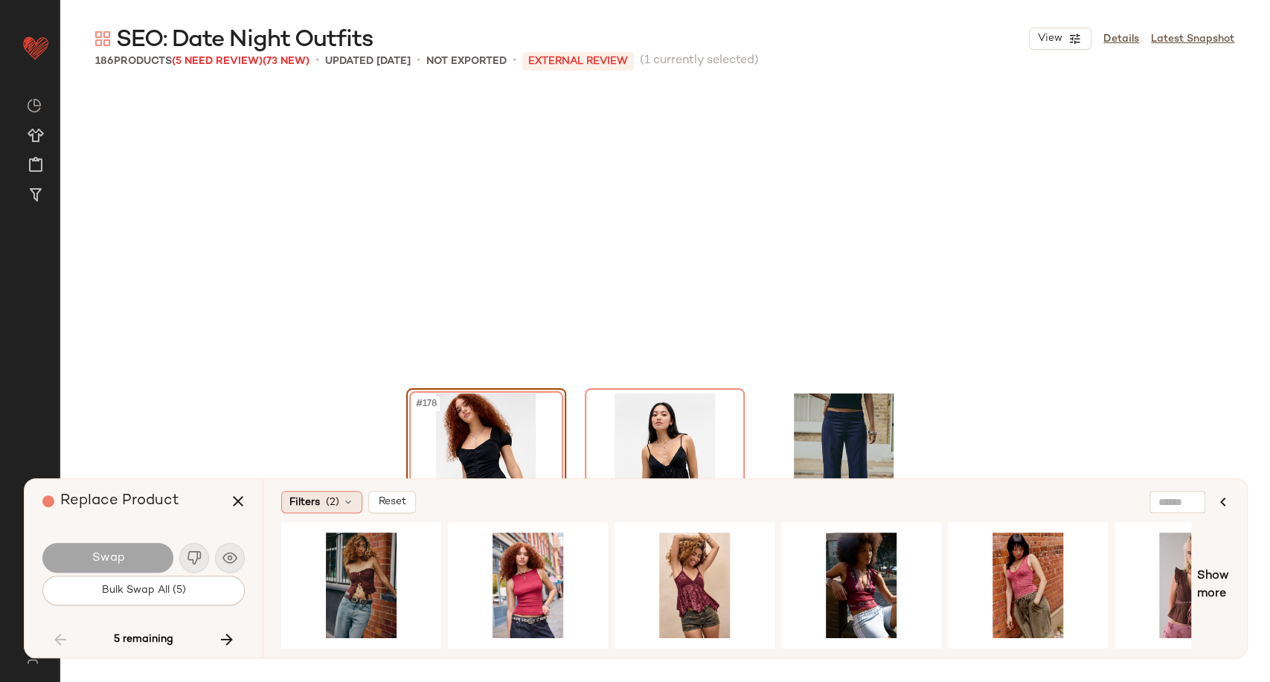
scroll to position [16939, 0]
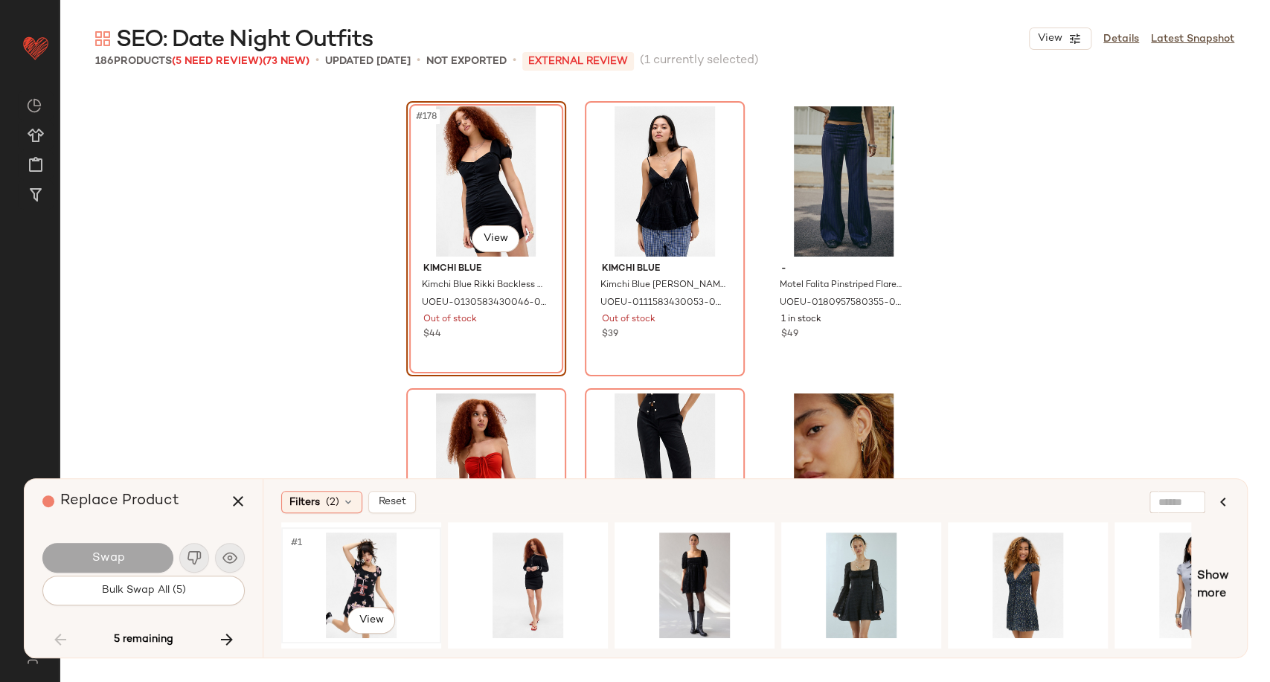
click at [356, 575] on div "#1 View" at bounding box center [361, 586] width 150 height 106
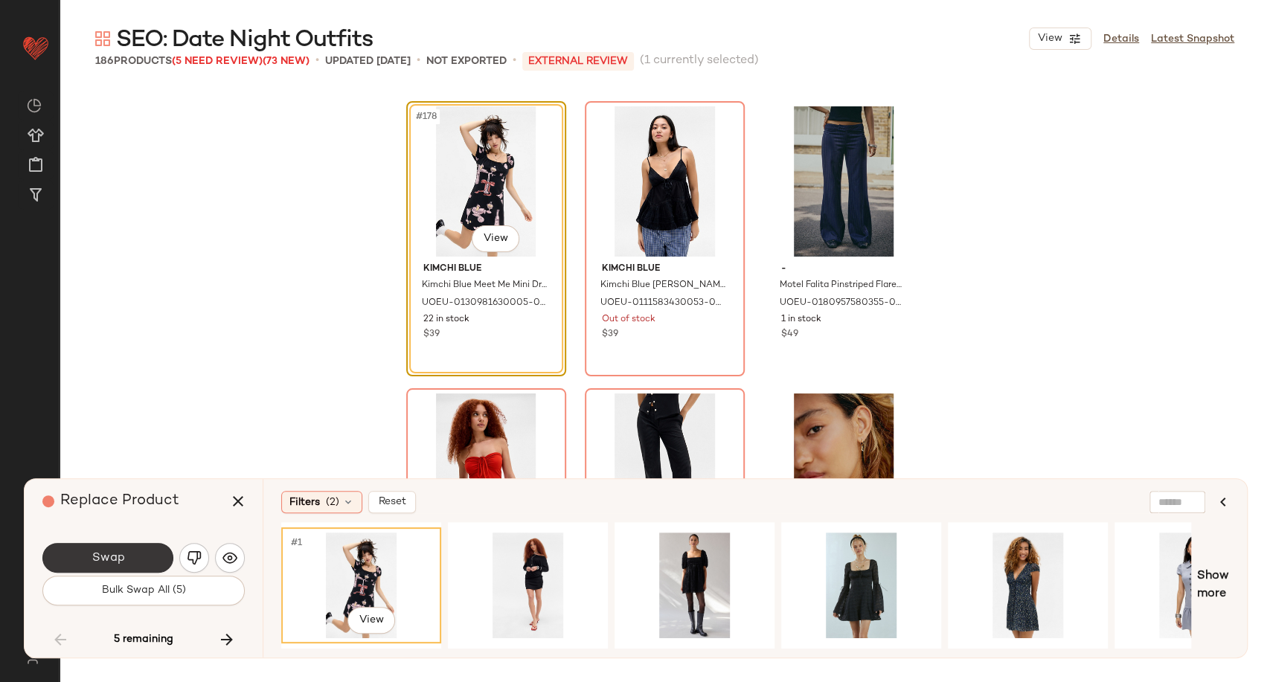
click at [100, 549] on button "Swap" at bounding box center [107, 558] width 131 height 30
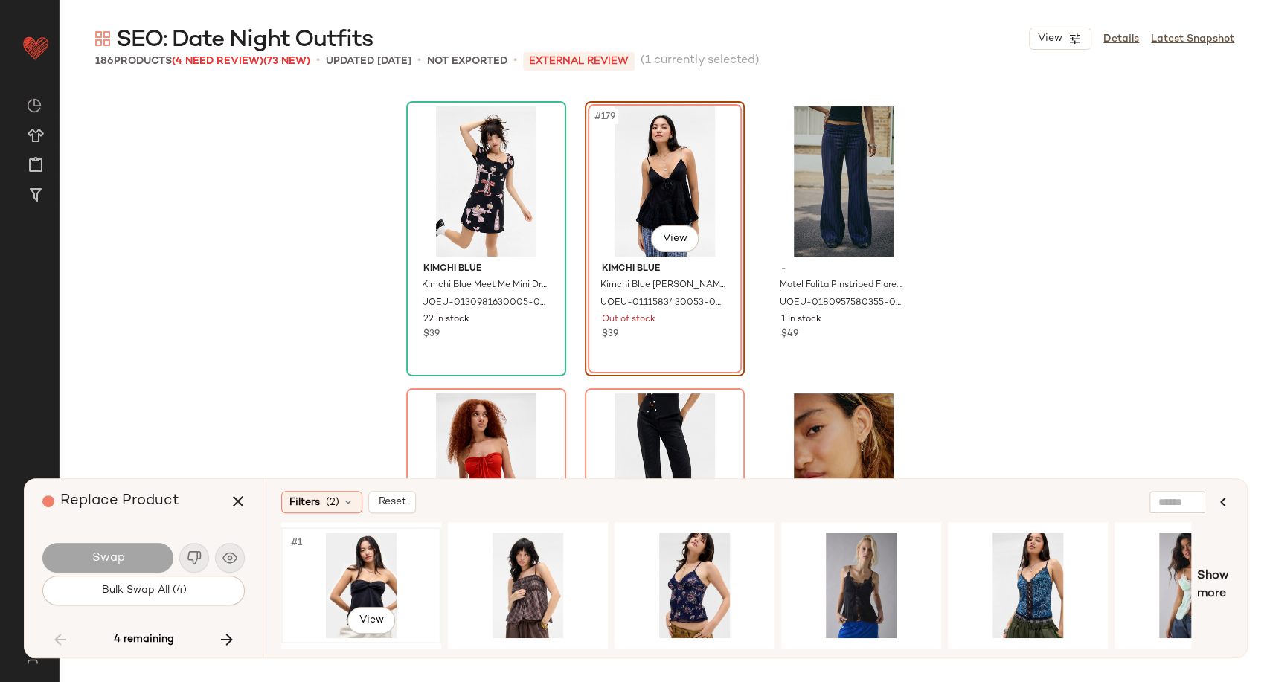
click at [370, 580] on div "#1 View" at bounding box center [361, 586] width 150 height 106
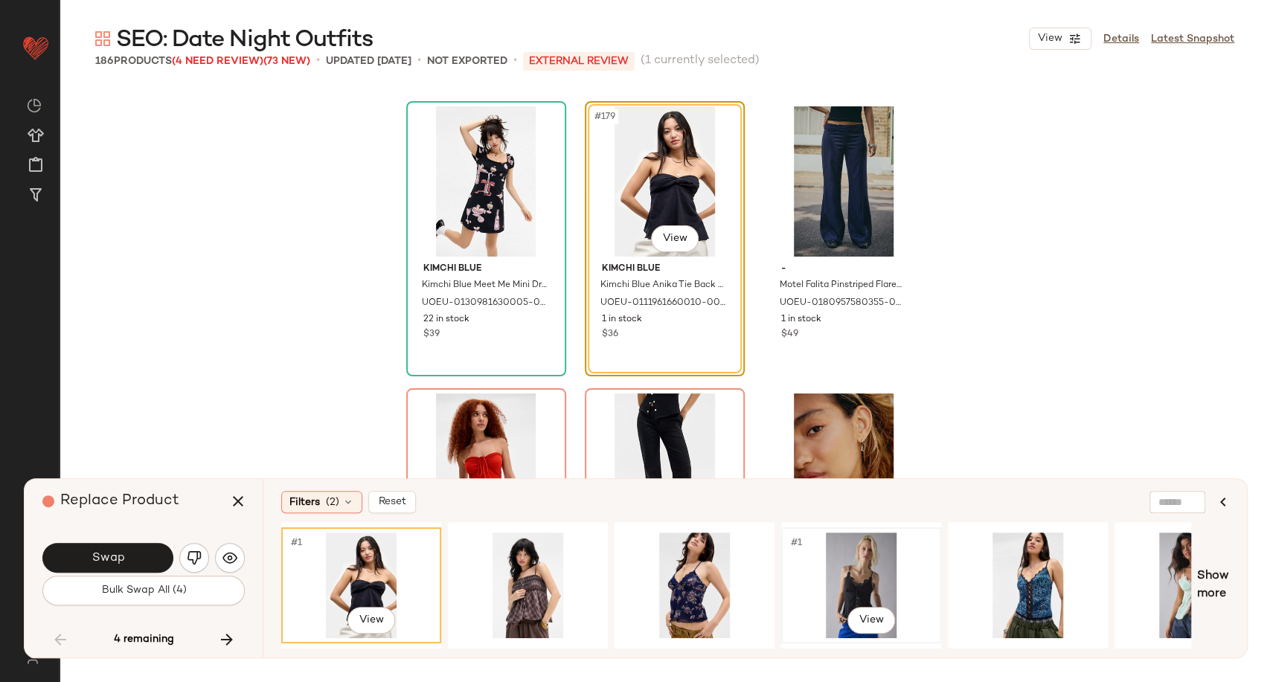
click at [900, 575] on div "#1 View" at bounding box center [861, 586] width 150 height 106
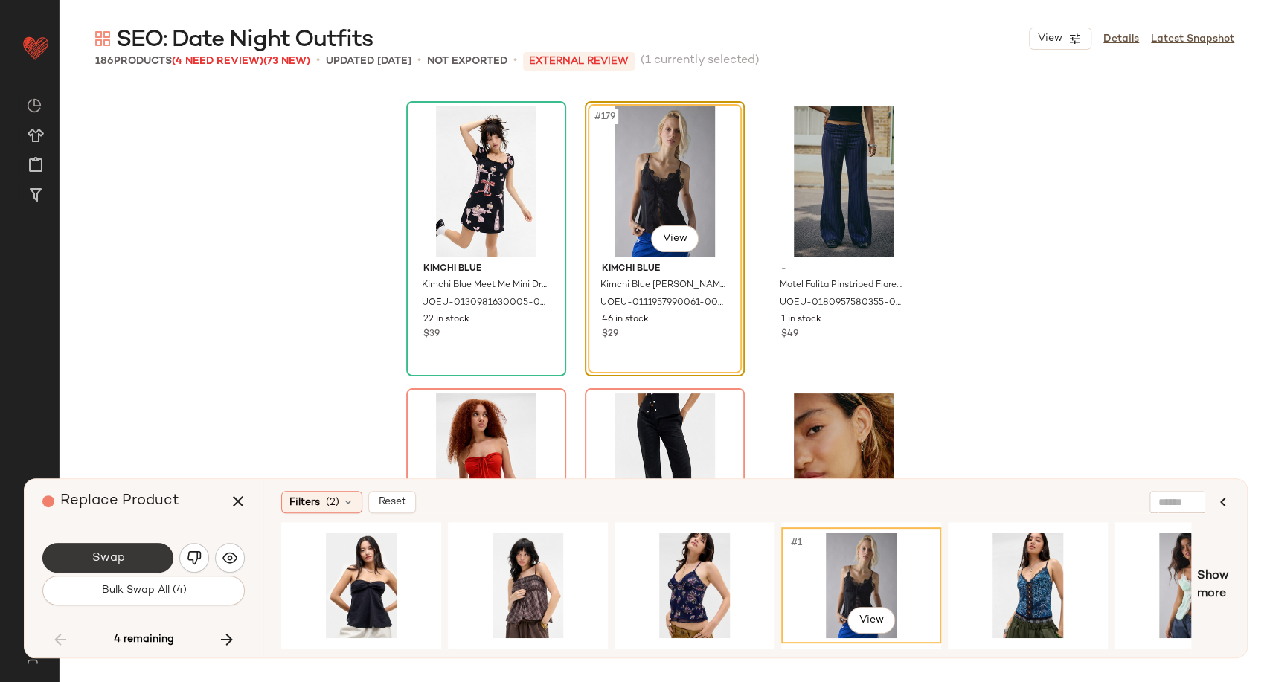
click at [106, 561] on span "Swap" at bounding box center [107, 558] width 33 height 14
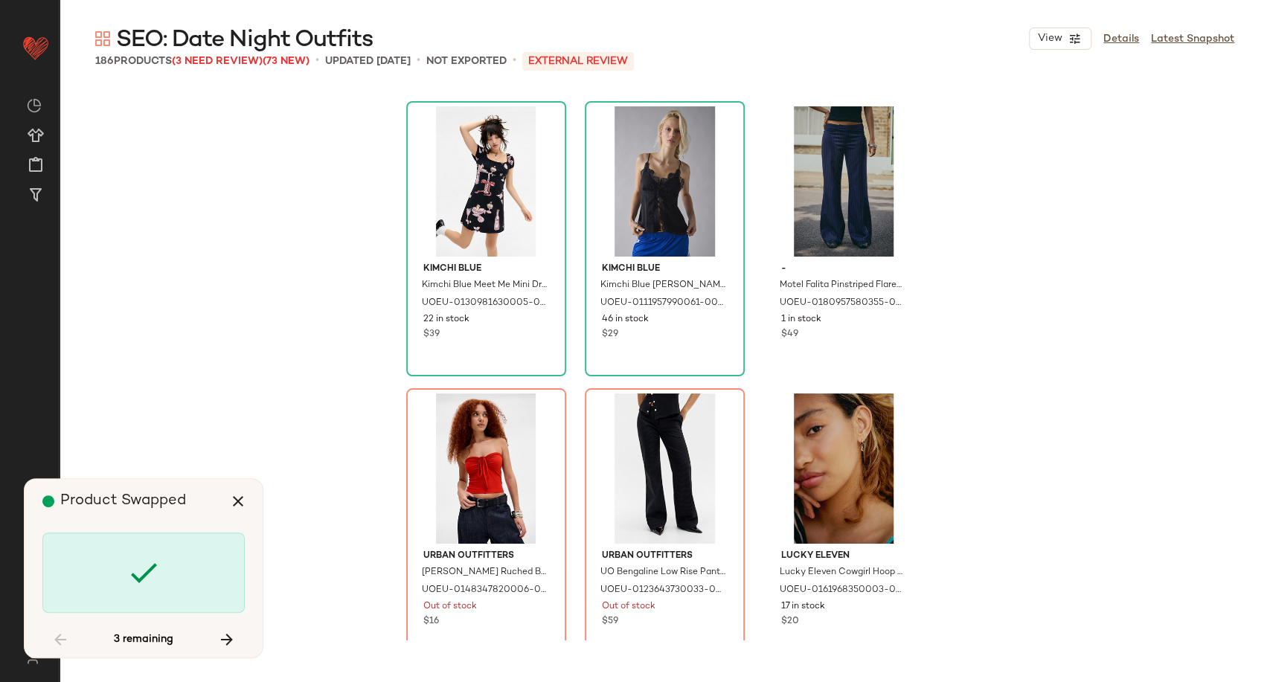
scroll to position [17226, 0]
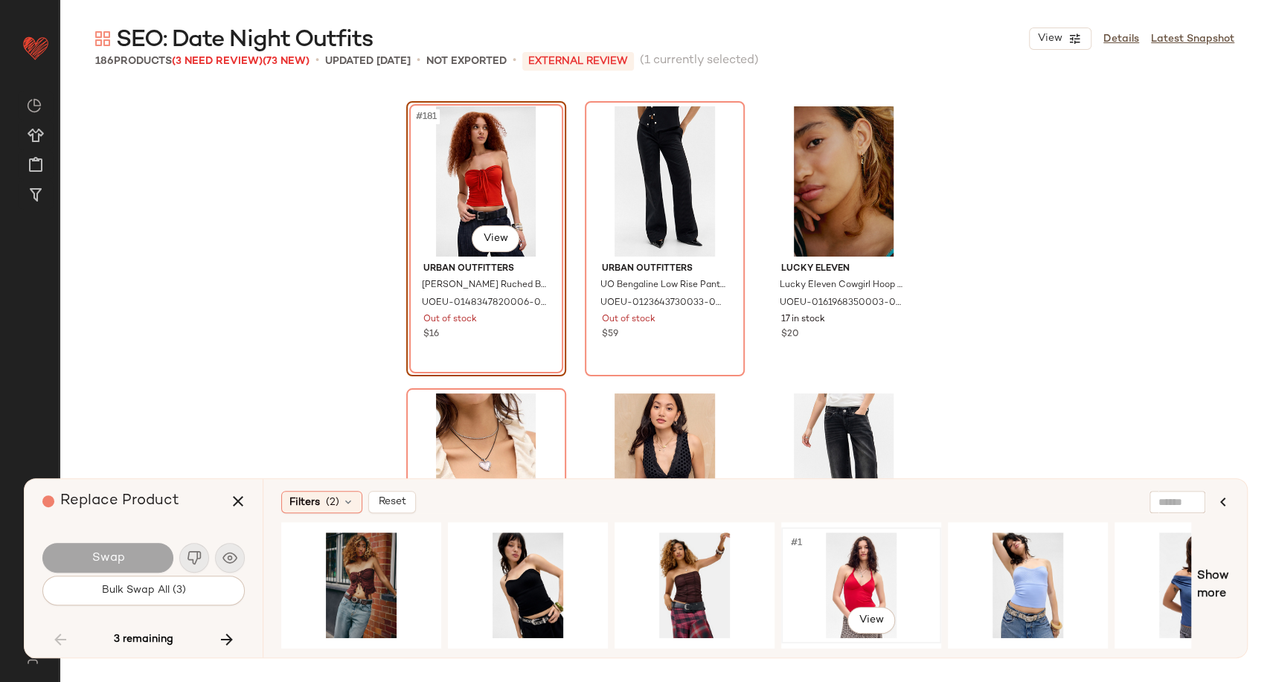
click at [843, 578] on div "#1 View" at bounding box center [861, 586] width 150 height 106
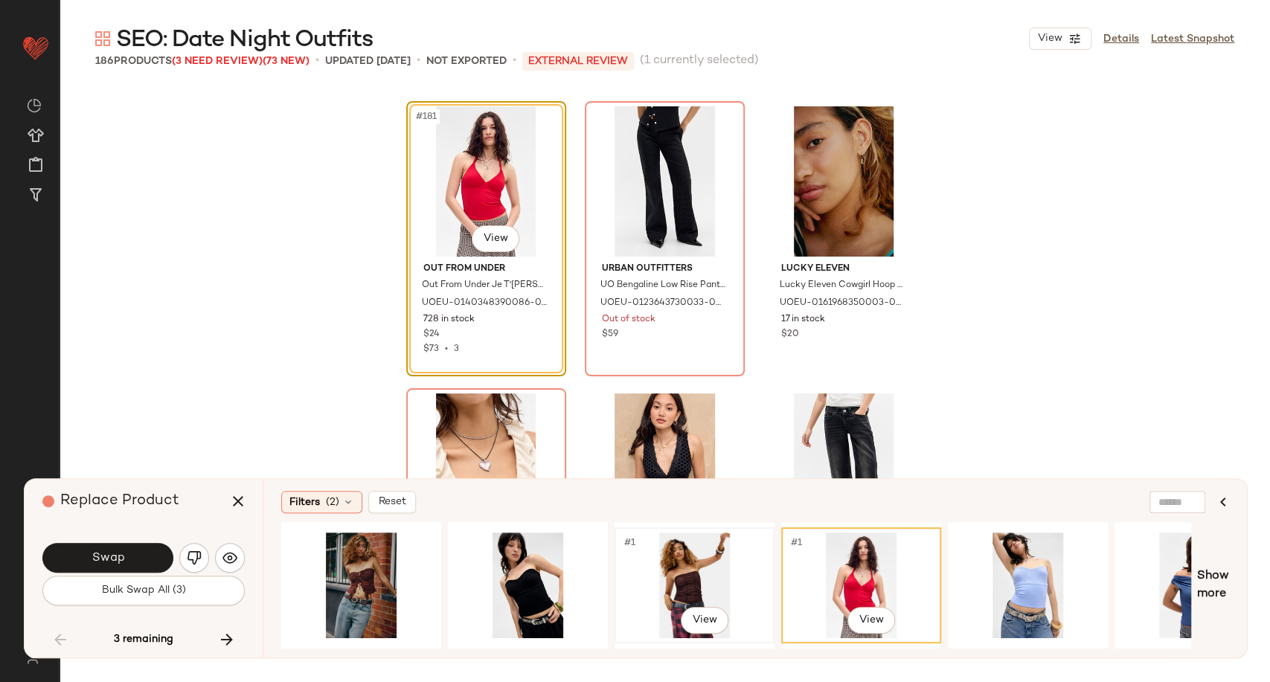
click at [694, 579] on div "#1 View" at bounding box center [695, 586] width 150 height 106
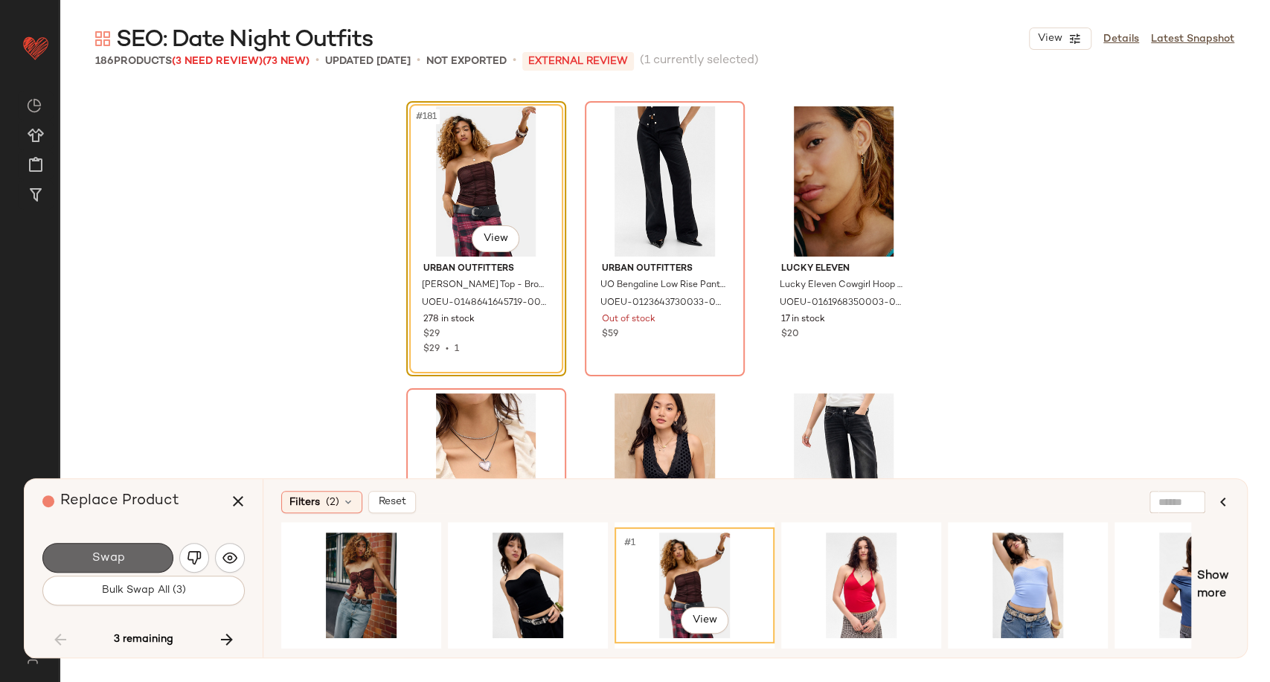
click at [119, 559] on span "Swap" at bounding box center [107, 558] width 33 height 14
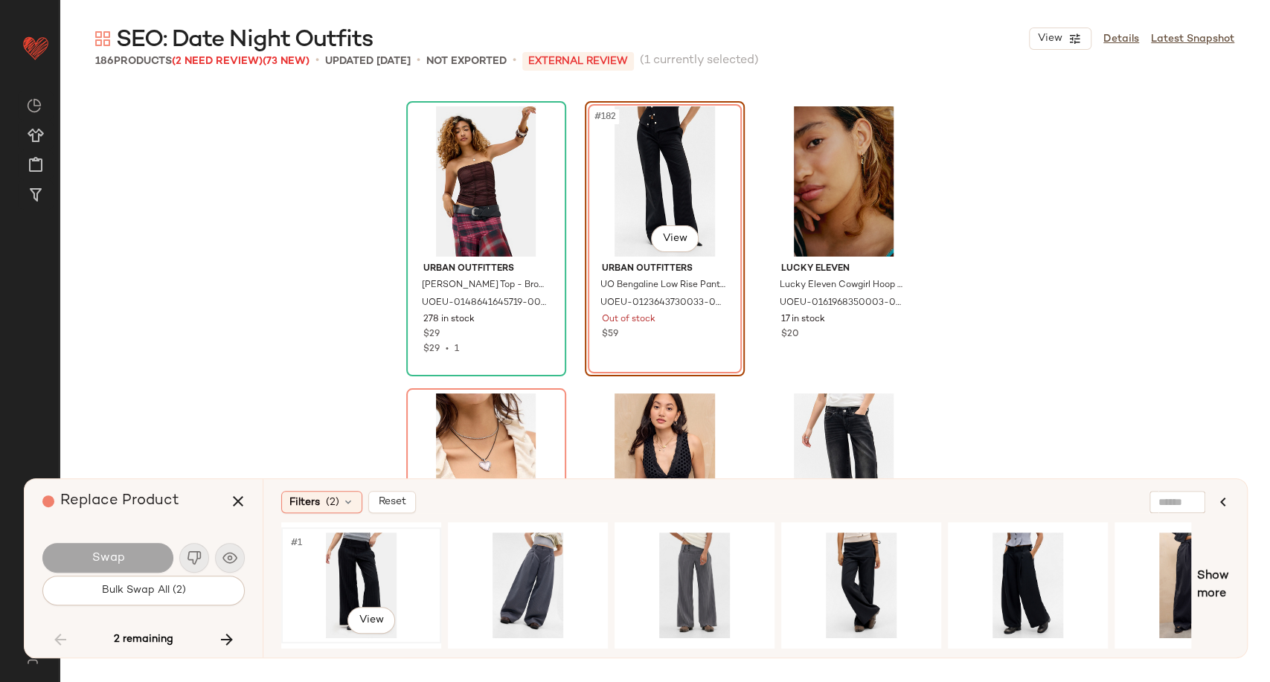
click at [342, 576] on div "#1 View" at bounding box center [361, 586] width 150 height 106
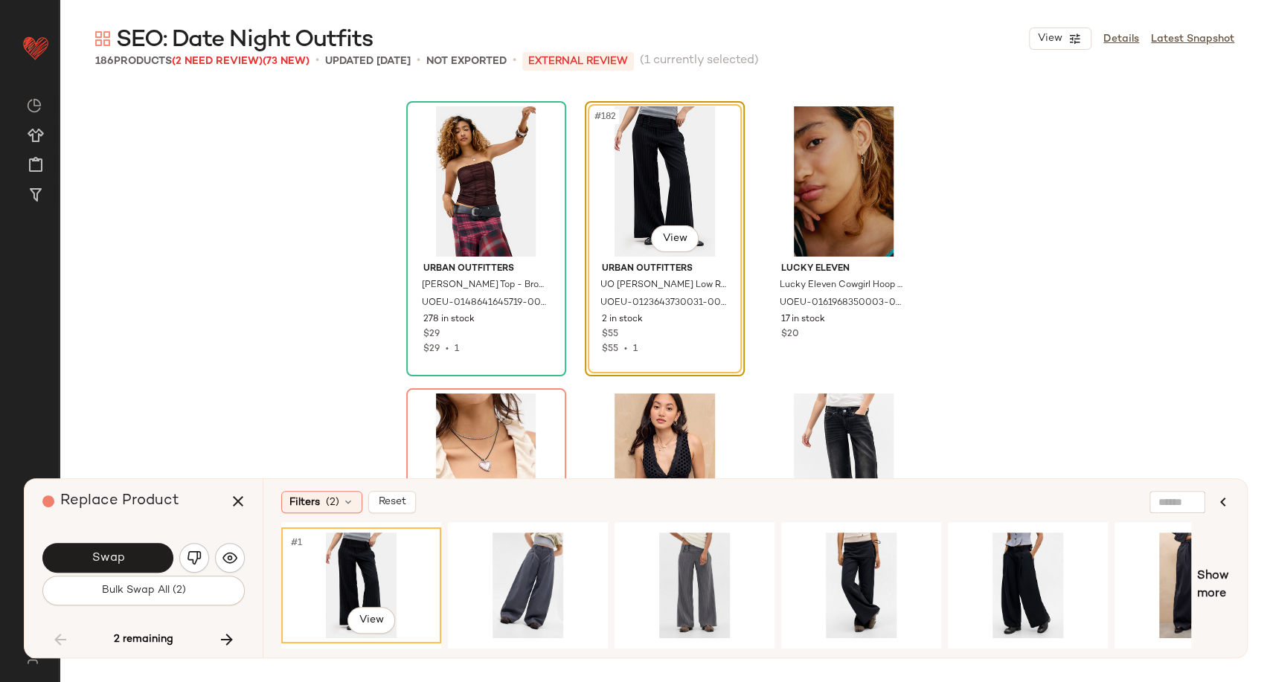
click at [100, 559] on span "Swap" at bounding box center [107, 558] width 33 height 14
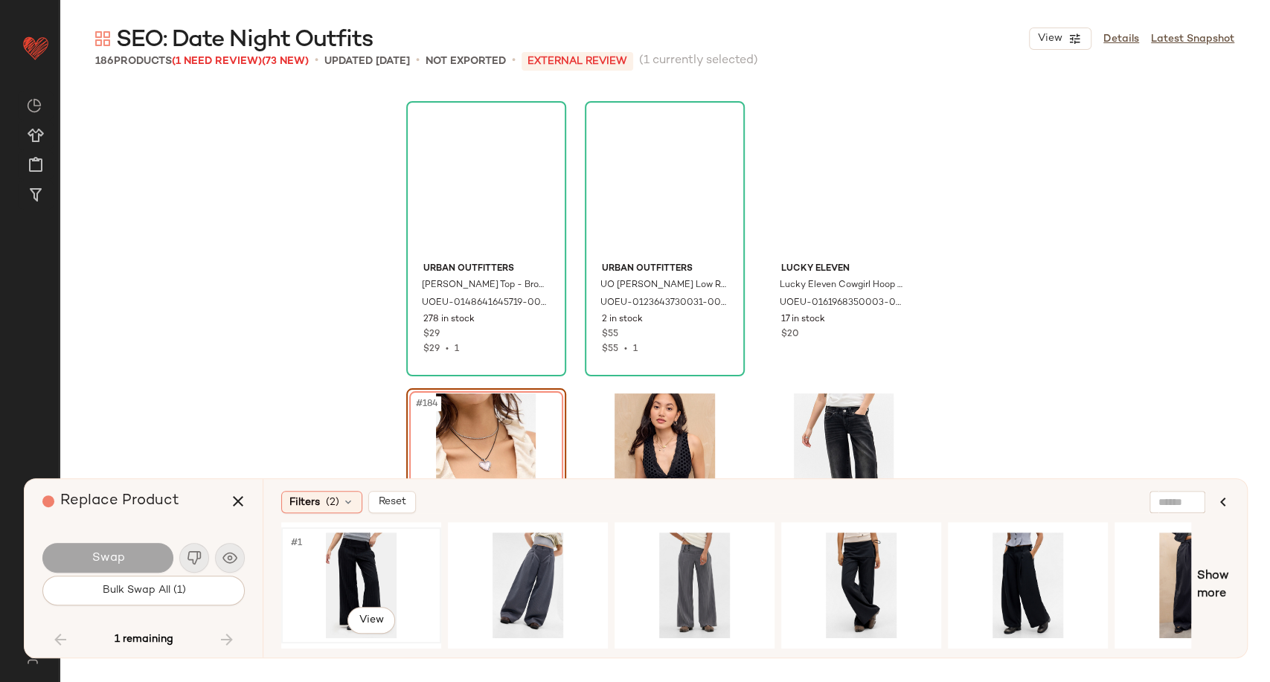
scroll to position [17248, 0]
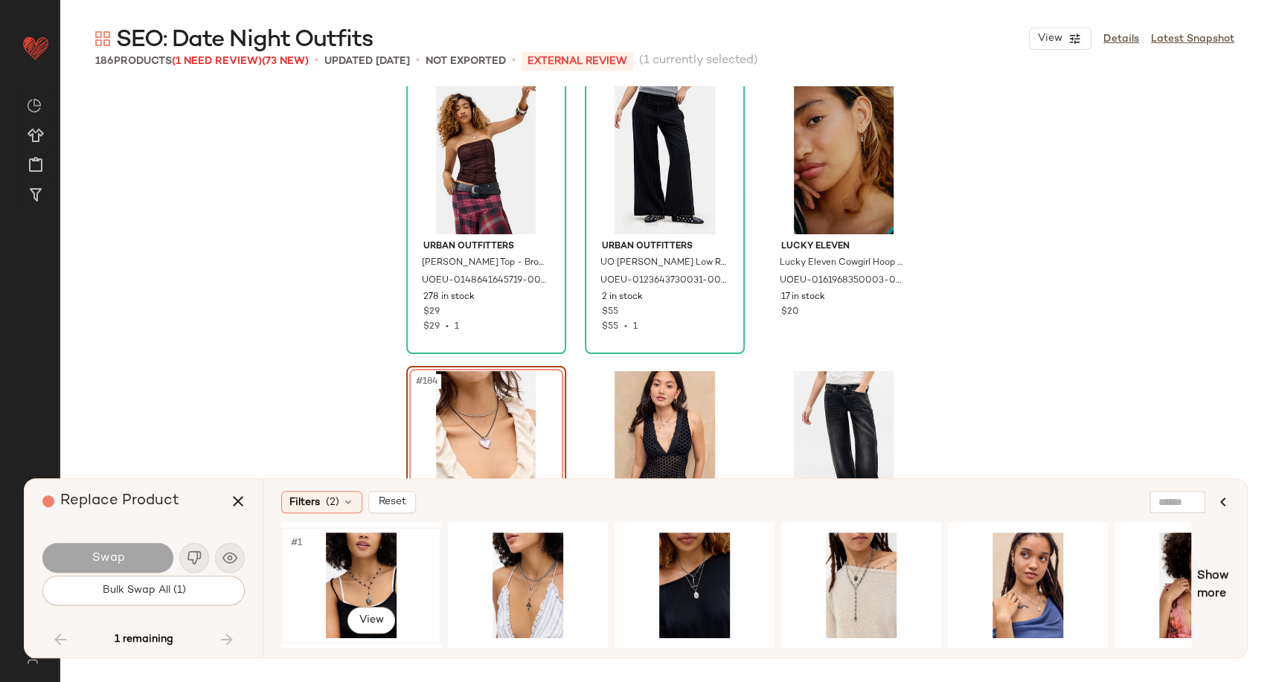
click at [388, 573] on div "#1 View" at bounding box center [361, 586] width 150 height 106
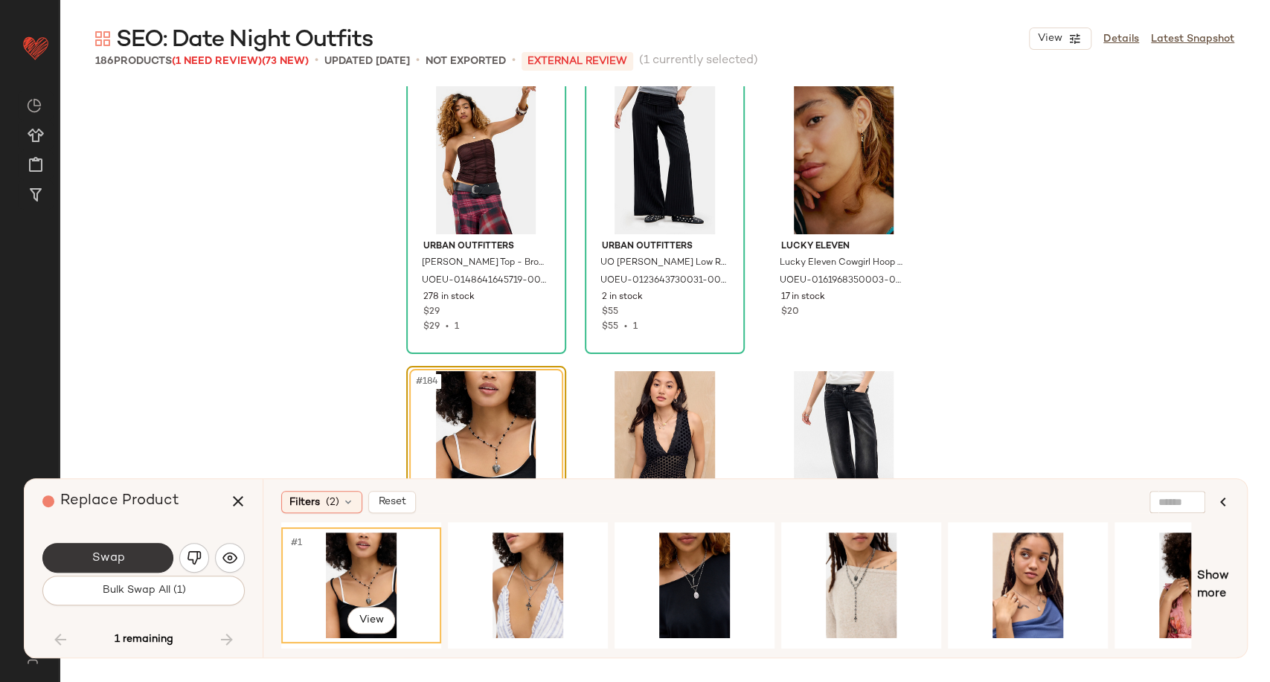
click at [138, 558] on button "Swap" at bounding box center [107, 558] width 131 height 30
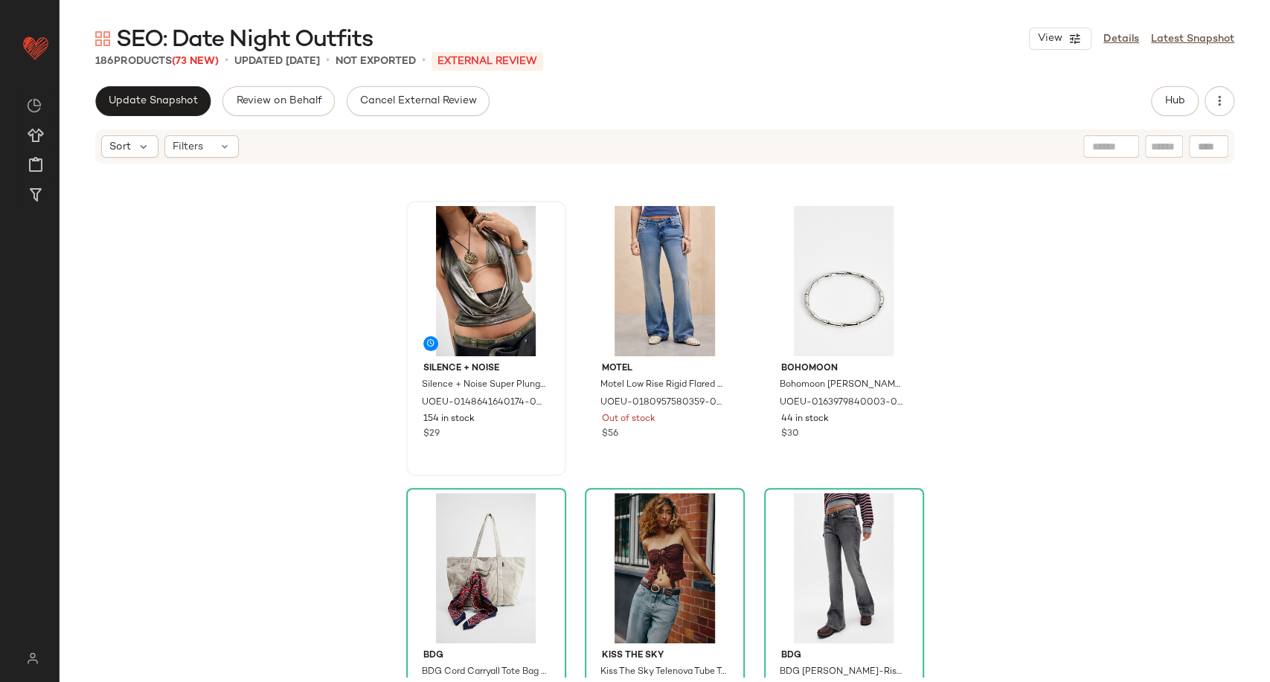
scroll to position [15926, 0]
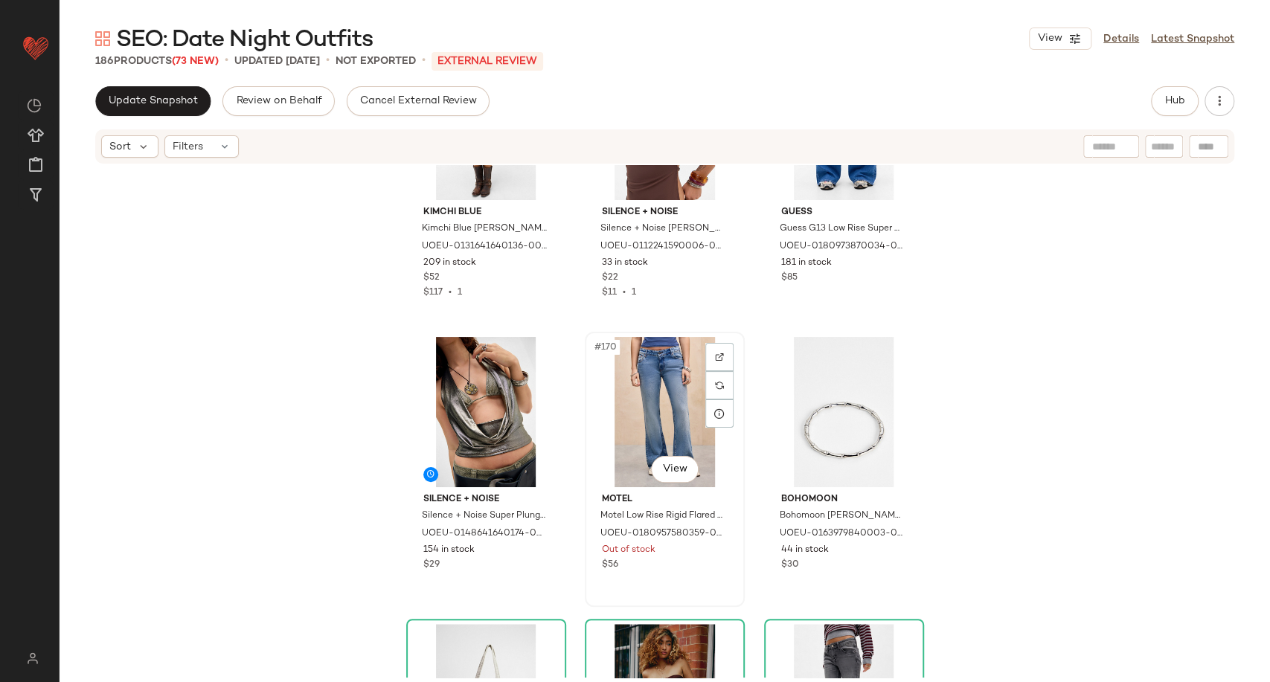
click at [660, 431] on div "#170 View" at bounding box center [665, 412] width 150 height 150
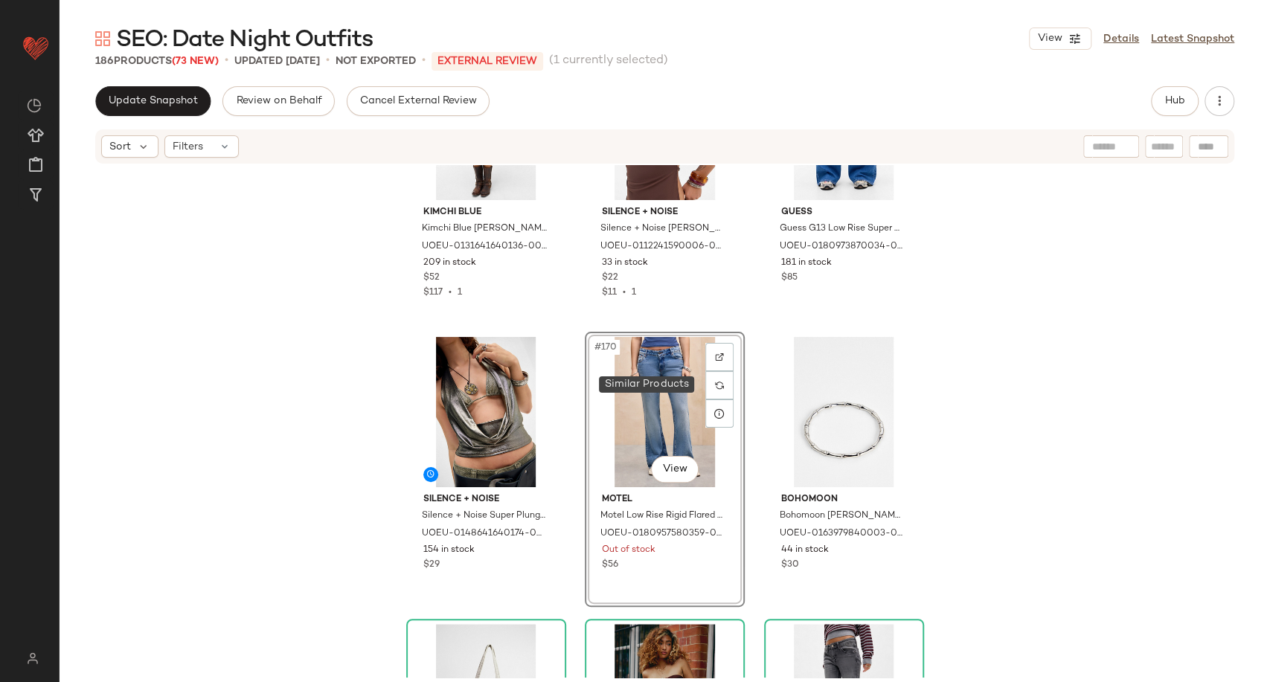
click at [721, 387] on div at bounding box center [719, 385] width 28 height 28
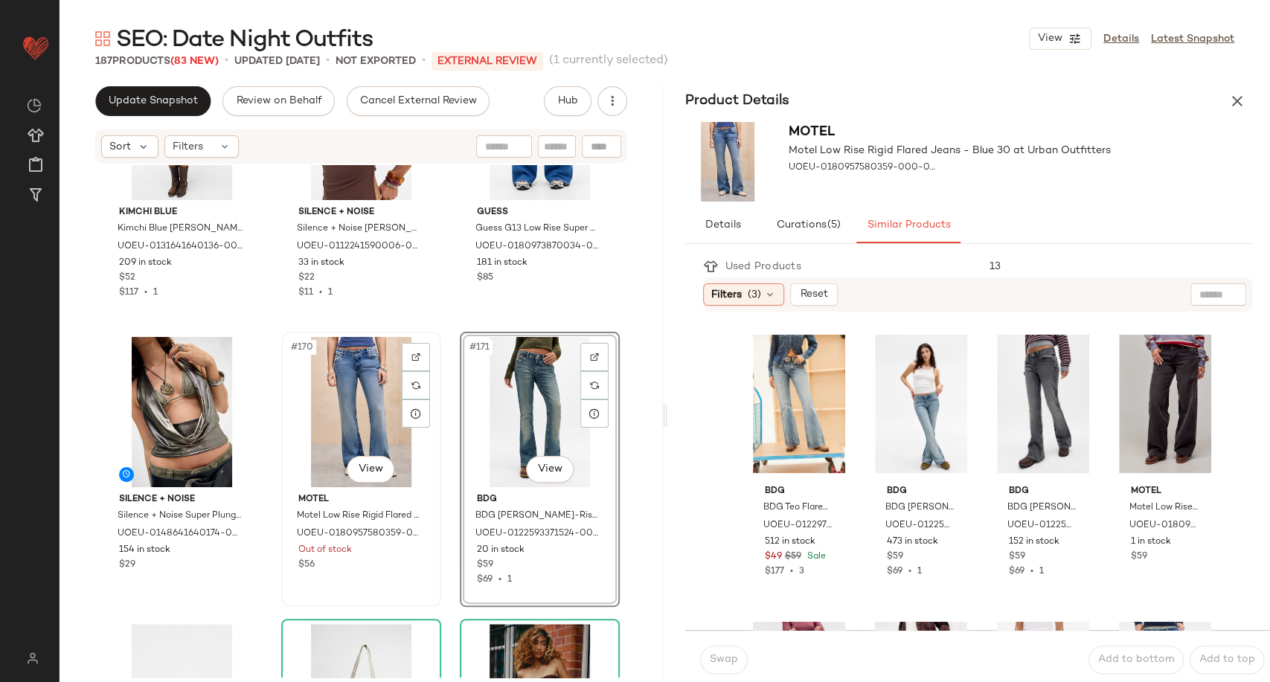
click at [347, 393] on div "#170 View" at bounding box center [361, 412] width 150 height 150
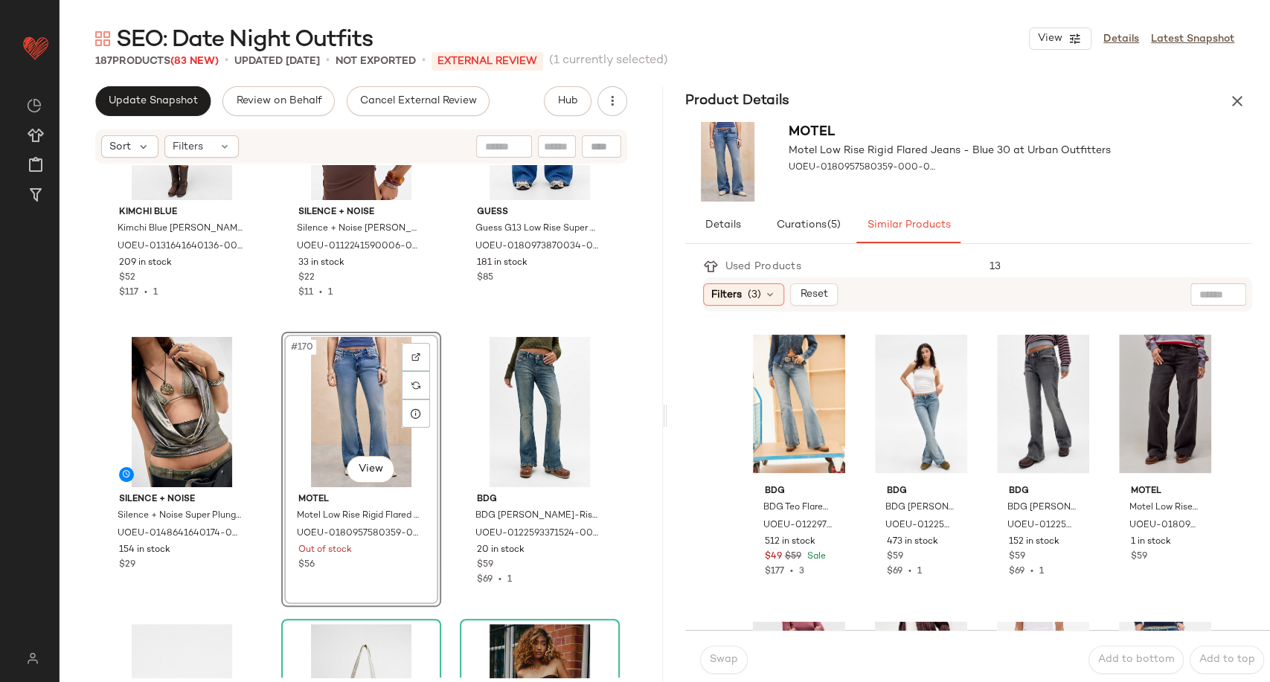
click at [361, 388] on div "#170 View" at bounding box center [361, 412] width 150 height 150
click at [1231, 99] on icon "button" at bounding box center [1237, 101] width 18 height 18
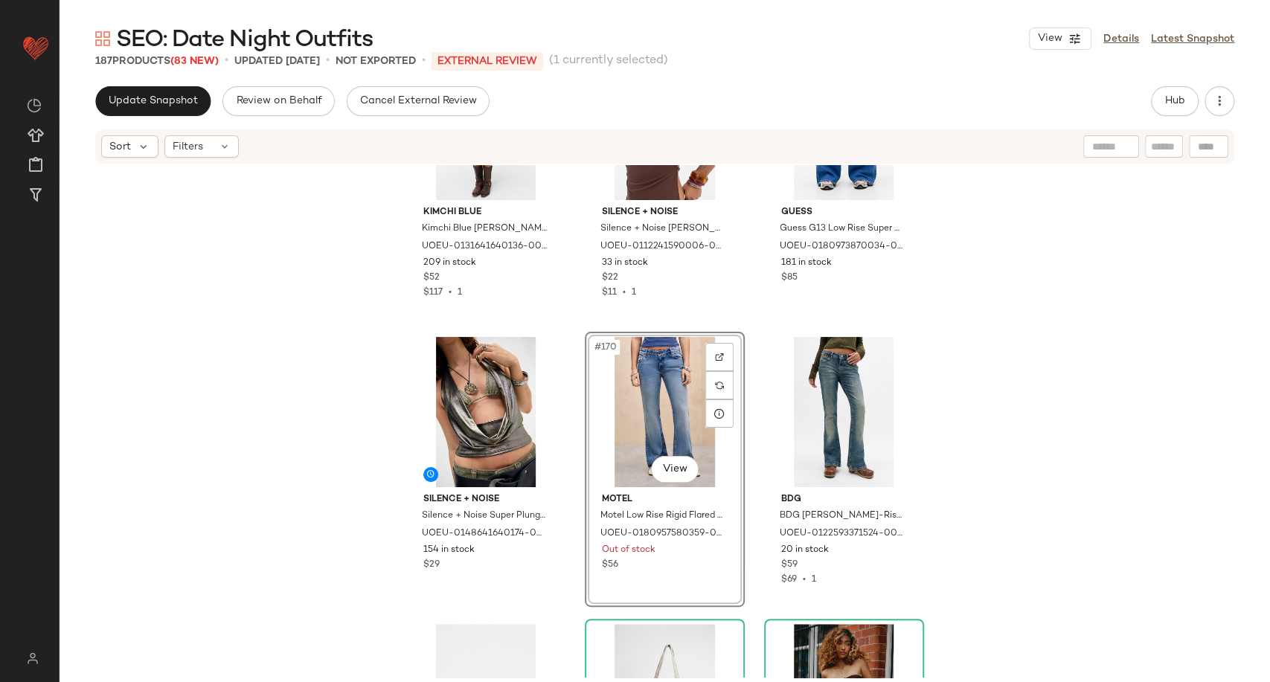
click at [655, 396] on div "#170 View" at bounding box center [665, 412] width 150 height 150
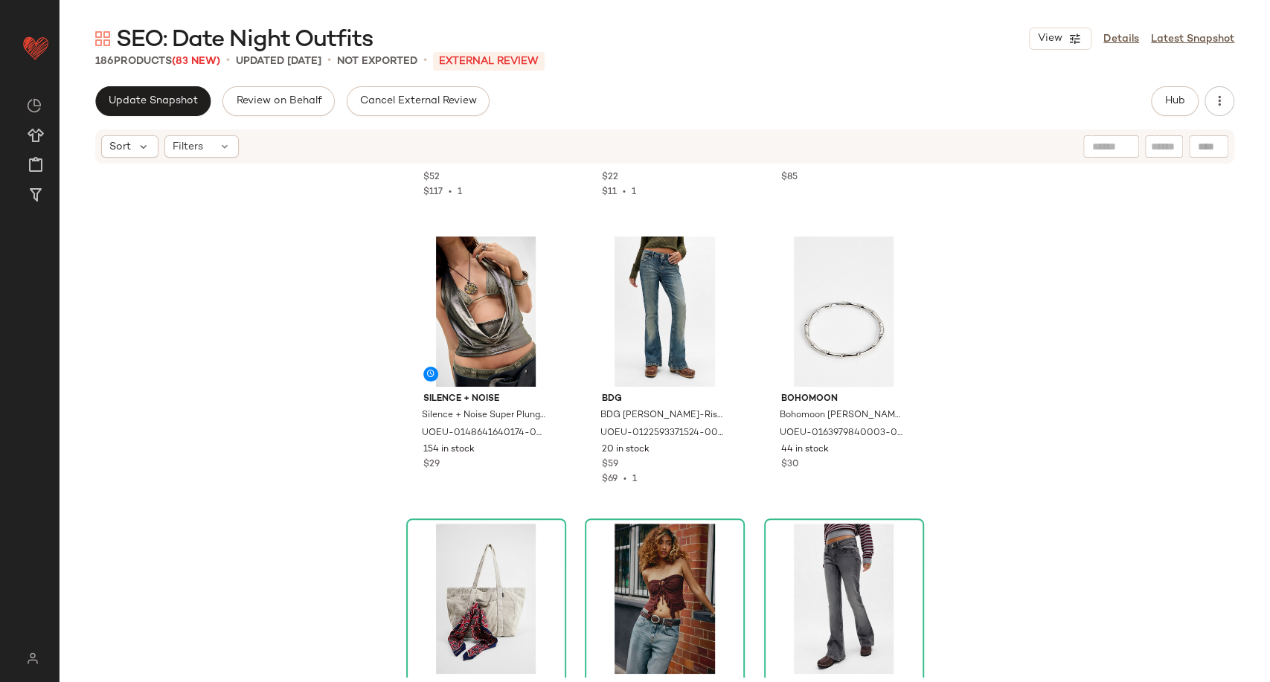
scroll to position [16174, 0]
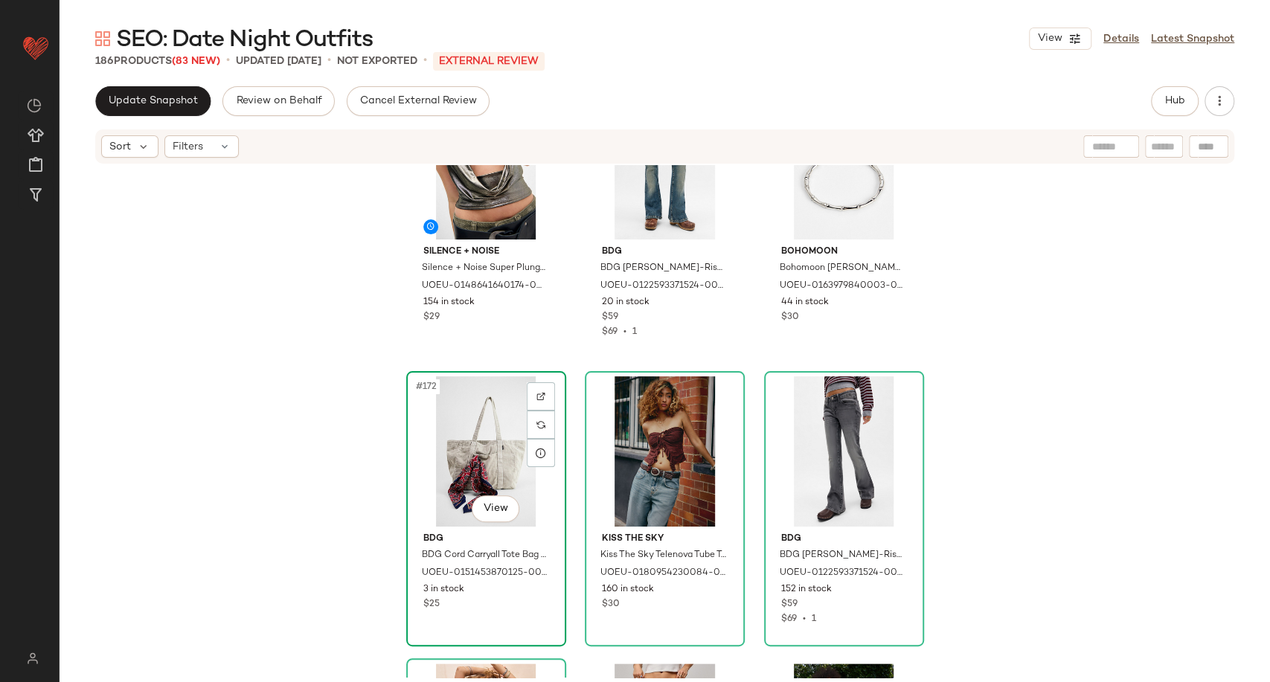
click at [471, 446] on div "#172 View" at bounding box center [486, 451] width 150 height 150
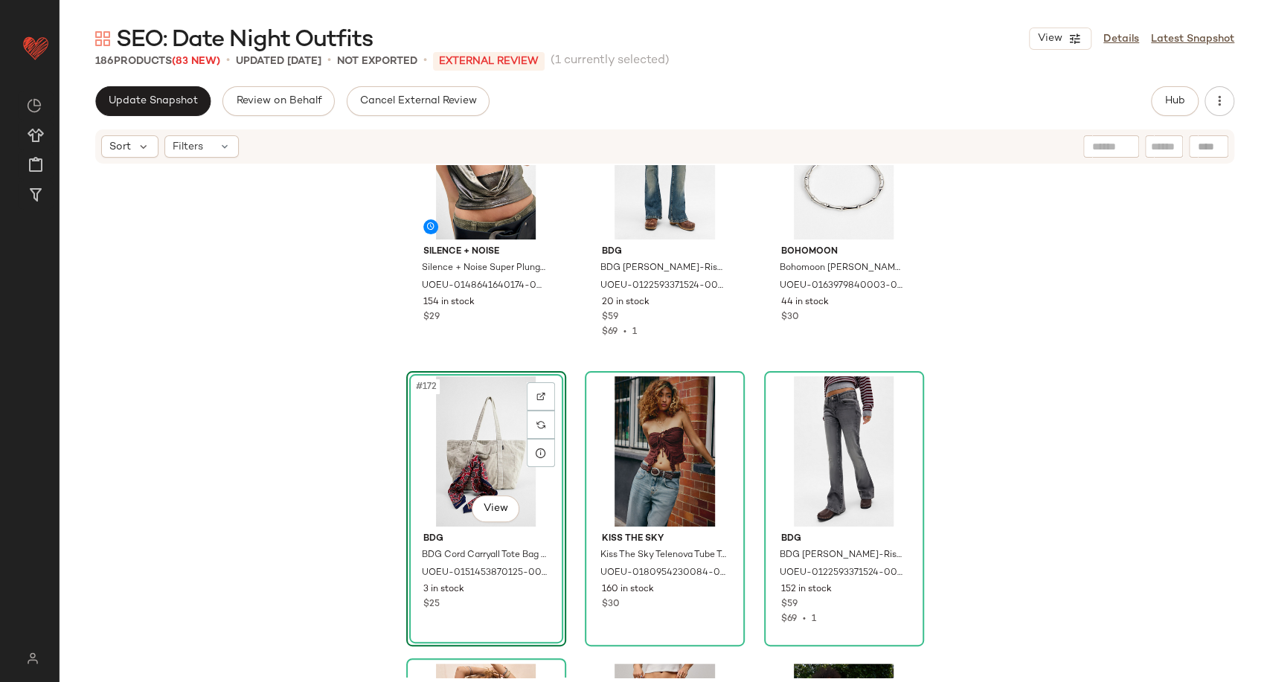
click at [519, 429] on div "#172 View" at bounding box center [486, 451] width 150 height 150
click at [527, 425] on div at bounding box center [541, 425] width 28 height 28
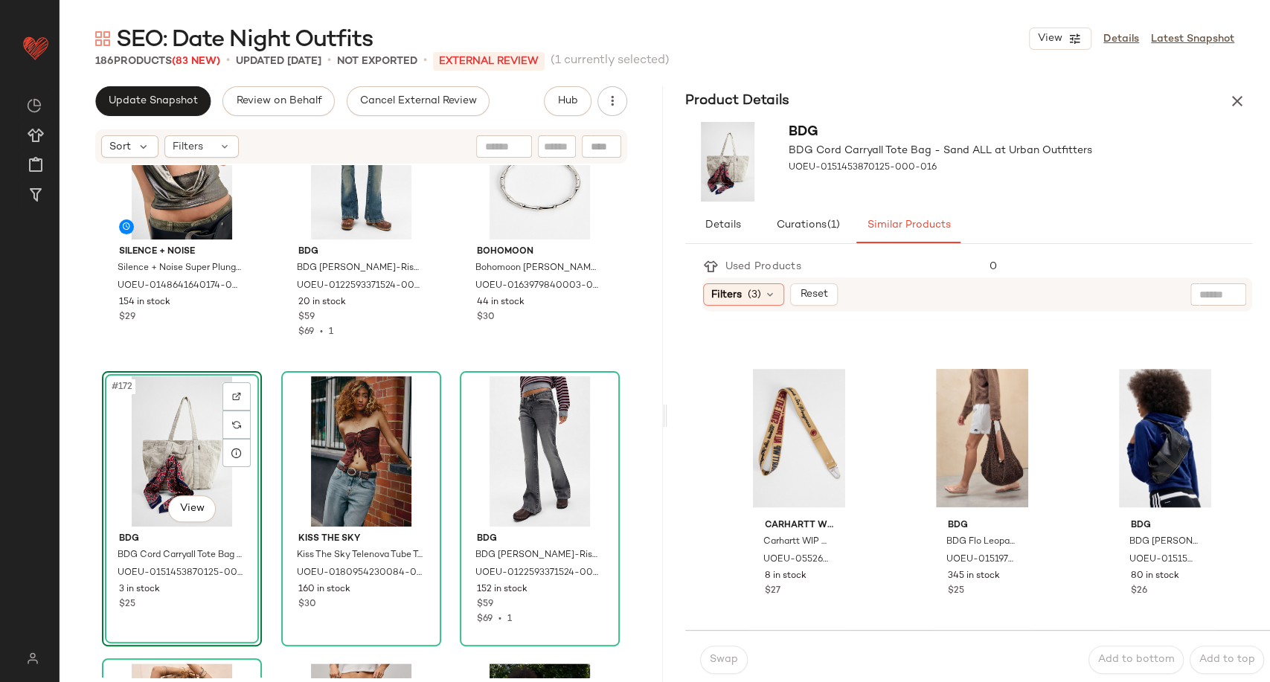
scroll to position [1116, 0]
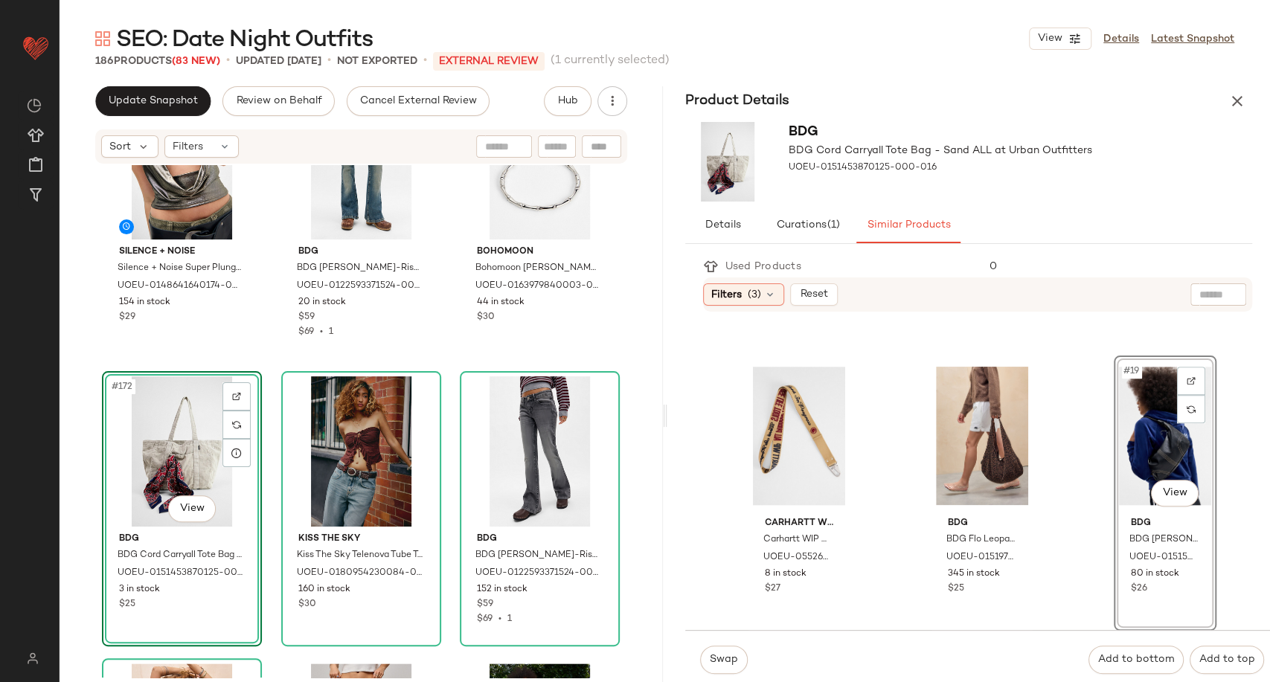
click at [1126, 451] on div "#19 View" at bounding box center [1165, 436] width 92 height 150
click at [150, 470] on div "#172 View" at bounding box center [182, 451] width 150 height 150
click at [1144, 458] on div "#19 View" at bounding box center [1165, 436] width 92 height 150
click at [724, 658] on span "Swap" at bounding box center [723, 660] width 29 height 12
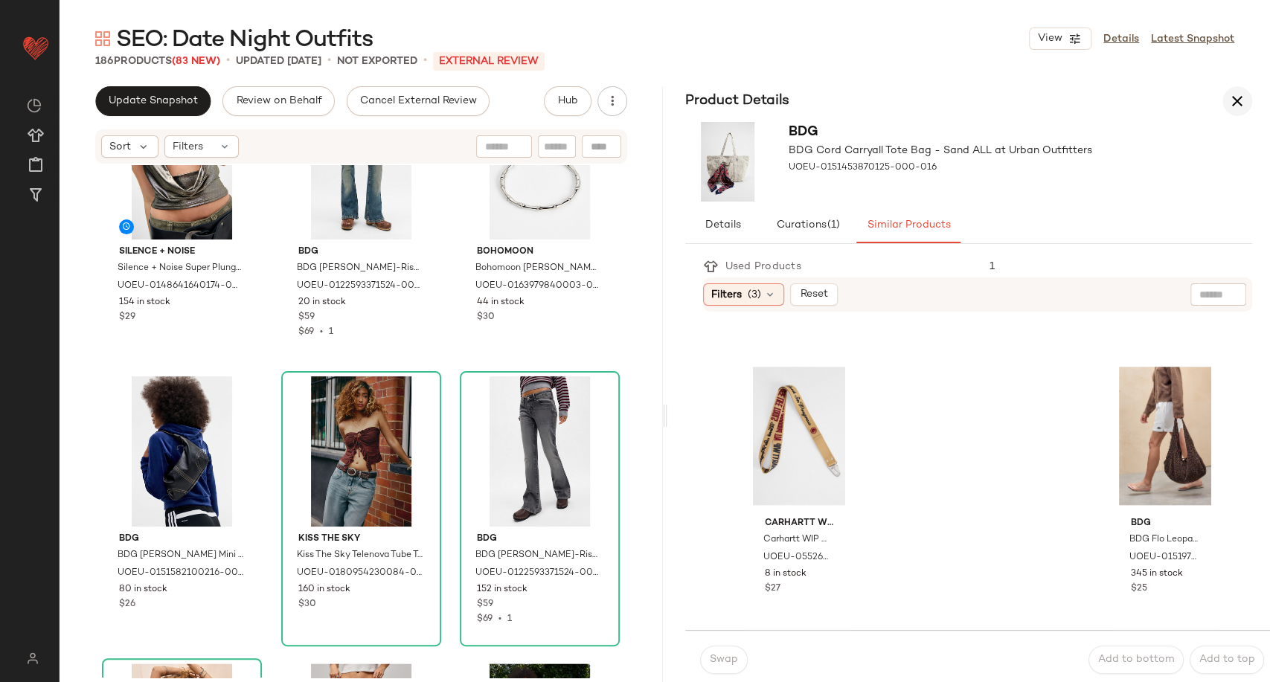
click at [1232, 99] on icon "button" at bounding box center [1237, 101] width 18 height 18
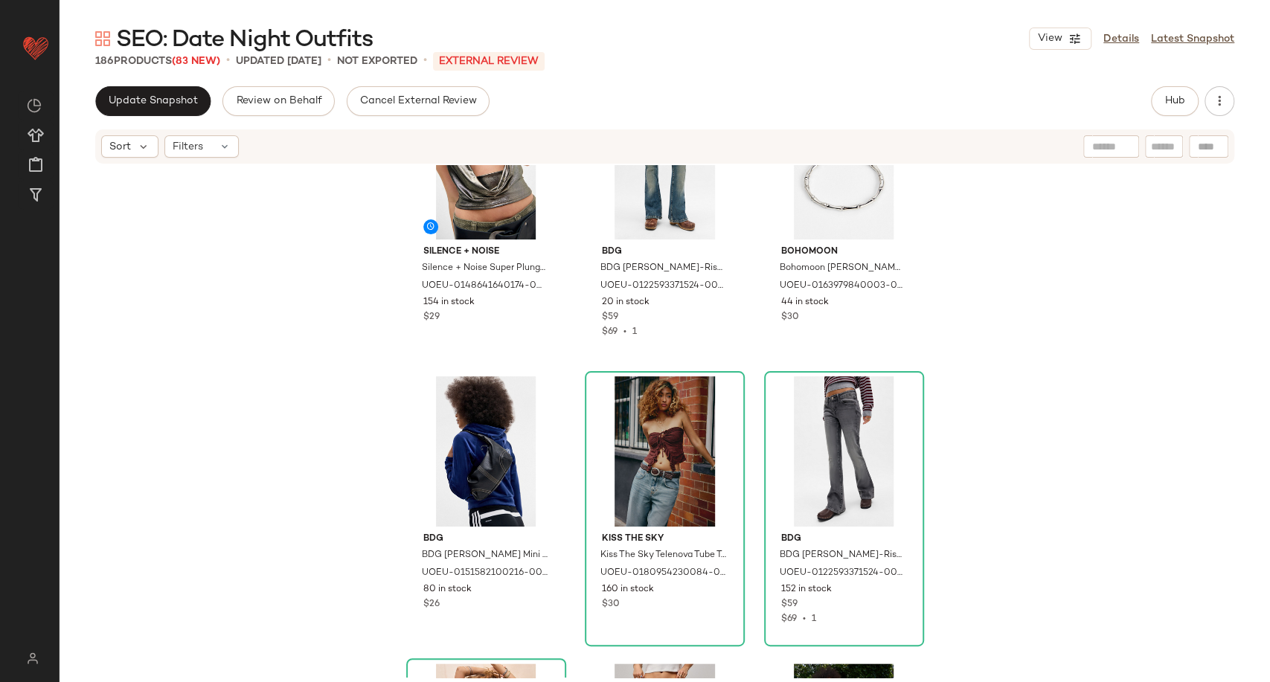
click at [219, 439] on div "Silence + Noise Silence + Noise Super Plunge Halterneck Top - Gold XL at Urban …" at bounding box center [665, 421] width 1210 height 512
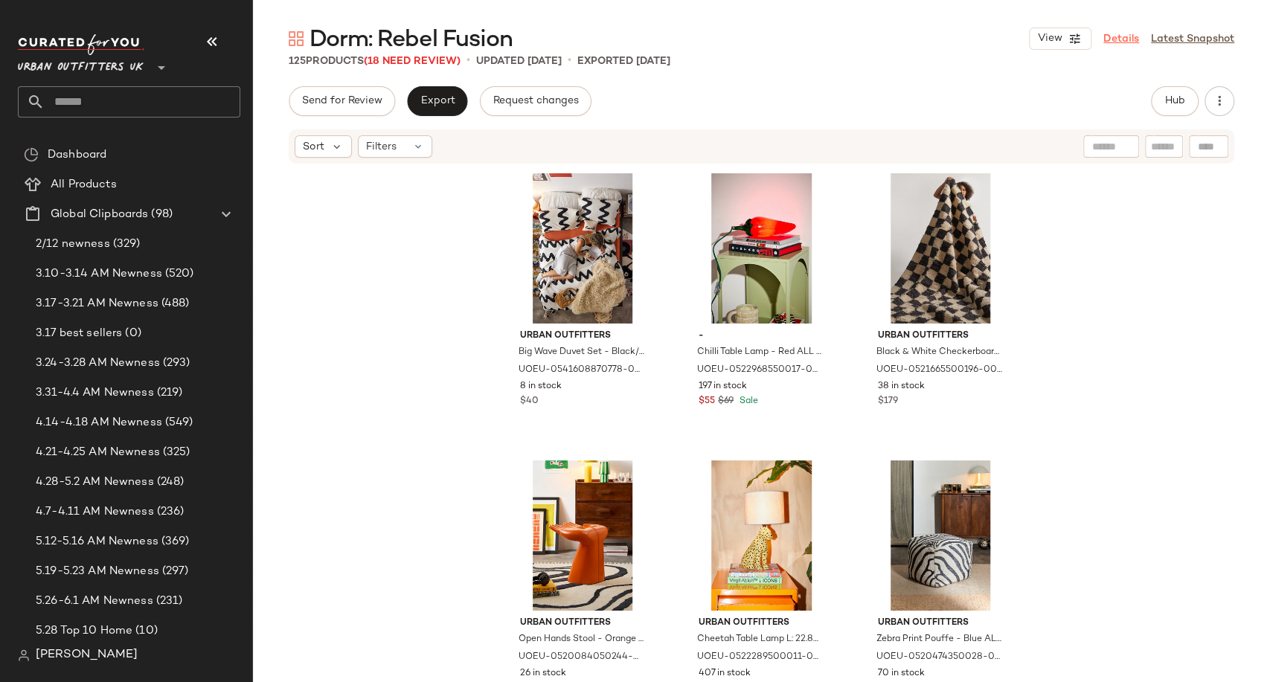
click at [1113, 43] on link "Details" at bounding box center [1121, 39] width 36 height 16
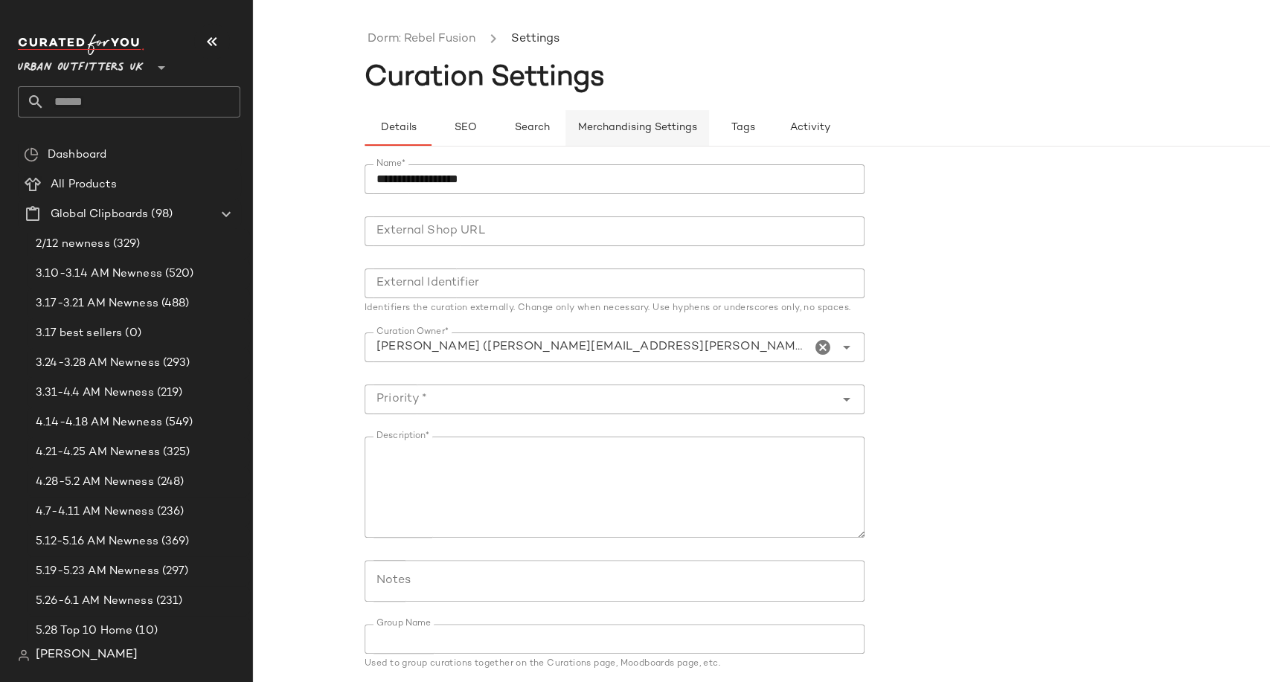
click at [643, 120] on button "Merchandising Settings" at bounding box center [637, 128] width 144 height 36
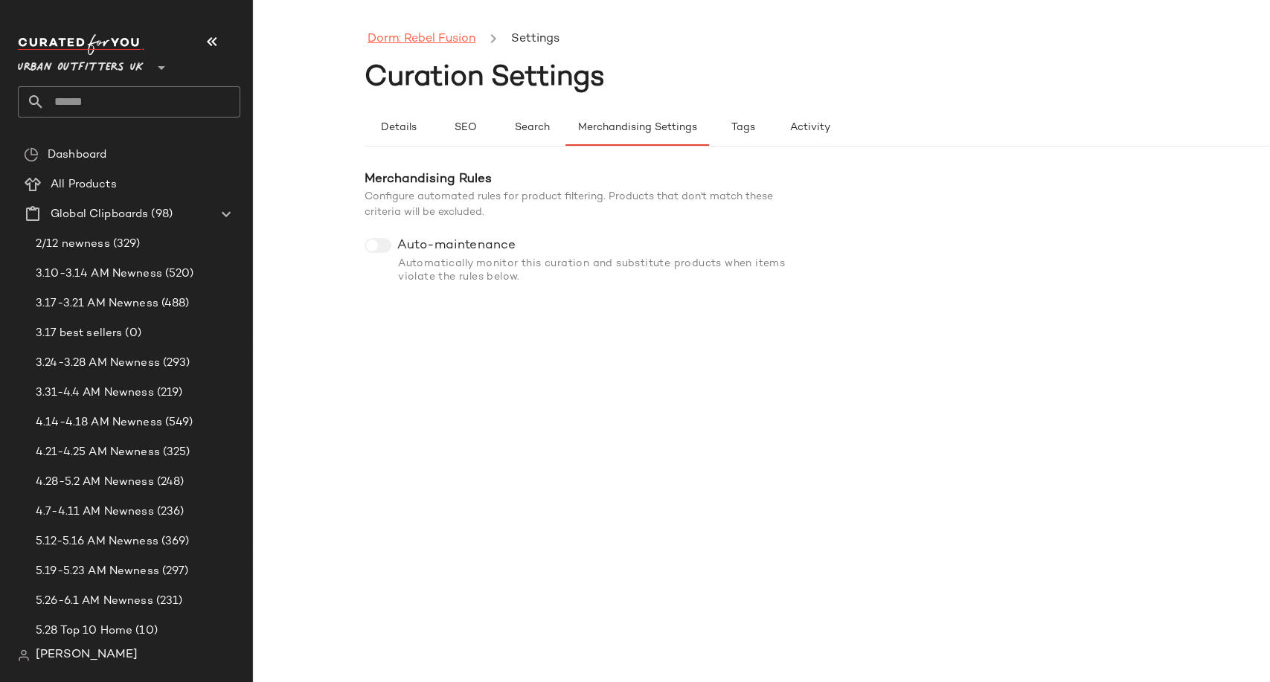
click at [434, 32] on link "Dorm: Rebel Fusion" at bounding box center [421, 39] width 108 height 19
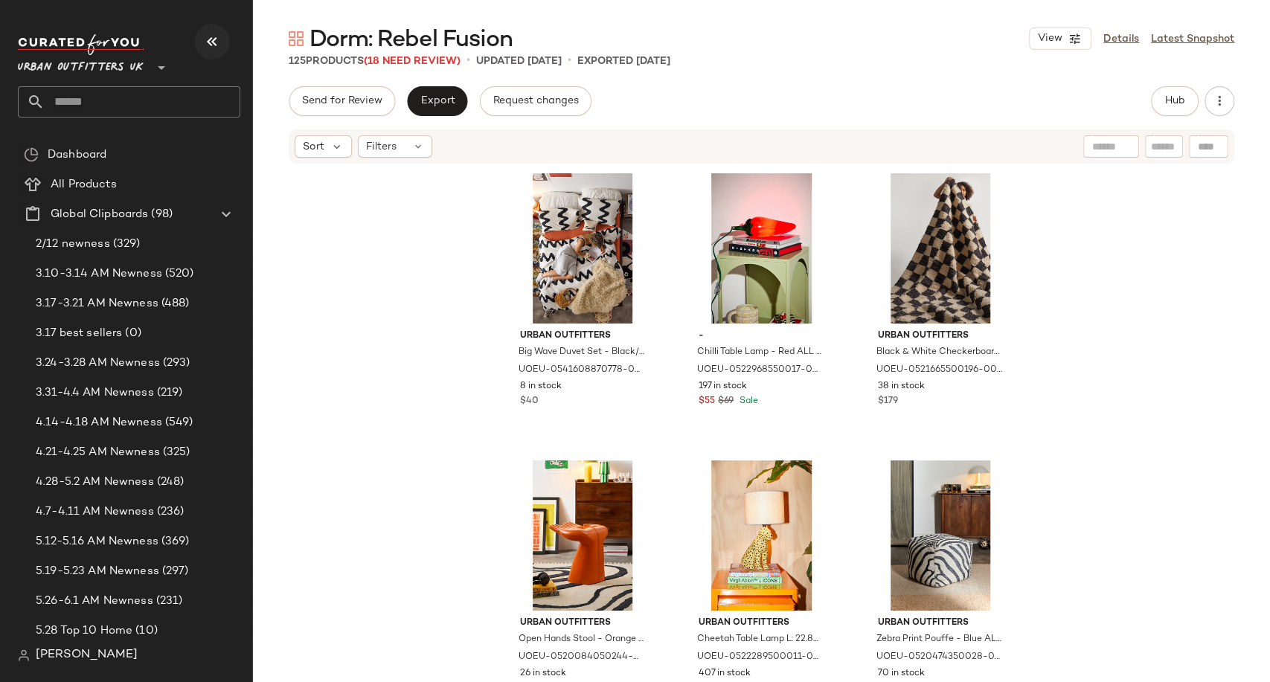
click at [205, 48] on icon "button" at bounding box center [212, 42] width 18 height 18
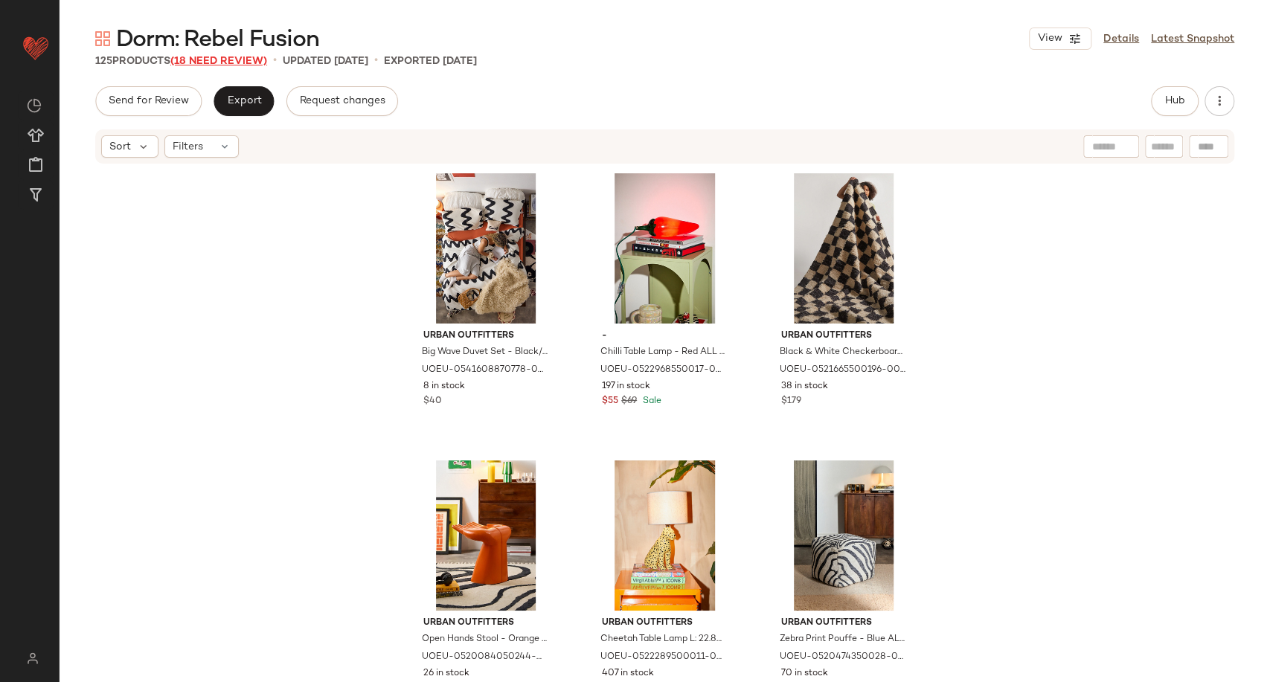
click at [228, 65] on span "(18 Need Review)" at bounding box center [218, 61] width 97 height 11
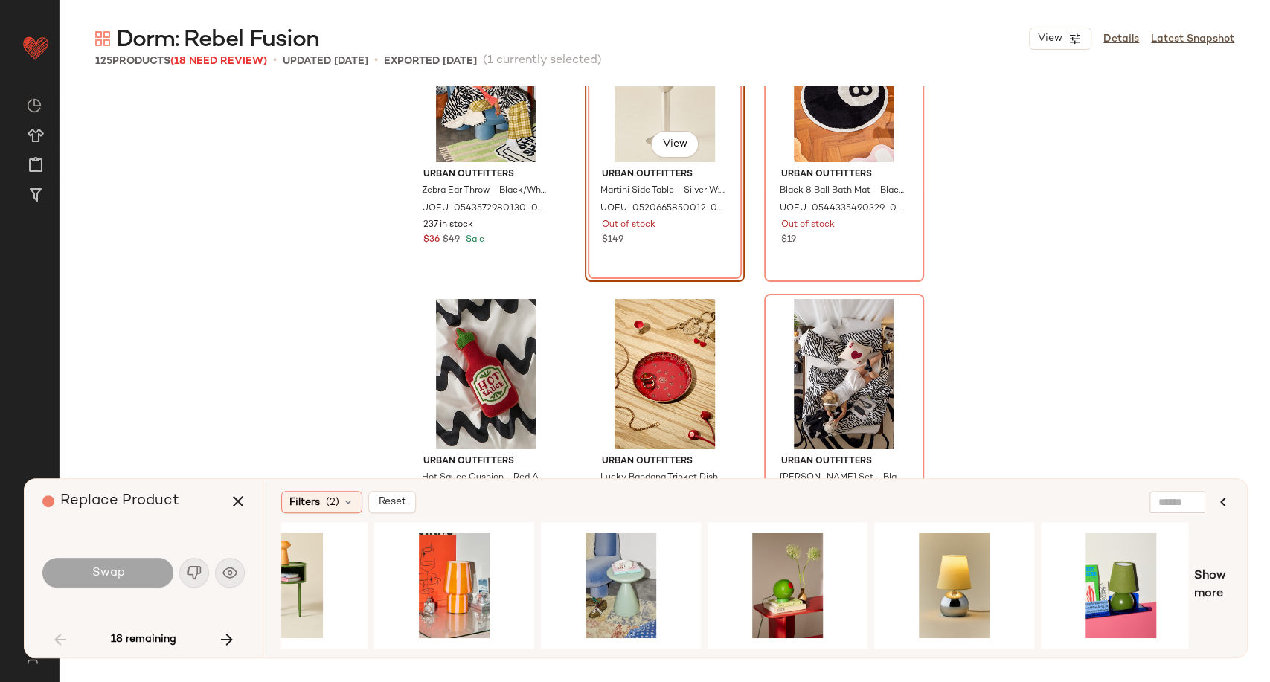
scroll to position [0, 585]
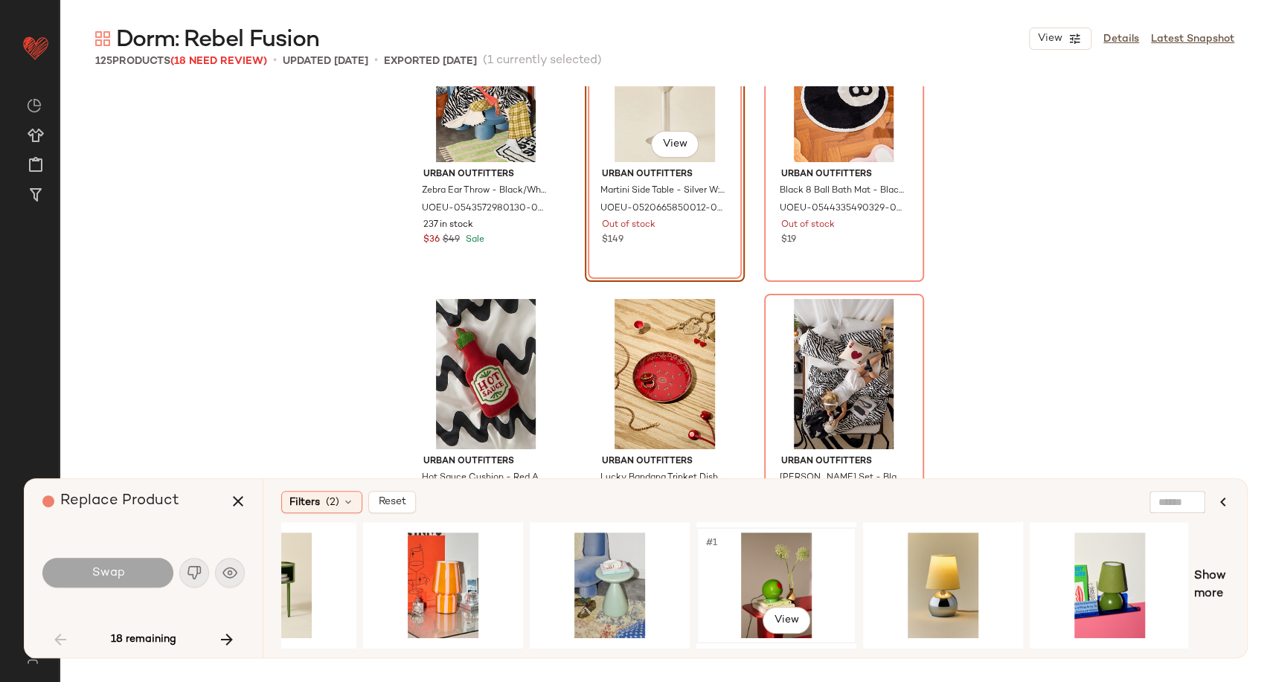
click at [757, 579] on div "#1 View" at bounding box center [776, 586] width 150 height 106
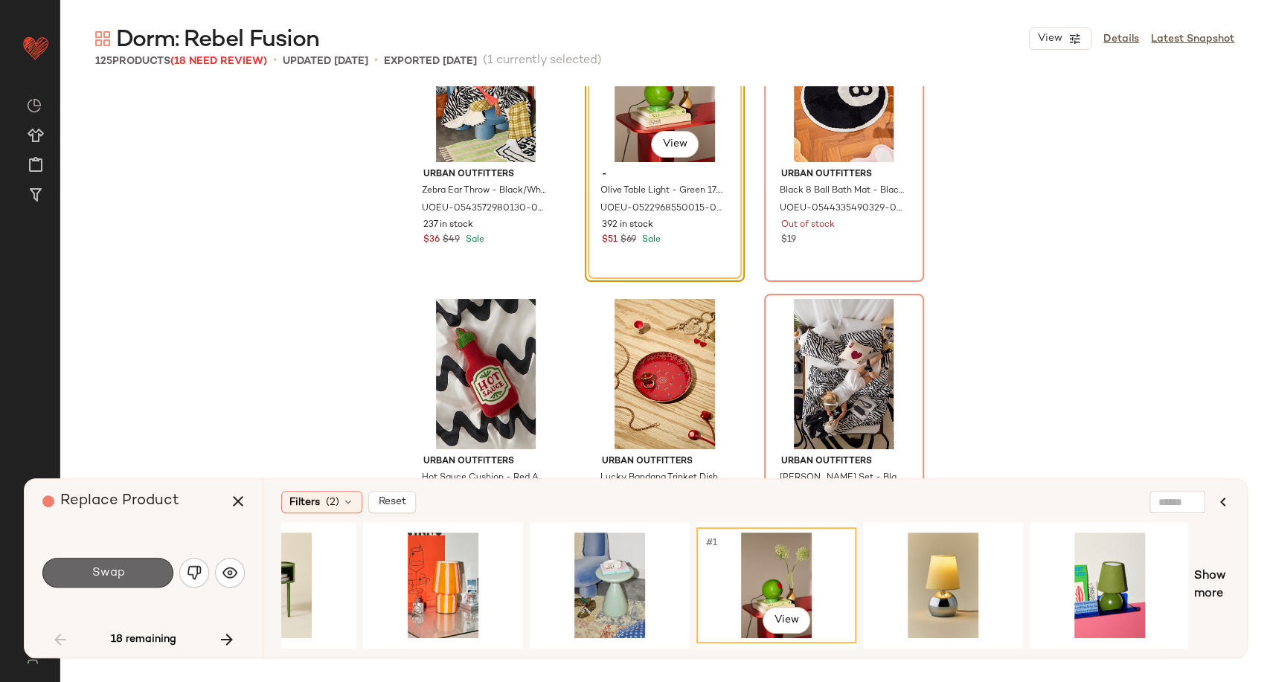
click at [115, 567] on span "Swap" at bounding box center [107, 573] width 33 height 14
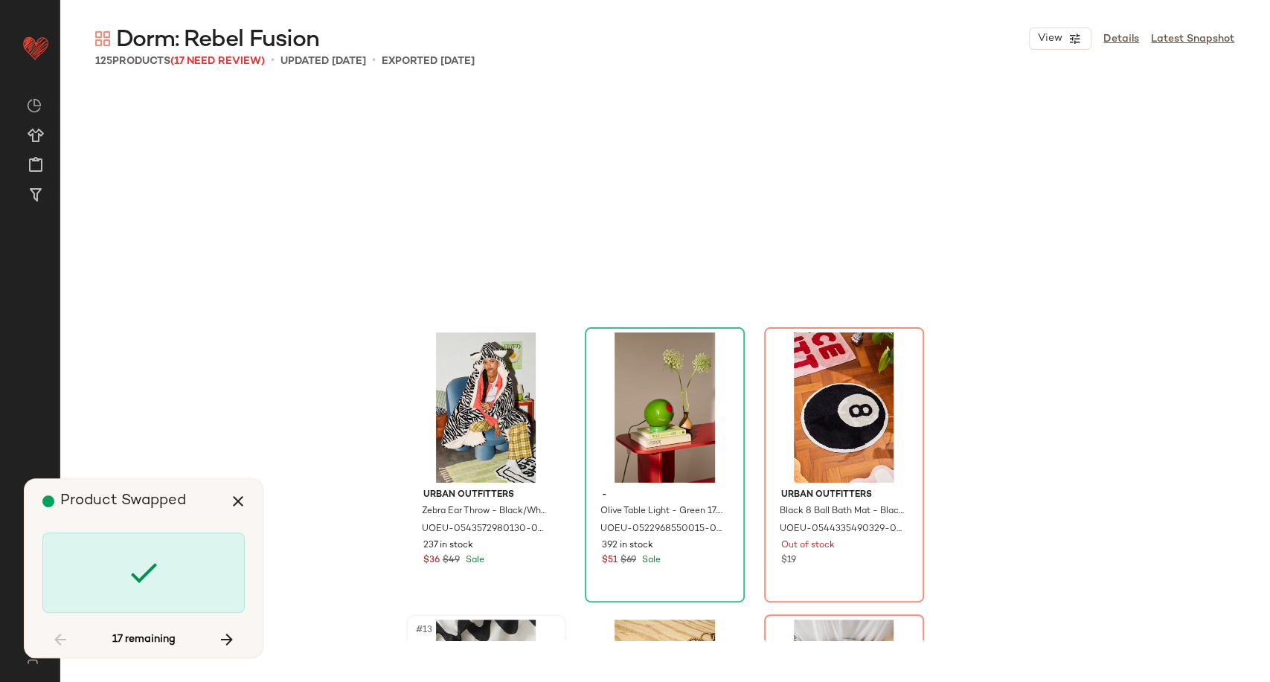
scroll to position [625, 0]
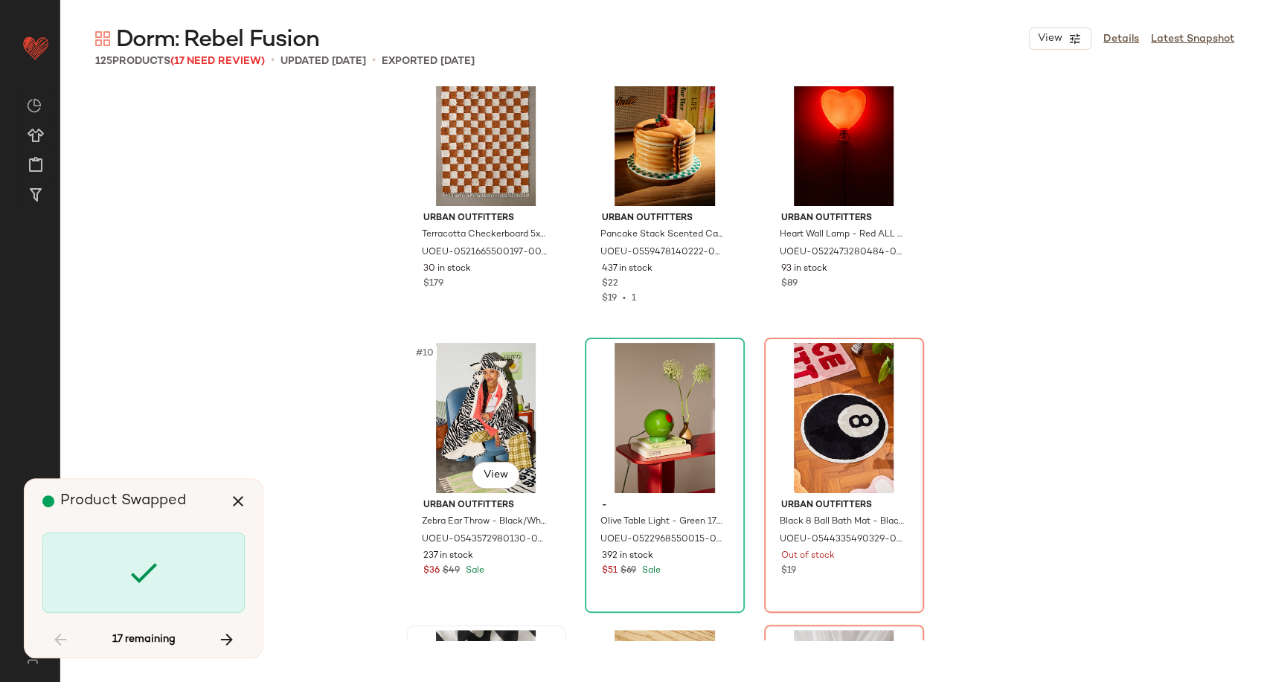
scroll to position [861, 0]
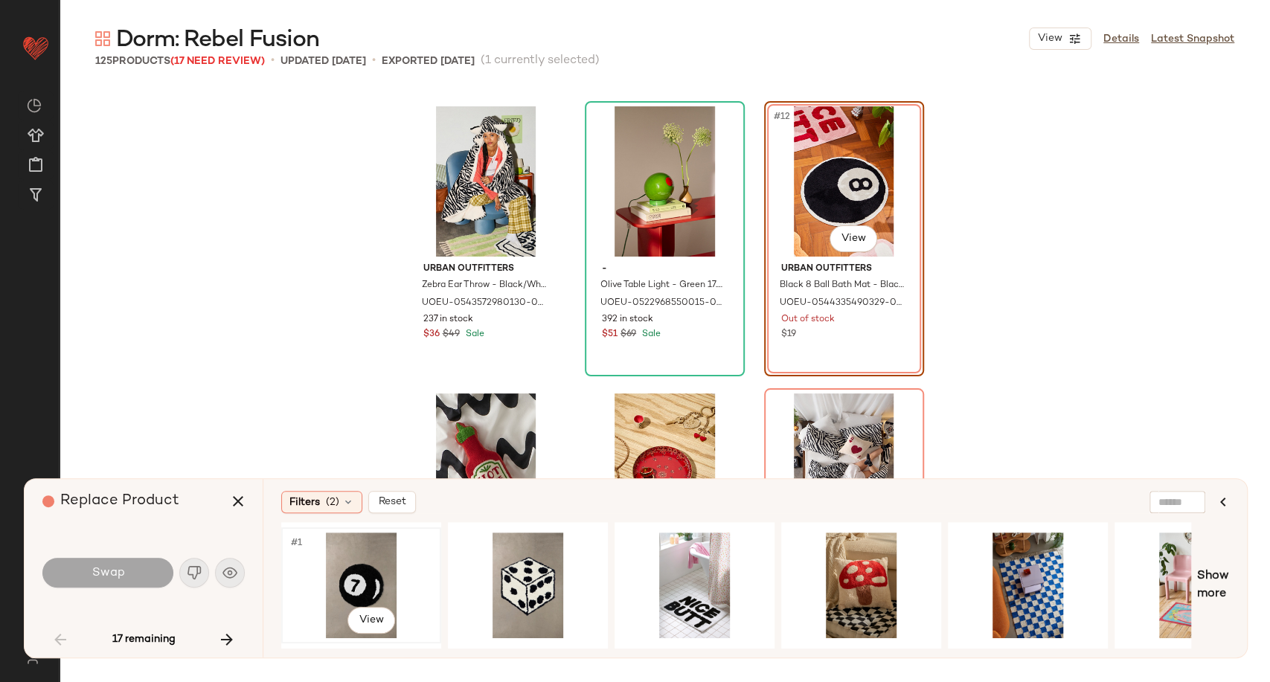
click at [362, 590] on div "#1 View" at bounding box center [361, 586] width 150 height 106
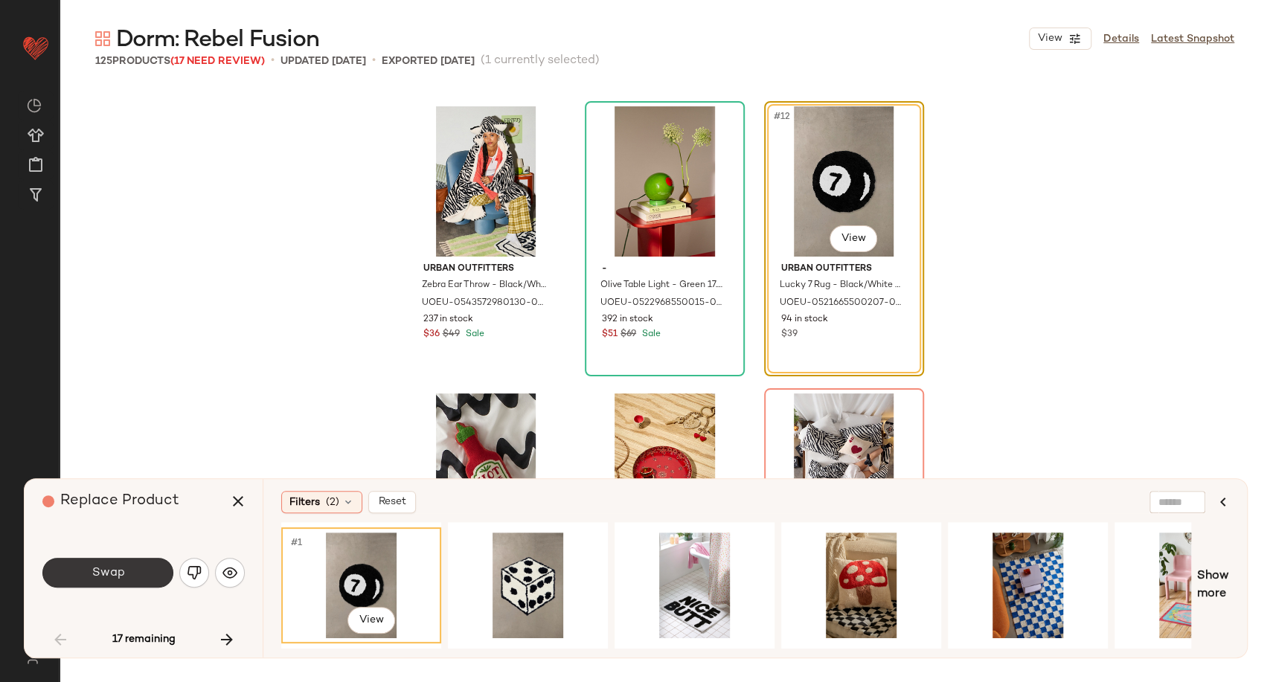
click at [136, 570] on button "Swap" at bounding box center [107, 573] width 131 height 30
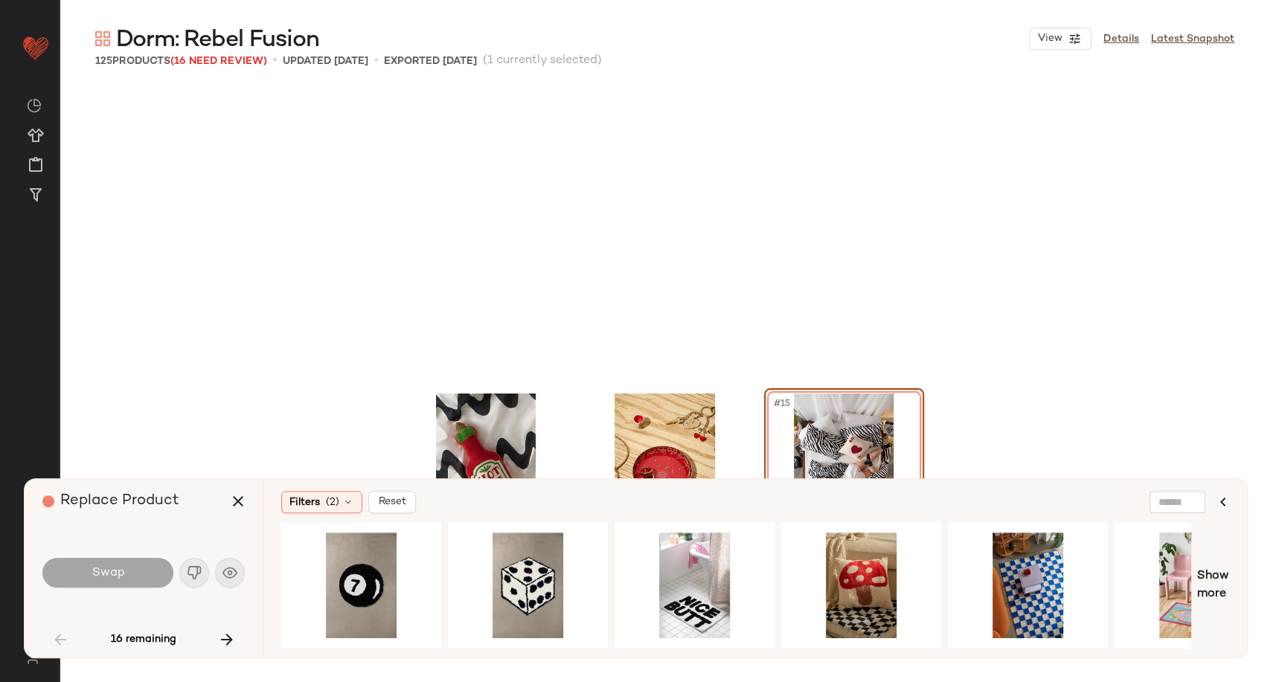
scroll to position [1148, 0]
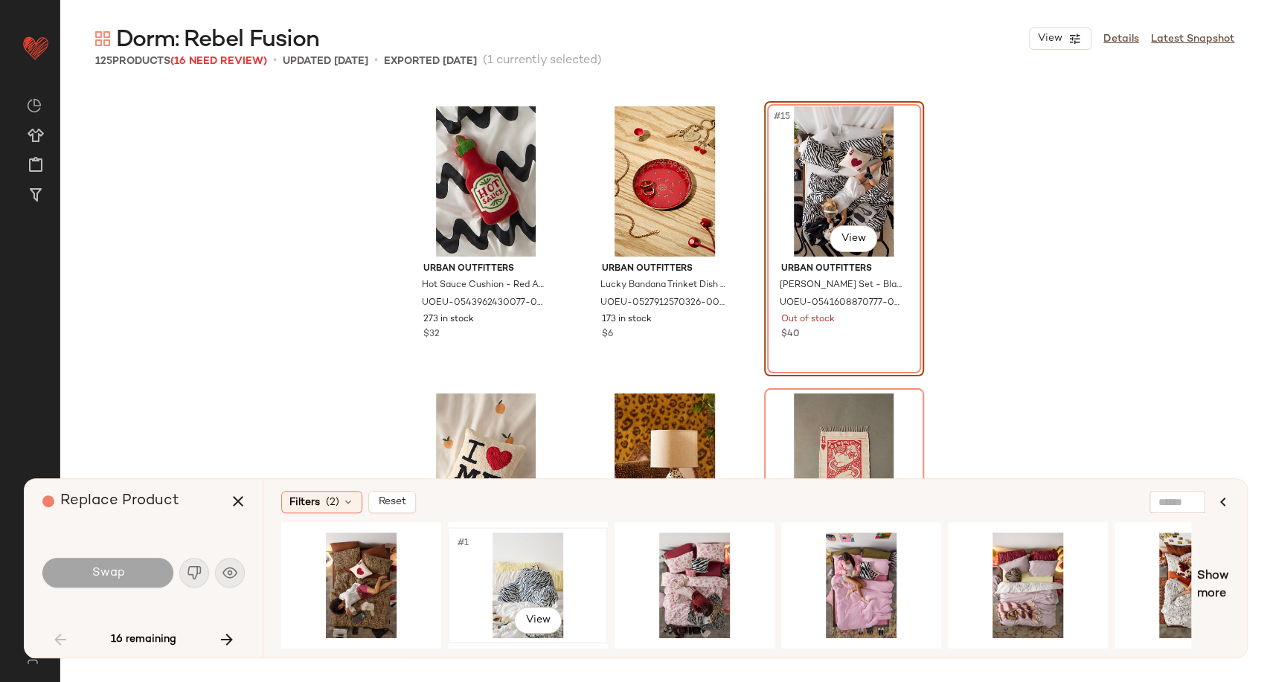
click at [494, 566] on div "#1 View" at bounding box center [528, 586] width 150 height 106
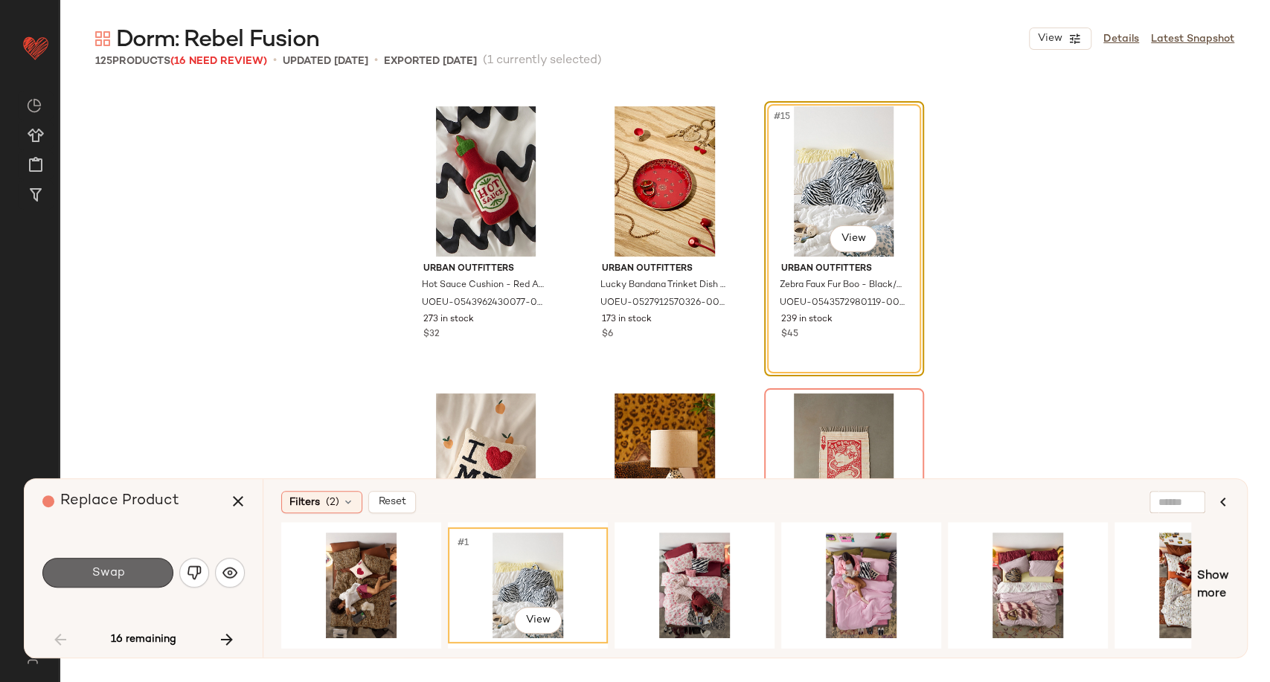
click at [109, 562] on button "Swap" at bounding box center [107, 573] width 131 height 30
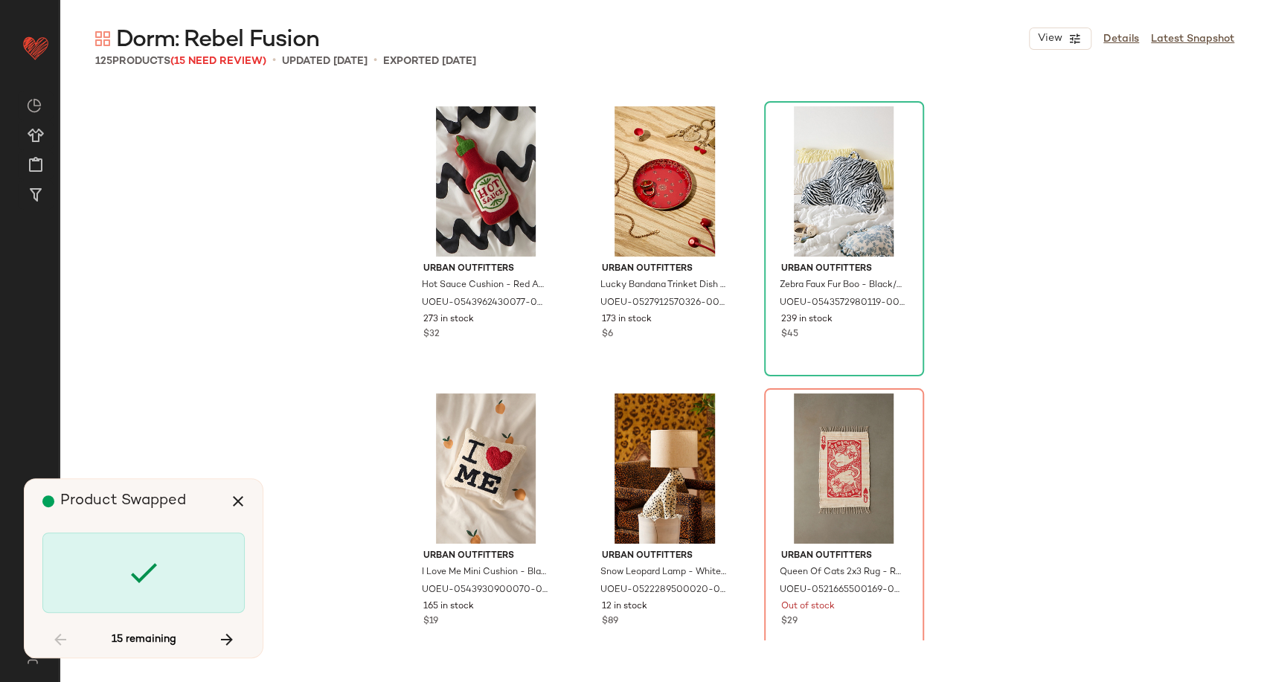
scroll to position [1435, 0]
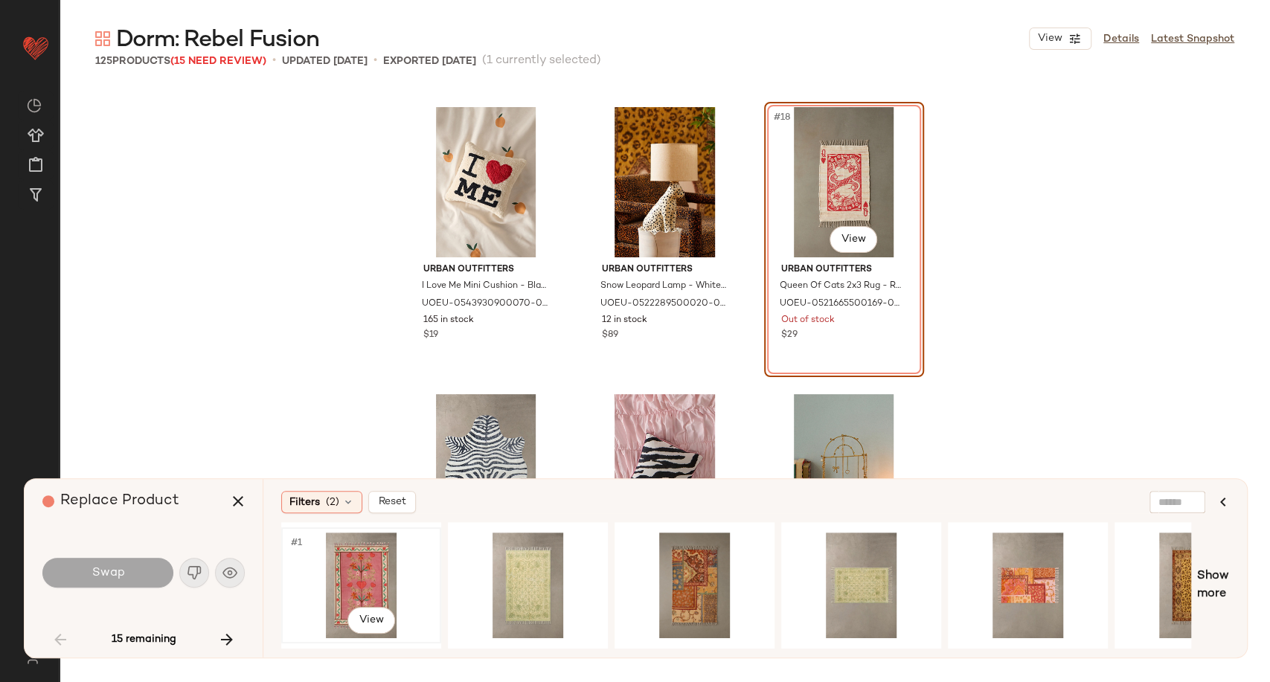
click at [356, 579] on div "#1 View" at bounding box center [361, 586] width 150 height 106
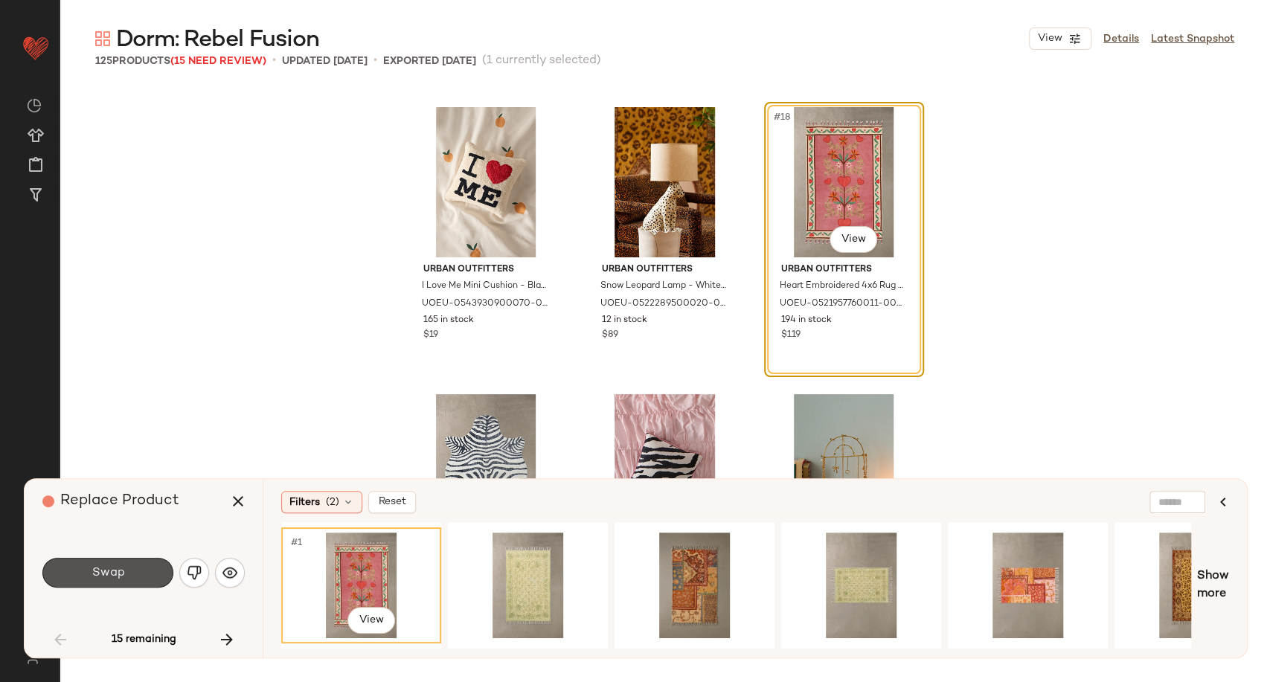
click at [123, 573] on span "Swap" at bounding box center [107, 573] width 33 height 14
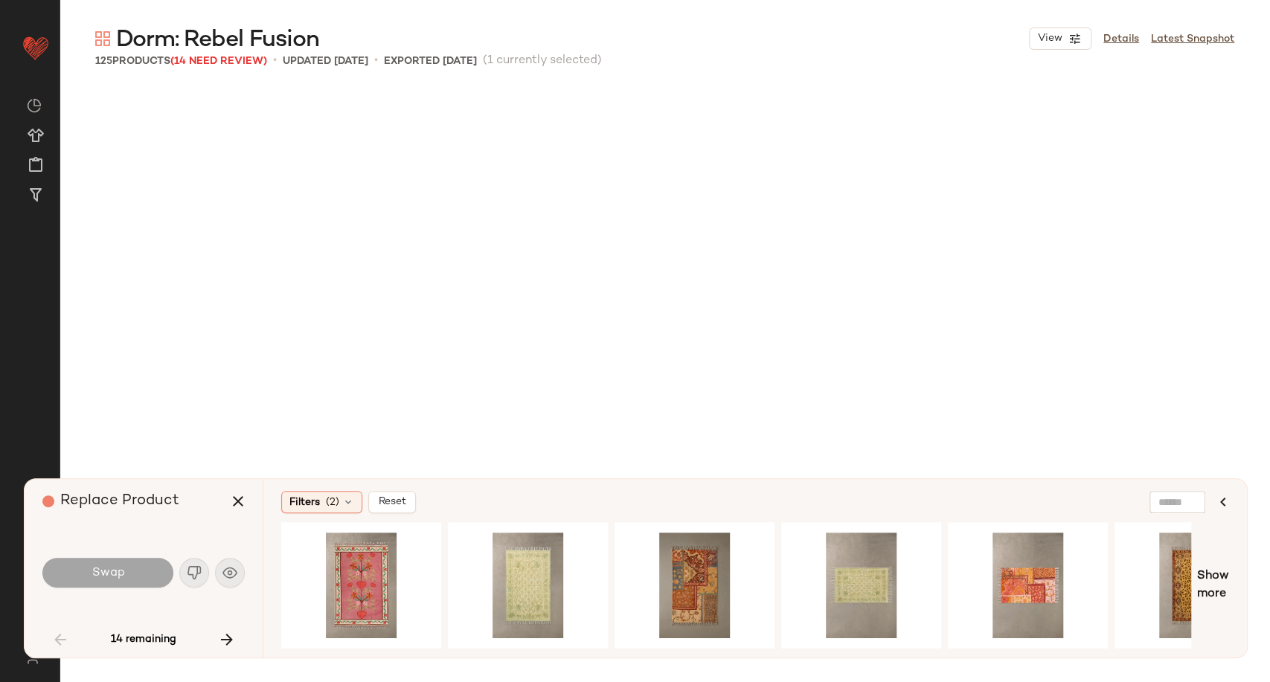
scroll to position [2010, 0]
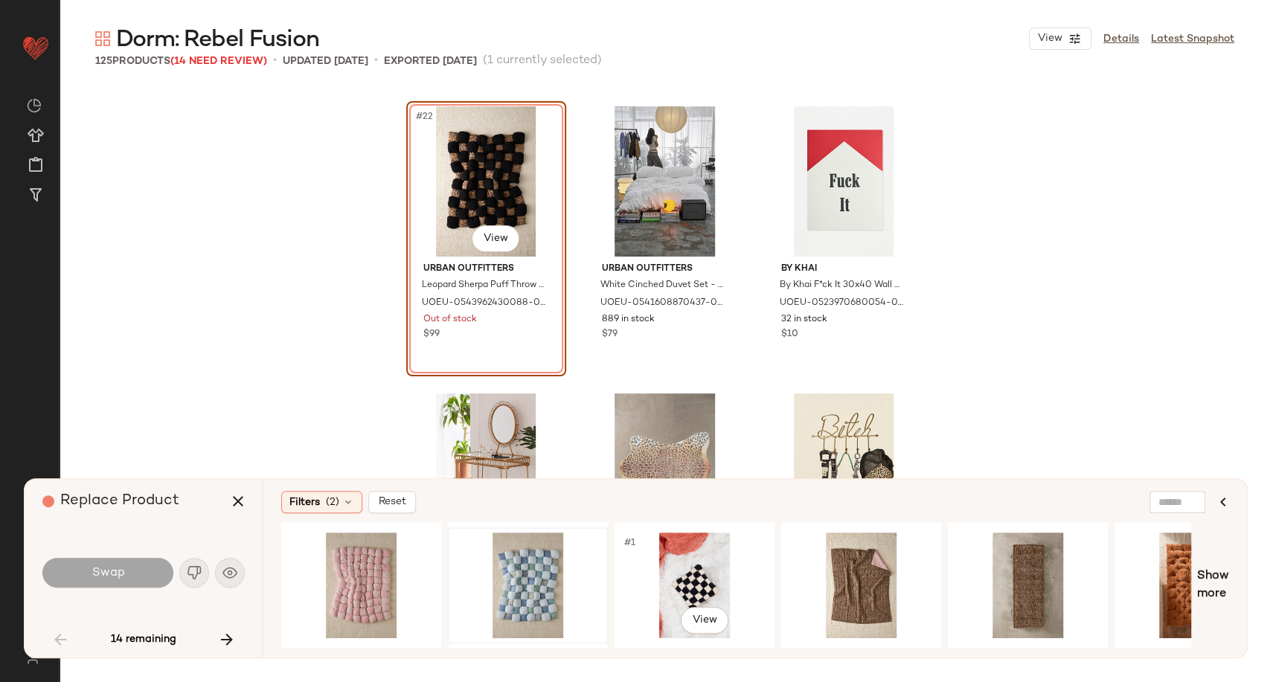
drag, startPoint x: 666, startPoint y: 571, endPoint x: 600, endPoint y: 563, distance: 66.7
click at [662, 571] on div "#1 View" at bounding box center [695, 586] width 150 height 106
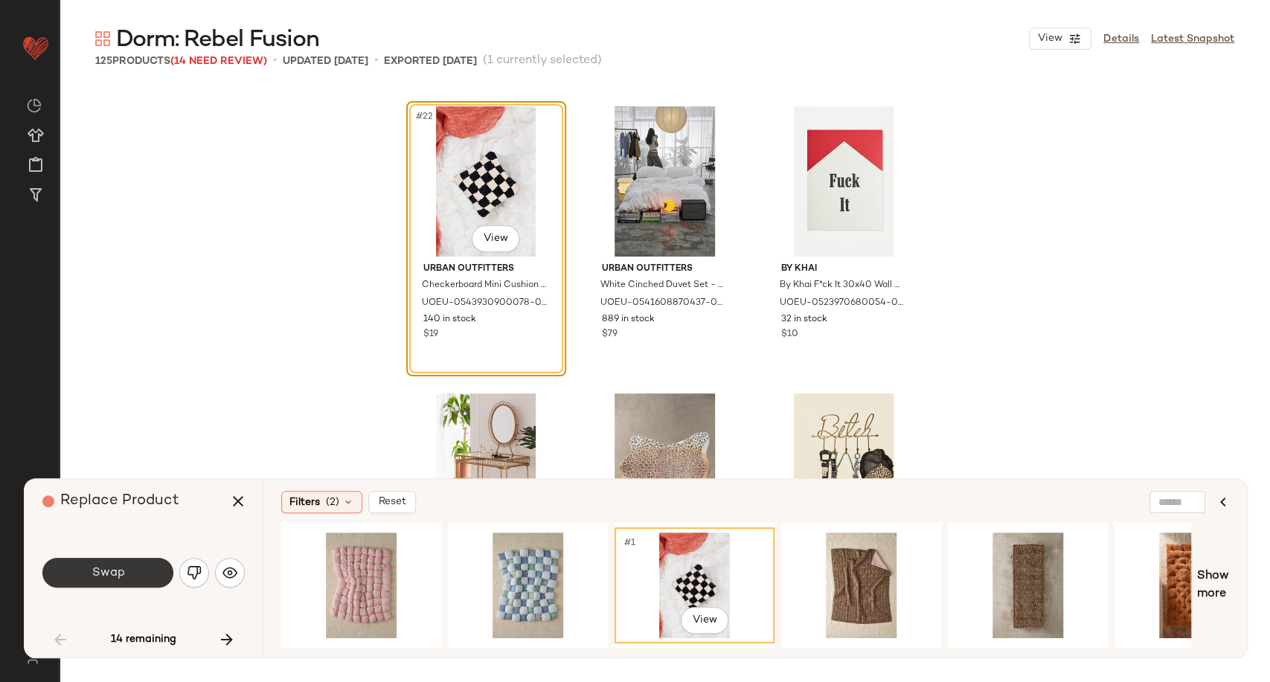
click at [86, 559] on button "Swap" at bounding box center [107, 573] width 131 height 30
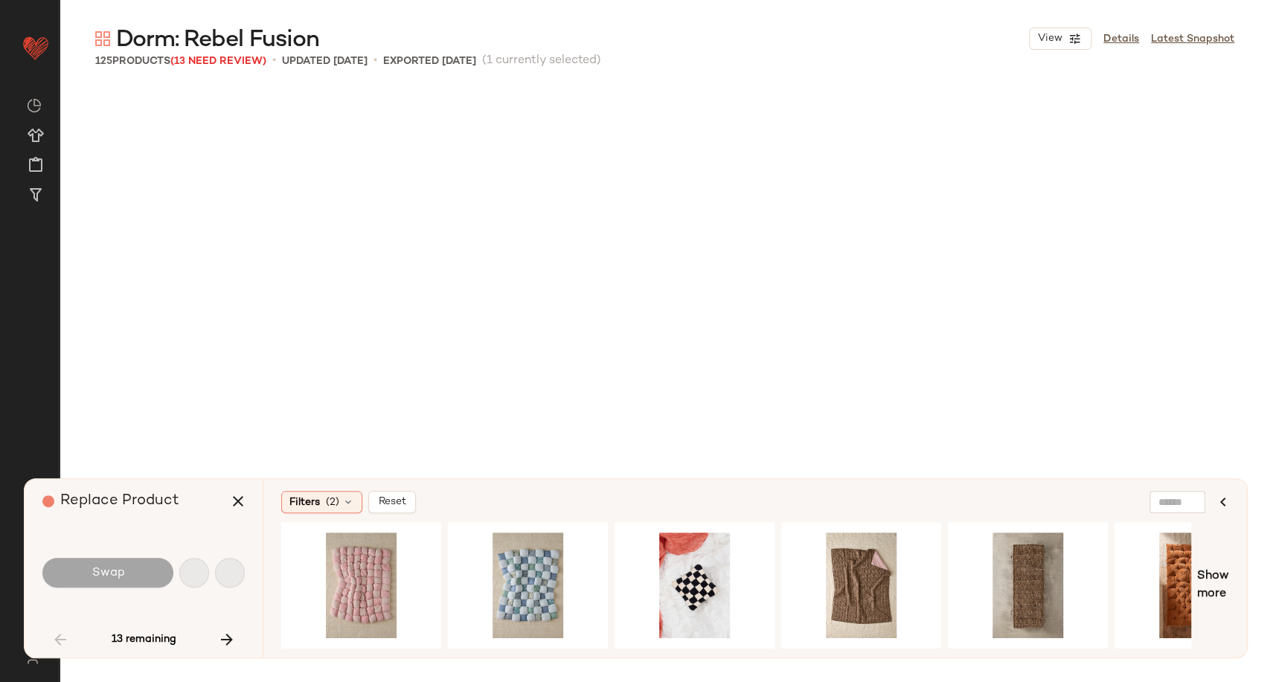
scroll to position [3732, 0]
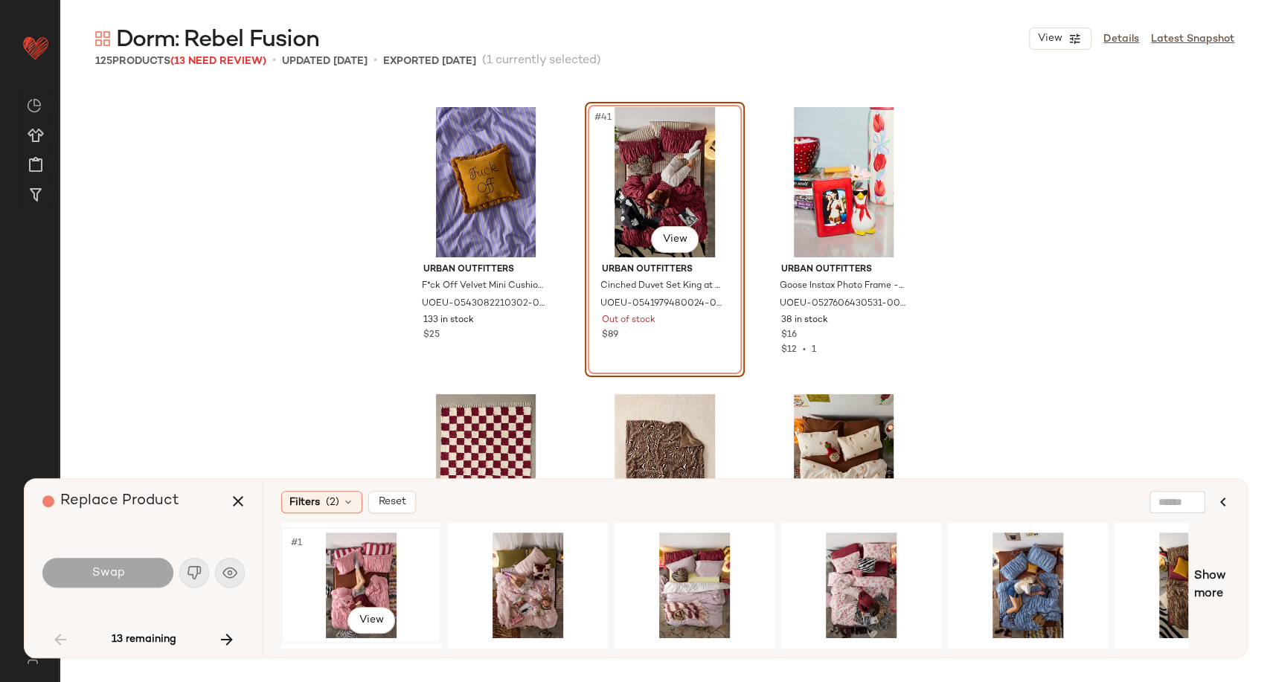
click at [387, 565] on div "#1 View" at bounding box center [361, 586] width 150 height 106
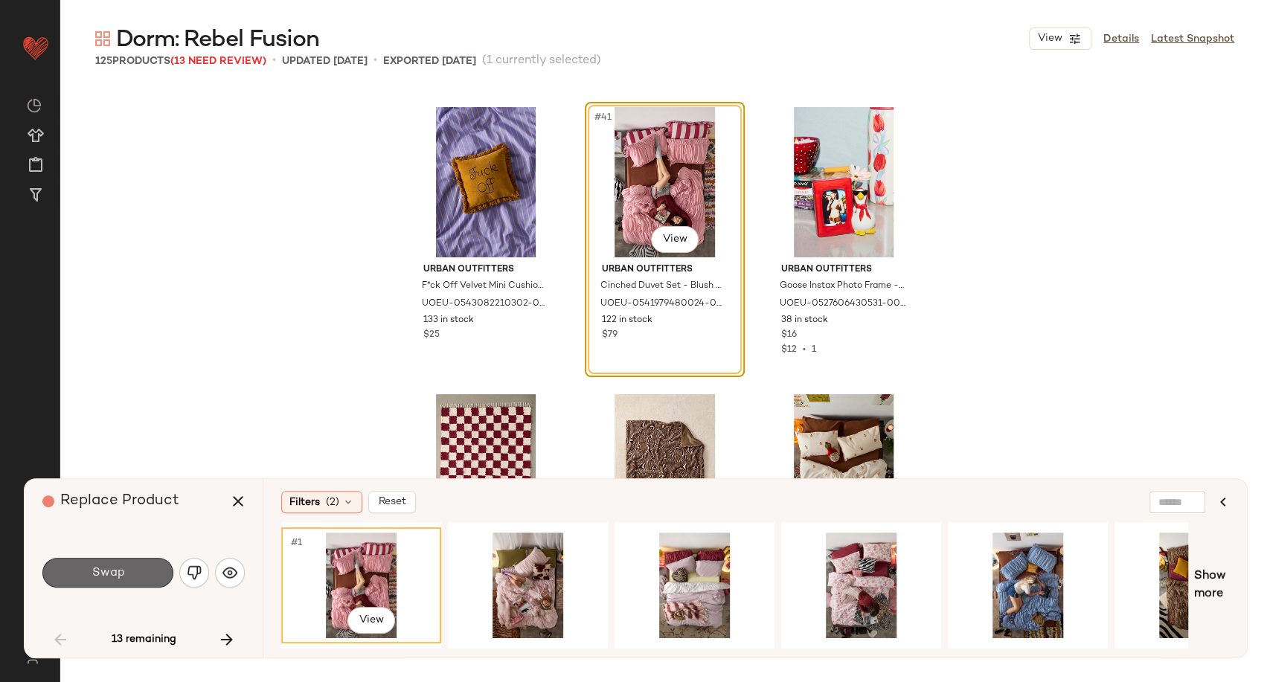
click at [125, 582] on button "Swap" at bounding box center [107, 573] width 131 height 30
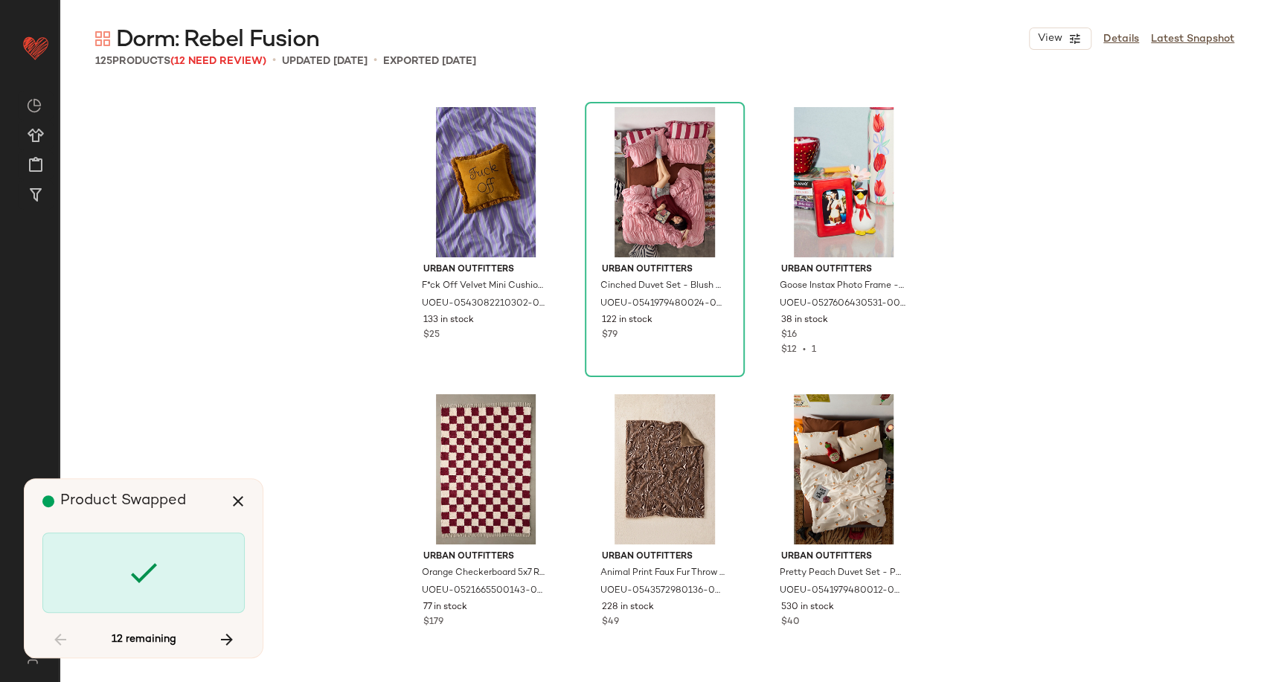
scroll to position [6316, 0]
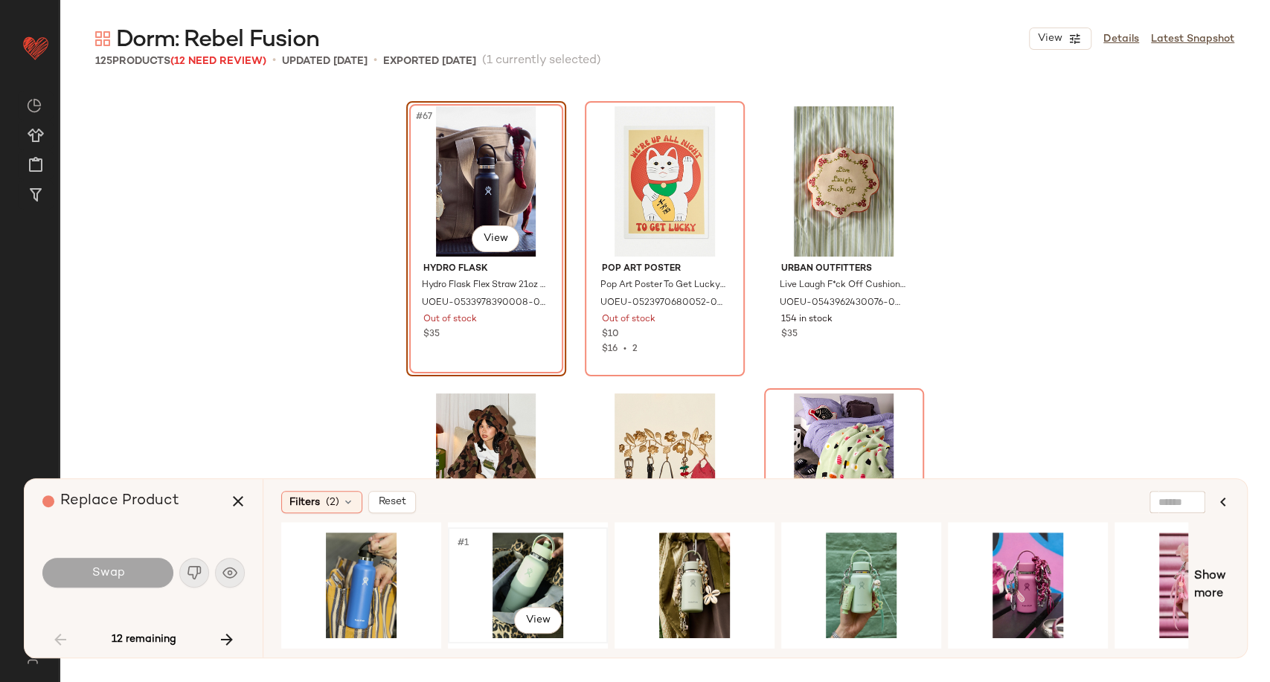
click at [521, 572] on div "#1 View" at bounding box center [528, 586] width 150 height 106
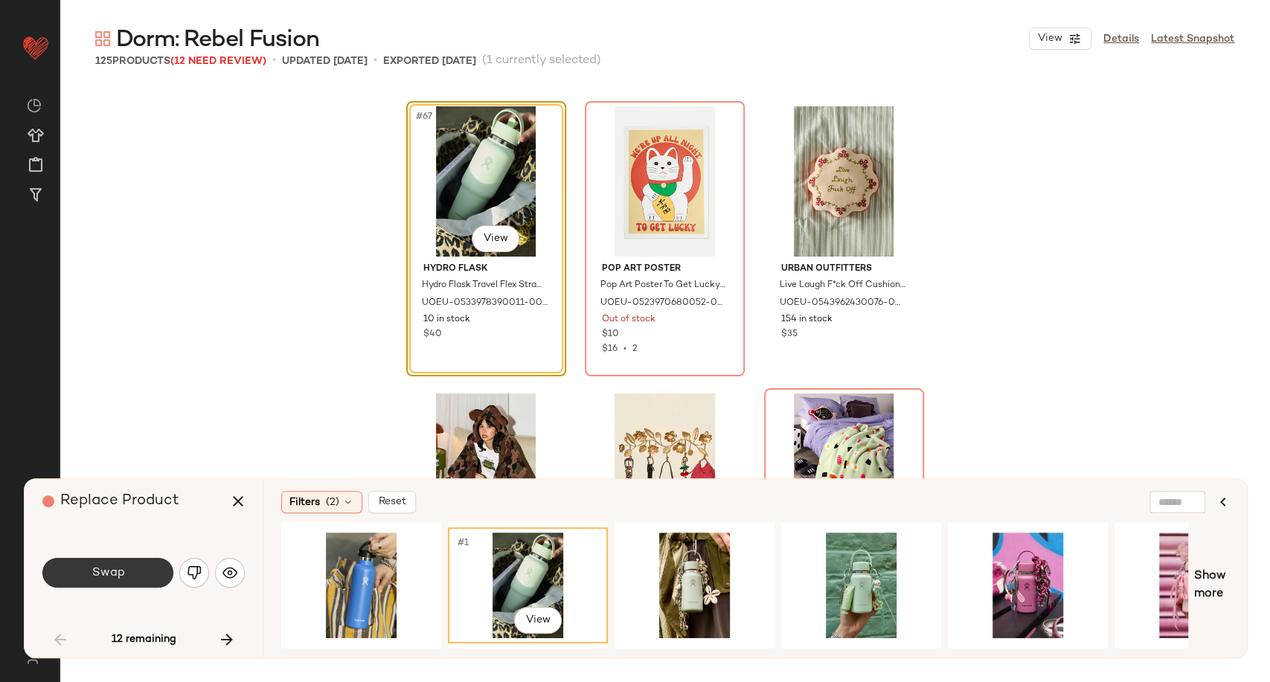
click at [145, 567] on button "Swap" at bounding box center [107, 573] width 131 height 30
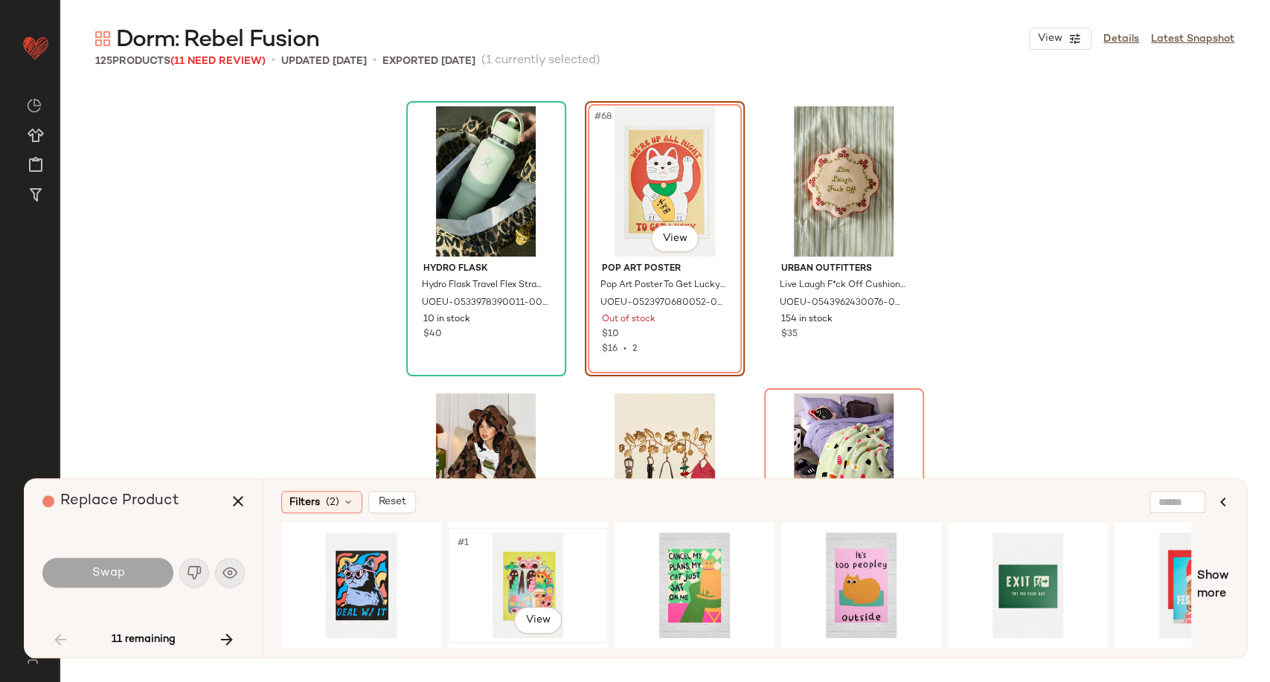
click at [518, 576] on div "#1 View" at bounding box center [528, 586] width 150 height 106
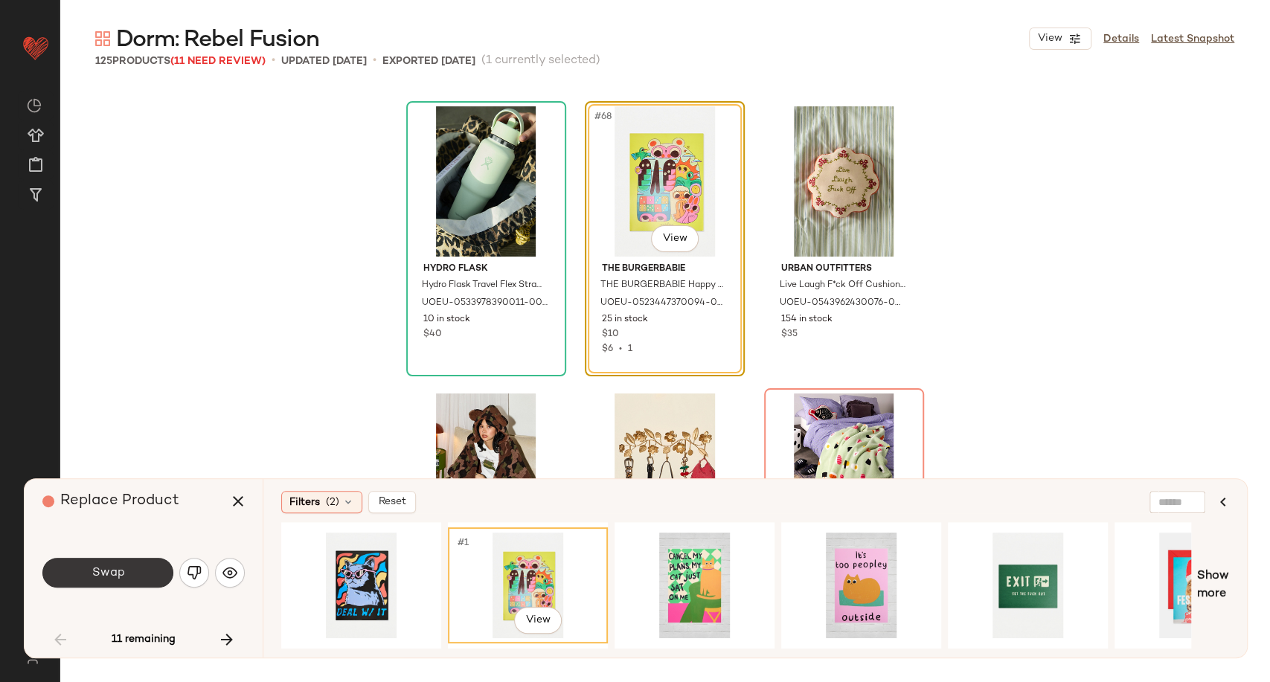
click at [129, 573] on button "Swap" at bounding box center [107, 573] width 131 height 30
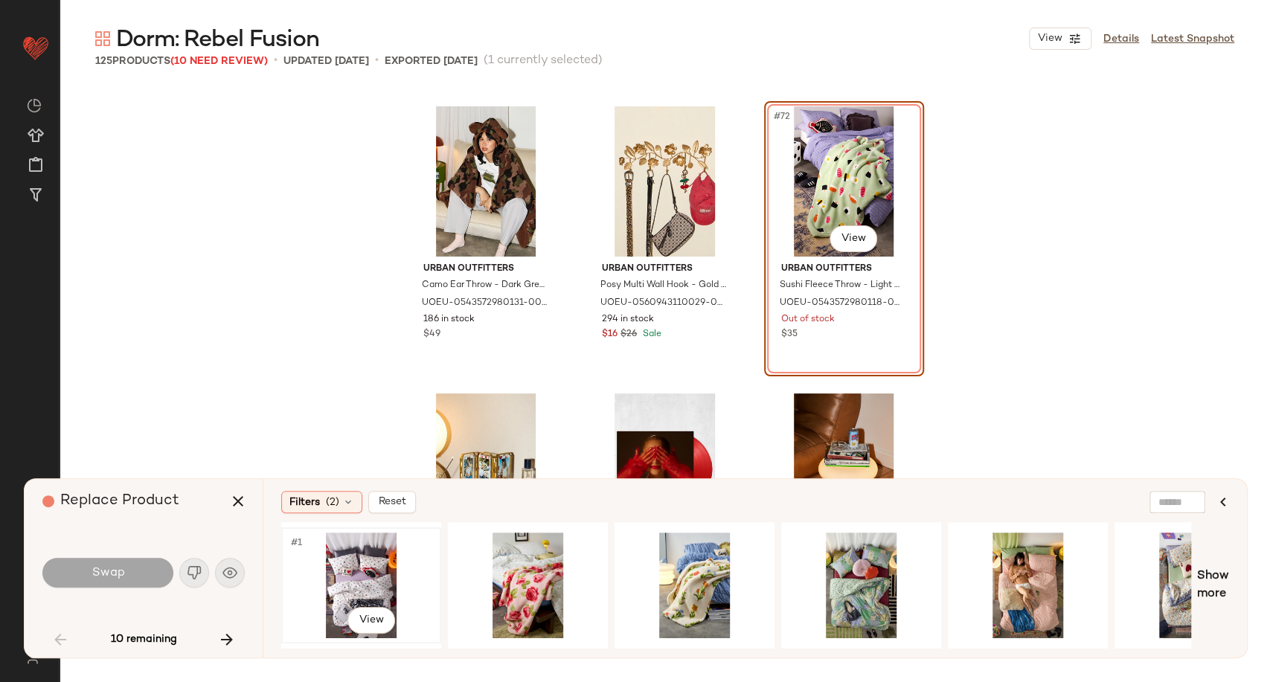
click at [379, 579] on div "#1 View" at bounding box center [361, 586] width 150 height 106
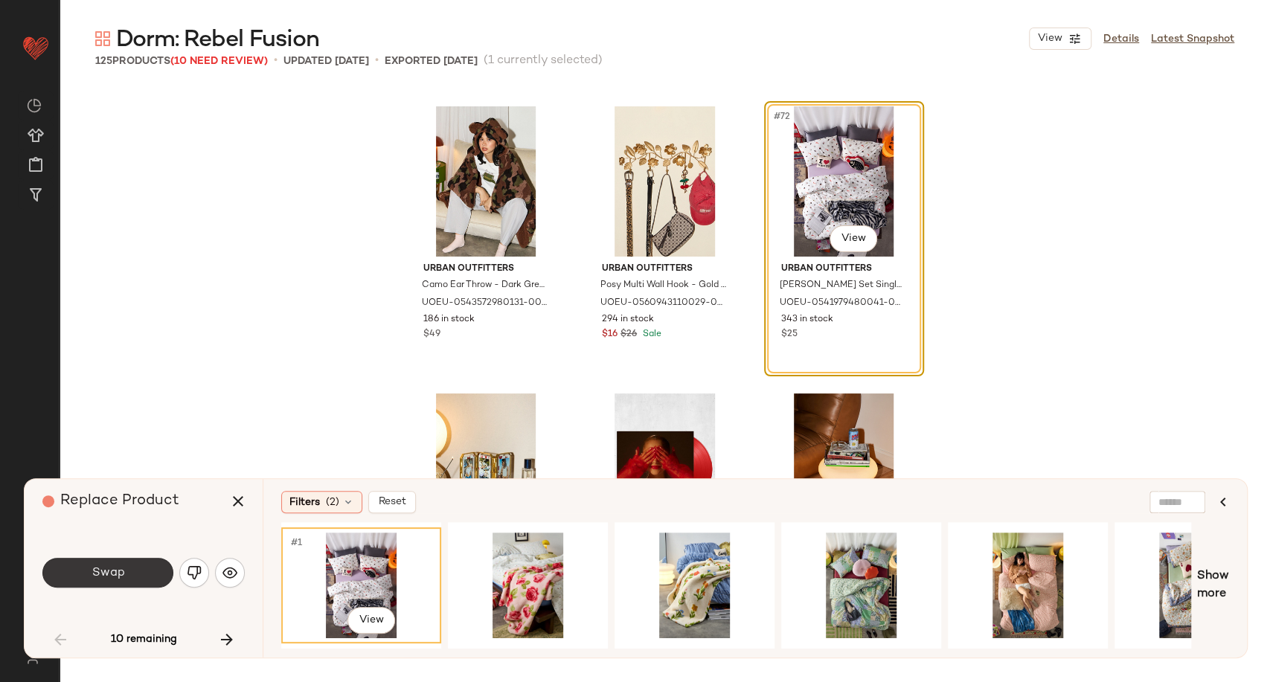
click at [127, 569] on button "Swap" at bounding box center [107, 573] width 131 height 30
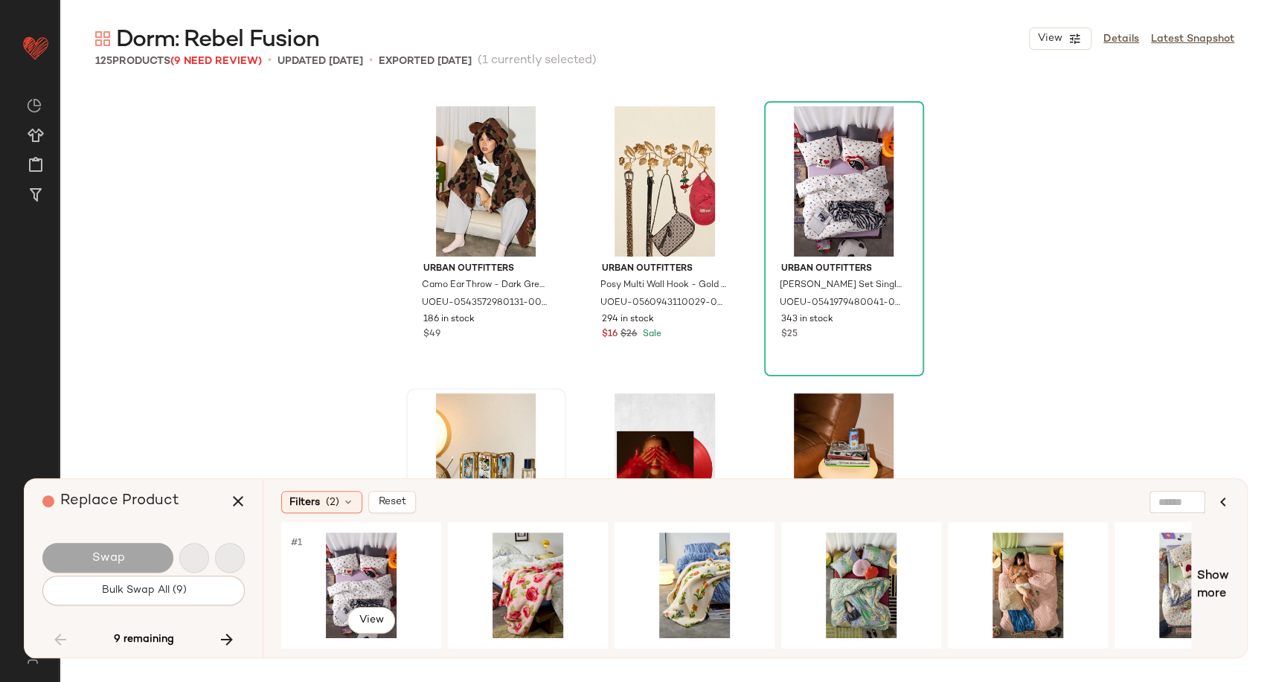
scroll to position [8325, 0]
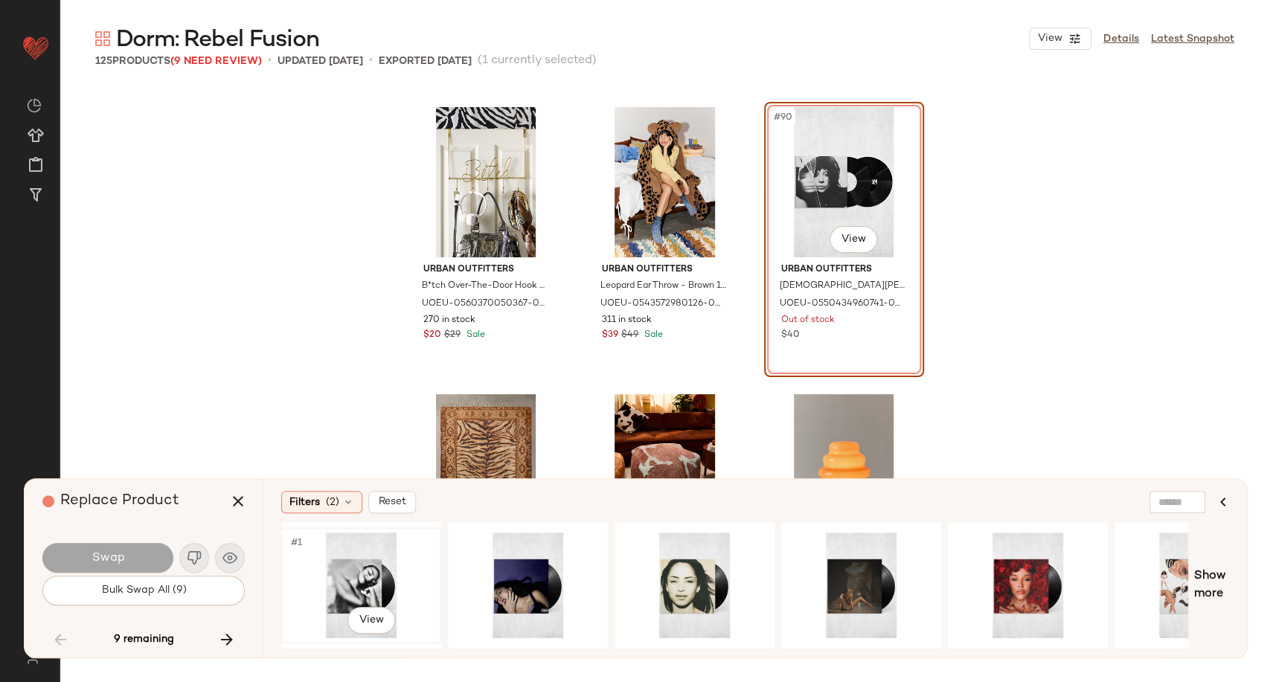
click at [374, 579] on div "#1 View" at bounding box center [361, 586] width 150 height 106
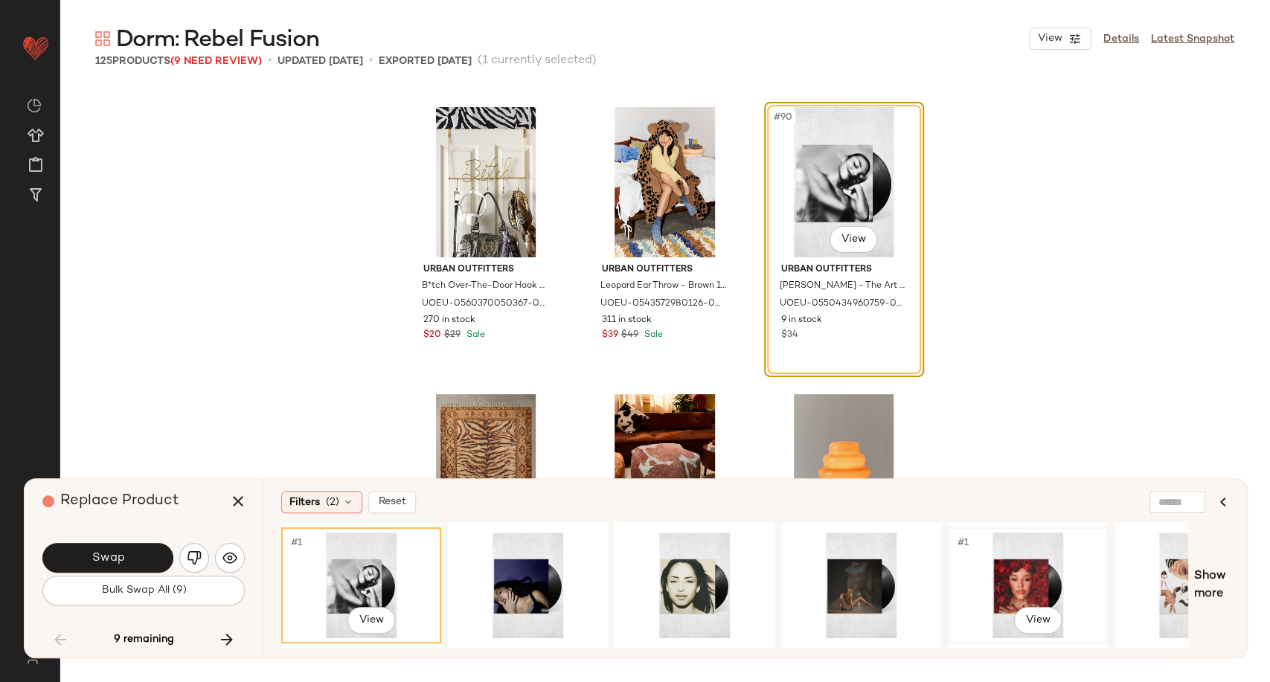
click at [1006, 573] on div "#1 View" at bounding box center [1028, 586] width 150 height 106
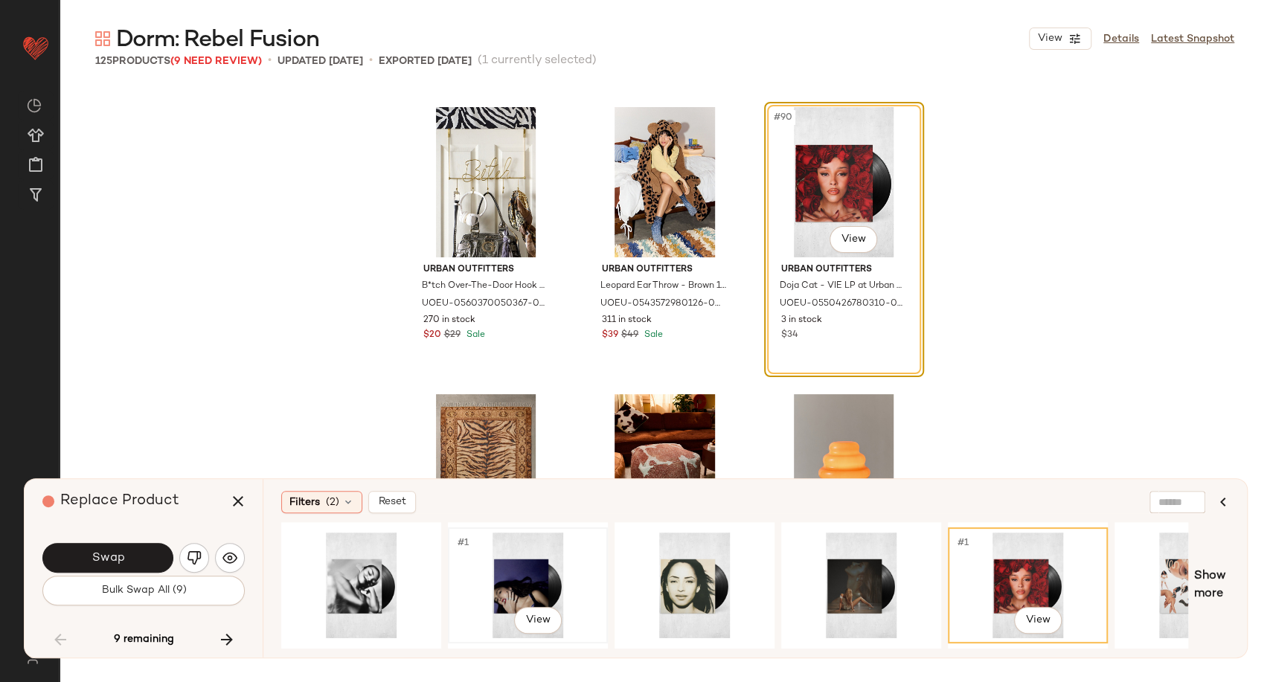
click at [529, 579] on div "#1 View" at bounding box center [528, 586] width 150 height 106
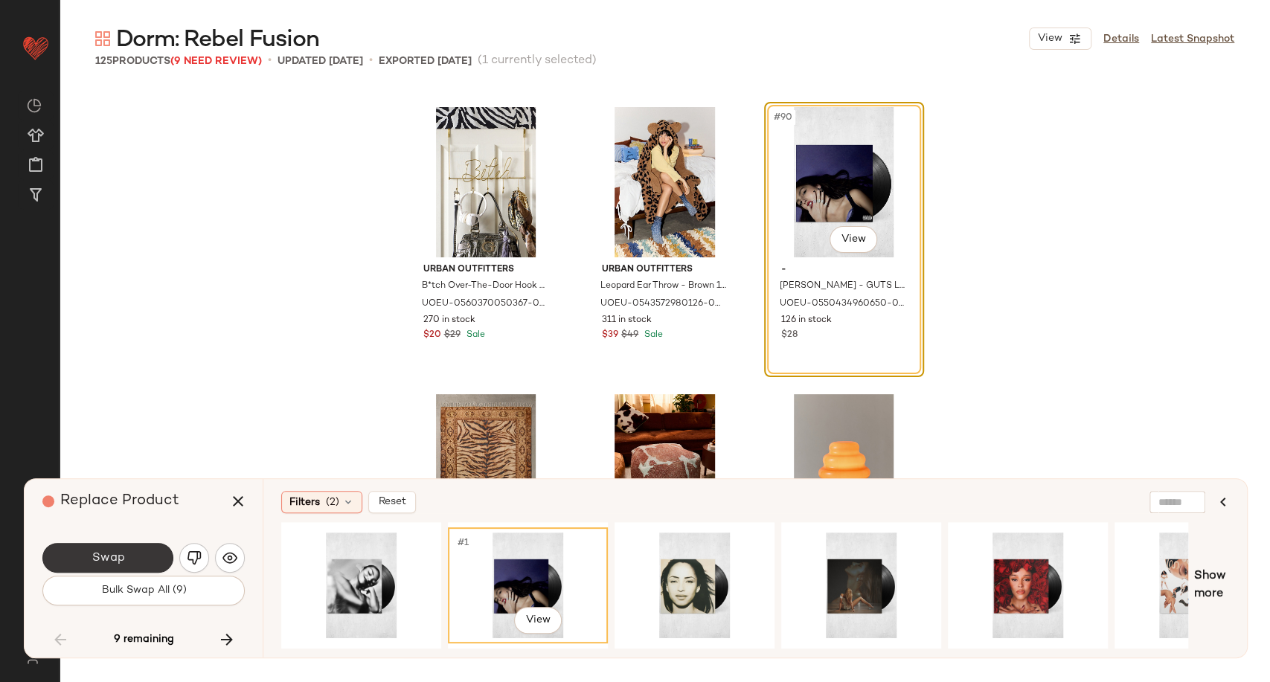
click at [155, 561] on button "Swap" at bounding box center [107, 558] width 131 height 30
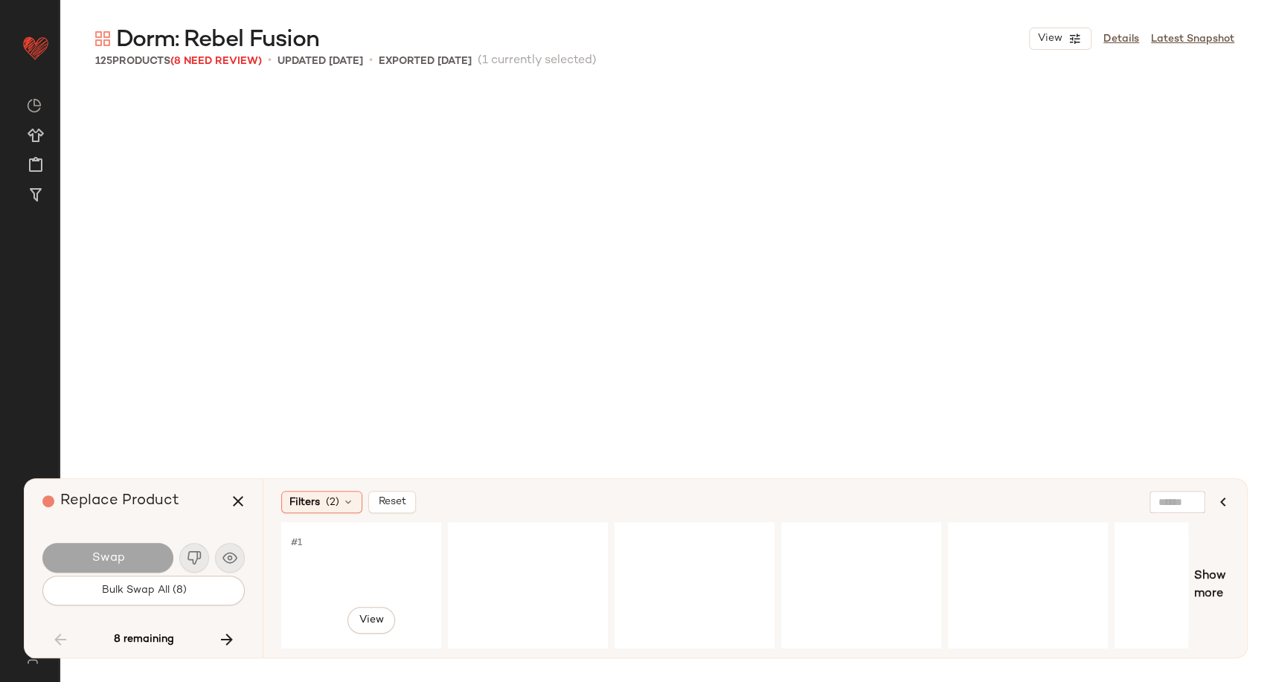
scroll to position [8900, 0]
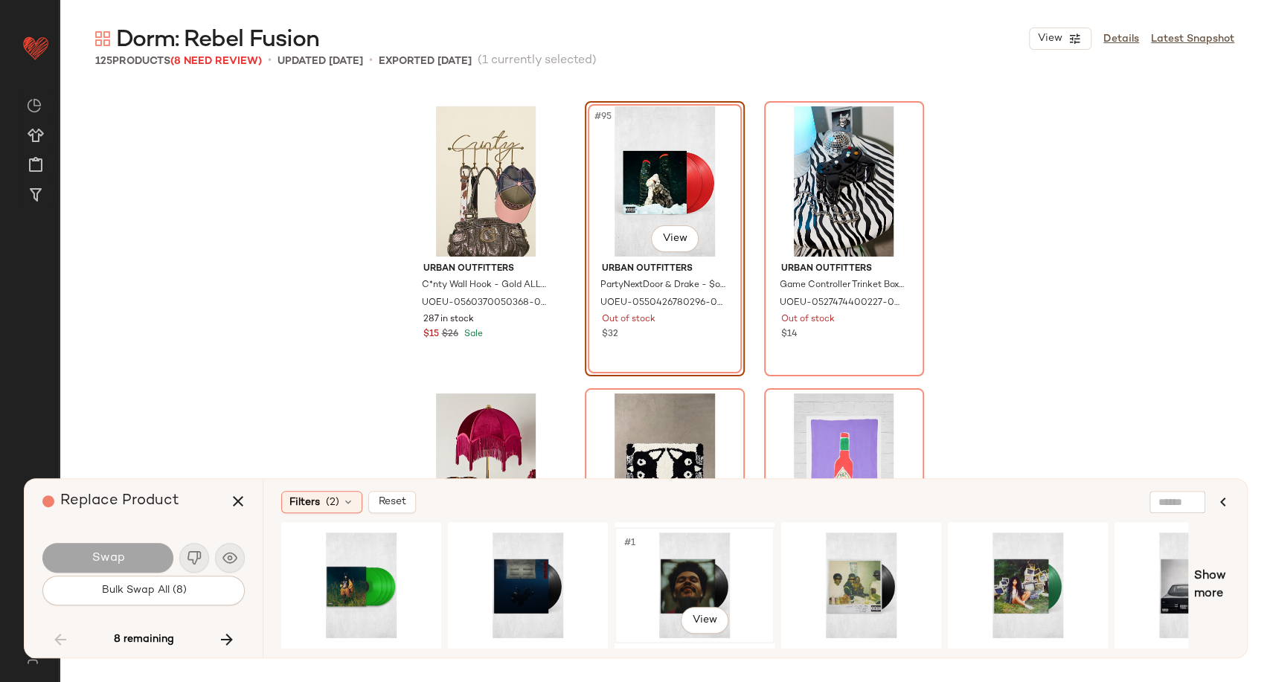
click at [716, 565] on div "#1 View" at bounding box center [695, 586] width 150 height 106
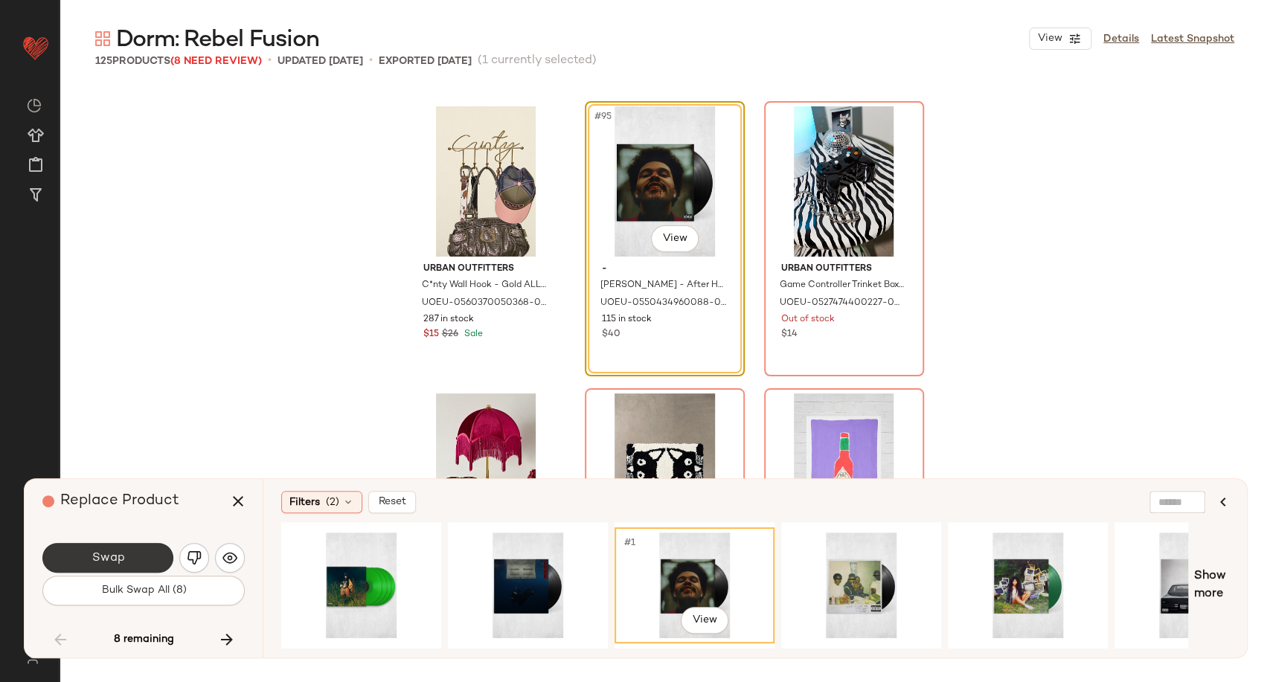
click at [94, 568] on button "Swap" at bounding box center [107, 558] width 131 height 30
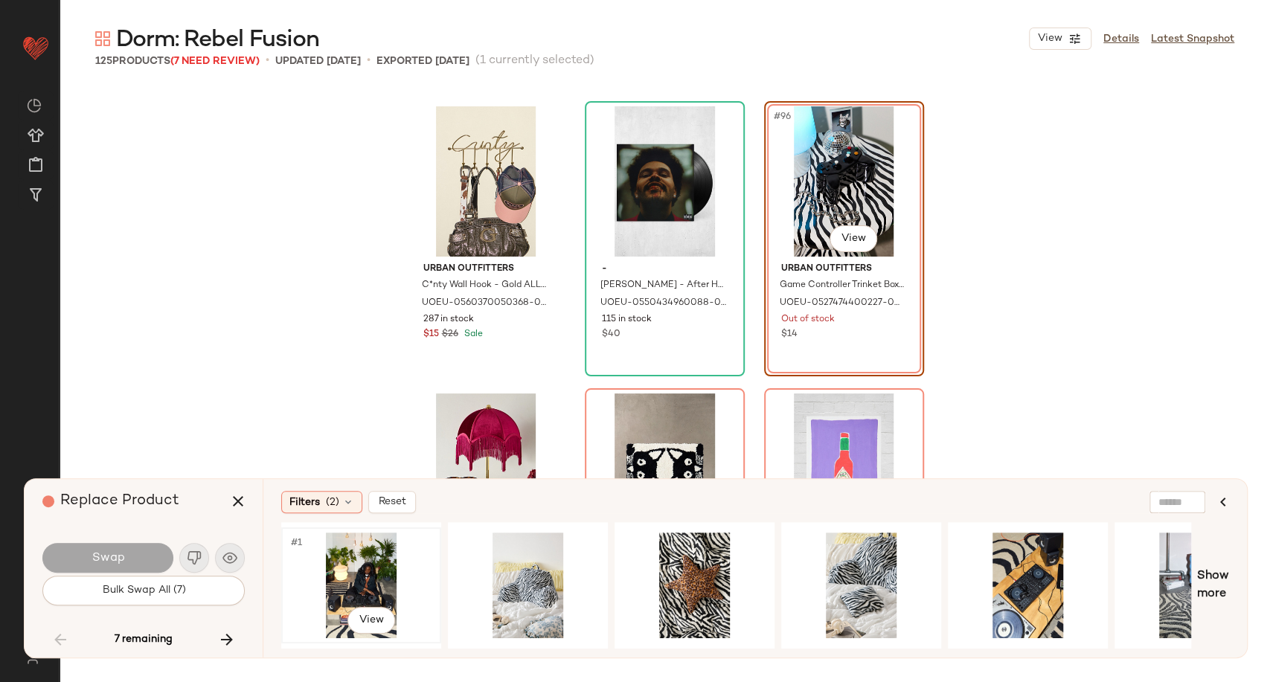
click at [390, 581] on div "#1 View" at bounding box center [361, 586] width 150 height 106
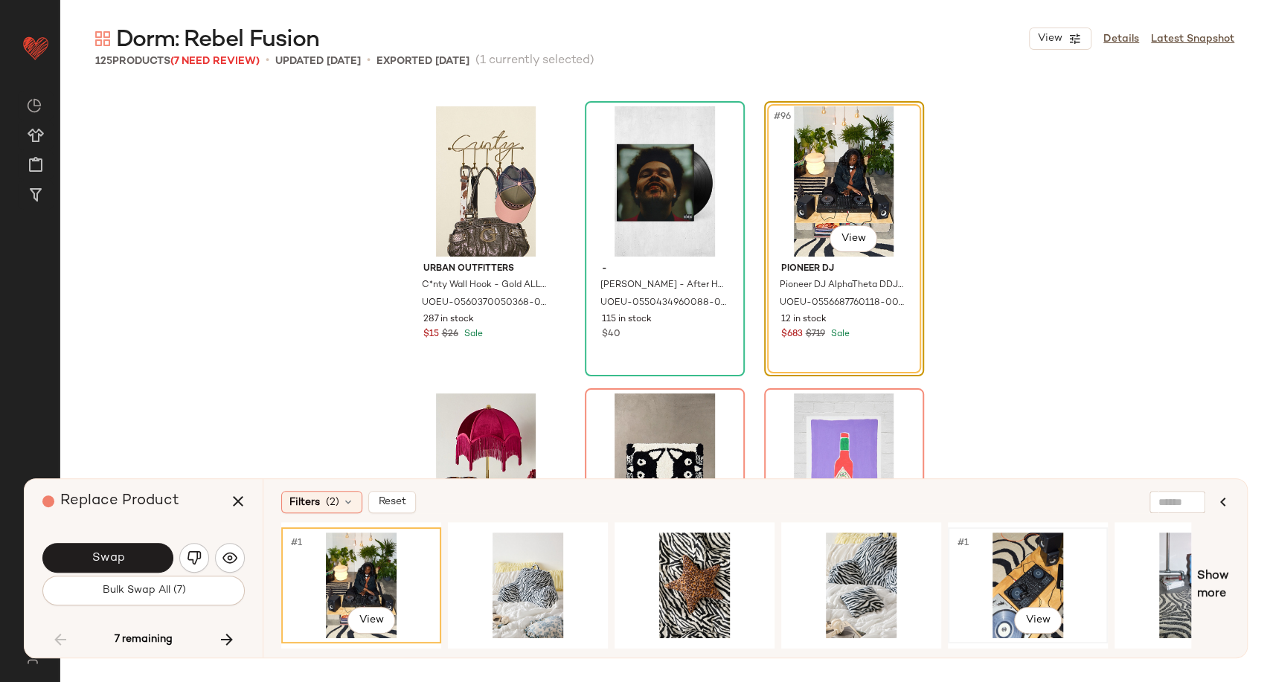
click at [1041, 576] on div "#1 View" at bounding box center [1028, 586] width 150 height 106
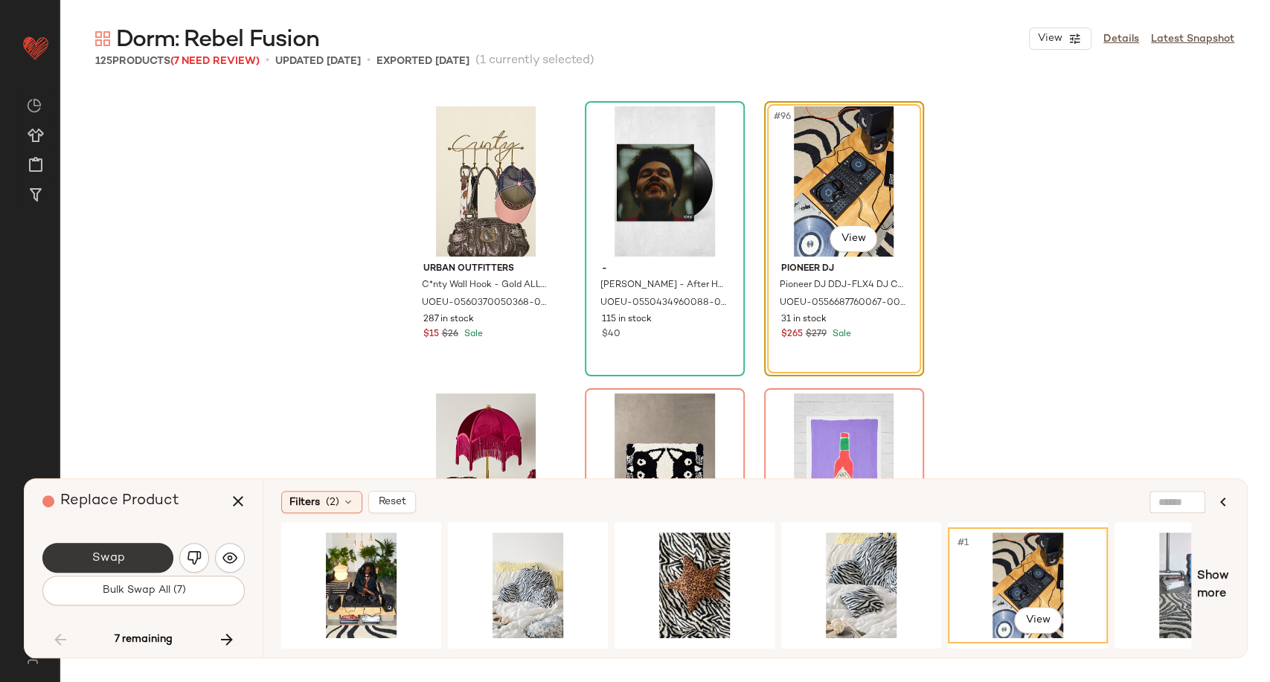
click at [131, 547] on button "Swap" at bounding box center [107, 558] width 131 height 30
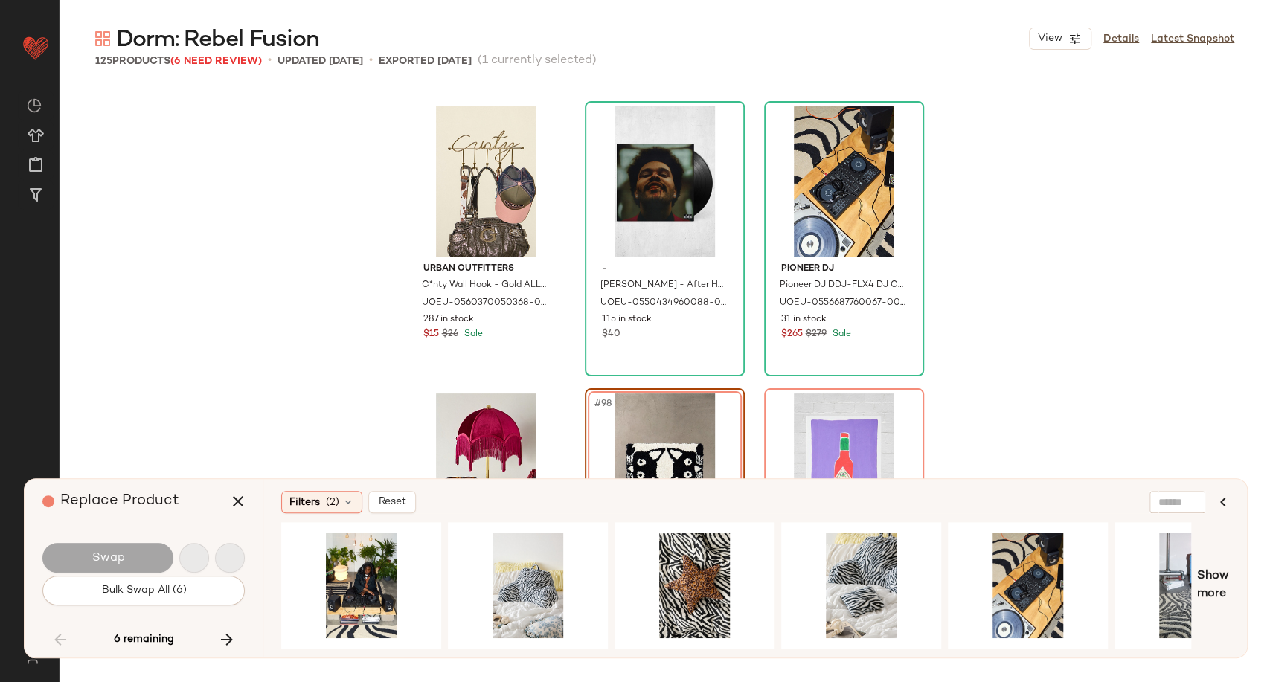
scroll to position [9187, 0]
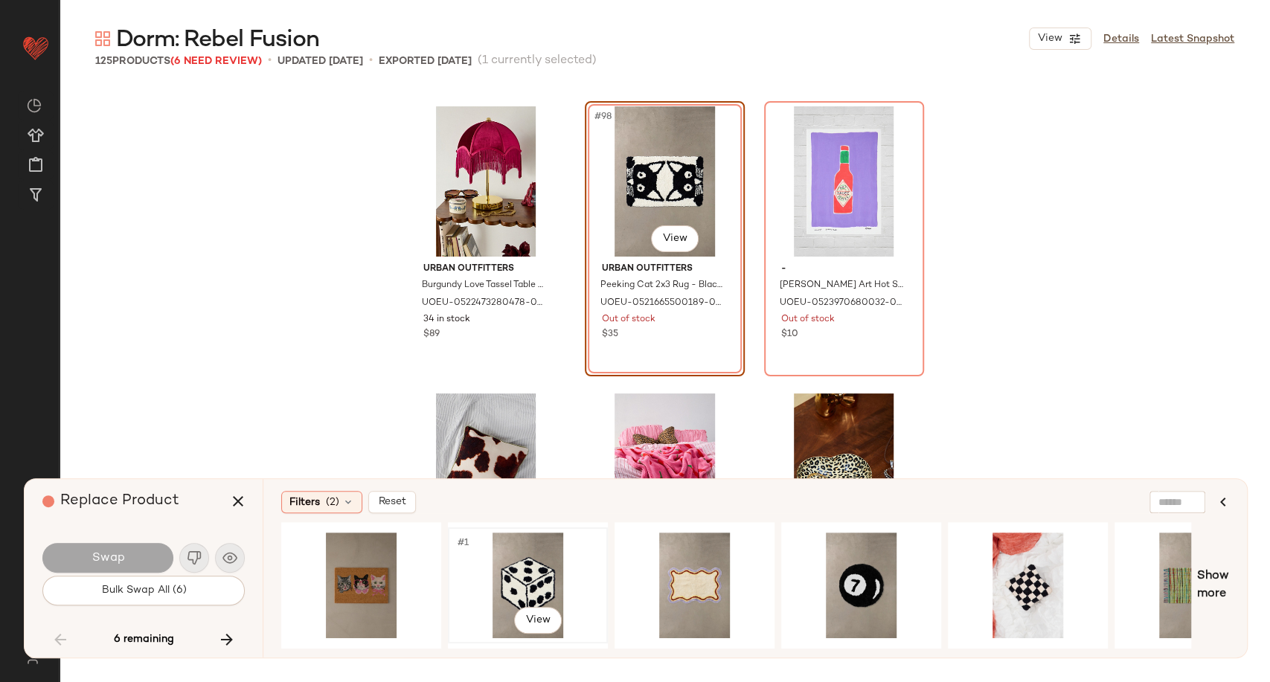
drag, startPoint x: 535, startPoint y: 550, endPoint x: 460, endPoint y: 549, distance: 74.4
click at [530, 550] on div "#1 View" at bounding box center [528, 586] width 150 height 106
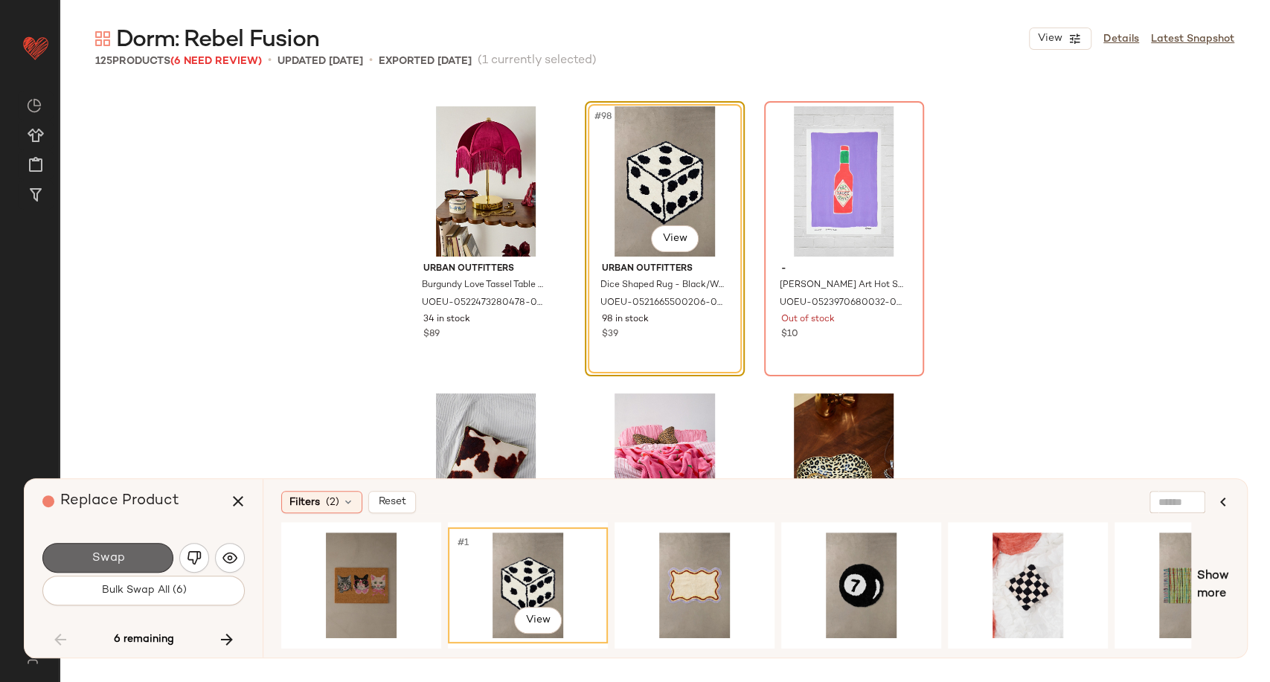
click at [144, 561] on button "Swap" at bounding box center [107, 558] width 131 height 30
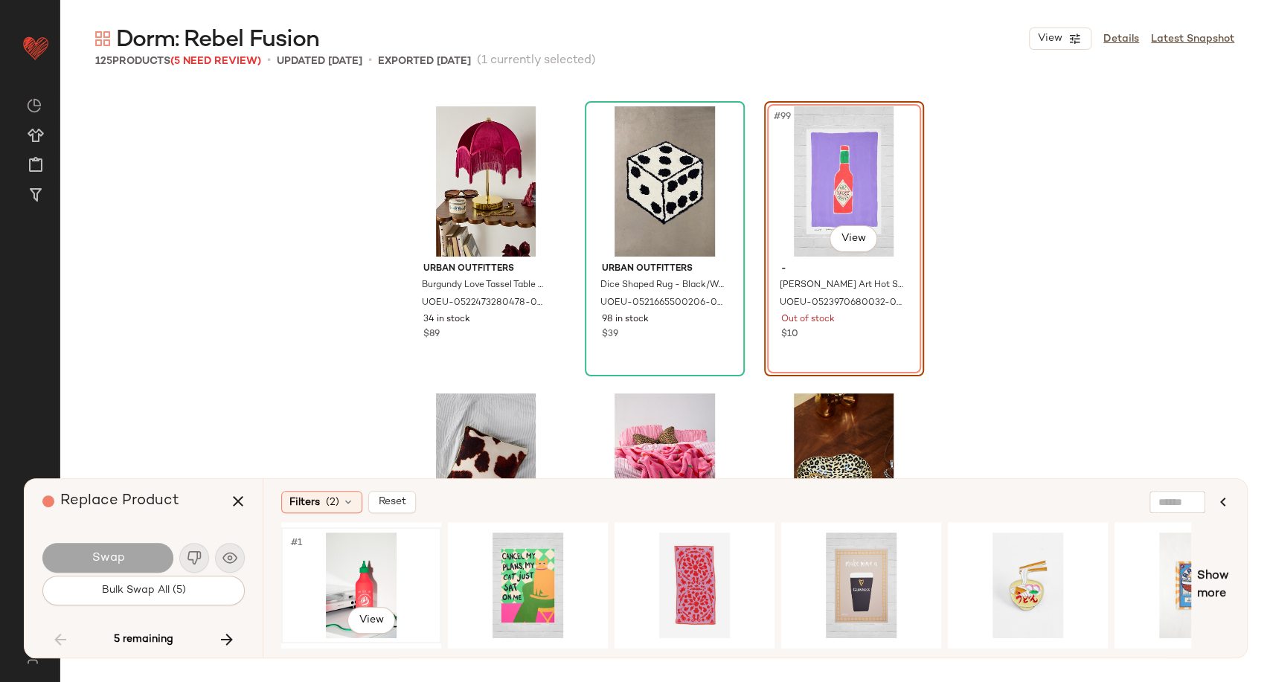
click at [357, 561] on div "#1 View" at bounding box center [361, 586] width 150 height 106
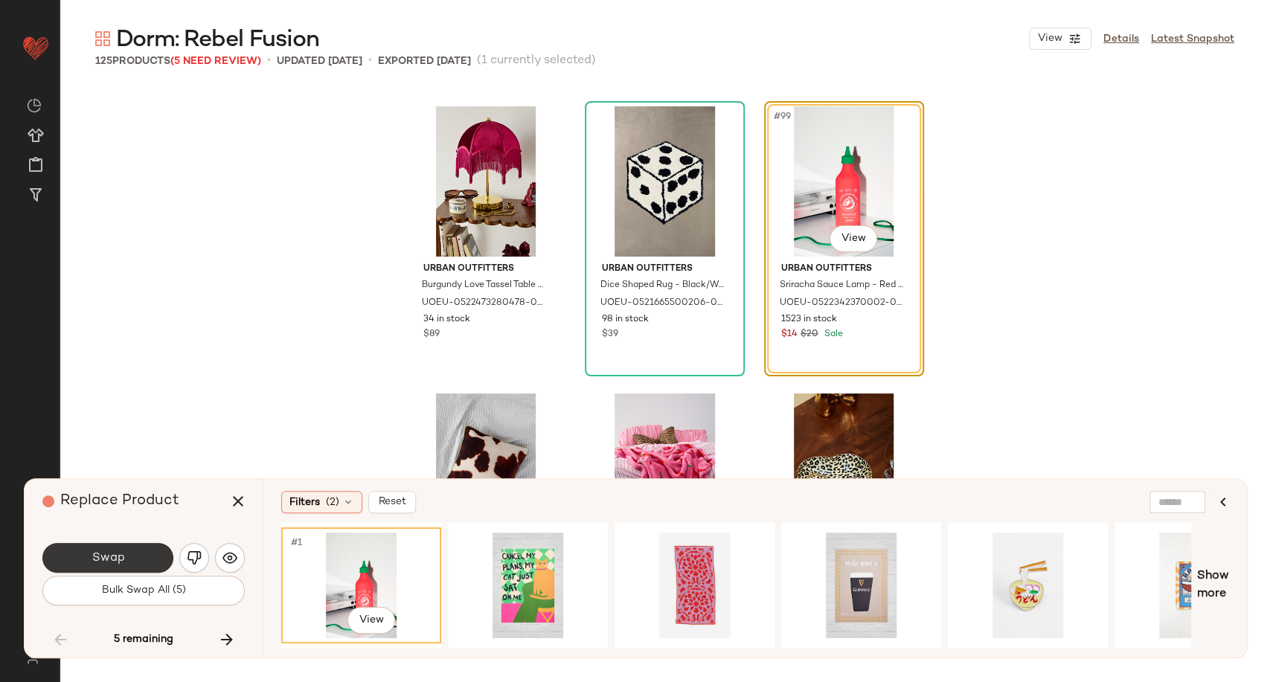
click at [109, 549] on button "Swap" at bounding box center [107, 558] width 131 height 30
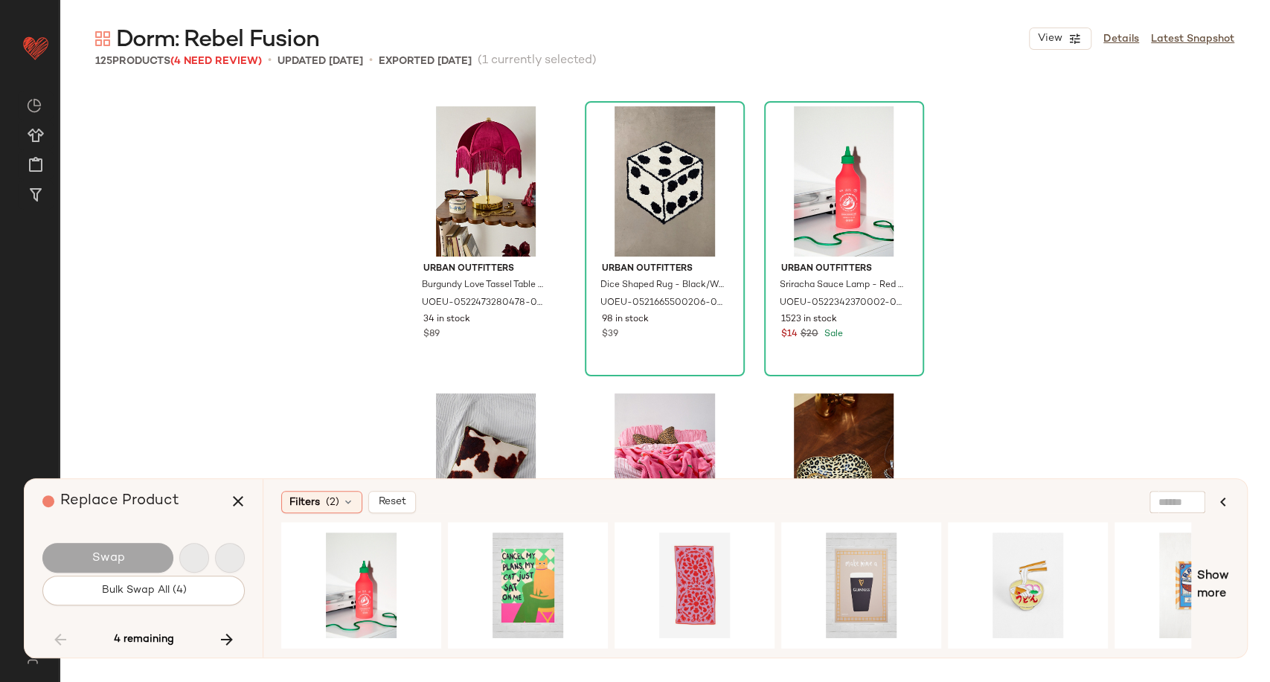
scroll to position [9761, 0]
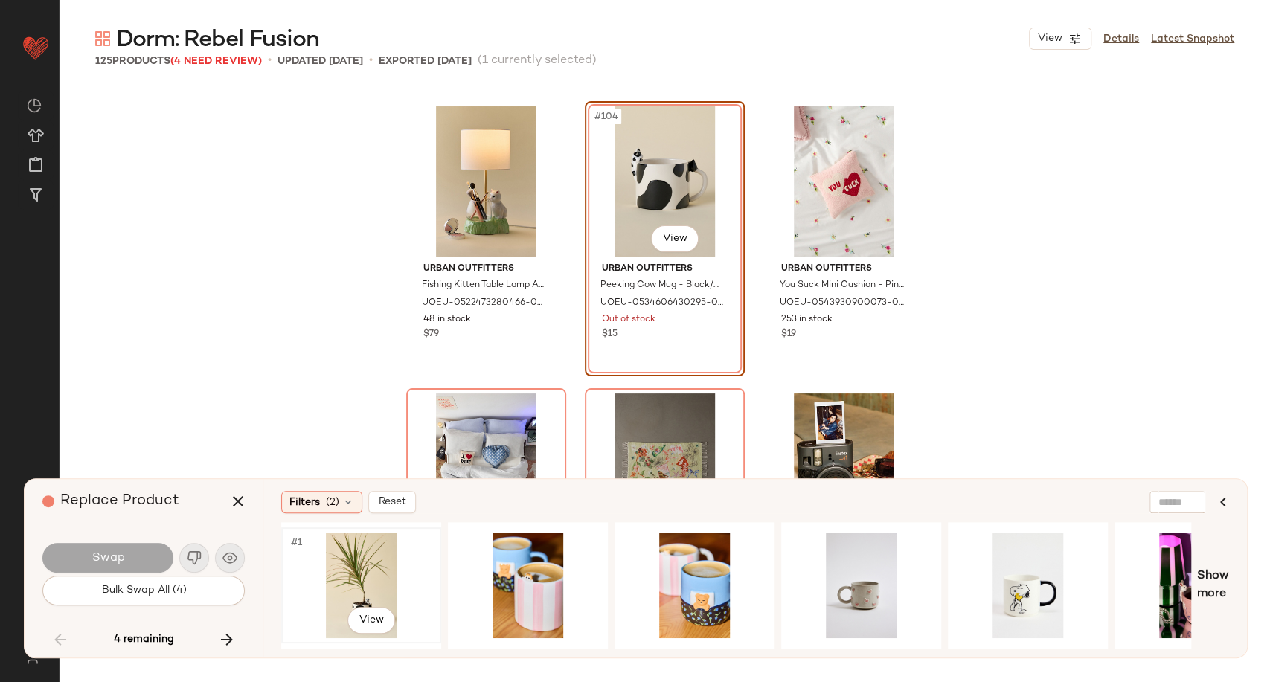
click at [357, 582] on div "#1 View" at bounding box center [361, 586] width 150 height 106
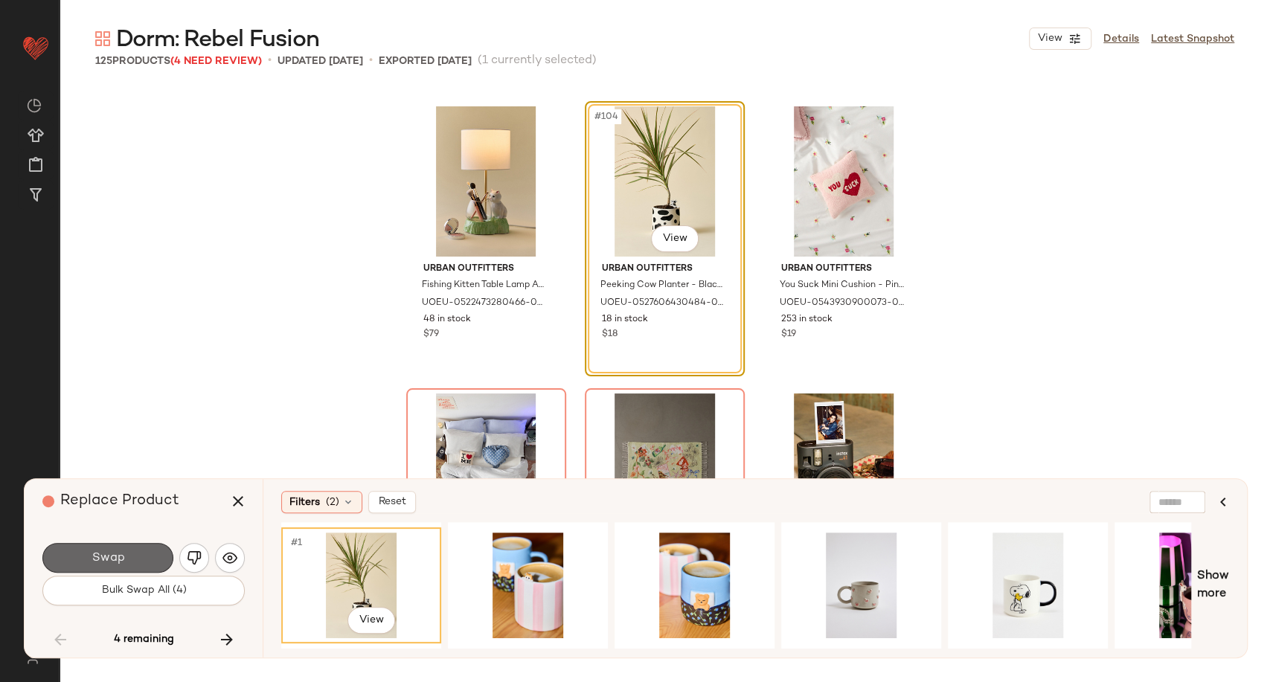
click at [148, 559] on button "Swap" at bounding box center [107, 558] width 131 height 30
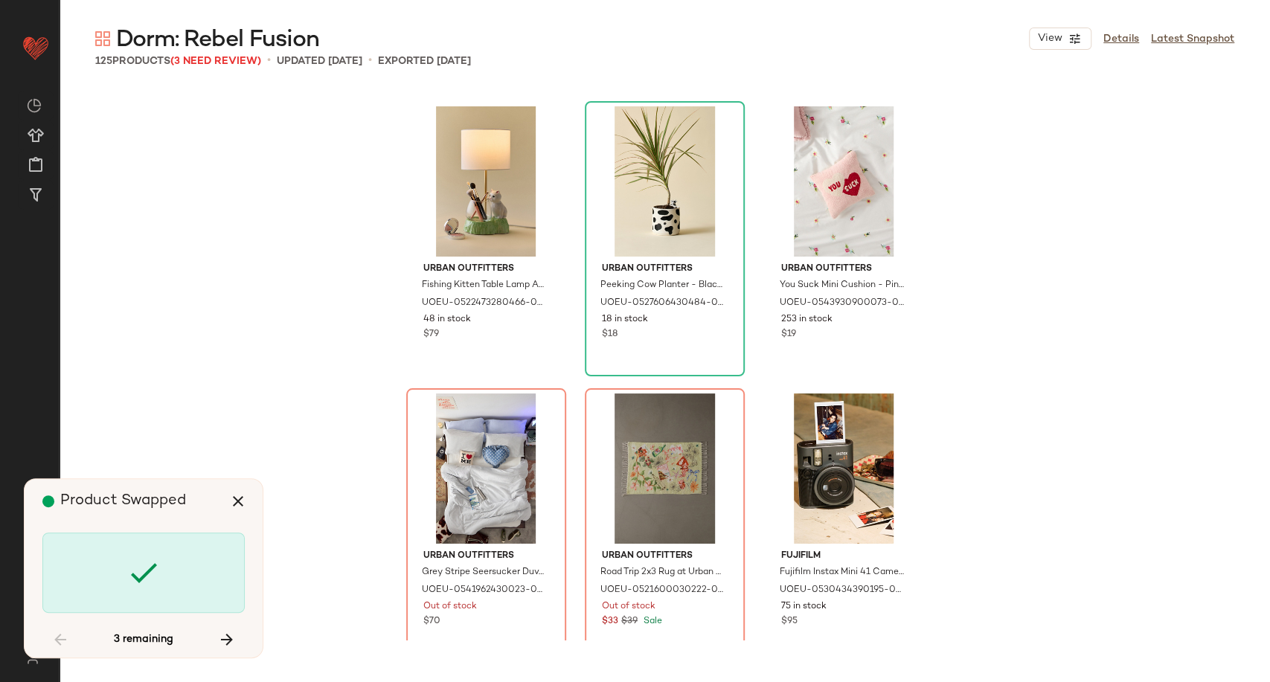
scroll to position [10049, 0]
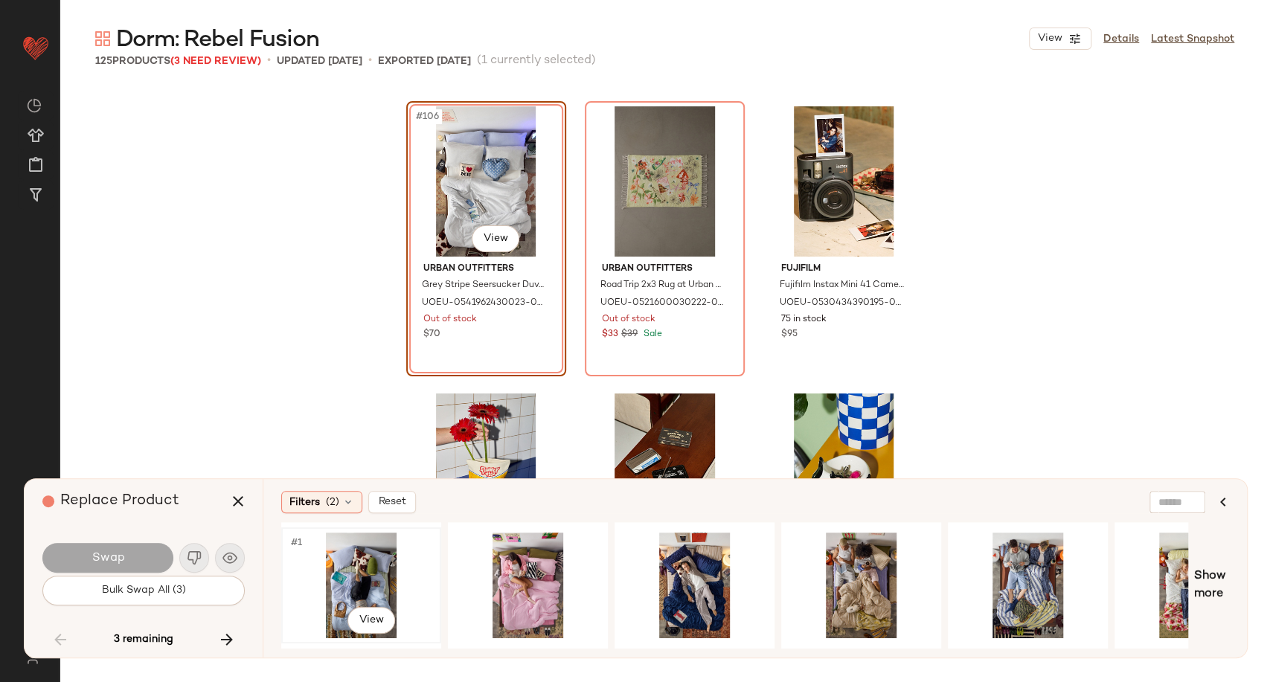
click at [359, 585] on div "#1 View" at bounding box center [361, 586] width 150 height 106
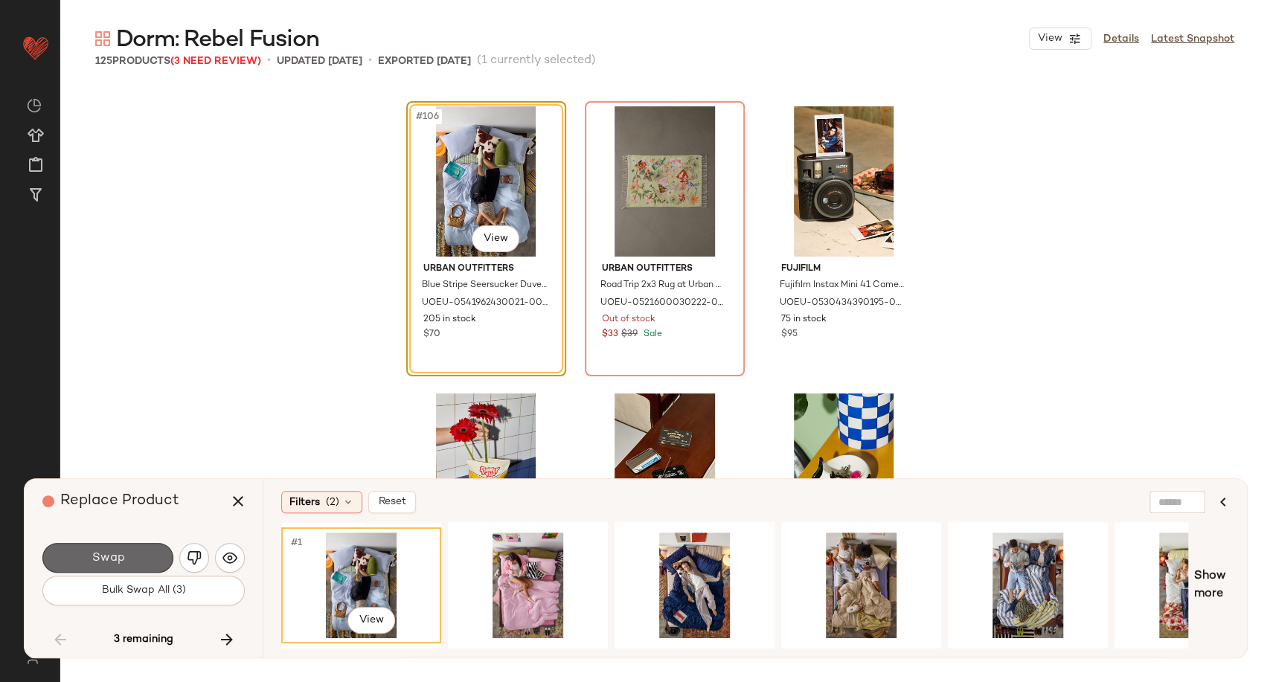
click at [136, 559] on button "Swap" at bounding box center [107, 558] width 131 height 30
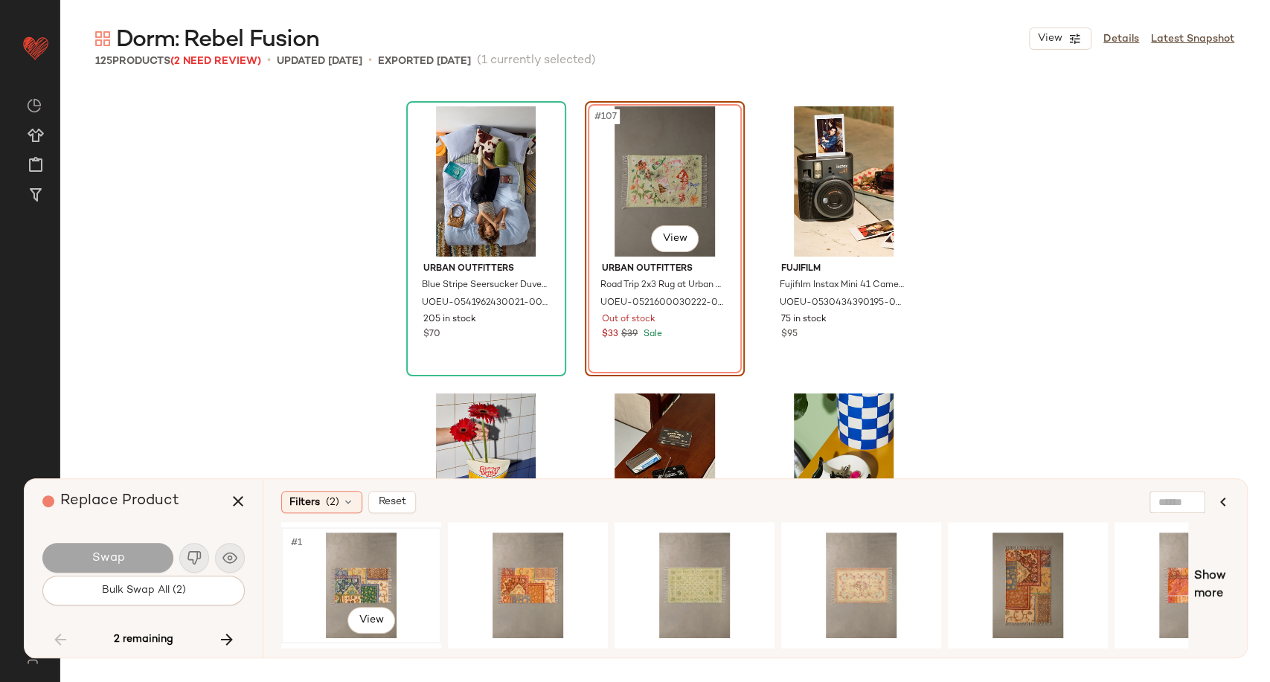
click at [363, 565] on div "#1 View" at bounding box center [361, 586] width 150 height 106
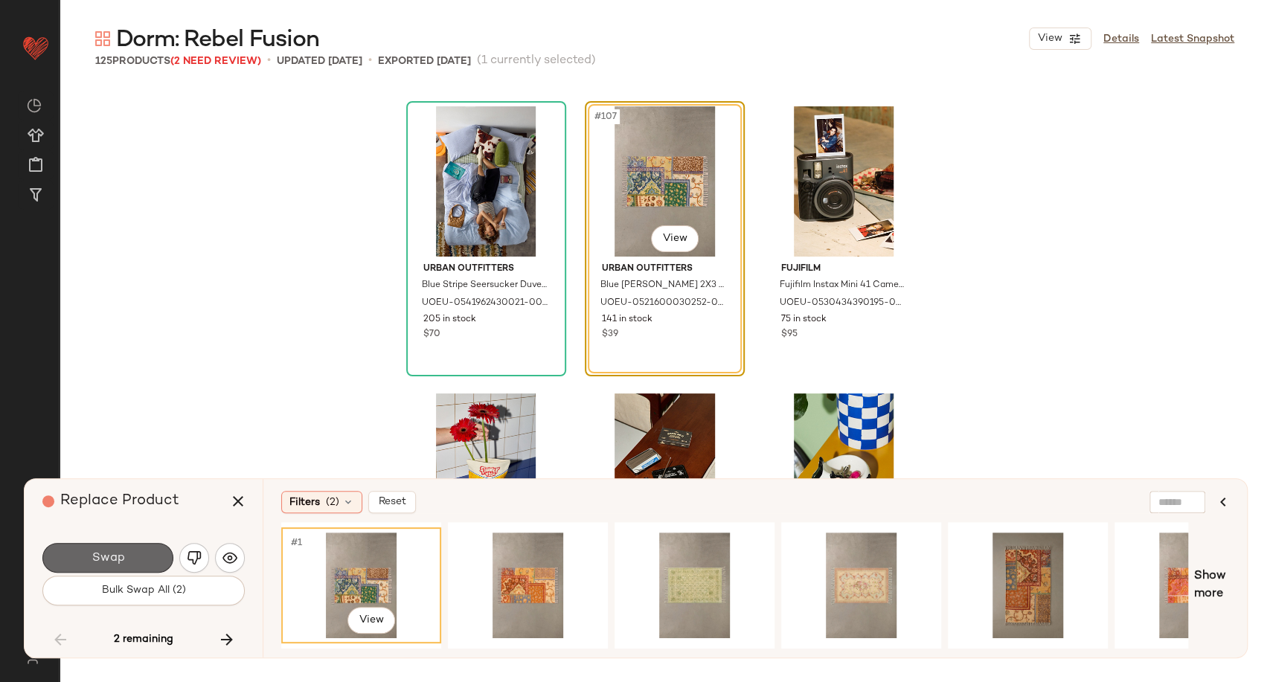
click at [113, 560] on span "Swap" at bounding box center [107, 558] width 33 height 14
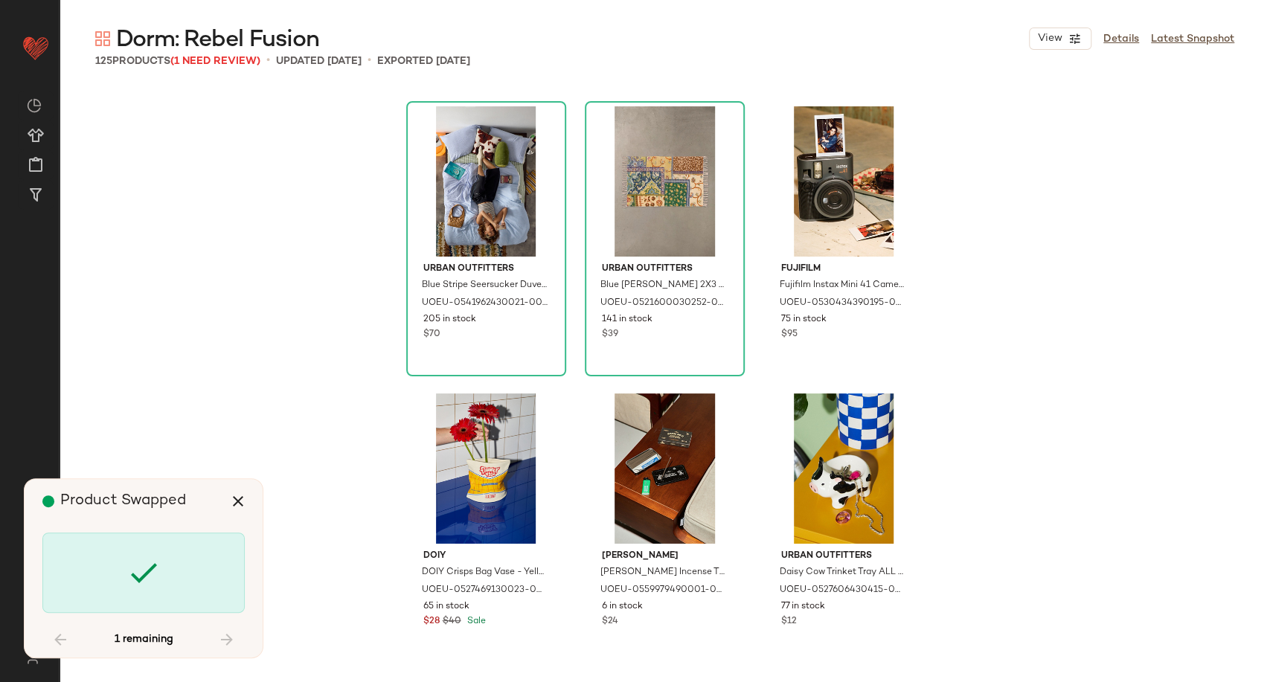
scroll to position [10910, 0]
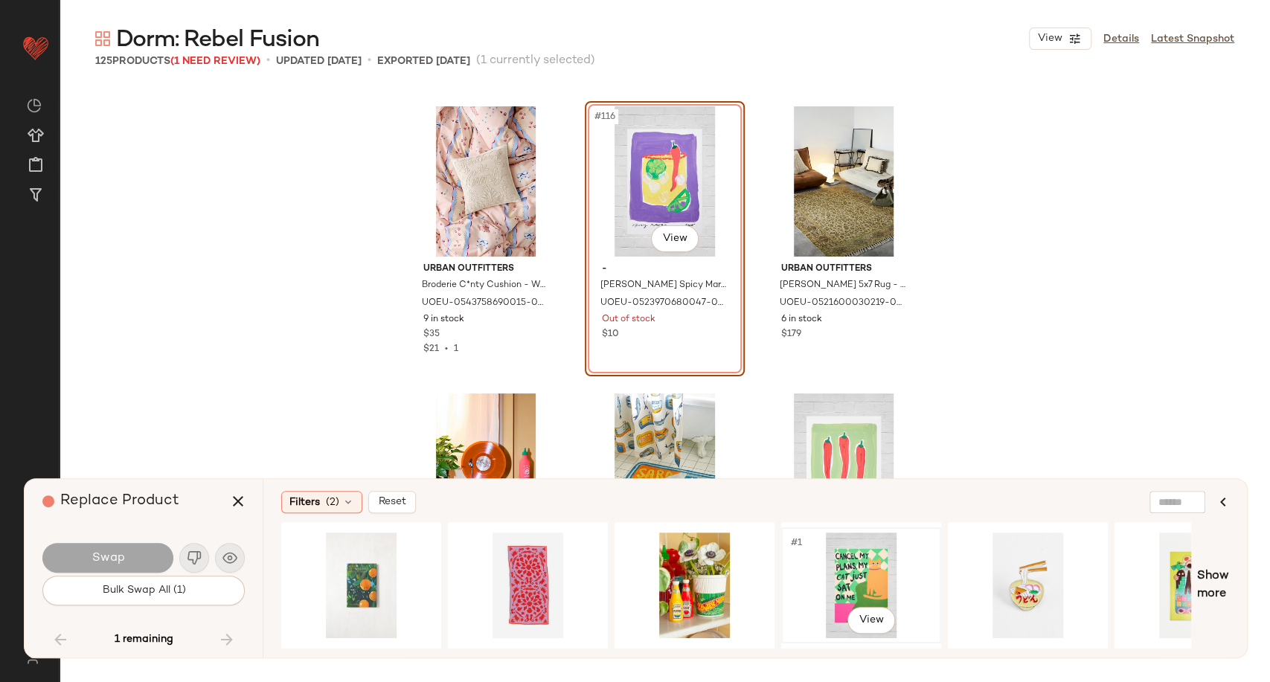
click at [845, 579] on div "#1 View" at bounding box center [861, 586] width 150 height 106
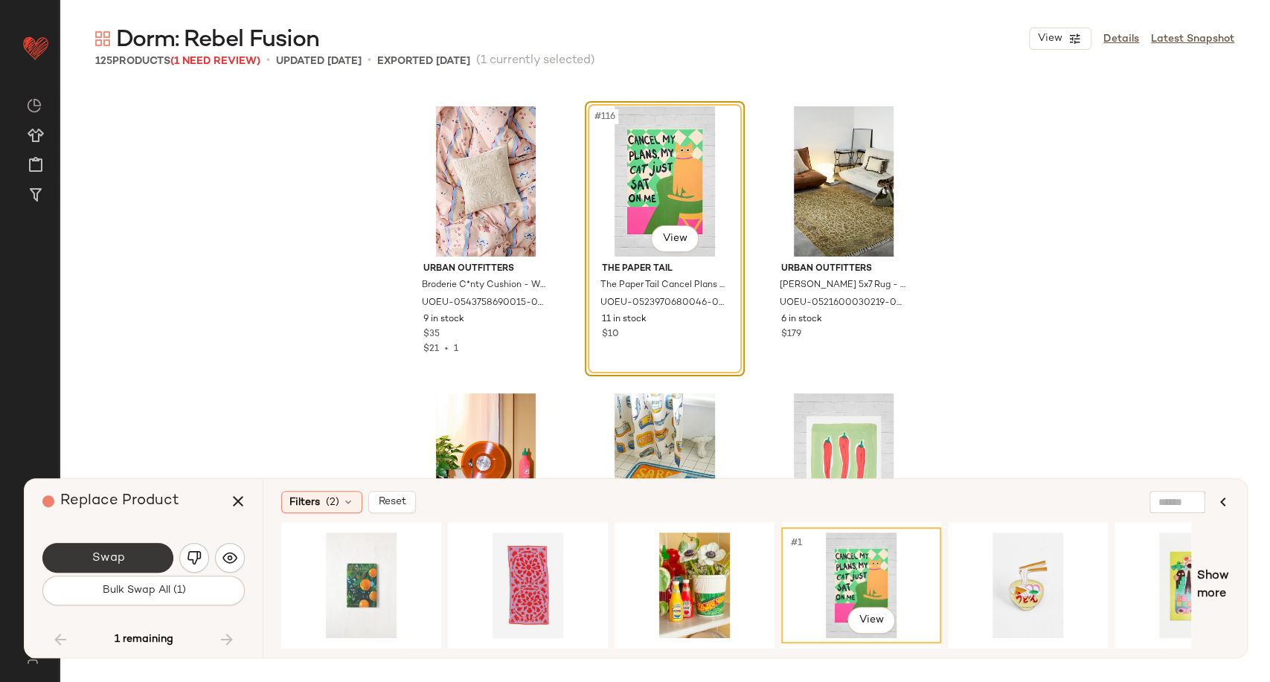
click at [121, 551] on span "Swap" at bounding box center [107, 558] width 33 height 14
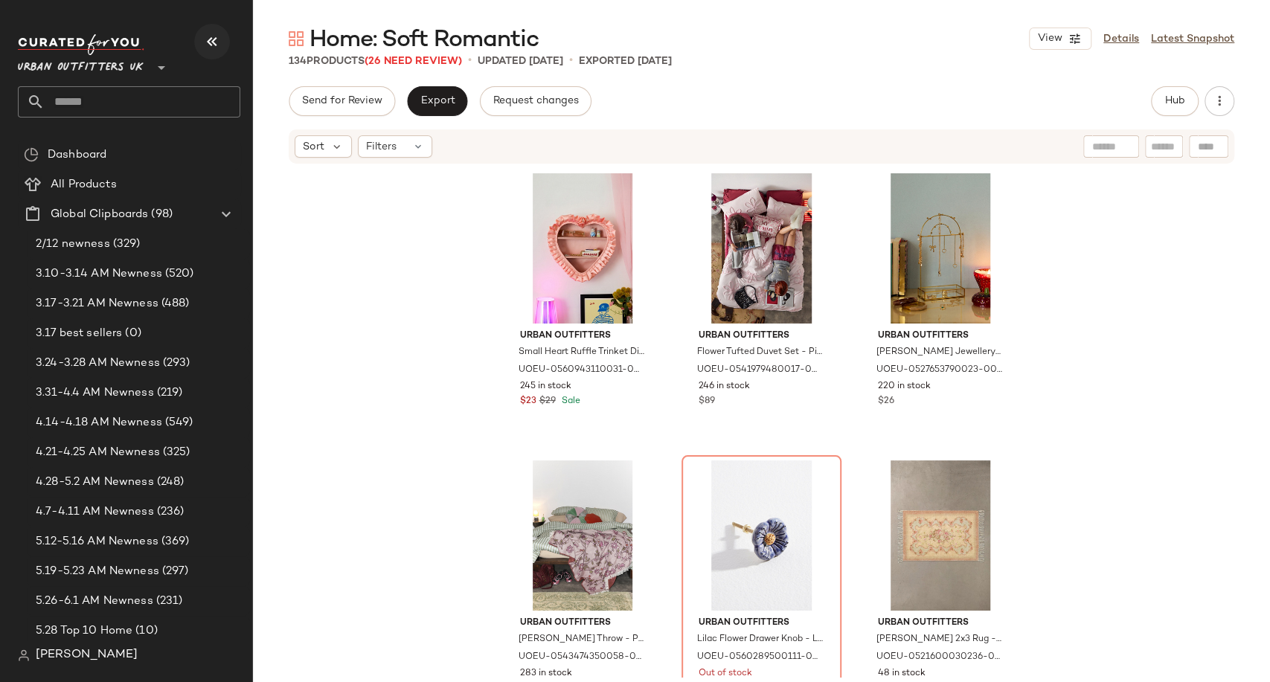
click at [205, 42] on icon "button" at bounding box center [212, 42] width 18 height 18
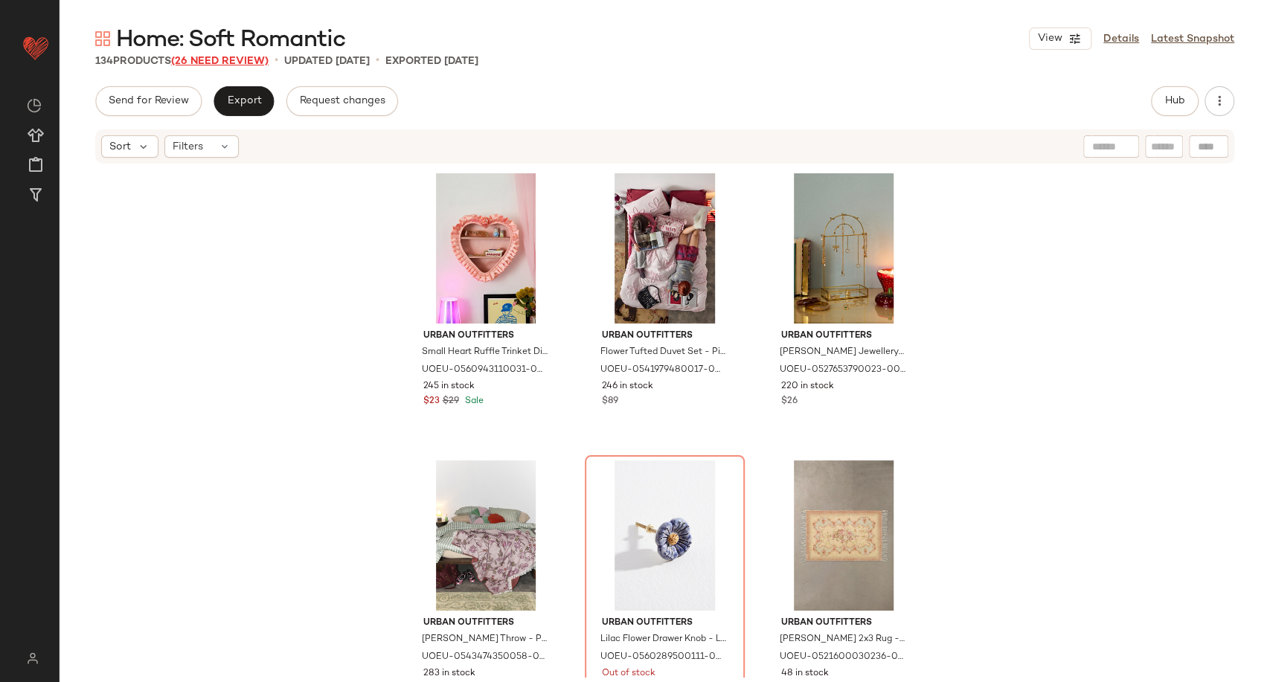
click at [223, 59] on span "(26 Need Review)" at bounding box center [219, 61] width 97 height 11
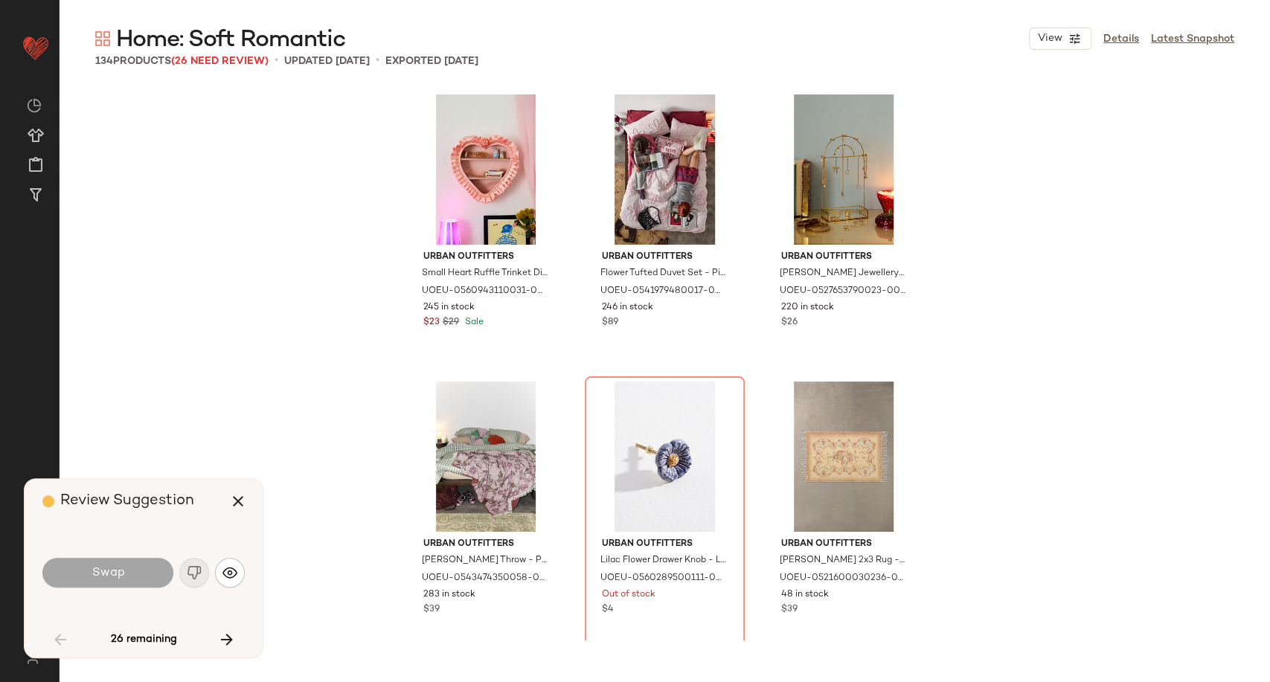
scroll to position [298, 0]
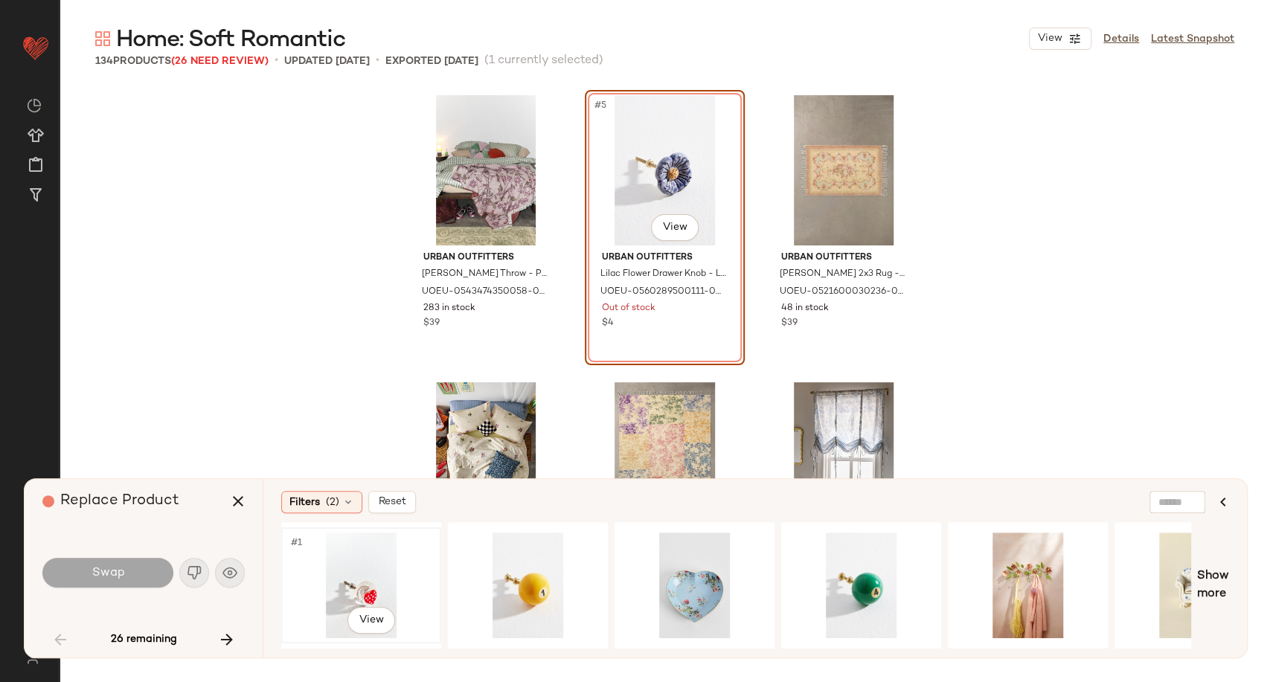
click at [357, 579] on div "#1 View" at bounding box center [361, 586] width 150 height 106
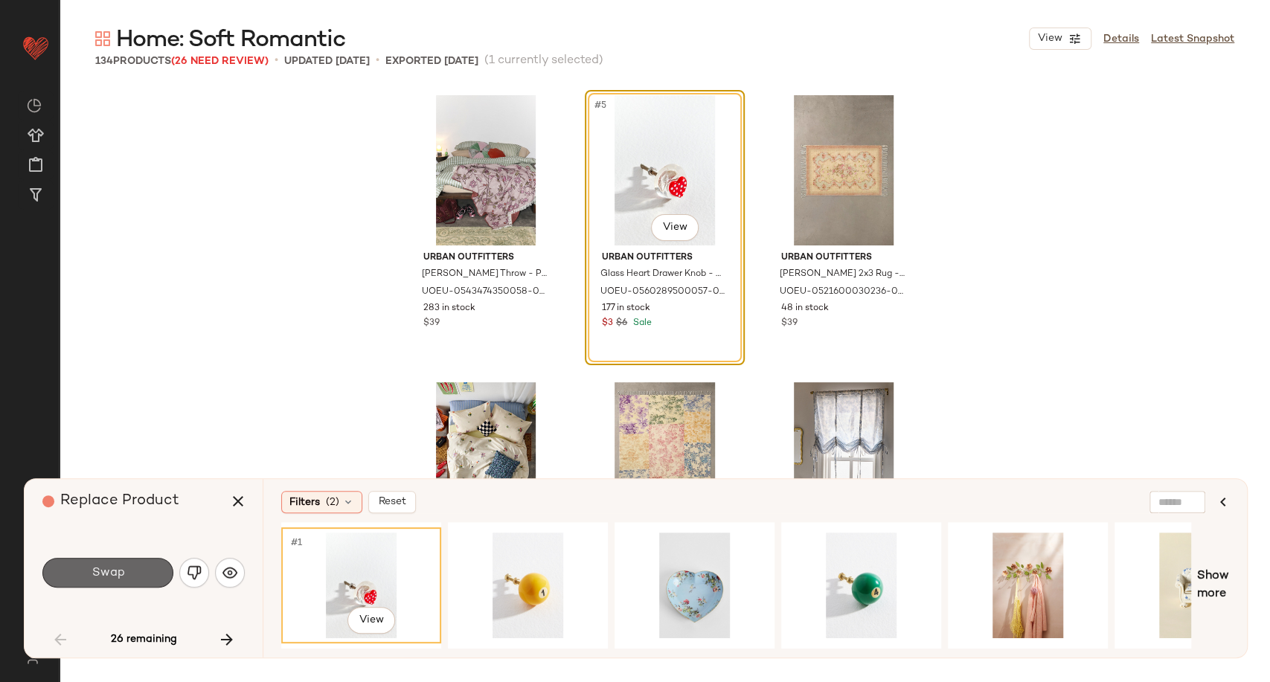
click at [118, 572] on span "Swap" at bounding box center [107, 573] width 33 height 14
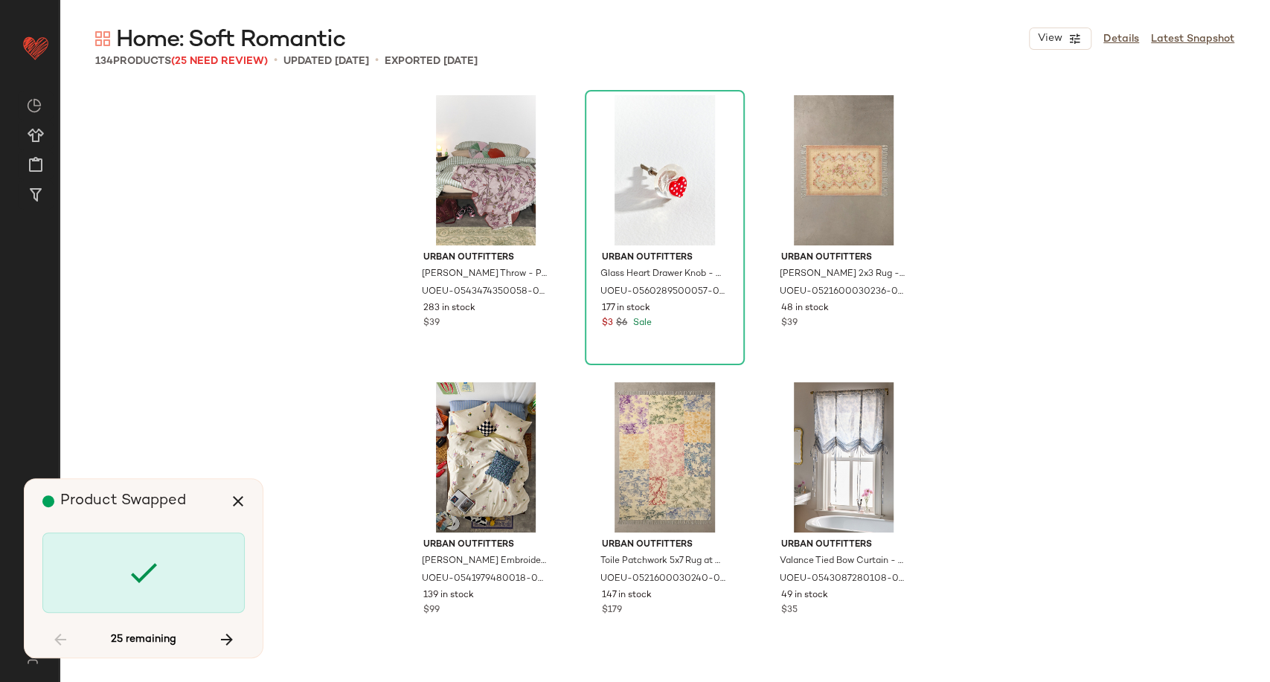
scroll to position [1148, 0]
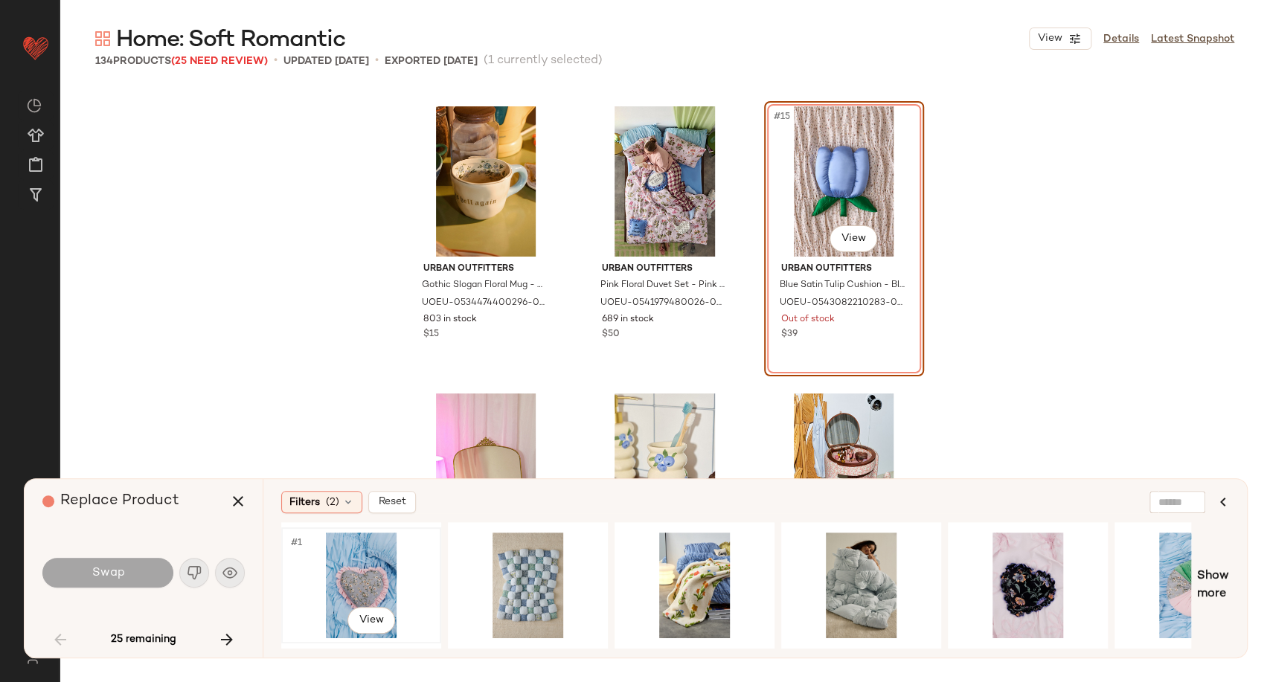
click at [375, 569] on div "#1 View" at bounding box center [361, 586] width 150 height 106
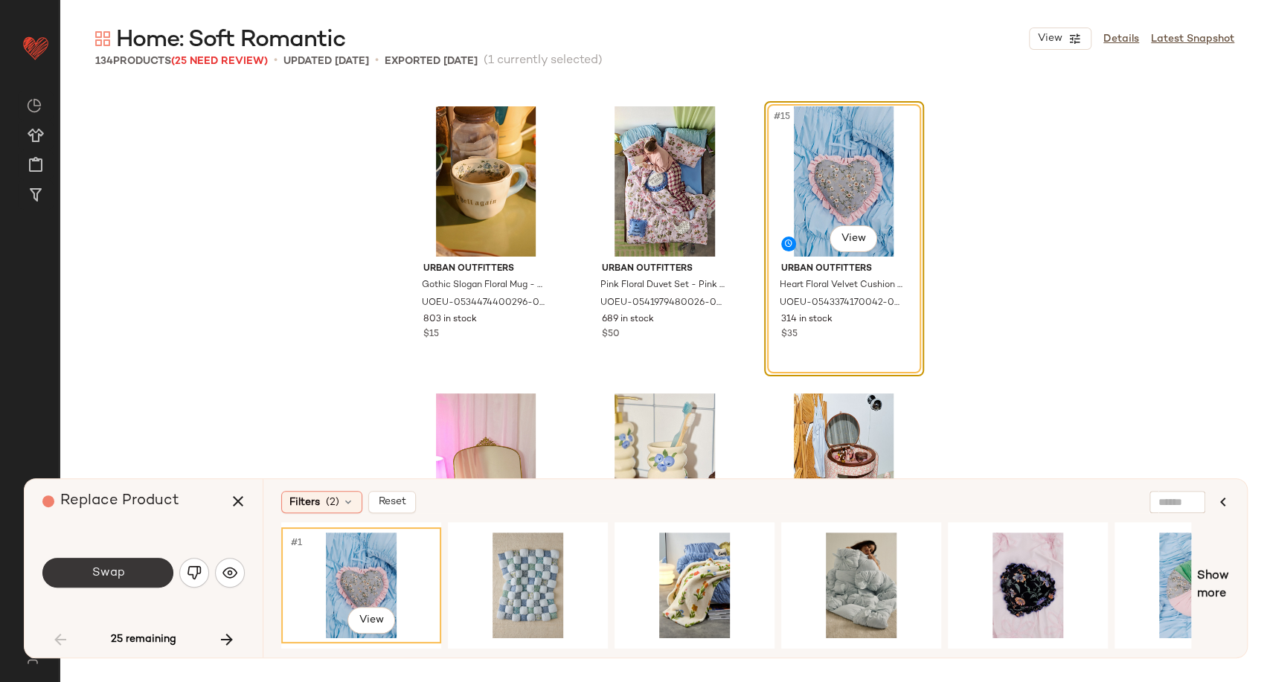
click at [124, 570] on button "Swap" at bounding box center [107, 573] width 131 height 30
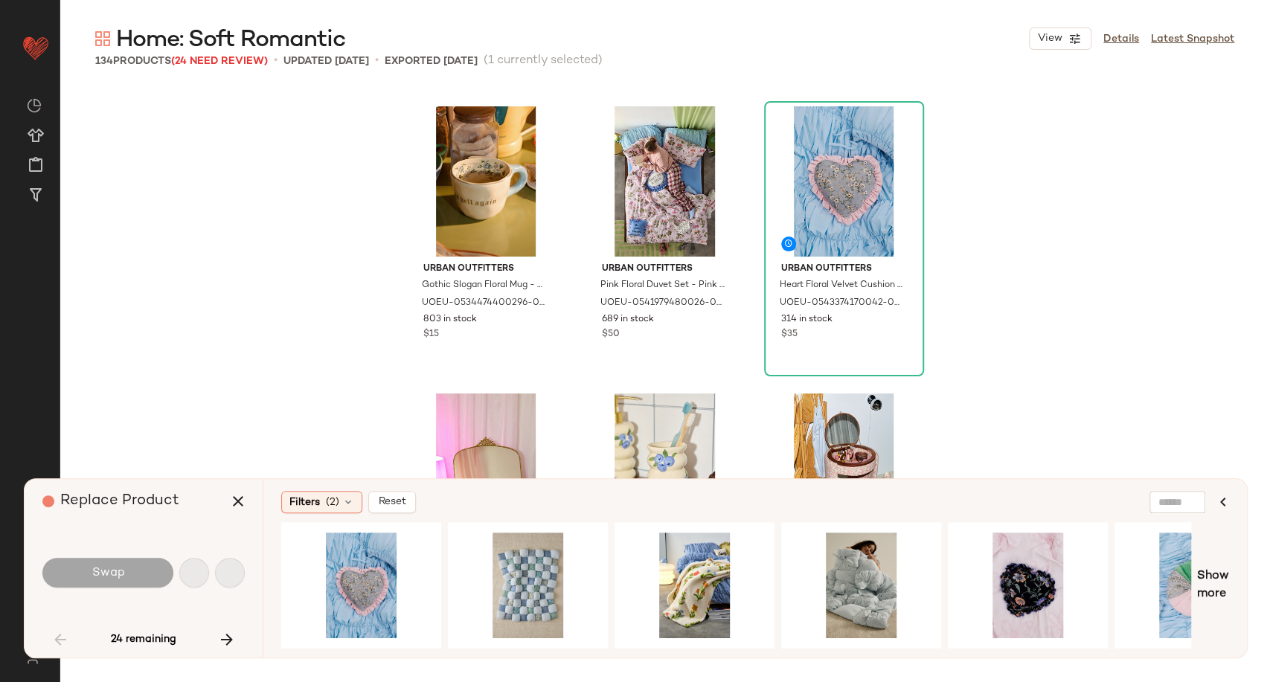
scroll to position [1723, 0]
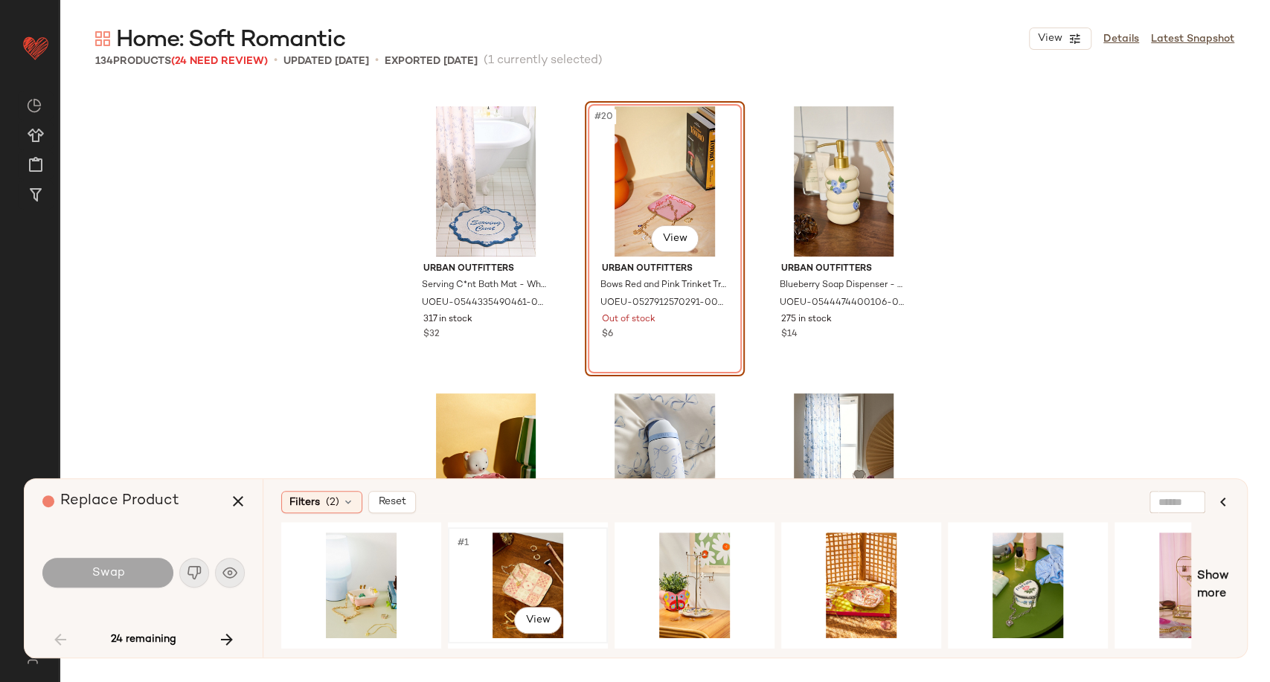
click at [533, 582] on div "#1 View" at bounding box center [528, 586] width 150 height 106
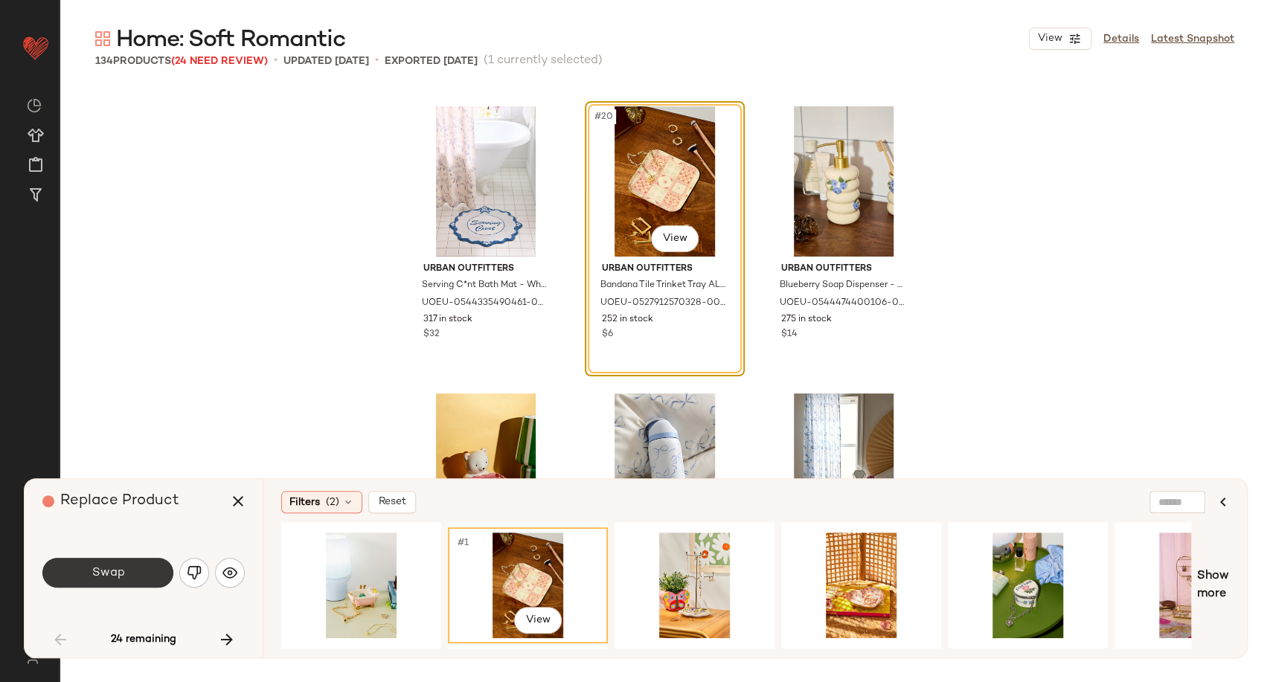
click at [142, 570] on button "Swap" at bounding box center [107, 573] width 131 height 30
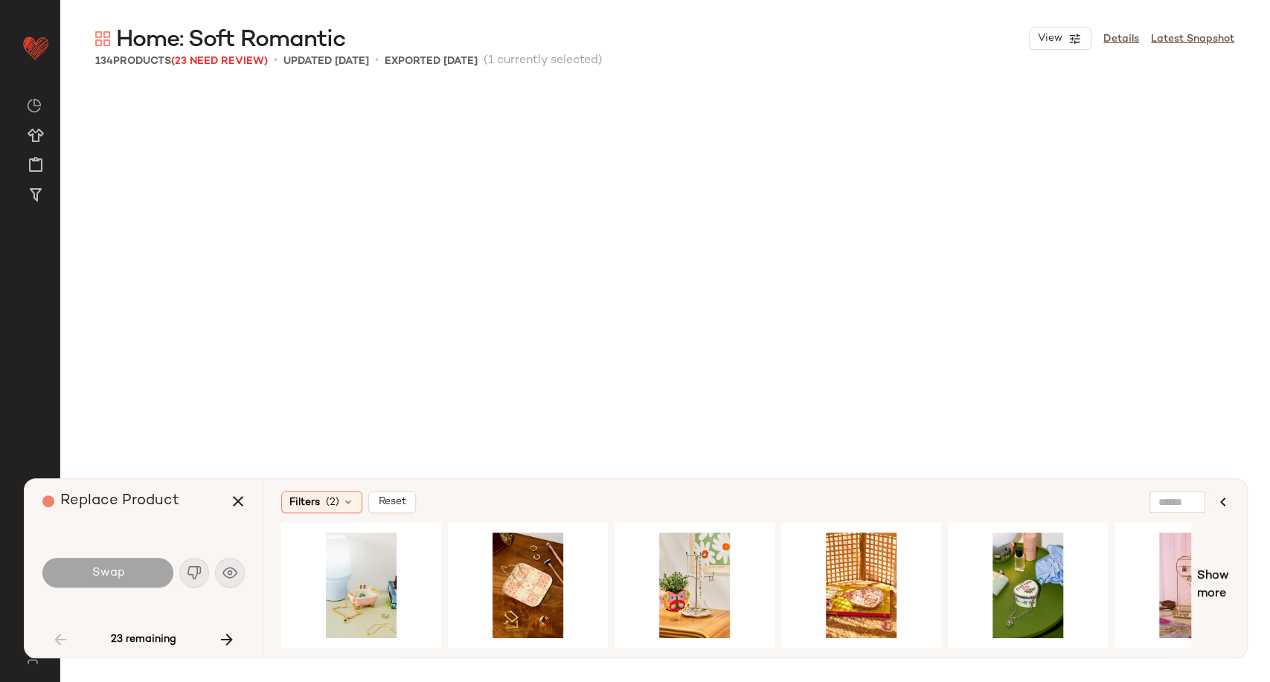
scroll to position [2583, 0]
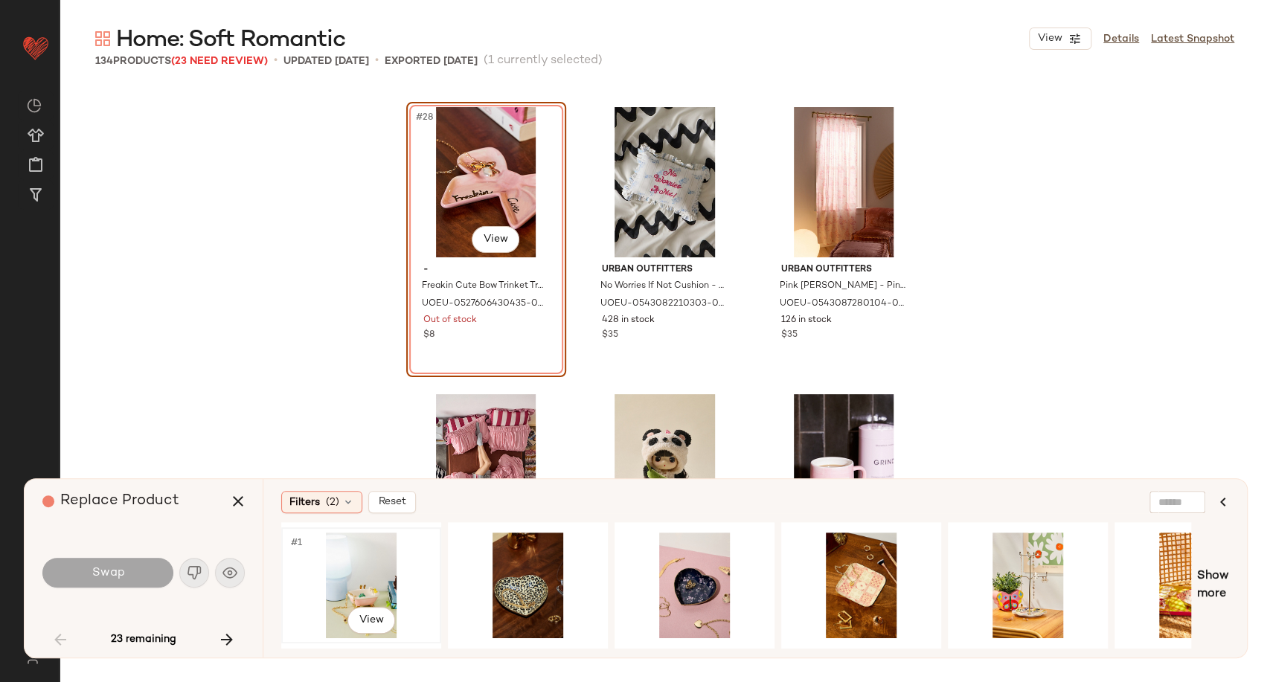
click at [364, 572] on div "#1 View" at bounding box center [361, 586] width 150 height 106
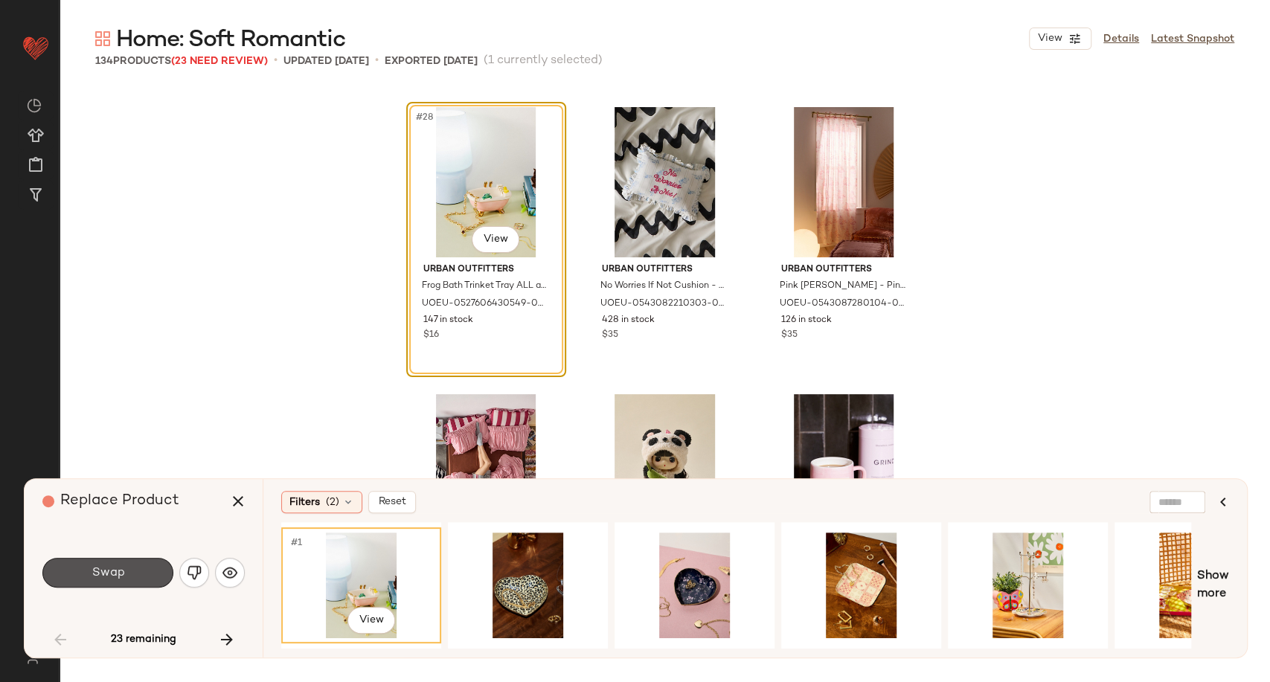
click at [151, 574] on button "Swap" at bounding box center [107, 573] width 131 height 30
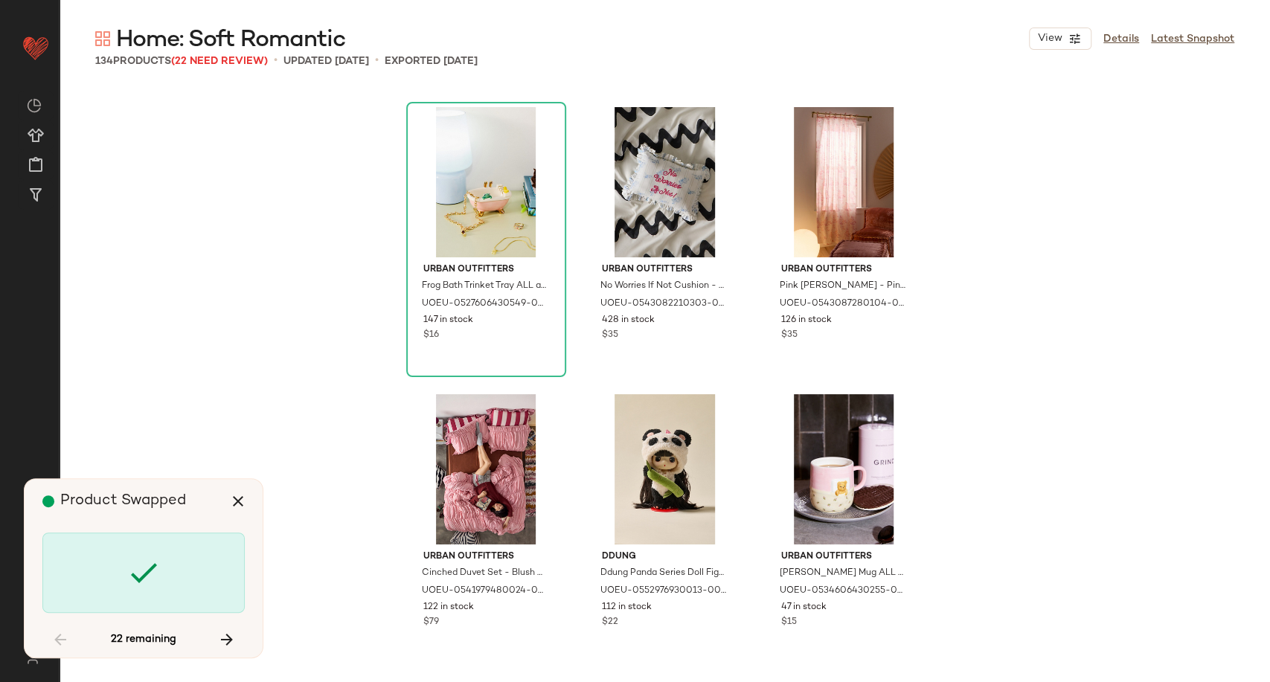
scroll to position [3158, 0]
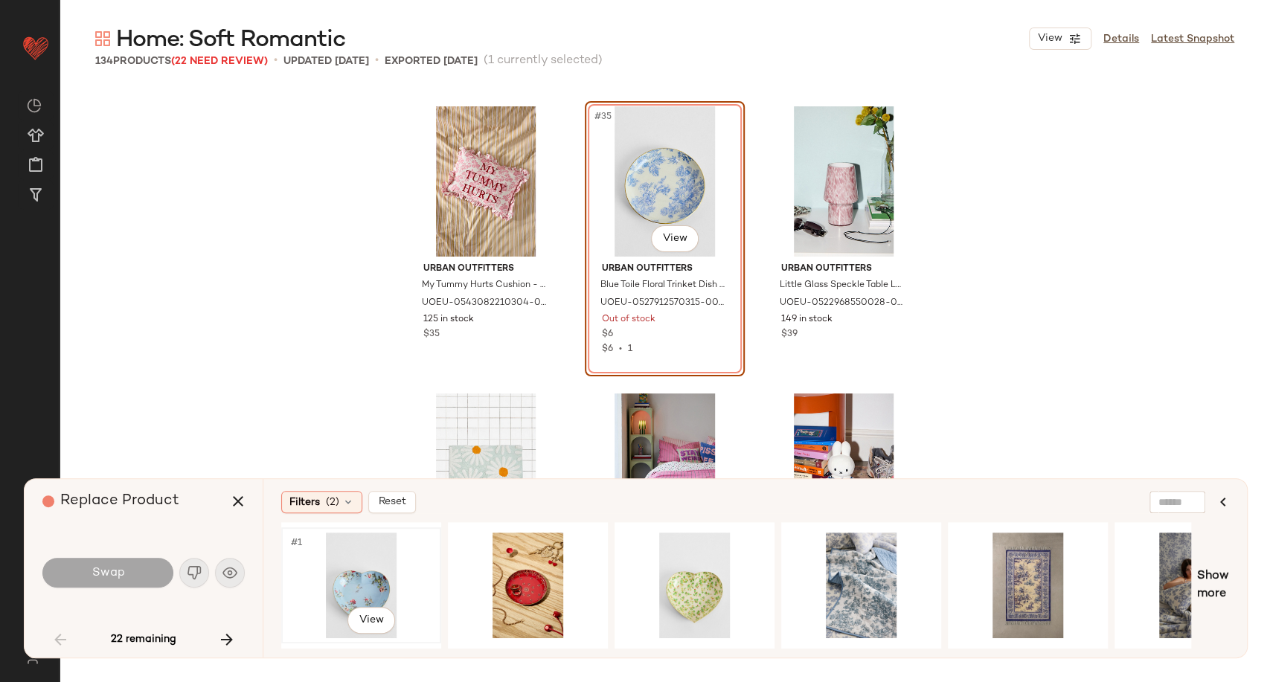
click at [350, 593] on div "#1 View" at bounding box center [361, 586] width 150 height 106
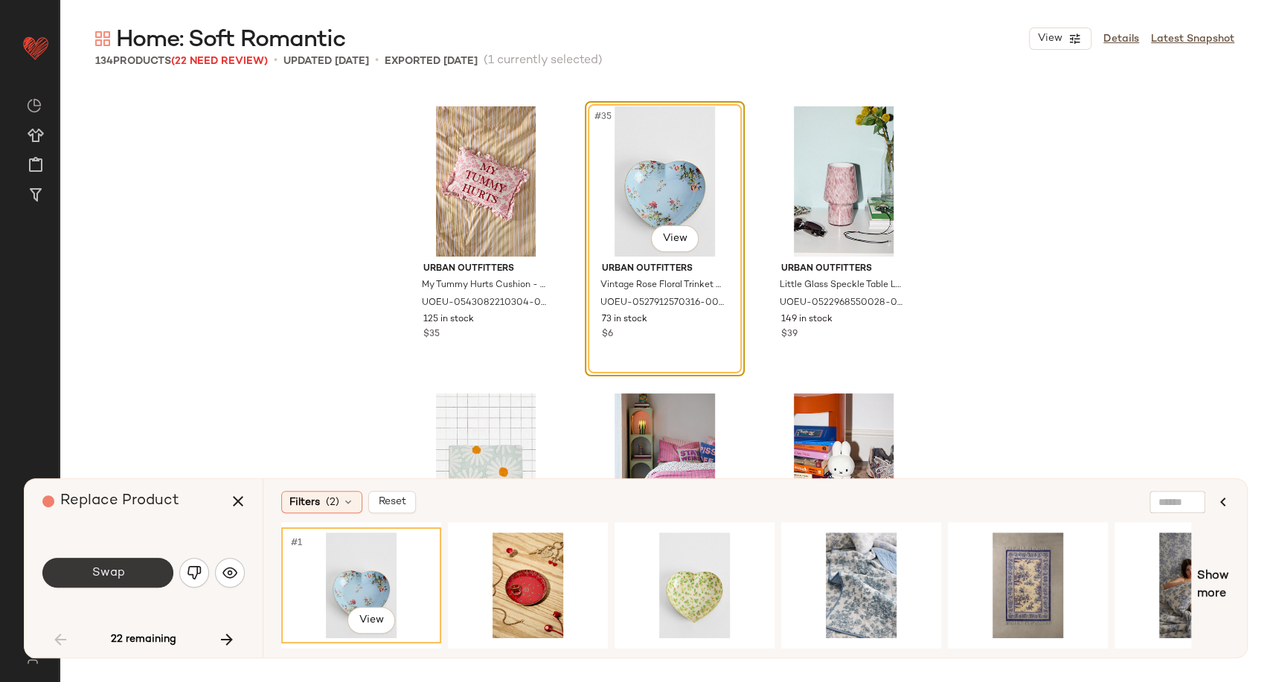
click at [143, 568] on button "Swap" at bounding box center [107, 573] width 131 height 30
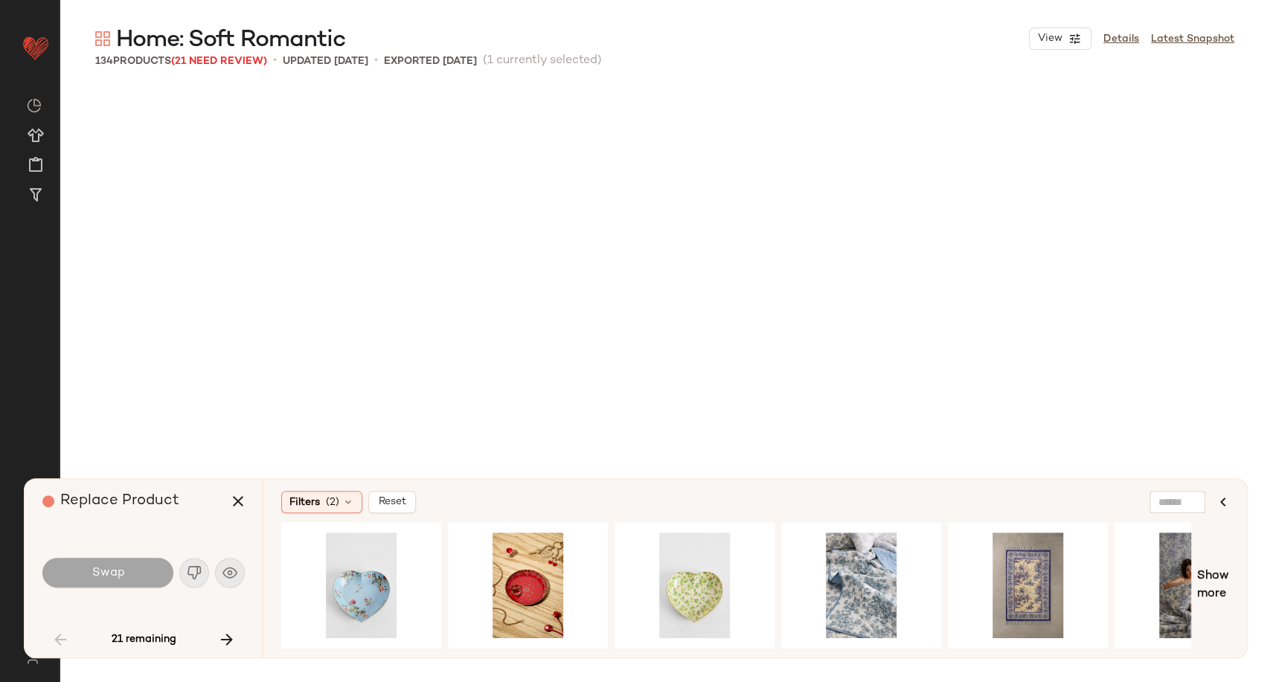
scroll to position [3732, 0]
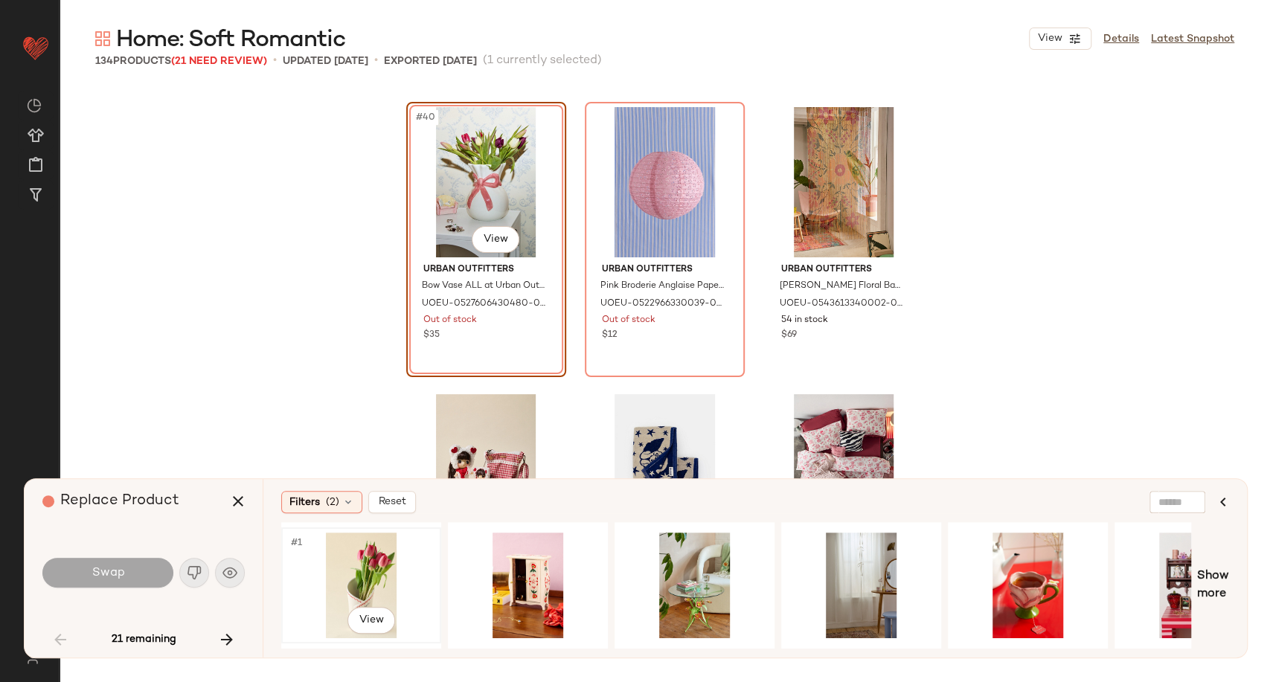
click at [356, 563] on div "#1 View" at bounding box center [361, 586] width 150 height 106
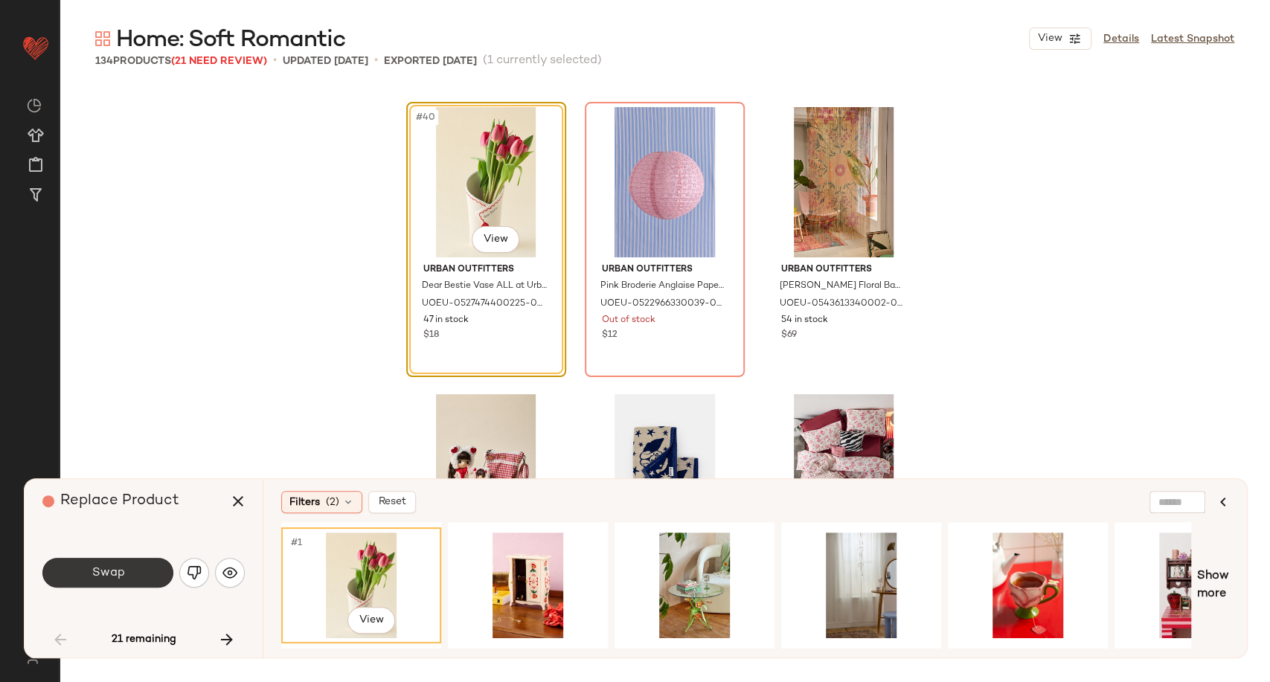
click at [137, 579] on button "Swap" at bounding box center [107, 573] width 131 height 30
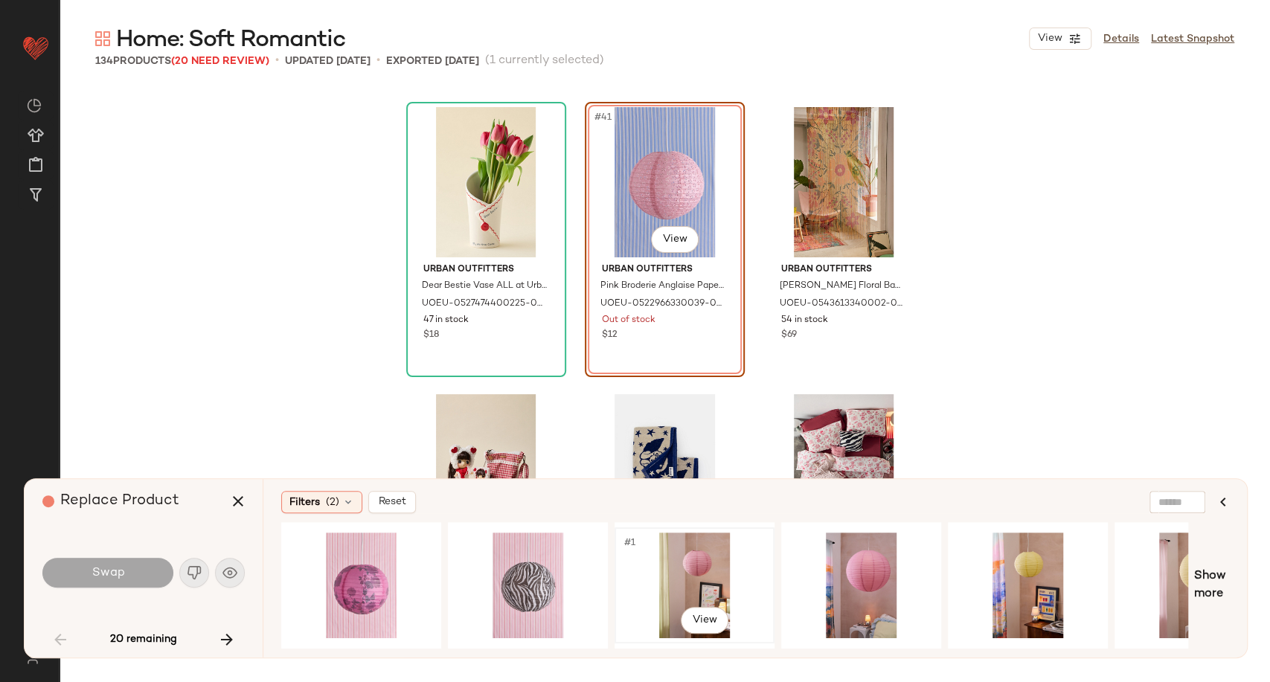
click at [704, 568] on div "#1 View" at bounding box center [695, 586] width 150 height 106
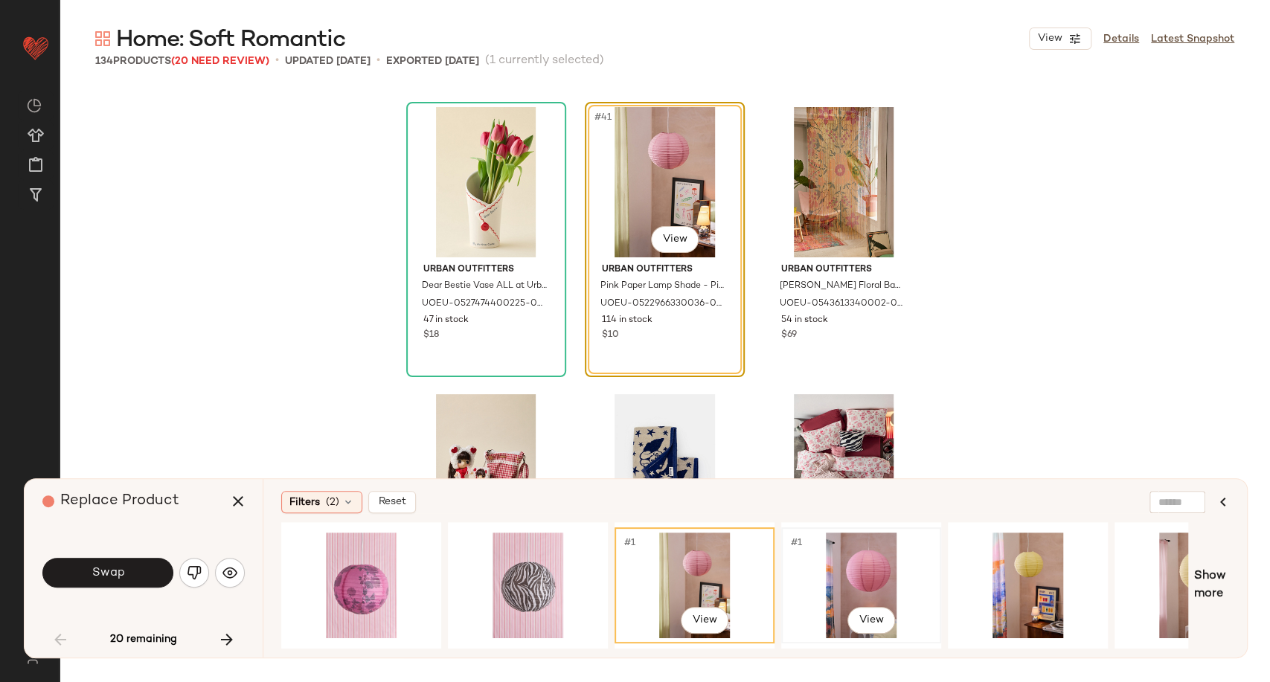
click at [883, 574] on div "#1 View" at bounding box center [861, 586] width 150 height 106
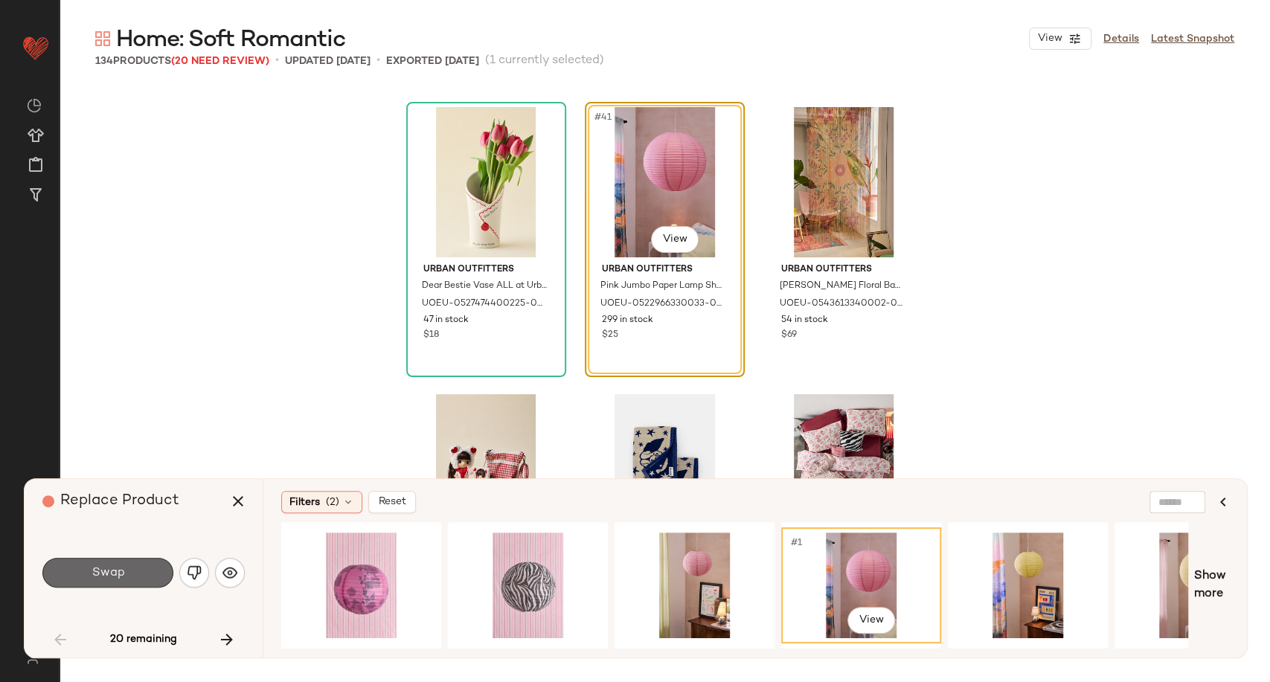
click at [126, 566] on button "Swap" at bounding box center [107, 573] width 131 height 30
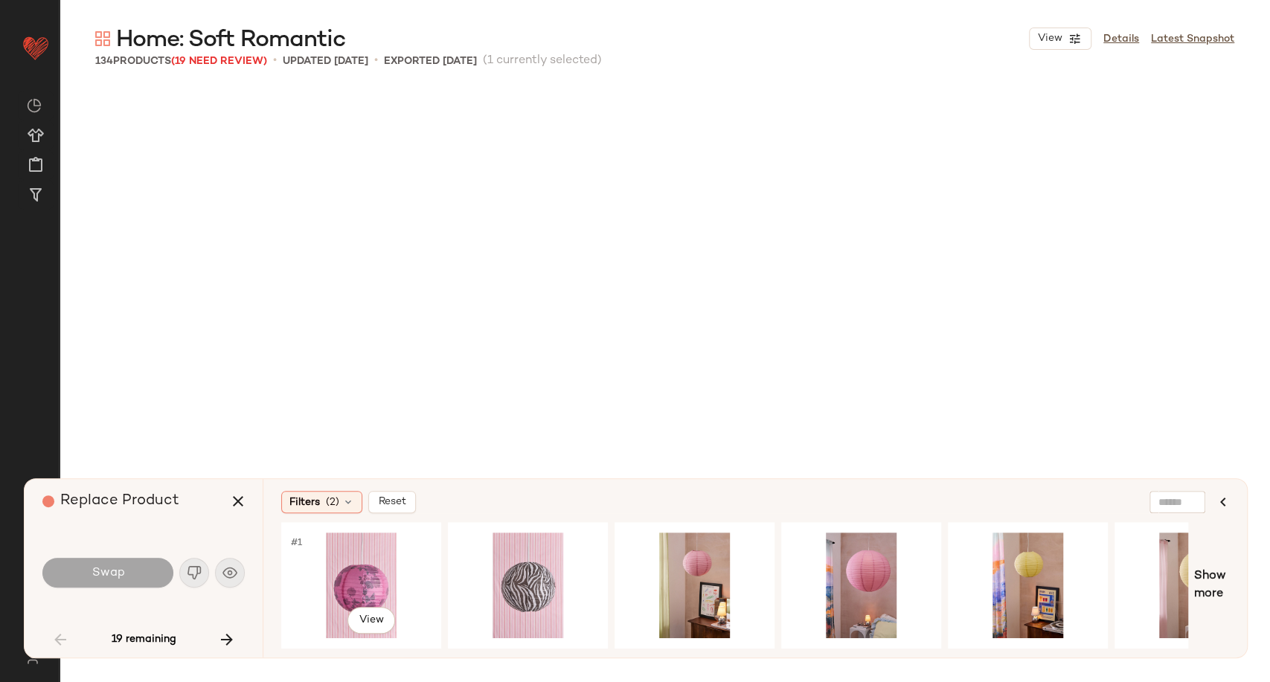
scroll to position [4307, 0]
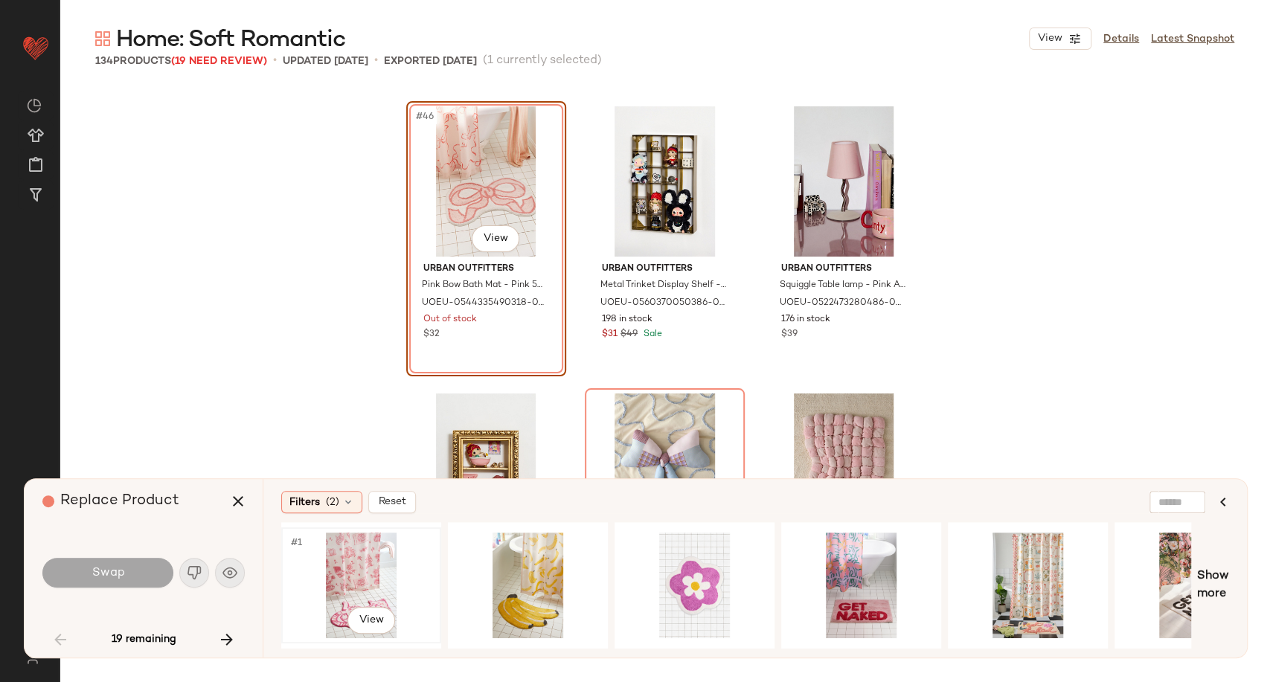
click at [387, 562] on div "#1 View" at bounding box center [361, 586] width 150 height 106
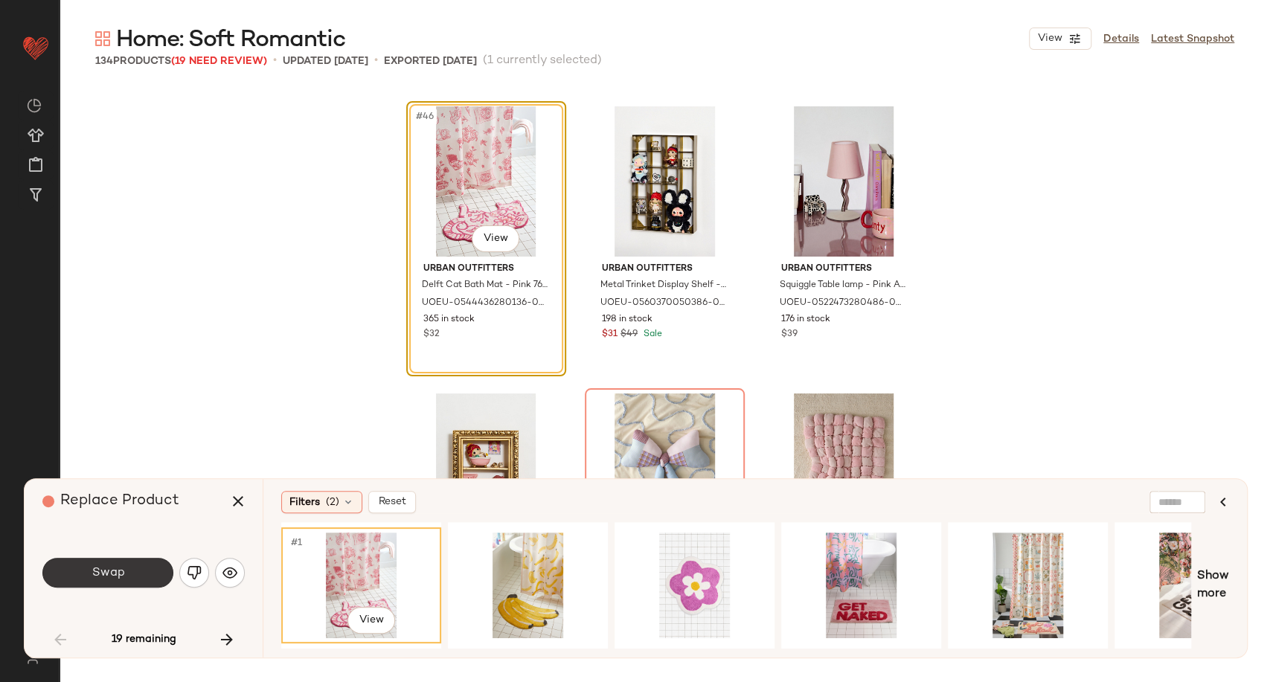
click at [117, 568] on span "Swap" at bounding box center [107, 573] width 33 height 14
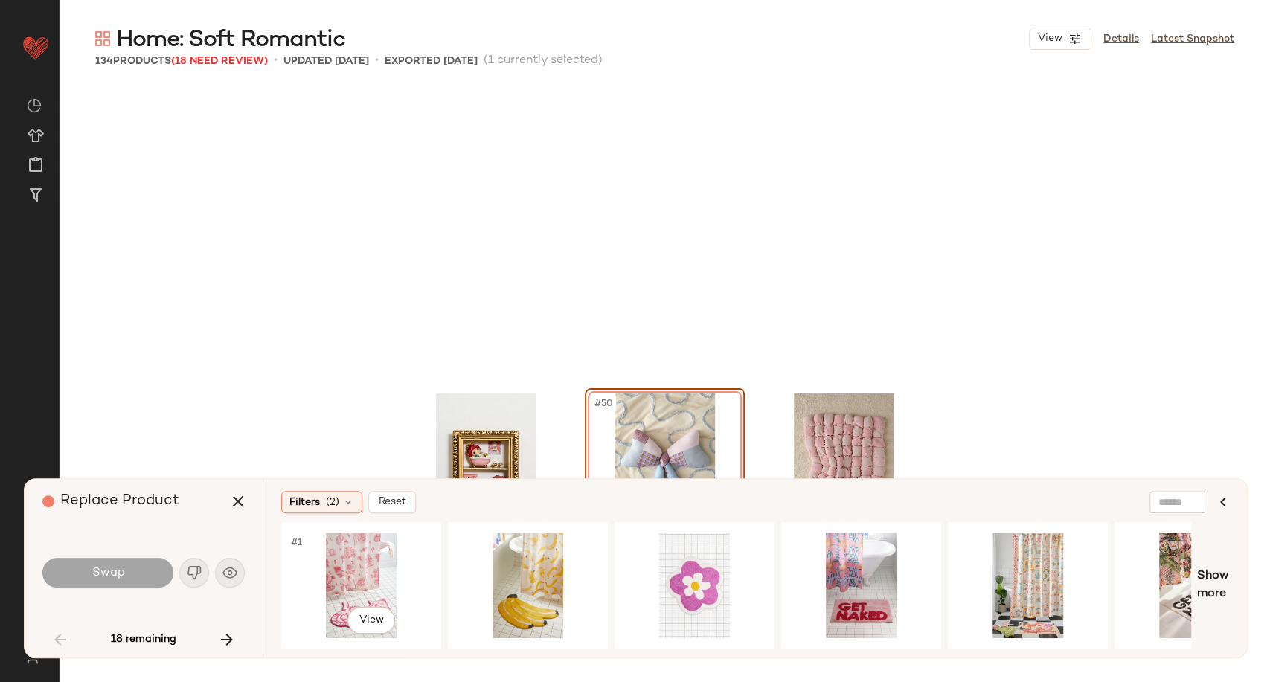
scroll to position [4594, 0]
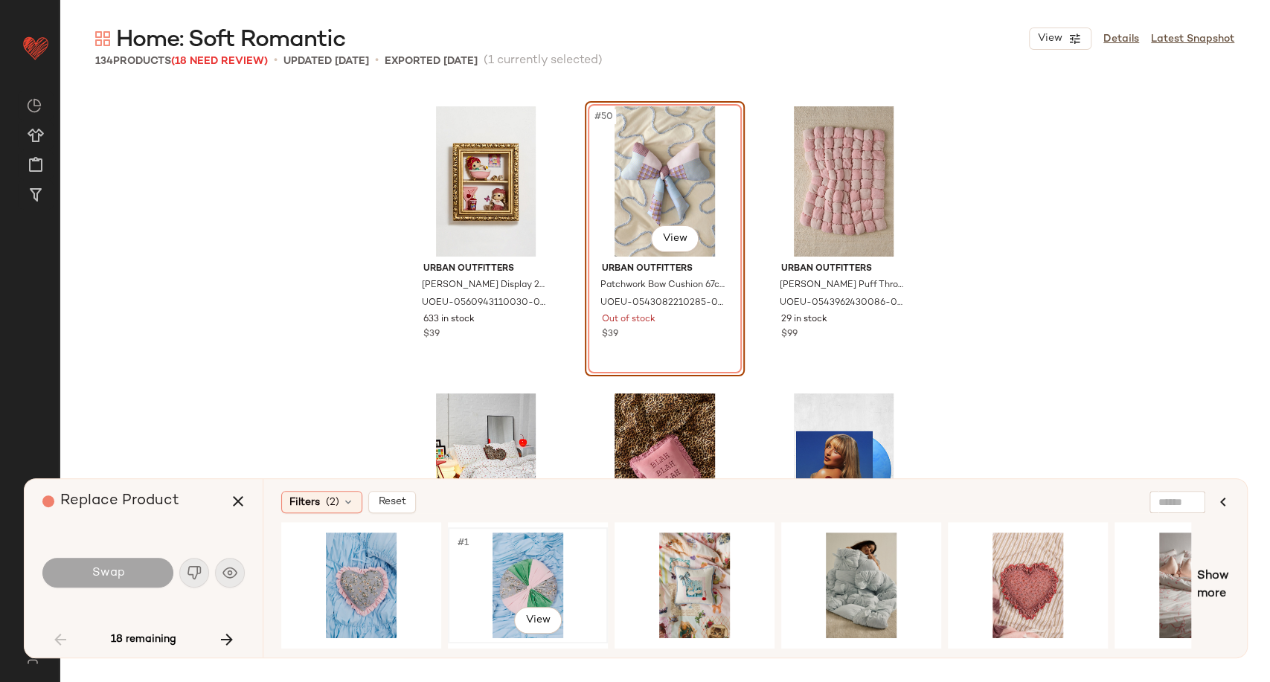
click at [510, 566] on div "#1 View" at bounding box center [528, 586] width 150 height 106
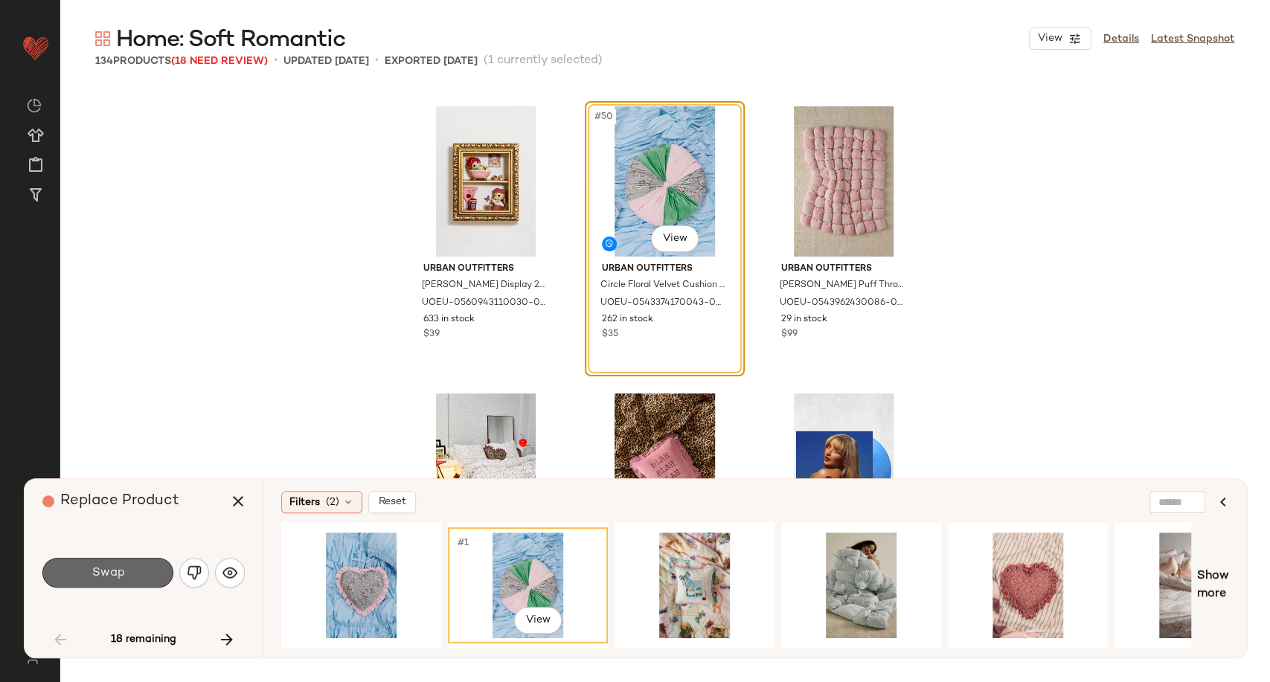
click at [125, 567] on button "Swap" at bounding box center [107, 573] width 131 height 30
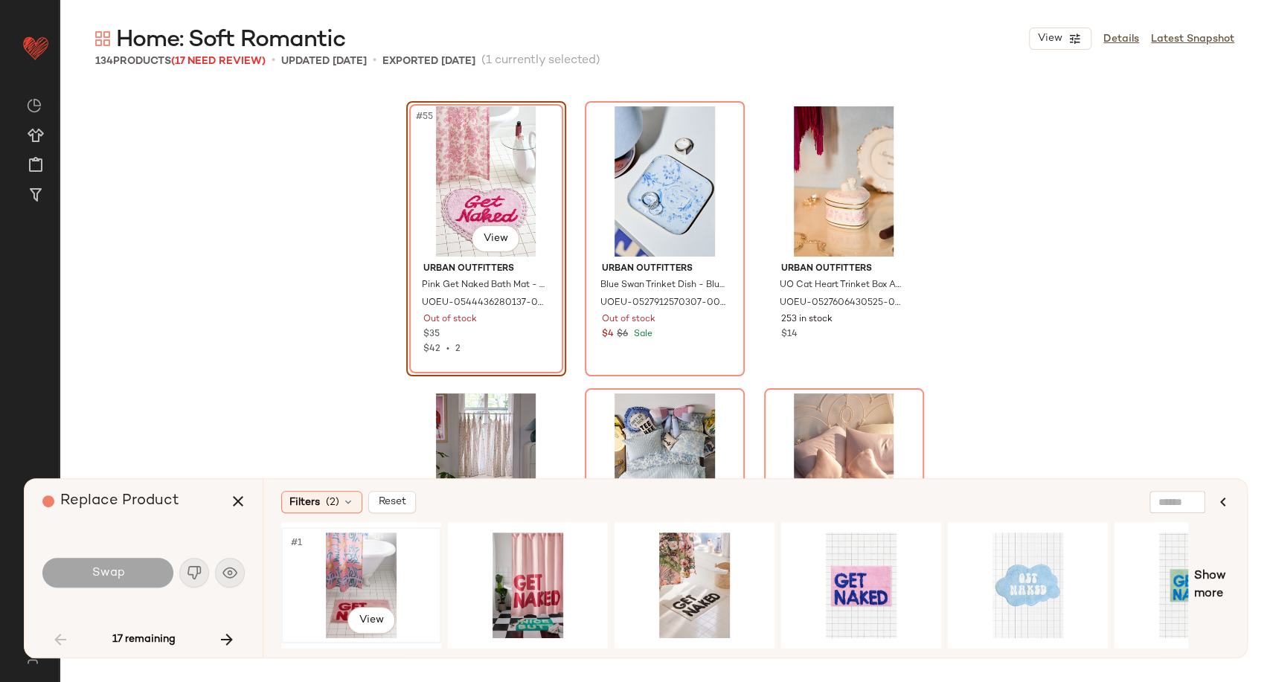
click at [361, 580] on div "#1 View" at bounding box center [361, 586] width 150 height 106
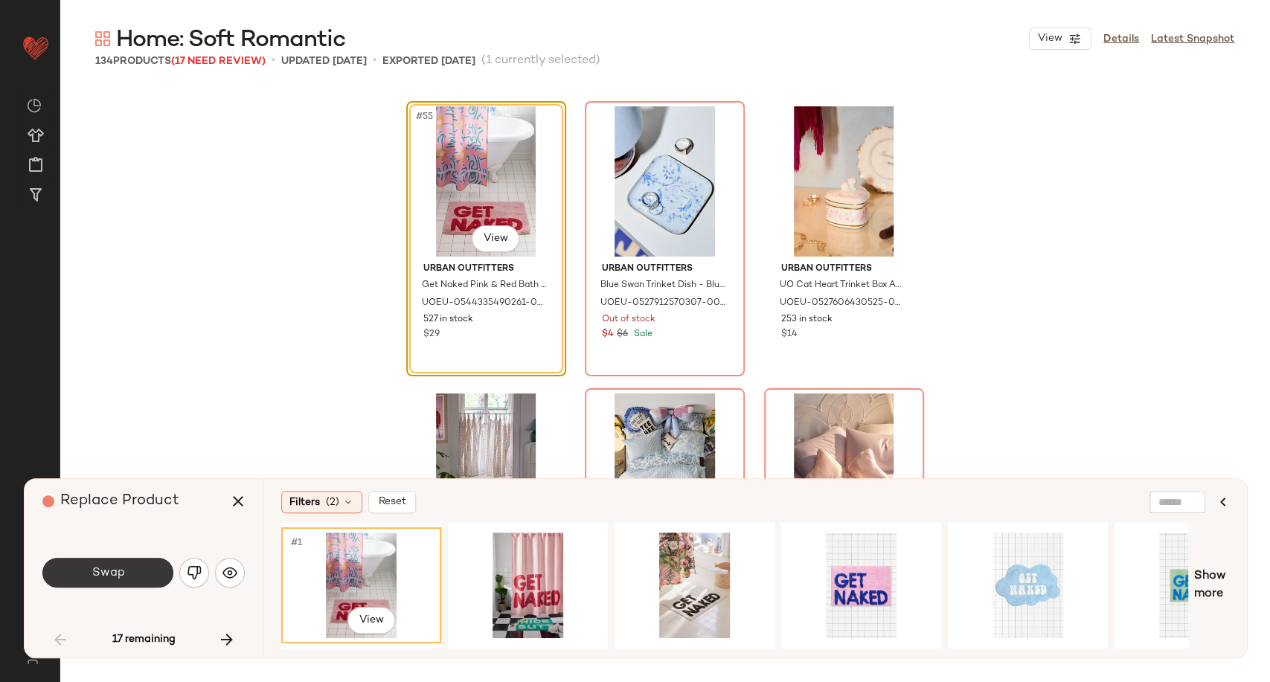
click at [111, 575] on span "Swap" at bounding box center [107, 573] width 33 height 14
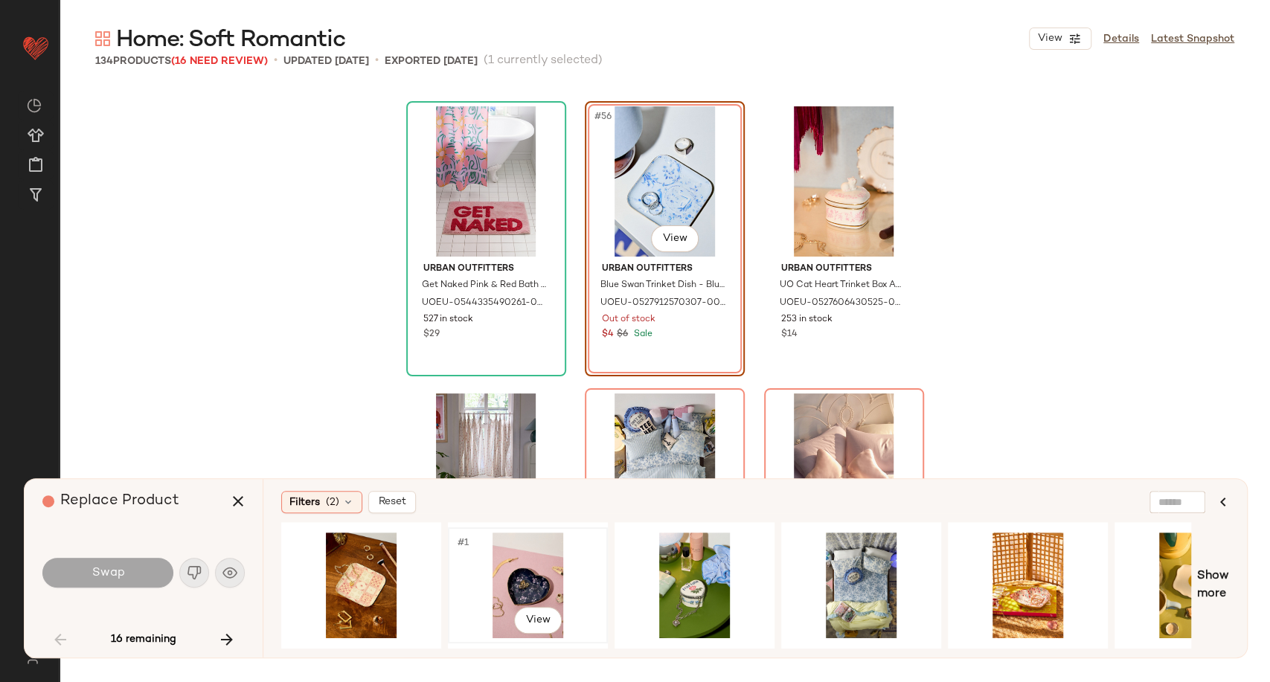
click at [528, 574] on div "#1 View" at bounding box center [528, 586] width 150 height 106
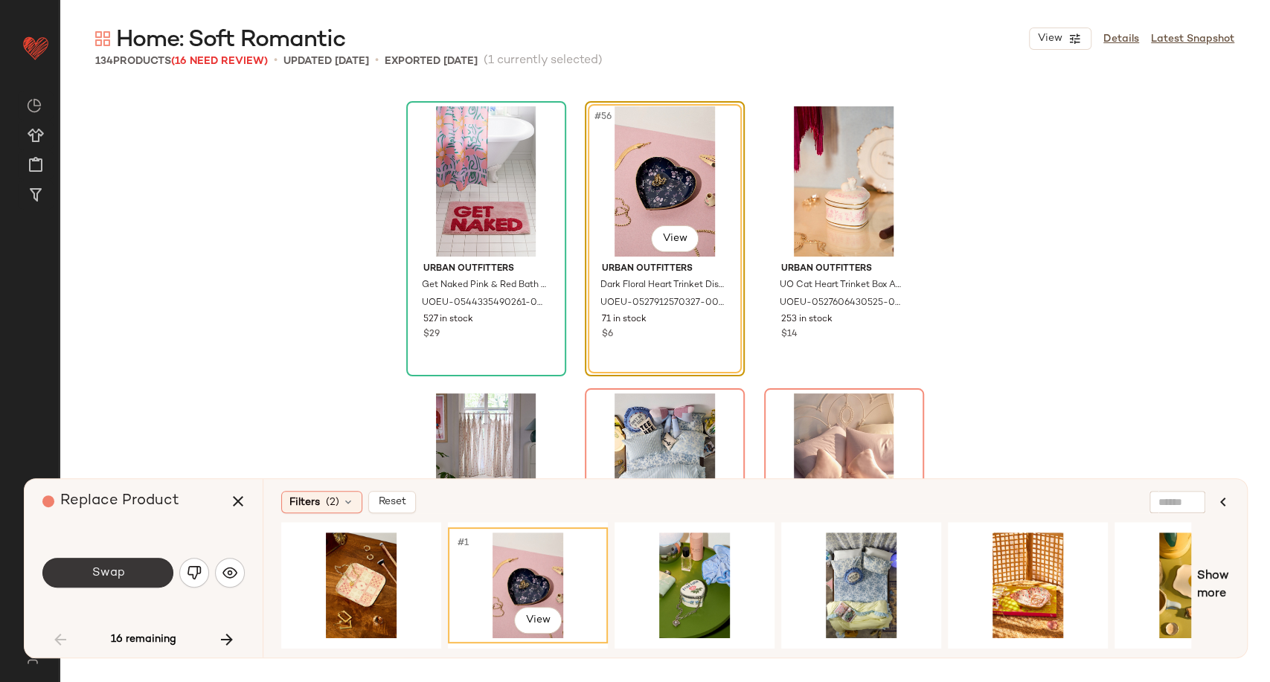
click at [149, 576] on button "Swap" at bounding box center [107, 573] width 131 height 30
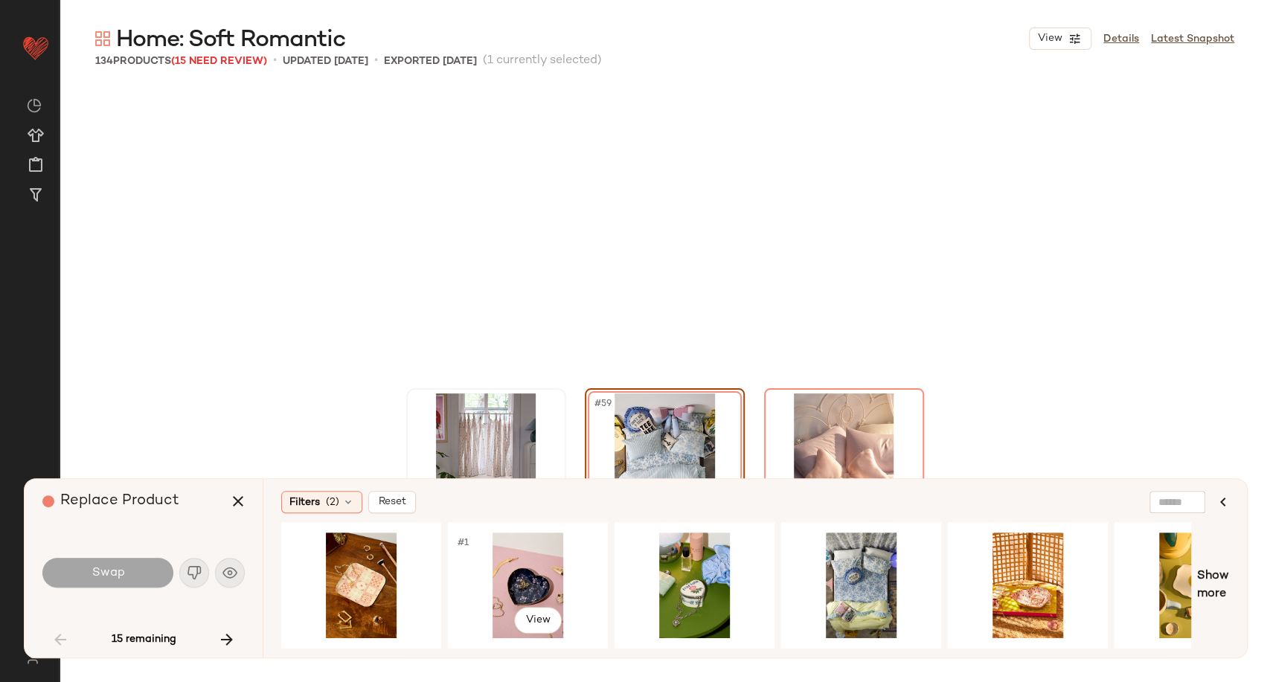
scroll to position [5455, 0]
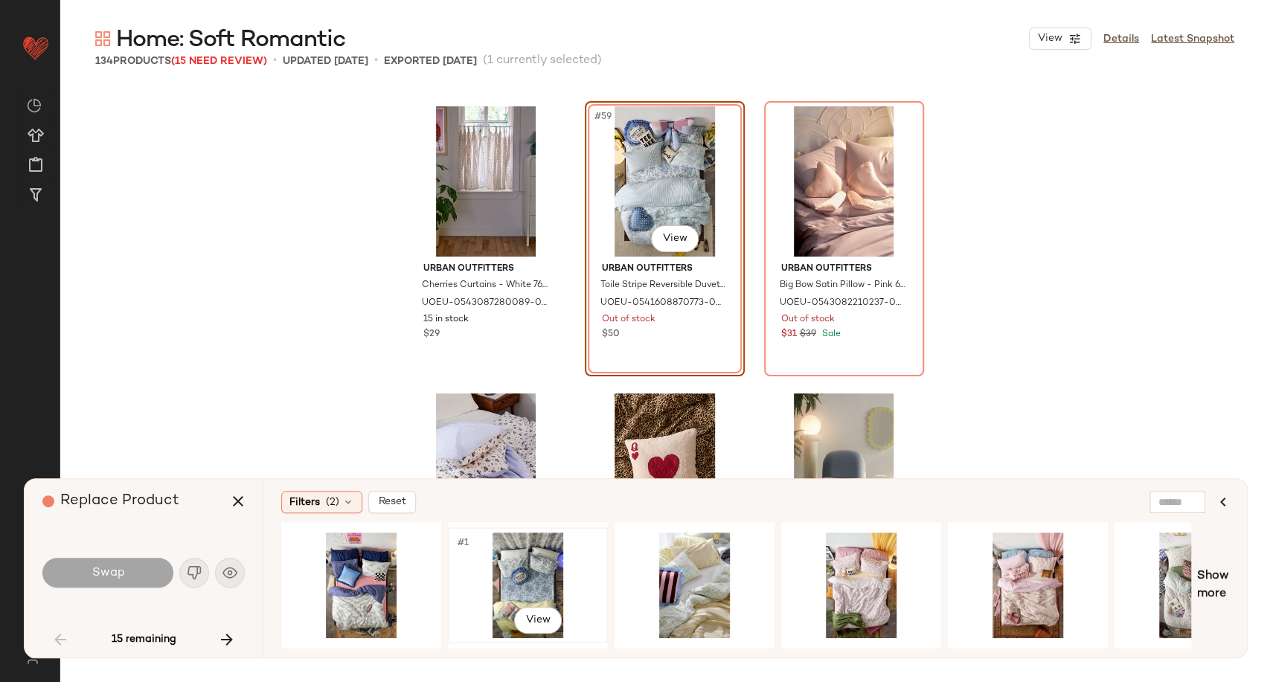
click at [524, 577] on div "#1 View" at bounding box center [528, 586] width 150 height 106
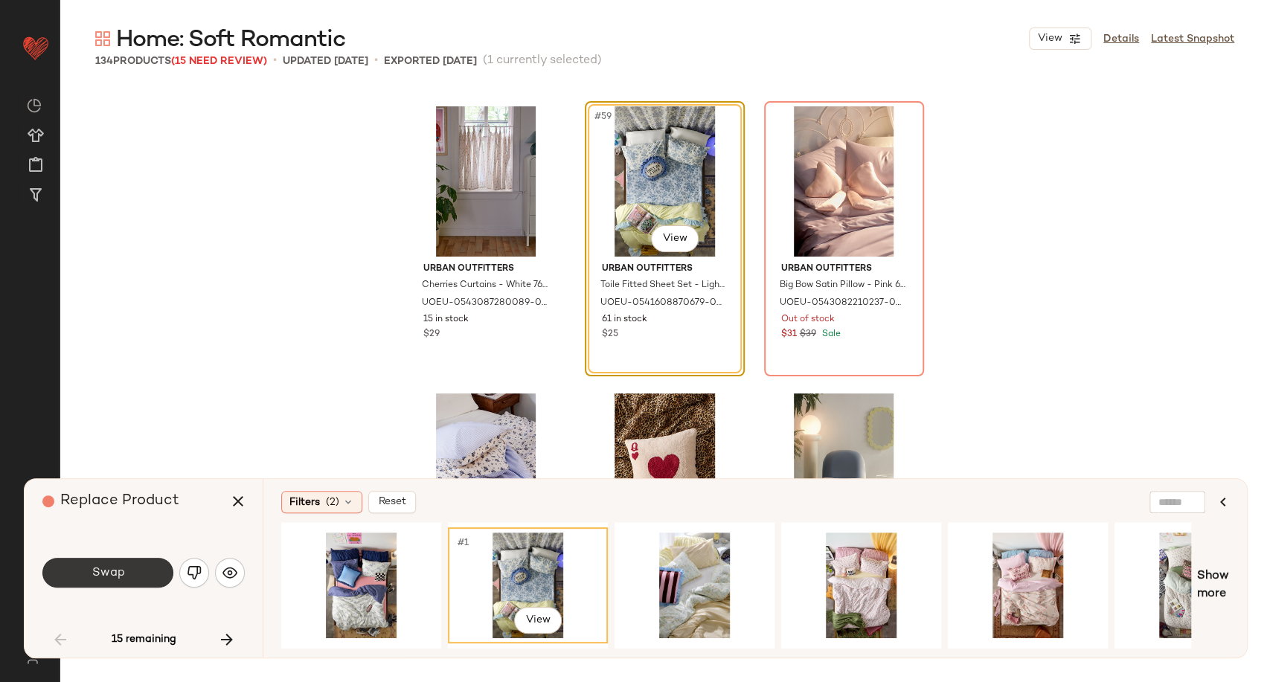
click at [135, 579] on button "Swap" at bounding box center [107, 573] width 131 height 30
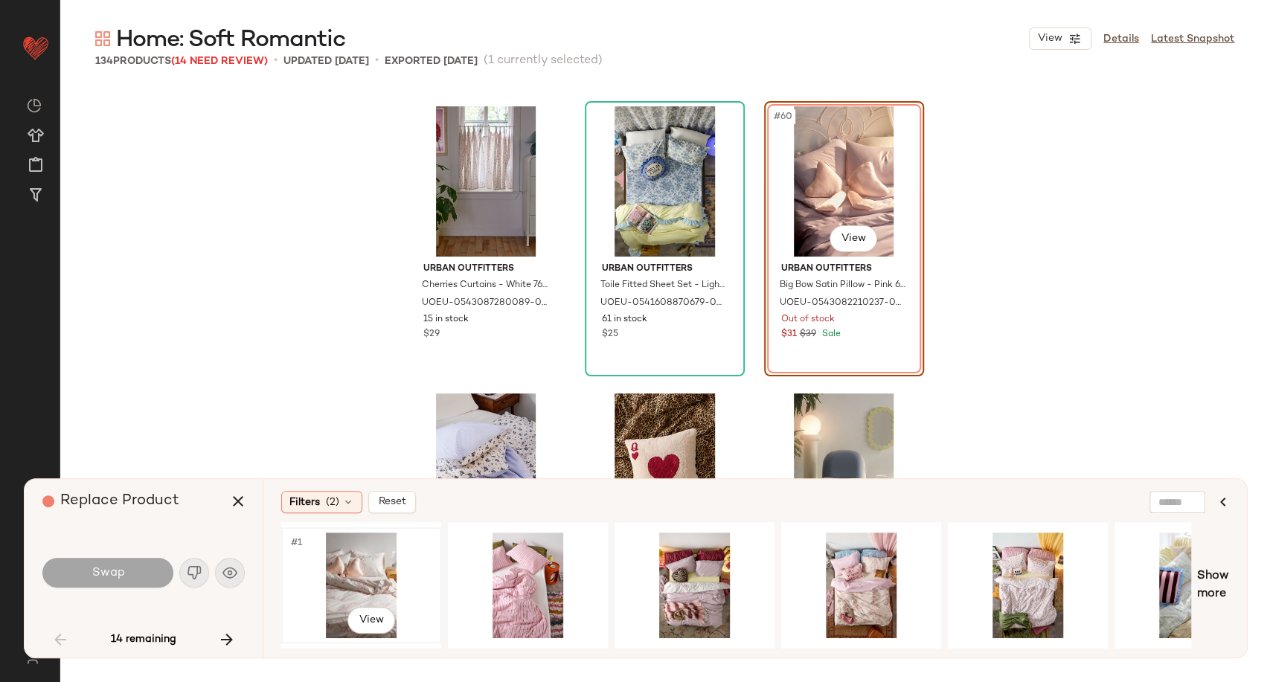
click at [375, 579] on div "#1 View" at bounding box center [361, 586] width 150 height 106
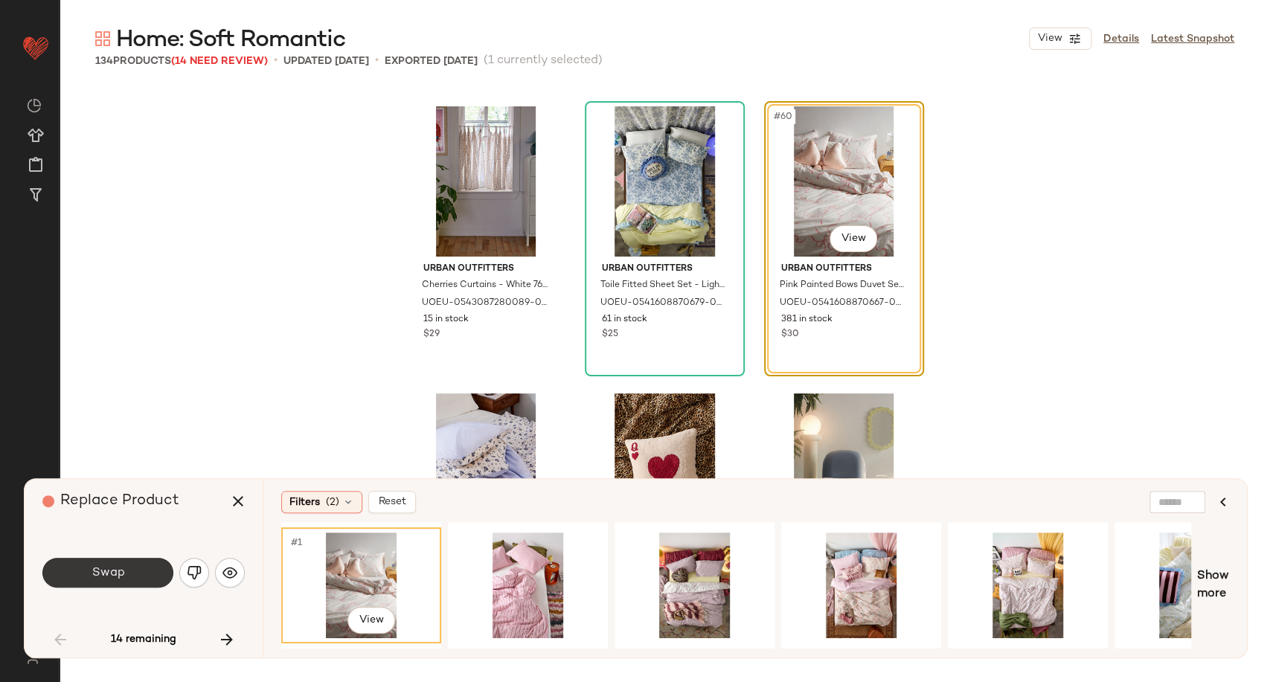
click at [167, 579] on button "Swap" at bounding box center [107, 573] width 131 height 30
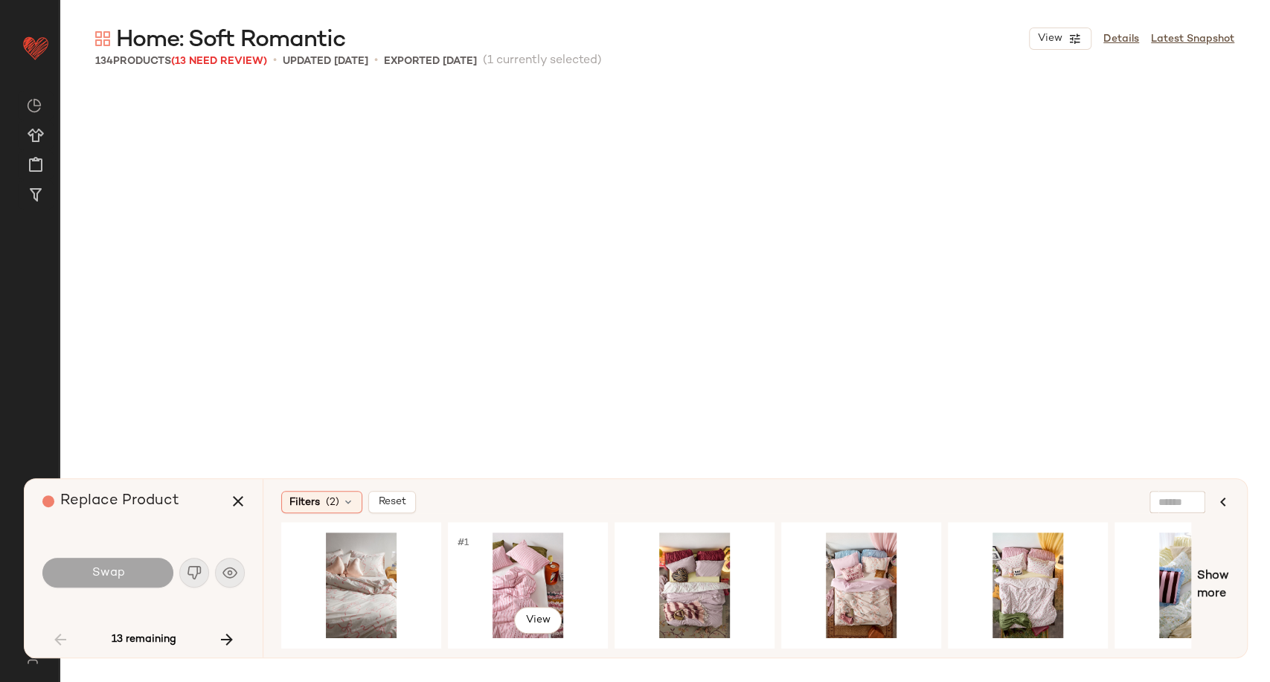
scroll to position [6028, 0]
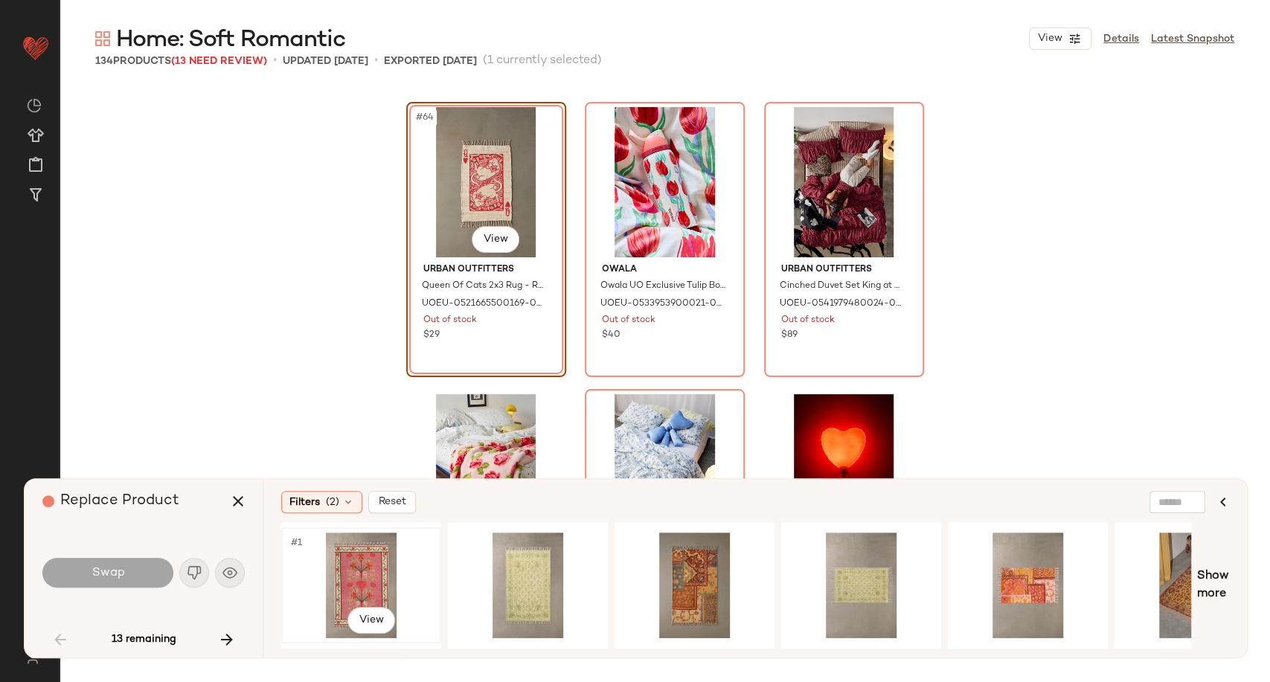
click at [369, 577] on div "#1 View" at bounding box center [361, 586] width 150 height 106
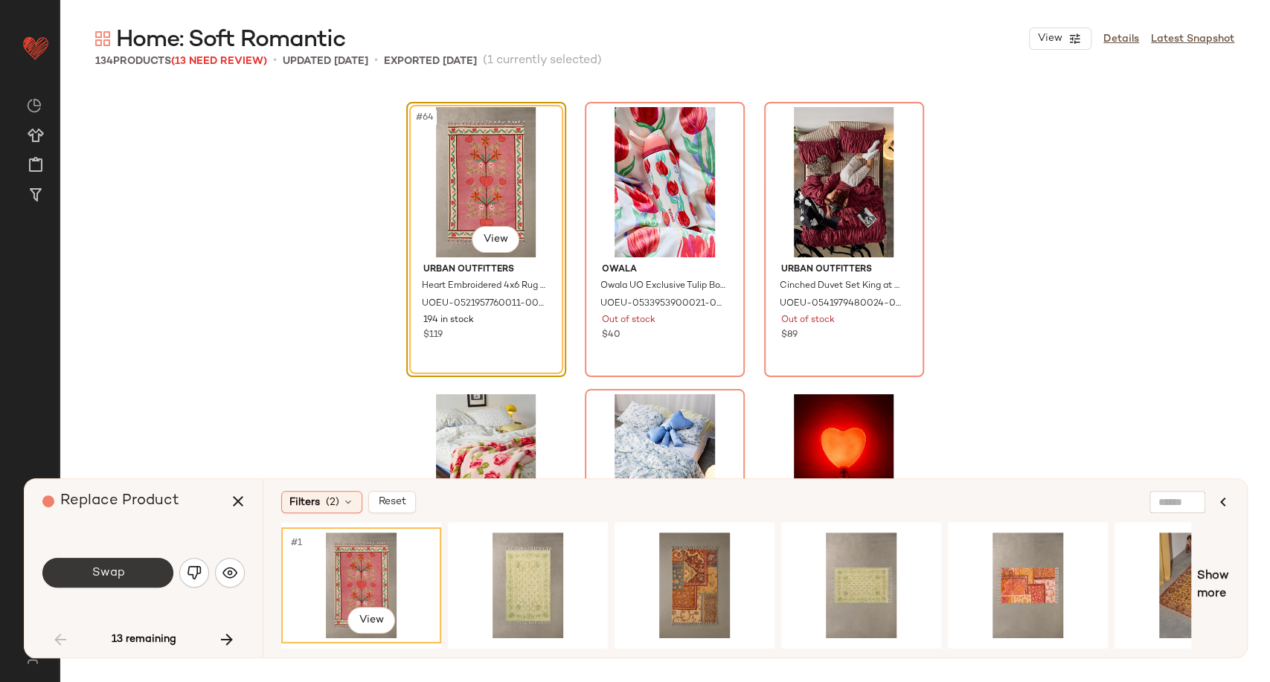
click at [150, 579] on button "Swap" at bounding box center [107, 573] width 131 height 30
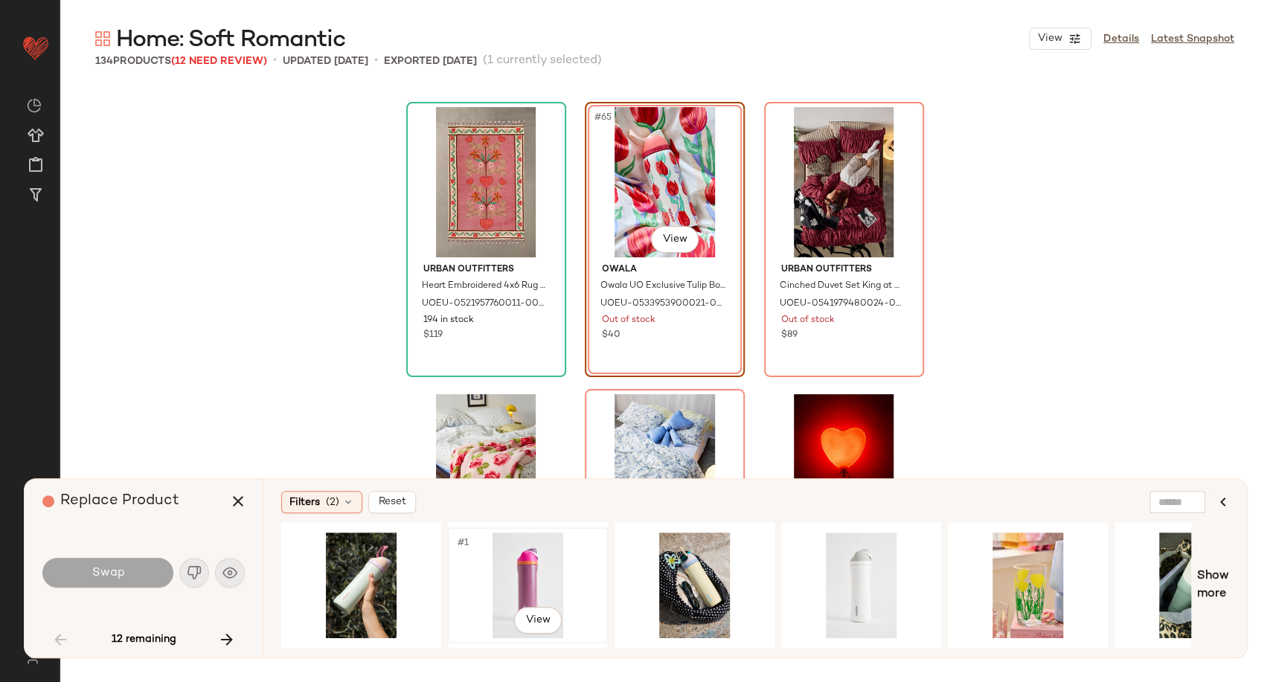
click at [512, 575] on div "#1 View" at bounding box center [528, 586] width 150 height 106
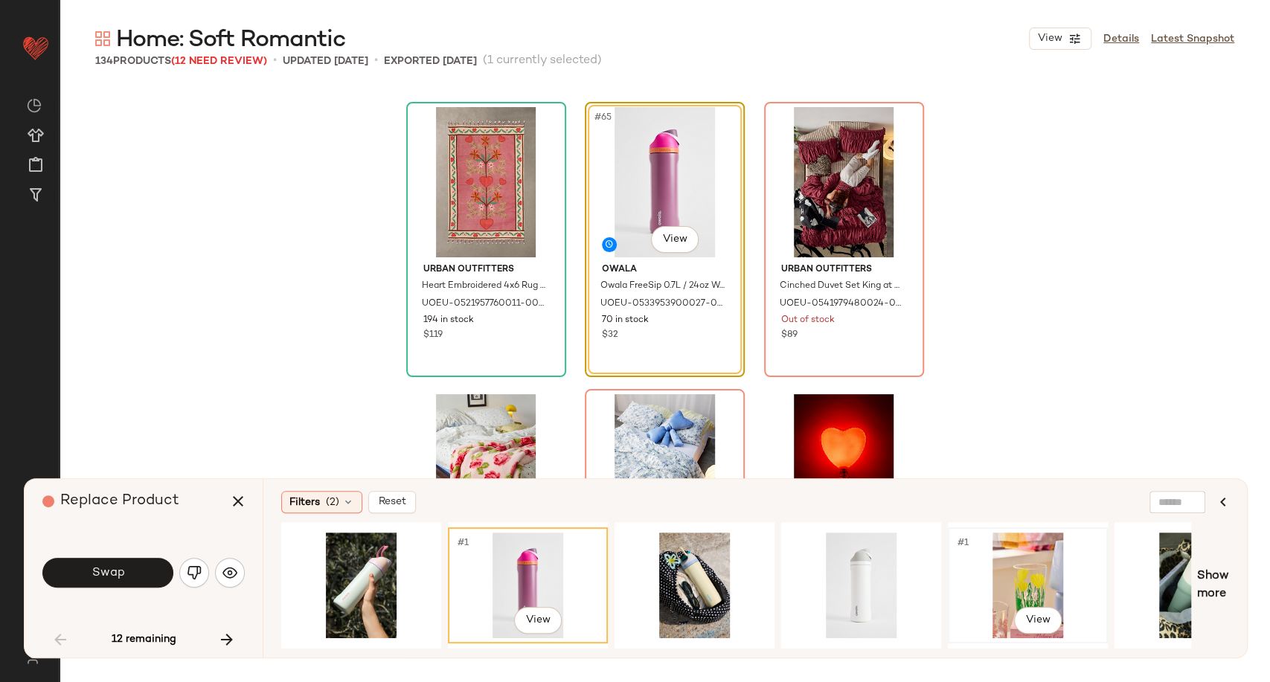
click at [1025, 575] on div "#1 View" at bounding box center [1028, 586] width 150 height 106
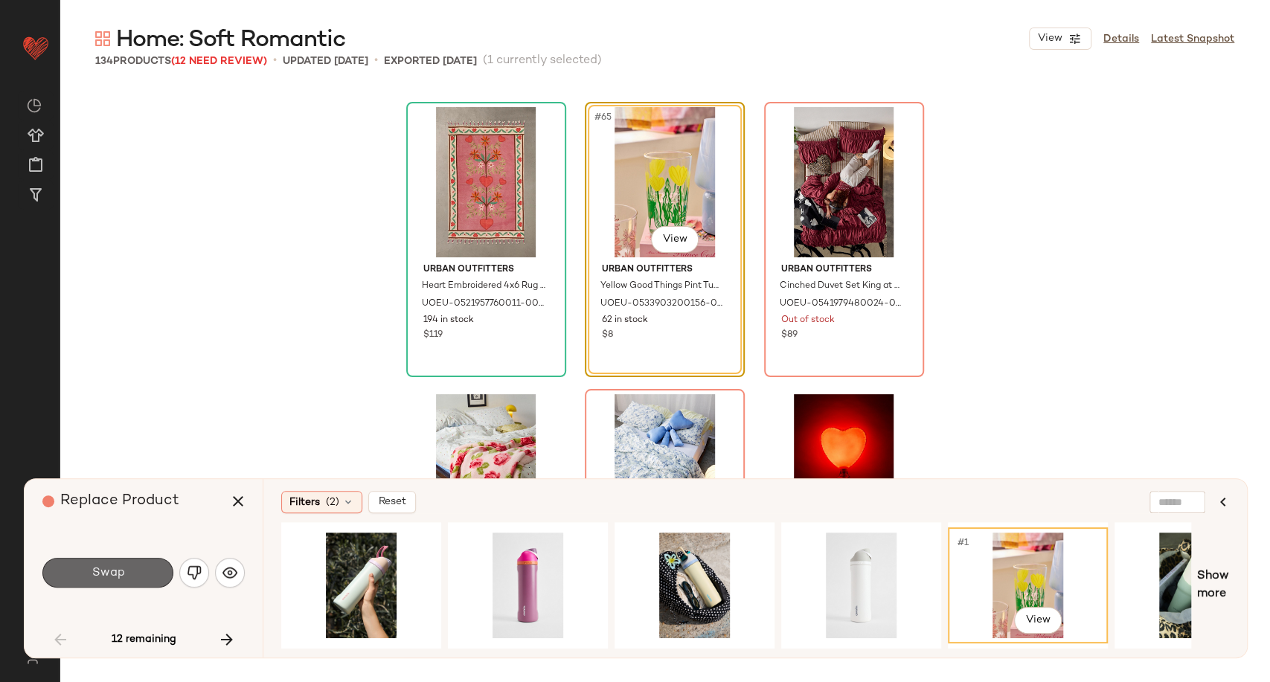
click at [153, 561] on button "Swap" at bounding box center [107, 573] width 131 height 30
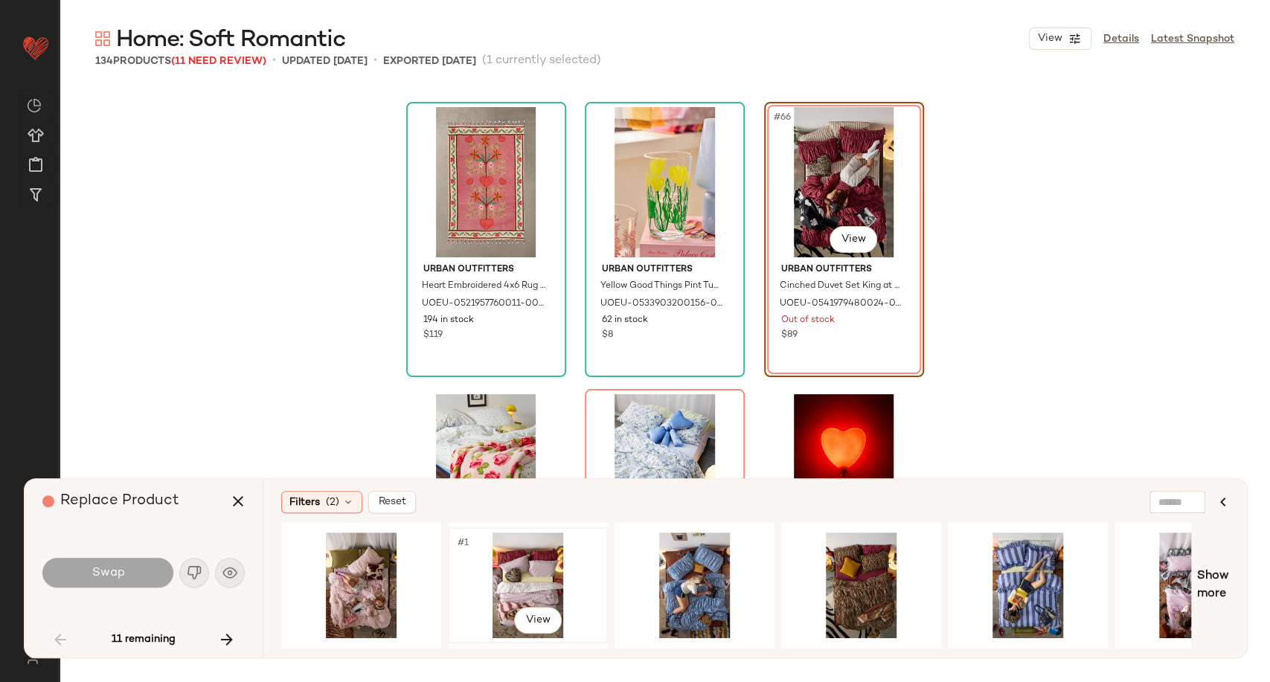
click at [544, 577] on div "#1 View" at bounding box center [528, 586] width 150 height 106
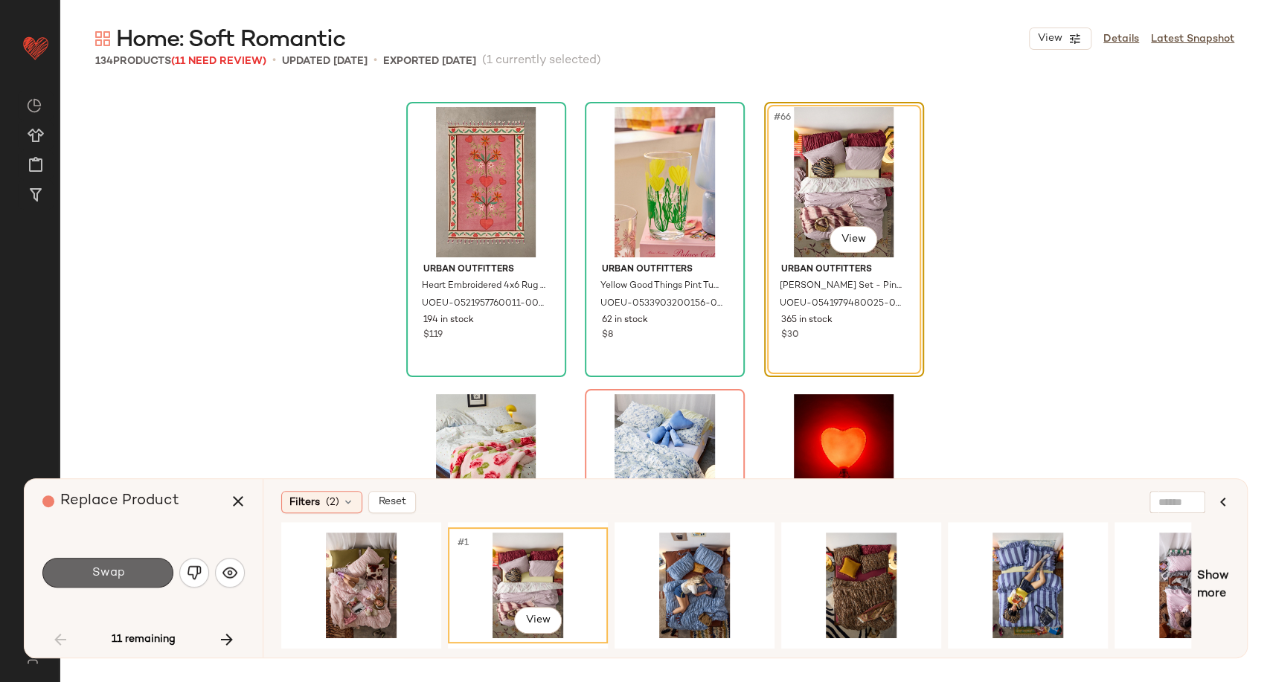
click at [122, 579] on span "Swap" at bounding box center [107, 573] width 33 height 14
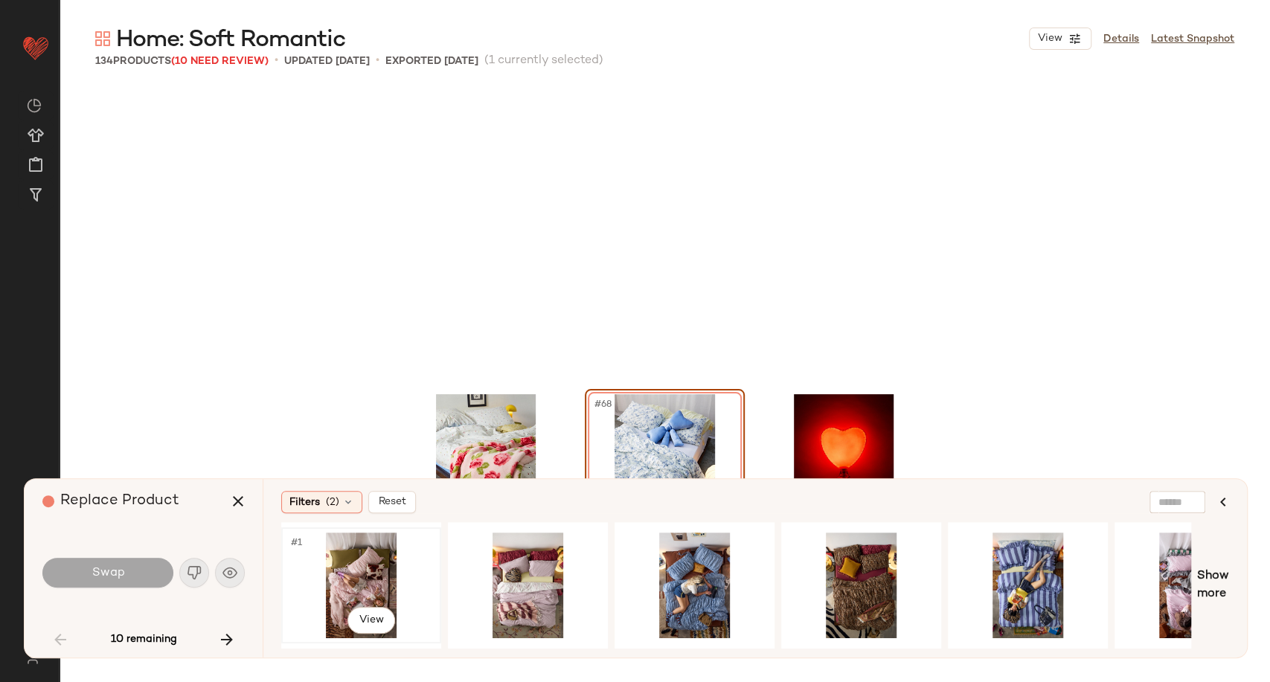
scroll to position [6316, 0]
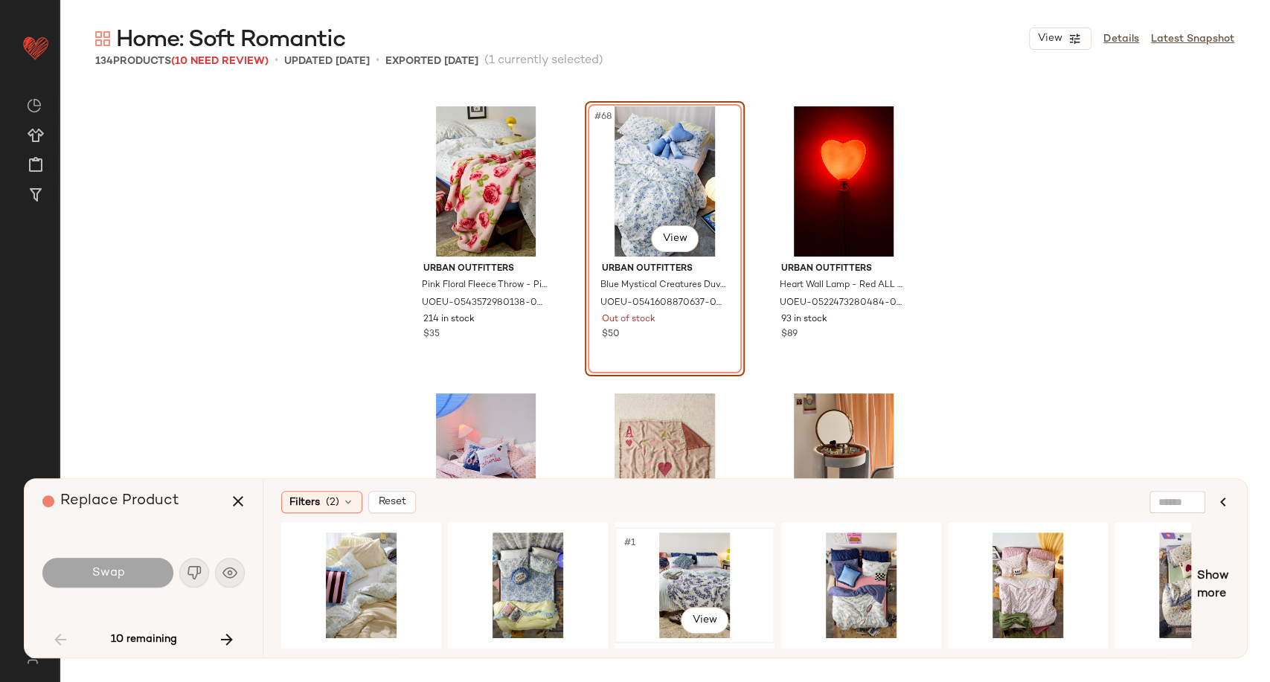
click at [720, 581] on div "#1 View" at bounding box center [695, 586] width 150 height 106
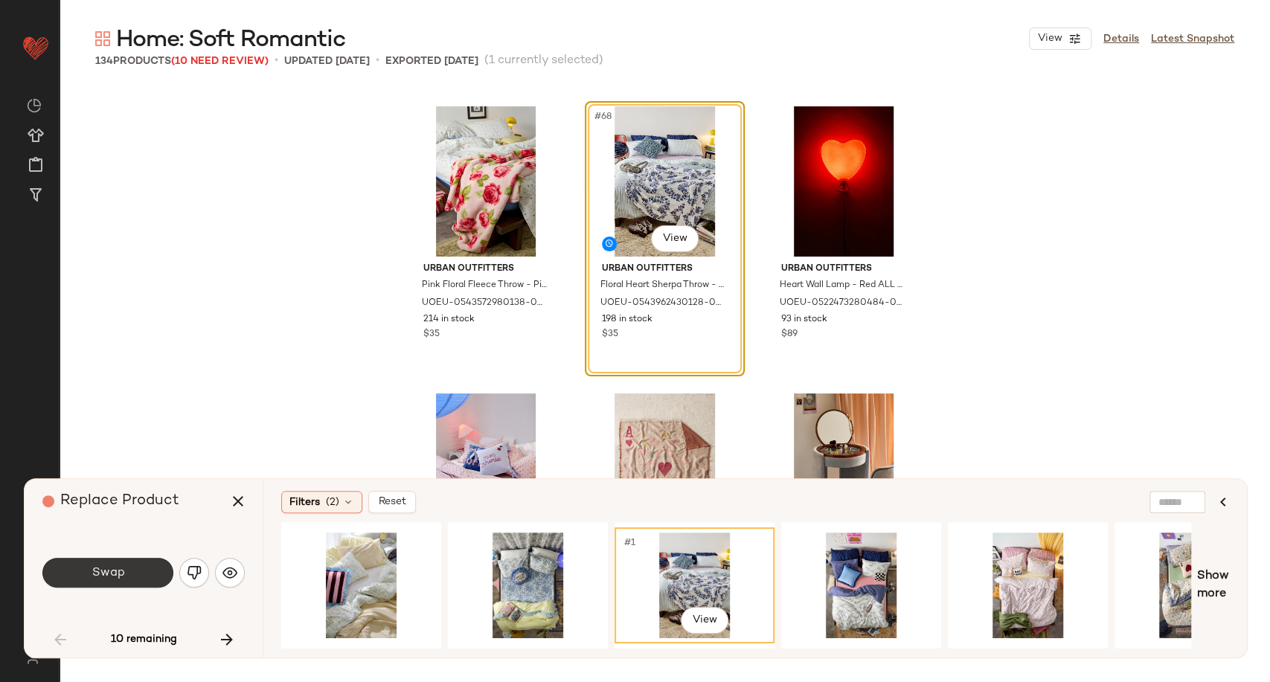
click at [134, 568] on button "Swap" at bounding box center [107, 573] width 131 height 30
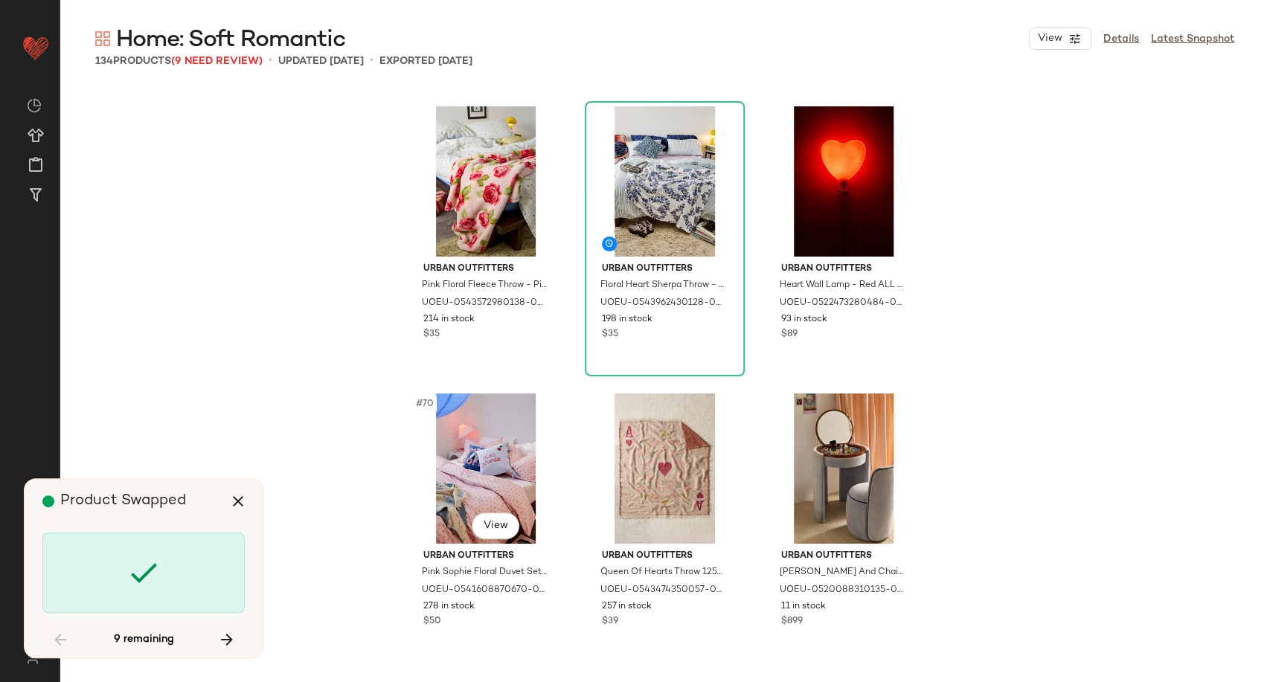
scroll to position [7465, 0]
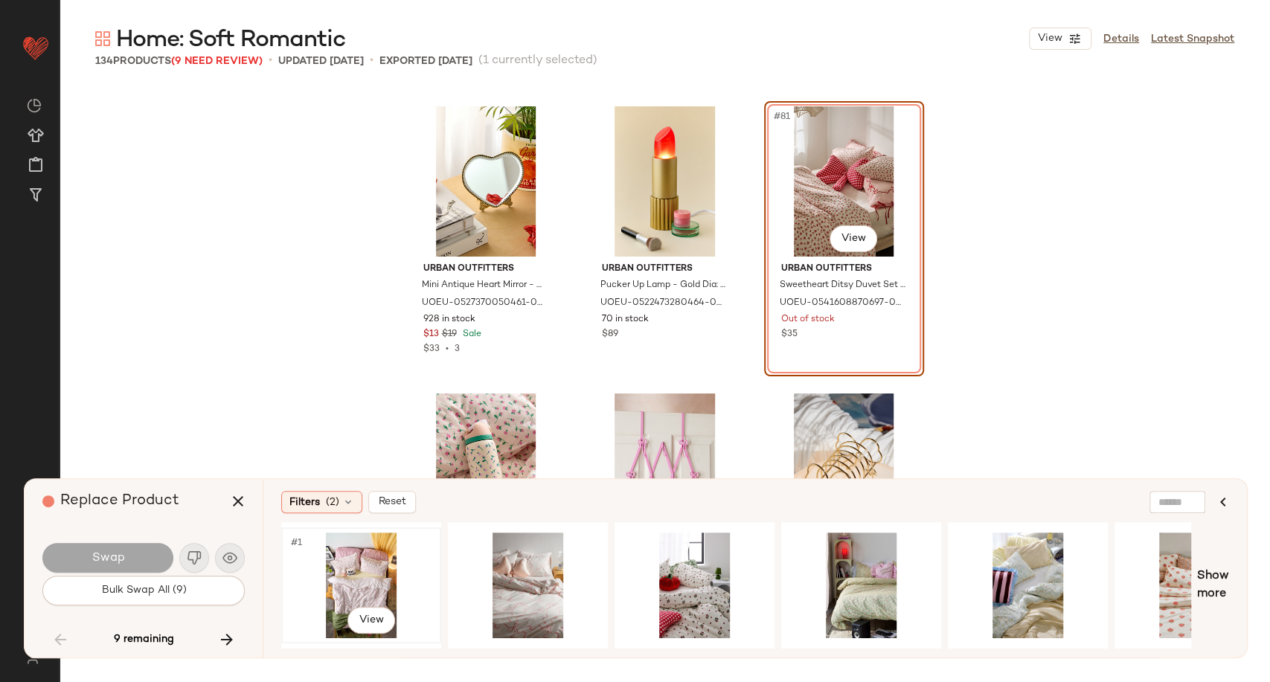
click at [380, 570] on div "#1 View" at bounding box center [361, 586] width 150 height 106
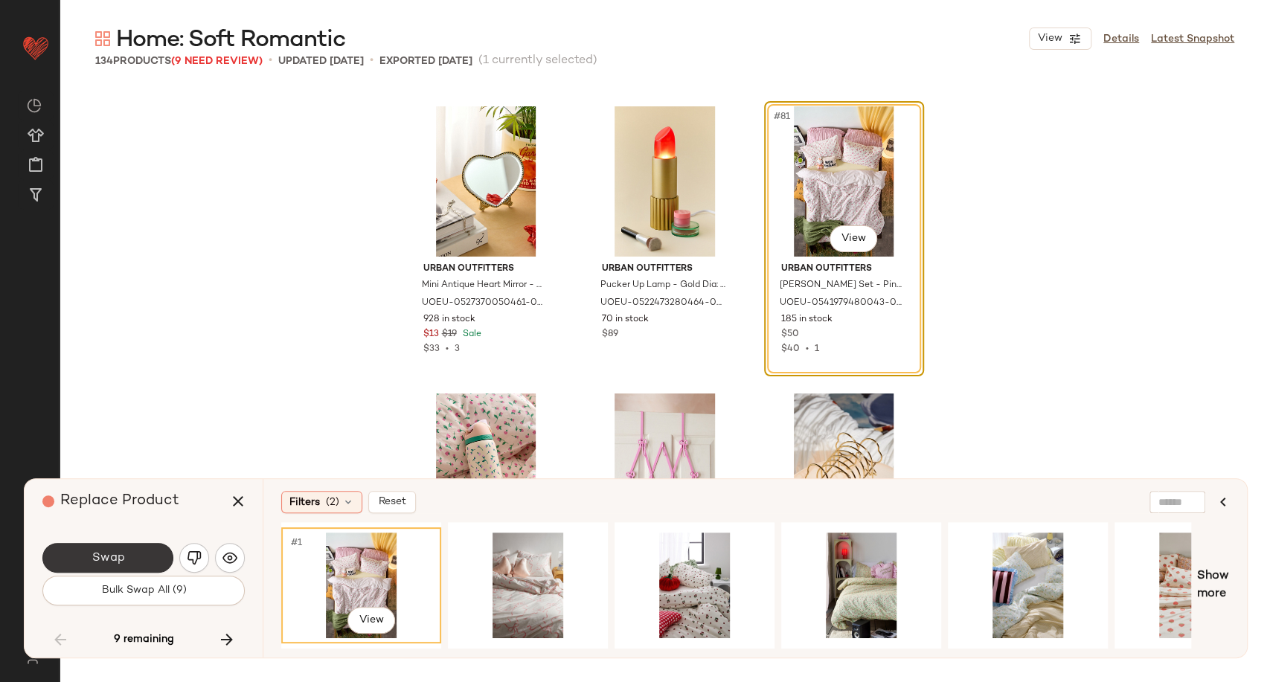
click at [134, 567] on button "Swap" at bounding box center [107, 558] width 131 height 30
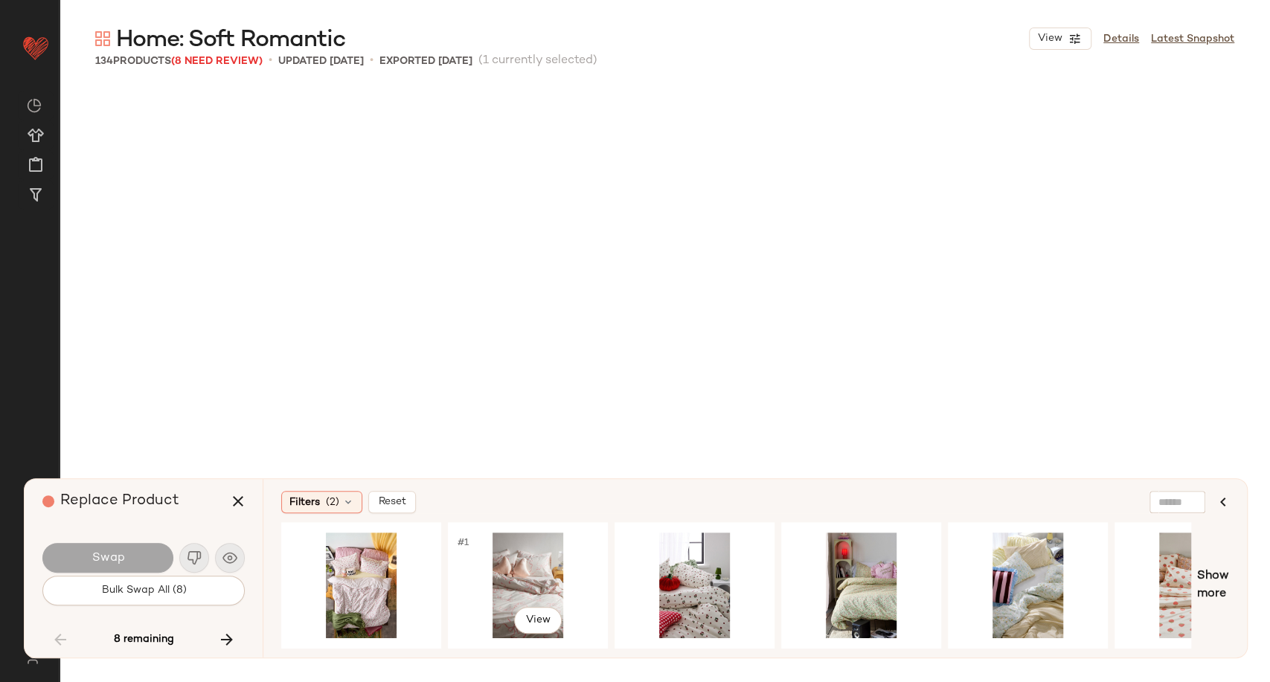
scroll to position [8325, 0]
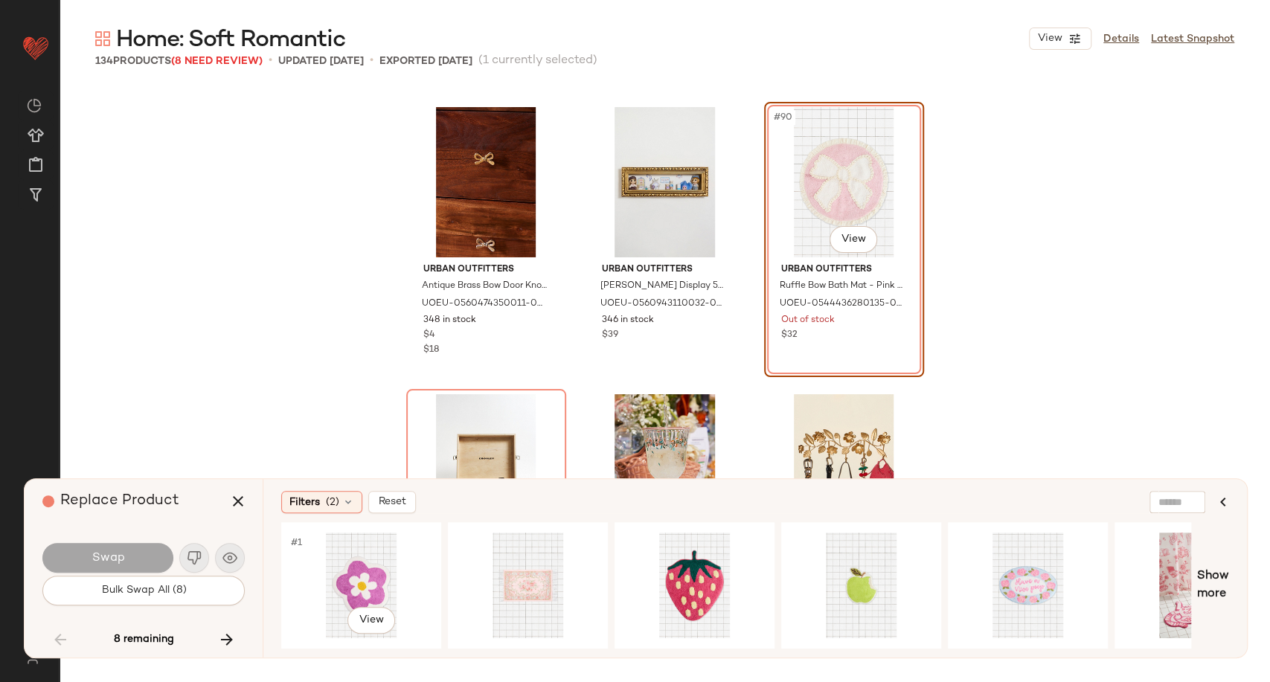
drag, startPoint x: 376, startPoint y: 573, endPoint x: 251, endPoint y: 574, distance: 125.0
click at [374, 574] on div "#1 View" at bounding box center [361, 586] width 150 height 106
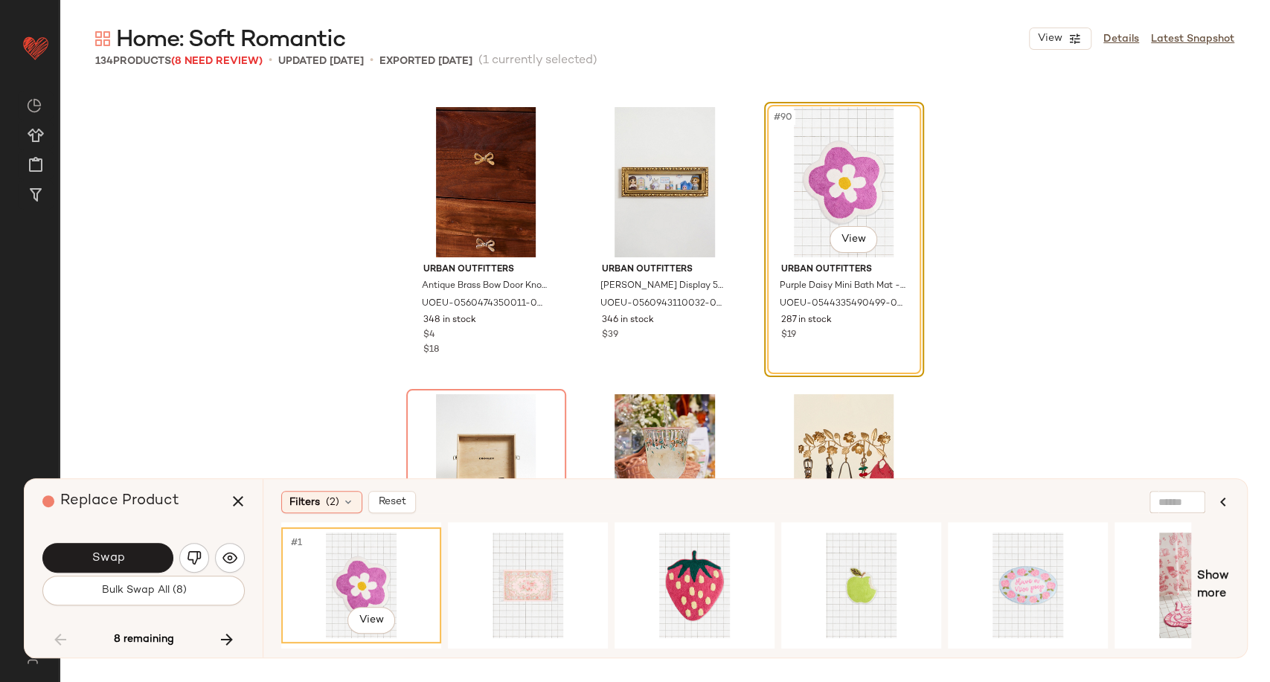
click at [122, 561] on span "Swap" at bounding box center [107, 558] width 33 height 14
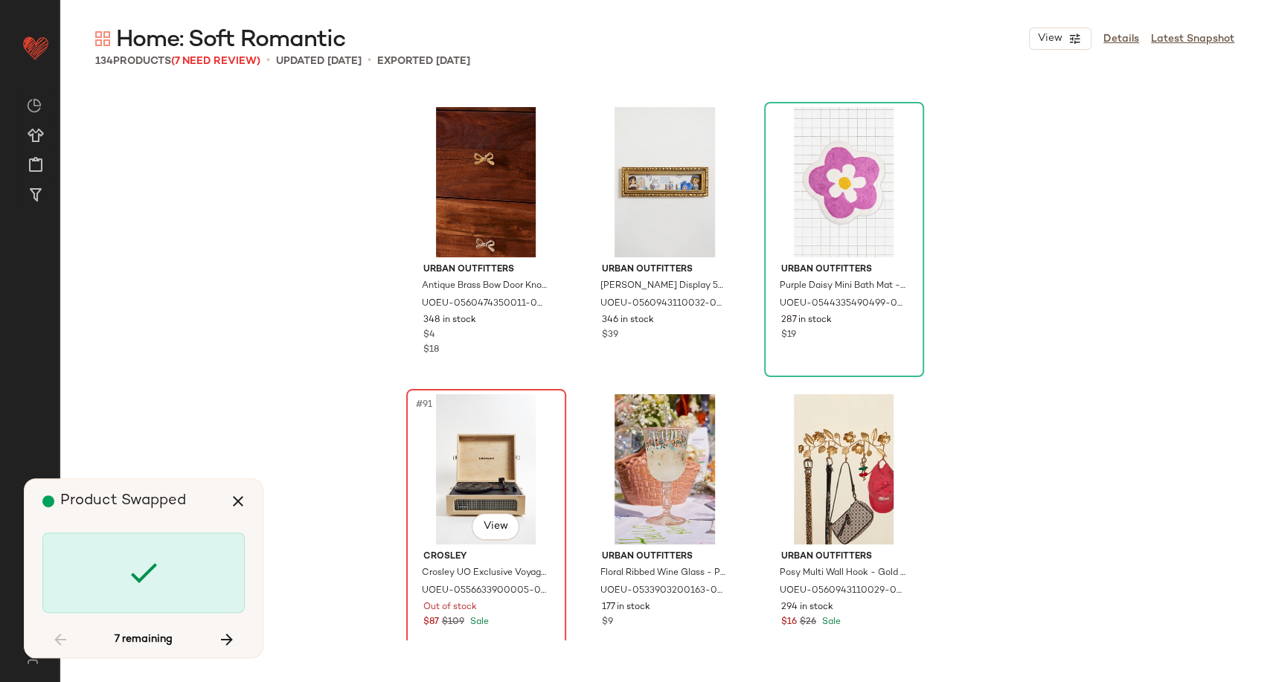
scroll to position [8613, 0]
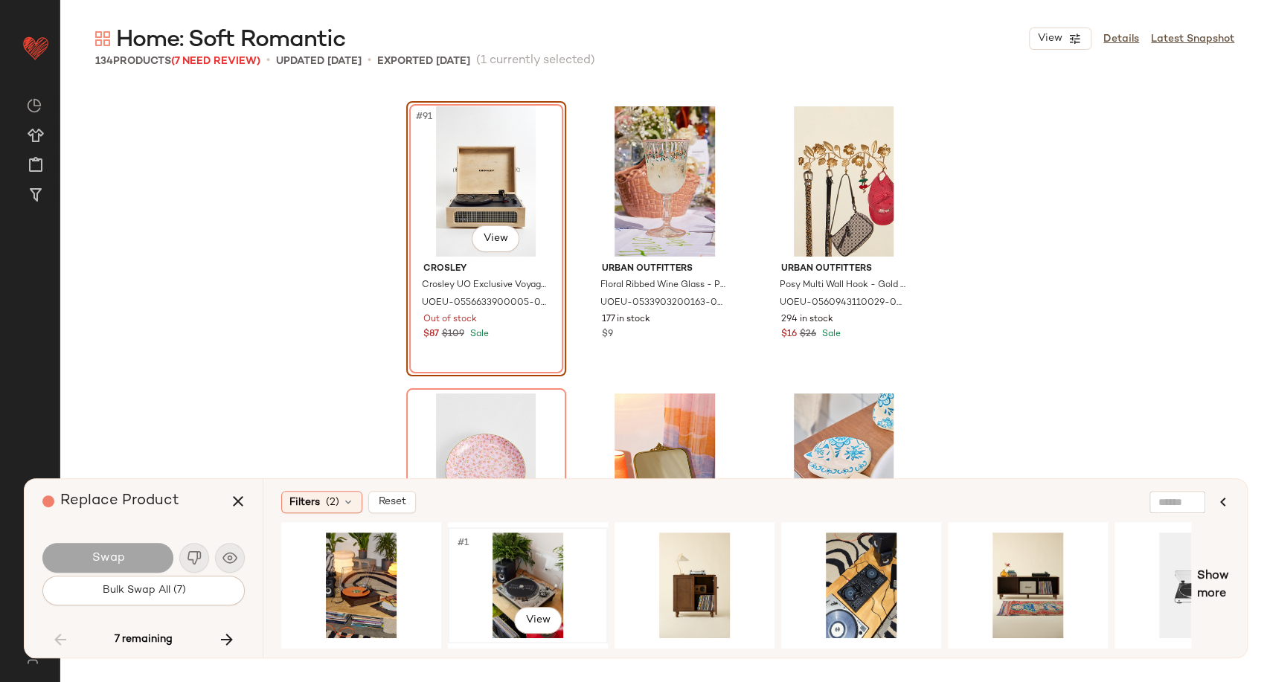
click at [526, 580] on div "#1 View" at bounding box center [528, 586] width 150 height 106
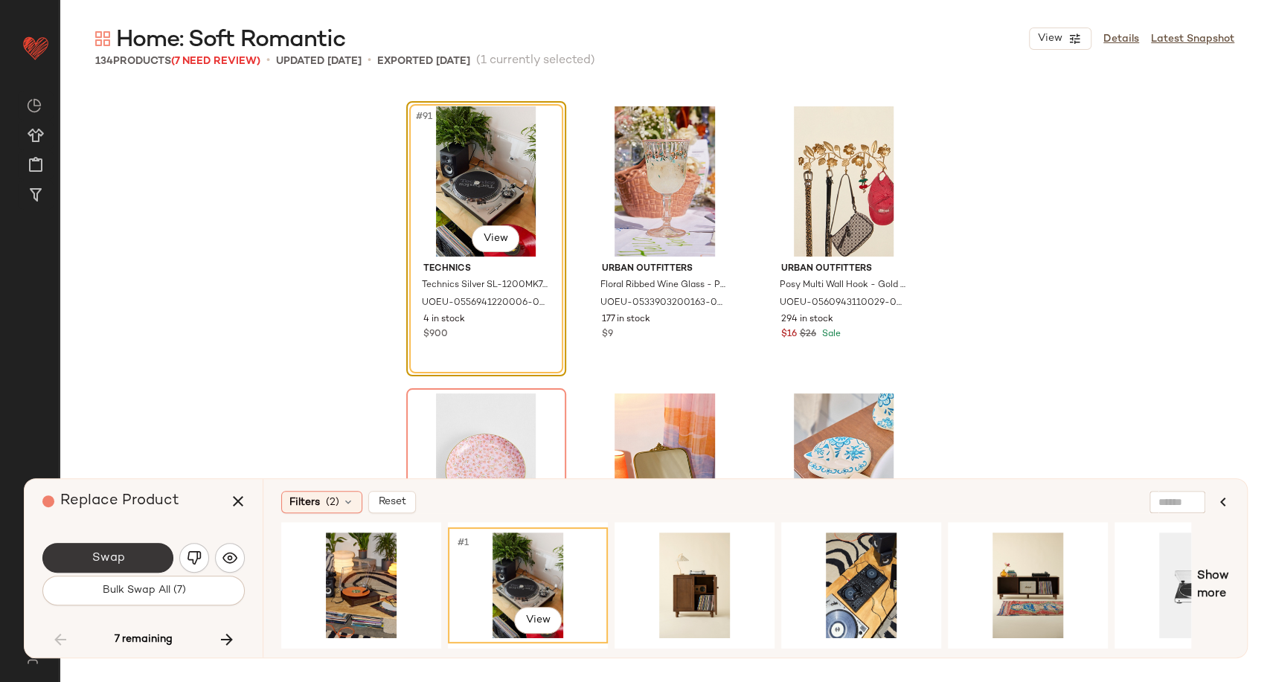
click at [83, 564] on button "Swap" at bounding box center [107, 558] width 131 height 30
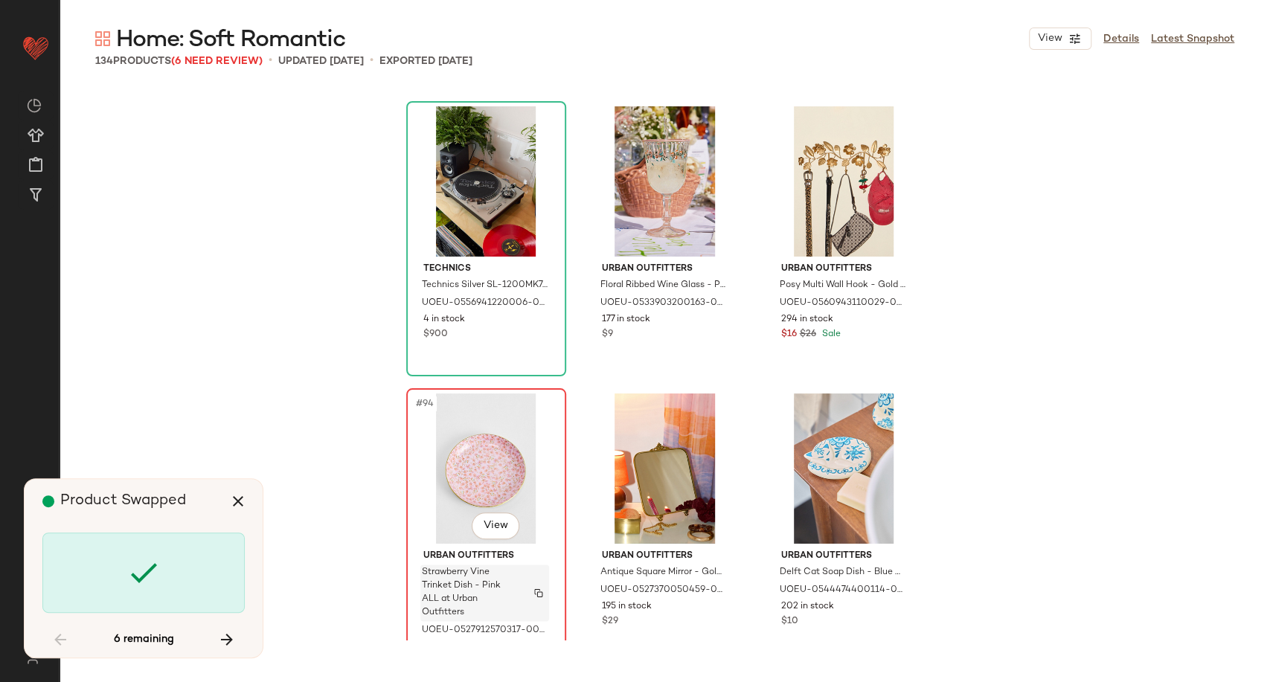
scroll to position [8900, 0]
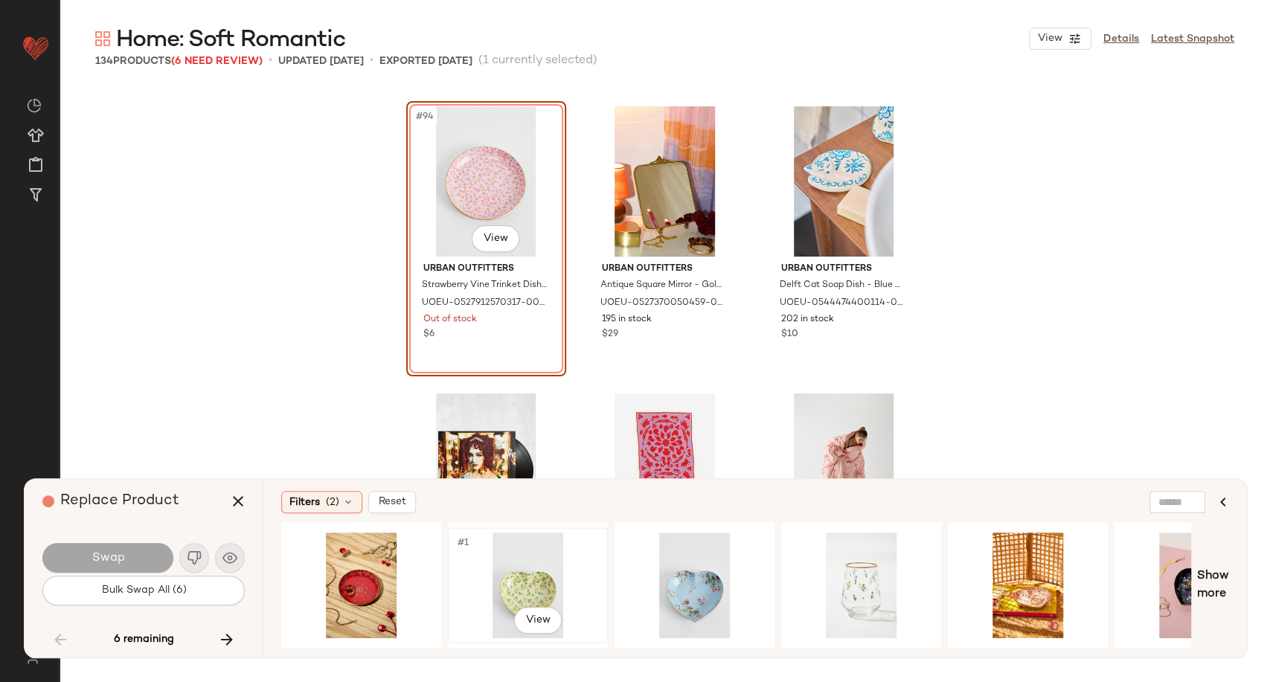
click at [508, 573] on div "#1 View" at bounding box center [528, 586] width 150 height 106
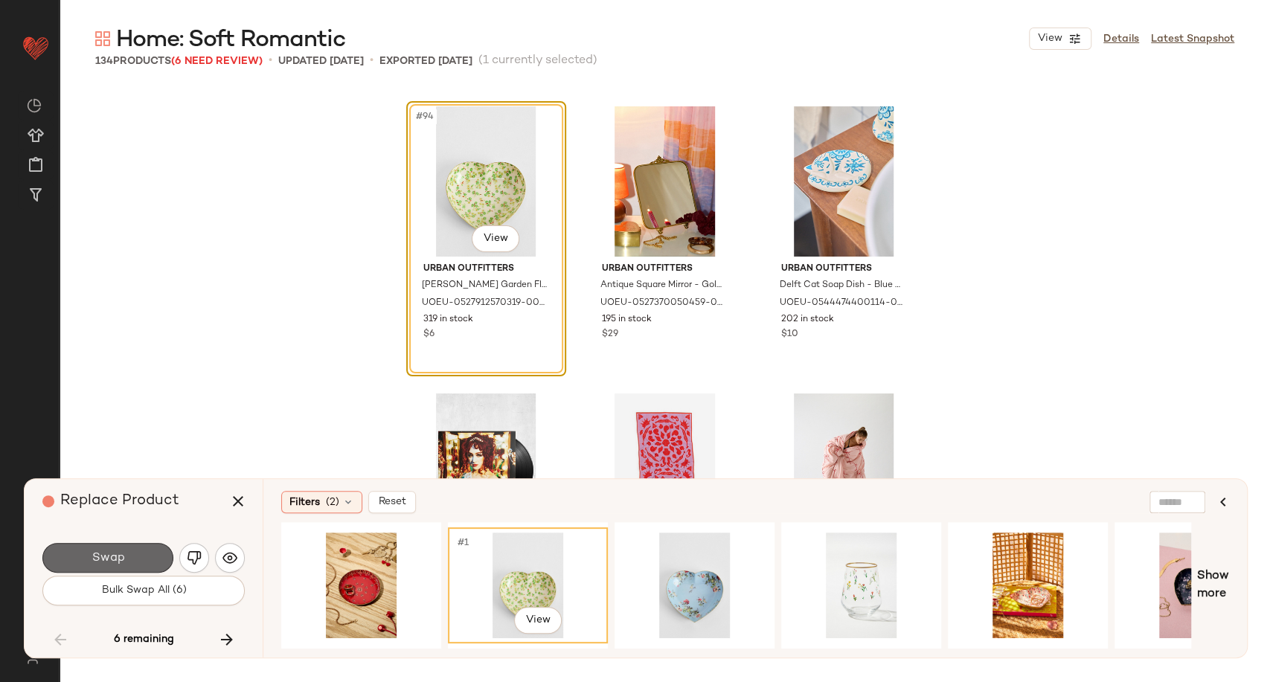
click at [135, 565] on button "Swap" at bounding box center [107, 558] width 131 height 30
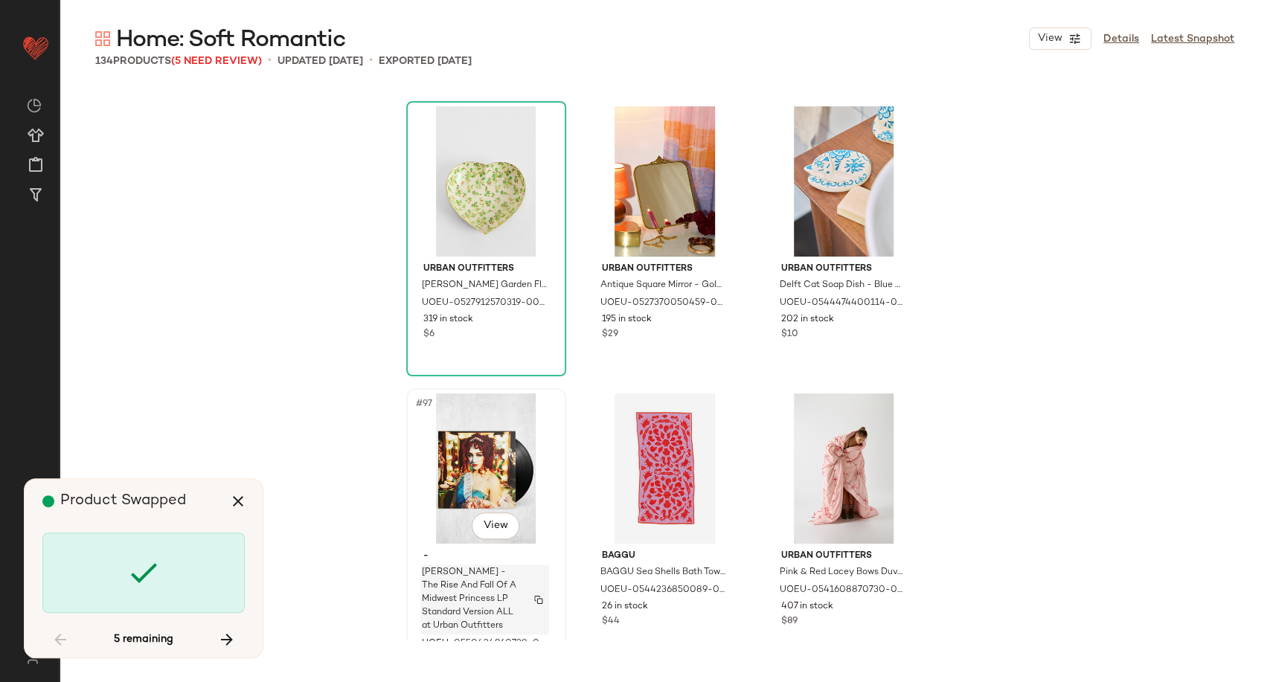
scroll to position [9474, 0]
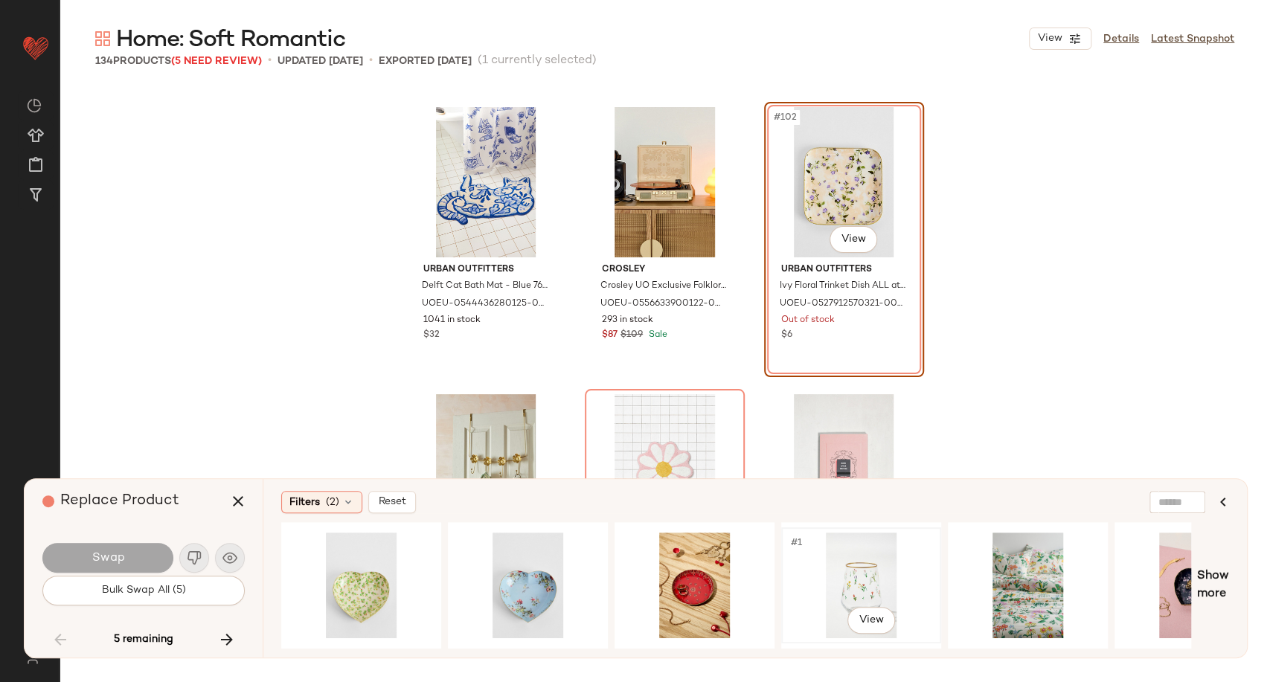
click at [853, 577] on div "#1 View" at bounding box center [861, 586] width 150 height 106
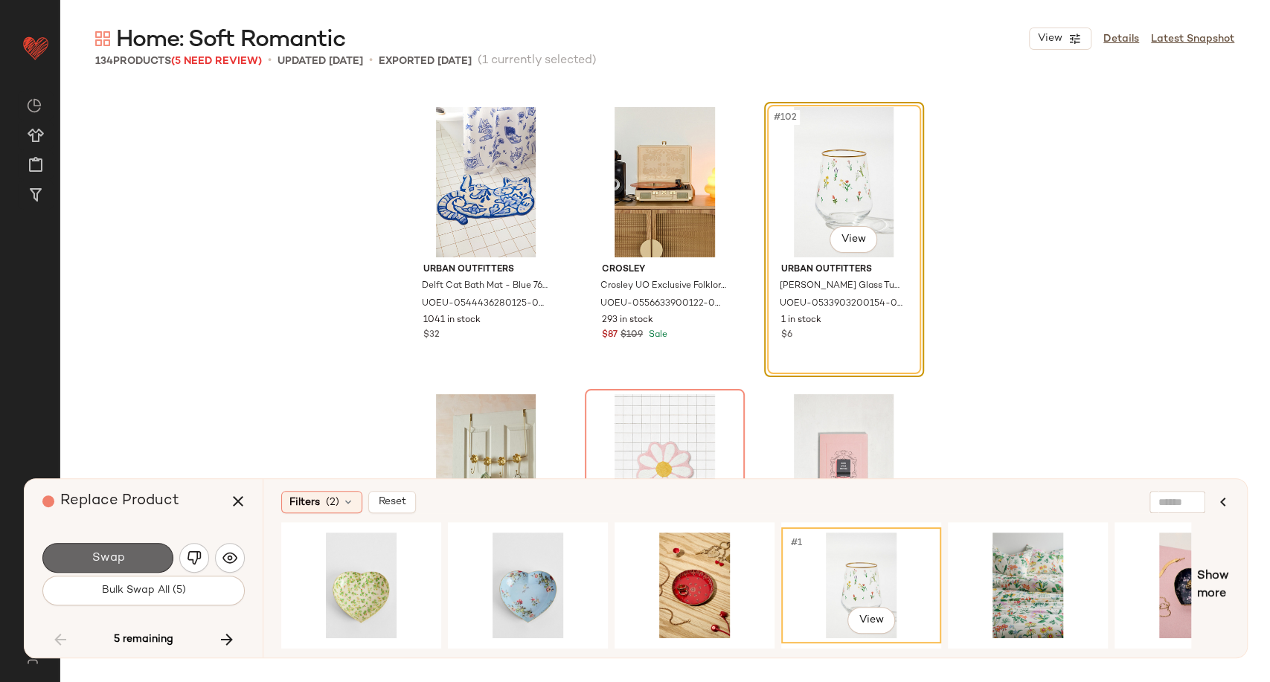
click at [115, 549] on button "Swap" at bounding box center [107, 558] width 131 height 30
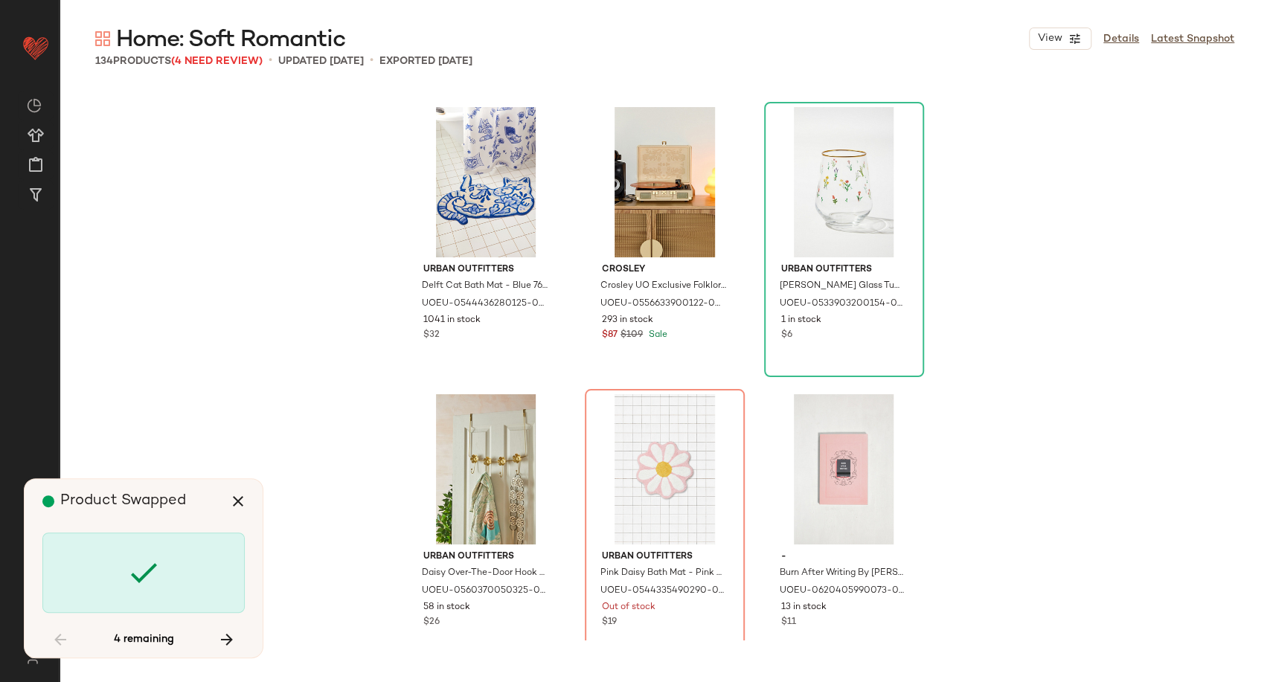
scroll to position [9761, 0]
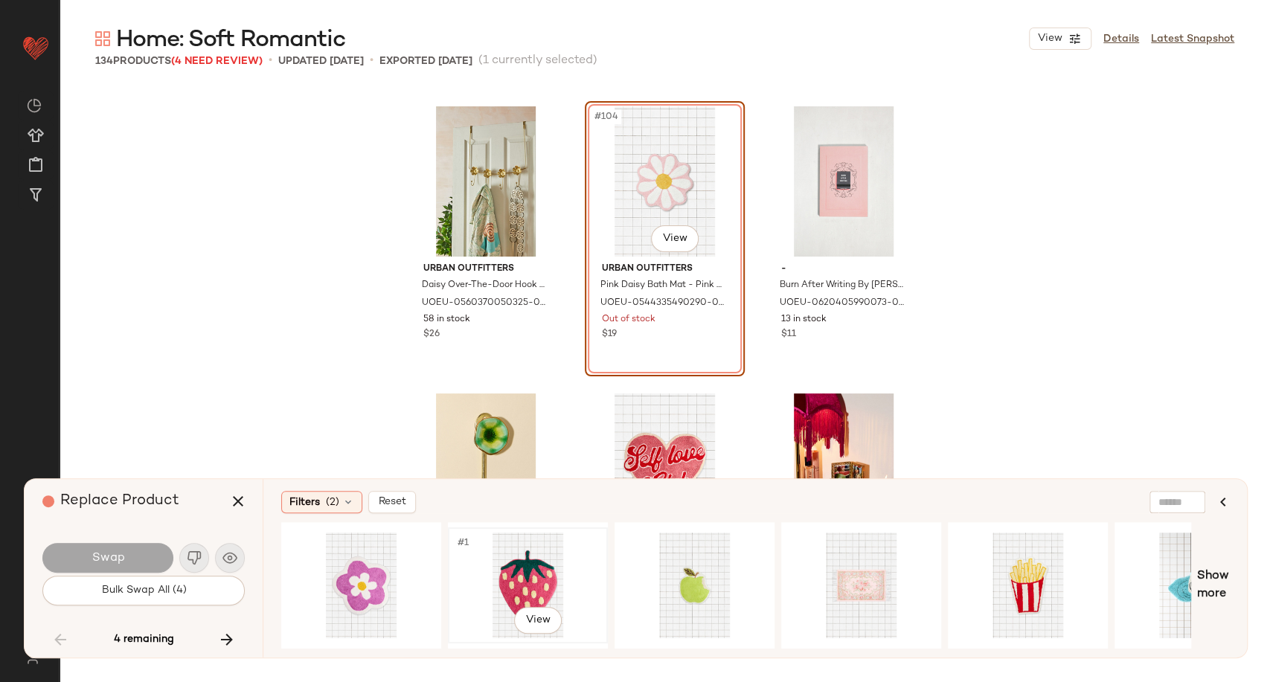
click at [509, 581] on div "#1 View" at bounding box center [528, 586] width 150 height 106
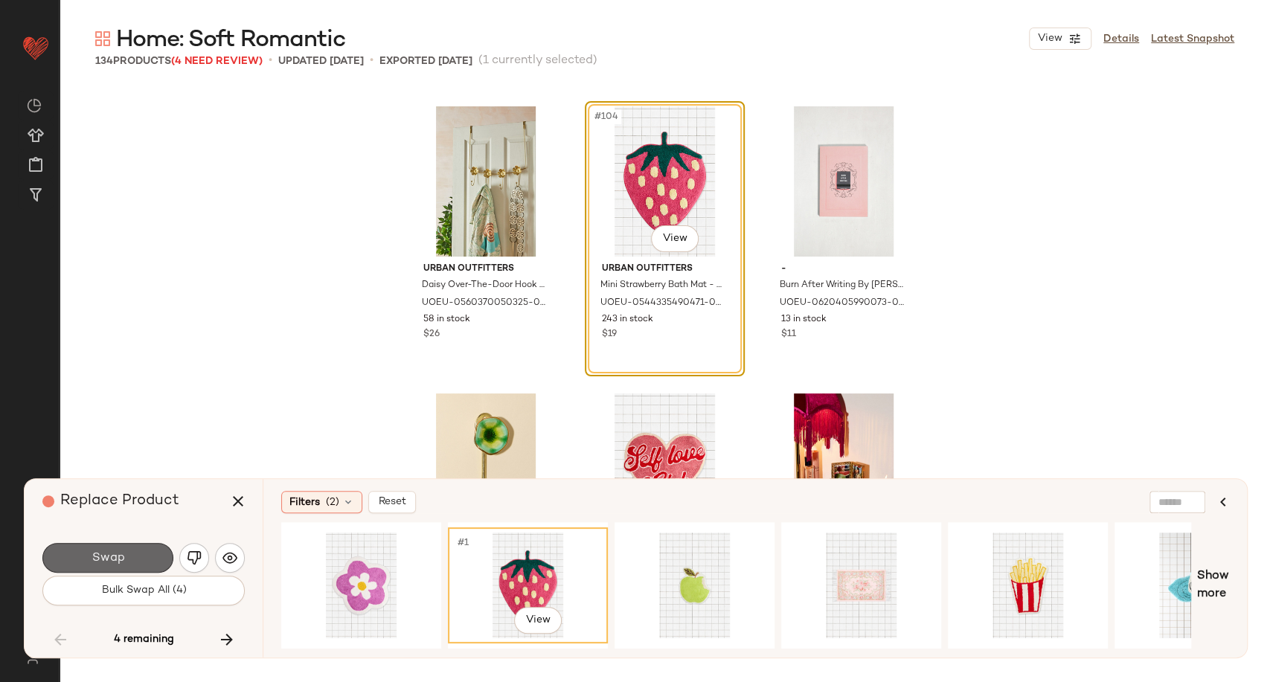
click at [128, 566] on button "Swap" at bounding box center [107, 558] width 131 height 30
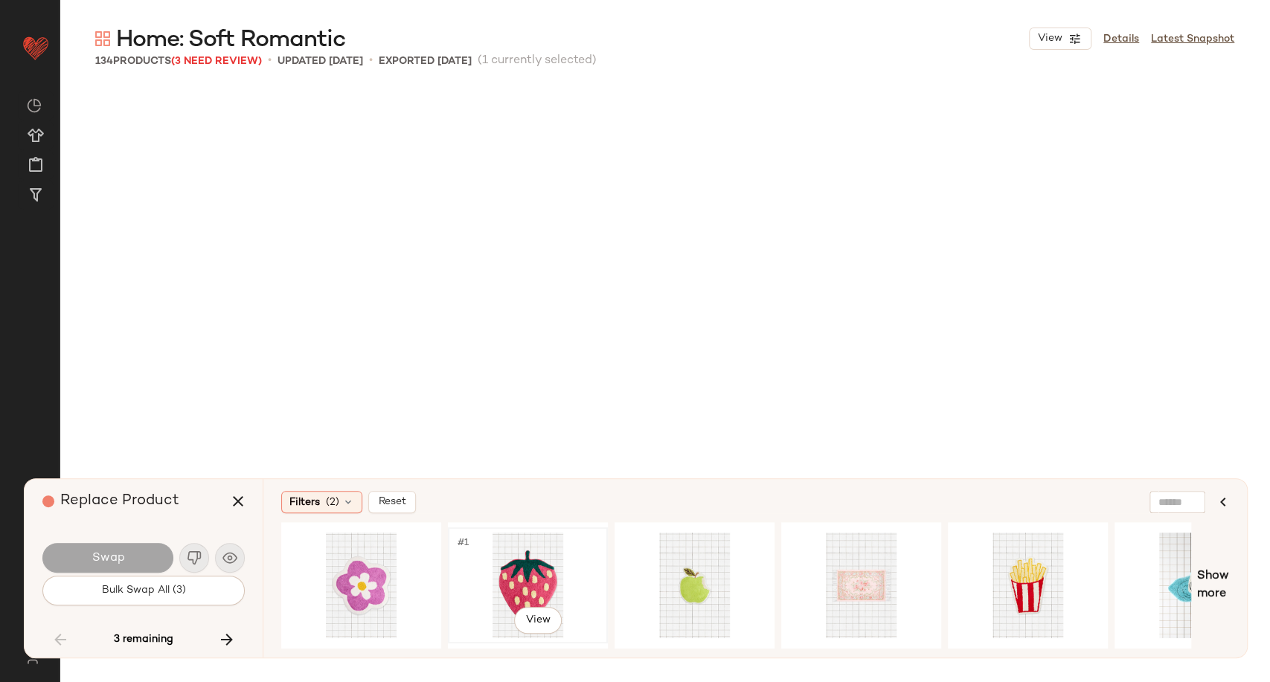
scroll to position [10336, 0]
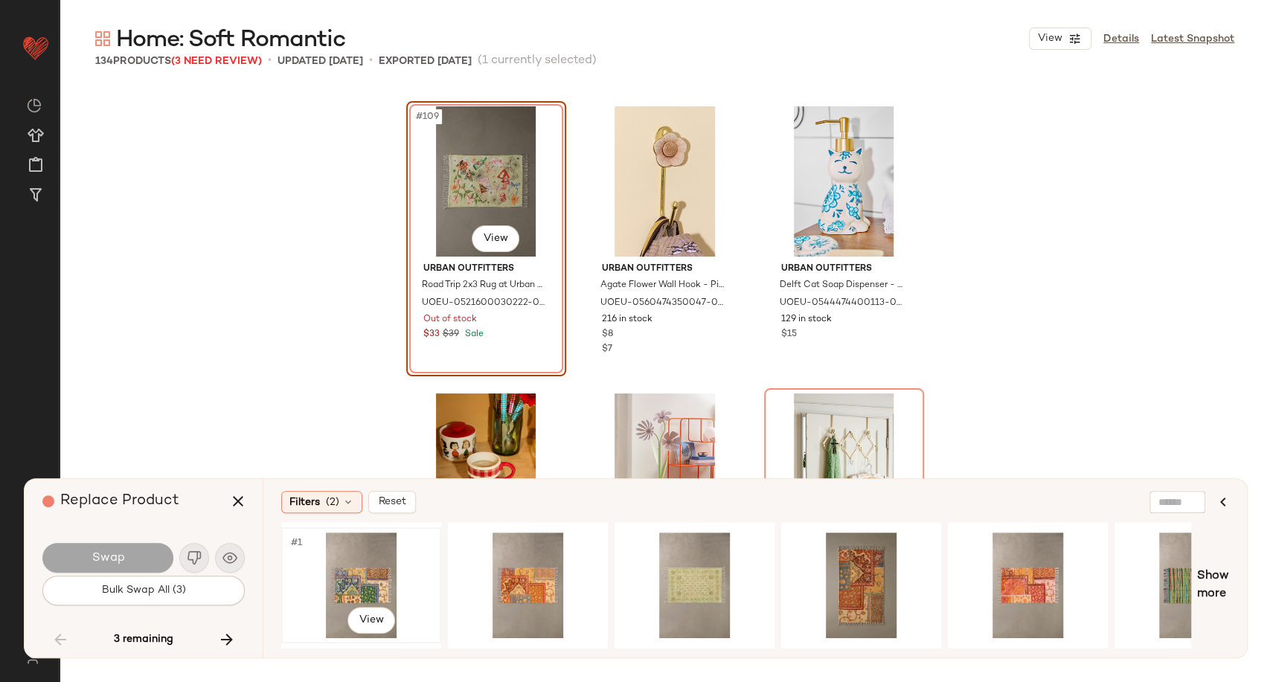
click at [371, 573] on div "#1 View" at bounding box center [361, 586] width 150 height 106
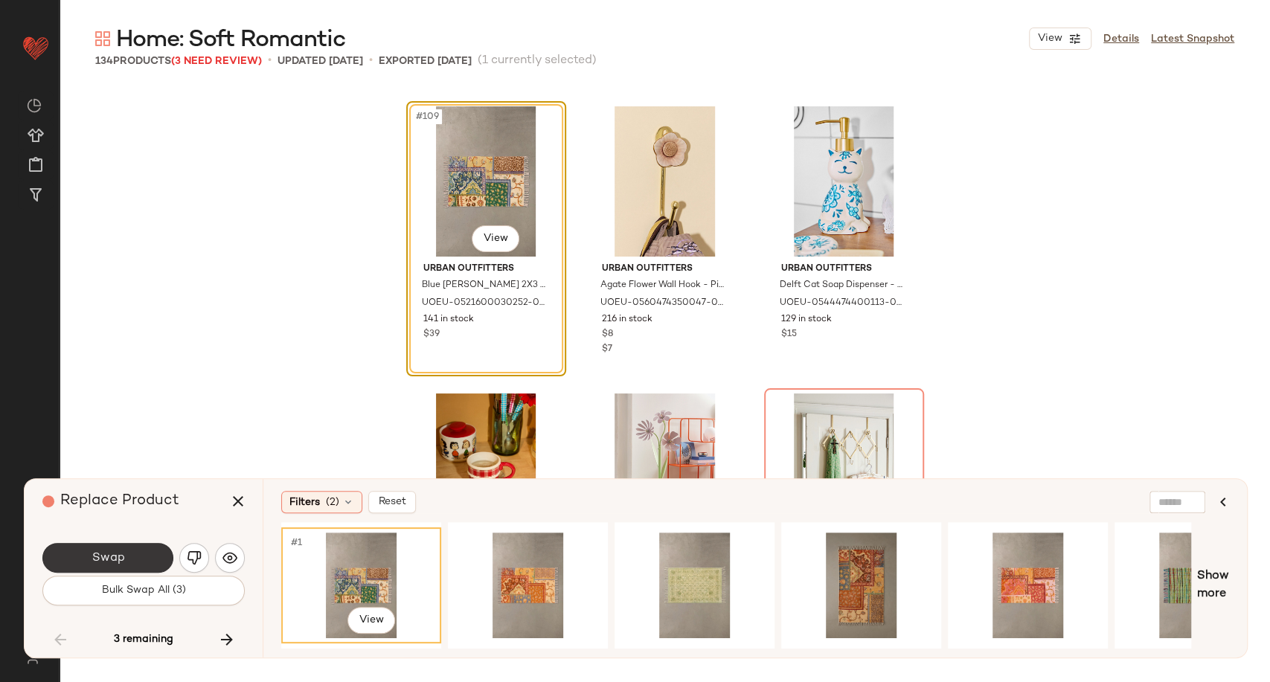
click at [114, 554] on span "Swap" at bounding box center [107, 558] width 33 height 14
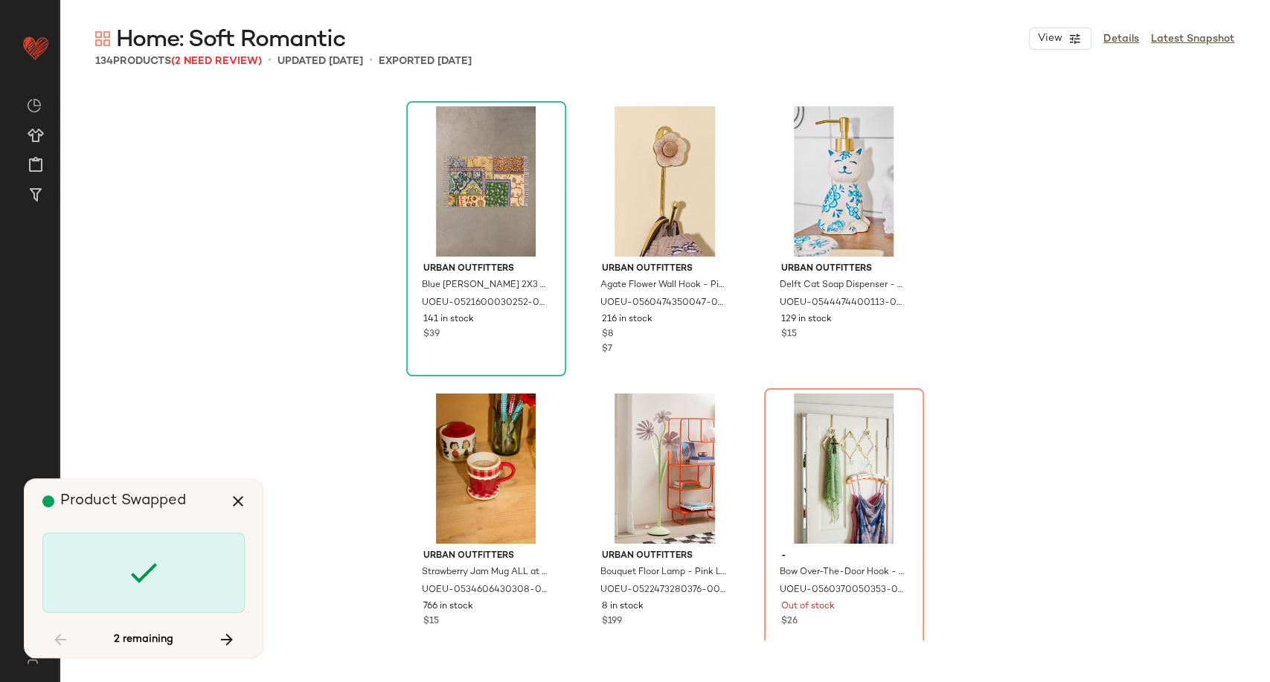
scroll to position [10622, 0]
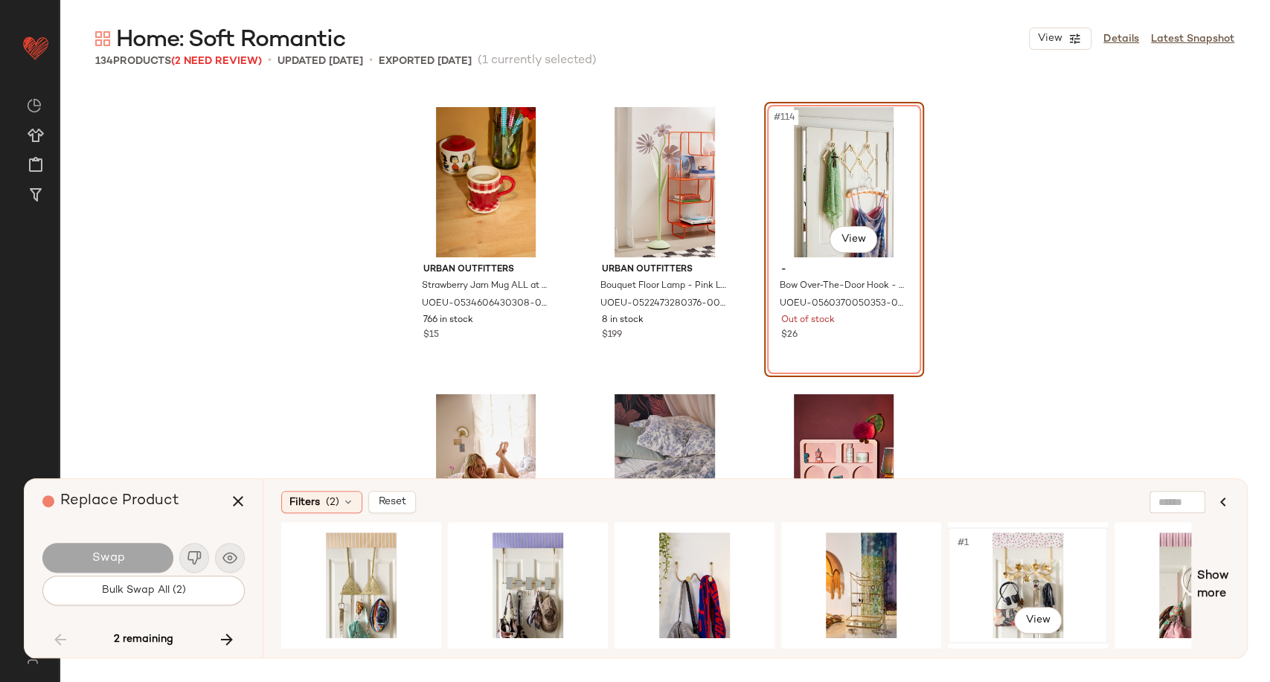
click at [1029, 576] on div "#1 View" at bounding box center [1028, 586] width 150 height 106
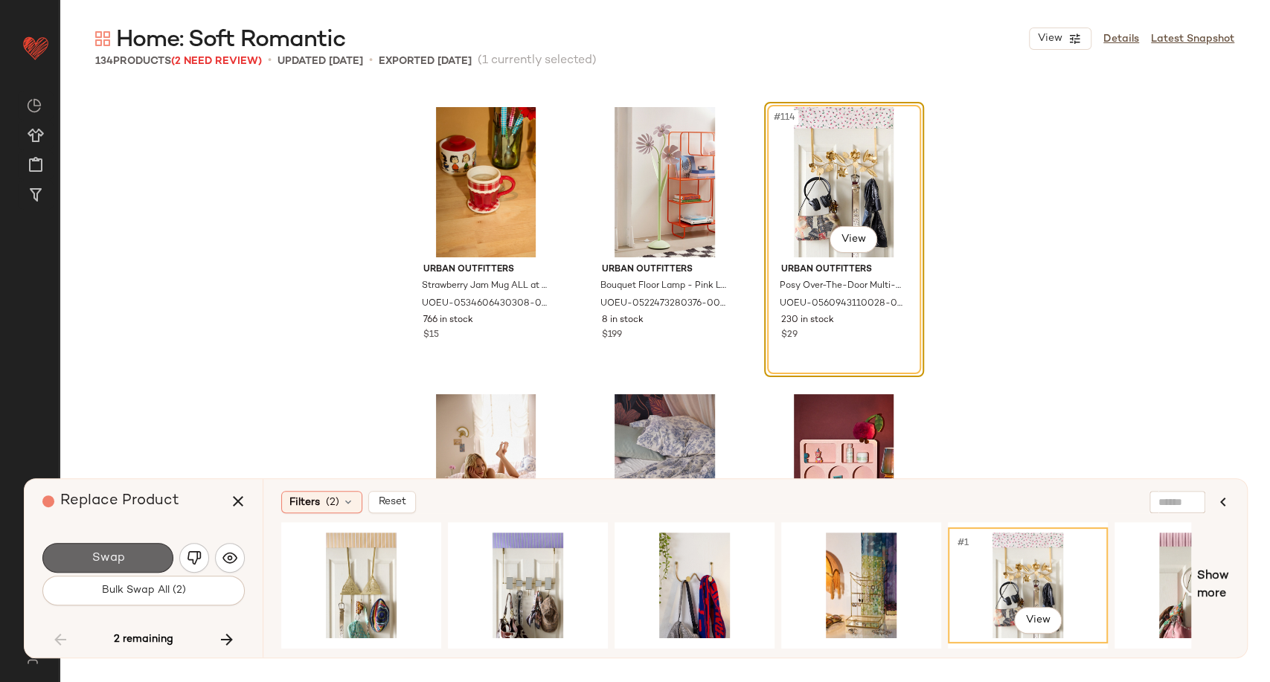
click at [112, 551] on span "Swap" at bounding box center [107, 558] width 33 height 14
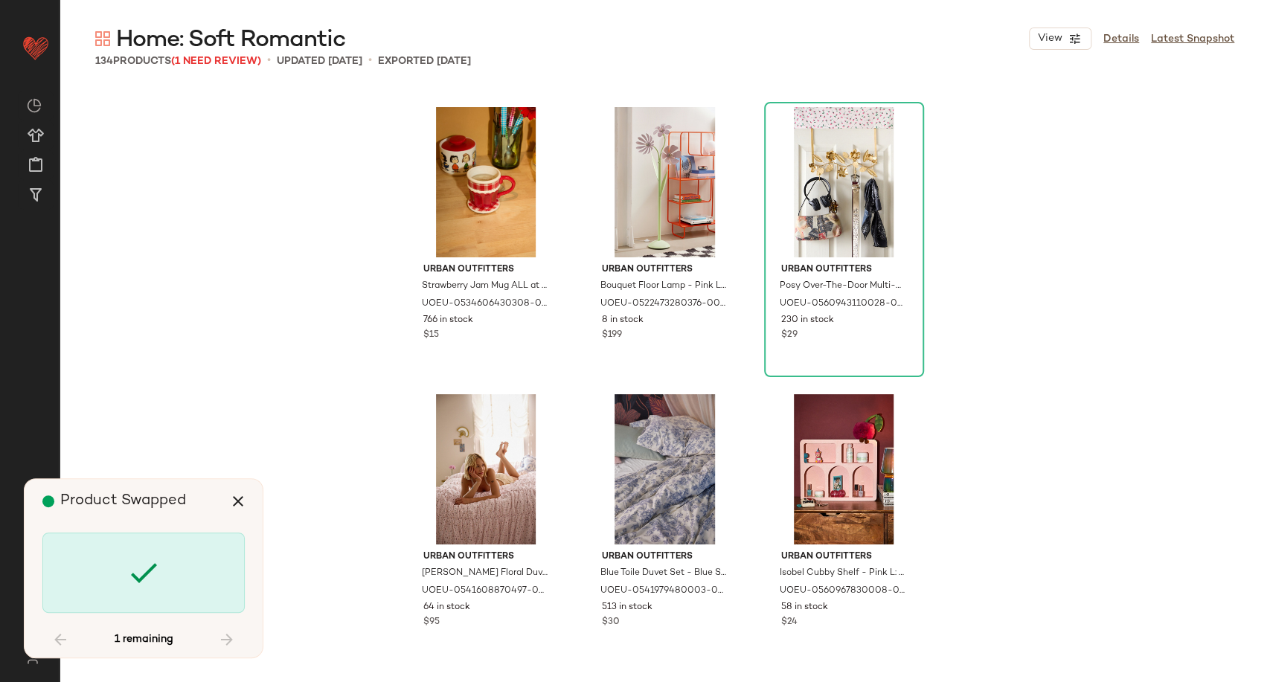
scroll to position [12058, 0]
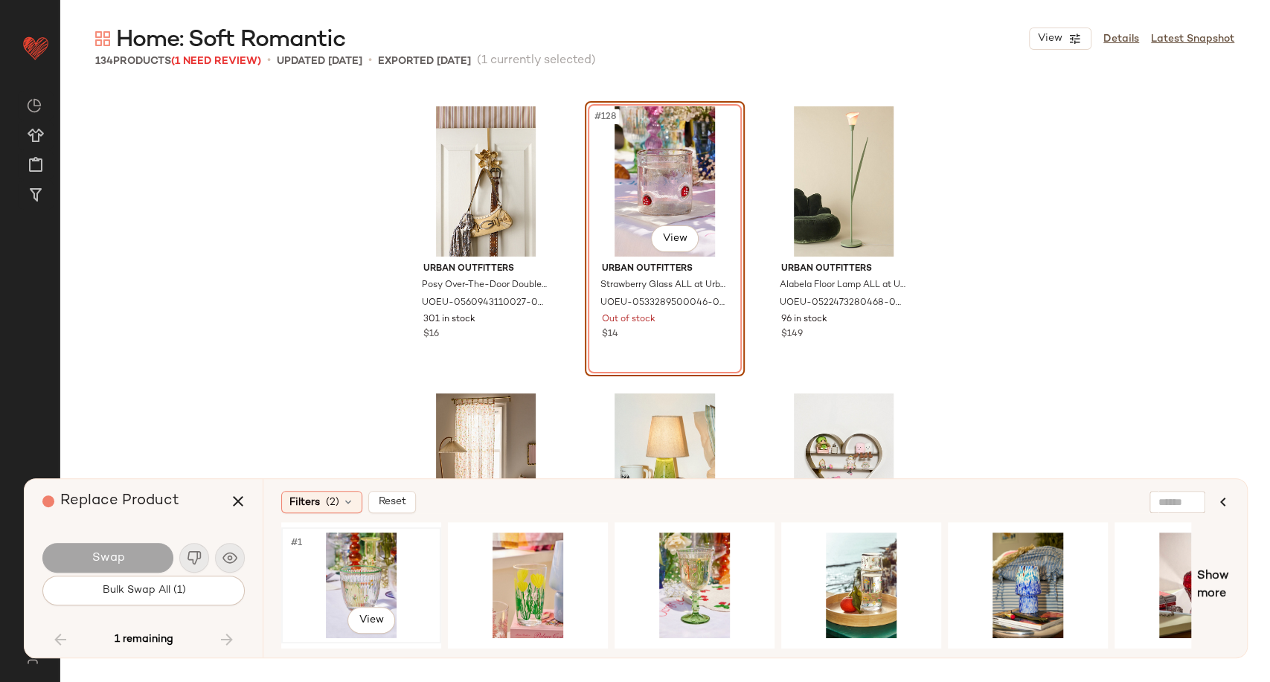
click at [382, 563] on div "#1 View" at bounding box center [361, 586] width 150 height 106
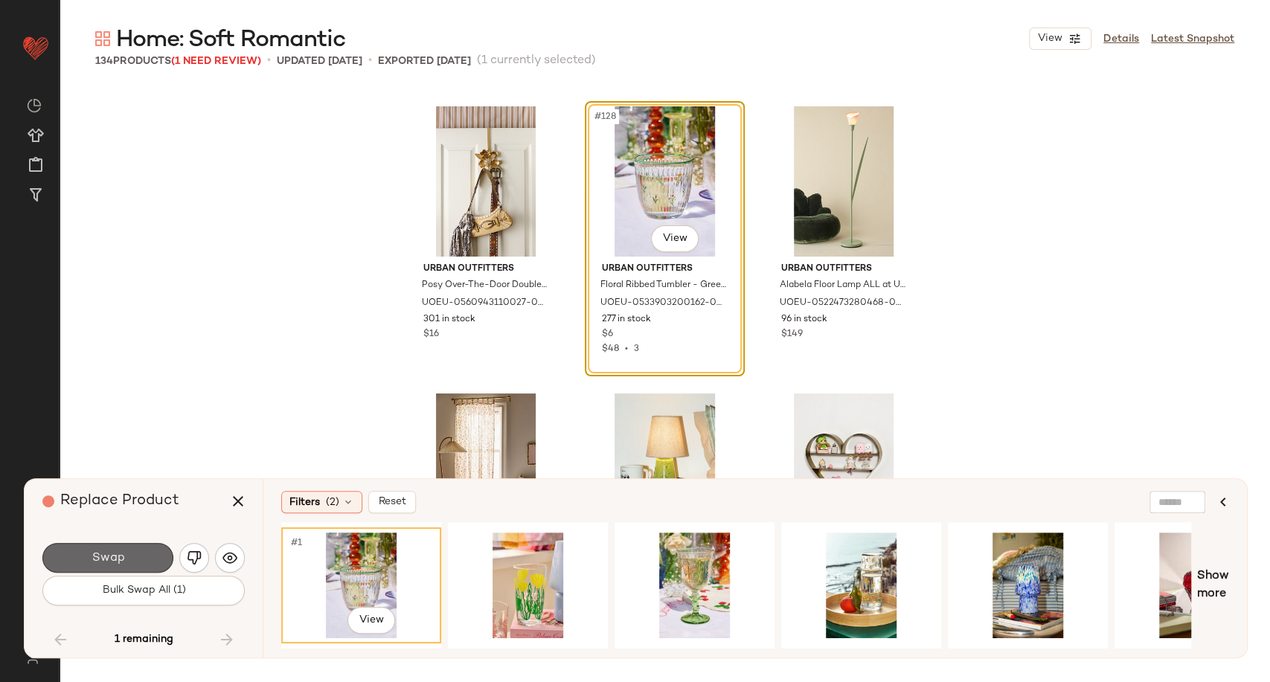
click at [138, 556] on button "Swap" at bounding box center [107, 558] width 131 height 30
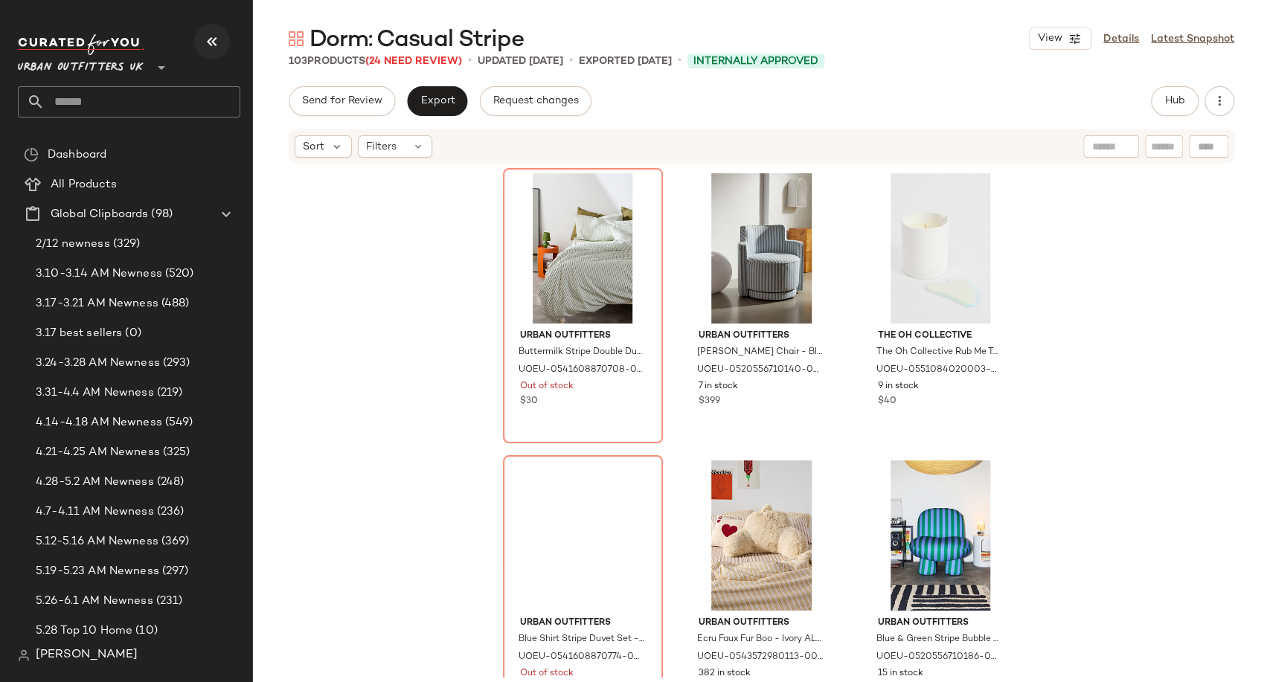
click at [202, 39] on button "button" at bounding box center [212, 42] width 36 height 36
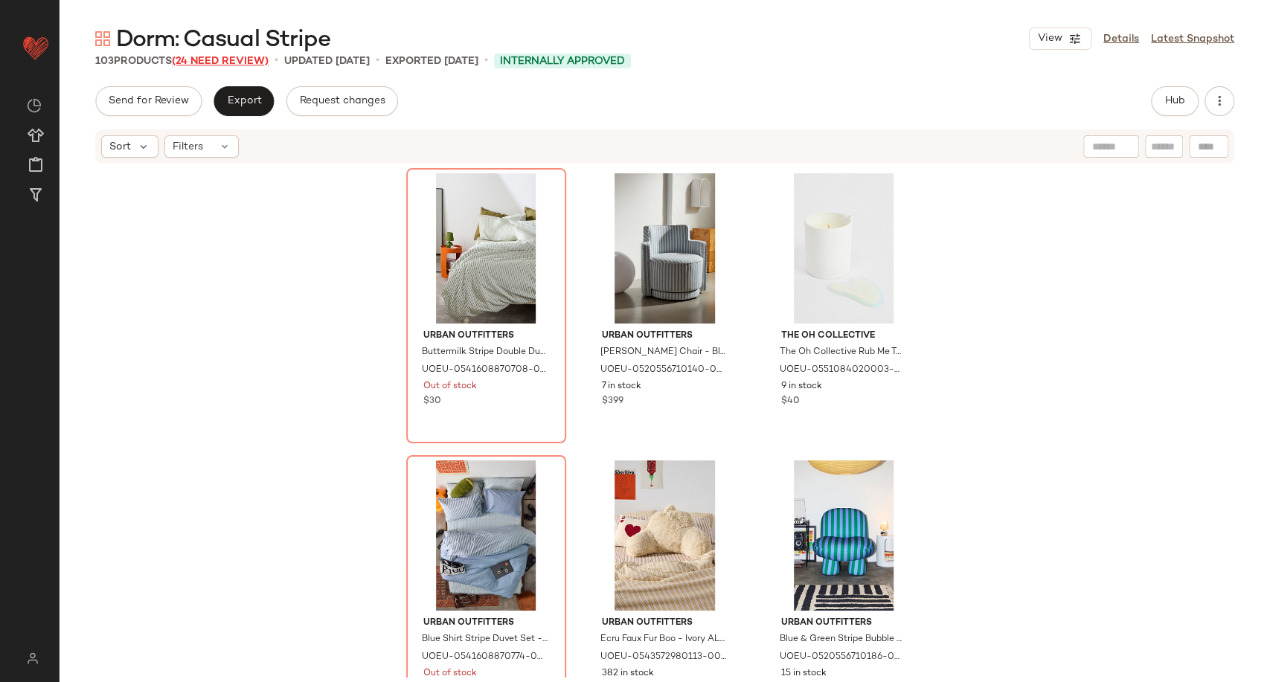
click at [243, 57] on span "(24 Need Review)" at bounding box center [220, 61] width 97 height 11
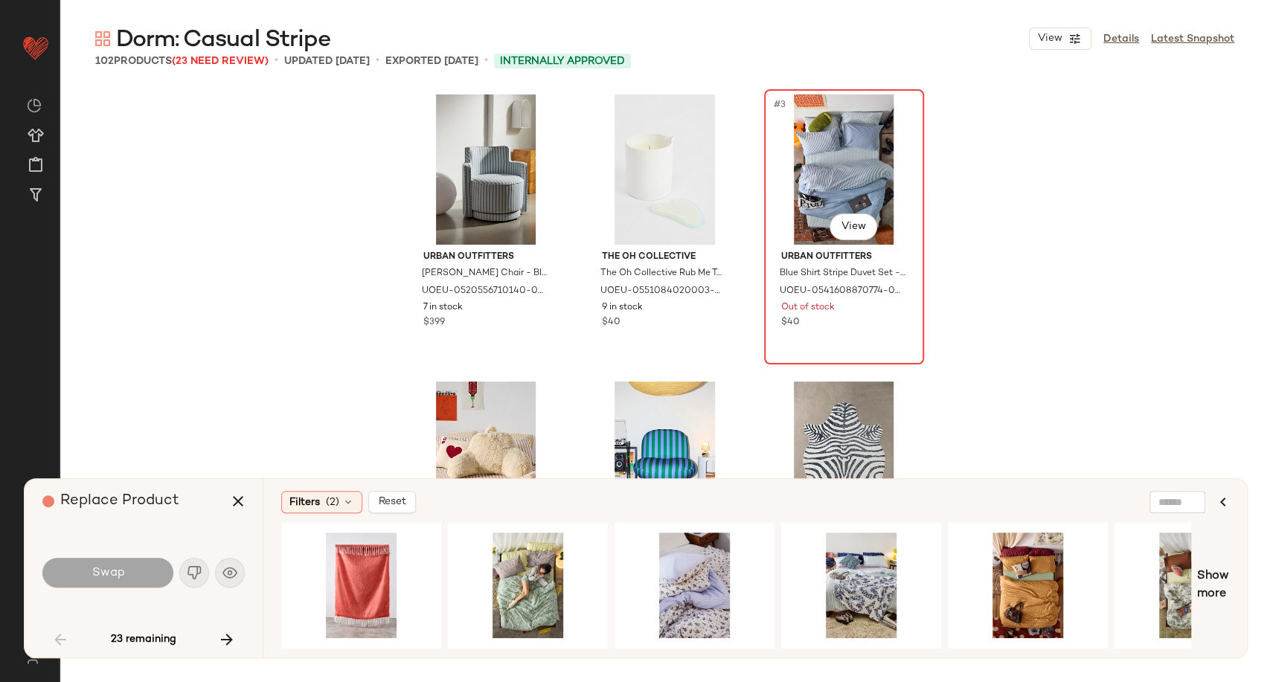
click at [819, 140] on div "#3 View" at bounding box center [844, 169] width 150 height 150
click at [230, 648] on icon "button" at bounding box center [227, 640] width 18 height 18
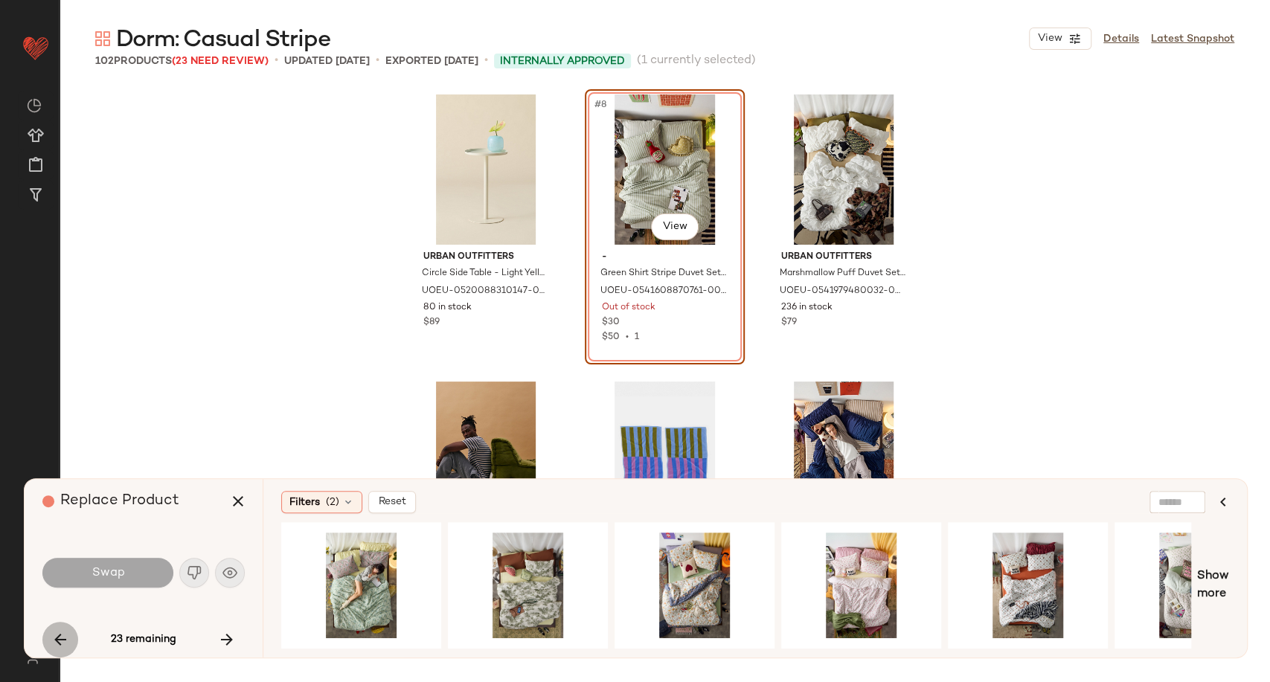
click at [65, 637] on icon "button" at bounding box center [60, 640] width 18 height 18
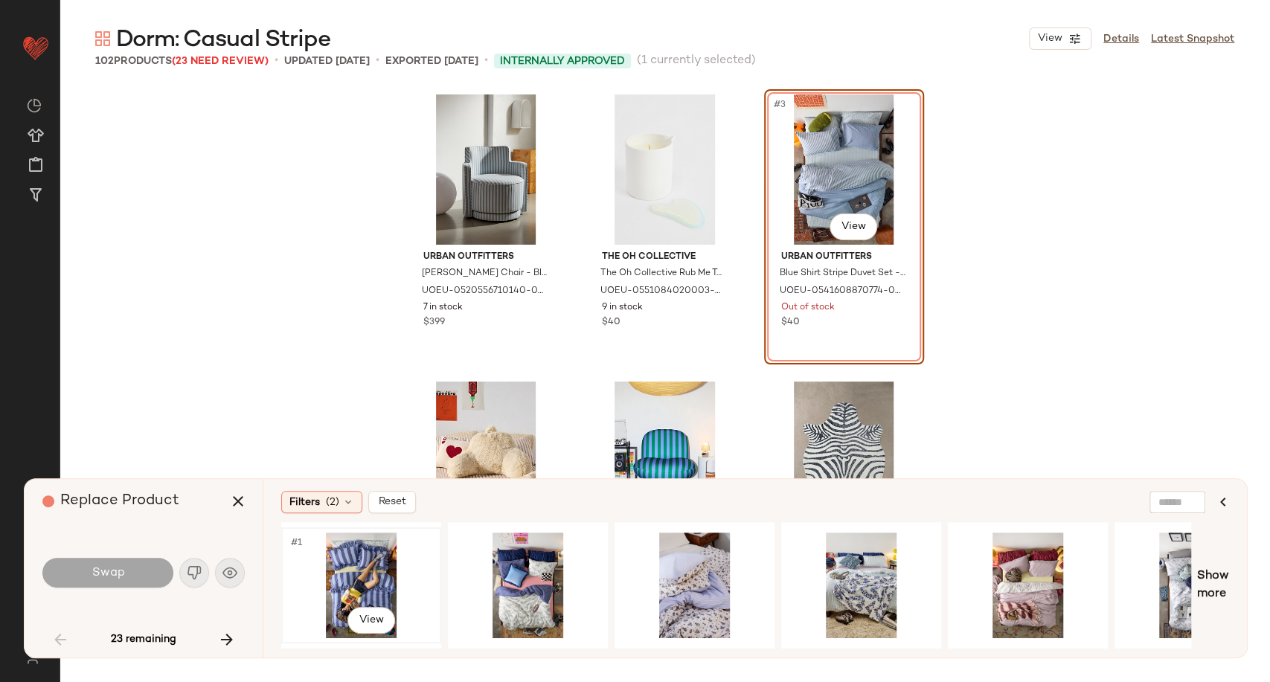
click at [354, 588] on div "#1 View" at bounding box center [361, 586] width 150 height 106
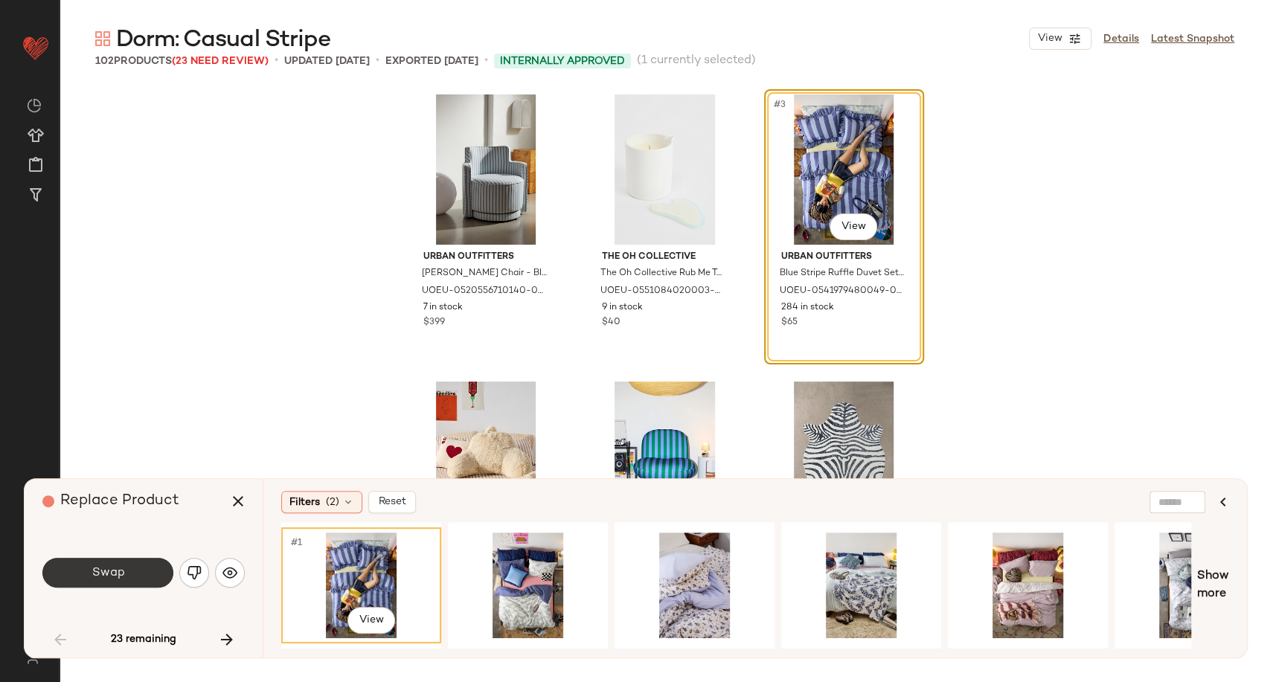
click at [155, 570] on button "Swap" at bounding box center [107, 573] width 131 height 30
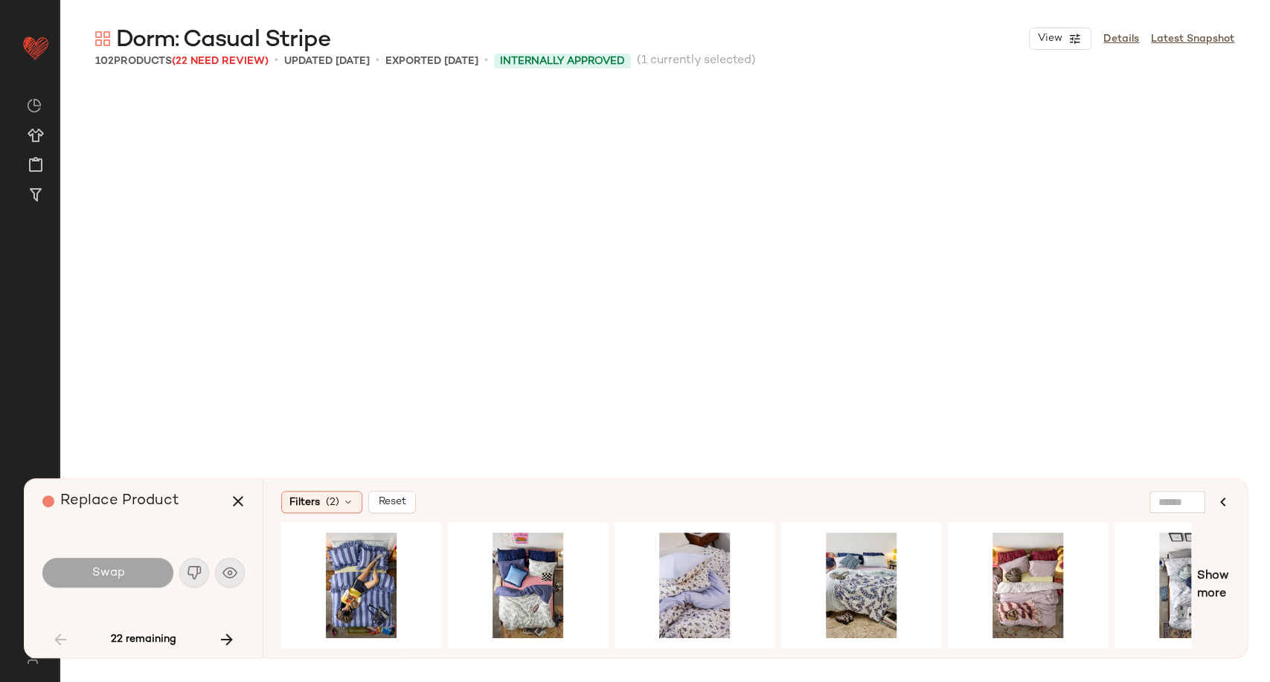
scroll to position [586, 0]
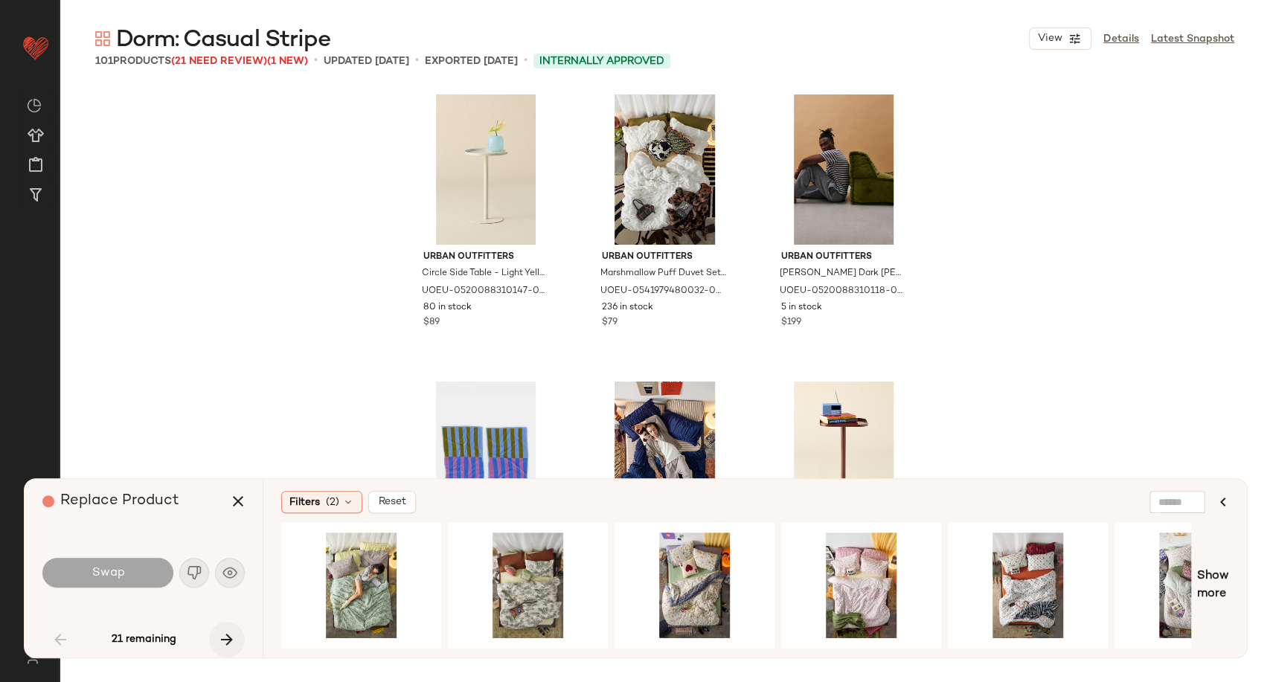
click at [229, 645] on icon "button" at bounding box center [227, 640] width 18 height 18
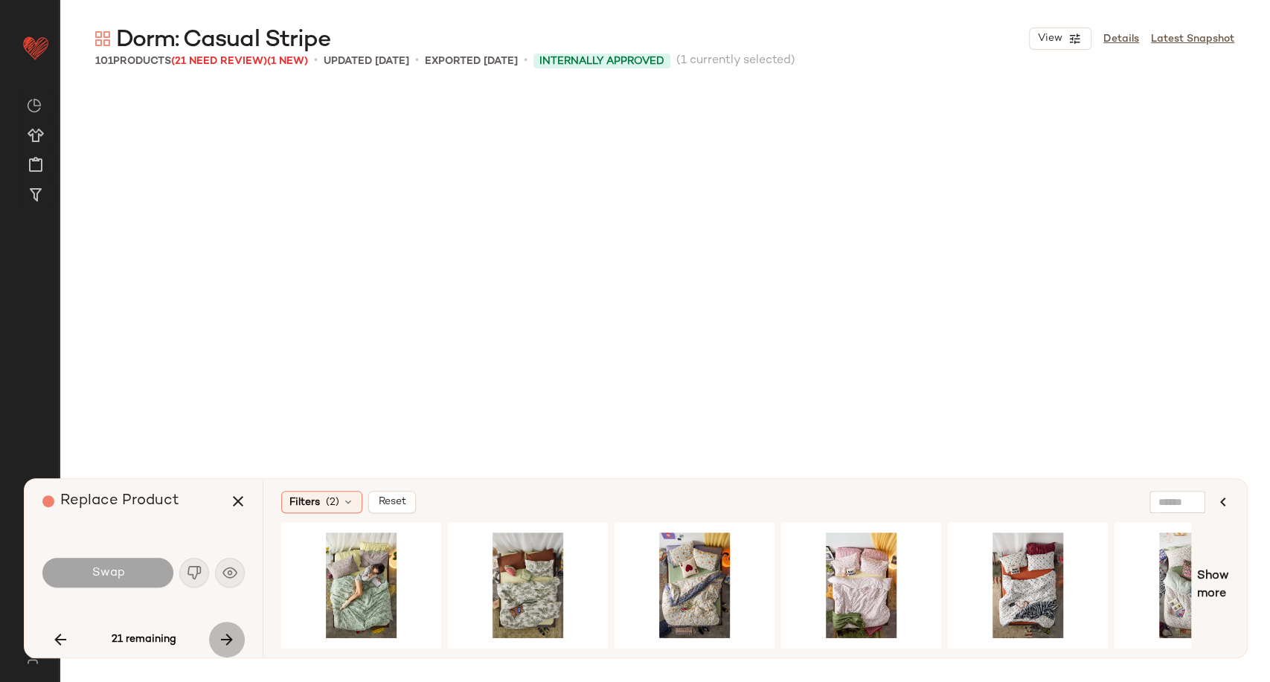
scroll to position [2297, 0]
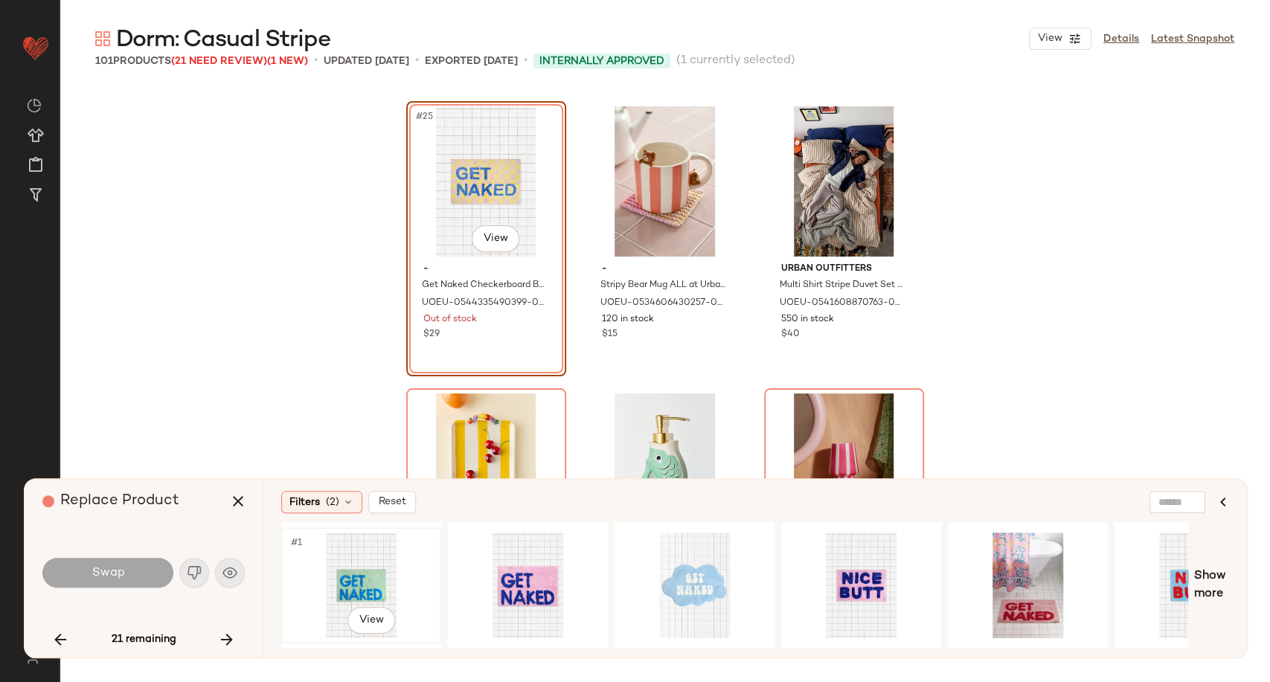
click at [355, 573] on div "#1 View" at bounding box center [361, 586] width 150 height 106
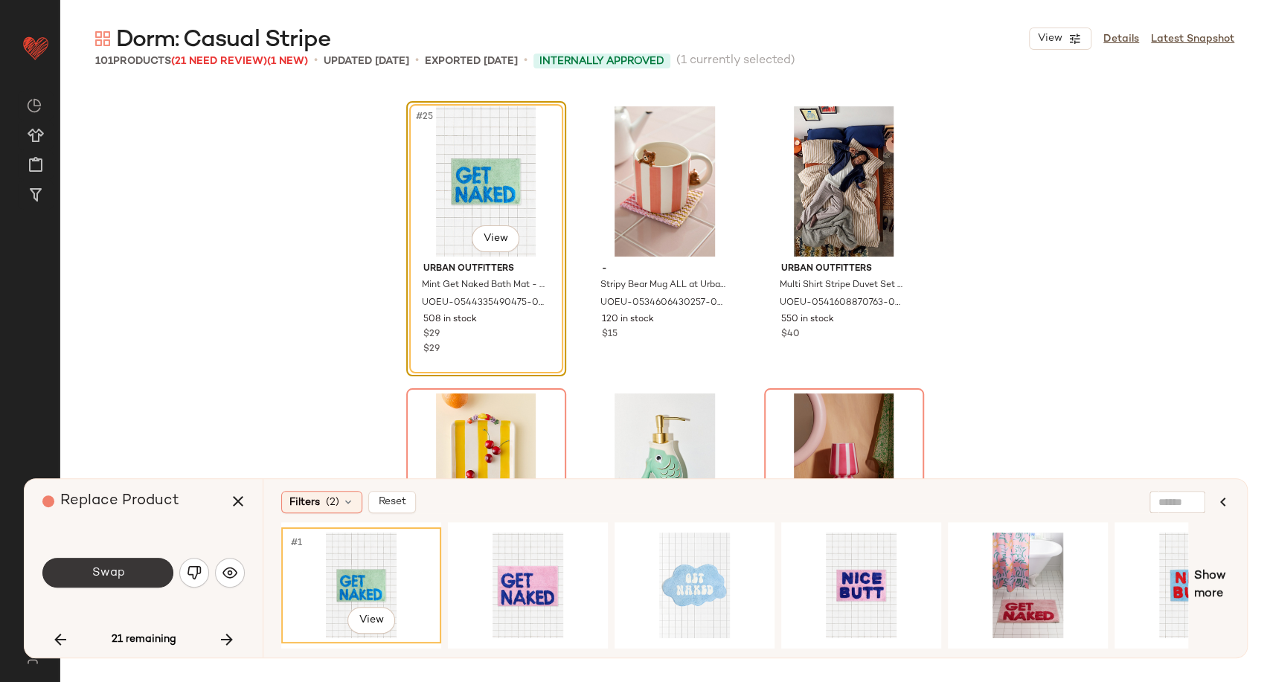
click at [143, 573] on button "Swap" at bounding box center [107, 573] width 131 height 30
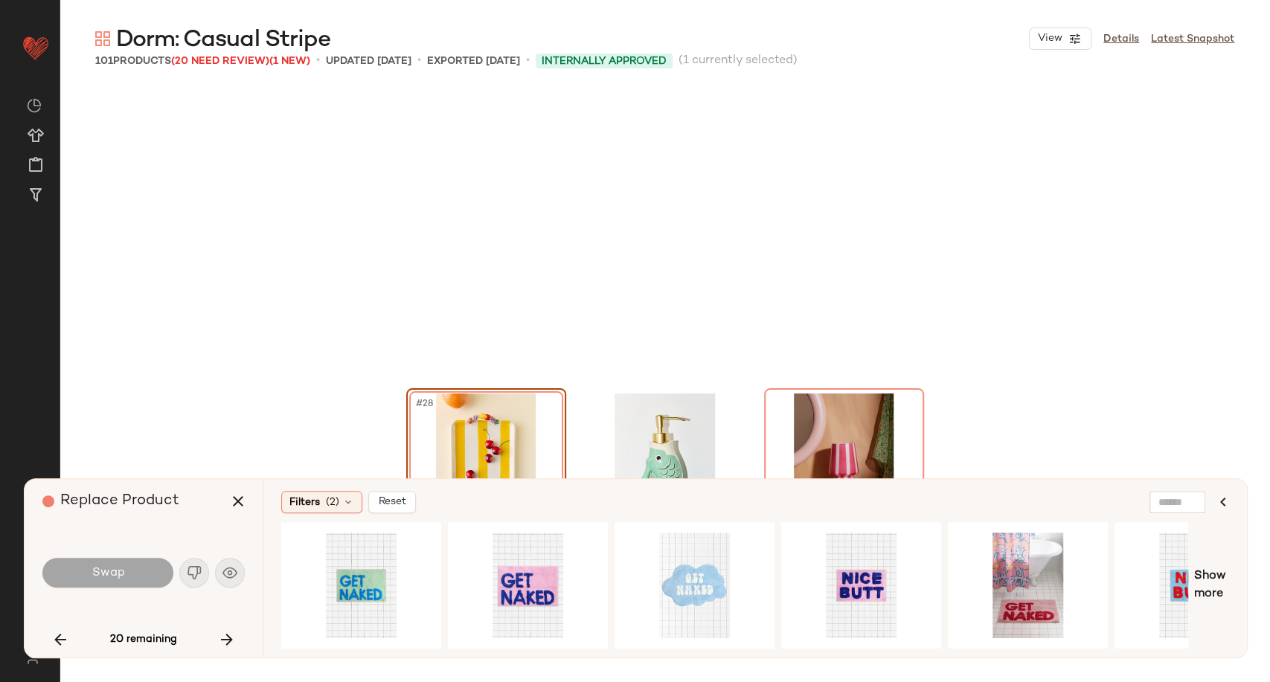
scroll to position [2583, 0]
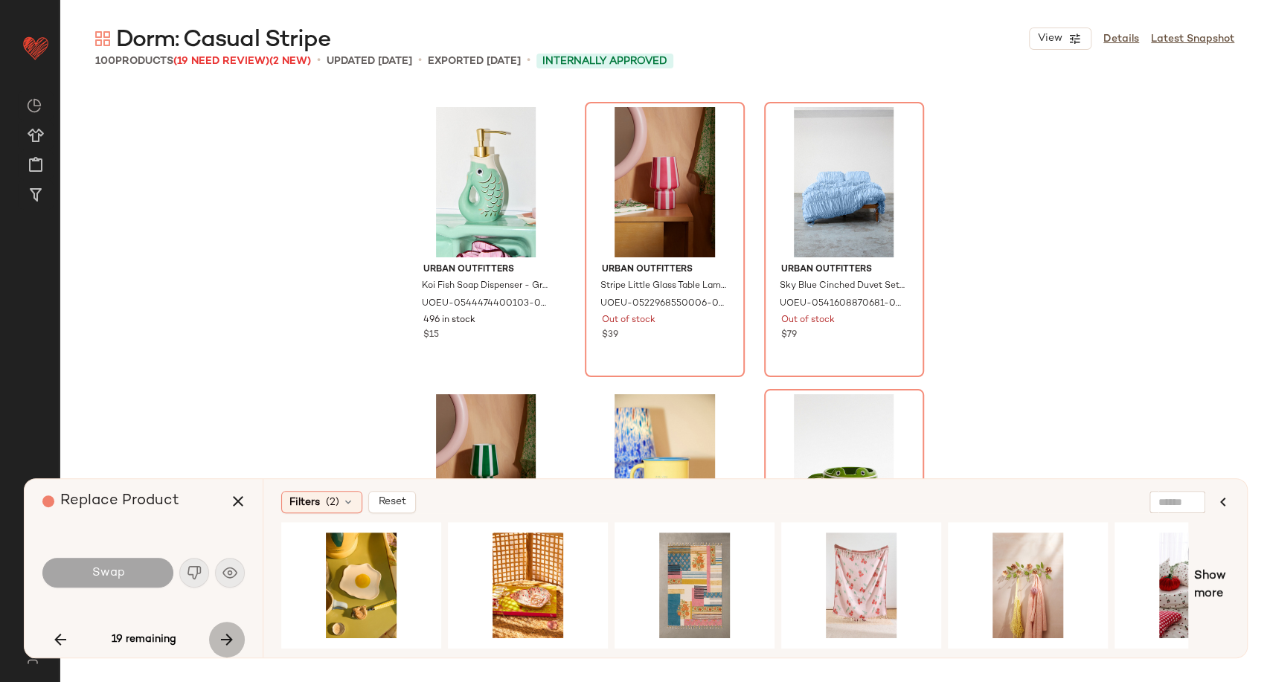
click at [229, 639] on icon "button" at bounding box center [227, 640] width 18 height 18
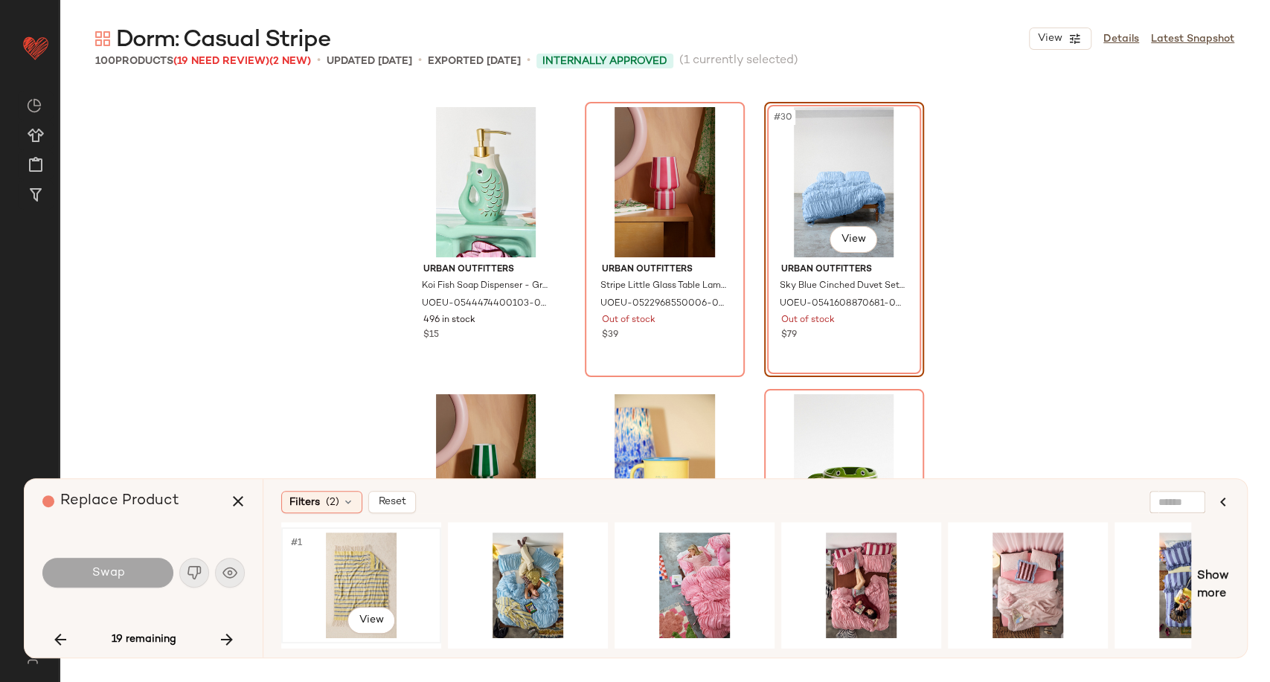
click at [355, 591] on div "#1 View" at bounding box center [361, 586] width 150 height 106
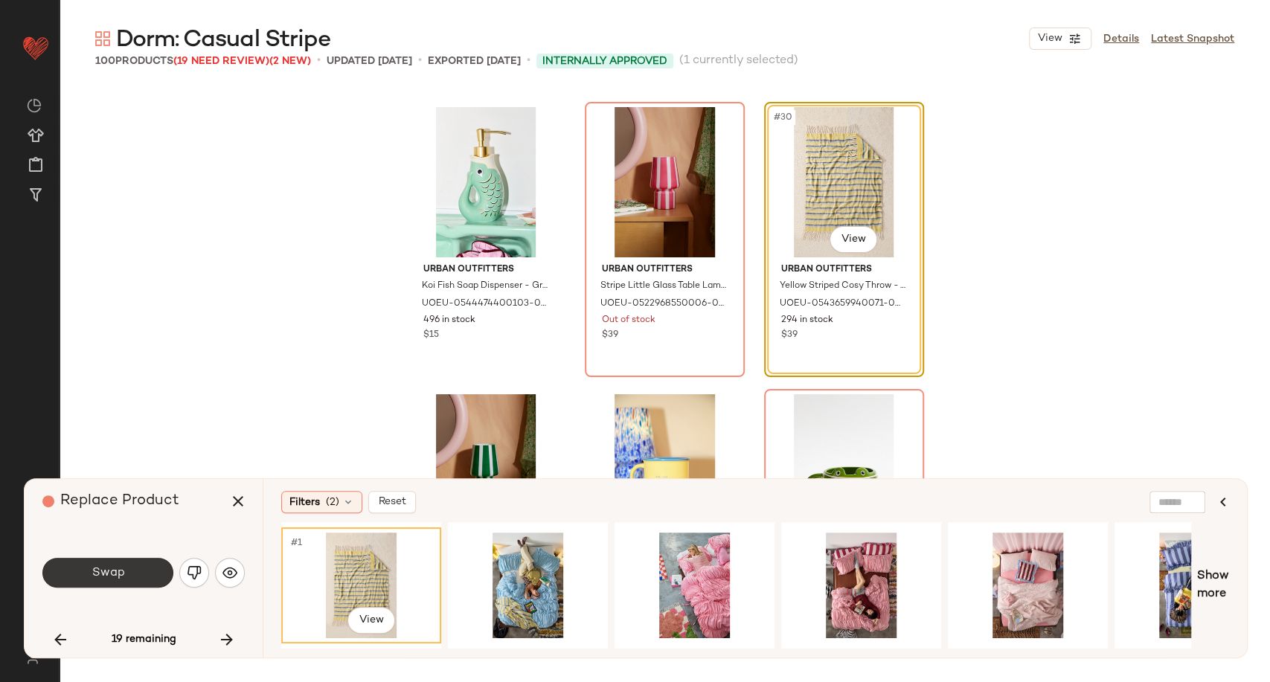
click at [137, 576] on button "Swap" at bounding box center [107, 573] width 131 height 30
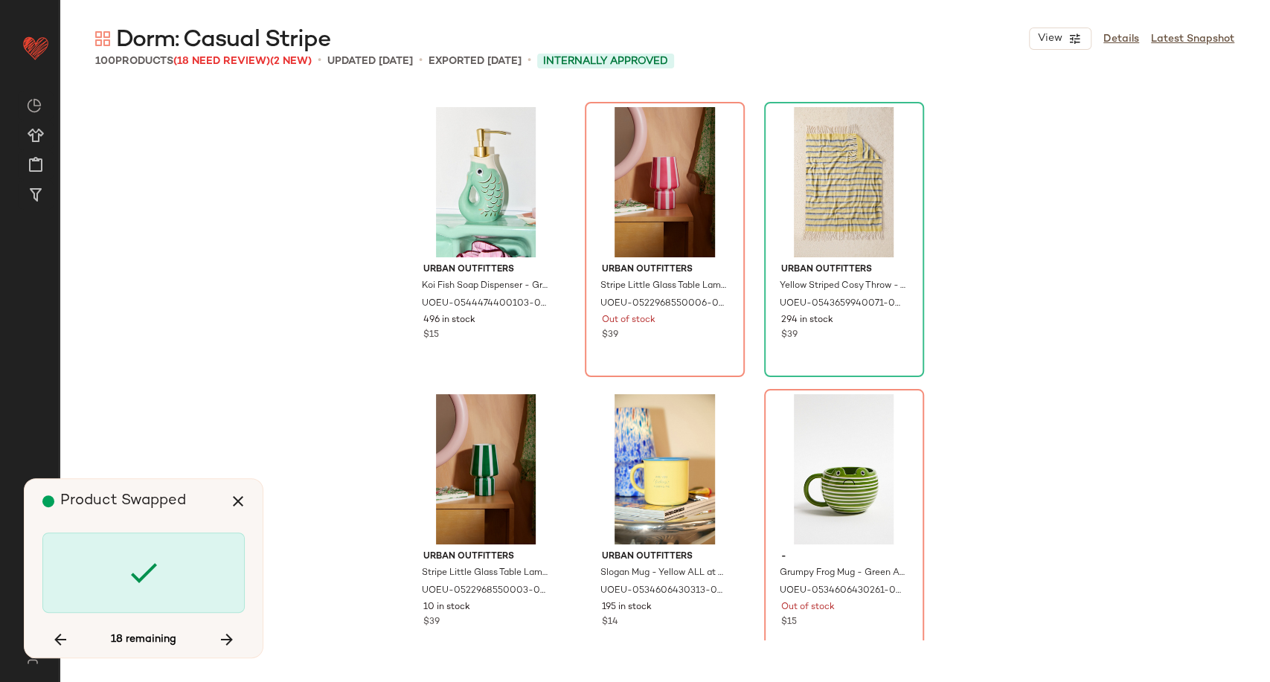
scroll to position [2871, 0]
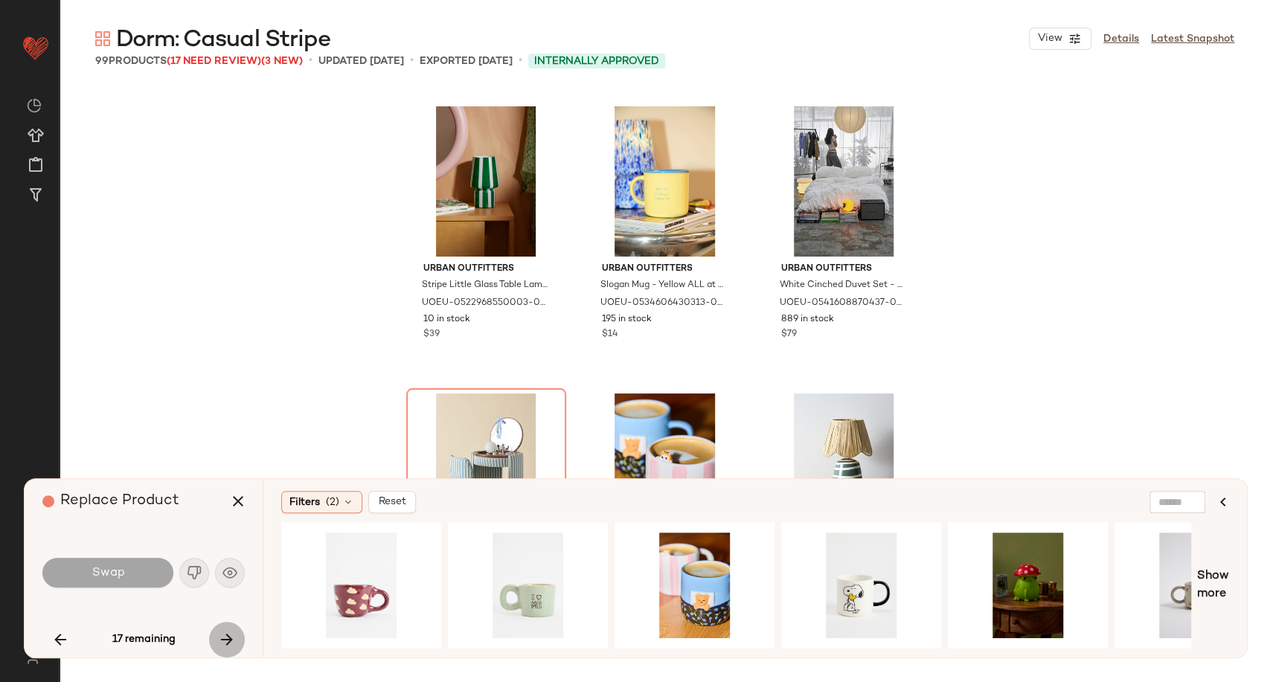
click at [232, 637] on icon "button" at bounding box center [227, 640] width 18 height 18
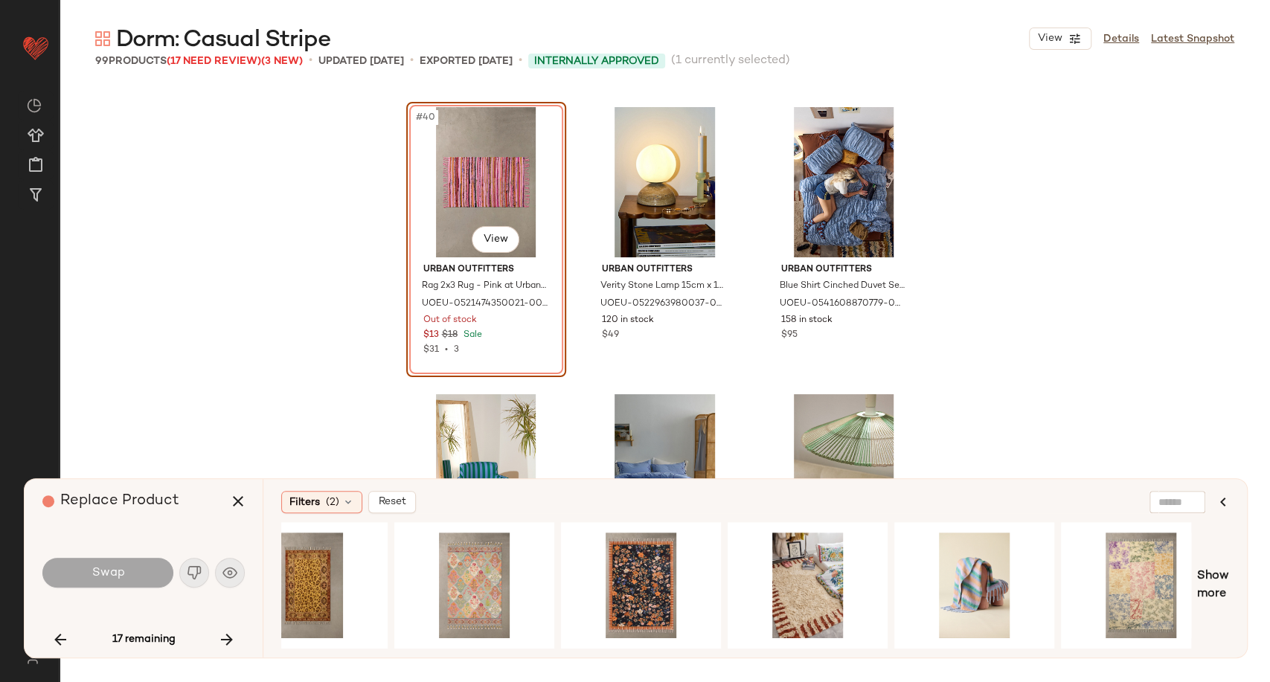
scroll to position [0, 2081]
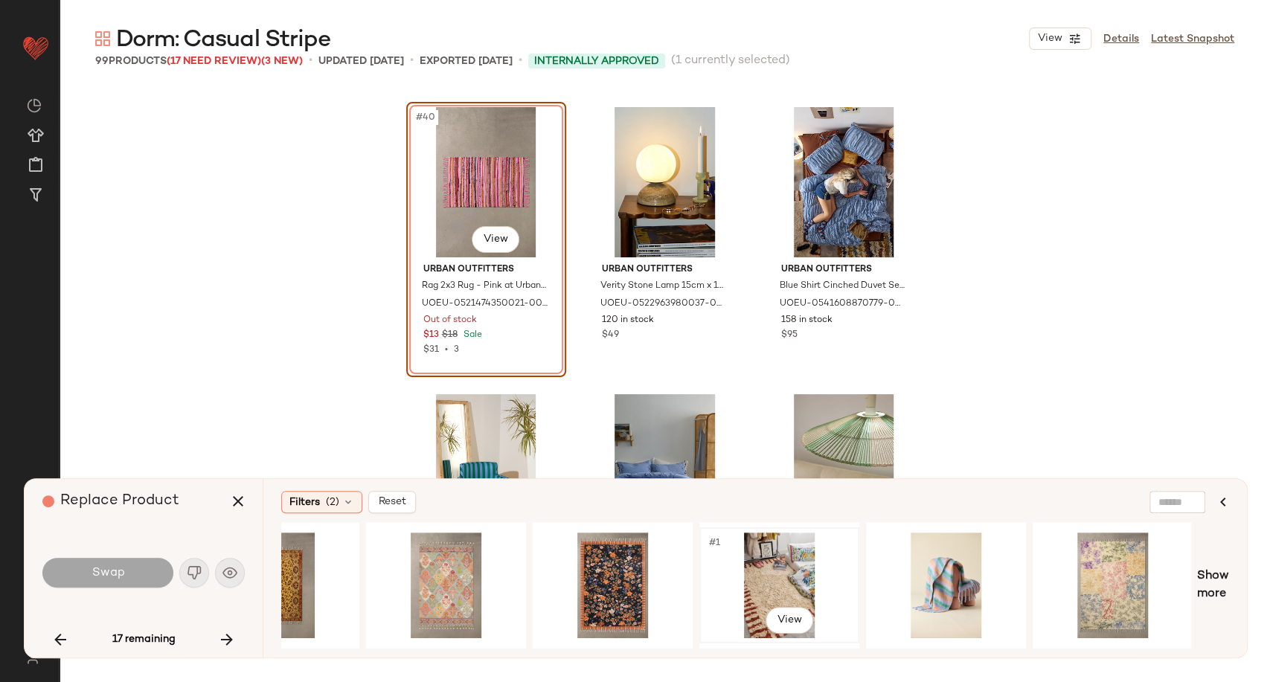
click at [779, 582] on div "#1 View" at bounding box center [779, 586] width 150 height 106
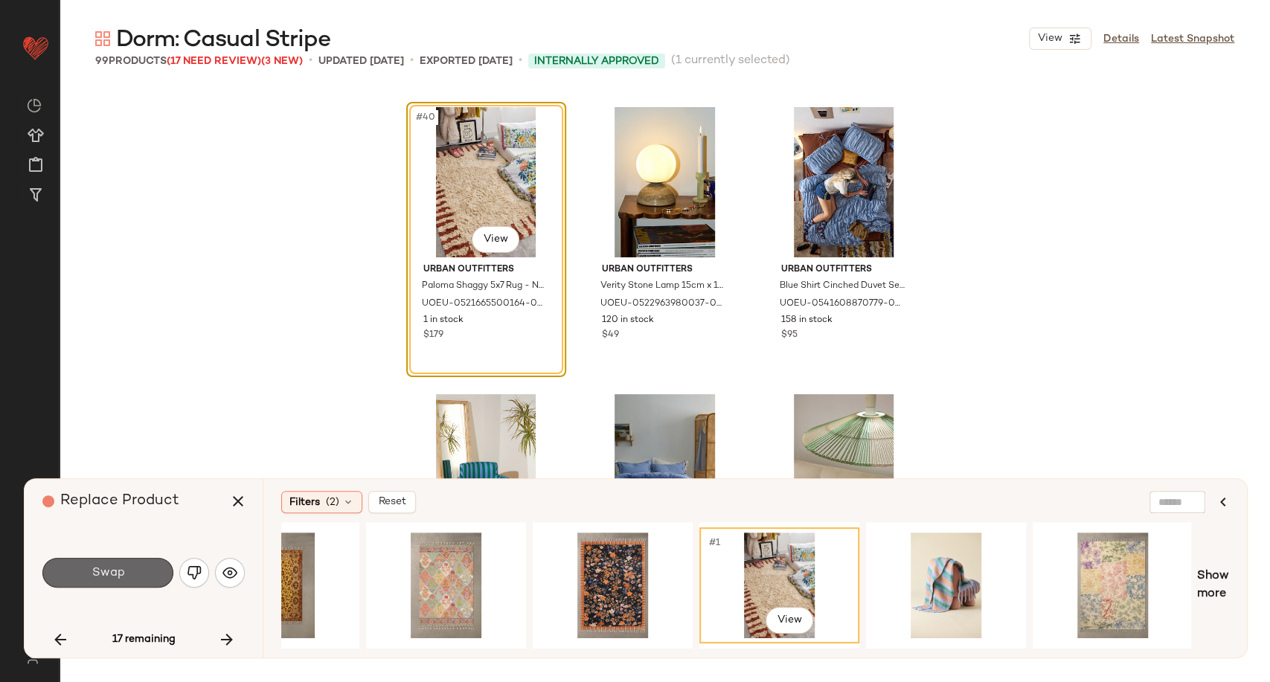
click at [120, 580] on span "Swap" at bounding box center [107, 573] width 33 height 14
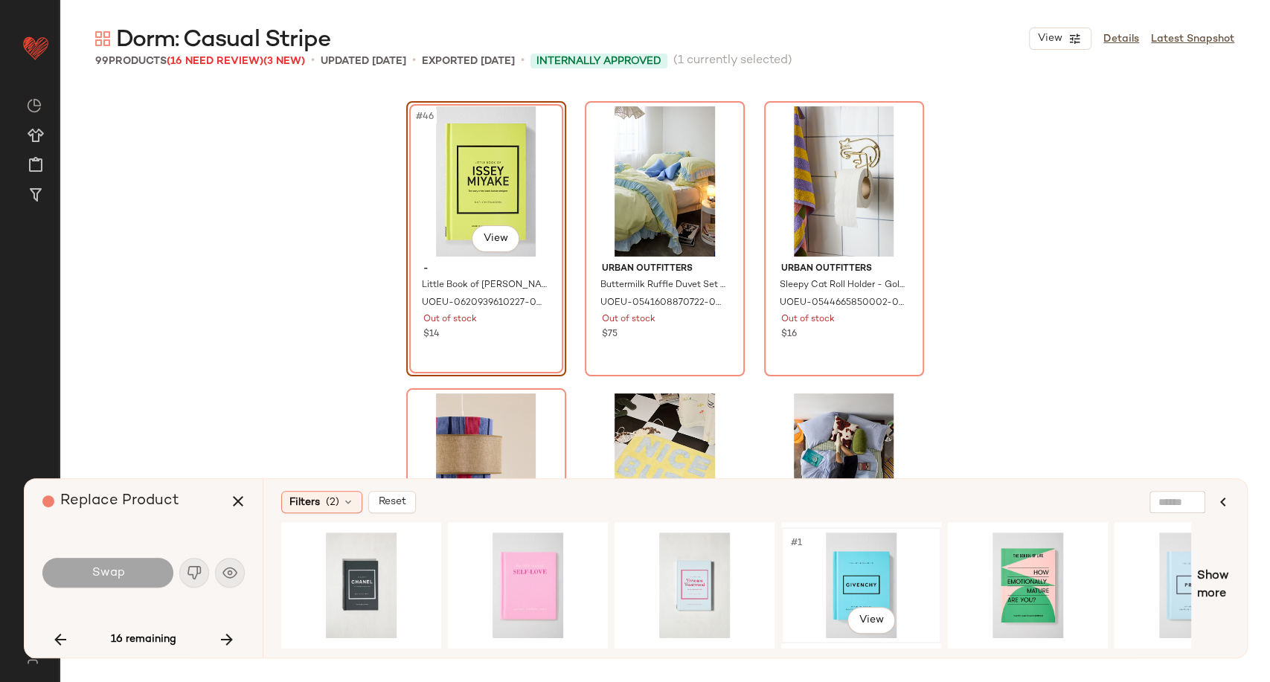
click at [849, 585] on div "#1 View" at bounding box center [861, 586] width 150 height 106
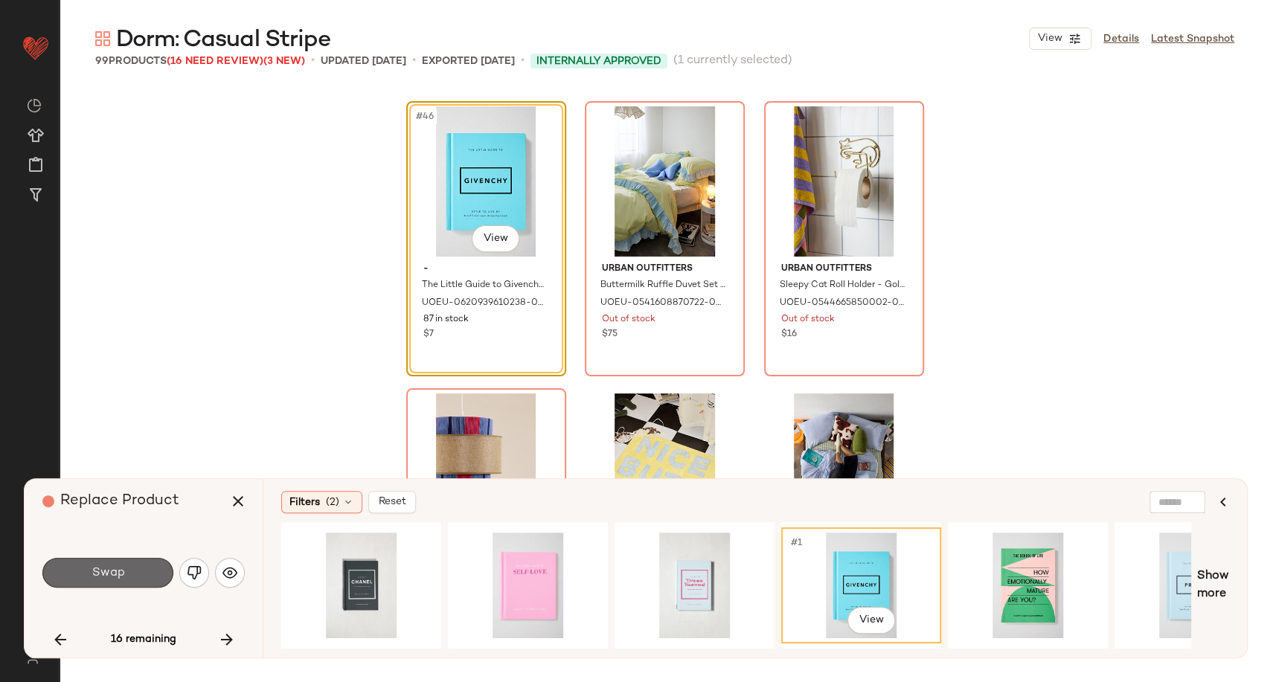
click at [90, 580] on button "Swap" at bounding box center [107, 573] width 131 height 30
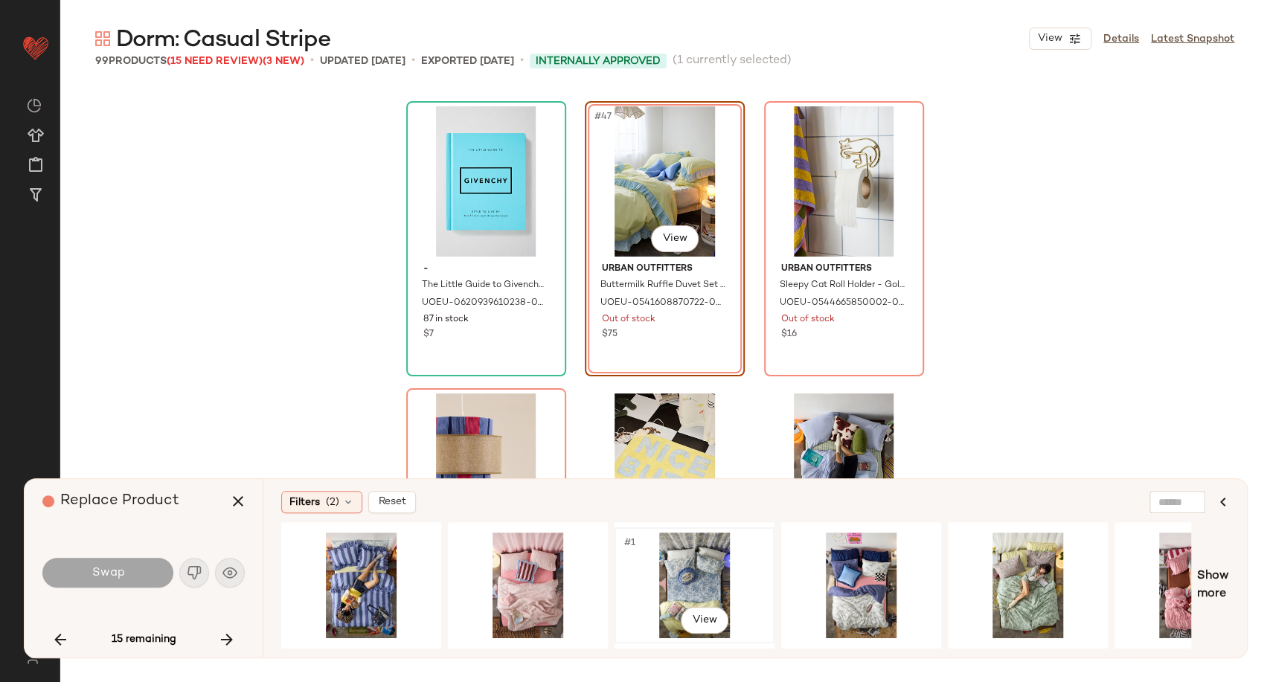
click at [716, 589] on div "#1 View" at bounding box center [695, 586] width 150 height 106
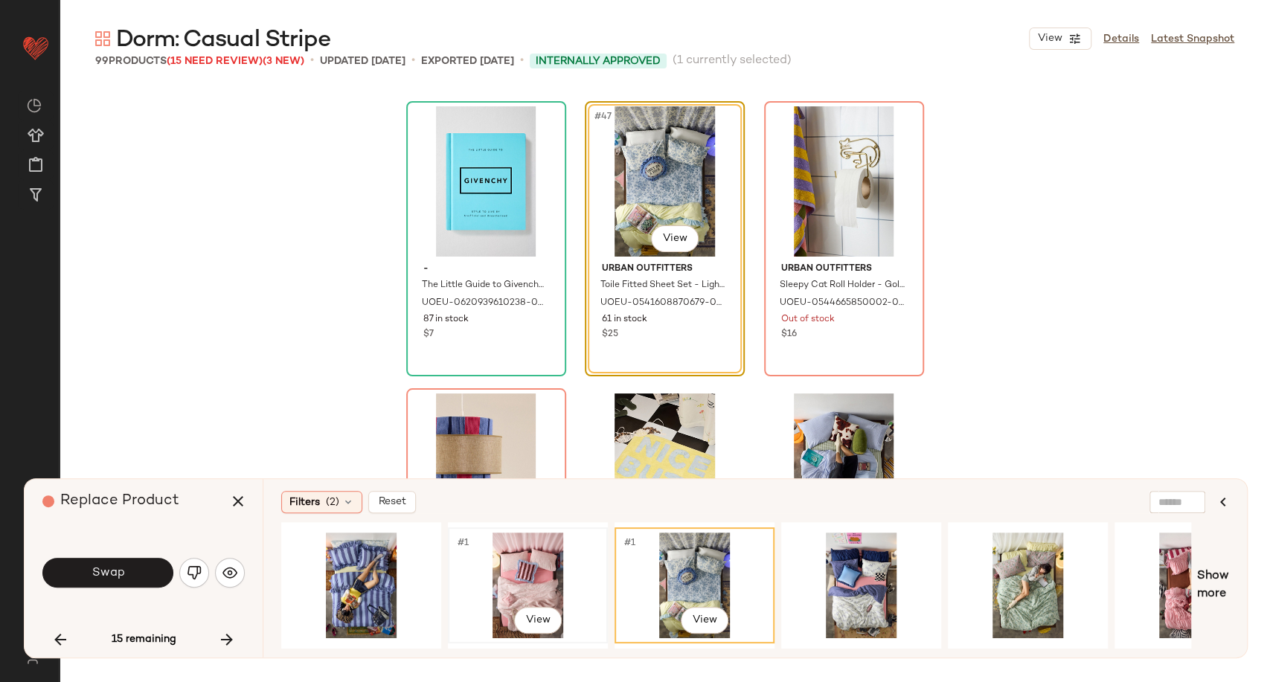
click at [544, 585] on div "#1 View" at bounding box center [528, 586] width 150 height 106
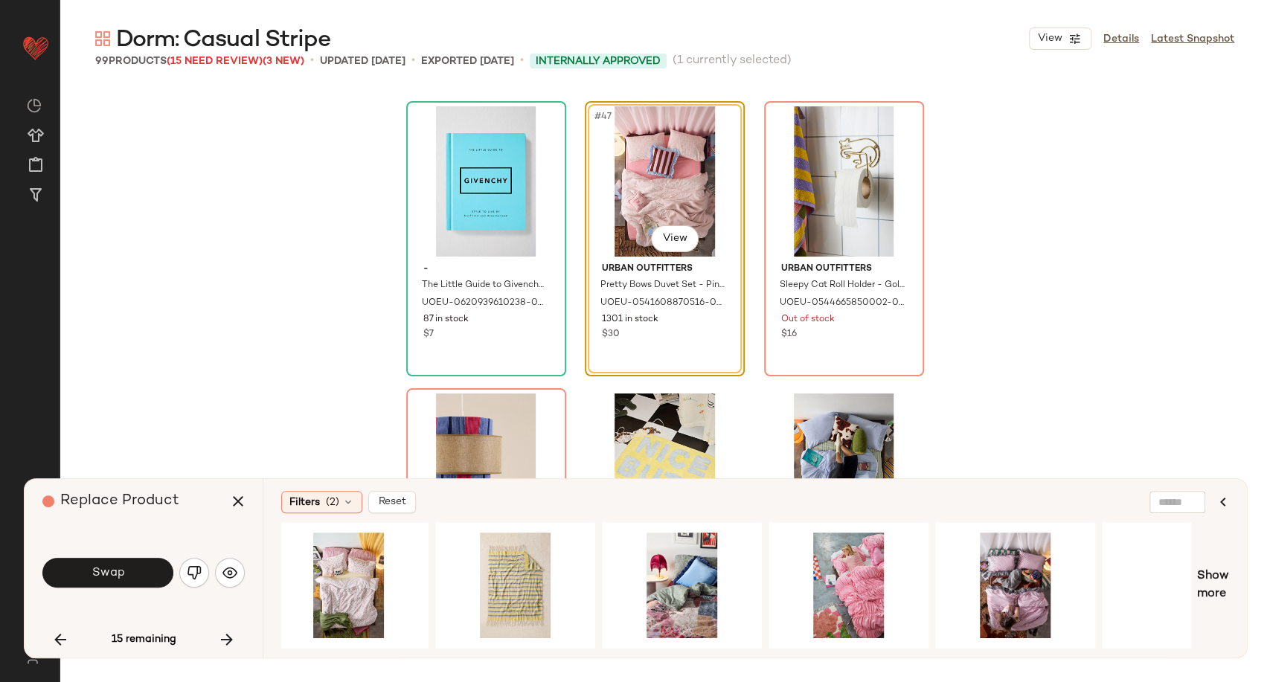
scroll to position [0, 1581]
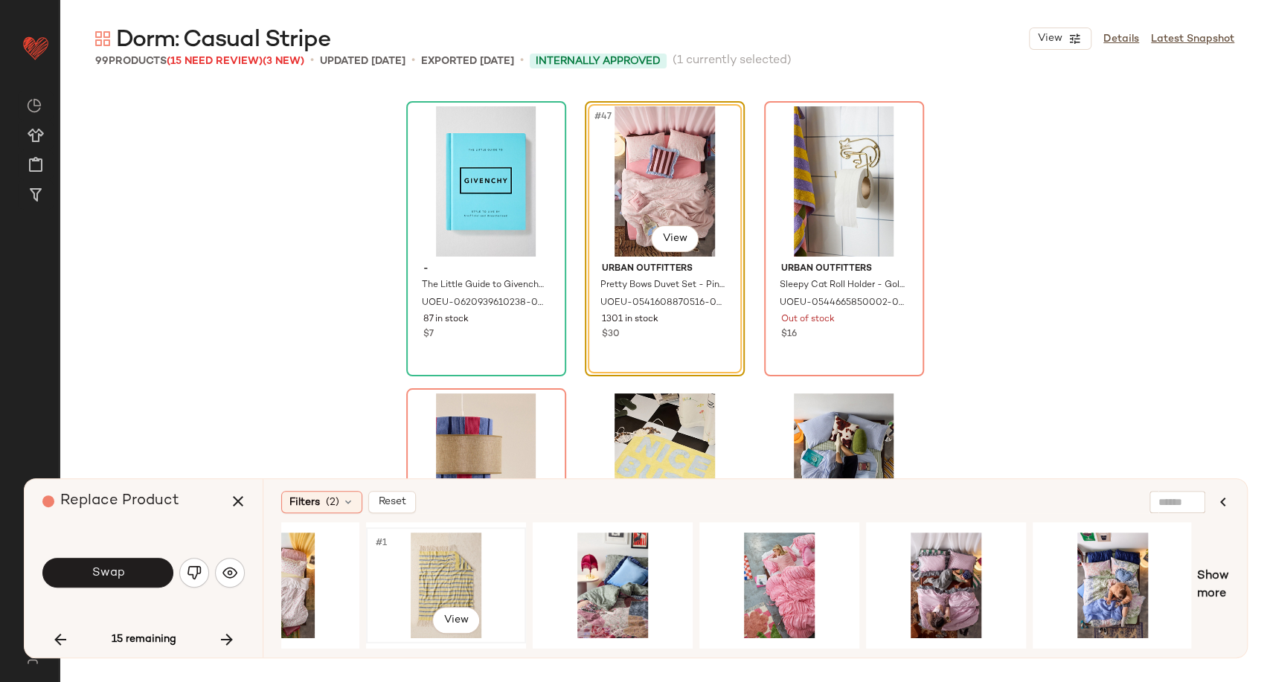
click at [425, 579] on div "#1 View" at bounding box center [446, 586] width 150 height 106
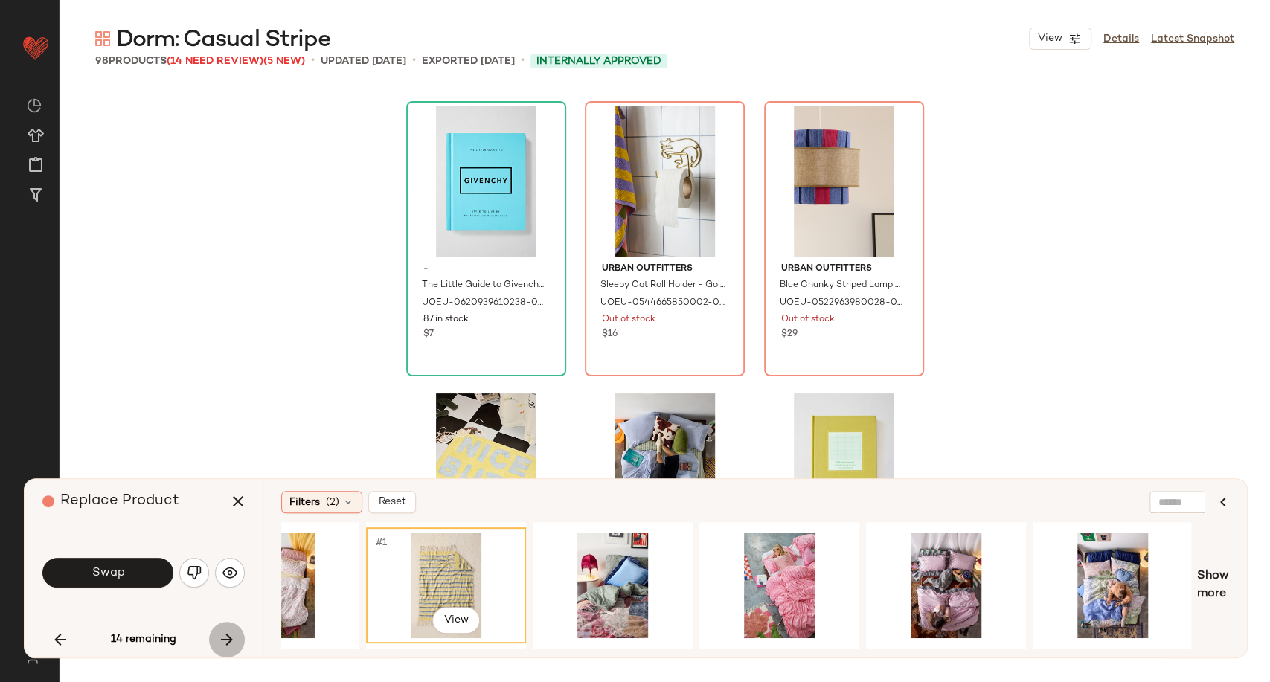
click at [233, 649] on icon "button" at bounding box center [227, 640] width 18 height 18
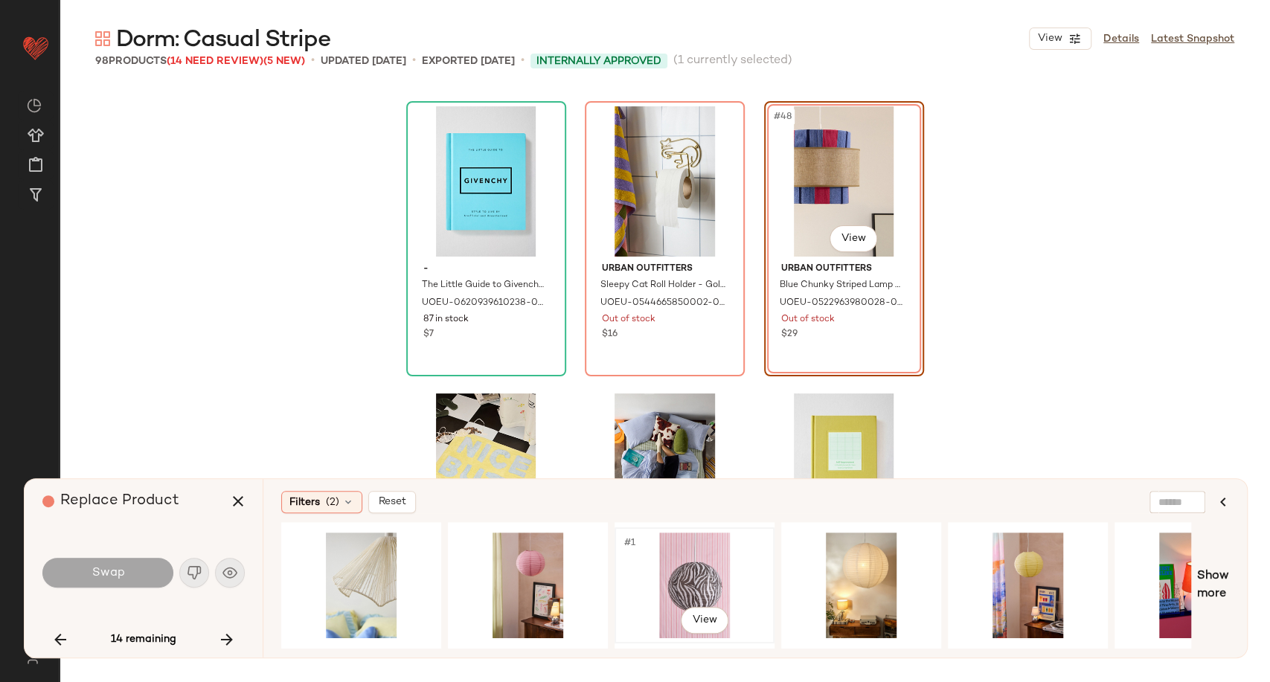
click at [706, 579] on div "#1 View" at bounding box center [695, 586] width 150 height 106
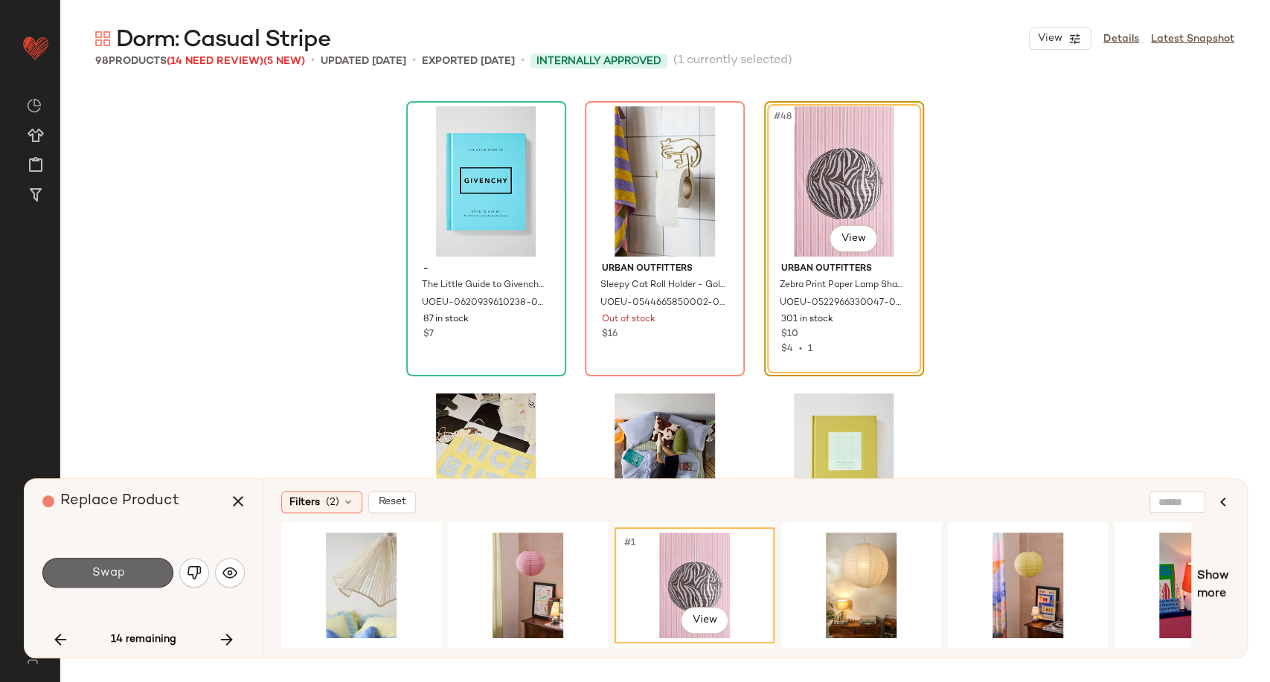
click at [158, 582] on button "Swap" at bounding box center [107, 573] width 131 height 30
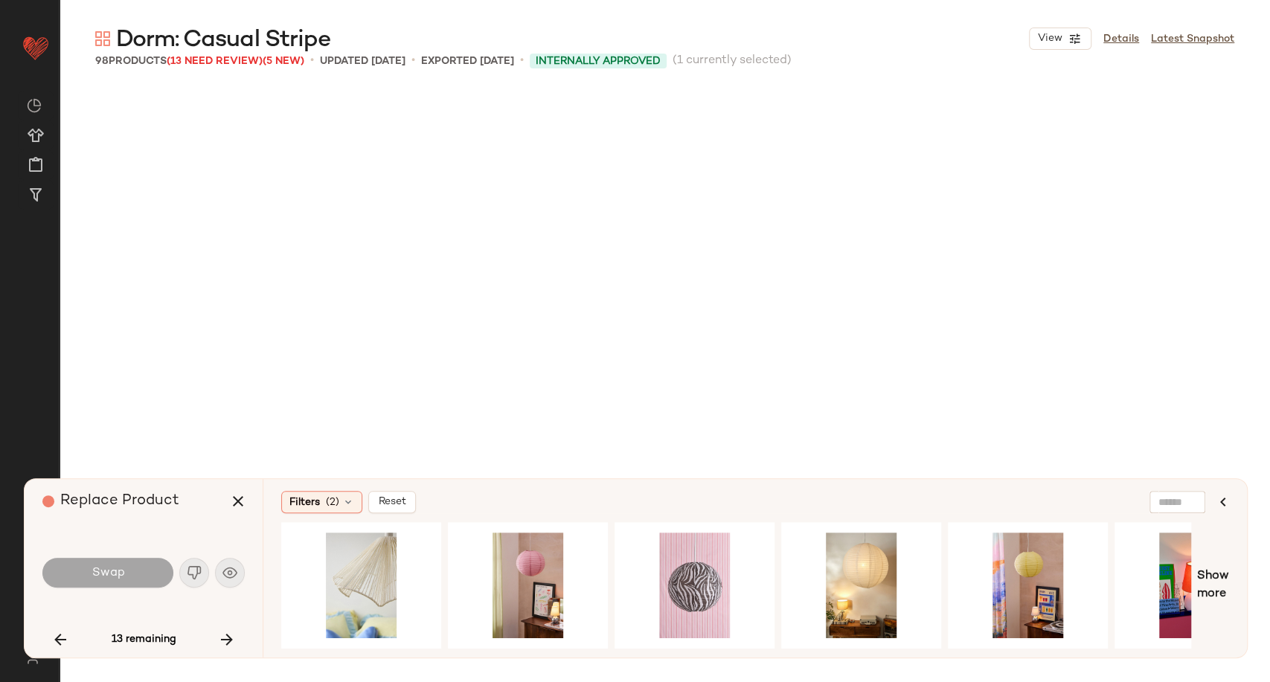
scroll to position [4880, 0]
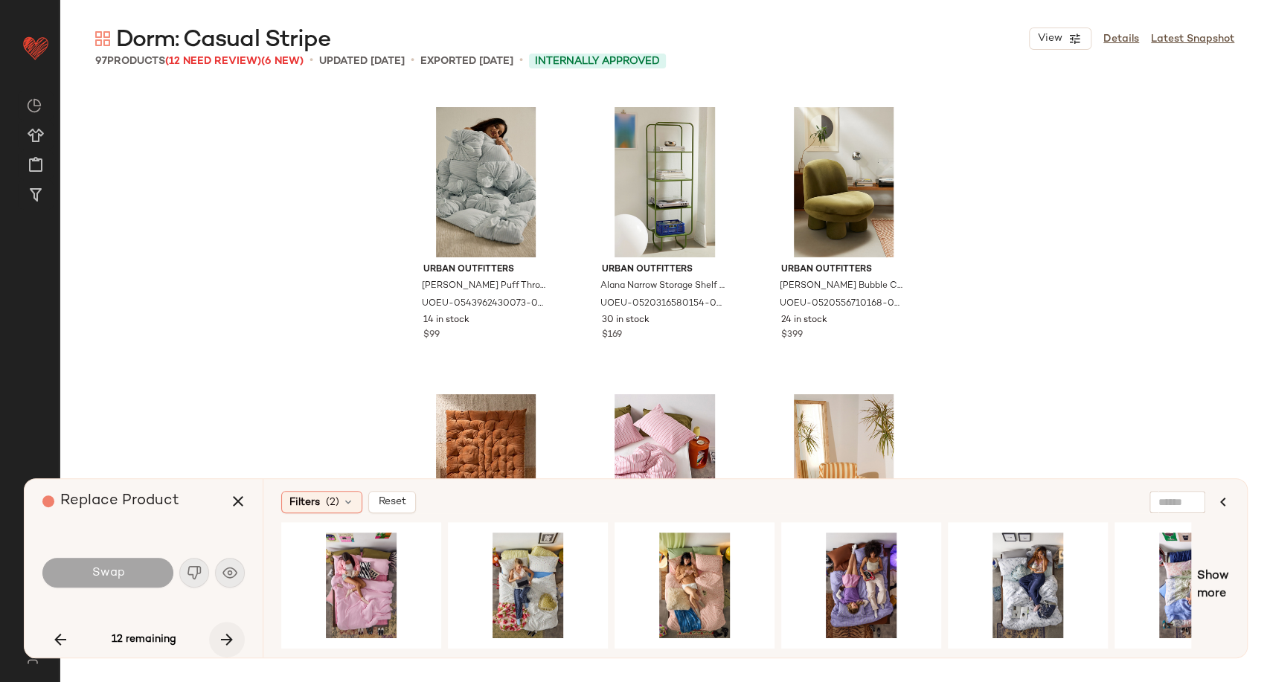
click at [237, 649] on button "button" at bounding box center [227, 640] width 36 height 36
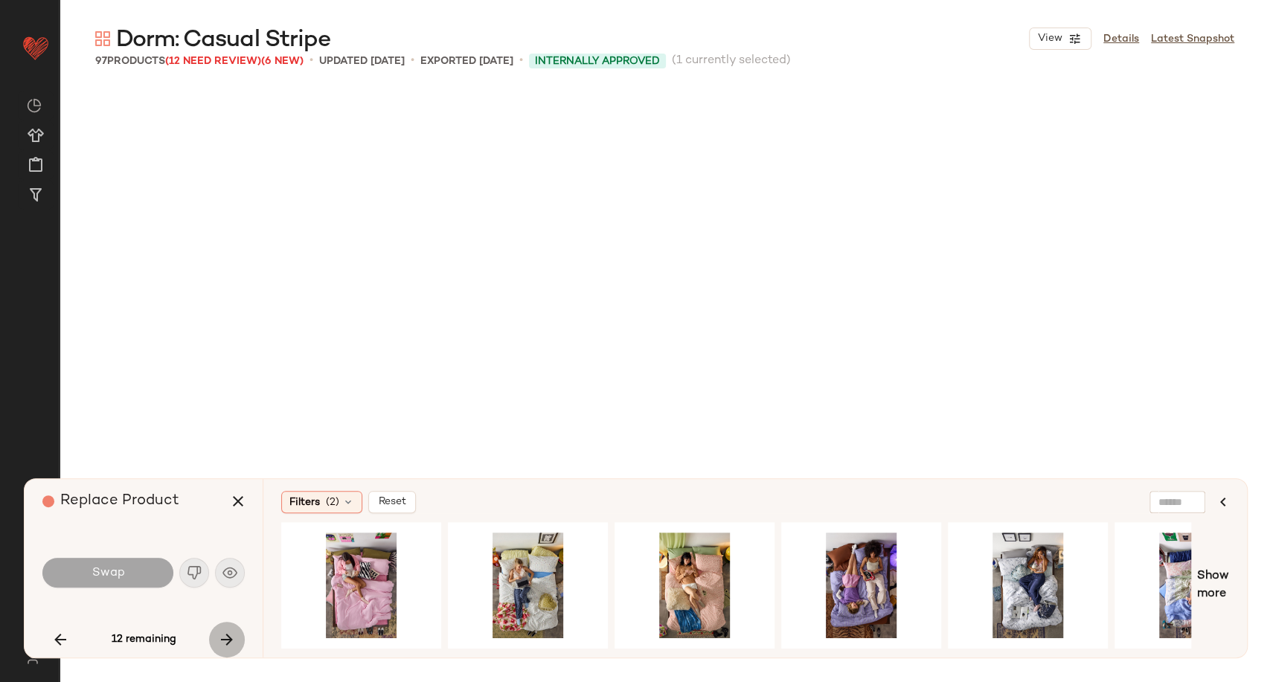
scroll to position [6028, 0]
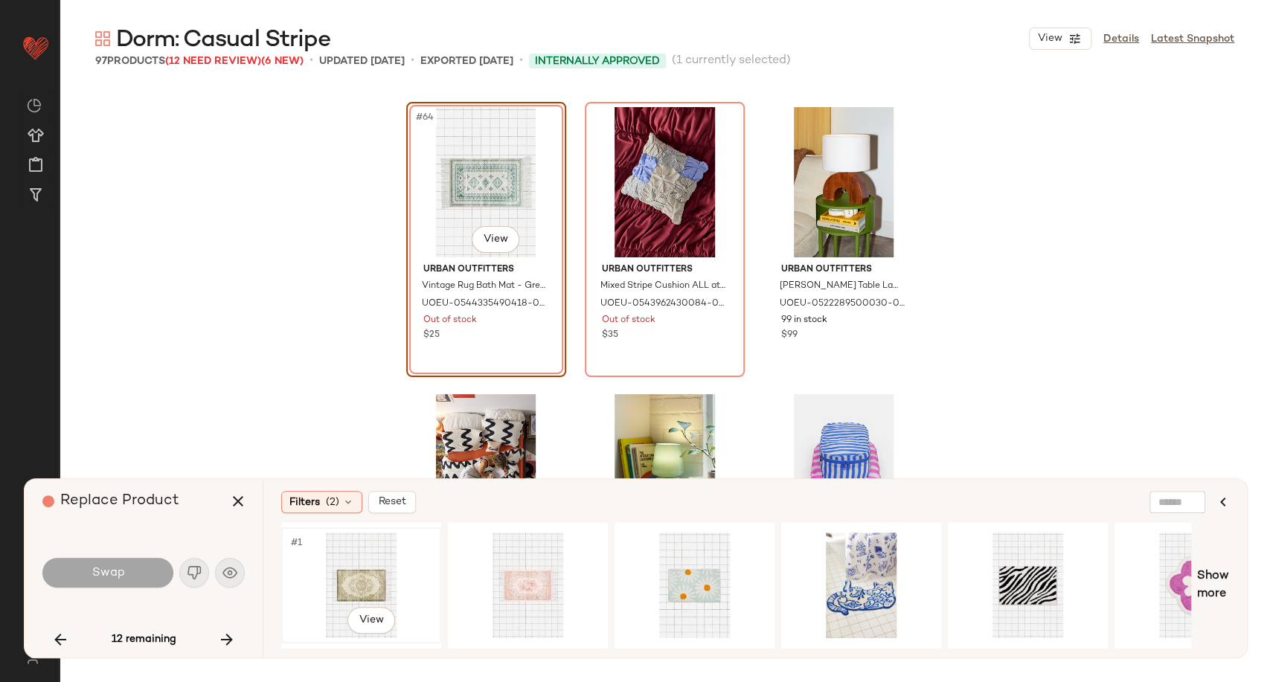
click at [357, 582] on div "#1 View" at bounding box center [361, 586] width 150 height 106
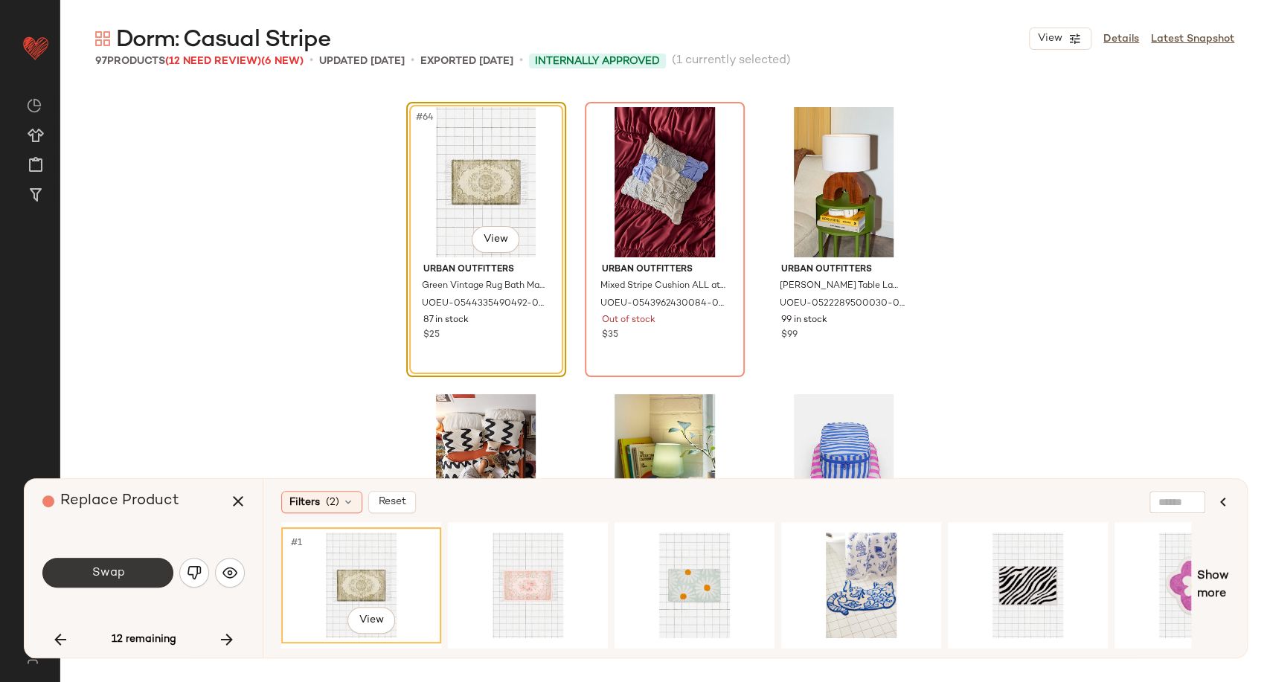
click at [129, 578] on button "Swap" at bounding box center [107, 573] width 131 height 30
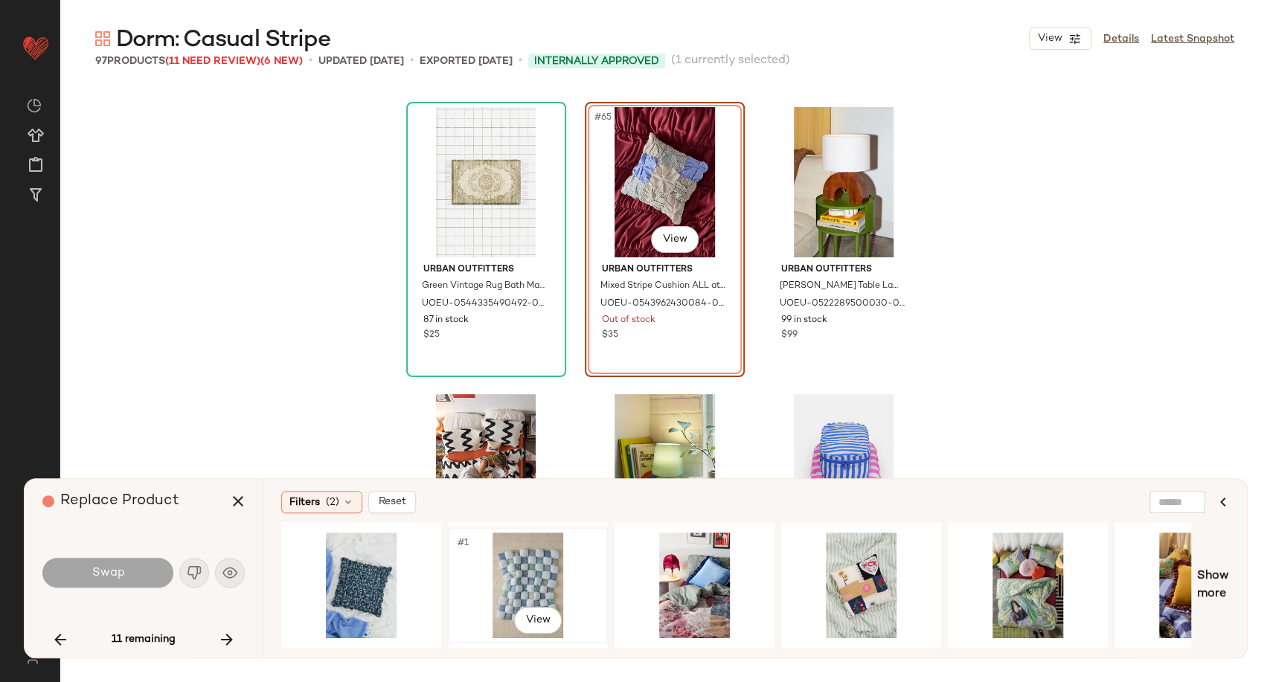
click at [547, 576] on div "#1 View" at bounding box center [528, 586] width 150 height 106
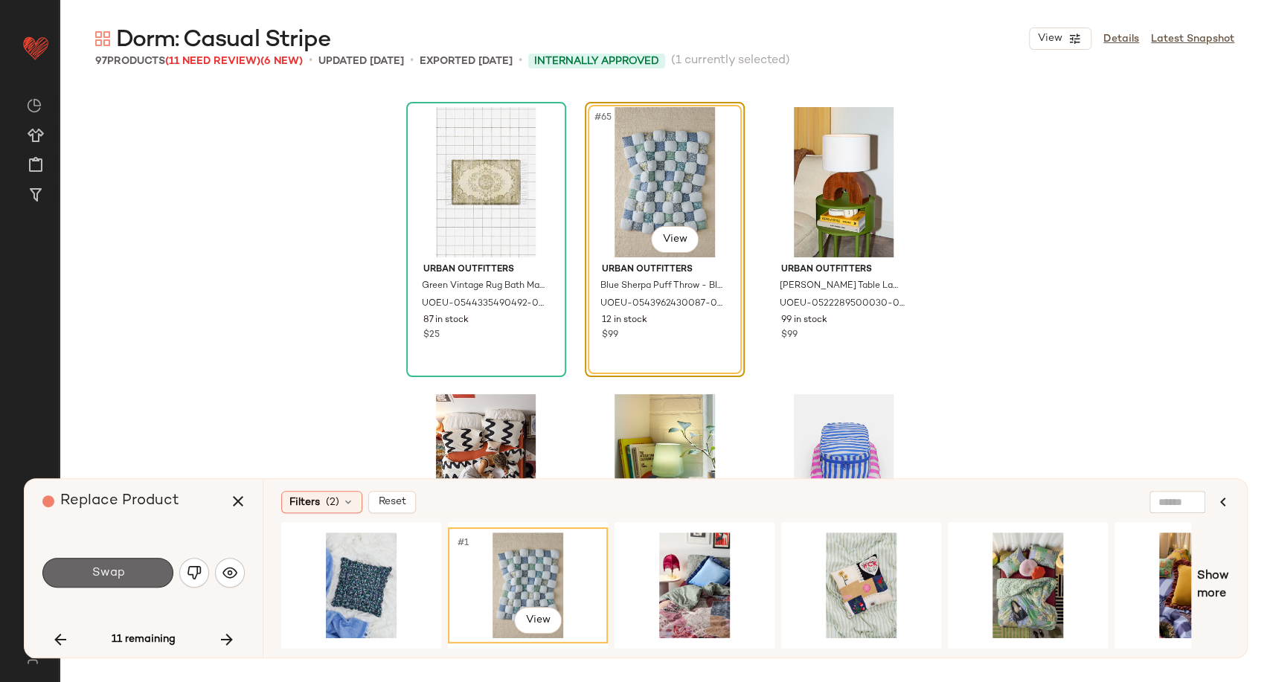
click at [119, 578] on span "Swap" at bounding box center [107, 573] width 33 height 14
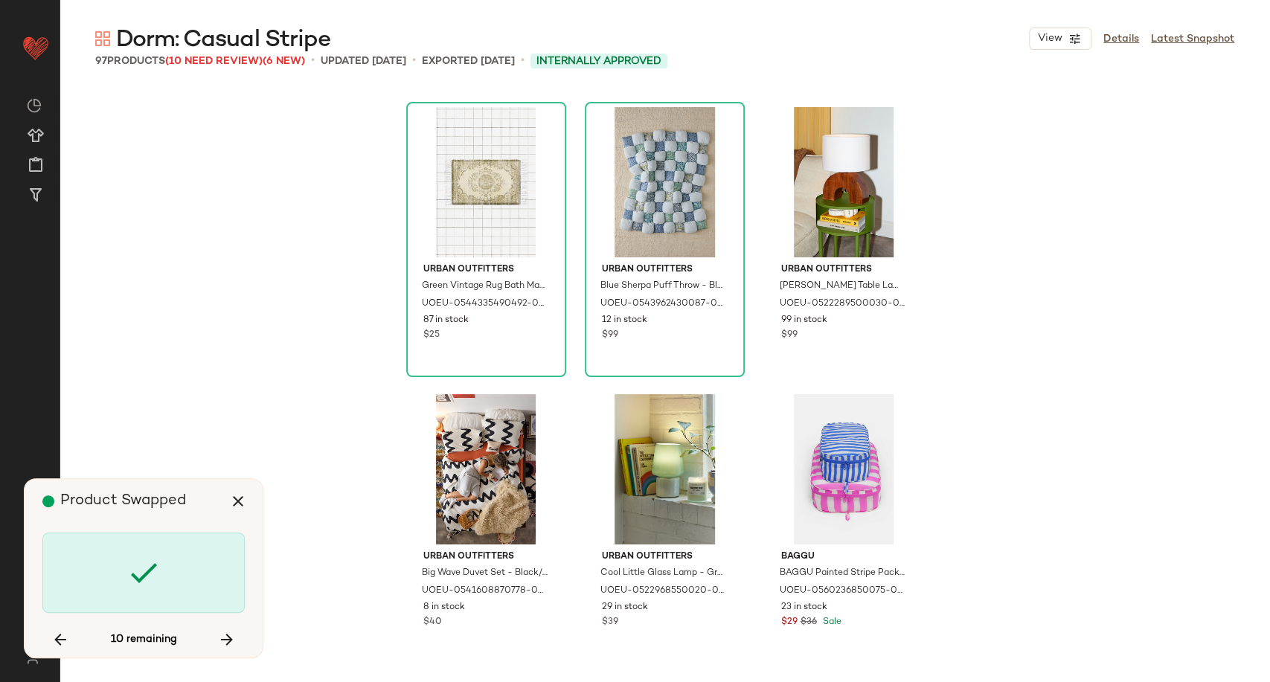
scroll to position [7465, 0]
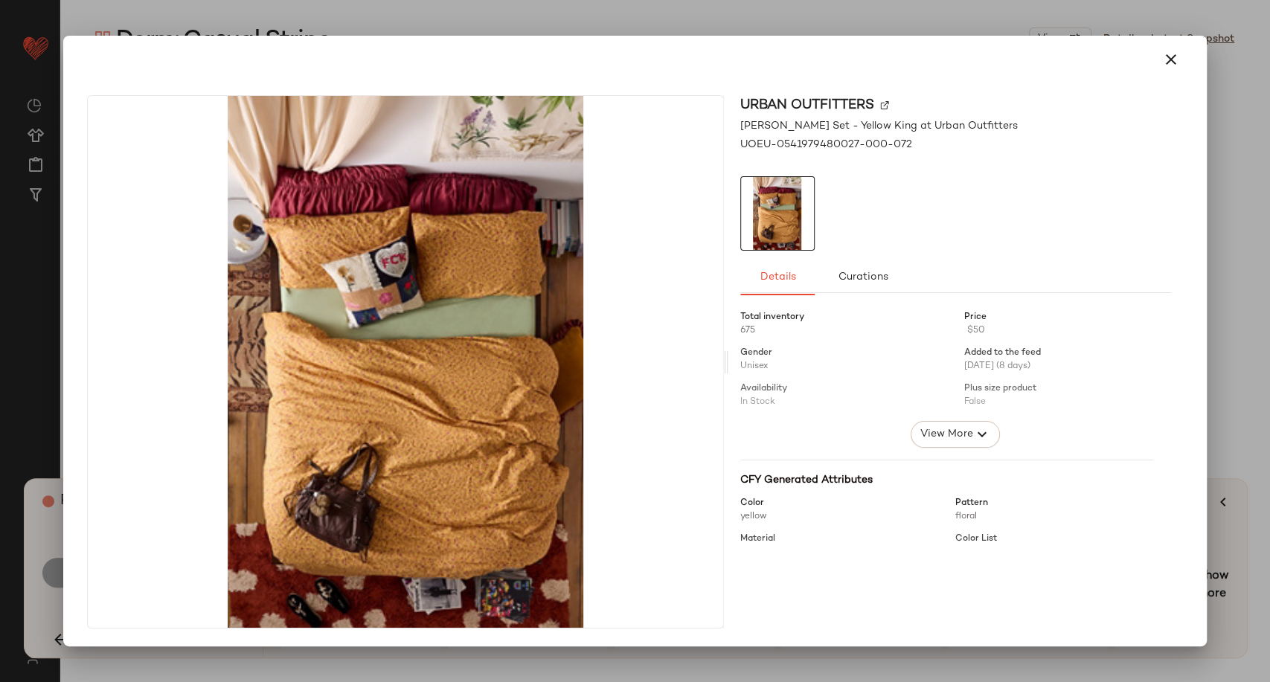
click at [1167, 61] on icon "button" at bounding box center [1171, 60] width 18 height 18
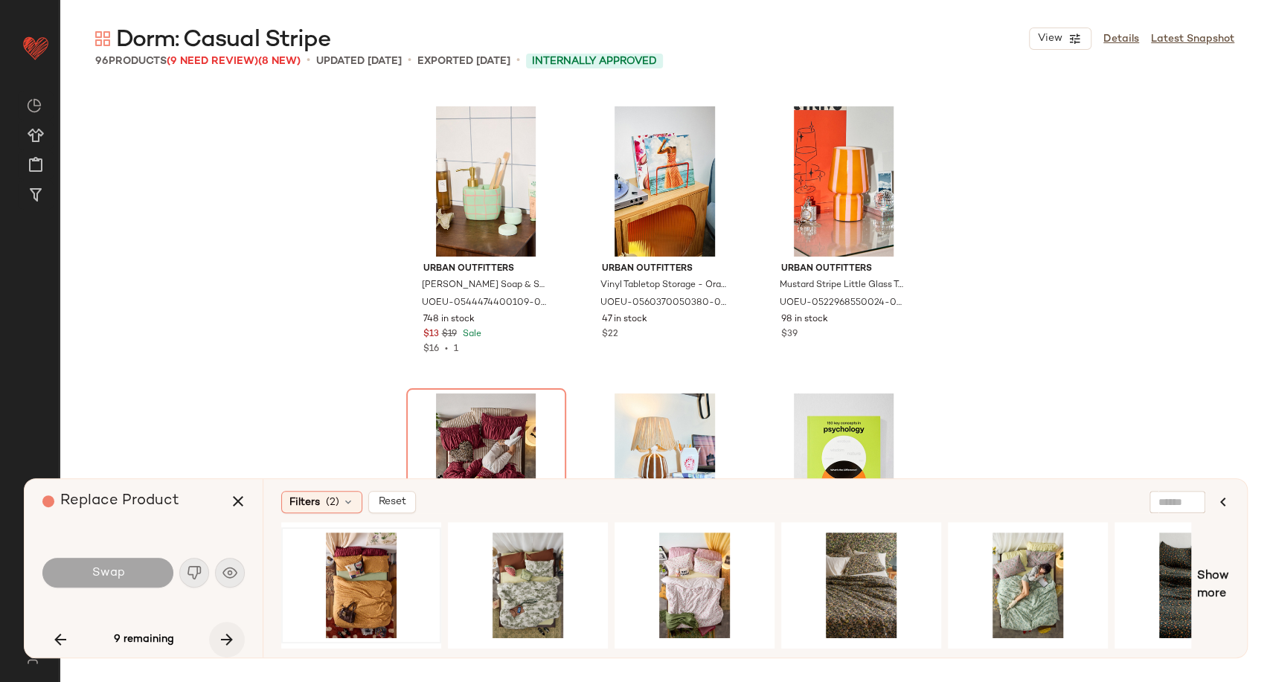
click at [236, 631] on button "button" at bounding box center [227, 640] width 36 height 36
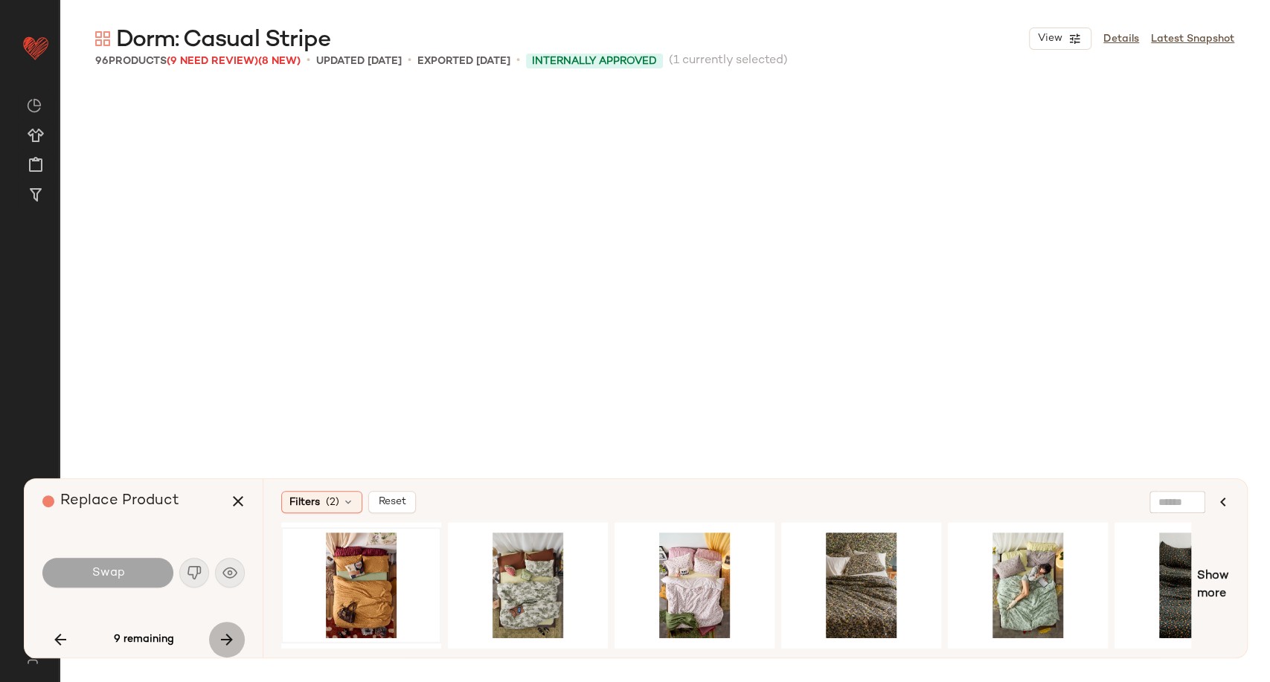
scroll to position [8039, 0]
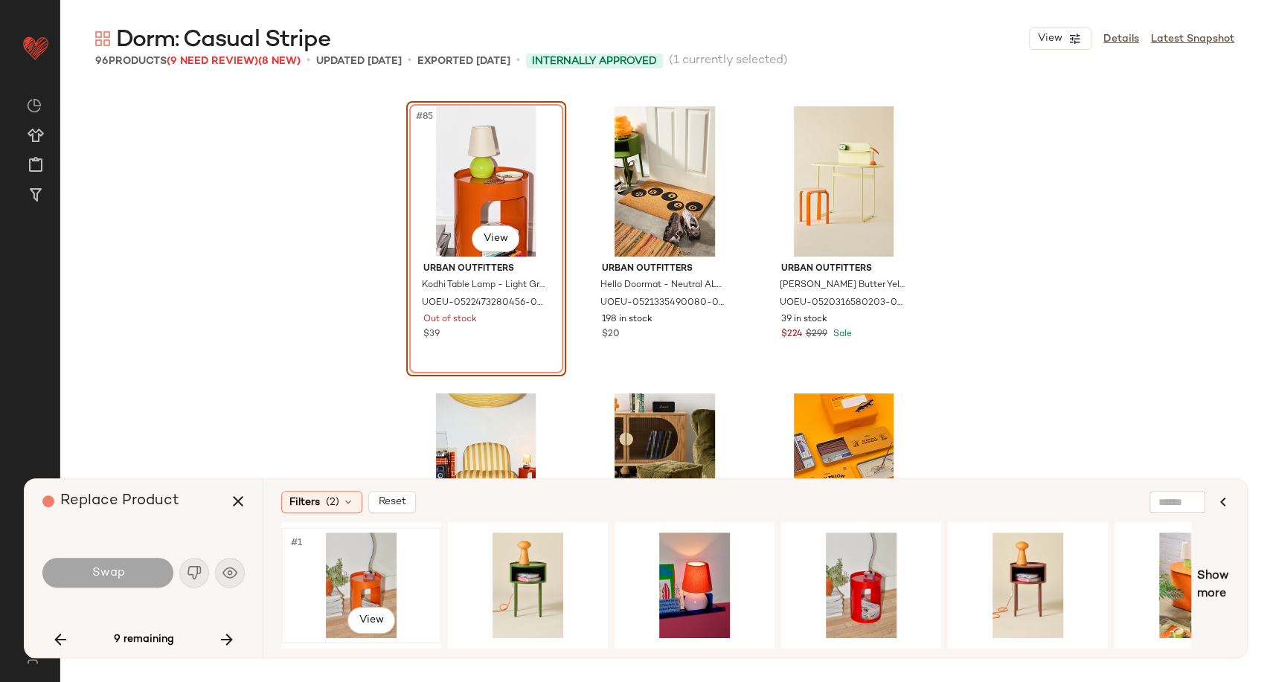
click at [358, 585] on div "#1 View" at bounding box center [361, 586] width 150 height 106
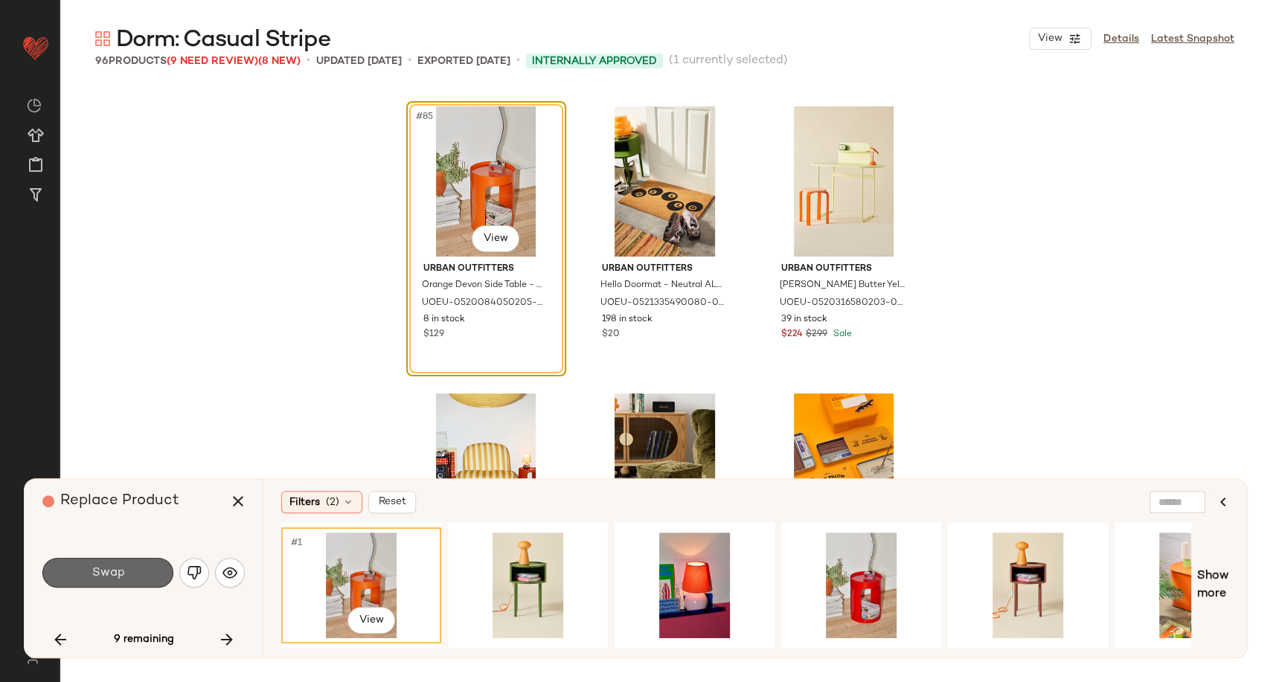
click at [126, 575] on button "Swap" at bounding box center [107, 573] width 131 height 30
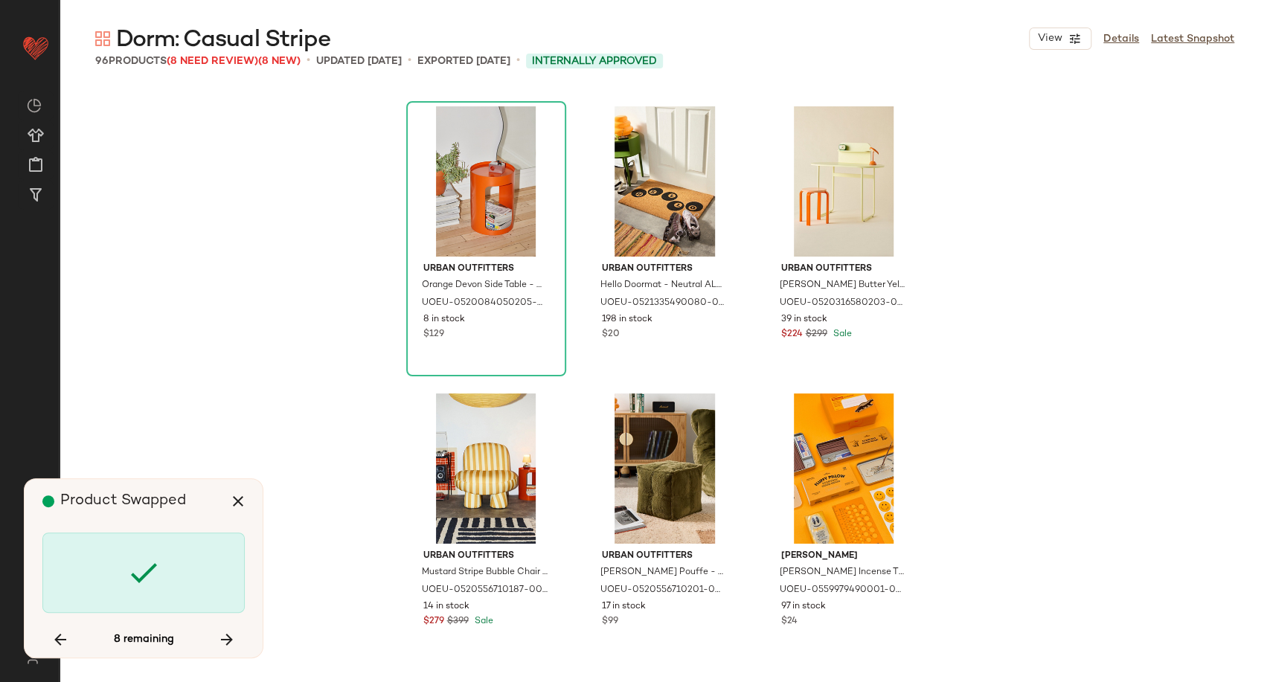
scroll to position [8613, 0]
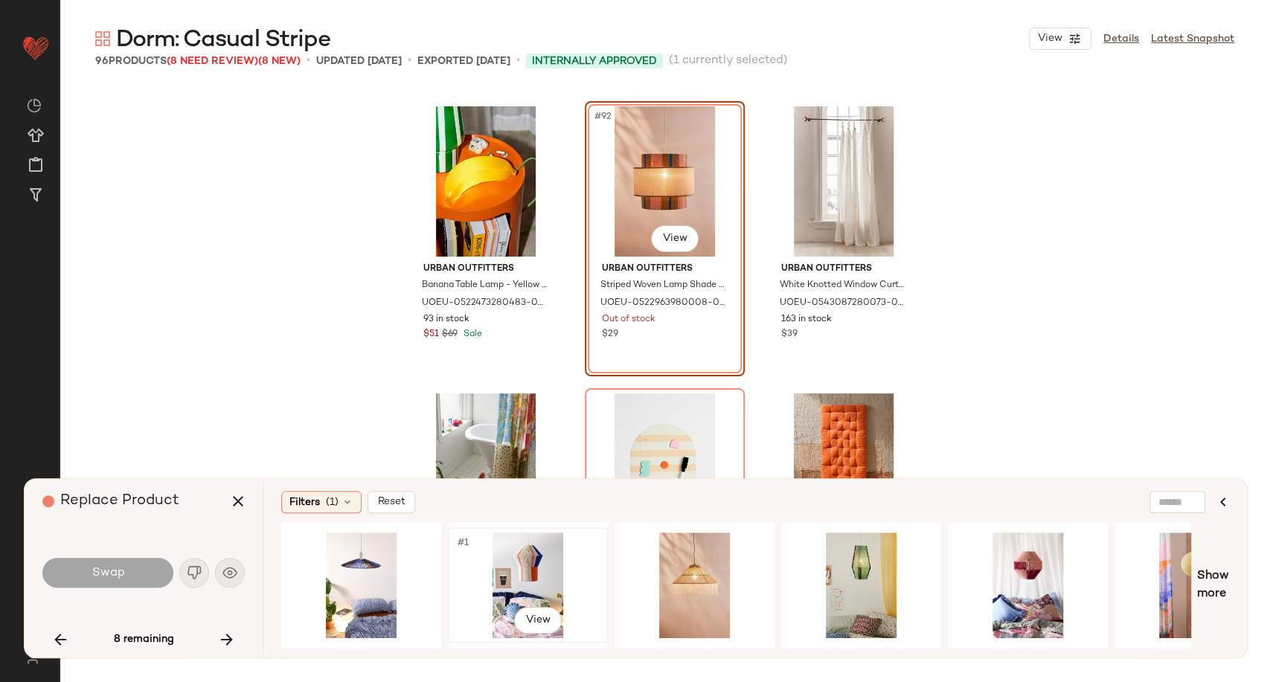
click at [518, 561] on div "#1 View" at bounding box center [528, 586] width 150 height 106
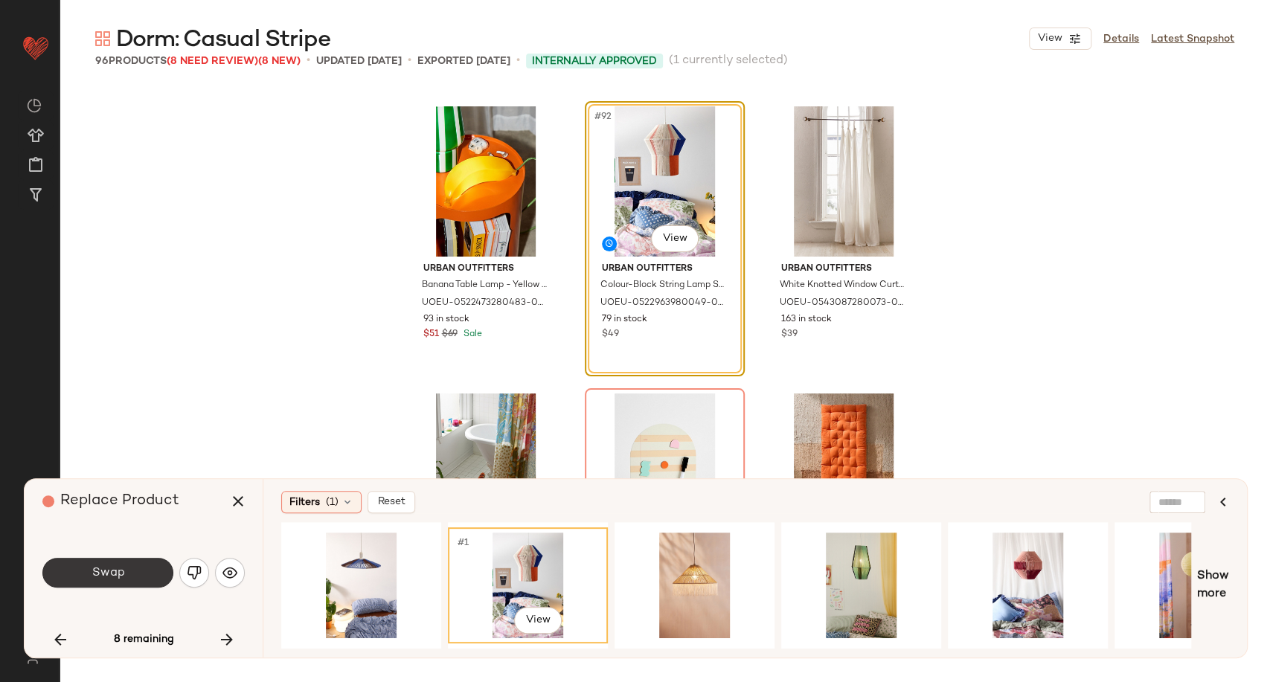
click at [163, 573] on button "Swap" at bounding box center [107, 573] width 131 height 30
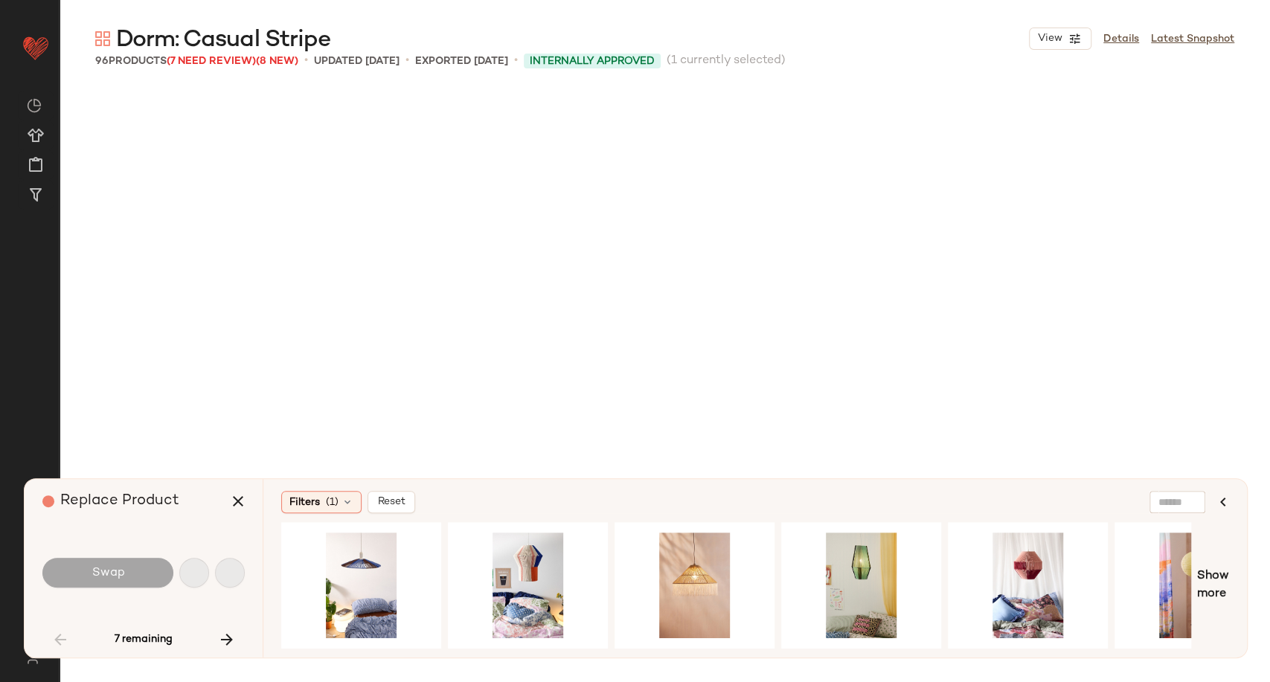
scroll to position [1723, 0]
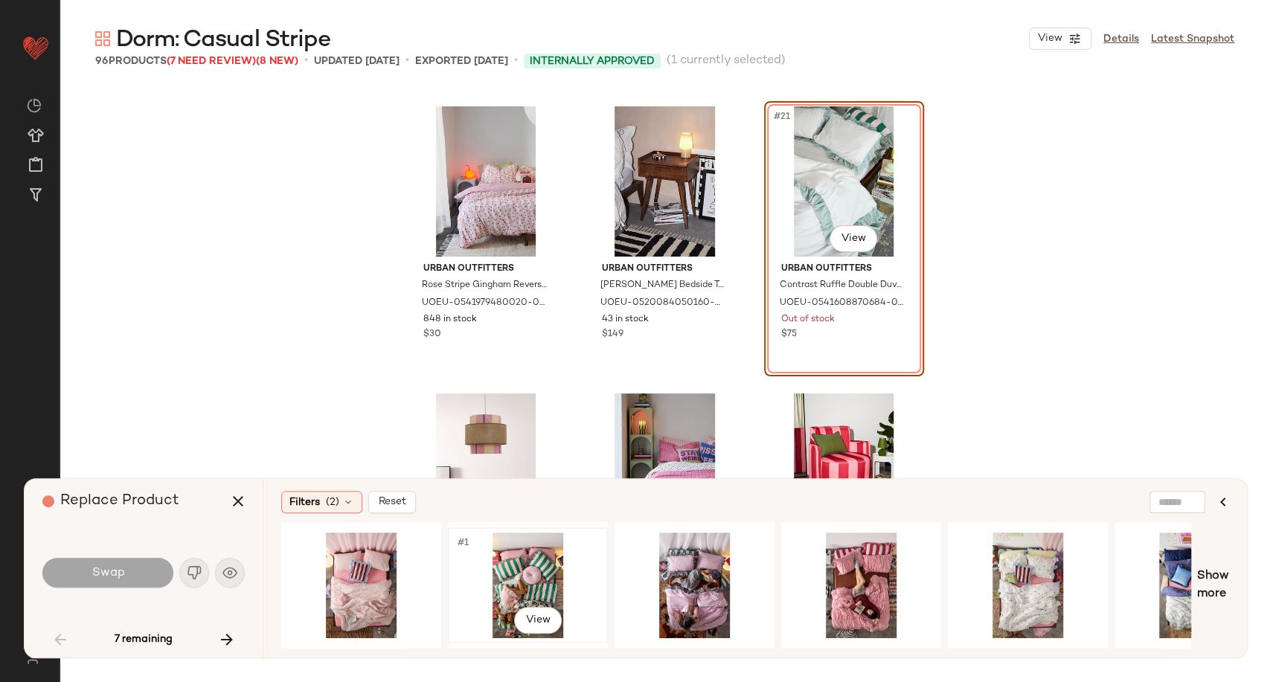
click at [529, 567] on div "#1 View" at bounding box center [528, 586] width 150 height 106
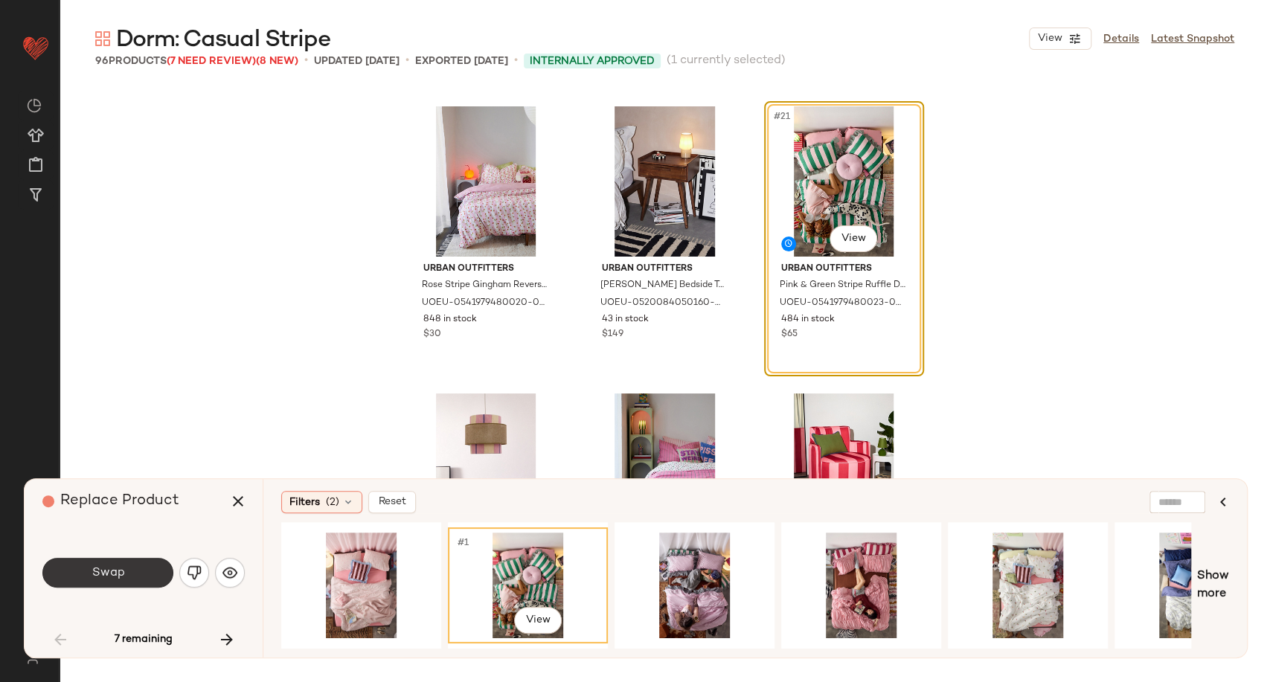
click at [151, 580] on button "Swap" at bounding box center [107, 573] width 131 height 30
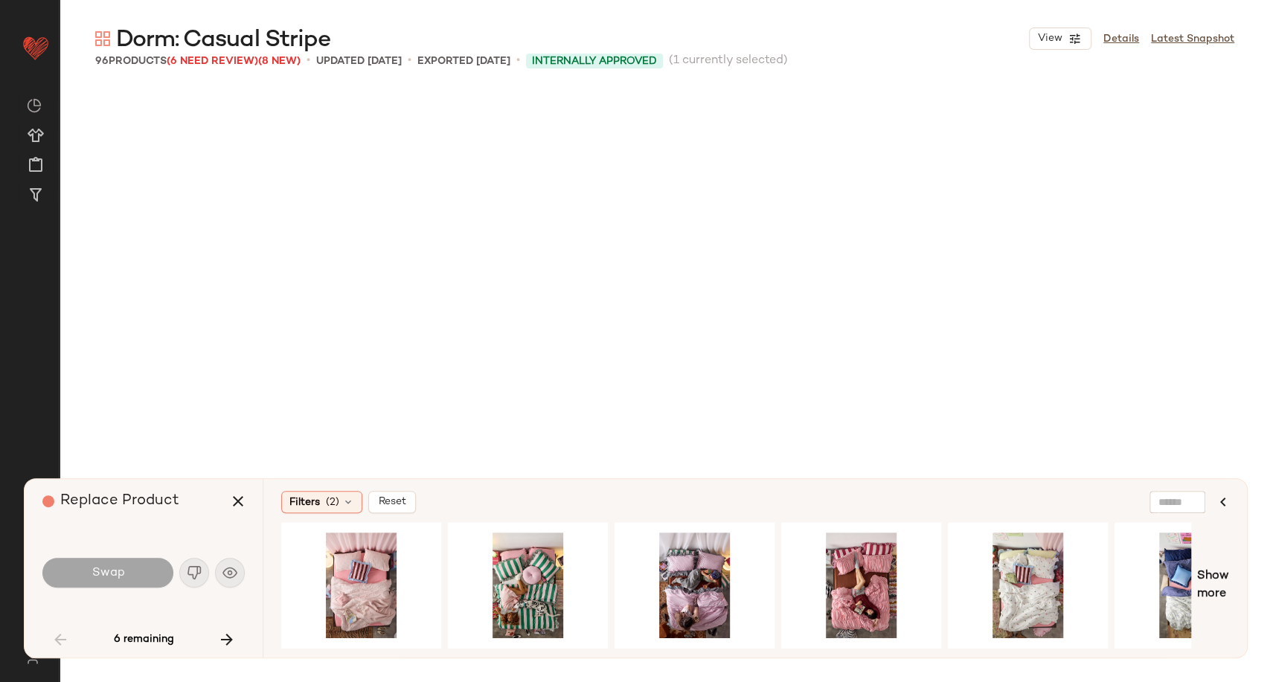
scroll to position [2583, 0]
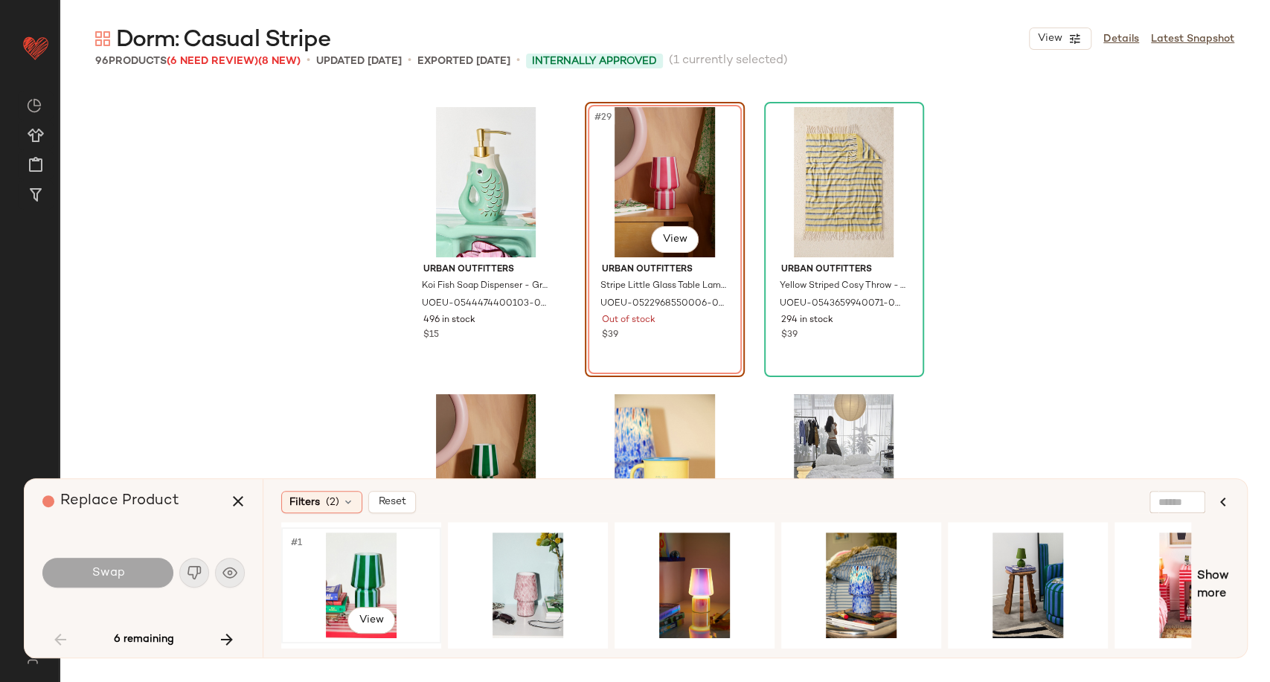
click at [372, 579] on div "#1 View" at bounding box center [361, 586] width 150 height 106
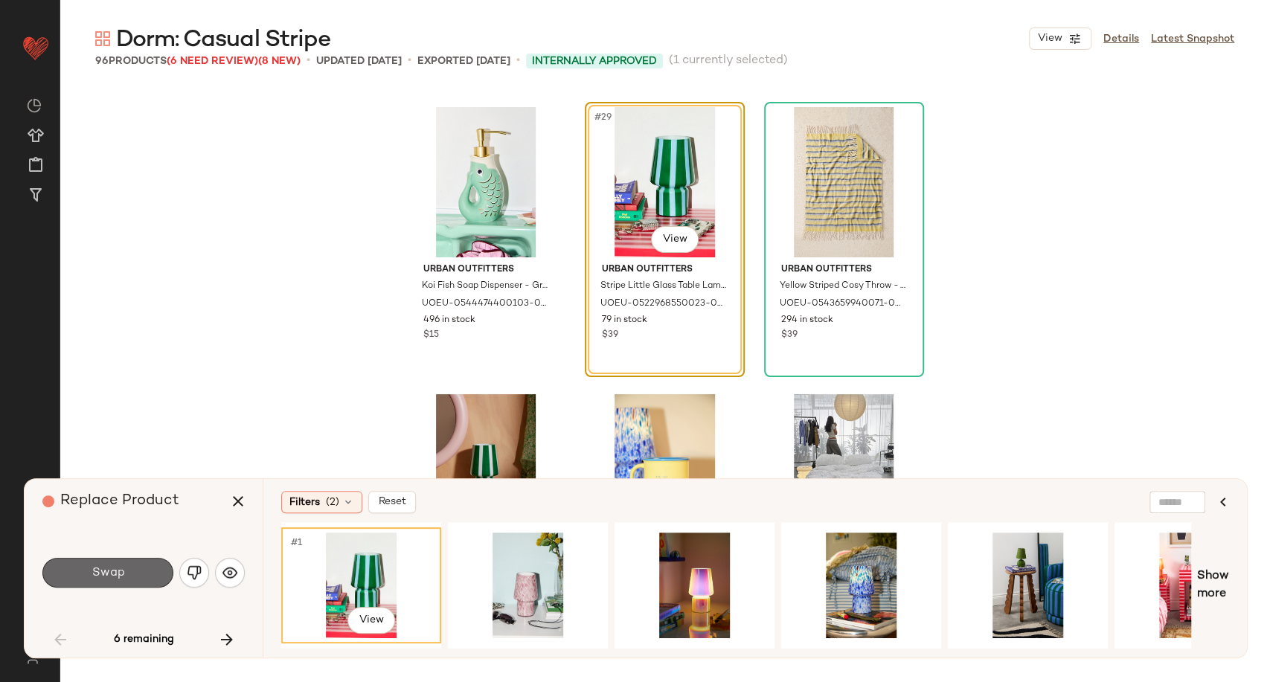
click at [164, 579] on button "Swap" at bounding box center [107, 573] width 131 height 30
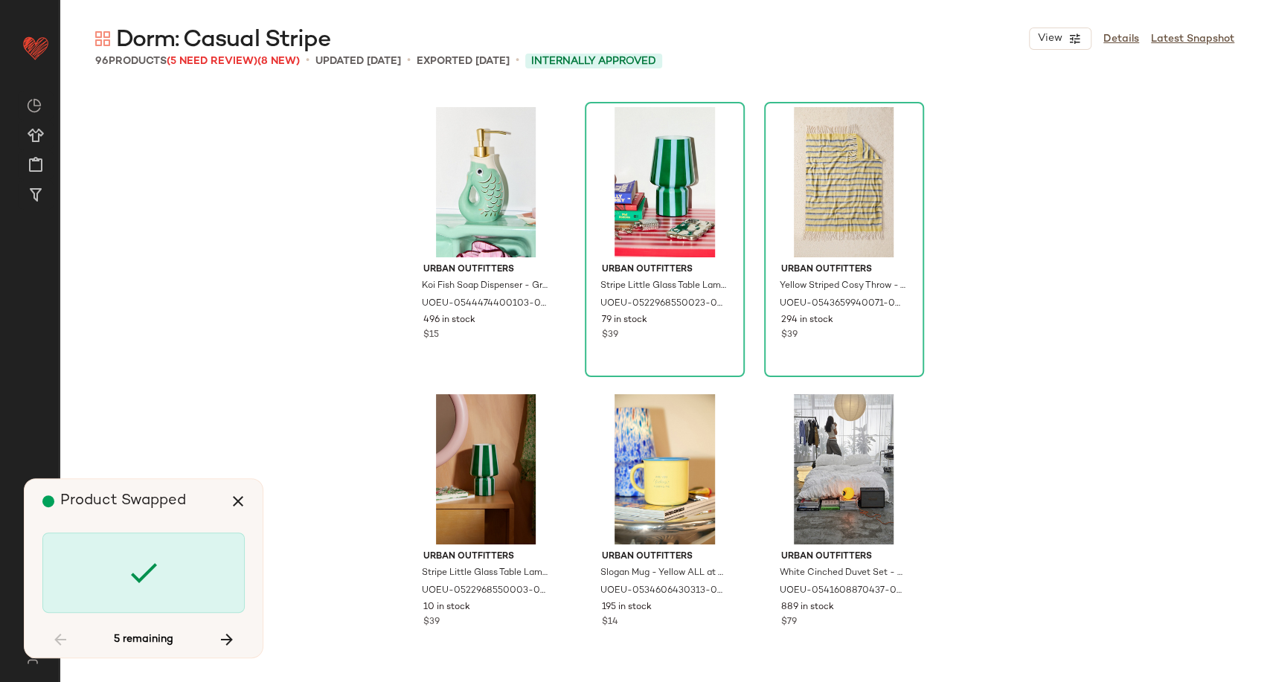
scroll to position [3158, 0]
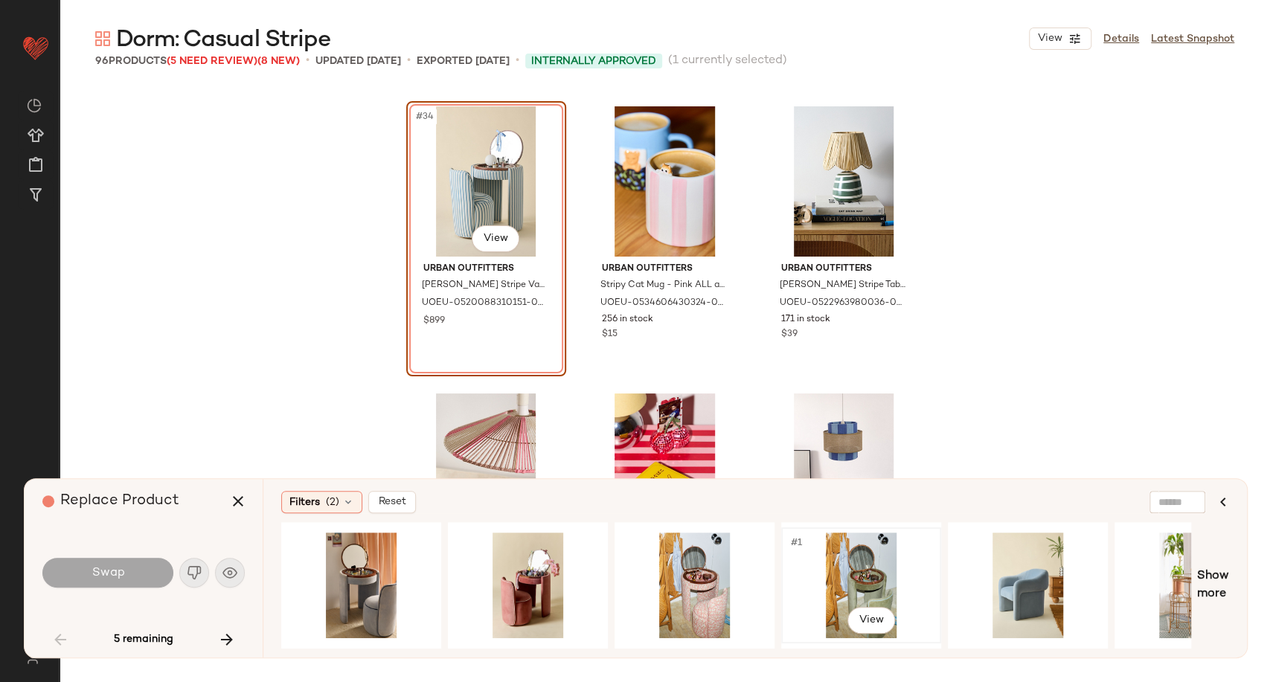
click at [877, 579] on div "#1 View" at bounding box center [861, 586] width 150 height 106
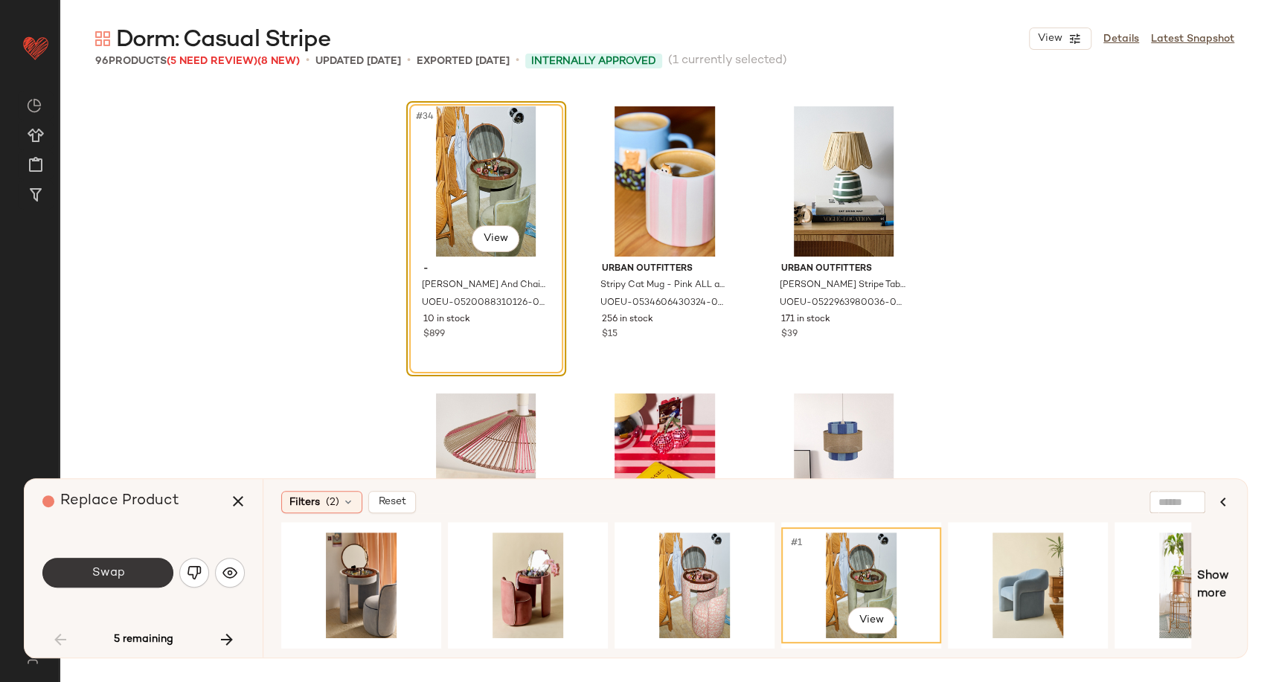
click at [151, 565] on button "Swap" at bounding box center [107, 573] width 131 height 30
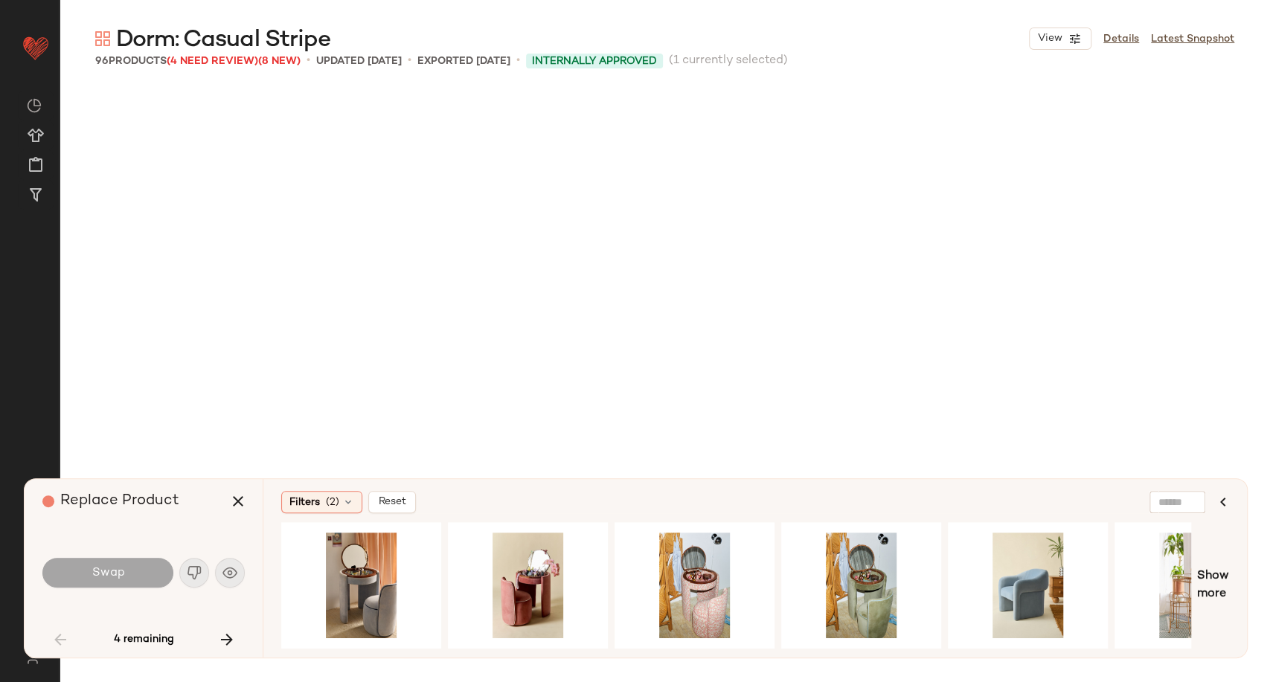
scroll to position [4307, 0]
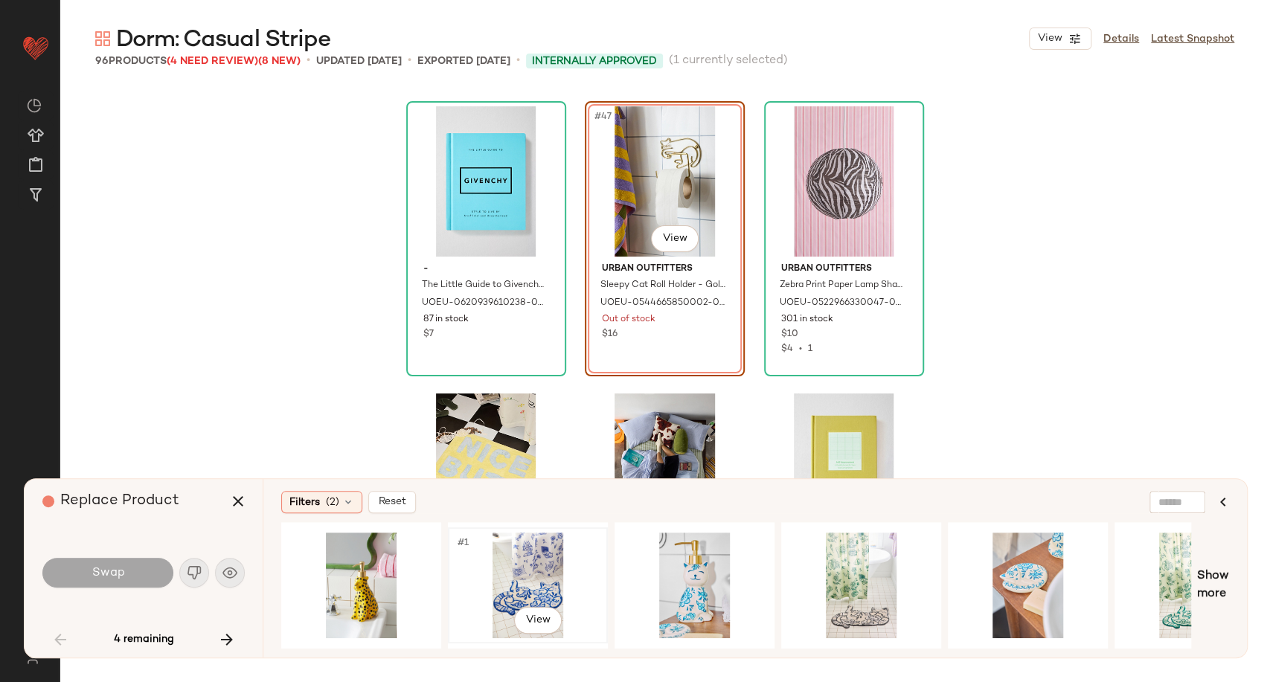
click at [510, 576] on div "#1 View" at bounding box center [528, 586] width 150 height 106
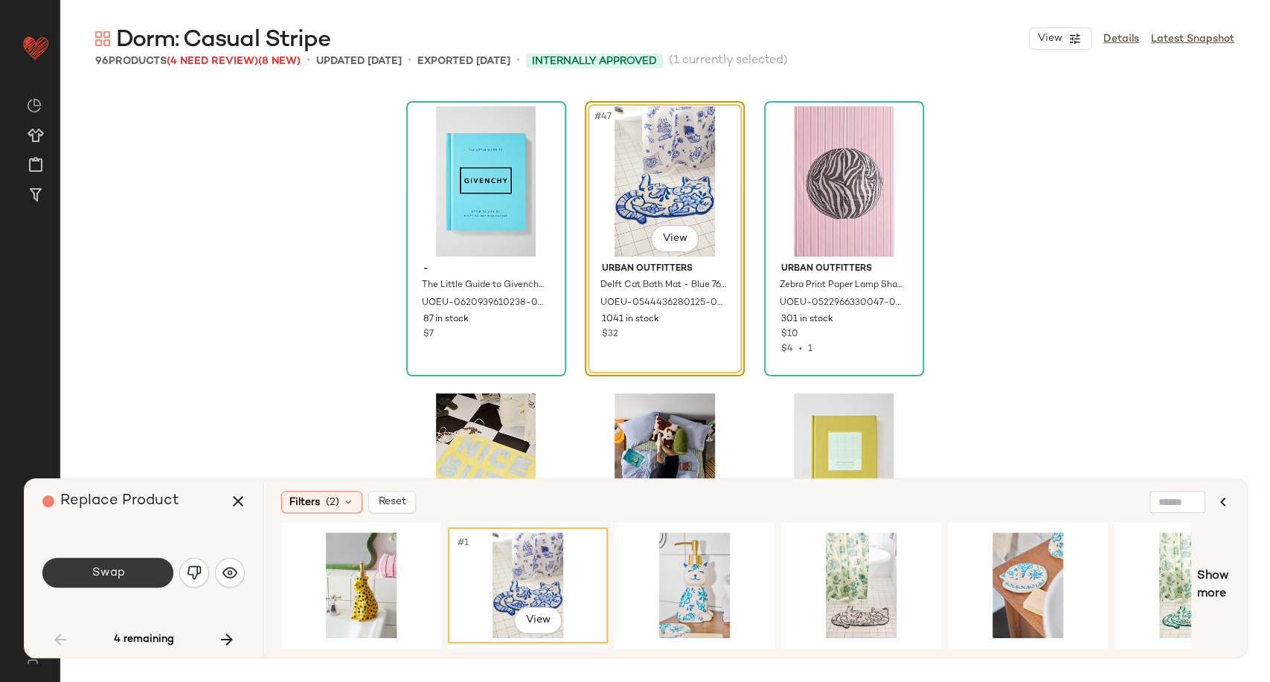
click at [148, 568] on button "Swap" at bounding box center [107, 573] width 131 height 30
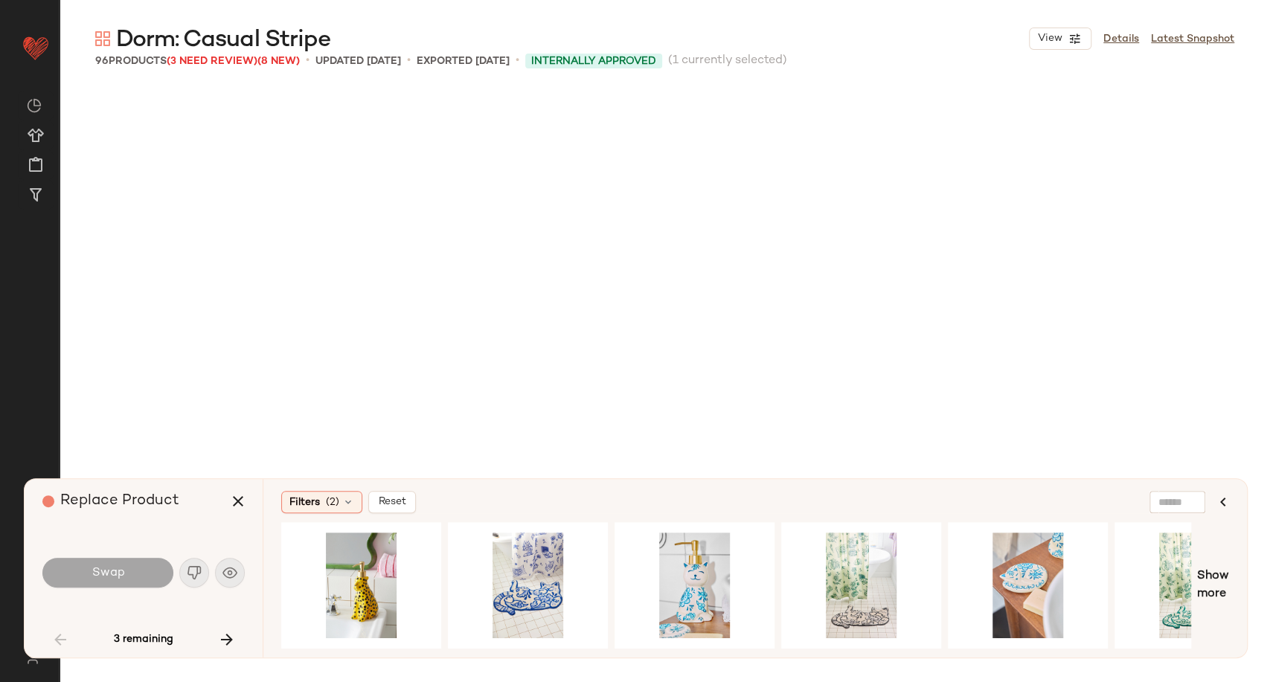
scroll to position [5455, 0]
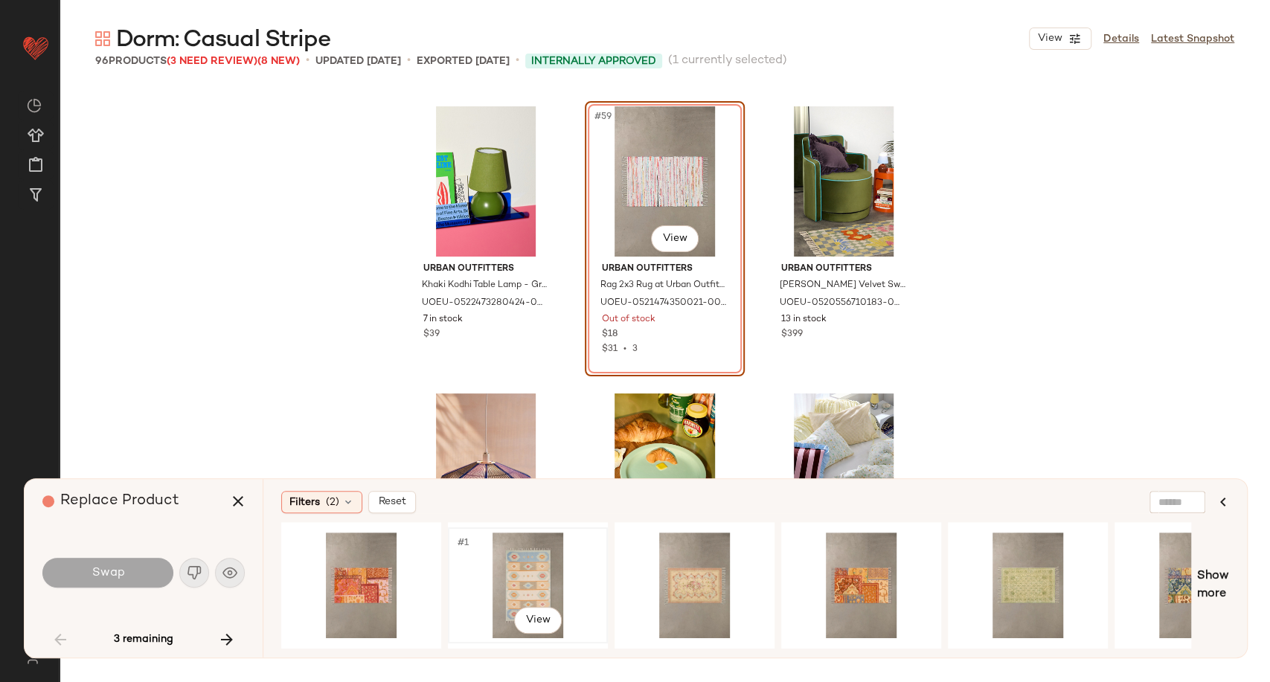
click at [505, 579] on div "#1 View" at bounding box center [528, 586] width 150 height 106
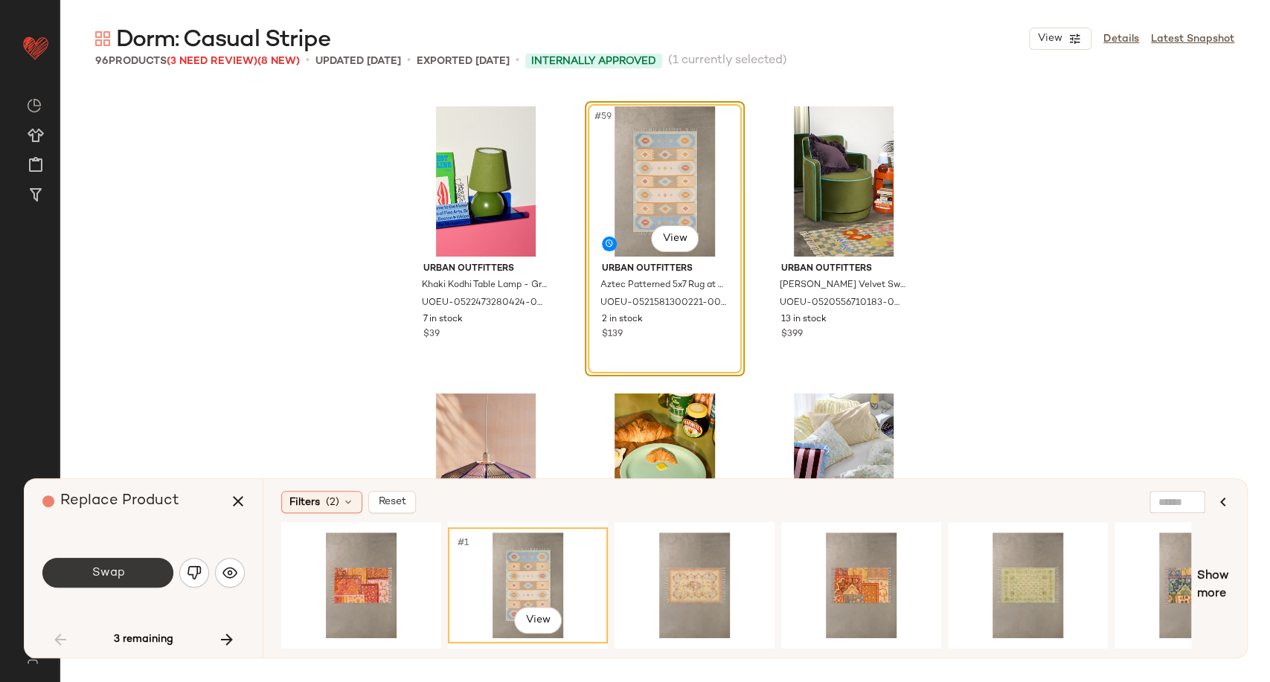
click at [145, 566] on button "Swap" at bounding box center [107, 573] width 131 height 30
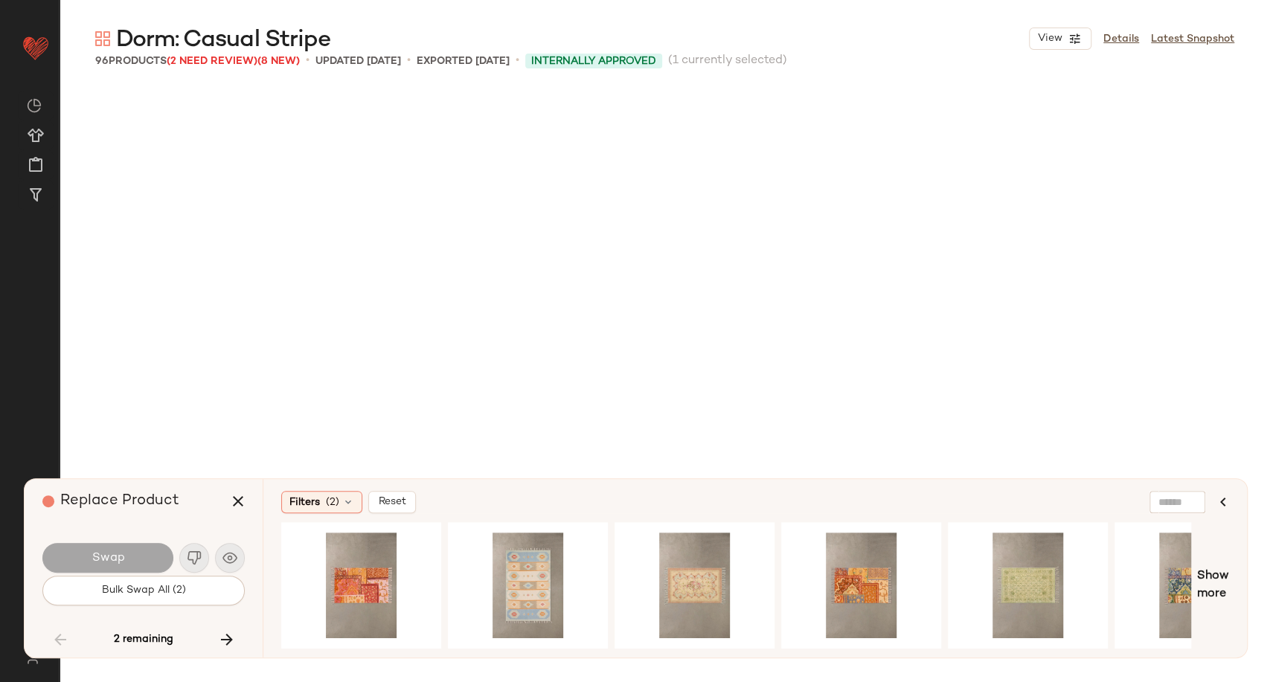
scroll to position [7752, 0]
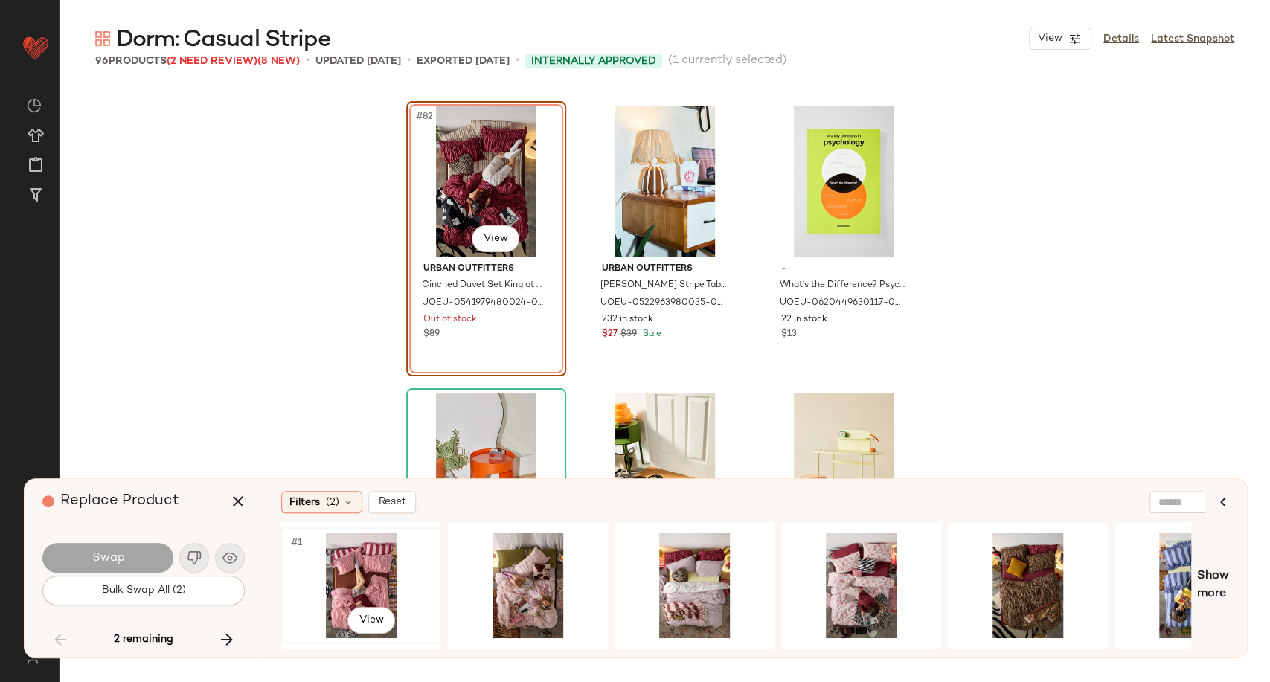
click at [352, 569] on div "#1 View" at bounding box center [361, 586] width 150 height 106
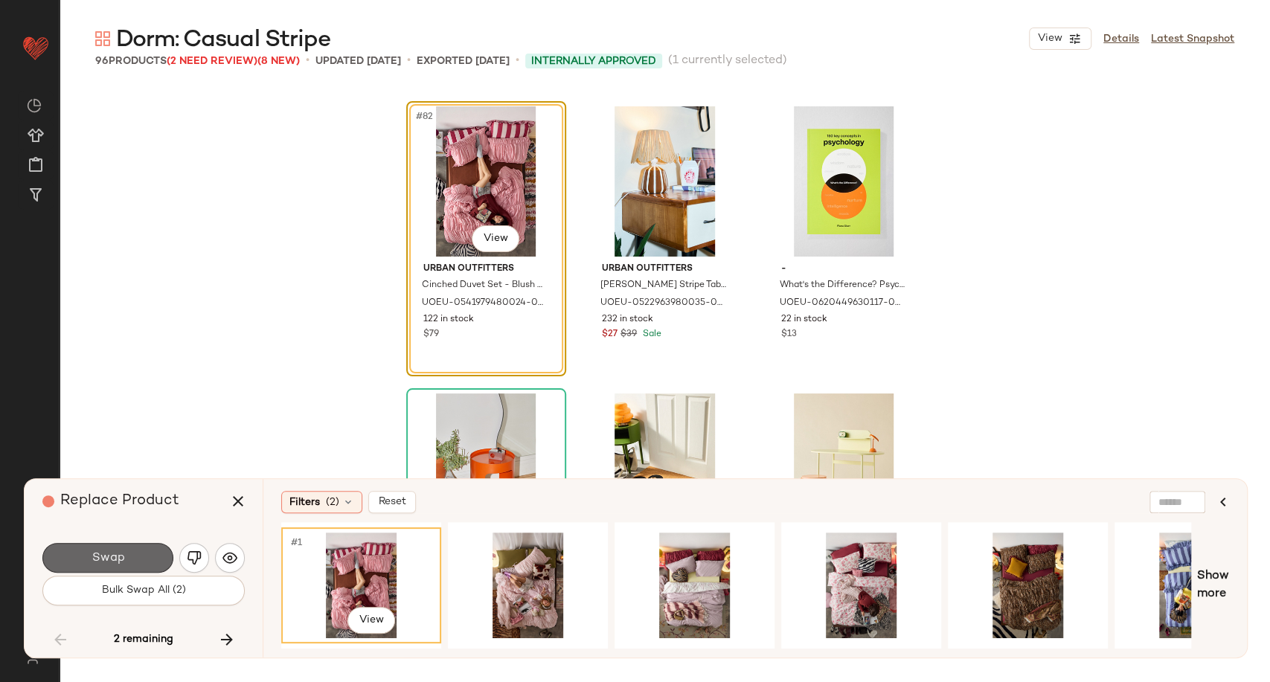
click at [137, 565] on button "Swap" at bounding box center [107, 558] width 131 height 30
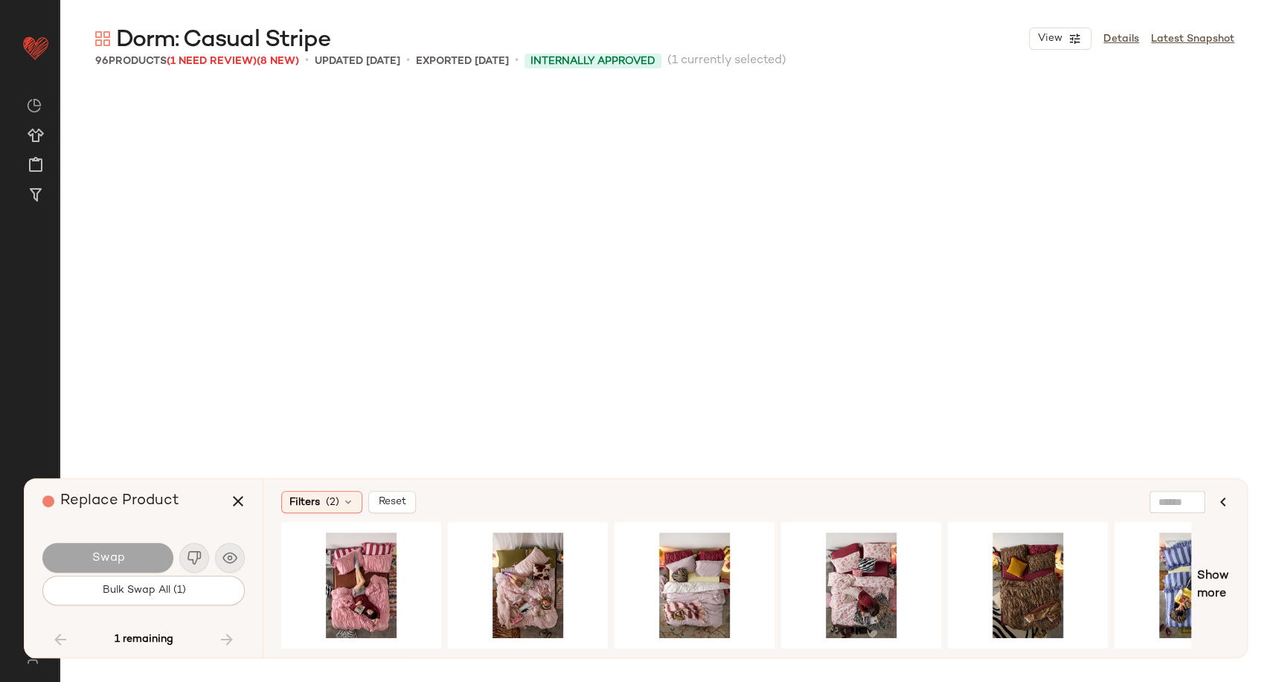
scroll to position [8635, 0]
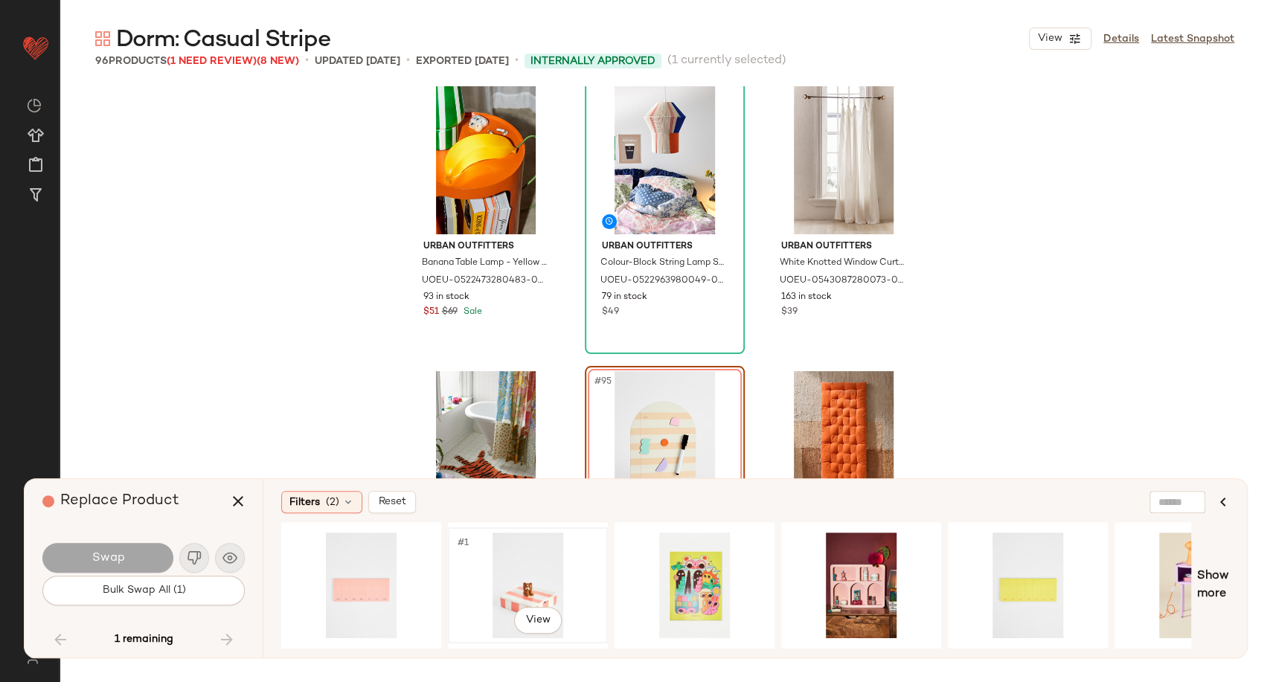
click at [546, 573] on div "#1 View" at bounding box center [528, 586] width 150 height 106
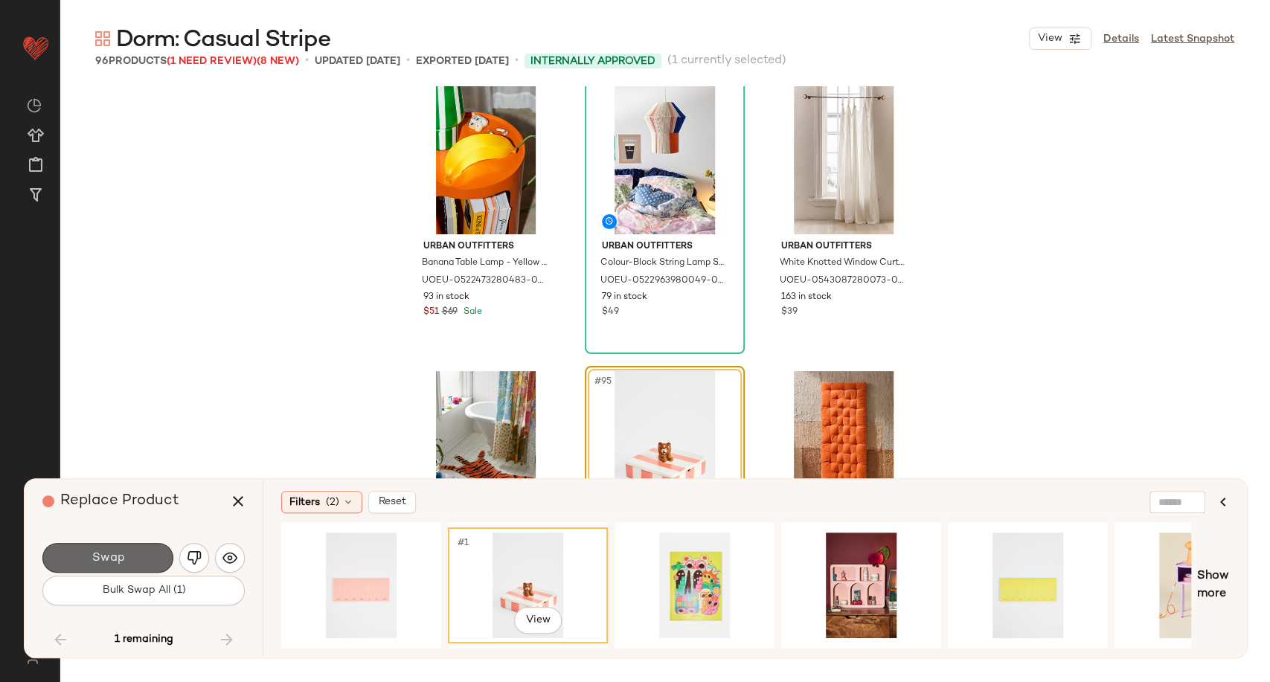
click at [144, 558] on button "Swap" at bounding box center [107, 558] width 131 height 30
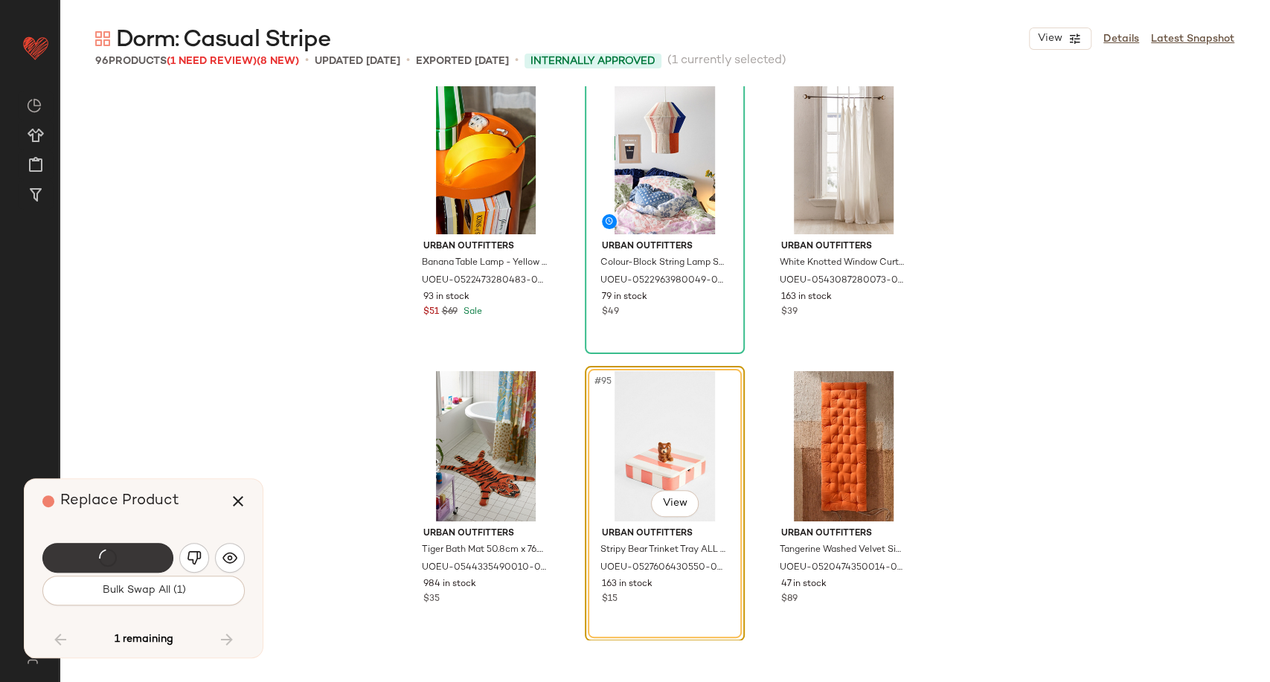
scroll to position [8647, 0]
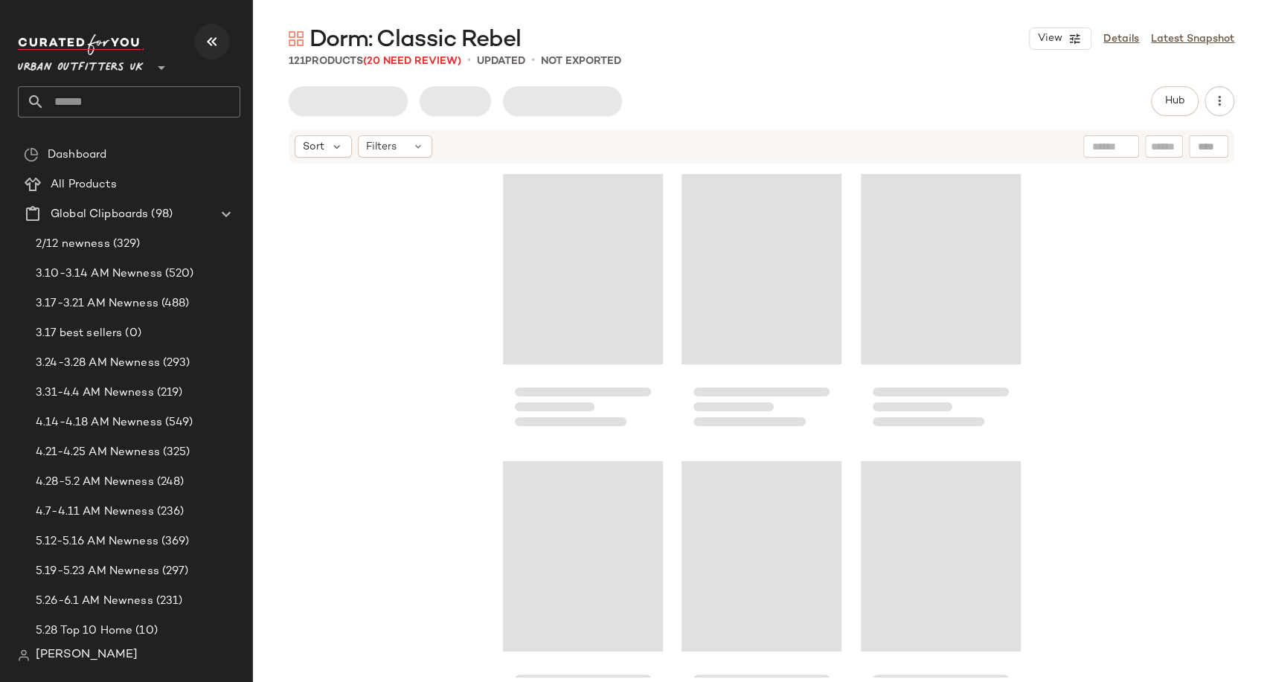
click at [208, 43] on icon "button" at bounding box center [212, 42] width 18 height 18
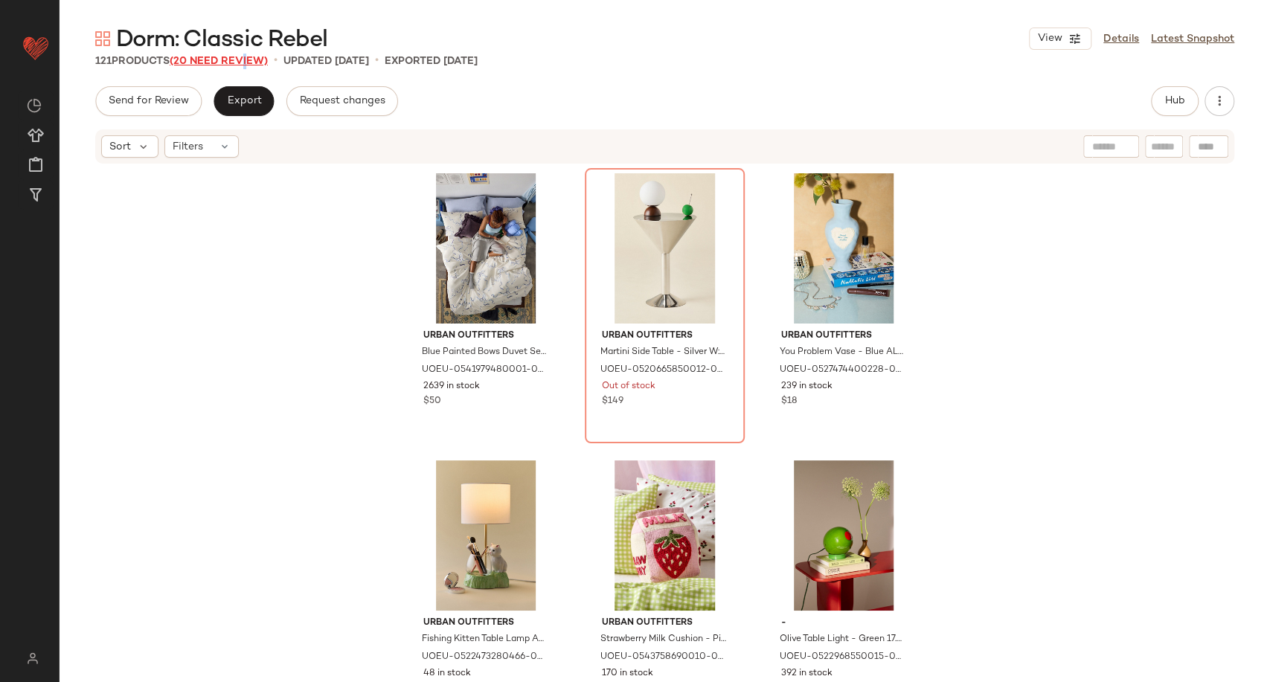
click at [245, 62] on span "(20 Need Review)" at bounding box center [219, 61] width 98 height 11
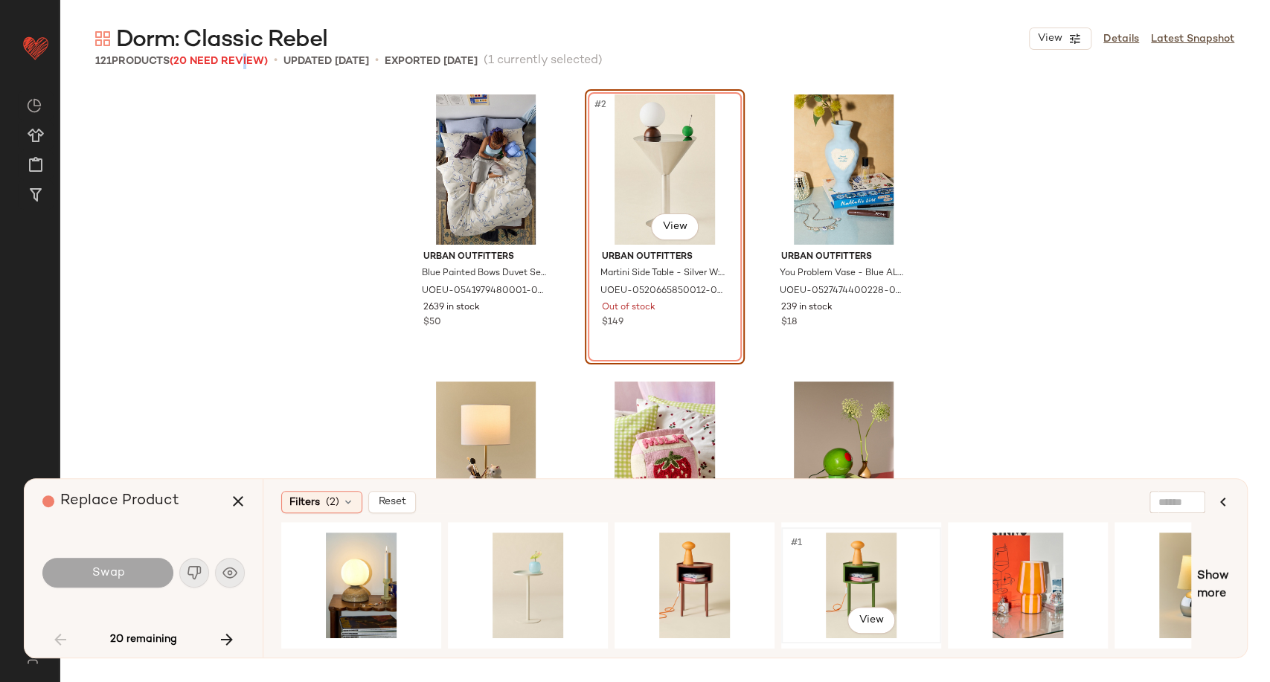
click at [869, 576] on div "#1 View" at bounding box center [861, 586] width 150 height 106
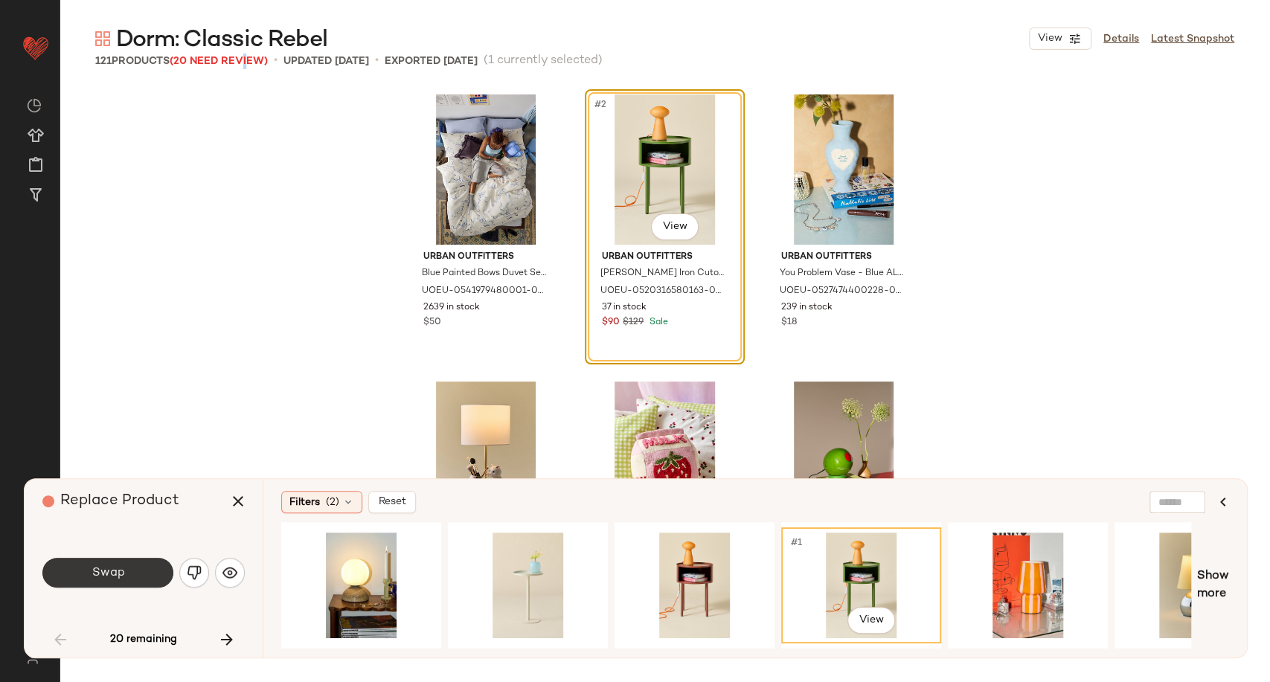
click at [120, 573] on span "Swap" at bounding box center [107, 573] width 33 height 14
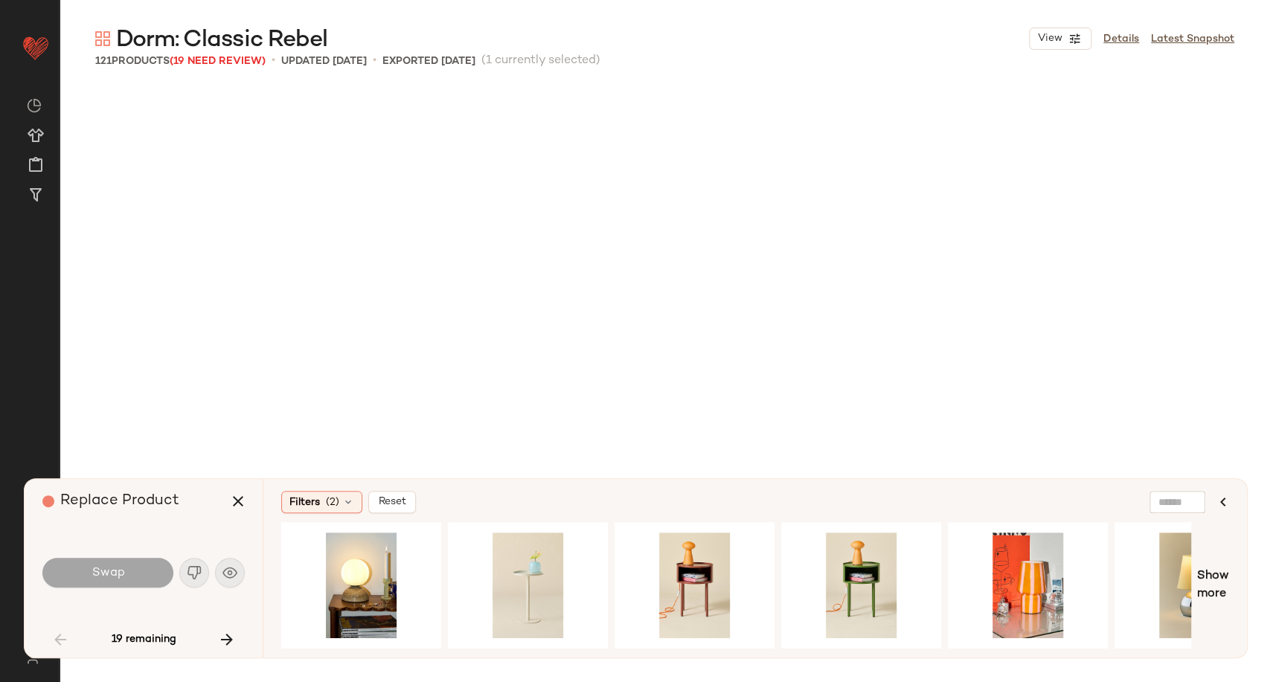
scroll to position [2010, 0]
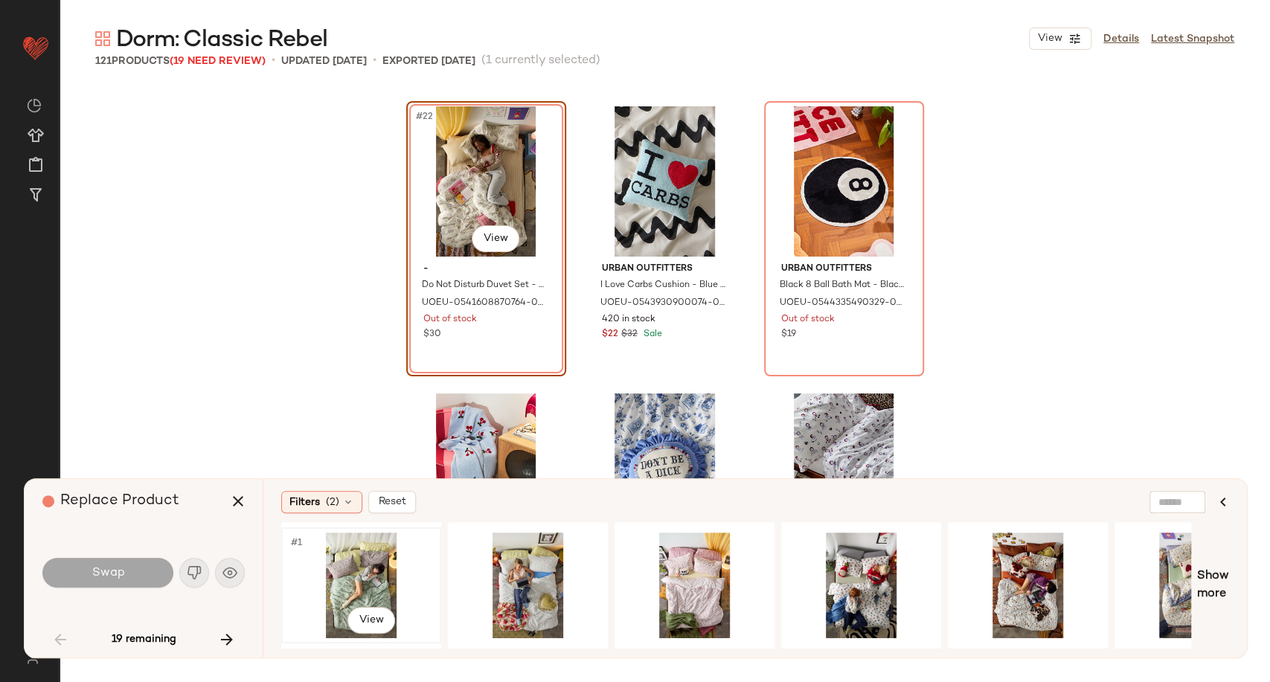
click at [374, 579] on div "#1 View" at bounding box center [361, 586] width 150 height 106
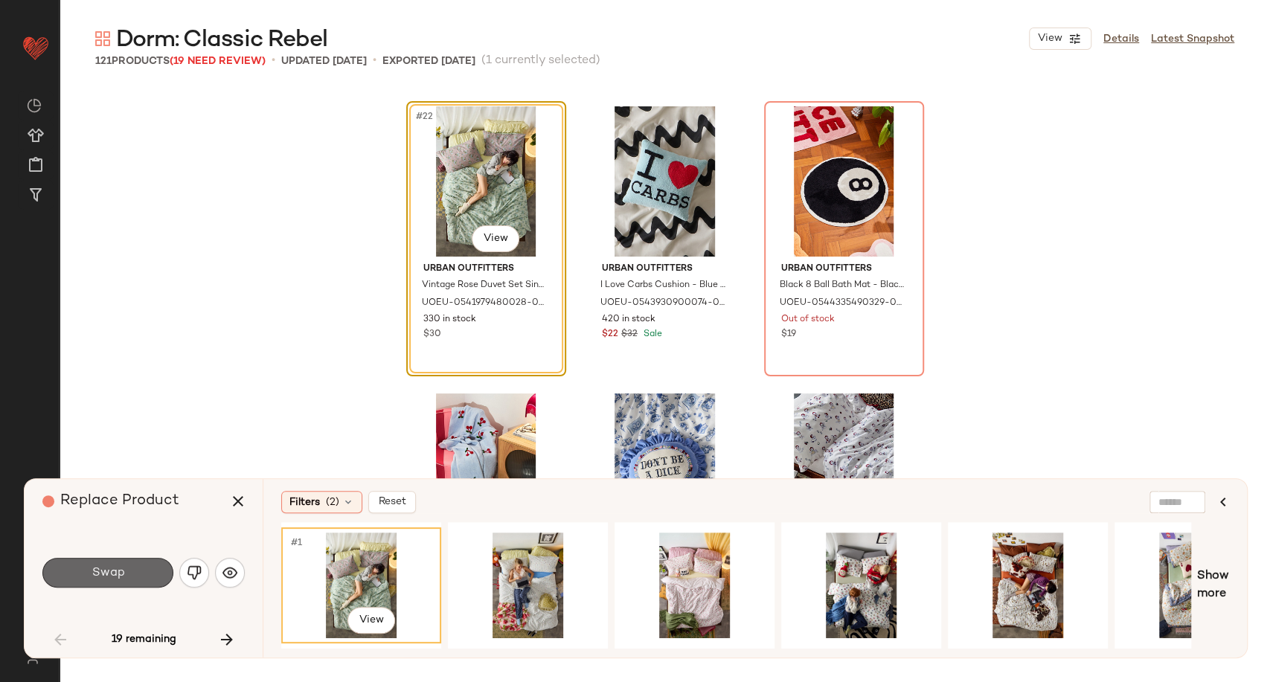
click at [129, 577] on button "Swap" at bounding box center [107, 573] width 131 height 30
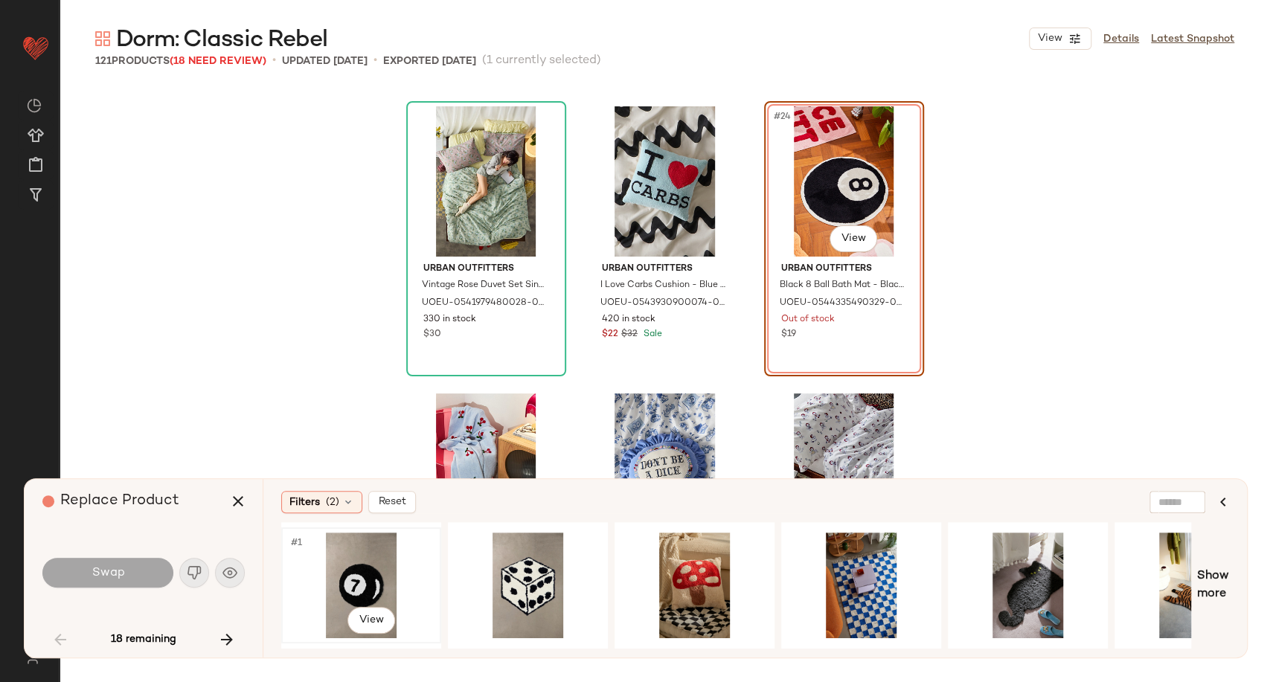
drag, startPoint x: 393, startPoint y: 579, endPoint x: 315, endPoint y: 583, distance: 78.2
click at [385, 580] on div "#1 View" at bounding box center [361, 586] width 150 height 106
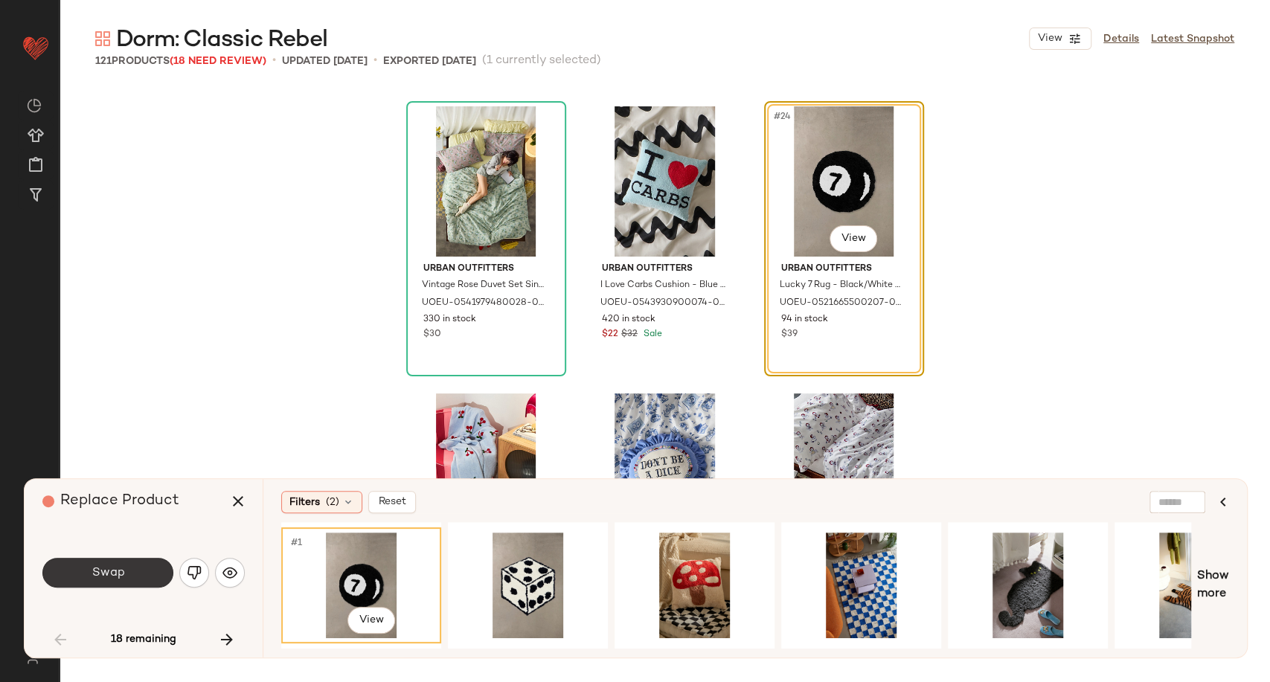
click at [135, 569] on button "Swap" at bounding box center [107, 573] width 131 height 30
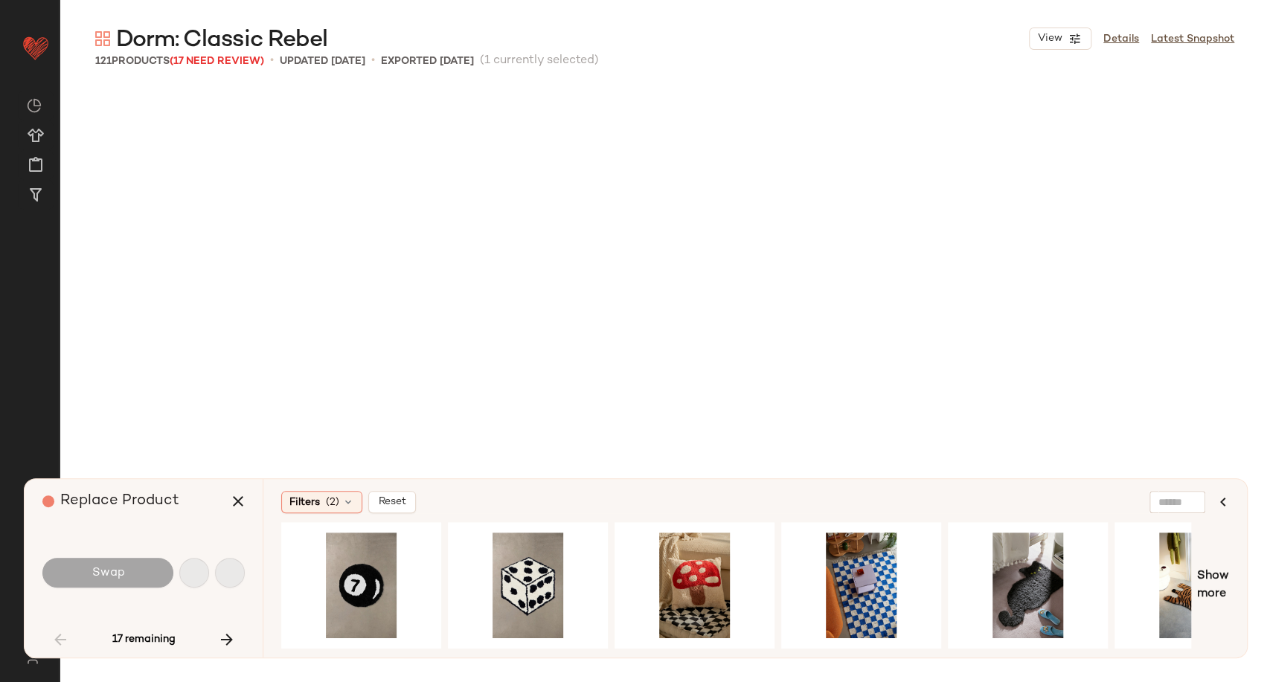
scroll to position [2583, 0]
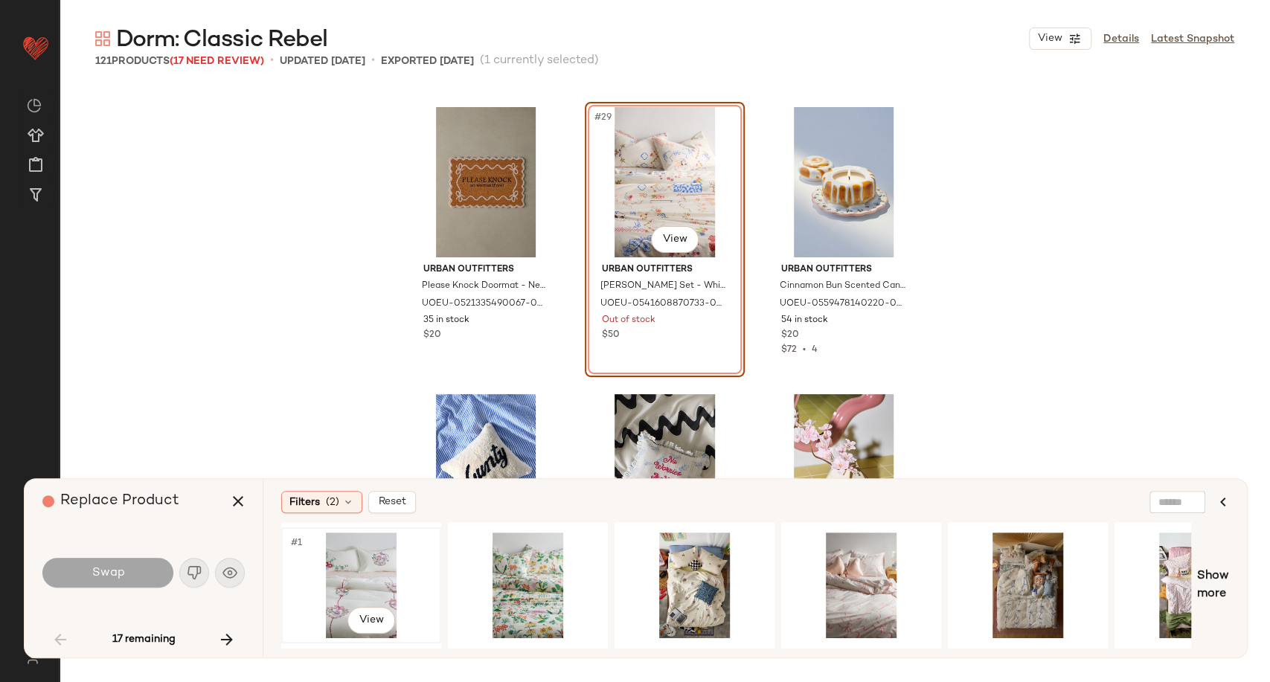
click at [369, 570] on div "#1 View" at bounding box center [361, 586] width 150 height 106
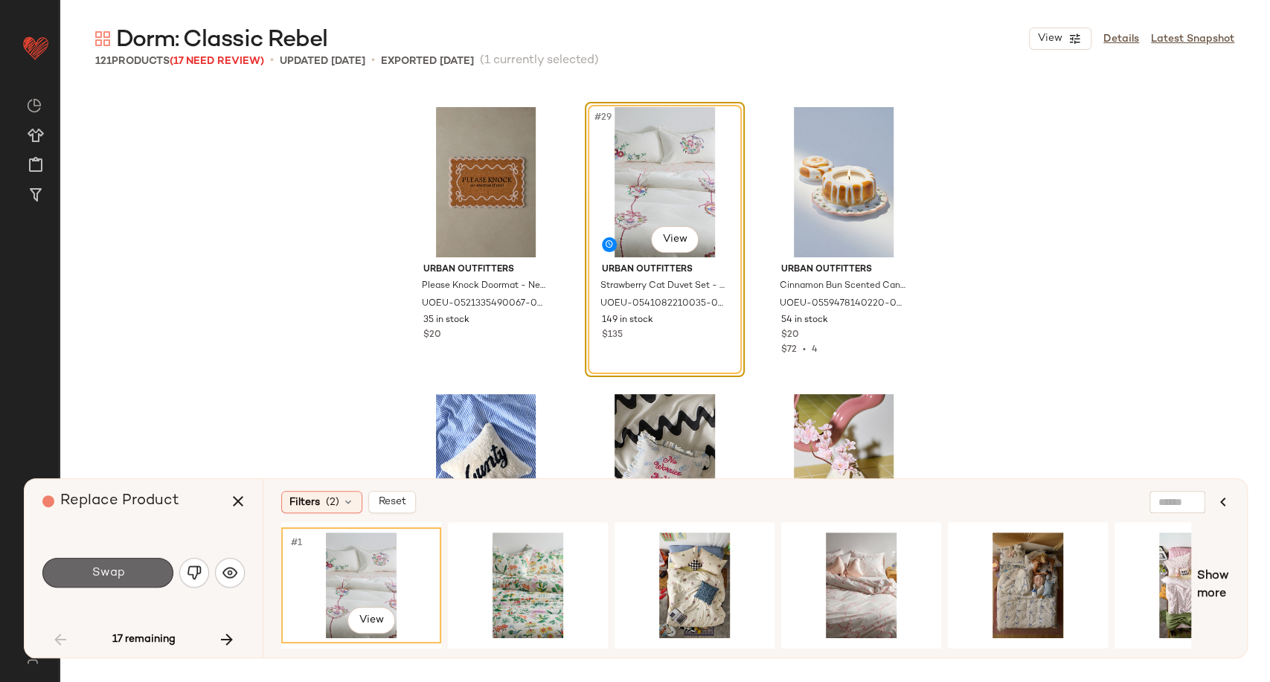
click at [141, 573] on button "Swap" at bounding box center [107, 573] width 131 height 30
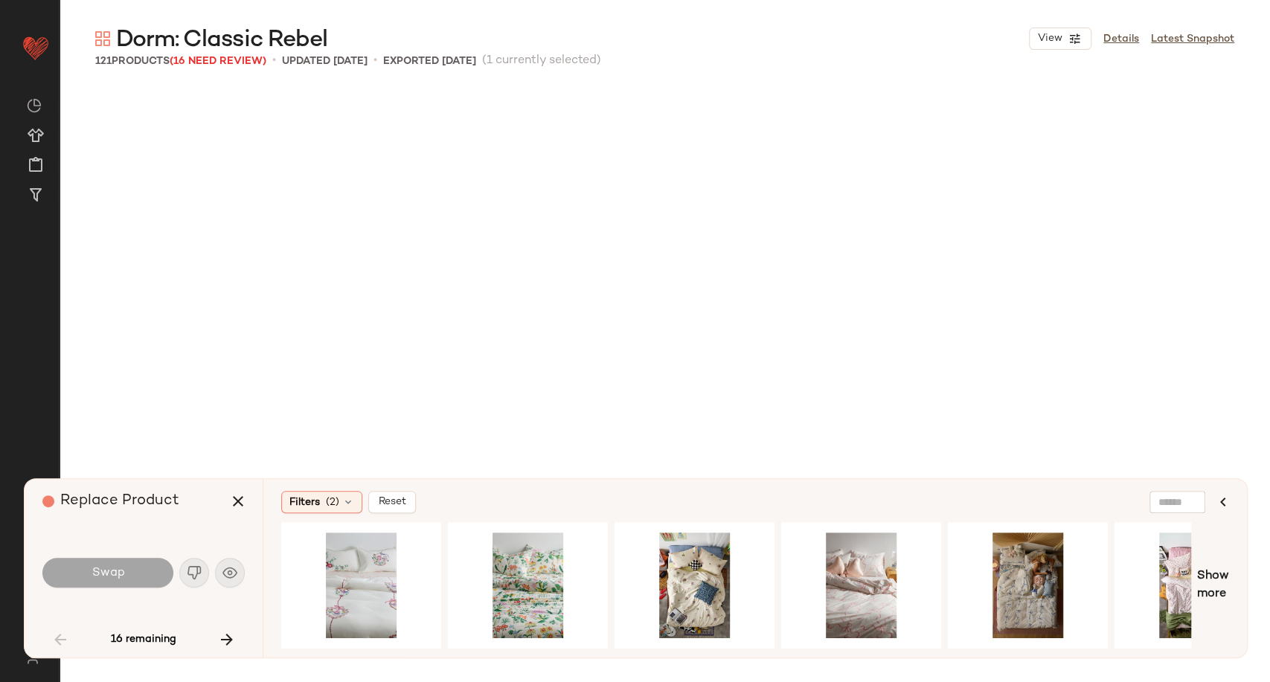
scroll to position [3445, 0]
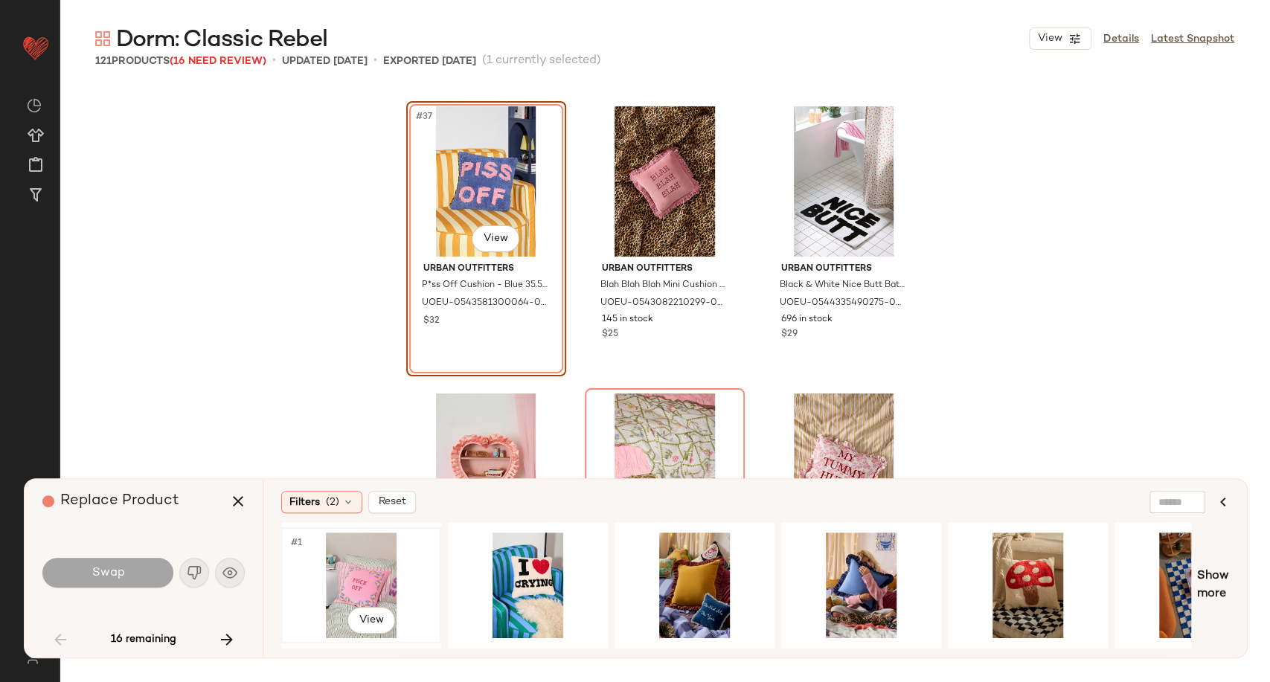
click at [353, 575] on div "#1 View" at bounding box center [361, 586] width 150 height 106
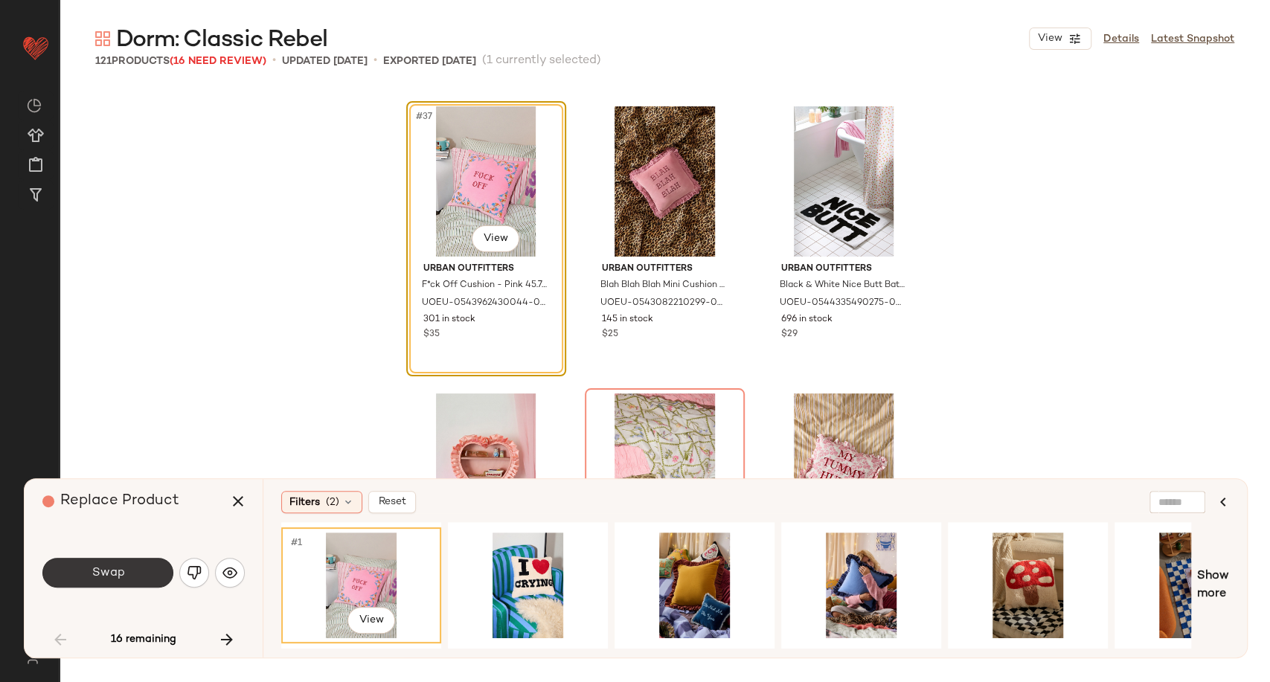
click at [113, 577] on span "Swap" at bounding box center [107, 573] width 33 height 14
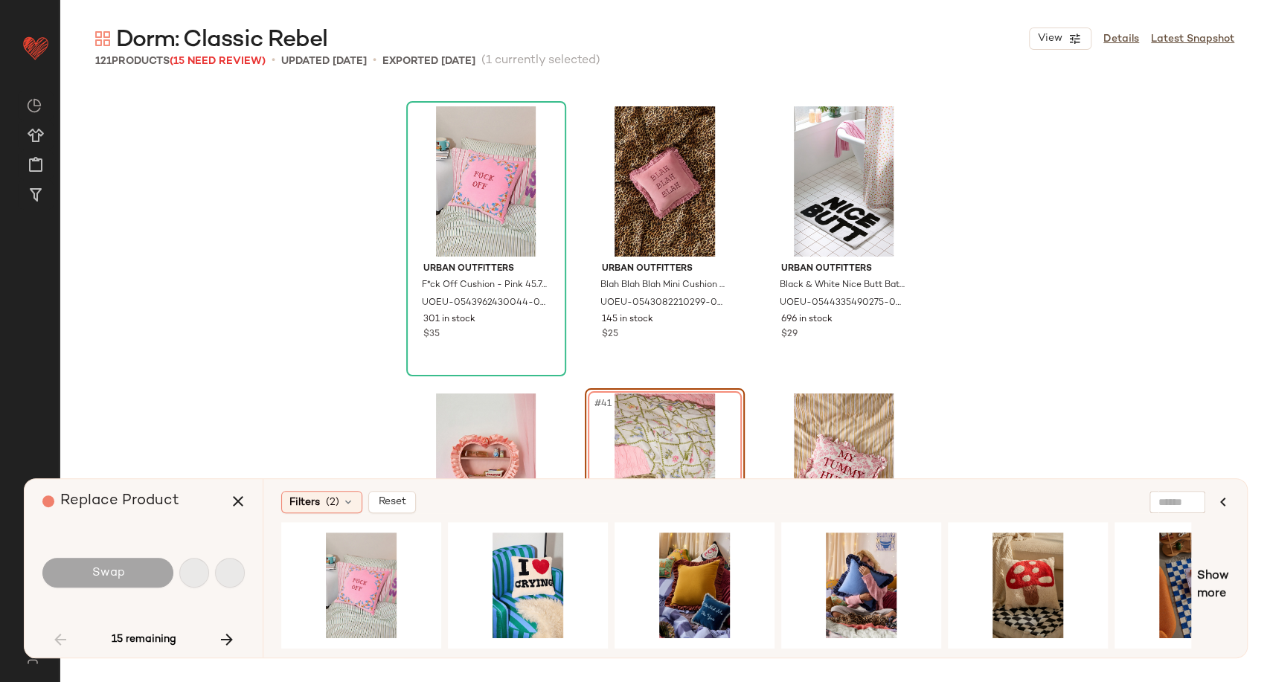
scroll to position [3732, 0]
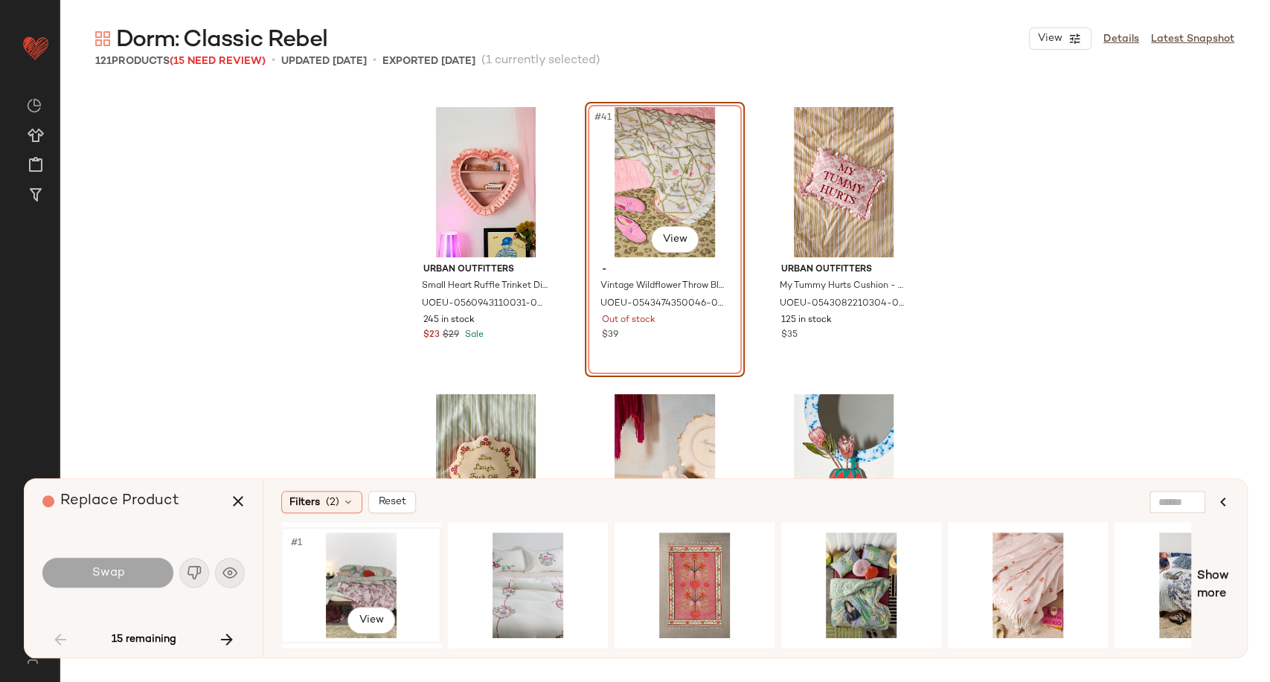
click at [345, 576] on div "#1 View" at bounding box center [361, 586] width 150 height 106
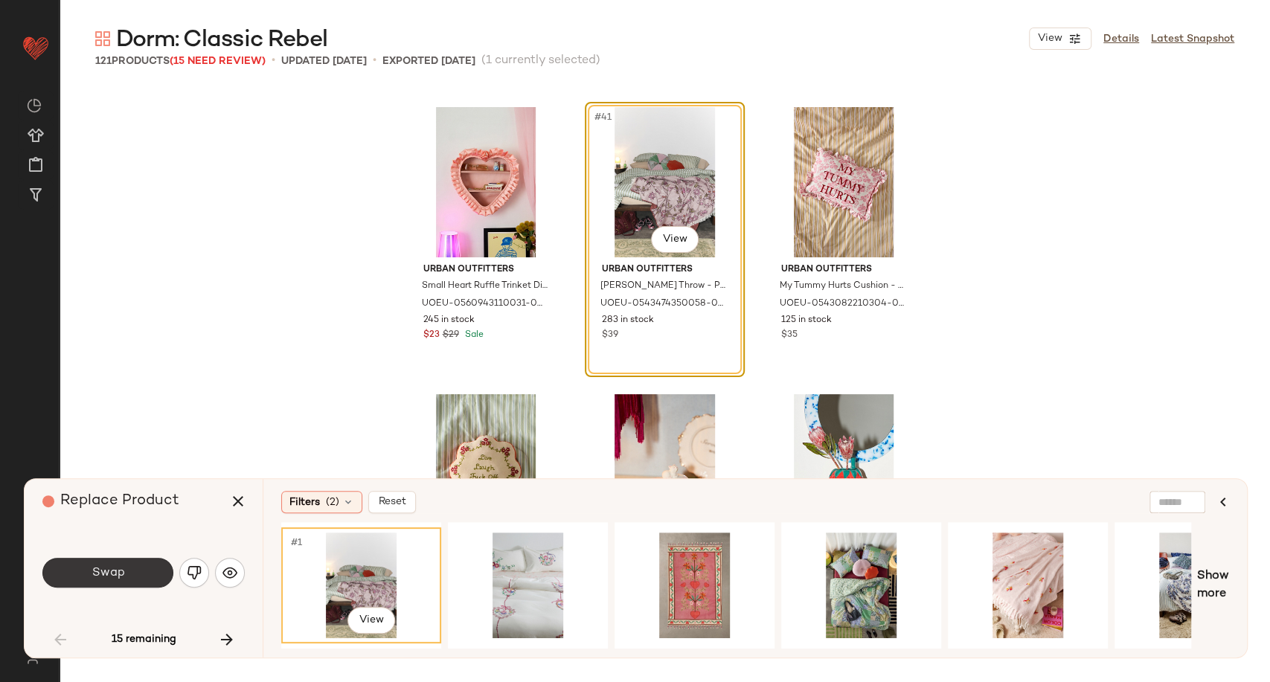
click at [126, 572] on button "Swap" at bounding box center [107, 573] width 131 height 30
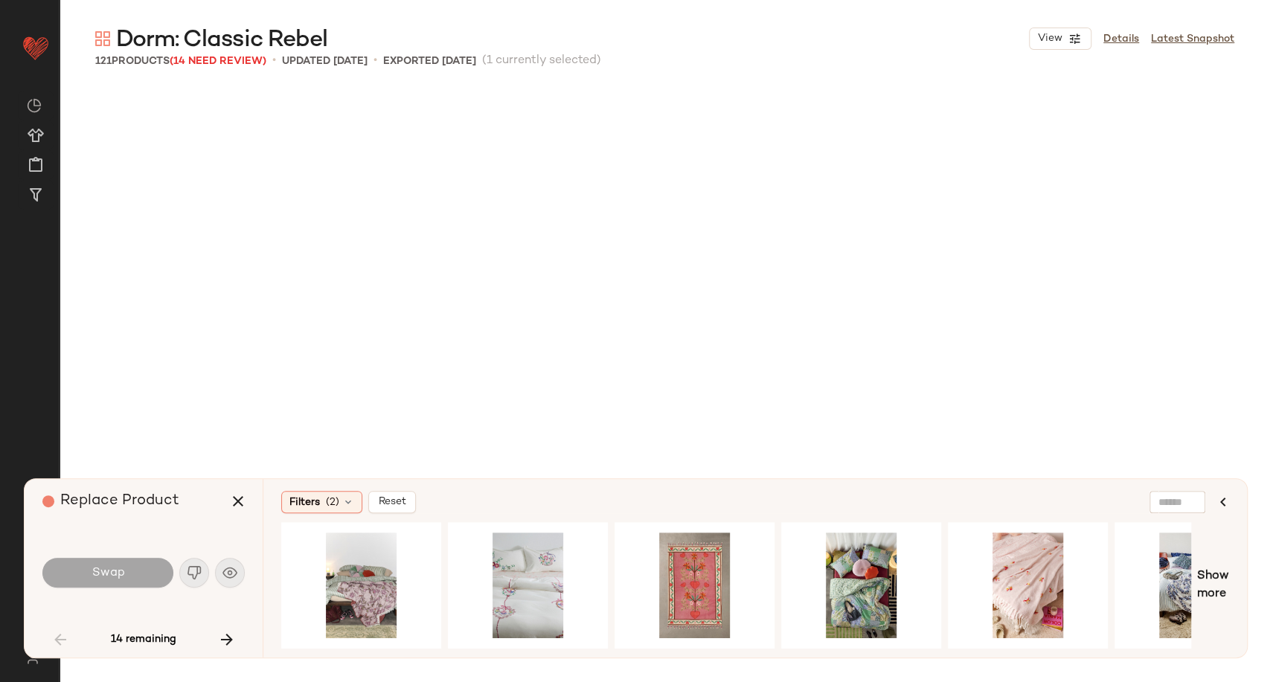
scroll to position [4307, 0]
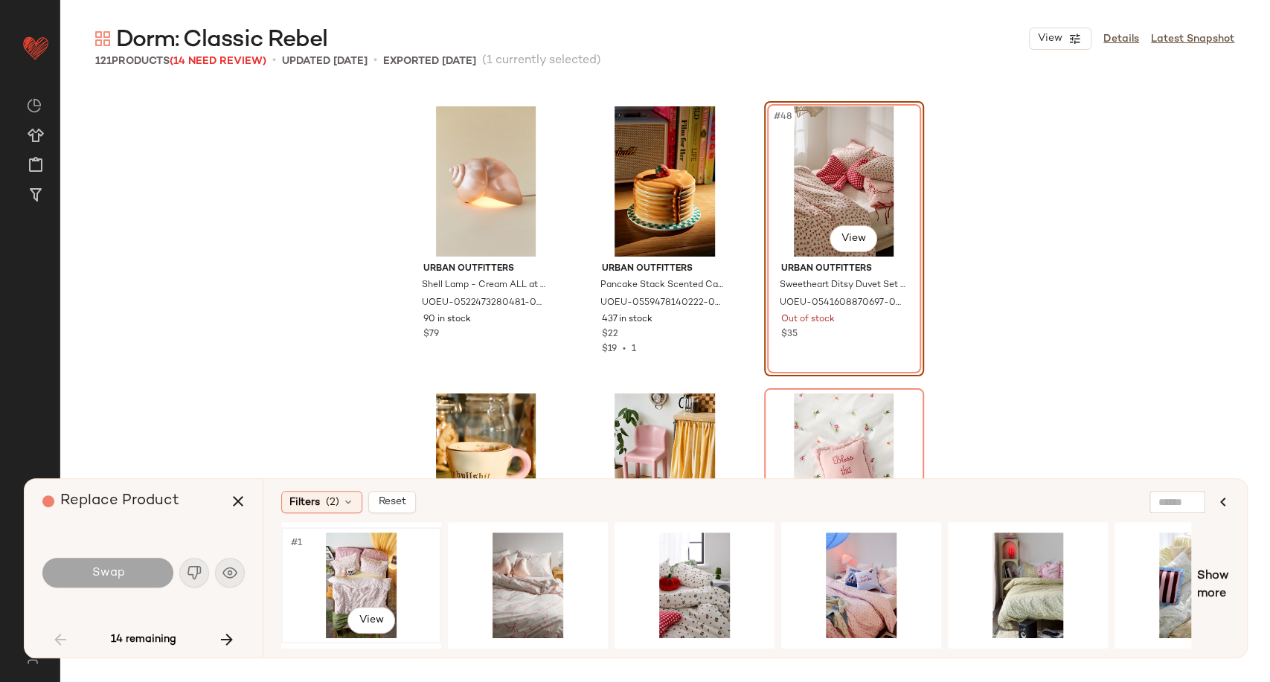
click at [335, 585] on div "#1 View" at bounding box center [361, 586] width 150 height 106
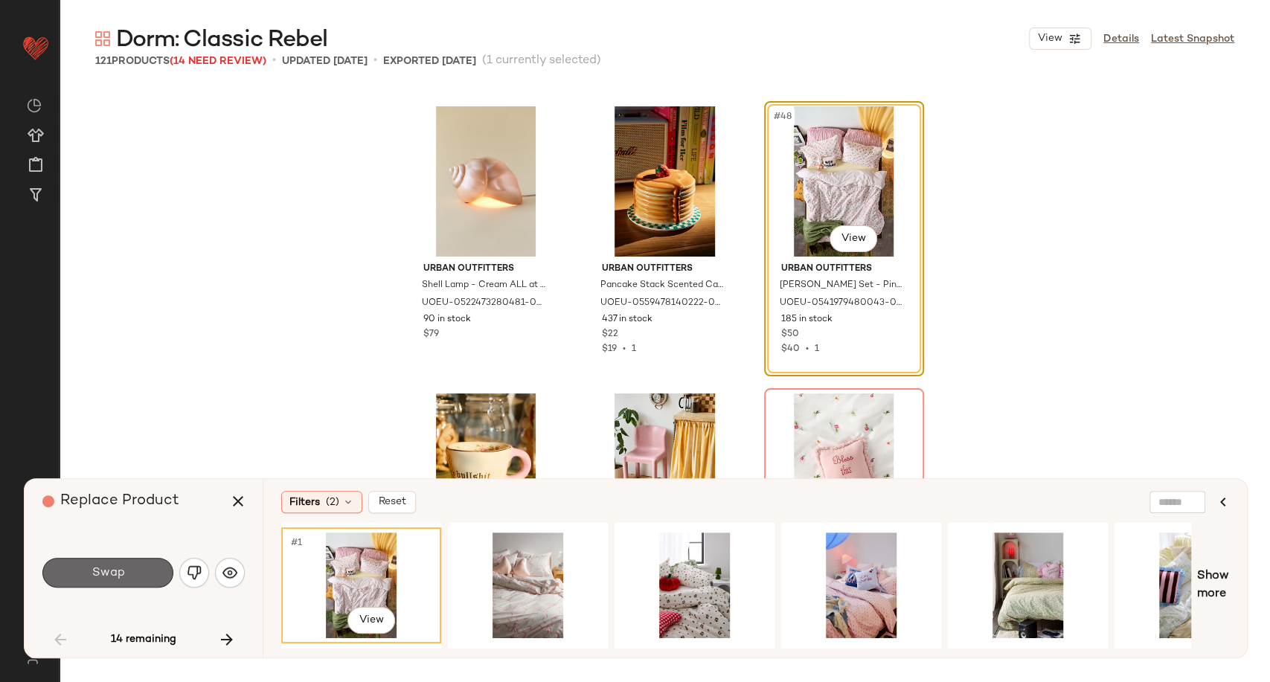
click at [150, 571] on button "Swap" at bounding box center [107, 573] width 131 height 30
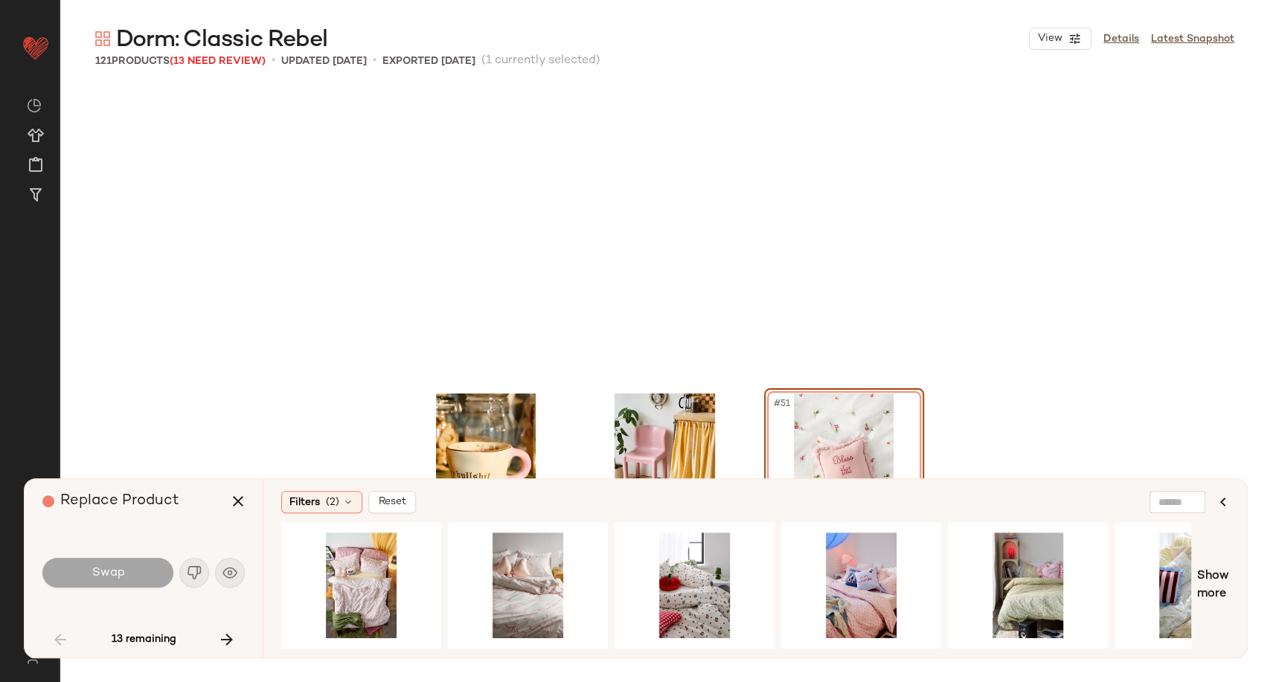
scroll to position [4594, 0]
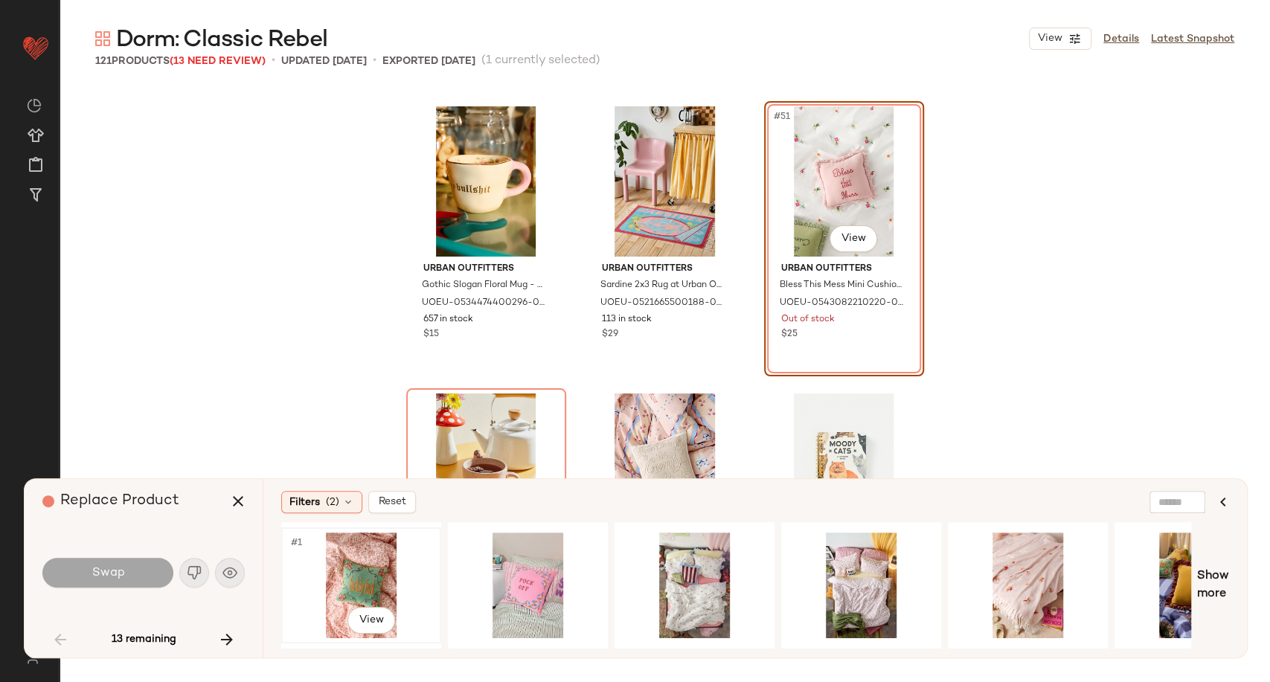
click at [369, 576] on div "#1 View" at bounding box center [361, 586] width 150 height 106
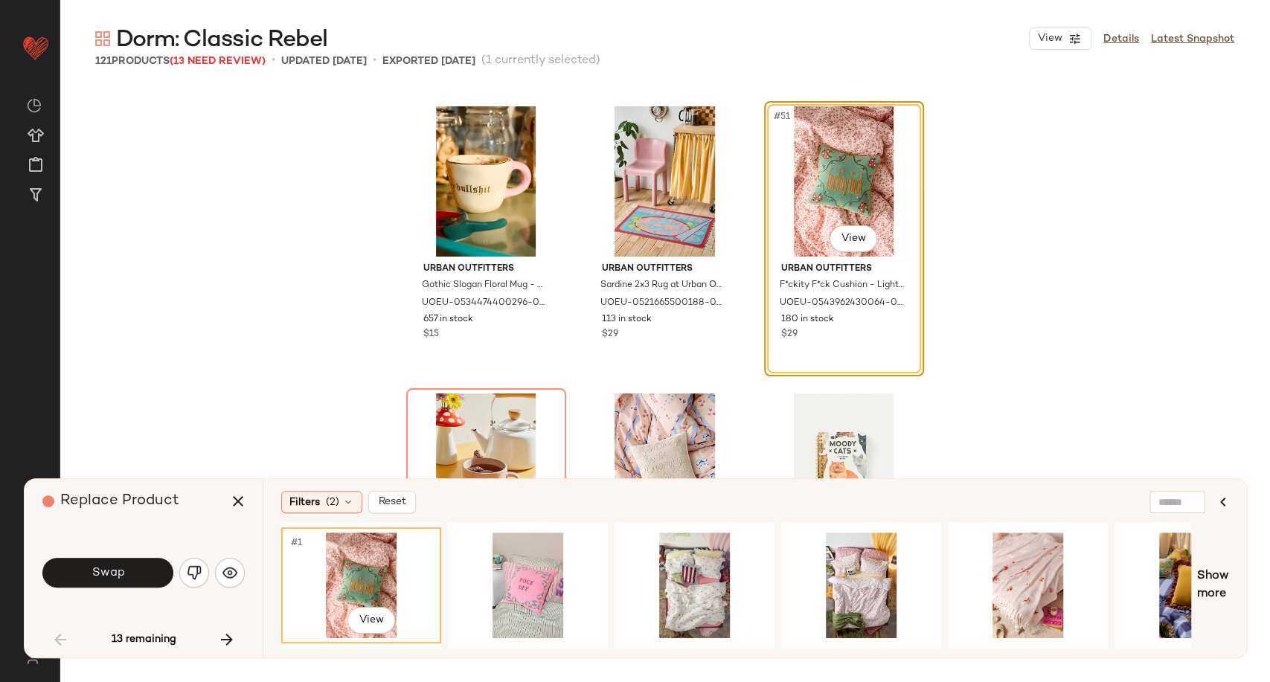
click at [120, 574] on span "Swap" at bounding box center [107, 573] width 33 height 14
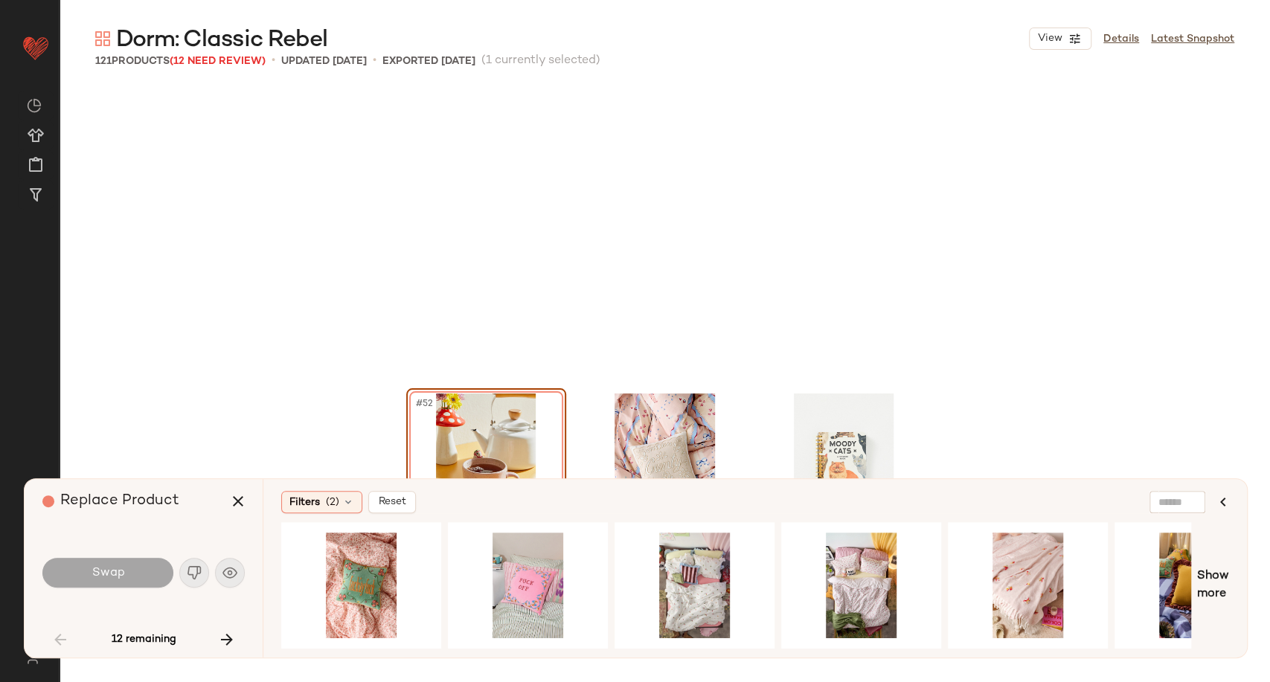
scroll to position [4880, 0]
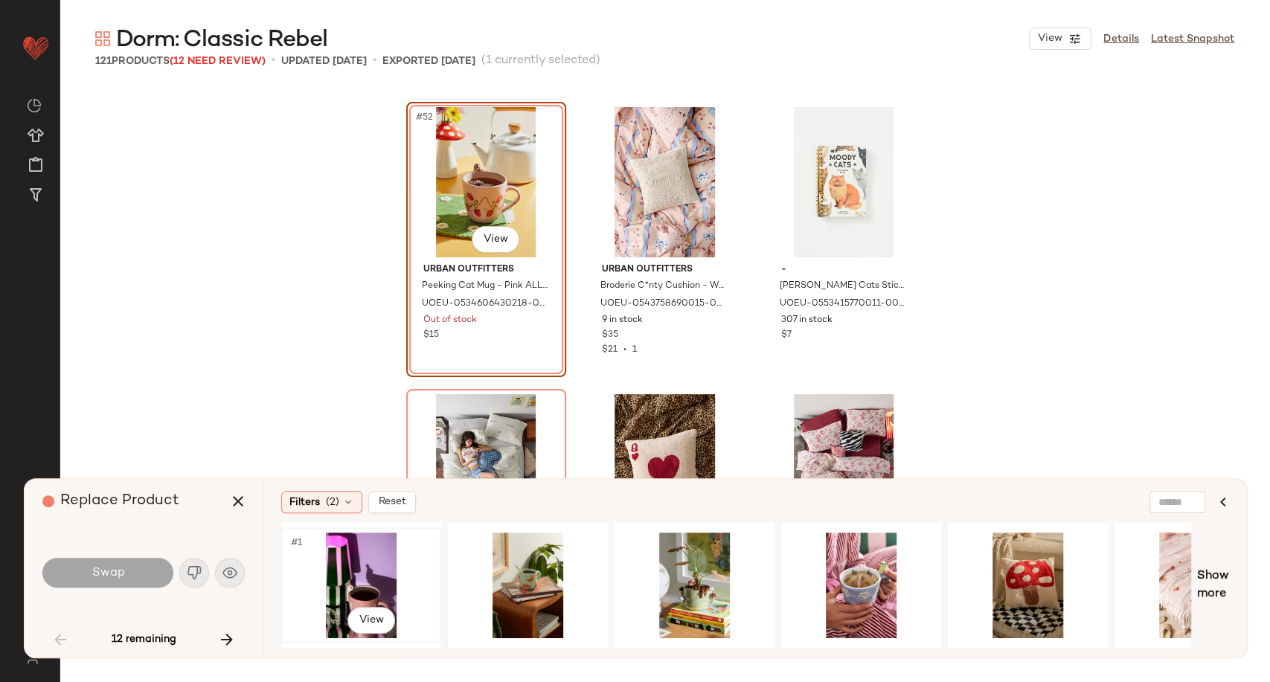
click at [361, 584] on div "#1 View" at bounding box center [361, 586] width 150 height 106
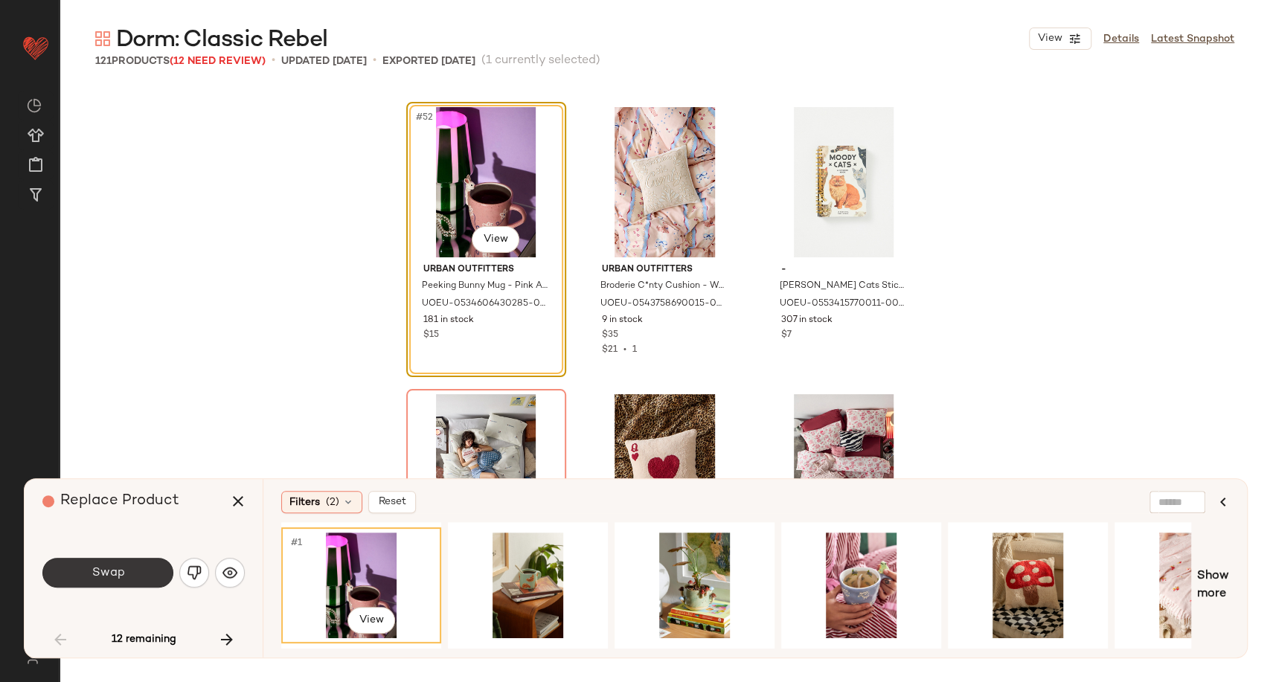
click at [125, 582] on button "Swap" at bounding box center [107, 573] width 131 height 30
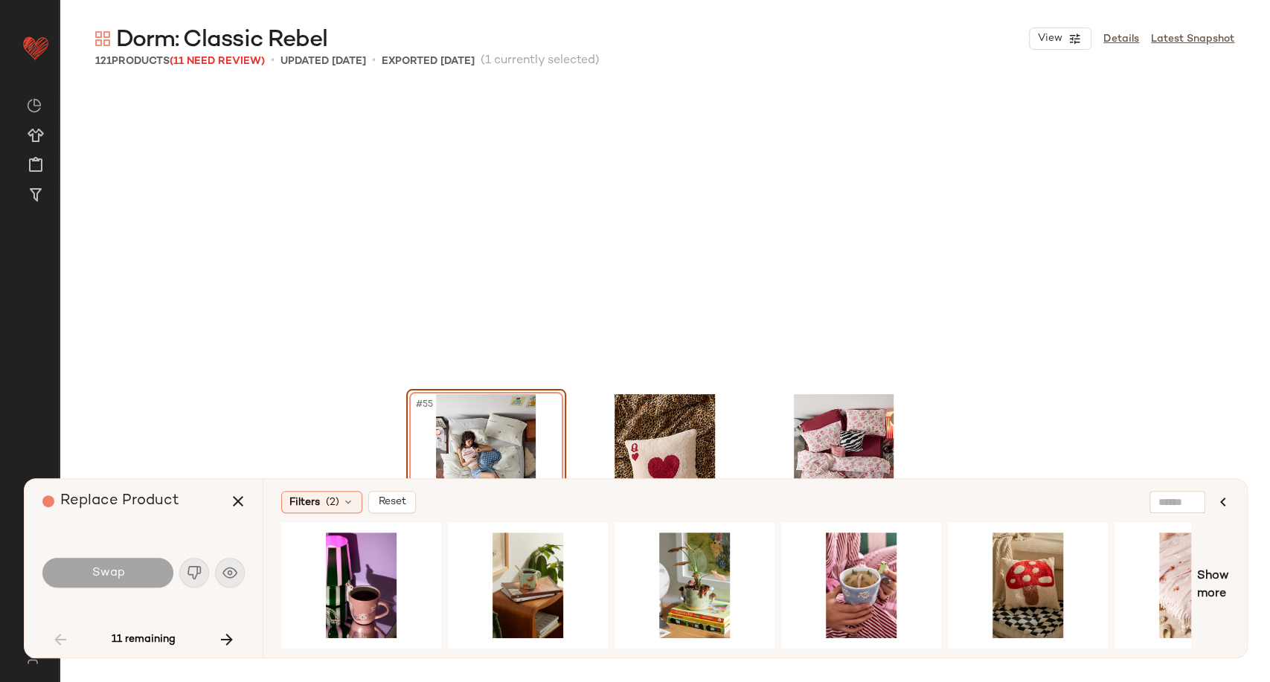
scroll to position [5168, 0]
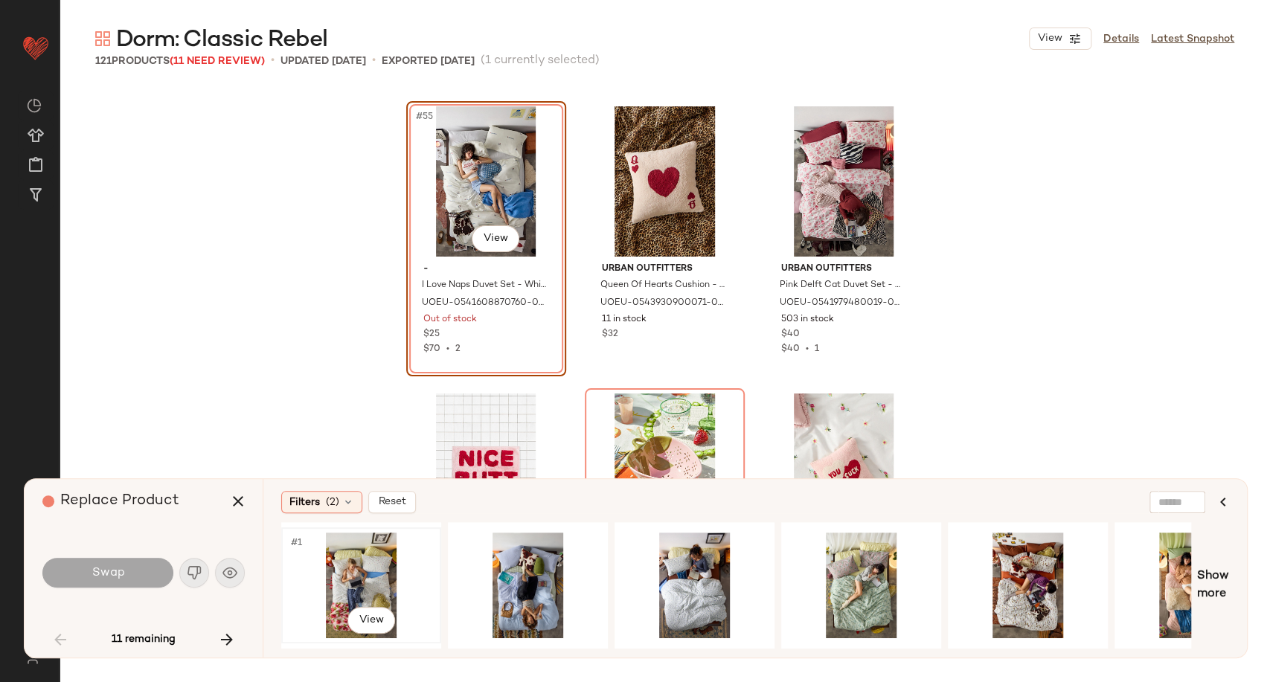
click at [353, 579] on div "#1 View" at bounding box center [361, 586] width 150 height 106
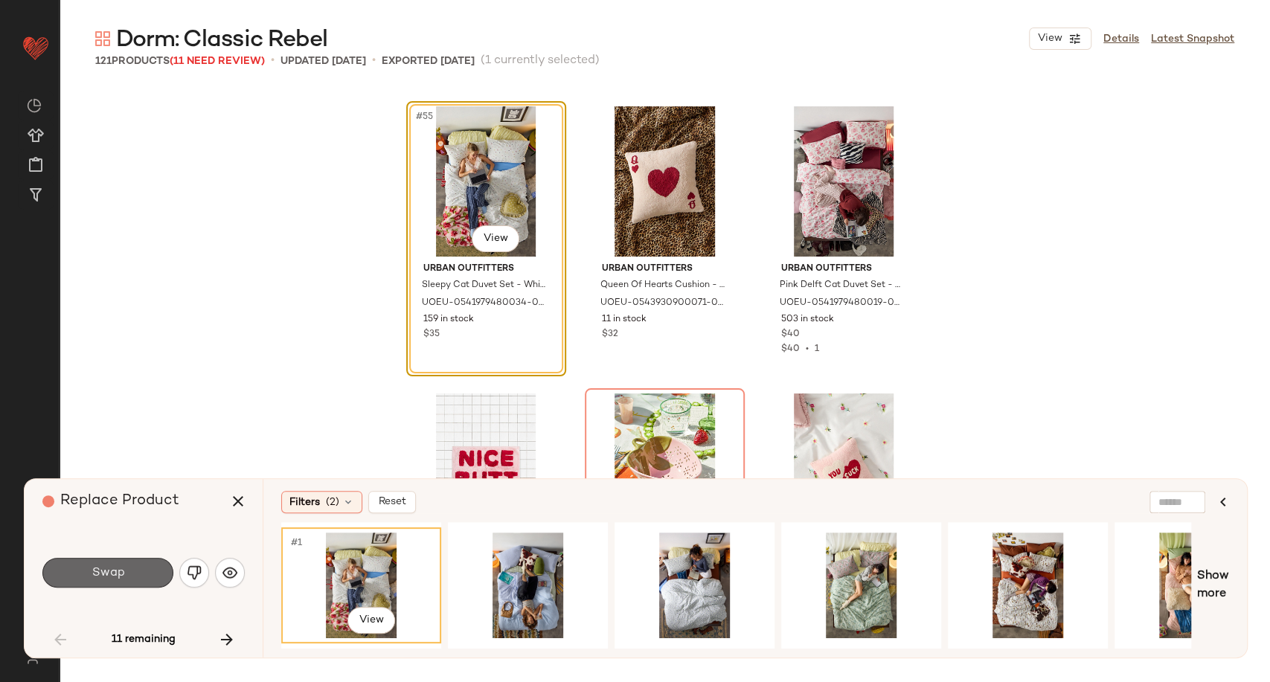
click at [116, 574] on span "Swap" at bounding box center [107, 573] width 33 height 14
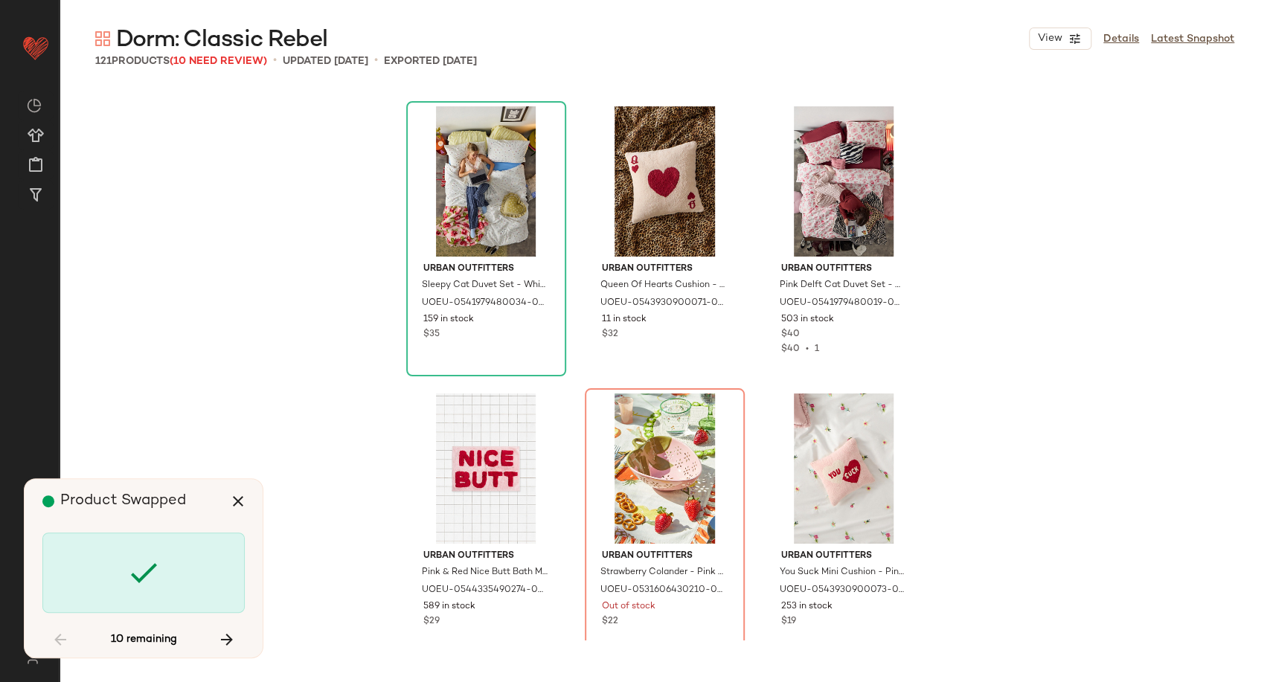
scroll to position [5455, 0]
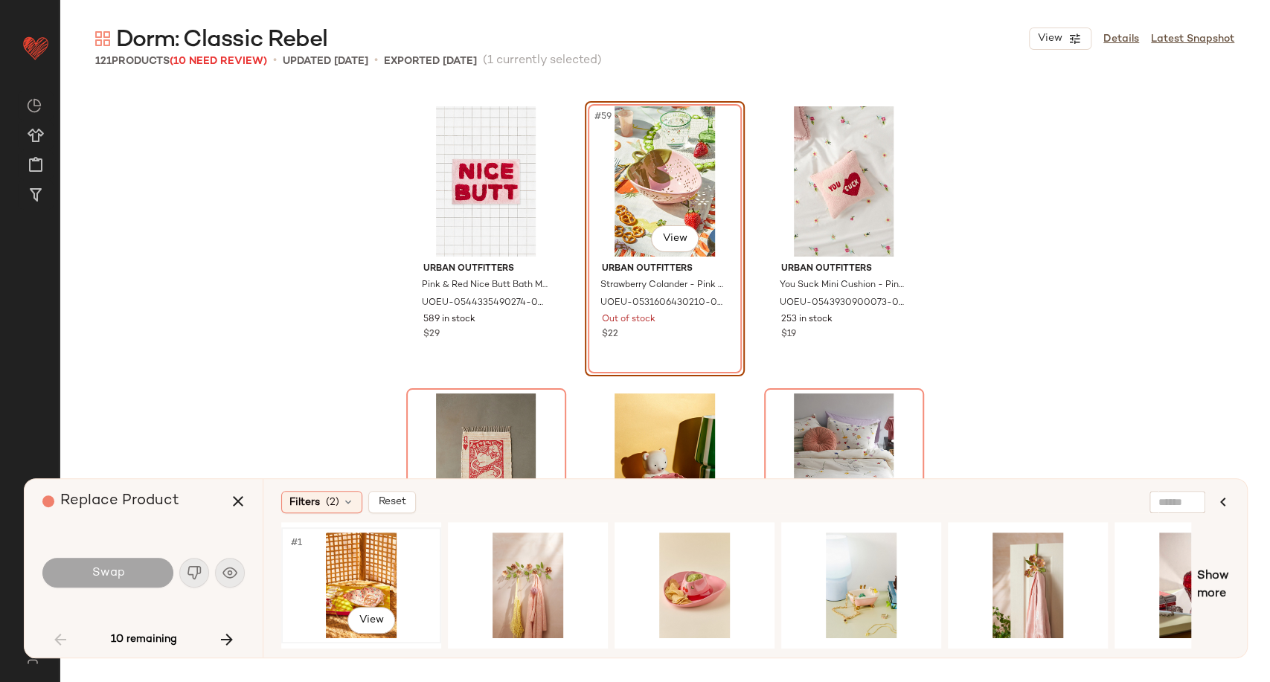
click at [353, 577] on div "#1 View" at bounding box center [361, 586] width 150 height 106
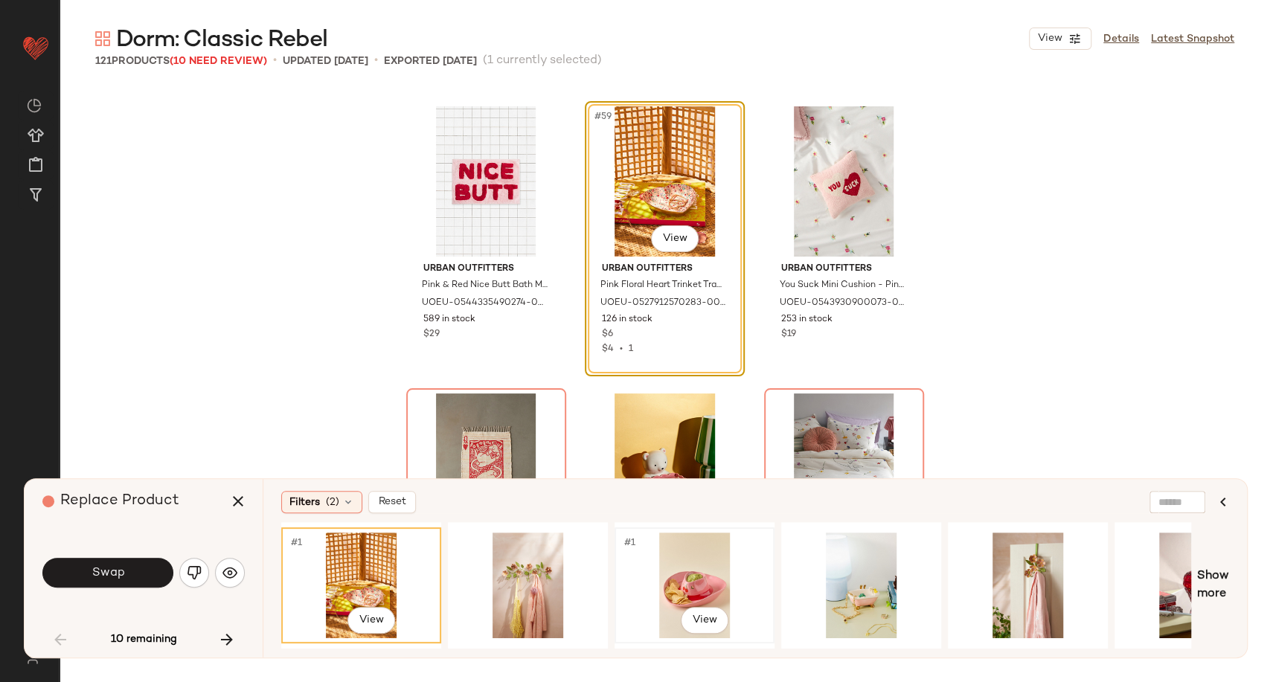
click at [658, 578] on div "#1 View" at bounding box center [695, 586] width 150 height 106
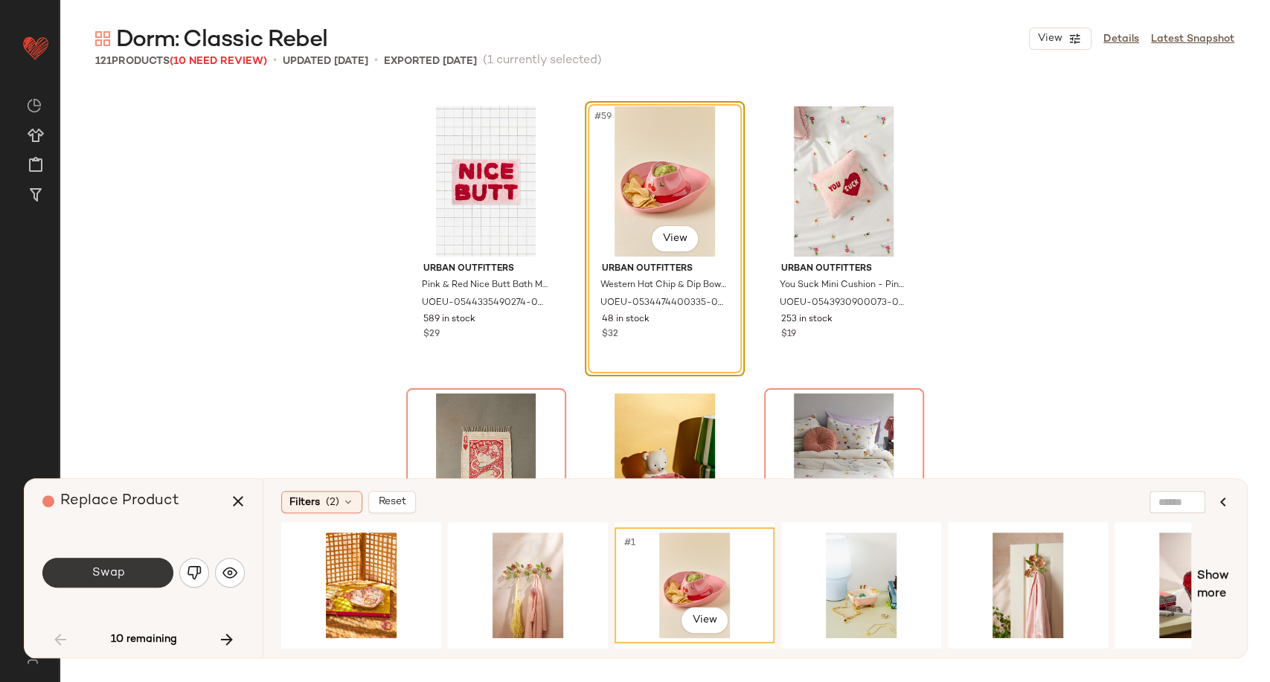
click at [137, 571] on button "Swap" at bounding box center [107, 573] width 131 height 30
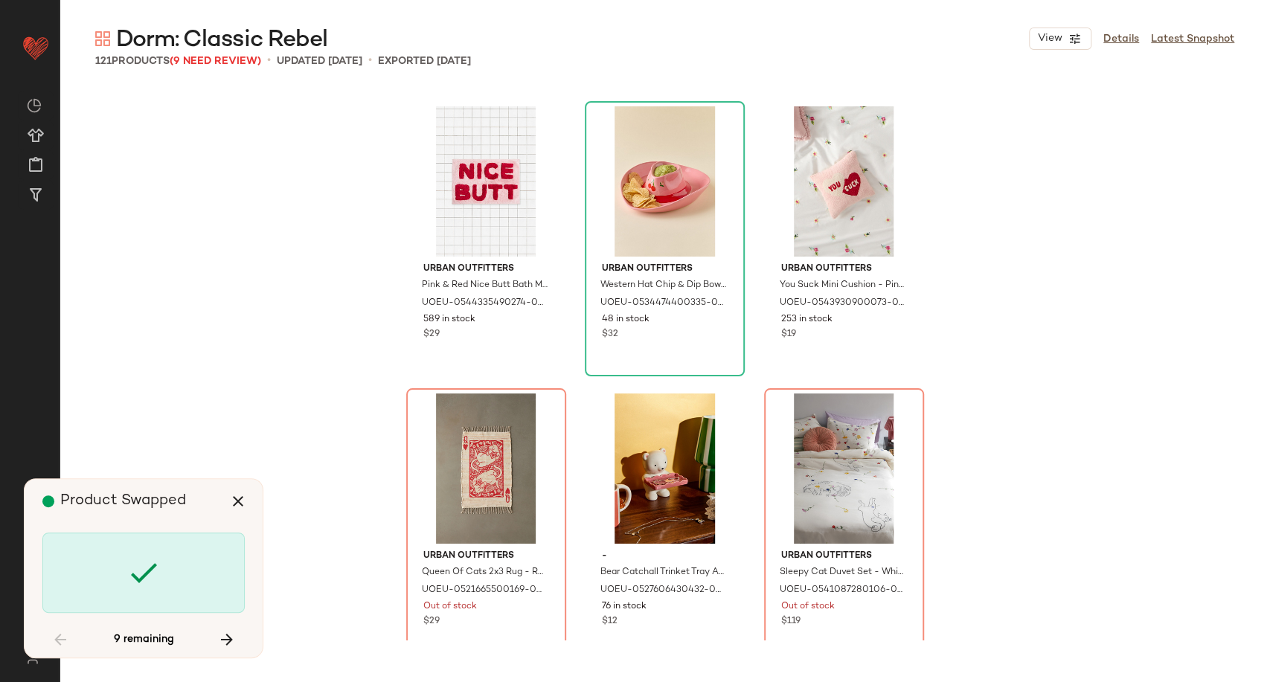
scroll to position [5742, 0]
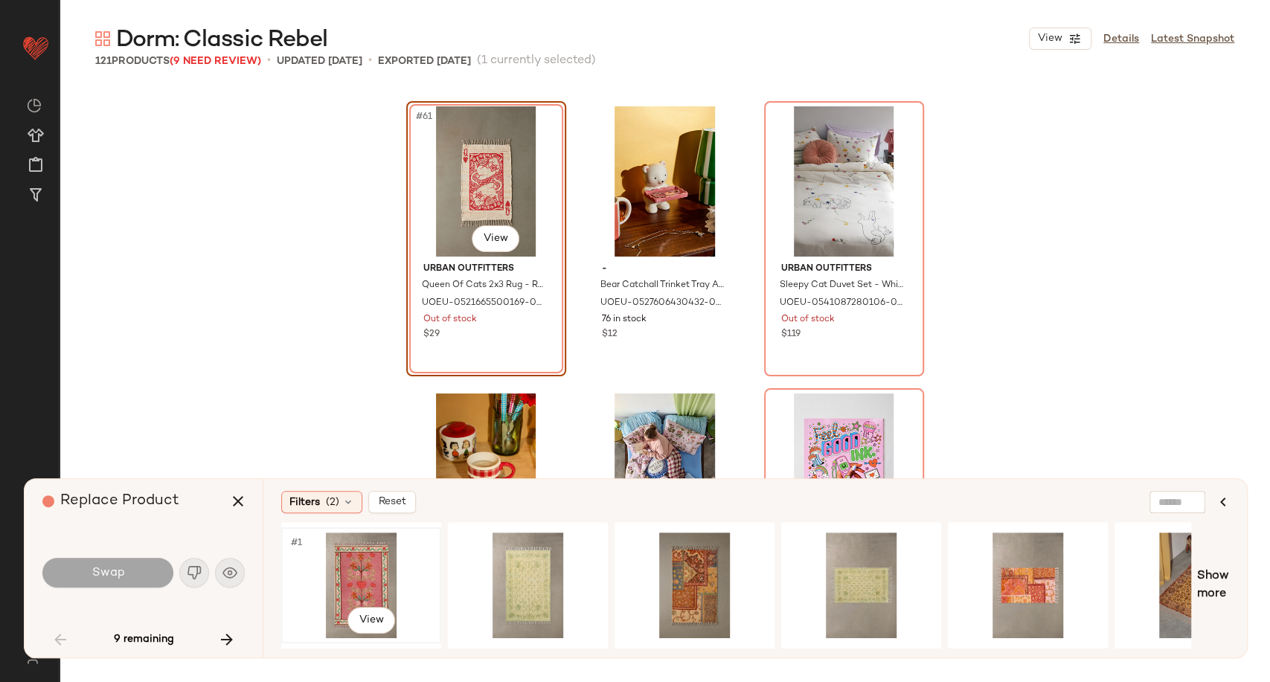
click at [361, 573] on div "#1 View" at bounding box center [361, 586] width 150 height 106
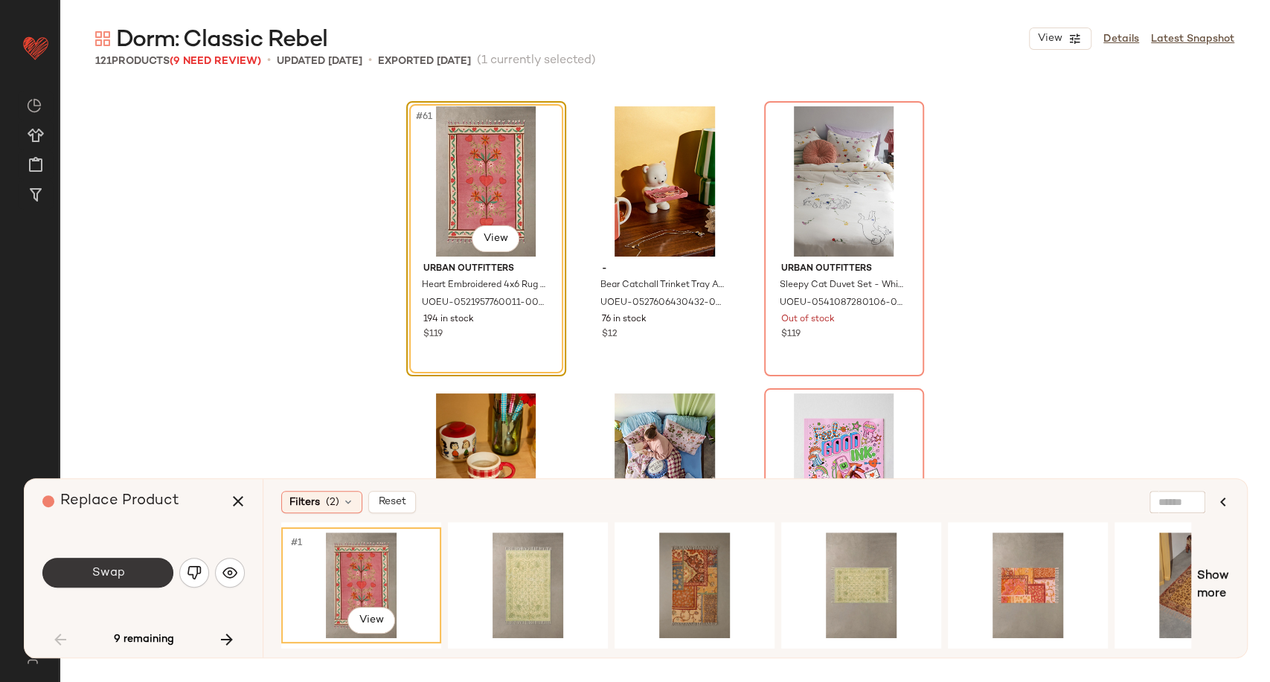
click at [117, 577] on span "Swap" at bounding box center [107, 573] width 33 height 14
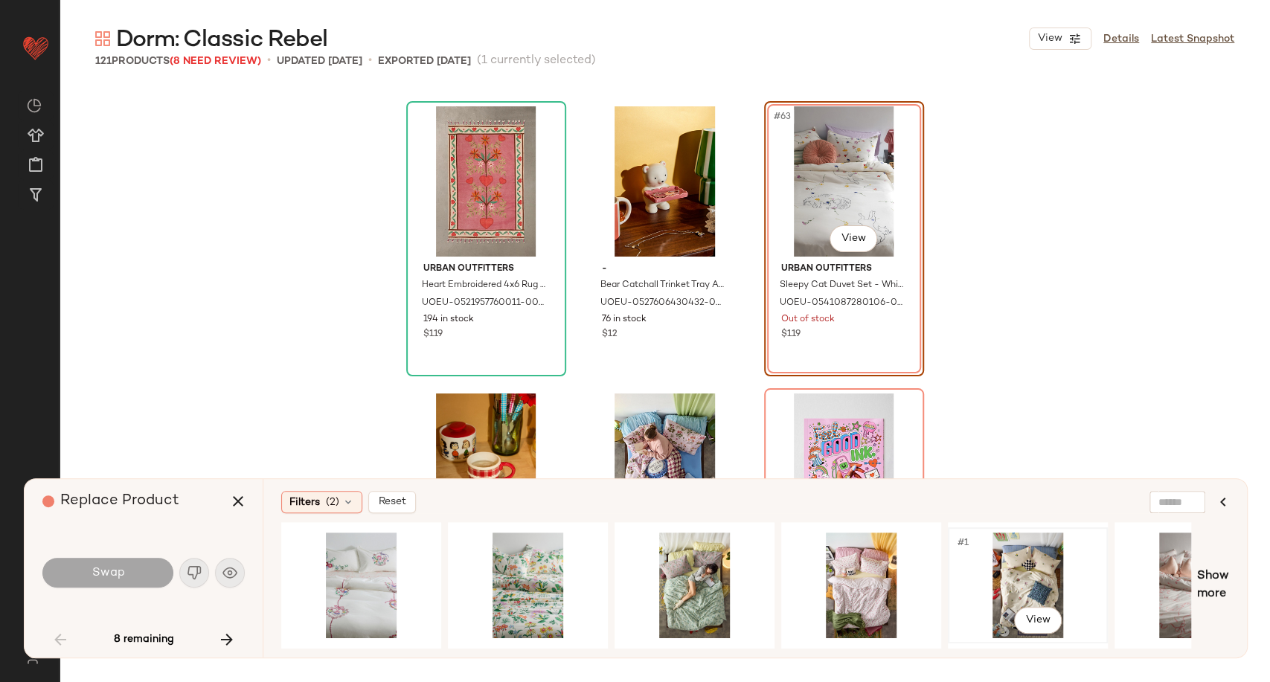
click at [1020, 572] on div "#1 View" at bounding box center [1028, 586] width 150 height 106
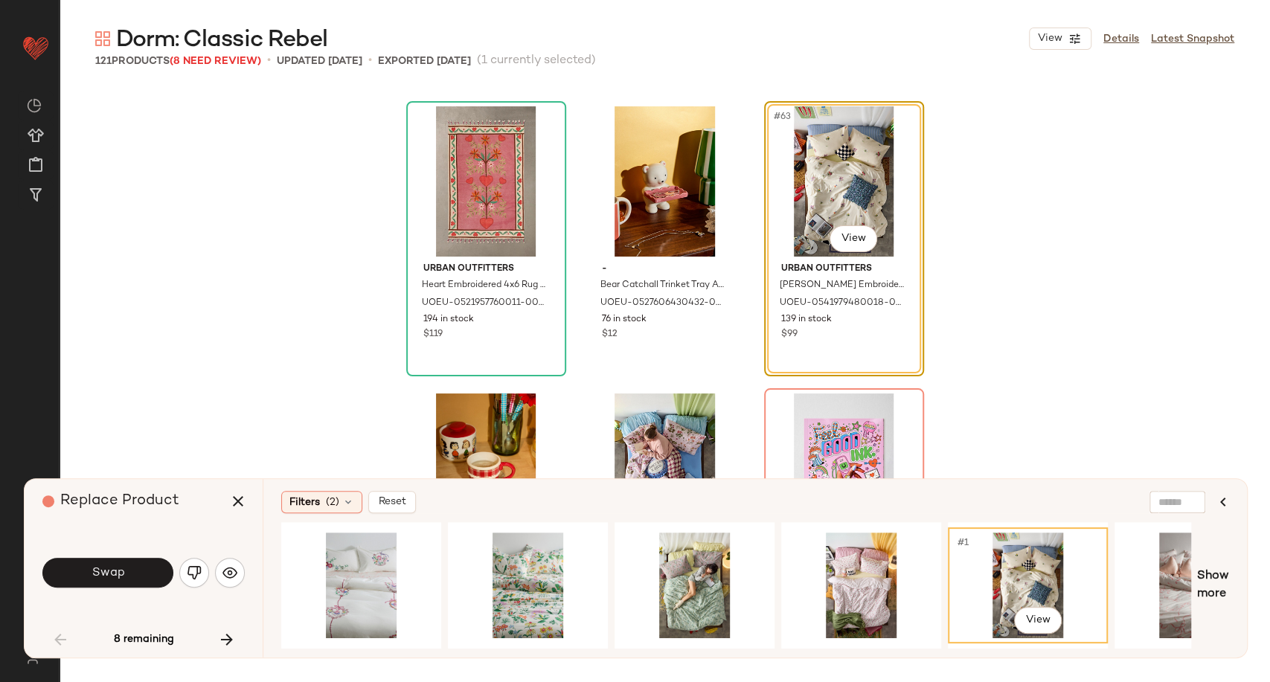
click at [143, 591] on div "Swap" at bounding box center [143, 573] width 202 height 36
click at [137, 584] on button "Swap" at bounding box center [107, 573] width 131 height 30
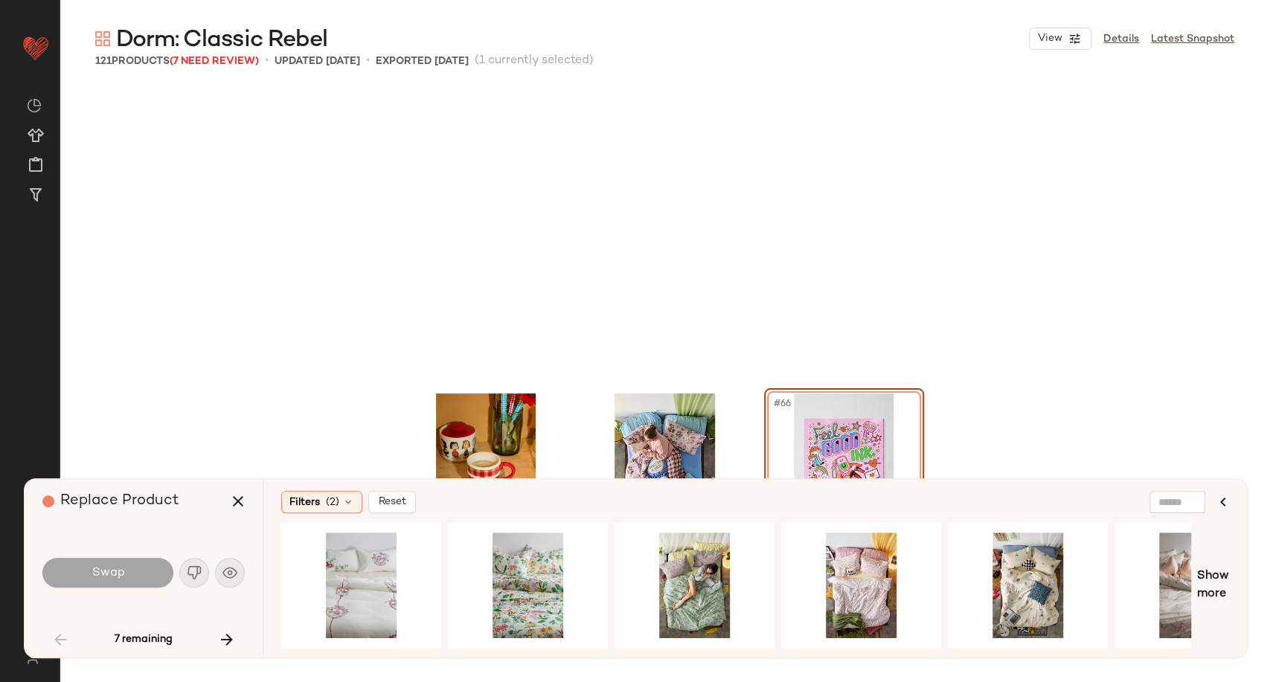
scroll to position [6028, 0]
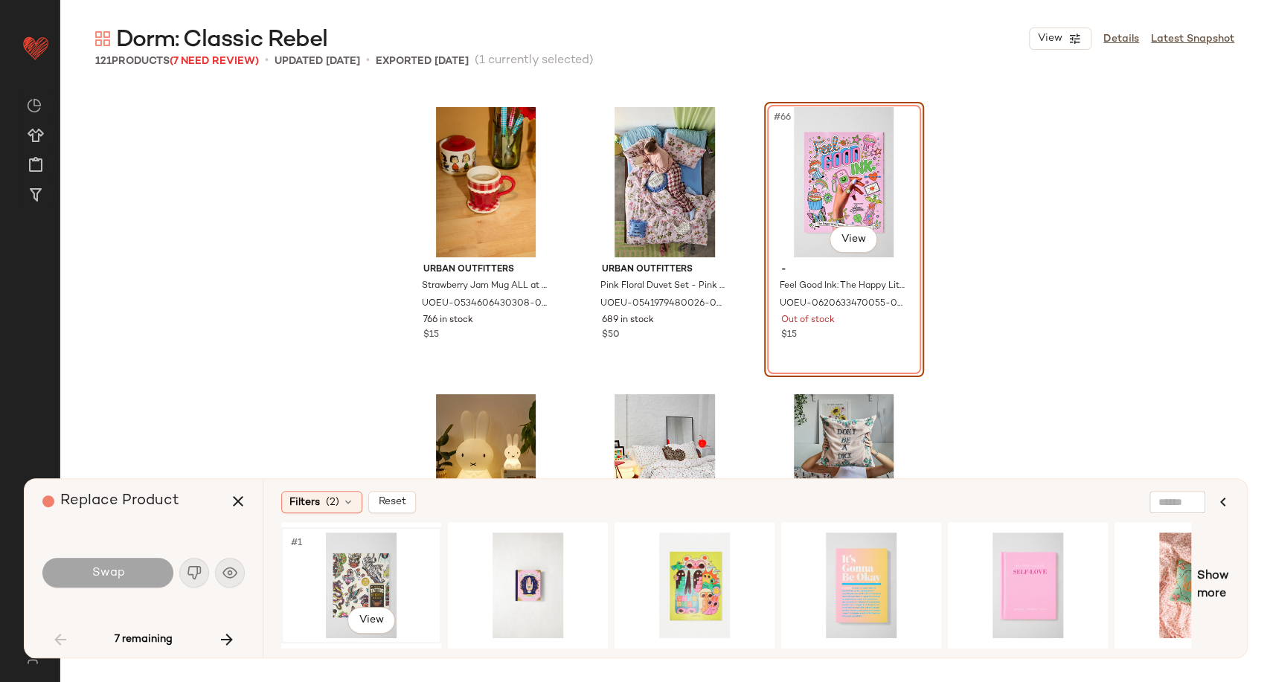
click at [333, 572] on div "#1 View" at bounding box center [361, 586] width 150 height 106
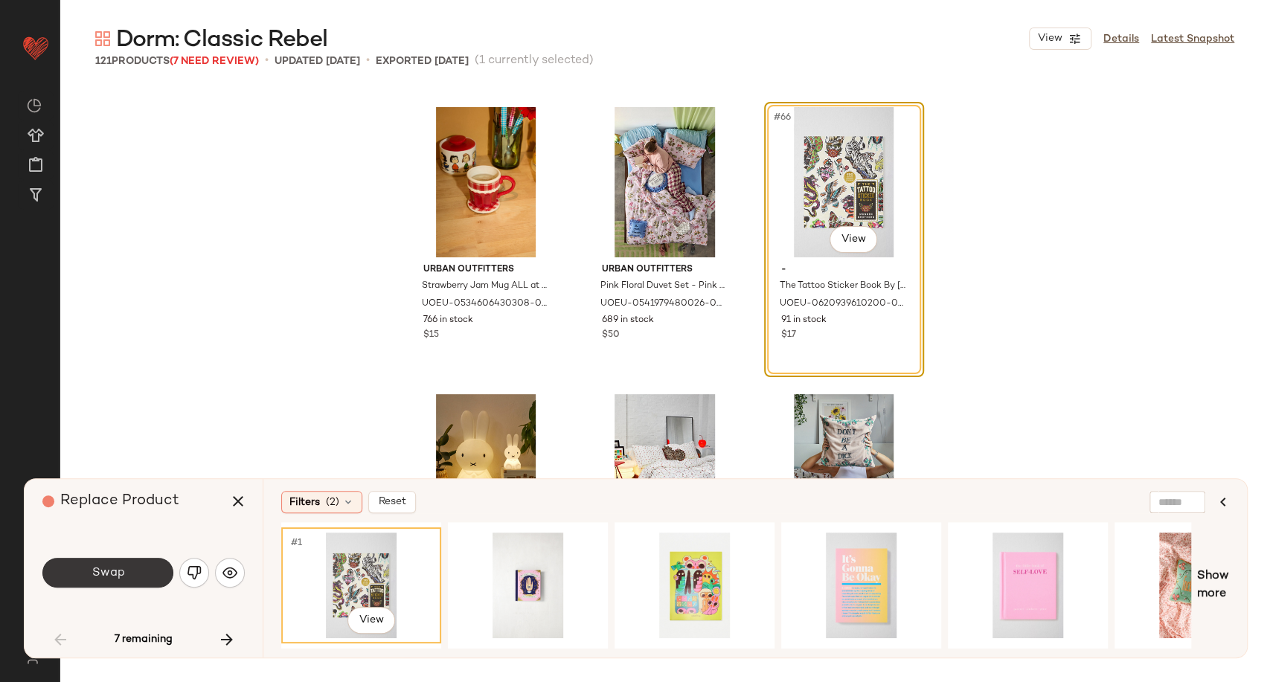
click at [126, 577] on button "Swap" at bounding box center [107, 573] width 131 height 30
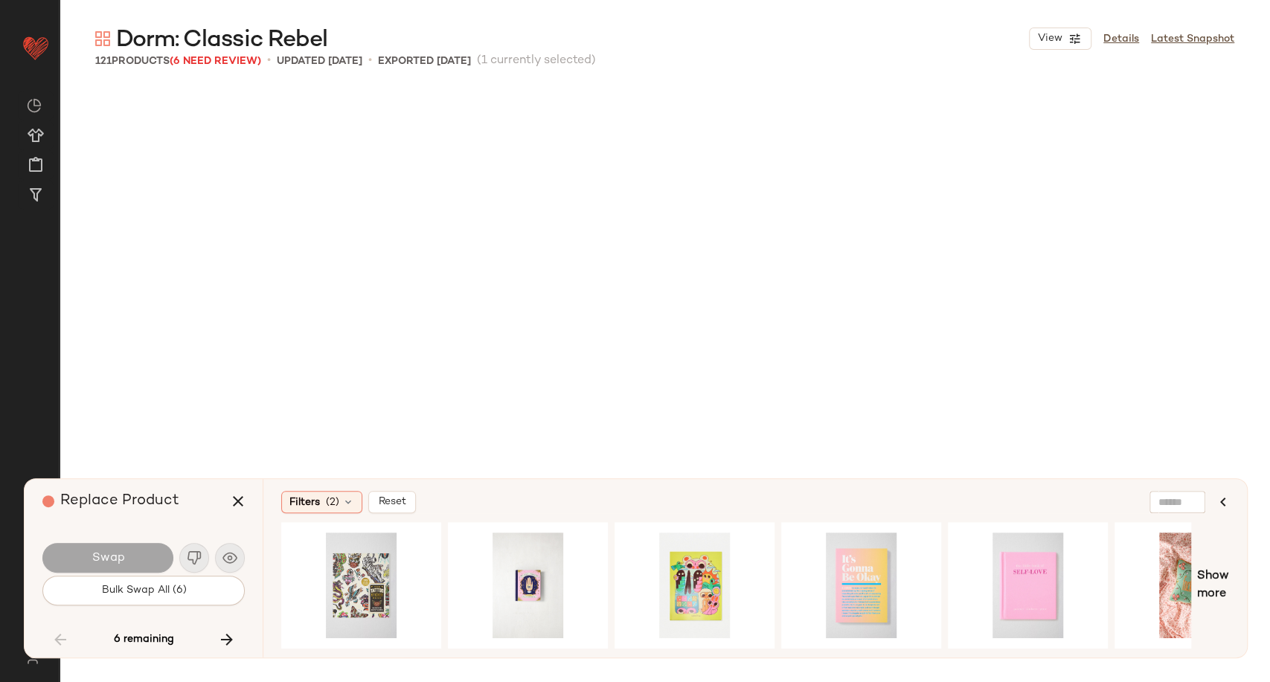
scroll to position [6890, 0]
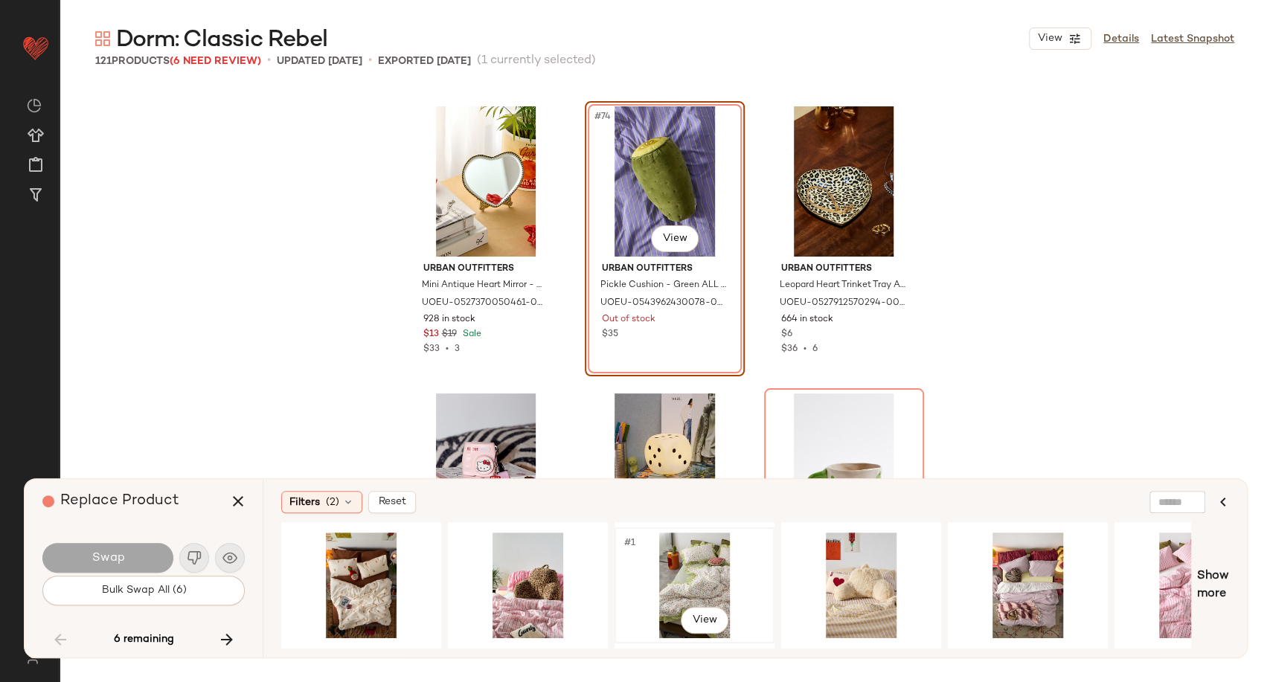
click at [687, 574] on div "#1 View" at bounding box center [695, 586] width 150 height 106
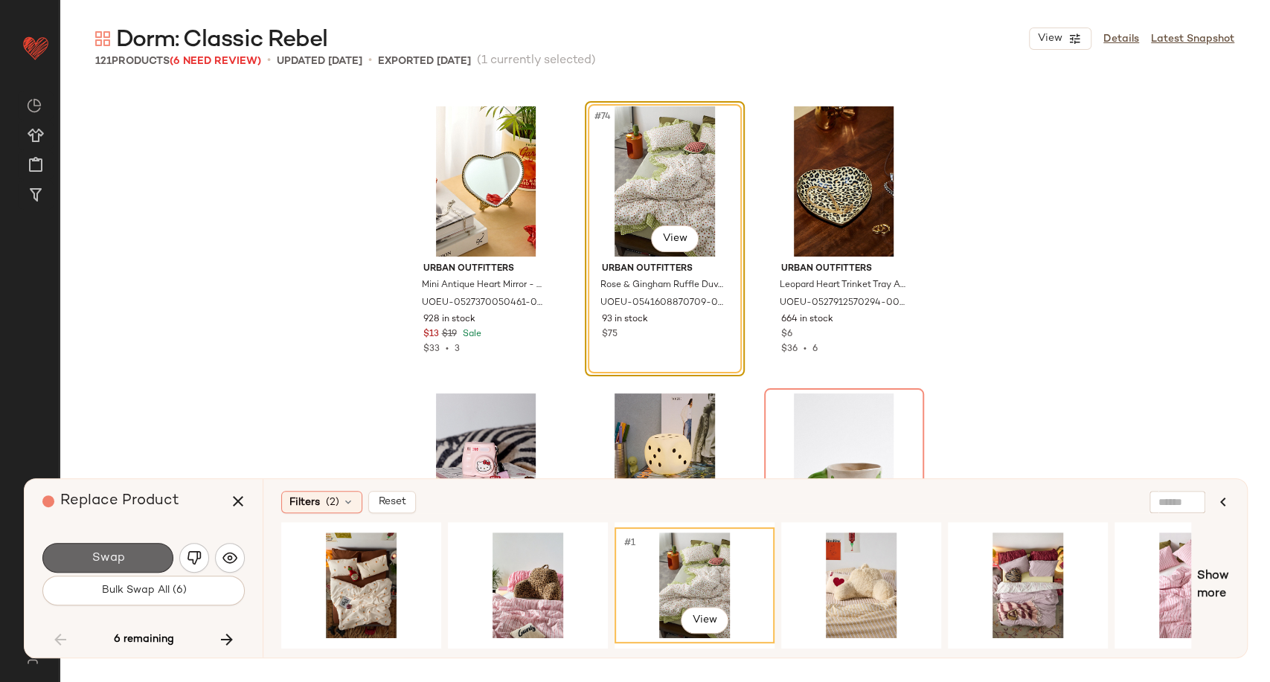
click at [127, 569] on button "Swap" at bounding box center [107, 558] width 131 height 30
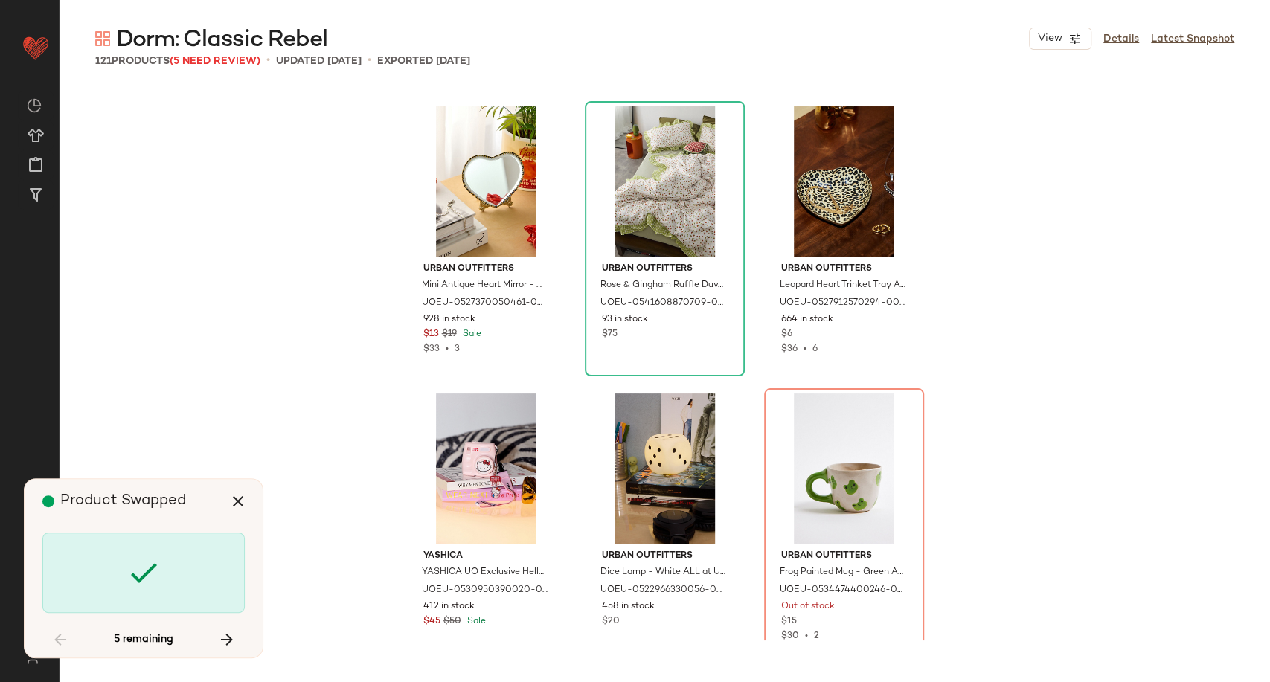
scroll to position [7177, 0]
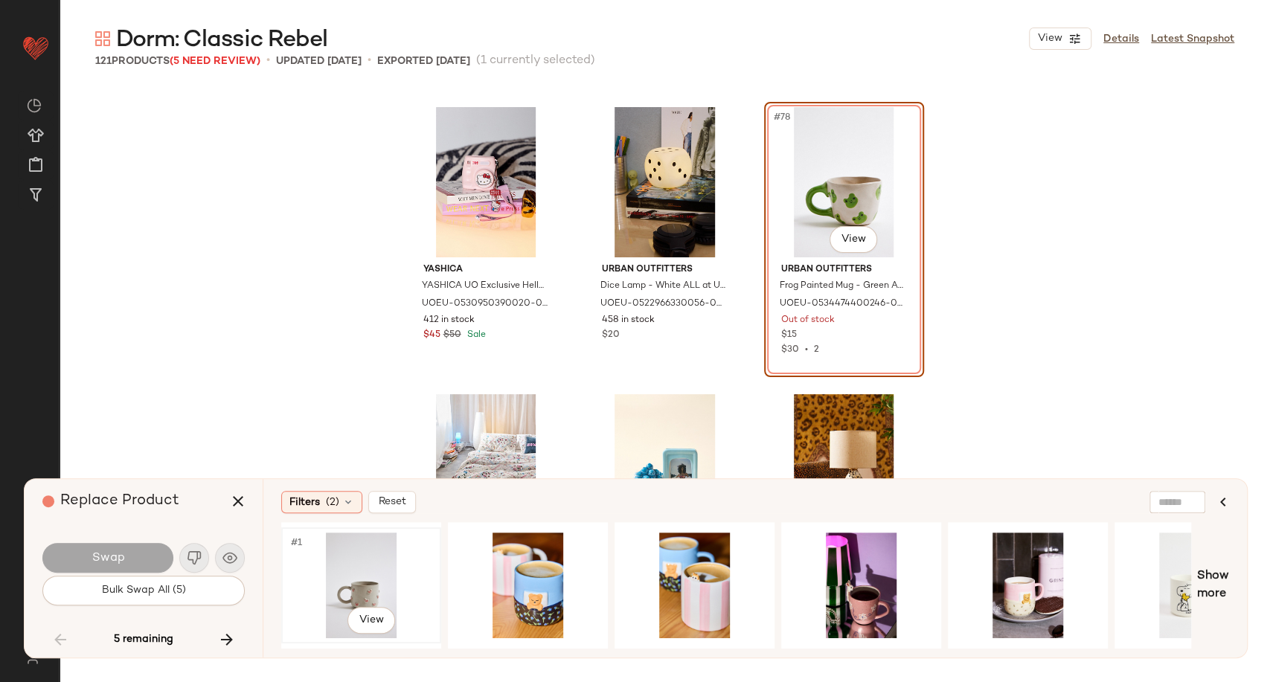
drag, startPoint x: 367, startPoint y: 585, endPoint x: 335, endPoint y: 581, distance: 31.5
click at [367, 585] on div "#1 View" at bounding box center [361, 586] width 150 height 106
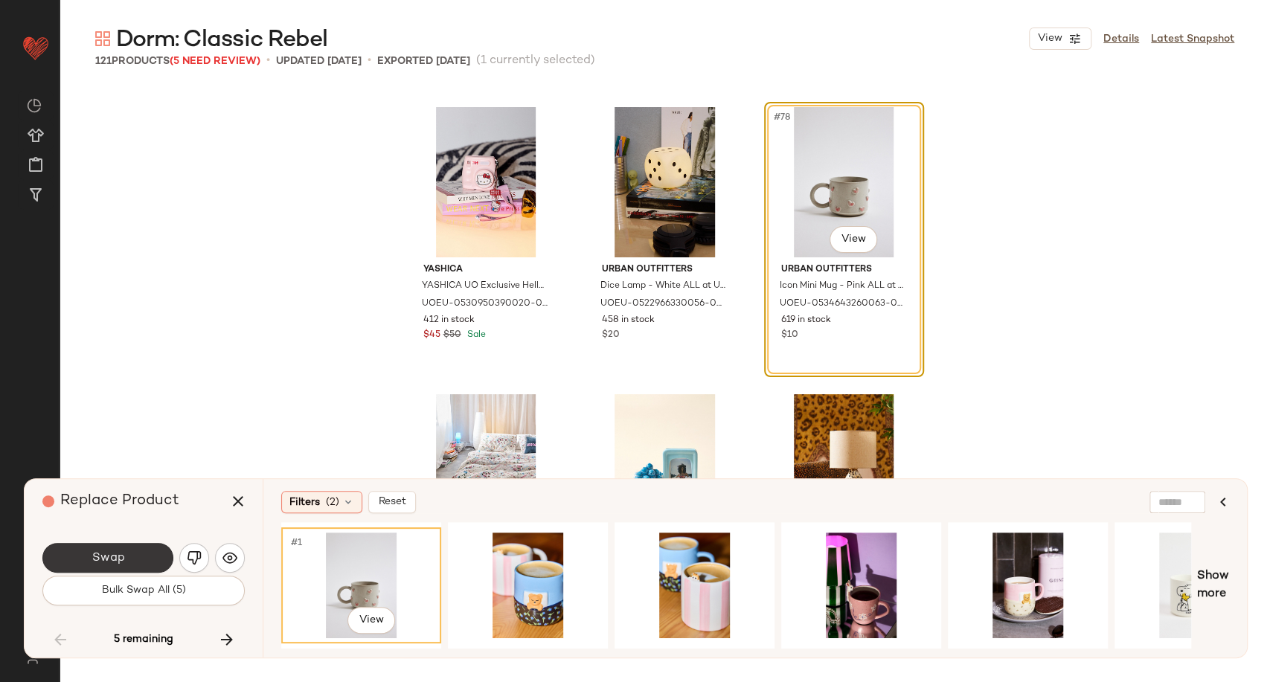
click at [96, 551] on span "Swap" at bounding box center [107, 558] width 33 height 14
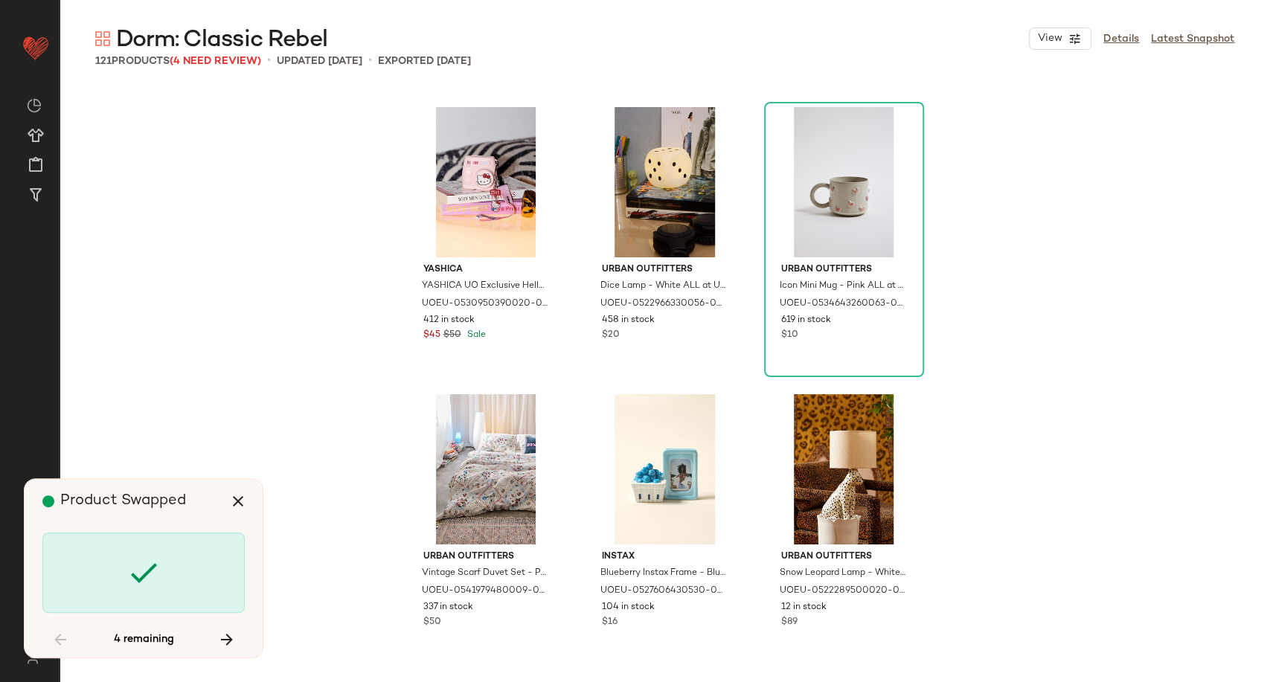
scroll to position [8325, 0]
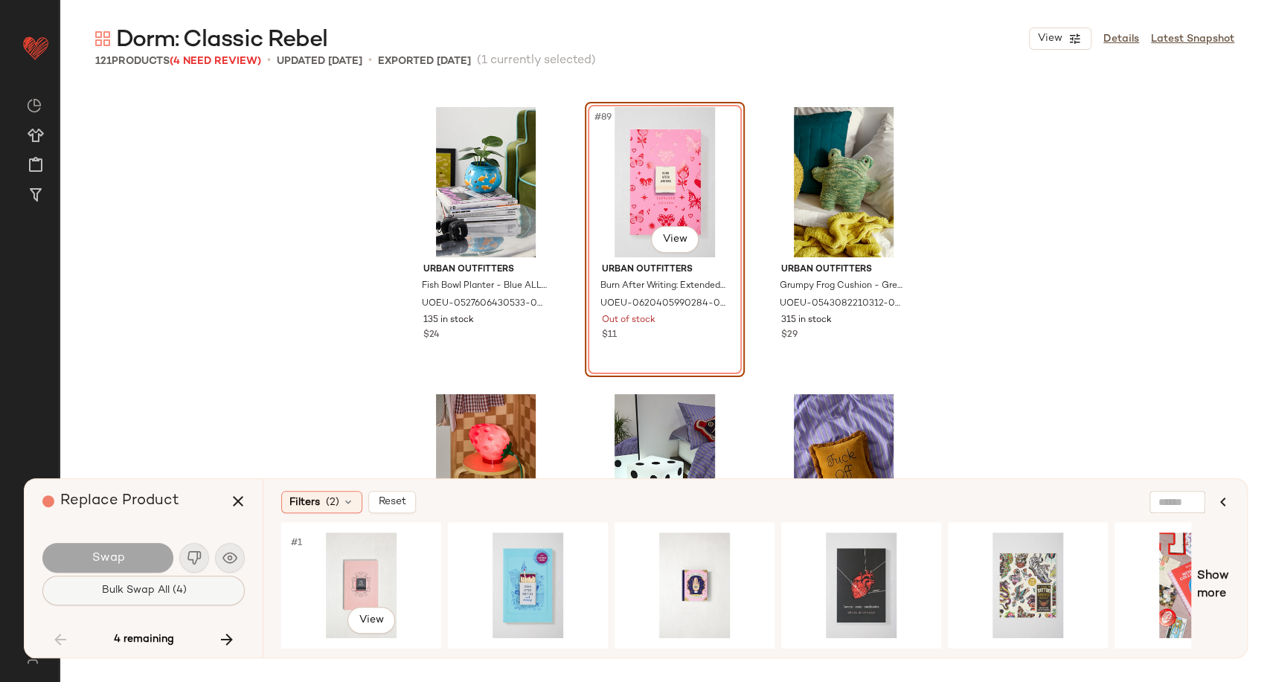
drag, startPoint x: 379, startPoint y: 565, endPoint x: 228, endPoint y: 576, distance: 150.7
click at [377, 565] on div "#1 View" at bounding box center [361, 586] width 150 height 106
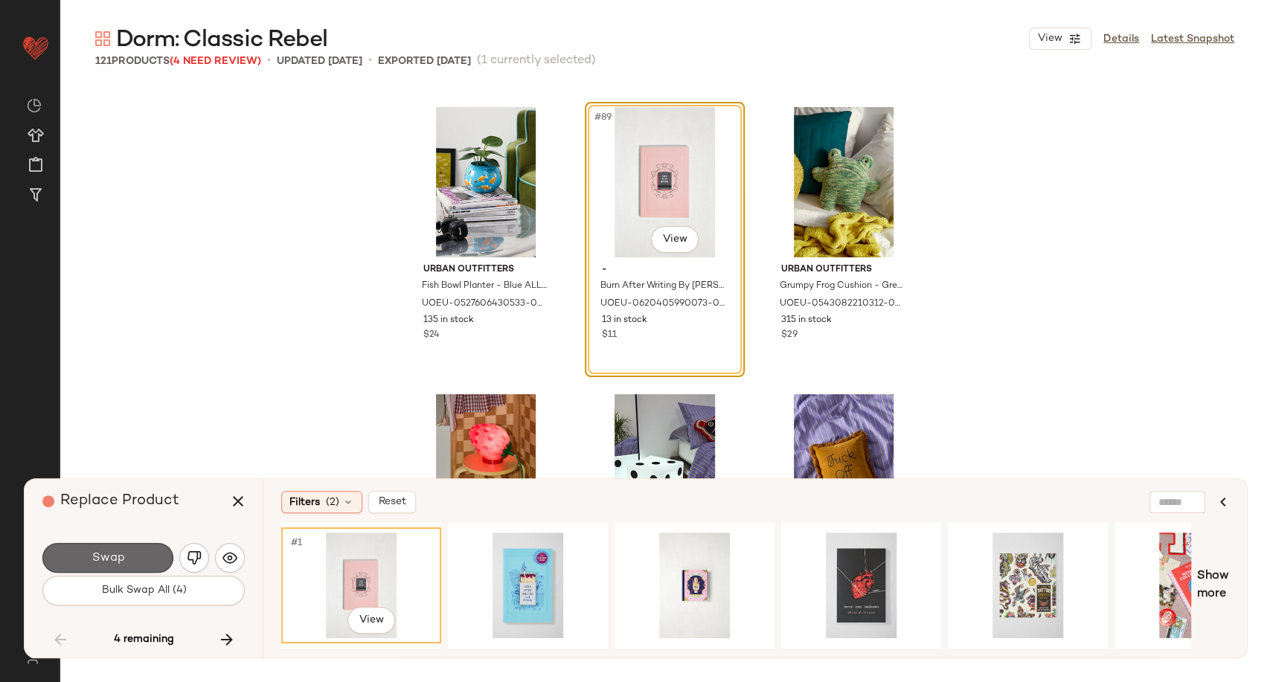
click at [121, 564] on span "Swap" at bounding box center [107, 558] width 33 height 14
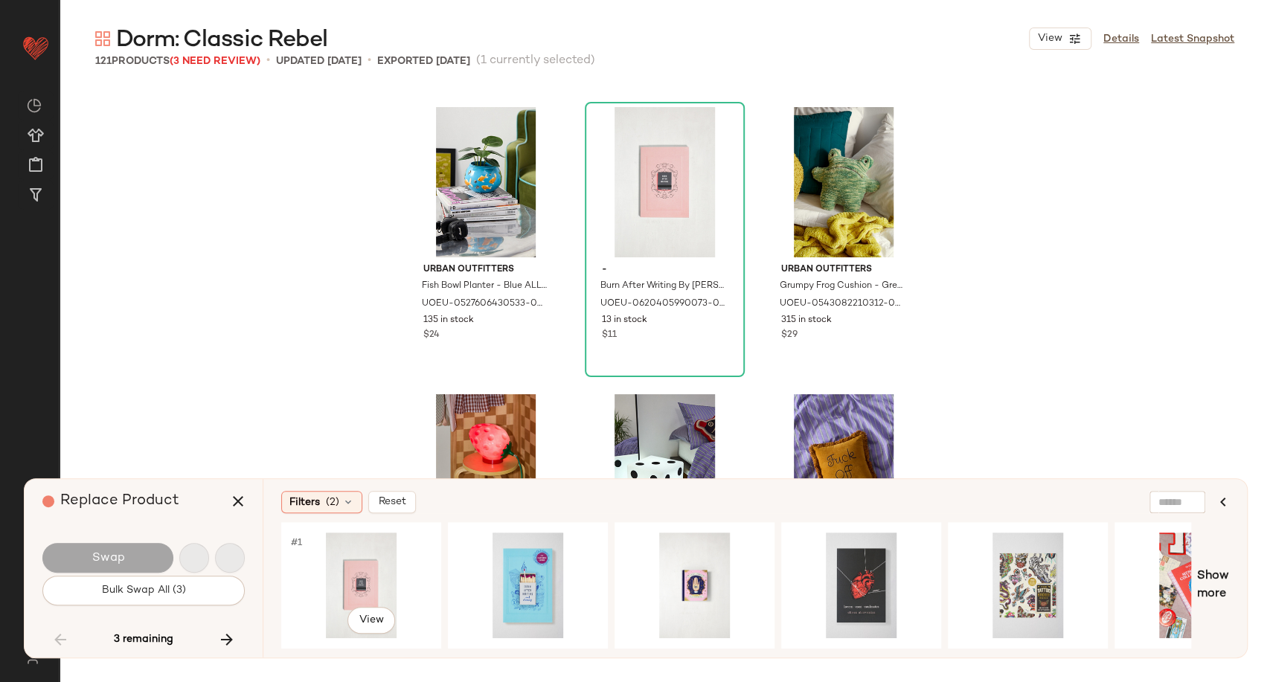
scroll to position [8900, 0]
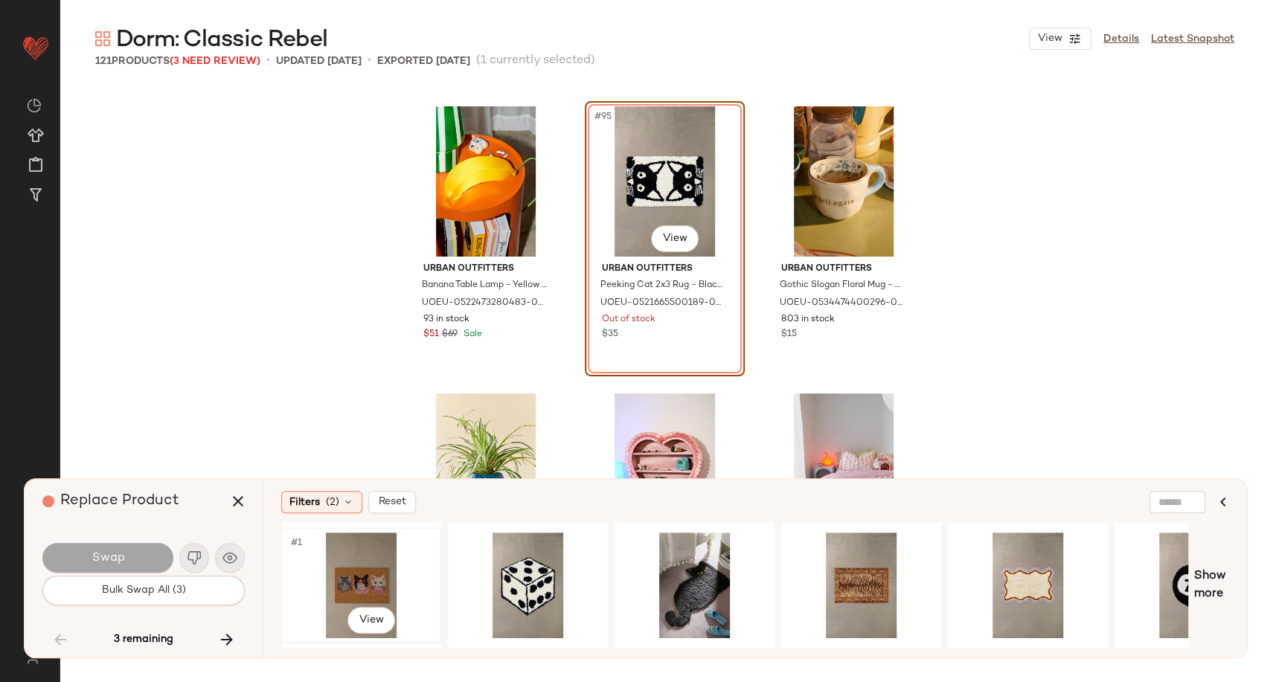
click at [355, 573] on div "#1 View" at bounding box center [361, 586] width 150 height 106
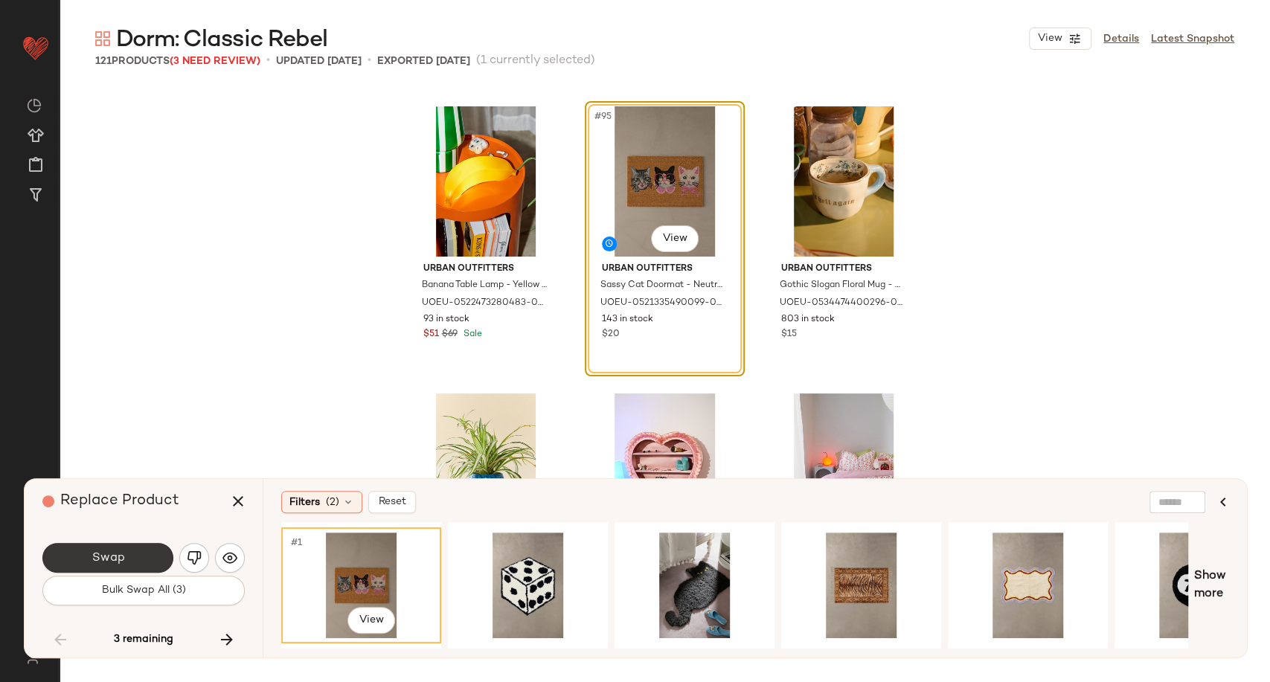
click at [145, 562] on button "Swap" at bounding box center [107, 558] width 131 height 30
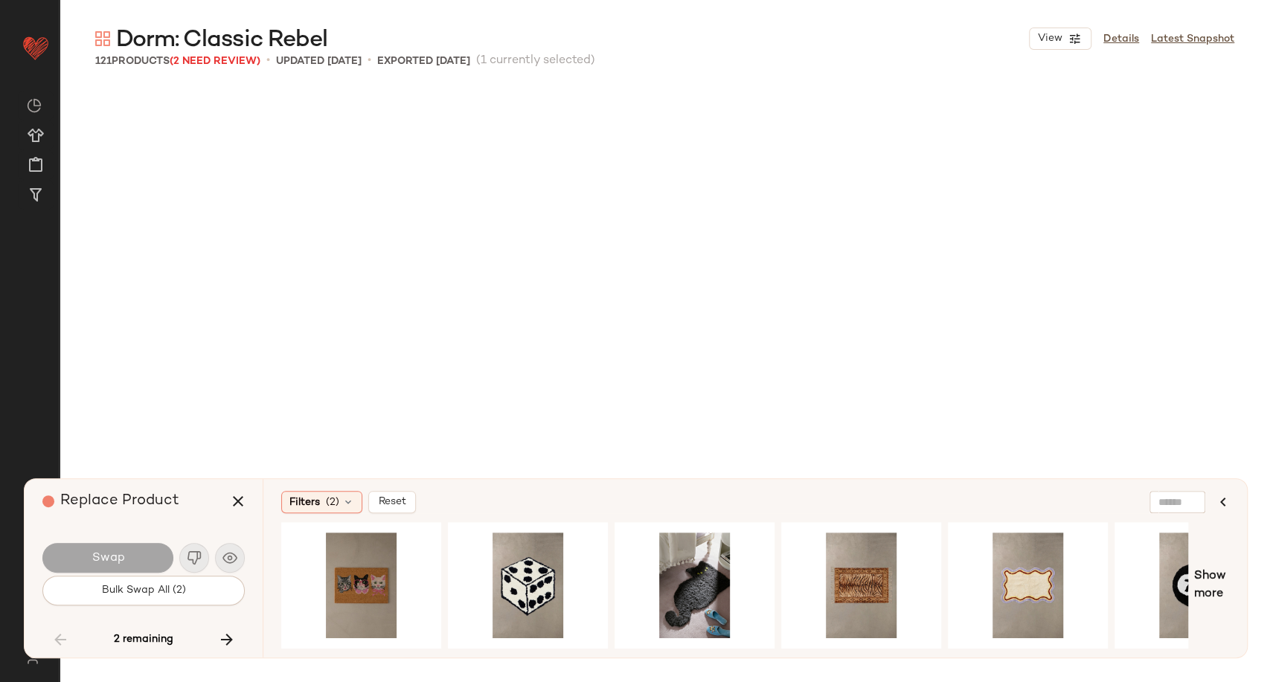
scroll to position [10622, 0]
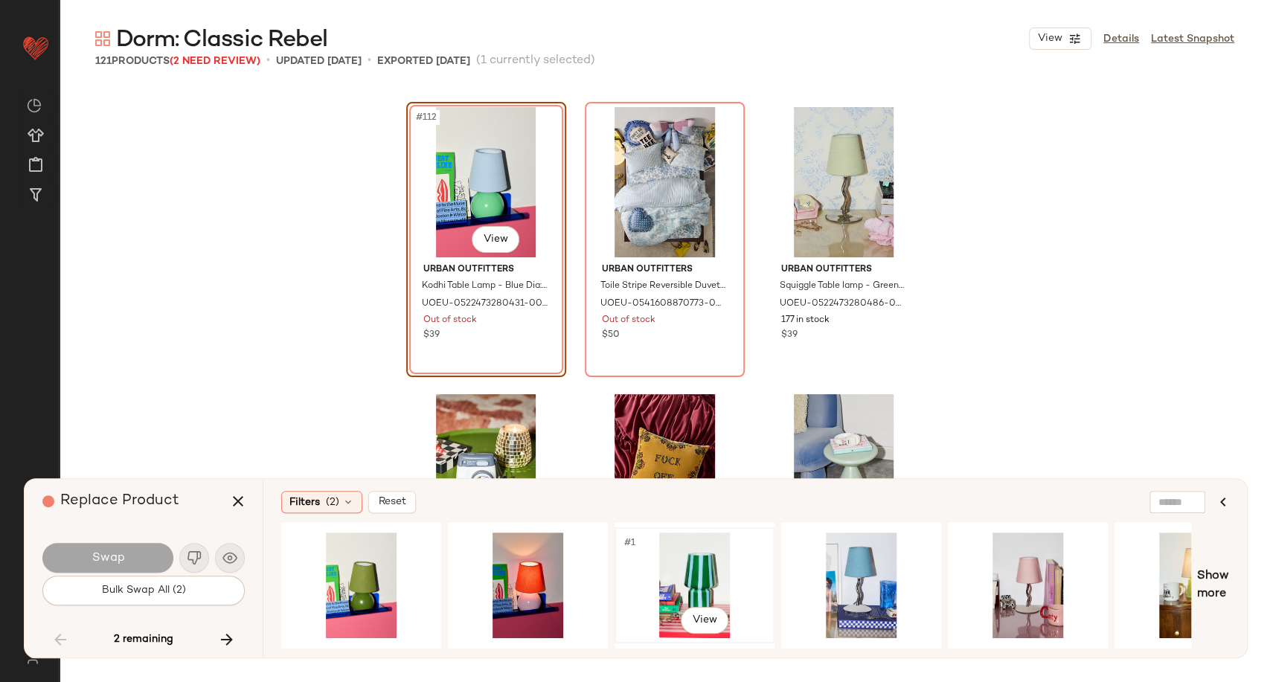
click at [685, 579] on div "#1 View" at bounding box center [695, 586] width 150 height 106
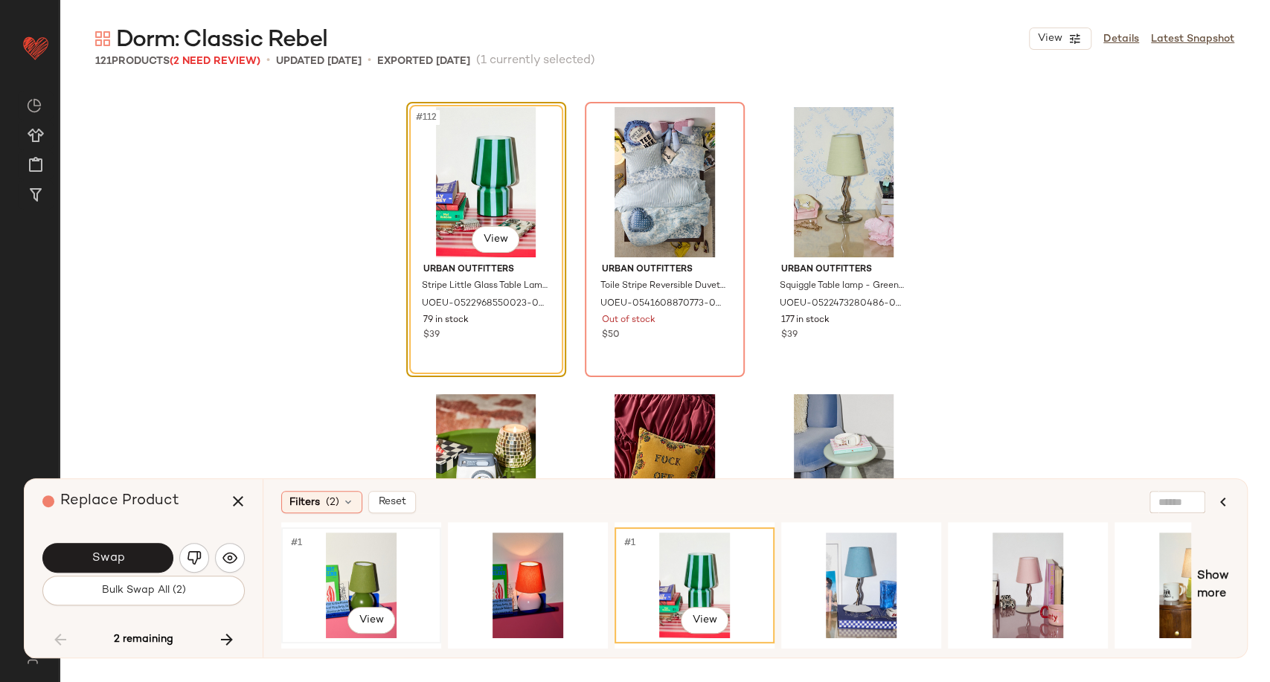
click at [364, 571] on div "#1 View" at bounding box center [361, 586] width 150 height 106
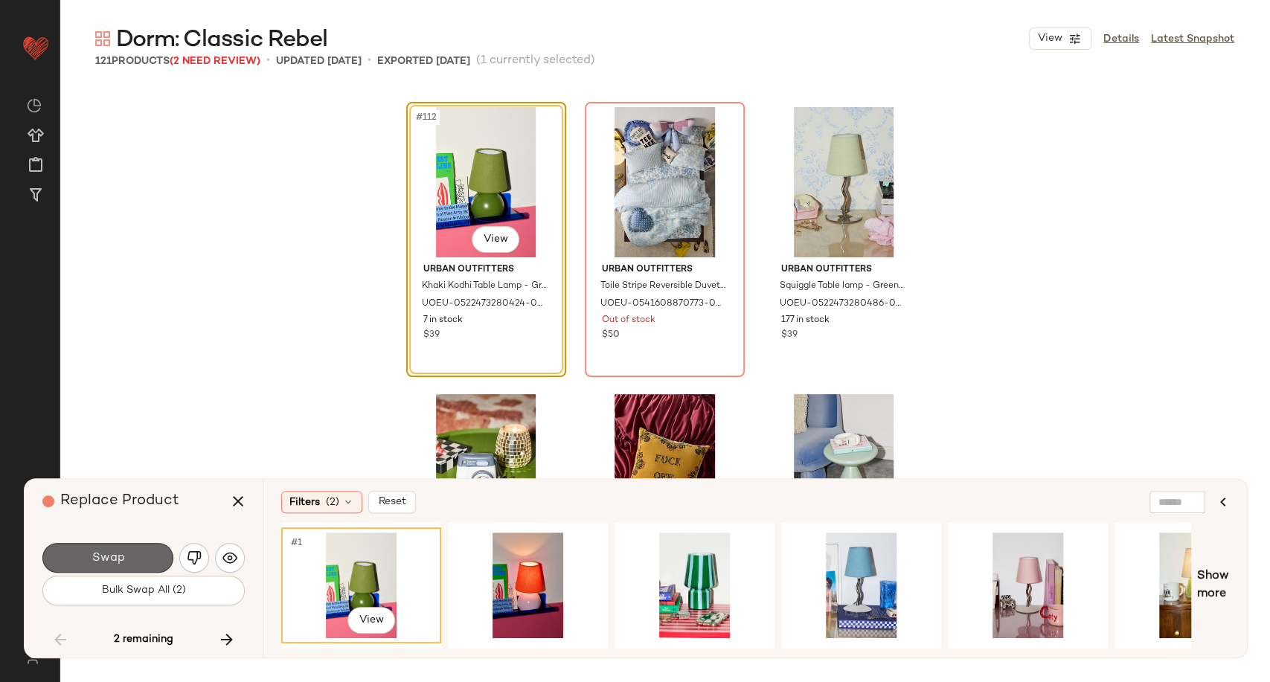
click at [135, 559] on button "Swap" at bounding box center [107, 558] width 131 height 30
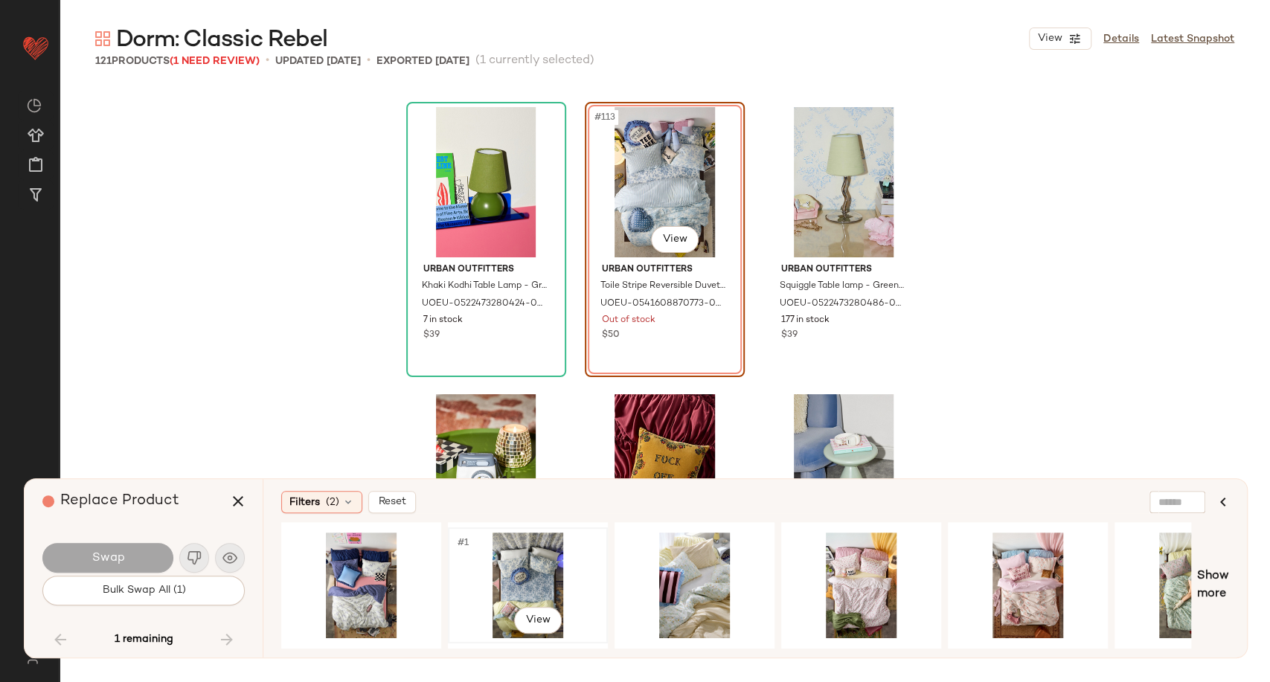
click at [527, 579] on div "#1 View" at bounding box center [528, 586] width 150 height 106
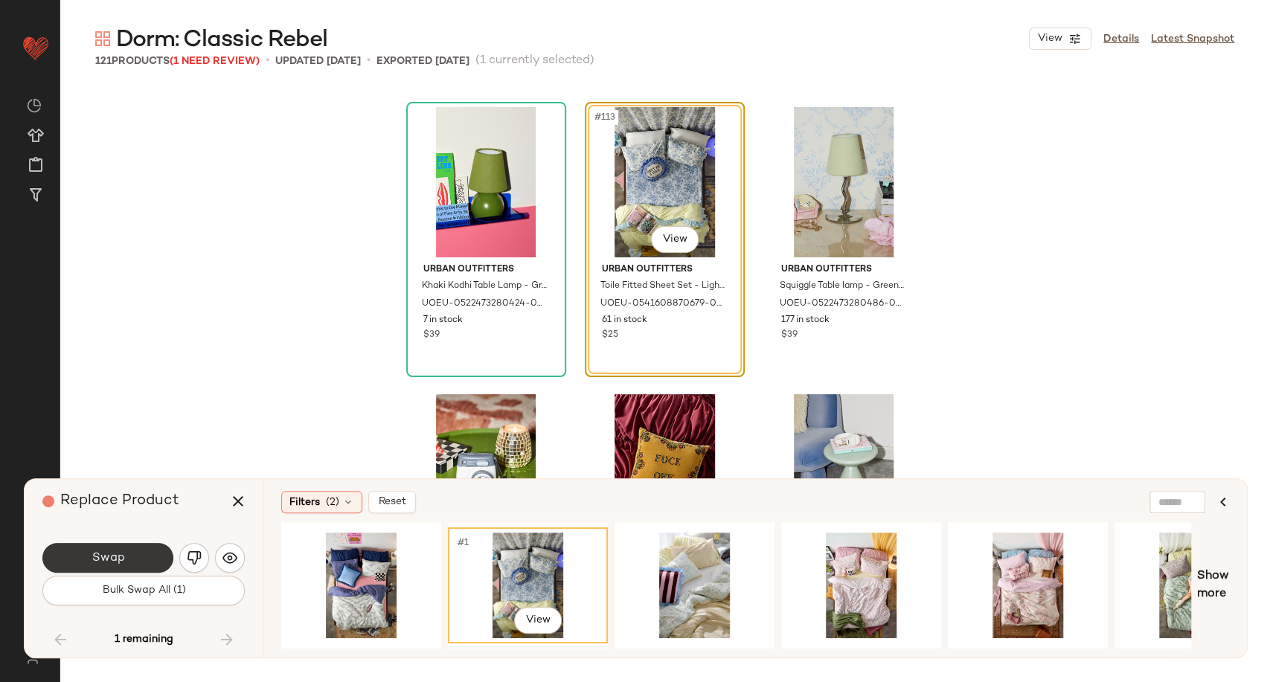
click at [133, 554] on button "Swap" at bounding box center [107, 558] width 131 height 30
